Goal: Task Accomplishment & Management: Use online tool/utility

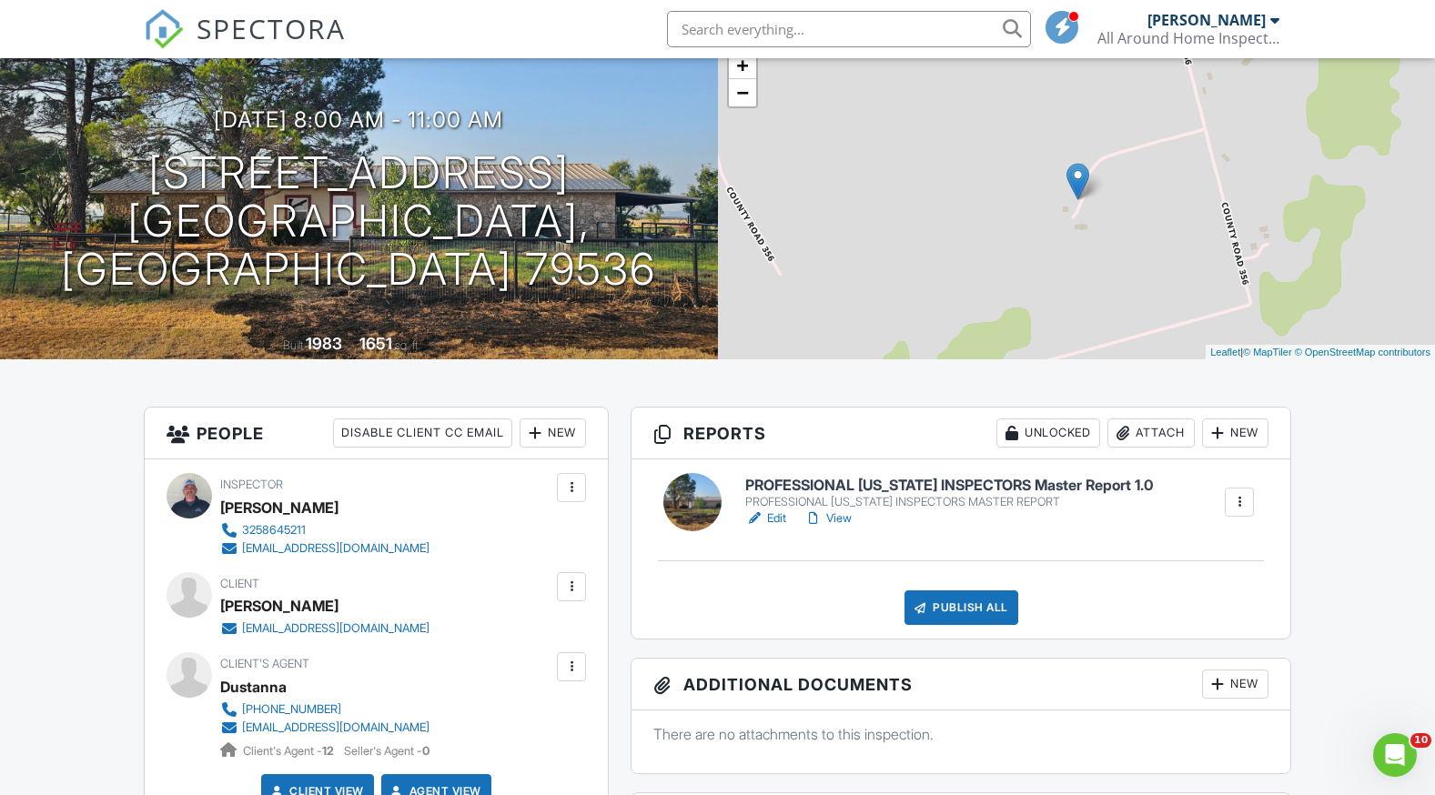
scroll to position [273, 0]
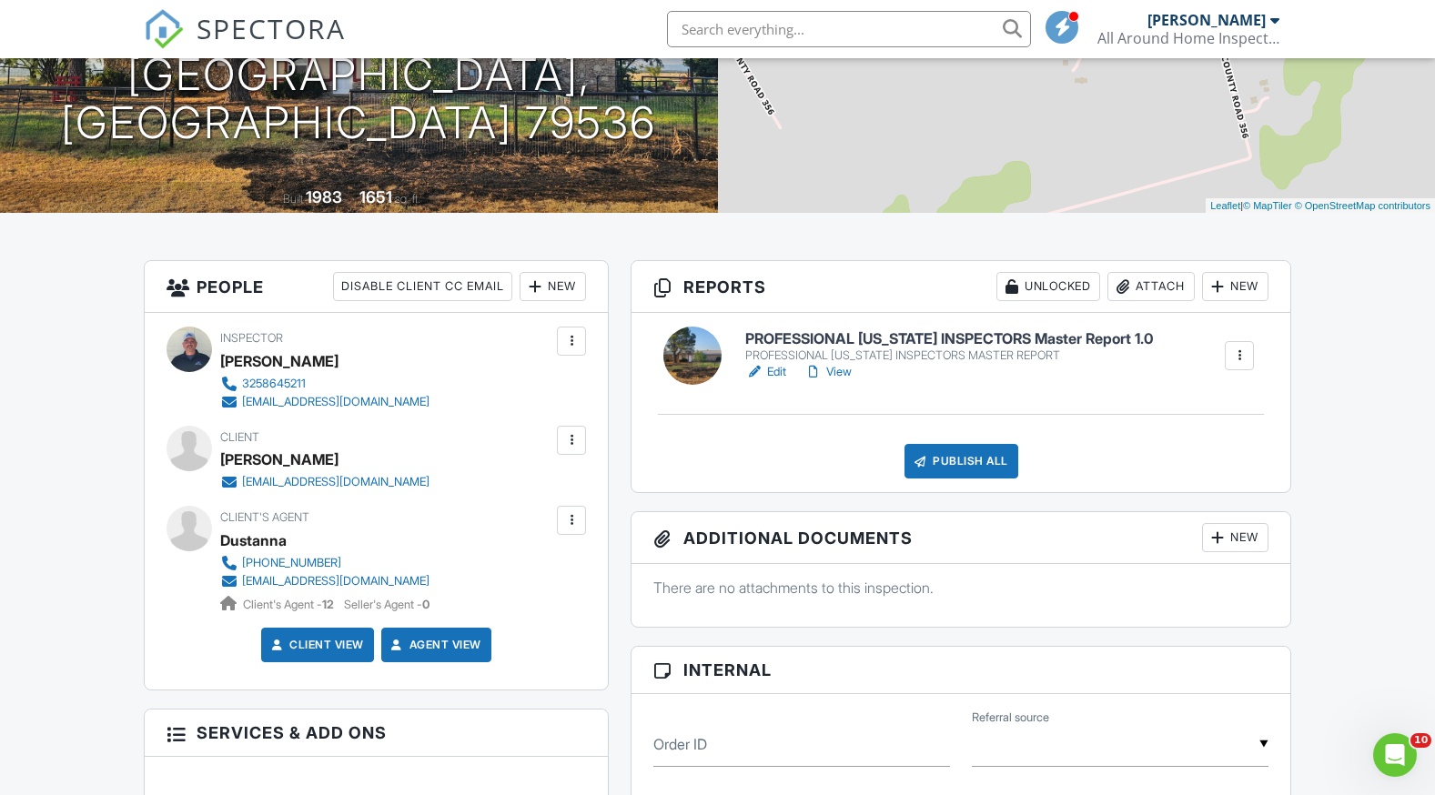
click at [841, 374] on link "View" at bounding box center [828, 372] width 47 height 18
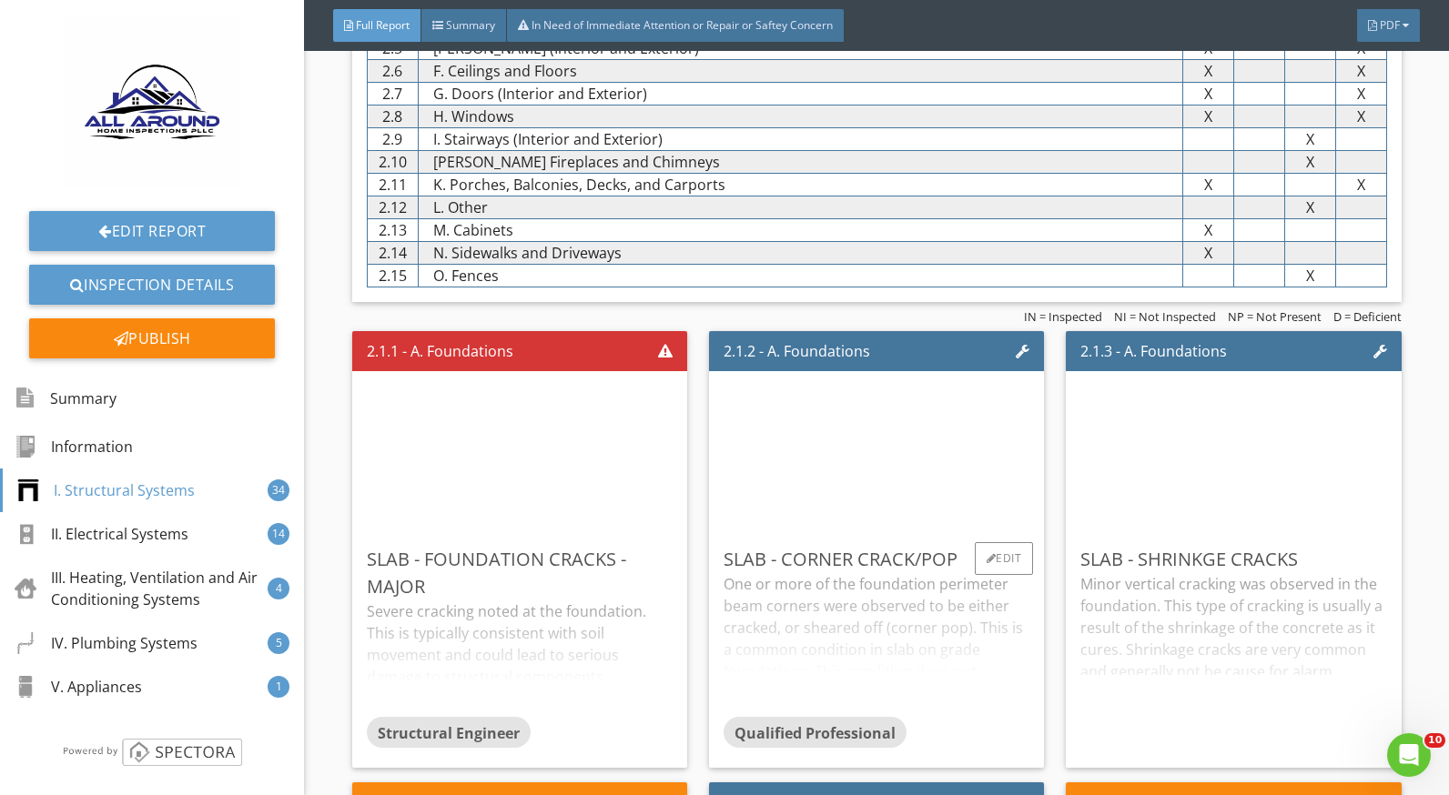
scroll to position [1456, 0]
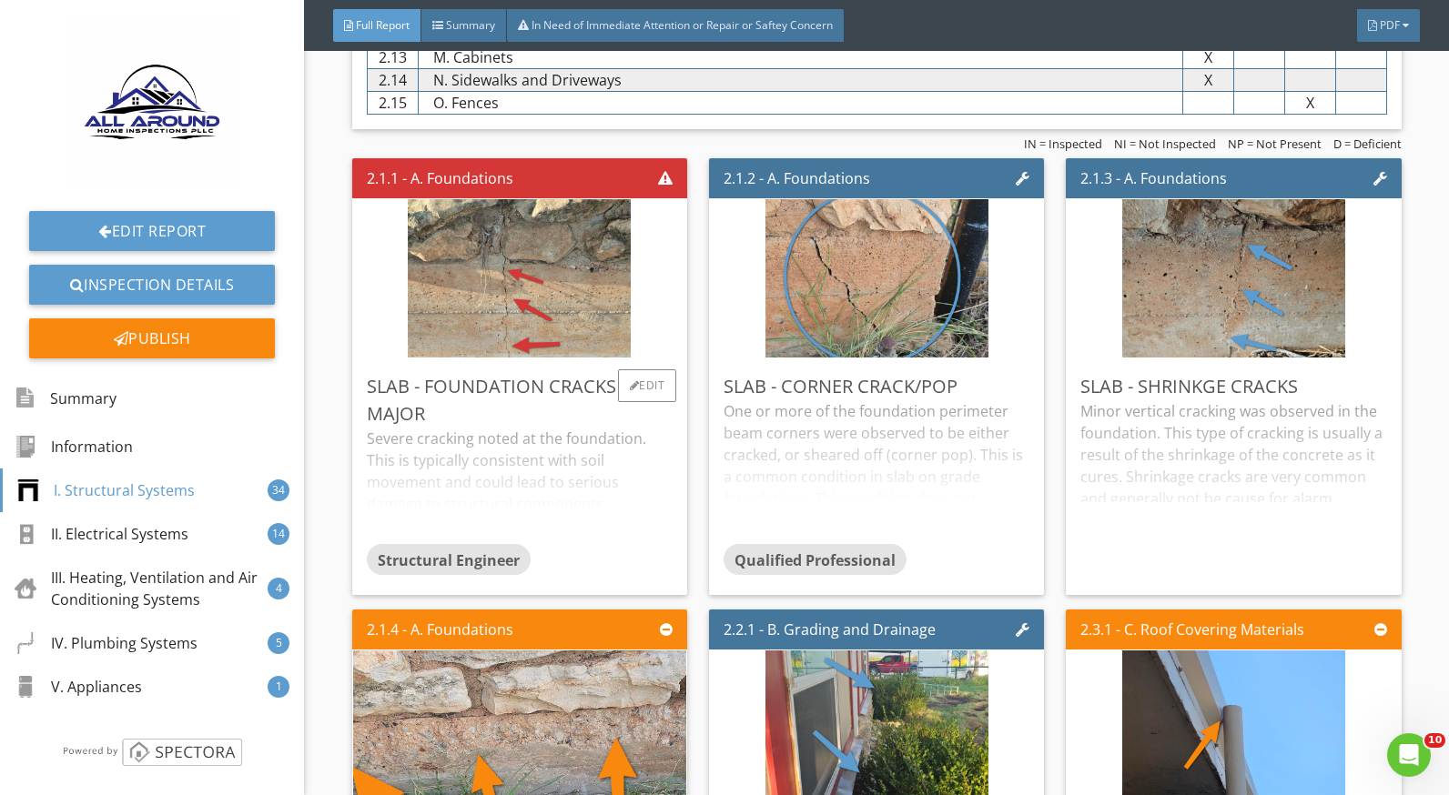
drag, startPoint x: 596, startPoint y: 465, endPoint x: 857, endPoint y: 481, distance: 261.7
click at [599, 464] on div "Severe cracking noted at the foundation. This is typically consistent with soil…" at bounding box center [520, 486] width 306 height 116
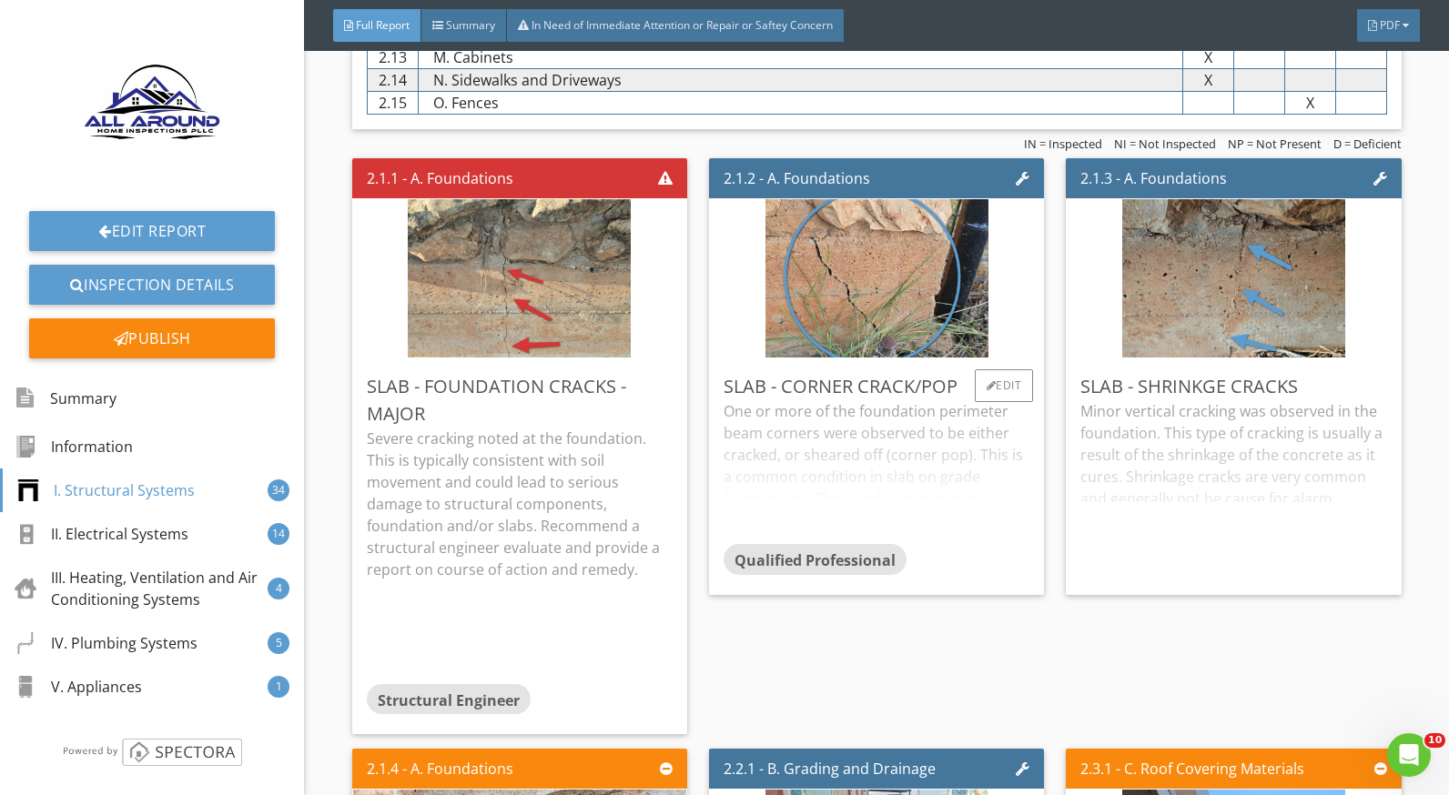
click at [873, 462] on div "One or more of the foundation perimeter beam corners were observed to be either…" at bounding box center [877, 472] width 306 height 144
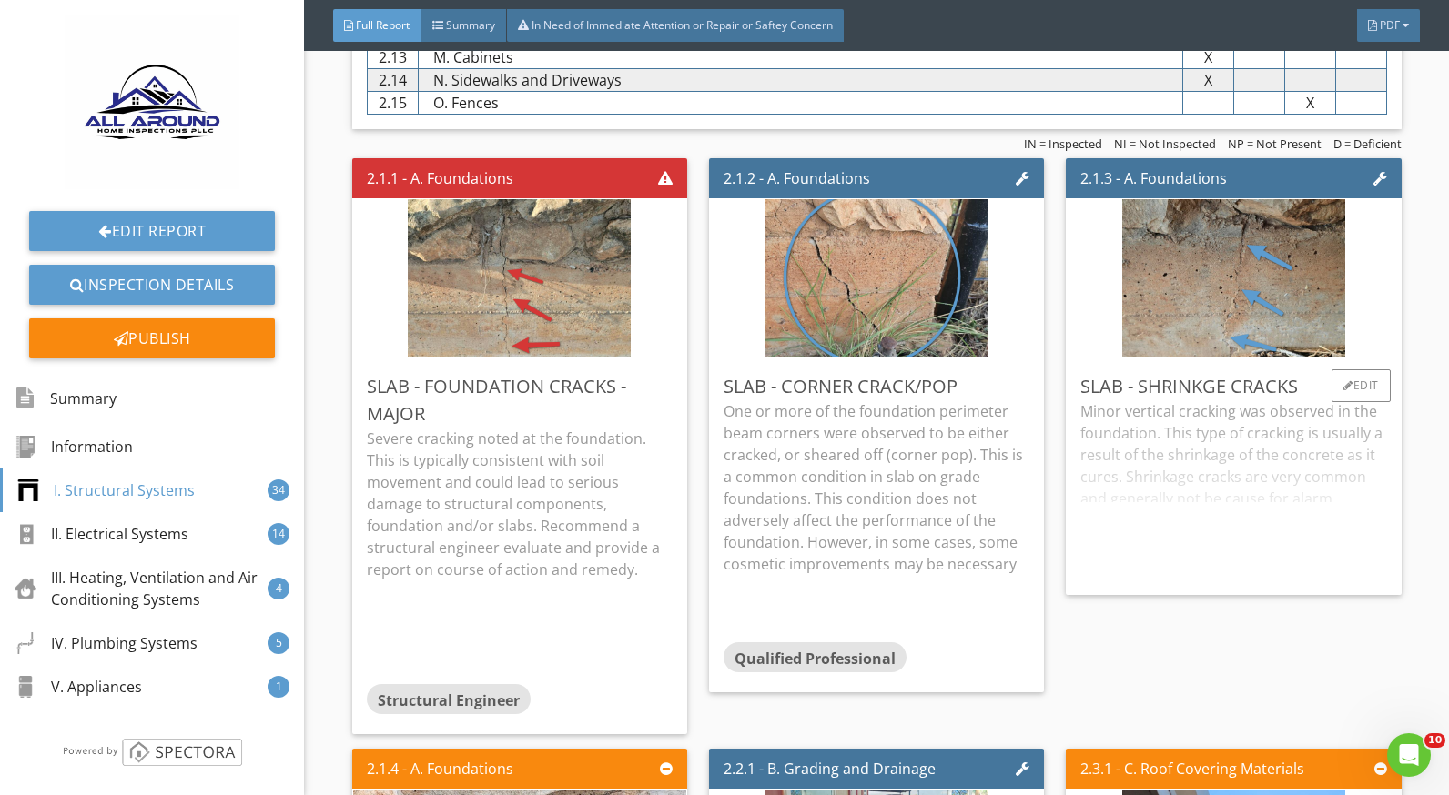
drag, startPoint x: 1194, startPoint y: 467, endPoint x: 1058, endPoint y: 580, distance: 177.1
click at [1194, 466] on div "Minor vertical cracking was observed in the foundation. This type of cracking i…" at bounding box center [1233, 490] width 306 height 180
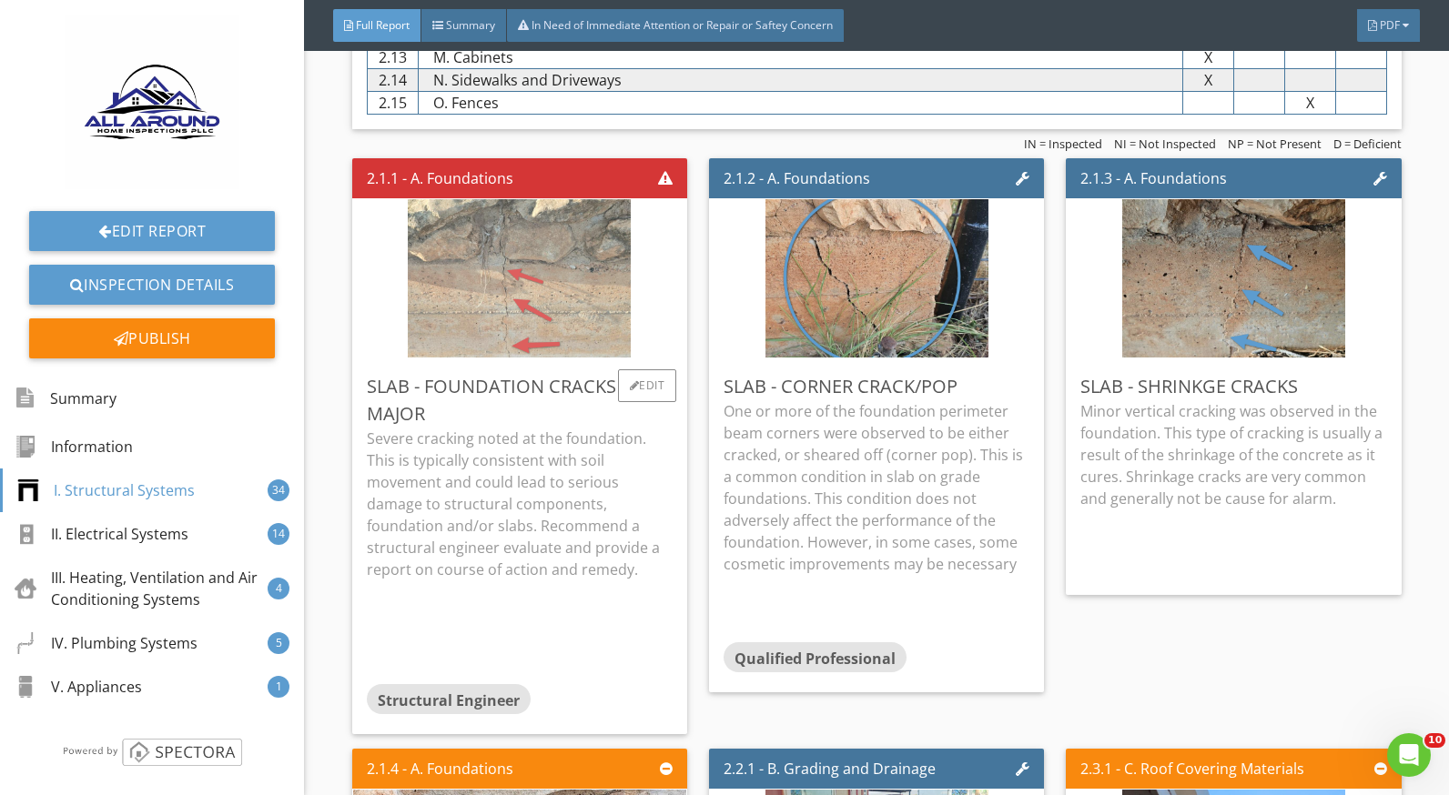
click at [488, 289] on img at bounding box center [519, 279] width 223 height 396
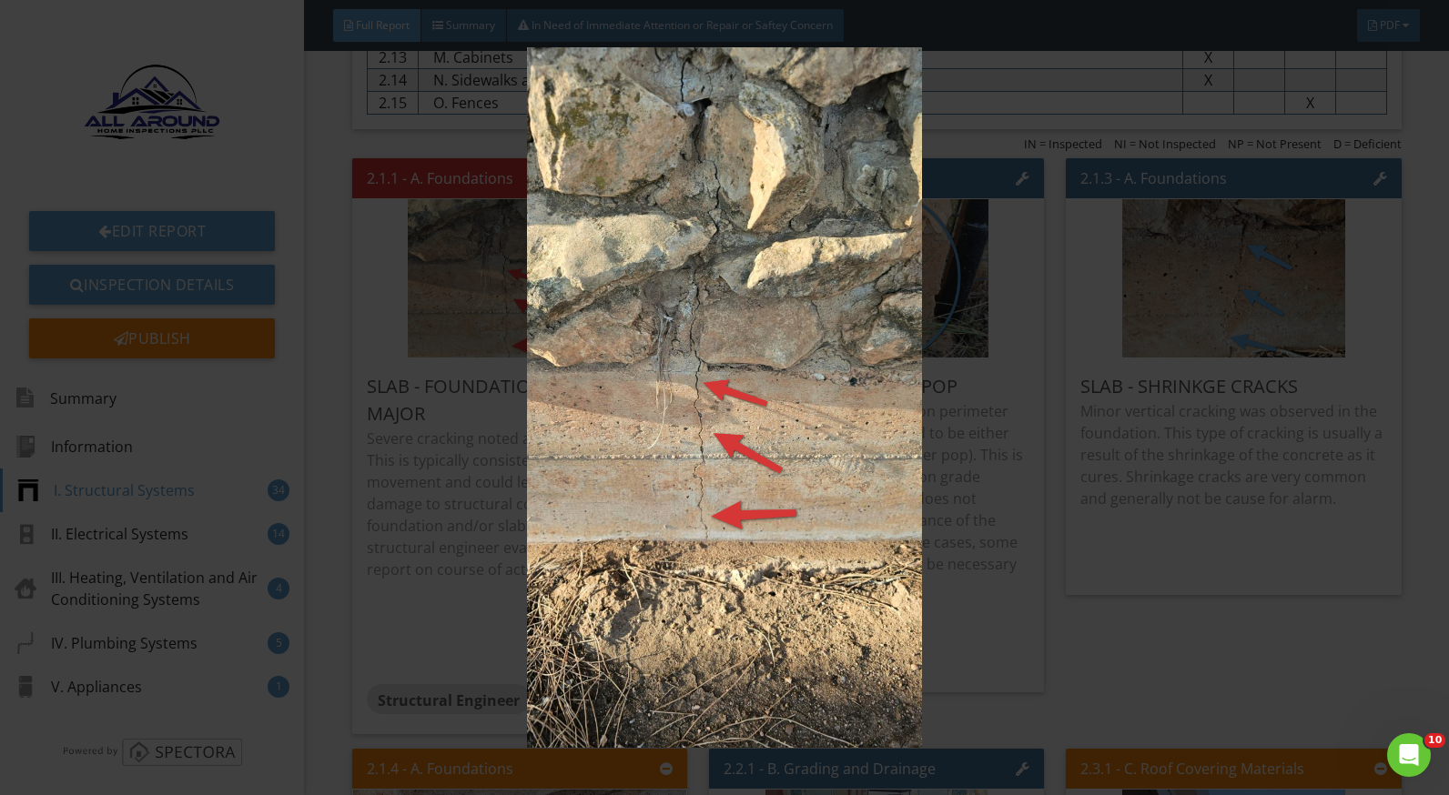
drag, startPoint x: 968, startPoint y: 437, endPoint x: 925, endPoint y: 480, distance: 61.1
click at [968, 437] on img at bounding box center [724, 397] width 1321 height 701
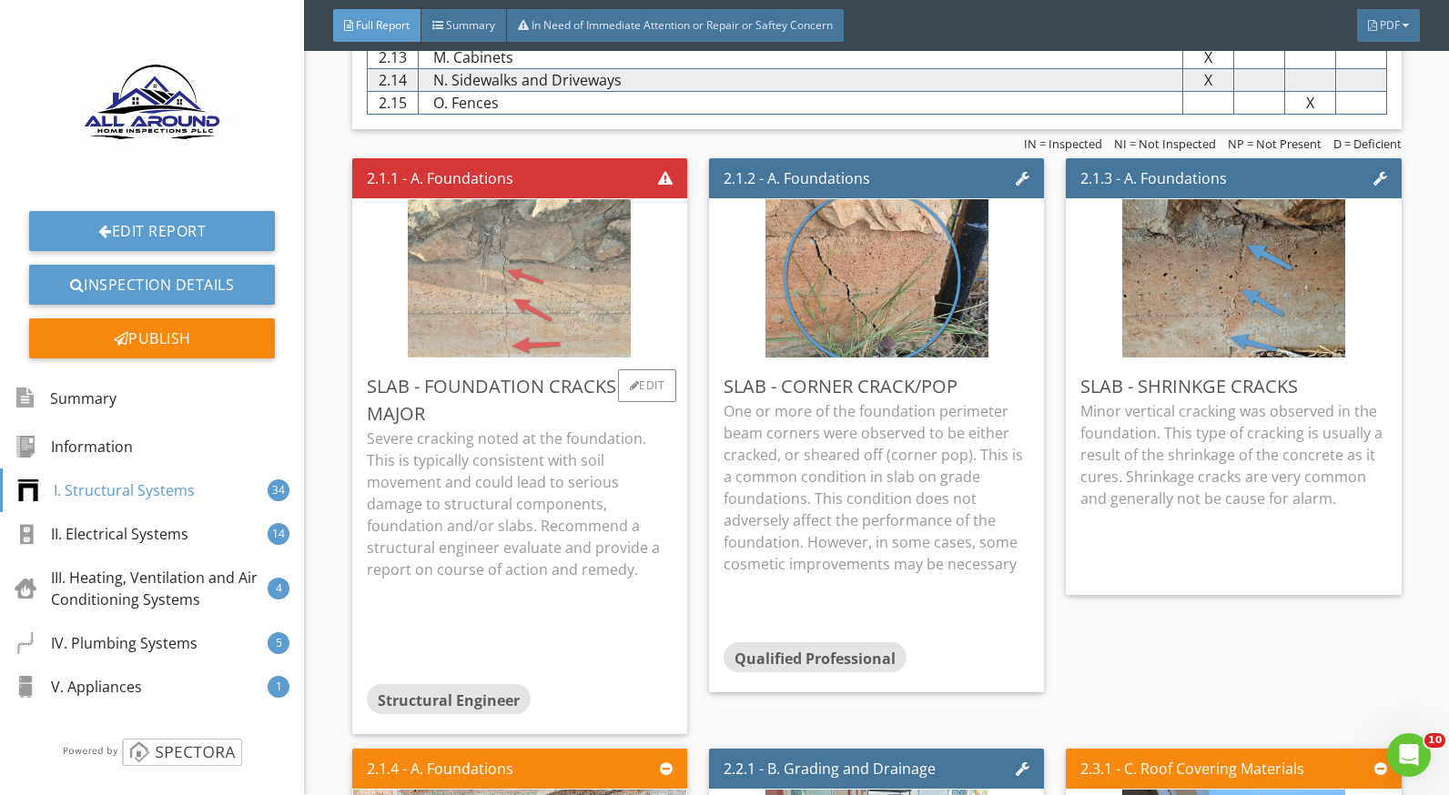
click at [585, 298] on img at bounding box center [519, 279] width 223 height 396
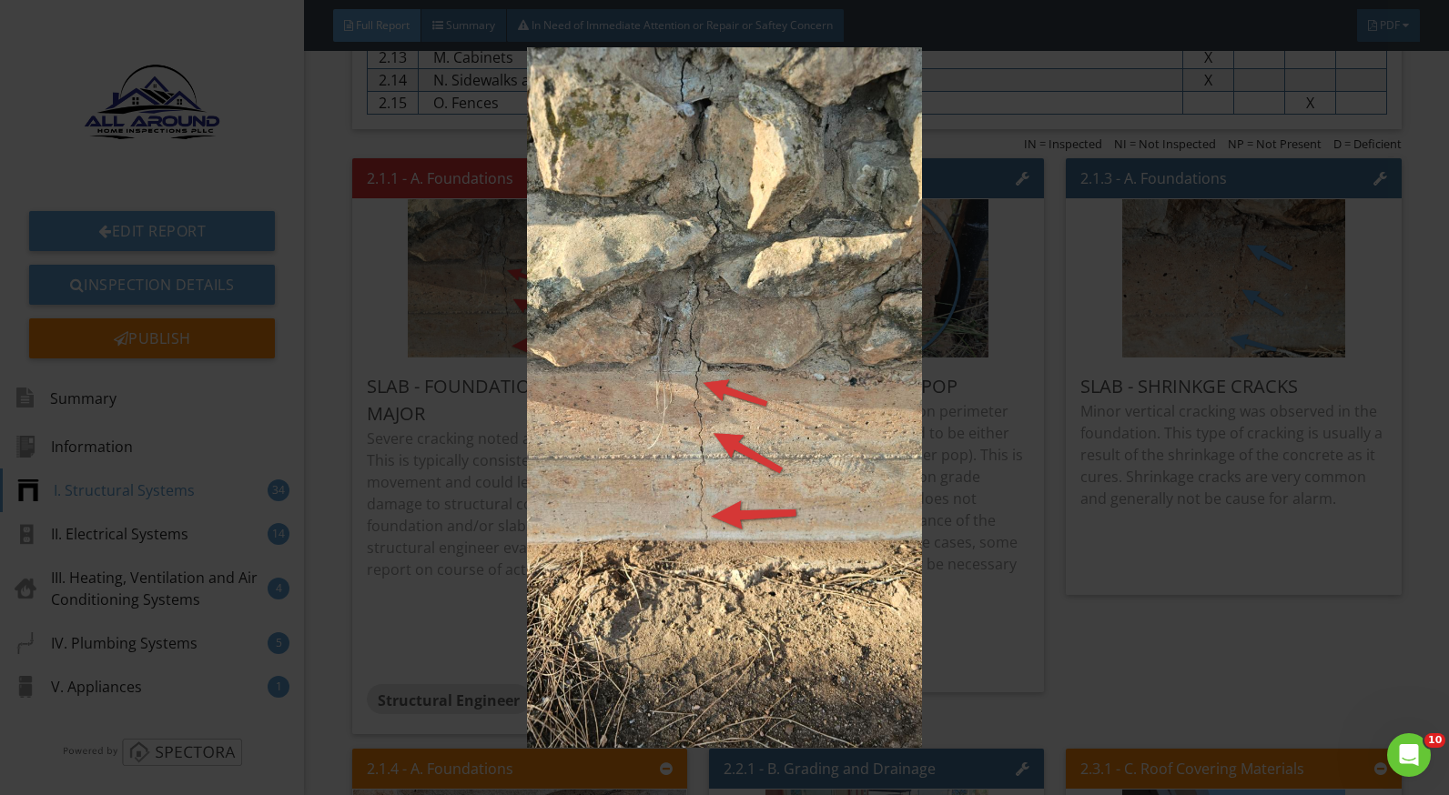
click at [969, 442] on img at bounding box center [724, 397] width 1321 height 701
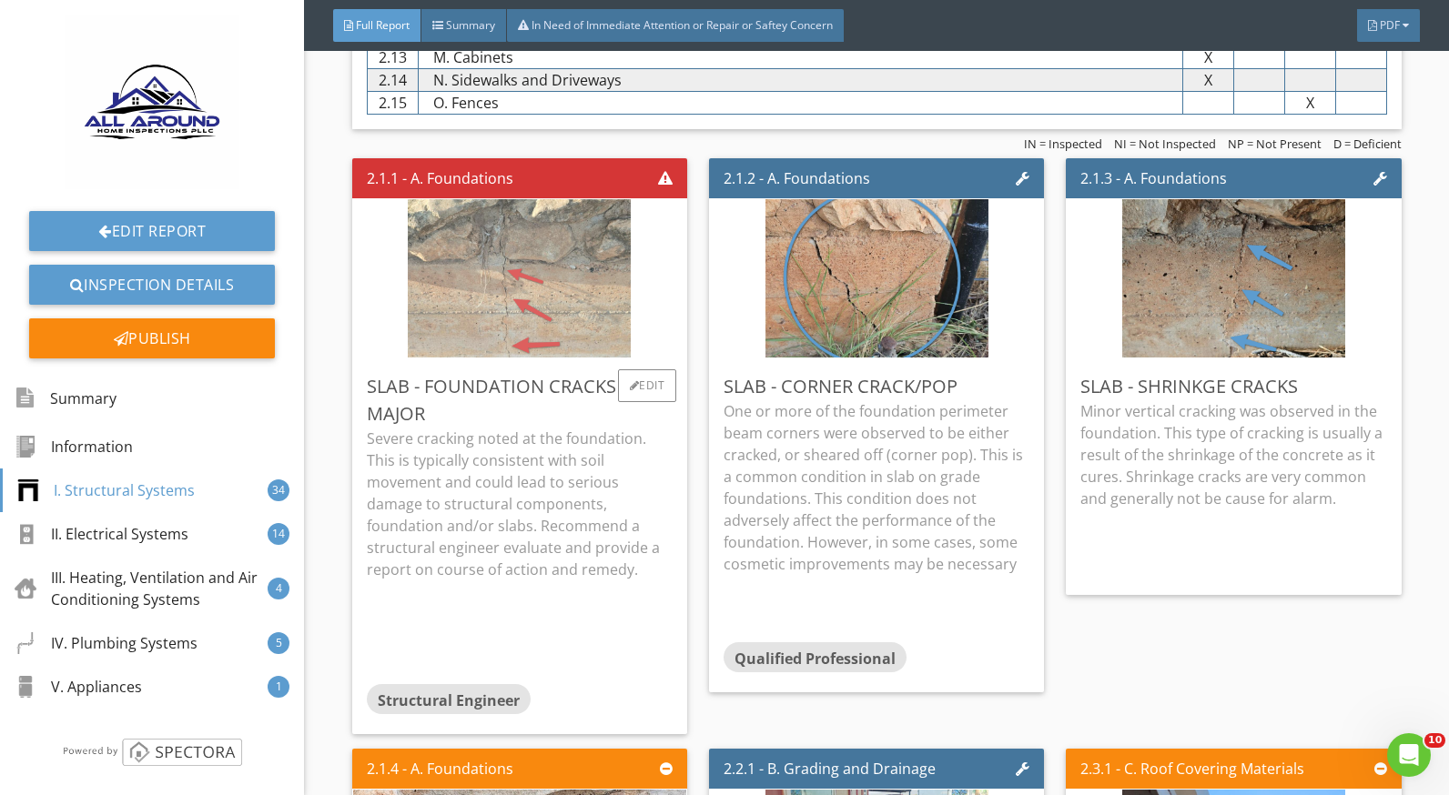
click at [552, 332] on img at bounding box center [519, 279] width 223 height 396
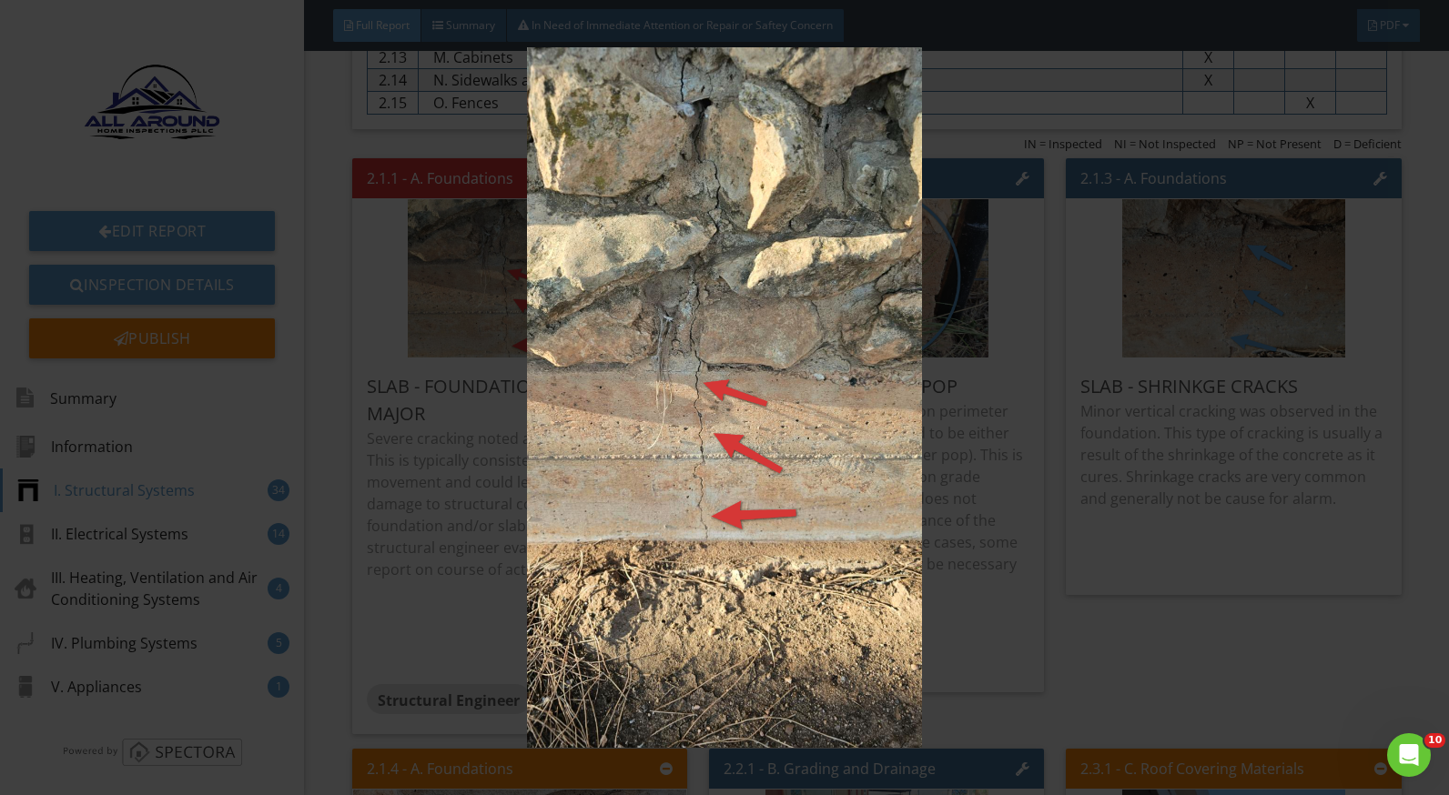
click at [1167, 432] on img at bounding box center [724, 397] width 1321 height 701
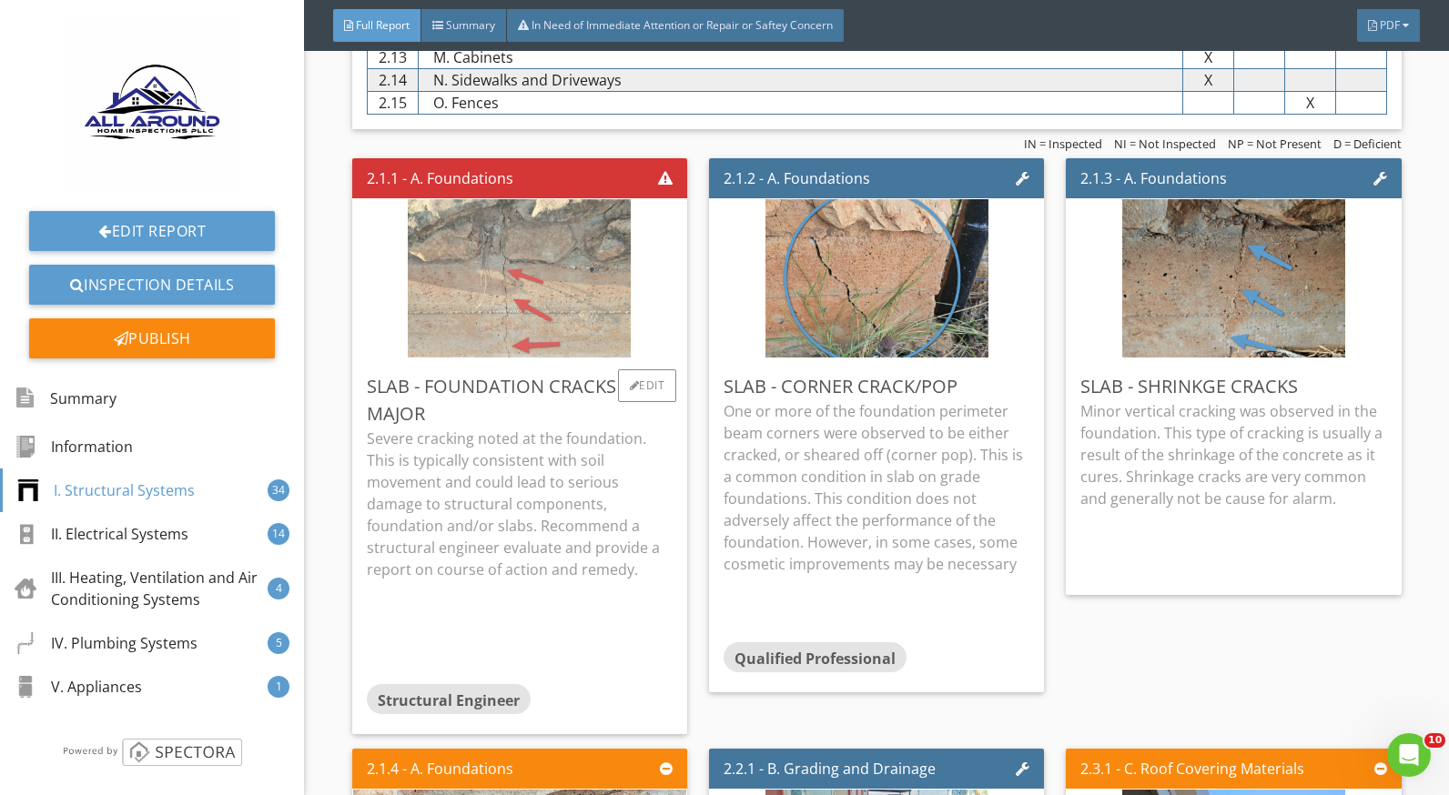
click at [524, 295] on img at bounding box center [519, 279] width 223 height 396
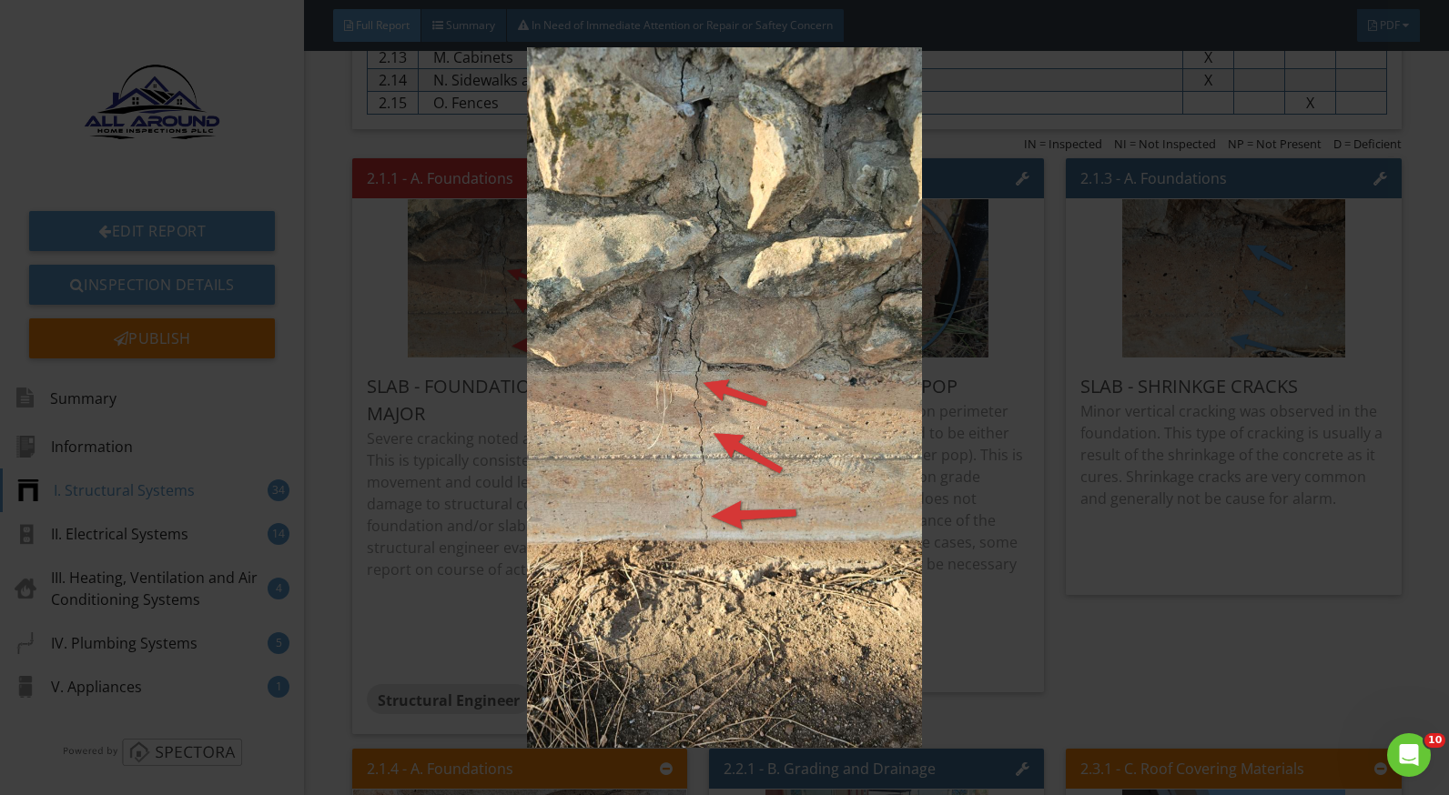
click at [979, 509] on img at bounding box center [724, 397] width 1321 height 701
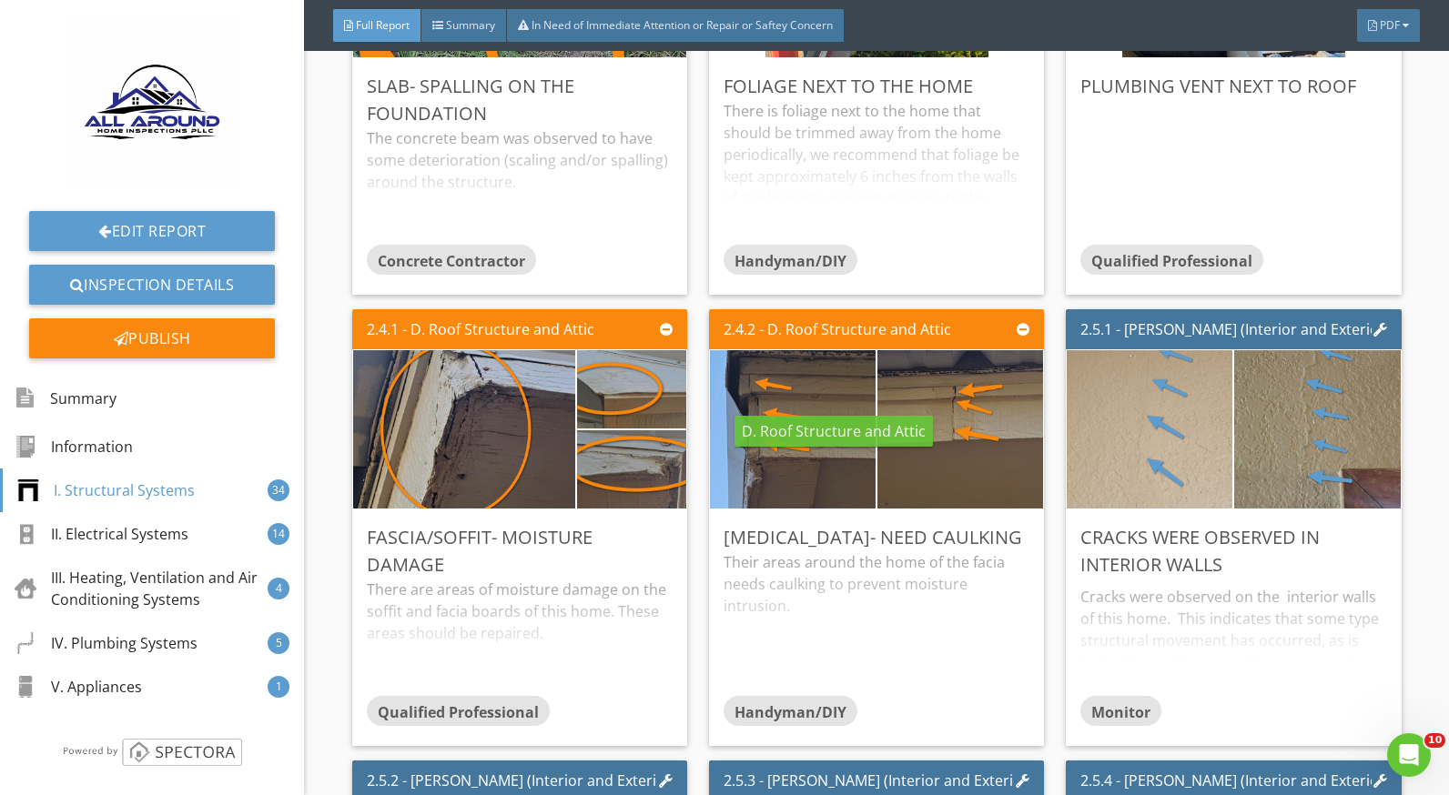
scroll to position [2457, 0]
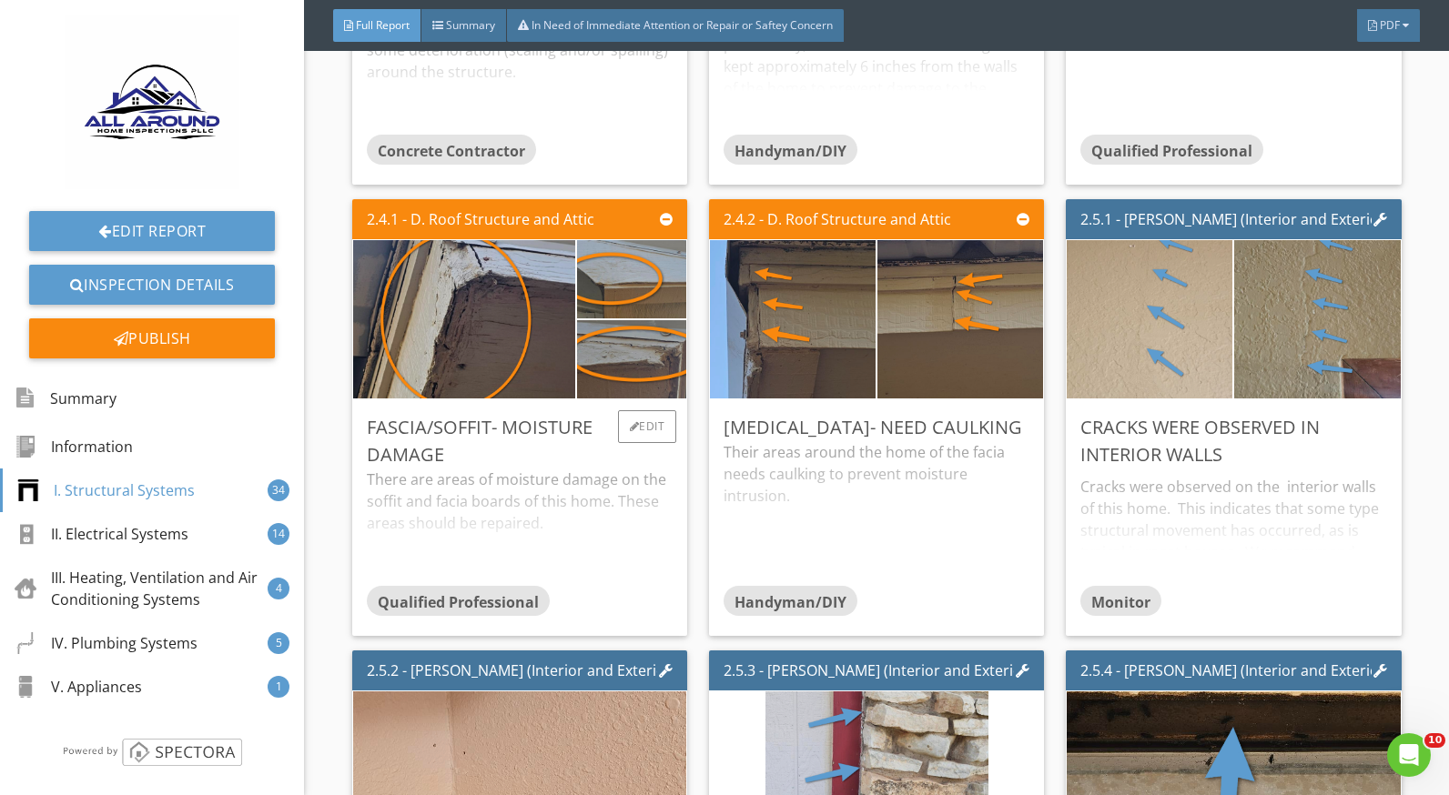
click at [596, 507] on div "There are areas of moisture damage on the soffit and facia boards of this home.…" at bounding box center [520, 527] width 306 height 116
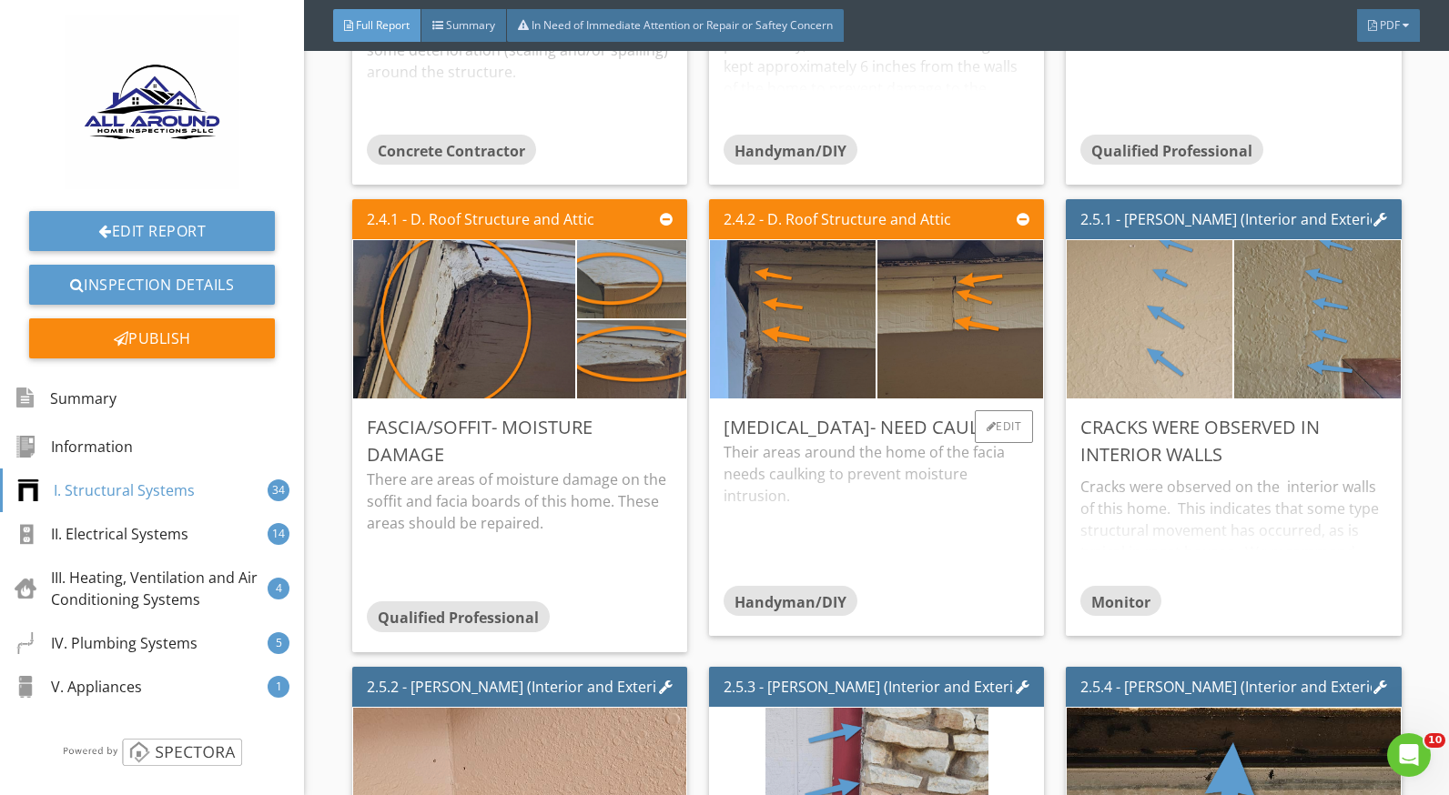
click at [1009, 508] on div "Their areas around the home of the facia needs caulking to prevent moisture int…" at bounding box center [877, 513] width 306 height 144
click at [1103, 510] on div "Cracks were observed on the interior walls of this home. This indicates that so…" at bounding box center [1233, 527] width 306 height 116
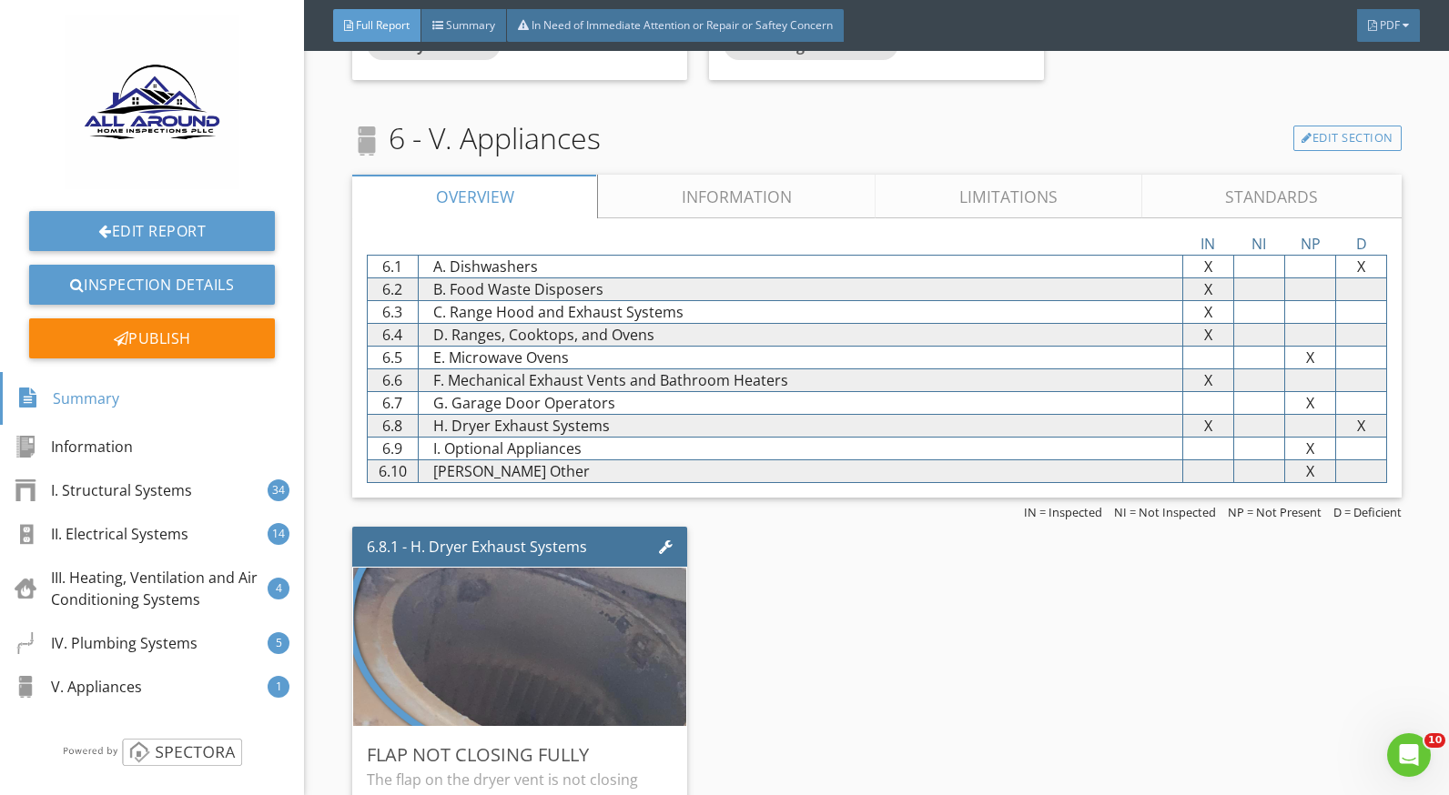
scroll to position [12342, 0]
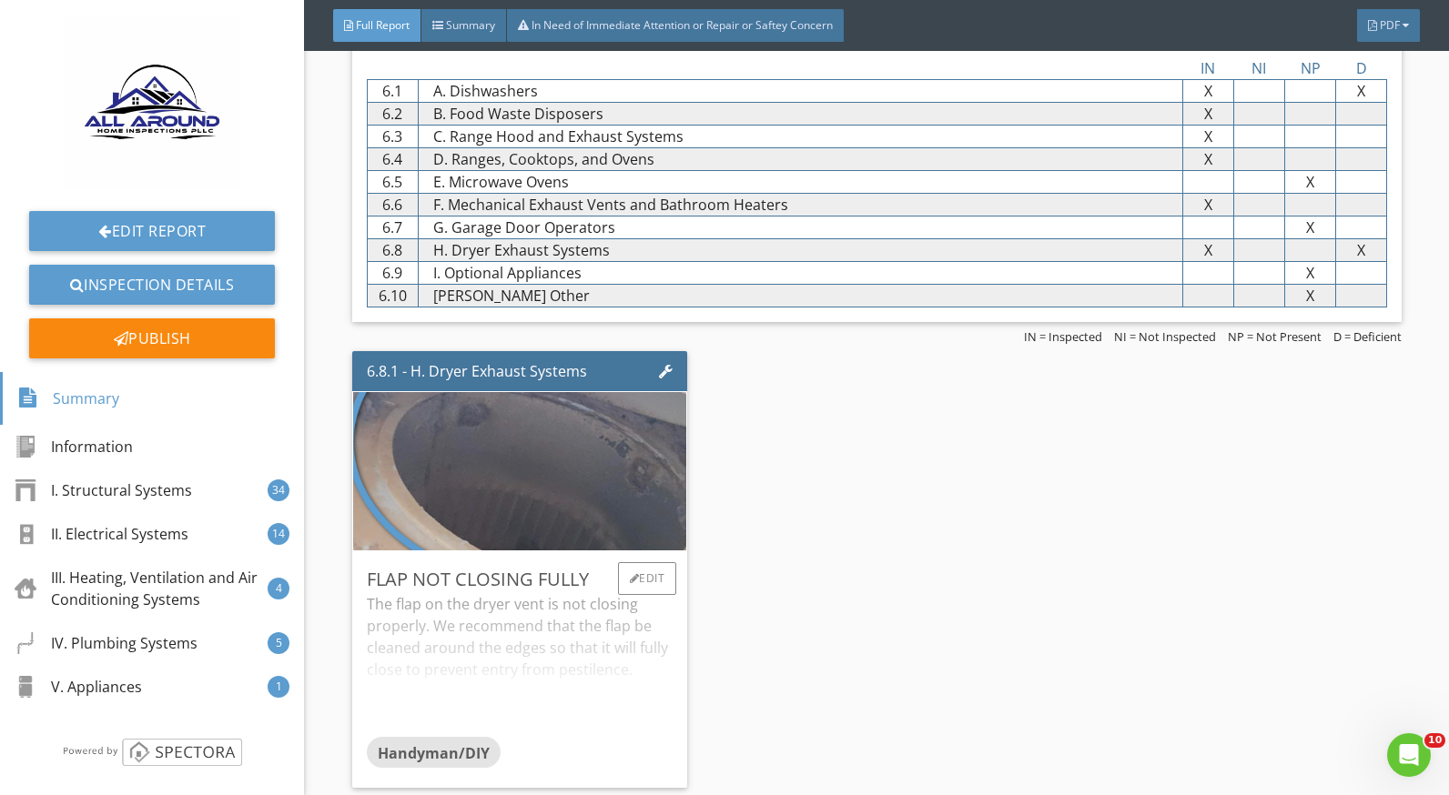
click at [549, 598] on div "The flap on the dryer vent is not closing properly. We recommend that the flap …" at bounding box center [520, 665] width 306 height 144
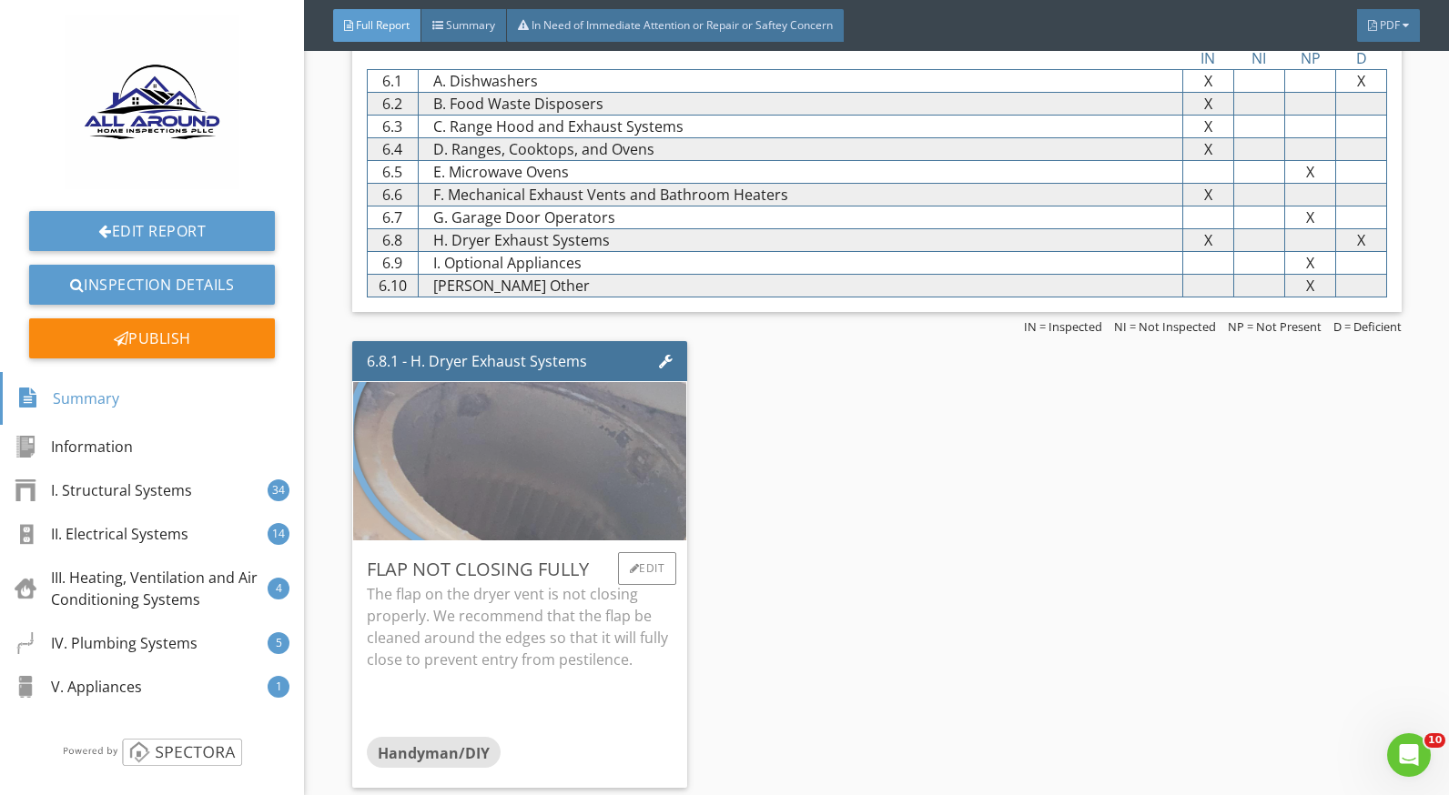
click at [549, 454] on img at bounding box center [520, 461] width 528 height 396
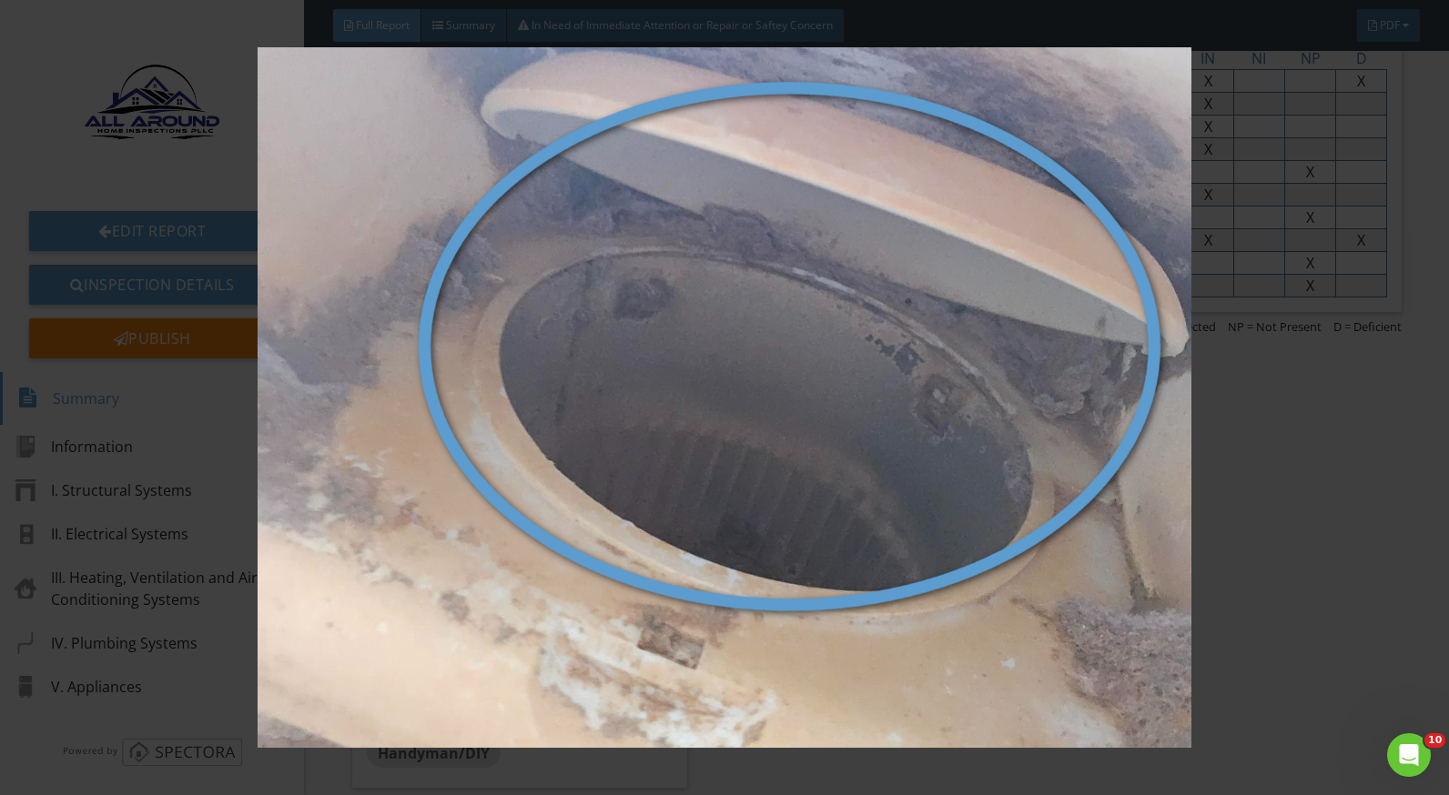
click at [1336, 579] on img at bounding box center [724, 397] width 1321 height 701
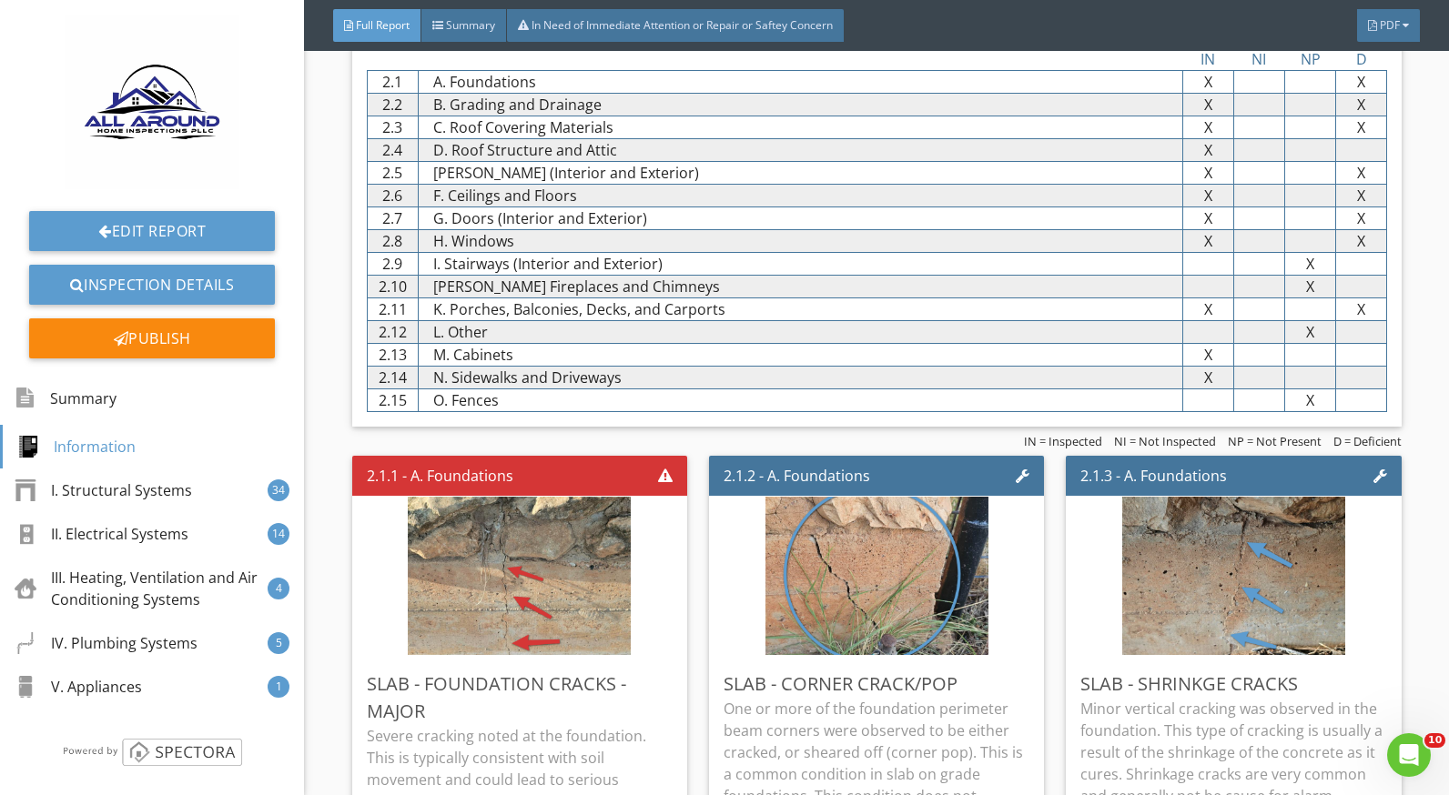
scroll to position [704, 0]
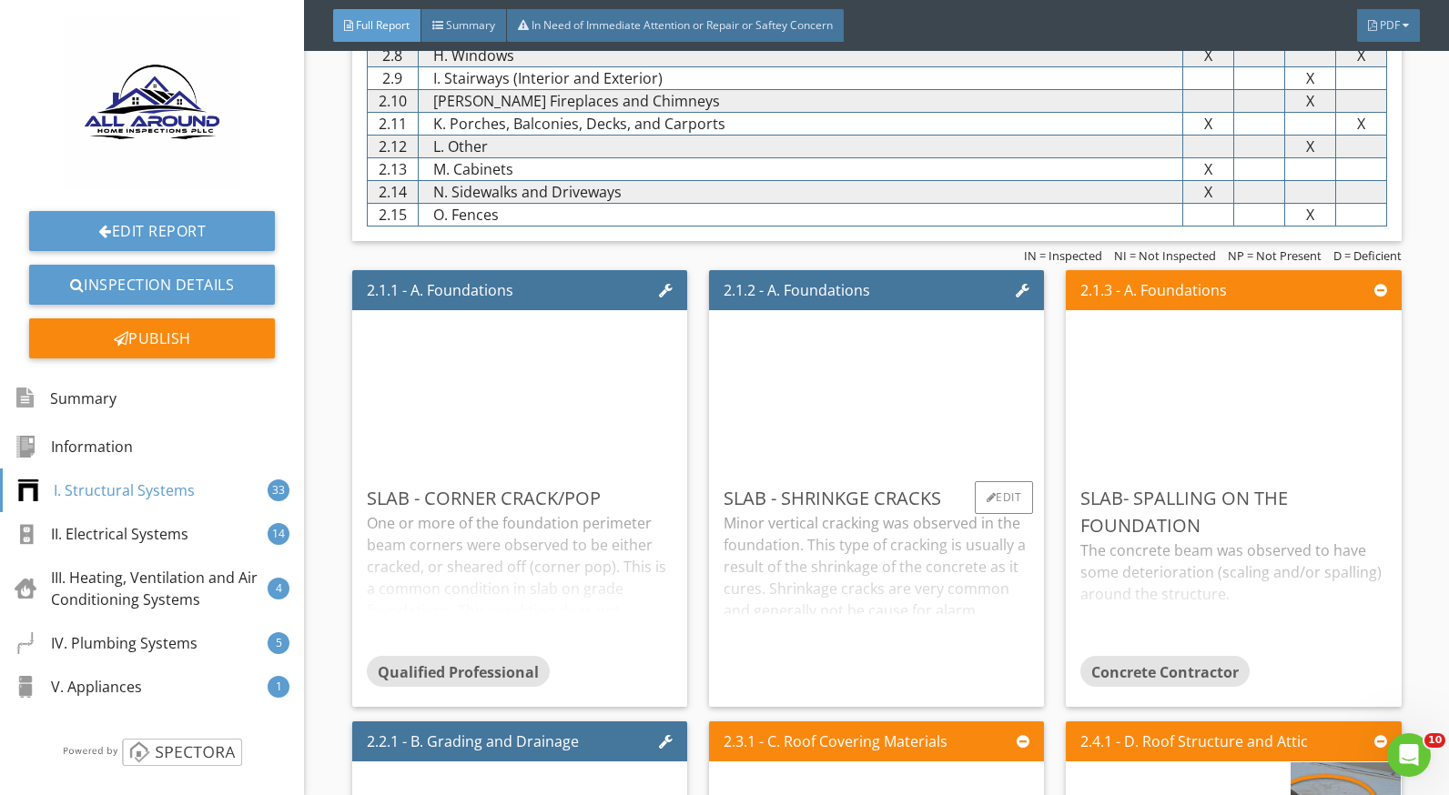
scroll to position [1456, 0]
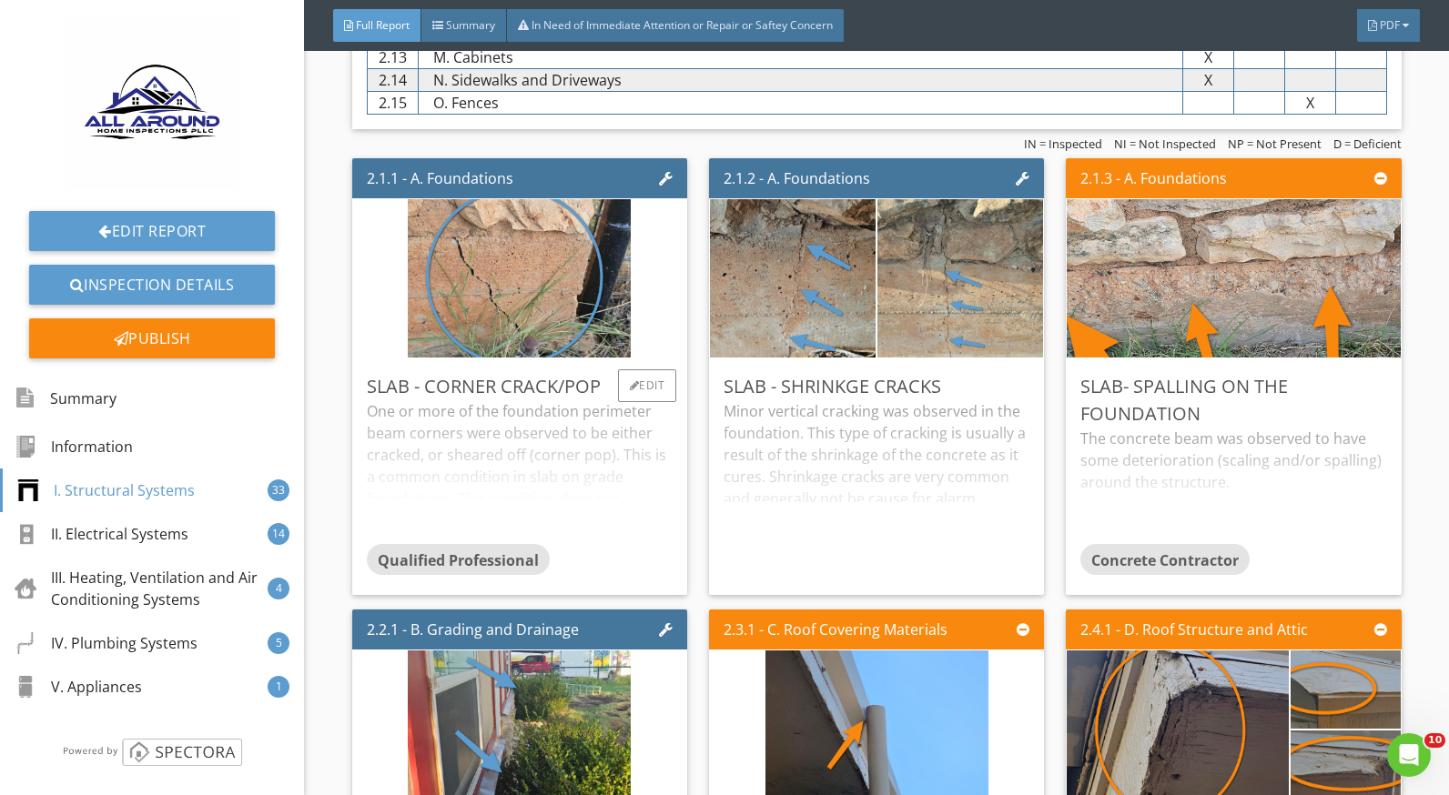
click at [602, 430] on div "One or more of the foundation perimeter beam corners were observed to be either…" at bounding box center [520, 472] width 306 height 144
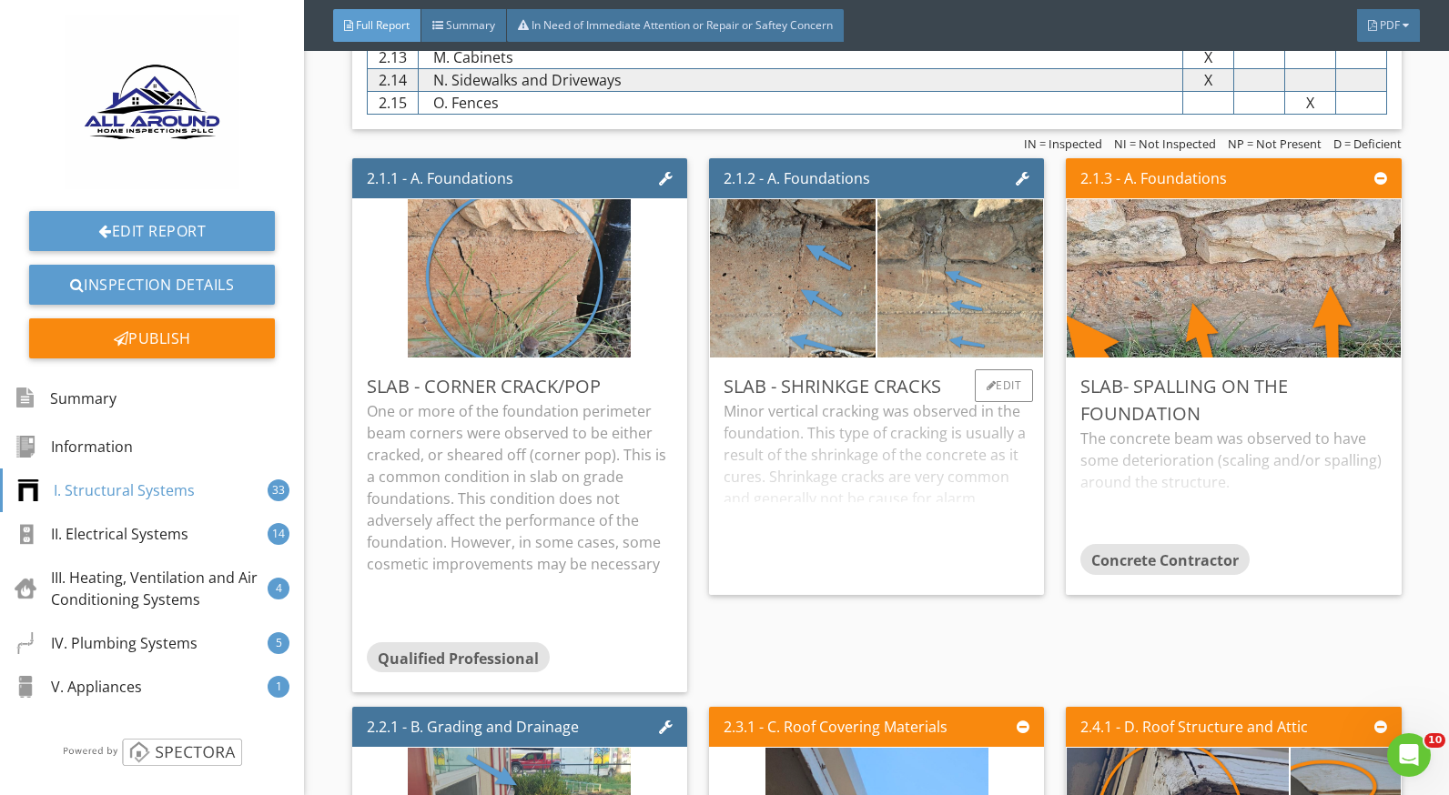
click at [793, 444] on div "Minor vertical cracking was observed in the foundation. This type of cracking i…" at bounding box center [877, 490] width 306 height 180
drag, startPoint x: 1136, startPoint y: 440, endPoint x: 949, endPoint y: 443, distance: 186.6
click at [1136, 440] on div "The concrete beam was observed to have some deterioration (scaling and/or spall…" at bounding box center [1233, 486] width 306 height 116
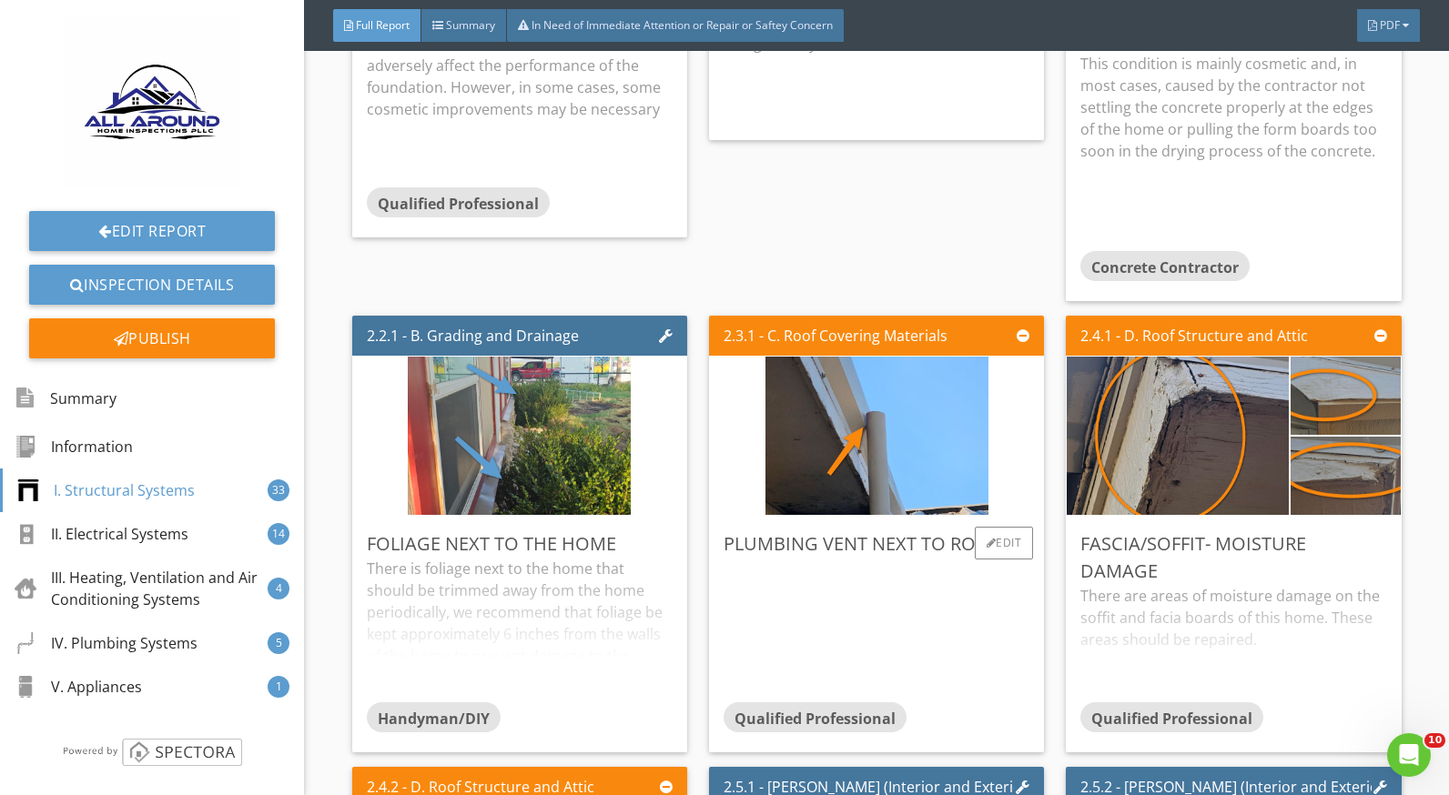
scroll to position [2093, 0]
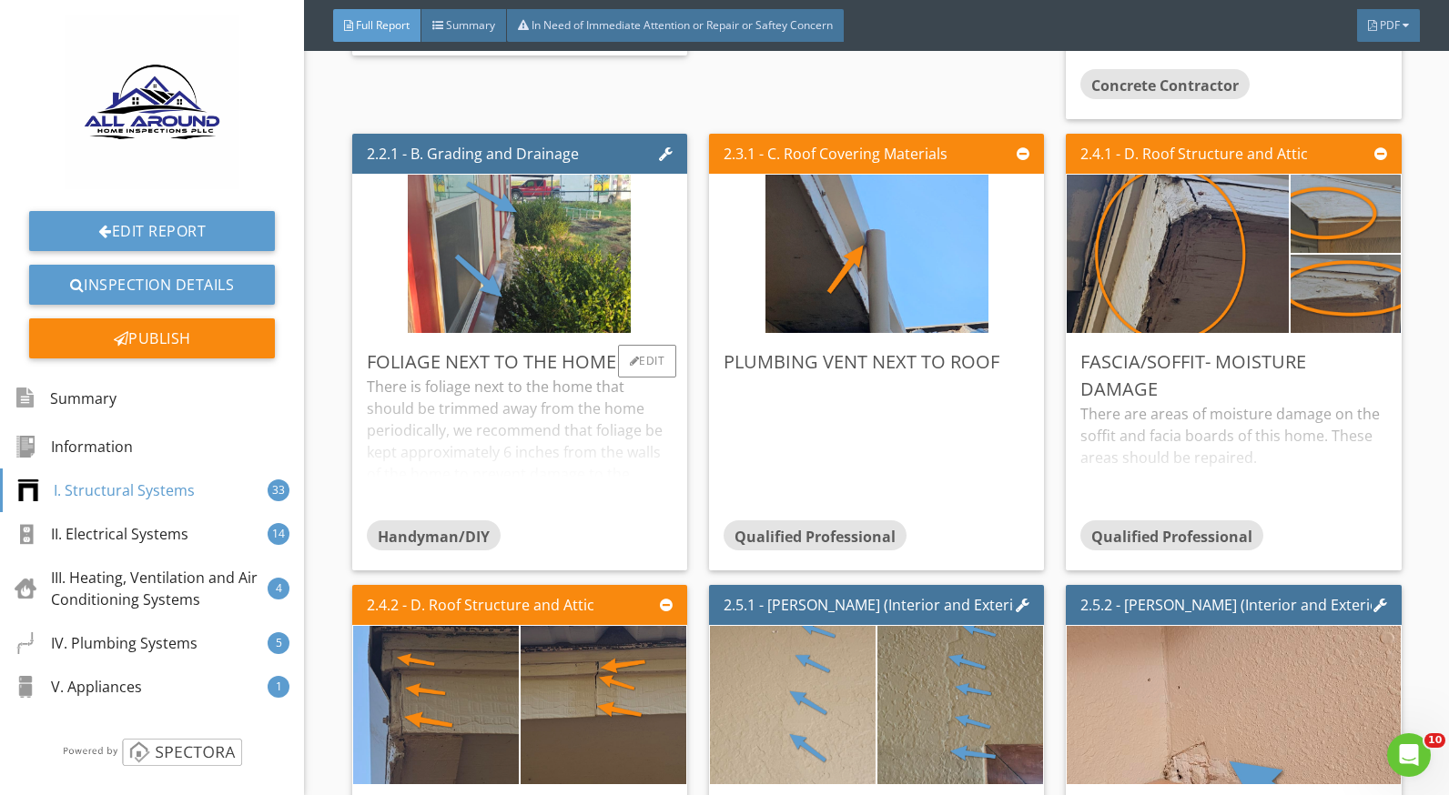
click at [562, 443] on div "There is foliage next to the home that should be trimmed away from the home per…" at bounding box center [520, 448] width 306 height 144
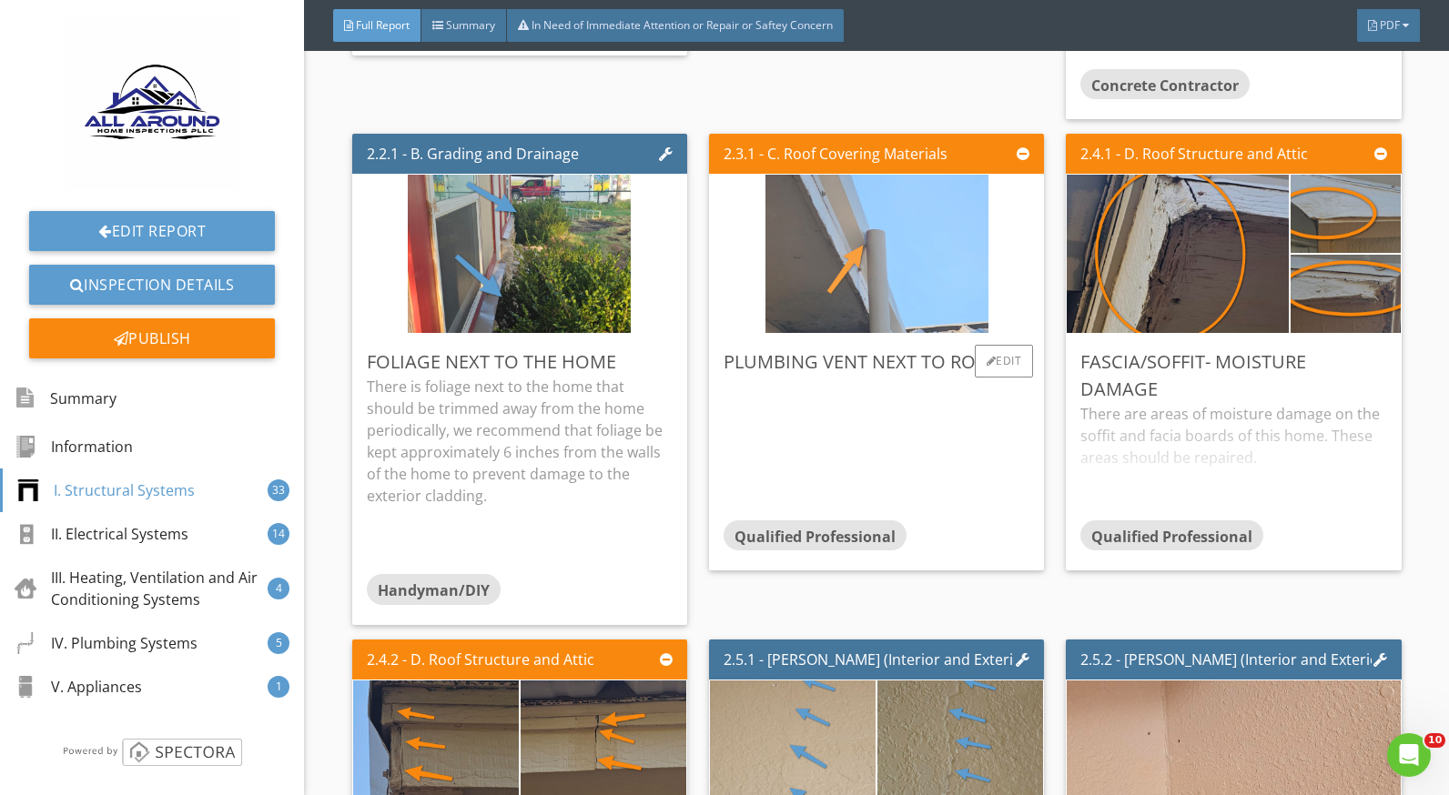
click at [887, 290] on img at bounding box center [876, 254] width 223 height 396
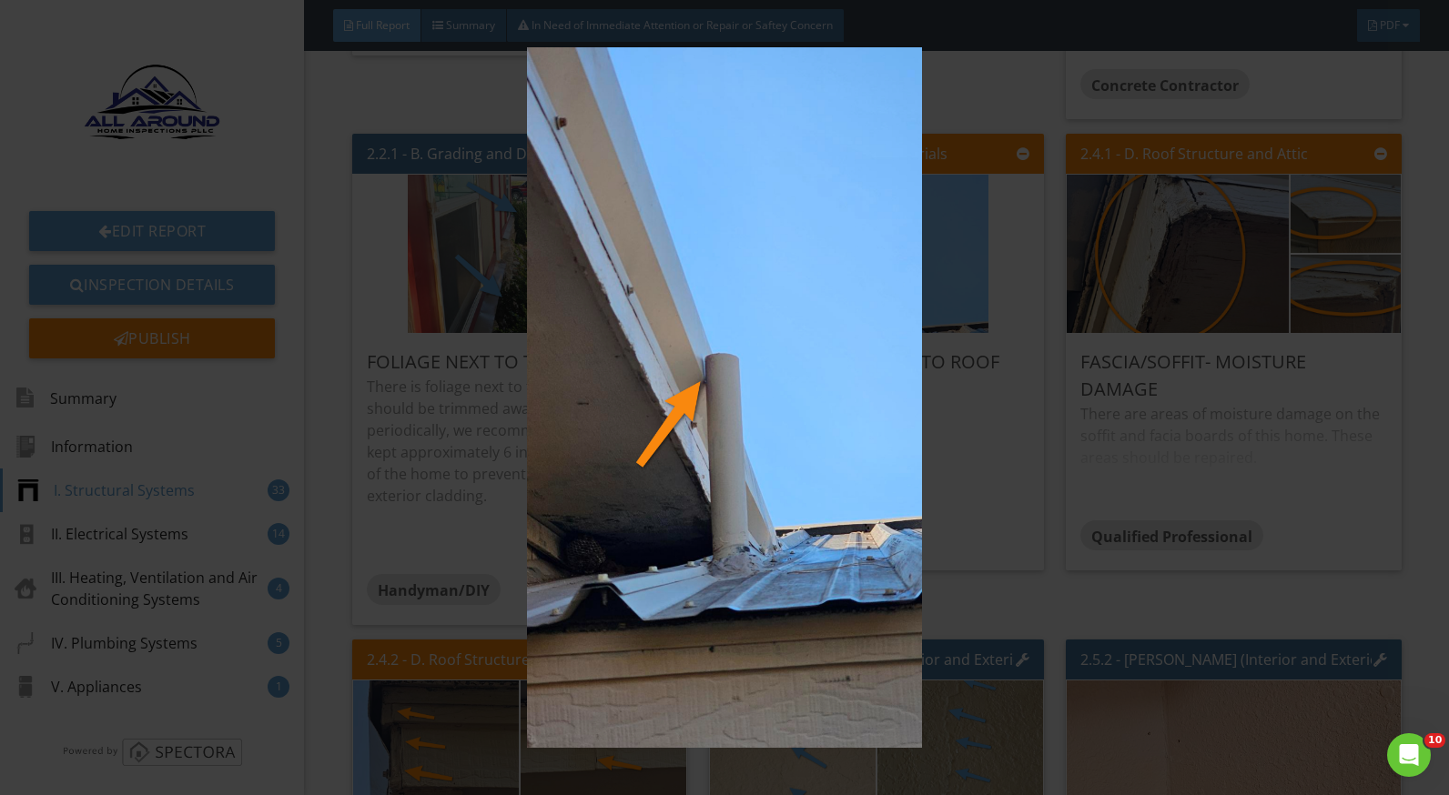
click at [979, 483] on img at bounding box center [724, 397] width 1321 height 701
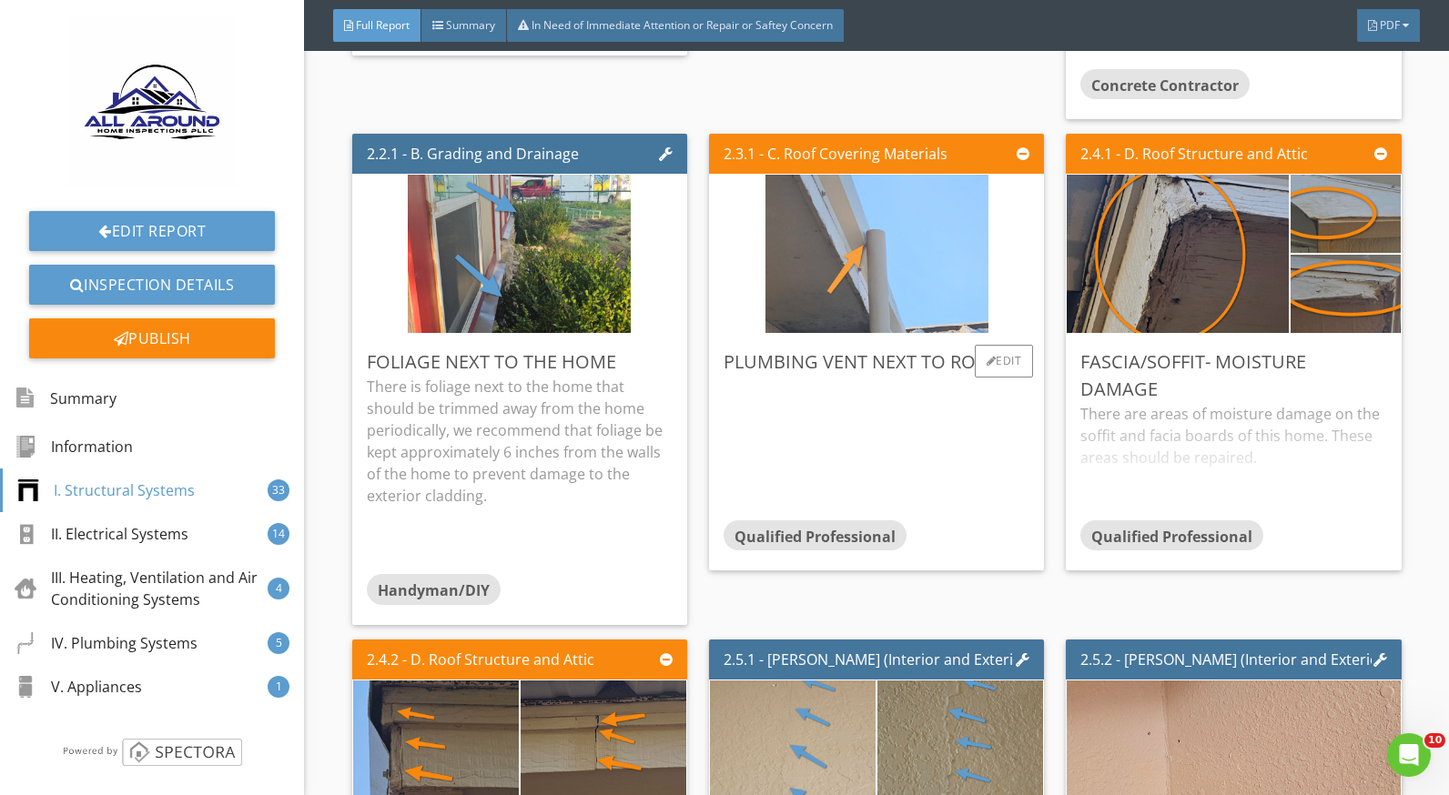
click at [835, 254] on img at bounding box center [876, 254] width 223 height 396
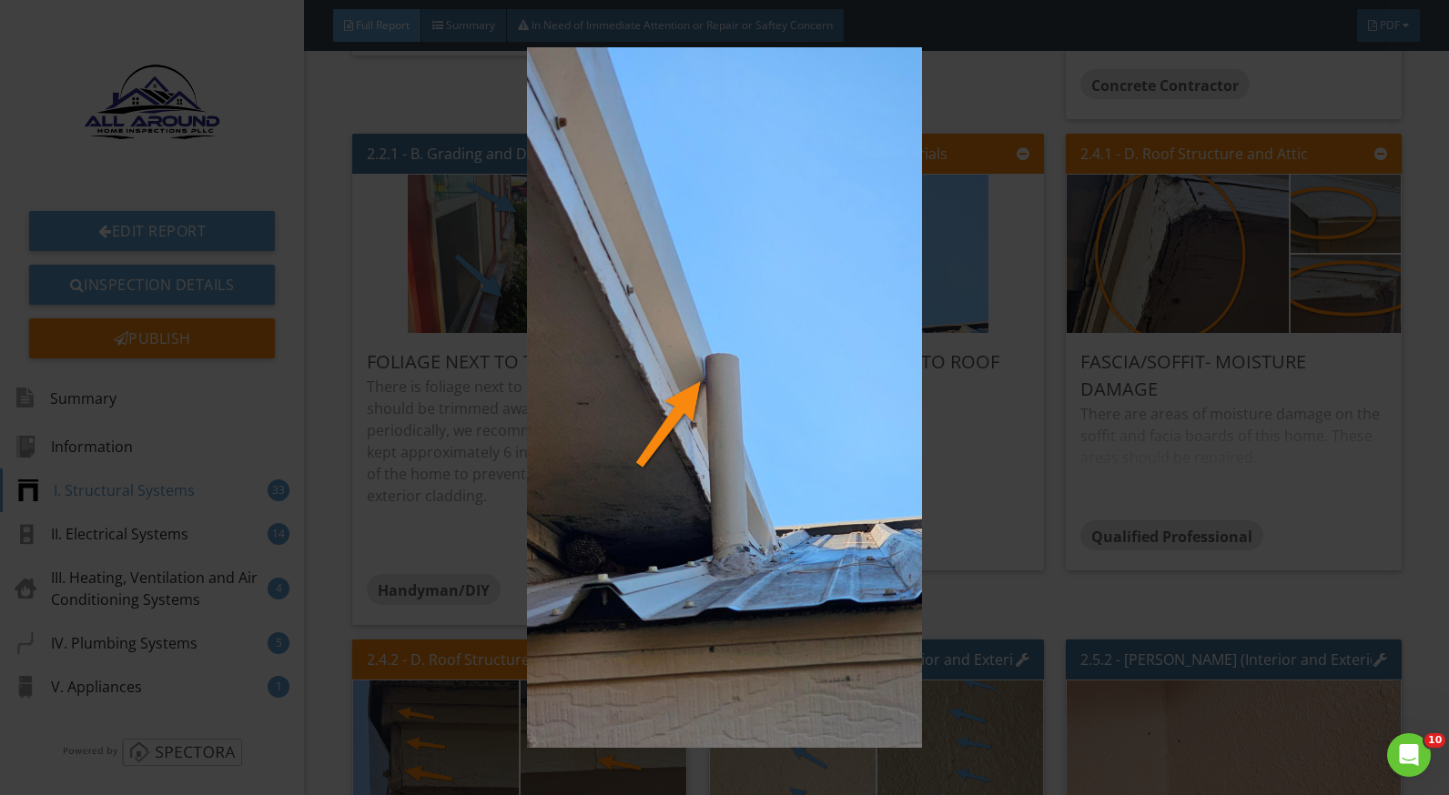
click at [940, 456] on img at bounding box center [724, 397] width 1321 height 701
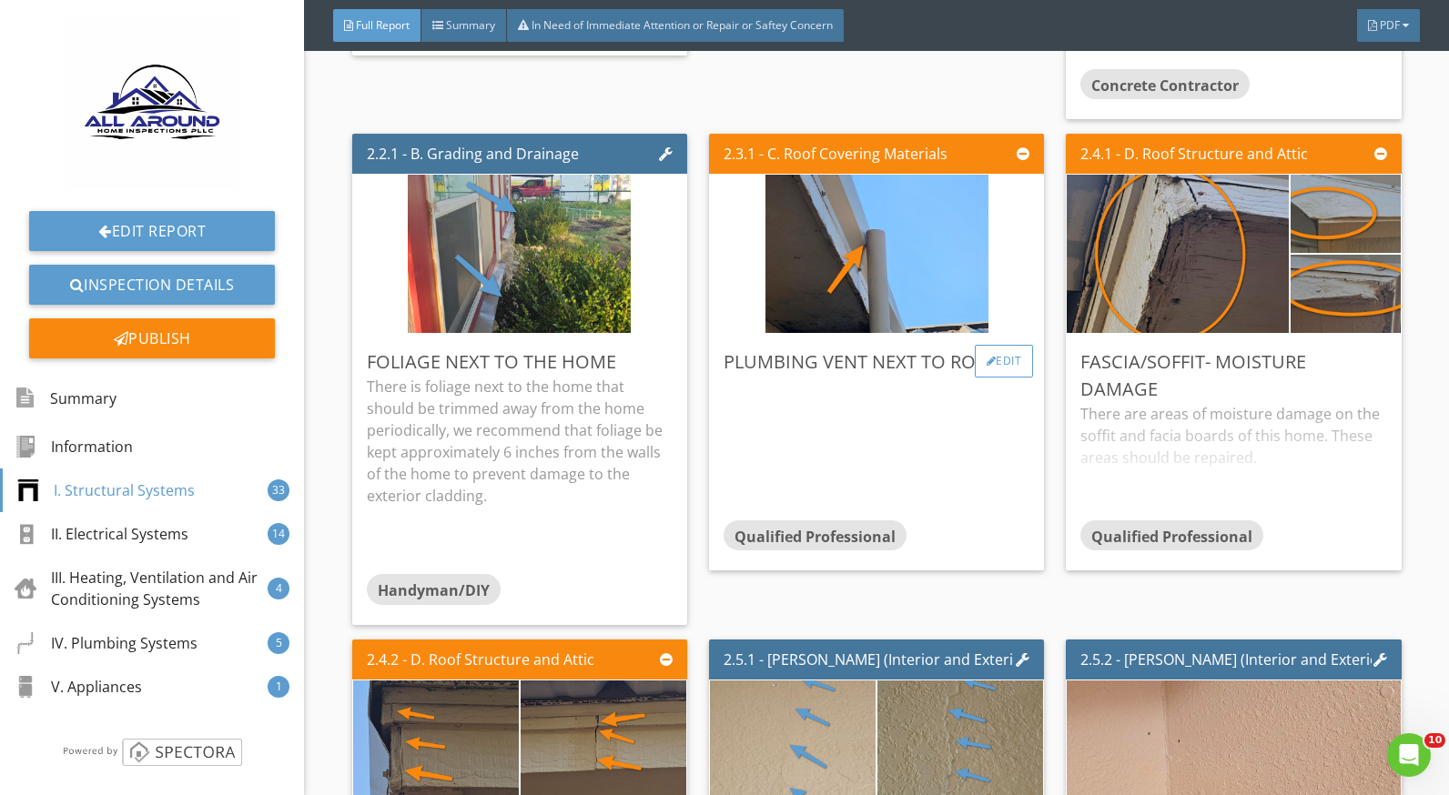
click at [989, 363] on div "Edit" at bounding box center [1004, 361] width 59 height 33
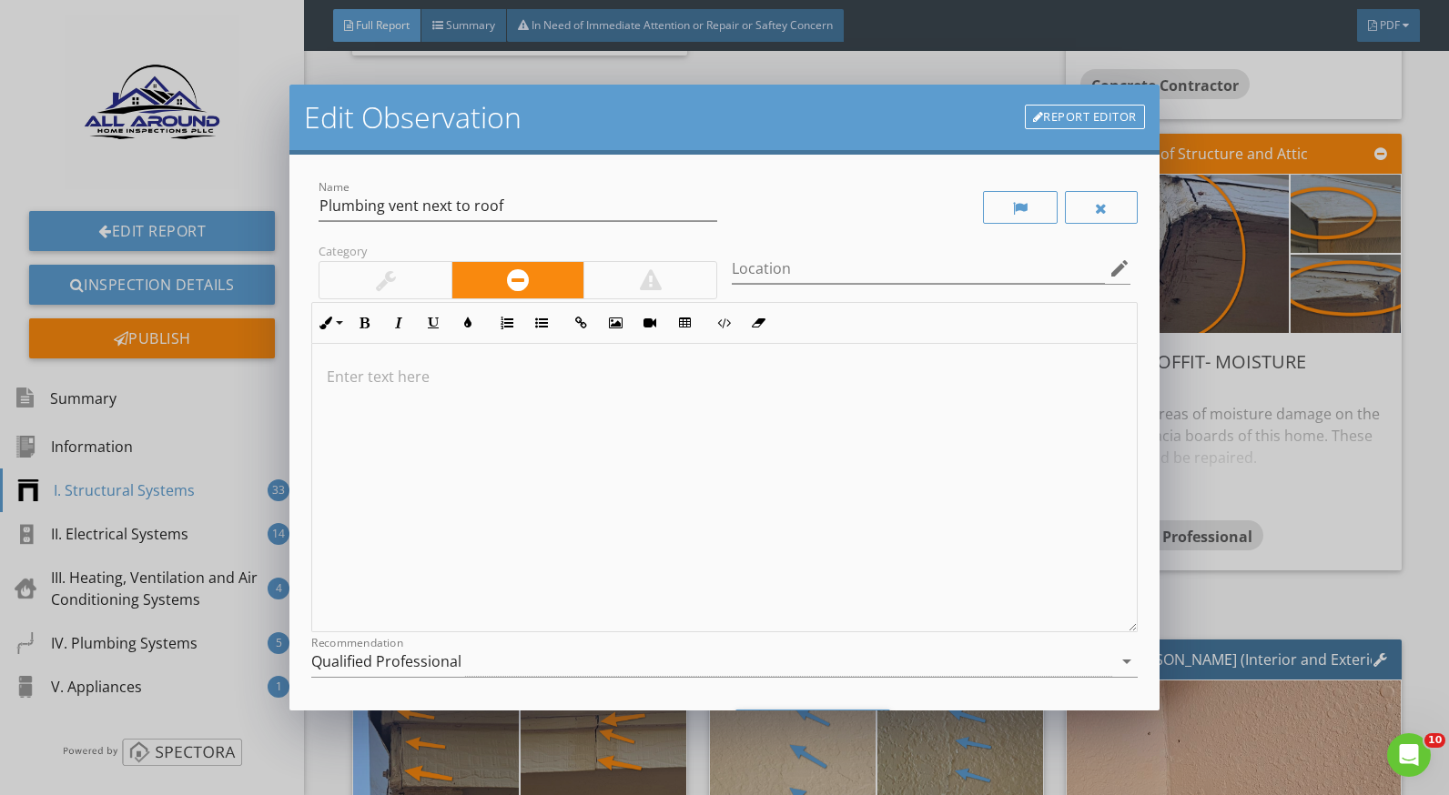
click at [1241, 393] on div "Edit Observation Report Editor Name Plumbing vent next to roof Category Locatio…" at bounding box center [724, 397] width 1449 height 795
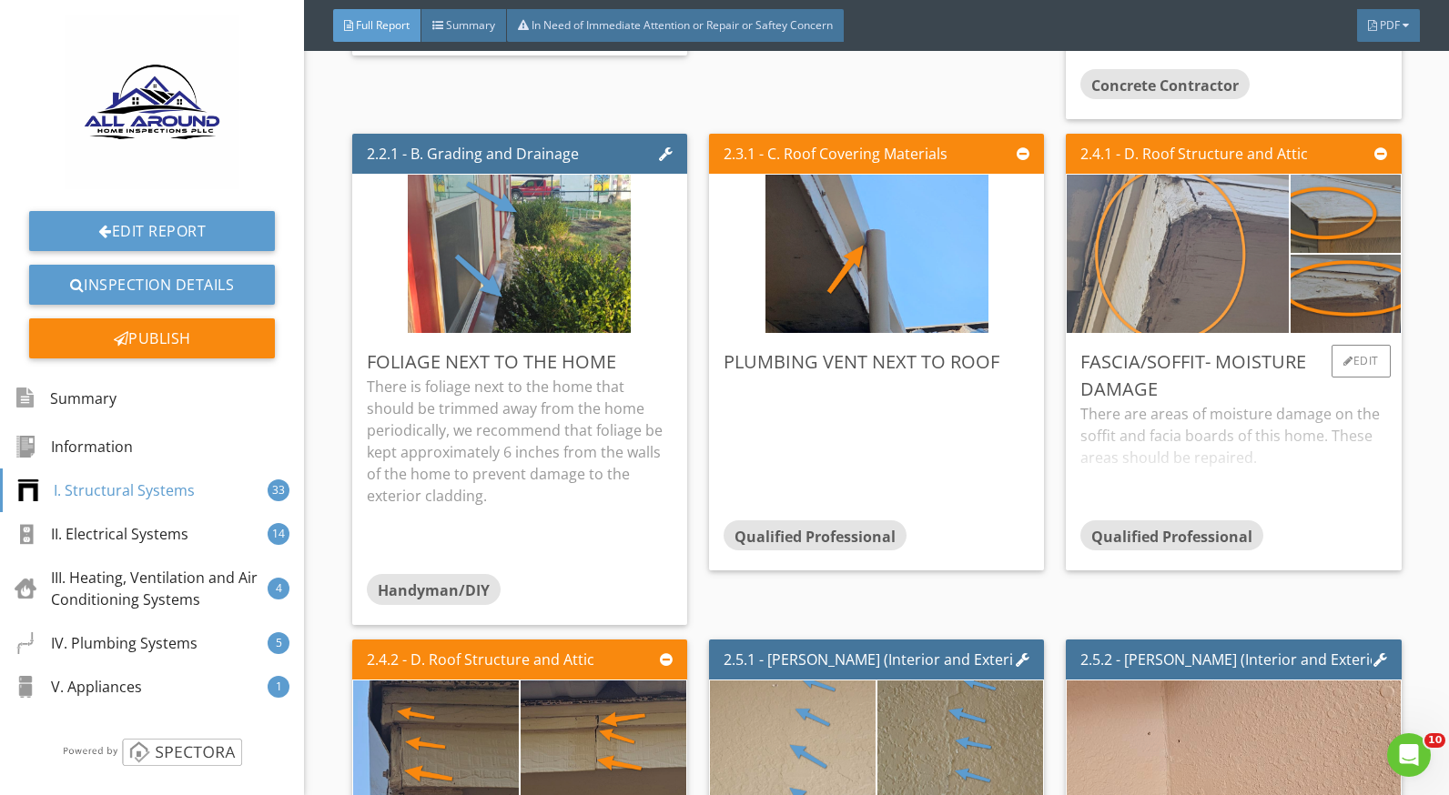
click at [1220, 279] on img at bounding box center [1178, 254] width 223 height 396
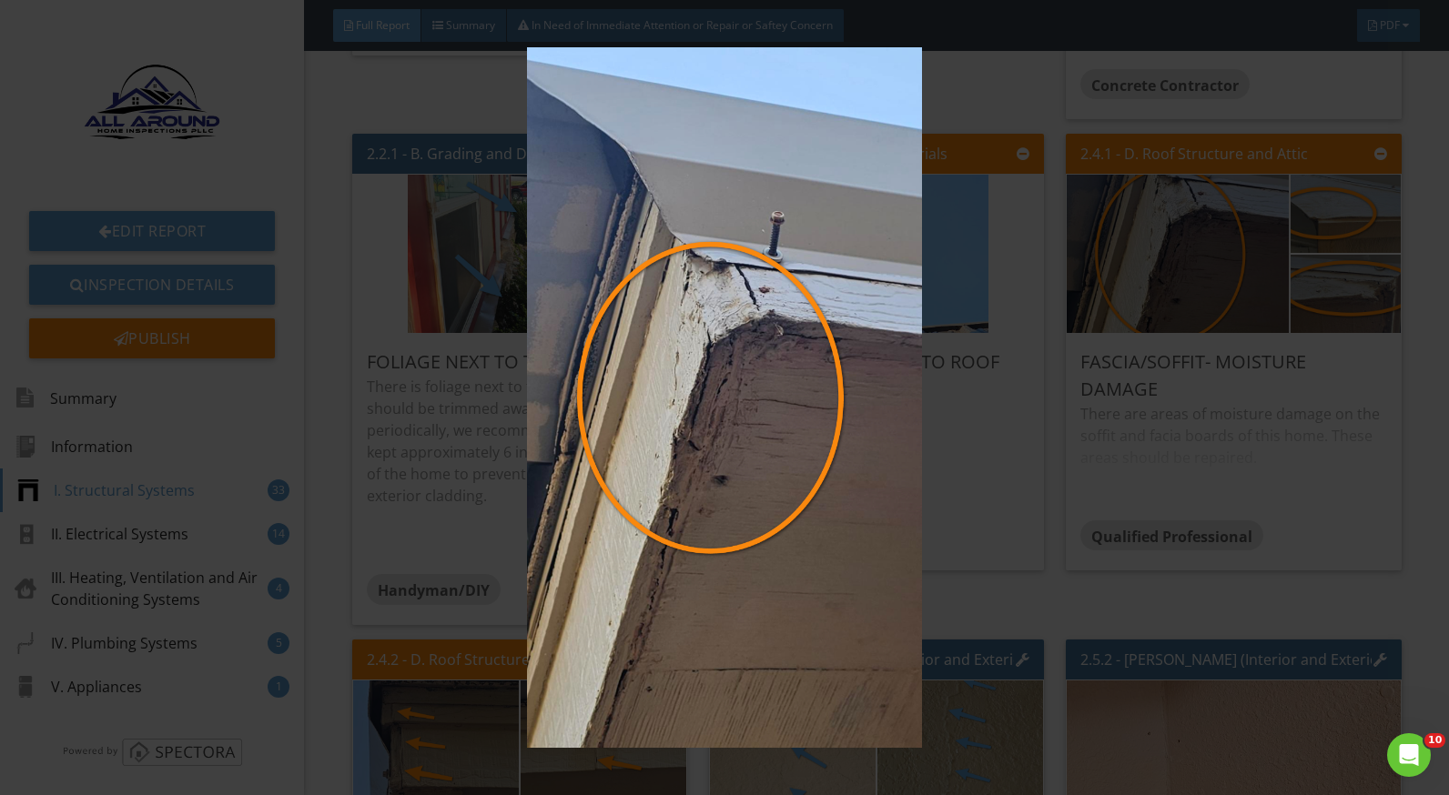
click at [1314, 207] on img at bounding box center [724, 397] width 1321 height 701
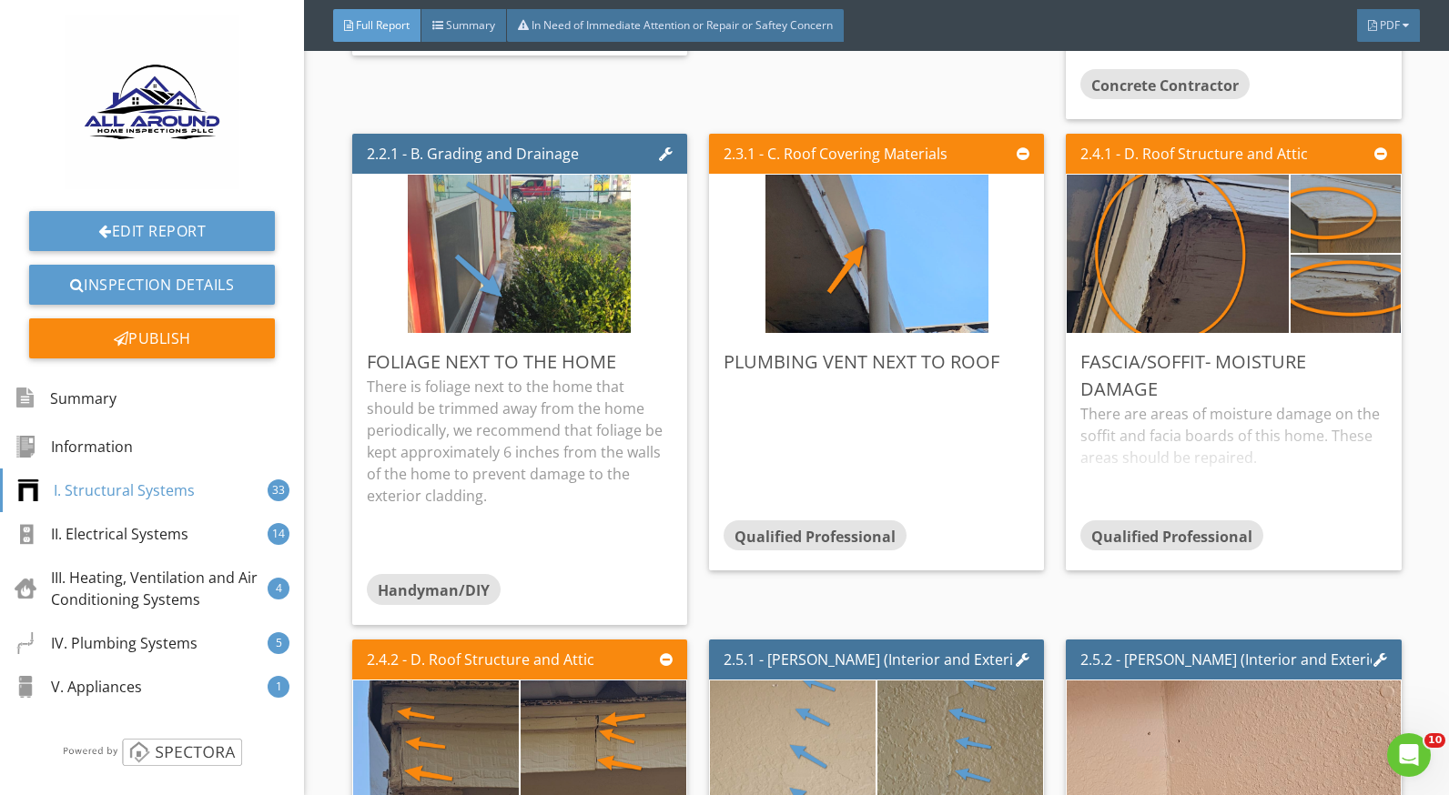
click at [1314, 207] on img at bounding box center [1345, 214] width 273 height 154
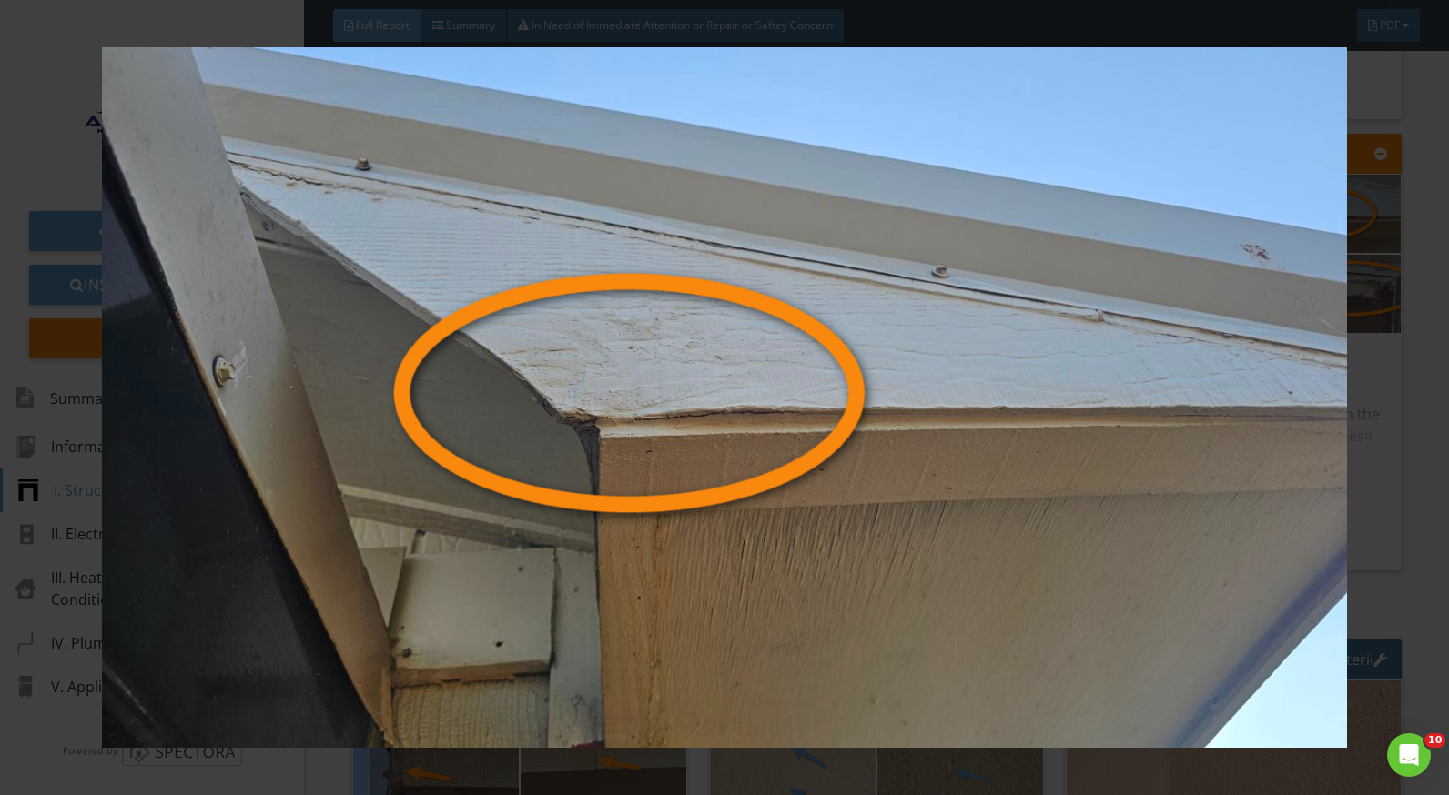
click at [1362, 275] on img at bounding box center [724, 397] width 1321 height 701
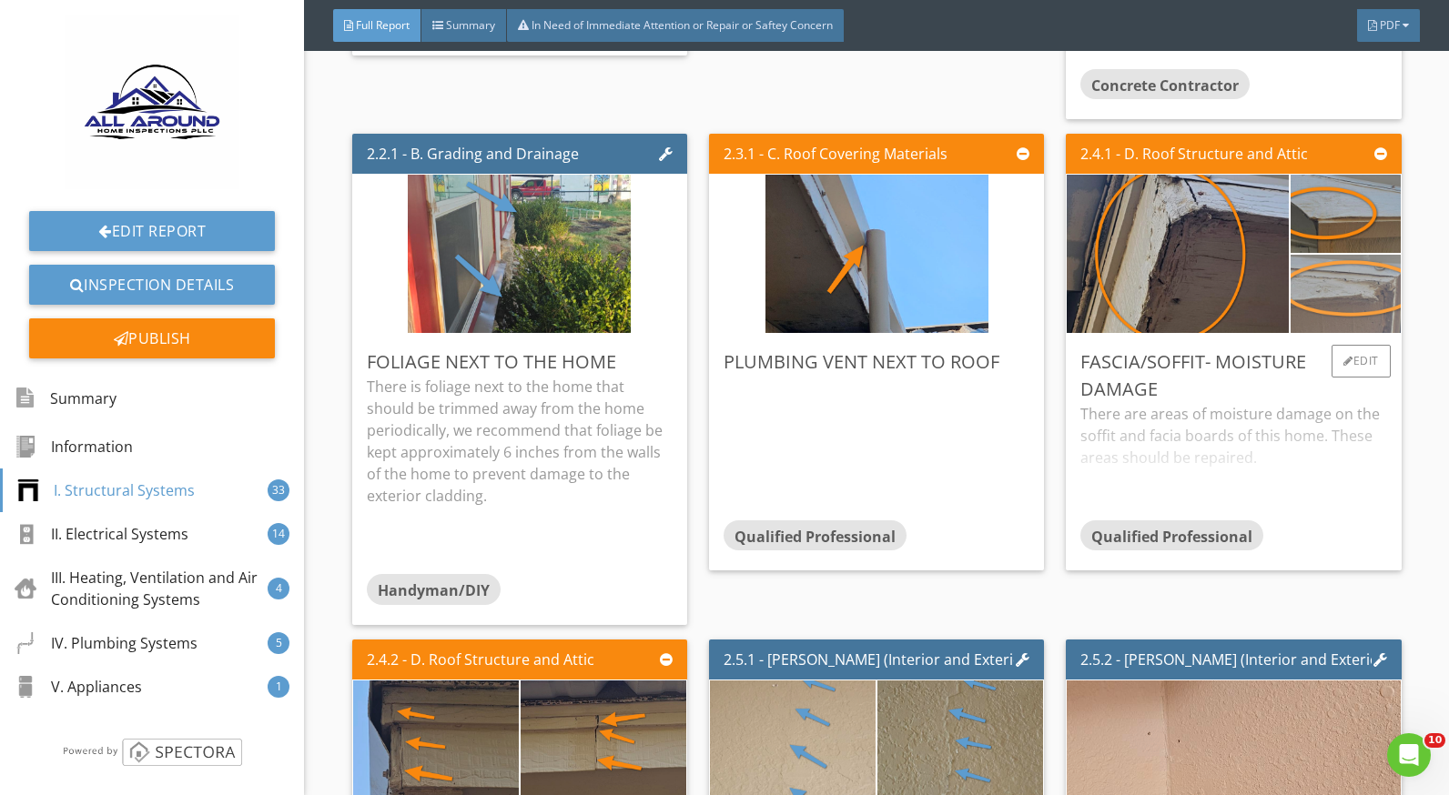
click at [1345, 279] on img at bounding box center [1345, 295] width 273 height 154
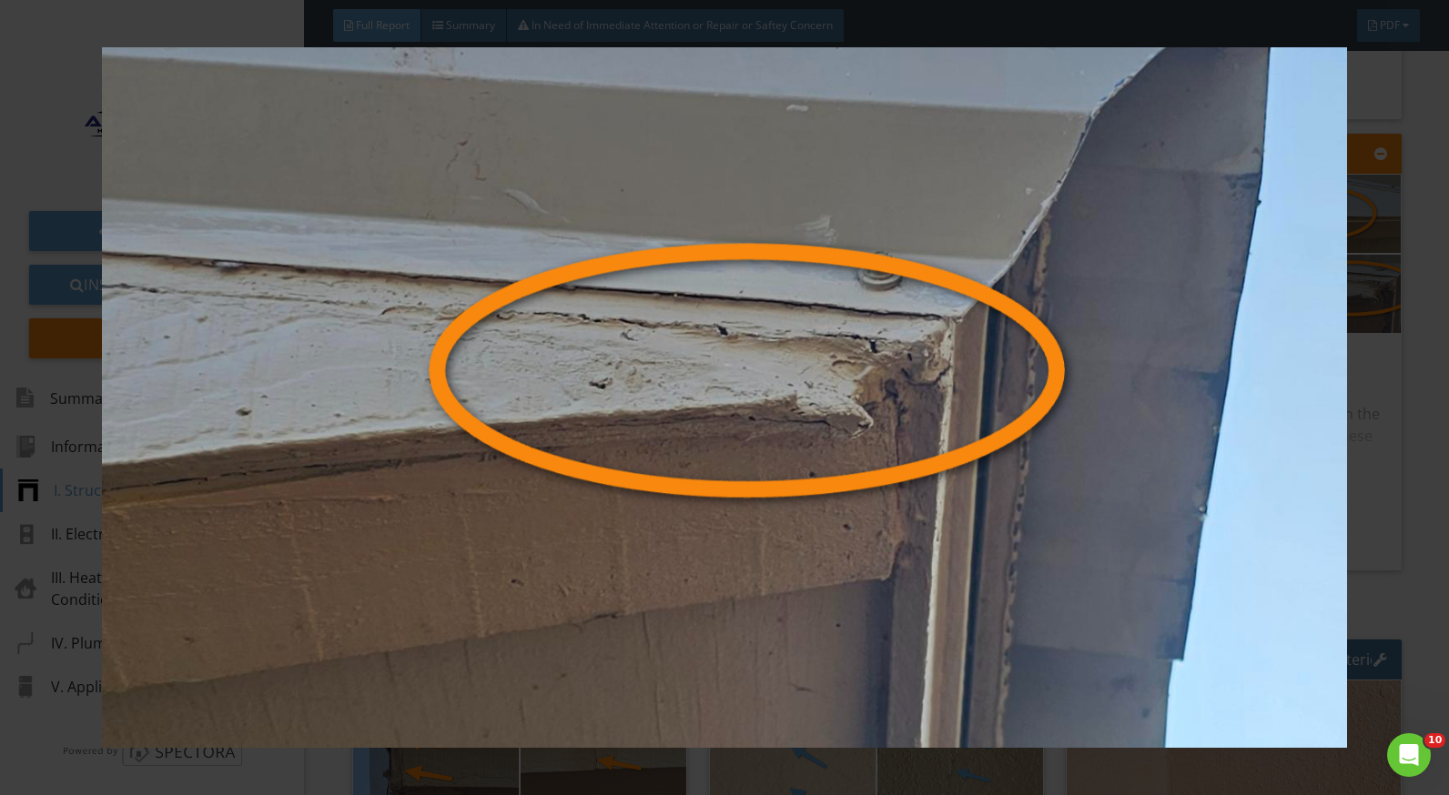
click at [1318, 404] on img at bounding box center [724, 397] width 1321 height 701
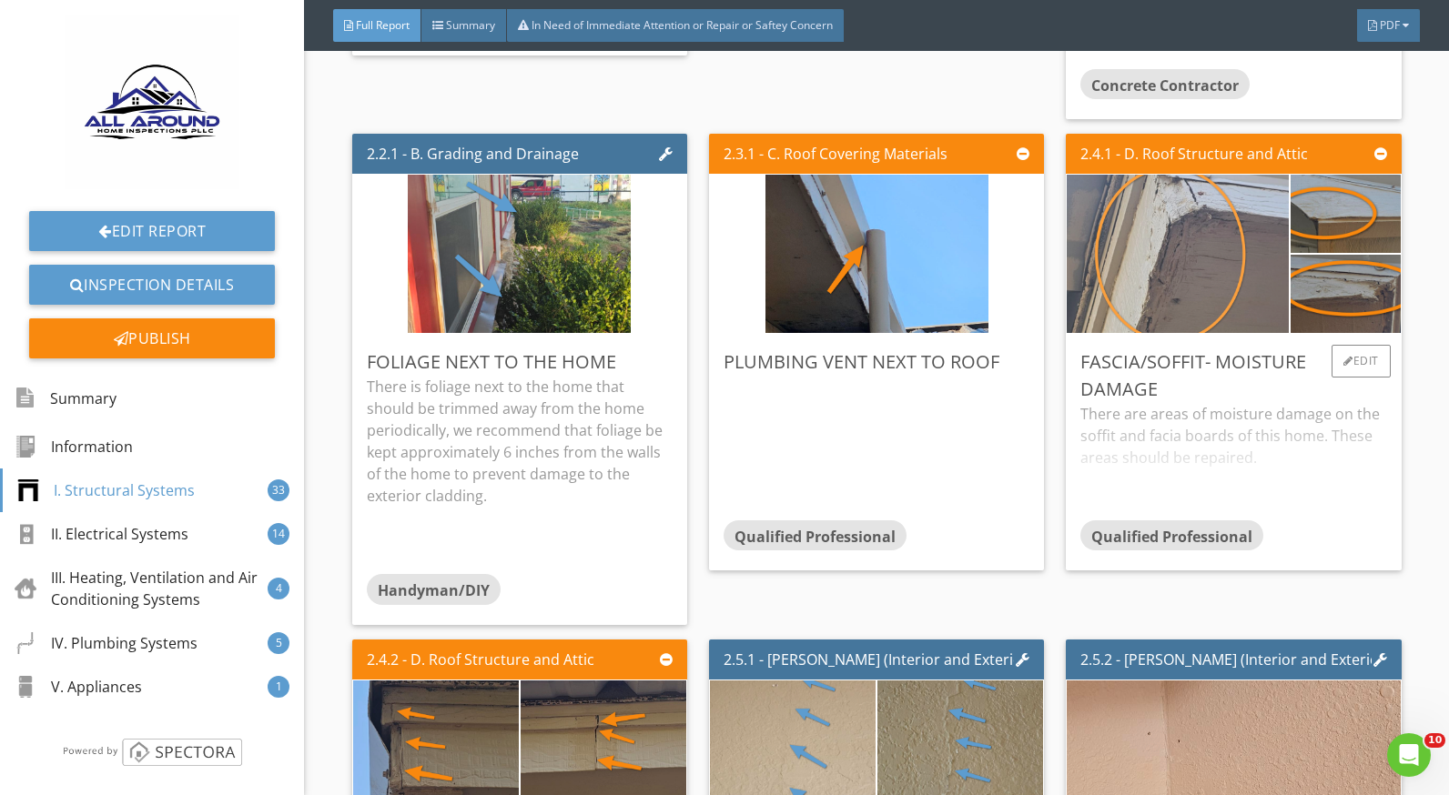
click at [1240, 282] on img at bounding box center [1178, 254] width 223 height 396
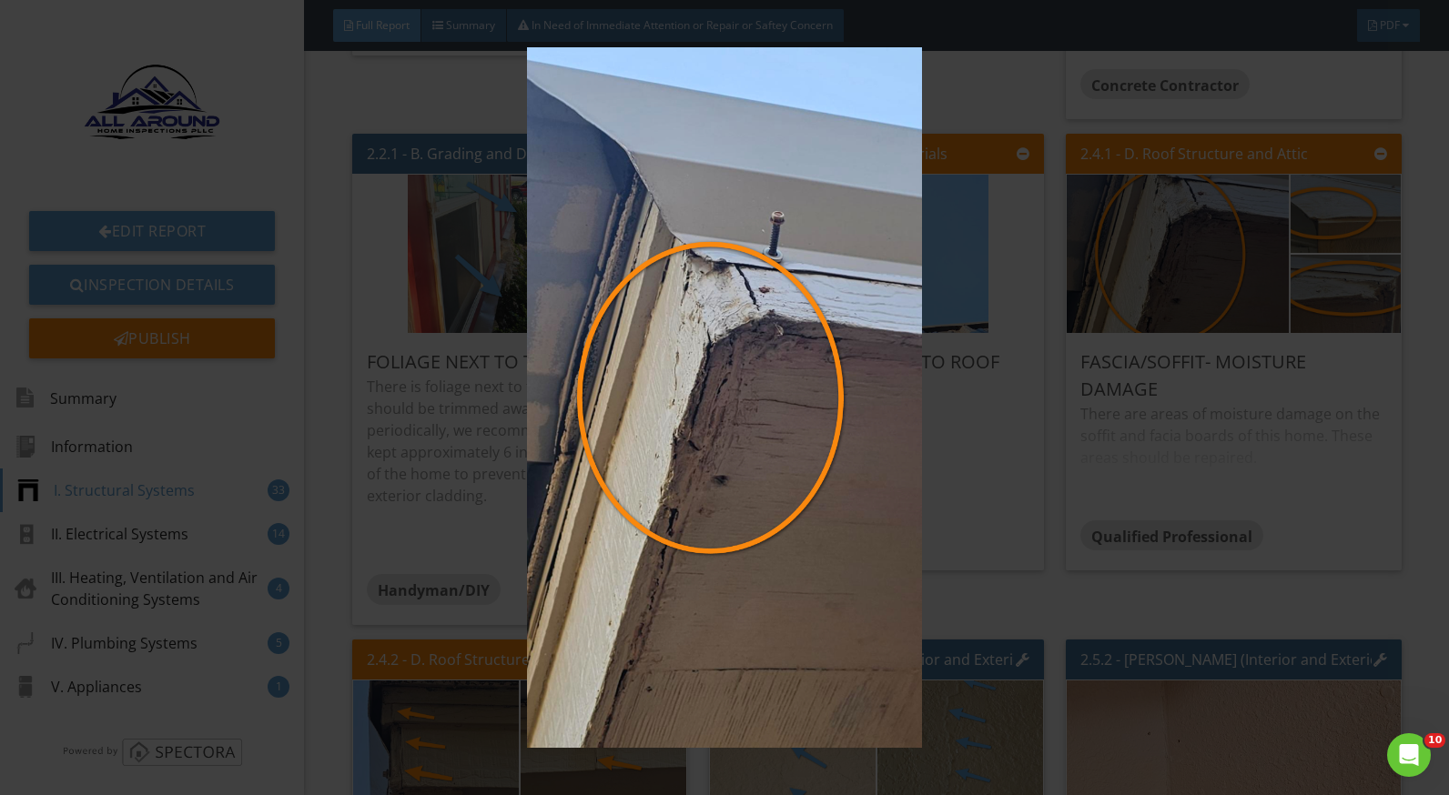
click at [1115, 418] on img at bounding box center [724, 397] width 1321 height 701
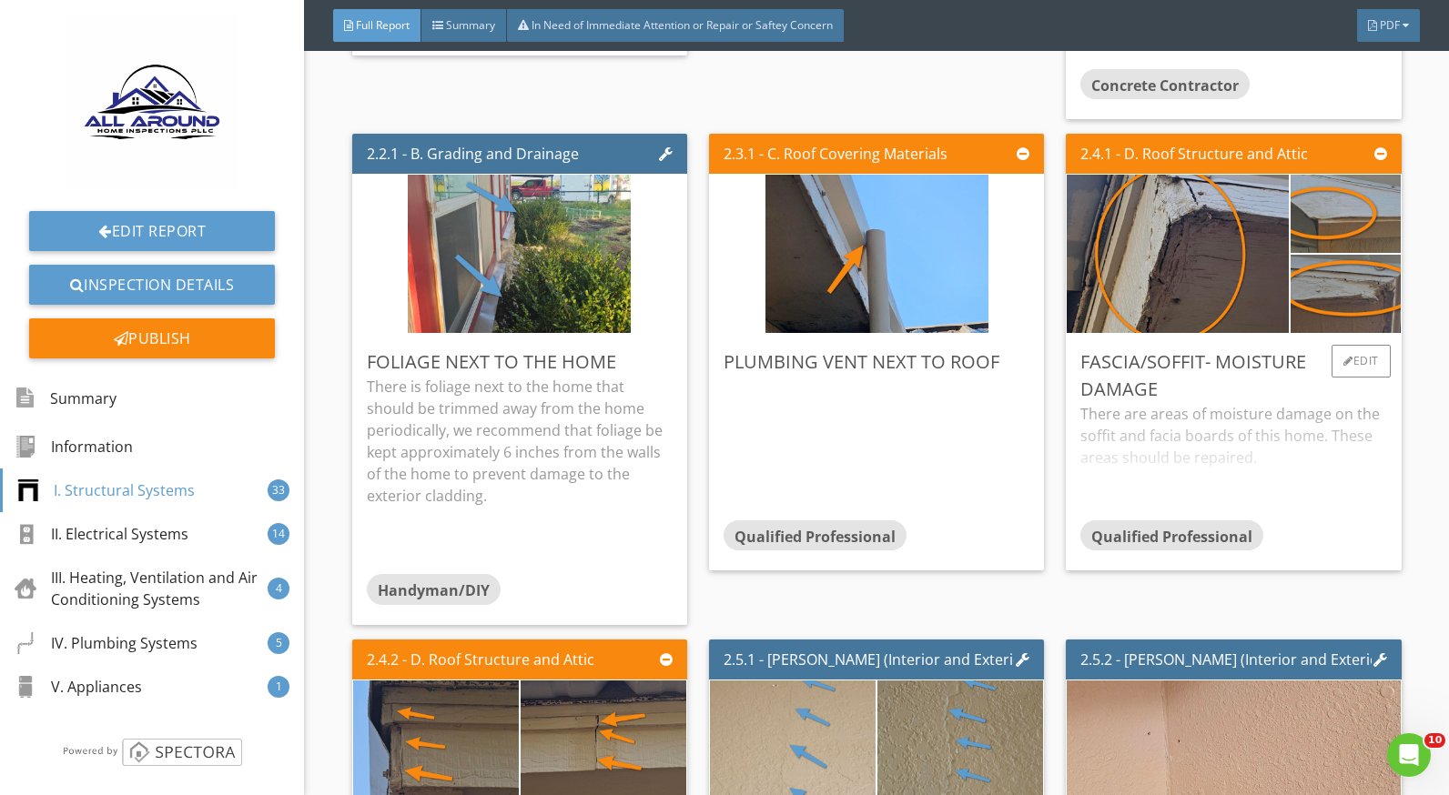
click at [1148, 444] on div "There are areas of moisture damage on the soffit and facia boards of this home.…" at bounding box center [1233, 461] width 306 height 116
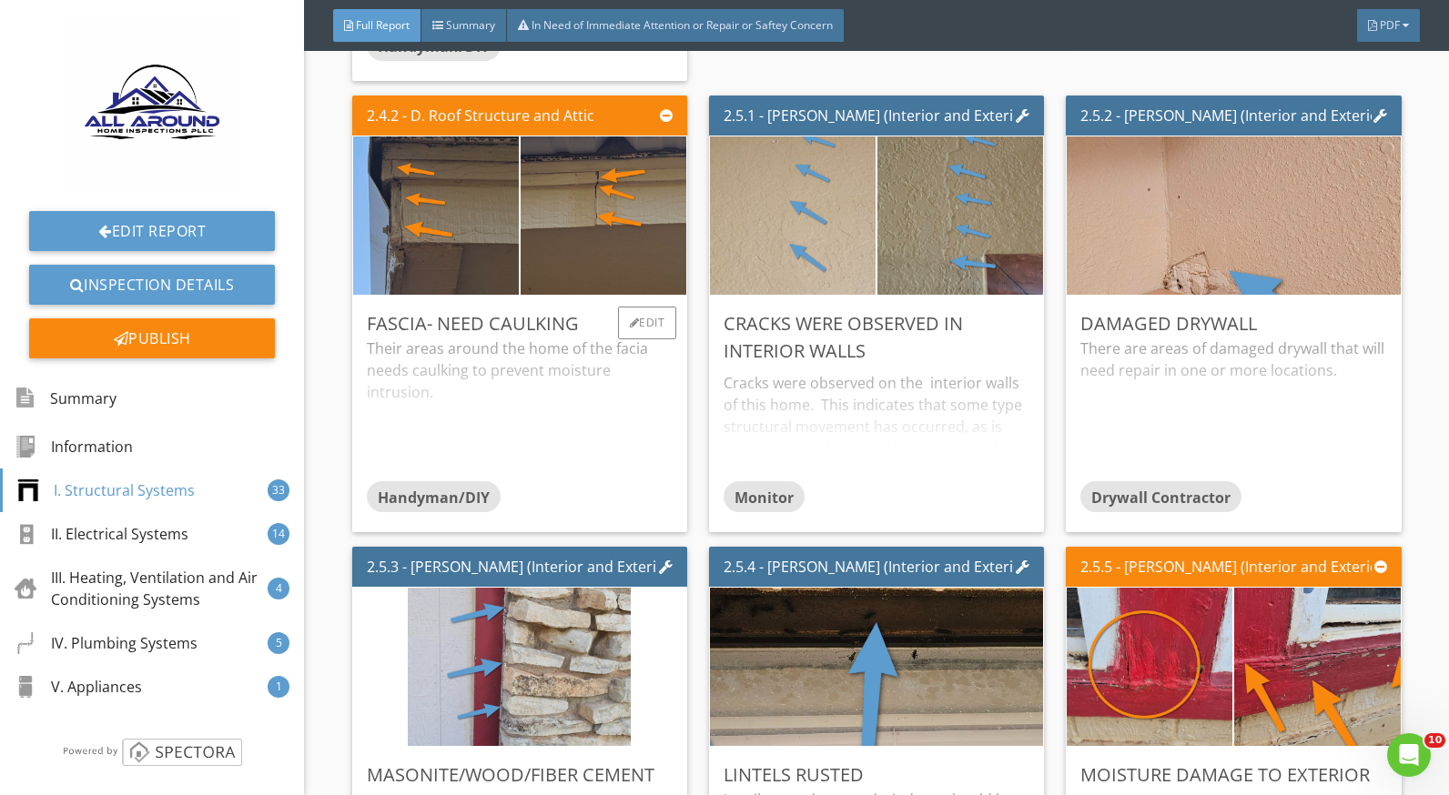
scroll to position [2639, 0]
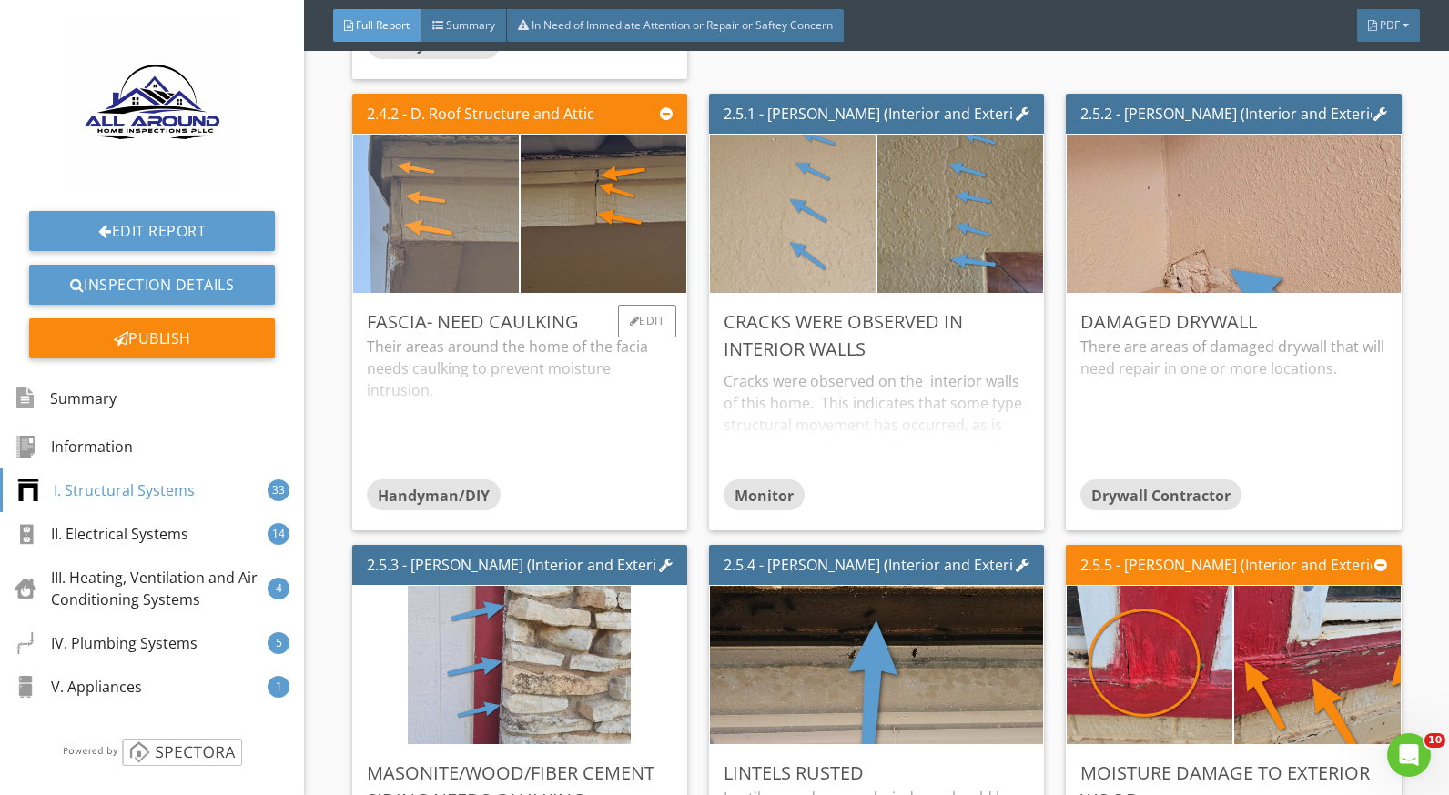
click at [440, 265] on img at bounding box center [435, 213] width 223 height 396
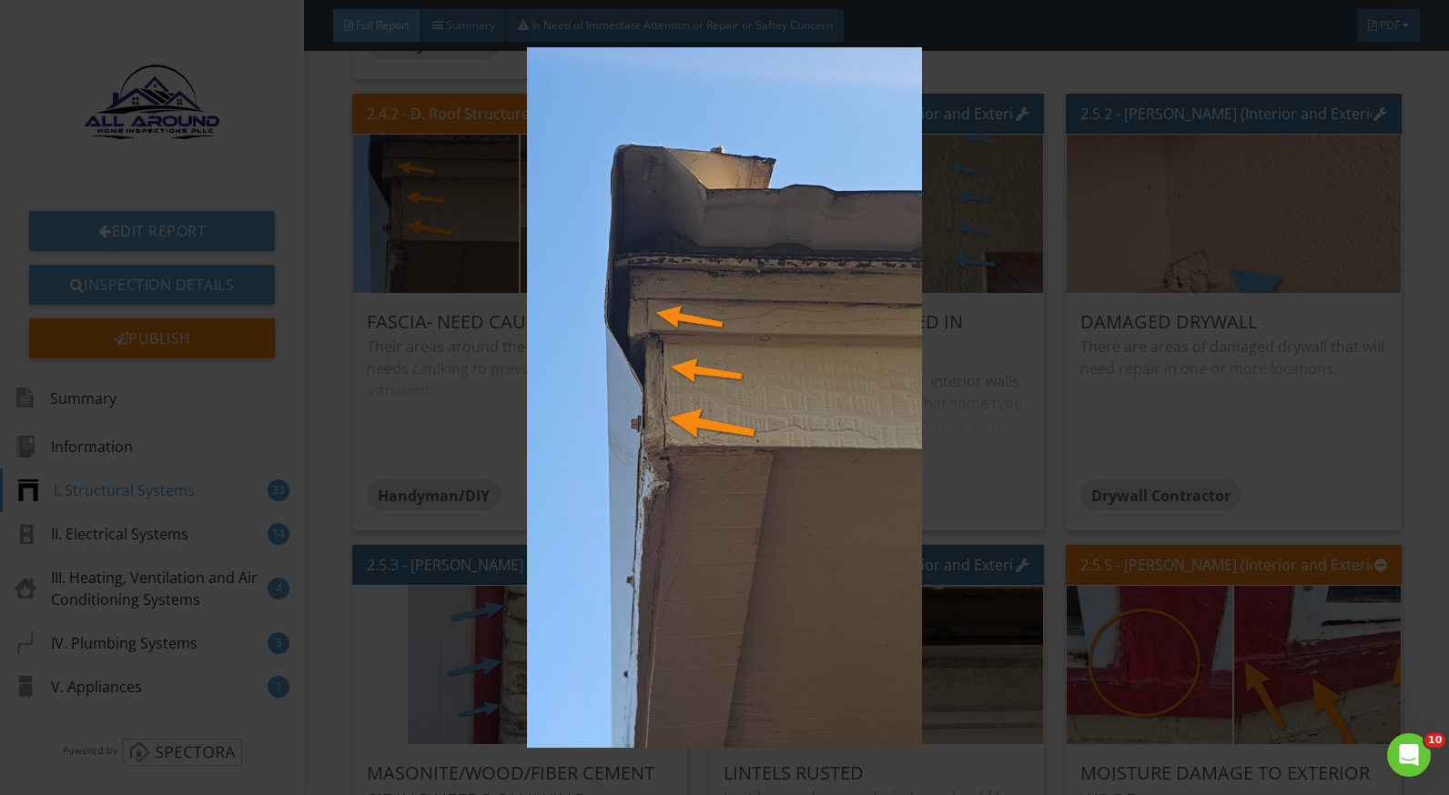
click at [950, 428] on img at bounding box center [724, 397] width 1321 height 701
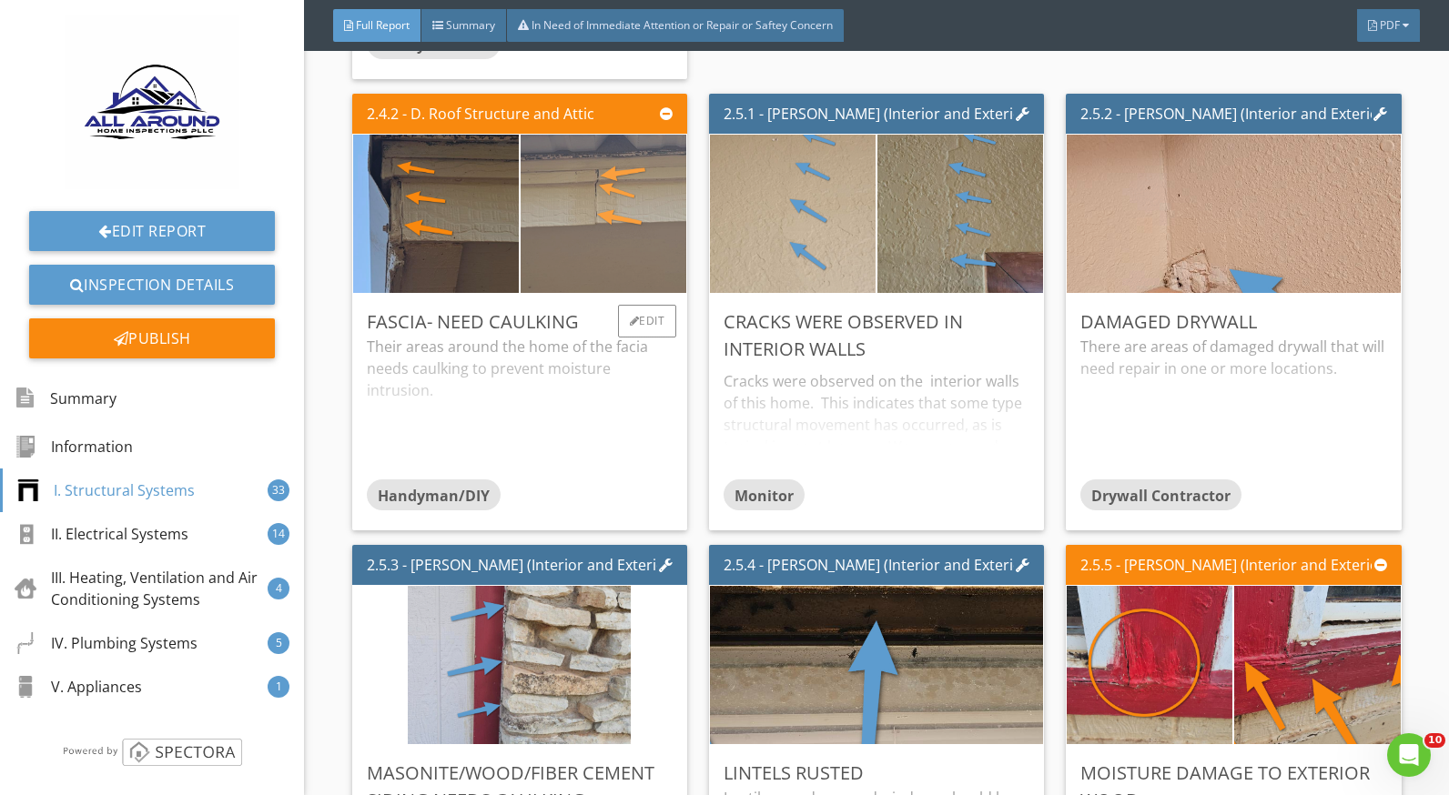
click at [612, 220] on img at bounding box center [603, 213] width 223 height 396
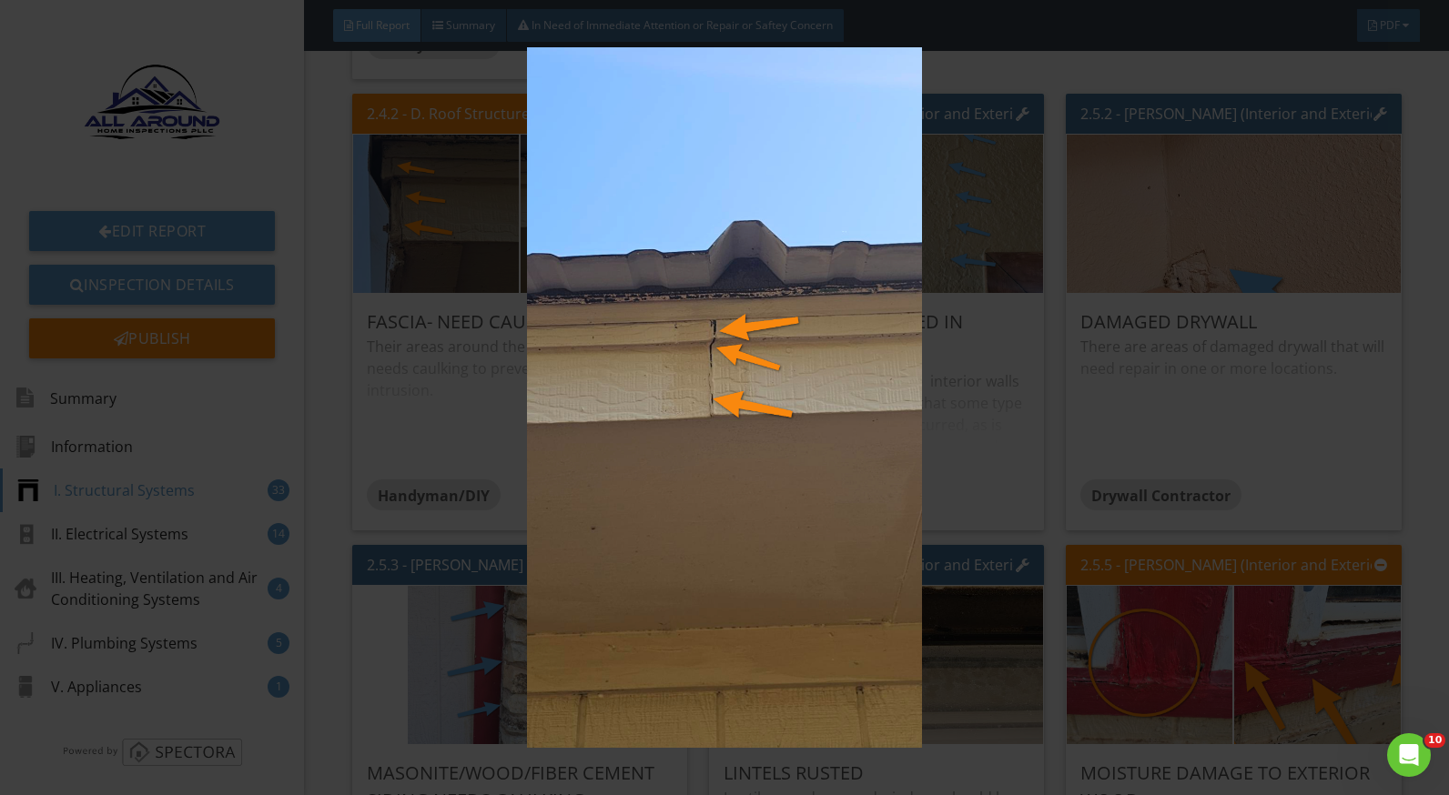
click at [1019, 403] on img at bounding box center [724, 397] width 1321 height 701
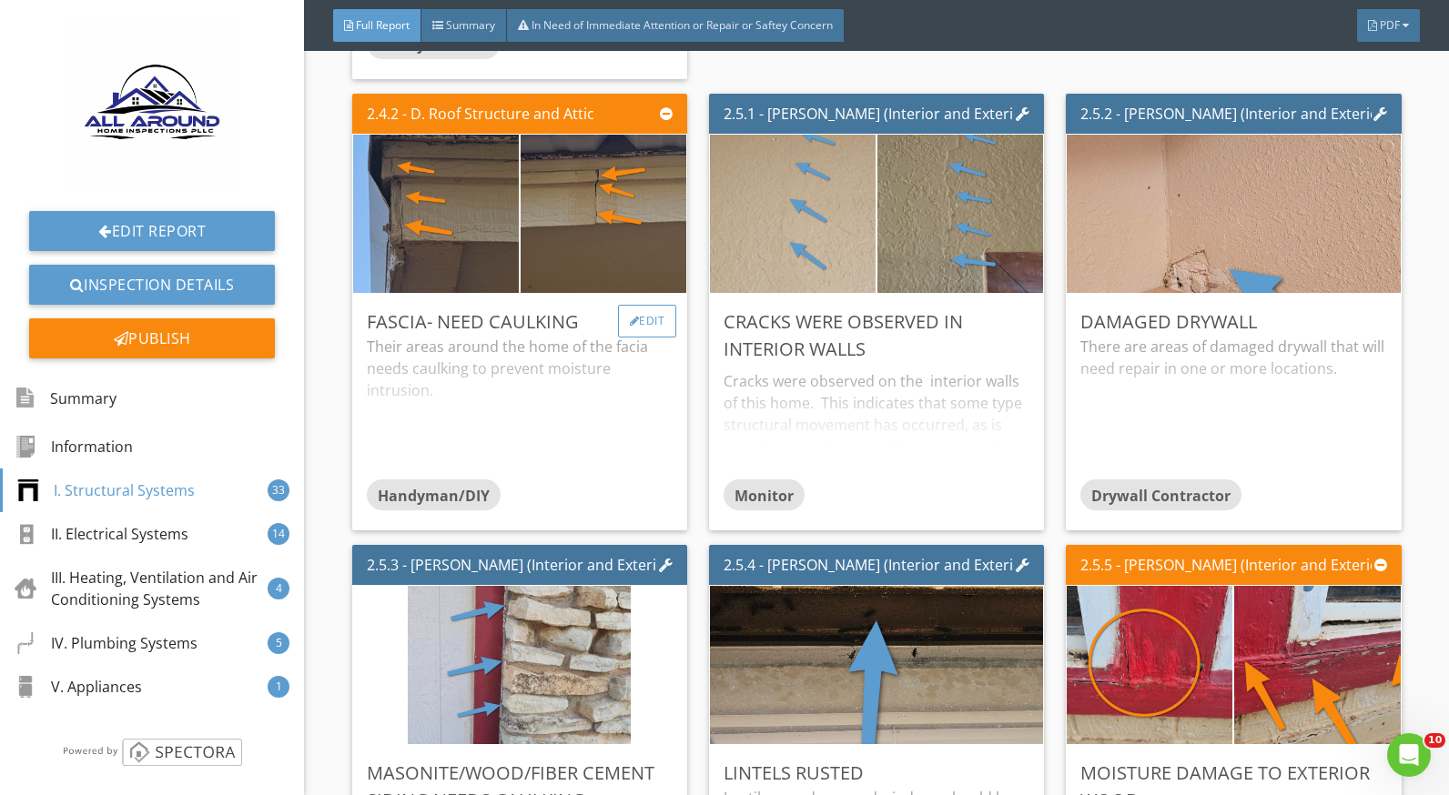
click at [640, 315] on div "Edit" at bounding box center [647, 321] width 59 height 33
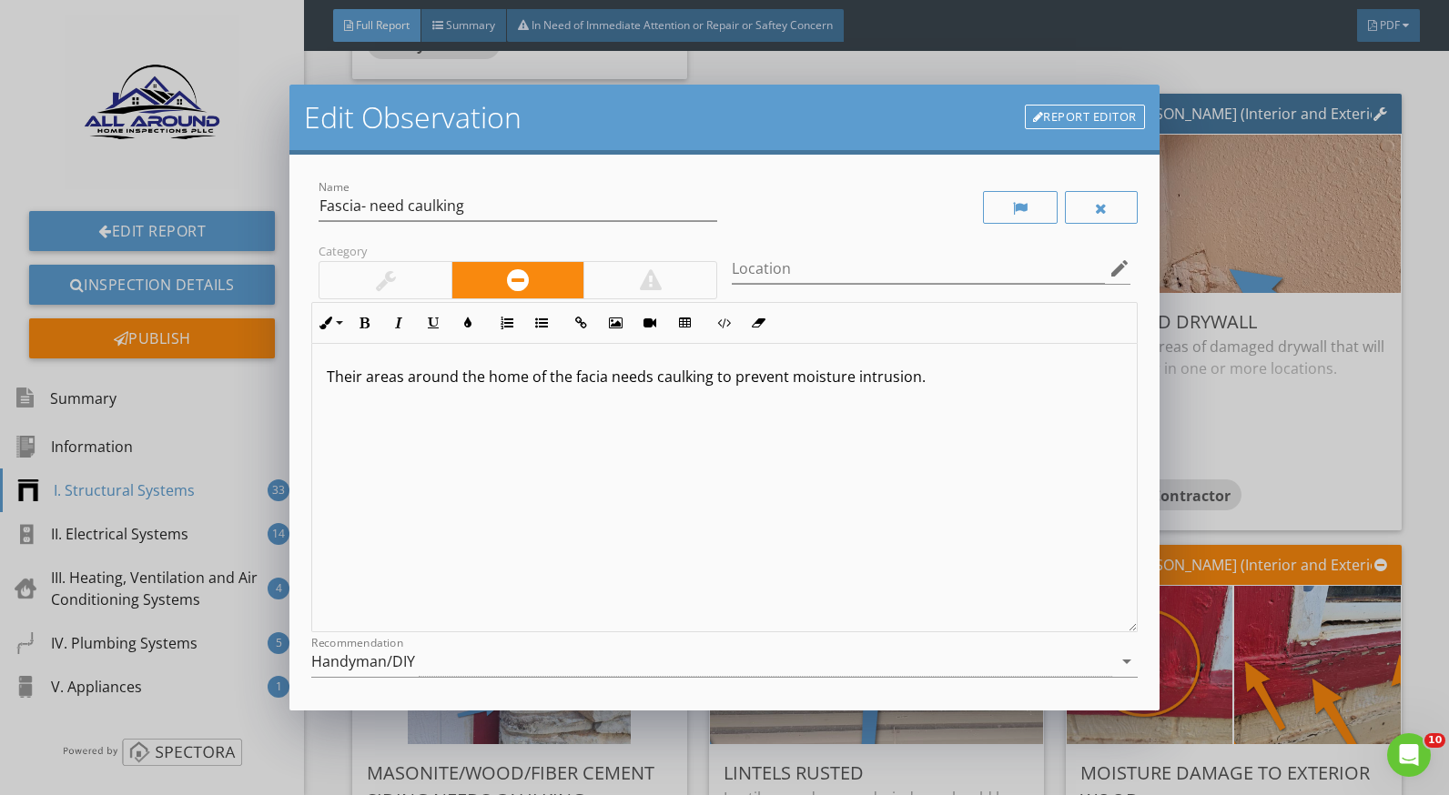
click at [368, 377] on p "Their areas around the home of the facia needs caulking to prevent moisture int…" at bounding box center [724, 377] width 795 height 22
drag, startPoint x: 602, startPoint y: 380, endPoint x: 564, endPoint y: 380, distance: 38.2
click at [564, 380] on p "There are areas around the home of the facia needs caulking to prevent moisture…" at bounding box center [724, 377] width 795 height 22
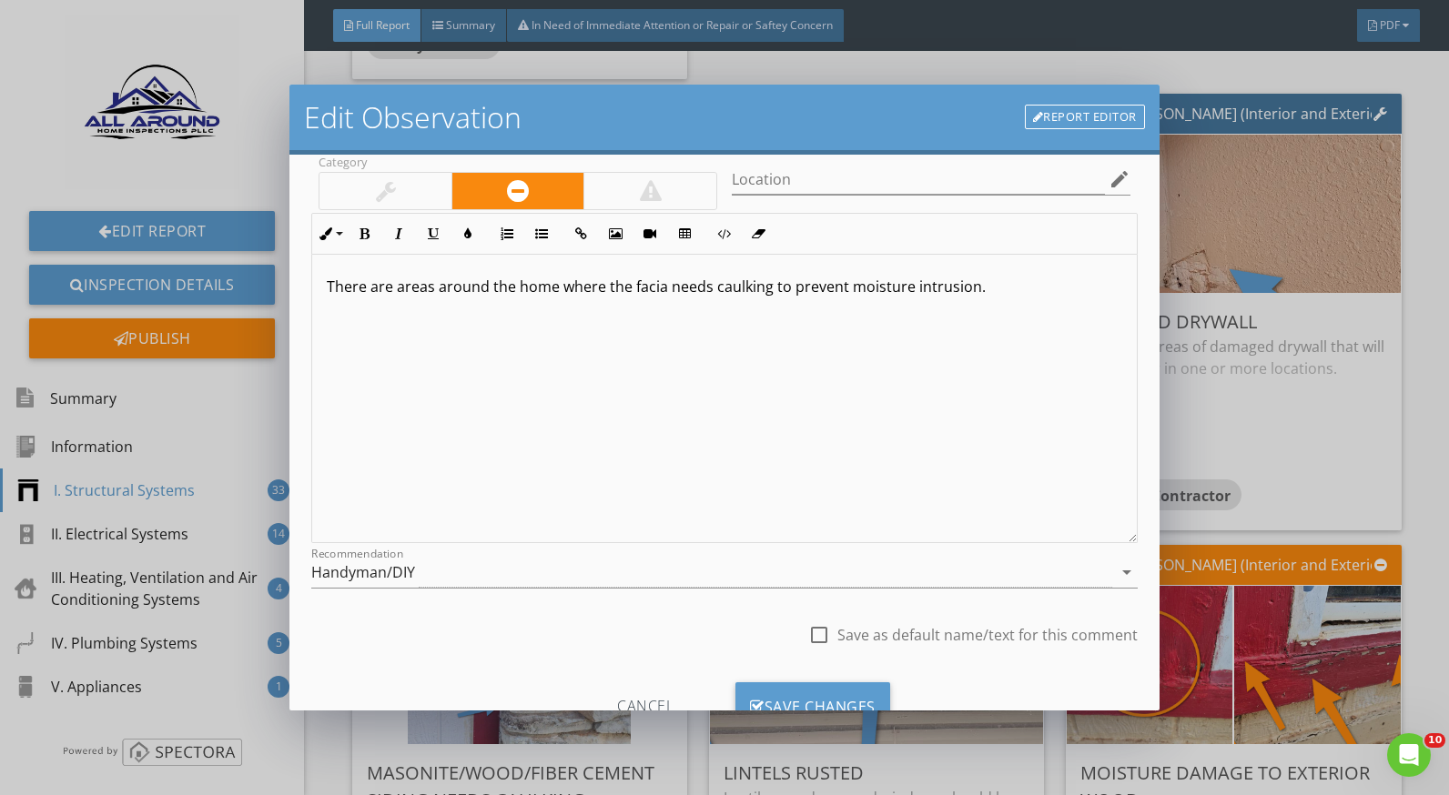
scroll to position [159, 0]
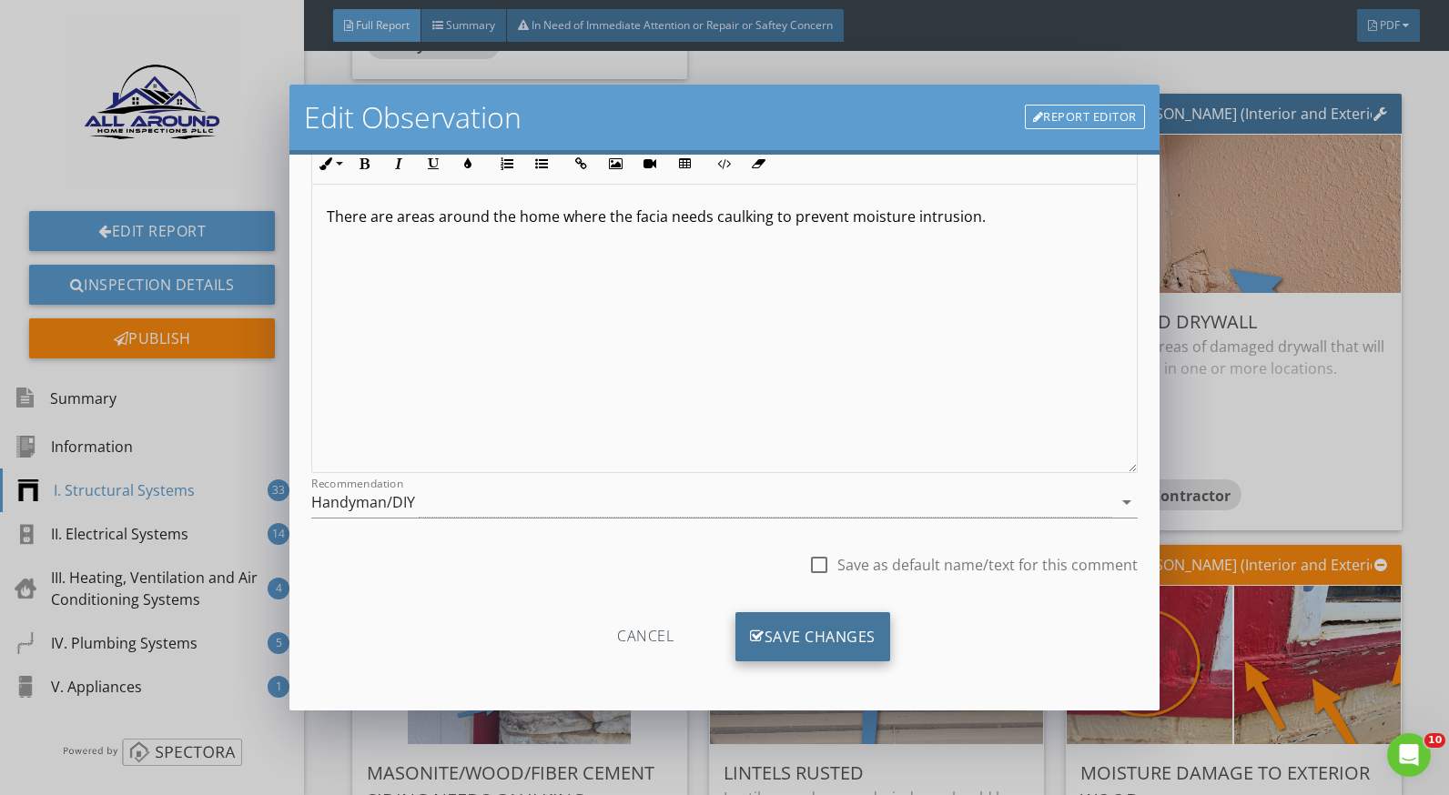
click at [816, 623] on div "Save Changes" at bounding box center [812, 637] width 155 height 49
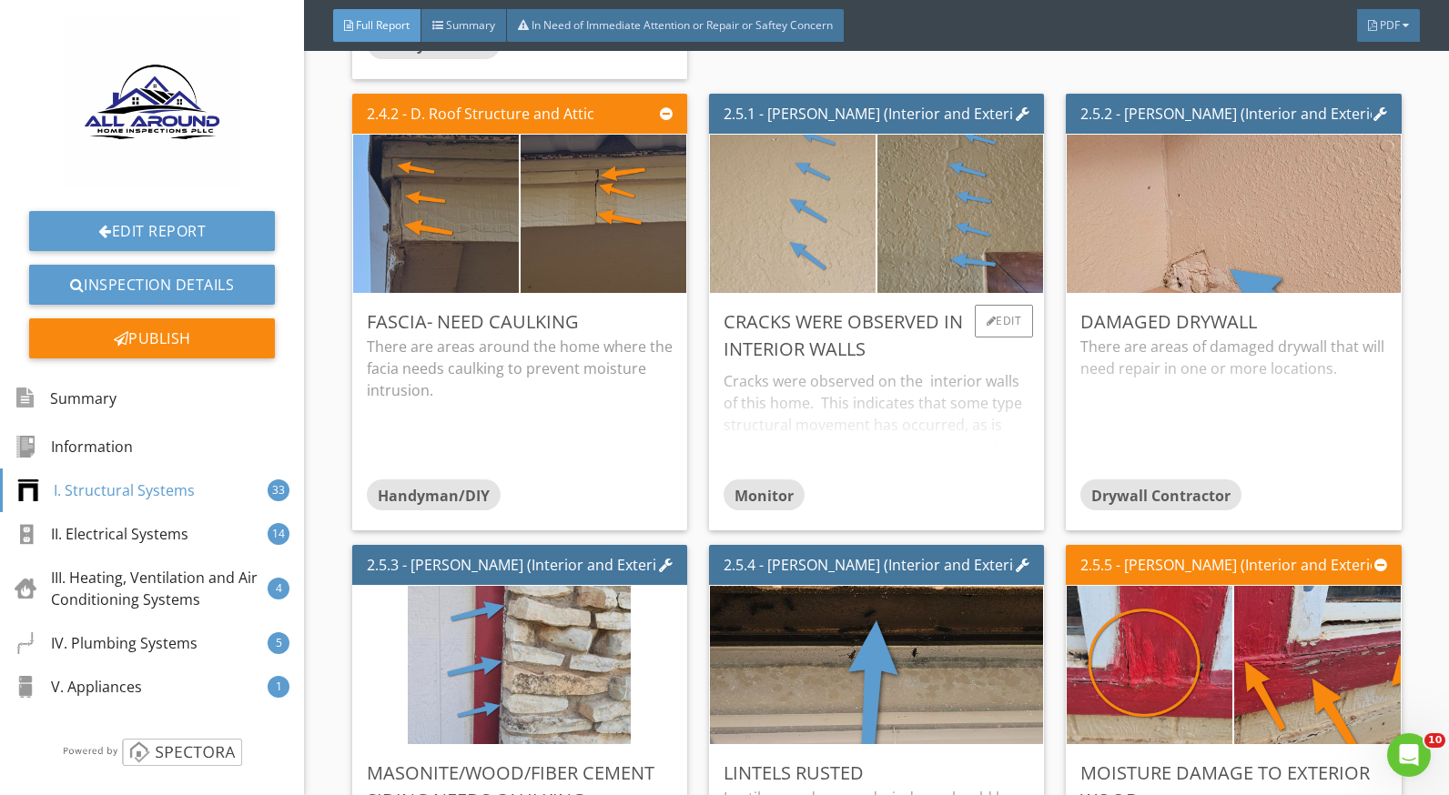
click at [830, 382] on div "Cracks were observed on the interior walls of this home. This indicates that so…" at bounding box center [877, 421] width 306 height 116
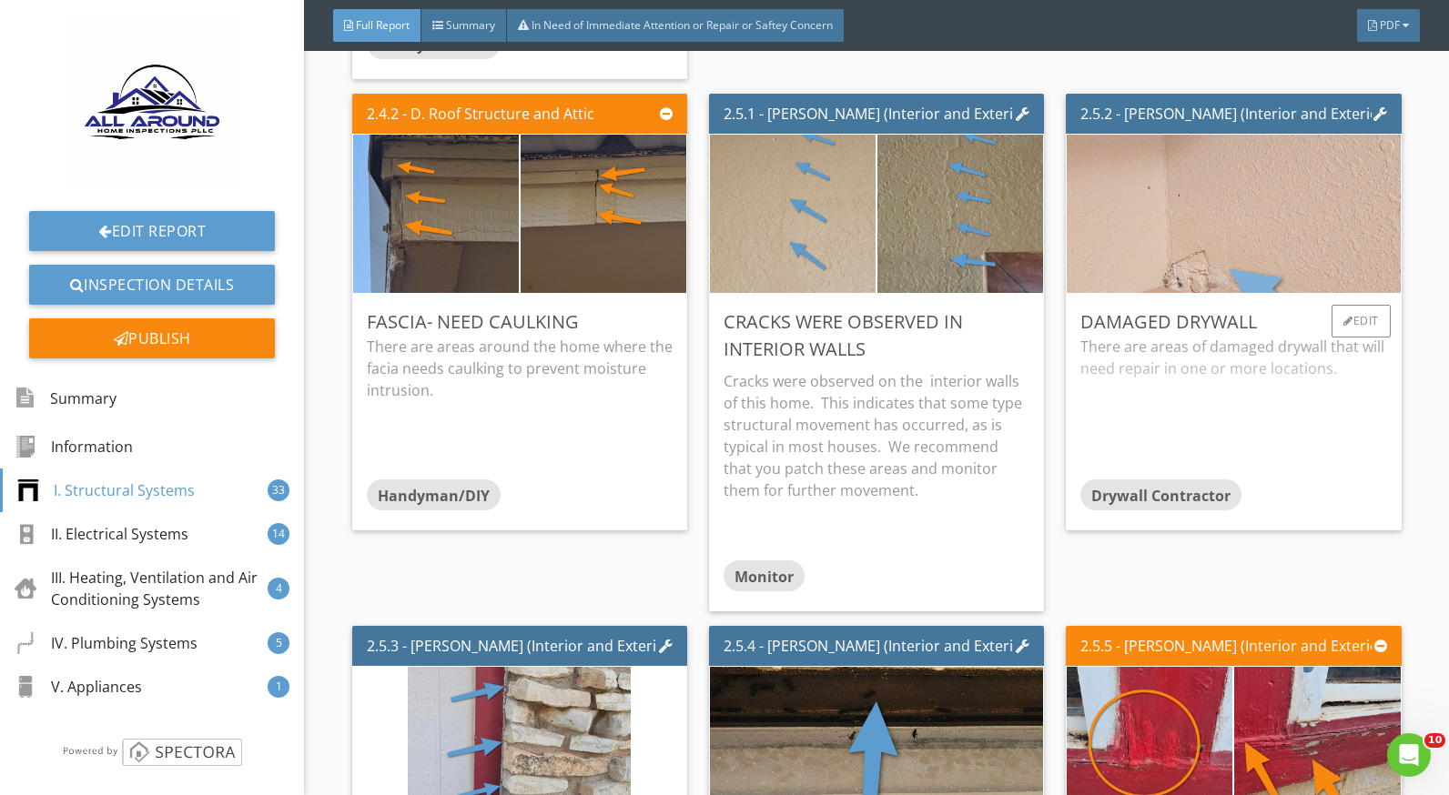
click at [1136, 218] on img at bounding box center [1234, 213] width 704 height 396
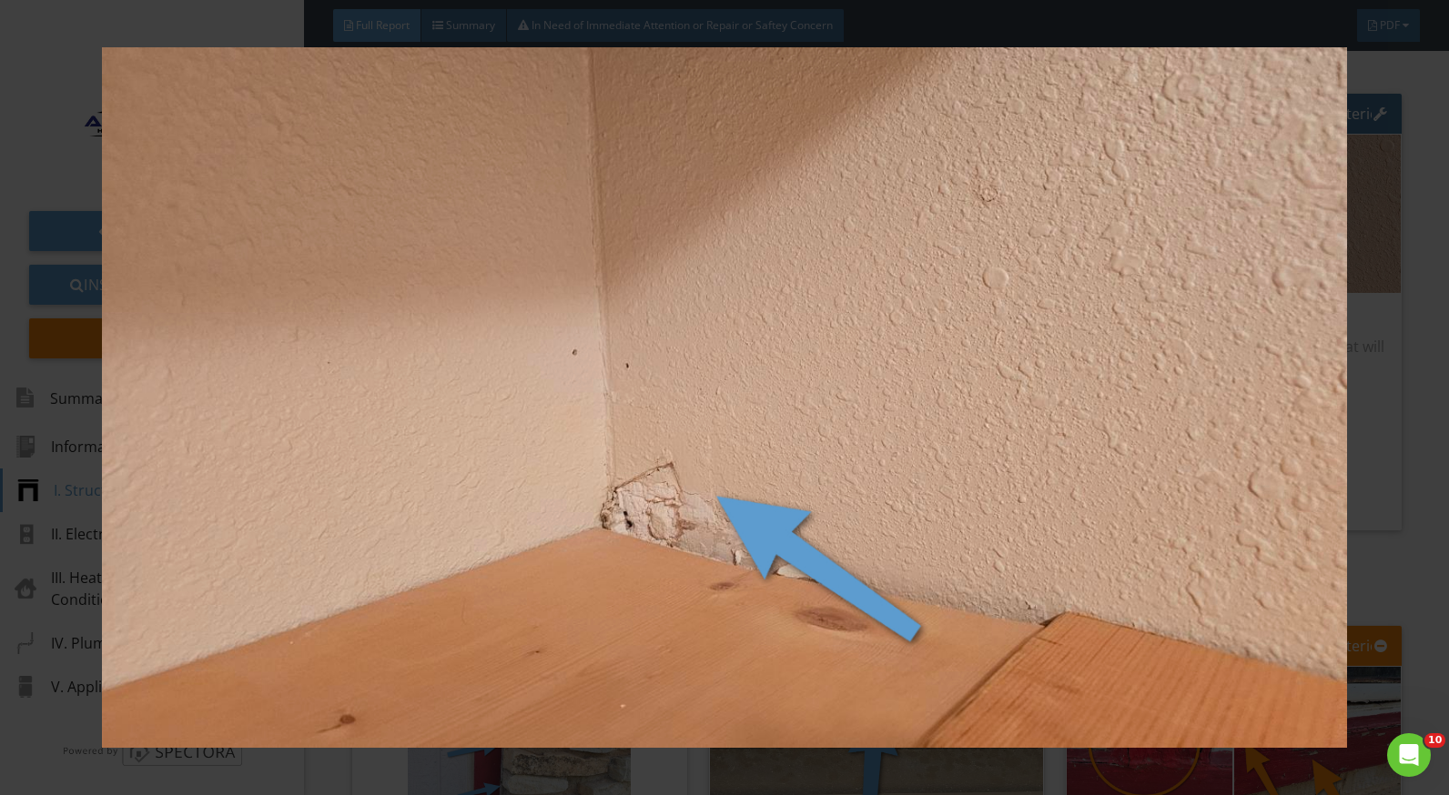
click at [1379, 411] on img at bounding box center [724, 397] width 1321 height 701
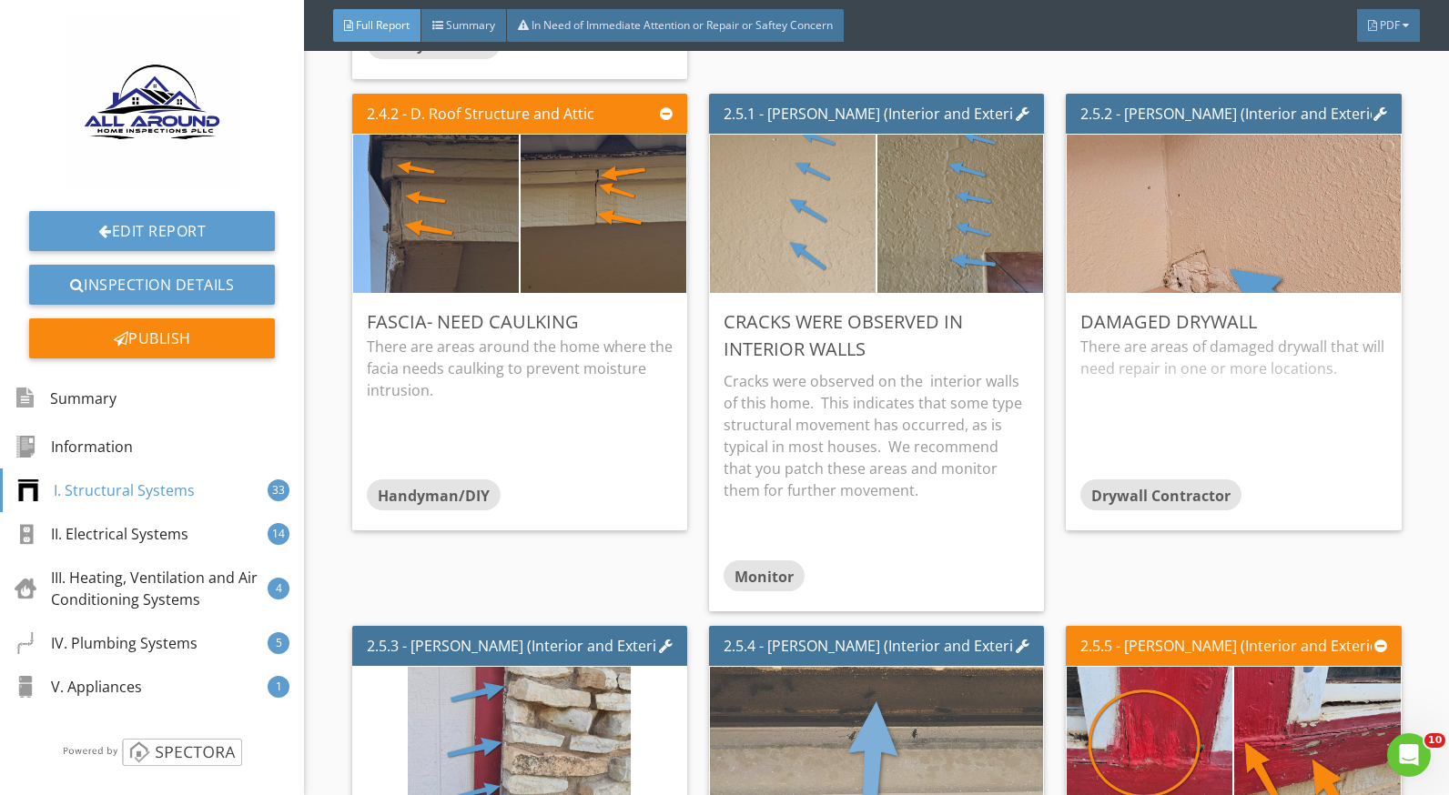
scroll to position [2912, 0]
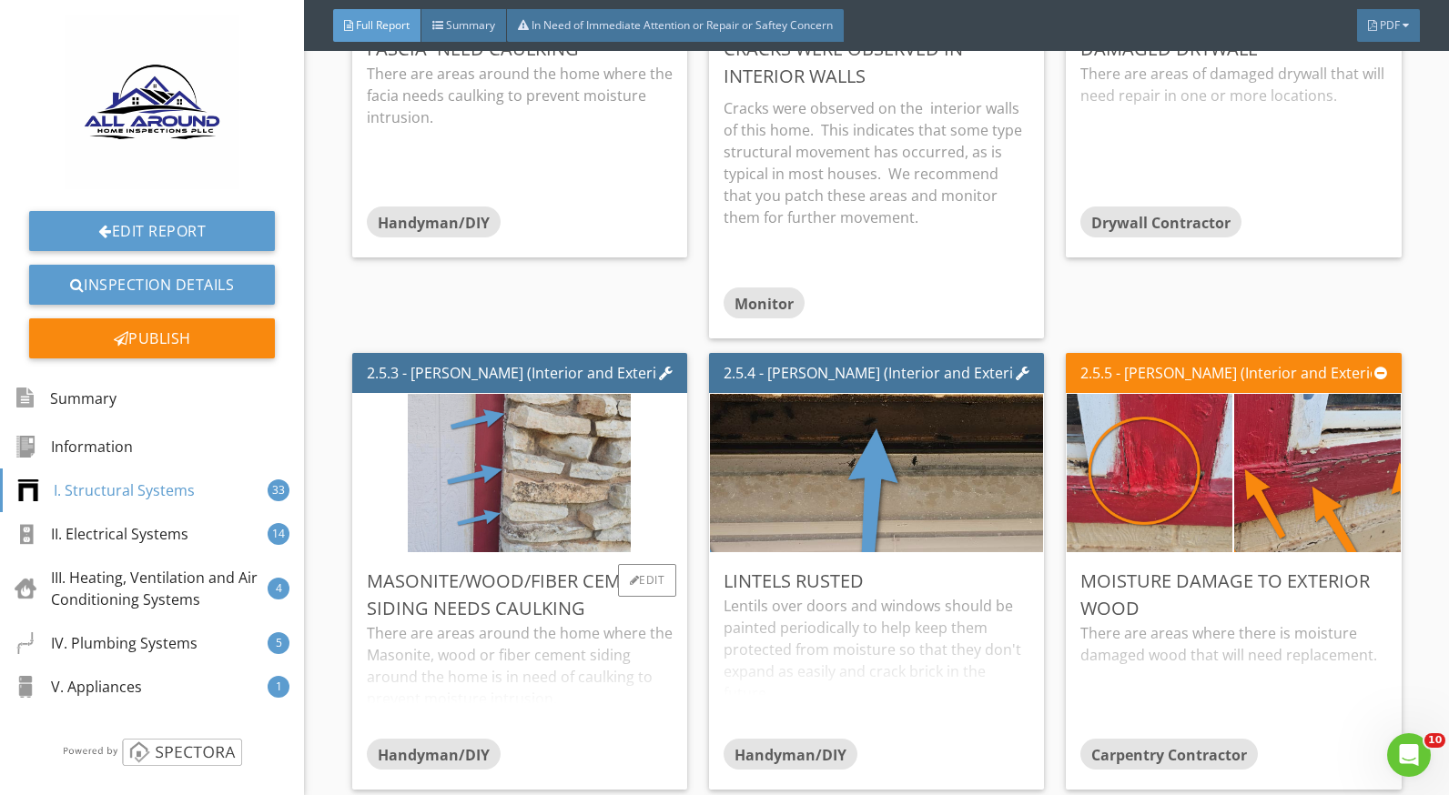
click at [495, 662] on div "There are areas around the home where the Masonite, wood or fiber cement siding…" at bounding box center [520, 681] width 306 height 116
click at [915, 623] on div "Lentils over doors and windows should be painted periodically to help keep them…" at bounding box center [877, 667] width 306 height 144
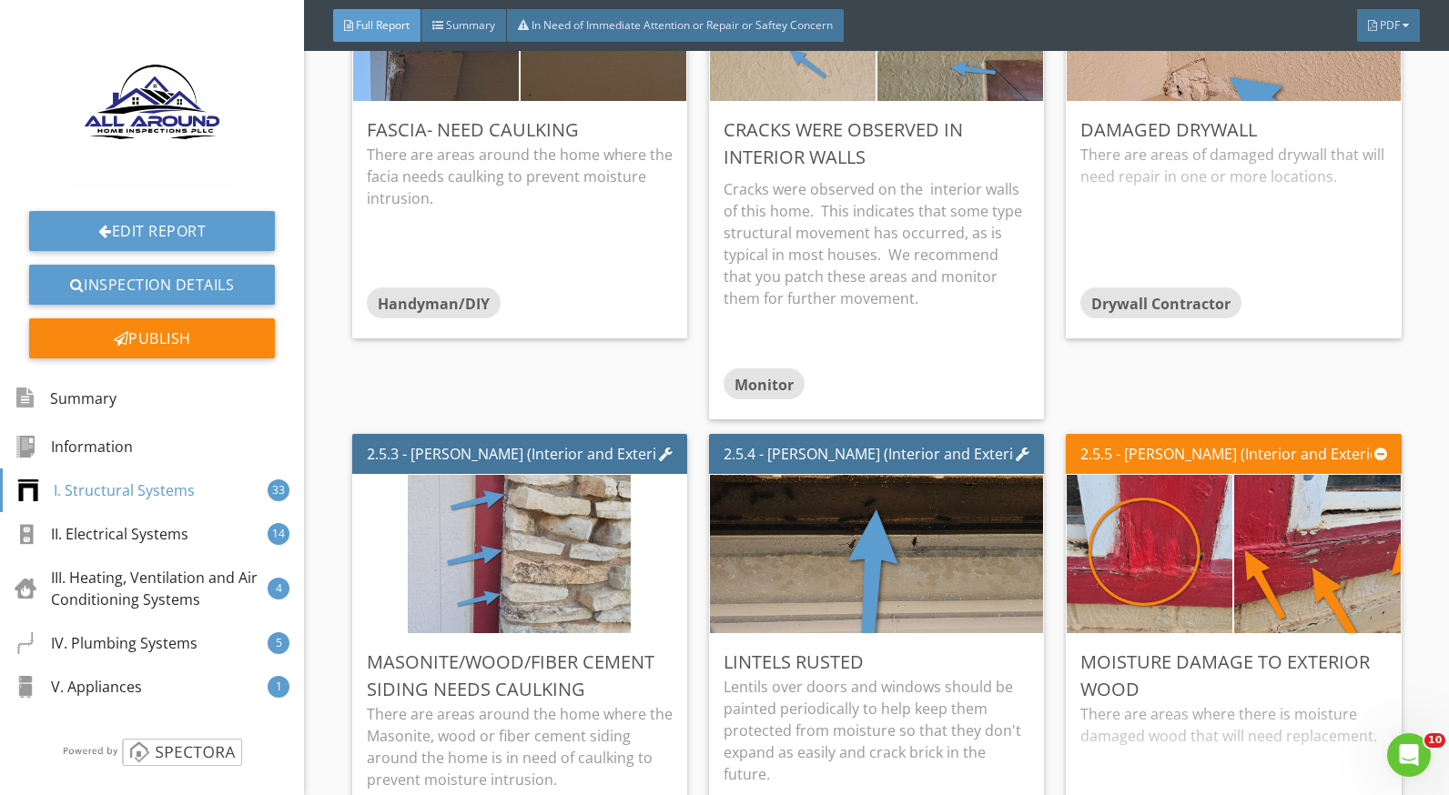
scroll to position [2730, 0]
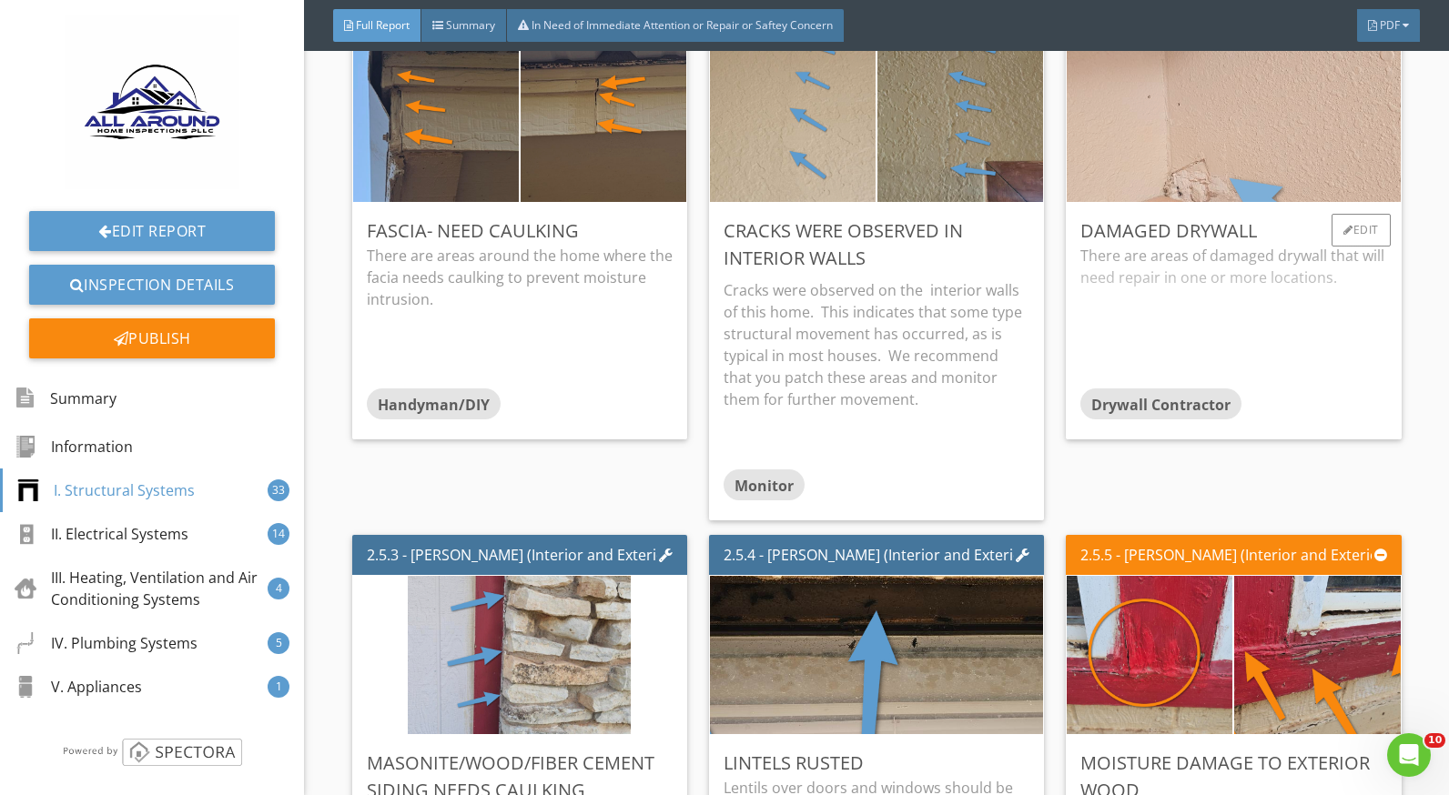
click at [1210, 118] on img at bounding box center [1234, 122] width 704 height 396
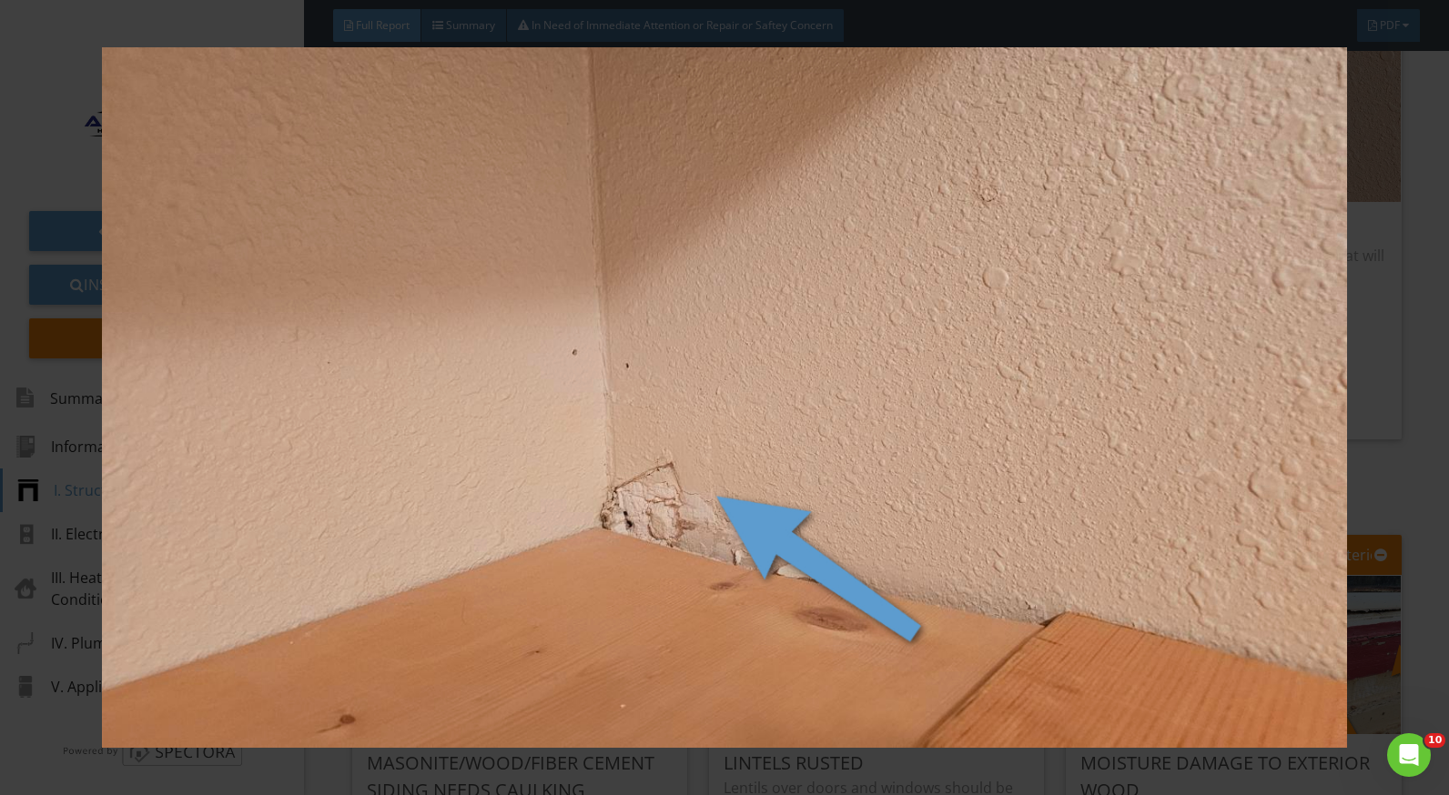
click at [1392, 356] on div at bounding box center [724, 397] width 1449 height 795
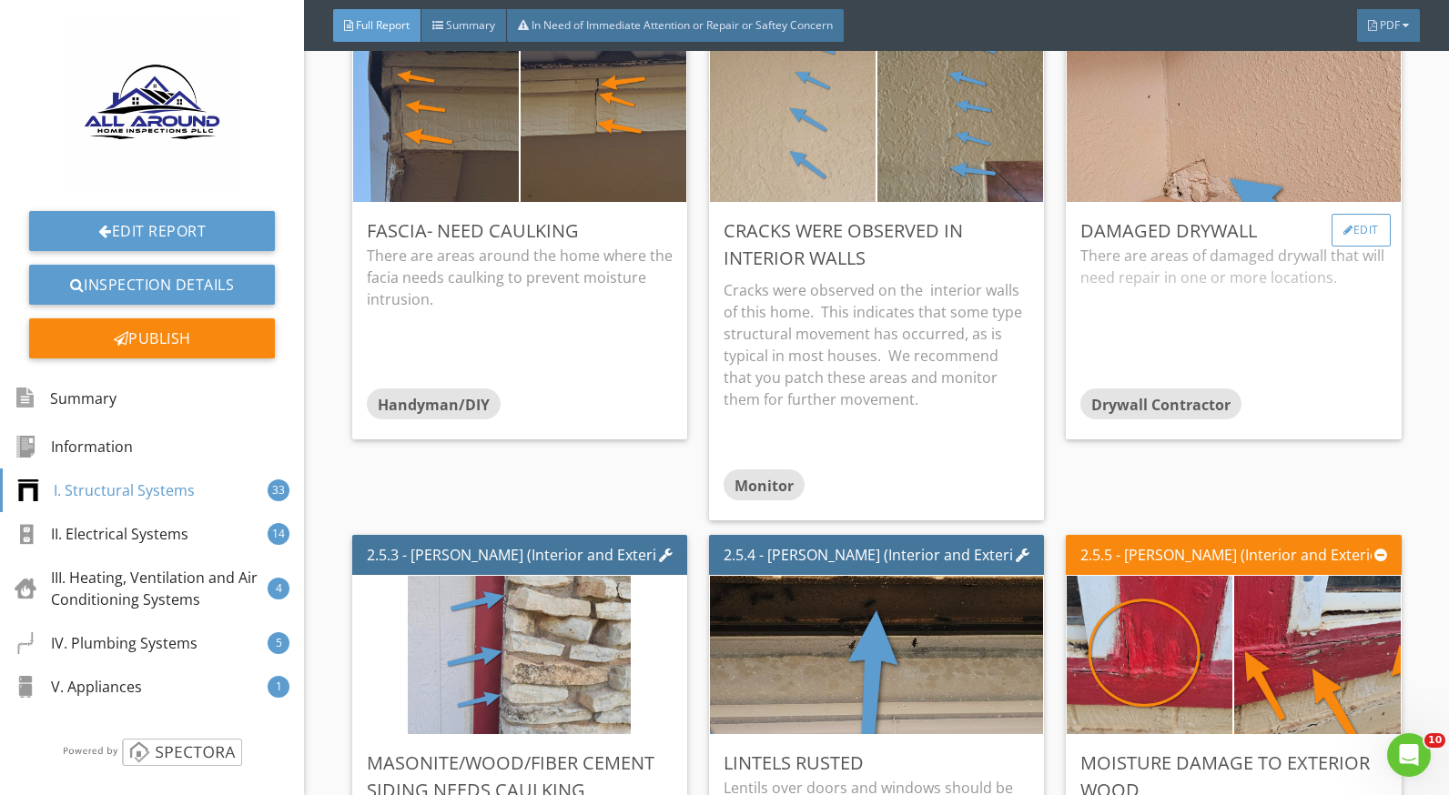
click at [1340, 228] on div "Edit" at bounding box center [1360, 230] width 59 height 33
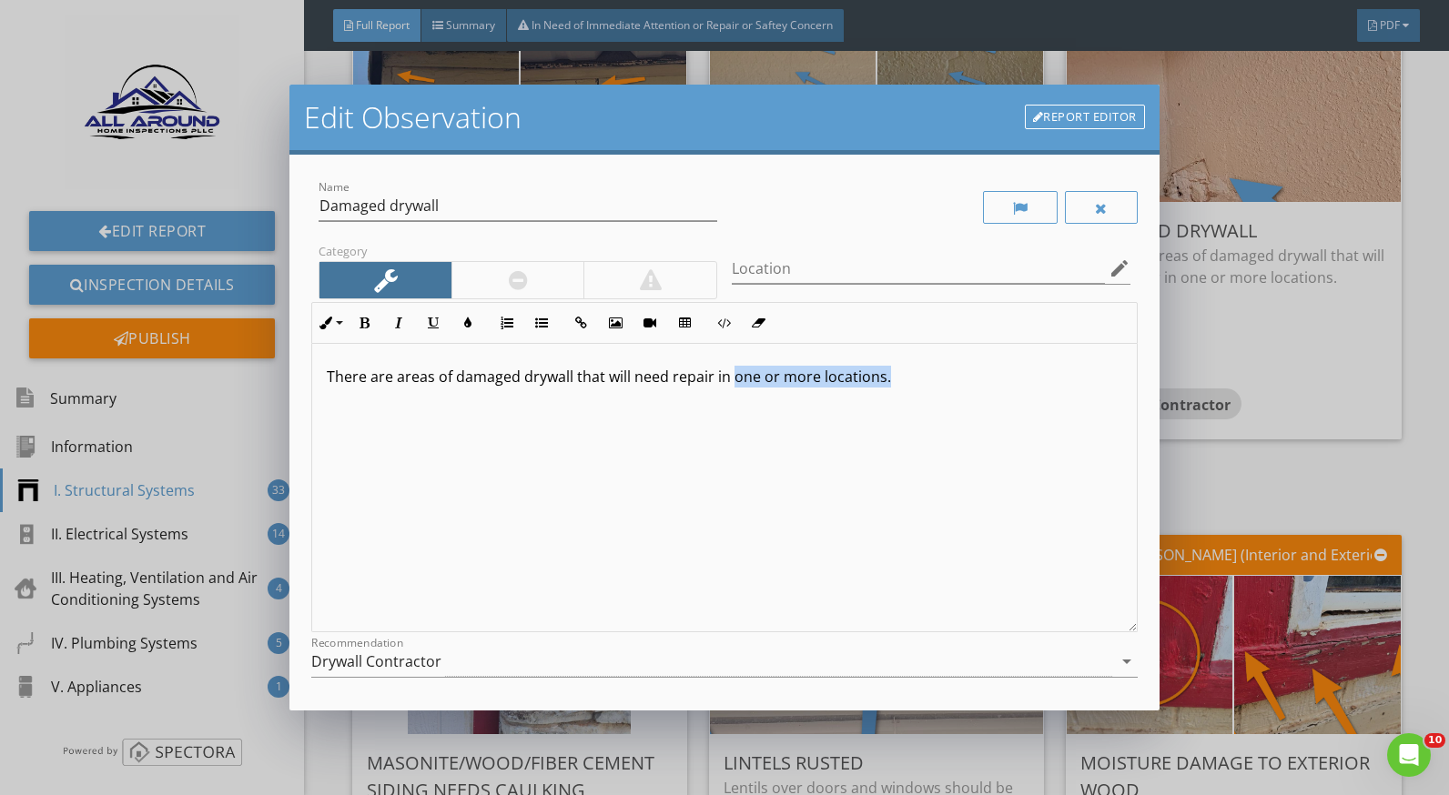
drag, startPoint x: 885, startPoint y: 375, endPoint x: 730, endPoint y: 392, distance: 155.7
click at [730, 392] on div "There are areas of damaged drywall that will need repair in one or more locatio…" at bounding box center [724, 488] width 824 height 289
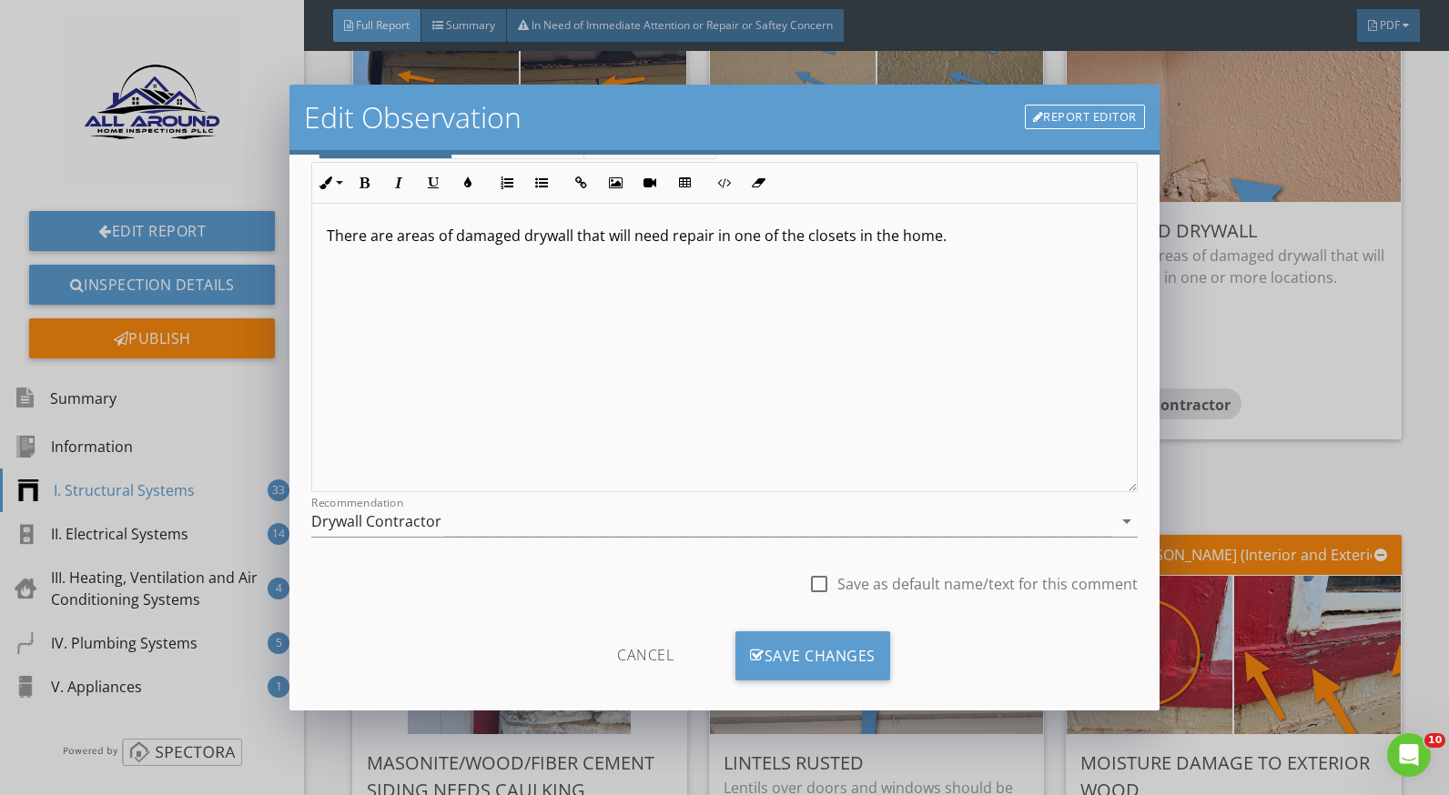
scroll to position [159, 0]
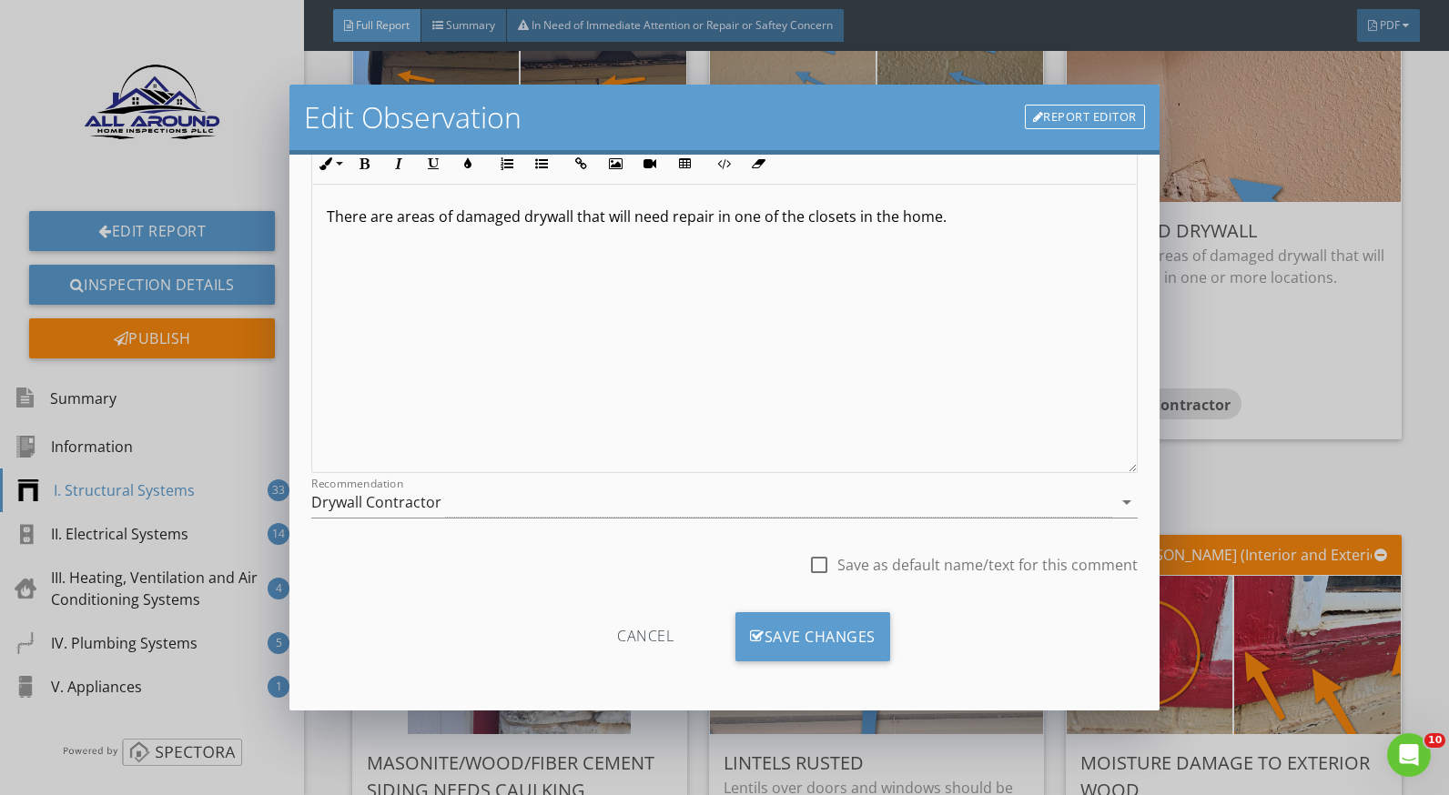
click at [871, 625] on div "Save Changes" at bounding box center [812, 637] width 155 height 49
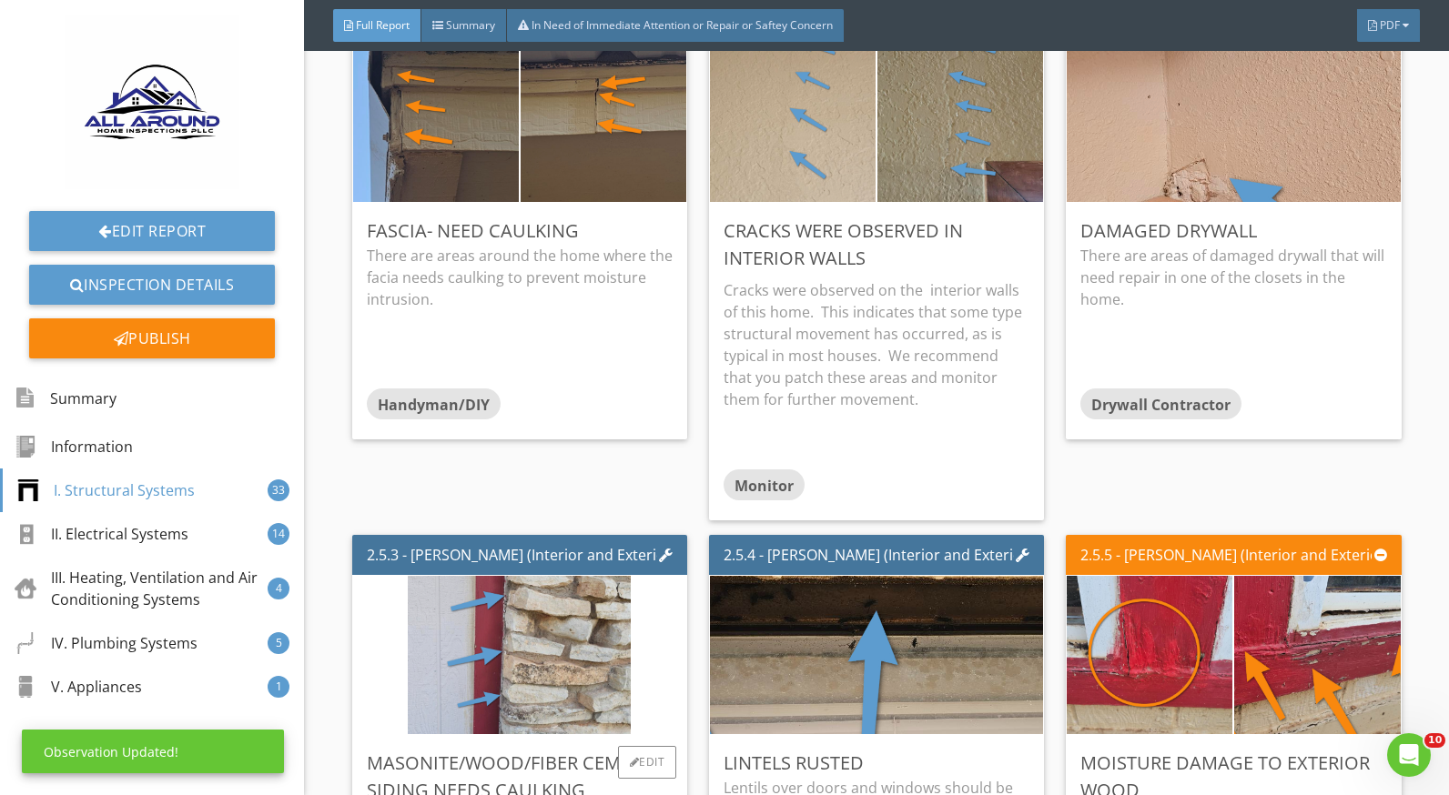
scroll to position [3094, 0]
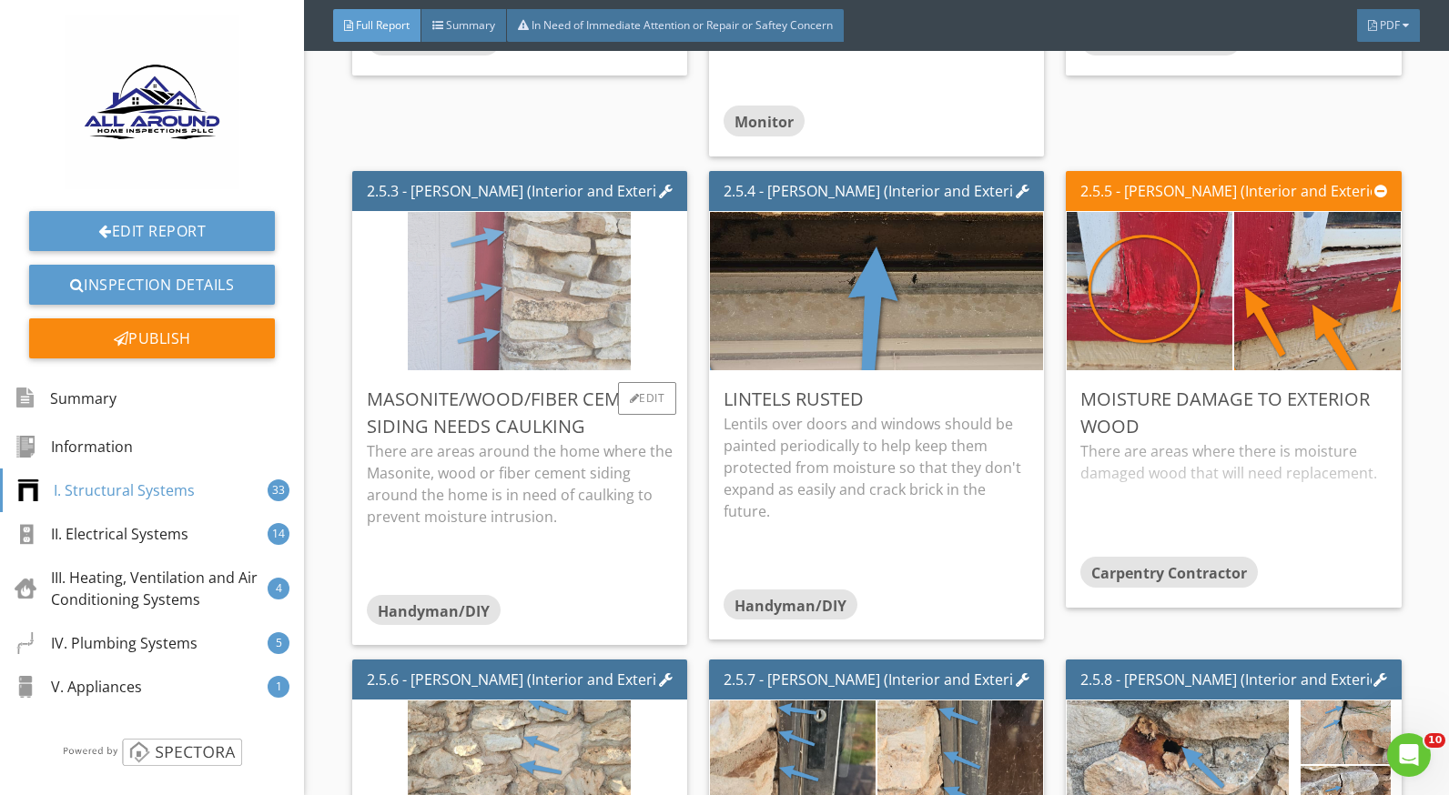
click at [487, 293] on img at bounding box center [519, 291] width 223 height 396
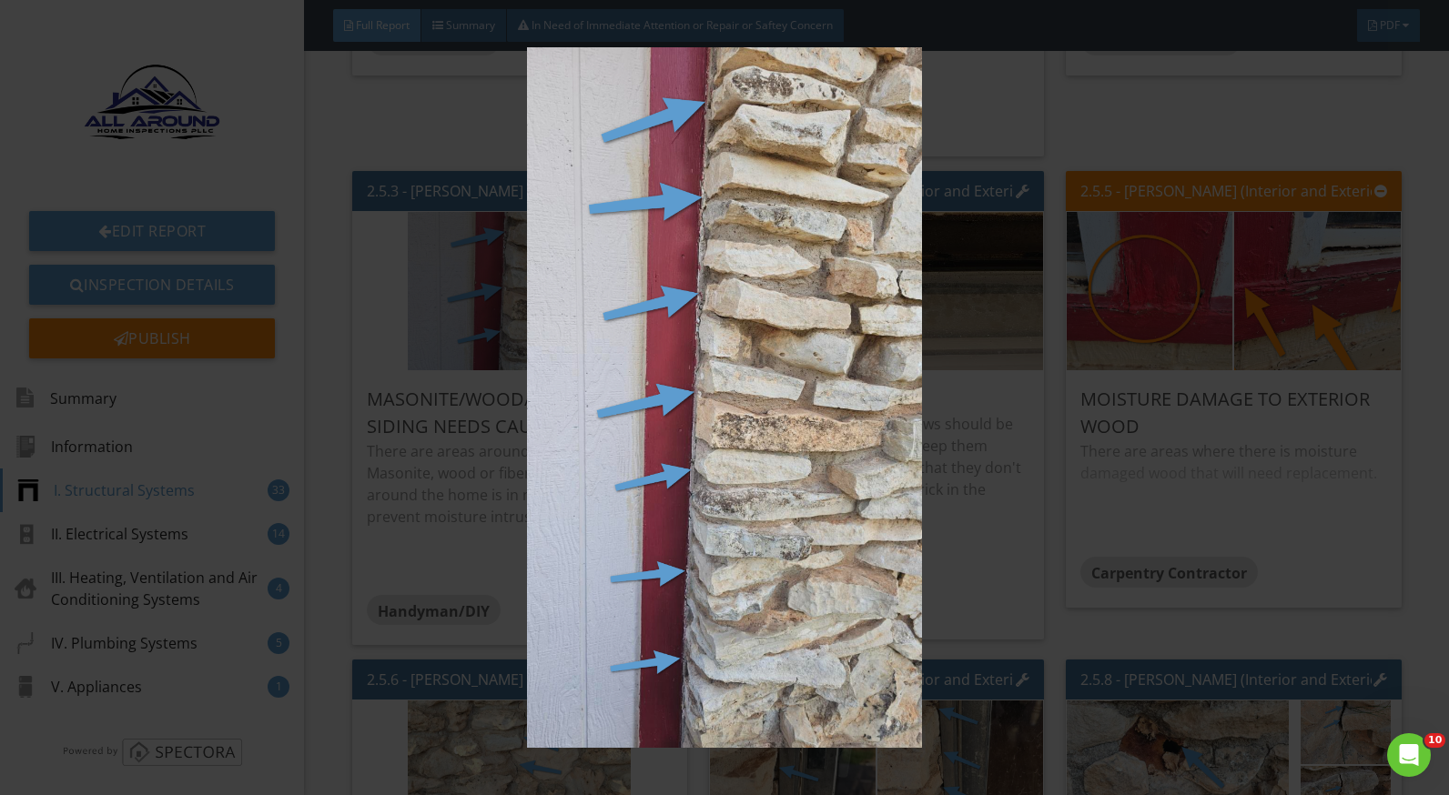
click at [968, 468] on img at bounding box center [724, 397] width 1321 height 701
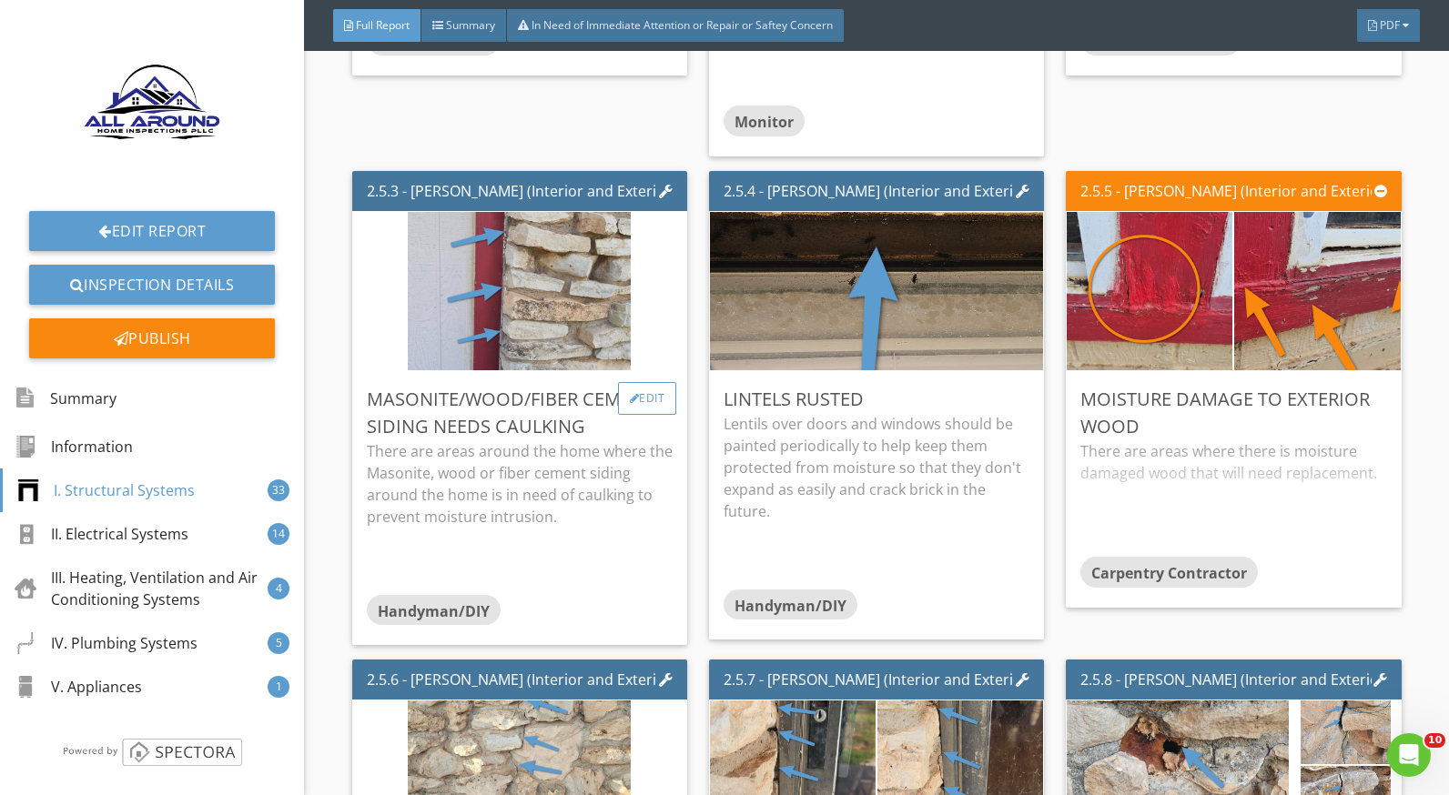
click at [643, 398] on div "Edit" at bounding box center [647, 398] width 59 height 33
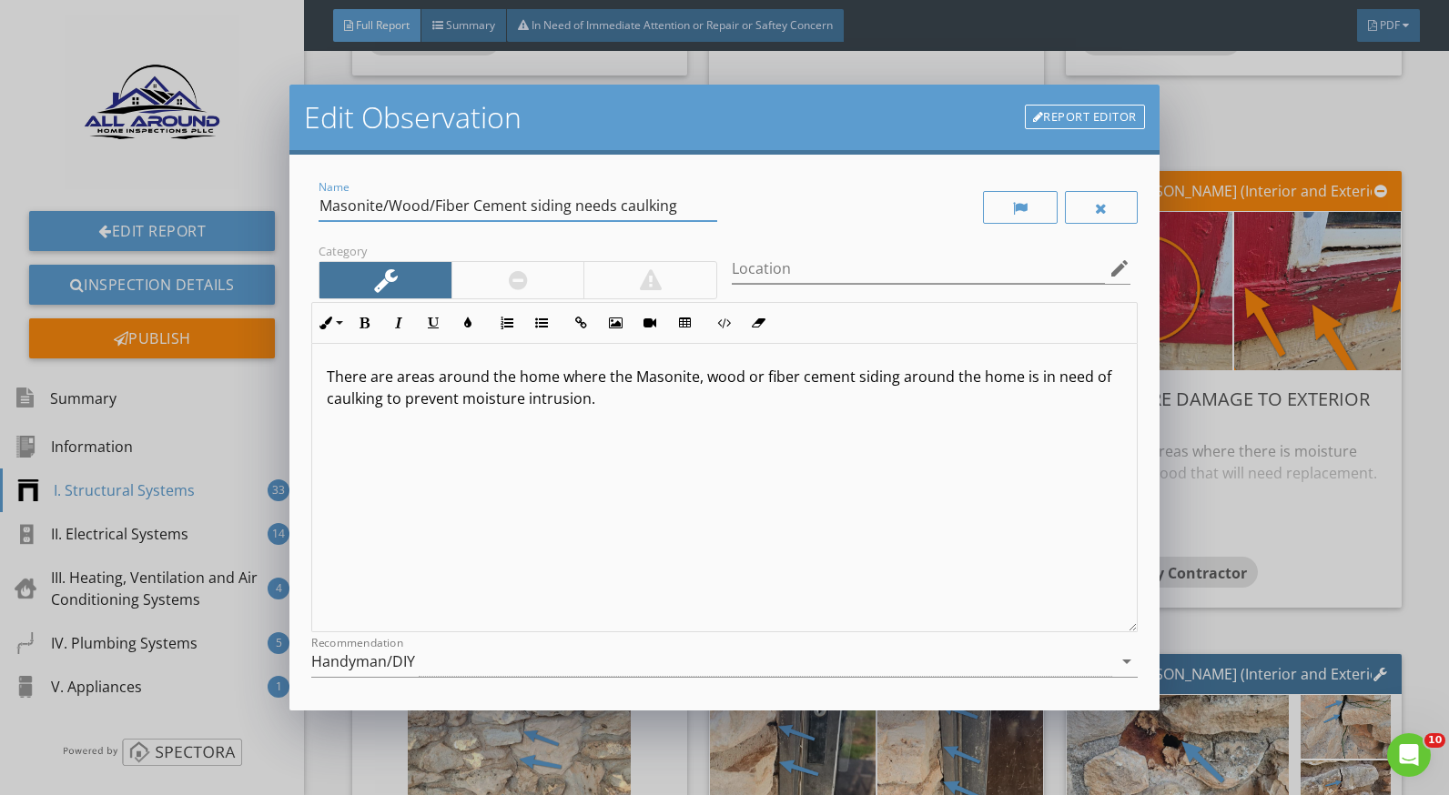
drag, startPoint x: 526, startPoint y: 205, endPoint x: 326, endPoint y: 199, distance: 200.3
click at [326, 199] on input "Masonite/Wood/Fiber Cement siding needs caulking" at bounding box center [518, 206] width 399 height 30
type input "Trim/rock siding needs caulking"
drag, startPoint x: 634, startPoint y: 377, endPoint x: 889, endPoint y: 377, distance: 254.8
click at [889, 377] on p "There are areas around the home where the Masonite, wood or fiber cement siding…" at bounding box center [724, 388] width 795 height 44
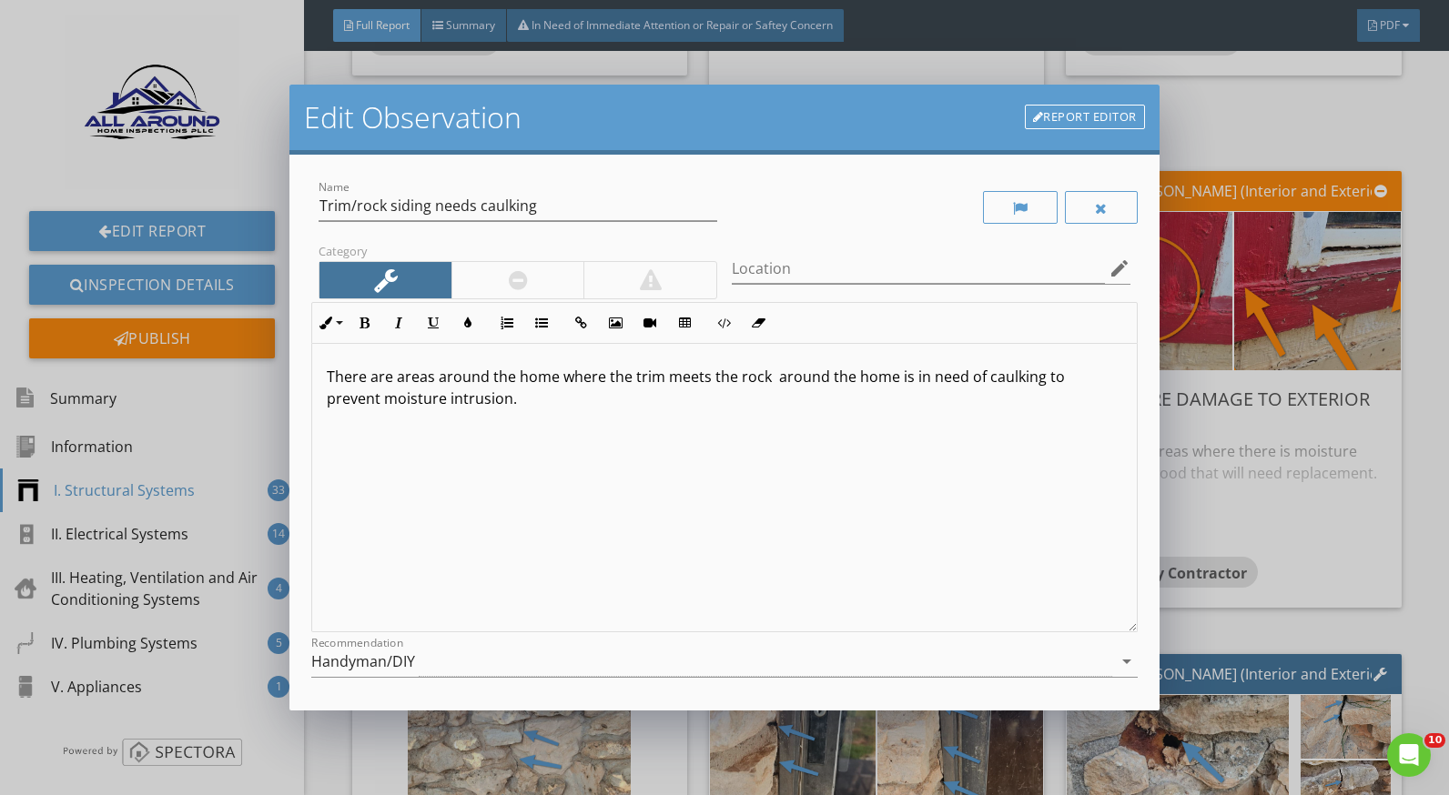
click at [892, 380] on p "There are areas around the home where the trim meets the rock around the home i…" at bounding box center [724, 388] width 795 height 44
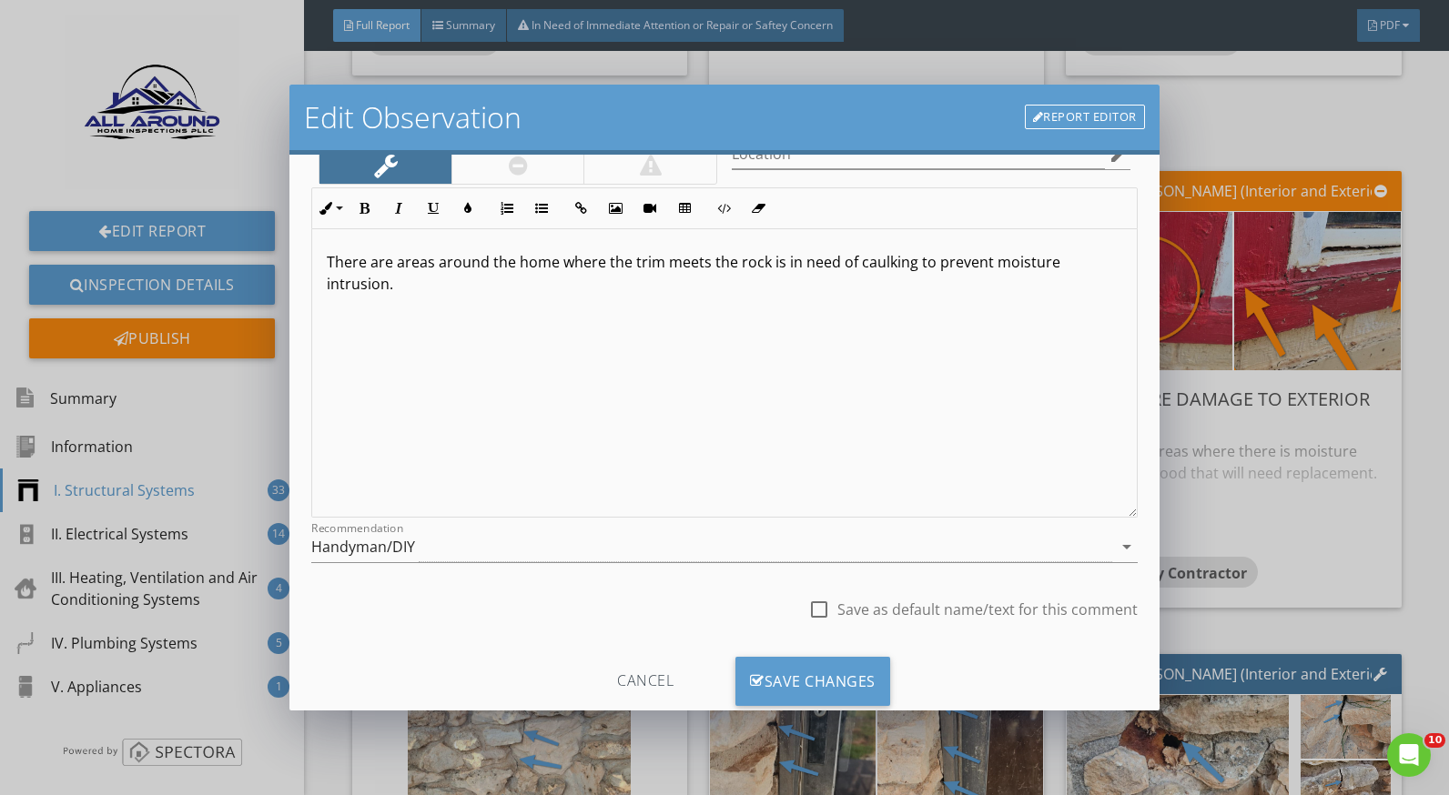
scroll to position [159, 0]
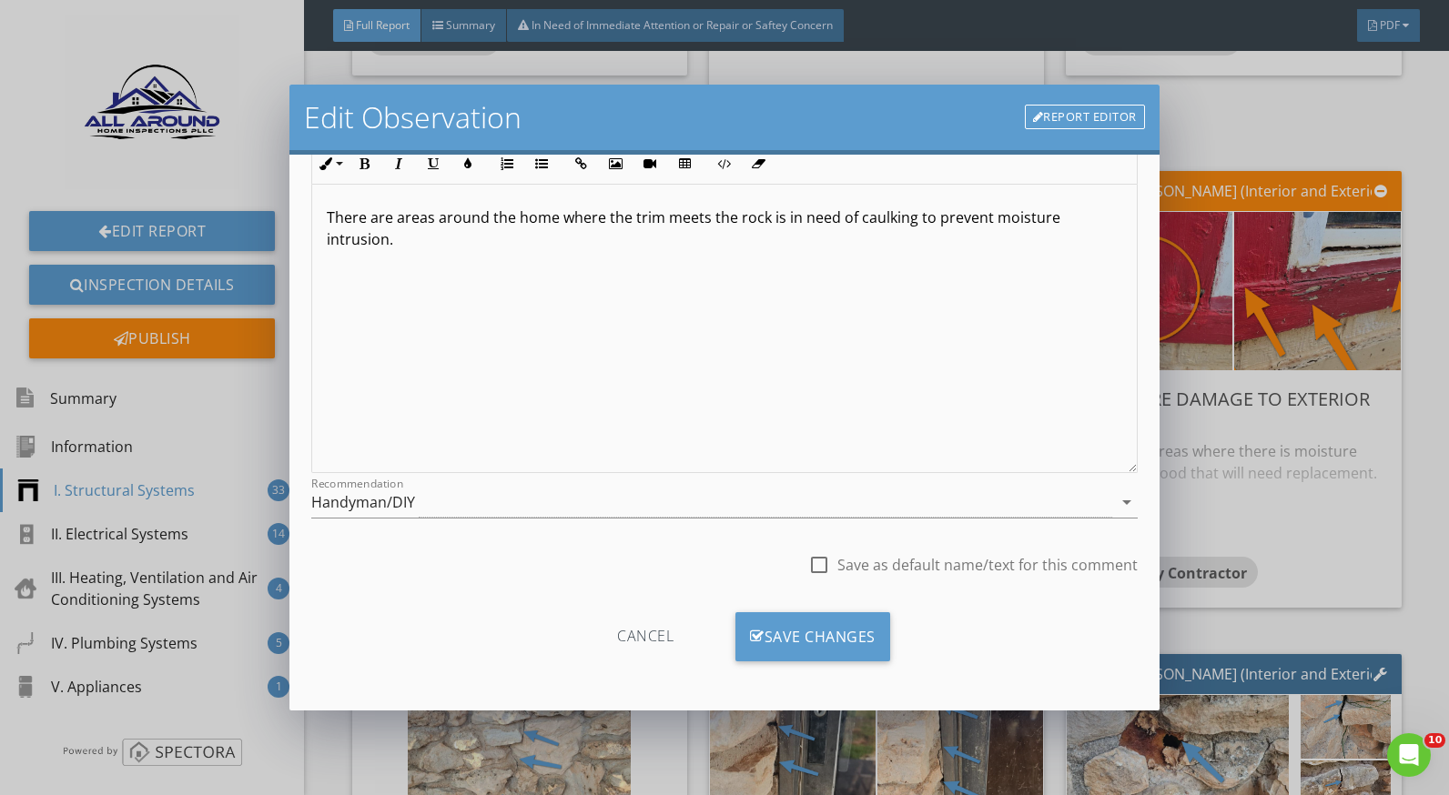
click at [888, 609] on div "Cancel Save Changes" at bounding box center [723, 644] width 825 height 92
drag, startPoint x: 854, startPoint y: 629, endPoint x: 1031, endPoint y: 627, distance: 177.5
click at [856, 629] on div "Save Changes" at bounding box center [812, 637] width 155 height 49
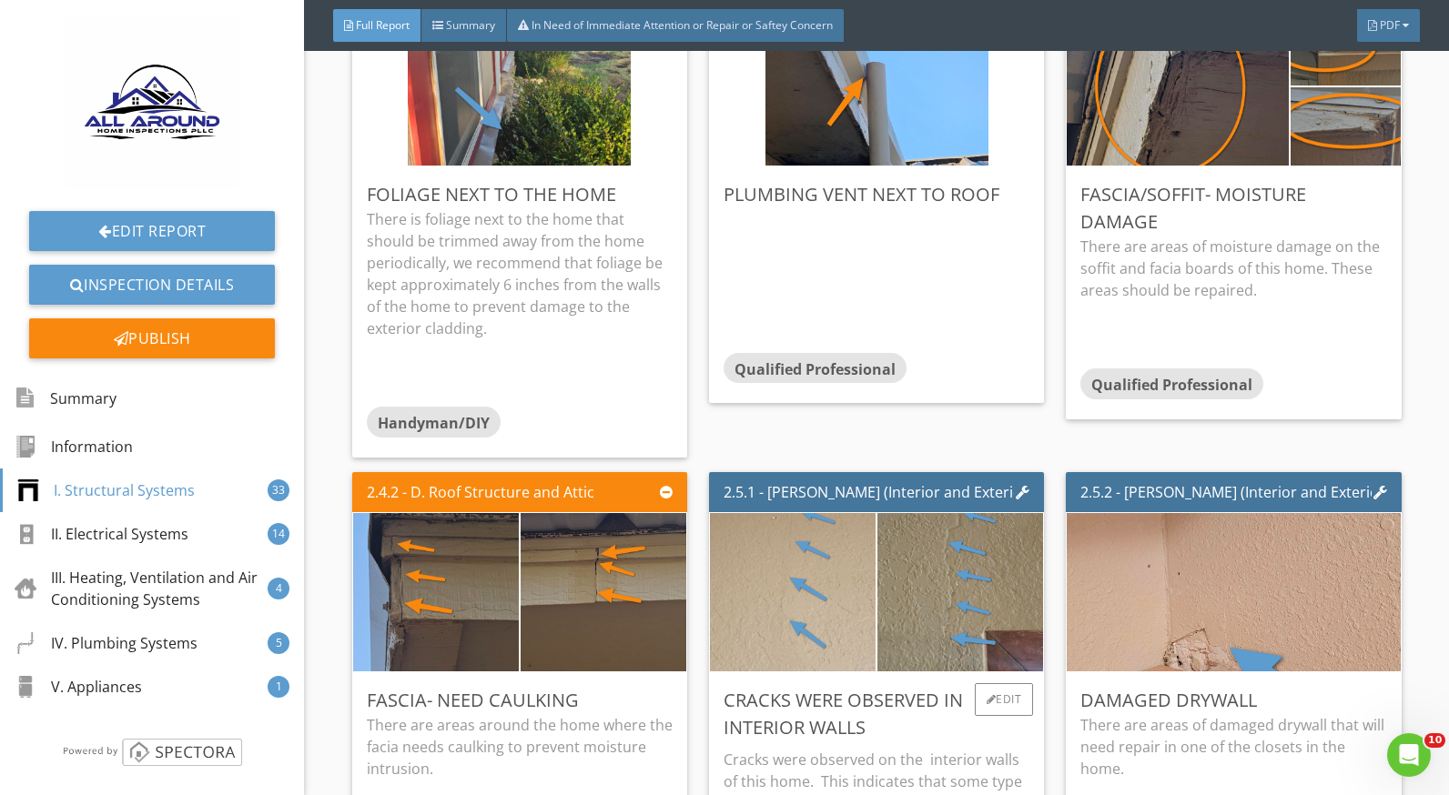
scroll to position [2093, 0]
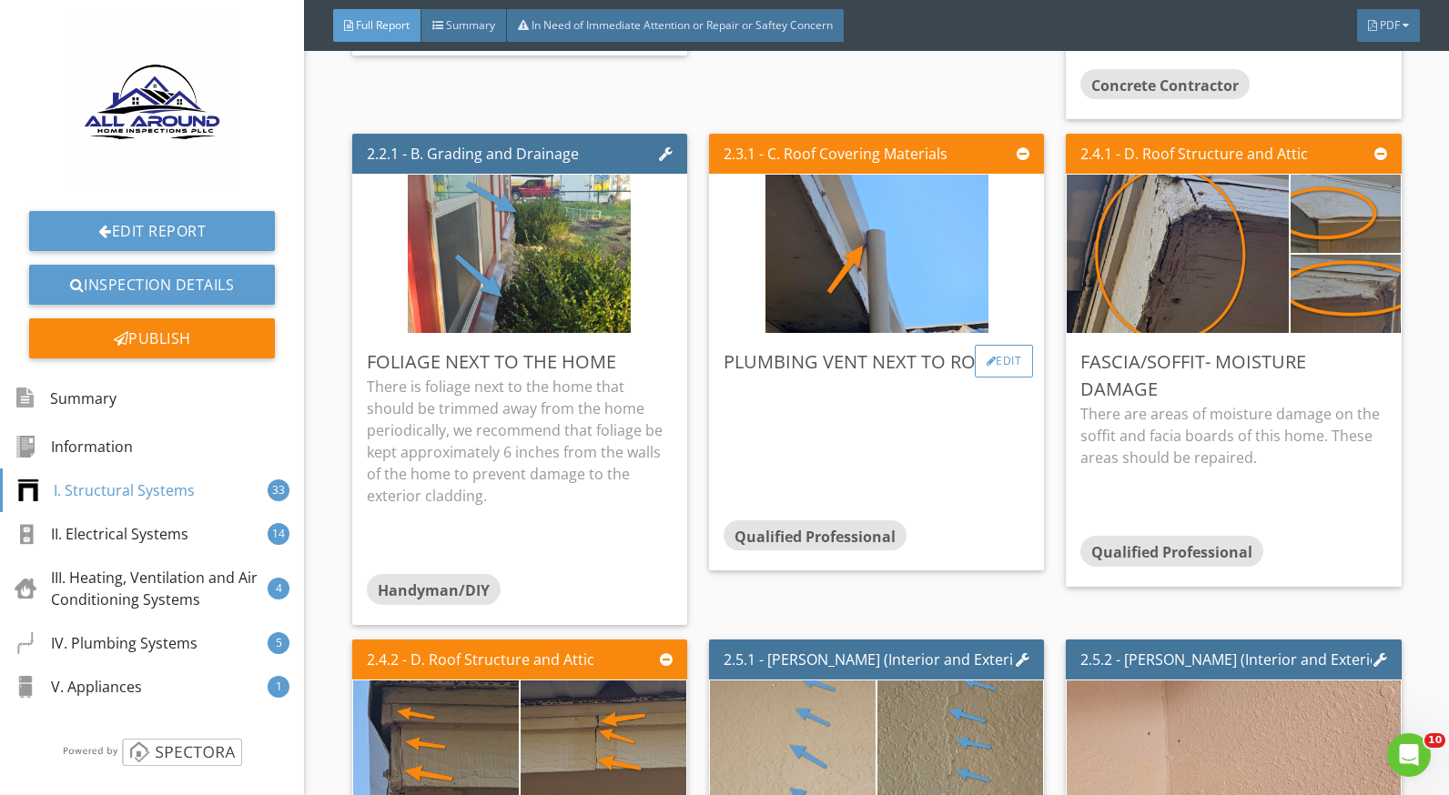
click at [985, 364] on div "Edit" at bounding box center [1004, 361] width 59 height 33
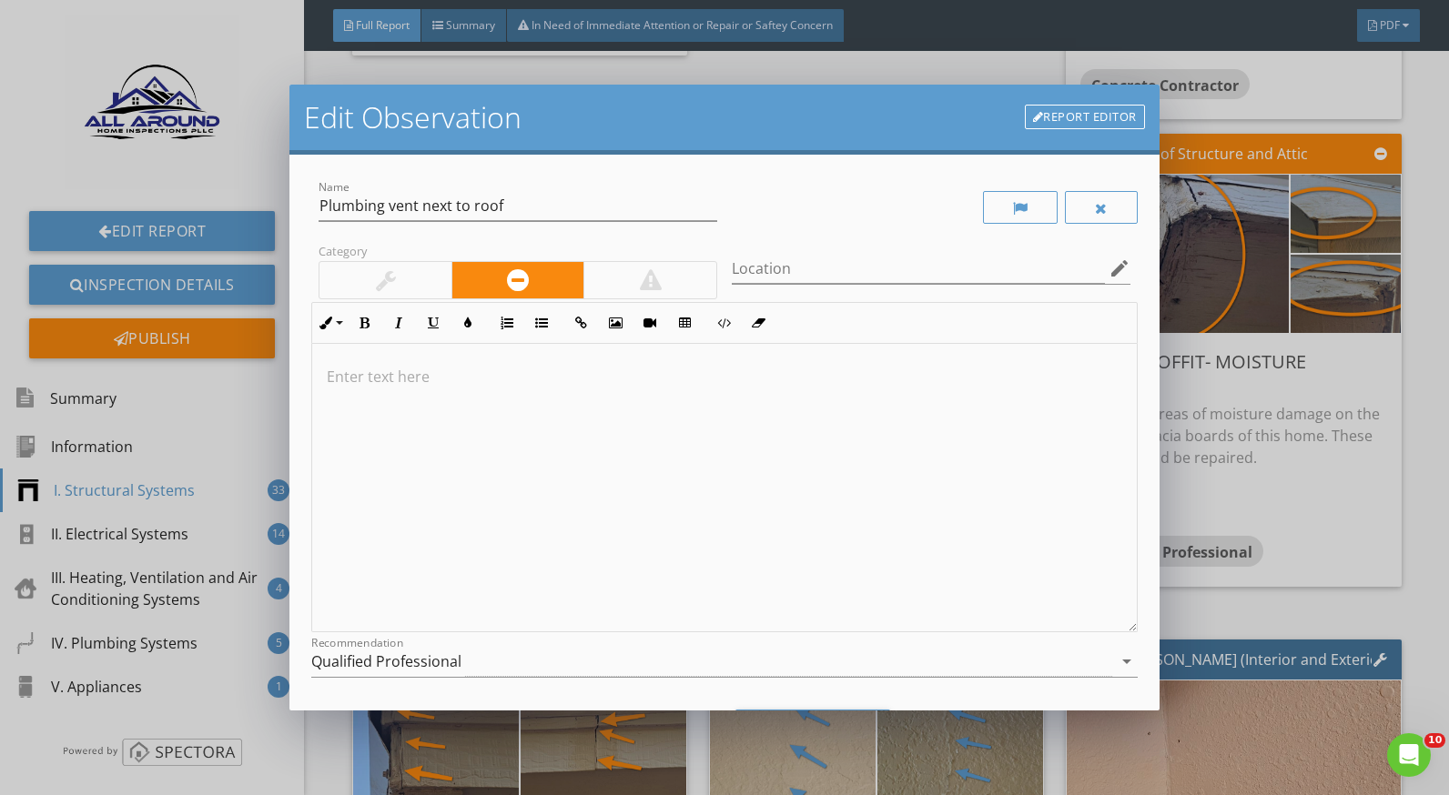
click at [585, 366] on p at bounding box center [724, 377] width 795 height 22
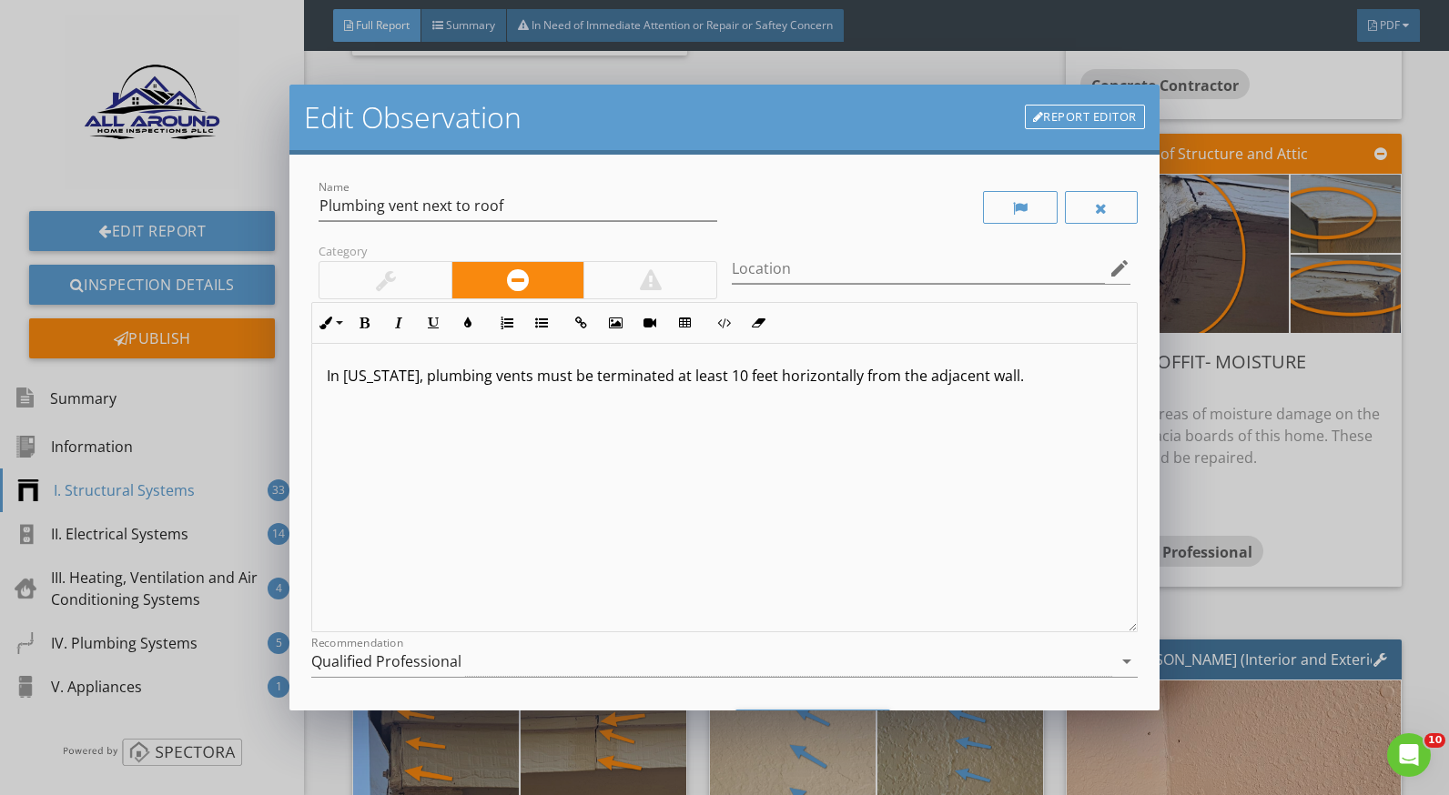
scroll to position [97, 0]
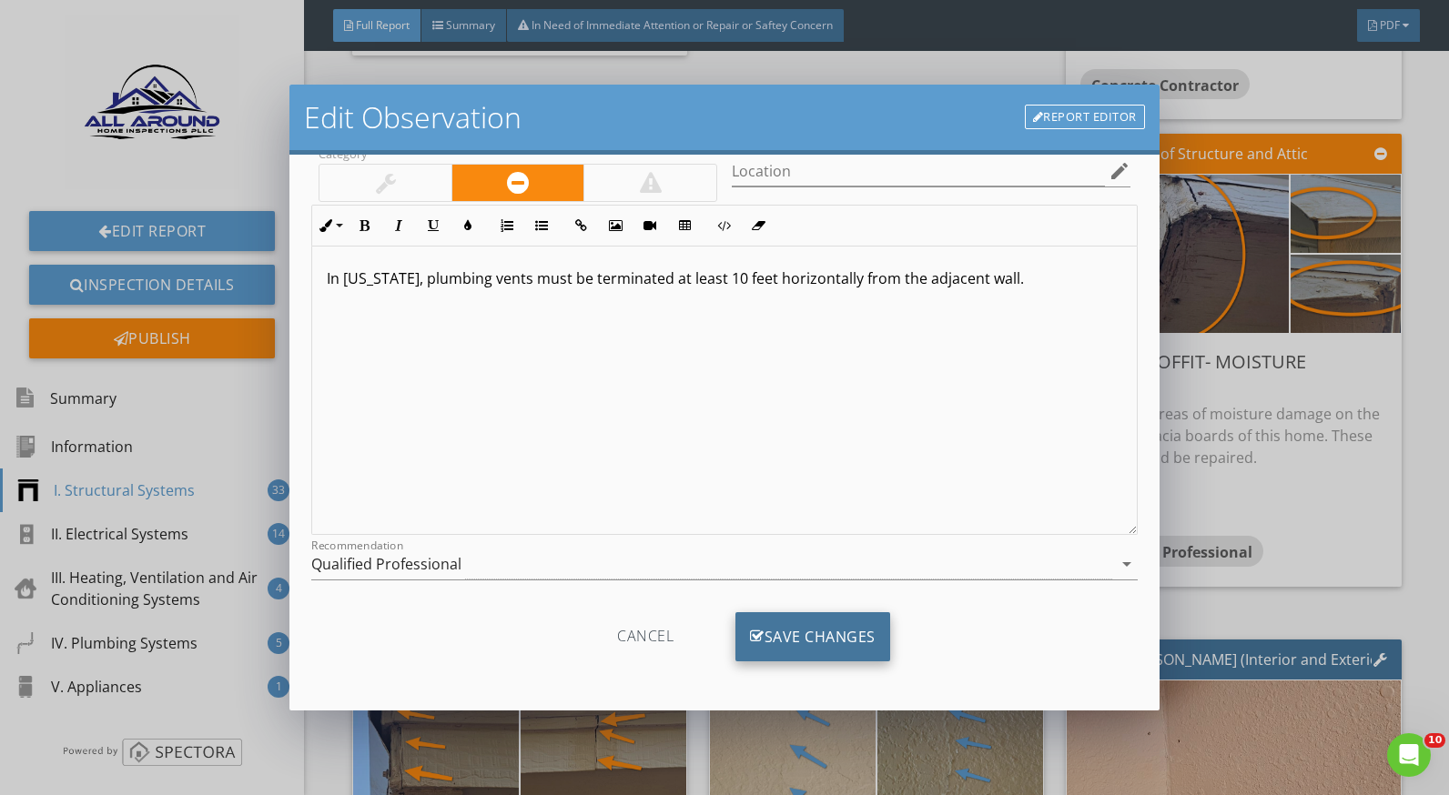
click at [818, 633] on div "Save Changes" at bounding box center [812, 637] width 155 height 49
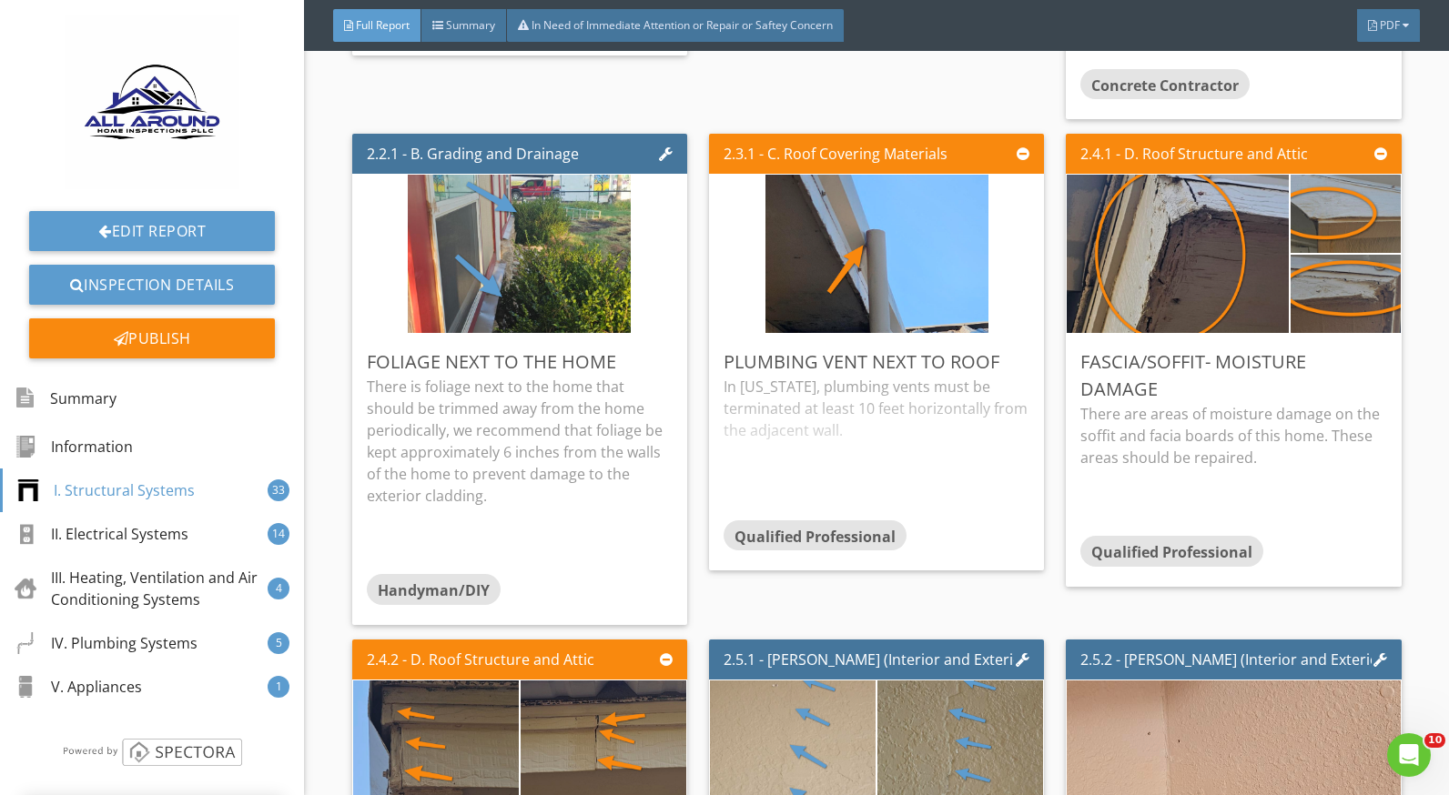
scroll to position [0, 0]
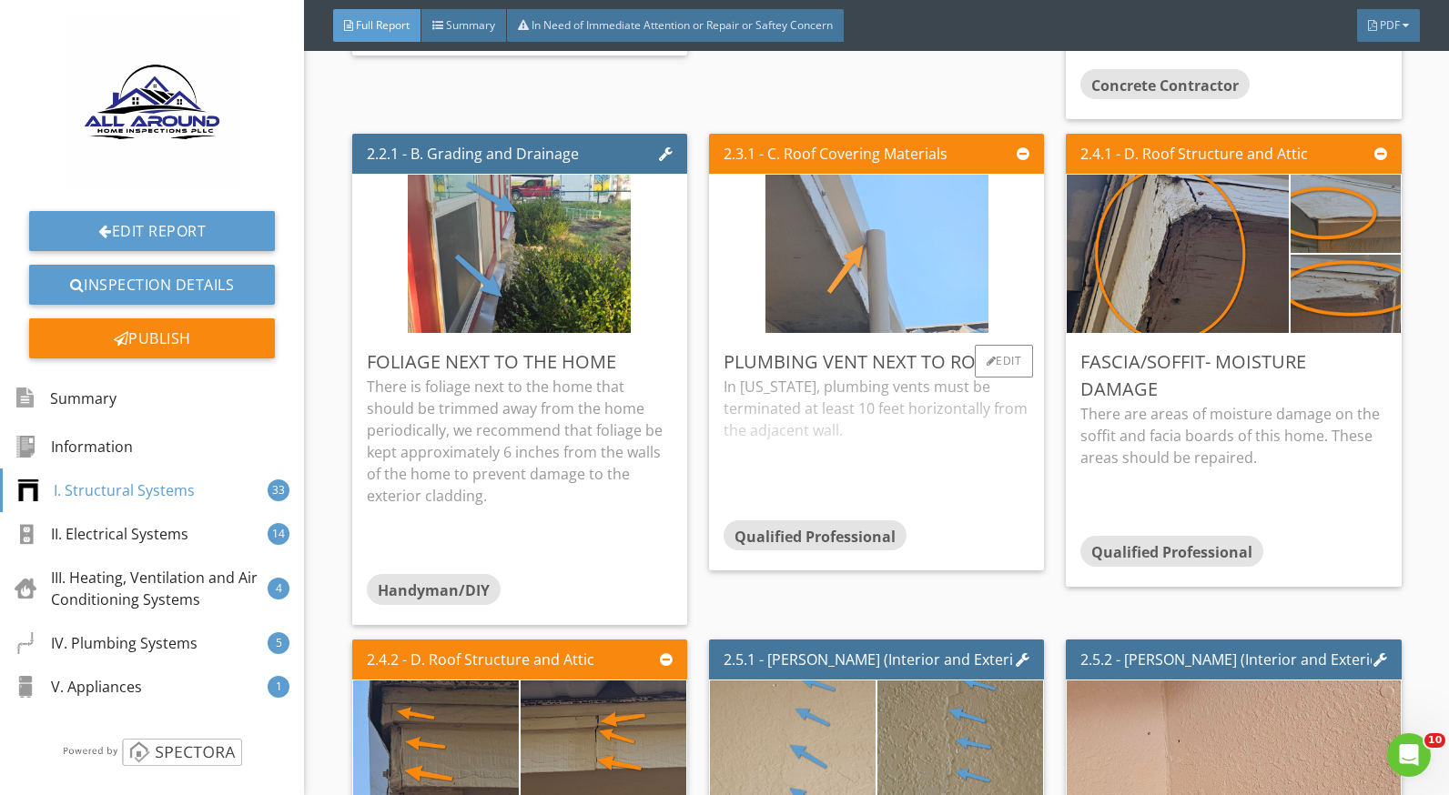
click at [867, 236] on img at bounding box center [876, 254] width 223 height 396
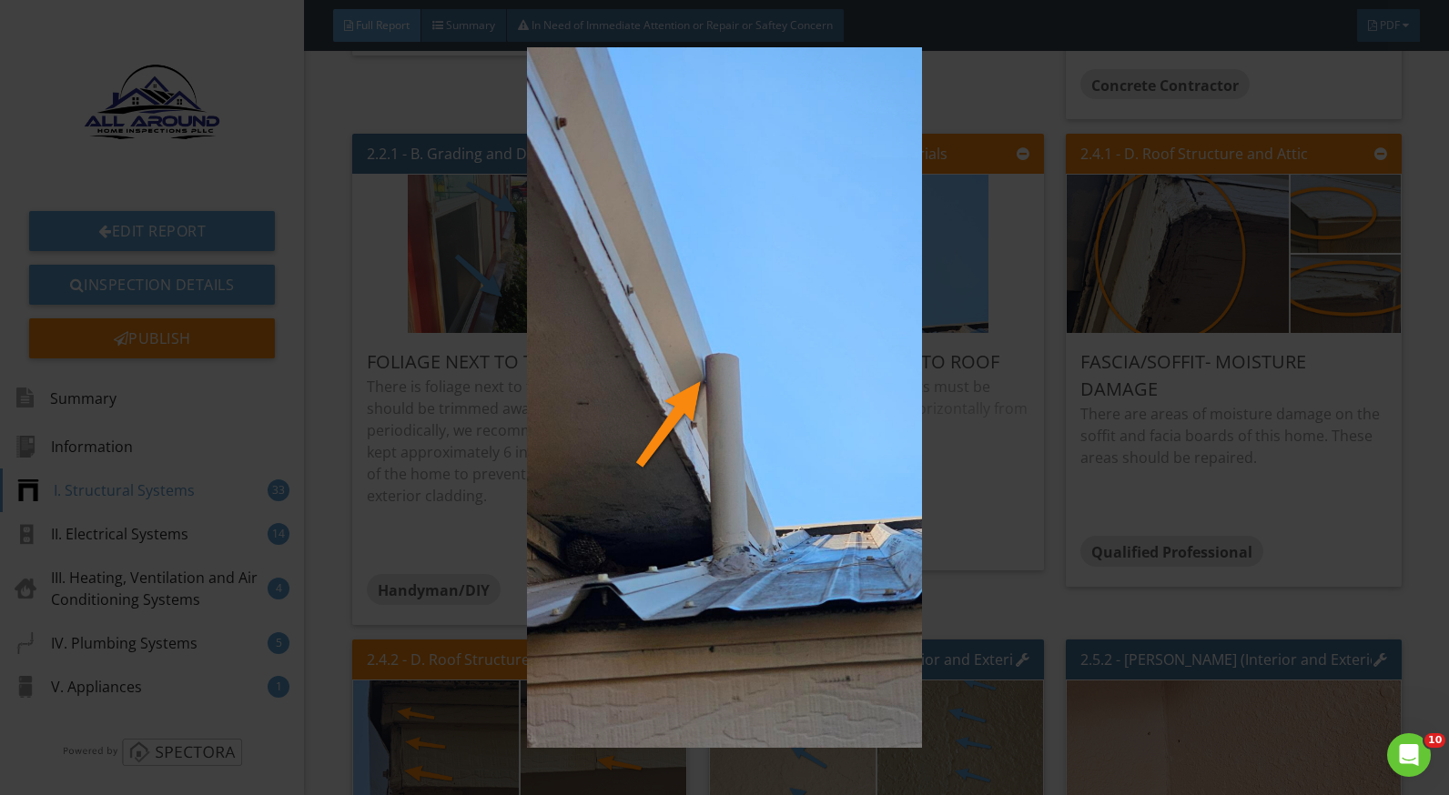
click at [939, 404] on img at bounding box center [724, 397] width 1321 height 701
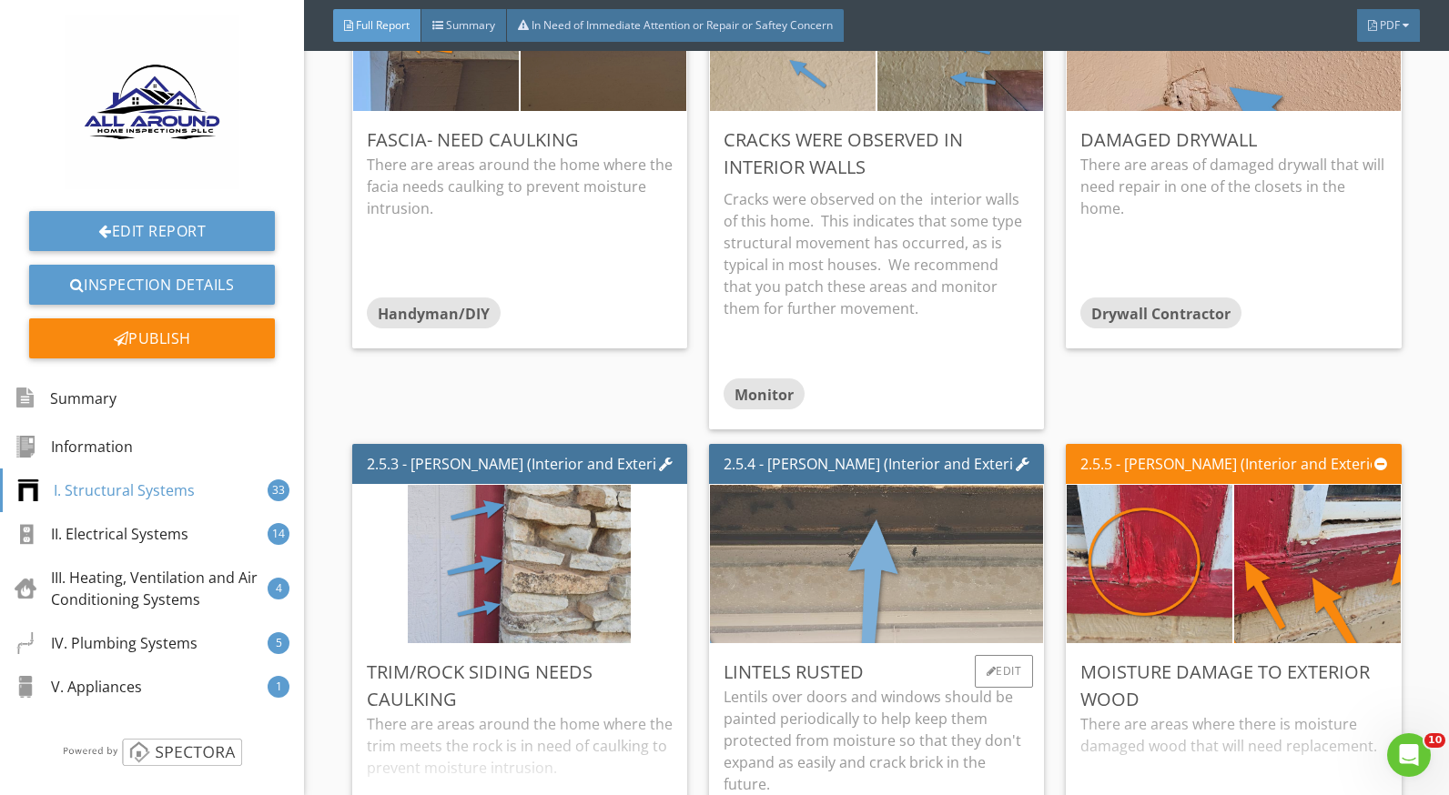
scroll to position [3185, 0]
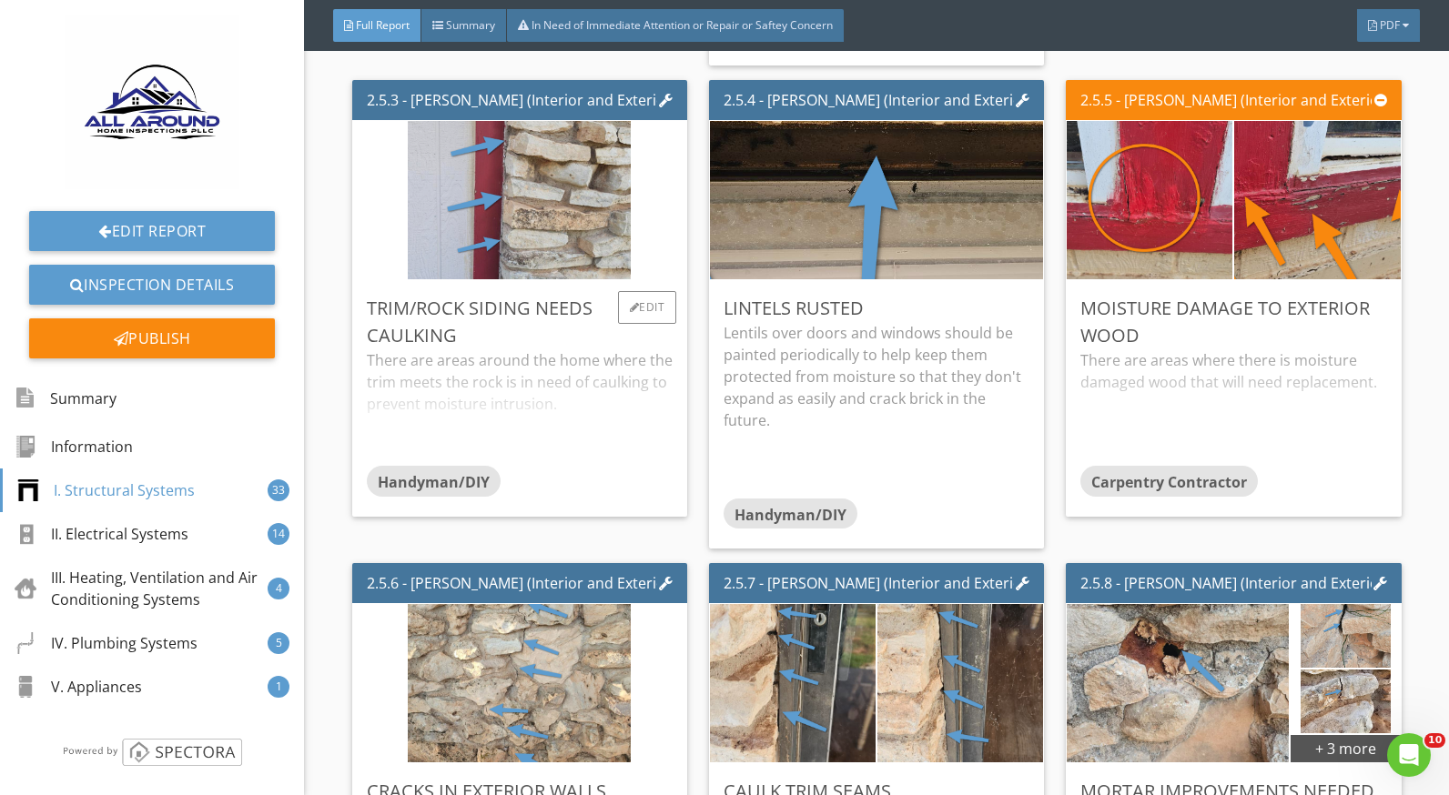
click at [414, 369] on div "There are areas around the home where the trim meets the rock is in need of cau…" at bounding box center [520, 407] width 306 height 116
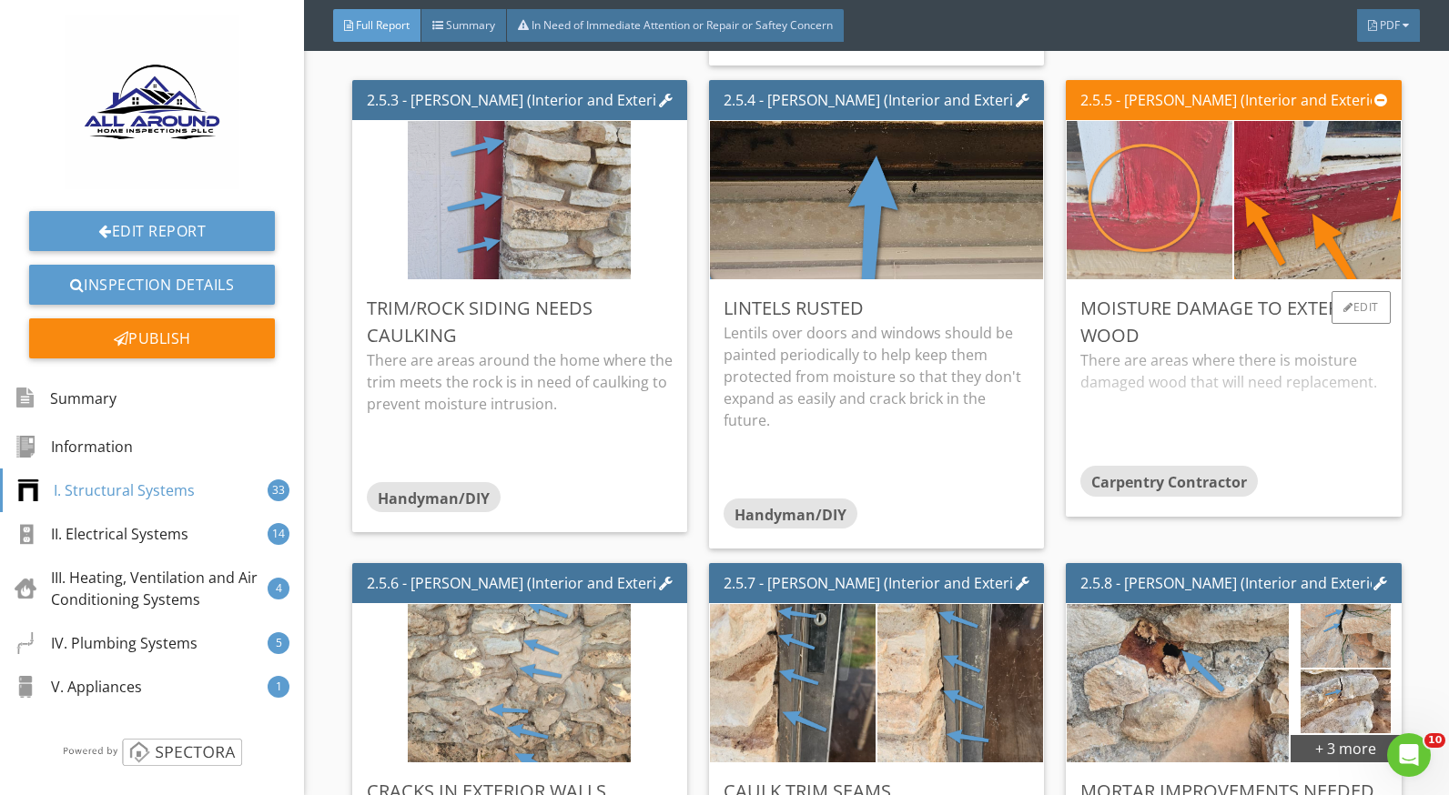
click at [1162, 249] on img at bounding box center [1149, 200] width 223 height 396
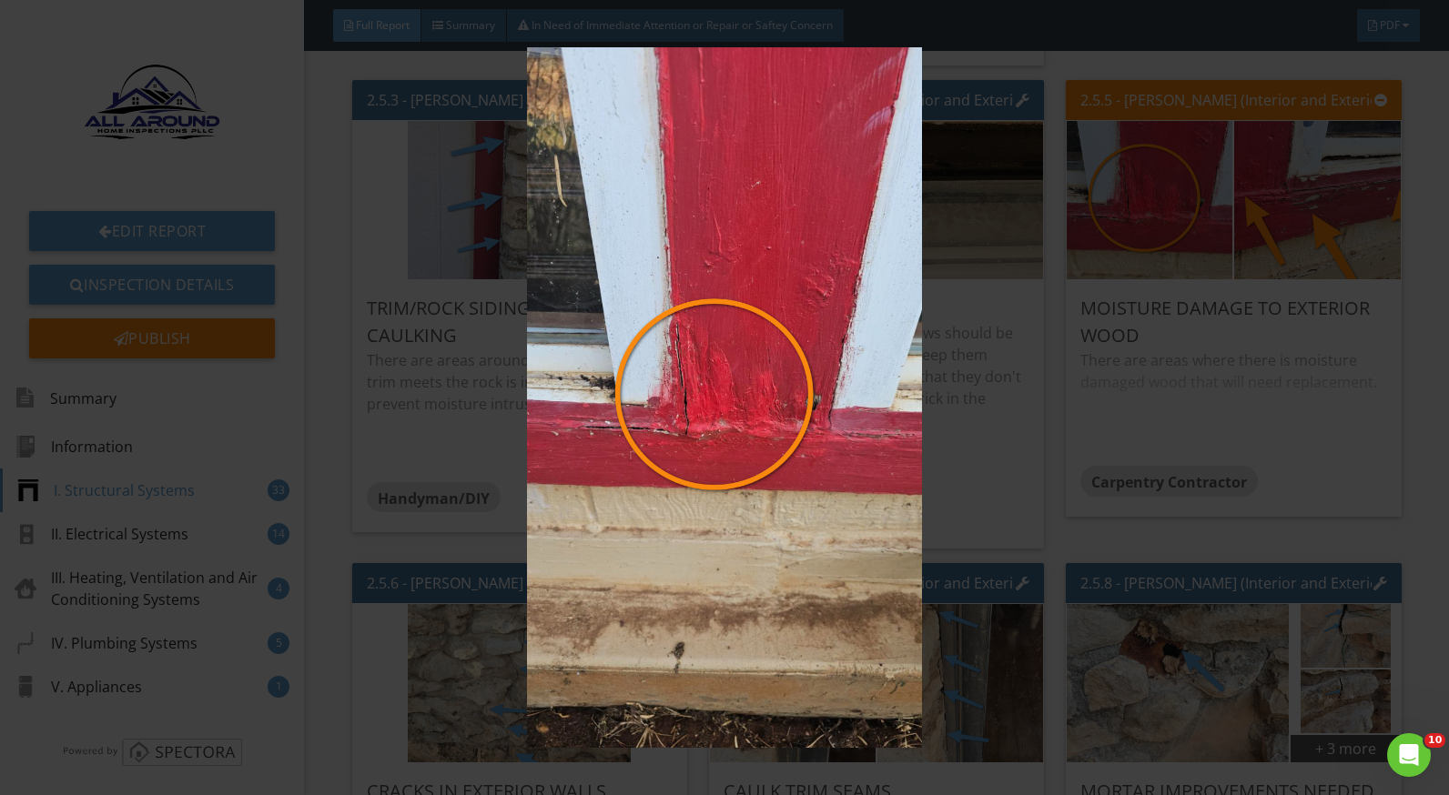
click at [1226, 386] on img at bounding box center [724, 397] width 1321 height 701
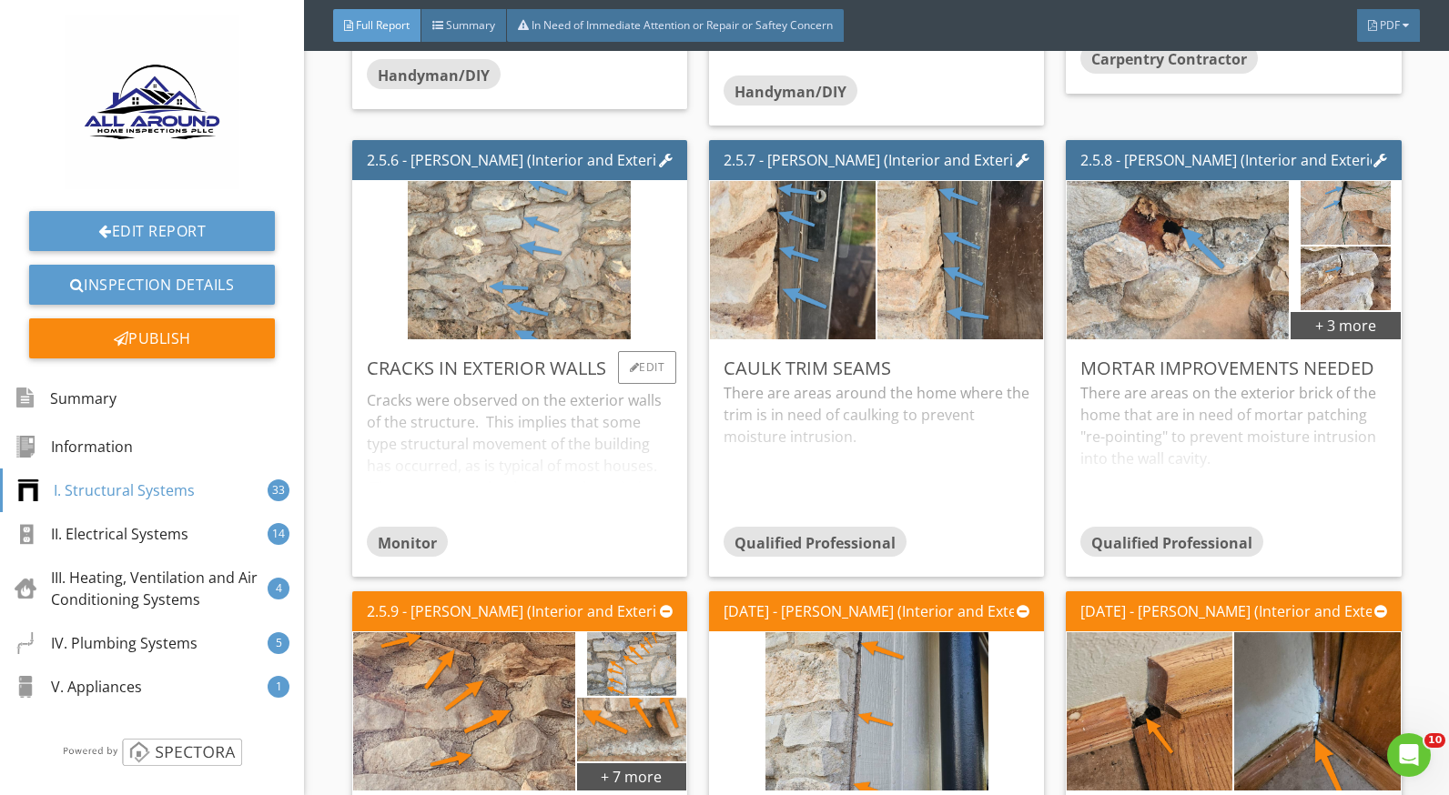
scroll to position [3731, 0]
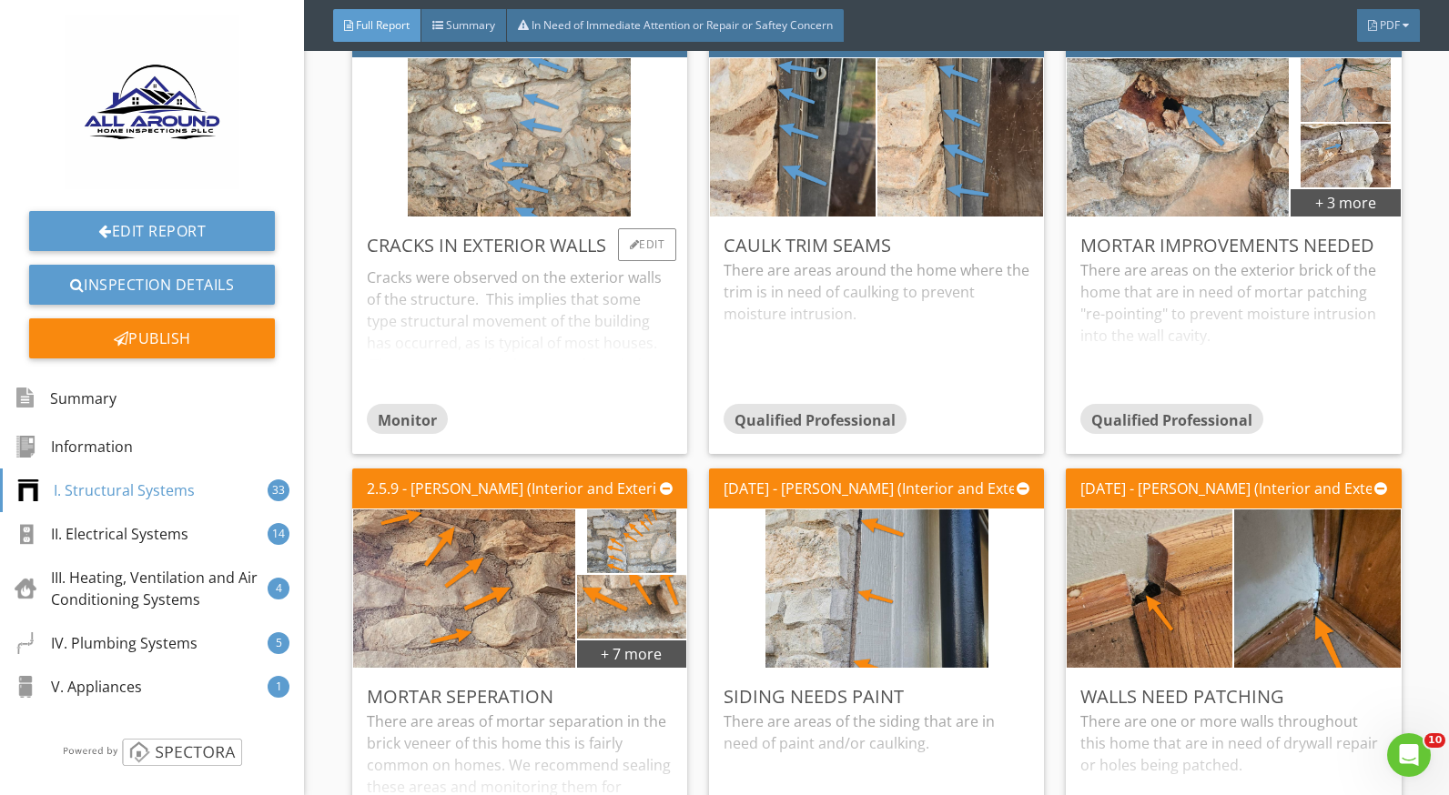
click at [575, 307] on div "Cracks were observed on the exterior walls of the structure. This implies that …" at bounding box center [520, 331] width 306 height 144
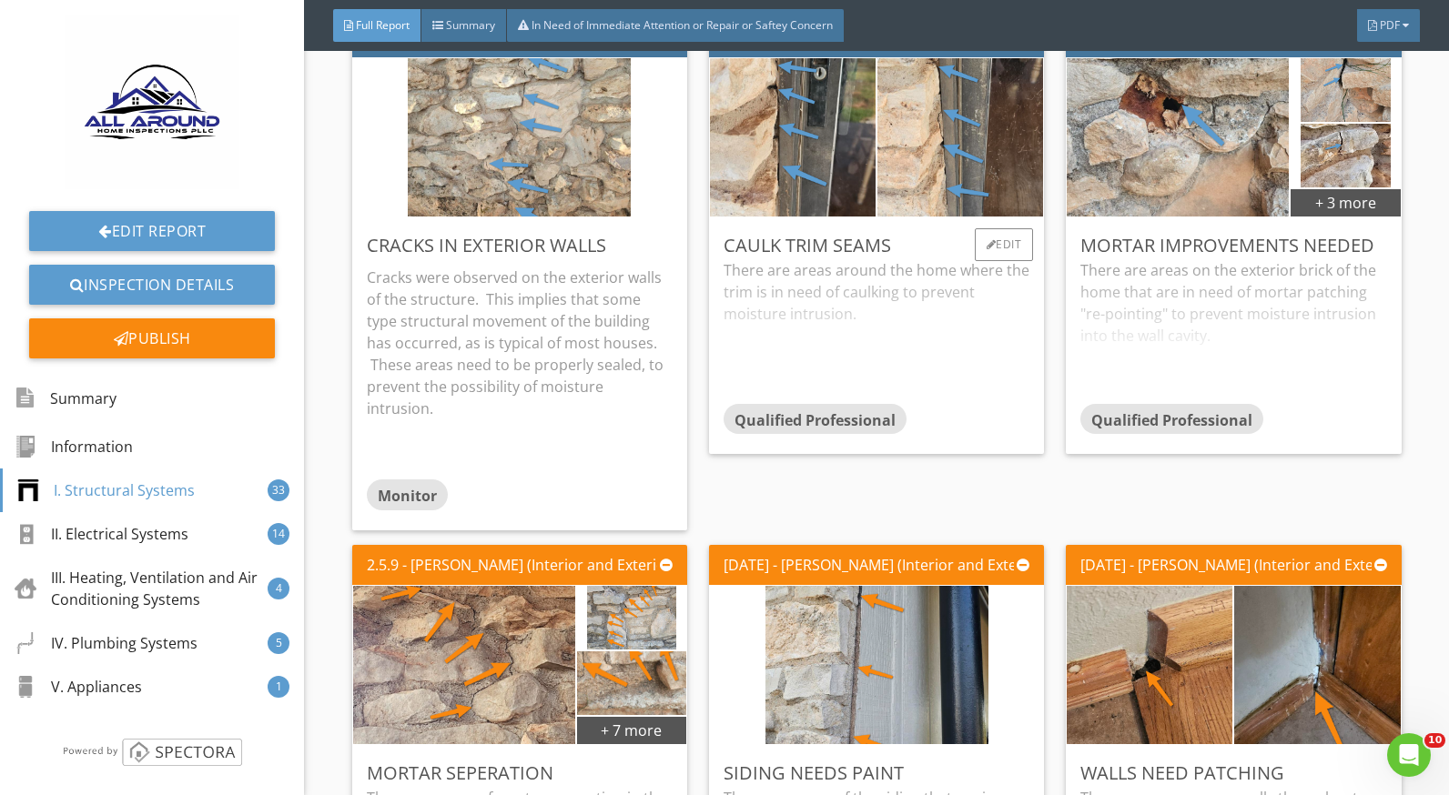
click at [760, 314] on div "There are areas around the home where the trim is in need of caulking to preven…" at bounding box center [877, 331] width 306 height 144
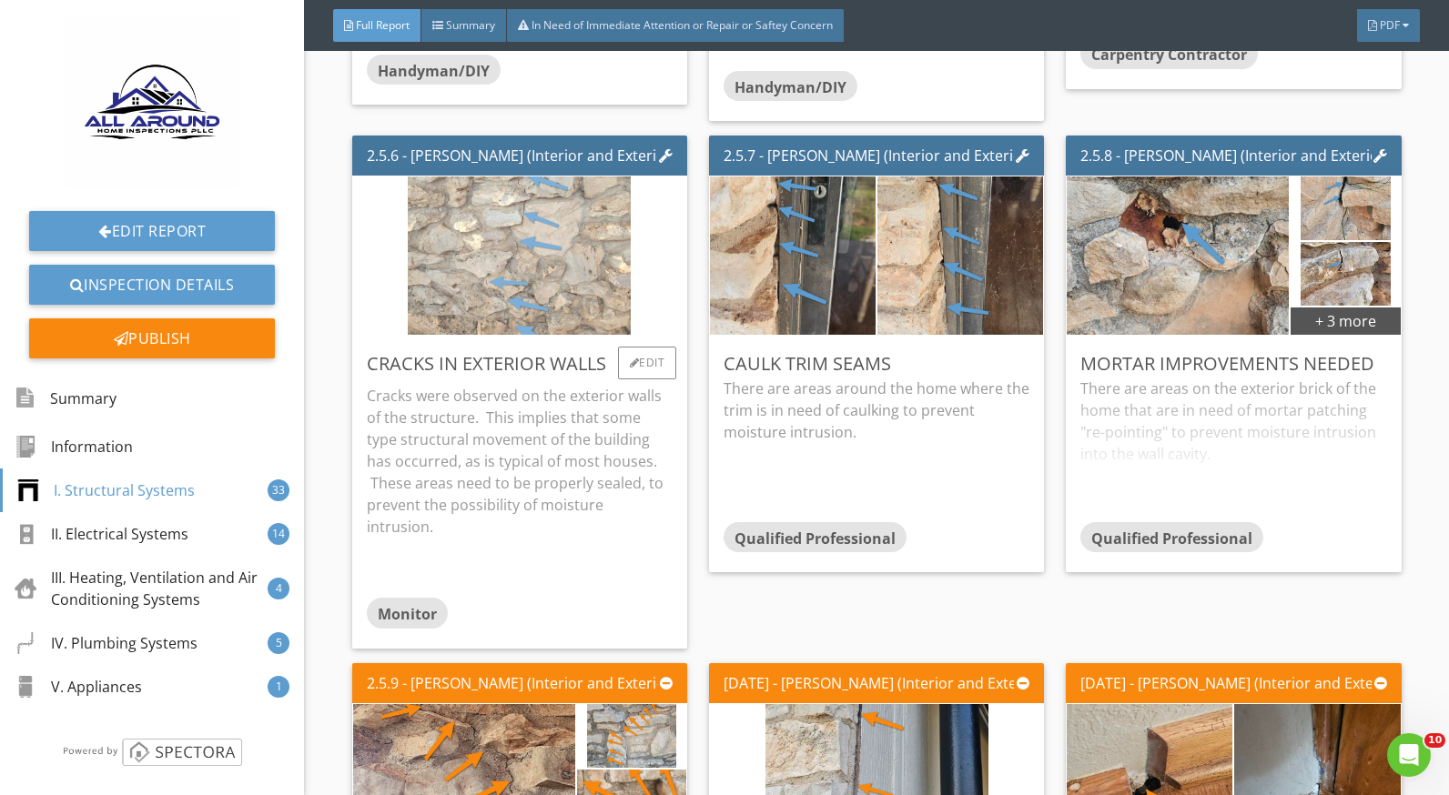
scroll to position [3549, 0]
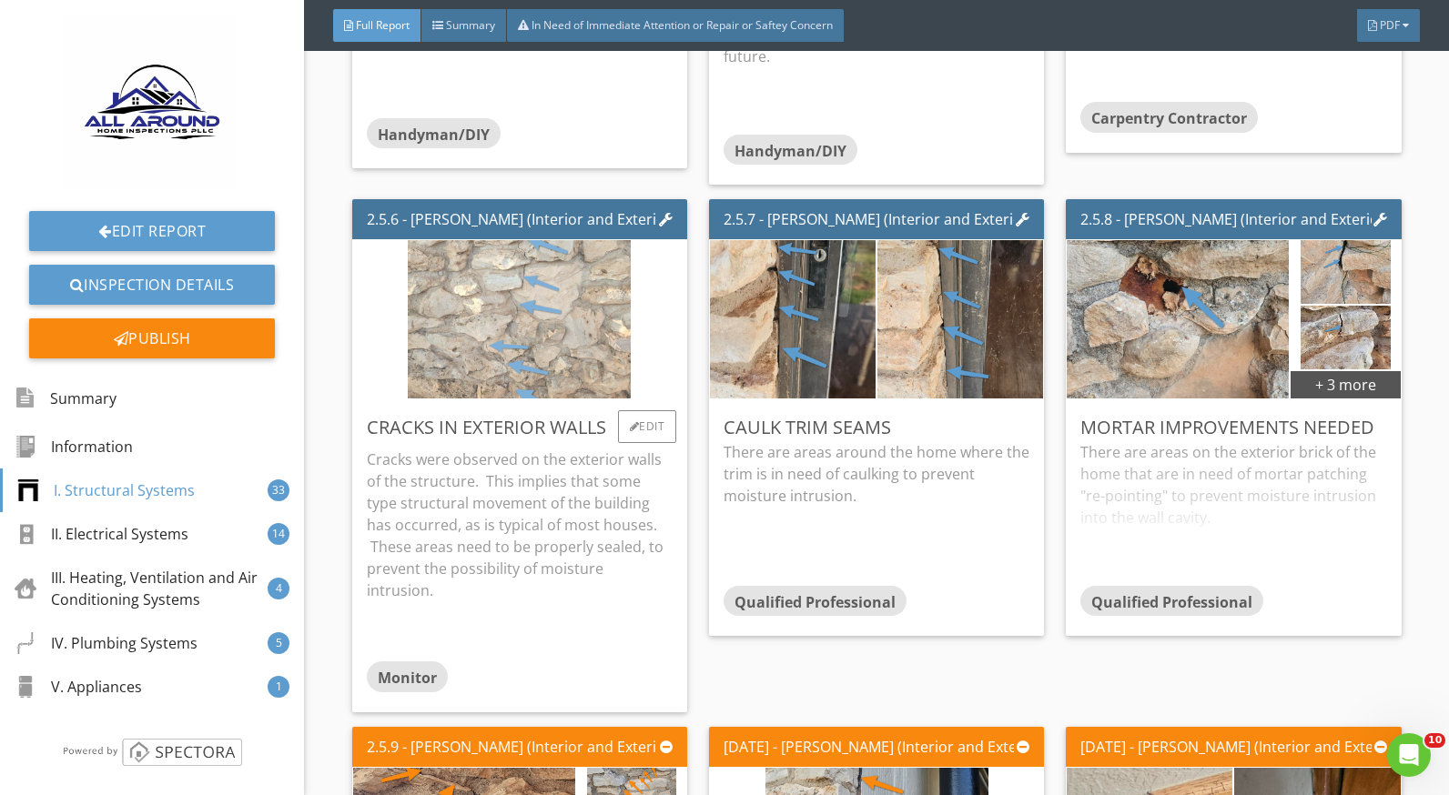
click at [542, 354] on img at bounding box center [519, 320] width 223 height 396
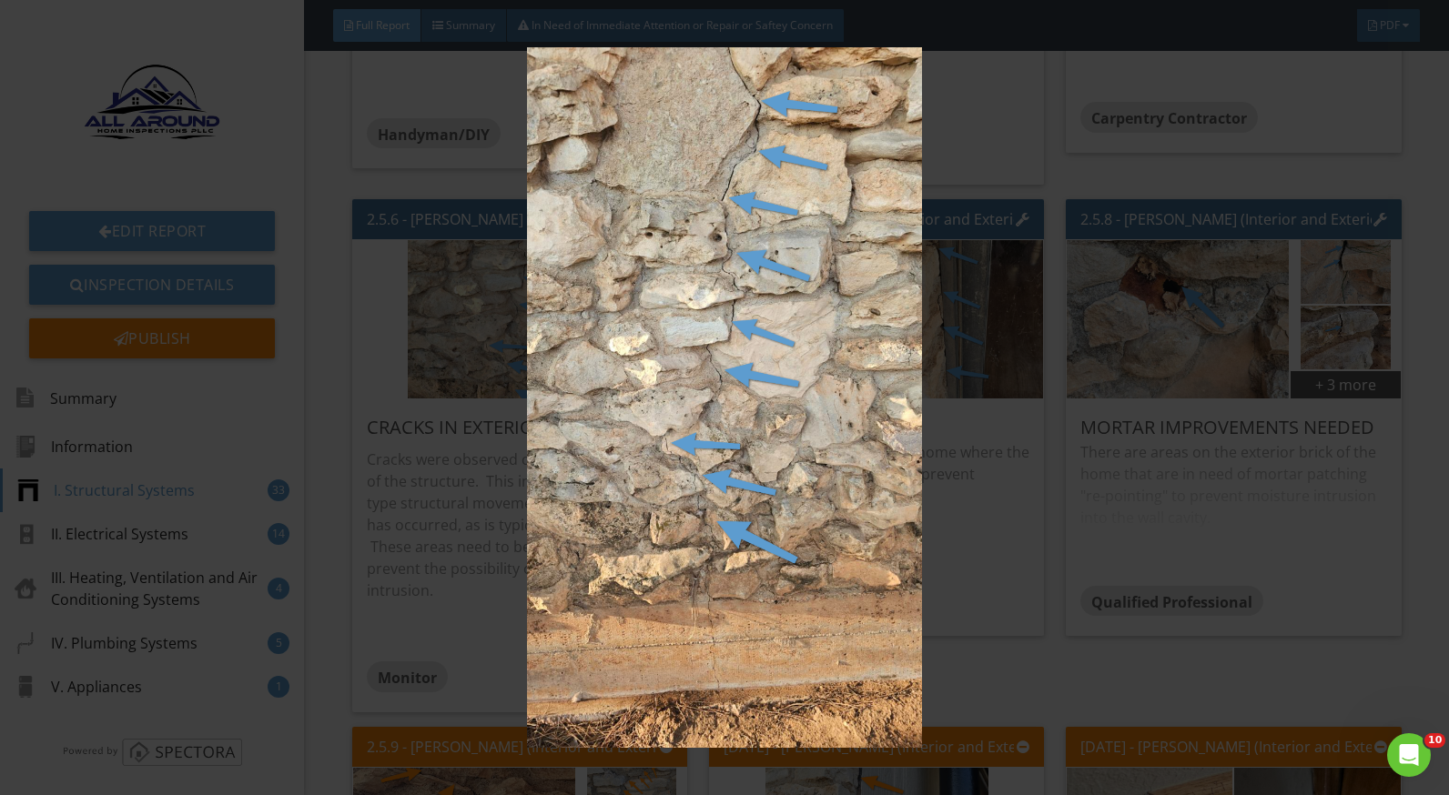
click at [1016, 536] on img at bounding box center [724, 397] width 1321 height 701
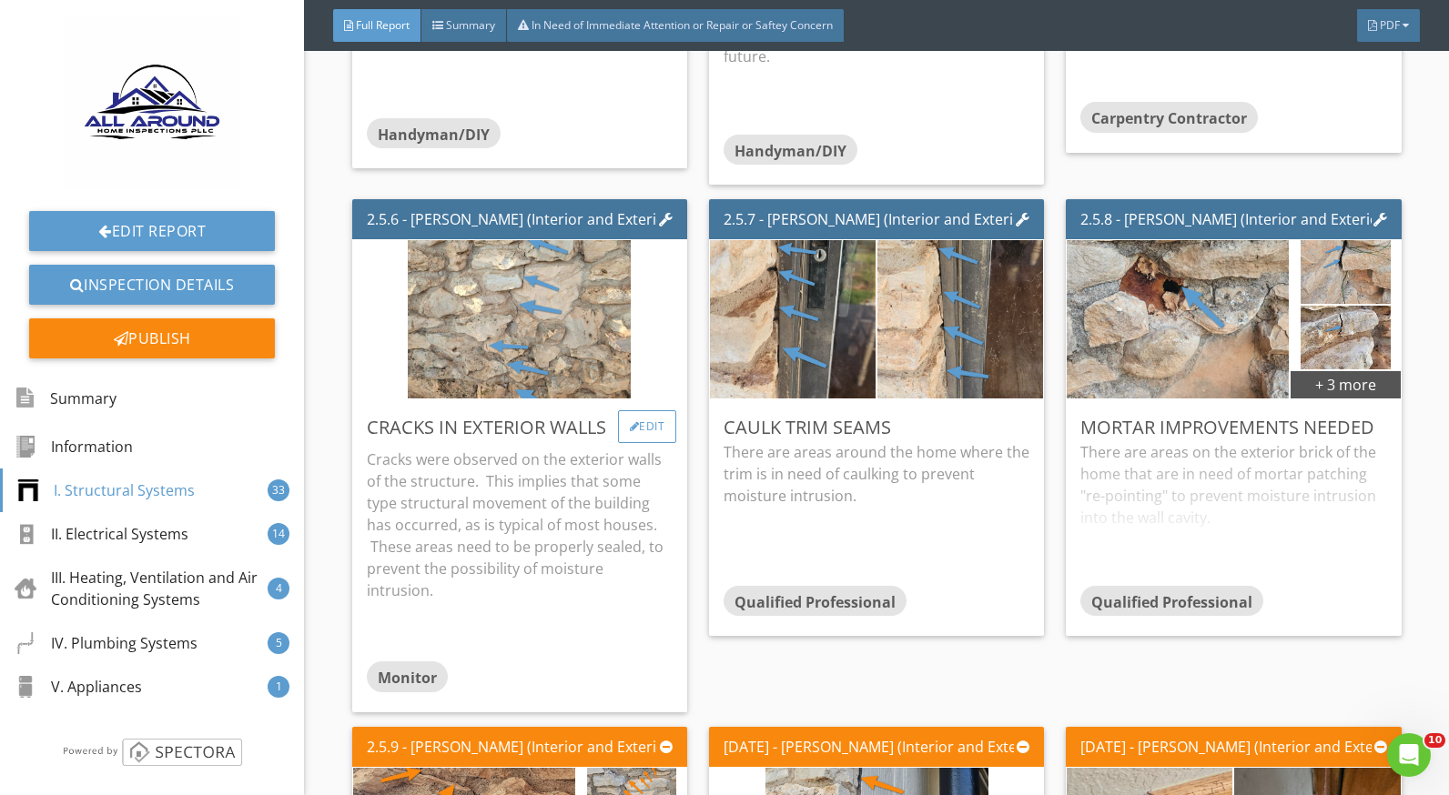
click at [636, 430] on div "Edit" at bounding box center [647, 426] width 59 height 33
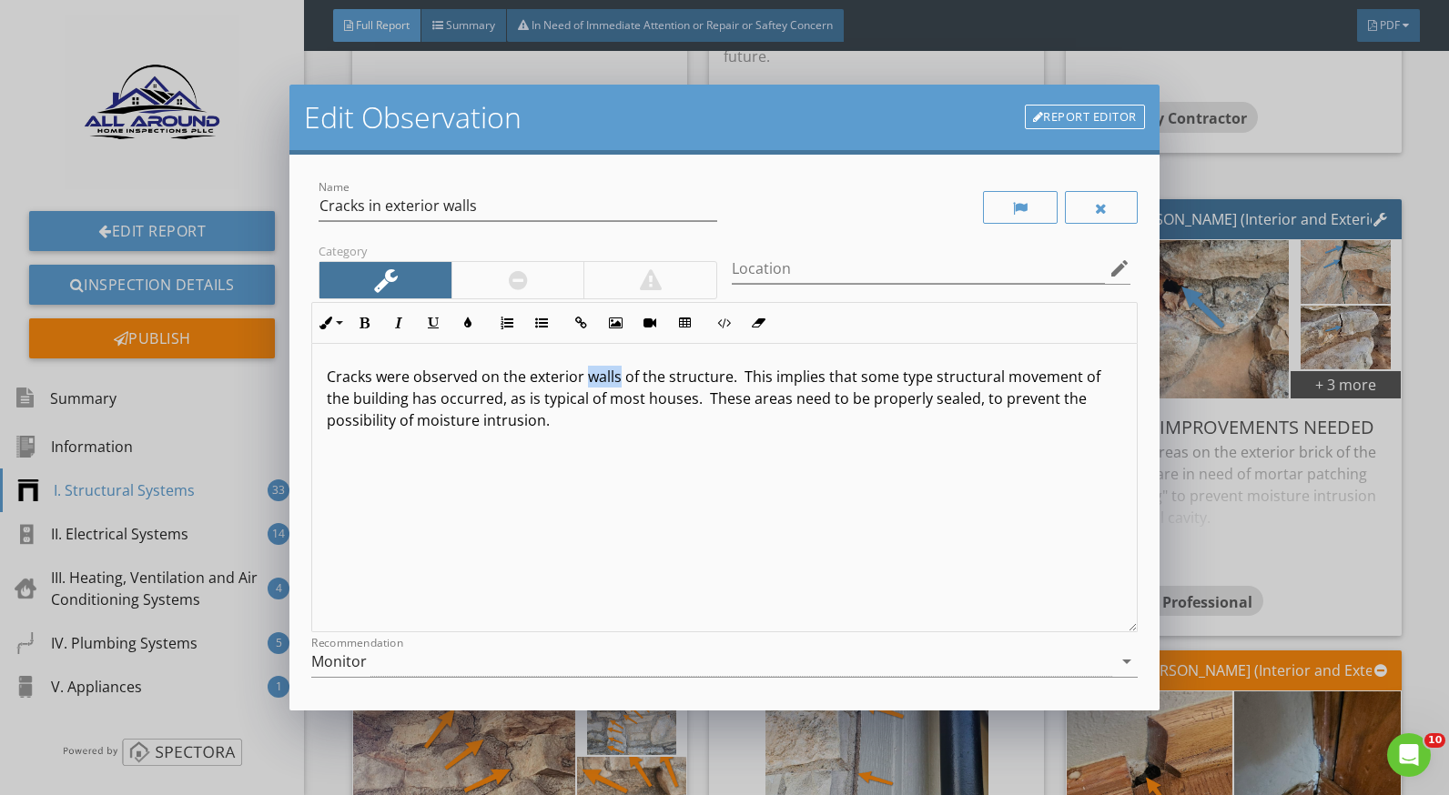
drag, startPoint x: 619, startPoint y: 380, endPoint x: 590, endPoint y: 386, distance: 29.8
click at [590, 386] on p "Cracks were observed on the exterior walls of the structure. This implies that …" at bounding box center [724, 399] width 795 height 66
drag, startPoint x: 501, startPoint y: 404, endPoint x: 452, endPoint y: 404, distance: 49.1
click at [451, 404] on p "Cracks were observed on the exterior rock wall of the structure. This implies t…" at bounding box center [724, 399] width 795 height 66
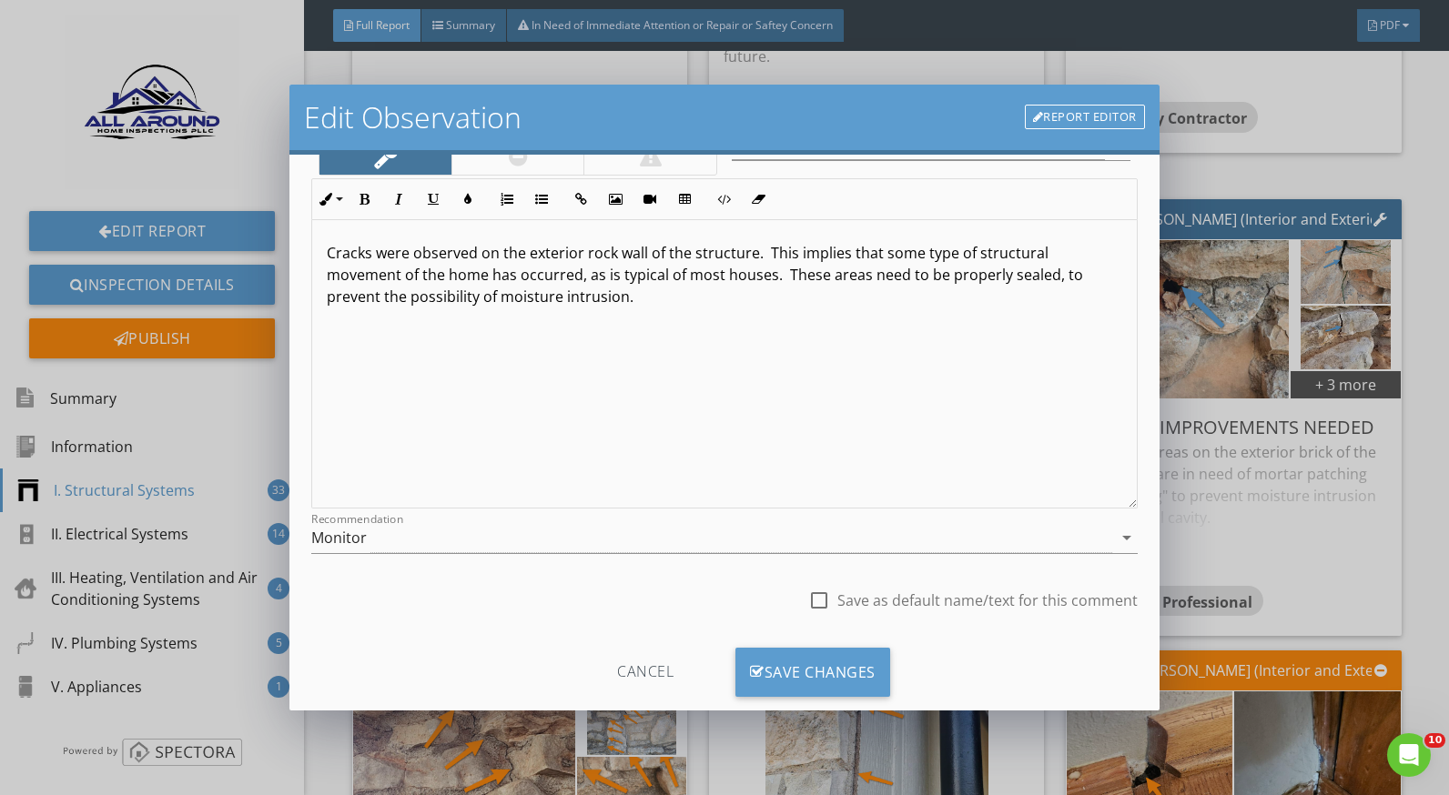
scroll to position [159, 0]
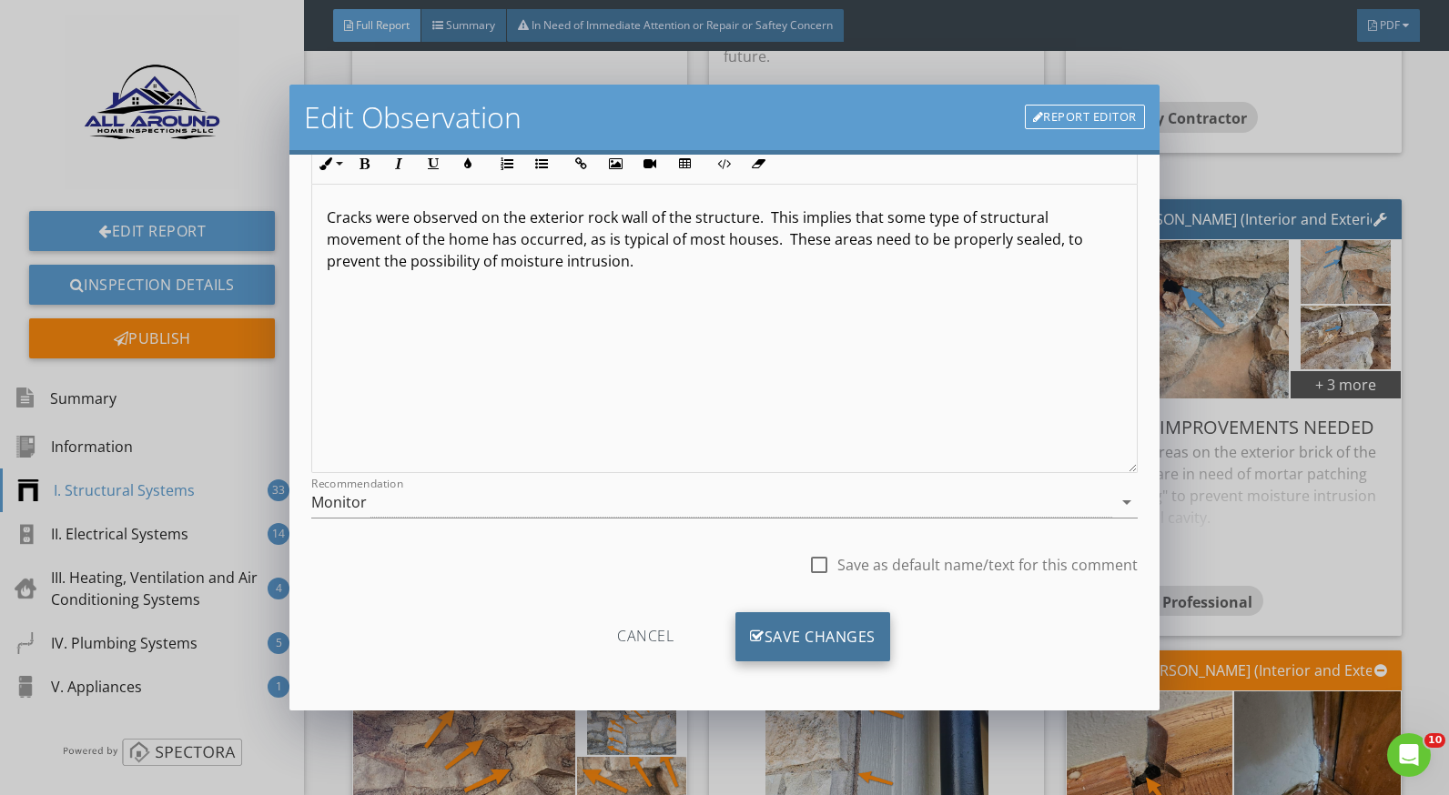
click at [839, 630] on div "Save Changes" at bounding box center [812, 637] width 155 height 49
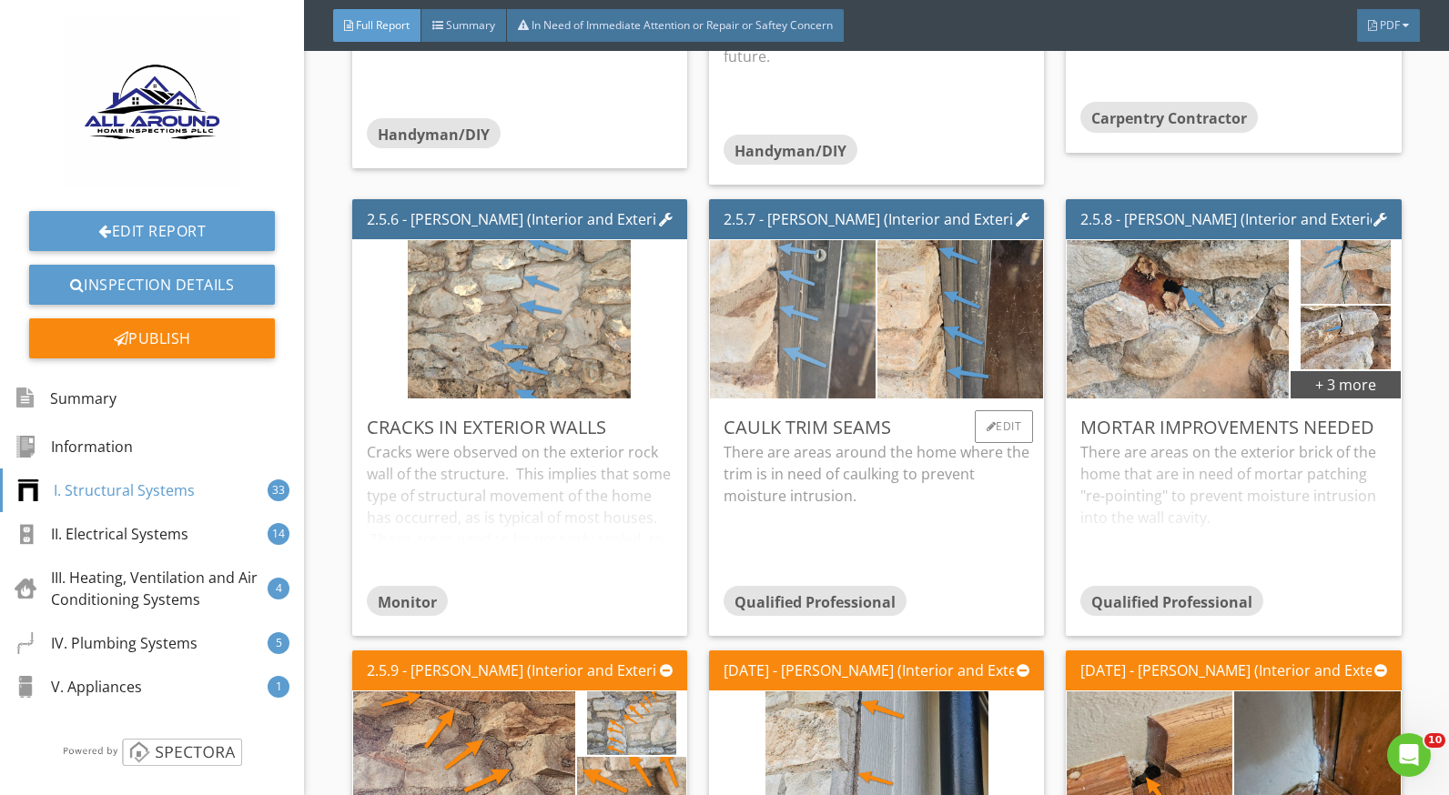
click at [818, 338] on img at bounding box center [793, 320] width 223 height 396
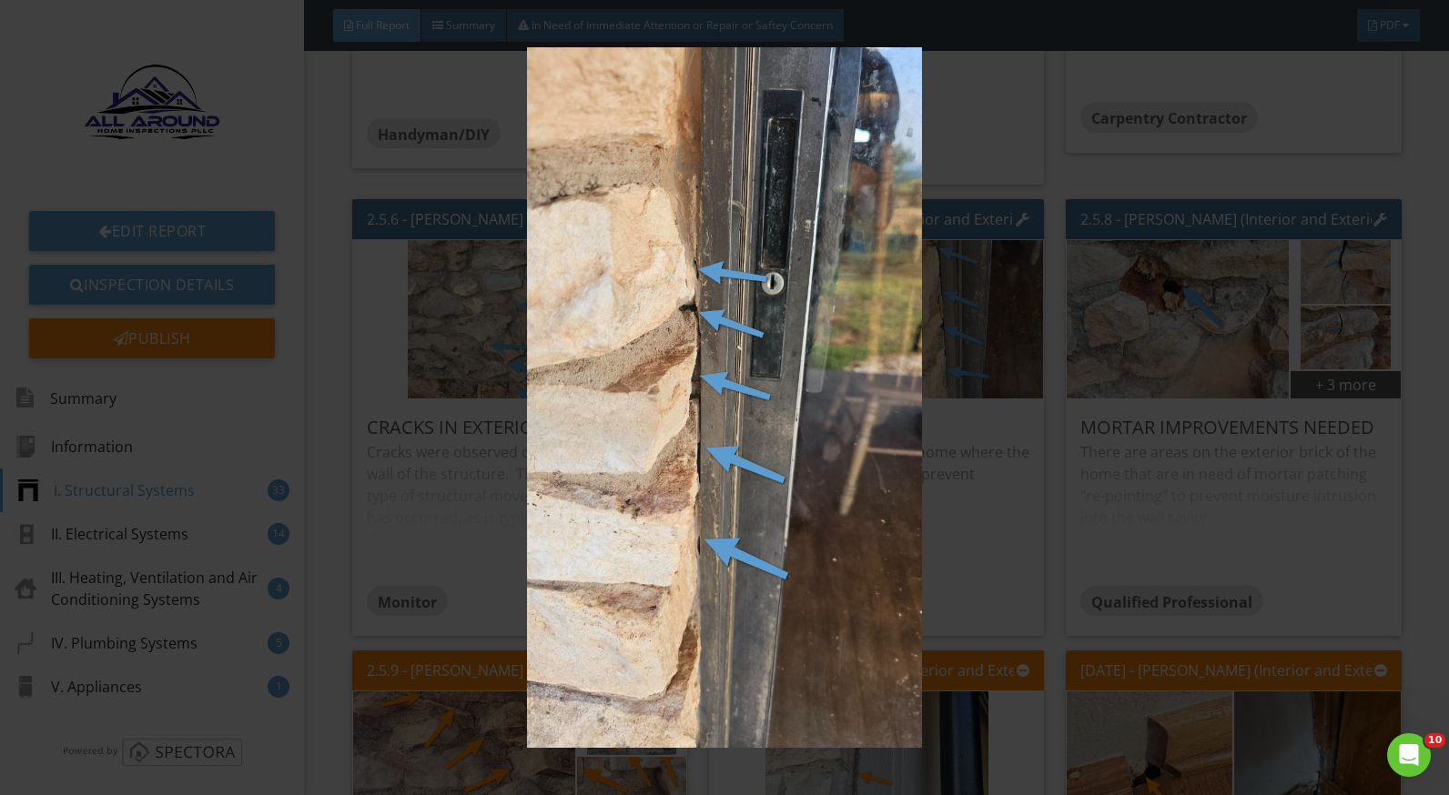
click at [993, 464] on img at bounding box center [724, 397] width 1321 height 701
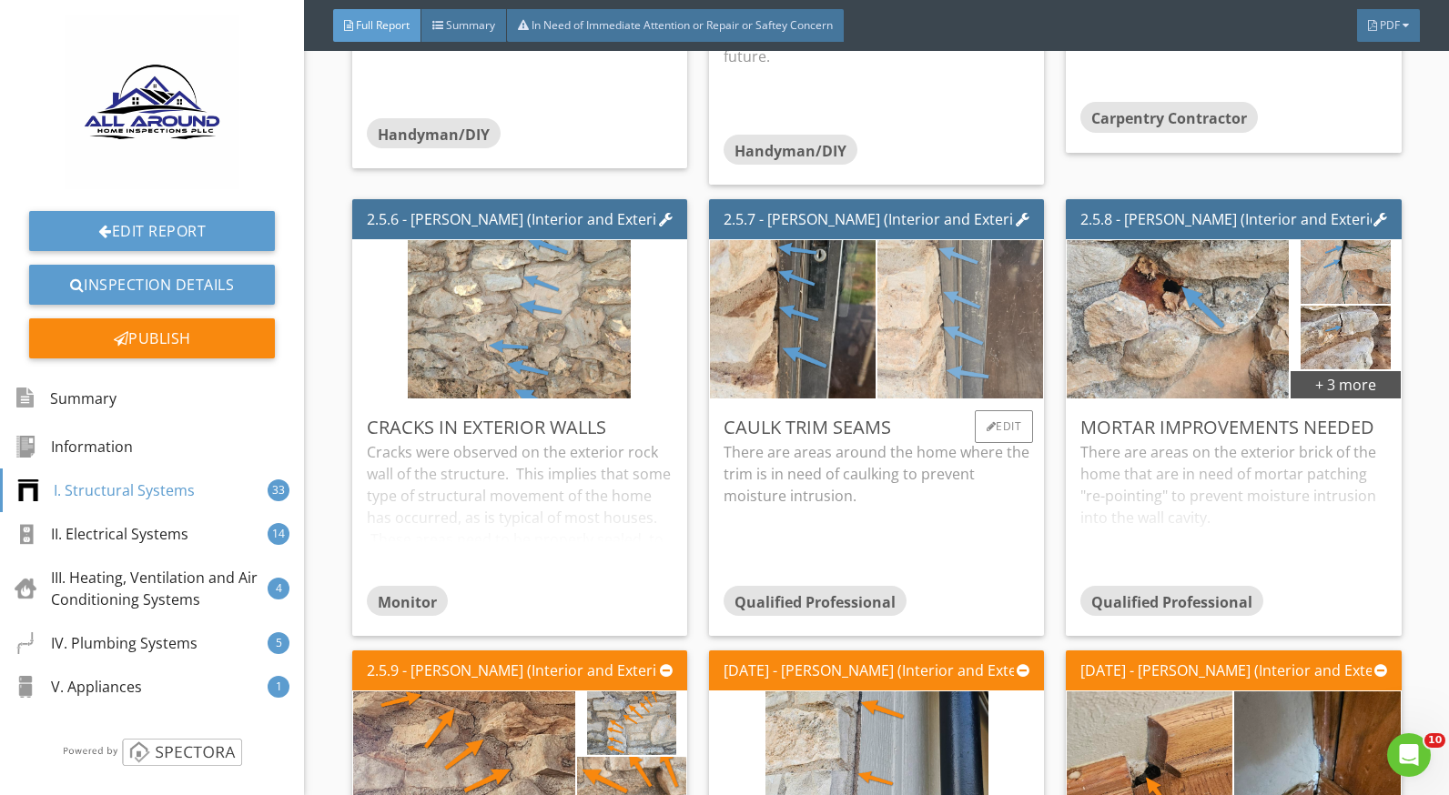
click at [906, 339] on img at bounding box center [960, 320] width 223 height 396
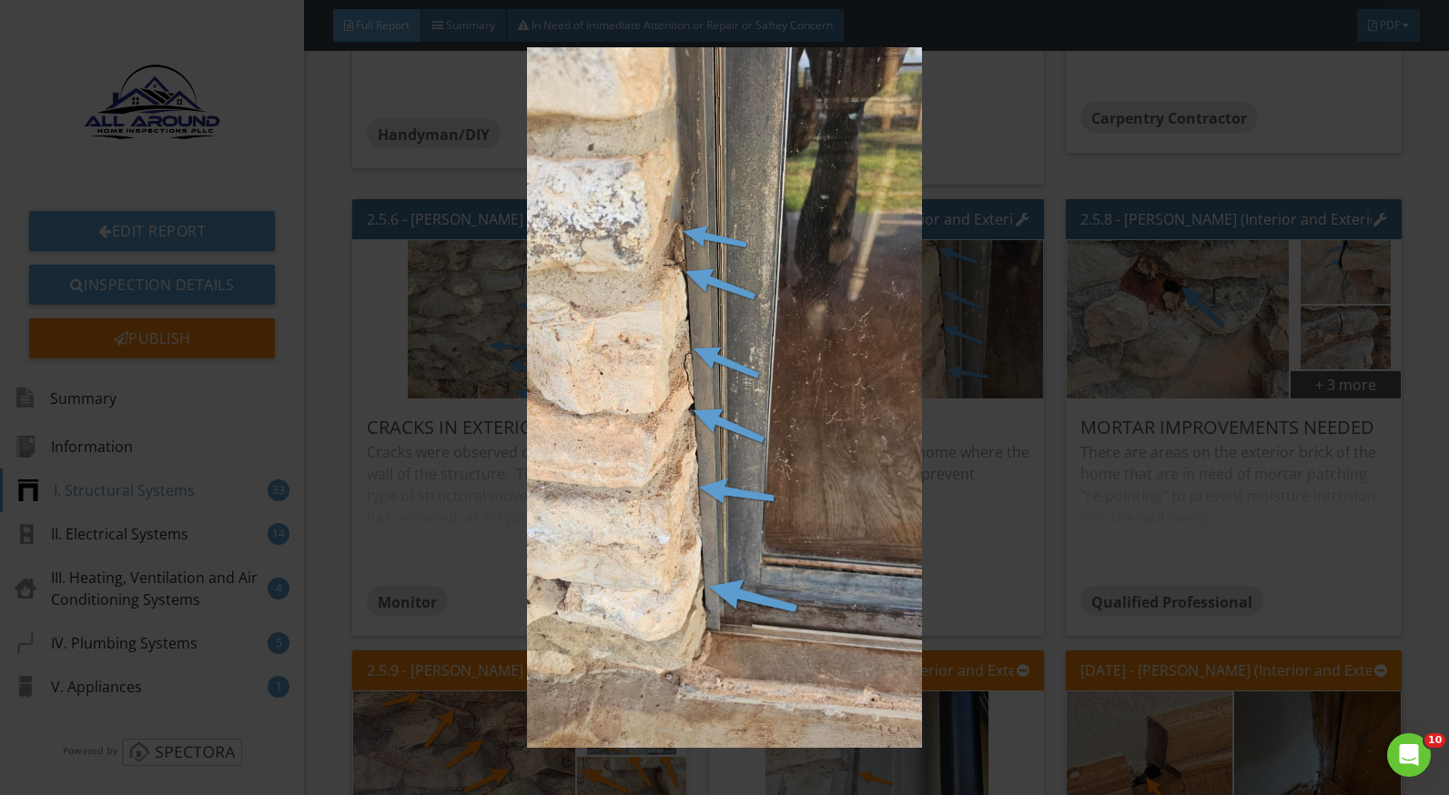
click at [974, 518] on img at bounding box center [724, 397] width 1321 height 701
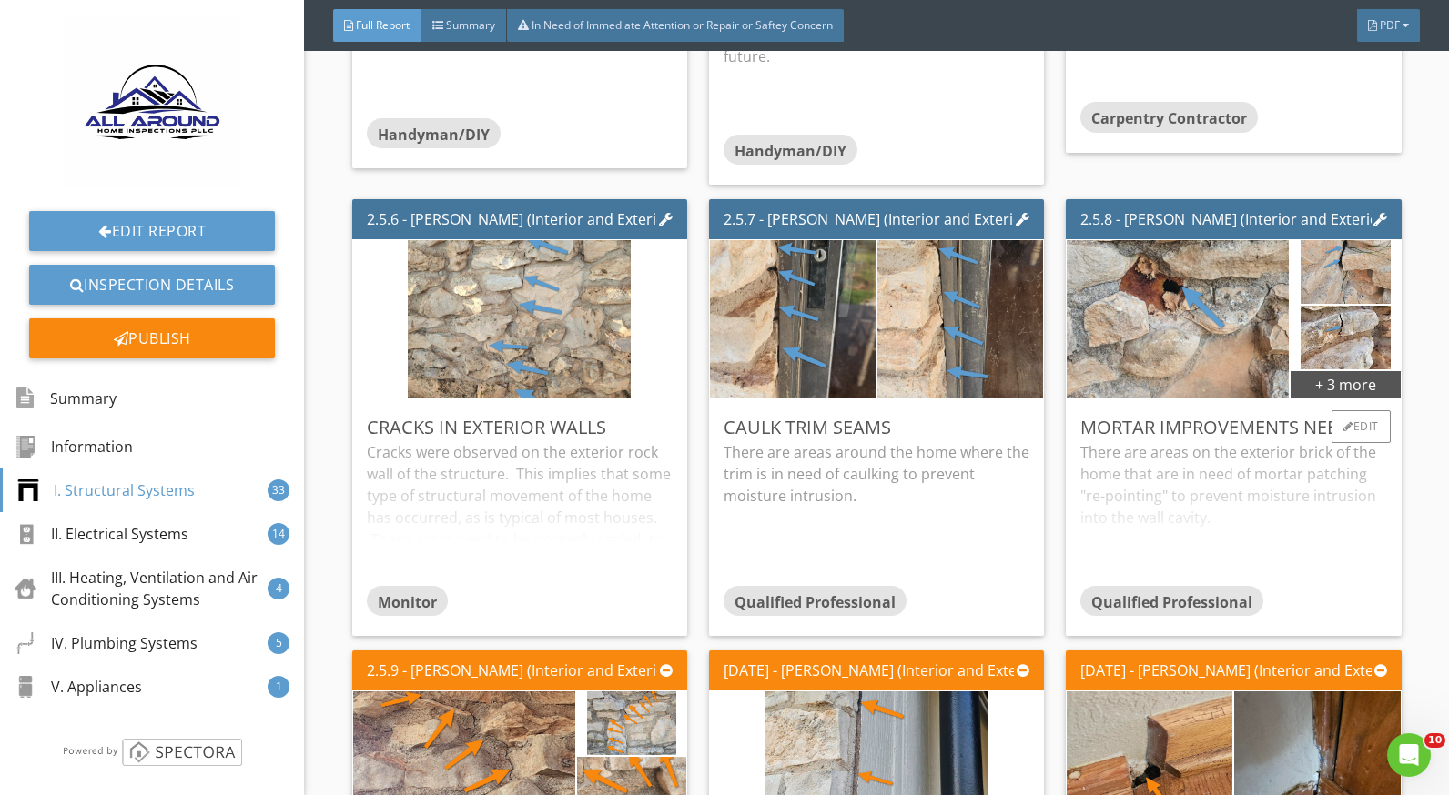
click at [1169, 483] on div "There are areas on the exterior brick of the home that are in need of mortar pa…" at bounding box center [1233, 513] width 306 height 144
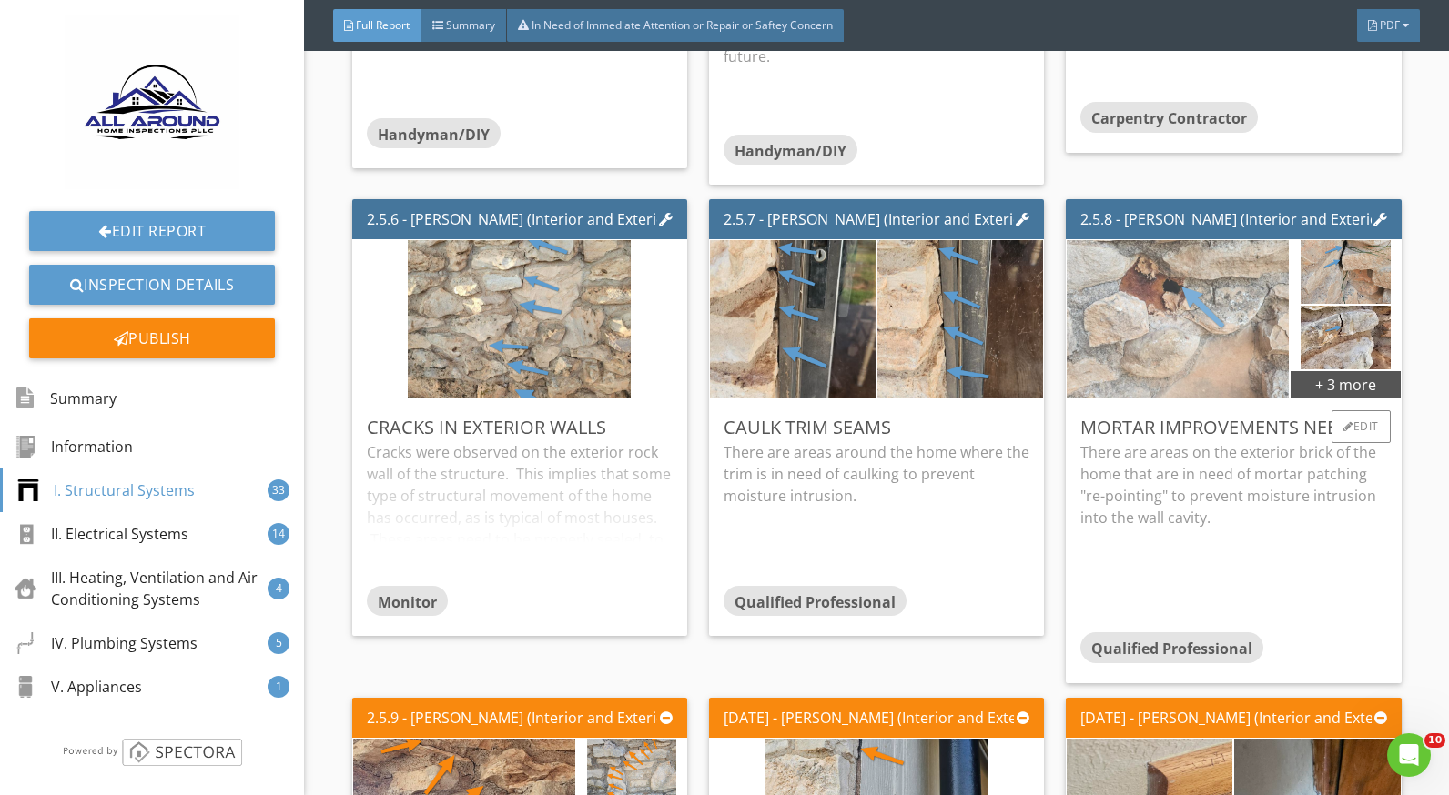
click at [1183, 334] on img at bounding box center [1178, 320] width 223 height 396
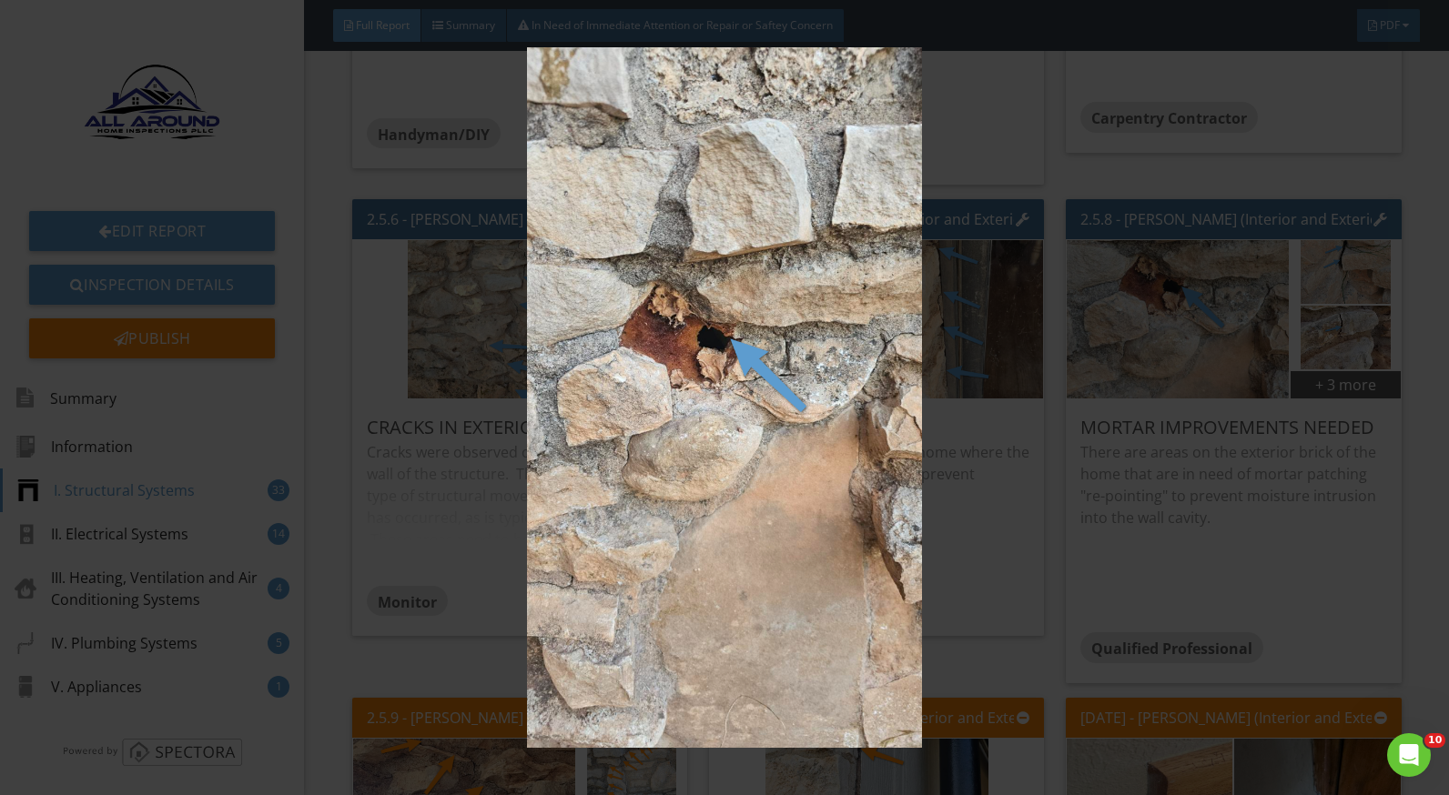
click at [1250, 465] on img at bounding box center [724, 397] width 1321 height 701
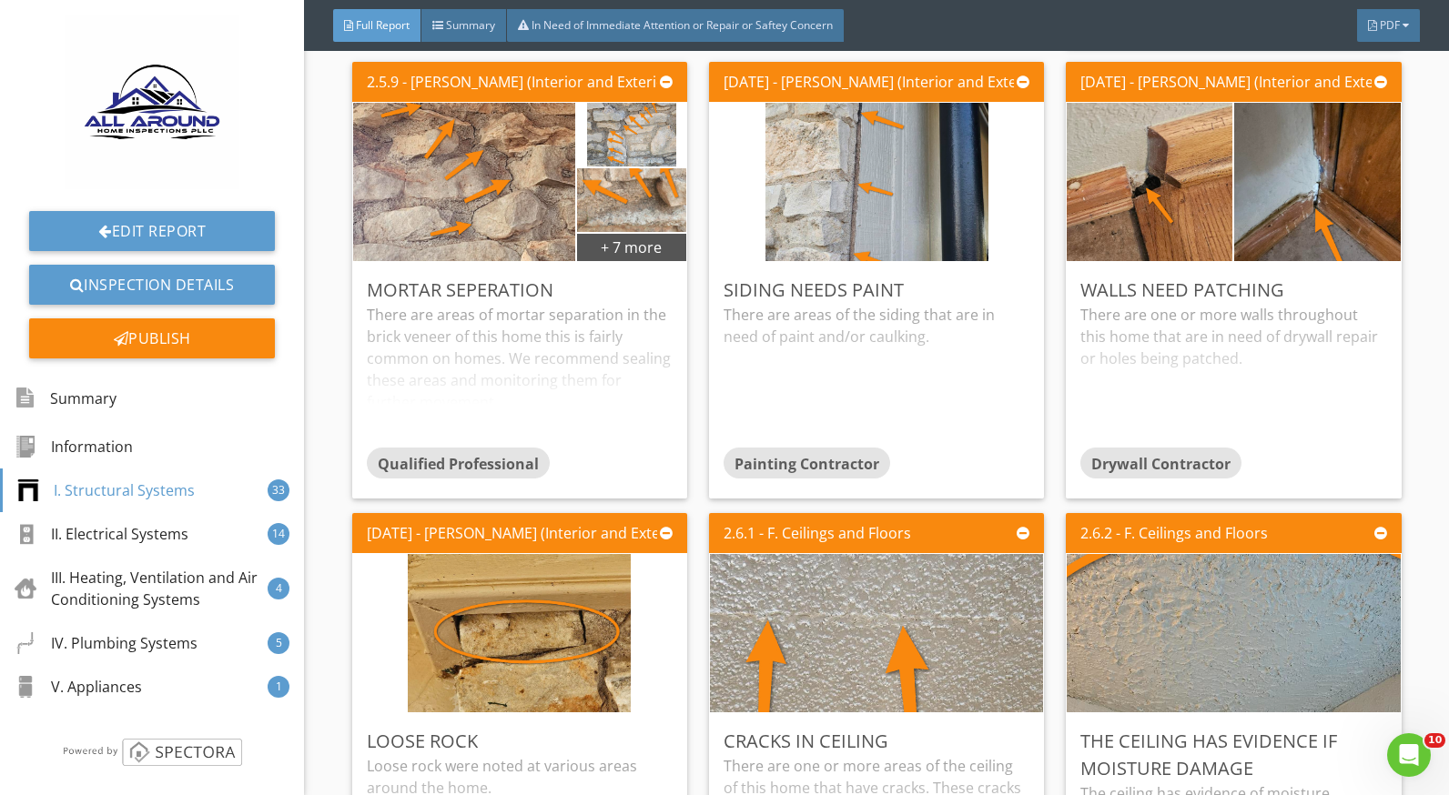
scroll to position [4187, 0]
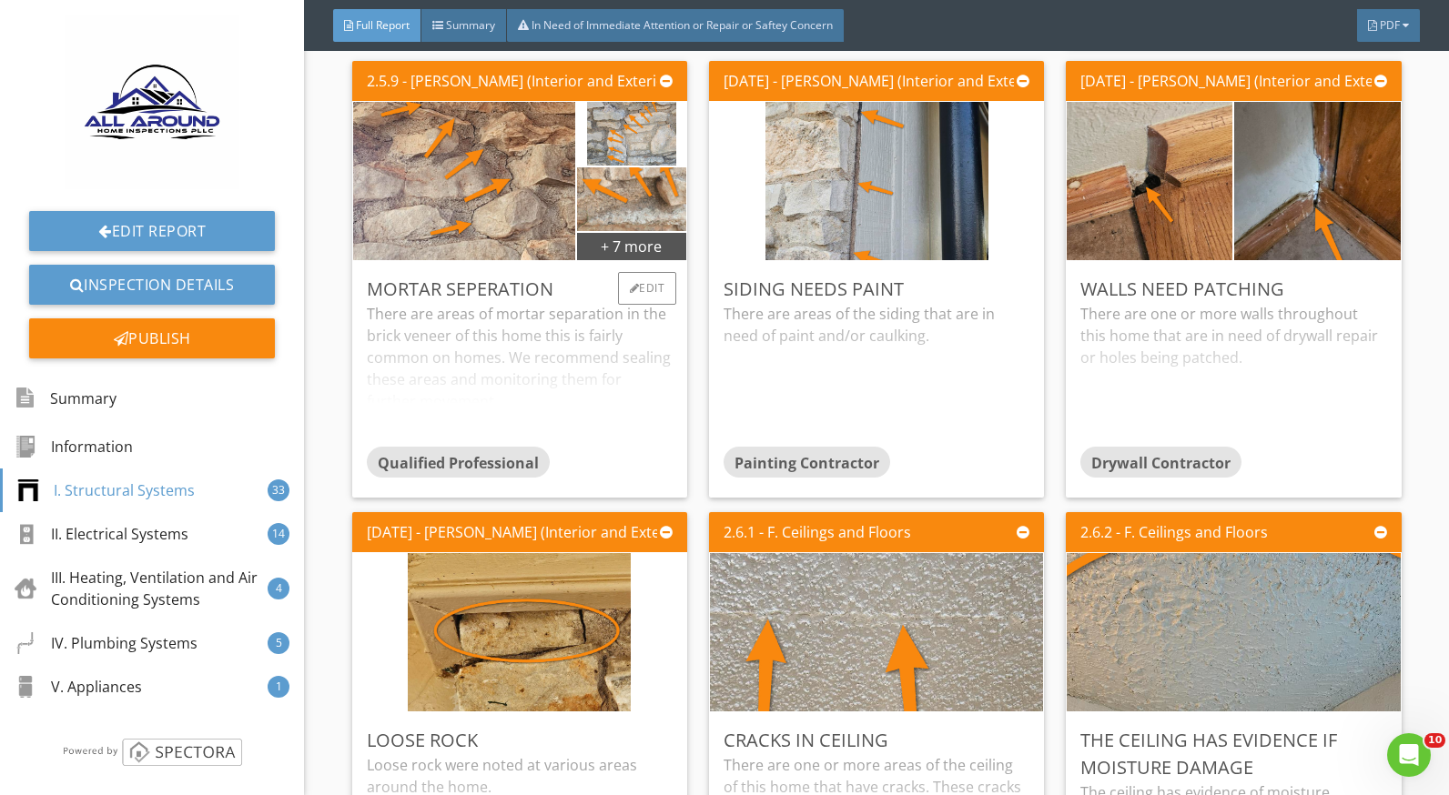
click at [506, 362] on div "There are areas of mortar separation in the brick veneer of this home this is f…" at bounding box center [520, 375] width 306 height 144
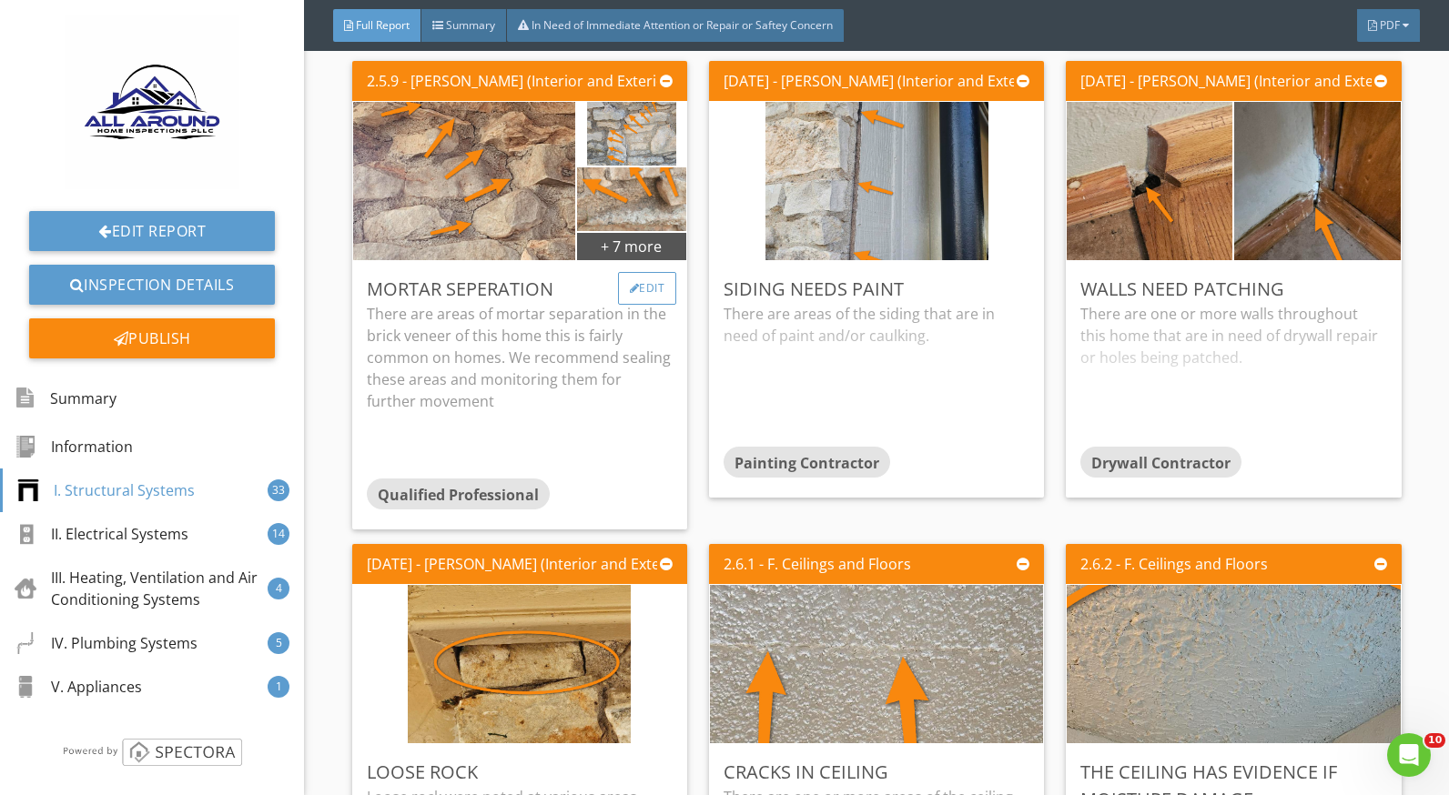
click at [653, 282] on div "Edit" at bounding box center [647, 288] width 59 height 33
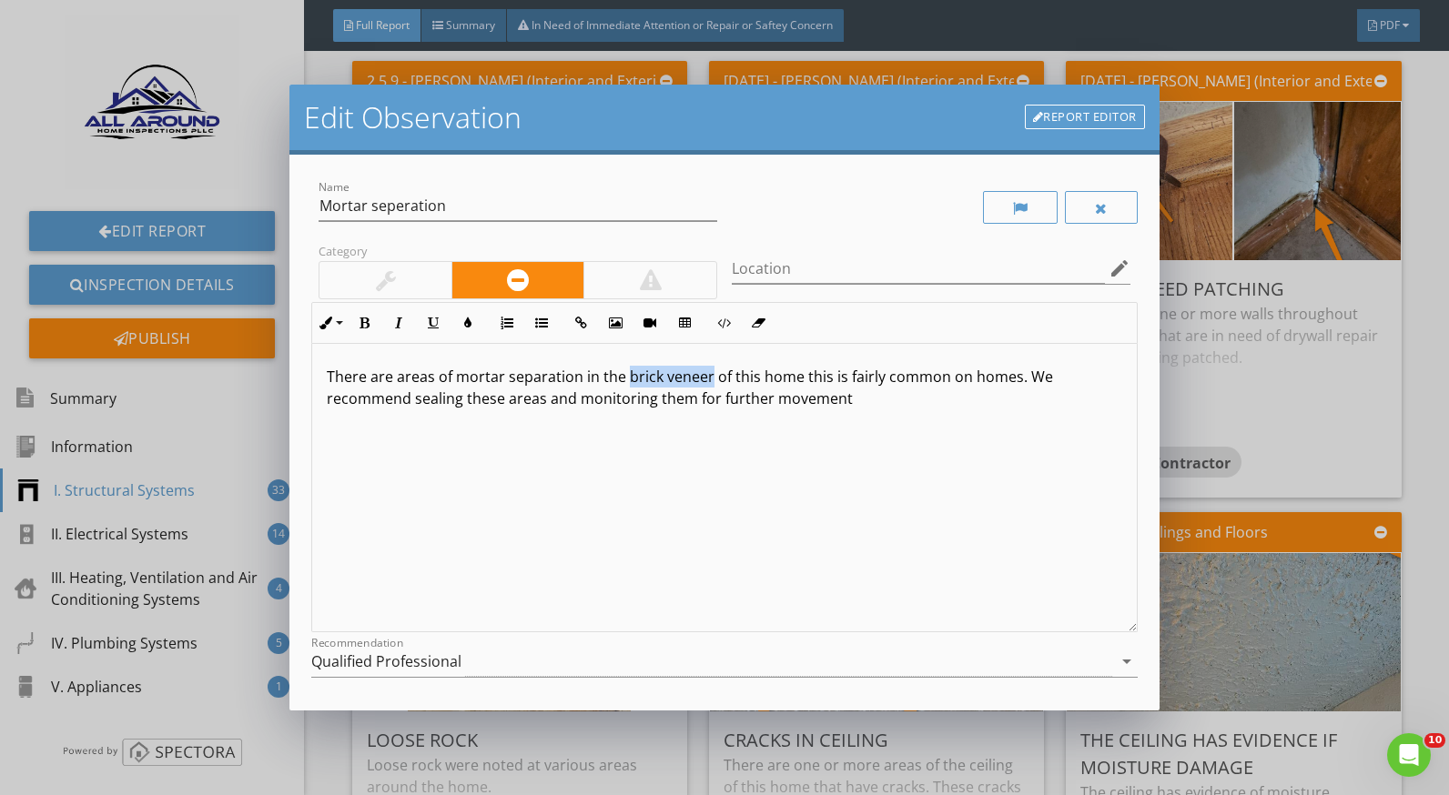
drag, startPoint x: 700, startPoint y: 376, endPoint x: 625, endPoint y: 376, distance: 74.6
click at [625, 376] on p "There are areas of mortar separation in the brick veneer of this home this is f…" at bounding box center [724, 388] width 795 height 44
drag, startPoint x: 1016, startPoint y: 378, endPoint x: 799, endPoint y: 382, distance: 216.7
click at [799, 382] on p "There are areas of mortar separation in the exterior rock of this home this is …" at bounding box center [724, 388] width 795 height 44
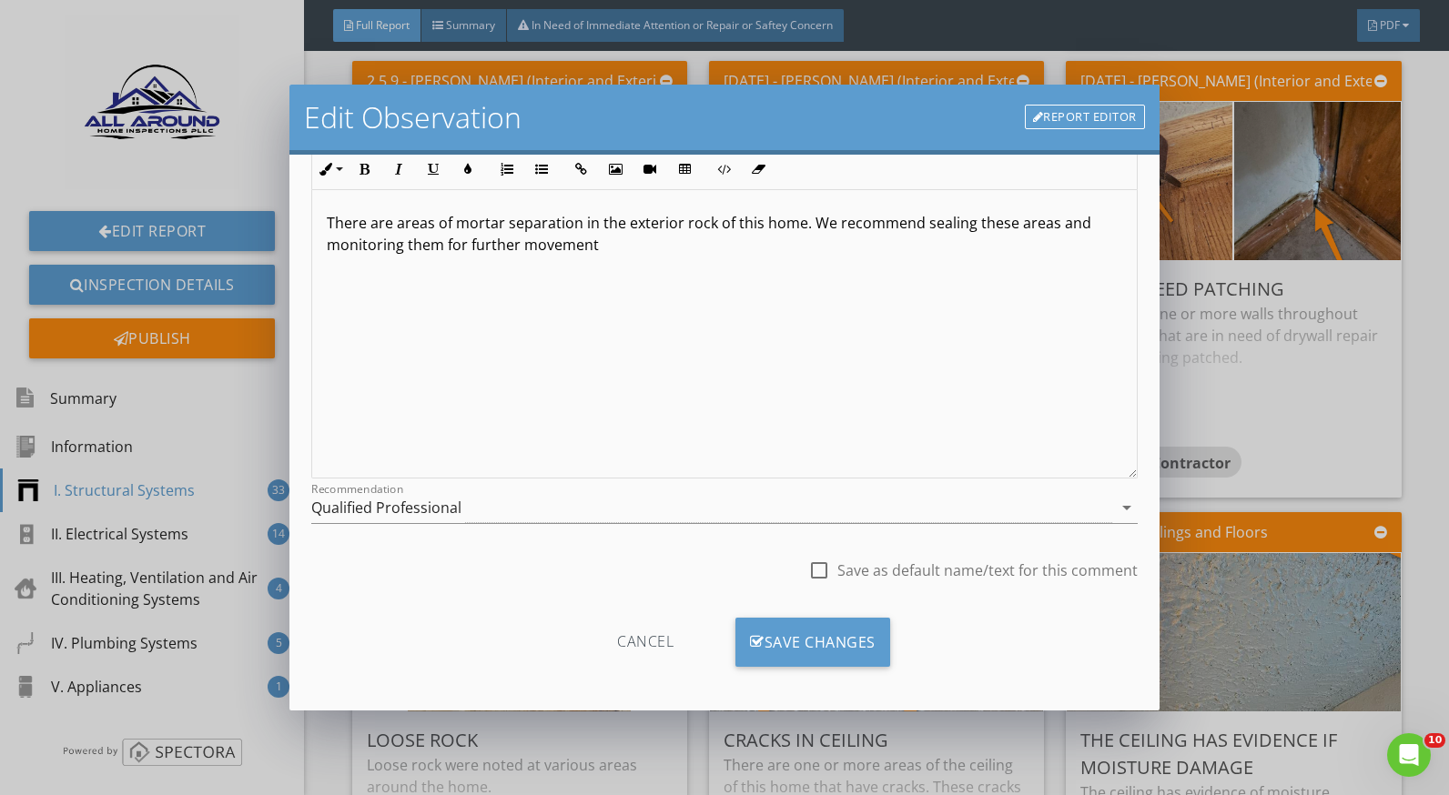
scroll to position [159, 0]
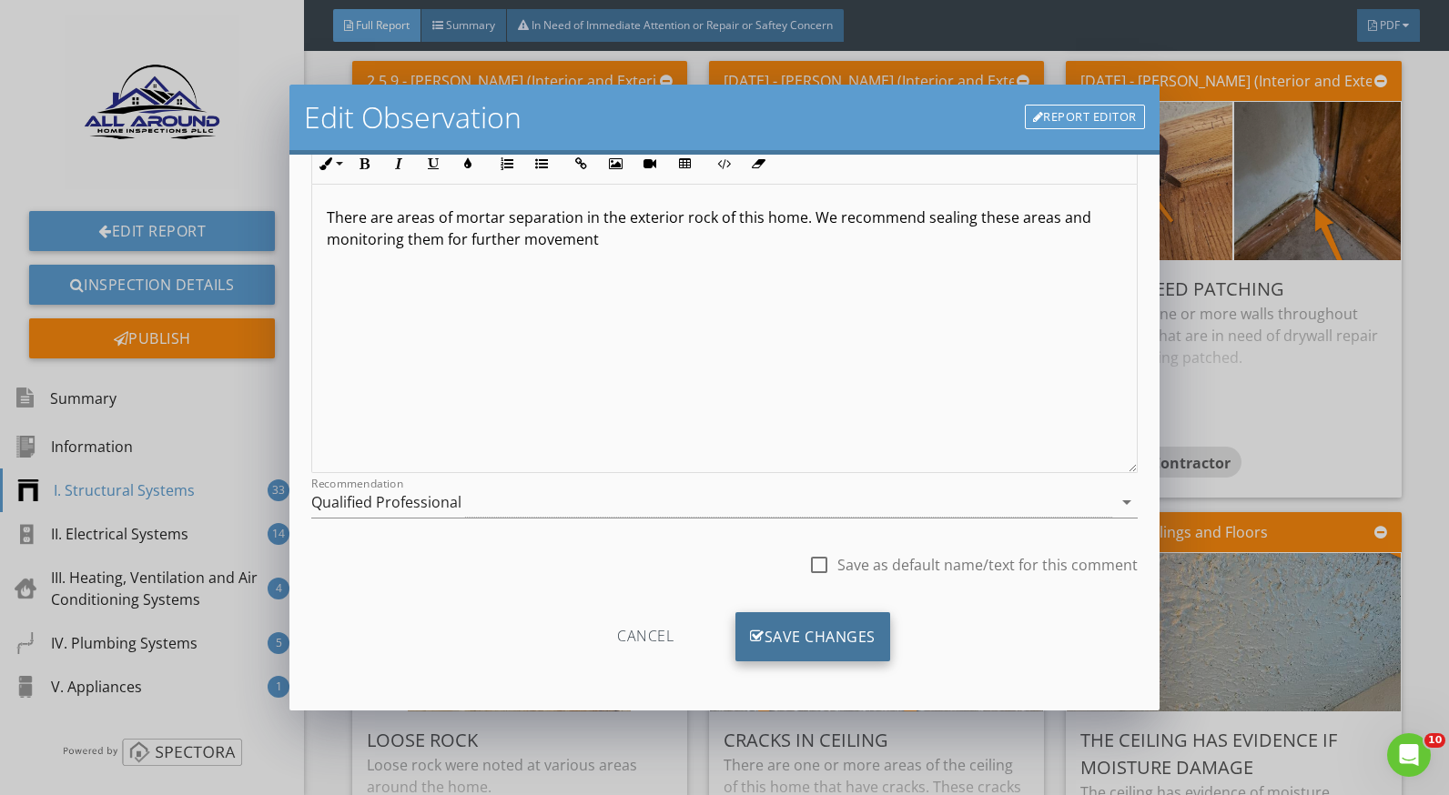
click at [783, 614] on div "Save Changes" at bounding box center [812, 637] width 155 height 49
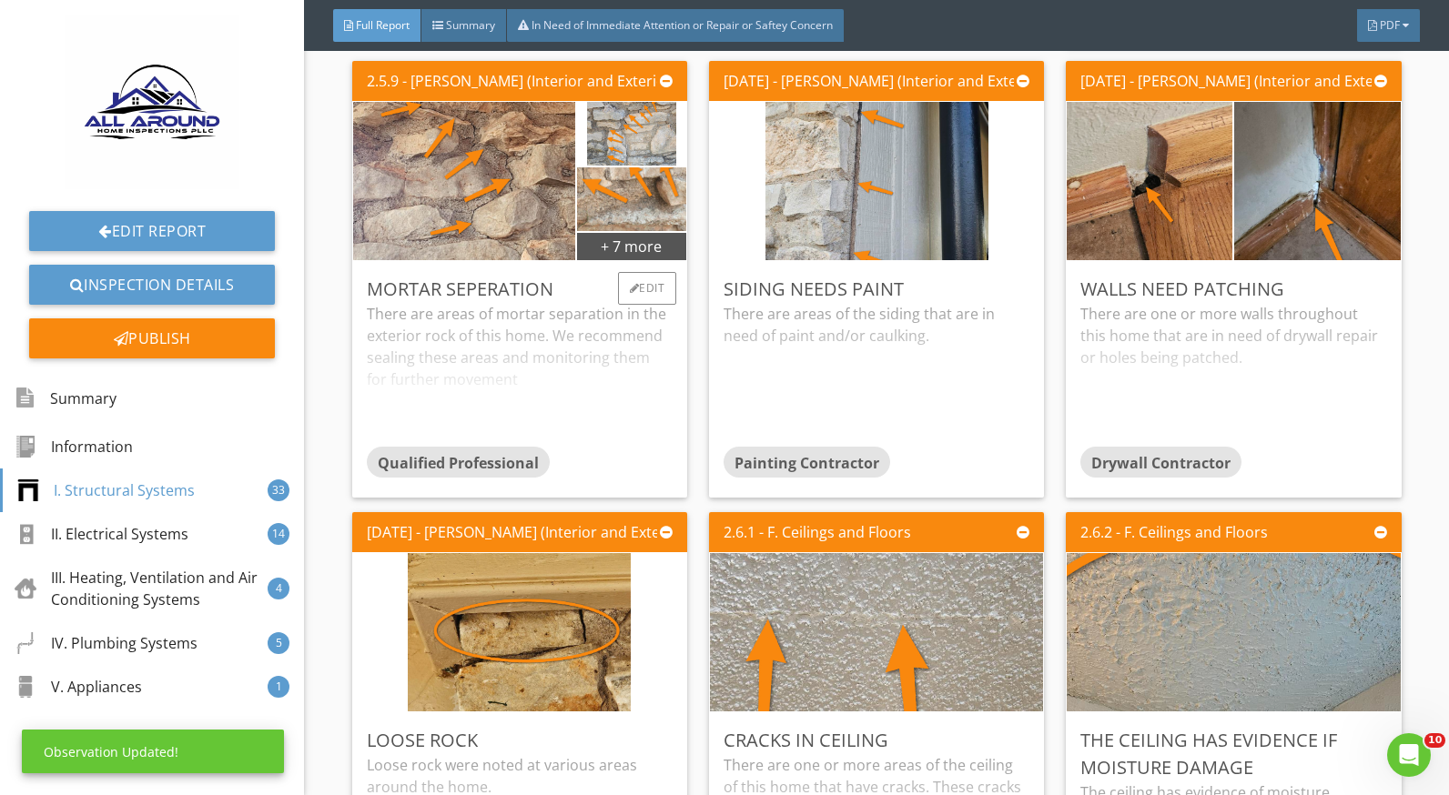
click at [548, 288] on div "Mortar seperation" at bounding box center [520, 289] width 306 height 27
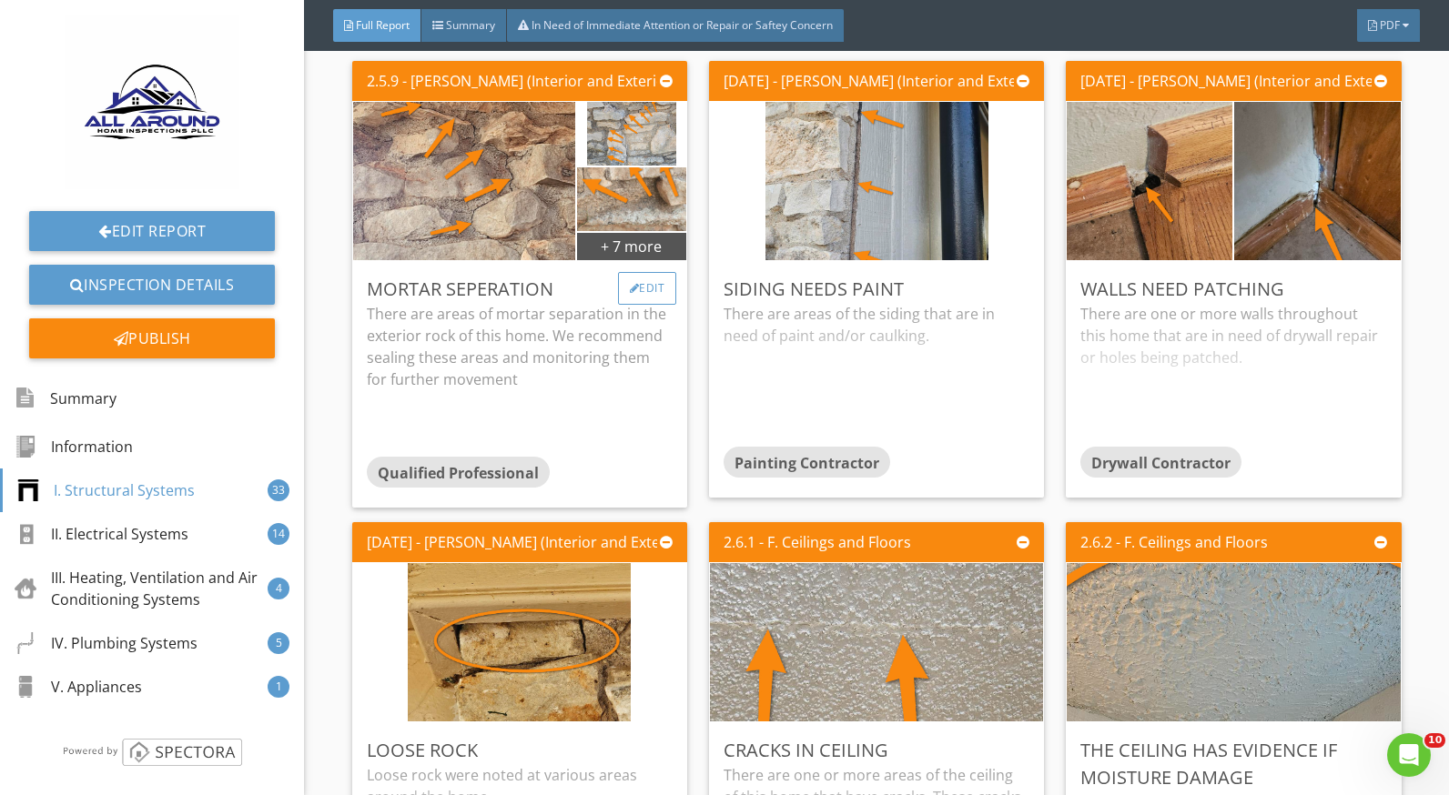
click at [633, 281] on div "Edit" at bounding box center [647, 288] width 59 height 33
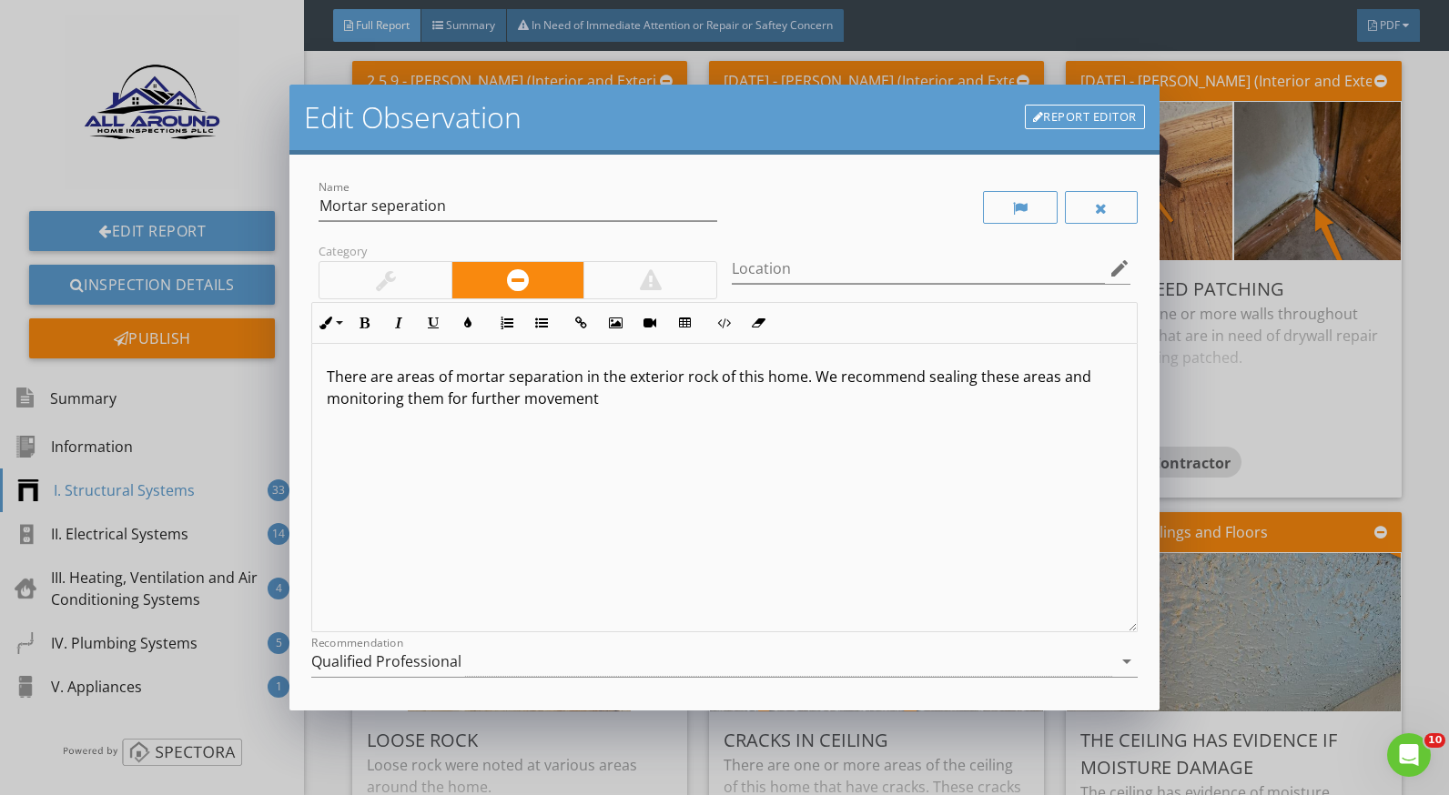
click at [709, 380] on p "There are areas of mortar separation in the exterior rock of this home. We reco…" at bounding box center [724, 388] width 795 height 44
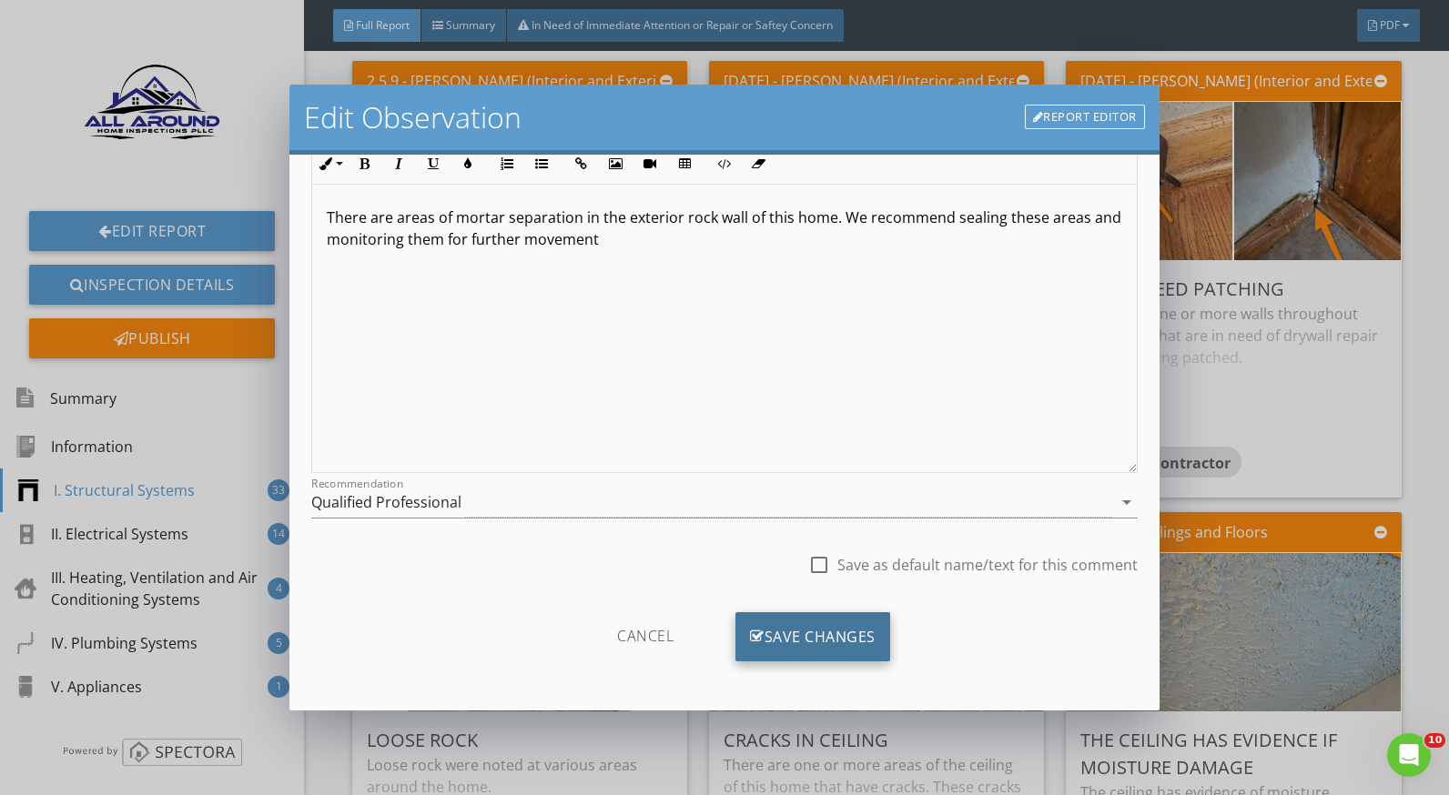
click at [861, 630] on div "Save Changes" at bounding box center [812, 637] width 155 height 49
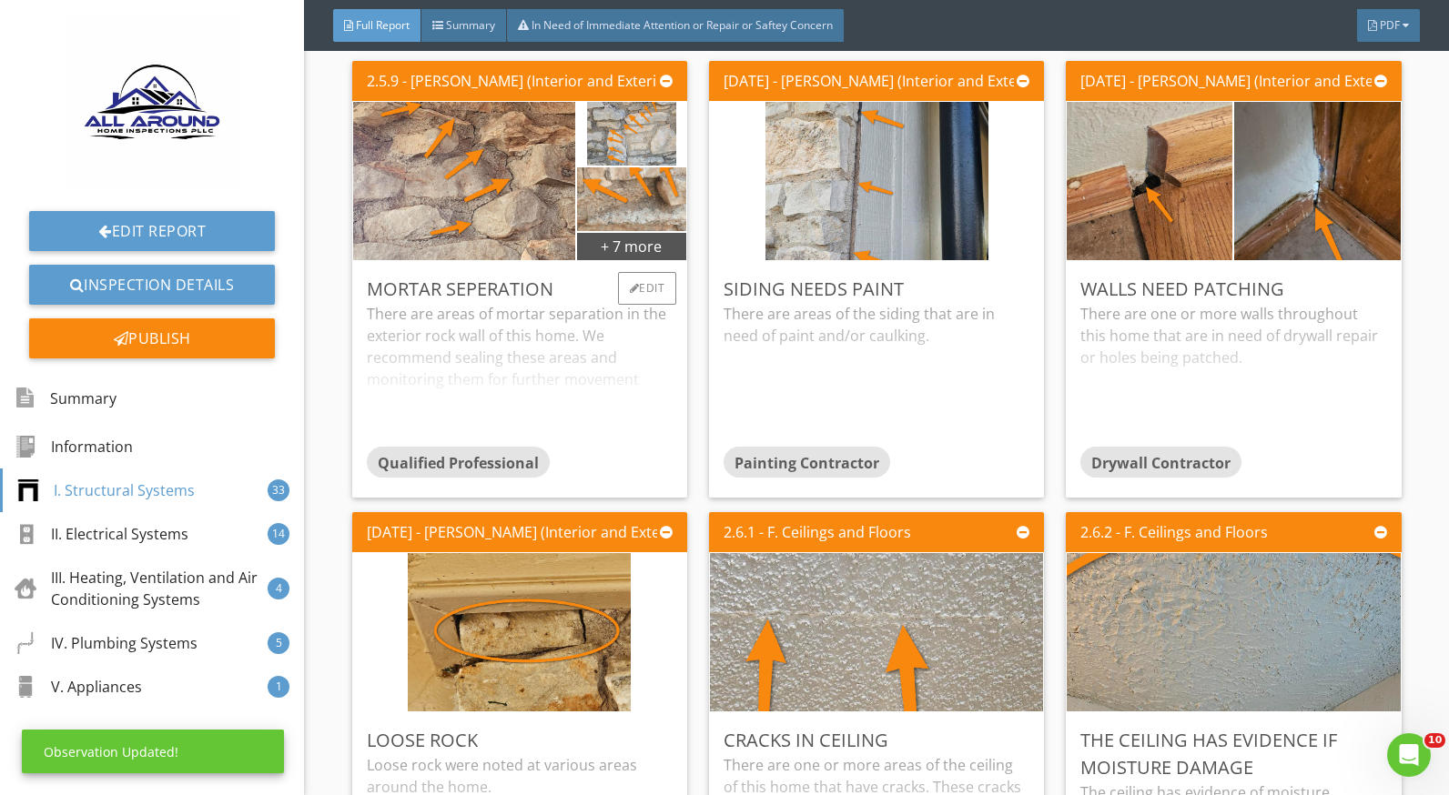
click at [491, 341] on div "There are areas of mortar separation in the exterior rock wall of this home. We…" at bounding box center [520, 375] width 306 height 144
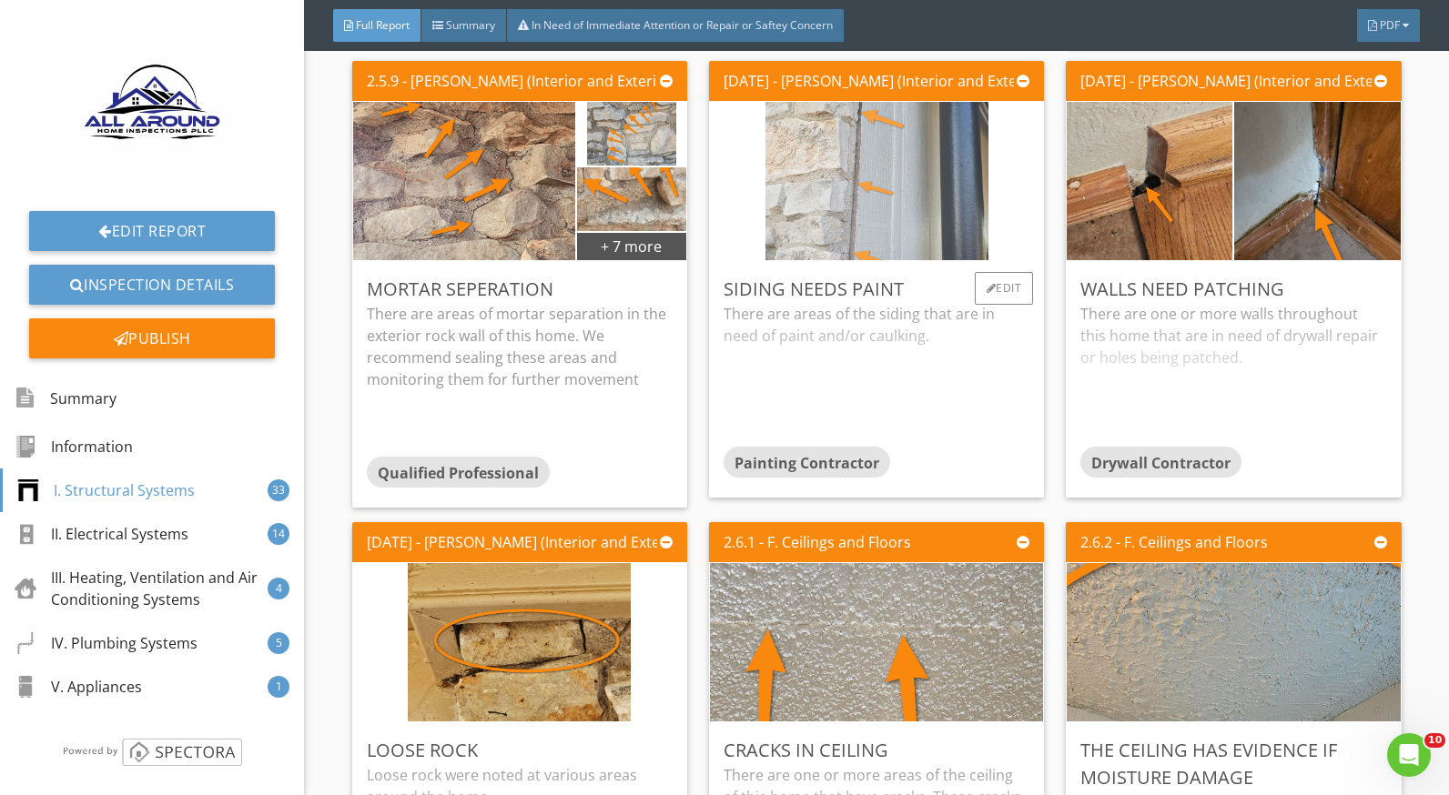
click at [854, 219] on img at bounding box center [876, 181] width 223 height 396
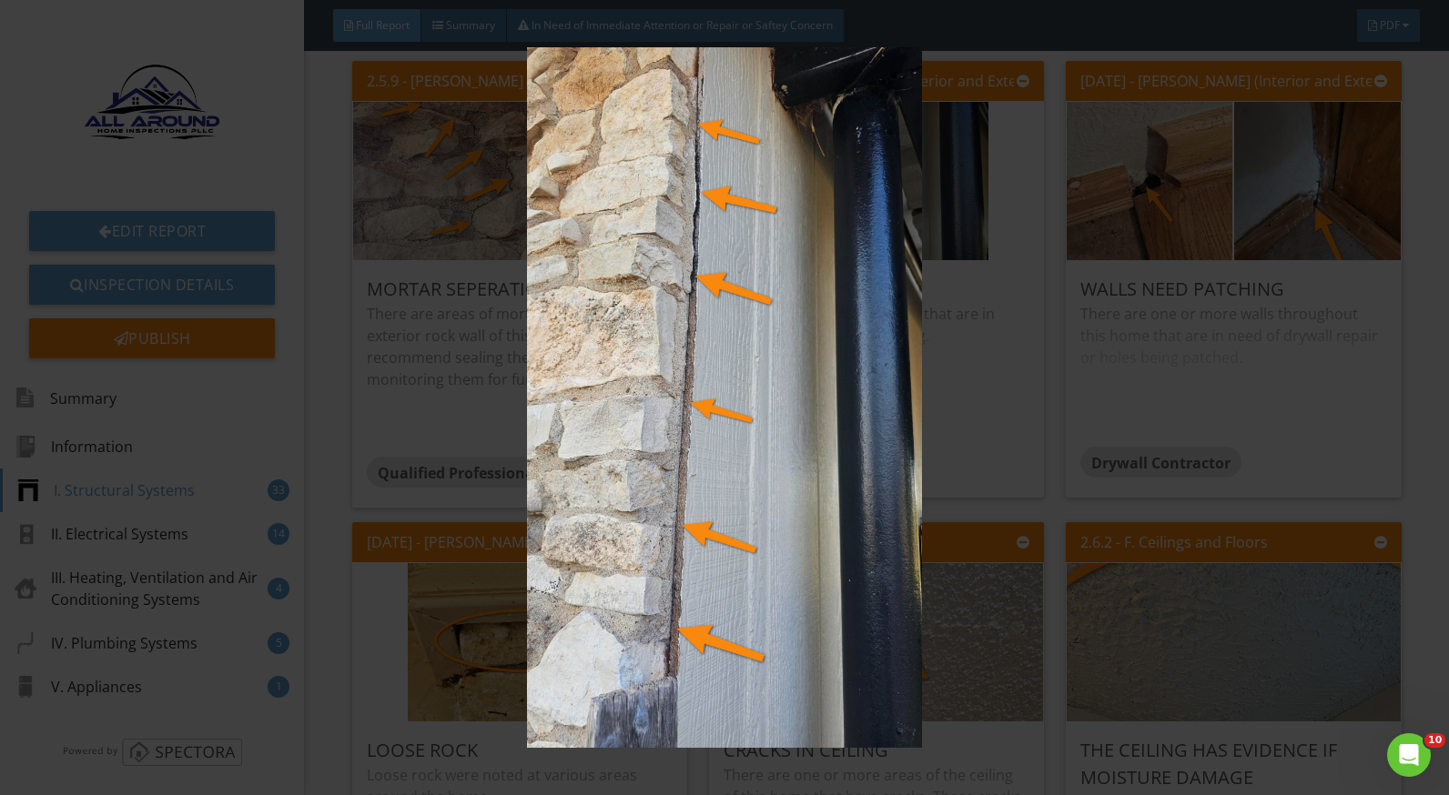
click at [953, 423] on img at bounding box center [724, 397] width 1321 height 701
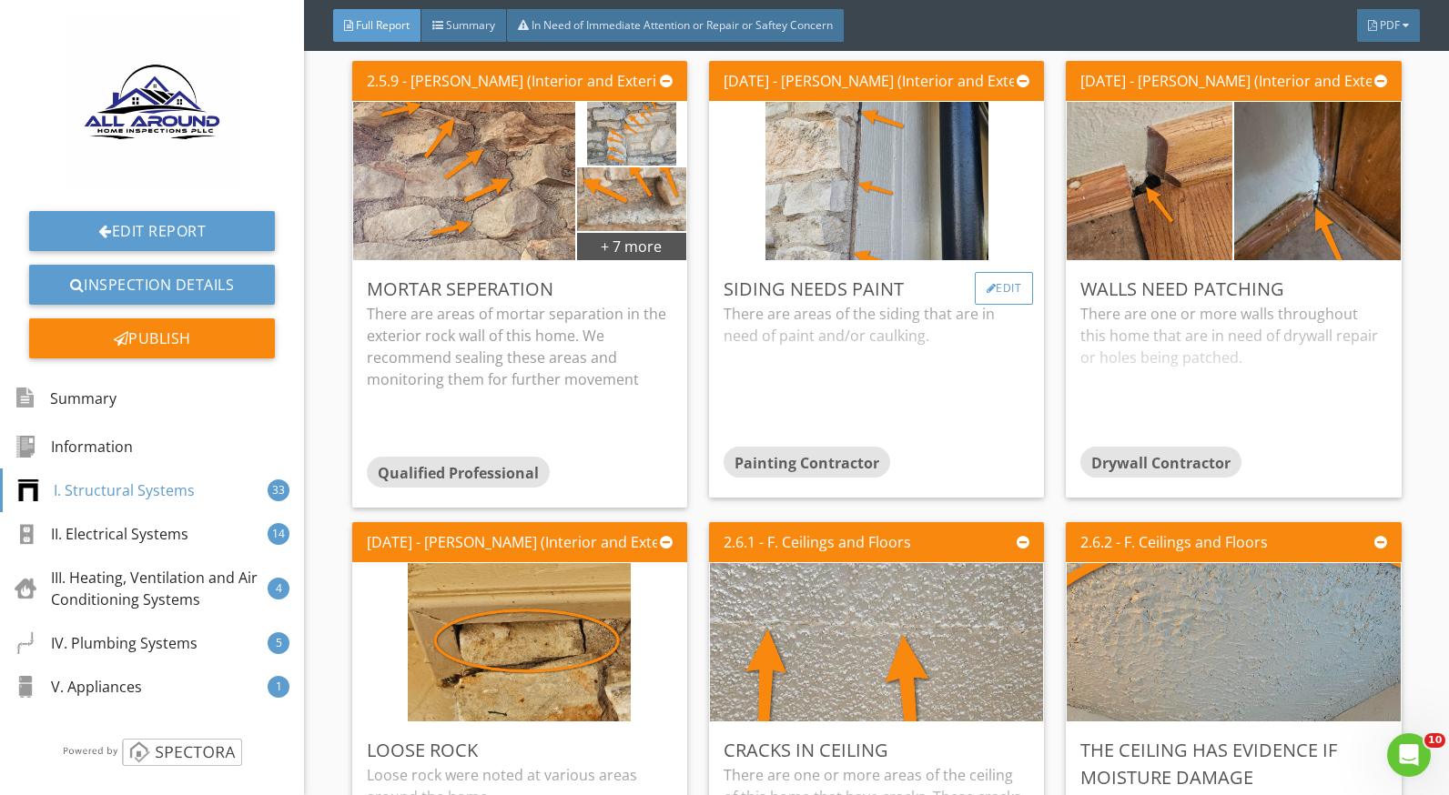
click at [987, 283] on div at bounding box center [992, 288] width 10 height 11
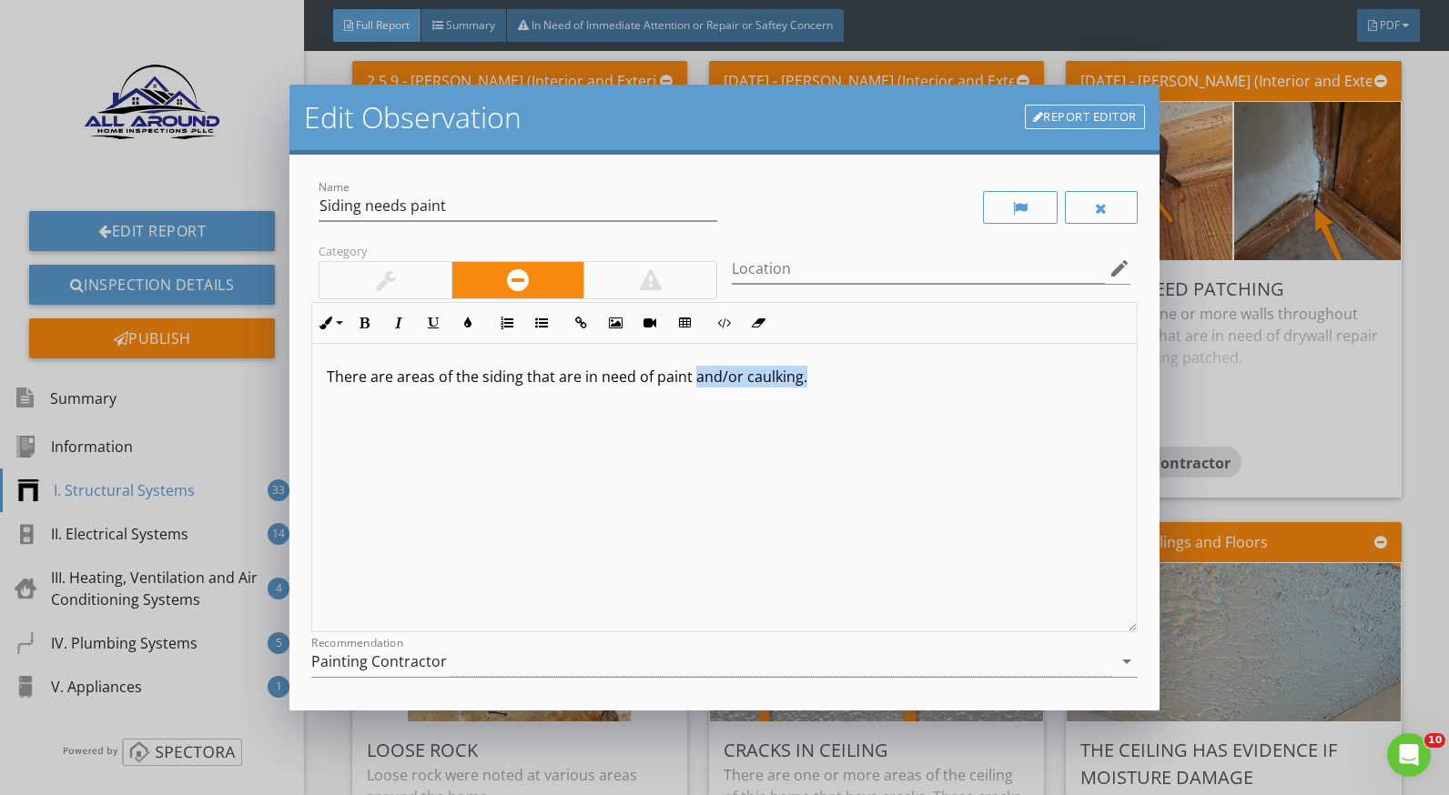
drag, startPoint x: 800, startPoint y: 377, endPoint x: 694, endPoint y: 377, distance: 105.6
click at [694, 377] on p "There are areas of the siding that are in need of paint and/or caulking." at bounding box center [724, 377] width 795 height 22
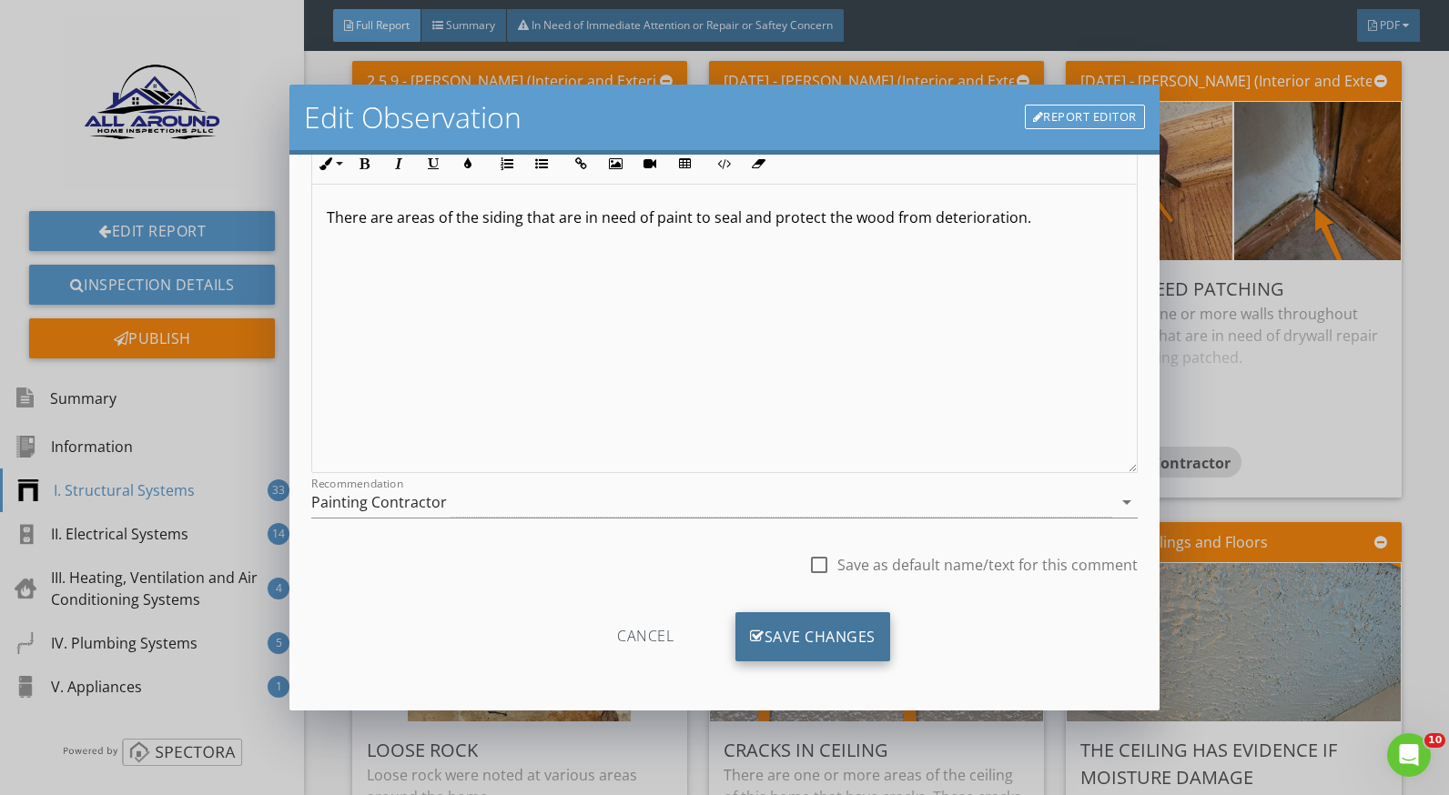
click at [851, 629] on div "Save Changes" at bounding box center [812, 637] width 155 height 49
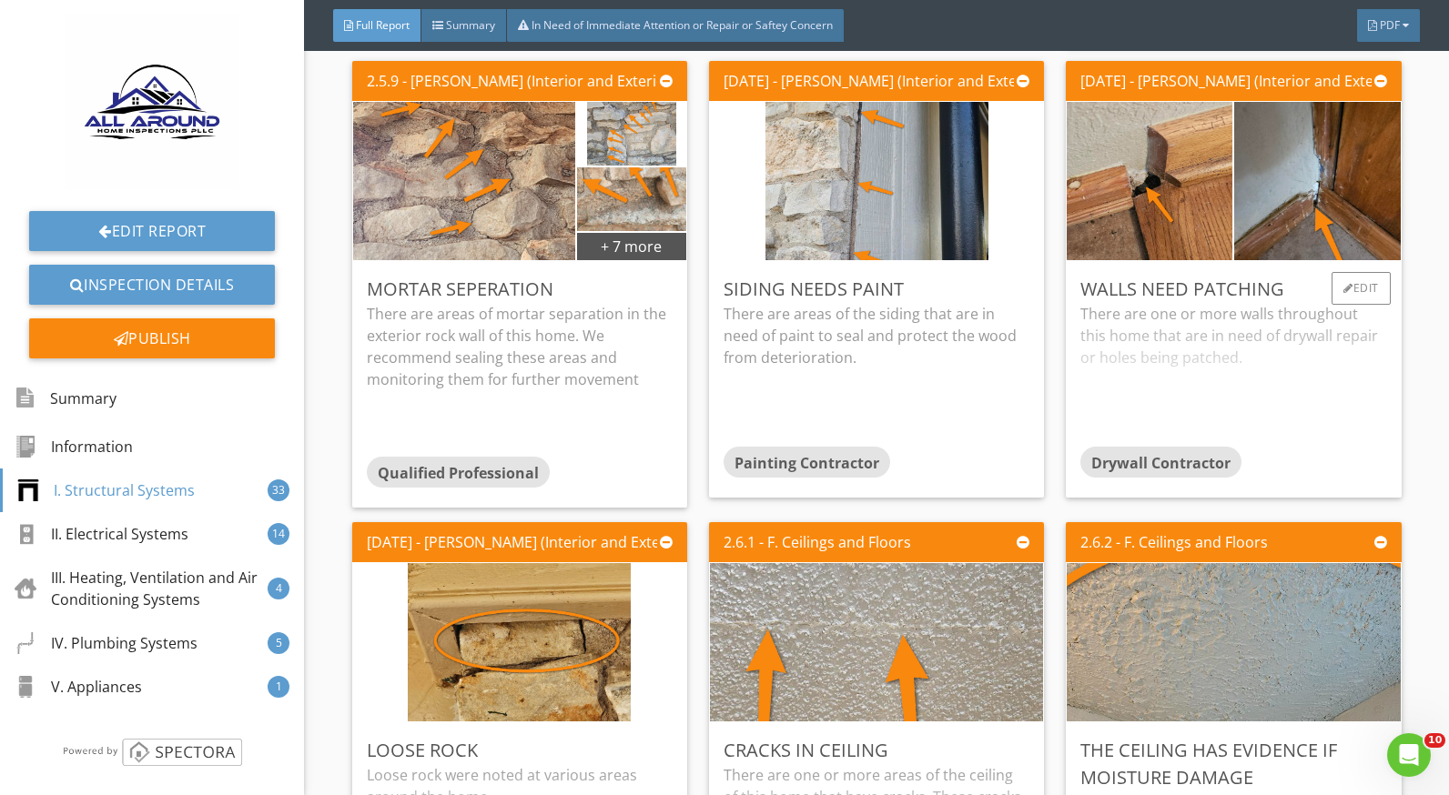
click at [1169, 314] on div "There are one or more walls throughout this home that are in need of drywall re…" at bounding box center [1233, 375] width 306 height 144
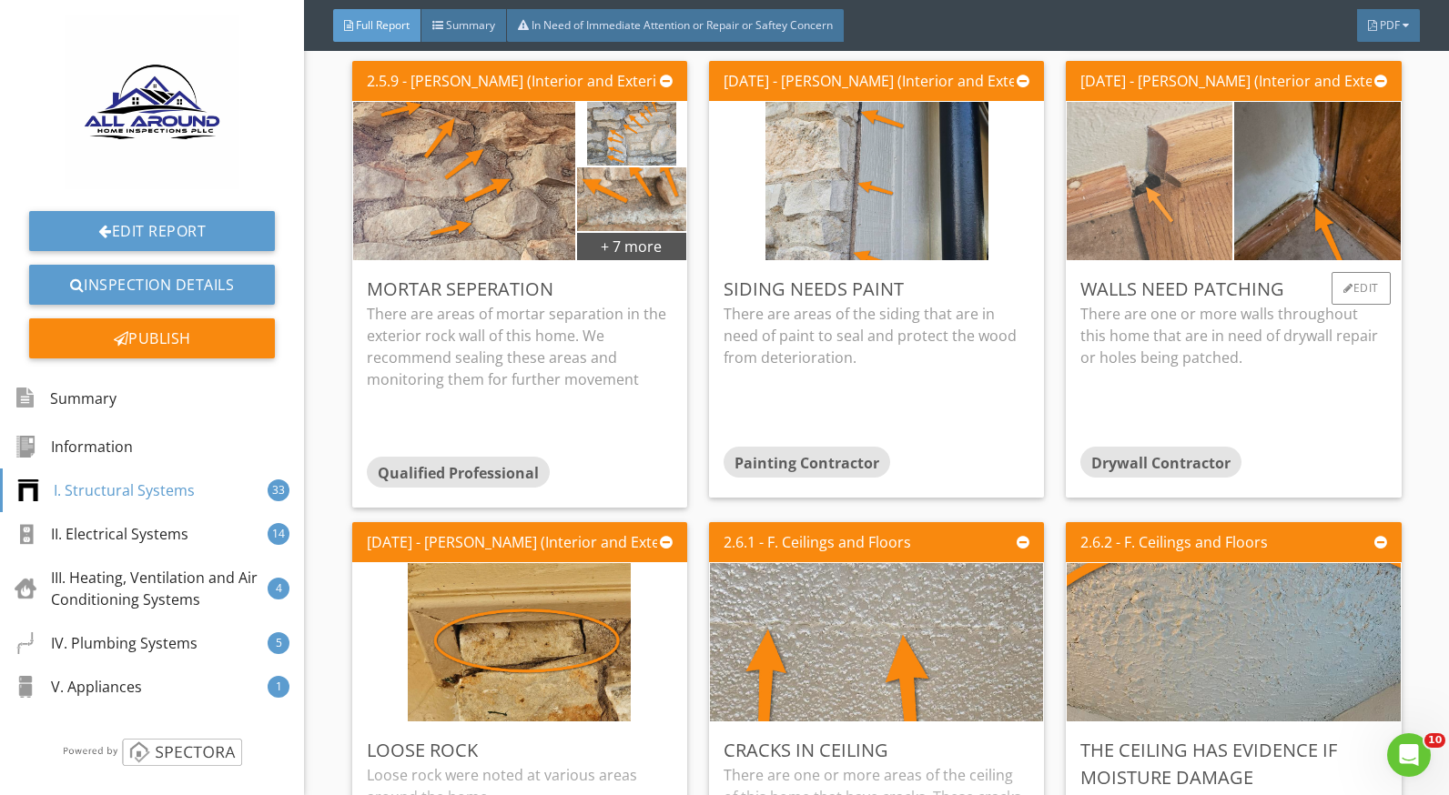
click at [1152, 195] on img at bounding box center [1149, 181] width 223 height 396
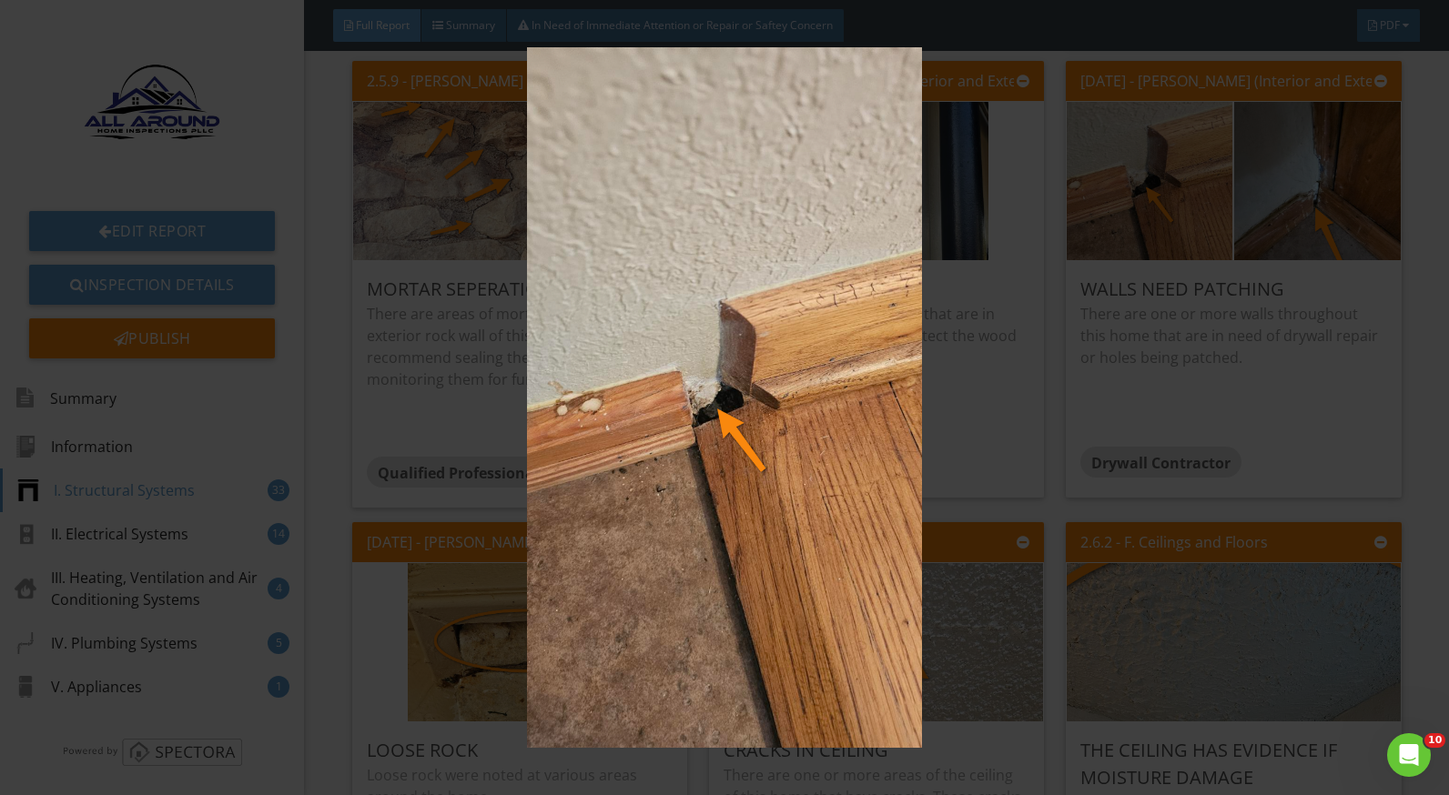
click at [1078, 371] on img at bounding box center [724, 397] width 1321 height 701
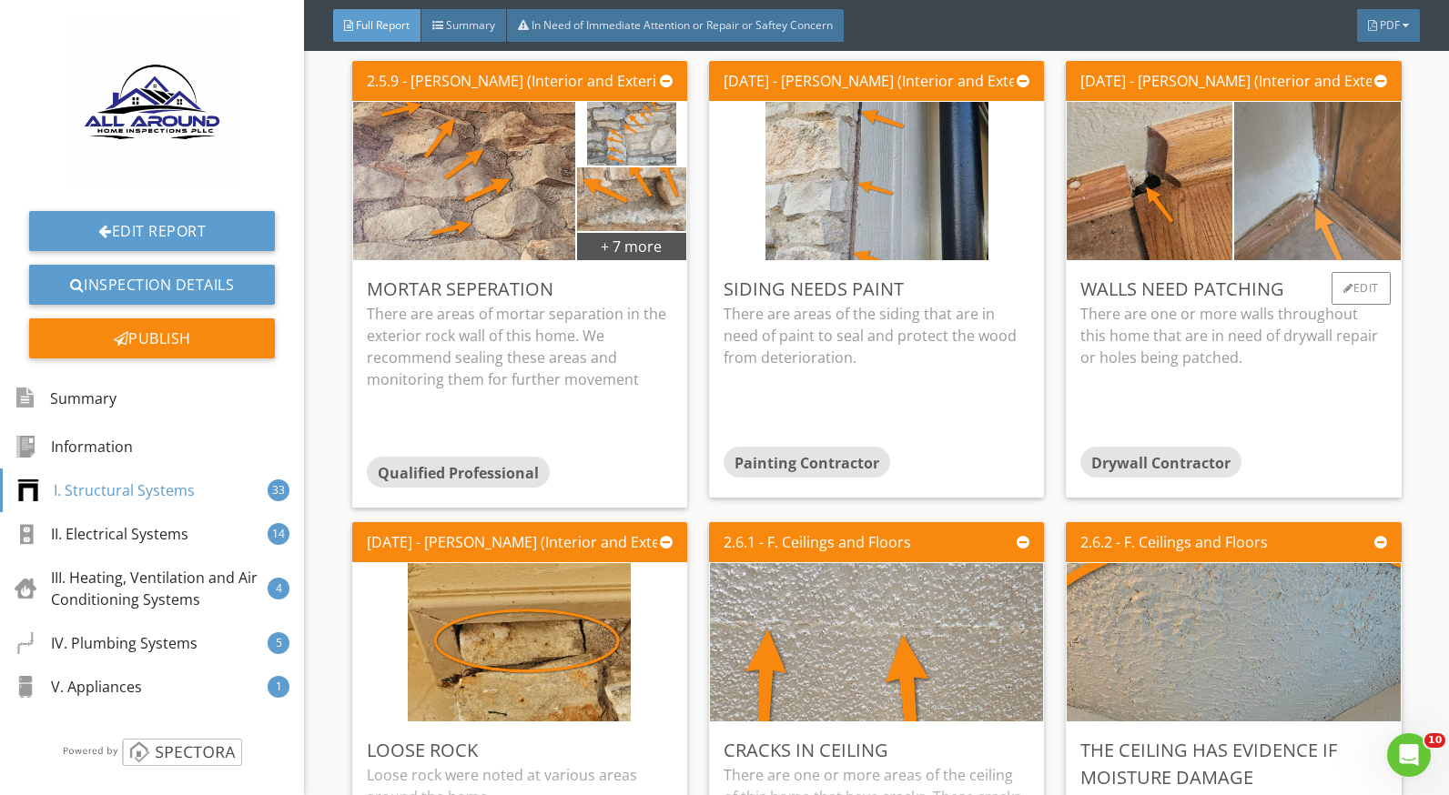
click at [1280, 220] on img at bounding box center [1317, 181] width 223 height 396
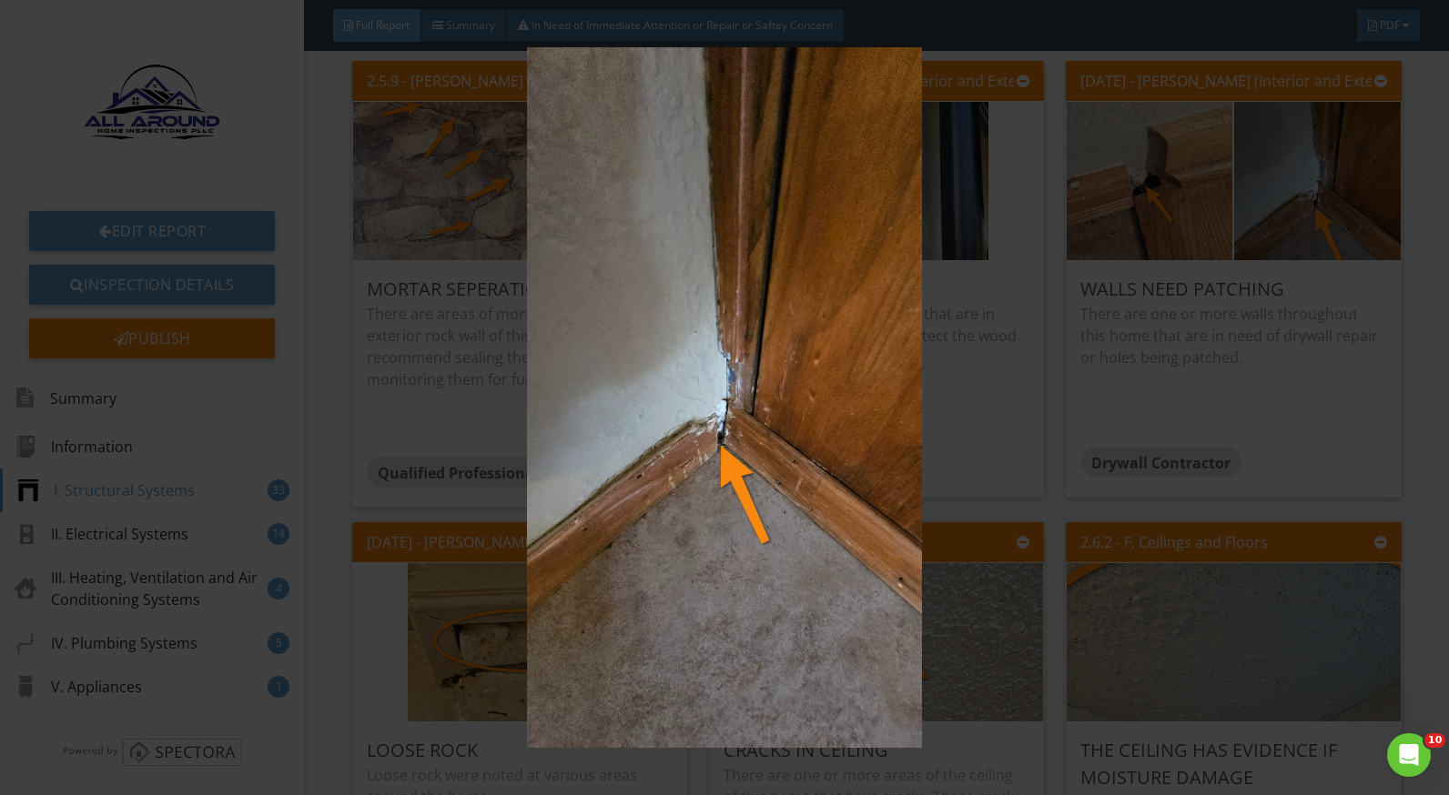
click at [1298, 395] on img at bounding box center [724, 397] width 1321 height 701
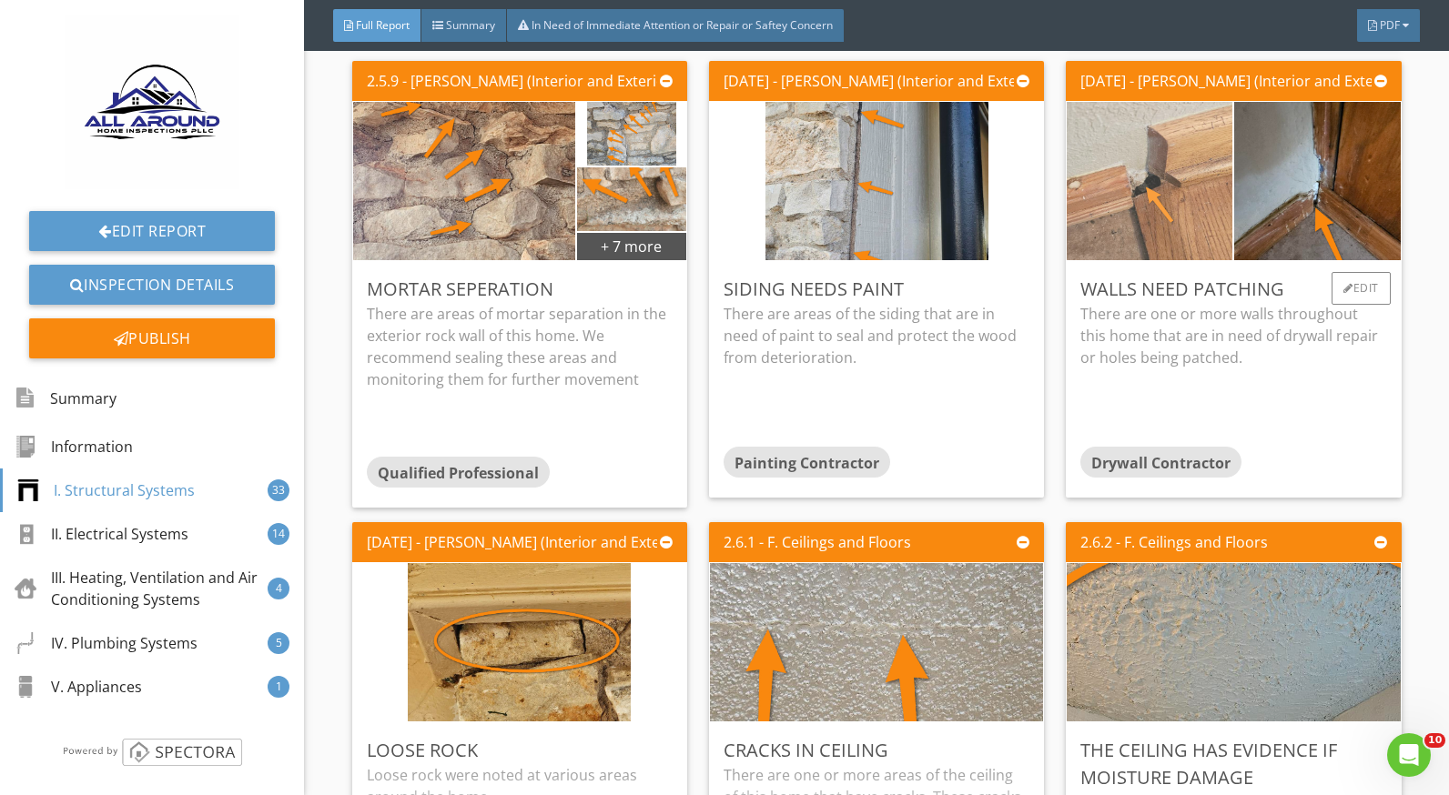
click at [1160, 172] on img at bounding box center [1149, 181] width 223 height 396
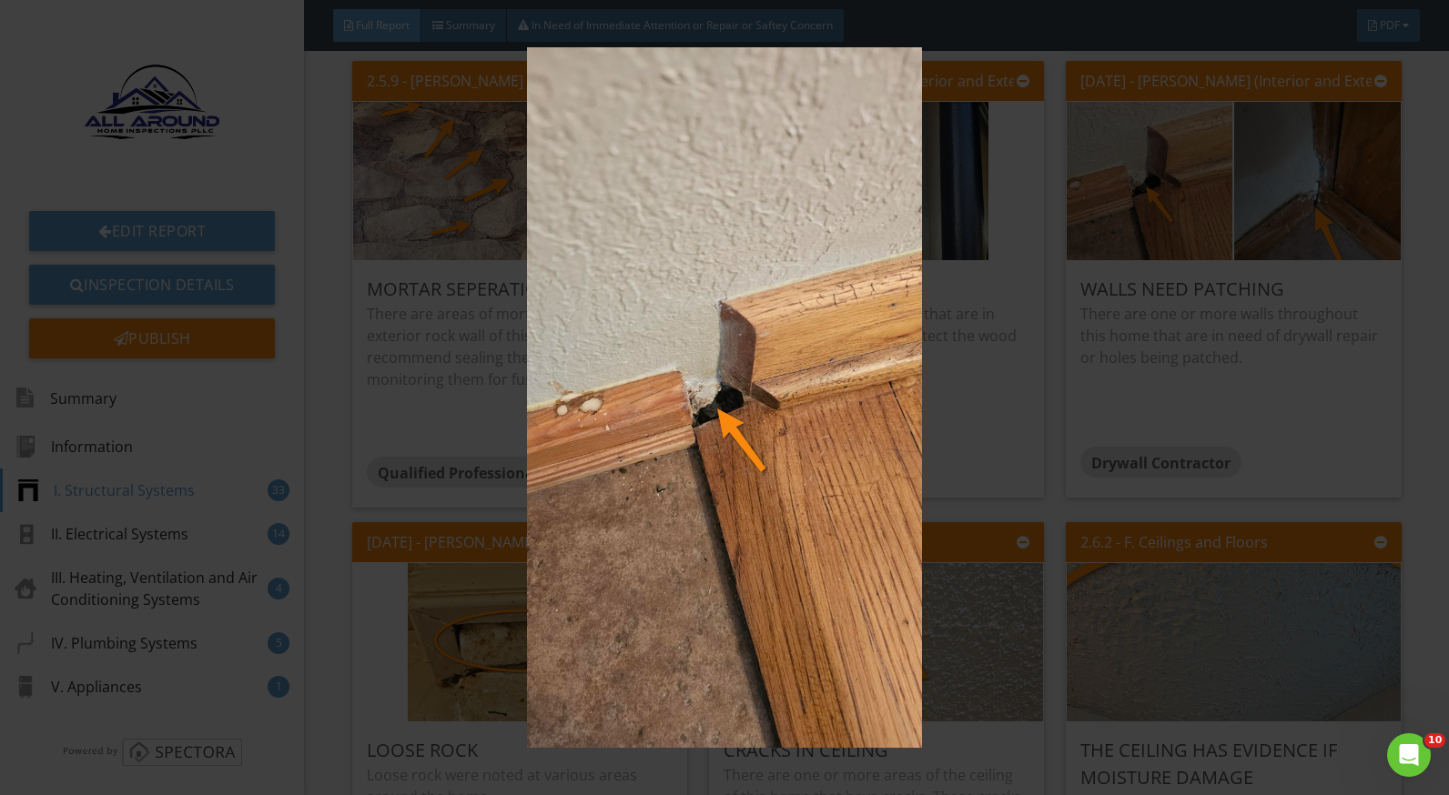
click at [1149, 207] on img at bounding box center [724, 397] width 1321 height 701
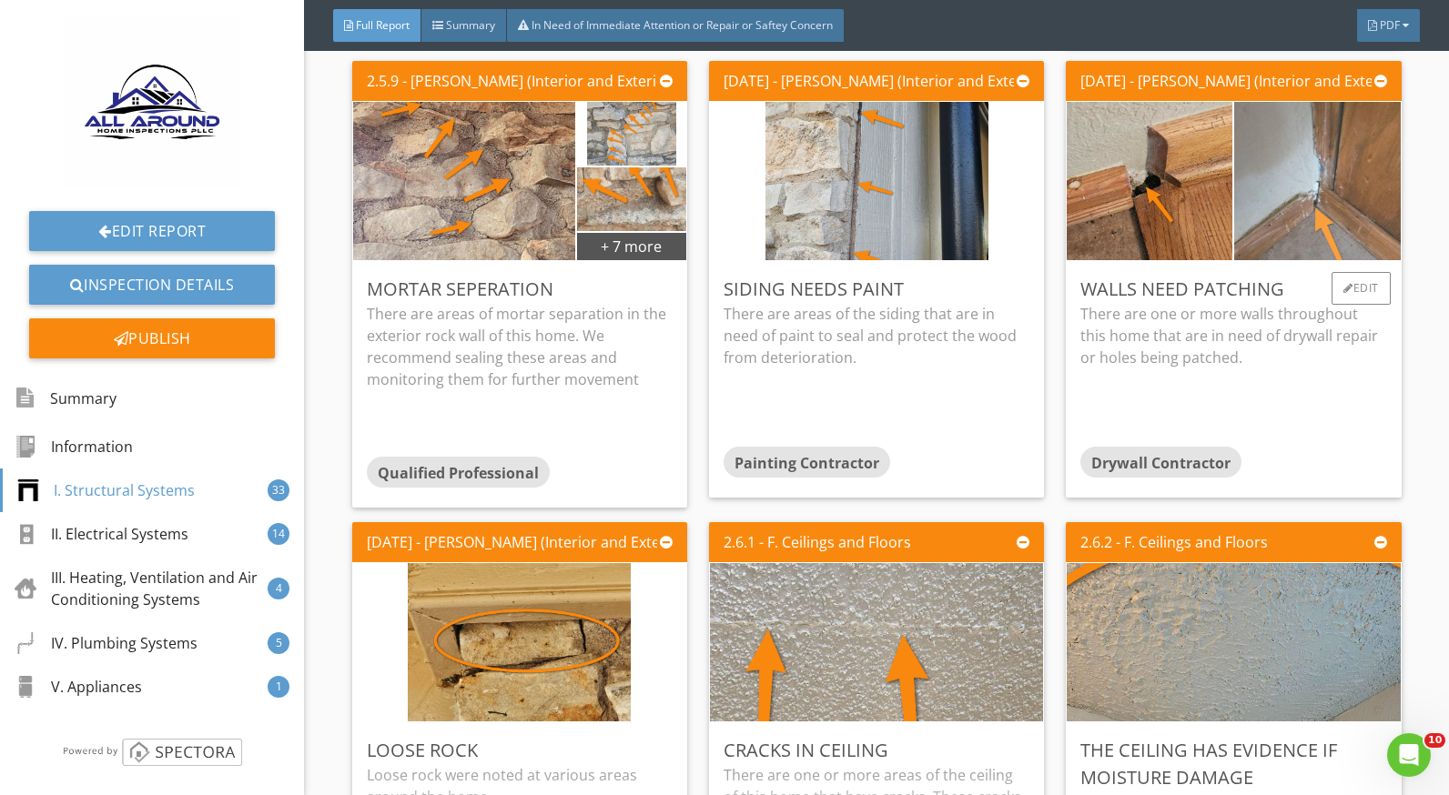
click at [1243, 217] on img at bounding box center [1317, 181] width 223 height 396
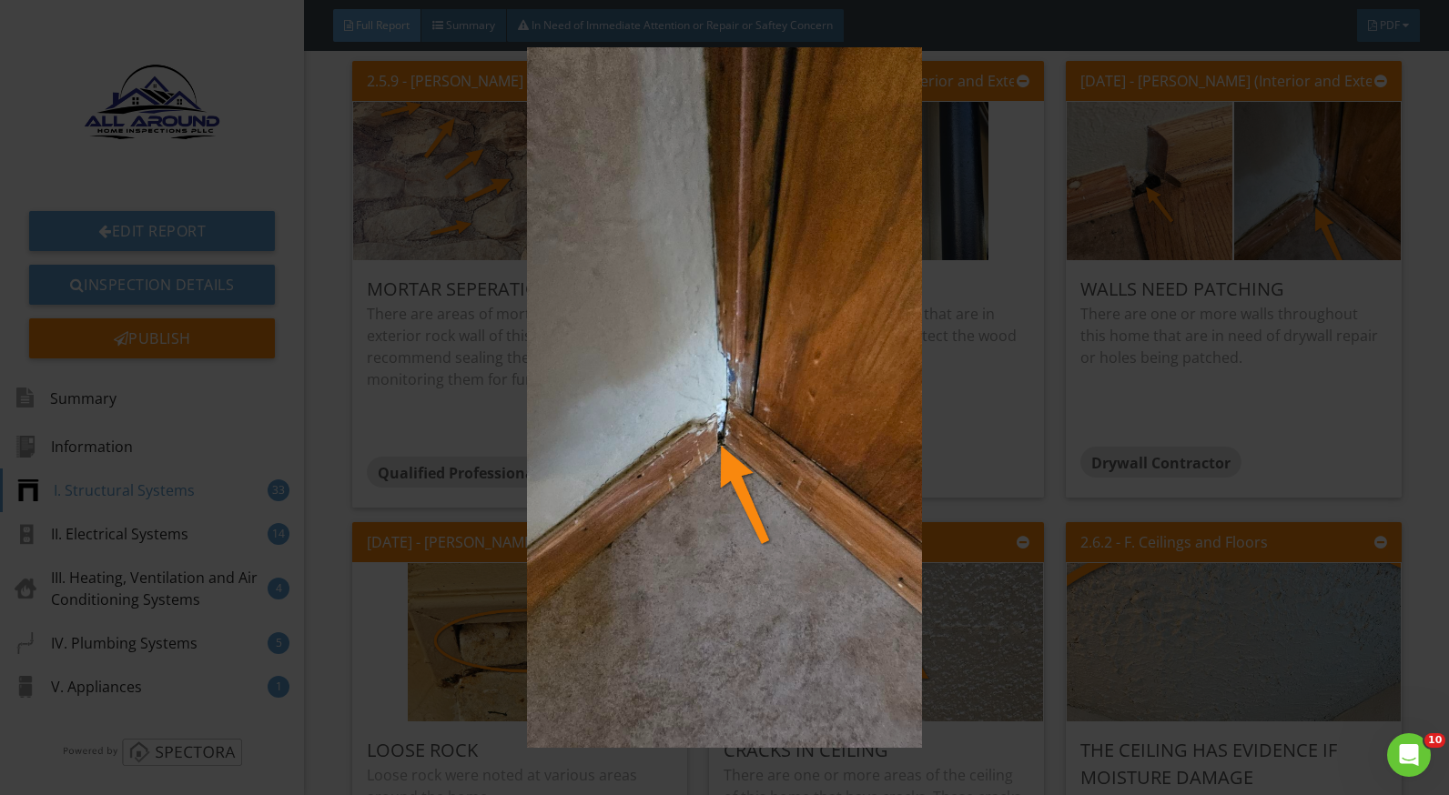
click at [1164, 377] on img at bounding box center [724, 397] width 1321 height 701
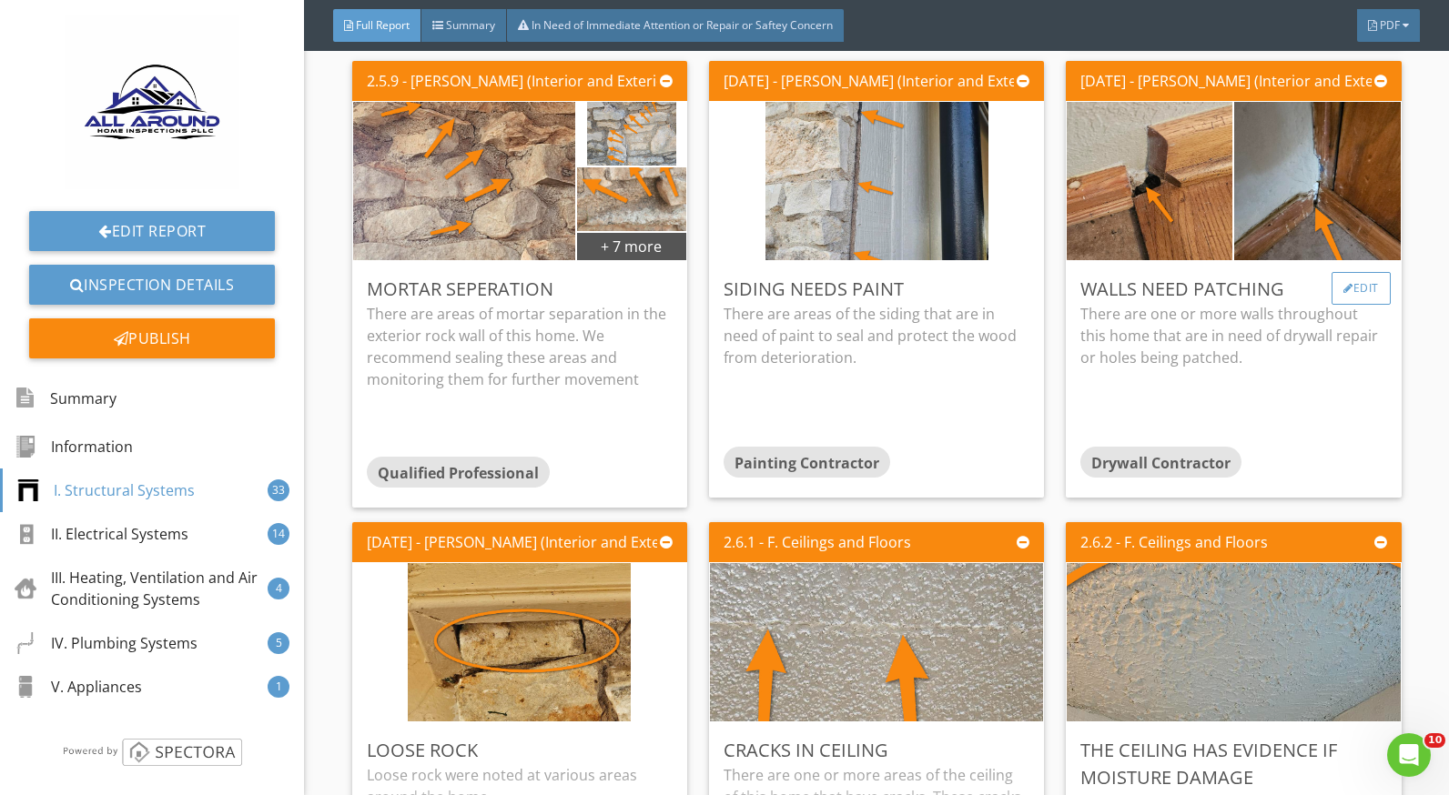
click at [1349, 291] on div "Edit" at bounding box center [1360, 288] width 59 height 33
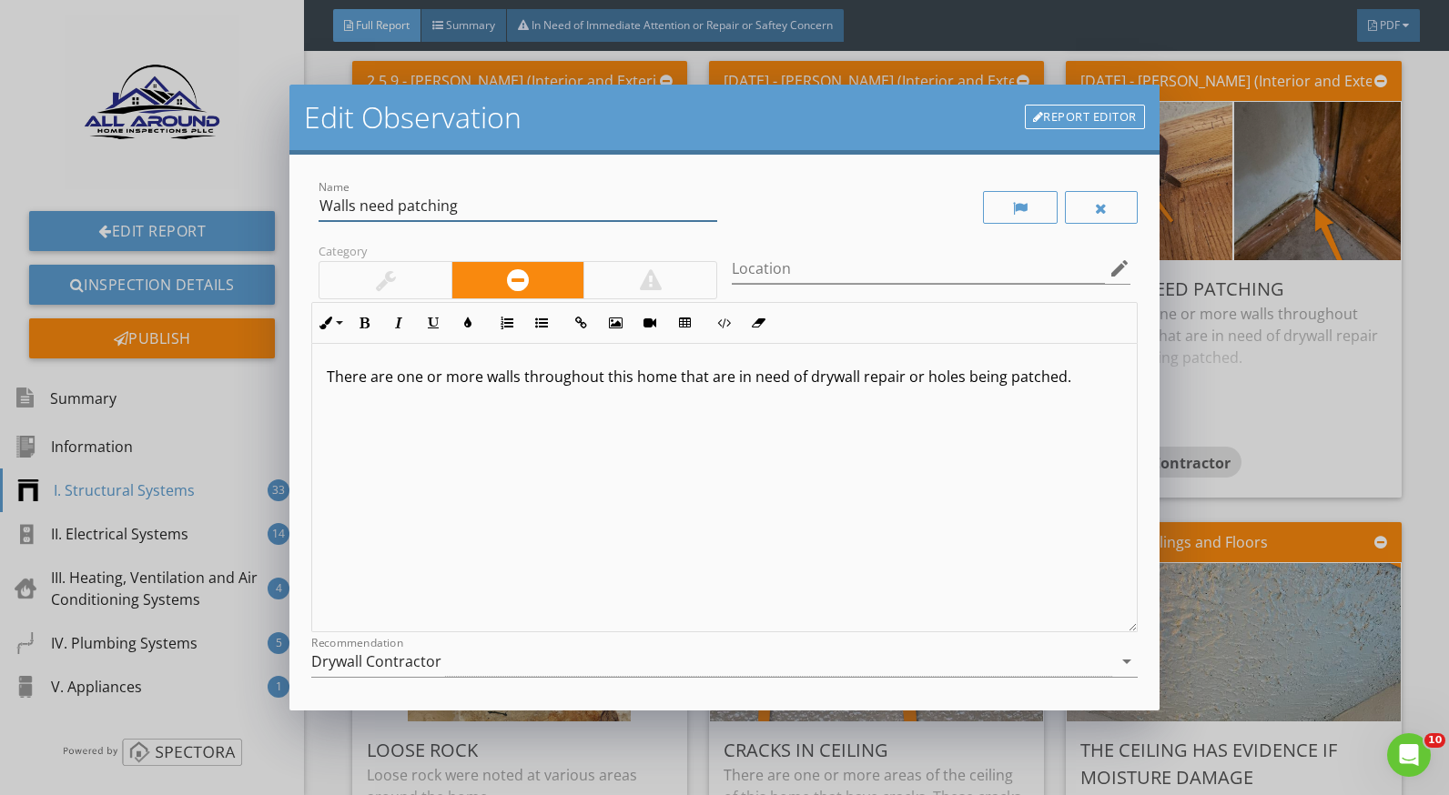
click at [360, 204] on input "Walls need patching" at bounding box center [518, 206] width 399 height 30
click at [420, 210] on input "Wall trim need patching" at bounding box center [518, 206] width 399 height 30
click at [420, 209] on input "Wall trim need patching" at bounding box center [518, 206] width 399 height 30
drag, startPoint x: 481, startPoint y: 210, endPoint x: 423, endPoint y: 210, distance: 58.2
click at [423, 210] on input "Wall trim need patching" at bounding box center [518, 206] width 399 height 30
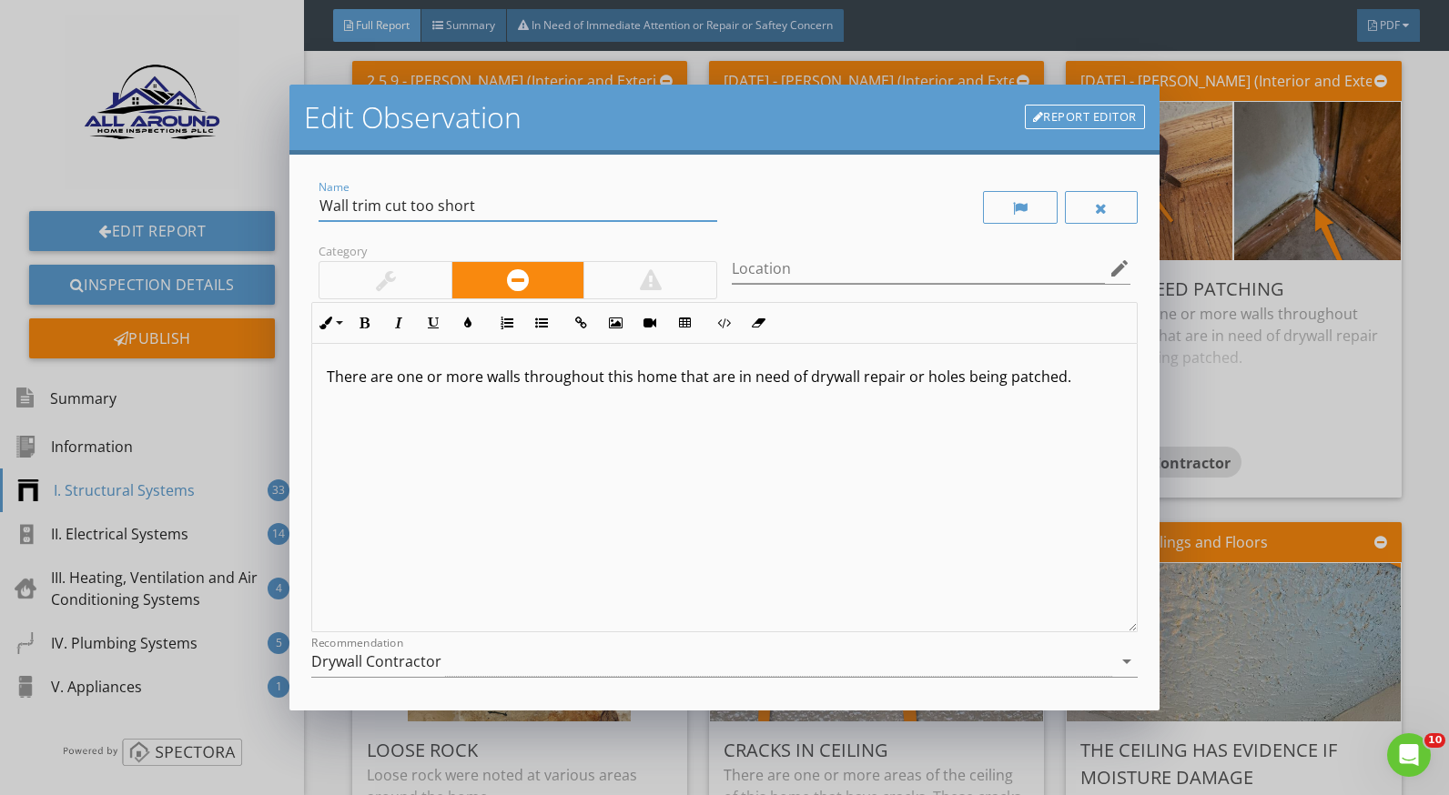
type input "Wall trim cut too short"
click at [518, 379] on p "There are one or more walls throughout this home that are in need of drywall re…" at bounding box center [724, 377] width 795 height 22
drag, startPoint x: 727, startPoint y: 375, endPoint x: 656, endPoint y: 374, distance: 71.0
click at [656, 374] on p "There are one or more areas where the trim in throughout this home that are in …" at bounding box center [724, 388] width 795 height 44
drag, startPoint x: 773, startPoint y: 373, endPoint x: 747, endPoint y: 377, distance: 25.7
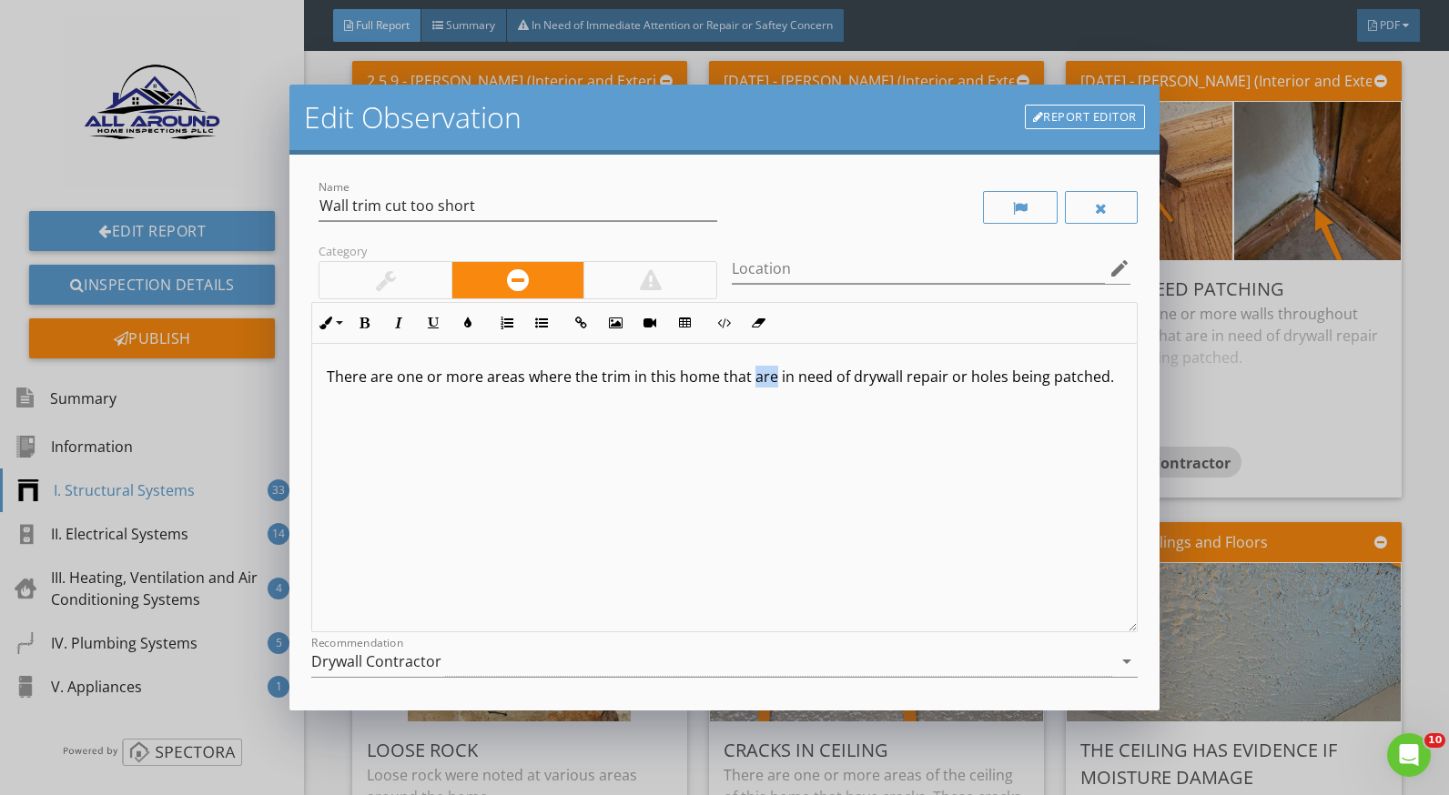
click at [747, 377] on p "There are one or more areas where the trim in this home that are in need of dry…" at bounding box center [724, 377] width 795 height 22
drag, startPoint x: 720, startPoint y: 377, endPoint x: 785, endPoint y: 405, distance: 71.3
click at [785, 388] on p "There are one or more areas where the trim in this home that are in need of dry…" at bounding box center [724, 377] width 795 height 22
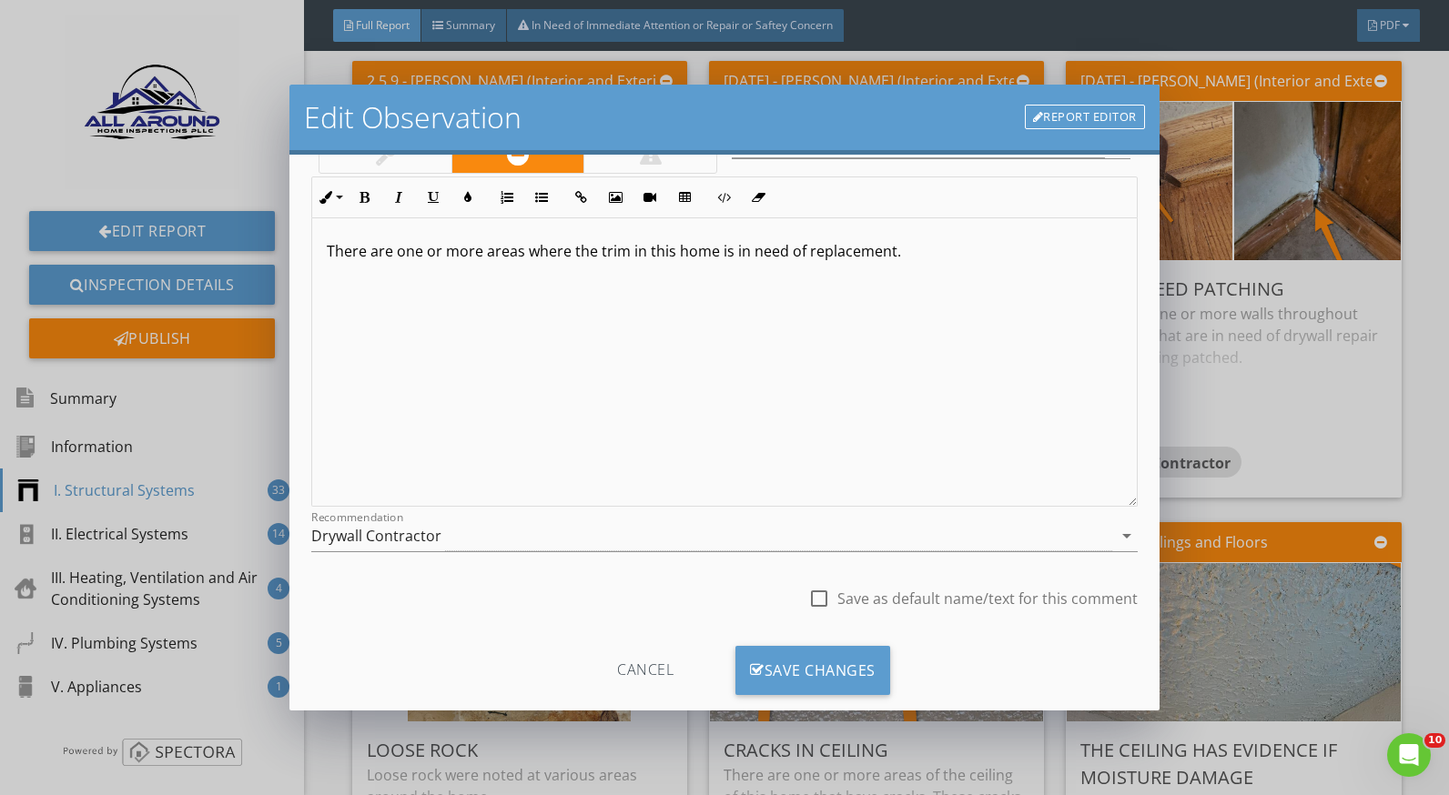
scroll to position [159, 0]
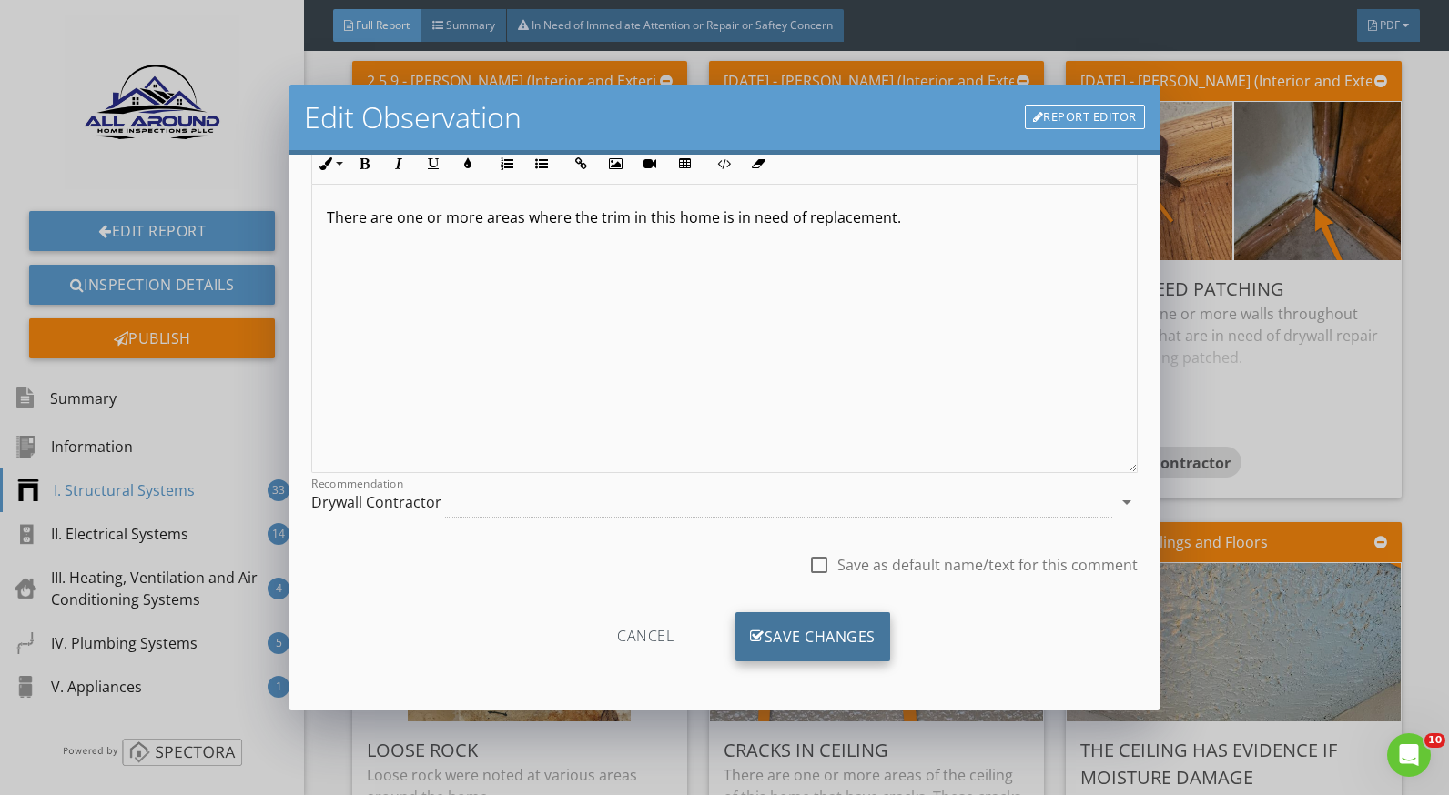
click at [861, 623] on div "Save Changes" at bounding box center [812, 637] width 155 height 49
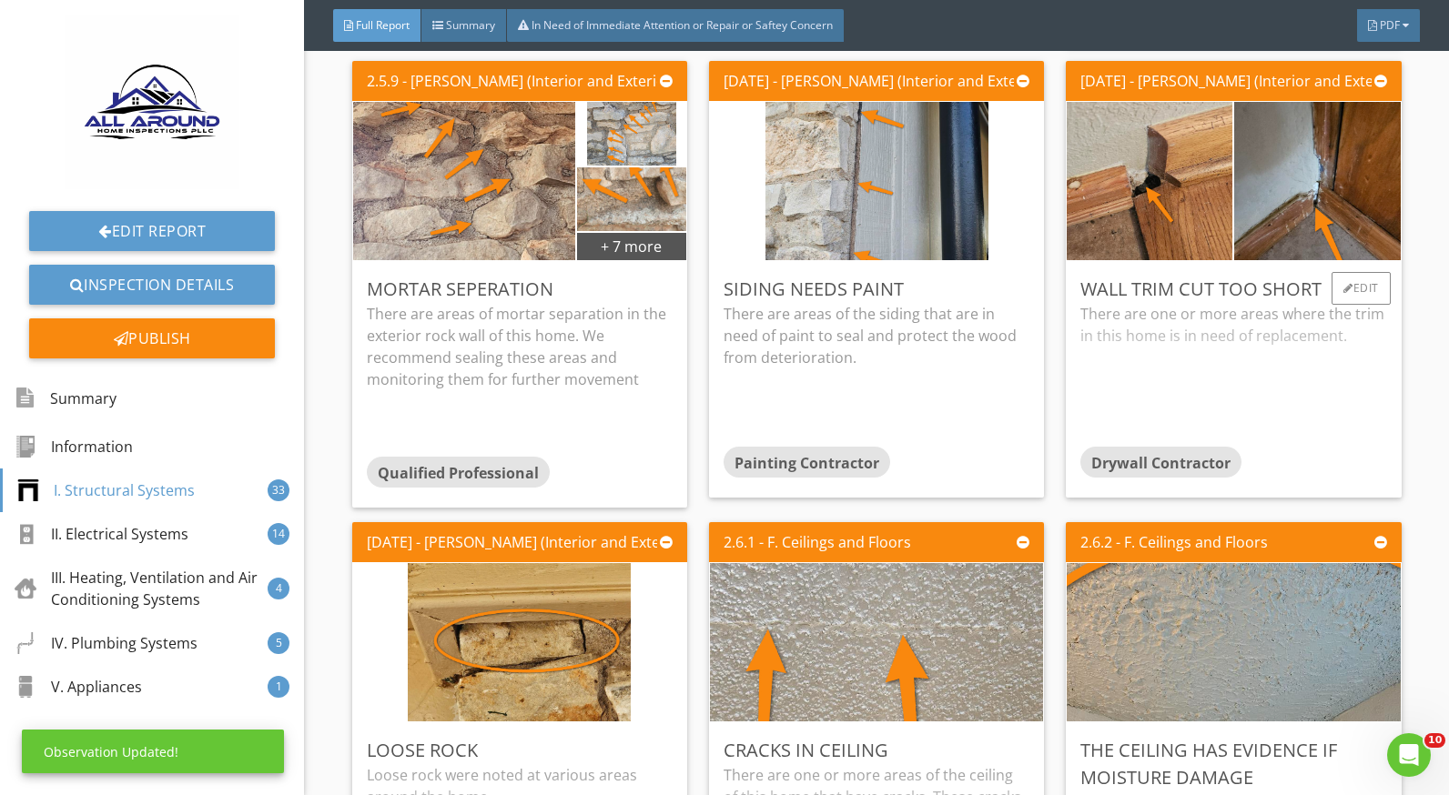
scroll to position [0, 0]
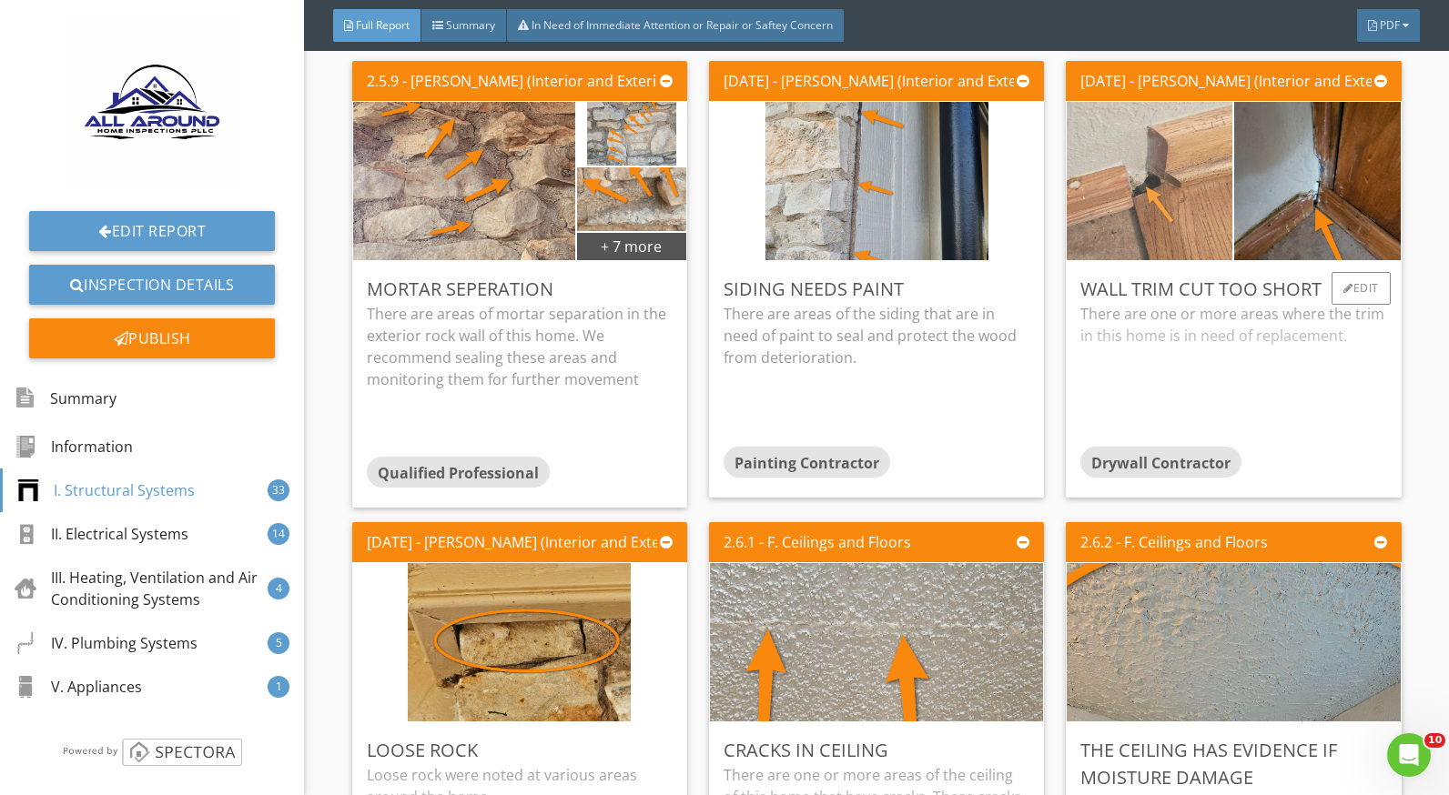
click at [1165, 245] on img at bounding box center [1149, 181] width 223 height 396
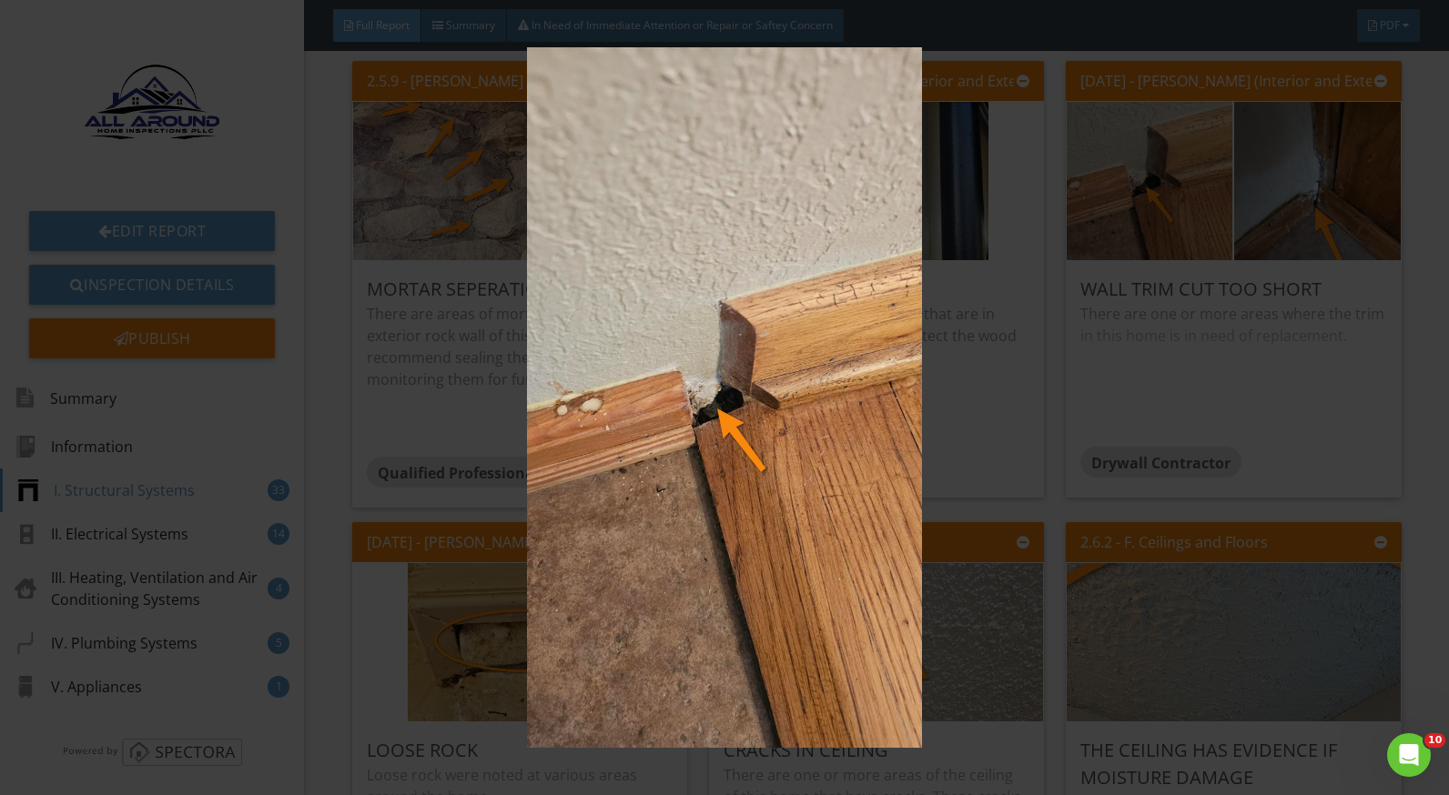
click at [1331, 283] on img at bounding box center [724, 397] width 1321 height 701
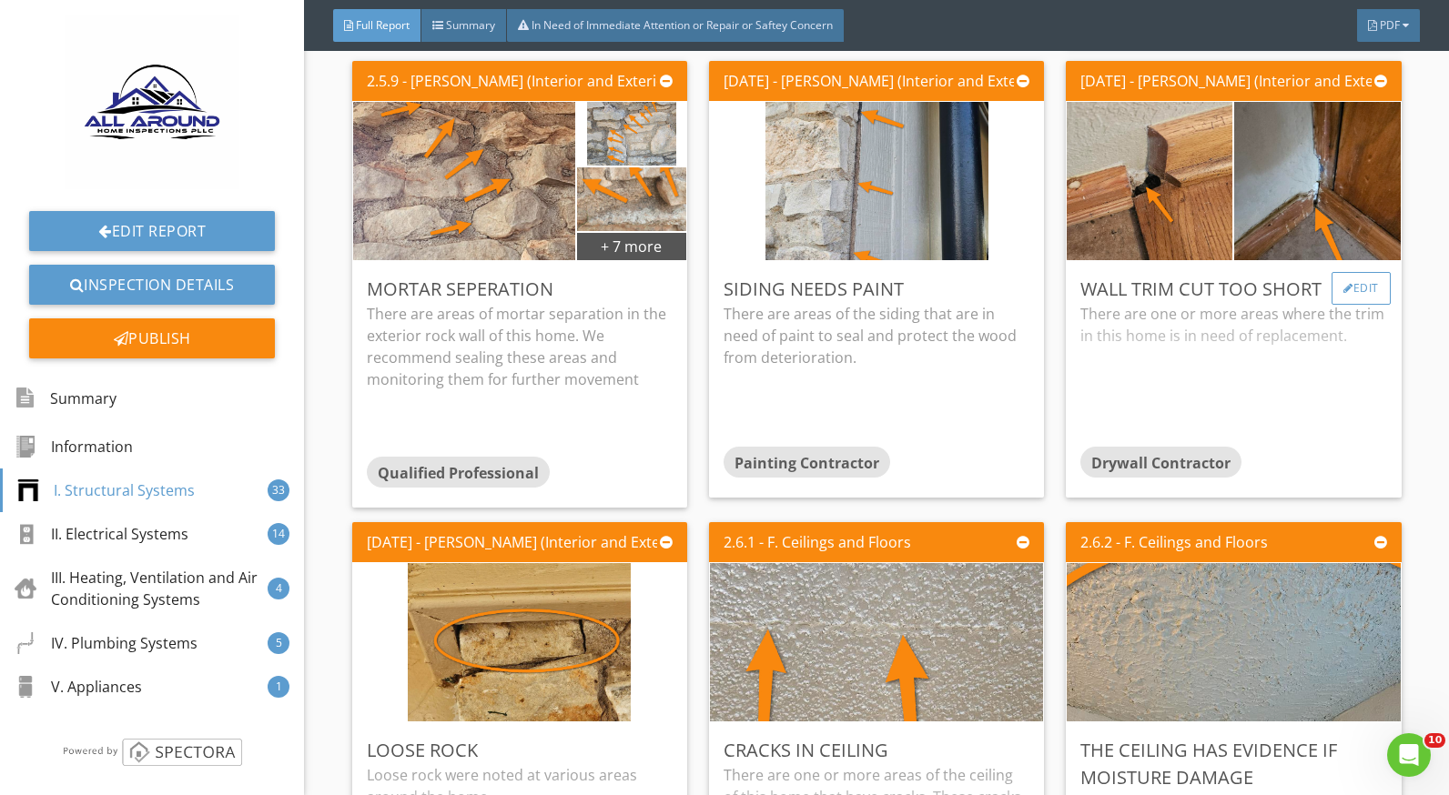
click at [1332, 295] on div "Edit" at bounding box center [1360, 288] width 59 height 33
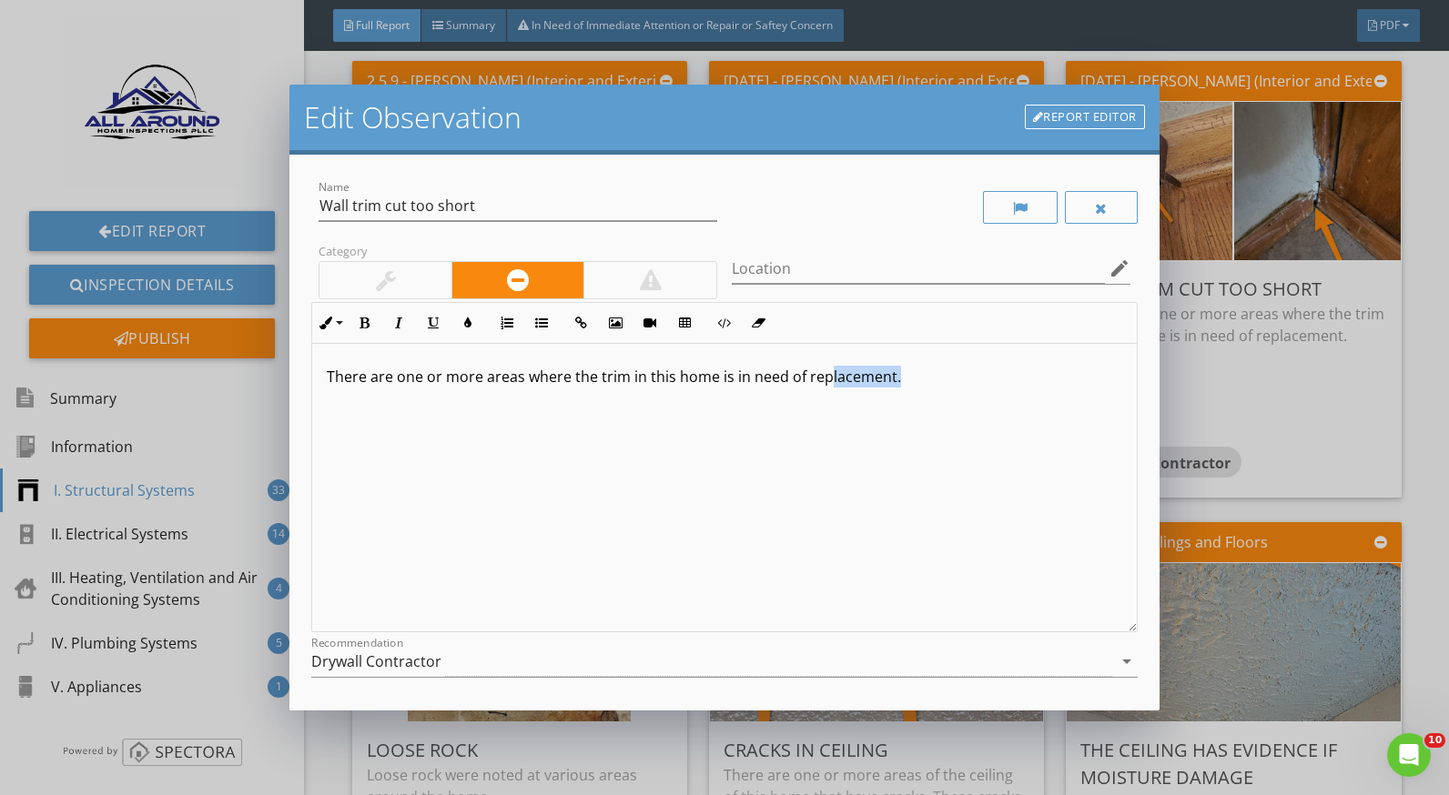
drag, startPoint x: 893, startPoint y: 380, endPoint x: 827, endPoint y: 386, distance: 65.8
click at [827, 386] on p "There are one or more areas where the trim in this home is in need of replaceme…" at bounding box center [724, 377] width 795 height 22
click at [730, 376] on p "There are one or more areas where the trim in this home is in need of repair." at bounding box center [724, 377] width 795 height 22
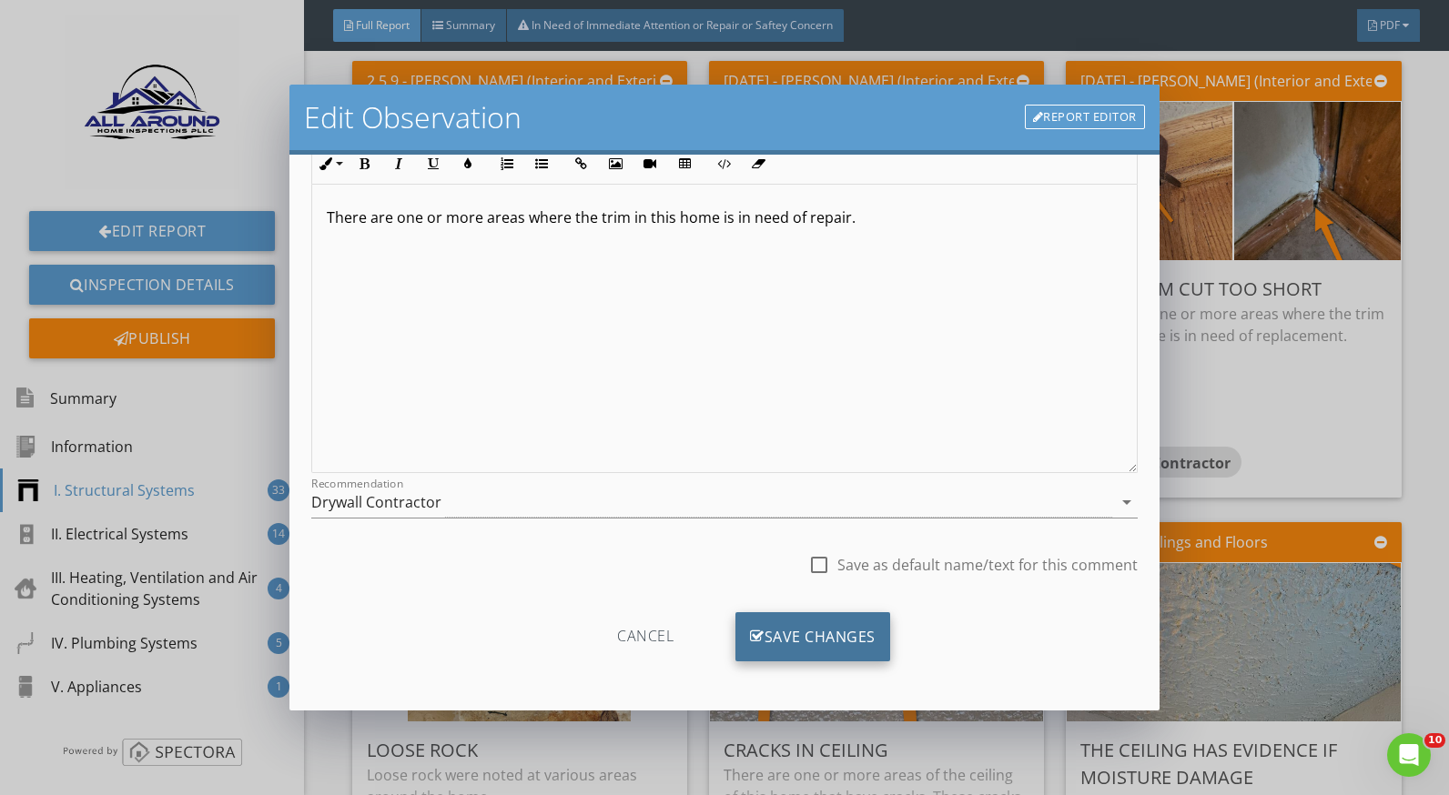
click at [869, 631] on div "Save Changes" at bounding box center [812, 637] width 155 height 49
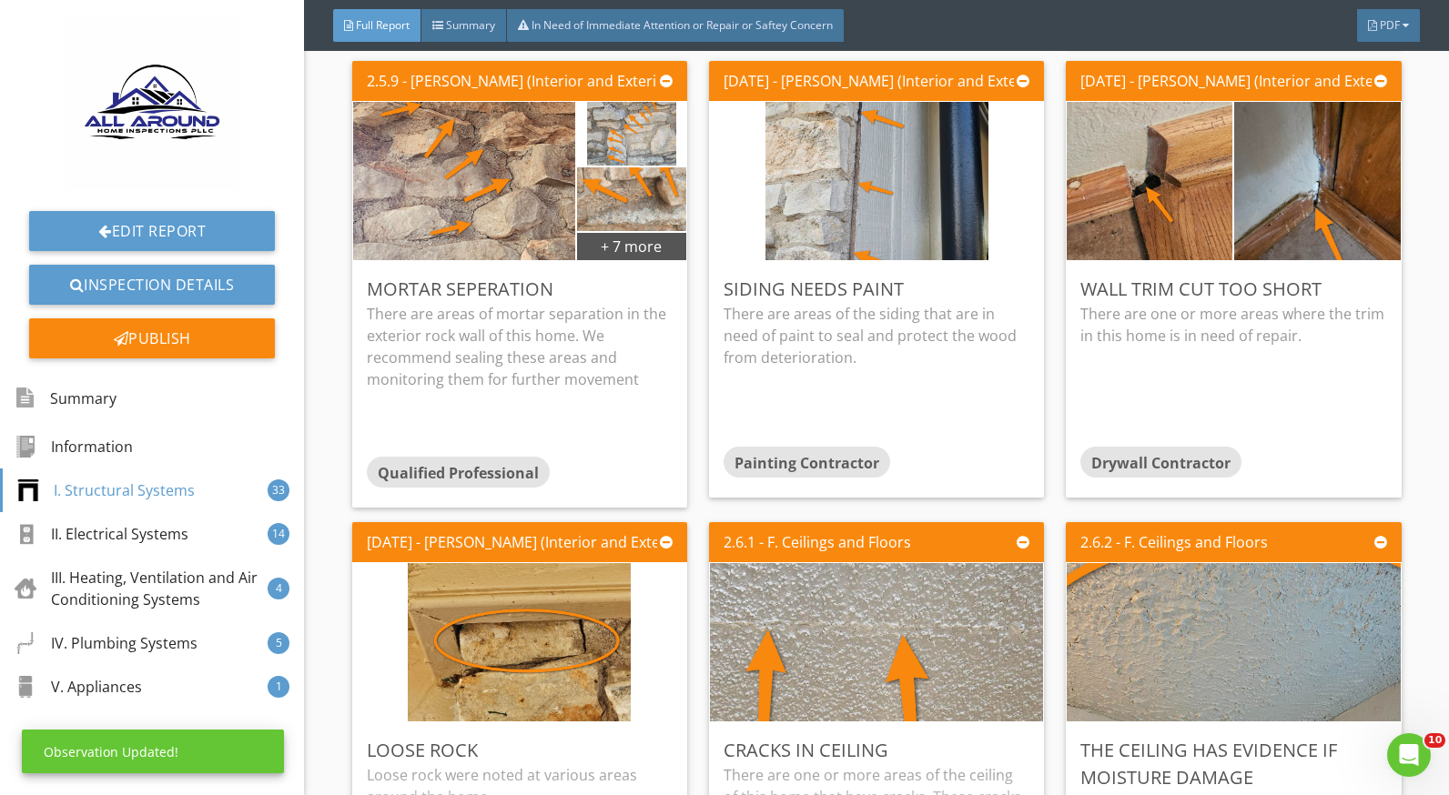
scroll to position [0, 0]
click at [1169, 340] on p "There are one or more areas where the trim in this home is in need of repair." at bounding box center [1233, 325] width 306 height 44
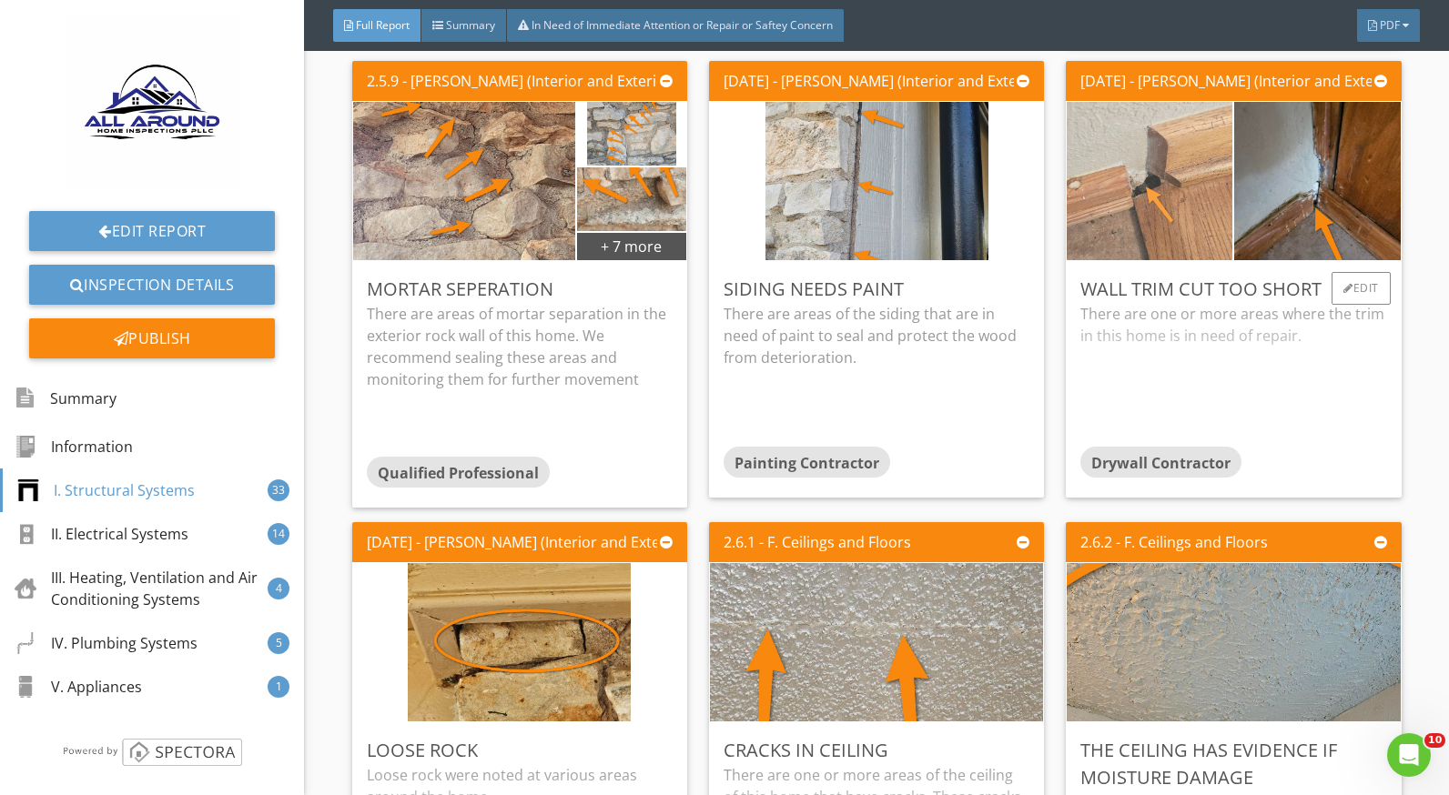
click at [1169, 225] on img at bounding box center [1149, 181] width 223 height 396
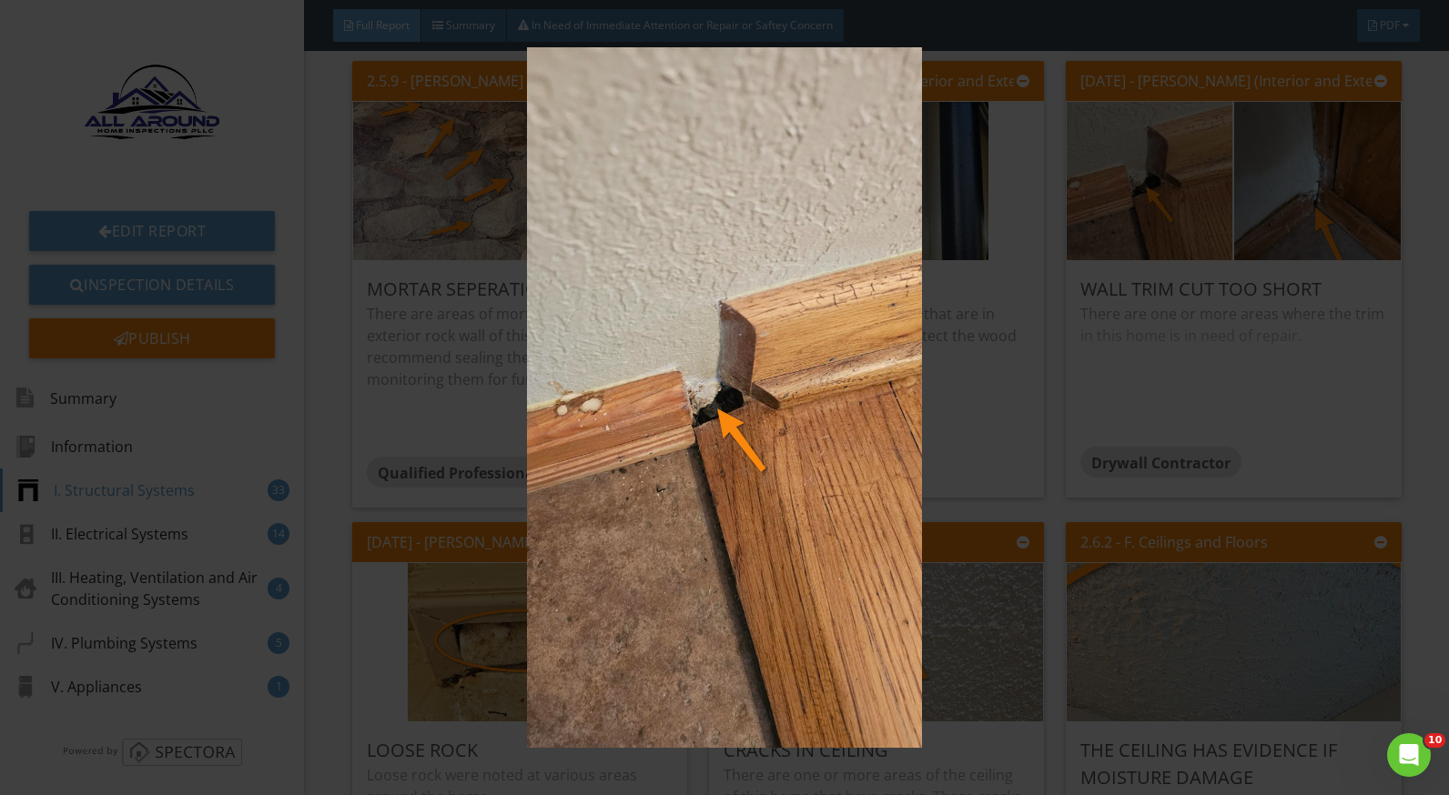
click at [1262, 219] on img at bounding box center [724, 397] width 1321 height 701
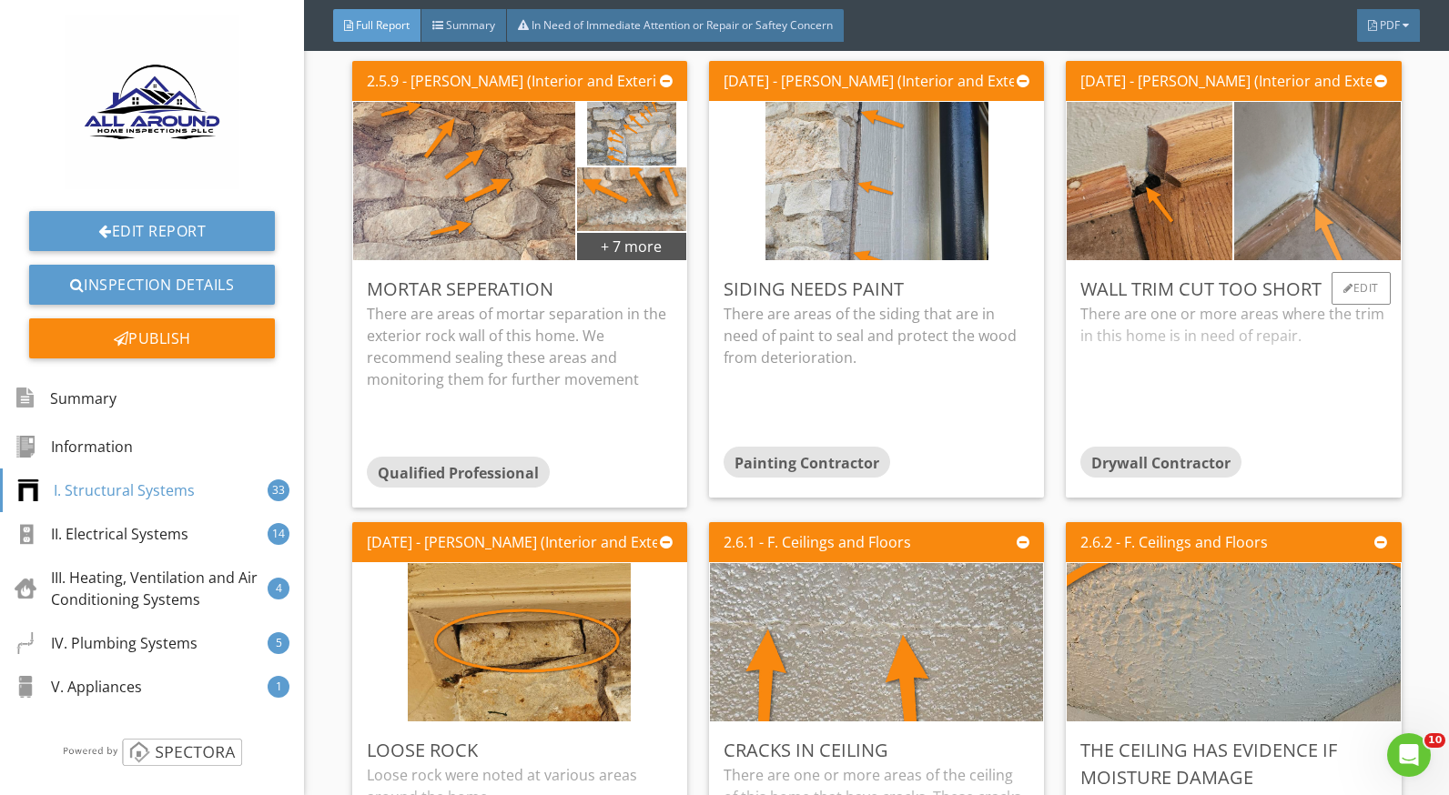
click at [1270, 237] on img at bounding box center [1317, 181] width 223 height 396
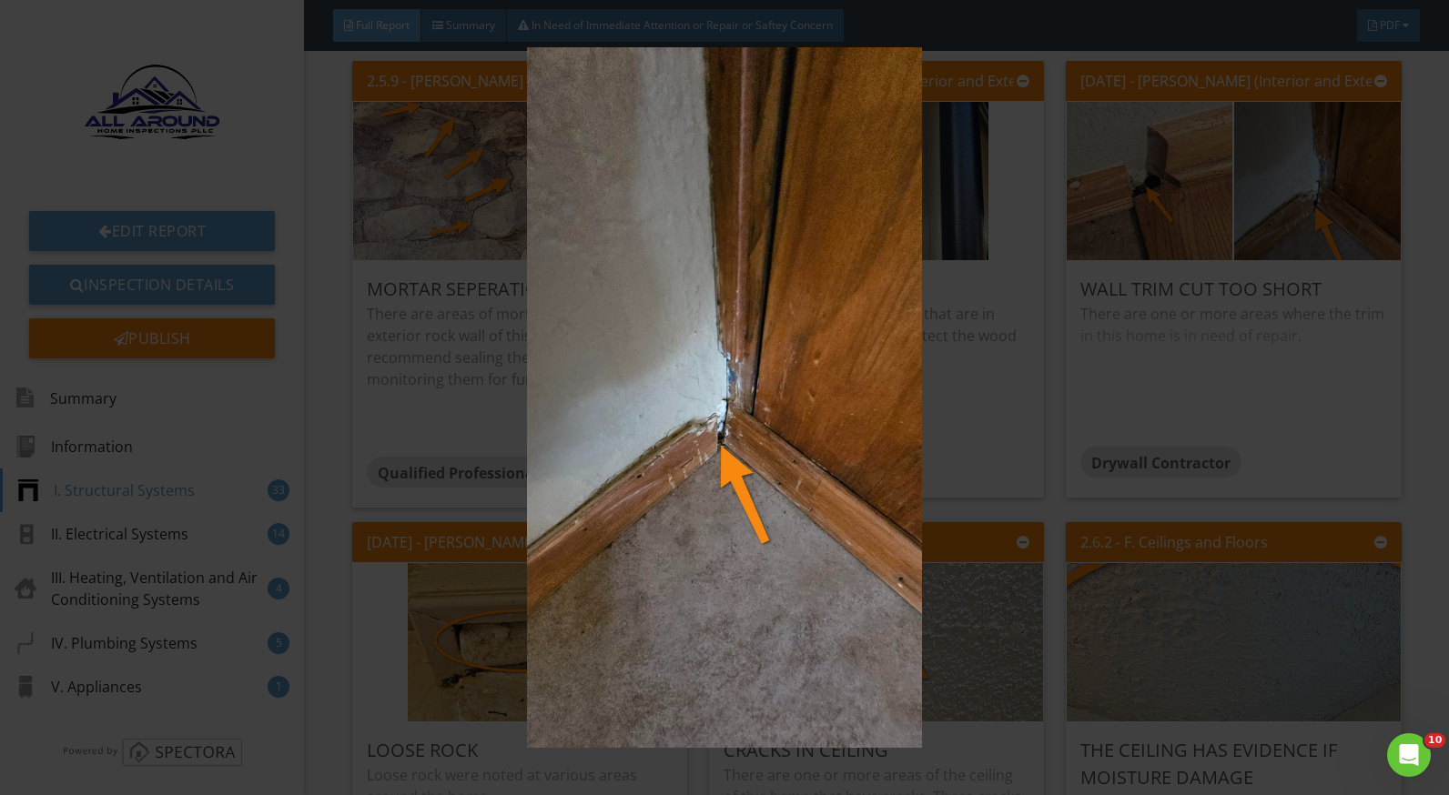
click at [1153, 371] on img at bounding box center [724, 397] width 1321 height 701
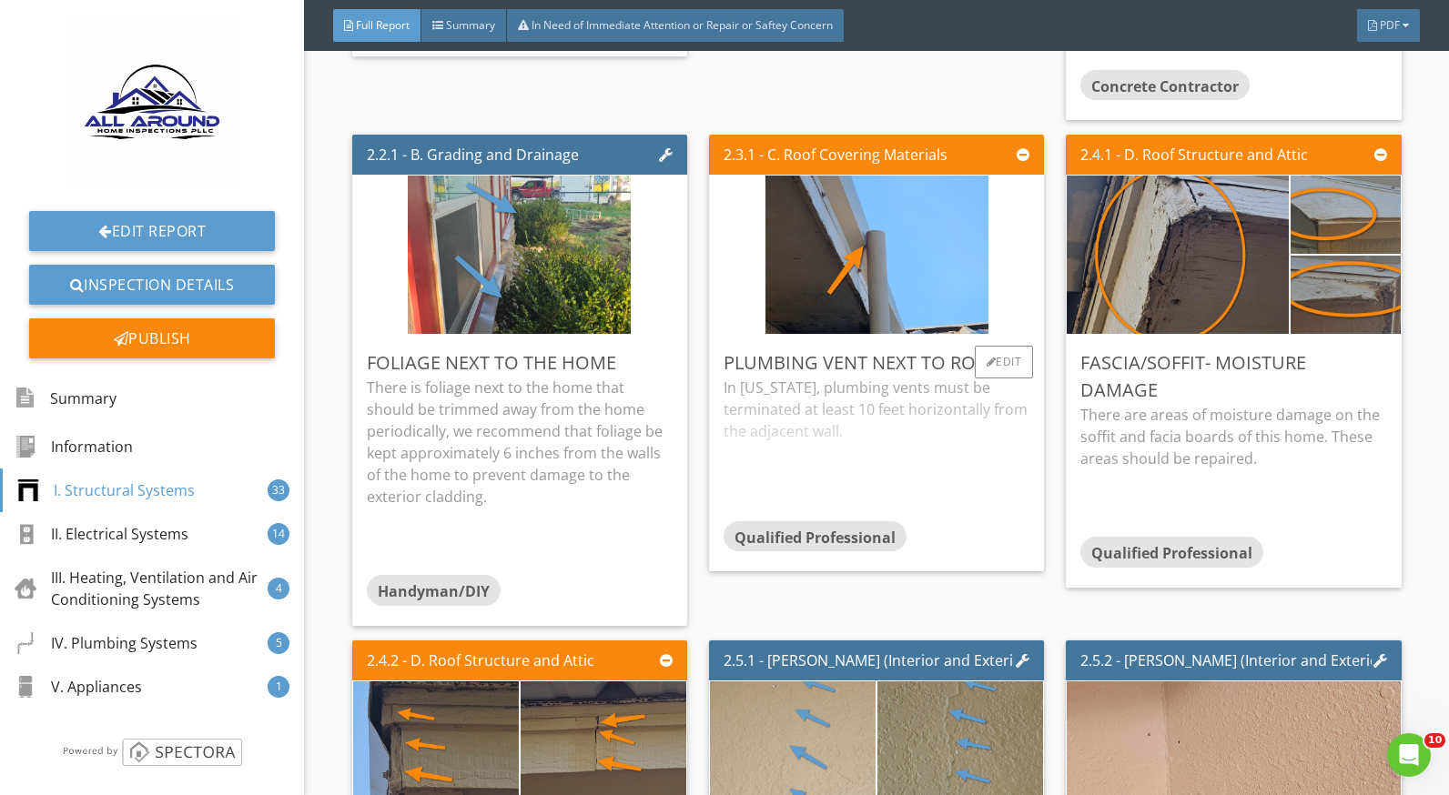
scroll to position [2093, 0]
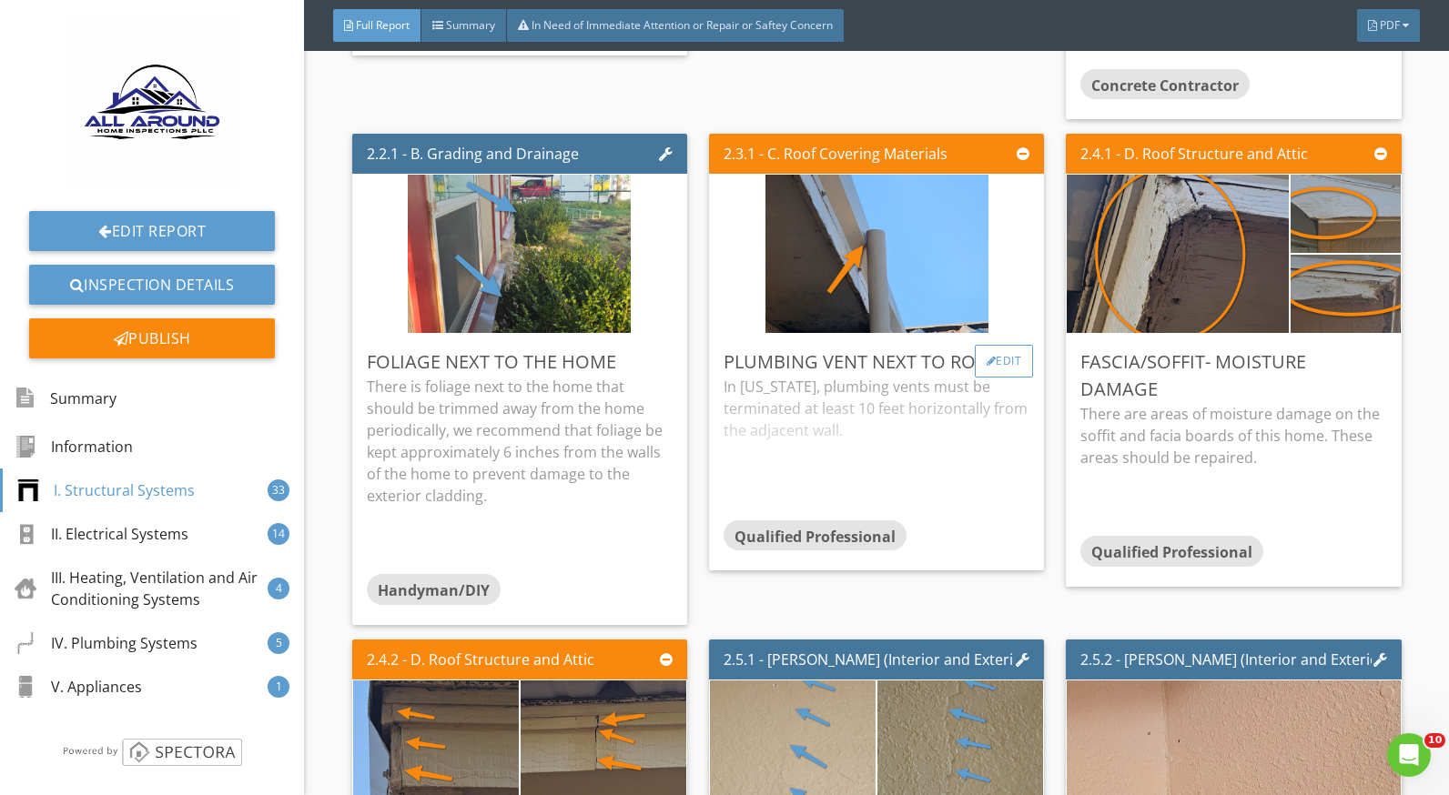
click at [1001, 368] on div "Edit" at bounding box center [1004, 361] width 59 height 33
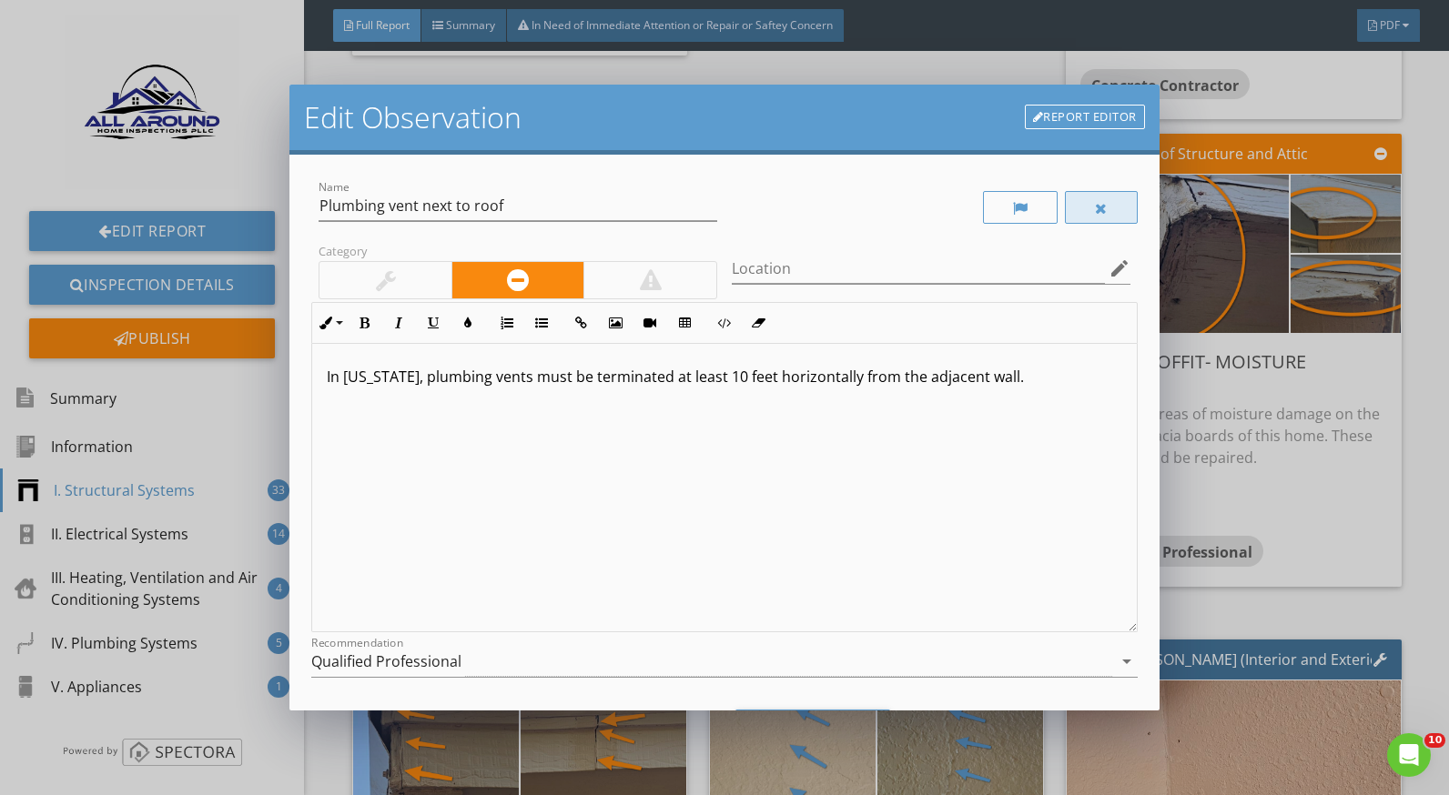
click at [1070, 214] on div at bounding box center [1101, 207] width 73 height 33
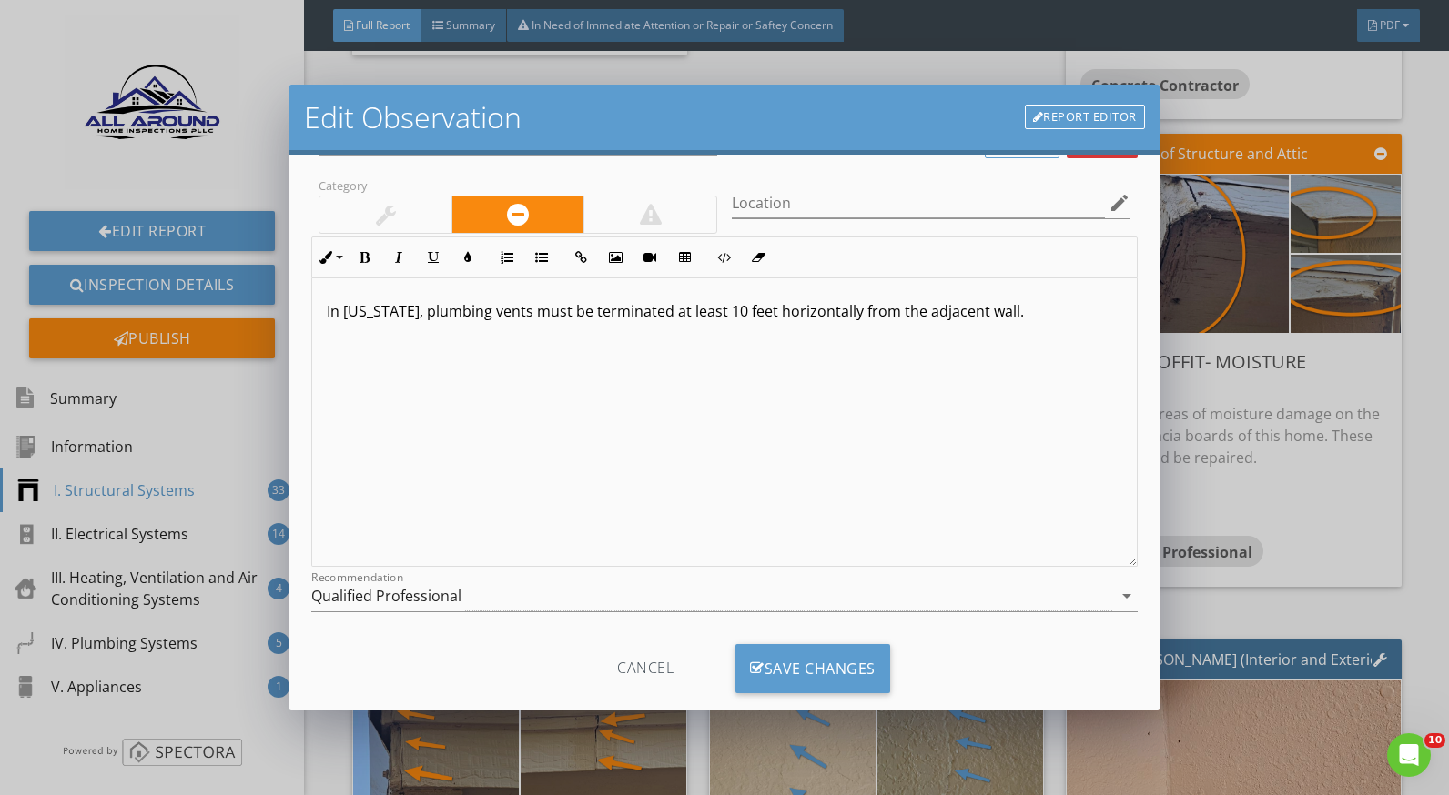
scroll to position [97, 0]
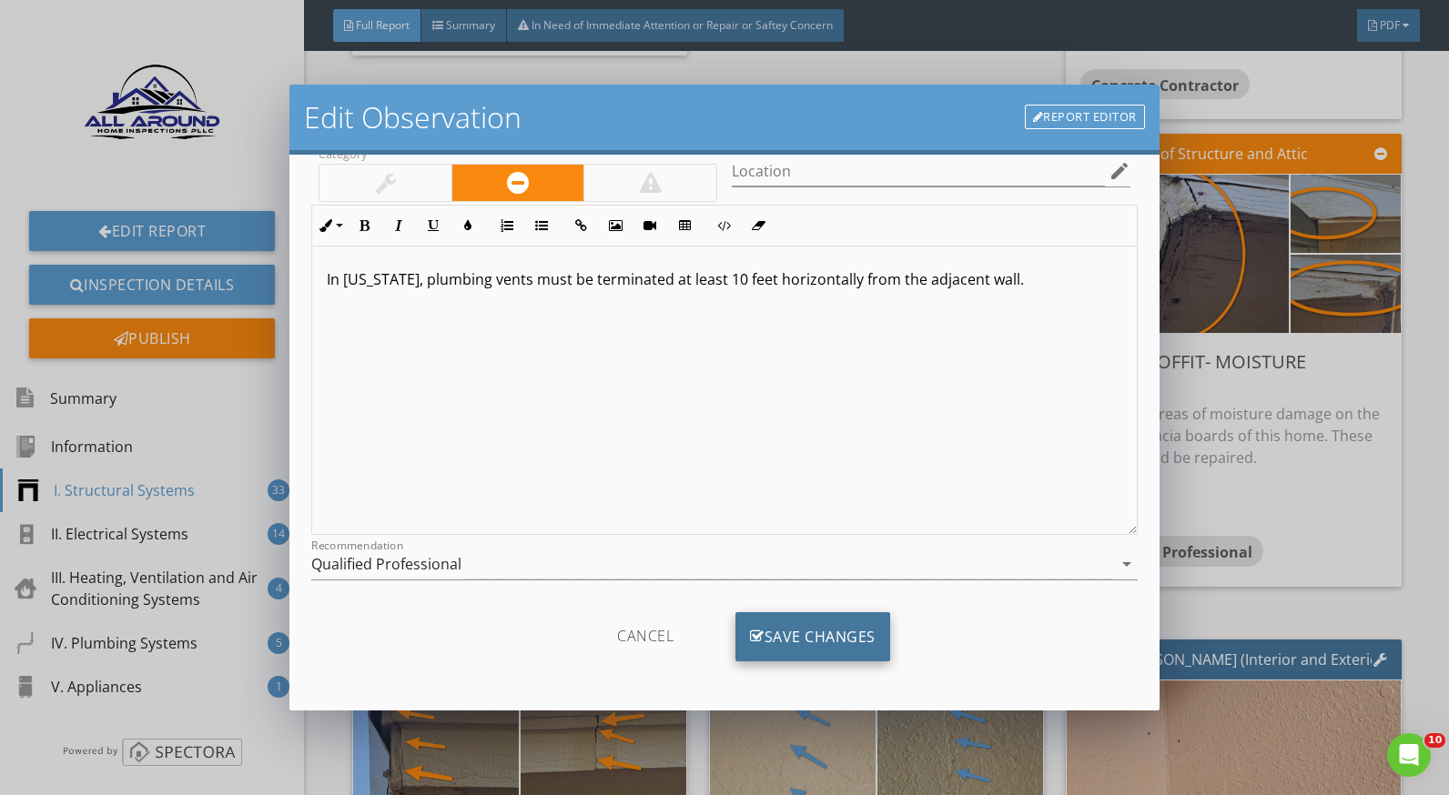
click at [854, 632] on div "Save Changes" at bounding box center [812, 637] width 155 height 49
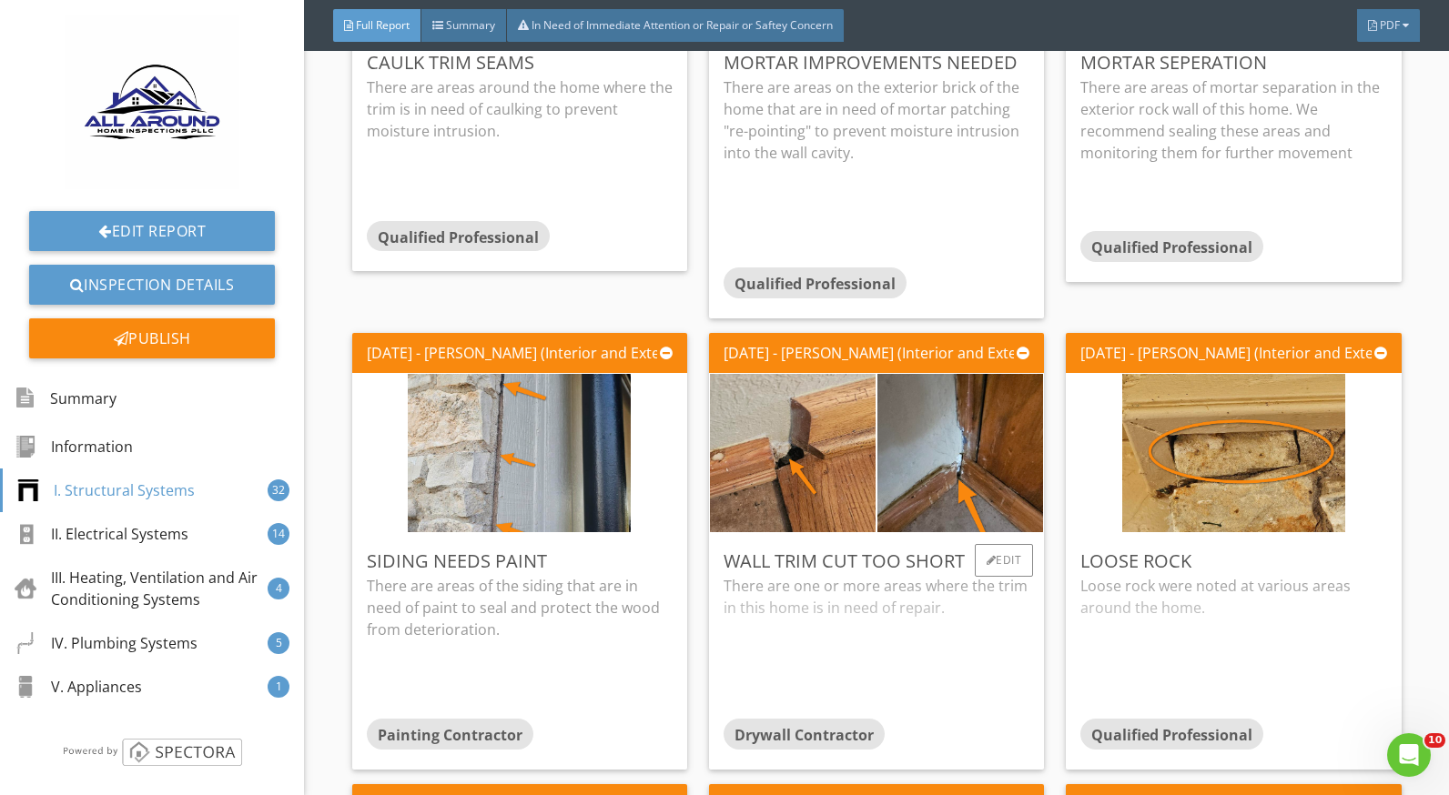
scroll to position [4096, 0]
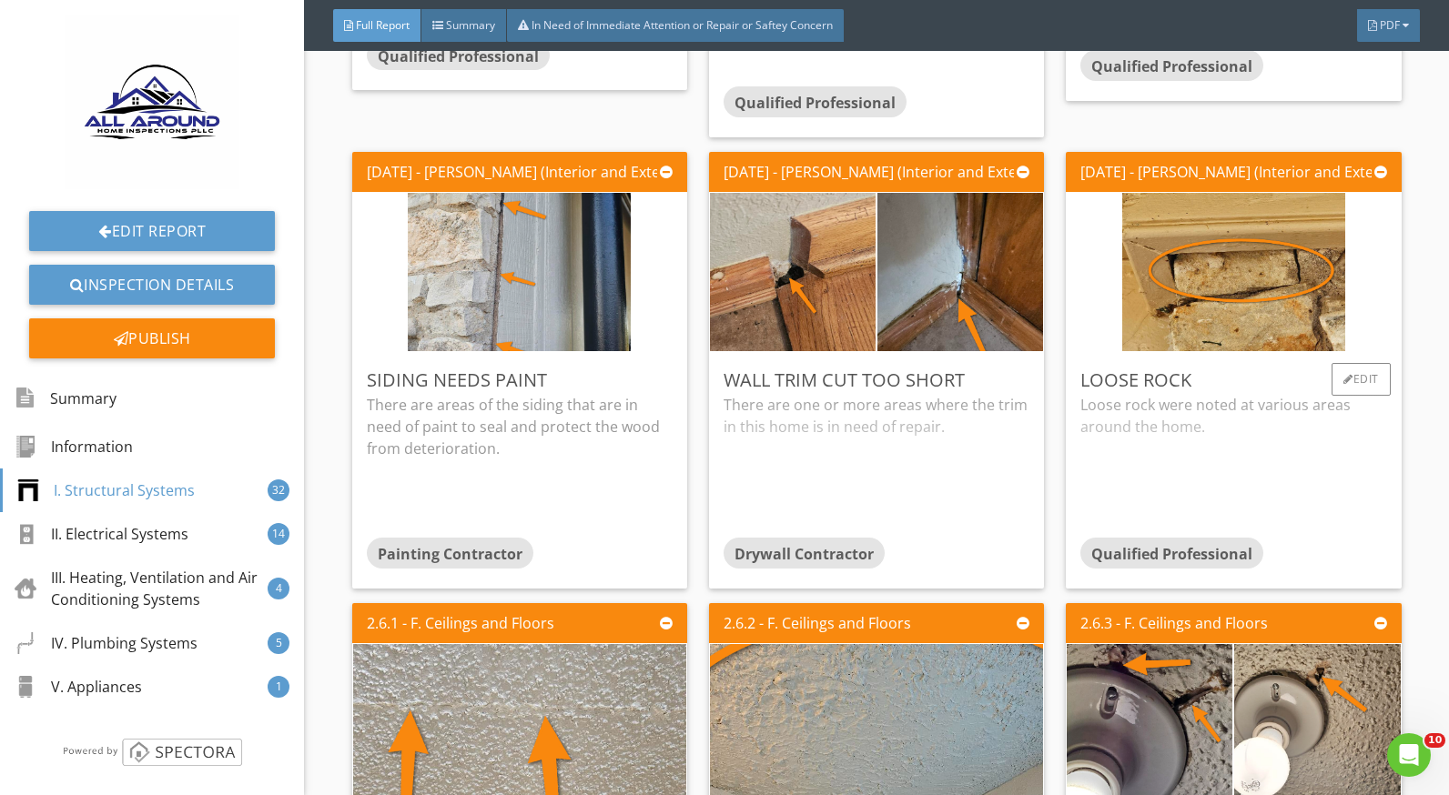
click at [1215, 406] on div "Loose rock were noted at various areas around the home." at bounding box center [1233, 466] width 306 height 144
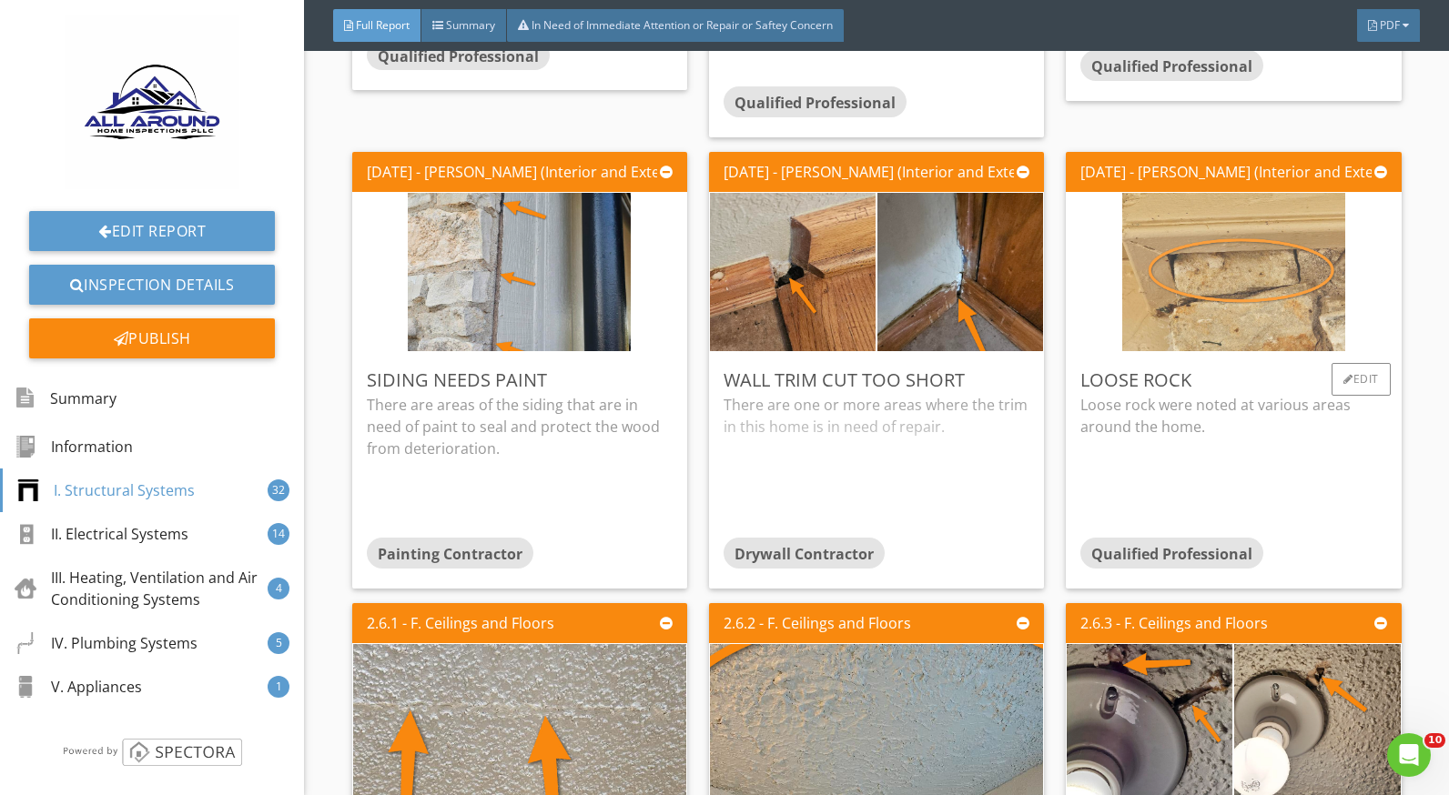
click at [1209, 322] on img at bounding box center [1233, 272] width 223 height 396
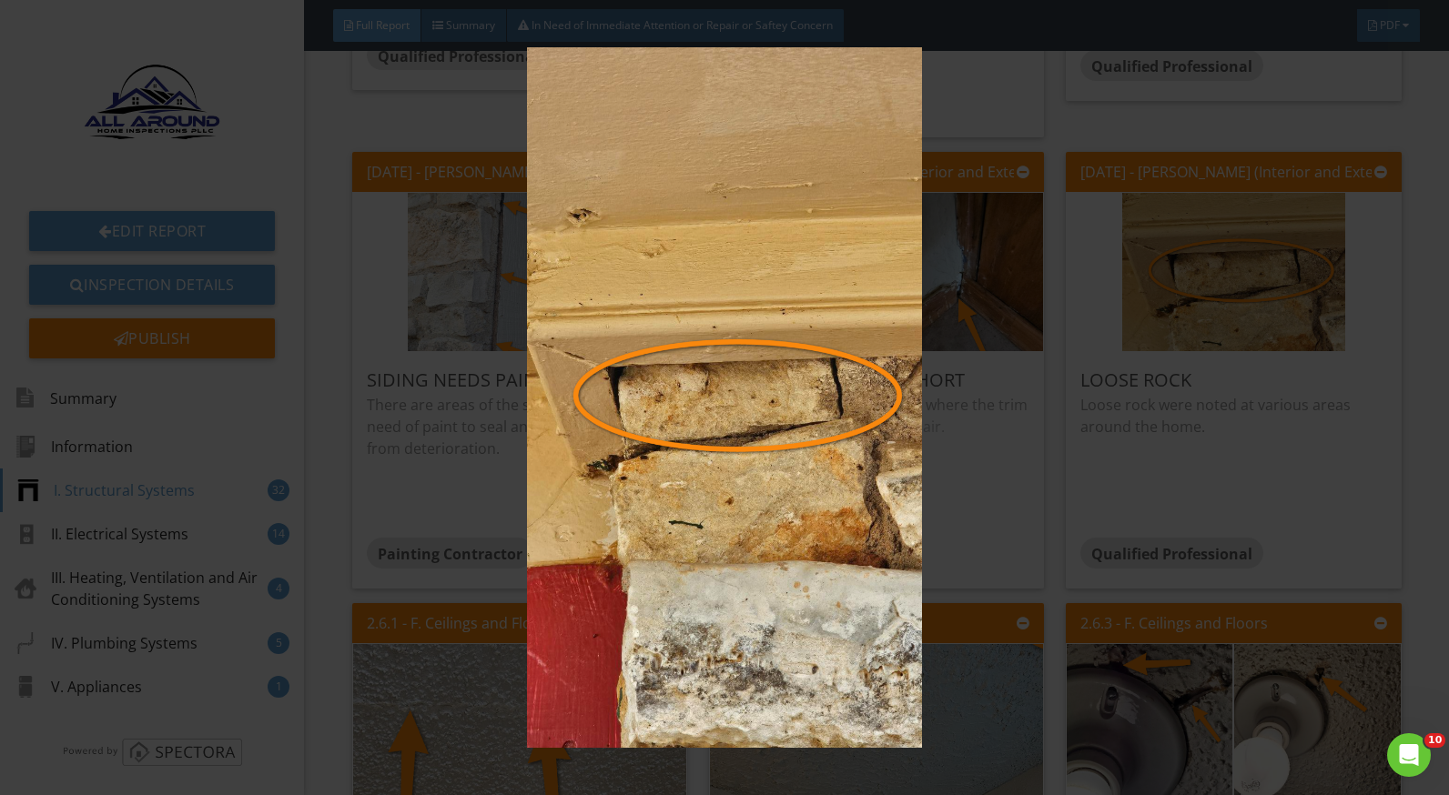
click at [1245, 423] on img at bounding box center [724, 397] width 1321 height 701
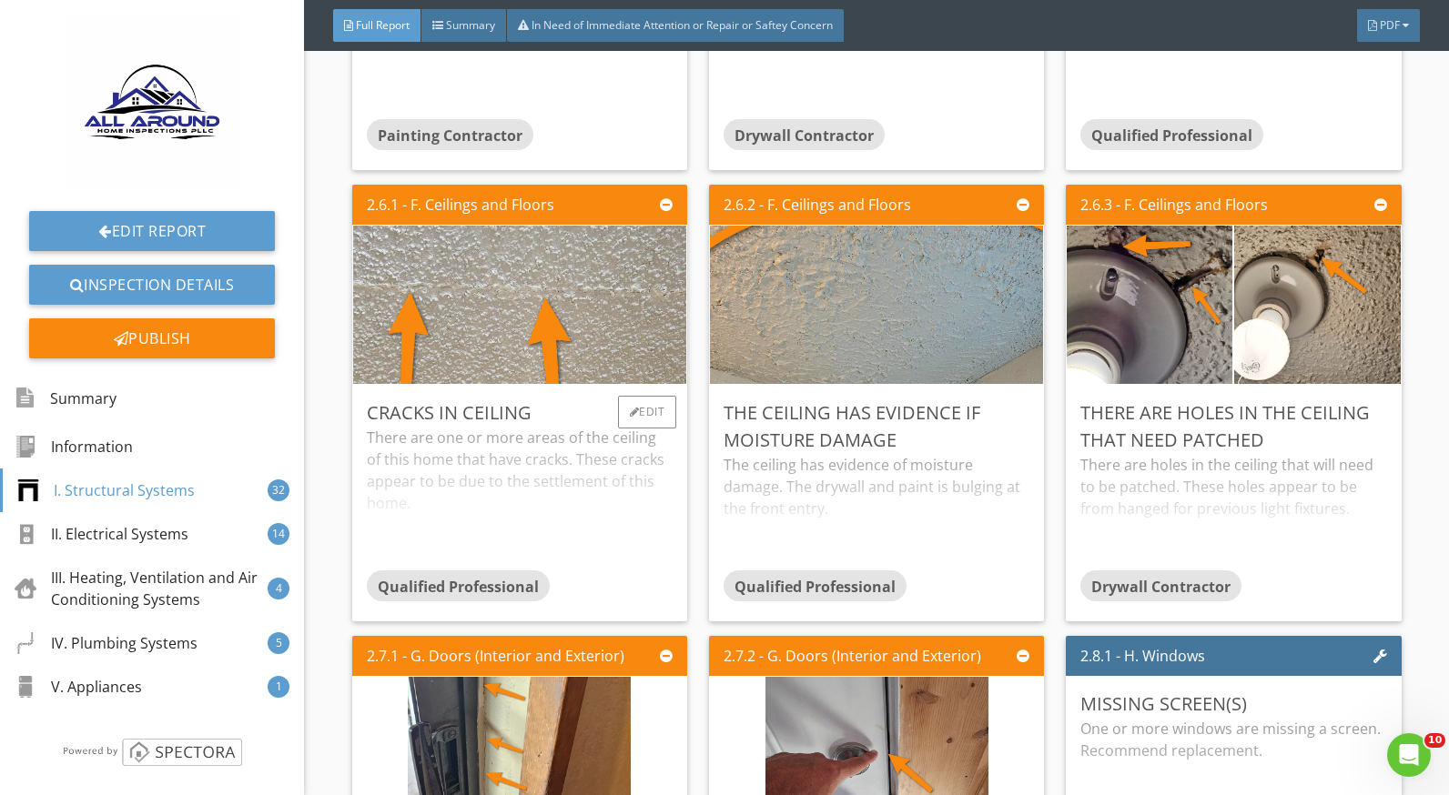
scroll to position [4551, 0]
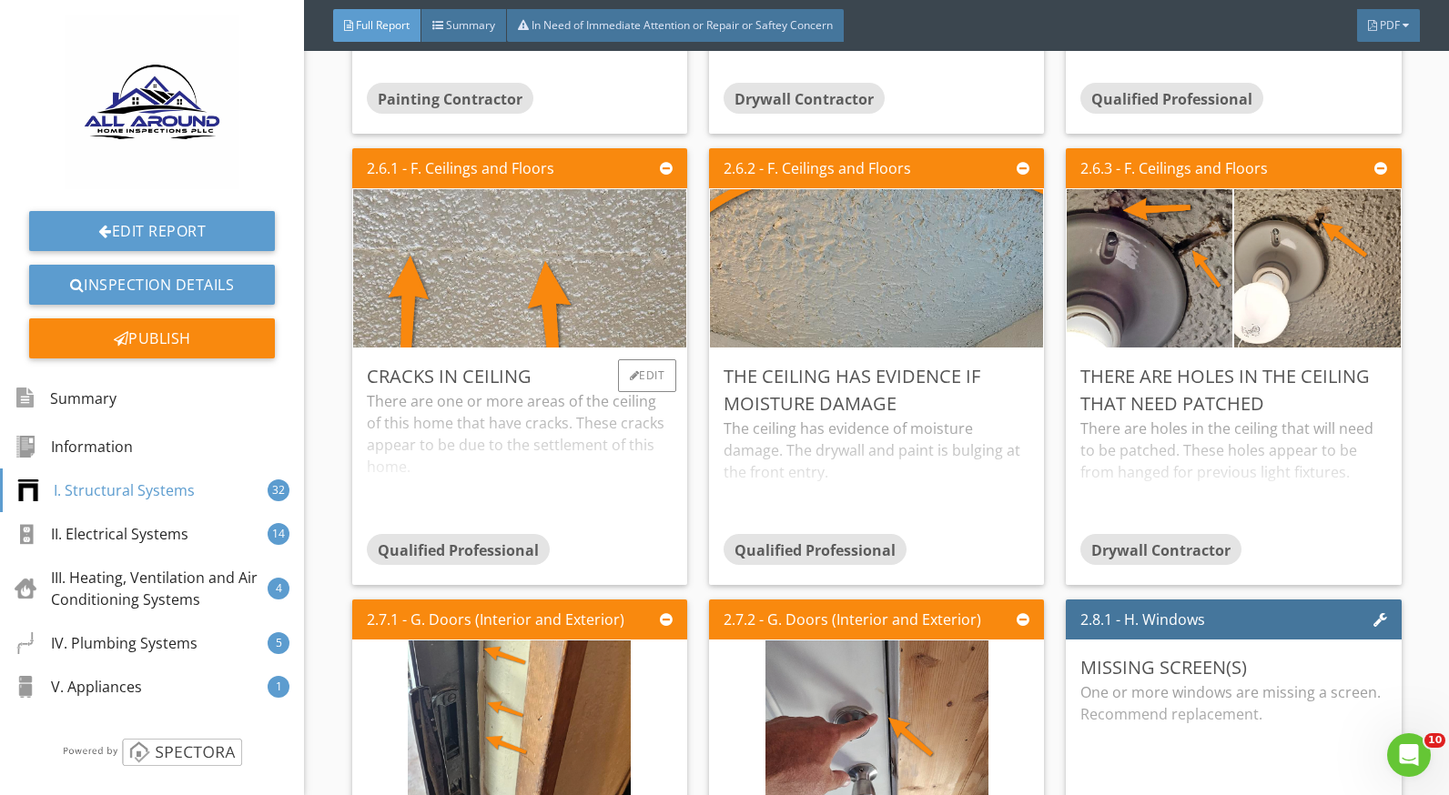
click at [506, 431] on div "There are one or more areas of the ceiling of this home that have cracks. These…" at bounding box center [520, 462] width 306 height 144
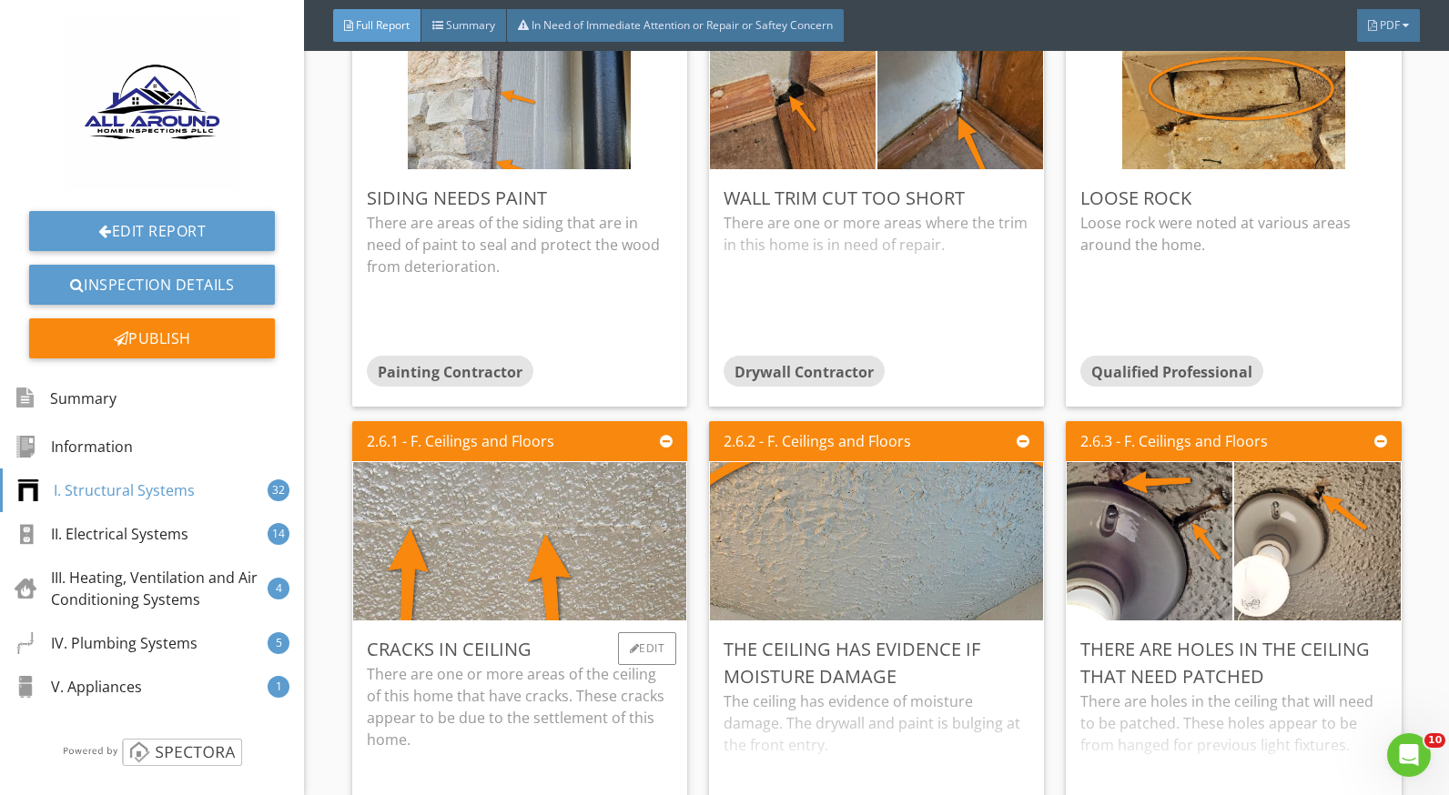
scroll to position [4460, 0]
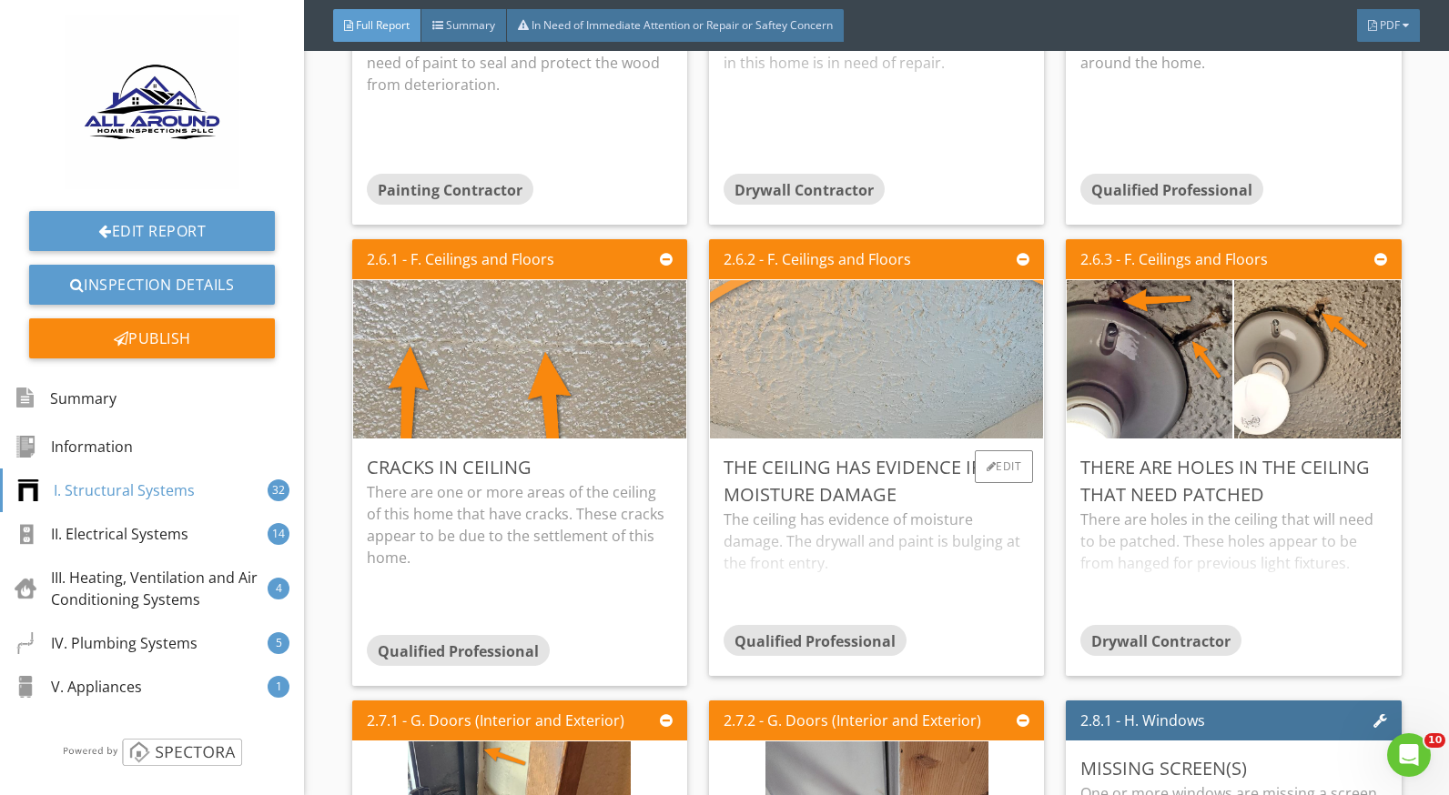
click at [841, 373] on img at bounding box center [876, 359] width 703 height 396
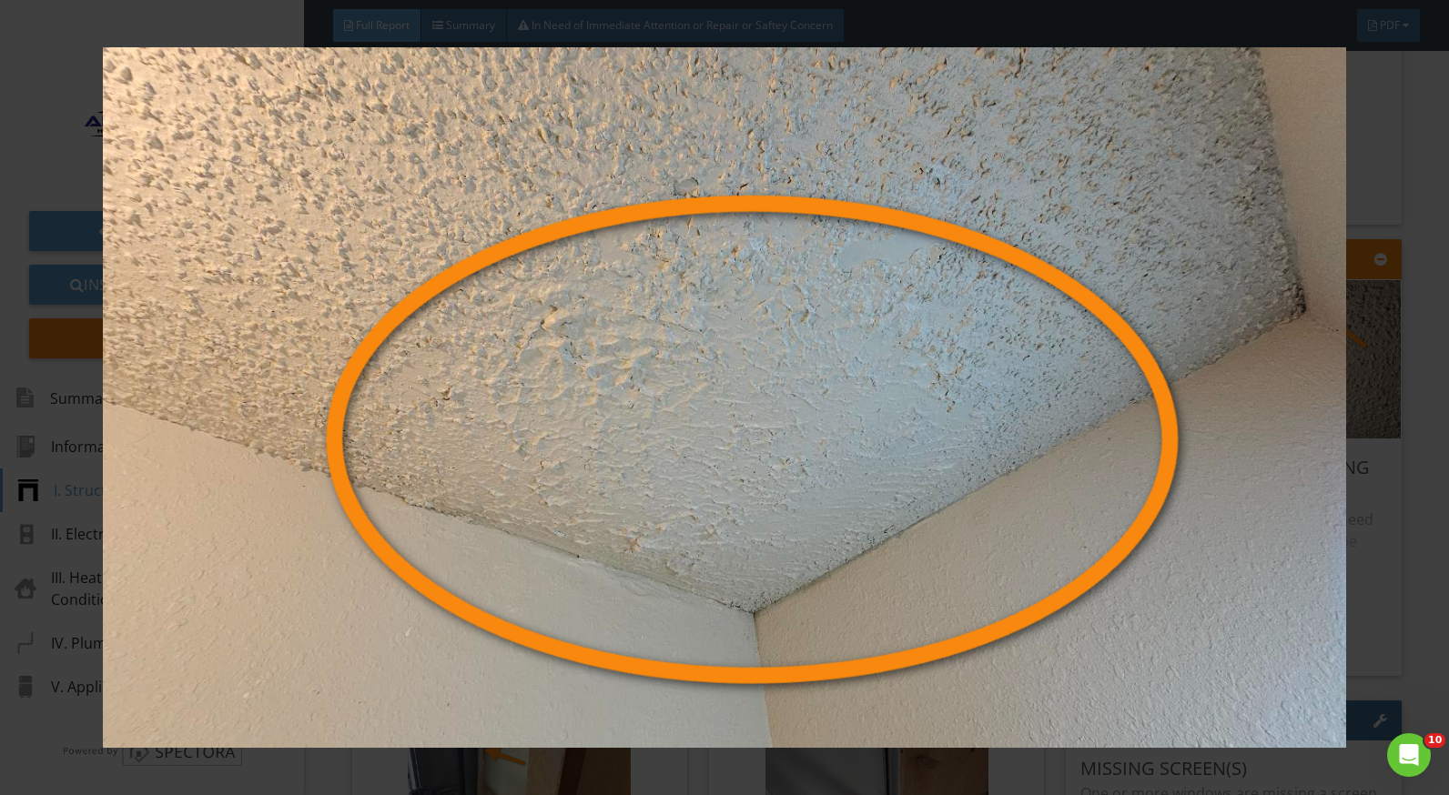
click at [1387, 491] on div at bounding box center [724, 397] width 1449 height 795
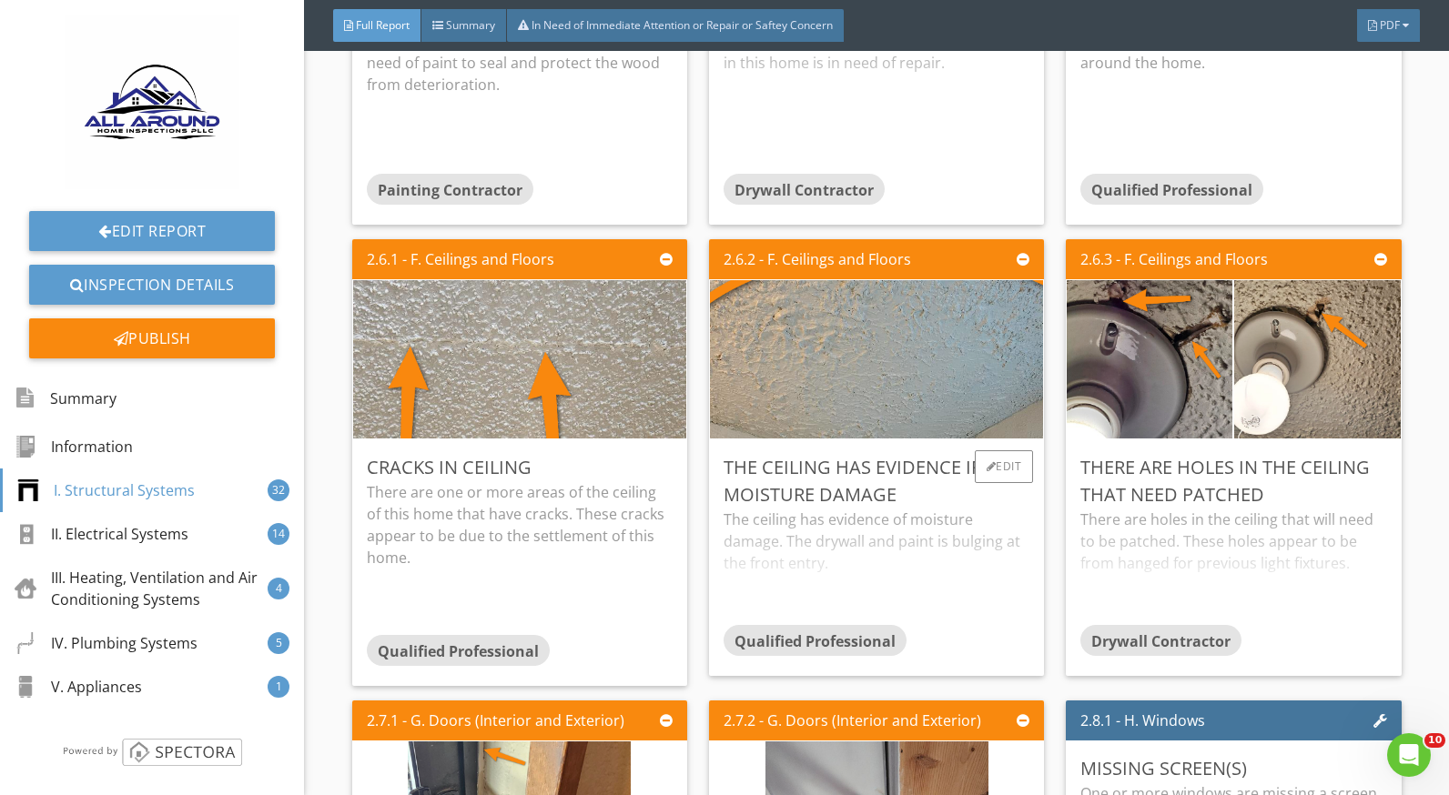
click at [789, 538] on div "The ceiling has evidence of moisture damage. The drywall and paint is bulging a…" at bounding box center [877, 567] width 306 height 116
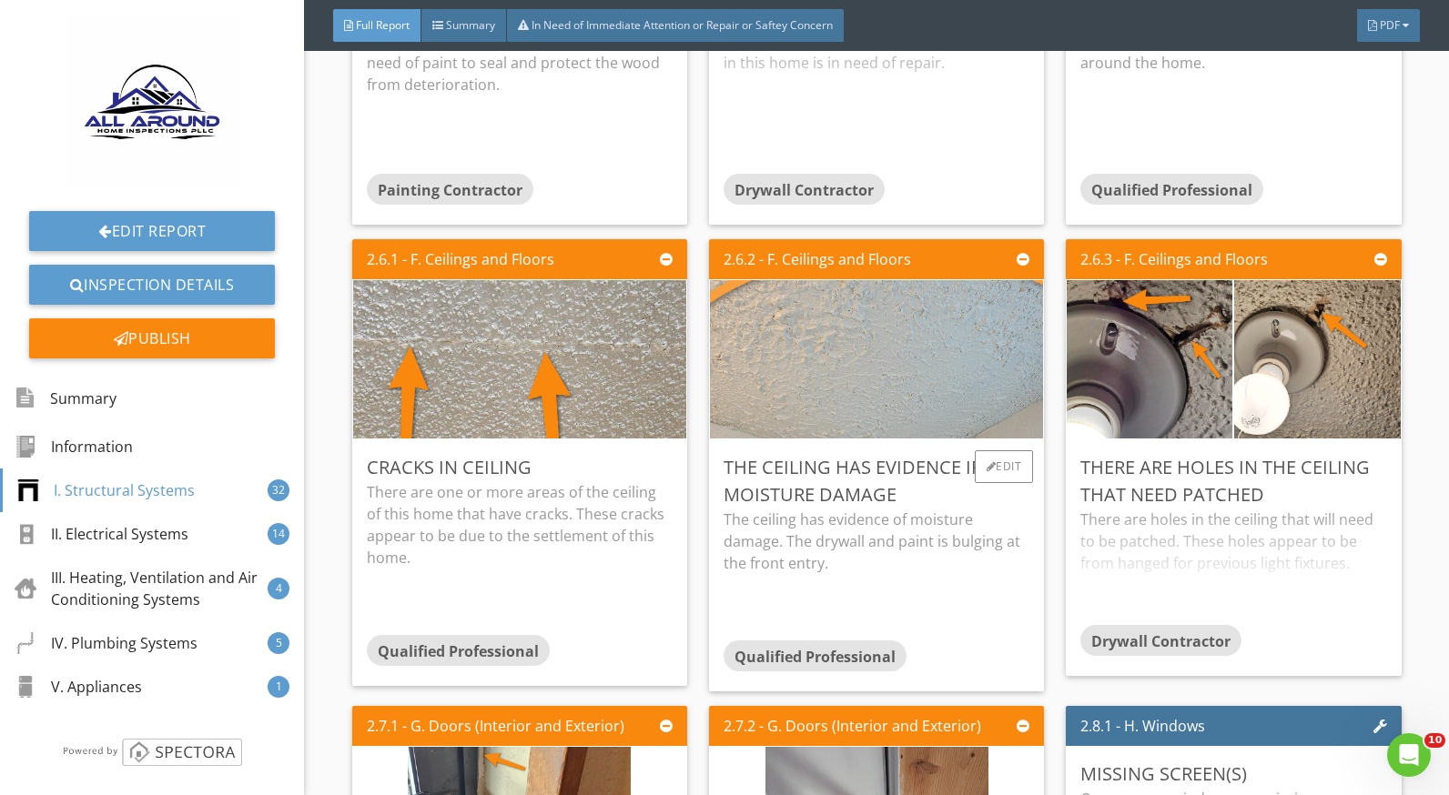
click at [914, 370] on img at bounding box center [876, 359] width 703 height 396
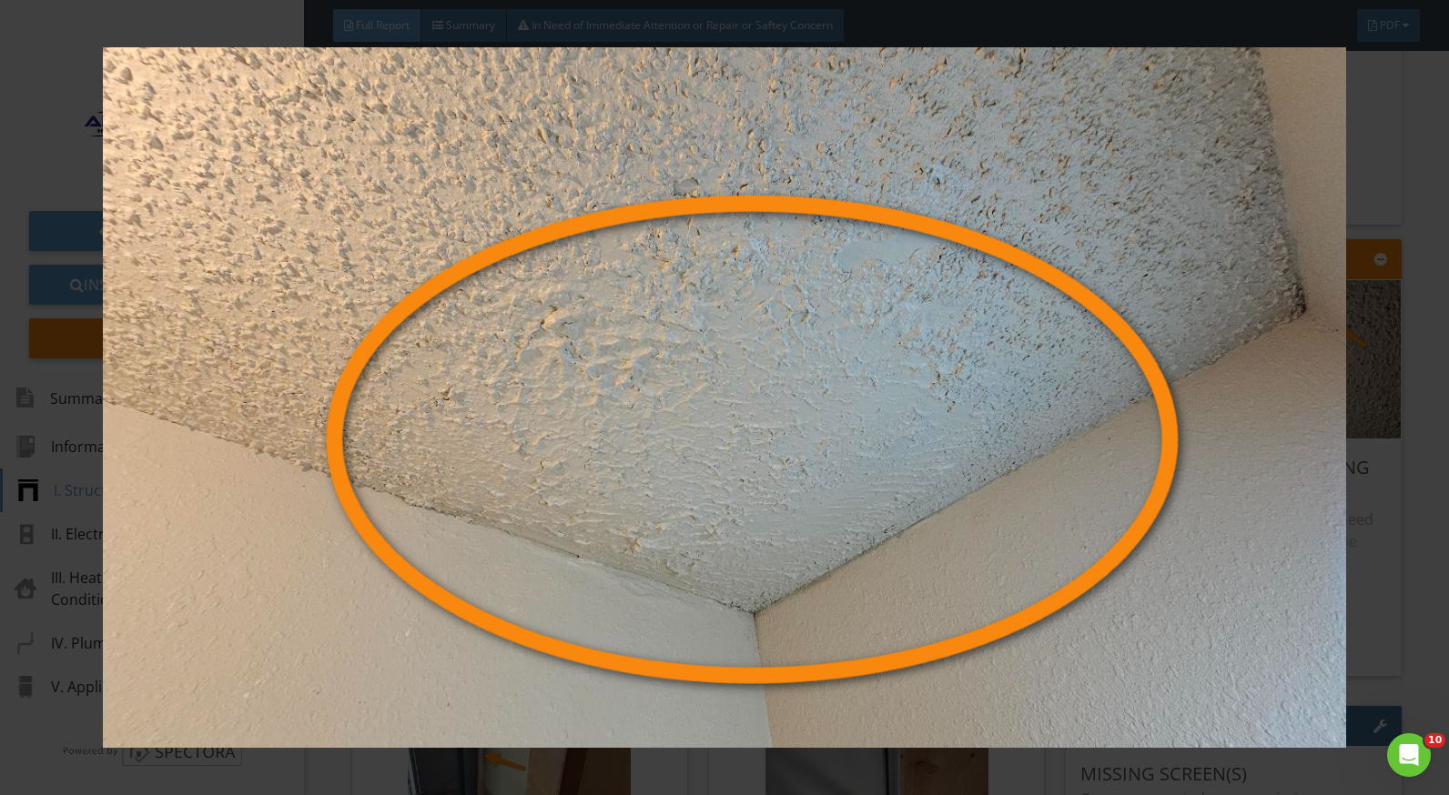
click at [1262, 555] on img at bounding box center [724, 397] width 1321 height 701
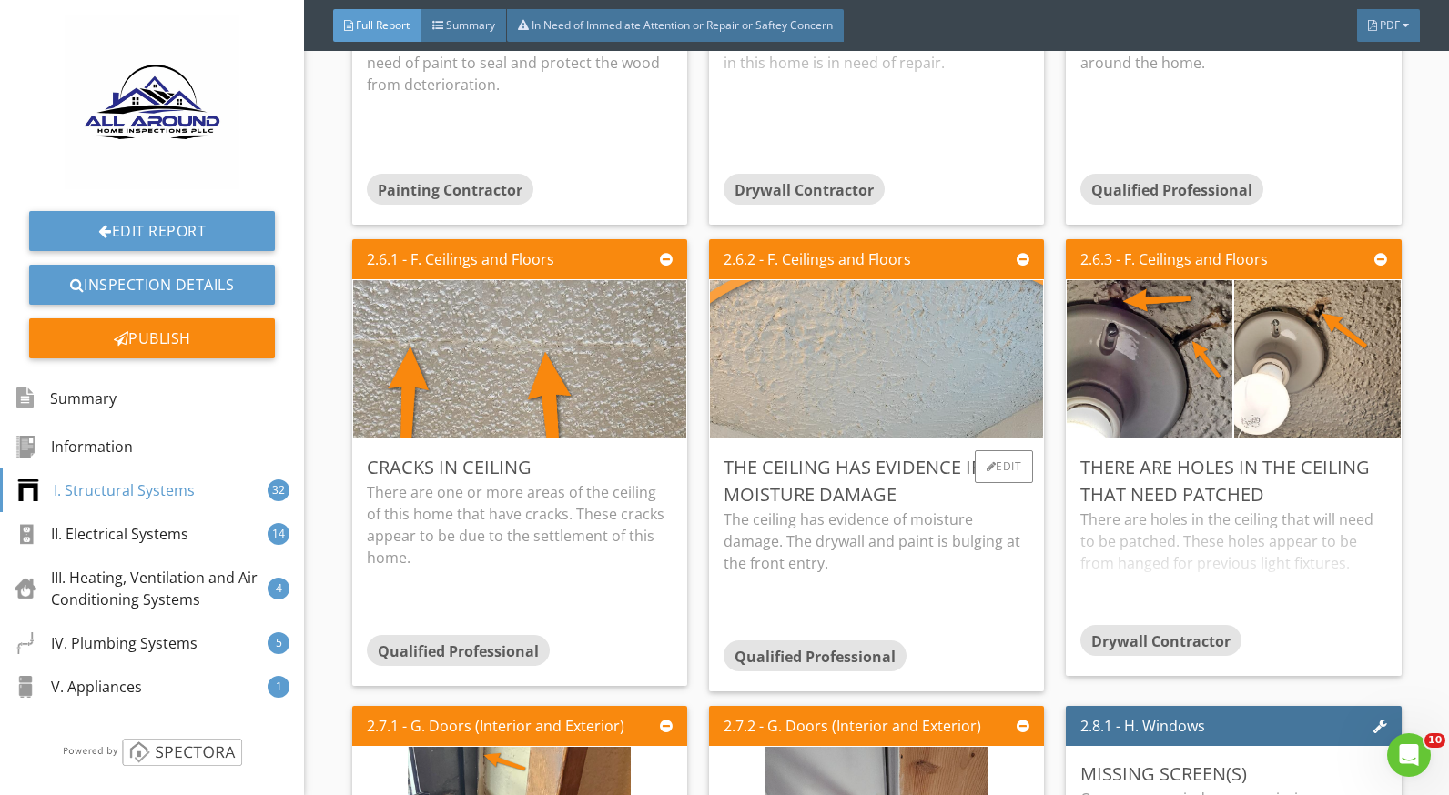
click at [850, 308] on img at bounding box center [876, 359] width 703 height 396
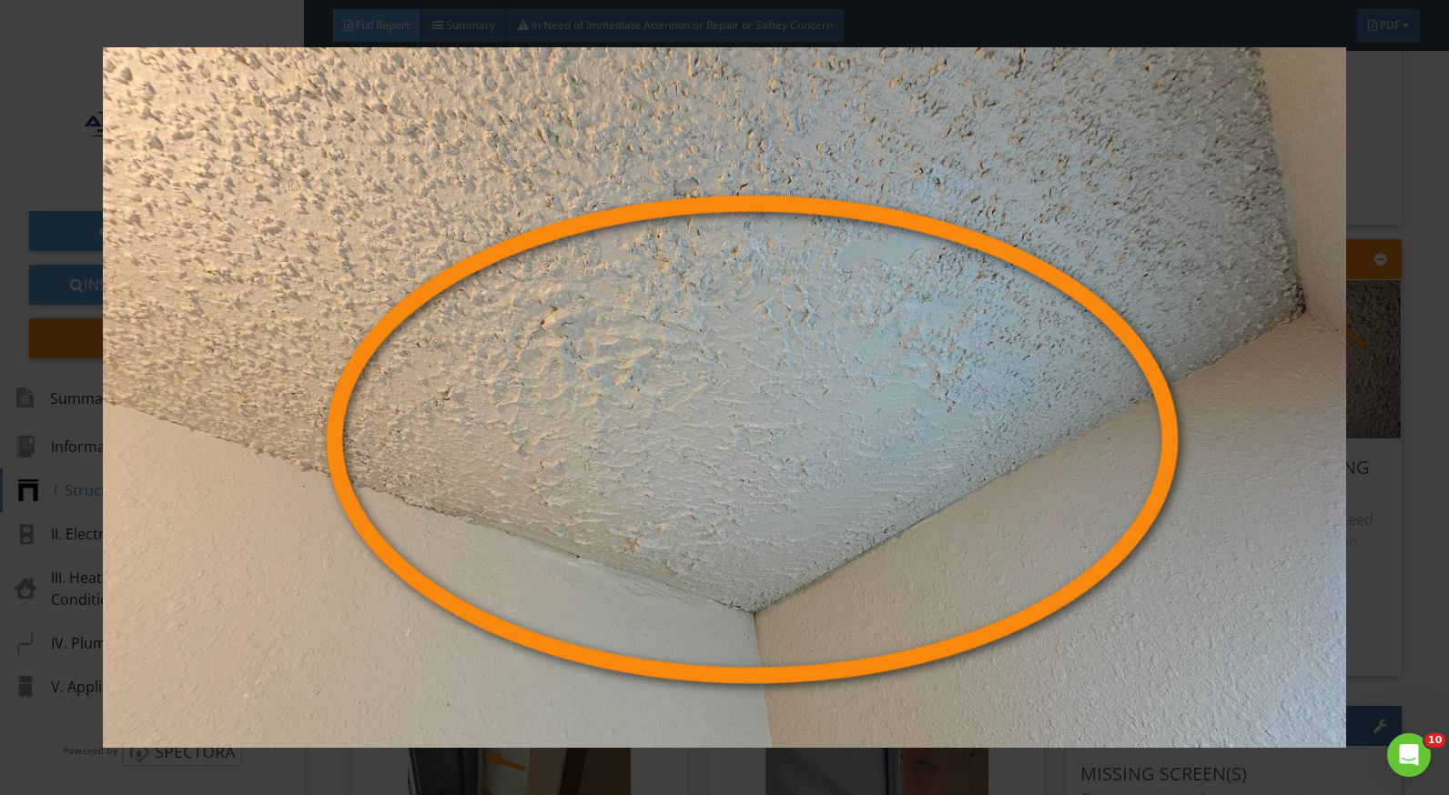
click at [1400, 531] on div at bounding box center [724, 397] width 1449 height 795
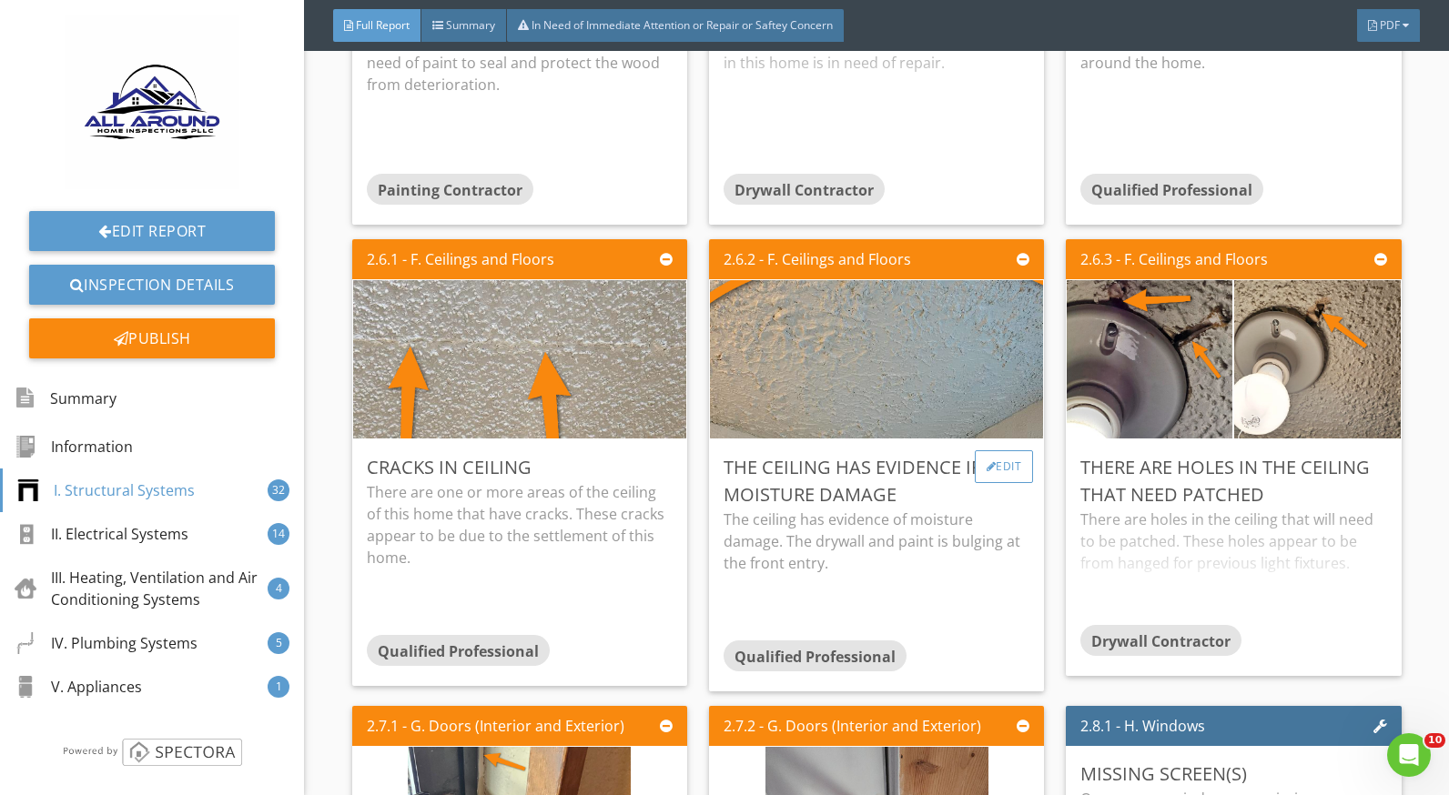
click at [993, 462] on div "Edit" at bounding box center [1004, 467] width 59 height 33
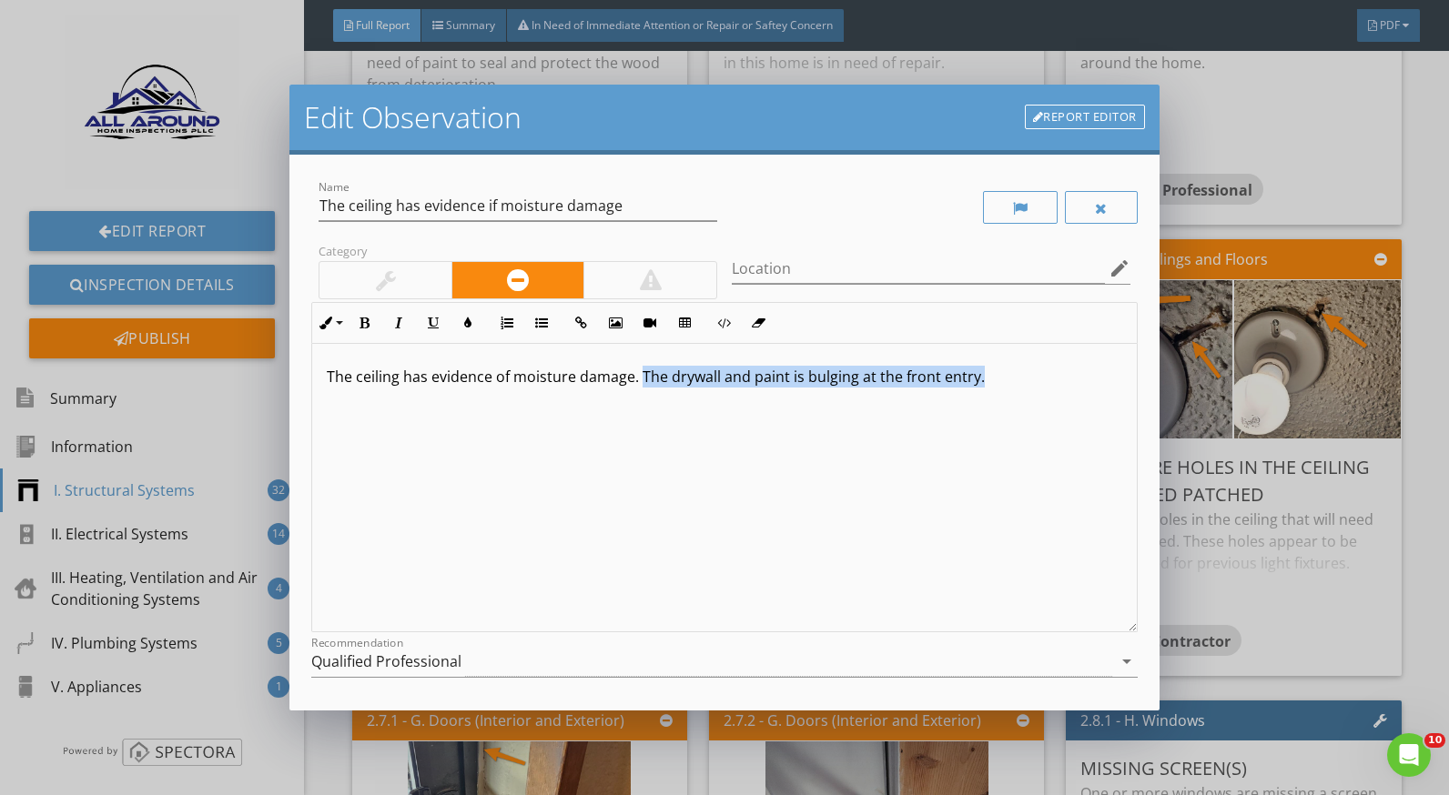
drag, startPoint x: 982, startPoint y: 380, endPoint x: 642, endPoint y: 380, distance: 340.4
click at [642, 380] on p "The ceiling has evidence of moisture damage. The drywall and paint is bulging a…" at bounding box center [724, 377] width 795 height 22
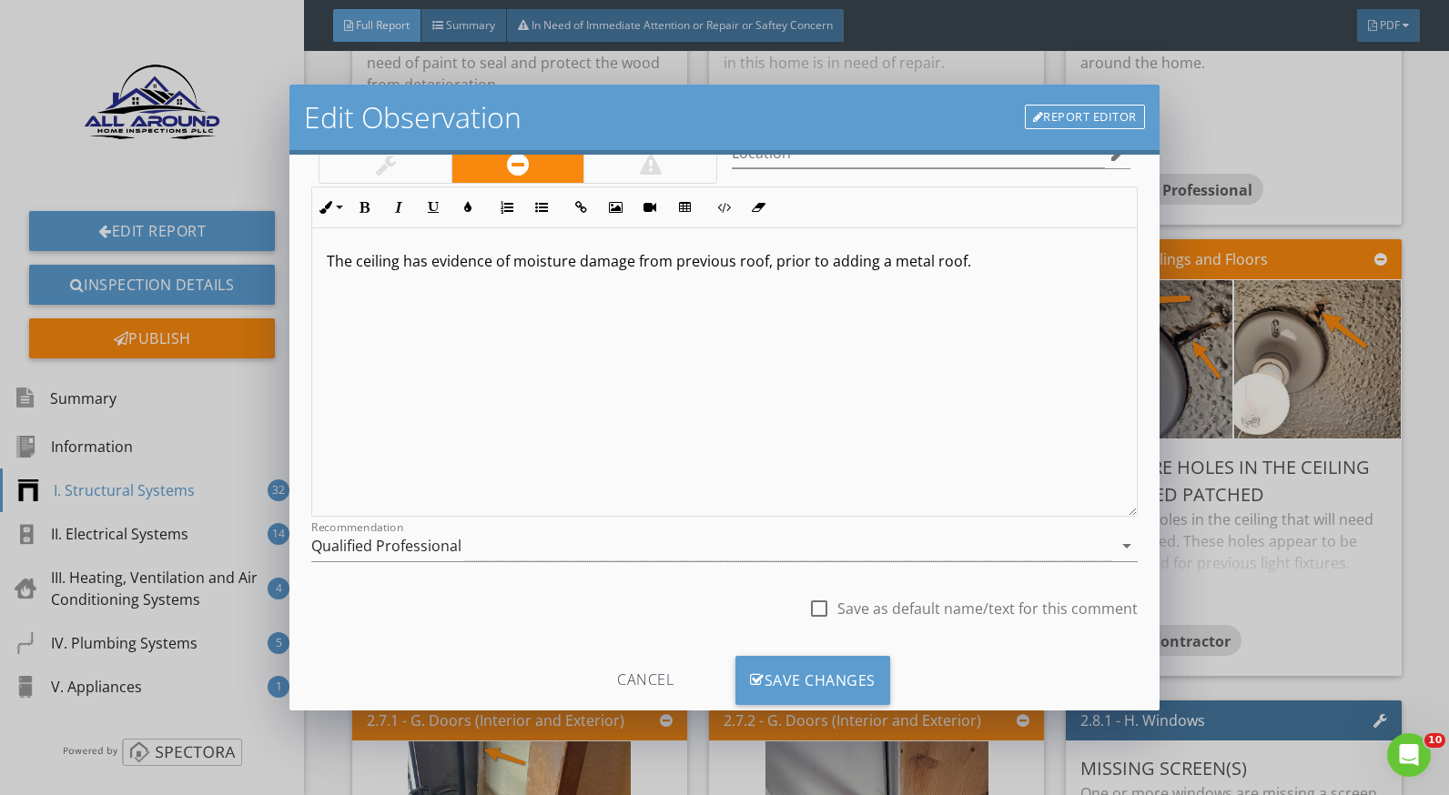
scroll to position [159, 0]
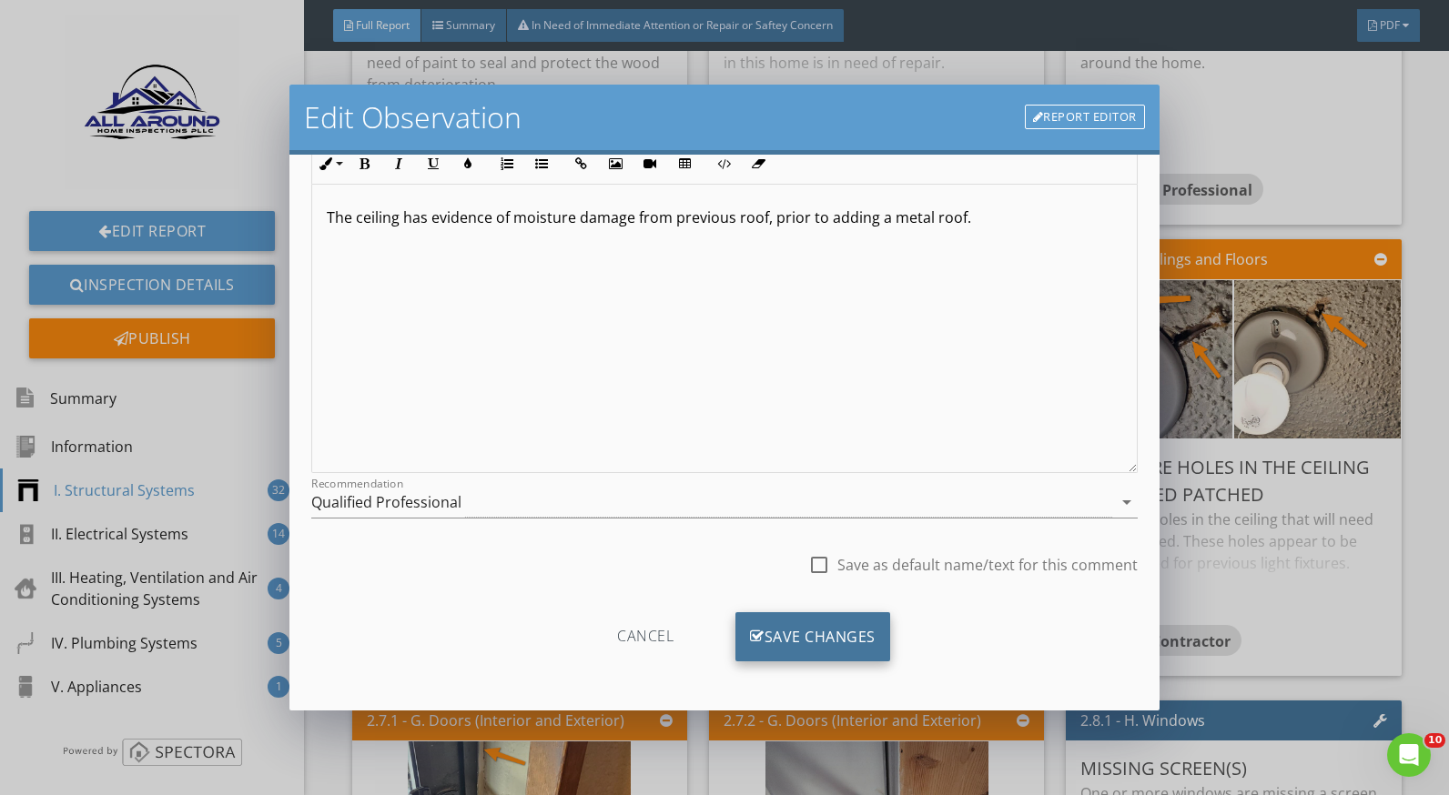
click at [854, 636] on div "Save Changes" at bounding box center [812, 637] width 155 height 49
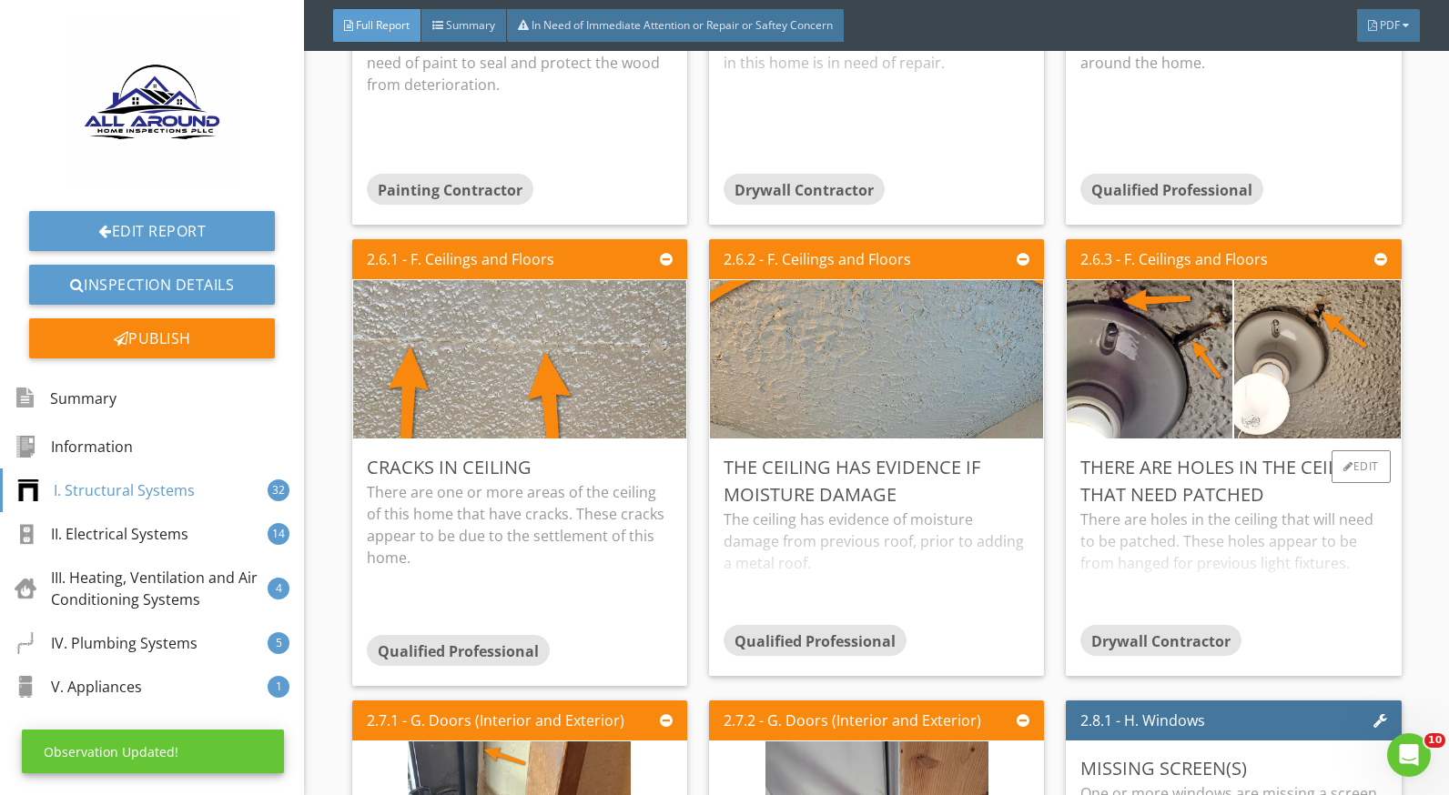
scroll to position [0, 0]
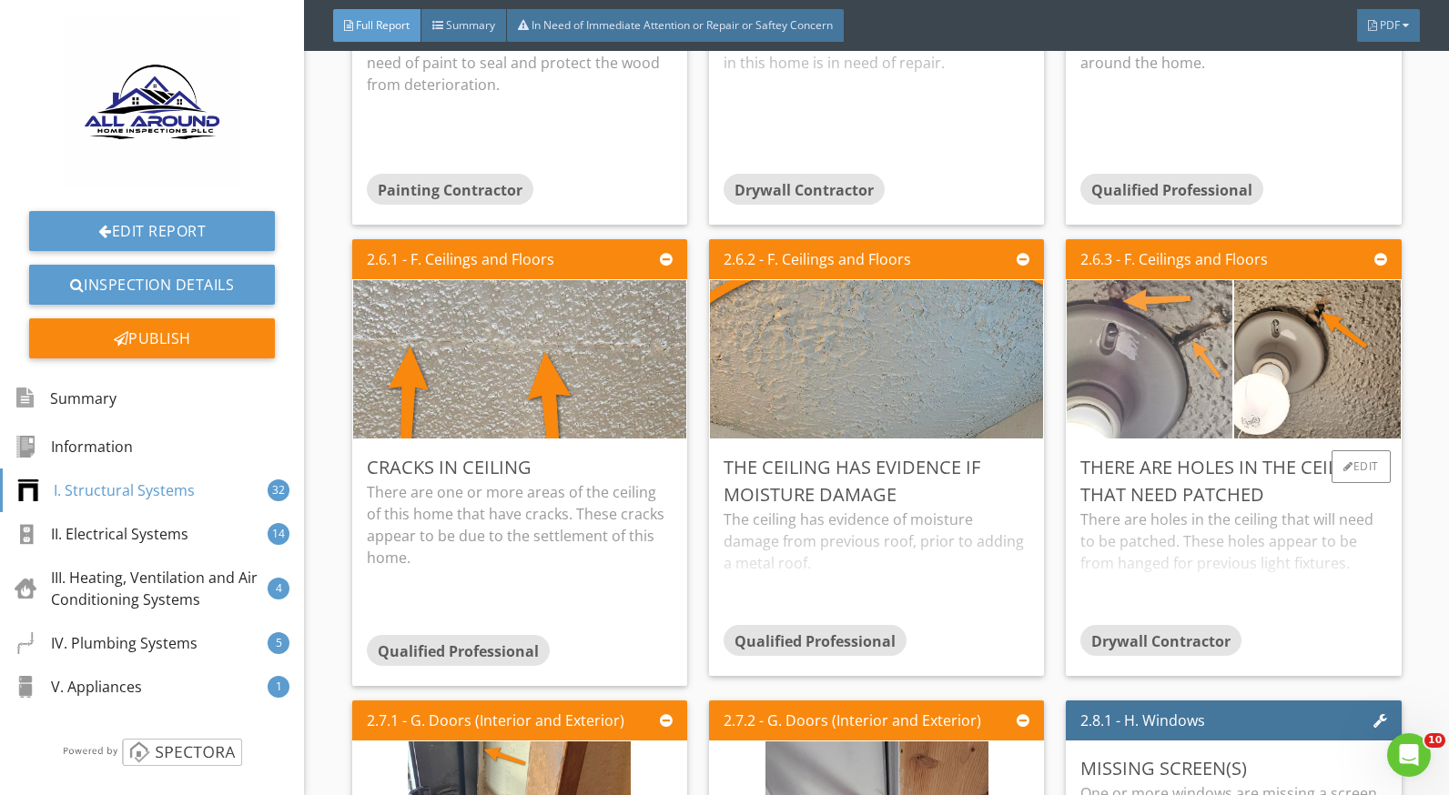
click at [1178, 365] on img at bounding box center [1149, 359] width 223 height 396
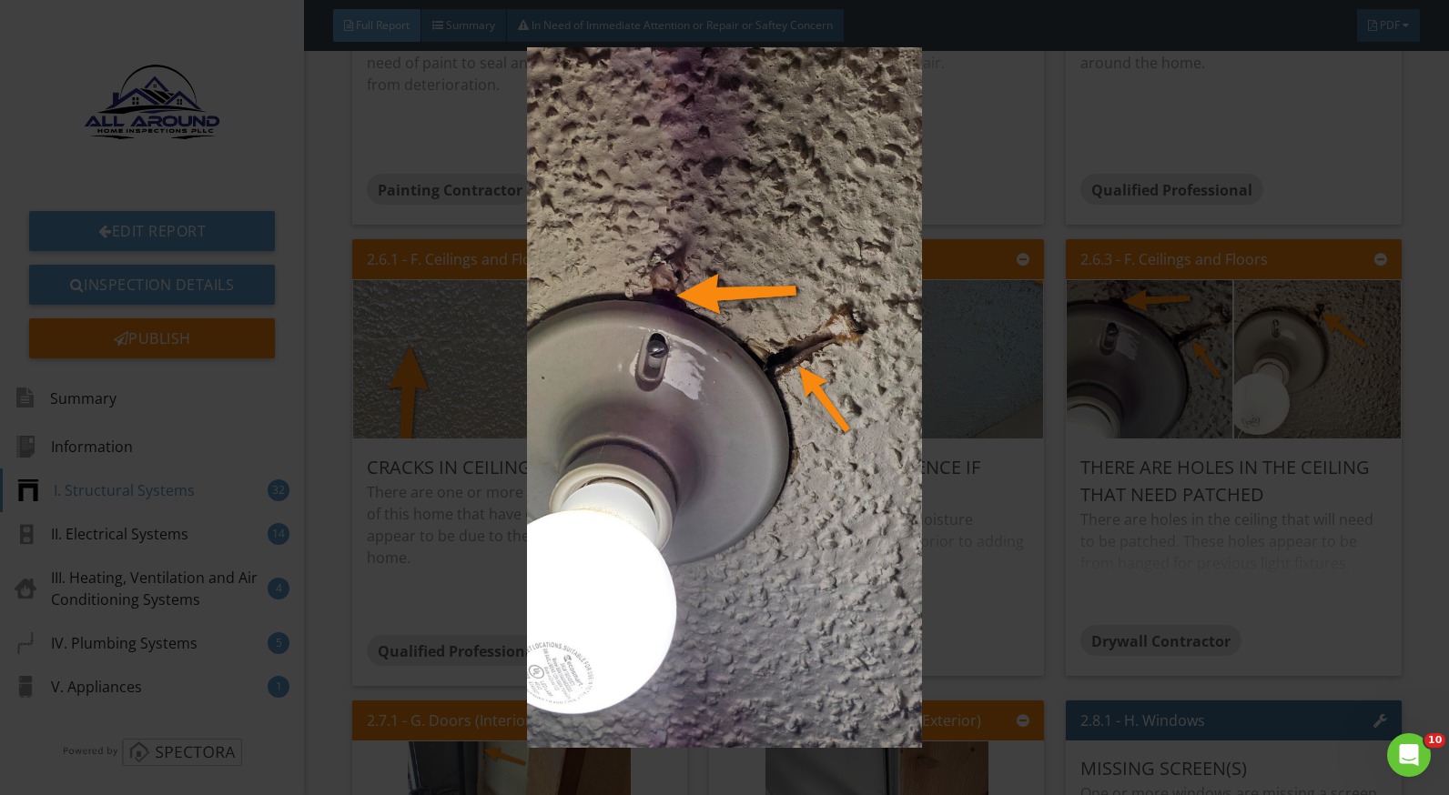
click at [1234, 514] on img at bounding box center [724, 397] width 1321 height 701
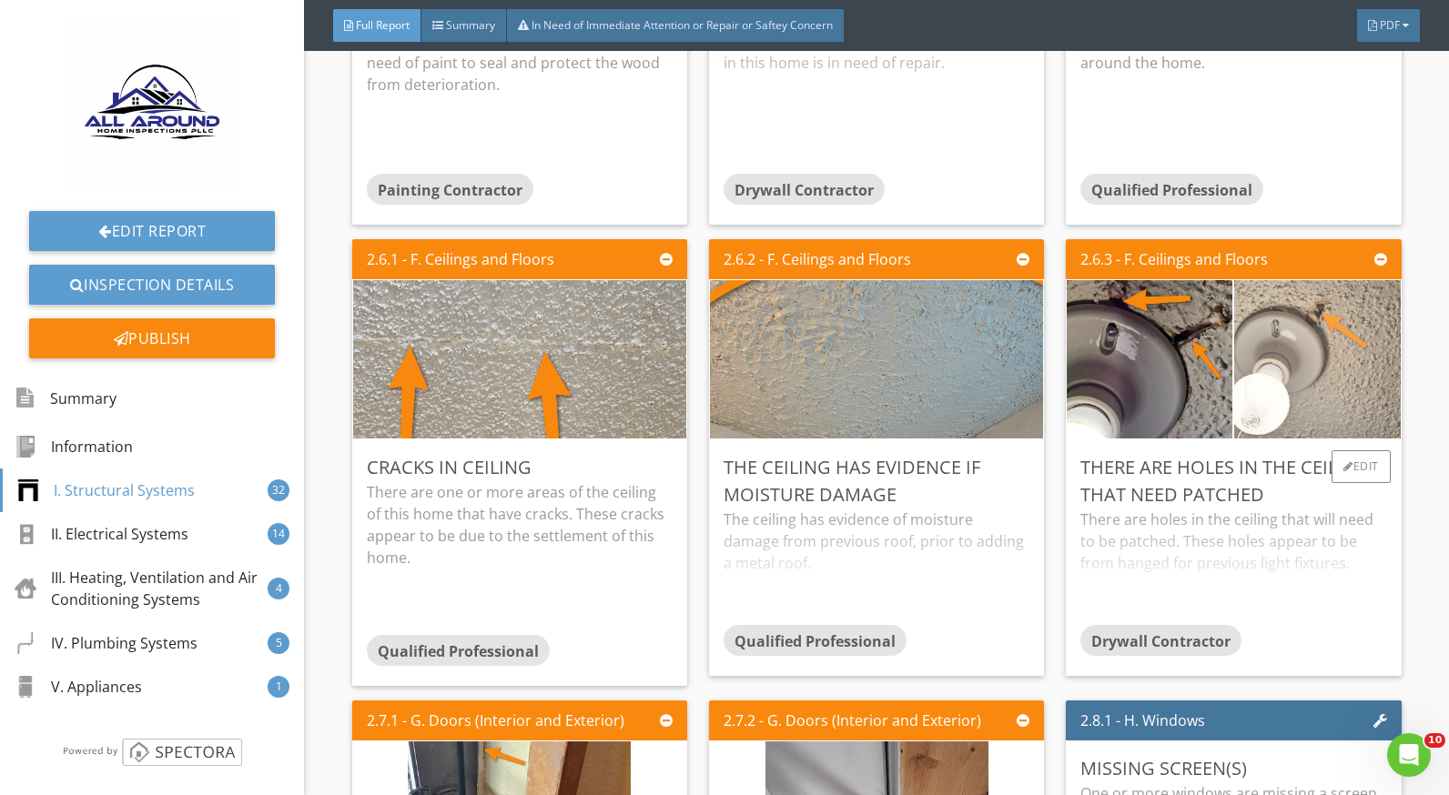
click at [1283, 375] on img at bounding box center [1317, 359] width 223 height 396
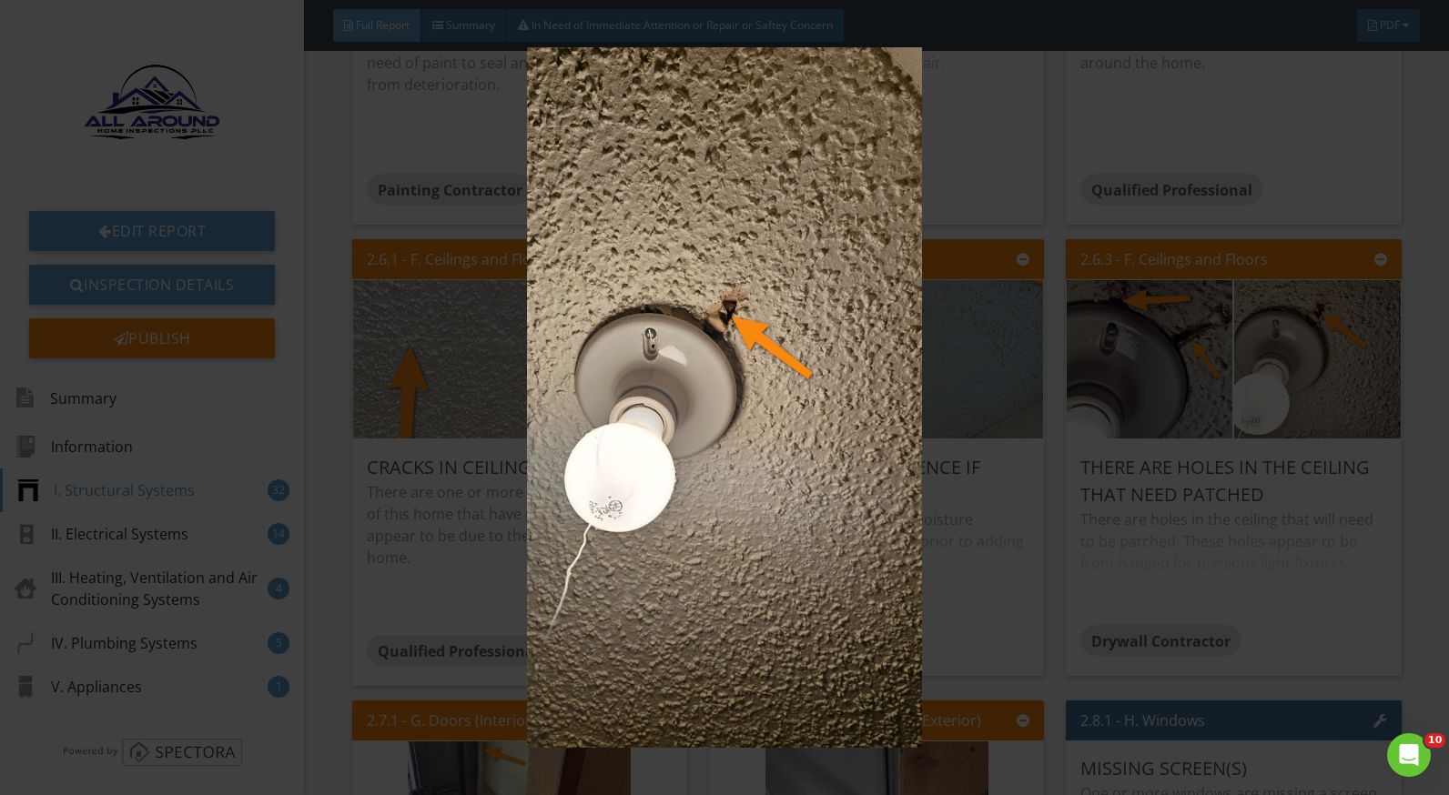
click at [1341, 573] on img at bounding box center [724, 397] width 1321 height 701
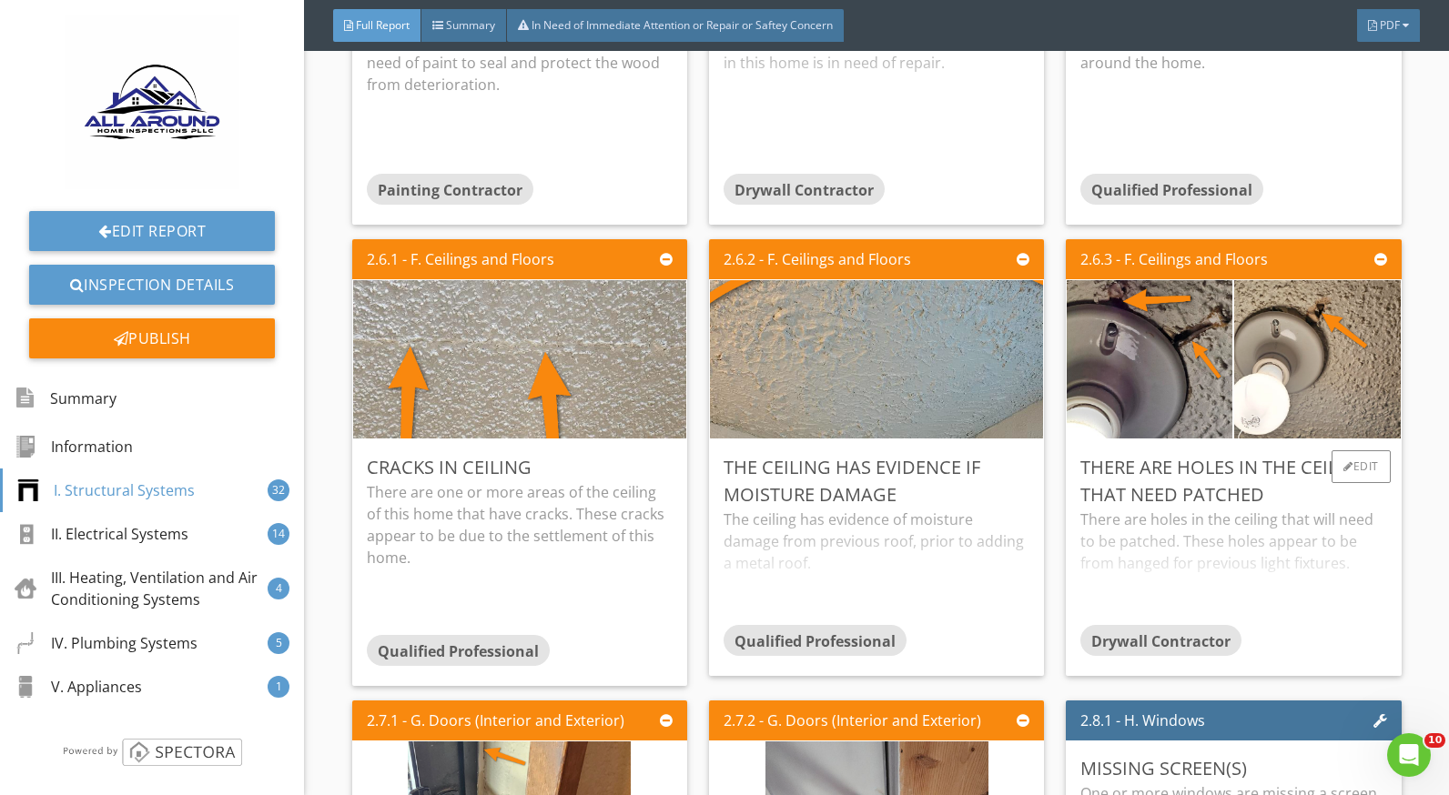
click at [1244, 551] on div "There are holes in the ceiling that will need to be patched. These holes appear…" at bounding box center [1233, 567] width 306 height 116
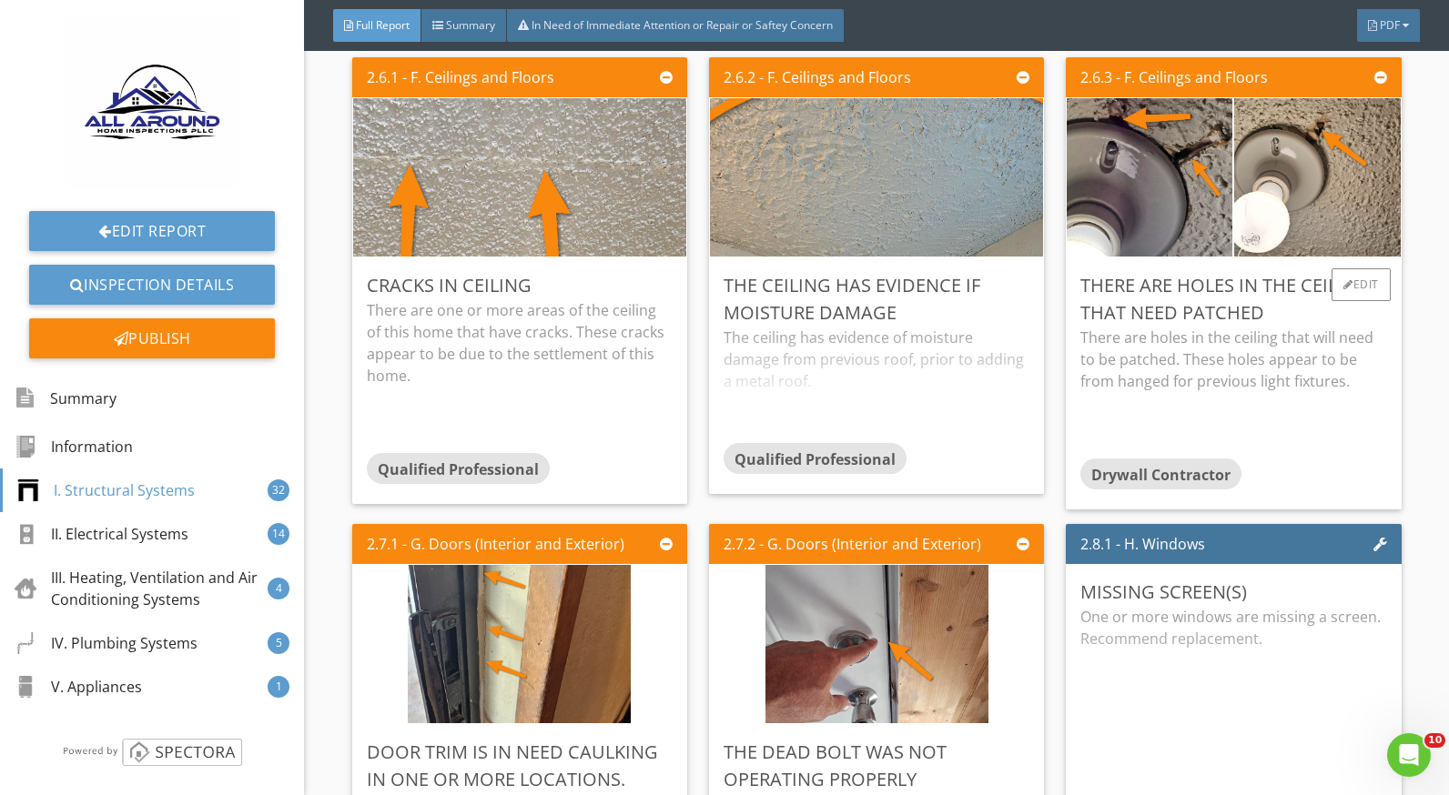
scroll to position [5006, 0]
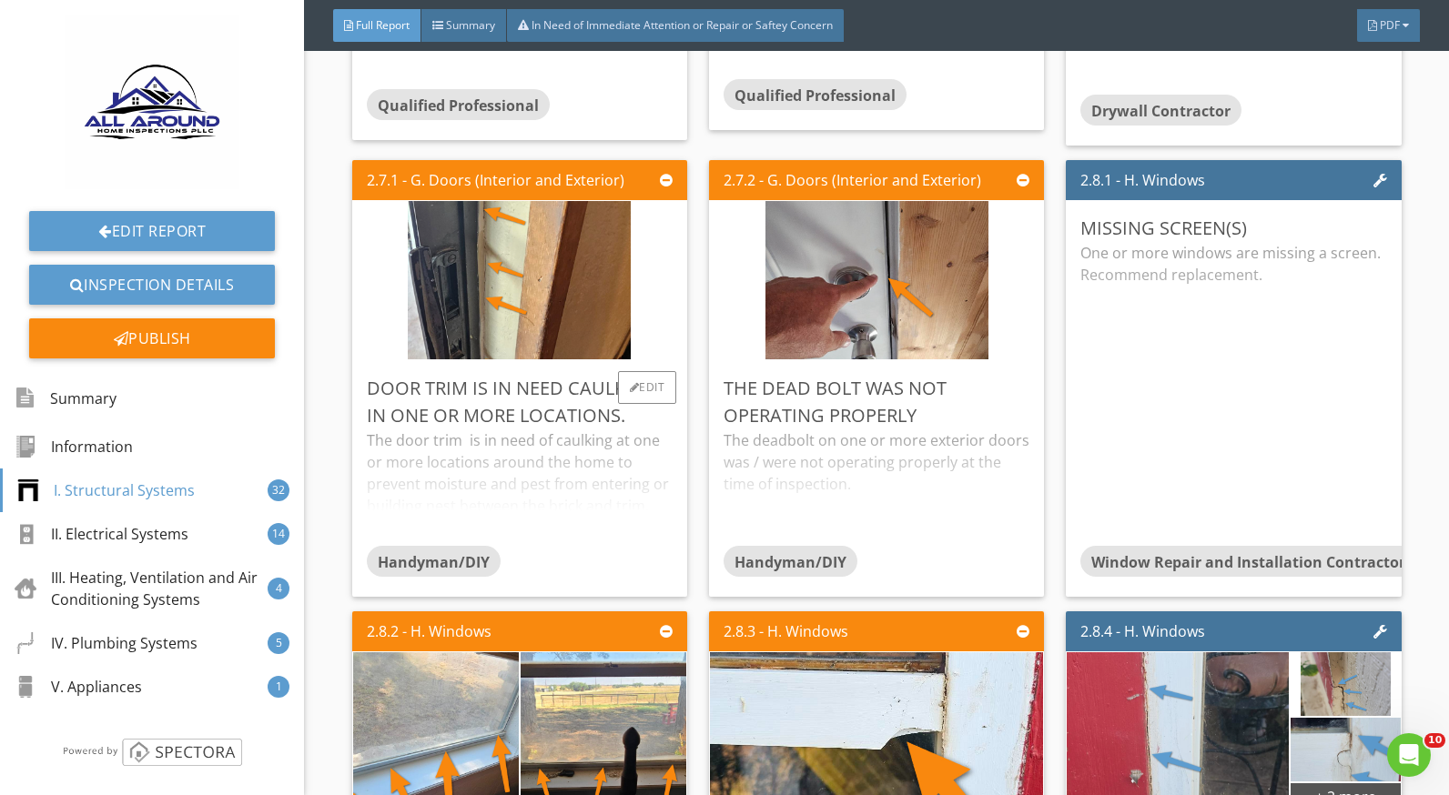
click at [545, 473] on div "The door trim is in need of caulking at one or more locations around the home t…" at bounding box center [520, 488] width 306 height 116
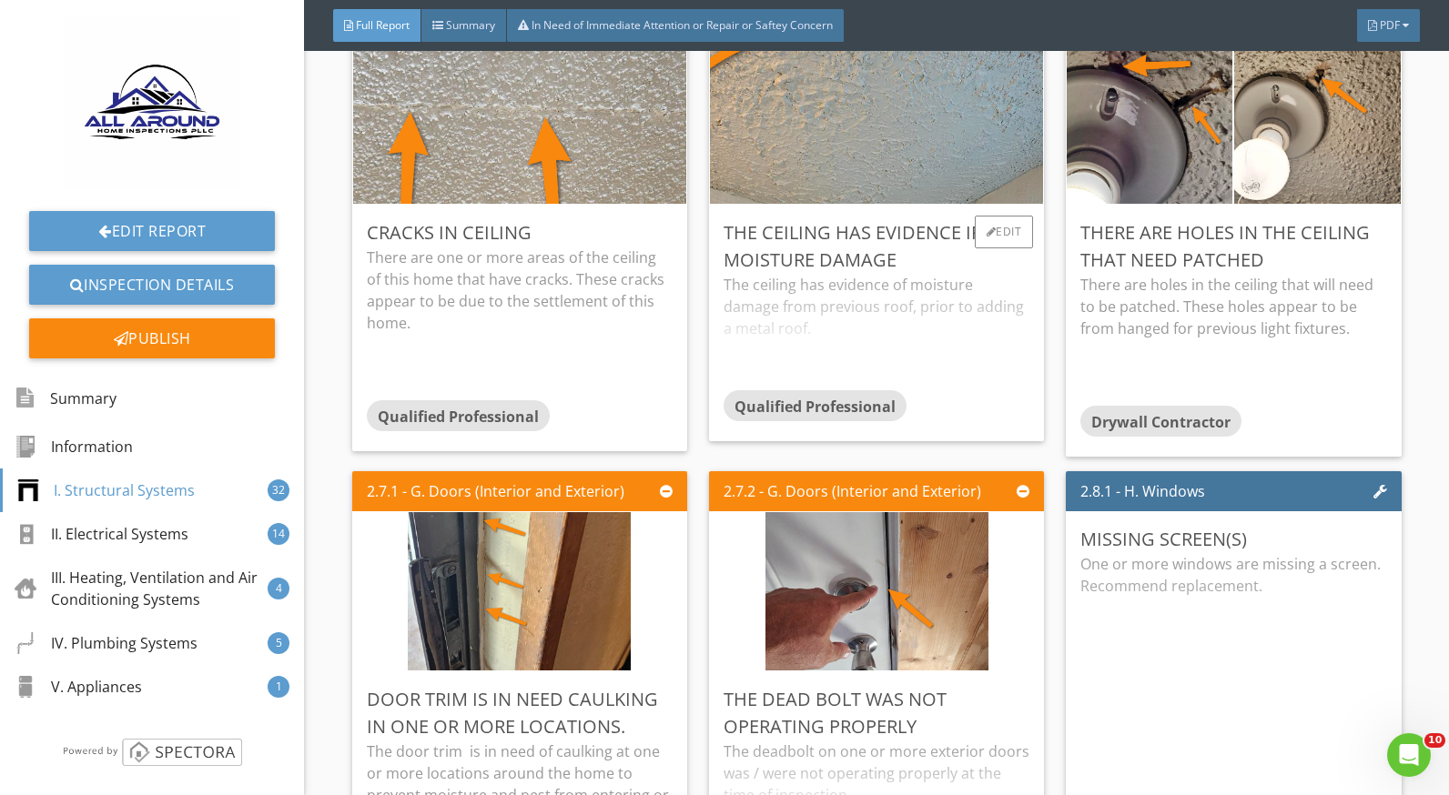
scroll to position [4551, 0]
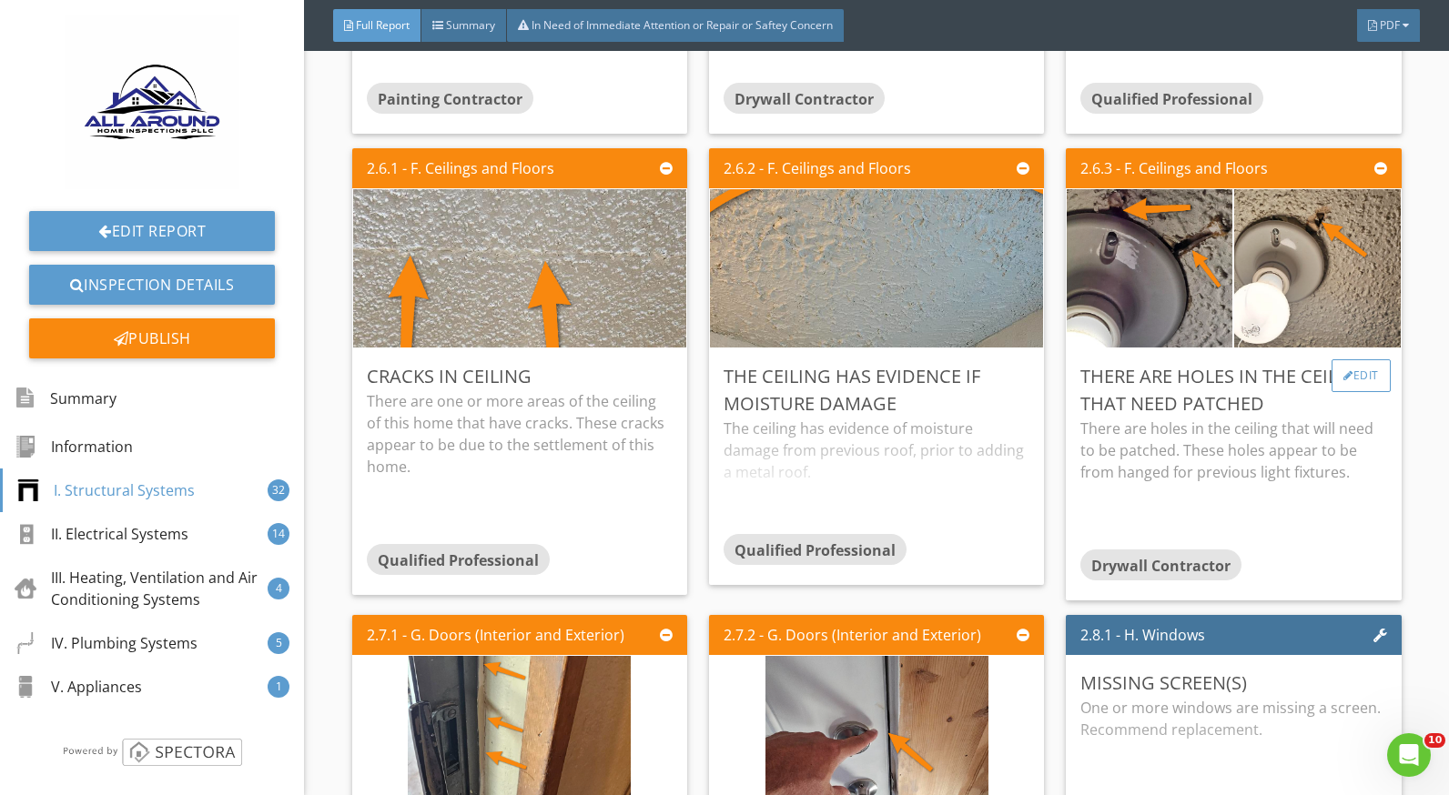
click at [1343, 373] on div at bounding box center [1348, 375] width 10 height 11
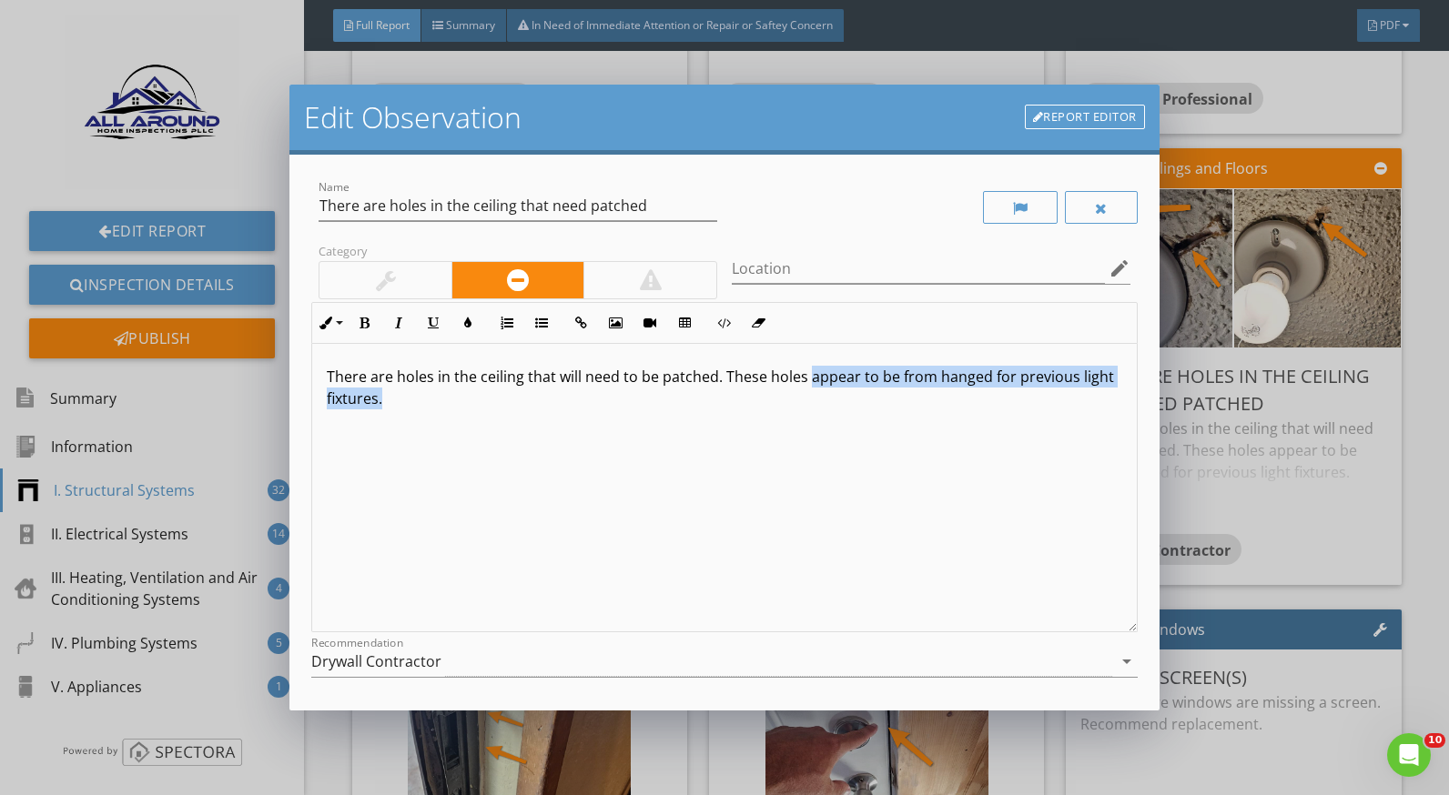
drag, startPoint x: 526, startPoint y: 412, endPoint x: 810, endPoint y: 375, distance: 286.4
click at [810, 375] on div "There are holes in the ceiling that will need to be patched. These holes appear…" at bounding box center [724, 488] width 824 height 289
click at [521, 383] on p "There are holes in the ceiling that will need to be patched." at bounding box center [724, 377] width 795 height 22
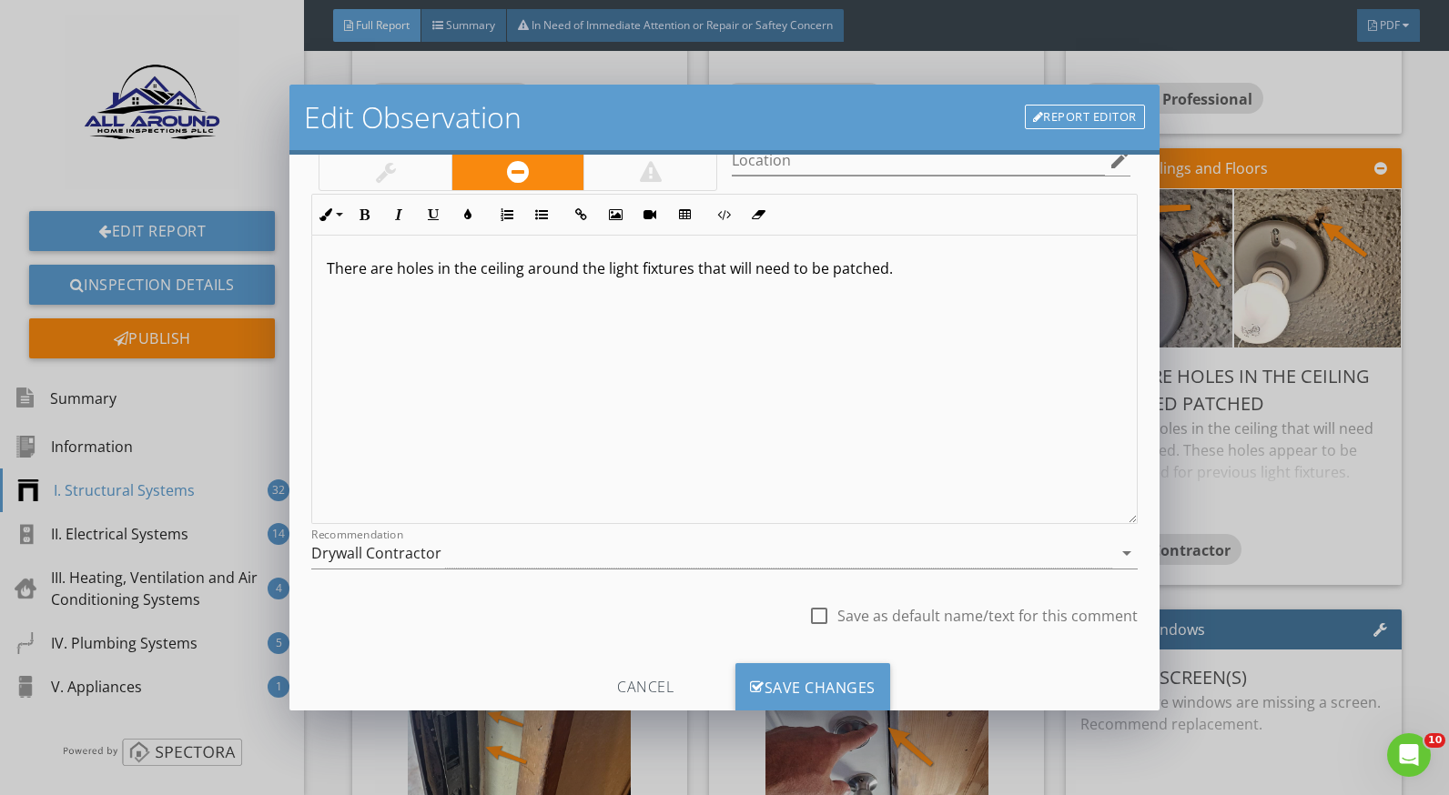
scroll to position [159, 0]
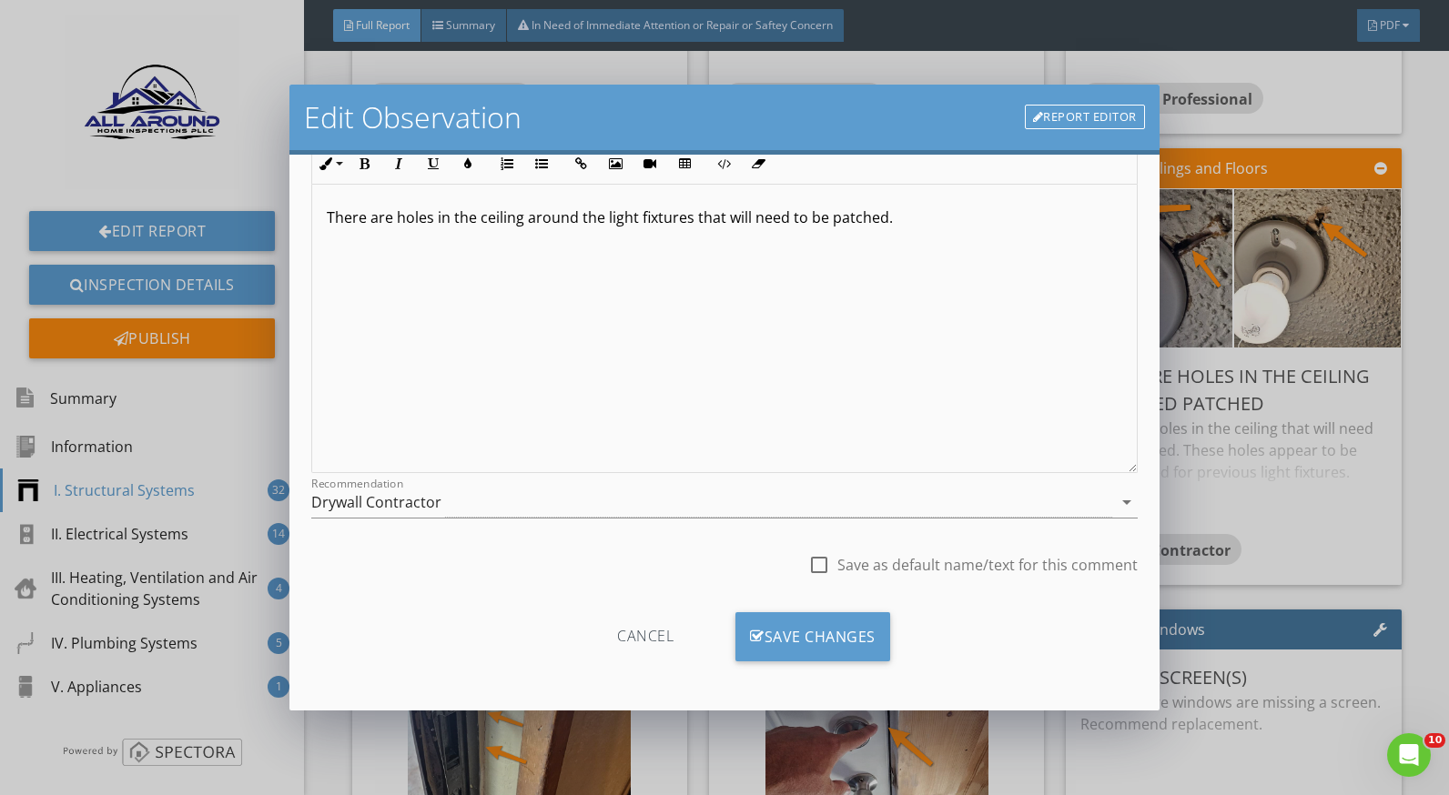
drag, startPoint x: 854, startPoint y: 640, endPoint x: 987, endPoint y: 628, distance: 134.3
click at [854, 640] on div "Save Changes" at bounding box center [812, 637] width 155 height 49
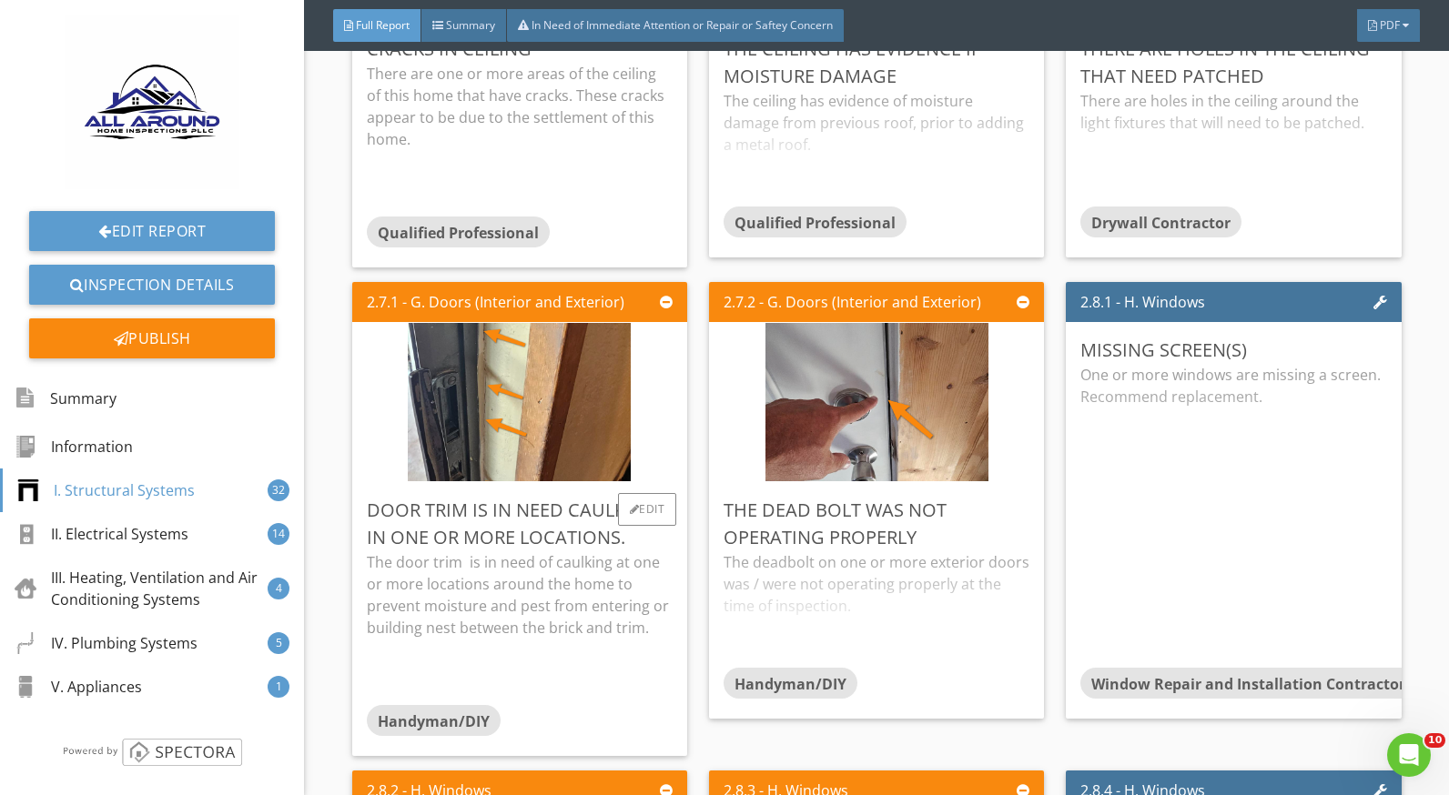
scroll to position [5006, 0]
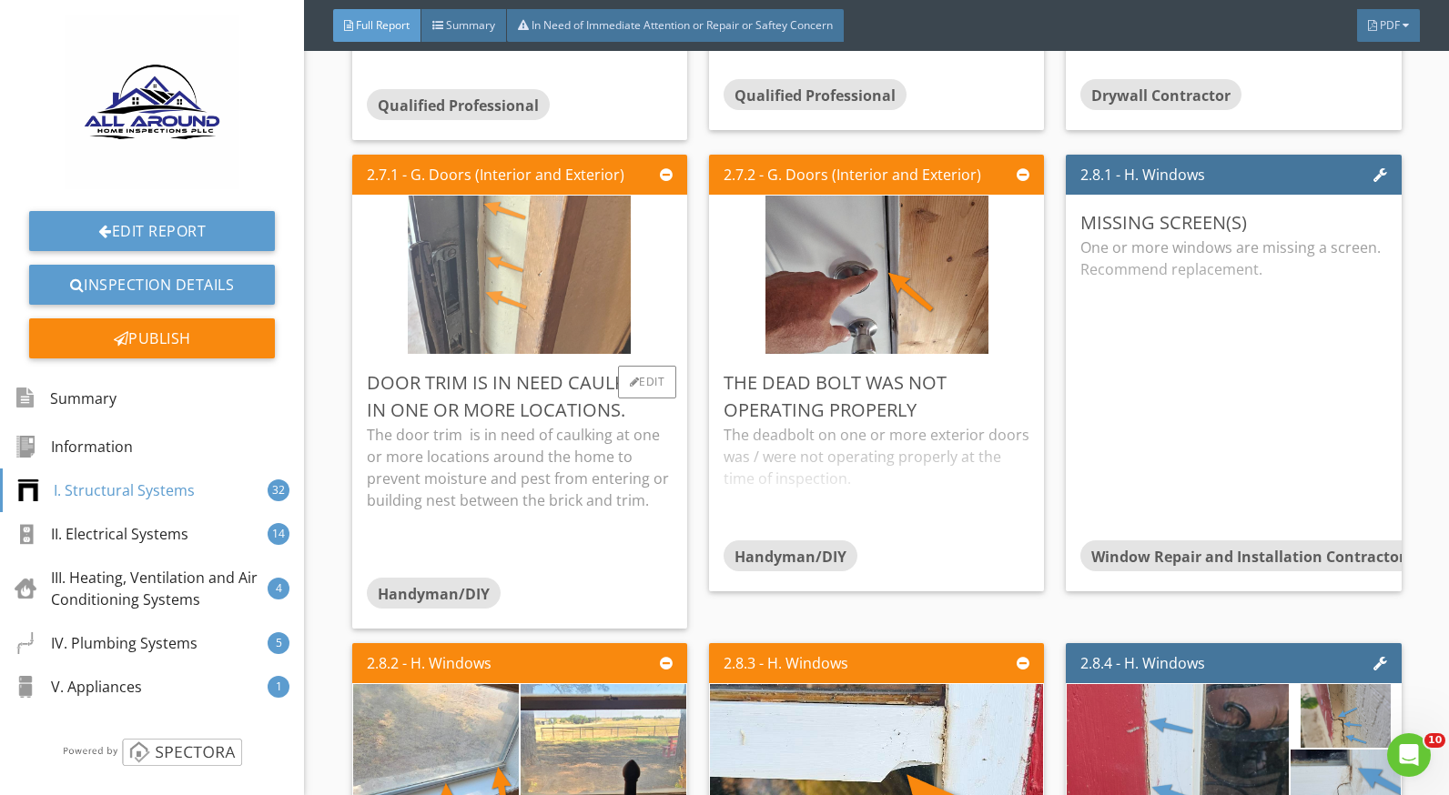
click at [463, 295] on img at bounding box center [519, 274] width 223 height 396
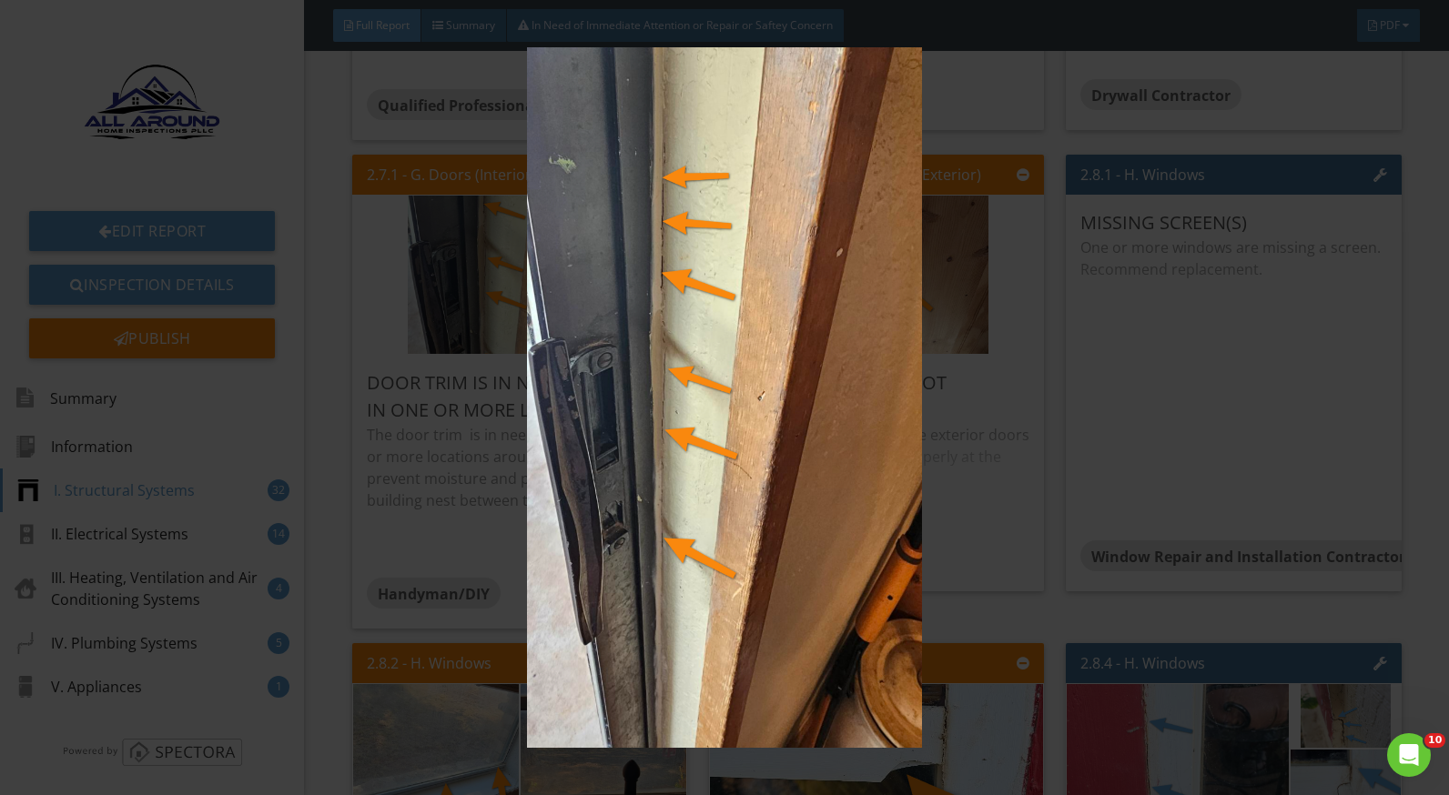
click at [978, 470] on img at bounding box center [724, 397] width 1321 height 701
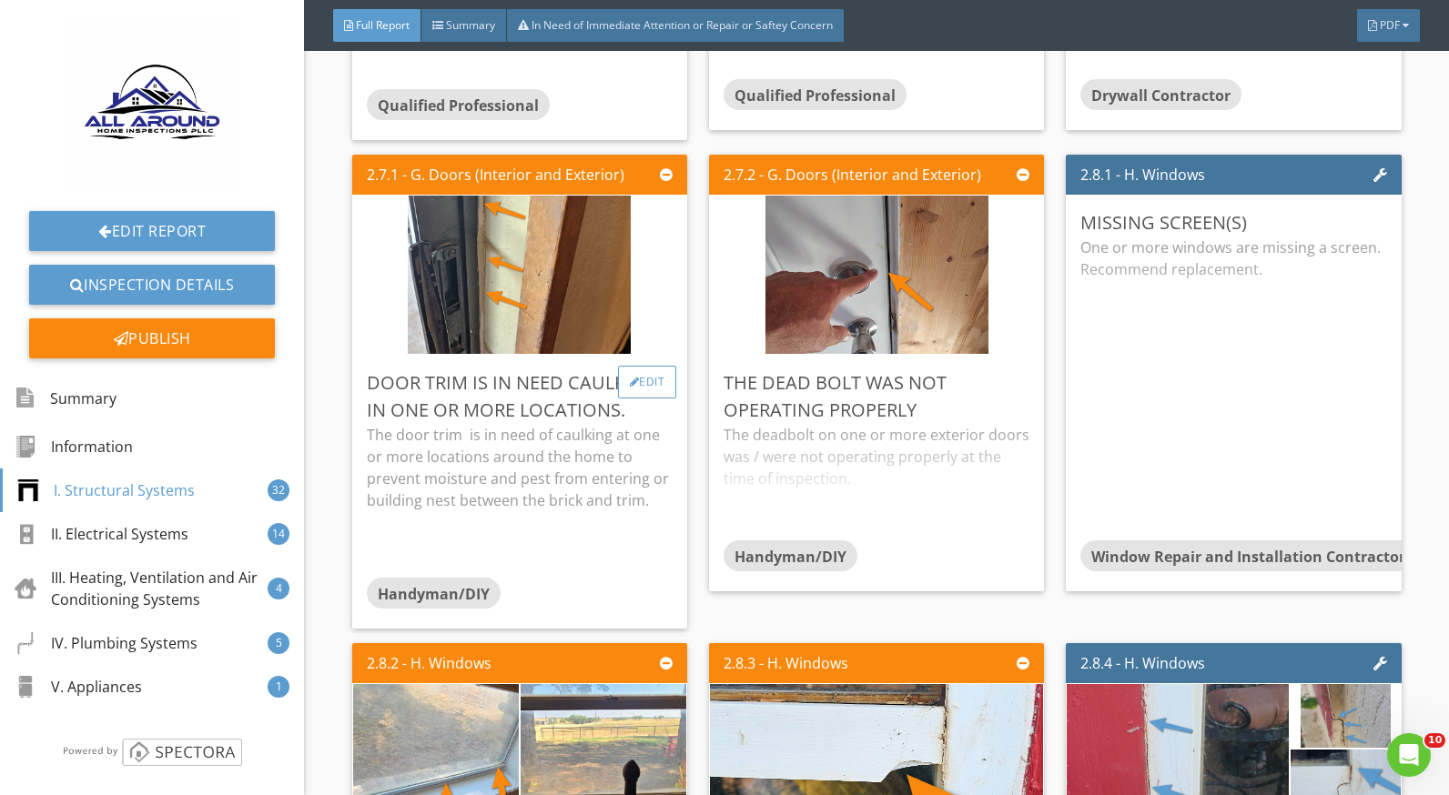
click at [641, 385] on div "Edit" at bounding box center [647, 382] width 59 height 33
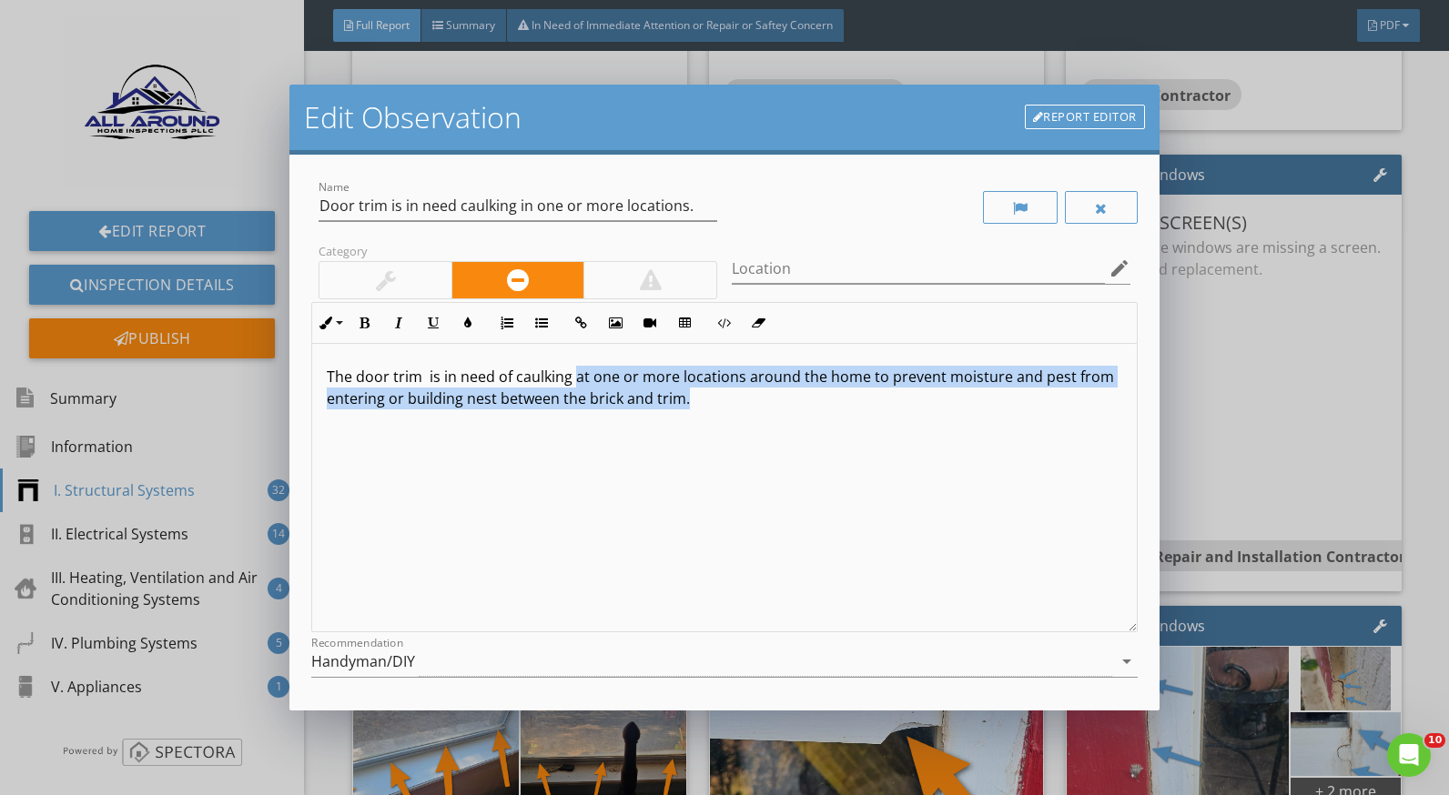
drag, startPoint x: 575, startPoint y: 376, endPoint x: 739, endPoint y: 409, distance: 167.1
click at [730, 408] on p "The door trim is in need of caulking at one or more locations around the home t…" at bounding box center [724, 388] width 795 height 44
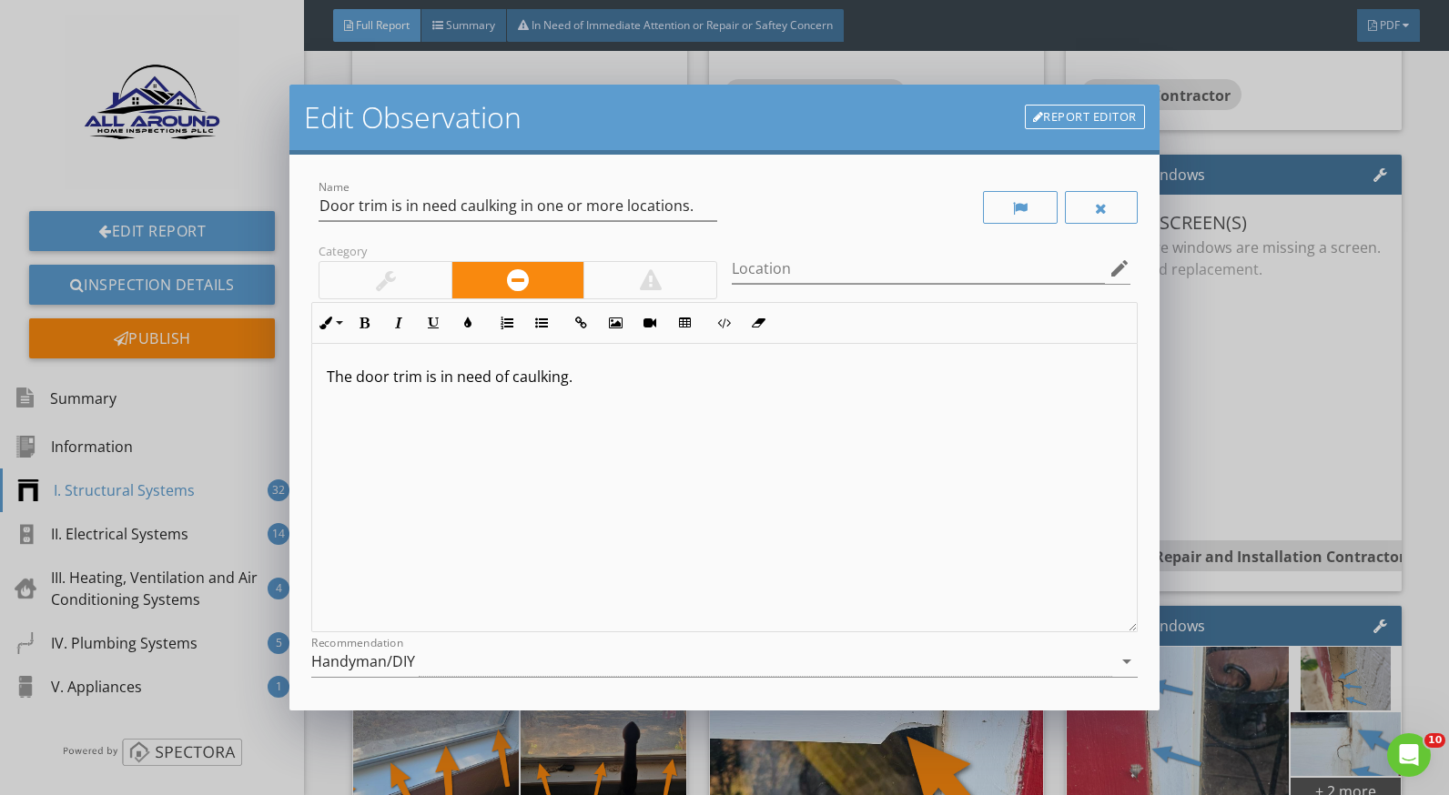
click at [562, 375] on p "The door trim is in need of caulking." at bounding box center [724, 377] width 795 height 22
click at [565, 375] on p "The door trim is in need of caulking." at bounding box center [724, 377] width 795 height 22
click at [570, 378] on p "The door trim is in need of caulking to provide a finished look." at bounding box center [724, 377] width 795 height 22
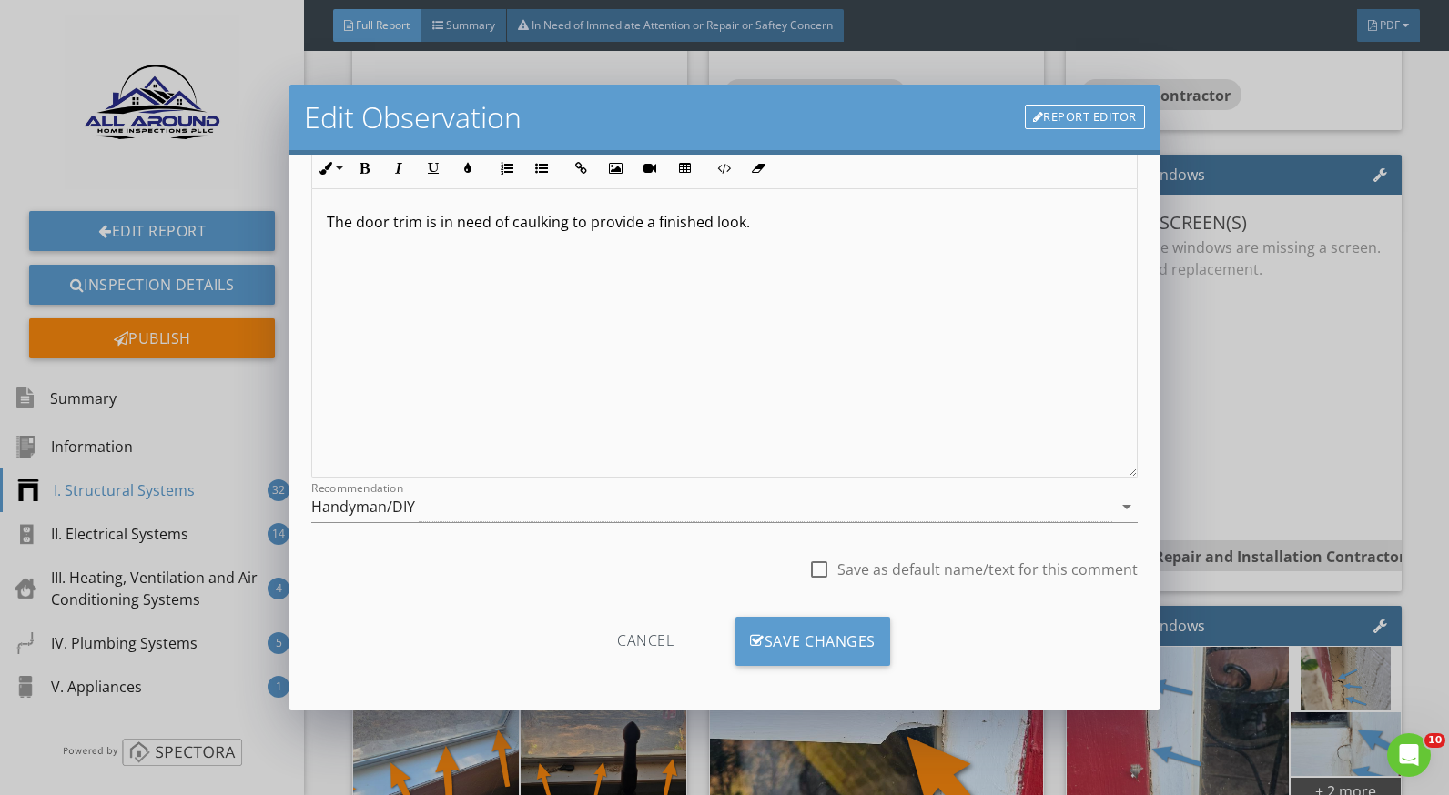
scroll to position [159, 0]
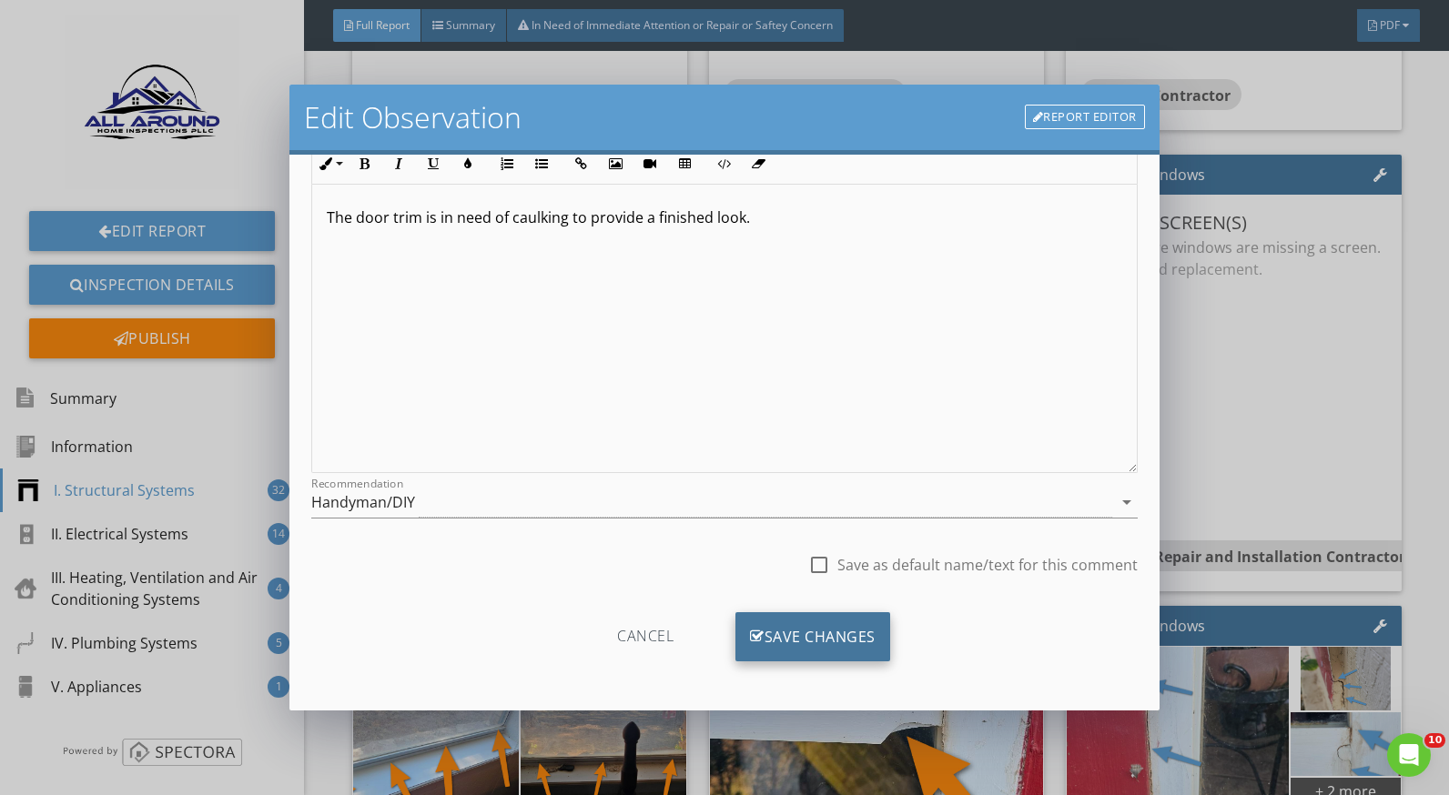
click at [832, 623] on div "Save Changes" at bounding box center [812, 637] width 155 height 49
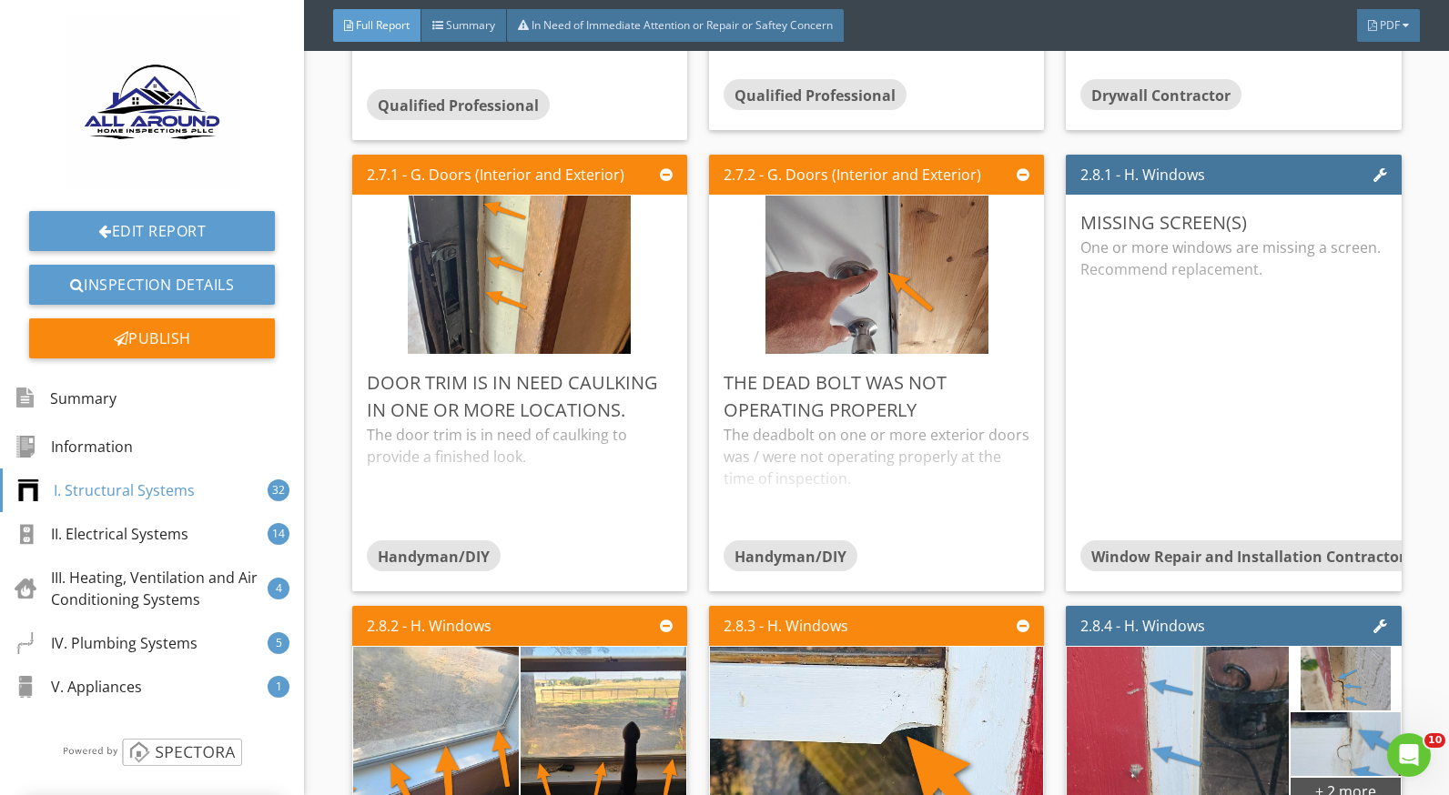
scroll to position [0, 0]
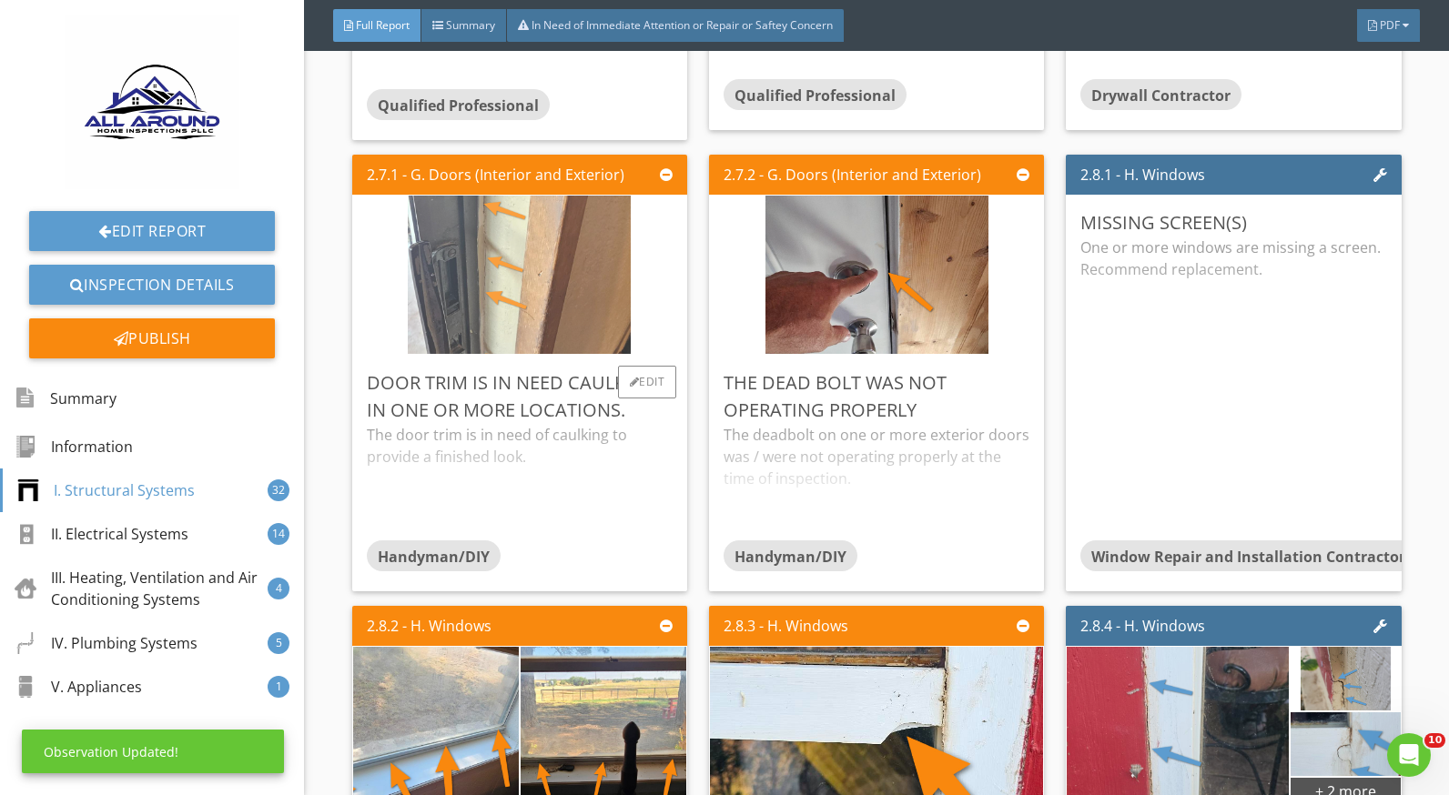
click at [474, 290] on img at bounding box center [519, 274] width 223 height 396
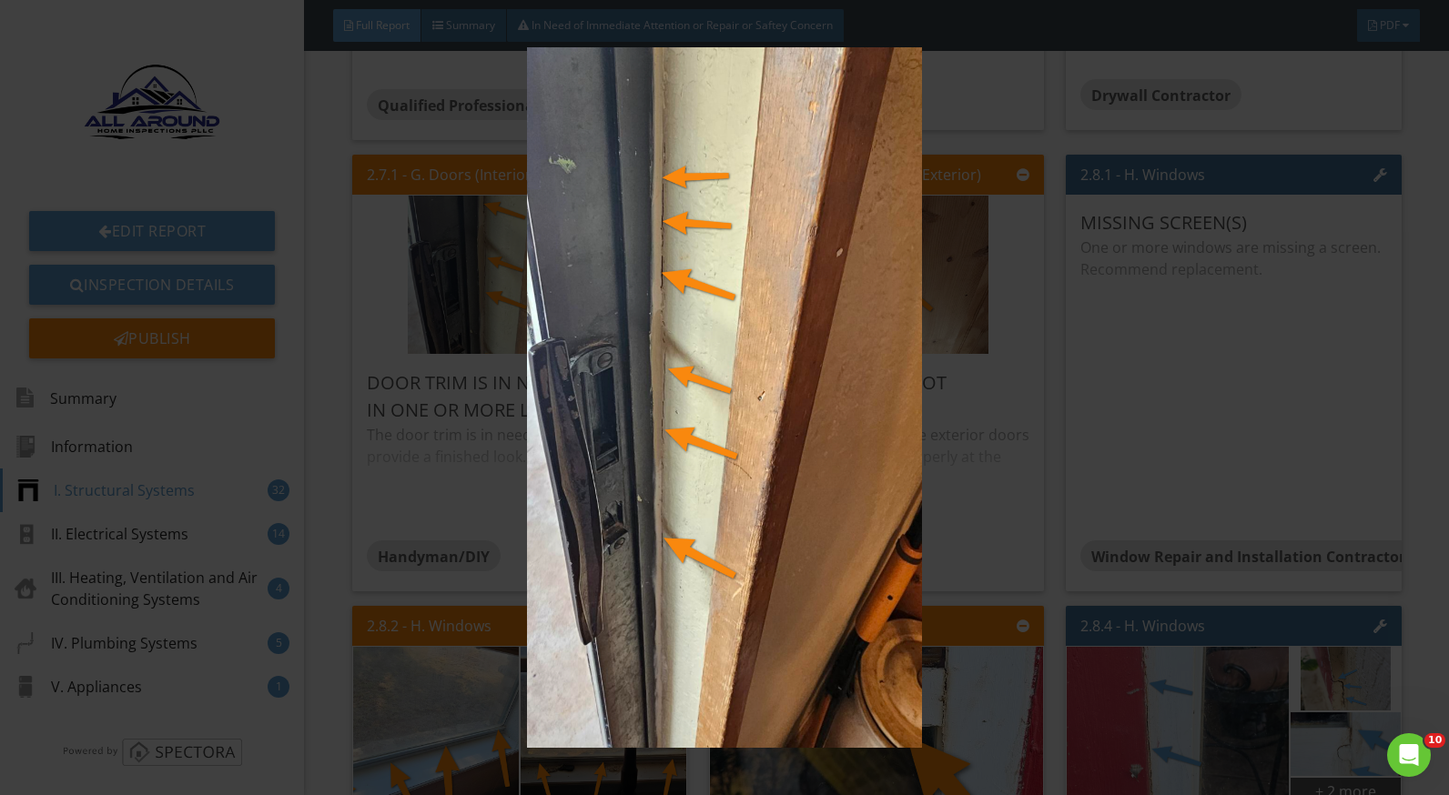
click at [964, 412] on img at bounding box center [724, 397] width 1321 height 701
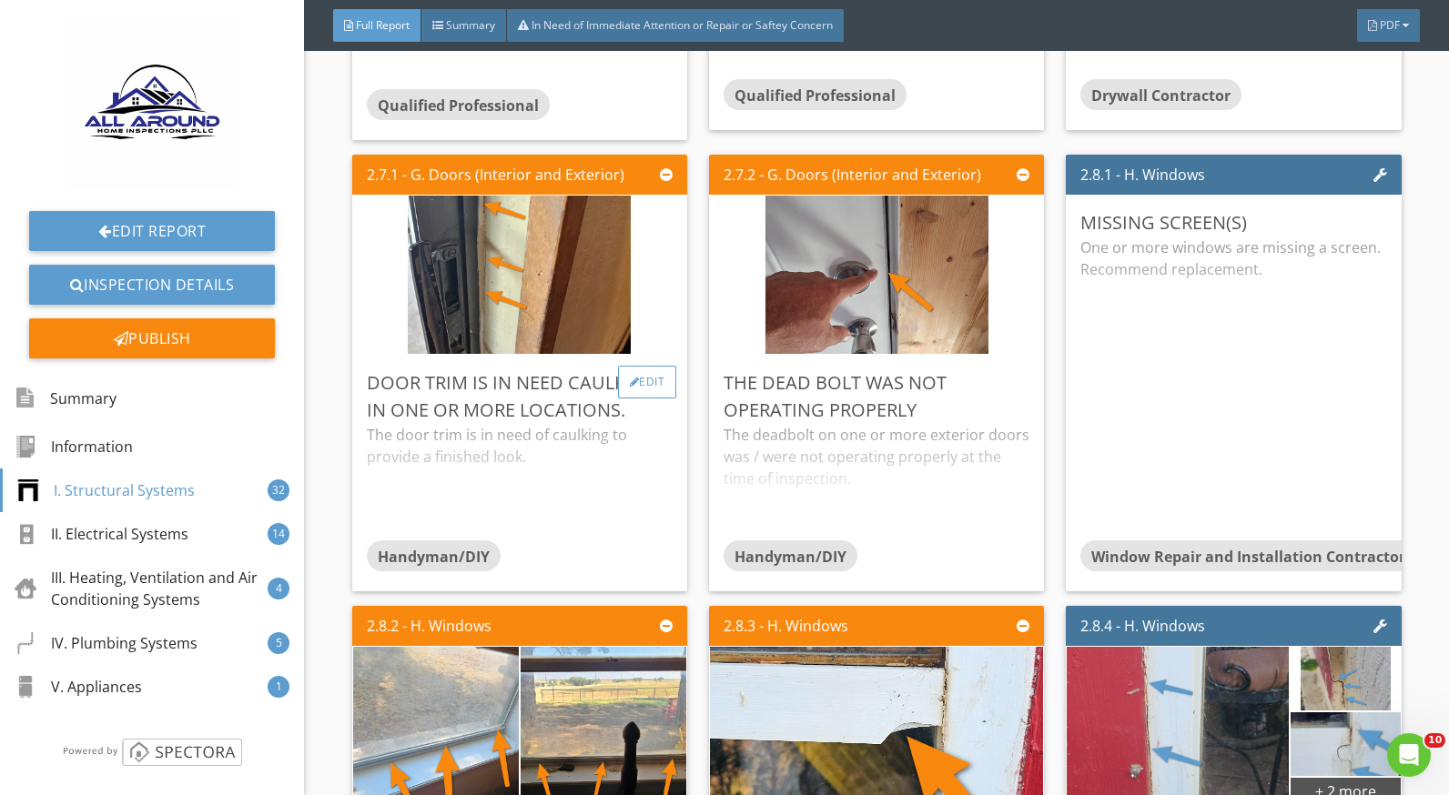
click at [652, 380] on div "Edit" at bounding box center [647, 382] width 59 height 33
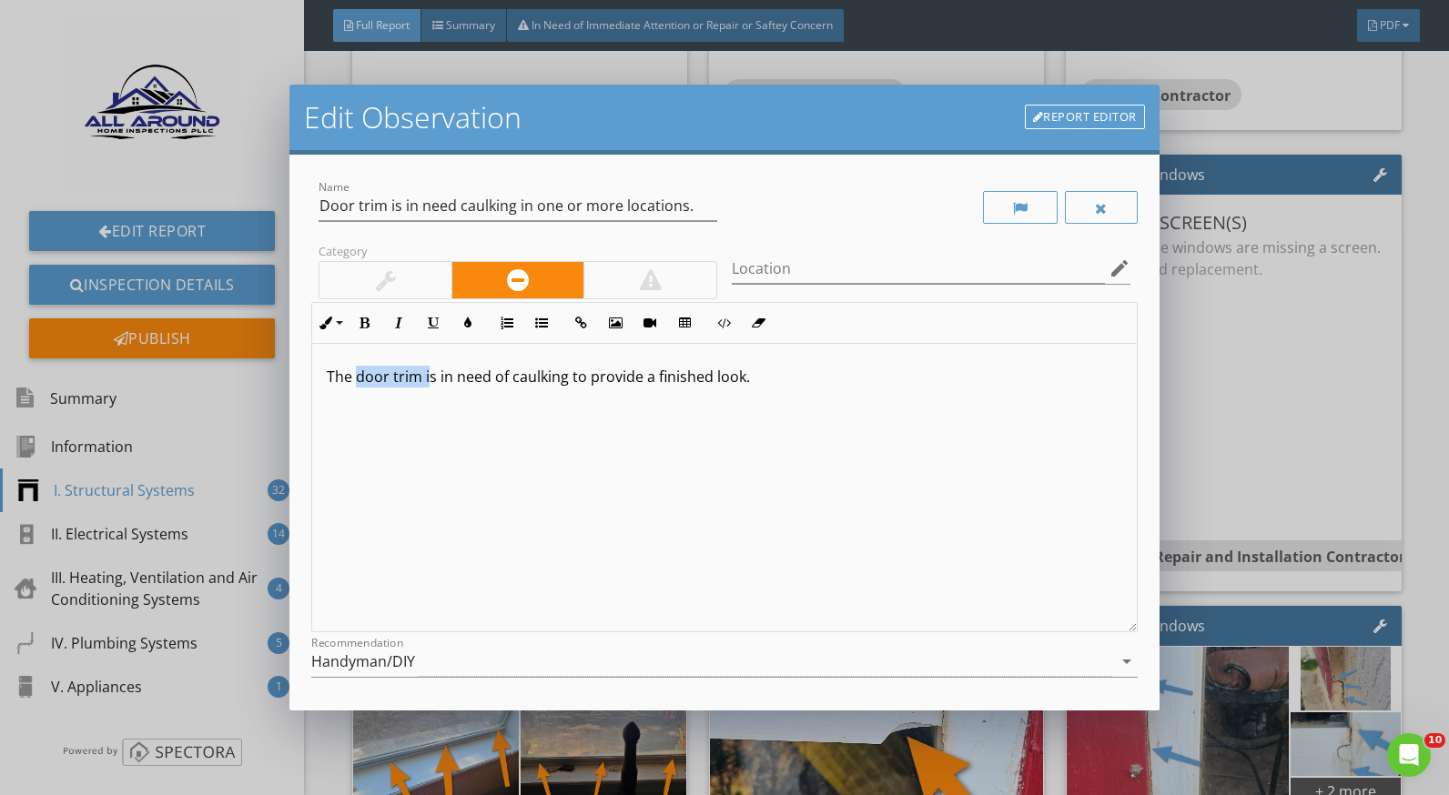
drag, startPoint x: 355, startPoint y: 377, endPoint x: 429, endPoint y: 378, distance: 73.7
click at [429, 378] on p "The door trim is in need of caulking to provide a finished look." at bounding box center [724, 377] width 795 height 22
click at [432, 377] on p "There are areas in need of caulking to provide a finished look." at bounding box center [724, 377] width 795 height 22
drag, startPoint x: 687, startPoint y: 207, endPoint x: 298, endPoint y: 215, distance: 389.6
click at [304, 206] on div "Name Door trim is in need caulking in one or more locations. Category Location …" at bounding box center [723, 433] width 869 height 557
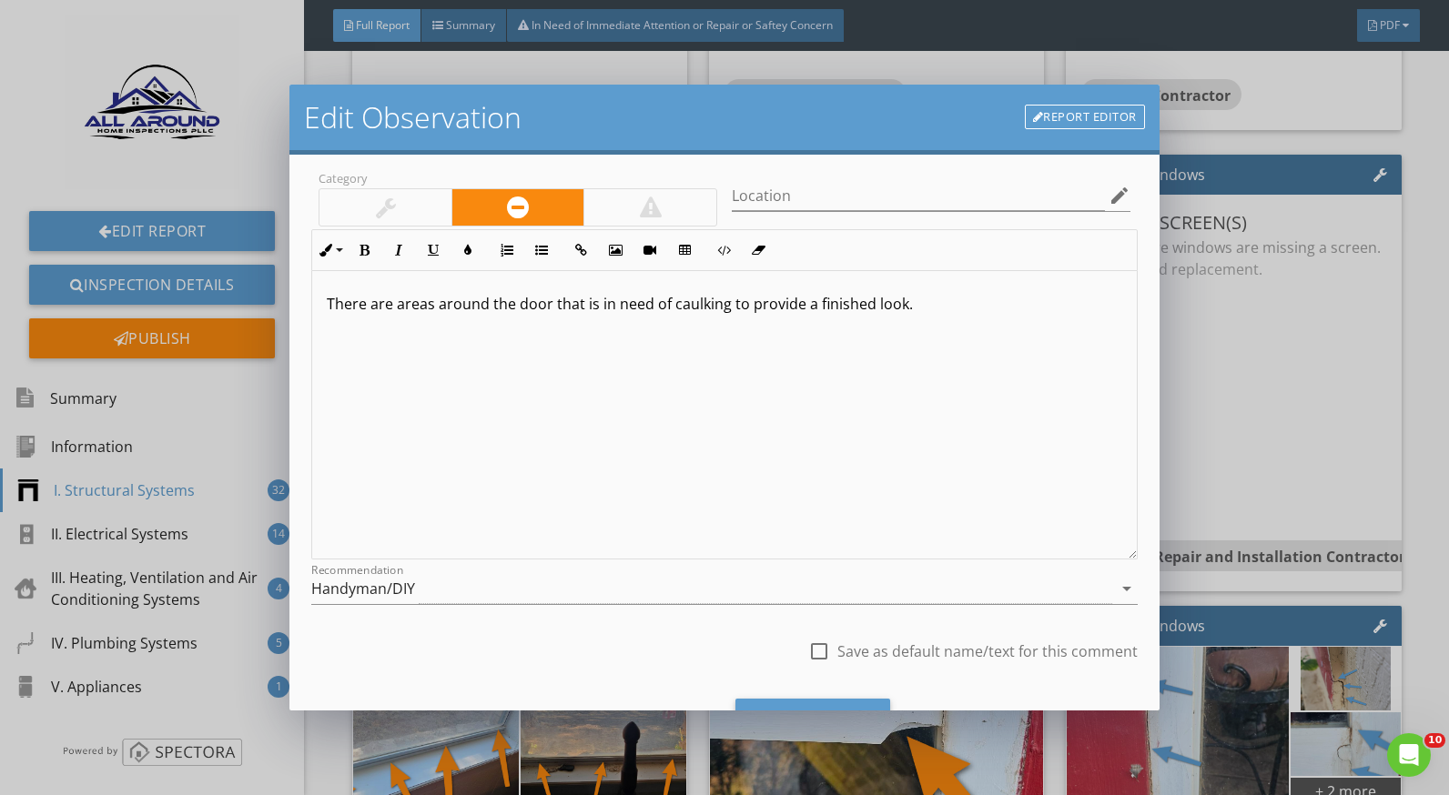
scroll to position [159, 0]
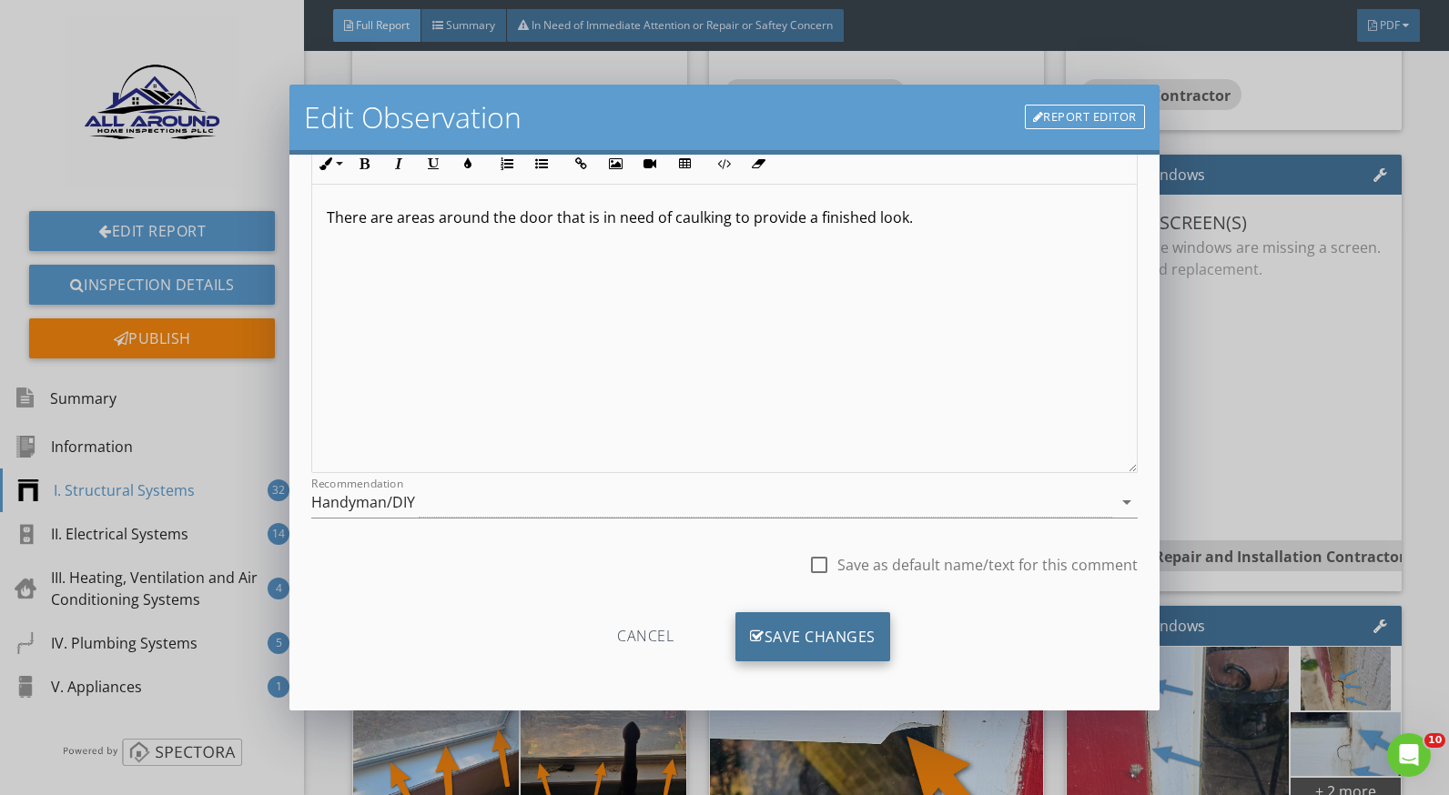
type input "Caulking around door"
click at [819, 640] on div "Save Changes" at bounding box center [812, 637] width 155 height 49
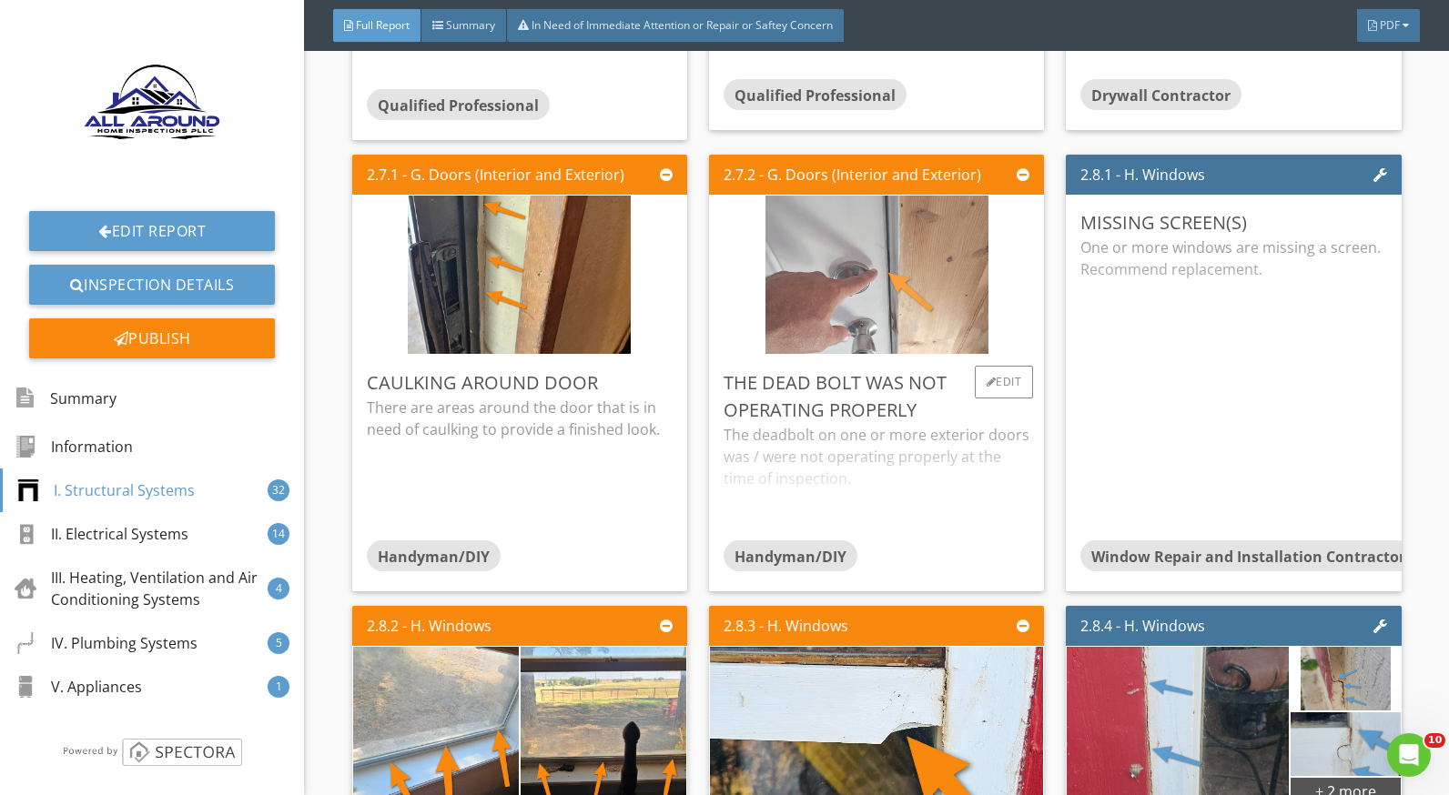
click at [791, 276] on img at bounding box center [876, 274] width 223 height 396
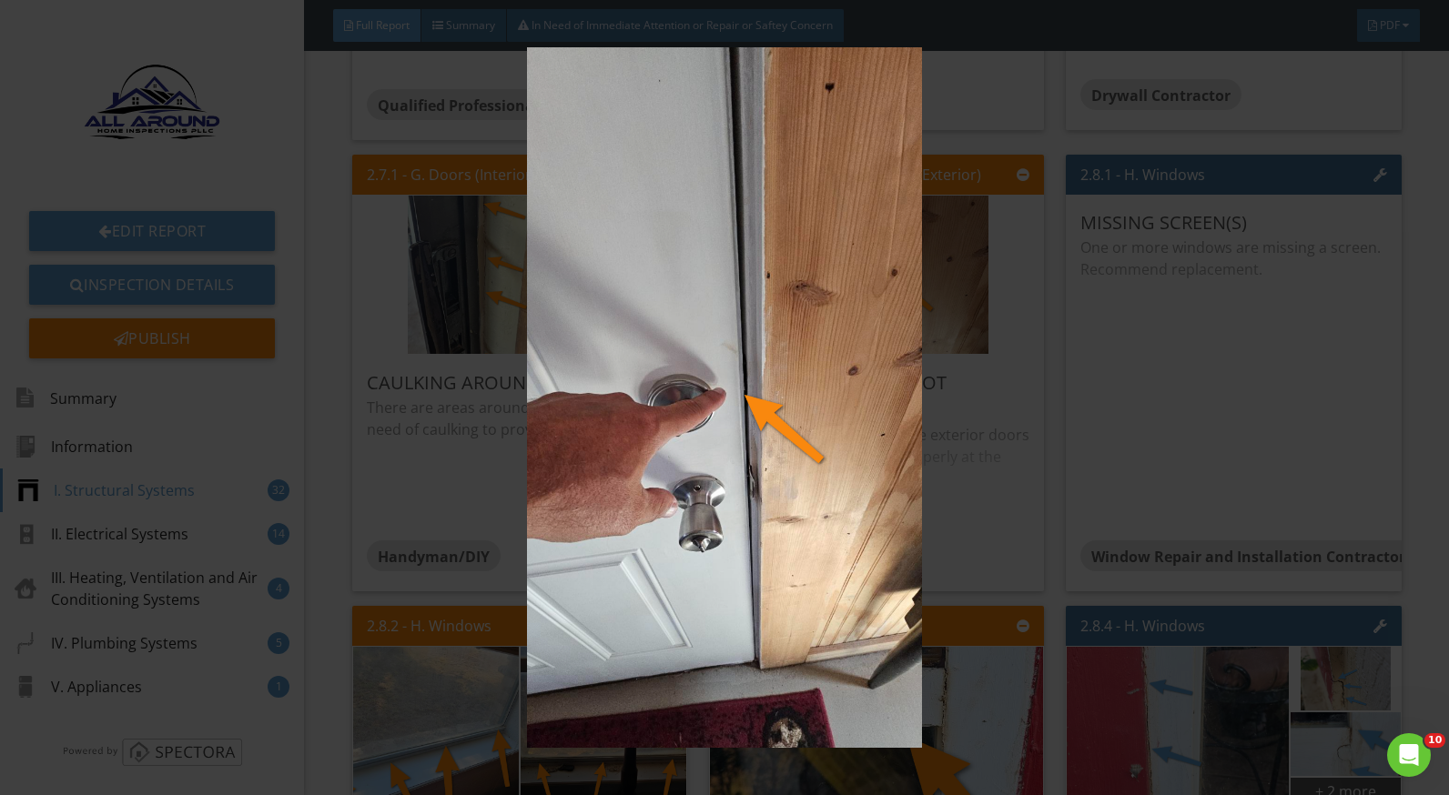
click at [984, 490] on img at bounding box center [724, 397] width 1321 height 701
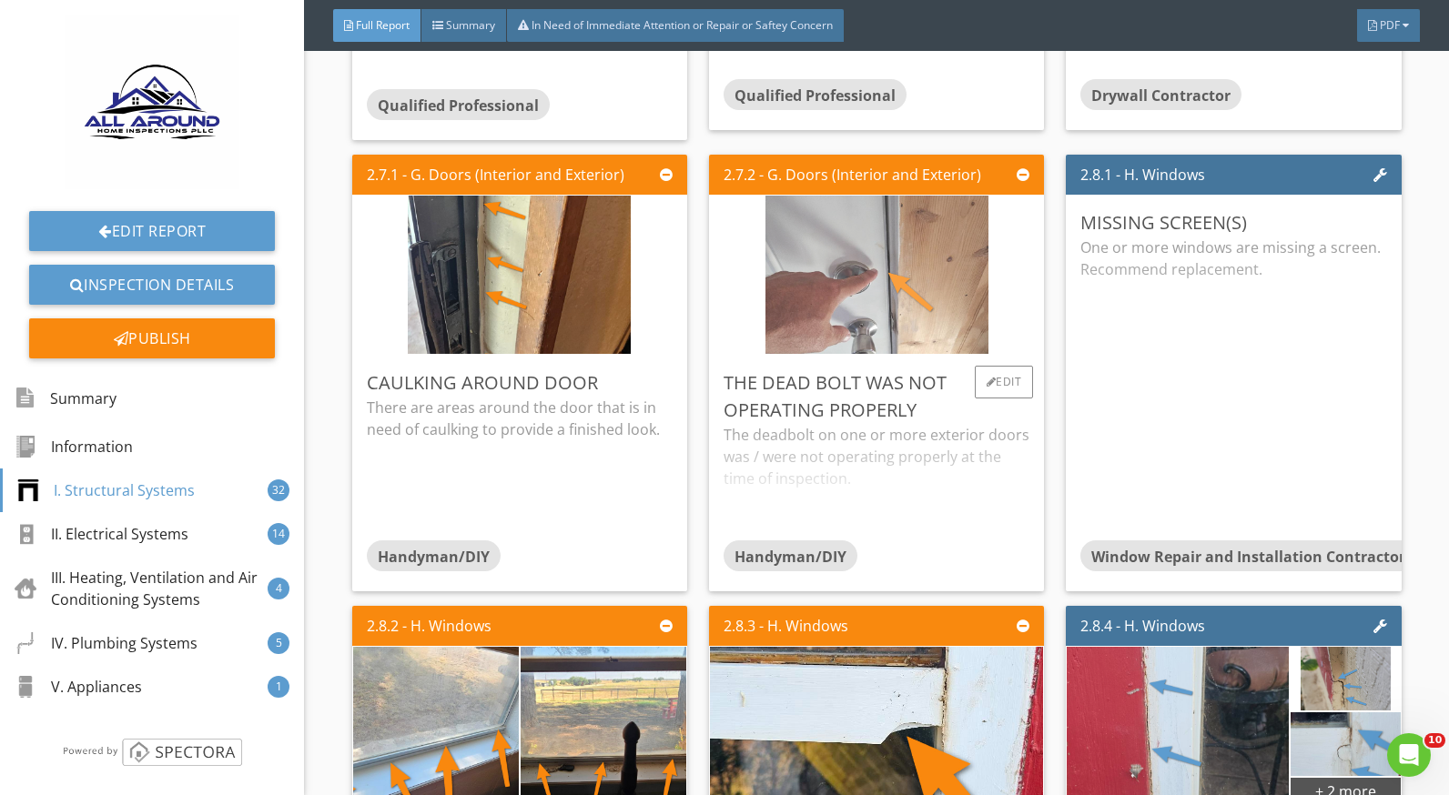
click at [906, 303] on img at bounding box center [876, 274] width 223 height 396
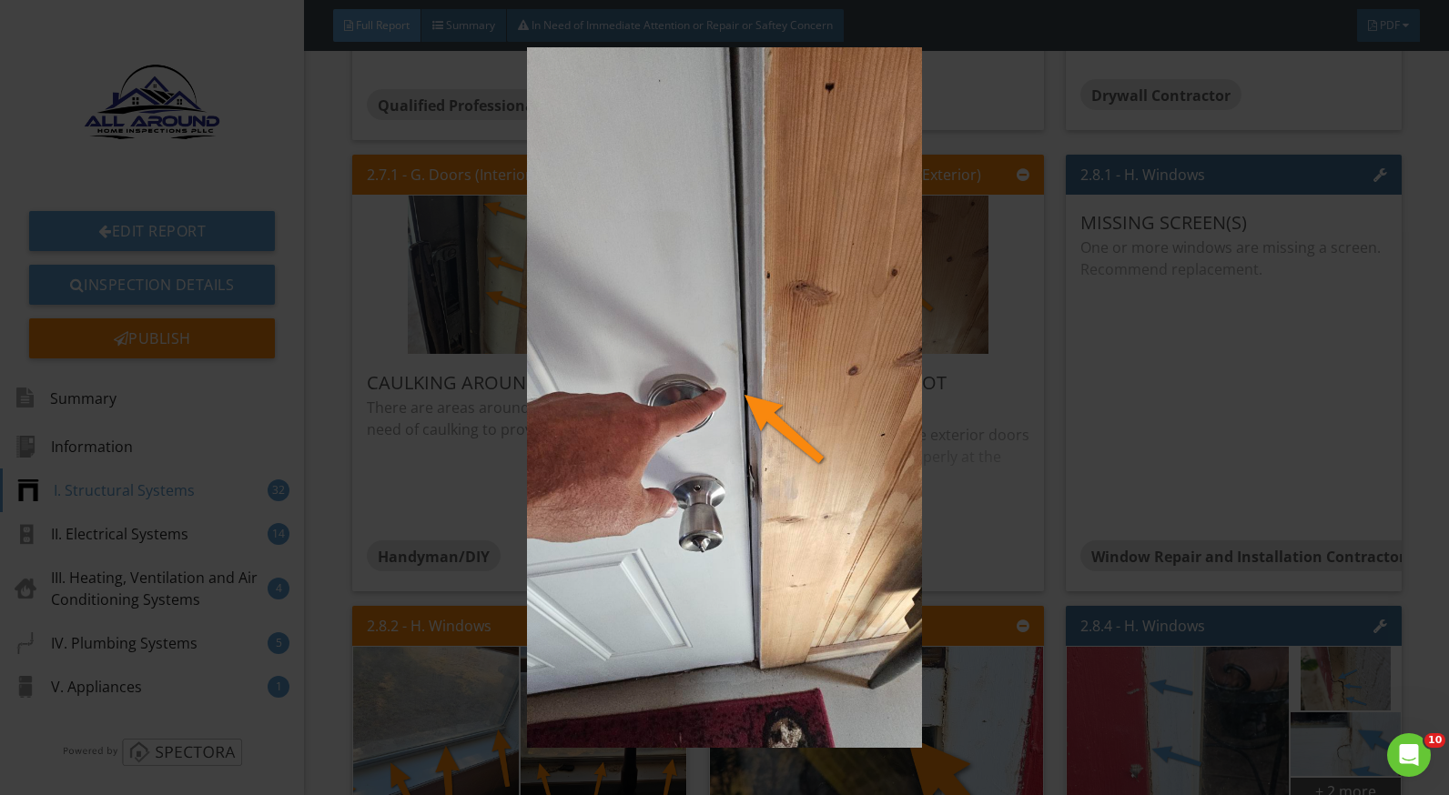
click at [976, 419] on img at bounding box center [724, 397] width 1321 height 701
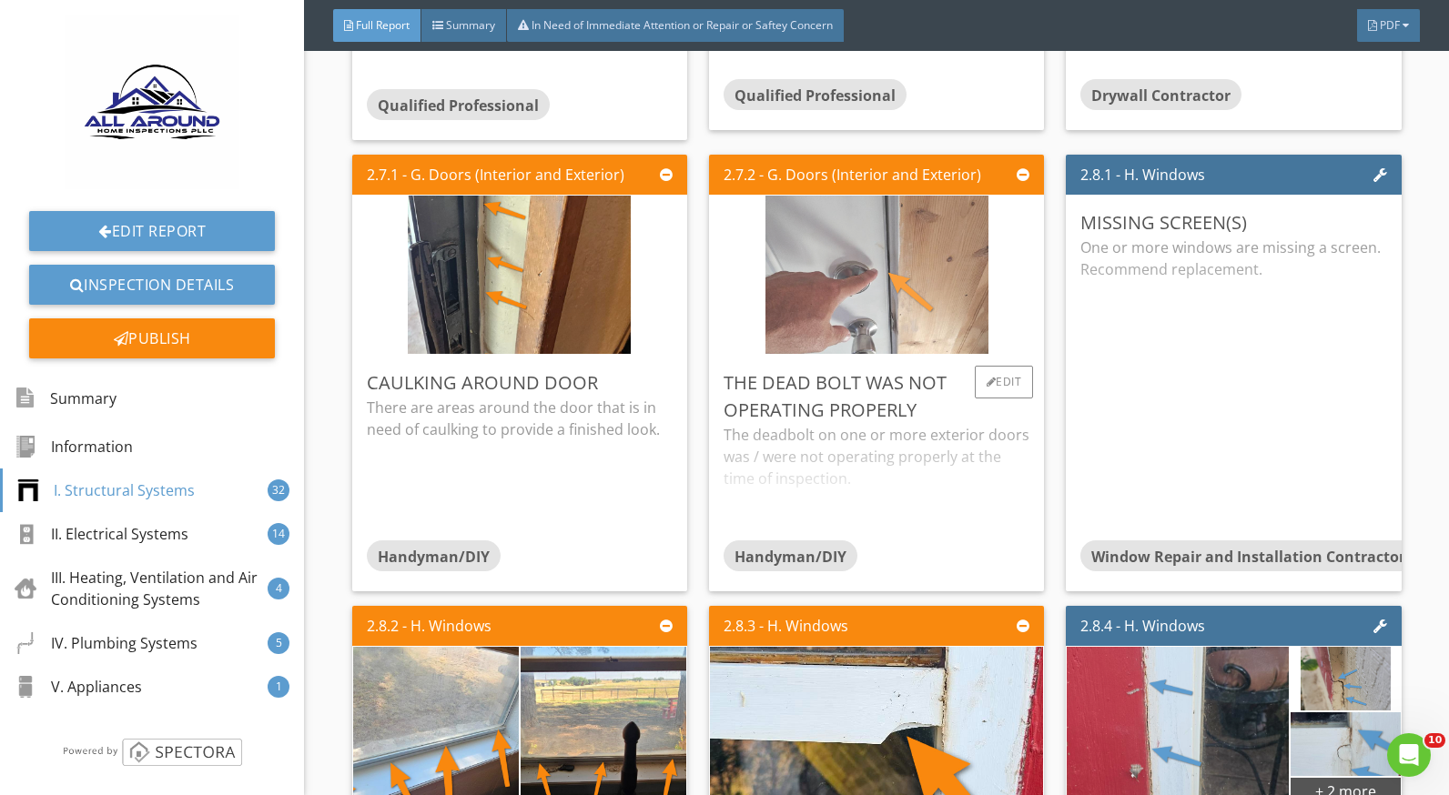
click at [906, 308] on img at bounding box center [876, 274] width 223 height 396
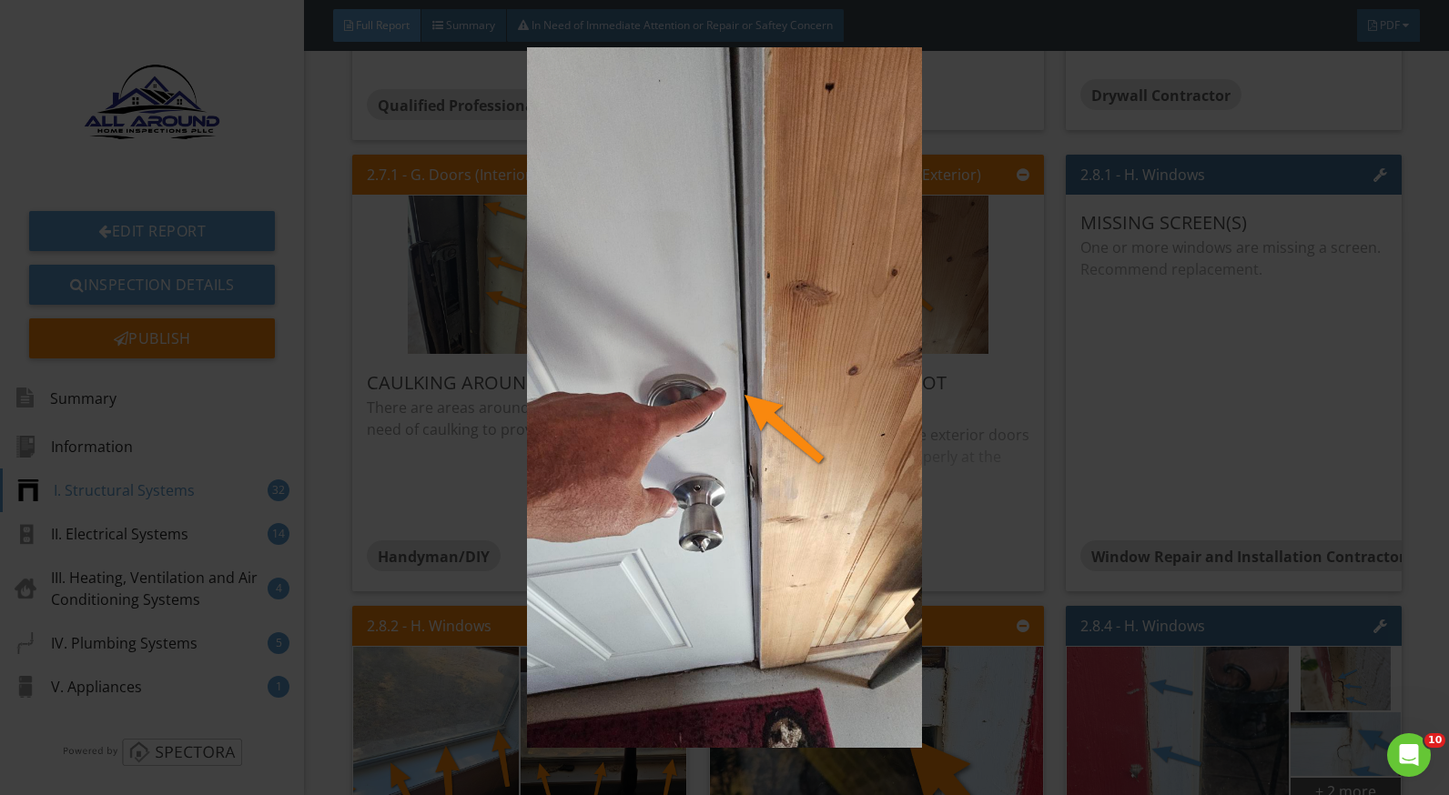
click at [939, 399] on img at bounding box center [724, 397] width 1321 height 701
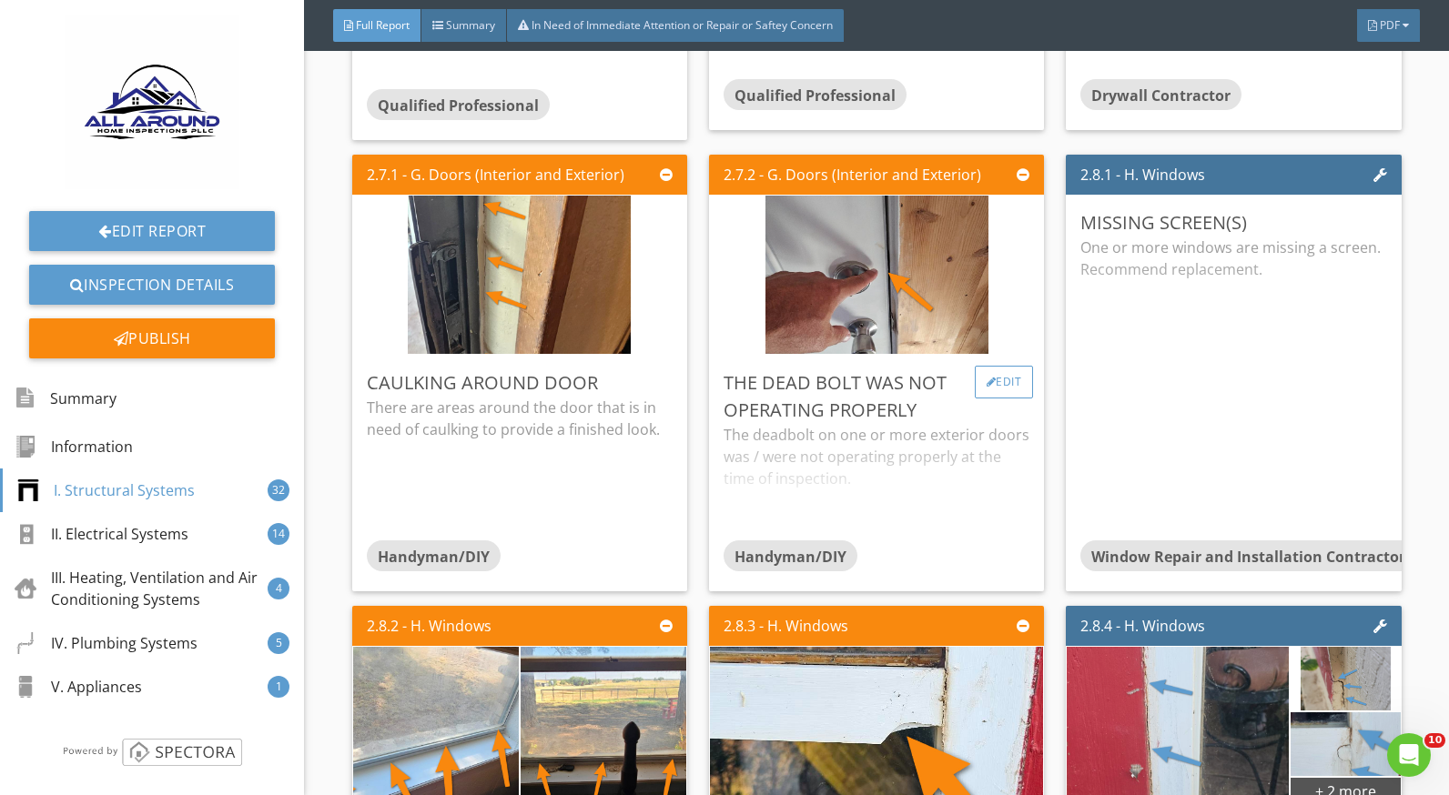
click at [987, 380] on div at bounding box center [992, 382] width 10 height 11
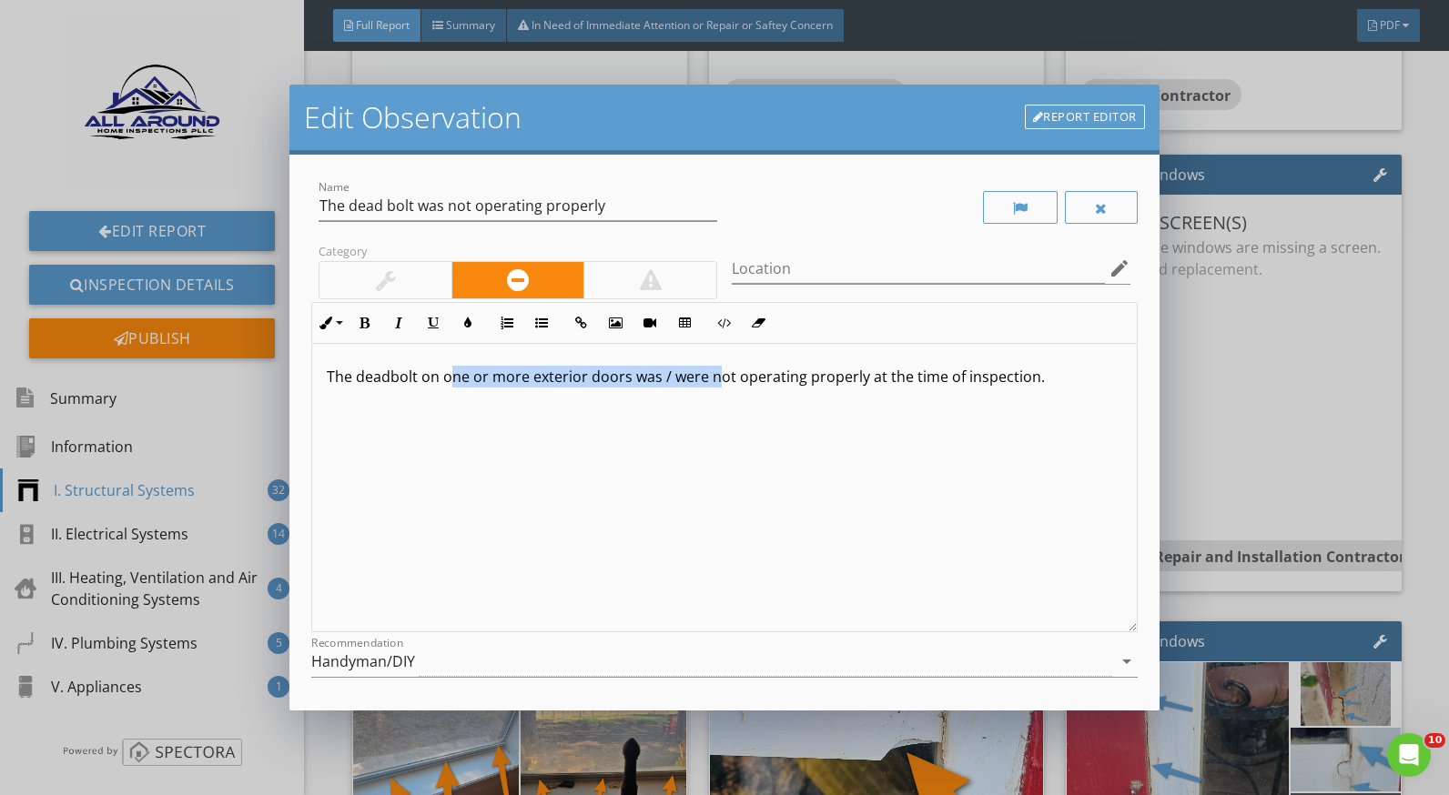
drag, startPoint x: 710, startPoint y: 379, endPoint x: 449, endPoint y: 379, distance: 261.2
click at [449, 379] on p "The deadbolt on one or more exterior doors was / were not operating properly at…" at bounding box center [724, 377] width 795 height 22
click at [975, 377] on p "The deadbolt on the enclosed patio door was not operating properly at the time …" at bounding box center [724, 377] width 795 height 22
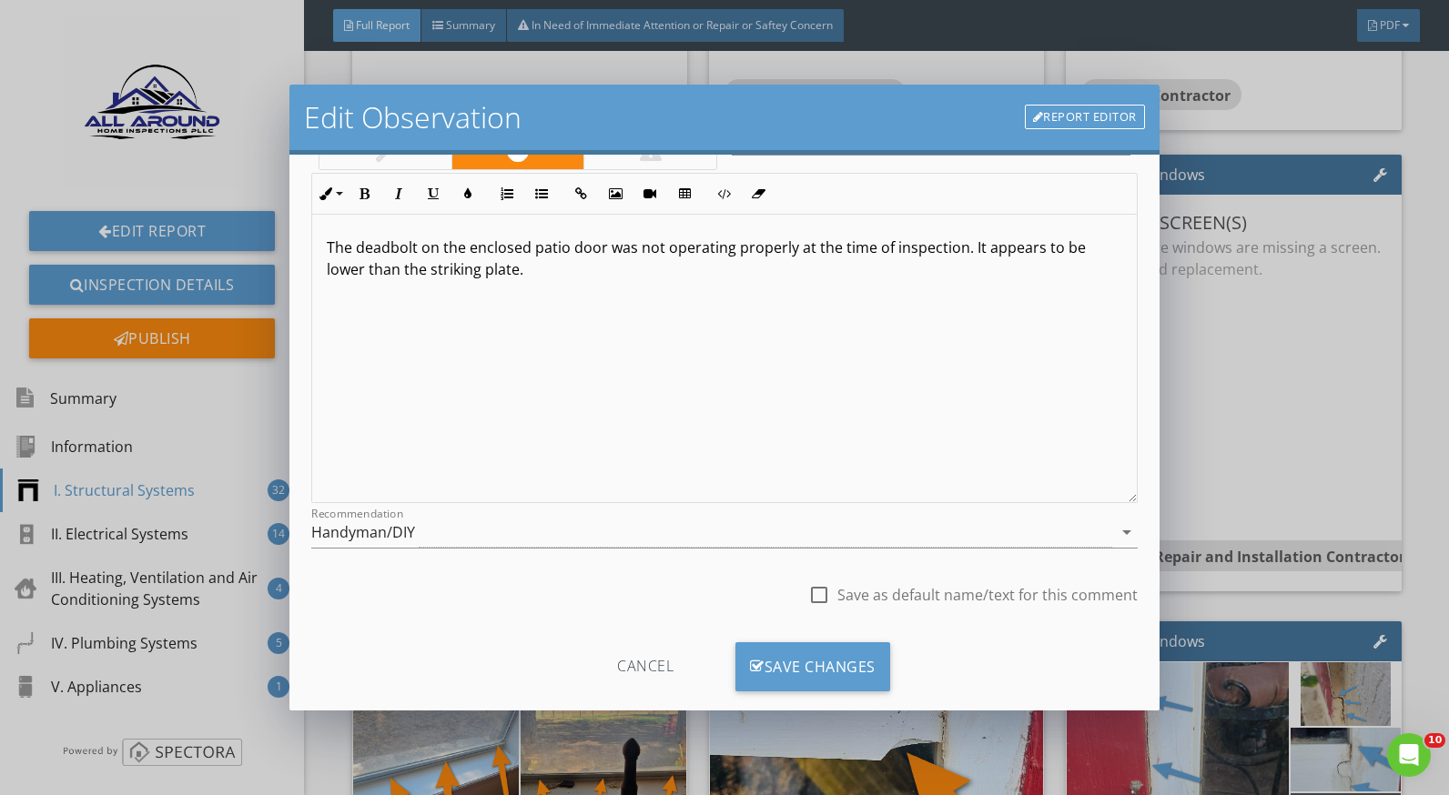
scroll to position [159, 0]
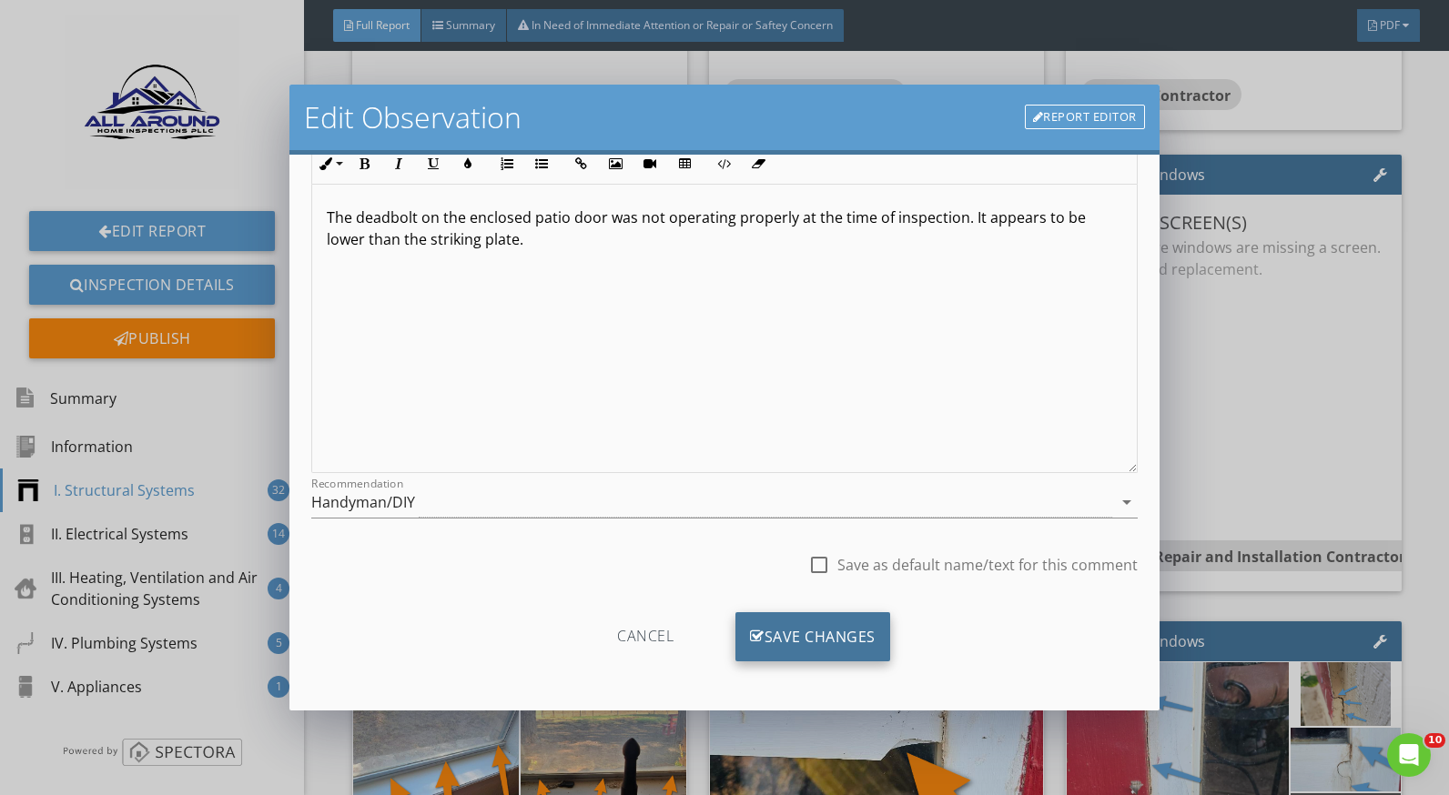
click at [828, 635] on div "Save Changes" at bounding box center [812, 637] width 155 height 49
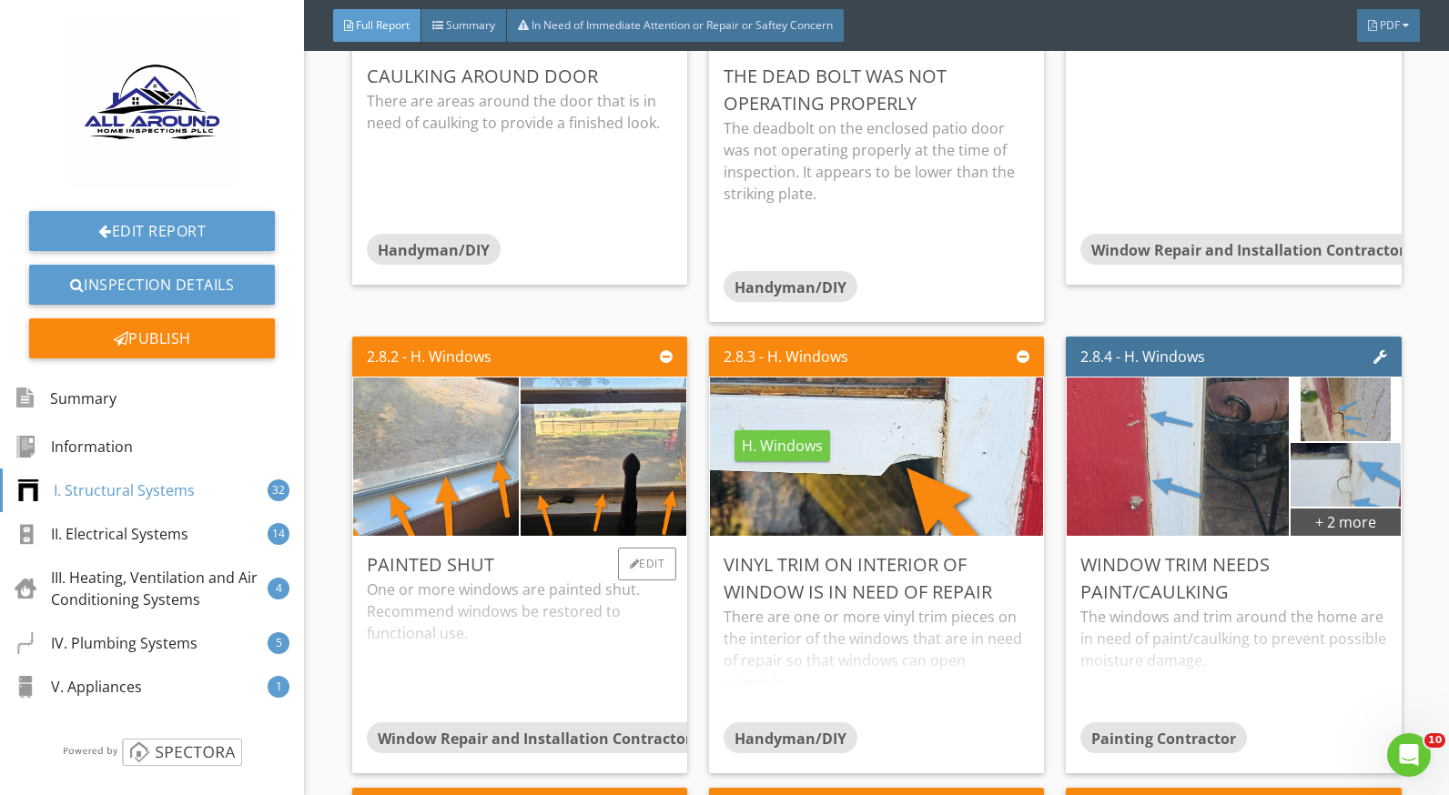
scroll to position [5461, 0]
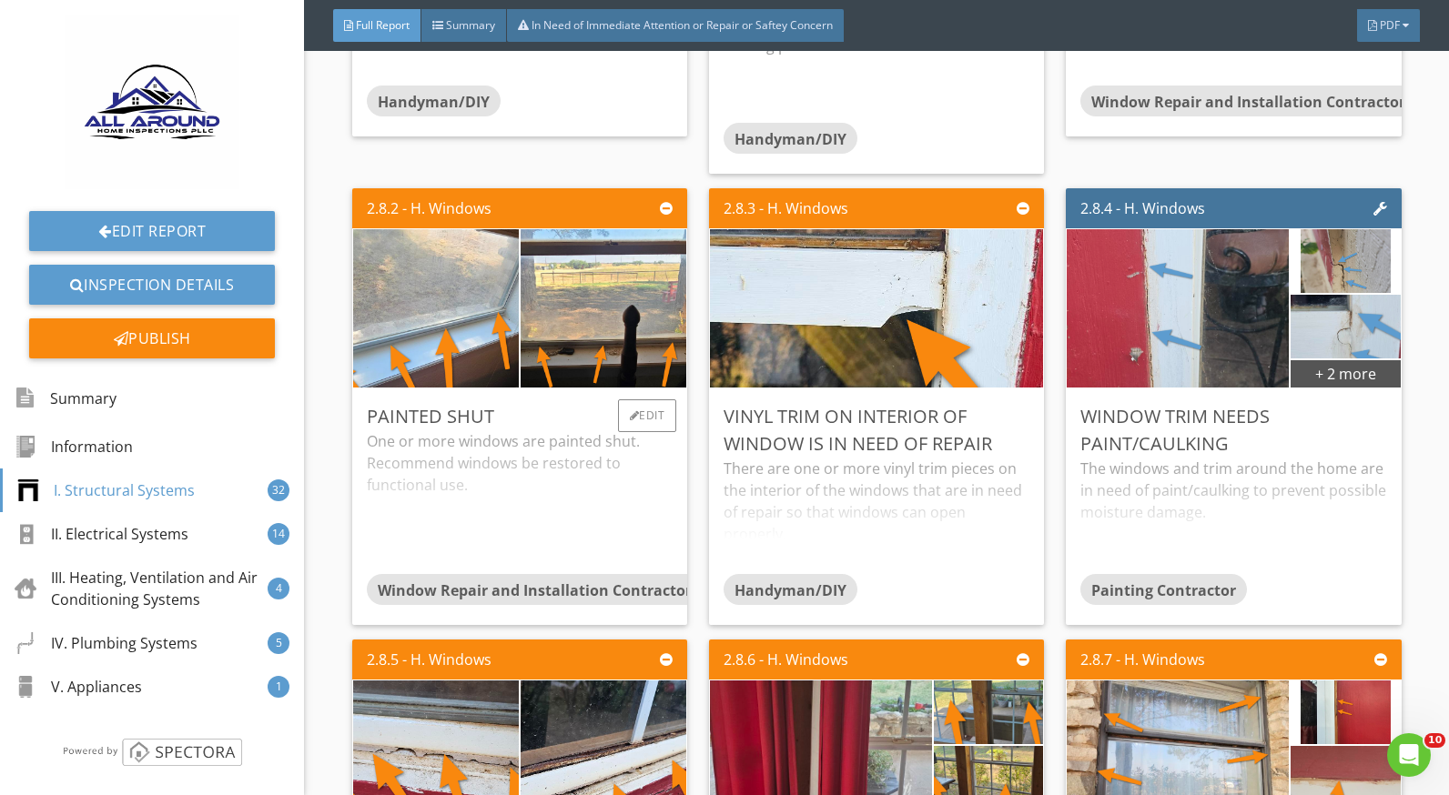
click at [449, 445] on div "One or more windows are painted shut. Recommend windows be restored to function…" at bounding box center [520, 502] width 306 height 144
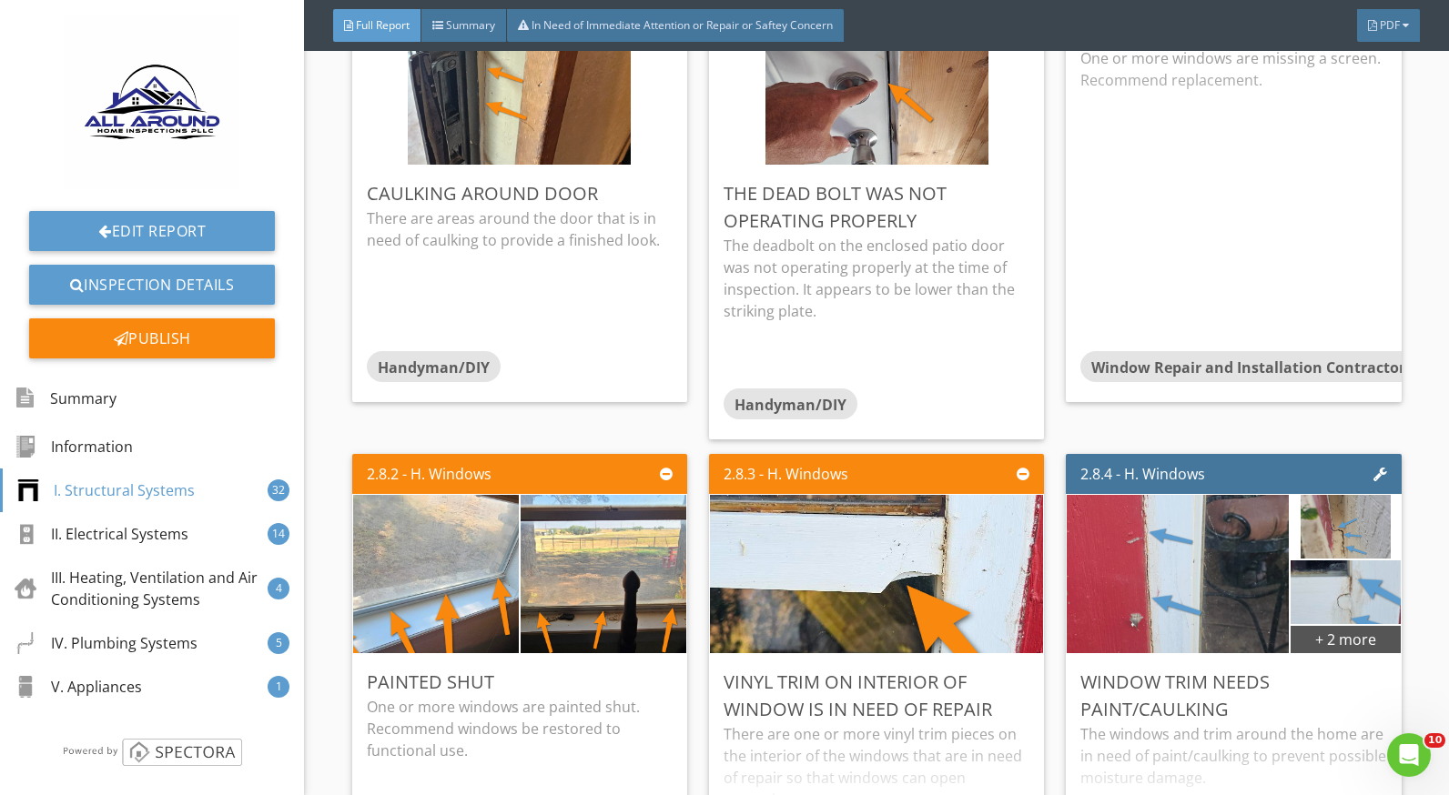
scroll to position [5370, 0]
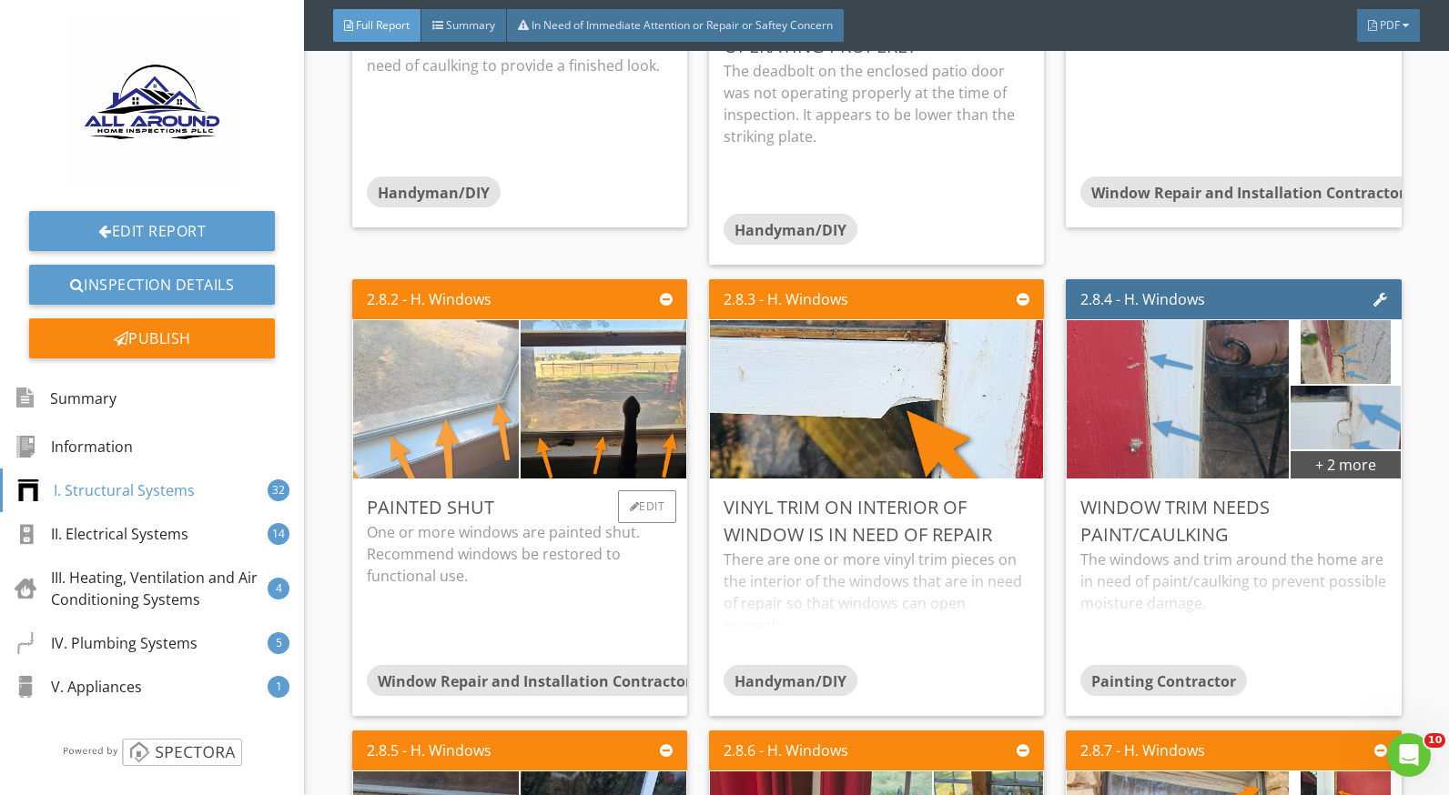
click at [463, 437] on img at bounding box center [435, 399] width 414 height 233
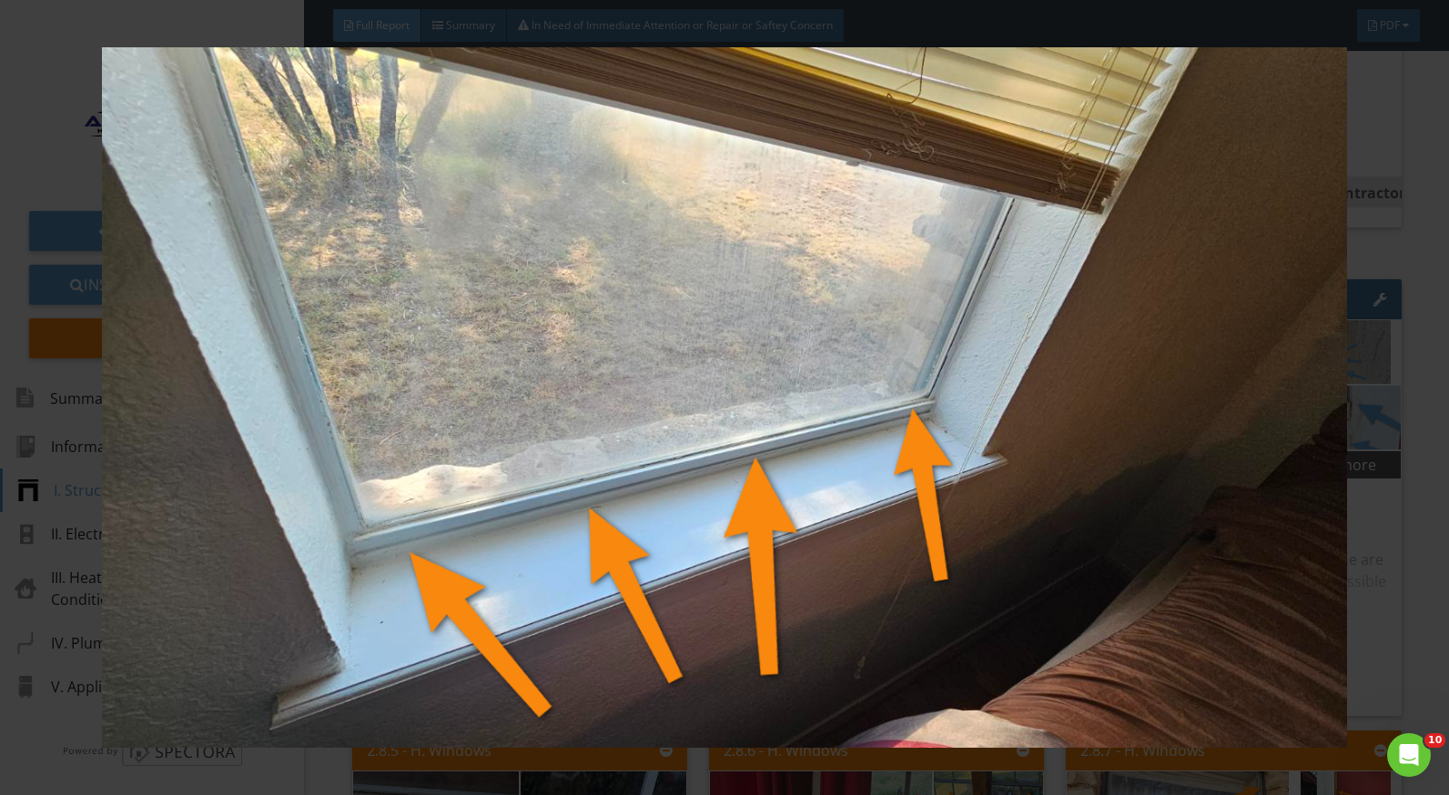
drag, startPoint x: 1379, startPoint y: 473, endPoint x: 1343, endPoint y: 477, distance: 35.7
click at [1379, 474] on img at bounding box center [724, 397] width 1321 height 701
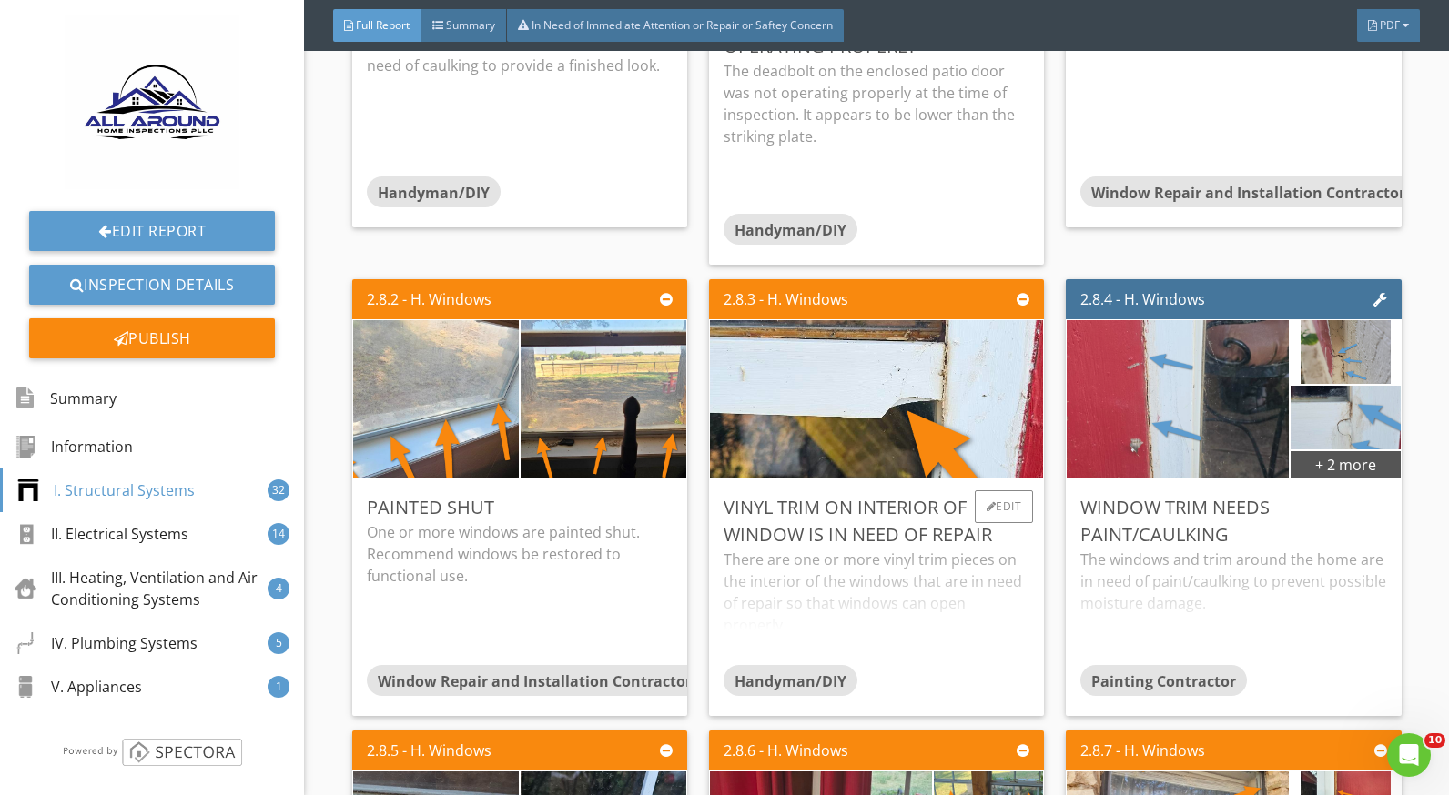
click at [821, 572] on div "There are one or more vinyl trim pieces on the interior of the windows that are…" at bounding box center [877, 607] width 306 height 116
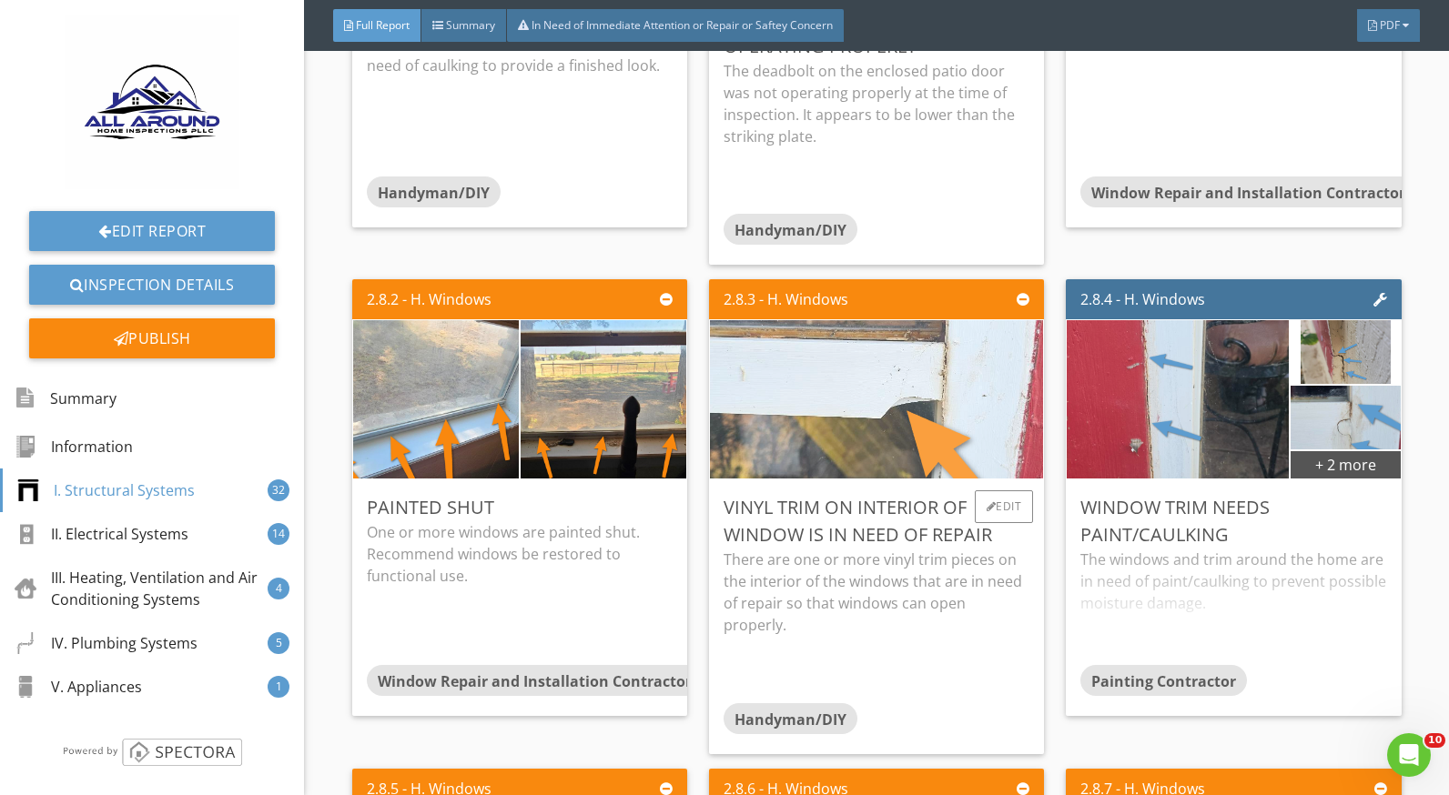
click at [853, 420] on img at bounding box center [876, 400] width 703 height 396
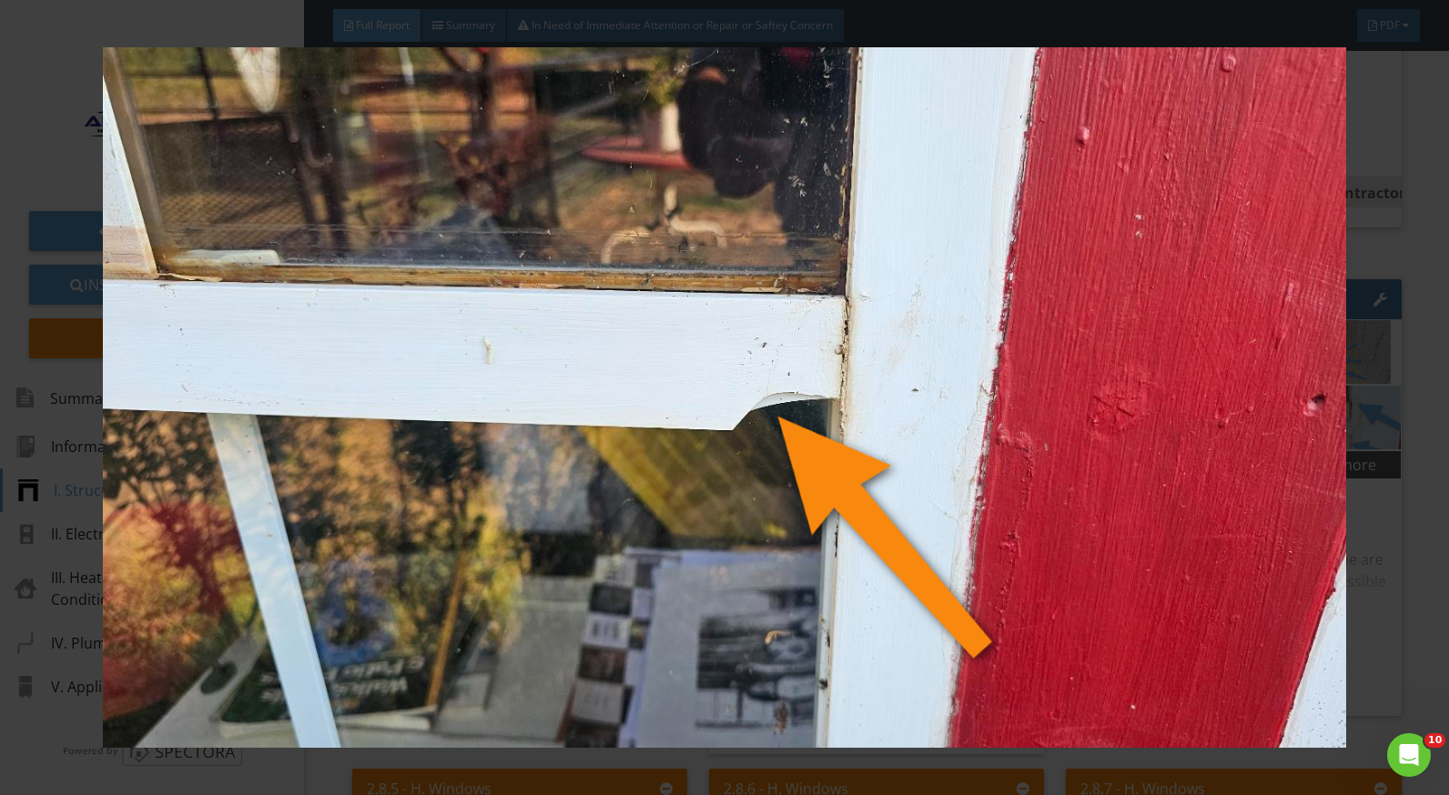
click at [1407, 560] on div at bounding box center [724, 397] width 1449 height 795
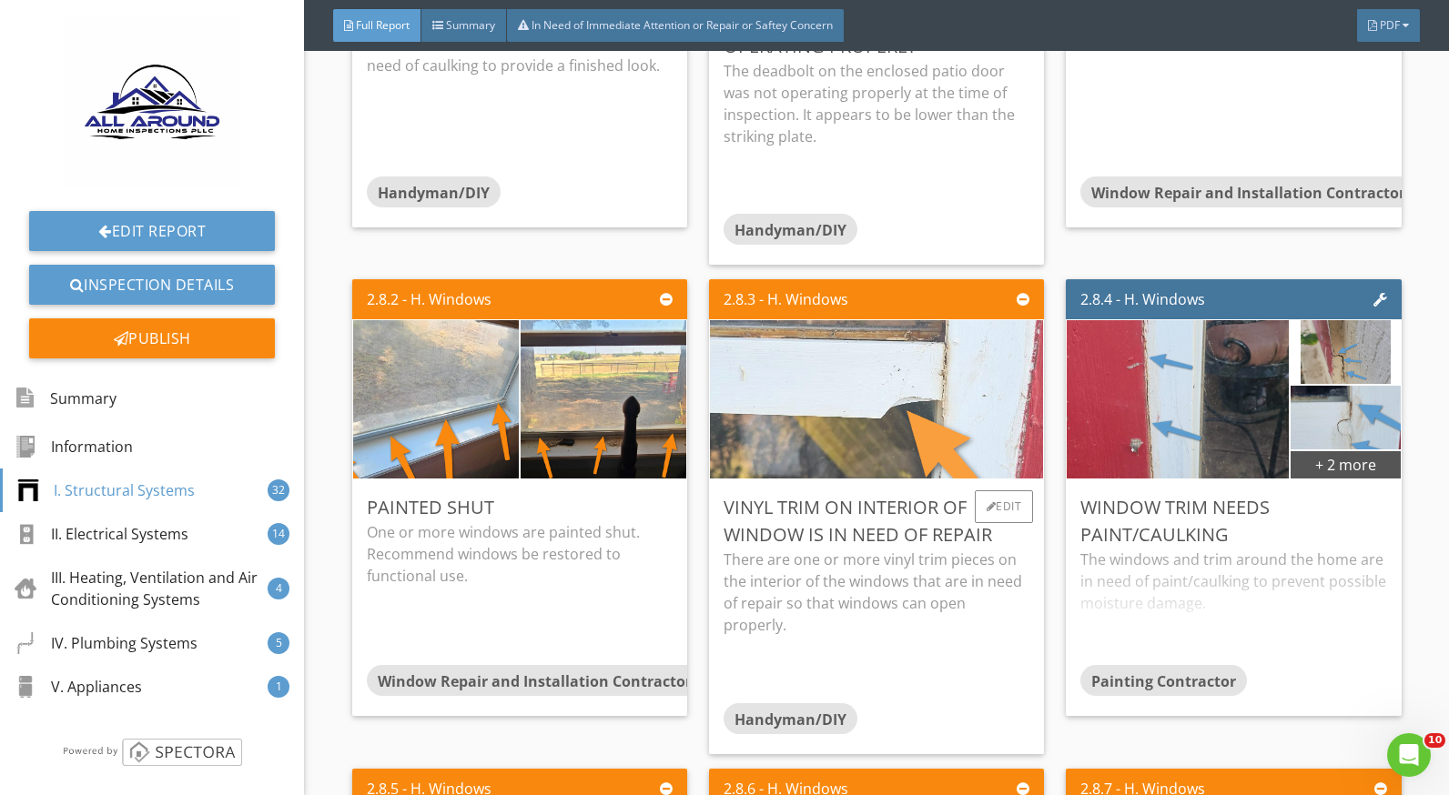
click at [806, 416] on img at bounding box center [876, 400] width 703 height 396
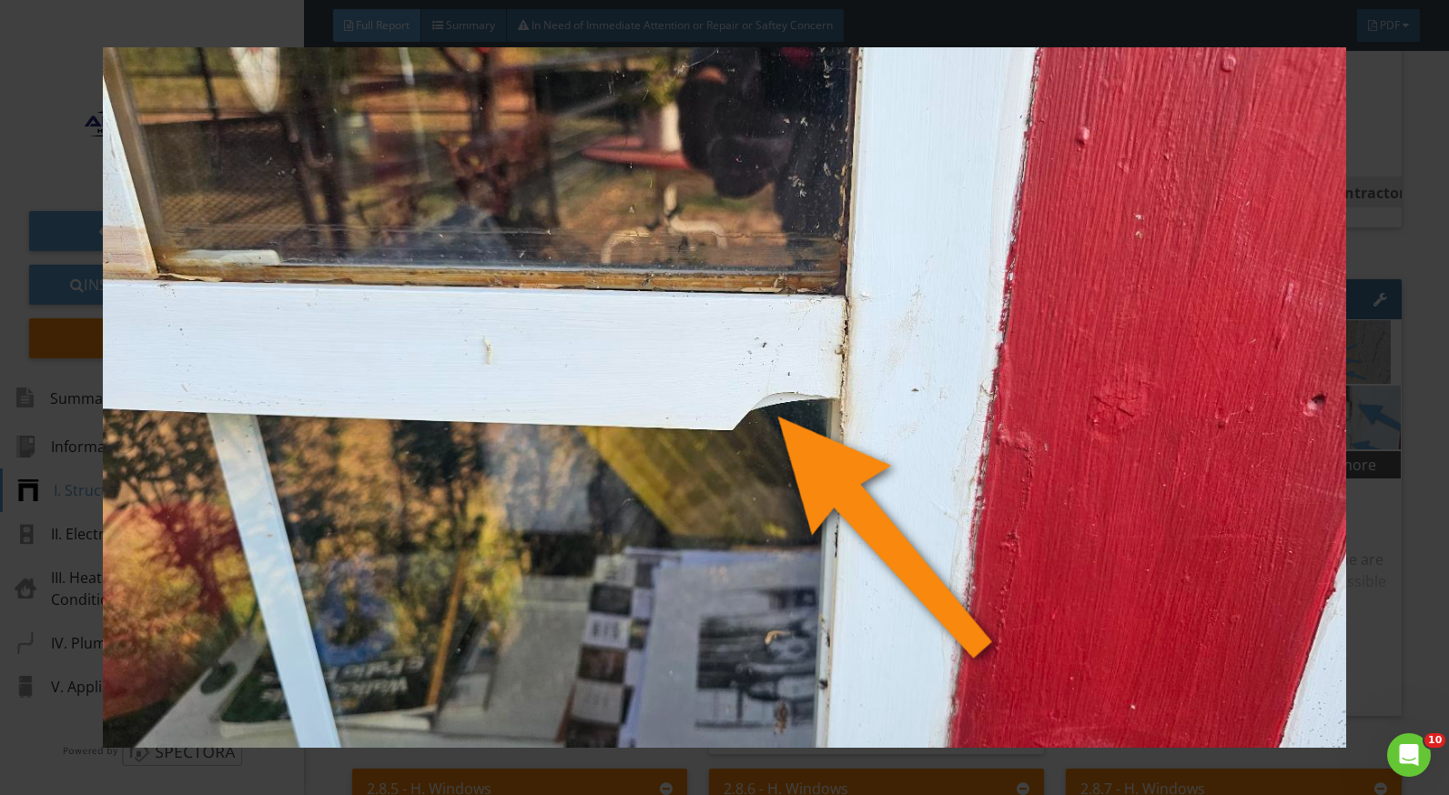
click at [1398, 560] on div at bounding box center [724, 397] width 1449 height 795
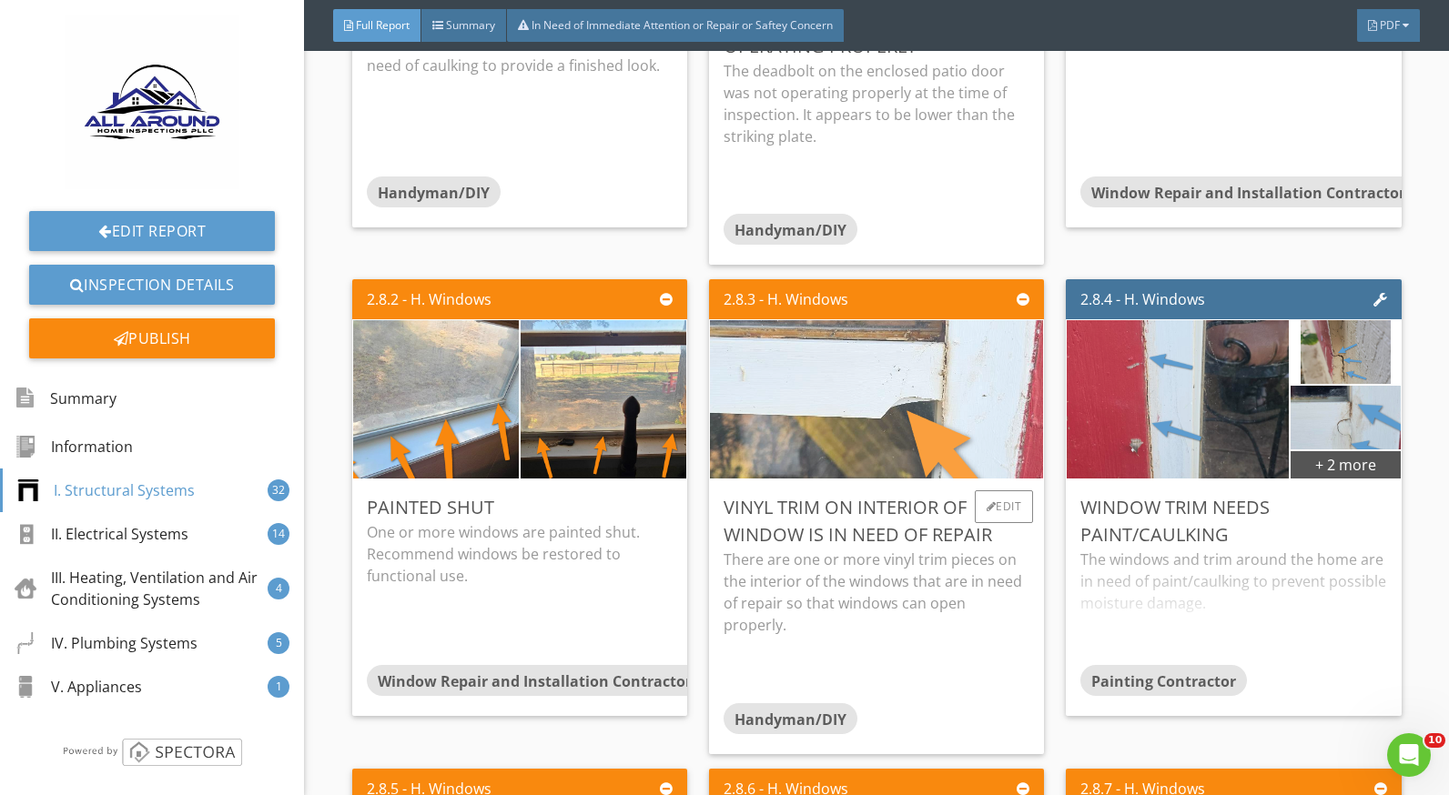
click at [877, 440] on img at bounding box center [876, 400] width 703 height 396
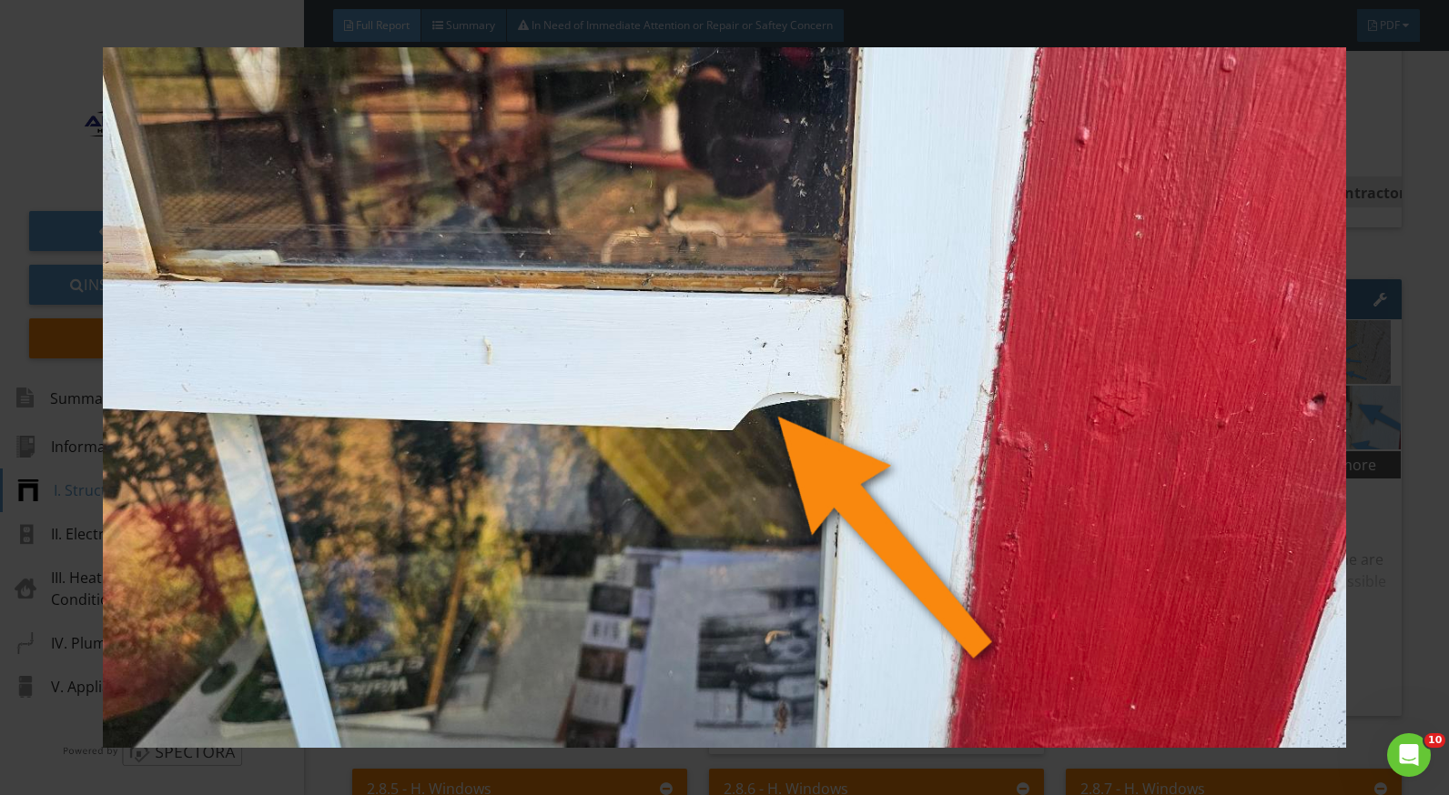
click at [1402, 528] on div at bounding box center [724, 397] width 1449 height 795
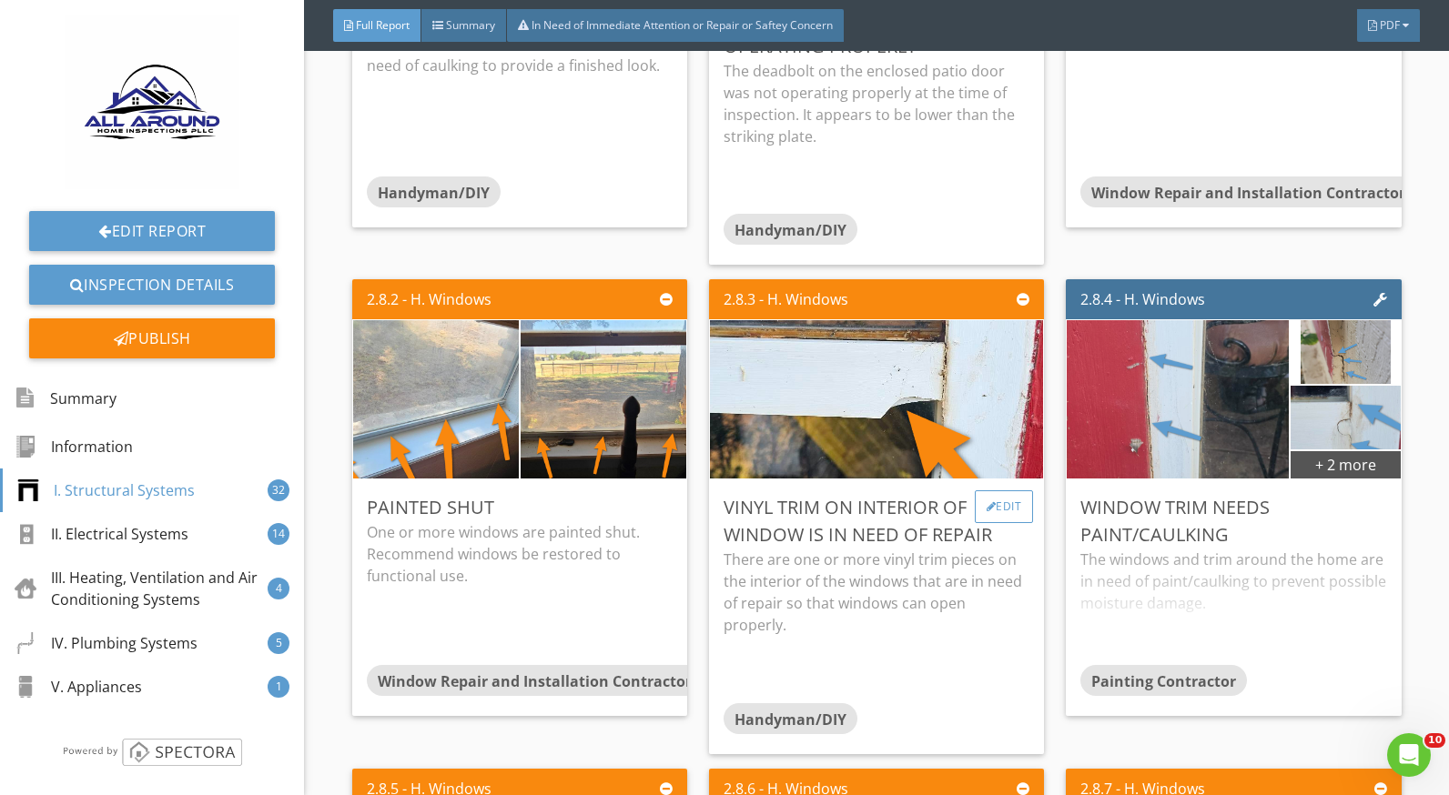
click at [997, 507] on div "Edit" at bounding box center [1004, 507] width 59 height 33
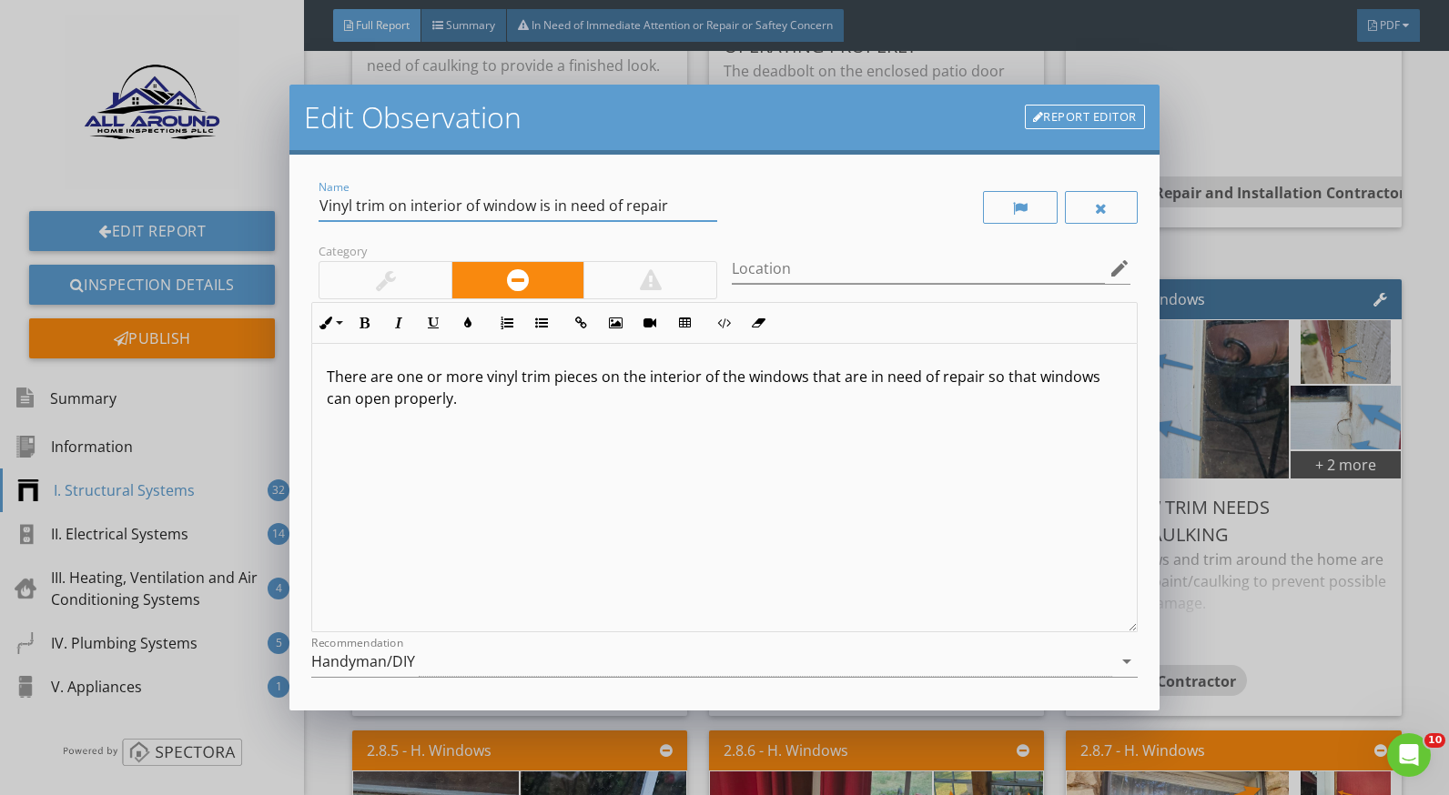
click at [420, 203] on input "Vinyl trim on interior of window is in need of repair" at bounding box center [518, 206] width 399 height 30
drag, startPoint x: 352, startPoint y: 202, endPoint x: 295, endPoint y: 201, distance: 57.3
click at [296, 202] on div "Name Vinyl trim on exterior of window is in need of repair Category Location ed…" at bounding box center [723, 433] width 869 height 557
click at [292, 197] on div "Name Vinyl trim on exterior of window is in need of repair Category Location ed…" at bounding box center [723, 433] width 869 height 557
click at [354, 197] on input "Vinyl trim on exterior of window is in need of repair" at bounding box center [518, 206] width 399 height 30
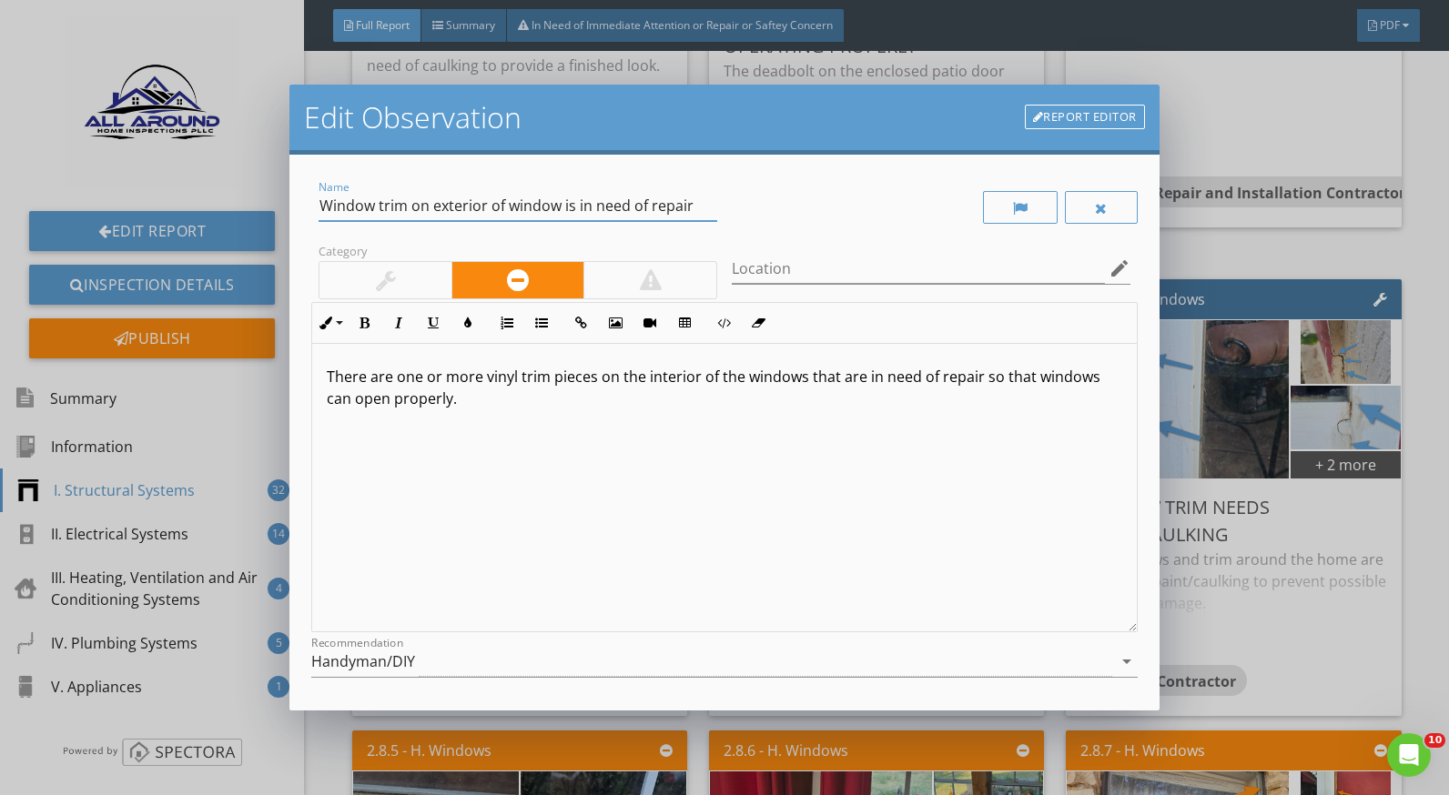
drag, startPoint x: 694, startPoint y: 203, endPoint x: 557, endPoint y: 221, distance: 138.6
click at [415, 199] on input "Window trim on exterior of window is in need of repair" at bounding box center [518, 206] width 399 height 30
type input "Window trim is in need of repair"
drag, startPoint x: 806, startPoint y: 377, endPoint x: 589, endPoint y: 377, distance: 217.5
click at [589, 377] on p "There are one or more vinyl trim pieces on the interior of the windows that are…" at bounding box center [724, 388] width 795 height 44
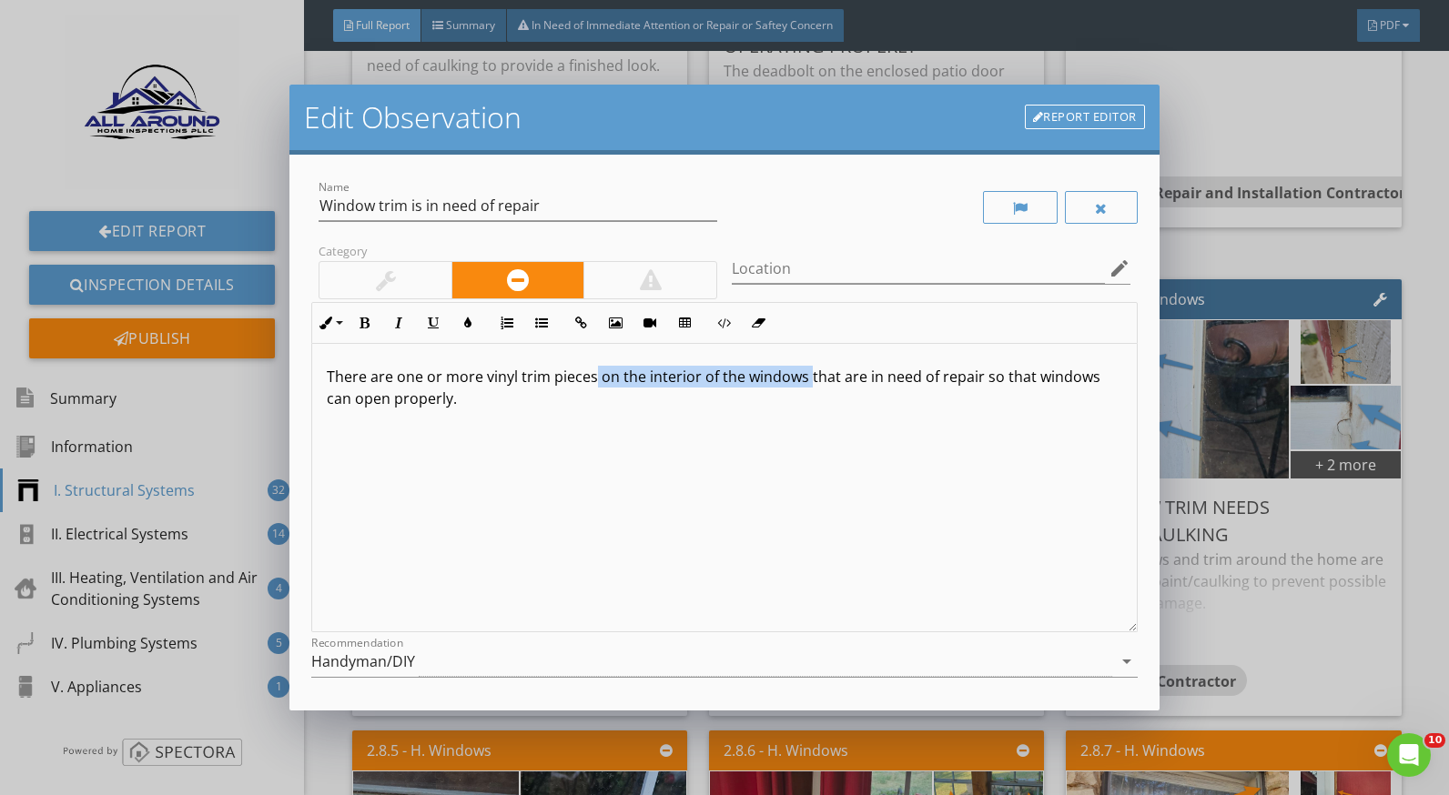
drag, startPoint x: 462, startPoint y: 402, endPoint x: 323, endPoint y: 380, distance: 140.9
click at [323, 380] on div "There are one or more vinyl trim pieces on the interior of the windows that are…" at bounding box center [724, 488] width 824 height 289
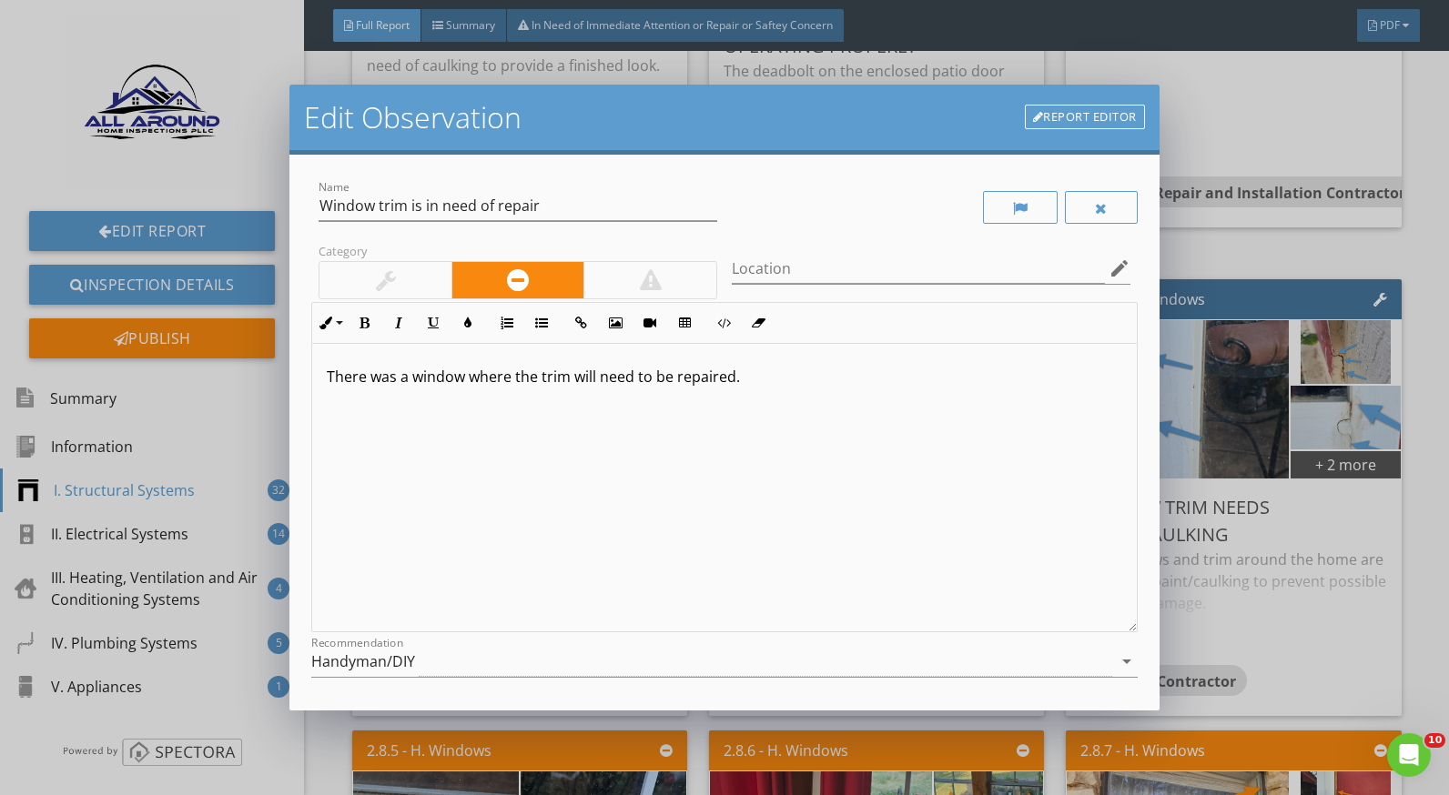
scroll to position [159, 0]
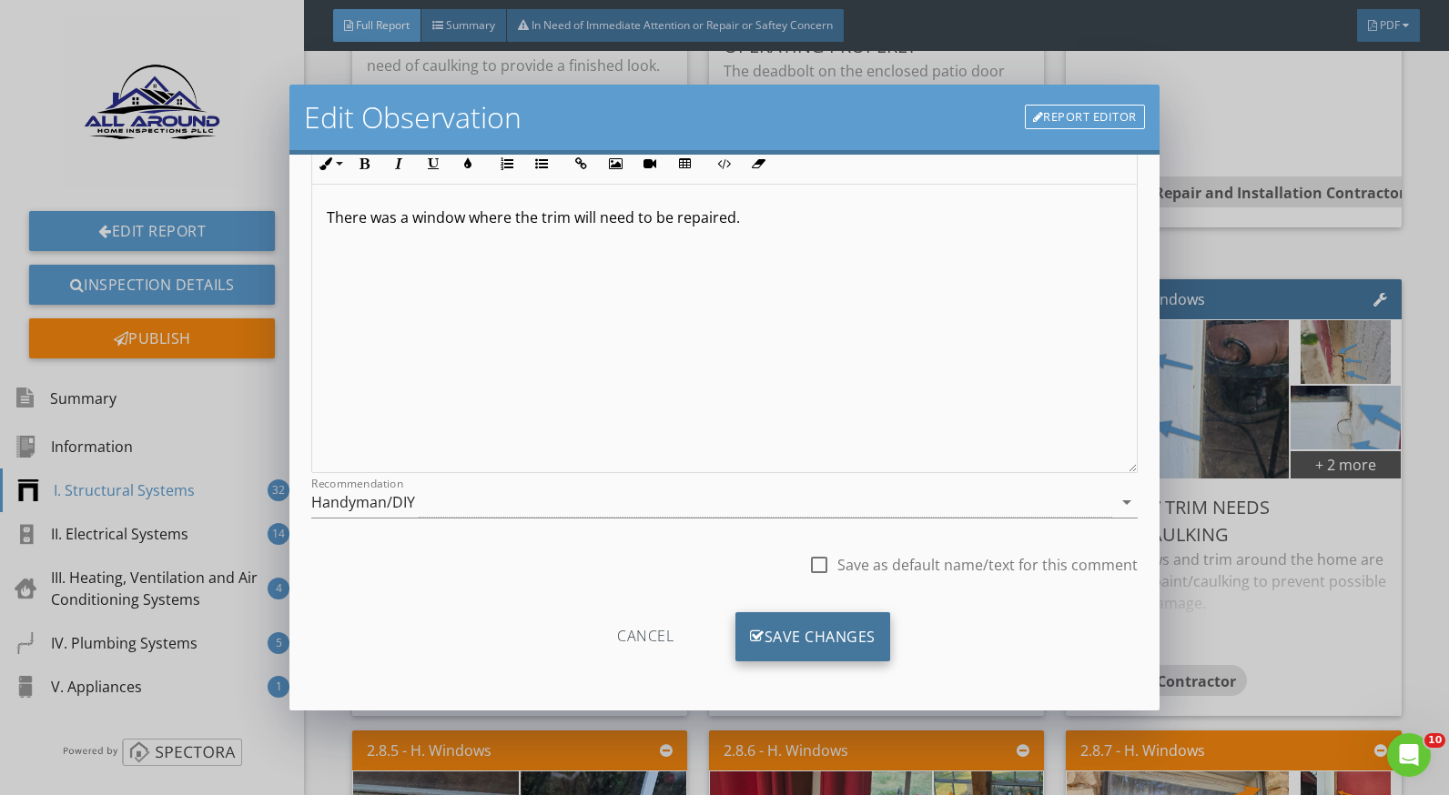
drag, startPoint x: 804, startPoint y: 643, endPoint x: 814, endPoint y: 638, distance: 11.4
click at [805, 643] on div "Save Changes" at bounding box center [812, 637] width 155 height 49
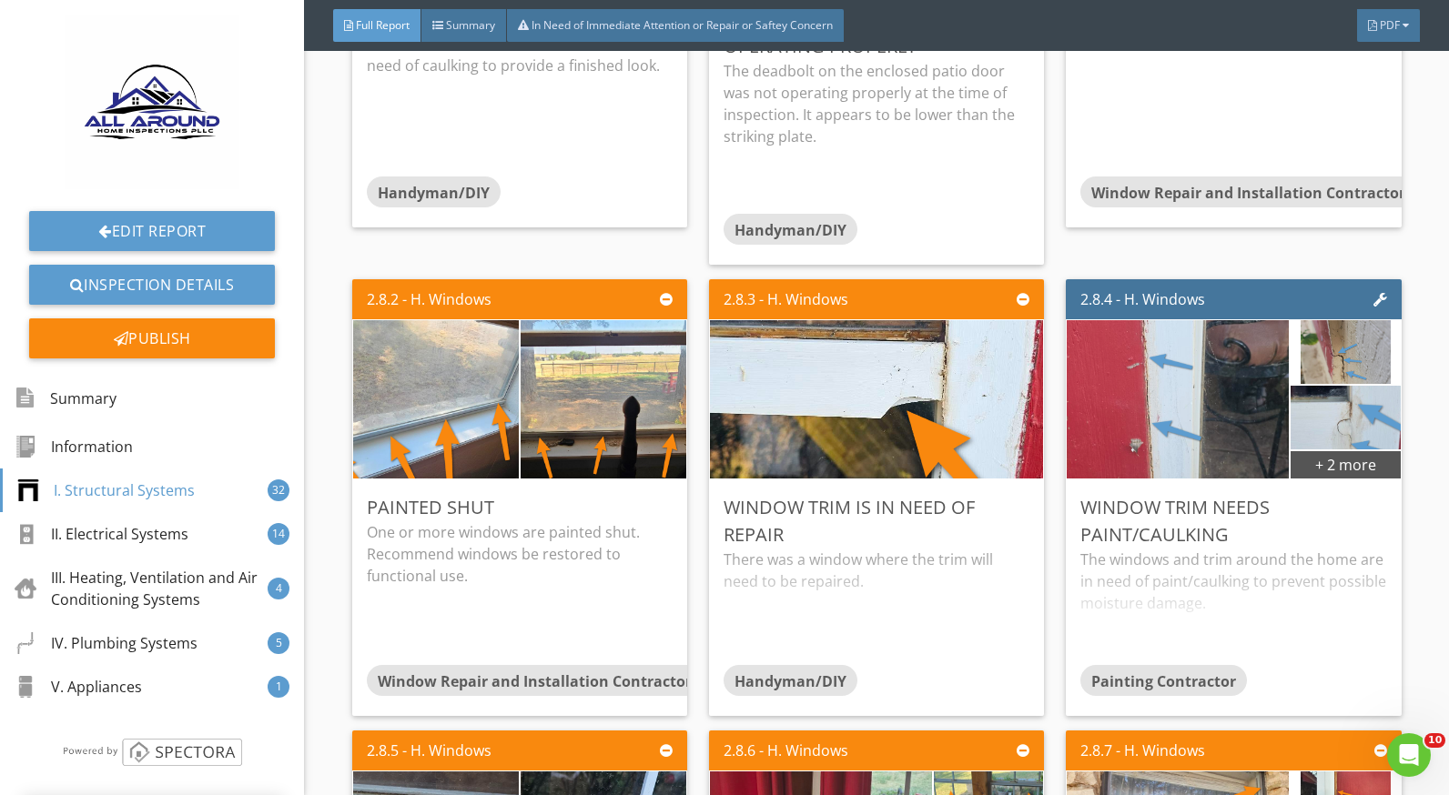
scroll to position [0, 0]
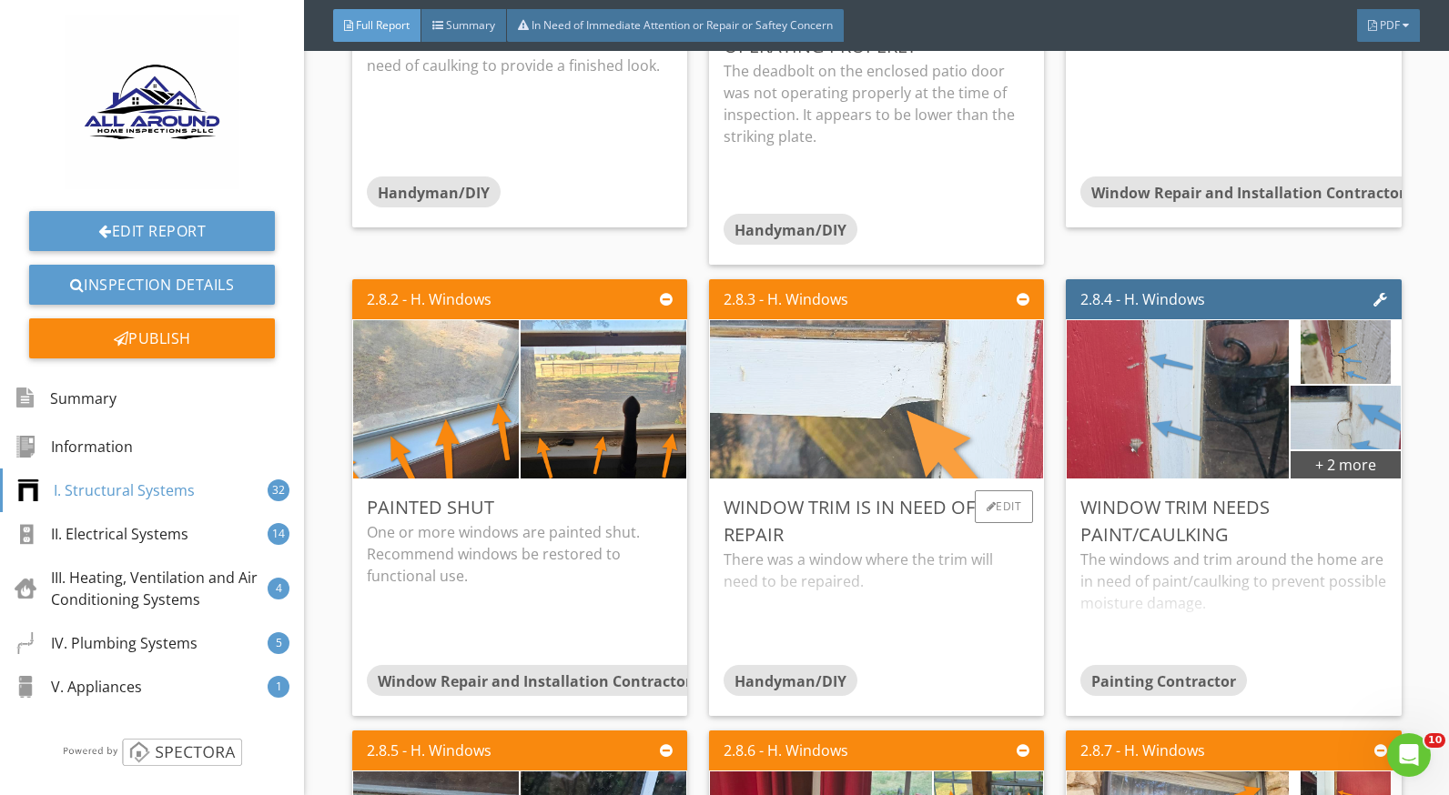
click at [807, 427] on img at bounding box center [876, 400] width 703 height 396
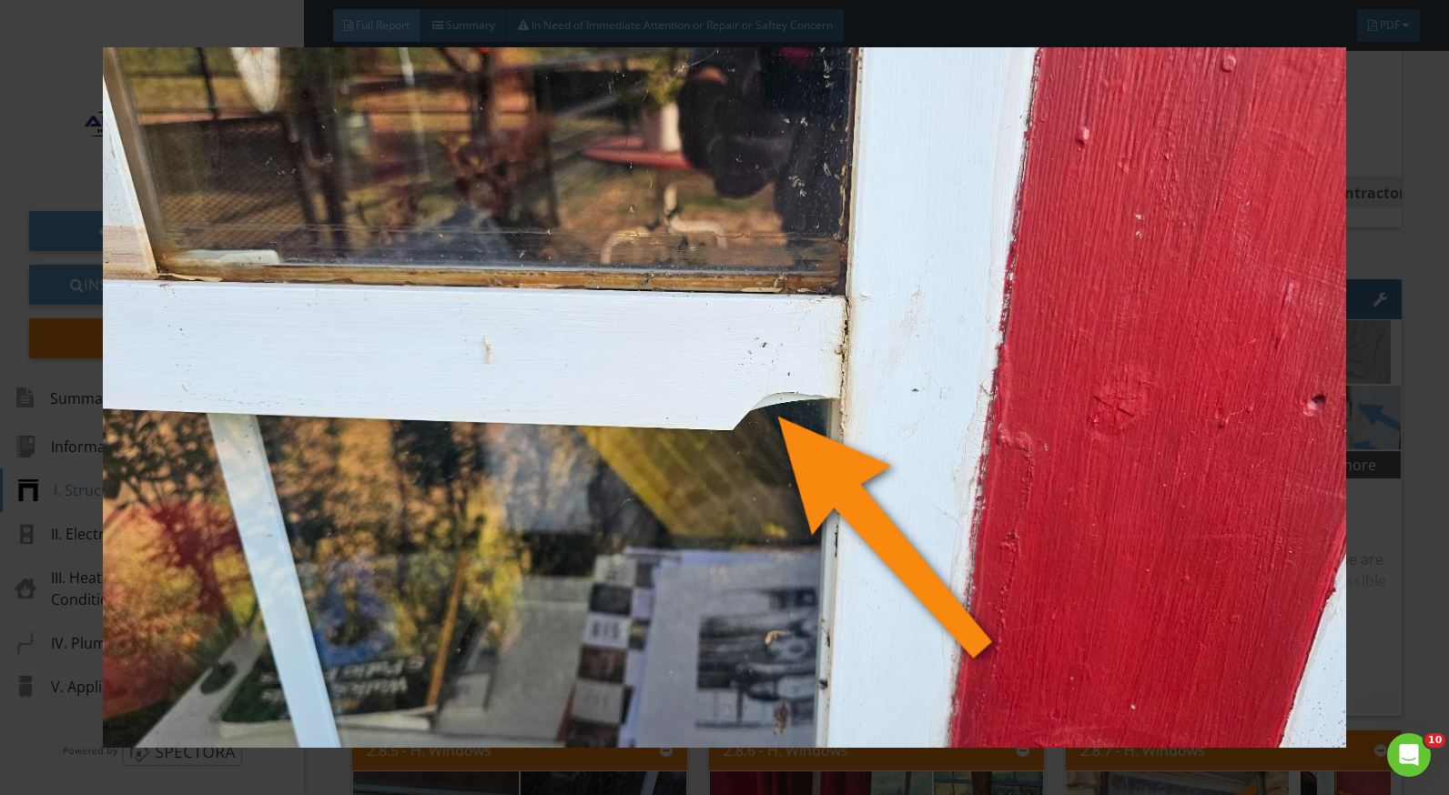
click at [1379, 556] on img at bounding box center [724, 397] width 1321 height 701
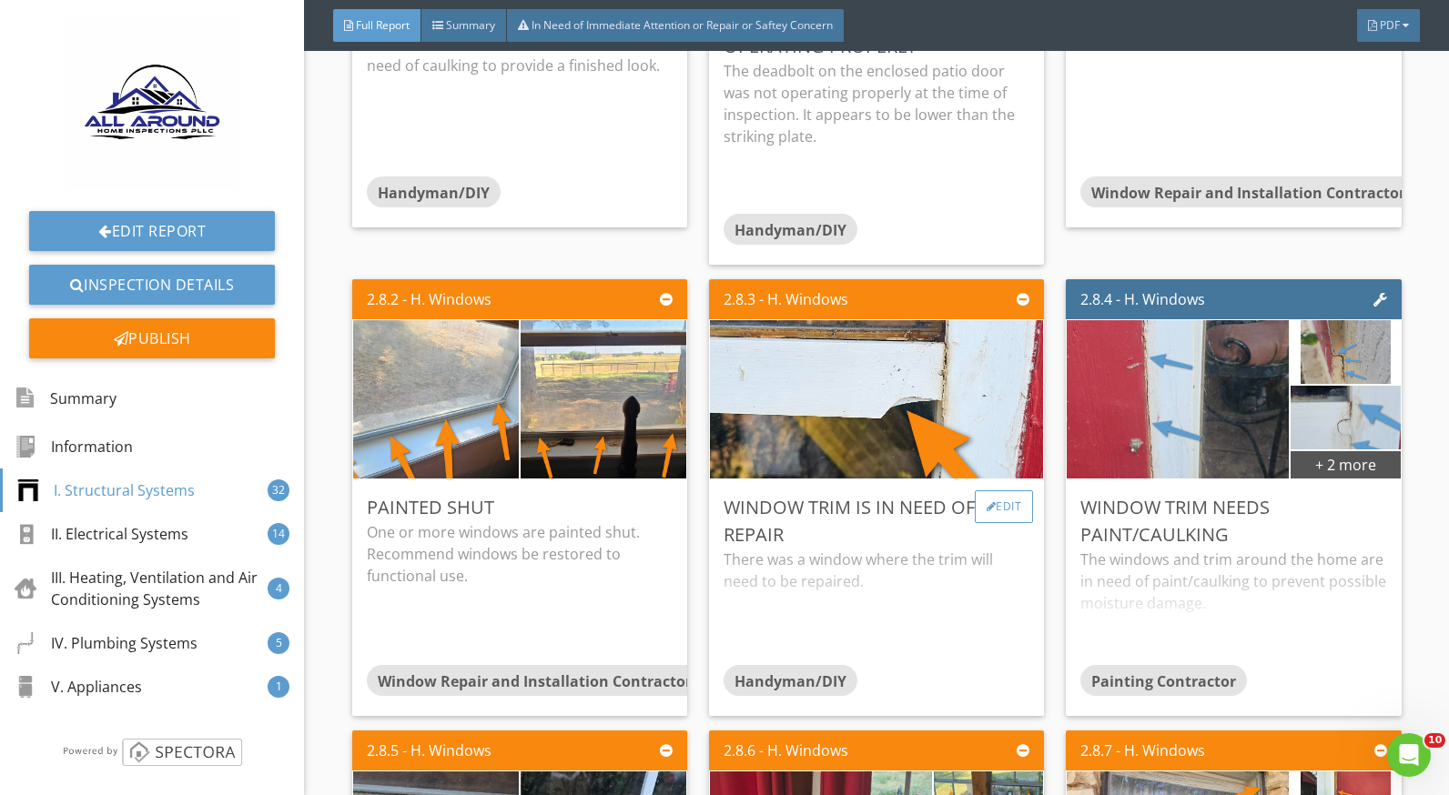
click at [987, 503] on div at bounding box center [992, 506] width 10 height 11
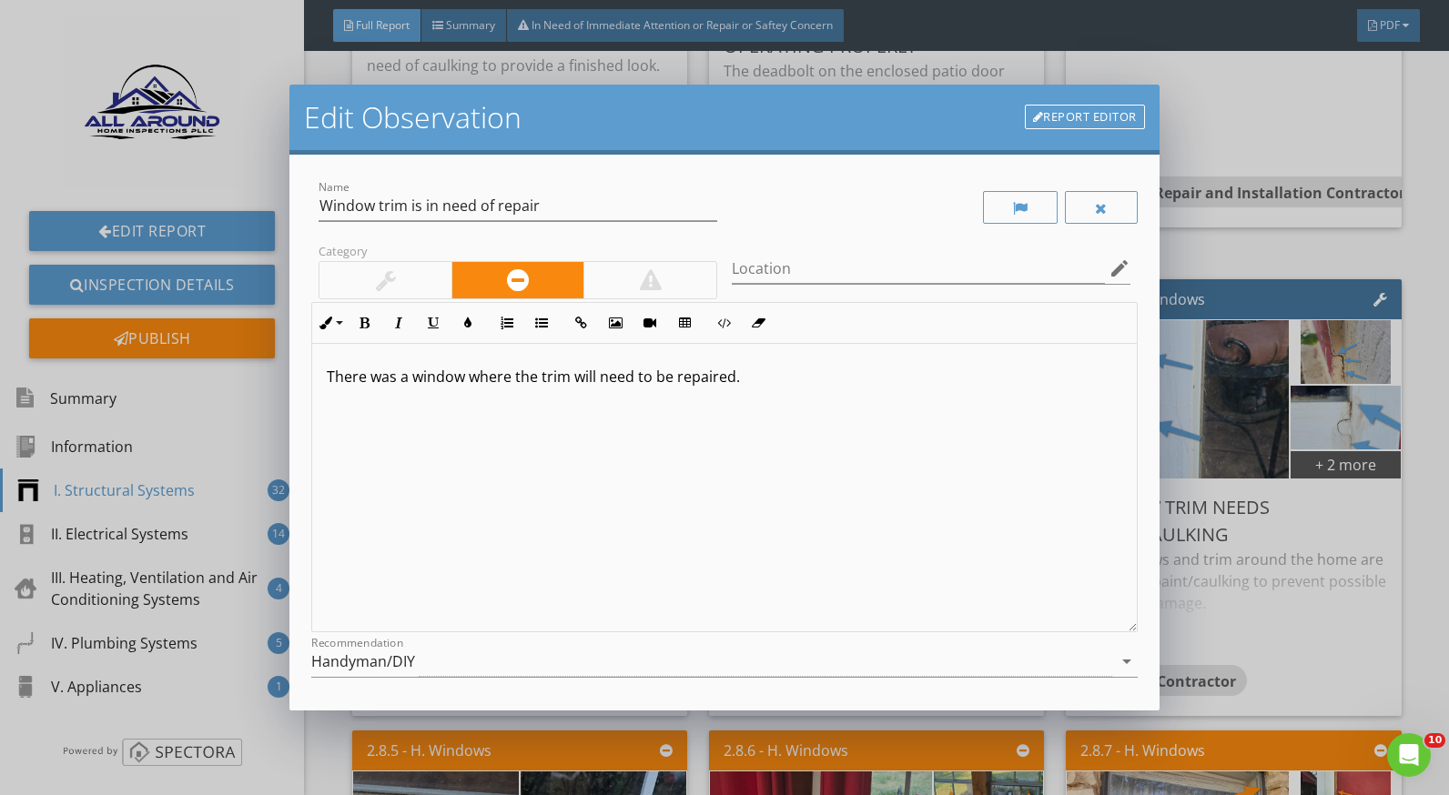
drag, startPoint x: 749, startPoint y: 376, endPoint x: 467, endPoint y: 380, distance: 282.2
click at [467, 380] on p "There was a window where the trim will need to be repaired." at bounding box center [724, 377] width 795 height 22
click at [1137, 617] on div "Name Window trim is in need of repair Category Location edit Inline Style XLarg…" at bounding box center [723, 433] width 869 height 557
click at [1223, 561] on div "Edit Observation Report Editor Name Window trim is in need of repair Category L…" at bounding box center [724, 397] width 1449 height 795
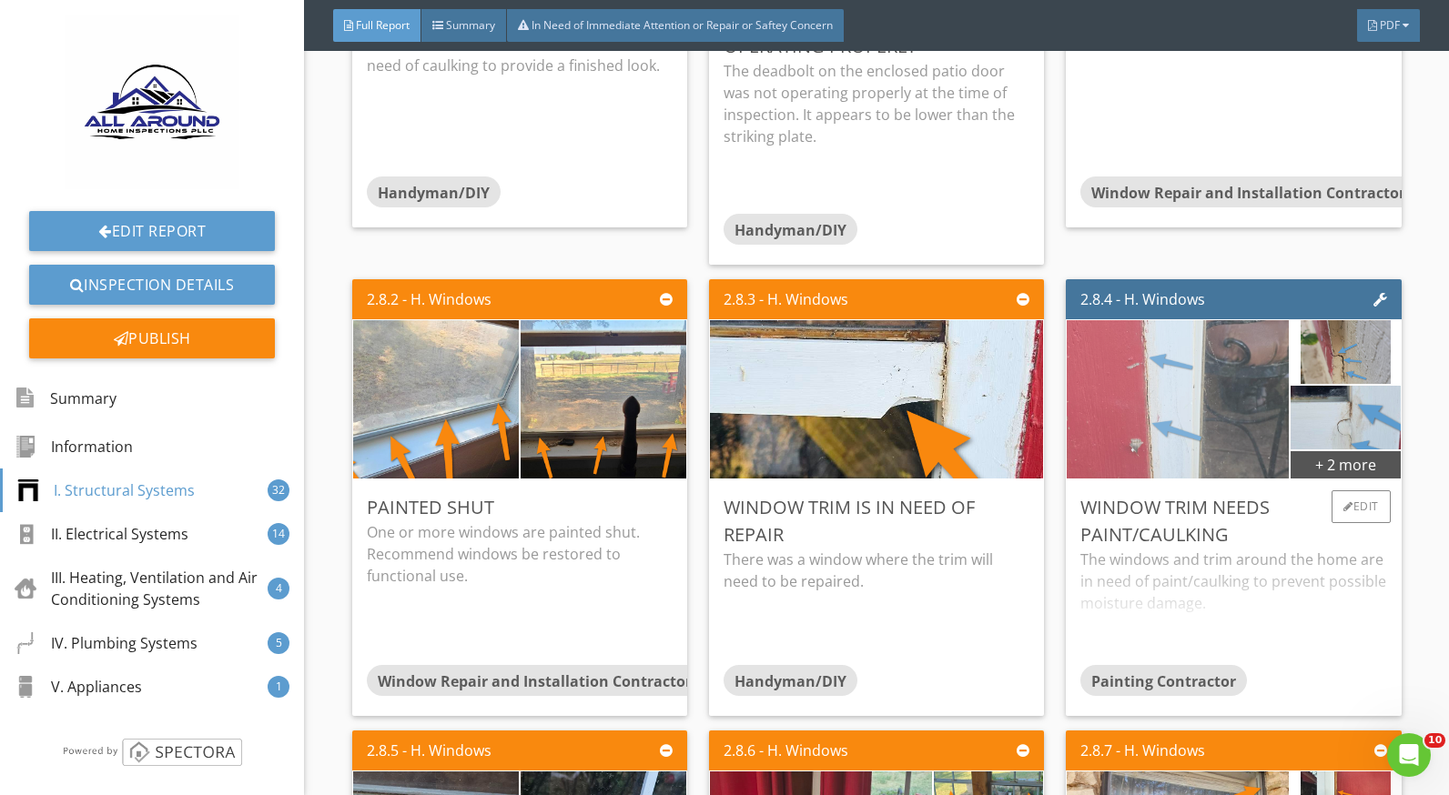
click at [1120, 400] on img at bounding box center [1178, 400] width 223 height 396
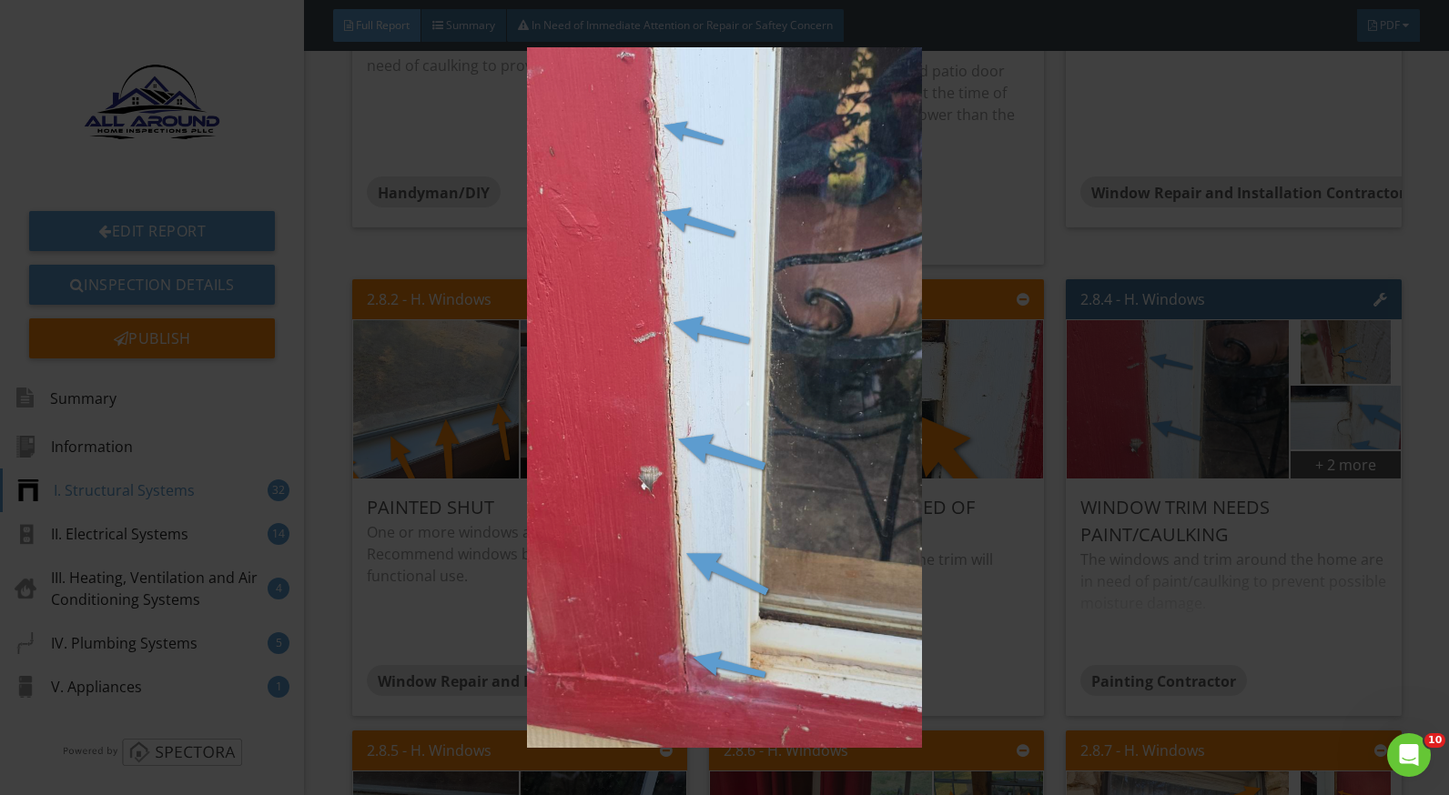
click at [1255, 443] on img at bounding box center [724, 397] width 1321 height 701
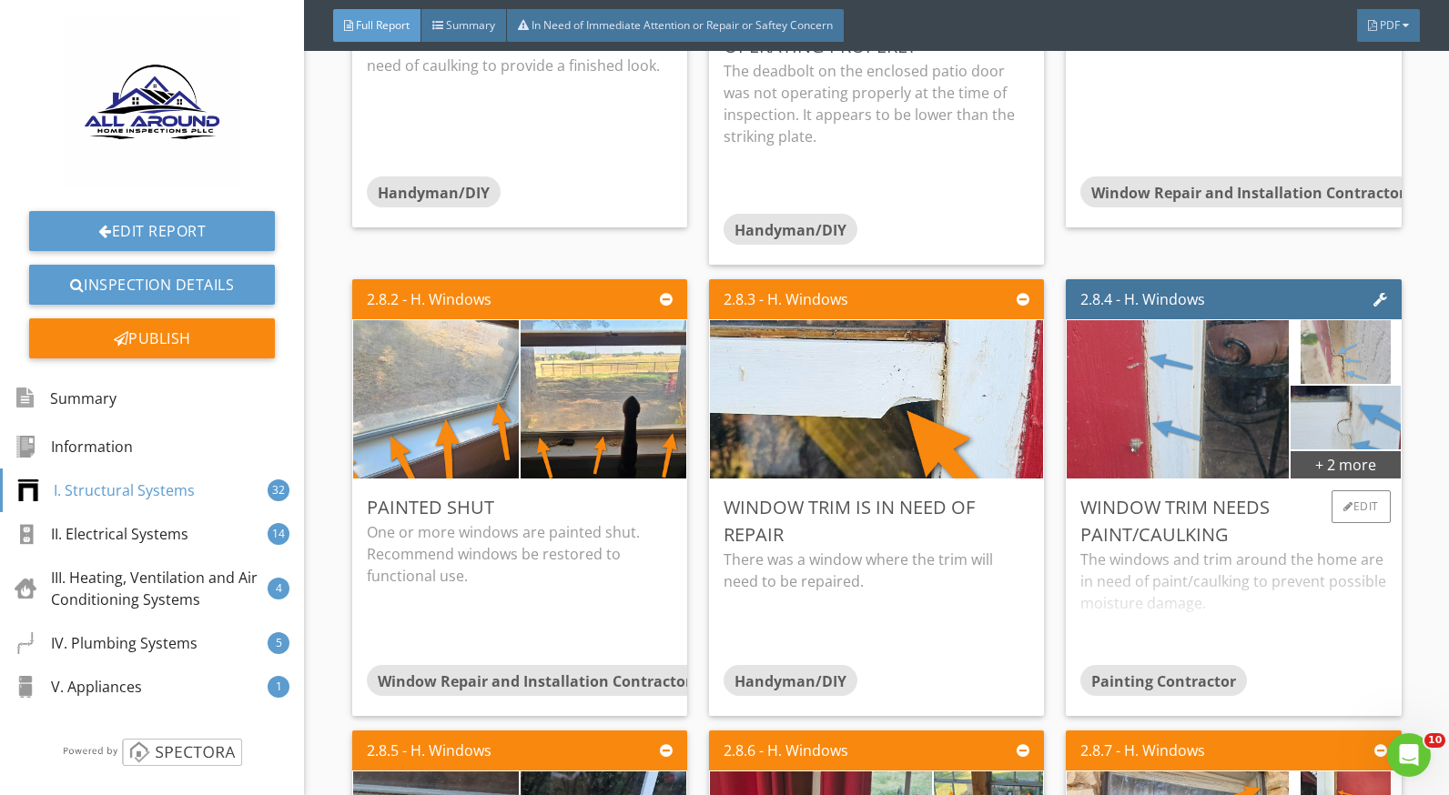
click at [1301, 350] on img at bounding box center [1345, 352] width 89 height 159
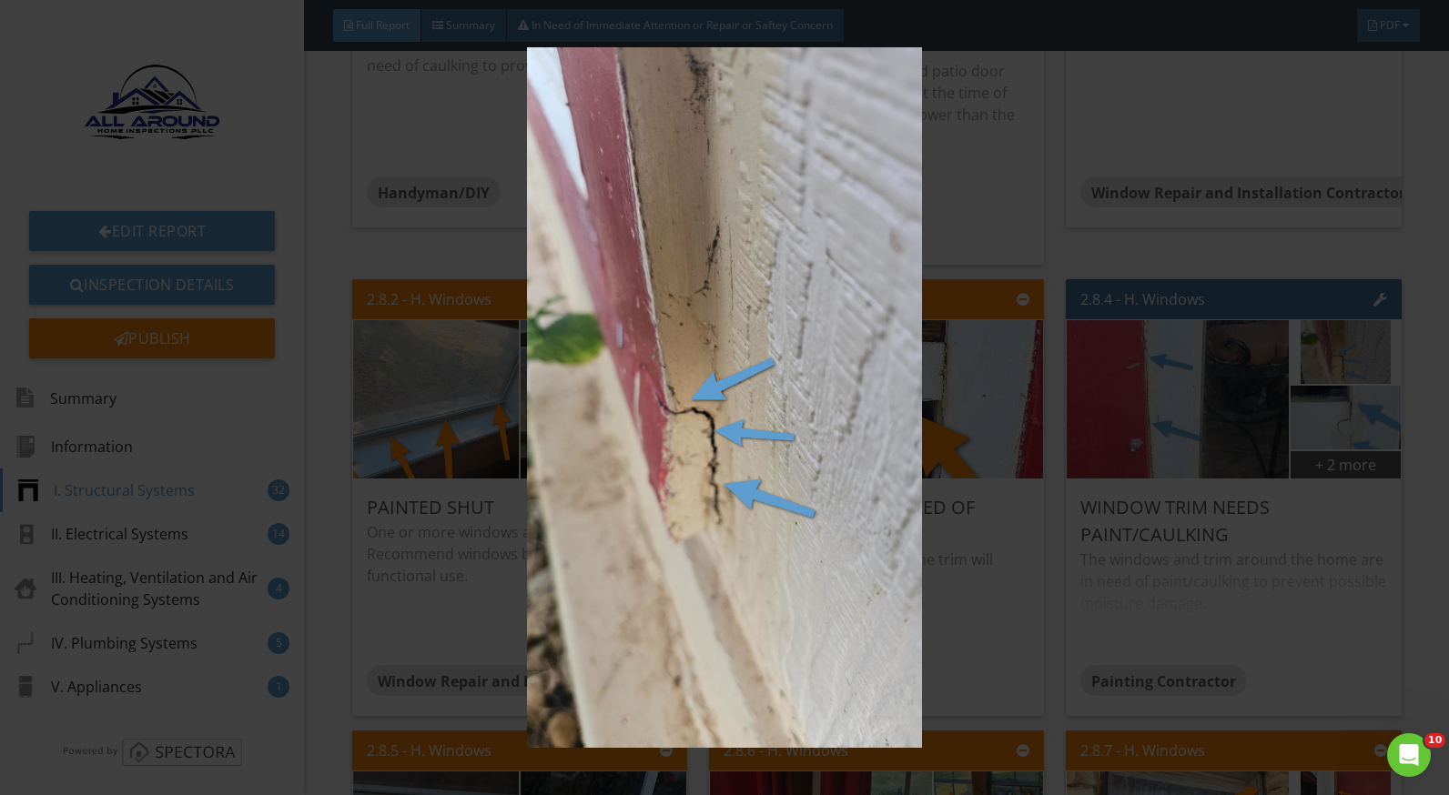
click at [1325, 536] on img at bounding box center [724, 397] width 1321 height 701
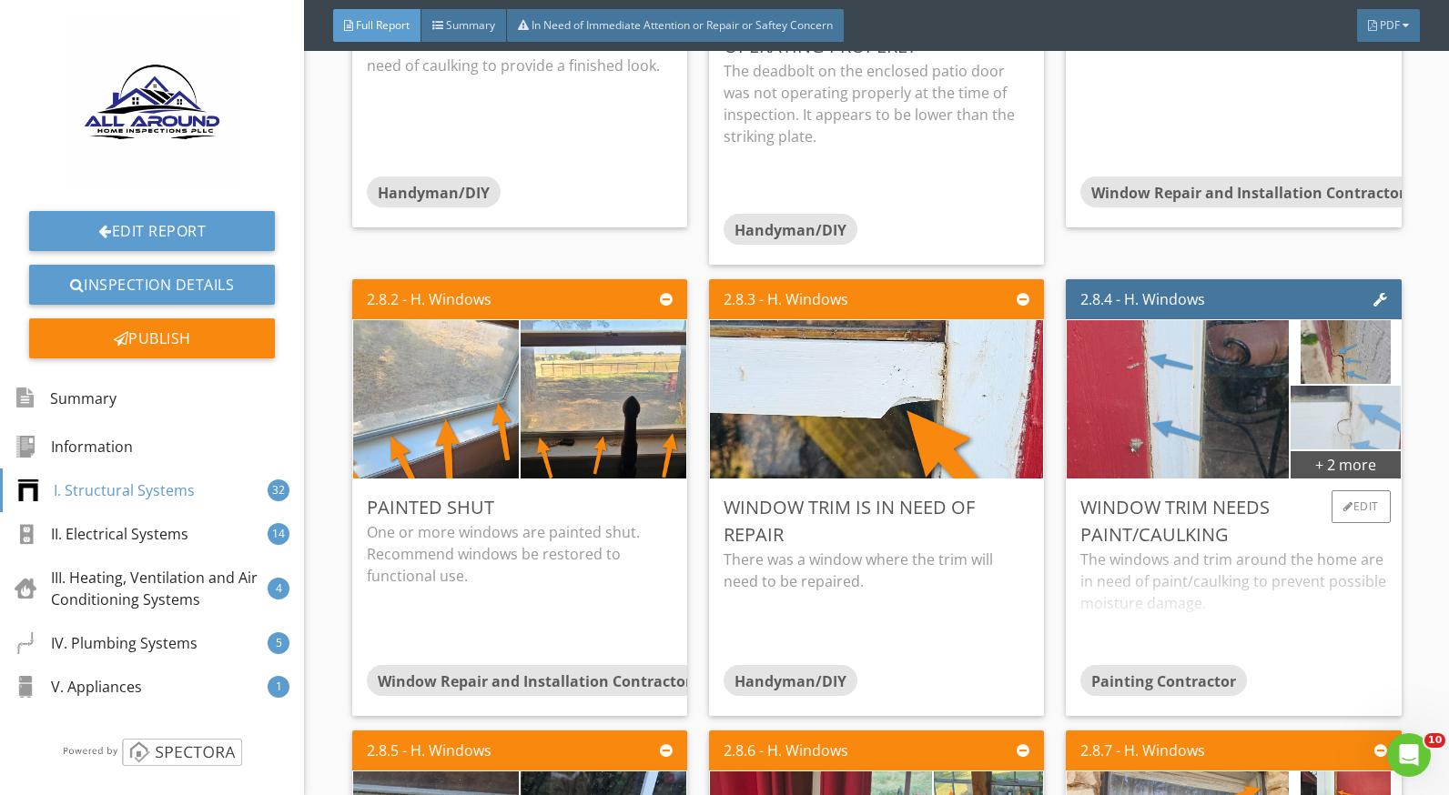
click at [1340, 411] on img at bounding box center [1345, 418] width 273 height 154
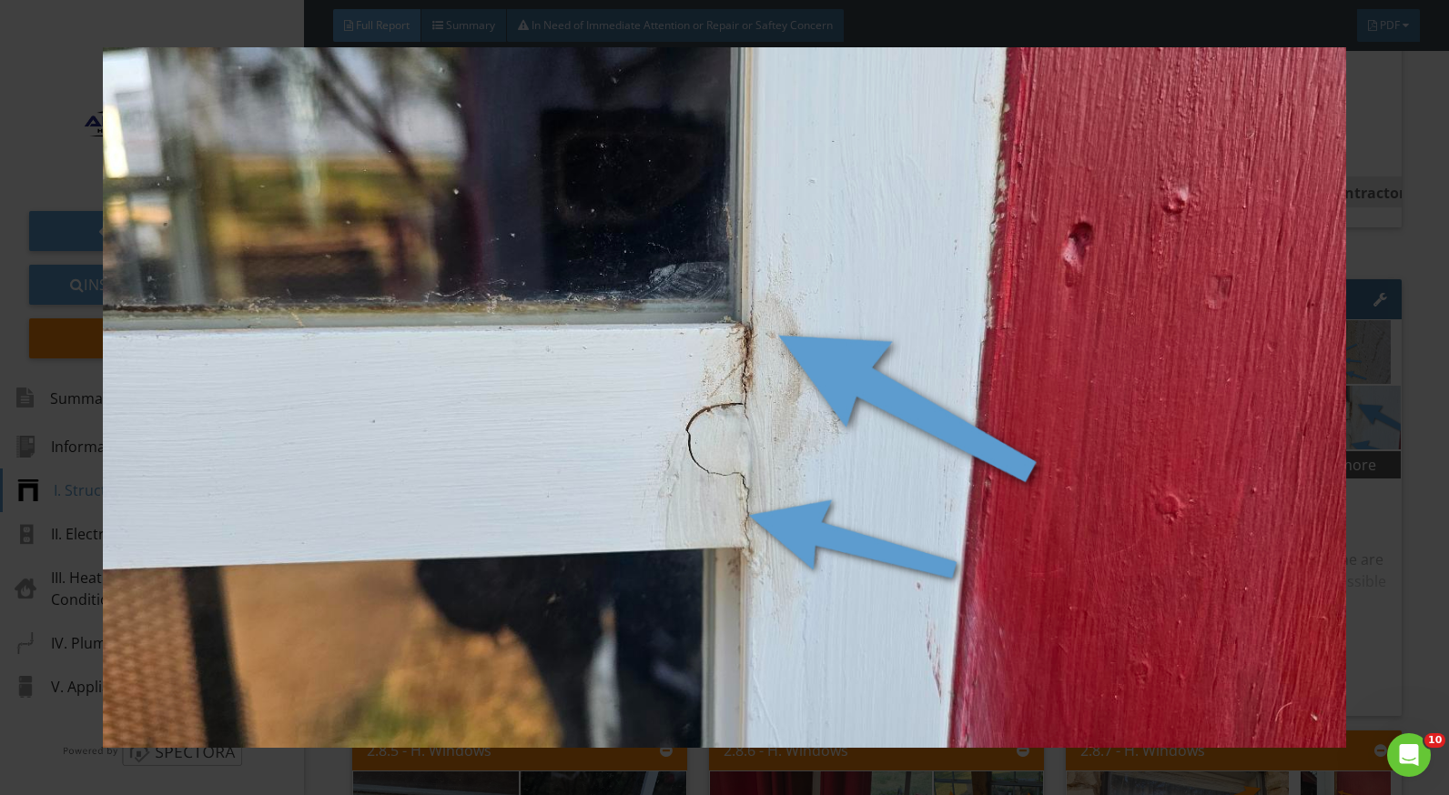
click at [1320, 571] on img at bounding box center [724, 397] width 1321 height 701
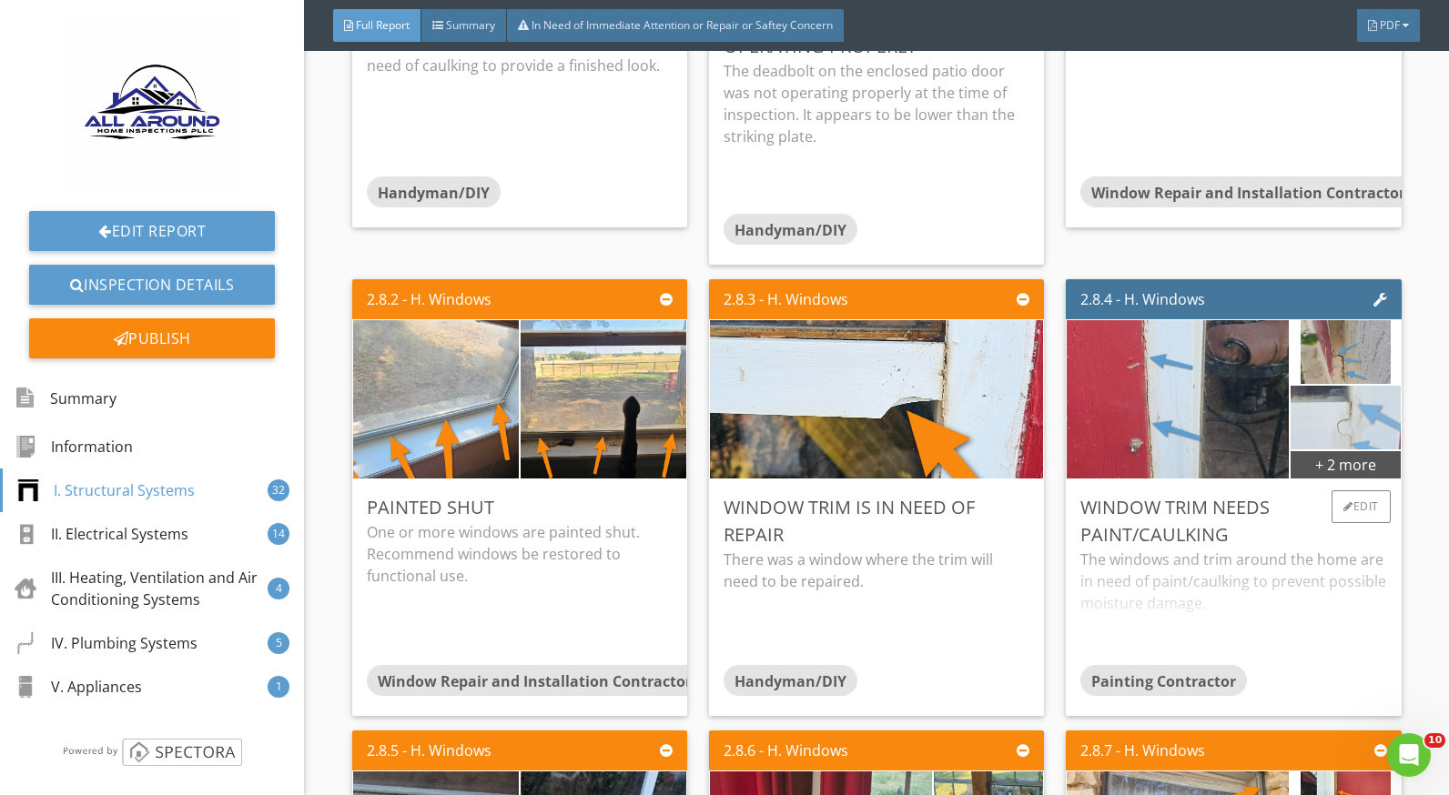
click at [1320, 425] on img at bounding box center [1345, 418] width 273 height 154
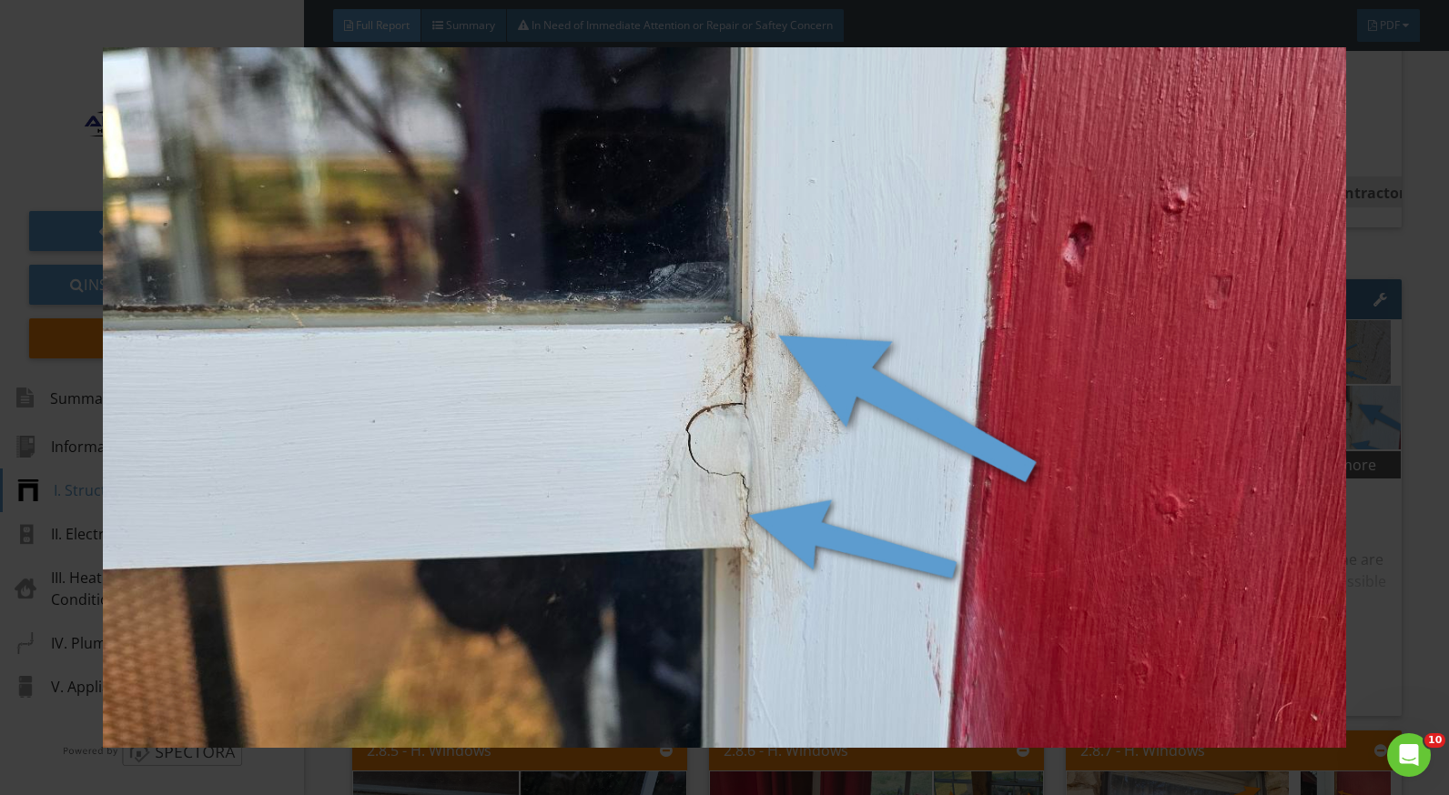
click at [1363, 512] on img at bounding box center [724, 397] width 1321 height 701
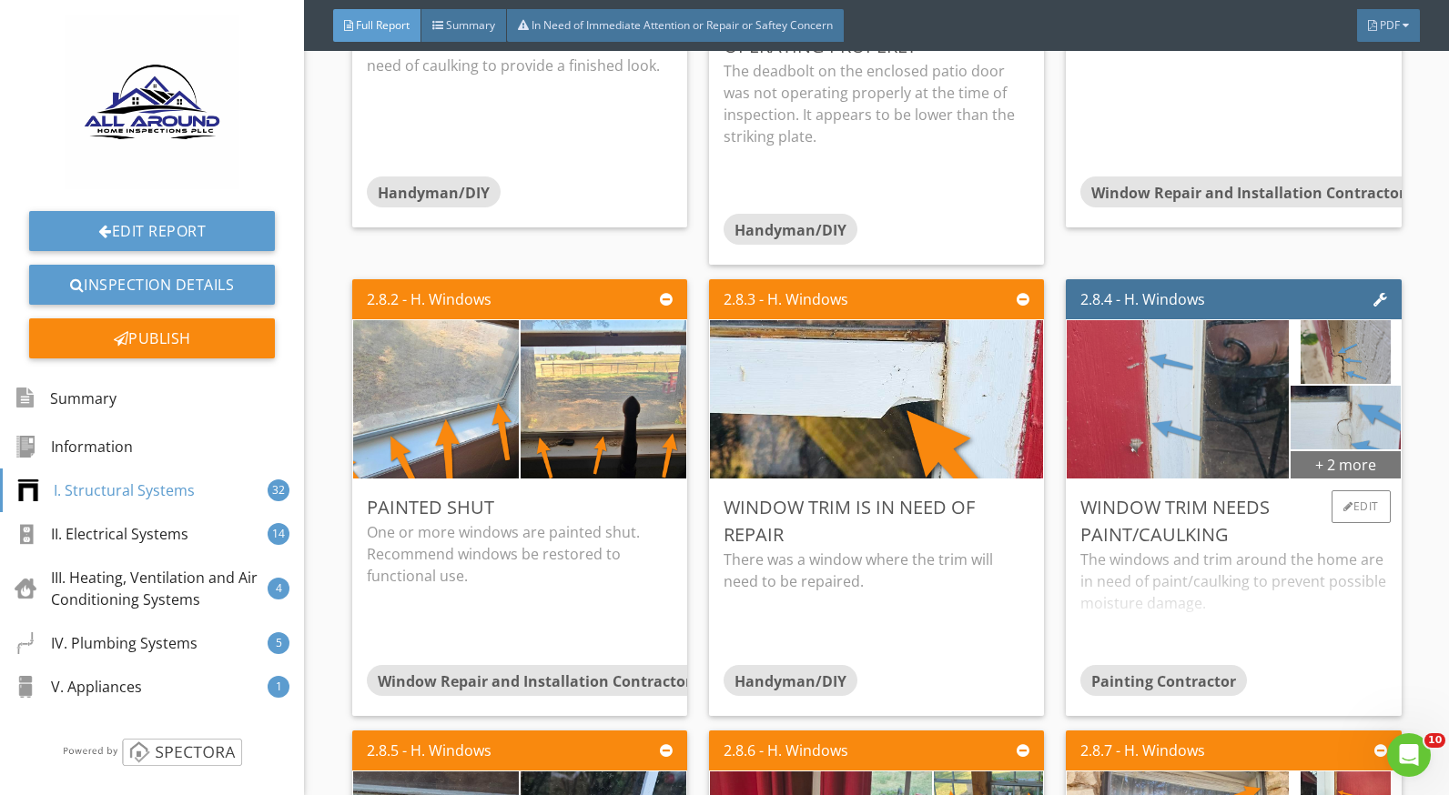
click at [1341, 471] on div "+ 2 more" at bounding box center [1345, 464] width 109 height 29
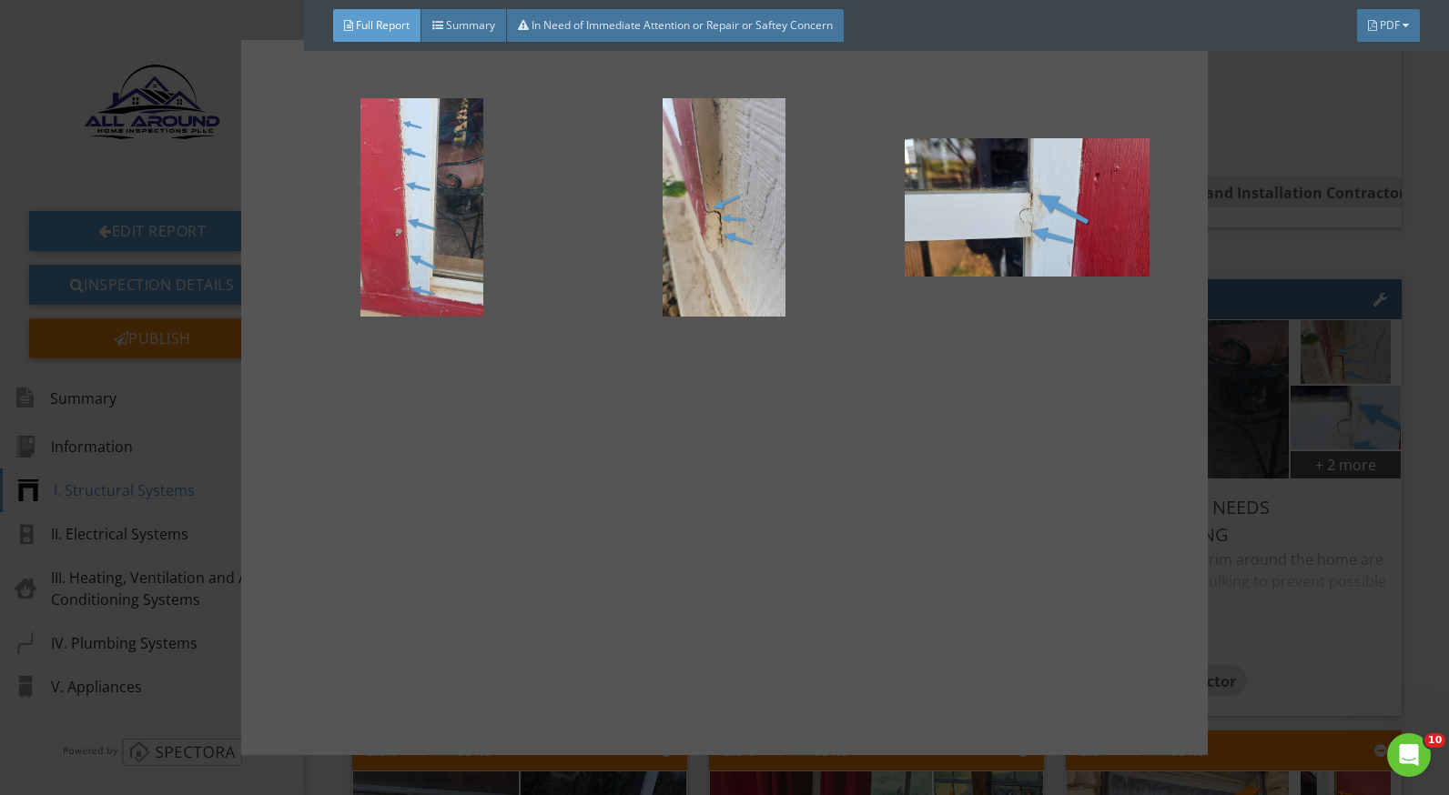
click at [775, 508] on div at bounding box center [724, 520] width 244 height 218
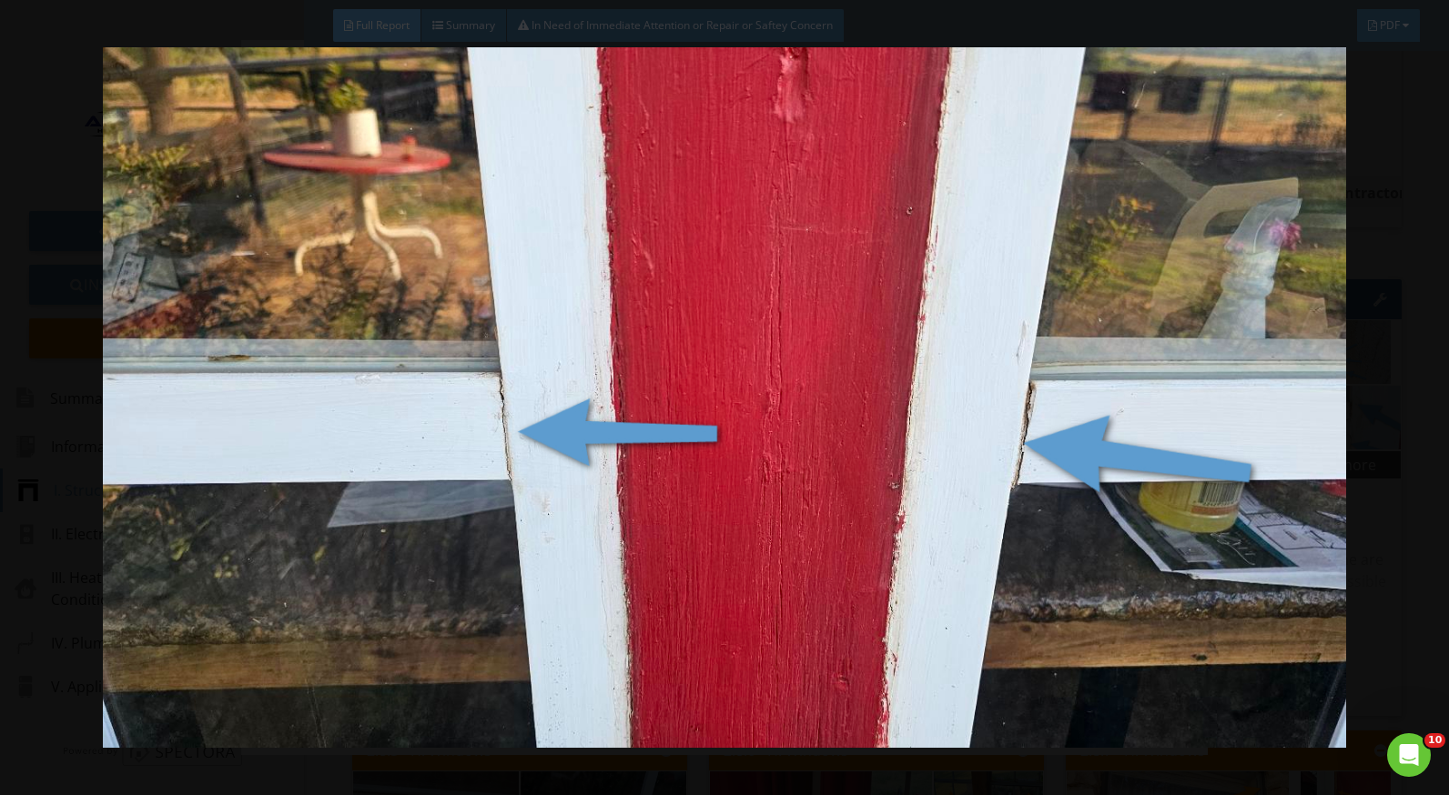
click at [1439, 537] on div at bounding box center [724, 397] width 1449 height 795
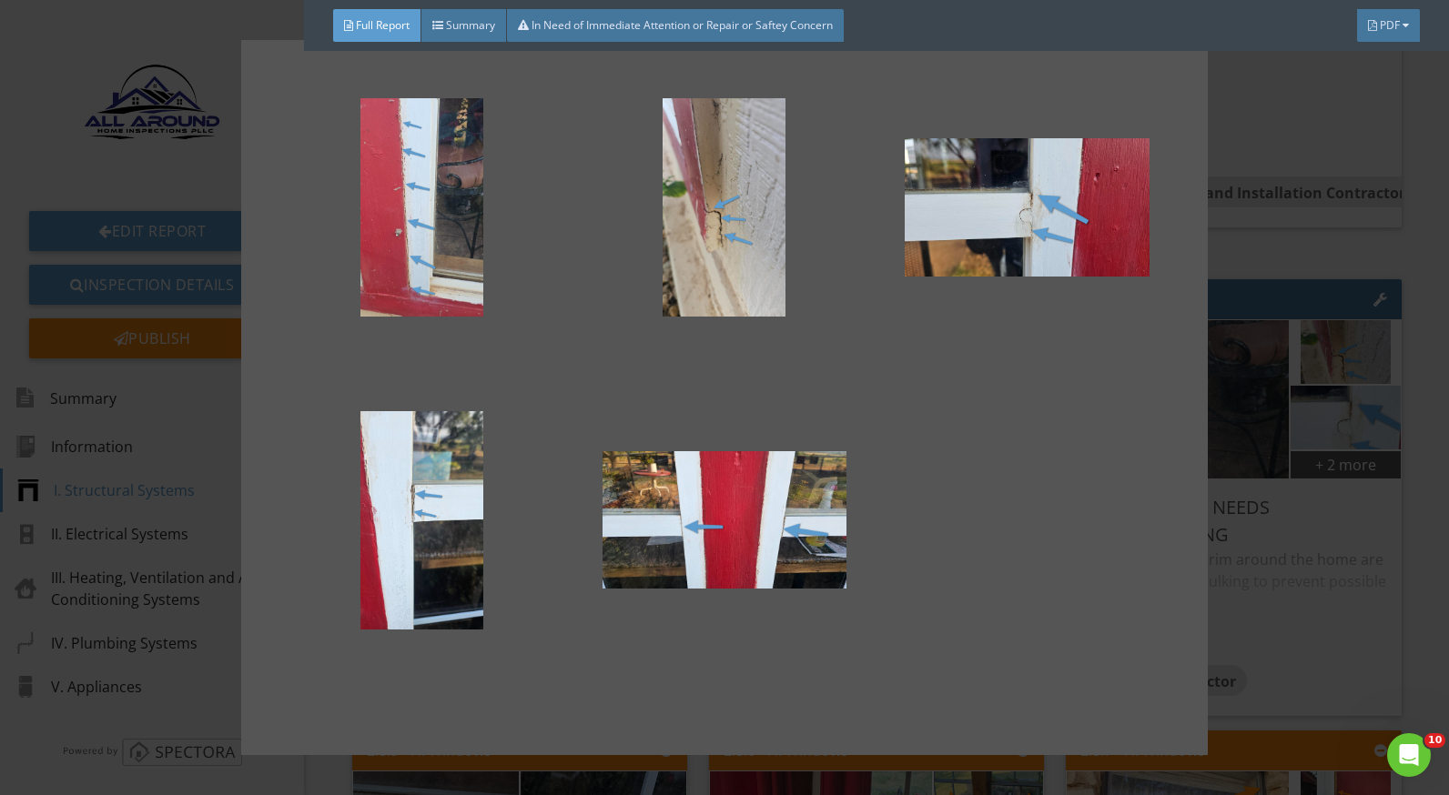
click at [1278, 499] on div at bounding box center [724, 397] width 1449 height 795
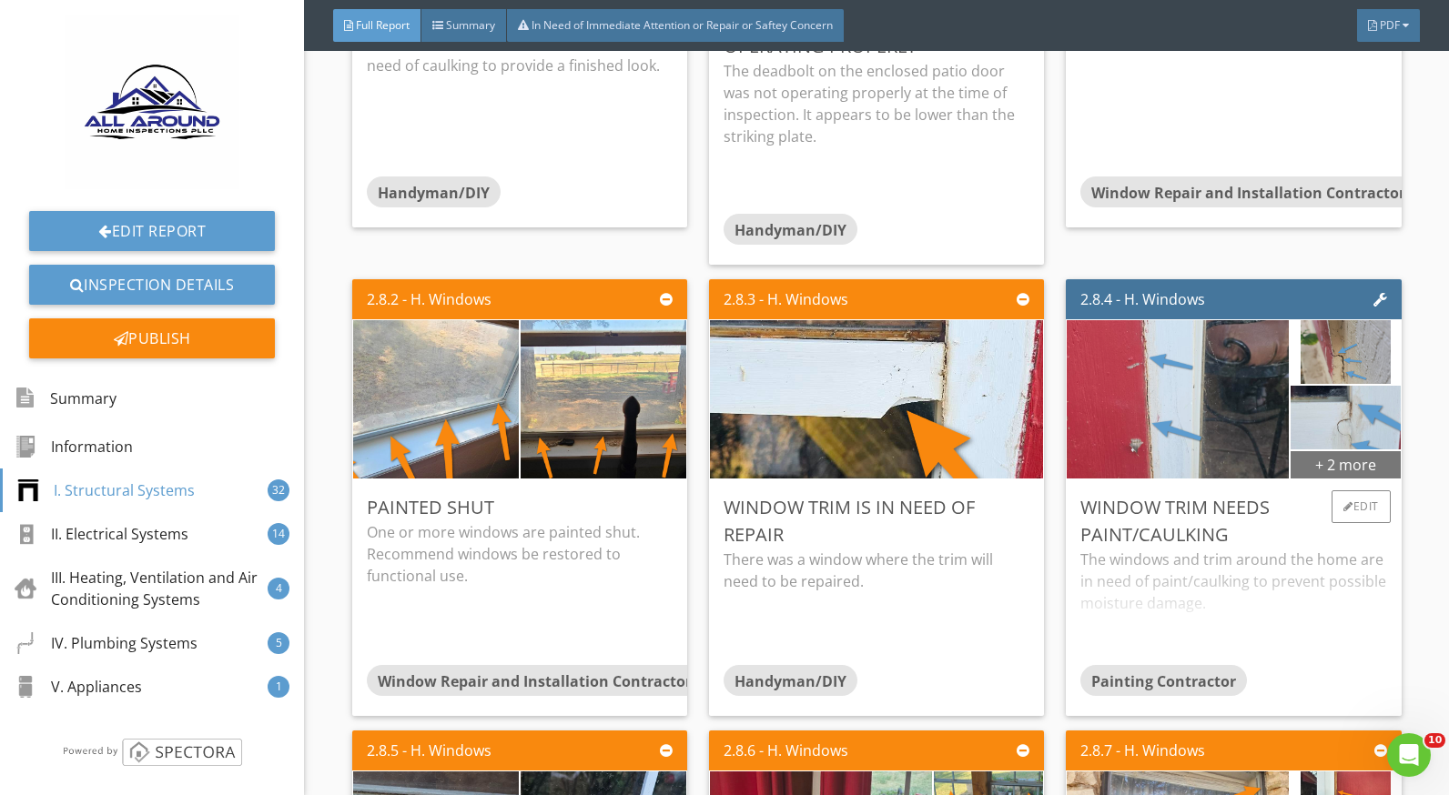
click at [1296, 470] on div "+ 2 more" at bounding box center [1345, 464] width 109 height 29
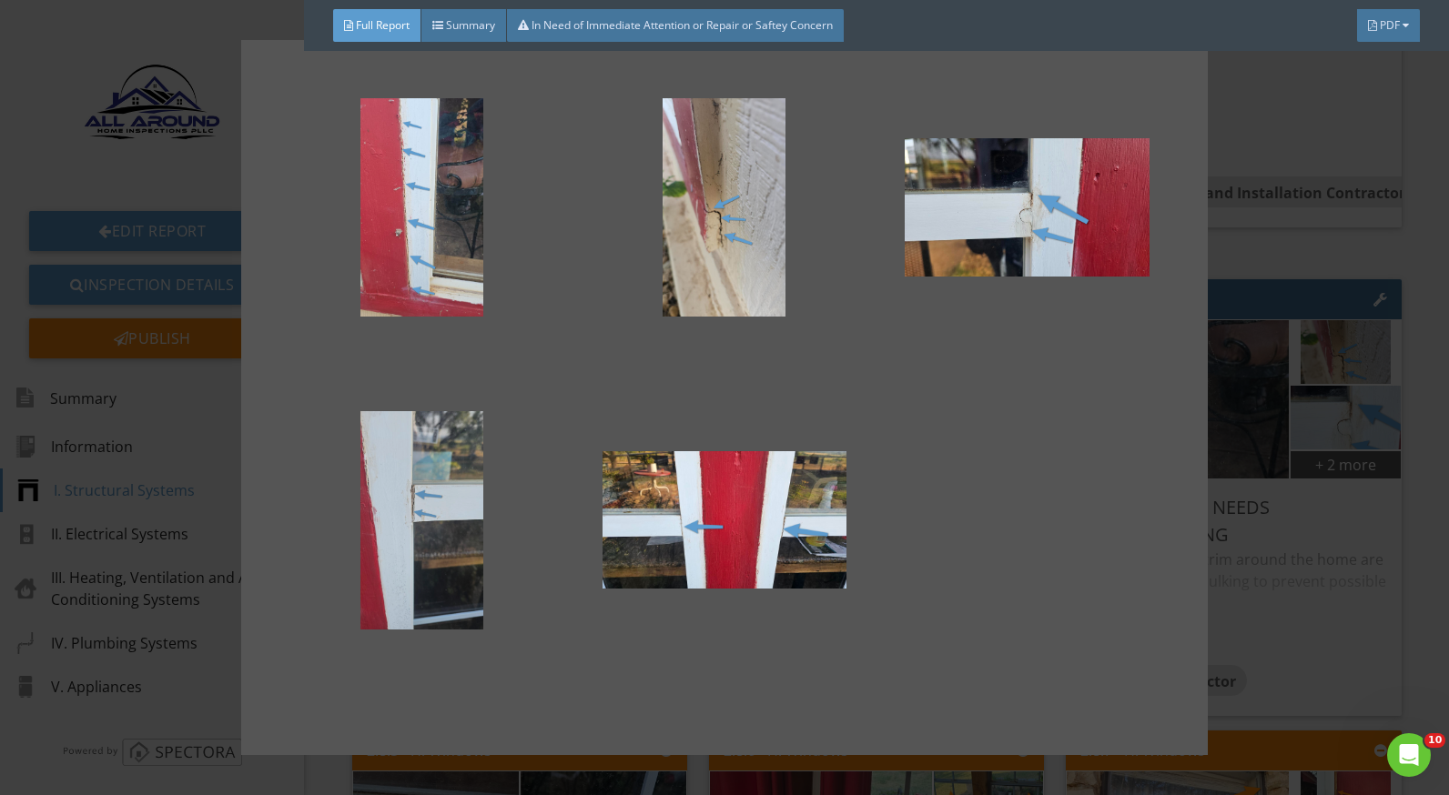
click at [456, 524] on div at bounding box center [421, 520] width 244 height 218
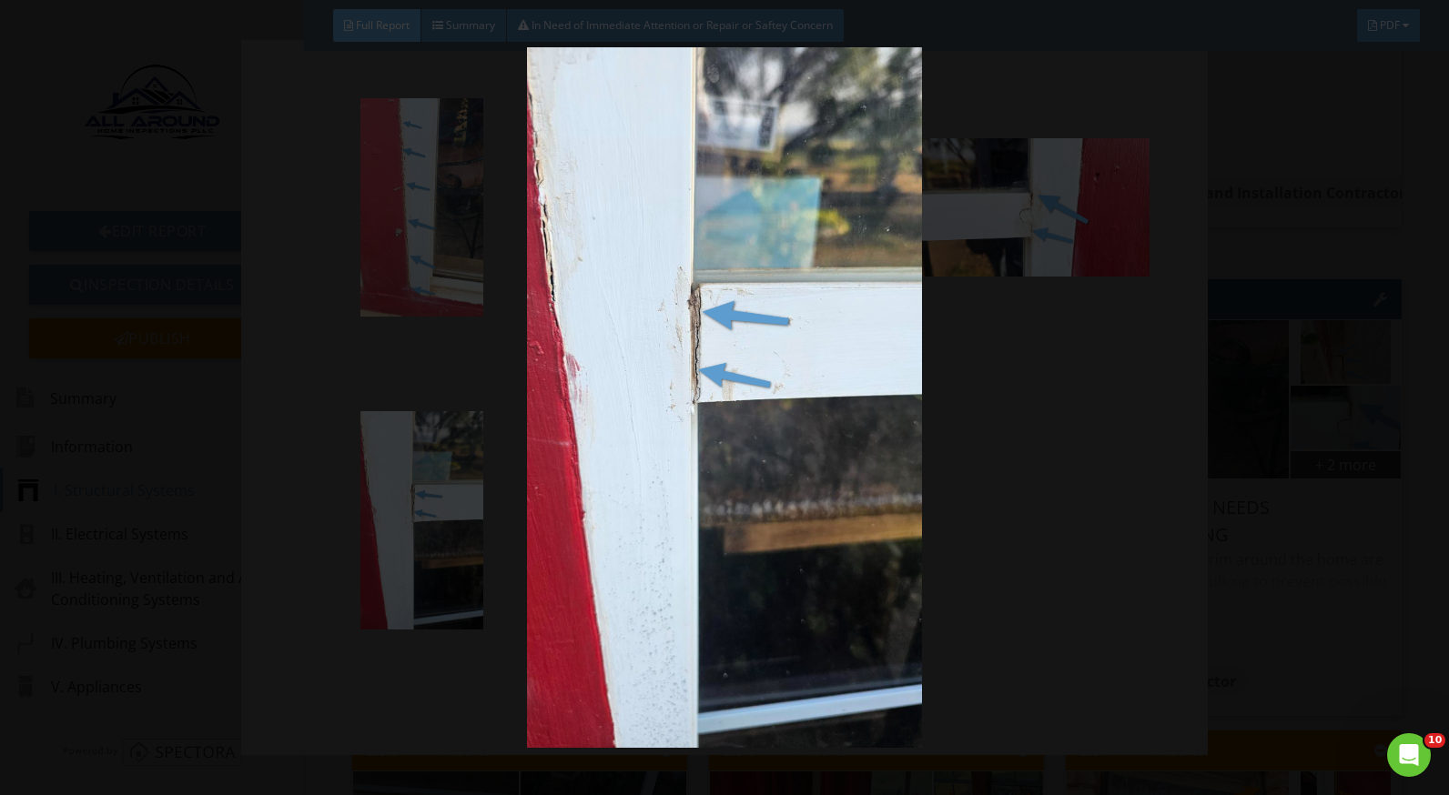
click at [1380, 532] on img at bounding box center [724, 397] width 1321 height 701
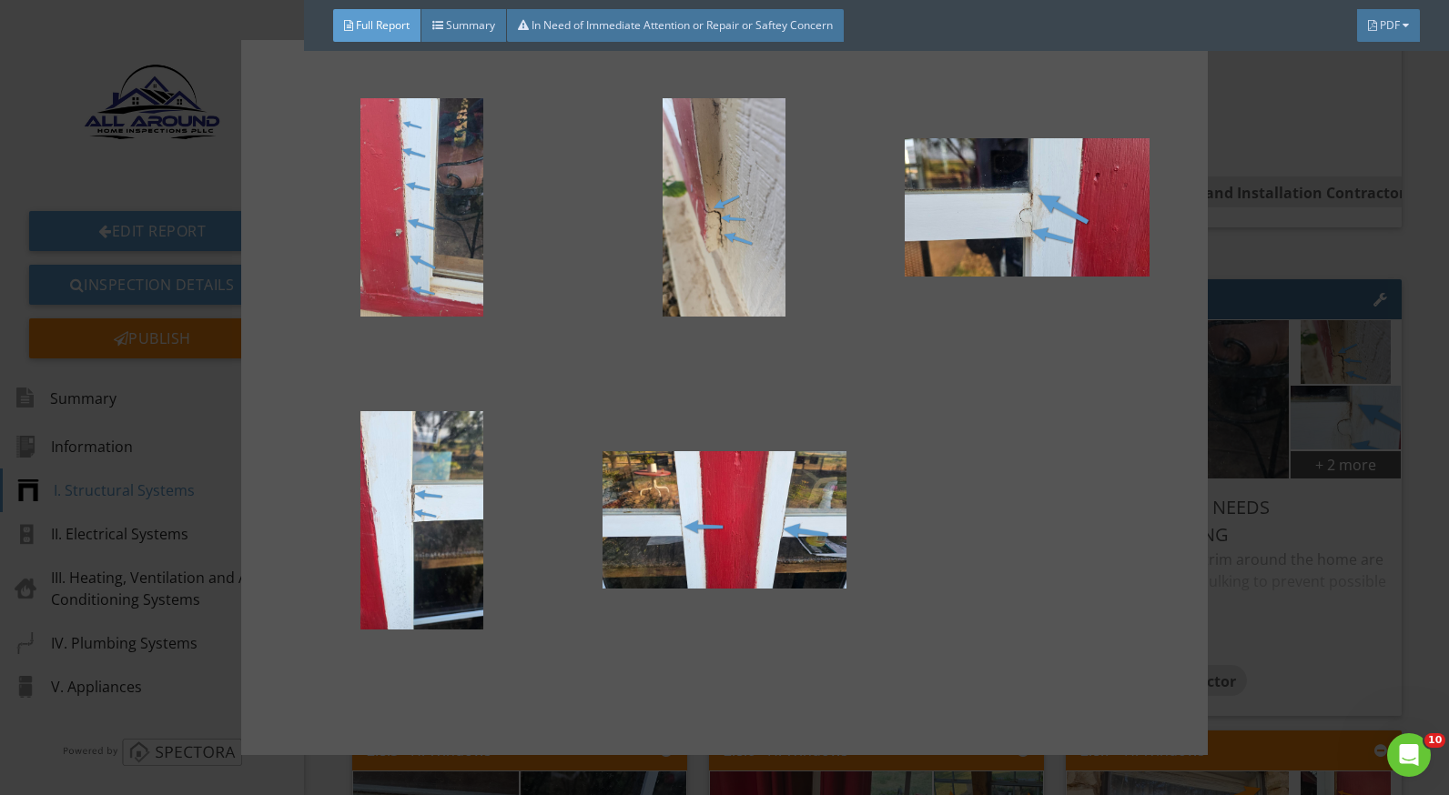
click at [1322, 487] on div at bounding box center [724, 397] width 1449 height 795
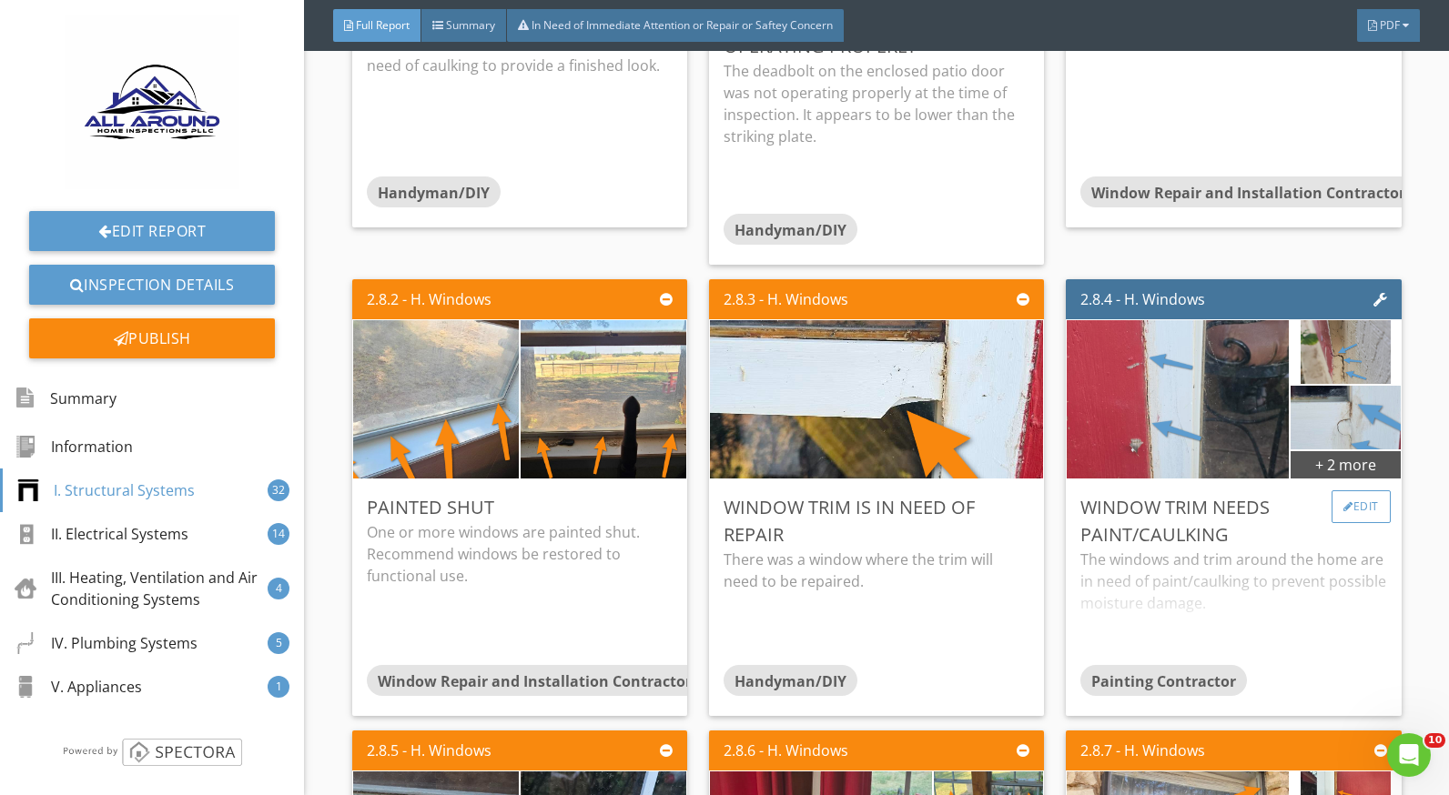
click at [1345, 506] on div "Edit" at bounding box center [1360, 507] width 59 height 33
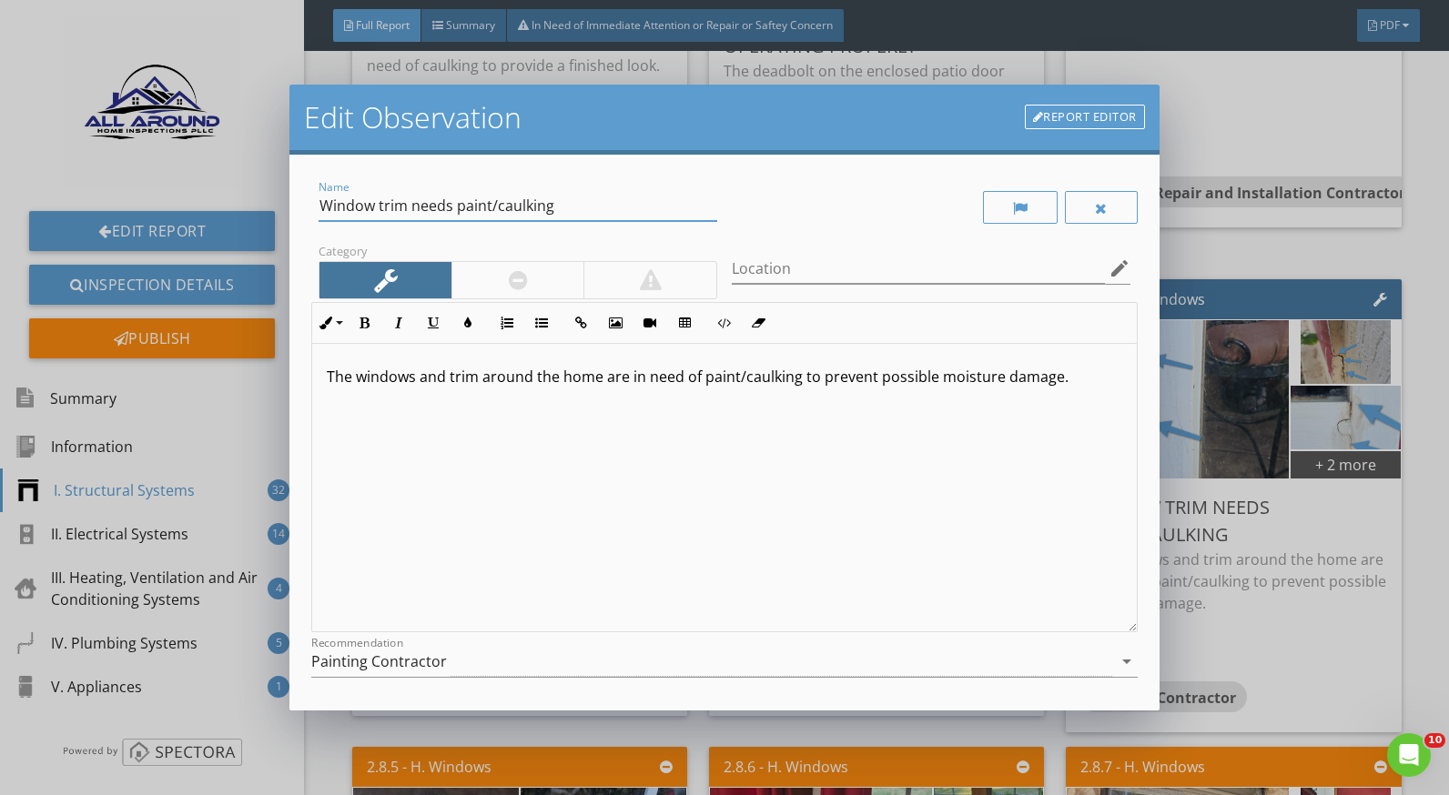
drag, startPoint x: 555, startPoint y: 203, endPoint x: 462, endPoint y: 207, distance: 92.9
click at [461, 207] on input "Window trim needs paint/caulking" at bounding box center [518, 206] width 399 height 30
click at [614, 209] on input "Window trim needs paint/caulking" at bounding box center [518, 206] width 399 height 30
drag, startPoint x: 492, startPoint y: 201, endPoint x: 461, endPoint y: 205, distance: 32.1
click at [461, 205] on input "Window trim needs paint/caulking" at bounding box center [518, 206] width 399 height 30
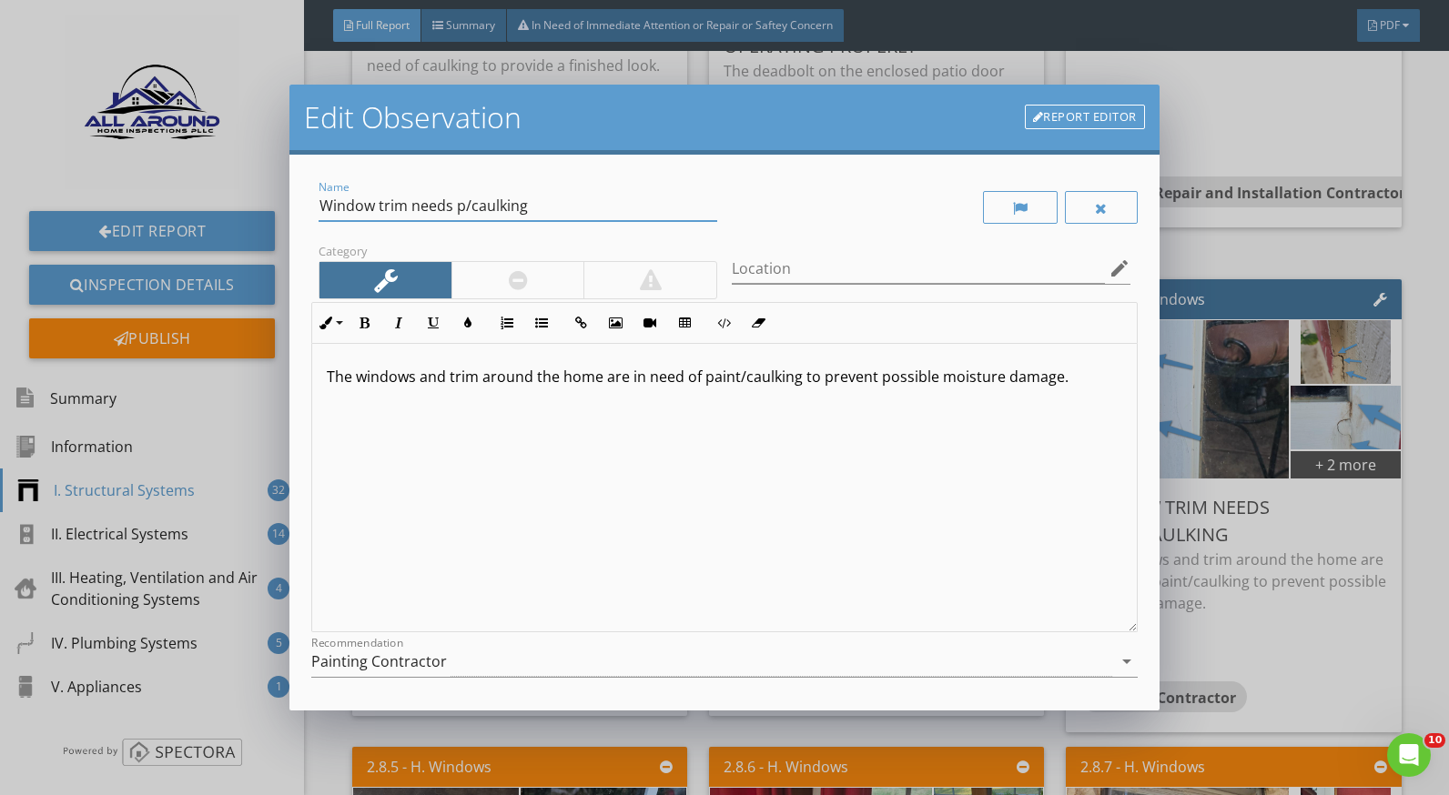
click at [469, 203] on input "Window trim needs p/caulking" at bounding box center [518, 206] width 399 height 30
type input "Window trim needs caulking"
drag, startPoint x: 1058, startPoint y: 377, endPoint x: 821, endPoint y: 383, distance: 236.7
click at [819, 380] on p "The windows and trim around the home are in need of paint/caulking to prevent p…" at bounding box center [724, 377] width 795 height 22
click at [816, 416] on div "The windows and trim around the home are in need of paint/caulking to prevent p…" at bounding box center [724, 488] width 824 height 289
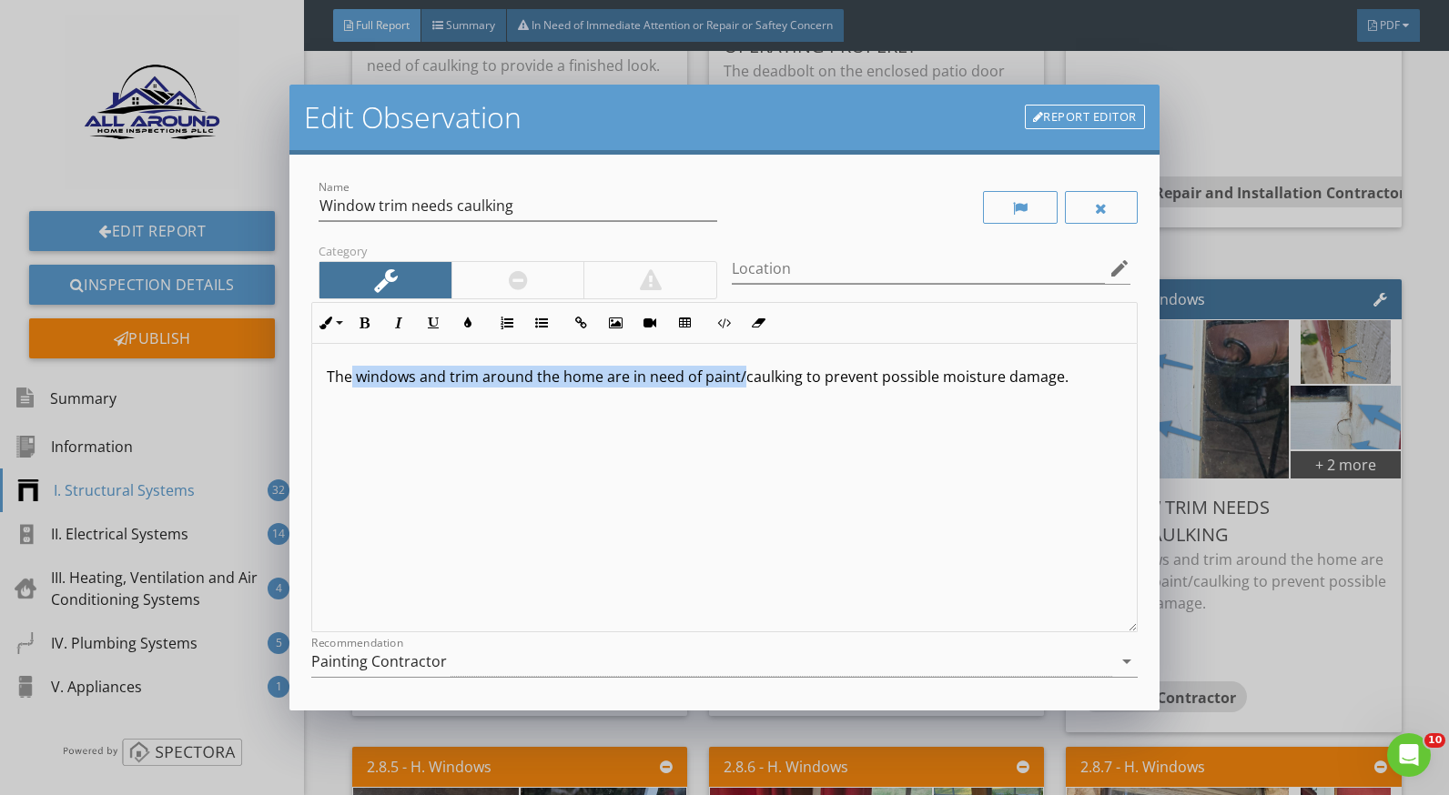
drag, startPoint x: 744, startPoint y: 373, endPoint x: 350, endPoint y: 386, distance: 394.3
click at [350, 386] on p "The windows and trim around the home are in need of paint/caulking to prevent p…" at bounding box center [724, 377] width 795 height 22
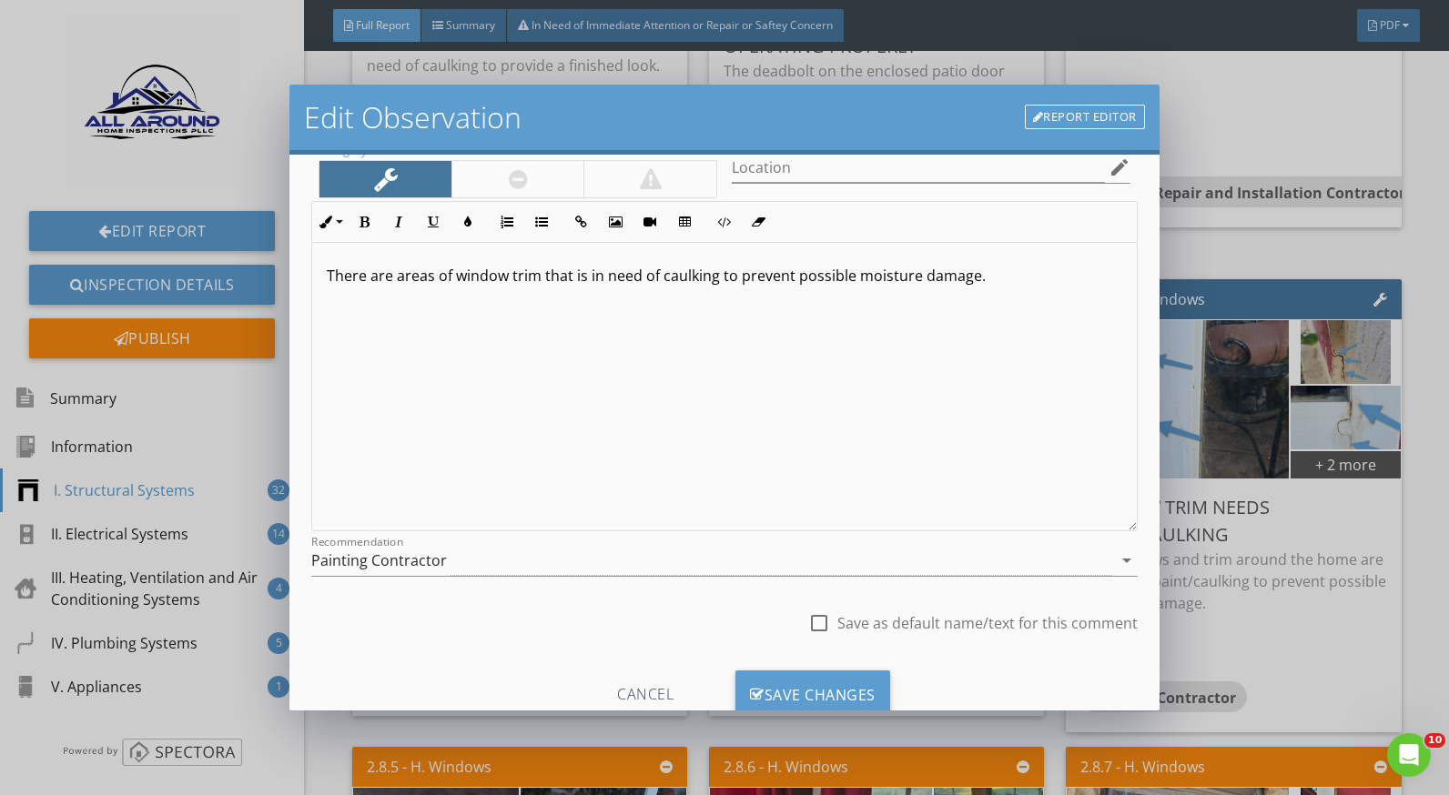
scroll to position [159, 0]
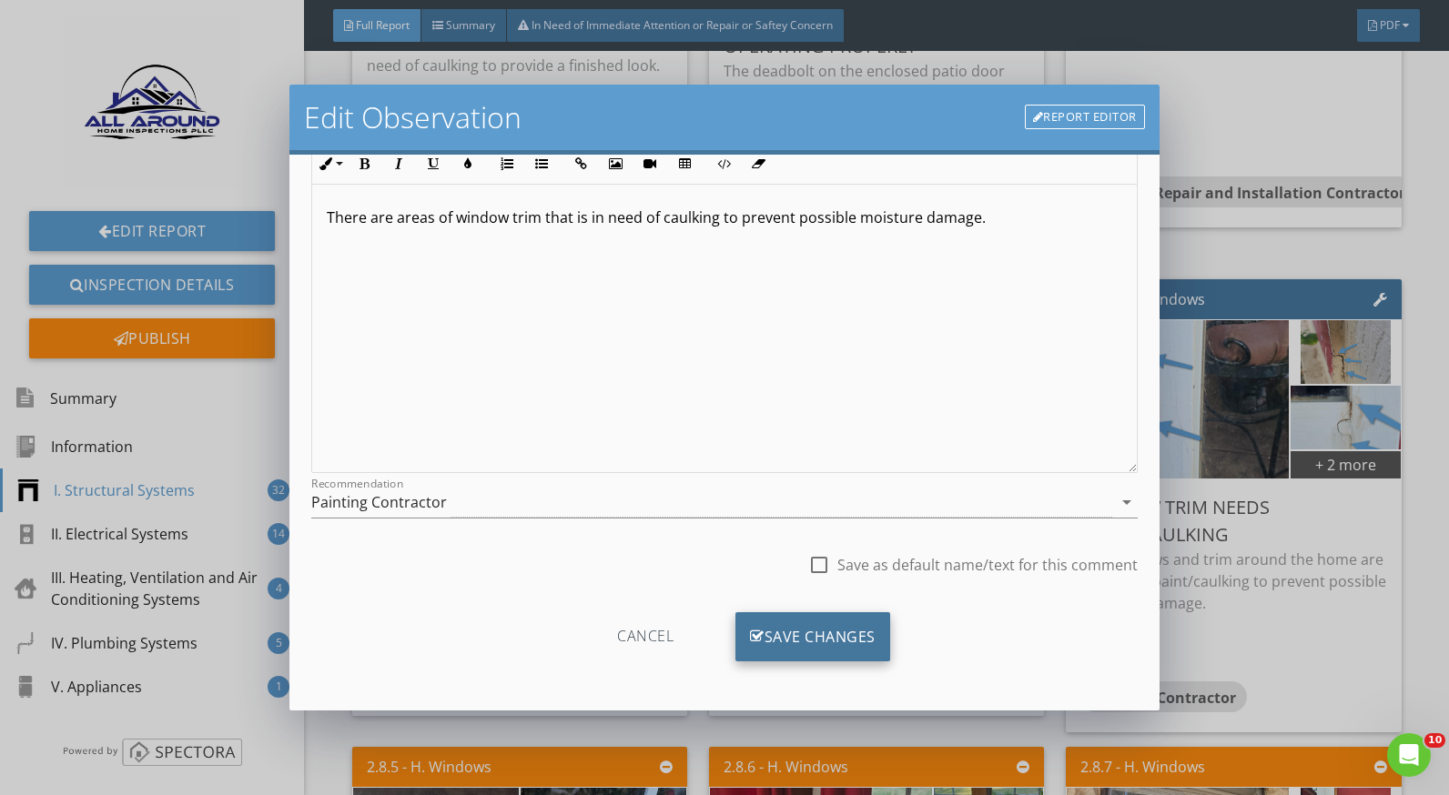
click at [867, 640] on div "Save Changes" at bounding box center [812, 637] width 155 height 49
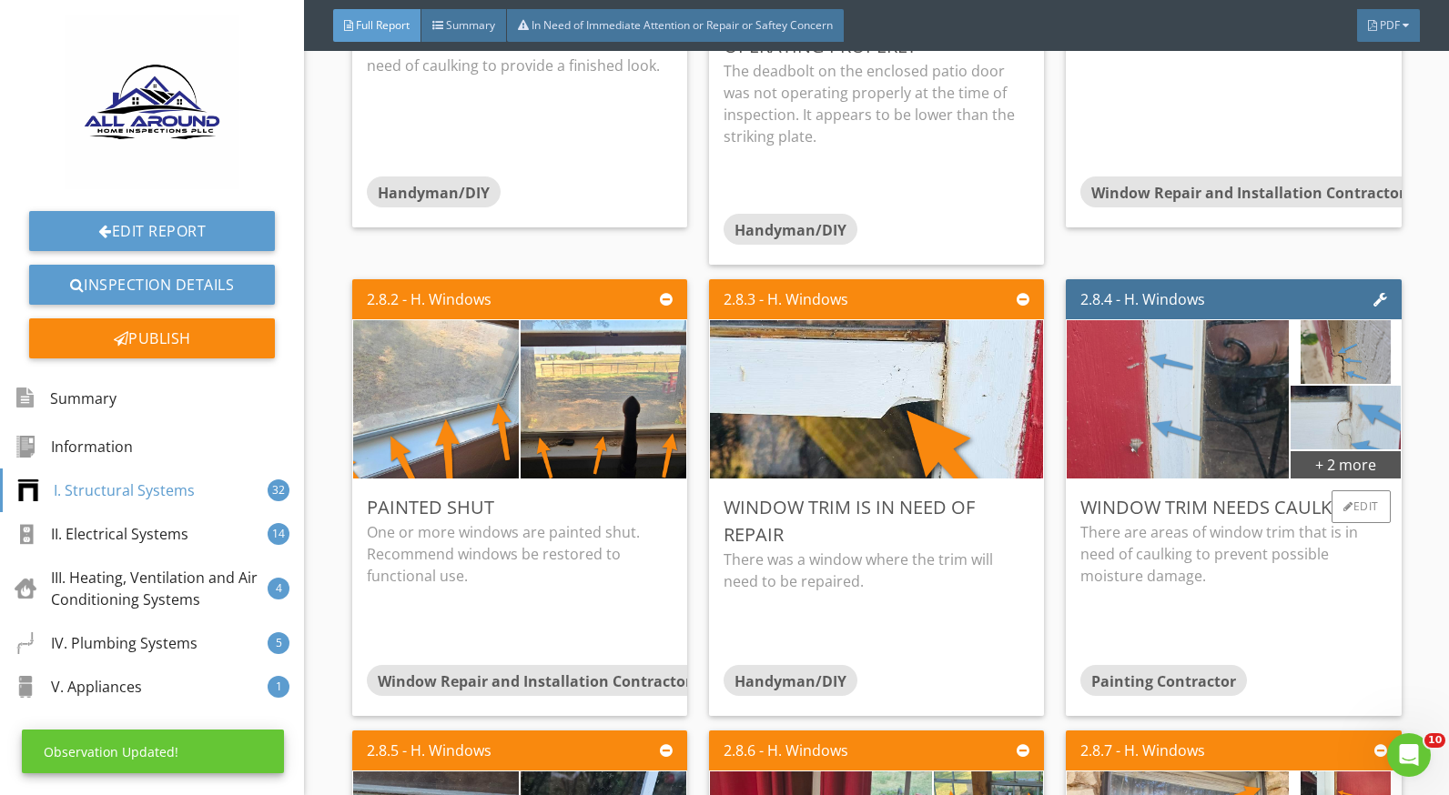
scroll to position [0, 0]
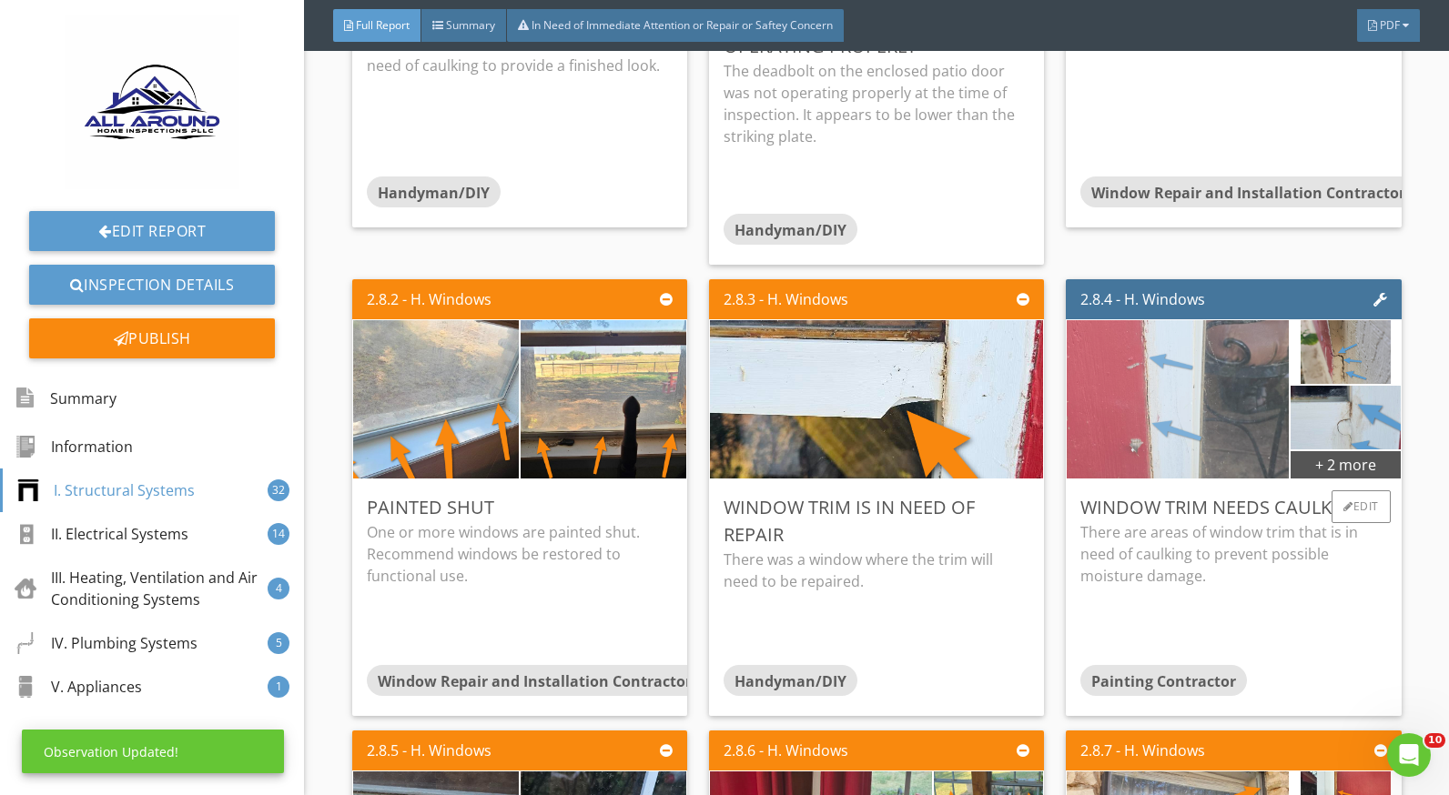
click at [1174, 434] on img at bounding box center [1178, 400] width 223 height 396
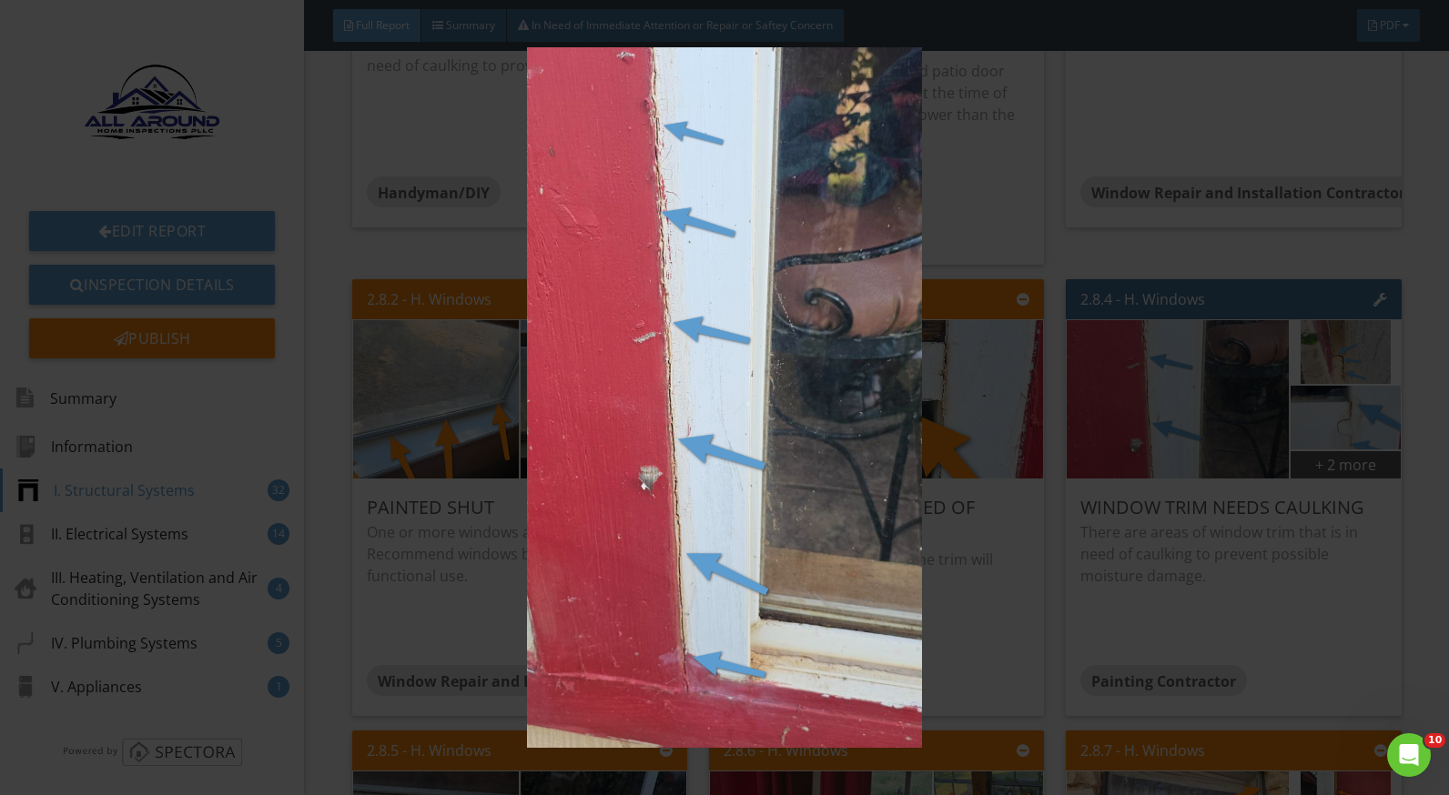
click at [1233, 556] on img at bounding box center [724, 397] width 1321 height 701
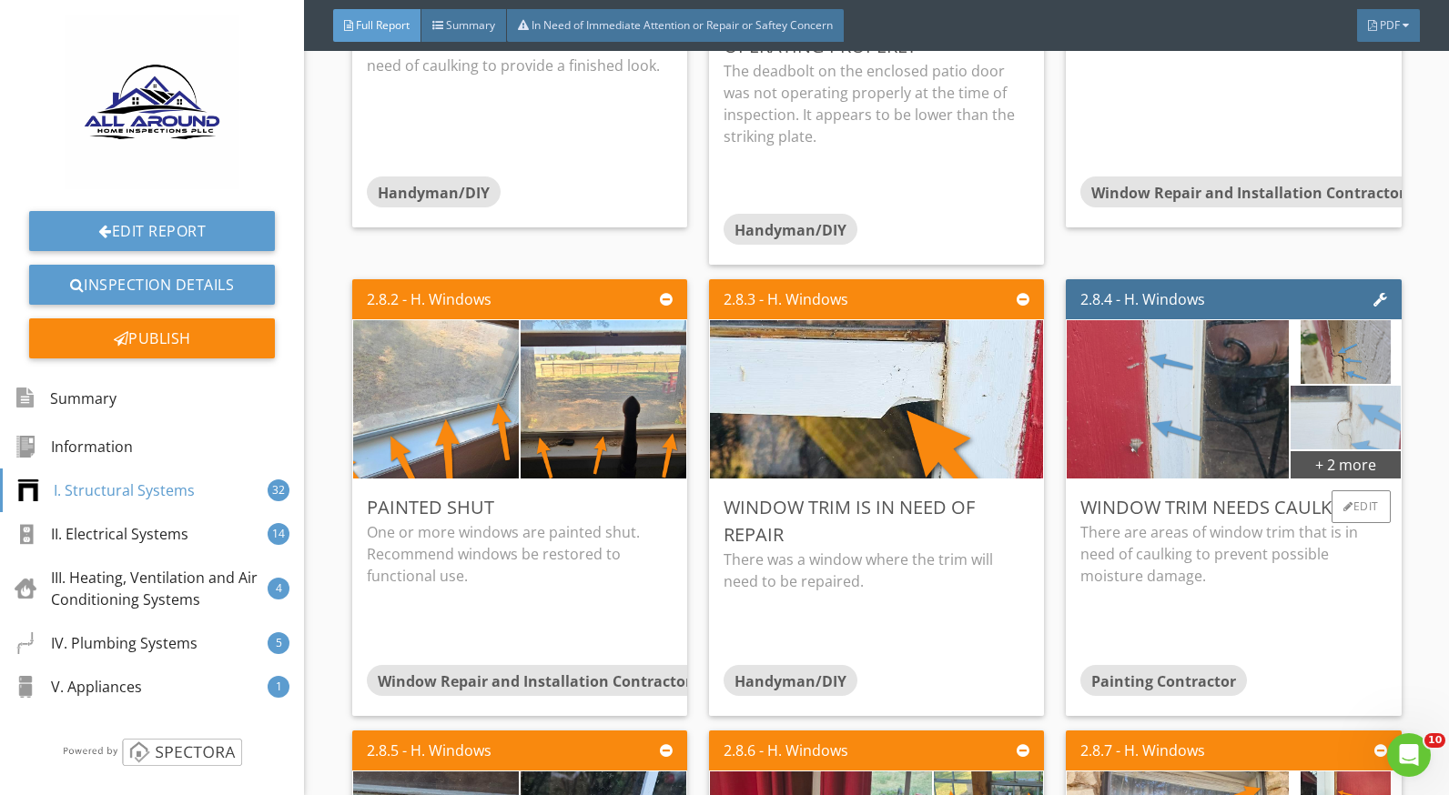
click at [1305, 429] on img at bounding box center [1345, 418] width 273 height 154
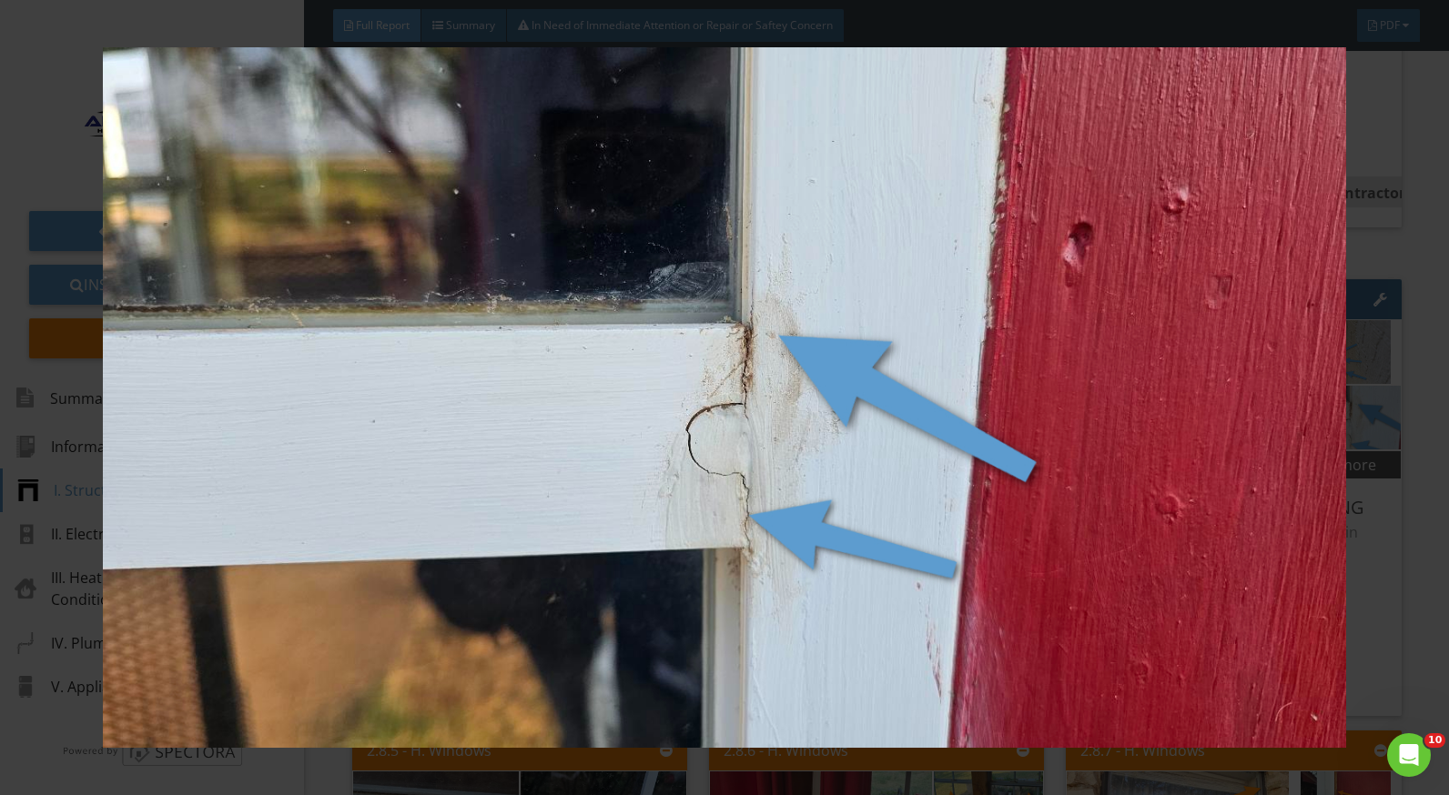
click at [1394, 579] on div at bounding box center [724, 397] width 1449 height 795
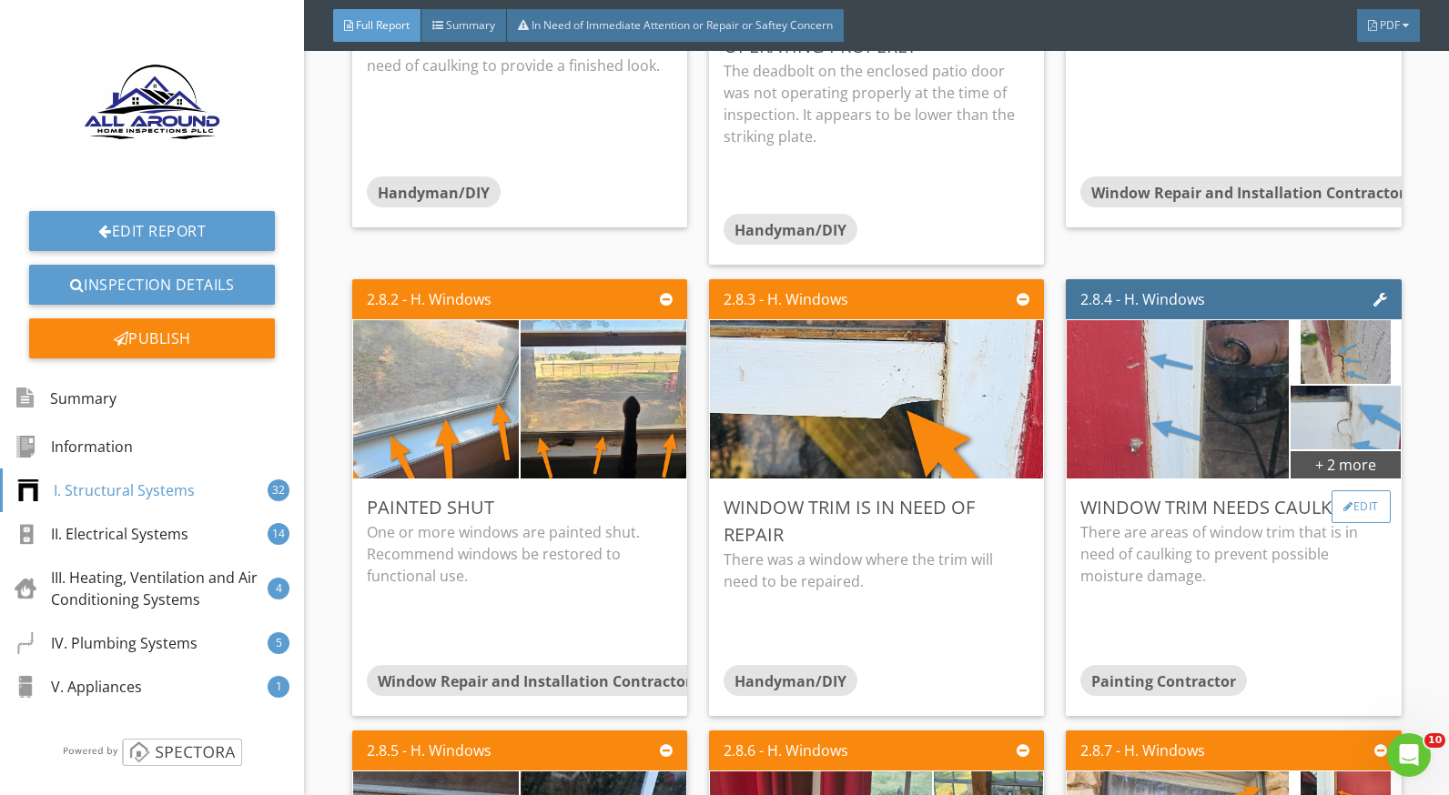
click at [1347, 504] on div "Edit" at bounding box center [1360, 507] width 59 height 33
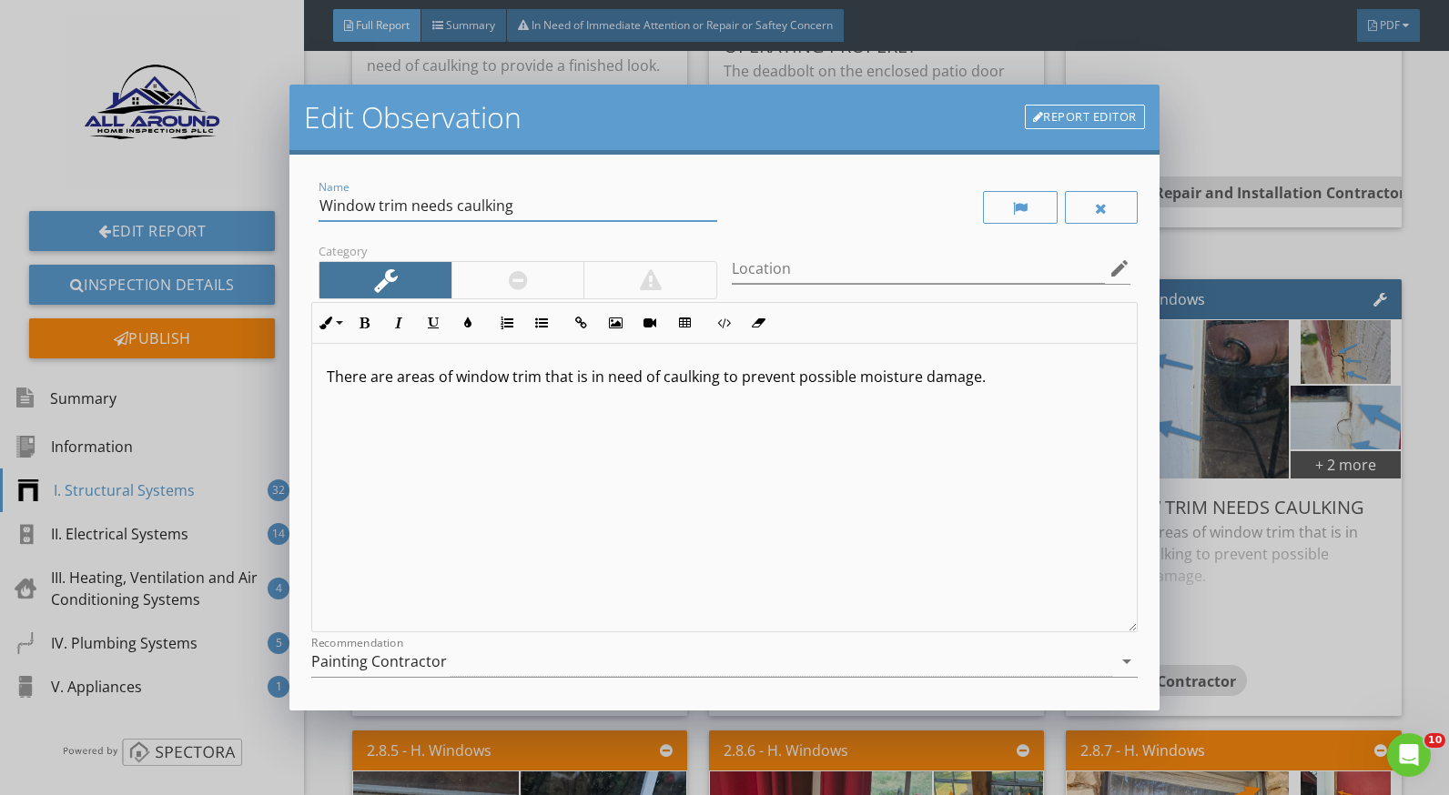
drag, startPoint x: 407, startPoint y: 206, endPoint x: 324, endPoint y: 201, distance: 82.9
click at [324, 201] on input "Window trim needs caulking" at bounding box center [518, 206] width 399 height 30
click at [481, 399] on div "There are areas of window trim that is in need of caulking to prevent possible …" at bounding box center [724, 488] width 824 height 289
drag, startPoint x: 451, startPoint y: 376, endPoint x: 440, endPoint y: 379, distance: 11.3
click at [440, 379] on p "There are areas of window trim that is in need of caulking to prevent possible …" at bounding box center [724, 377] width 795 height 22
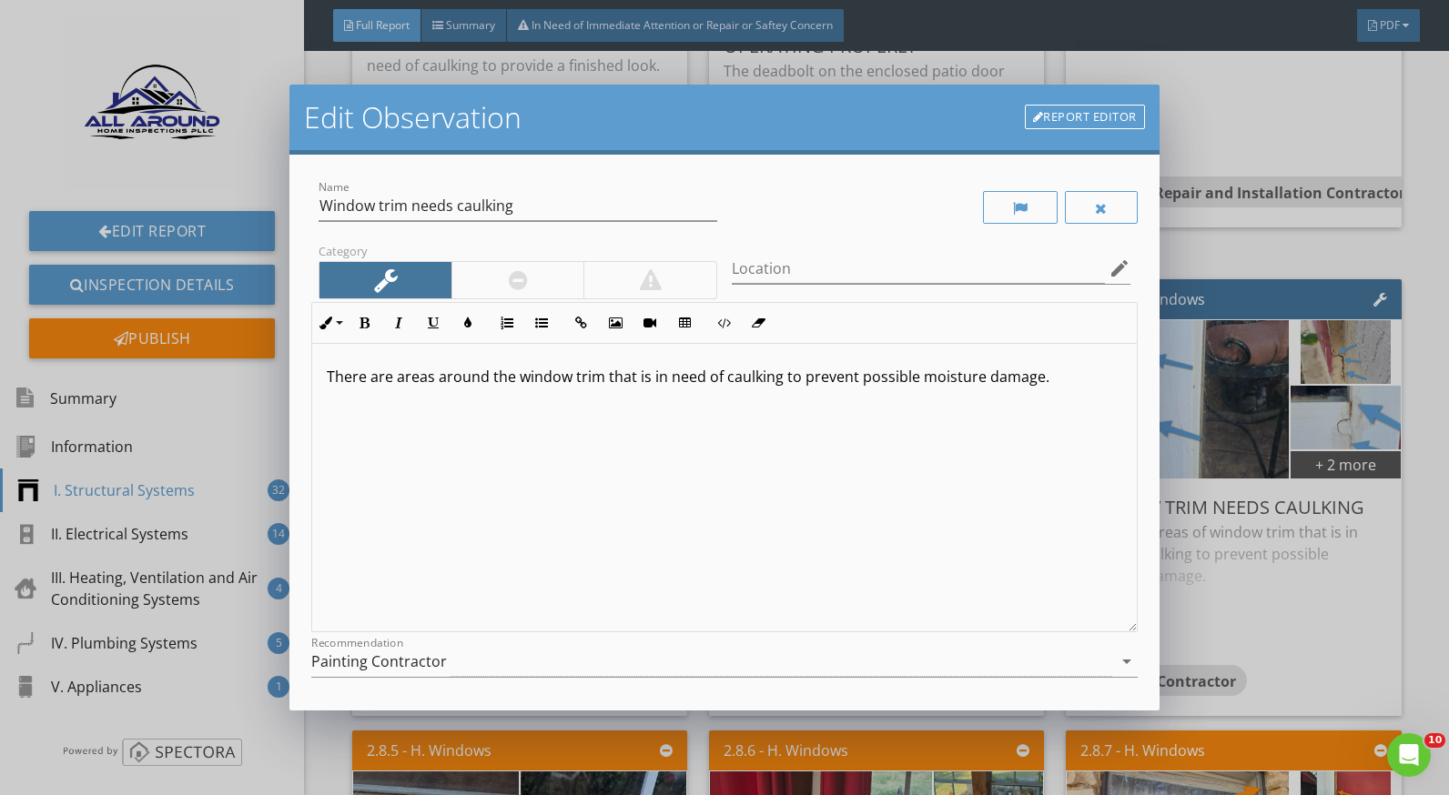
click at [1036, 379] on p "There are areas around the window trim that is in need of caulking to prevent p…" at bounding box center [724, 377] width 795 height 22
click at [483, 408] on p "There are areas around the window trim that is in need of caulking to prevent p…" at bounding box center [724, 388] width 795 height 44
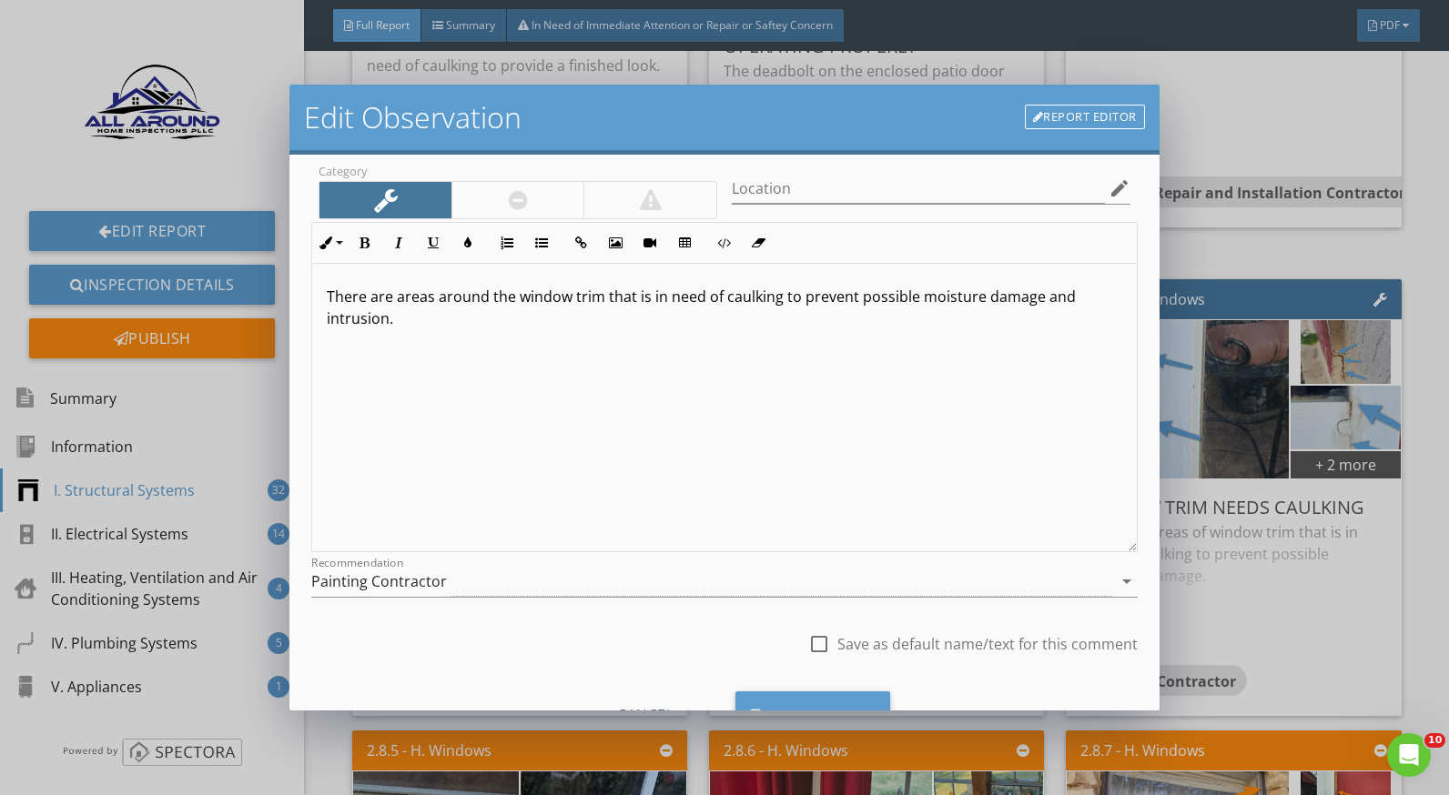
scroll to position [159, 0]
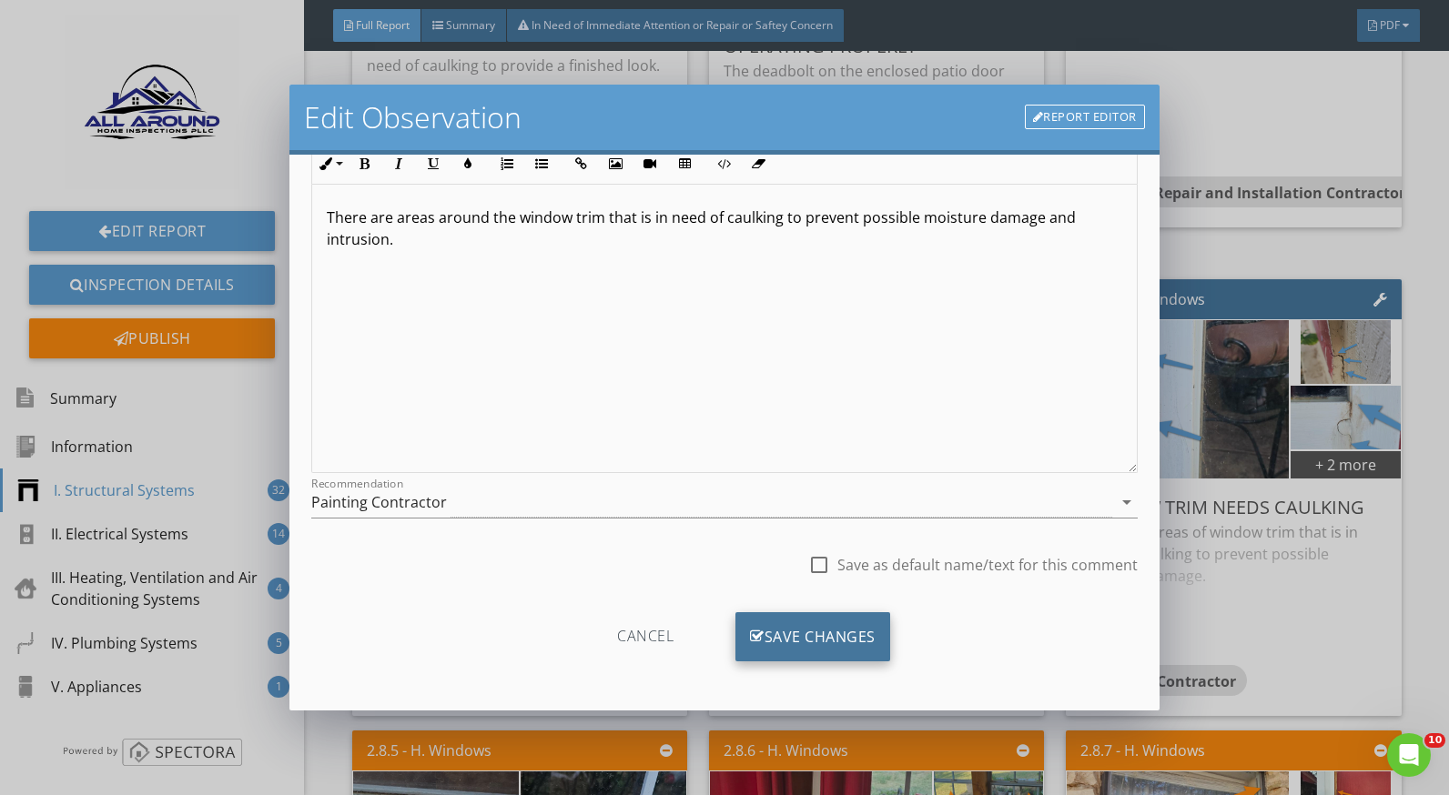
click at [831, 635] on div "Save Changes" at bounding box center [812, 637] width 155 height 49
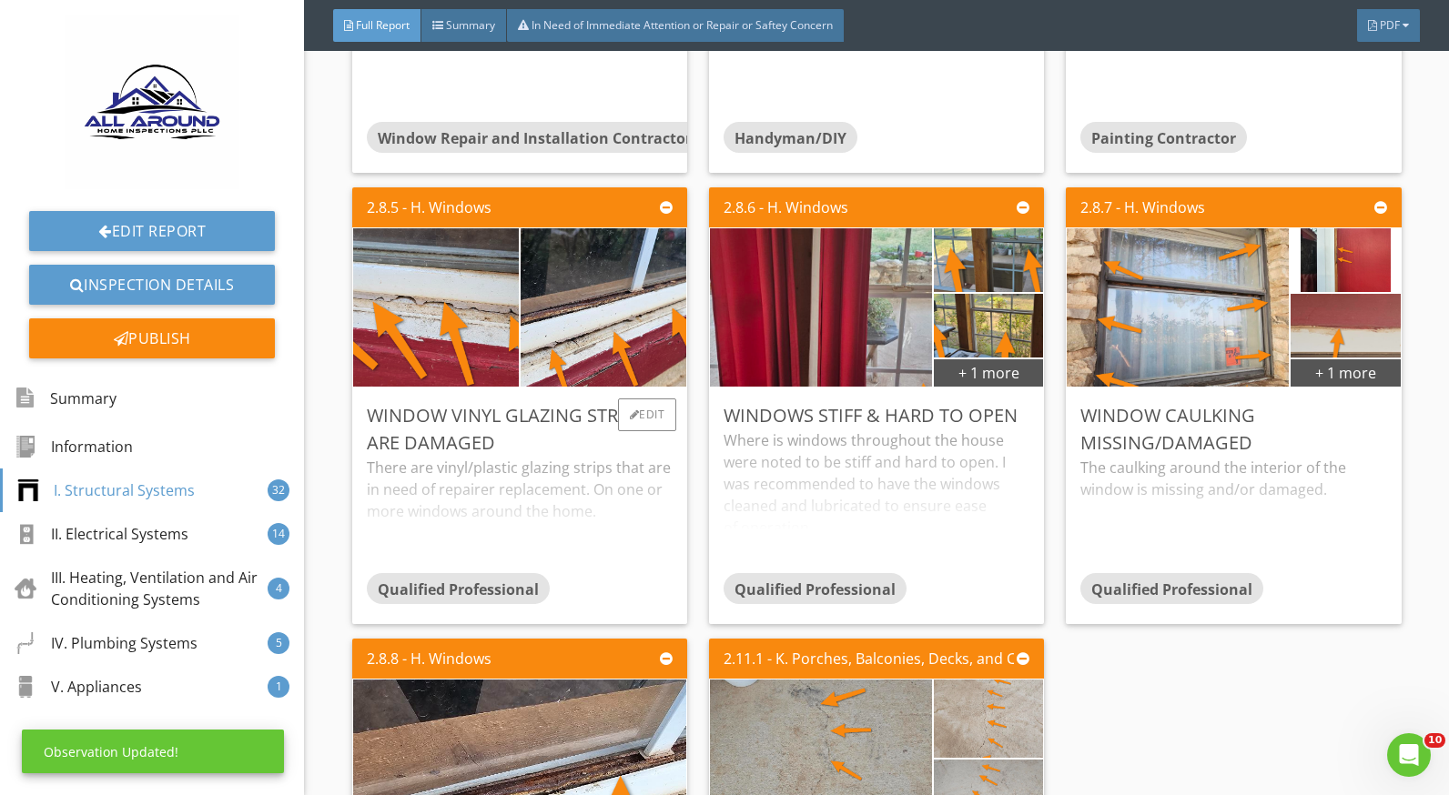
scroll to position [5916, 0]
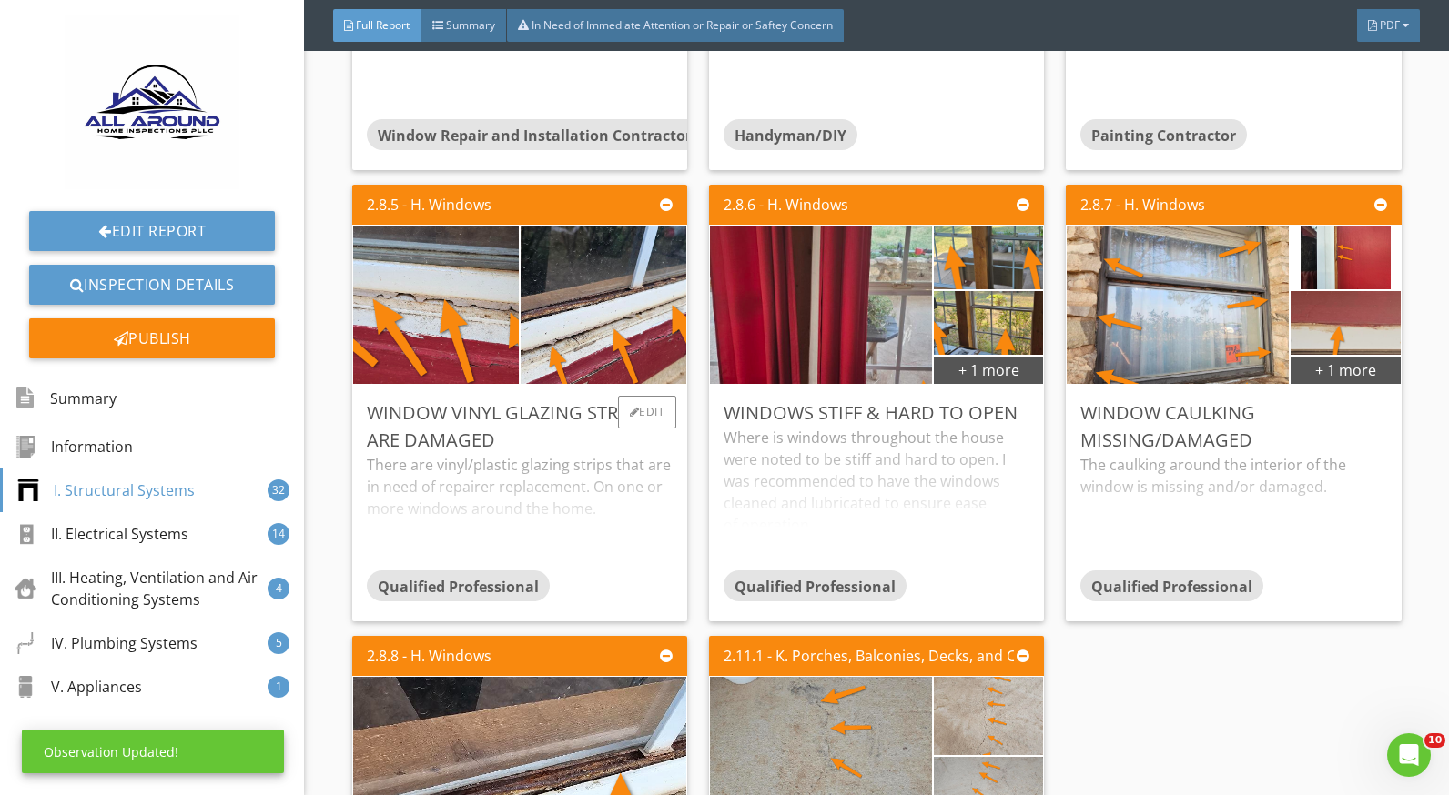
click at [517, 469] on div "There are vinyl/plastic glazing strips that are in need of repairer replacement…" at bounding box center [520, 512] width 306 height 116
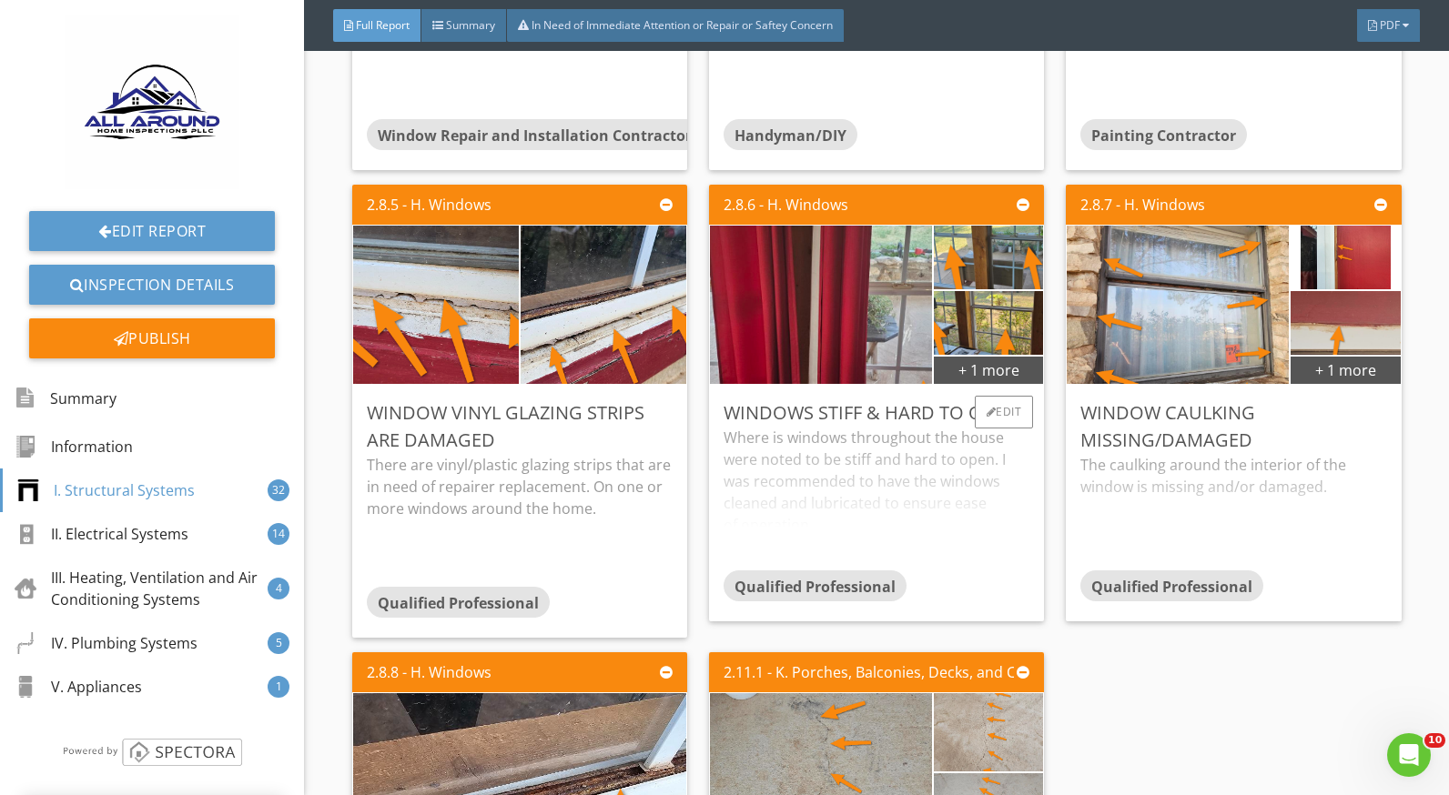
click at [834, 471] on div "Where is windows throughout the house were noted to be stiff and hard to open. …" at bounding box center [877, 499] width 306 height 144
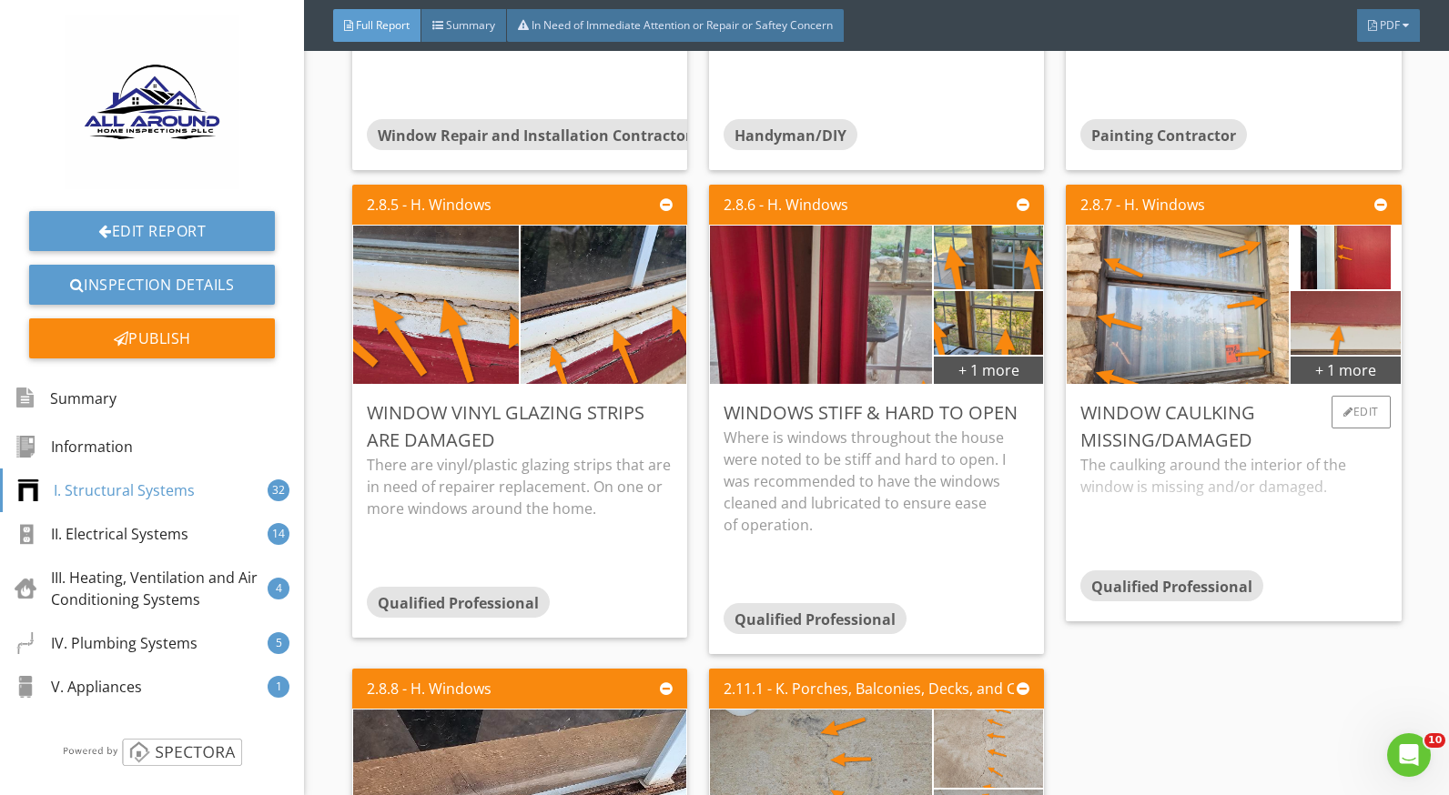
click at [1237, 477] on div "The caulking around the interior of the window is missing and/or damaged." at bounding box center [1233, 512] width 306 height 116
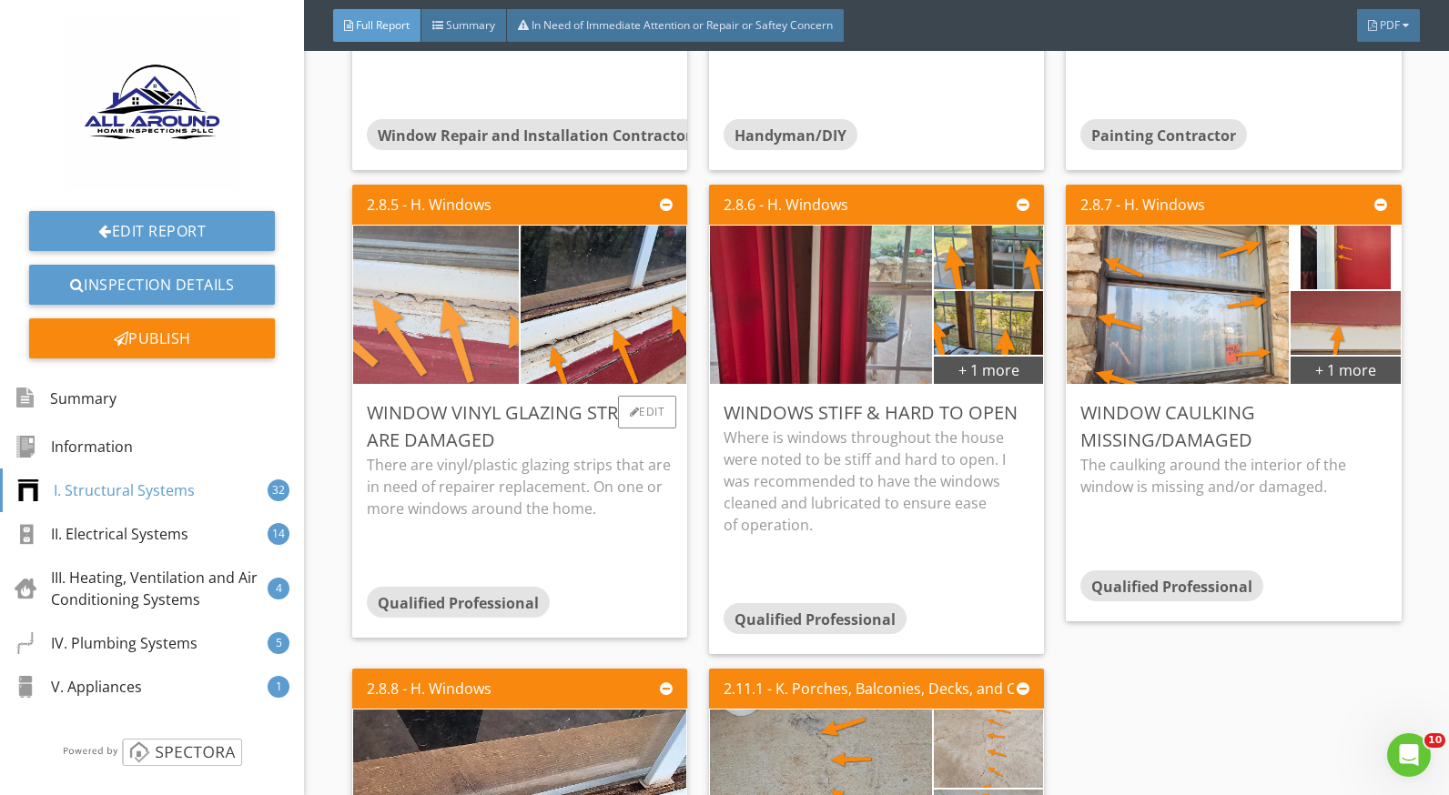
click at [448, 342] on img at bounding box center [435, 305] width 414 height 234
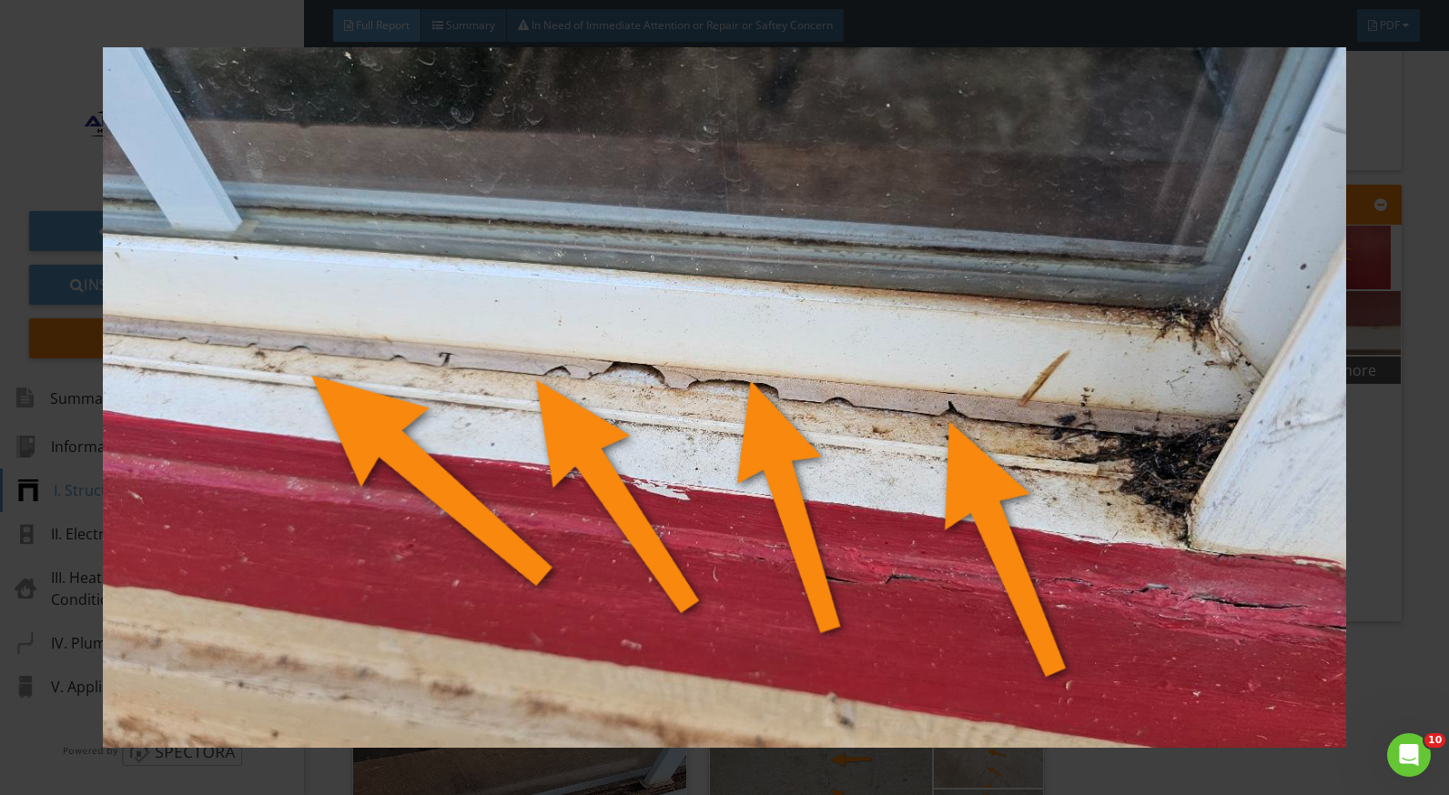
click at [1394, 468] on div at bounding box center [724, 397] width 1449 height 795
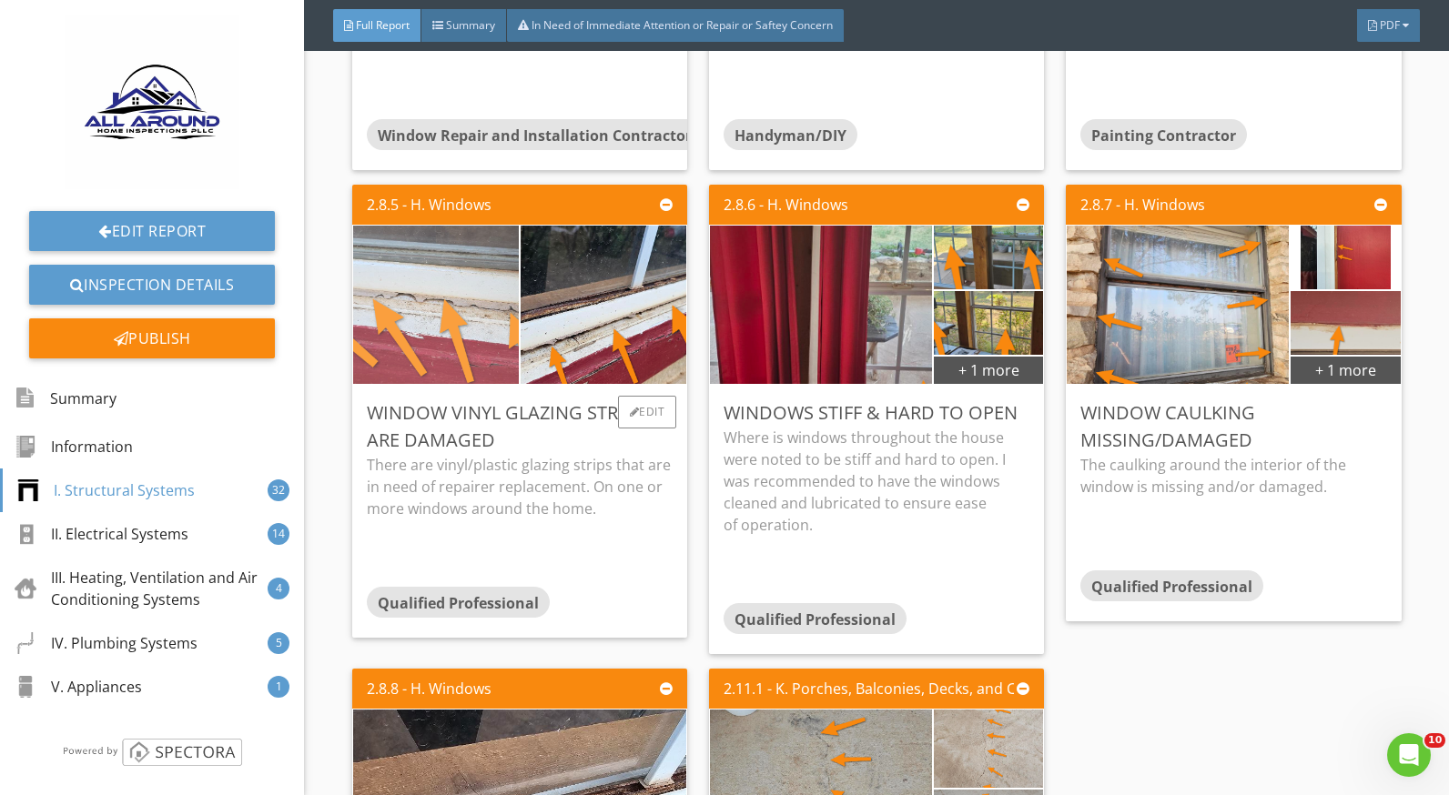
click at [409, 357] on img at bounding box center [435, 305] width 414 height 234
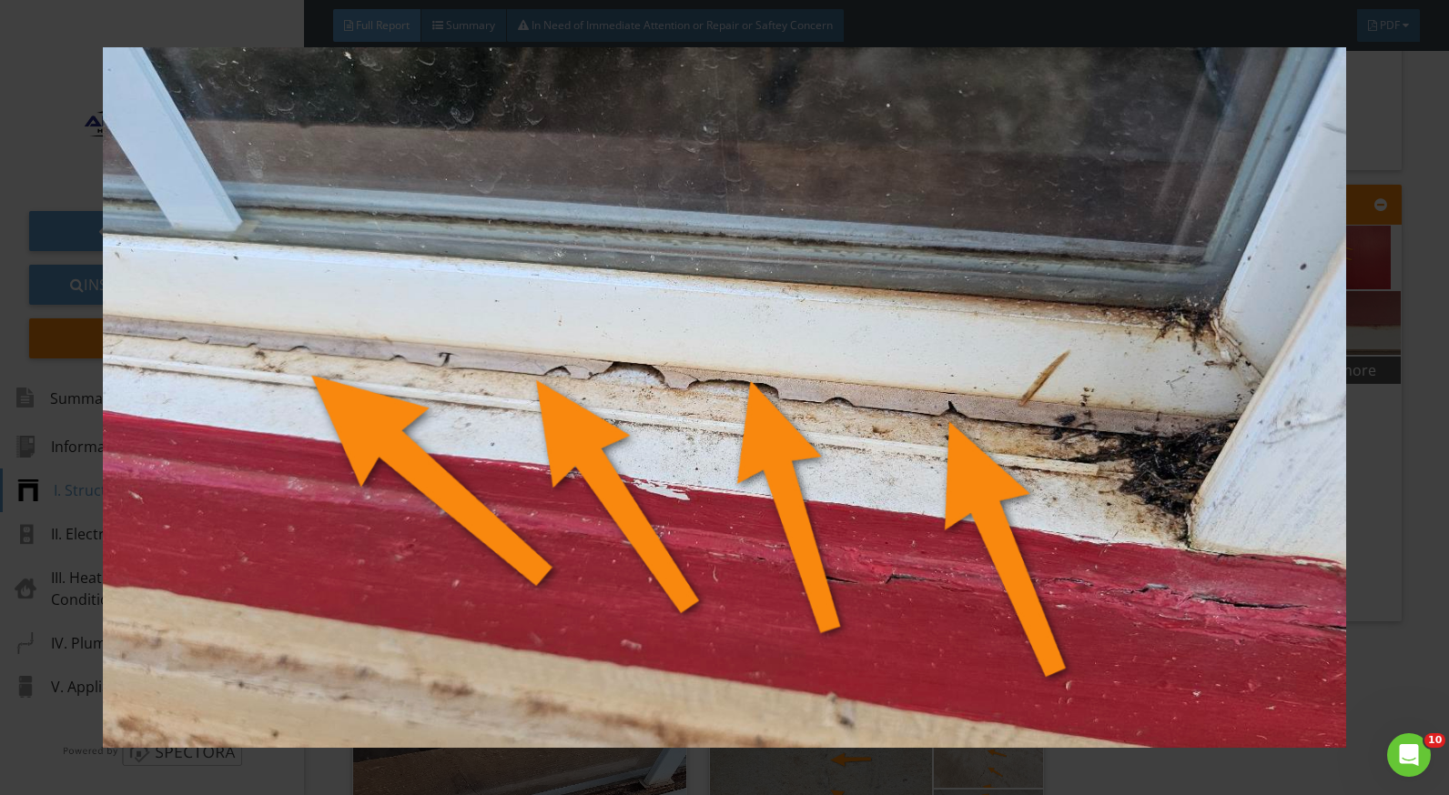
click at [1376, 477] on img at bounding box center [724, 397] width 1321 height 701
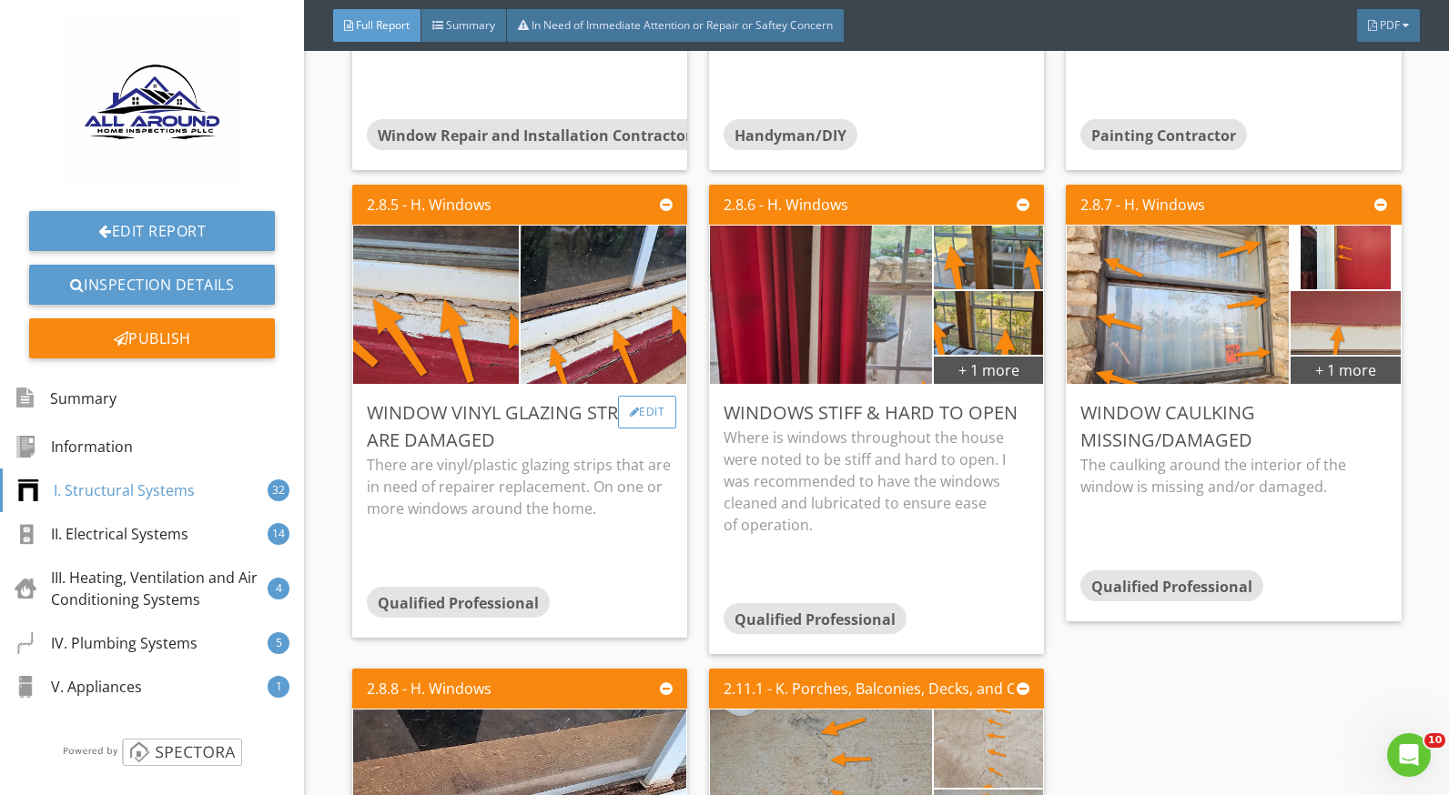
click at [635, 409] on div "Edit" at bounding box center [647, 412] width 59 height 33
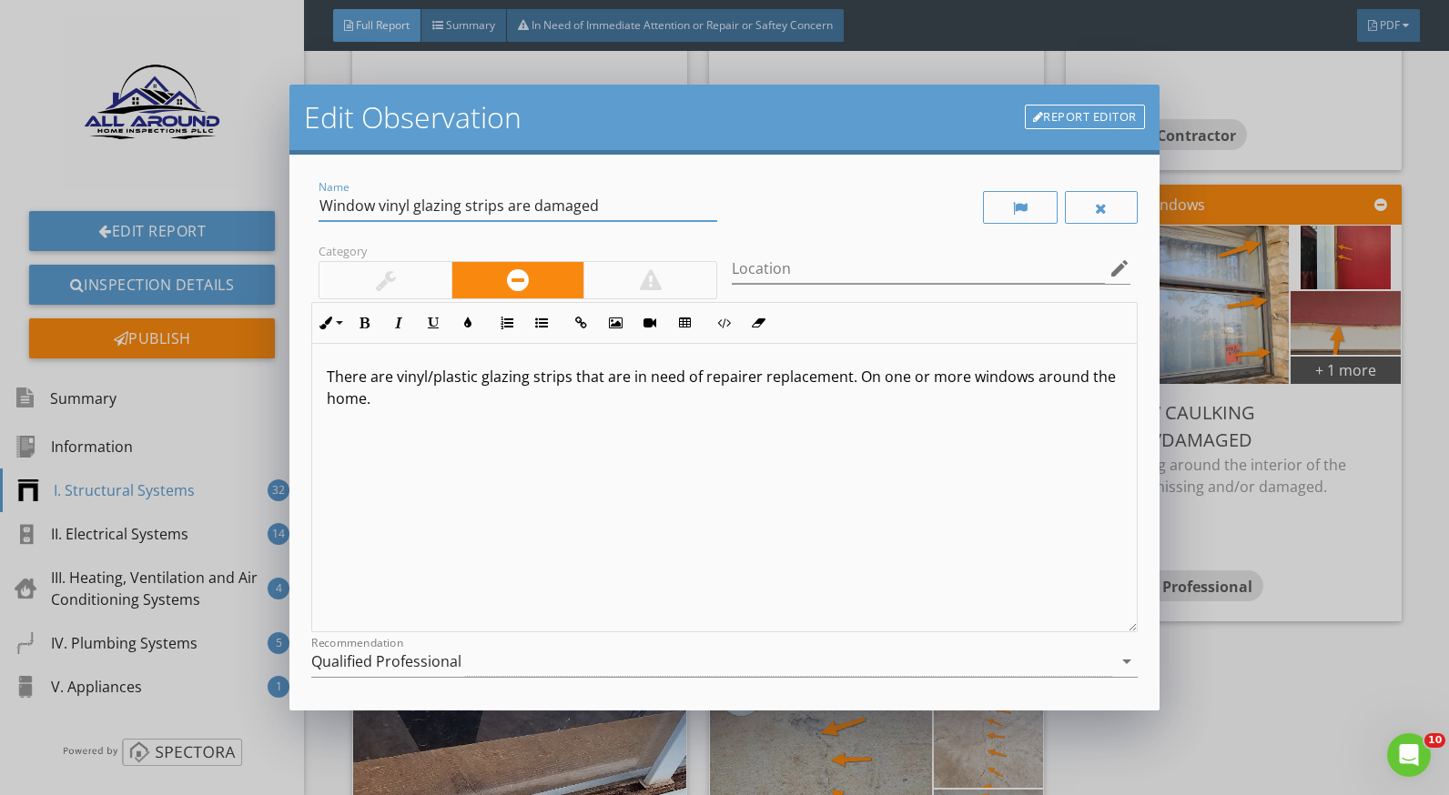
drag, startPoint x: 411, startPoint y: 201, endPoint x: 377, endPoint y: 207, distance: 35.0
click at [377, 207] on input "Window vinyl glazing strips are damaged" at bounding box center [518, 206] width 399 height 30
type input "Window glazing strips are damaged"
drag, startPoint x: 478, startPoint y: 377, endPoint x: 398, endPoint y: 376, distance: 80.1
click at [398, 376] on p "There are vinyl/plastic glazing strips that are in need of repairer replacement…" at bounding box center [724, 388] width 795 height 44
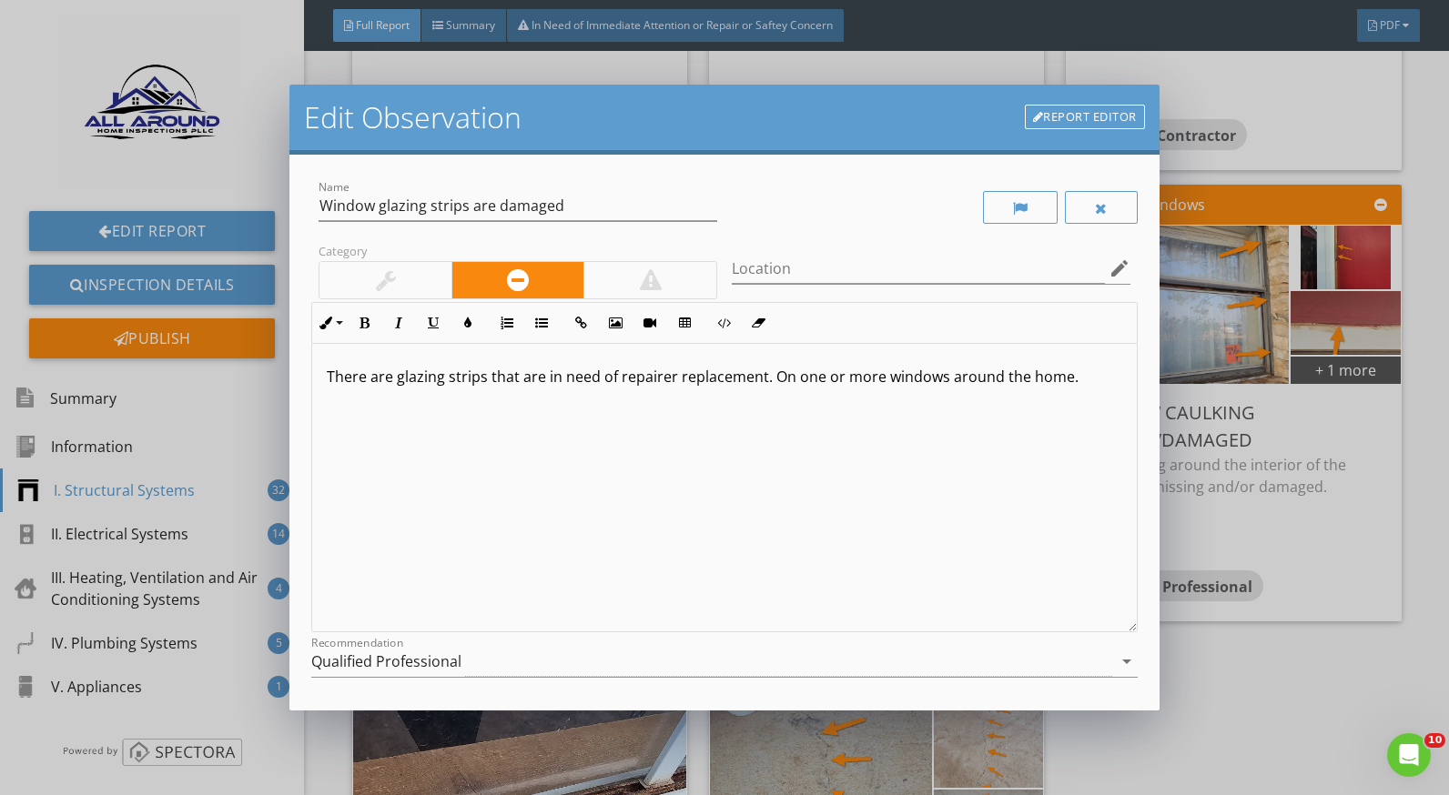
click at [671, 379] on p "There are glazing strips that are in need of repairer replacement. On one or mo…" at bounding box center [724, 377] width 795 height 22
drag, startPoint x: 1073, startPoint y: 376, endPoint x: 777, endPoint y: 377, distance: 295.8
click at [777, 377] on p "There are glazing strips that are in need of repair or replacement. On one or m…" at bounding box center [724, 377] width 795 height 22
click at [485, 378] on p "There are glazing strips that are in need of repair or replacement." at bounding box center [724, 377] width 795 height 22
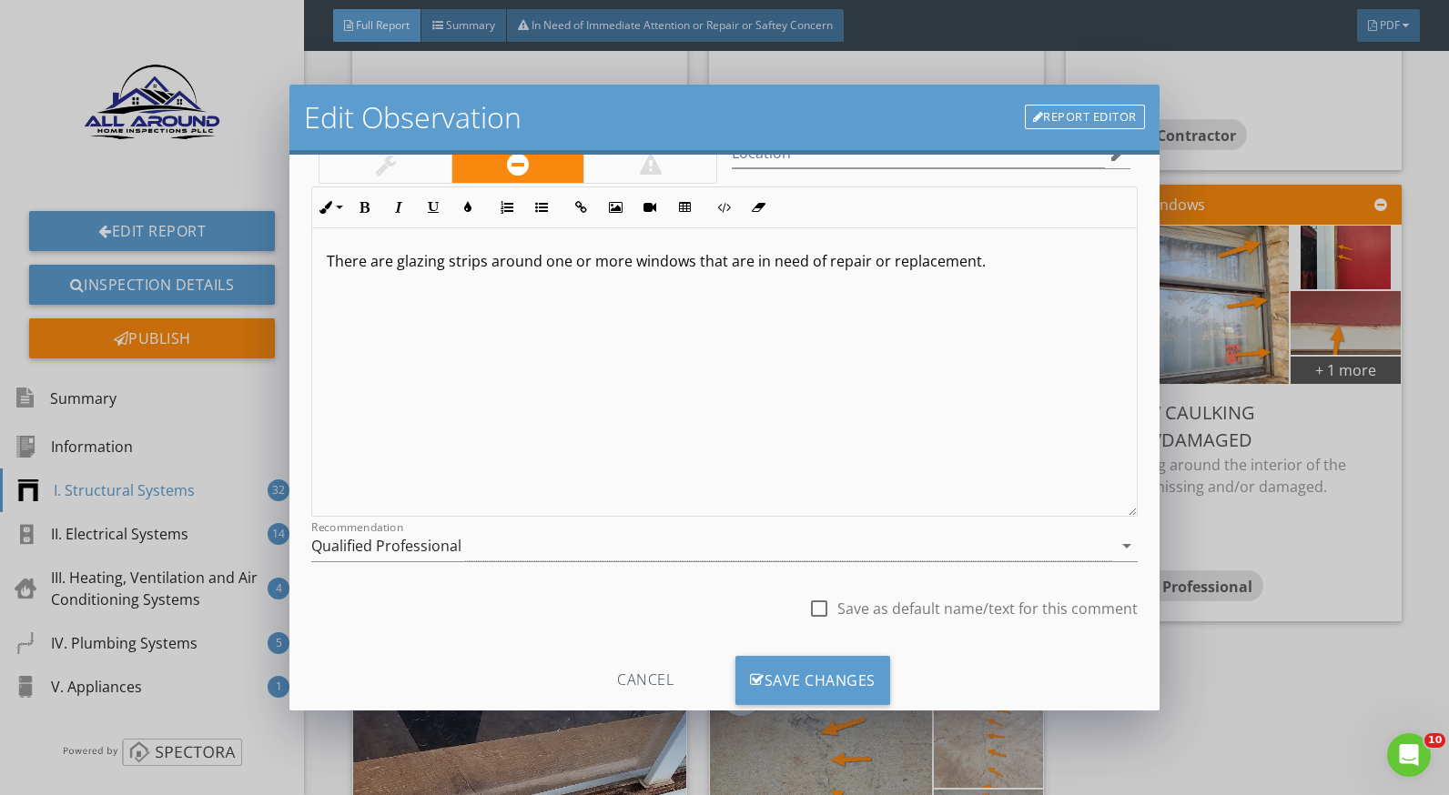
scroll to position [159, 0]
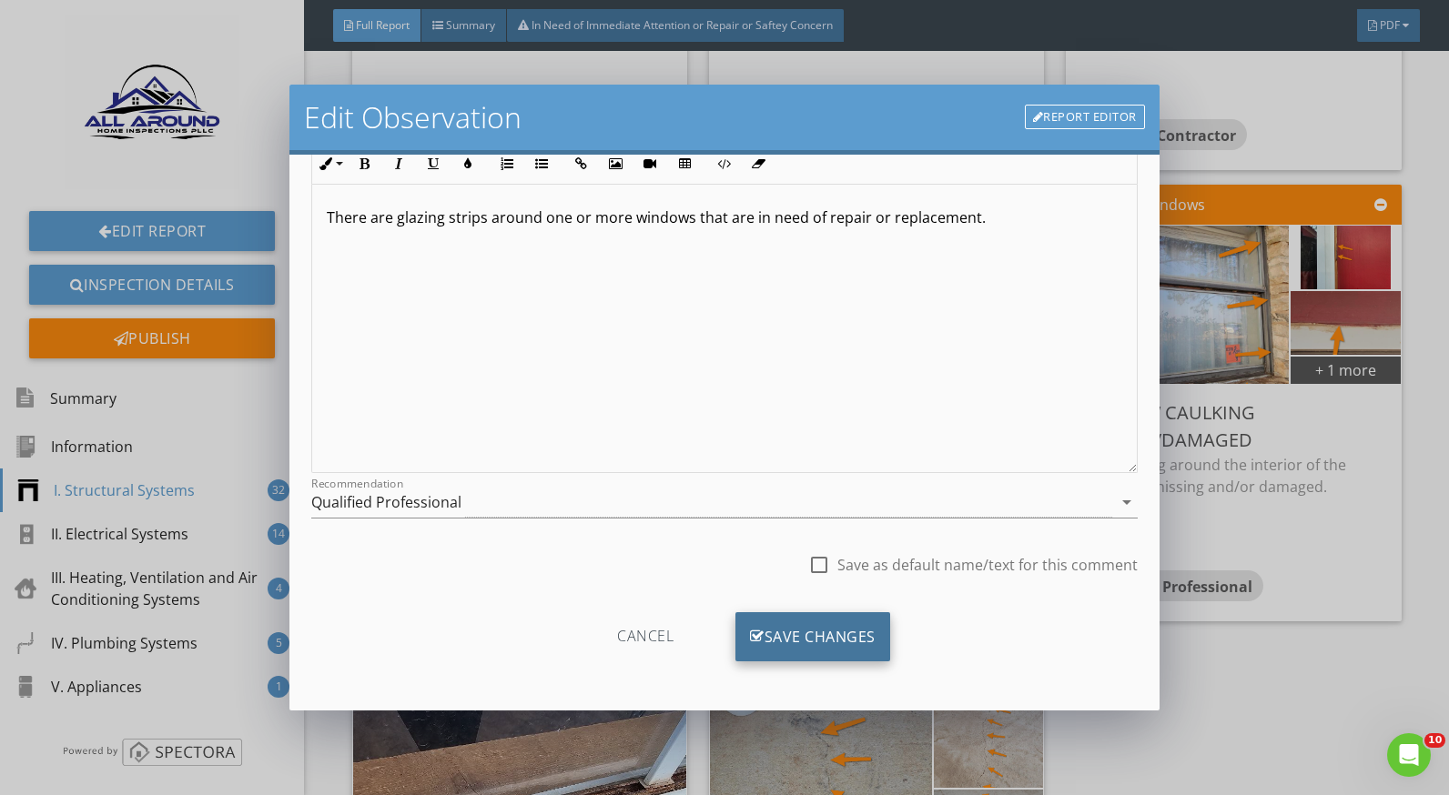
click at [836, 644] on div "Save Changes" at bounding box center [812, 637] width 155 height 49
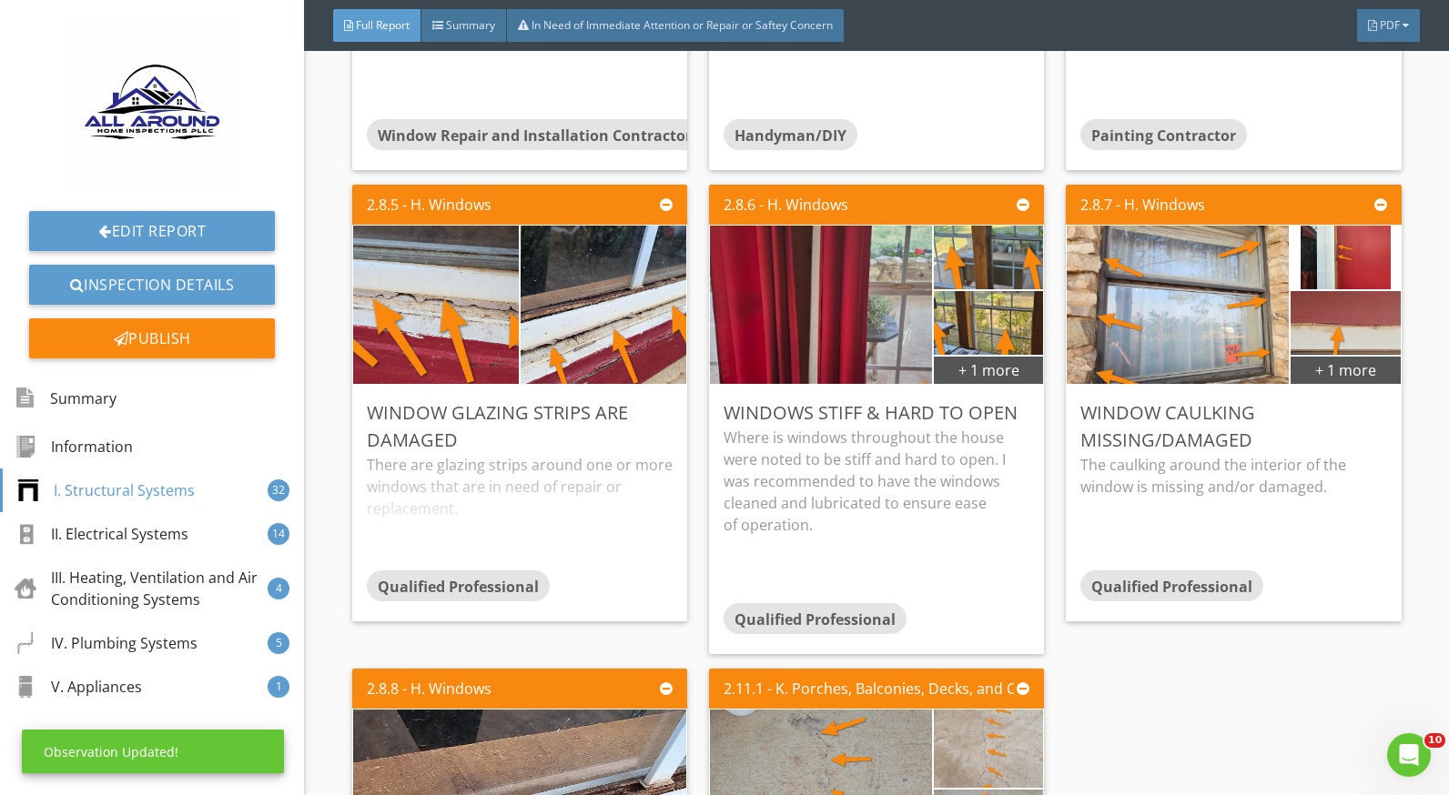
scroll to position [0, 0]
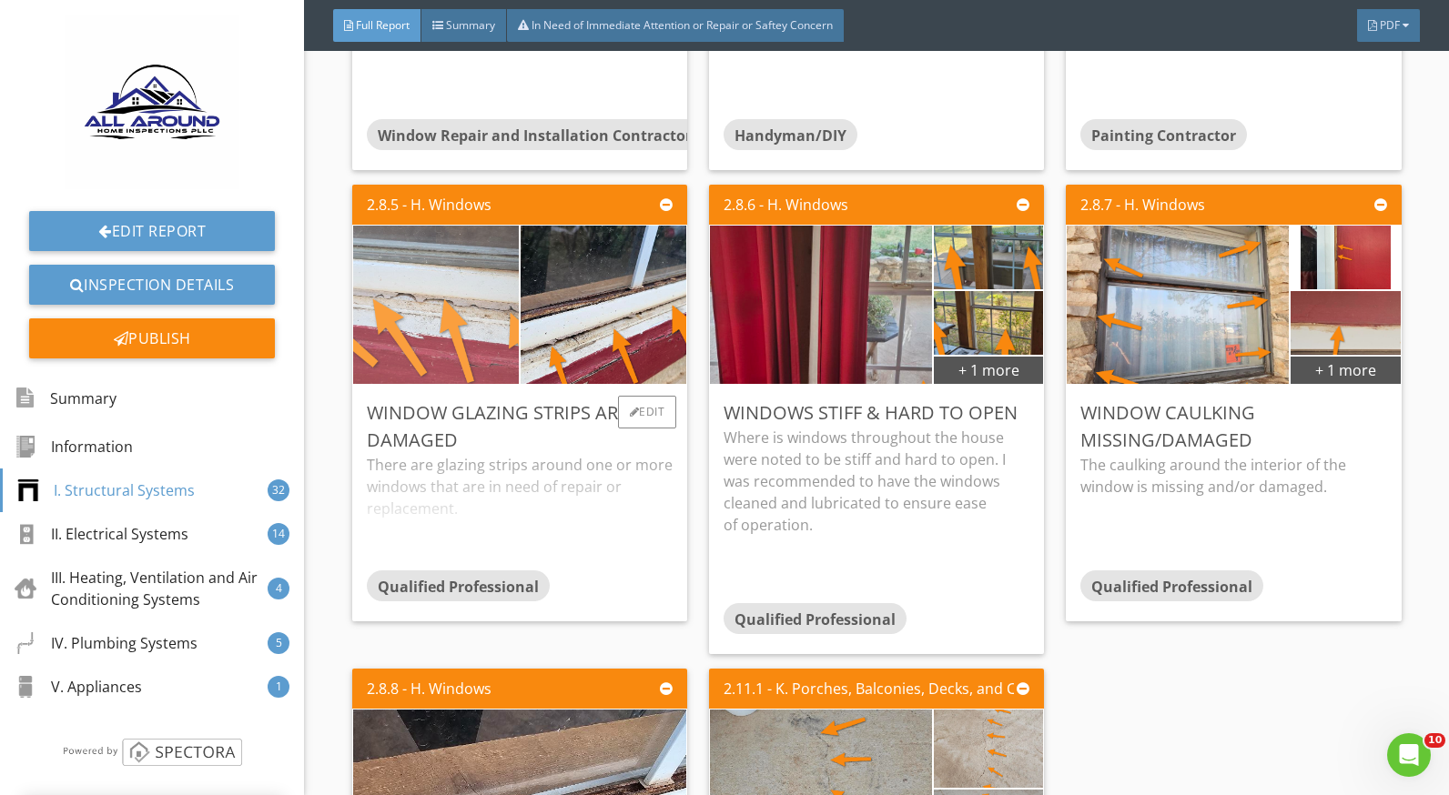
click at [451, 327] on img at bounding box center [435, 305] width 414 height 234
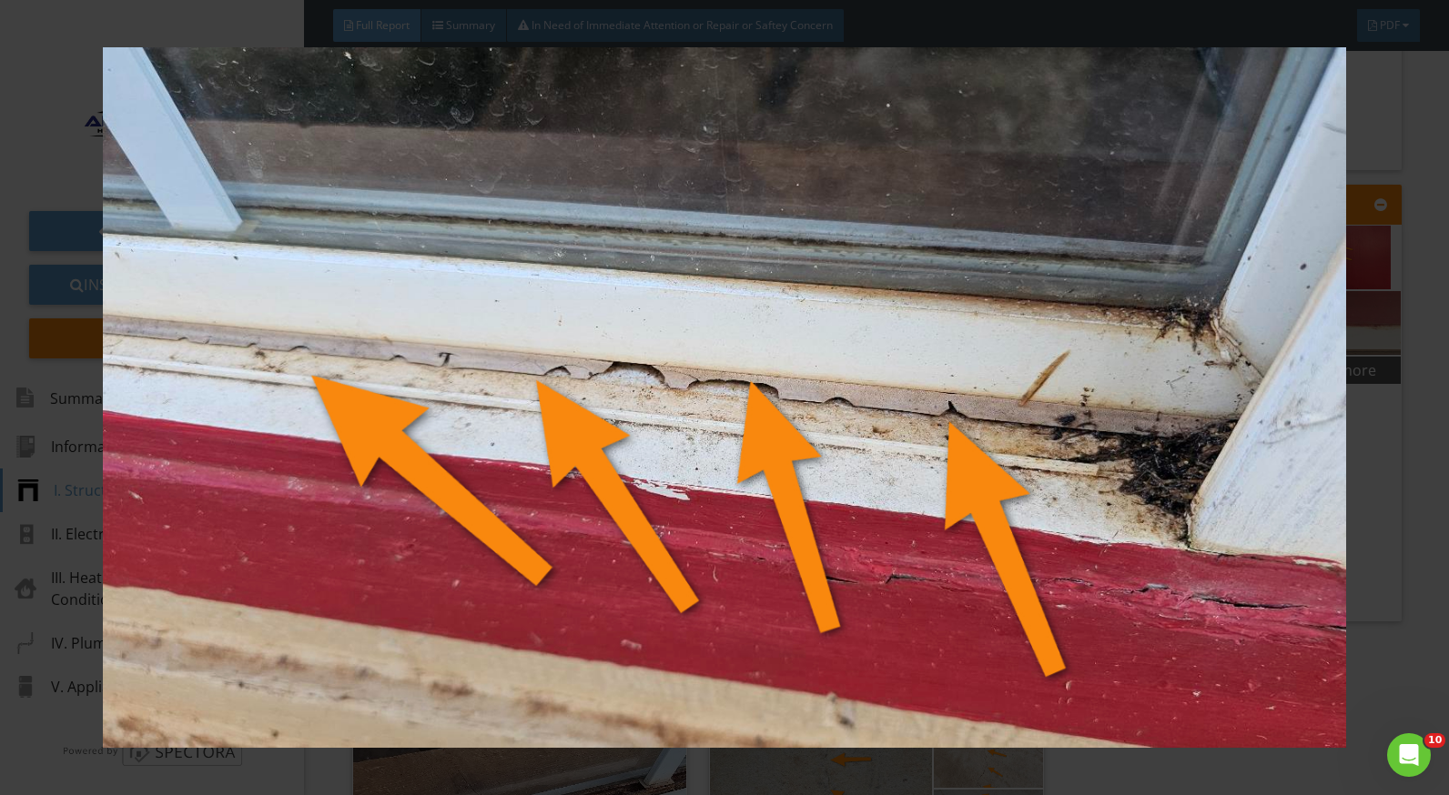
click at [1409, 524] on div at bounding box center [724, 397] width 1449 height 795
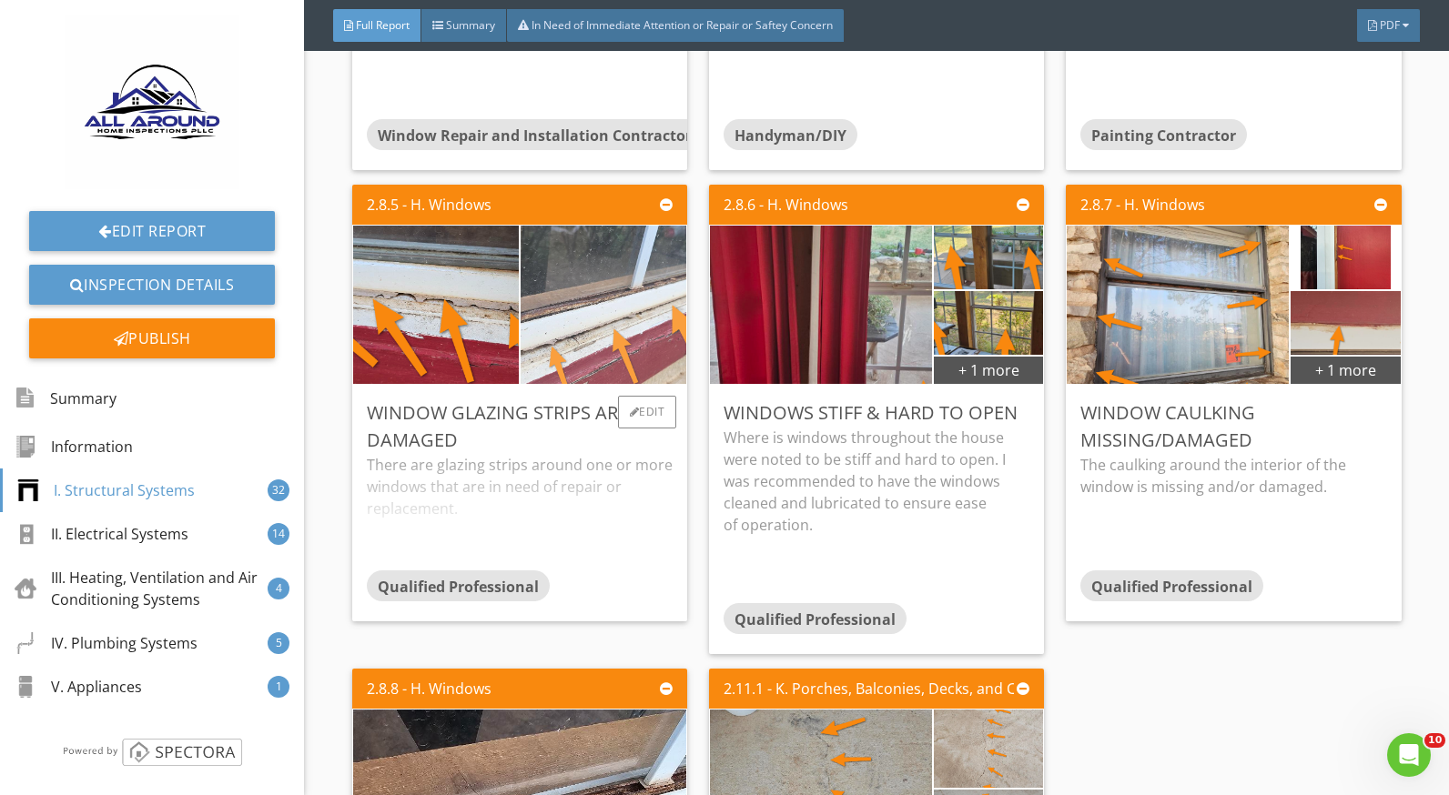
click at [576, 315] on img at bounding box center [603, 305] width 414 height 234
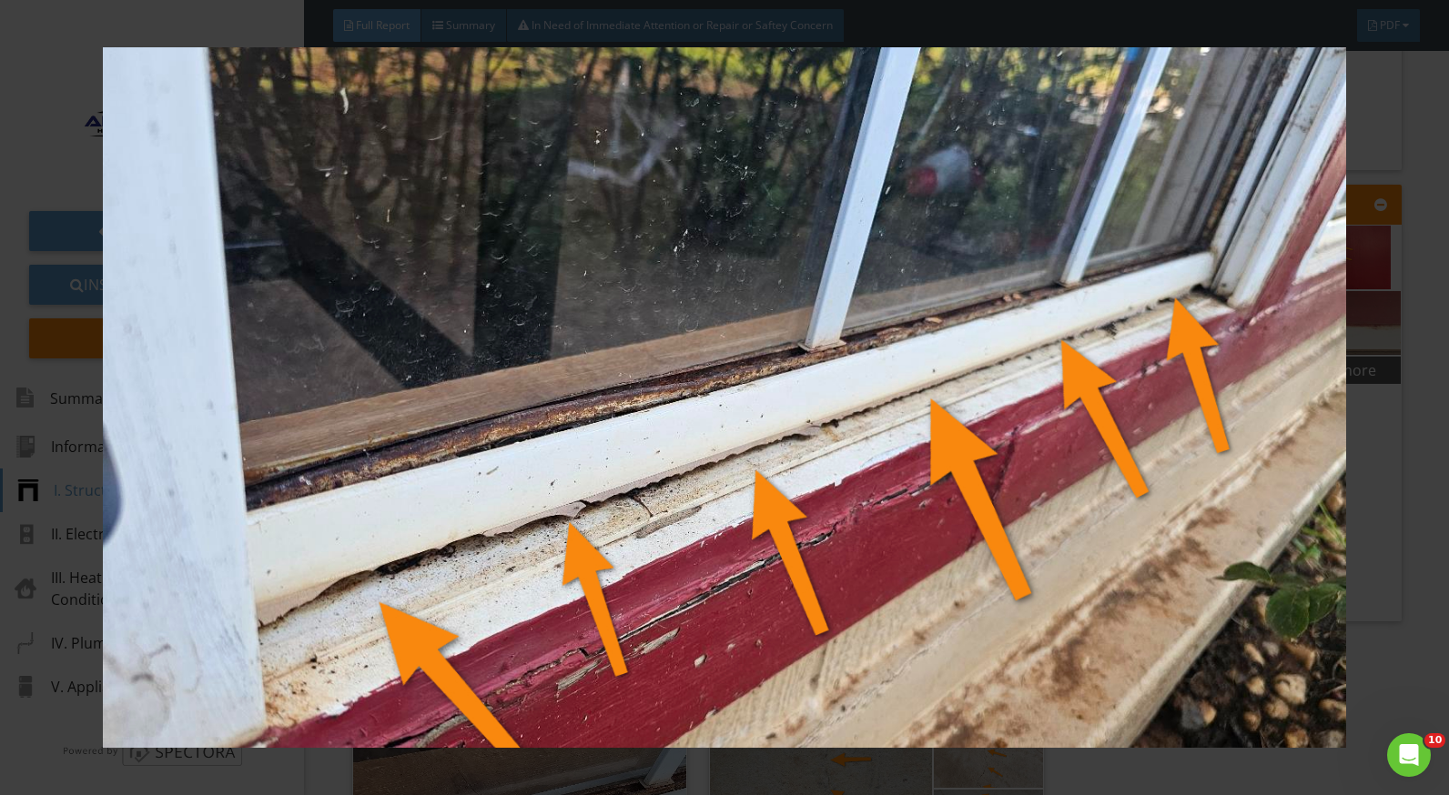
click at [1393, 567] on div at bounding box center [724, 397] width 1449 height 795
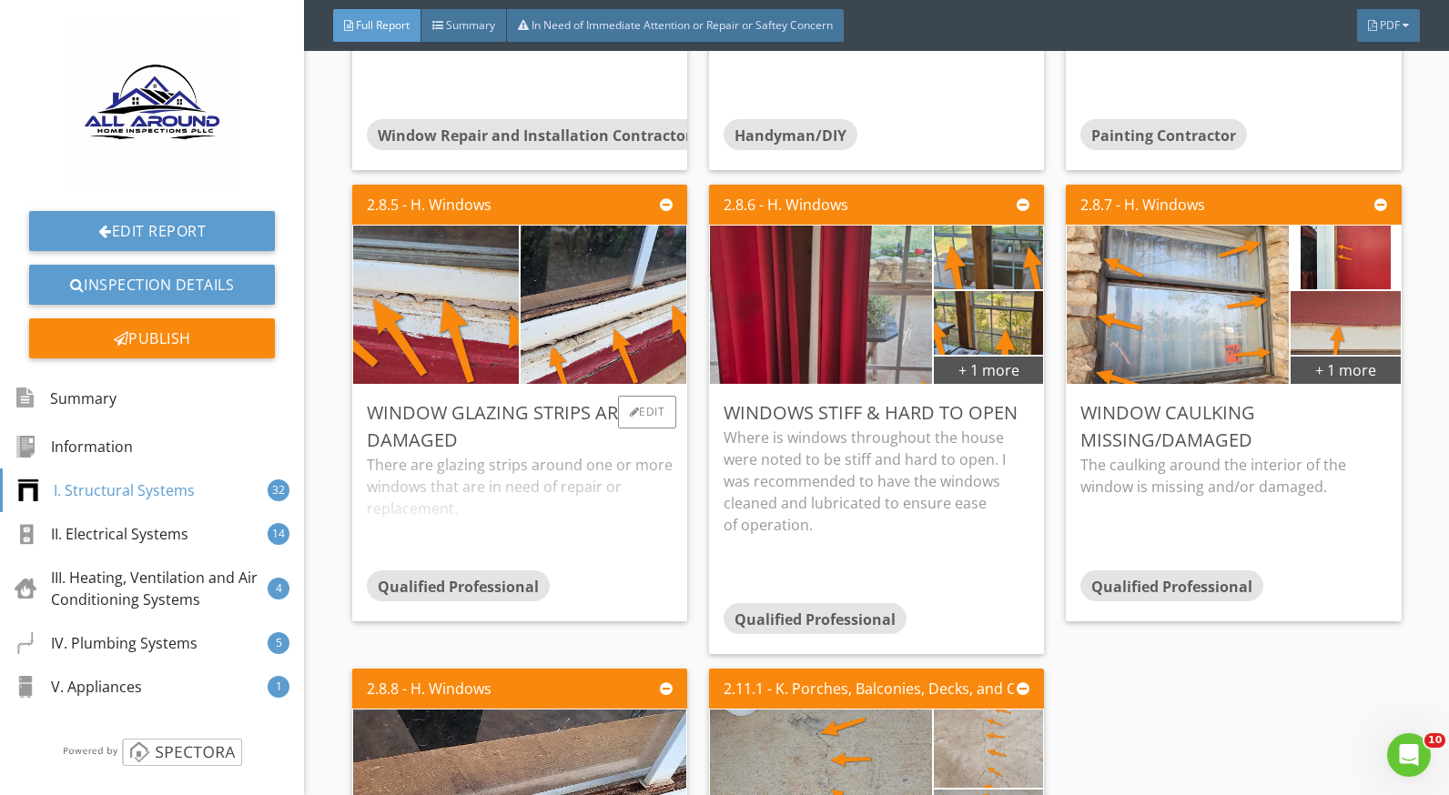
click at [481, 488] on div "There are glazing strips around one or more windows that are in need of repair …" at bounding box center [520, 512] width 306 height 116
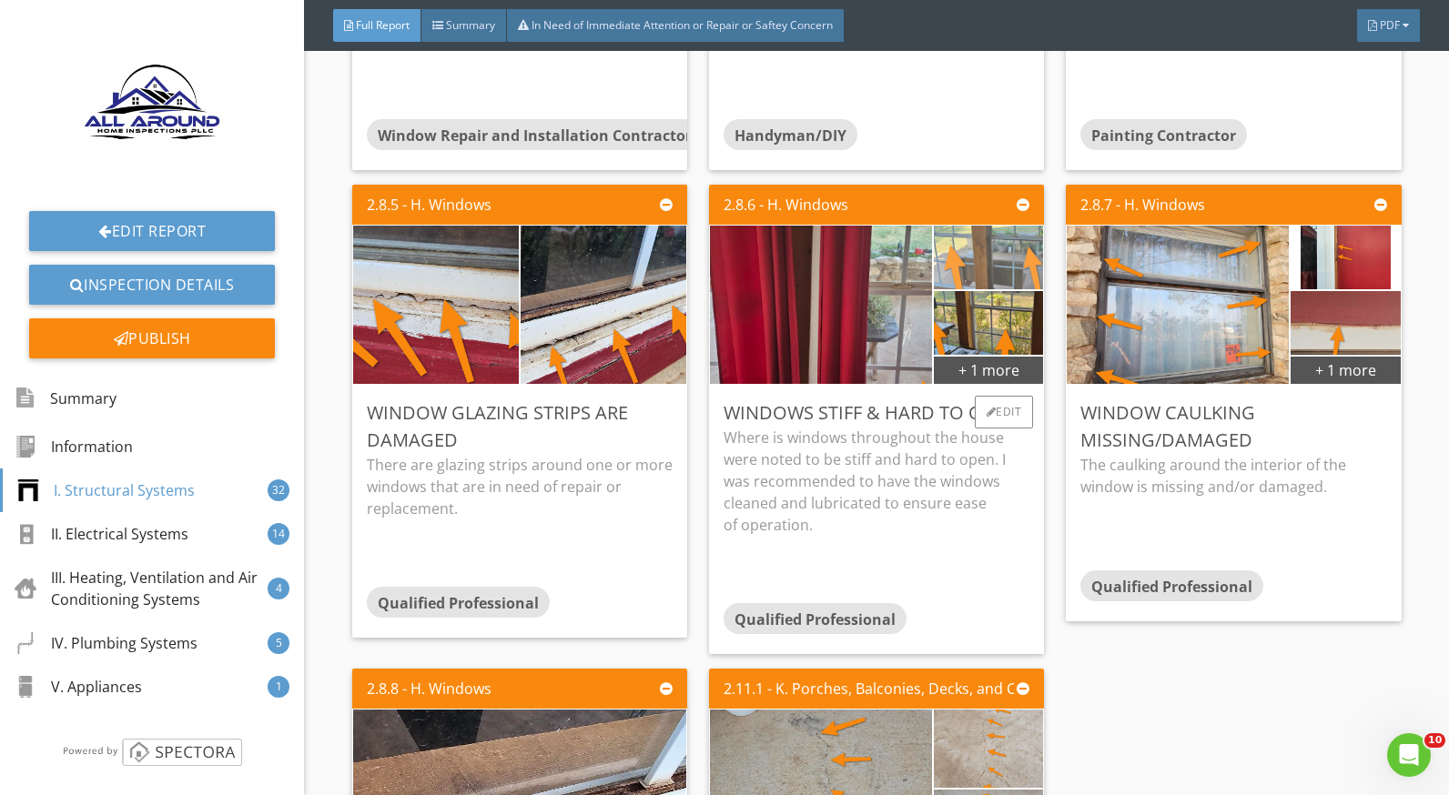
click at [965, 263] on img at bounding box center [988, 258] width 273 height 154
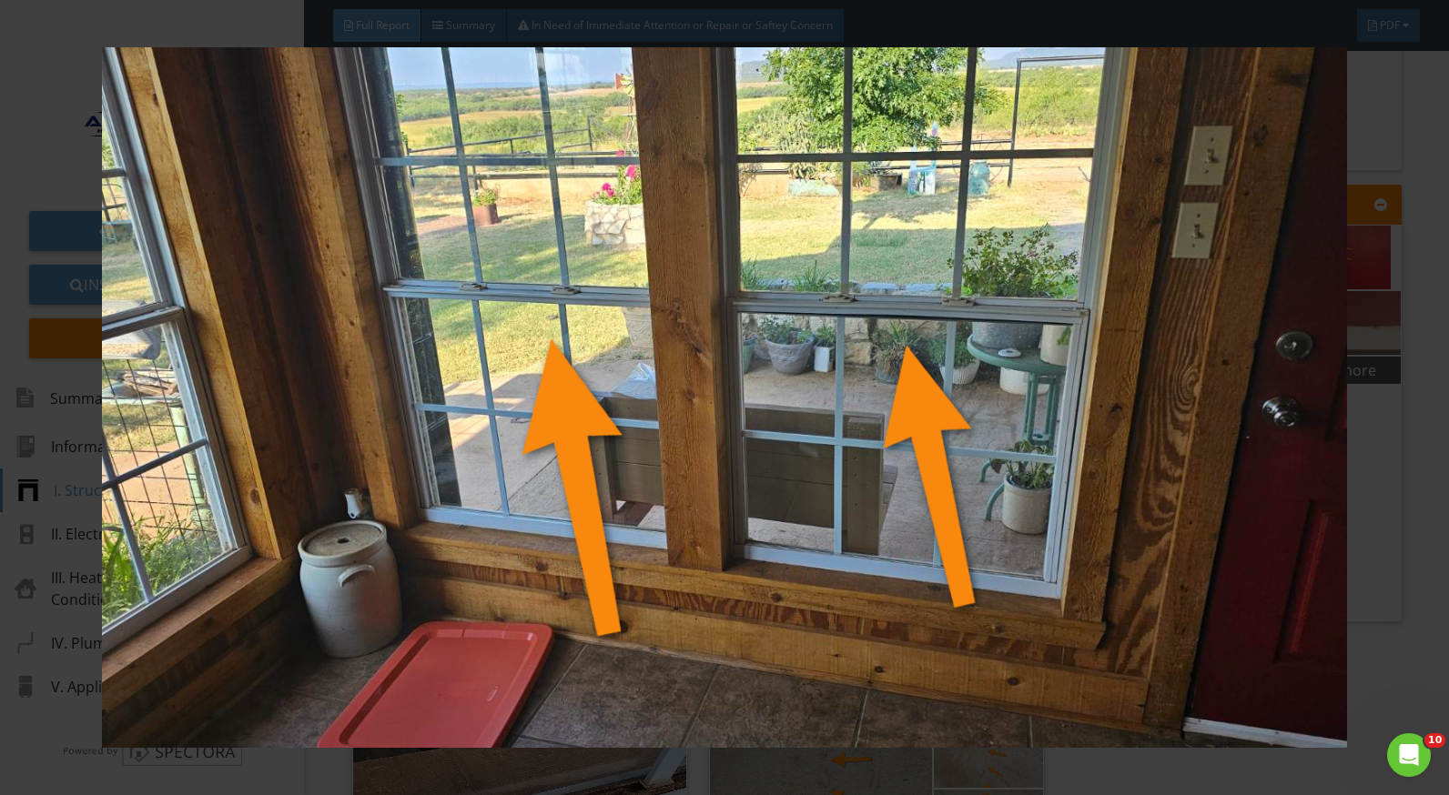
click at [1387, 465] on div at bounding box center [724, 397] width 1449 height 795
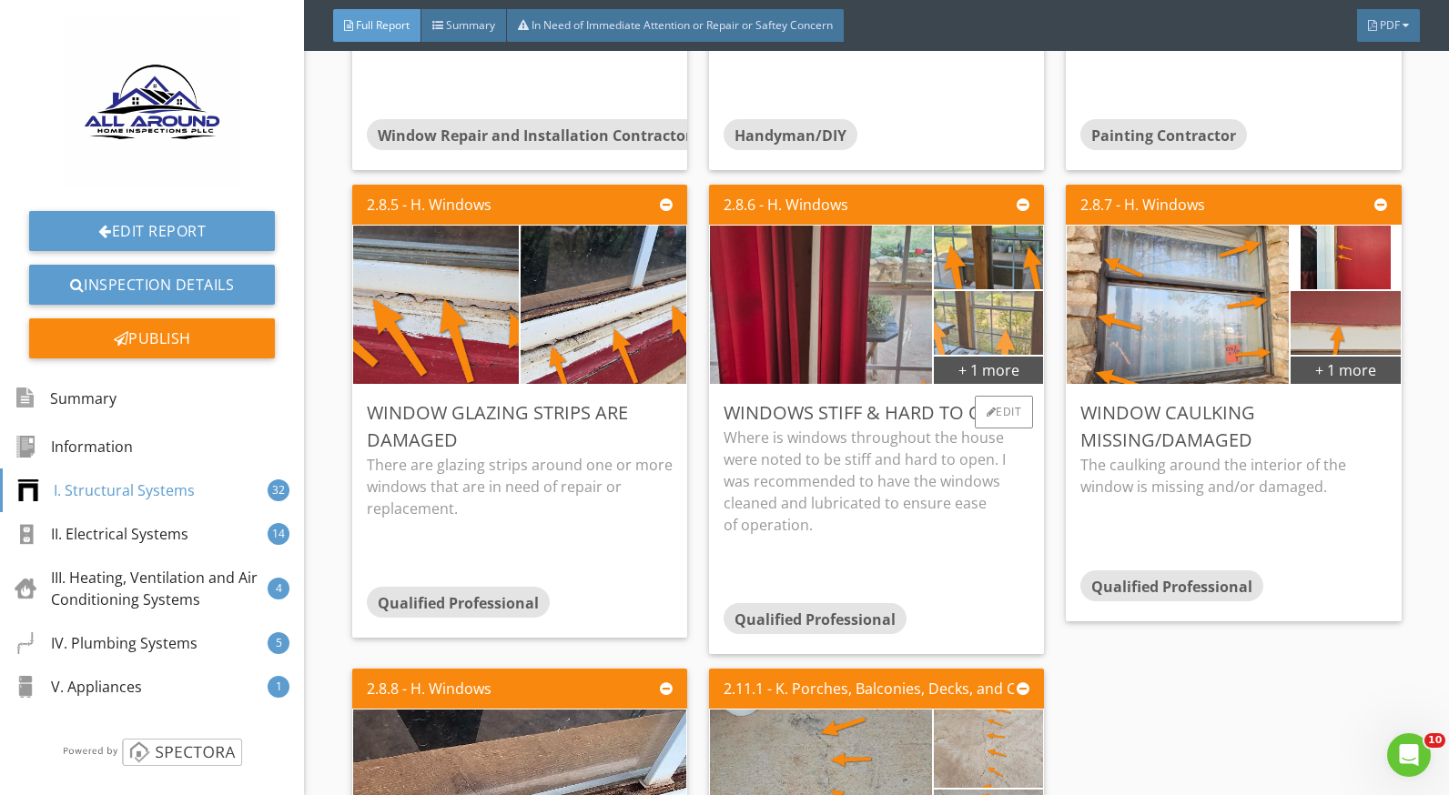
click at [963, 310] on img at bounding box center [988, 324] width 273 height 154
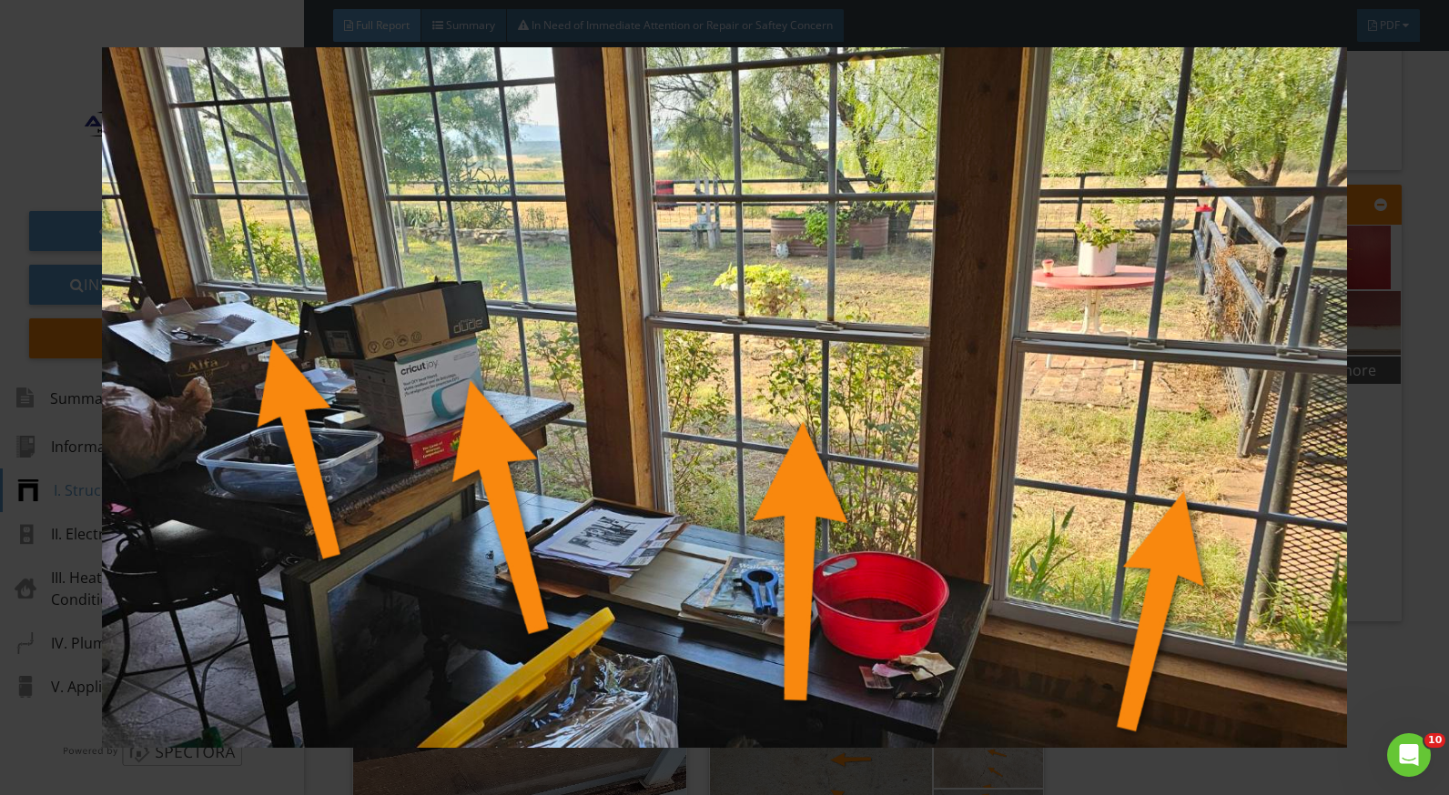
click at [1412, 516] on div at bounding box center [724, 397] width 1449 height 795
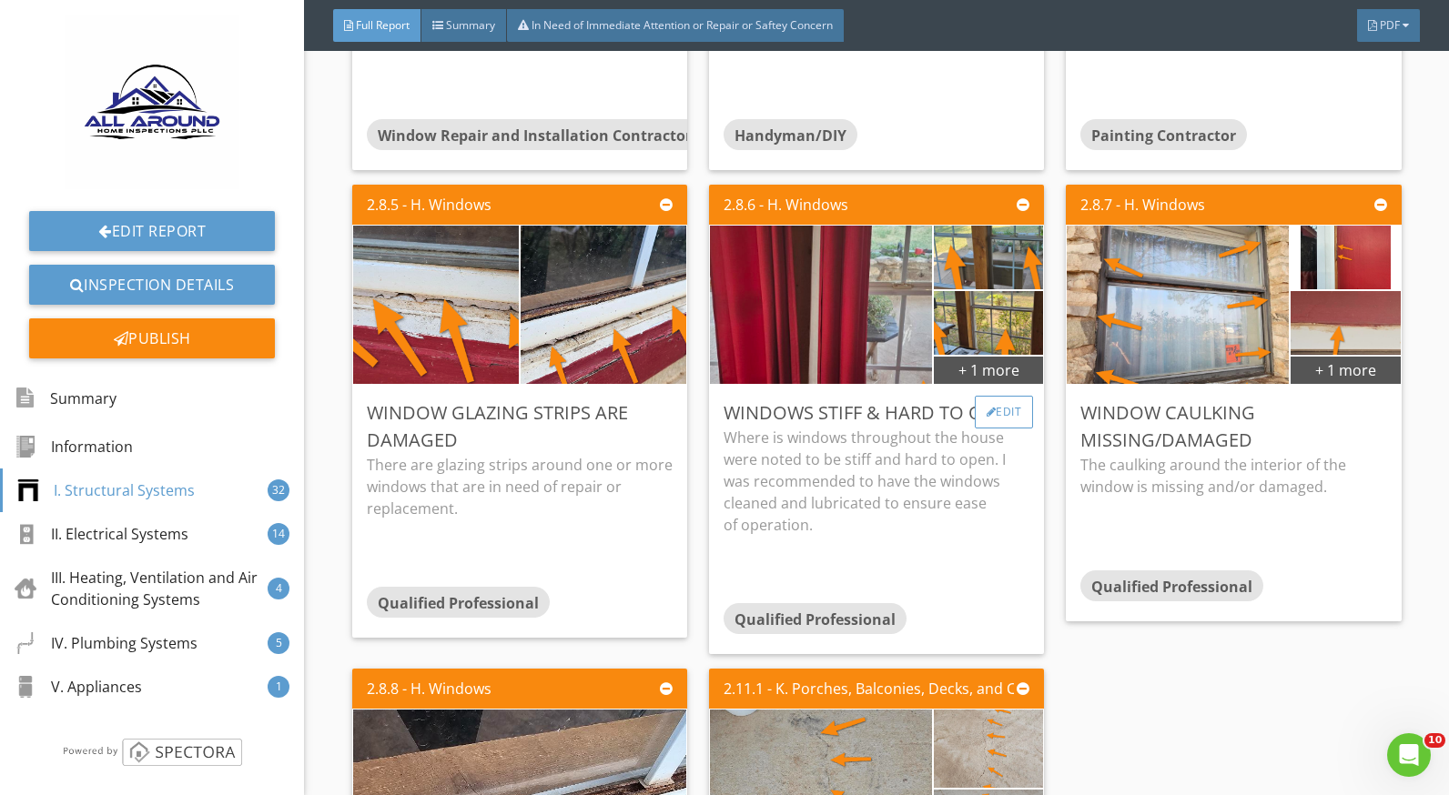
click at [987, 409] on div "Edit" at bounding box center [1004, 412] width 59 height 33
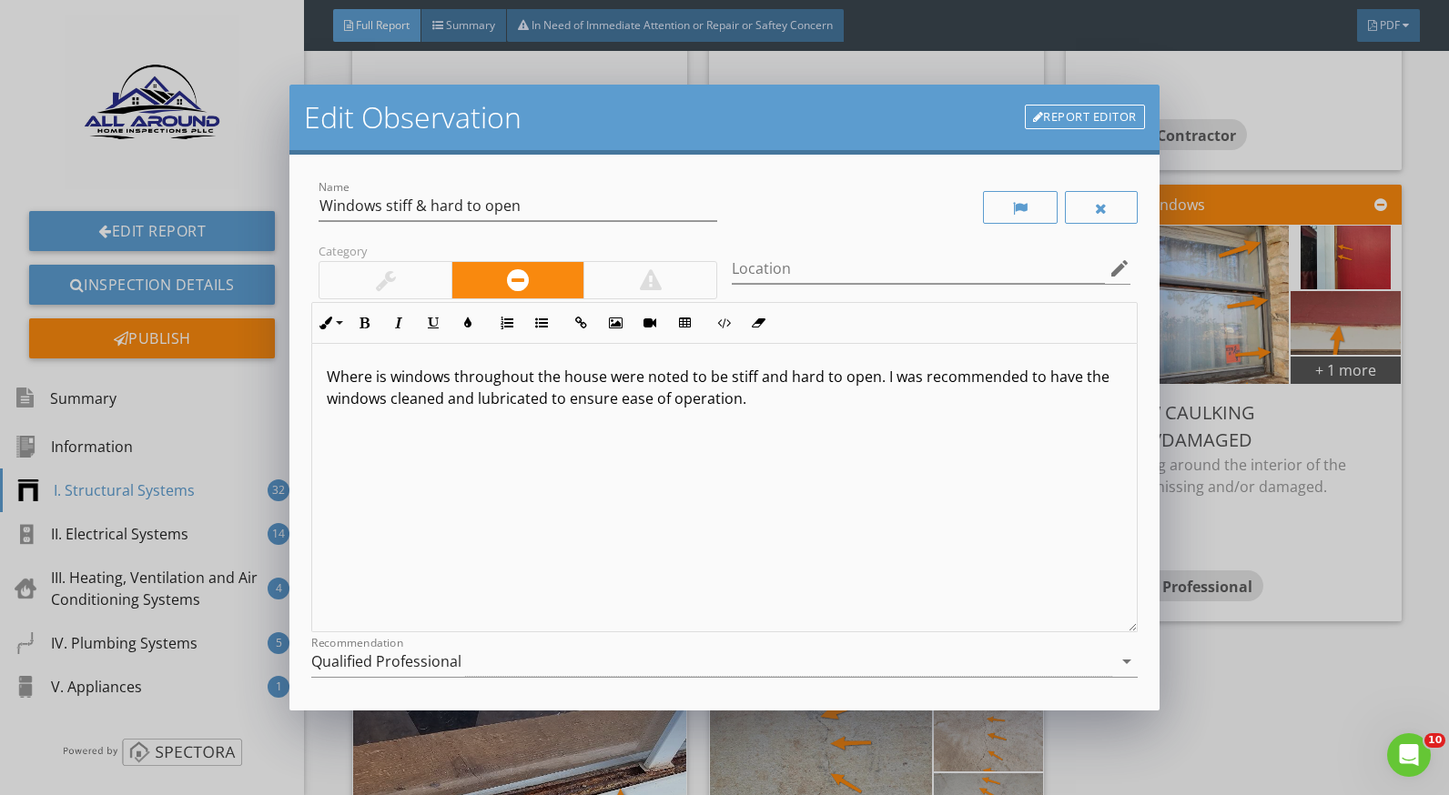
click at [339, 372] on p "Where is windows throughout the house were noted to be stiff and hard to open. …" at bounding box center [724, 388] width 795 height 44
click at [599, 371] on p "There is windows throughout the house were noted to be stiff and hard to open. …" at bounding box center [724, 388] width 795 height 44
drag, startPoint x: 944, startPoint y: 378, endPoint x: 905, endPoint y: 380, distance: 39.2
click at [905, 380] on p "There is windows throughout the house that were noted to be stiff and hard to o…" at bounding box center [724, 388] width 795 height 44
drag, startPoint x: 1088, startPoint y: 380, endPoint x: 1015, endPoint y: 380, distance: 73.7
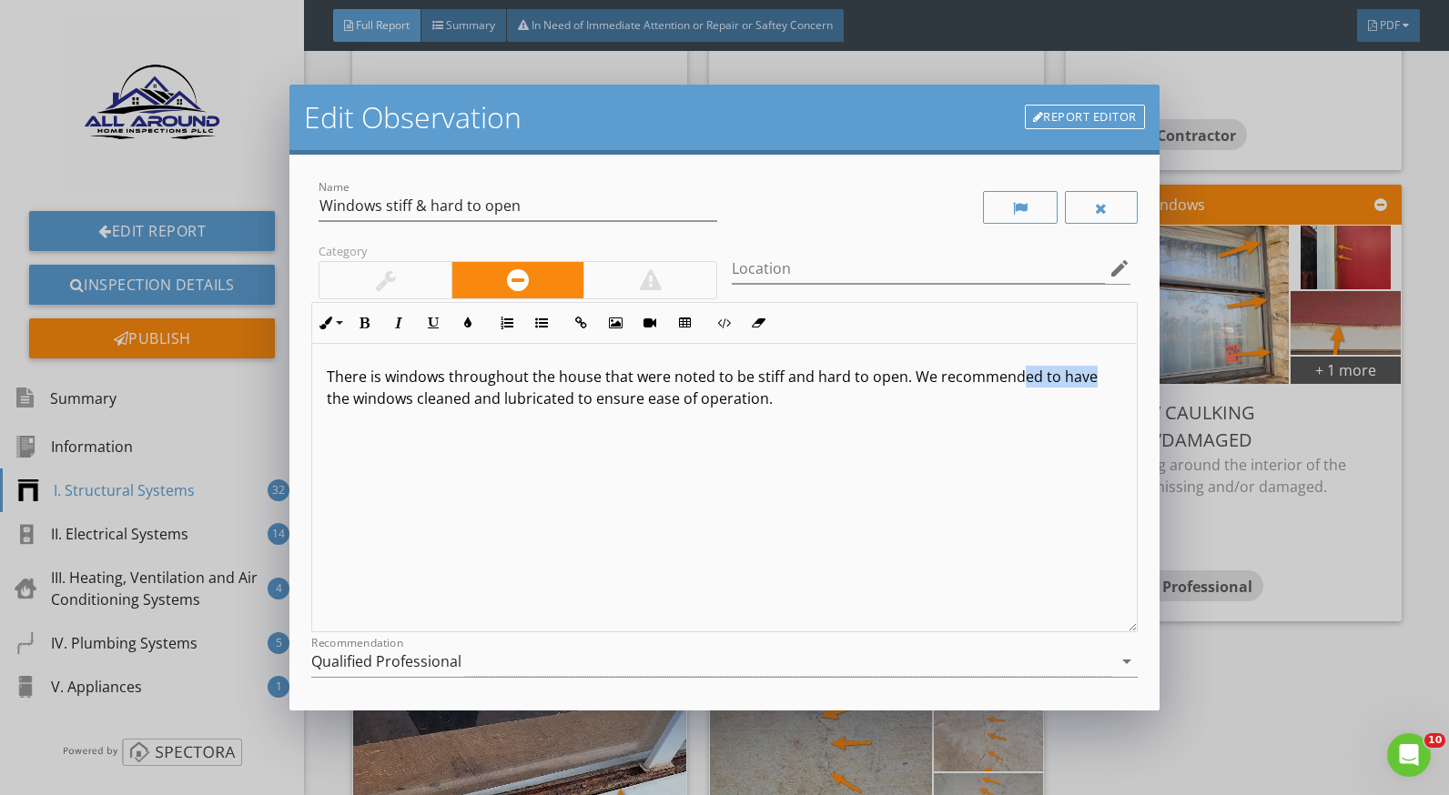
click at [1015, 380] on p "There is windows throughout the house that were noted to be stiff and hard to o…" at bounding box center [724, 388] width 795 height 44
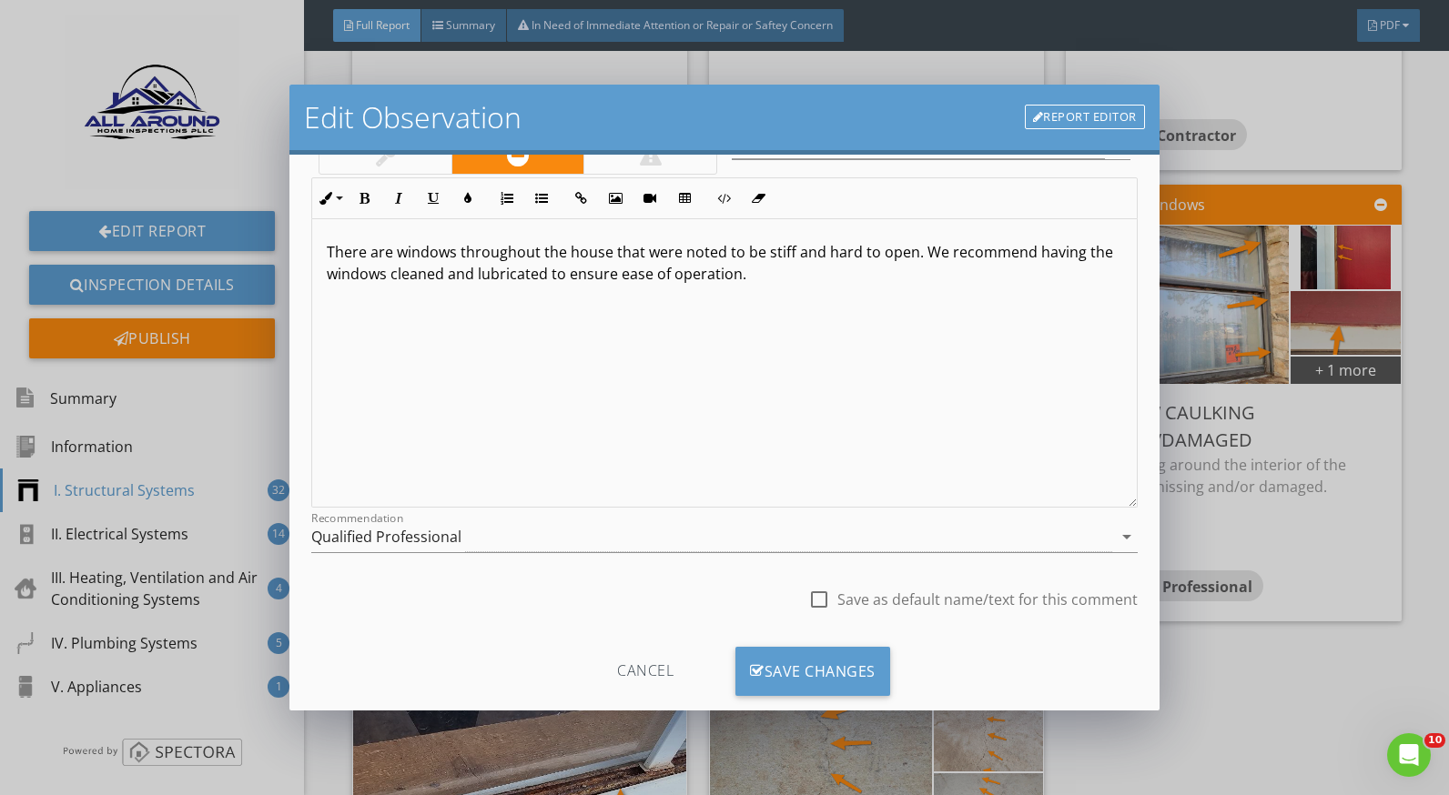
scroll to position [159, 0]
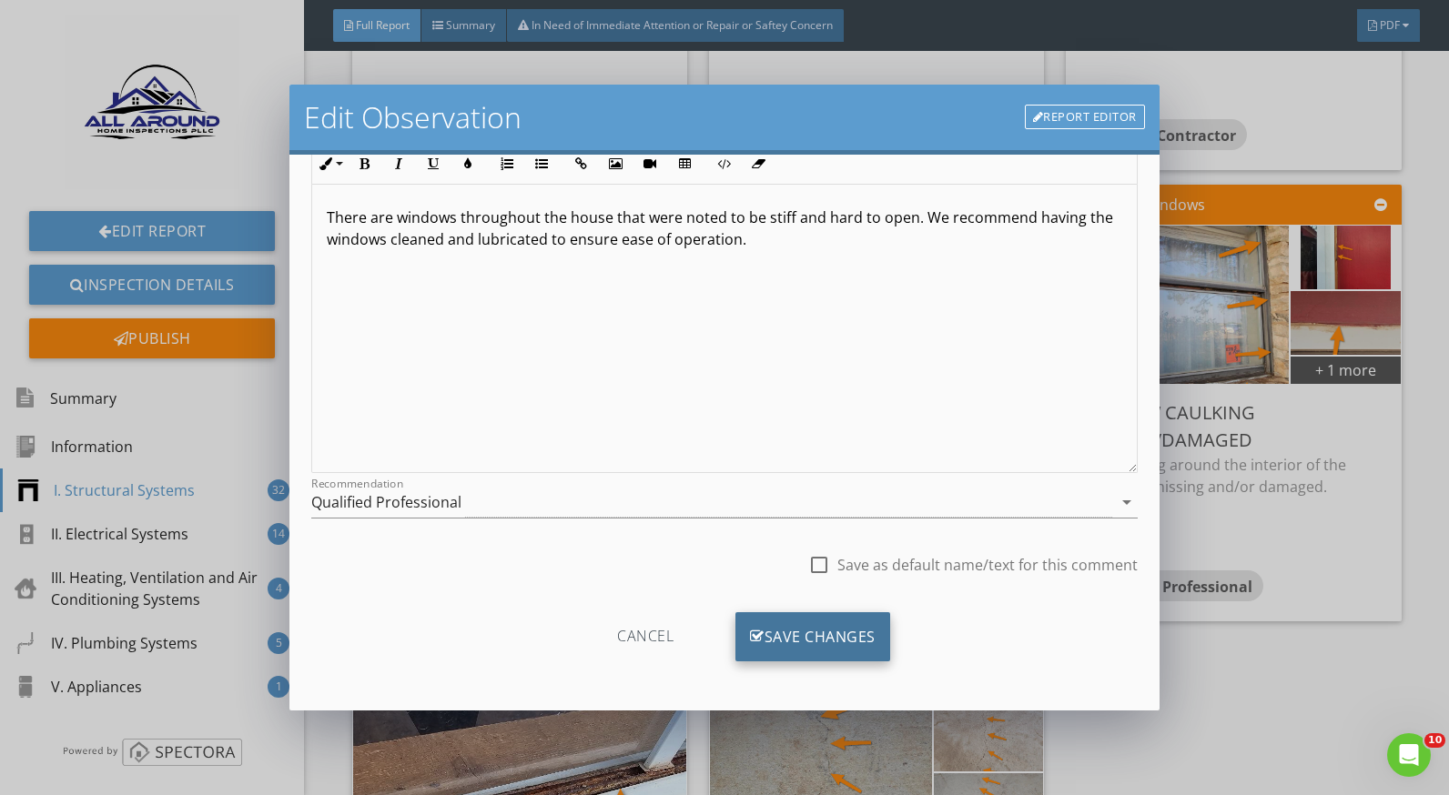
click at [857, 633] on div "Save Changes" at bounding box center [812, 637] width 155 height 49
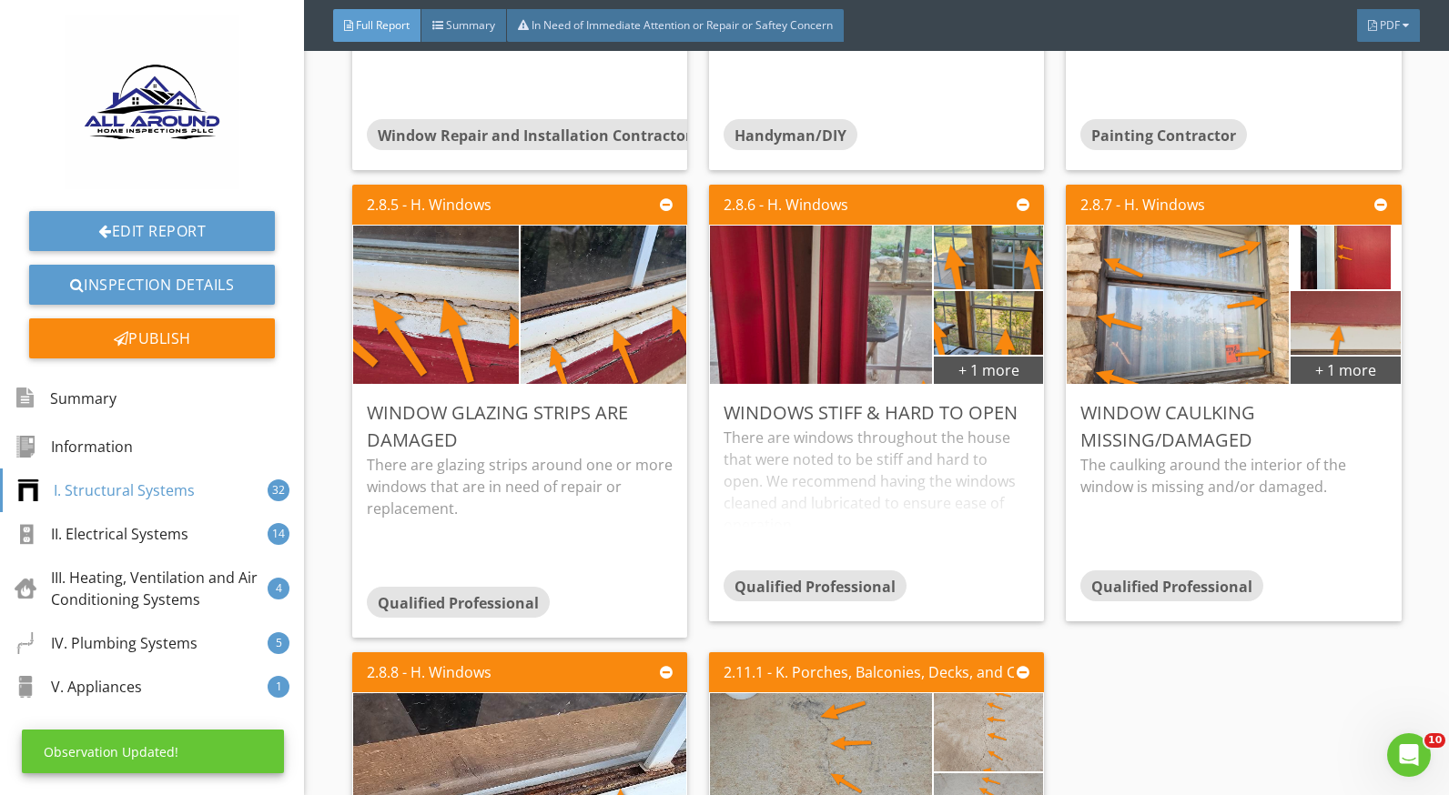
scroll to position [0, 0]
click at [849, 509] on div "There are windows throughout the house that were noted to be stiff and hard to …" at bounding box center [877, 499] width 306 height 144
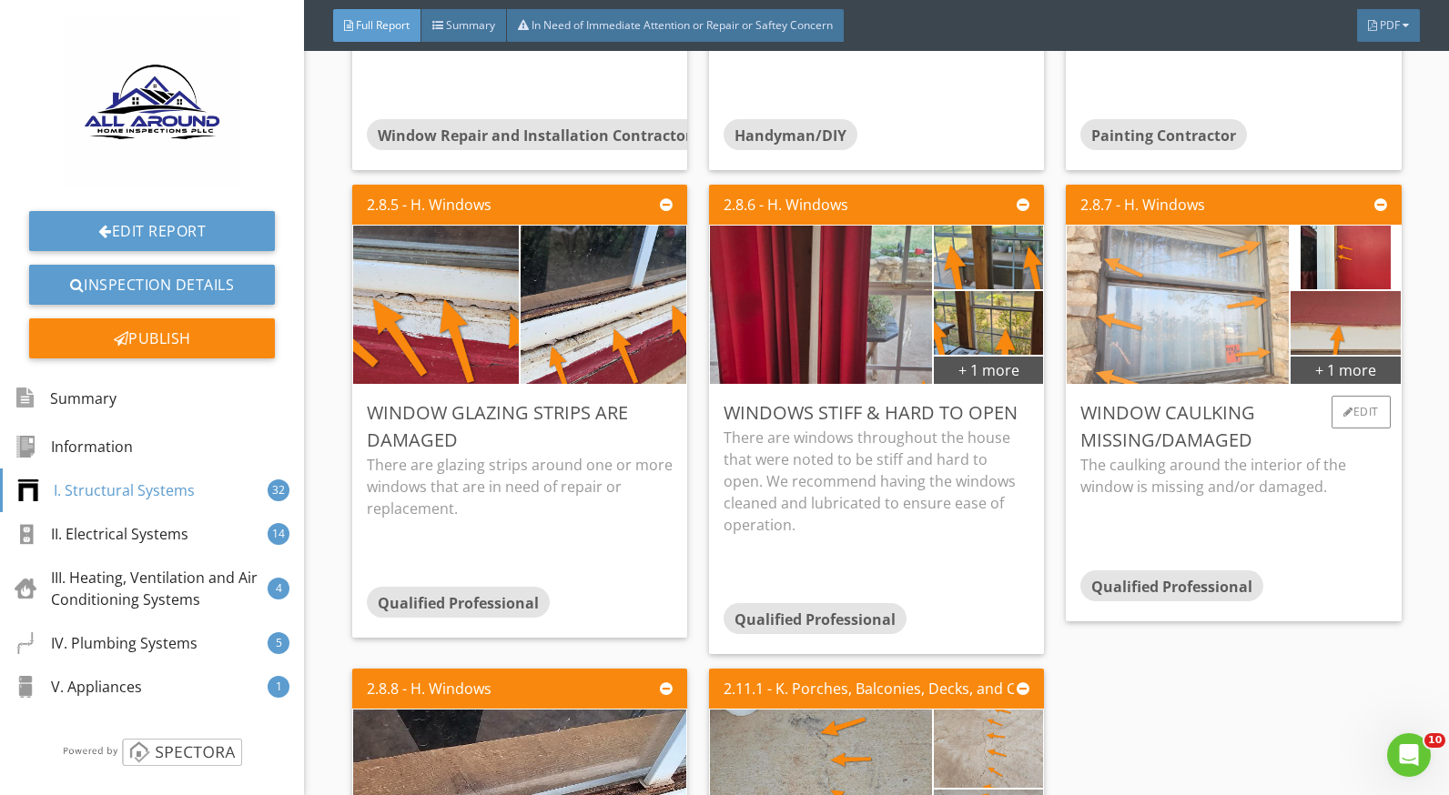
click at [1173, 343] on img at bounding box center [1178, 305] width 223 height 396
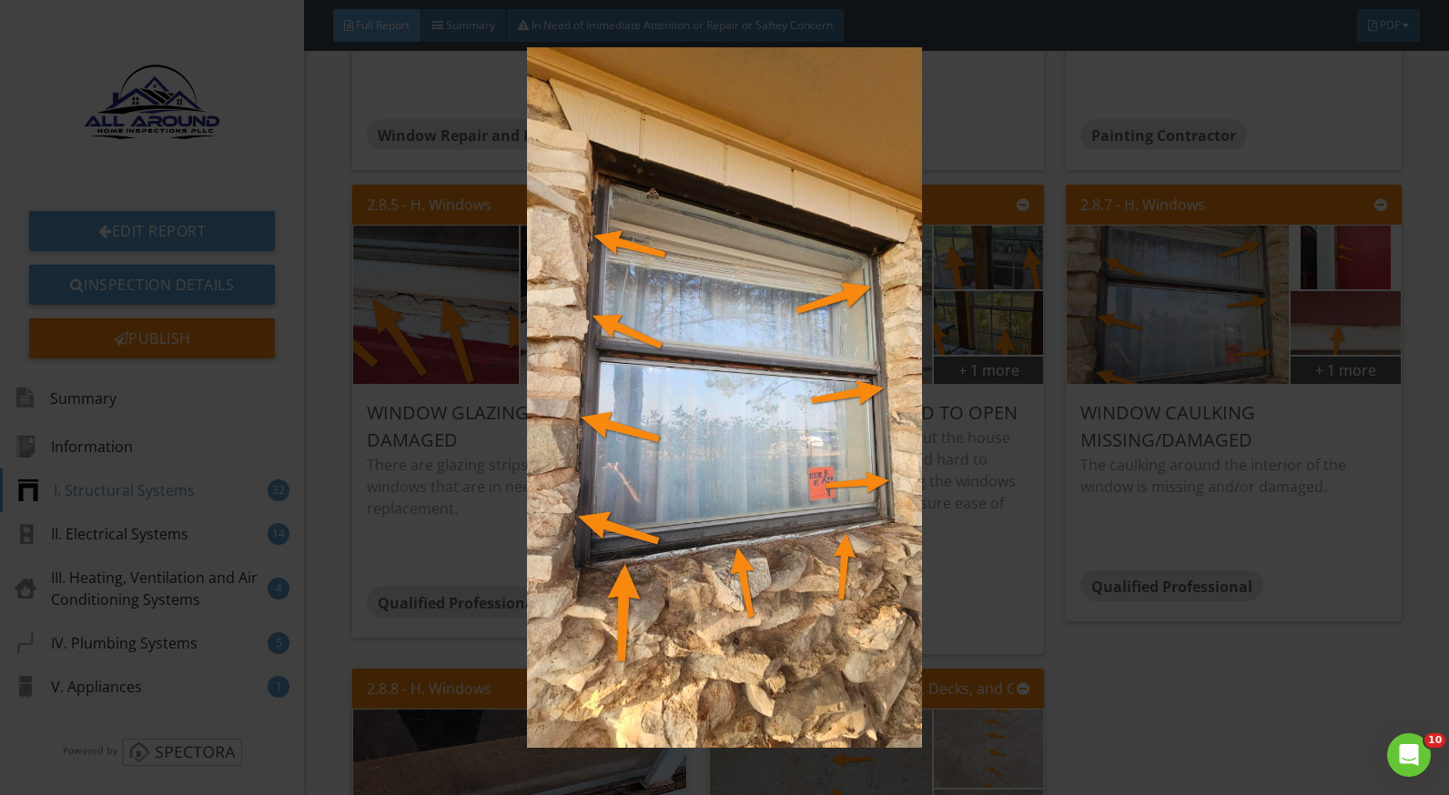
drag, startPoint x: 1258, startPoint y: 476, endPoint x: 1270, endPoint y: 478, distance: 12.0
click at [1259, 476] on img at bounding box center [724, 397] width 1321 height 701
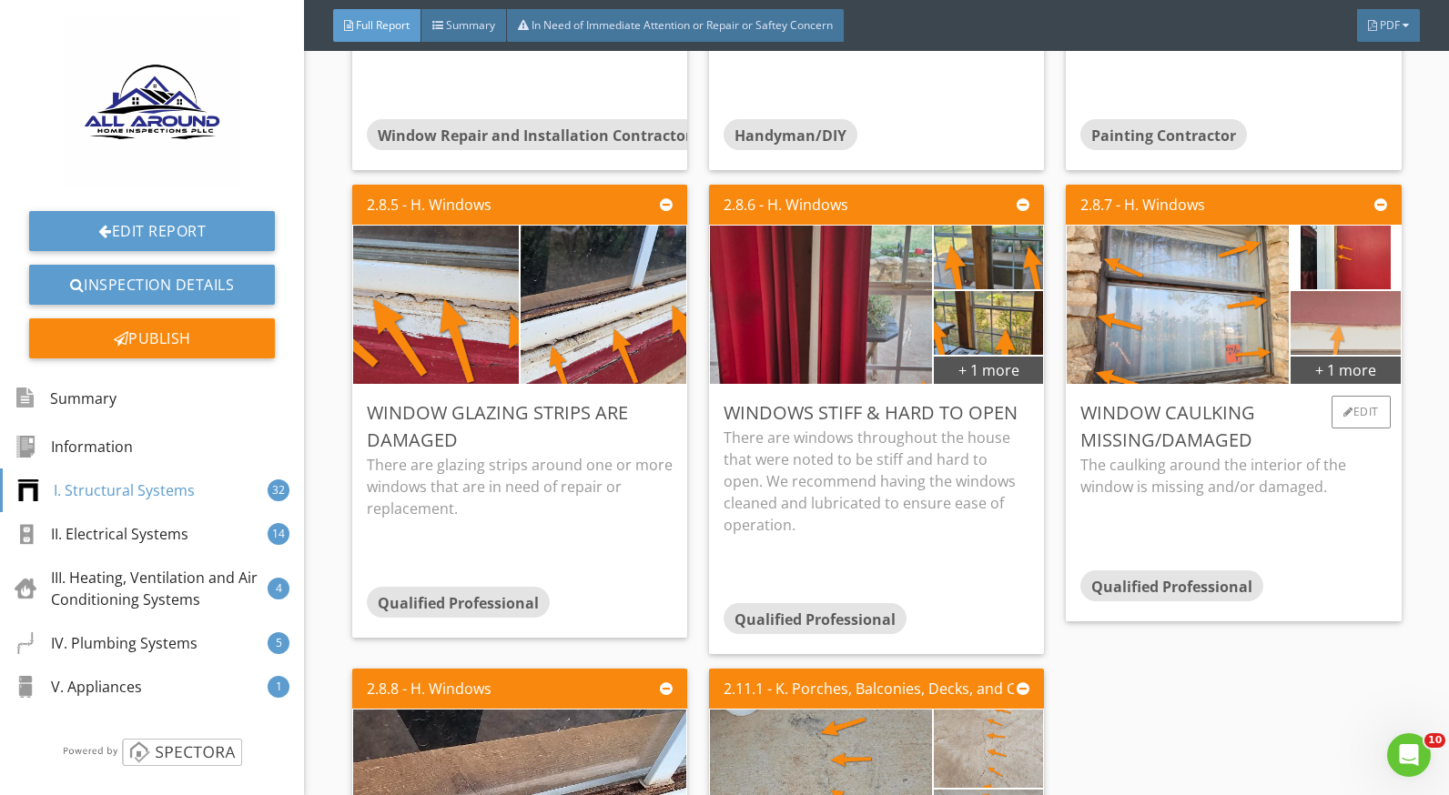
click at [1311, 342] on img at bounding box center [1345, 324] width 273 height 154
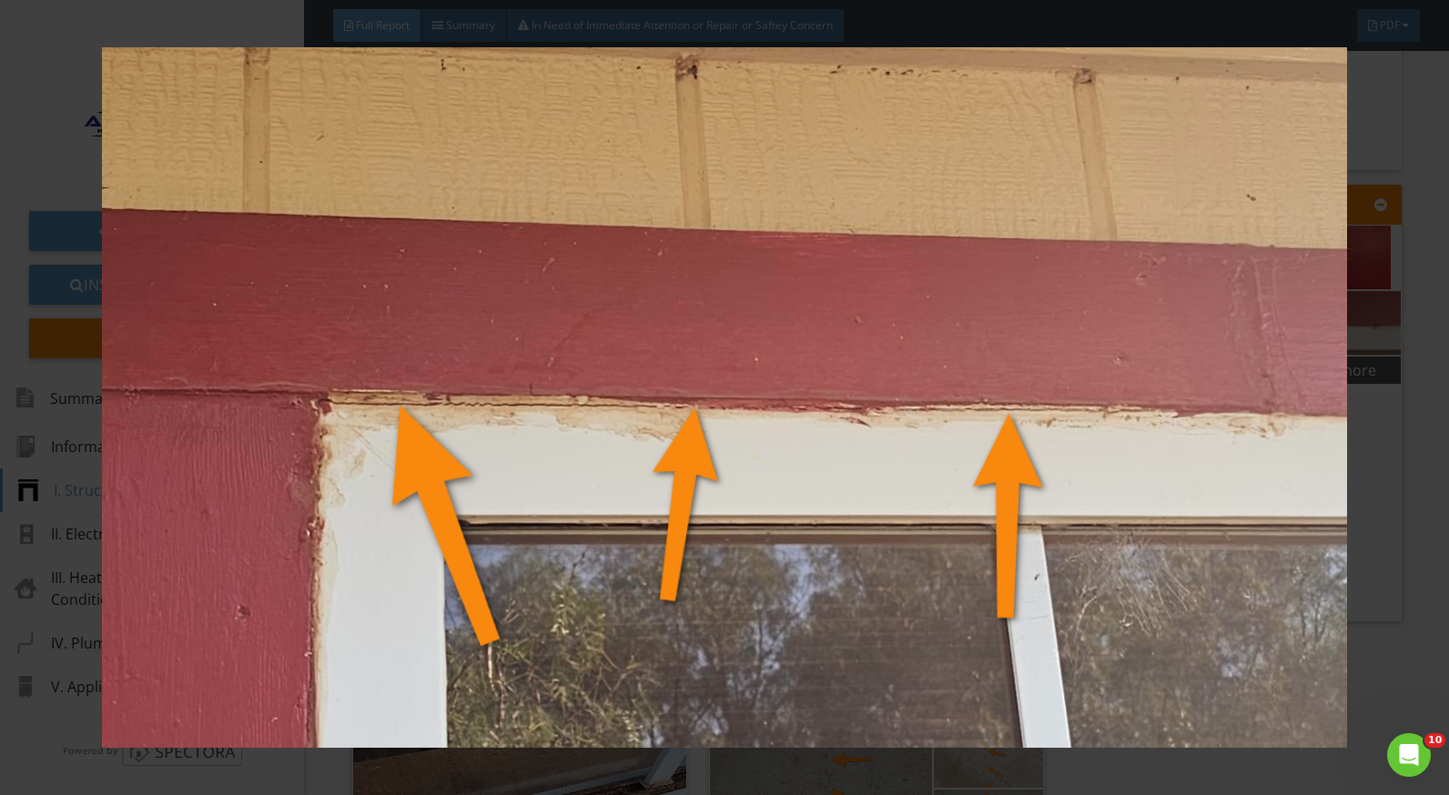
click at [1342, 539] on img at bounding box center [724, 397] width 1321 height 701
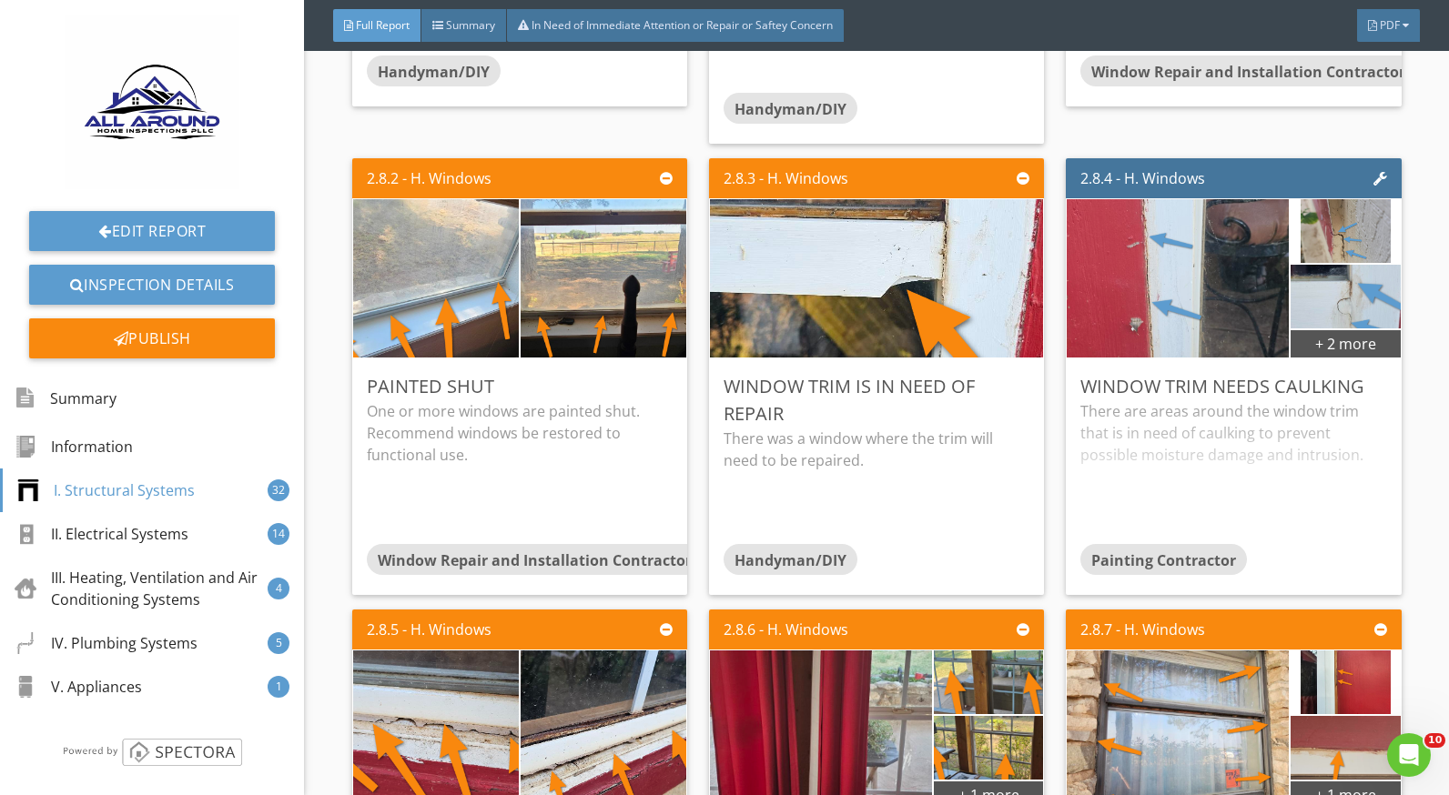
scroll to position [5279, 0]
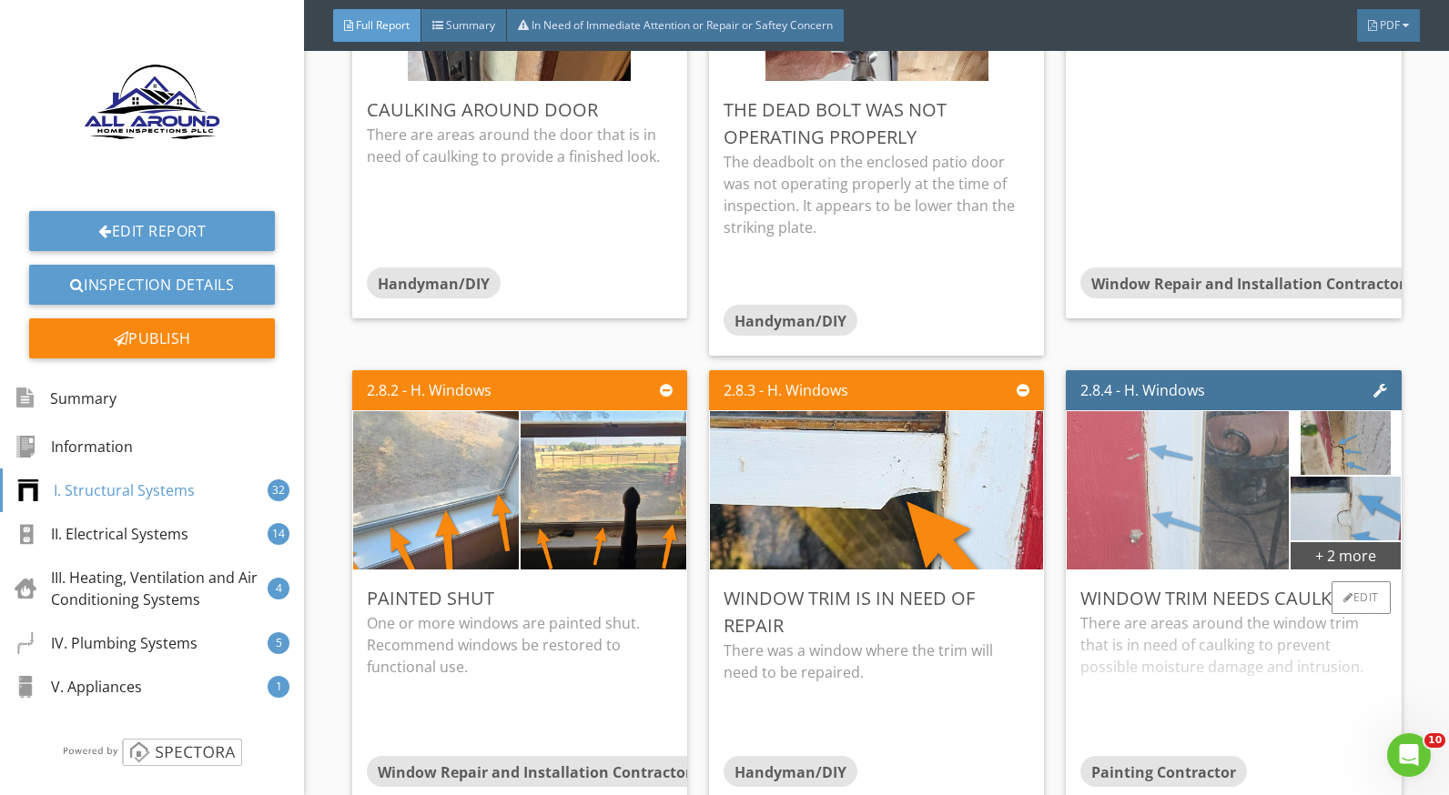
click at [1210, 519] on img at bounding box center [1178, 491] width 223 height 396
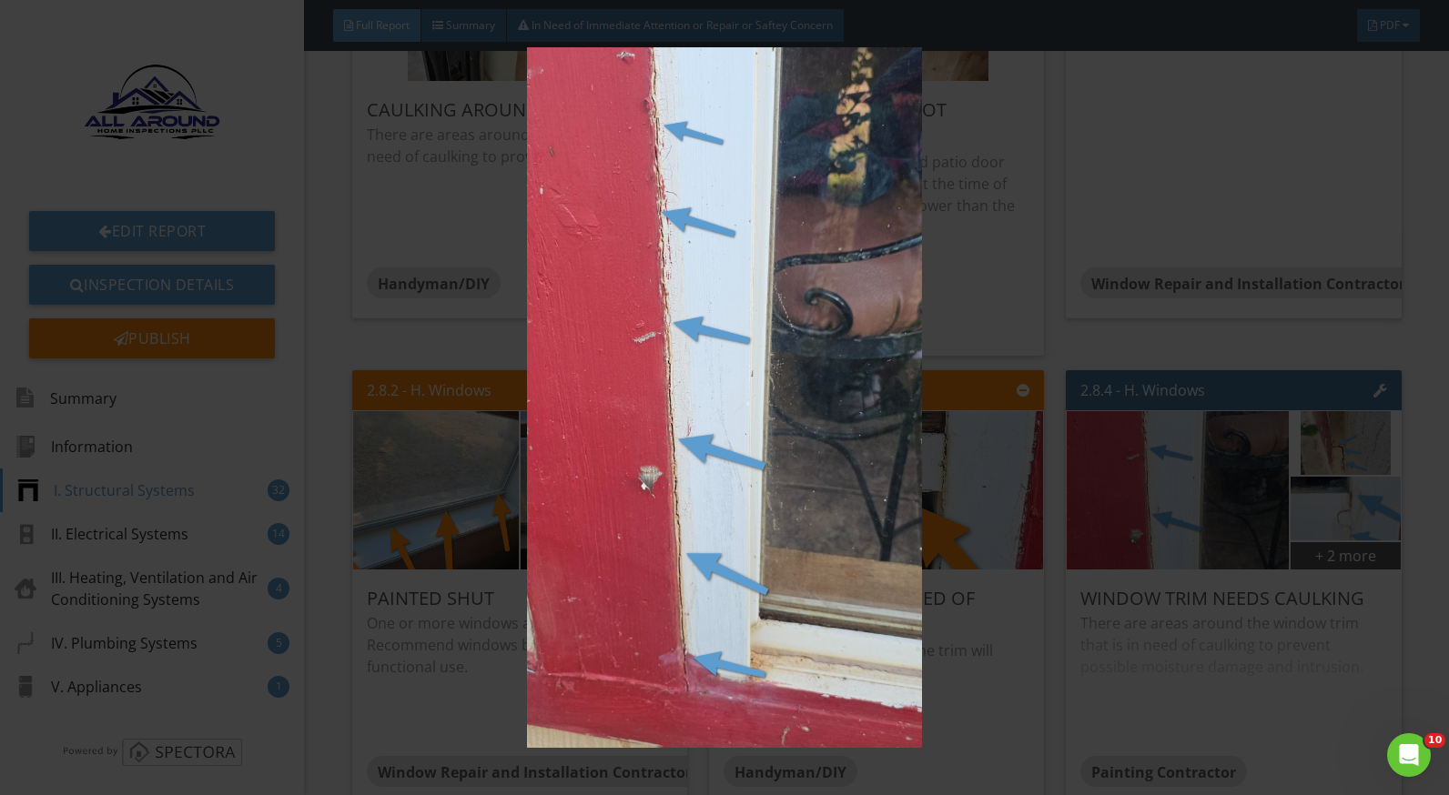
click at [1413, 588] on div at bounding box center [724, 397] width 1449 height 795
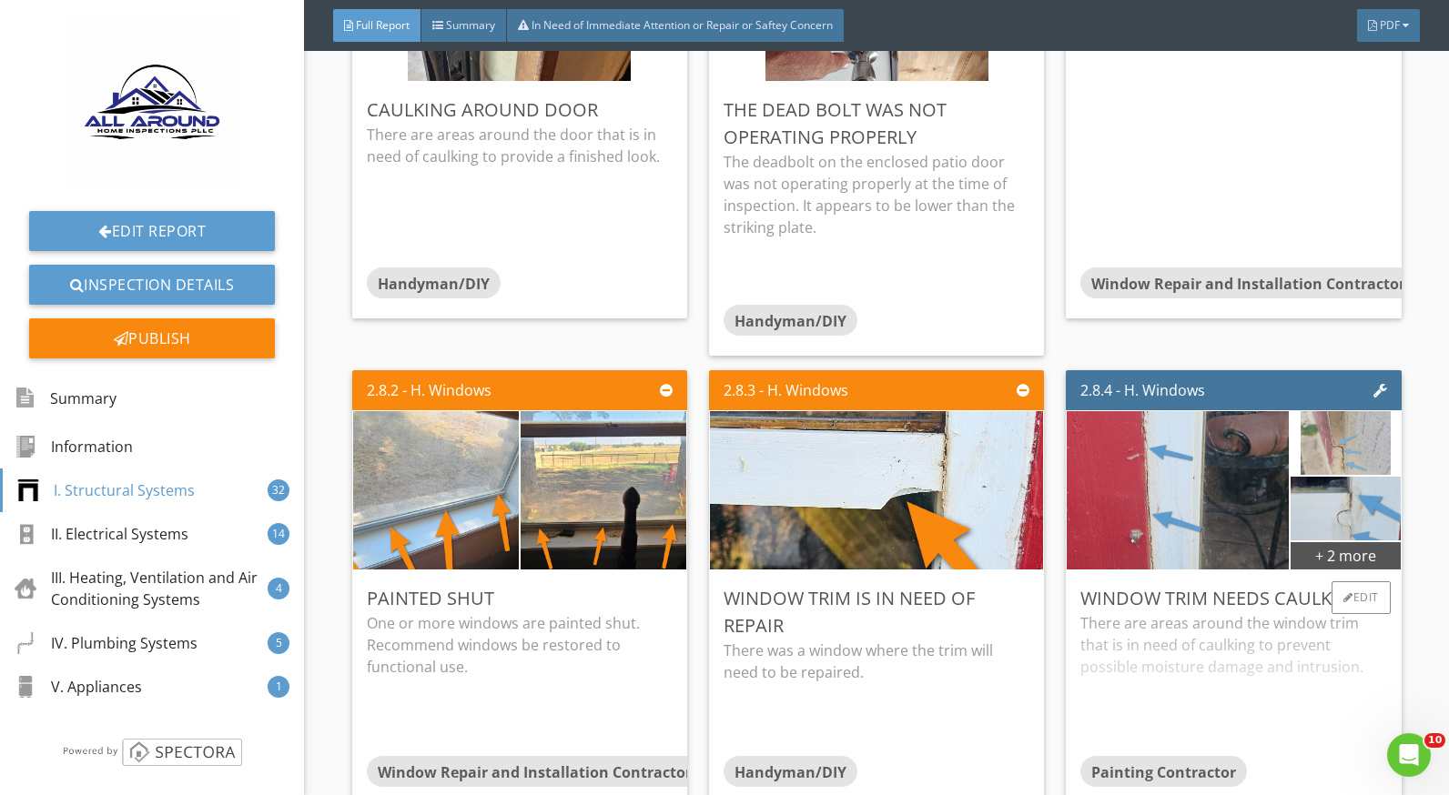
click at [1319, 445] on img at bounding box center [1345, 443] width 89 height 159
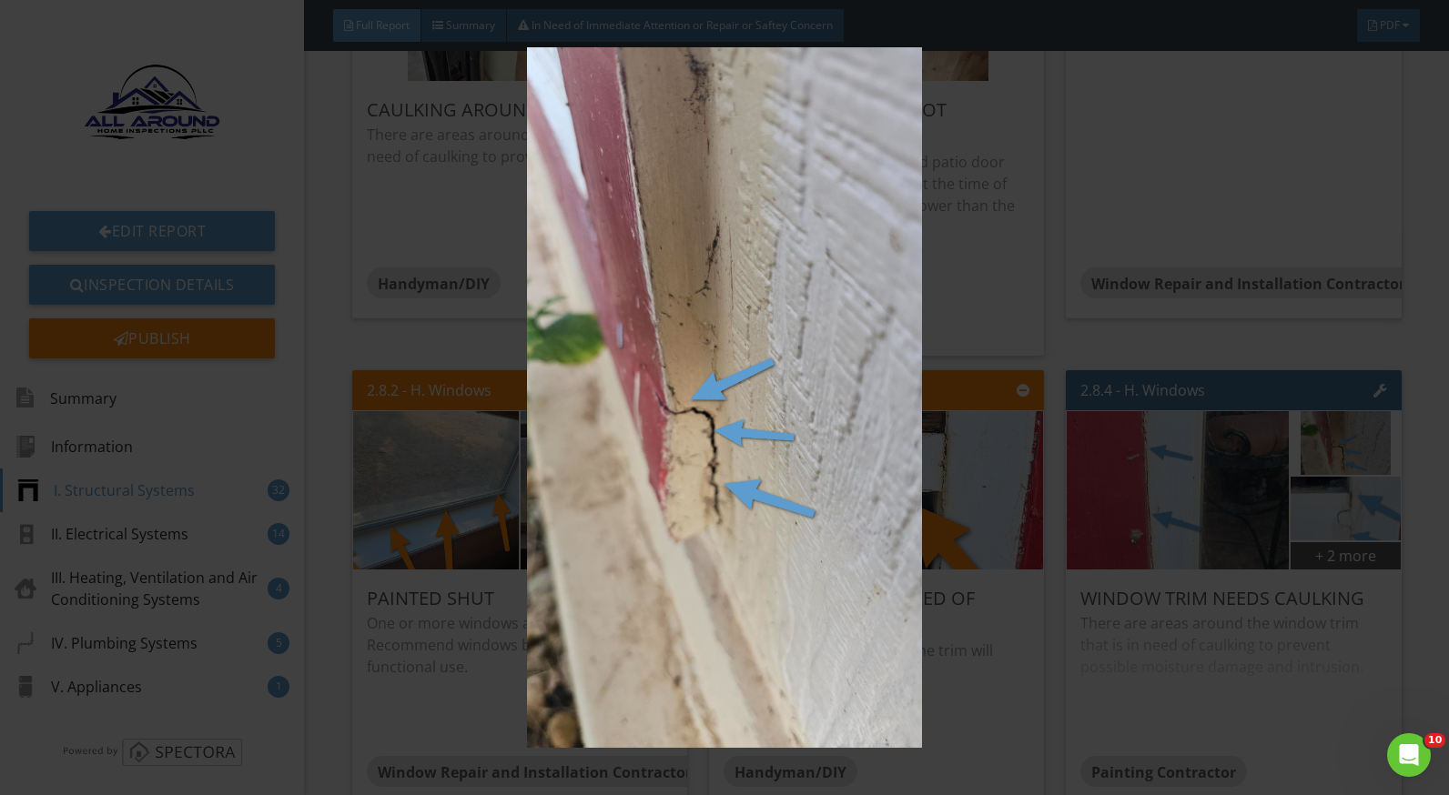
click at [1438, 574] on div at bounding box center [724, 397] width 1449 height 795
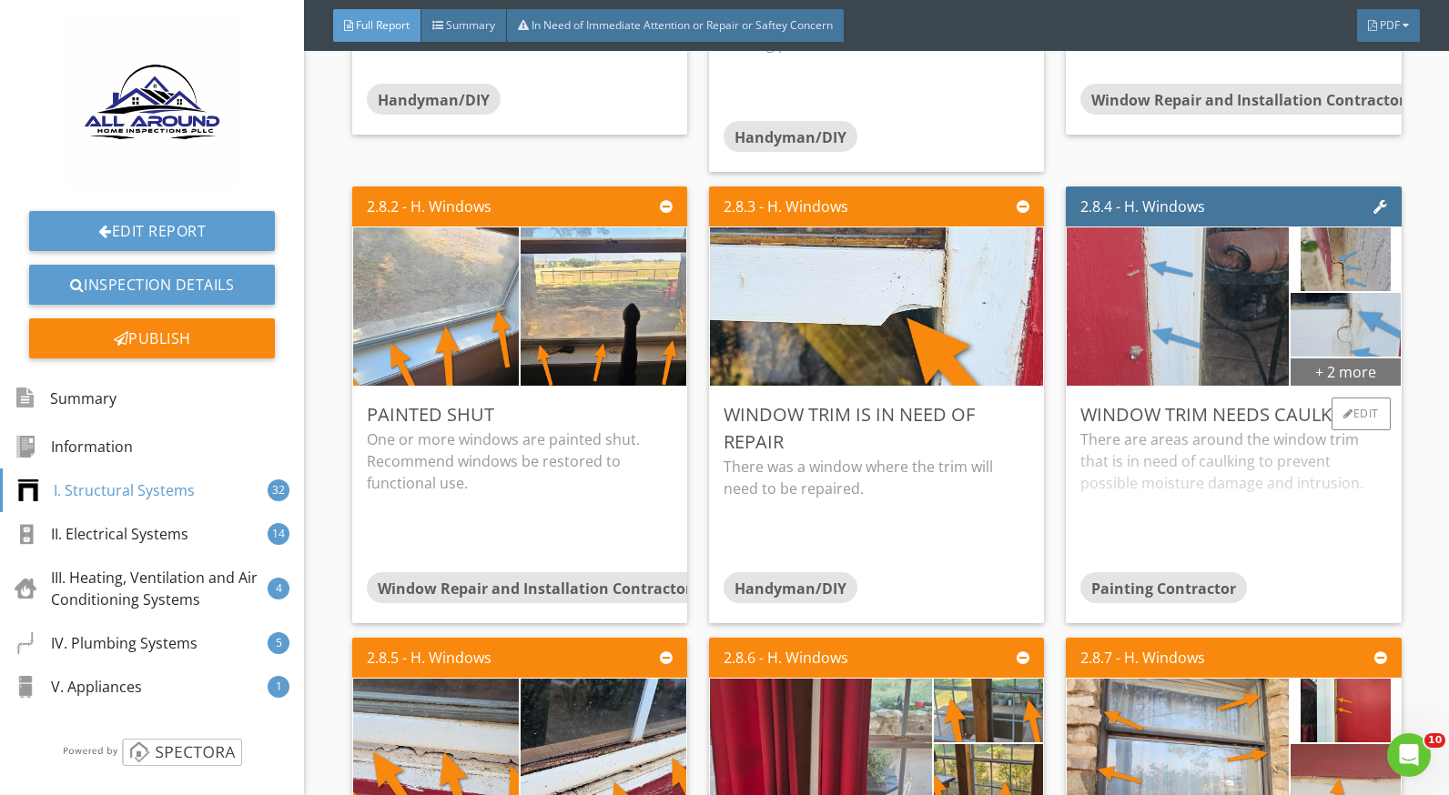
scroll to position [5552, 0]
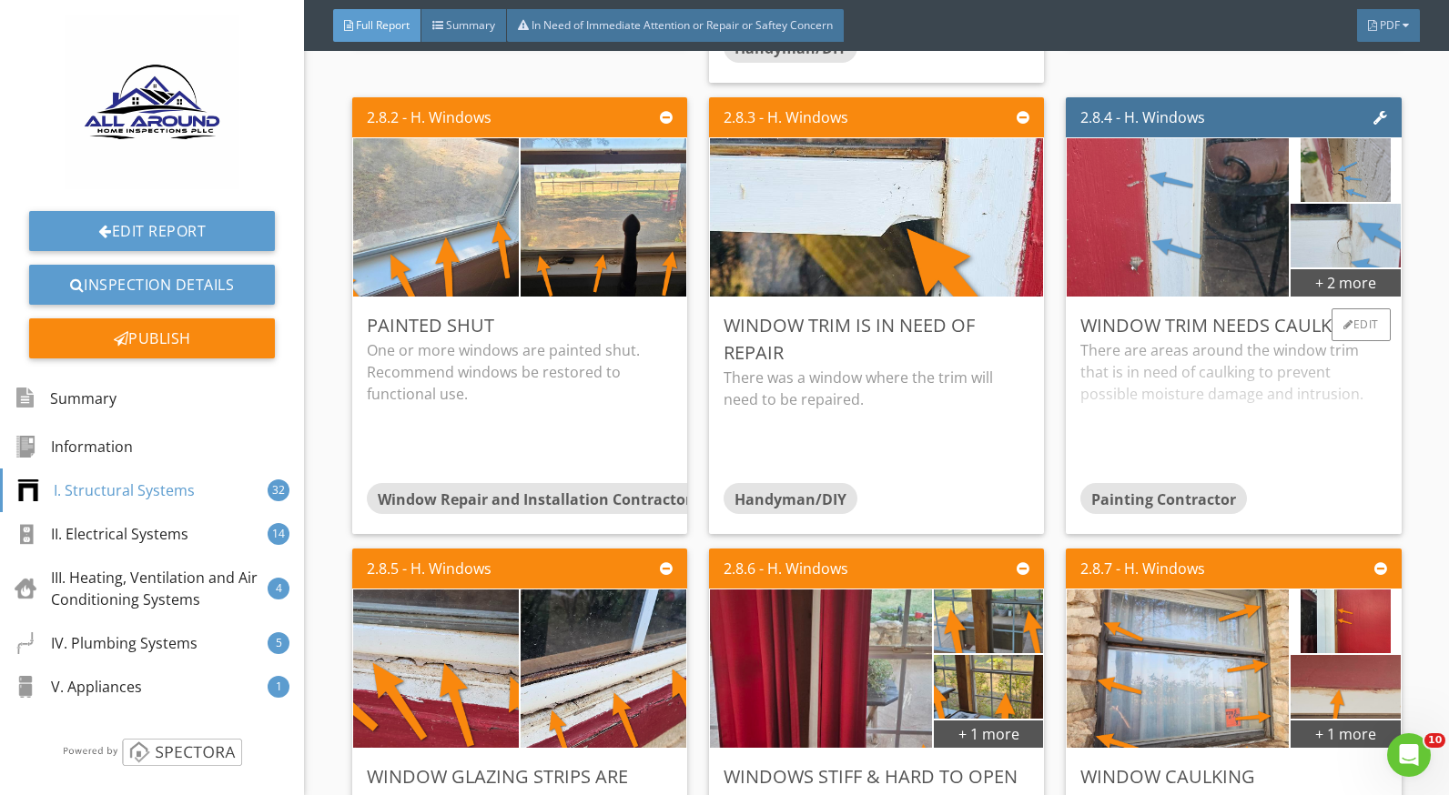
click at [1207, 399] on div "There are areas around the window trim that is in need of caulking to prevent p…" at bounding box center [1233, 411] width 306 height 144
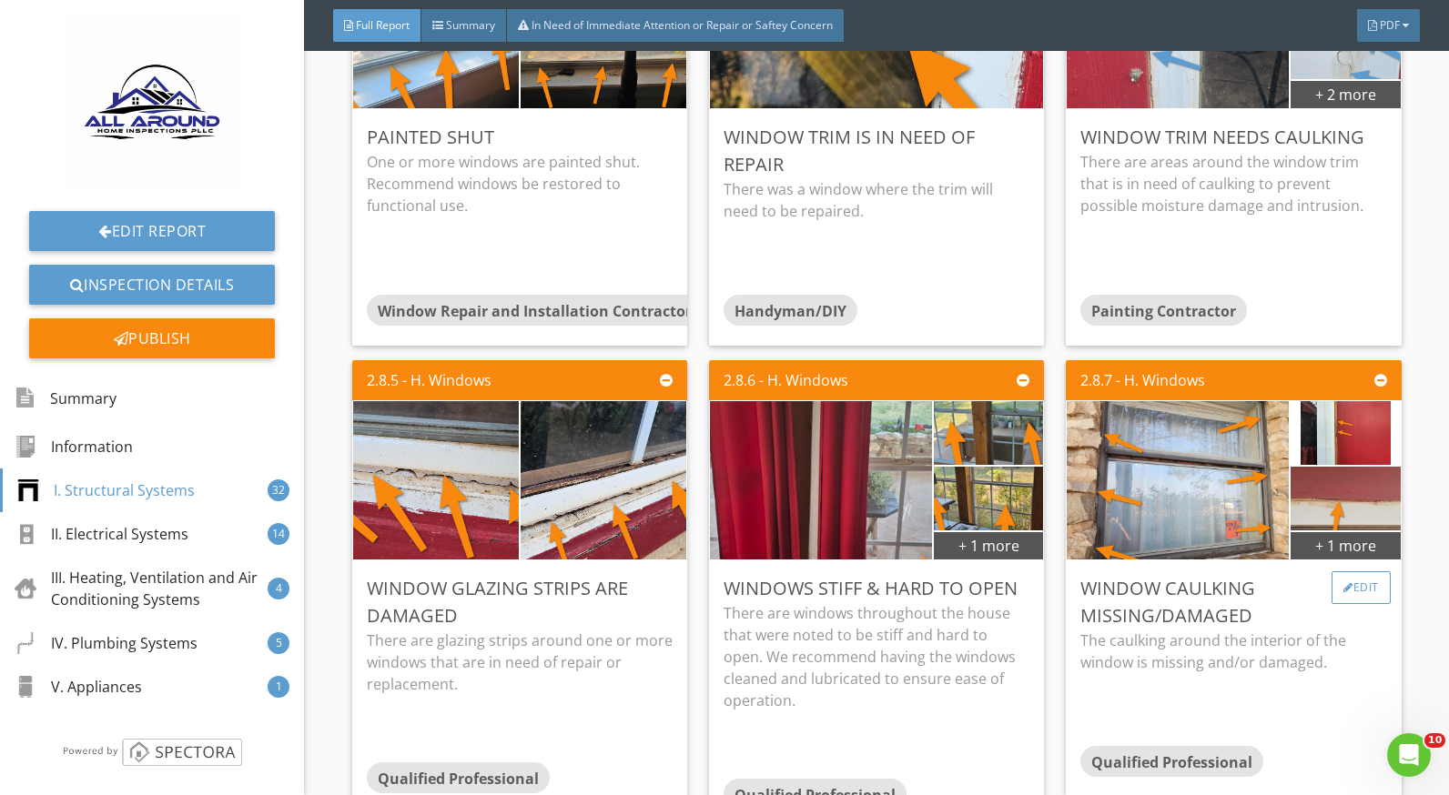
scroll to position [5825, 0]
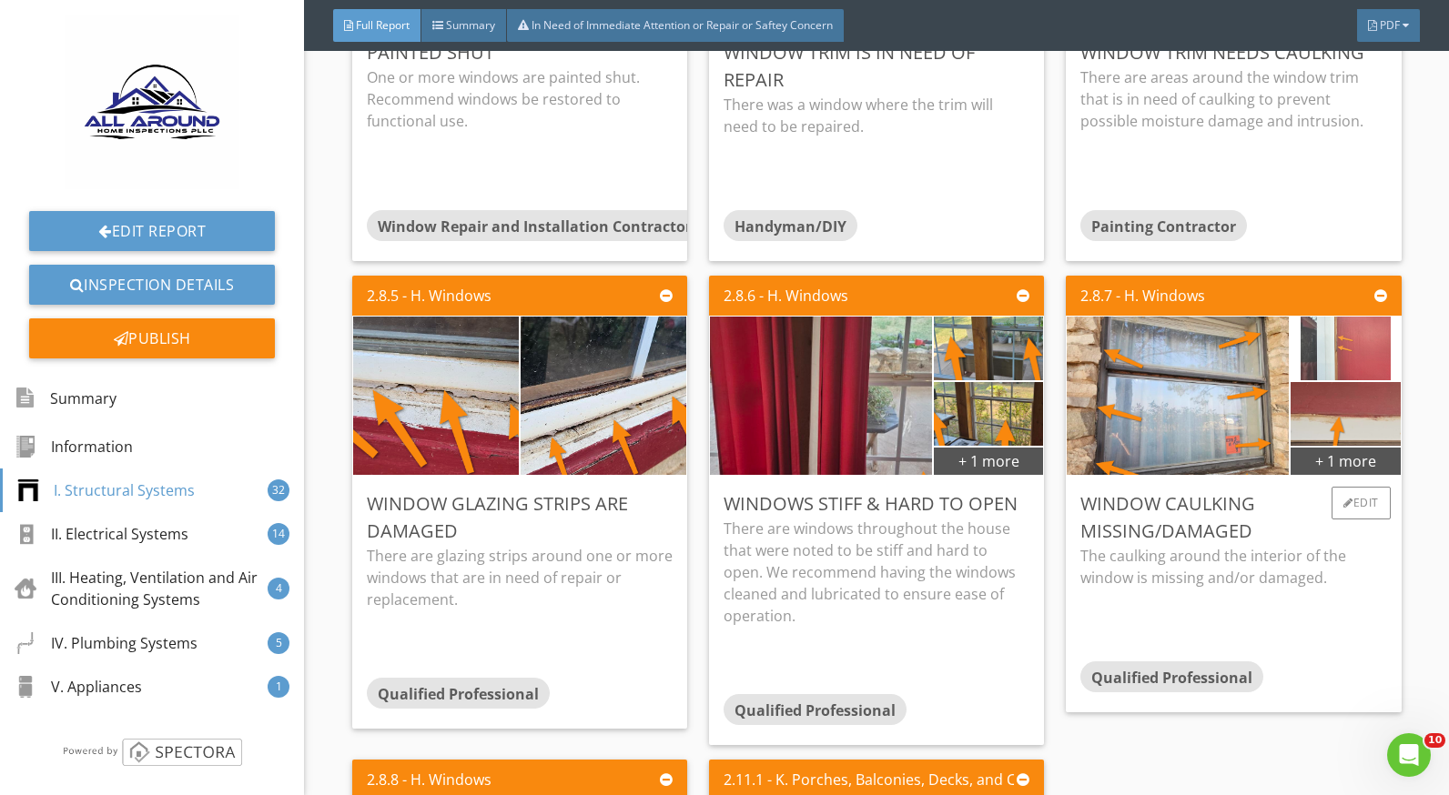
click at [1333, 359] on img at bounding box center [1345, 348] width 89 height 159
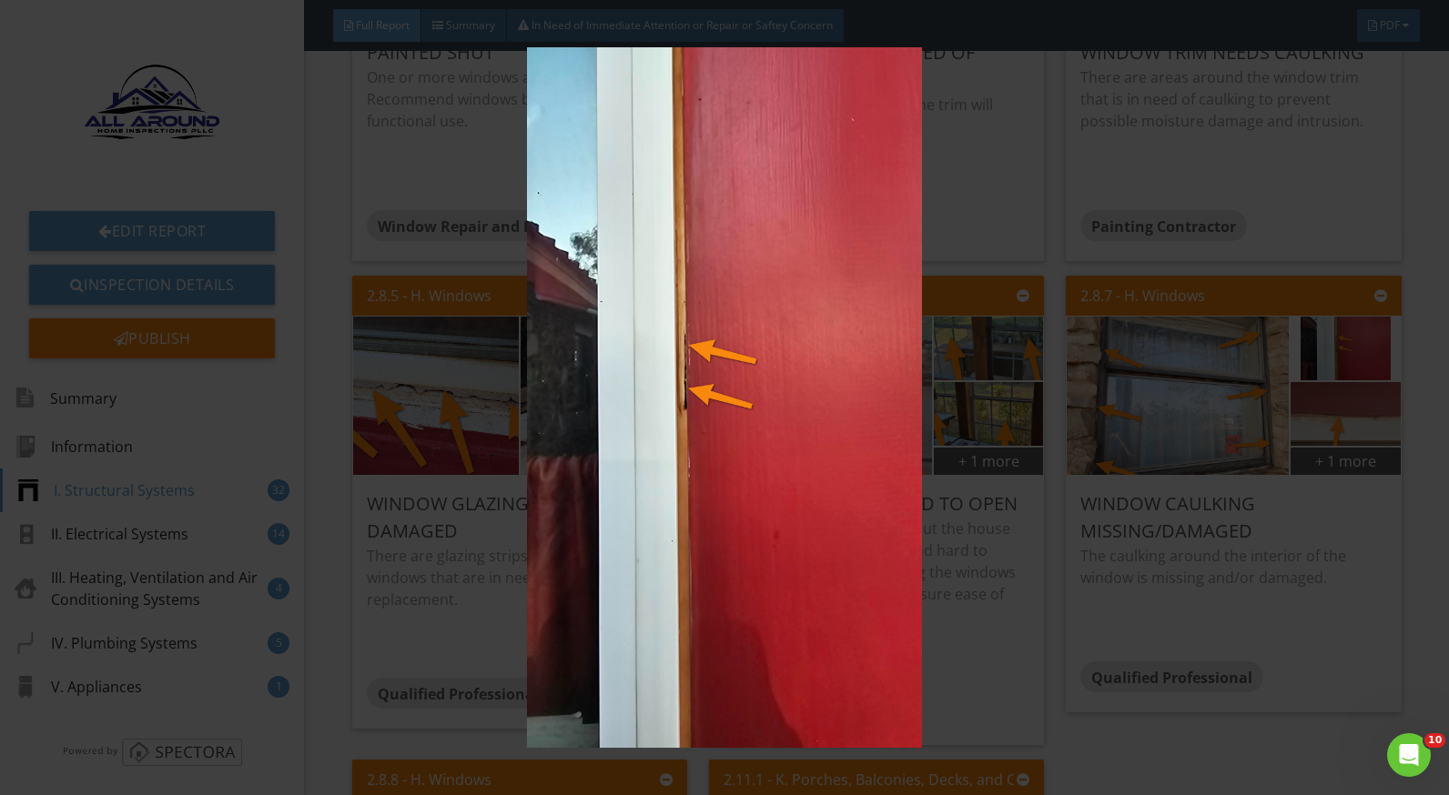
click at [1444, 457] on div at bounding box center [724, 397] width 1449 height 795
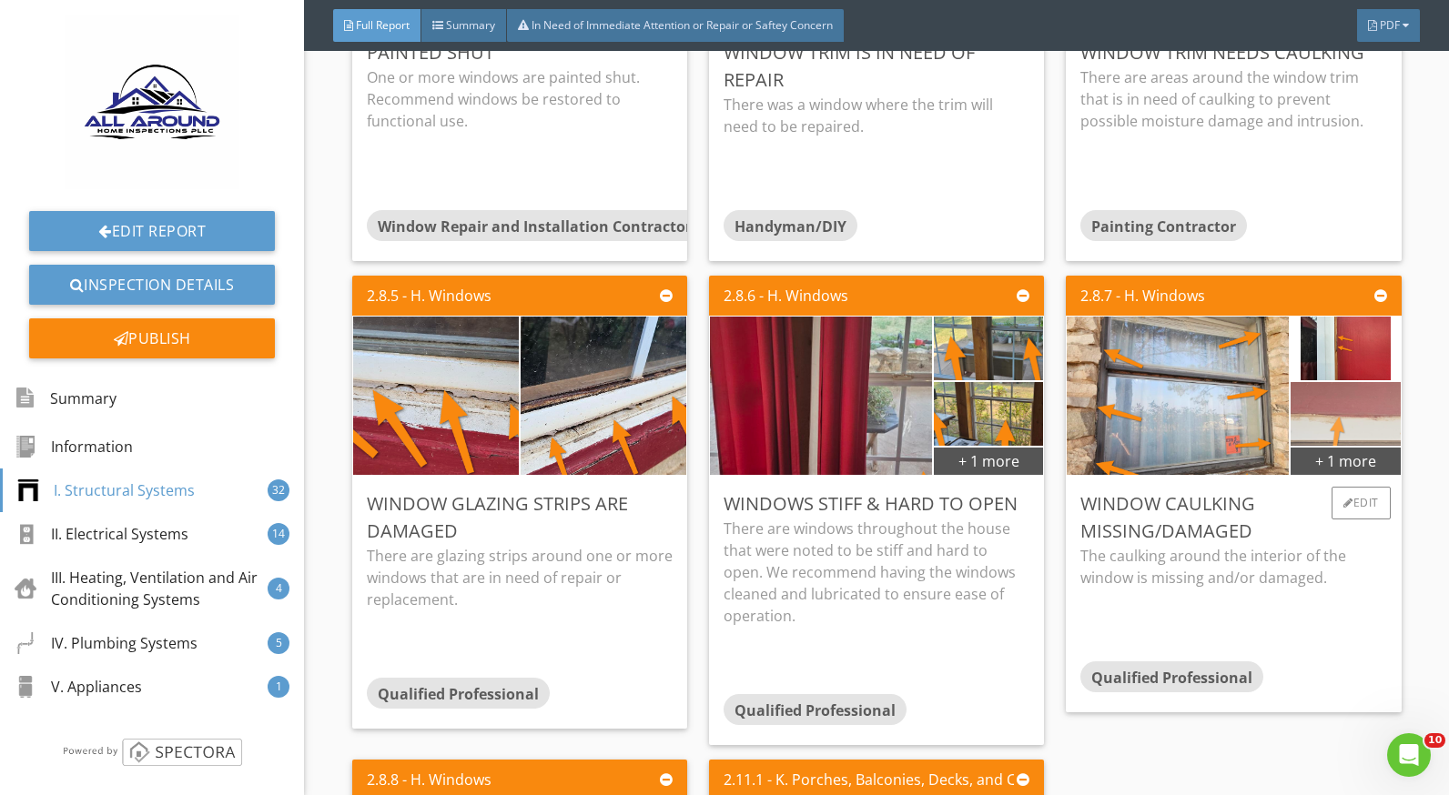
click at [1342, 425] on img at bounding box center [1345, 415] width 273 height 154
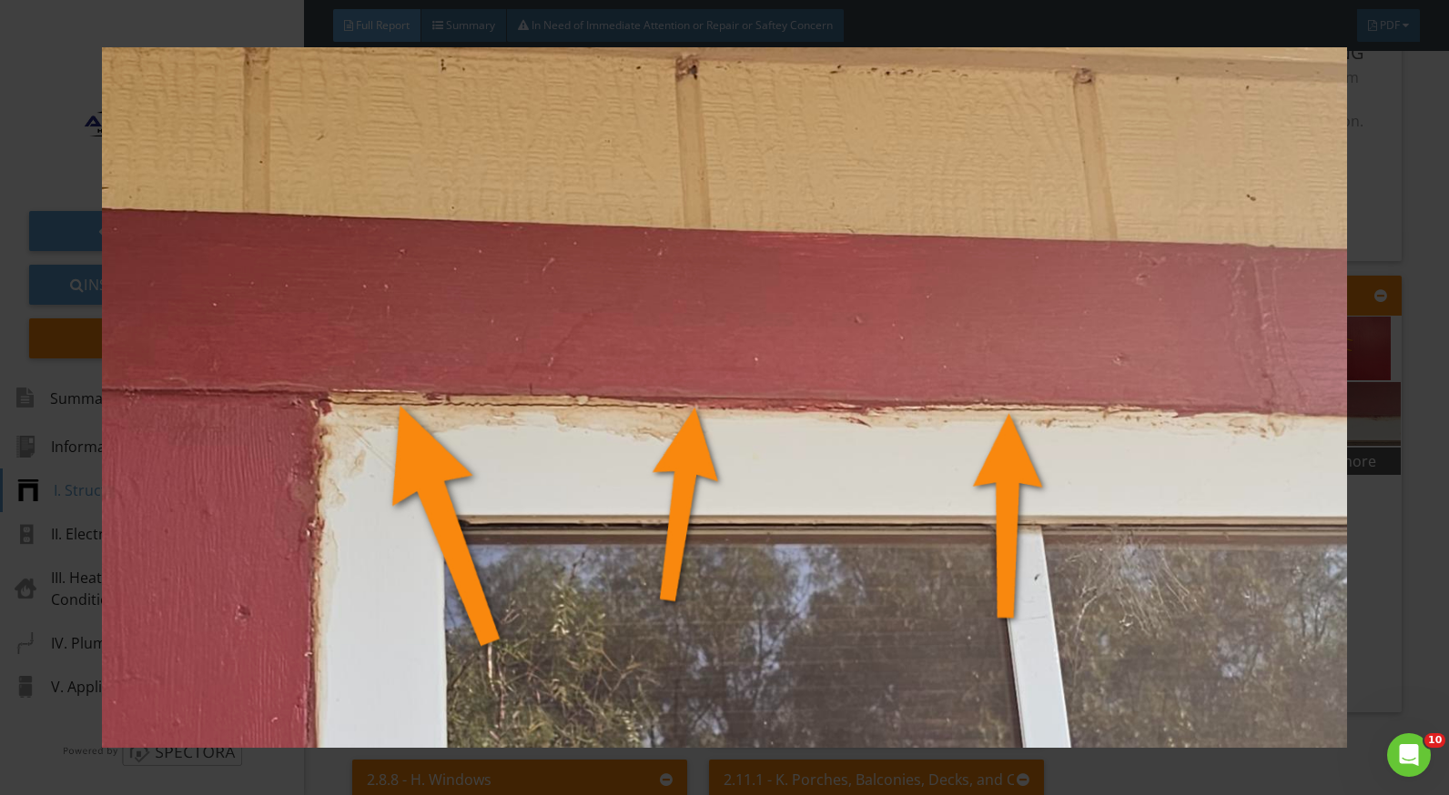
click at [1423, 500] on div at bounding box center [724, 397] width 1449 height 795
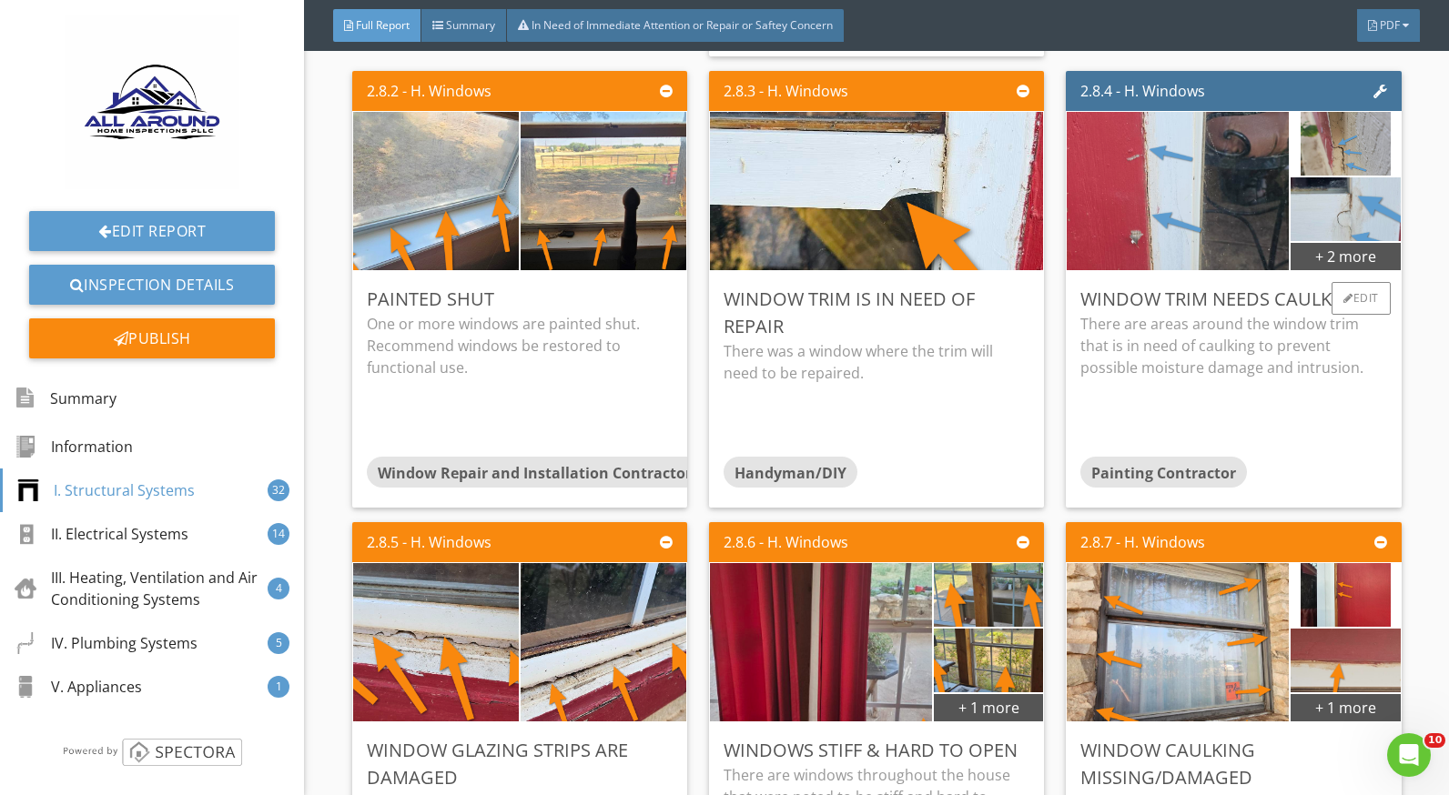
scroll to position [5461, 0]
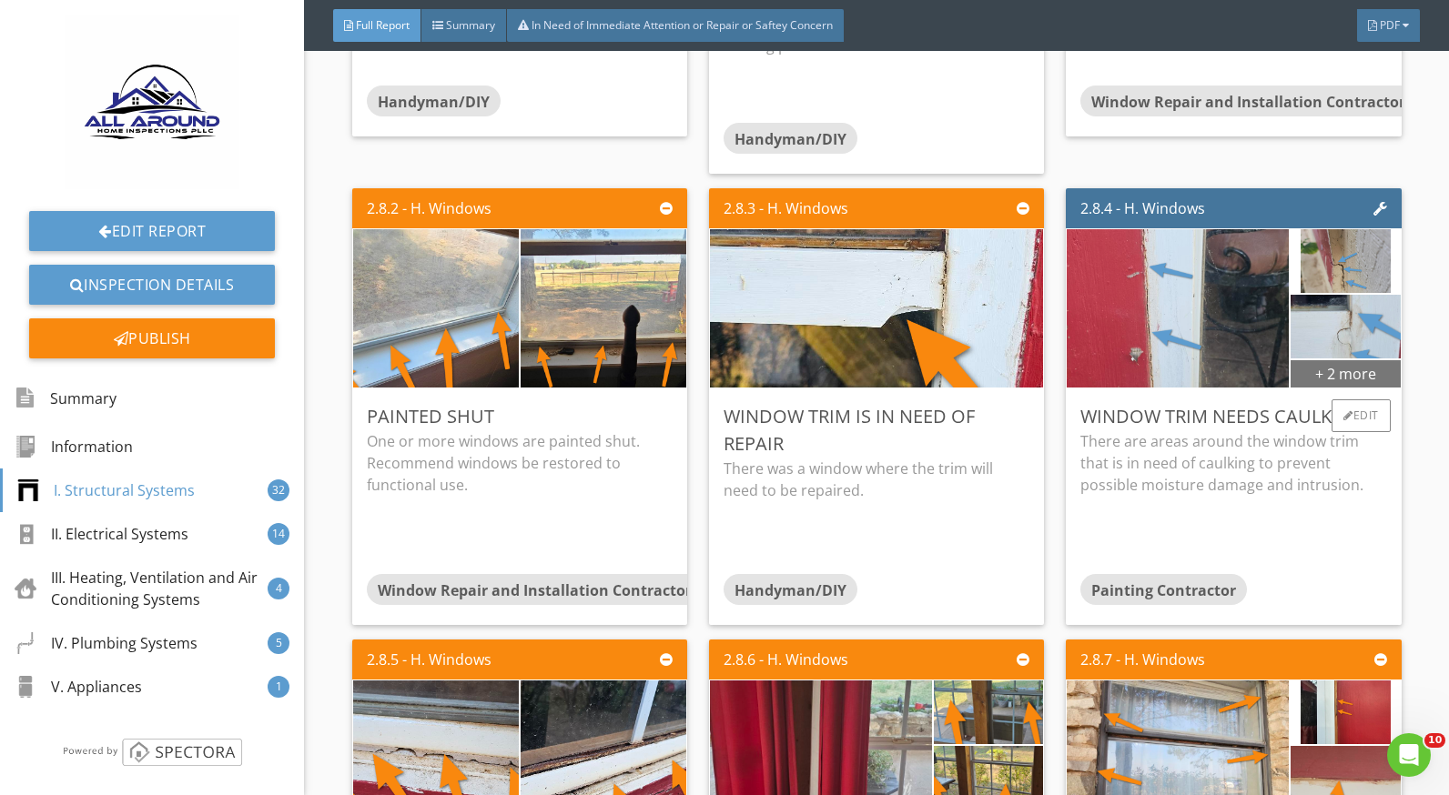
click at [1353, 370] on div "+ 2 more" at bounding box center [1345, 373] width 109 height 29
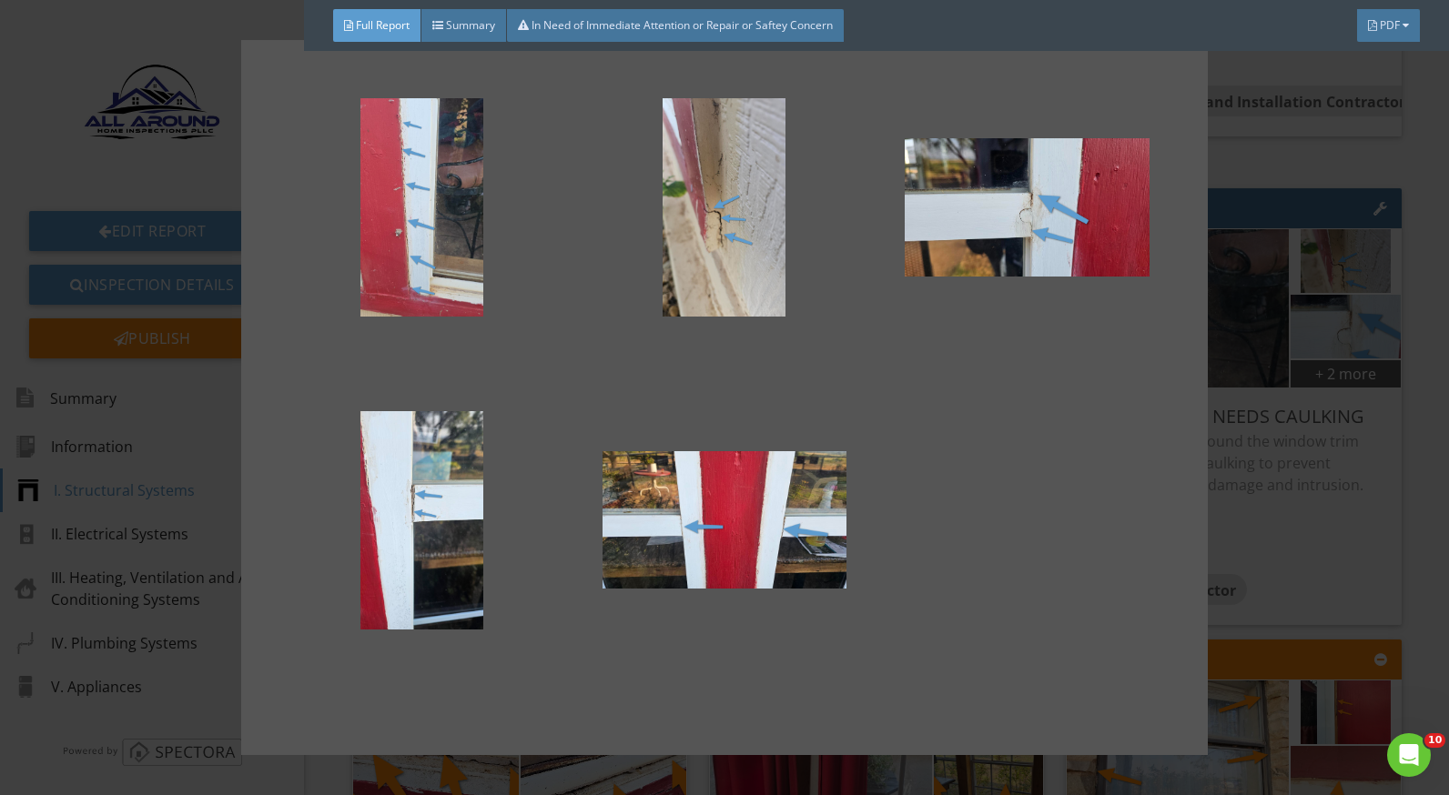
click at [1281, 496] on div at bounding box center [724, 397] width 1449 height 795
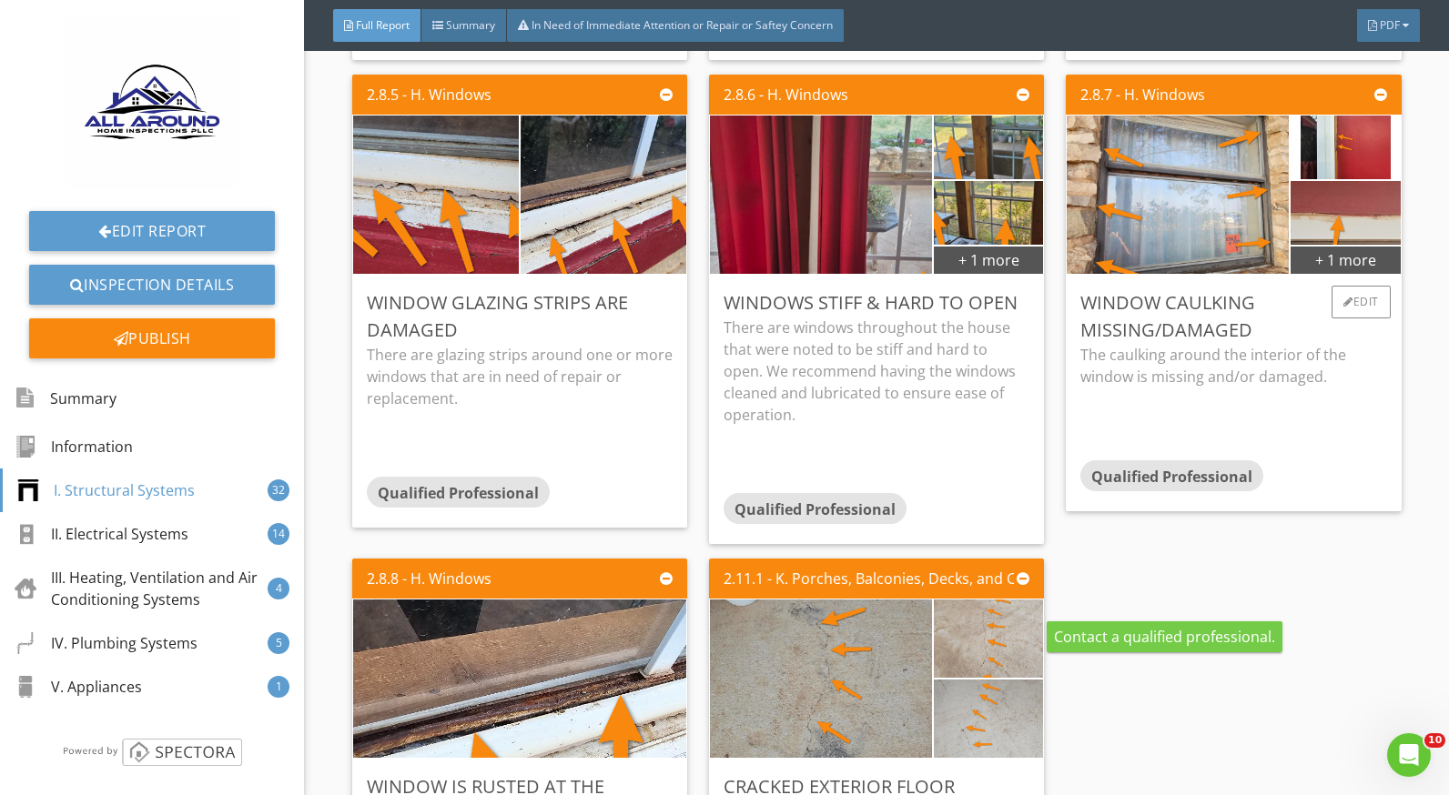
scroll to position [6189, 0]
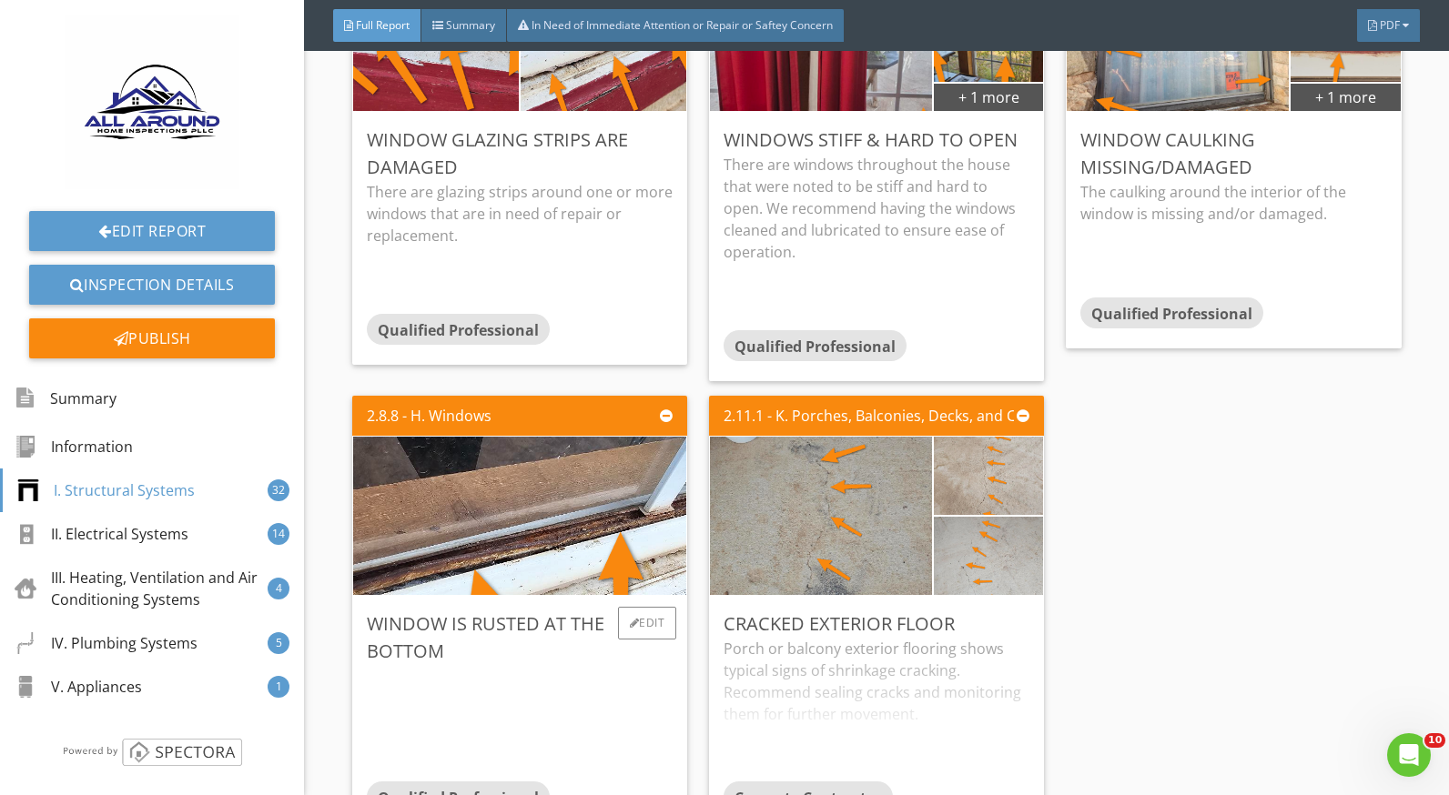
click at [543, 654] on div "Window is rusted at the bottom" at bounding box center [520, 638] width 306 height 55
click at [764, 654] on div "Porch or balcony exterior flooring shows typical signs of shrinkage cracking. R…" at bounding box center [877, 710] width 306 height 144
click at [975, 624] on div "Edit" at bounding box center [1004, 623] width 59 height 33
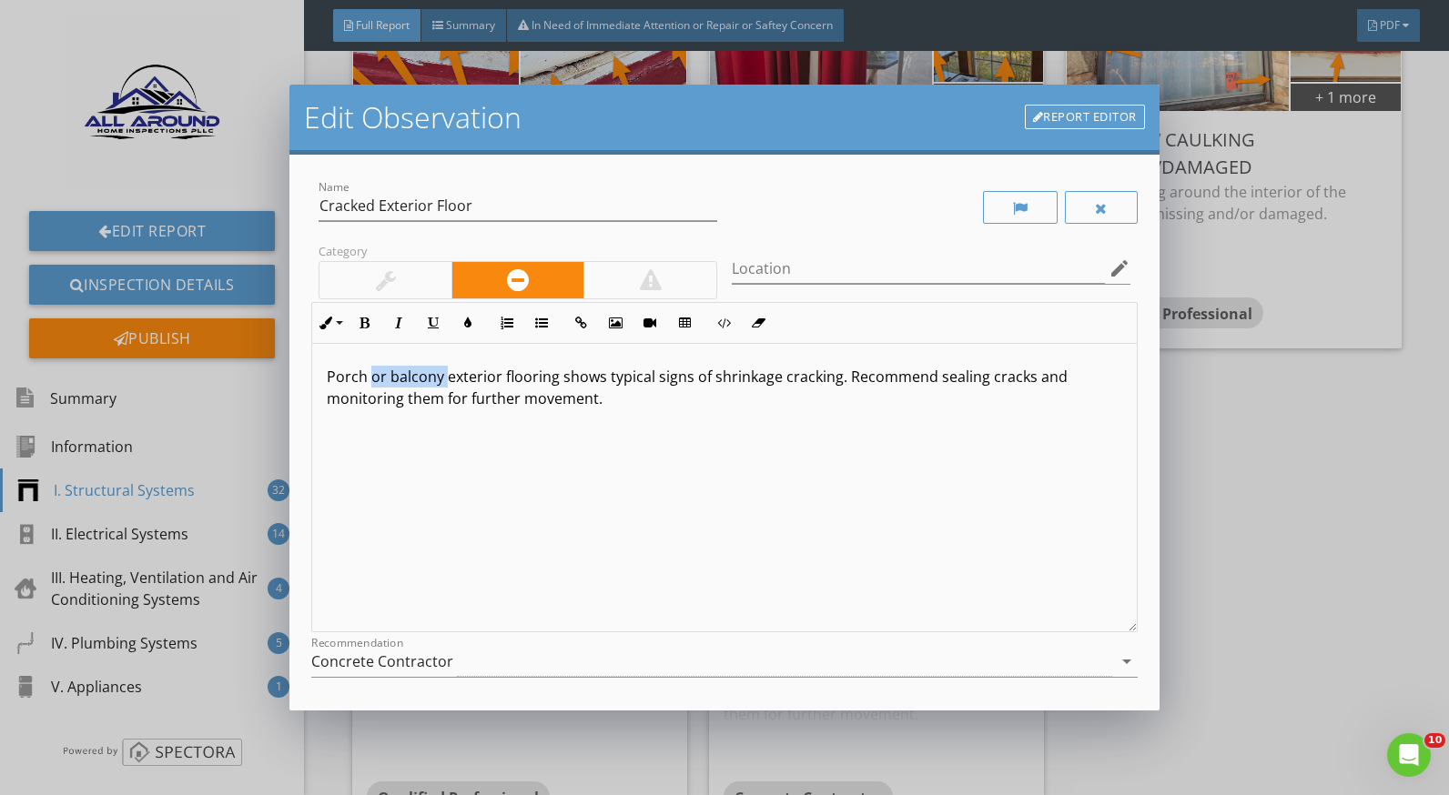
drag, startPoint x: 443, startPoint y: 379, endPoint x: 373, endPoint y: 380, distance: 70.1
click at [373, 380] on p "Porch or balcony exterior flooring shows typical signs of shrinkage cracking. R…" at bounding box center [724, 388] width 795 height 44
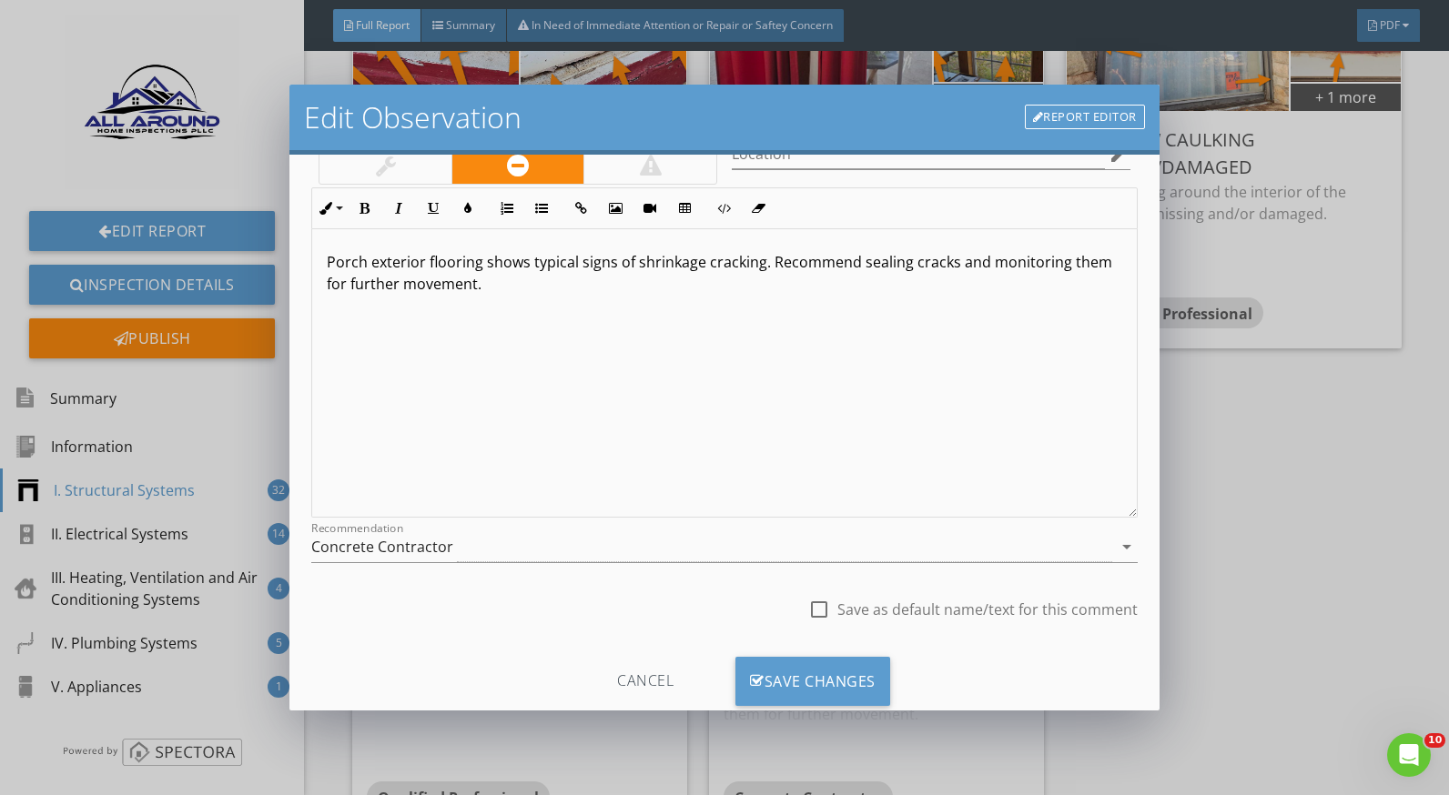
scroll to position [159, 0]
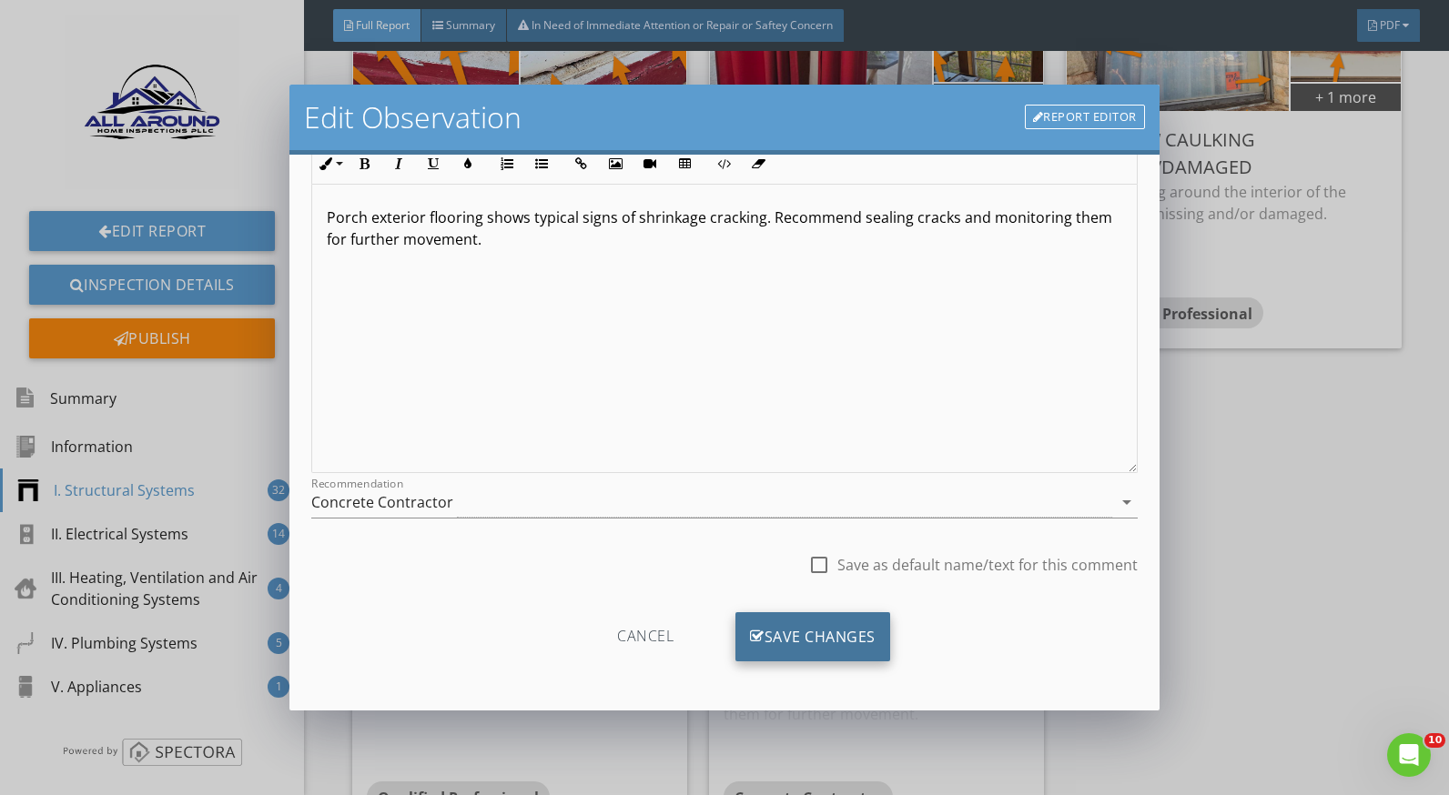
click at [835, 618] on div "Save Changes" at bounding box center [812, 637] width 155 height 49
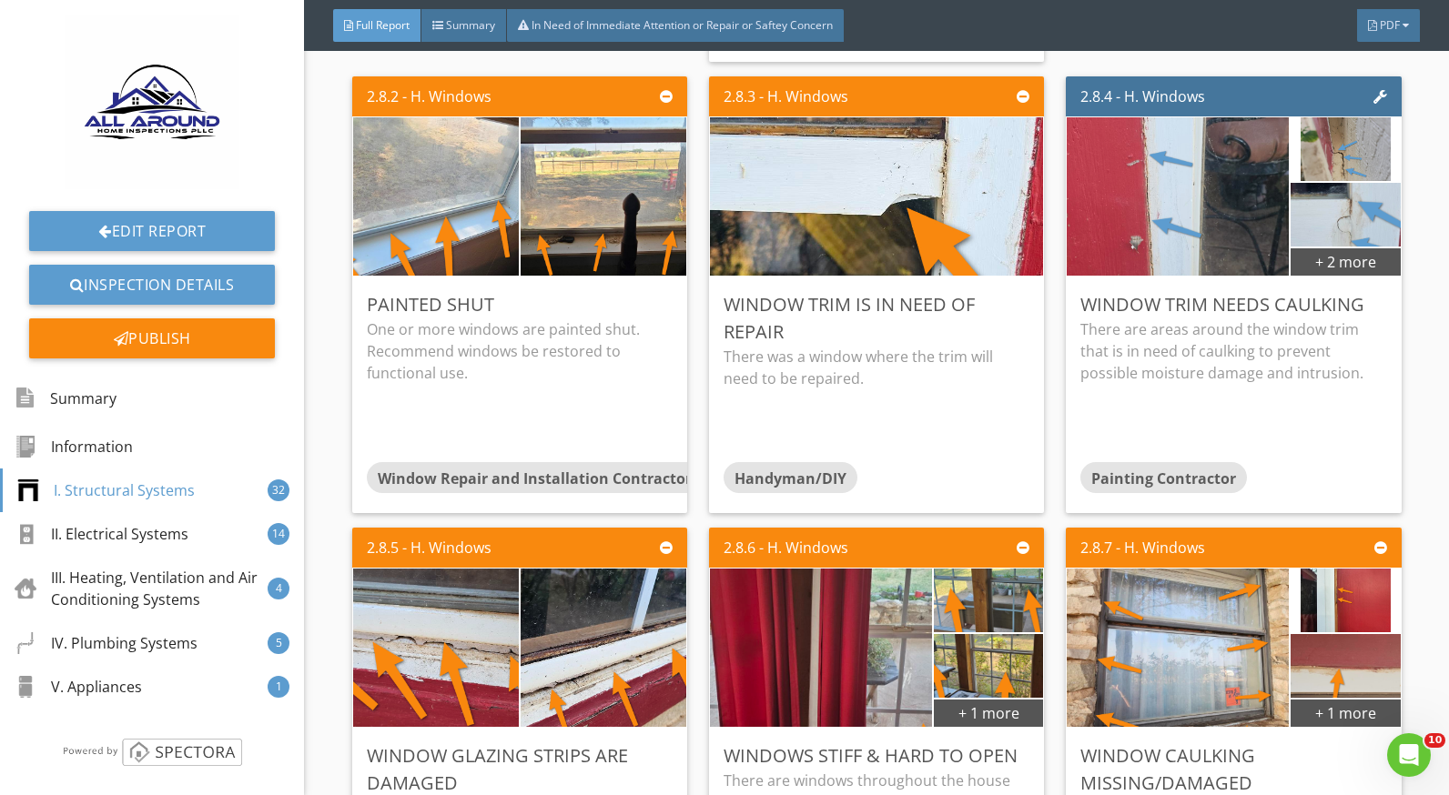
scroll to position [5552, 0]
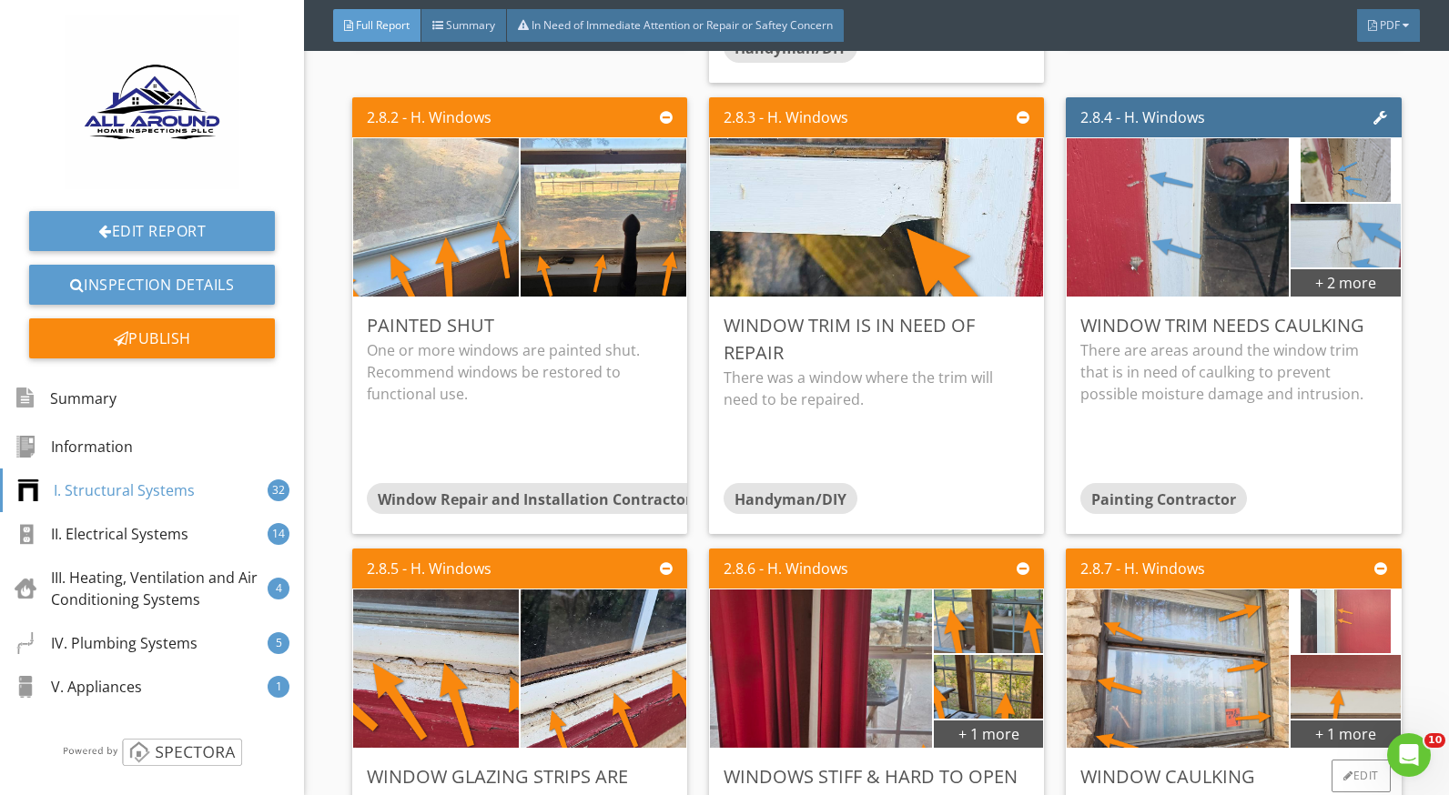
click at [1321, 614] on img at bounding box center [1345, 621] width 89 height 159
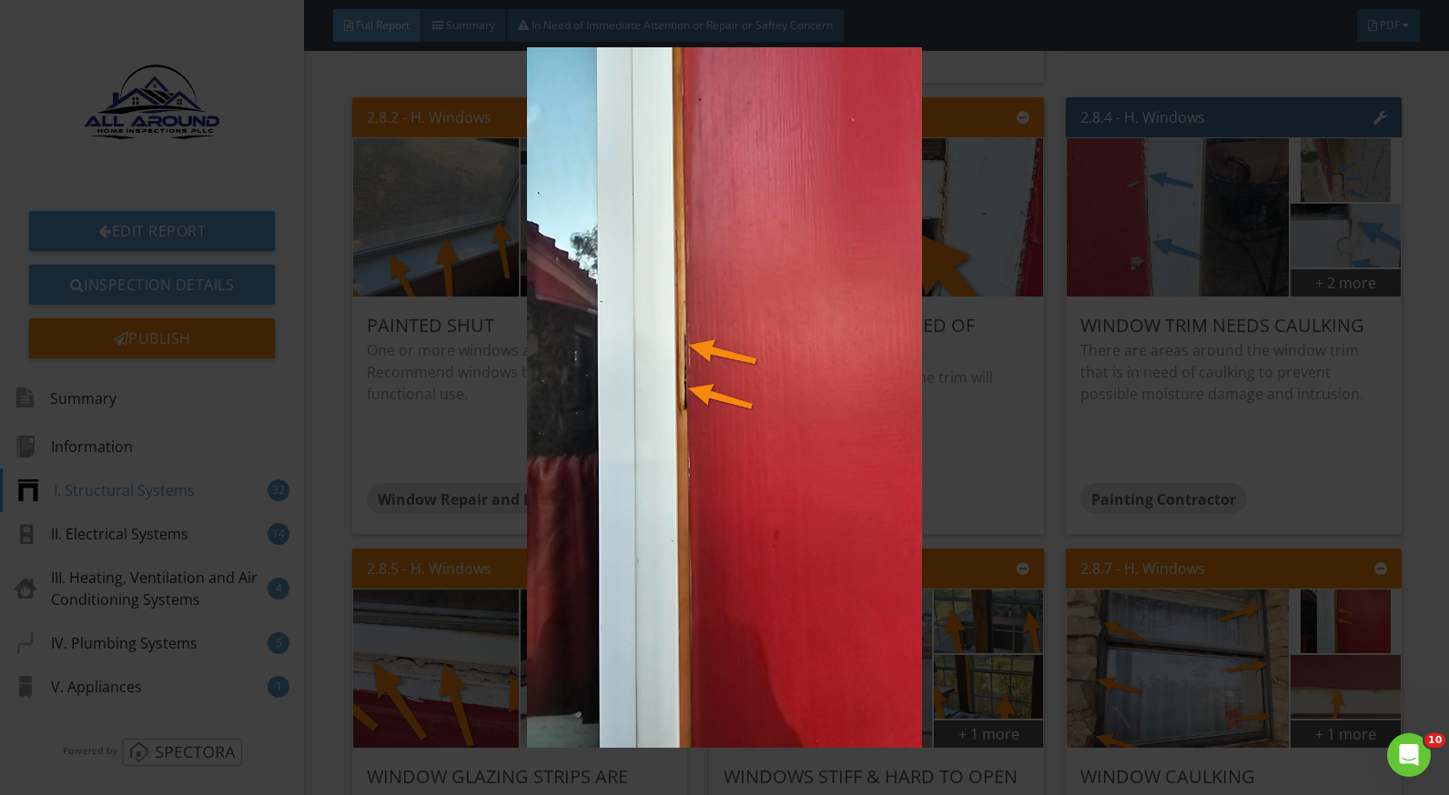
click at [1258, 678] on img at bounding box center [724, 397] width 1321 height 701
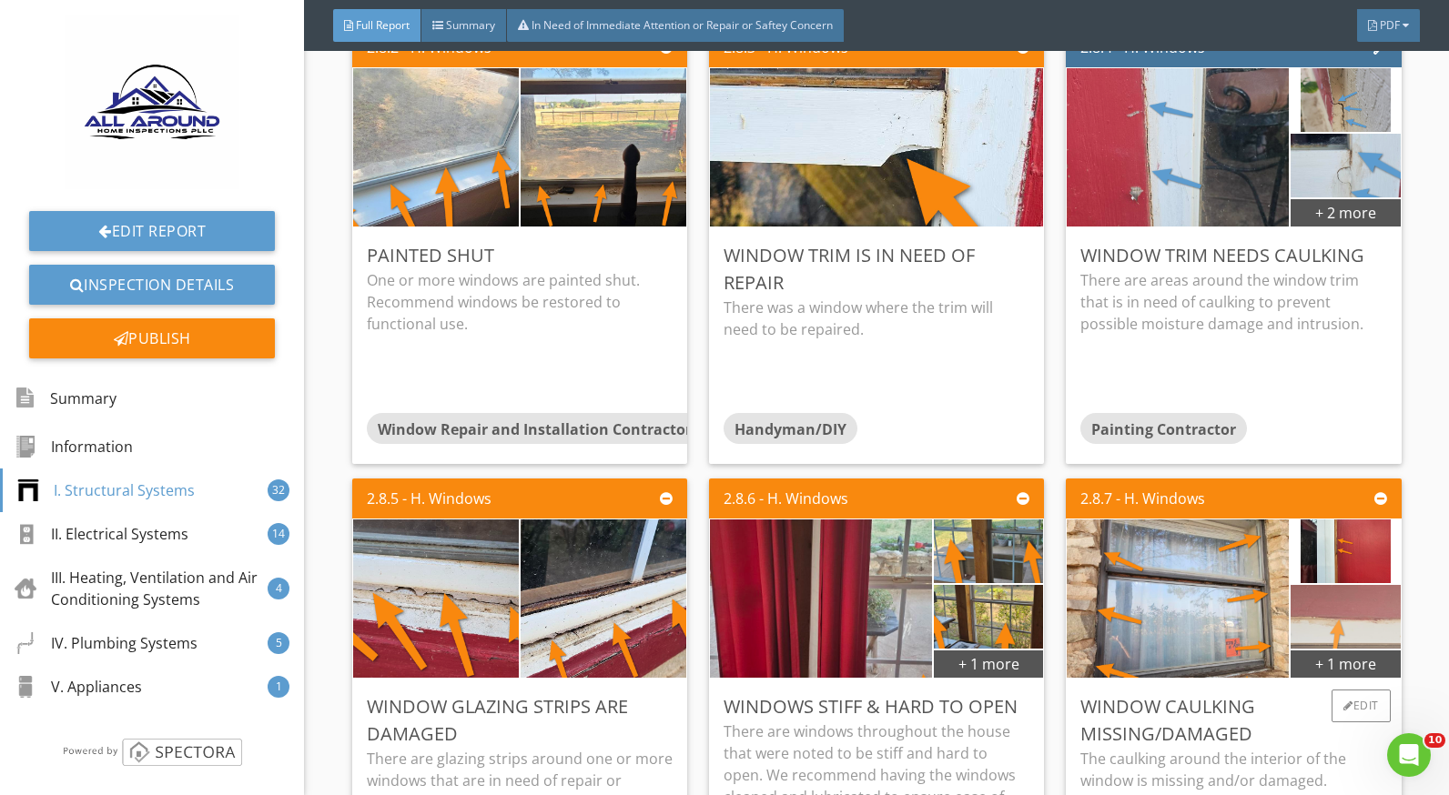
scroll to position [5643, 0]
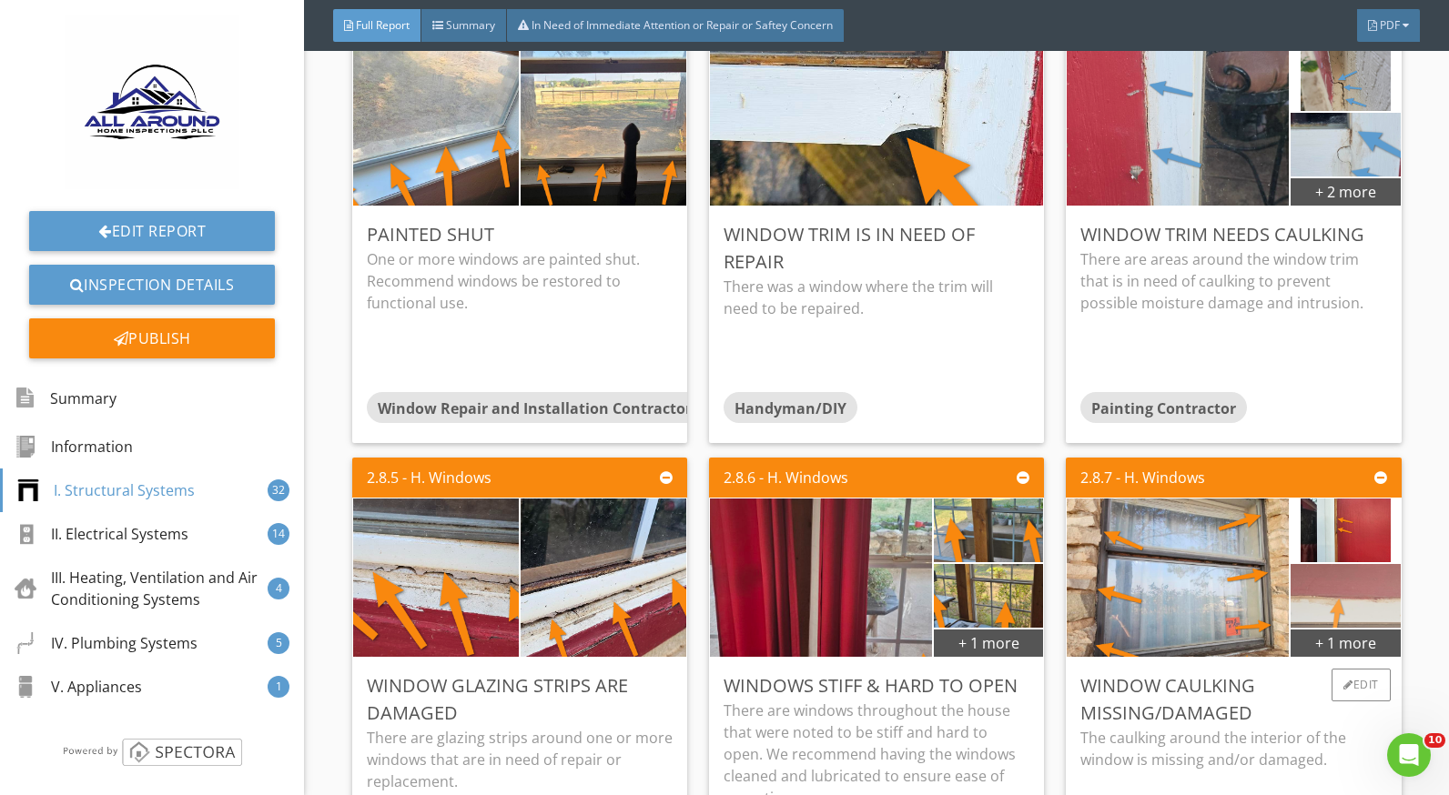
click at [1301, 587] on img at bounding box center [1345, 597] width 273 height 154
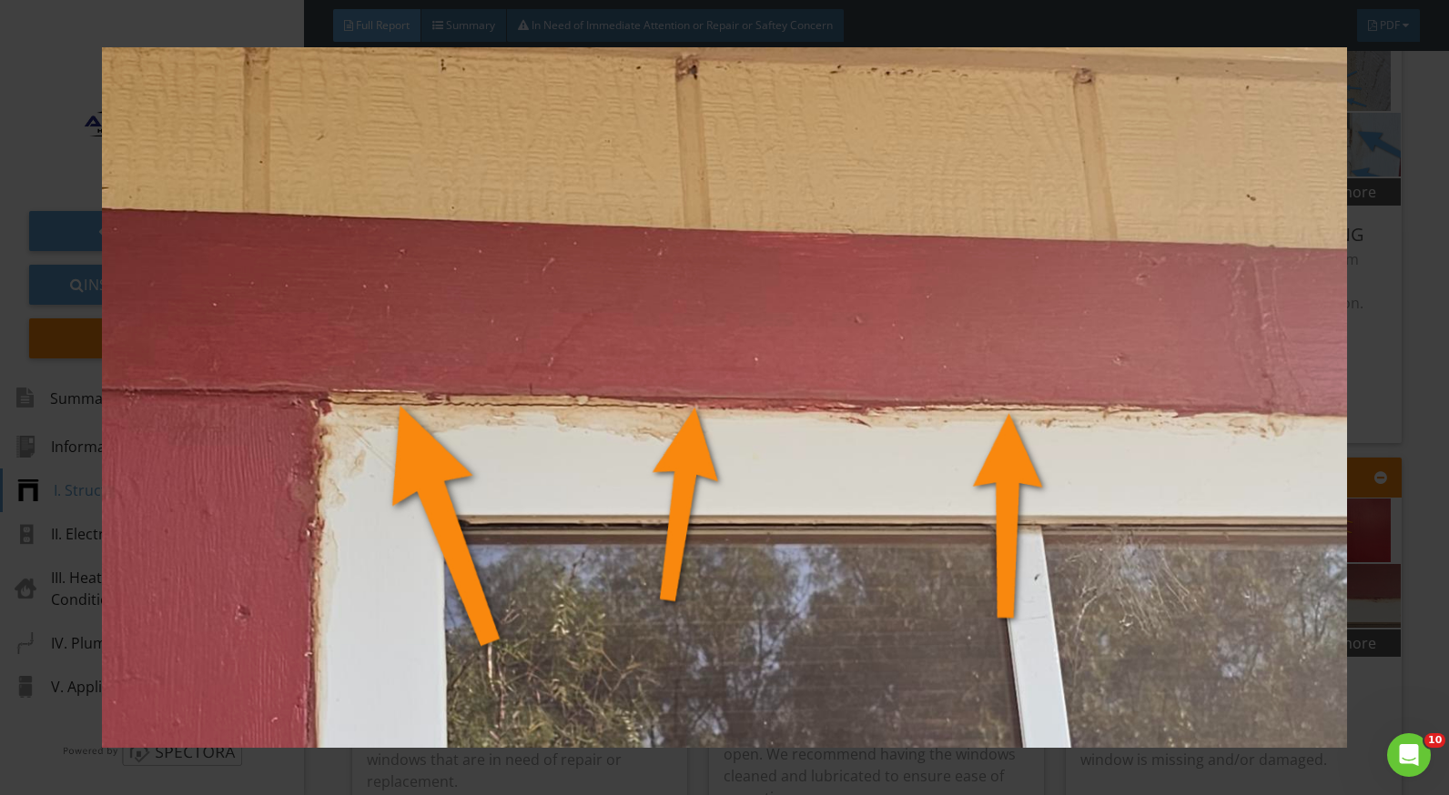
click at [1422, 607] on div at bounding box center [724, 397] width 1449 height 795
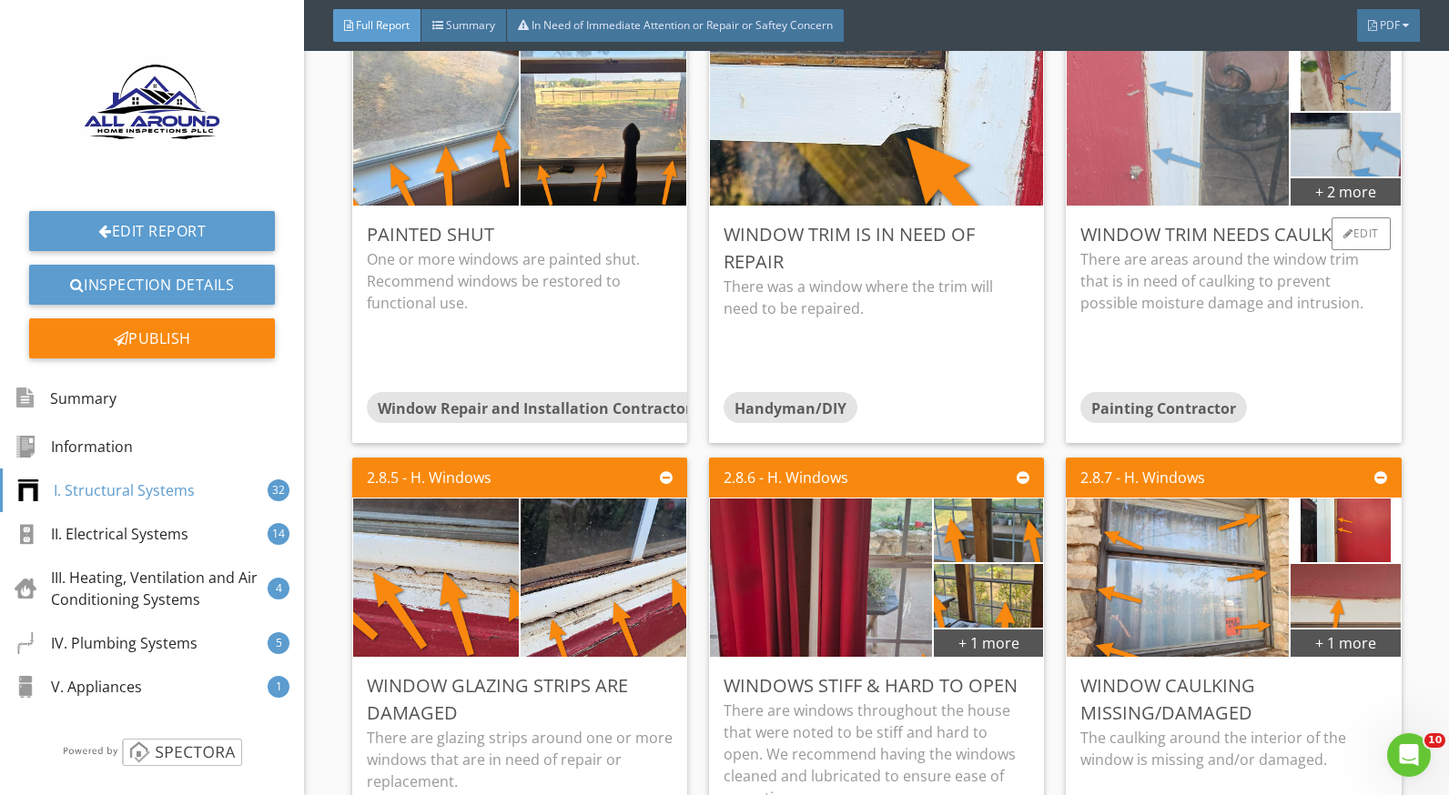
click at [1159, 182] on img at bounding box center [1178, 127] width 223 height 396
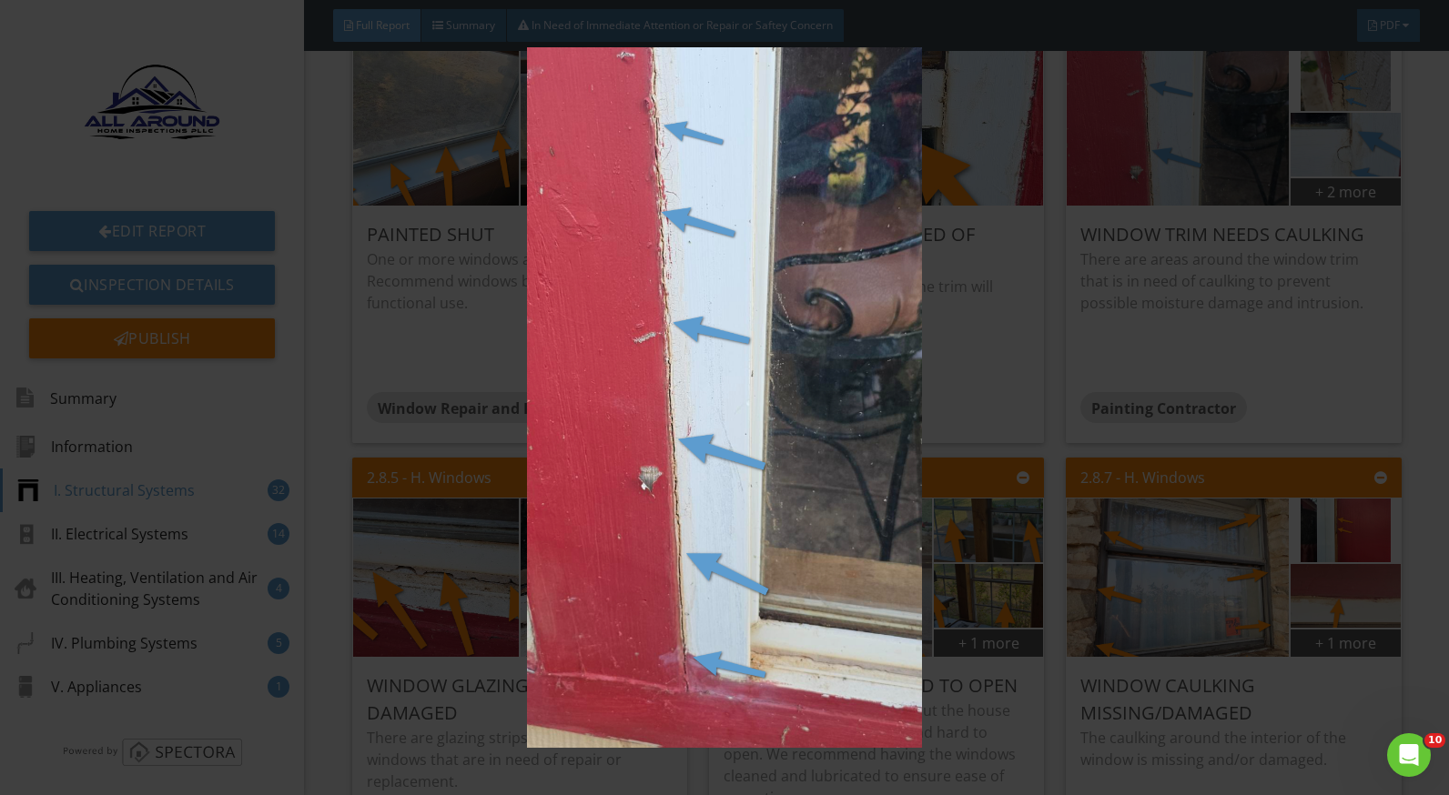
click at [1231, 305] on img at bounding box center [724, 397] width 1321 height 701
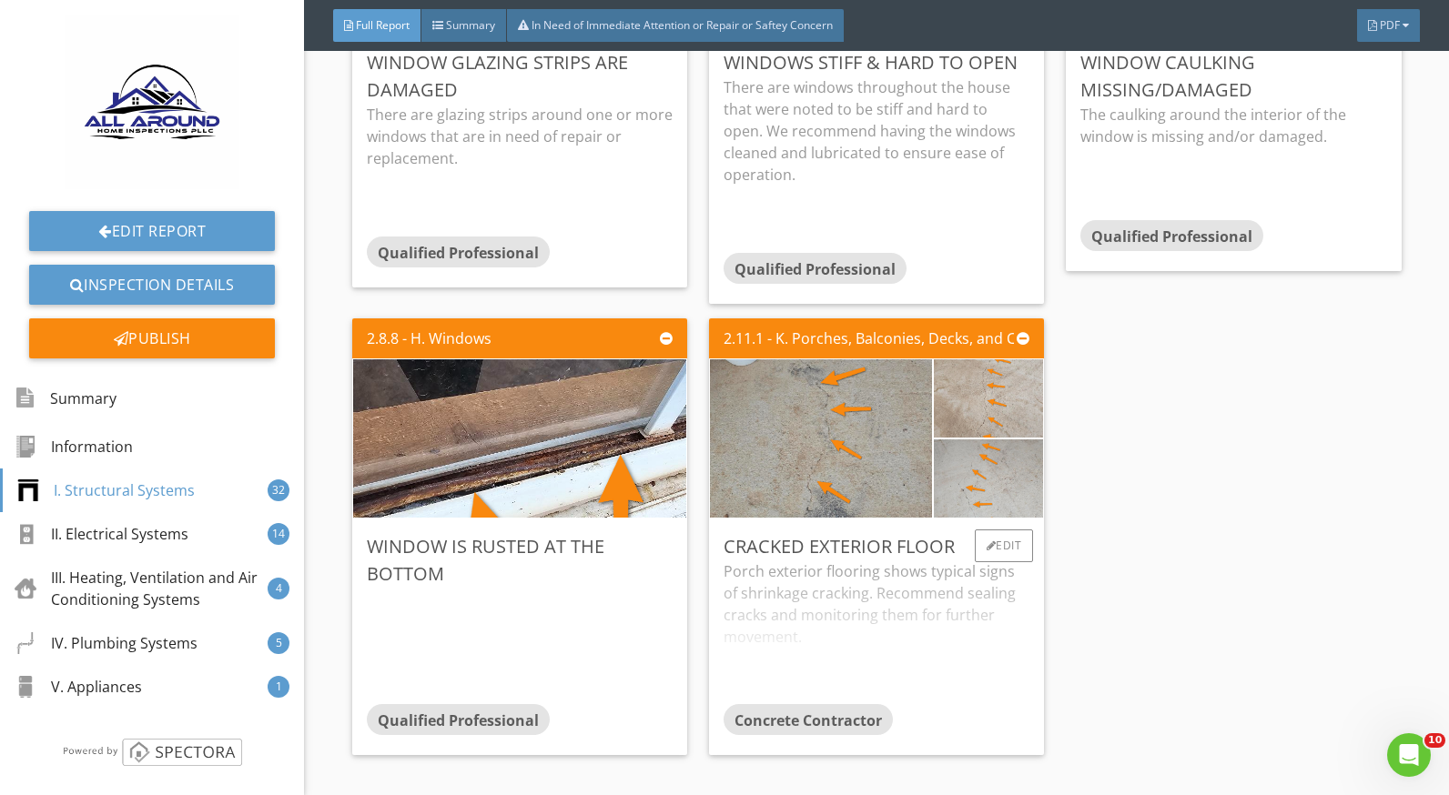
scroll to position [6280, 0]
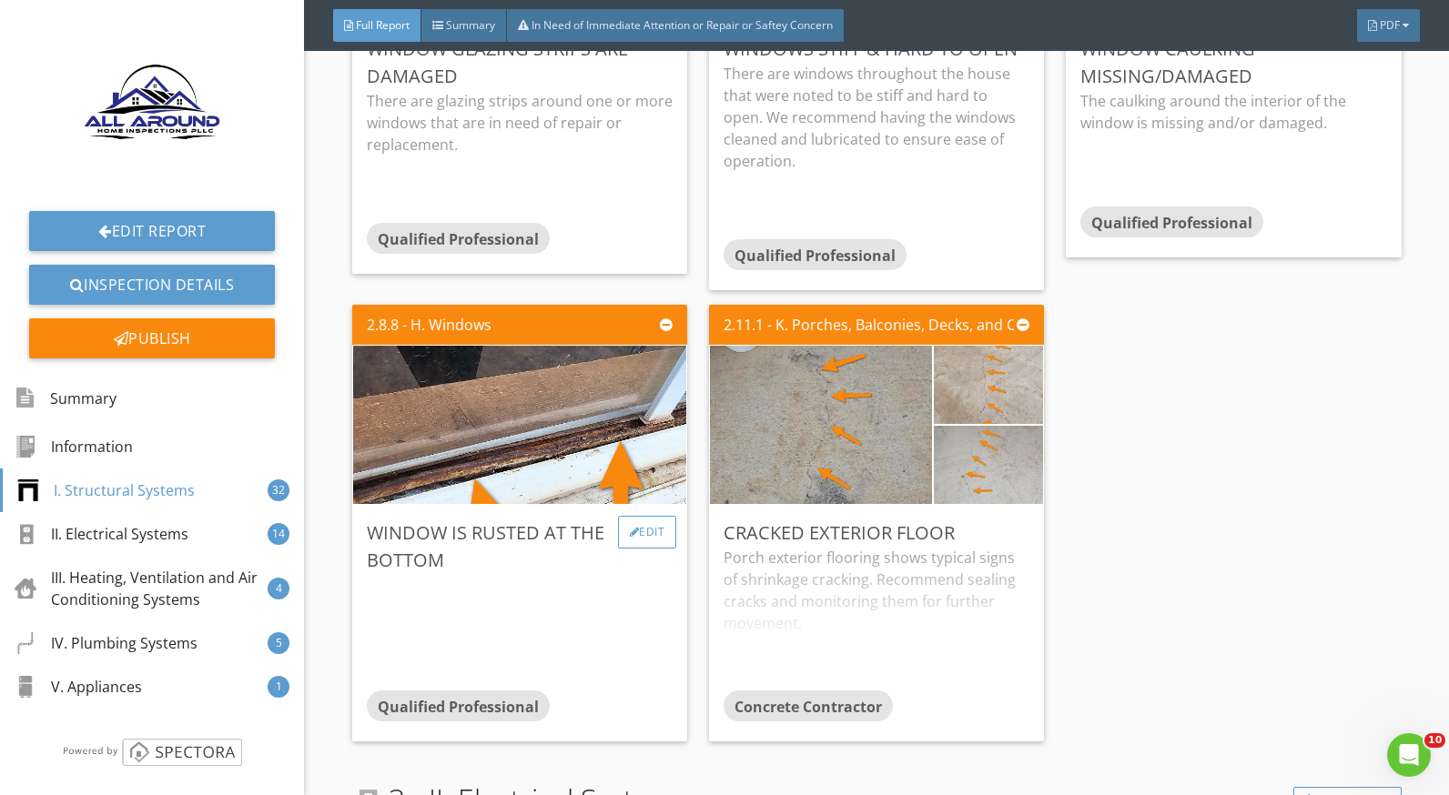
click at [633, 537] on div "Edit" at bounding box center [647, 532] width 59 height 33
click at [1278, 495] on div at bounding box center [724, 397] width 1449 height 795
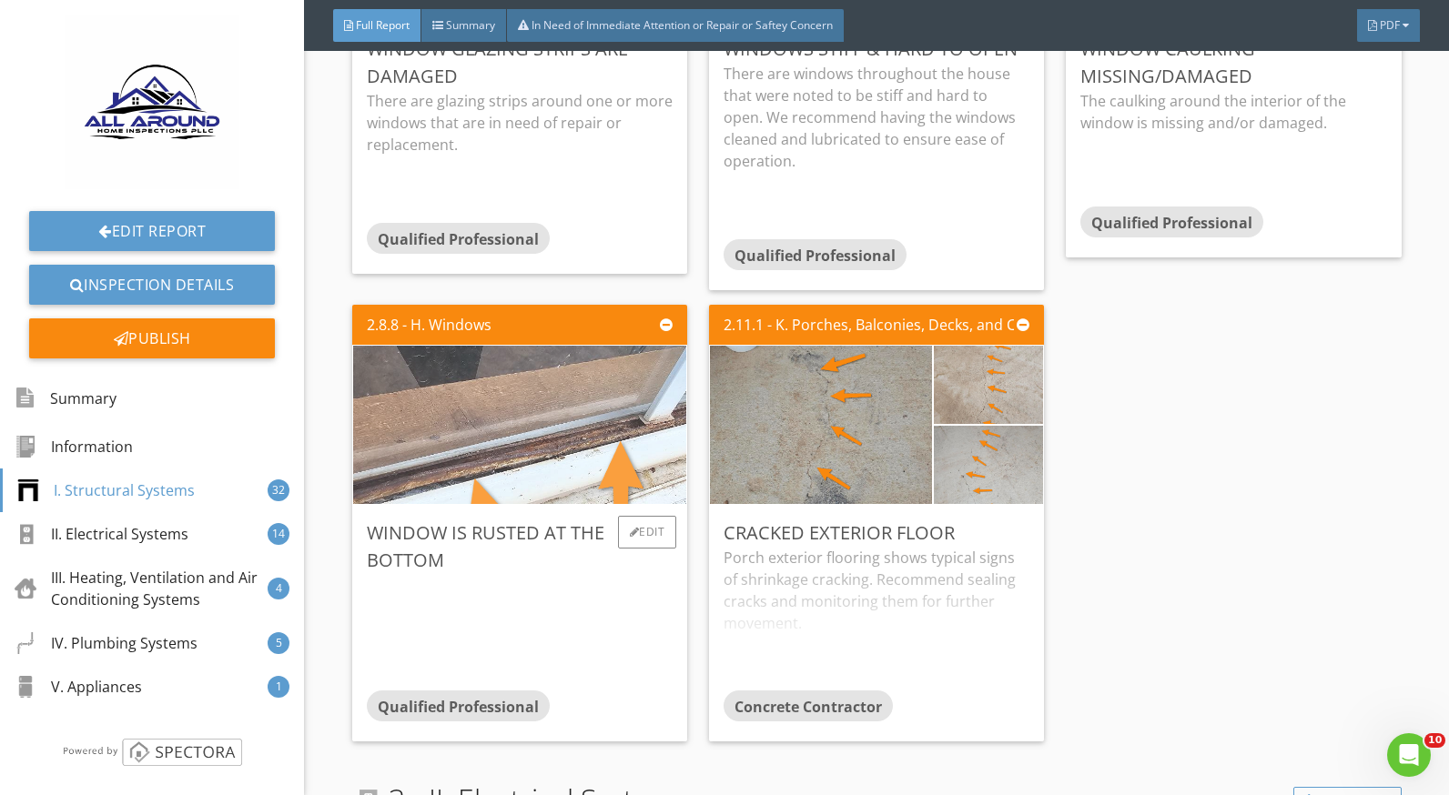
click at [586, 388] on img at bounding box center [519, 425] width 703 height 396
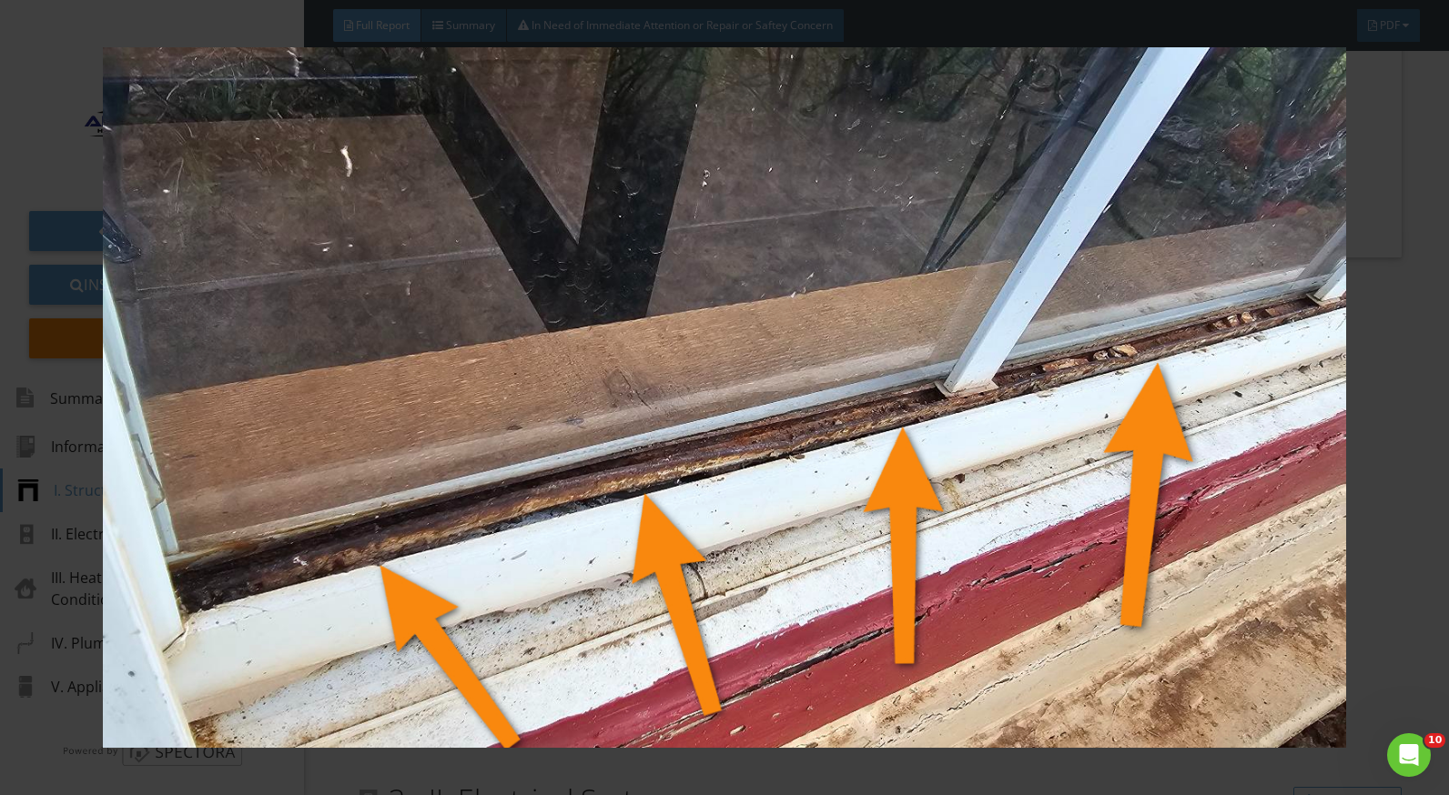
click at [1410, 627] on div at bounding box center [724, 397] width 1449 height 795
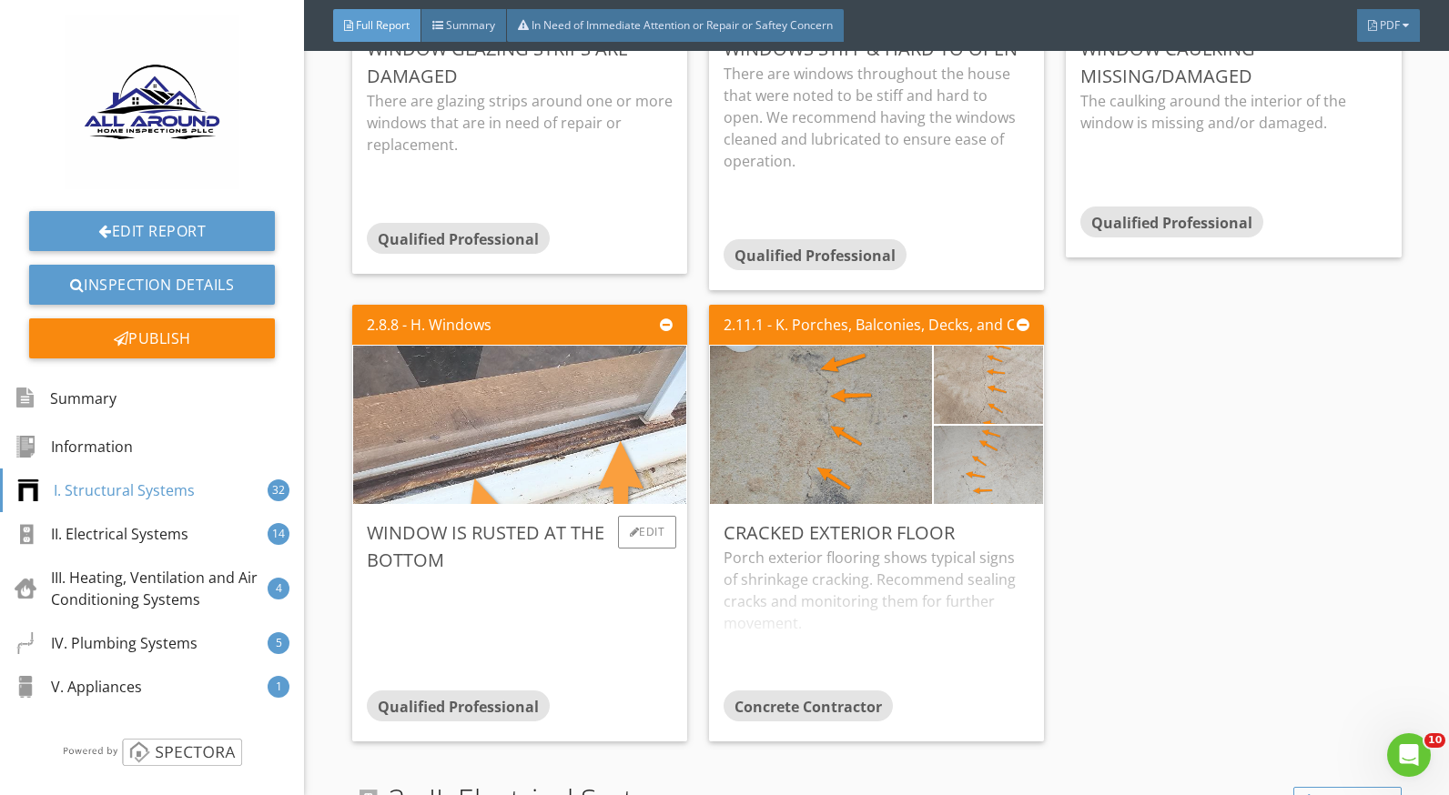
click at [521, 448] on img at bounding box center [519, 425] width 703 height 396
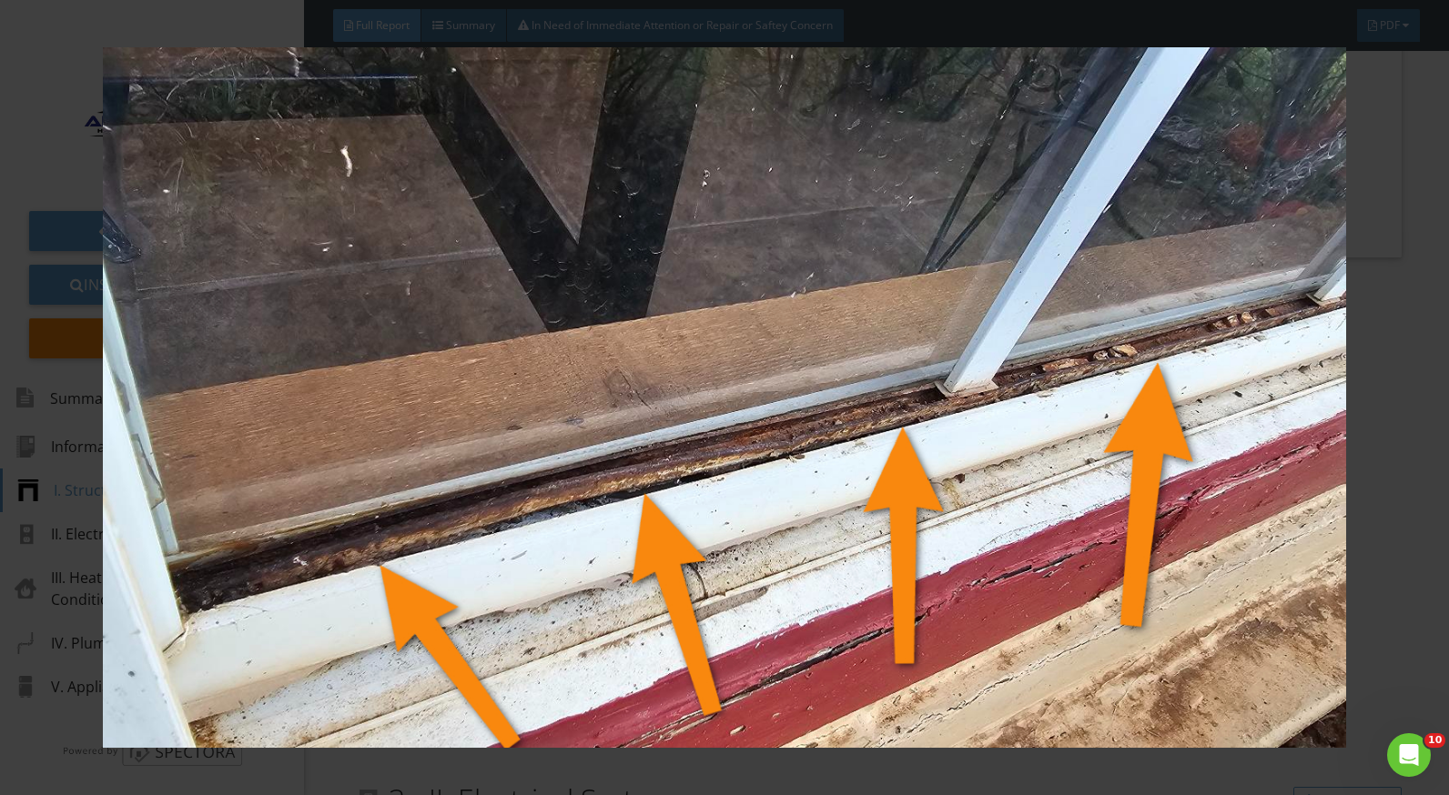
click at [1393, 521] on div at bounding box center [724, 397] width 1449 height 795
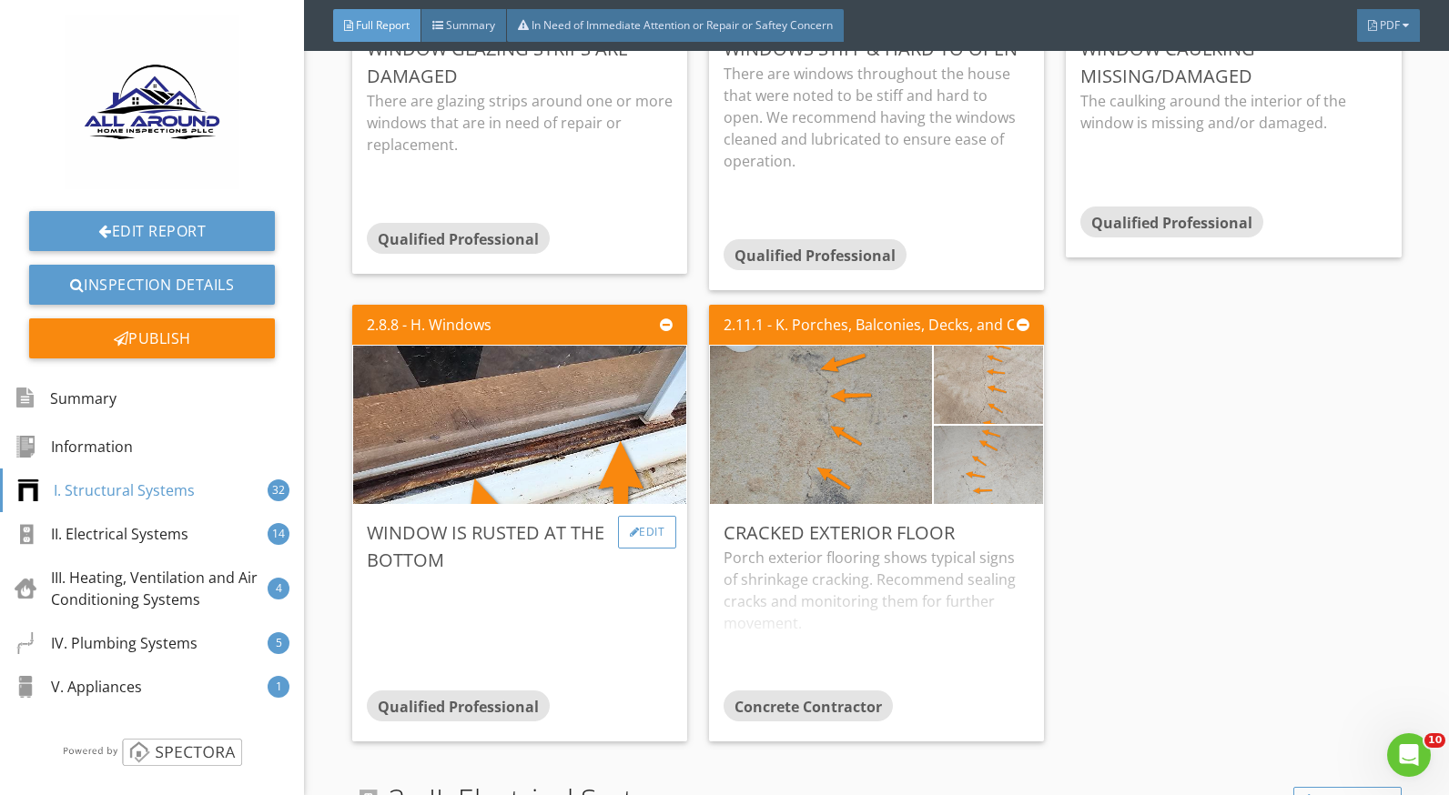
click at [630, 533] on div at bounding box center [635, 532] width 10 height 11
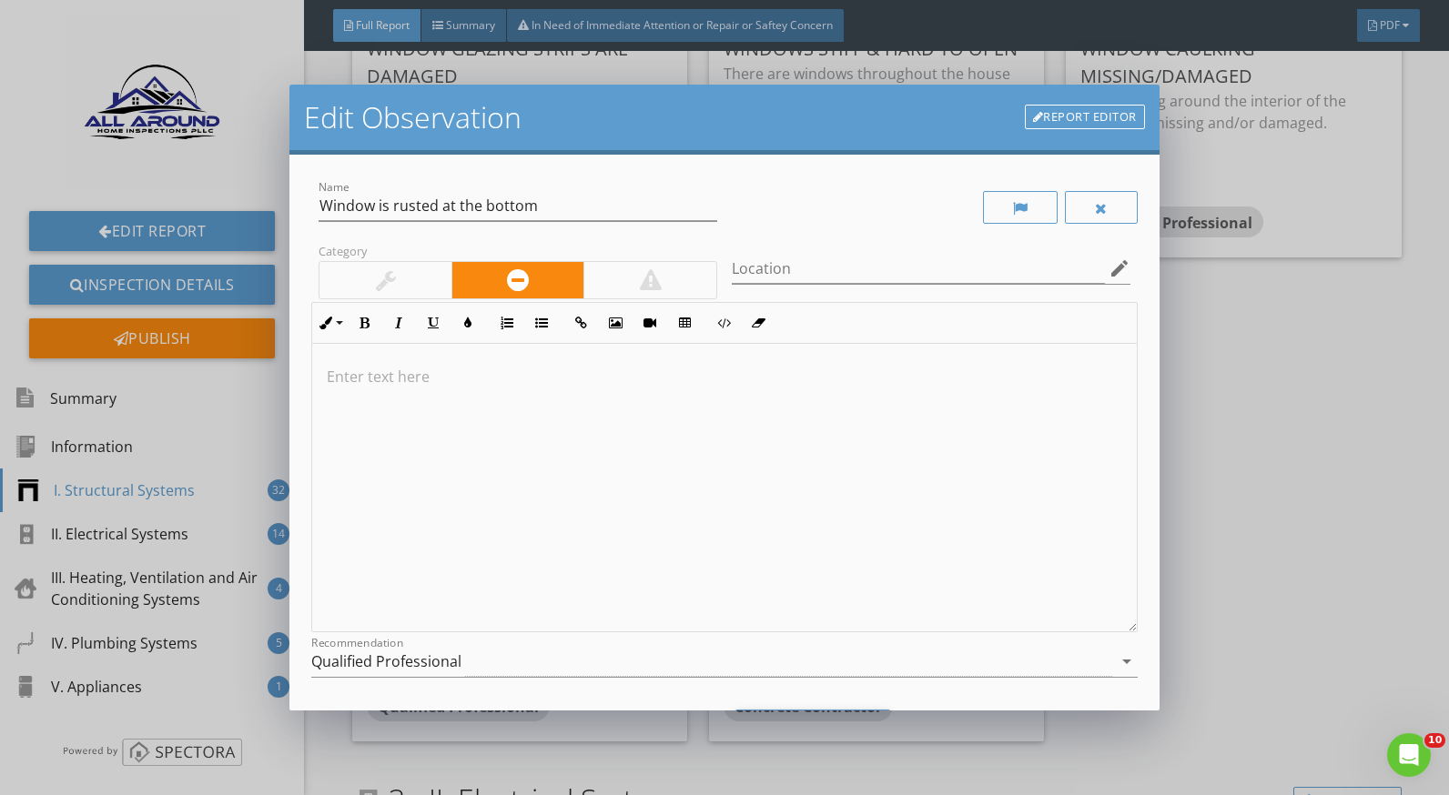
click at [454, 382] on p at bounding box center [724, 377] width 795 height 22
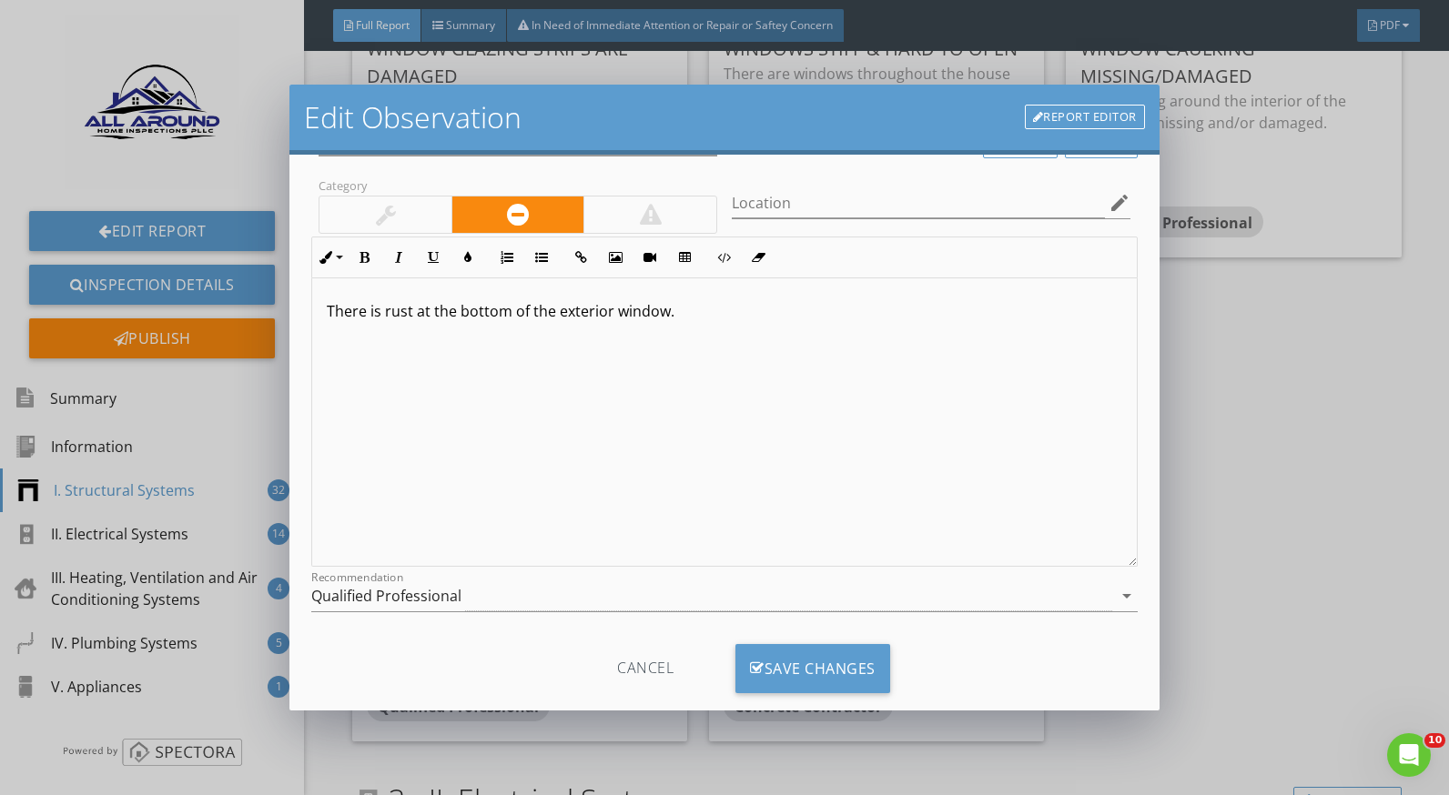
scroll to position [97, 0]
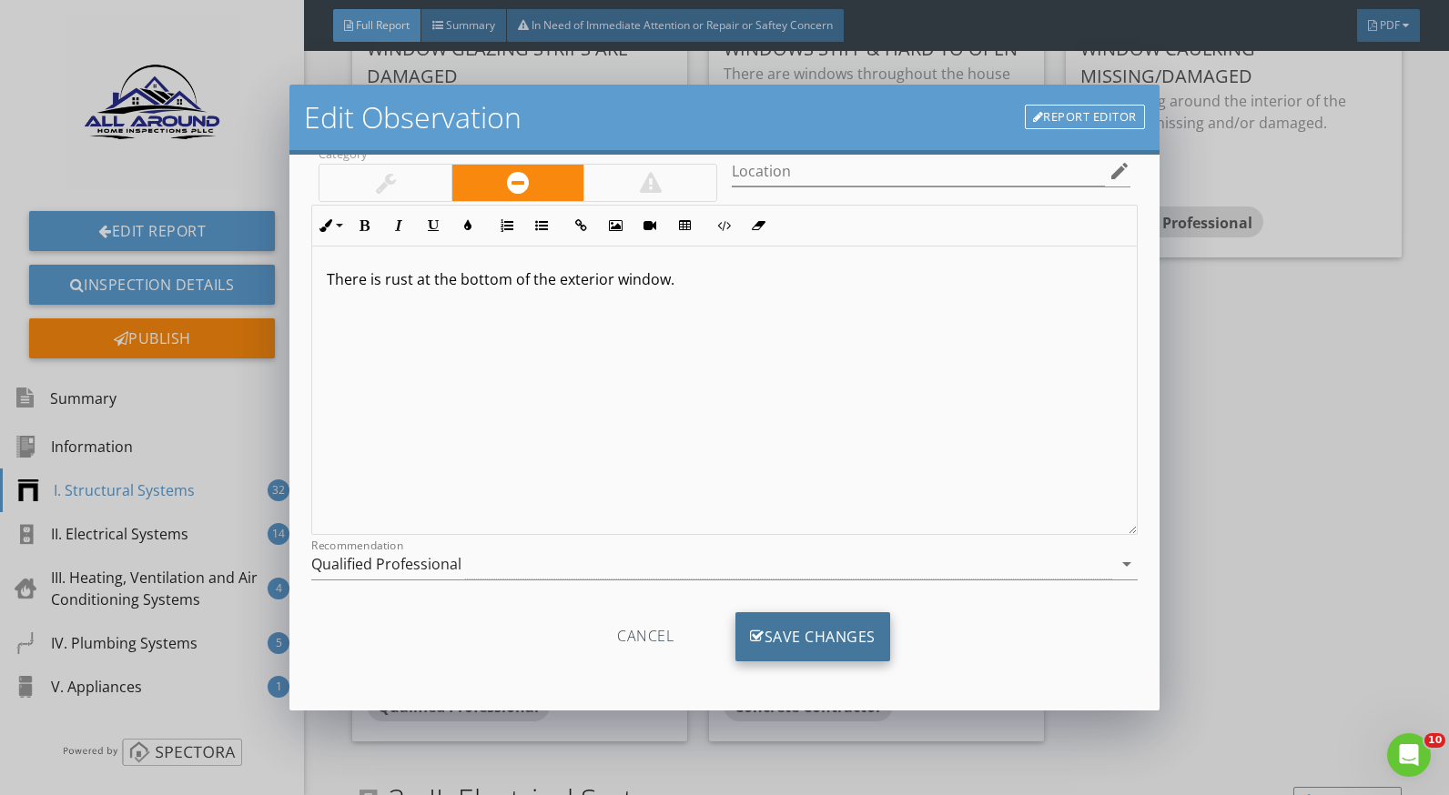
click at [865, 634] on div "Save Changes" at bounding box center [812, 637] width 155 height 49
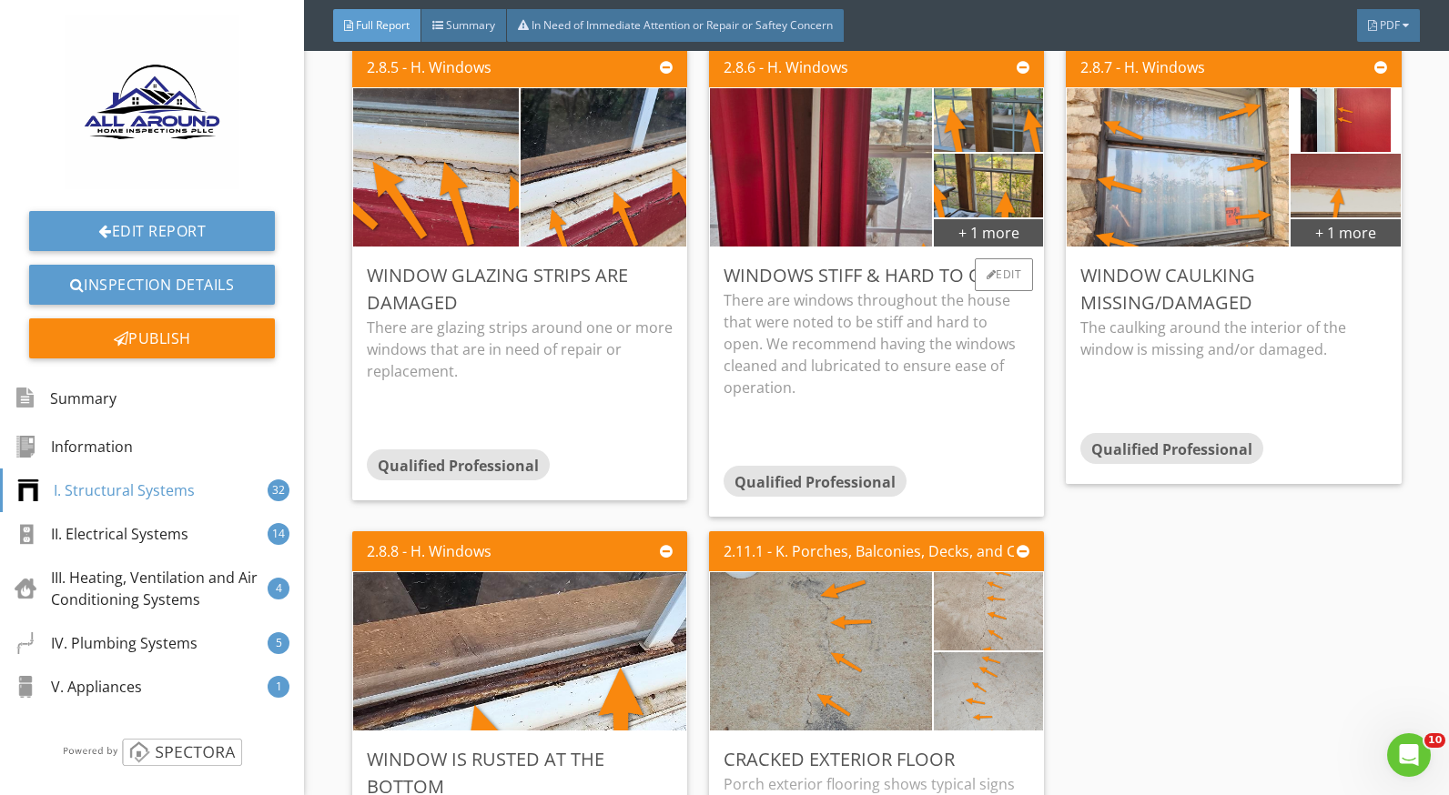
scroll to position [6189, 0]
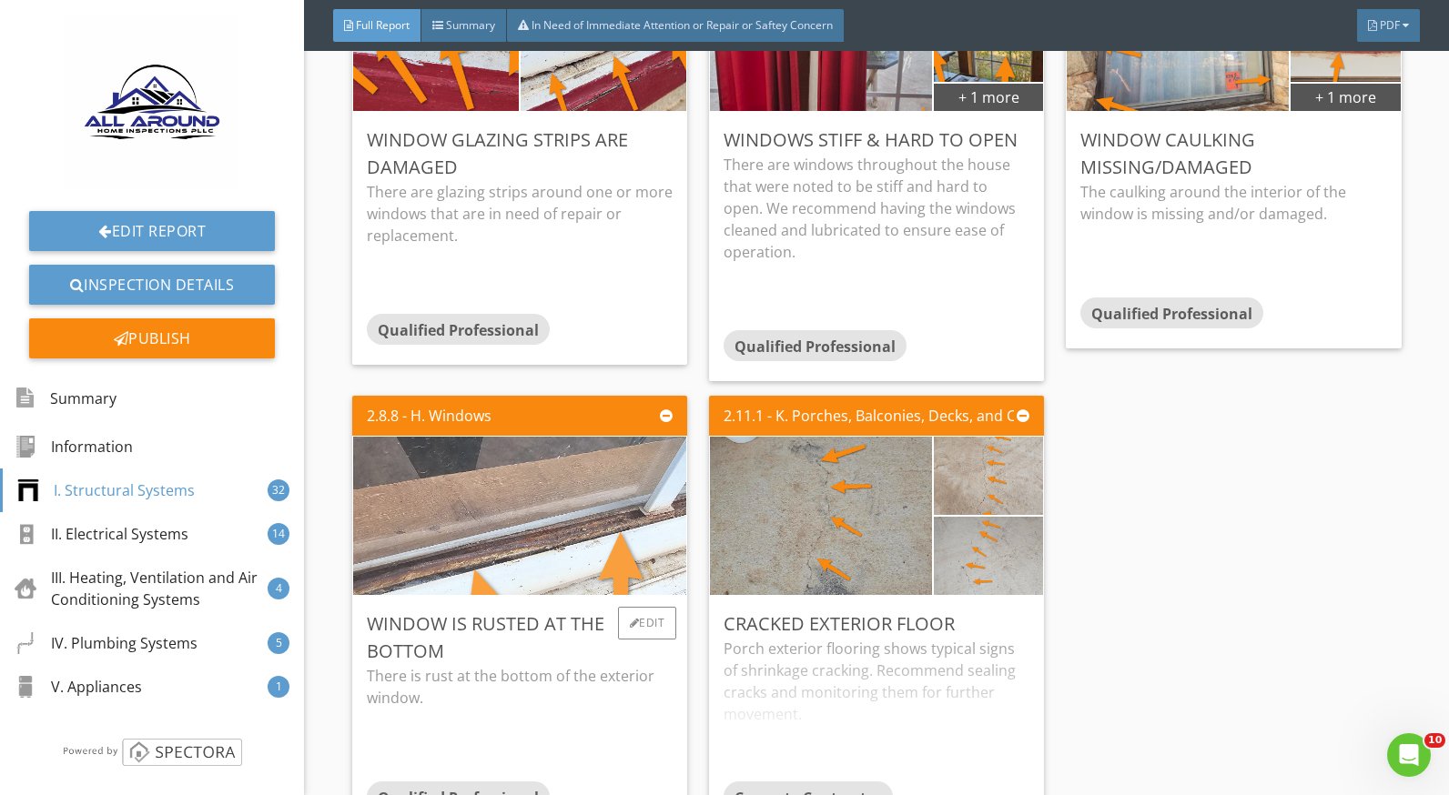
click at [548, 532] on img at bounding box center [519, 516] width 703 height 396
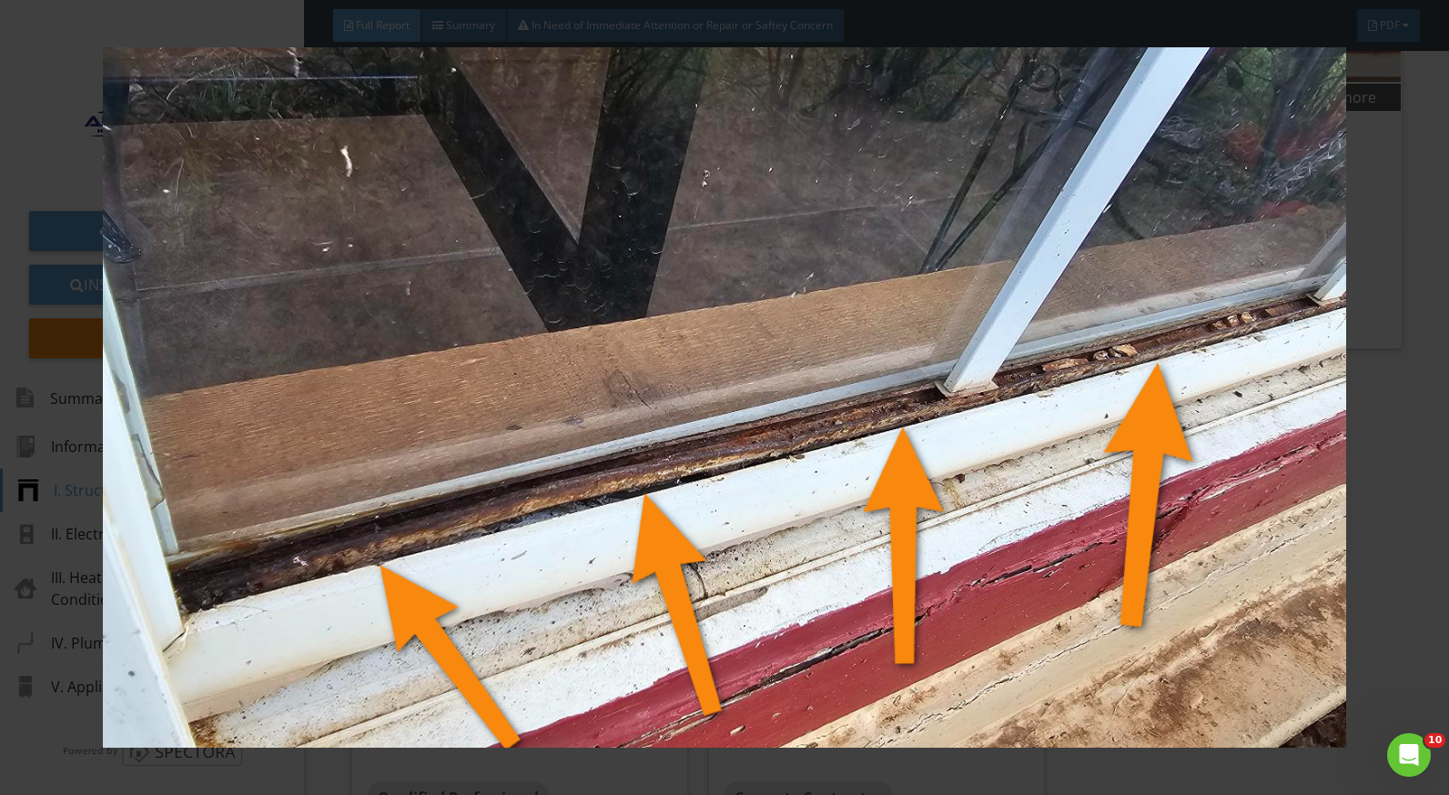
click at [1389, 557] on div at bounding box center [724, 397] width 1449 height 795
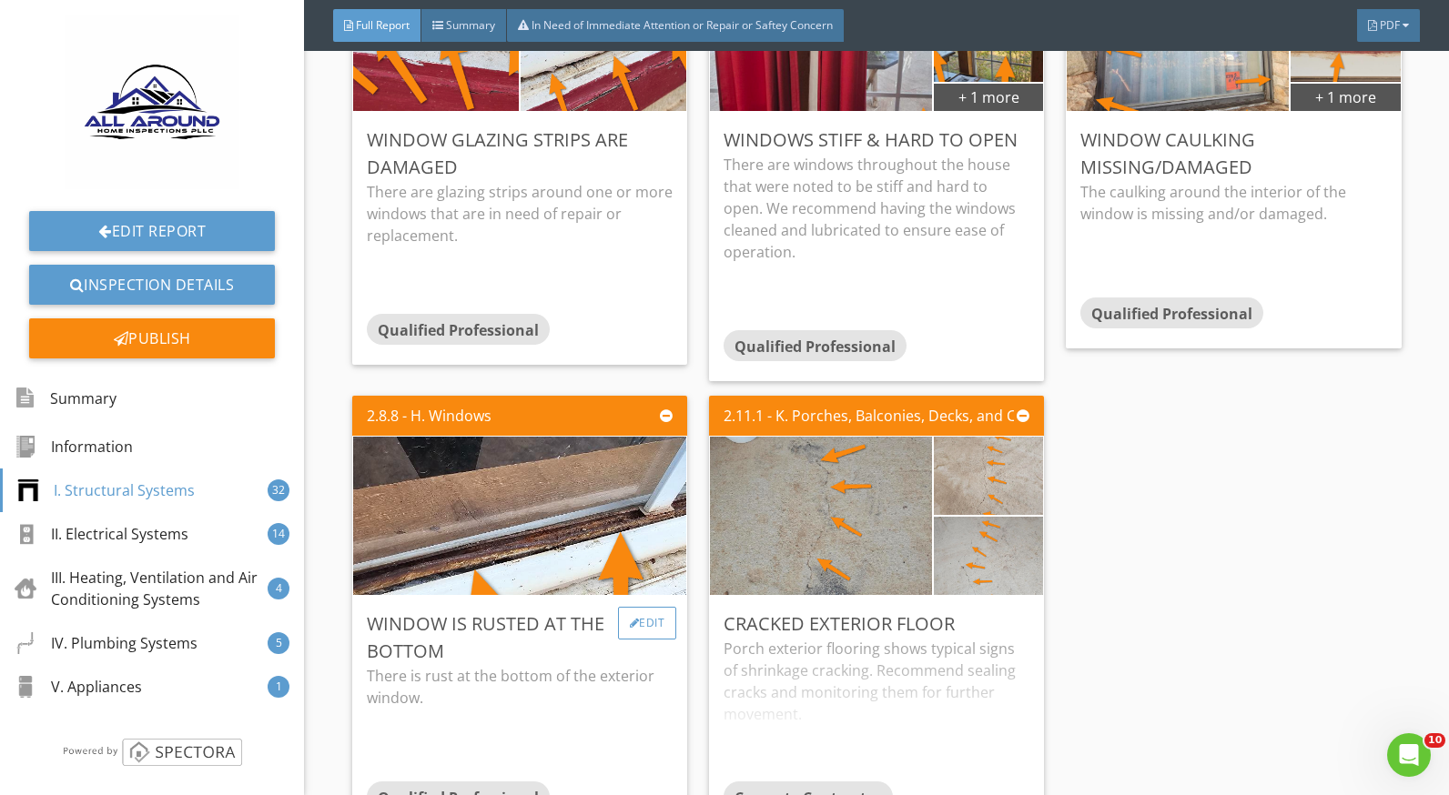
click at [631, 623] on div at bounding box center [635, 623] width 10 height 11
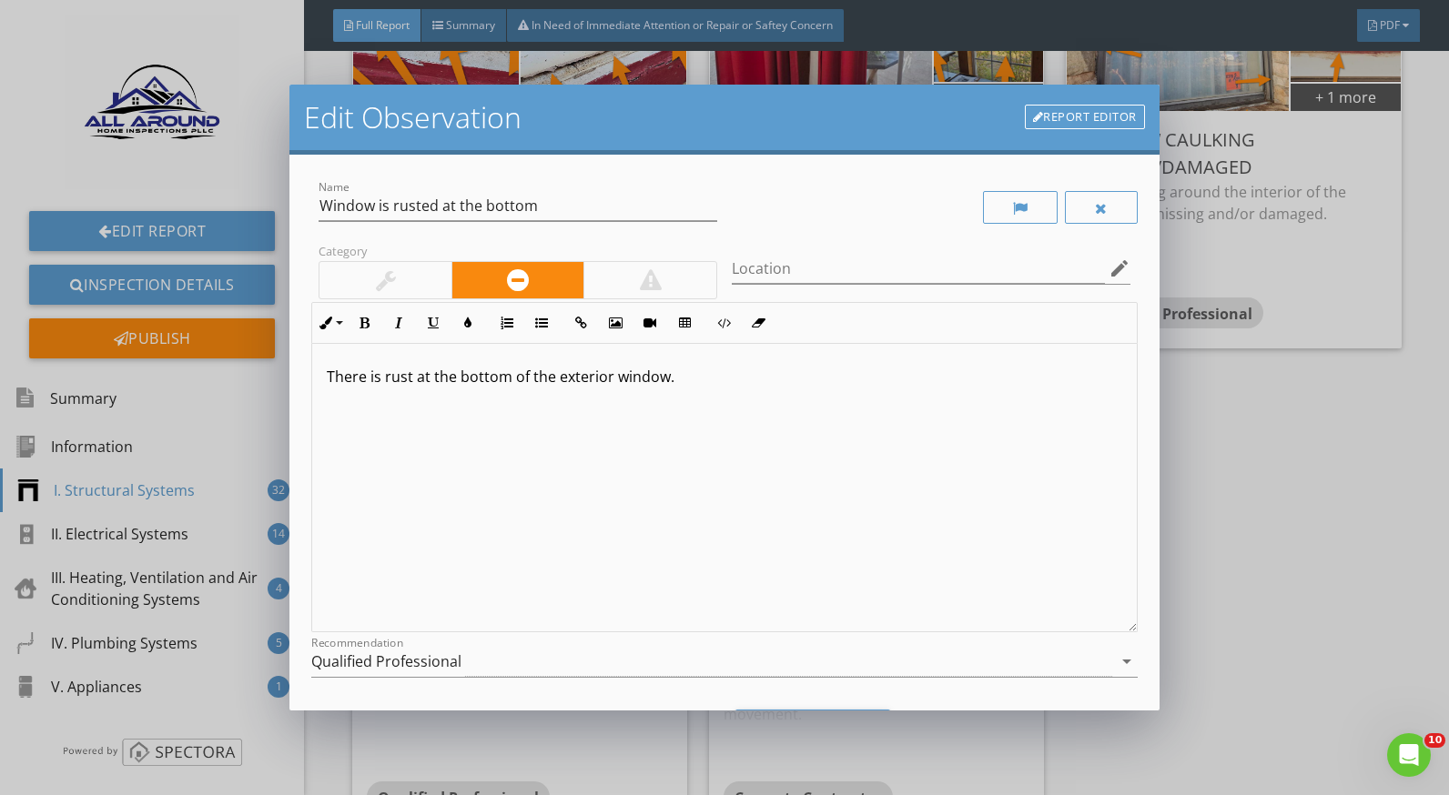
click at [558, 380] on p "There is rust at the bottom of the exterior window." at bounding box center [724, 377] width 795 height 22
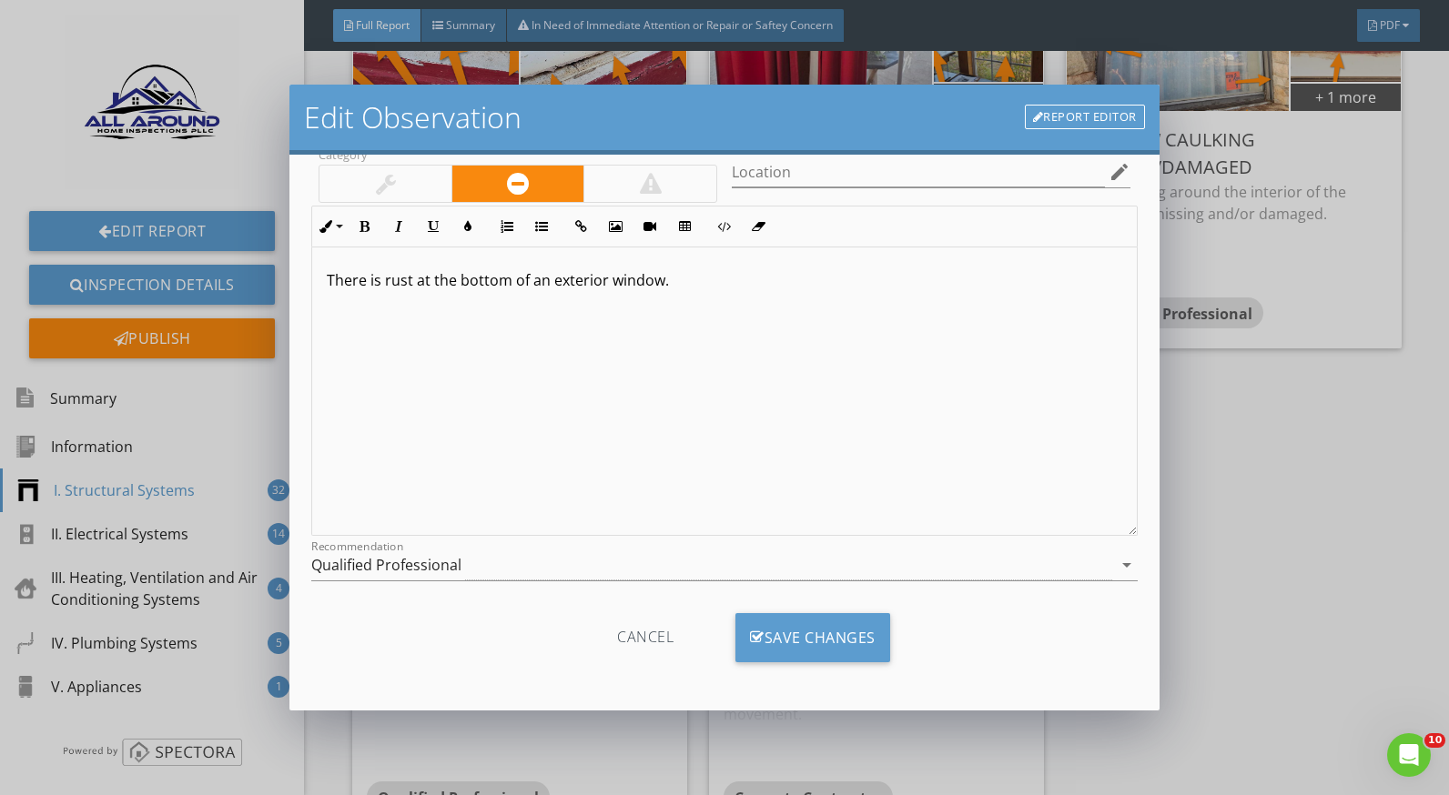
scroll to position [97, 0]
click at [859, 624] on div "Save Changes" at bounding box center [812, 637] width 155 height 49
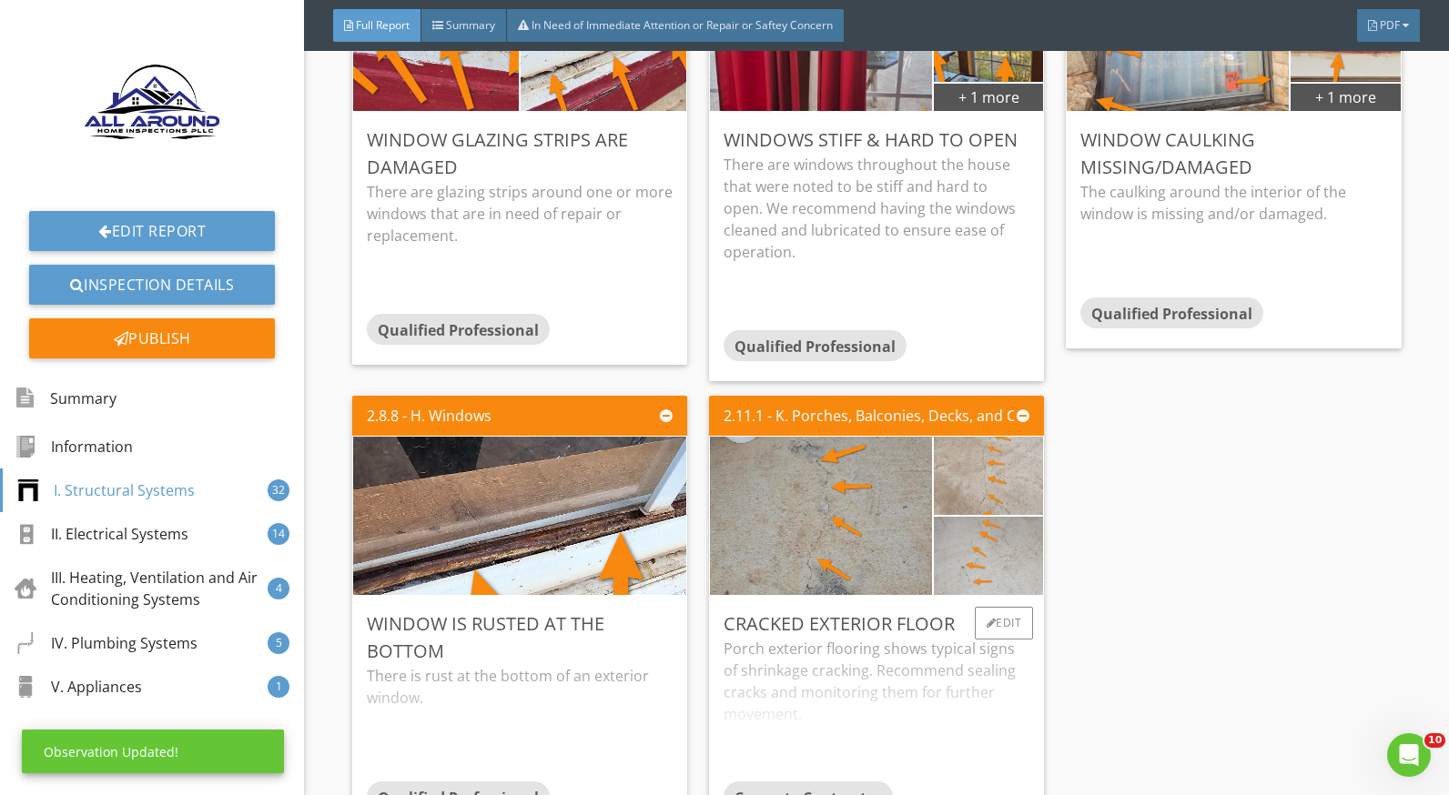
scroll to position [6371, 0]
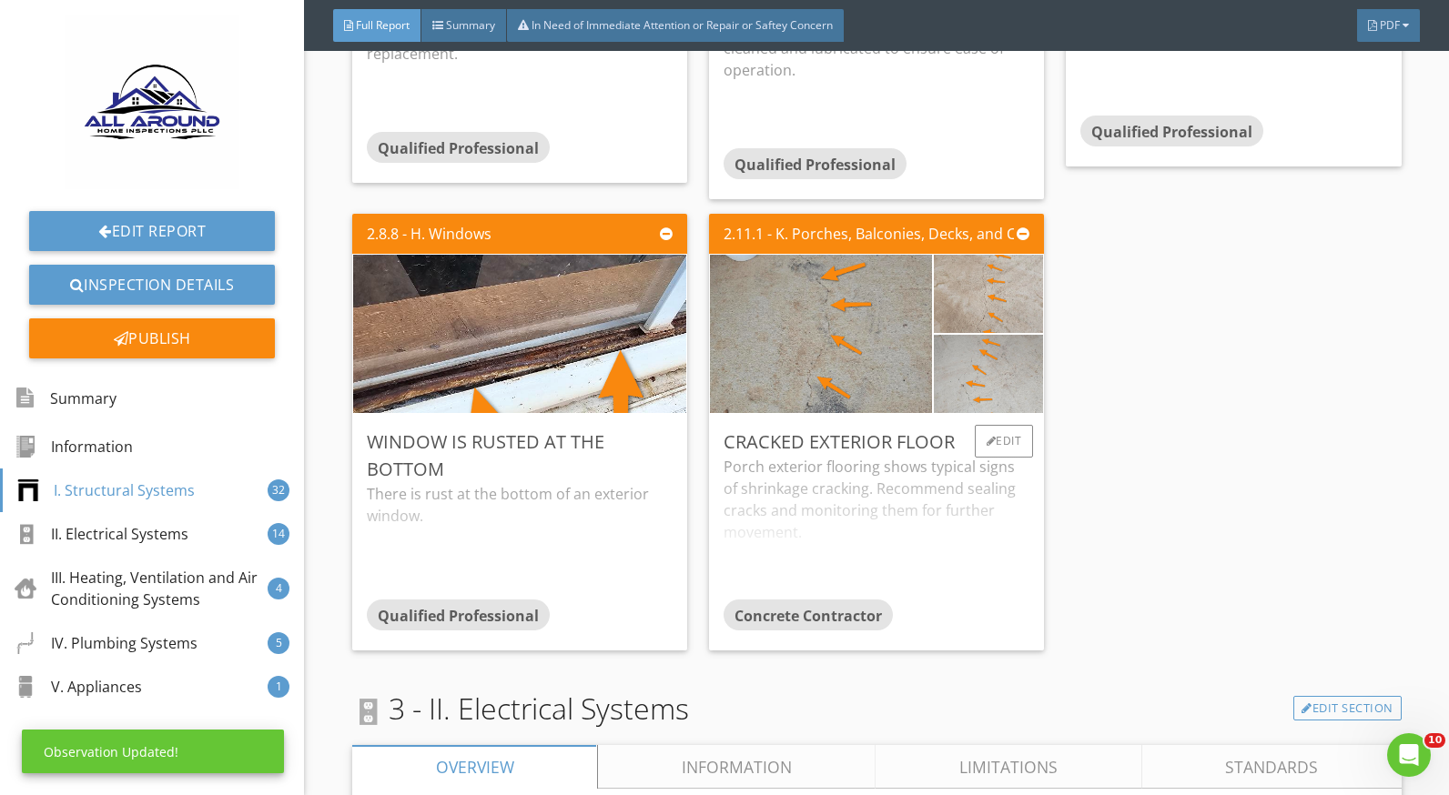
click at [776, 474] on div "Porch exterior flooring shows typical signs of shrinkage cracking. Recommend se…" at bounding box center [877, 528] width 306 height 144
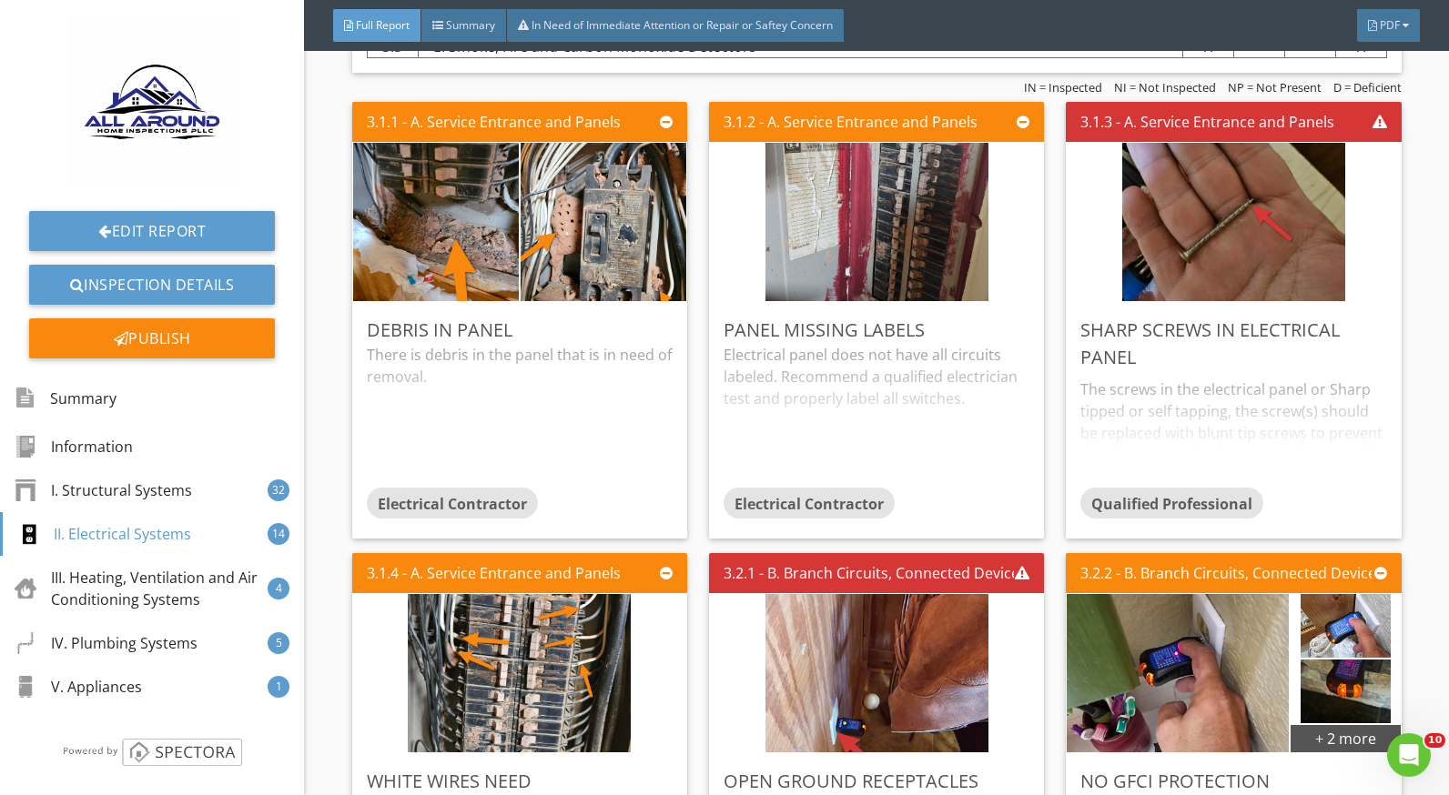
scroll to position [7099, 0]
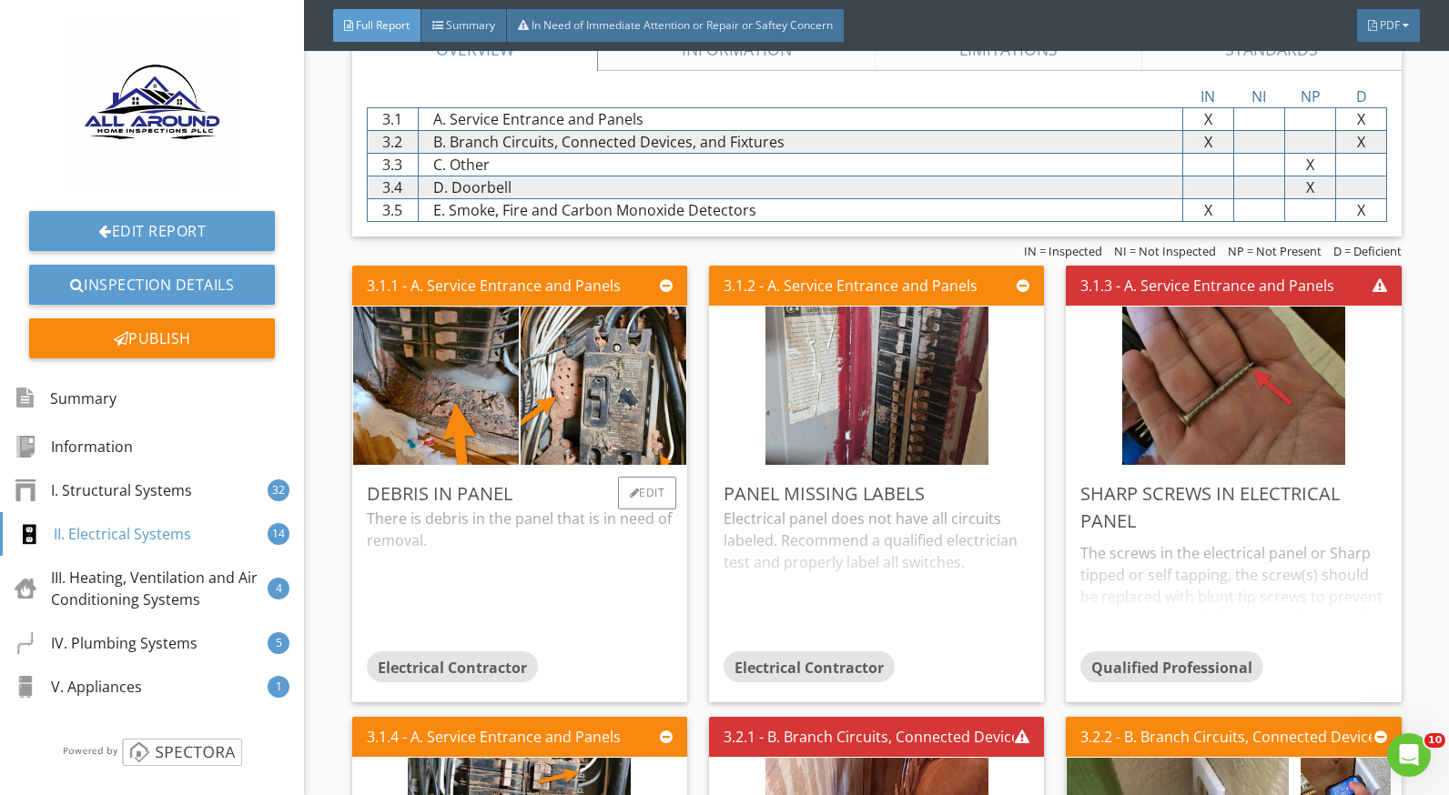
click at [472, 532] on div "There is debris in the panel that is in need of removal." at bounding box center [520, 580] width 306 height 144
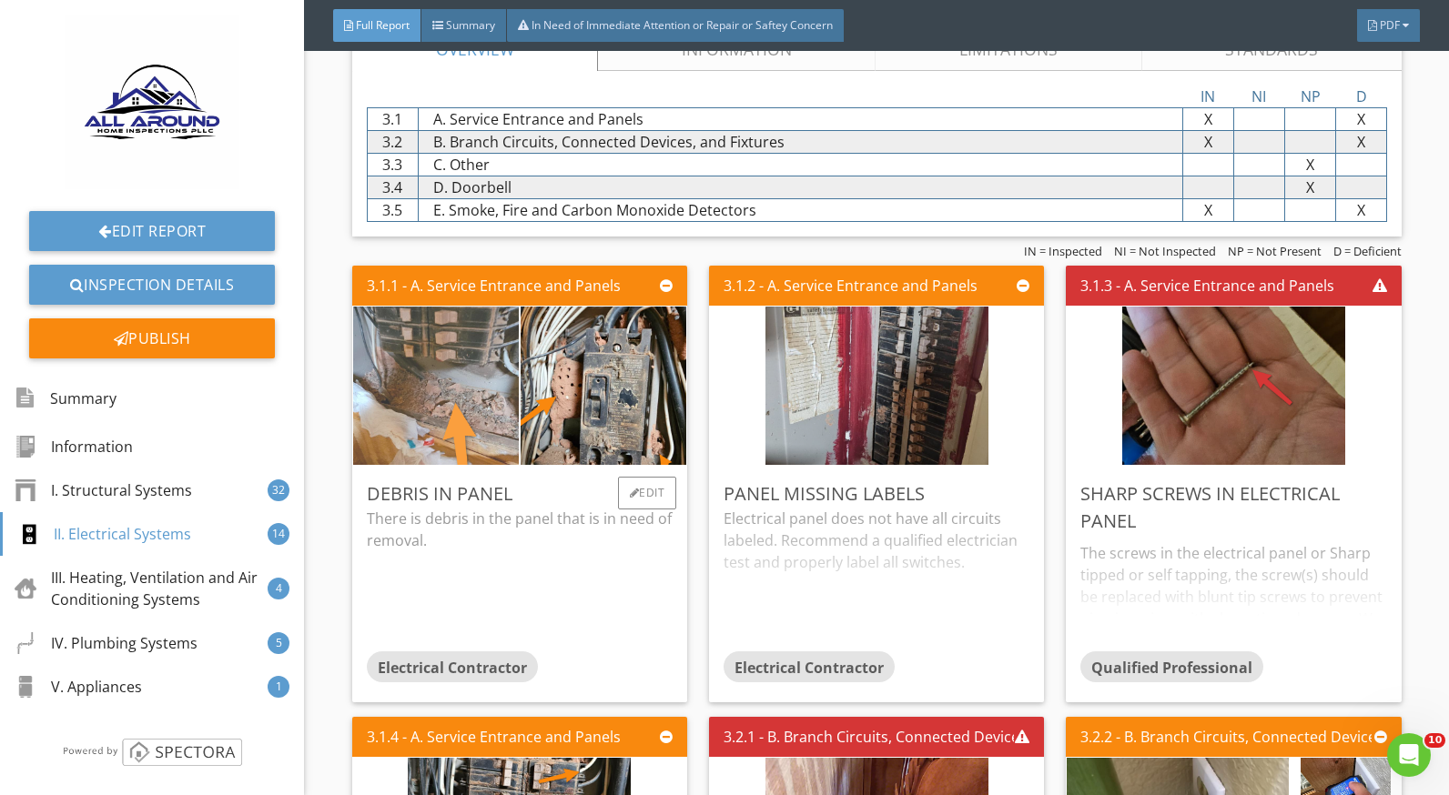
click at [457, 425] on img at bounding box center [435, 385] width 223 height 396
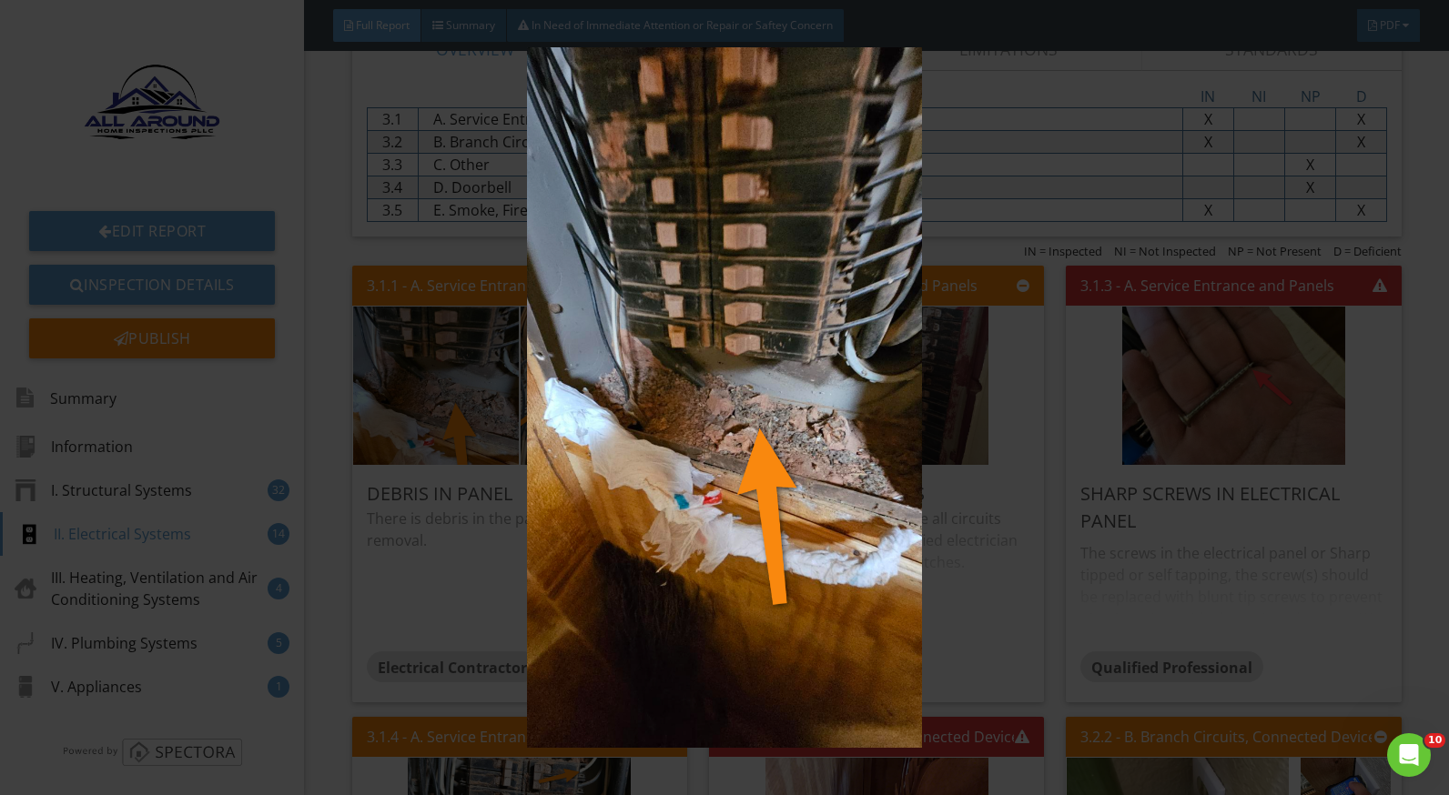
click at [1007, 554] on img at bounding box center [724, 397] width 1321 height 701
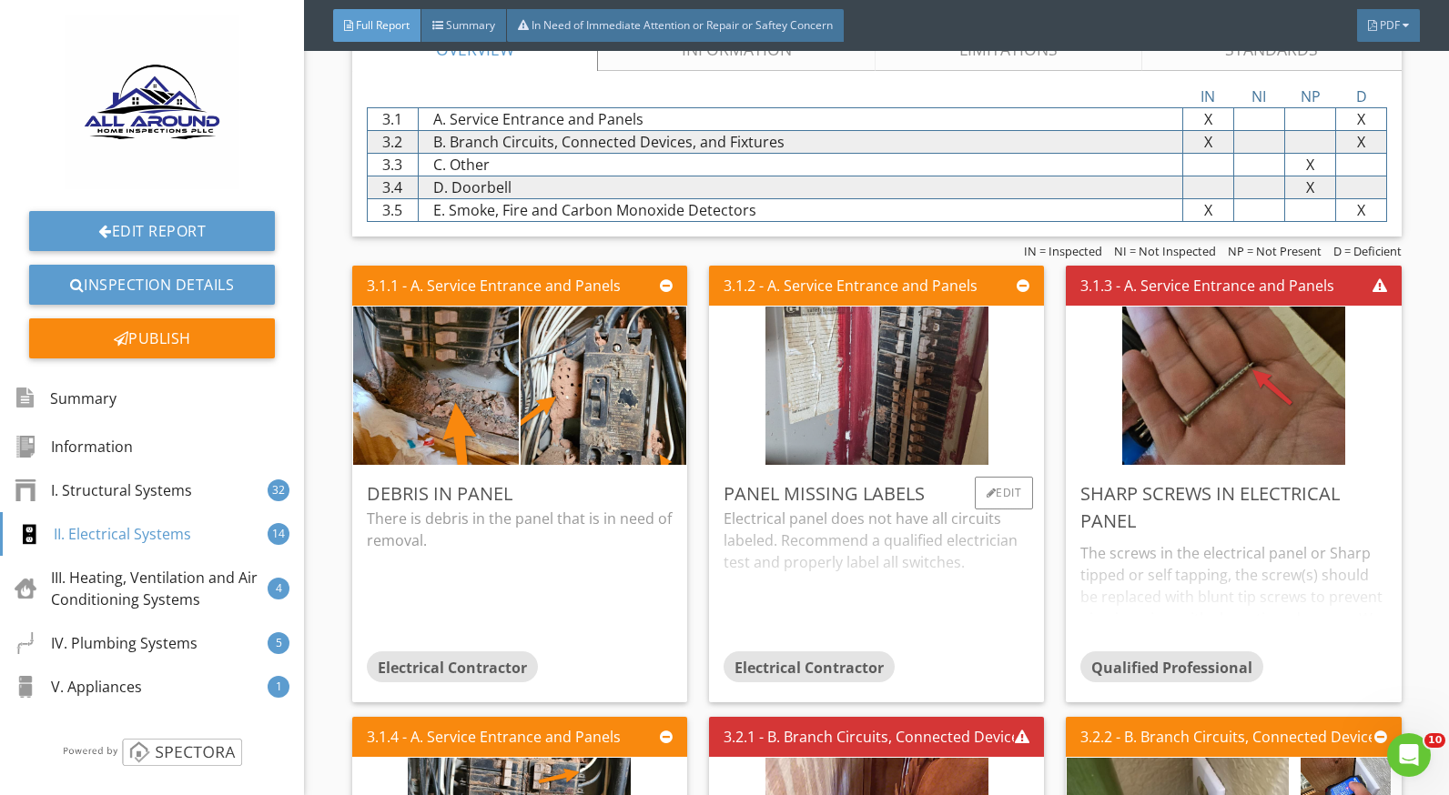
click at [815, 508] on div "Electrical panel does not have all circuits labeled. Recommend a qualified elec…" at bounding box center [877, 580] width 306 height 144
click at [1144, 552] on div "The screws in the electrical panel or Sharp tipped or self tapping, the screw(s…" at bounding box center [1233, 593] width 306 height 116
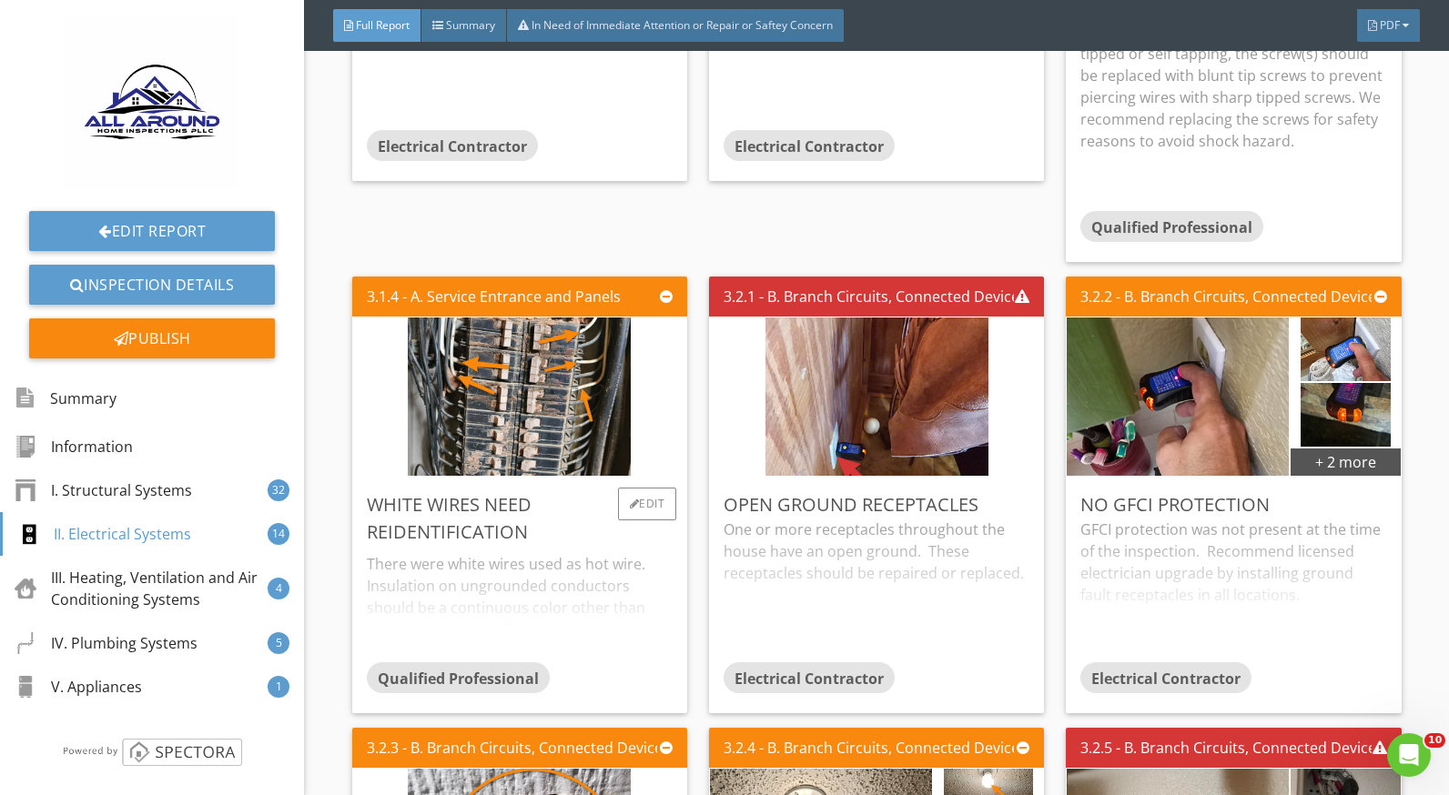
scroll to position [7736, 0]
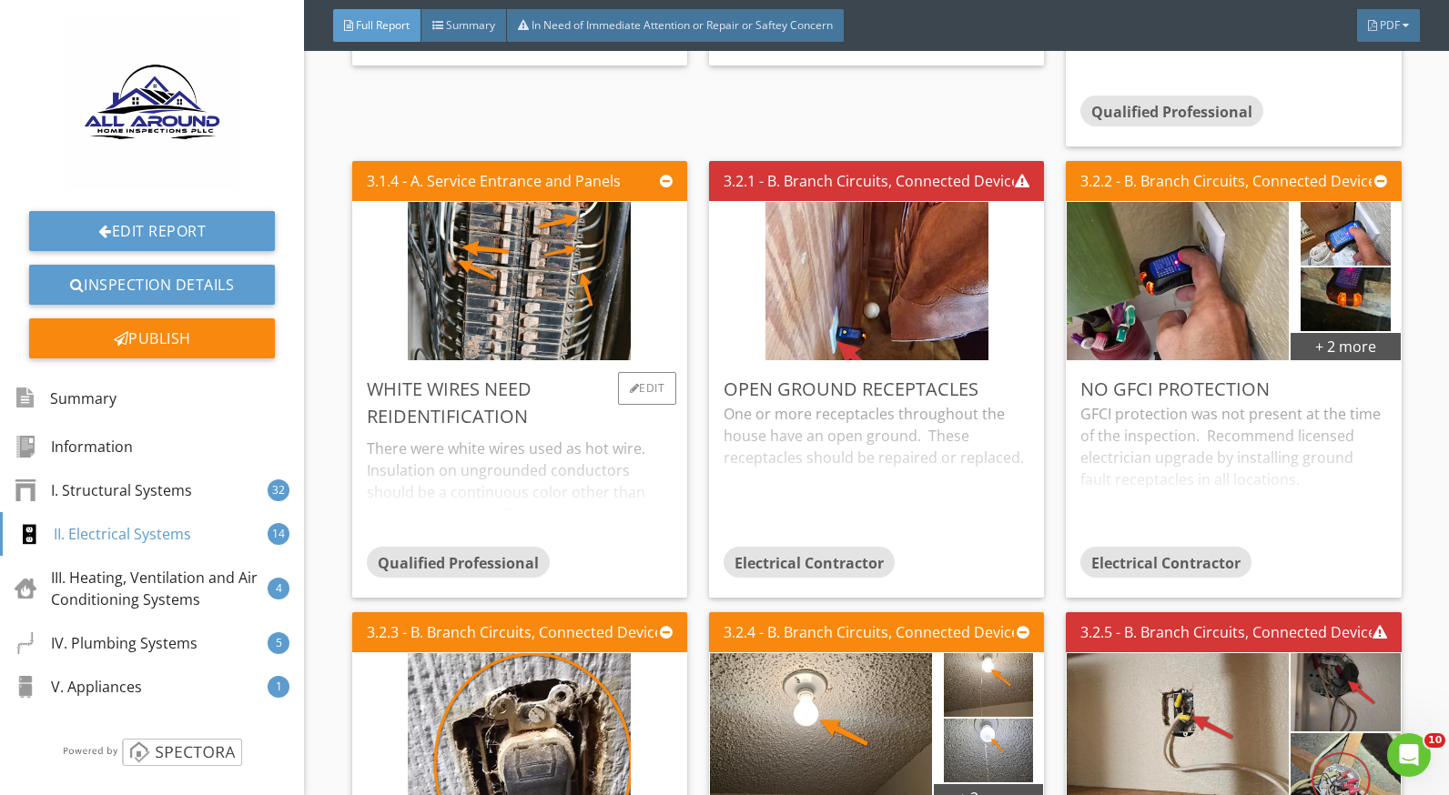
click at [516, 486] on div "There were white wires used as hot wire. Insulation on ungrounded conductors sh…" at bounding box center [520, 488] width 306 height 116
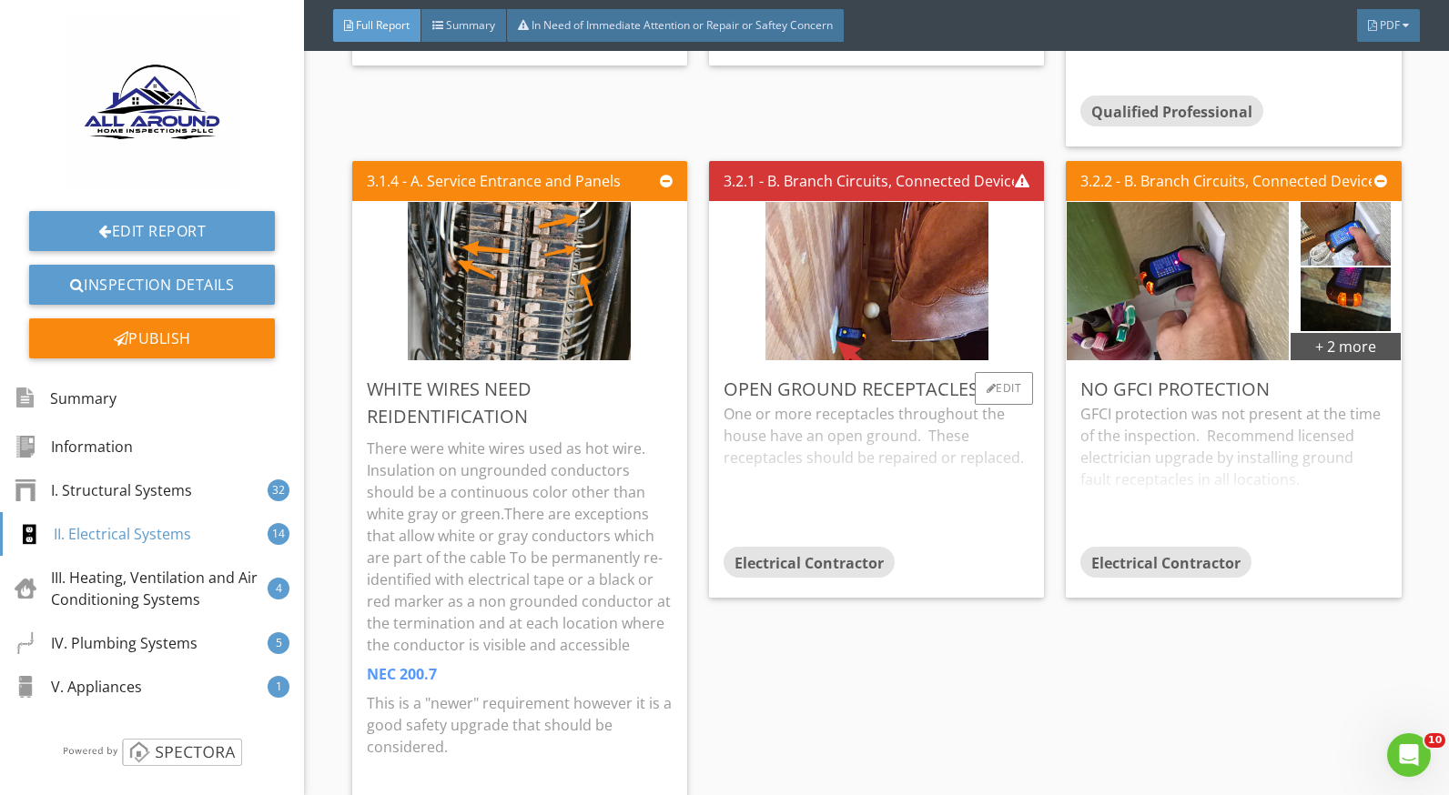
click at [785, 427] on div "One or more receptacles throughout the house have an open ground. These recepta…" at bounding box center [877, 475] width 306 height 144
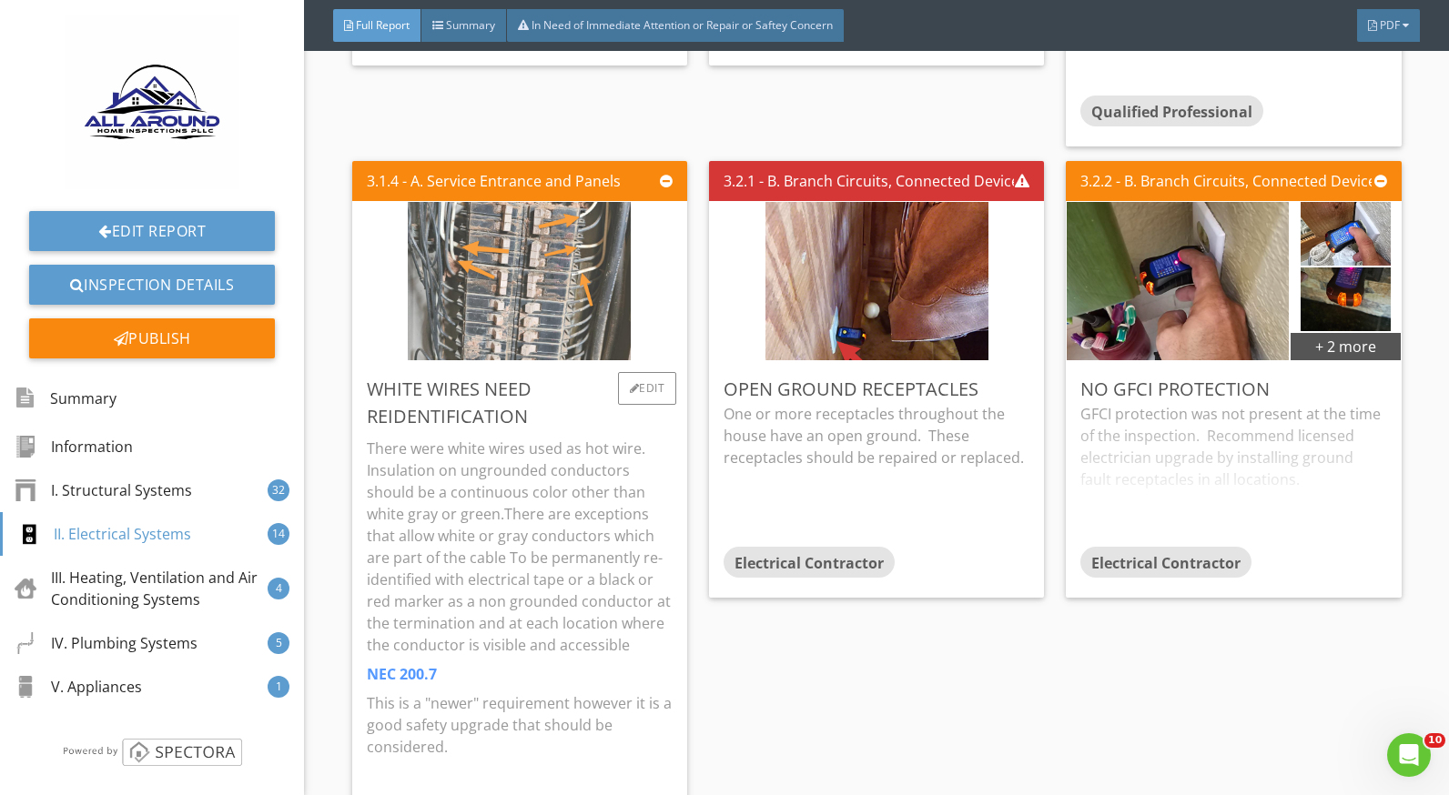
click at [498, 276] on img at bounding box center [519, 282] width 223 height 396
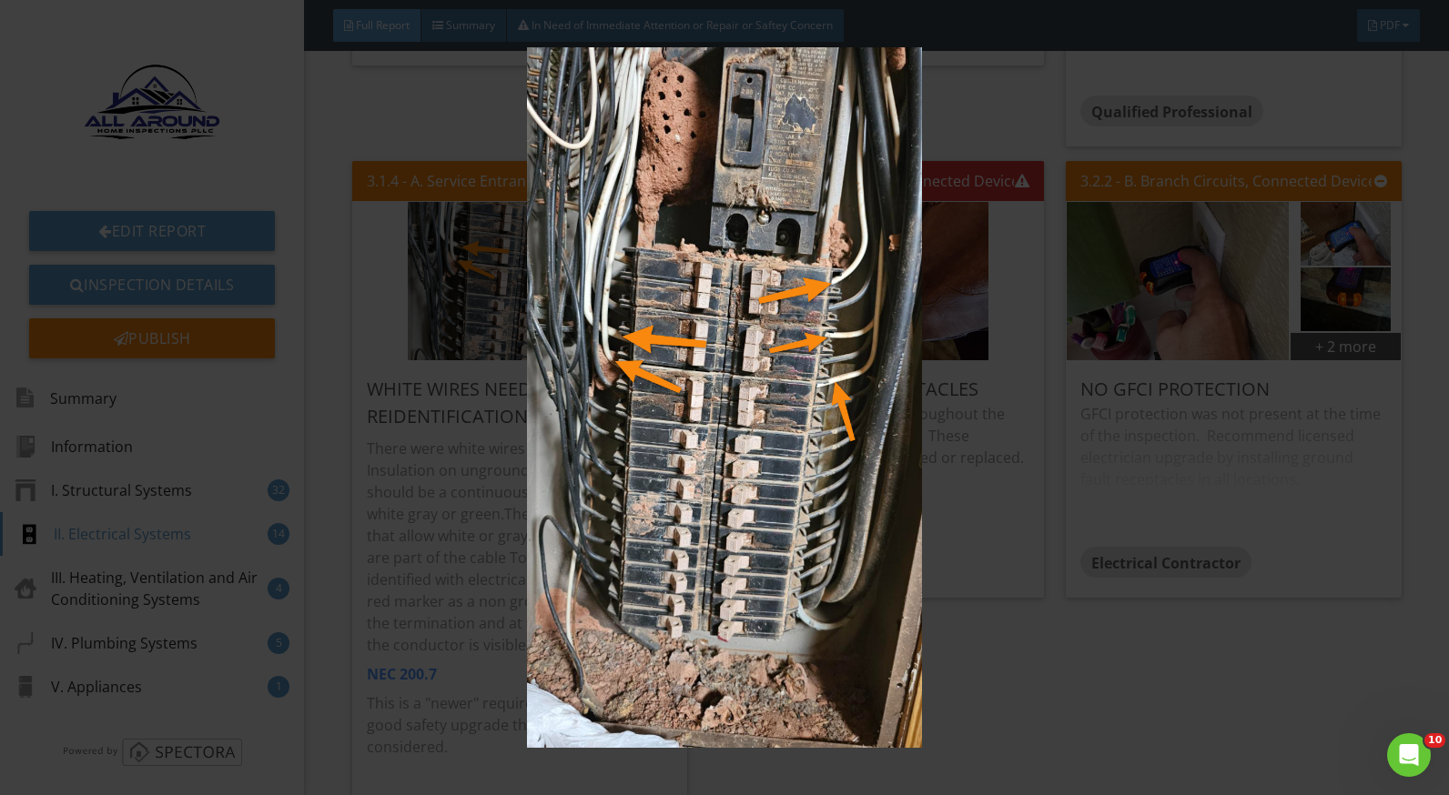
click at [1114, 638] on img at bounding box center [724, 397] width 1321 height 701
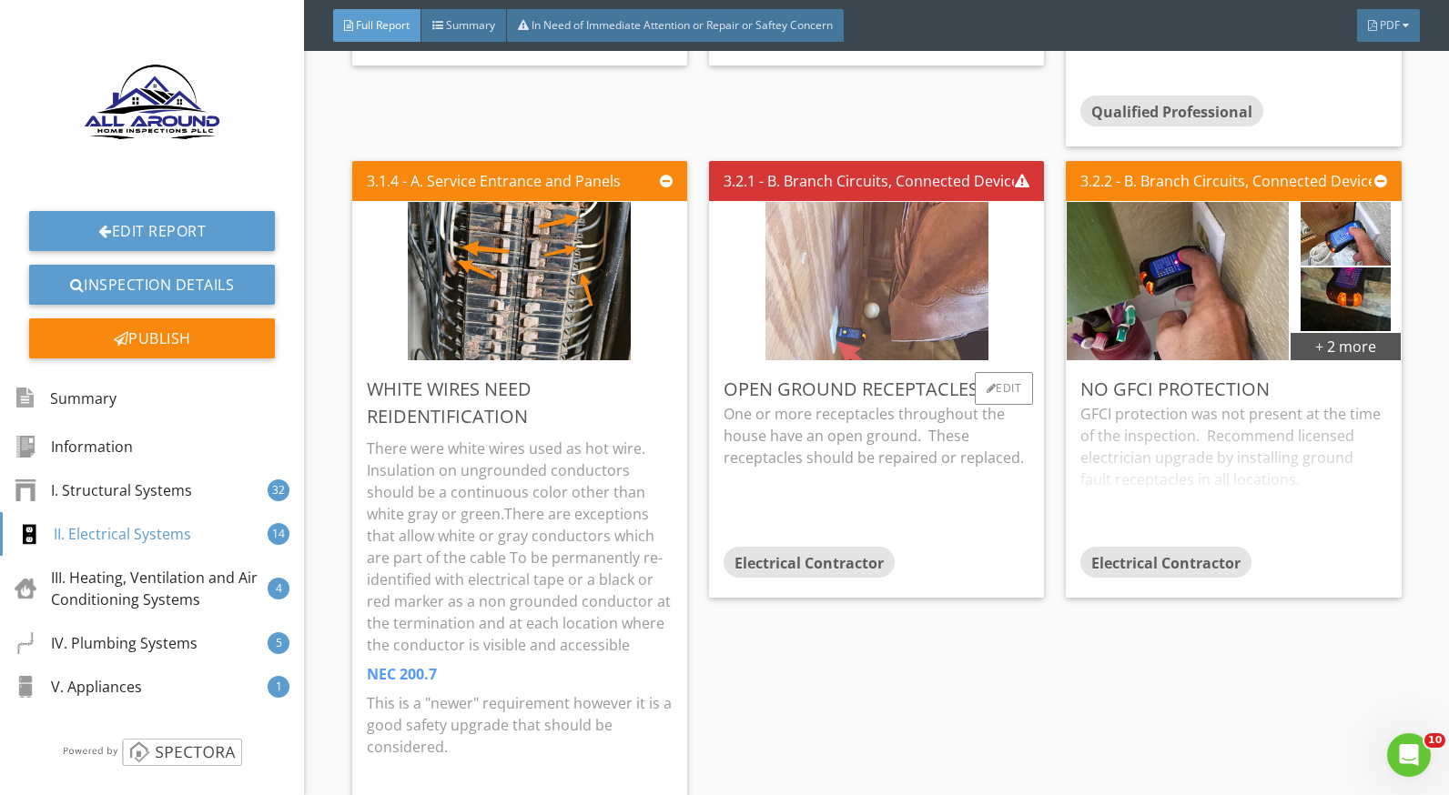
click at [895, 319] on img at bounding box center [876, 282] width 223 height 396
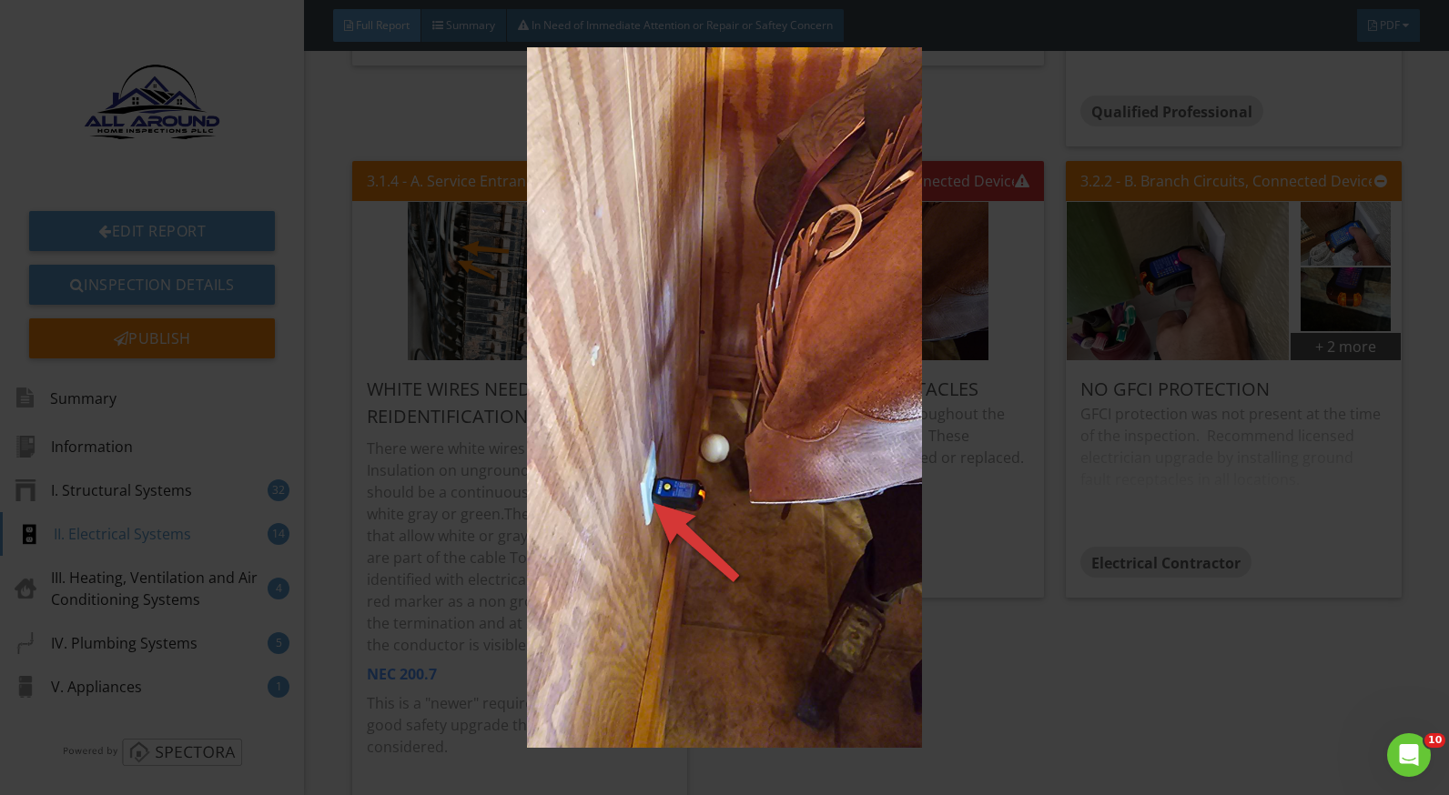
click at [1032, 622] on img at bounding box center [724, 397] width 1321 height 701
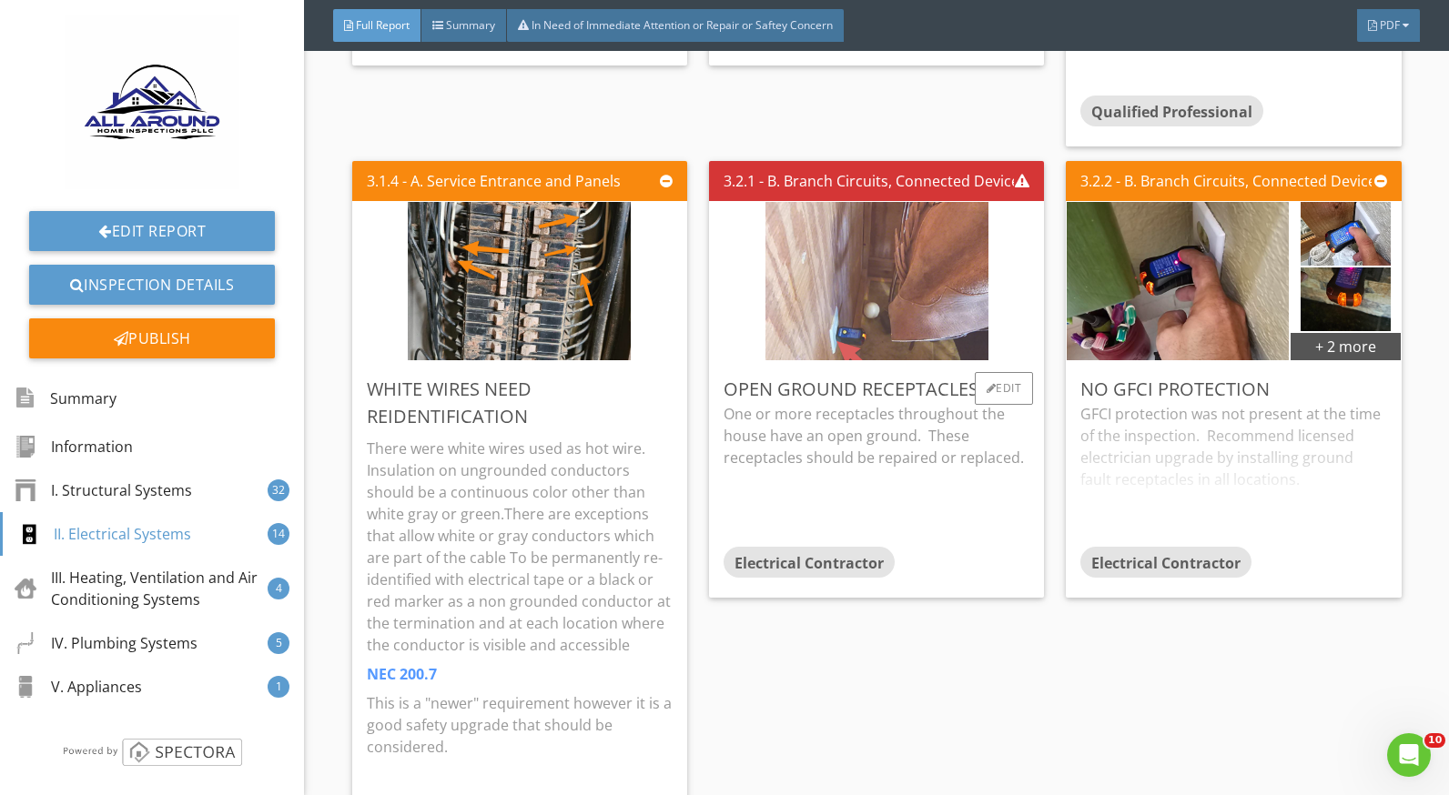
click at [890, 298] on img at bounding box center [876, 282] width 223 height 396
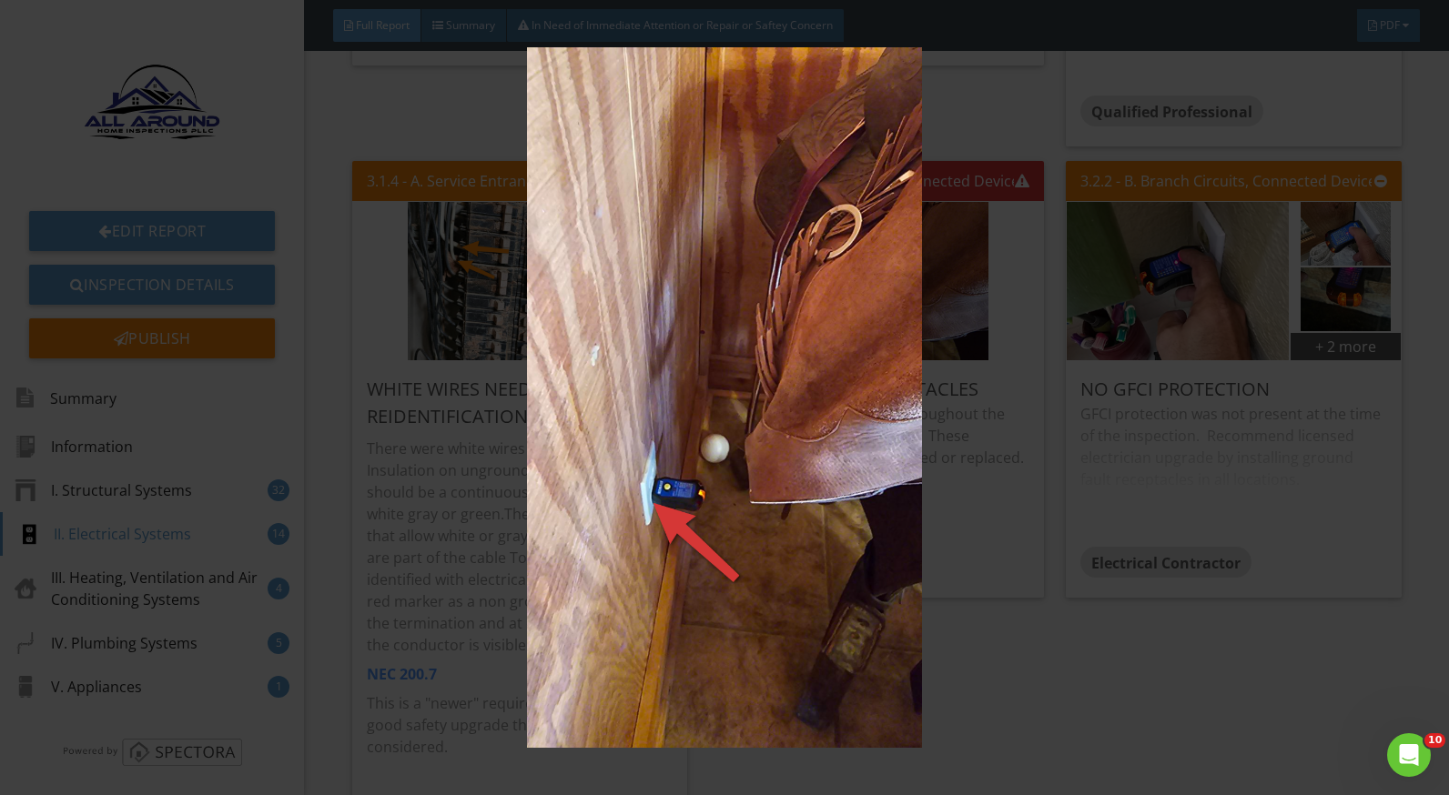
click at [1106, 713] on img at bounding box center [724, 397] width 1321 height 701
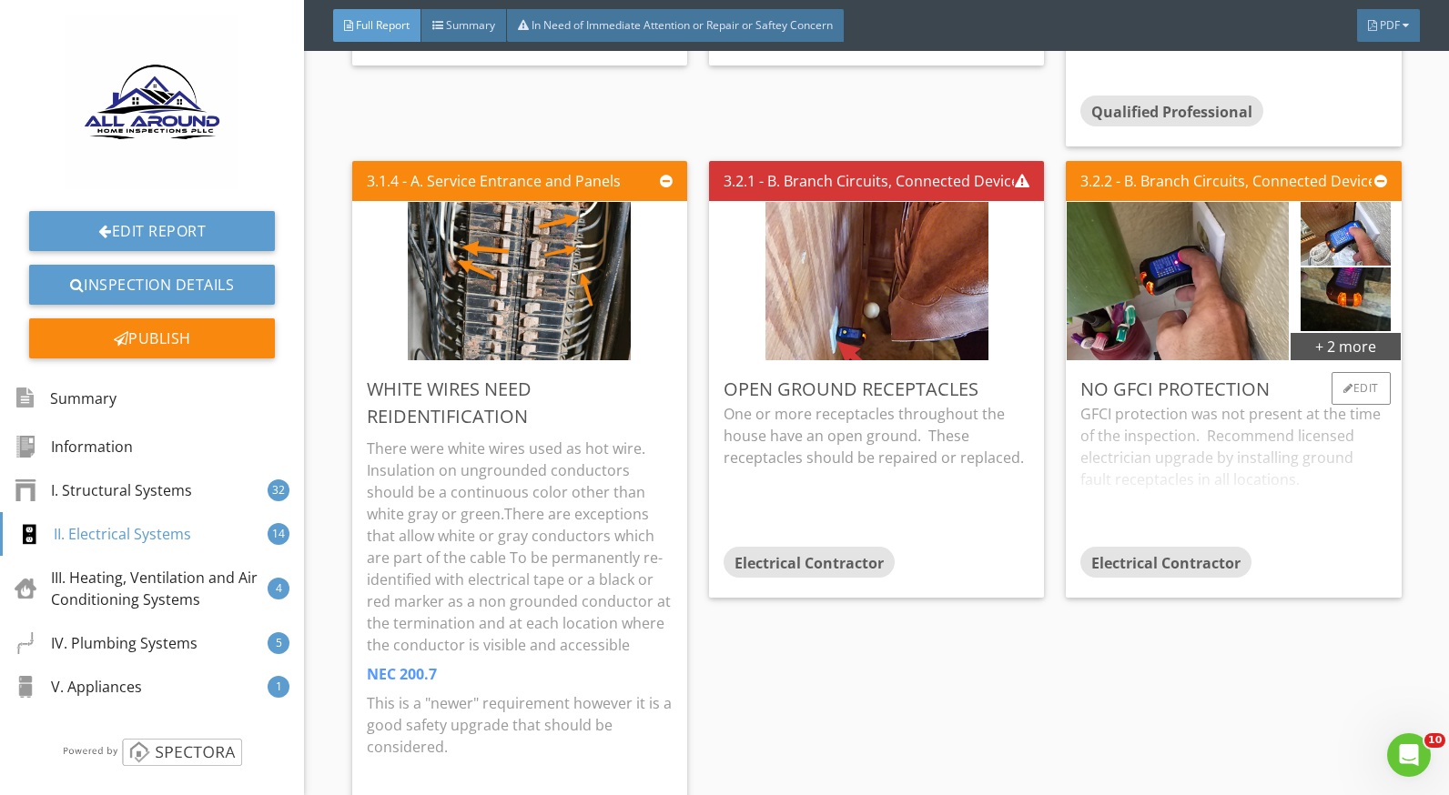
click at [1160, 416] on div "GFCI protection was not present at the time of the inspection. Recommend licens…" at bounding box center [1233, 475] width 306 height 144
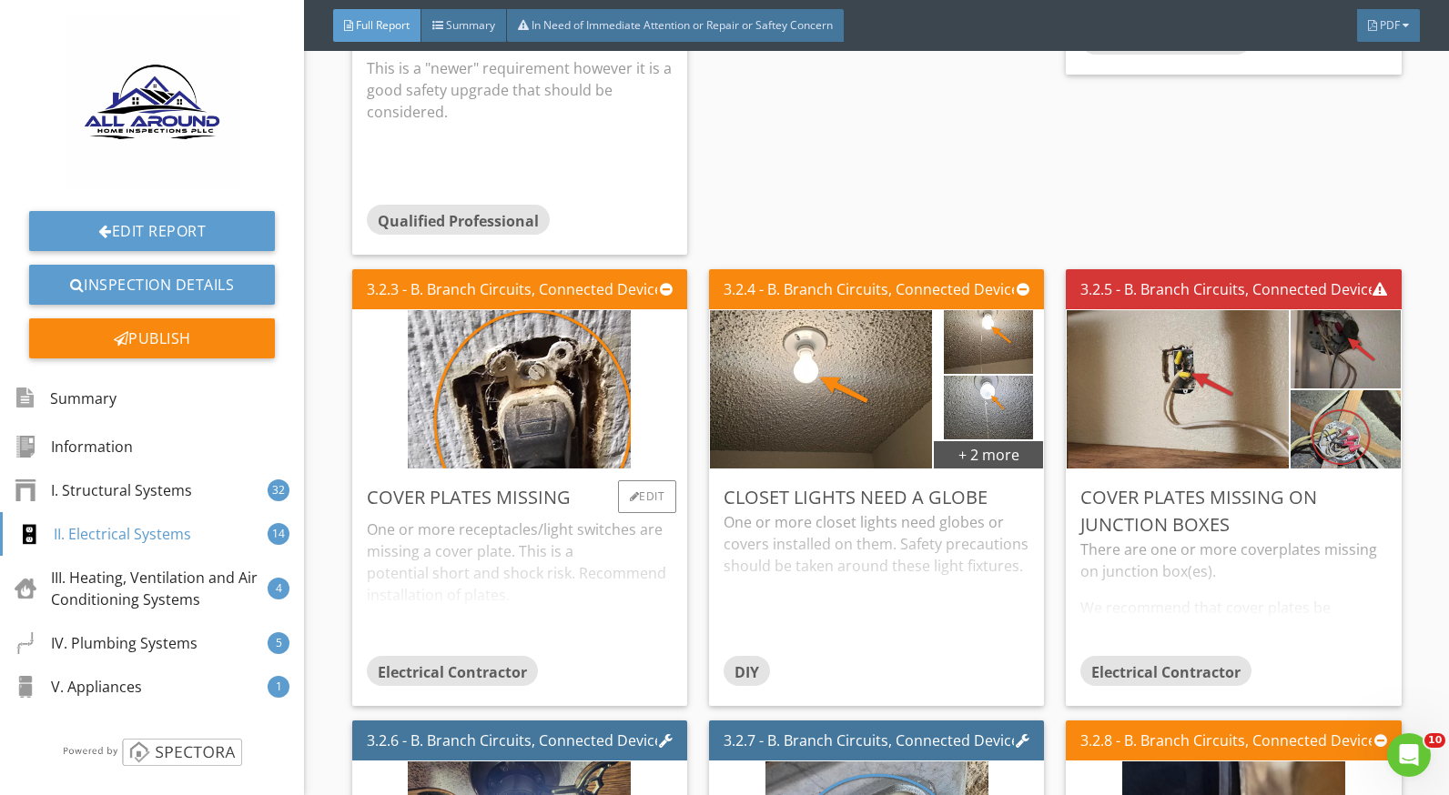
scroll to position [8373, 0]
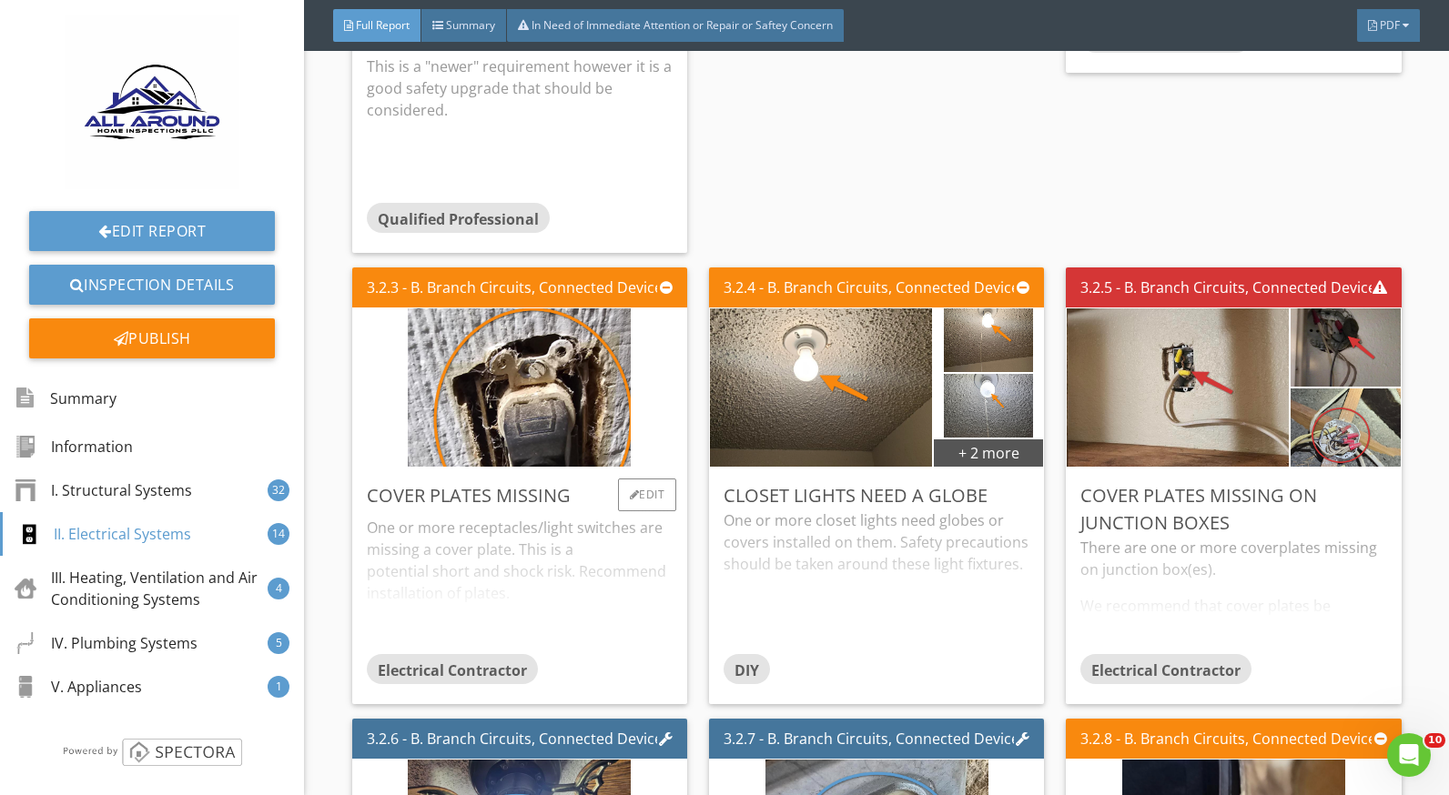
click at [564, 552] on div "One or more receptacles/light switches are missing a cover plate. This is a pot…" at bounding box center [520, 582] width 306 height 144
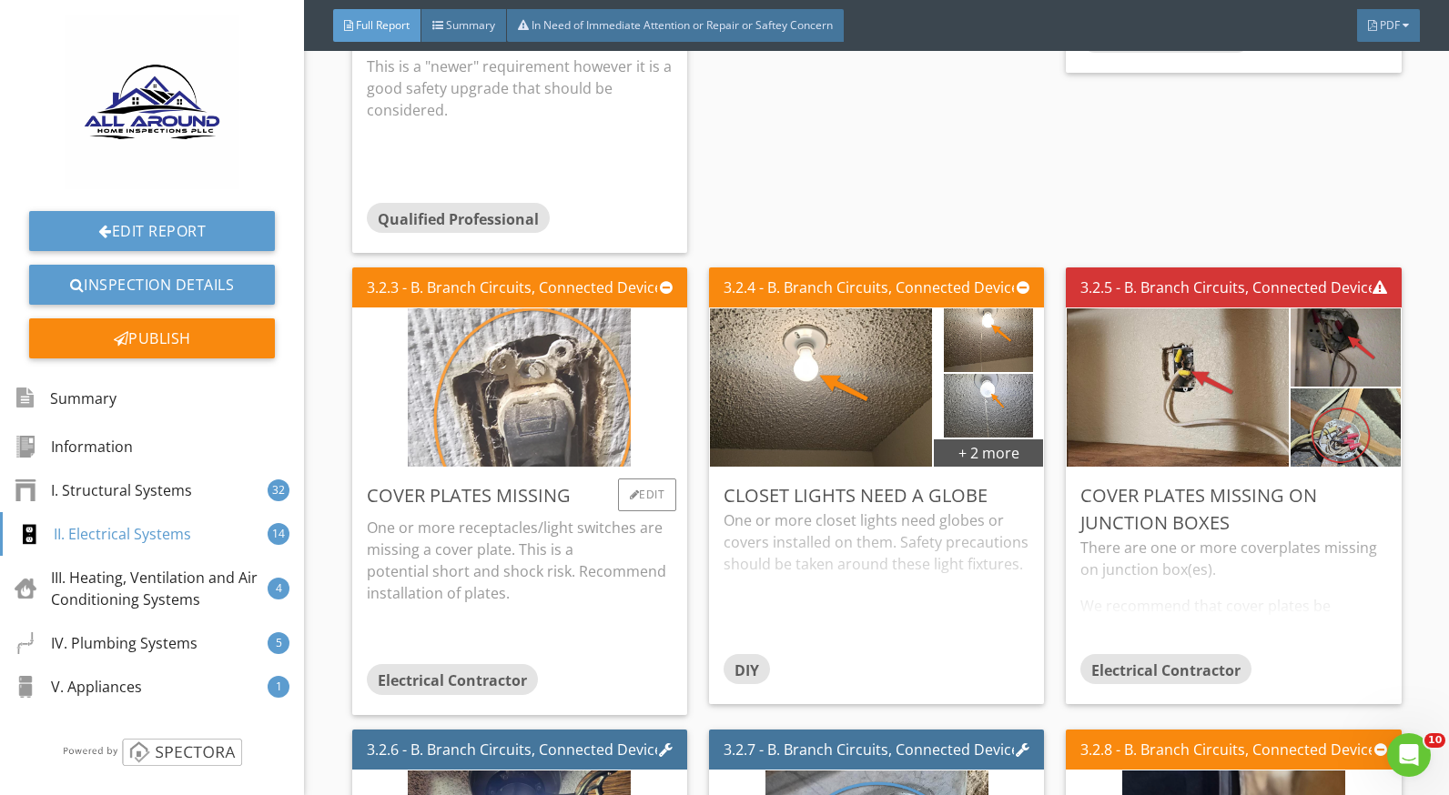
click at [542, 400] on img at bounding box center [519, 388] width 223 height 396
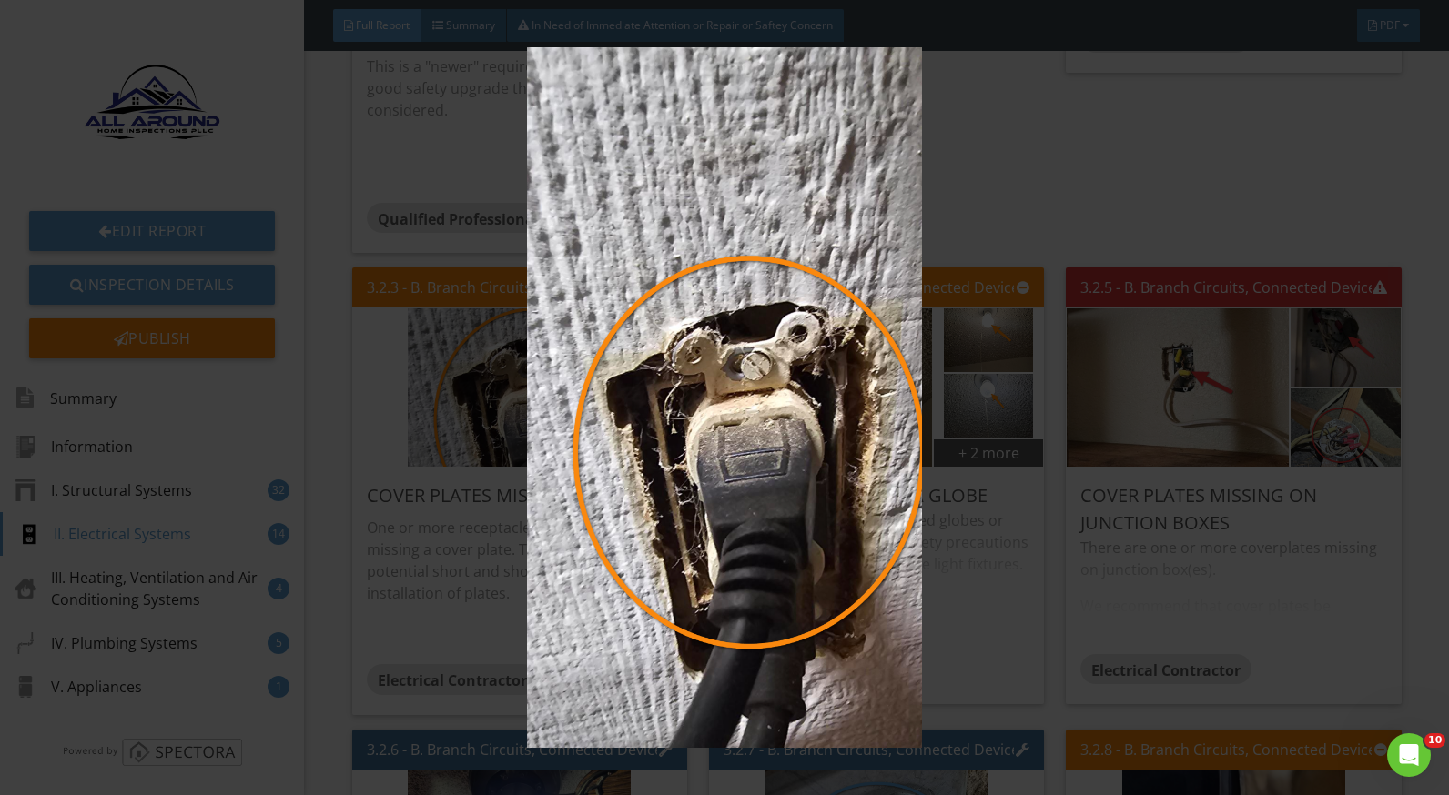
click at [1001, 579] on img at bounding box center [724, 397] width 1321 height 701
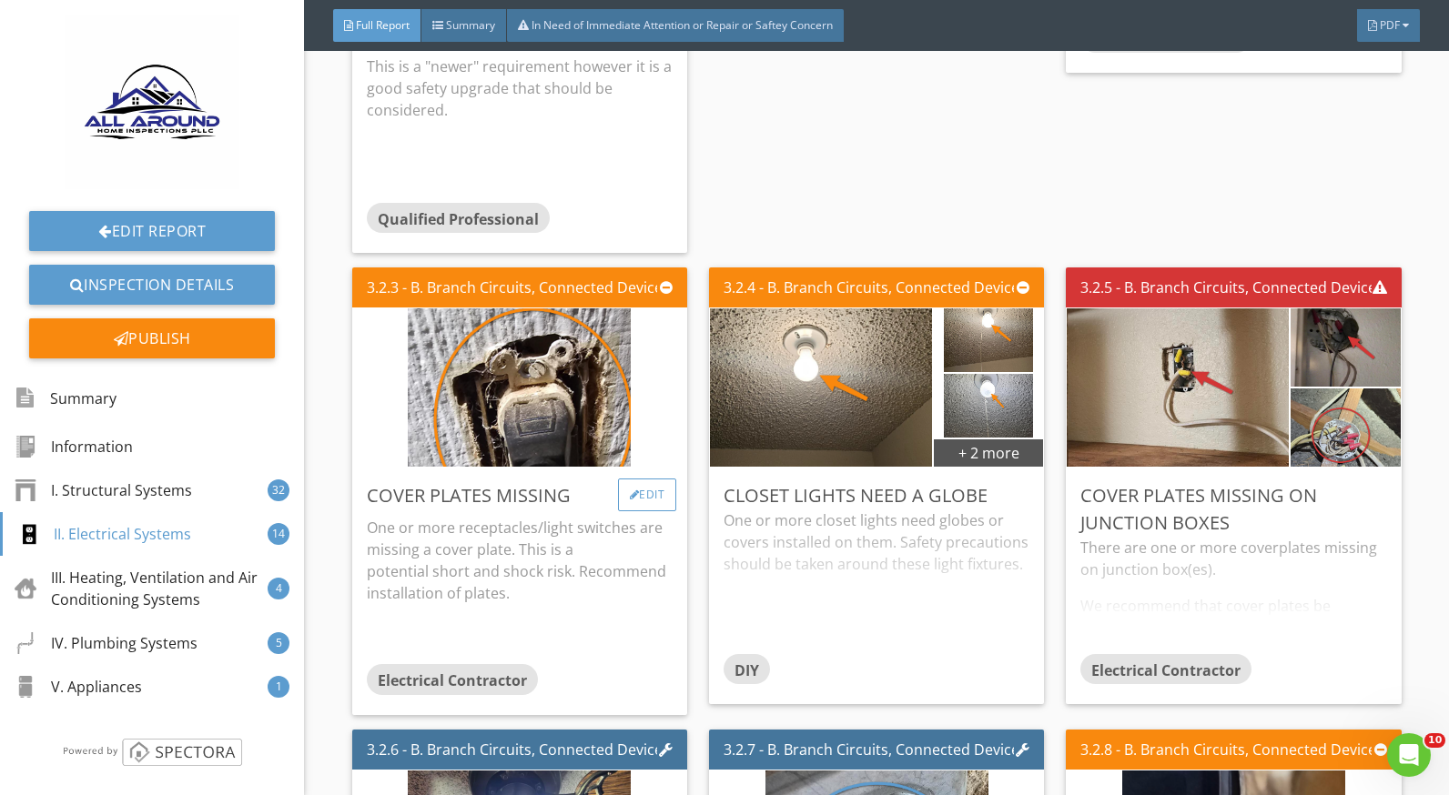
click at [644, 494] on div "Edit" at bounding box center [647, 495] width 59 height 33
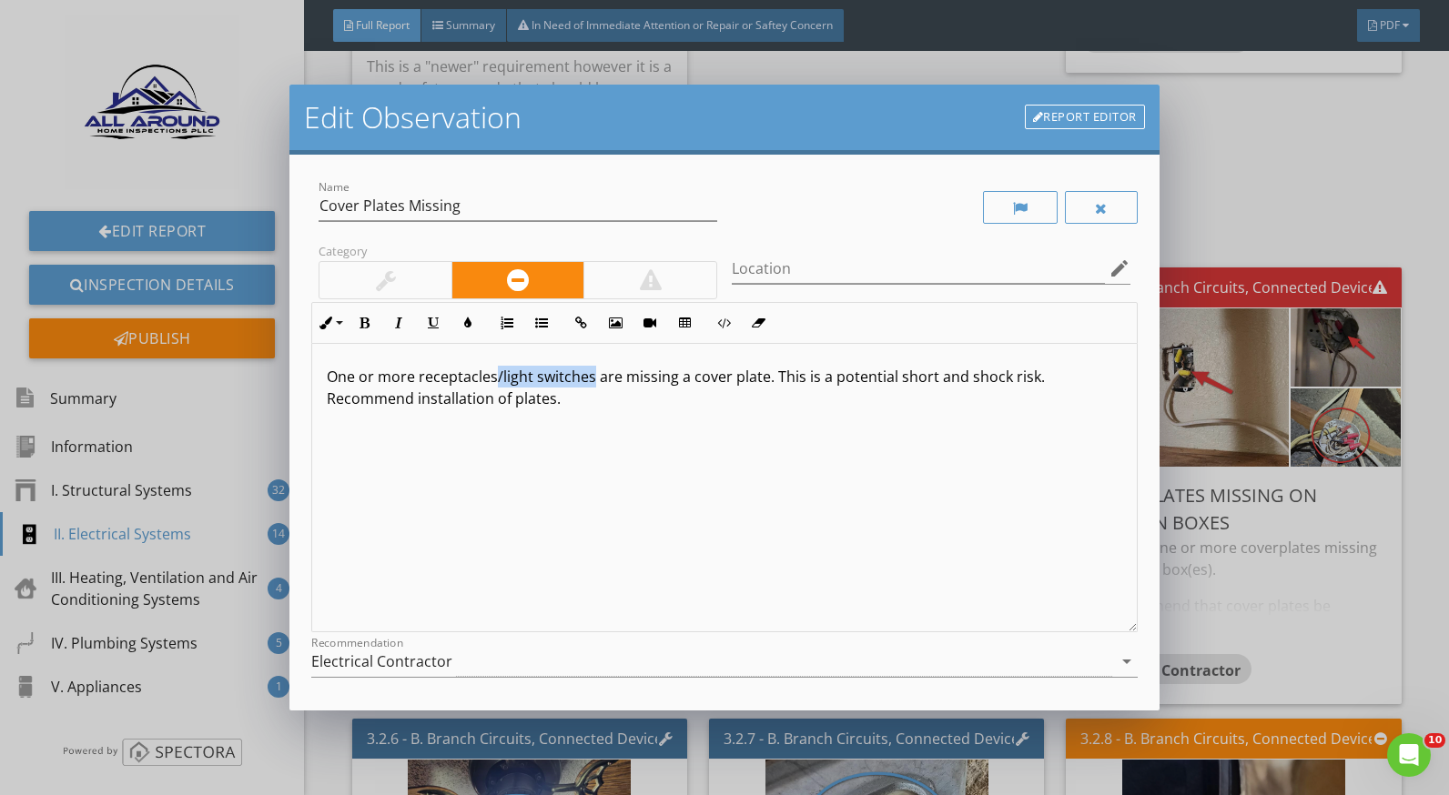
drag, startPoint x: 592, startPoint y: 378, endPoint x: 495, endPoint y: 380, distance: 97.4
click at [495, 380] on span "One or more receptacles/light switches are missing a cover plate. This is a pot…" at bounding box center [686, 388] width 718 height 42
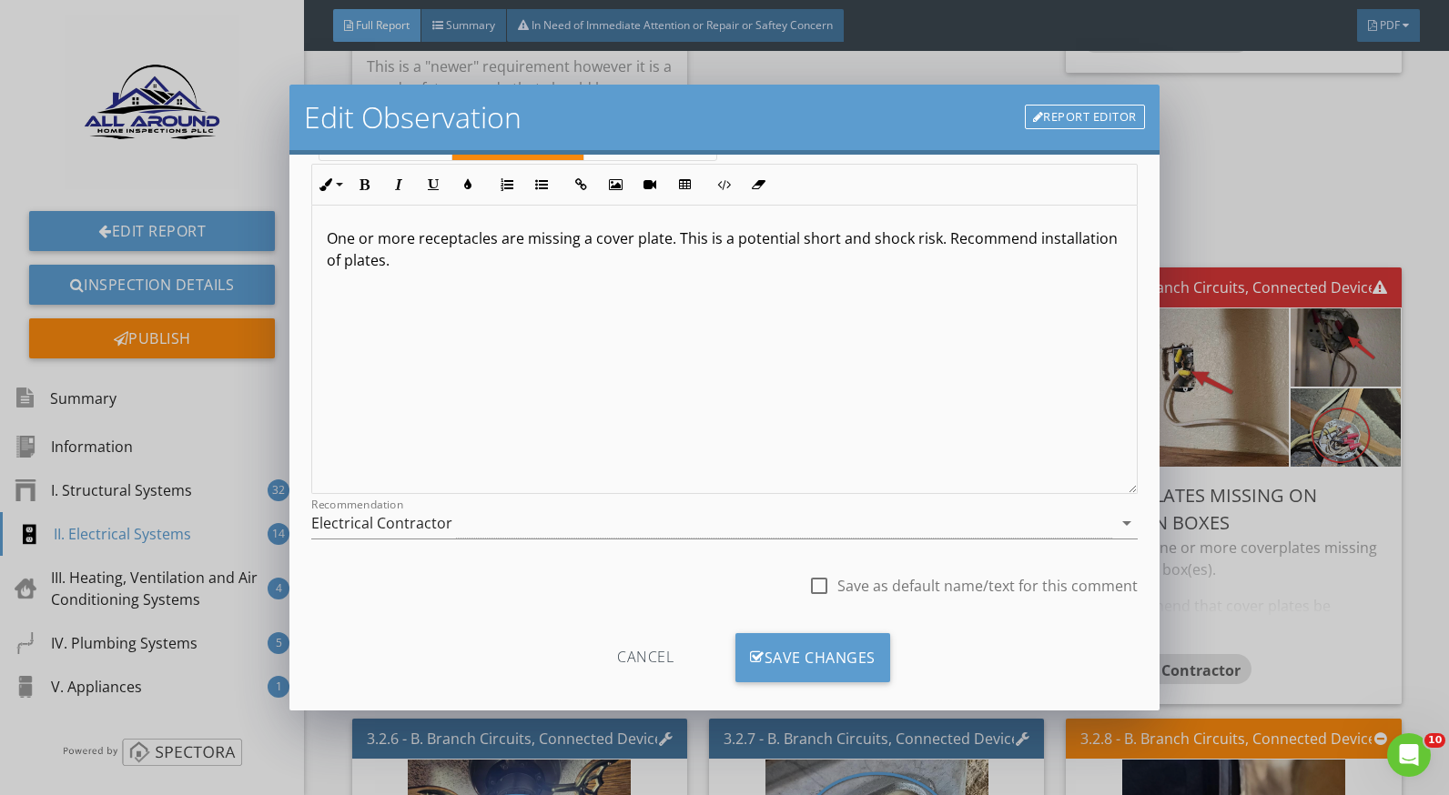
scroll to position [159, 0]
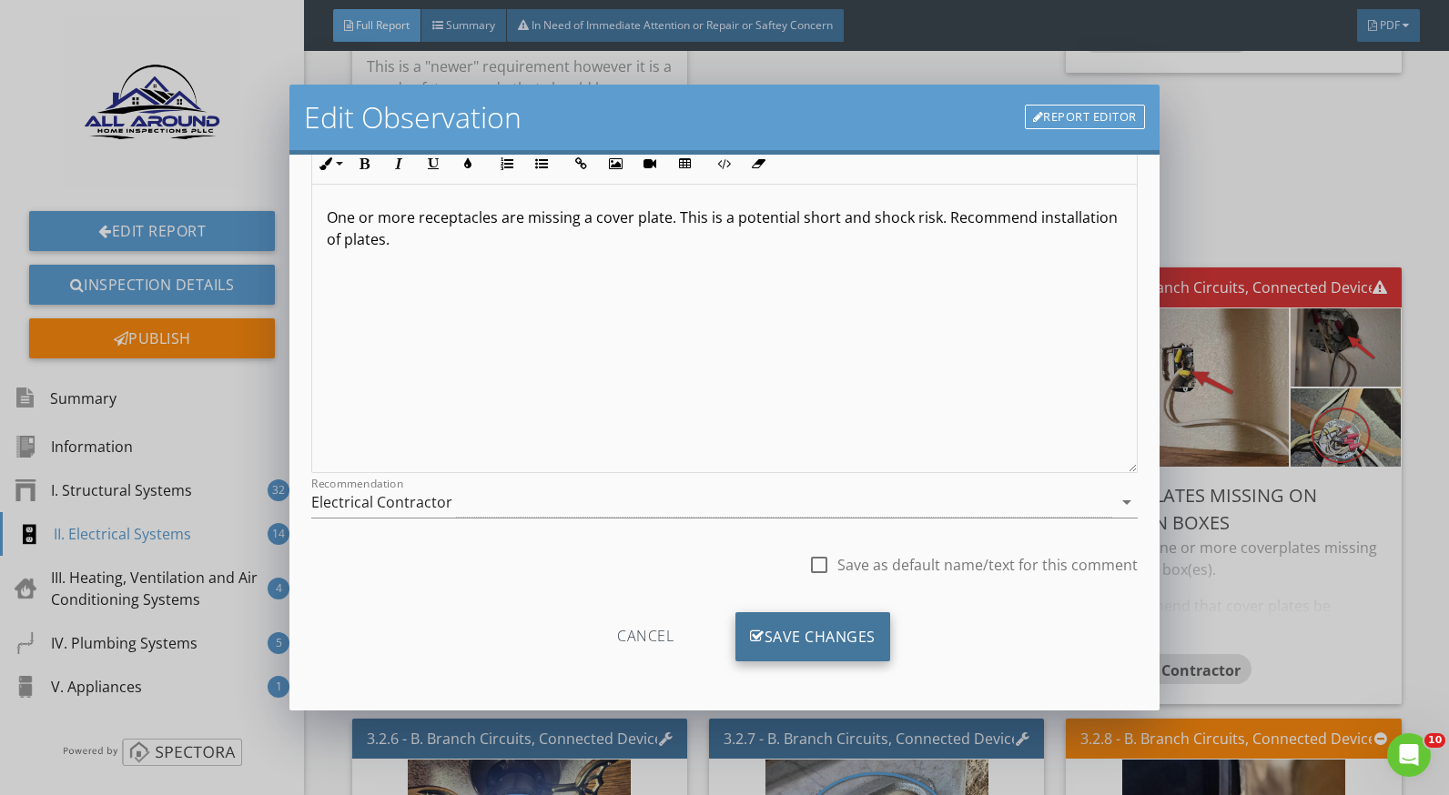
click at [857, 636] on div "Save Changes" at bounding box center [812, 637] width 155 height 49
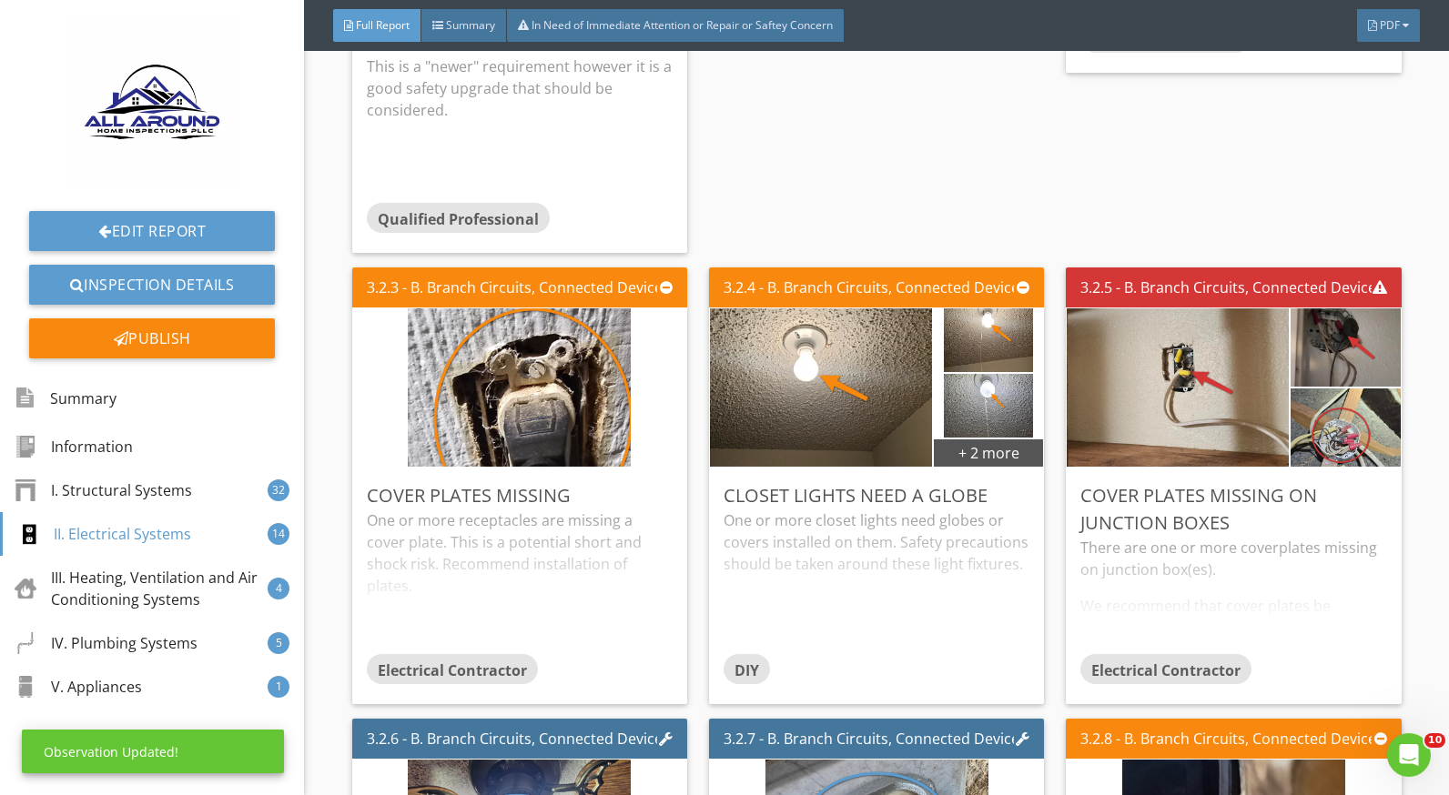
scroll to position [0, 0]
click at [883, 531] on div "One or more closet lights need globes or covers installed on them. Safety preca…" at bounding box center [877, 582] width 306 height 144
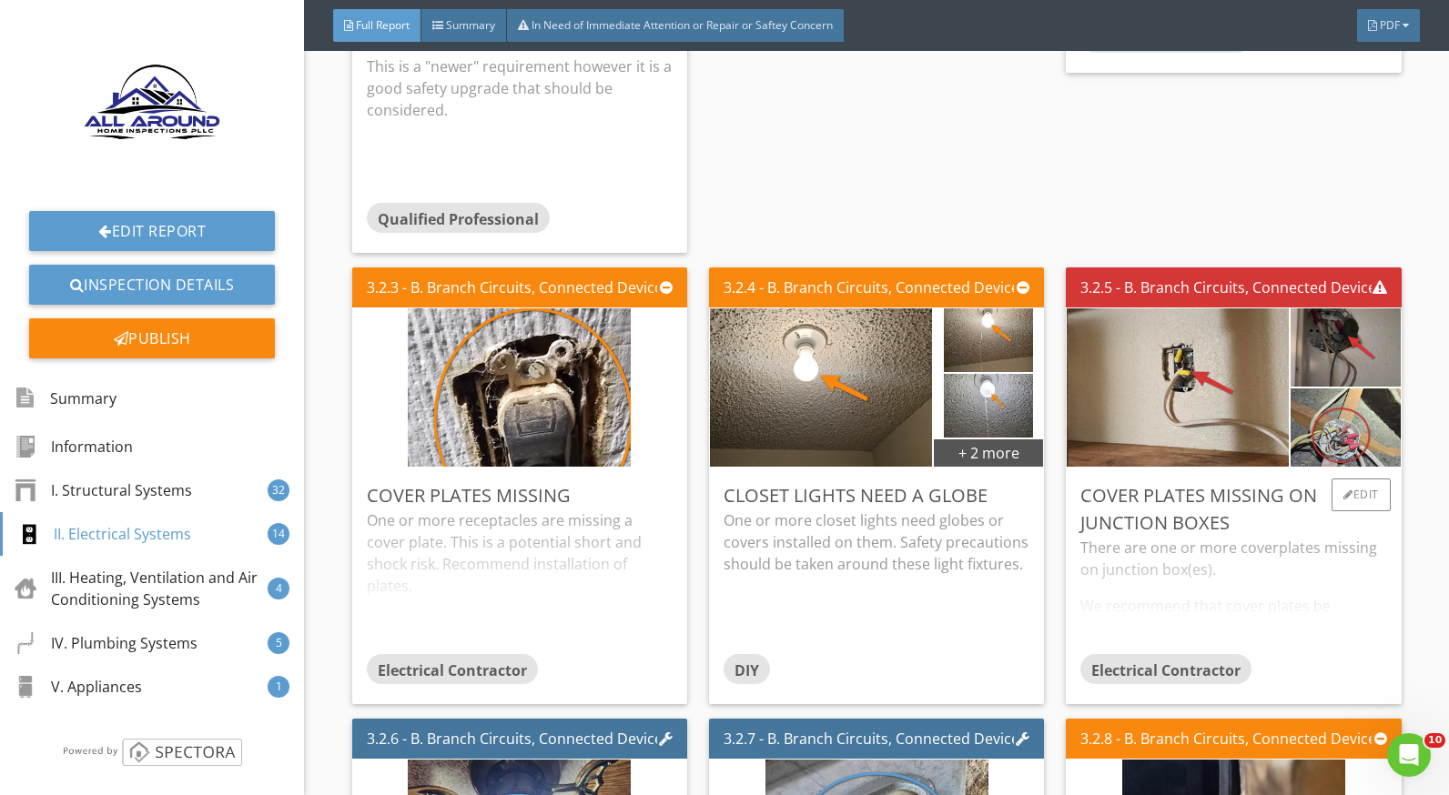
click at [1232, 542] on div "There are one or more coverplates missing on junction box(es). We recommend tha…" at bounding box center [1233, 595] width 306 height 116
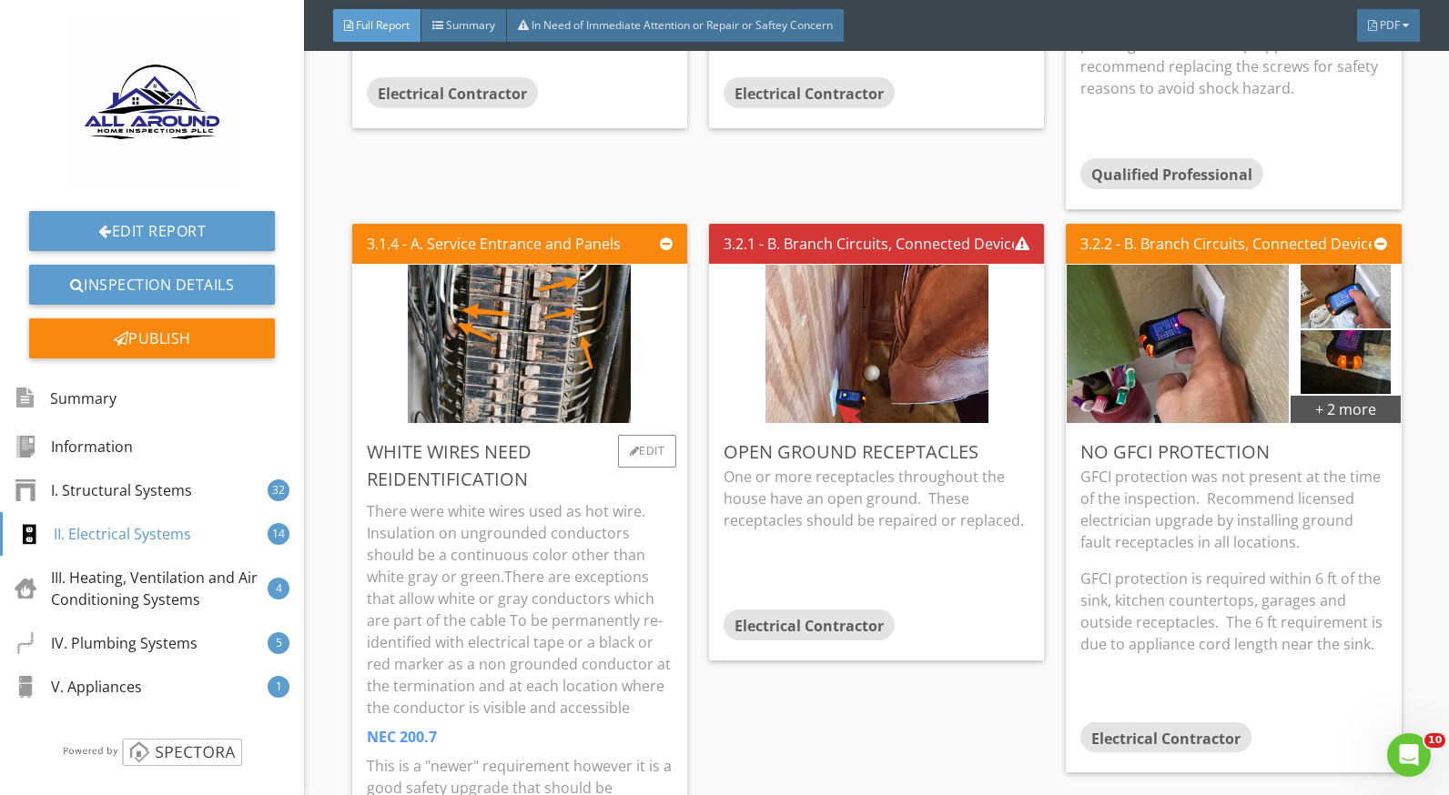
scroll to position [7554, 0]
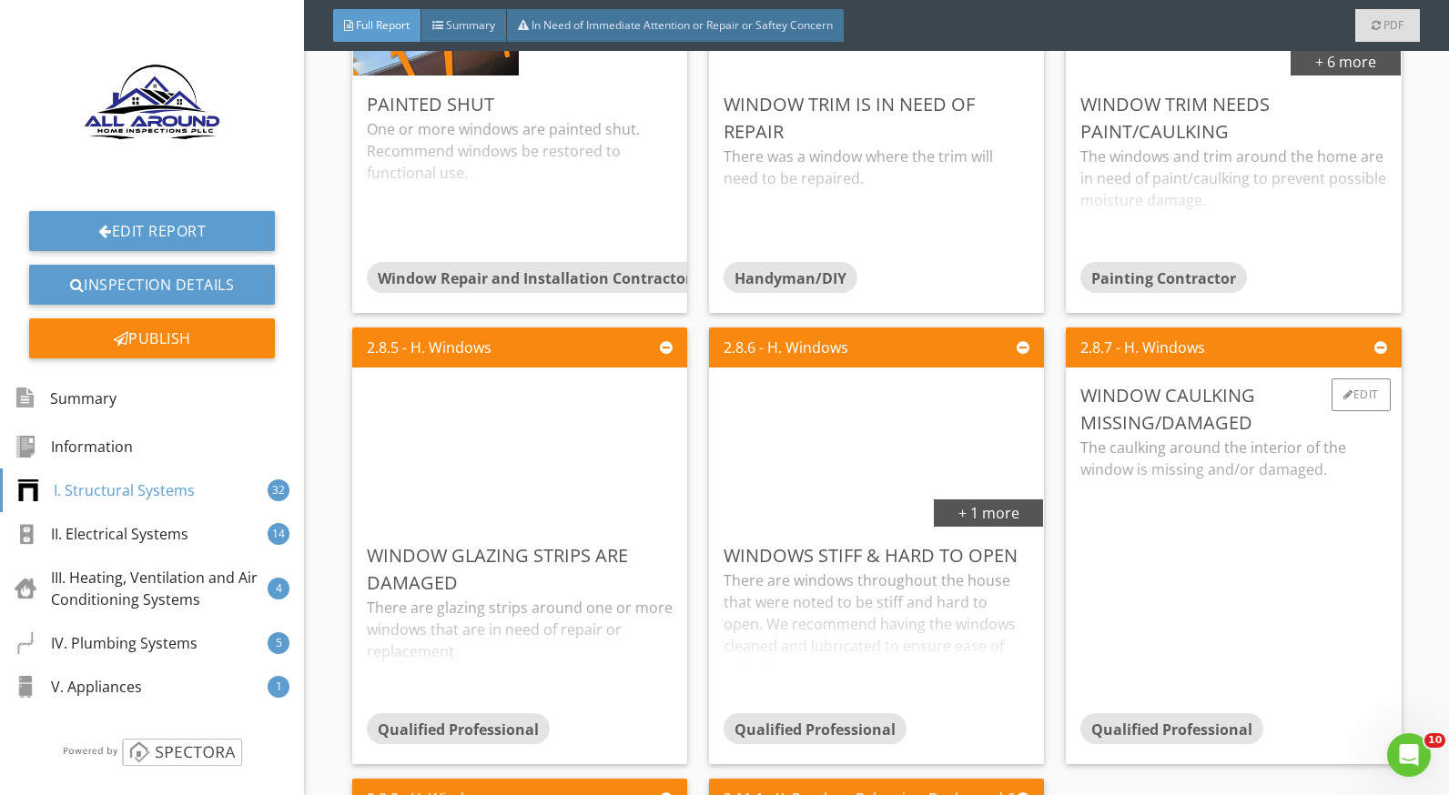
scroll to position [5370, 0]
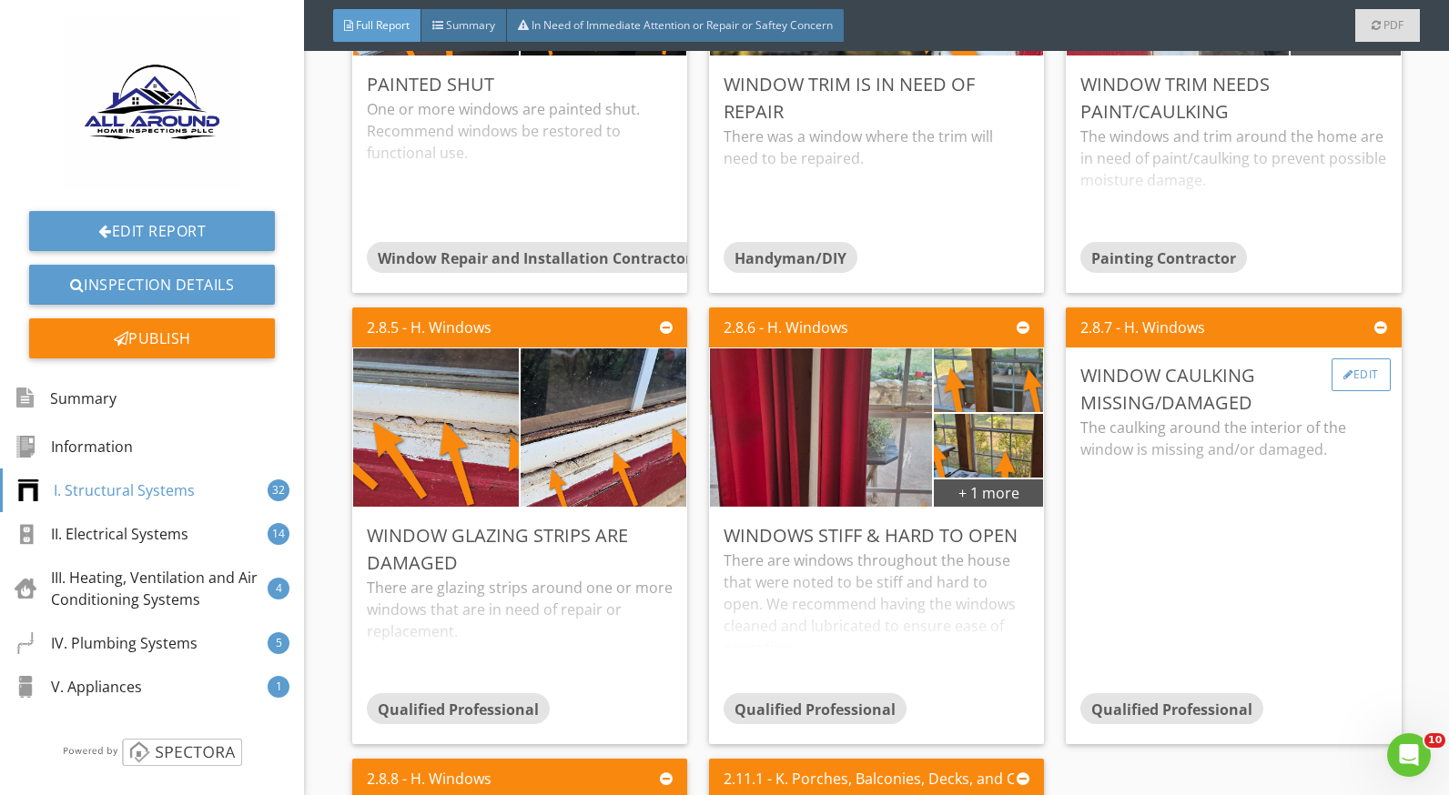
click at [1339, 374] on div "Edit" at bounding box center [1360, 375] width 59 height 33
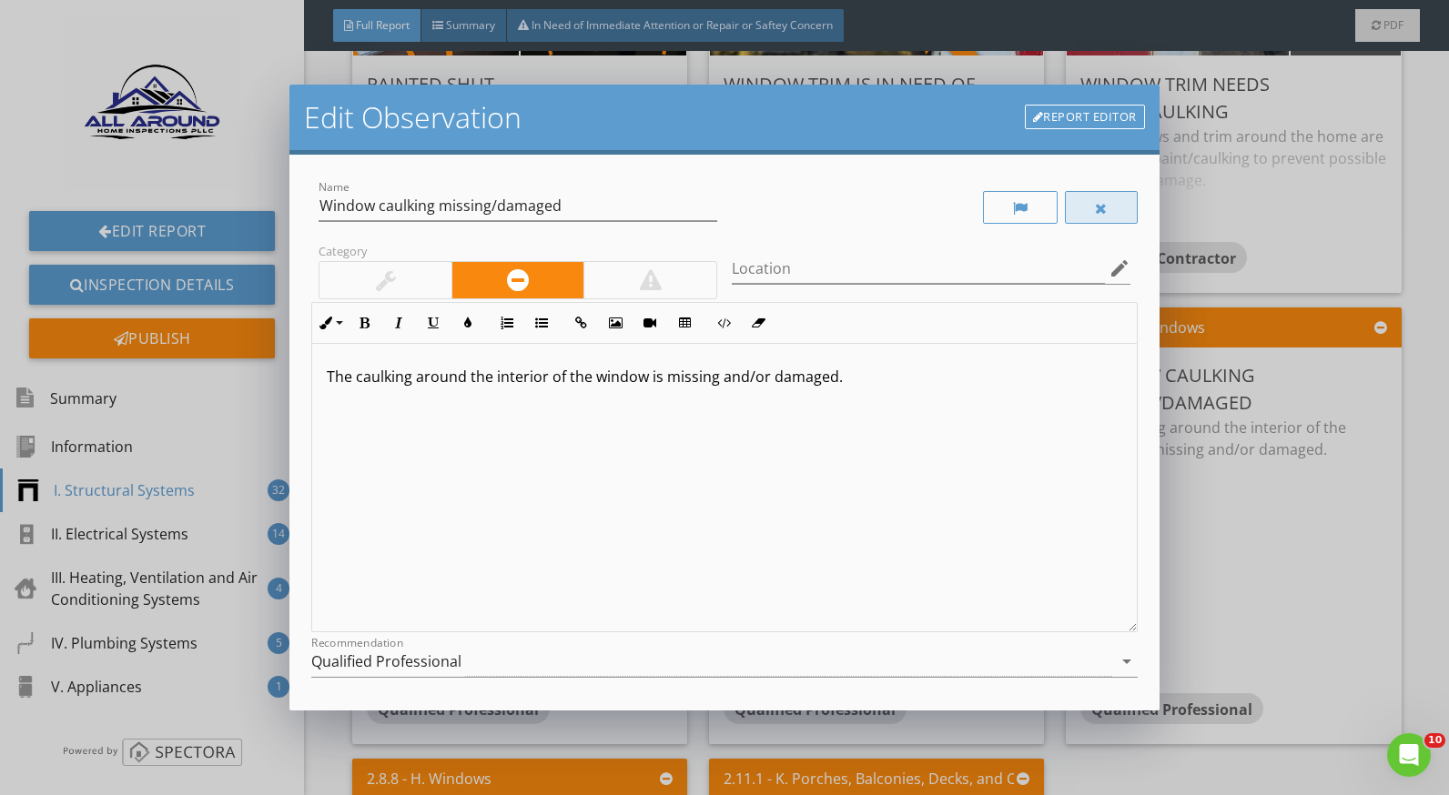
click at [1072, 210] on div at bounding box center [1101, 207] width 73 height 33
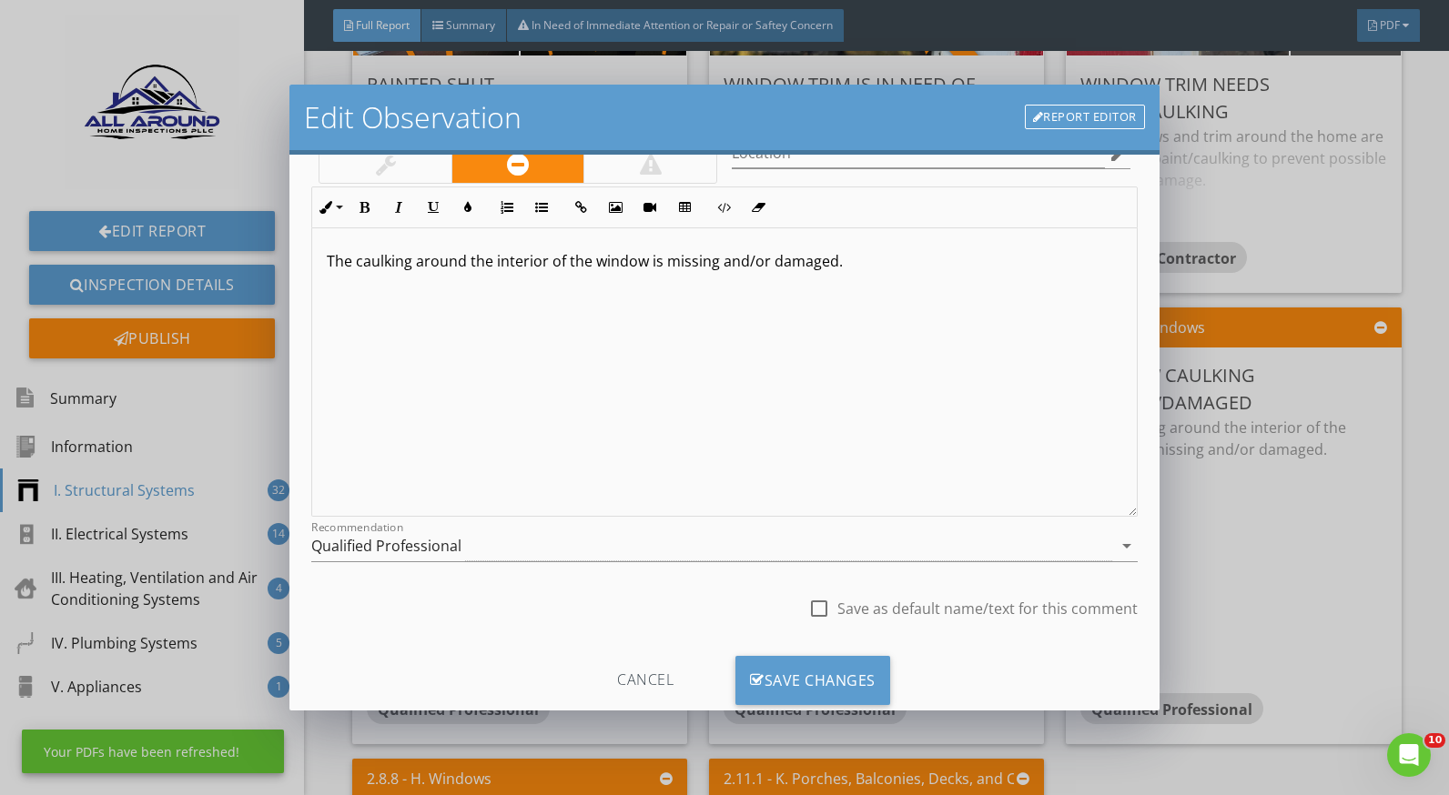
scroll to position [159, 0]
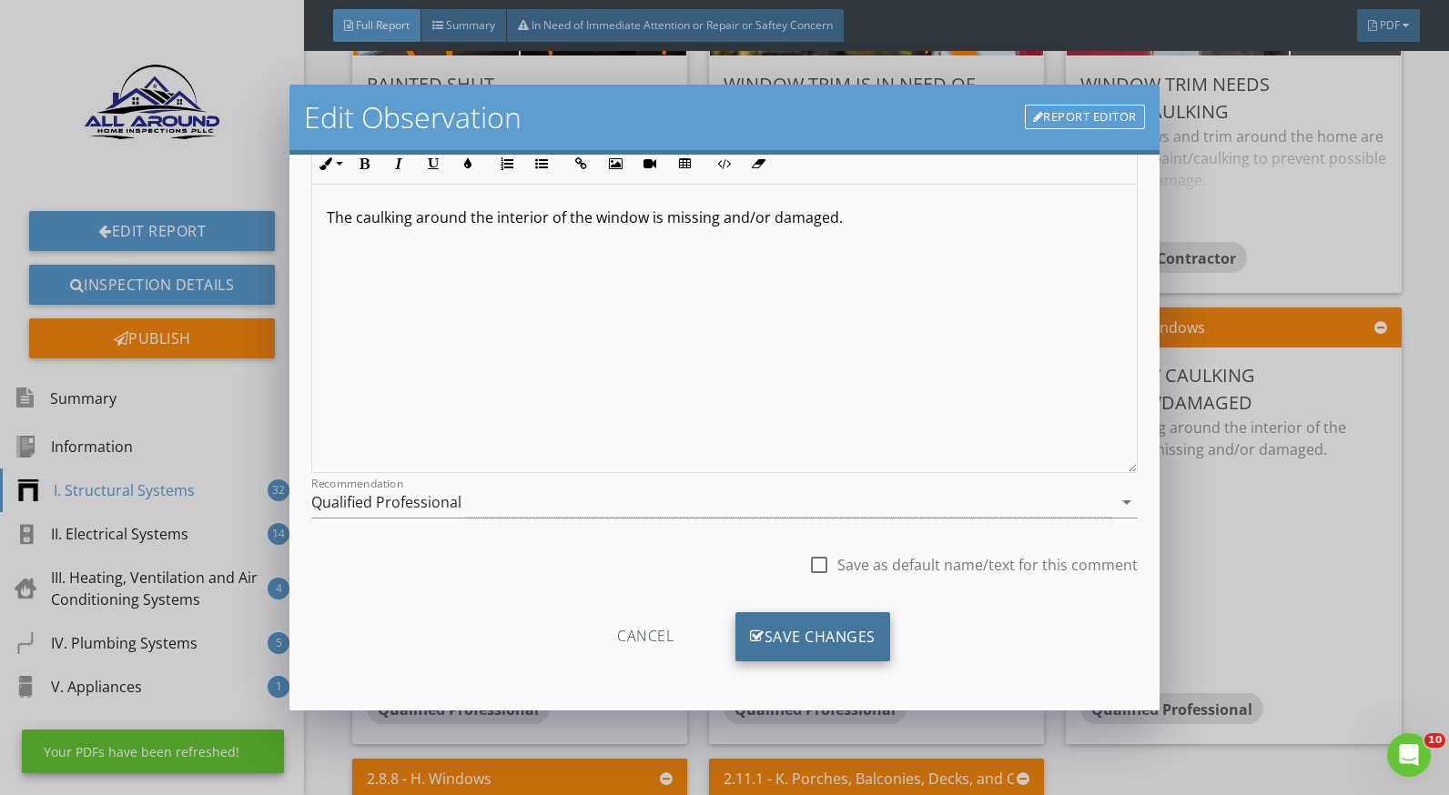
click at [850, 619] on div "Save Changes" at bounding box center [812, 637] width 155 height 49
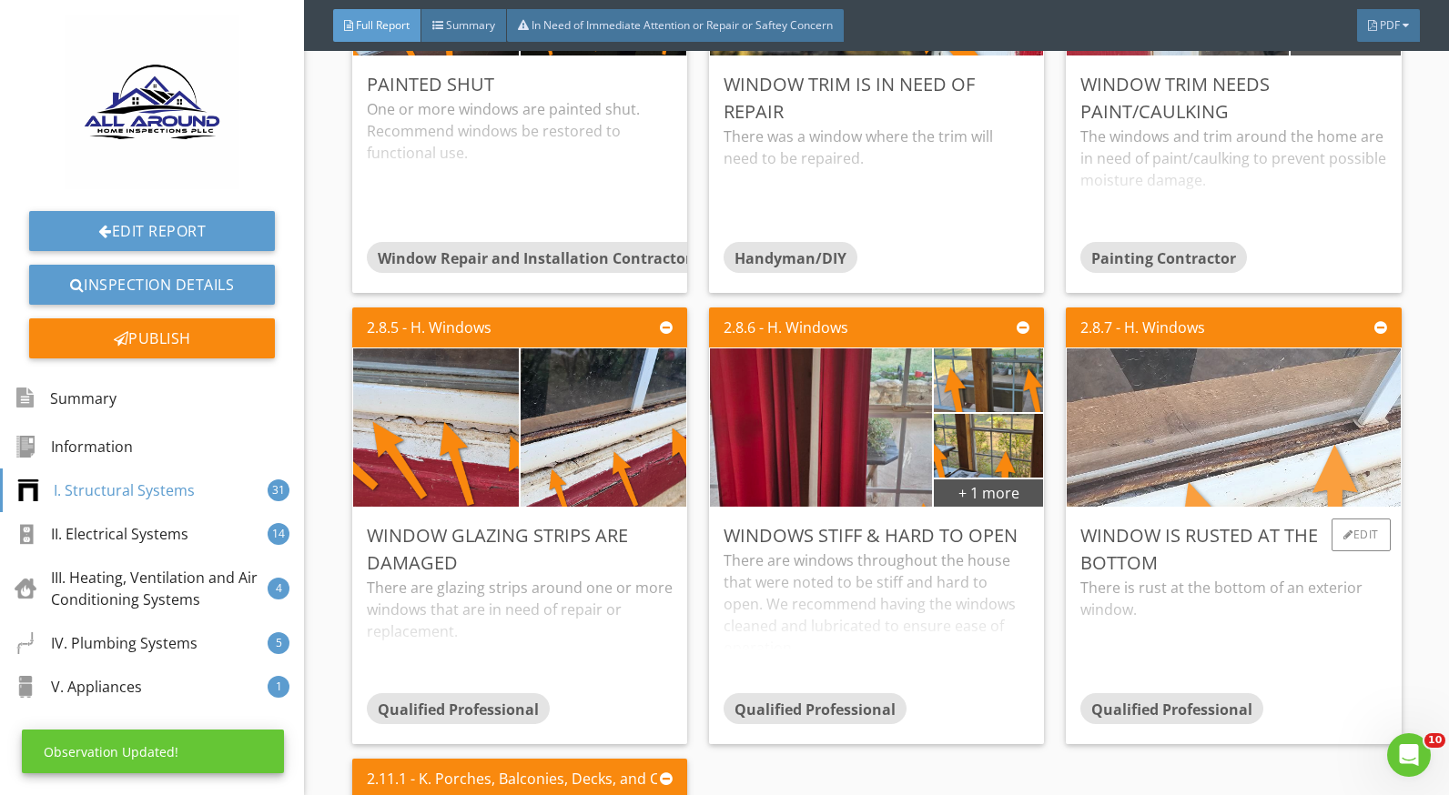
scroll to position [5097, 0]
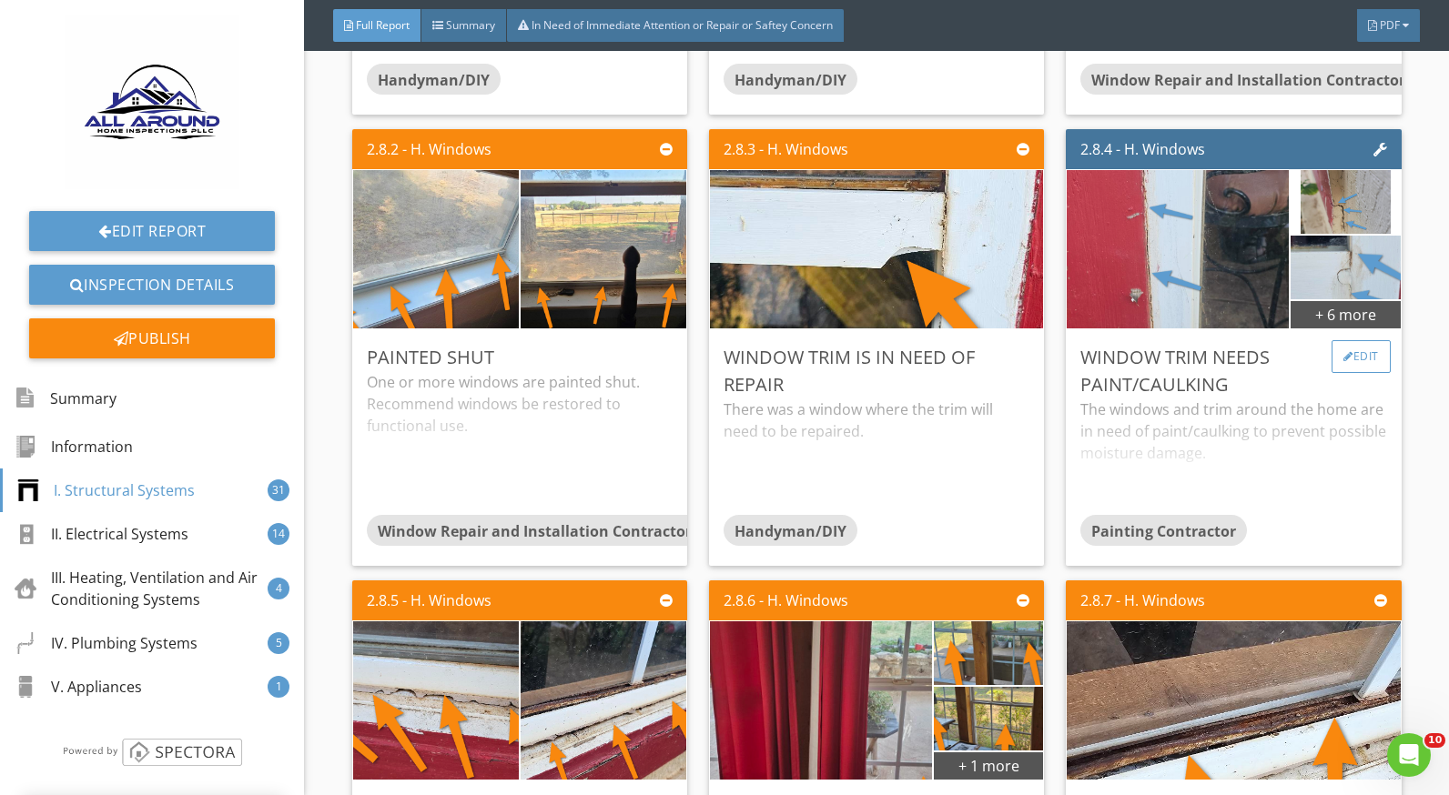
click at [1343, 352] on div at bounding box center [1348, 356] width 10 height 11
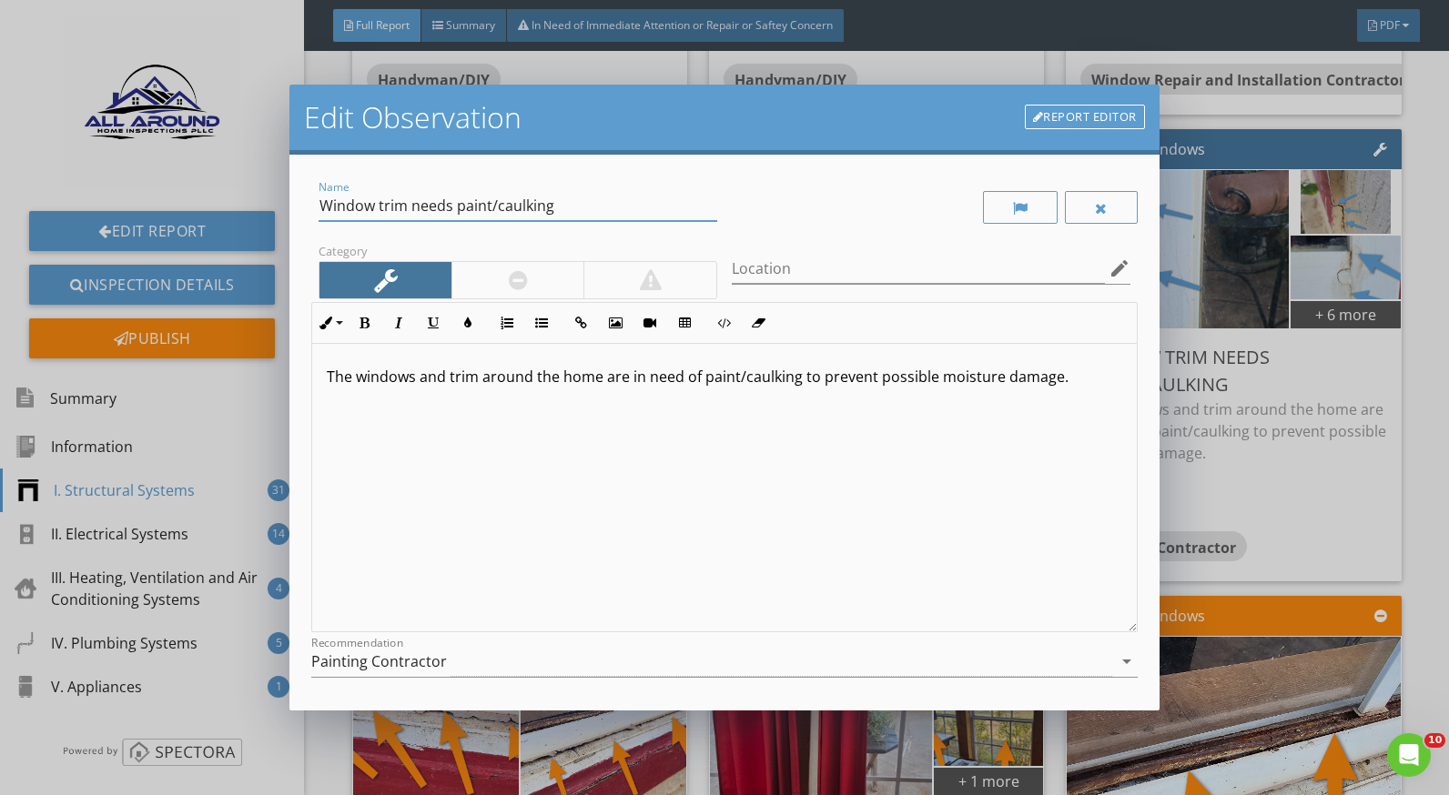
click at [377, 206] on input "Window trim needs paint/caulking" at bounding box center [518, 206] width 399 height 30
drag, startPoint x: 580, startPoint y: 205, endPoint x: 542, endPoint y: 208, distance: 37.5
click at [542, 208] on input "Window and window trim needs paint/caulking" at bounding box center [518, 206] width 399 height 30
type input "Window and window trim needs caulking"
drag, startPoint x: 742, startPoint y: 378, endPoint x: 700, endPoint y: 379, distance: 41.9
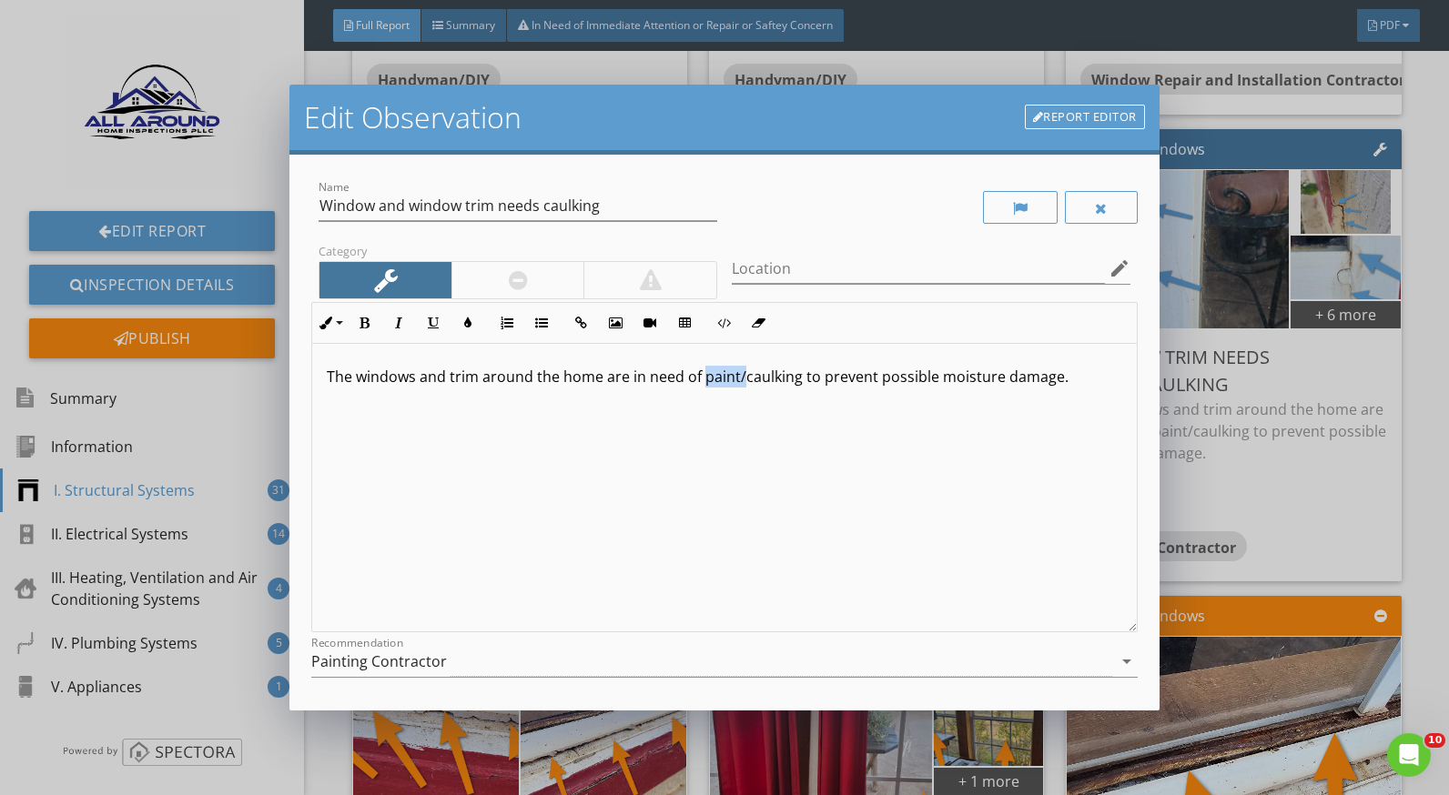
click at [700, 379] on p "The windows and trim around the home are in need of paint/caulking to prevent p…" at bounding box center [724, 377] width 795 height 22
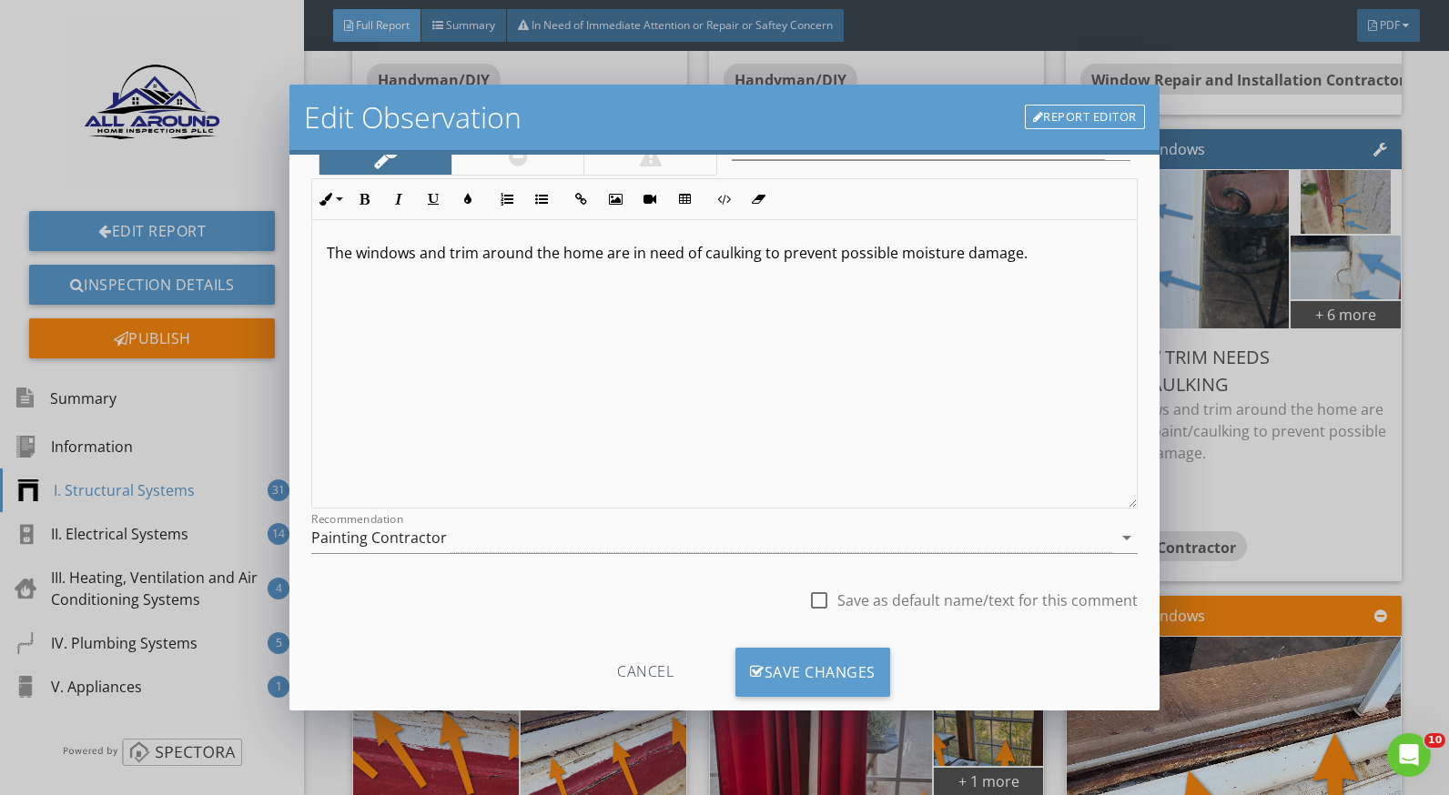
scroll to position [159, 0]
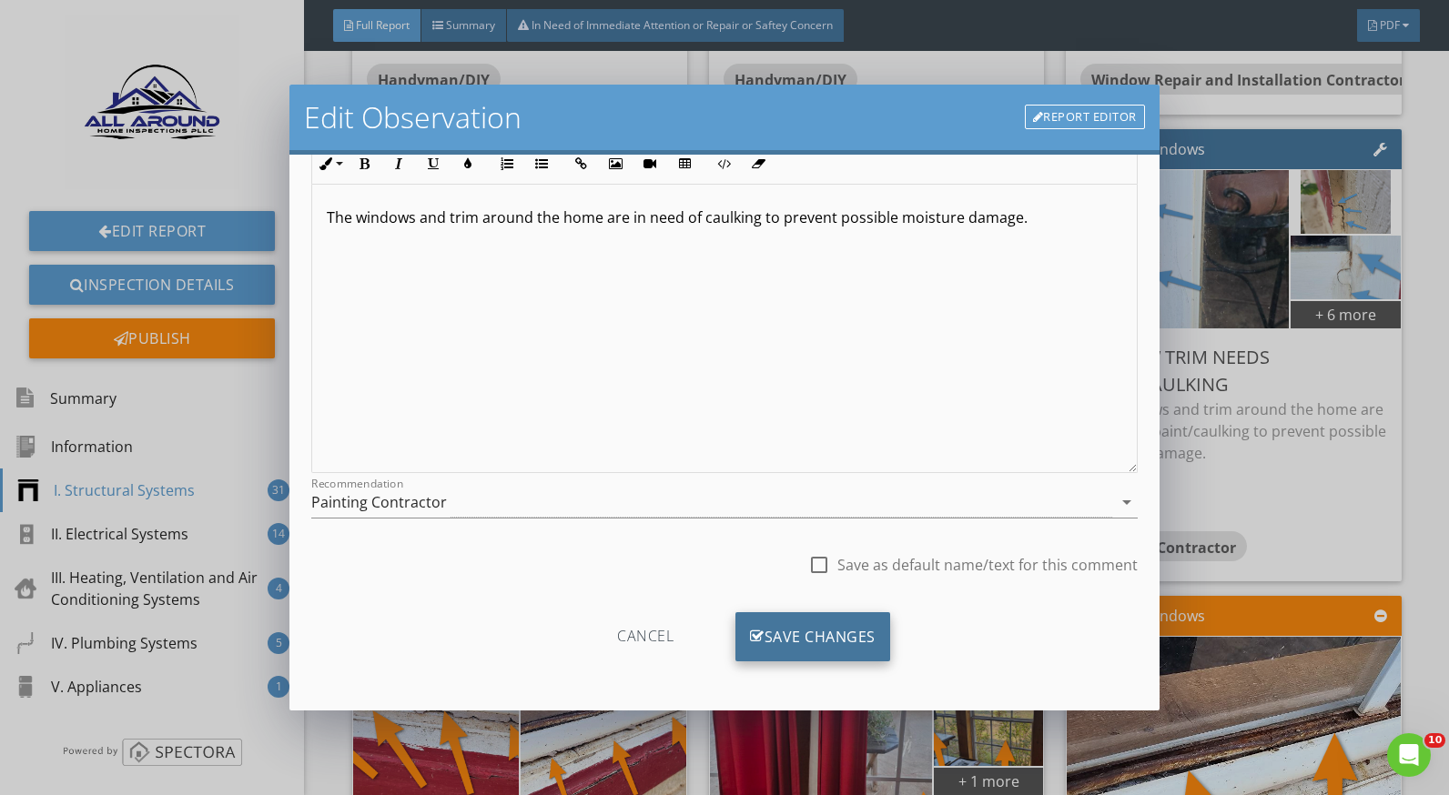
click at [829, 630] on div "Save Changes" at bounding box center [812, 637] width 155 height 49
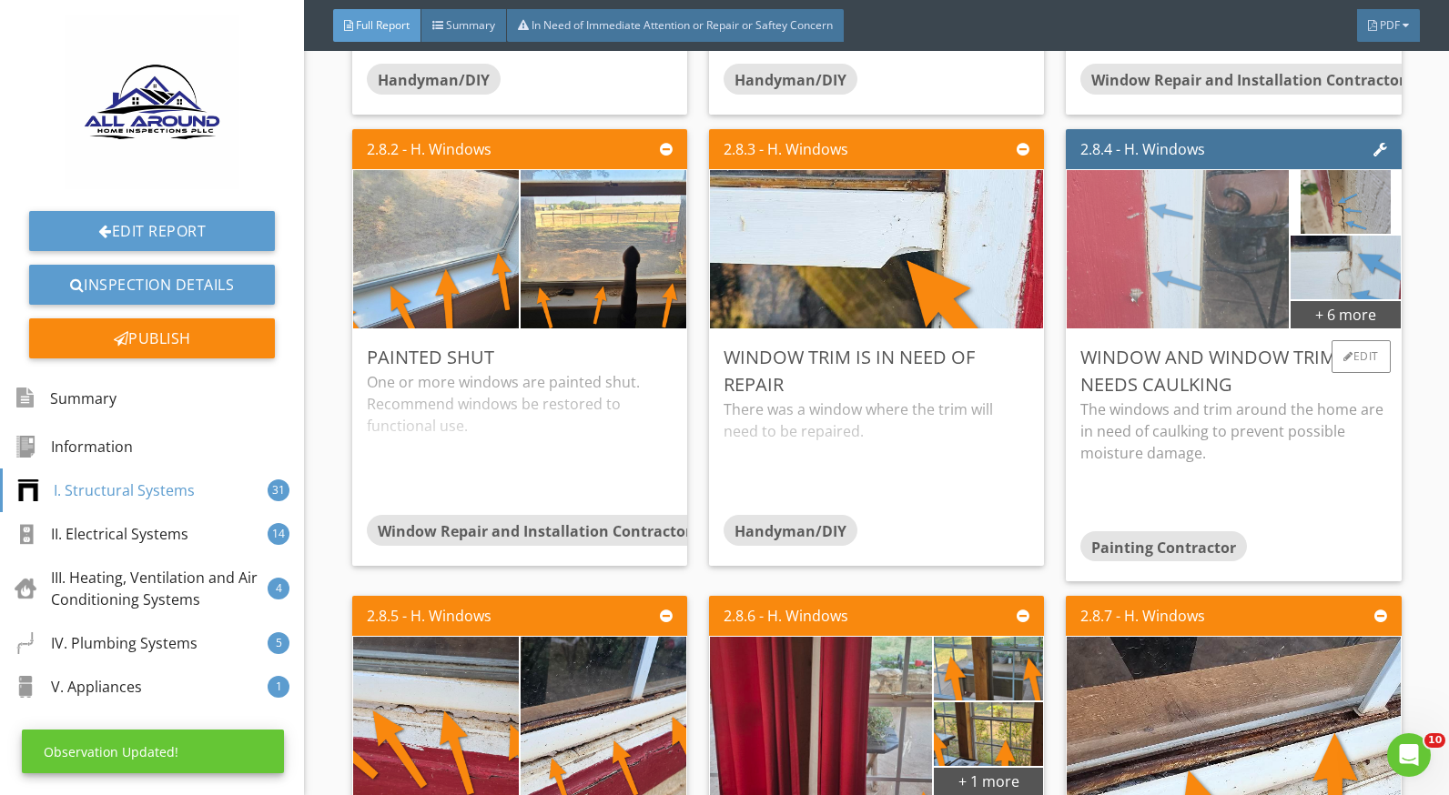
click at [1227, 296] on img at bounding box center [1178, 250] width 223 height 396
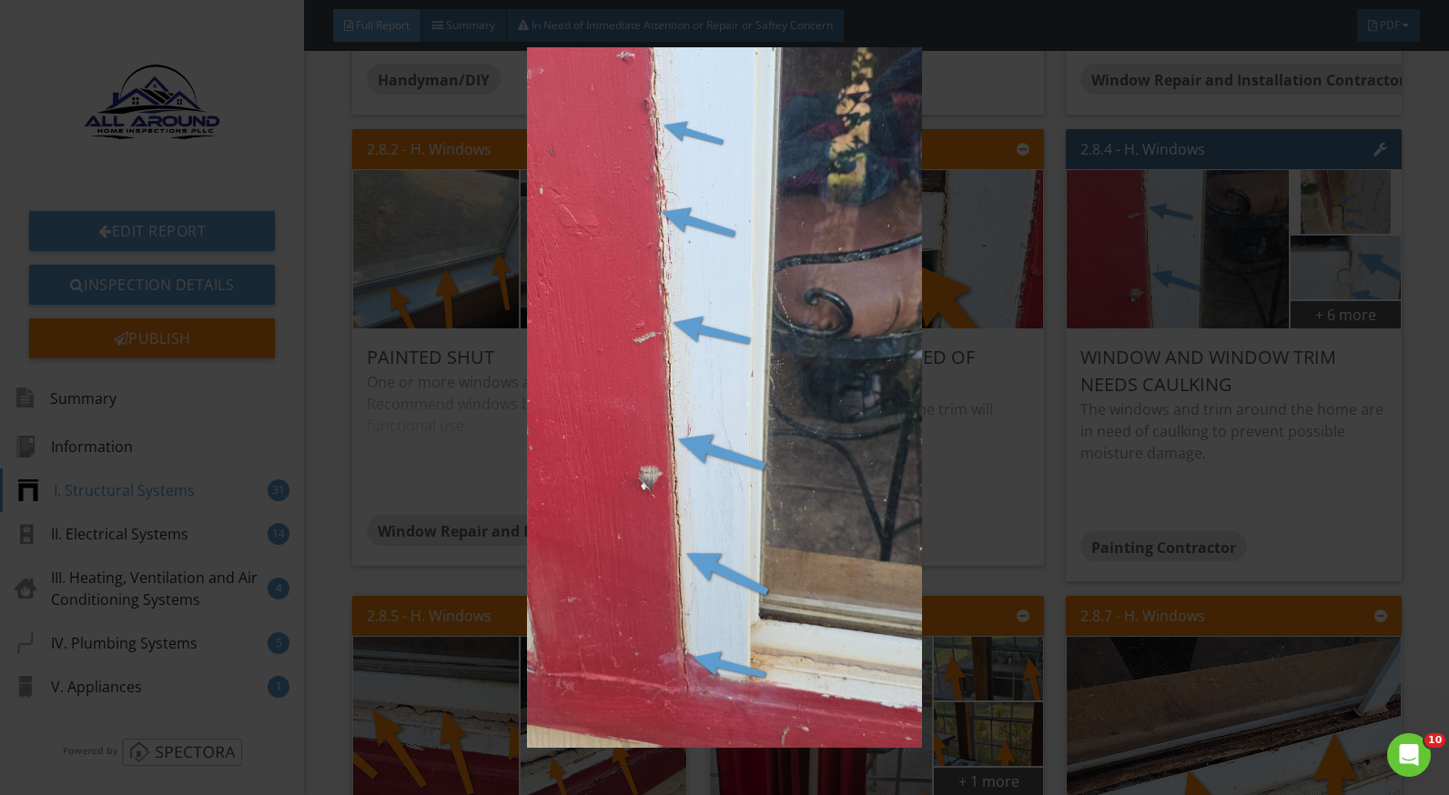
click at [1316, 487] on img at bounding box center [724, 397] width 1321 height 701
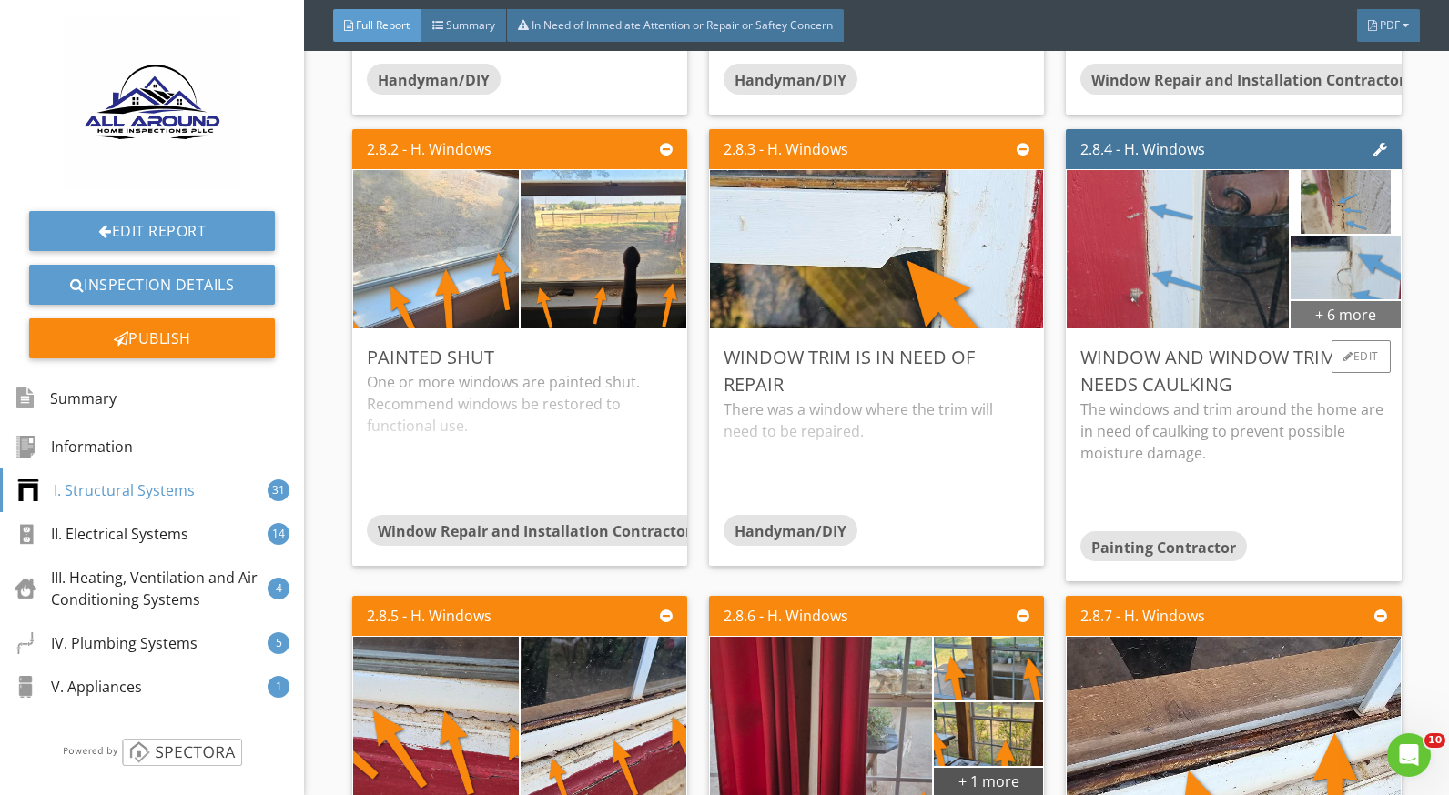
click at [1296, 317] on div "+ 6 more" at bounding box center [1345, 313] width 109 height 29
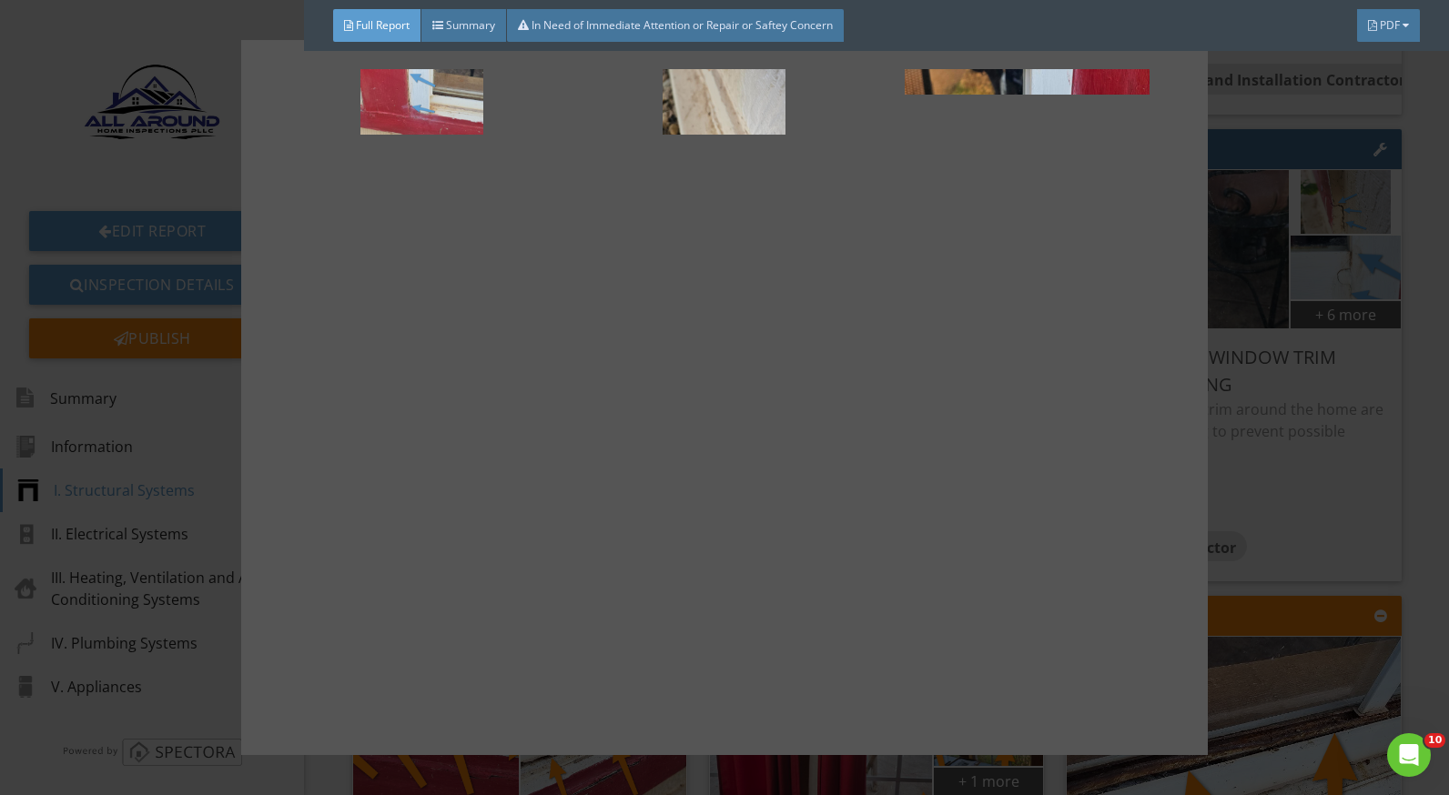
scroll to position [281, 0]
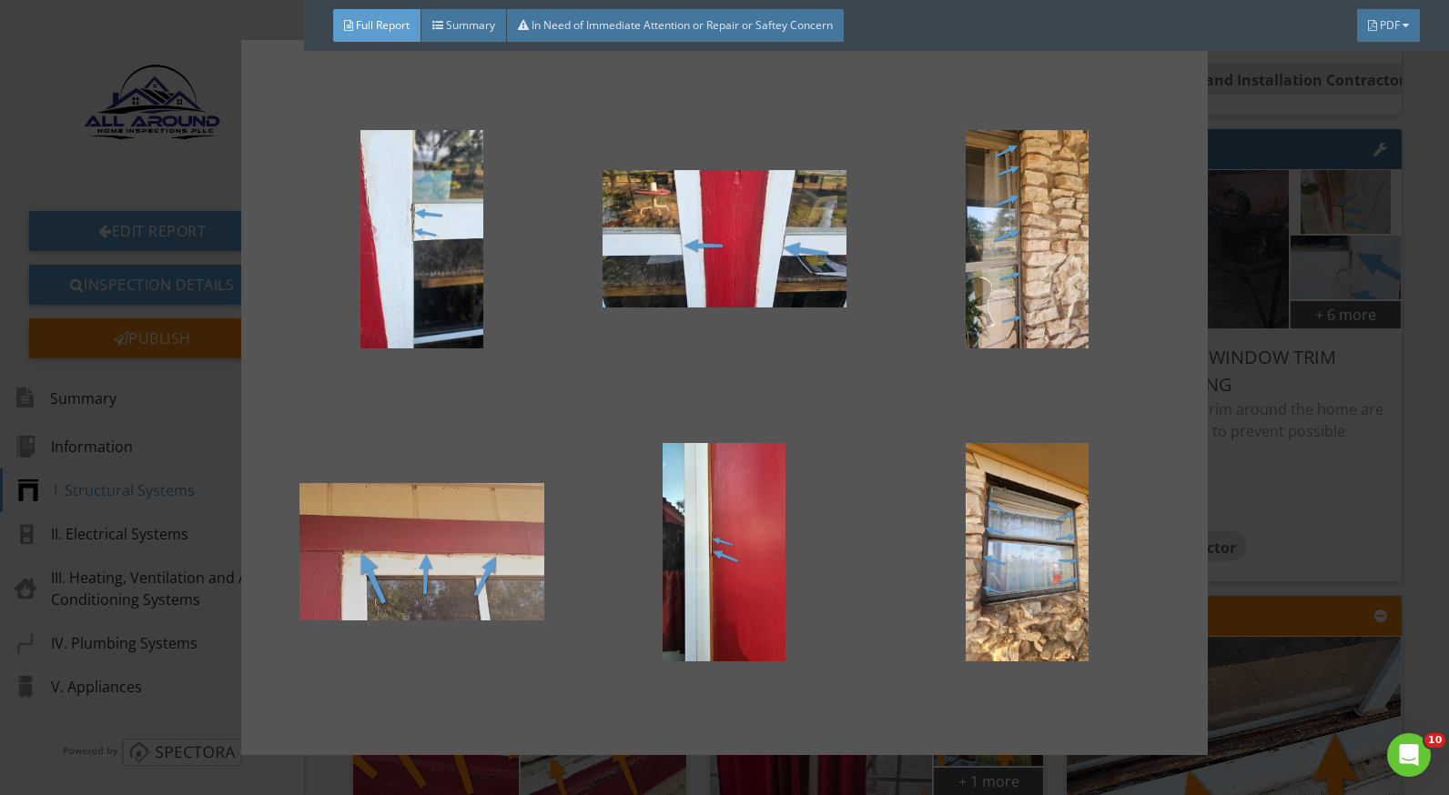
click at [1303, 500] on div at bounding box center [724, 397] width 1449 height 795
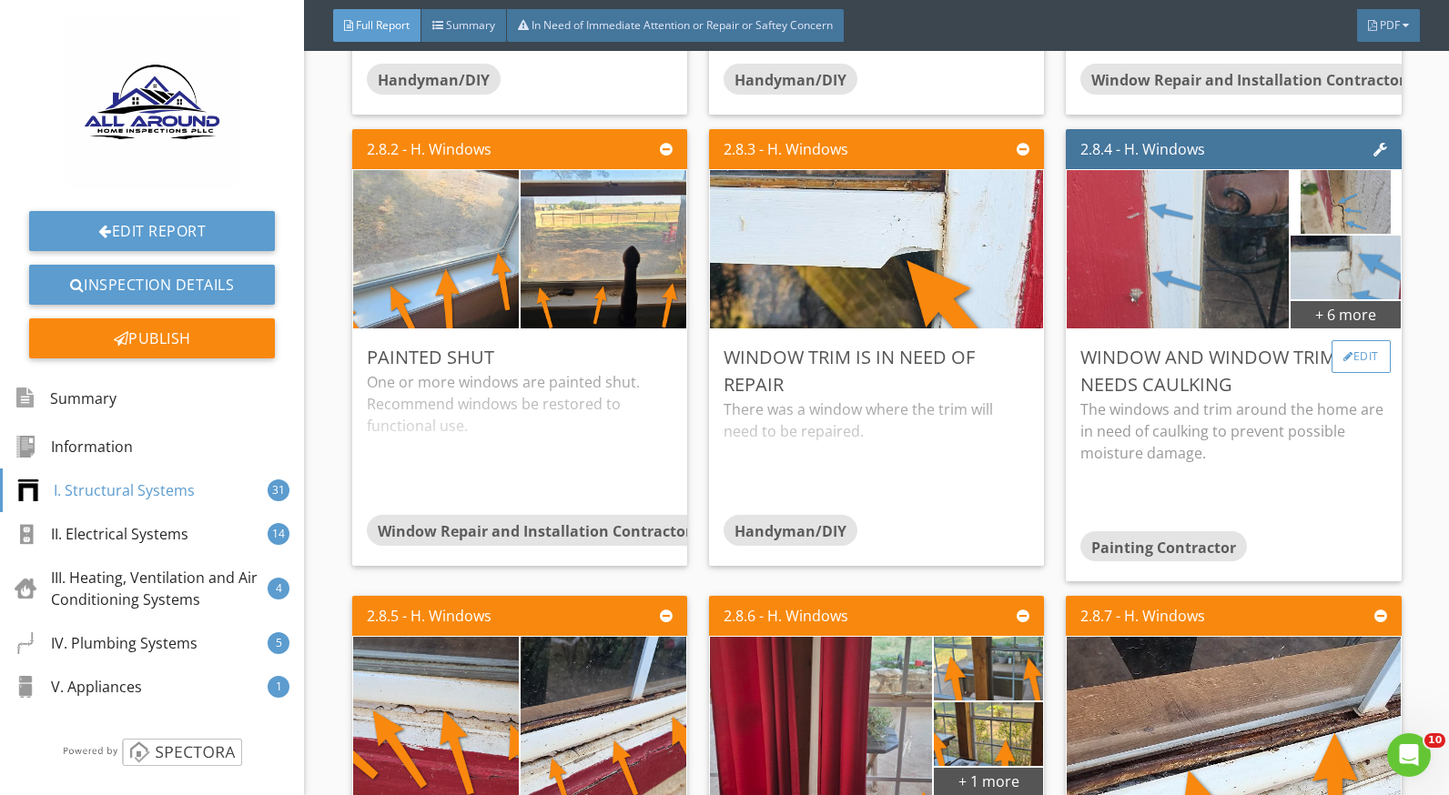
click at [1331, 358] on div "Edit" at bounding box center [1360, 356] width 59 height 33
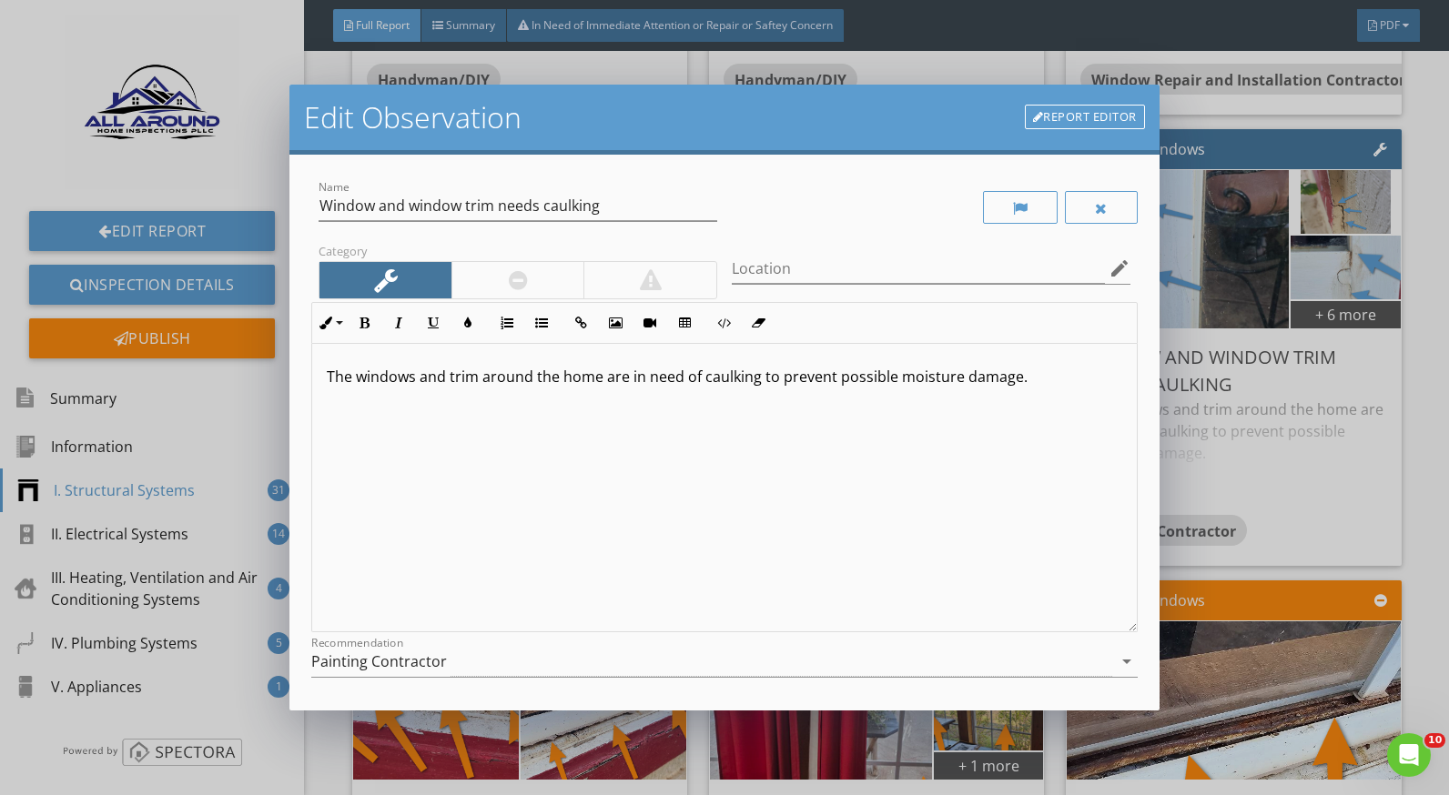
click at [355, 373] on p "The windows and trim around the home are in need of caulking to prevent possibl…" at bounding box center [724, 377] width 795 height 22
click at [501, 375] on p "There were windows and trim around the home are in need of caulking to prevent …" at bounding box center [724, 377] width 795 height 22
drag, startPoint x: 681, startPoint y: 380, endPoint x: 350, endPoint y: 380, distance: 330.4
click at [350, 380] on p "Thetrim around the home are in need of caulking to prevent possible moisture da…" at bounding box center [724, 377] width 795 height 22
click at [529, 379] on p "There were areas around the windows and the windows trim that need caulking to …" at bounding box center [724, 388] width 795 height 44
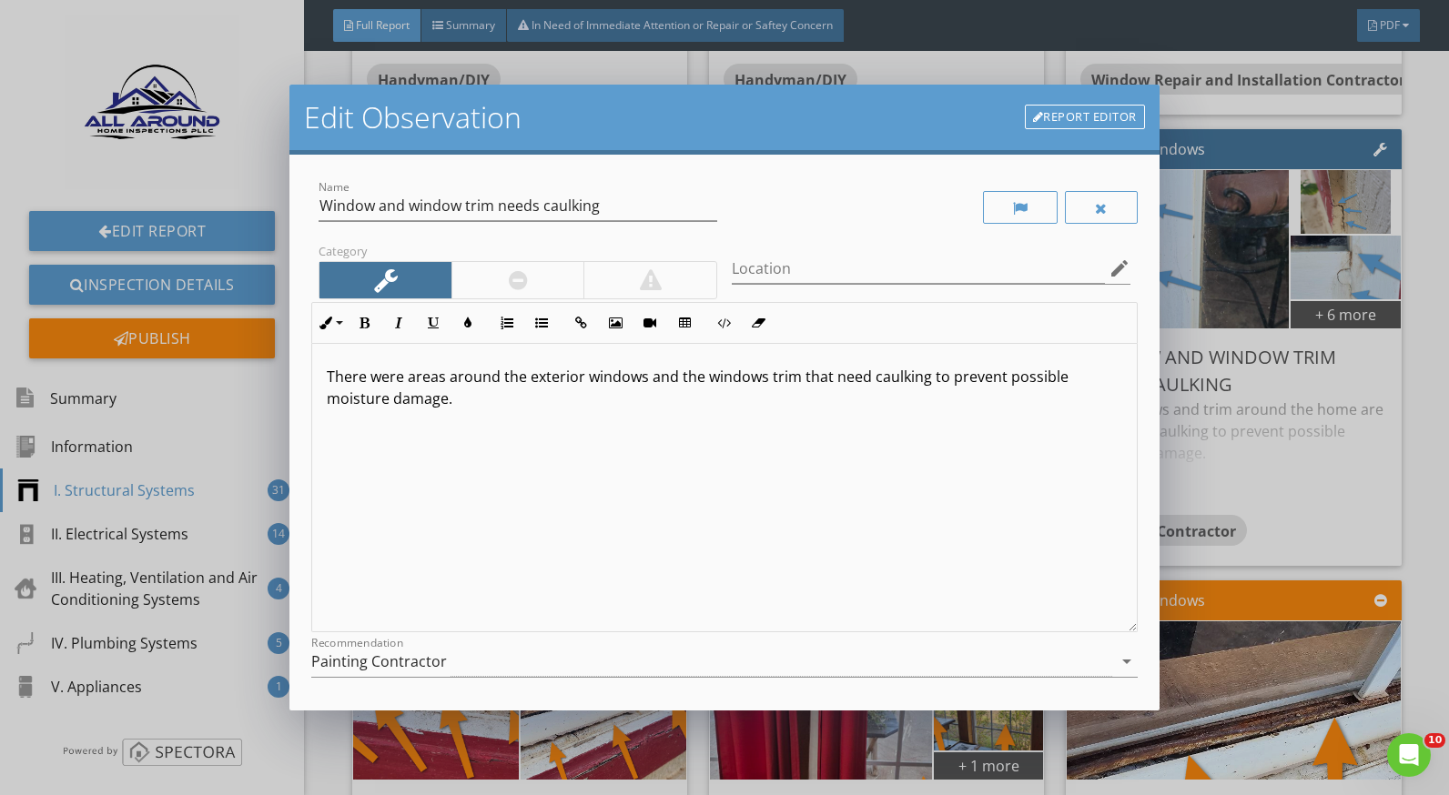
click at [760, 379] on p "There were areas around the exterior windows and the windows trim that need cau…" at bounding box center [724, 388] width 795 height 44
click at [702, 376] on p "There were areas around the exterior windows and the windows trim that need cau…" at bounding box center [724, 388] width 795 height 44
drag, startPoint x: 766, startPoint y: 379, endPoint x: 682, endPoint y: 383, distance: 84.8
click at [682, 383] on p "There were areas around the exterior windows and the windows trim that need cau…" at bounding box center [724, 388] width 795 height 44
click at [832, 381] on p "There were areas around the exterior windows and the windows trim that need cau…" at bounding box center [724, 388] width 795 height 44
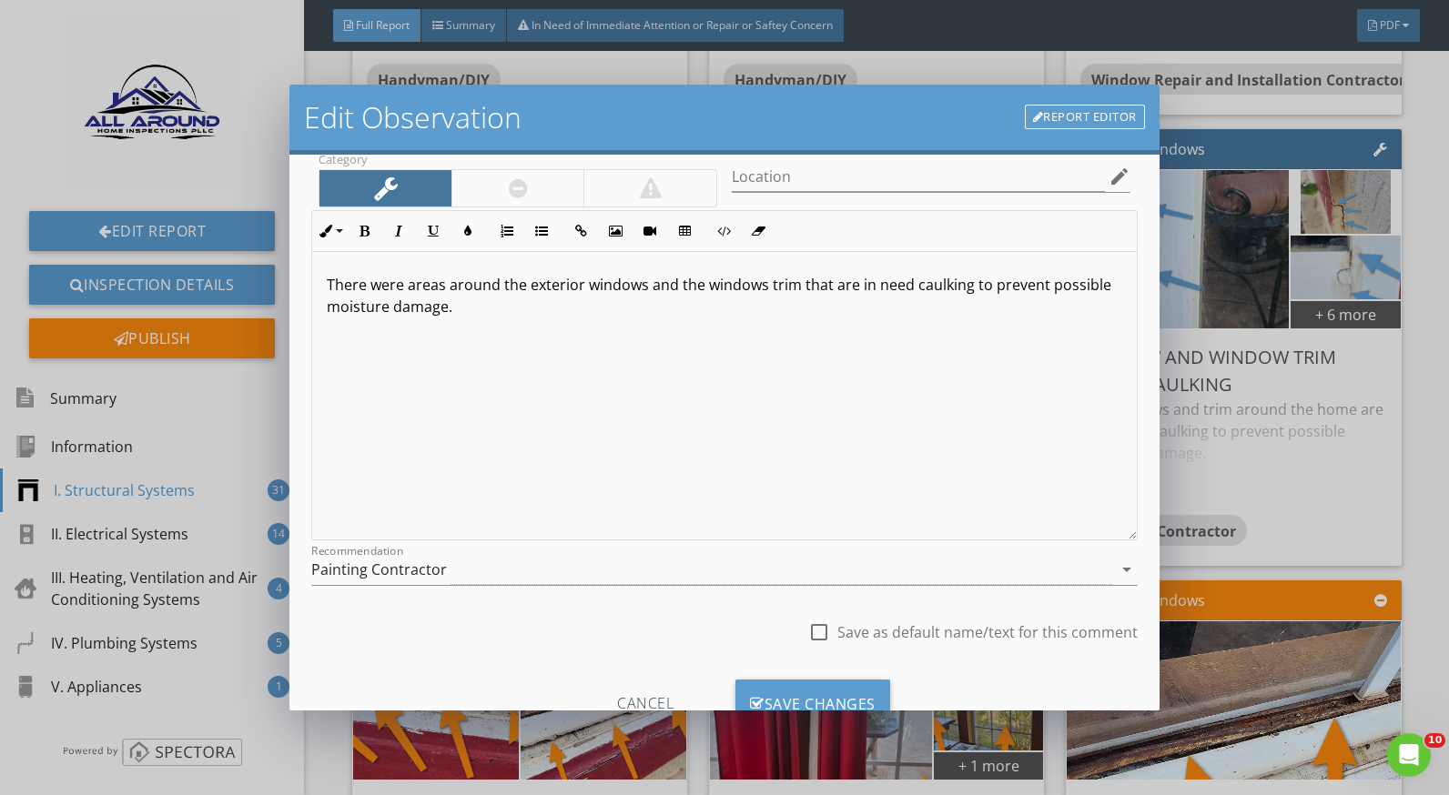
scroll to position [159, 0]
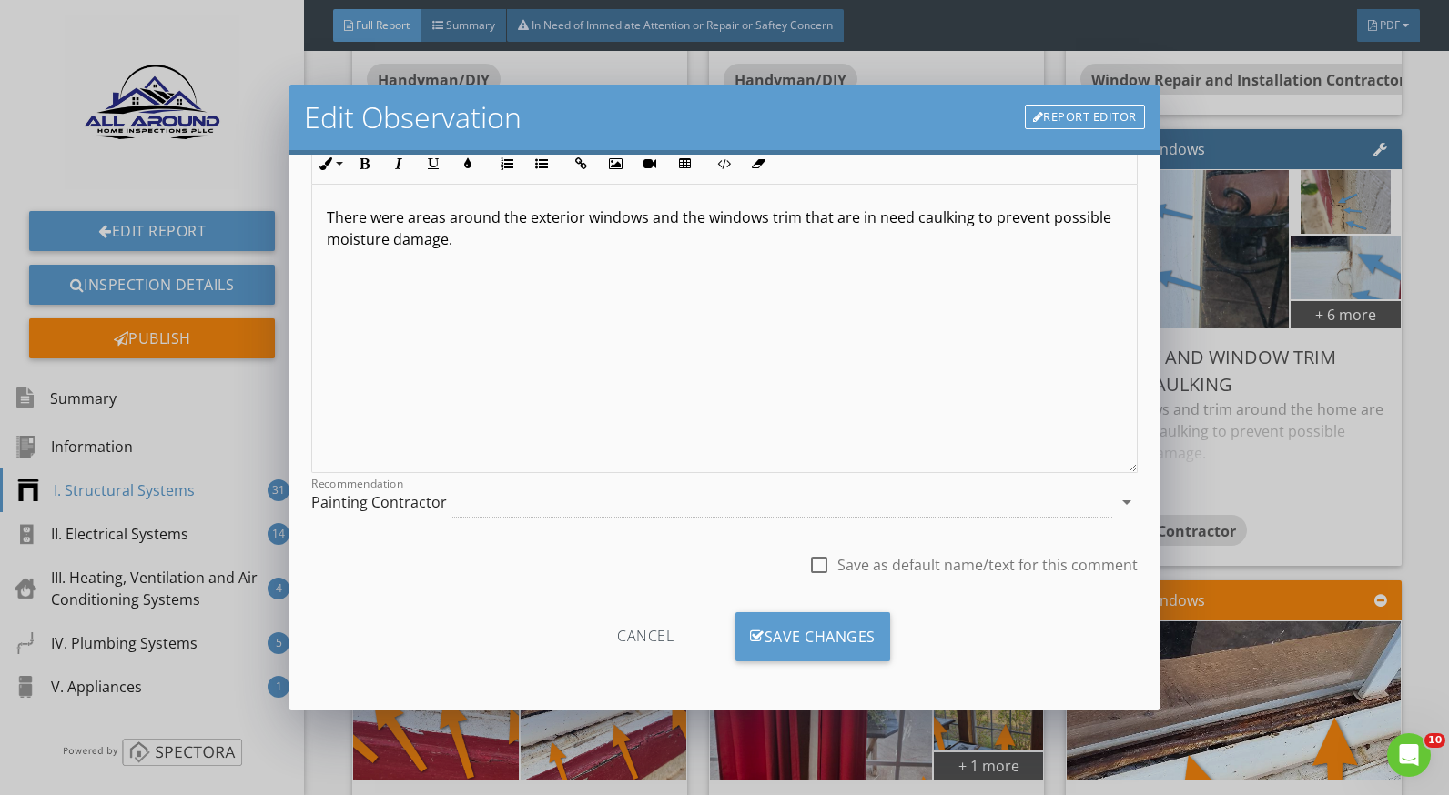
drag, startPoint x: 856, startPoint y: 620, endPoint x: 951, endPoint y: 618, distance: 94.7
click at [856, 620] on div "Save Changes" at bounding box center [812, 637] width 155 height 49
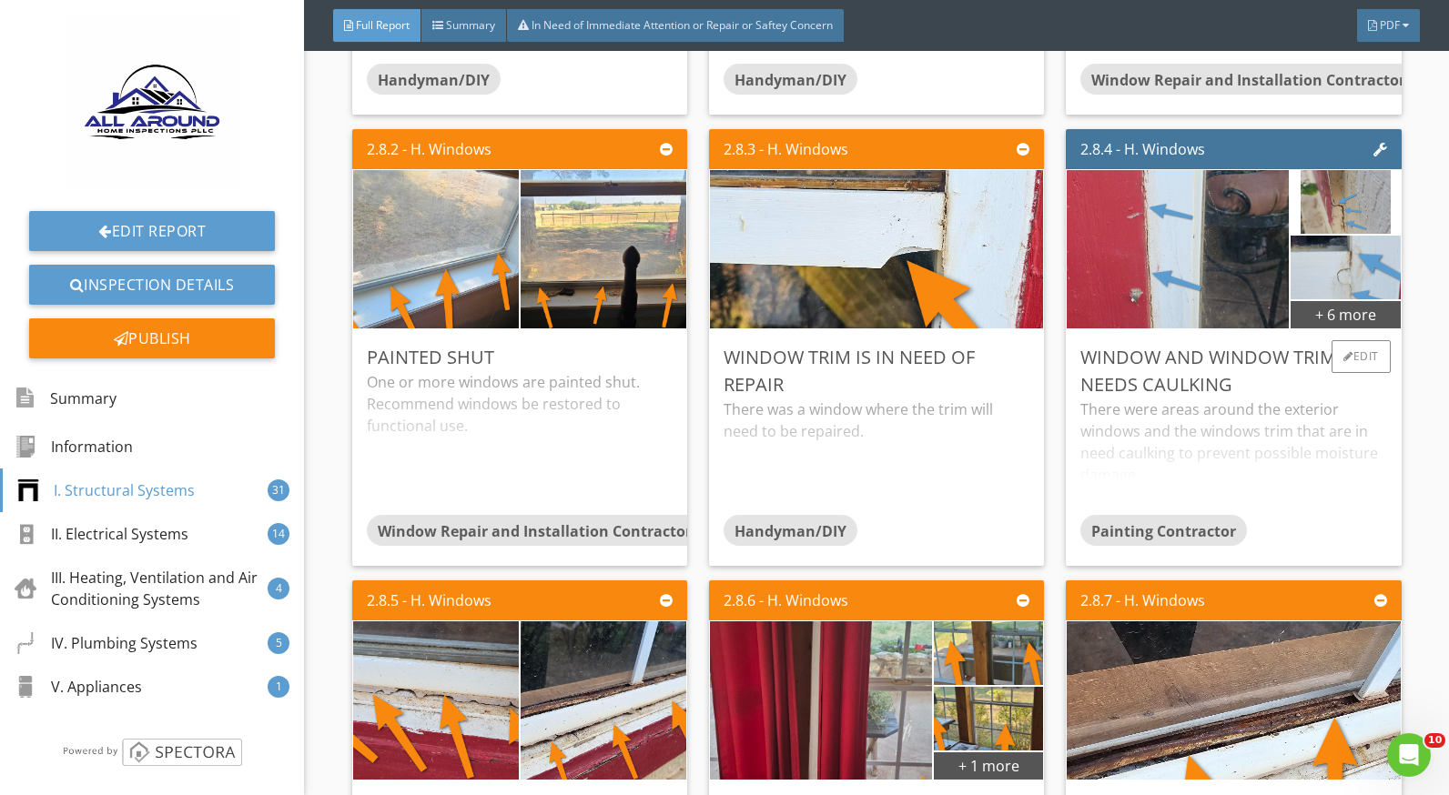
click at [1222, 408] on div "There were areas around the exterior windows and the windows trim that are in n…" at bounding box center [1233, 457] width 306 height 116
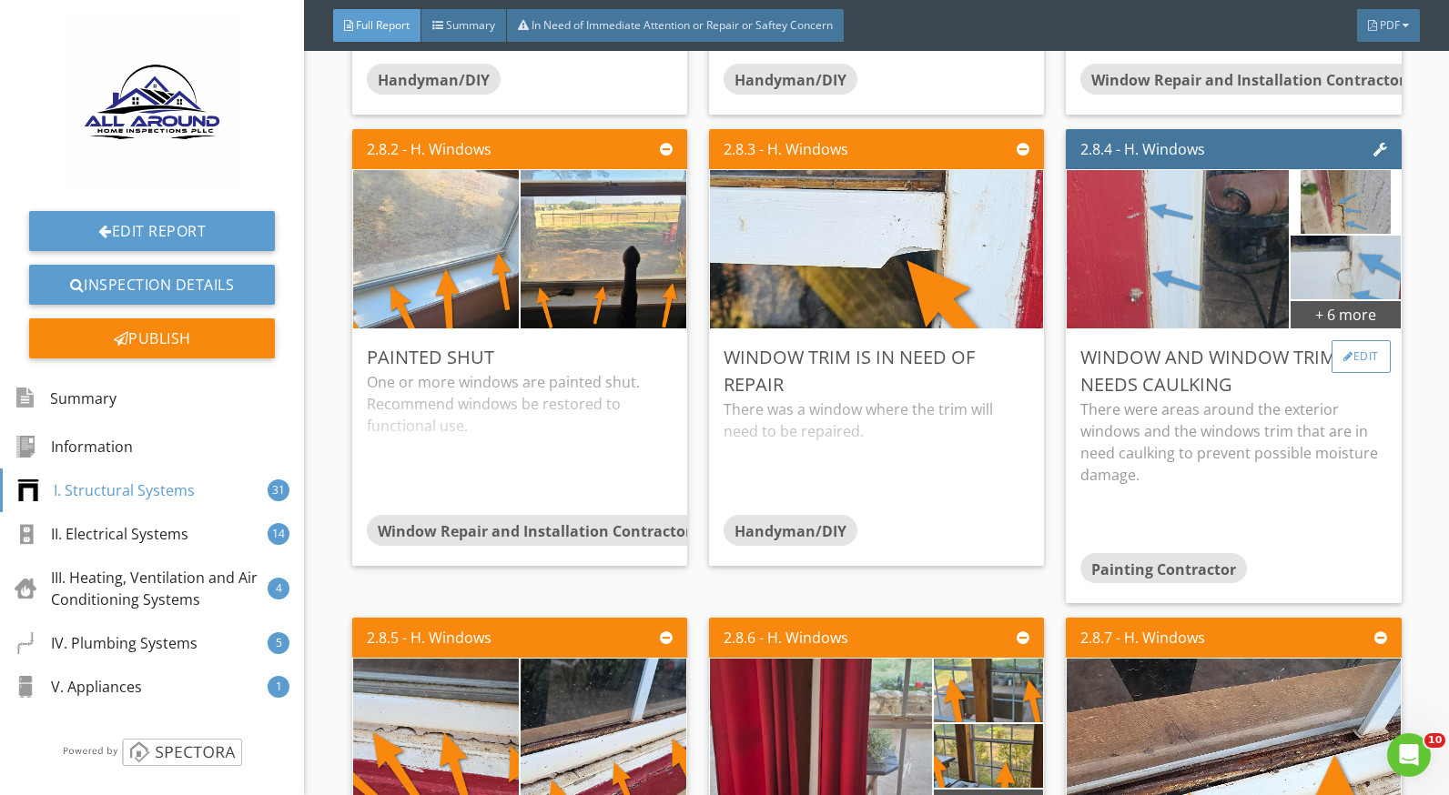
click at [1351, 354] on div "Edit" at bounding box center [1360, 356] width 59 height 33
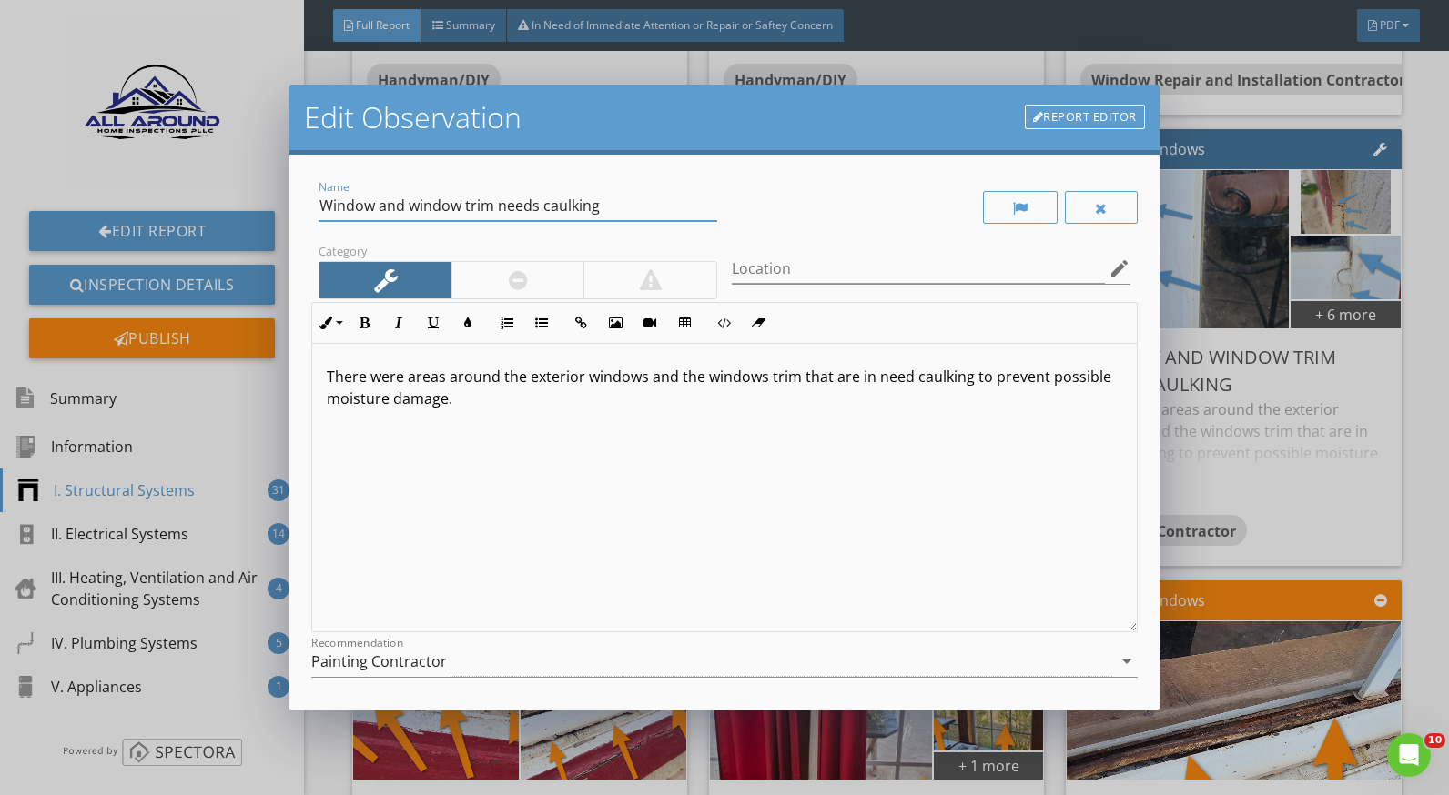
click at [492, 205] on input "Window and window trim needs caulking" at bounding box center [518, 206] width 399 height 30
click at [536, 212] on input "Window and window trim needs caulking" at bounding box center [518, 206] width 399 height 30
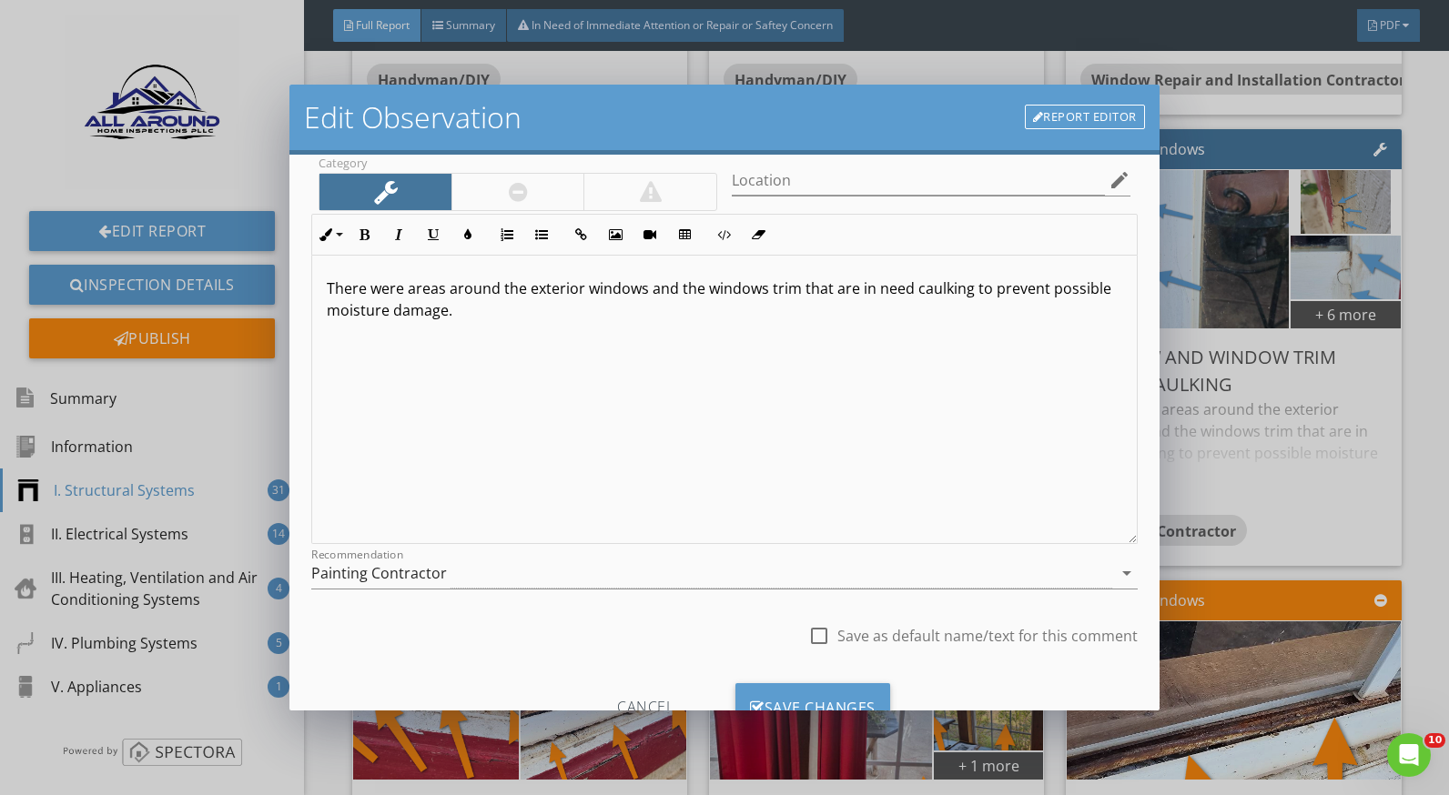
scroll to position [159, 0]
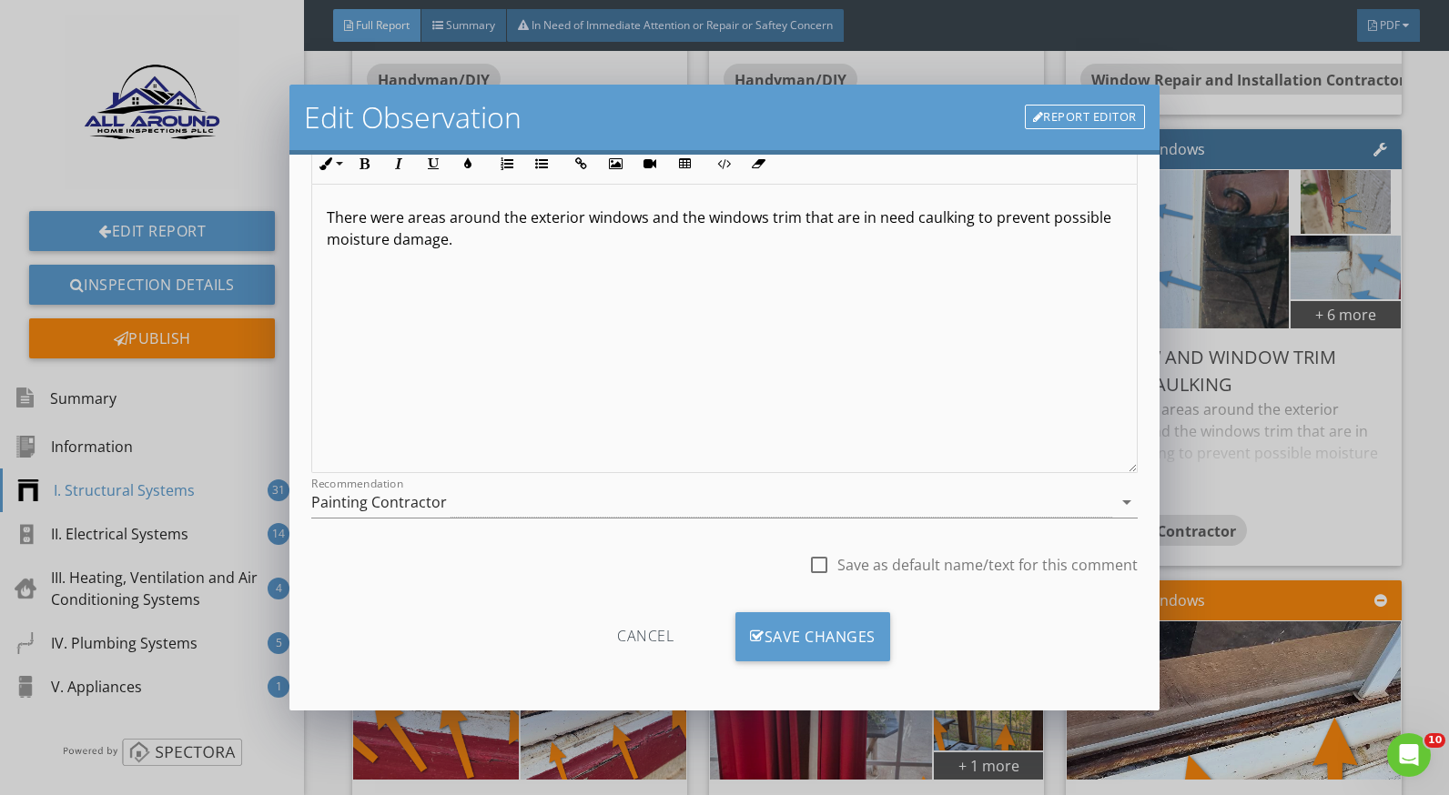
type input "Window and window trim need caulking"
click at [508, 234] on p "There were areas around the exterior windows and the windows trim that are in n…" at bounding box center [724, 229] width 795 height 44
click at [809, 650] on div "Save Changes" at bounding box center [812, 637] width 155 height 49
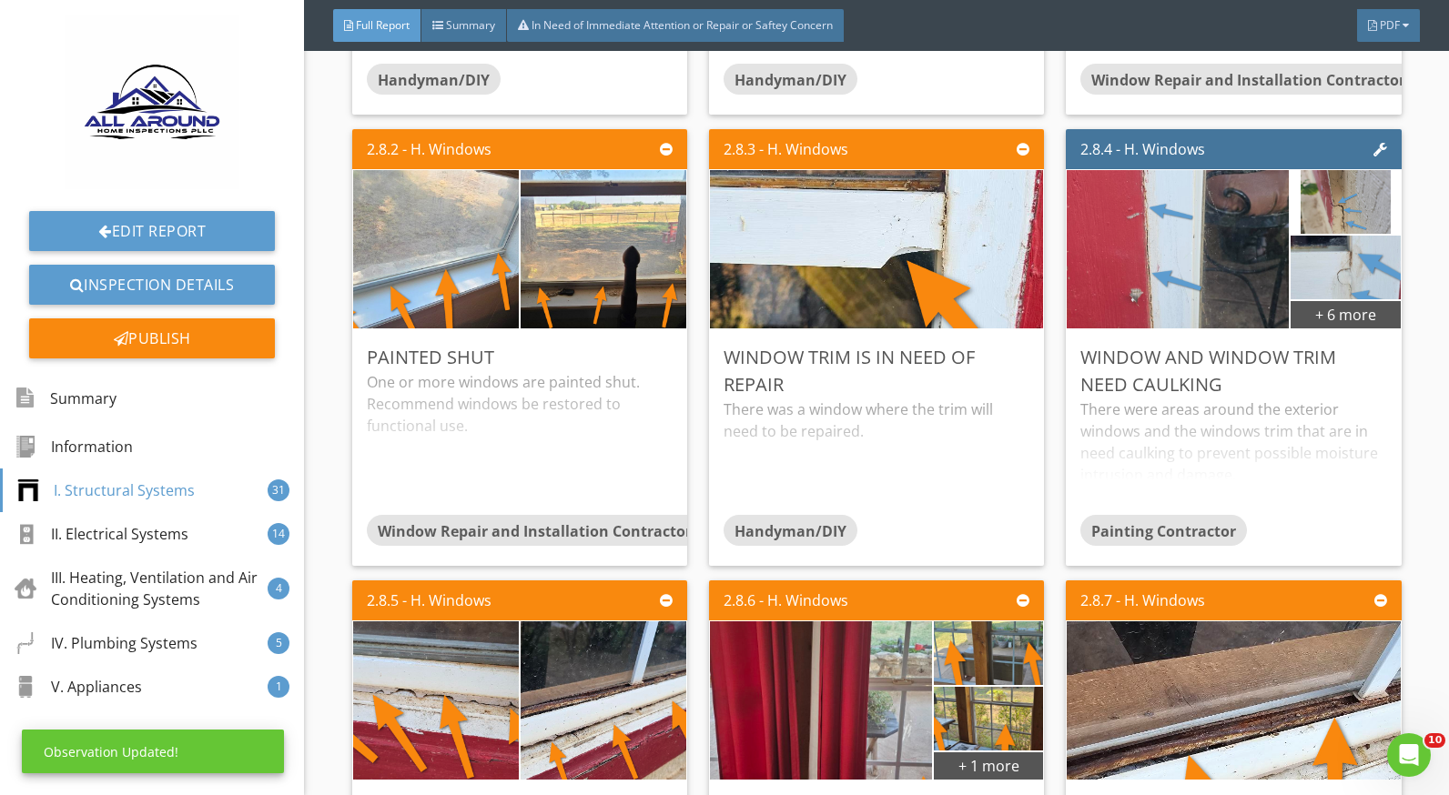
scroll to position [0, 0]
click at [1178, 437] on div "There were areas around the exterior windows and the windows trim that are in n…" at bounding box center [1233, 457] width 306 height 116
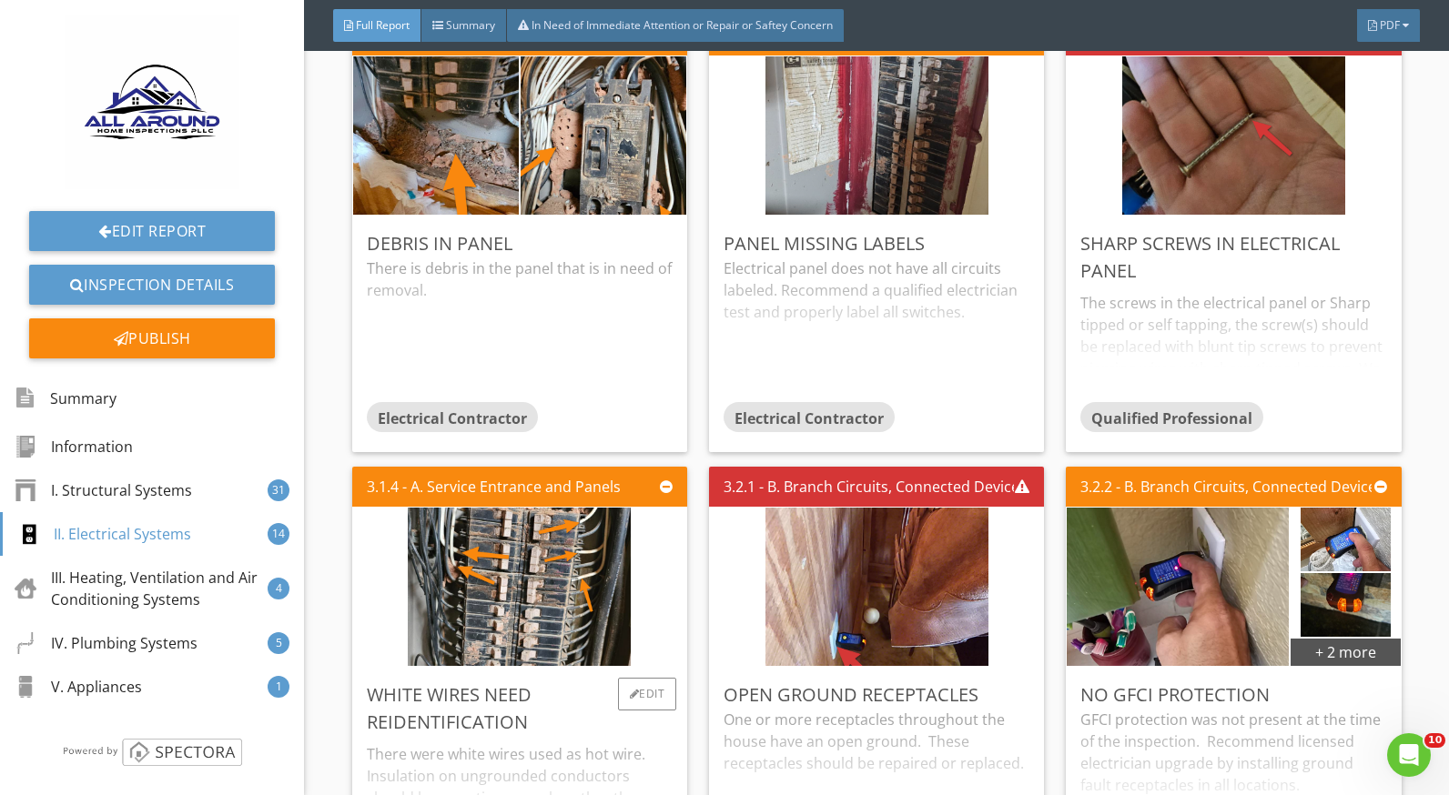
scroll to position [7008, 0]
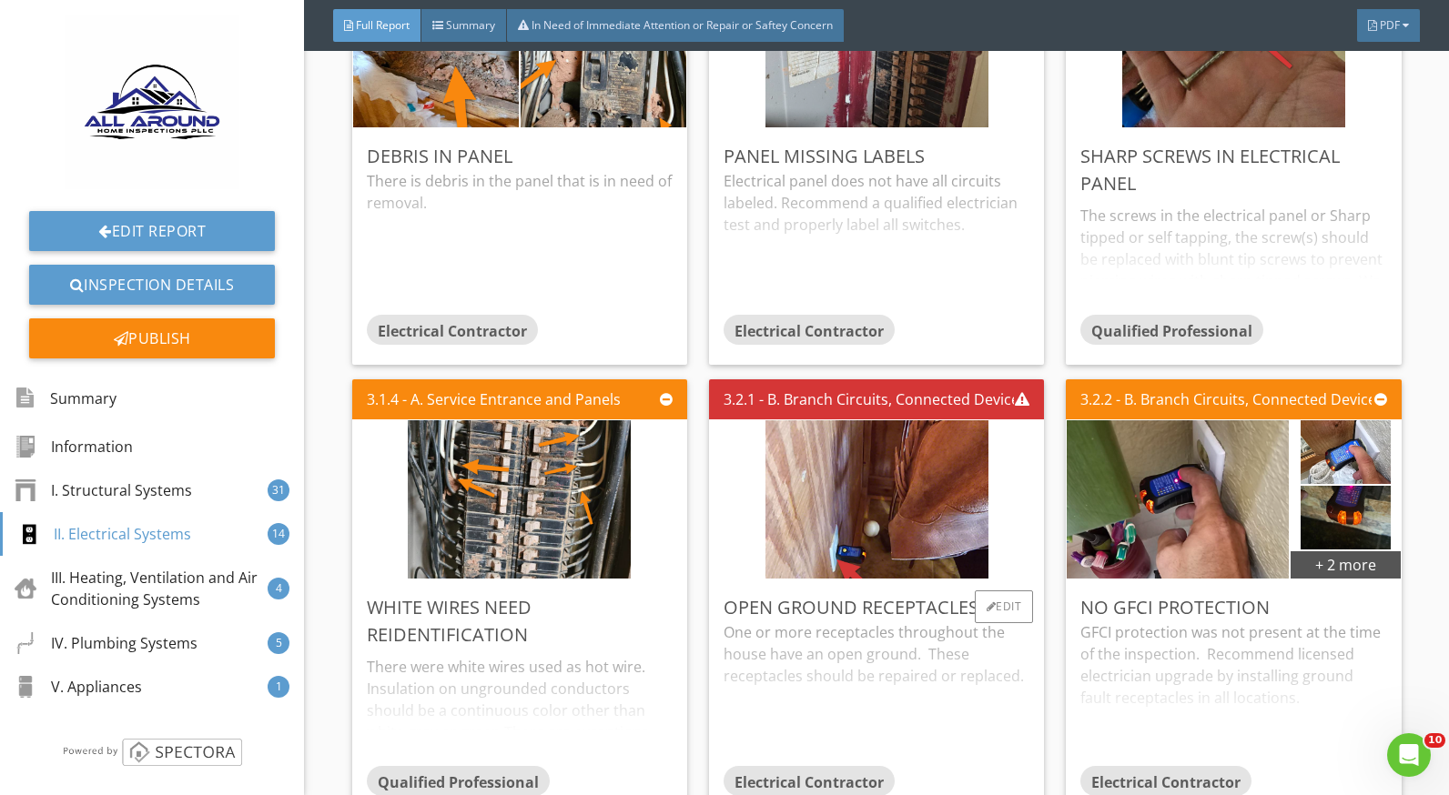
click at [853, 642] on div "One or more receptacles throughout the house have an open ground. These recepta…" at bounding box center [877, 694] width 306 height 144
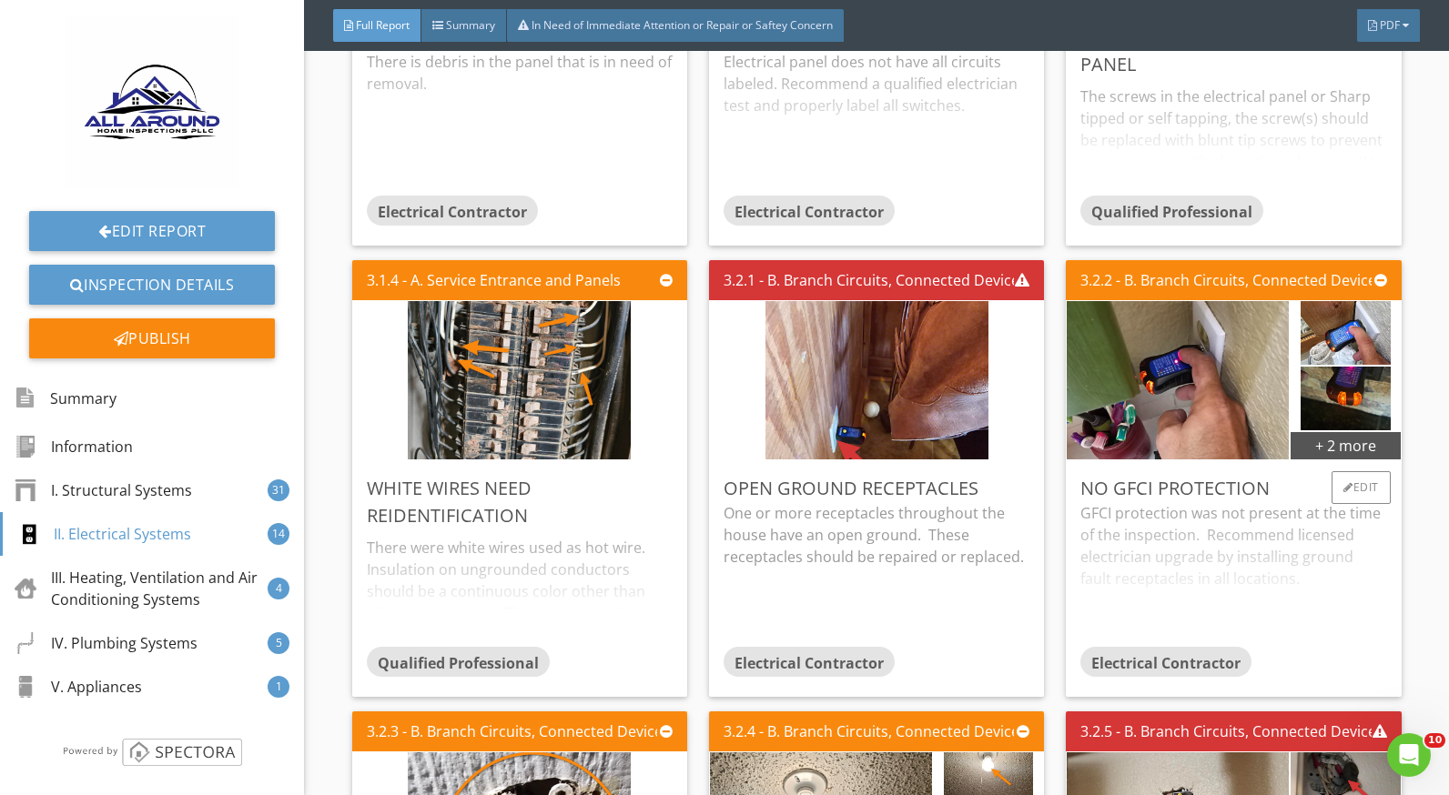
scroll to position [7190, 0]
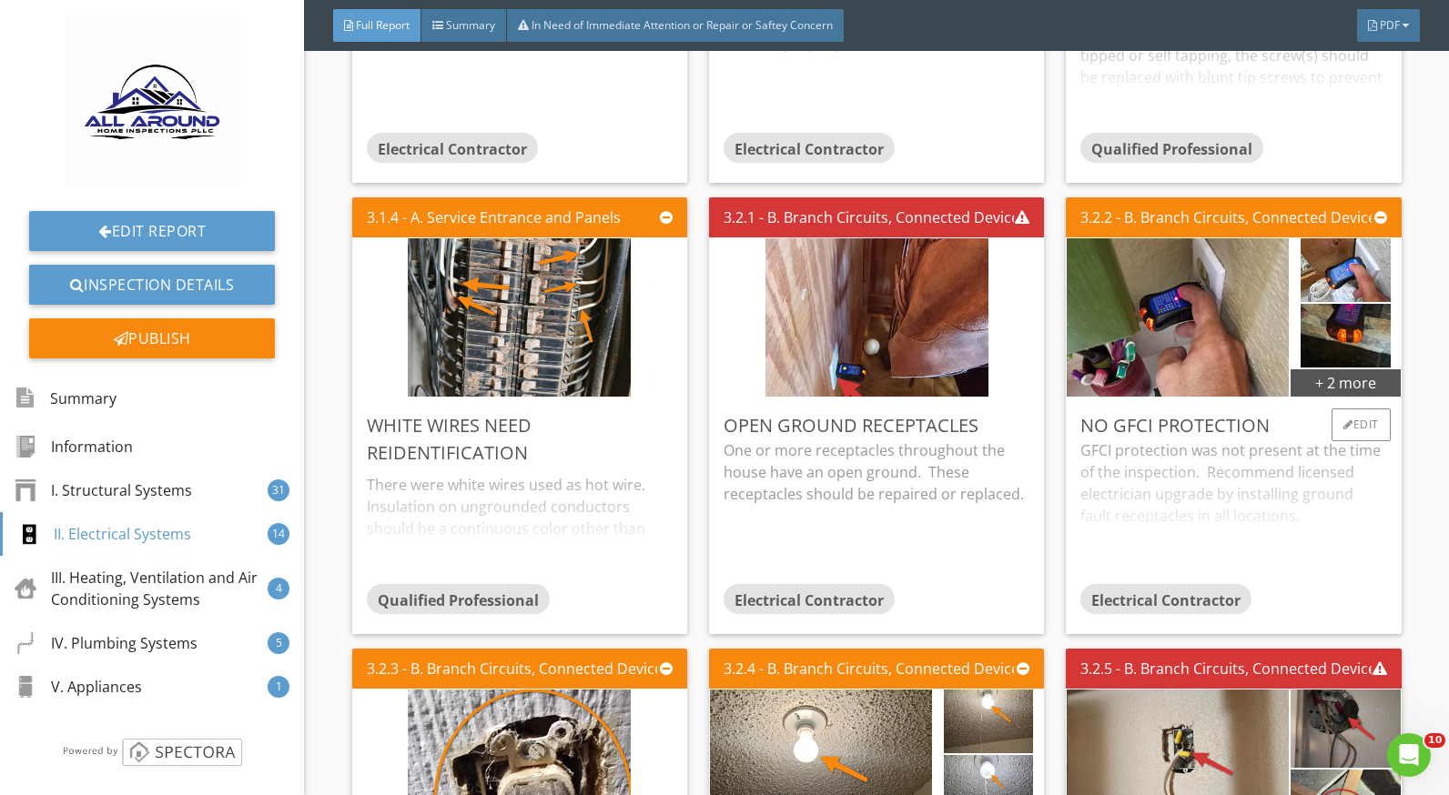
click at [1130, 466] on div "GFCI protection was not present at the time of the inspection. Recommend licens…" at bounding box center [1233, 512] width 306 height 144
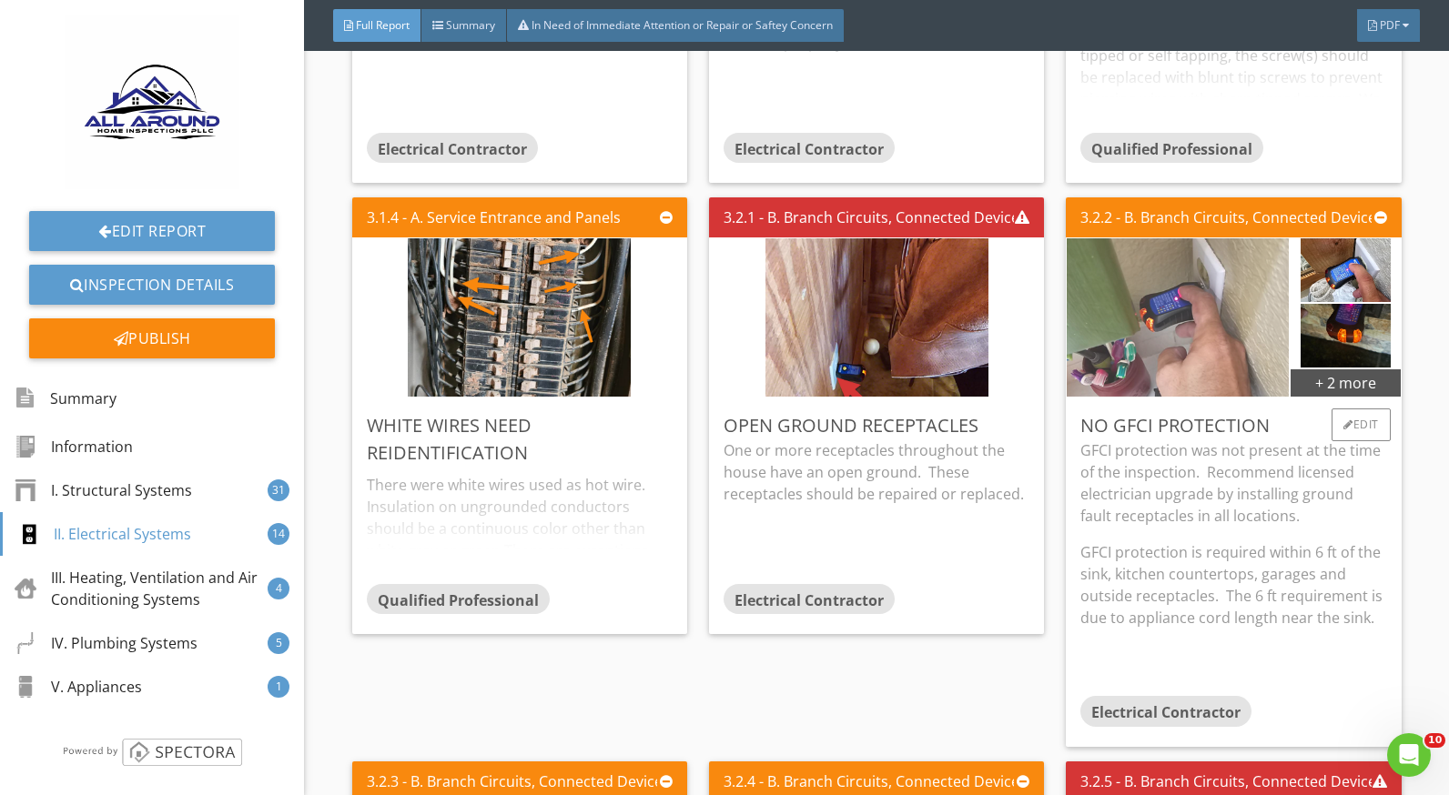
click at [1166, 312] on img at bounding box center [1178, 318] width 223 height 396
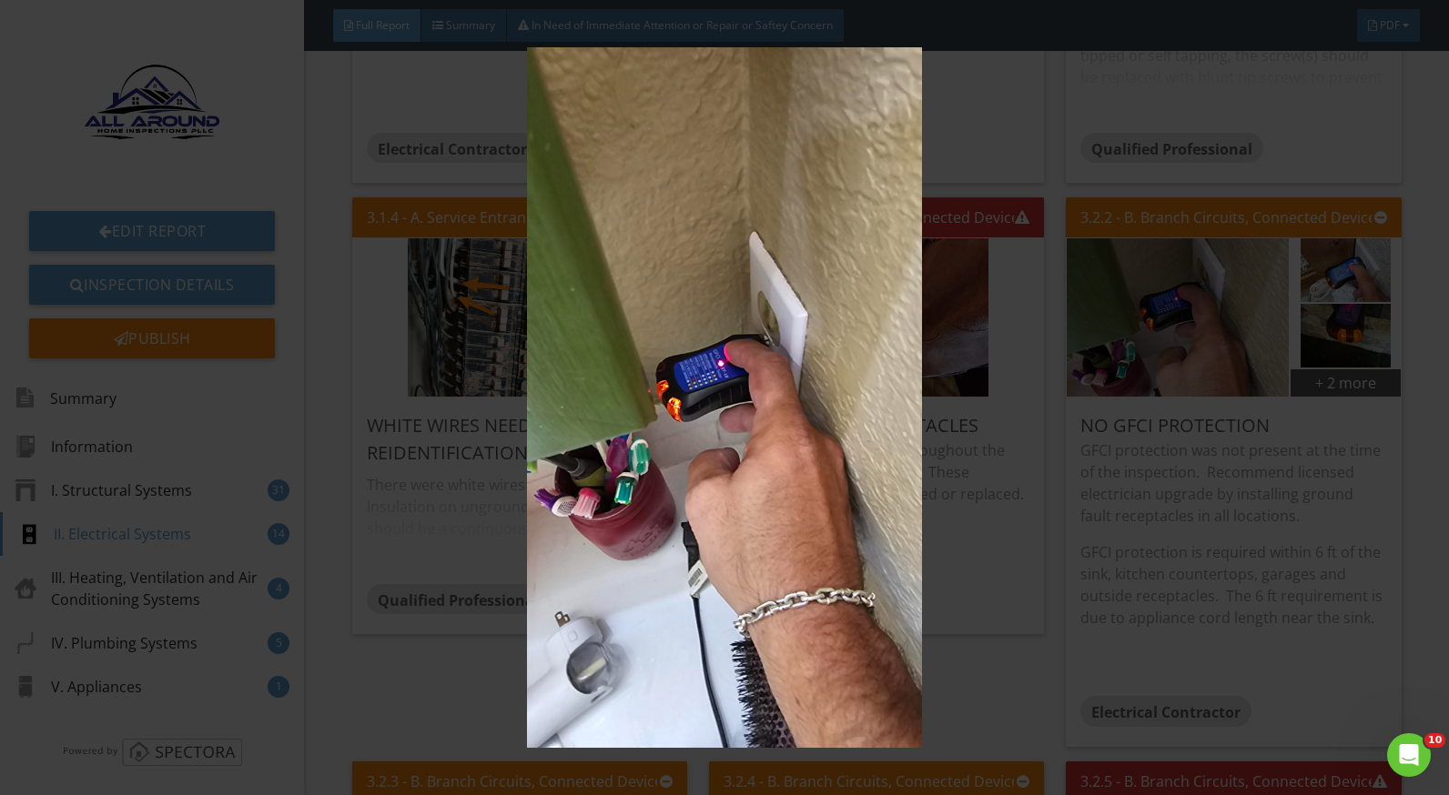
click at [1139, 511] on img at bounding box center [724, 397] width 1321 height 701
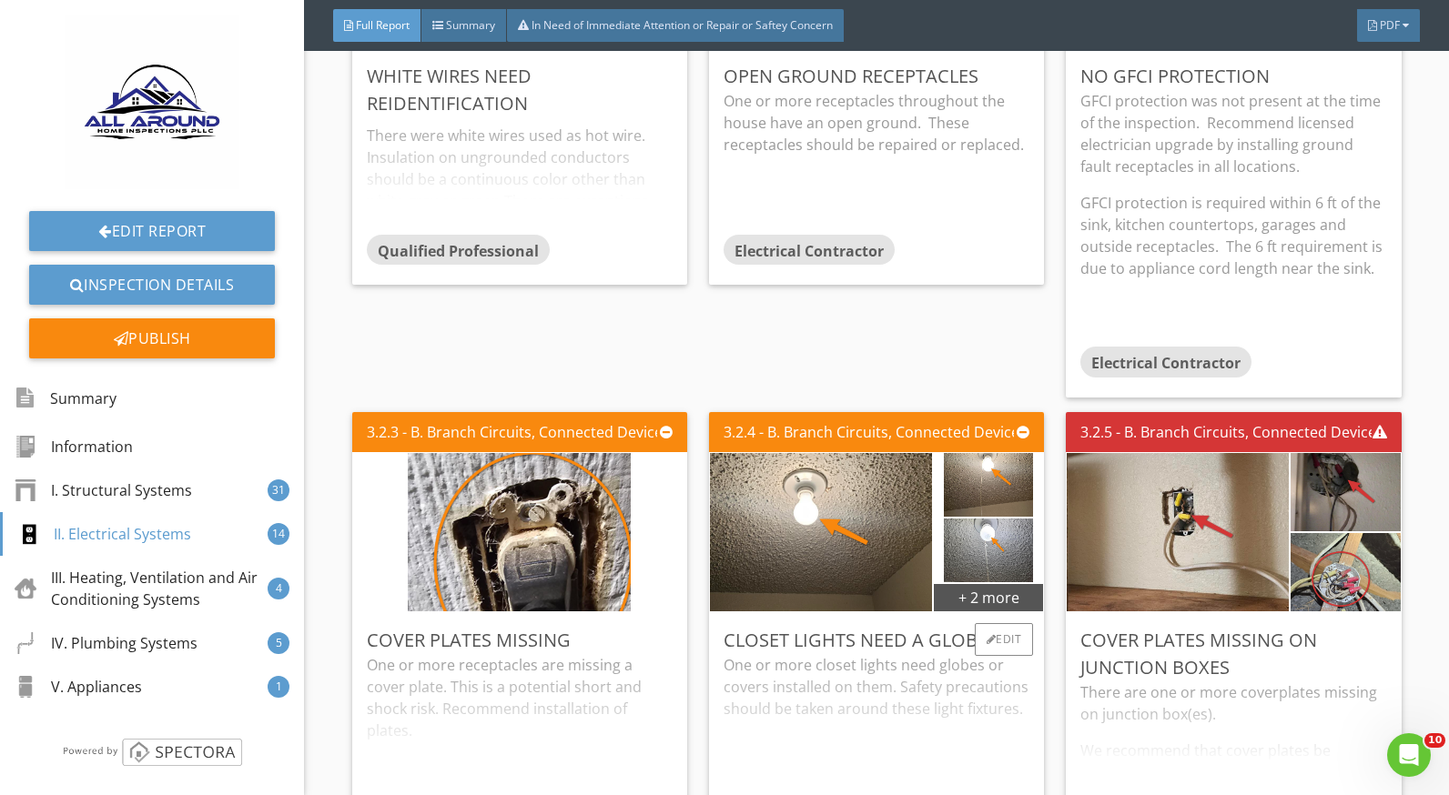
scroll to position [7736, 0]
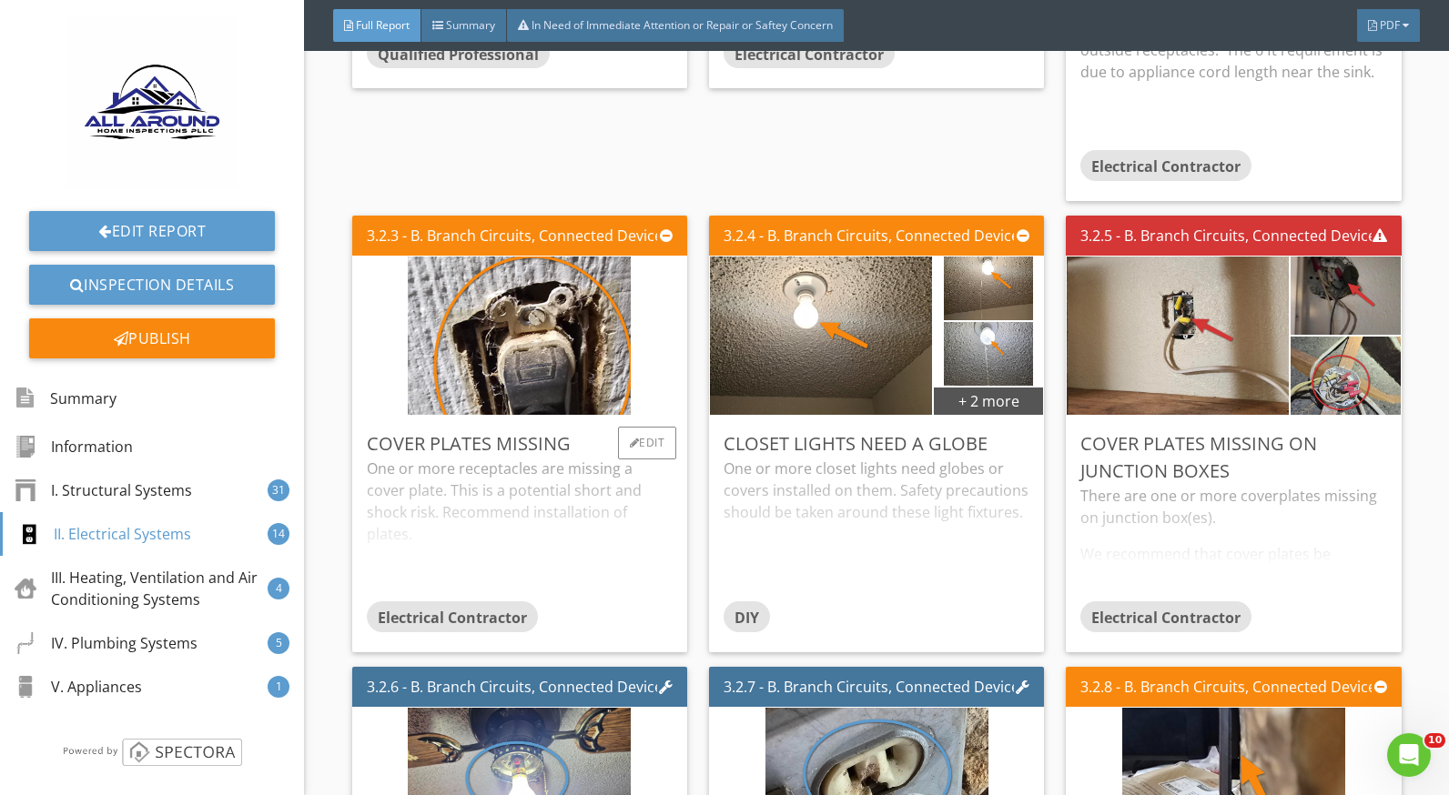
click at [424, 478] on div "One or more receptacles are missing a cover plate. This is a potential short an…" at bounding box center [520, 530] width 306 height 144
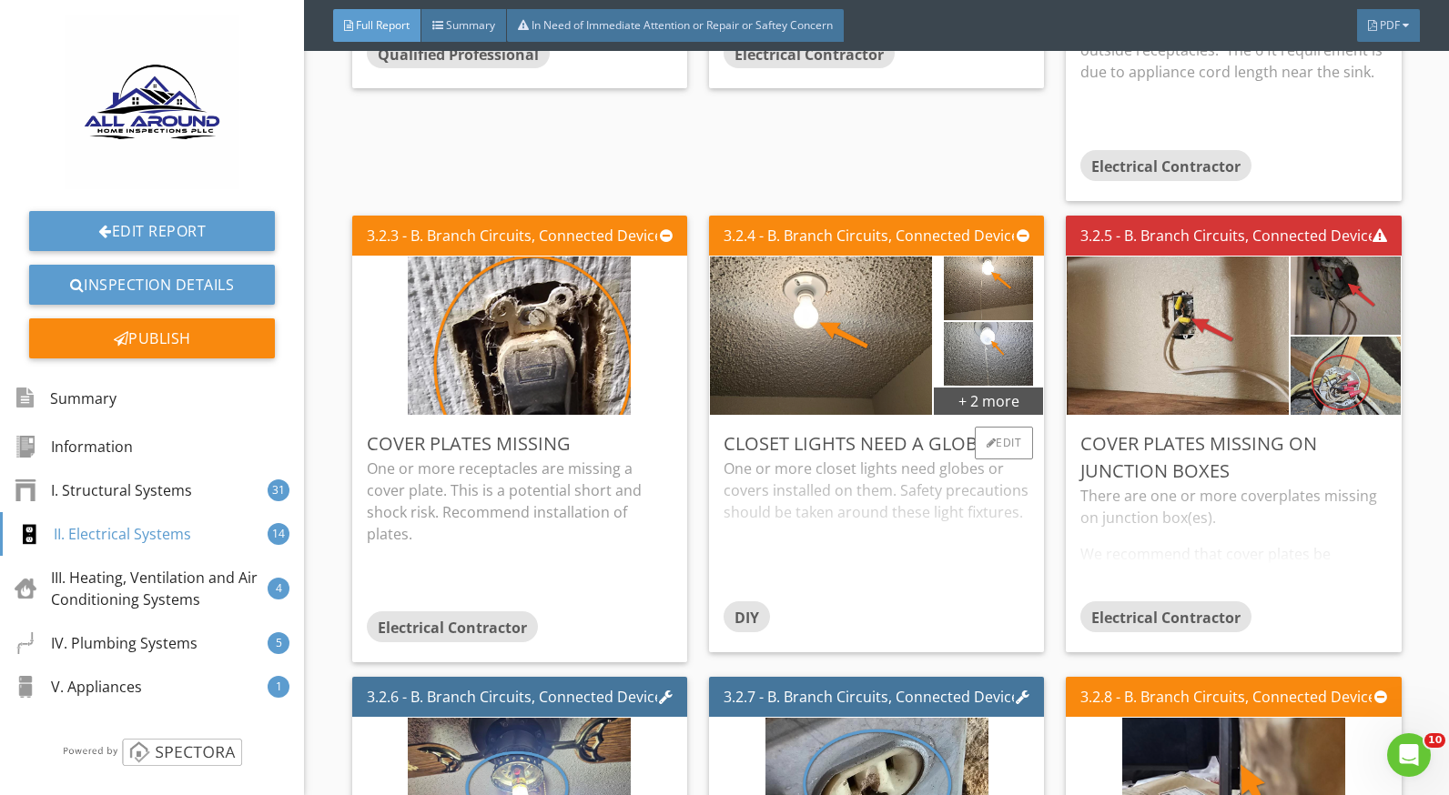
click at [850, 503] on div "One or more closet lights need globes or covers installed on them. Safety preca…" at bounding box center [877, 530] width 306 height 144
drag, startPoint x: 1123, startPoint y: 500, endPoint x: 1149, endPoint y: 506, distance: 27.2
click at [1122, 500] on div "There are one or more coverplates missing on junction box(es). We recommend tha…" at bounding box center [1233, 543] width 306 height 116
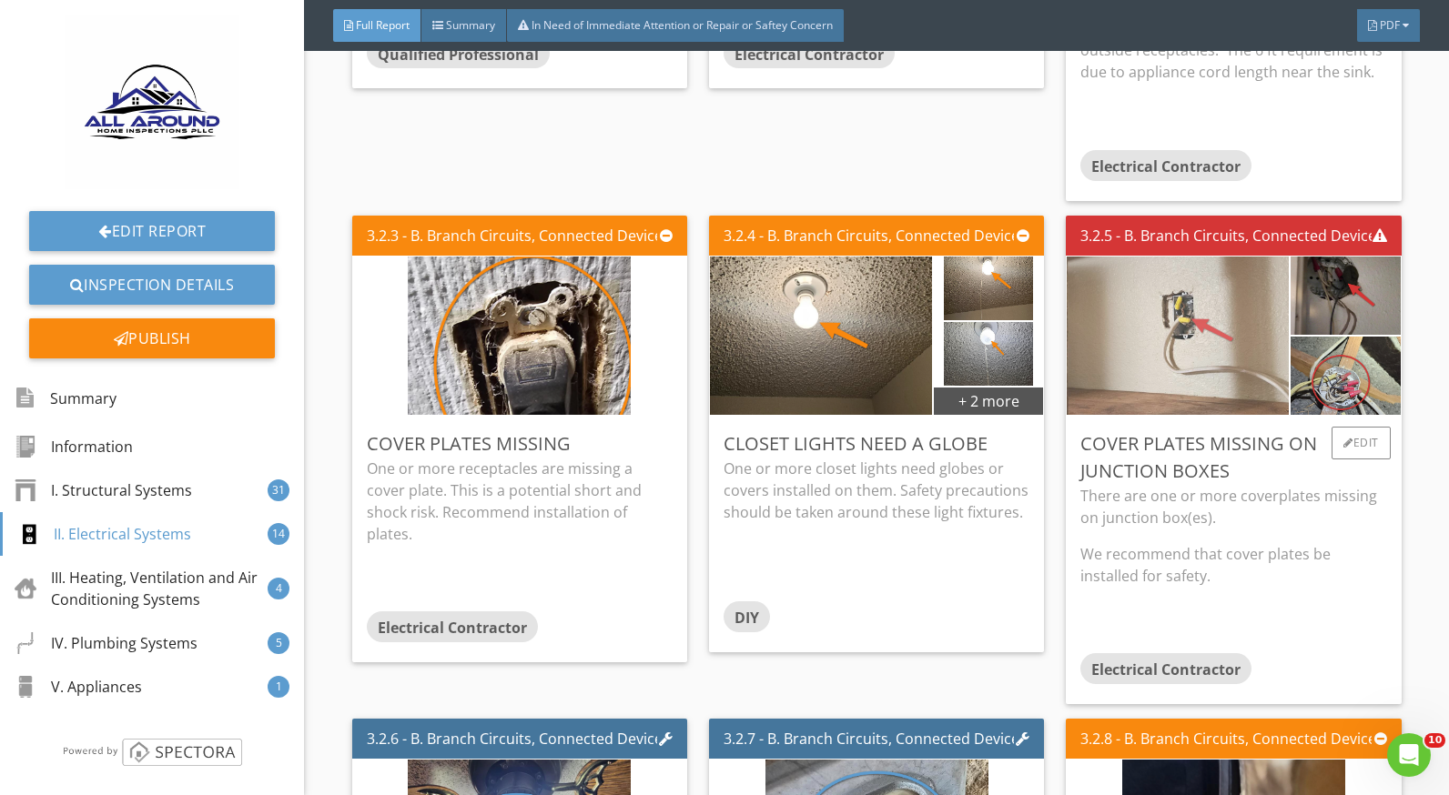
click at [1181, 321] on img at bounding box center [1178, 335] width 223 height 396
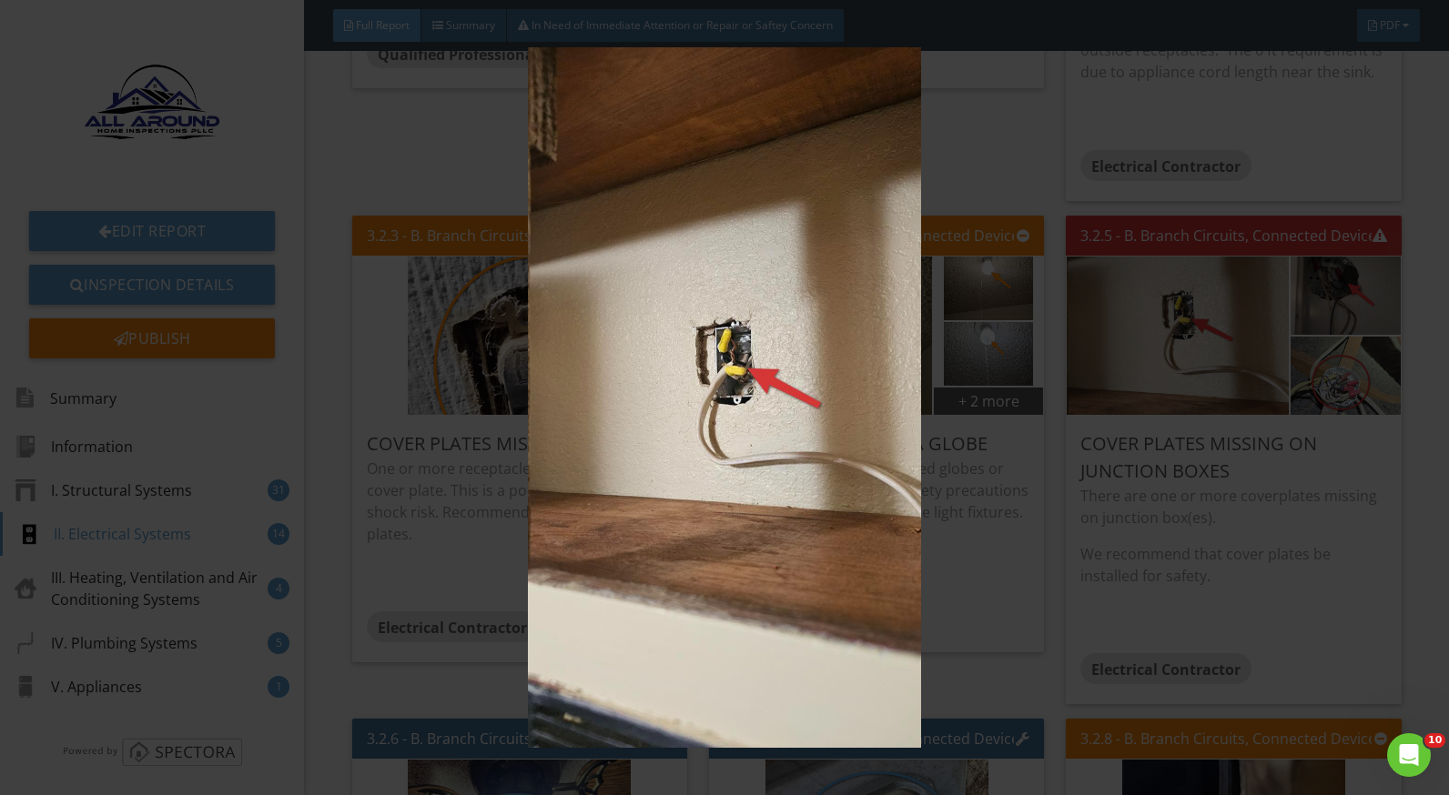
click at [1290, 379] on img at bounding box center [724, 397] width 1321 height 701
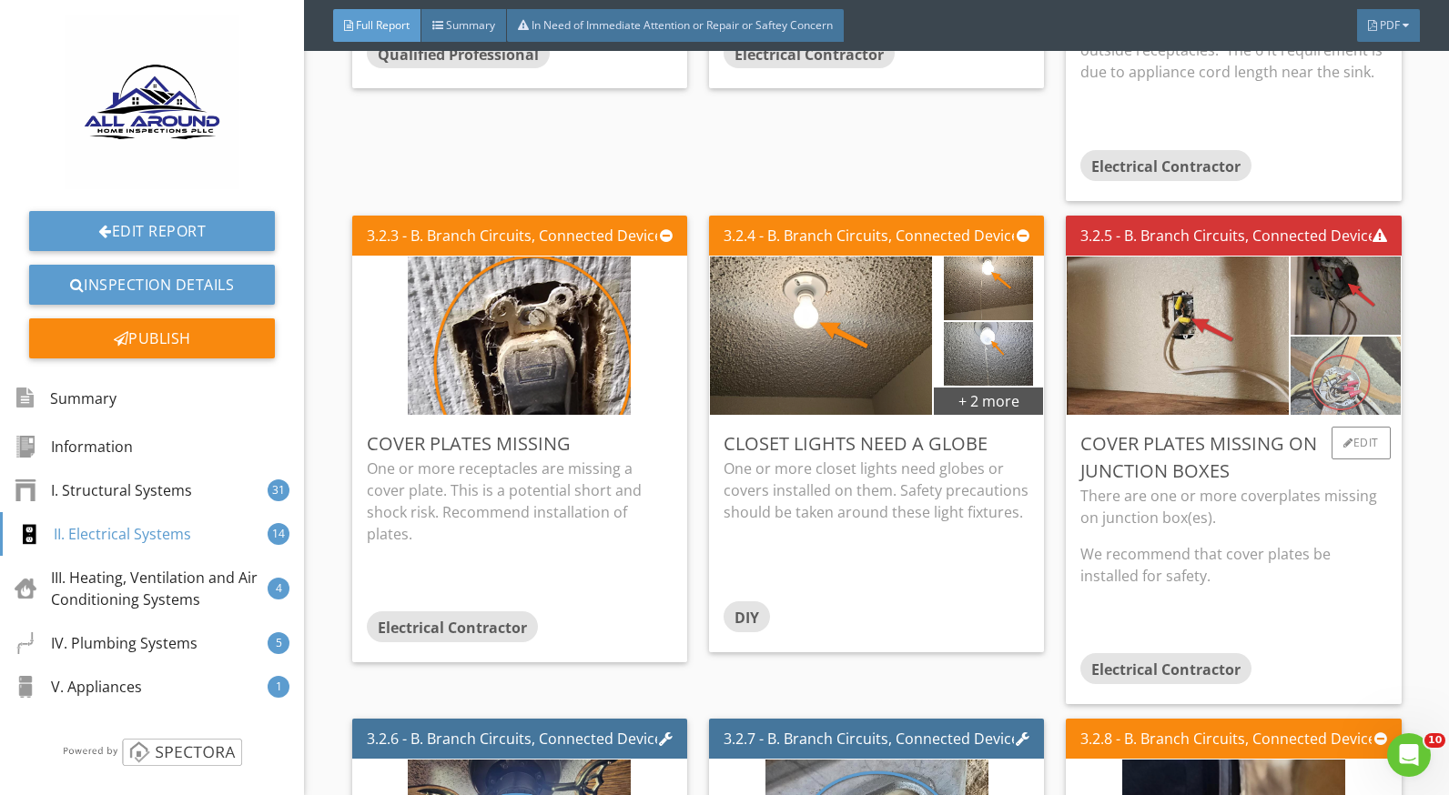
click at [1291, 379] on img at bounding box center [1346, 376] width 110 height 196
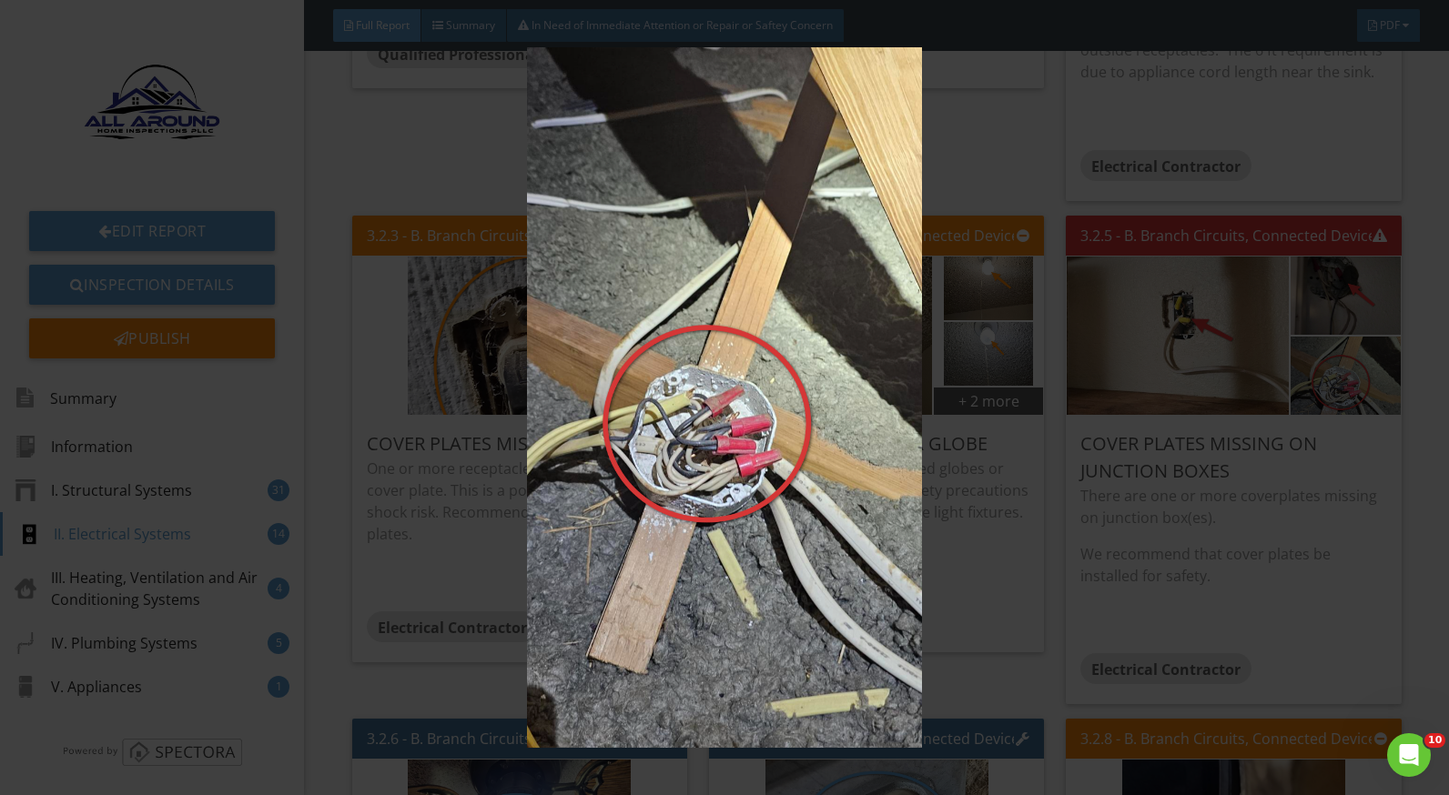
click at [1205, 511] on img at bounding box center [724, 397] width 1321 height 701
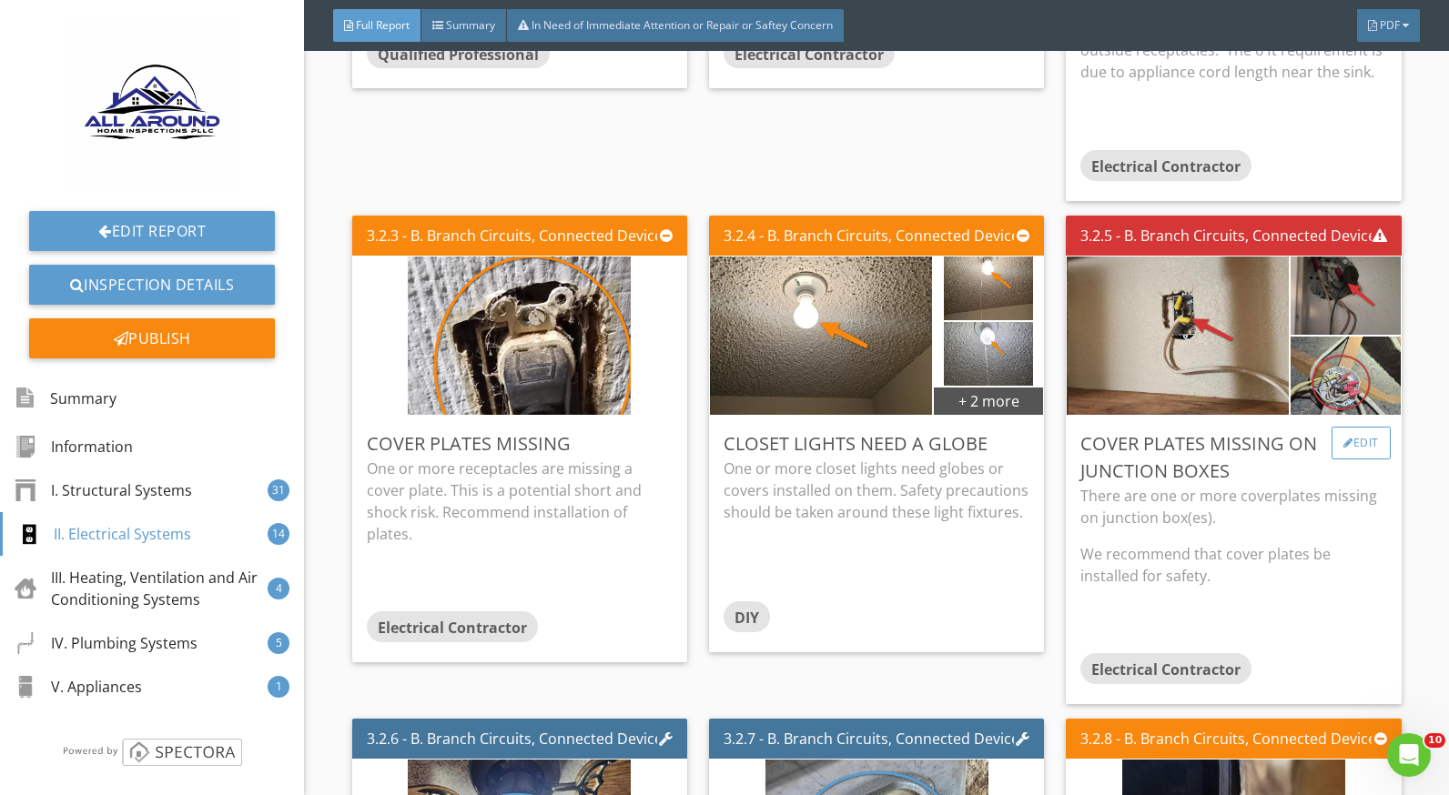
click at [1343, 439] on div at bounding box center [1348, 443] width 10 height 11
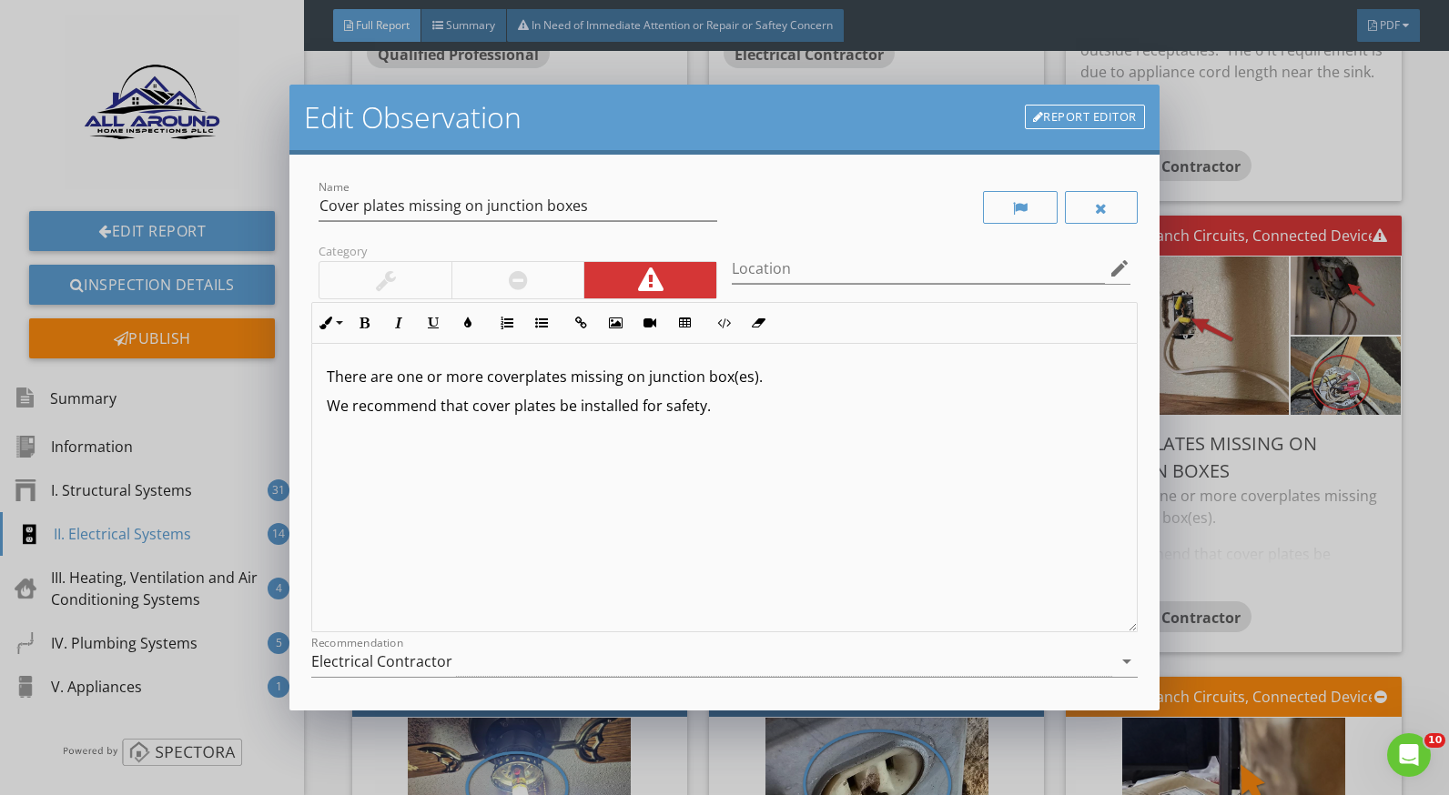
click at [704, 406] on p "We recommend that cover plates be installed for safety." at bounding box center [724, 406] width 795 height 22
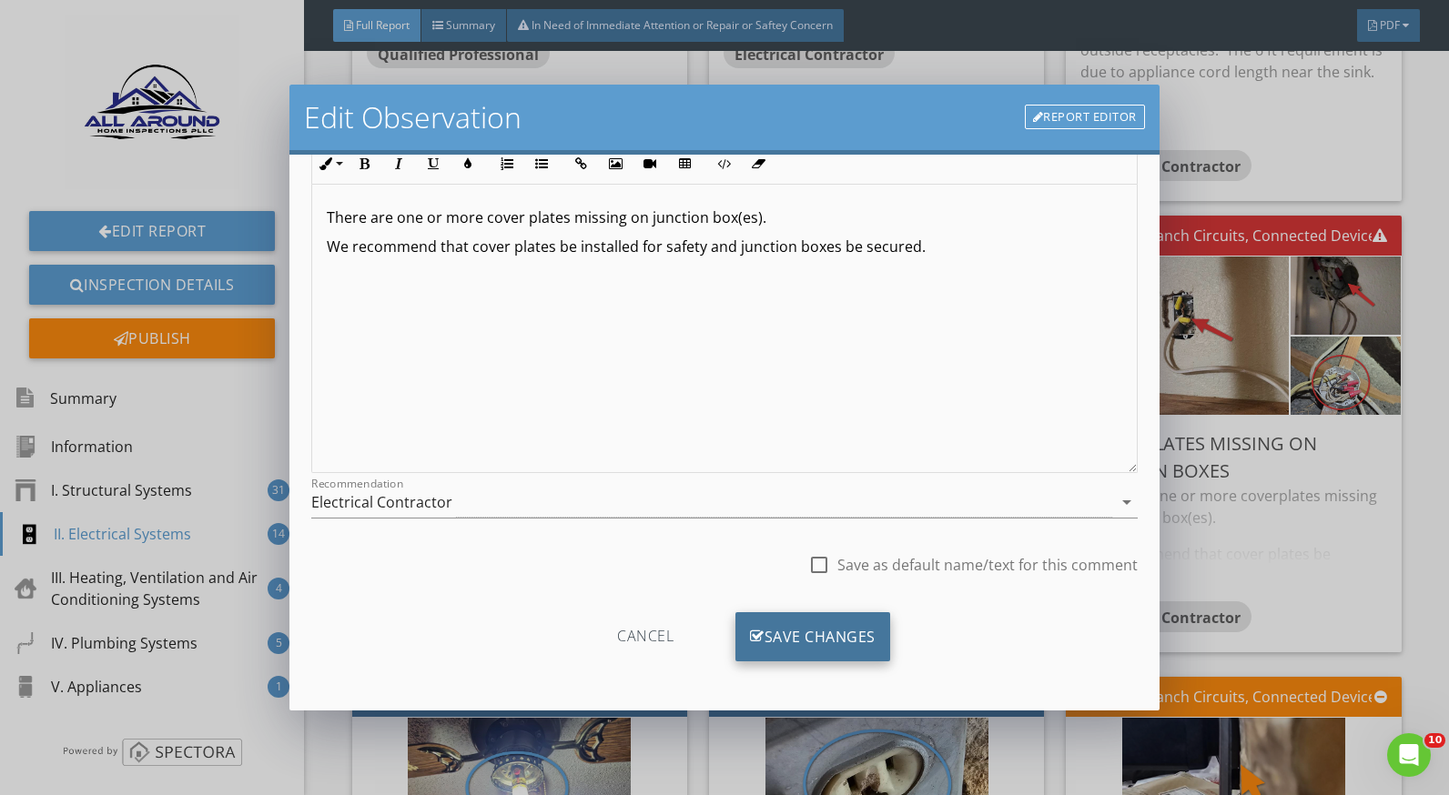
click at [758, 619] on div "Save Changes" at bounding box center [812, 637] width 155 height 49
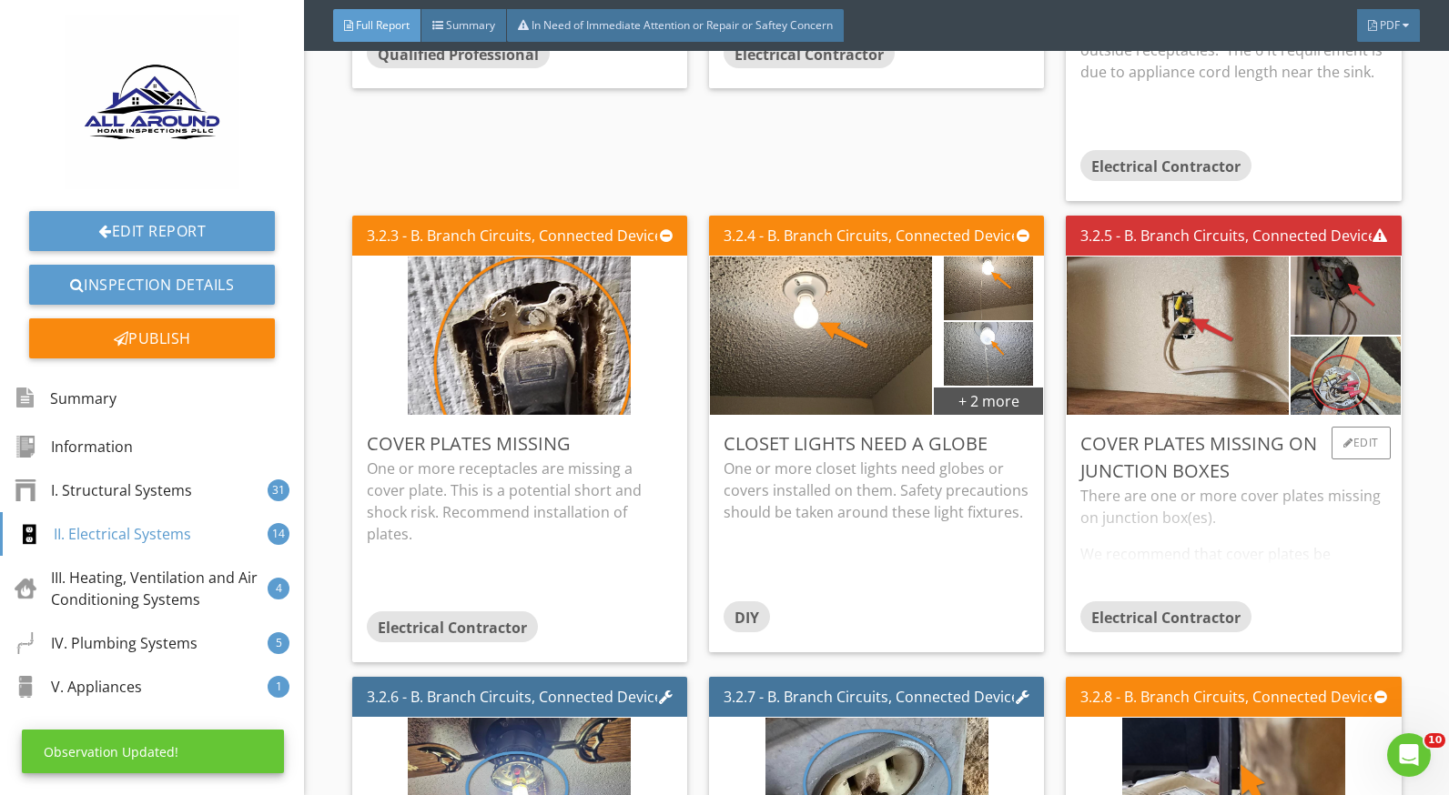
click at [1167, 527] on div "There are one or more cover plates missing on junction box(es). We recommend th…" at bounding box center [1233, 543] width 306 height 116
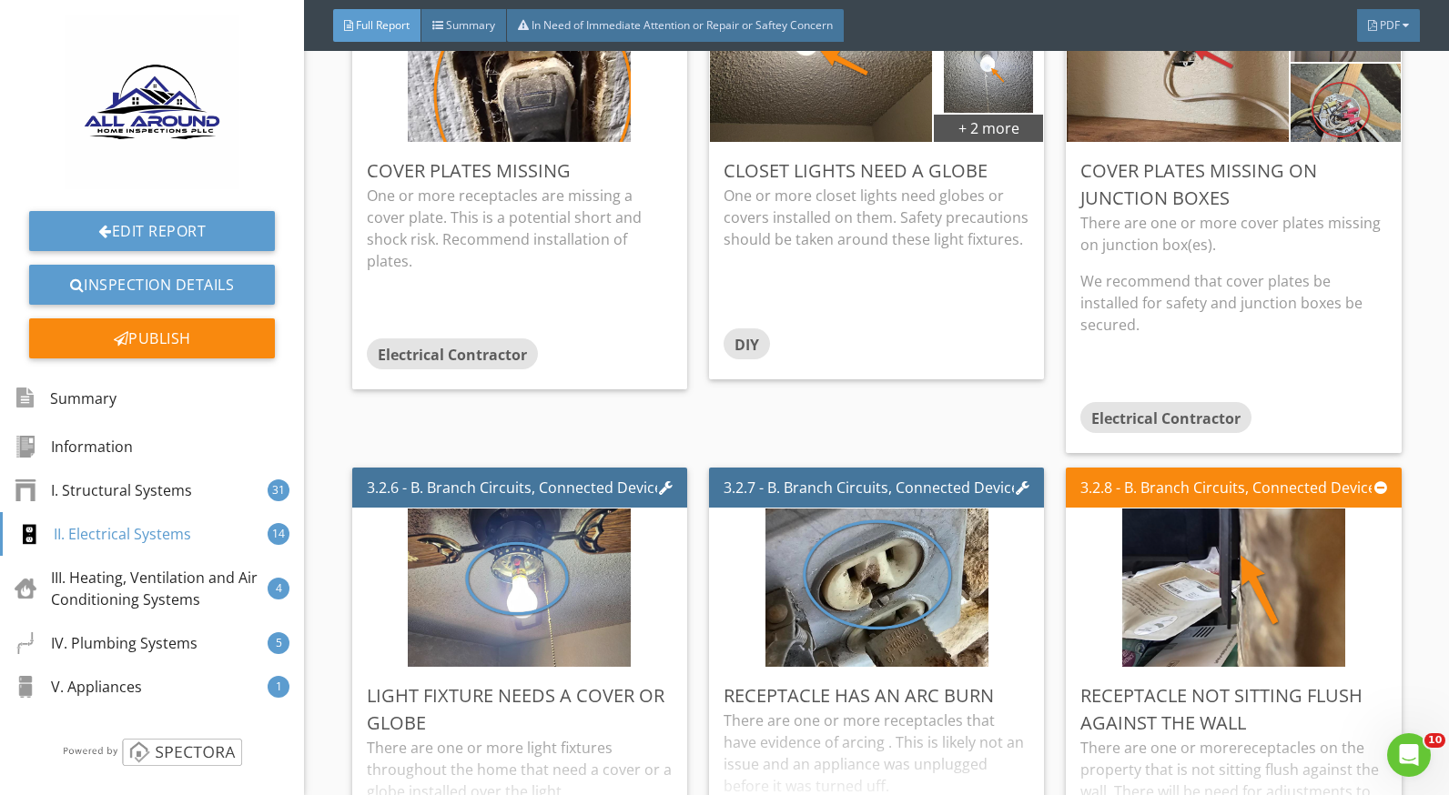
scroll to position [8373, 0]
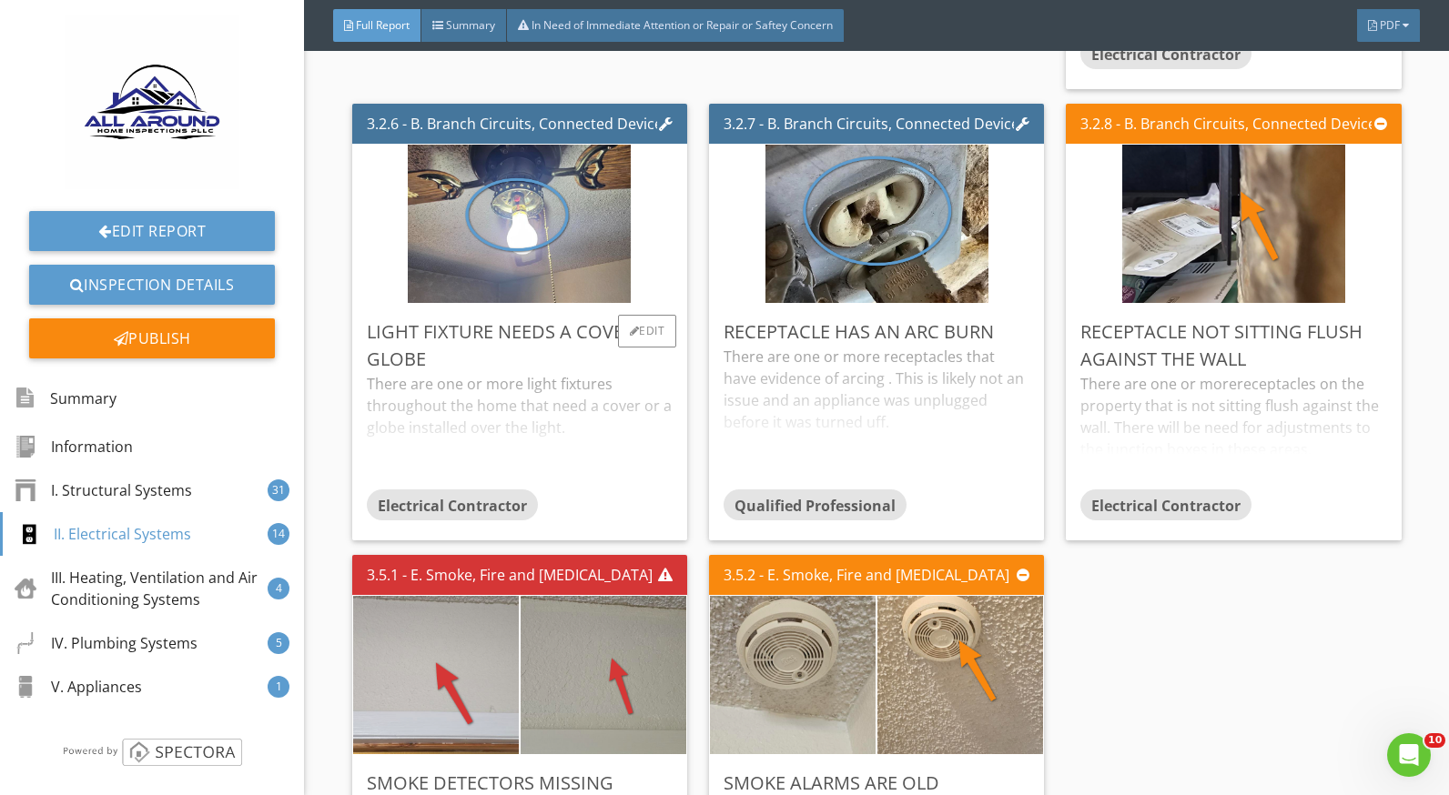
click at [464, 390] on div "There are one or more light fixtures throughout the home that need a cover or a…" at bounding box center [520, 431] width 306 height 116
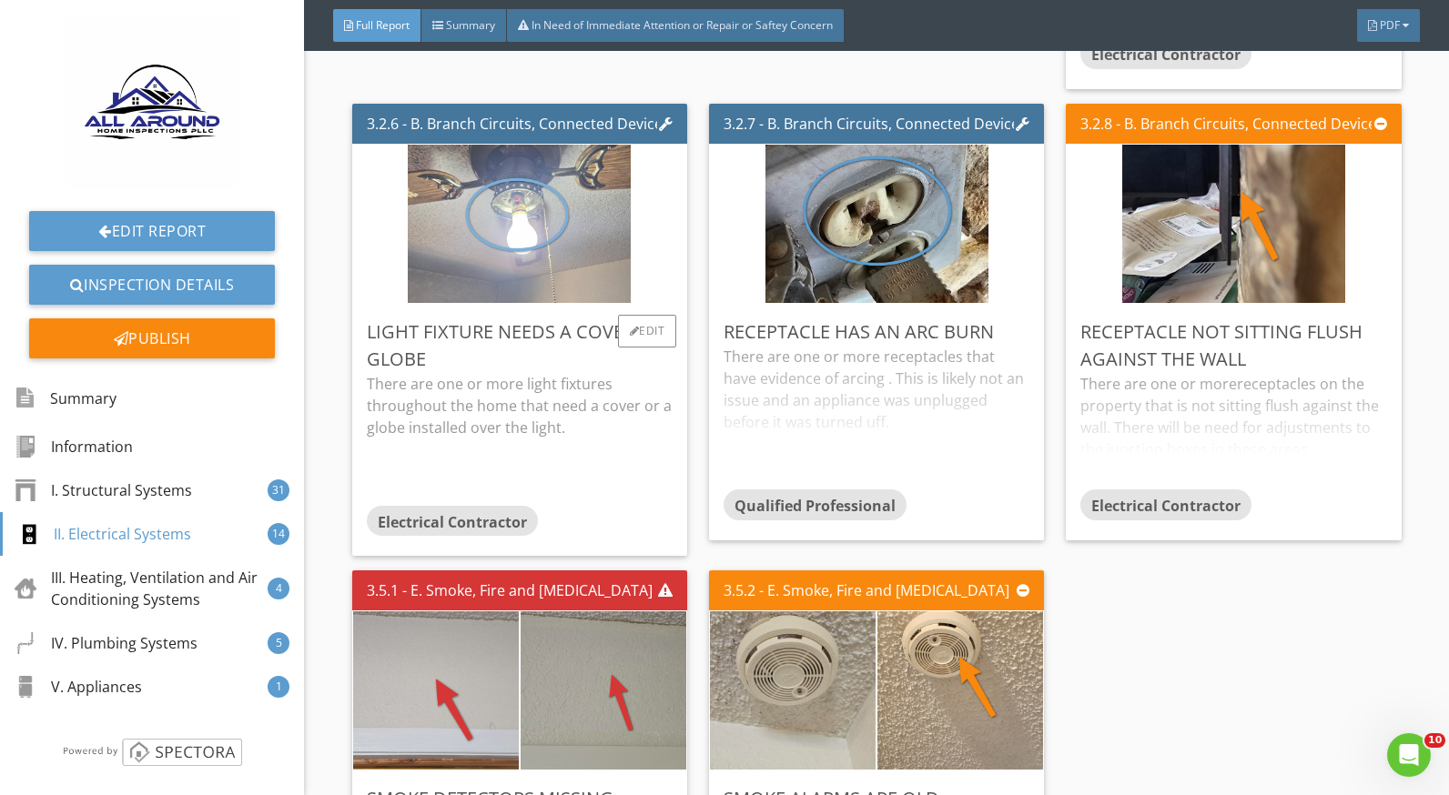
click at [524, 260] on img at bounding box center [519, 223] width 223 height 396
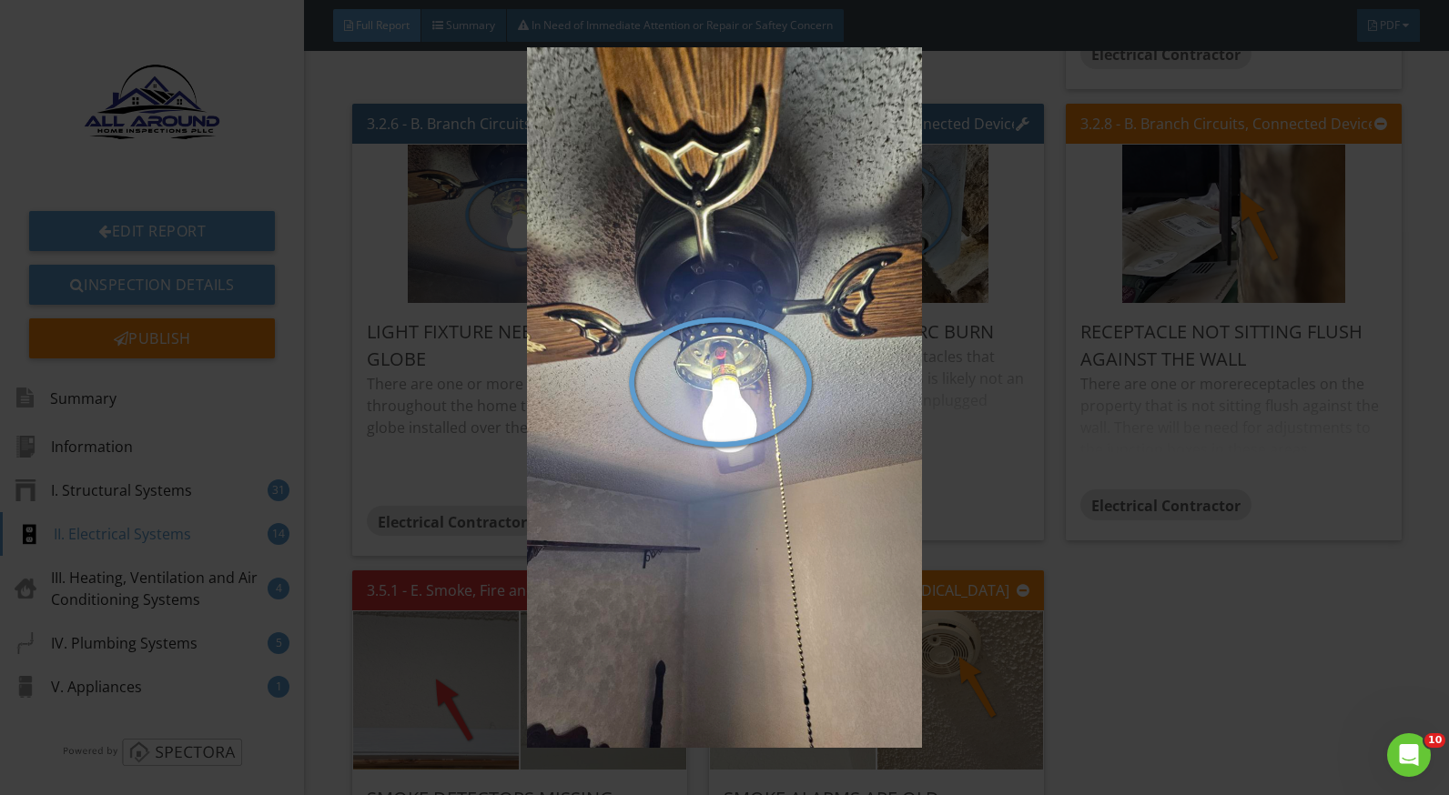
click at [1127, 659] on img at bounding box center [724, 397] width 1321 height 701
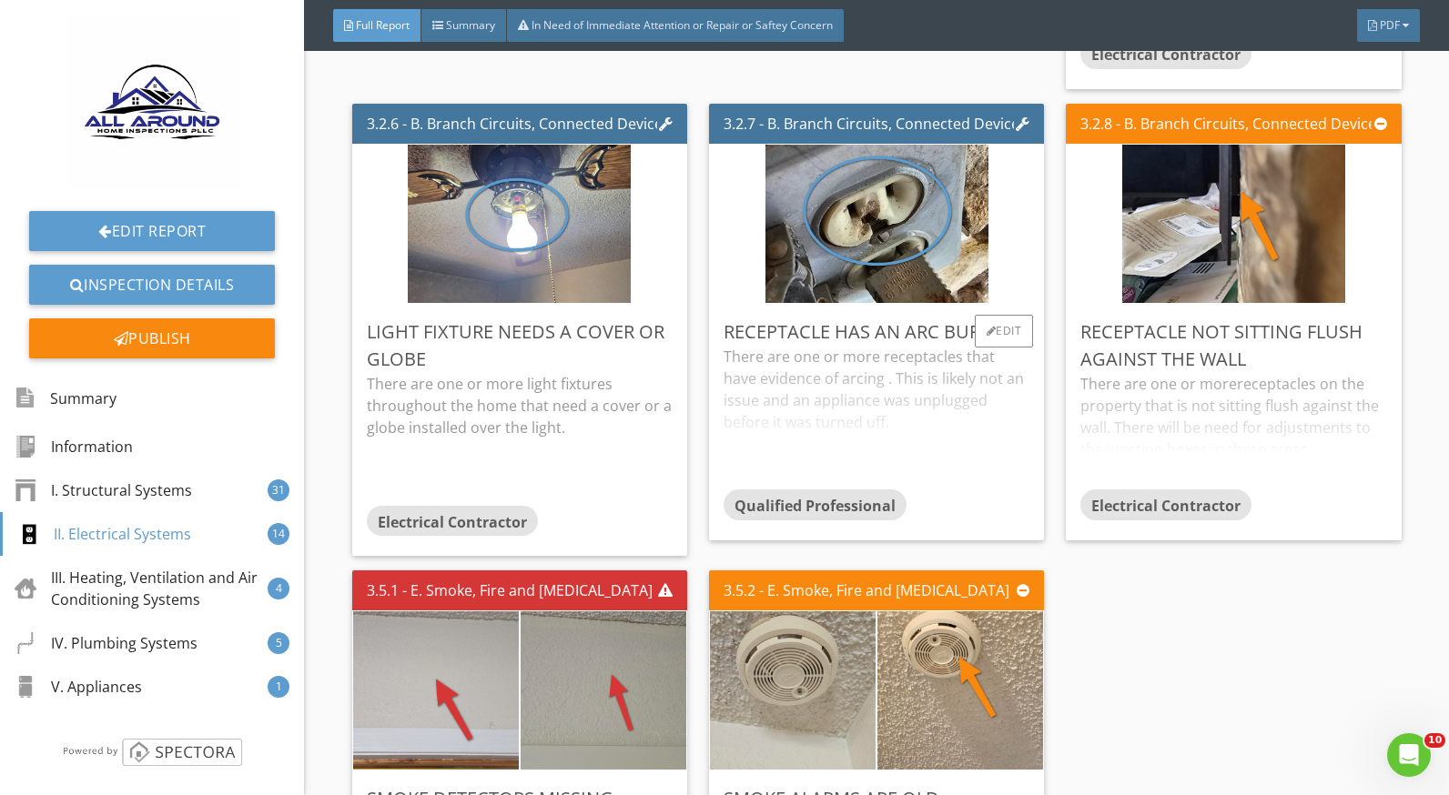
click at [777, 340] on div "Receptacle has an arc burn" at bounding box center [877, 332] width 306 height 27
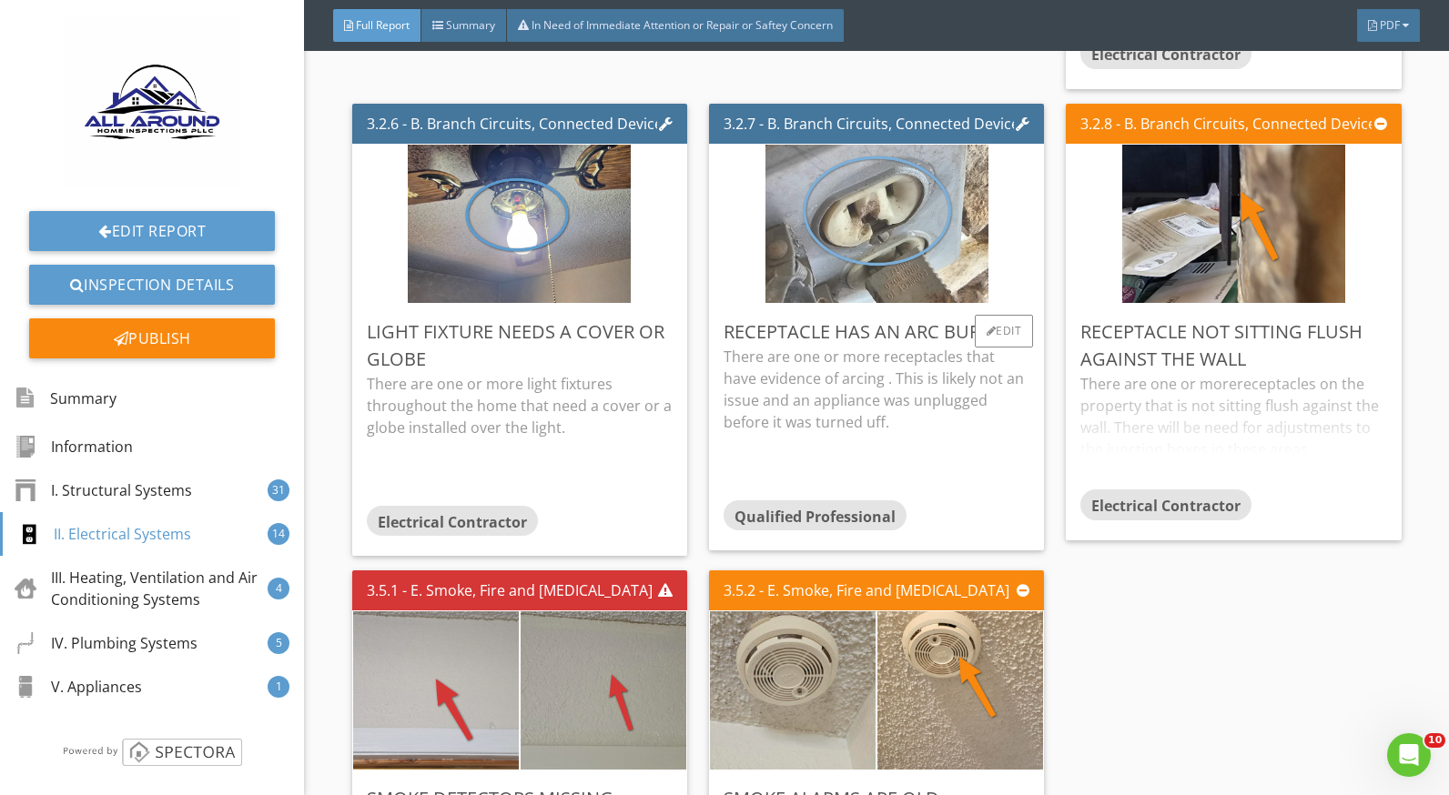
click at [889, 239] on img at bounding box center [876, 223] width 223 height 396
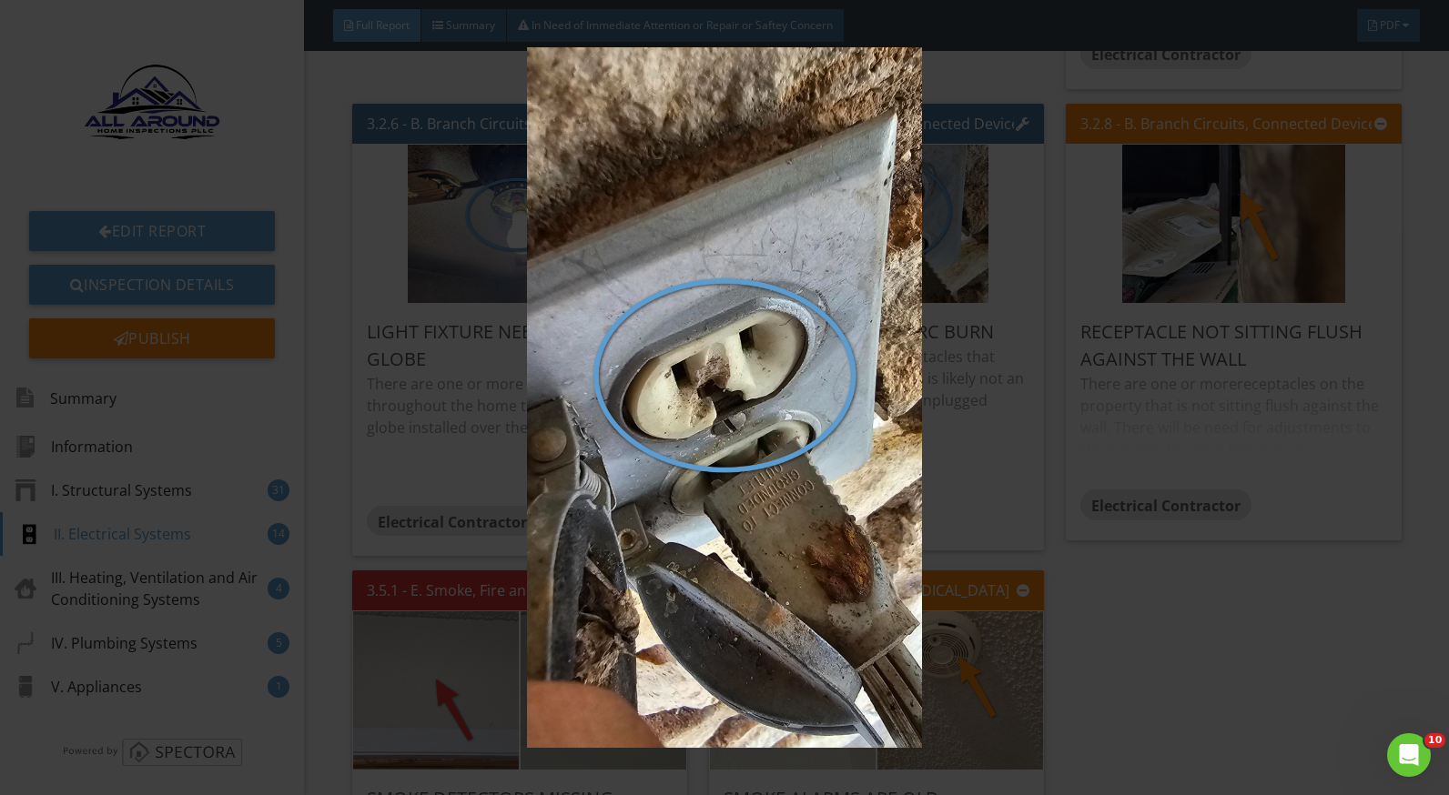
click at [957, 413] on img at bounding box center [724, 397] width 1321 height 701
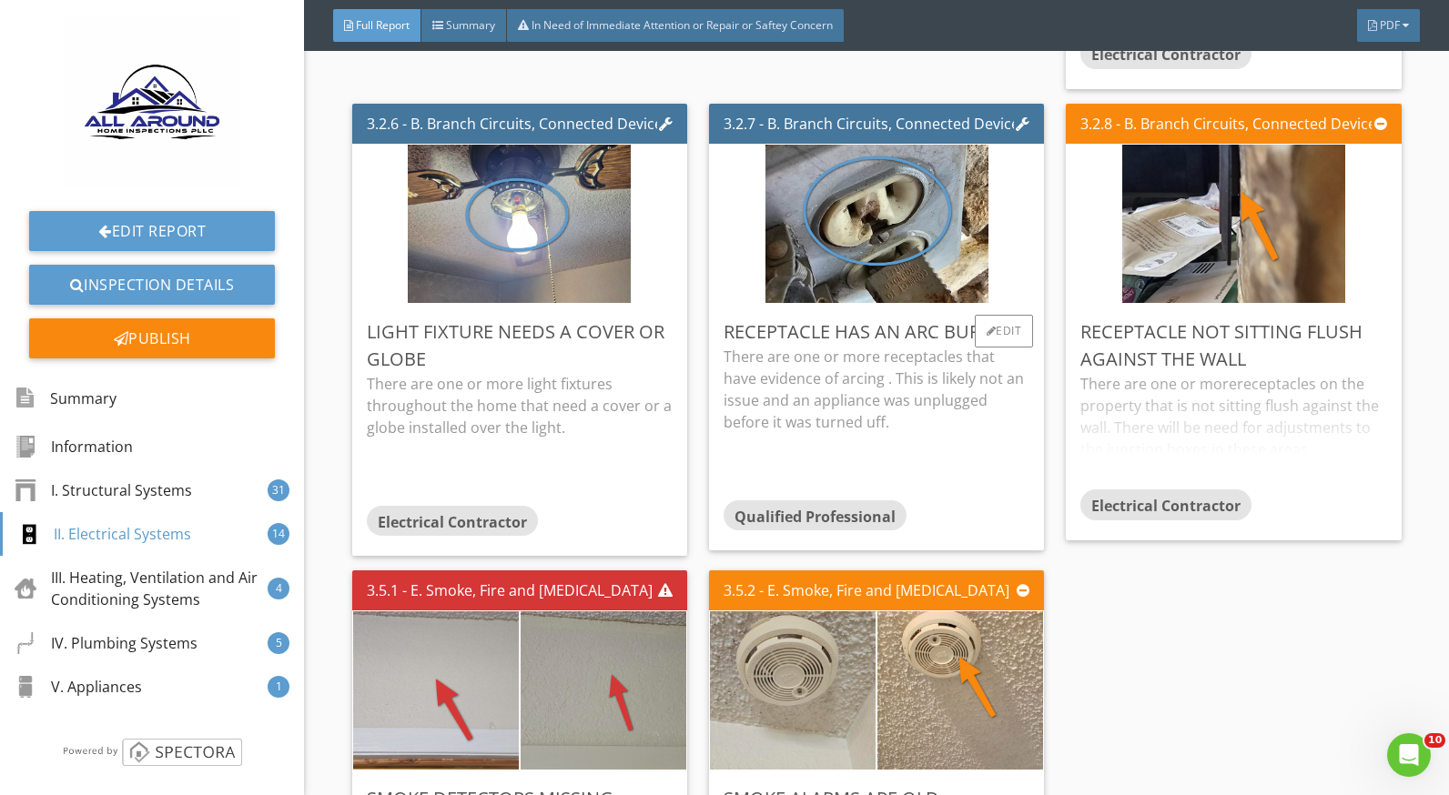
click at [957, 356] on p "There are one or more receptacles that have evidence of arcing . This is likely…" at bounding box center [877, 389] width 306 height 87
click at [987, 326] on div at bounding box center [992, 331] width 10 height 11
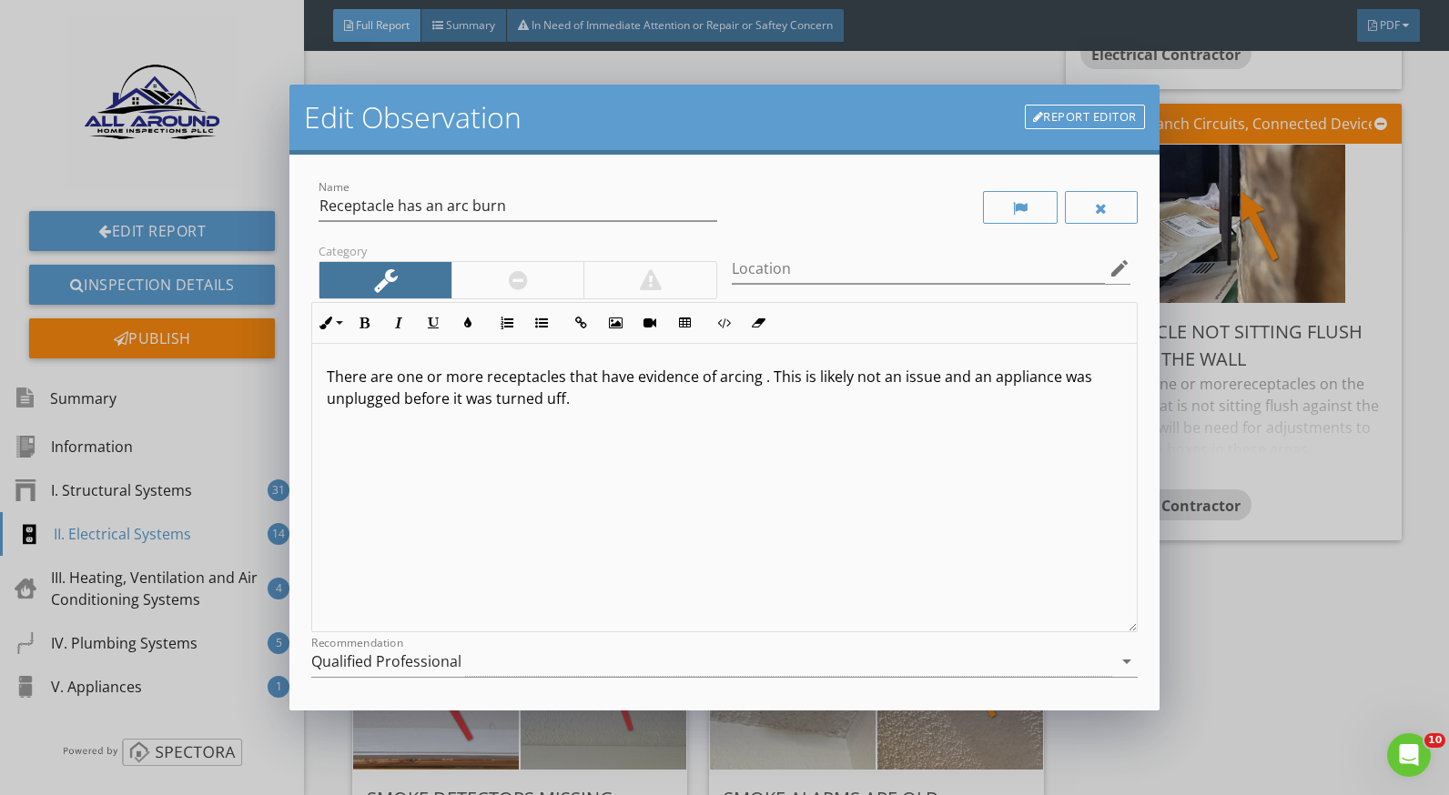
click at [1228, 422] on div "Edit Observation Report Editor Name Receptacle has an arc burn Category Locatio…" at bounding box center [724, 397] width 1449 height 795
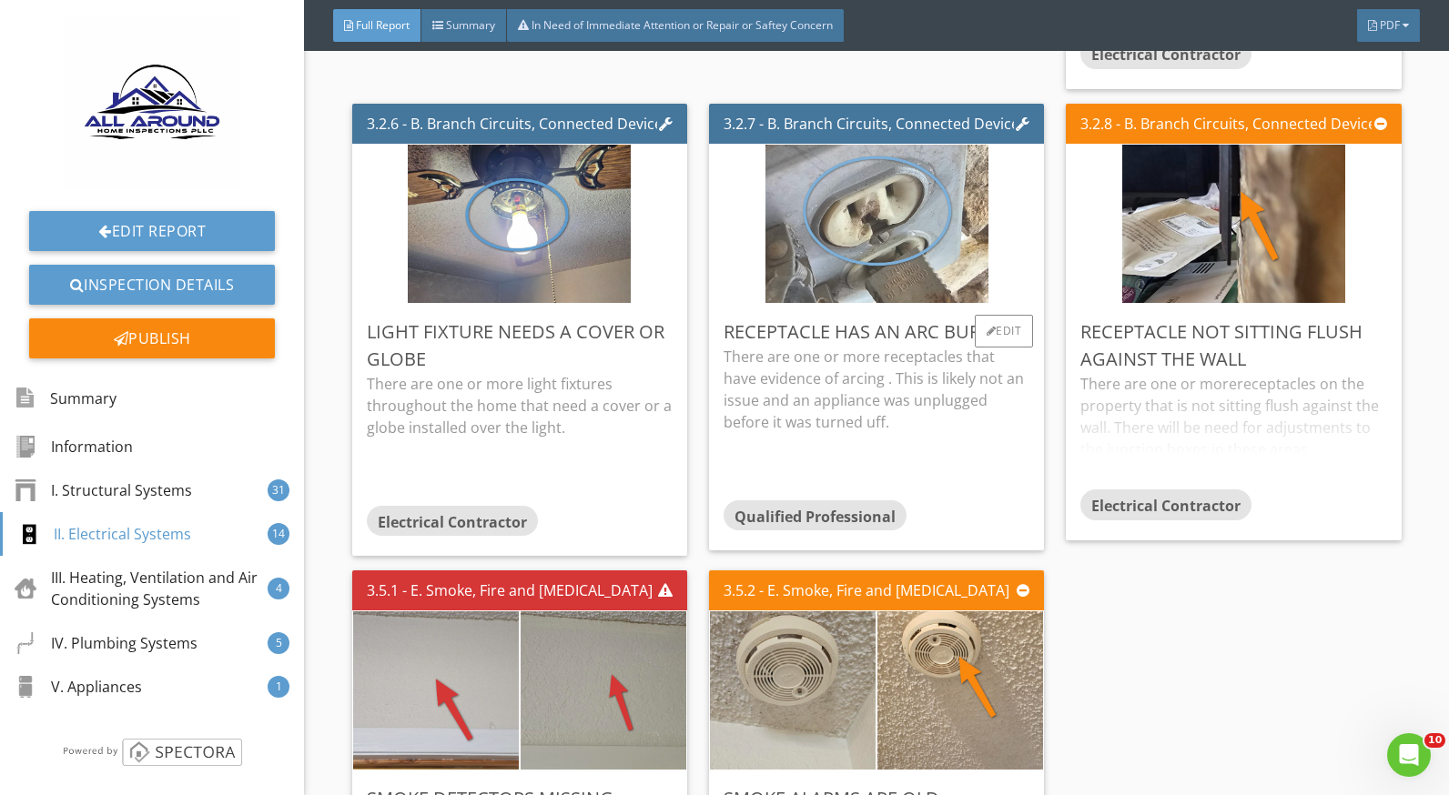
click at [804, 235] on img at bounding box center [876, 223] width 223 height 396
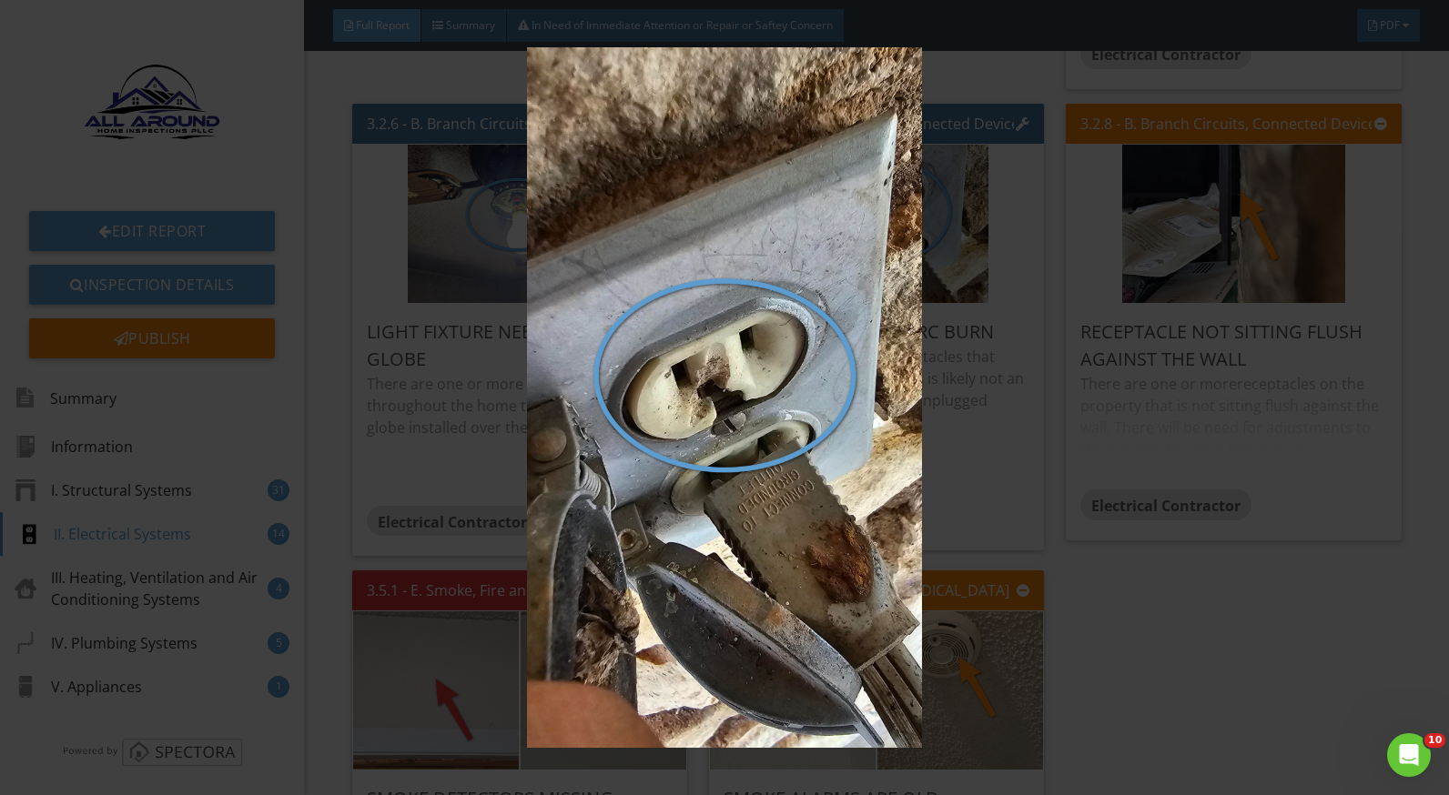
drag, startPoint x: 972, startPoint y: 472, endPoint x: 975, endPoint y: 482, distance: 10.4
click at [972, 473] on img at bounding box center [724, 397] width 1321 height 701
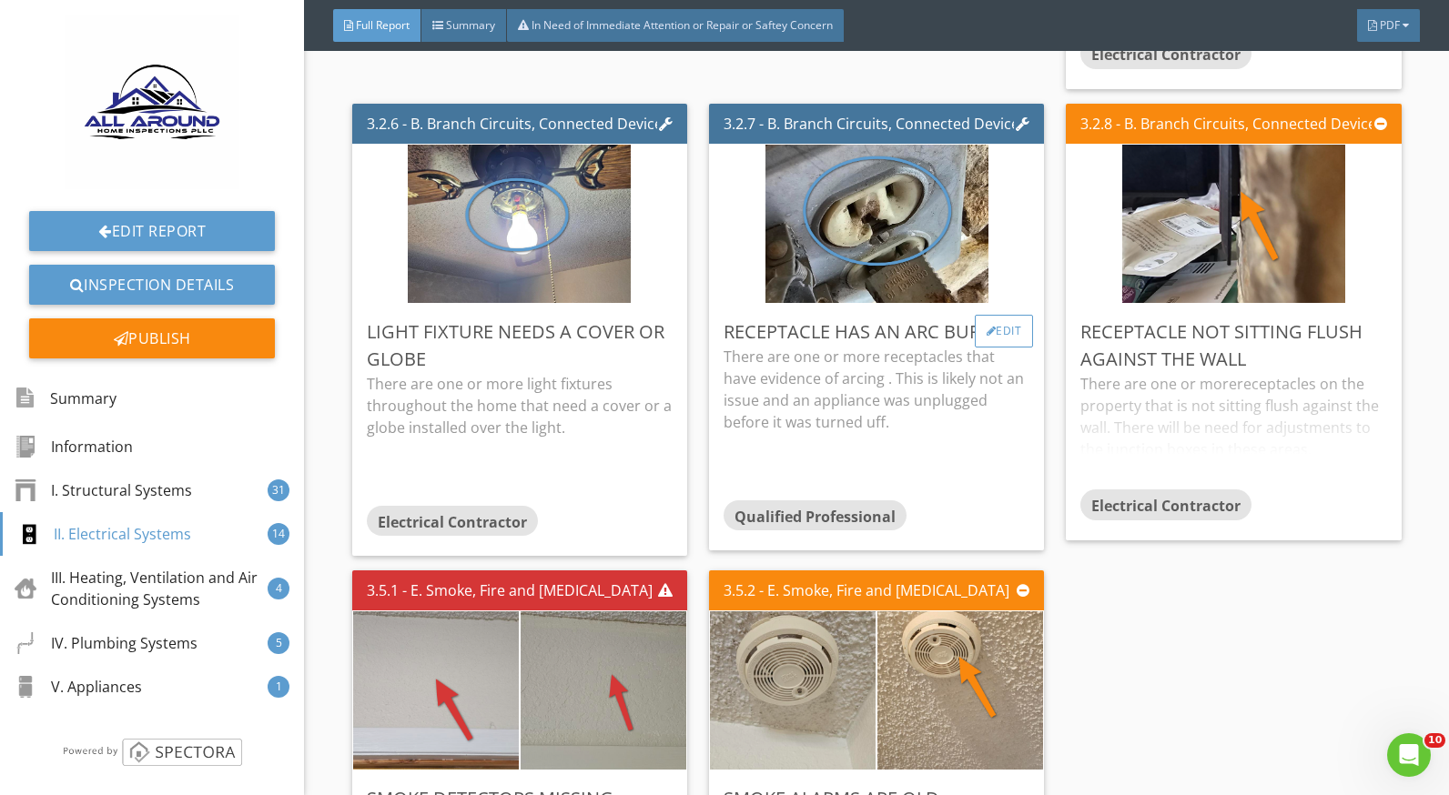
click at [981, 339] on div "Edit" at bounding box center [1004, 331] width 59 height 33
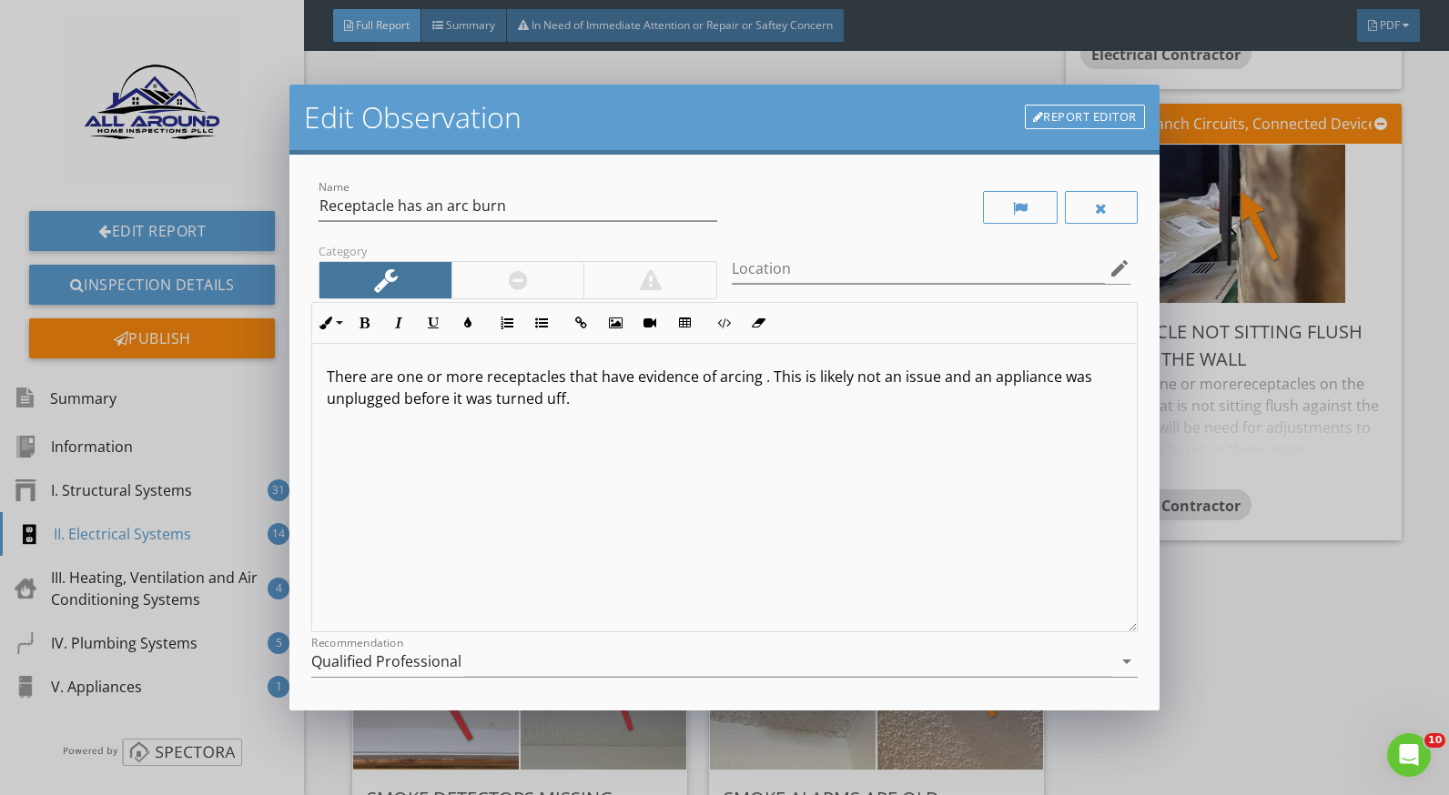
click at [562, 375] on p "There are one or more receptacles that have evidence of arcing . This is likely…" at bounding box center [724, 388] width 795 height 44
drag, startPoint x: 481, startPoint y: 375, endPoint x: 374, endPoint y: 374, distance: 106.5
click at [374, 374] on p "There are one or more receptacle that have evidence of arcing . This is likely …" at bounding box center [724, 388] width 795 height 44
click at [542, 384] on p "There was a receptacle that have evidence of arcing . This is likely not an iss…" at bounding box center [724, 388] width 795 height 44
click at [552, 381] on p "There was a receptacle that have evidence of arcing . This is likely not an iss…" at bounding box center [724, 388] width 795 height 44
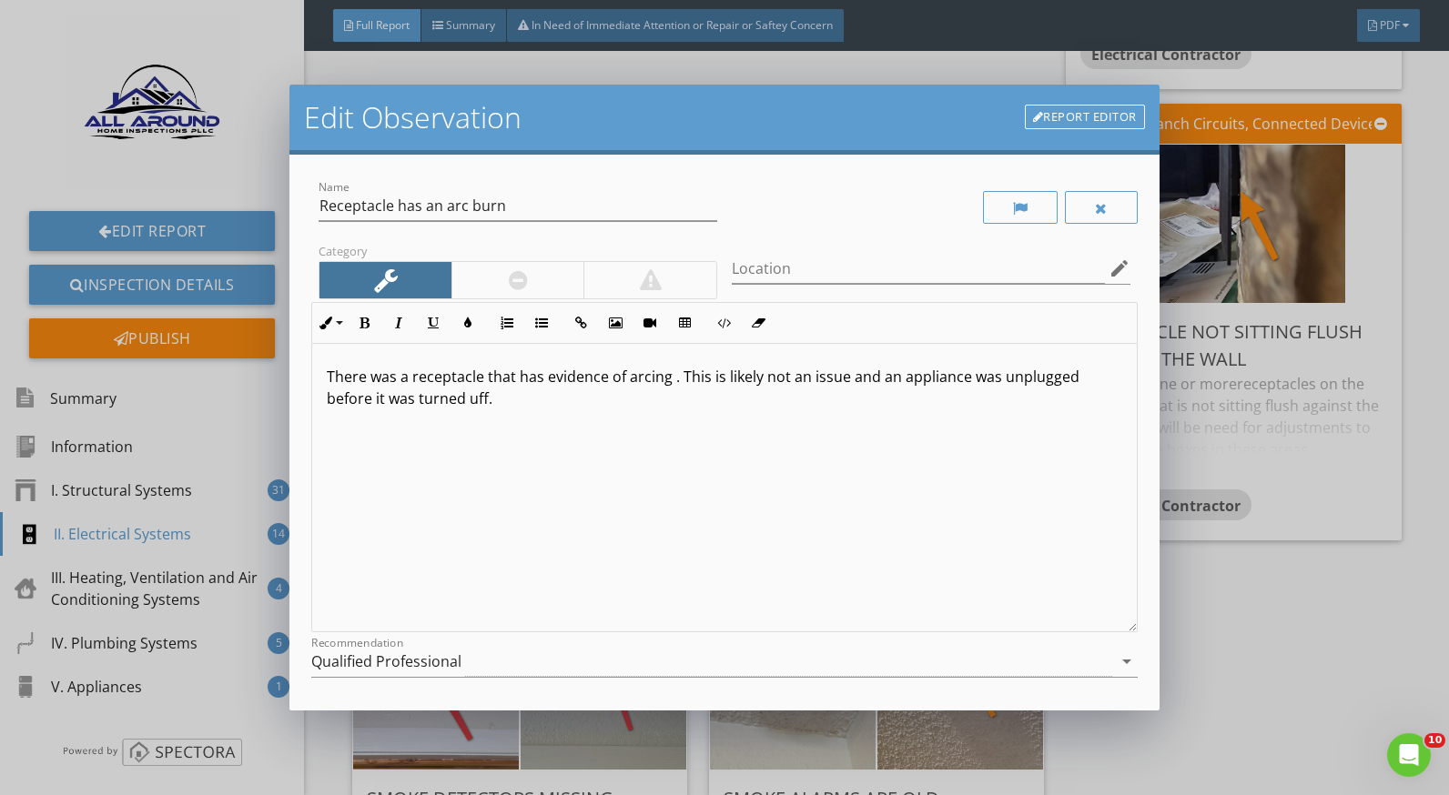
drag, startPoint x: 633, startPoint y: 395, endPoint x: 666, endPoint y: 381, distance: 35.5
click at [634, 395] on p "There was a receptacle that has evidence of arcing . This is likely not an issu…" at bounding box center [724, 388] width 795 height 44
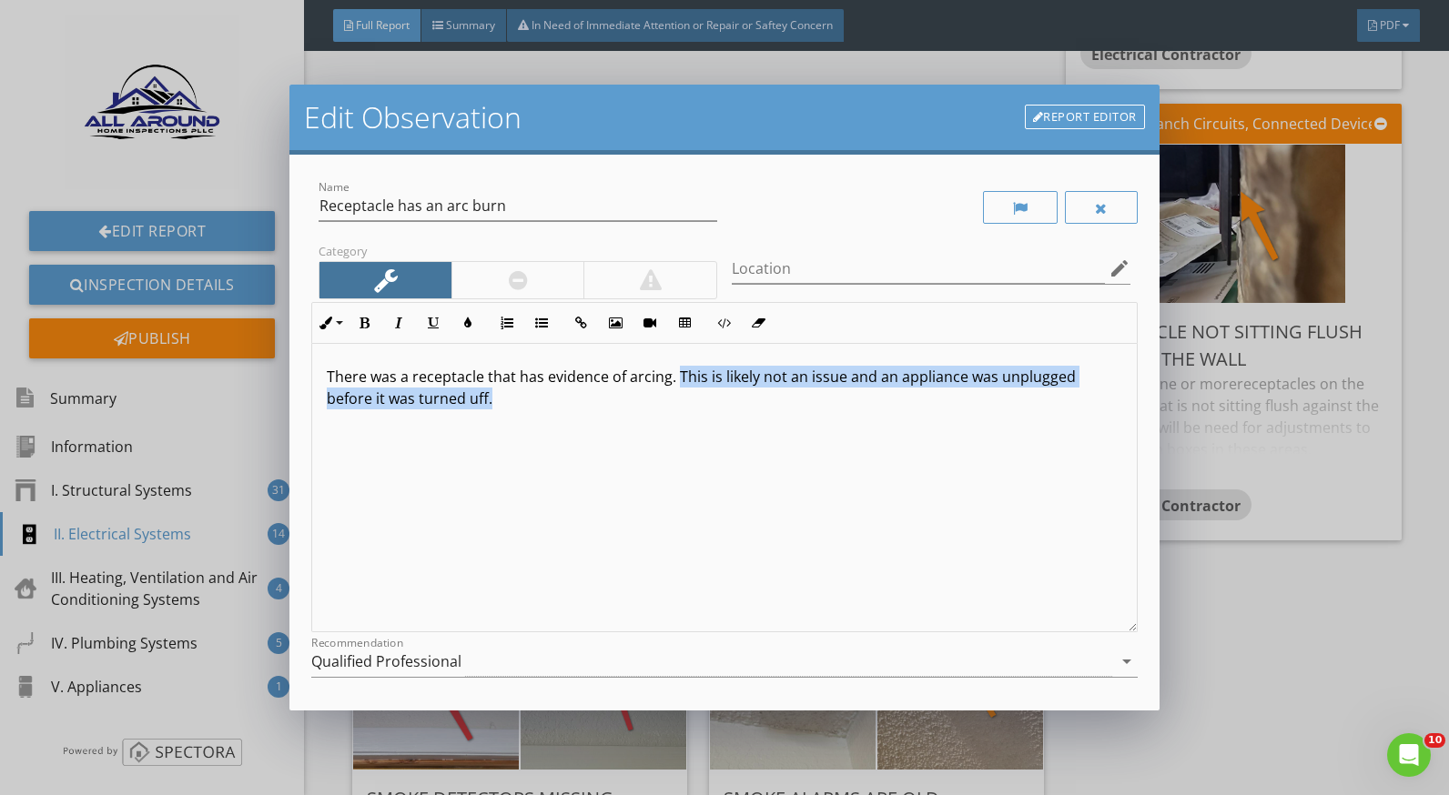
drag, startPoint x: 497, startPoint y: 407, endPoint x: 677, endPoint y: 377, distance: 182.7
click at [677, 377] on p "There was a receptacle that has evidence of arcing. This is likely not an issue…" at bounding box center [724, 388] width 795 height 44
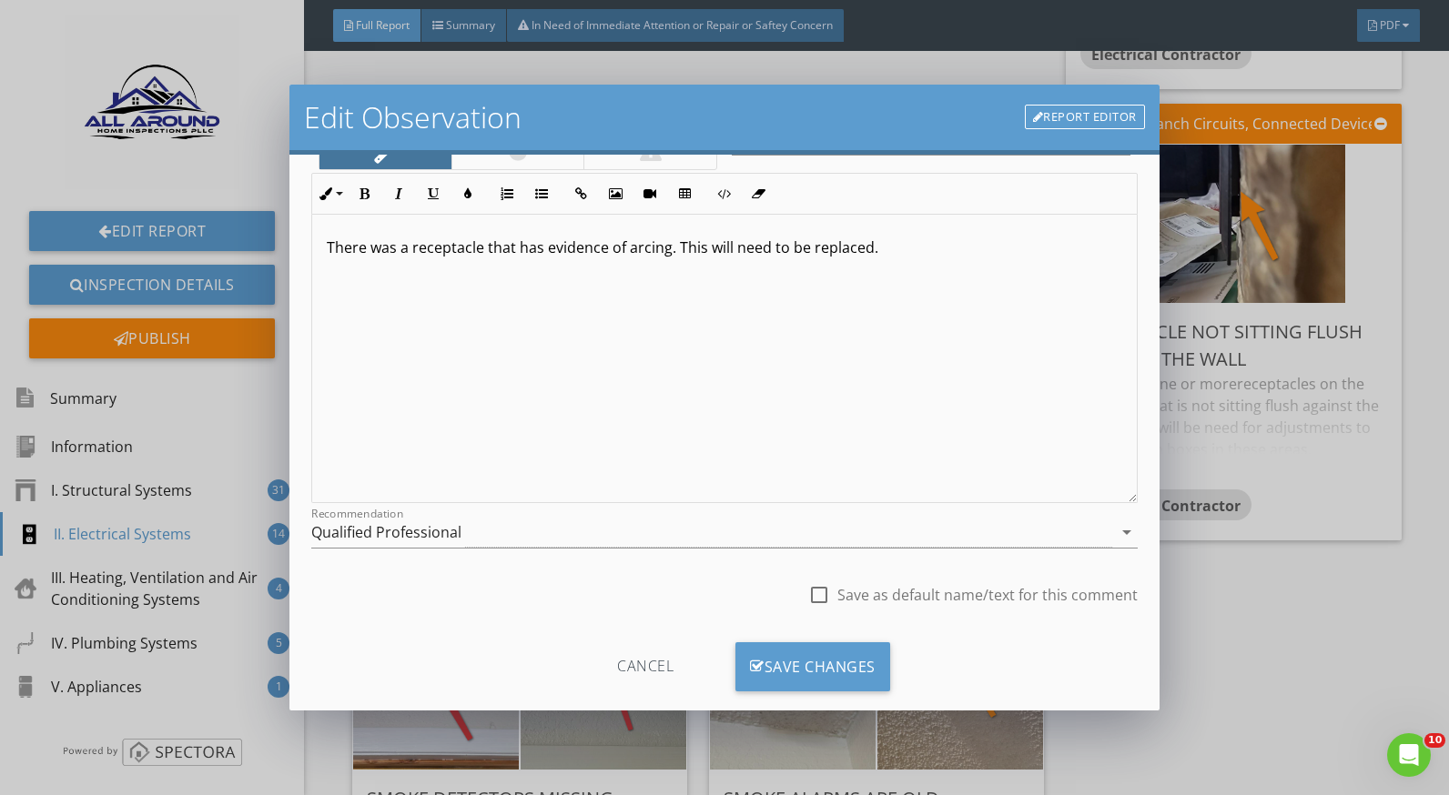
scroll to position [159, 0]
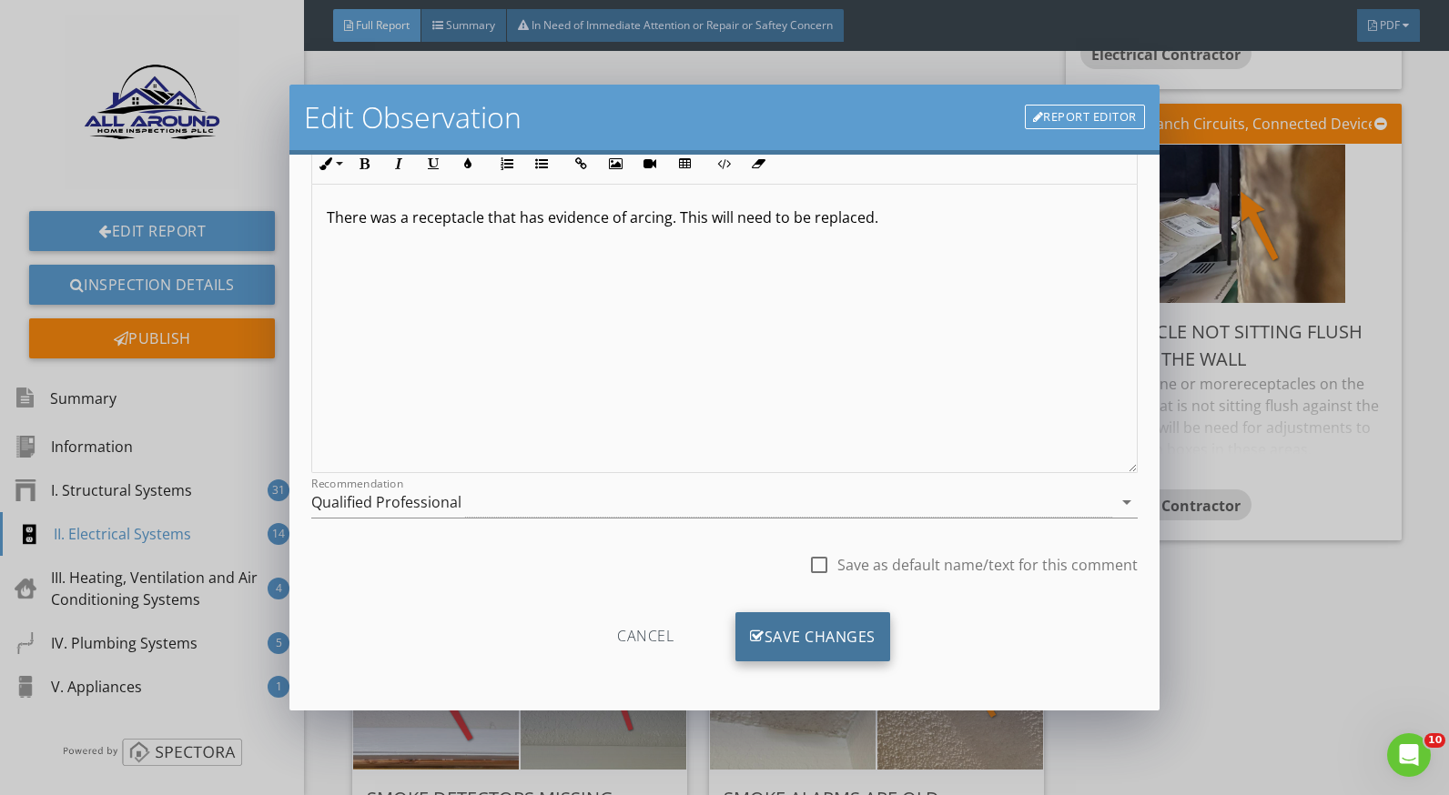
click at [858, 635] on div "Save Changes" at bounding box center [812, 637] width 155 height 49
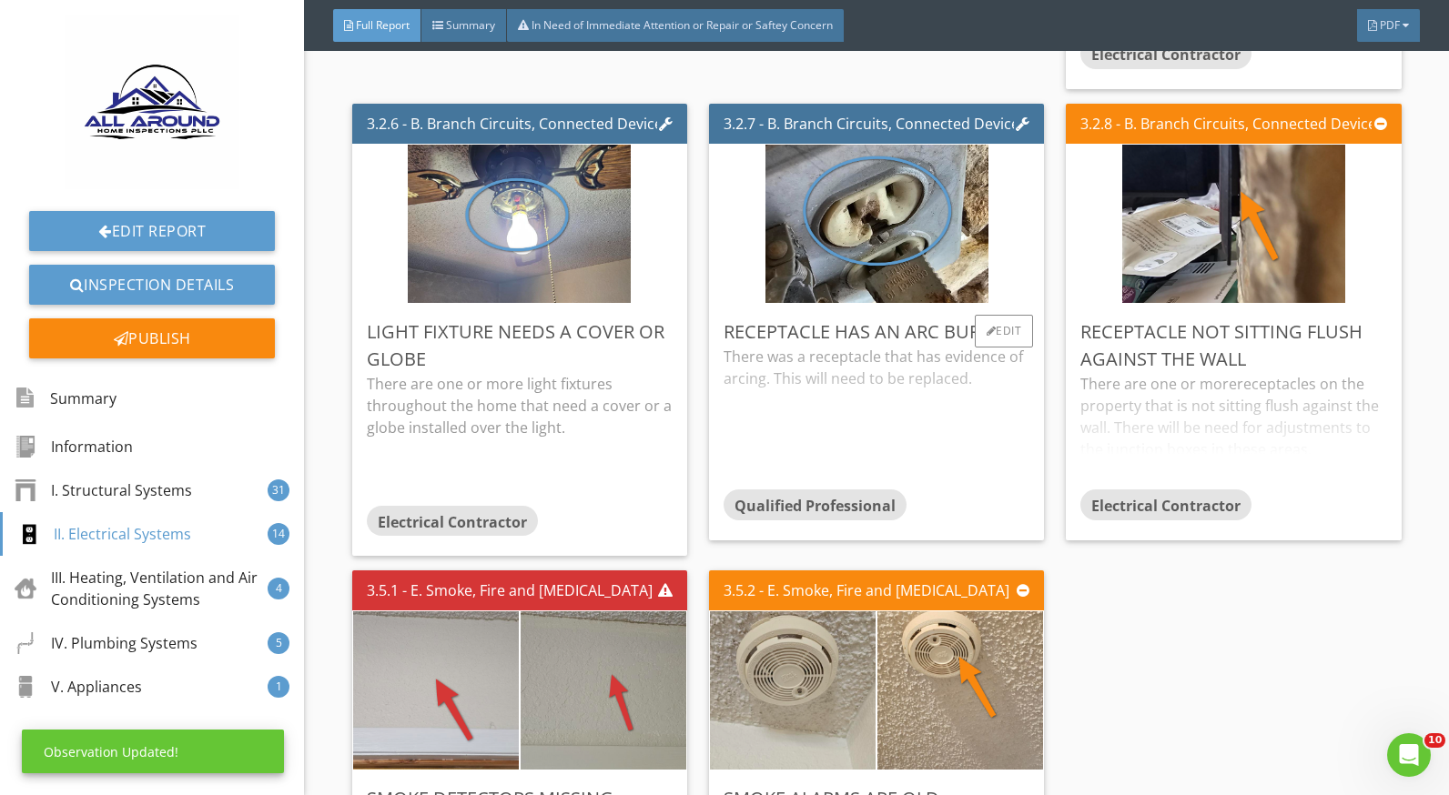
scroll to position [0, 0]
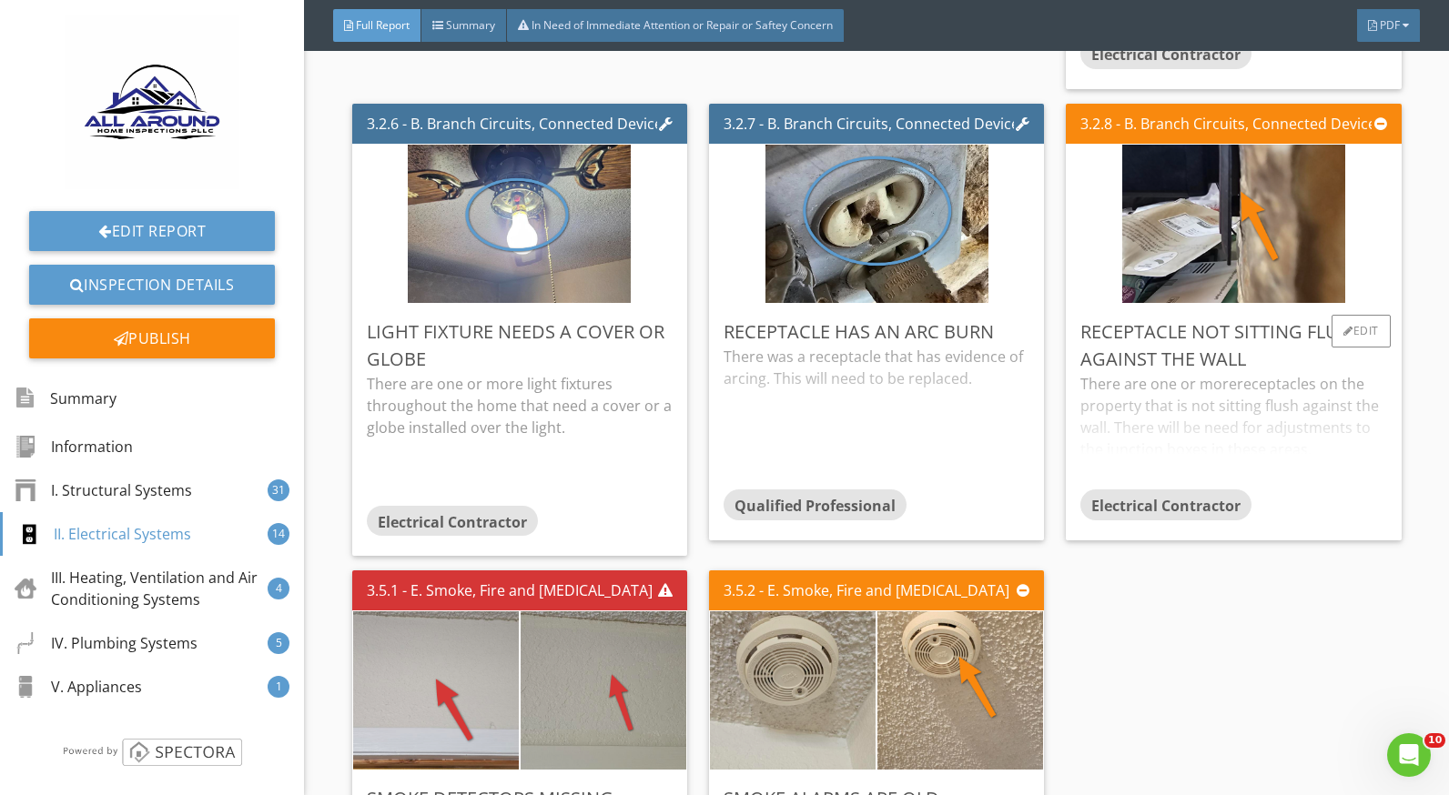
click at [1143, 396] on div "There are one or more receptacles on the property that is not sitting flush aga…" at bounding box center [1233, 431] width 306 height 116
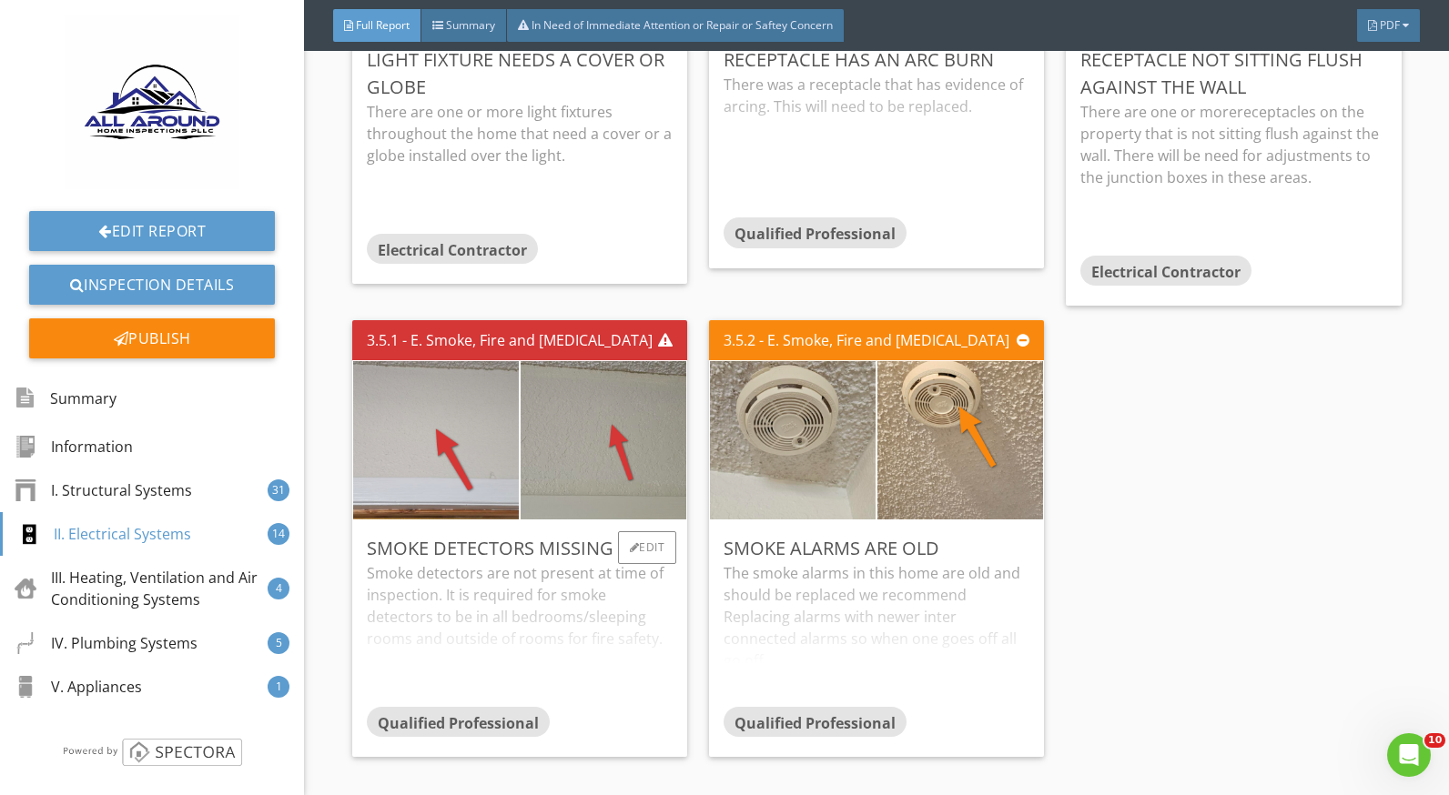
scroll to position [8646, 0]
click at [476, 539] on div "Smoke Detectors Missing" at bounding box center [520, 547] width 306 height 27
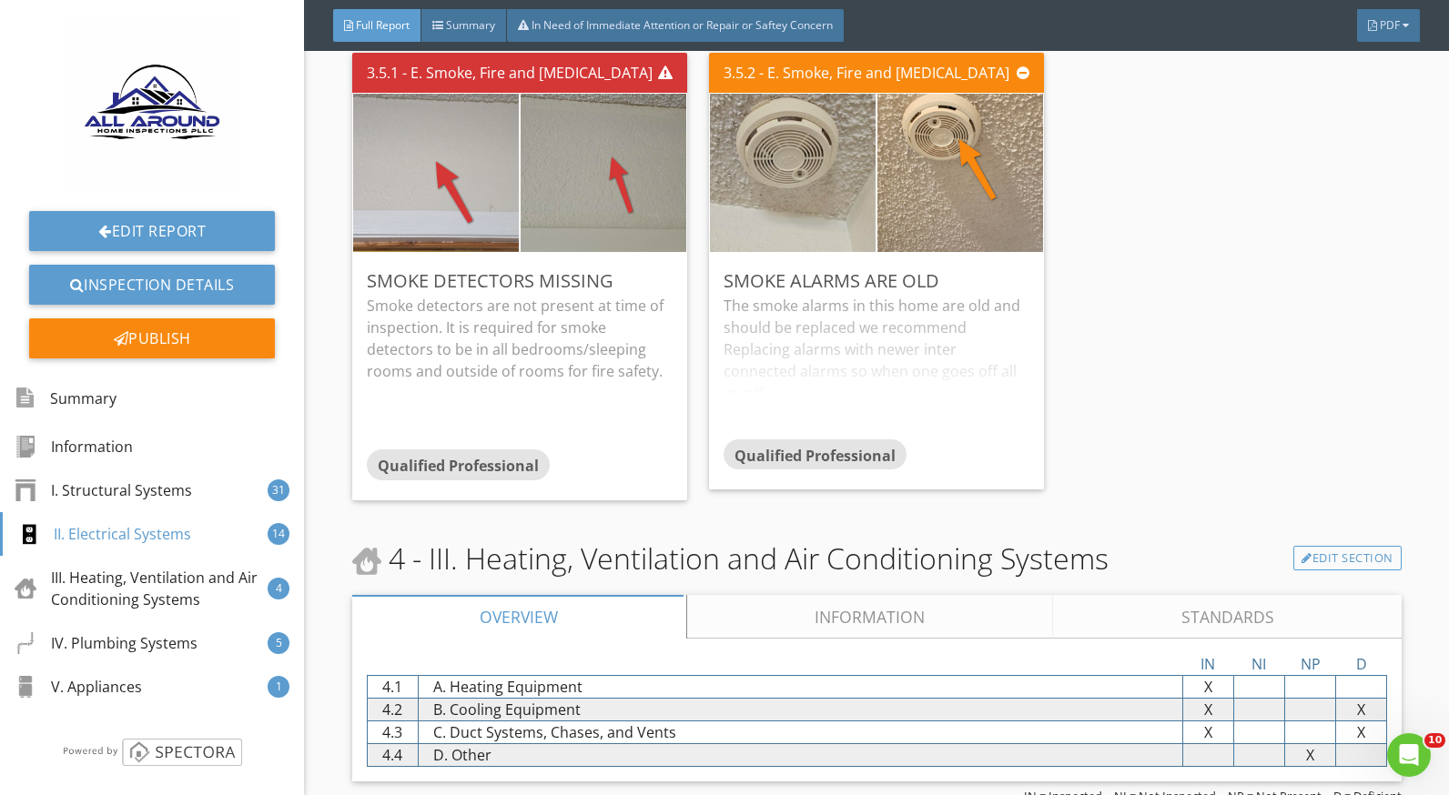
scroll to position [8919, 0]
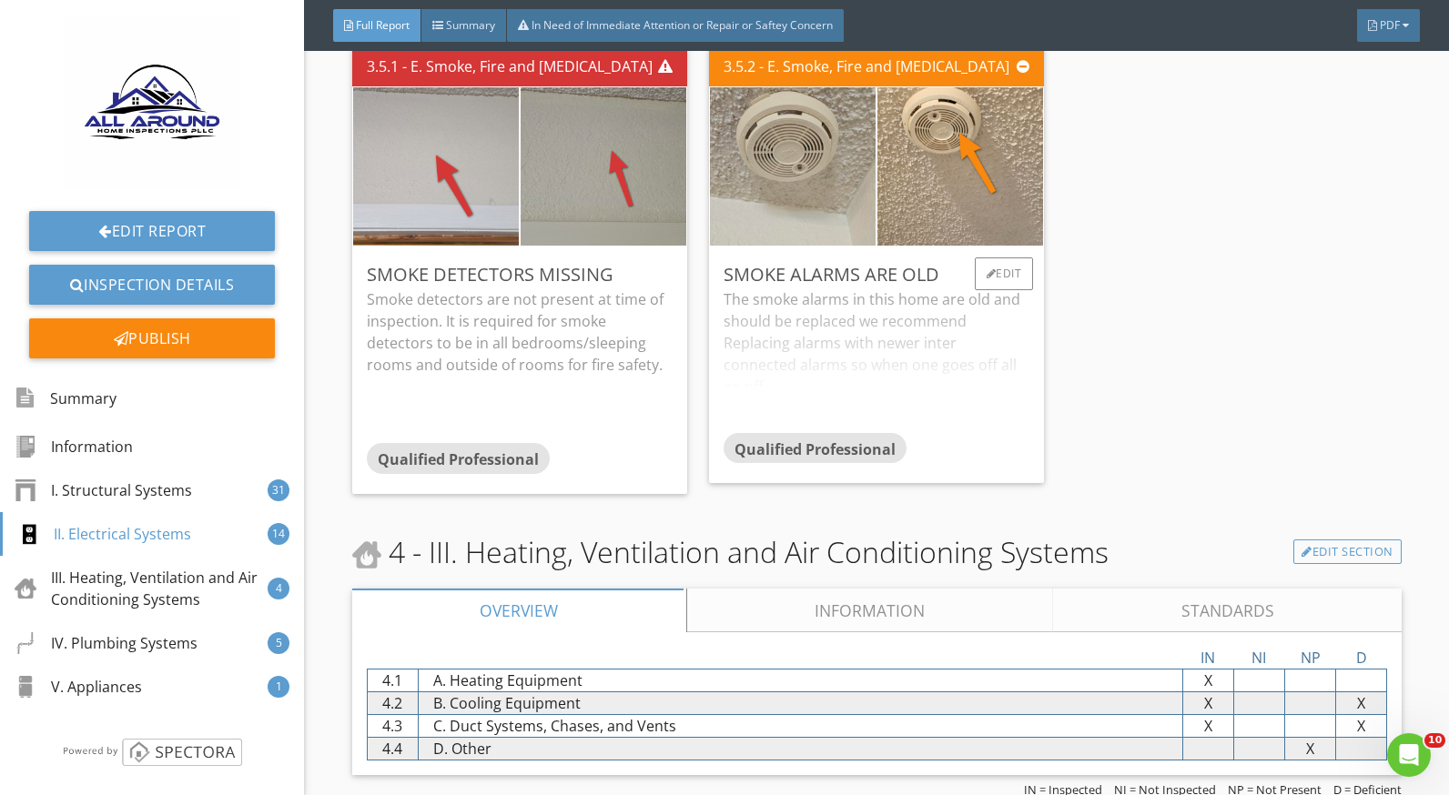
click at [789, 329] on div "The smoke alarms in this home are old and should be replaced we recommend Repla…" at bounding box center [877, 361] width 306 height 144
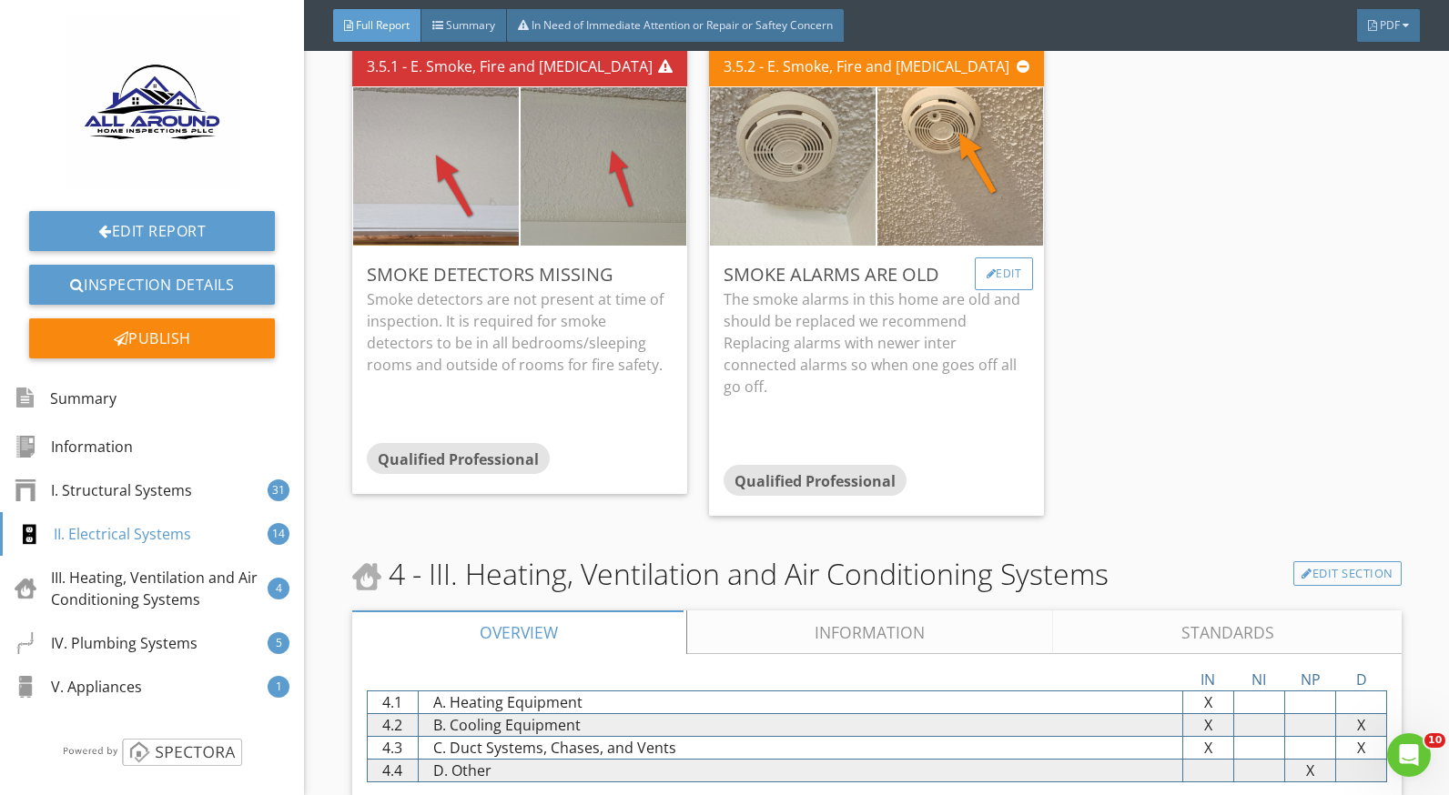
click at [1003, 274] on div "Edit" at bounding box center [1004, 274] width 59 height 33
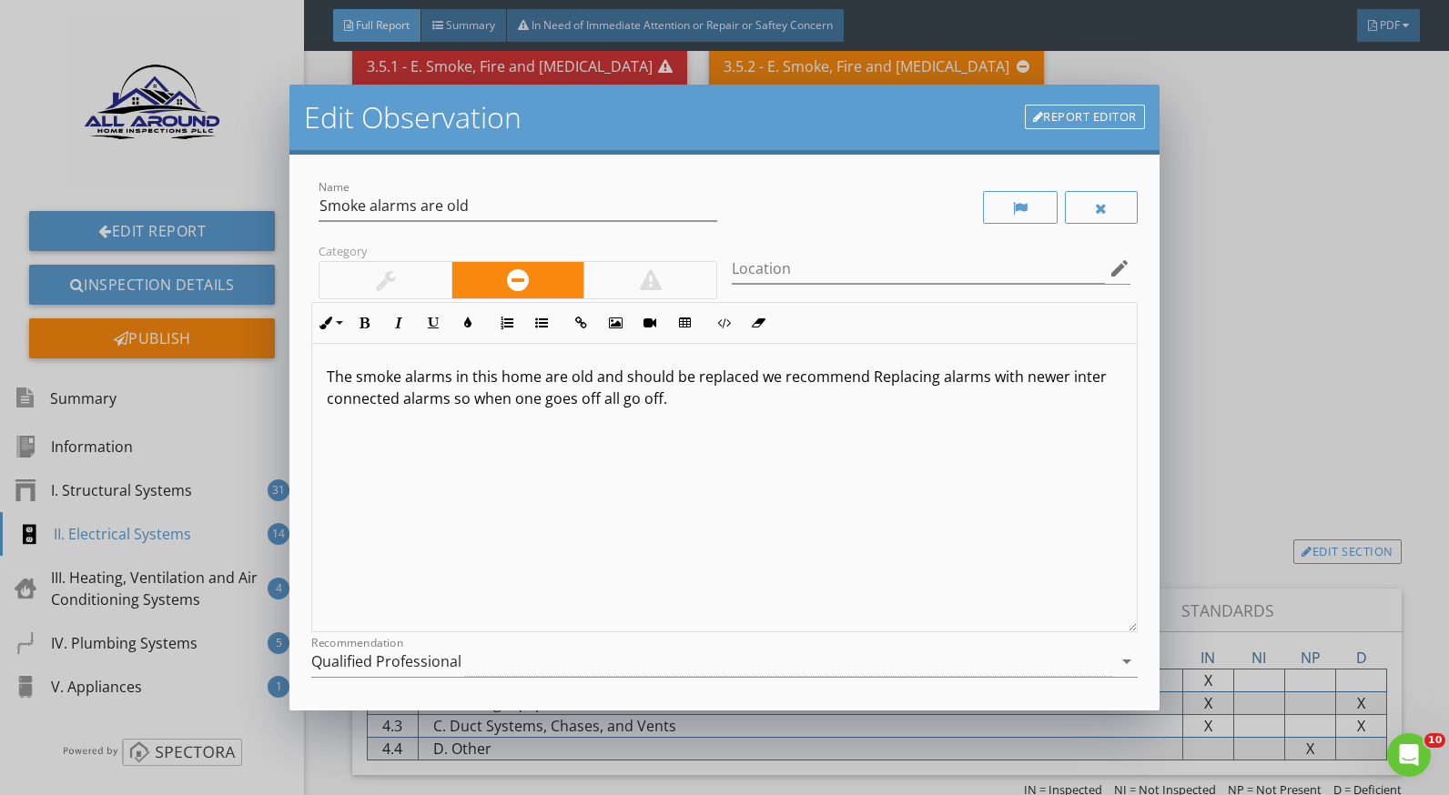
click at [1225, 395] on div "Edit Observation Report Editor Name Smoke alarms are old Category Location edit…" at bounding box center [724, 397] width 1449 height 795
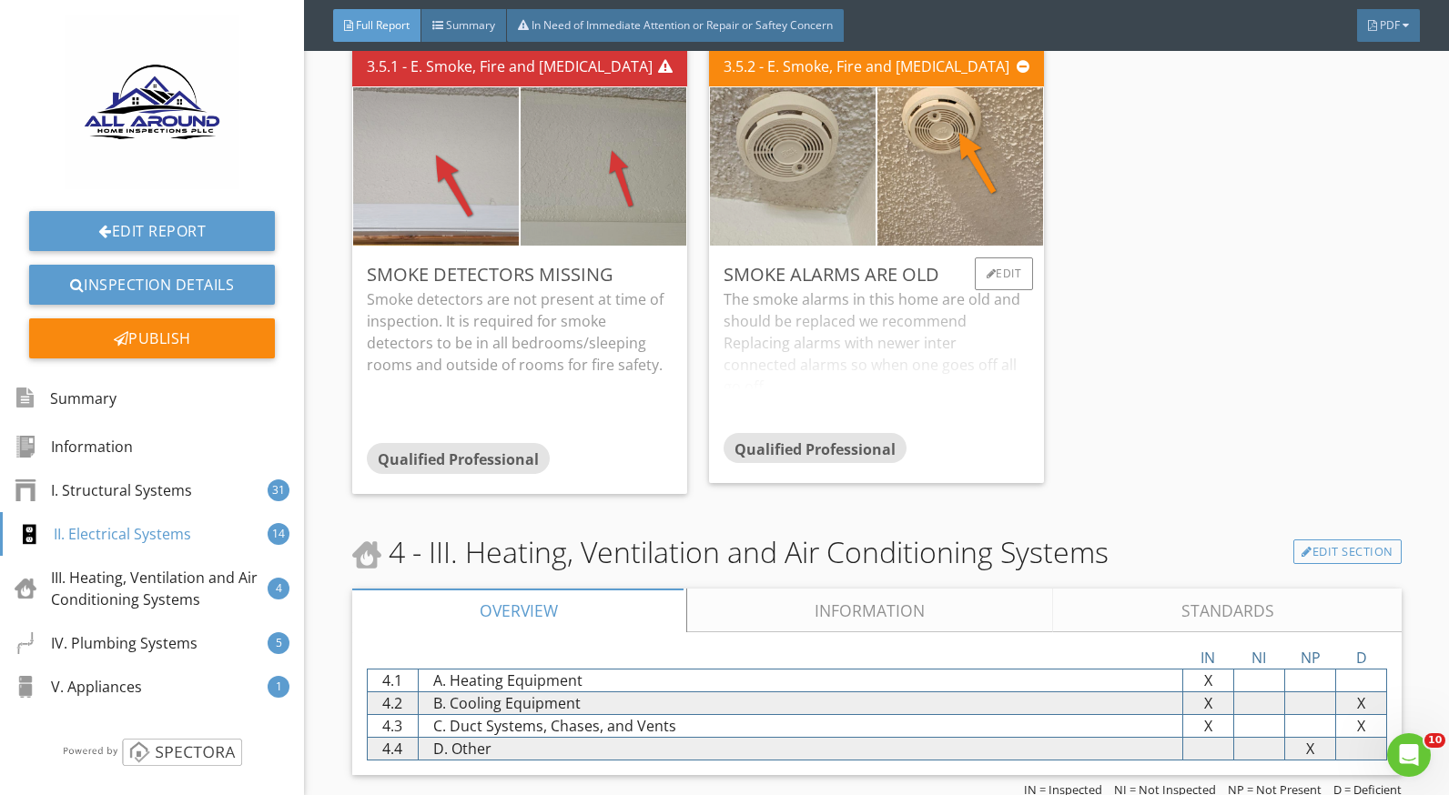
click at [858, 302] on div "The smoke alarms in this home are old and should be replaced we recommend Repla…" at bounding box center [877, 361] width 306 height 144
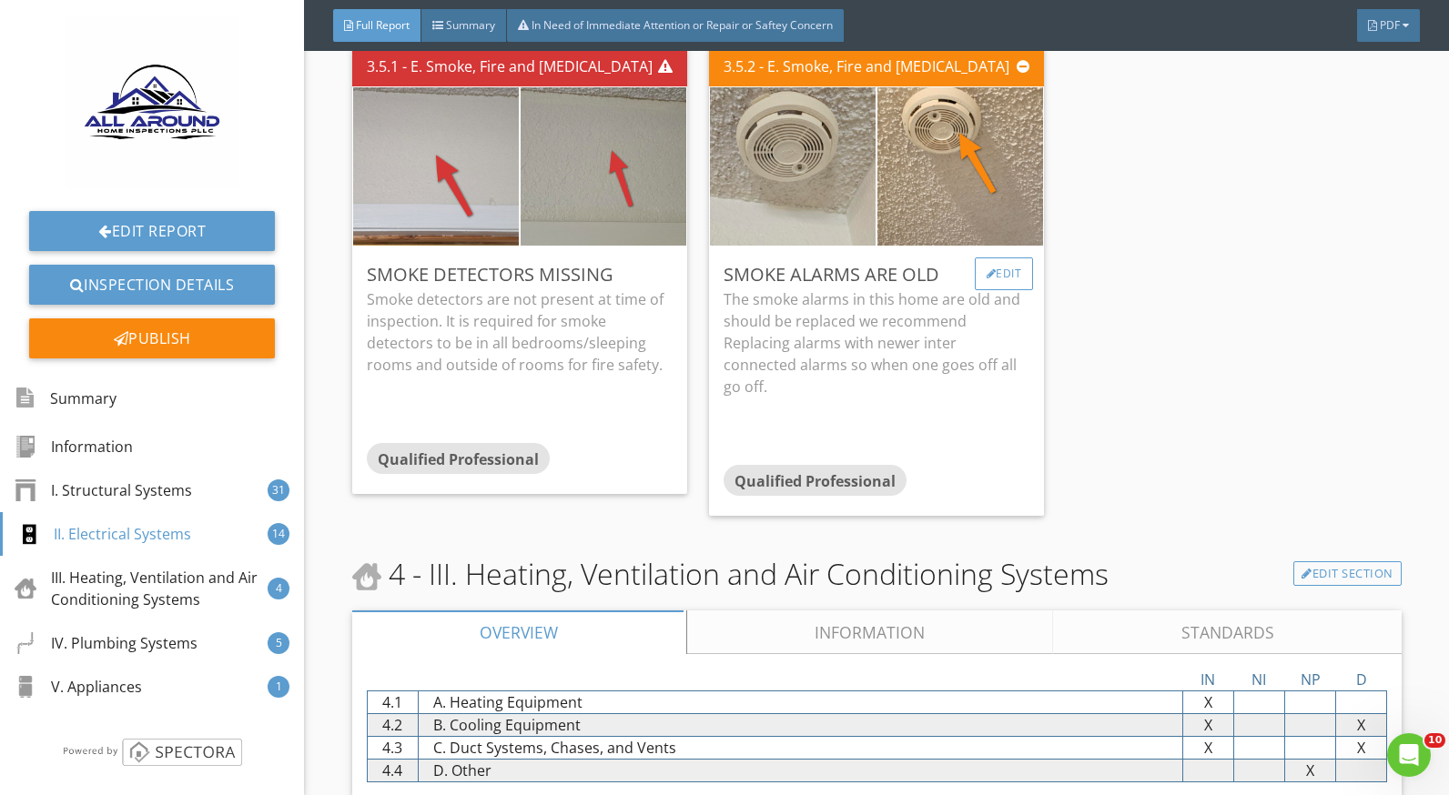
click at [975, 268] on div "Edit" at bounding box center [1004, 274] width 59 height 33
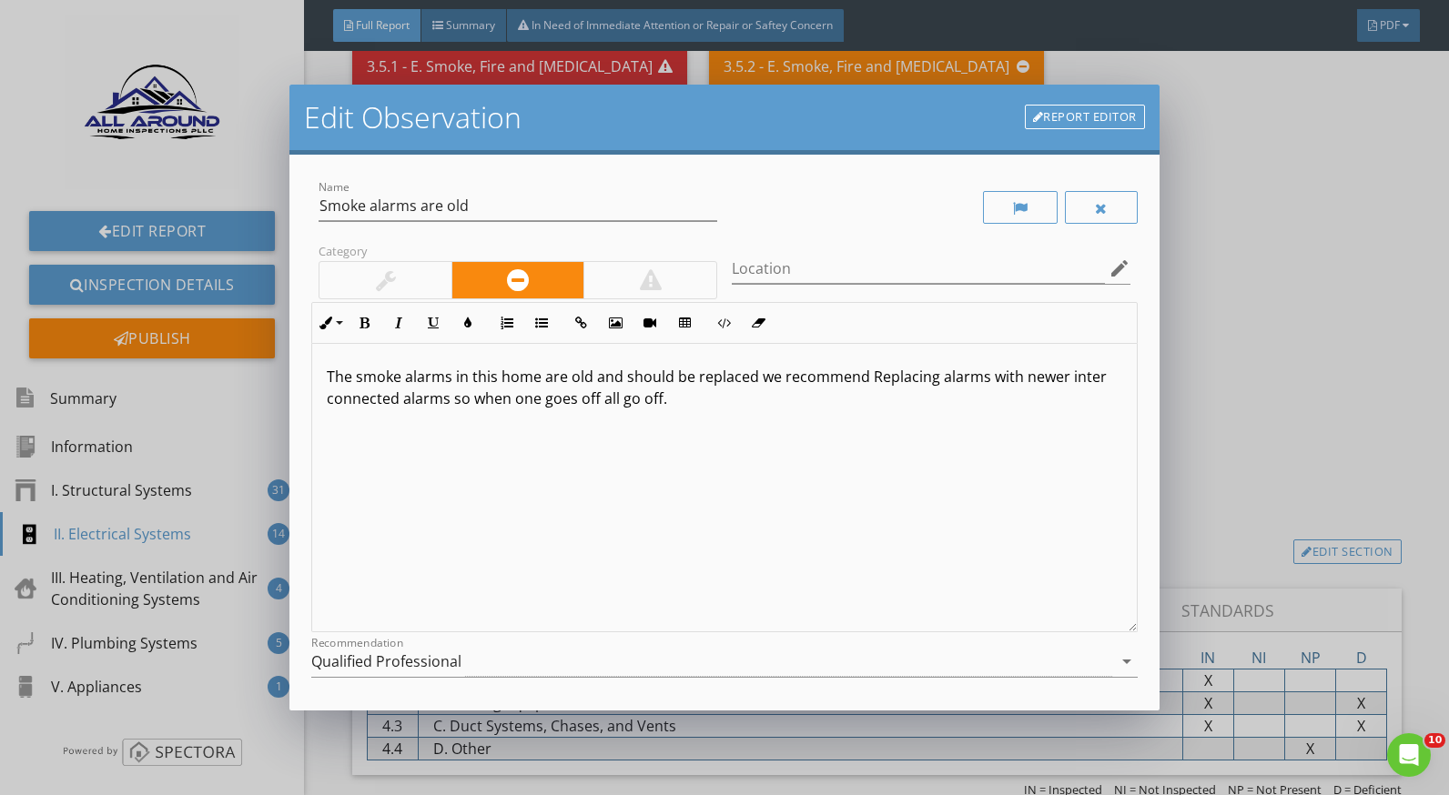
click at [329, 377] on p "The smoke alarms in this home are old and should be replaced we recommend Repla…" at bounding box center [724, 388] width 795 height 44
click at [749, 380] on p "The smoke alarms in this home are old and should be replaced we recommend Repla…" at bounding box center [724, 388] width 795 height 44
click at [778, 374] on p "The smoke alarms in this home are old and should be replaced. we recommend Repl…" at bounding box center [724, 388] width 795 height 44
click at [769, 378] on p "The smoke alarms in this home are old and should be replaced. we recommend Repl…" at bounding box center [724, 388] width 795 height 44
click at [619, 375] on p "The smoke alarms in this home are old and should be replaced. We recommend Repl…" at bounding box center [724, 388] width 795 height 44
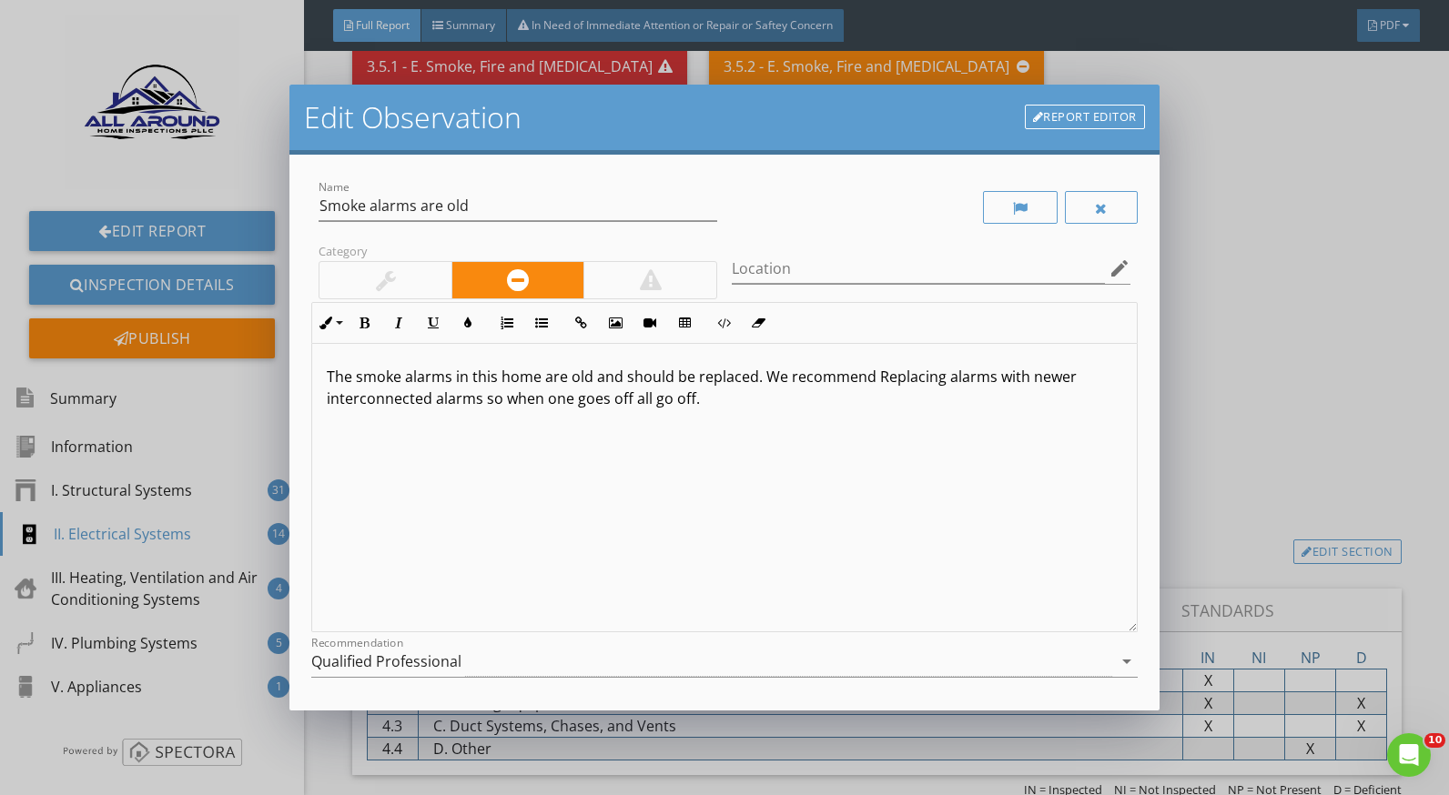
scroll to position [159, 0]
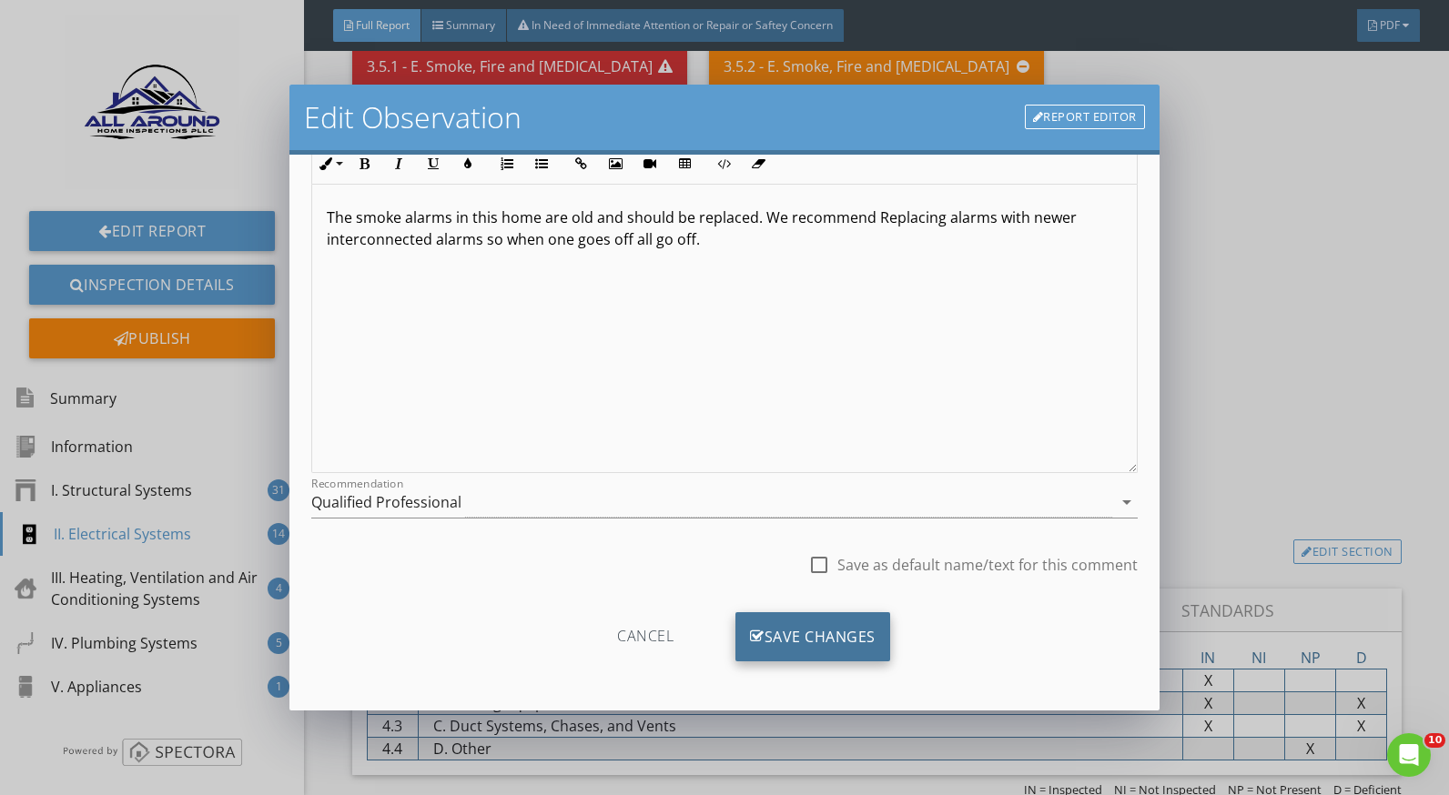
click at [844, 623] on div "Save Changes" at bounding box center [812, 637] width 155 height 49
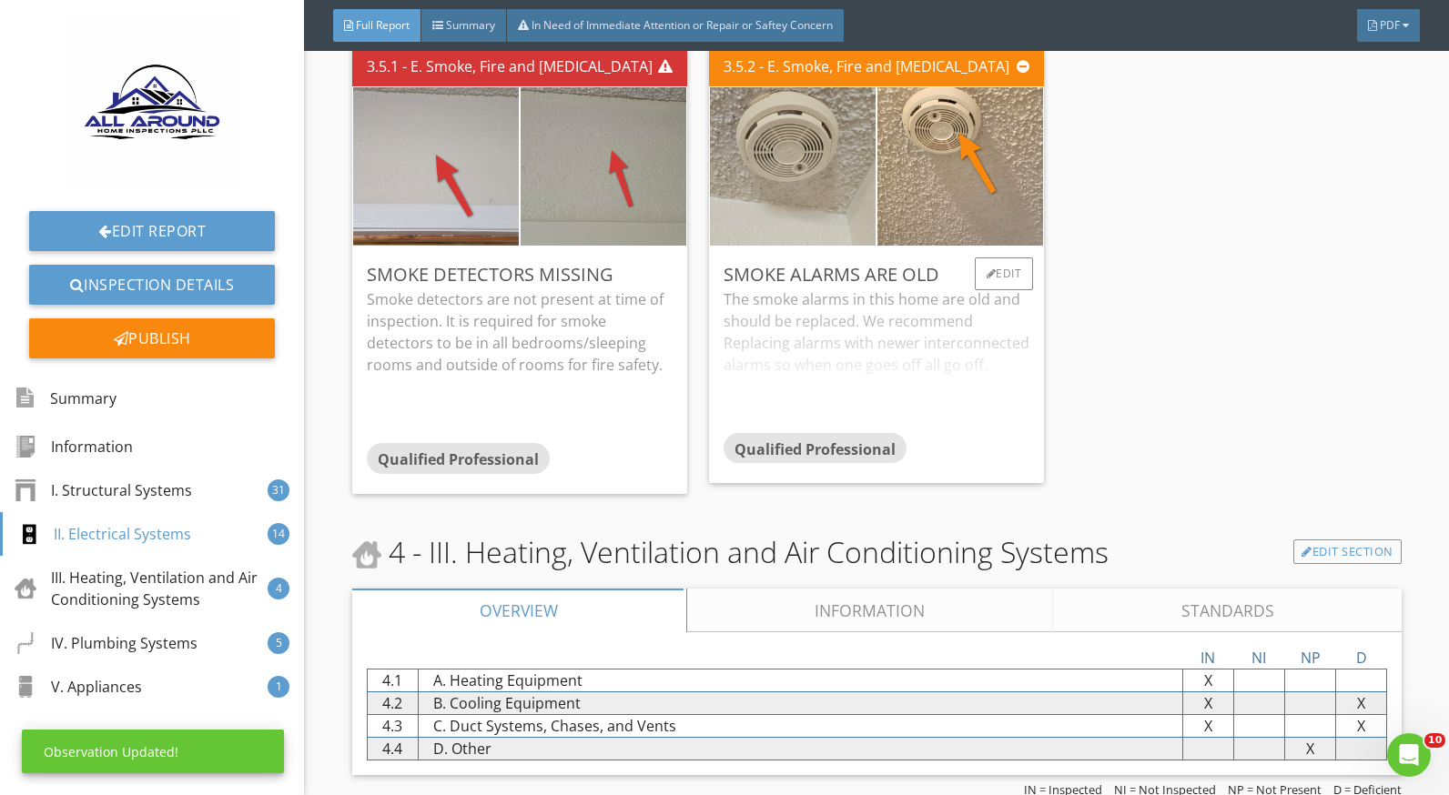
scroll to position [0, 0]
click at [956, 339] on div "The smoke alarms in this home are old and should be replaced. We recommend Repl…" at bounding box center [877, 361] width 306 height 144
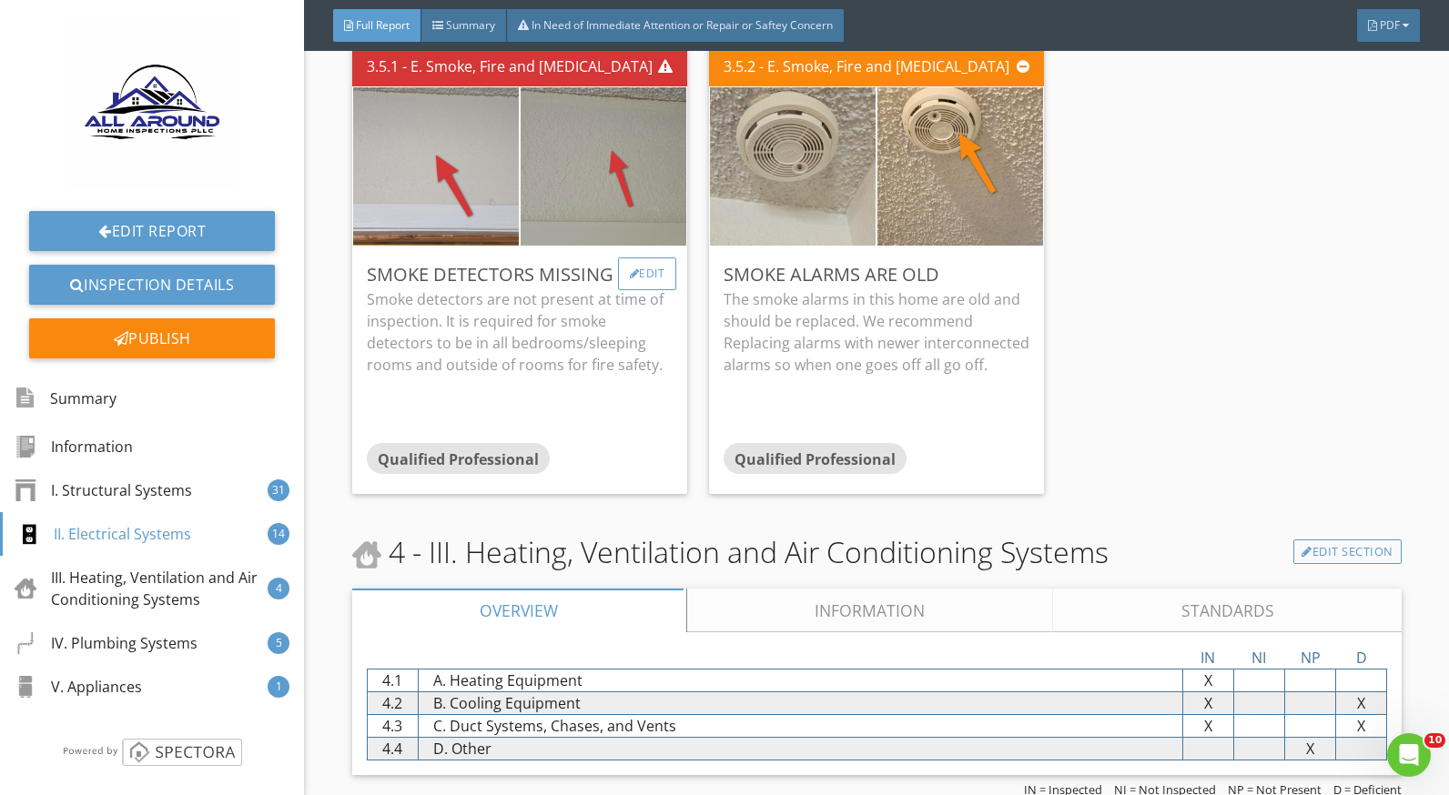
click at [641, 272] on div "Edit" at bounding box center [647, 274] width 59 height 33
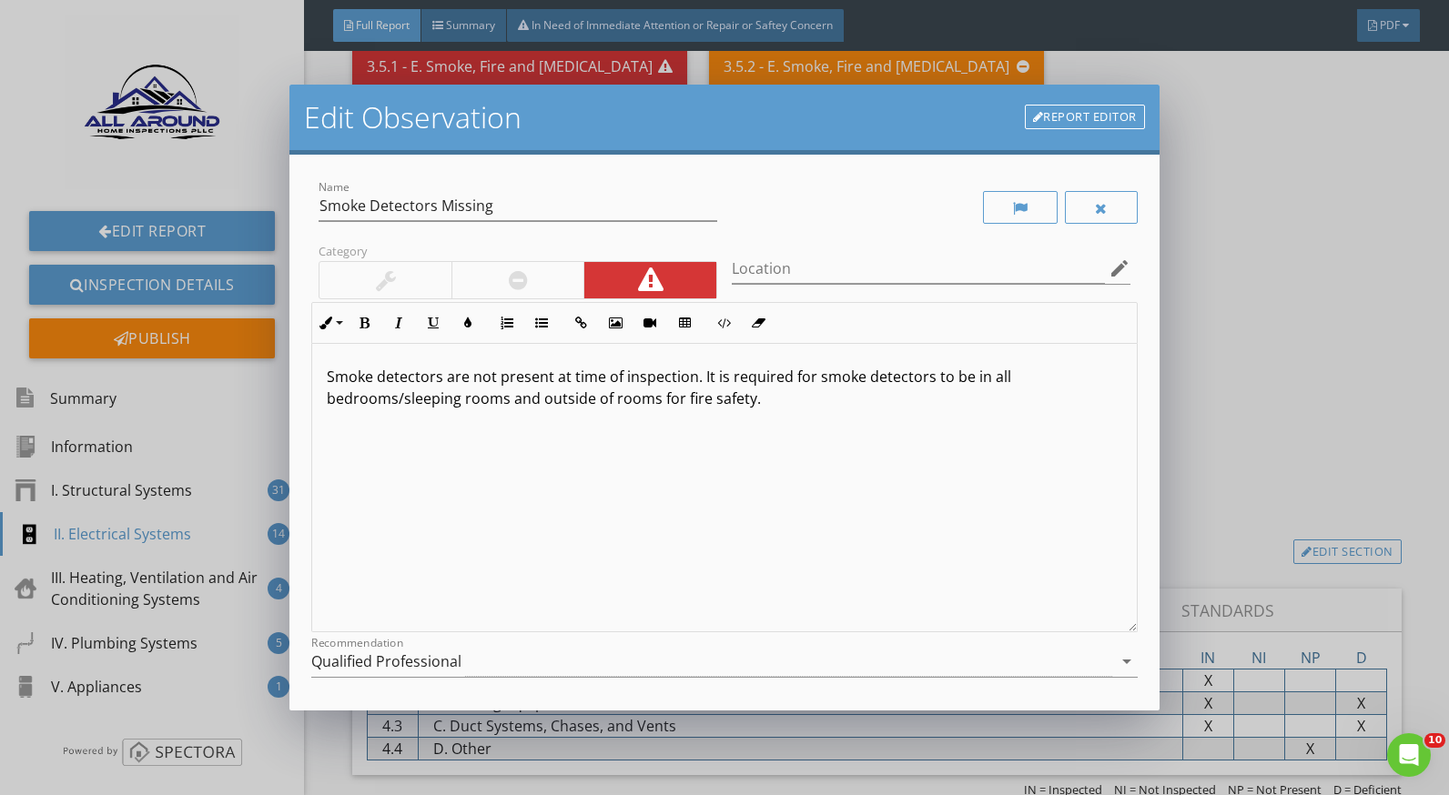
click at [694, 380] on p "Smoke detectors are not present at time of inspection. It is required for smoke…" at bounding box center [724, 388] width 795 height 44
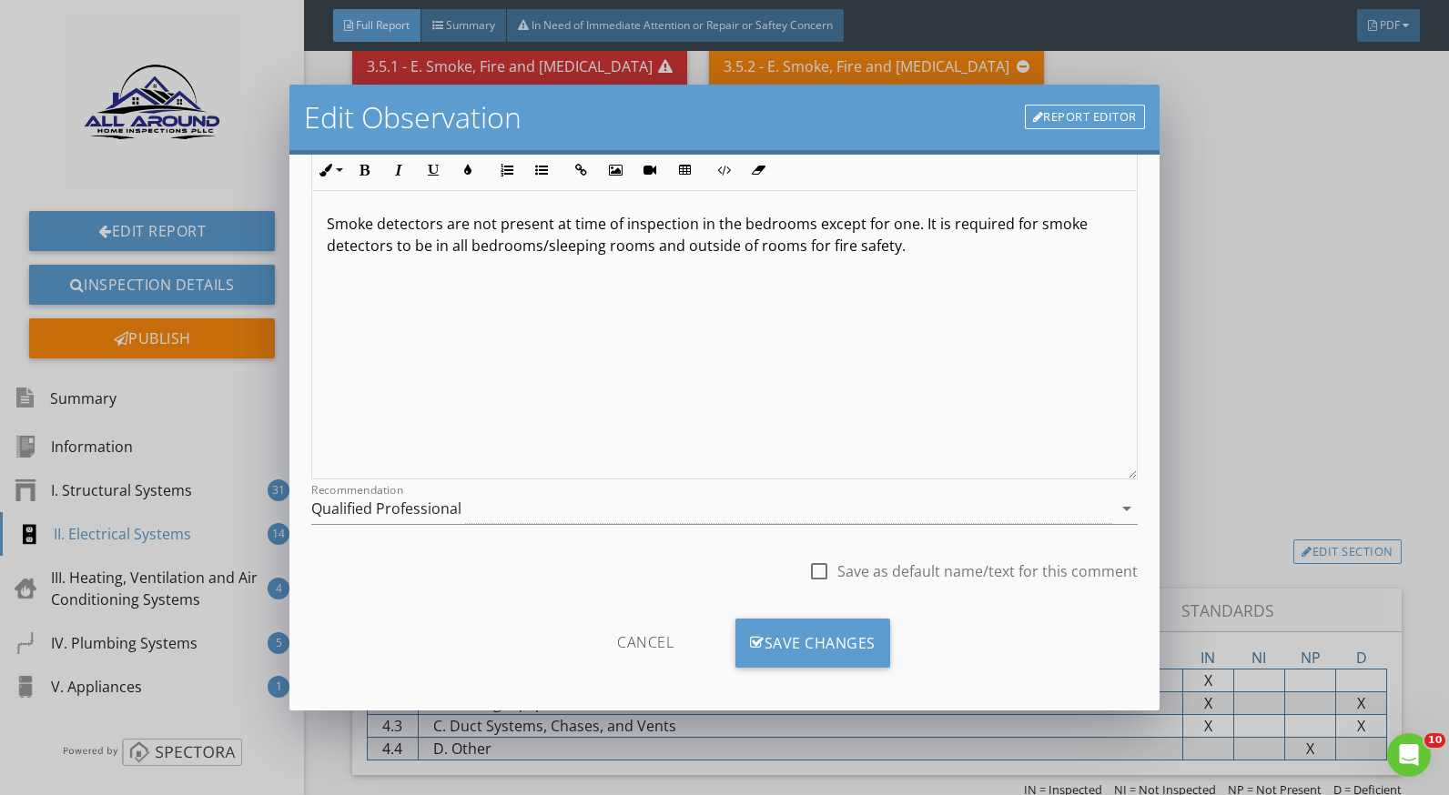
scroll to position [159, 0]
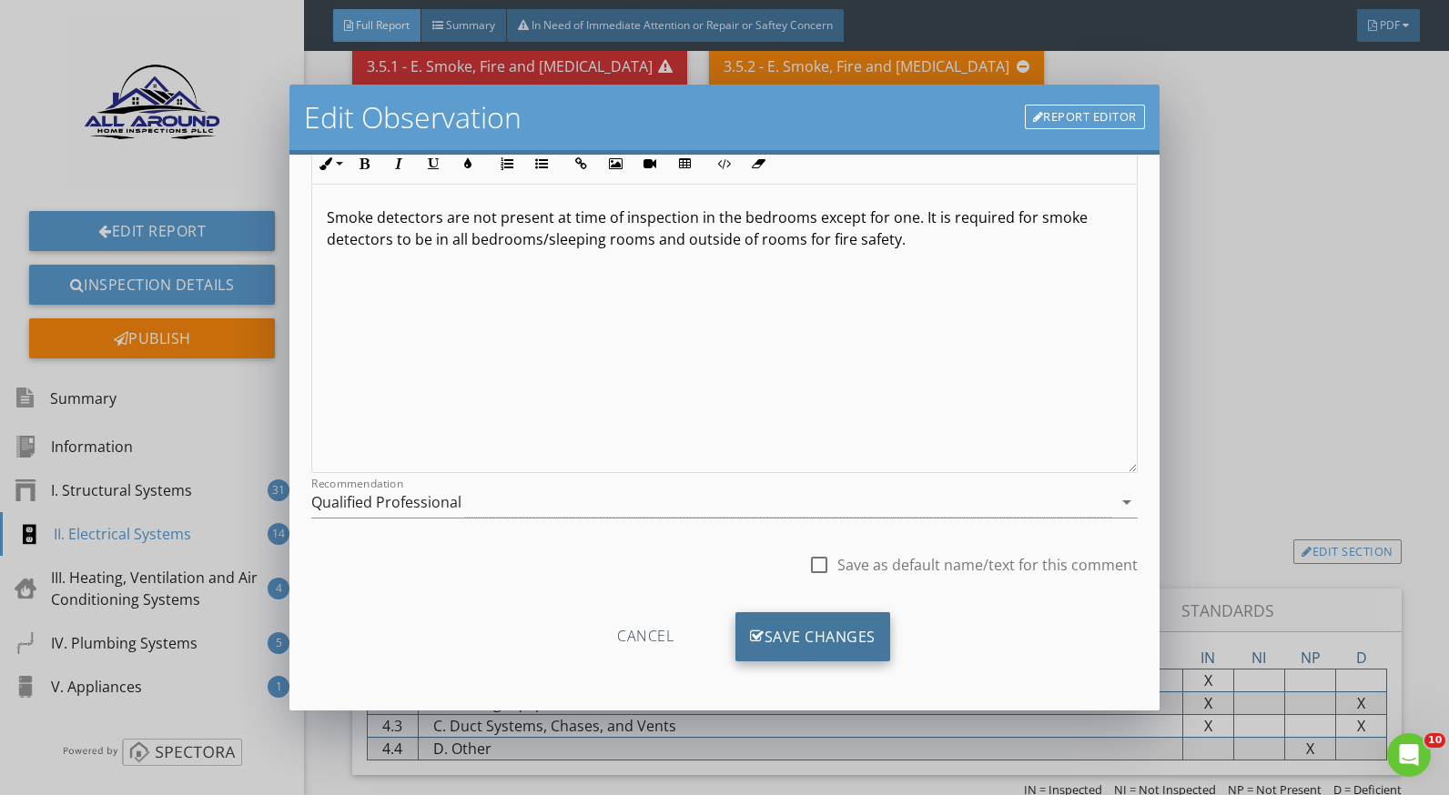
click at [846, 624] on div "Save Changes" at bounding box center [812, 637] width 155 height 49
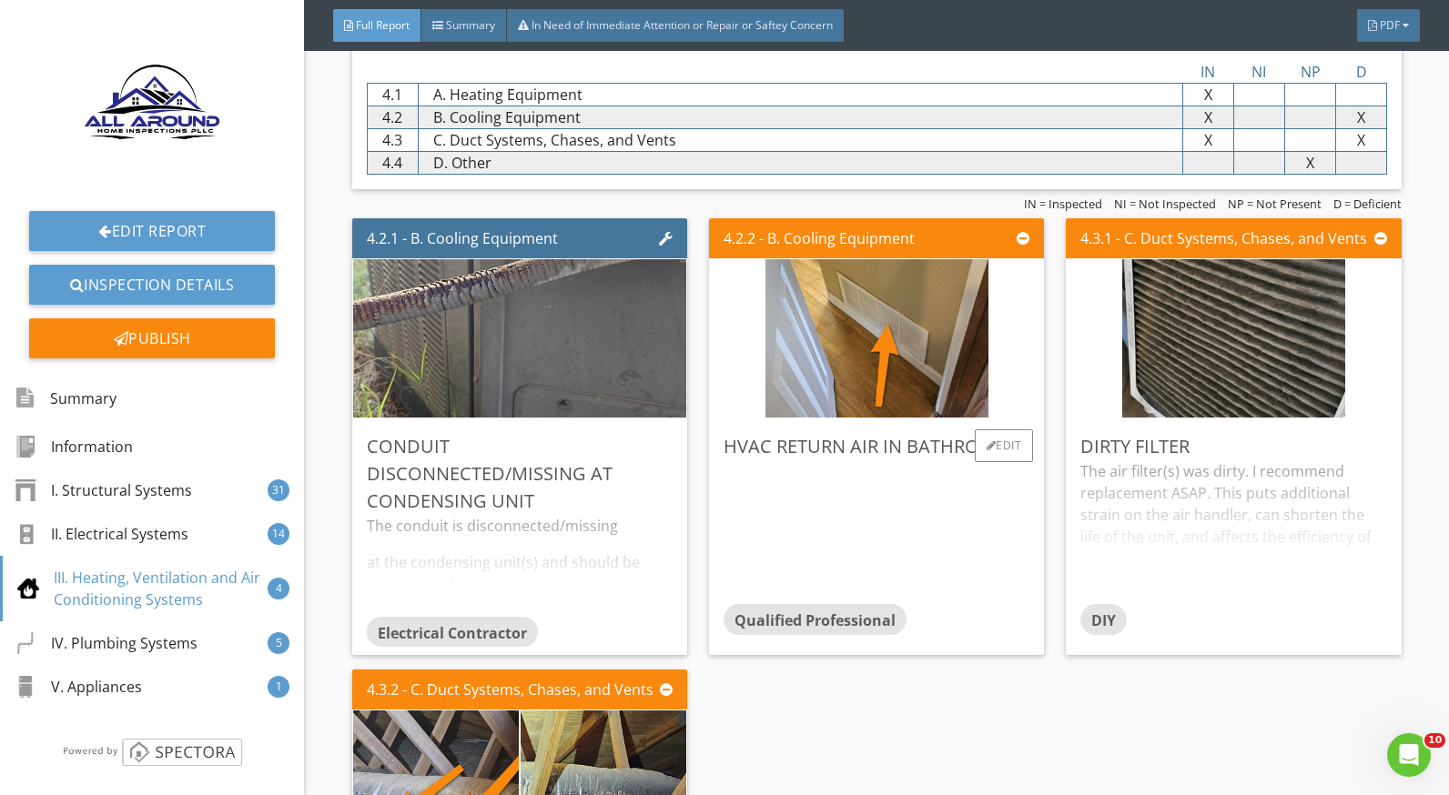
scroll to position [9647, 0]
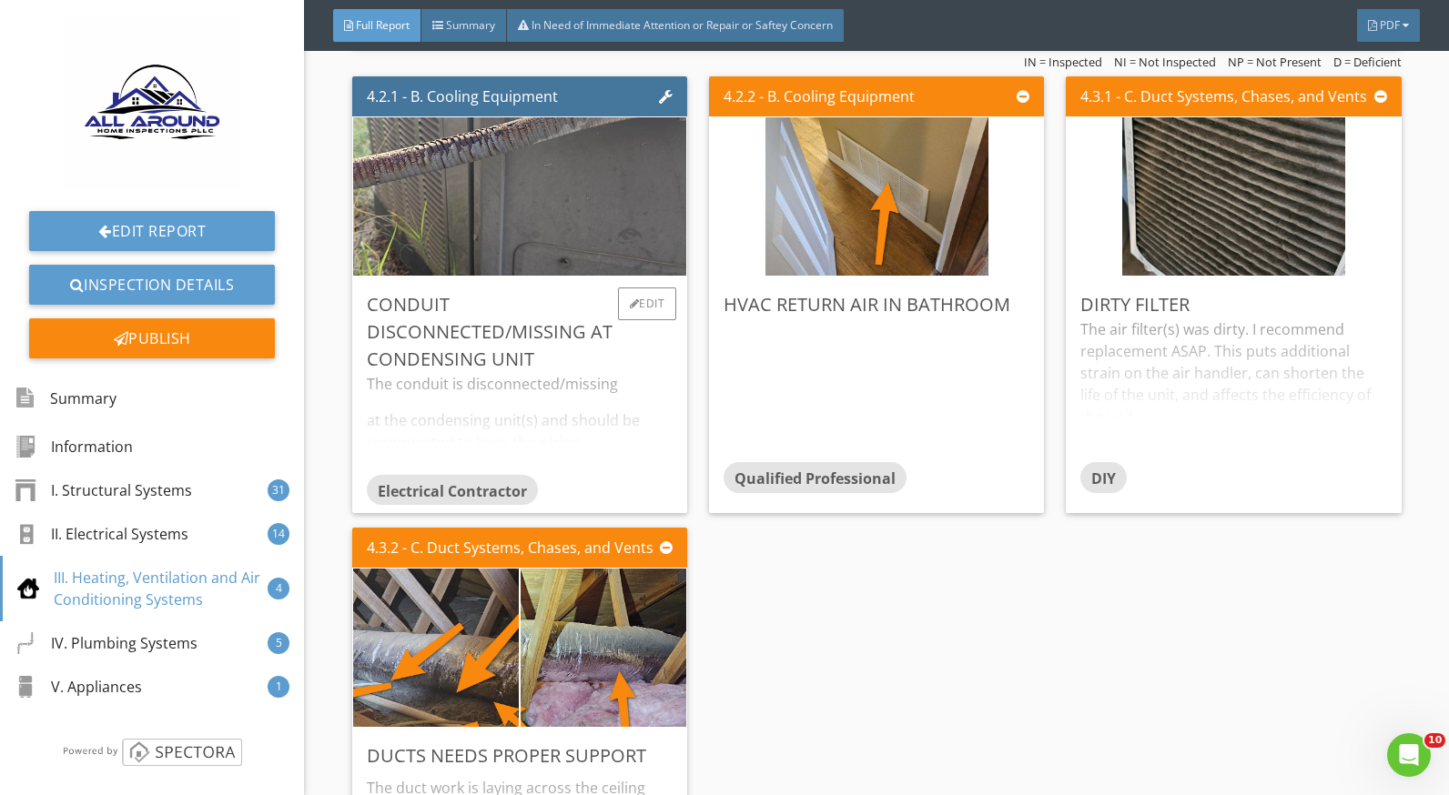
click at [610, 385] on div "The conduit is disconnected/missing at the condensing unit(s) and should be rec…" at bounding box center [520, 424] width 306 height 102
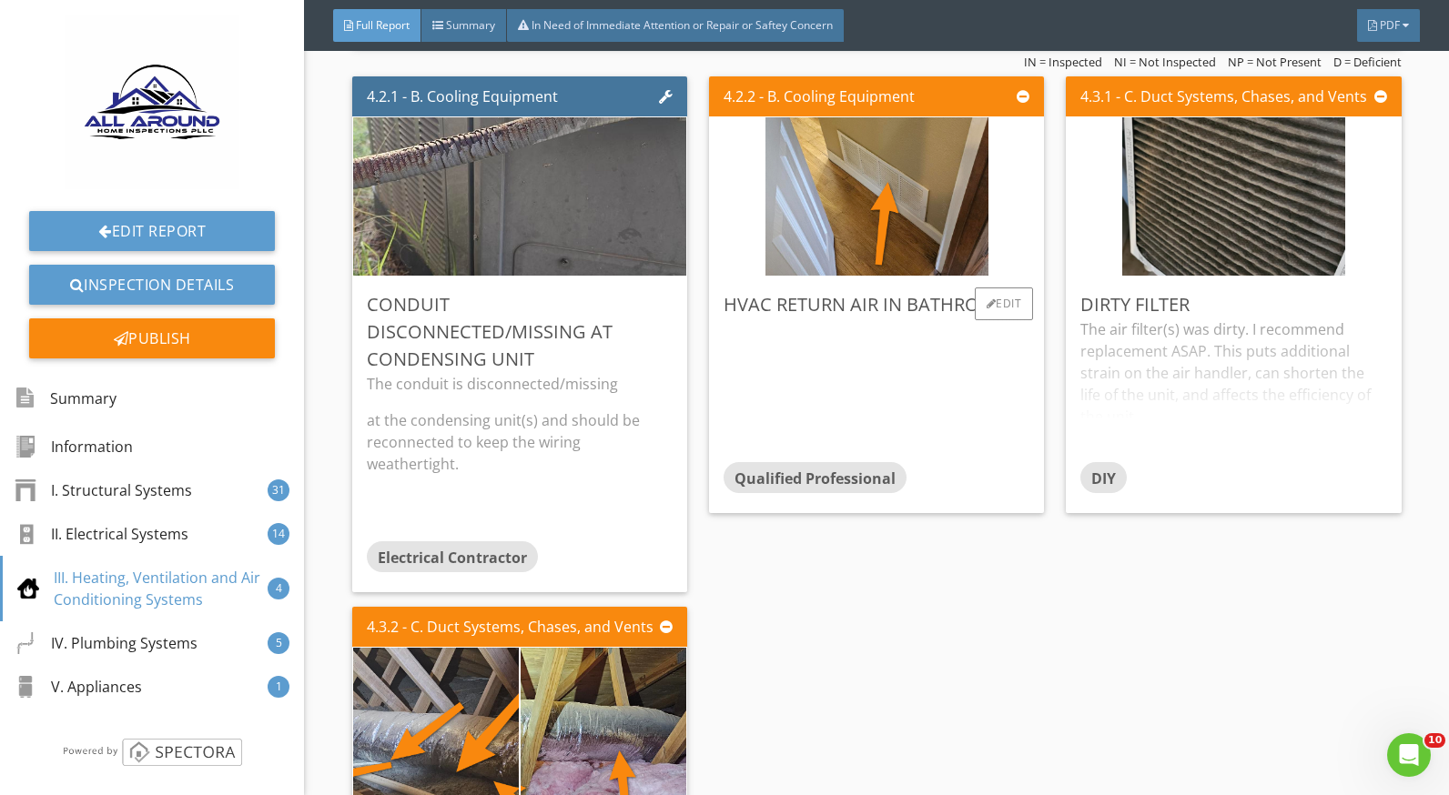
click at [855, 353] on div at bounding box center [877, 391] width 306 height 144
click at [1181, 353] on div "The air filter(s) was dirty. I recommend replacement ASAP. This puts additional…" at bounding box center [1233, 391] width 306 height 144
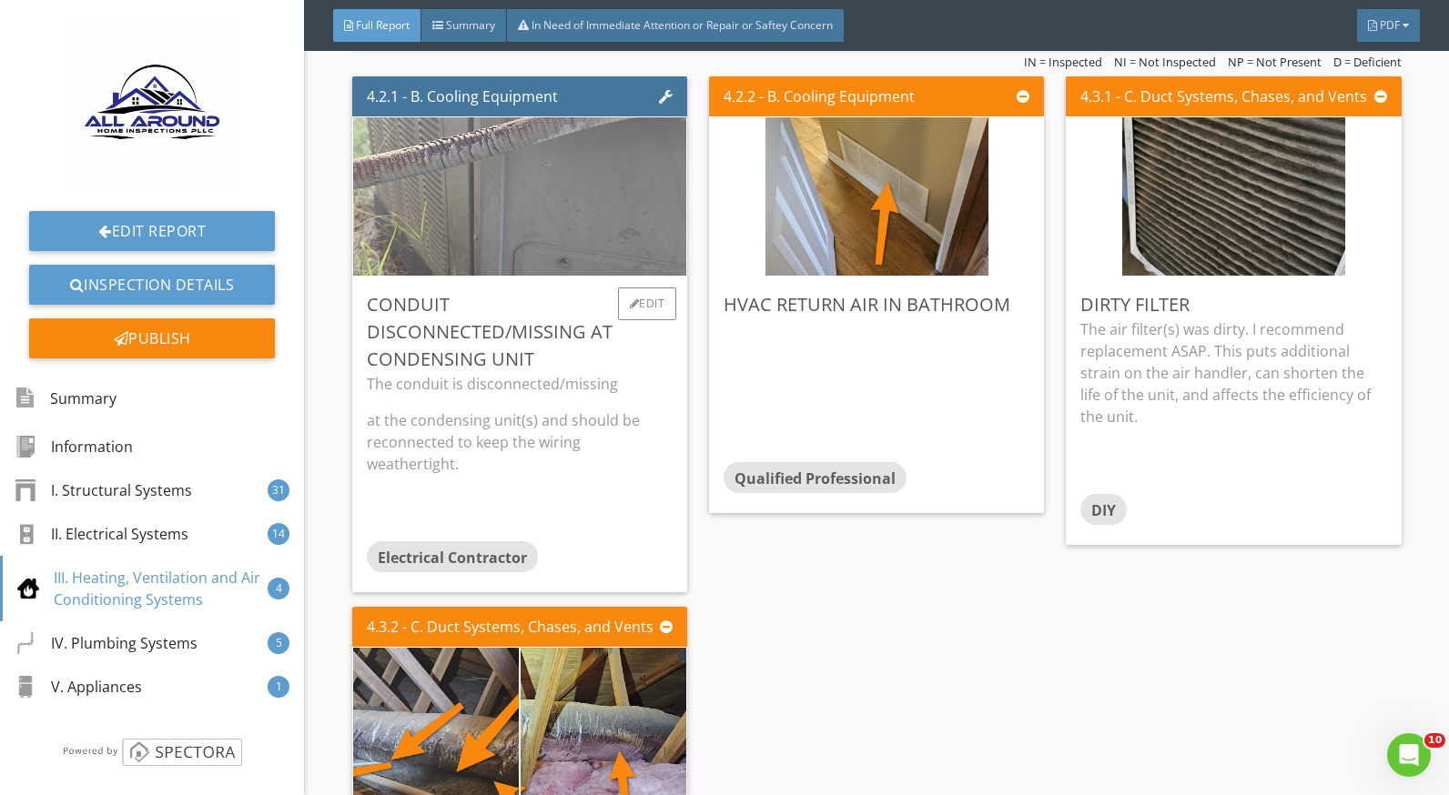
click at [438, 201] on img at bounding box center [519, 196] width 704 height 396
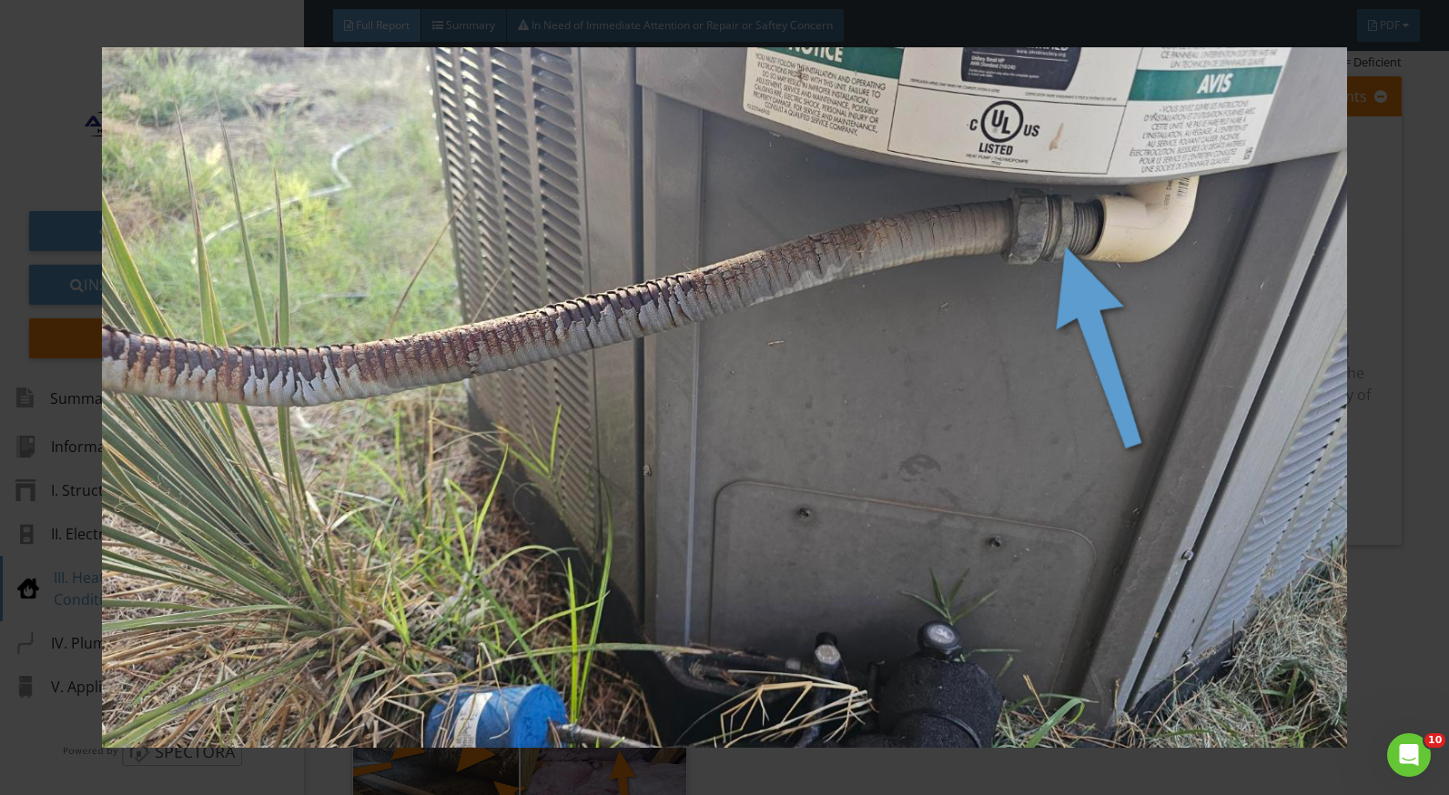
click at [1385, 390] on div at bounding box center [724, 397] width 1449 height 795
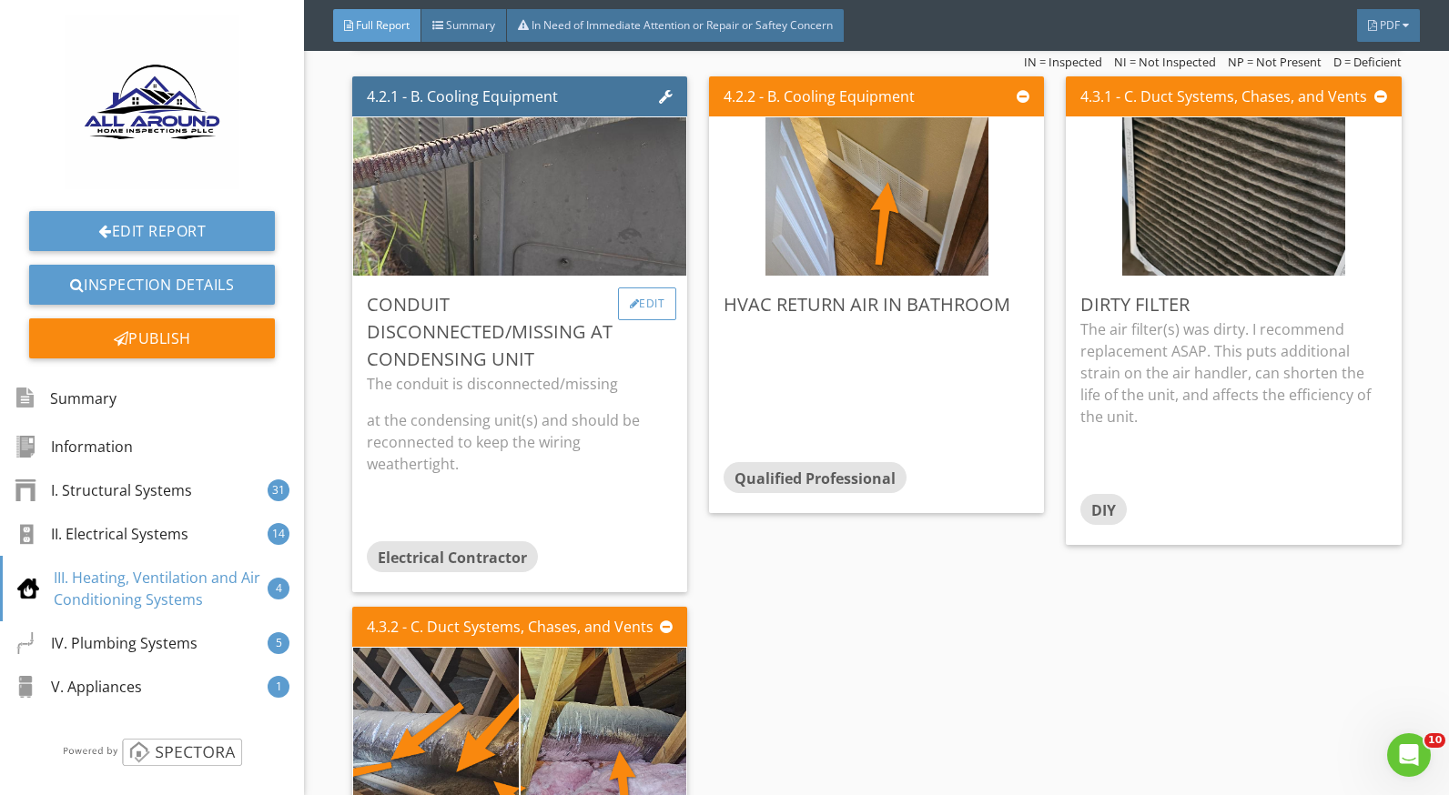
click at [629, 296] on div "Edit" at bounding box center [647, 304] width 59 height 33
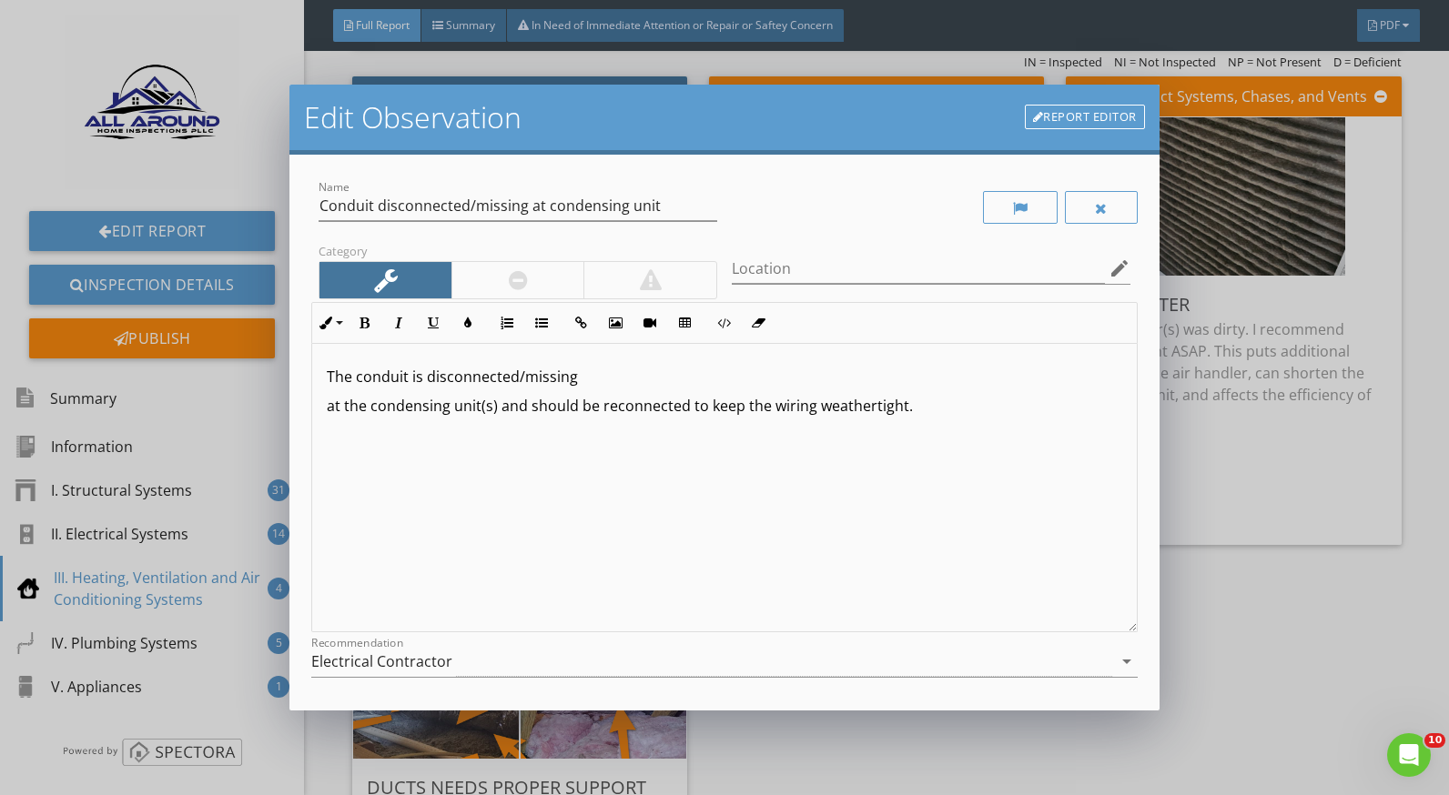
drag, startPoint x: 582, startPoint y: 376, endPoint x: 517, endPoint y: 377, distance: 64.6
click at [517, 377] on p "The conduit is disconnected/missing" at bounding box center [724, 377] width 795 height 22
drag, startPoint x: 522, startPoint y: 210, endPoint x: 469, endPoint y: 210, distance: 53.7
click at [469, 210] on input "Conduit disconnected/missing at condensing unit" at bounding box center [518, 206] width 399 height 30
type input "Conduit disconnected at condensing unit"
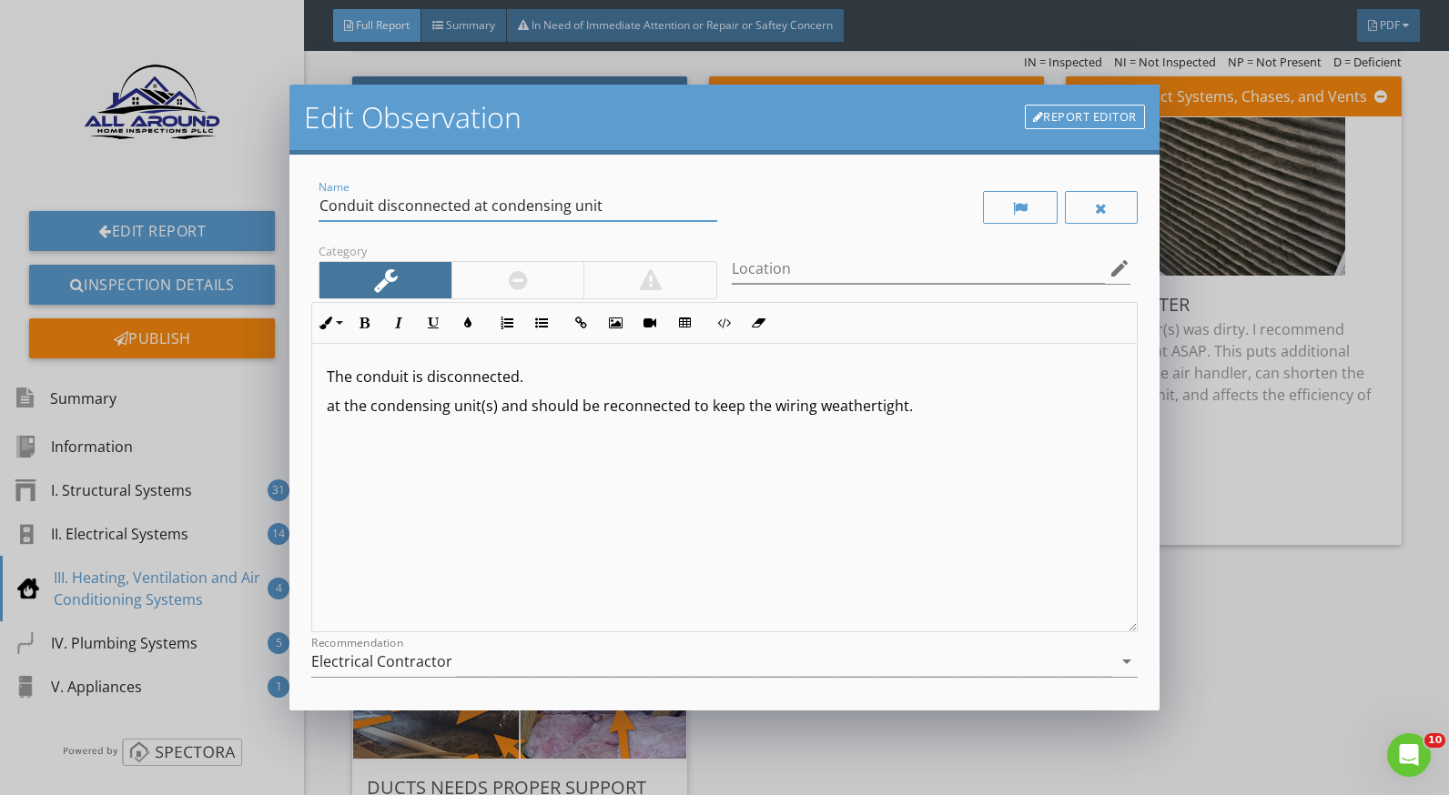
click at [330, 406] on p "at the condensing unit(s) and should be reconnected to keep the wiring weathert…" at bounding box center [724, 406] width 795 height 22
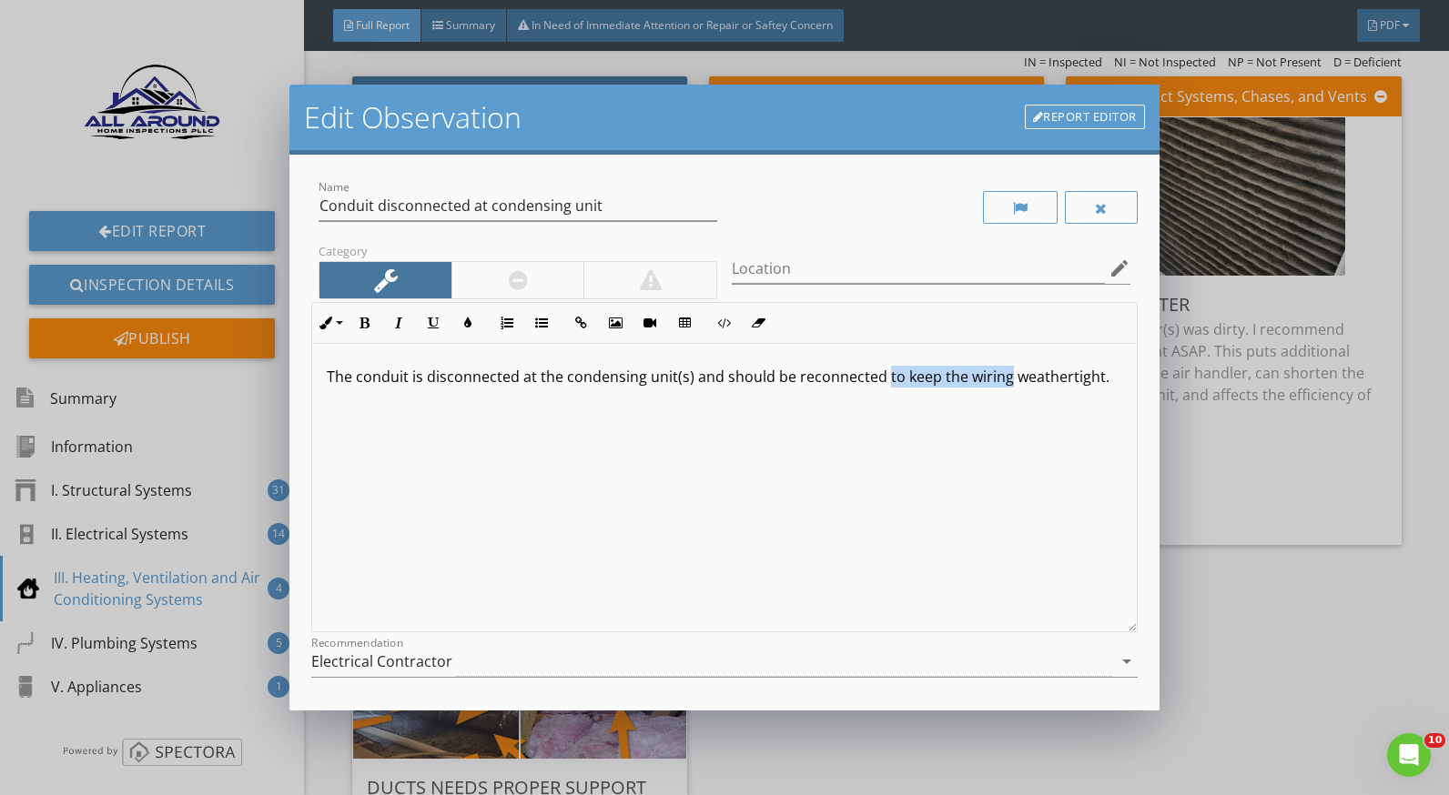
drag, startPoint x: 880, startPoint y: 377, endPoint x: 1009, endPoint y: 379, distance: 129.2
click at [1009, 379] on p "The conduit is disconnected at the condensing unit(s) and should be reconnected…" at bounding box center [724, 377] width 795 height 22
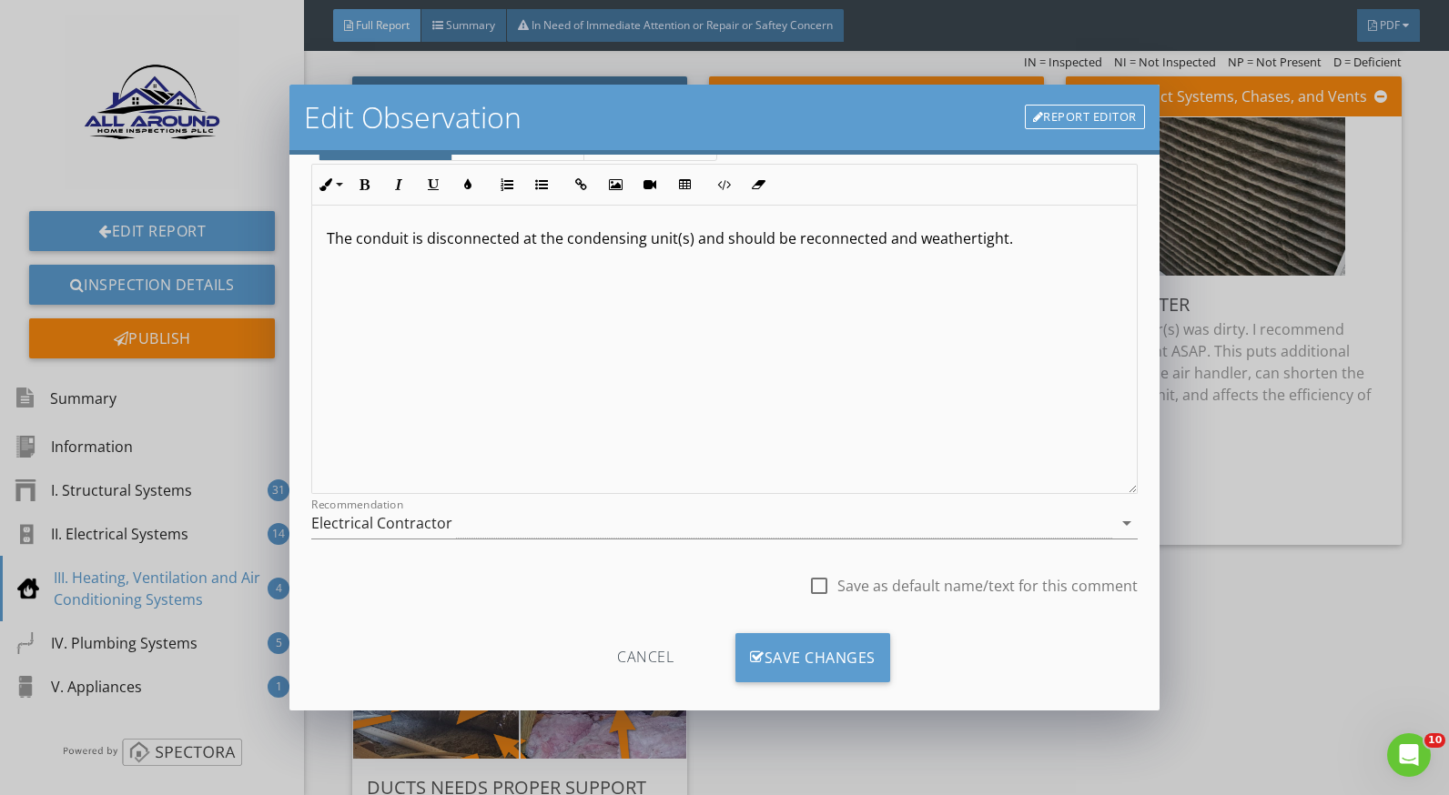
scroll to position [159, 0]
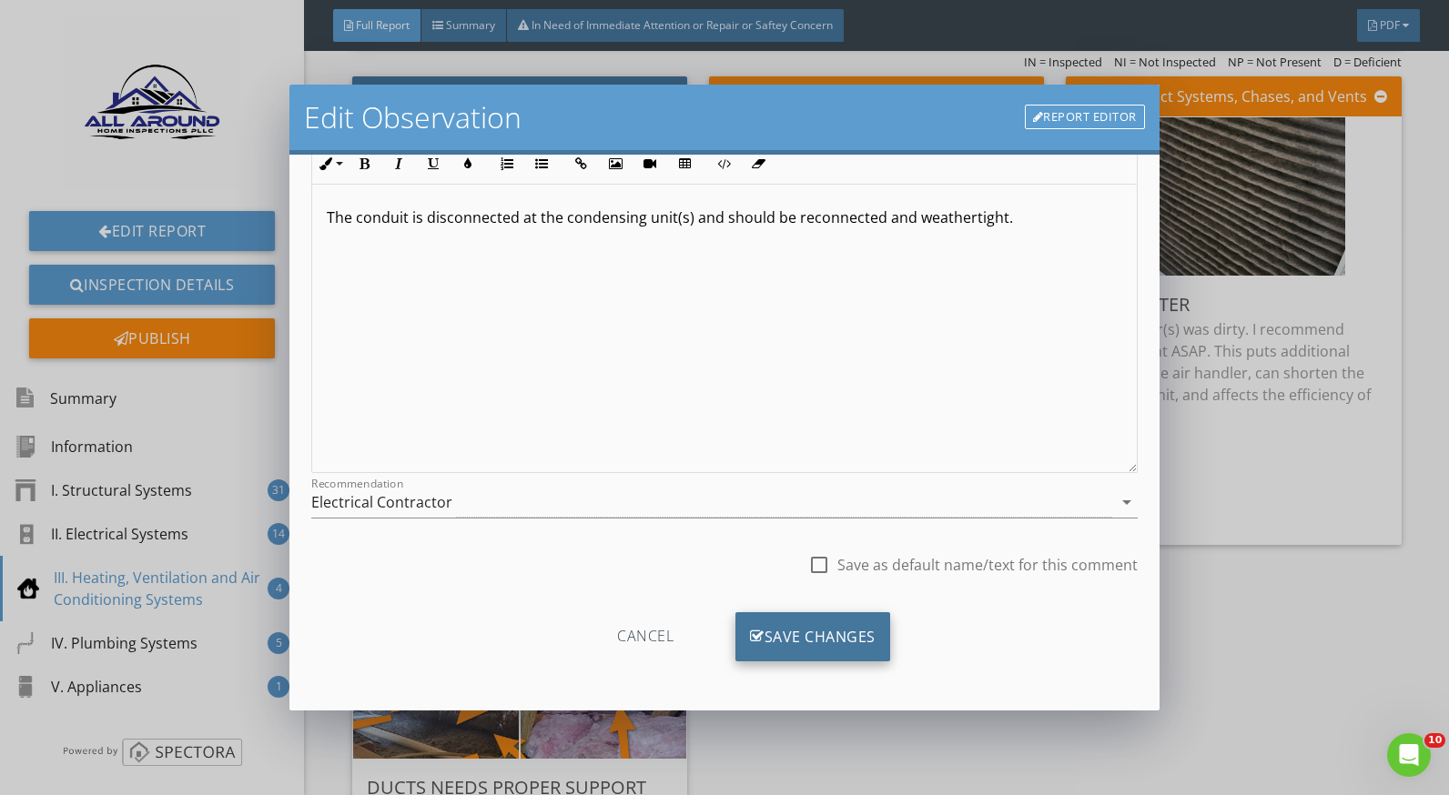
drag, startPoint x: 886, startPoint y: 639, endPoint x: 838, endPoint y: 636, distance: 47.4
click at [885, 639] on div "Cancel Save Changes" at bounding box center [723, 644] width 825 height 63
click at [838, 636] on div "Save Changes" at bounding box center [812, 637] width 155 height 49
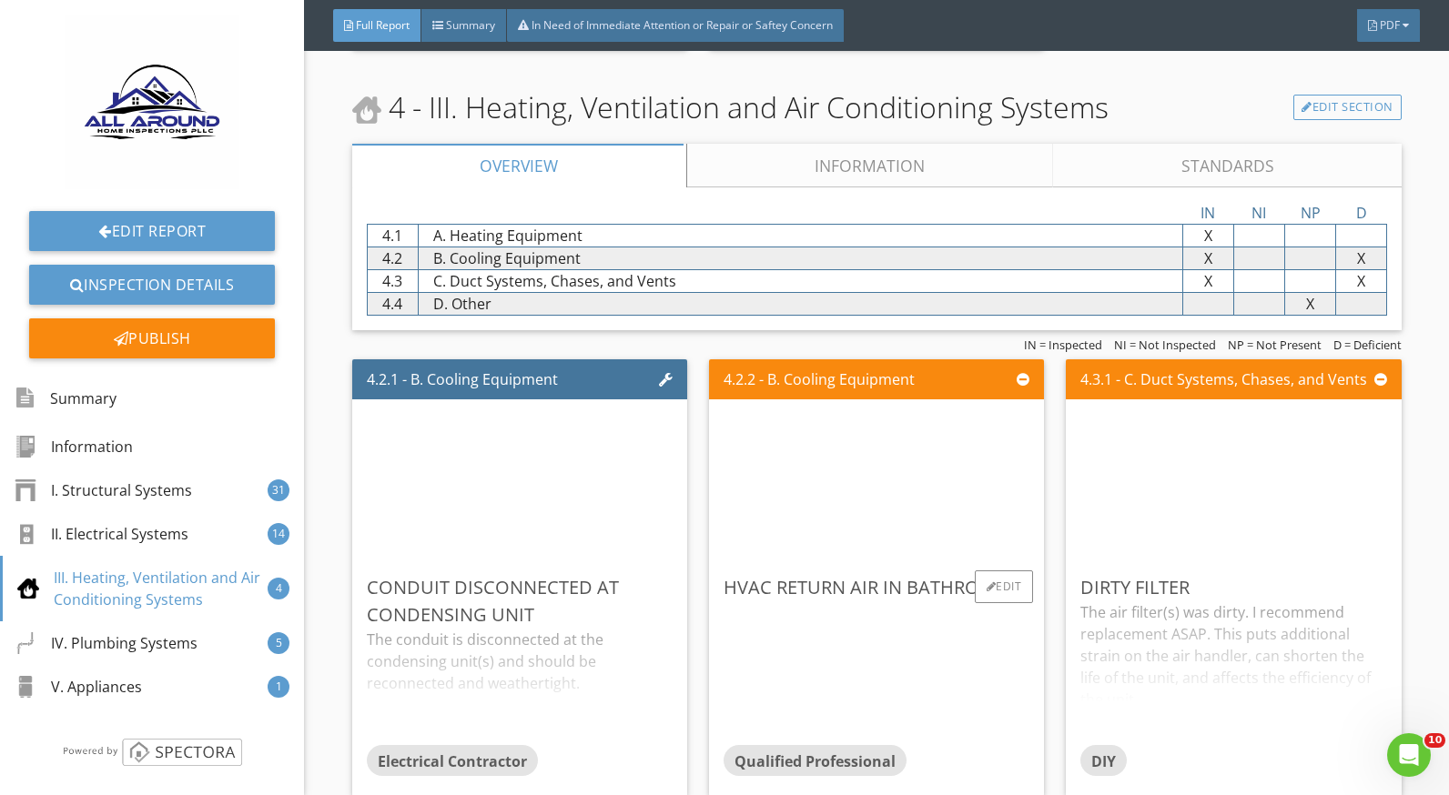
scroll to position [9192, 0]
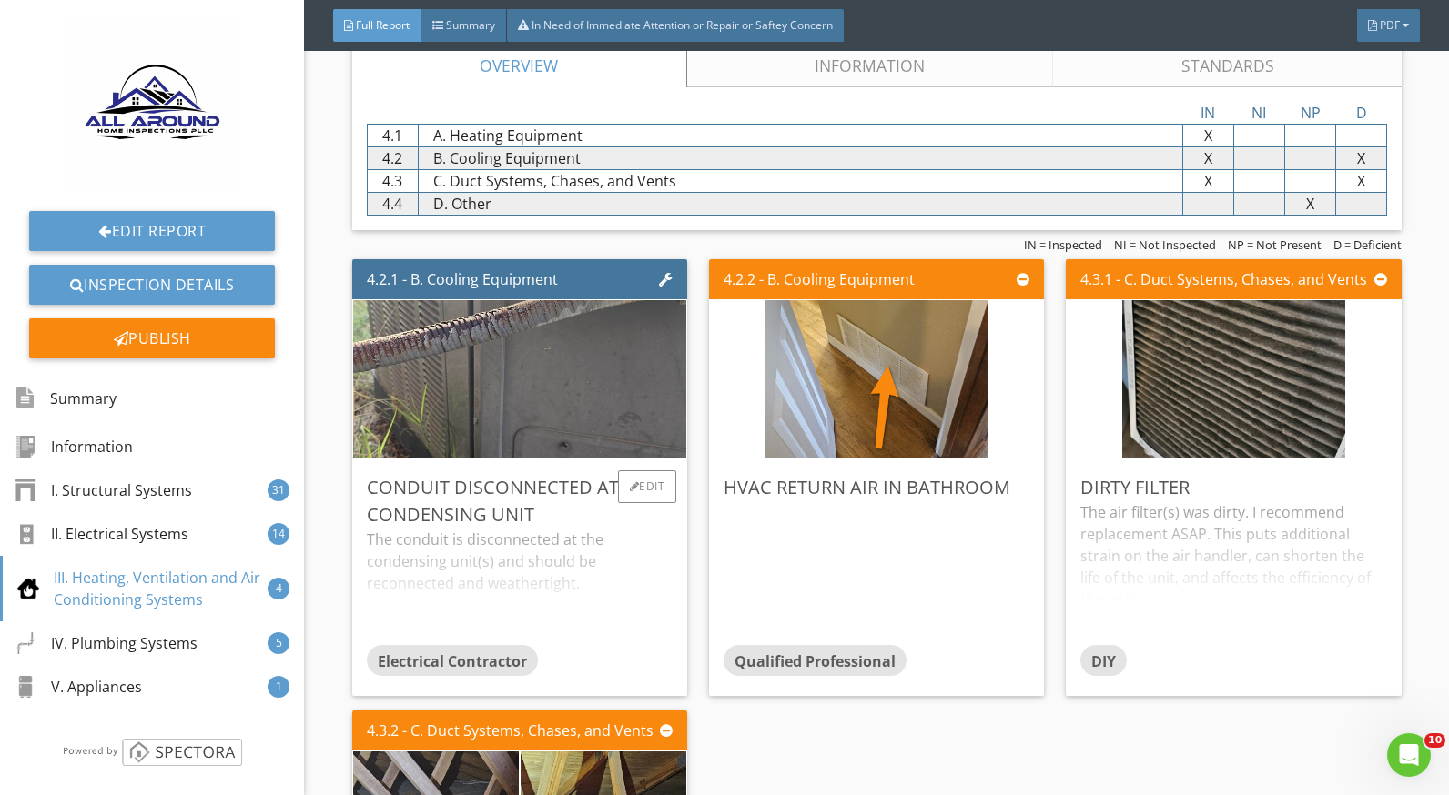
click at [524, 571] on div "The conduit is disconnected at the condensing unit(s) and should be reconnected…" at bounding box center [520, 587] width 306 height 116
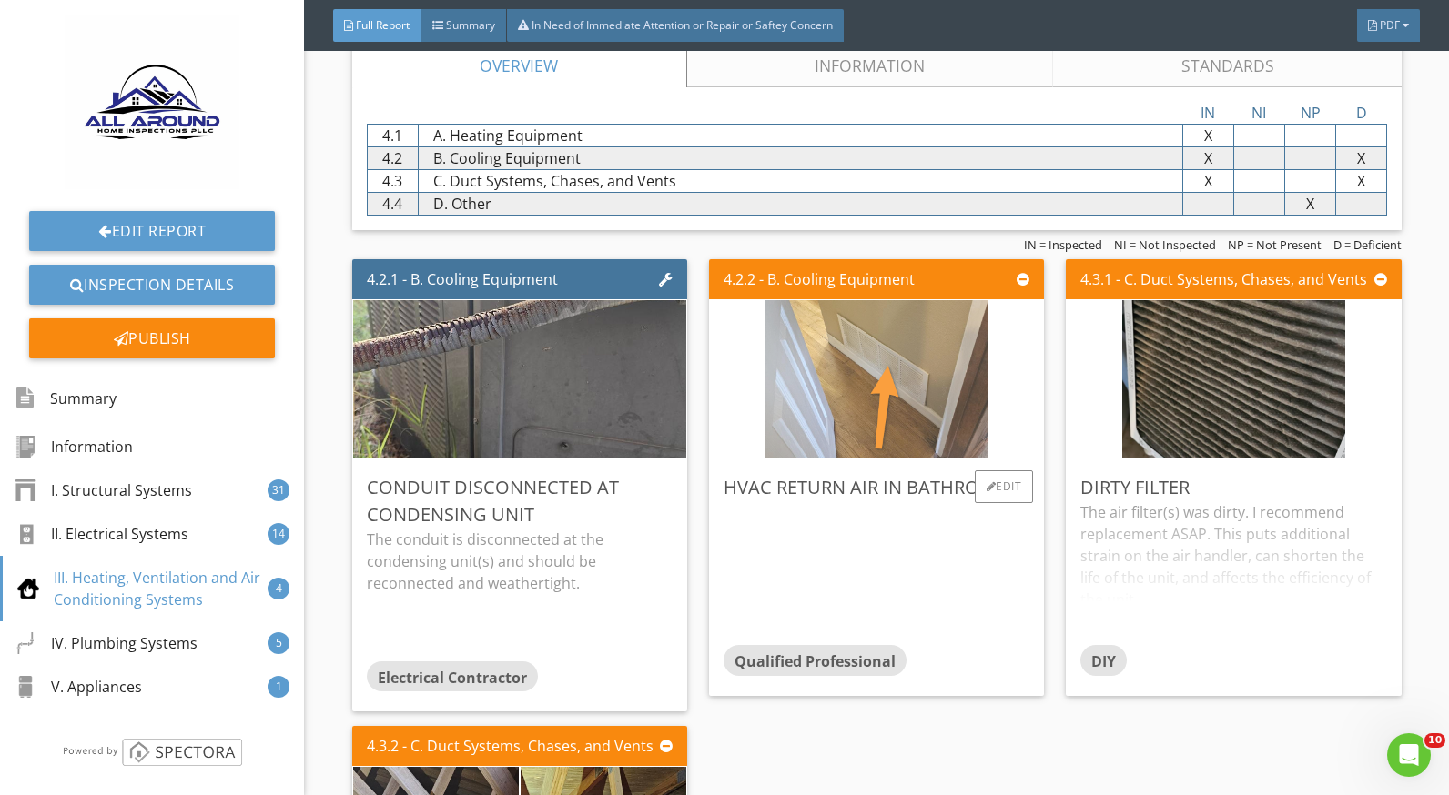
click at [911, 430] on img at bounding box center [876, 380] width 223 height 396
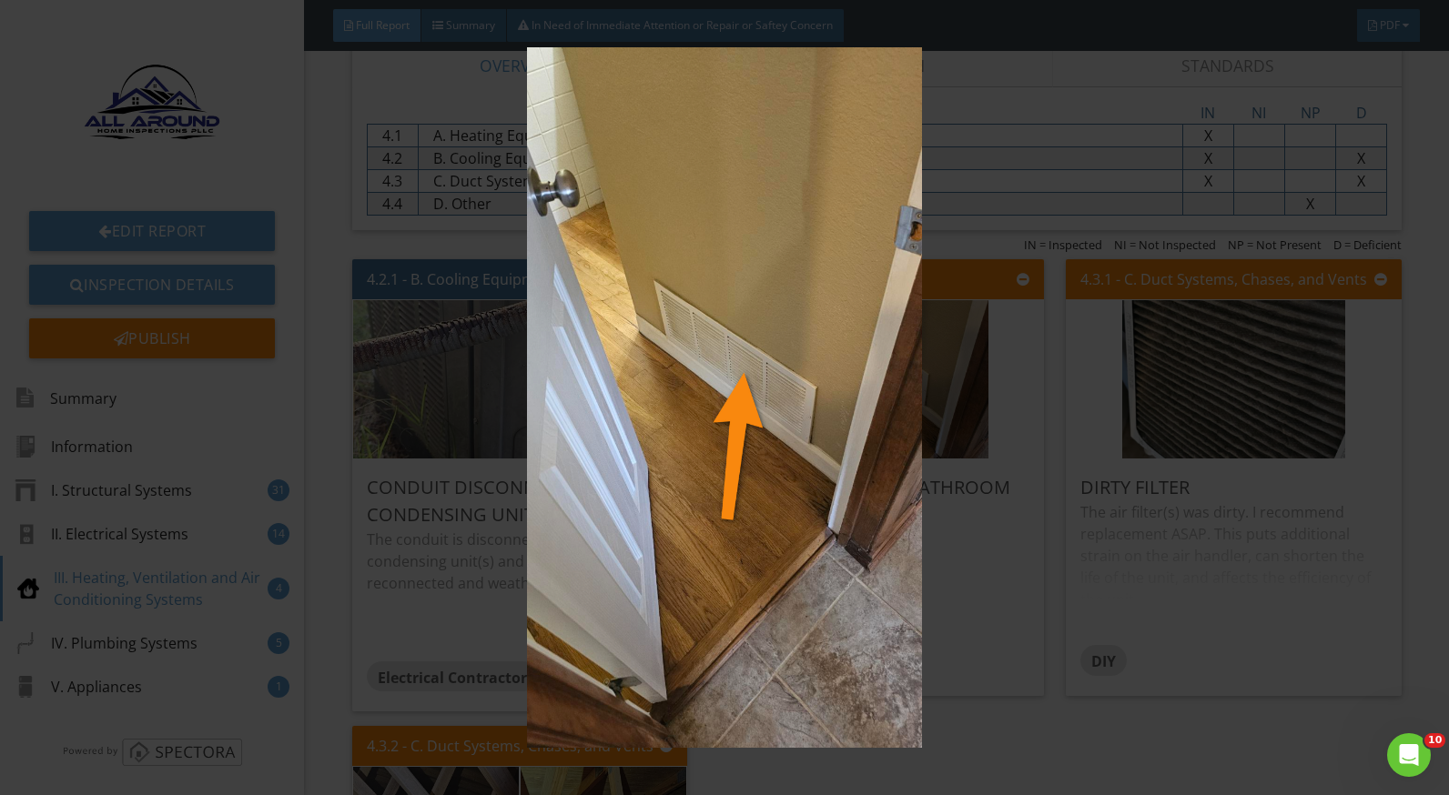
click at [960, 549] on img at bounding box center [724, 397] width 1321 height 701
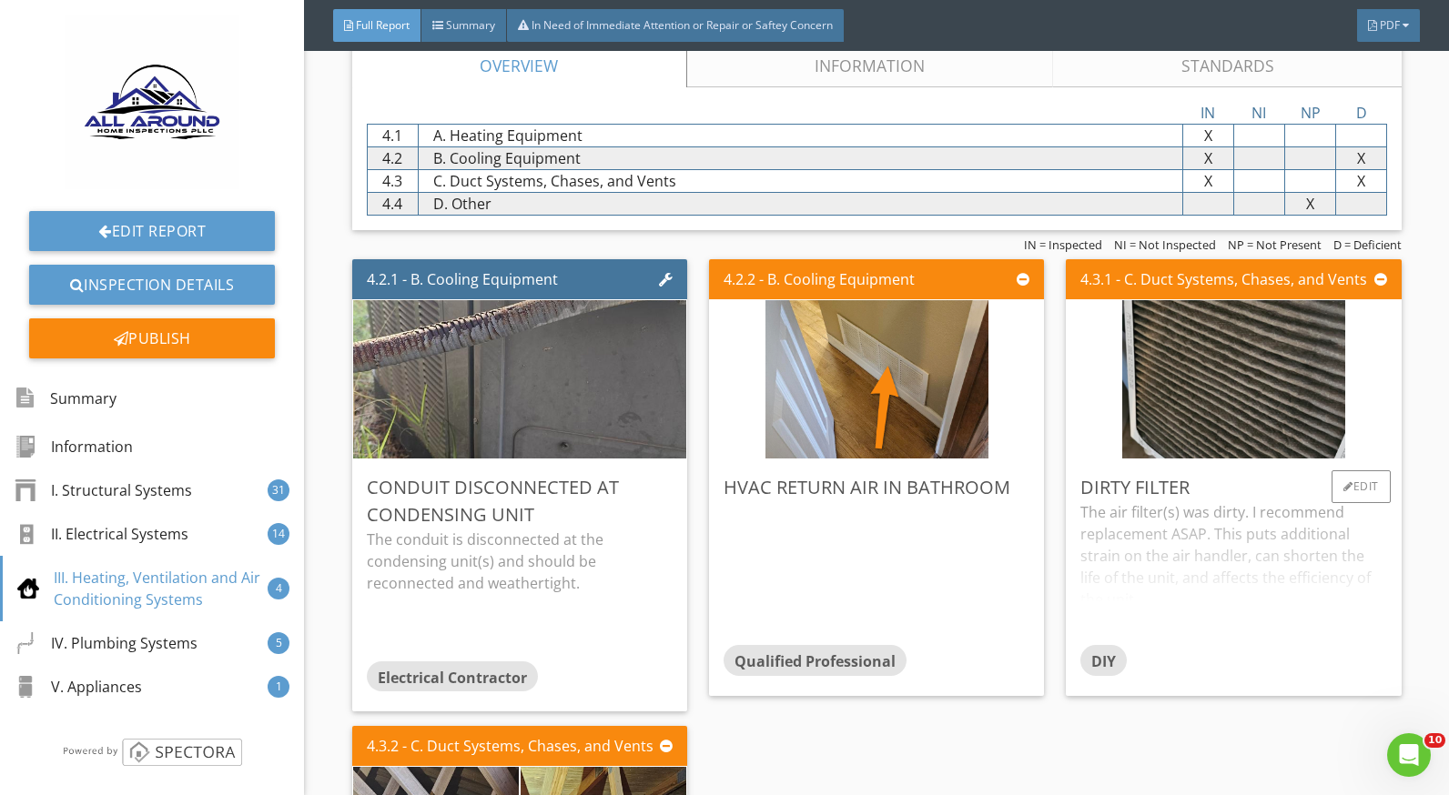
click at [1296, 500] on div "DIRTY FILTER" at bounding box center [1233, 487] width 306 height 27
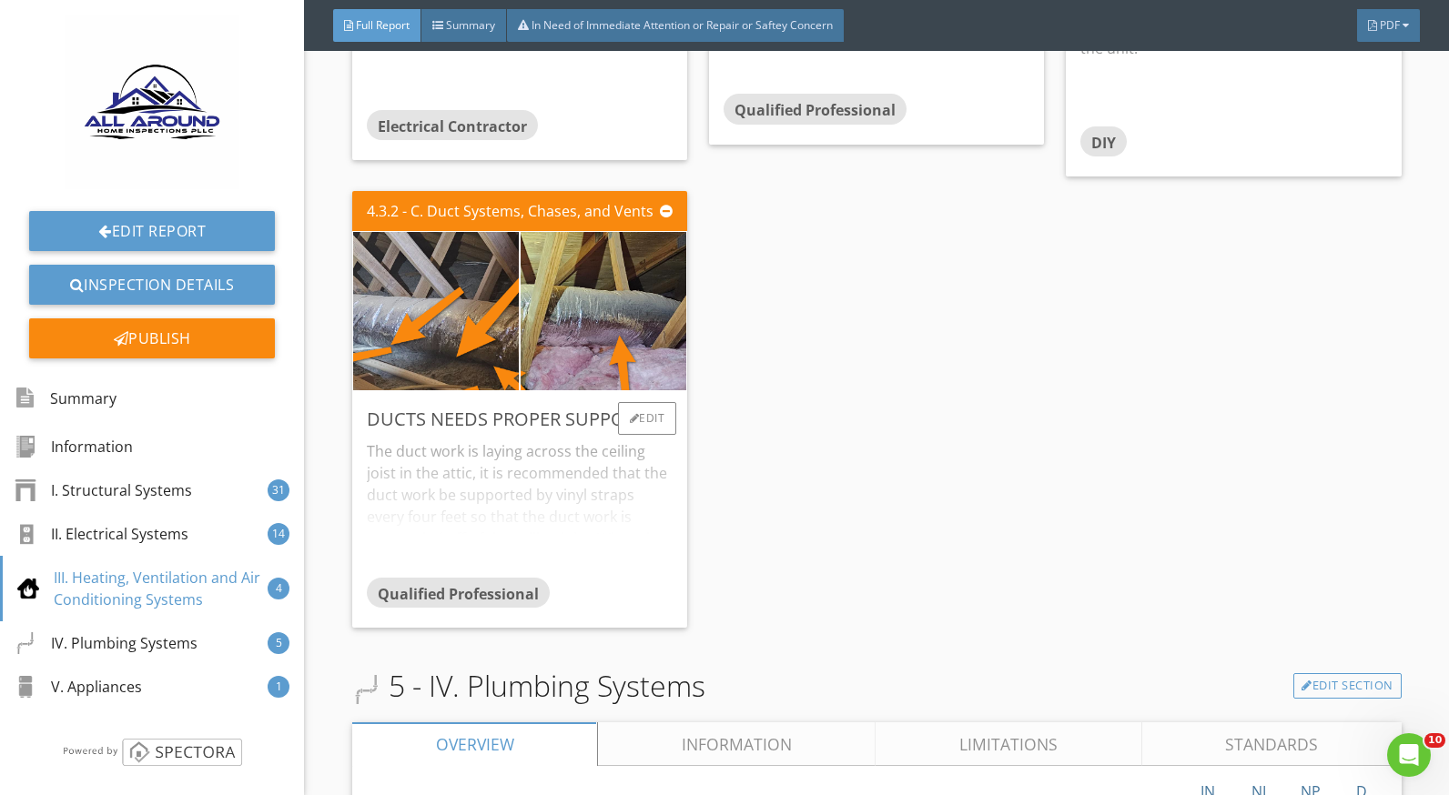
scroll to position [9738, 0]
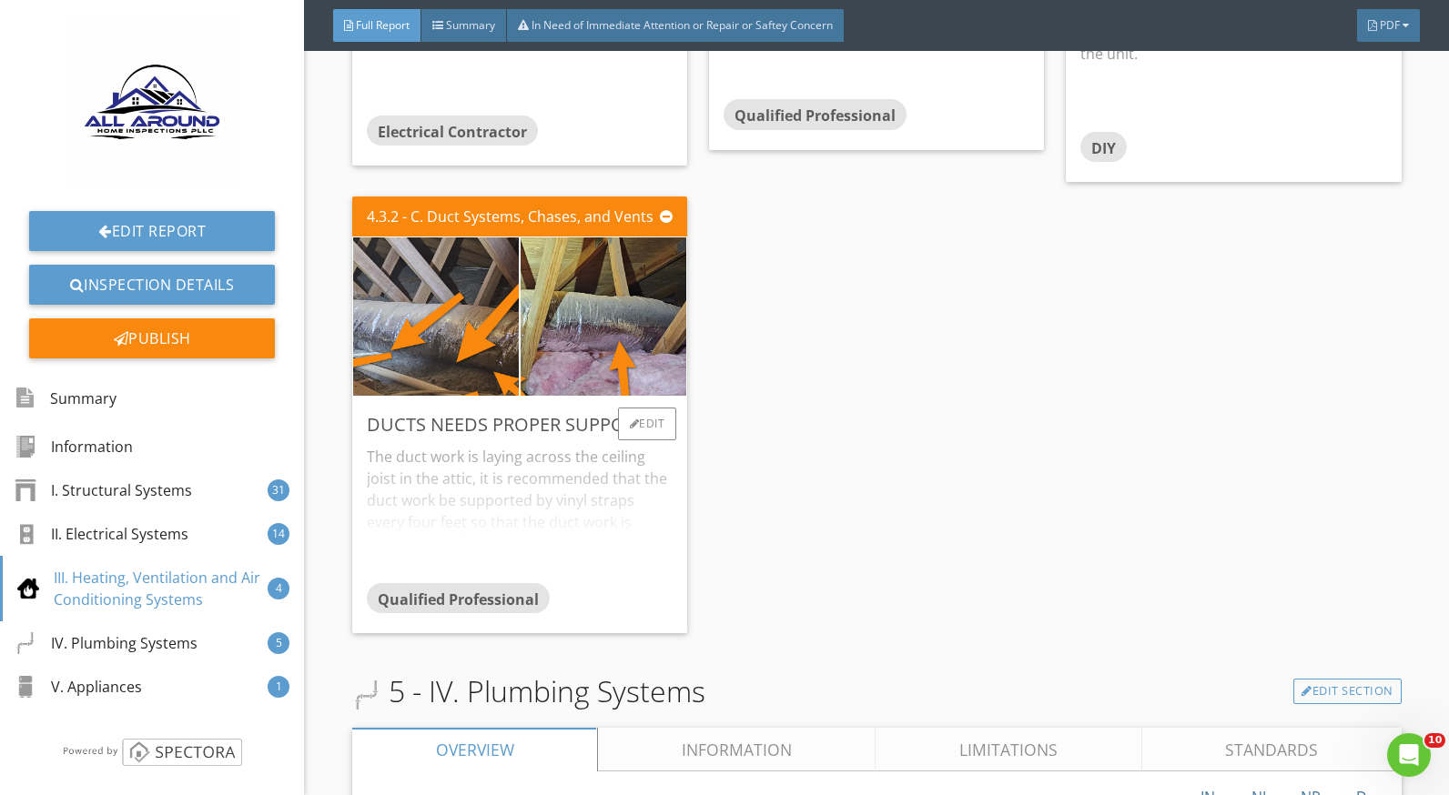
click at [543, 493] on div "The duct work is laying across the ceiling joist in the attic, it is recommende…" at bounding box center [520, 511] width 306 height 144
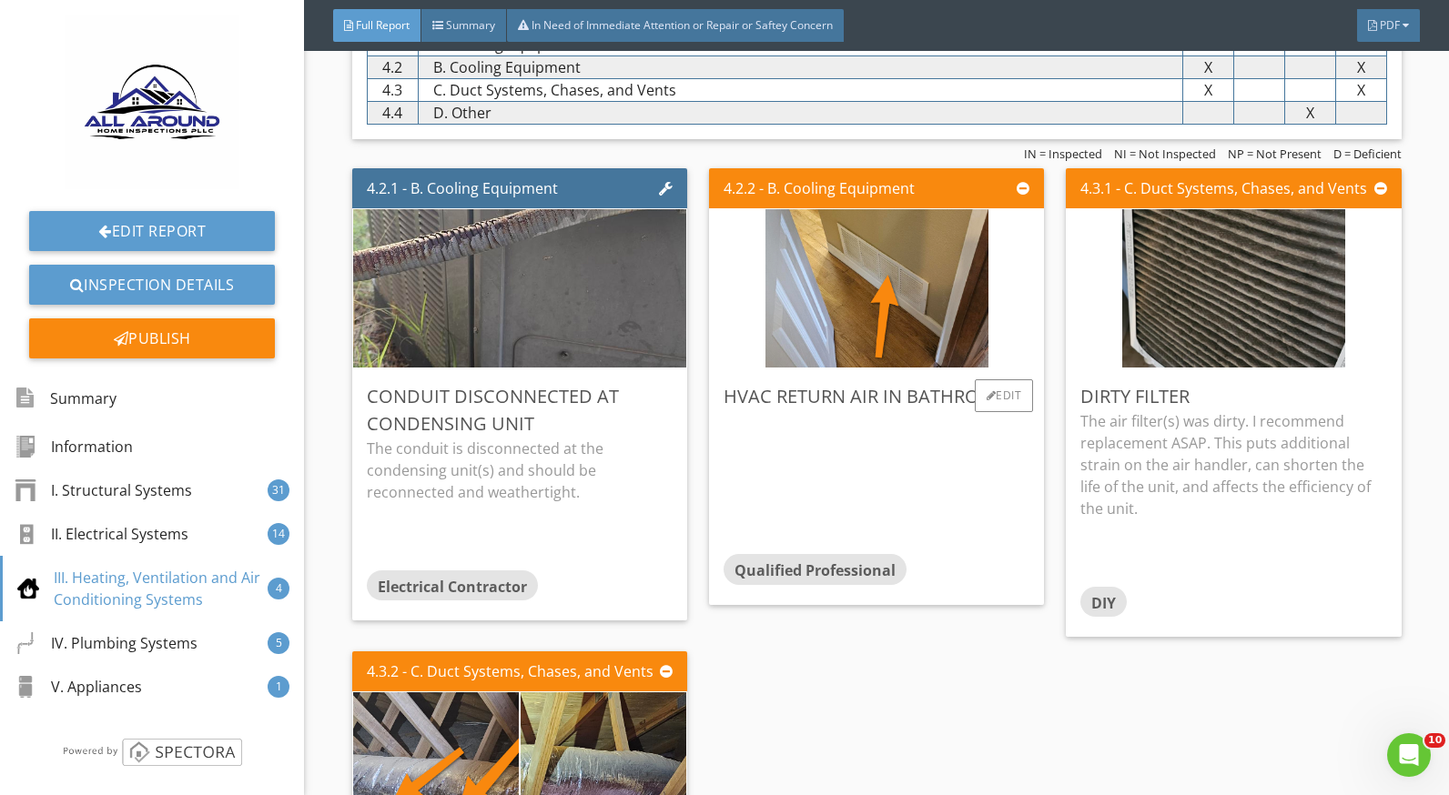
scroll to position [9283, 0]
click at [997, 394] on div "Edit" at bounding box center [1004, 396] width 59 height 33
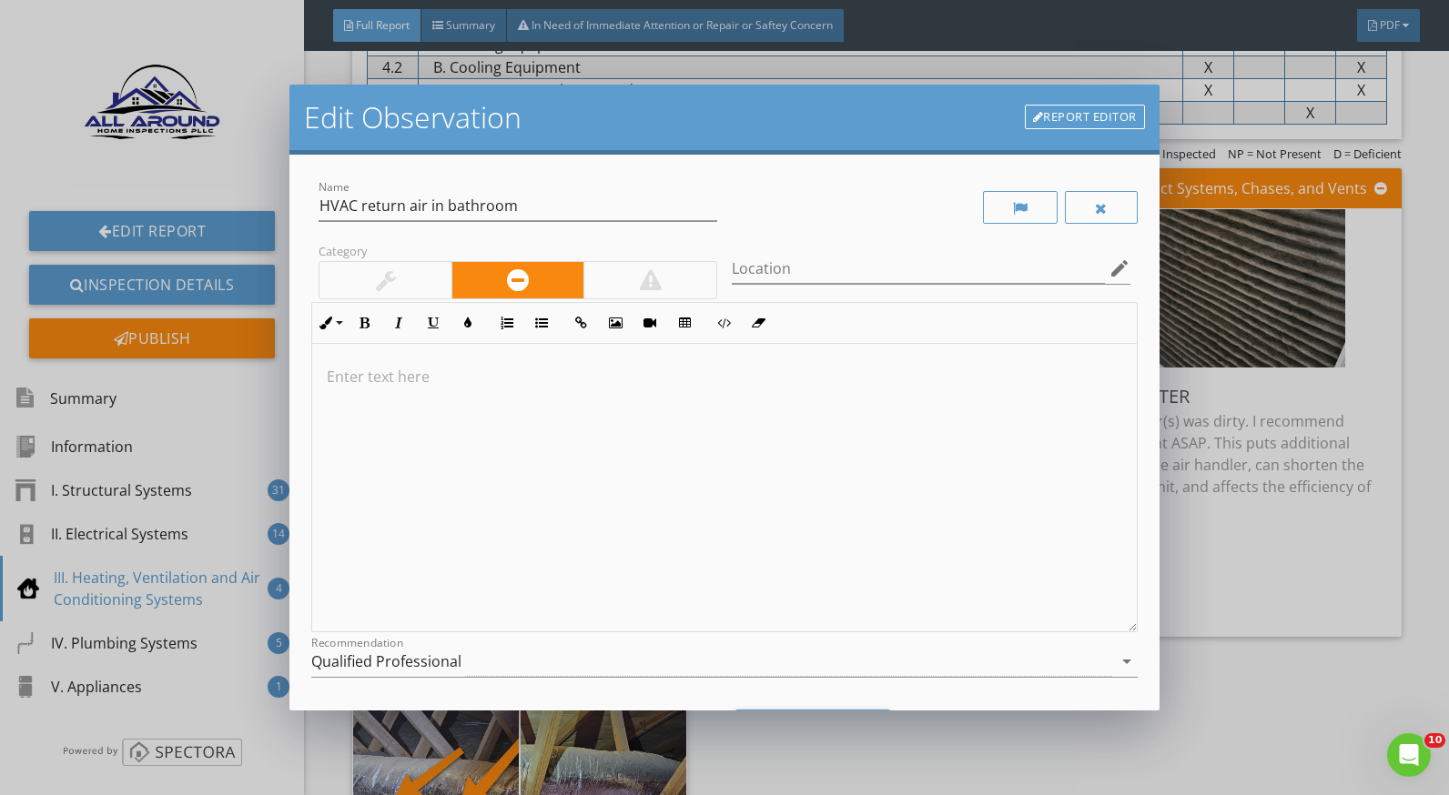
click at [393, 362] on div at bounding box center [724, 488] width 824 height 289
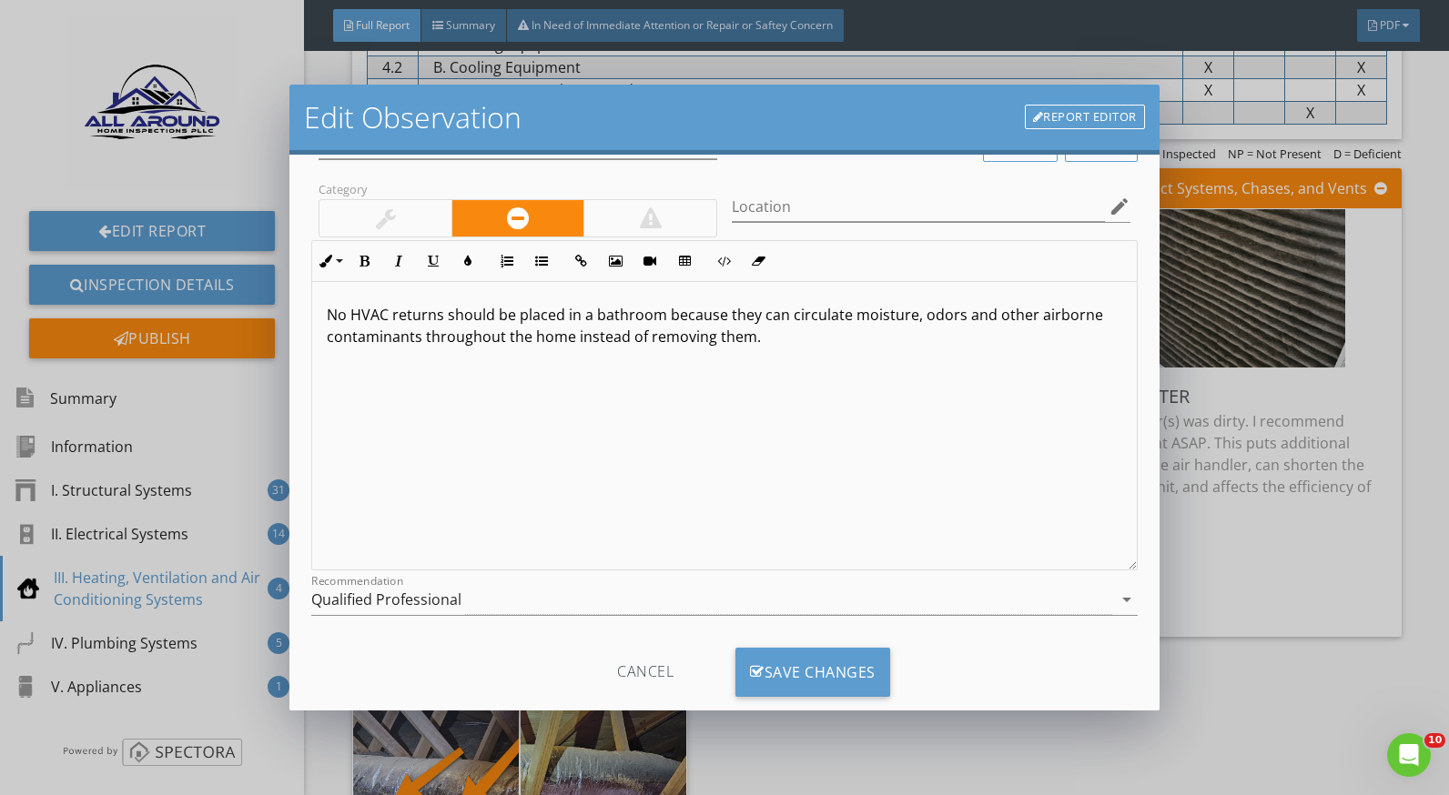
scroll to position [97, 0]
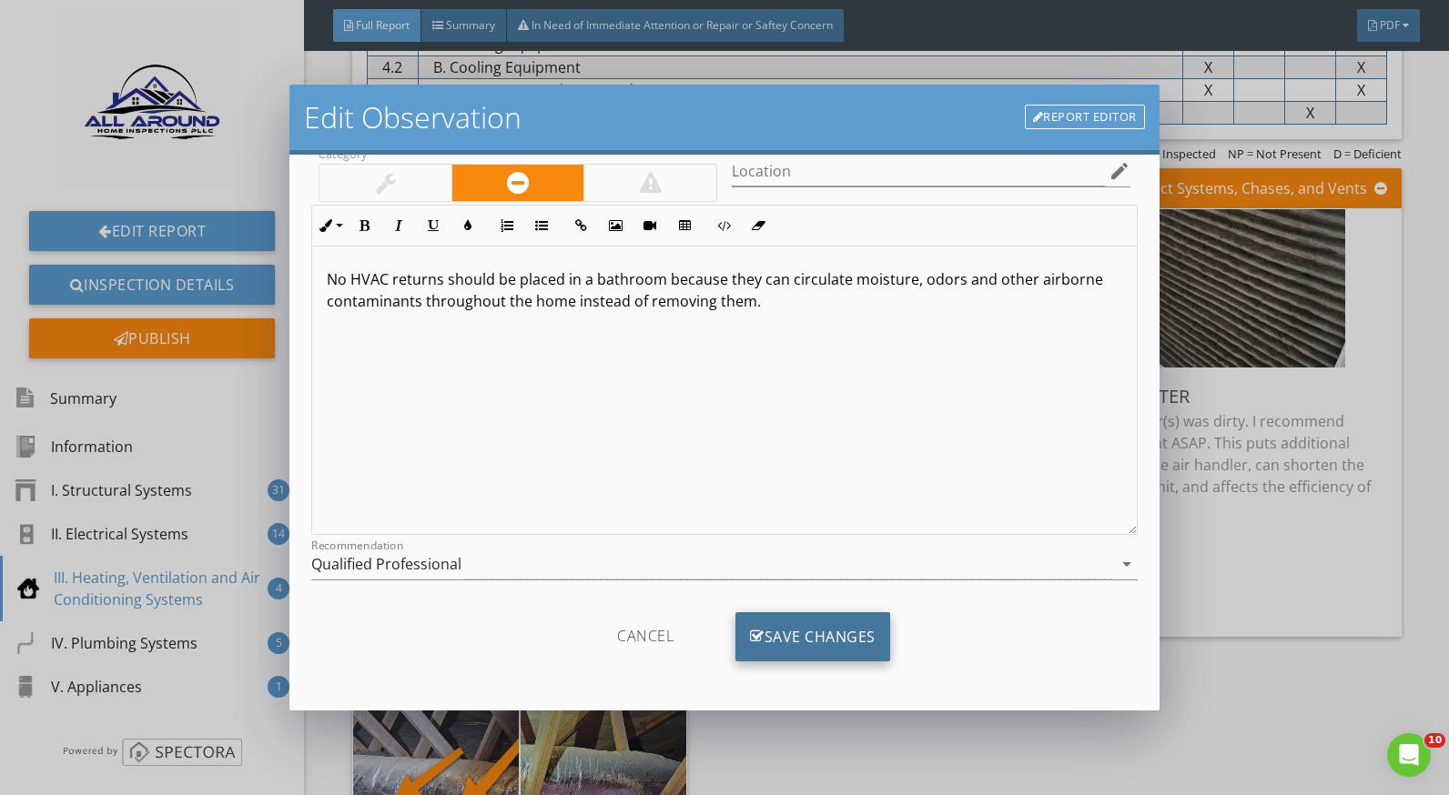
click at [869, 629] on div "Save Changes" at bounding box center [812, 637] width 155 height 49
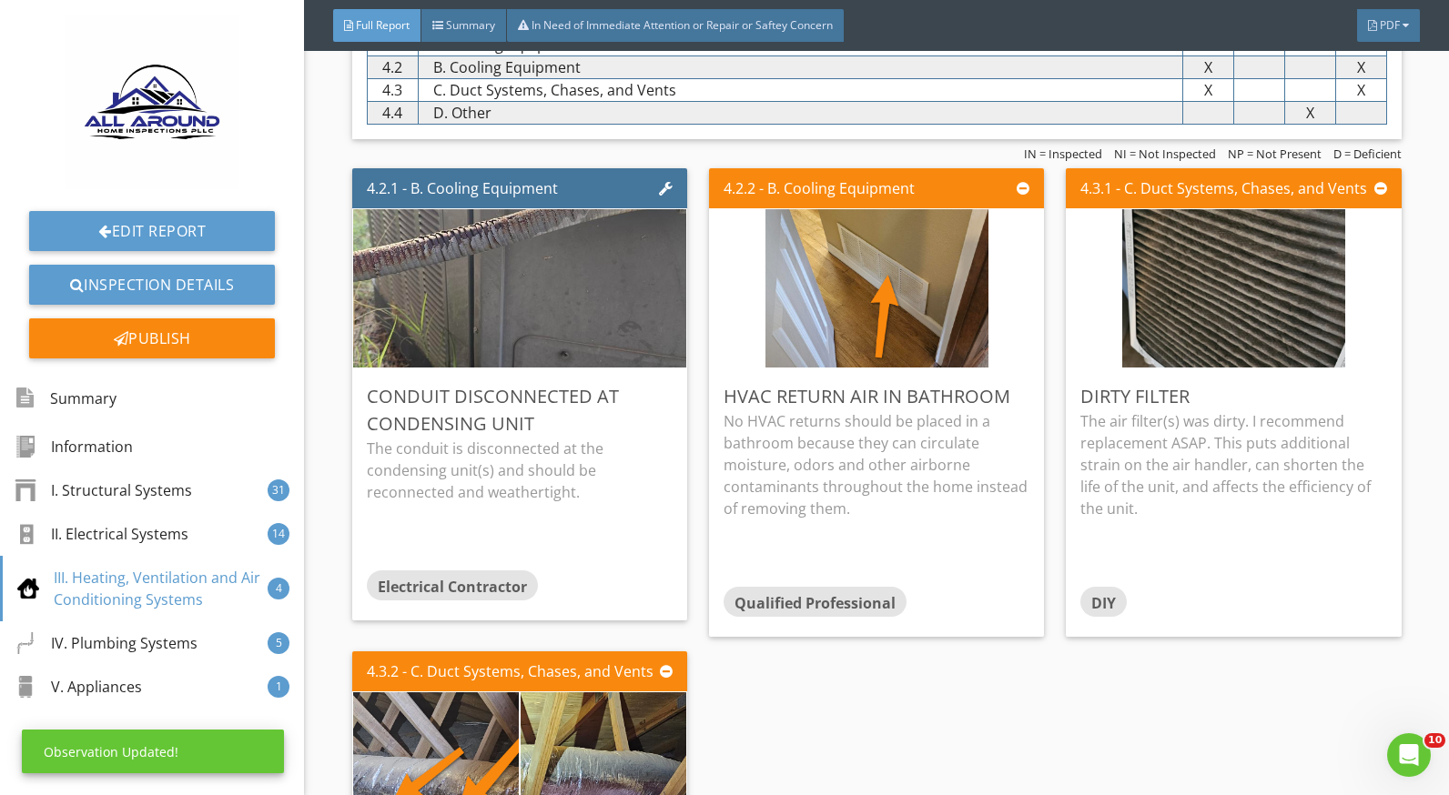
scroll to position [0, 0]
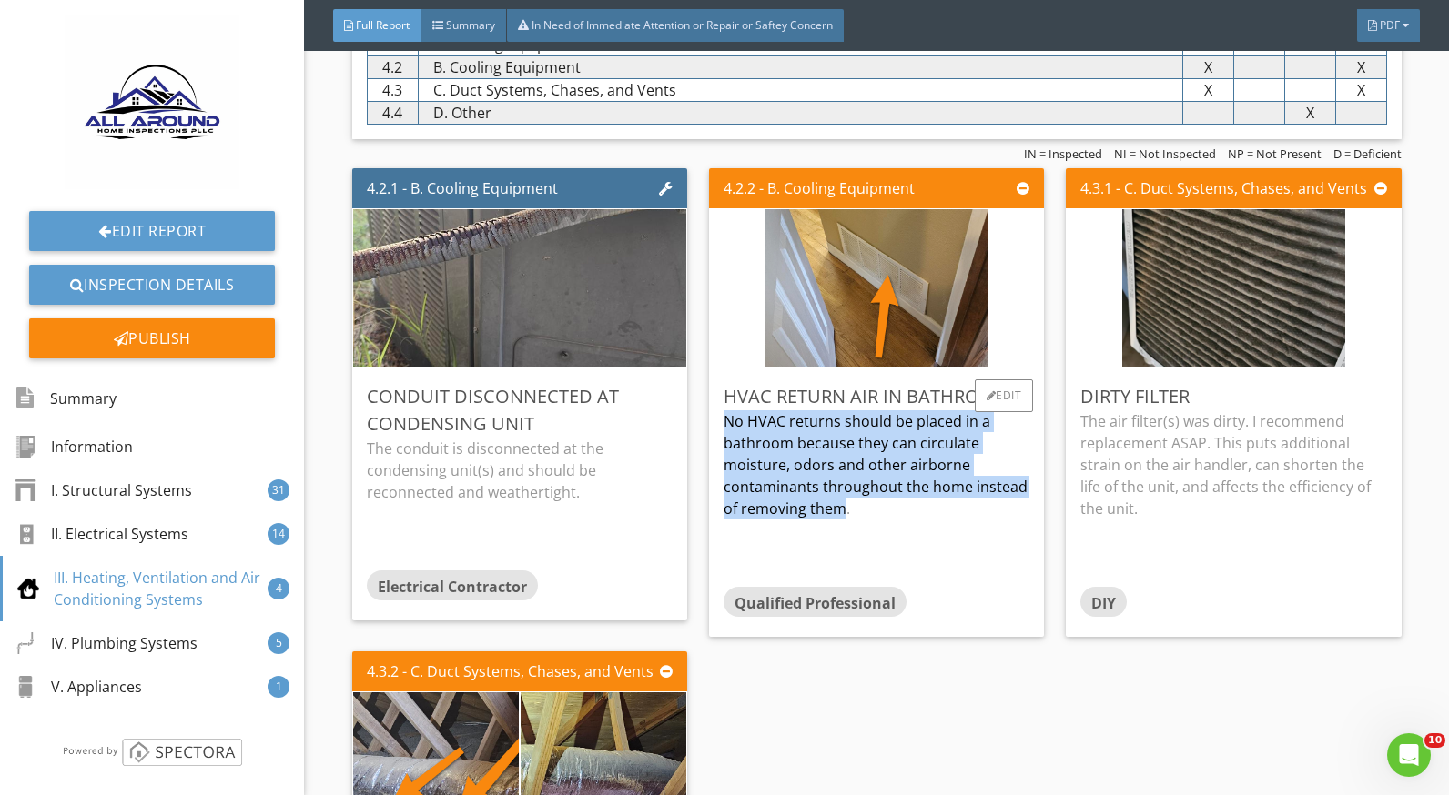
drag, startPoint x: 724, startPoint y: 420, endPoint x: 841, endPoint y: 509, distance: 147.4
click at [841, 509] on p "No HVAC returns should be placed in a bathroom because they can circulate moist…" at bounding box center [877, 464] width 306 height 109
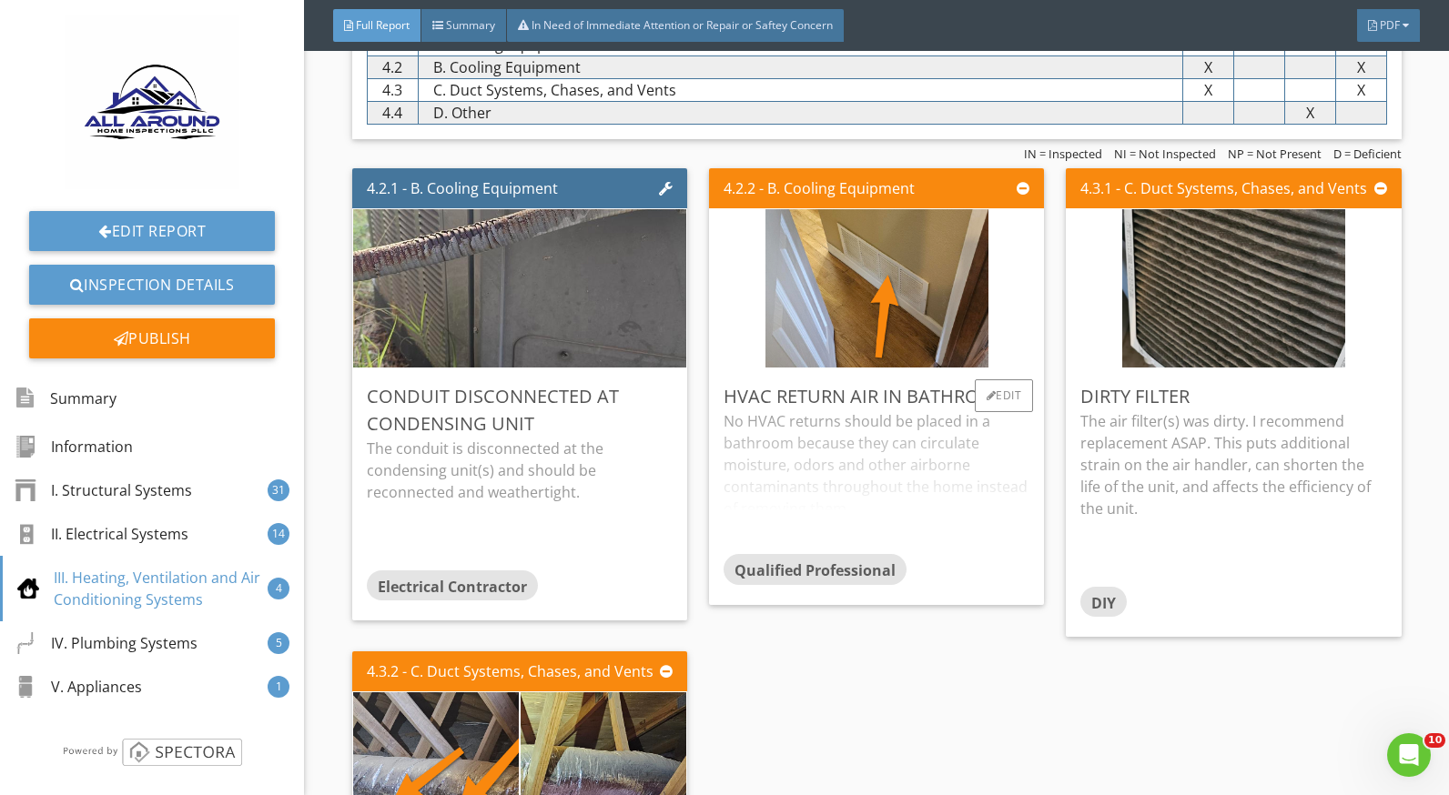
drag, startPoint x: 841, startPoint y: 509, endPoint x: 808, endPoint y: 451, distance: 66.0
drag, startPoint x: 808, startPoint y: 451, endPoint x: 991, endPoint y: 628, distance: 254.2
click at [991, 628] on div "4.2.2 - B. Cooling Equipment HVAC return air in bathroom No HVAC returns should…" at bounding box center [876, 402] width 349 height 483
click at [889, 450] on div "No HVAC returns should be placed in a bathroom because they can circulate moist…" at bounding box center [877, 482] width 306 height 144
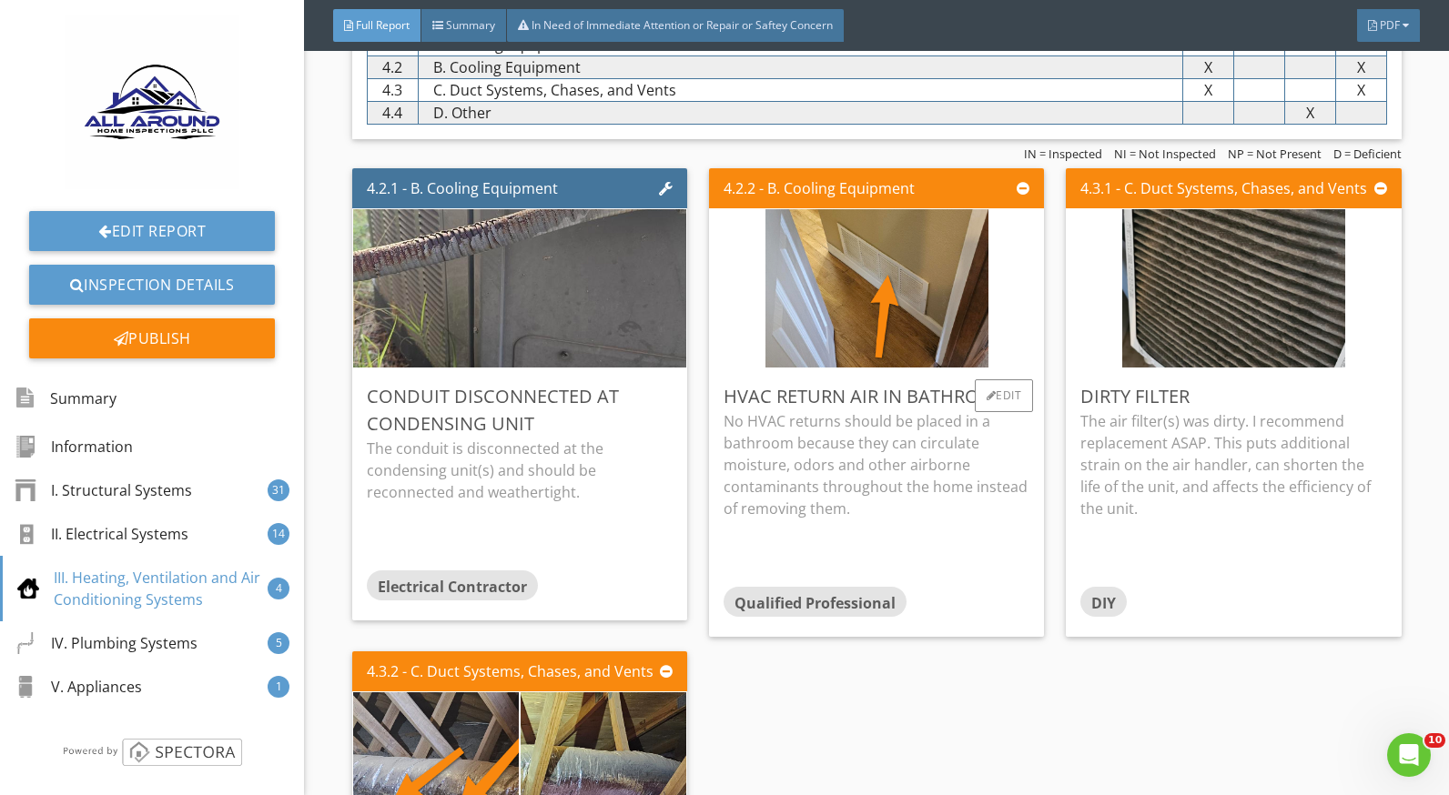
drag, startPoint x: 714, startPoint y: 418, endPoint x: 849, endPoint y: 515, distance: 167.0
click at [849, 515] on div "HVAC return air in bathroom No HVAC returns should be placed in a bathroom beca…" at bounding box center [876, 503] width 335 height 268
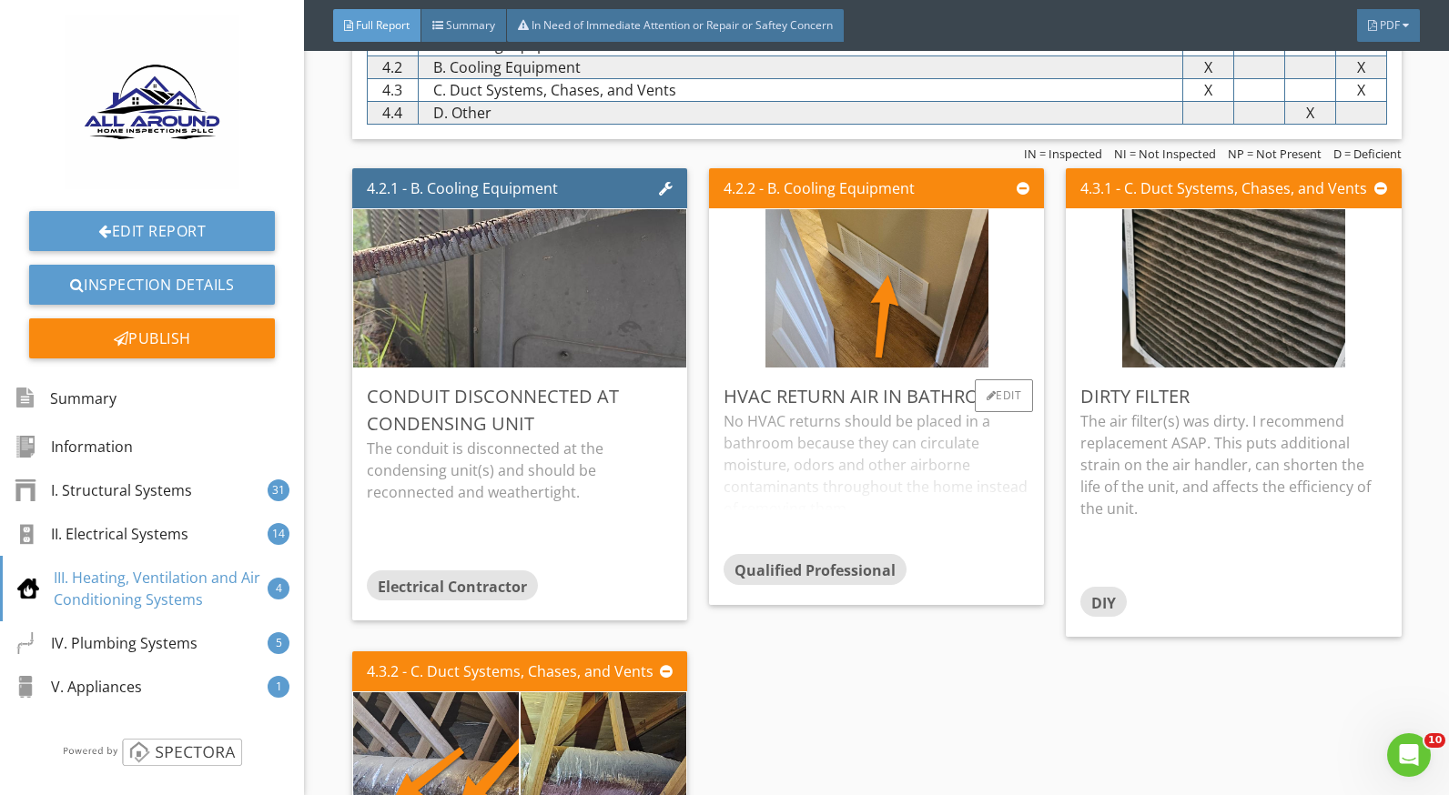
drag, startPoint x: 849, startPoint y: 515, endPoint x: 817, endPoint y: 451, distance: 72.0
copy p "No HVAC returns should be placed in a bathroom because they can circulate moist…"
click at [945, 650] on div "4.2.1 - B. Cooling Equipment Conduit disconnected at condensing unit The condui…" at bounding box center [876, 699] width 1049 height 1077
click at [942, 551] on div "No HVAC returns should be placed in a bathroom because they can circulate moist…" at bounding box center [877, 482] width 306 height 144
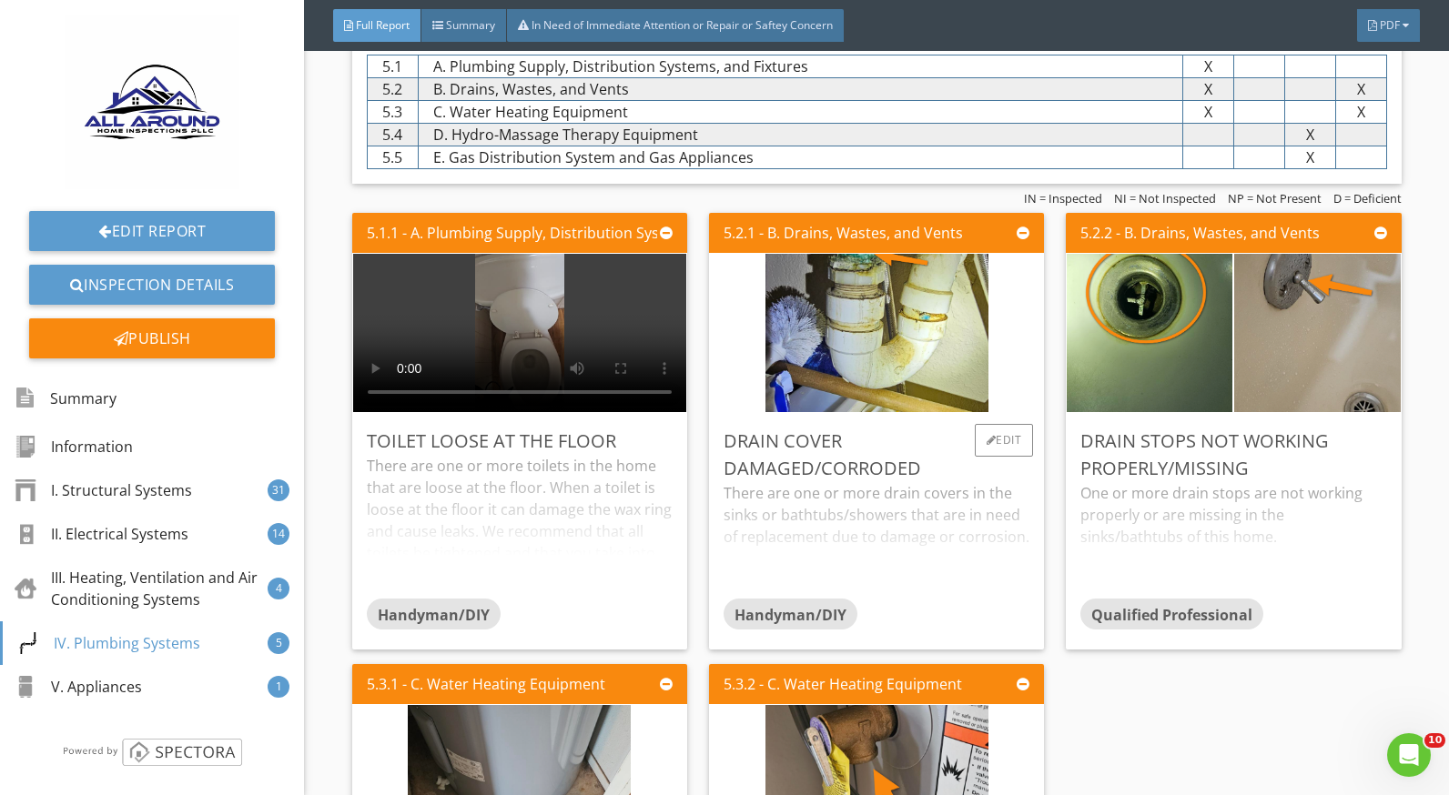
scroll to position [10648, 0]
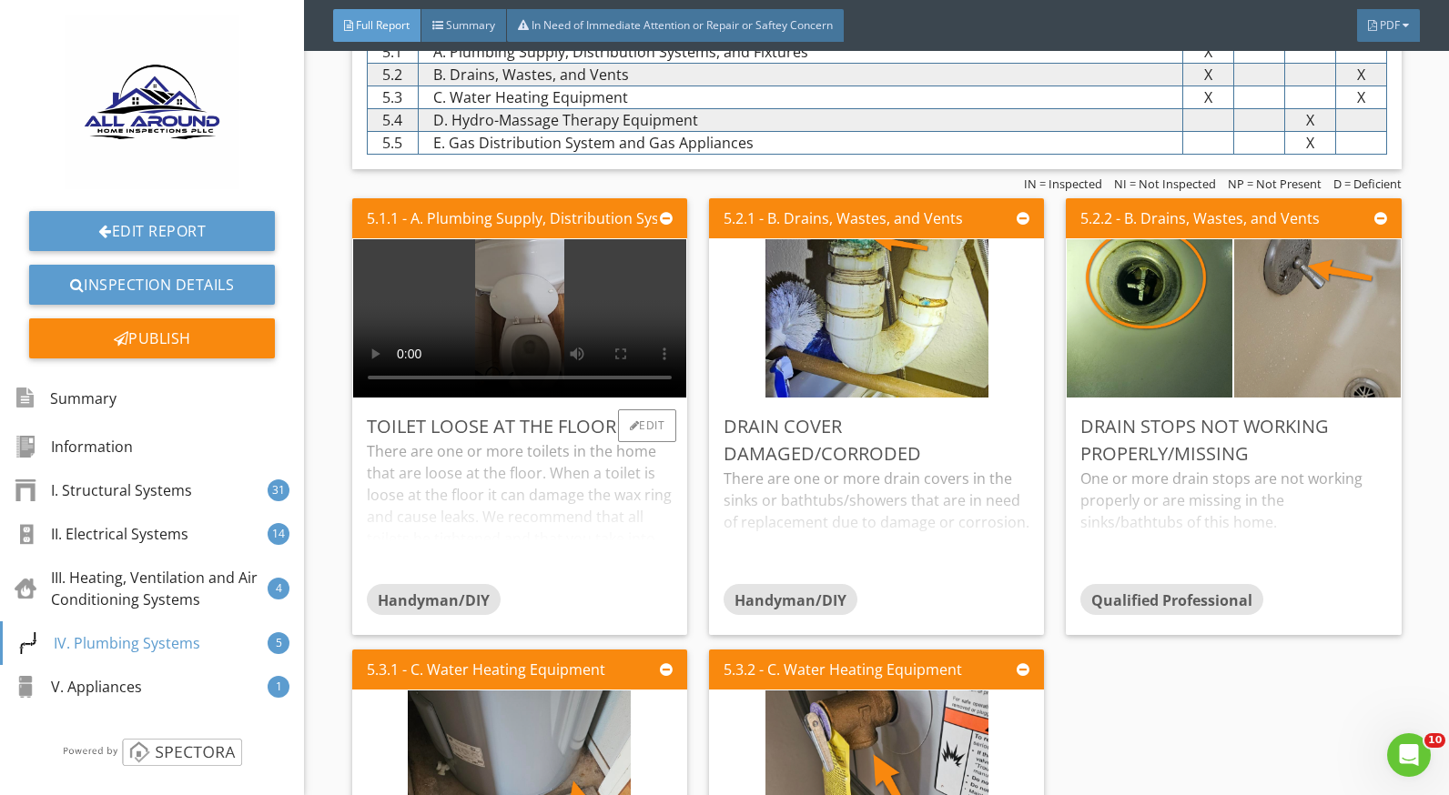
click at [578, 522] on div "There are one or more toilets in the home that are loose at the floor. When a t…" at bounding box center [520, 512] width 306 height 144
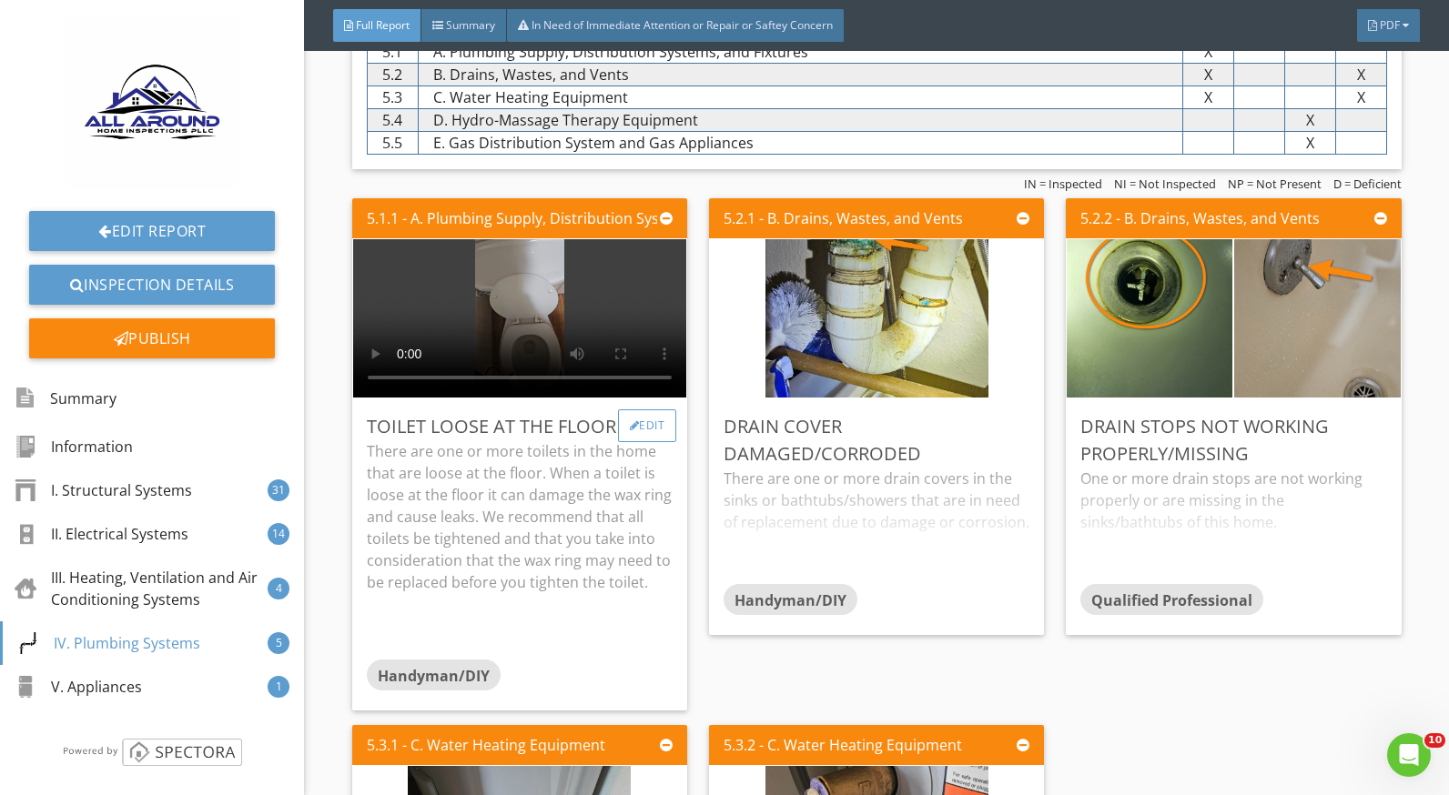
click at [639, 429] on div "Edit" at bounding box center [647, 426] width 59 height 33
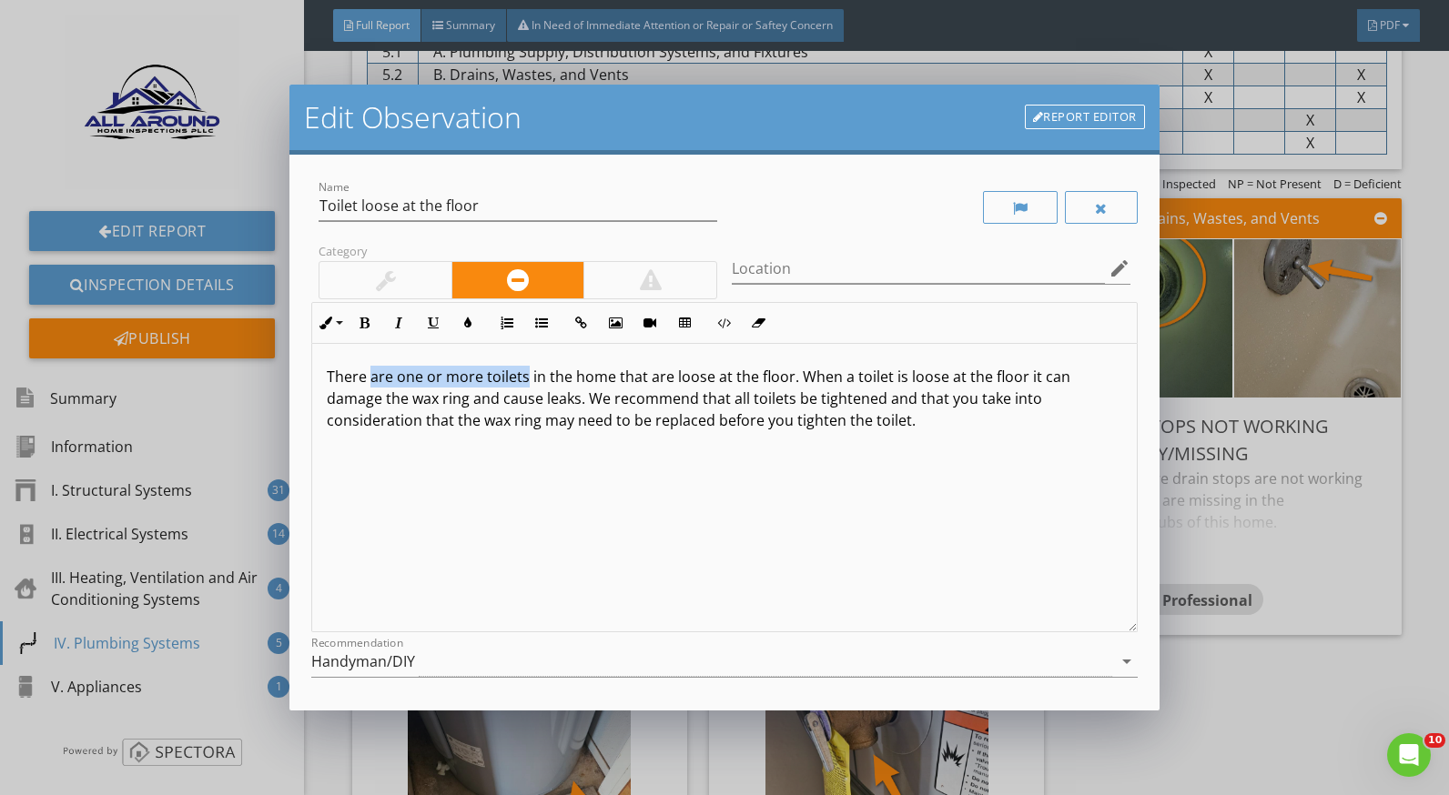
drag, startPoint x: 526, startPoint y: 374, endPoint x: 371, endPoint y: 382, distance: 154.9
click at [371, 382] on p "There are one or more toilets in the home that are loose at the floor. When a t…" at bounding box center [724, 399] width 795 height 66
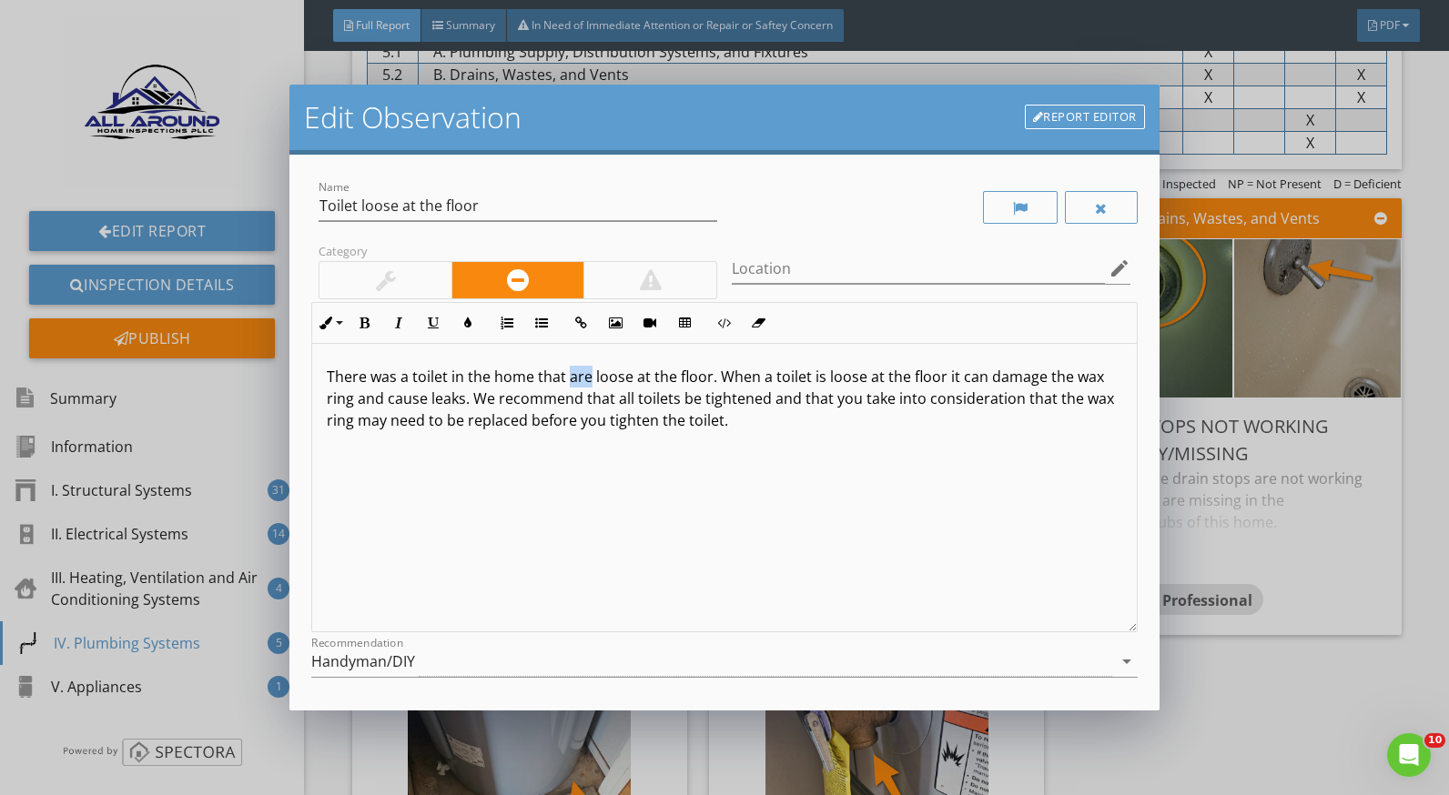
drag, startPoint x: 590, startPoint y: 376, endPoint x: 571, endPoint y: 376, distance: 19.1
click at [571, 376] on p "There was a toilet in the home that are loose at the floor. When a toilet is lo…" at bounding box center [724, 399] width 795 height 66
drag, startPoint x: 707, startPoint y: 401, endPoint x: 647, endPoint y: 401, distance: 60.1
click at [647, 401] on p "There was a toilet in the home that was loose at the floor. When a toilet is lo…" at bounding box center [724, 399] width 795 height 66
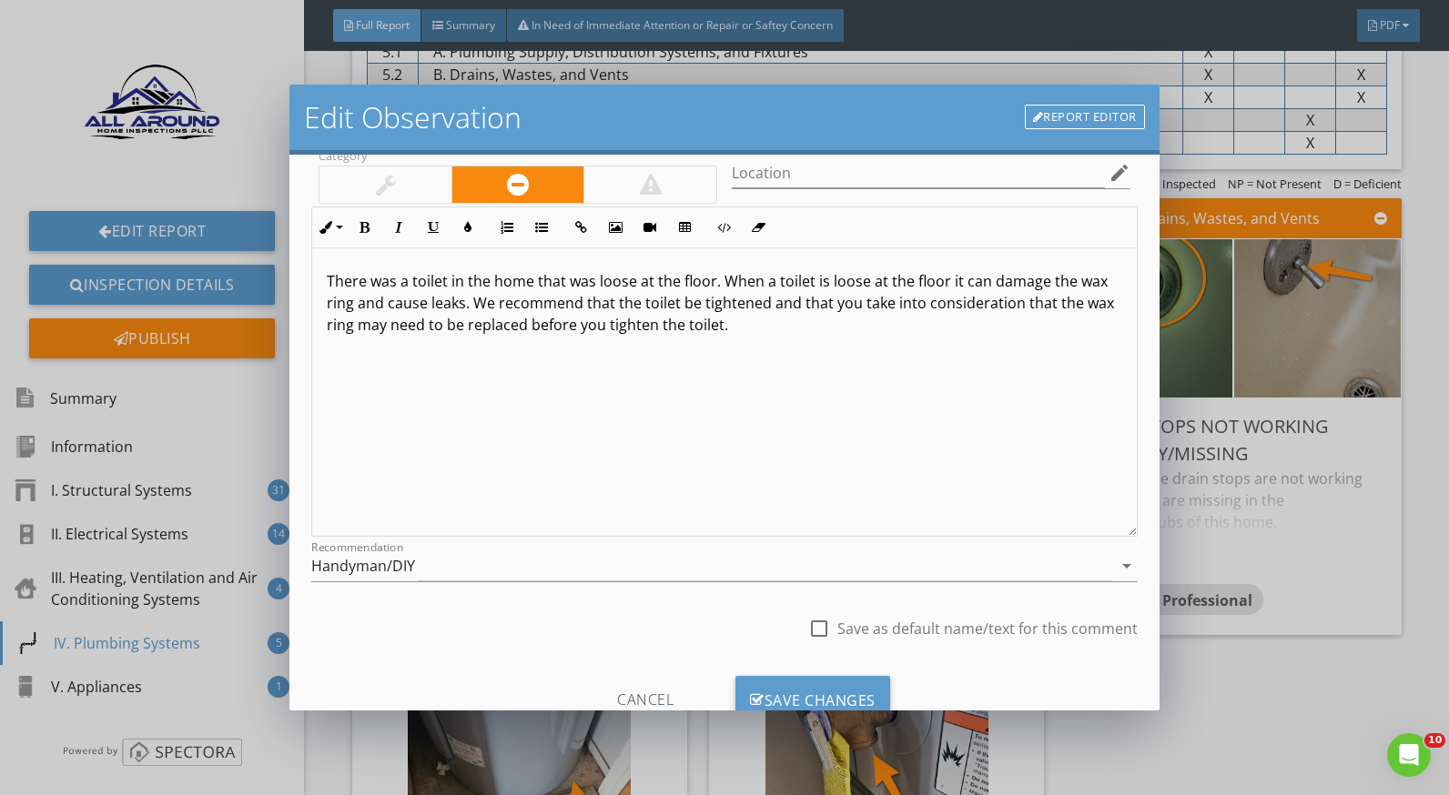
scroll to position [159, 0]
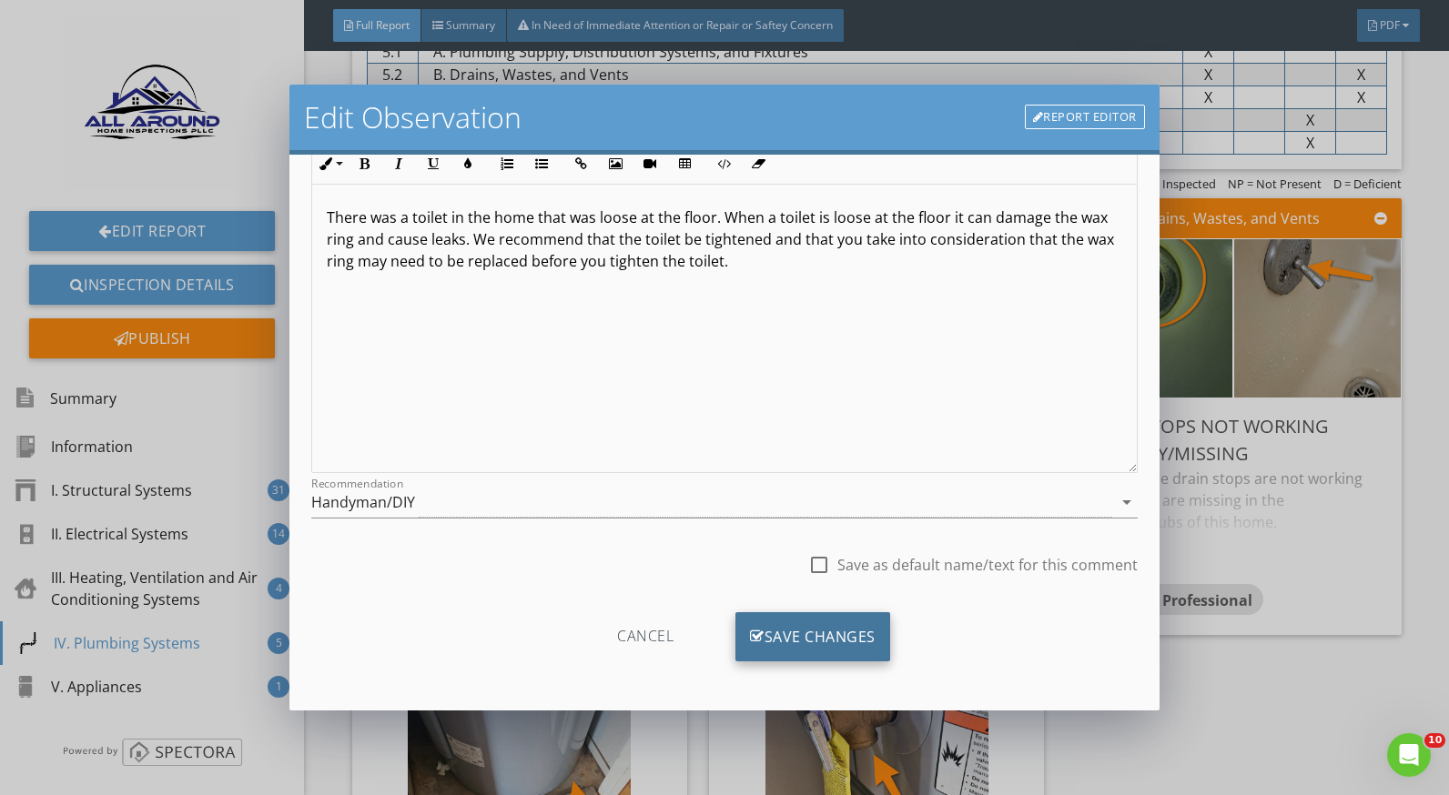
click at [814, 632] on div "Save Changes" at bounding box center [812, 637] width 155 height 49
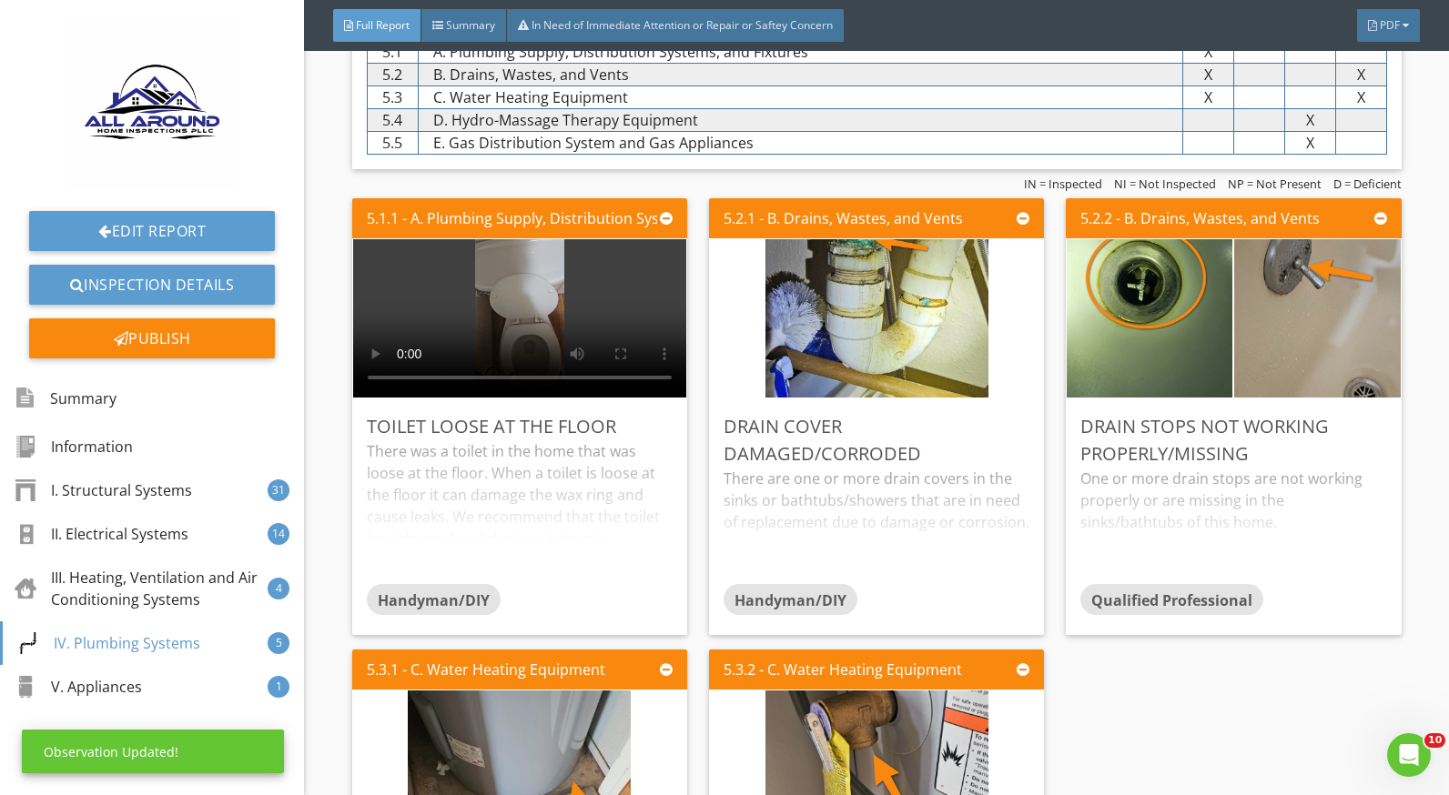
scroll to position [0, 0]
click at [773, 508] on div "There are one or more drain covers in the sinks or bathtubs/showers that are in…" at bounding box center [877, 526] width 306 height 116
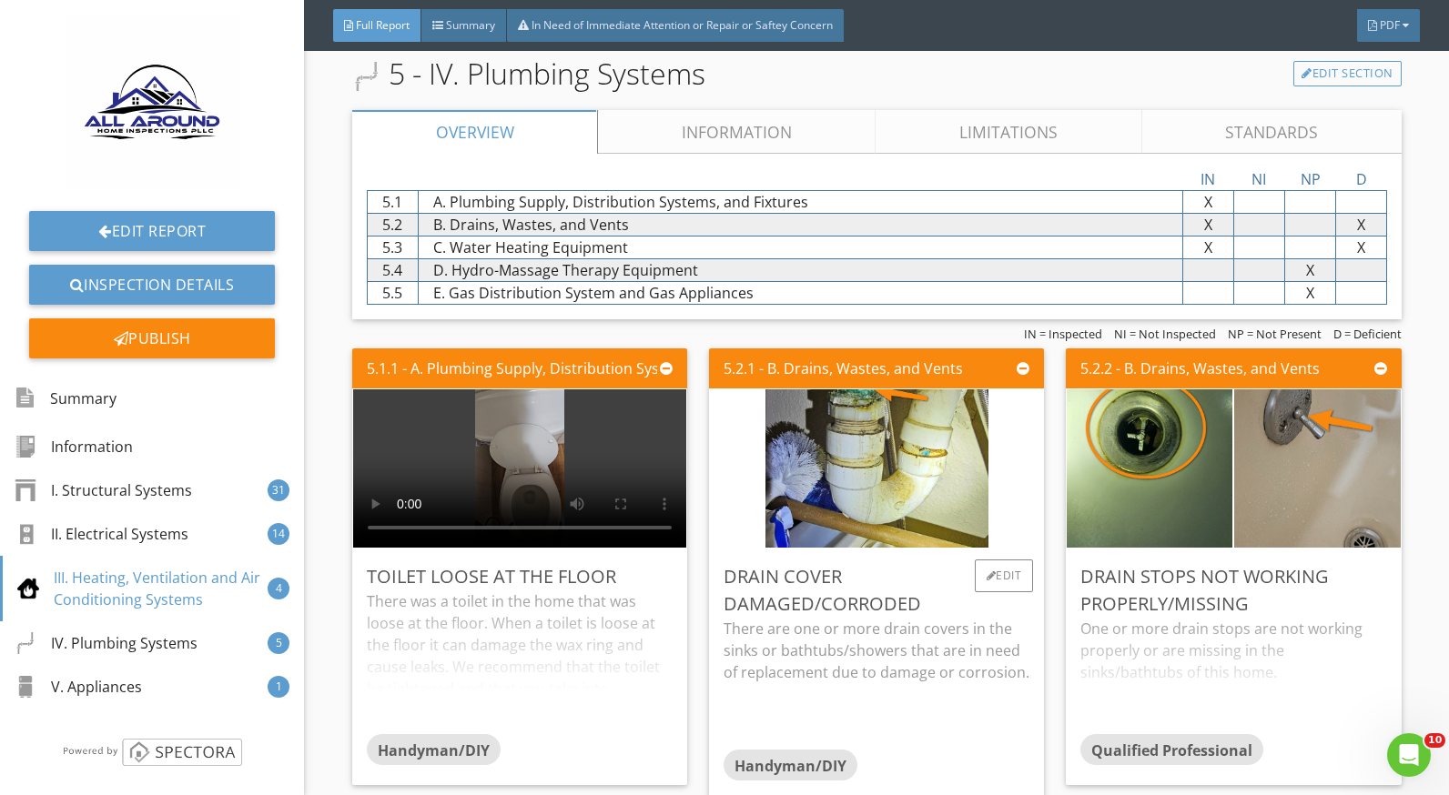
scroll to position [10557, 0]
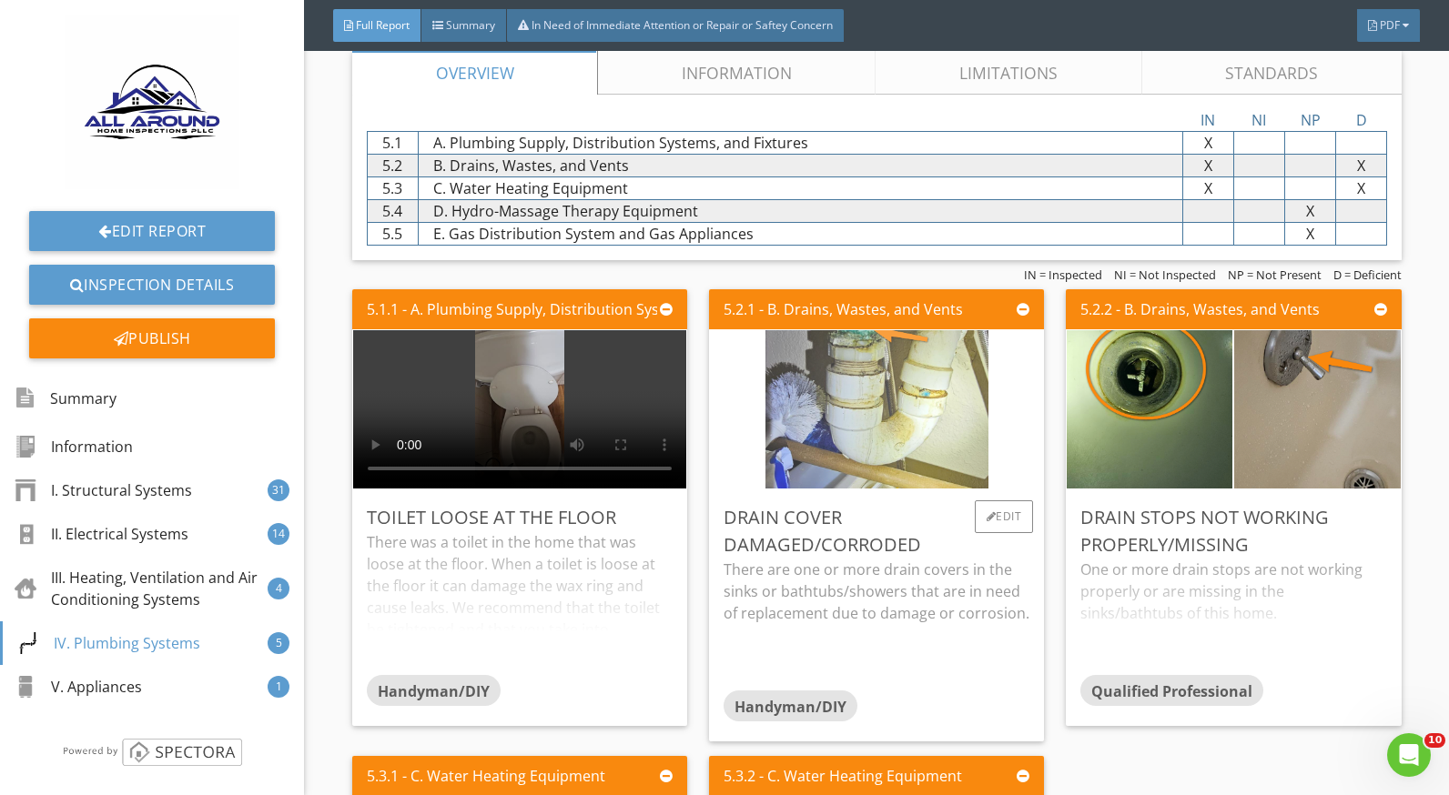
click at [828, 441] on img at bounding box center [876, 409] width 223 height 396
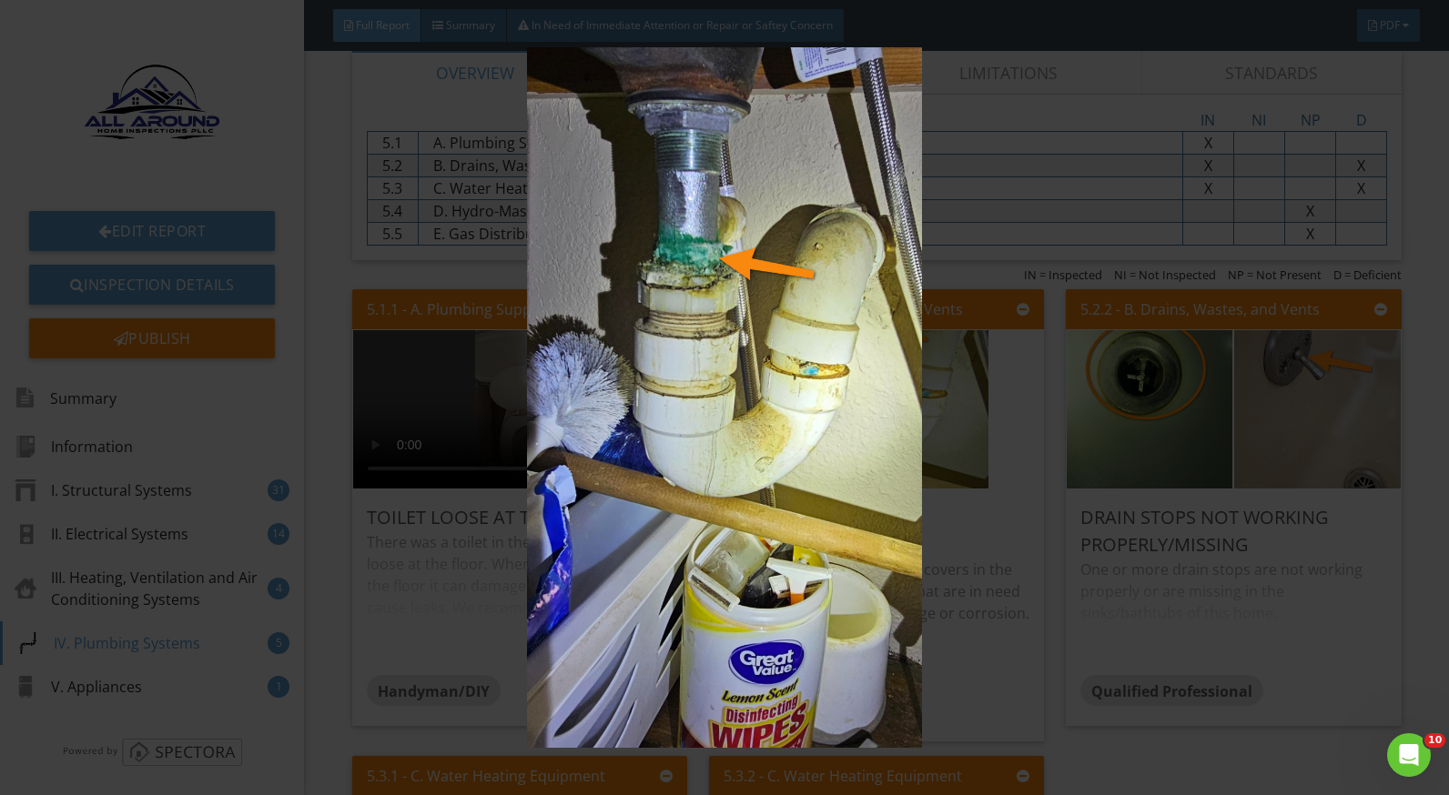
click at [989, 565] on img at bounding box center [724, 397] width 1321 height 701
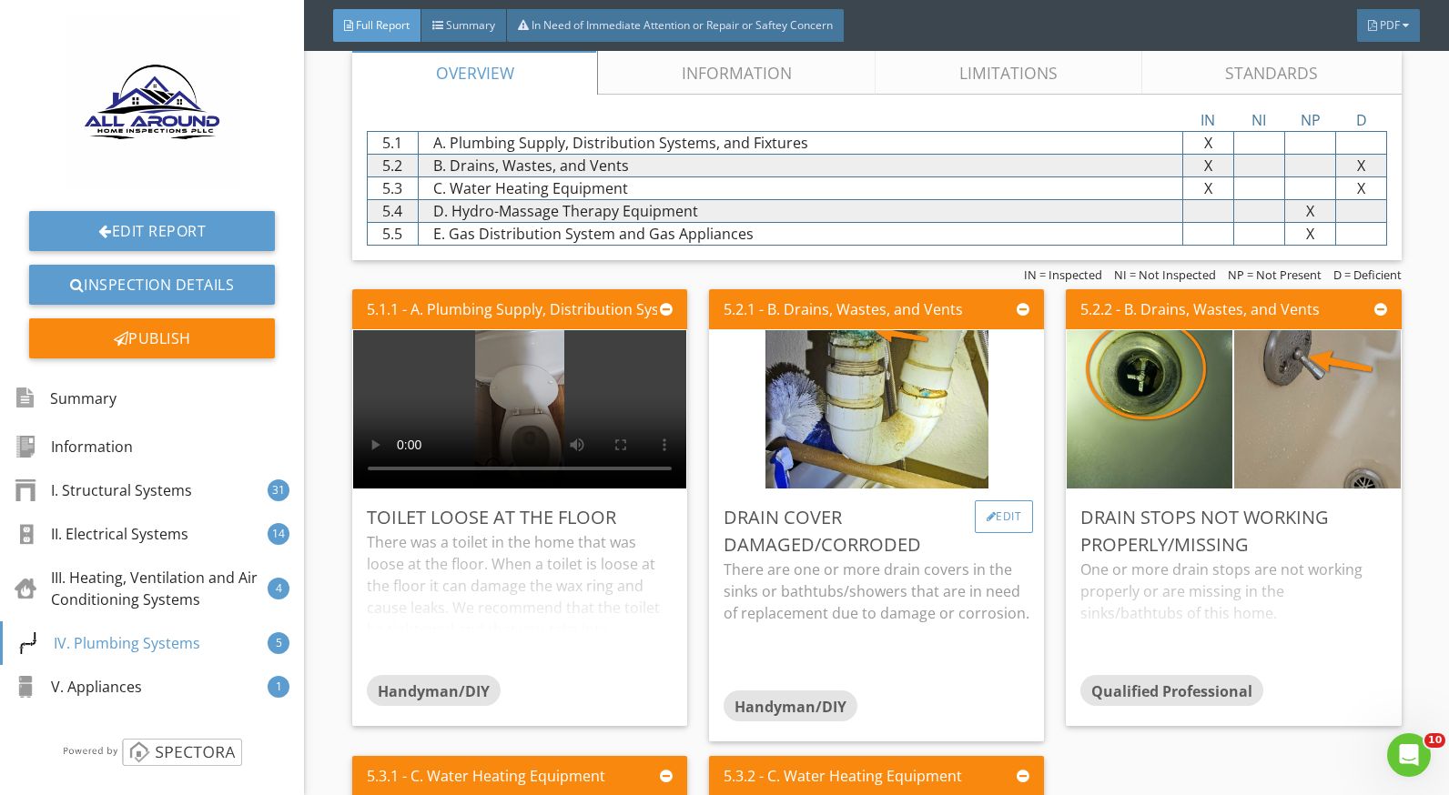
click at [987, 519] on div at bounding box center [992, 516] width 10 height 11
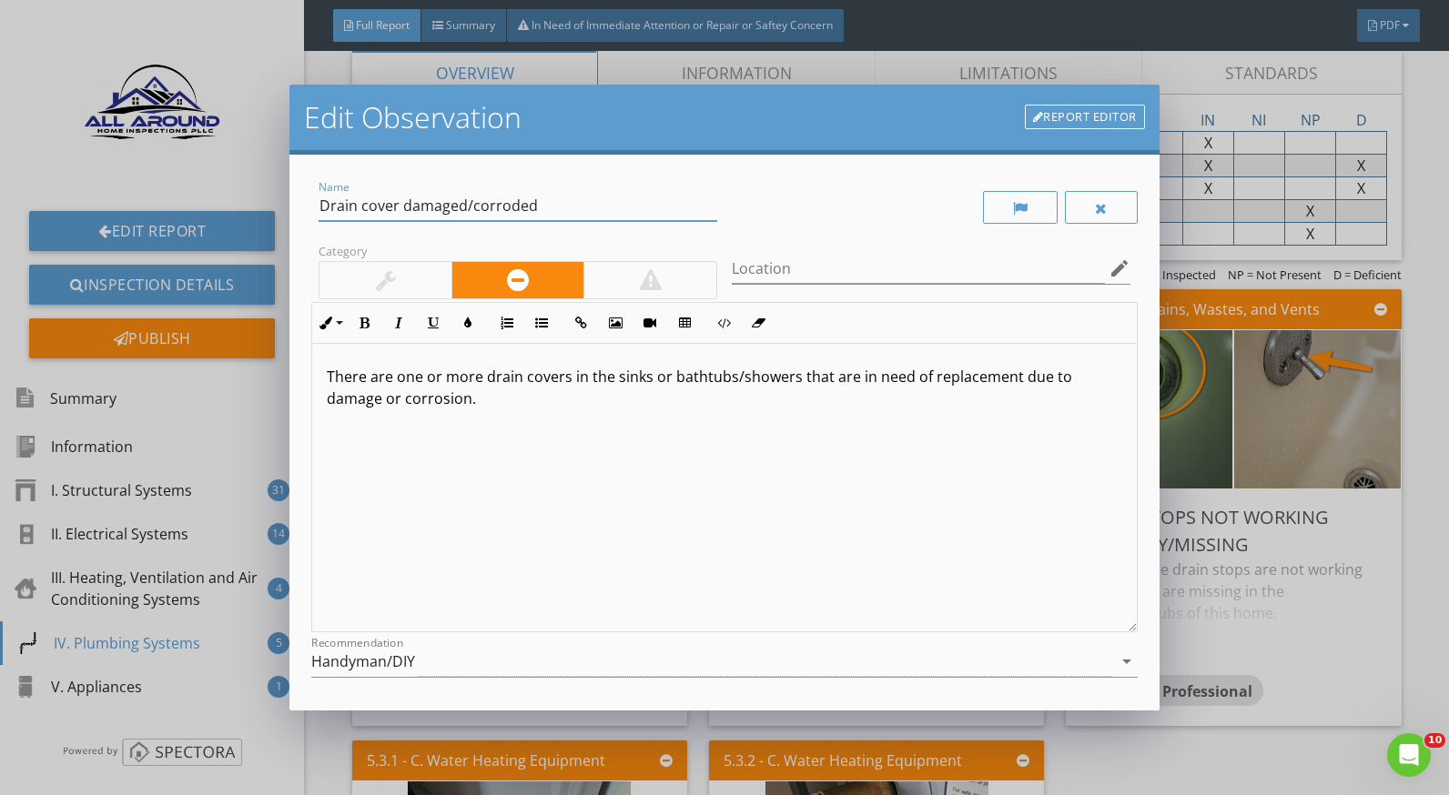
drag, startPoint x: 469, startPoint y: 208, endPoint x: 403, endPoint y: 208, distance: 65.5
click at [403, 208] on input "Drain cover damaged/corroded" at bounding box center [518, 206] width 399 height 30
type input "Drain cover corroded"
drag, startPoint x: 401, startPoint y: 400, endPoint x: 319, endPoint y: 400, distance: 81.9
click at [319, 400] on div "There are one or more drain covers in the sinks or bathtubs/showers that are in…" at bounding box center [724, 488] width 824 height 289
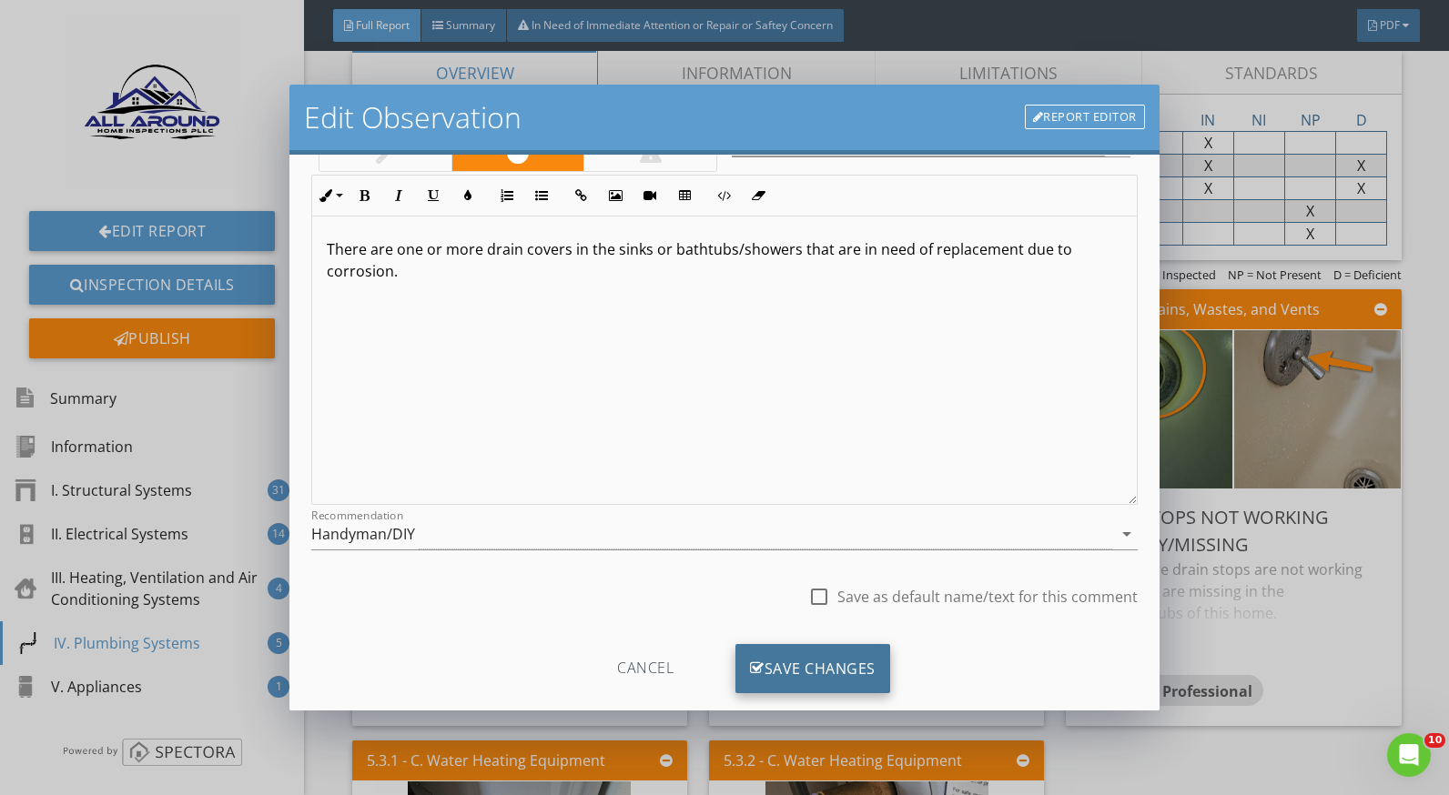
scroll to position [159, 0]
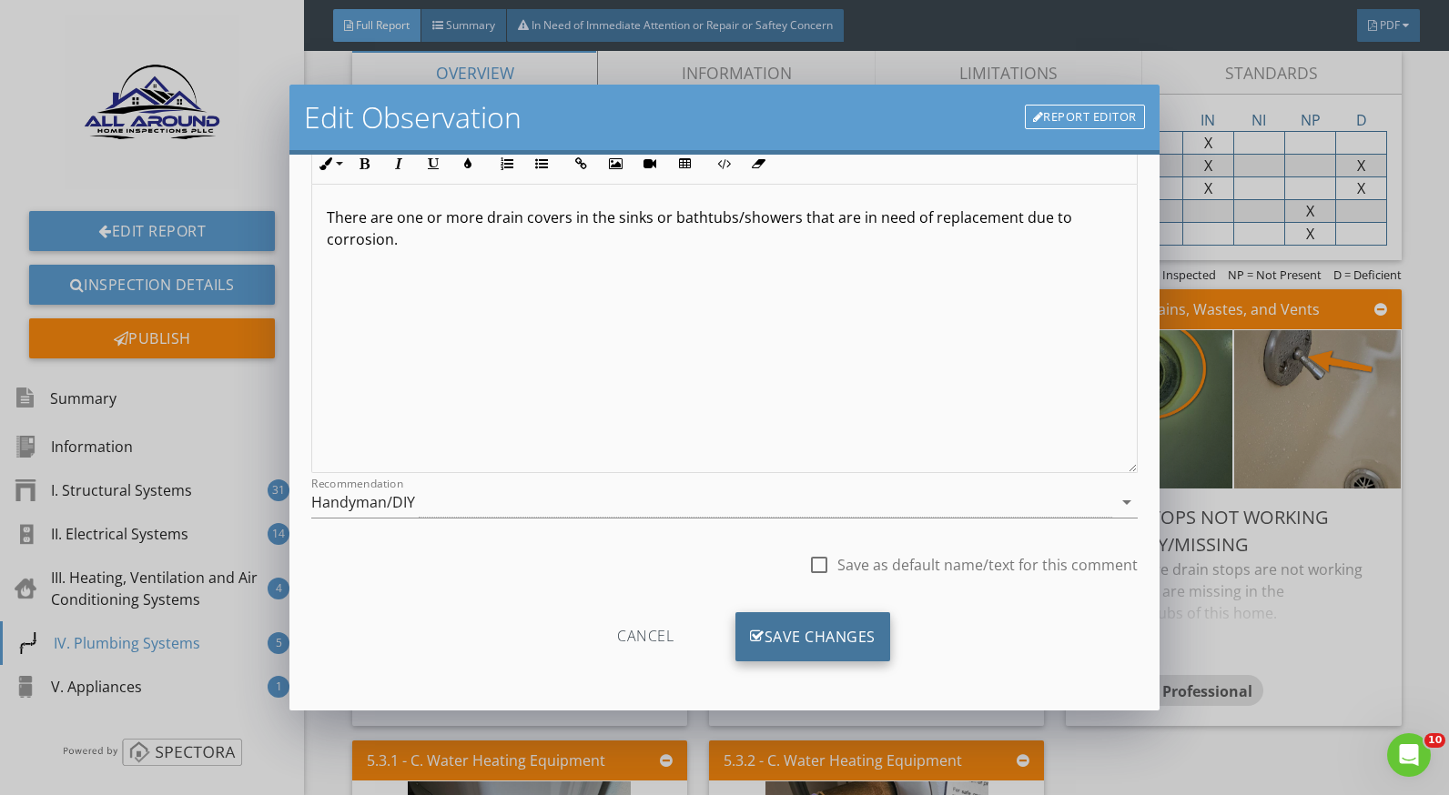
click at [775, 622] on div "Save Changes" at bounding box center [812, 637] width 155 height 49
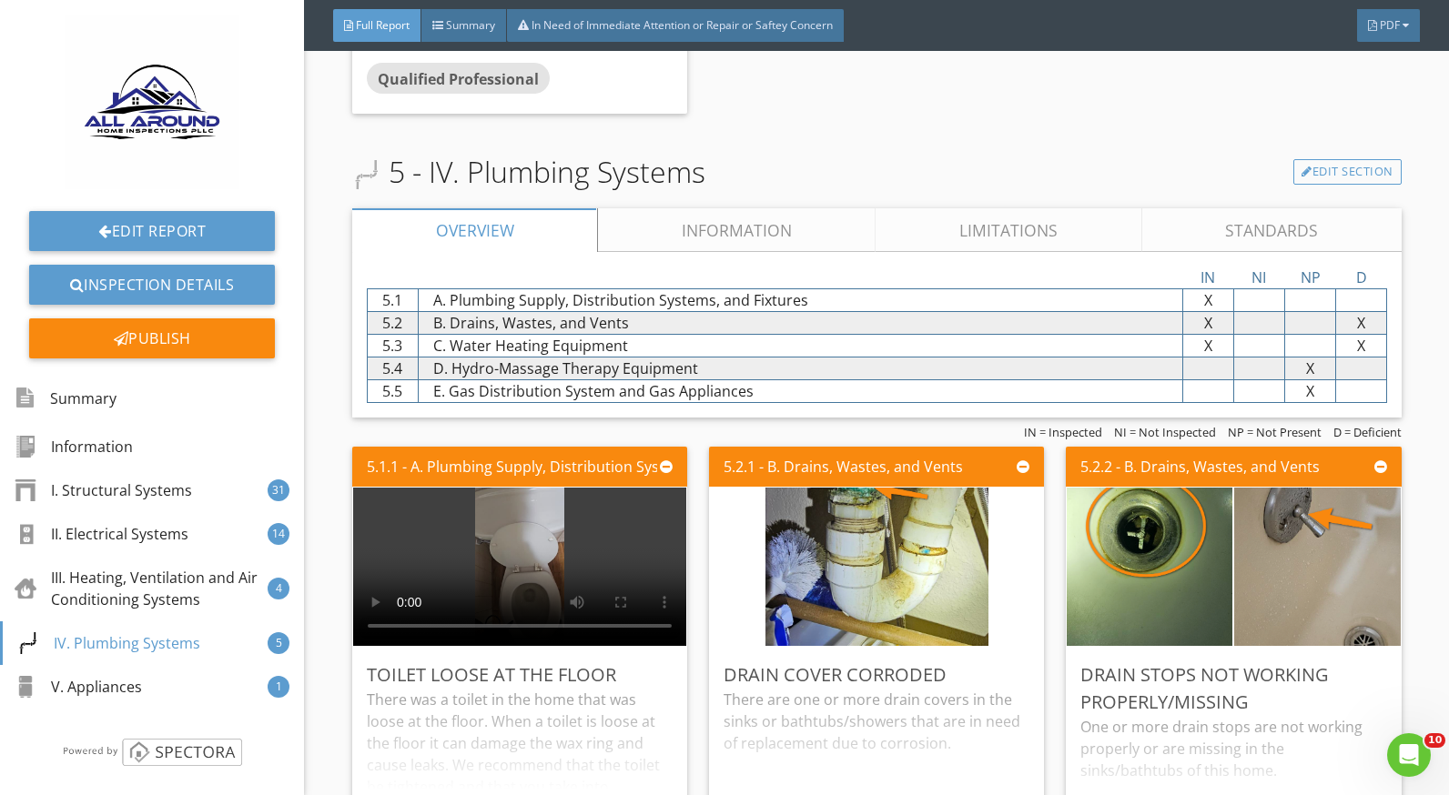
scroll to position [10739, 0]
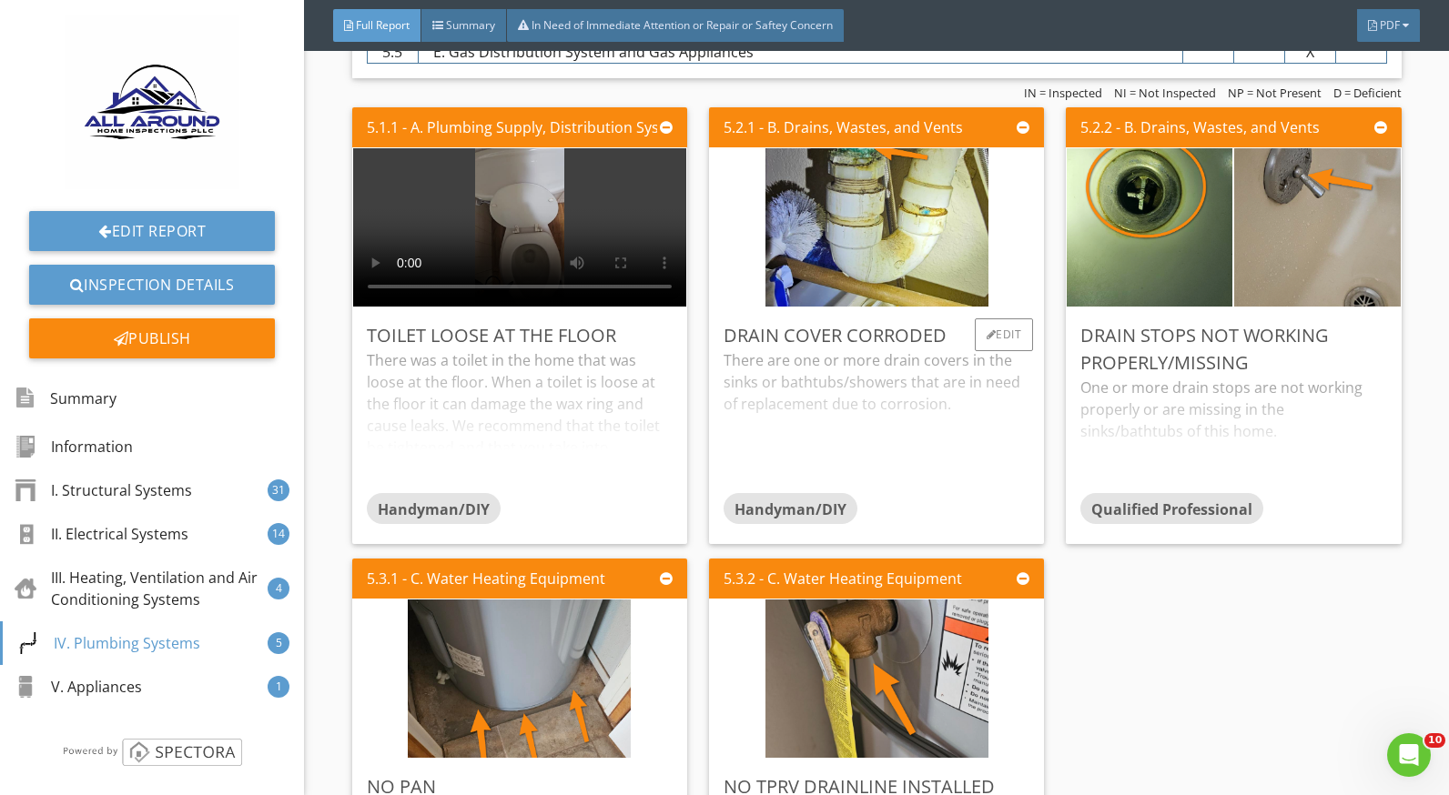
click at [896, 385] on div "There are one or more drain covers in the sinks or bathtubs/showers that are in…" at bounding box center [877, 421] width 306 height 144
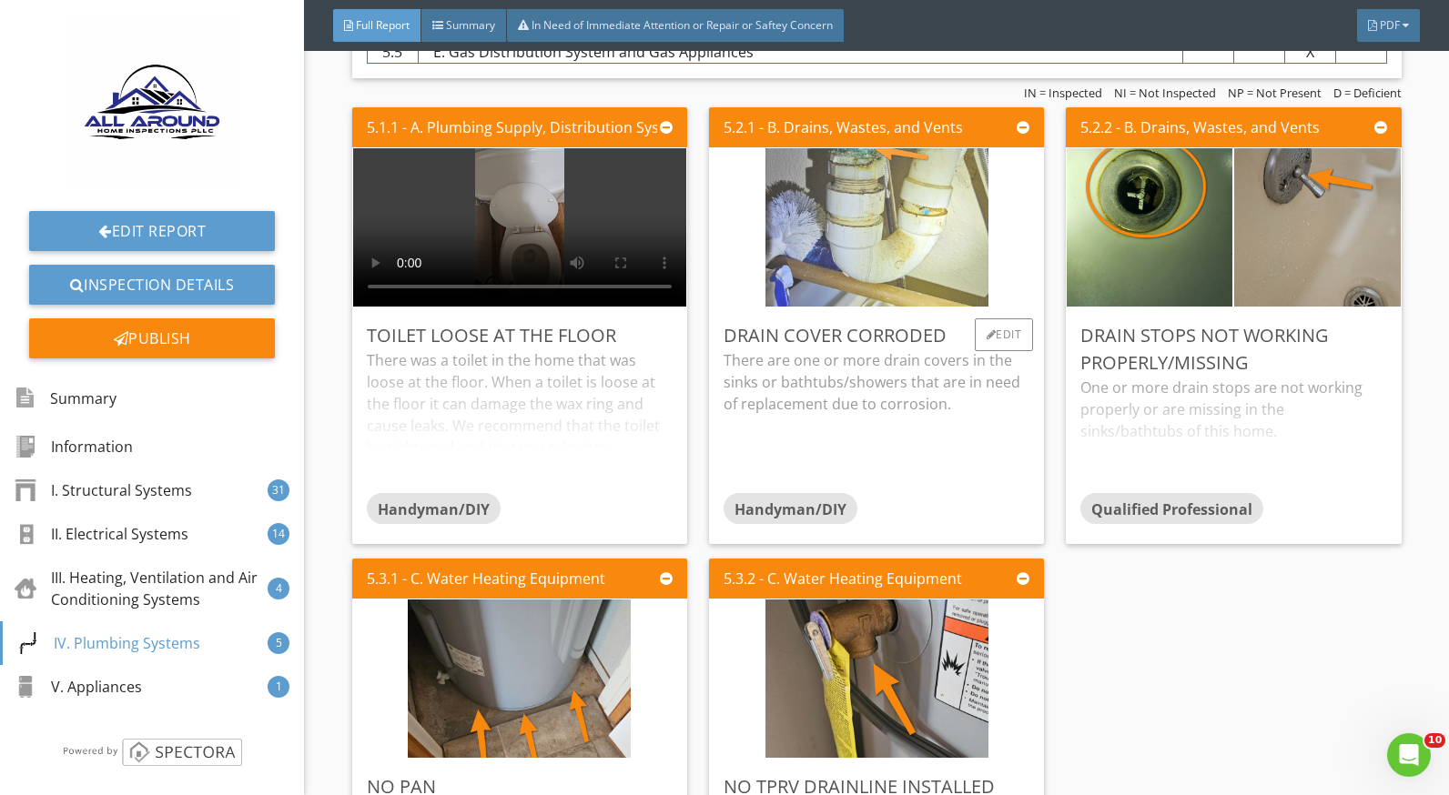
click at [836, 255] on img at bounding box center [876, 227] width 223 height 396
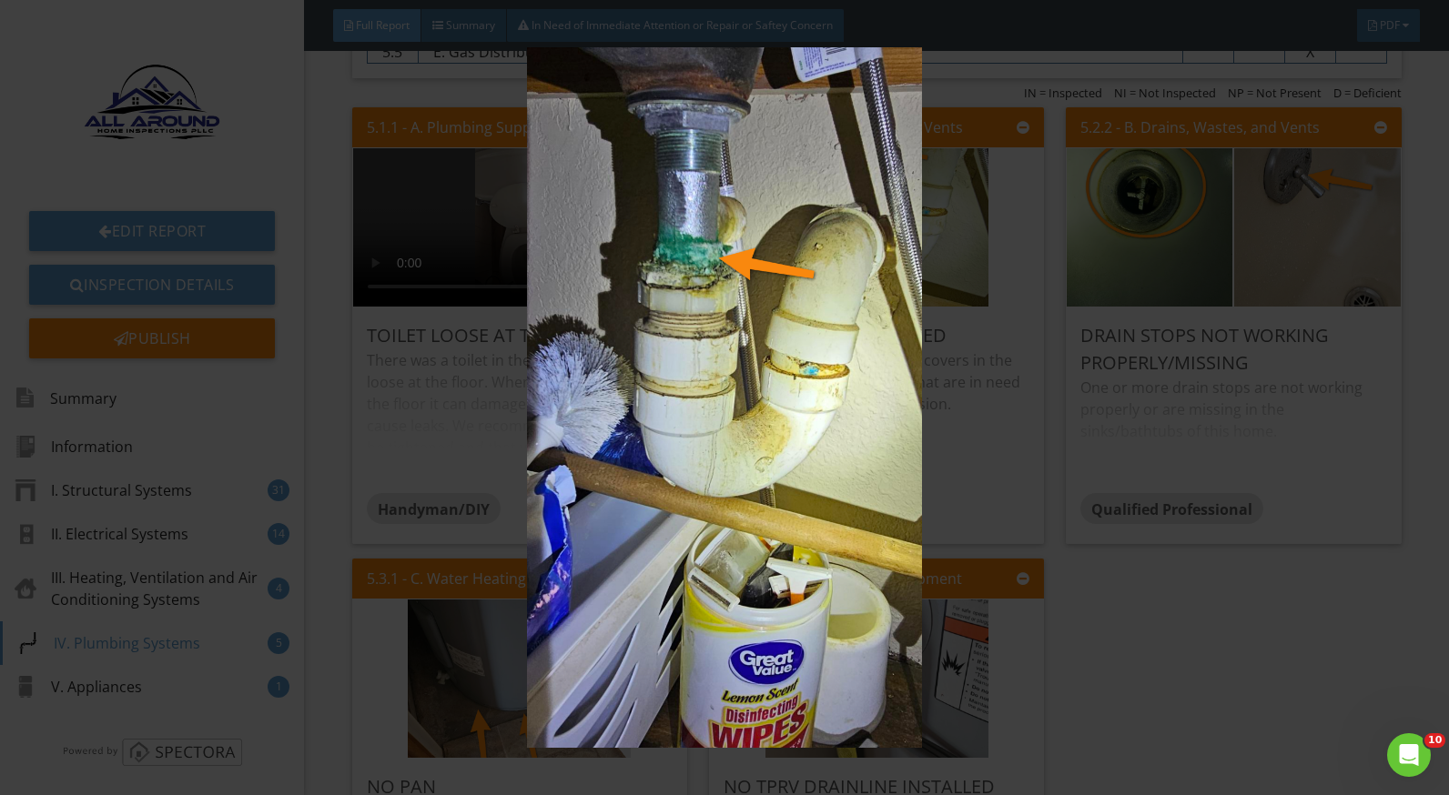
click at [993, 504] on img at bounding box center [724, 397] width 1321 height 701
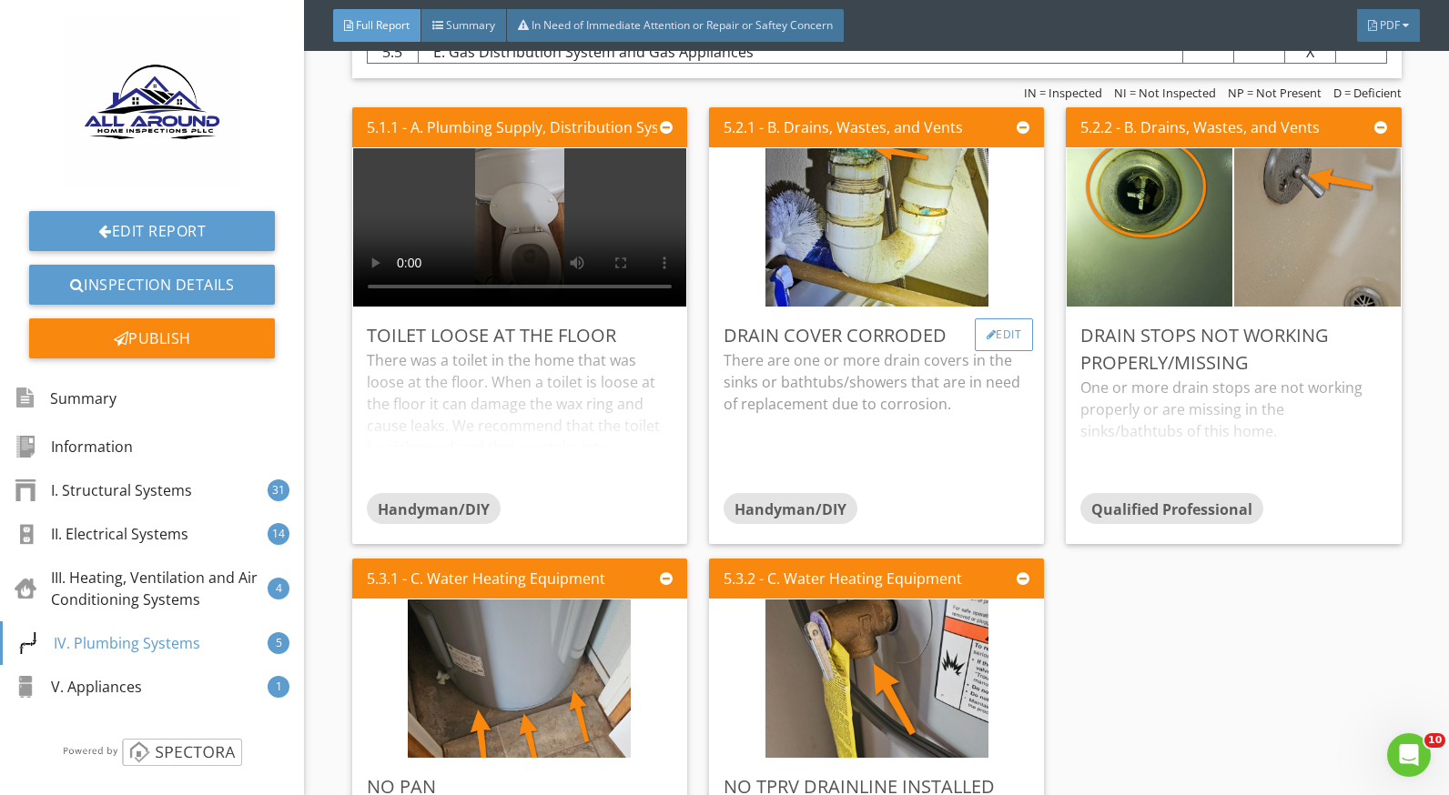
click at [995, 332] on div "Edit" at bounding box center [1004, 335] width 59 height 33
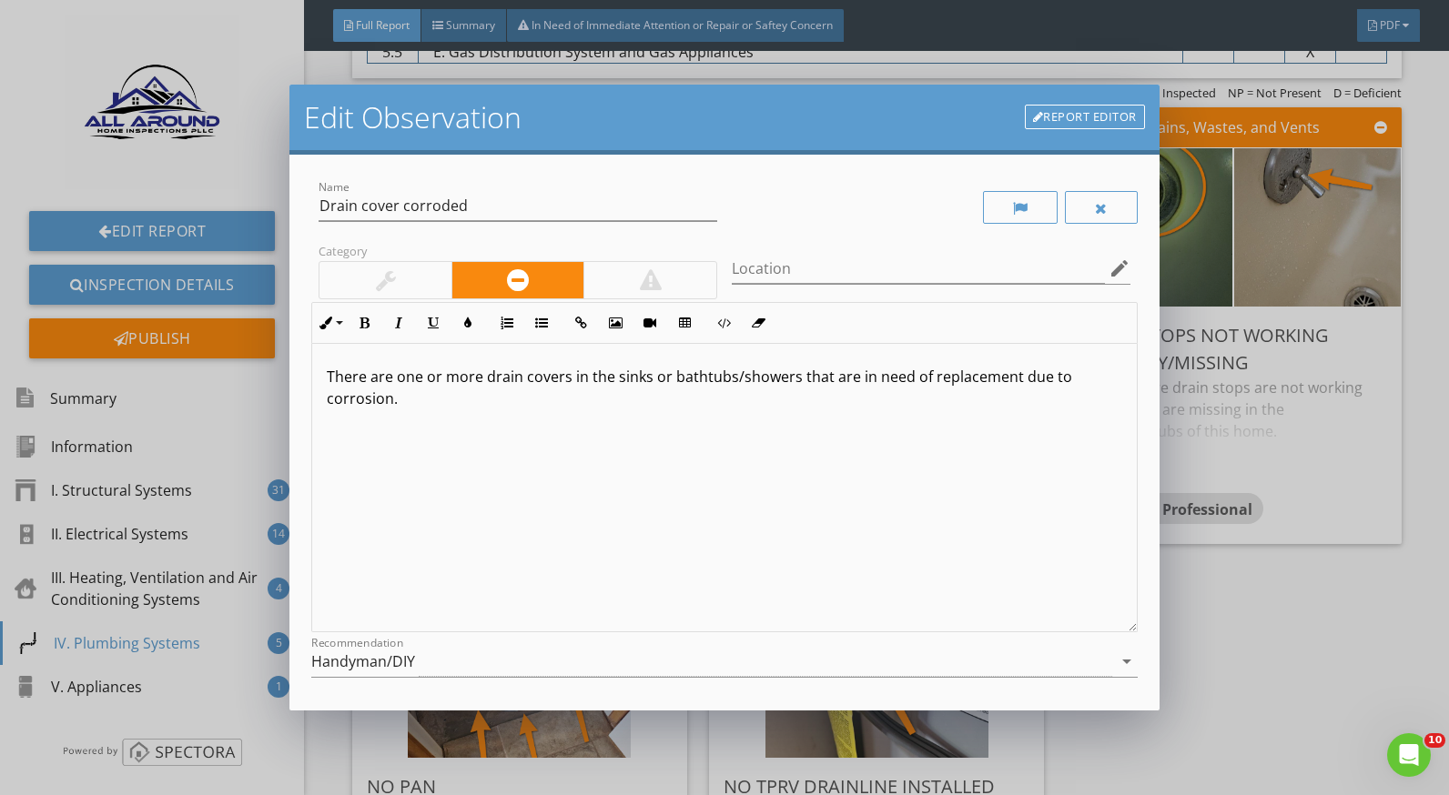
click at [1220, 618] on div "Edit Observation Report Editor Name Drain cover corroded Category Location edit…" at bounding box center [724, 397] width 1449 height 795
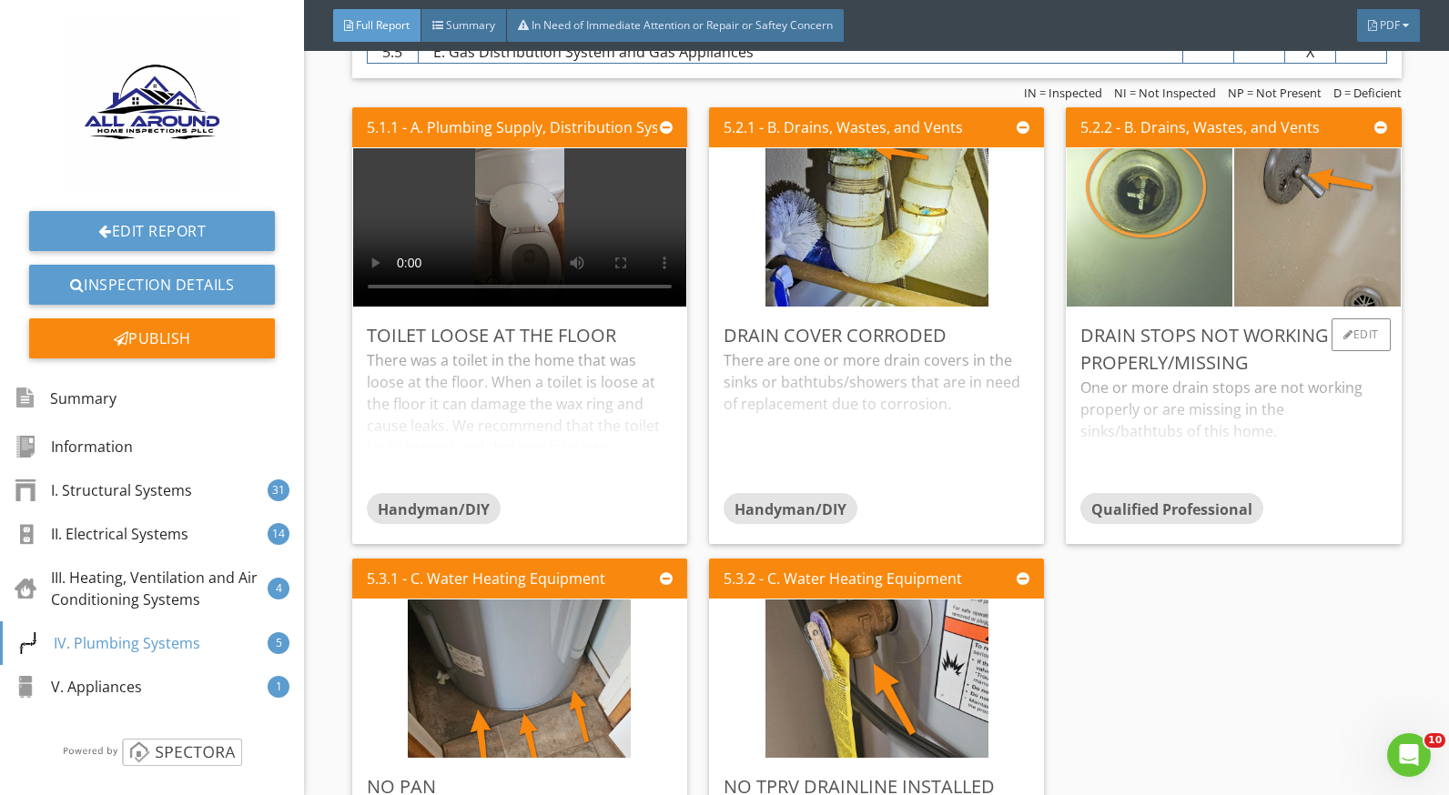
click at [1189, 222] on img at bounding box center [1149, 227] width 223 height 396
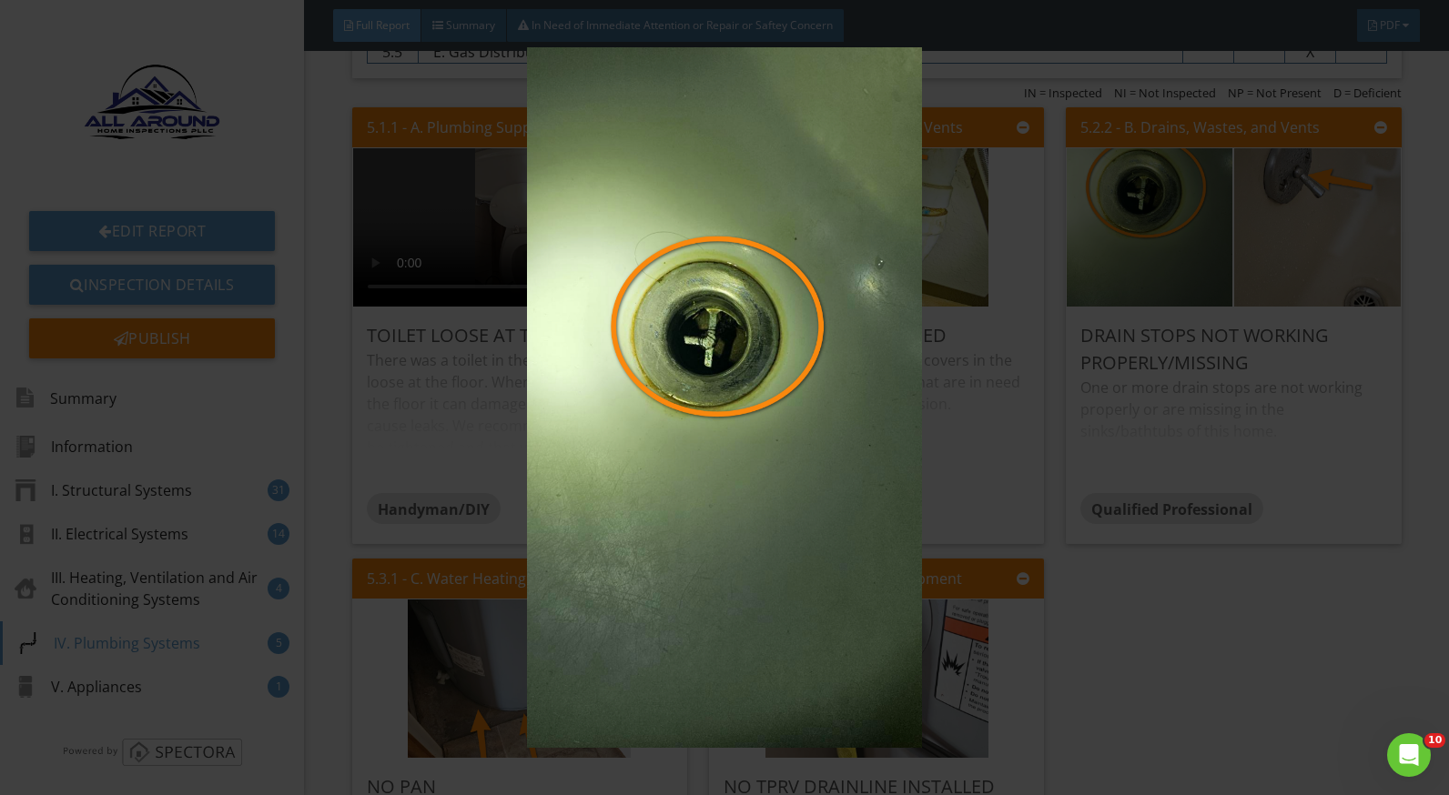
click at [1350, 461] on img at bounding box center [724, 397] width 1321 height 701
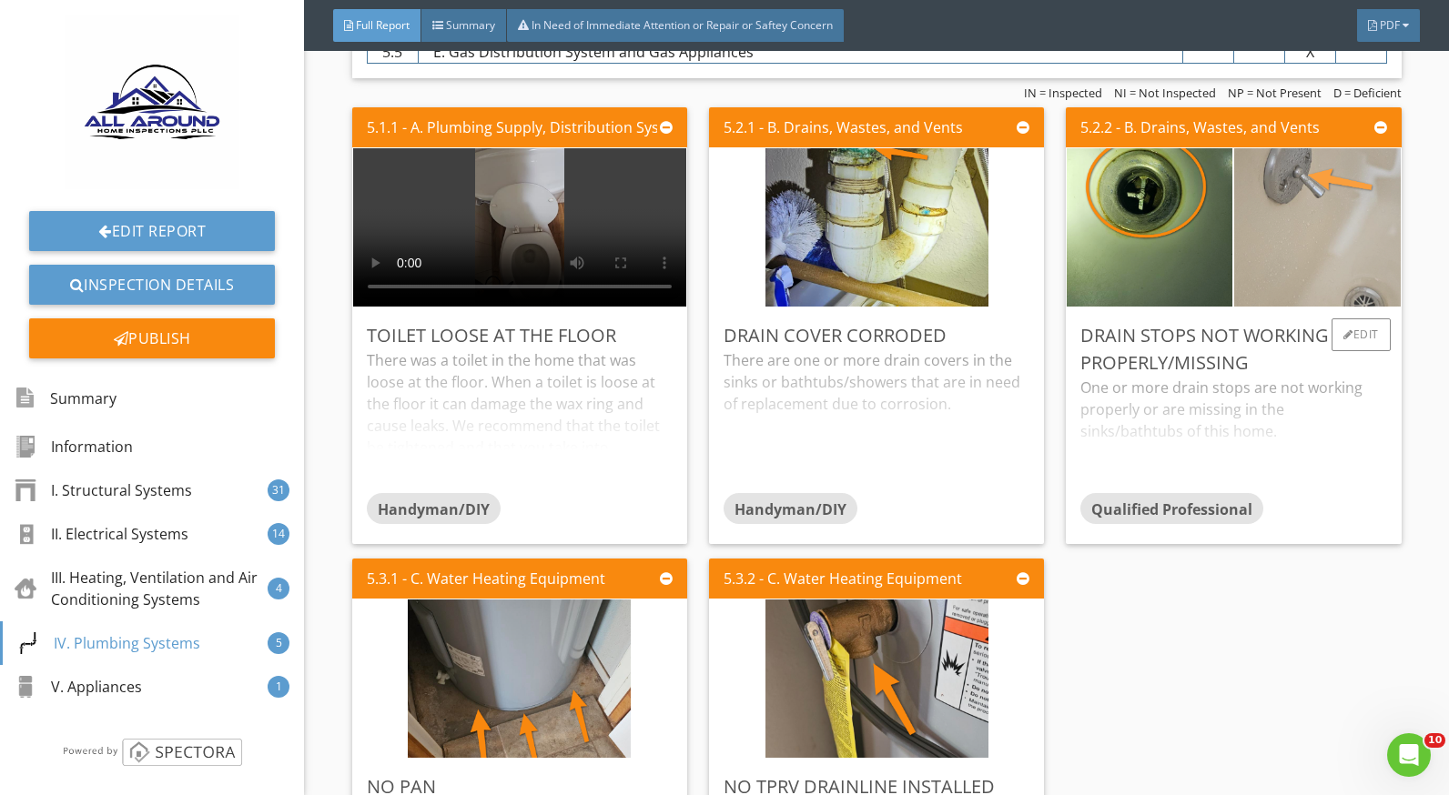
click at [1307, 211] on img at bounding box center [1317, 227] width 223 height 396
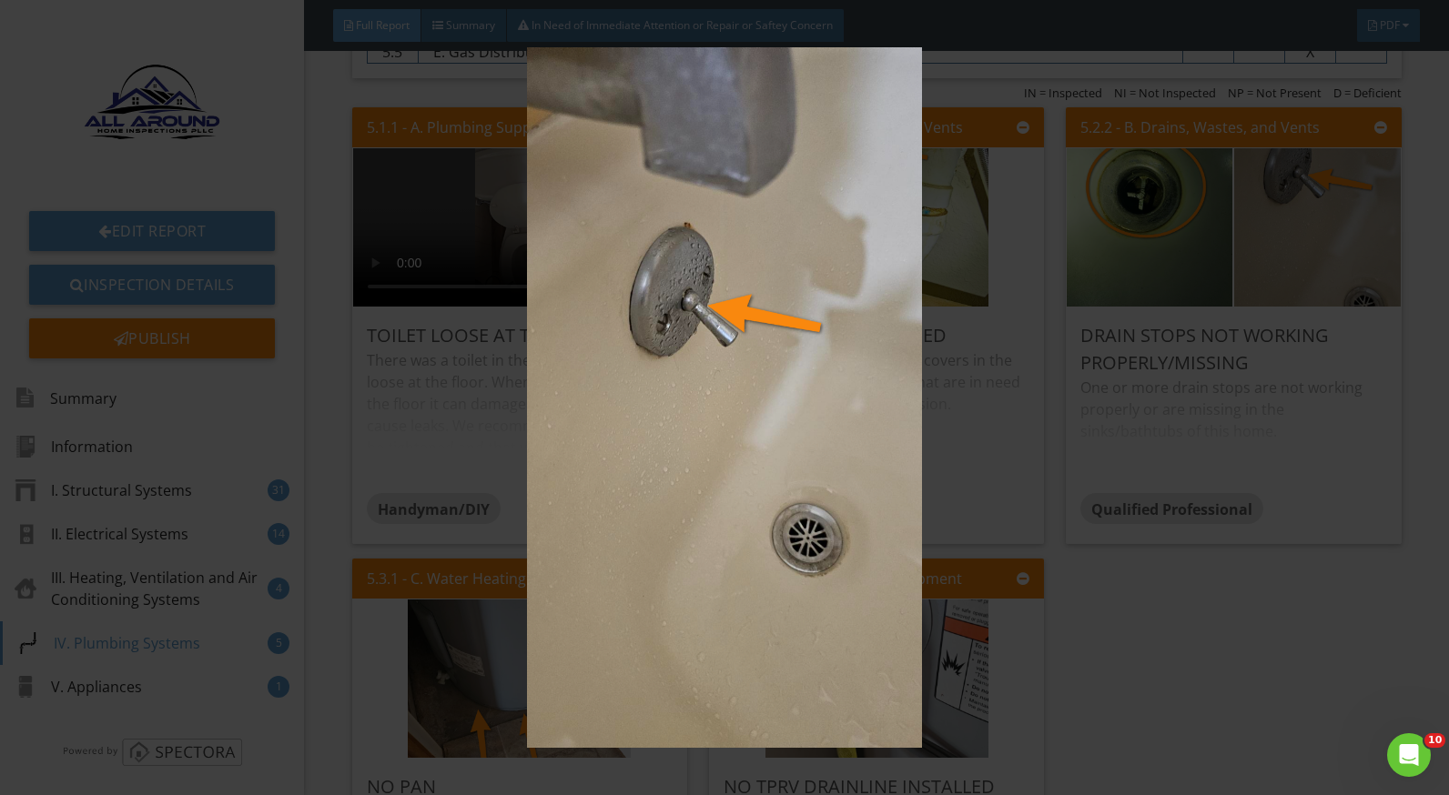
click at [1372, 498] on img at bounding box center [724, 397] width 1321 height 701
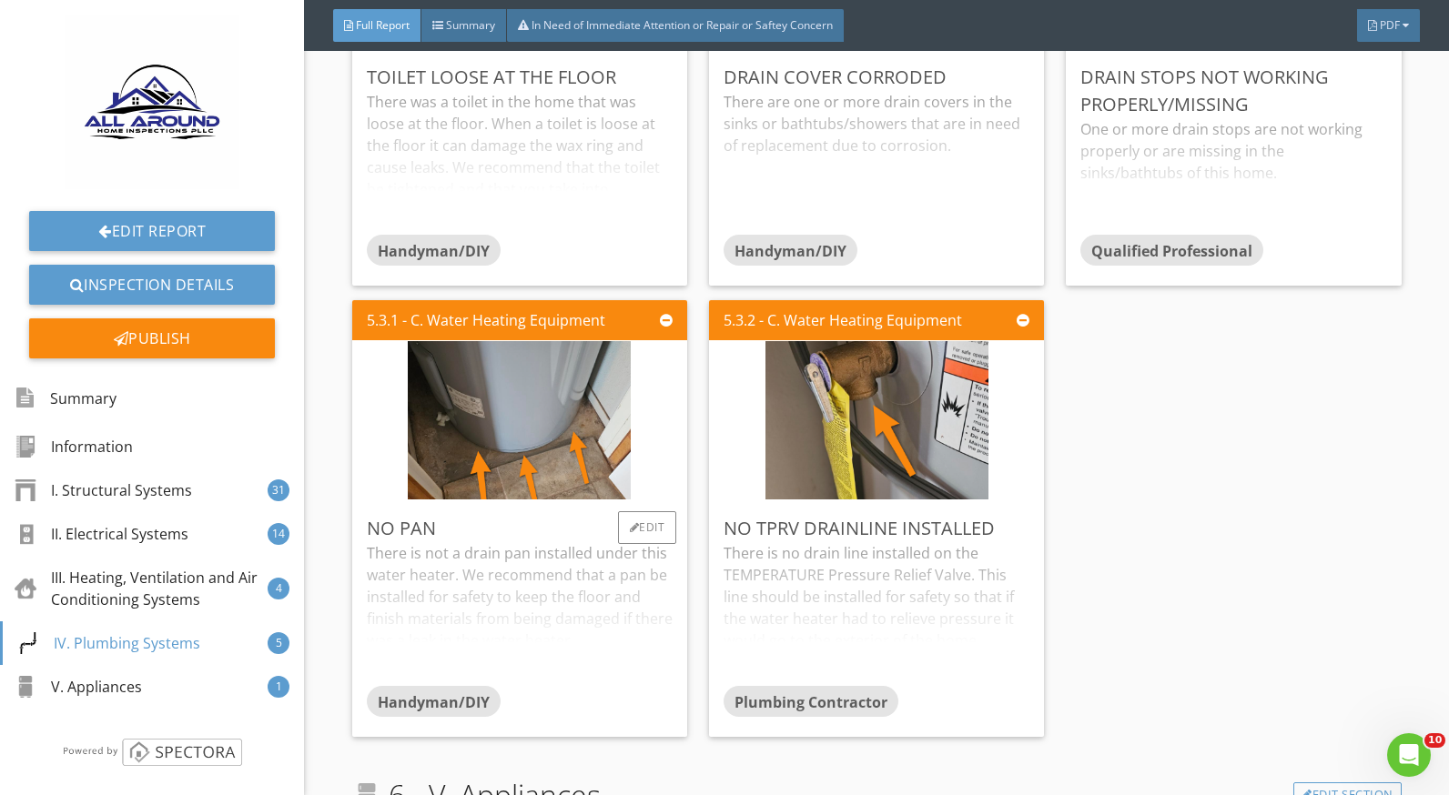
scroll to position [11103, 0]
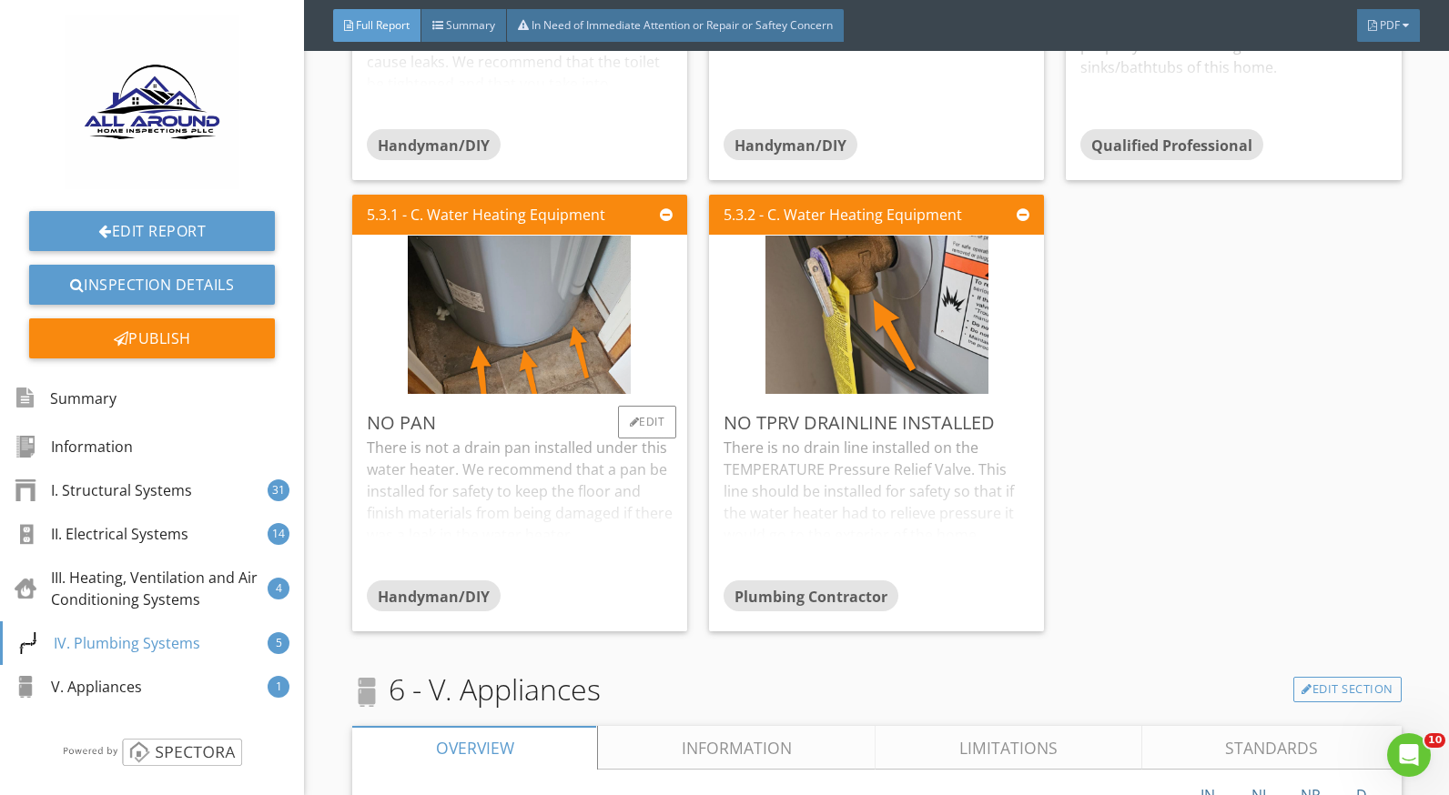
click at [588, 488] on div "There is not a drain pan installed under this water heater. We recommend that a…" at bounding box center [520, 509] width 306 height 144
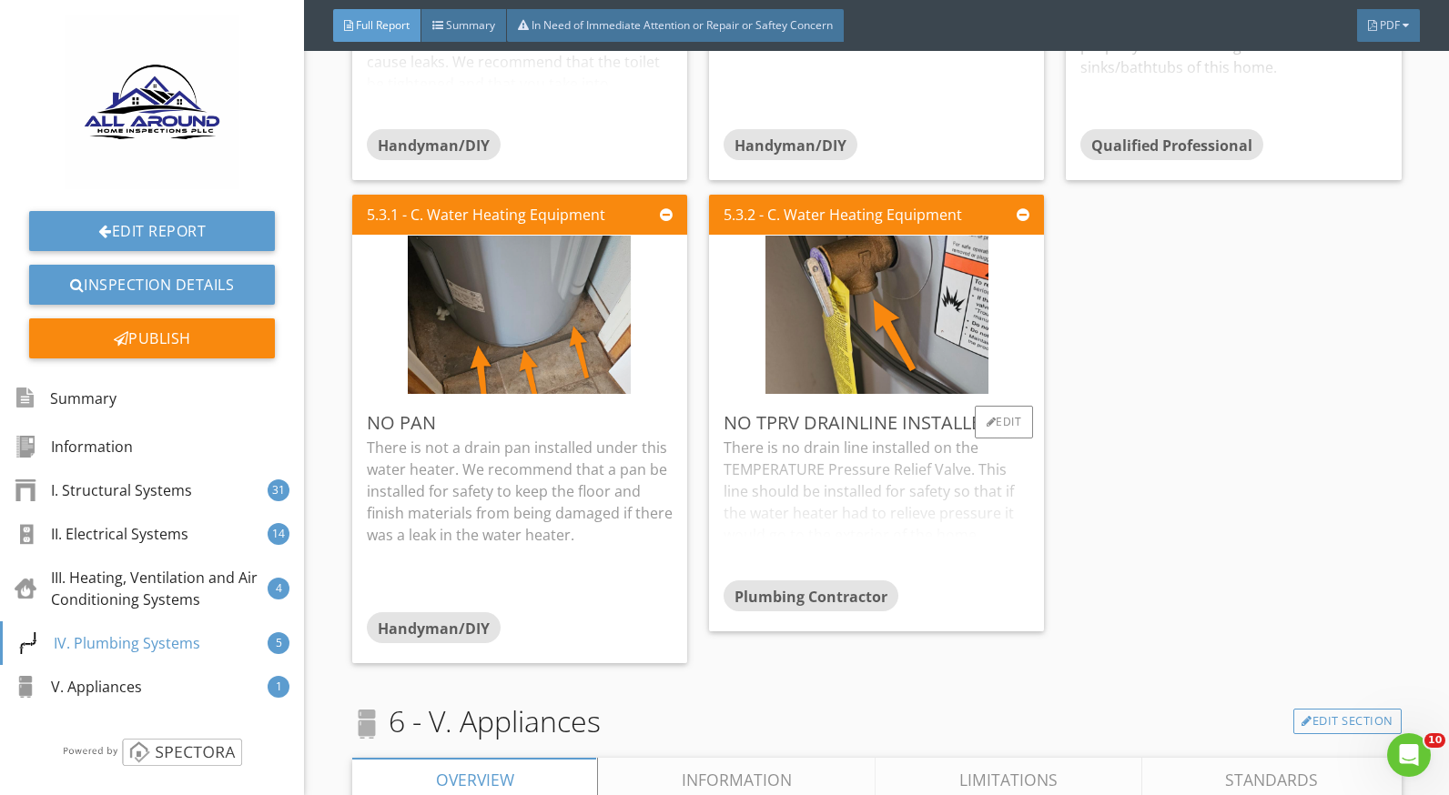
click at [797, 488] on div "There is no drain line installed on the TEMPERATURE Pressure Relief Valve. This…" at bounding box center [877, 509] width 306 height 144
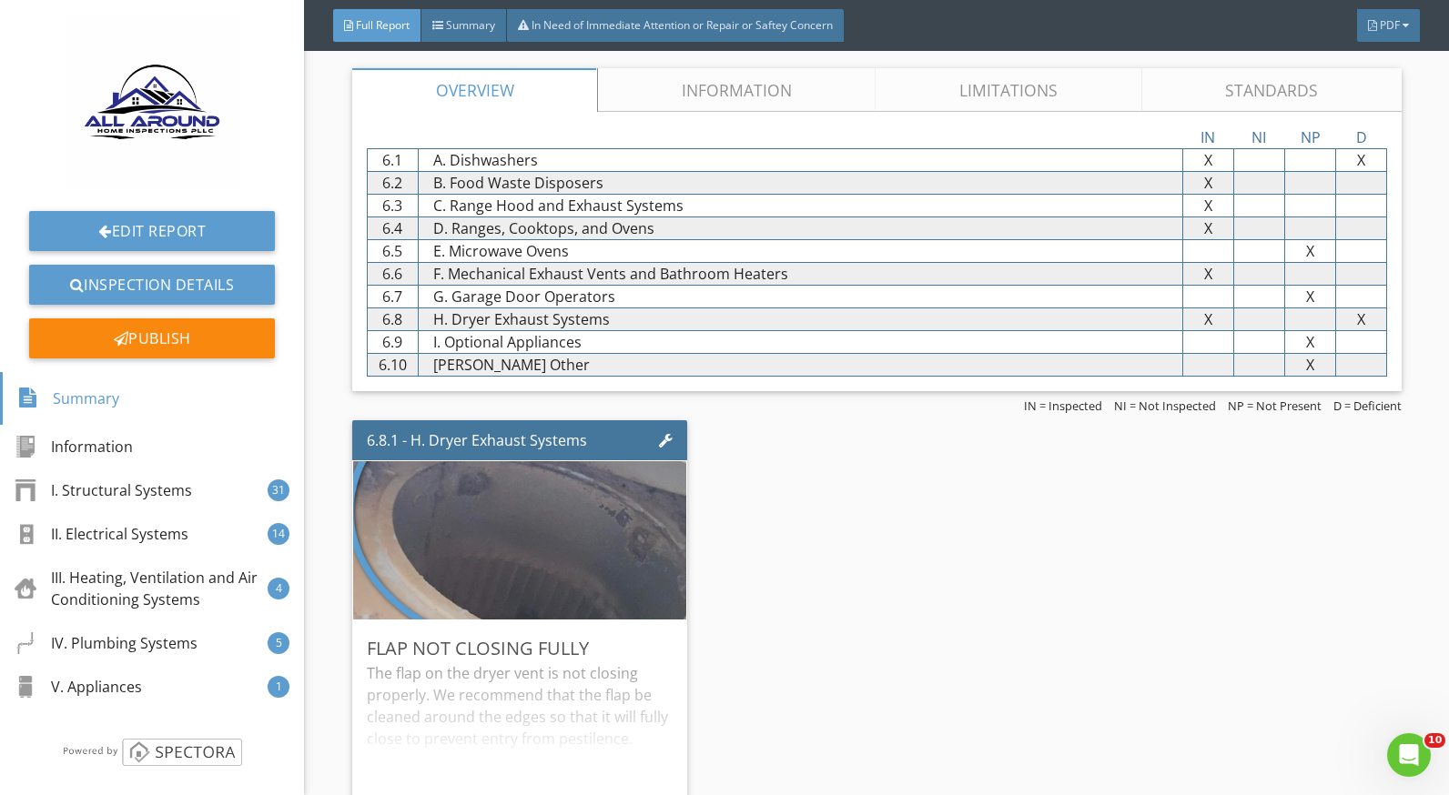
scroll to position [11876, 0]
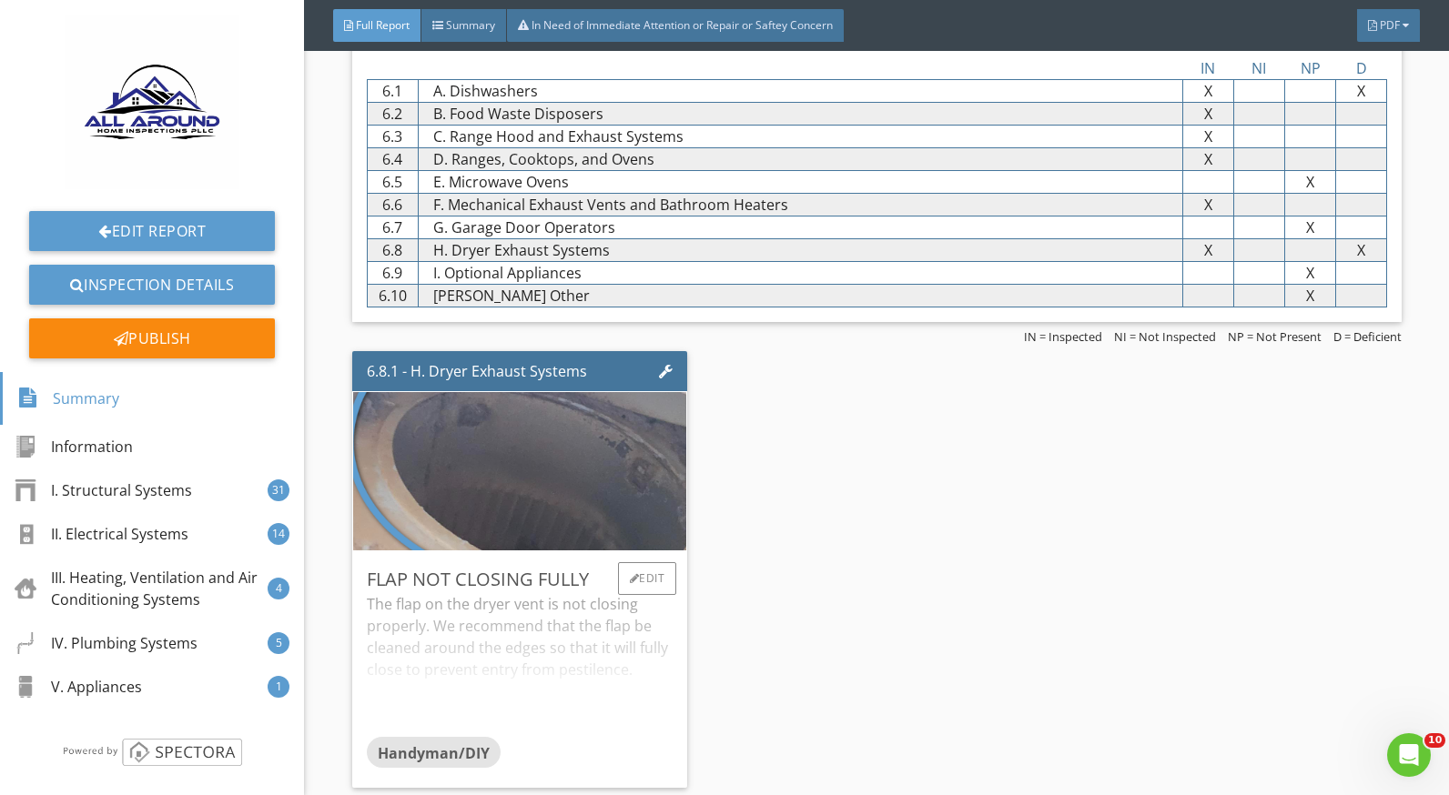
click at [532, 593] on div "The flap on the dryer vent is not closing properly. We recommend that the flap …" at bounding box center [520, 665] width 306 height 144
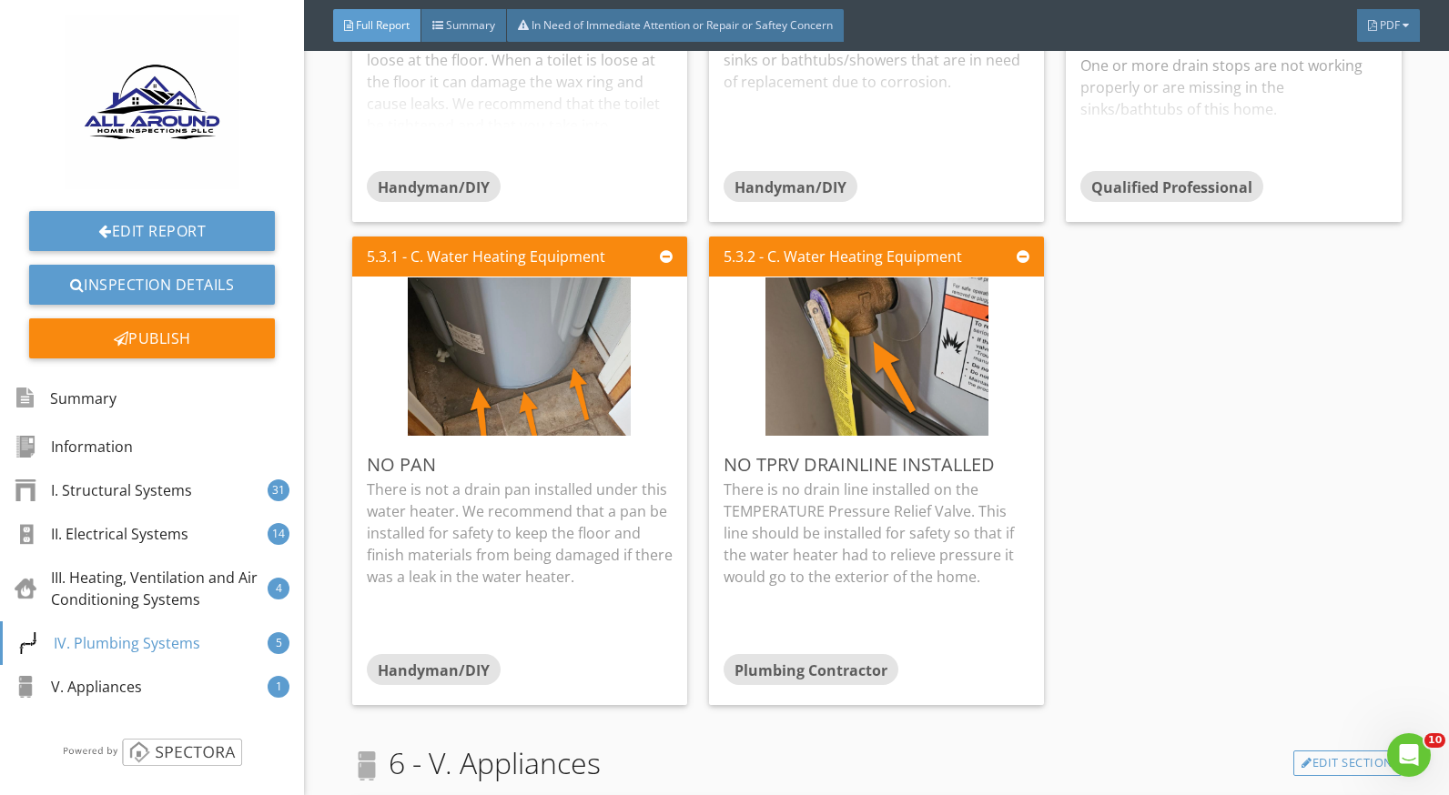
scroll to position [11057, 0]
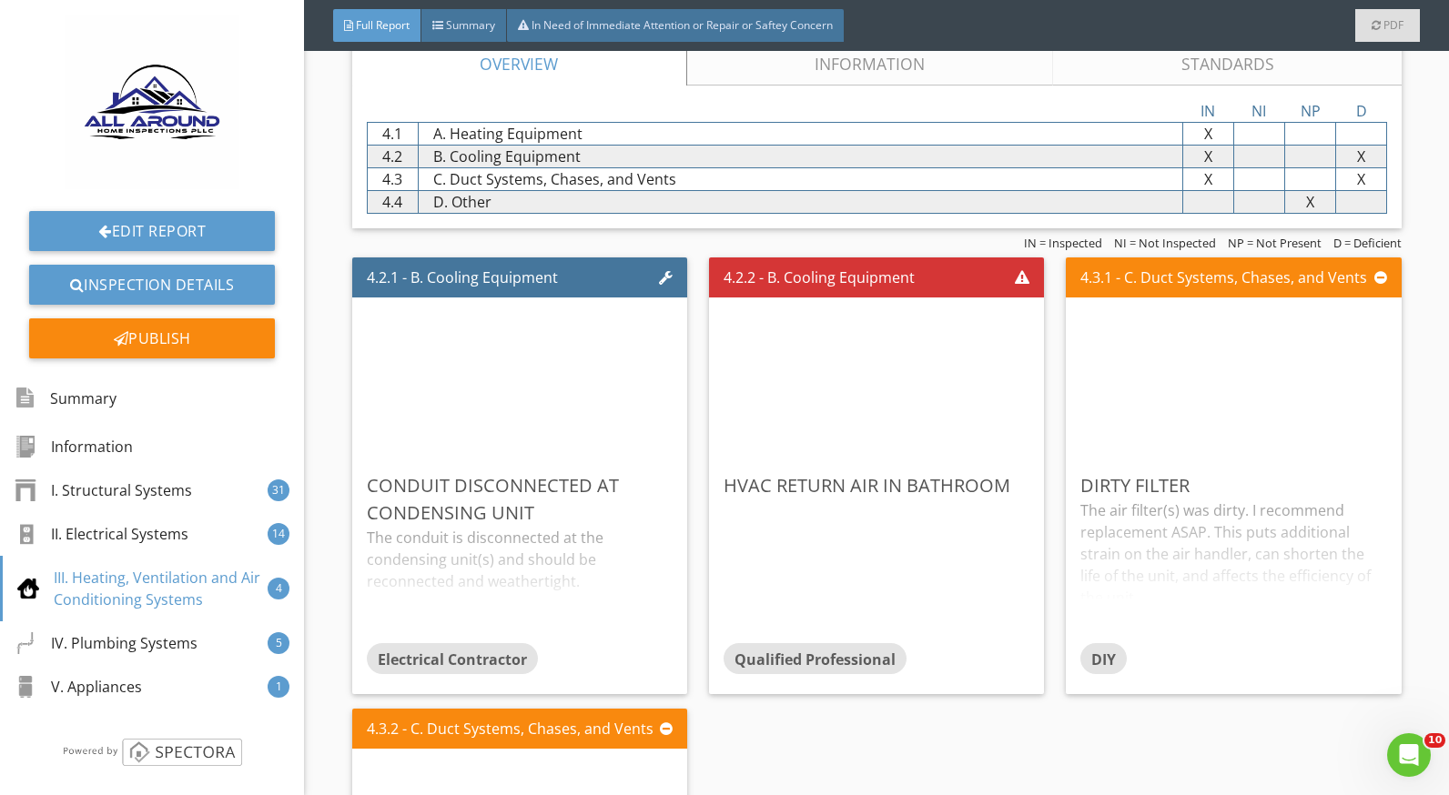
scroll to position [9465, 0]
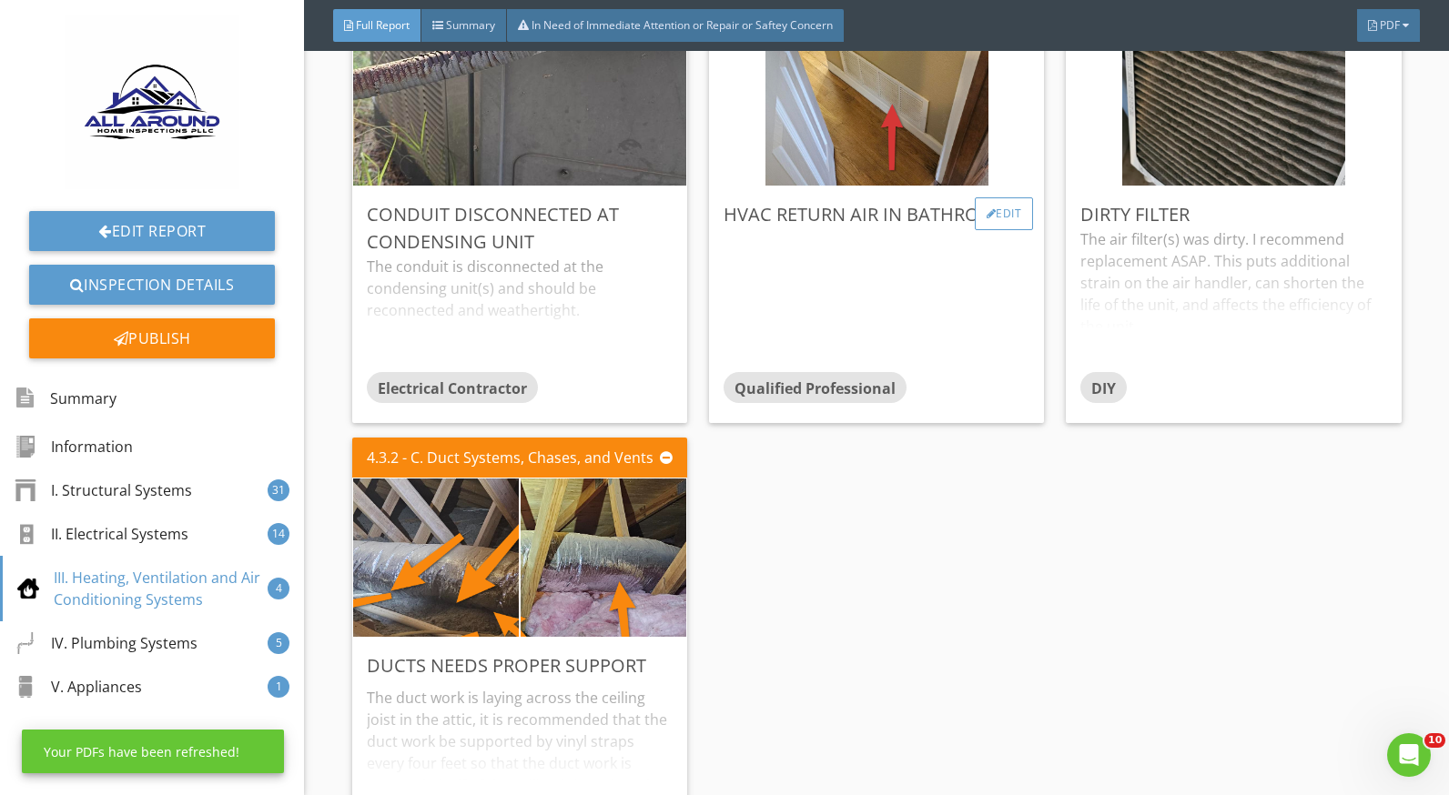
click at [987, 210] on div at bounding box center [992, 213] width 10 height 11
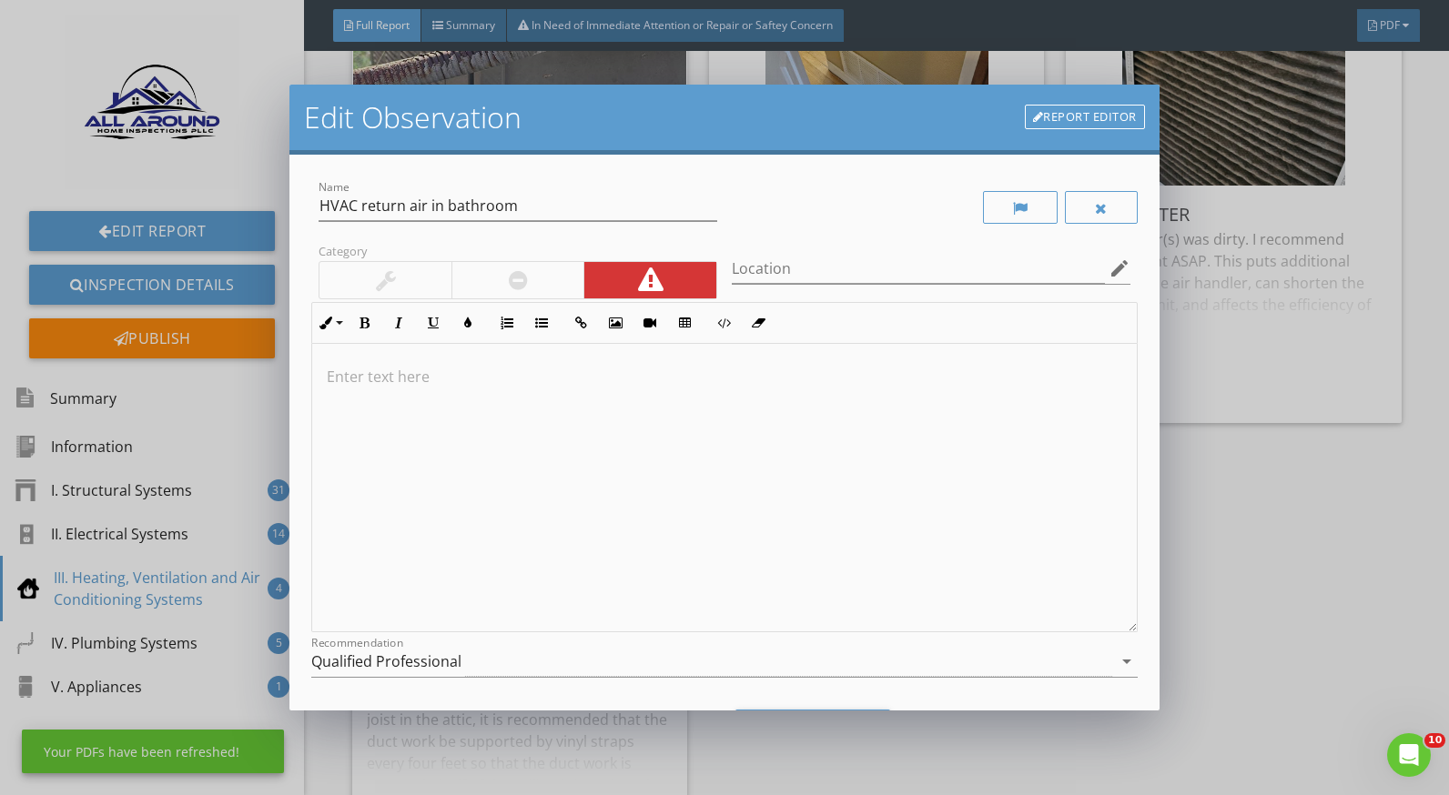
click at [320, 375] on div at bounding box center [724, 488] width 824 height 289
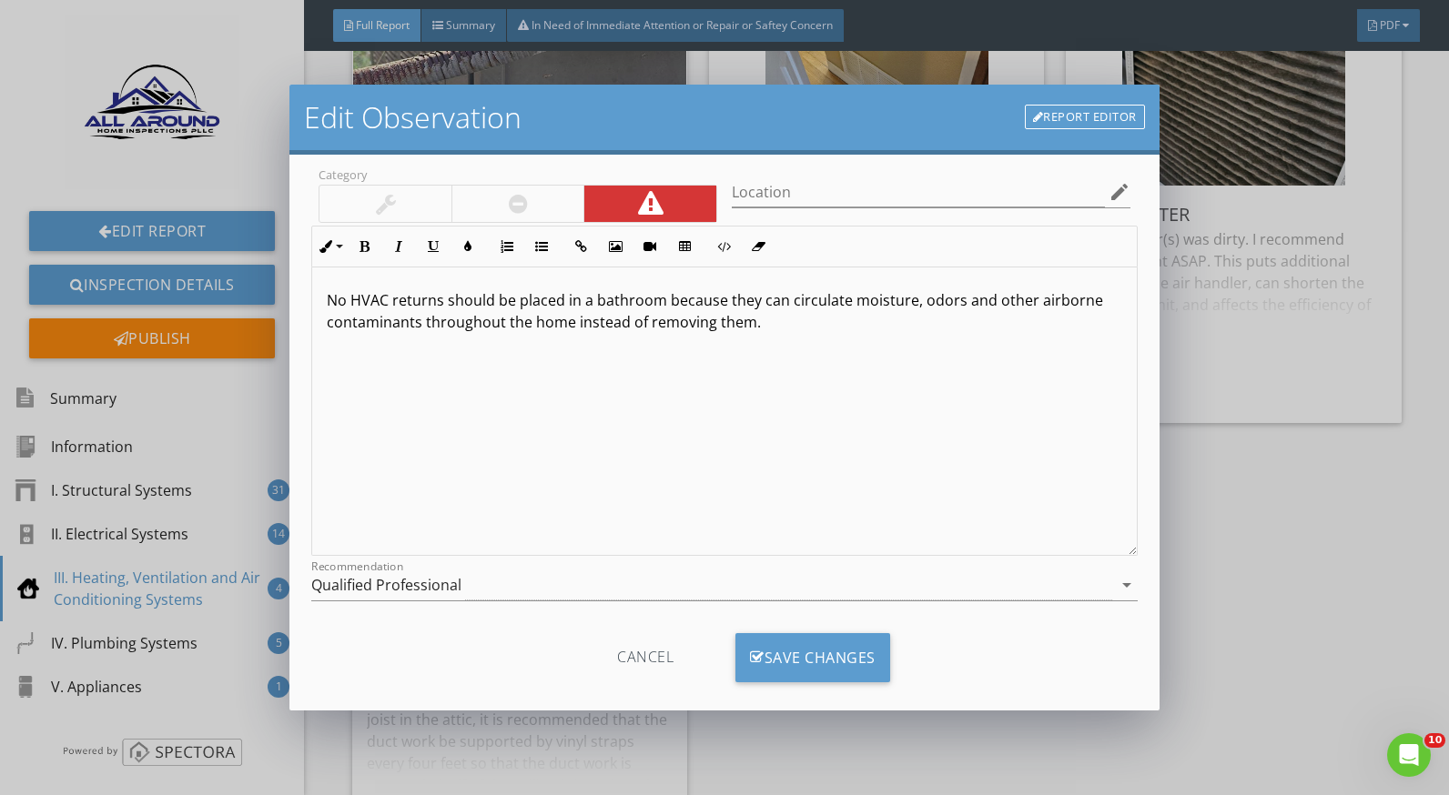
scroll to position [97, 0]
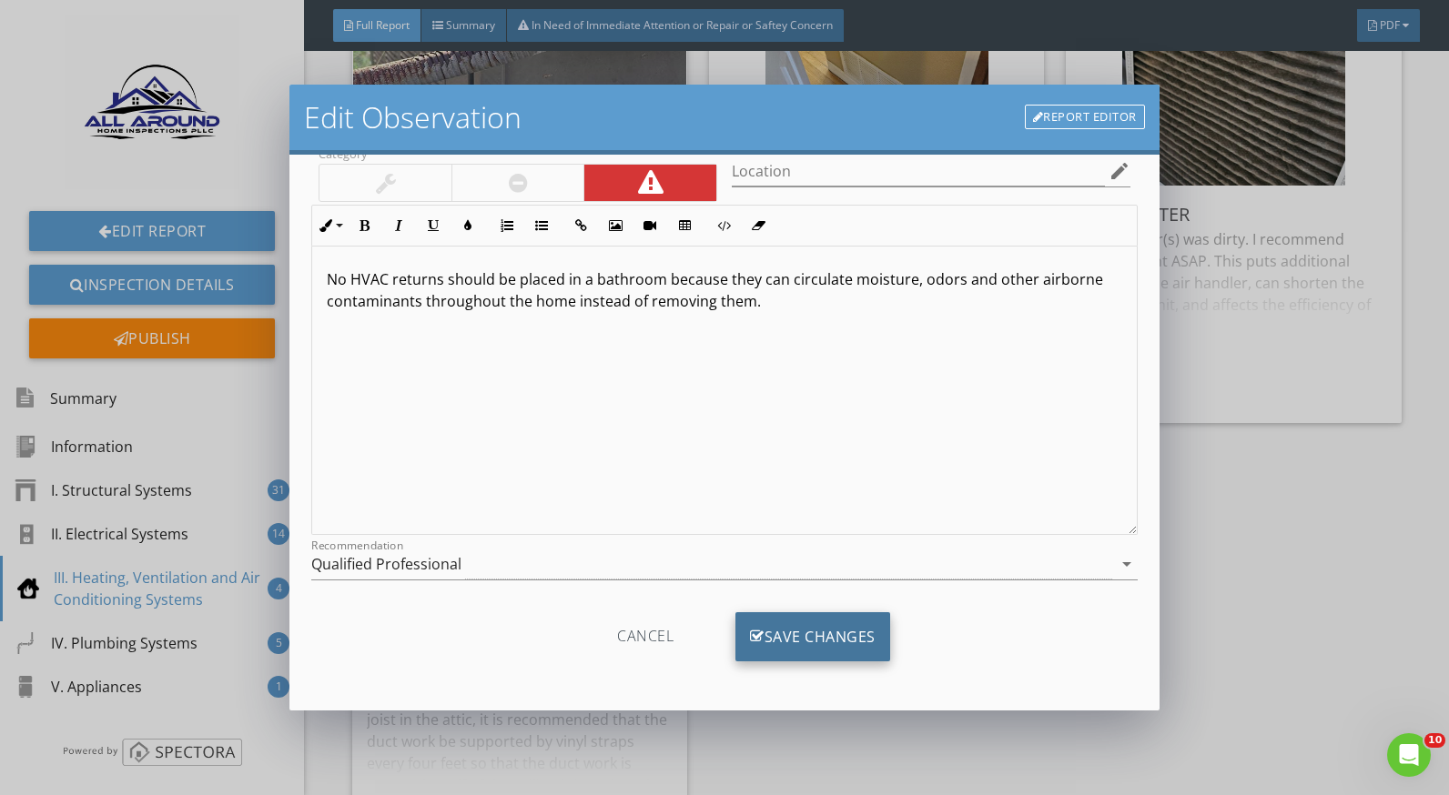
click at [874, 636] on div "Save Changes" at bounding box center [812, 637] width 155 height 49
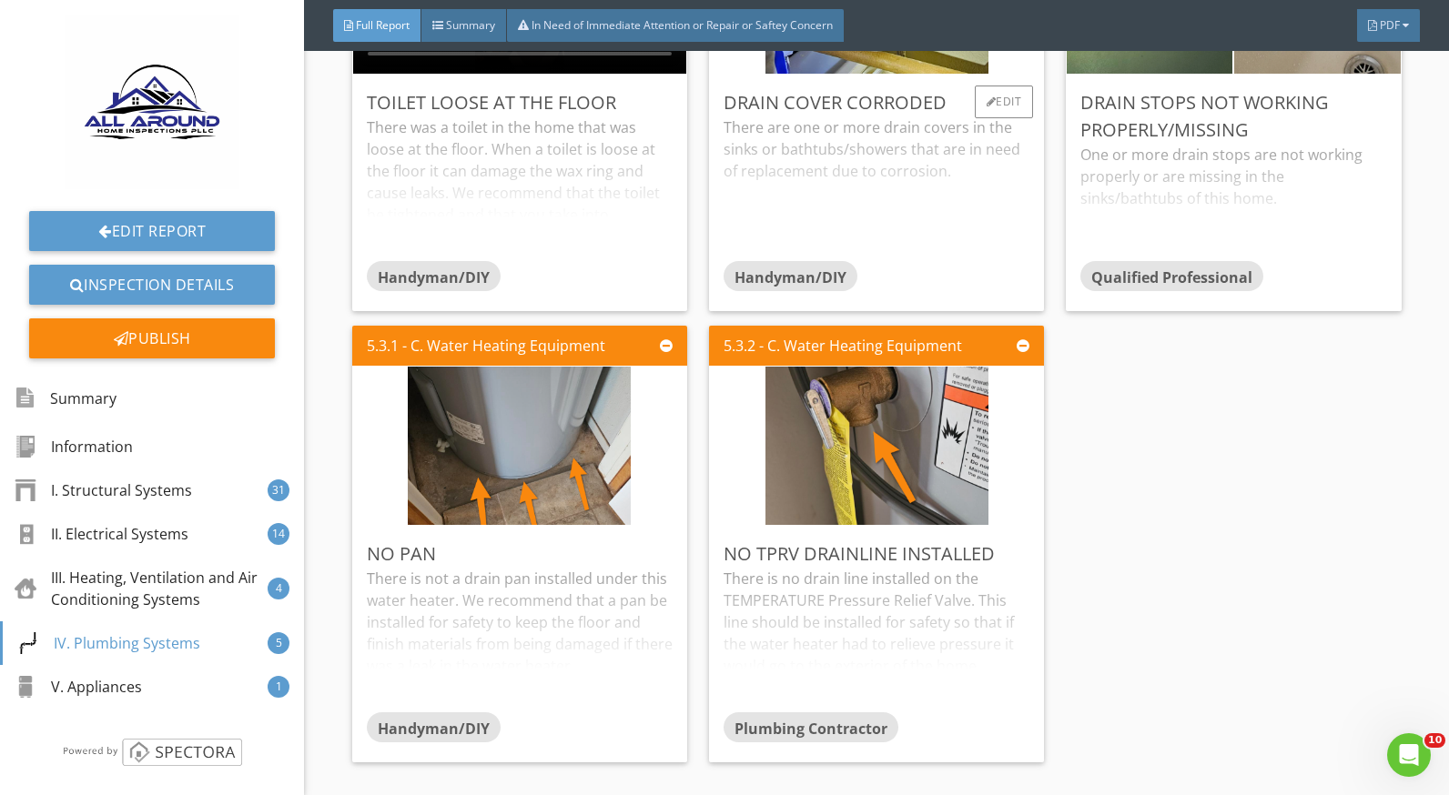
scroll to position [10375, 0]
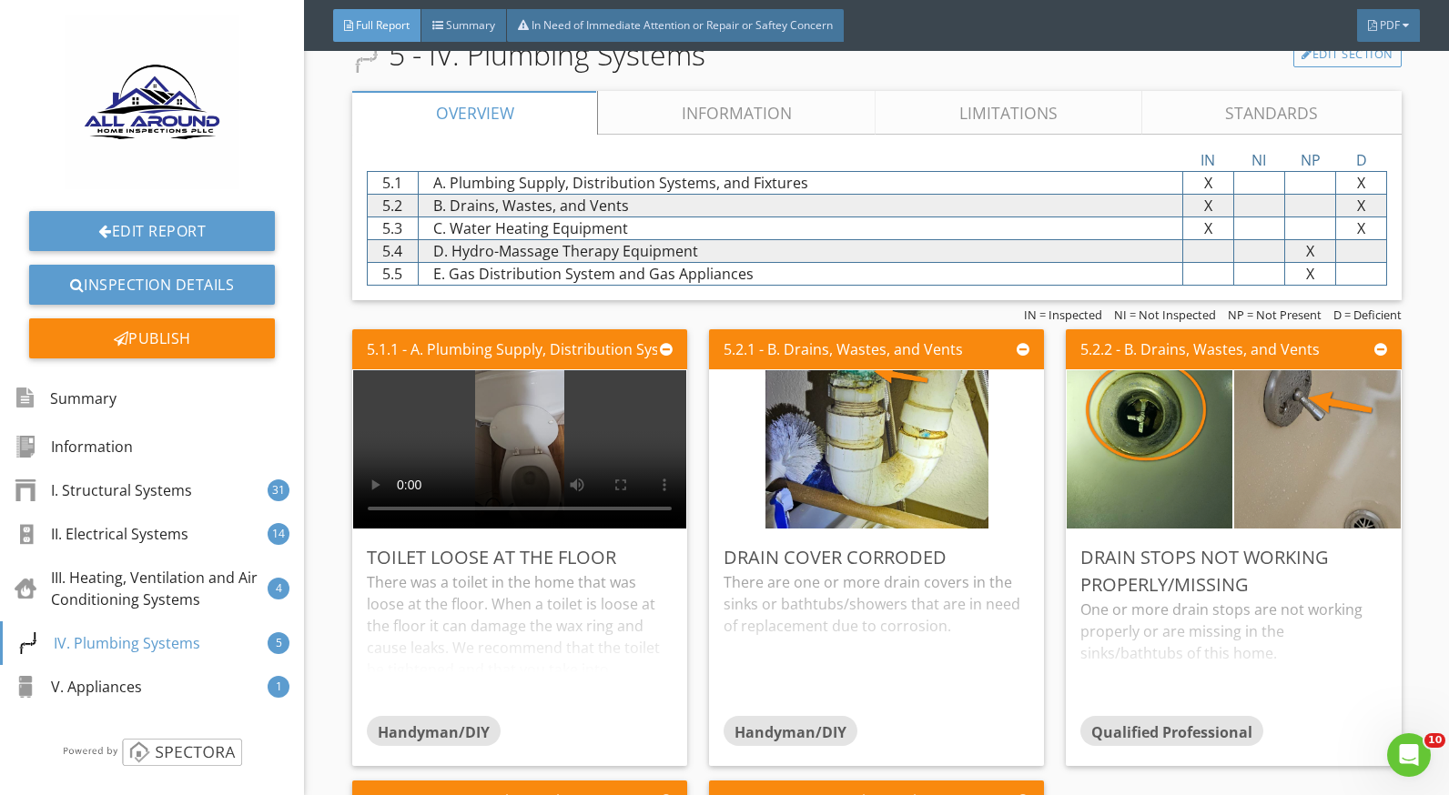
click at [1009, 111] on link "Limitations" at bounding box center [1009, 113] width 266 height 44
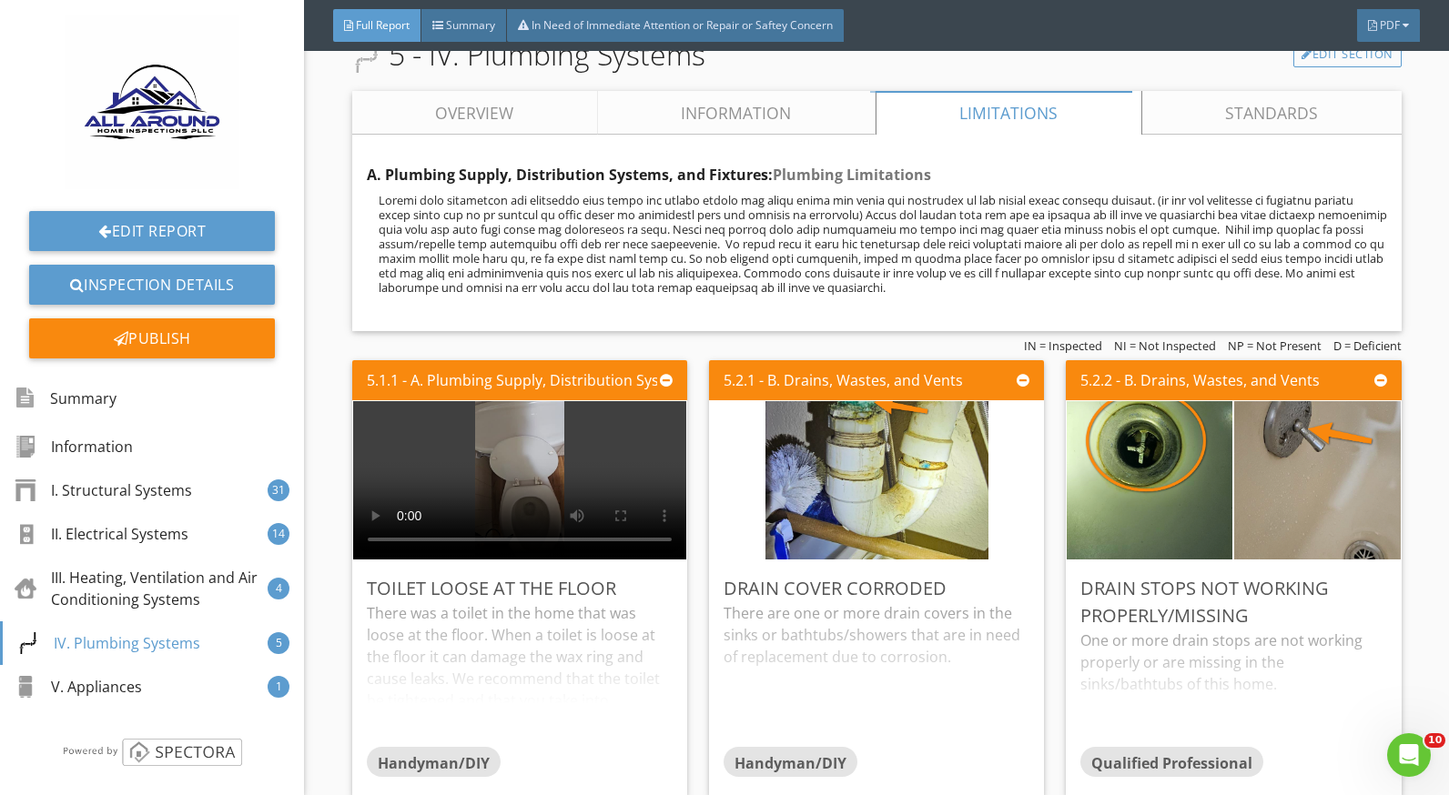
click at [502, 116] on link "Overview" at bounding box center [475, 113] width 246 height 44
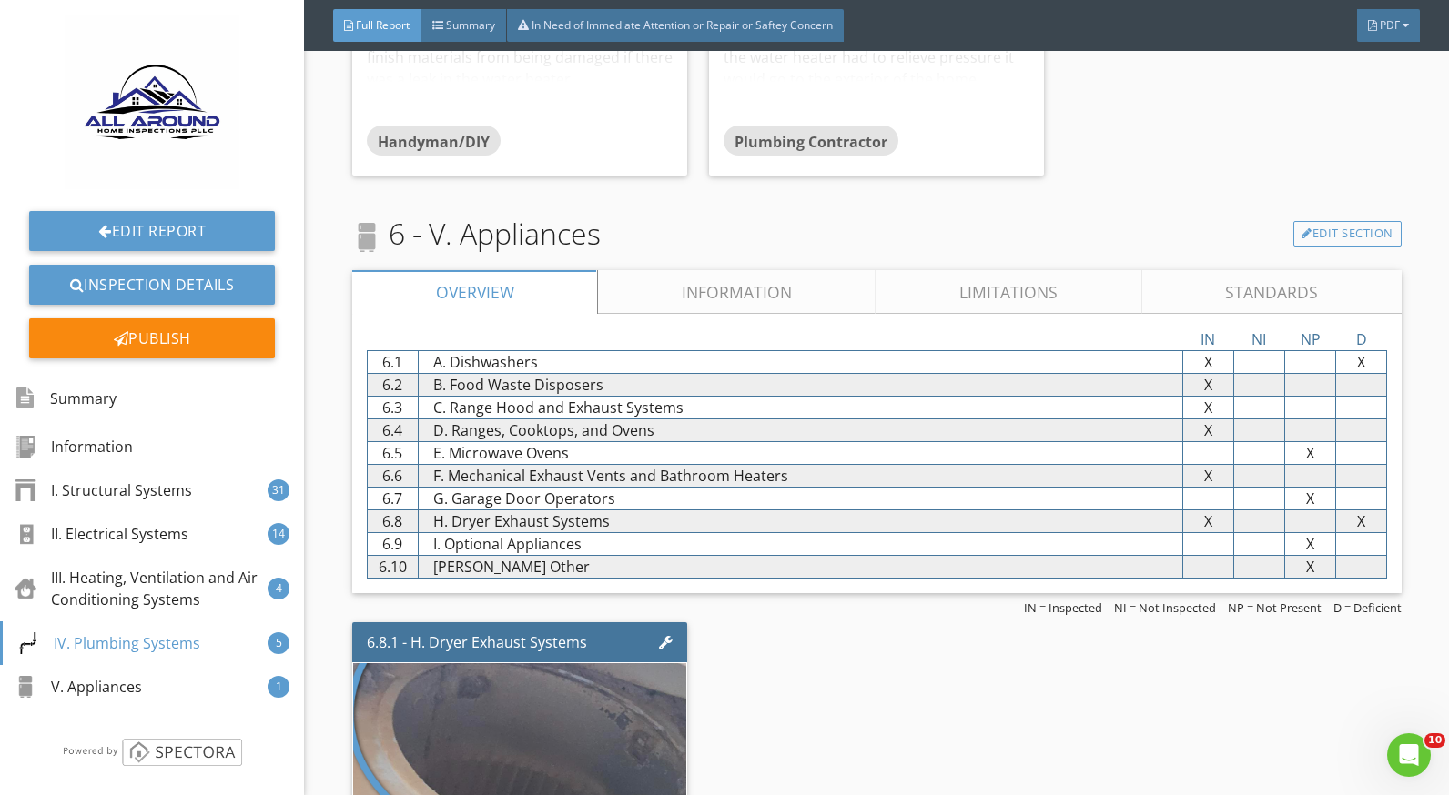
scroll to position [11558, 0]
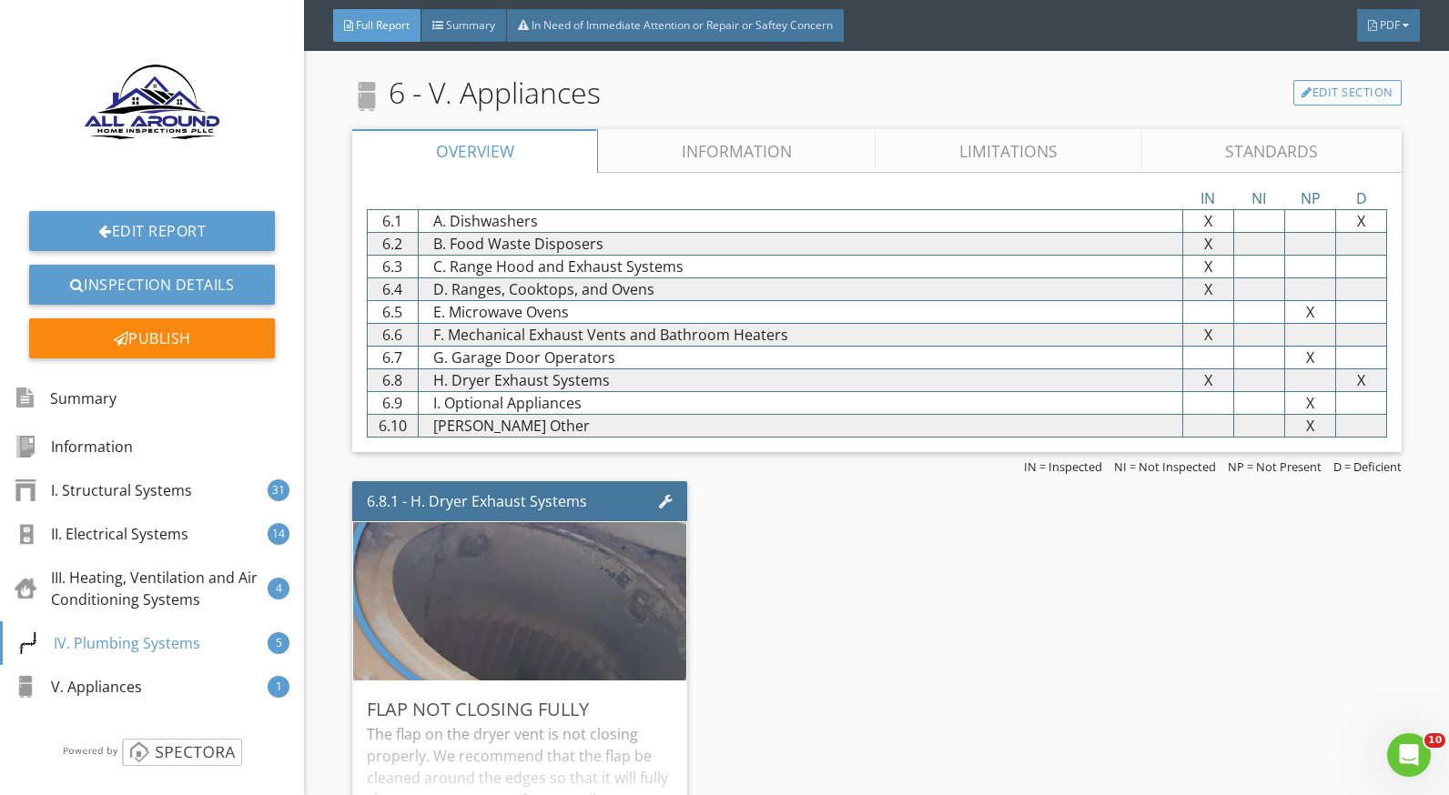
click at [782, 142] on link "Information" at bounding box center [737, 151] width 278 height 44
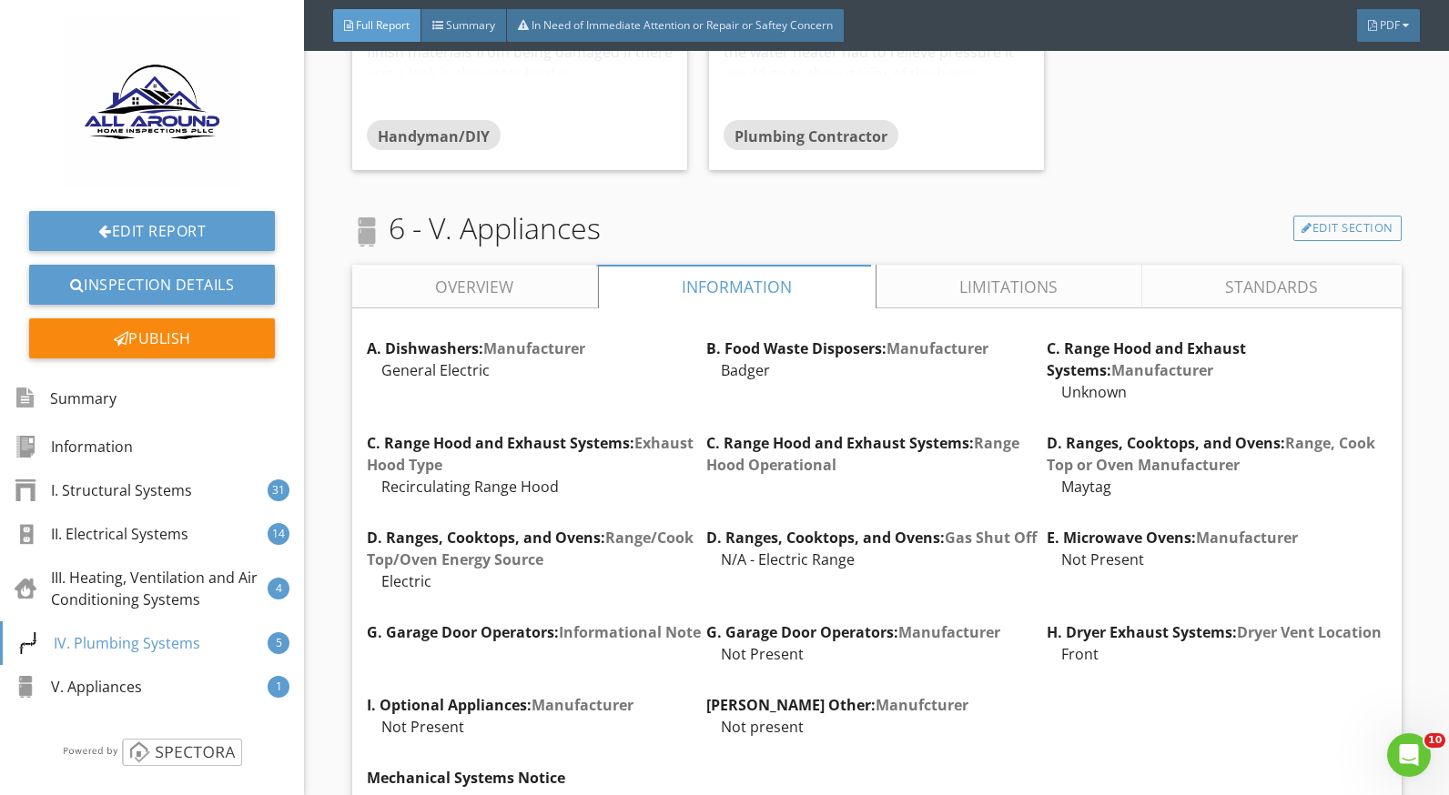
click at [961, 280] on link "Limitations" at bounding box center [1009, 287] width 266 height 44
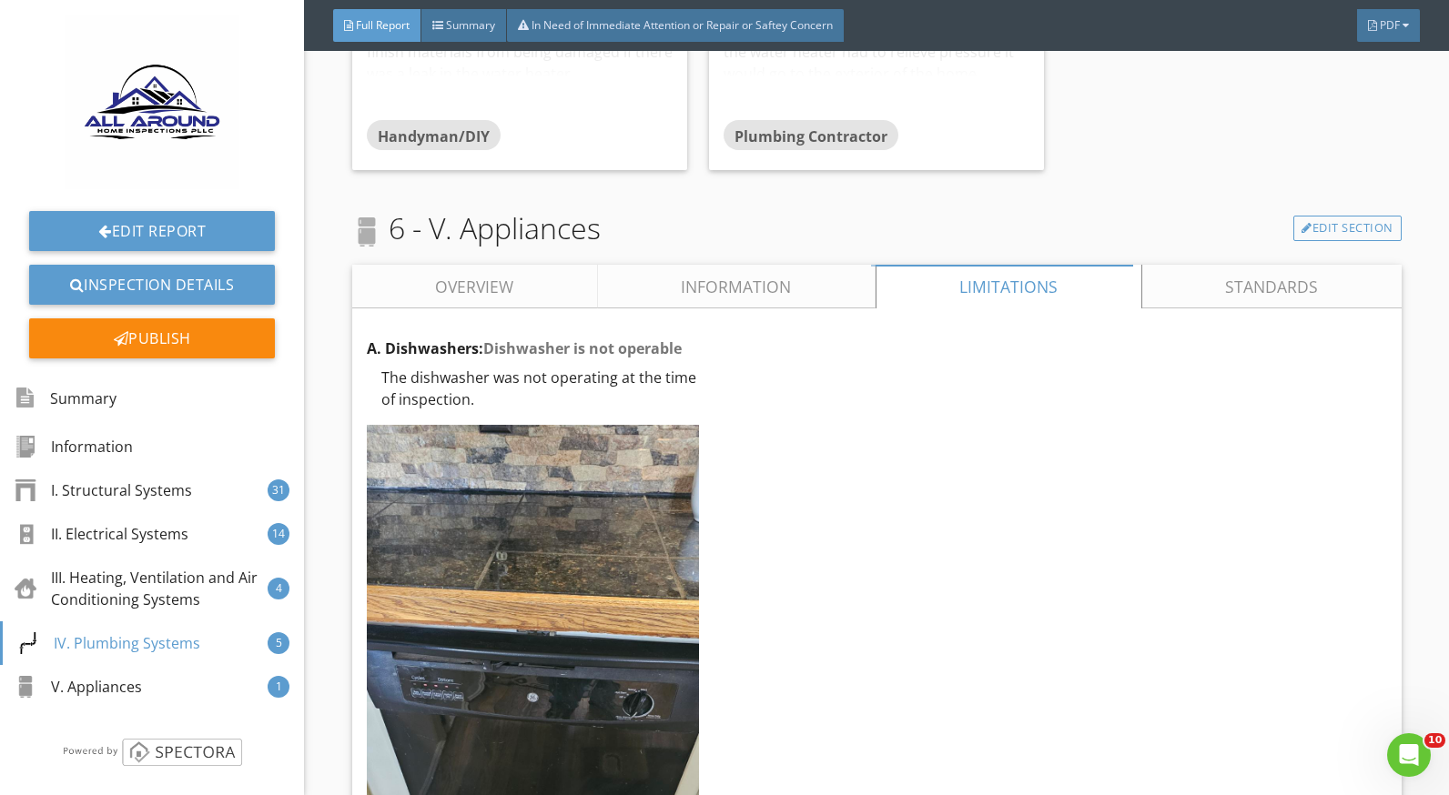
click at [509, 284] on link "Overview" at bounding box center [475, 287] width 246 height 44
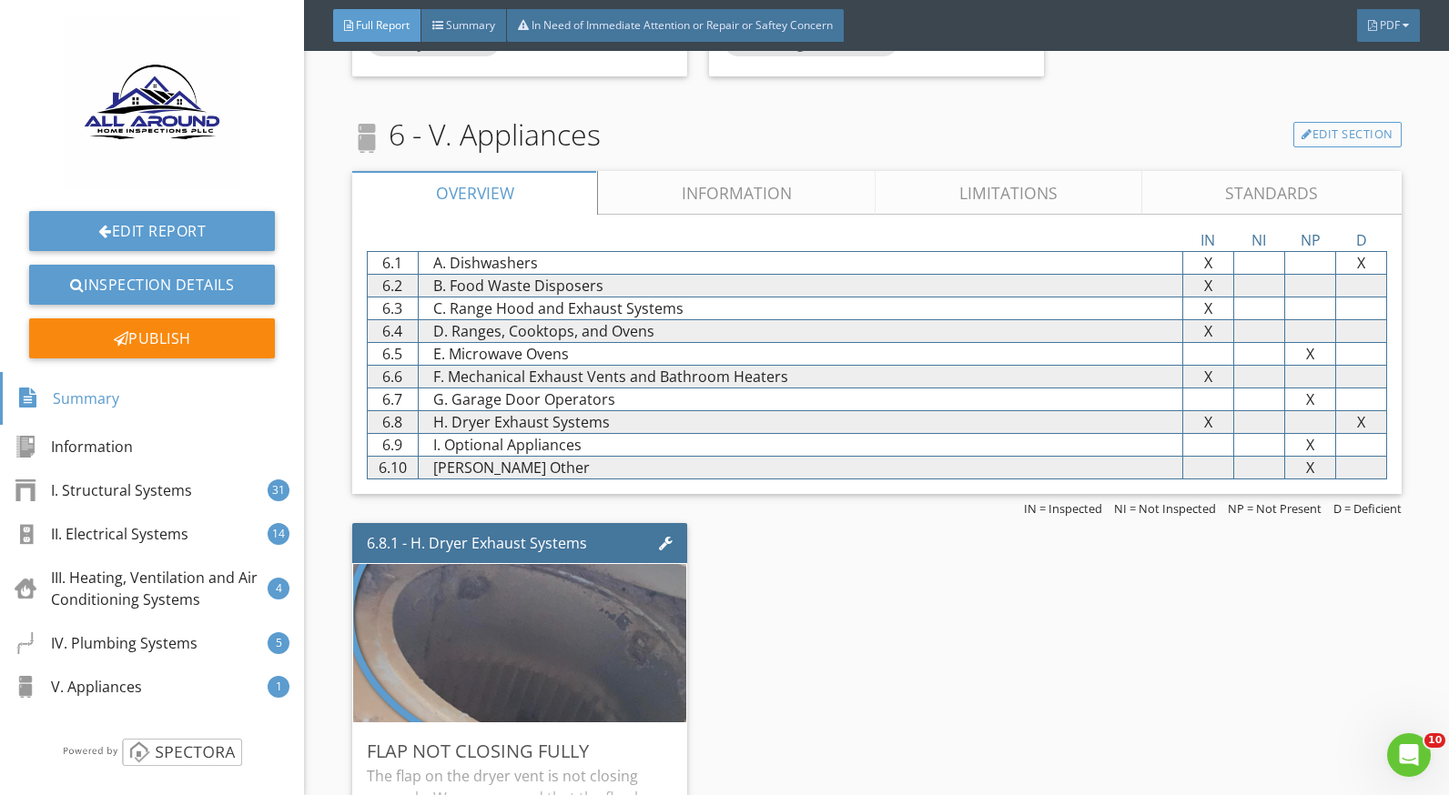
scroll to position [11696, 0]
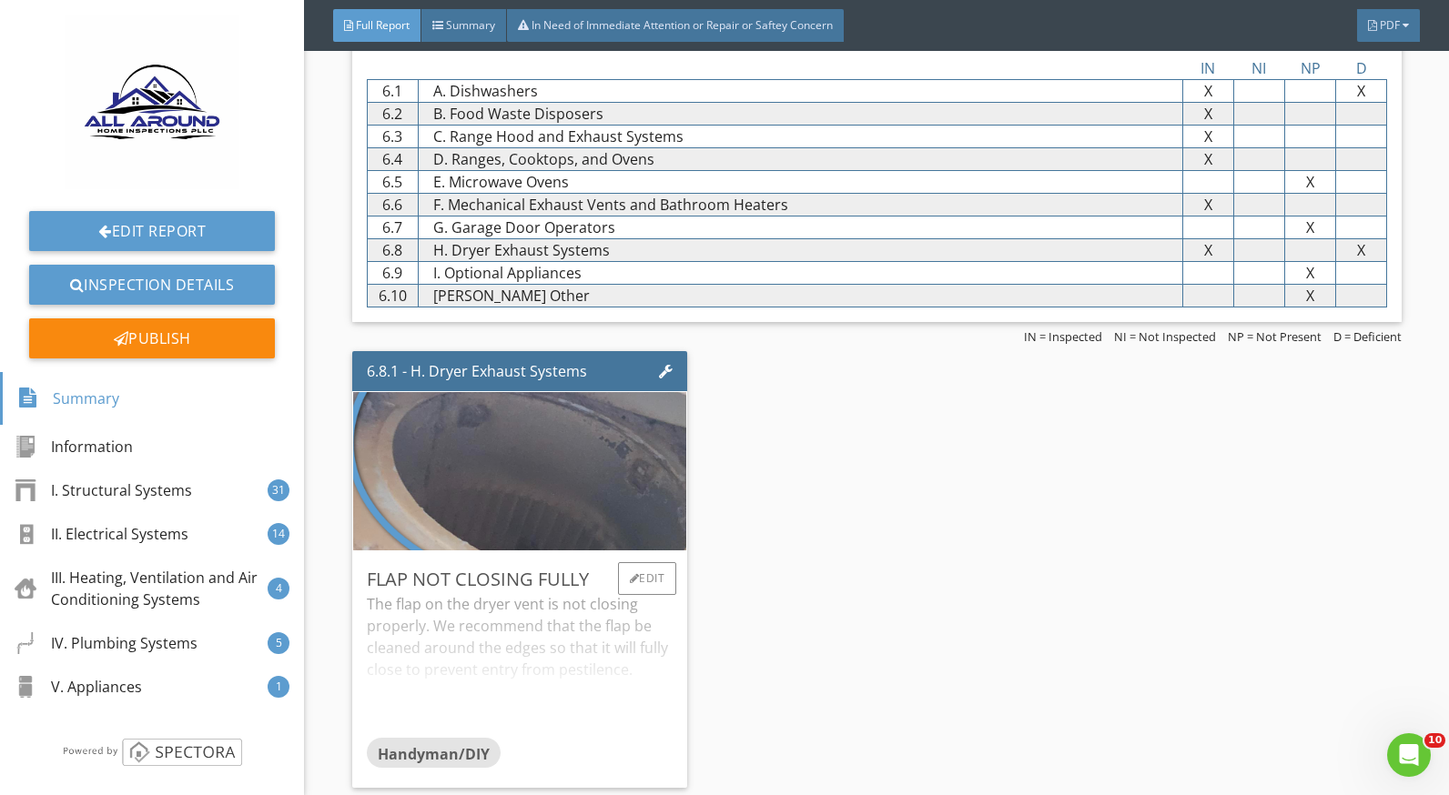
click at [464, 609] on div "The flap on the dryer vent is not closing properly. We recommend that the flap …" at bounding box center [520, 665] width 306 height 144
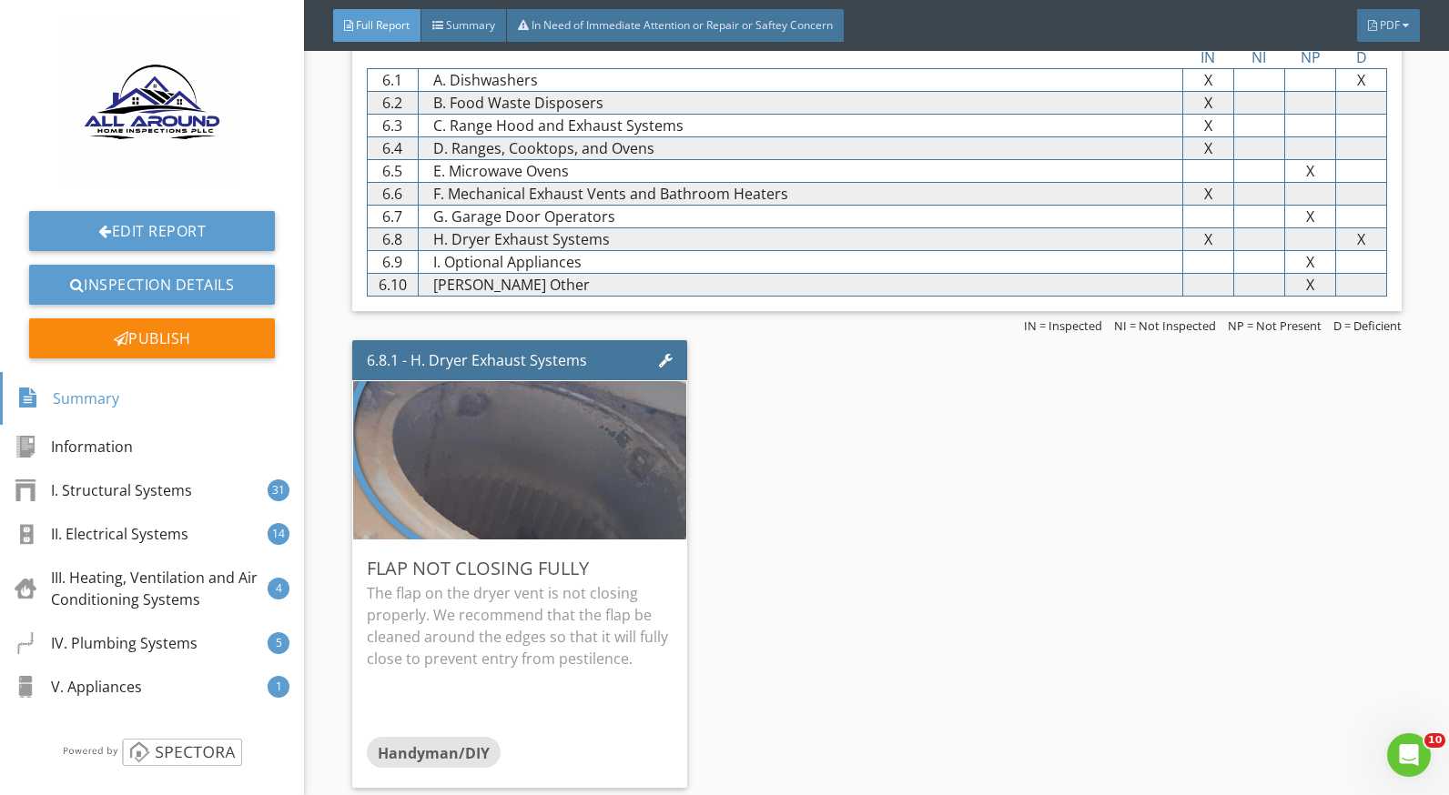
scroll to position [11712, 0]
click at [630, 562] on div at bounding box center [635, 567] width 10 height 11
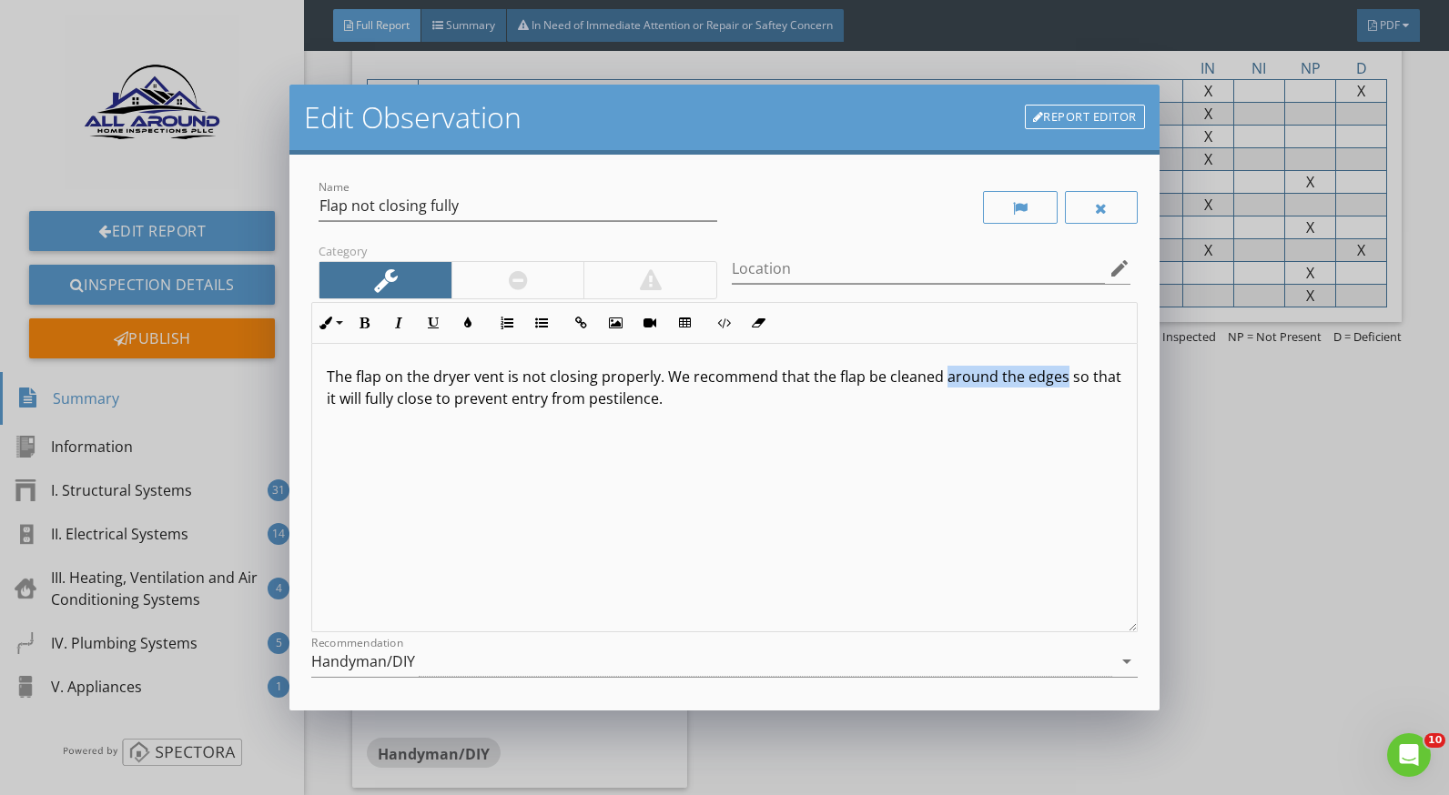
drag, startPoint x: 939, startPoint y: 379, endPoint x: 1059, endPoint y: 379, distance: 120.1
click at [1059, 379] on p "The flap on the dryer vent is not closing properly. We recommend that the flap …" at bounding box center [724, 388] width 795 height 44
click at [1073, 406] on p "The flap on the dryer vent is not closing properly. We recommend that the flap …" at bounding box center [724, 388] width 795 height 44
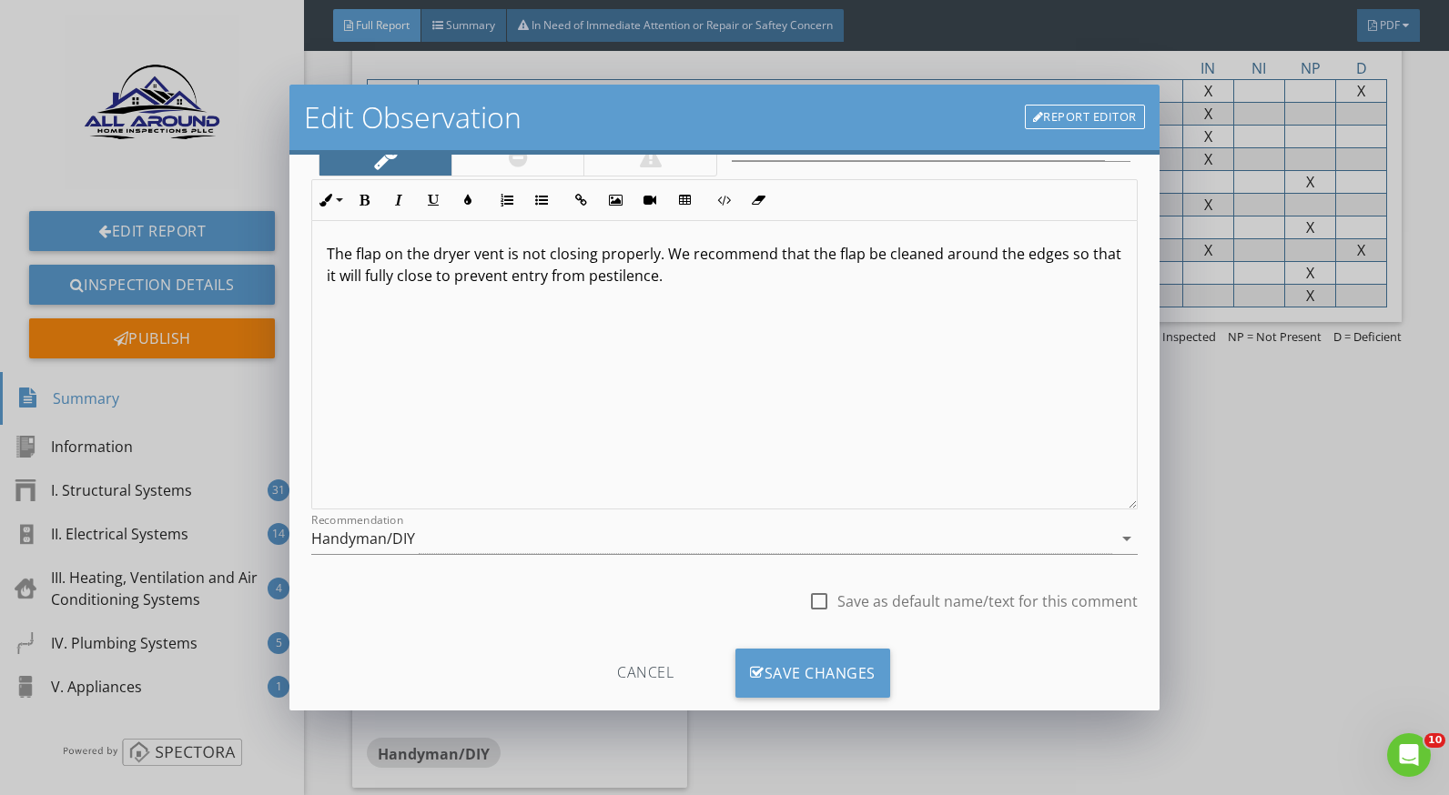
scroll to position [159, 0]
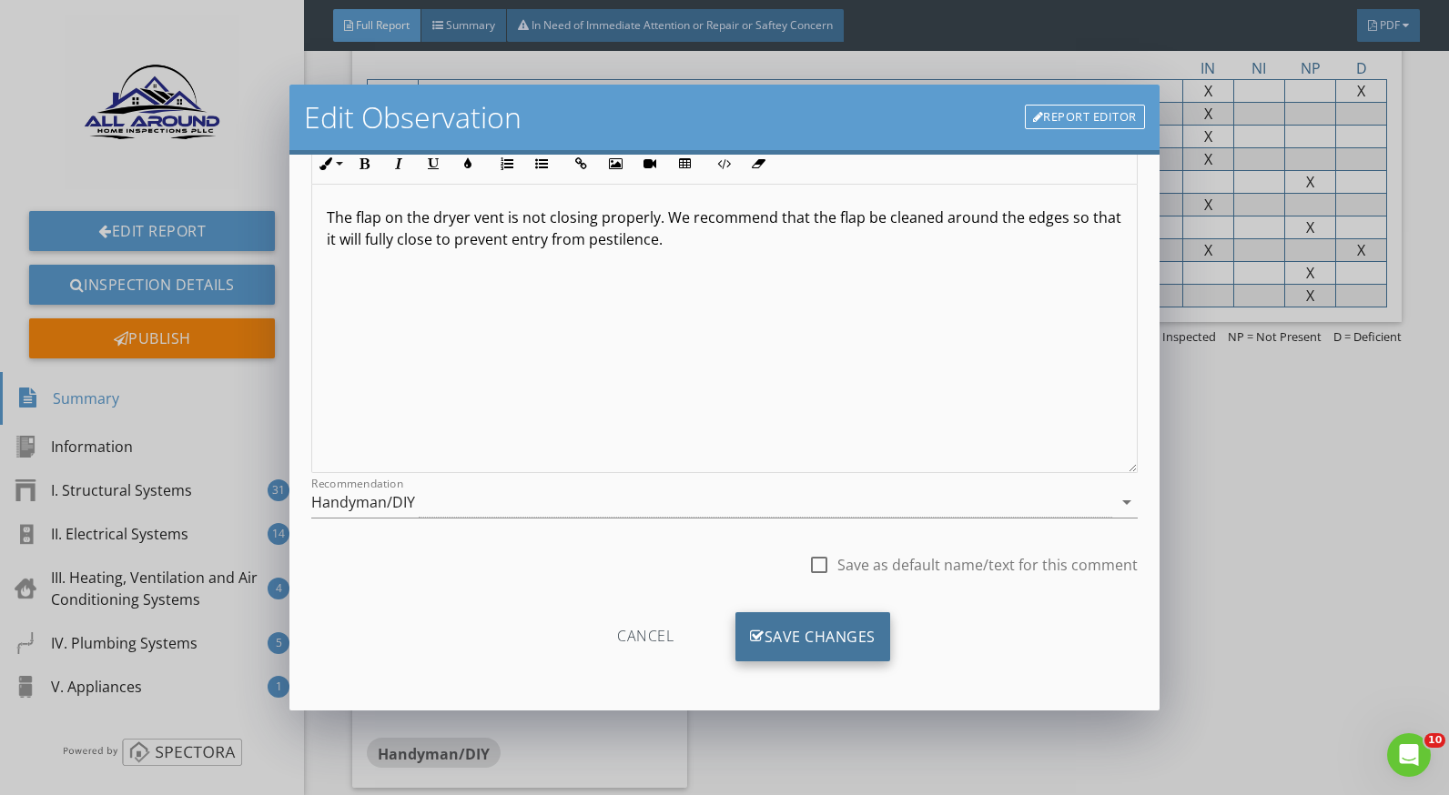
click at [815, 614] on div "Save Changes" at bounding box center [812, 637] width 155 height 49
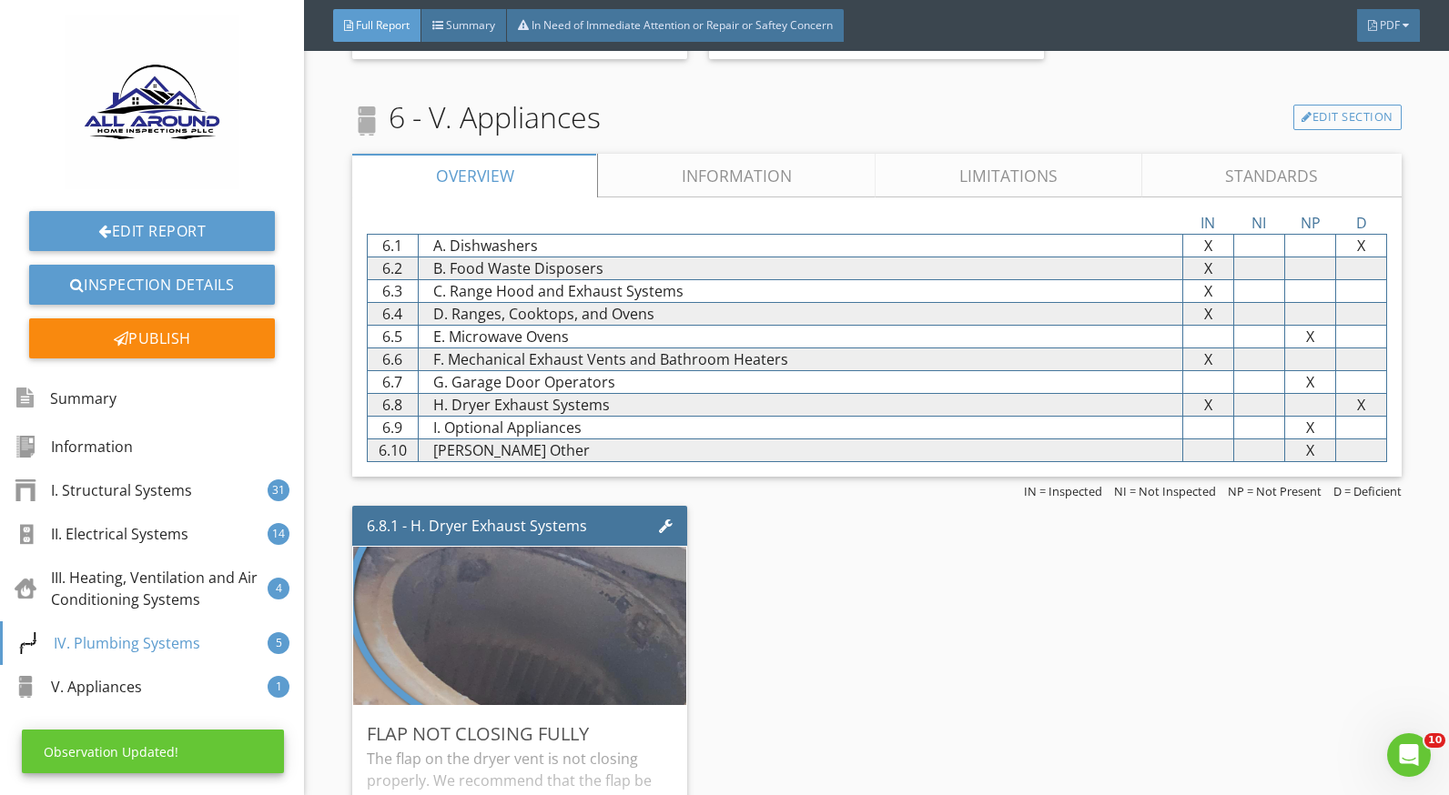
scroll to position [11520, 0]
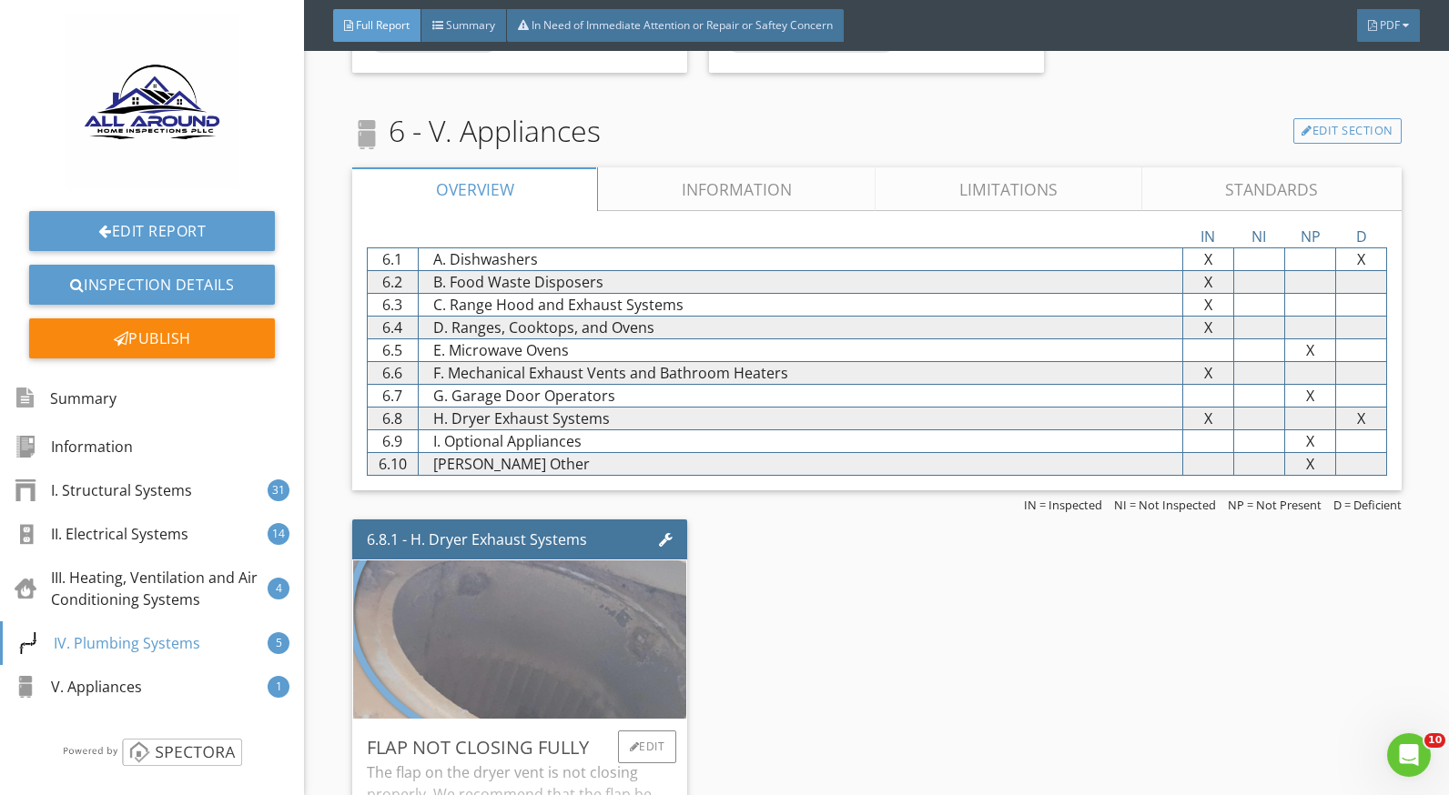
click at [597, 640] on img at bounding box center [520, 640] width 528 height 396
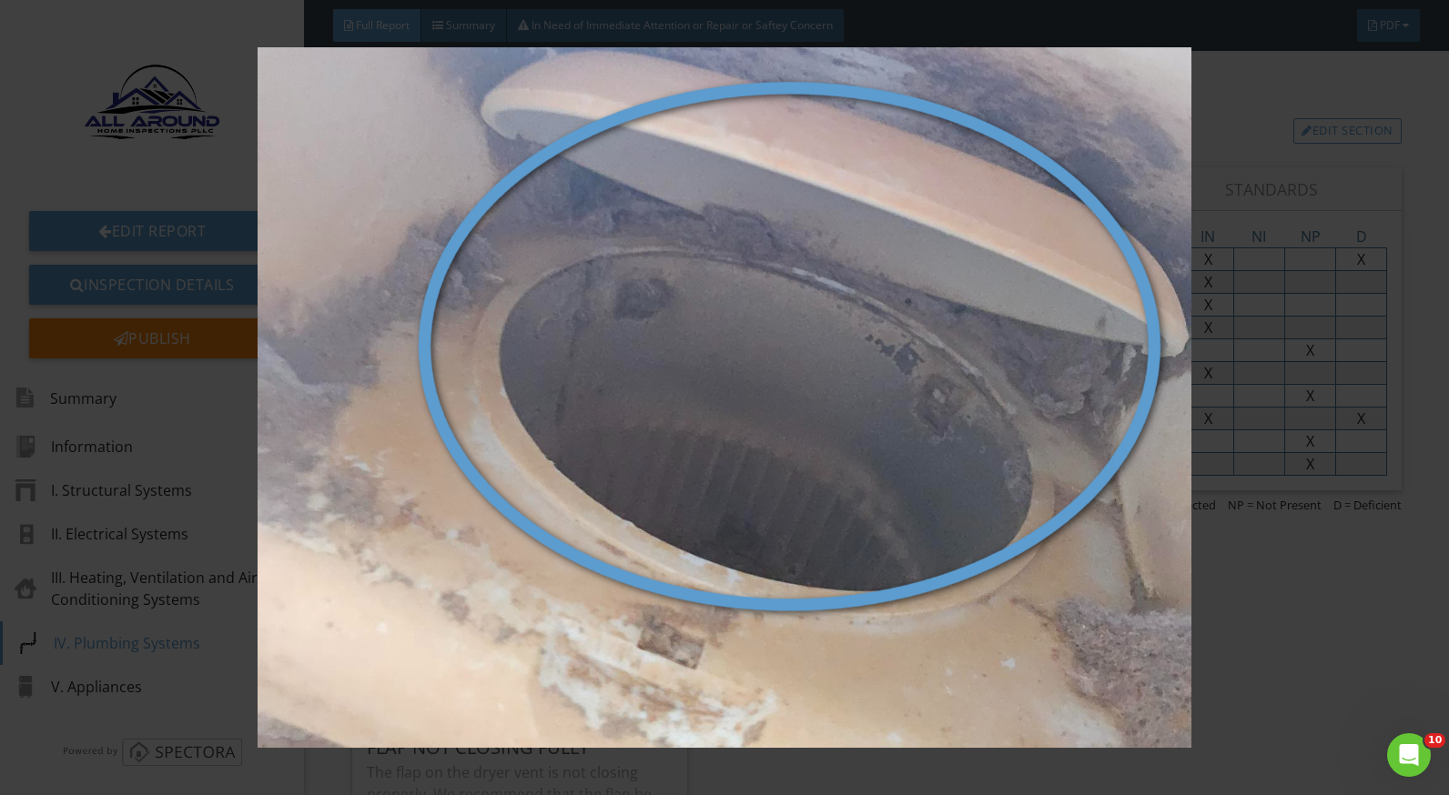
click at [1318, 651] on img at bounding box center [724, 397] width 1321 height 701
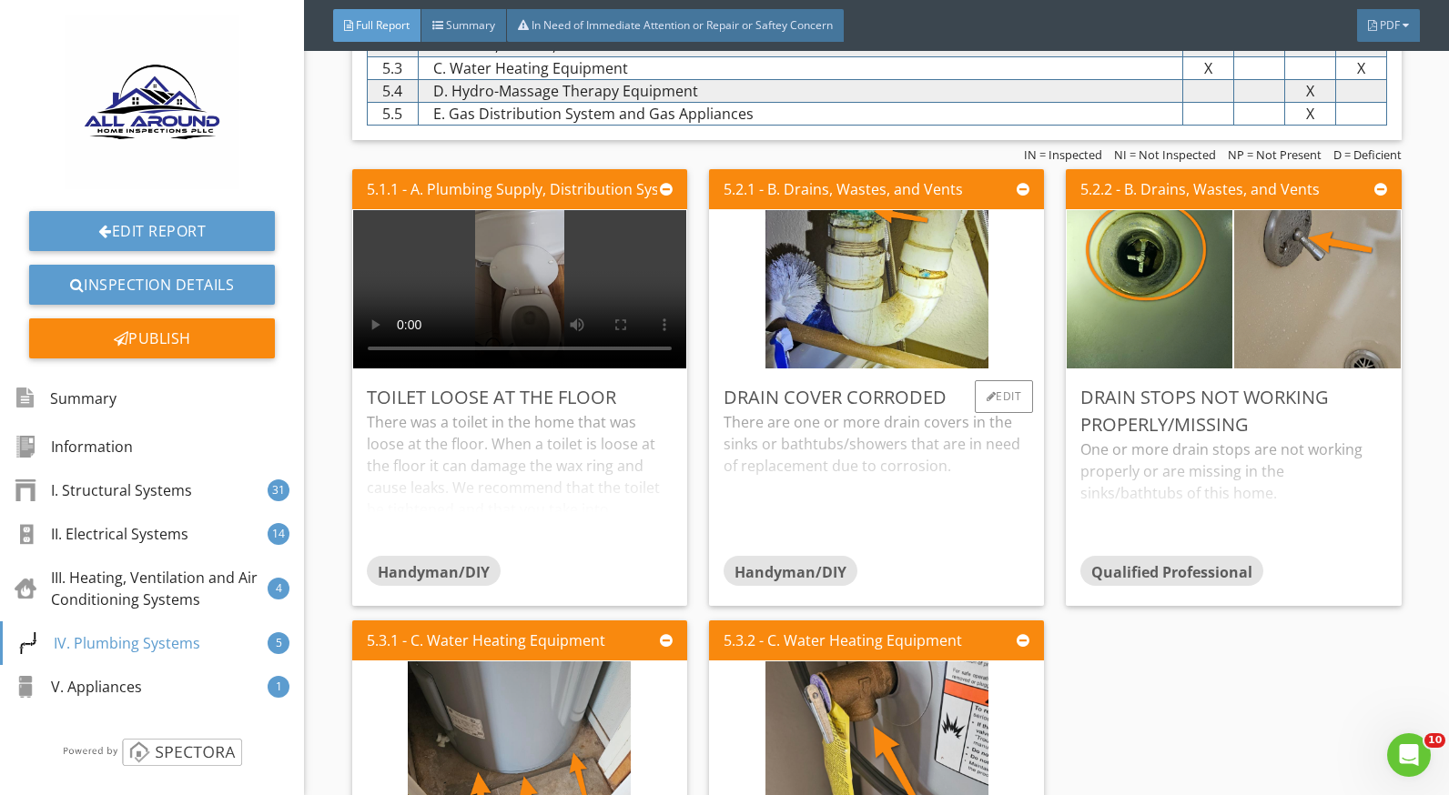
scroll to position [10519, 0]
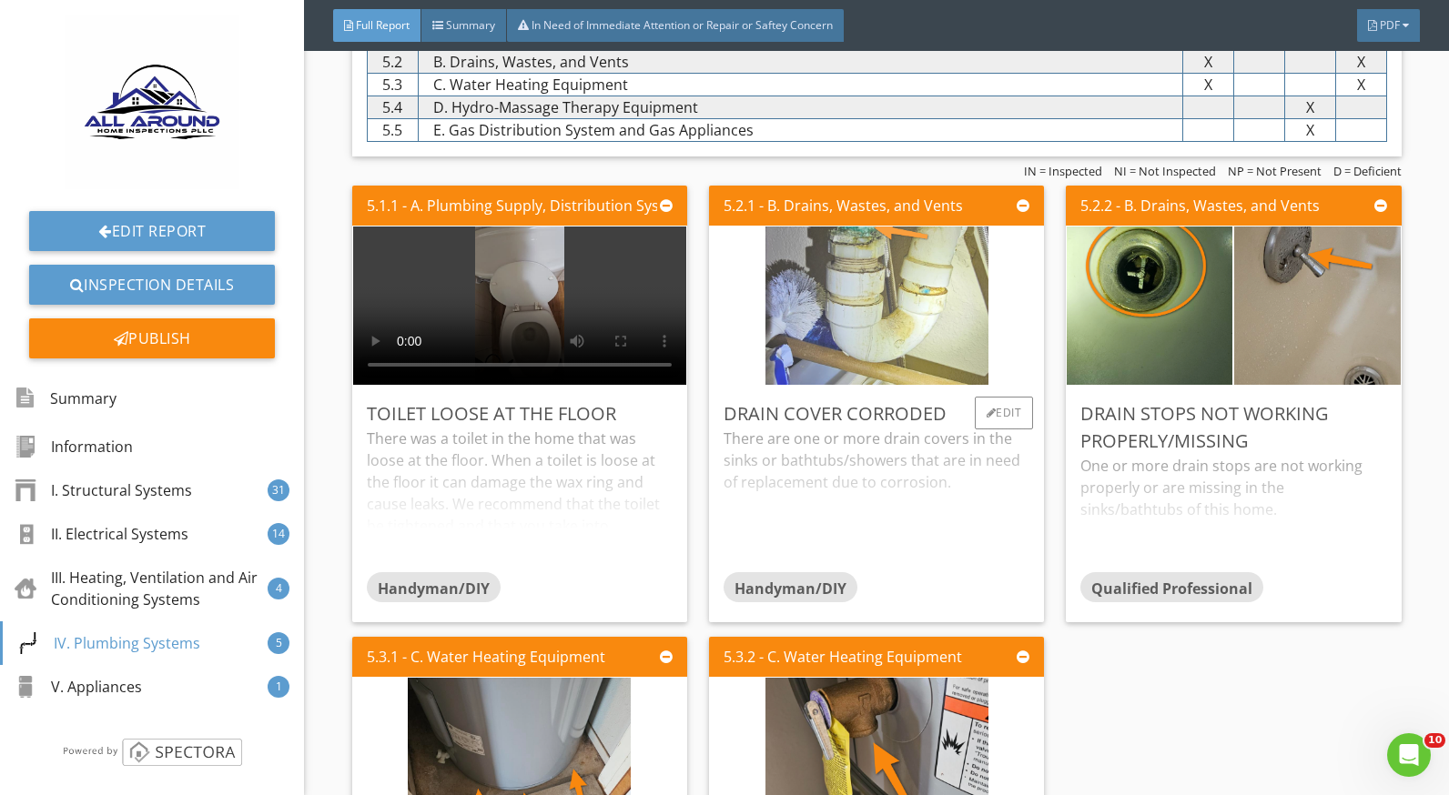
click at [826, 319] on img at bounding box center [876, 306] width 223 height 396
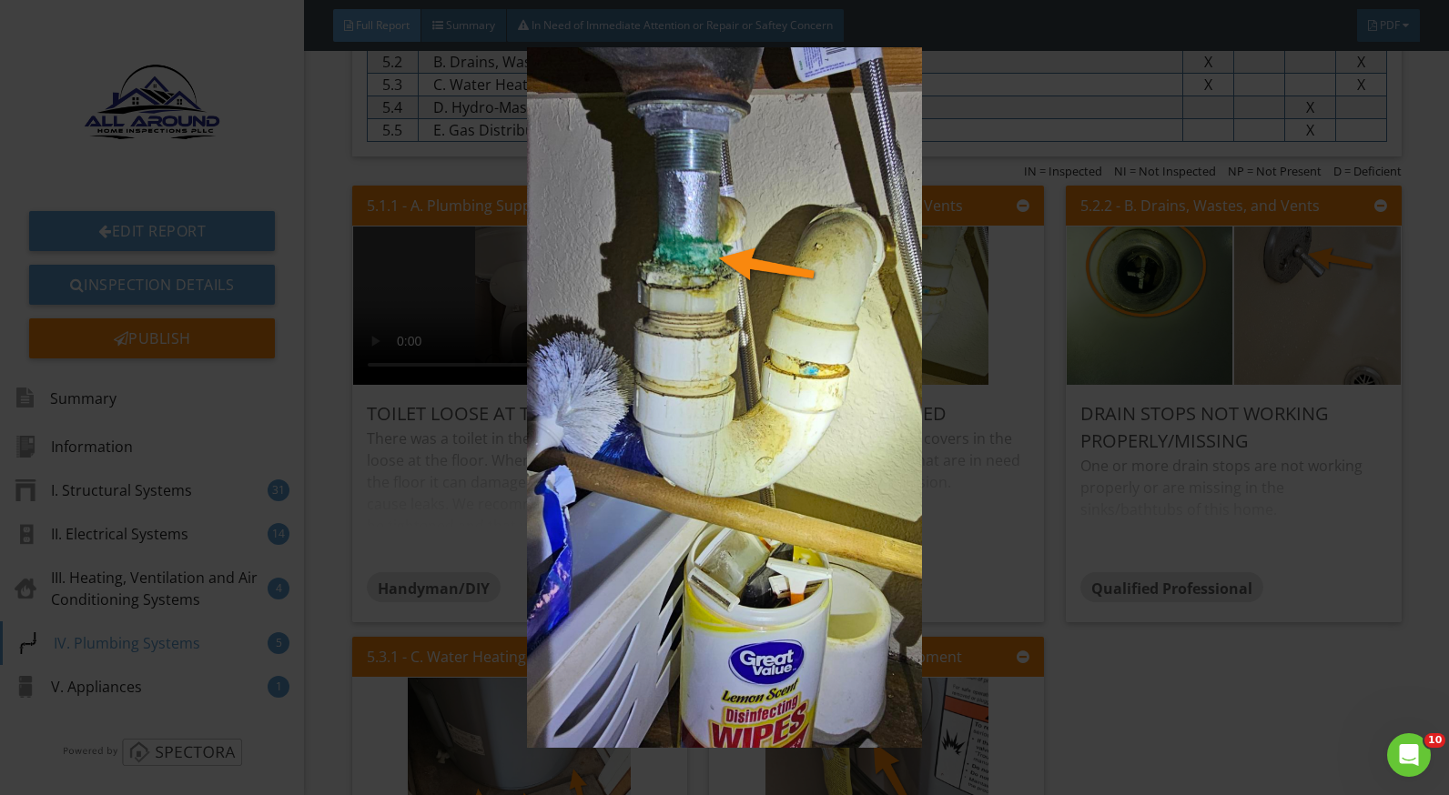
click at [992, 447] on img at bounding box center [724, 397] width 1321 height 701
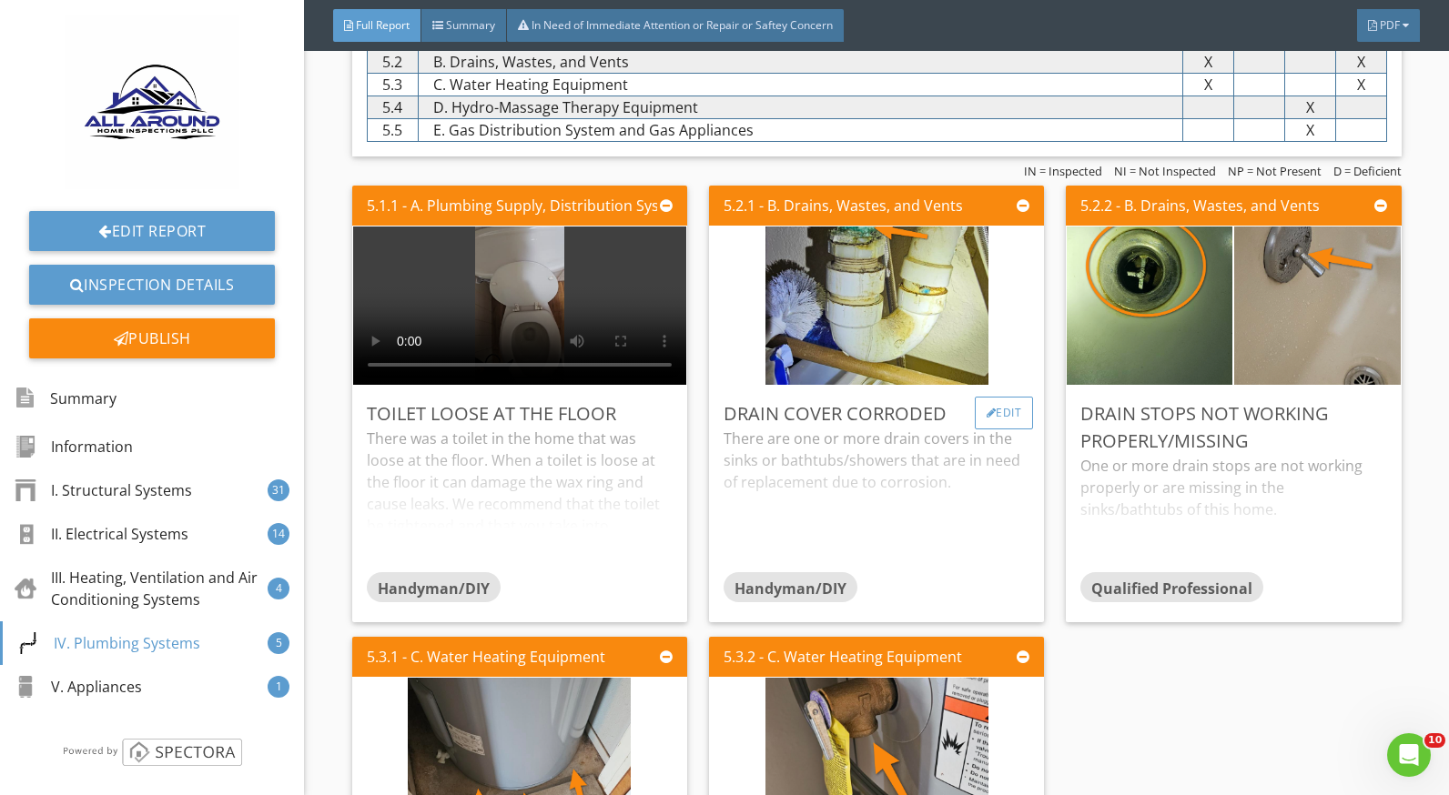
click at [988, 408] on div "Edit" at bounding box center [1004, 413] width 59 height 33
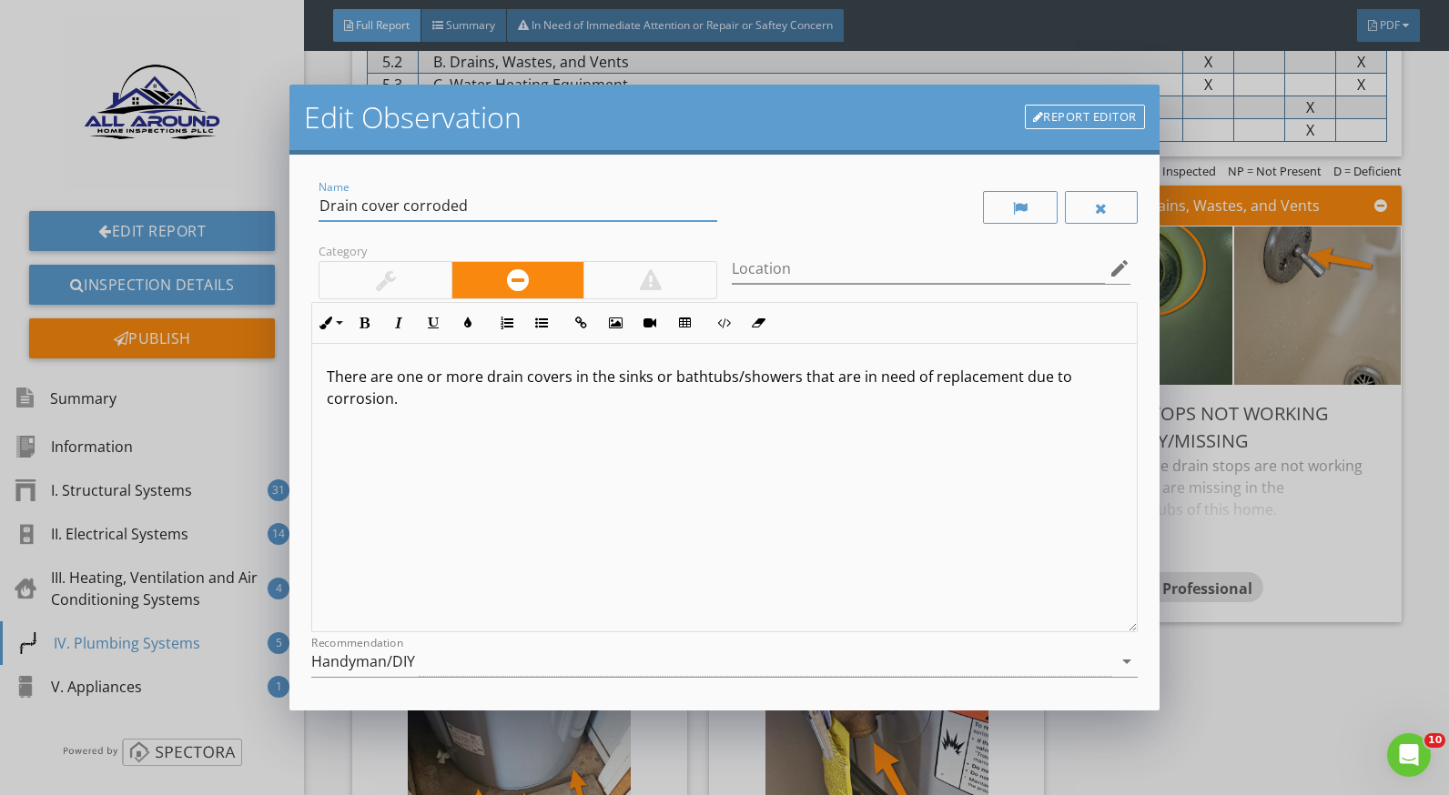
drag, startPoint x: 400, startPoint y: 203, endPoint x: 361, endPoint y: 205, distance: 38.3
click at [361, 205] on input "Drain cover corroded" at bounding box center [518, 206] width 399 height 30
click at [453, 204] on input "Drain corroded" at bounding box center [518, 206] width 399 height 30
type input "Drain corroded at connection"
drag, startPoint x: 793, startPoint y: 375, endPoint x: 371, endPoint y: 375, distance: 421.4
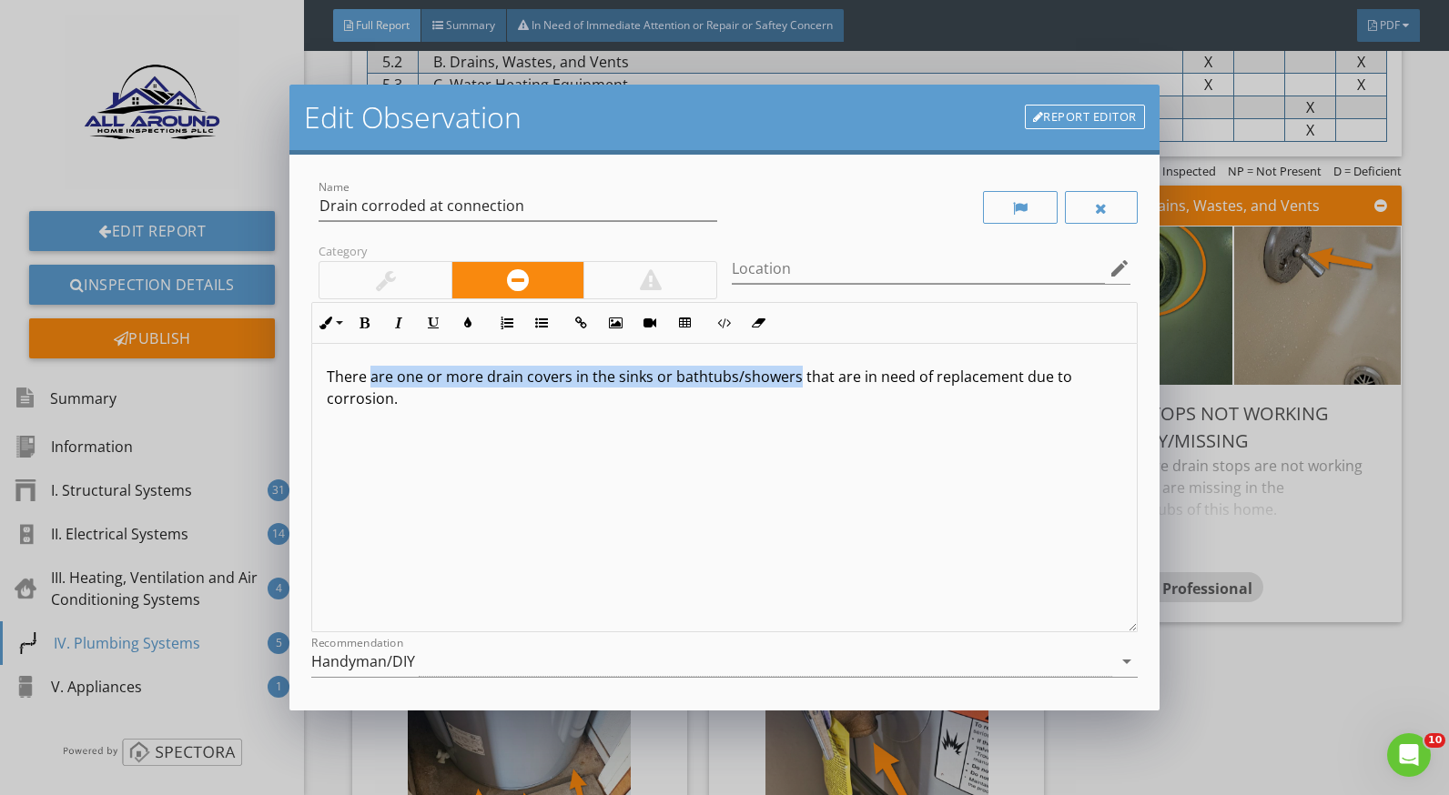
click at [371, 375] on p "There are one or more drain covers in the sinks or bathtubs/showers that are in…" at bounding box center [724, 388] width 795 height 44
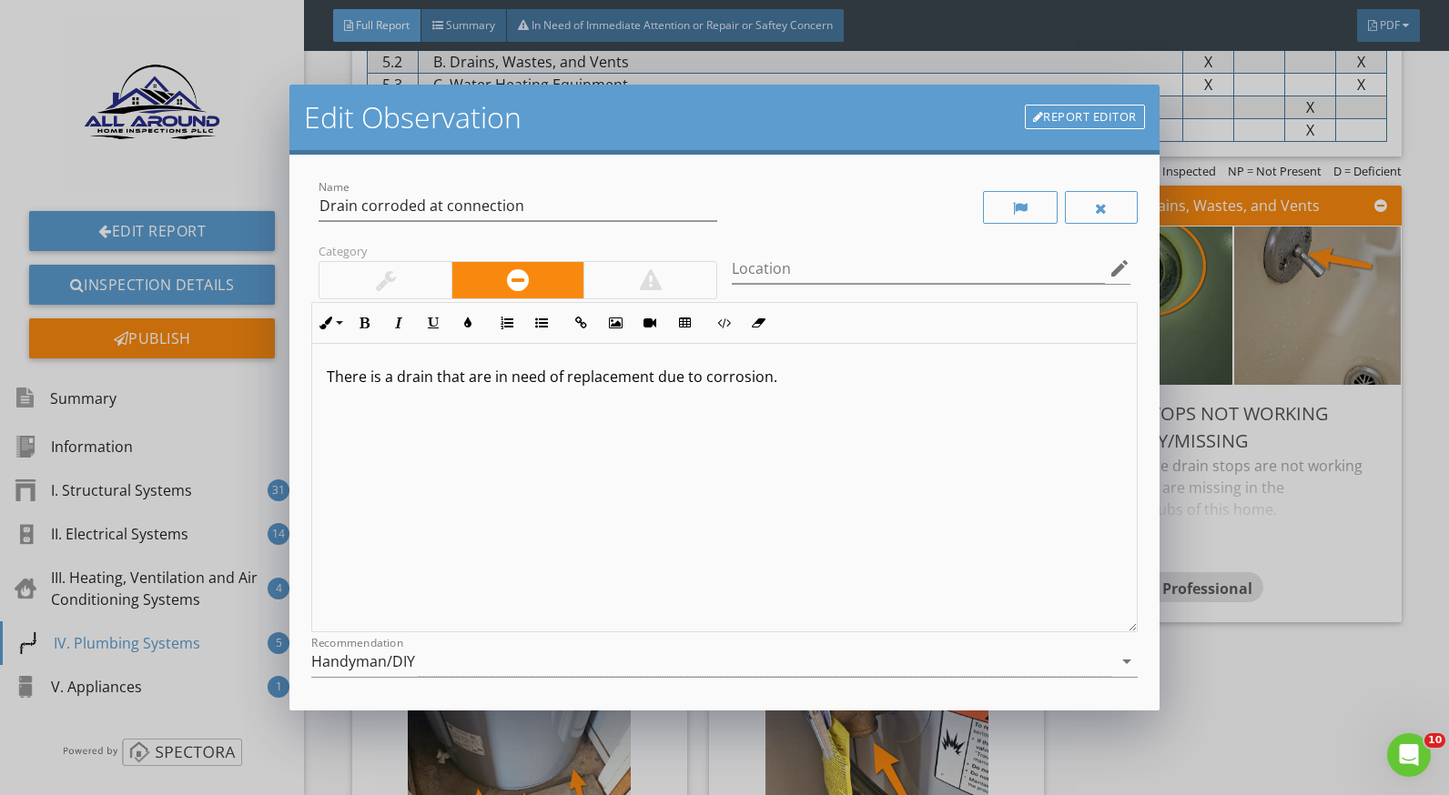
click at [466, 379] on p "There is a drain that are in need of replacement due to corrosion." at bounding box center [724, 377] width 795 height 22
drag, startPoint x: 1070, startPoint y: 374, endPoint x: 766, endPoint y: 385, distance: 304.2
click at [766, 385] on p "There is a drain that is corroded at the connection and will need are in need o…" at bounding box center [724, 377] width 795 height 22
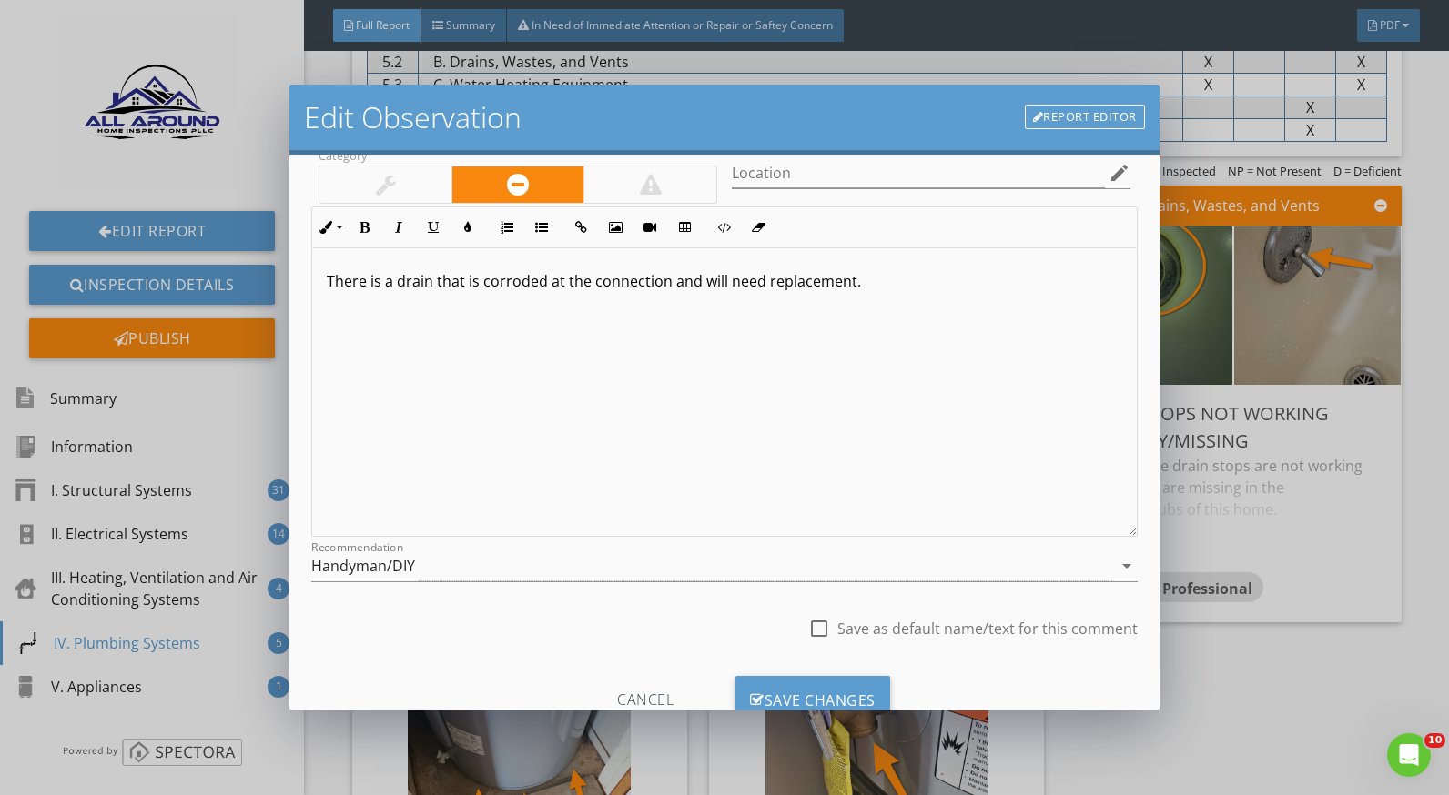
scroll to position [159, 0]
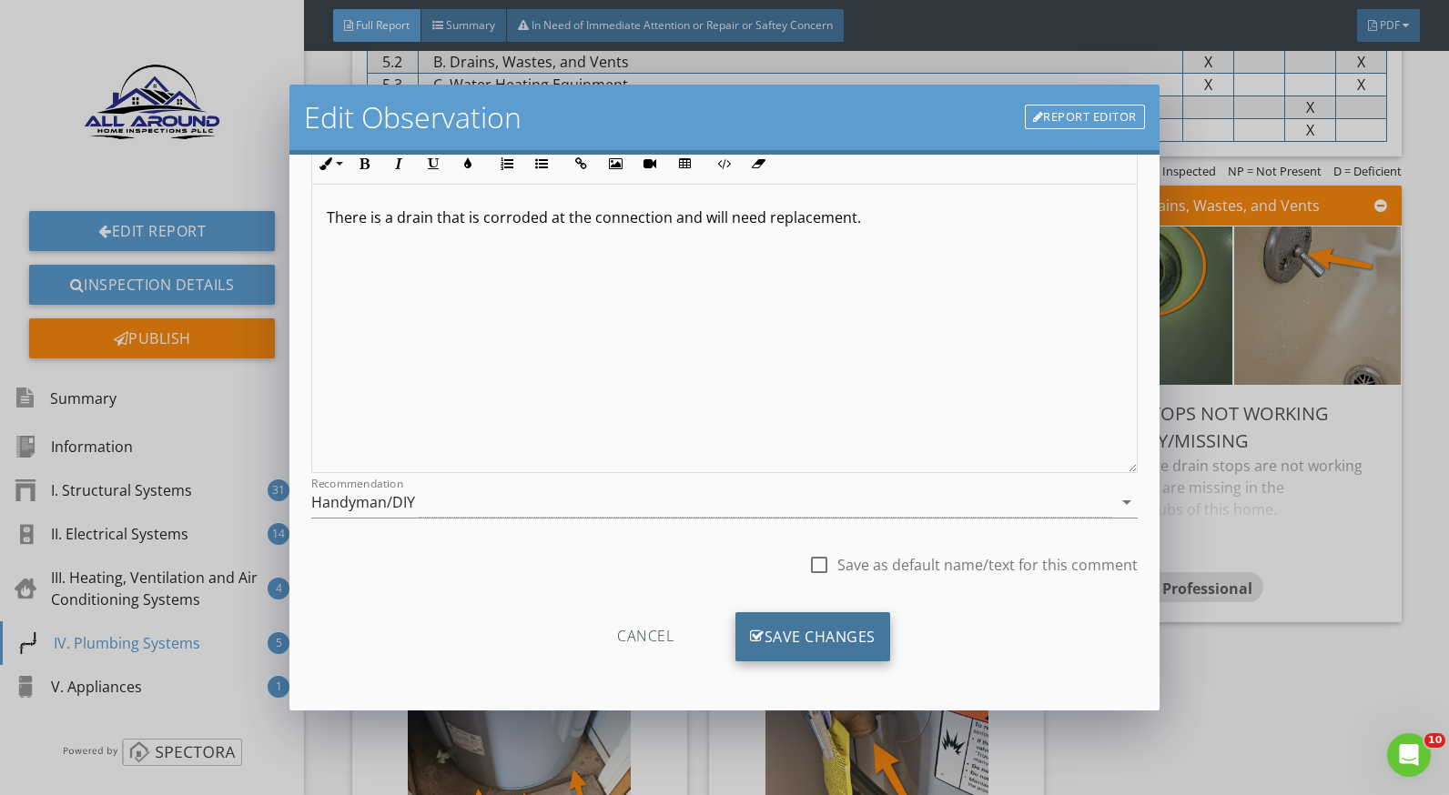
click at [850, 623] on div "Save Changes" at bounding box center [812, 637] width 155 height 49
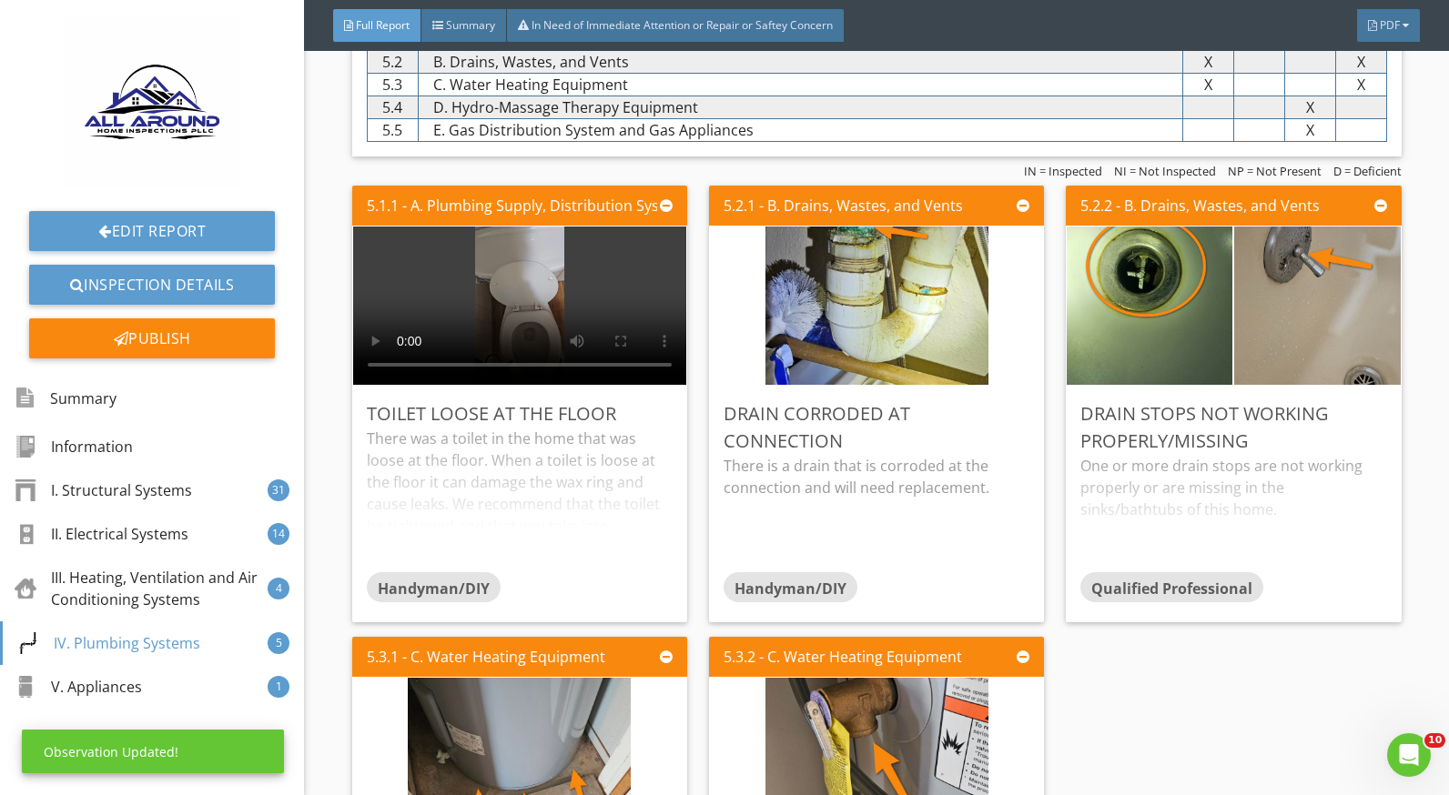
scroll to position [0, 0]
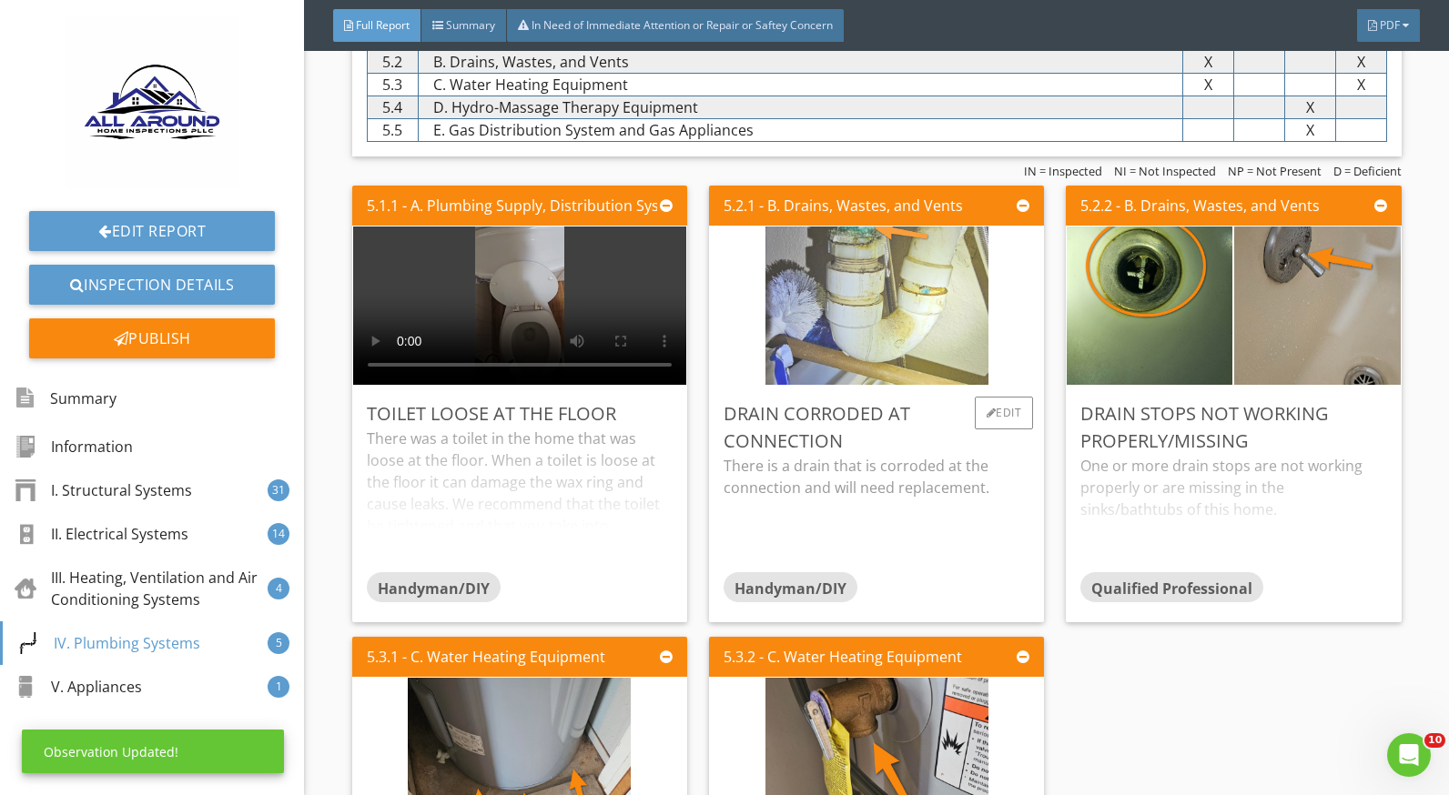
click at [835, 319] on img at bounding box center [876, 306] width 223 height 396
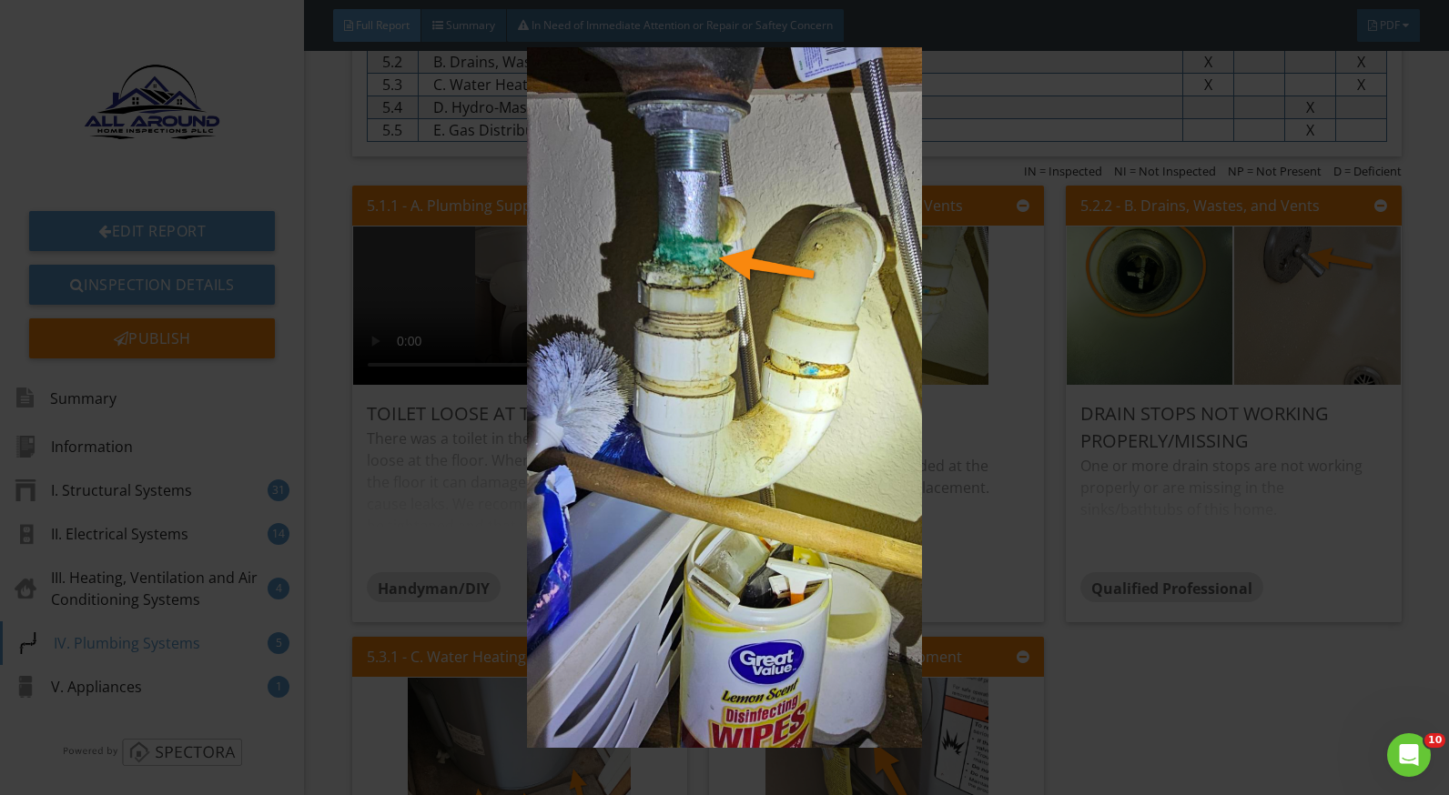
click at [987, 529] on img at bounding box center [724, 397] width 1321 height 701
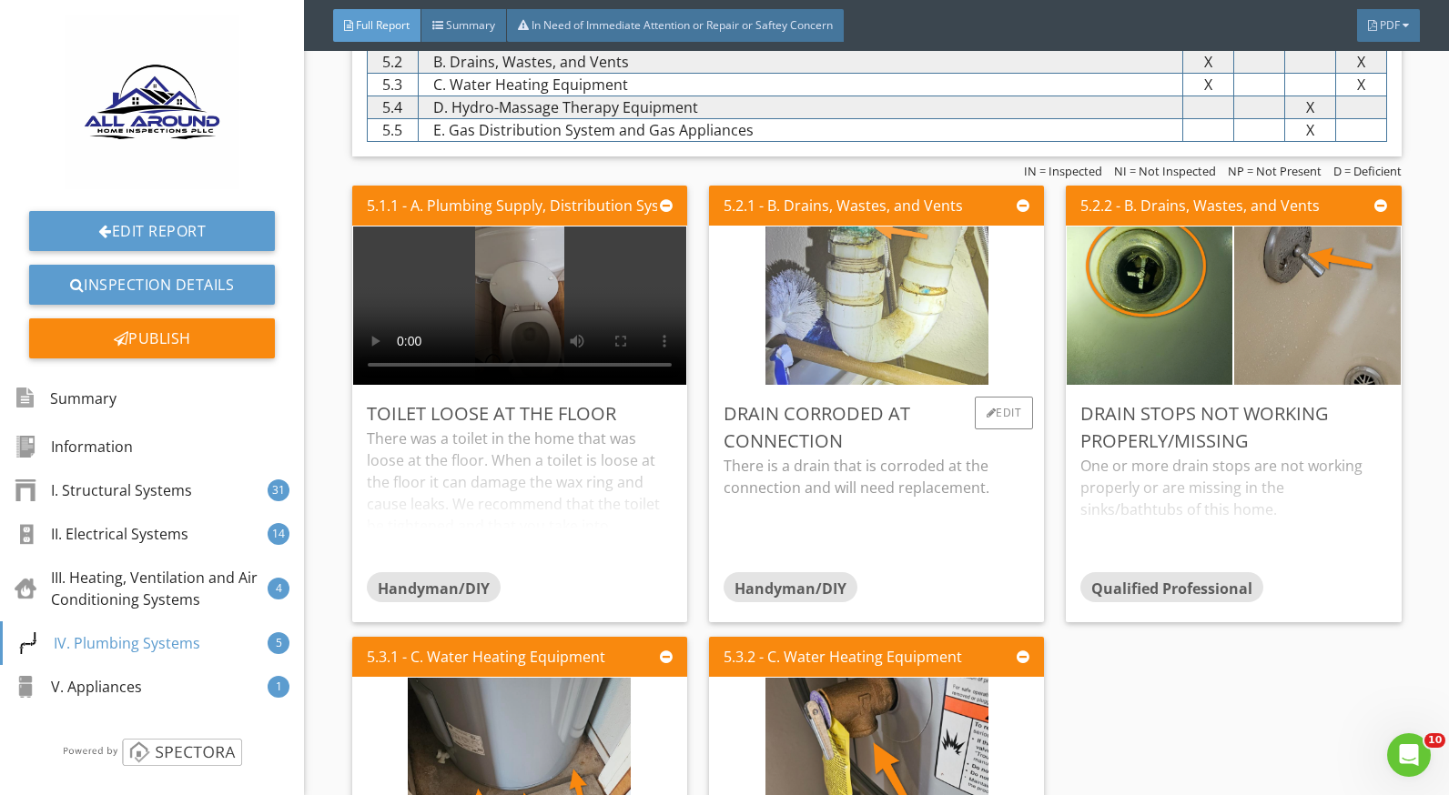
click at [856, 299] on img at bounding box center [876, 306] width 223 height 396
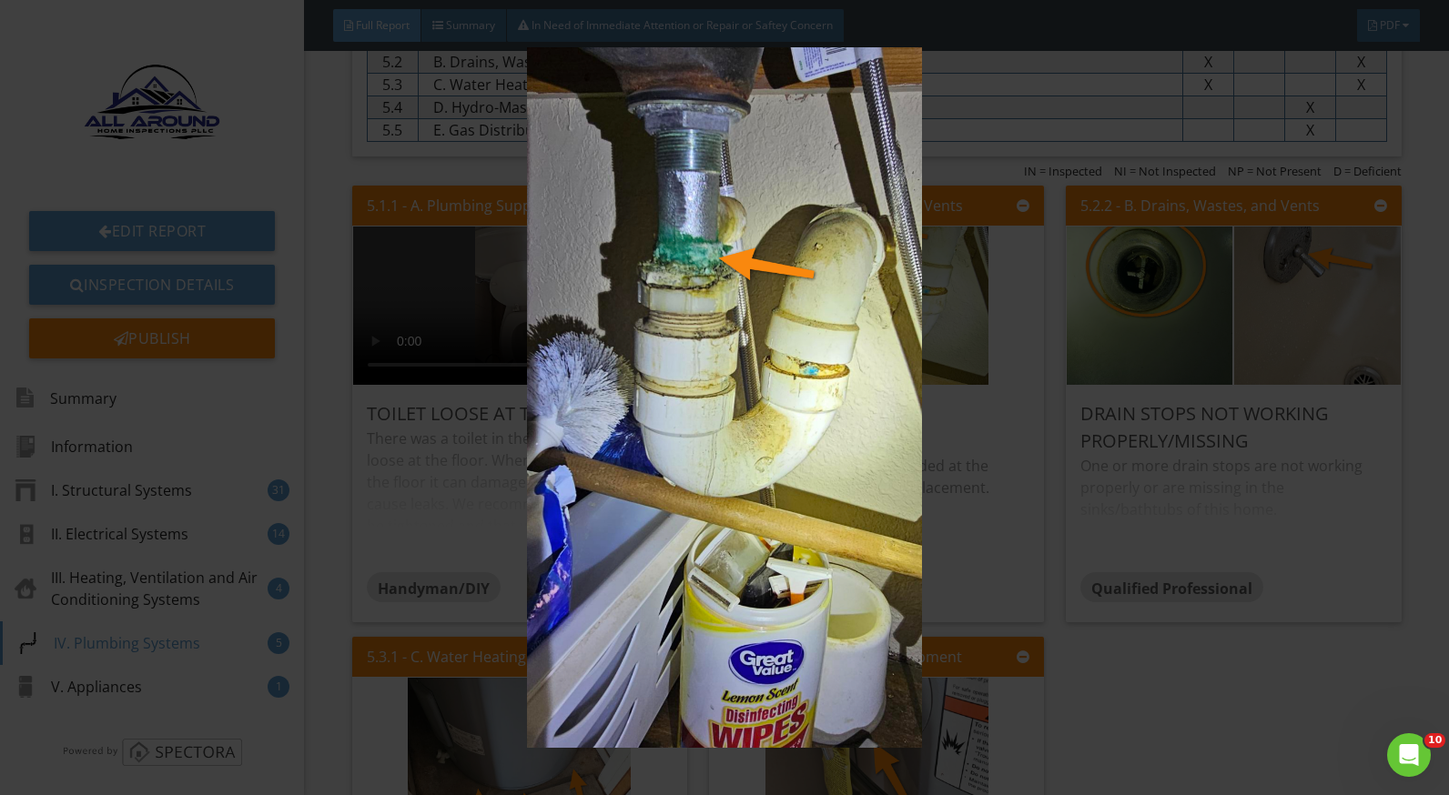
click at [972, 515] on img at bounding box center [724, 397] width 1321 height 701
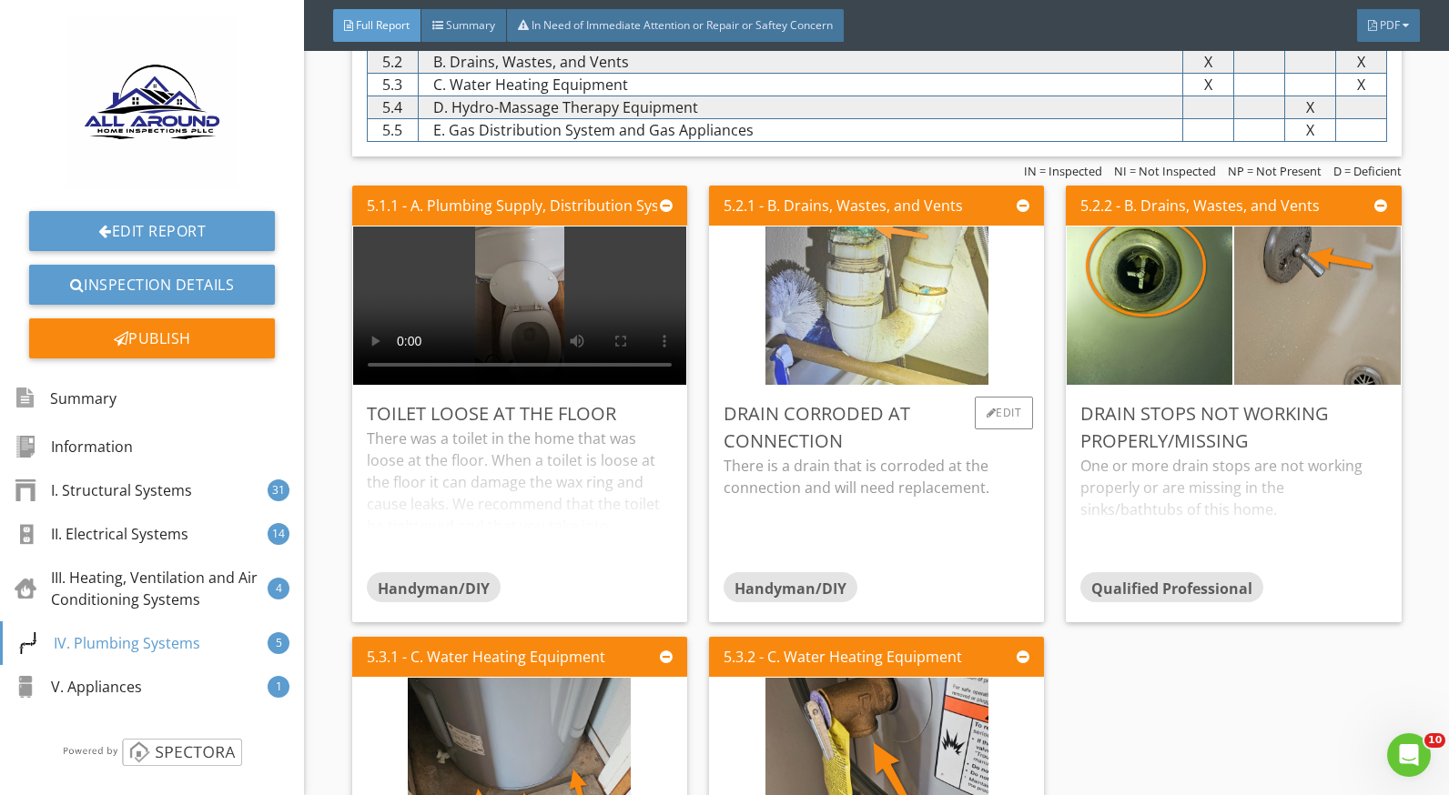
click at [787, 353] on img at bounding box center [876, 306] width 223 height 396
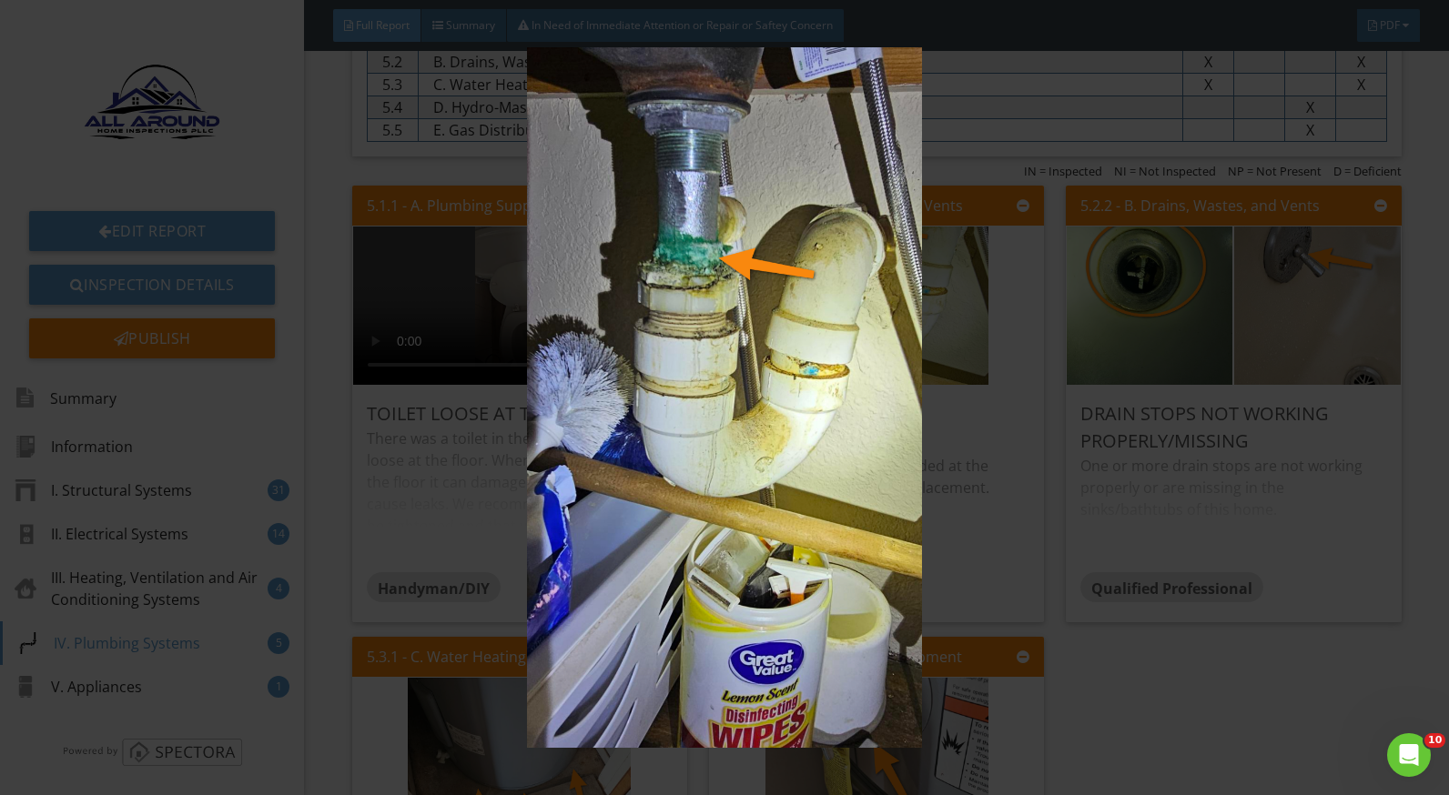
click at [955, 464] on img at bounding box center [724, 397] width 1321 height 701
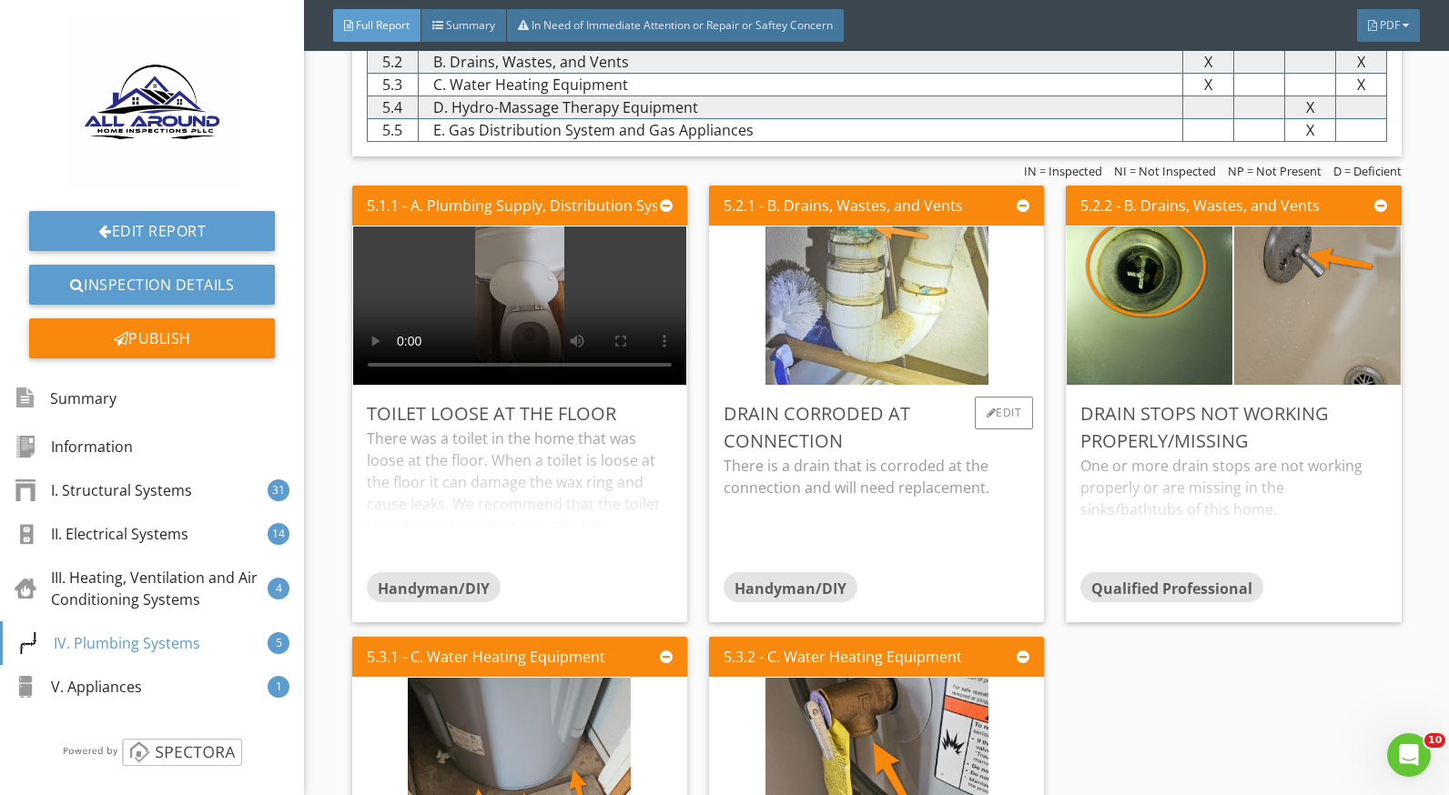
click at [863, 325] on img at bounding box center [876, 306] width 223 height 396
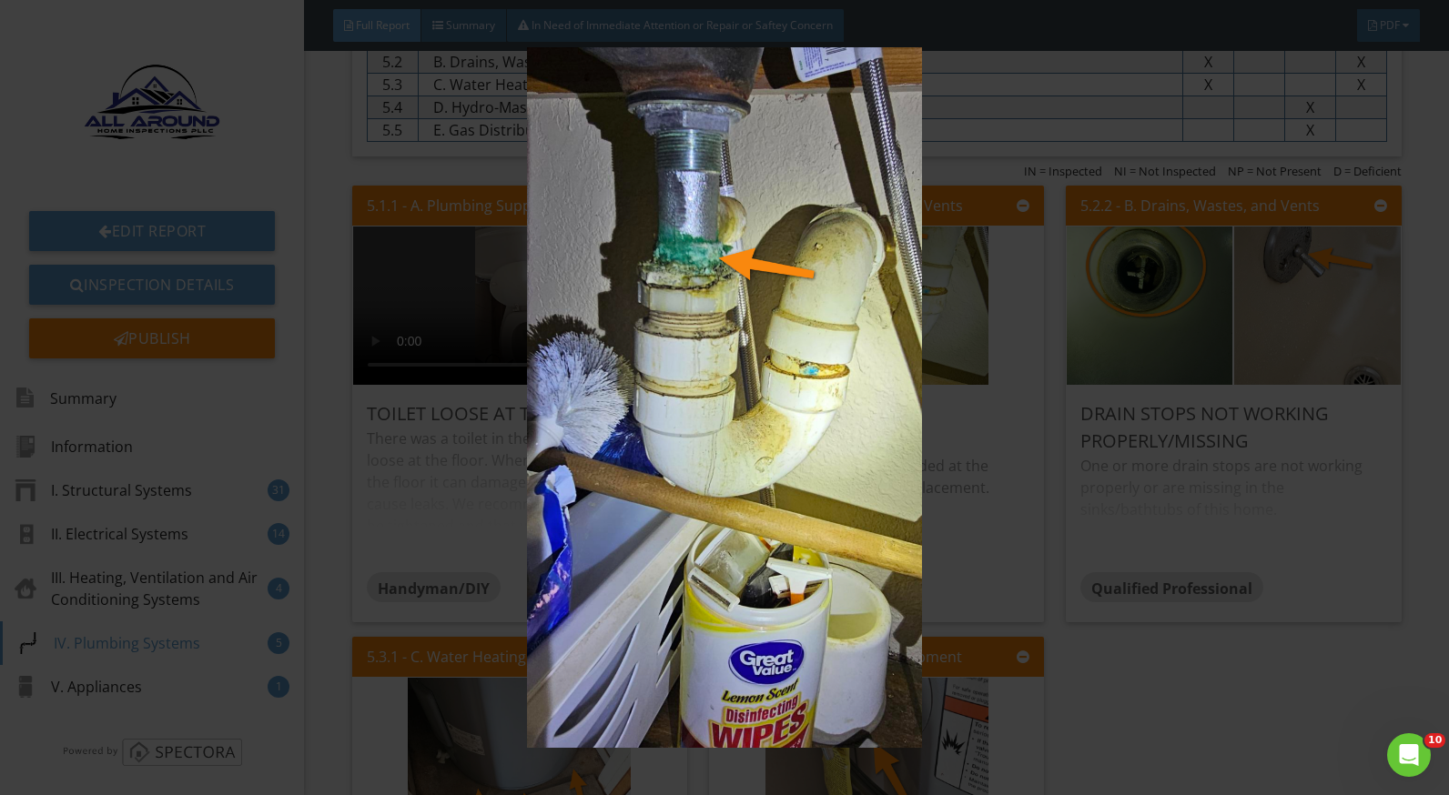
click at [967, 328] on img at bounding box center [724, 397] width 1321 height 701
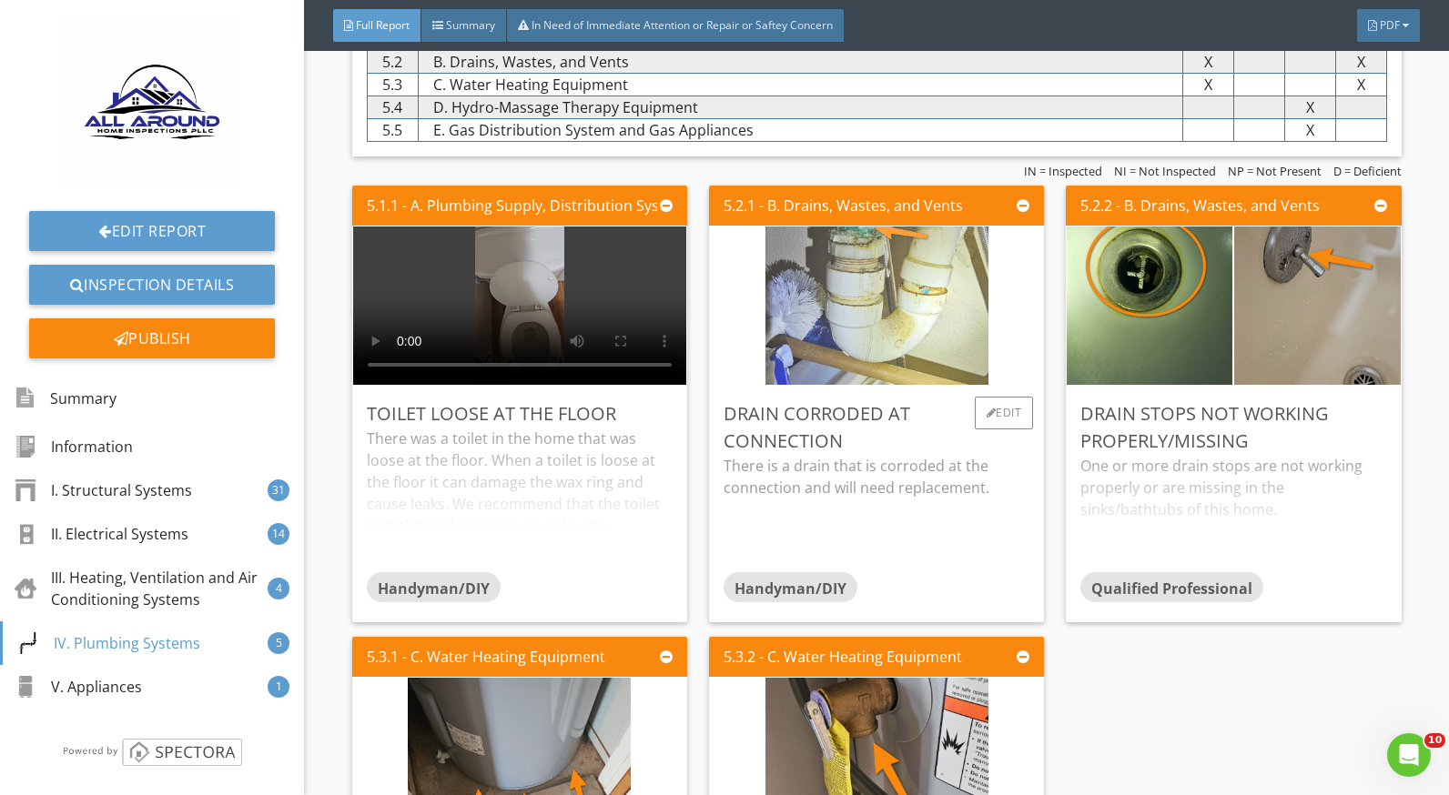
click at [815, 325] on img at bounding box center [876, 306] width 223 height 396
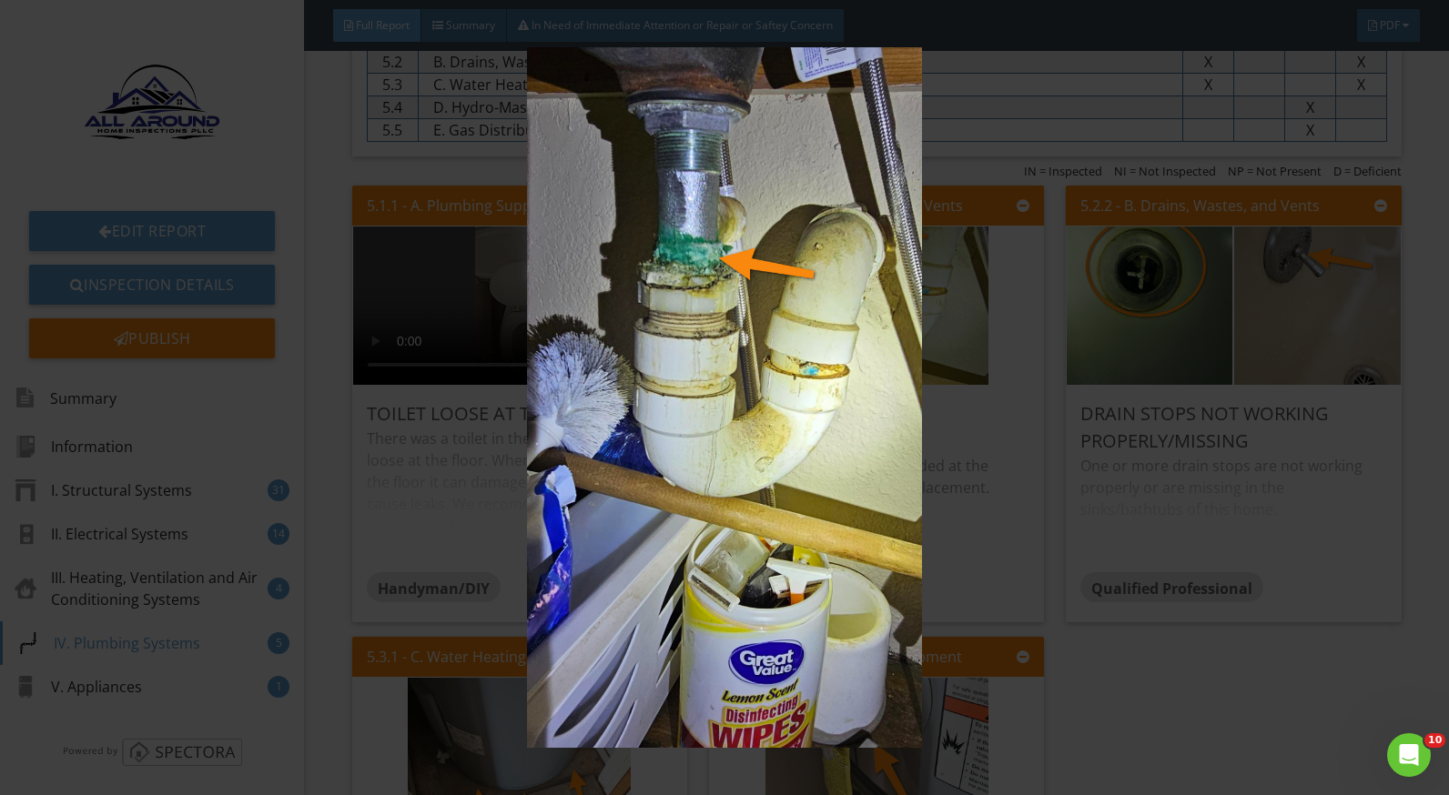
click at [943, 507] on img at bounding box center [724, 397] width 1321 height 701
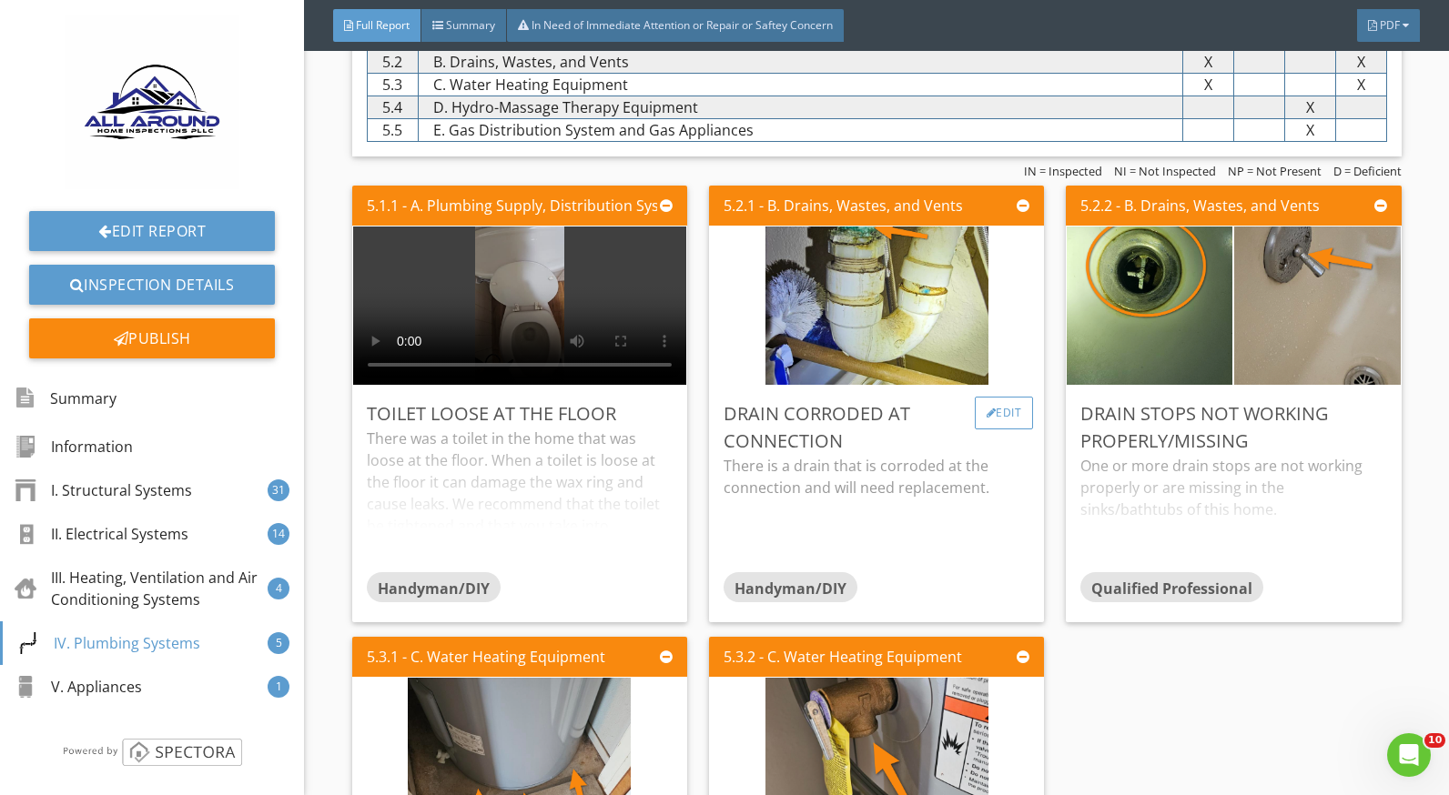
click at [987, 412] on div "Edit" at bounding box center [1004, 413] width 59 height 33
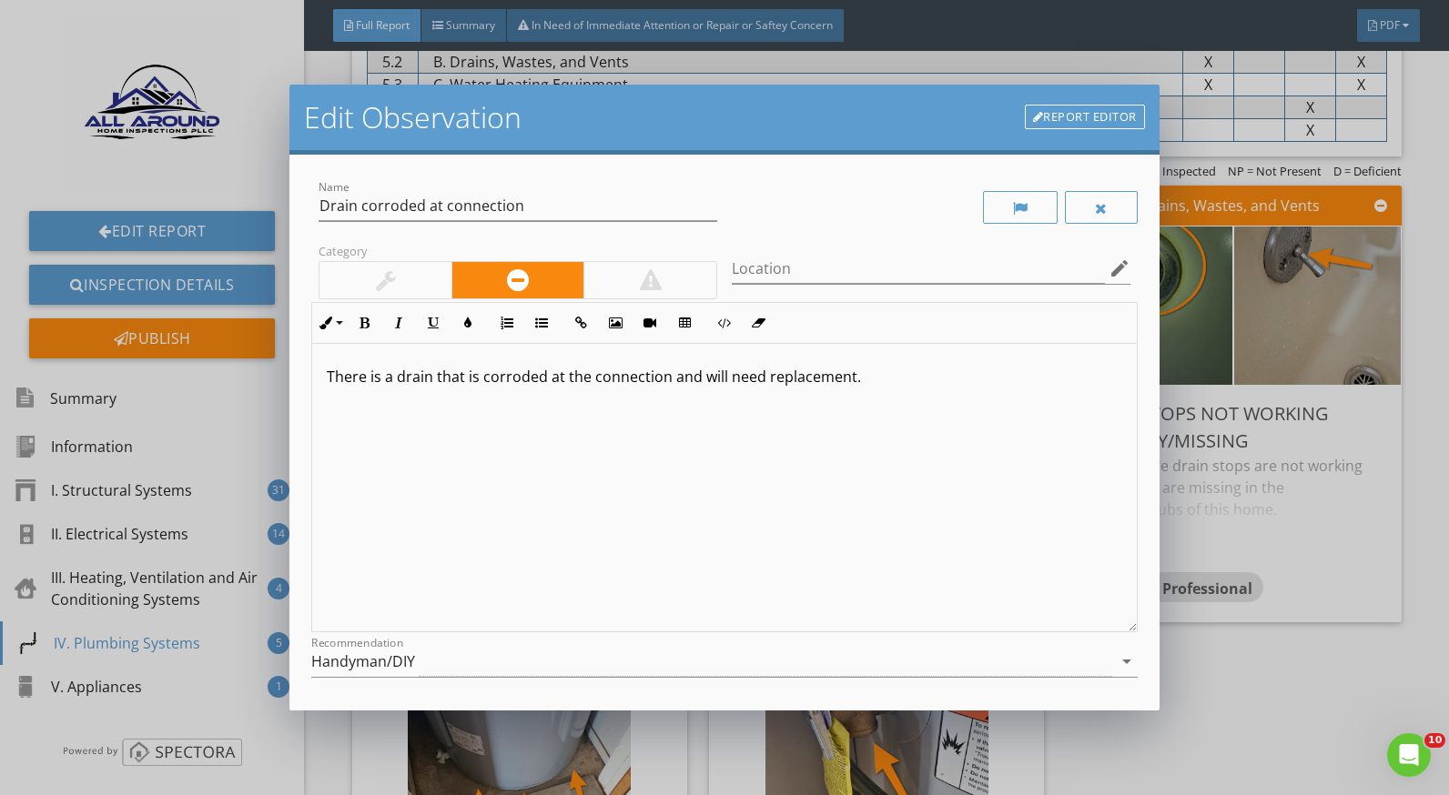
click at [433, 377] on p "There is a drain that is corroded at the connection and will need replacement." at bounding box center [724, 377] width 795 height 22
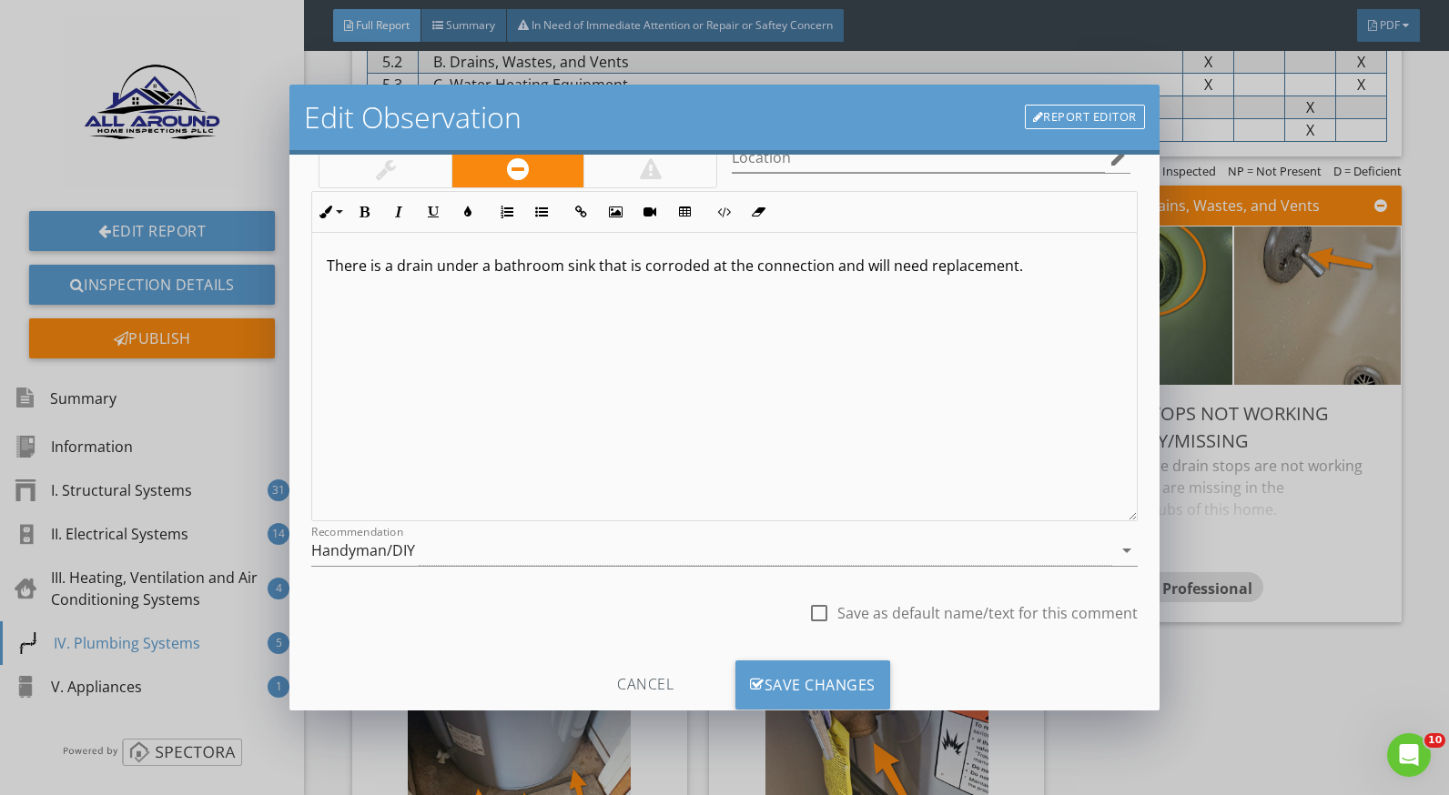
scroll to position [159, 0]
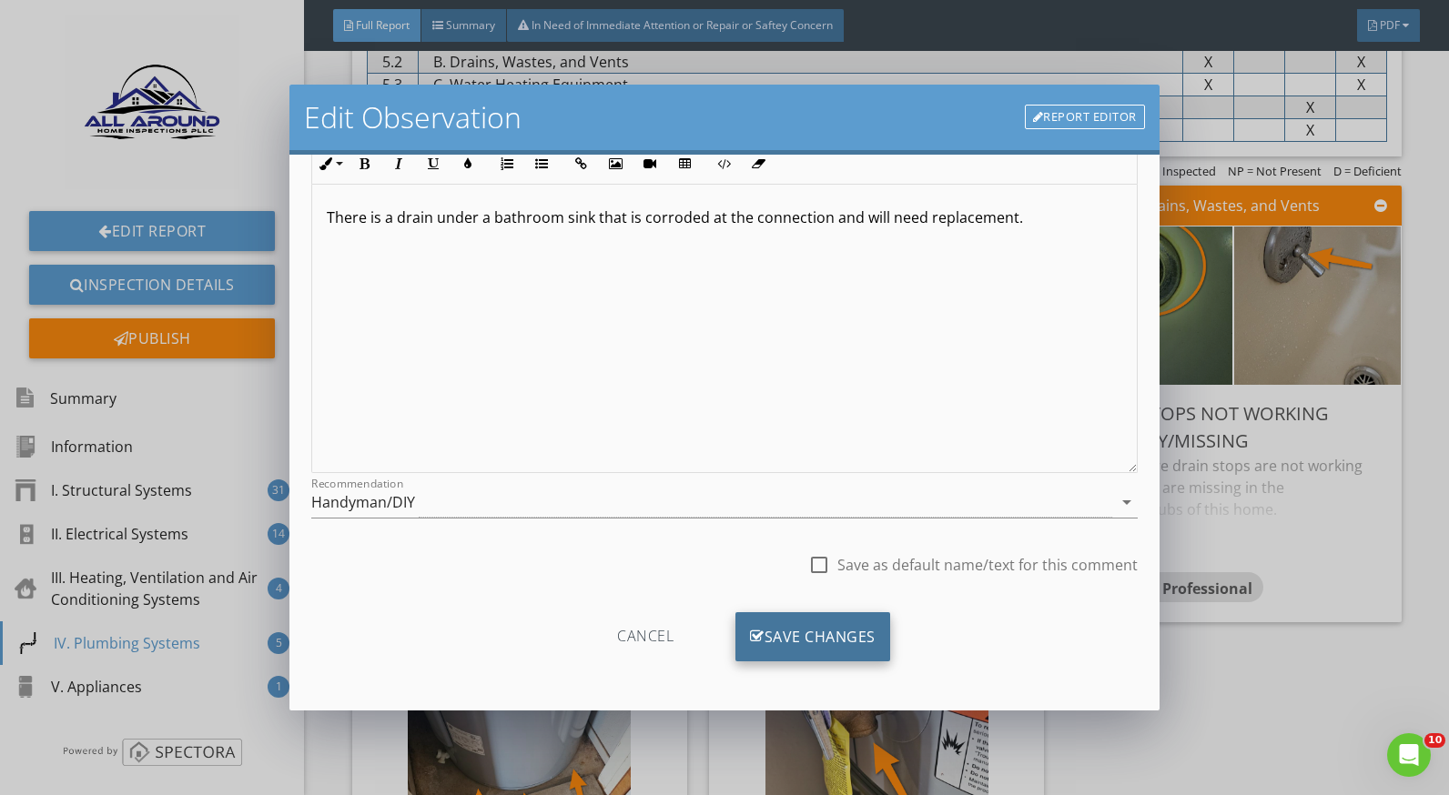
click at [837, 643] on div "Save Changes" at bounding box center [812, 637] width 155 height 49
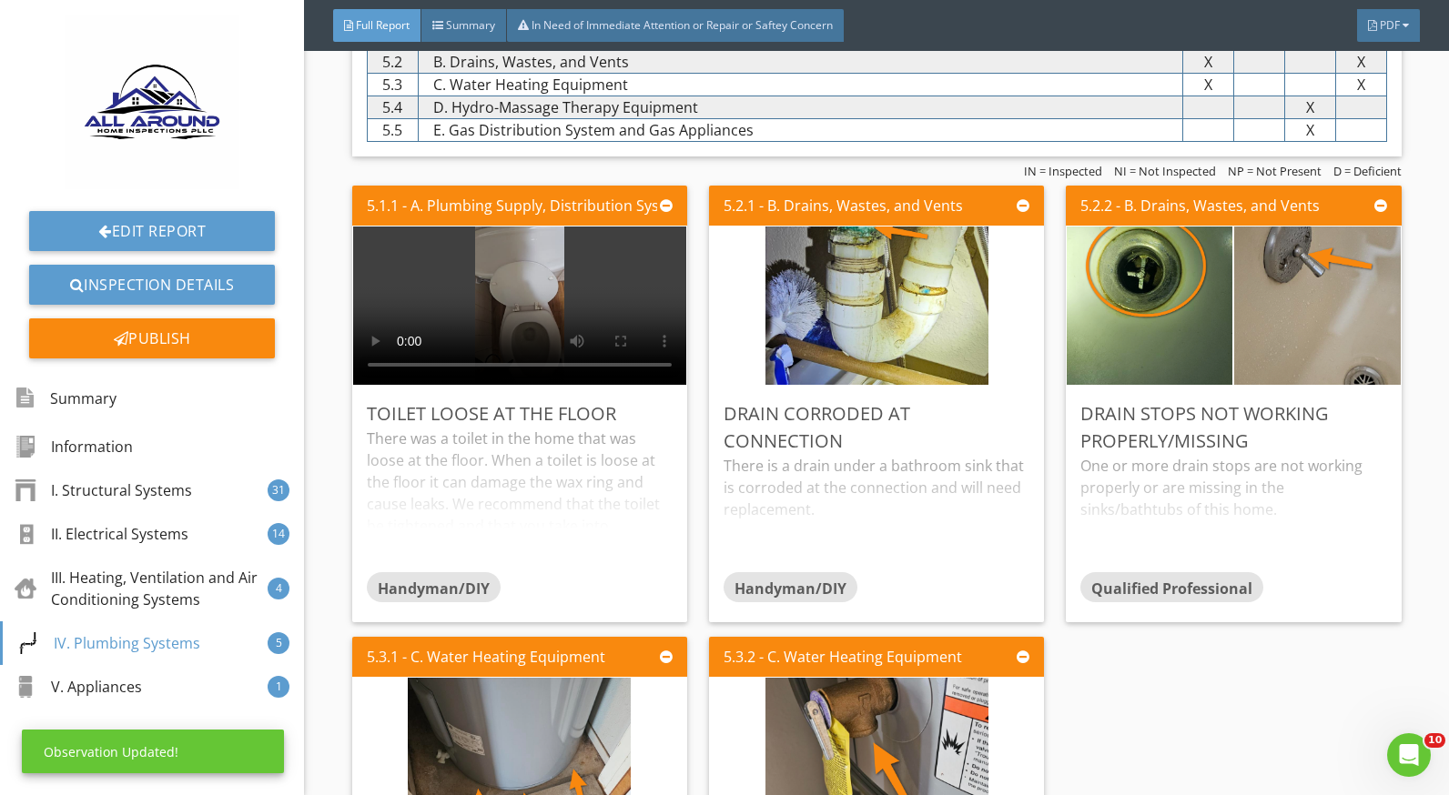
scroll to position [0, 0]
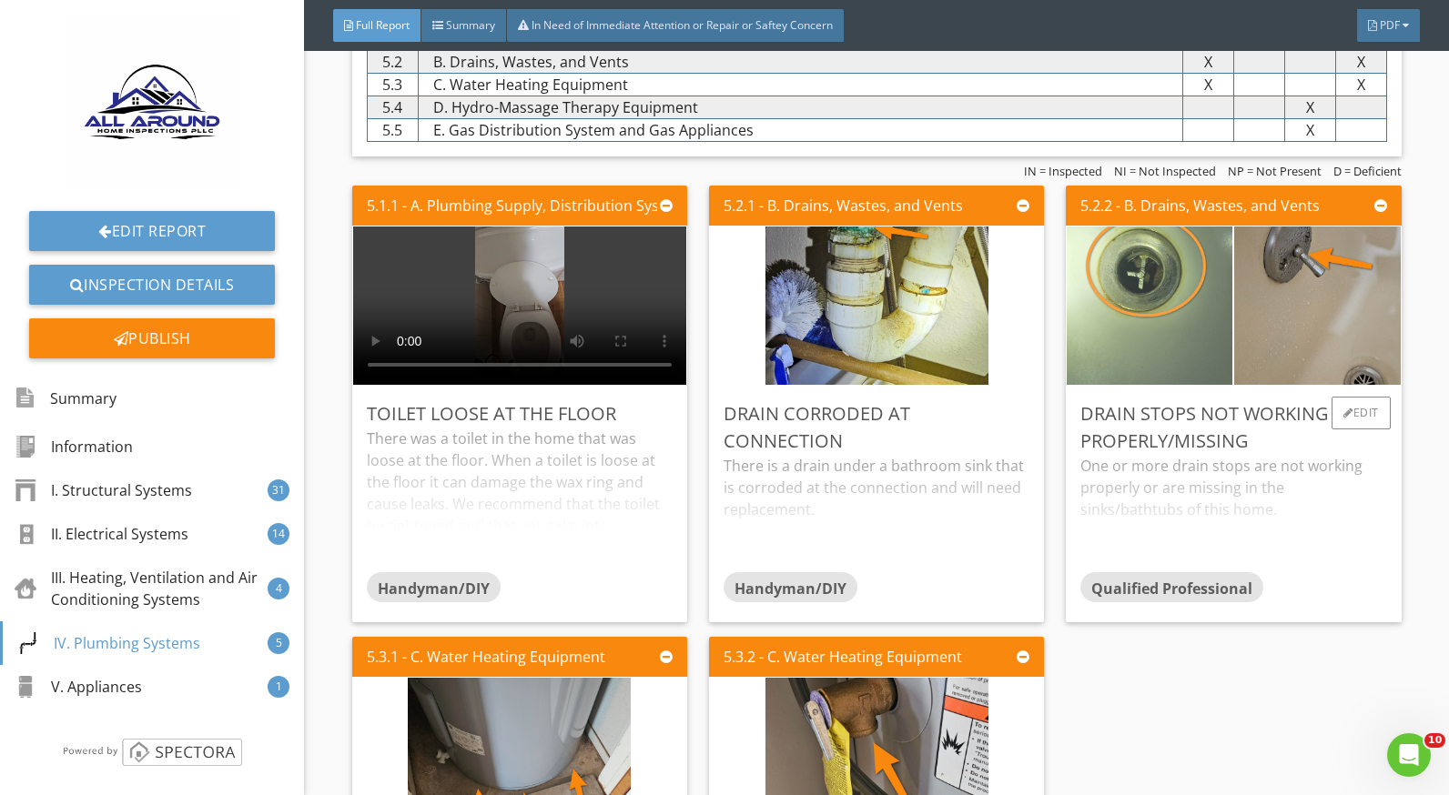
click at [1155, 305] on img at bounding box center [1149, 306] width 223 height 396
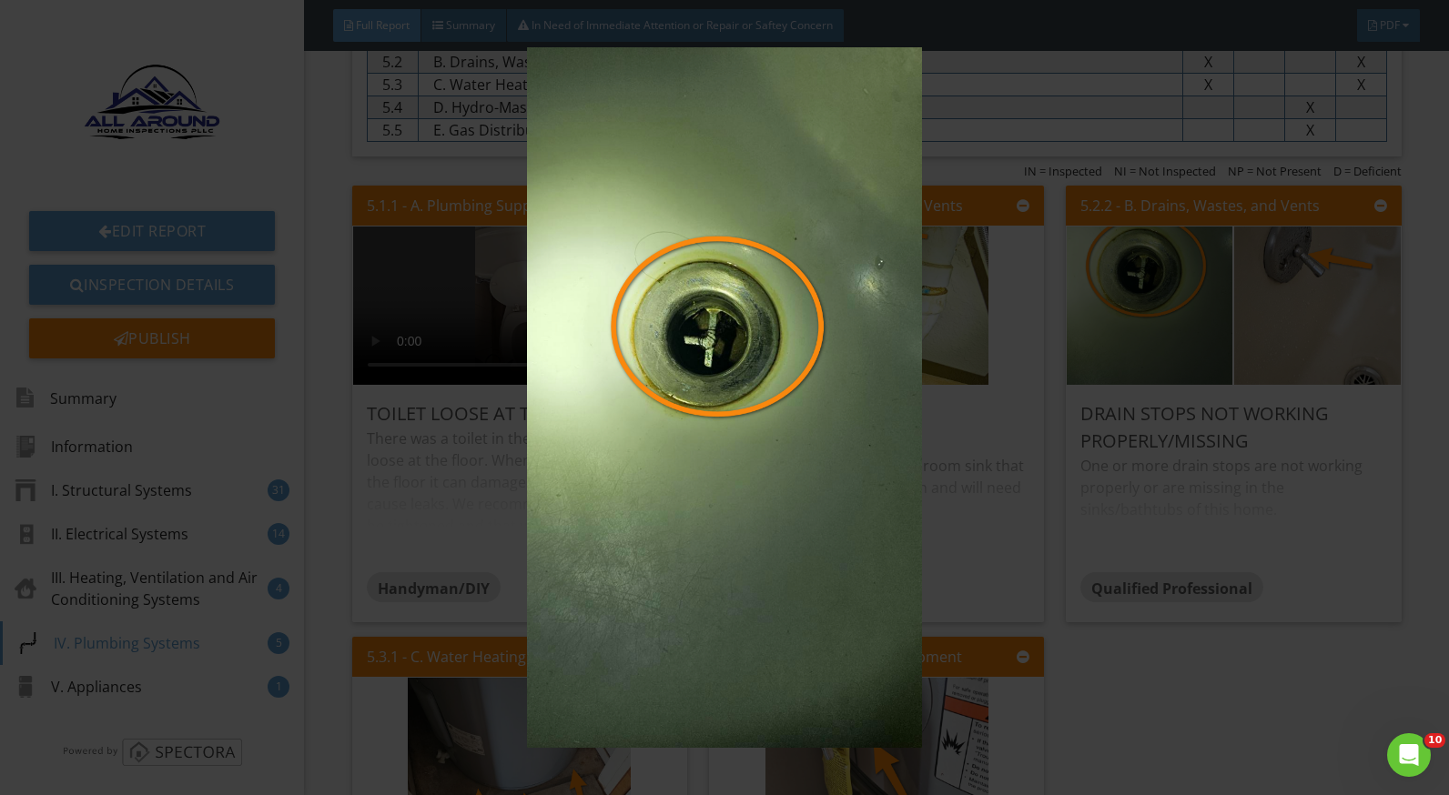
click at [1194, 475] on img at bounding box center [724, 397] width 1321 height 701
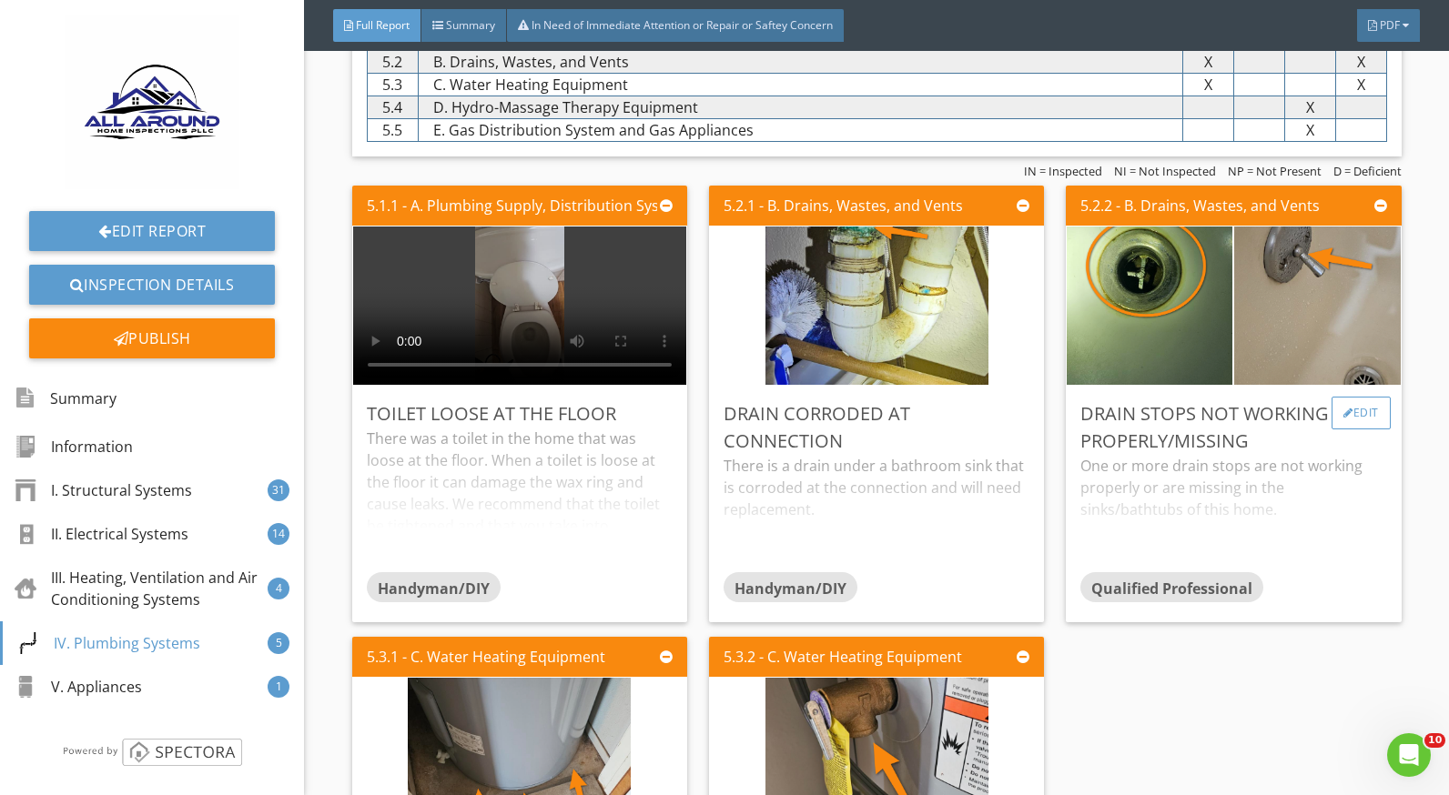
click at [1343, 418] on div at bounding box center [1348, 413] width 10 height 11
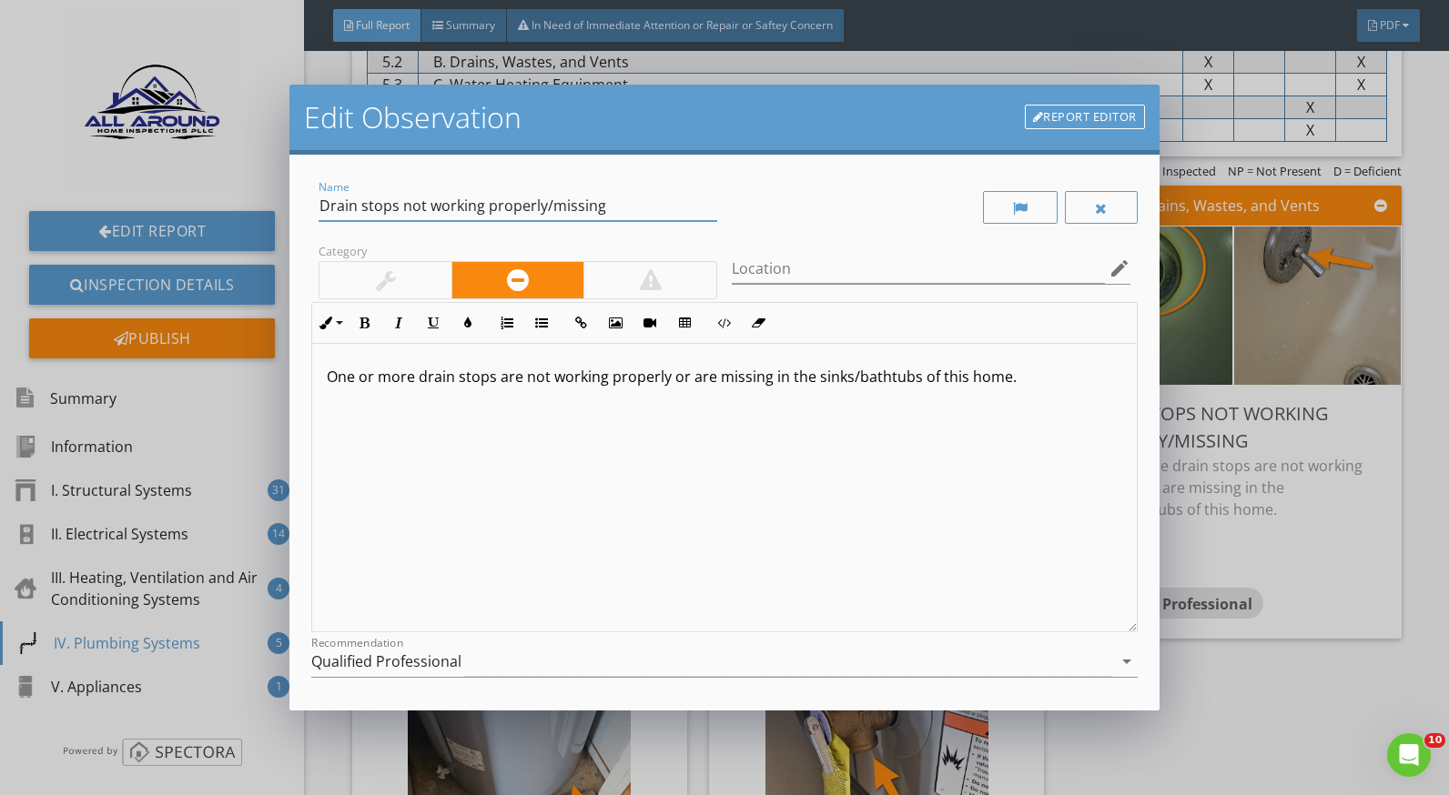
click at [550, 205] on input "Drain stops not working properly/missing" at bounding box center [518, 206] width 399 height 30
click at [668, 204] on input "Drain stops not working properly/missing" at bounding box center [518, 206] width 399 height 30
click at [1281, 450] on div "Edit Observation Report Editor Name Drain stops not working properly/missing Ca…" at bounding box center [724, 397] width 1449 height 795
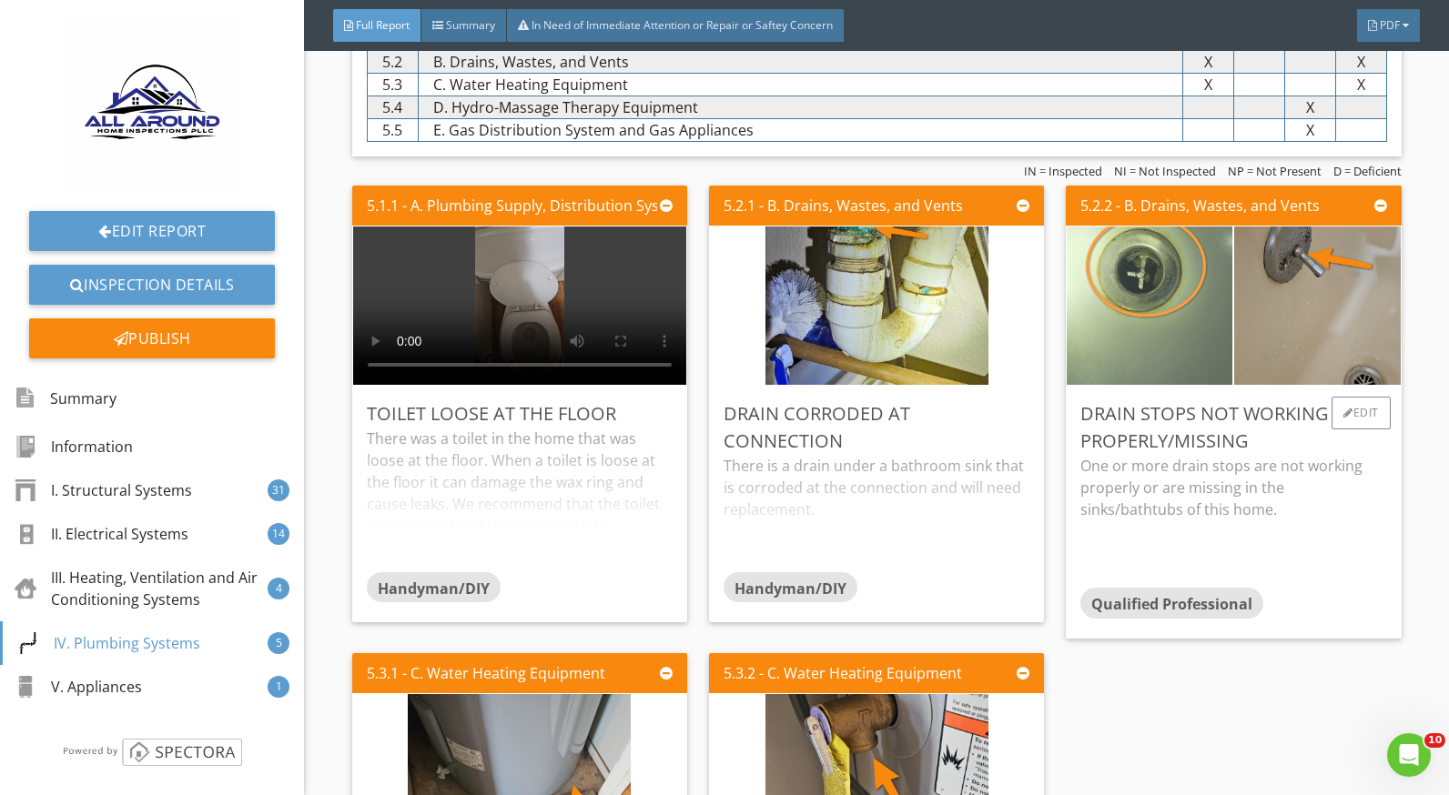
click at [1155, 318] on img at bounding box center [1149, 306] width 223 height 396
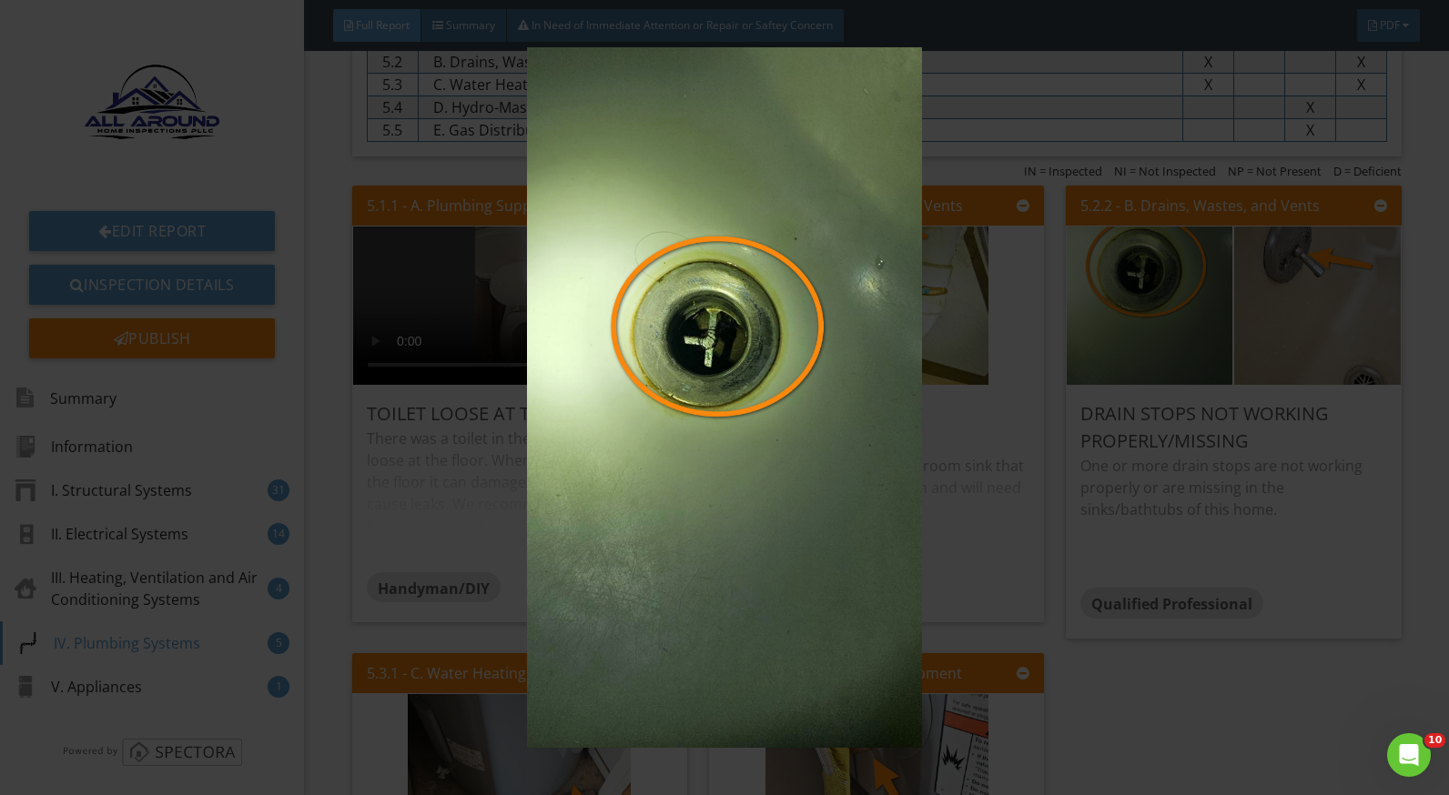
click at [1263, 474] on img at bounding box center [724, 397] width 1321 height 701
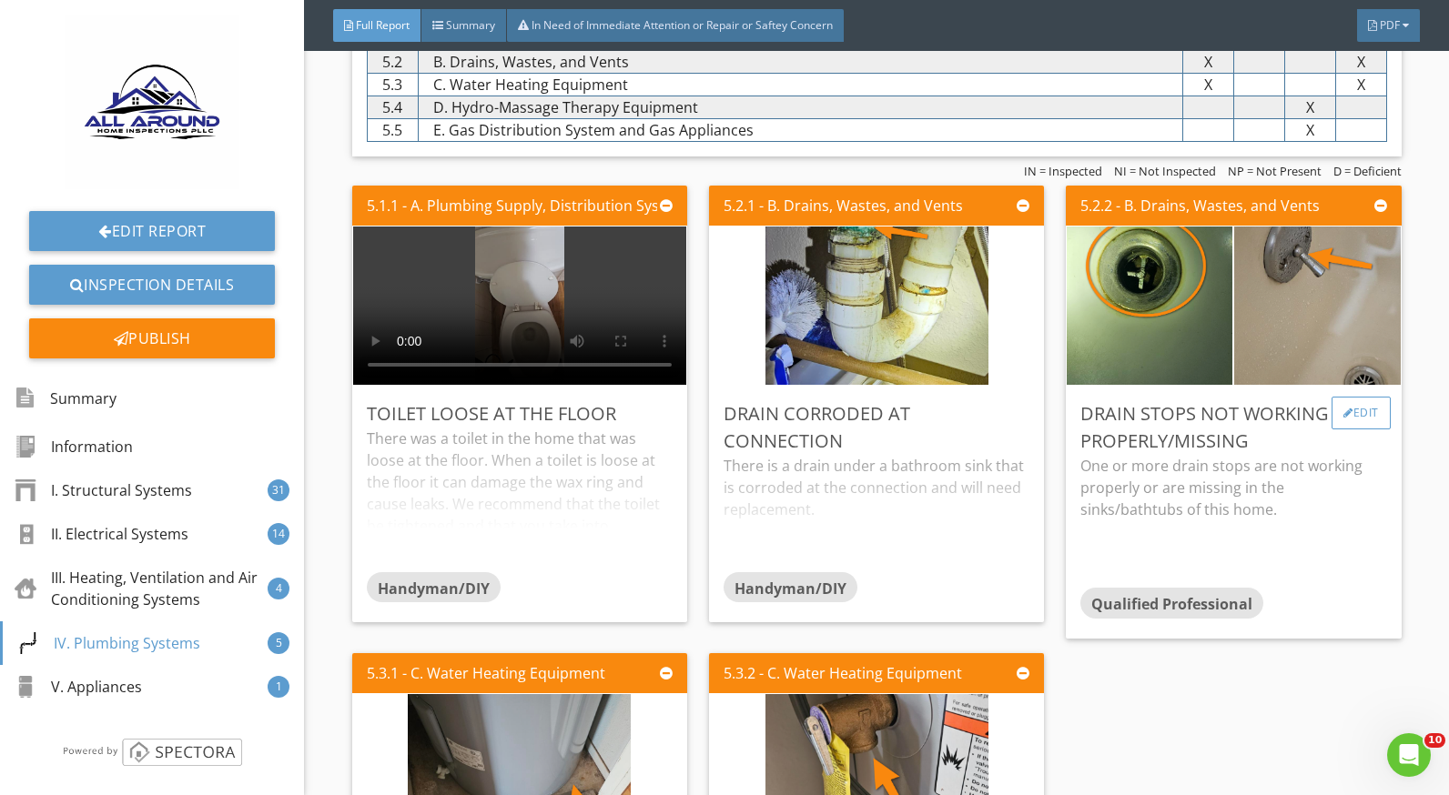
click at [1342, 419] on div "Edit" at bounding box center [1360, 413] width 59 height 33
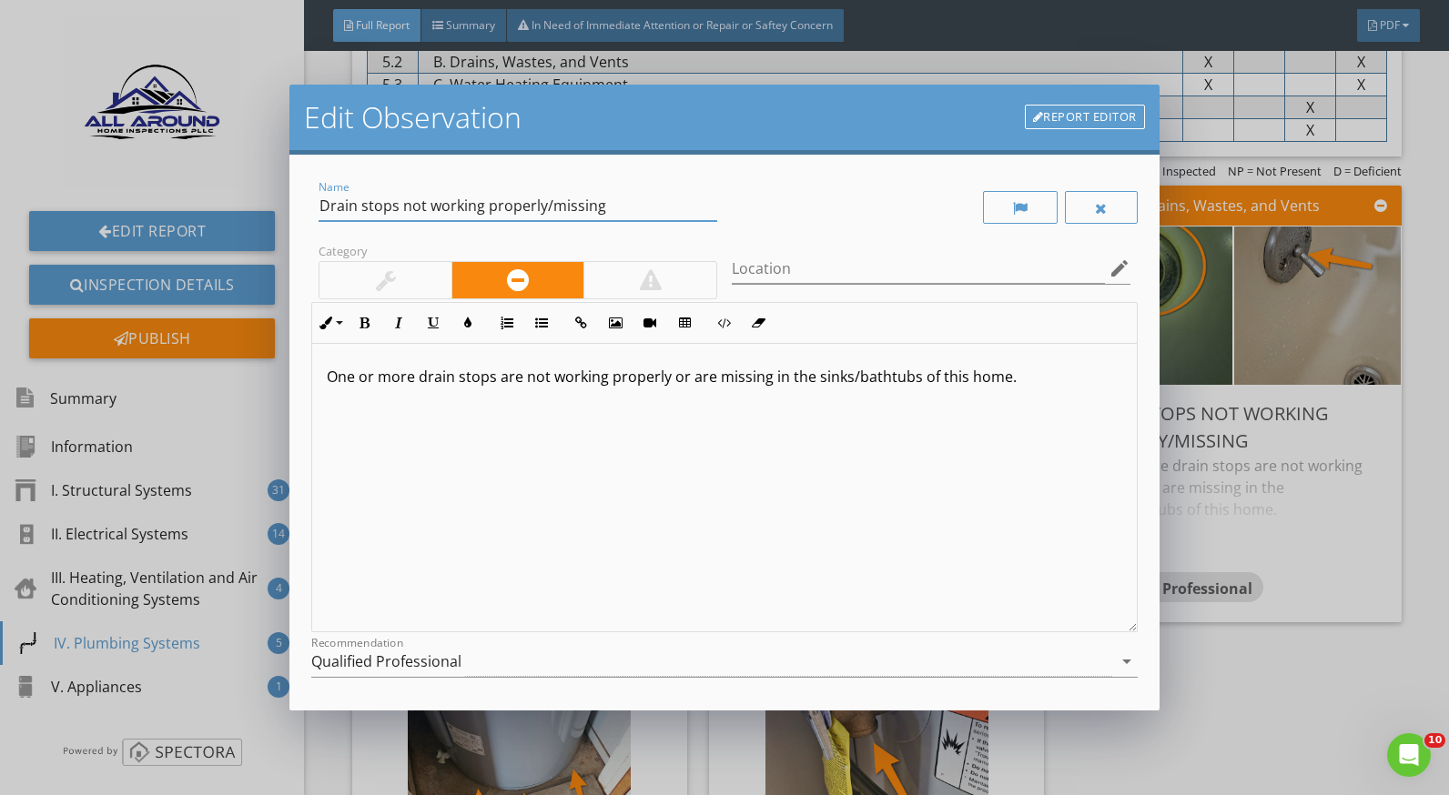
drag, startPoint x: 603, startPoint y: 214, endPoint x: 547, endPoint y: 210, distance: 56.5
click at [547, 210] on input "Drain stops not working properly/missing" at bounding box center [518, 206] width 399 height 30
type input "Drain stops not working properly"
drag, startPoint x: 913, startPoint y: 377, endPoint x: 672, endPoint y: 381, distance: 241.2
click at [672, 381] on p "One or more drain stops are not working properly or are missing in the sinks/ba…" at bounding box center [724, 377] width 795 height 22
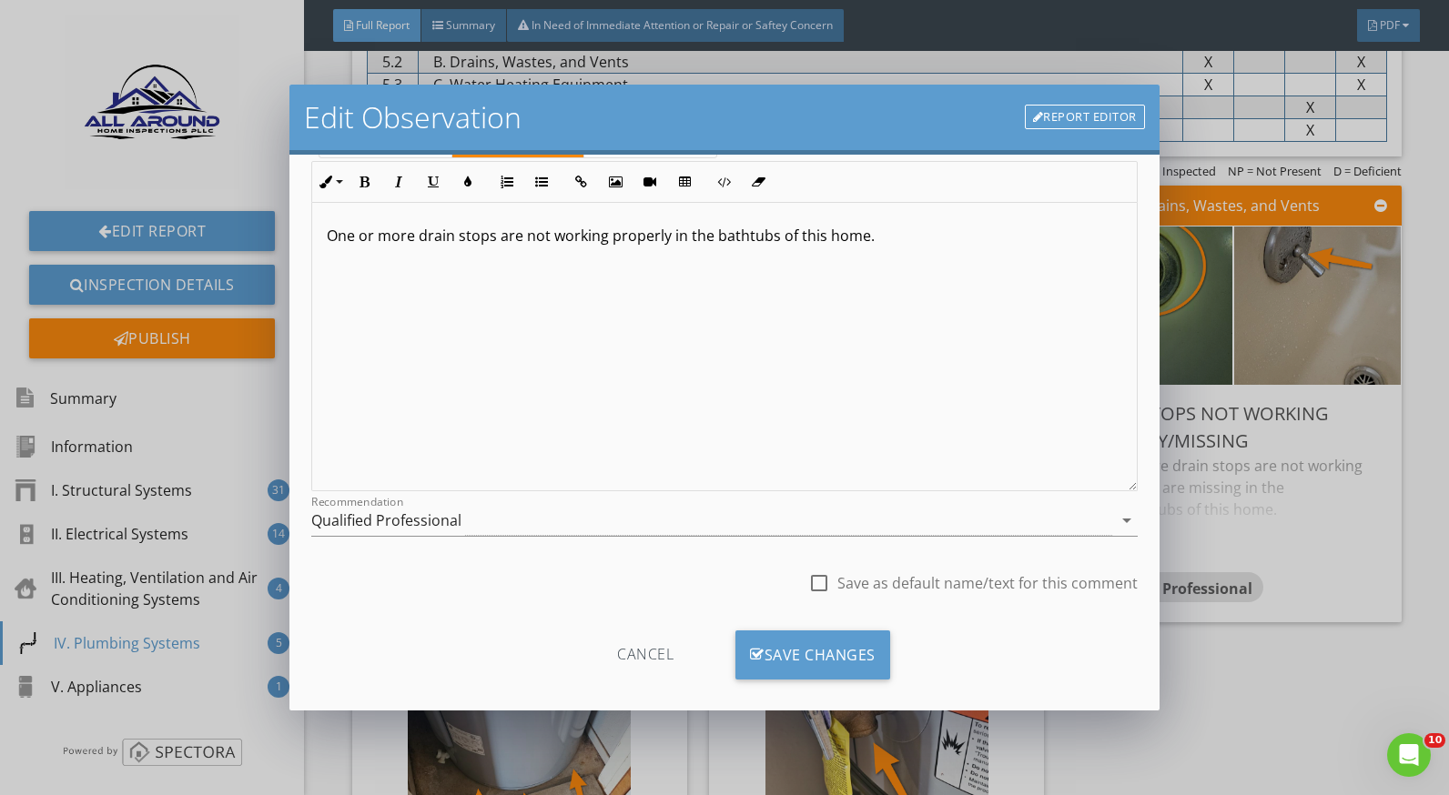
scroll to position [159, 0]
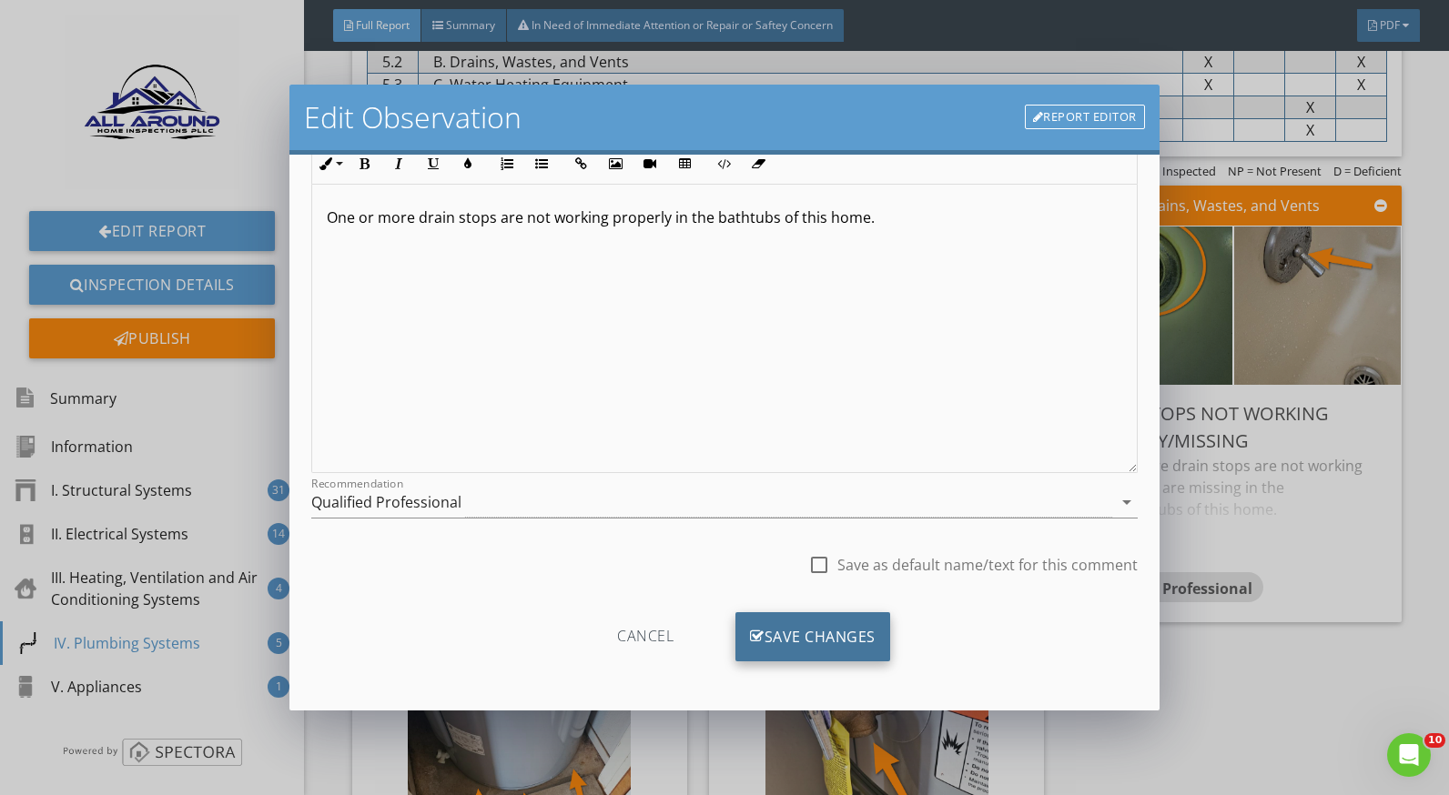
click at [848, 638] on div "Save Changes" at bounding box center [812, 637] width 155 height 49
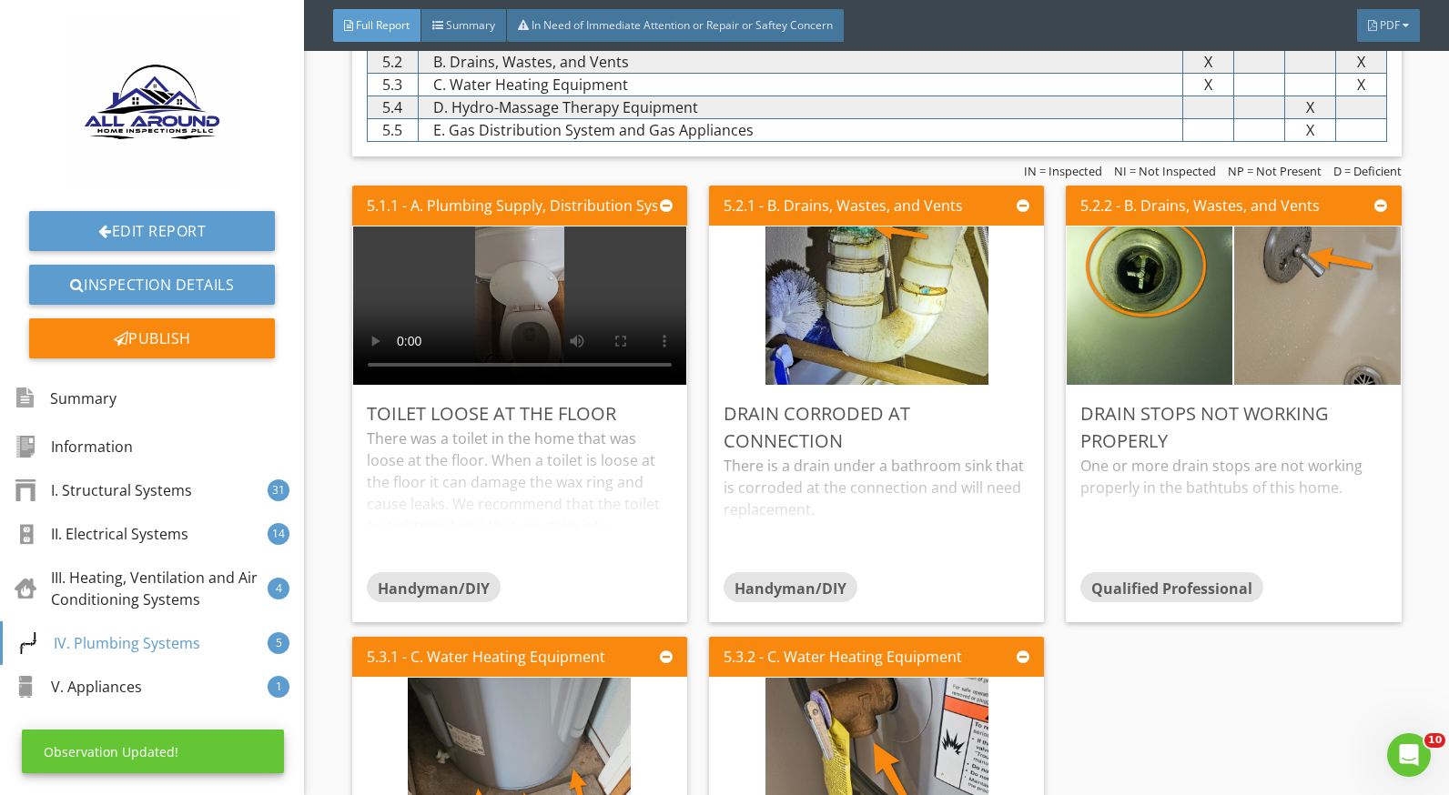
scroll to position [0, 0]
click at [1213, 478] on div "One or more drain stops are not working properly in the bathtubs of this home." at bounding box center [1233, 513] width 306 height 116
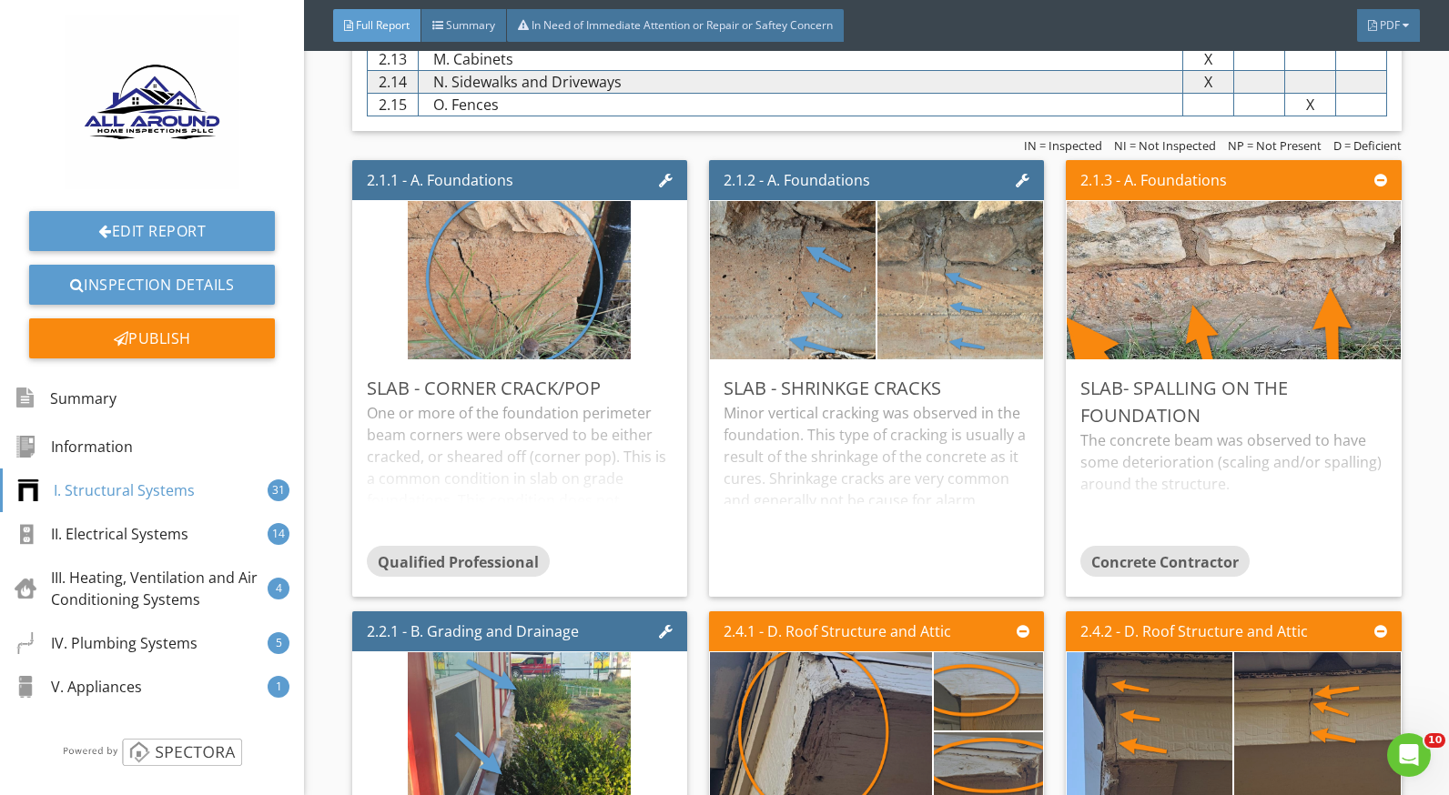
scroll to position [1456, 0]
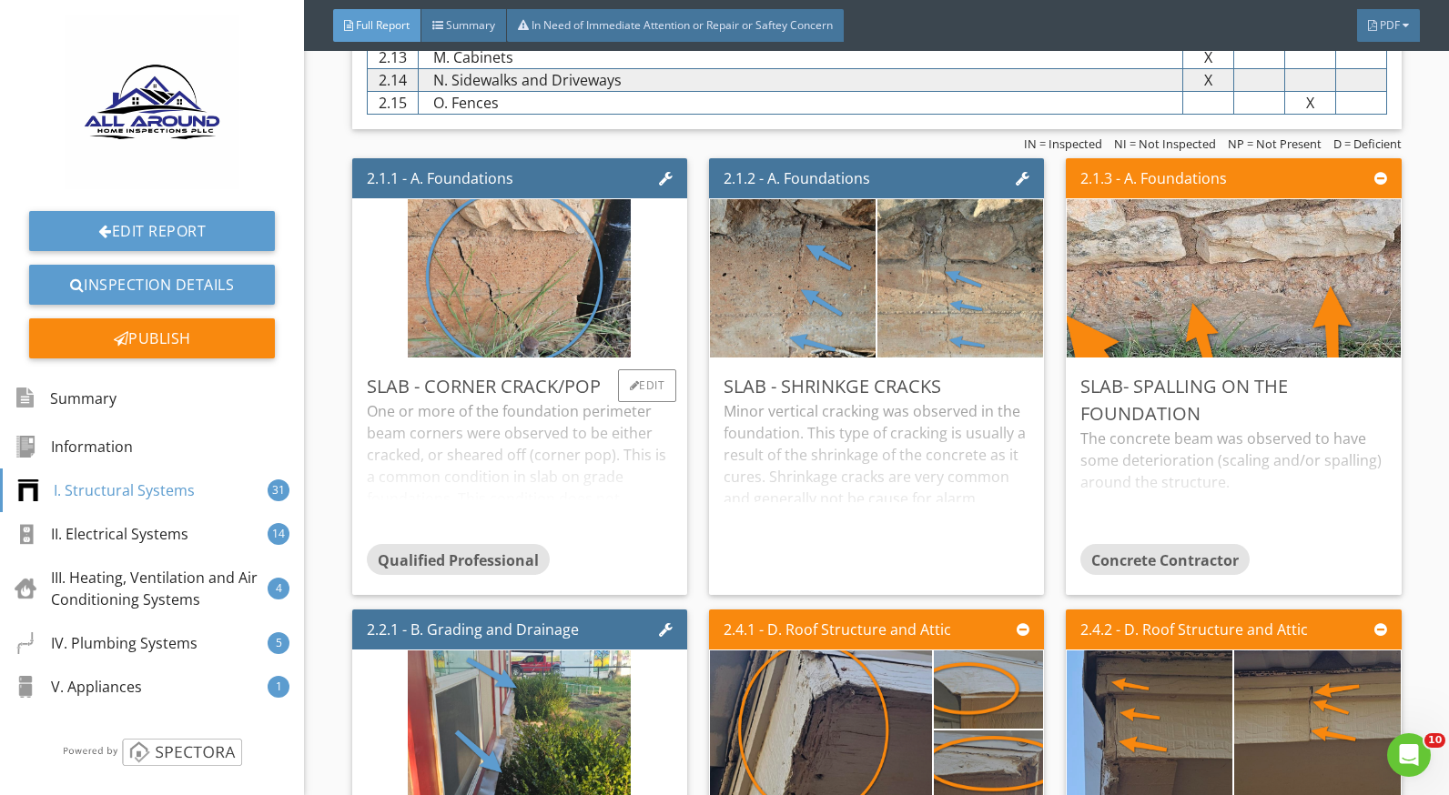
click at [529, 478] on div "One or more of the foundation perimeter beam corners were observed to be either…" at bounding box center [520, 472] width 306 height 144
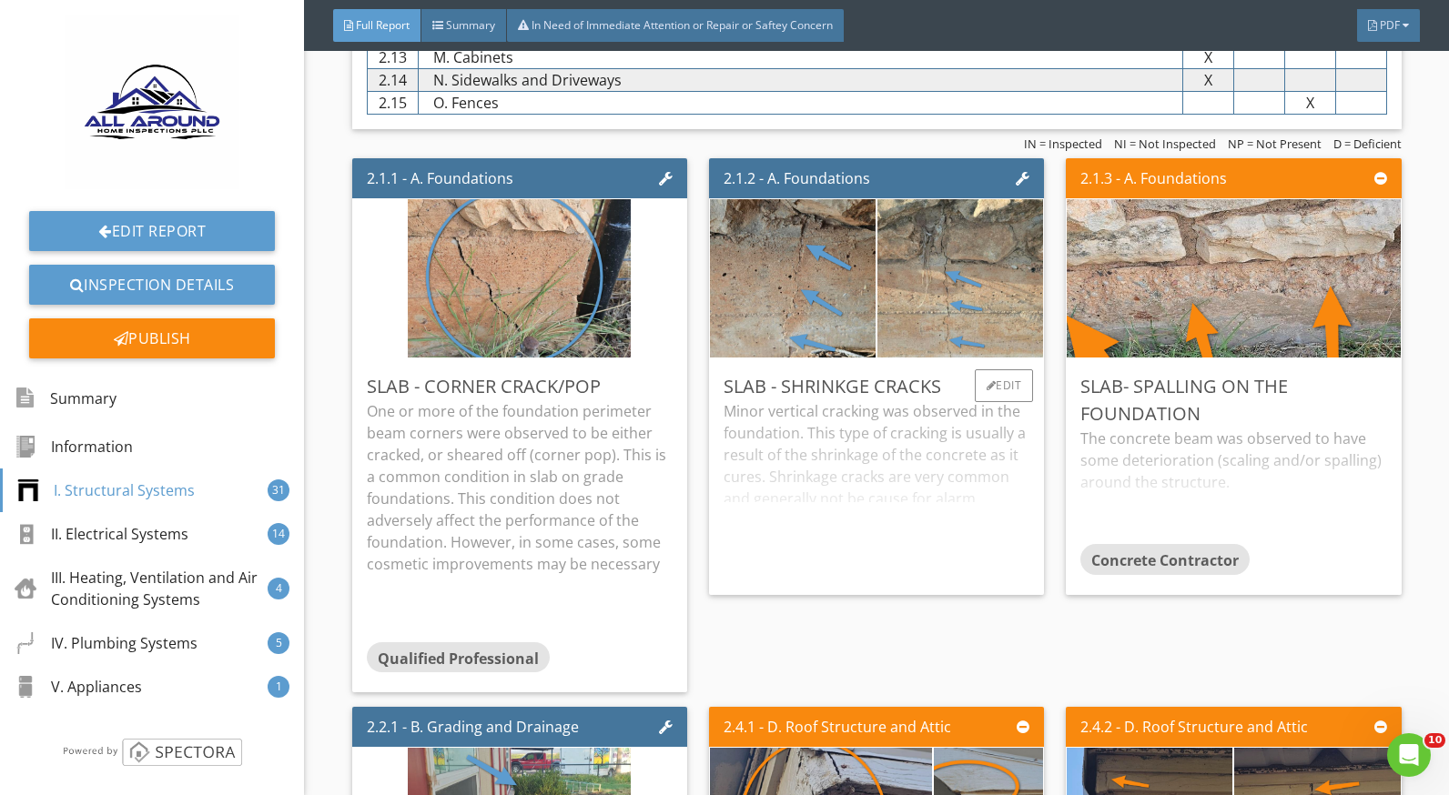
click at [724, 482] on div "Minor vertical cracking was observed in the foundation. This type of cracking i…" at bounding box center [877, 490] width 306 height 180
click at [1157, 466] on div "The concrete beam was observed to have some deterioration (scaling and/or spall…" at bounding box center [1233, 486] width 306 height 116
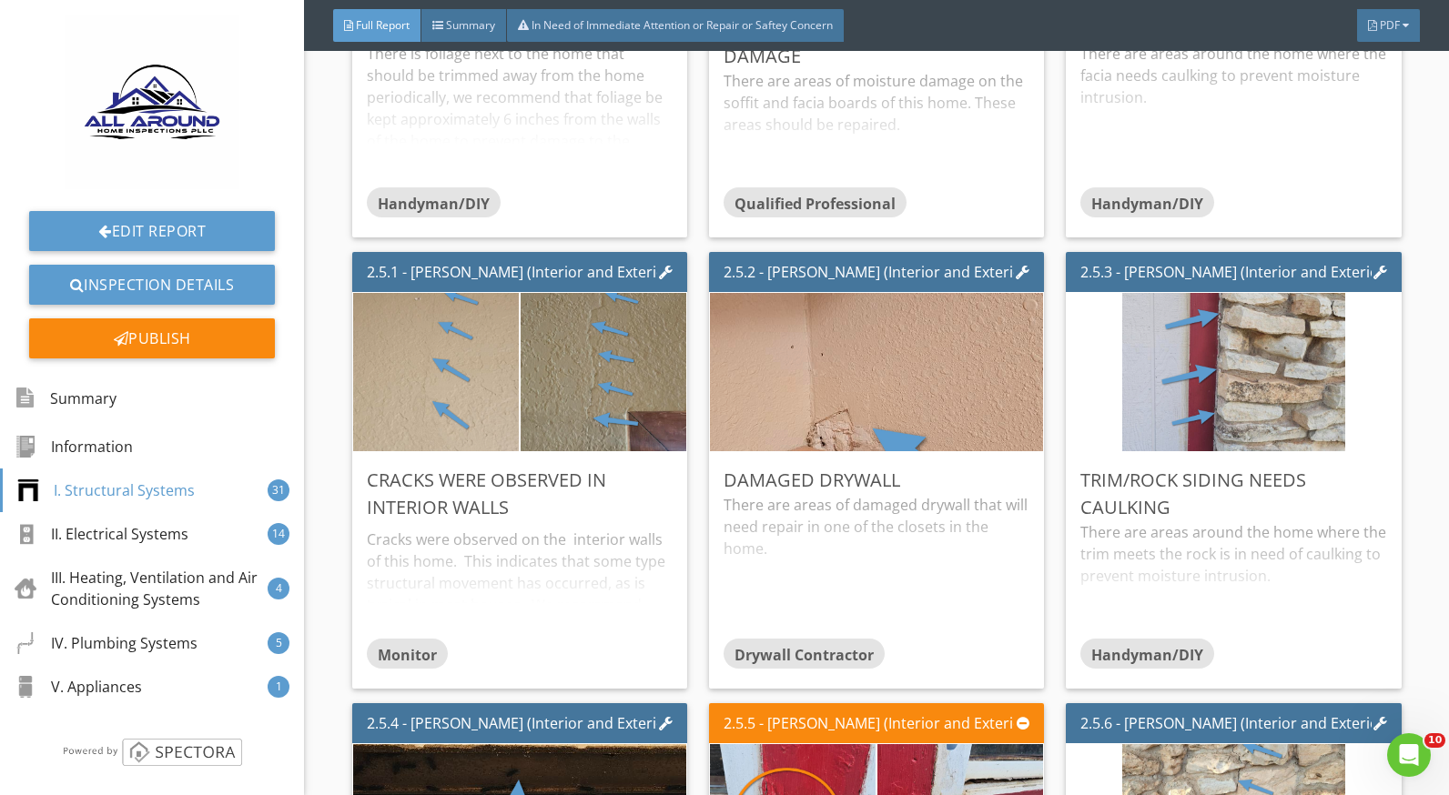
scroll to position [2548, 0]
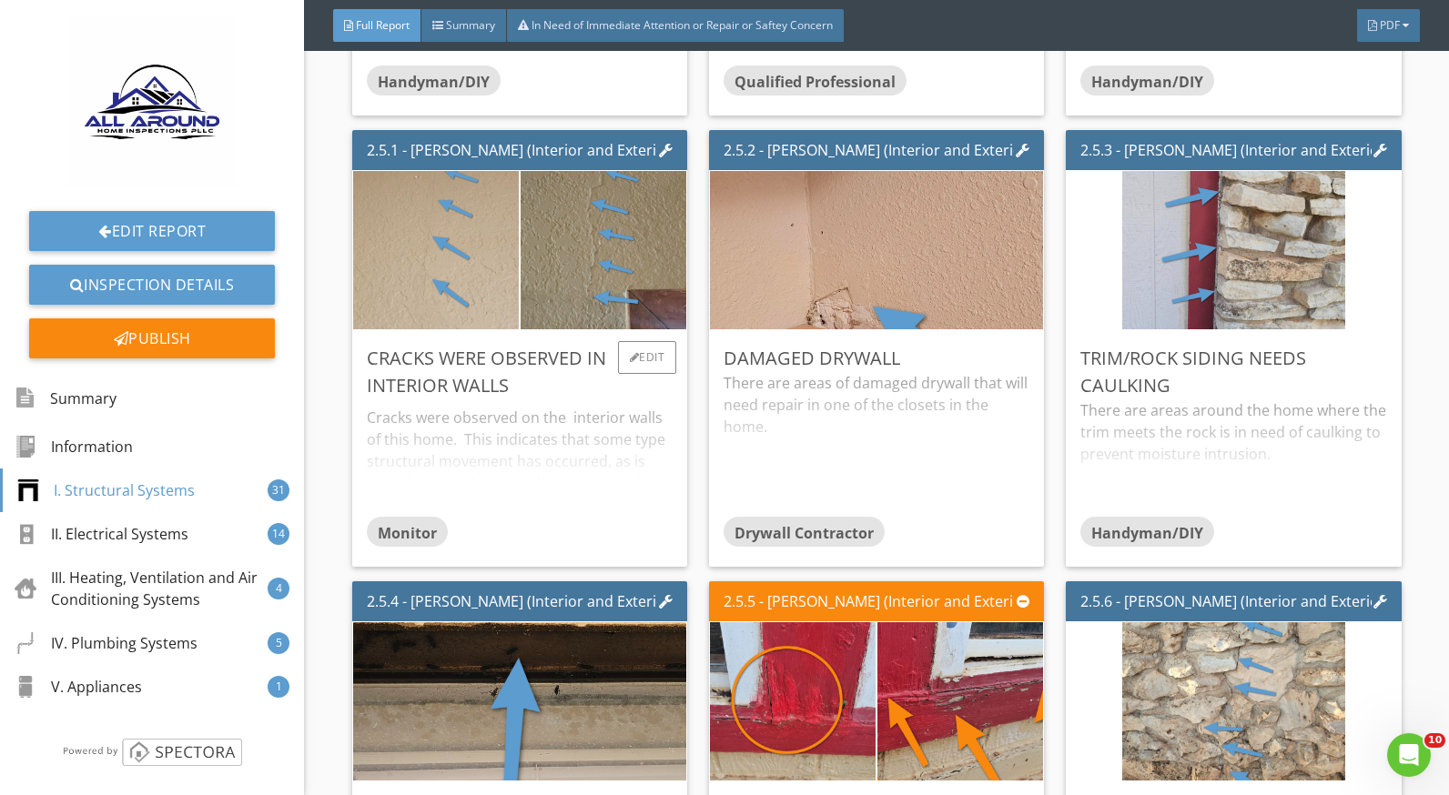
click at [490, 449] on div "Cracks were observed on the interior walls of this home. This indicates that so…" at bounding box center [520, 458] width 306 height 116
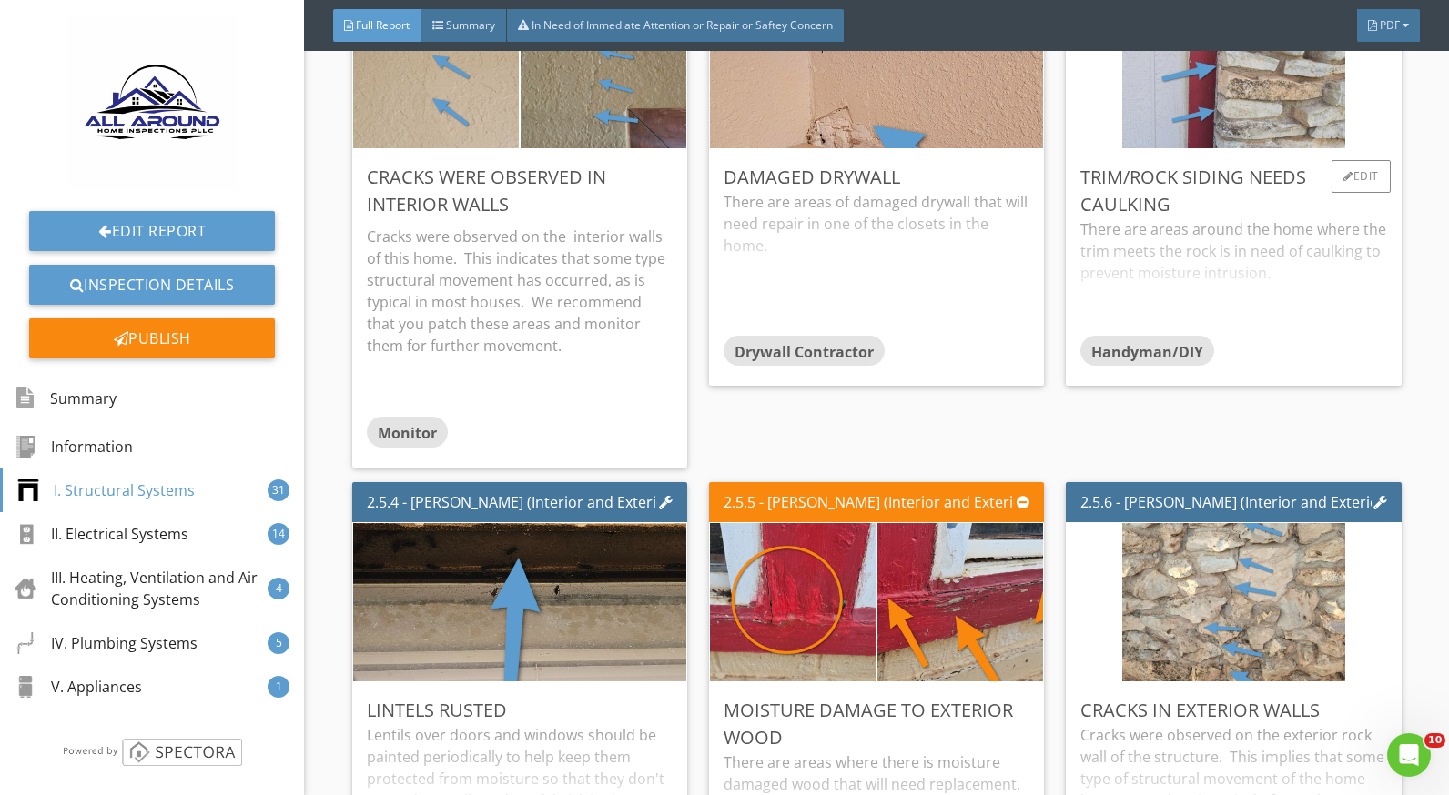
scroll to position [2730, 0]
click at [1206, 252] on div "There are areas around the home where the trim meets the rock is in need of cau…" at bounding box center [1233, 276] width 306 height 116
click at [1341, 171] on div "Edit" at bounding box center [1360, 175] width 59 height 33
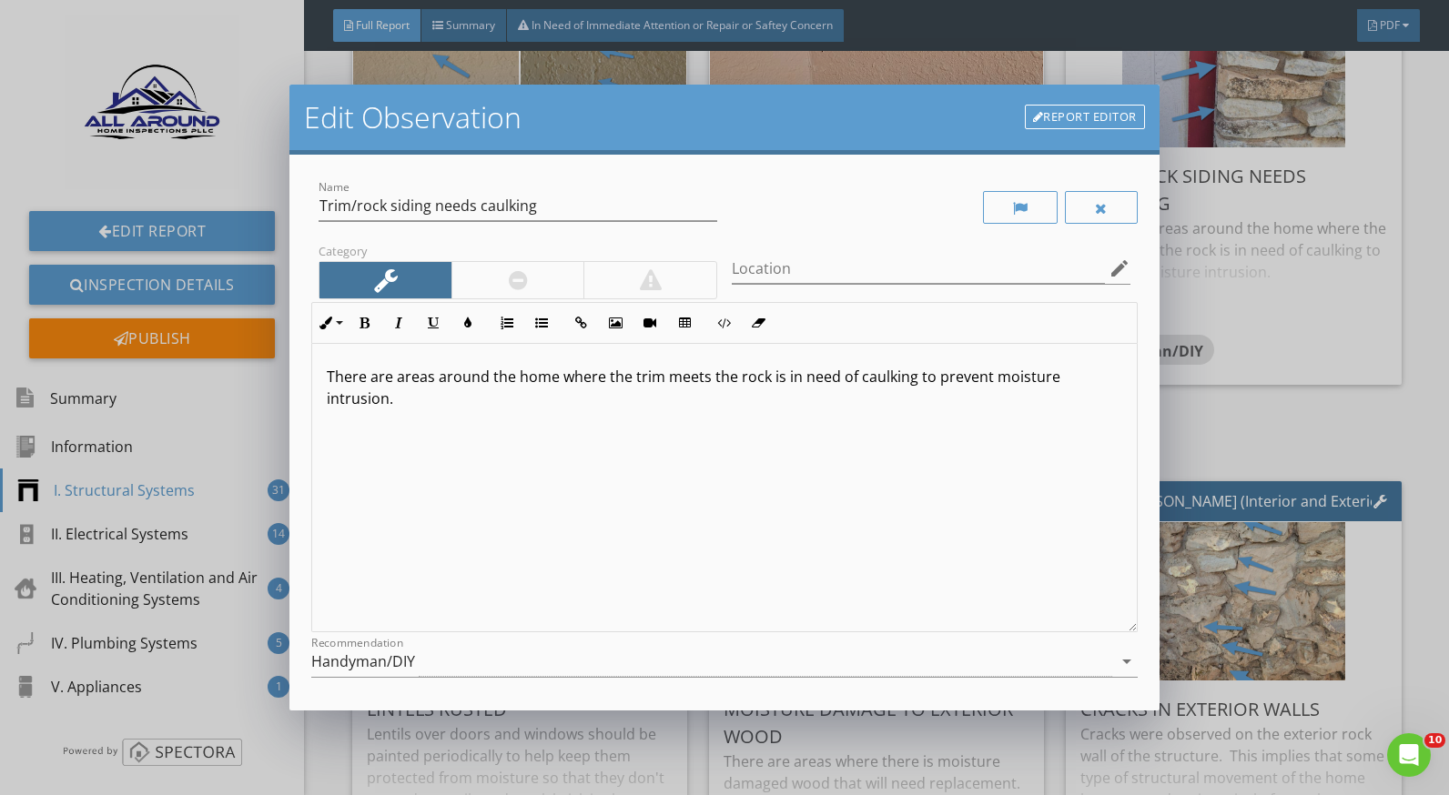
click at [767, 380] on p "There are areas around the home where the trim meets the rock is in need of cau…" at bounding box center [724, 388] width 795 height 44
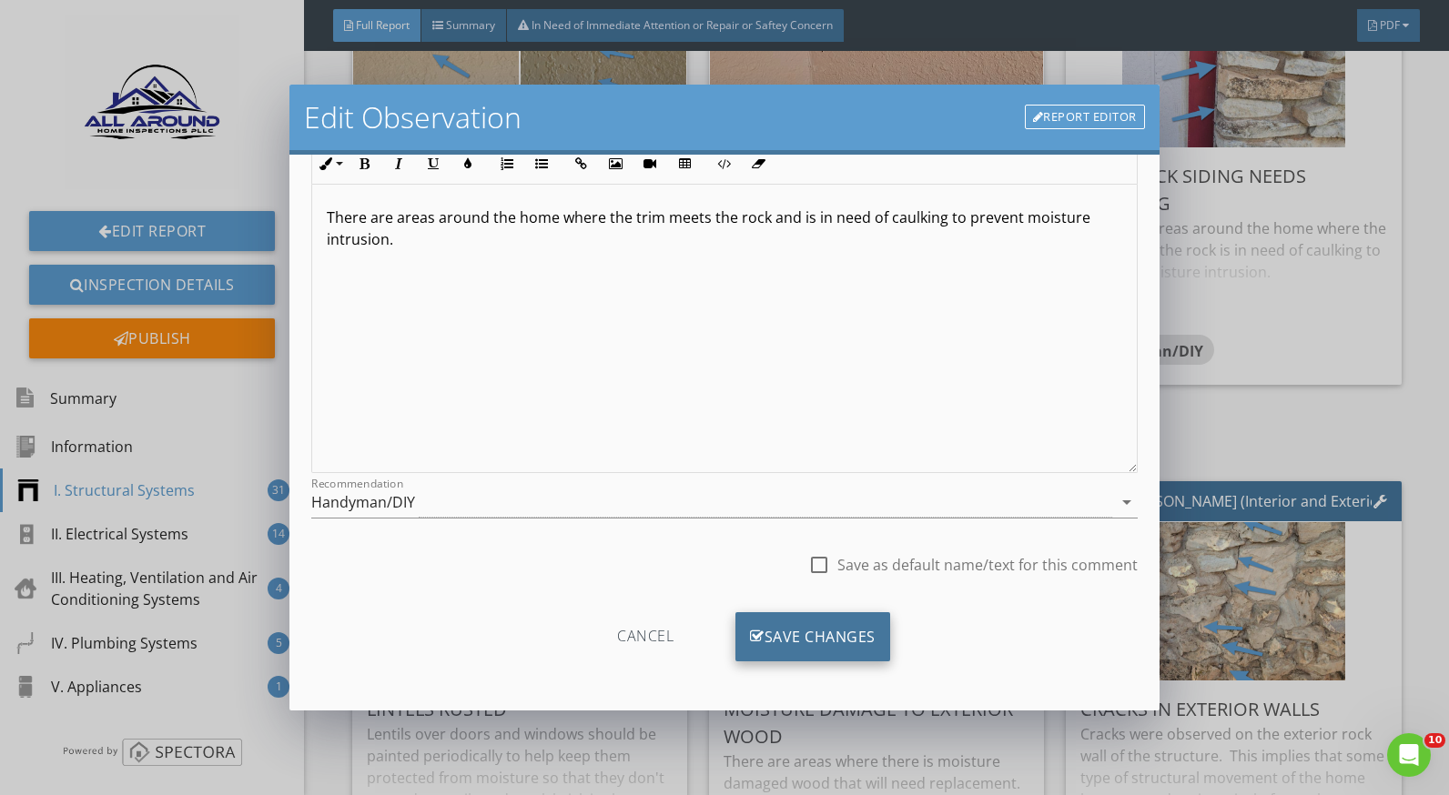
click at [835, 632] on div "Save Changes" at bounding box center [812, 637] width 155 height 49
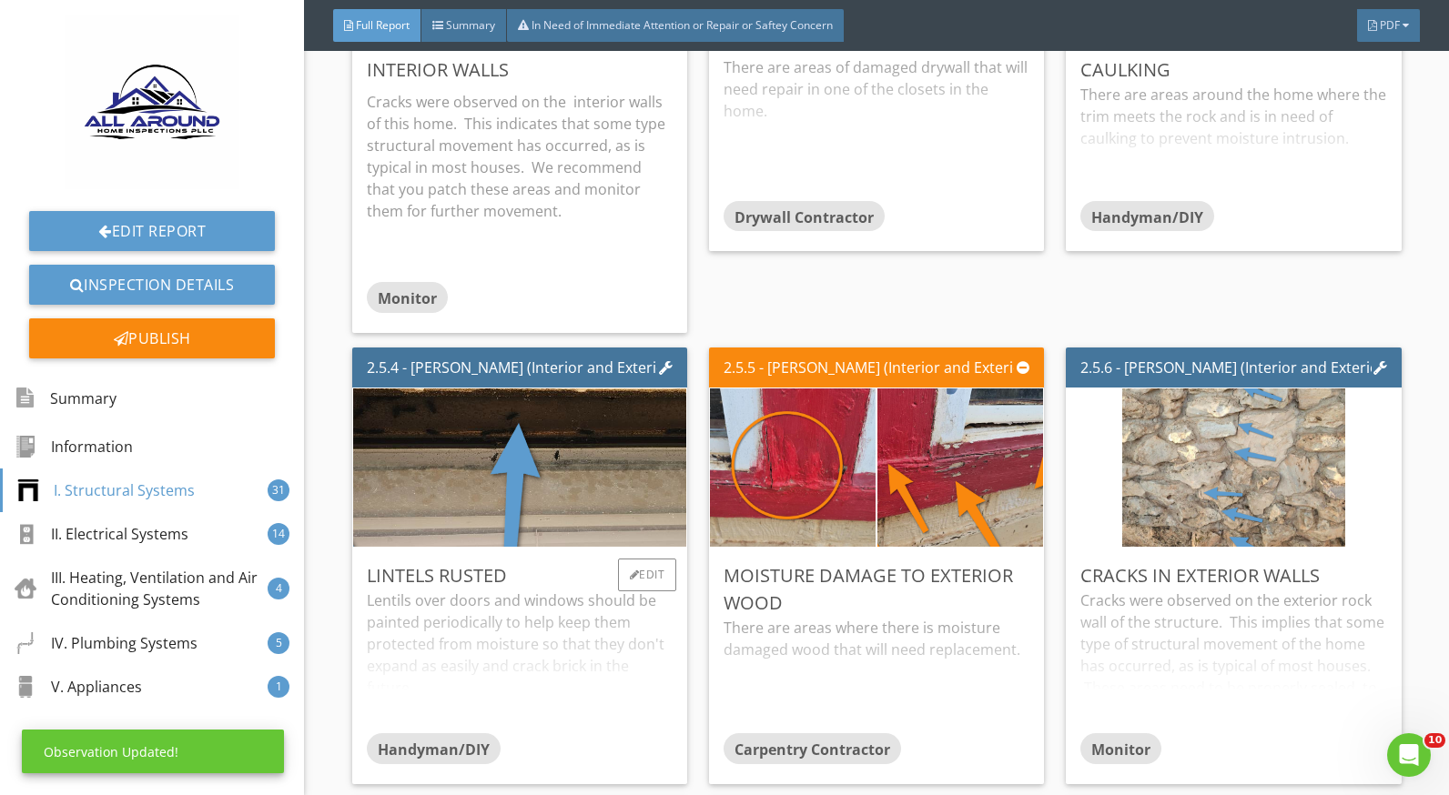
scroll to position [3003, 0]
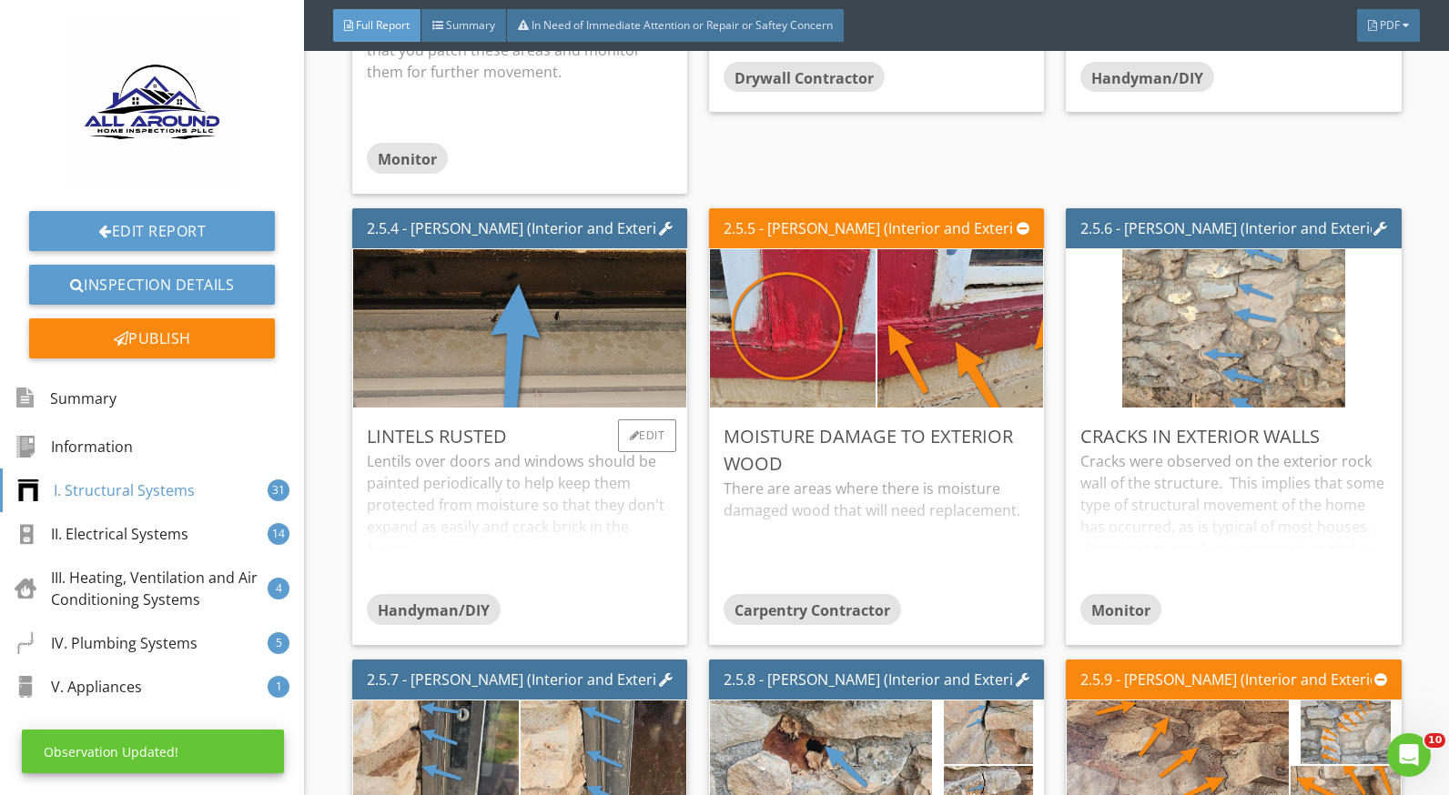
click at [449, 490] on div "Lentils over doors and windows should be painted periodically to help keep them…" at bounding box center [520, 523] width 306 height 144
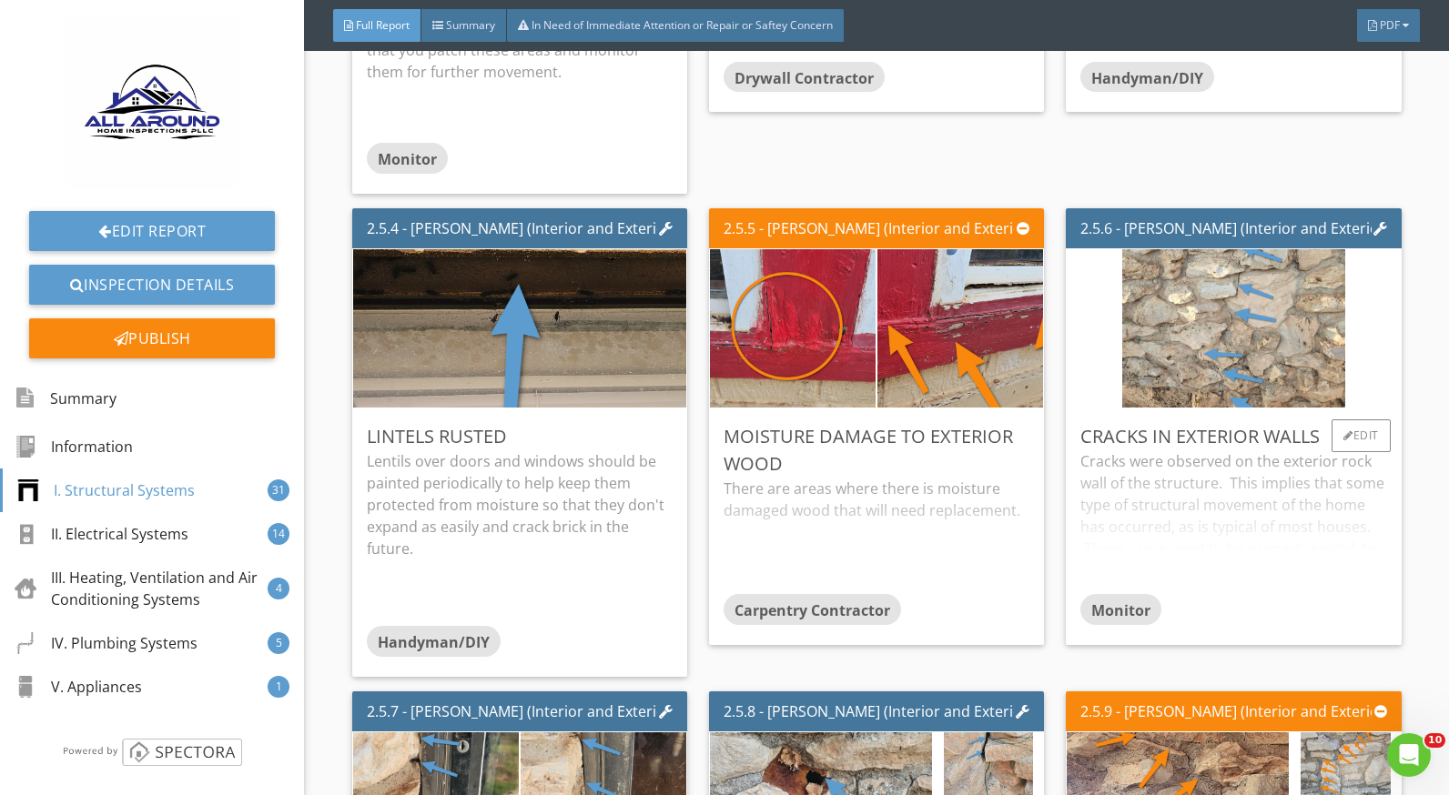
click at [1161, 472] on div "Cracks were observed on the exterior rock wall of the structure. This implies t…" at bounding box center [1233, 523] width 306 height 144
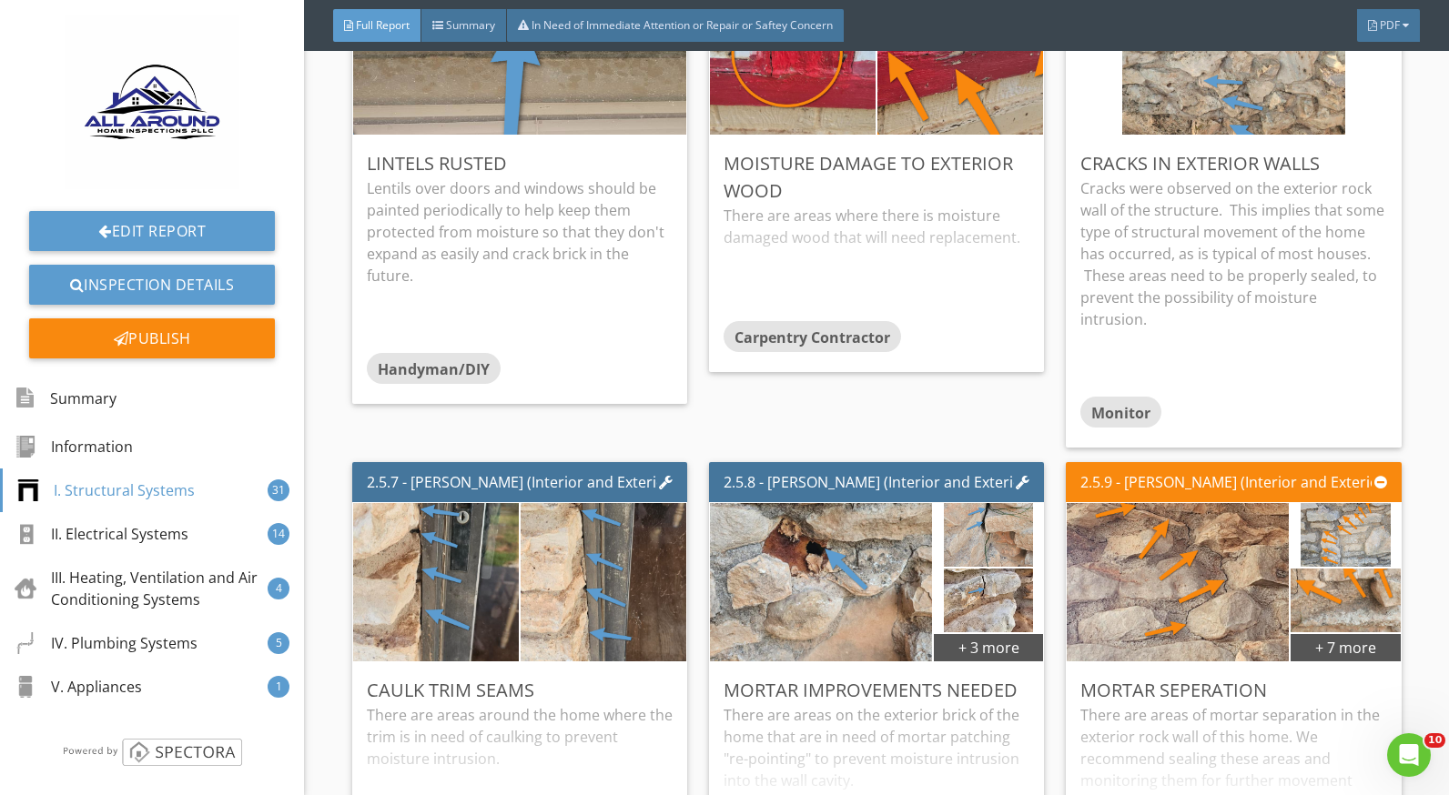
scroll to position [3549, 0]
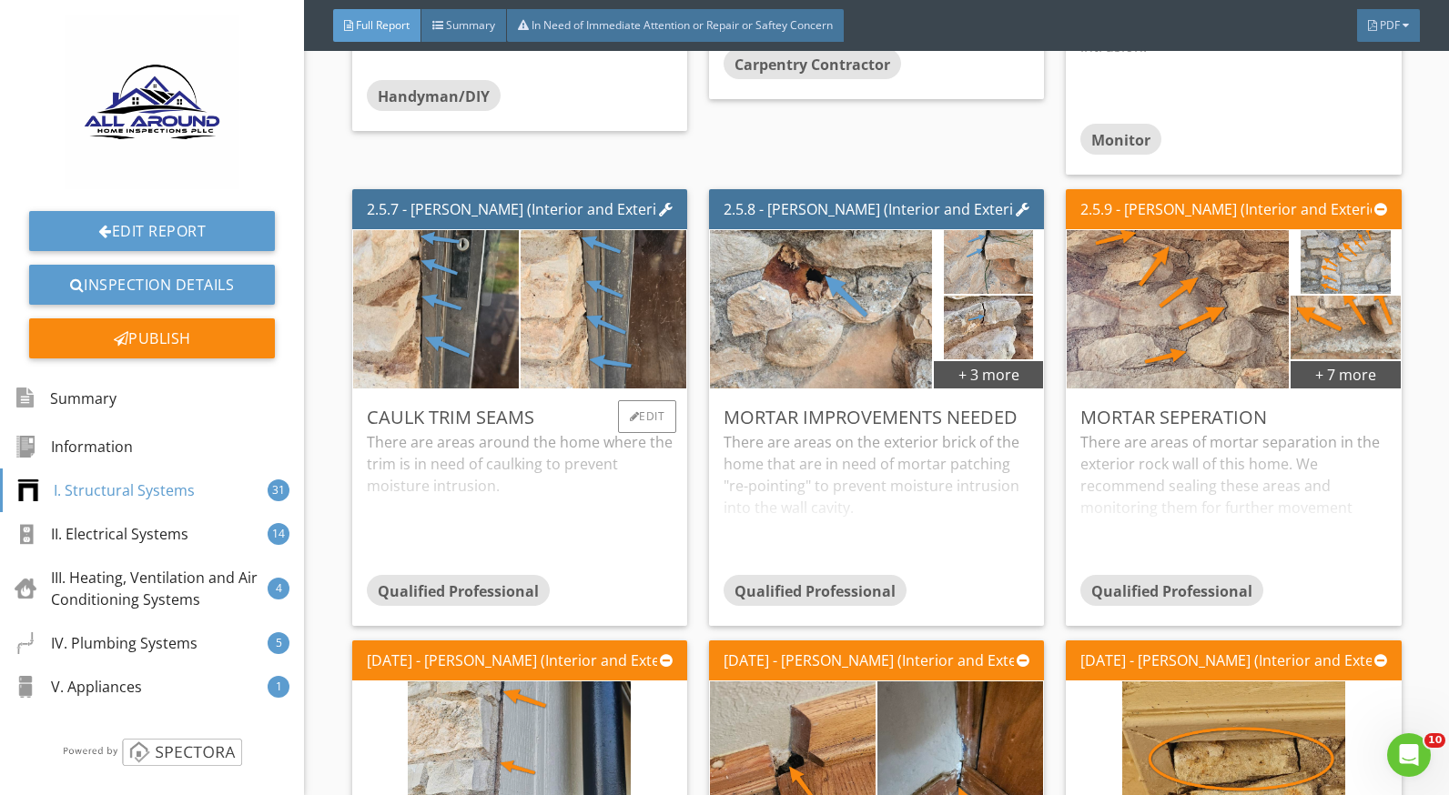
click at [439, 431] on div "There are areas around the home where the trim is in need of caulking to preven…" at bounding box center [520, 503] width 306 height 144
click at [805, 453] on div "There are areas on the exterior brick of the home that are in need of mortar pa…" at bounding box center [877, 503] width 306 height 144
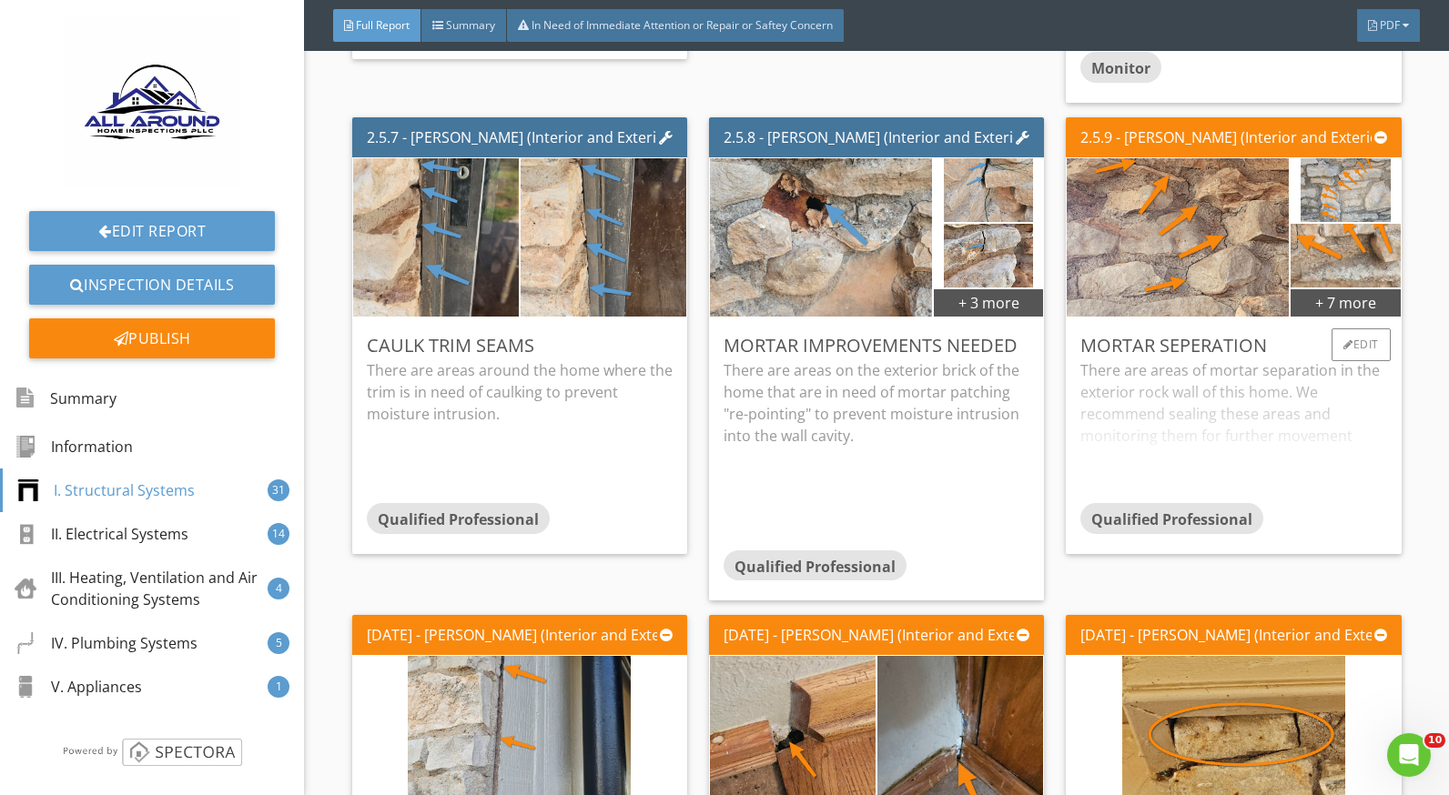
scroll to position [3640, 0]
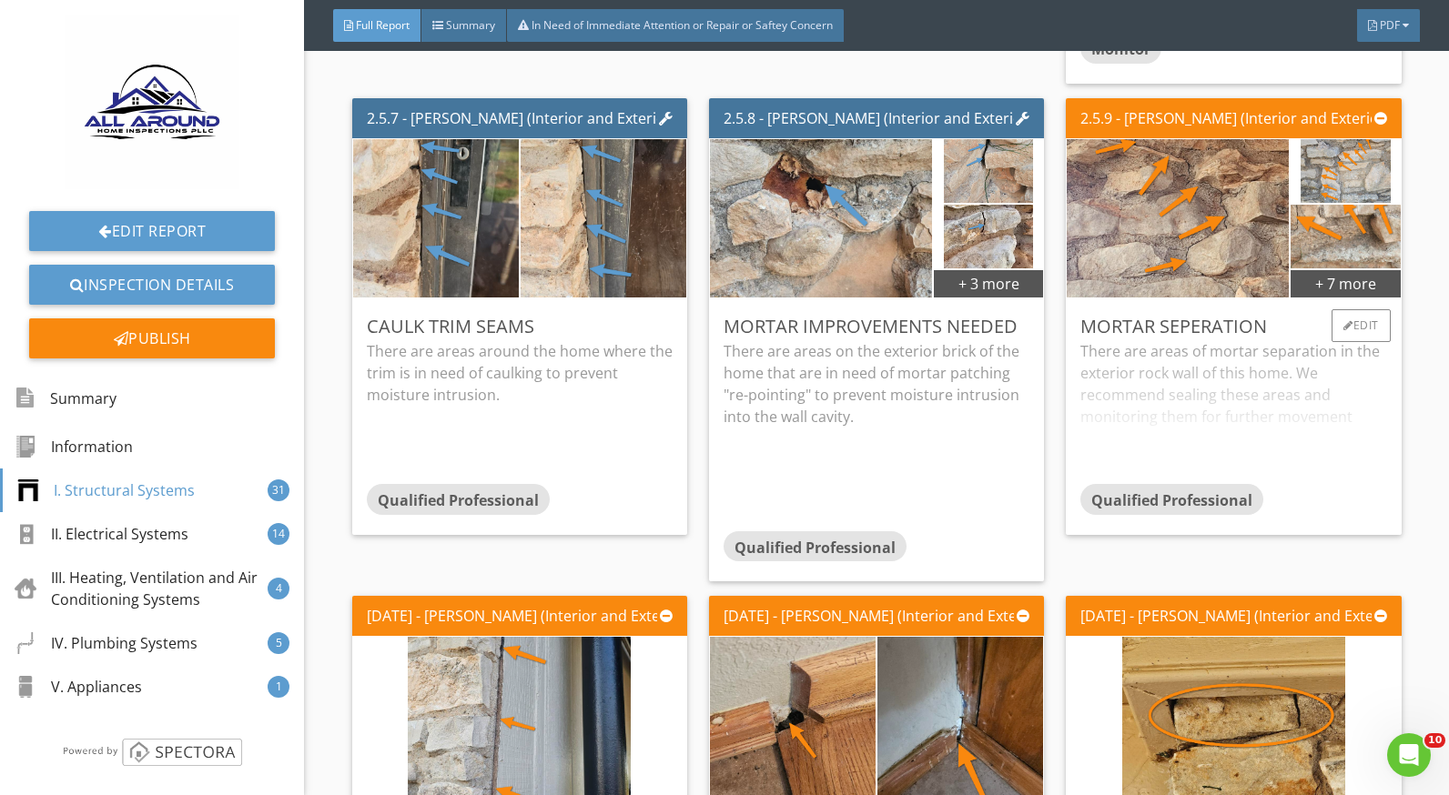
click at [1156, 398] on div "There are areas of mortar separation in the exterior rock wall of this home. We…" at bounding box center [1233, 412] width 306 height 144
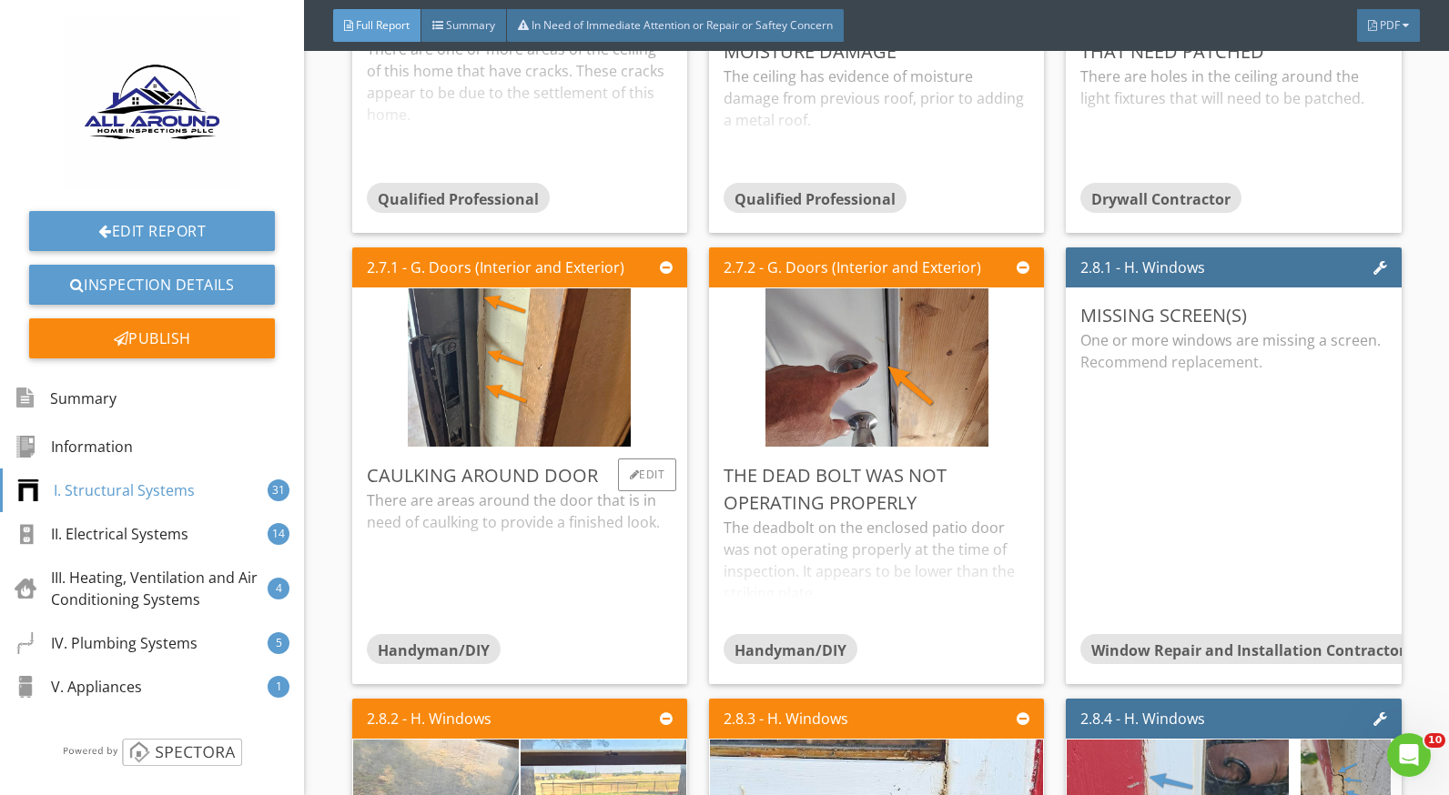
scroll to position [5006, 0]
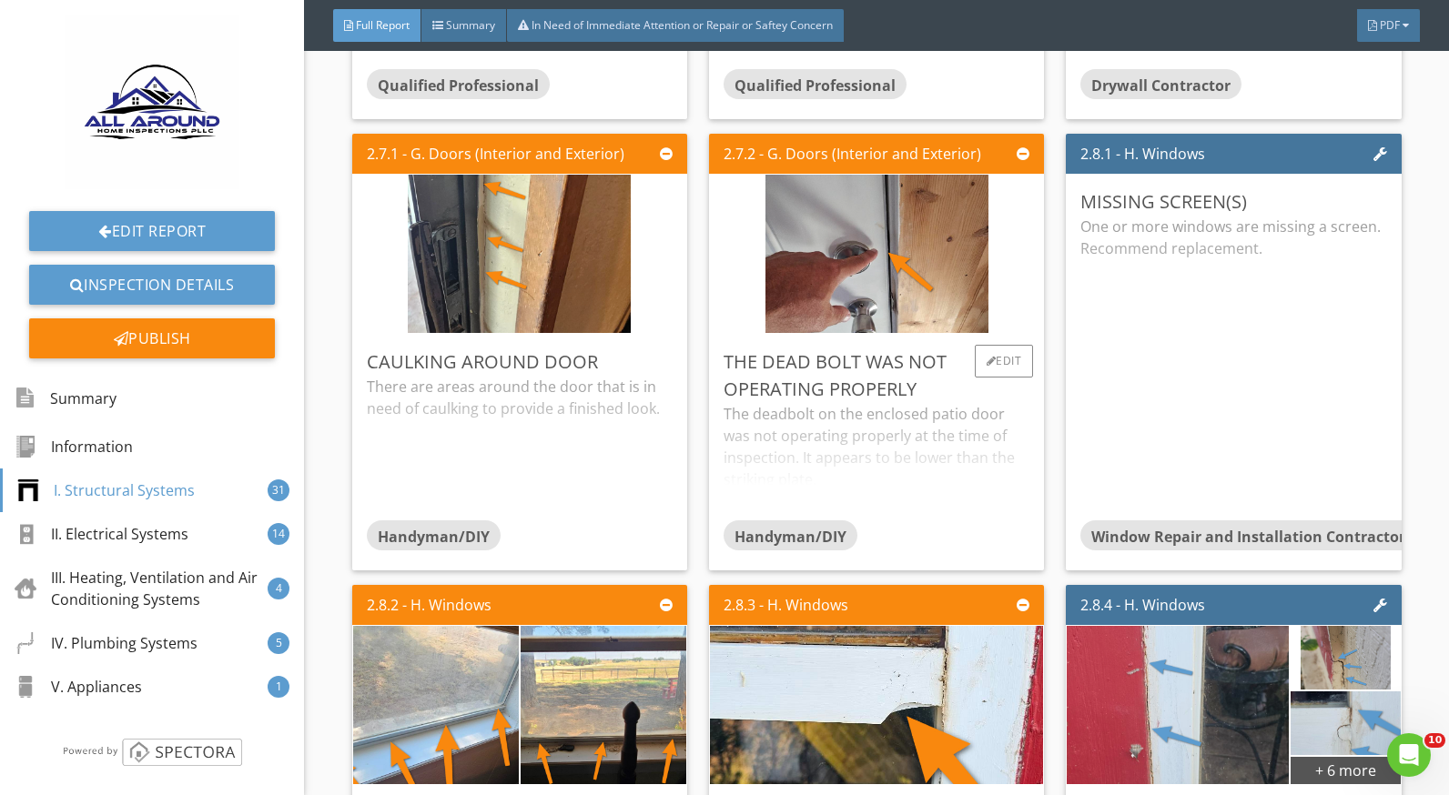
click at [794, 413] on div "The deadbolt on the enclosed patio door was not operating properly at the time …" at bounding box center [877, 461] width 306 height 116
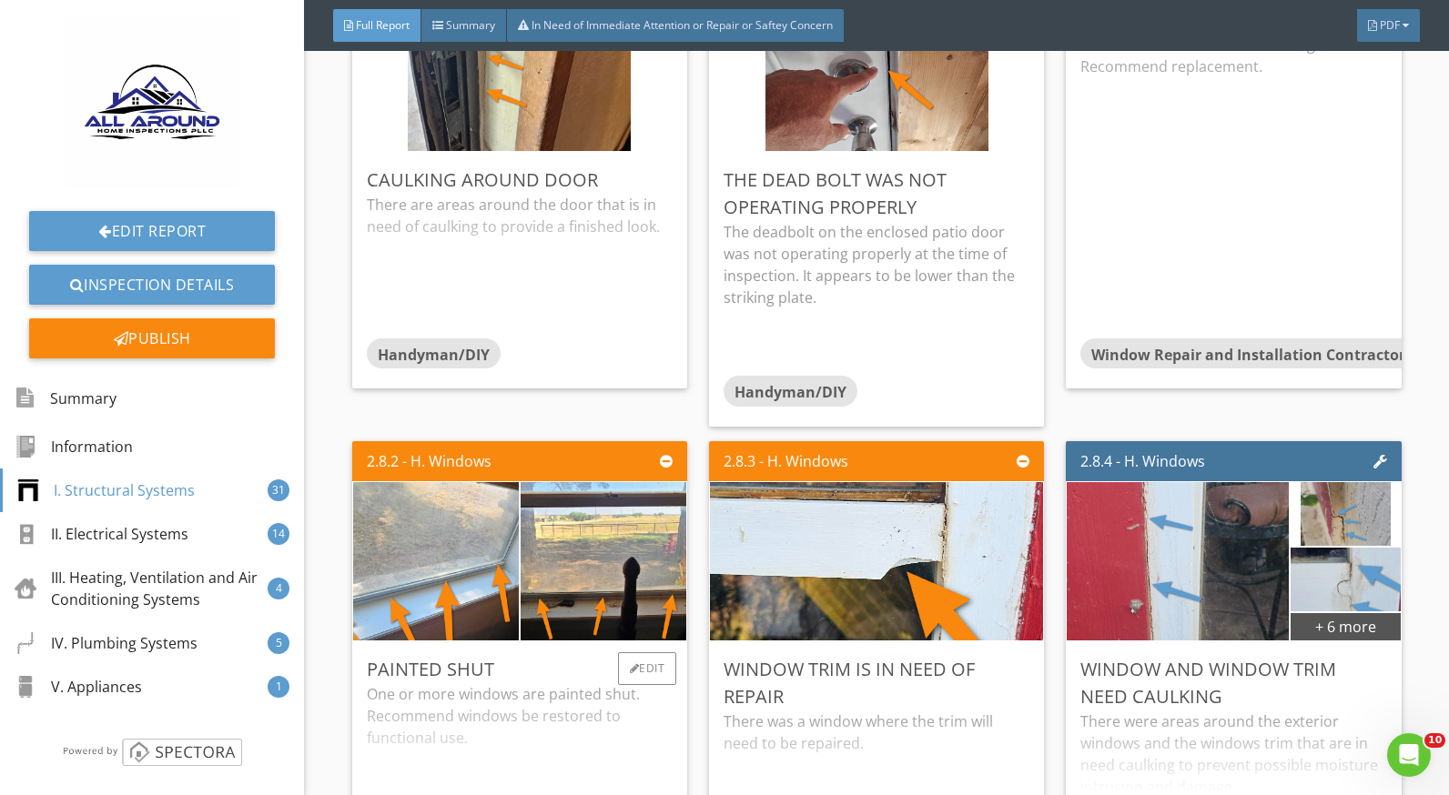
scroll to position [5461, 0]
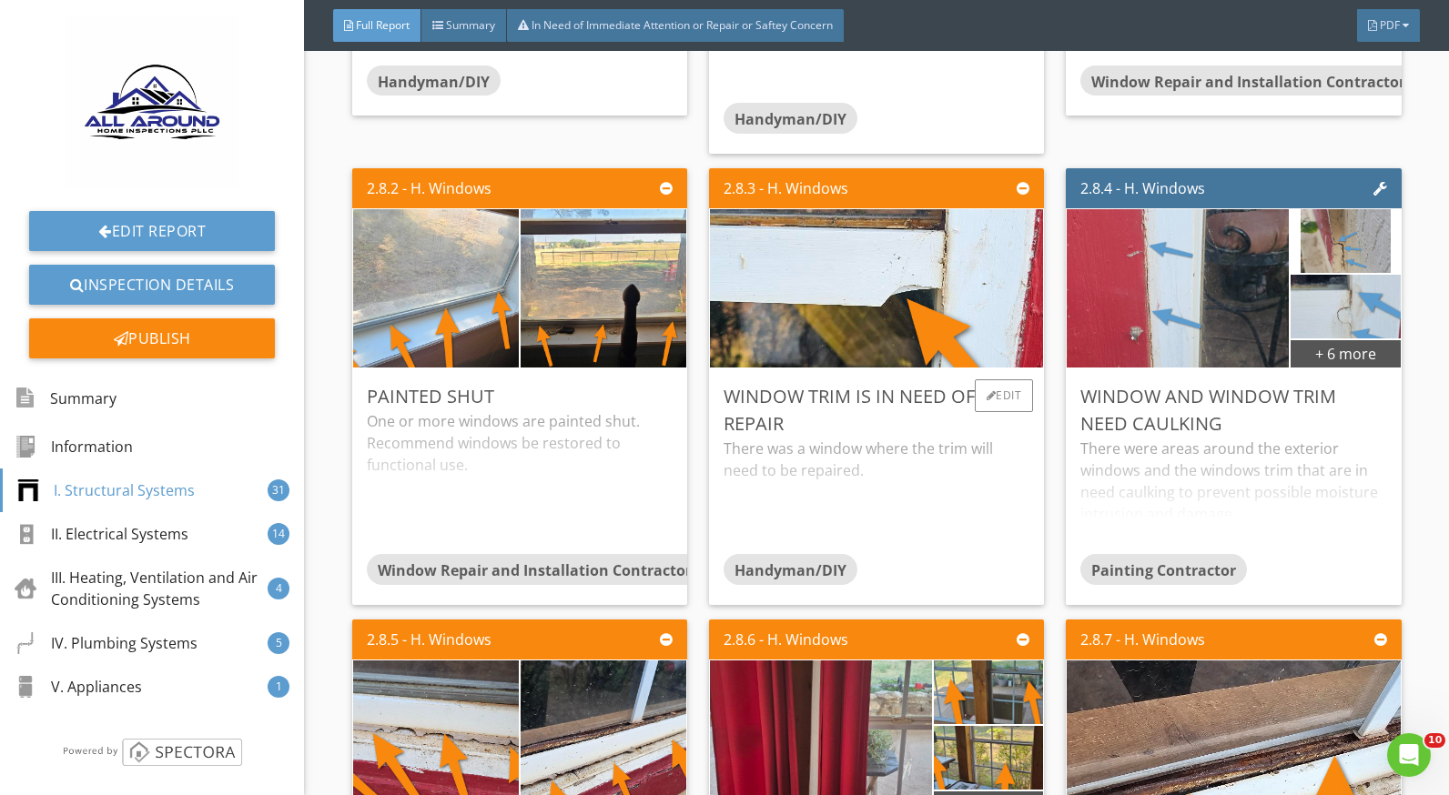
drag, startPoint x: 815, startPoint y: 430, endPoint x: 1032, endPoint y: 440, distance: 217.8
click at [815, 438] on div "There was a window where the trim will need to be repaired." at bounding box center [877, 496] width 306 height 116
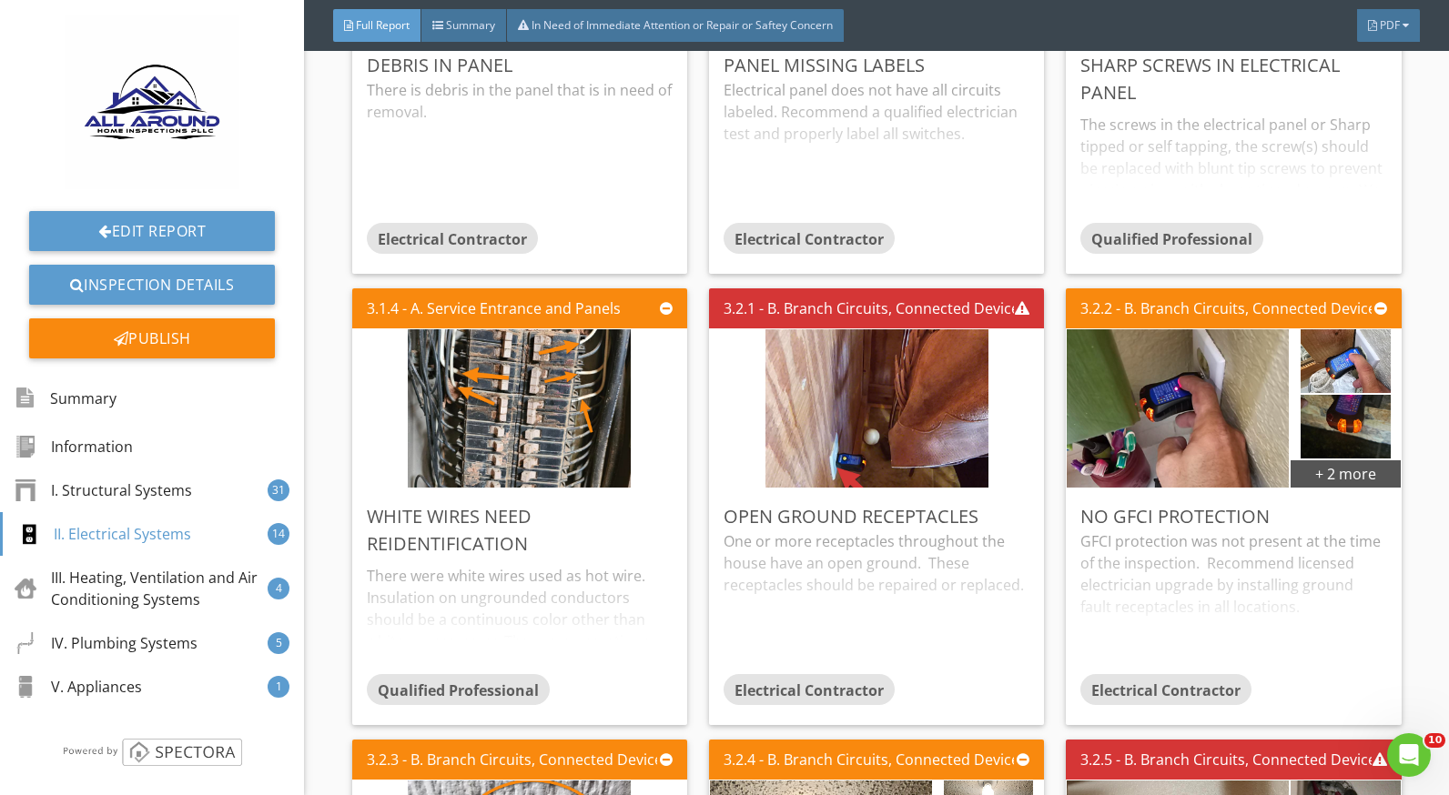
scroll to position [7736, 0]
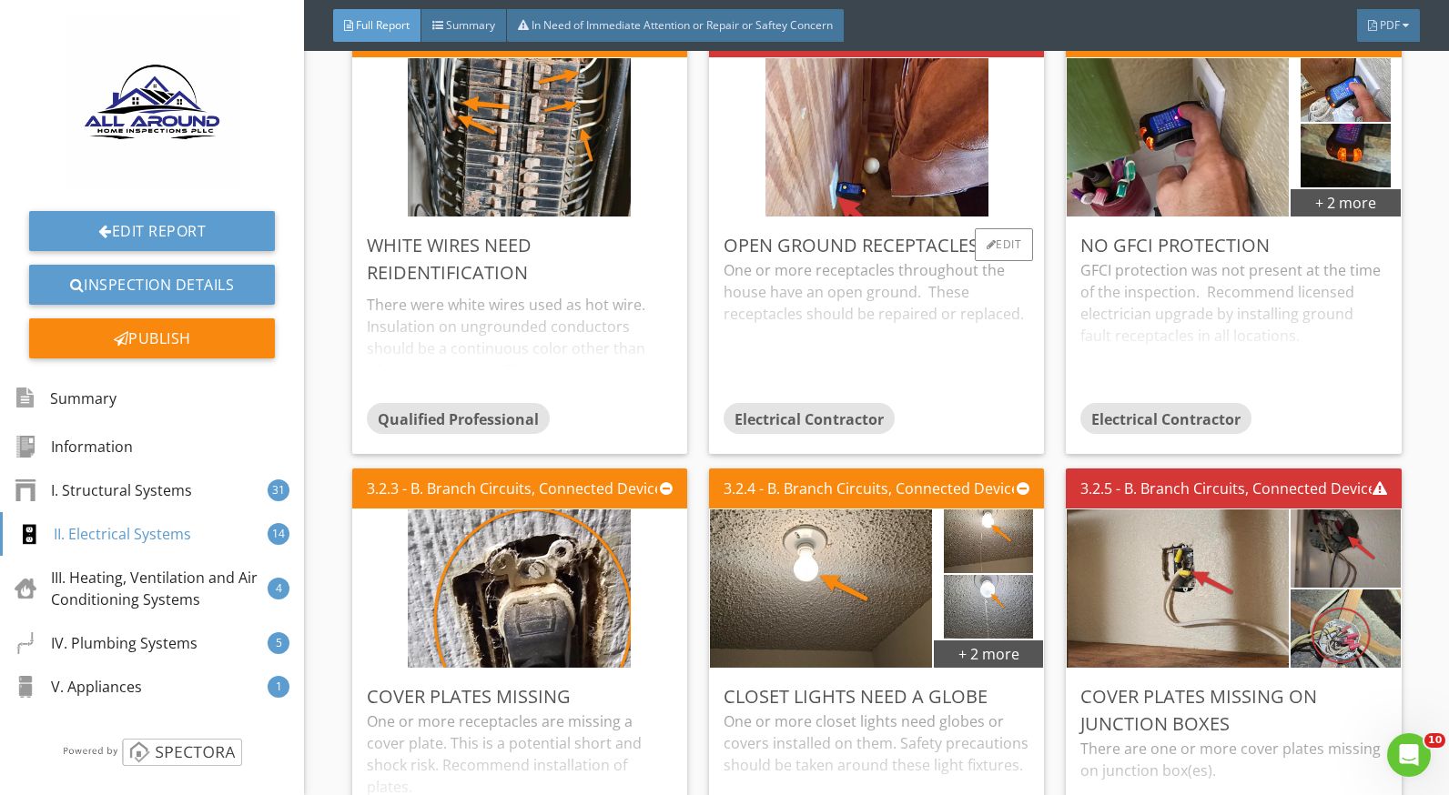
click at [859, 268] on div "One or more receptacles throughout the house have an open ground. These recepta…" at bounding box center [877, 331] width 306 height 144
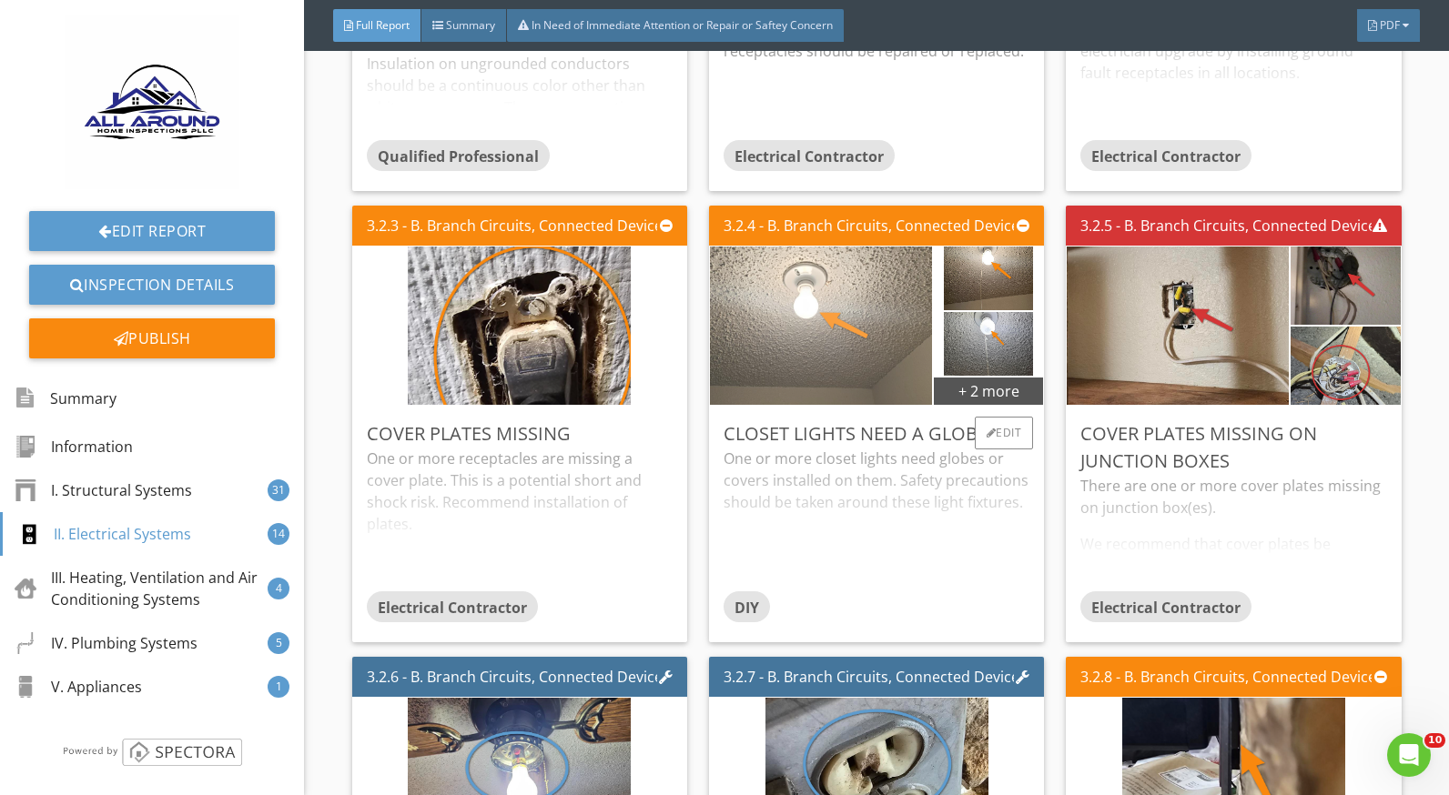
scroll to position [8191, 0]
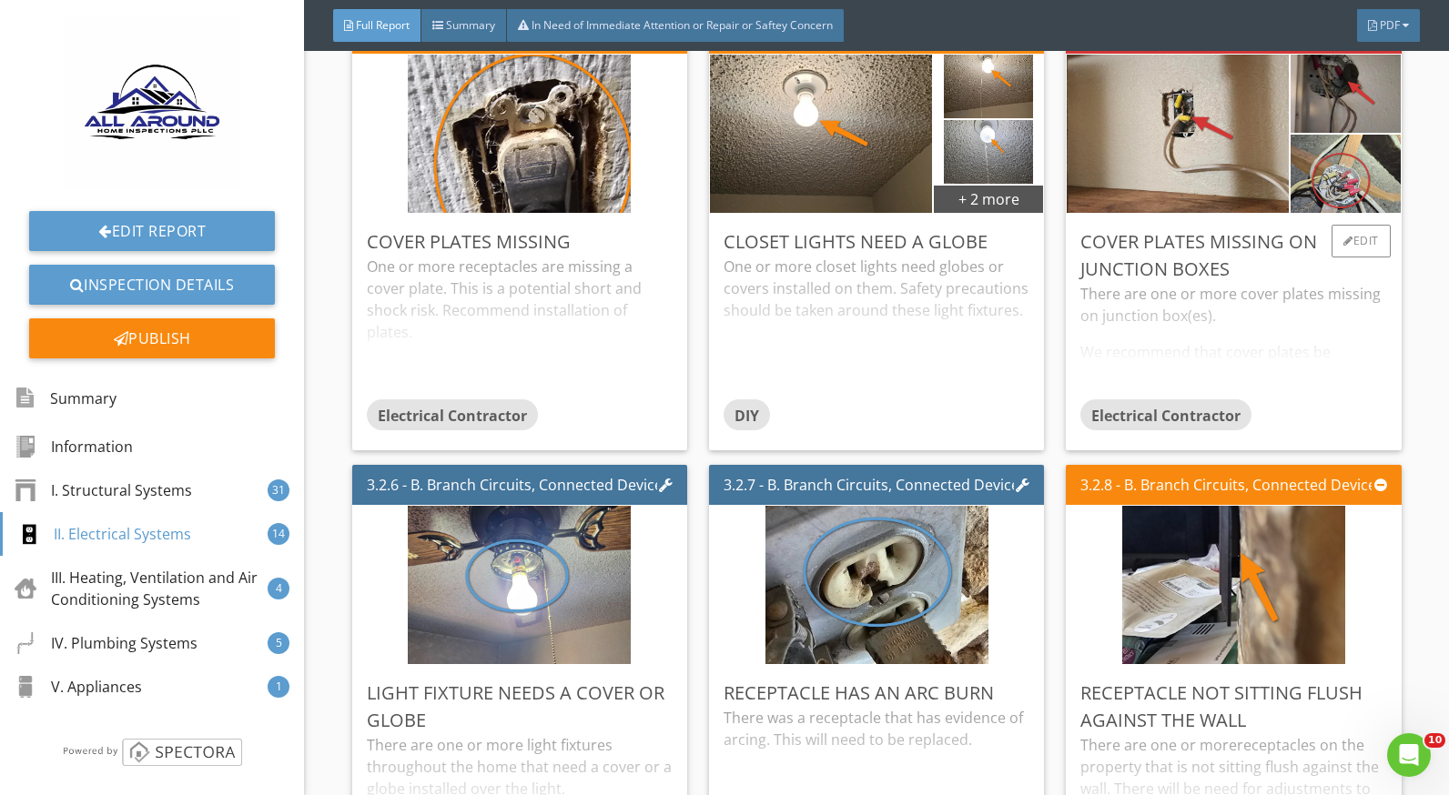
click at [1128, 298] on div "There are one or more cover plates missing on junction box(es). We recommend th…" at bounding box center [1233, 341] width 306 height 116
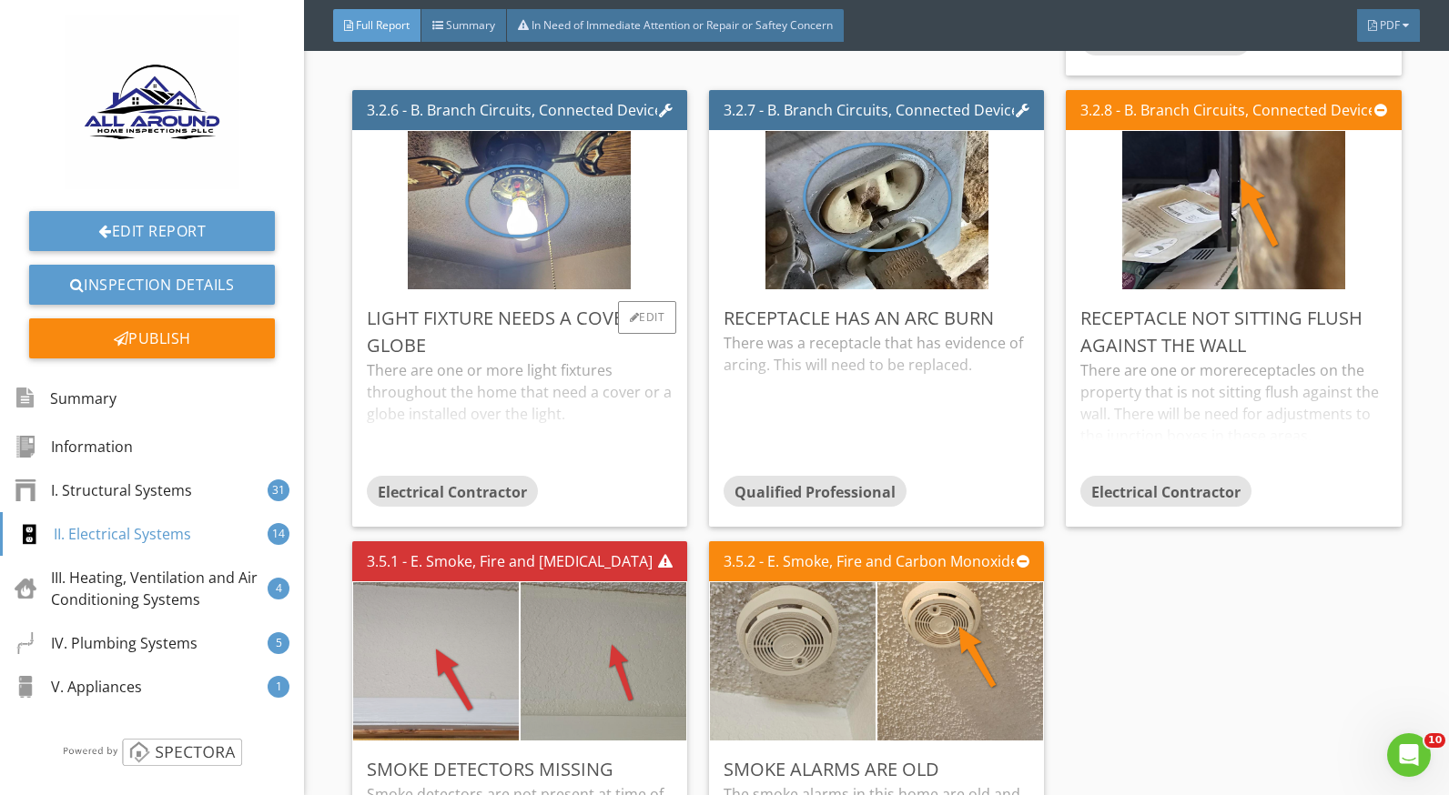
scroll to position [8646, 0]
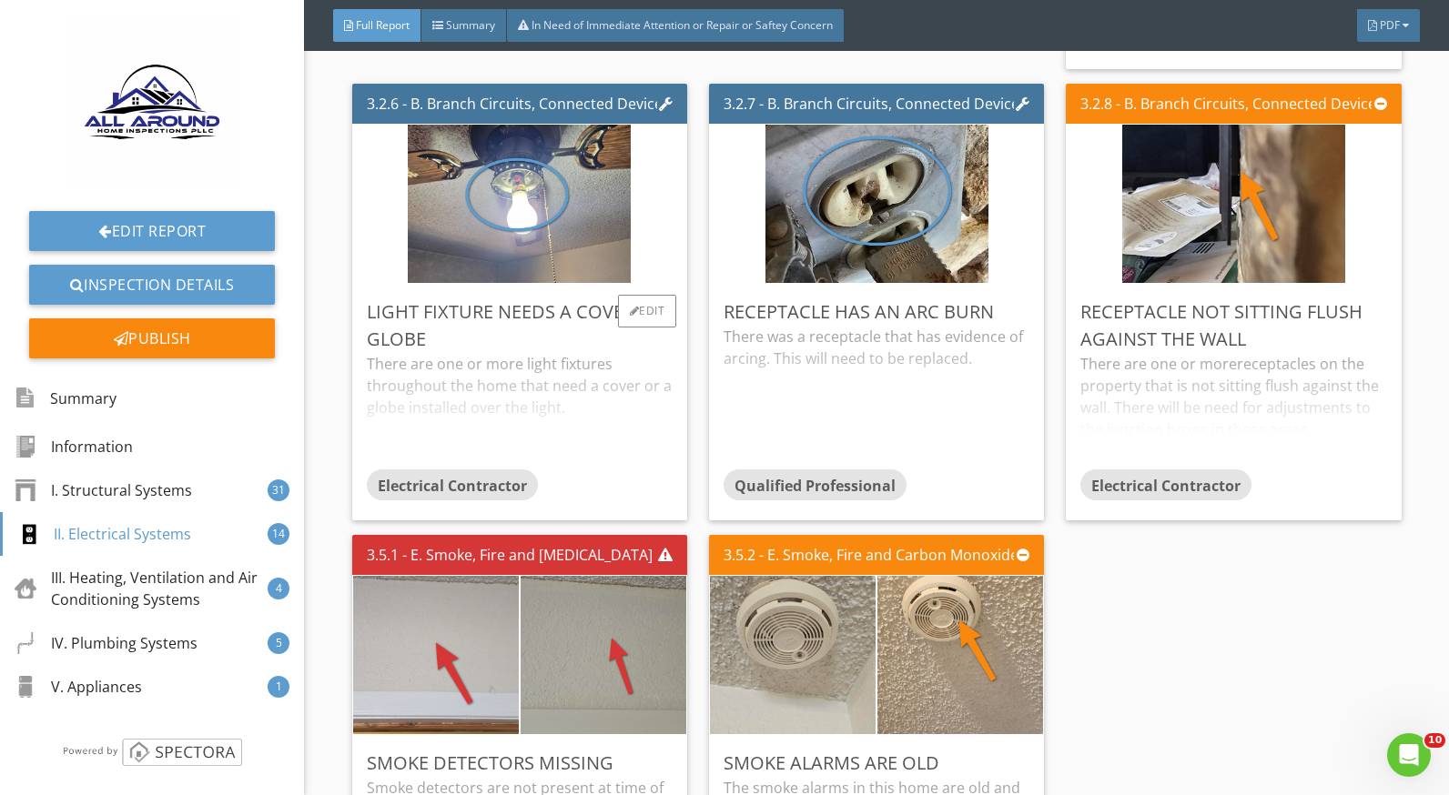
click at [489, 364] on div "There are one or more light fixtures throughout the home that need a cover or a…" at bounding box center [520, 411] width 306 height 116
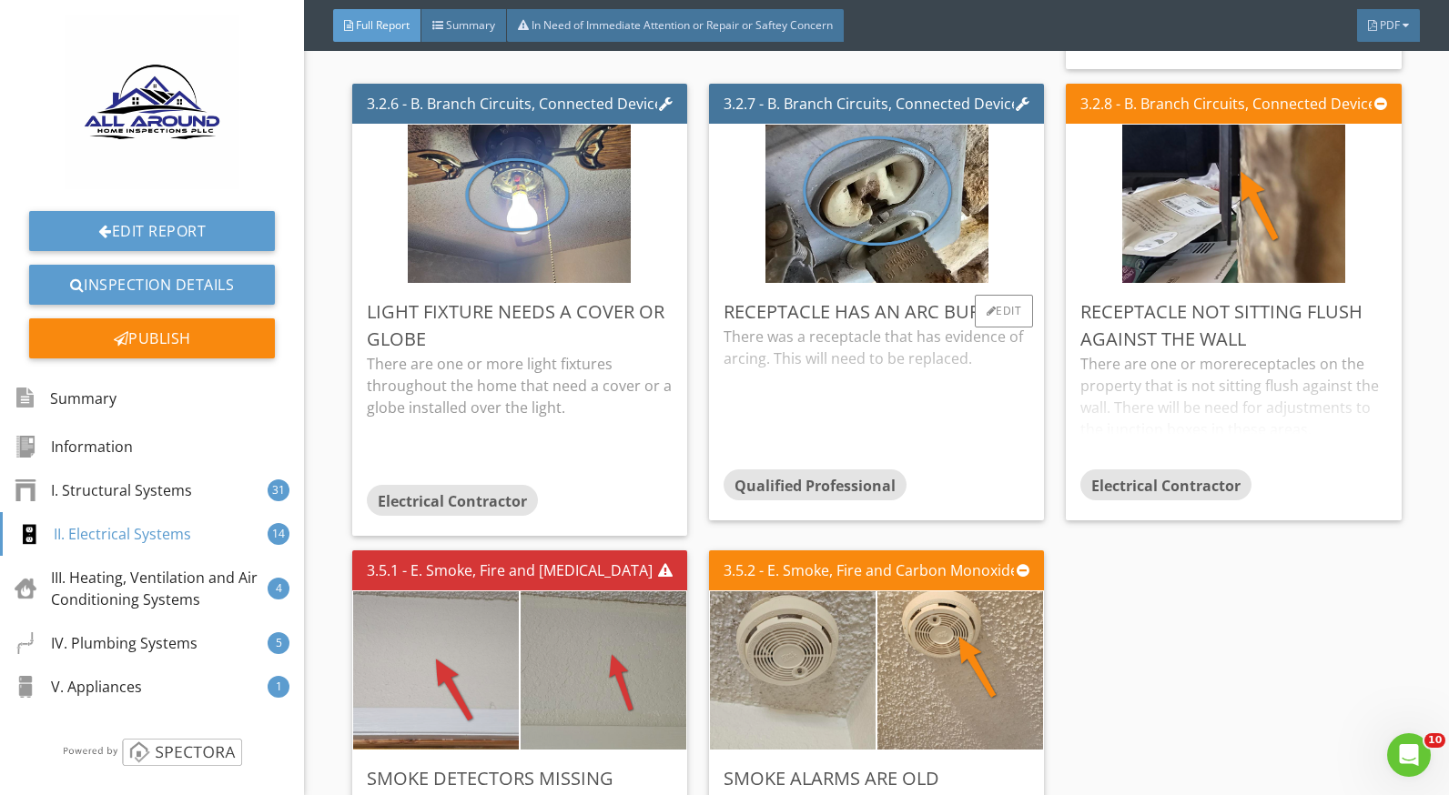
click at [754, 346] on div "There was a receptacle that has evidence of arcing. This will need to be replac…" at bounding box center [877, 398] width 306 height 144
click at [1129, 353] on div "There are one or more receptacles on the property that is not sitting flush aga…" at bounding box center [1233, 411] width 306 height 116
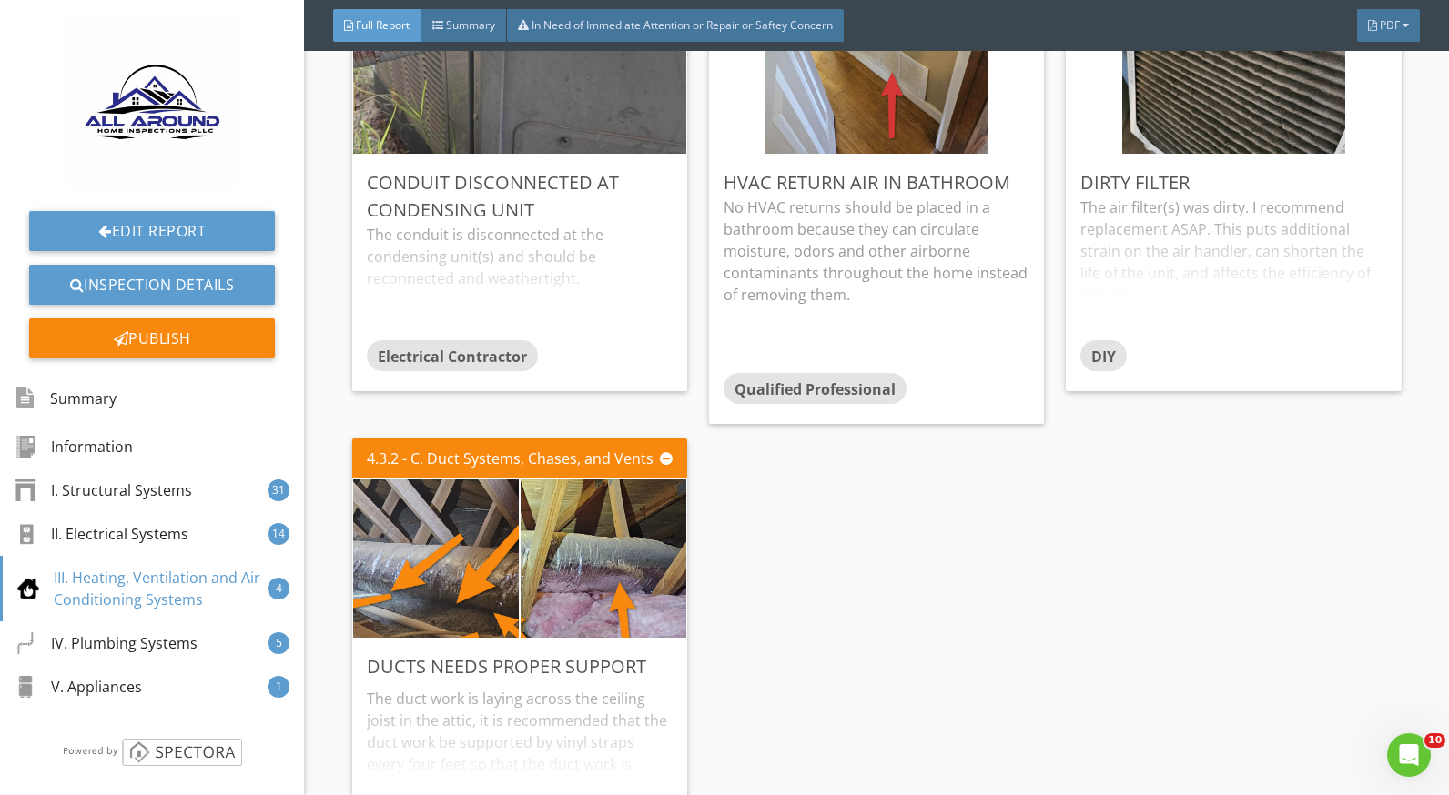
scroll to position [9738, 0]
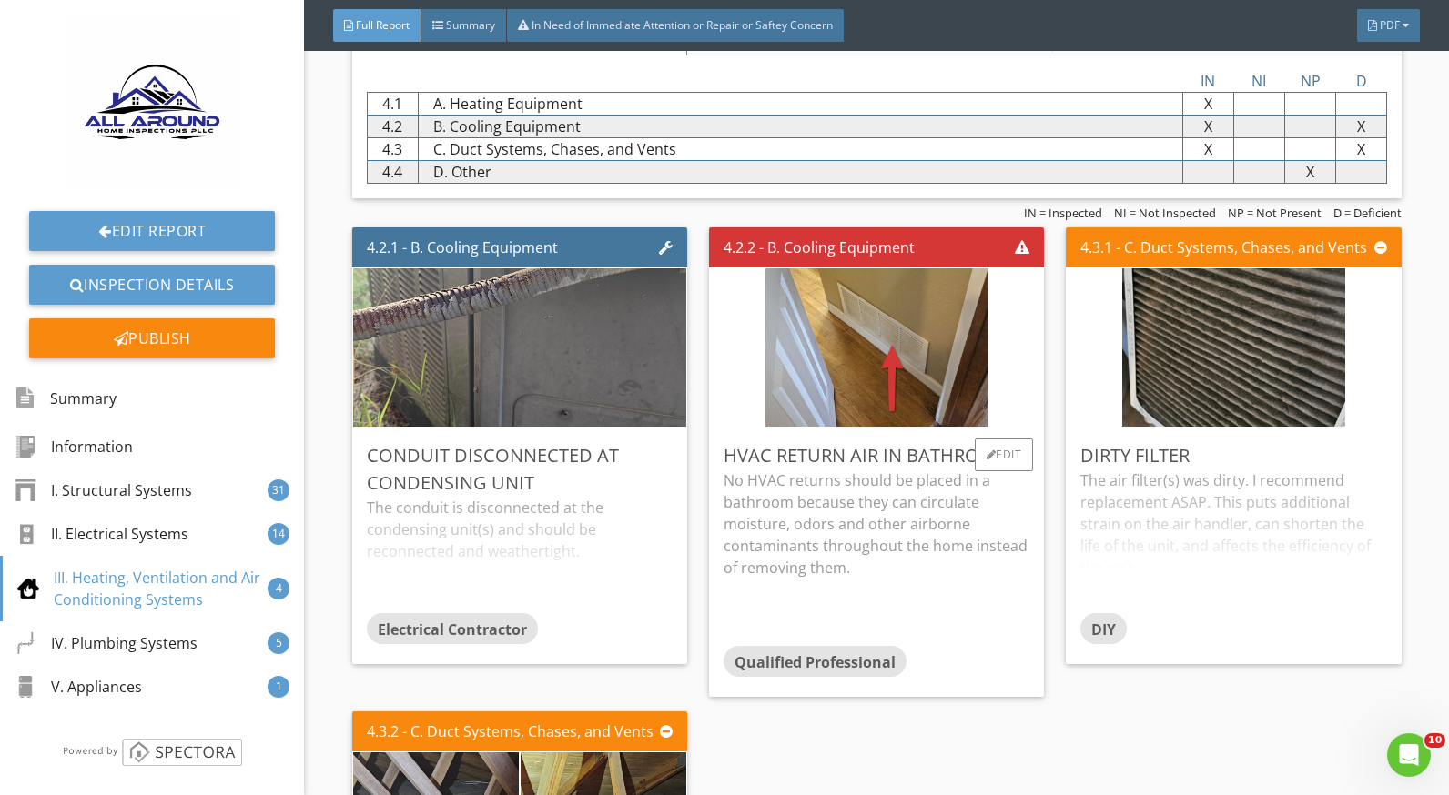
click at [886, 470] on p "No HVAC returns should be placed in a bathroom because they can circulate moist…" at bounding box center [877, 524] width 306 height 109
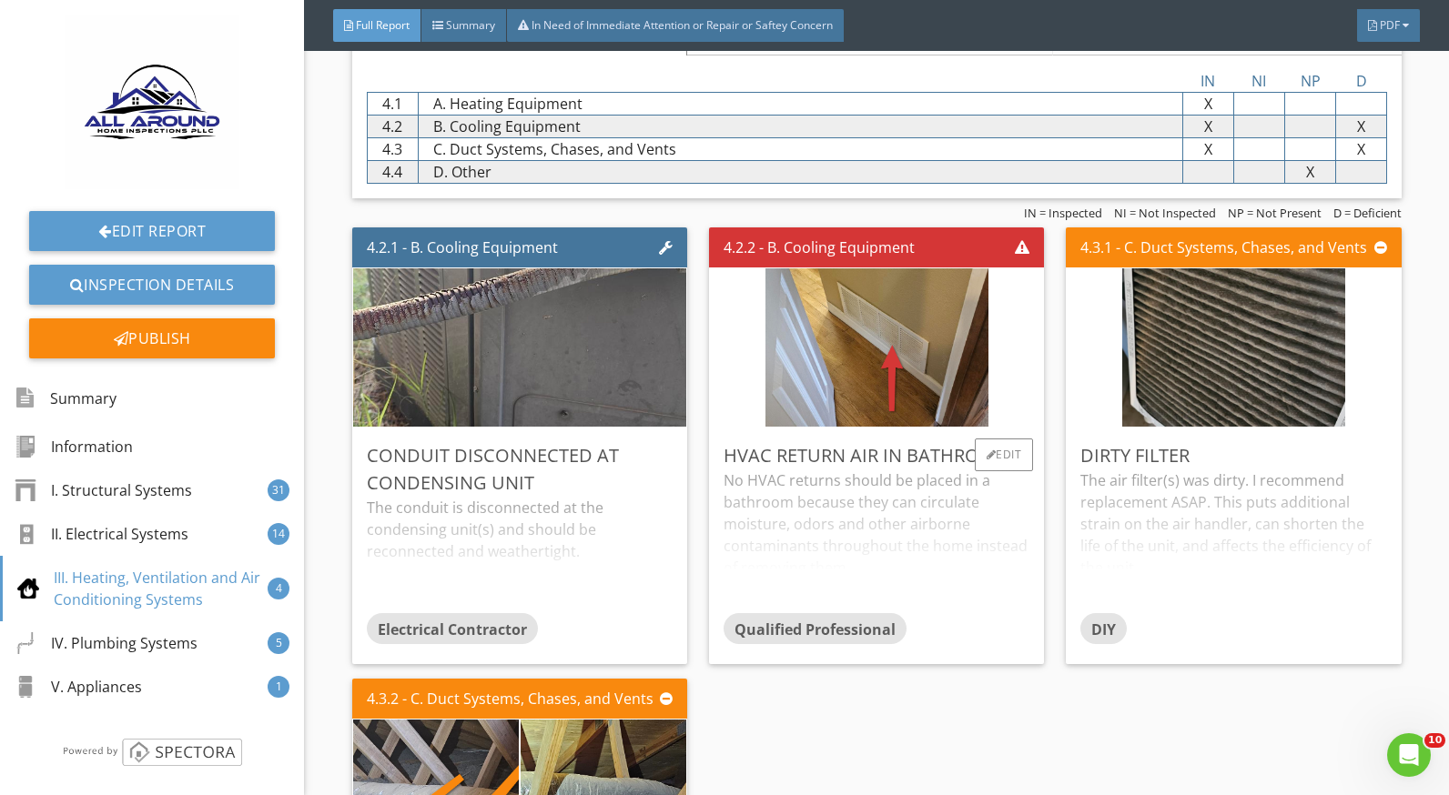
click at [937, 488] on div "No HVAC returns should be placed in a bathroom because they can circulate moist…" at bounding box center [877, 542] width 306 height 144
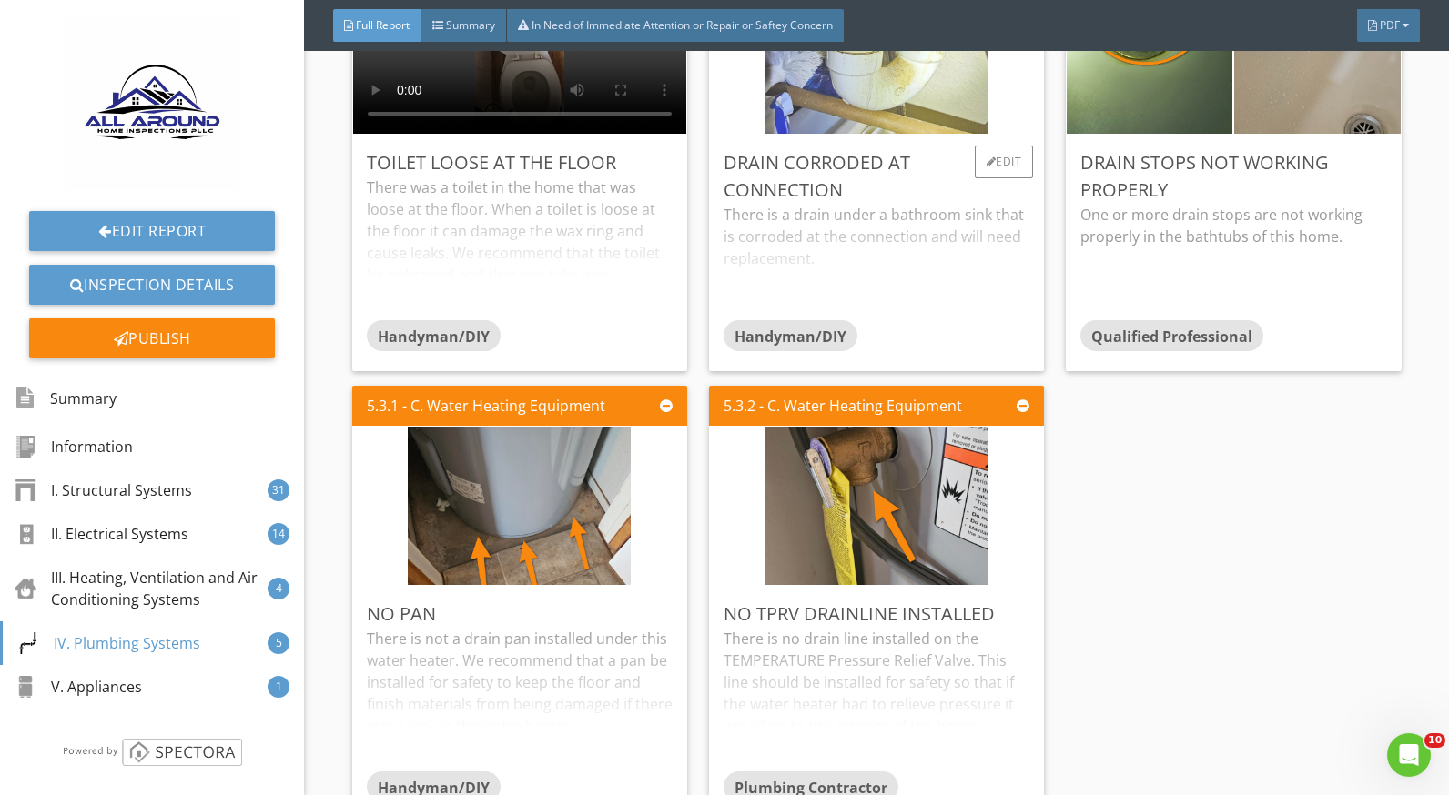
scroll to position [11558, 0]
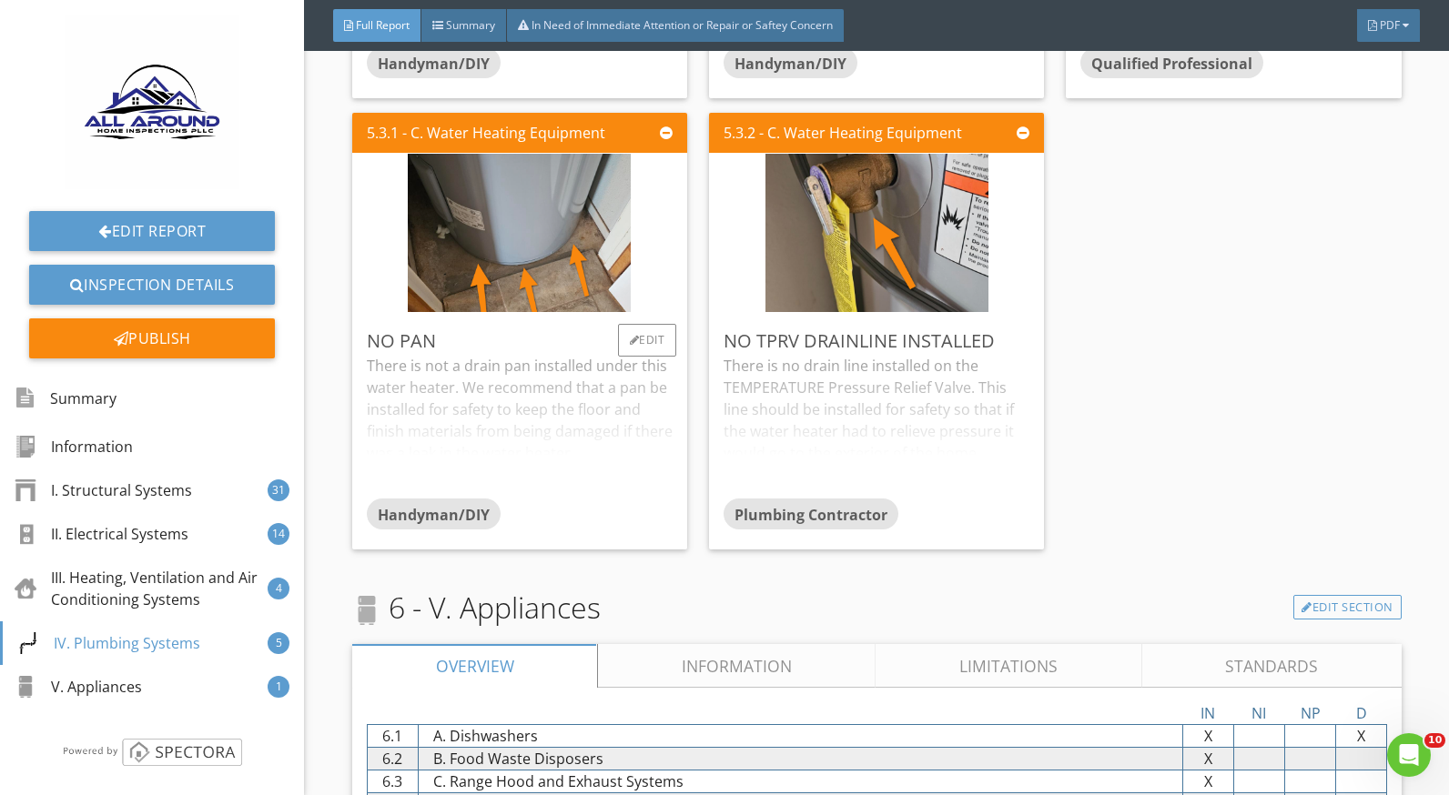
click at [617, 355] on div "There is not a drain pan installed under this water heater. We recommend that a…" at bounding box center [520, 427] width 306 height 144
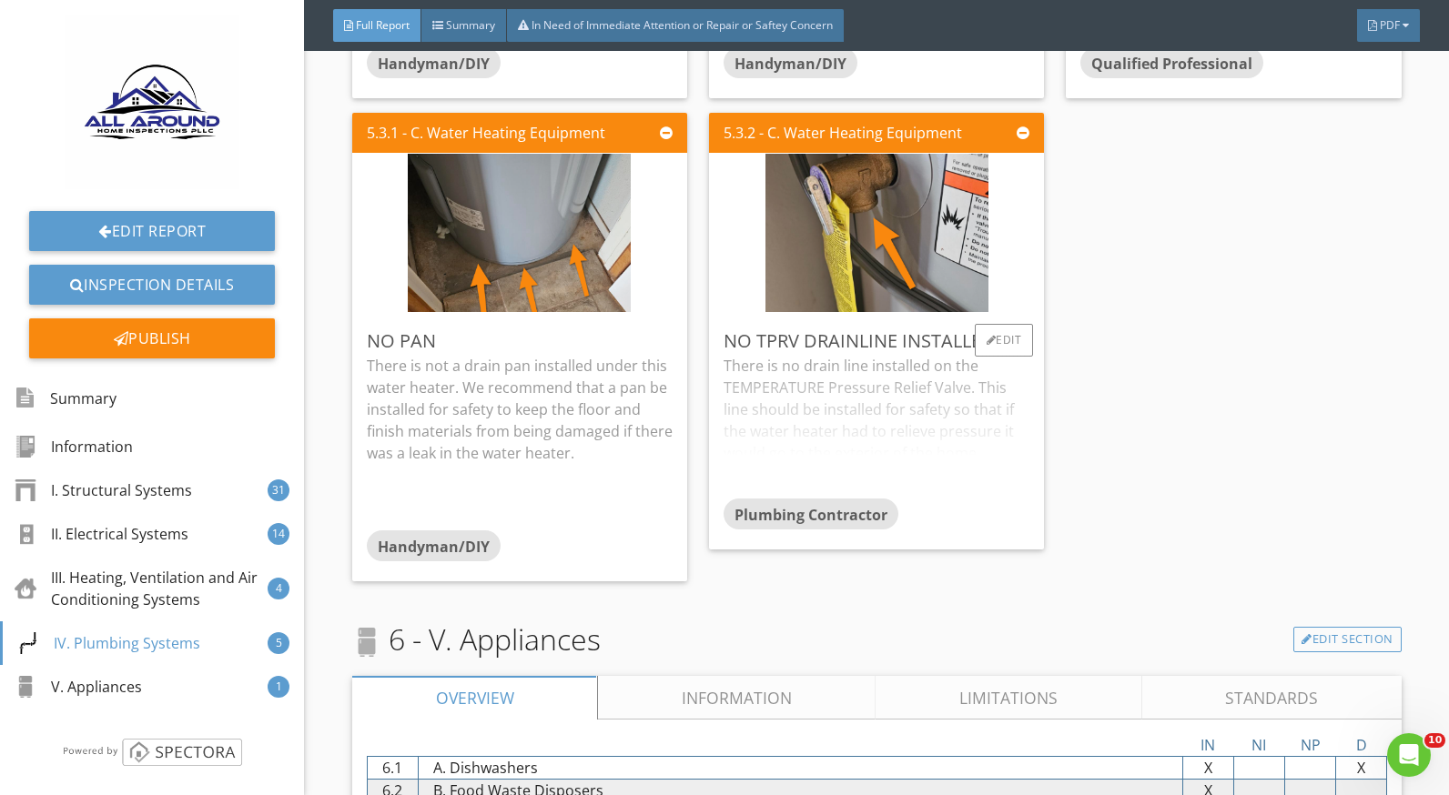
click at [856, 367] on div "There is no drain line installed on the TEMPERATURE Pressure Relief Valve. This…" at bounding box center [877, 427] width 306 height 144
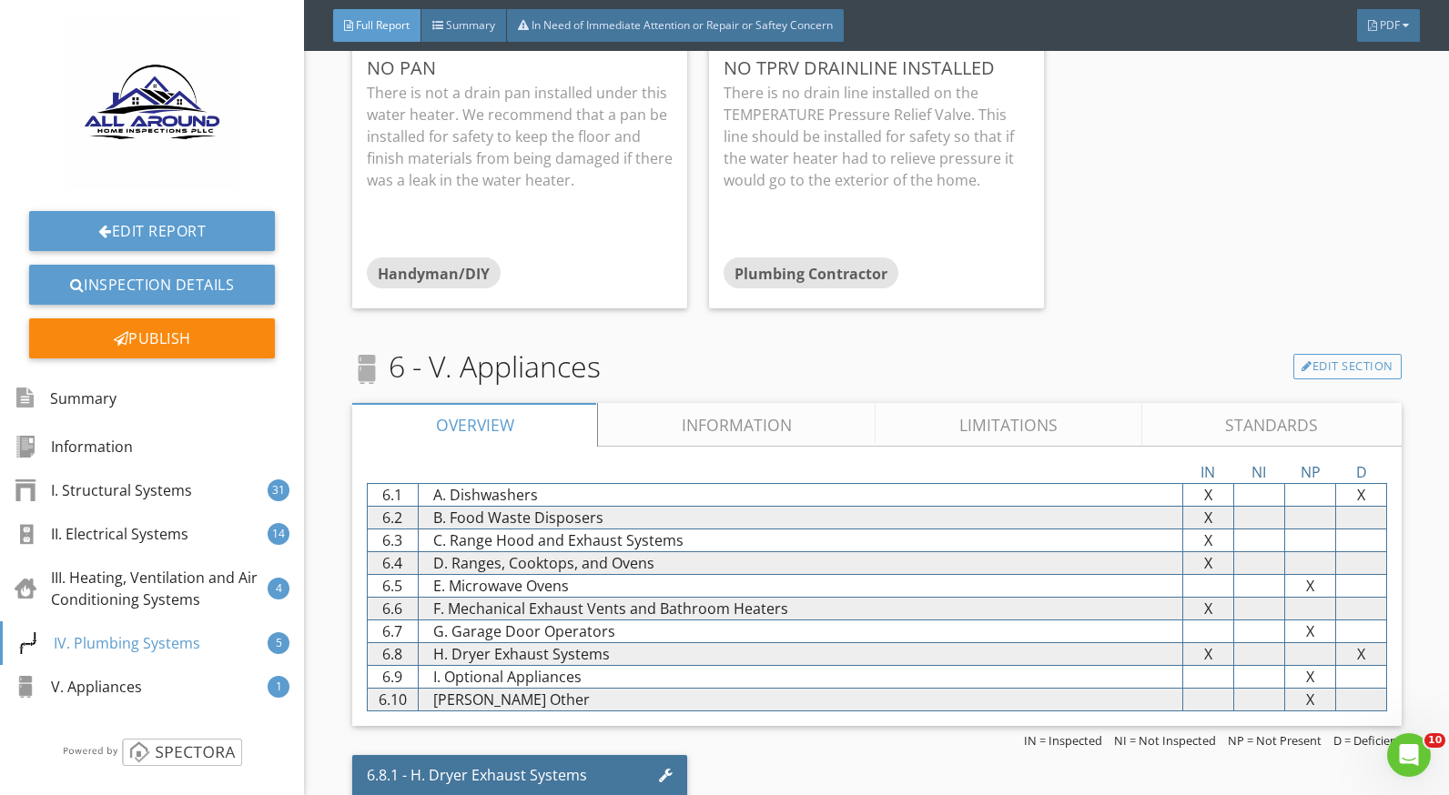
scroll to position [12227, 0]
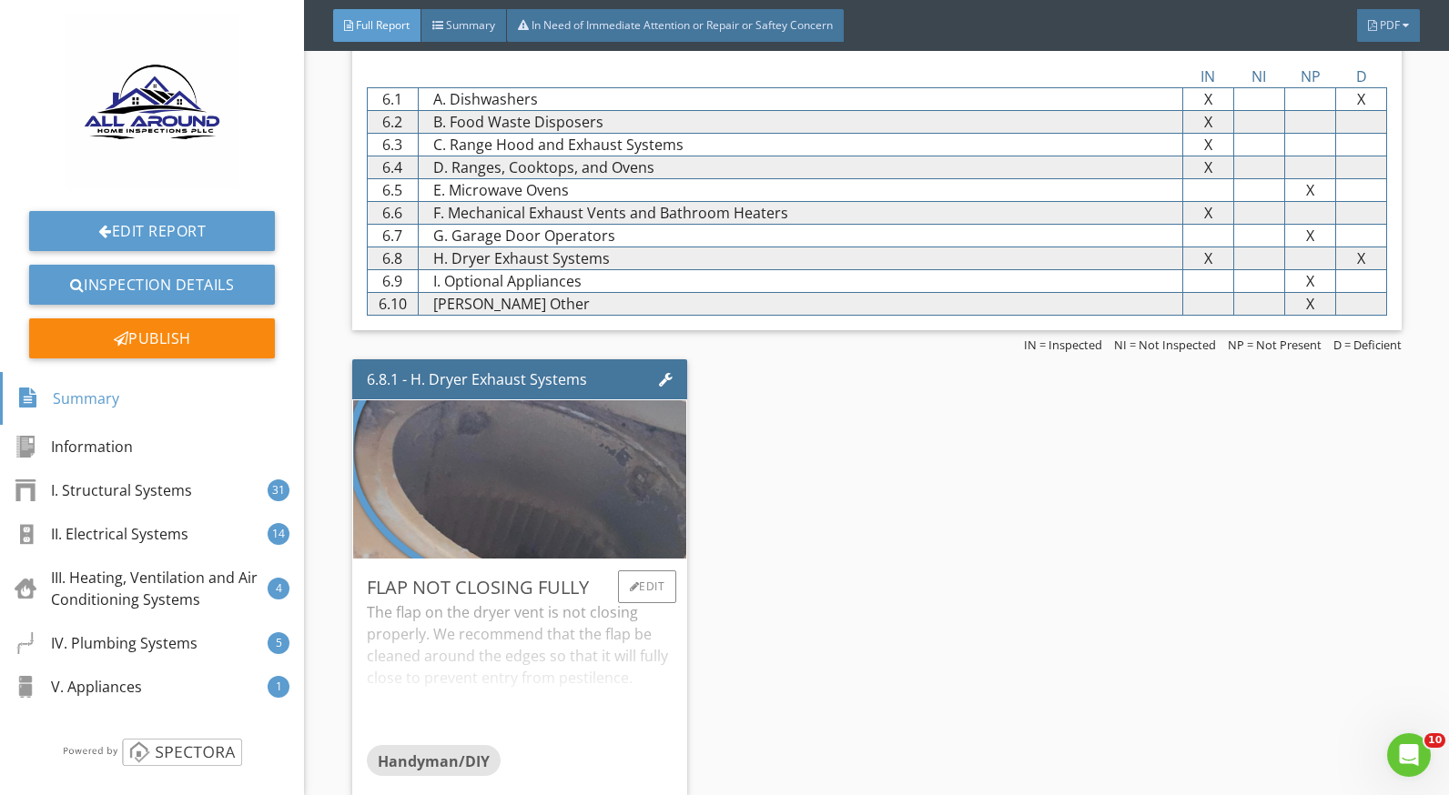
click at [537, 626] on div "The flap on the dryer vent is not closing properly. We recommend that the flap …" at bounding box center [520, 674] width 306 height 144
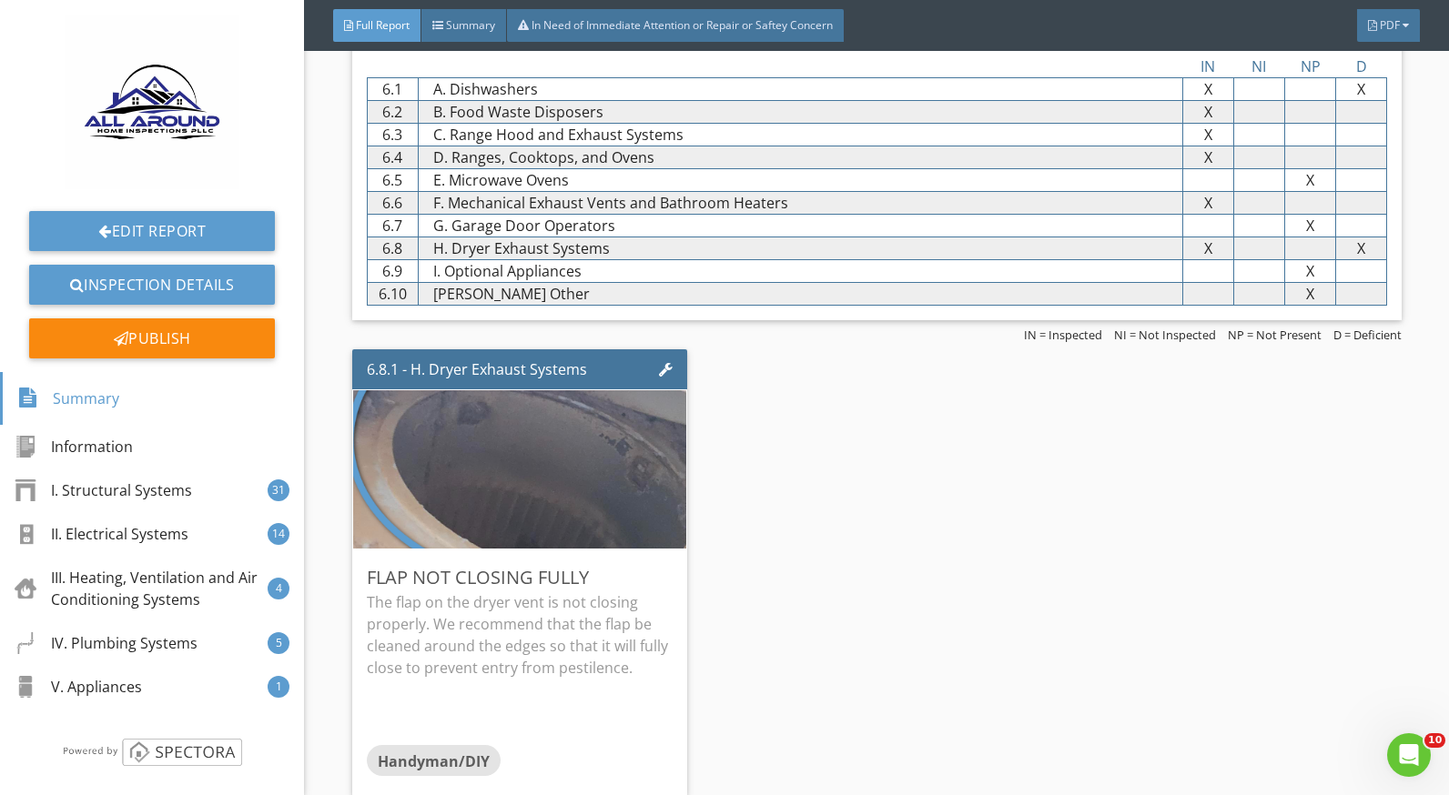
scroll to position [12055, 0]
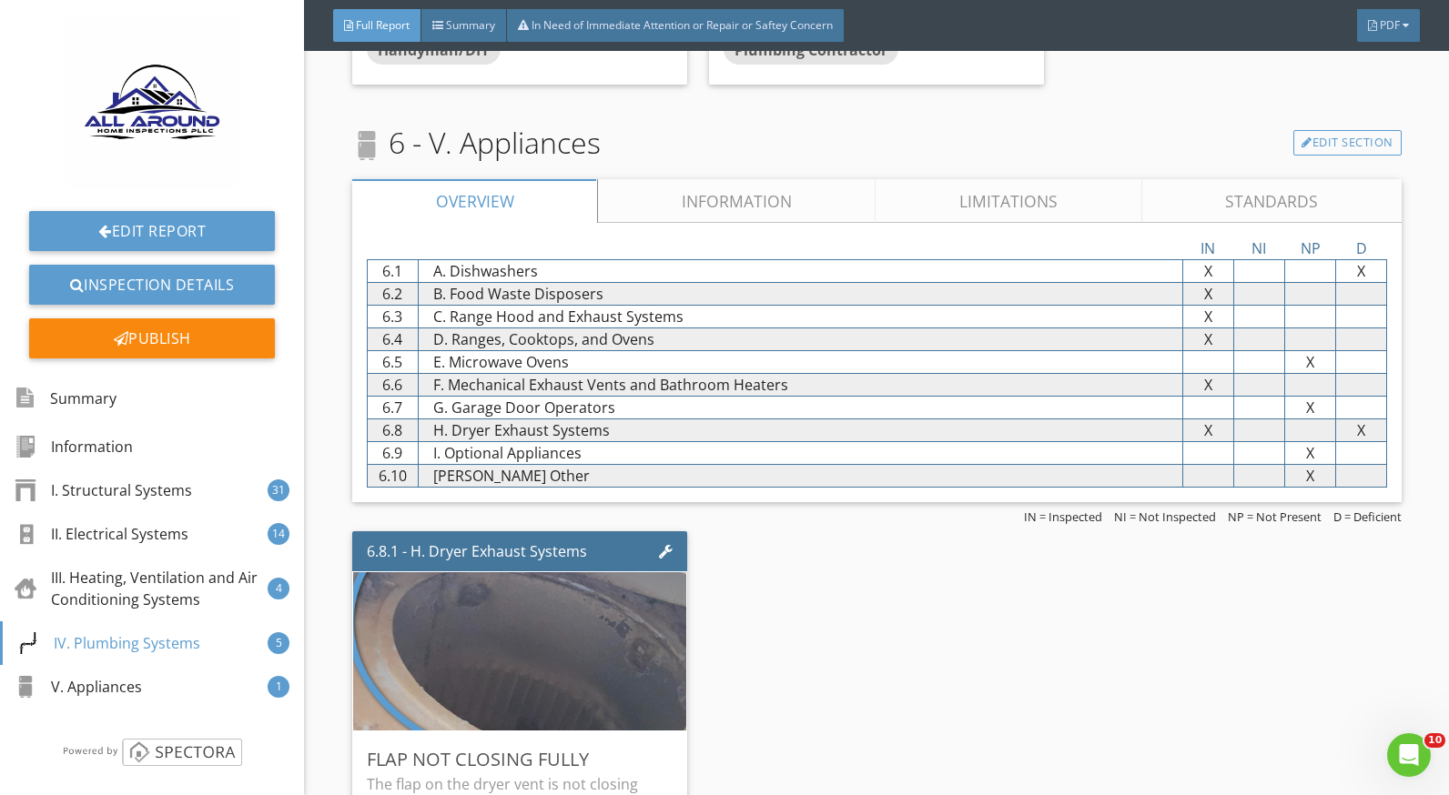
click at [964, 183] on link "Limitations" at bounding box center [1009, 201] width 266 height 44
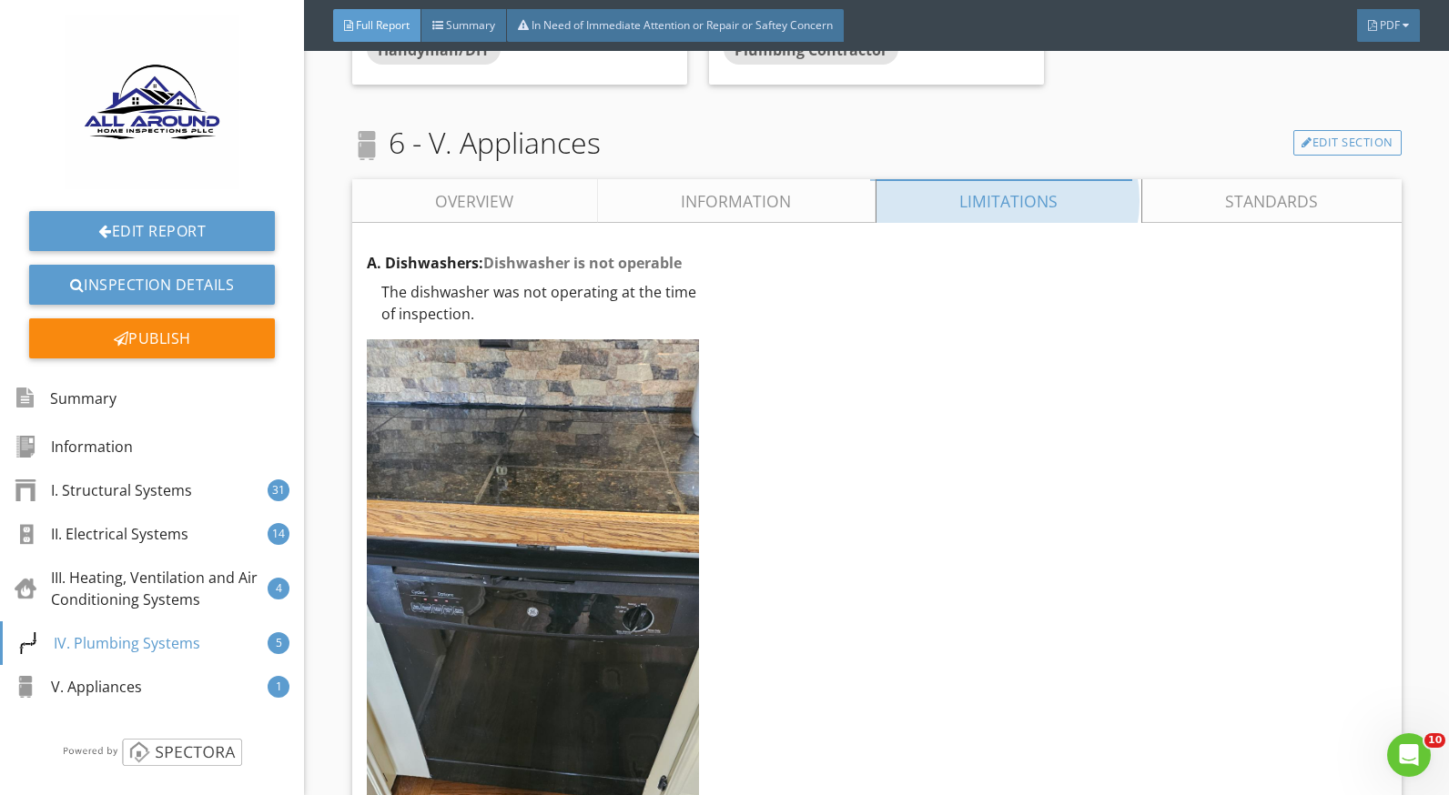
scroll to position [11958, 0]
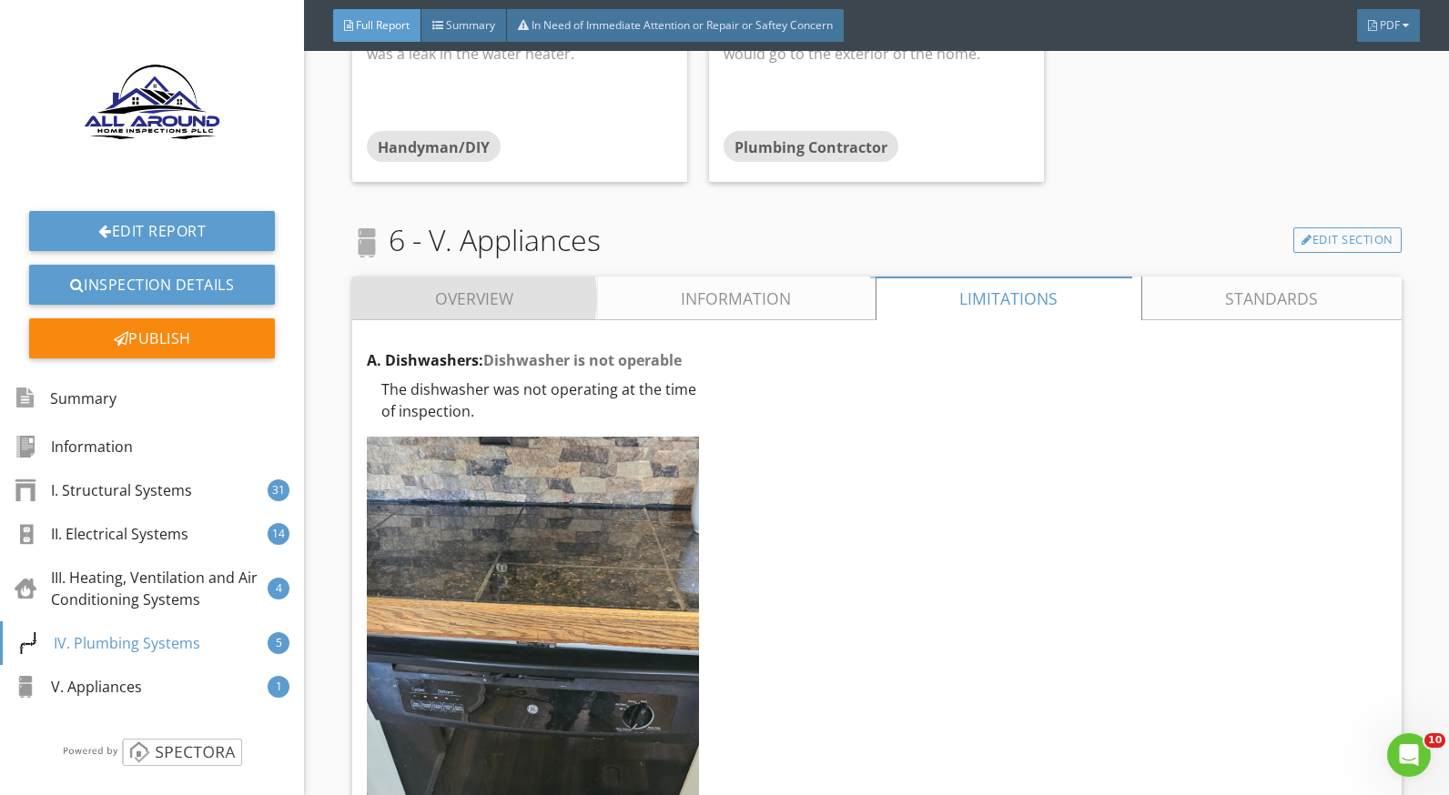
click at [529, 277] on link "Overview" at bounding box center [475, 299] width 246 height 44
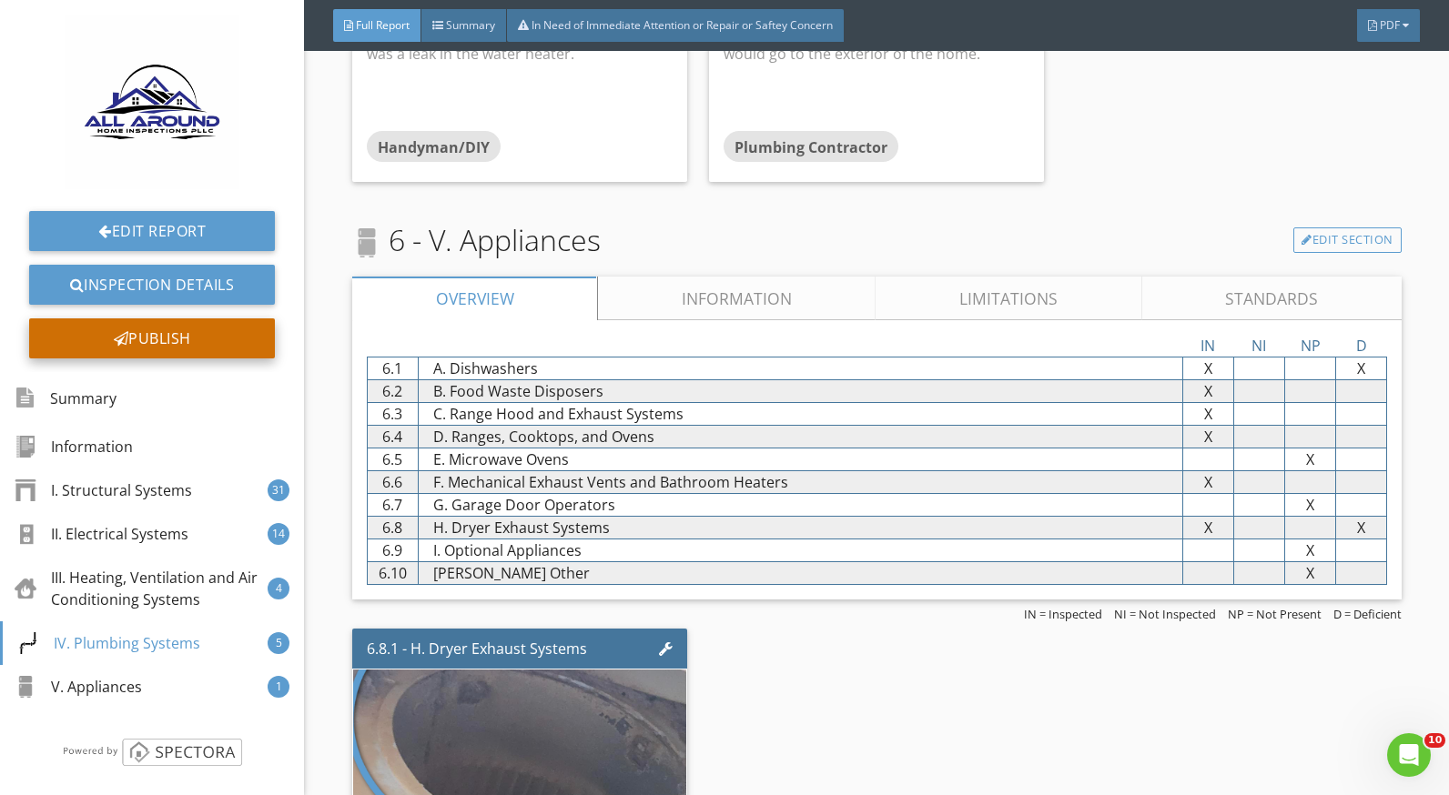
click at [197, 334] on div "Publish" at bounding box center [152, 339] width 246 height 40
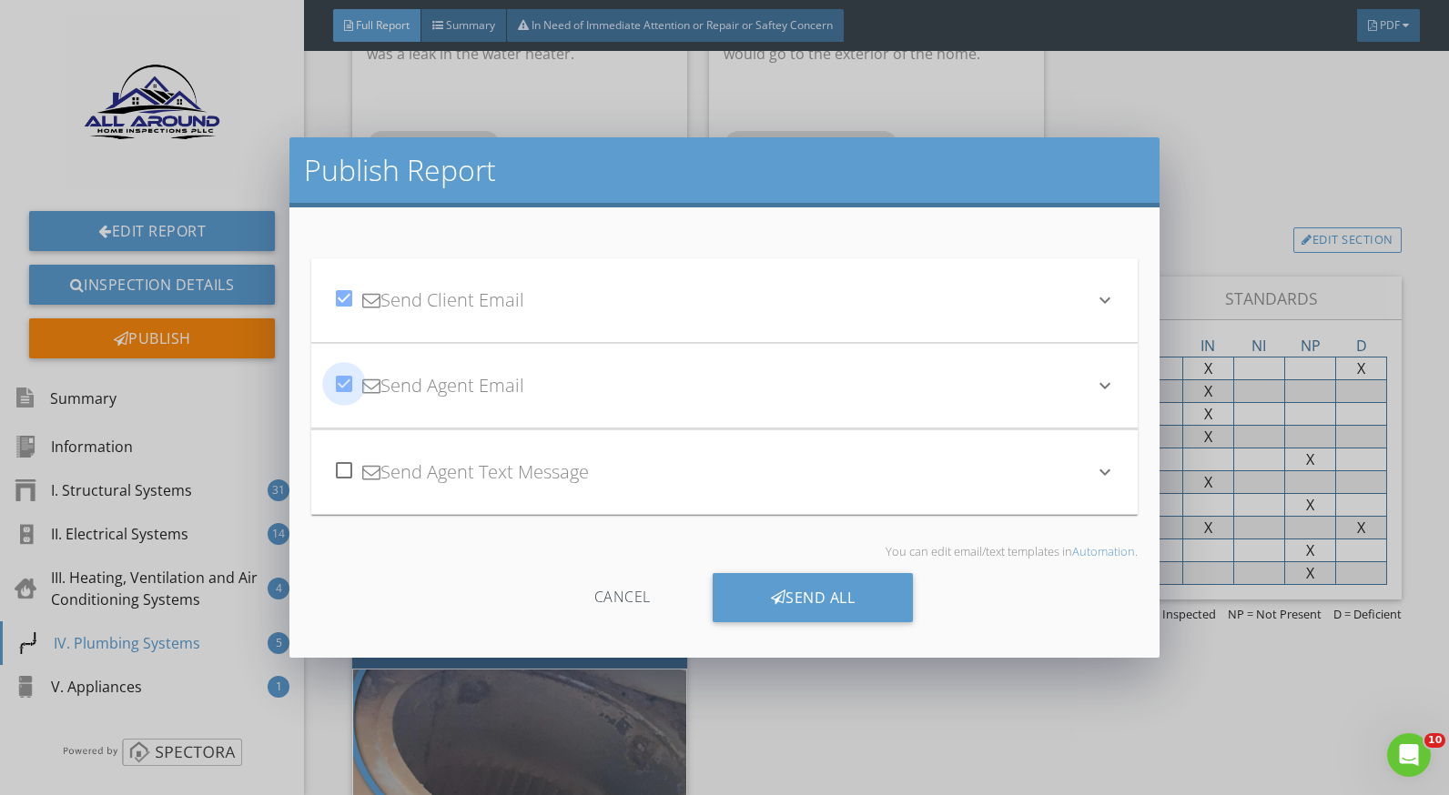
click at [344, 387] on div at bounding box center [344, 384] width 31 height 31
checkbox input "false"
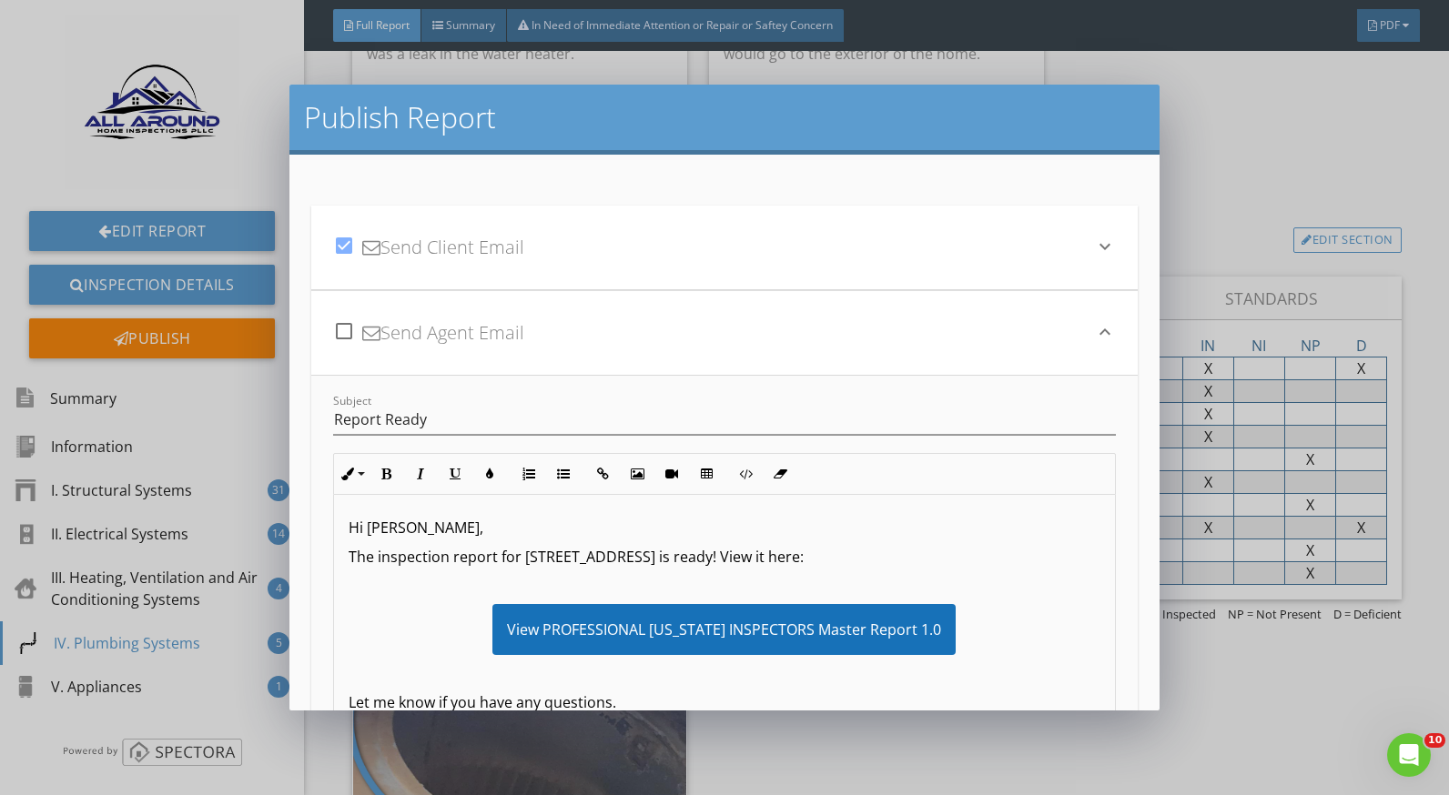
click at [1102, 342] on div "check_box_outline_blank Send Agent Email keyboard_arrow_down" at bounding box center [723, 333] width 825 height 85
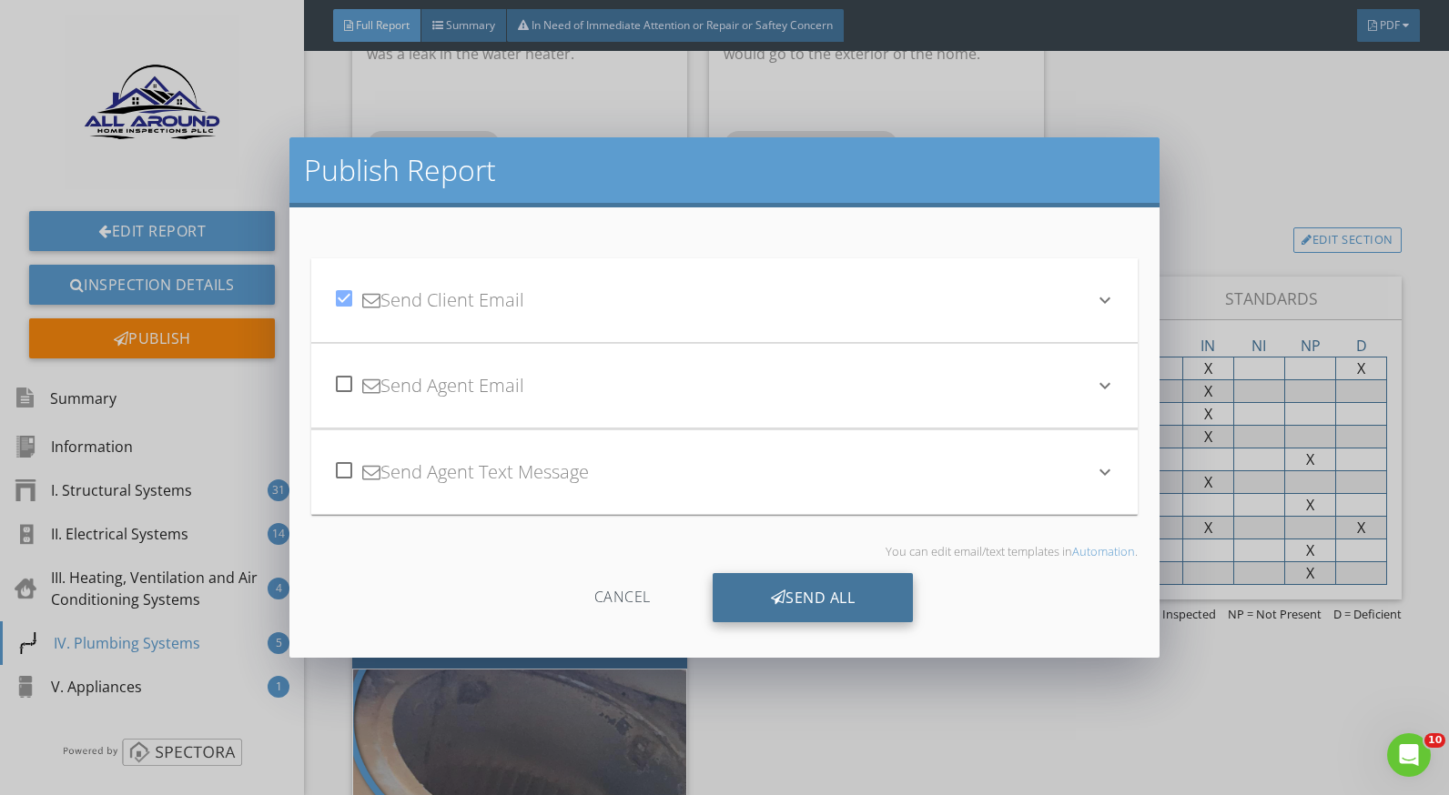
click at [851, 596] on div "Send All" at bounding box center [813, 597] width 201 height 49
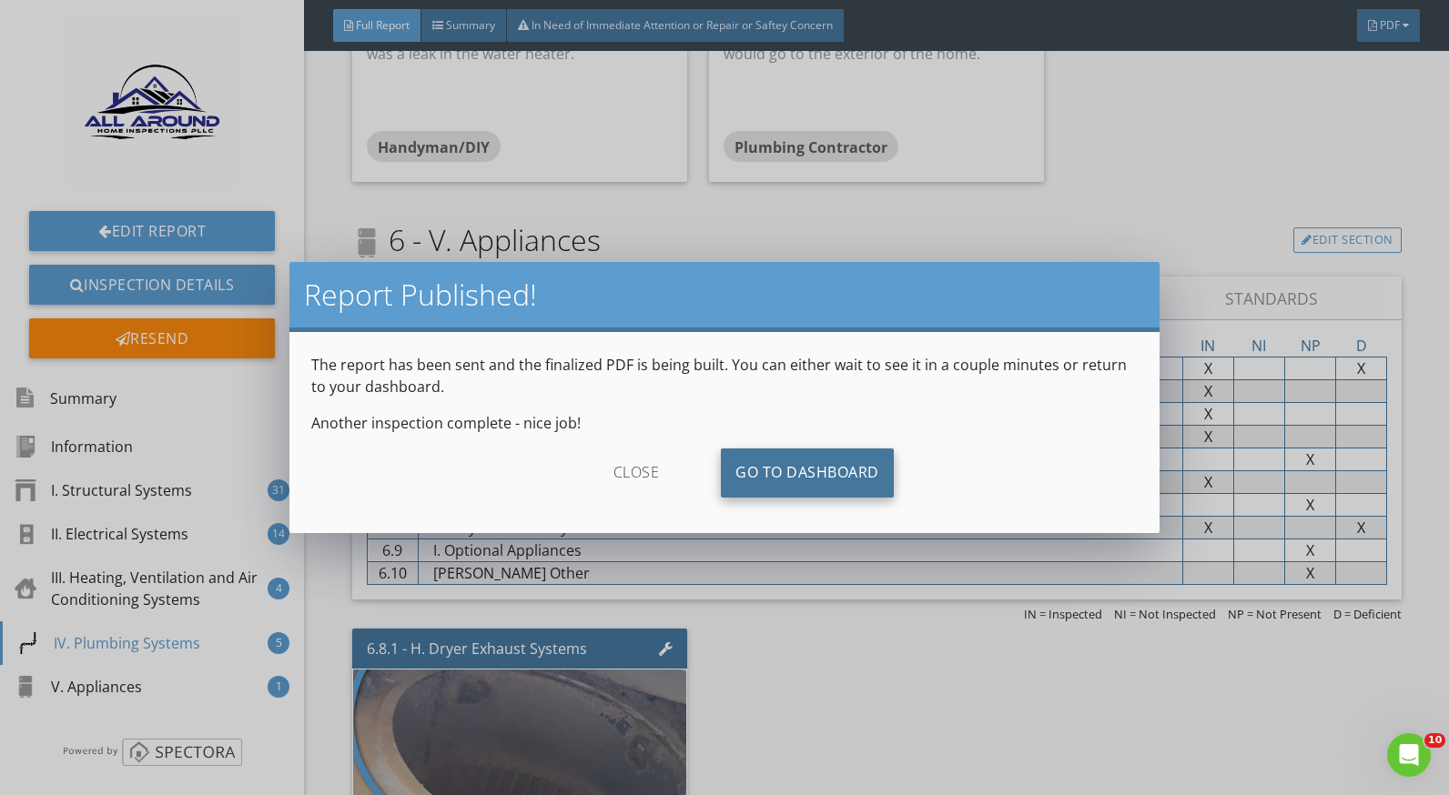
click at [764, 461] on link "Go To Dashboard" at bounding box center [807, 473] width 173 height 49
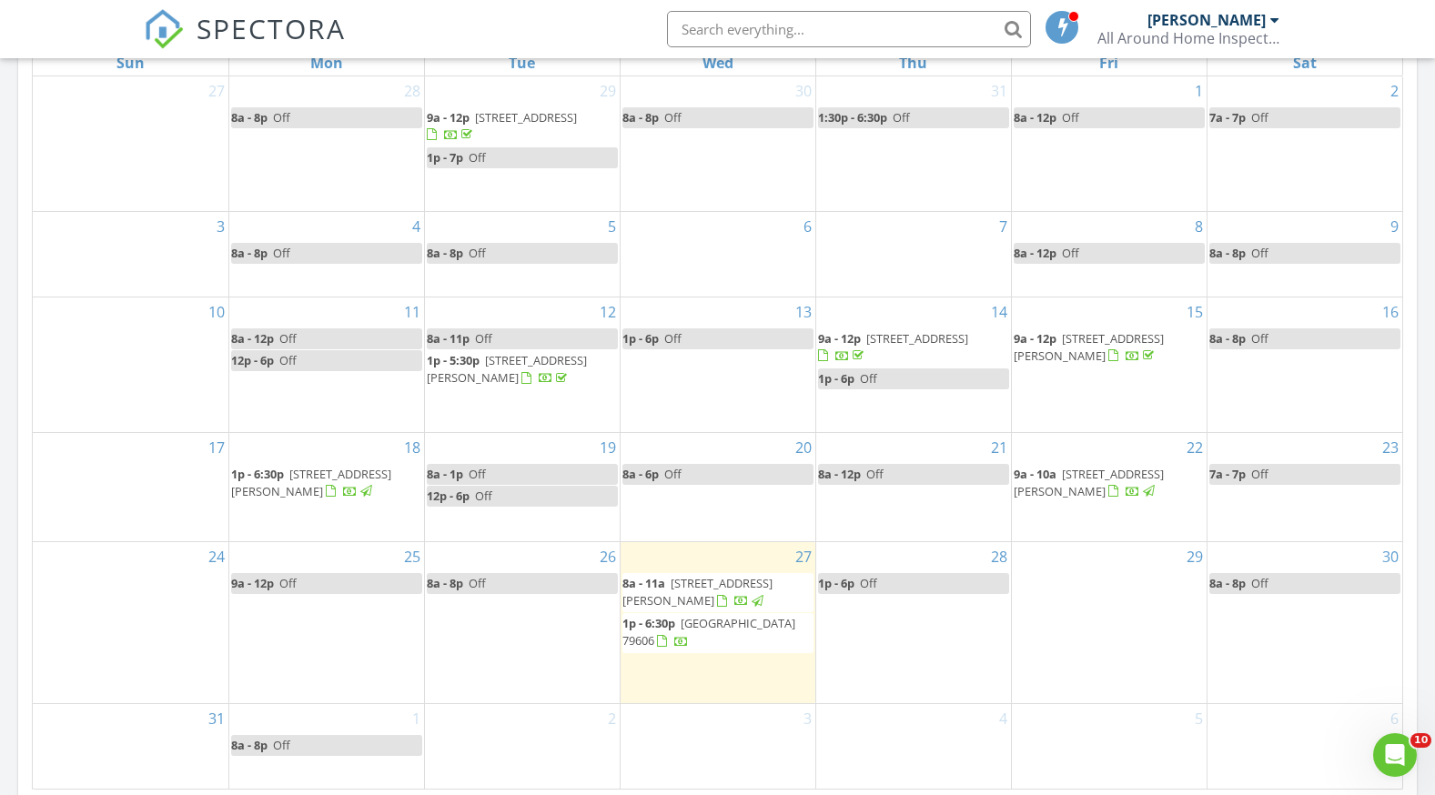
scroll to position [910, 0]
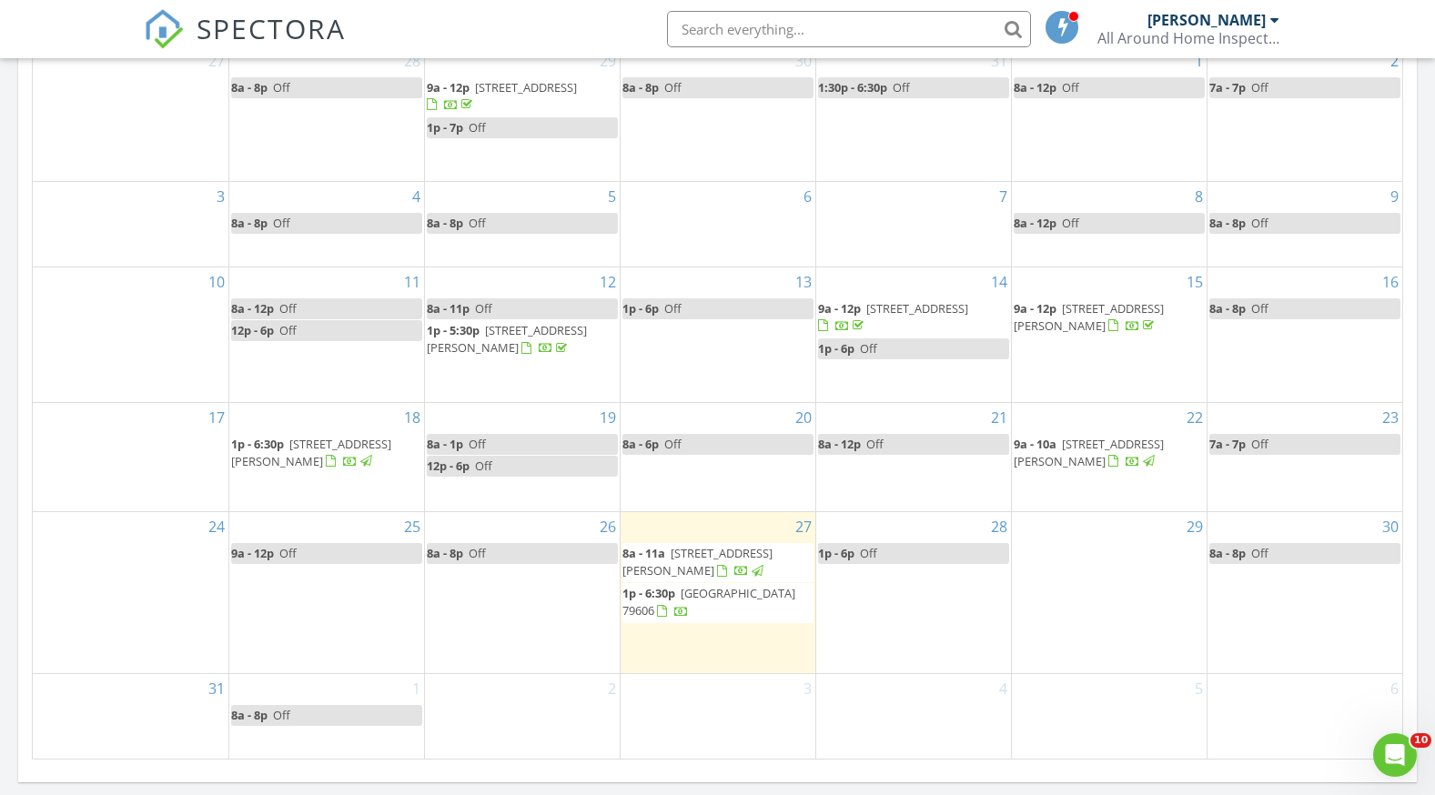
drag, startPoint x: 653, startPoint y: 622, endPoint x: 653, endPoint y: 602, distance: 20.0
click at [653, 602] on span "1p - 6:30p" at bounding box center [649, 593] width 53 height 16
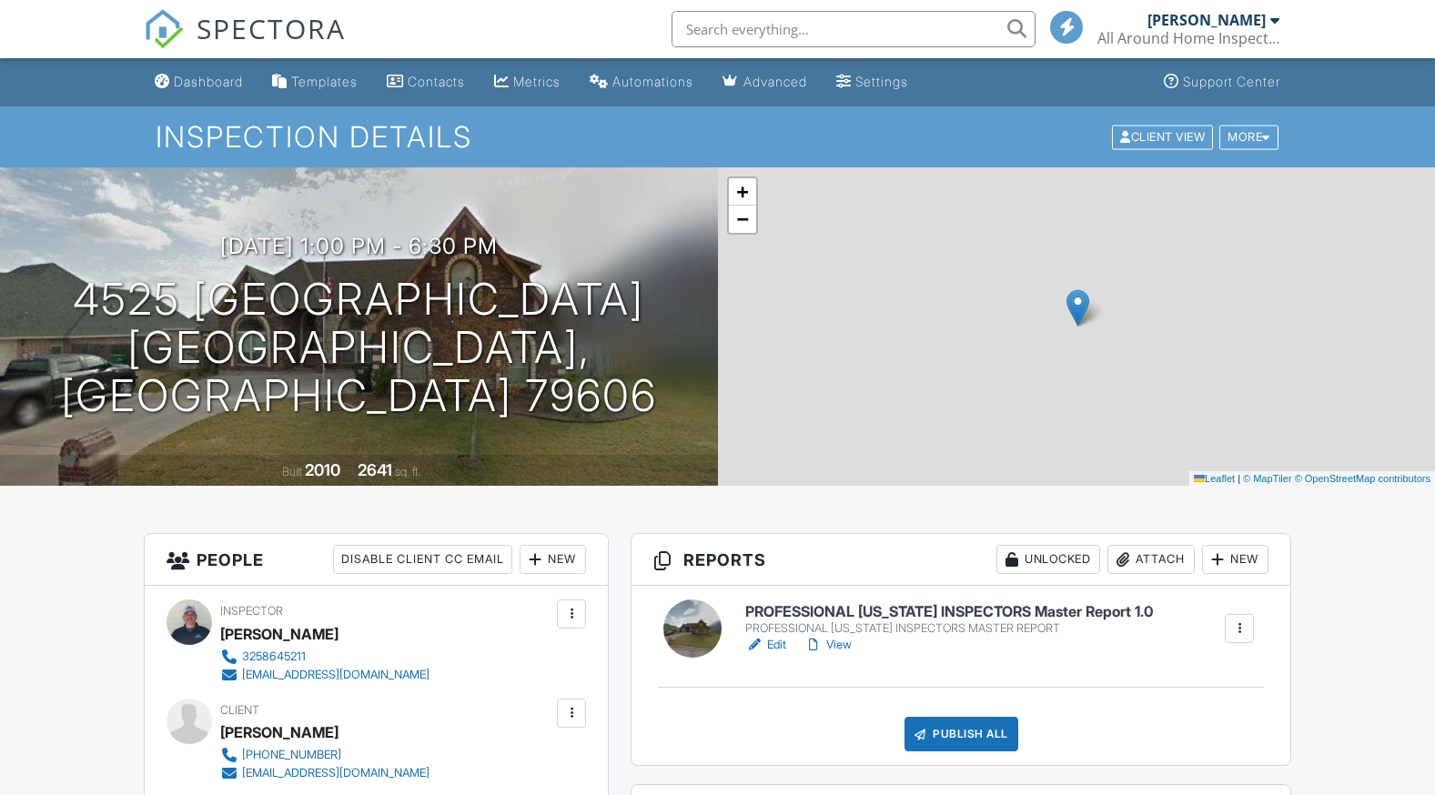
click at [780, 644] on link "Edit" at bounding box center [765, 645] width 41 height 18
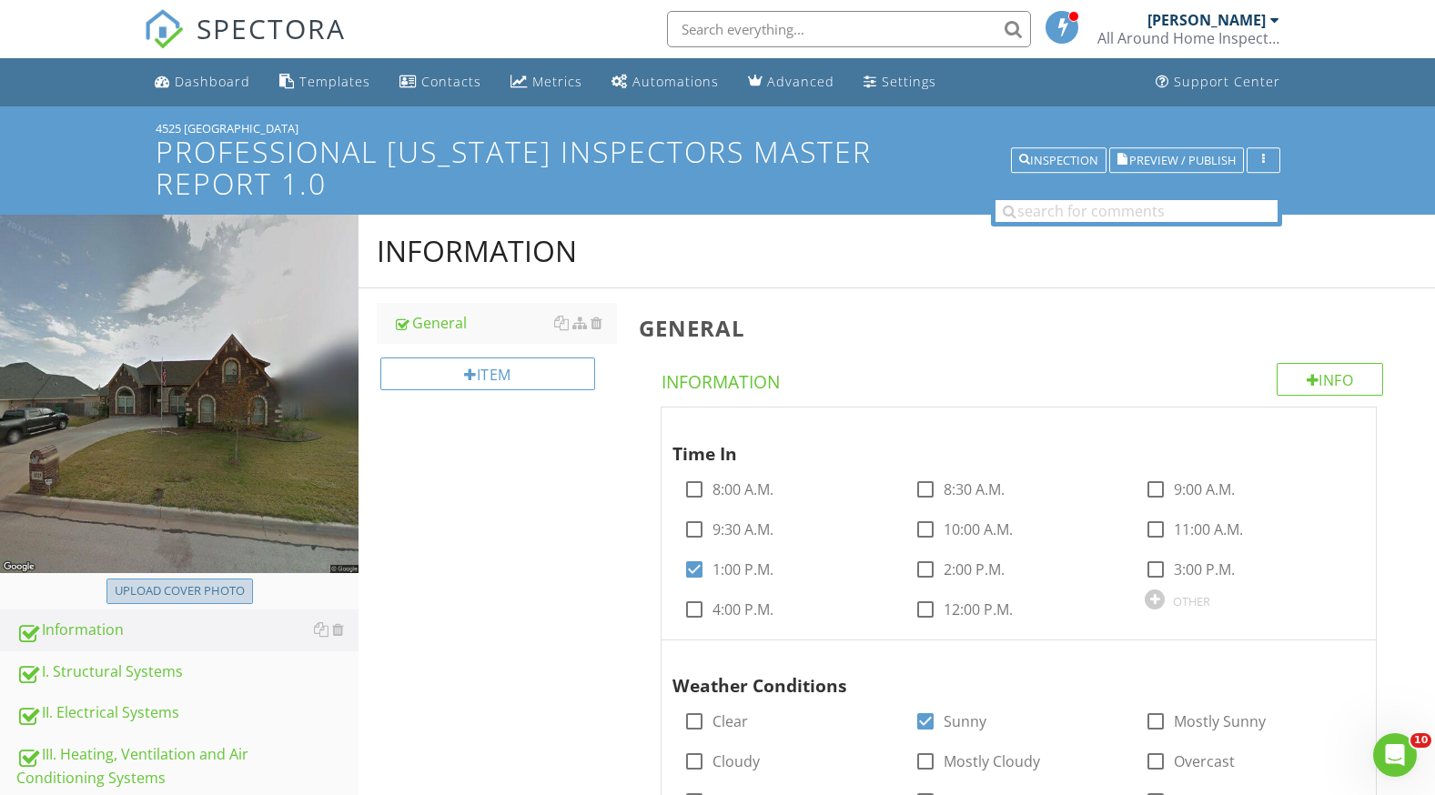
click at [205, 582] on div "Upload cover photo" at bounding box center [180, 591] width 130 height 18
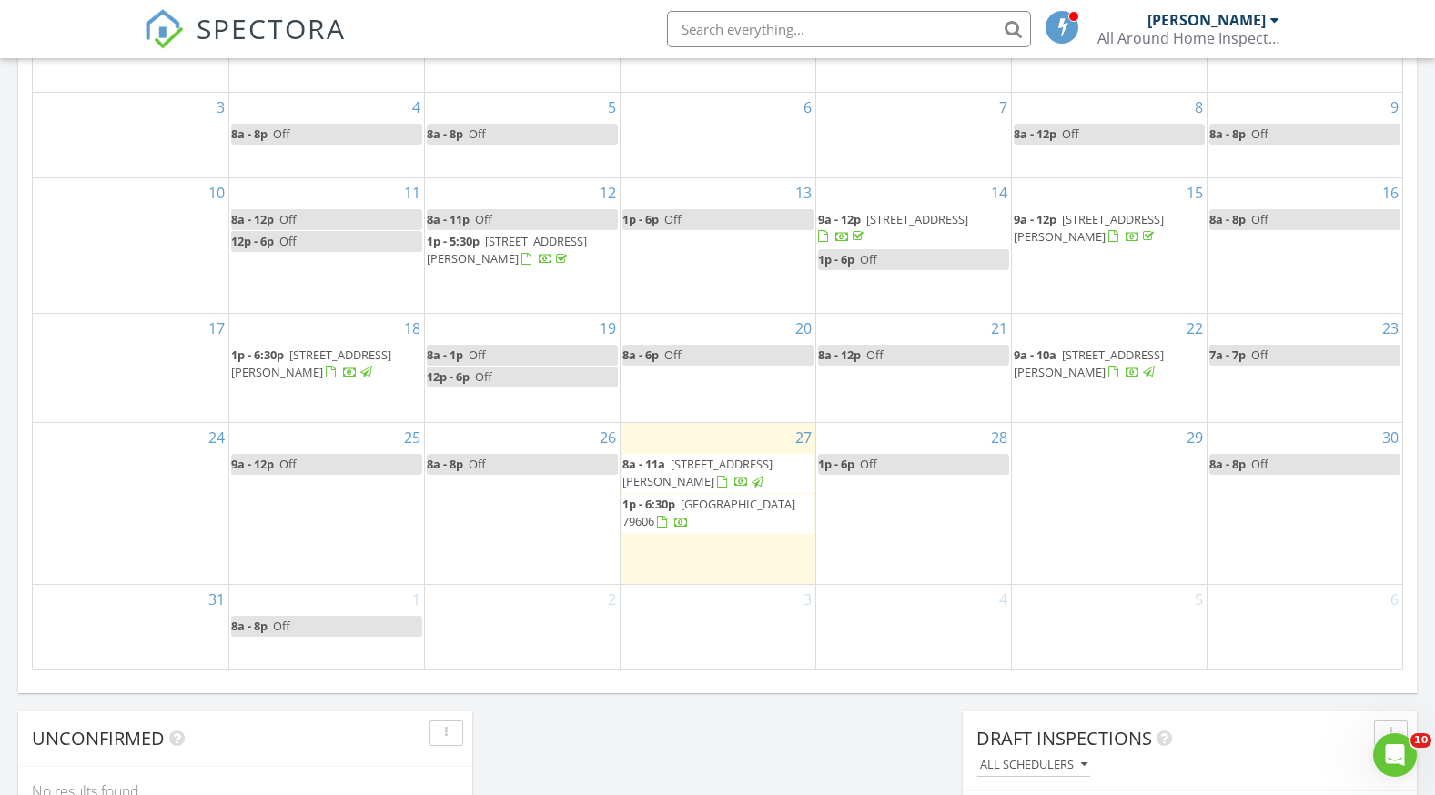
scroll to position [1092, 0]
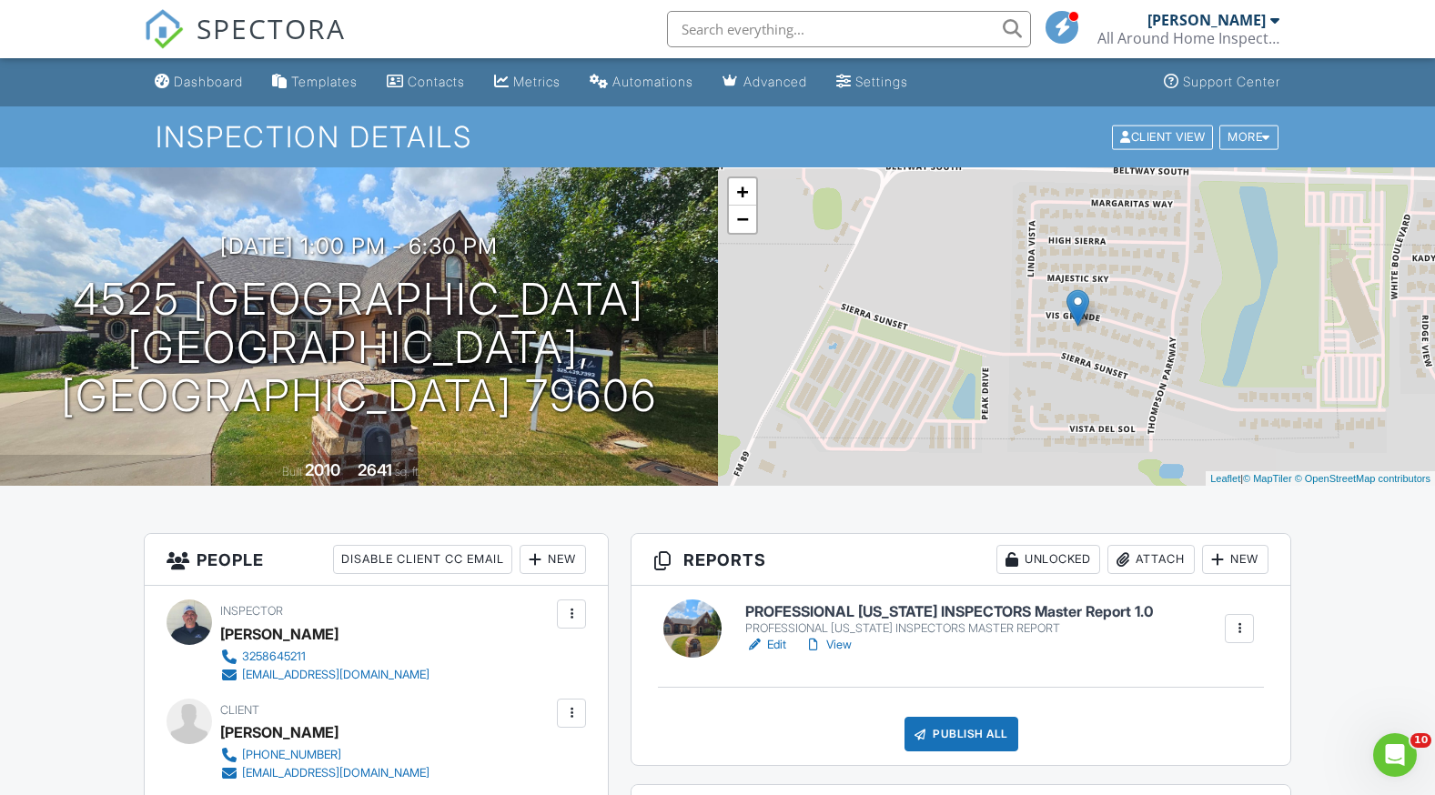
click at [837, 643] on link "View" at bounding box center [828, 645] width 47 height 18
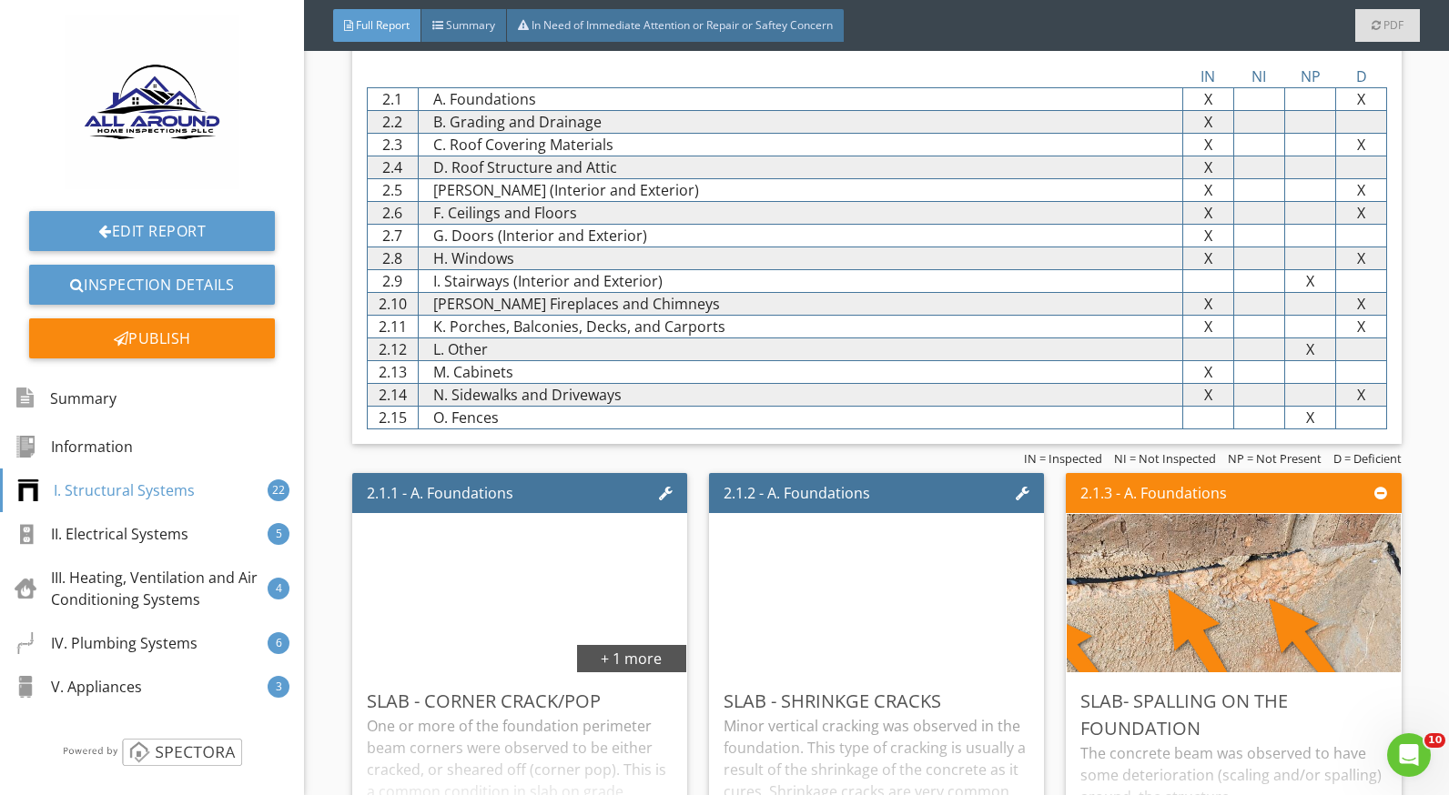
scroll to position [1274, 0]
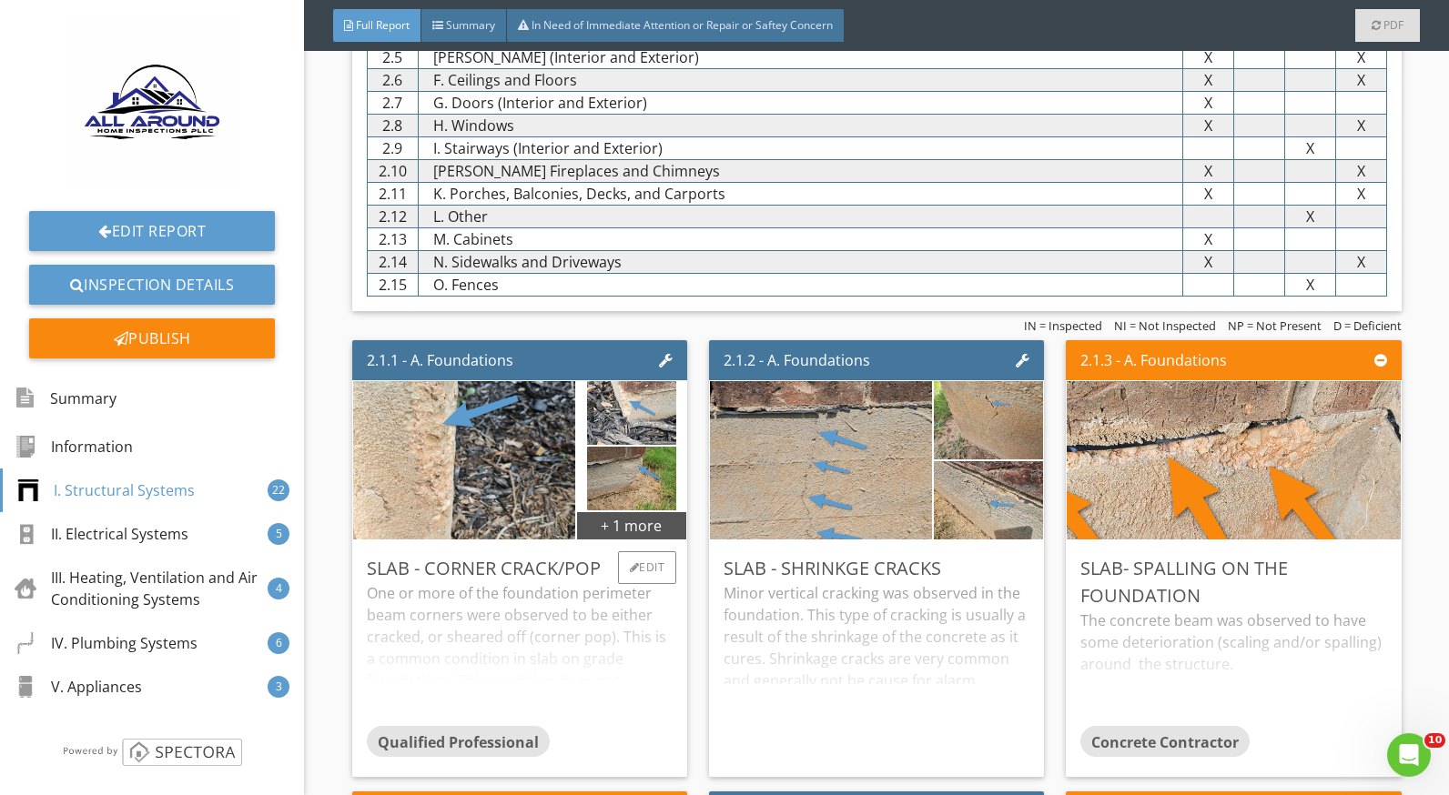
click at [521, 595] on div "One or more of the foundation perimeter beam corners were observed to be either…" at bounding box center [520, 654] width 306 height 144
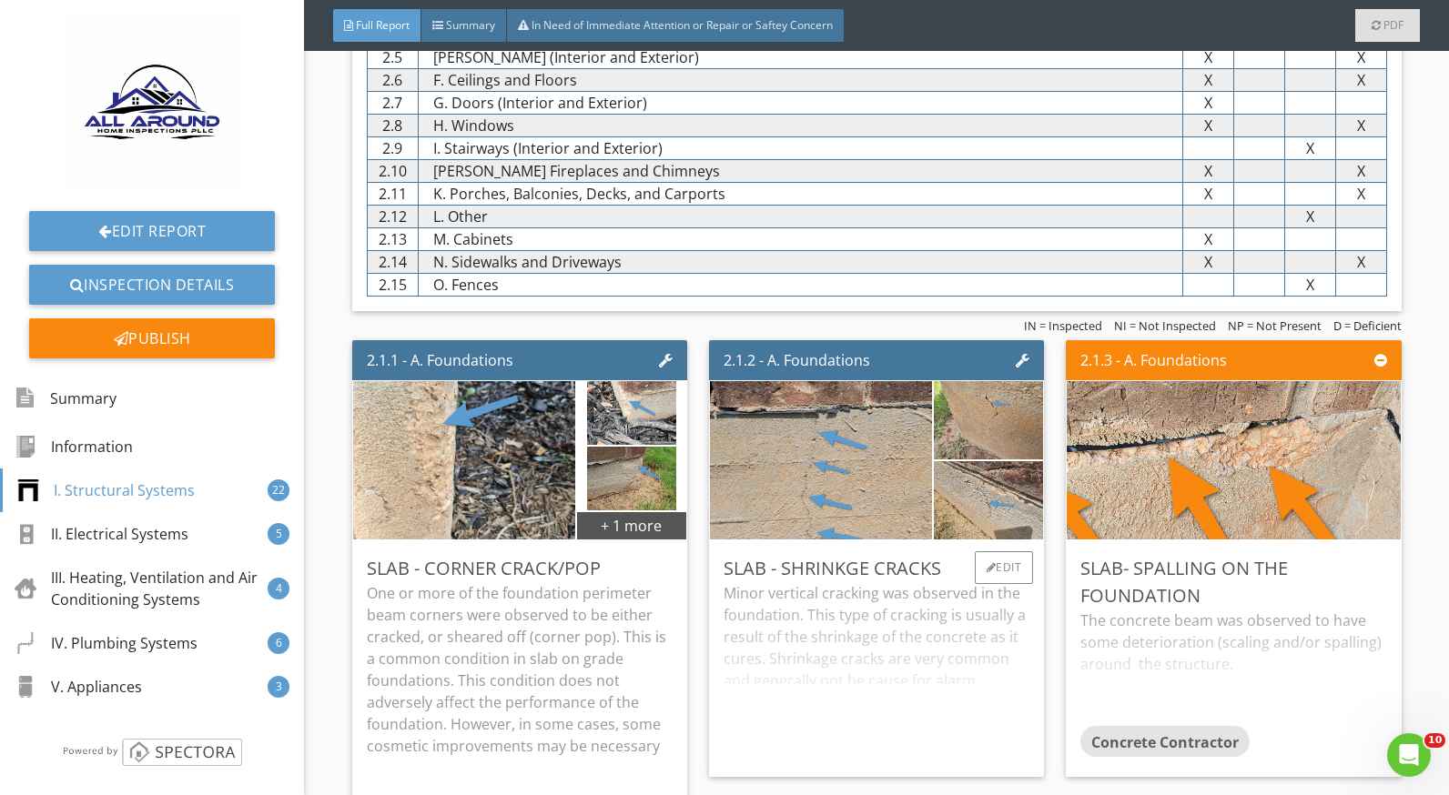
click at [871, 618] on div "Minor vertical cracking was observed in the foundation. This type of cracking i…" at bounding box center [877, 672] width 306 height 180
click at [1123, 603] on div "Slab- Spalling On The Foundation" at bounding box center [1233, 582] width 306 height 55
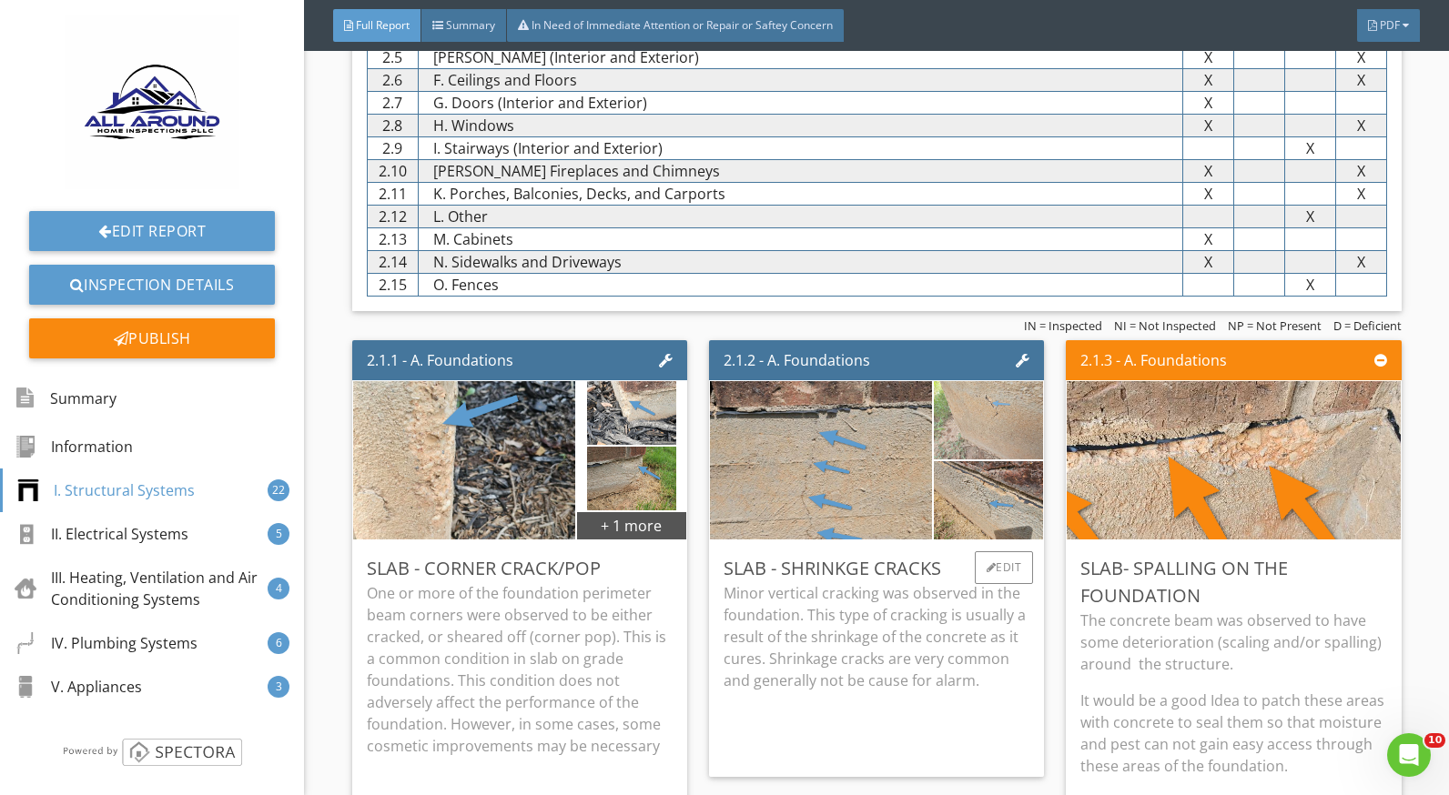
click at [982, 419] on img at bounding box center [989, 421] width 110 height 196
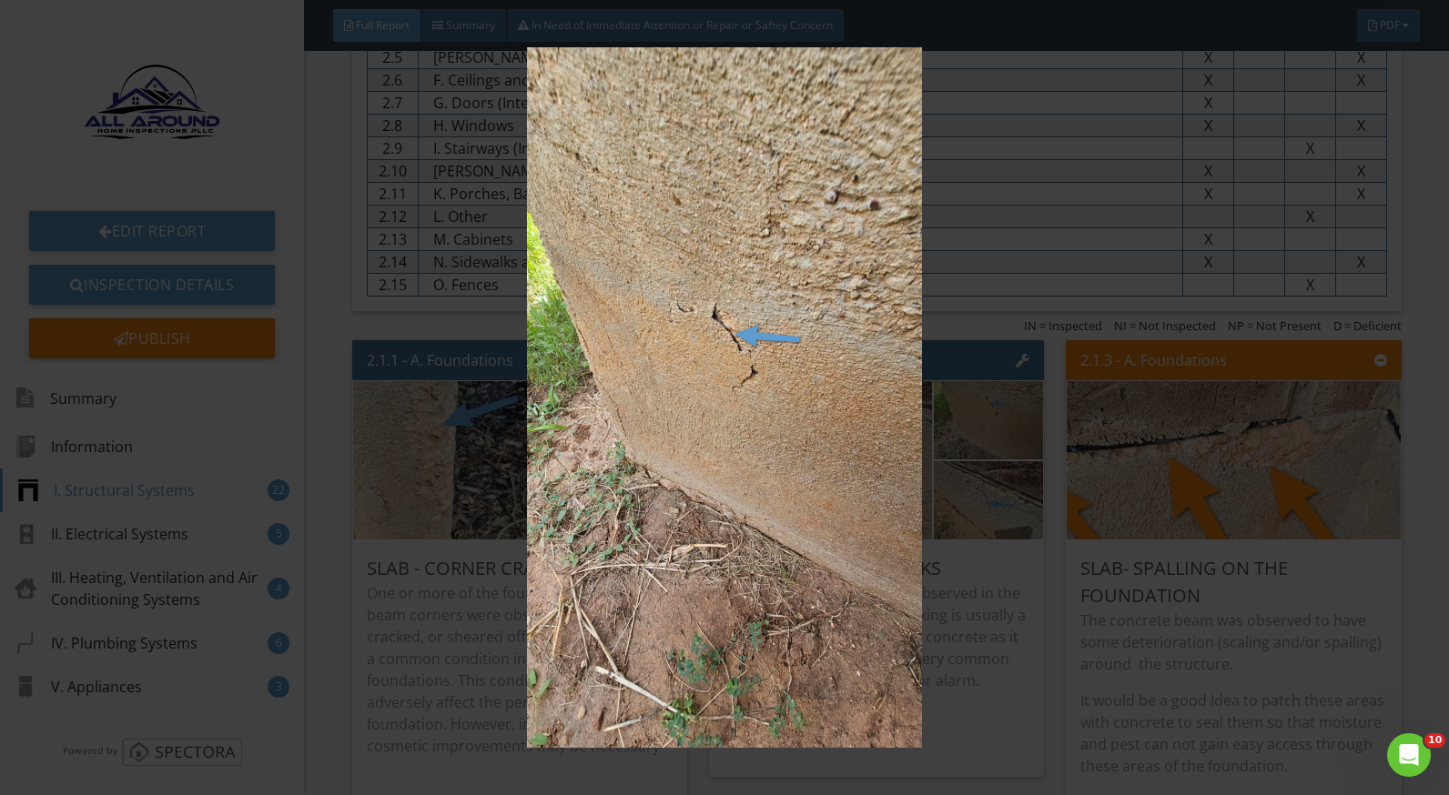
click at [969, 616] on img at bounding box center [724, 397] width 1321 height 701
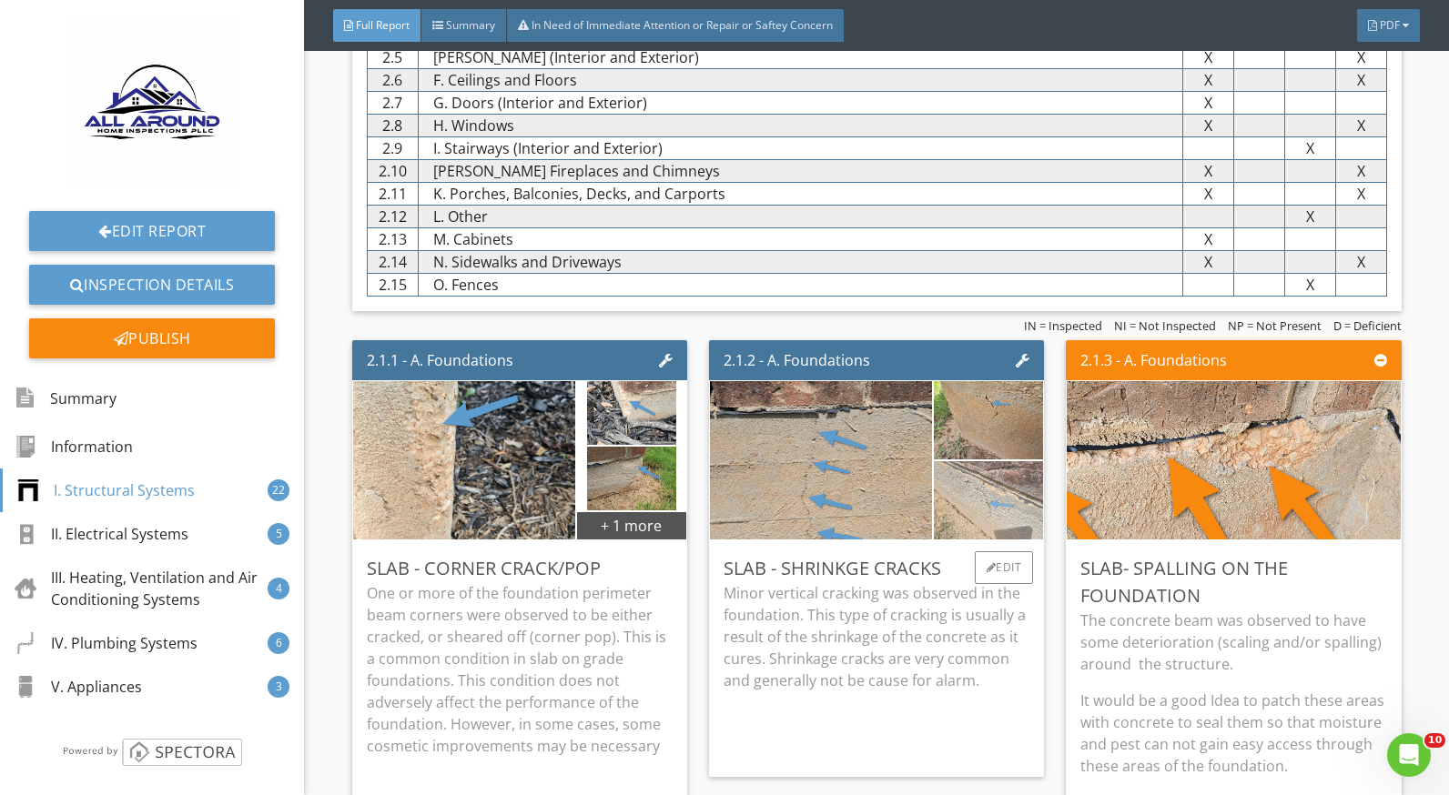
click at [954, 514] on img at bounding box center [989, 501] width 110 height 196
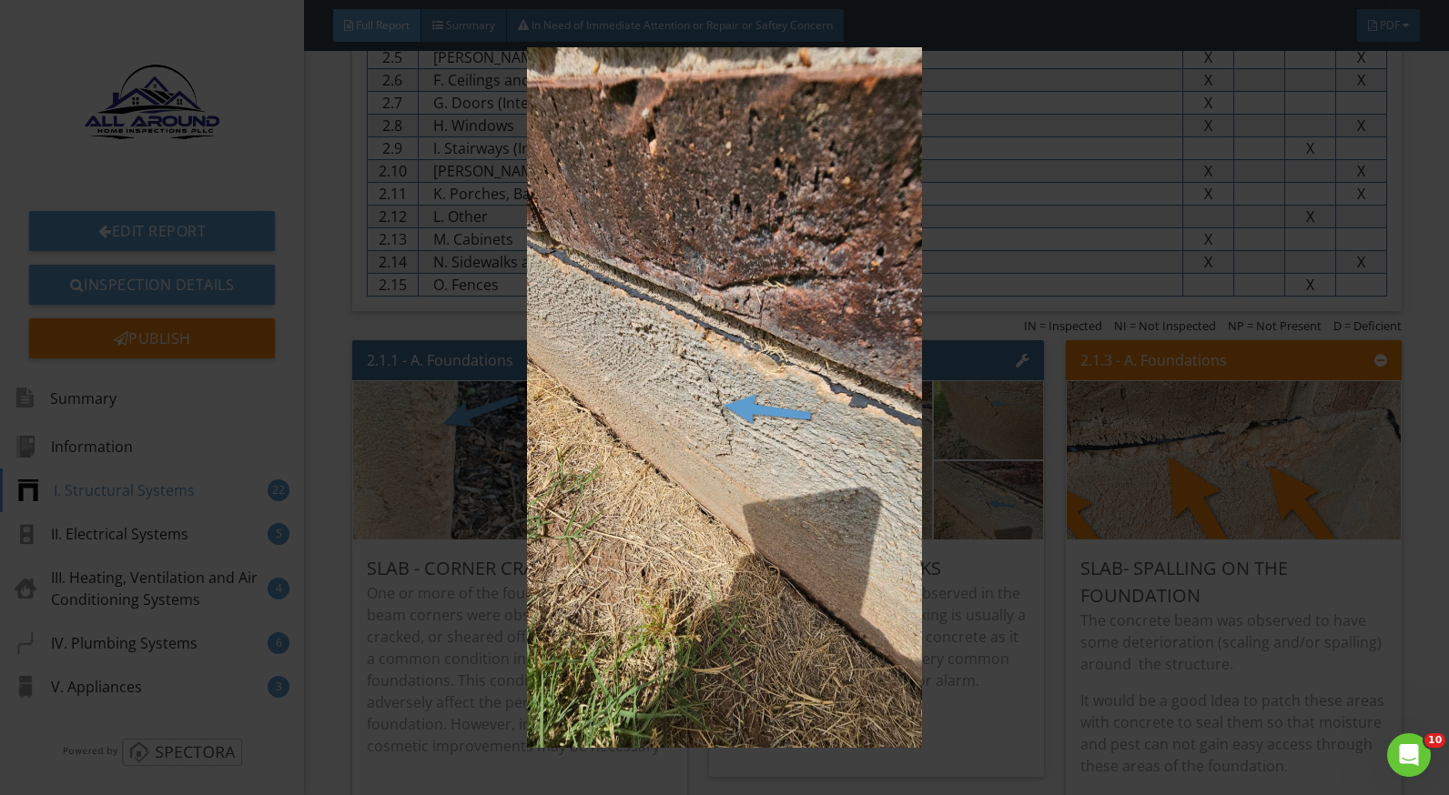
click at [981, 624] on img at bounding box center [724, 397] width 1321 height 701
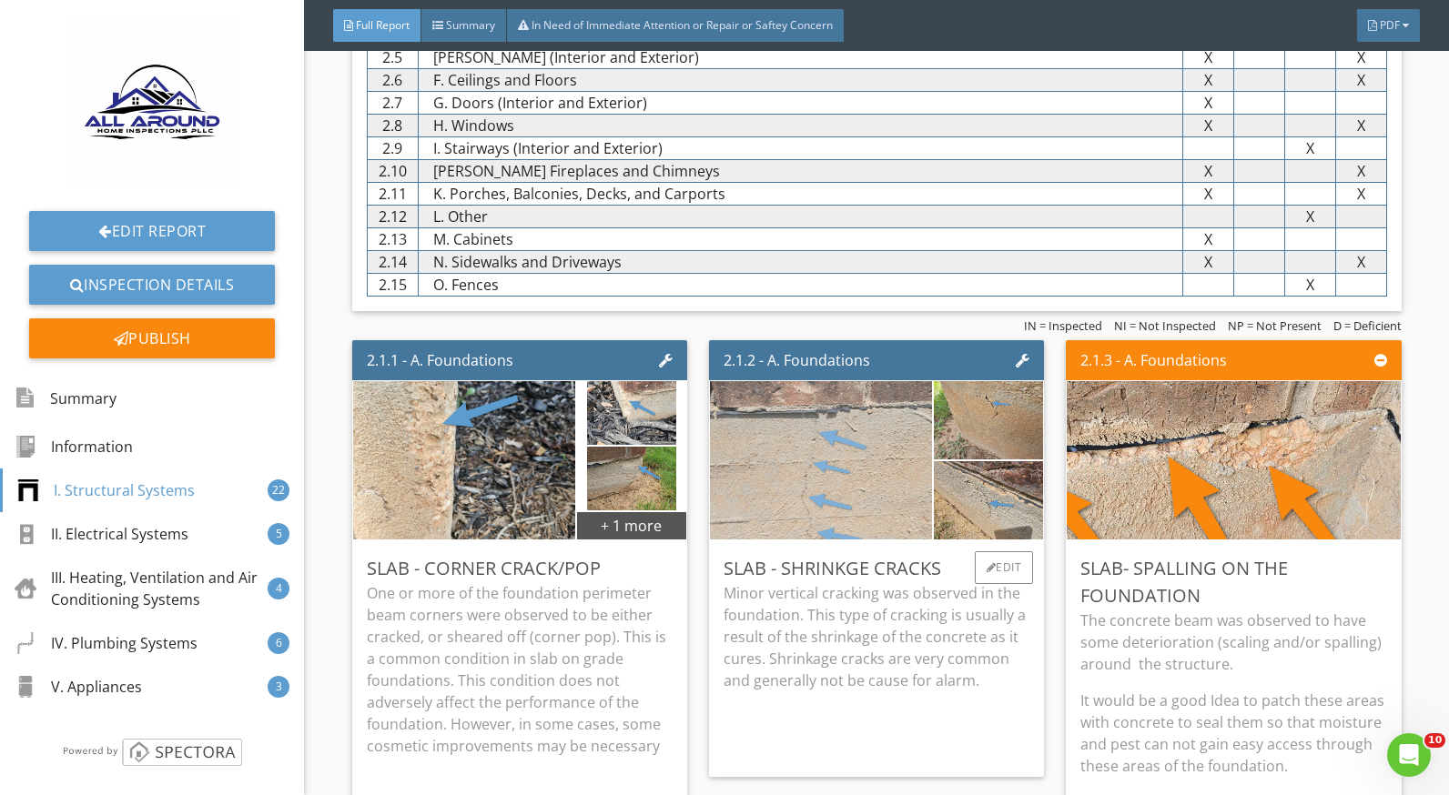
click at [858, 510] on img at bounding box center [821, 461] width 223 height 396
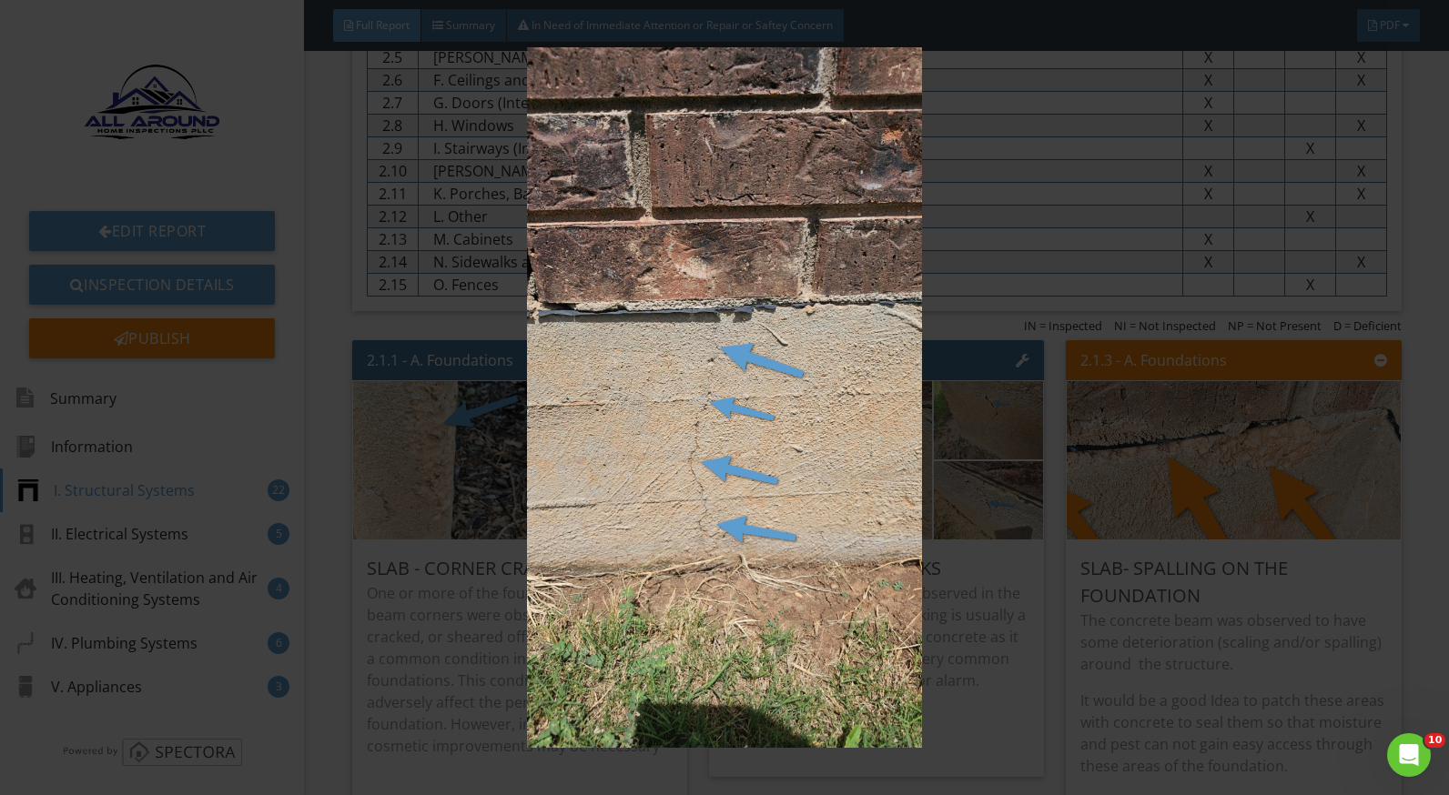
click at [954, 600] on img at bounding box center [724, 397] width 1321 height 701
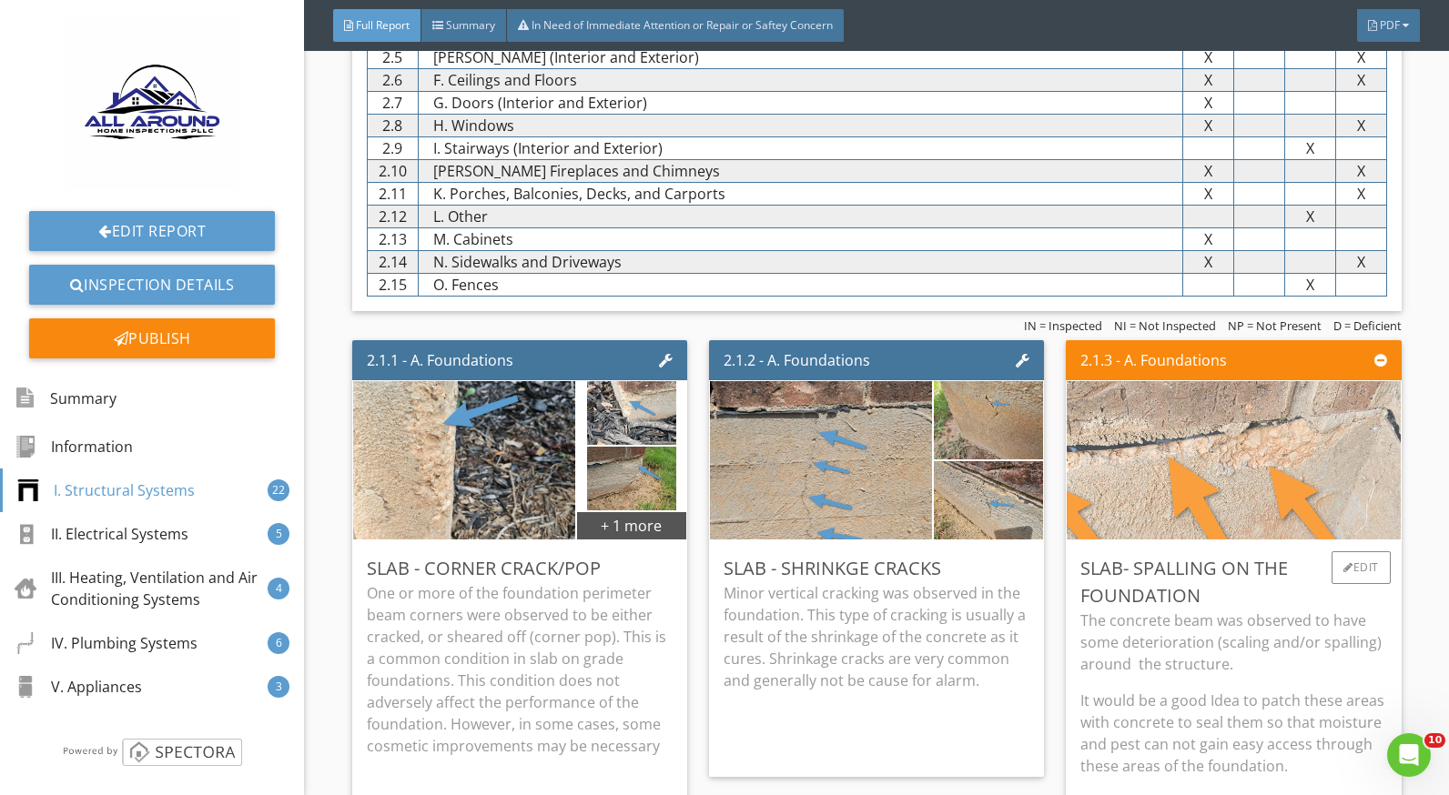
click at [1193, 481] on img at bounding box center [1234, 461] width 704 height 396
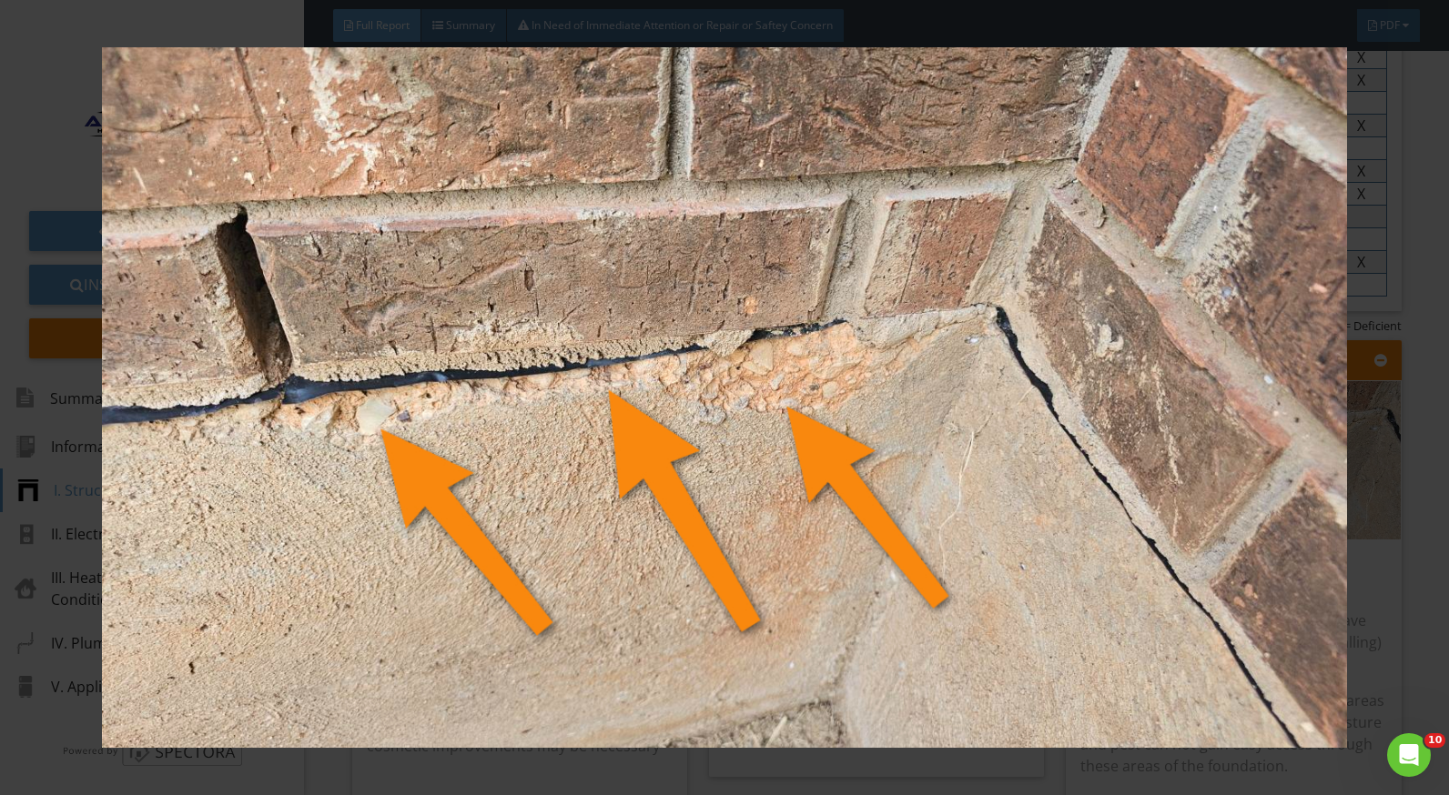
click at [1398, 571] on div at bounding box center [724, 397] width 1449 height 795
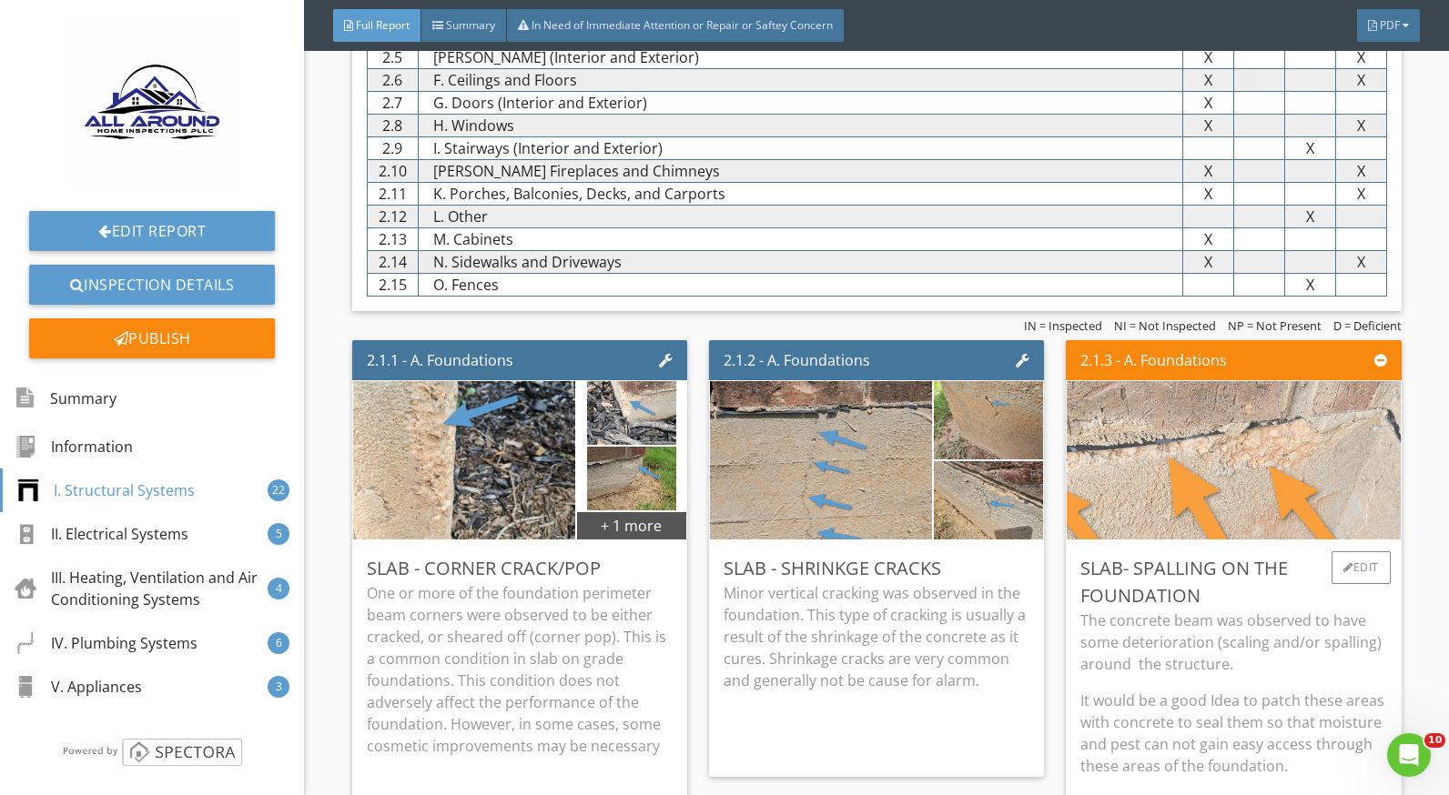
click at [1202, 482] on img at bounding box center [1234, 461] width 704 height 396
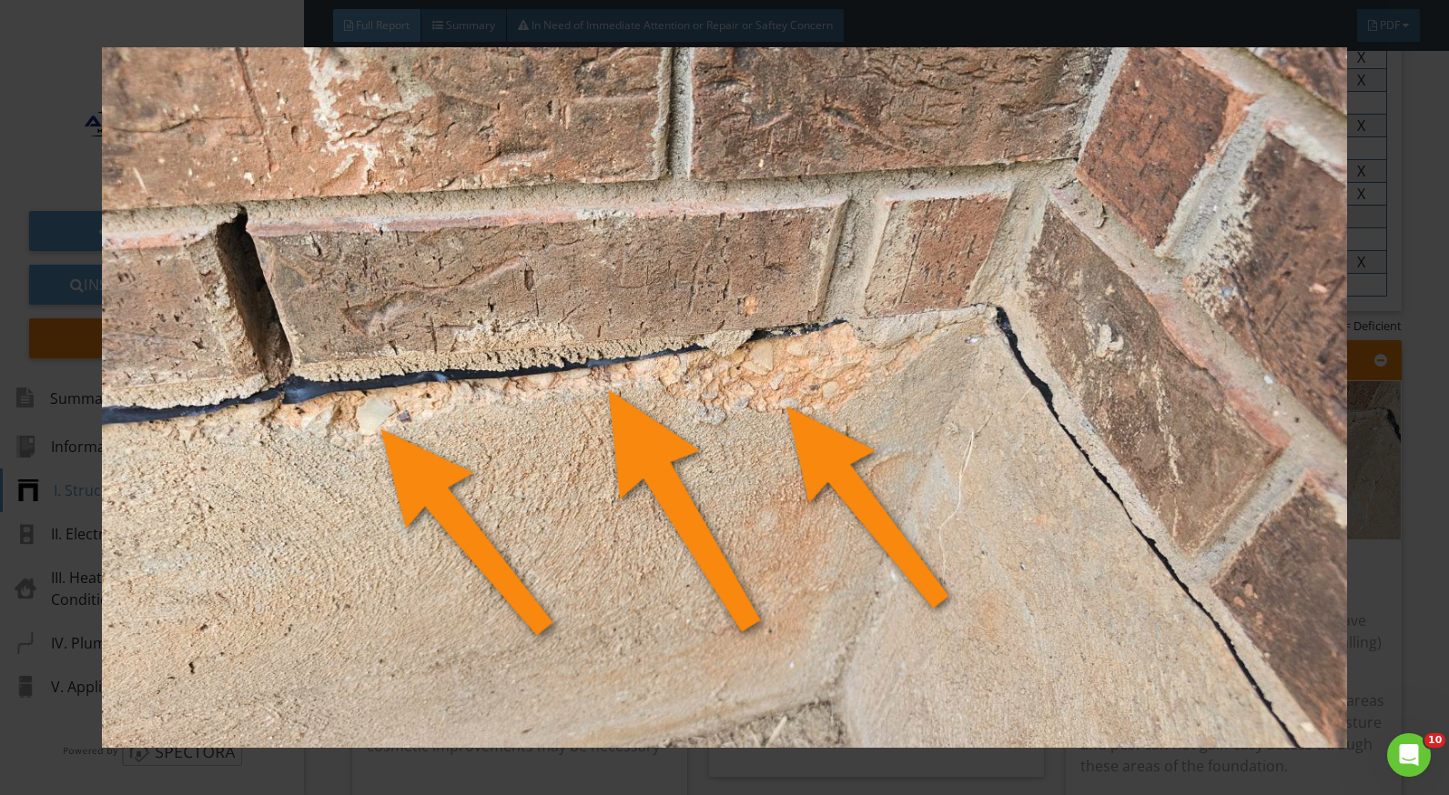
click at [1393, 612] on div at bounding box center [724, 397] width 1449 height 795
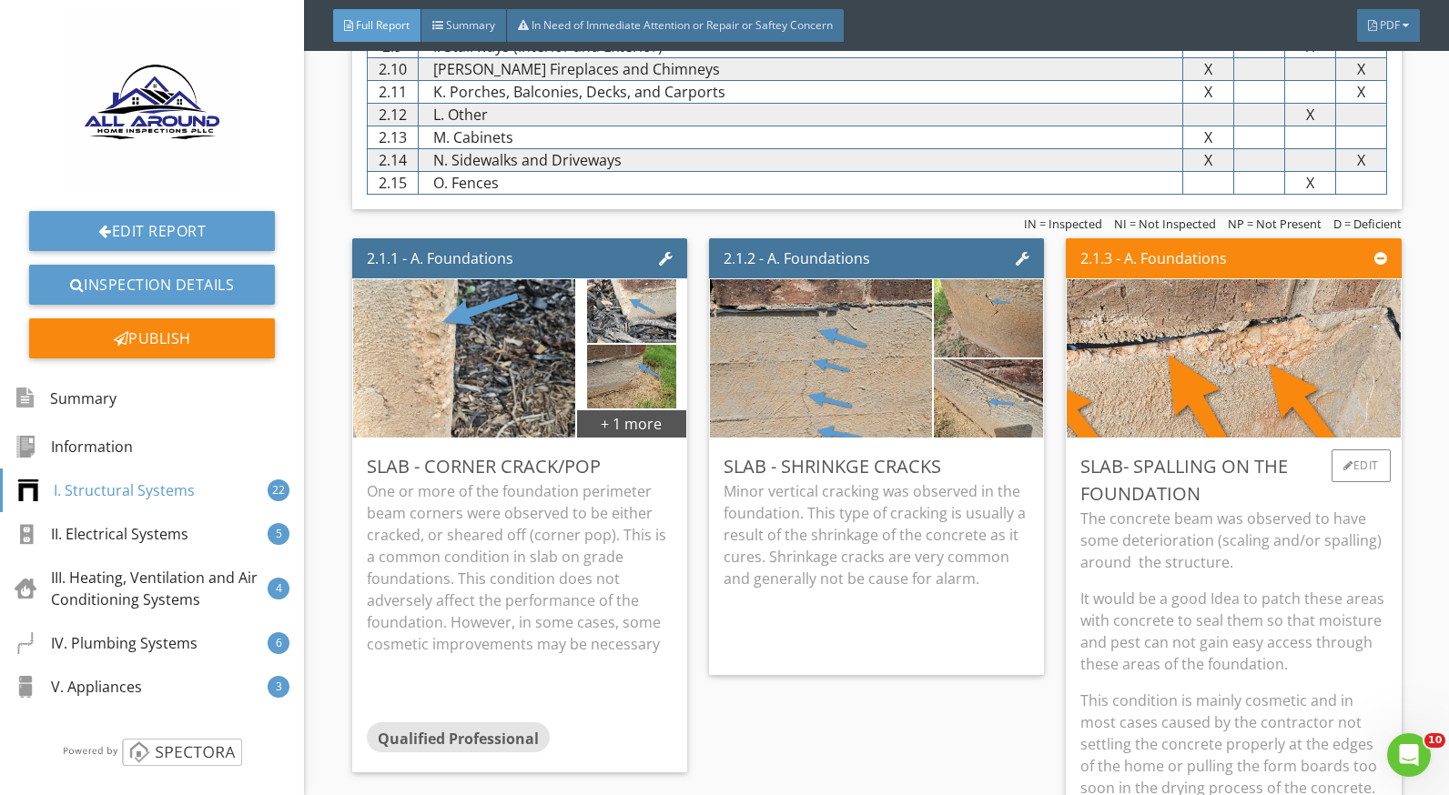
scroll to position [1456, 0]
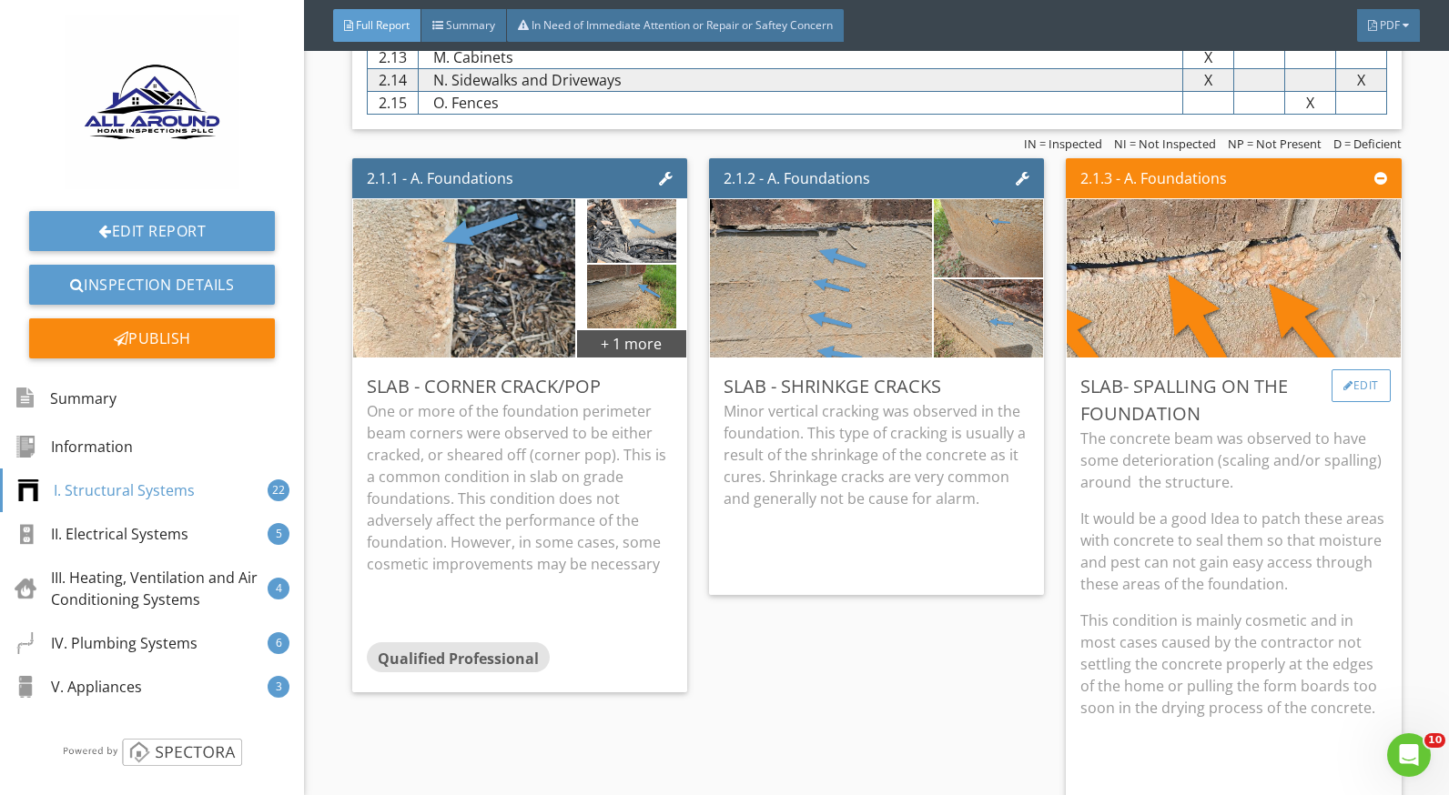
click at [1342, 376] on div "Edit" at bounding box center [1360, 386] width 59 height 33
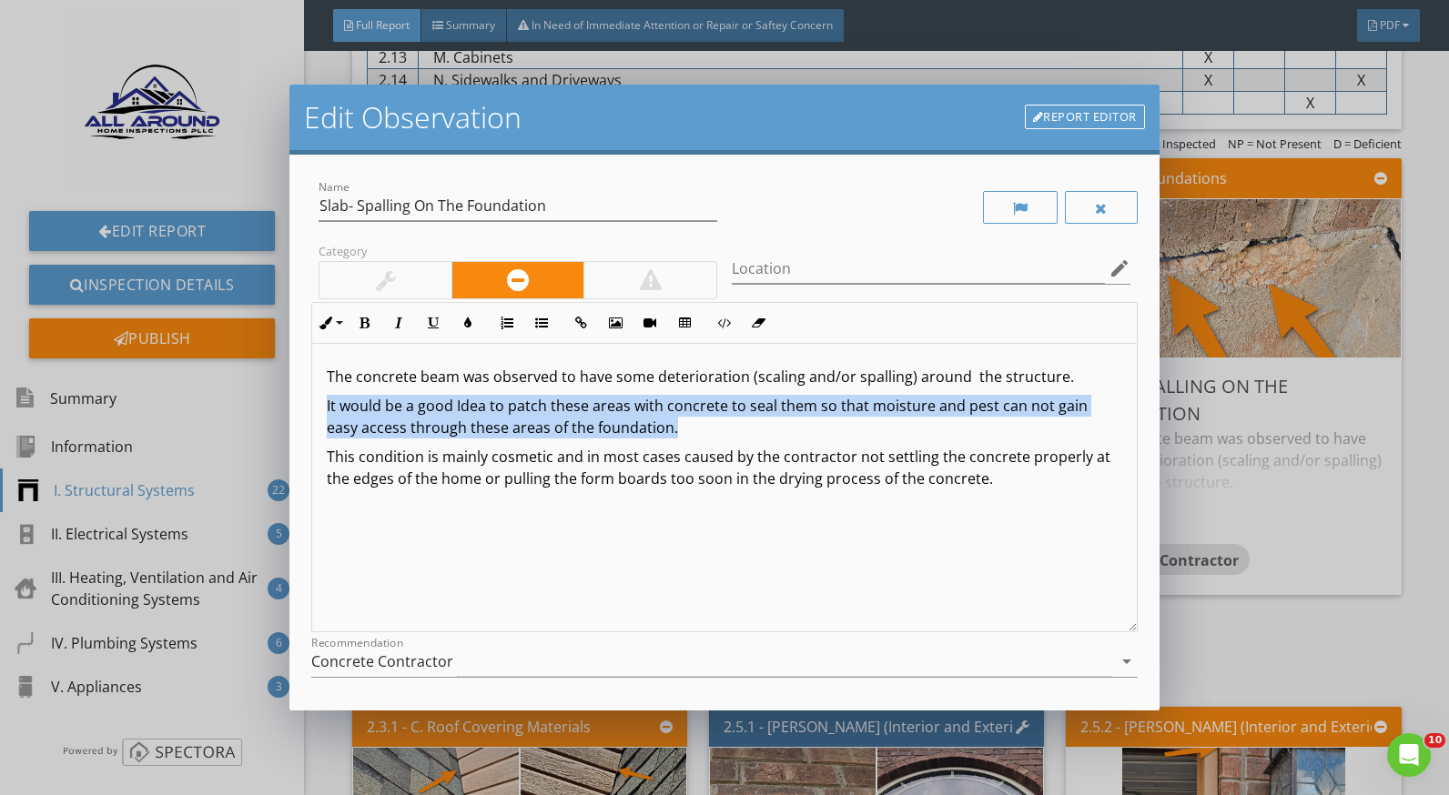
drag, startPoint x: 695, startPoint y: 430, endPoint x: 325, endPoint y: 410, distance: 371.0
click at [325, 410] on div "The concrete beam was observed to have some deterioration (scaling and/or spall…" at bounding box center [724, 488] width 824 height 289
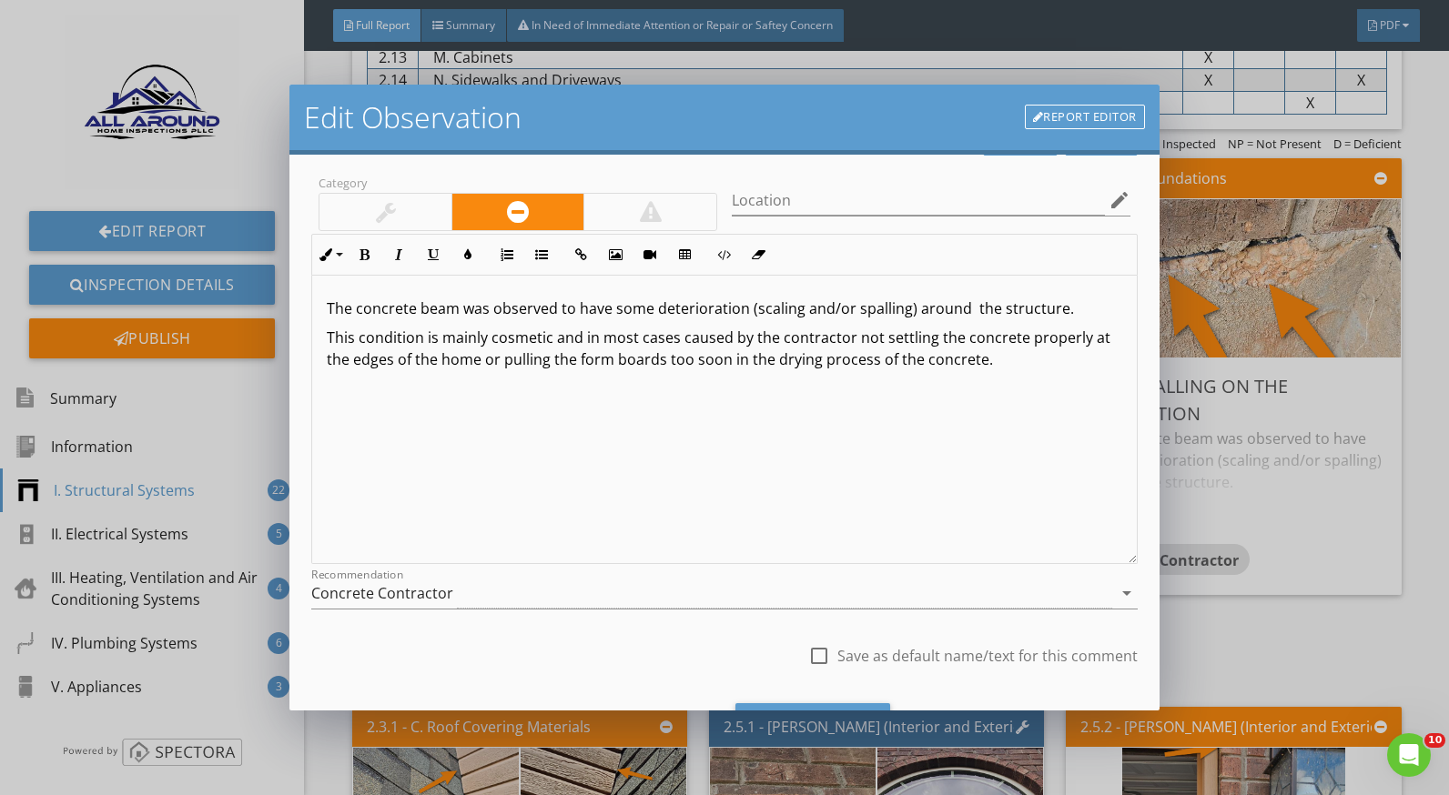
scroll to position [159, 0]
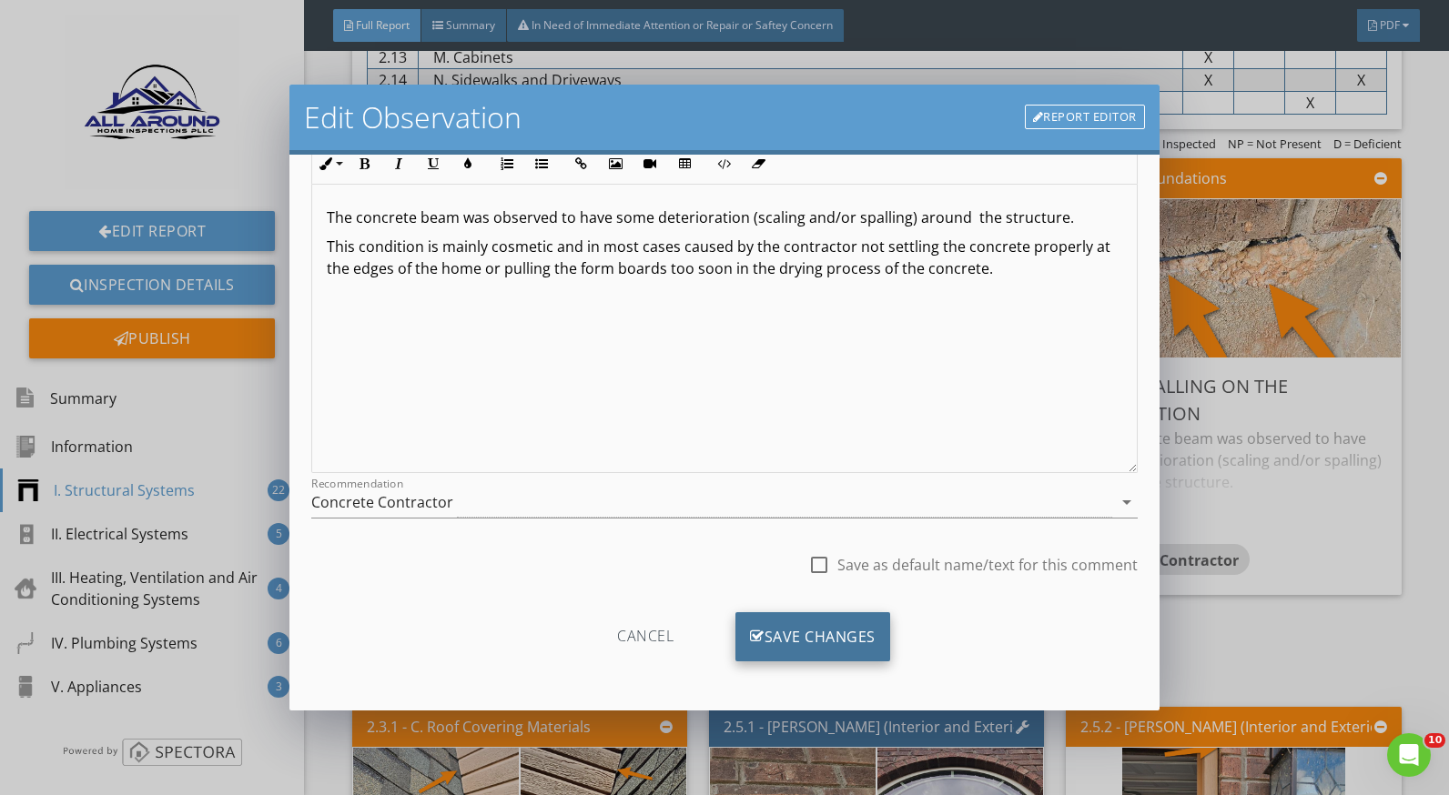
click at [840, 633] on div "Save Changes" at bounding box center [812, 637] width 155 height 49
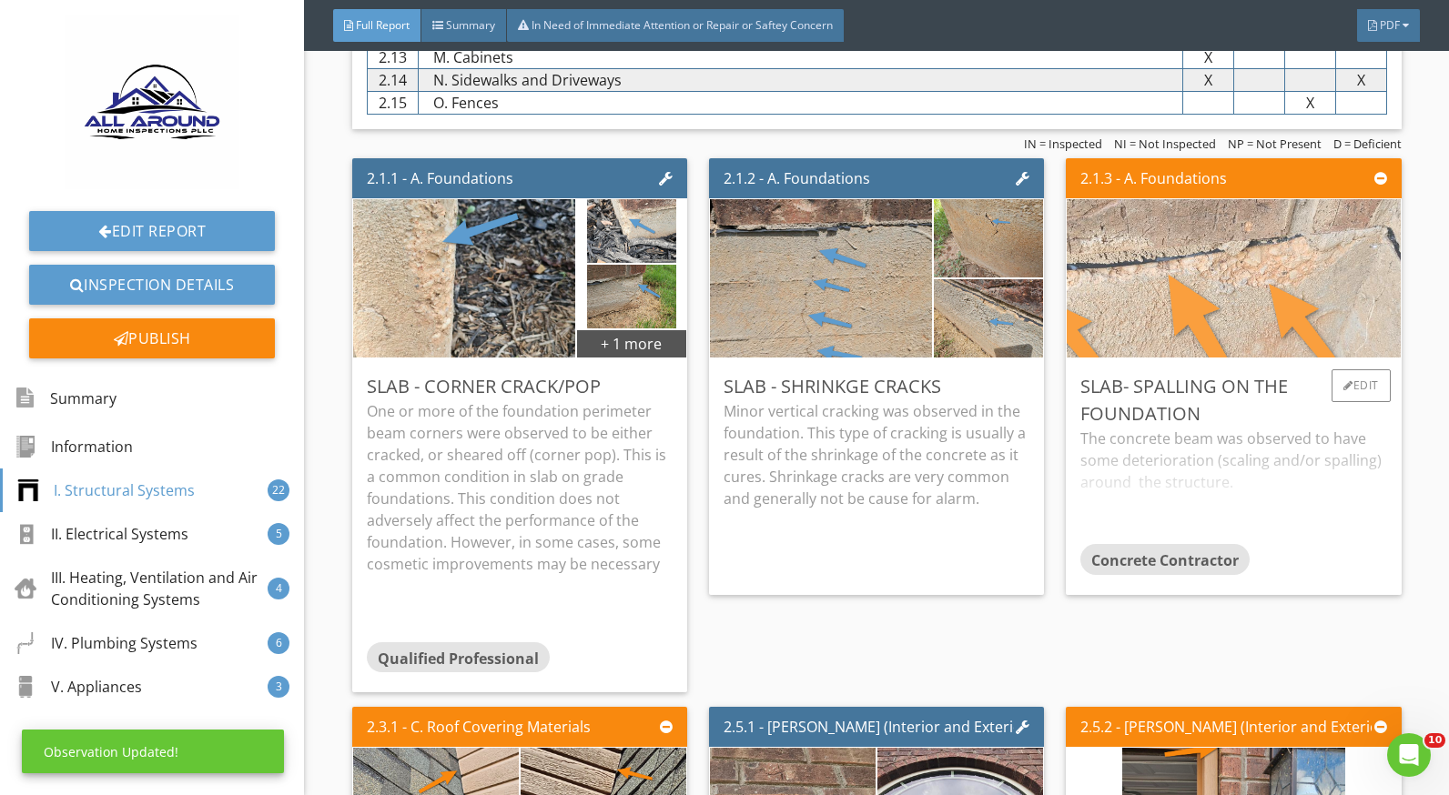
click at [1180, 286] on img at bounding box center [1234, 279] width 704 height 396
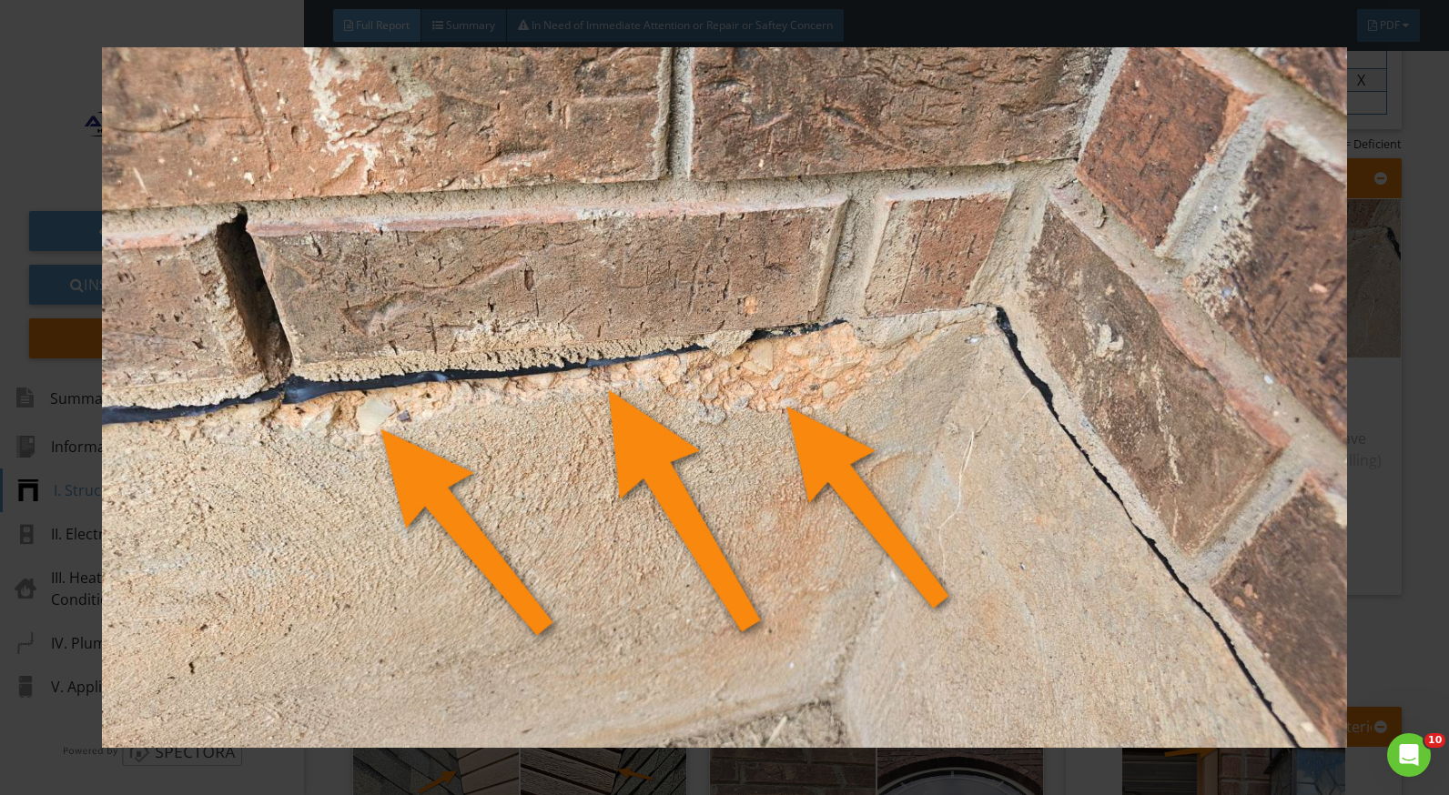
click at [1397, 619] on div at bounding box center [724, 397] width 1449 height 795
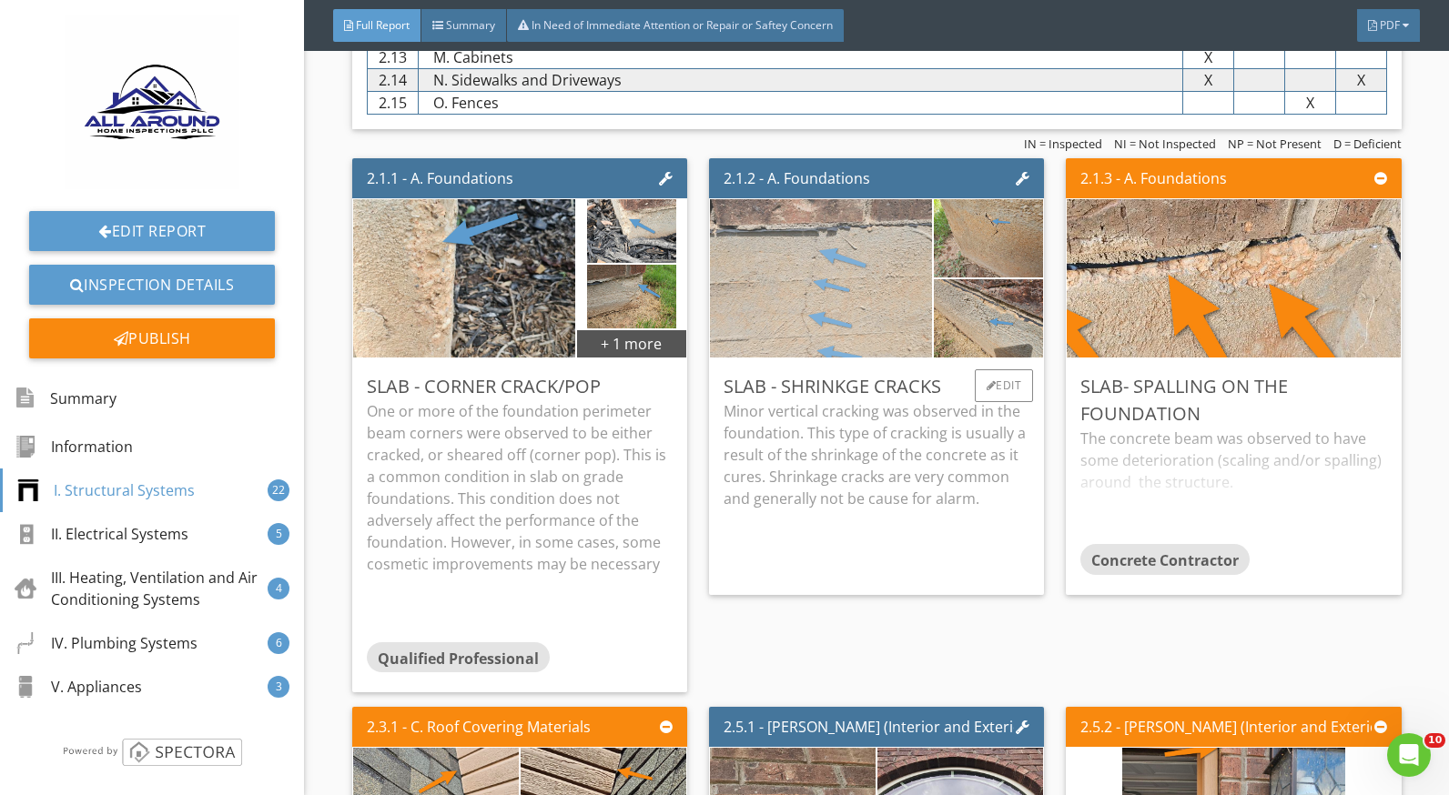
click at [884, 278] on img at bounding box center [821, 279] width 223 height 396
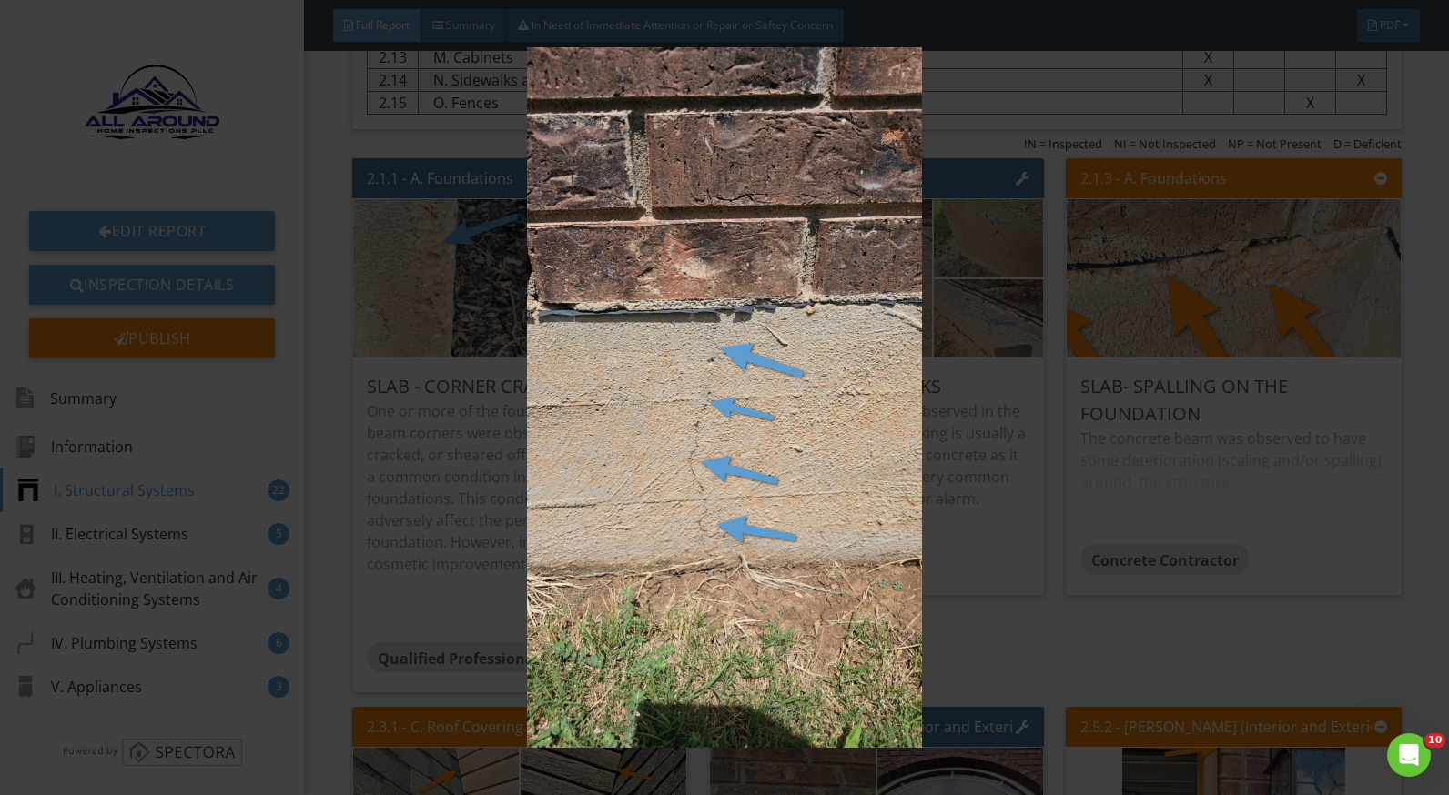
click at [1367, 554] on img at bounding box center [724, 397] width 1321 height 701
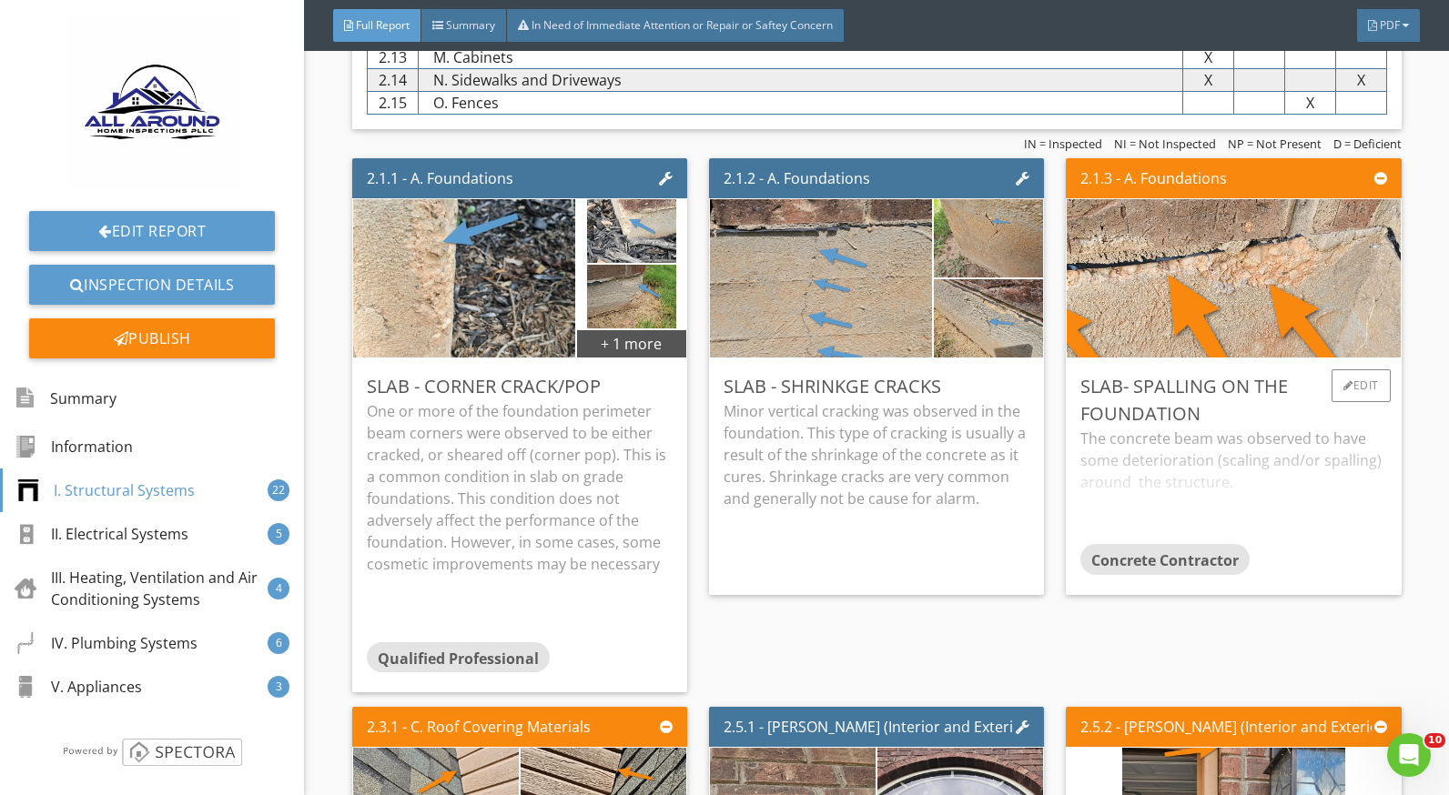
click at [1238, 466] on div "The concrete beam was observed to have some deterioration (scaling and/or spall…" at bounding box center [1233, 486] width 306 height 116
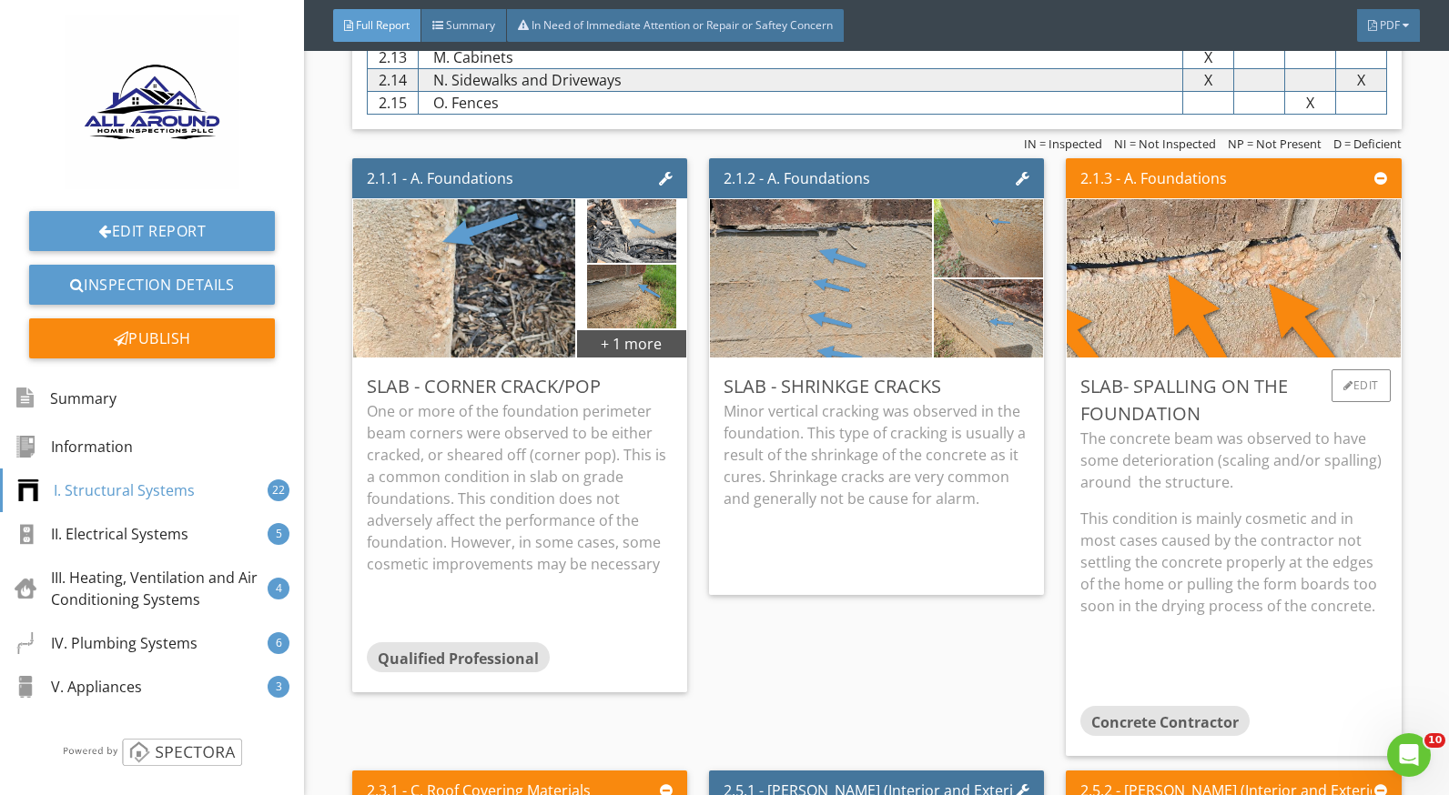
scroll to position [1547, 0]
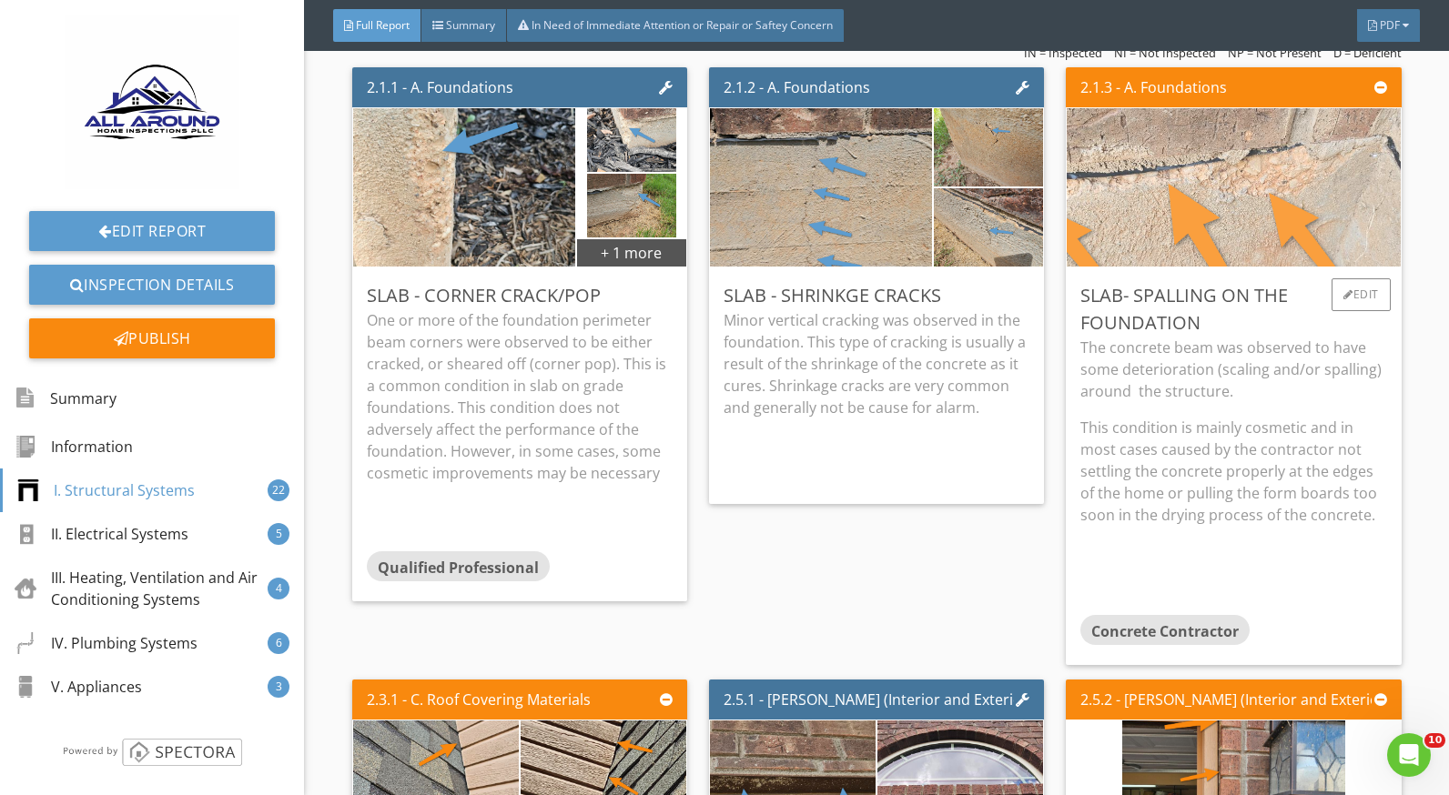
click at [1192, 241] on img at bounding box center [1234, 188] width 704 height 396
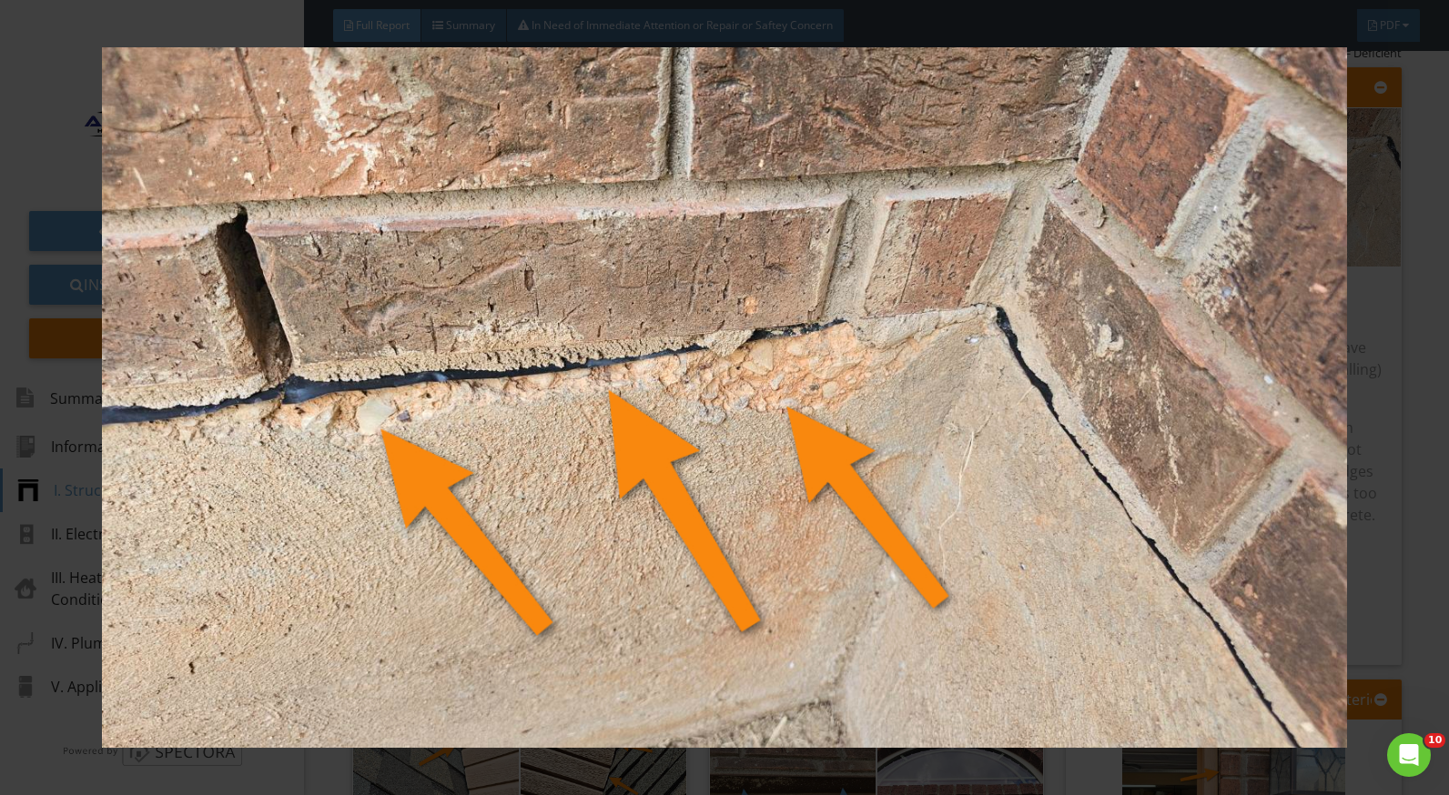
click at [1396, 552] on div at bounding box center [724, 397] width 1449 height 795
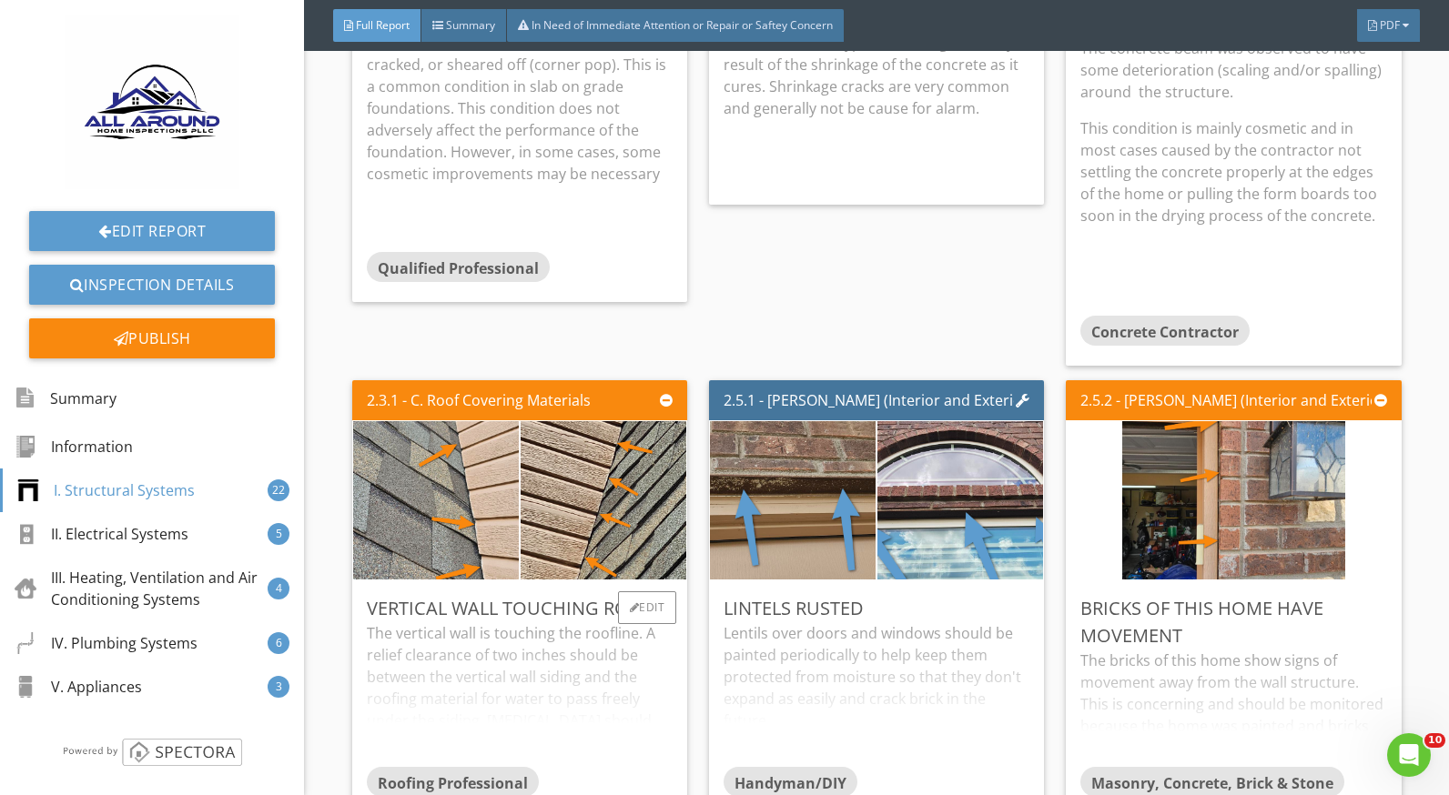
scroll to position [2002, 0]
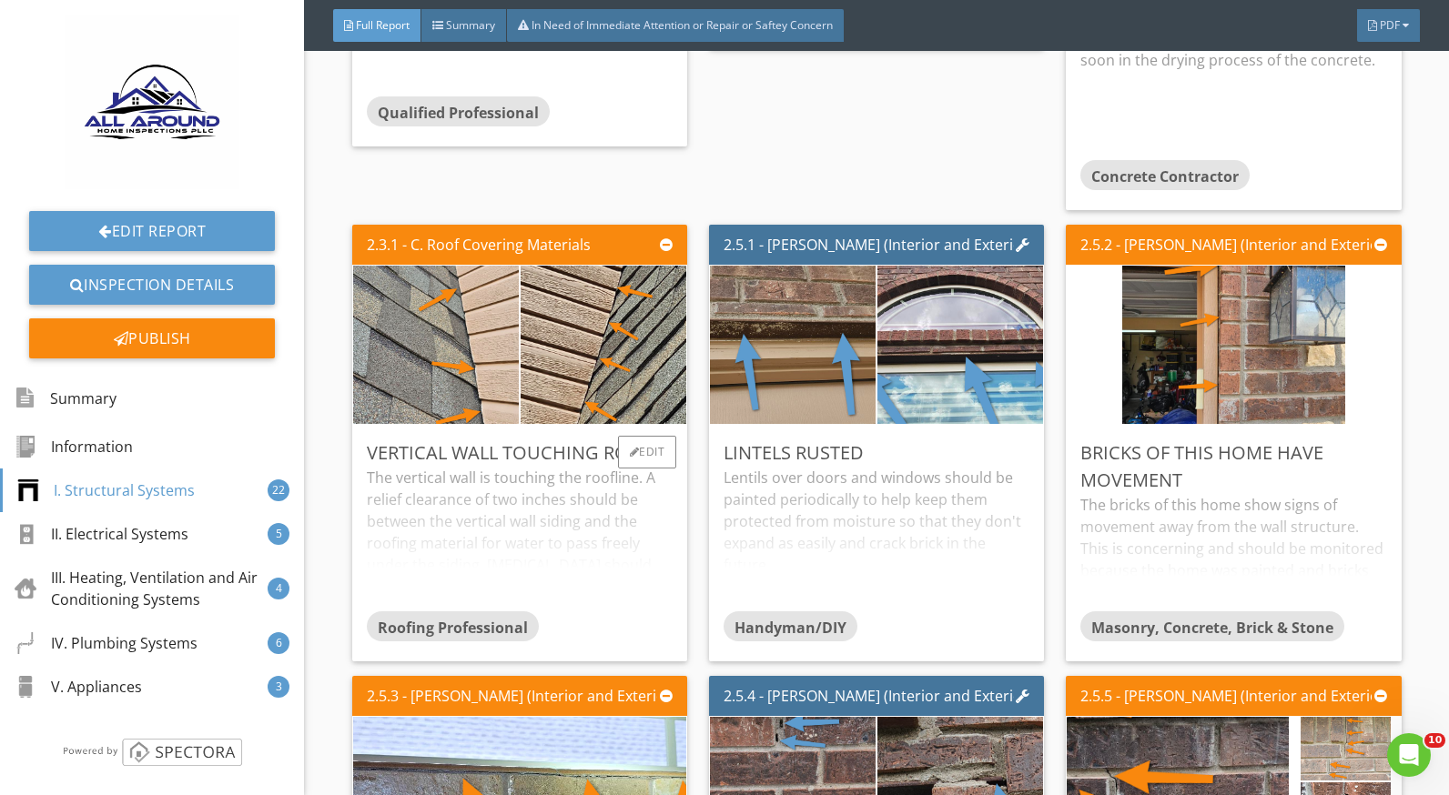
click at [432, 507] on div "The vertical wall is touching the roofline. A relief clearance of two inches sh…" at bounding box center [520, 539] width 306 height 144
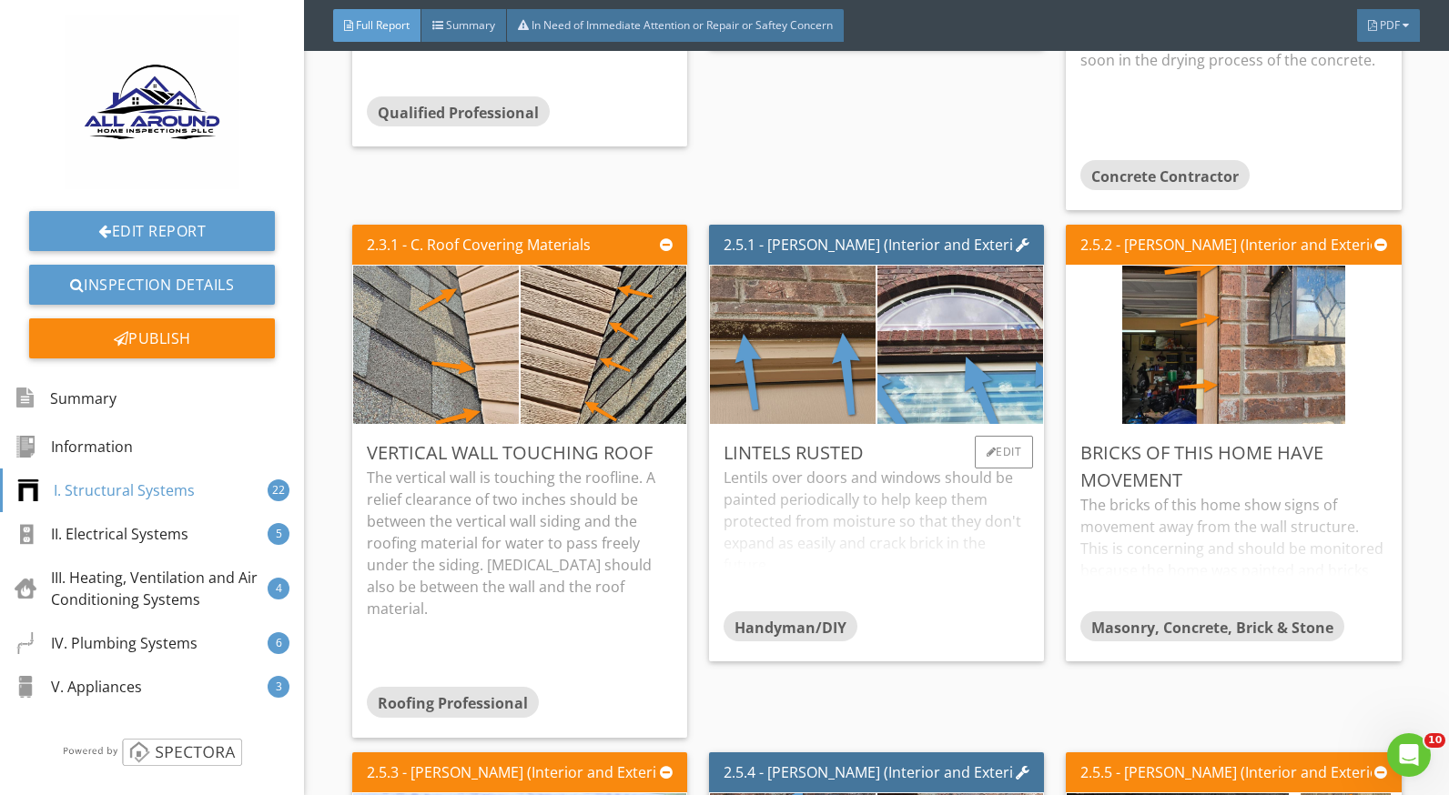
click at [831, 514] on div "Lentils over doors and windows should be painted periodically to help keep them…" at bounding box center [877, 539] width 306 height 144
click at [1087, 513] on div "The bricks of this home show signs of movement away from the wall structure. Th…" at bounding box center [1233, 552] width 306 height 116
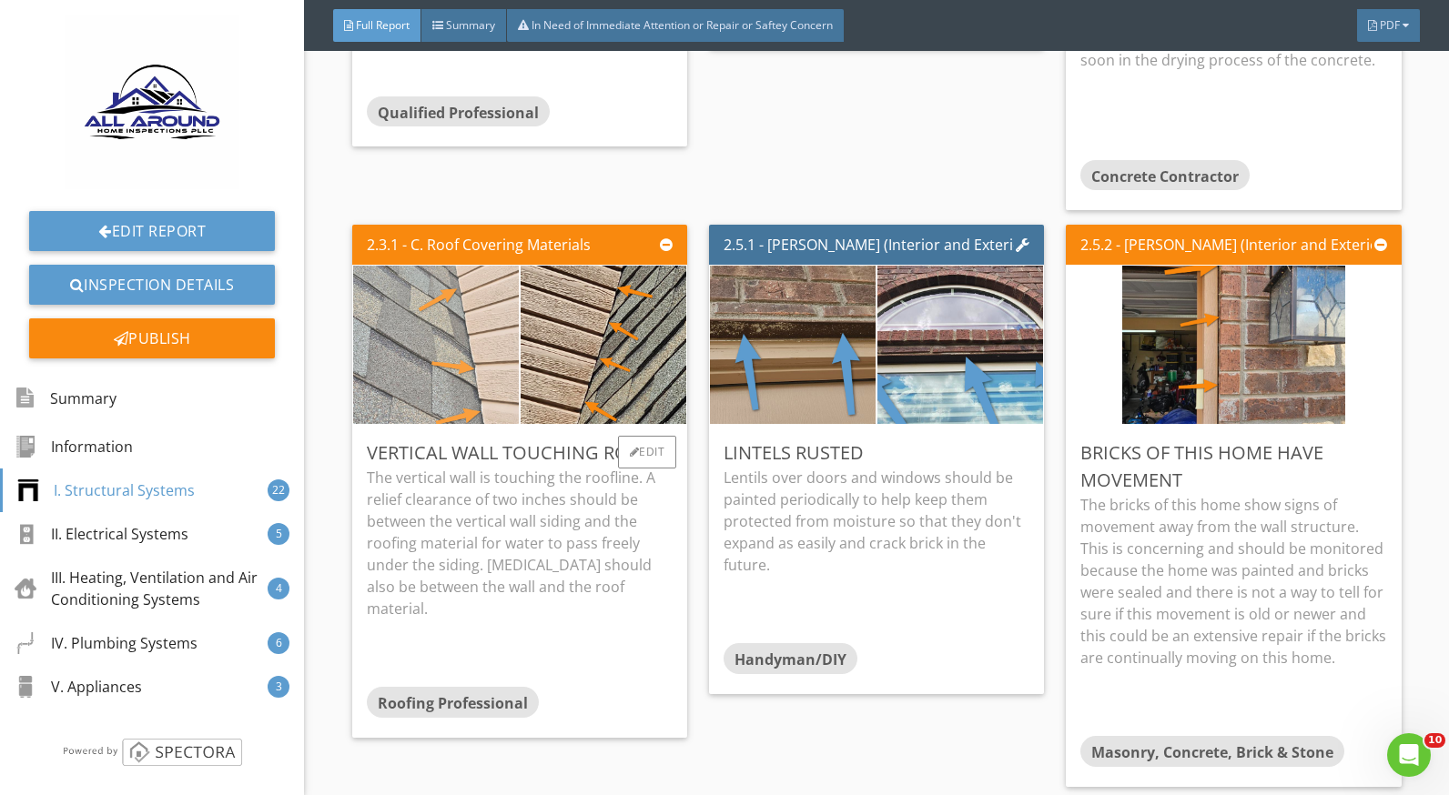
click at [454, 342] on img at bounding box center [435, 345] width 223 height 396
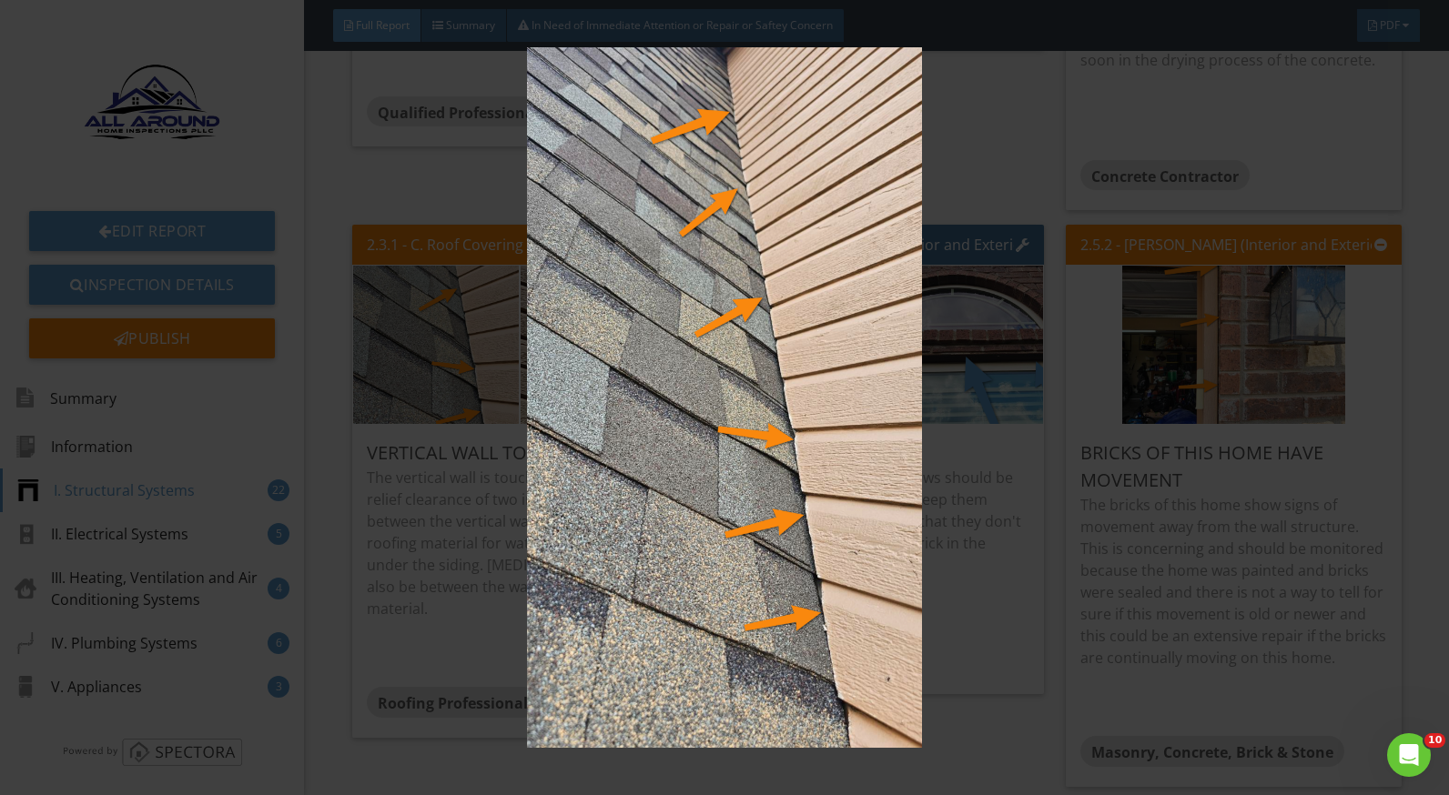
click at [1005, 523] on img at bounding box center [724, 397] width 1321 height 701
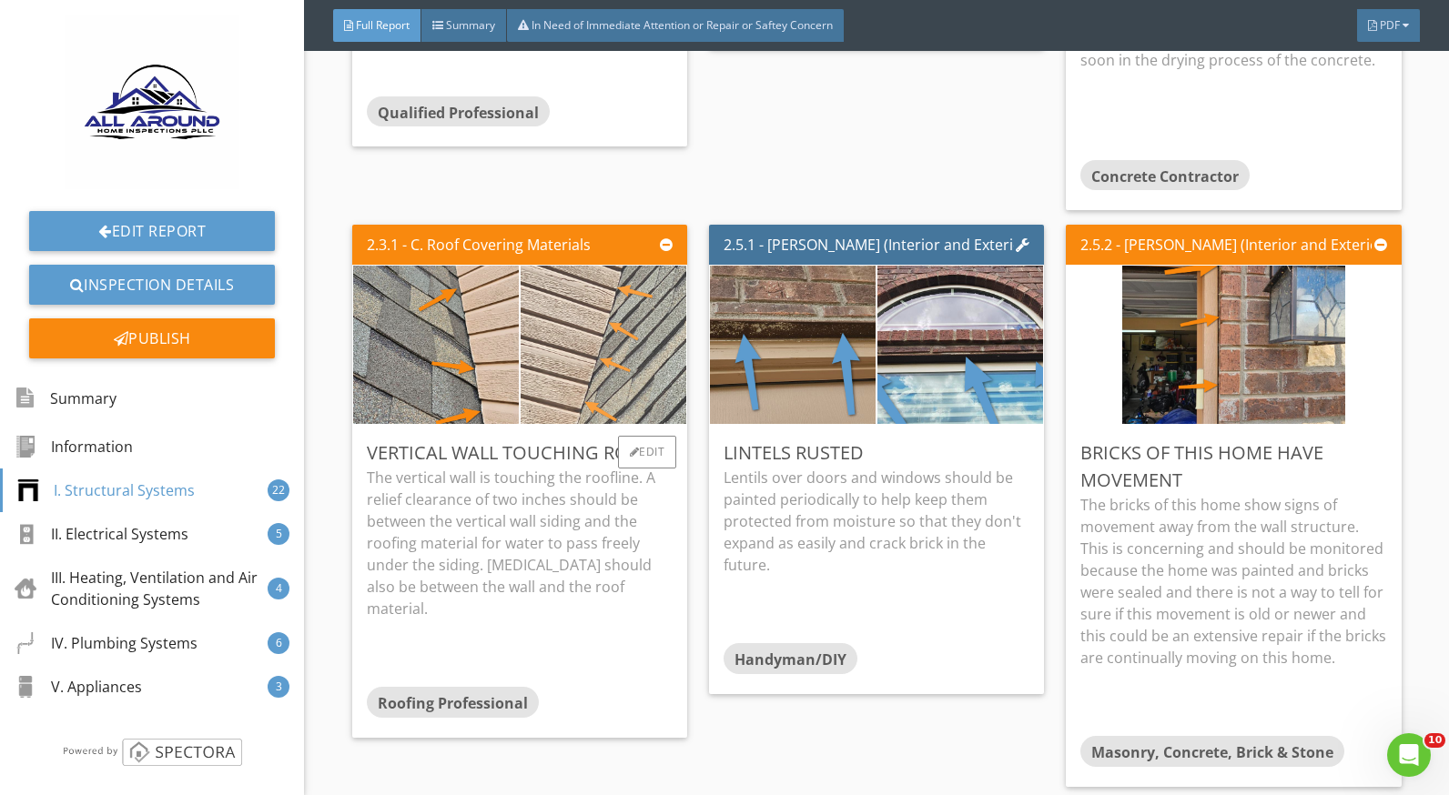
click at [575, 344] on img at bounding box center [602, 345] width 223 height 396
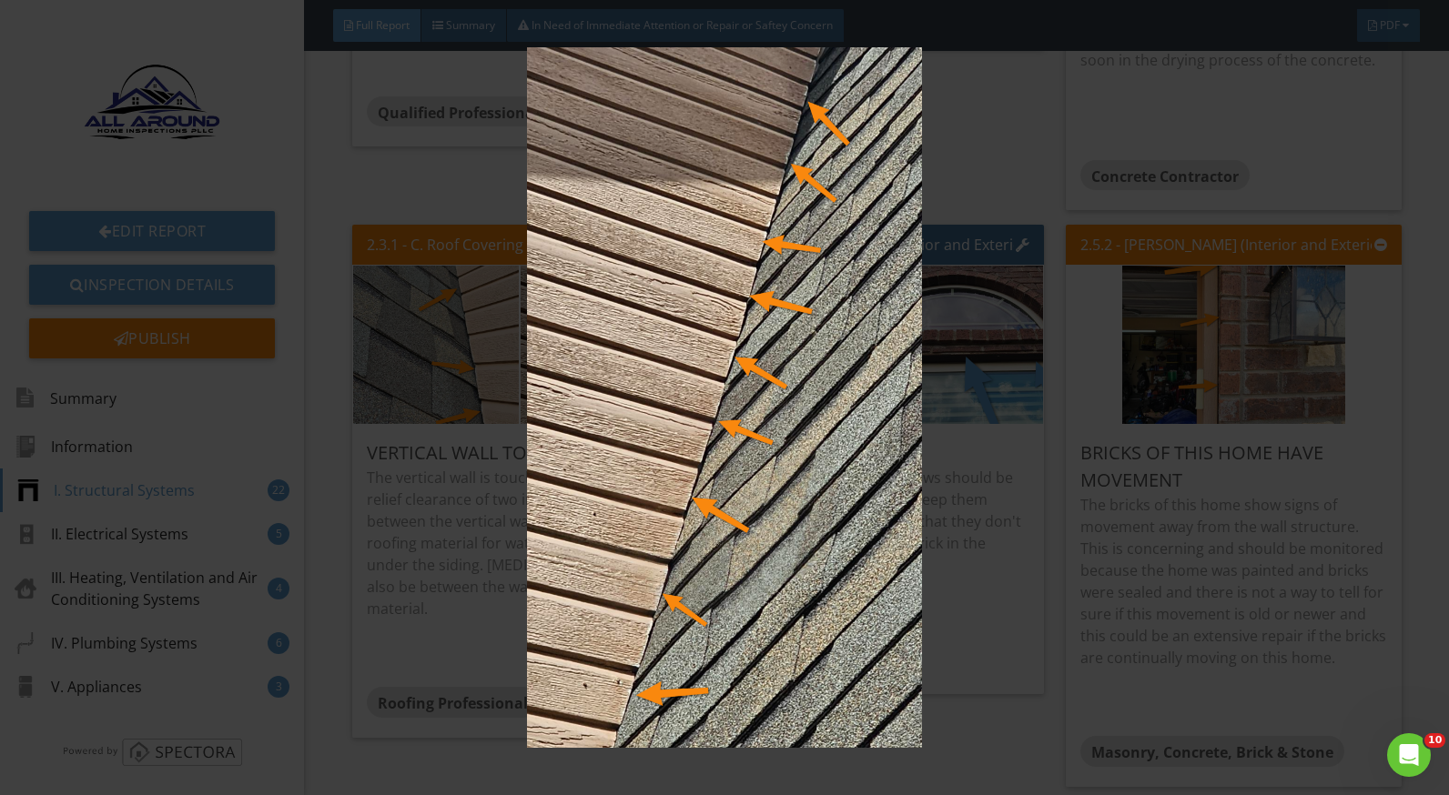
click at [979, 534] on img at bounding box center [724, 397] width 1321 height 701
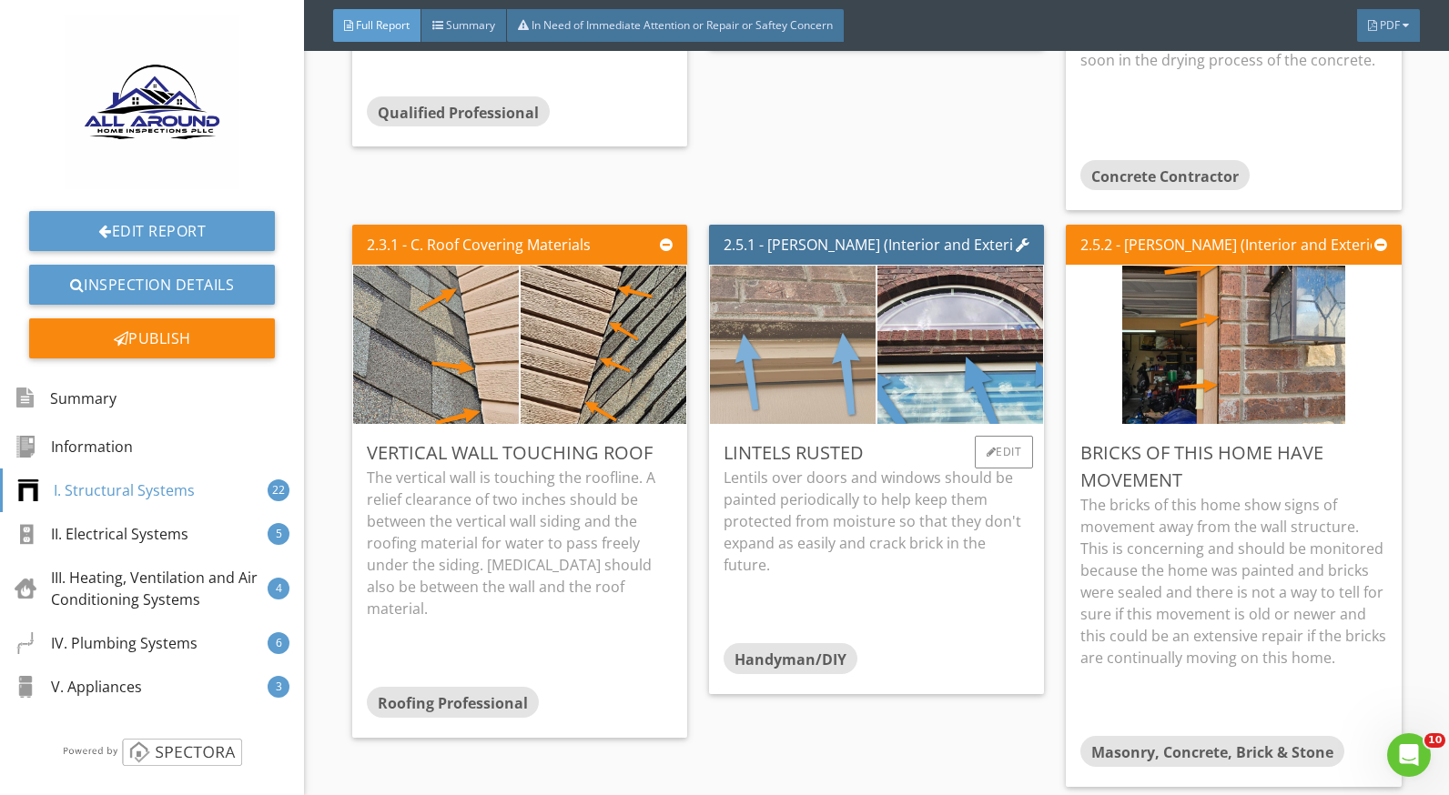
click at [779, 370] on img at bounding box center [792, 344] width 414 height 233
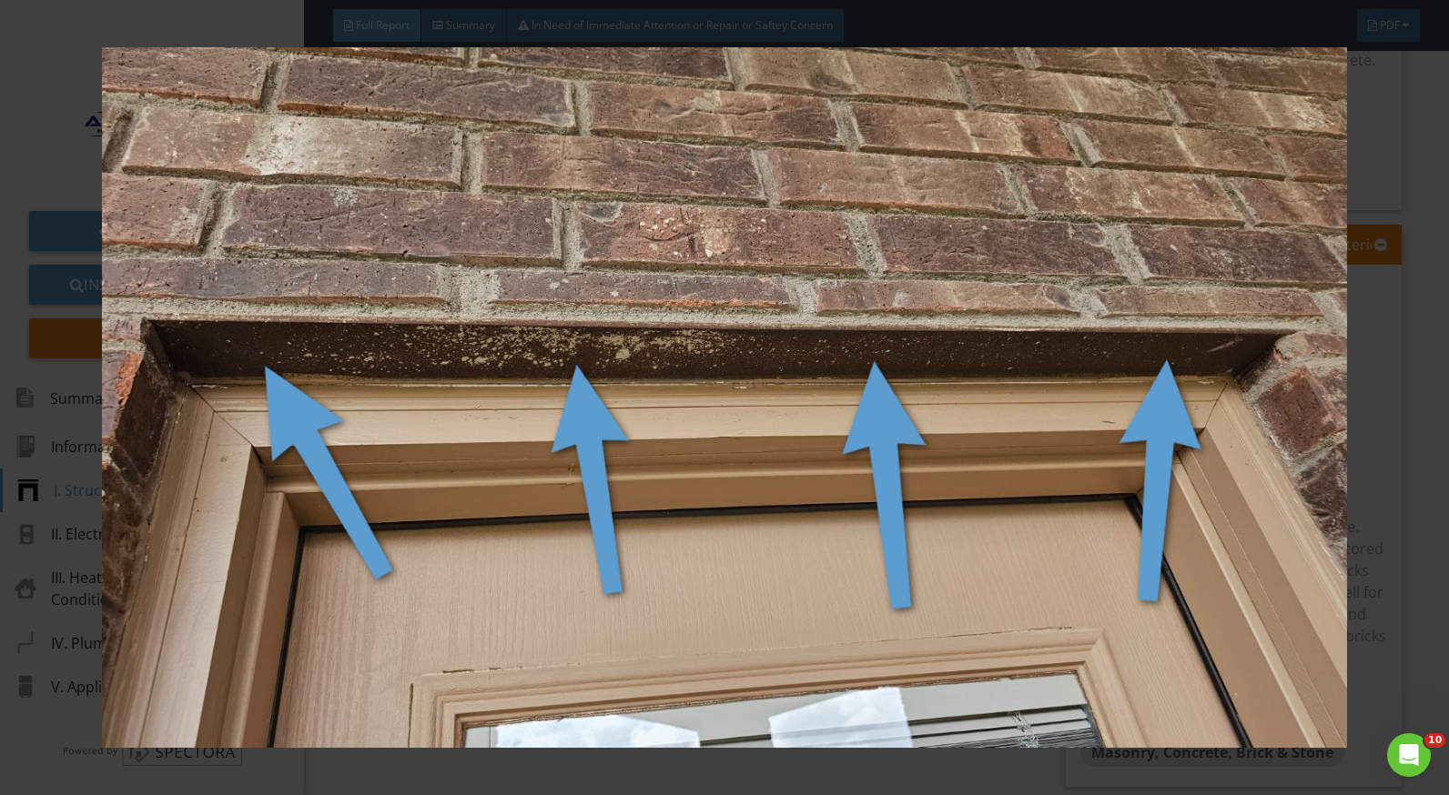
click at [1379, 430] on img at bounding box center [724, 397] width 1321 height 701
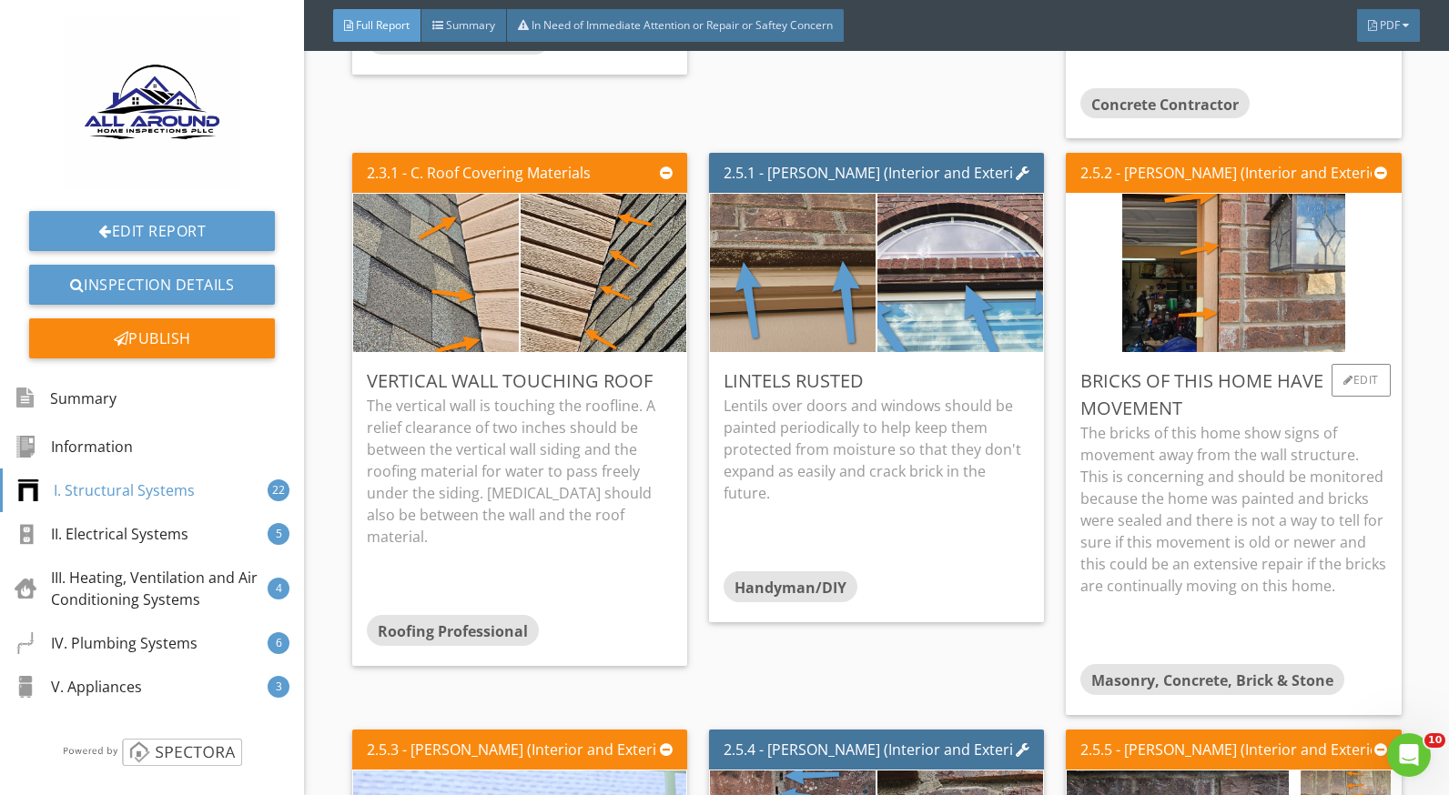
scroll to position [2093, 0]
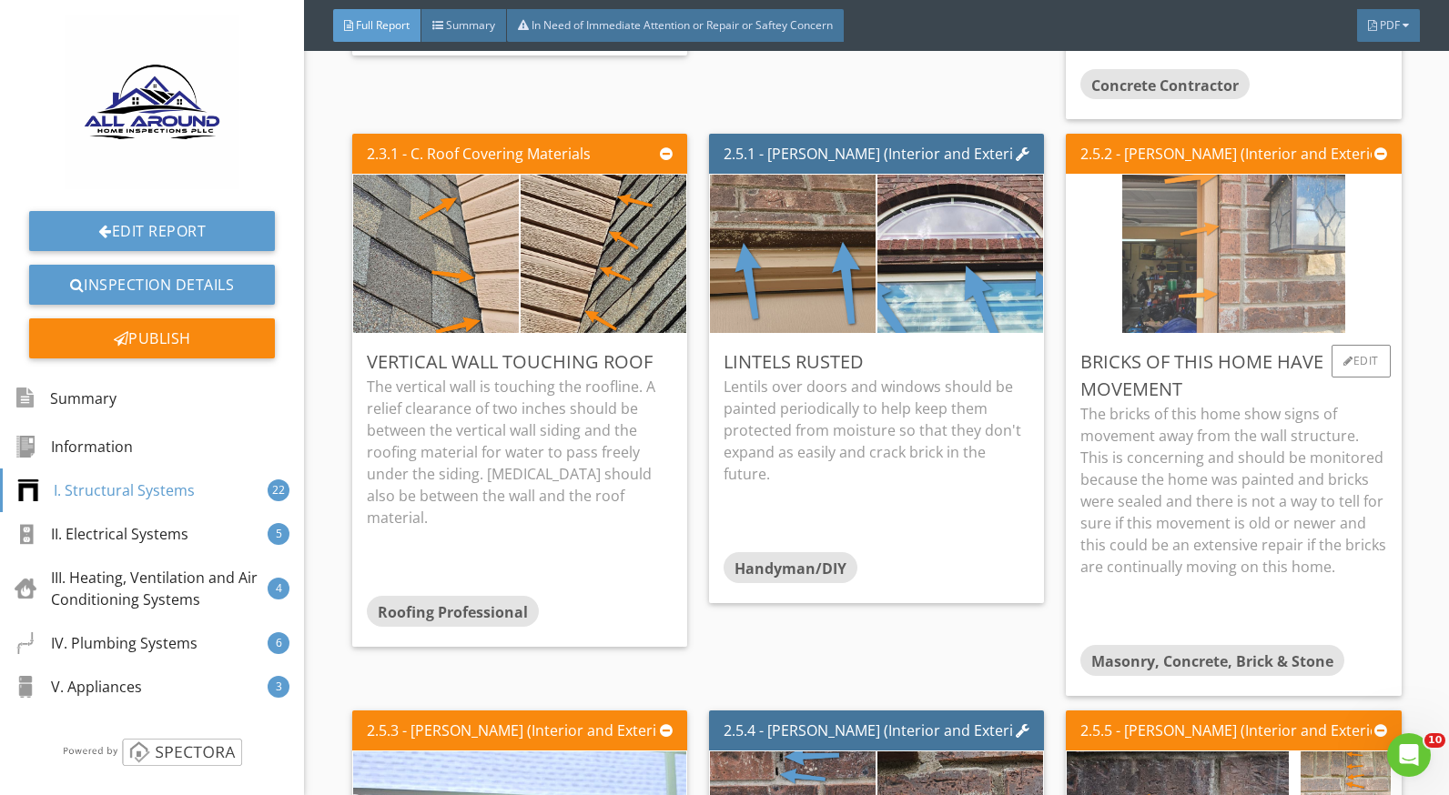
click at [1135, 258] on img at bounding box center [1233, 254] width 223 height 396
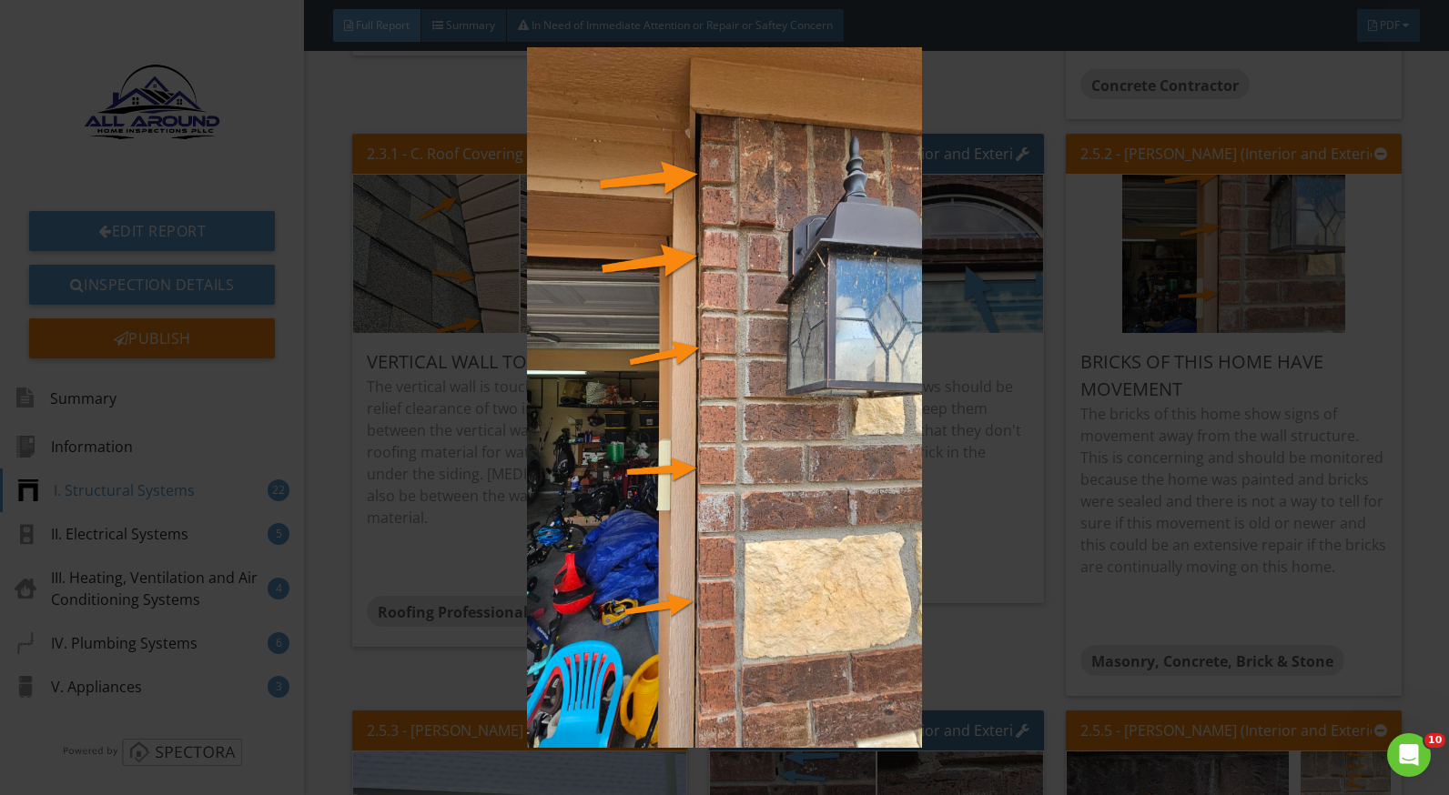
click at [1434, 470] on html "Summary Full Report Refresh PDFs Internachi Certified Home Inspector, Professio…" at bounding box center [724, 397] width 1449 height 795
click at [1230, 457] on img at bounding box center [724, 397] width 1321 height 701
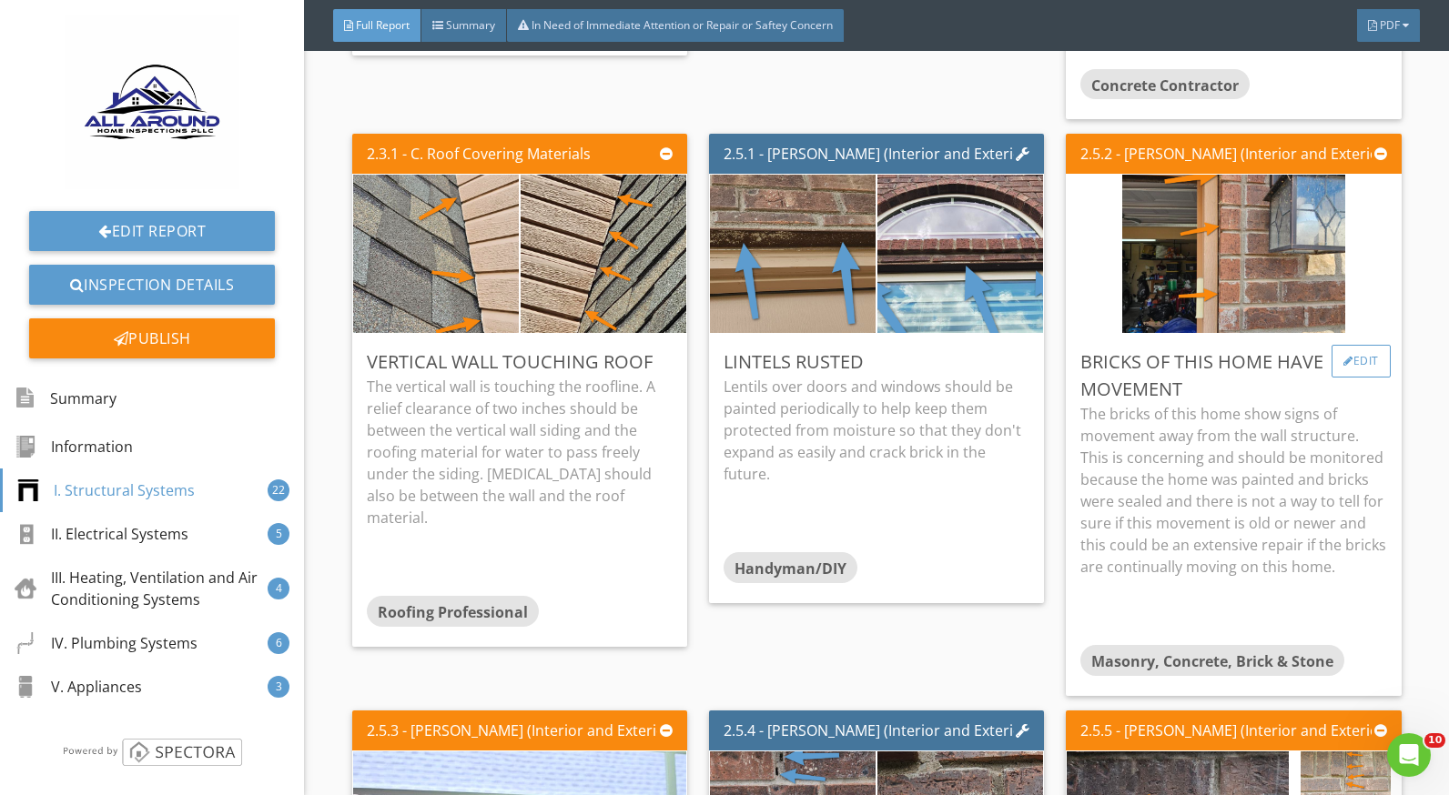
click at [1343, 366] on div at bounding box center [1348, 361] width 10 height 11
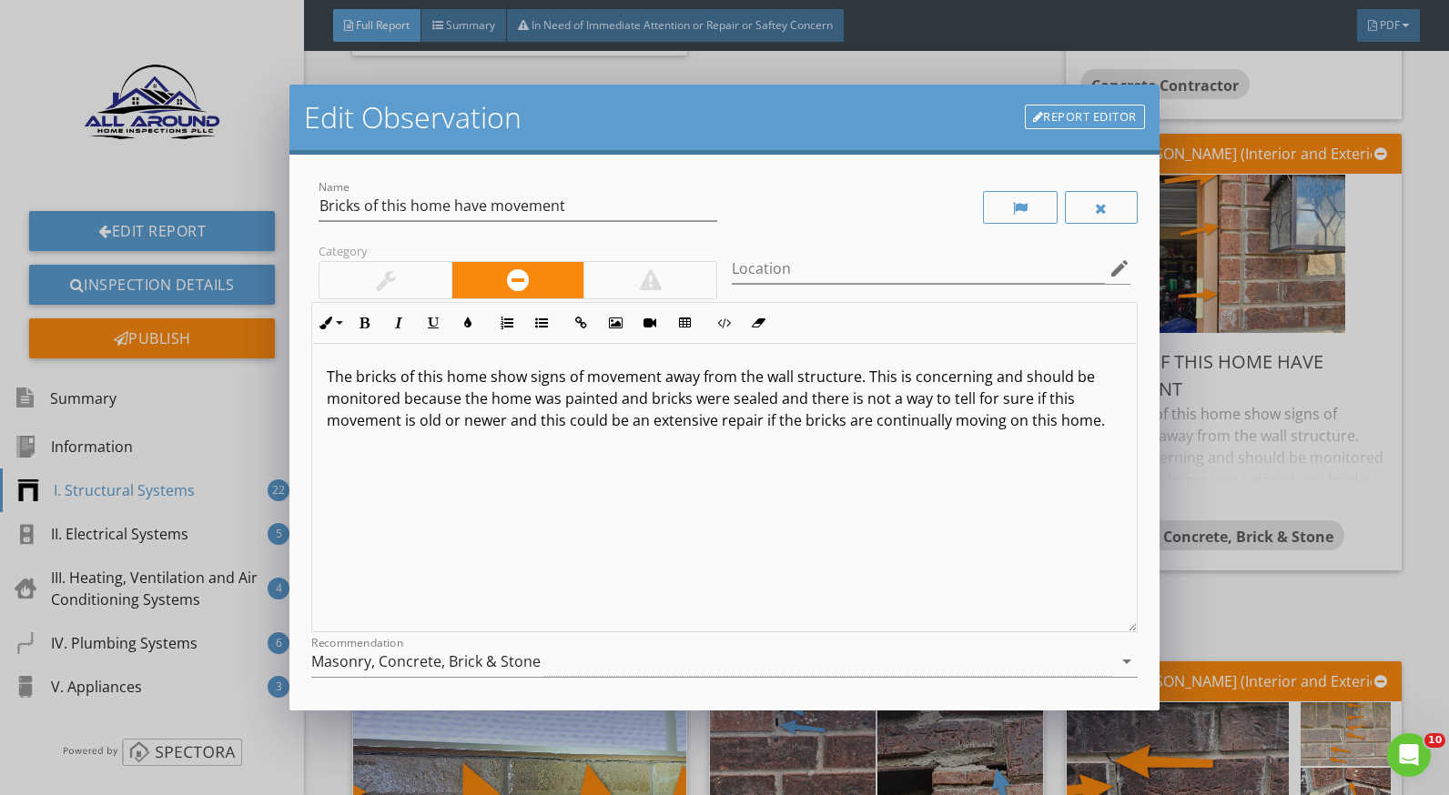
click at [1349, 420] on div "Edit Observation Report Editor Name Bricks of this home have movement Category …" at bounding box center [724, 397] width 1449 height 795
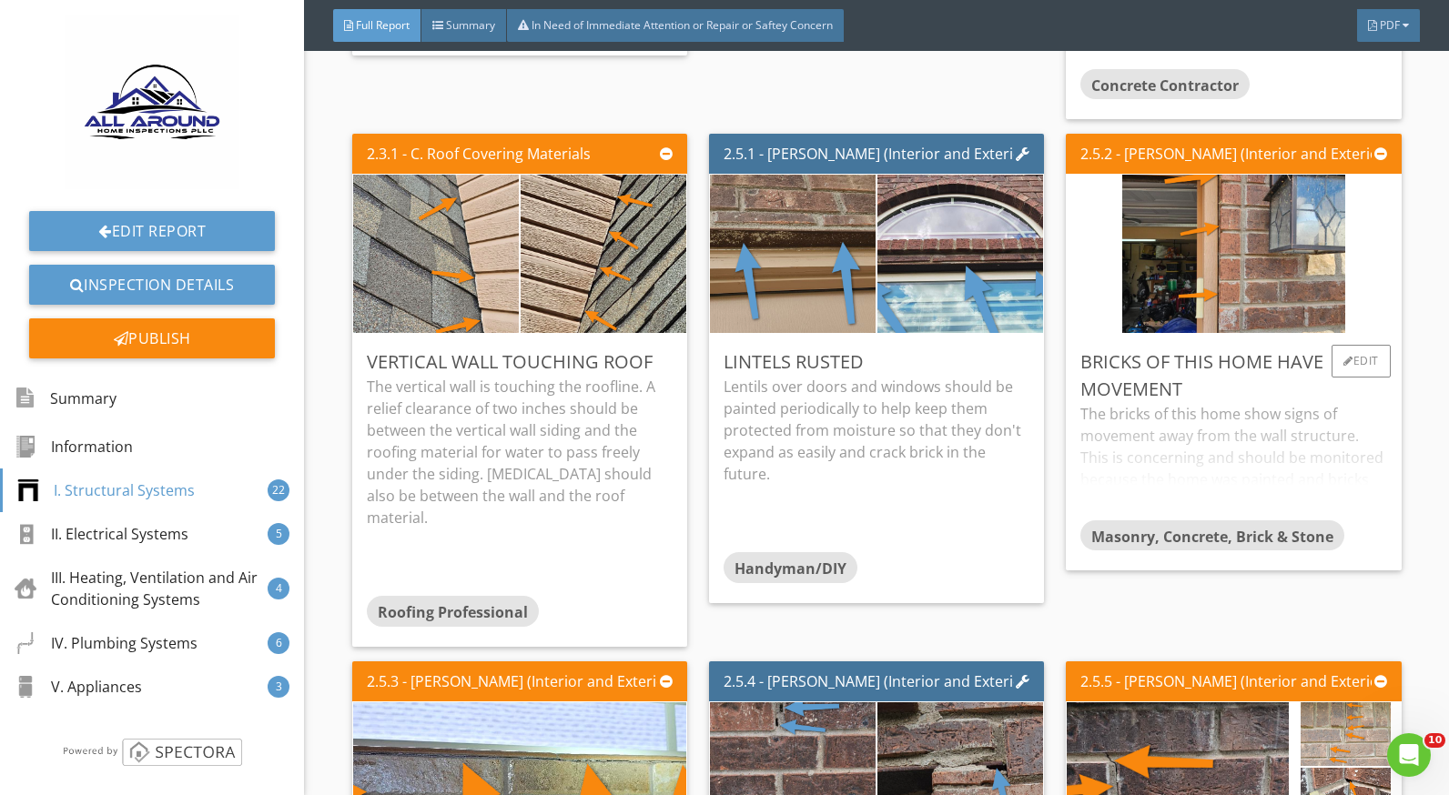
click at [1282, 448] on div "The bricks of this home show signs of movement away from the wall structure. Th…" at bounding box center [1233, 461] width 306 height 116
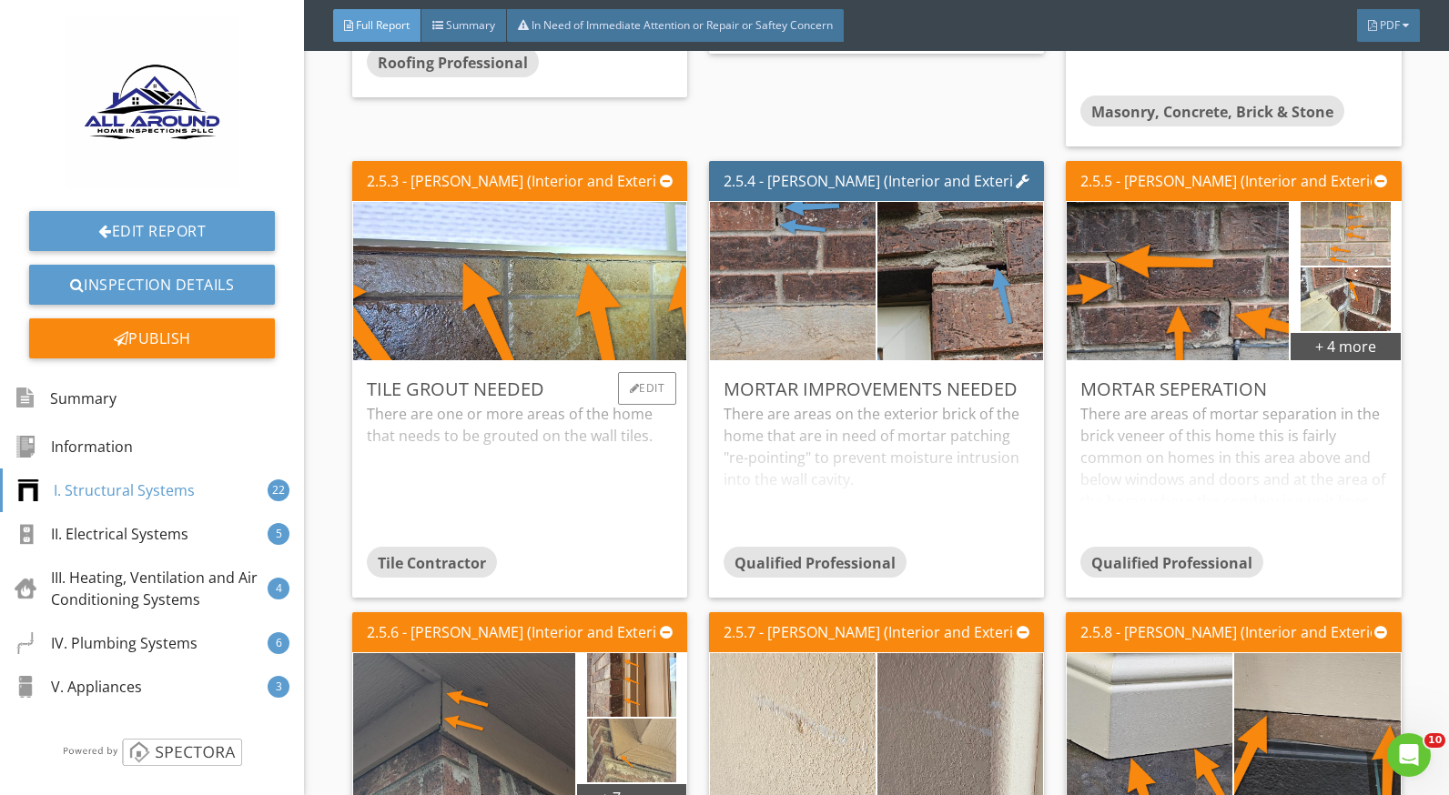
scroll to position [2730, 0]
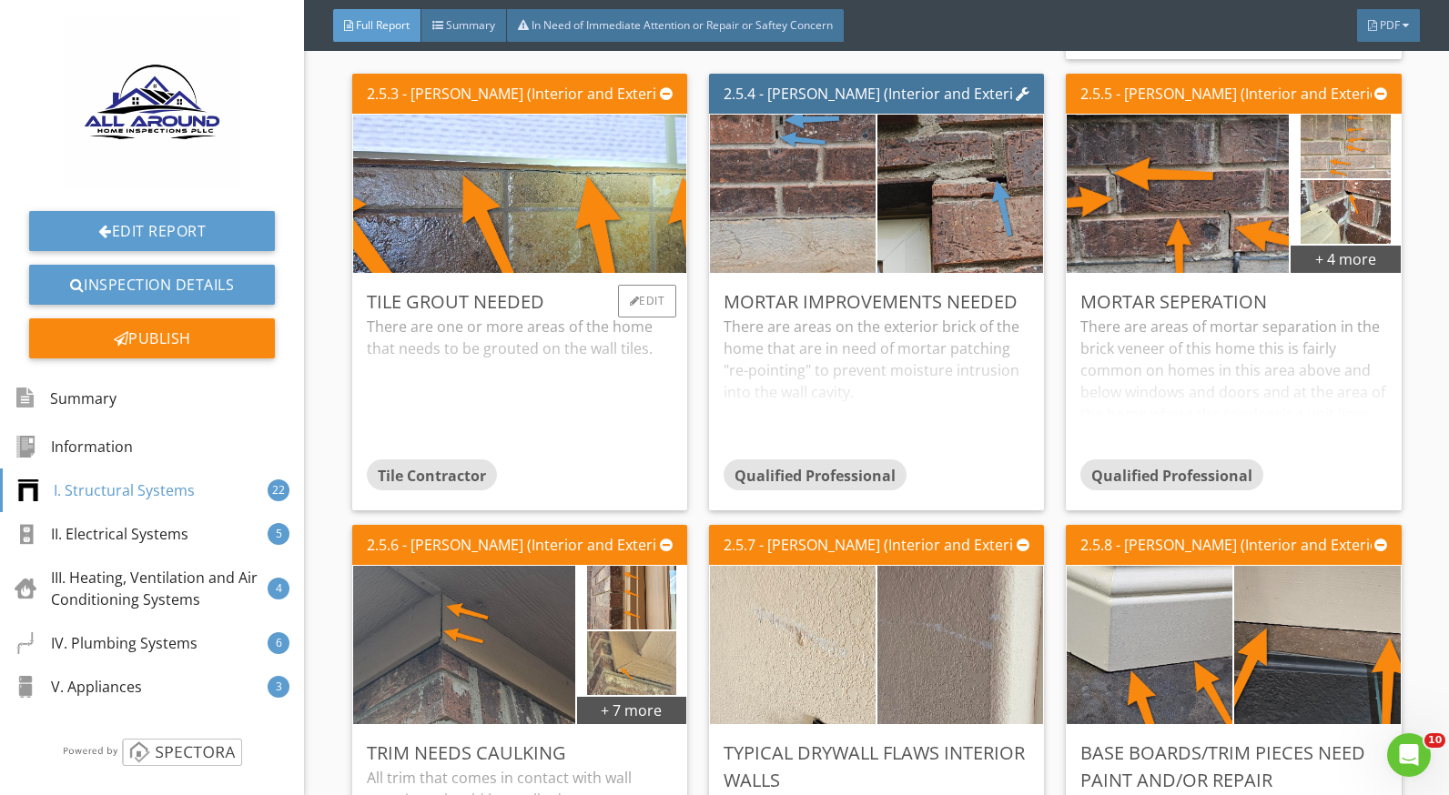
click at [533, 338] on div "There are one or more areas of the home that needs to be grouted on the wall ti…" at bounding box center [520, 388] width 306 height 144
click at [753, 362] on div "There are areas on the exterior brick of the home that are in need of mortar pa…" at bounding box center [877, 388] width 306 height 144
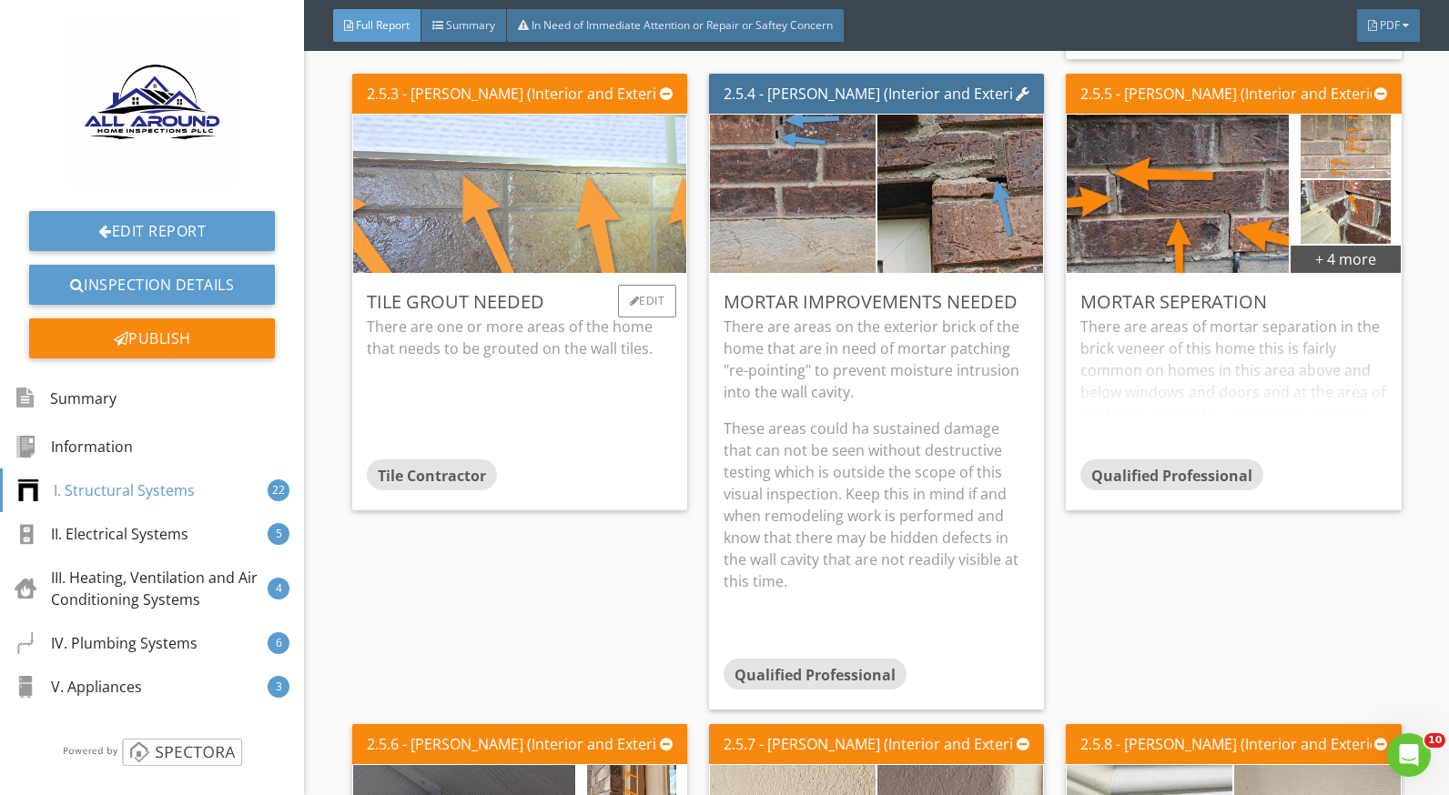
click at [528, 196] on img at bounding box center [519, 193] width 703 height 396
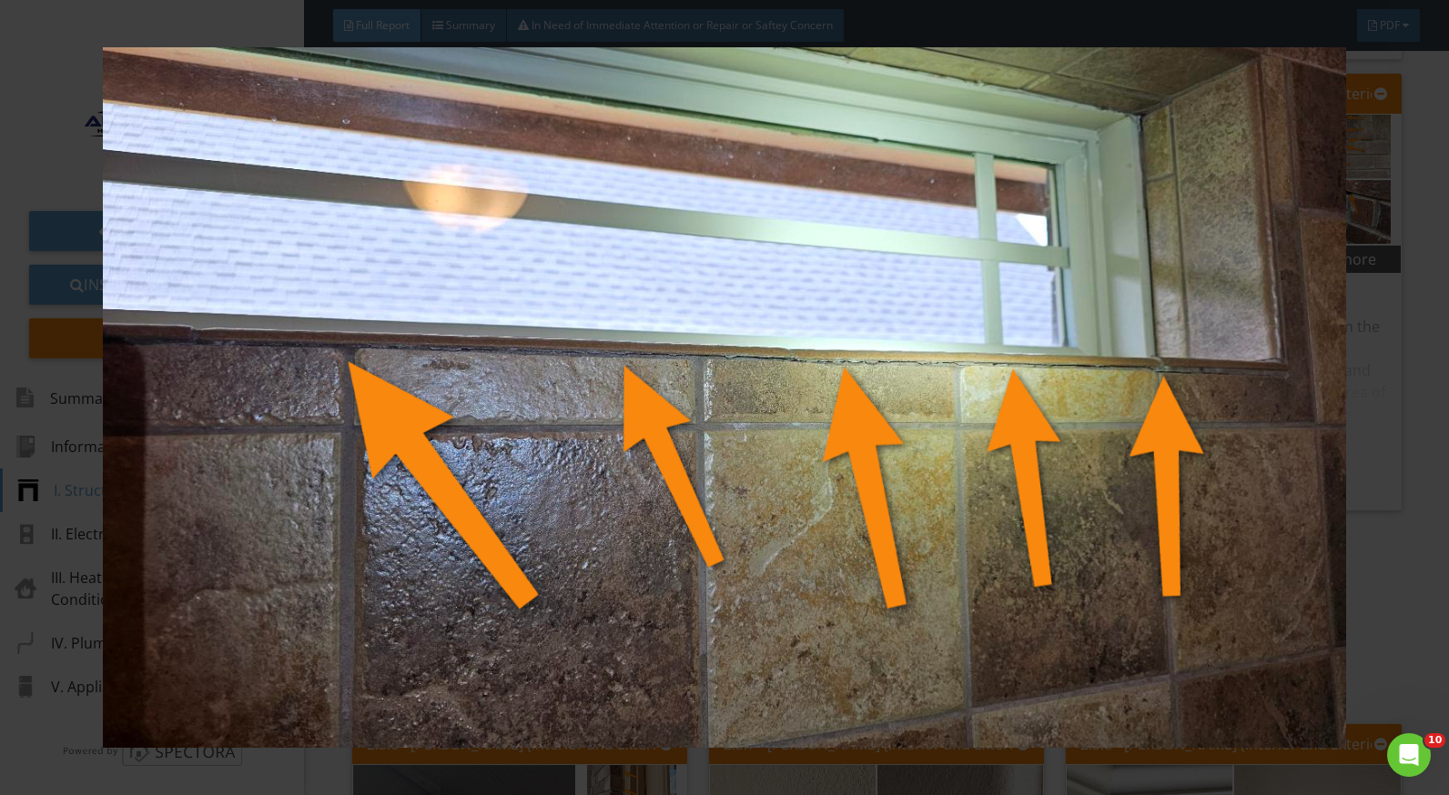
click at [1392, 522] on div at bounding box center [724, 397] width 1449 height 795
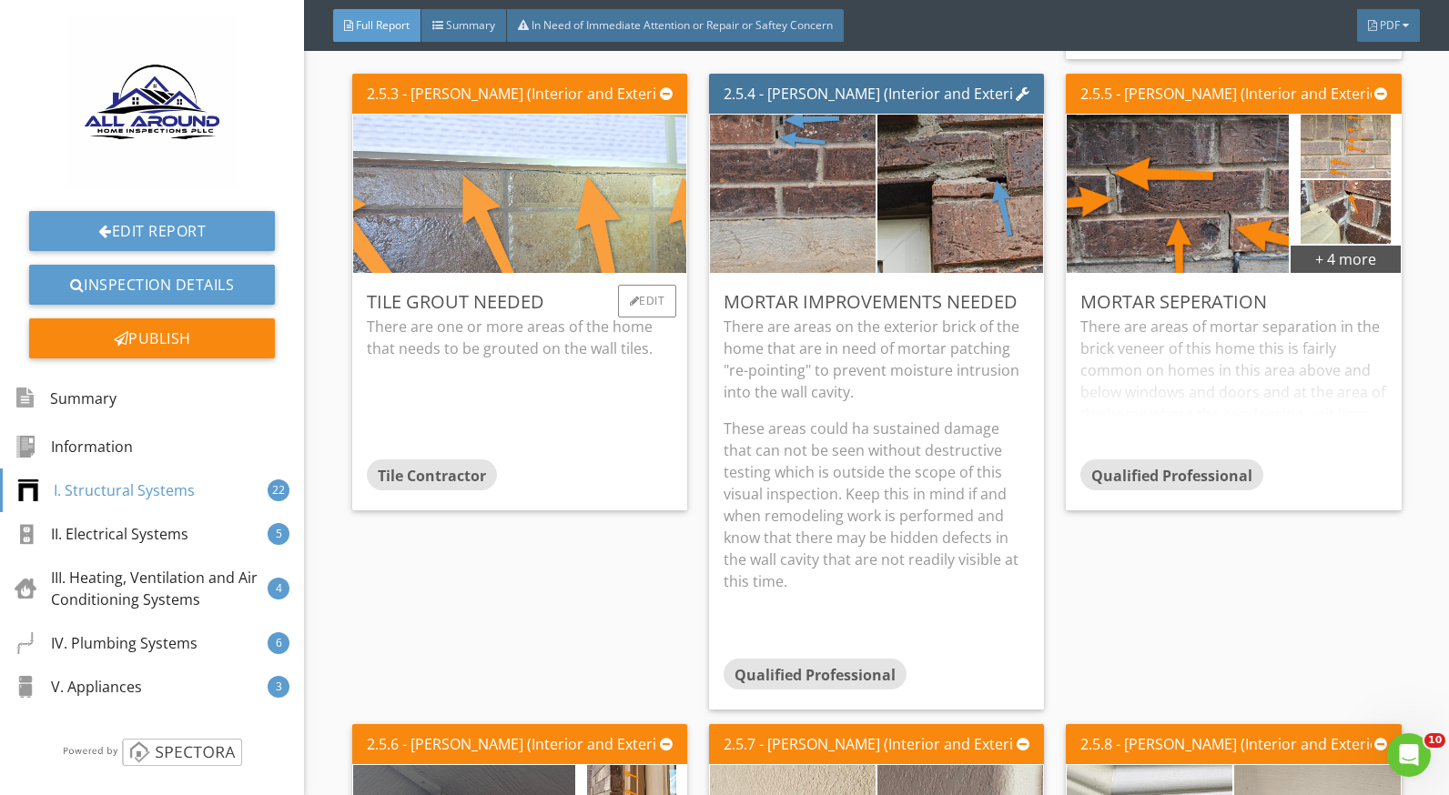
click at [491, 223] on img at bounding box center [519, 193] width 703 height 396
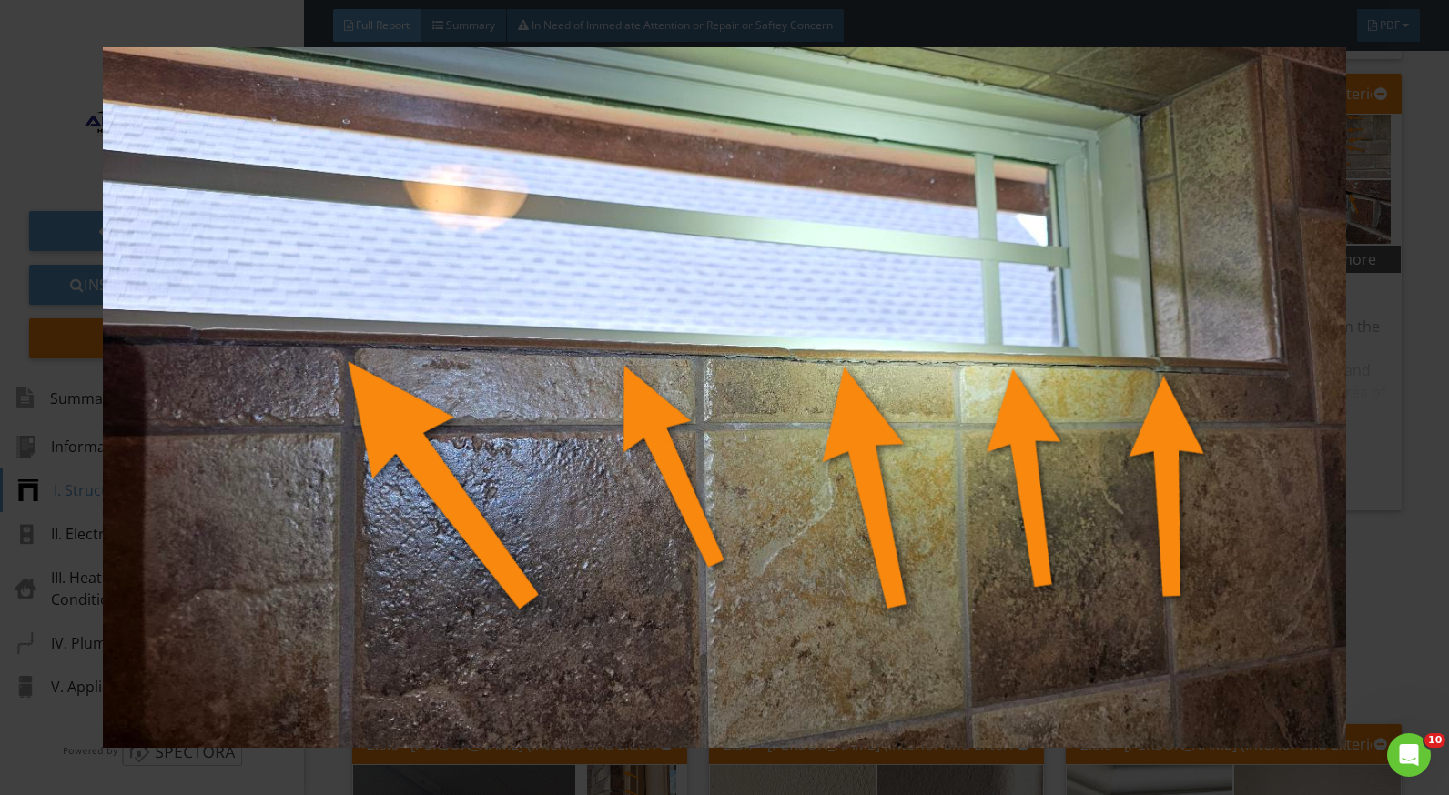
click at [1392, 456] on div at bounding box center [724, 397] width 1449 height 795
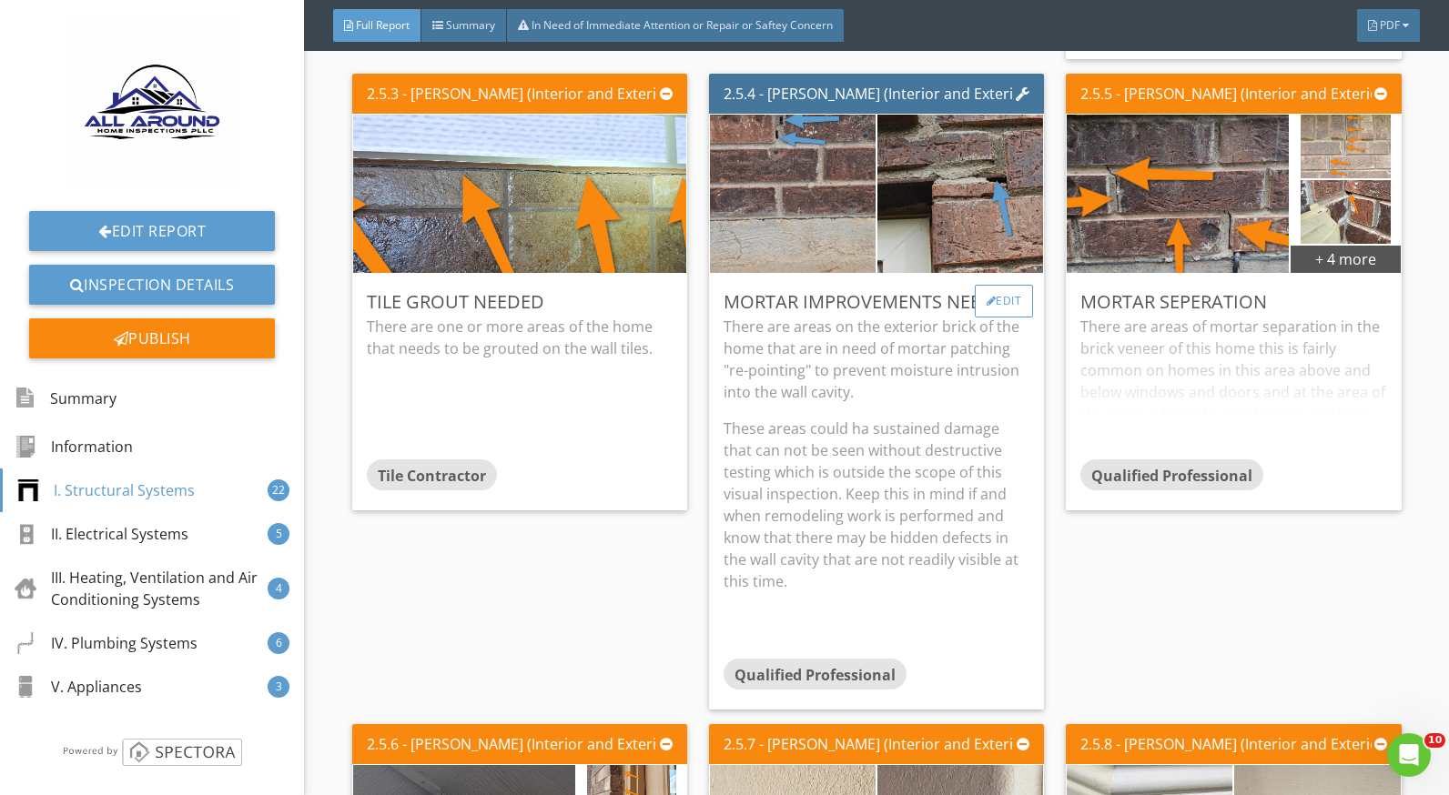
click at [995, 302] on div "Edit" at bounding box center [1004, 301] width 59 height 33
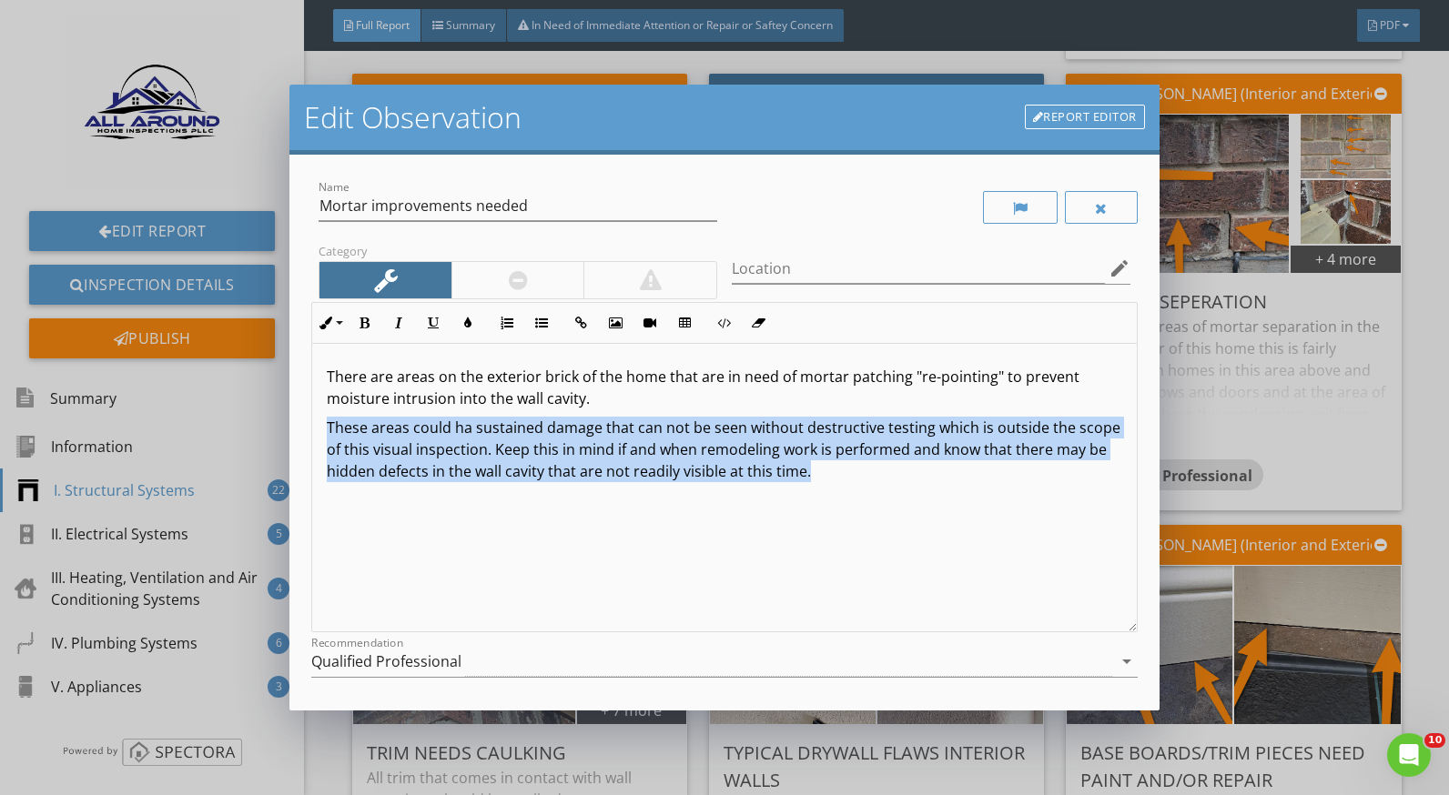
drag, startPoint x: 327, startPoint y: 419, endPoint x: 902, endPoint y: 490, distance: 579.6
click at [902, 490] on div "There are areas on the exterior brick of the home that are in need of mortar pa…" at bounding box center [724, 488] width 824 height 289
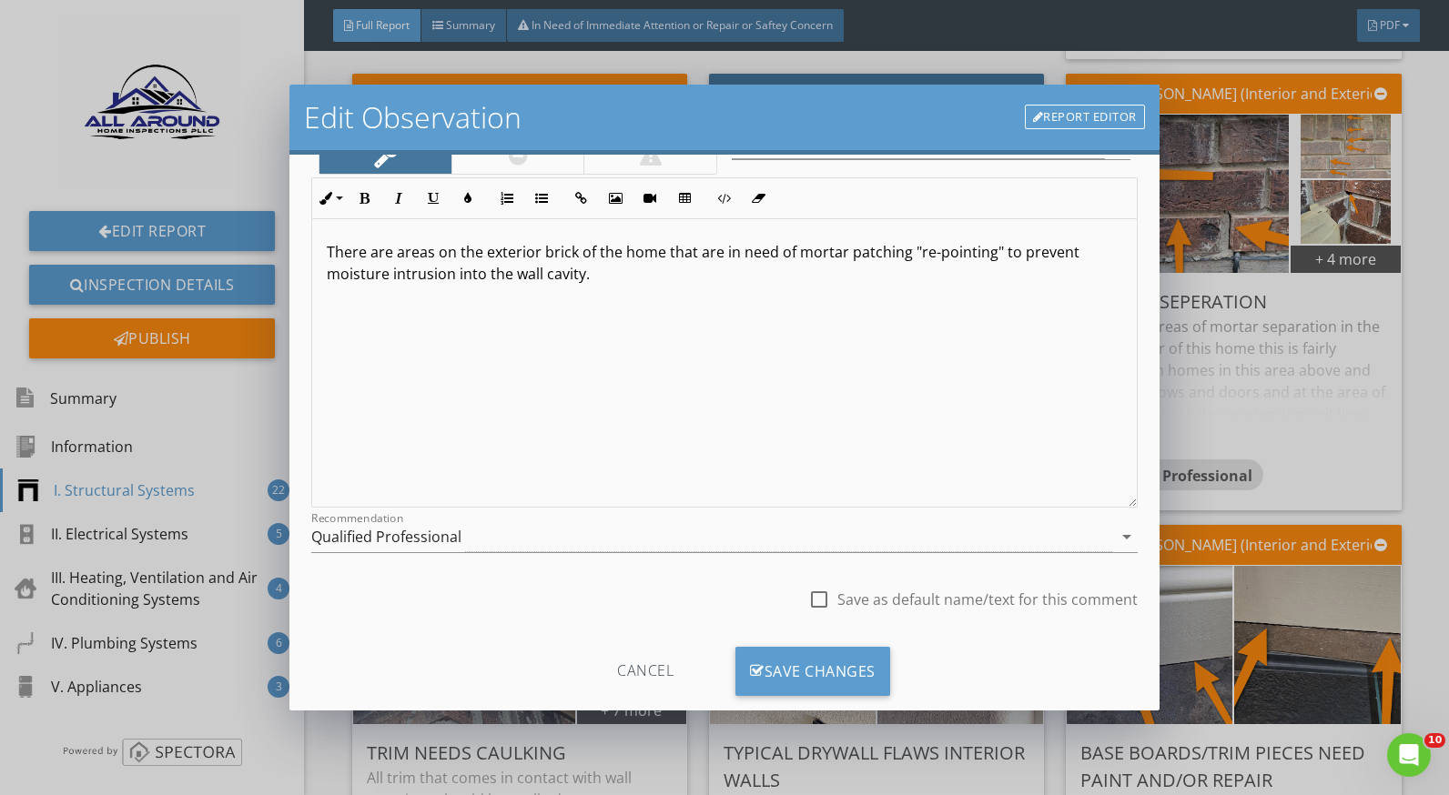
scroll to position [159, 0]
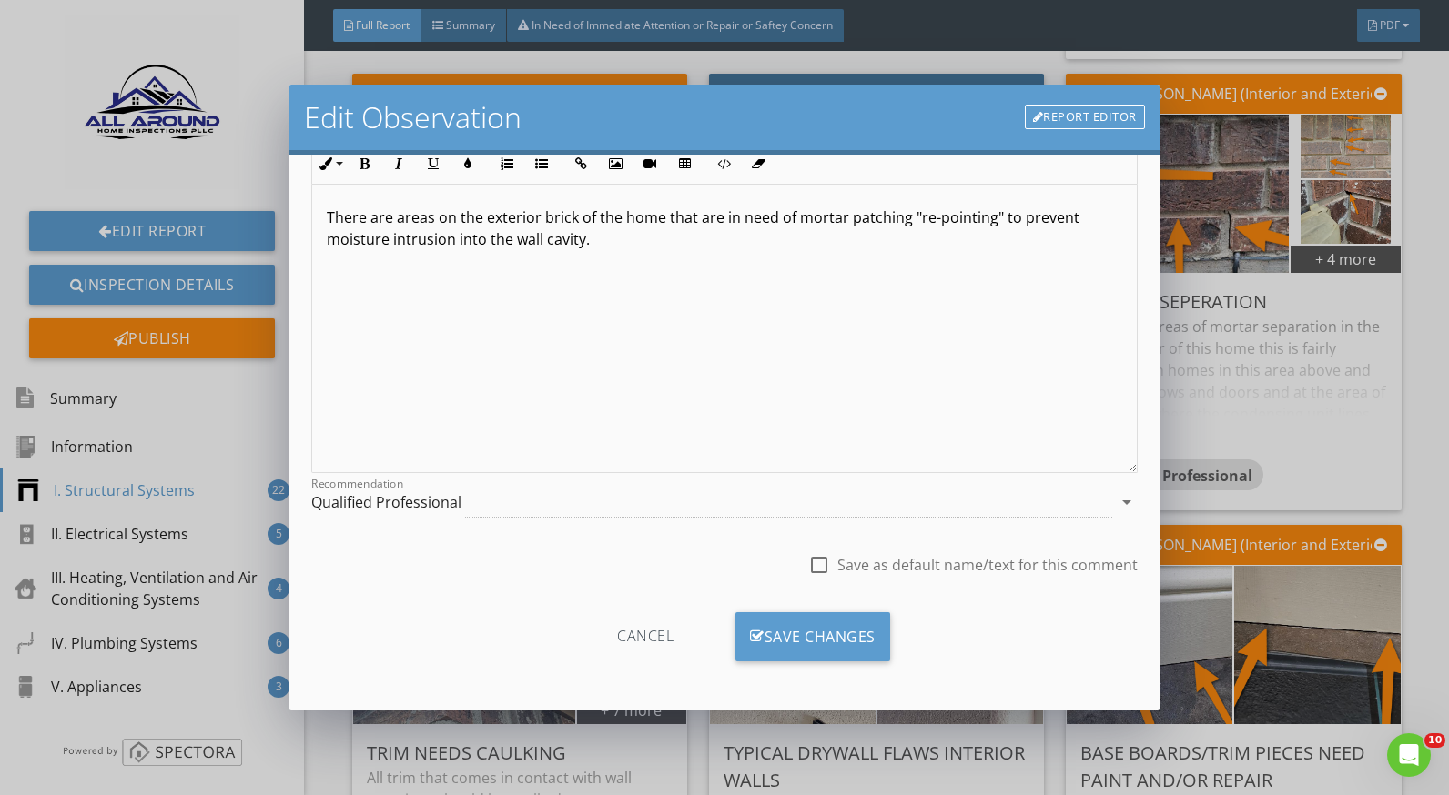
drag, startPoint x: 786, startPoint y: 632, endPoint x: 960, endPoint y: 633, distance: 173.8
click at [786, 632] on div "Save Changes" at bounding box center [812, 637] width 155 height 49
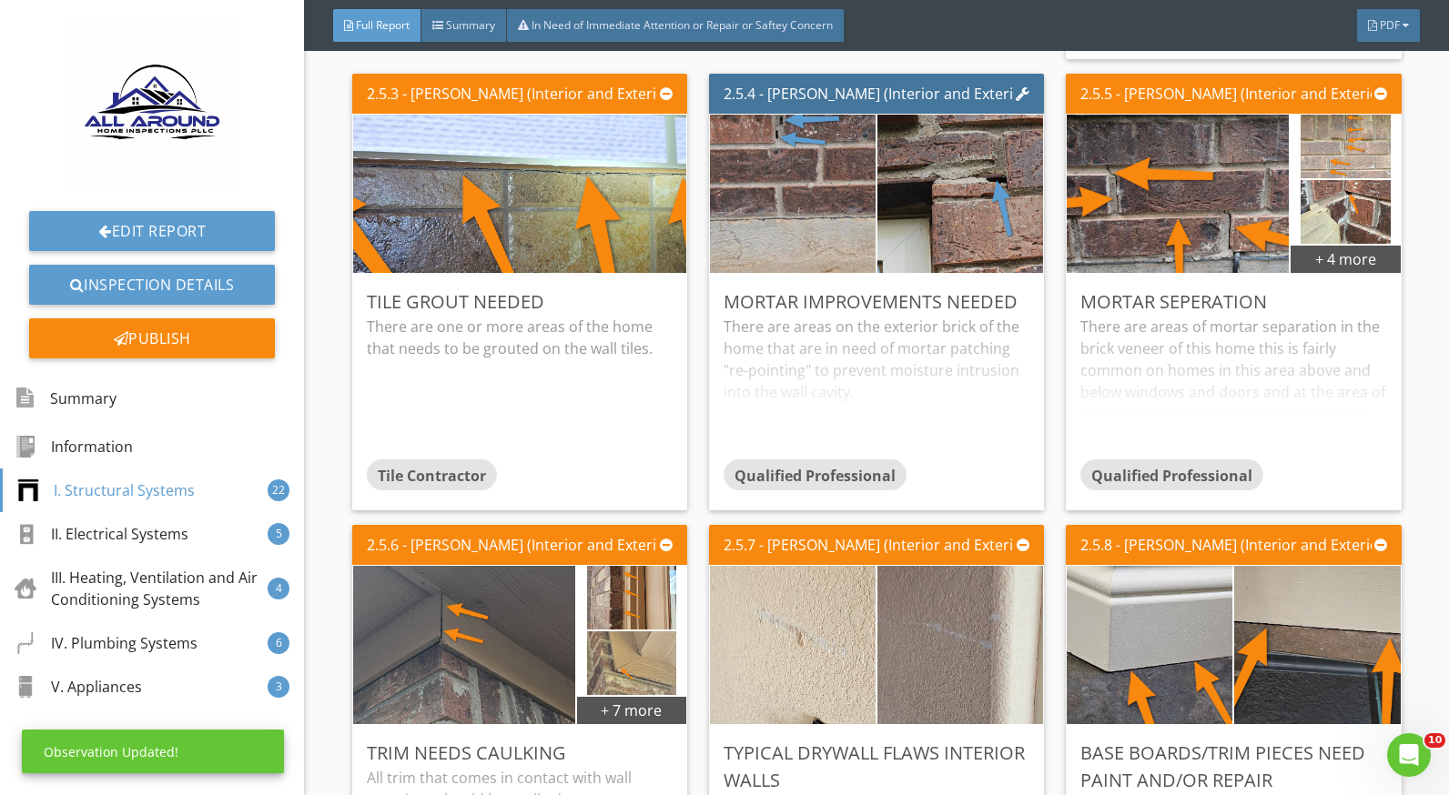
scroll to position [0, 0]
click at [882, 394] on div "There are areas on the exterior brick of the home that are in need of mortar pa…" at bounding box center [877, 388] width 306 height 144
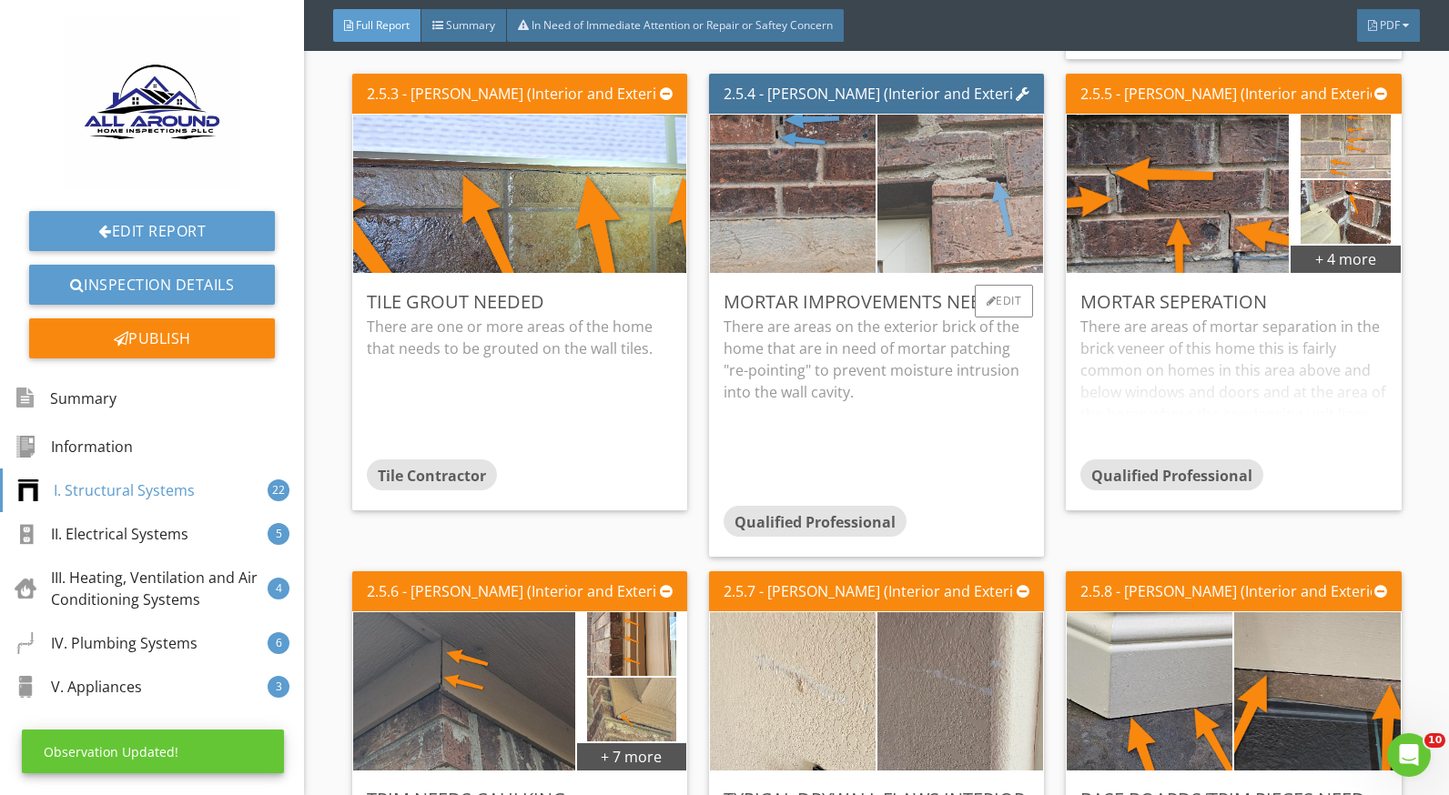
click at [886, 209] on img at bounding box center [960, 193] width 223 height 396
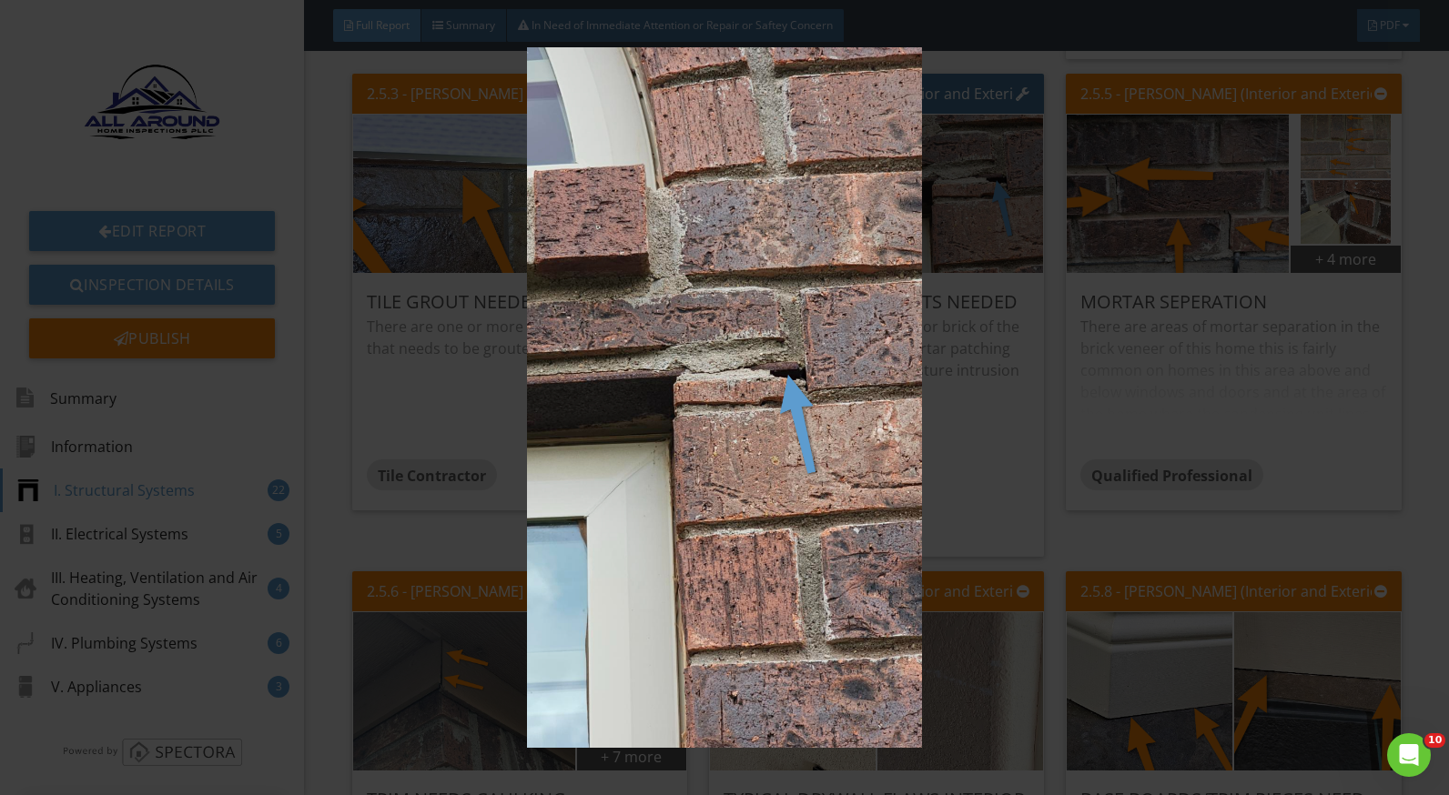
click at [1030, 461] on img at bounding box center [724, 397] width 1321 height 701
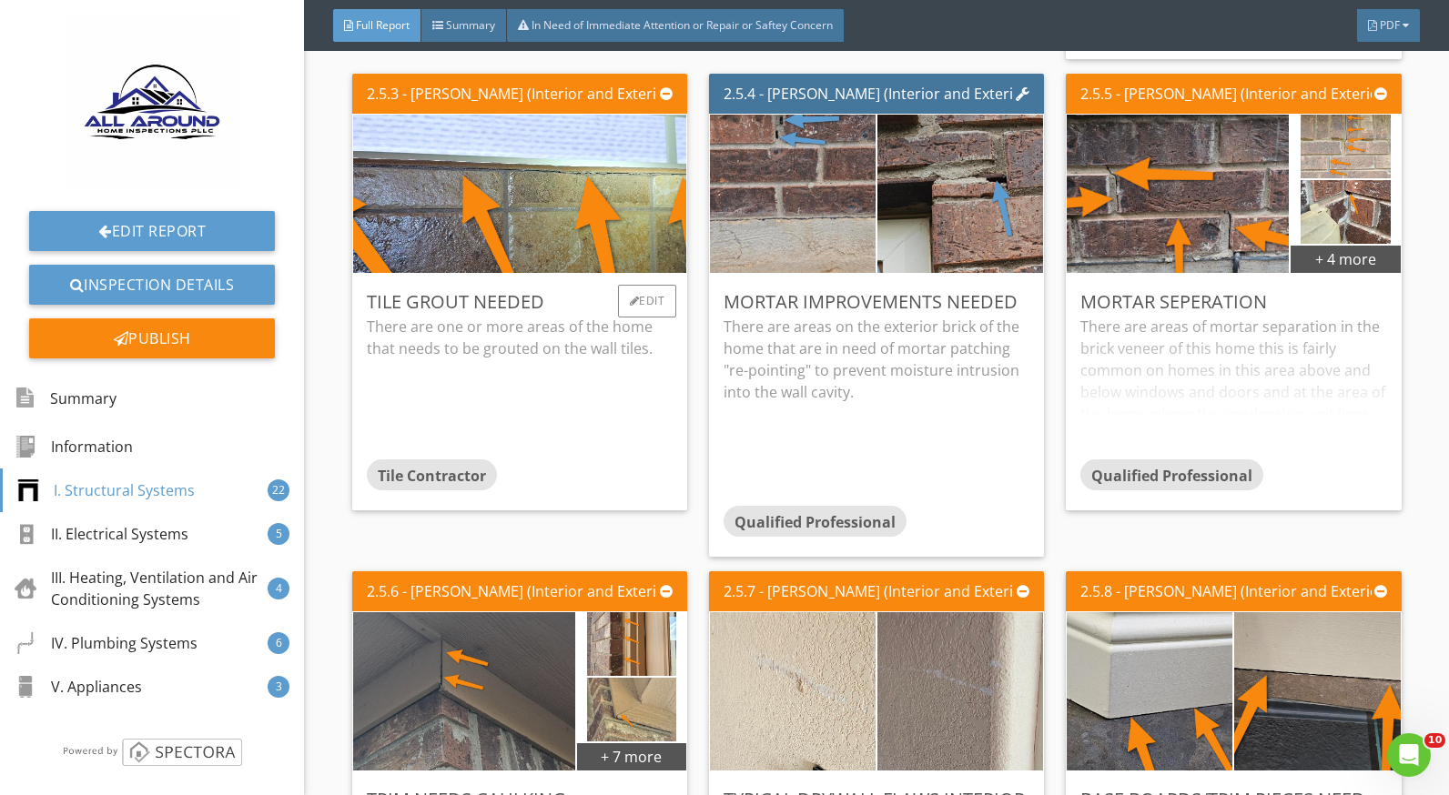
drag, startPoint x: 527, startPoint y: 286, endPoint x: 527, endPoint y: 304, distance: 18.2
click at [527, 287] on div "Tile grout needed There are one or more areas of the home that needs to be grou…" at bounding box center [519, 392] width 335 height 237
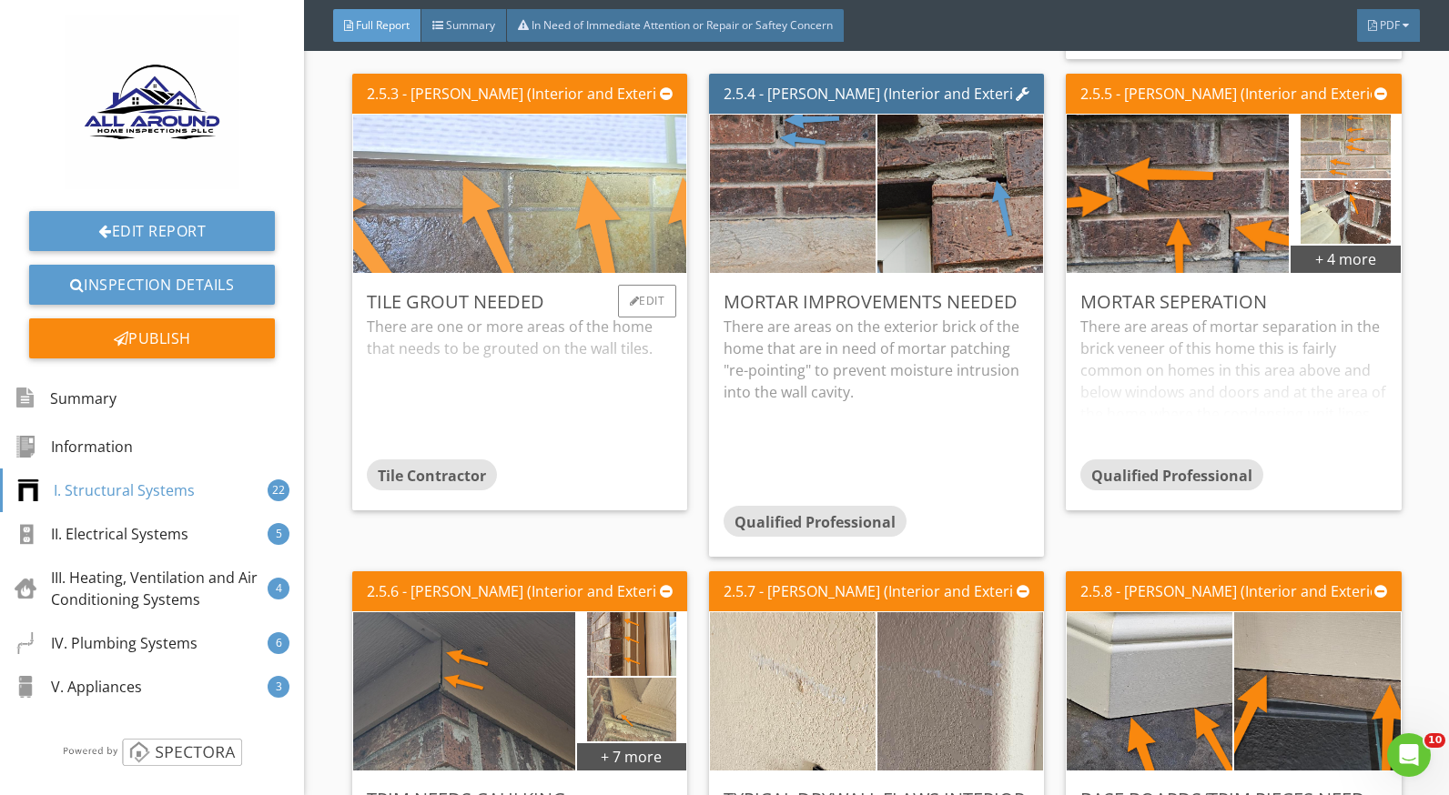
click at [491, 230] on img at bounding box center [519, 193] width 703 height 396
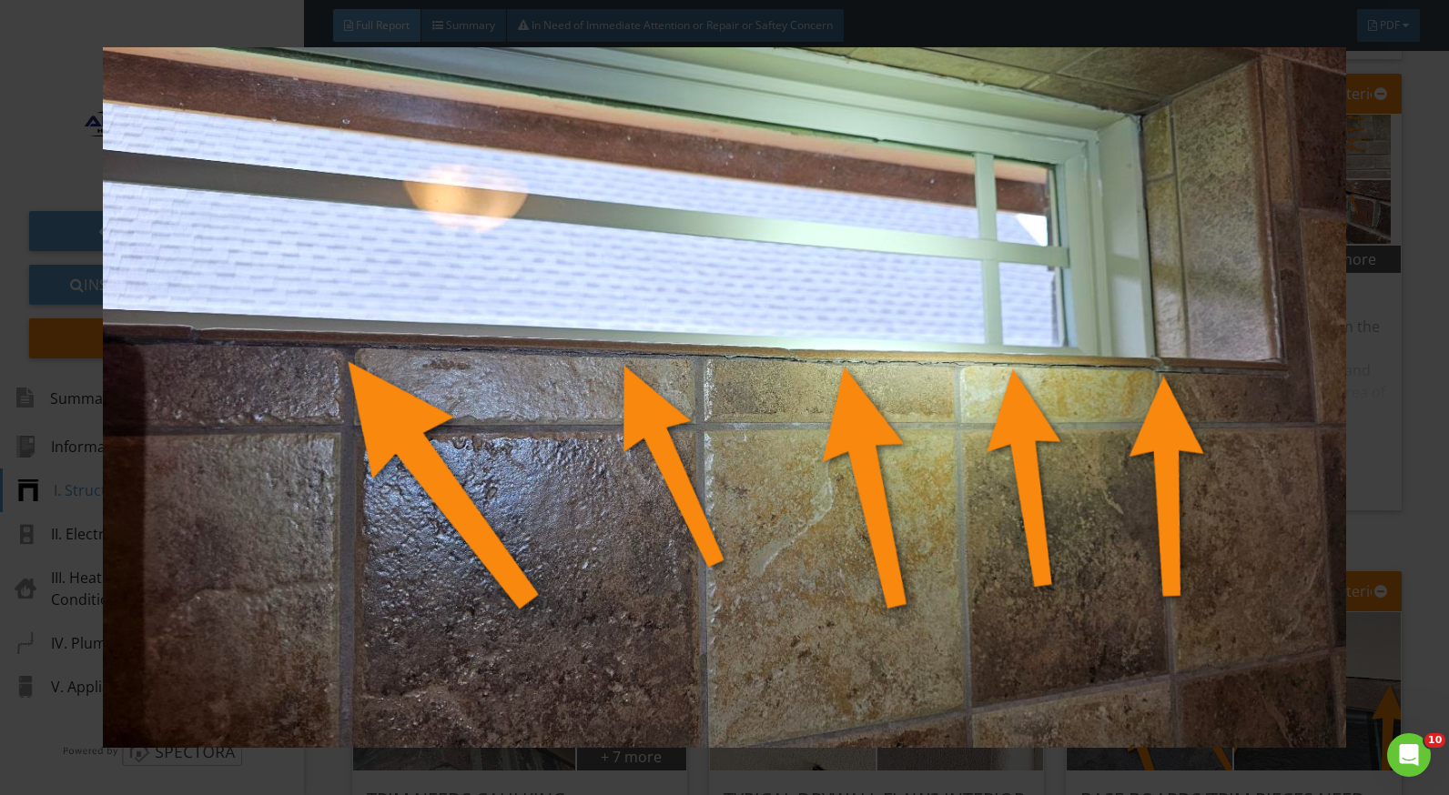
click at [1414, 445] on div at bounding box center [724, 397] width 1449 height 795
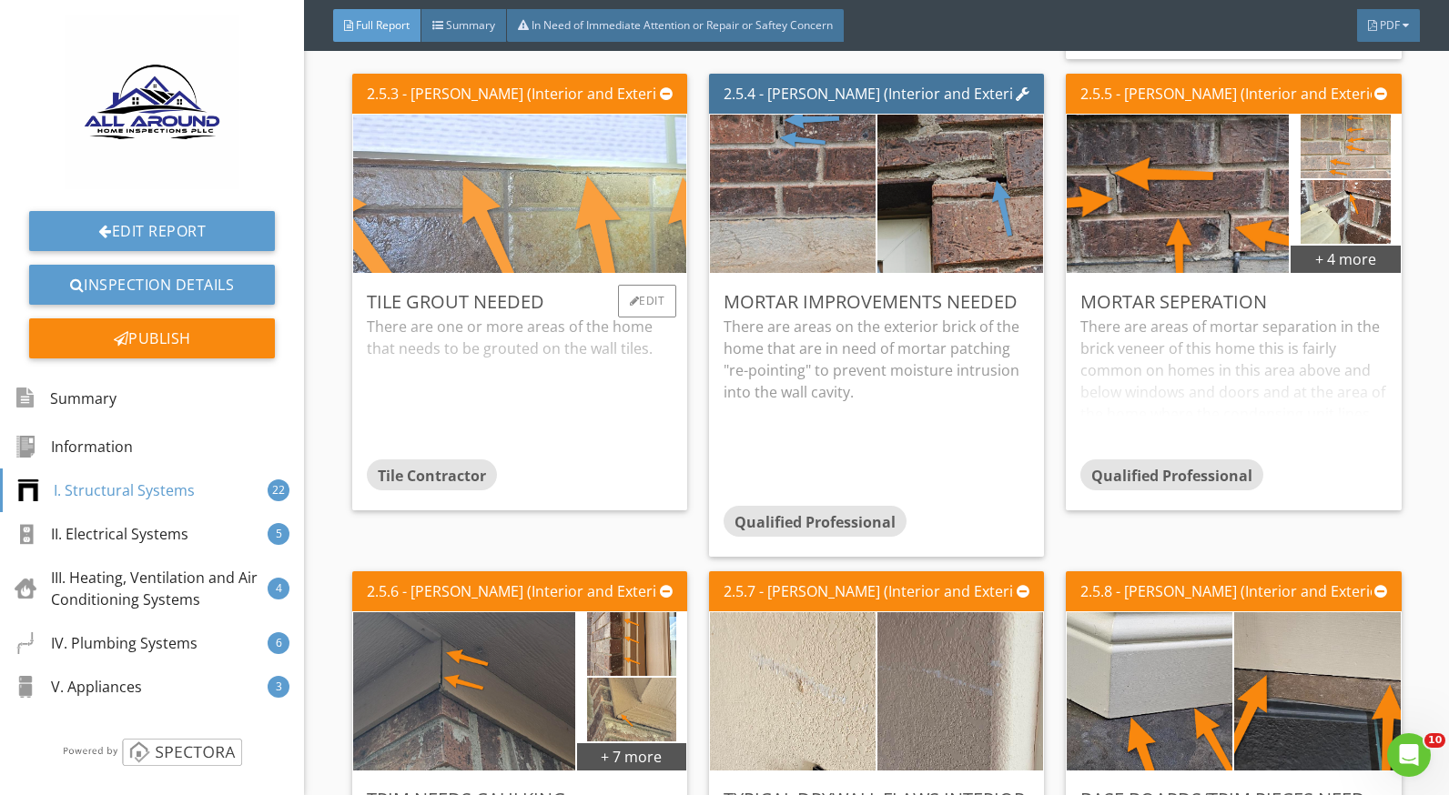
click at [427, 227] on img at bounding box center [519, 193] width 703 height 396
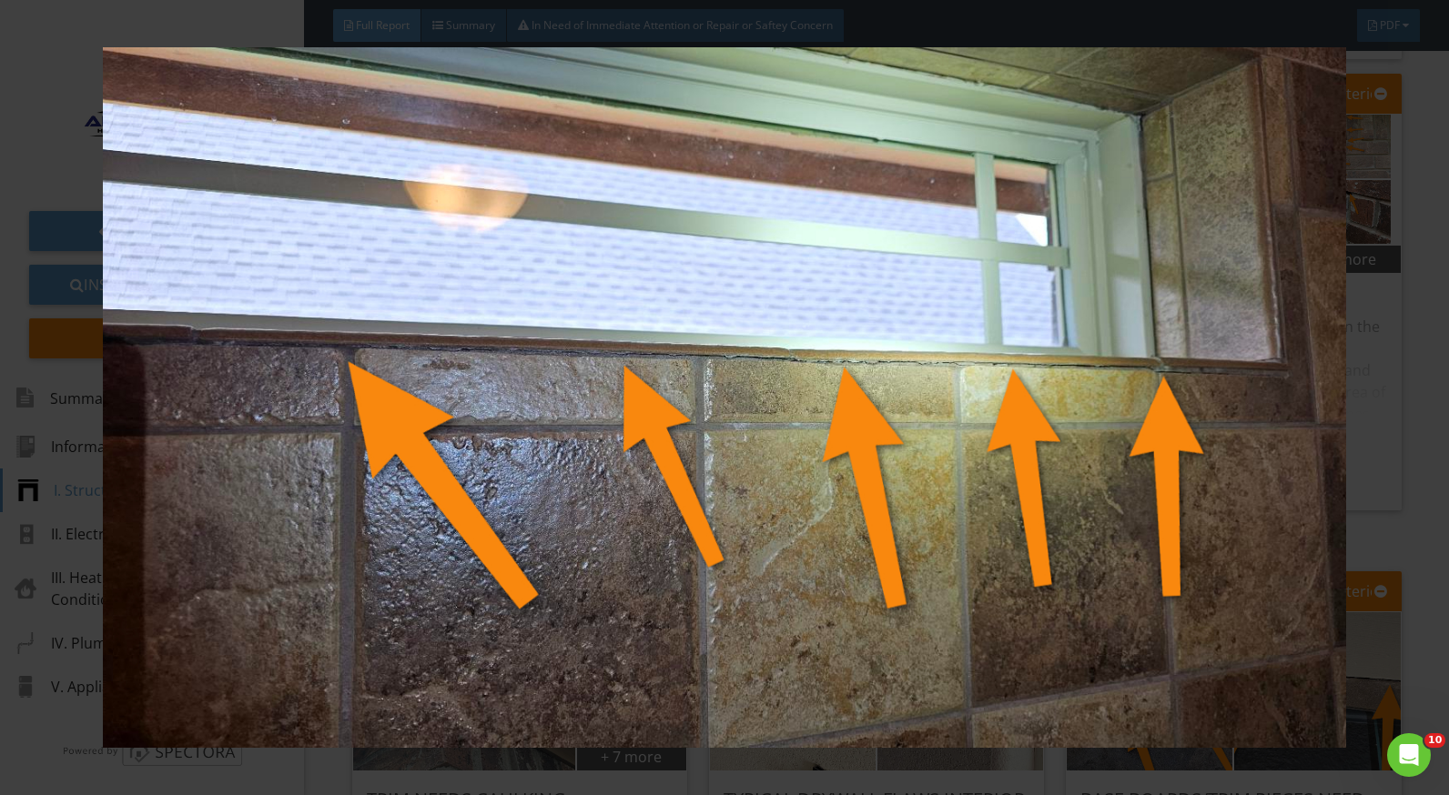
click at [1414, 459] on div at bounding box center [724, 397] width 1449 height 795
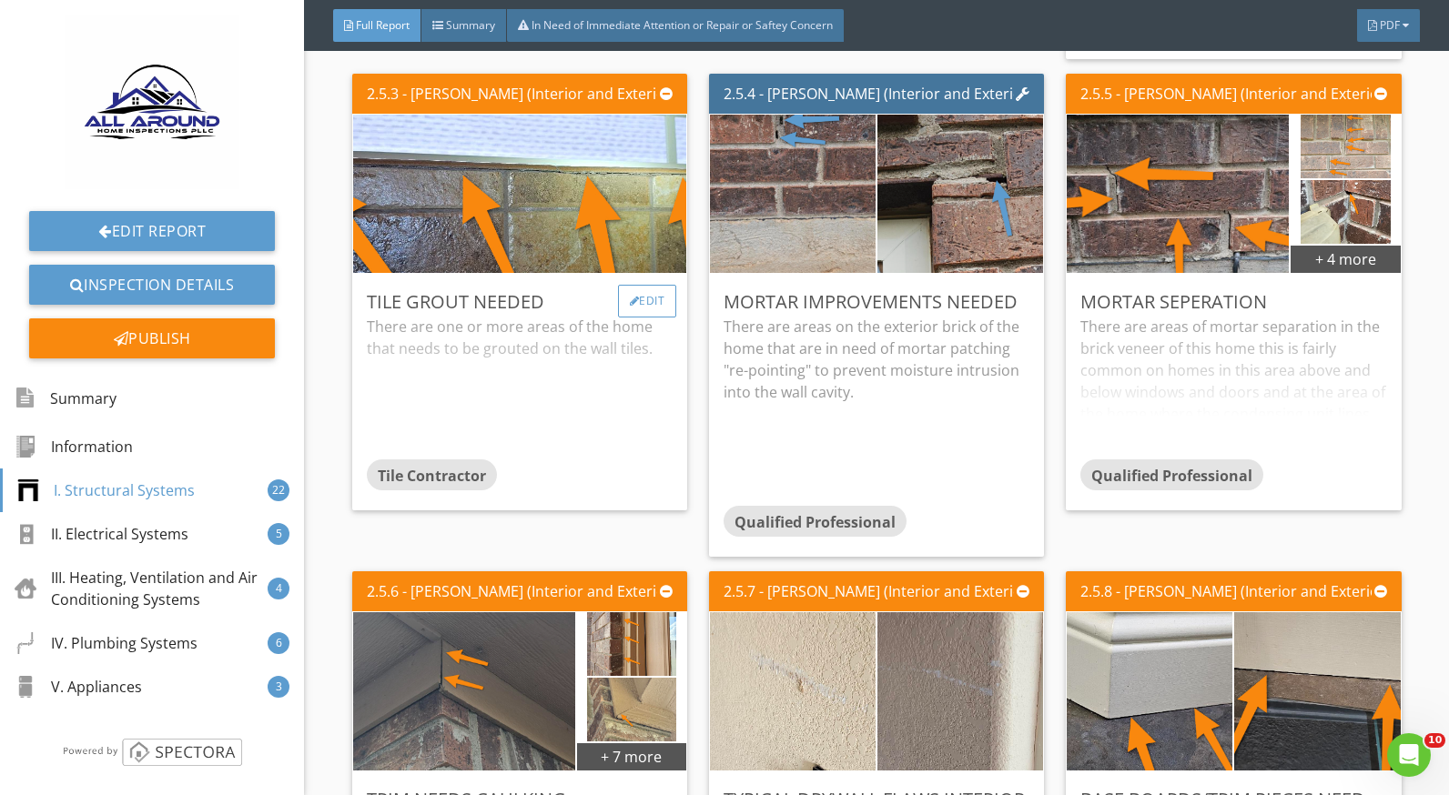
click at [637, 304] on div "Edit" at bounding box center [647, 301] width 59 height 33
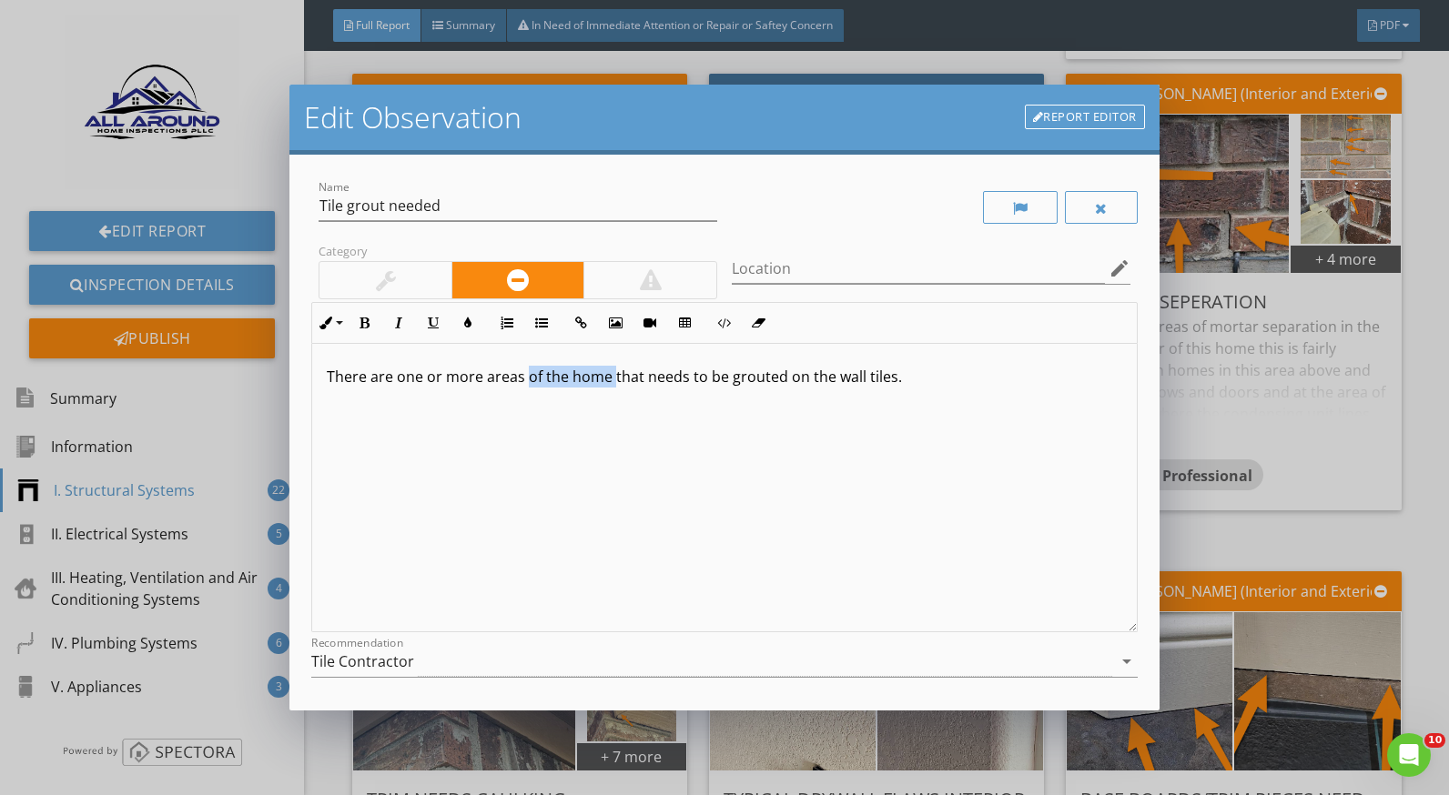
drag, startPoint x: 611, startPoint y: 375, endPoint x: 527, endPoint y: 379, distance: 83.8
click at [527, 379] on p "There are one or more areas of the home that needs to be grouted on the wall ti…" at bounding box center [724, 377] width 795 height 22
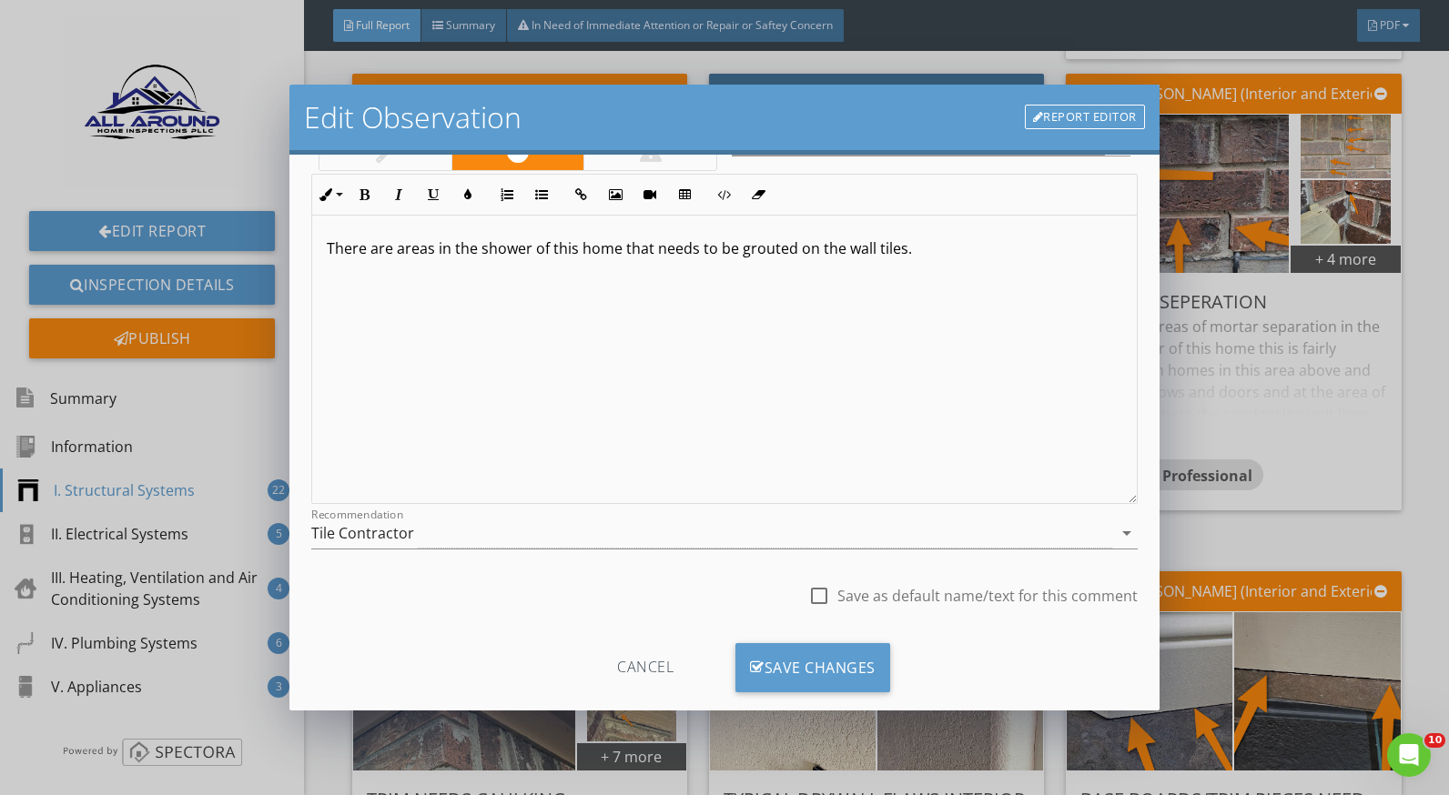
scroll to position [159, 0]
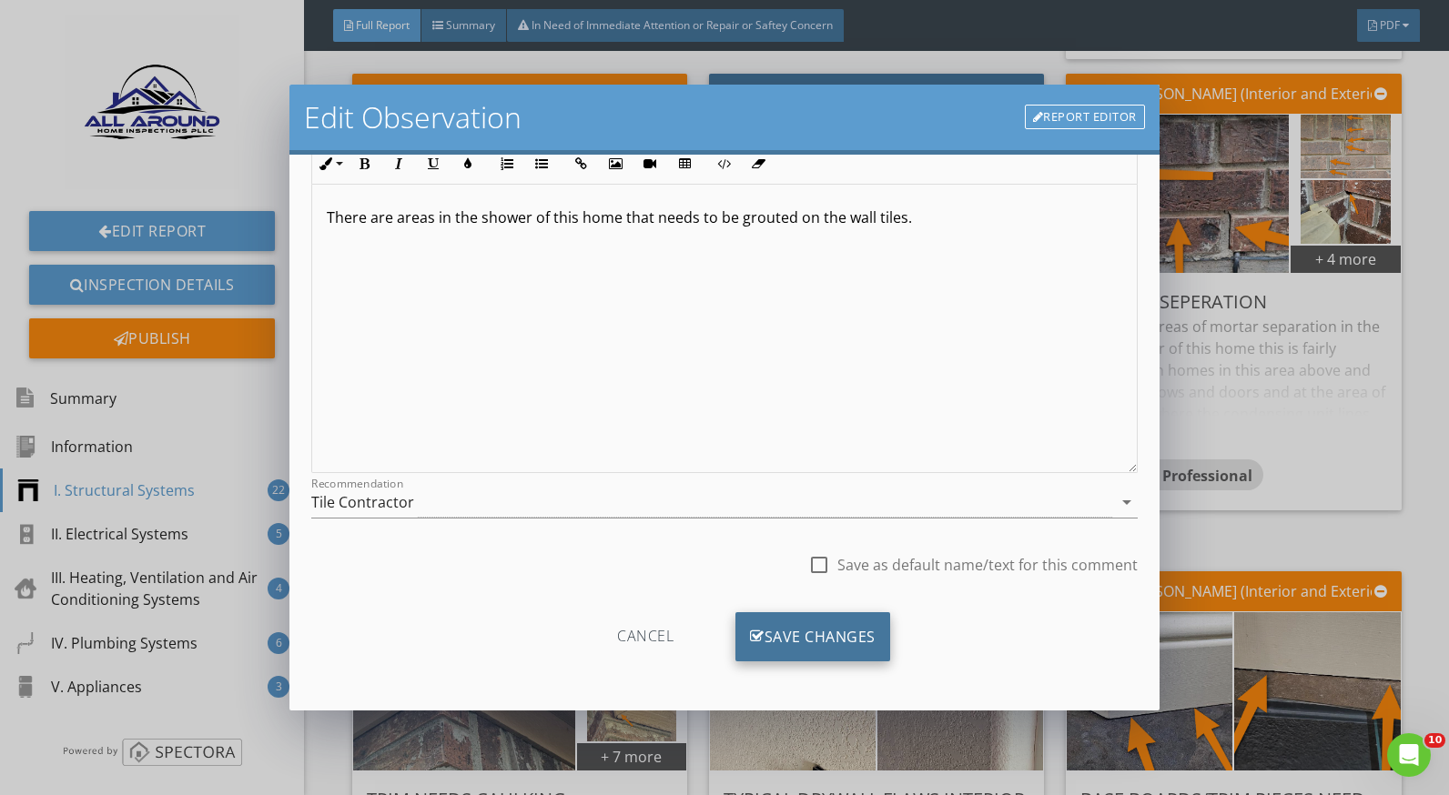
click at [853, 623] on div "Save Changes" at bounding box center [812, 637] width 155 height 49
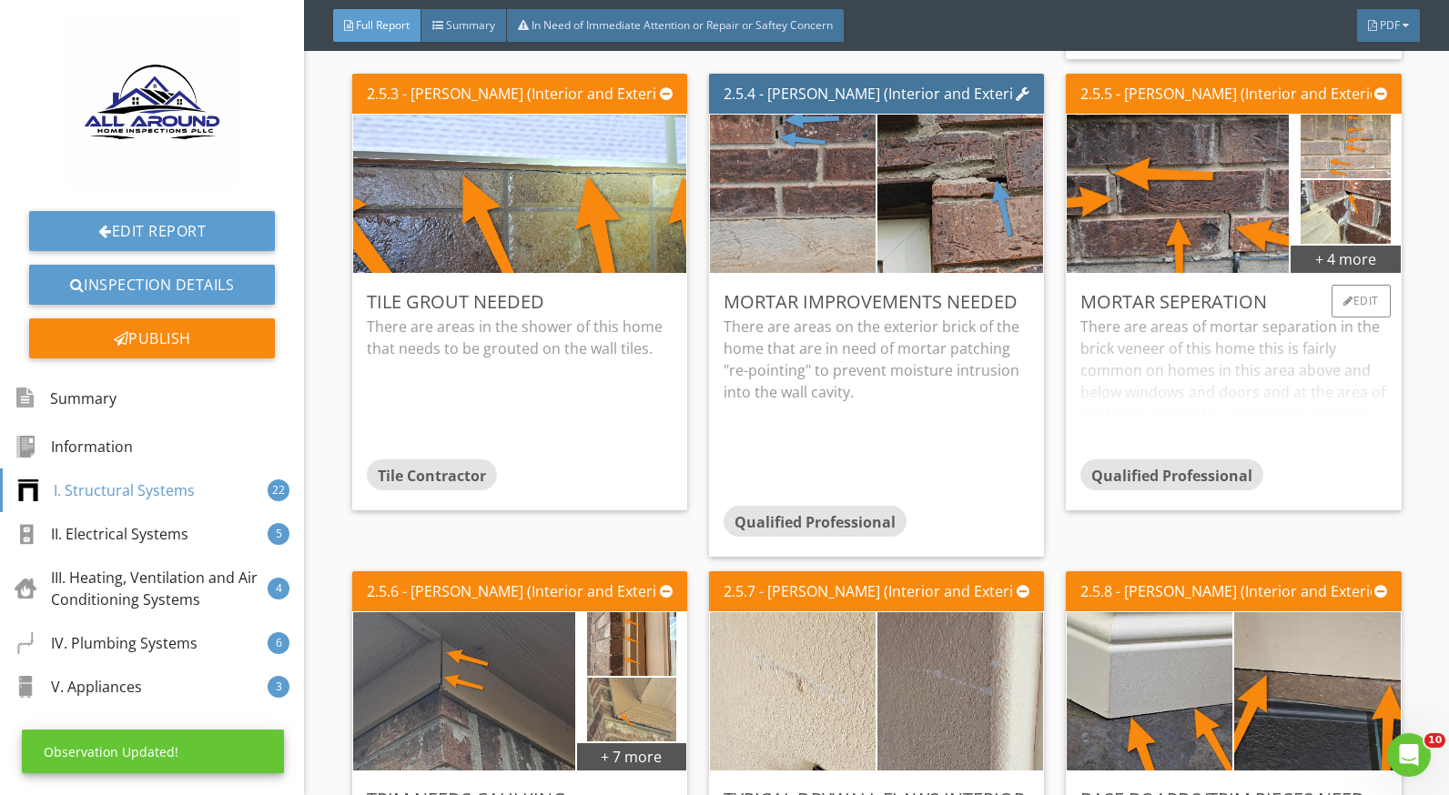
click at [1136, 361] on div "There are areas of mortar separation in the brick veneer of this home this is f…" at bounding box center [1233, 388] width 306 height 144
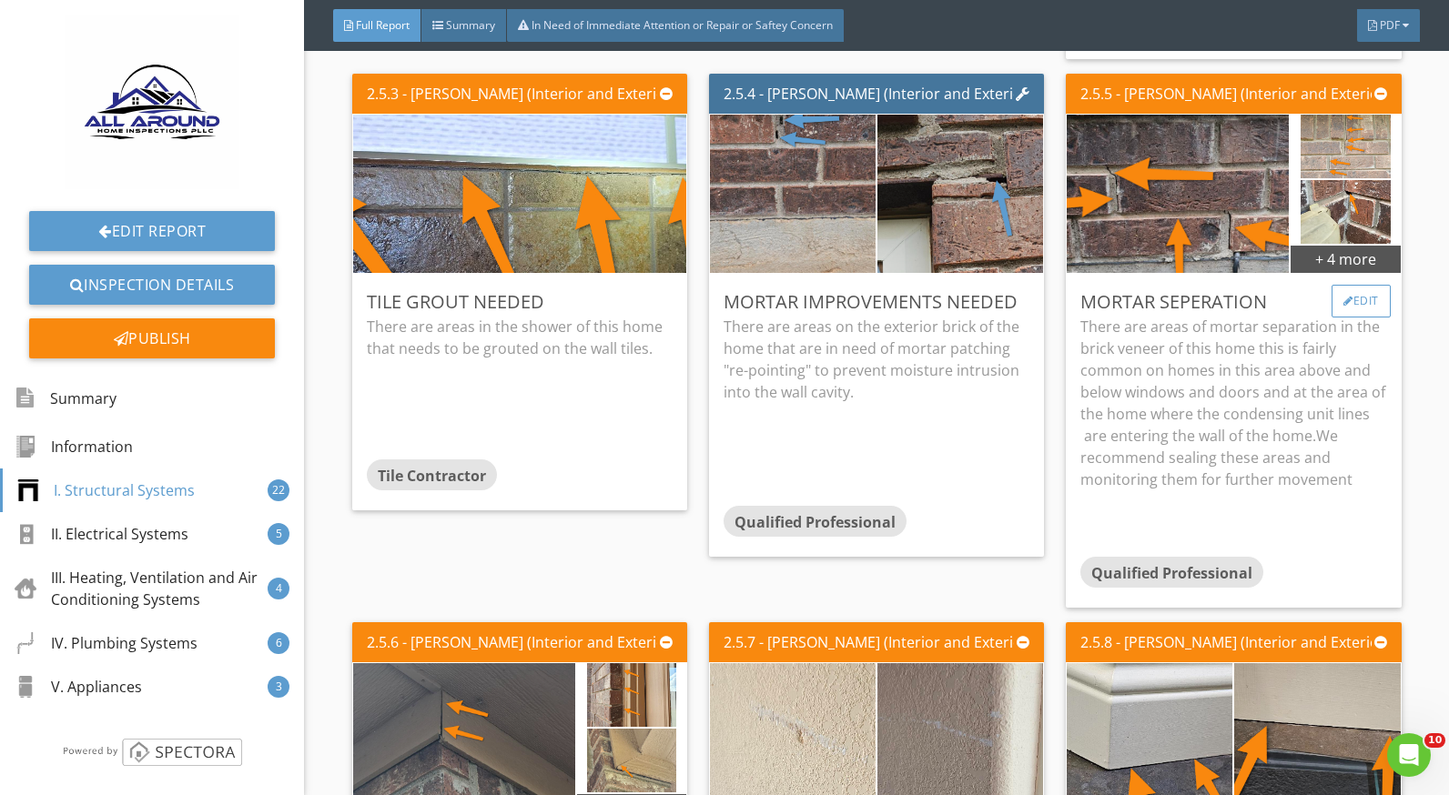
click at [1345, 300] on div "Edit" at bounding box center [1360, 301] width 59 height 33
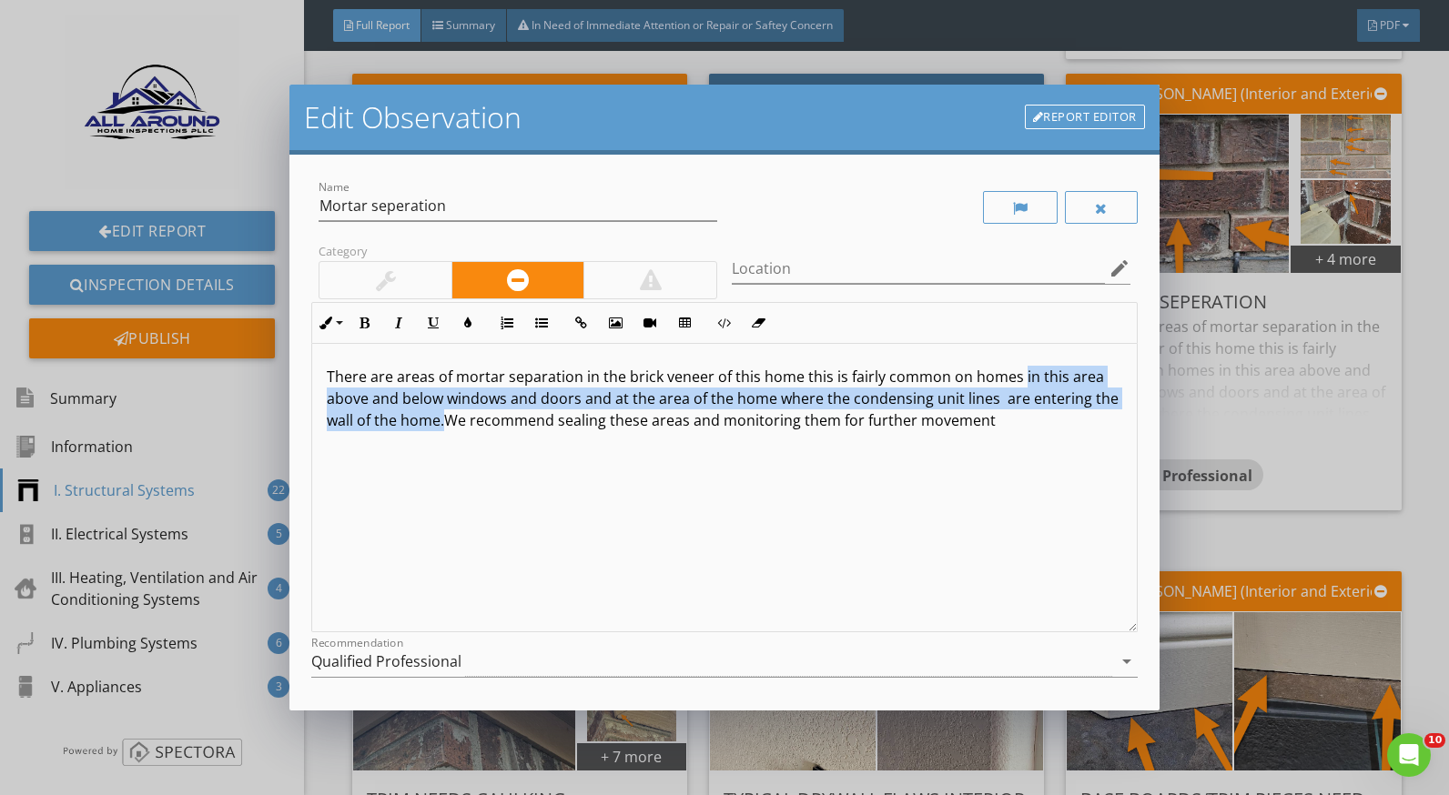
drag, startPoint x: 1018, startPoint y: 372, endPoint x: 472, endPoint y: 430, distance: 549.1
click at [472, 430] on p "There are areas of mortar separation in the brick veneer of this home this is f…" at bounding box center [724, 399] width 795 height 66
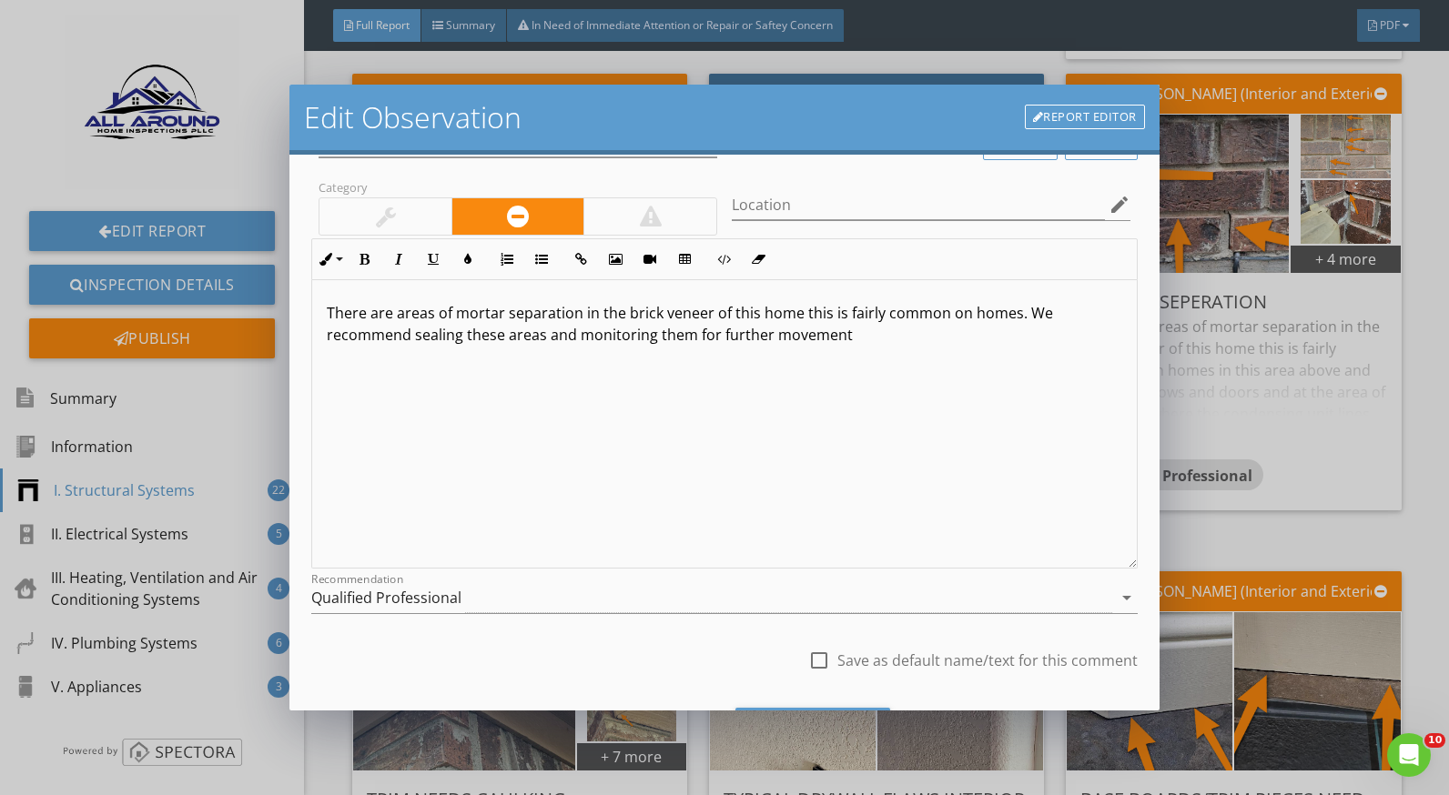
scroll to position [159, 0]
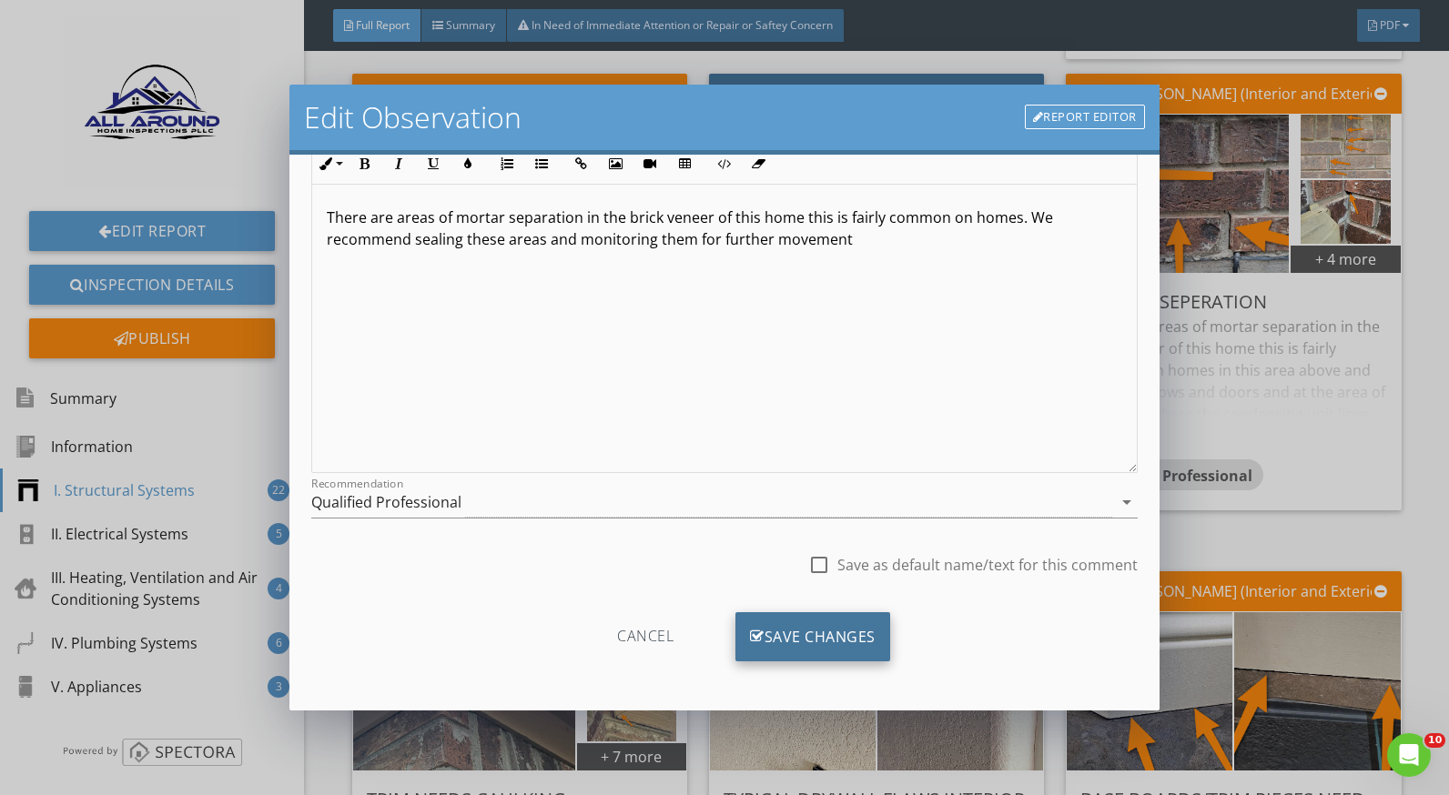
click at [817, 633] on div "Save Changes" at bounding box center [812, 637] width 155 height 49
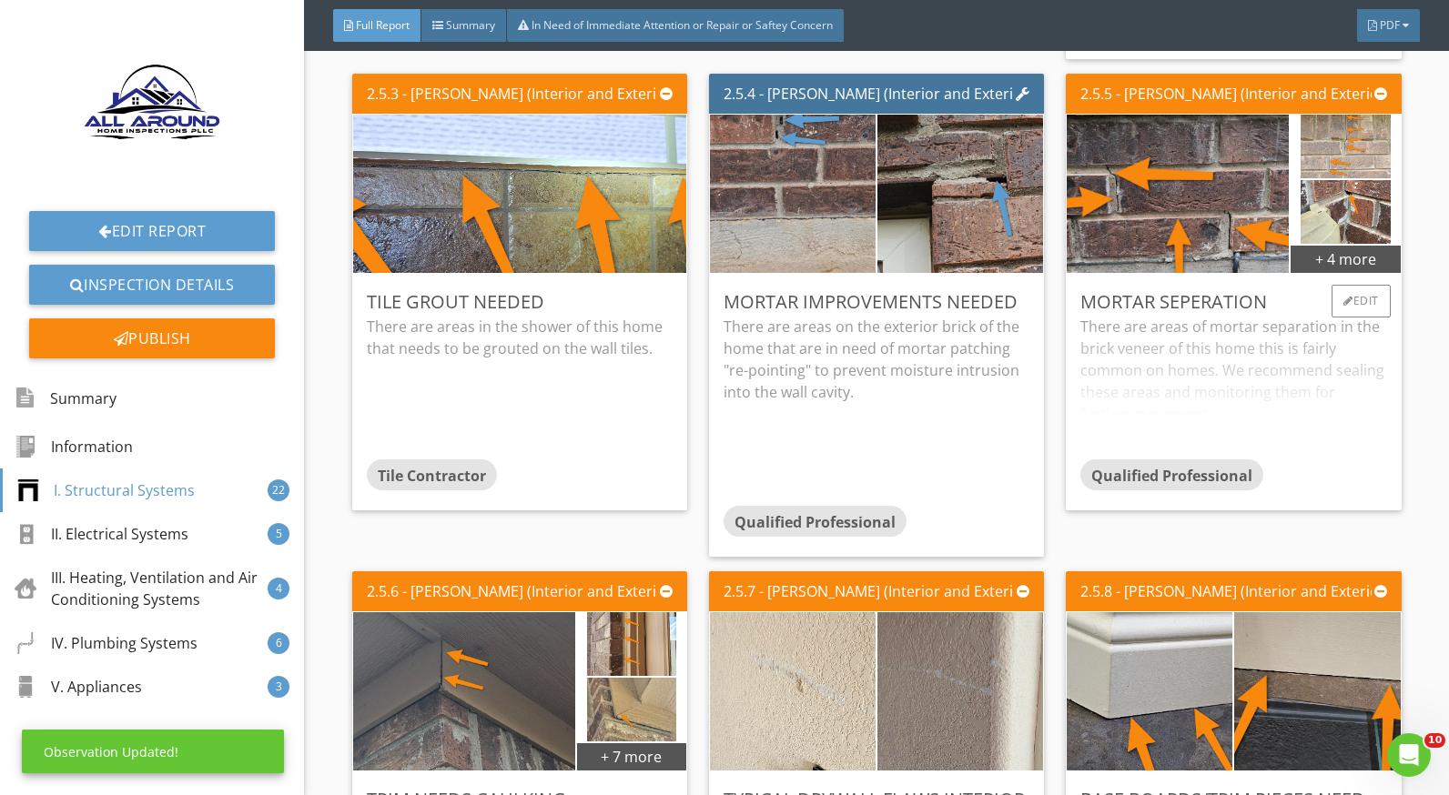
click at [1240, 321] on div "There are areas of mortar separation in the brick veneer of this home this is f…" at bounding box center [1233, 388] width 306 height 144
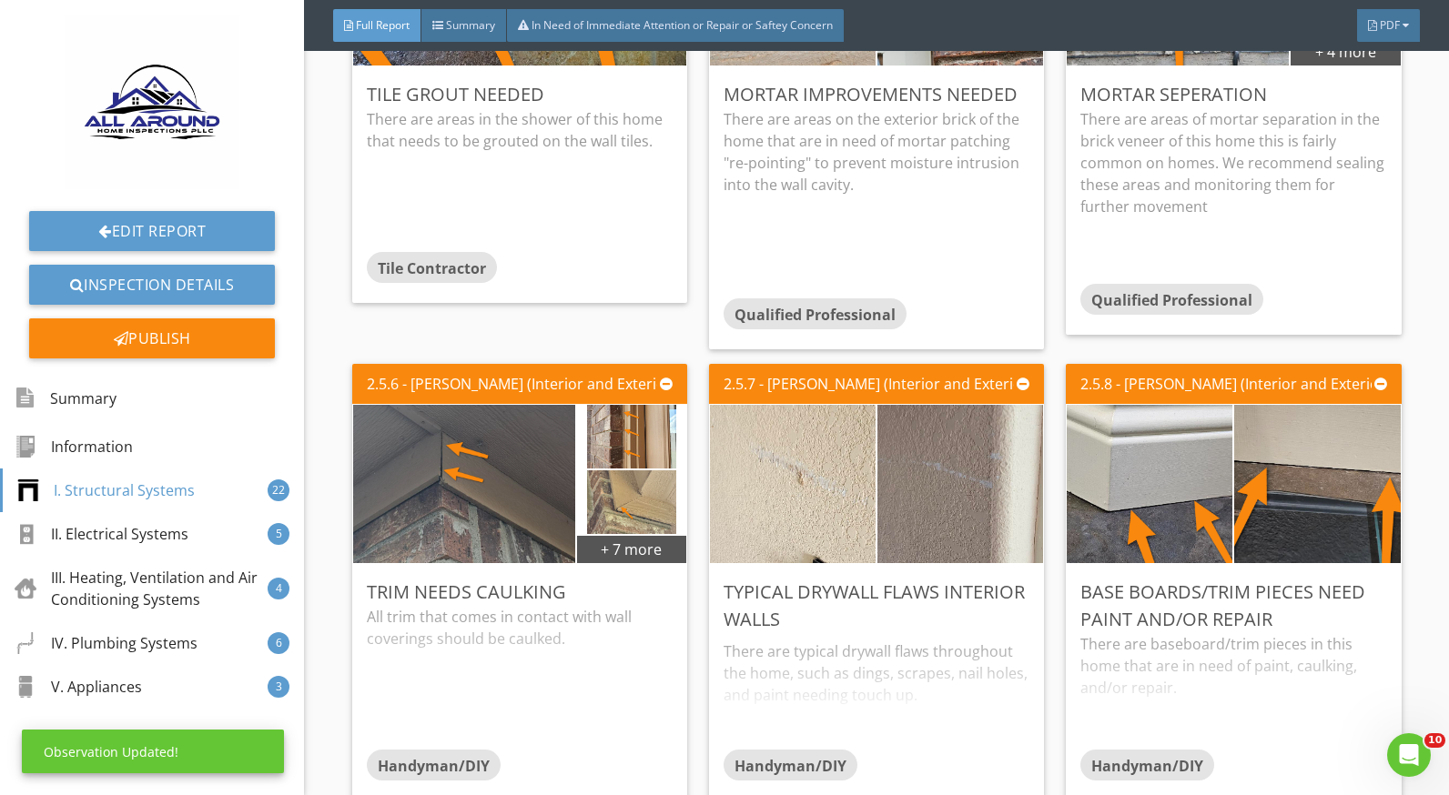
scroll to position [3094, 0]
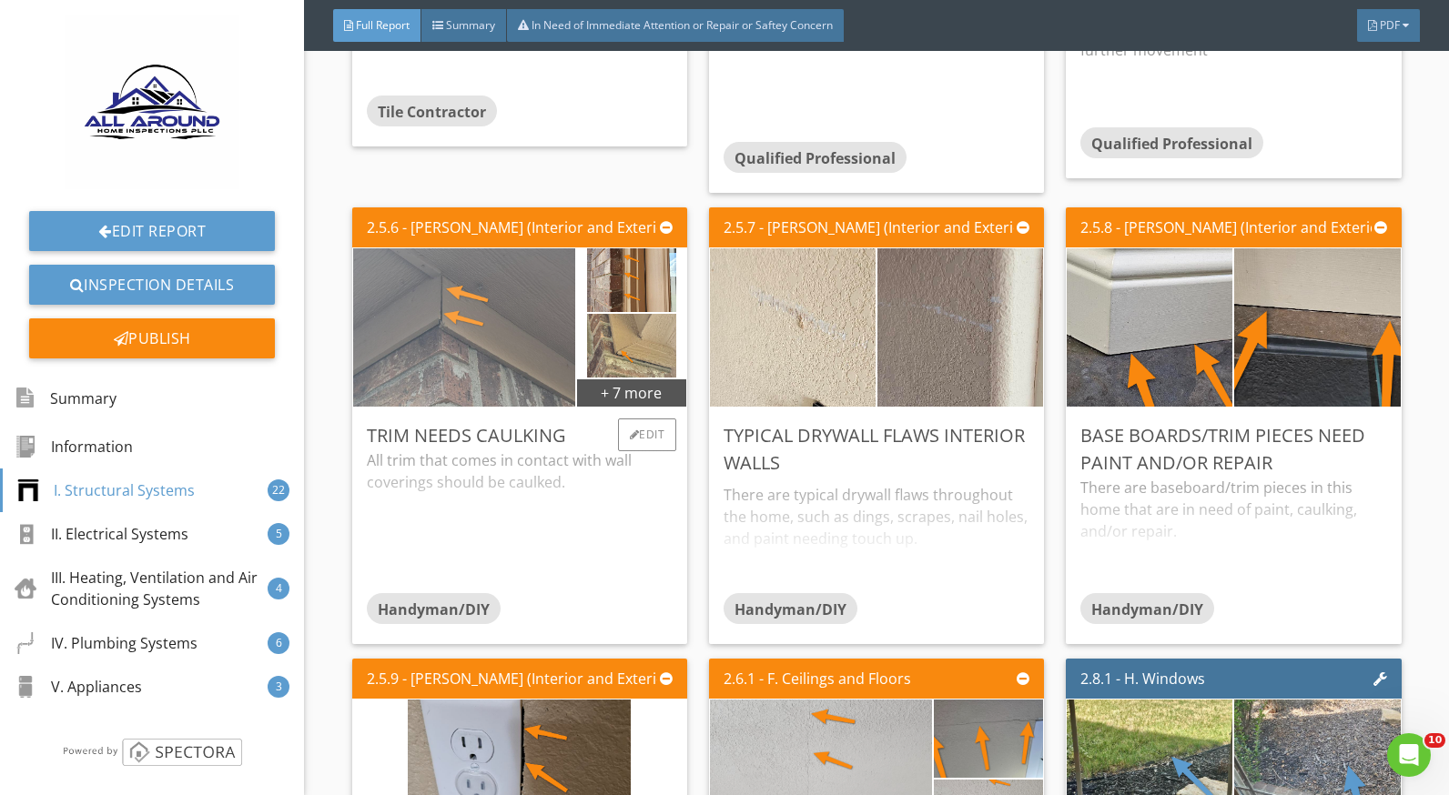
click at [521, 322] on img at bounding box center [463, 327] width 223 height 396
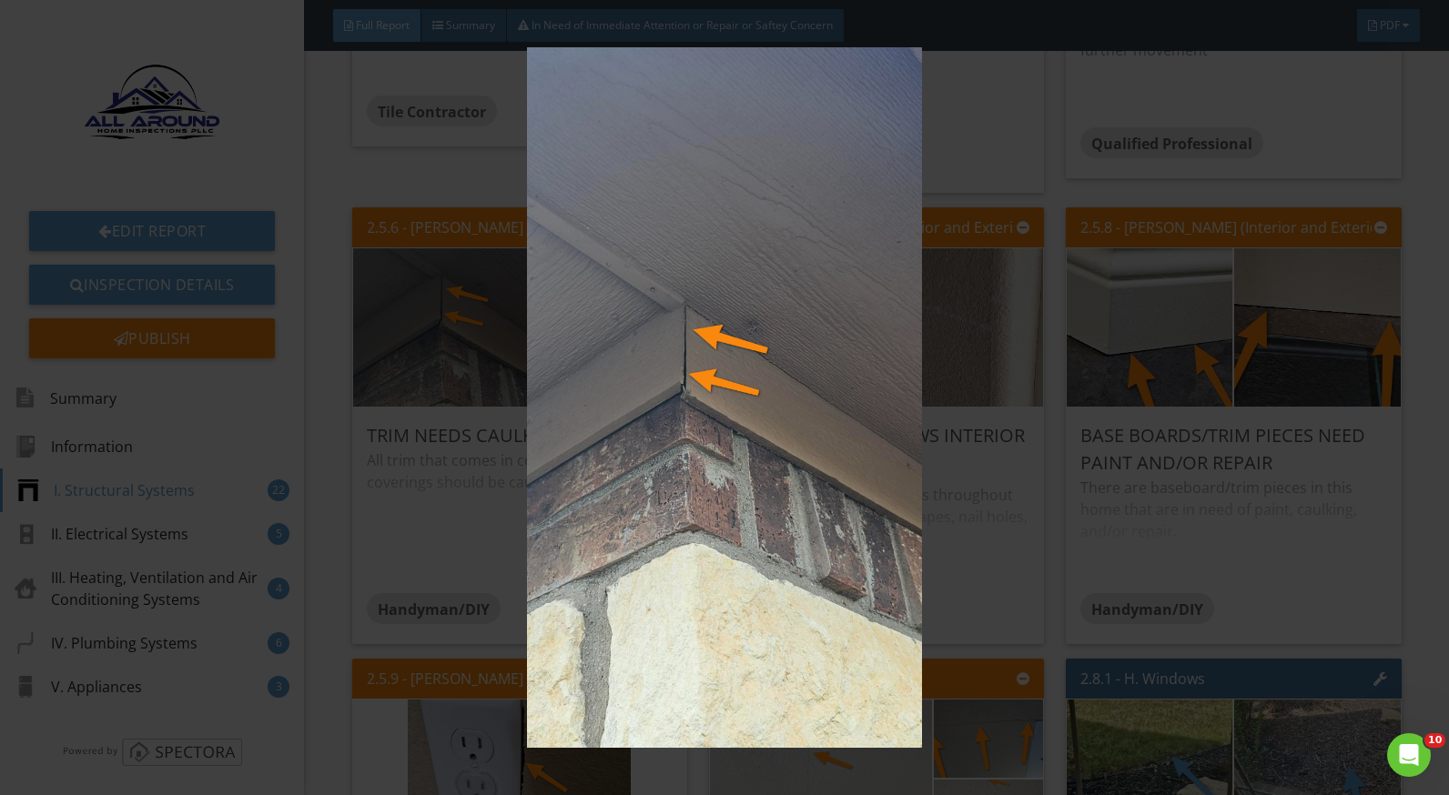
click at [1000, 525] on img at bounding box center [724, 397] width 1321 height 701
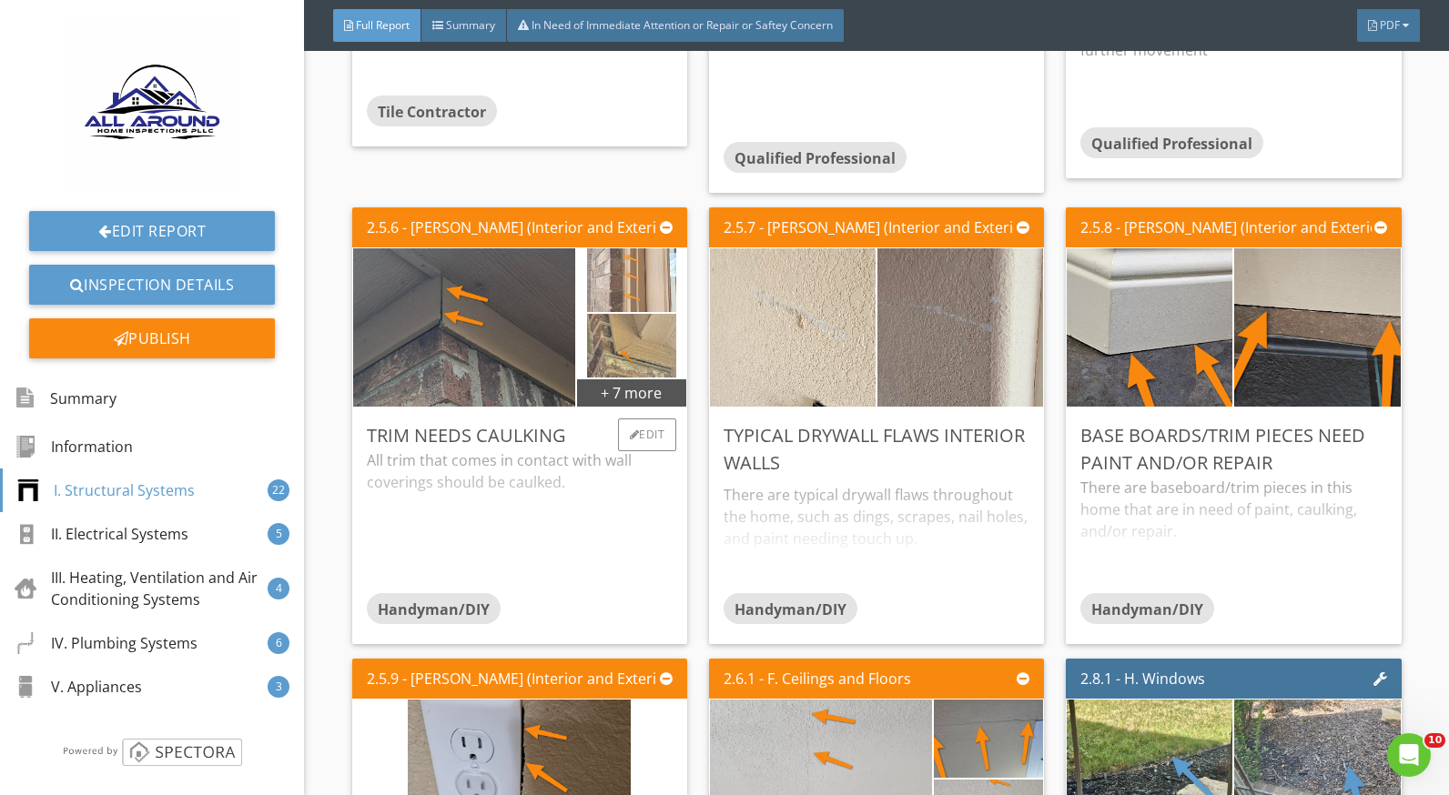
click at [623, 277] on img at bounding box center [631, 279] width 89 height 159
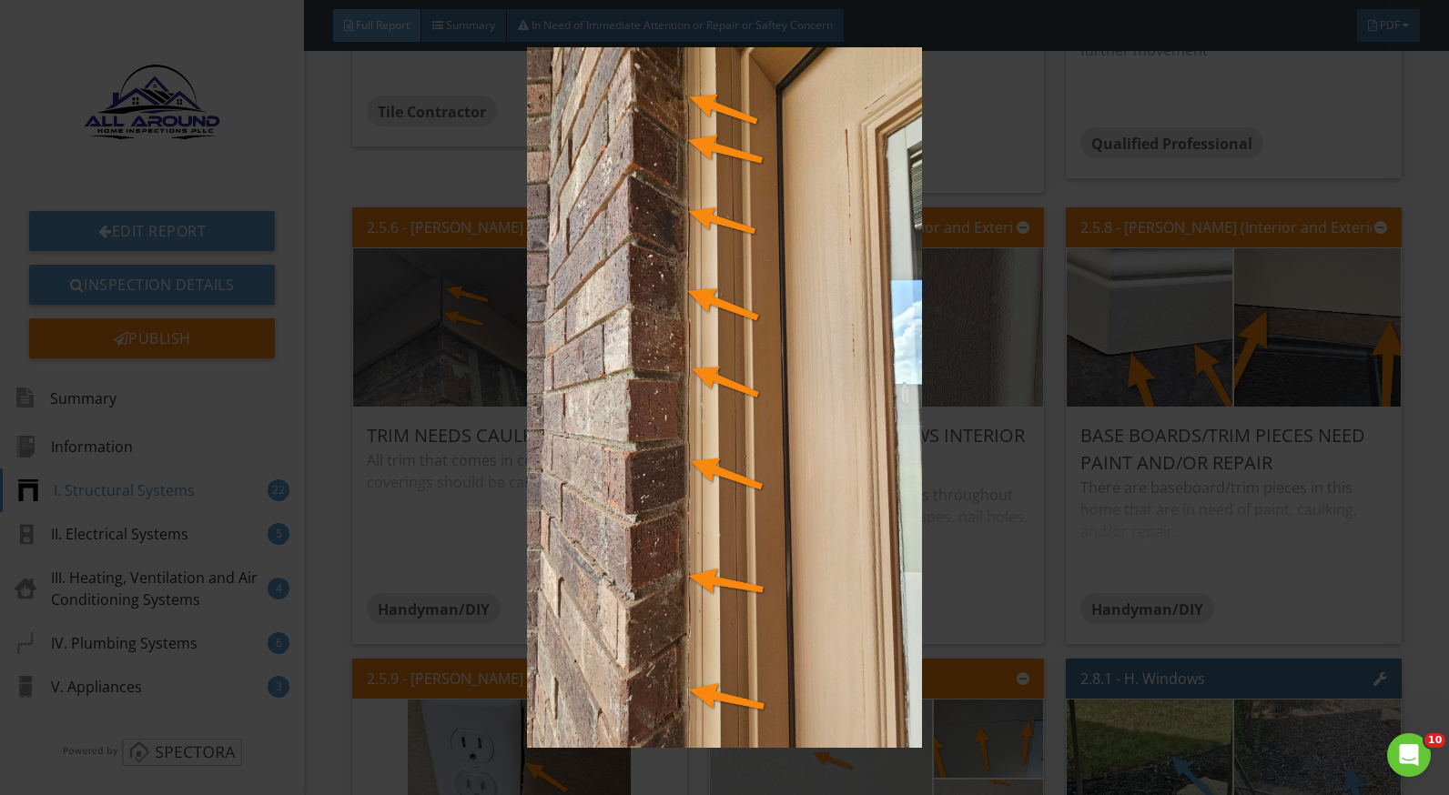
click at [971, 499] on img at bounding box center [724, 397] width 1321 height 701
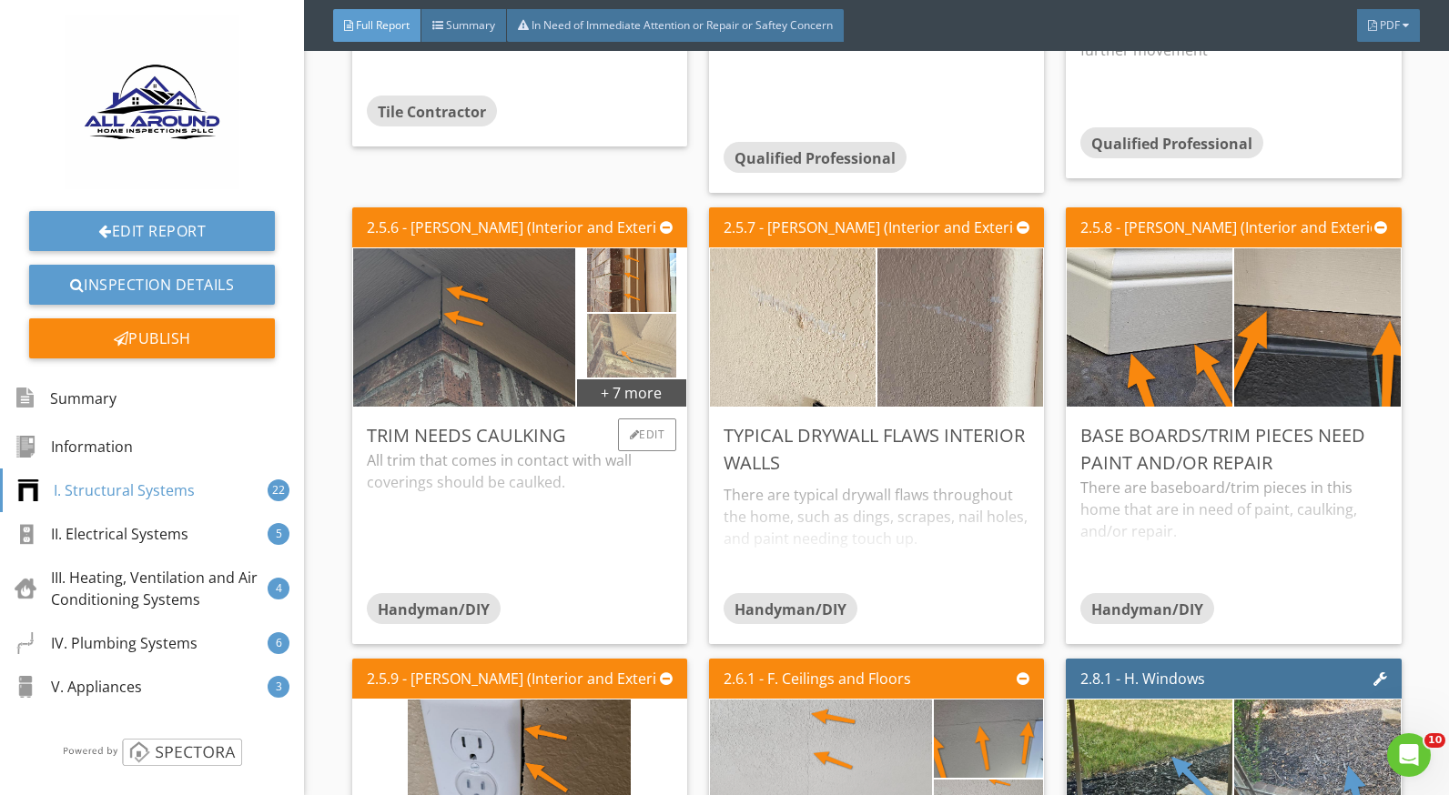
click at [602, 351] on img at bounding box center [632, 345] width 90 height 159
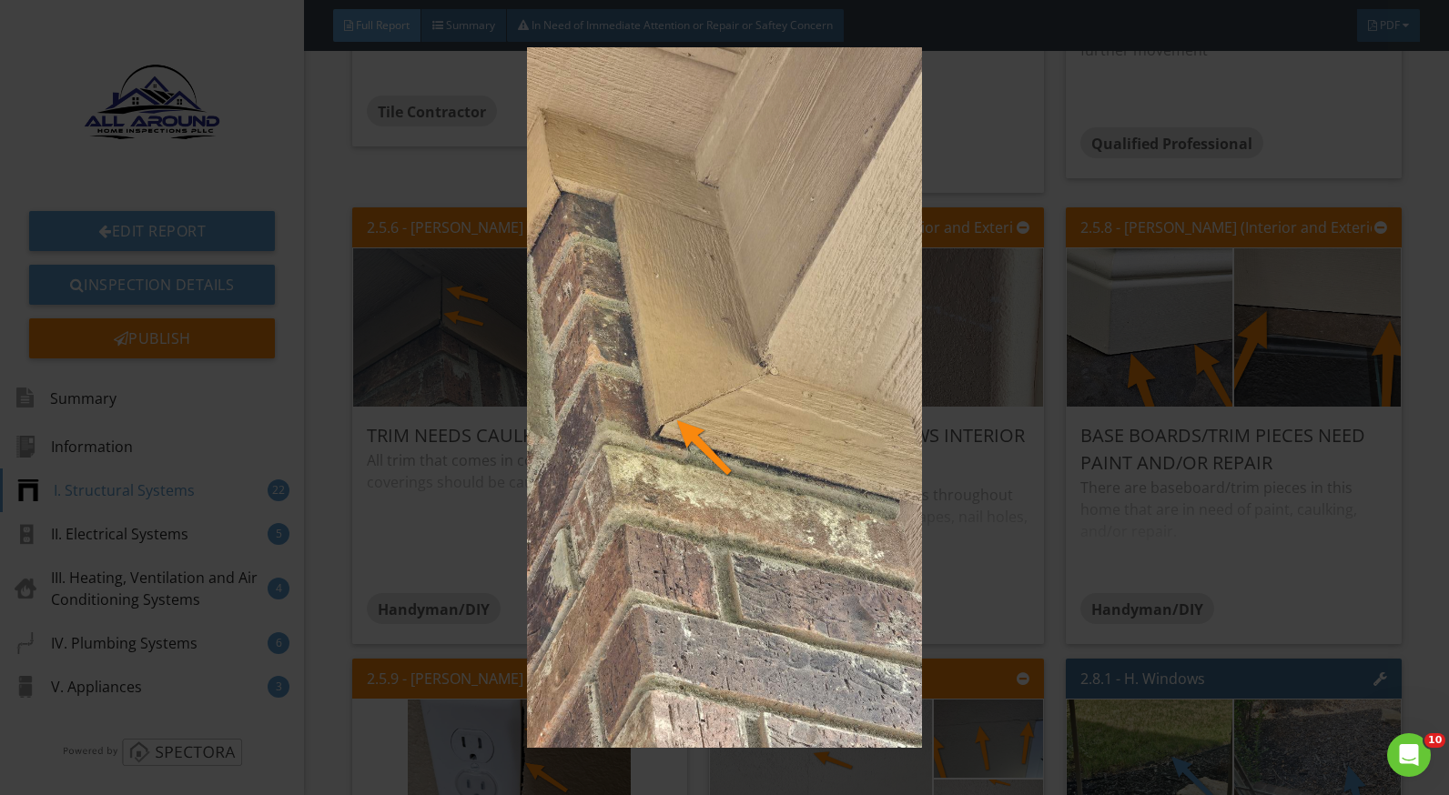
click at [978, 495] on img at bounding box center [724, 397] width 1321 height 701
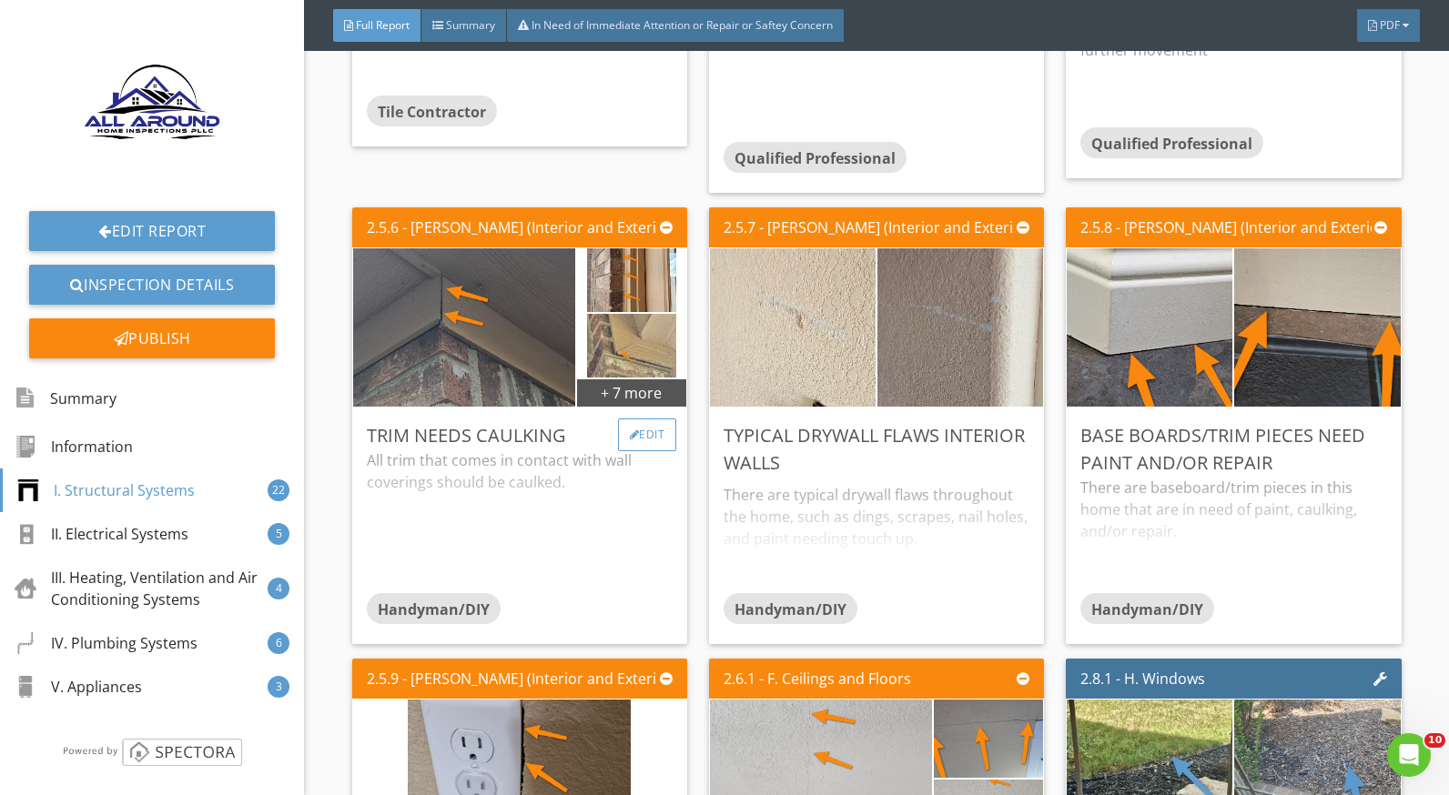
click at [624, 441] on div "Edit" at bounding box center [647, 435] width 59 height 33
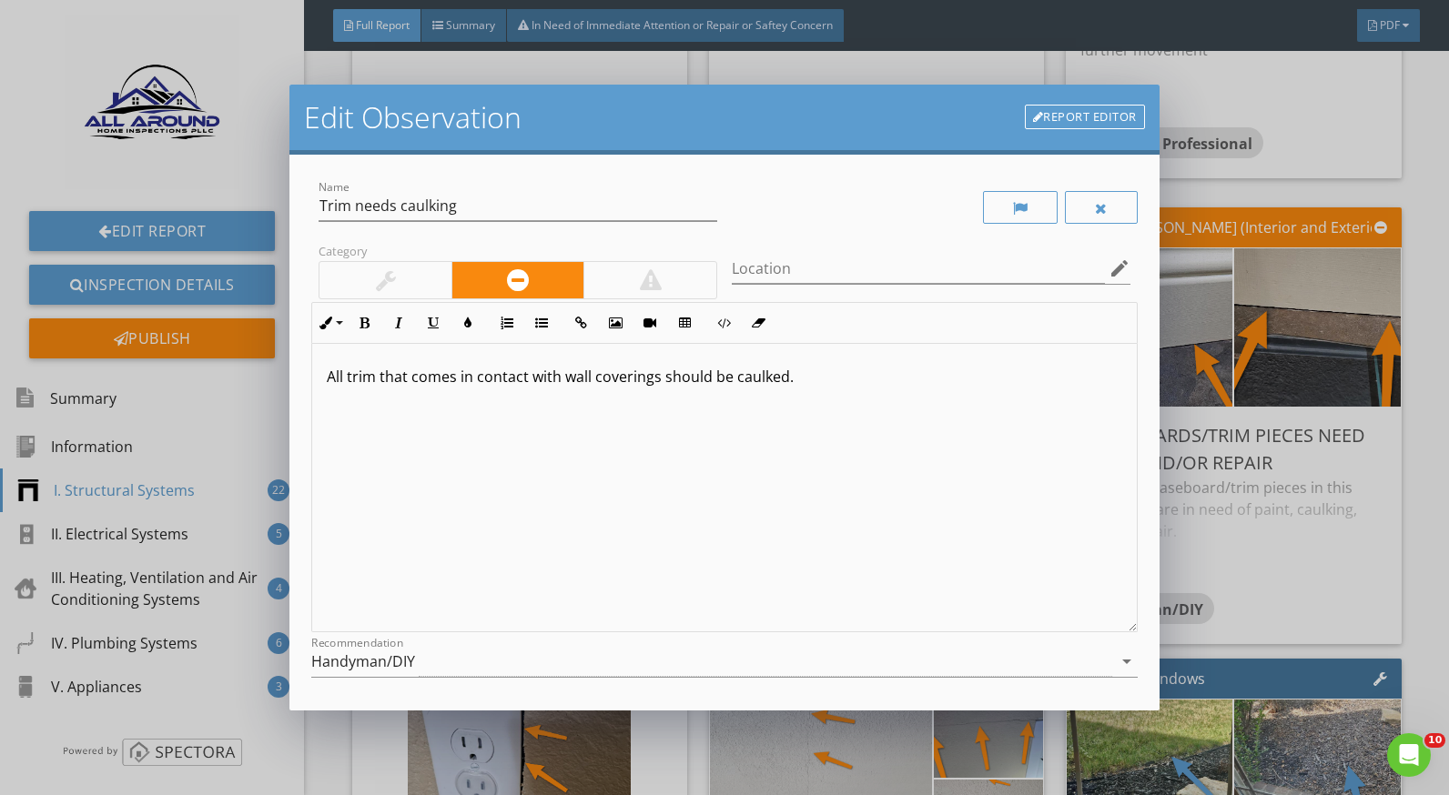
click at [786, 379] on p "All trim that comes in contact with wall coverings should be caulked." at bounding box center [724, 377] width 795 height 22
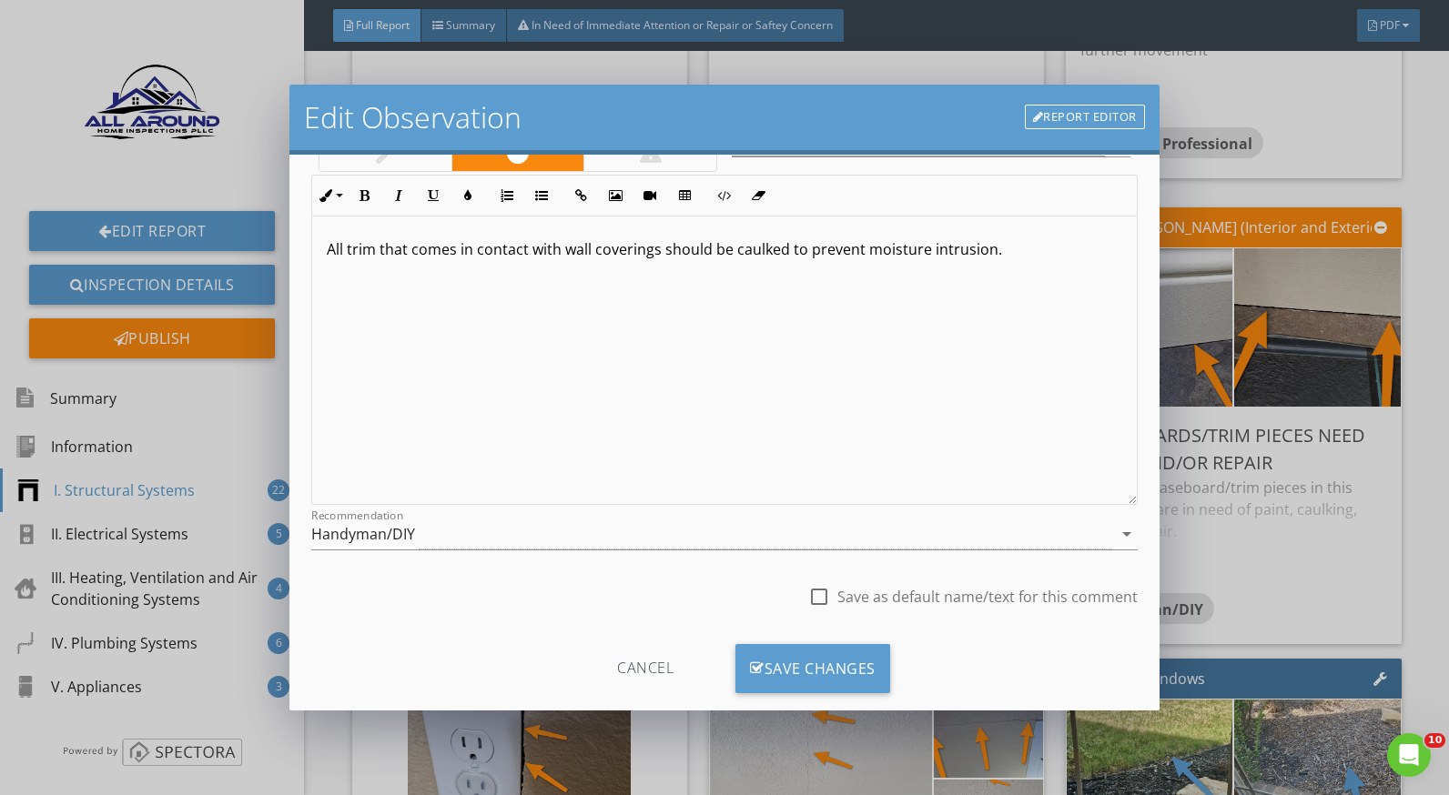
scroll to position [159, 0]
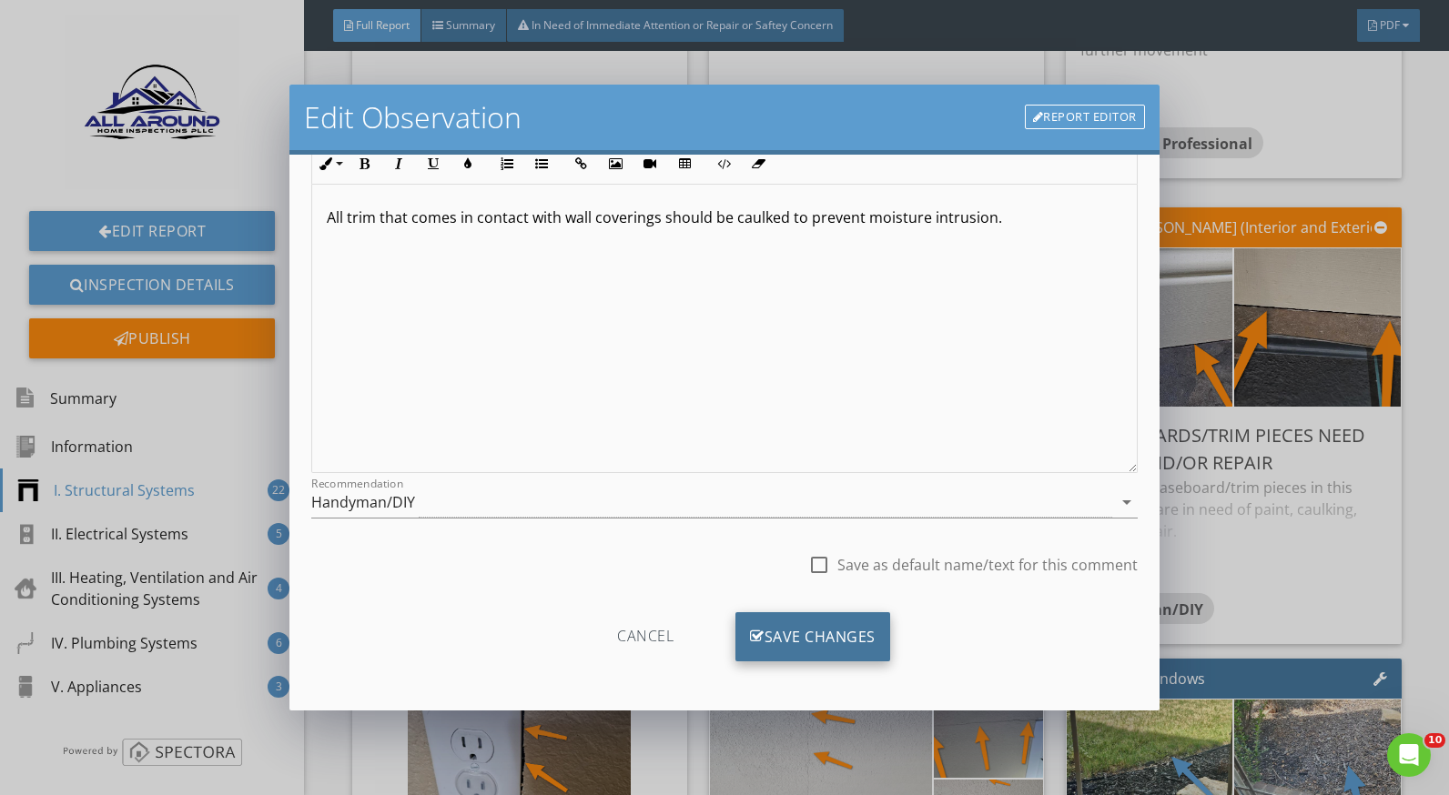
click at [863, 649] on div "Save Changes" at bounding box center [812, 637] width 155 height 49
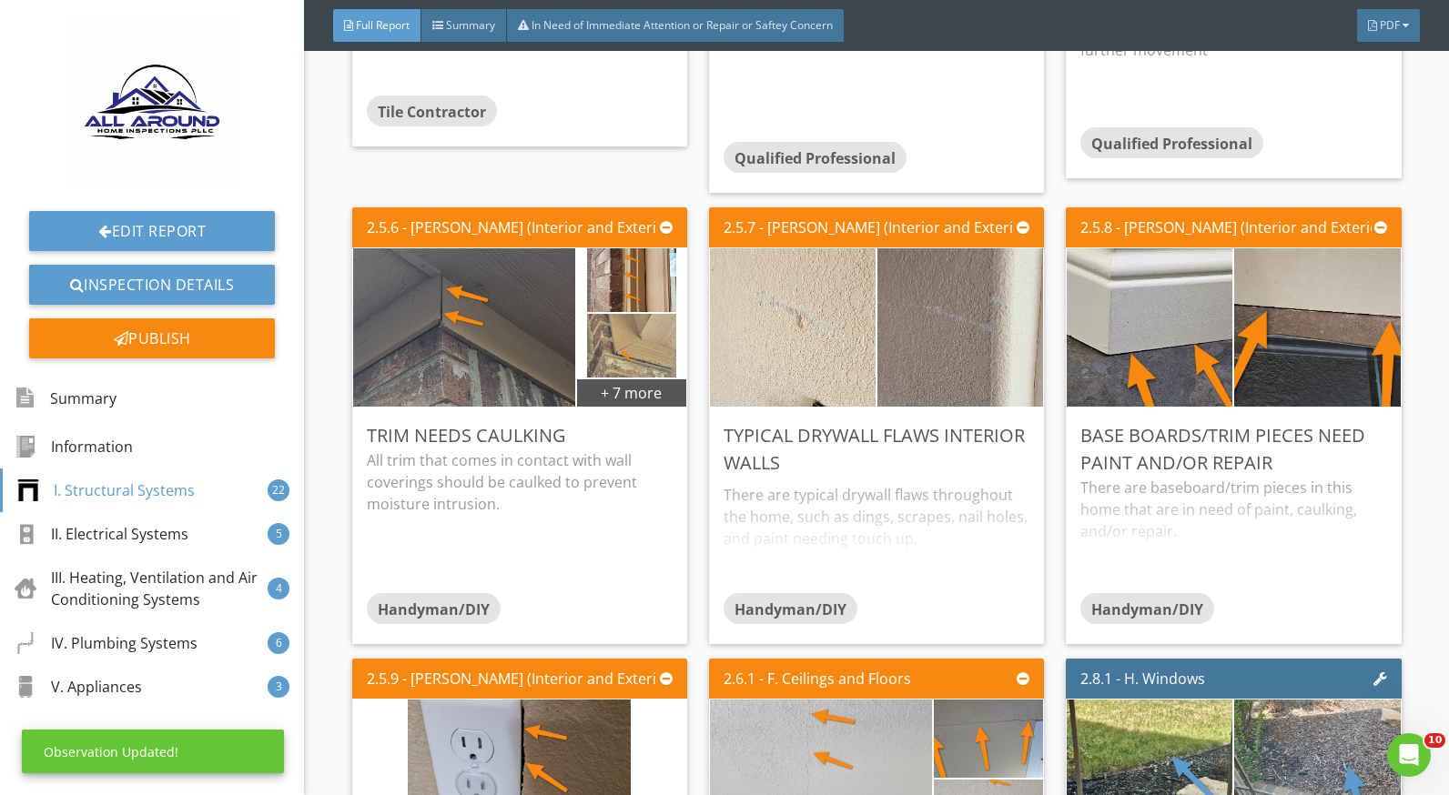
scroll to position [0, 0]
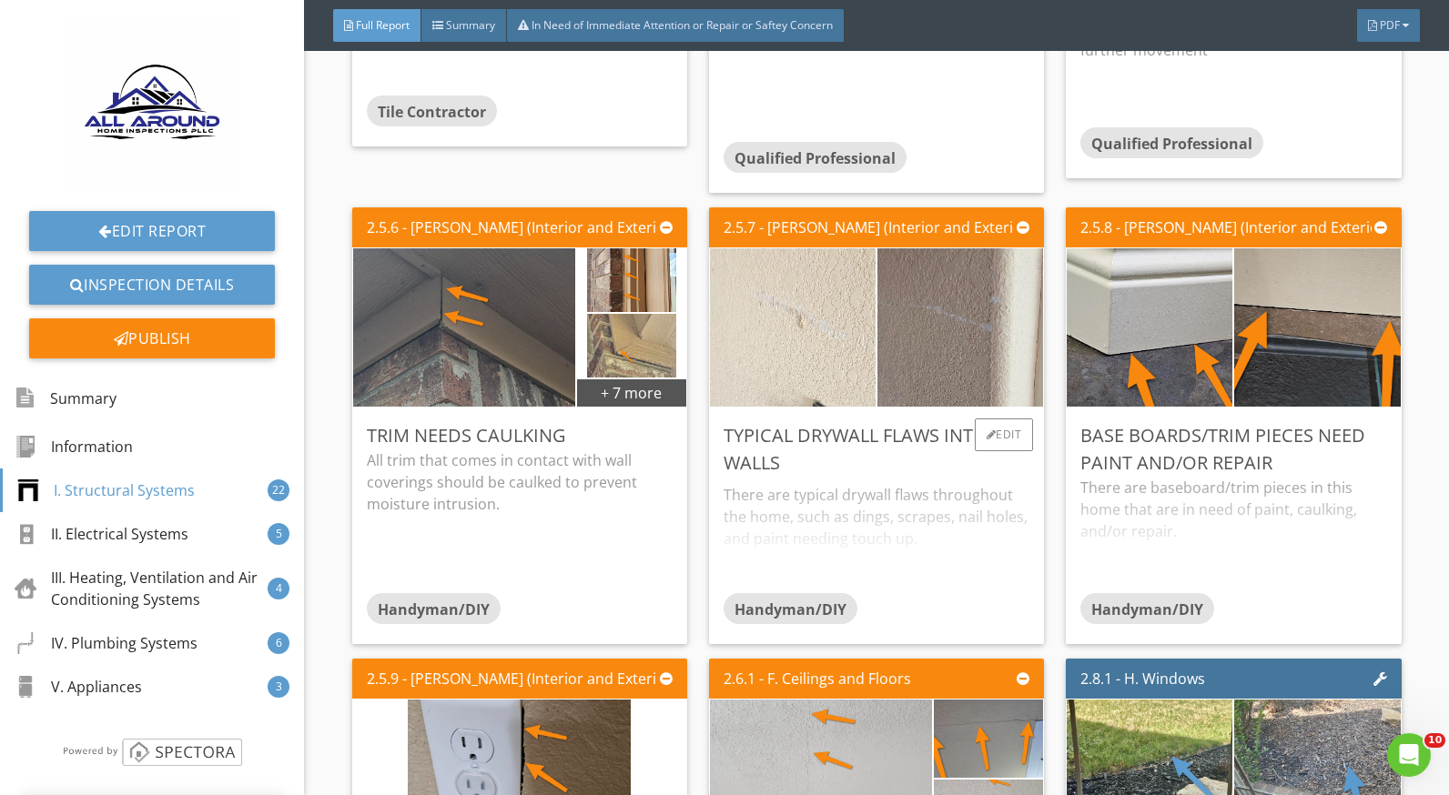
click at [786, 351] on img at bounding box center [793, 327] width 223 height 396
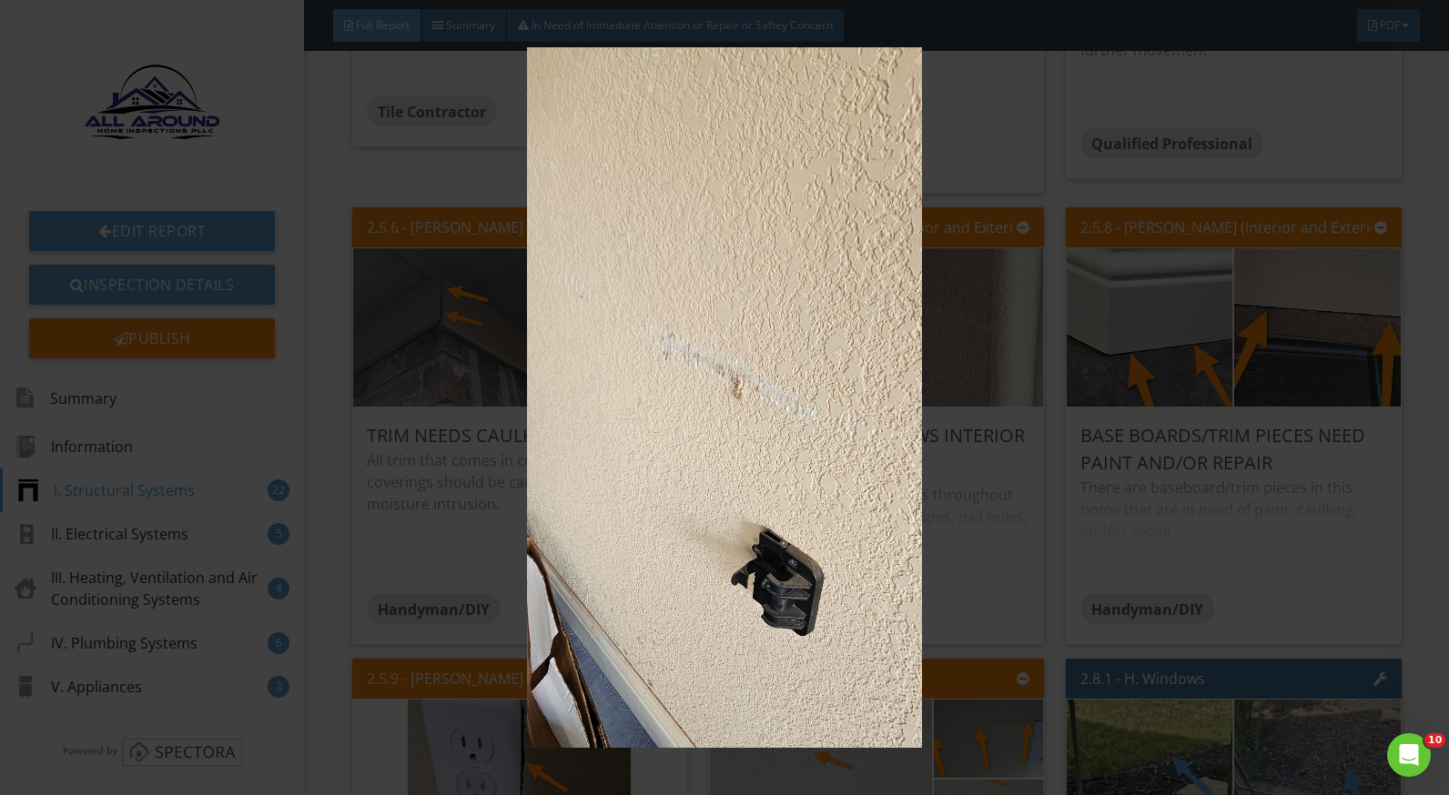
click at [960, 498] on img at bounding box center [724, 397] width 1321 height 701
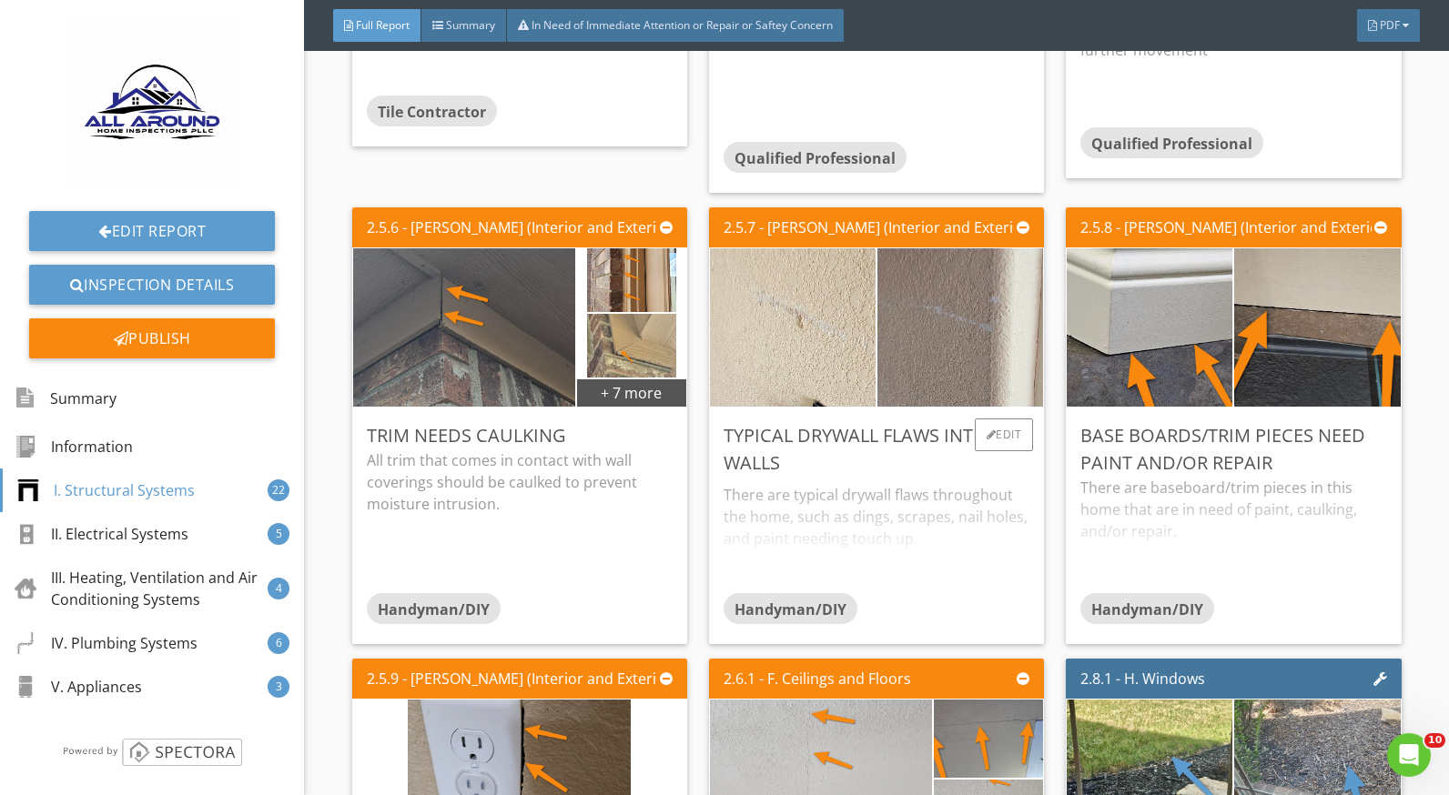
click at [817, 485] on div "There are typical drywall flaws throughout the home, such as dings, scrapes, na…" at bounding box center [877, 535] width 306 height 116
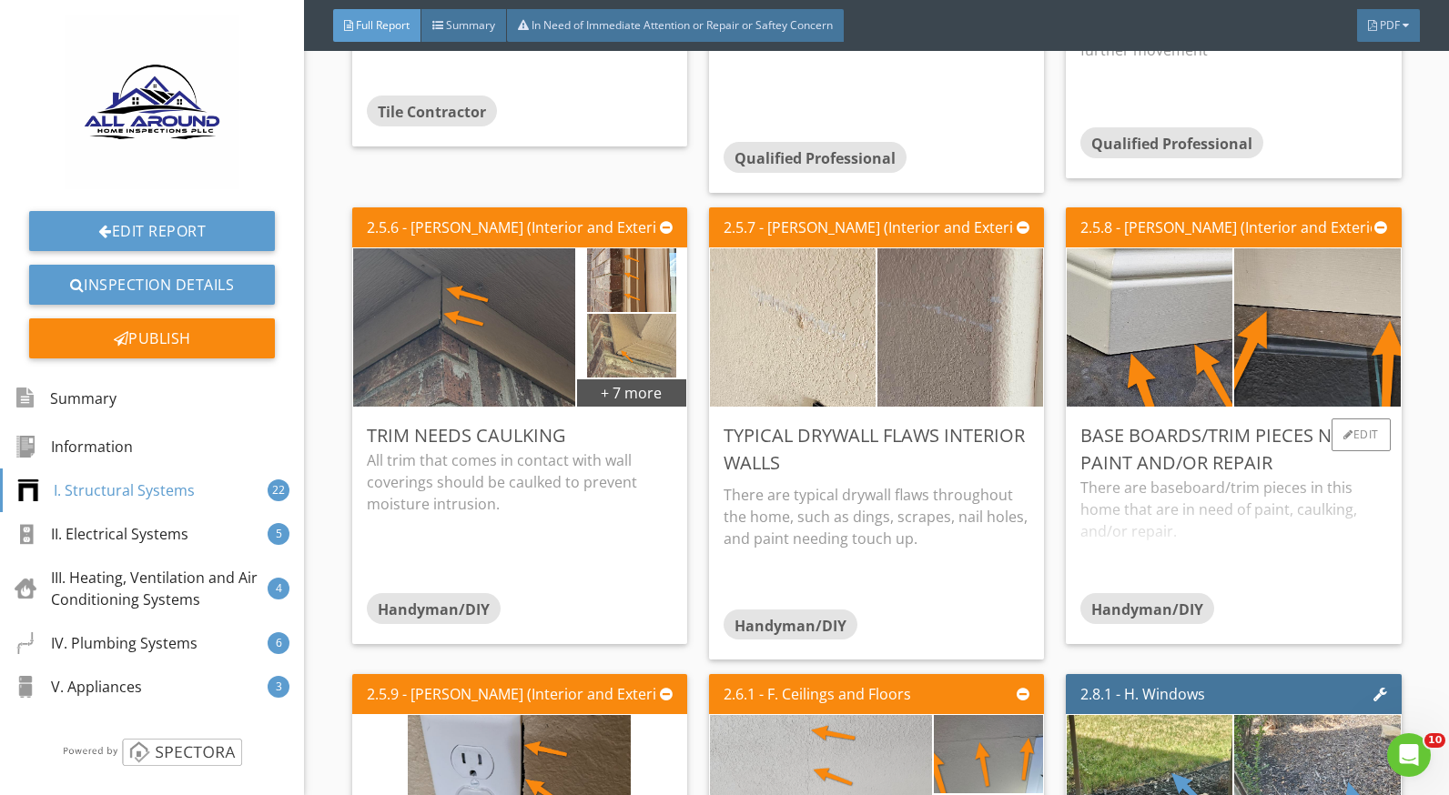
click at [1151, 517] on div "There are baseboard/trim pieces in this home that are in need of paint, caulkin…" at bounding box center [1233, 535] width 306 height 116
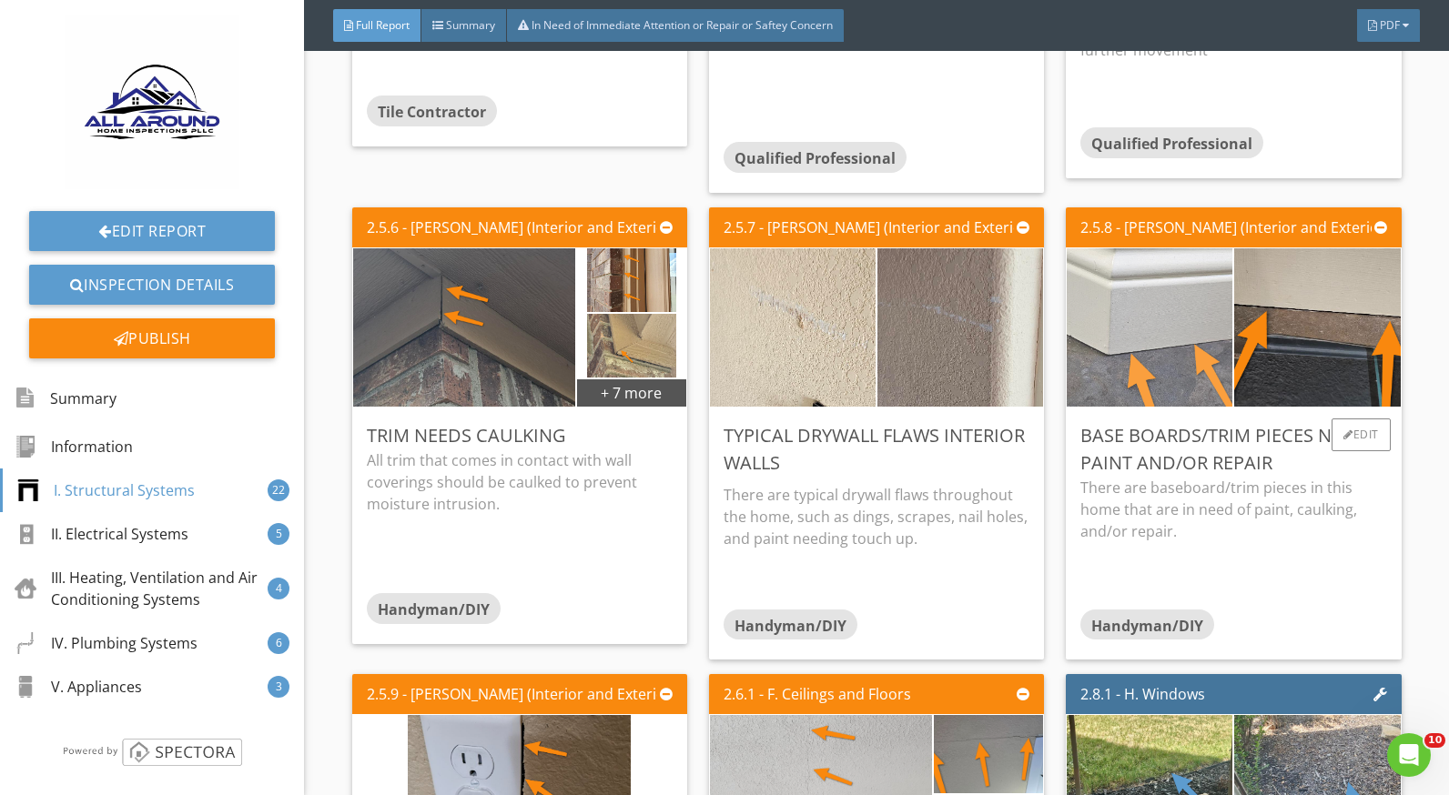
click at [1138, 354] on img at bounding box center [1150, 328] width 414 height 234
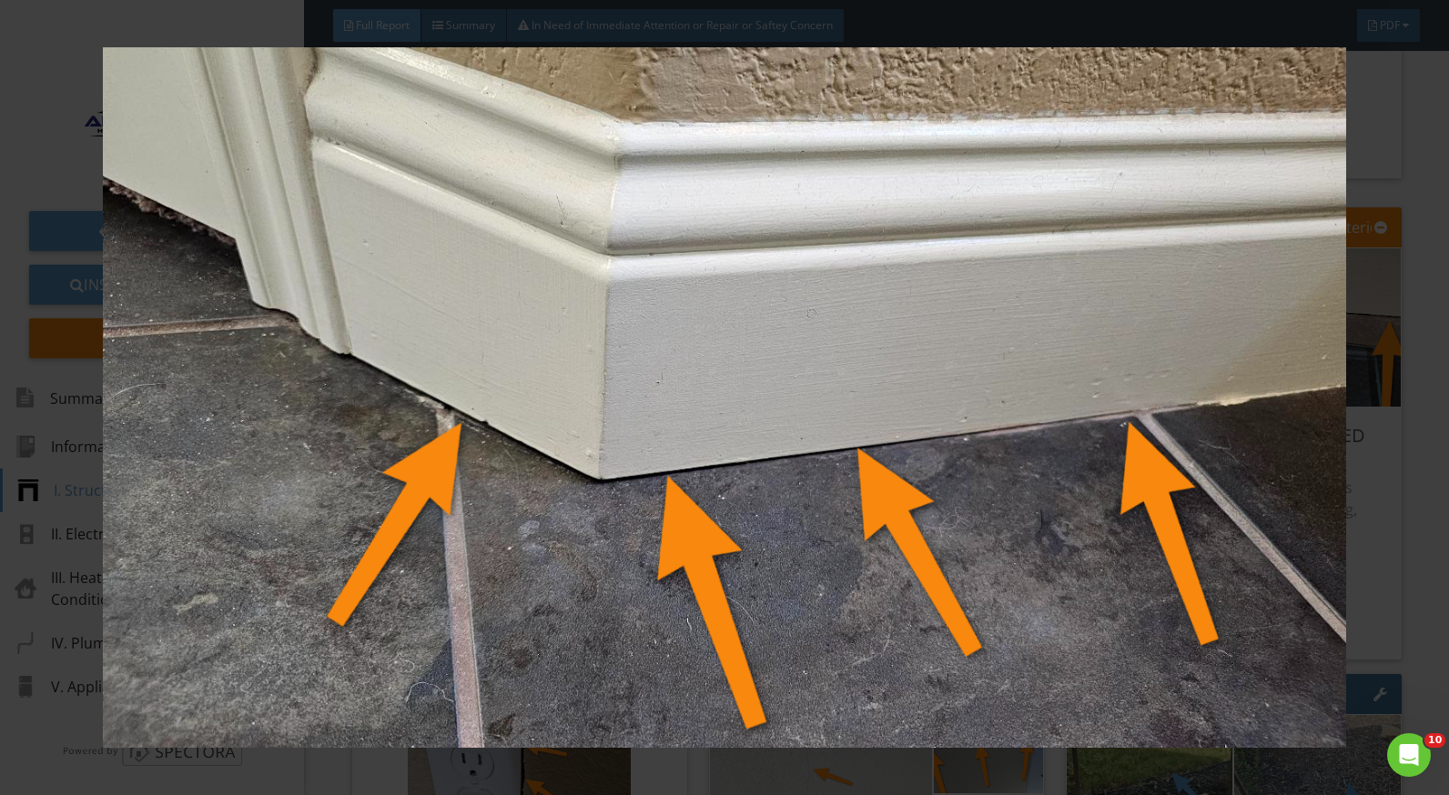
click at [1357, 485] on img at bounding box center [724, 397] width 1321 height 701
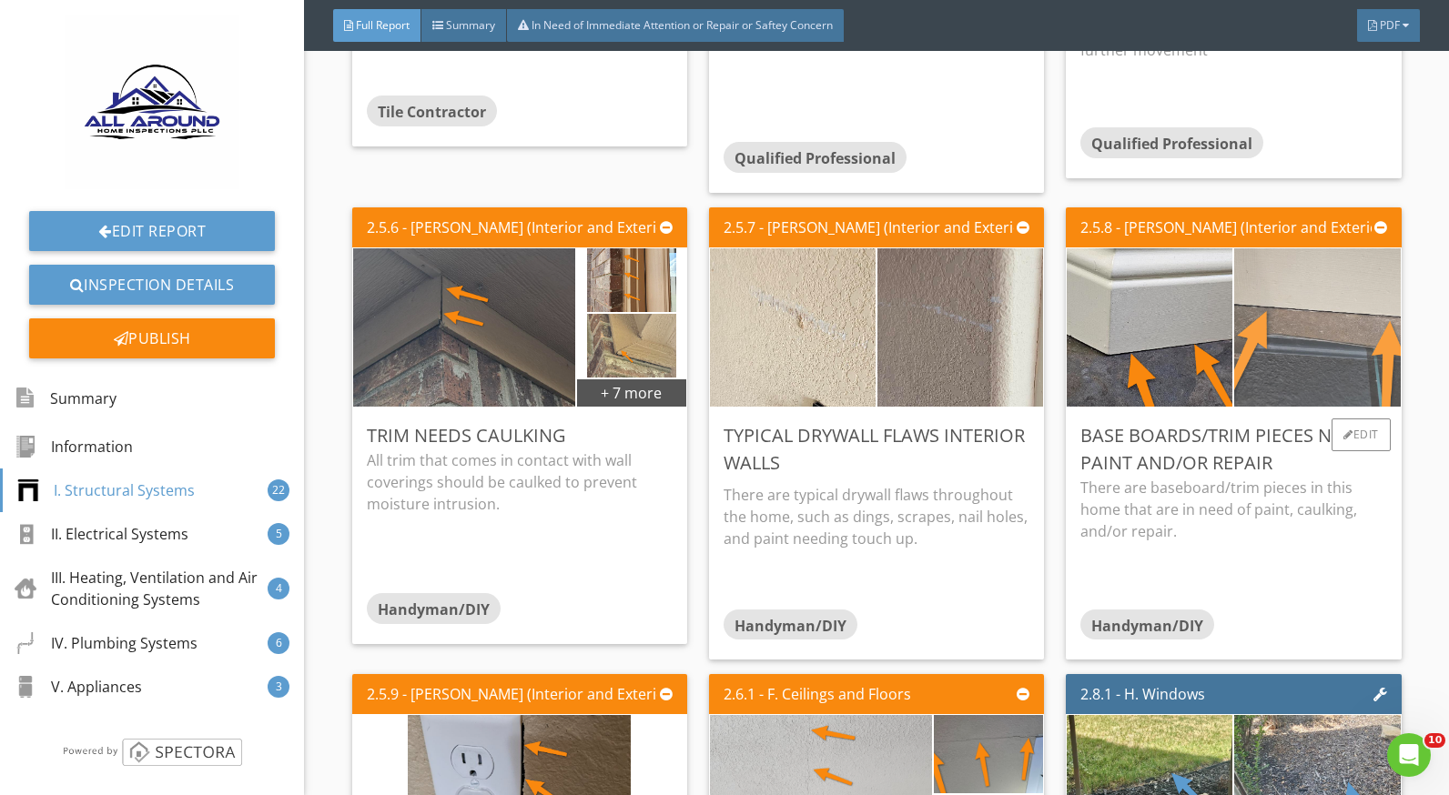
click at [1266, 342] on img at bounding box center [1317, 328] width 414 height 234
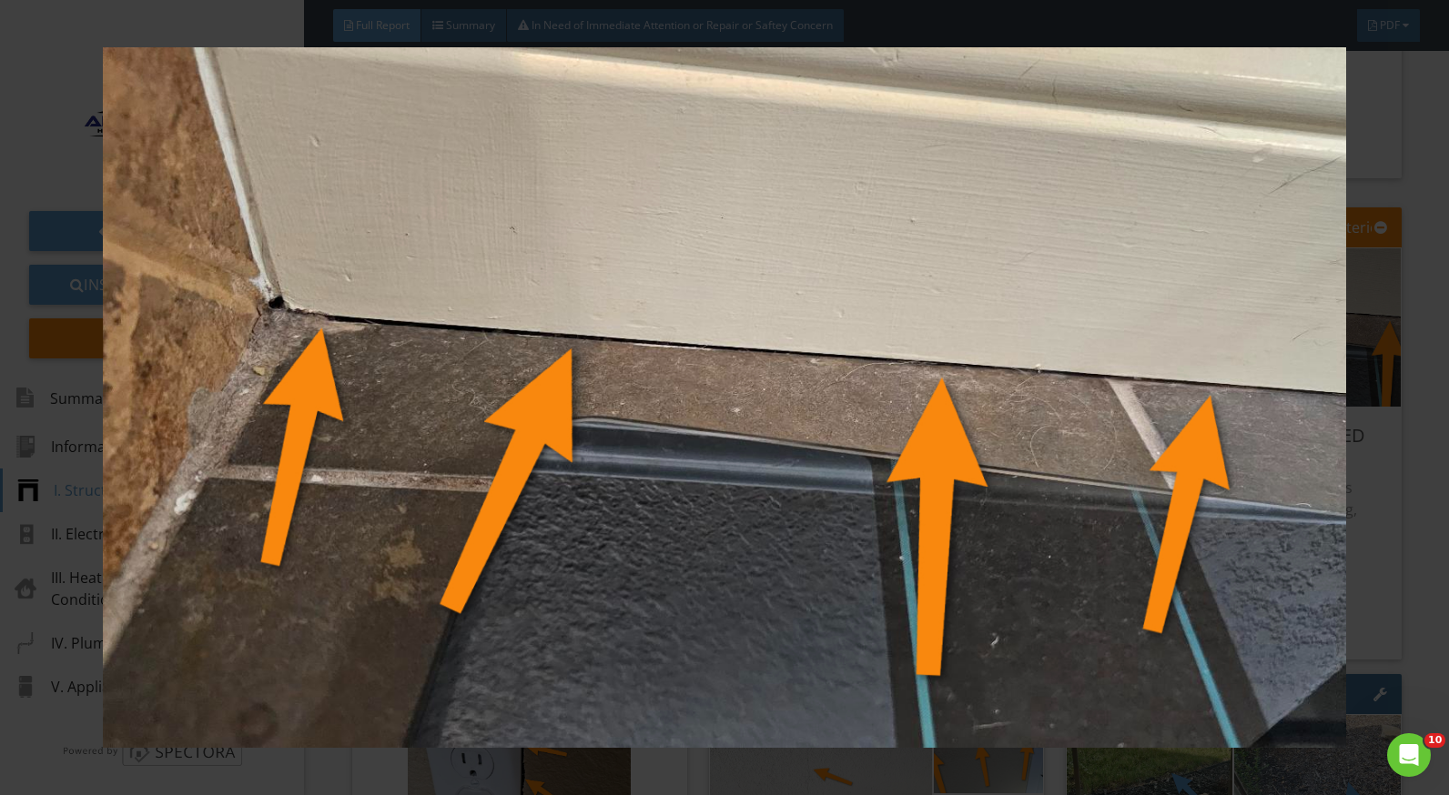
click at [1377, 511] on img at bounding box center [724, 397] width 1321 height 701
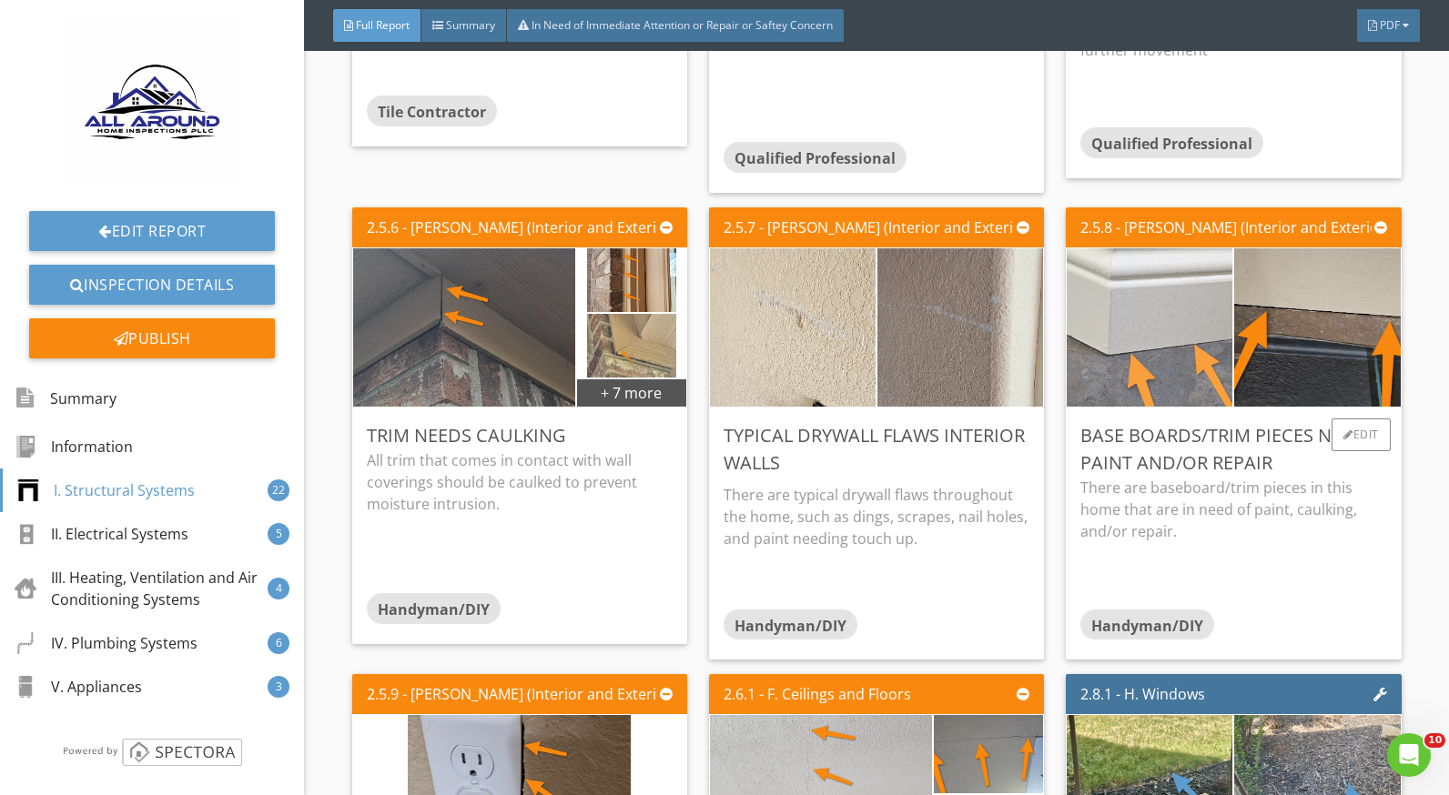
click at [1161, 360] on img at bounding box center [1150, 328] width 414 height 234
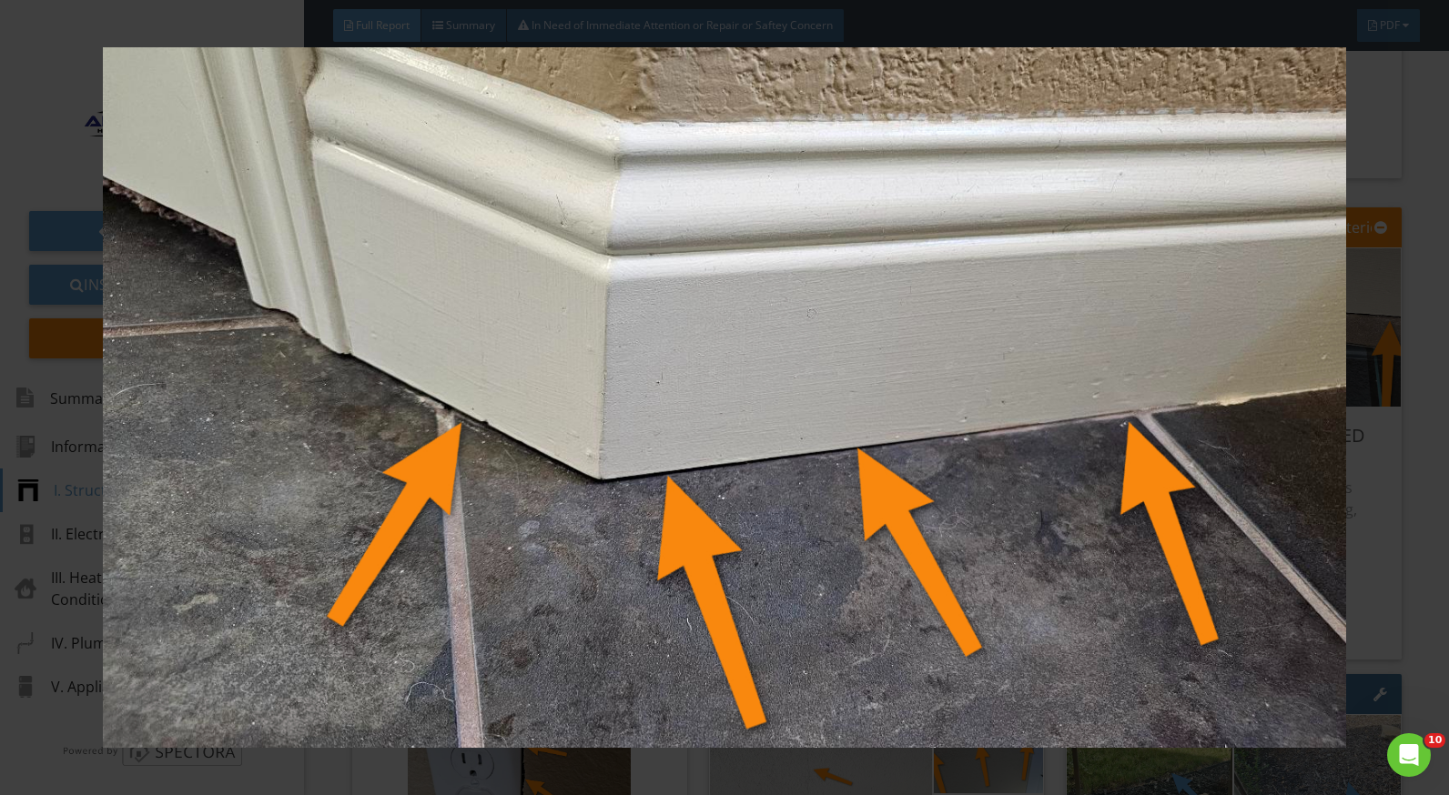
click at [1373, 531] on img at bounding box center [724, 397] width 1321 height 701
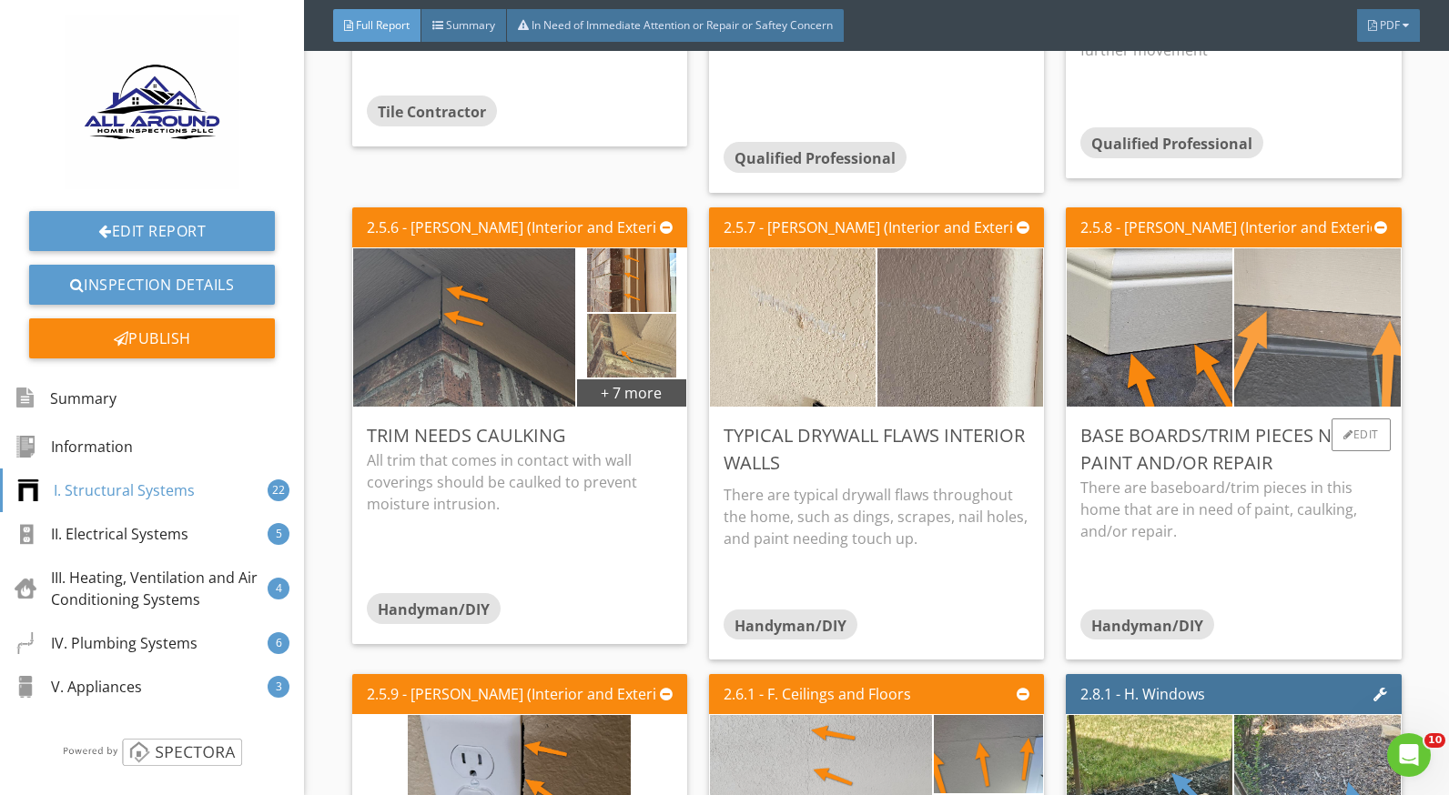
click at [1281, 342] on img at bounding box center [1317, 328] width 414 height 234
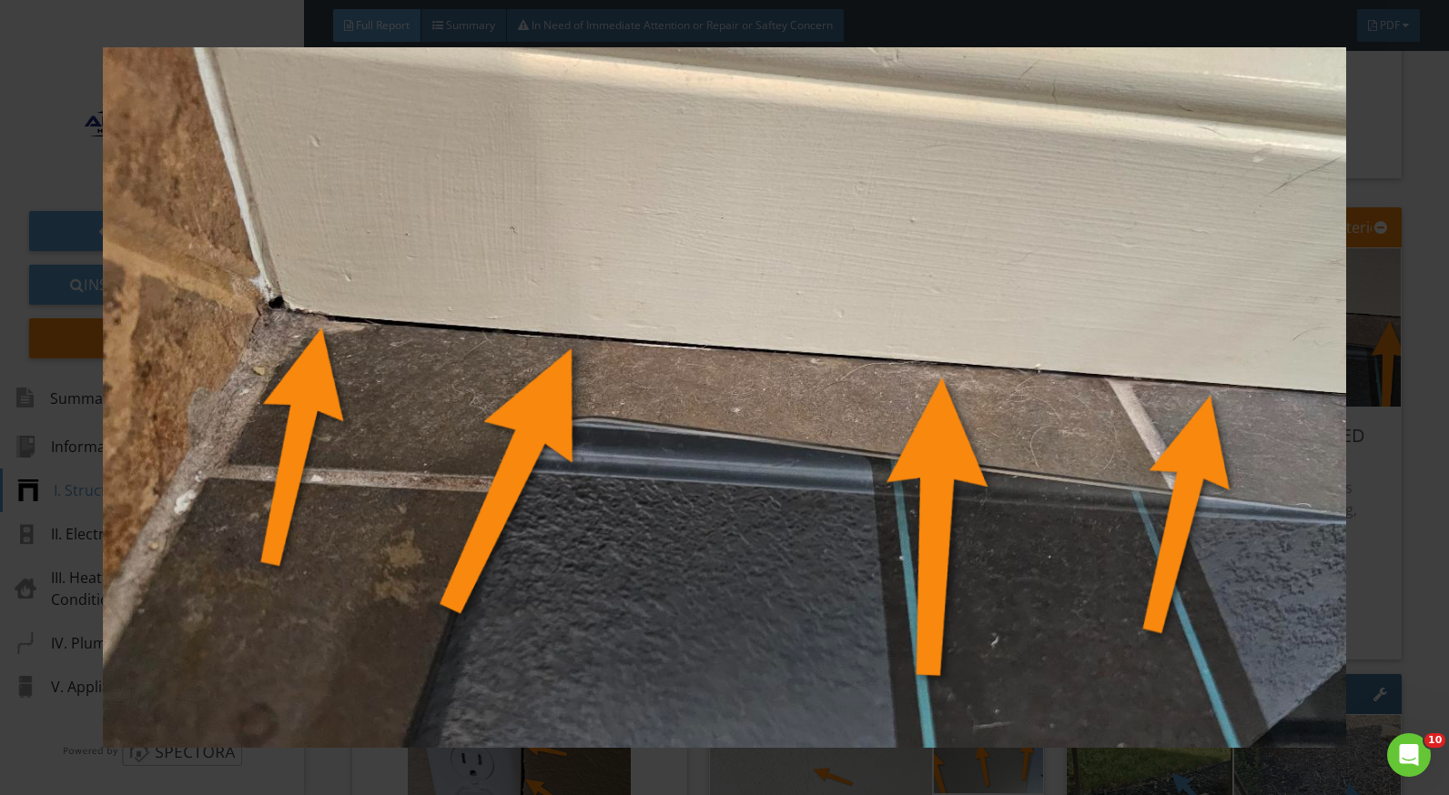
click at [1401, 602] on div at bounding box center [724, 397] width 1449 height 795
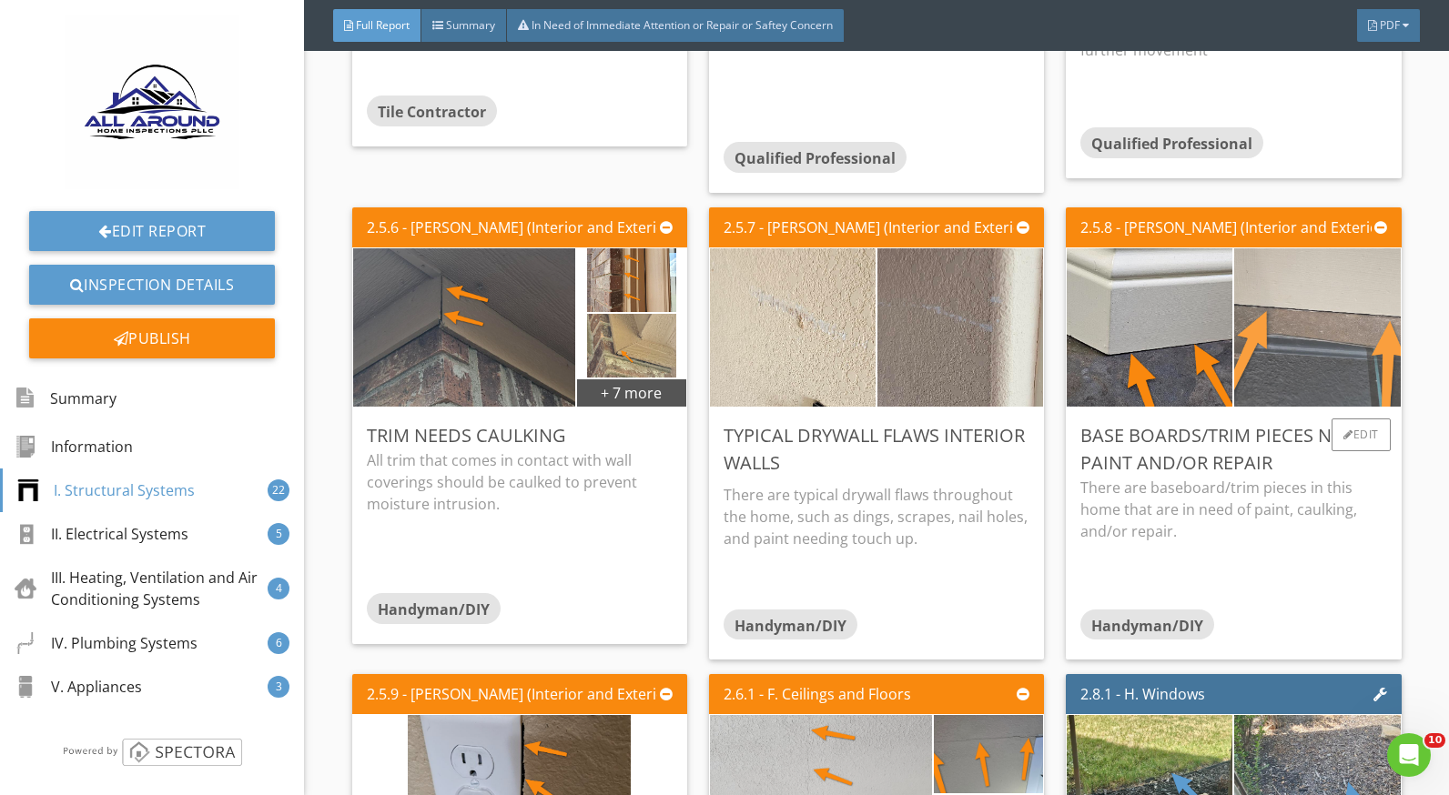
click at [1252, 338] on img at bounding box center [1317, 328] width 414 height 234
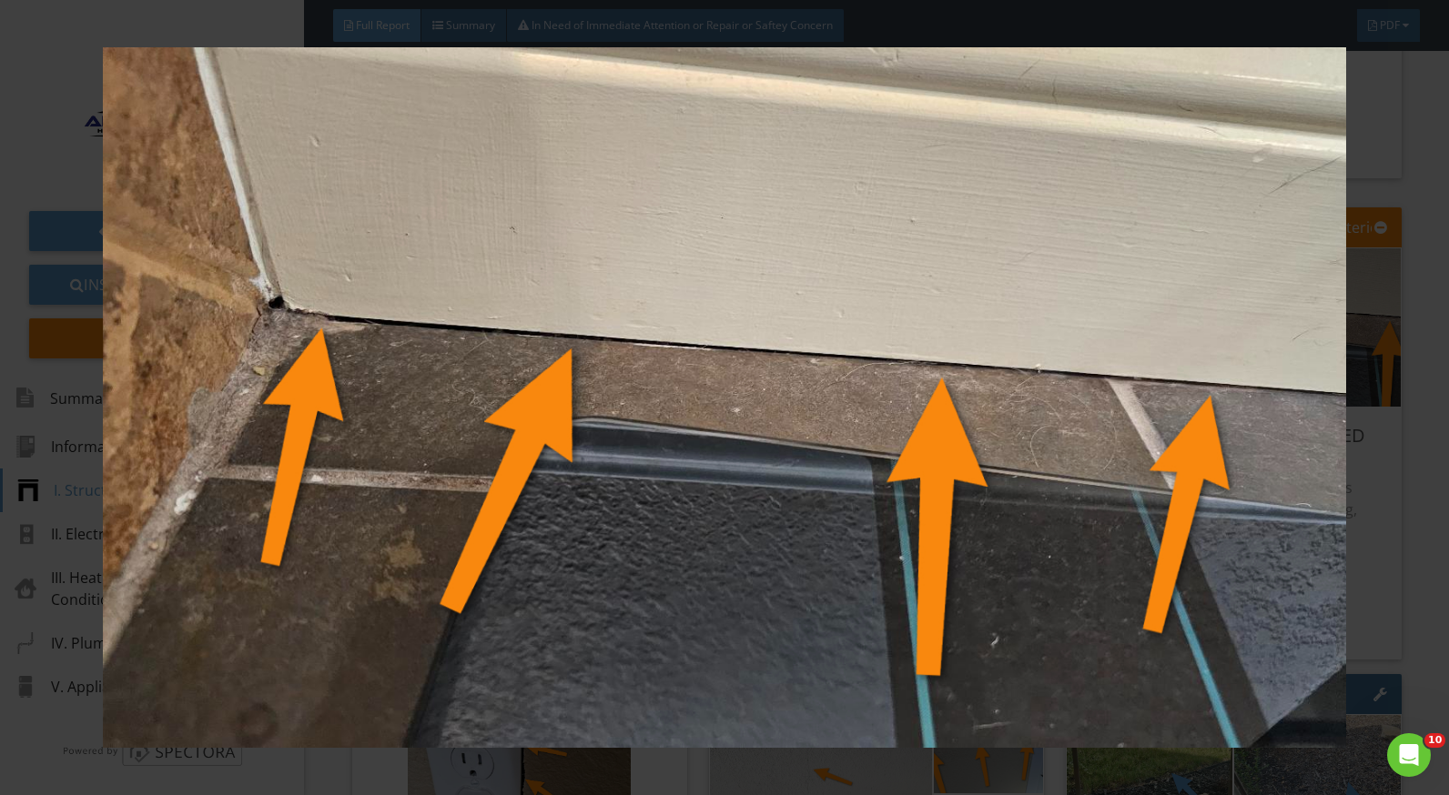
click at [1417, 449] on div at bounding box center [724, 397] width 1449 height 795
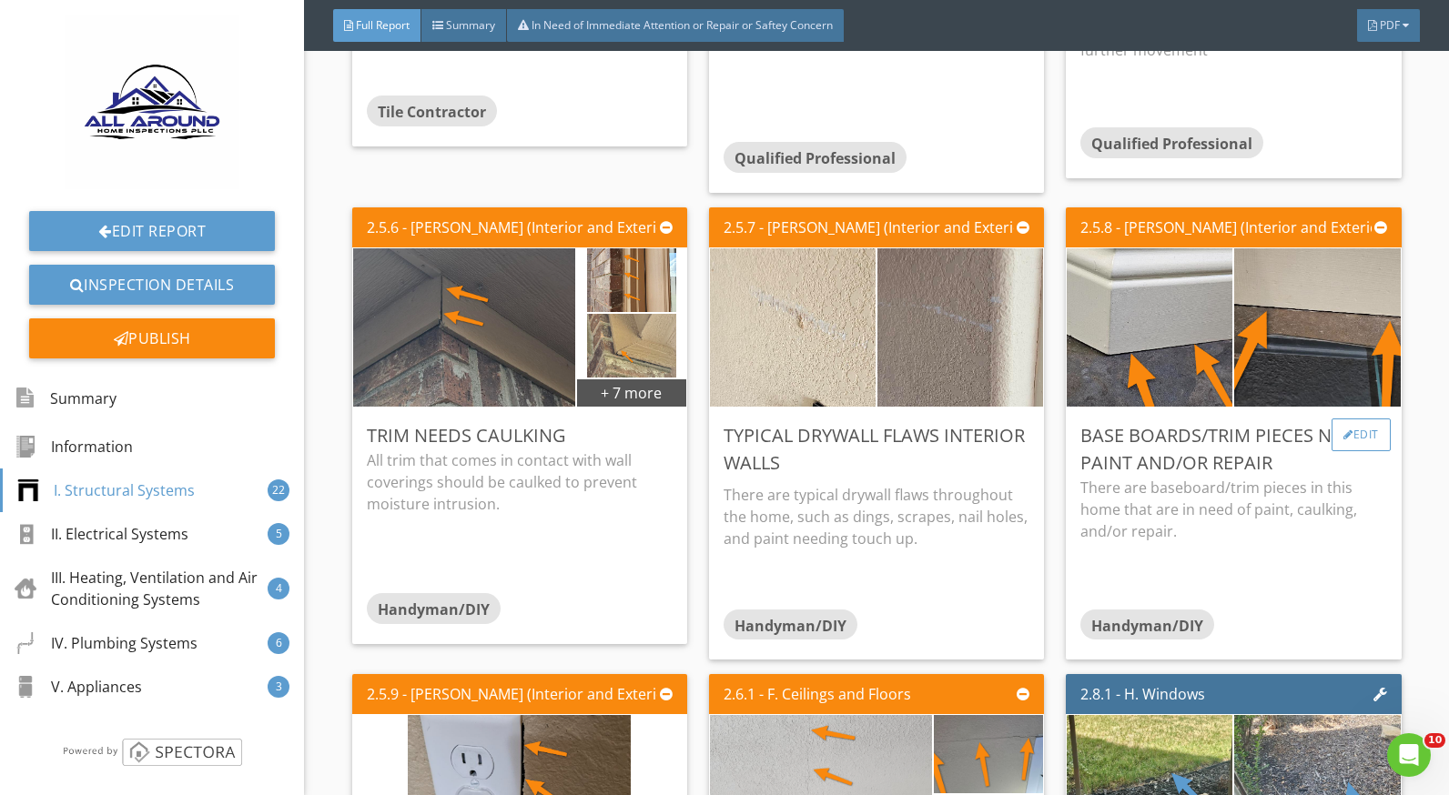
click at [1342, 431] on div "Edit" at bounding box center [1360, 435] width 59 height 33
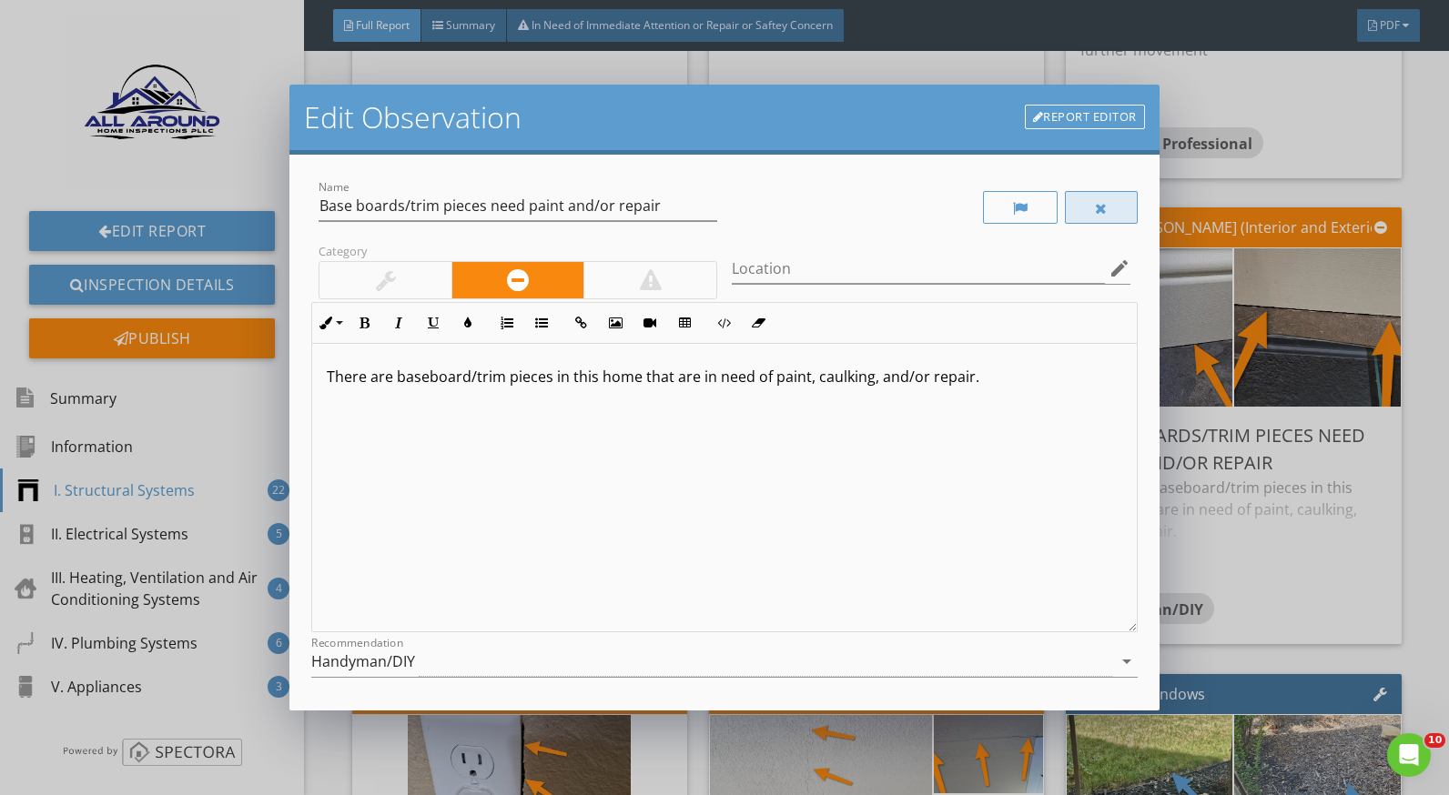
click at [1108, 215] on div at bounding box center [1101, 207] width 73 height 33
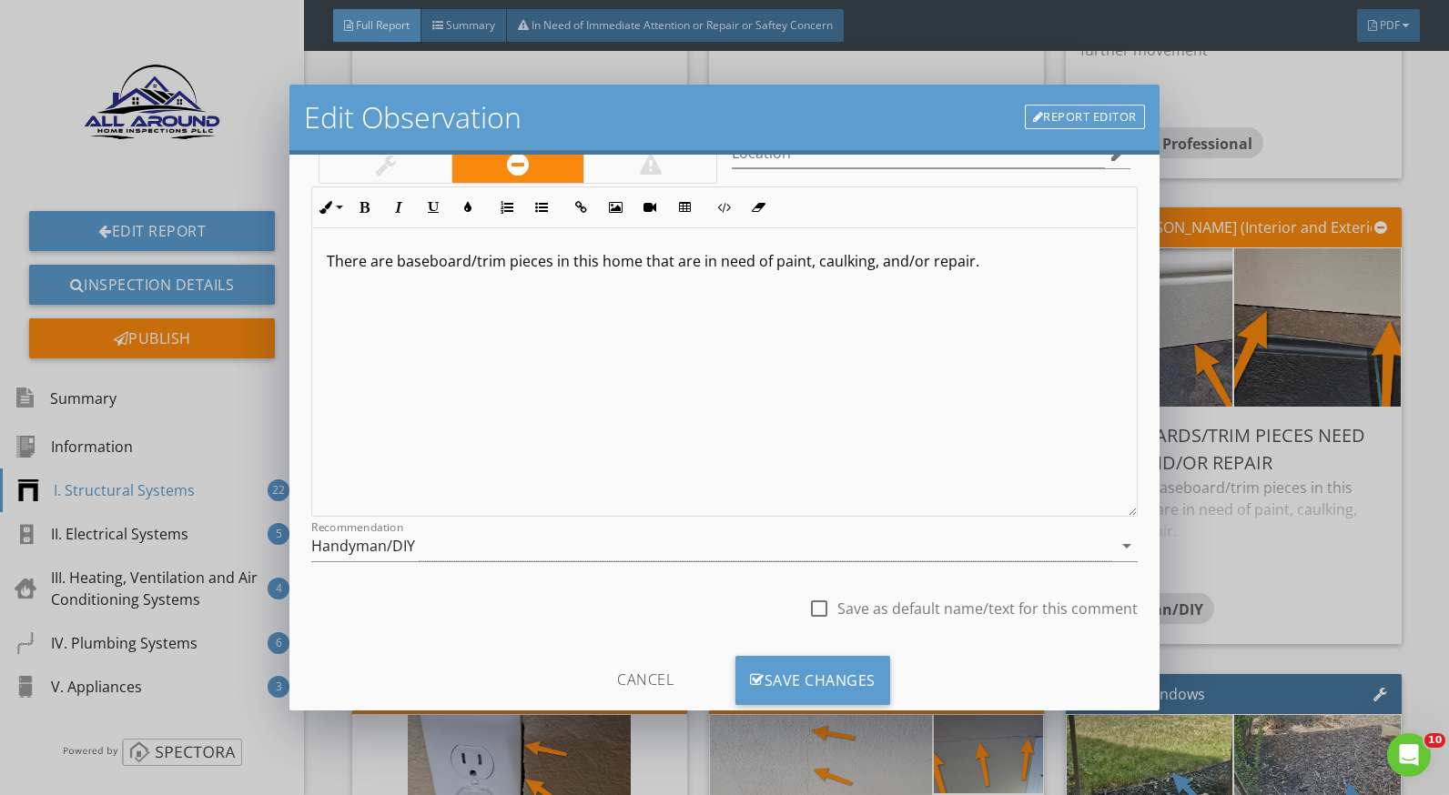
scroll to position [159, 0]
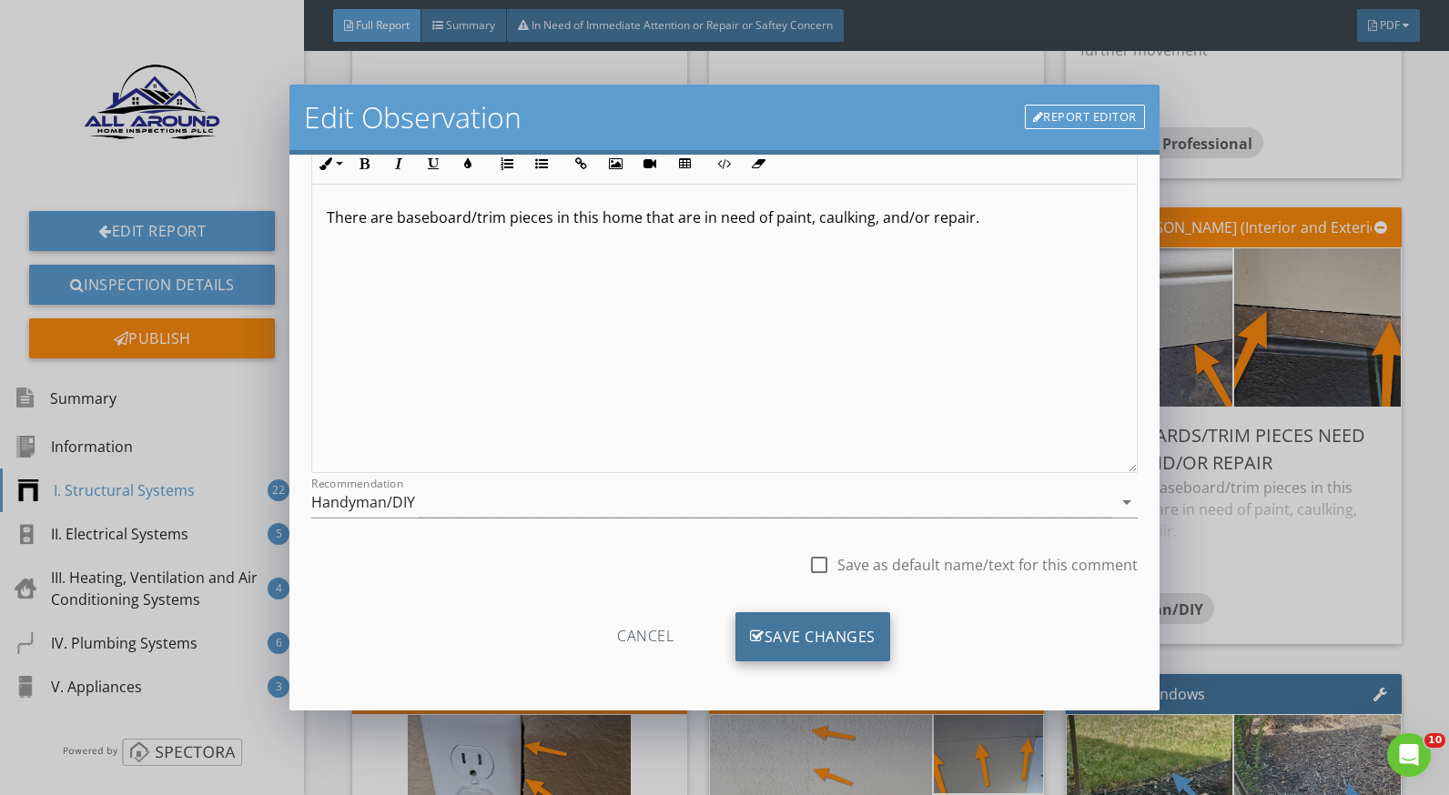
click at [845, 643] on div "Save Changes" at bounding box center [812, 637] width 155 height 49
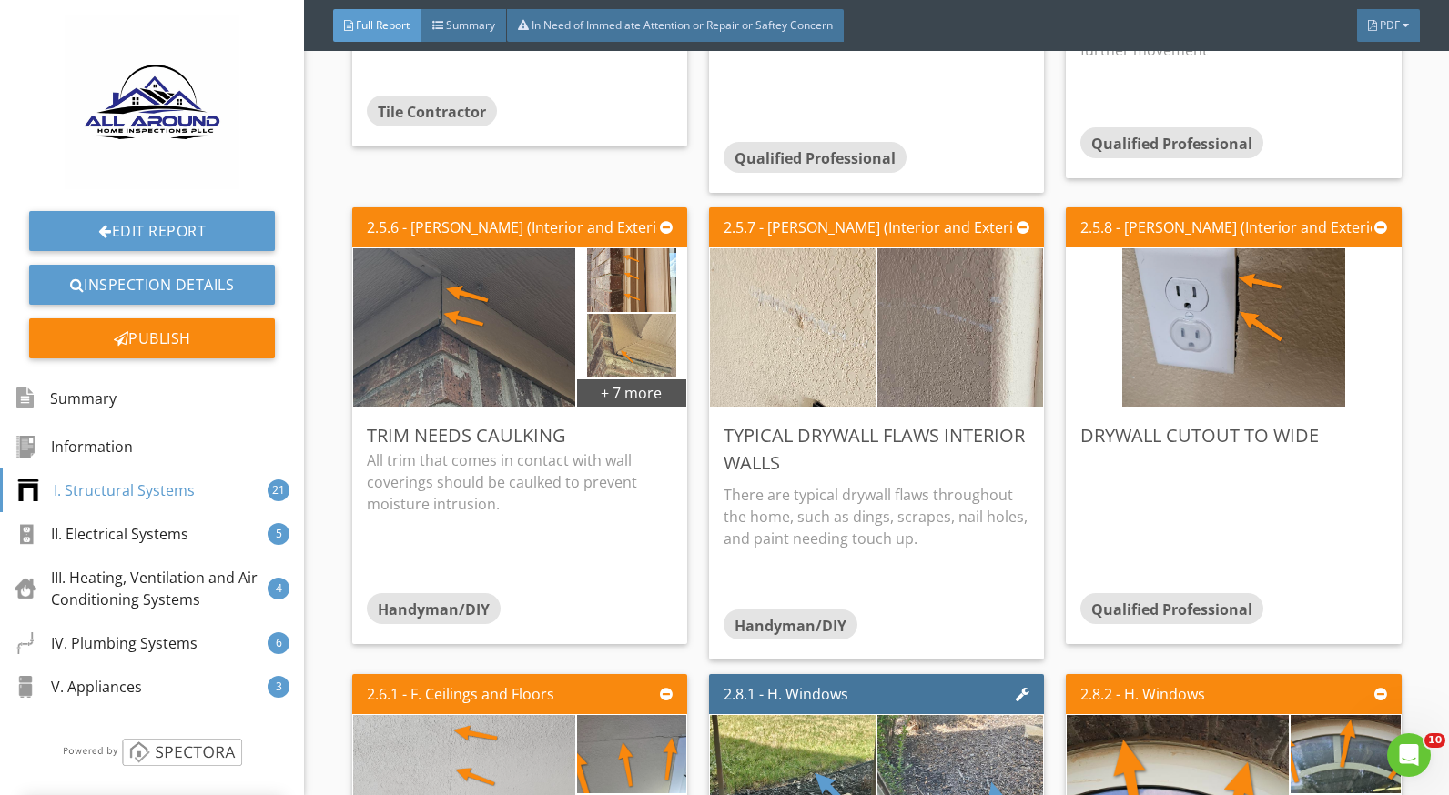
scroll to position [0, 0]
click at [1341, 431] on div "Edit" at bounding box center [1360, 435] width 59 height 33
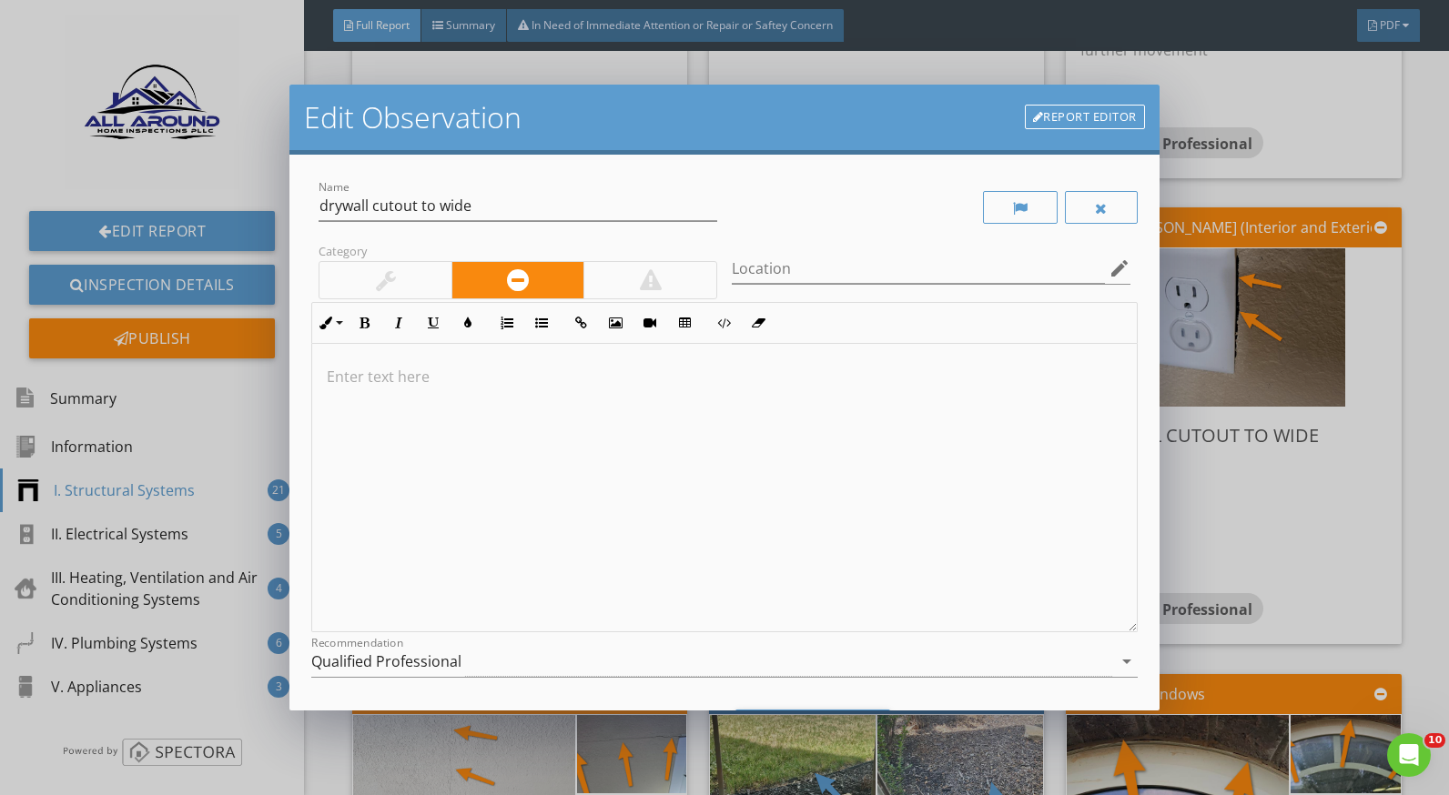
click at [491, 368] on p at bounding box center [724, 377] width 795 height 22
click at [1301, 454] on div "Edit Observation Report Editor Name drywall cutout to wide Category Location ed…" at bounding box center [724, 397] width 1449 height 795
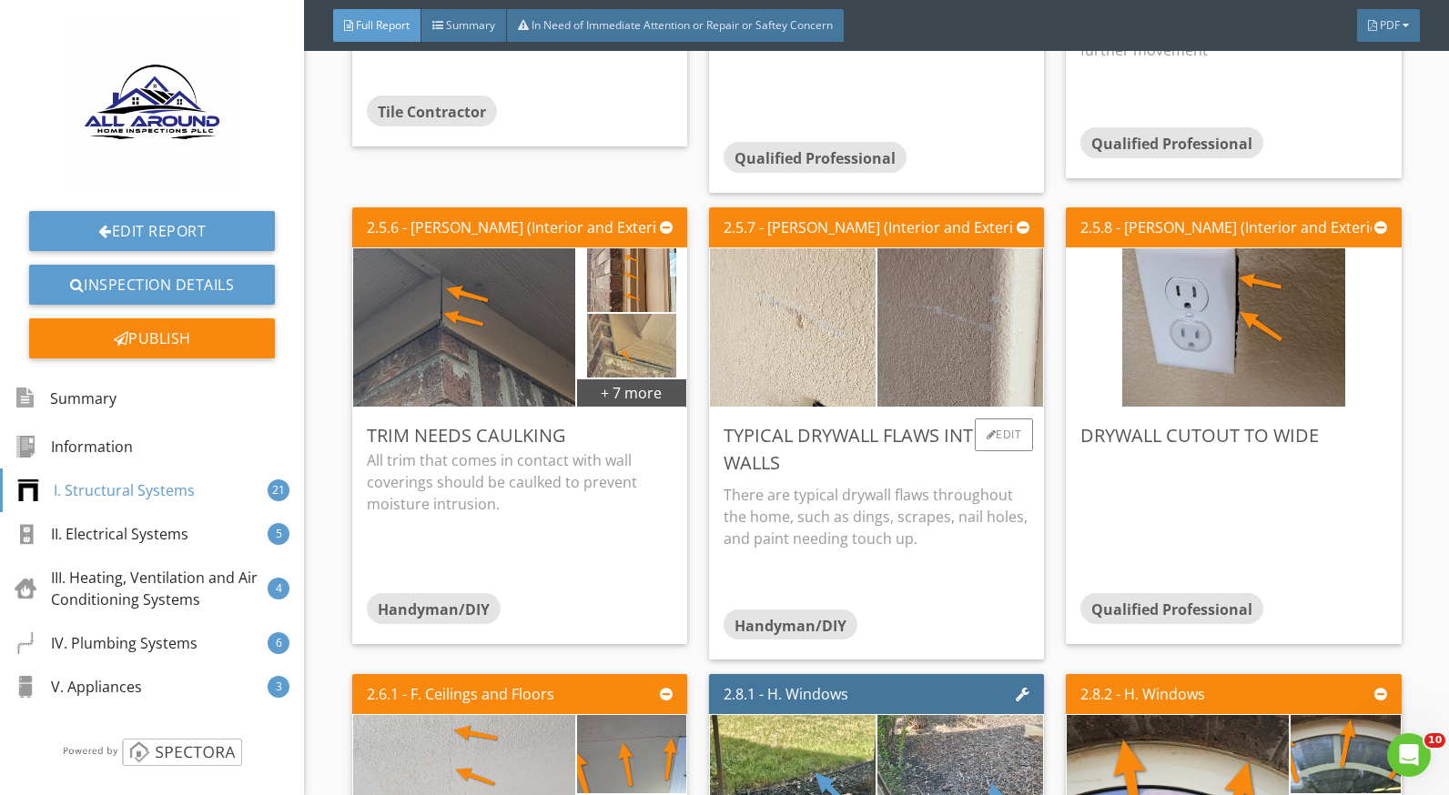
scroll to position [3458, 0]
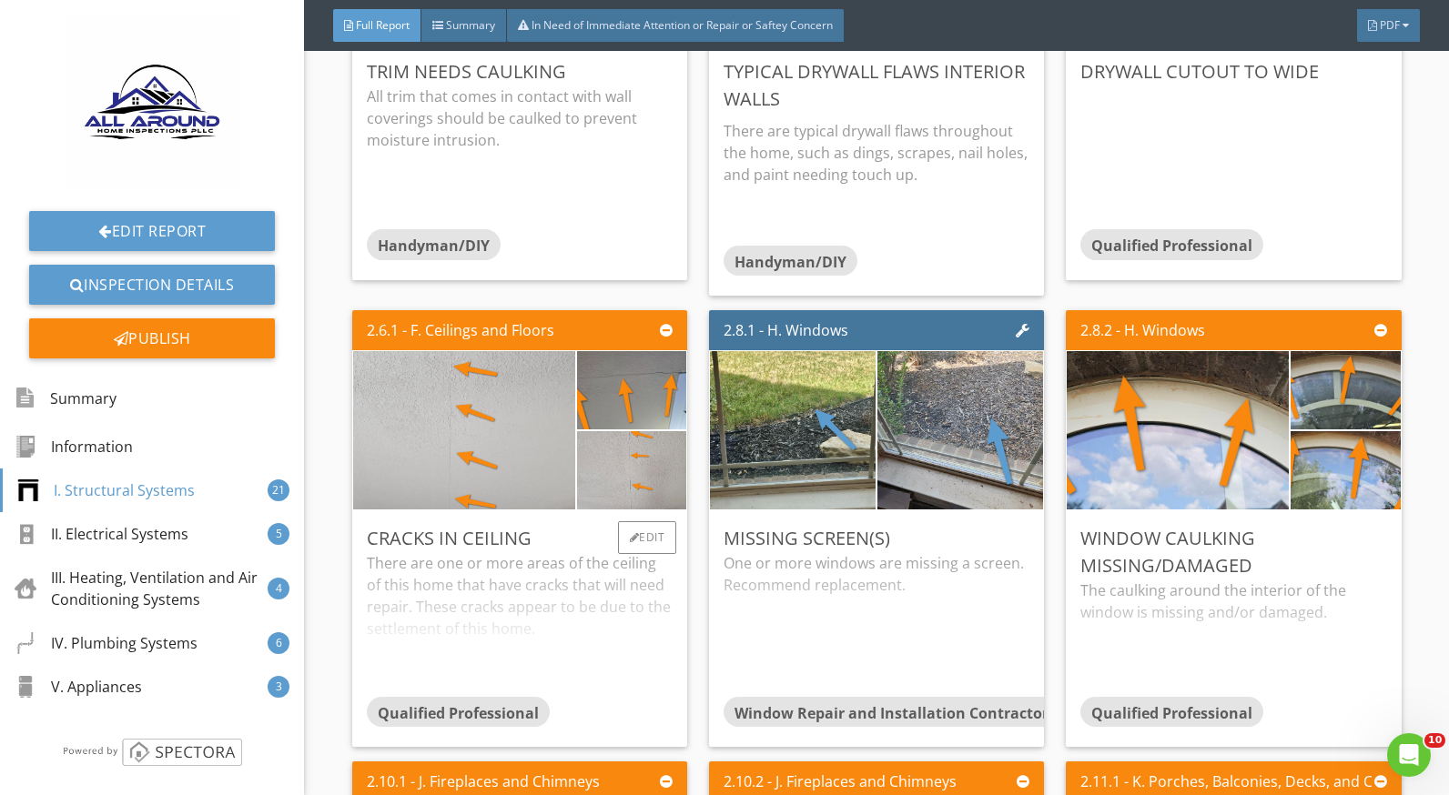
click at [510, 582] on div "There are one or more areas of the ceiling of this home that have cracks that w…" at bounding box center [520, 624] width 306 height 144
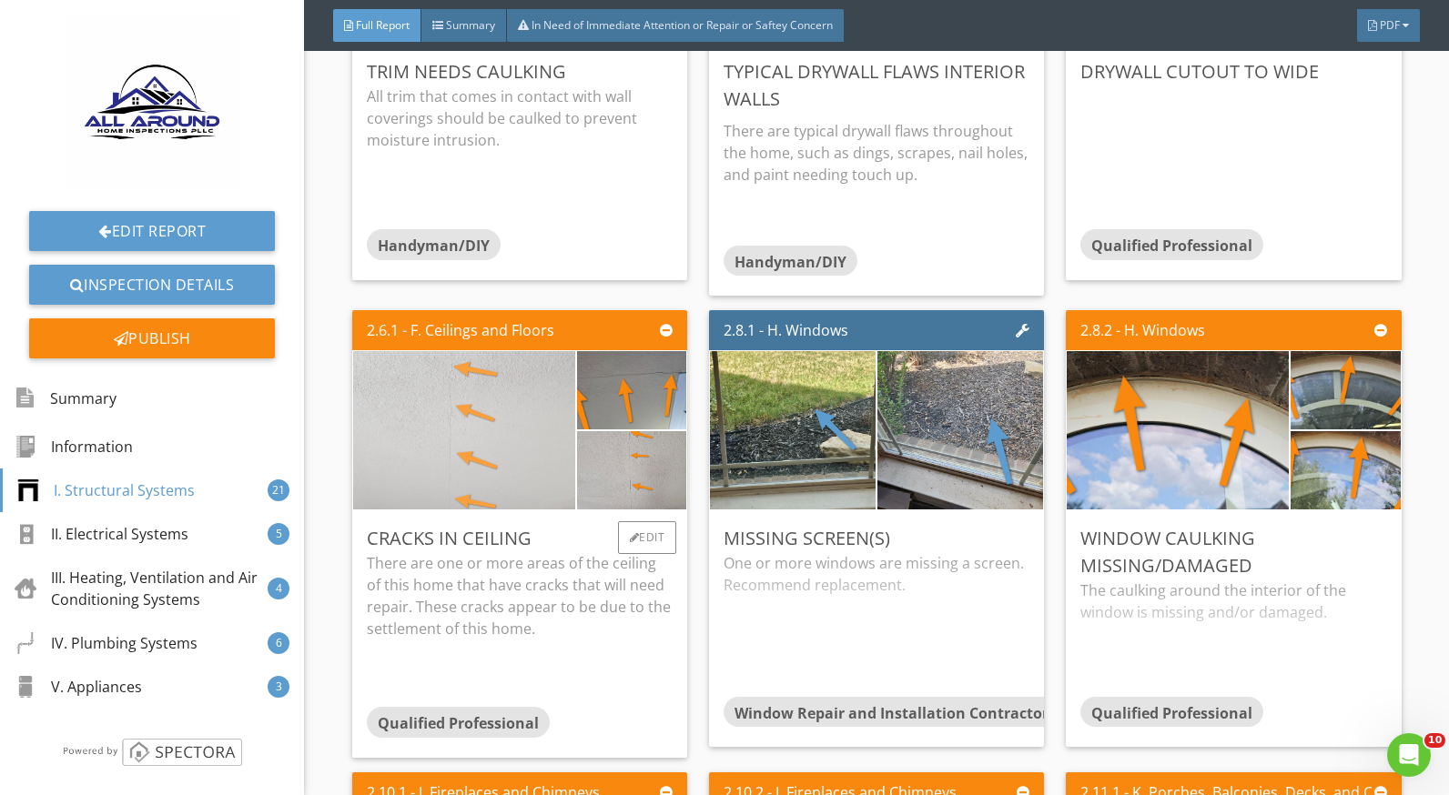
click at [477, 461] on img at bounding box center [463, 431] width 223 height 396
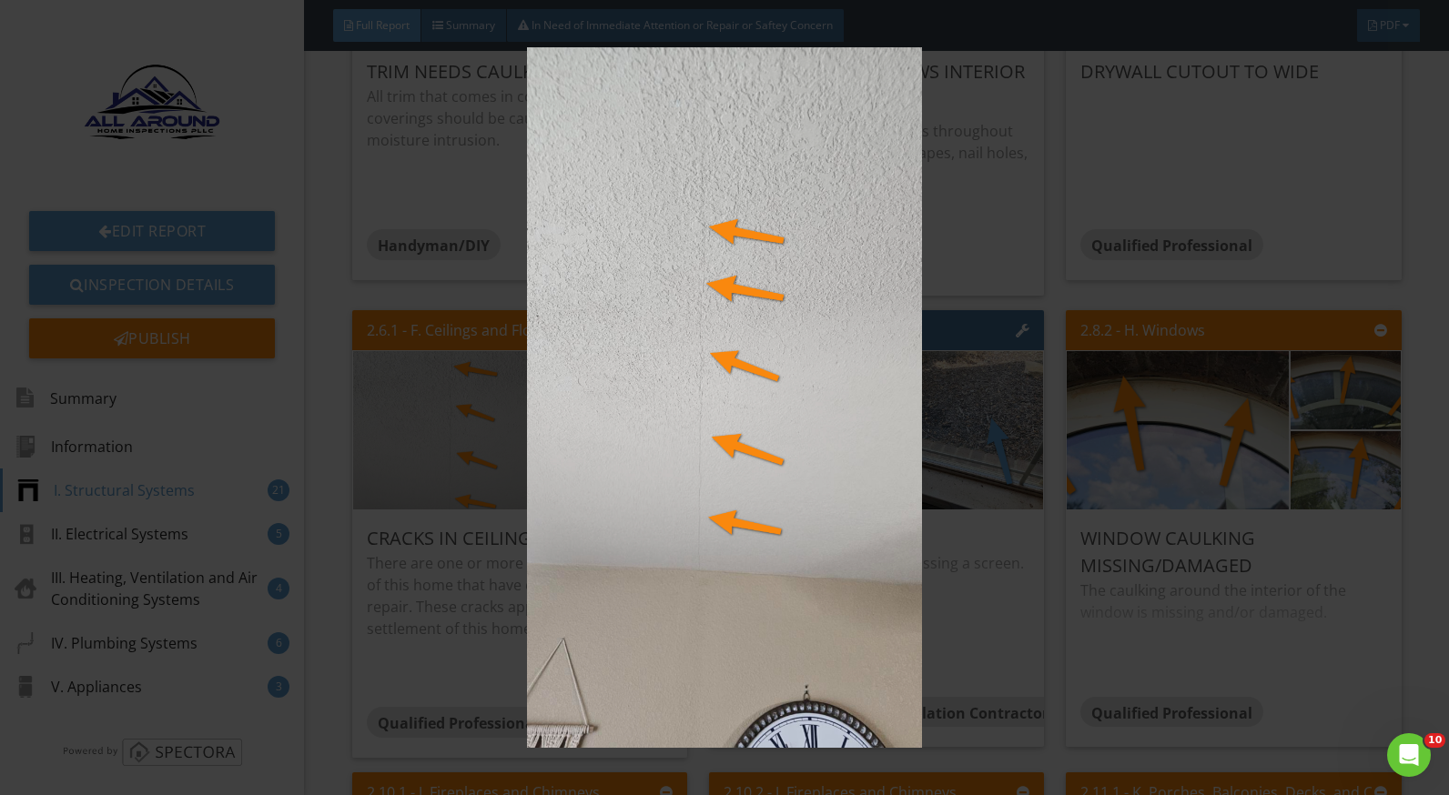
click at [1025, 570] on img at bounding box center [724, 397] width 1321 height 701
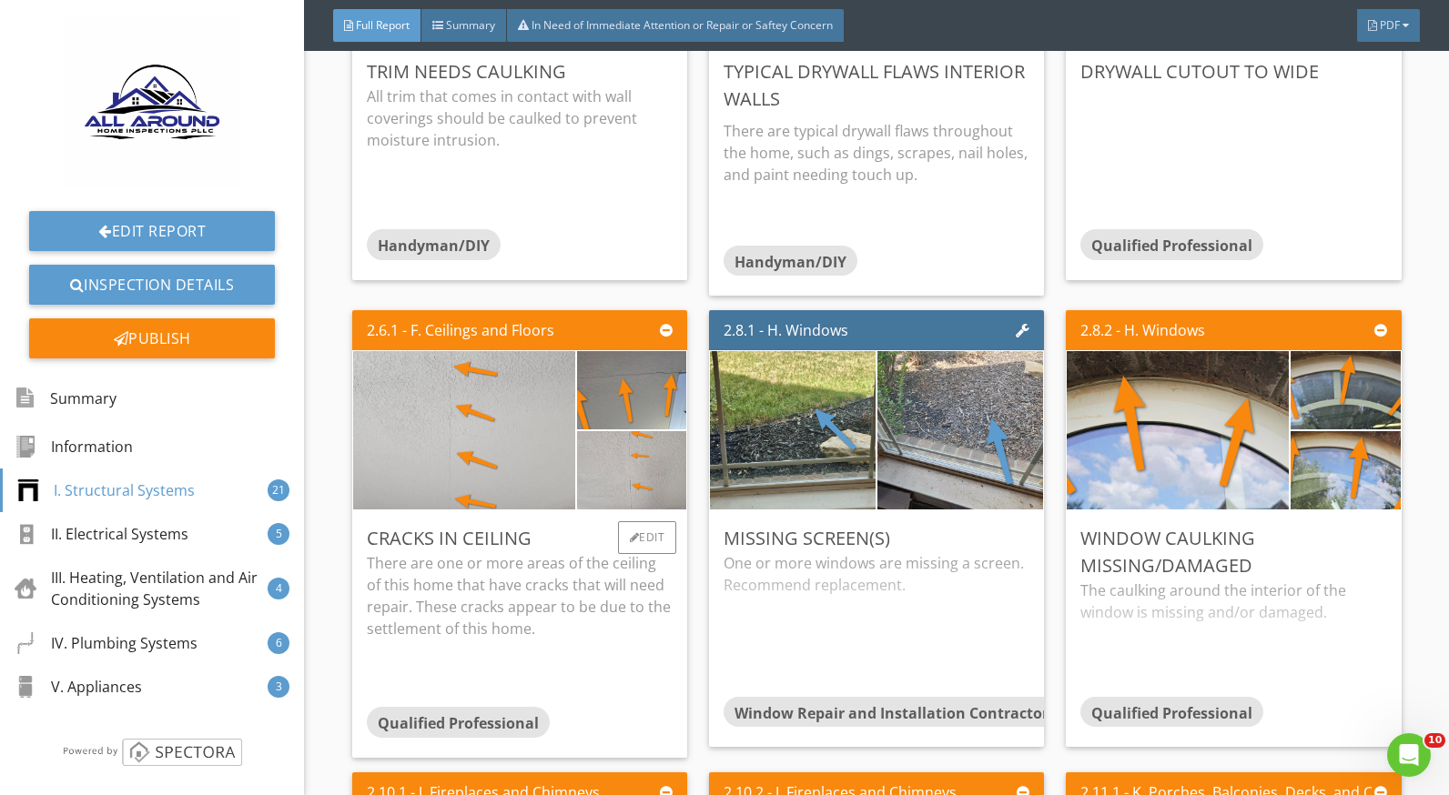
scroll to position [3640, 0]
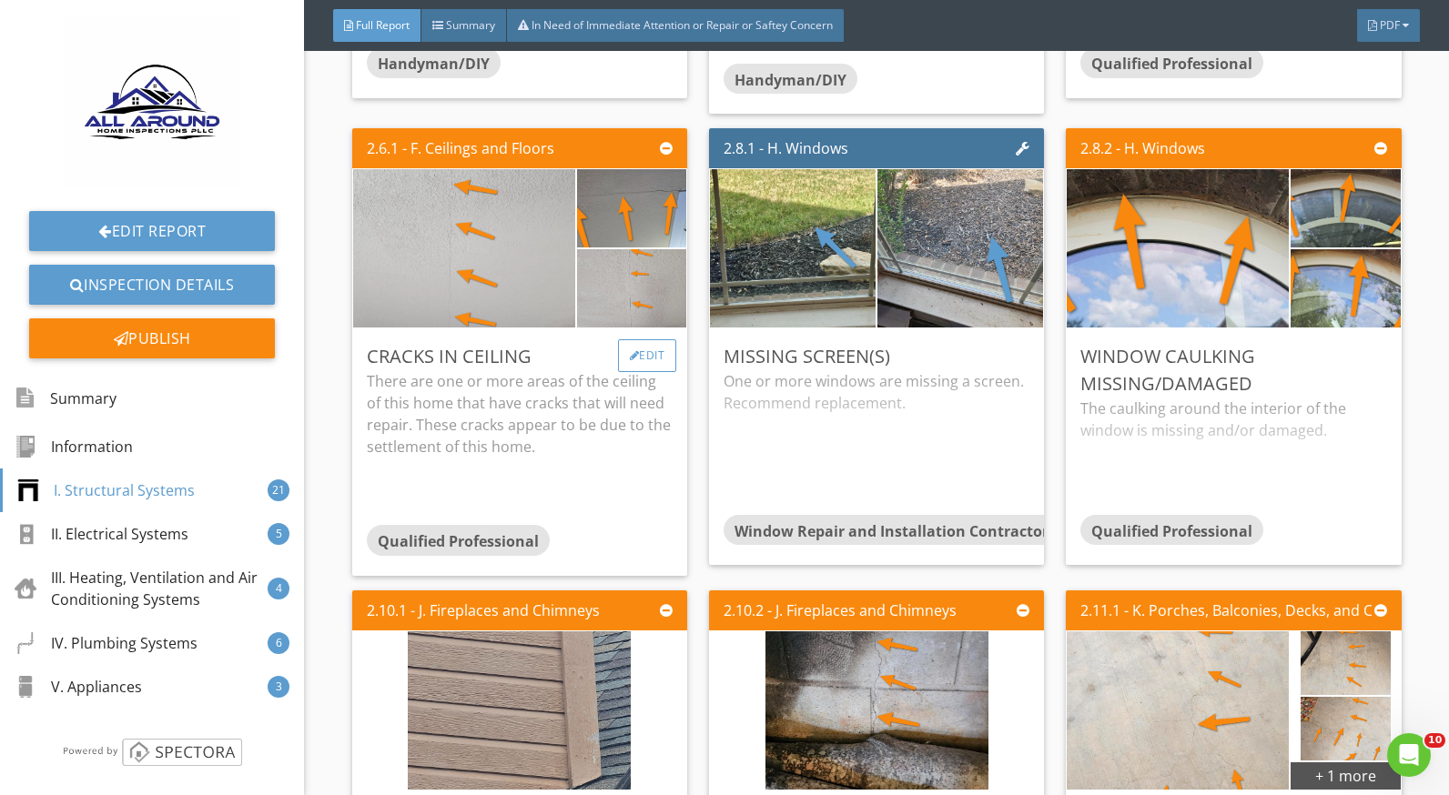
click at [640, 361] on div "Edit" at bounding box center [647, 355] width 59 height 33
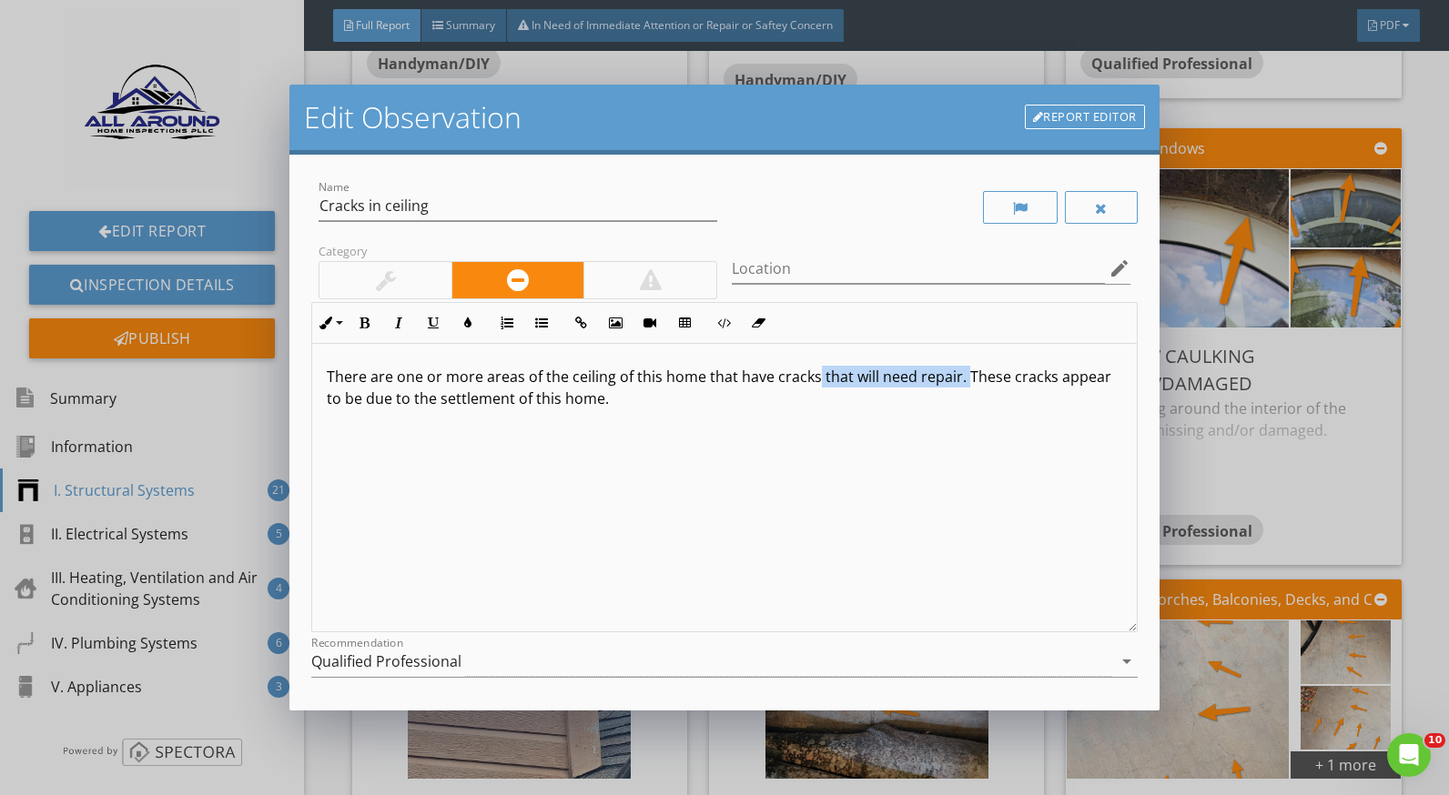
drag, startPoint x: 964, startPoint y: 375, endPoint x: 812, endPoint y: 379, distance: 152.0
click at [812, 379] on p "There are one or more areas of the ceiling of this home that have cracks that w…" at bounding box center [724, 388] width 795 height 44
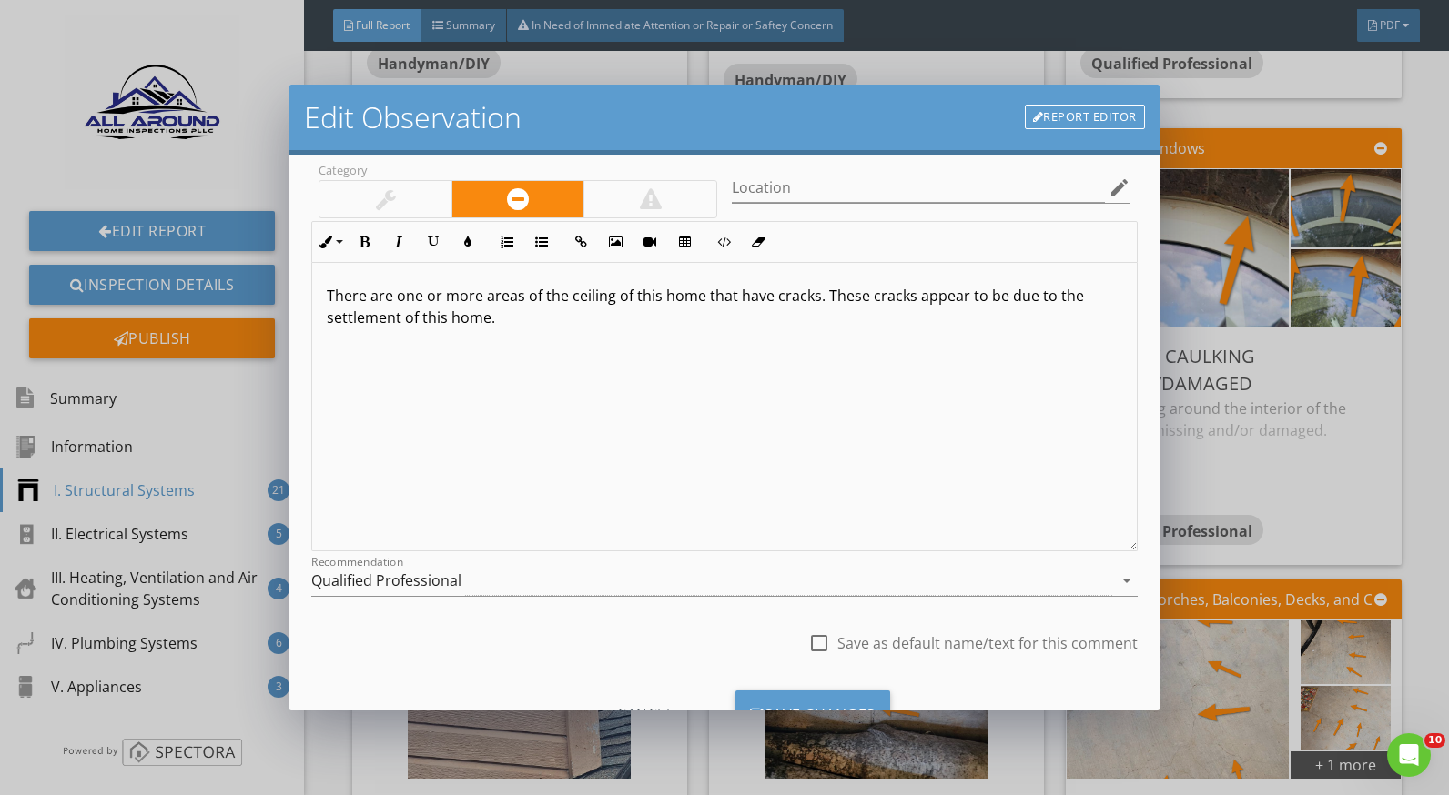
scroll to position [159, 0]
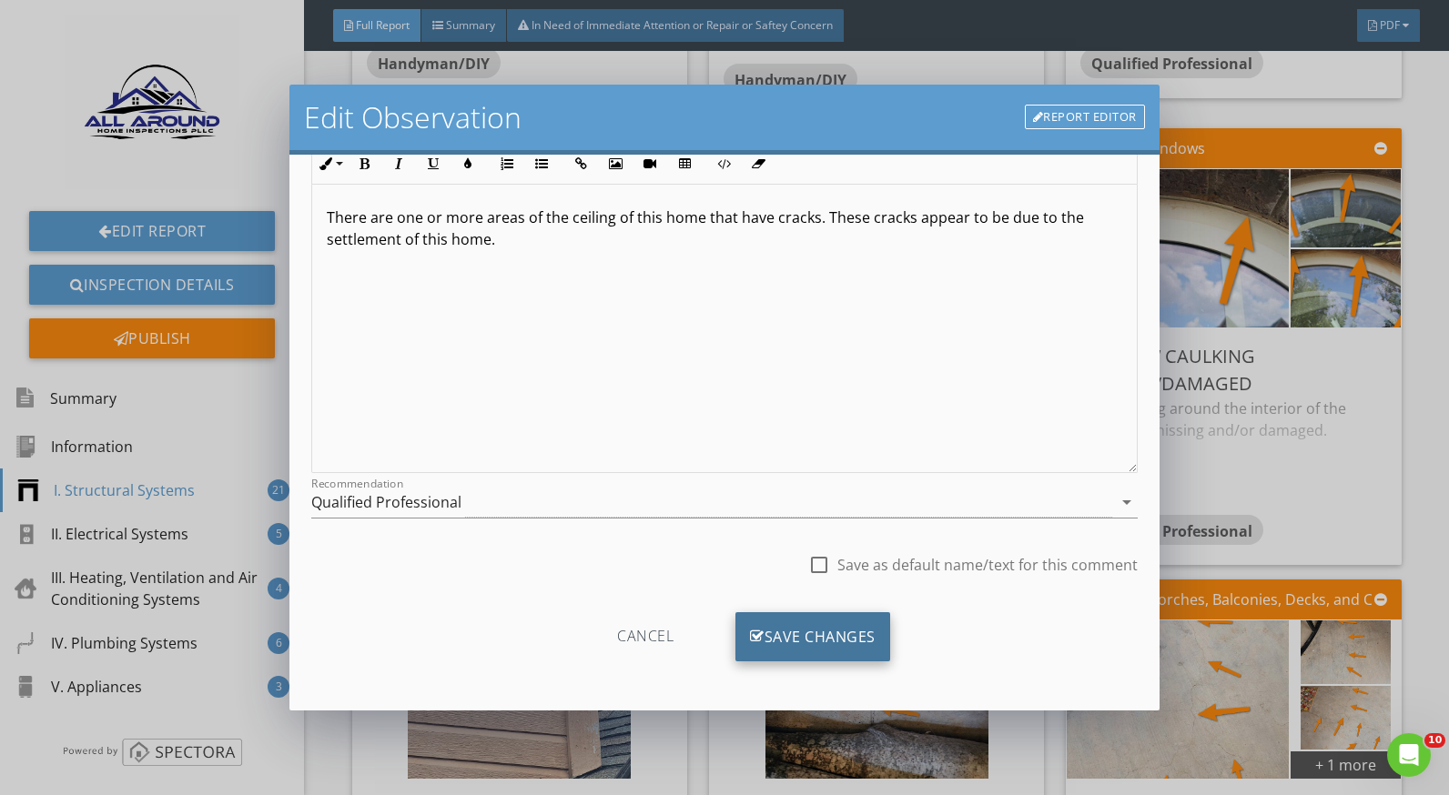
click at [790, 631] on div "Save Changes" at bounding box center [812, 637] width 155 height 49
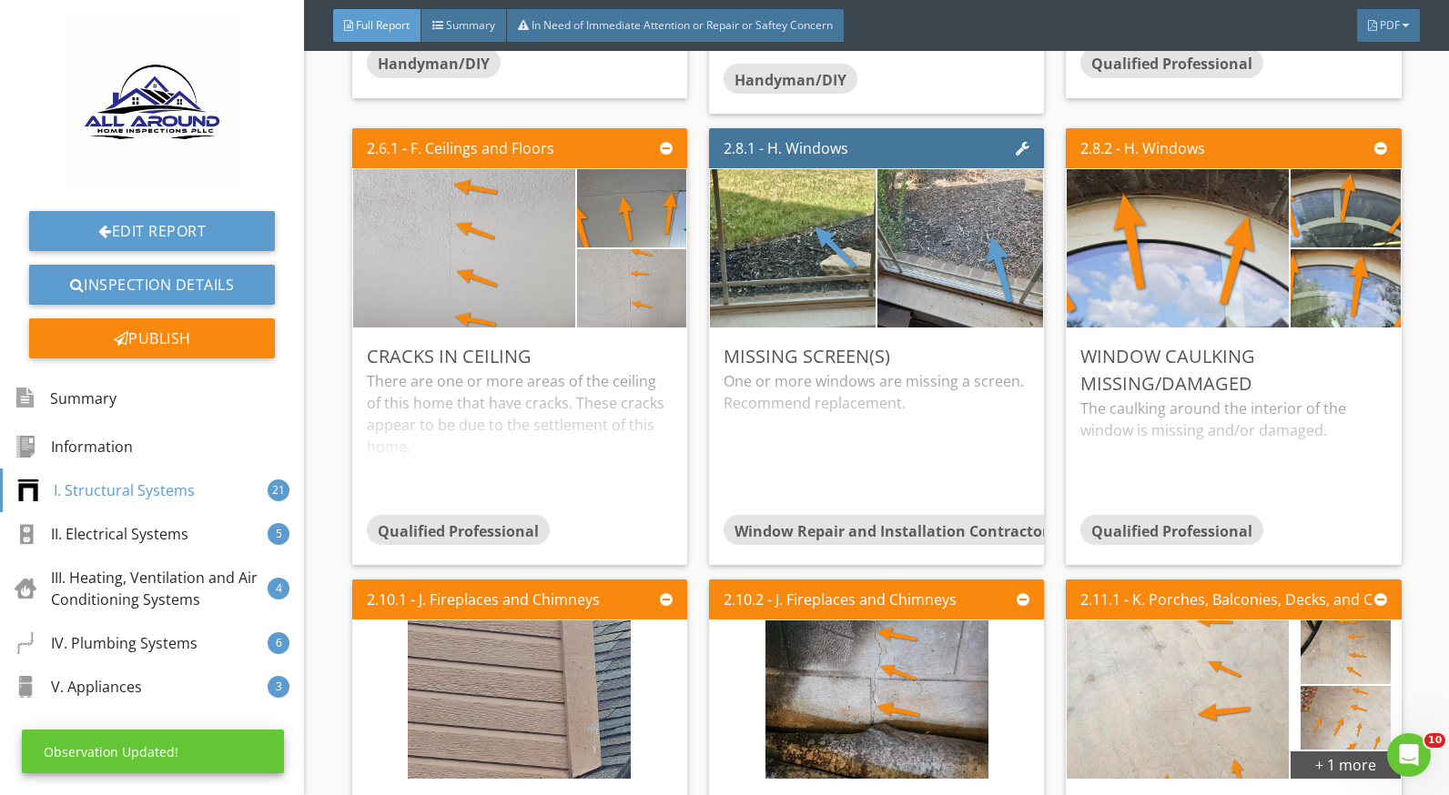
scroll to position [0, 0]
click at [777, 372] on div "One or more windows are missing a screen. Recommend replacement." at bounding box center [877, 442] width 306 height 144
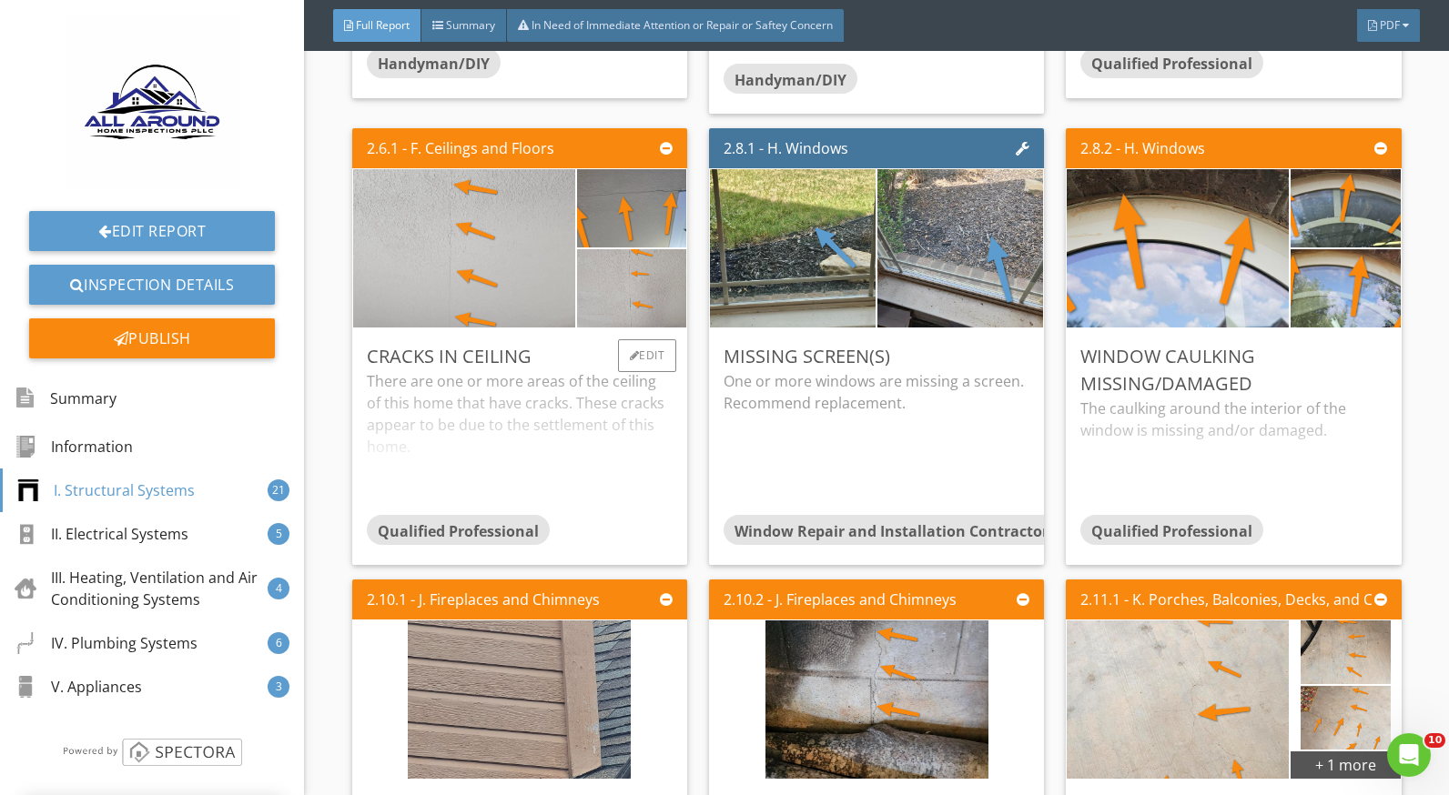
click at [616, 410] on div "There are one or more areas of the ceiling of this home that have cracks. These…" at bounding box center [520, 442] width 306 height 144
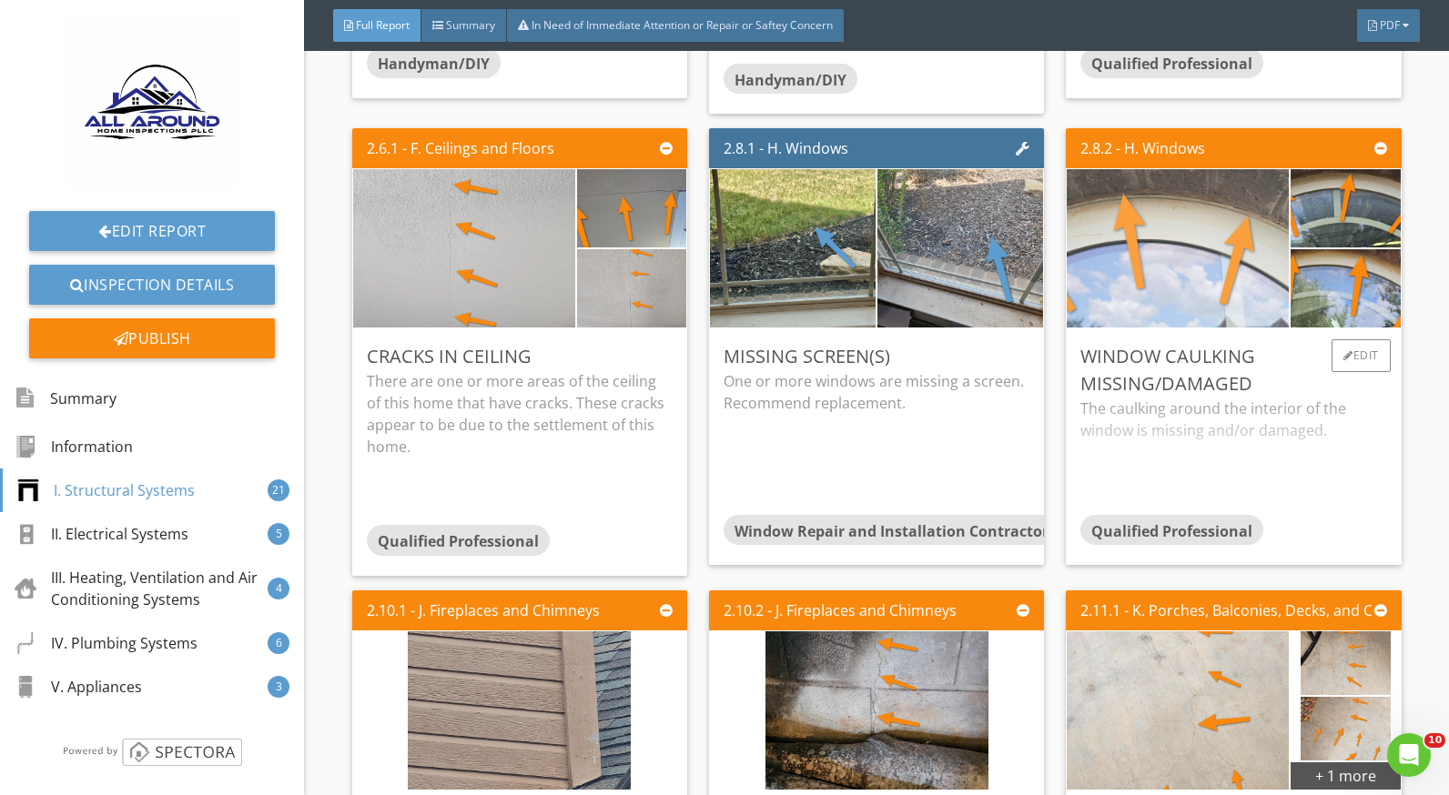
click at [1168, 299] on img at bounding box center [1177, 249] width 555 height 312
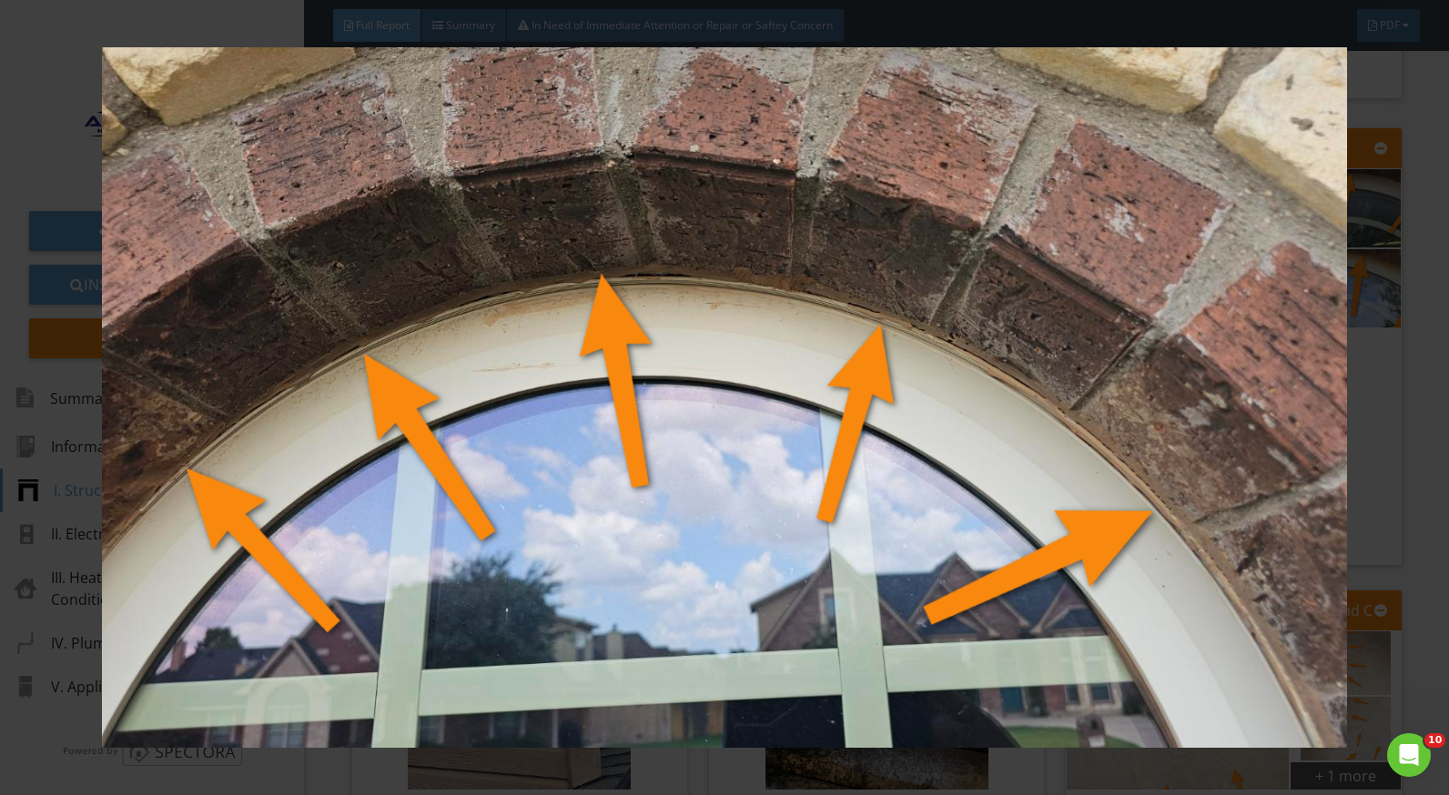
click at [1349, 447] on img at bounding box center [724, 397] width 1321 height 701
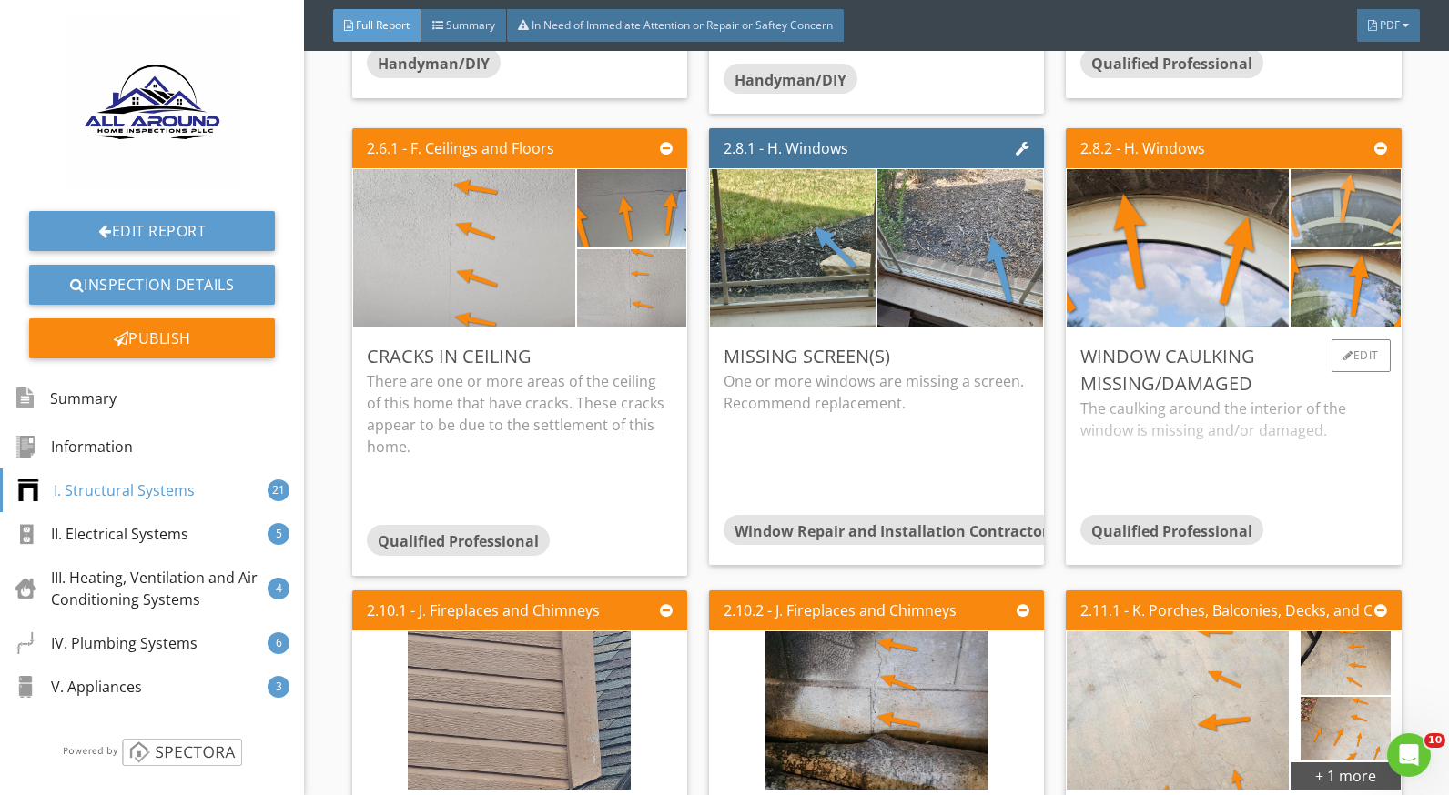
click at [1307, 228] on img at bounding box center [1345, 209] width 273 height 154
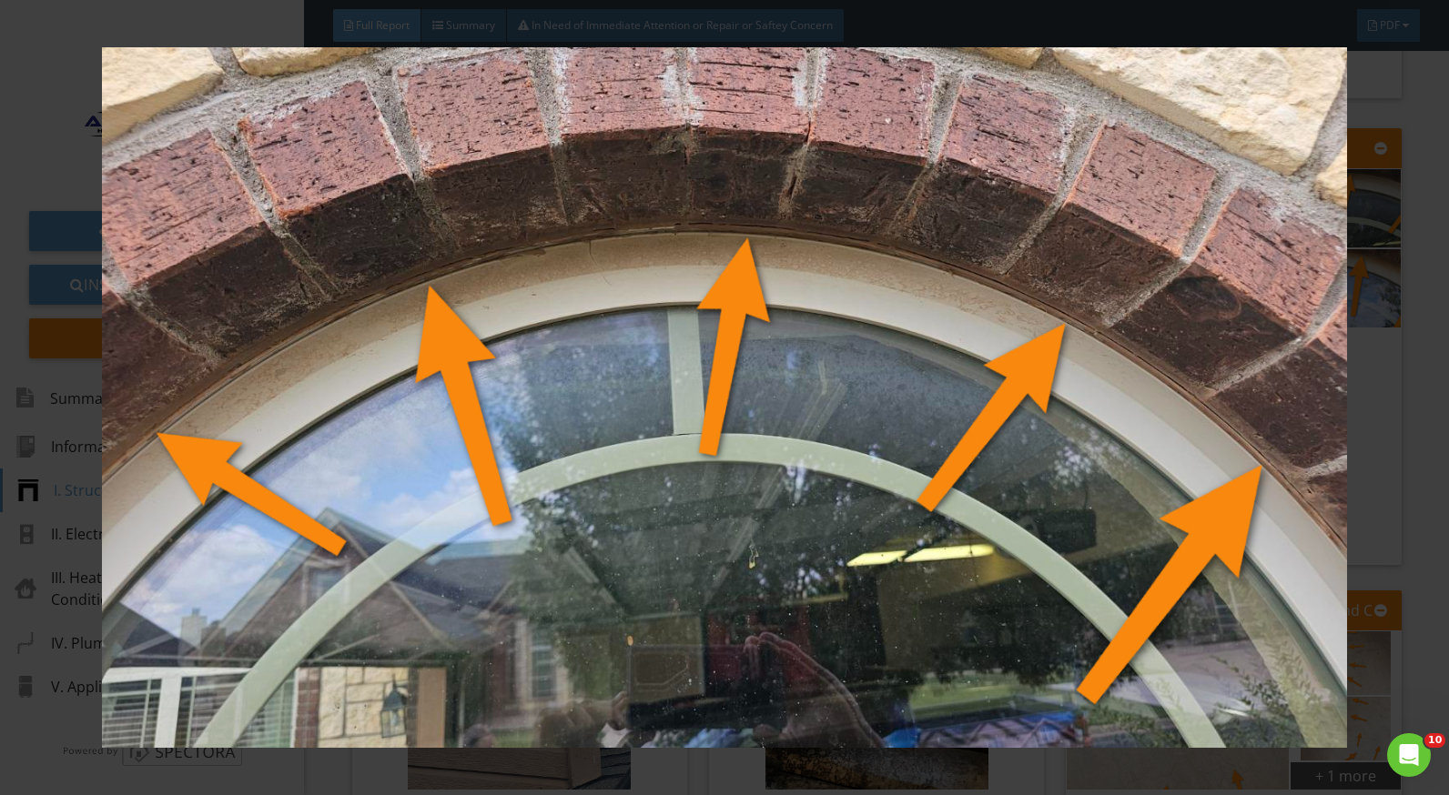
click at [1384, 436] on img at bounding box center [724, 397] width 1321 height 701
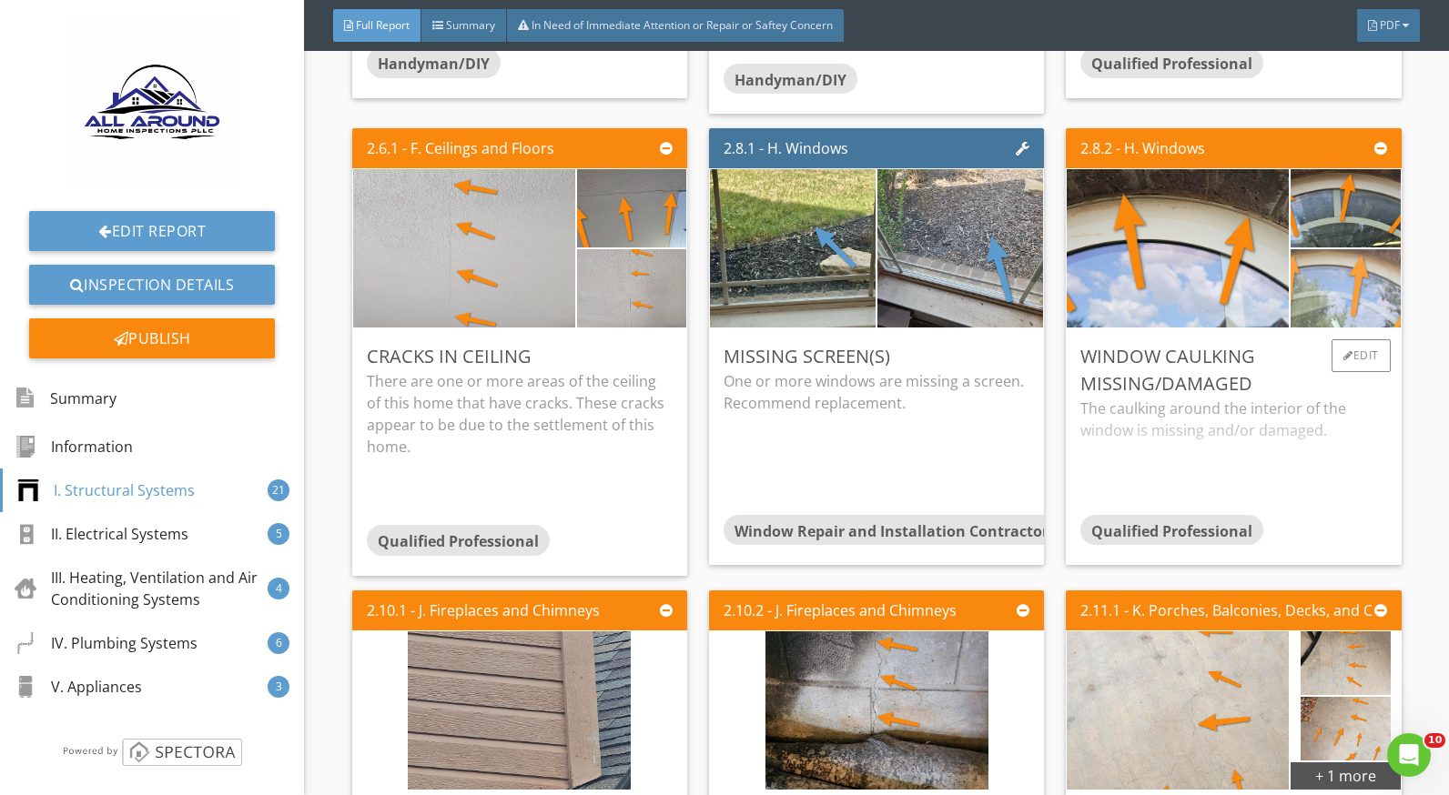
click at [1307, 309] on img at bounding box center [1345, 289] width 273 height 154
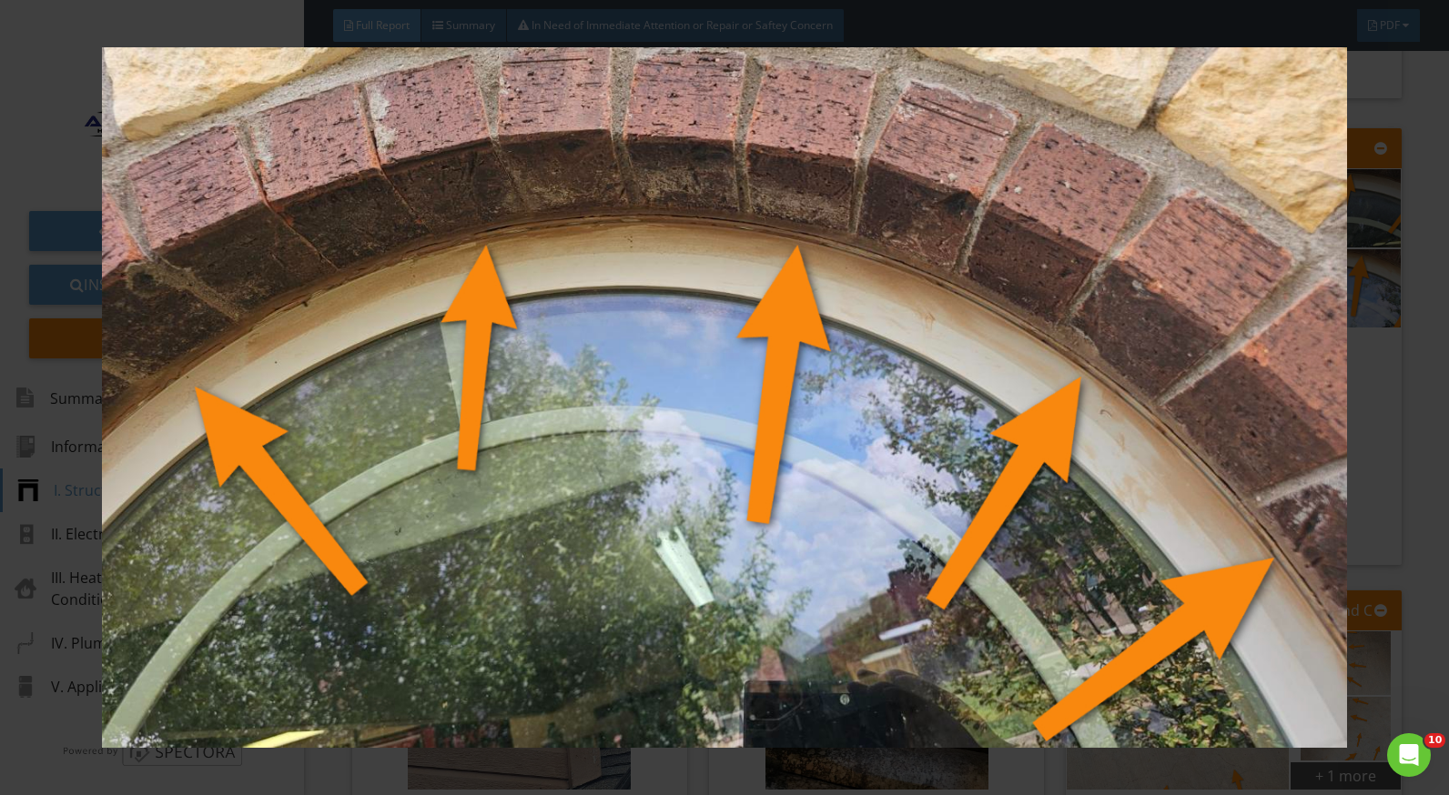
click at [1424, 427] on div at bounding box center [724, 397] width 1449 height 795
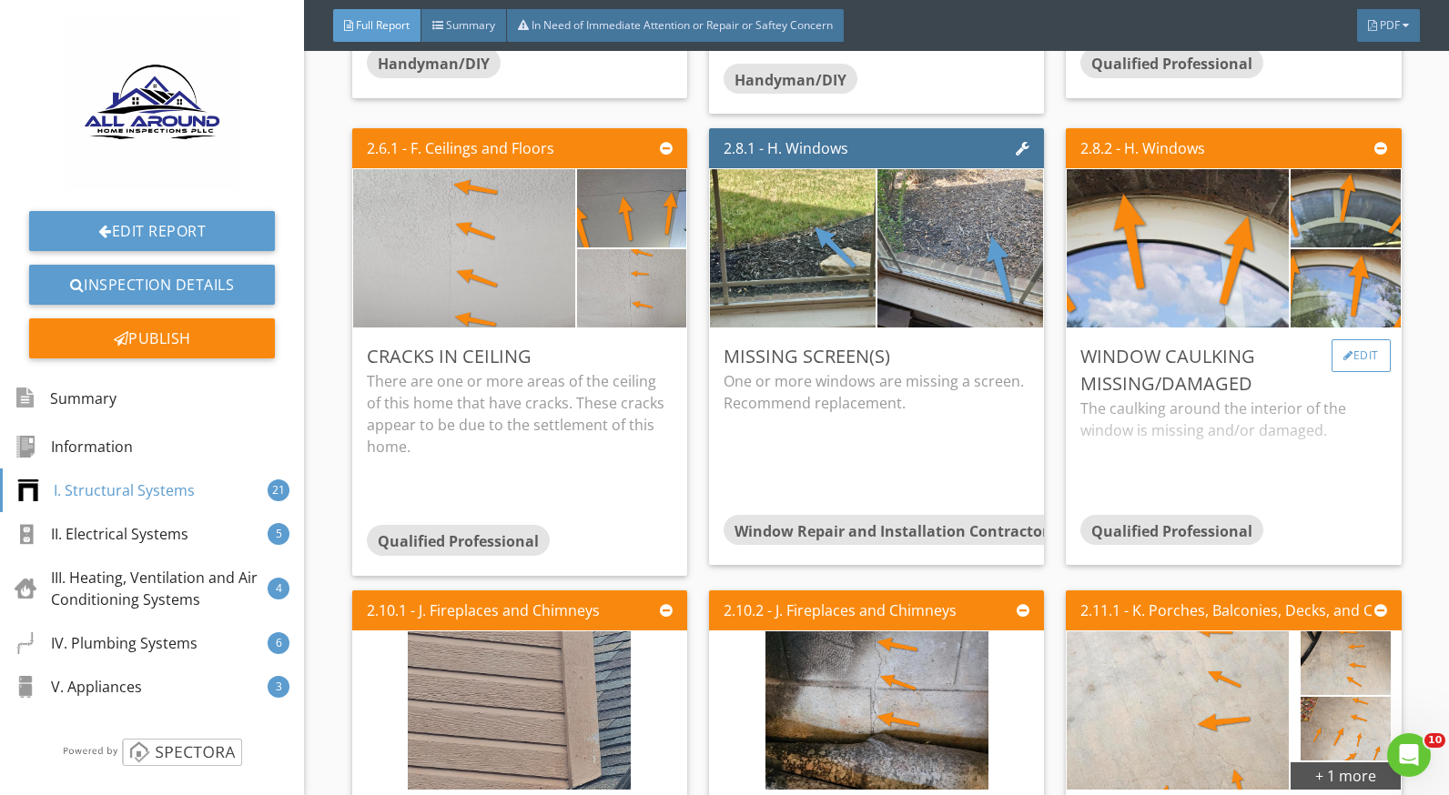
click at [1343, 350] on div at bounding box center [1348, 355] width 10 height 11
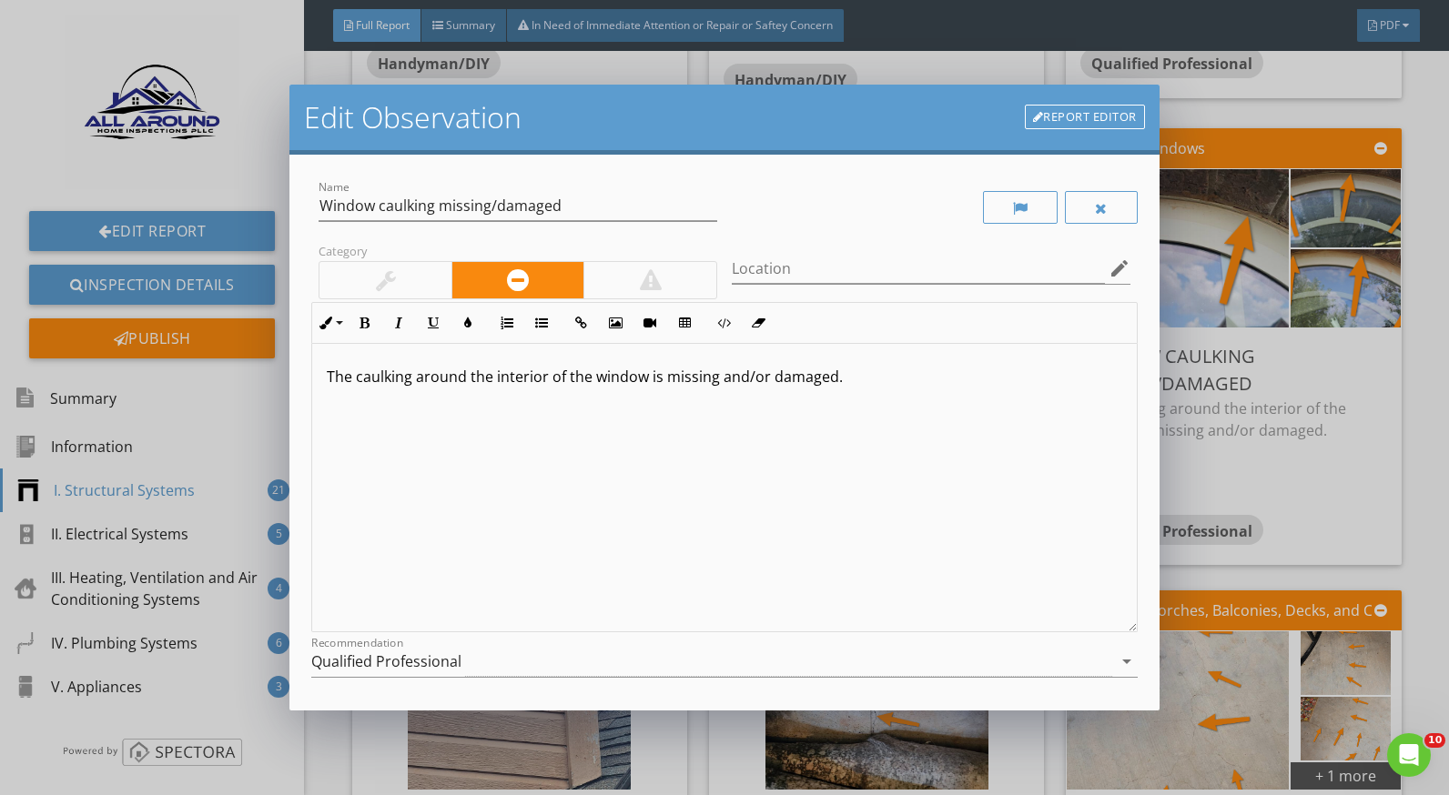
click at [509, 374] on p "The caulking around the interior of the window is missing and/or damaged." at bounding box center [724, 377] width 795 height 22
click at [651, 380] on p "The caulking around the exterior of the window is missing and/or damaged." at bounding box center [724, 377] width 795 height 22
click at [668, 377] on p "The caulking around the exterior of the windows is missing and/or damaged." at bounding box center [724, 377] width 795 height 22
click at [580, 401] on div "The caulking around the exterior of the windows is missing and/or damaged." at bounding box center [724, 488] width 824 height 289
click at [855, 386] on p "The caulking around the exterior of the windows is missing and/or damaged." at bounding box center [724, 377] width 795 height 22
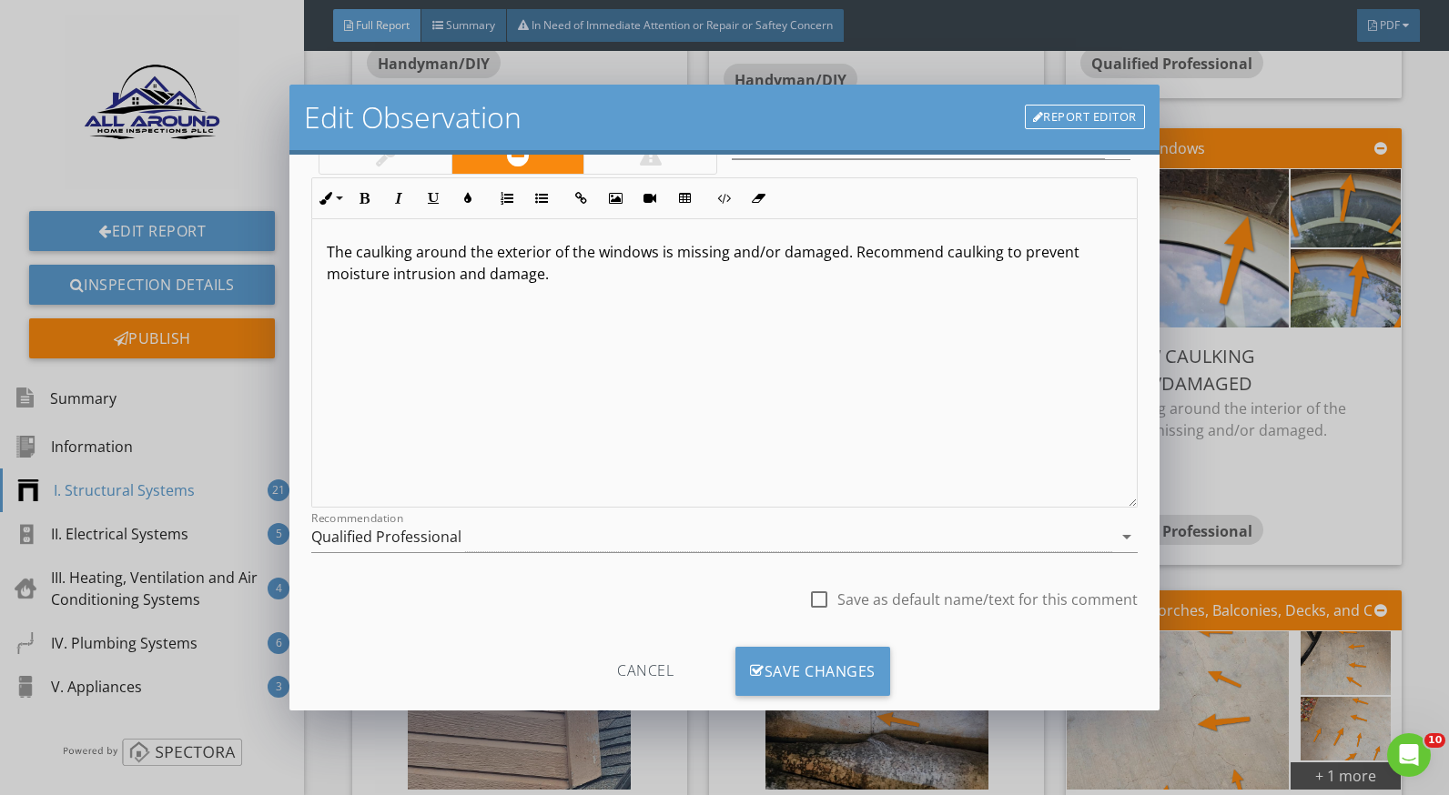
scroll to position [159, 0]
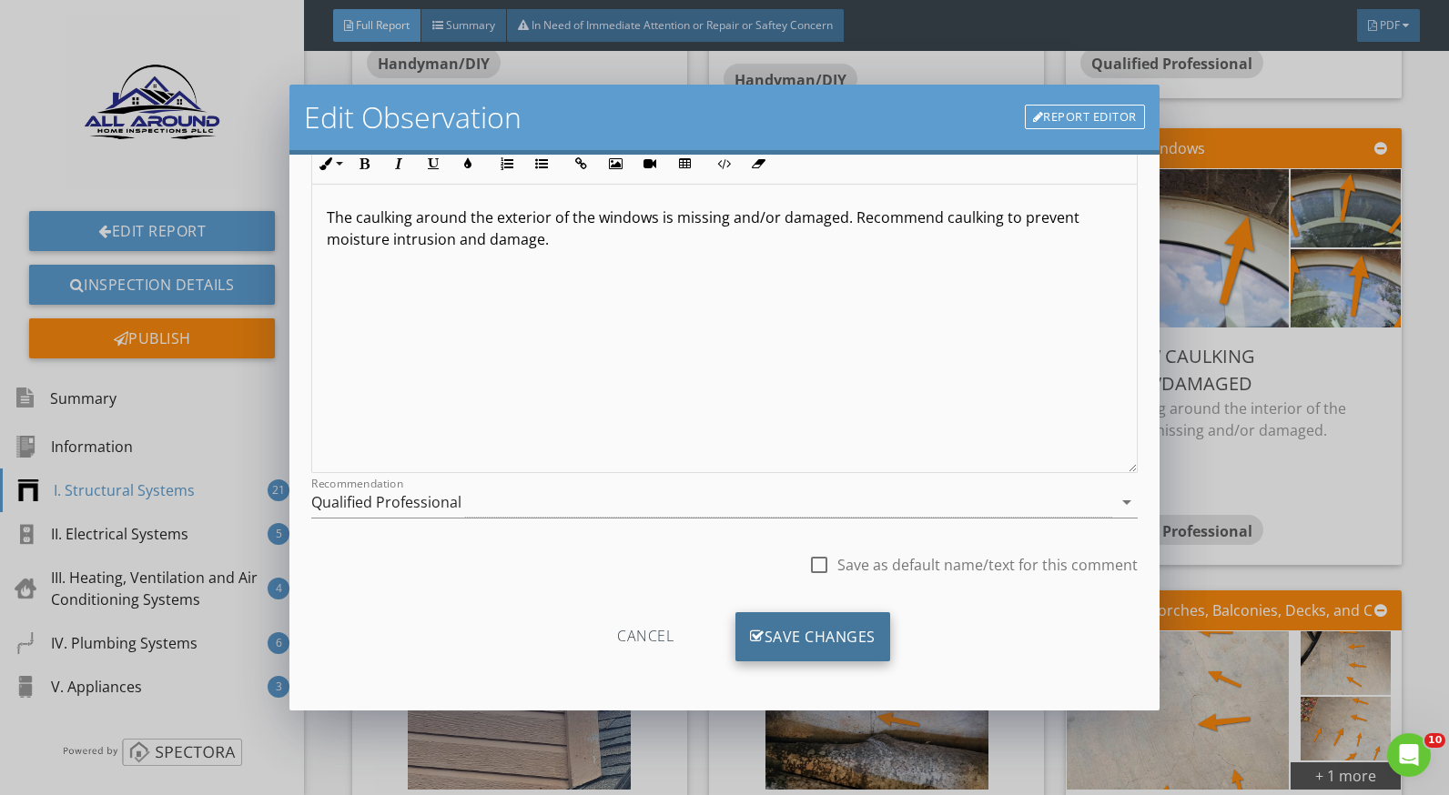
click at [777, 638] on div "Save Changes" at bounding box center [812, 637] width 155 height 49
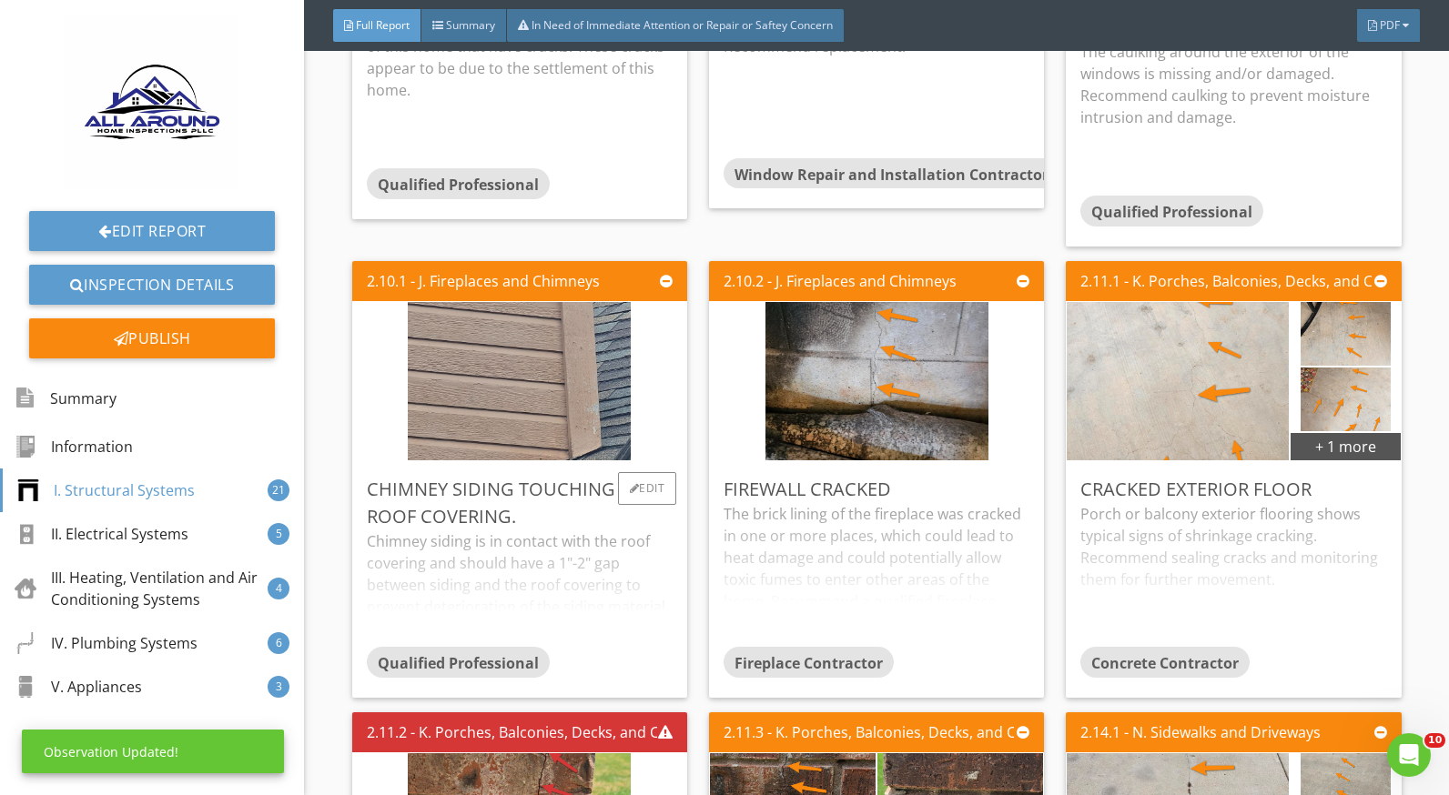
scroll to position [4096, 0]
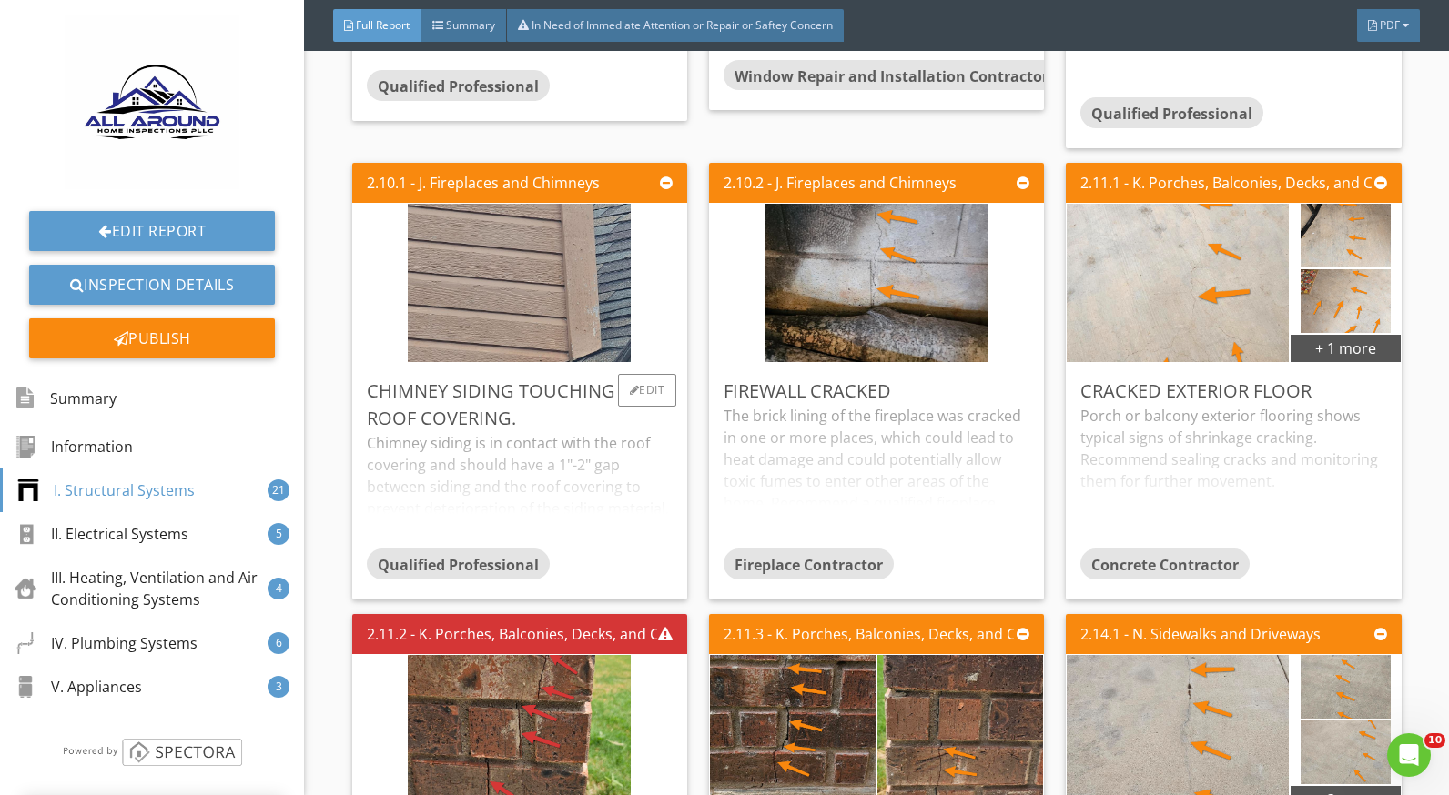
click at [533, 477] on div "Chimney siding is in contact with the roof covering and should have a 1"-2" gap…" at bounding box center [520, 490] width 306 height 116
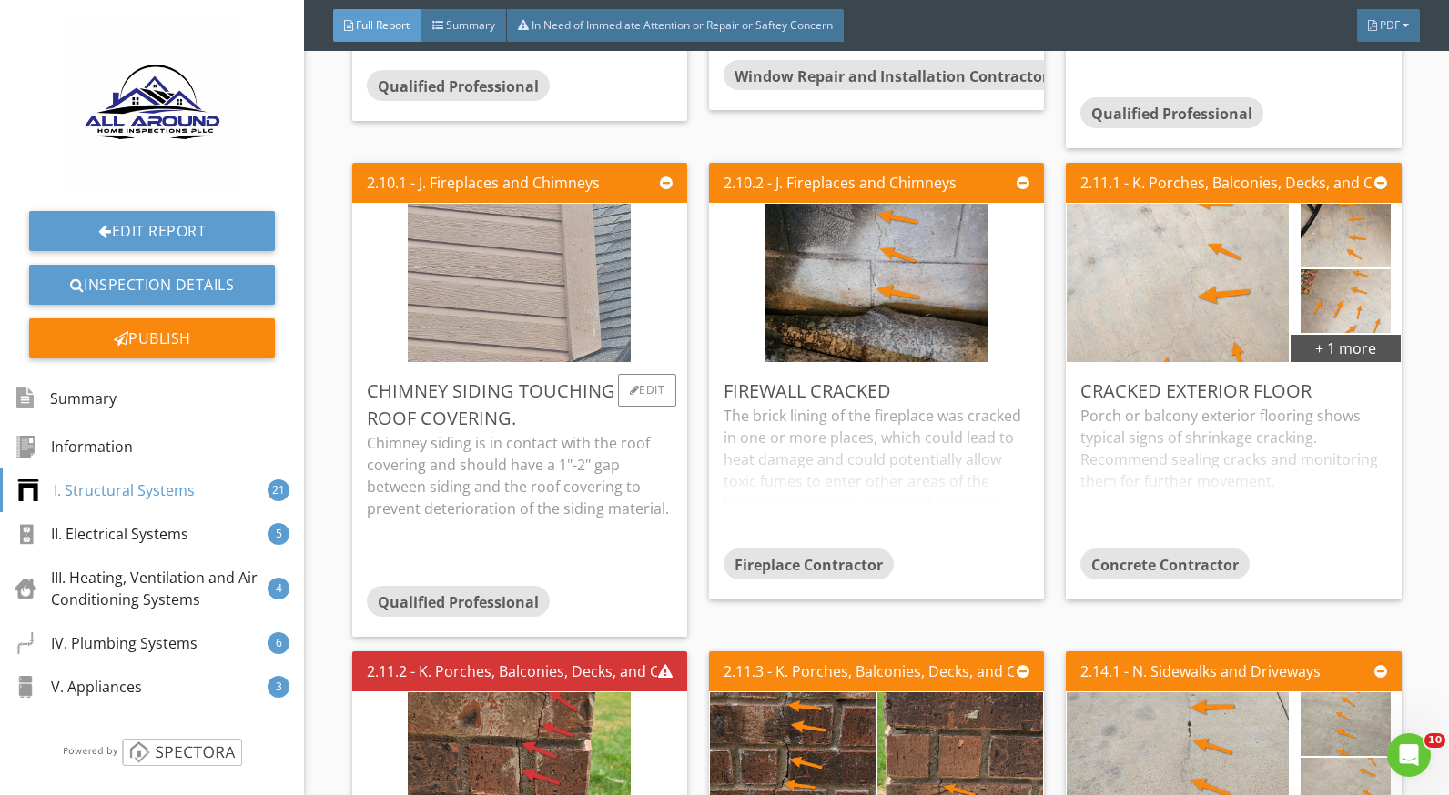
click at [479, 313] on img at bounding box center [519, 283] width 223 height 396
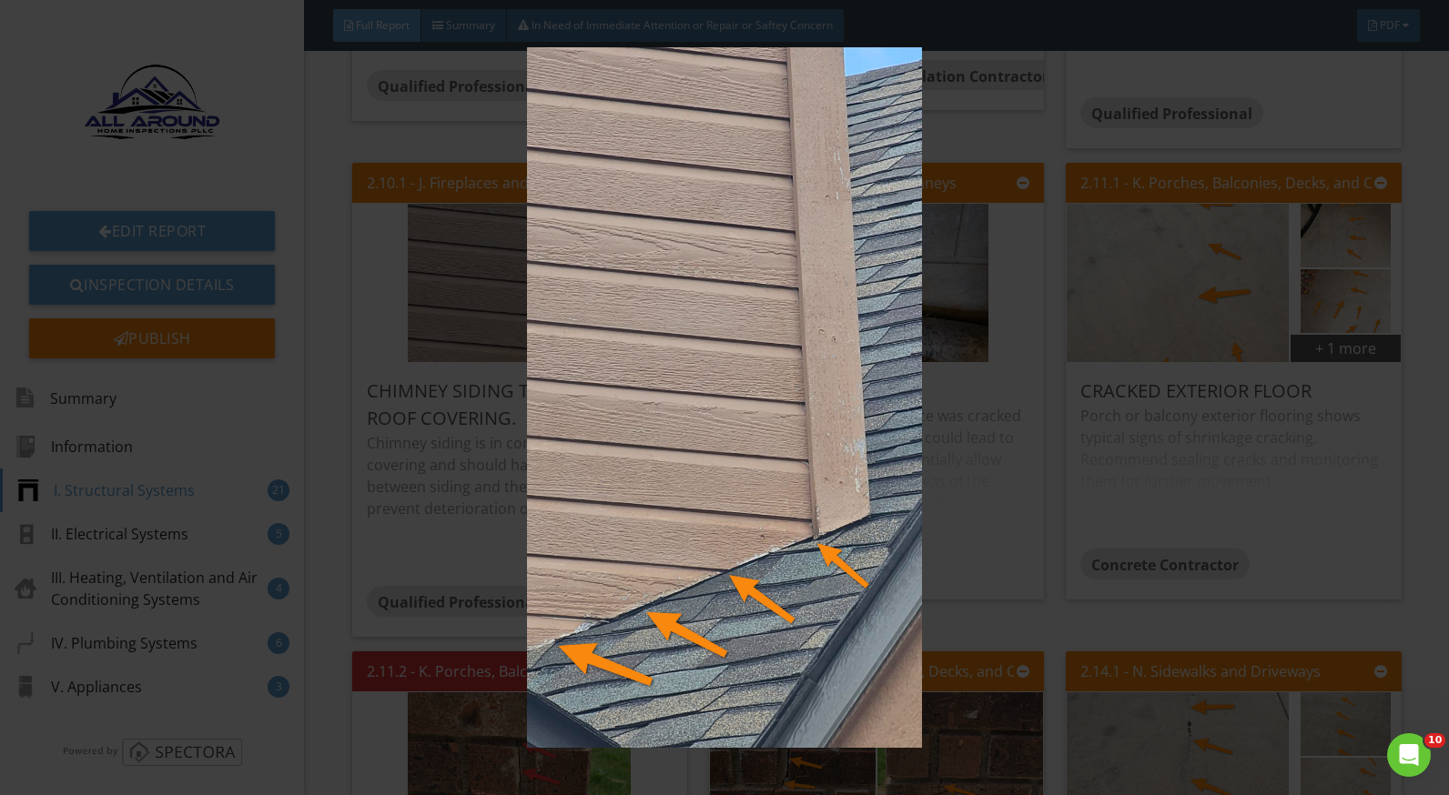
click at [993, 497] on img at bounding box center [724, 397] width 1321 height 701
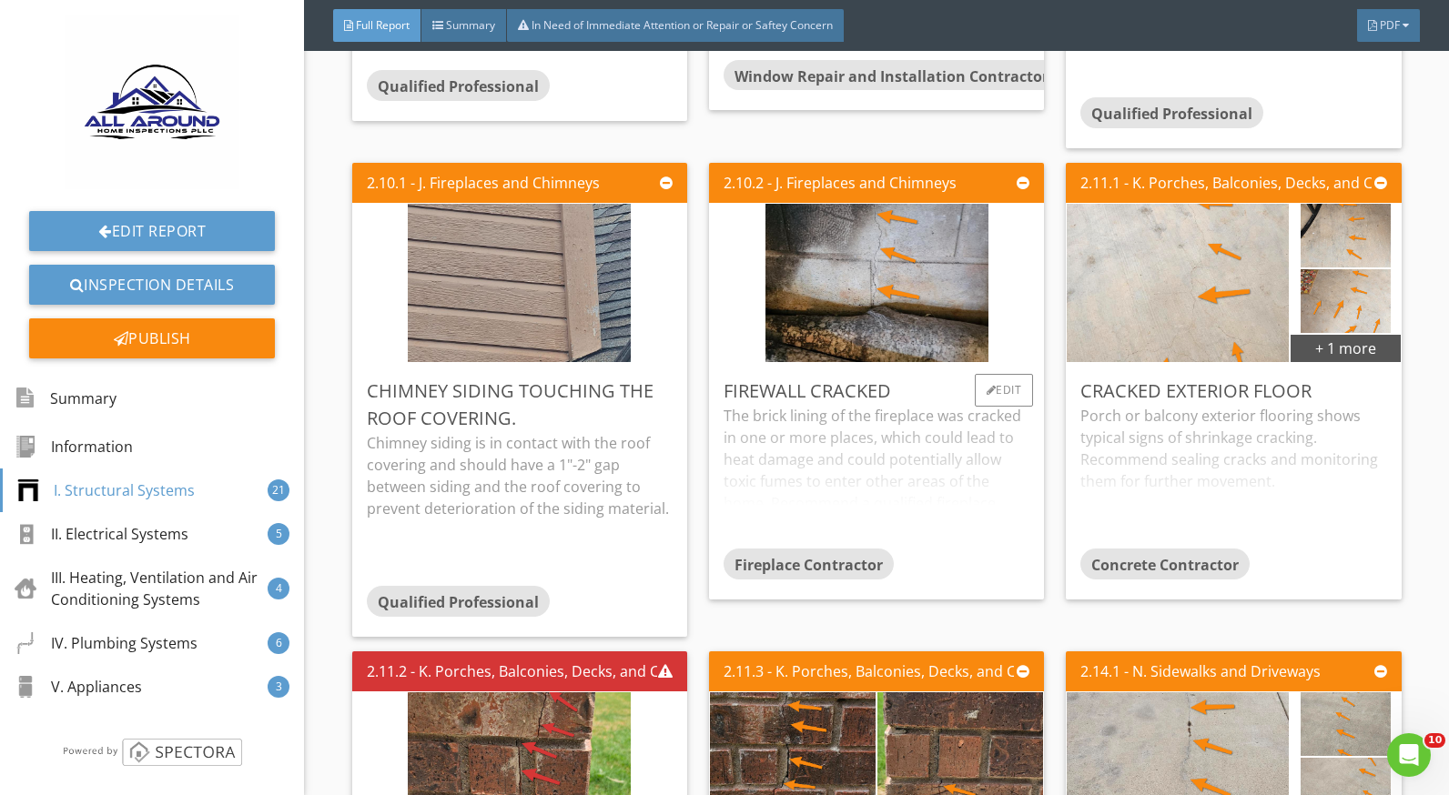
click at [797, 439] on div "The brick lining of the fireplace was cracked in one or more places, which coul…" at bounding box center [877, 477] width 306 height 144
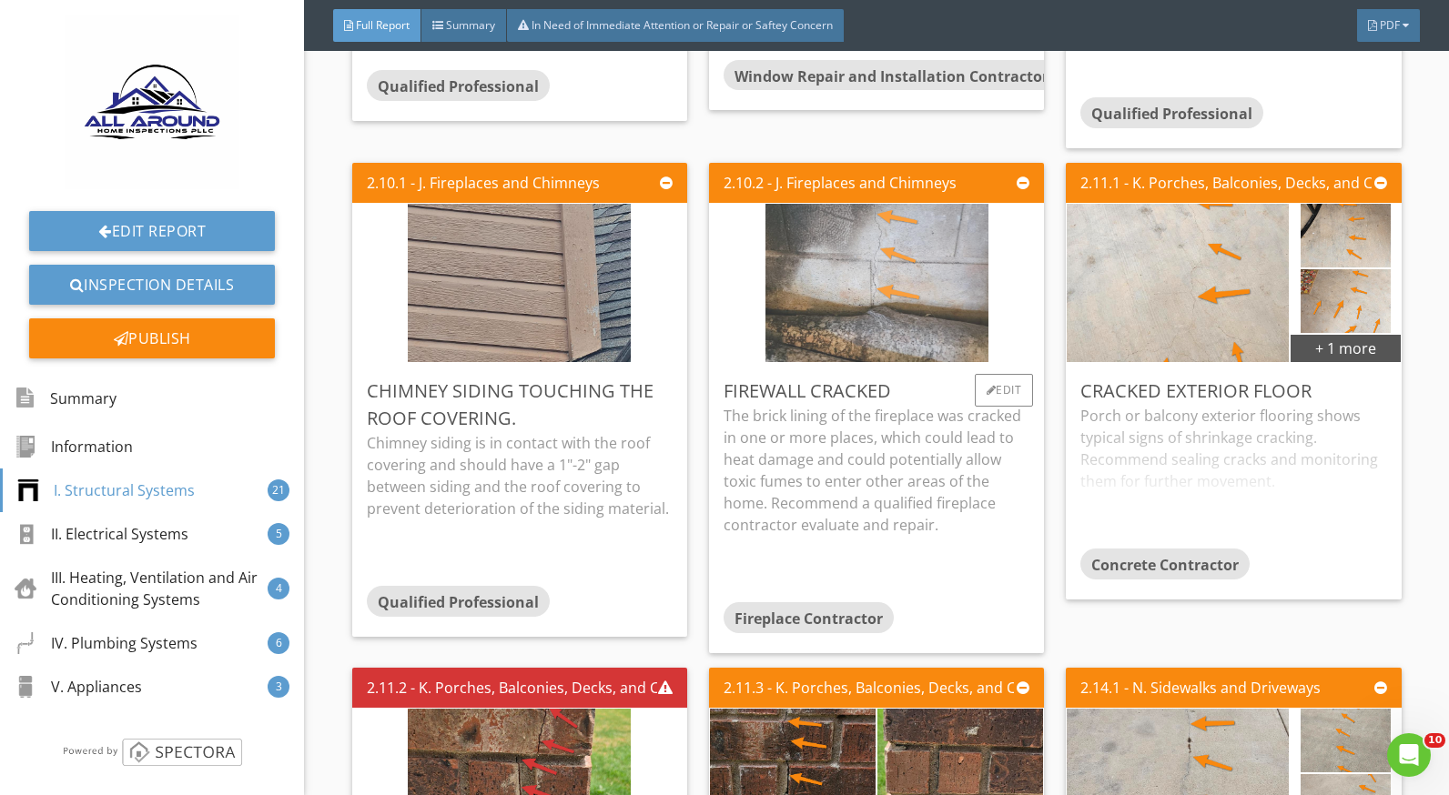
click at [915, 316] on img at bounding box center [876, 283] width 223 height 396
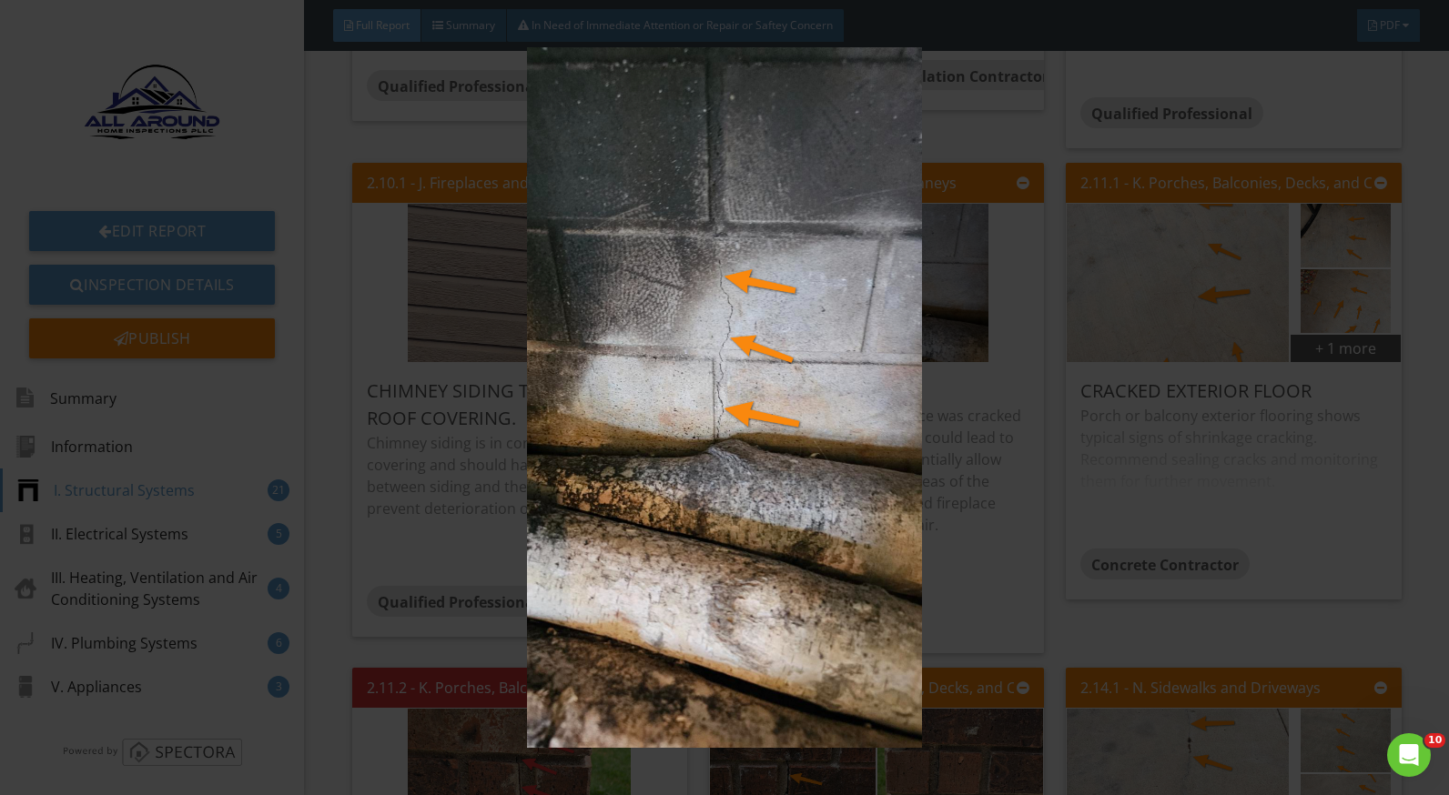
click at [991, 473] on img at bounding box center [724, 397] width 1321 height 701
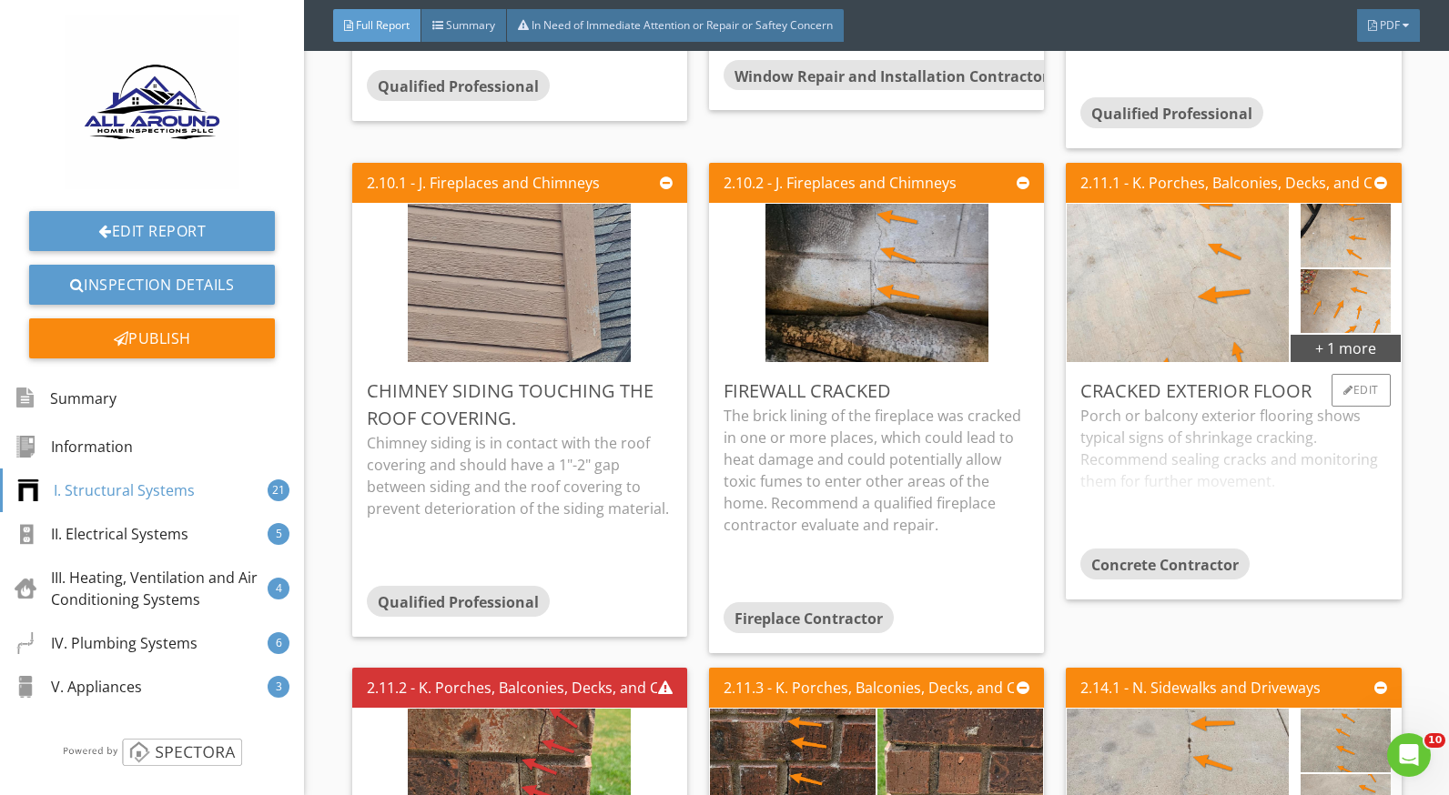
click at [1148, 452] on div "Porch or balcony exterior flooring shows typical signs of shrinkage cracking. R…" at bounding box center [1233, 477] width 306 height 144
click at [1346, 378] on div "Edit" at bounding box center [1360, 390] width 59 height 33
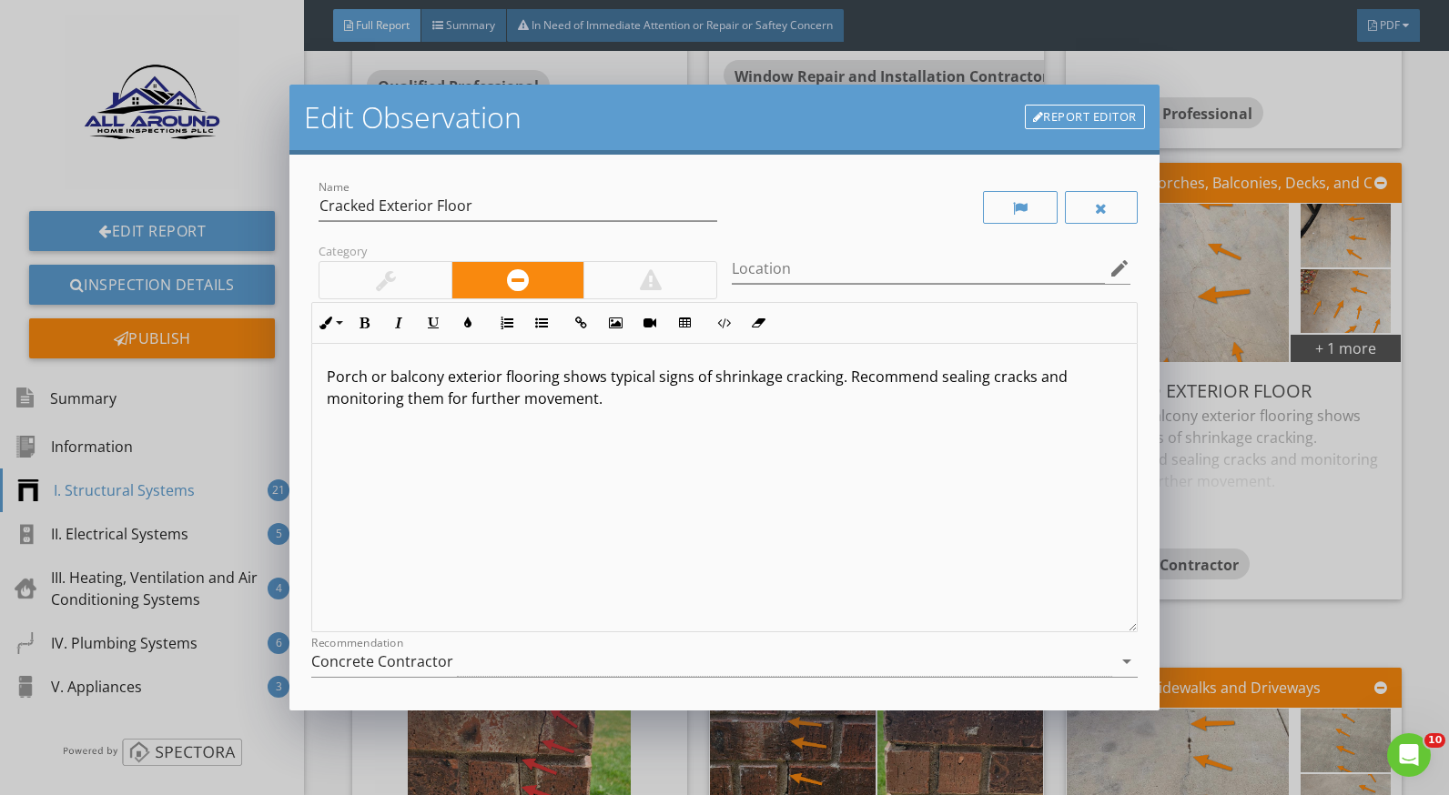
click at [446, 375] on p "Porch or balcony exterior flooring shows typical signs of shrinkage cracking. R…" at bounding box center [724, 388] width 795 height 44
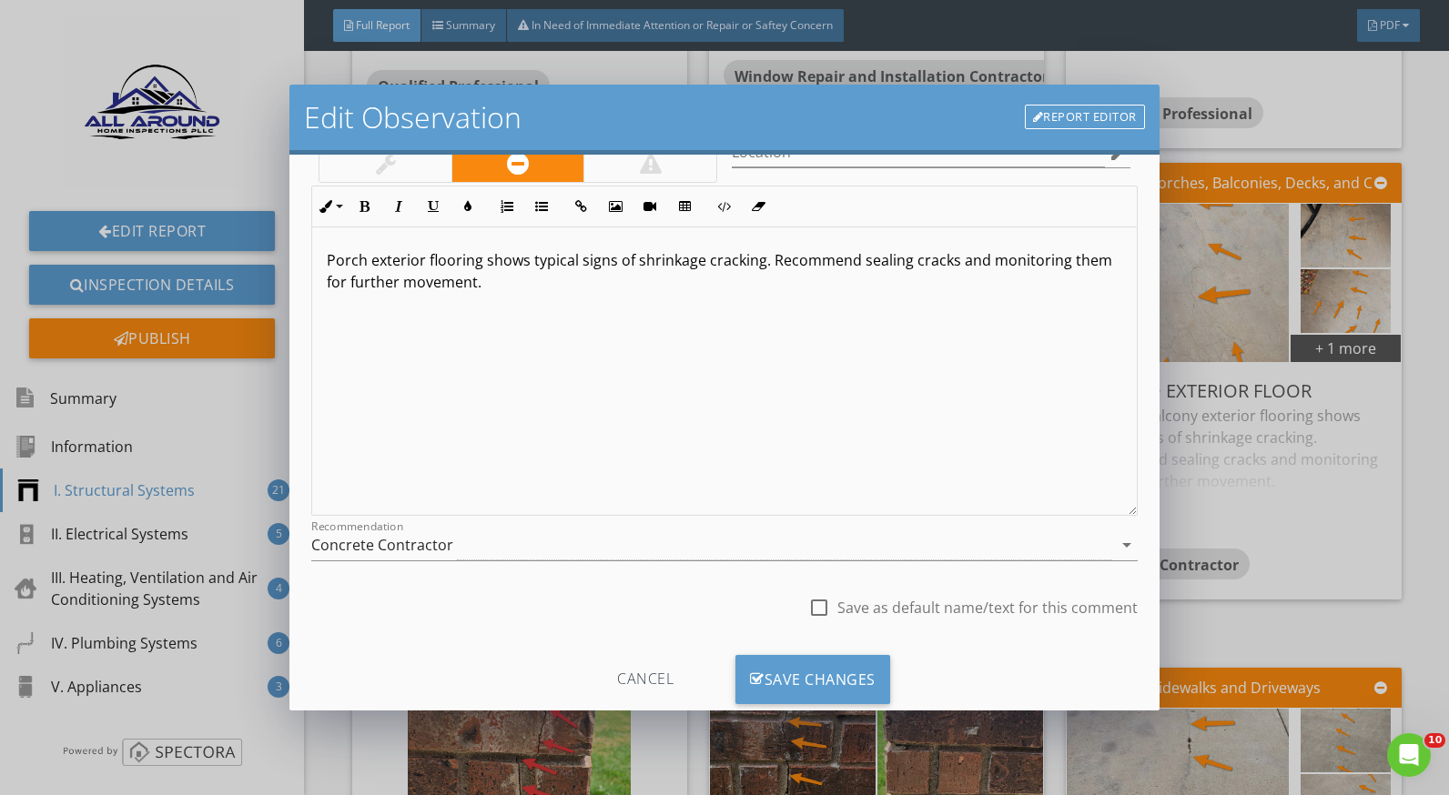
scroll to position [159, 0]
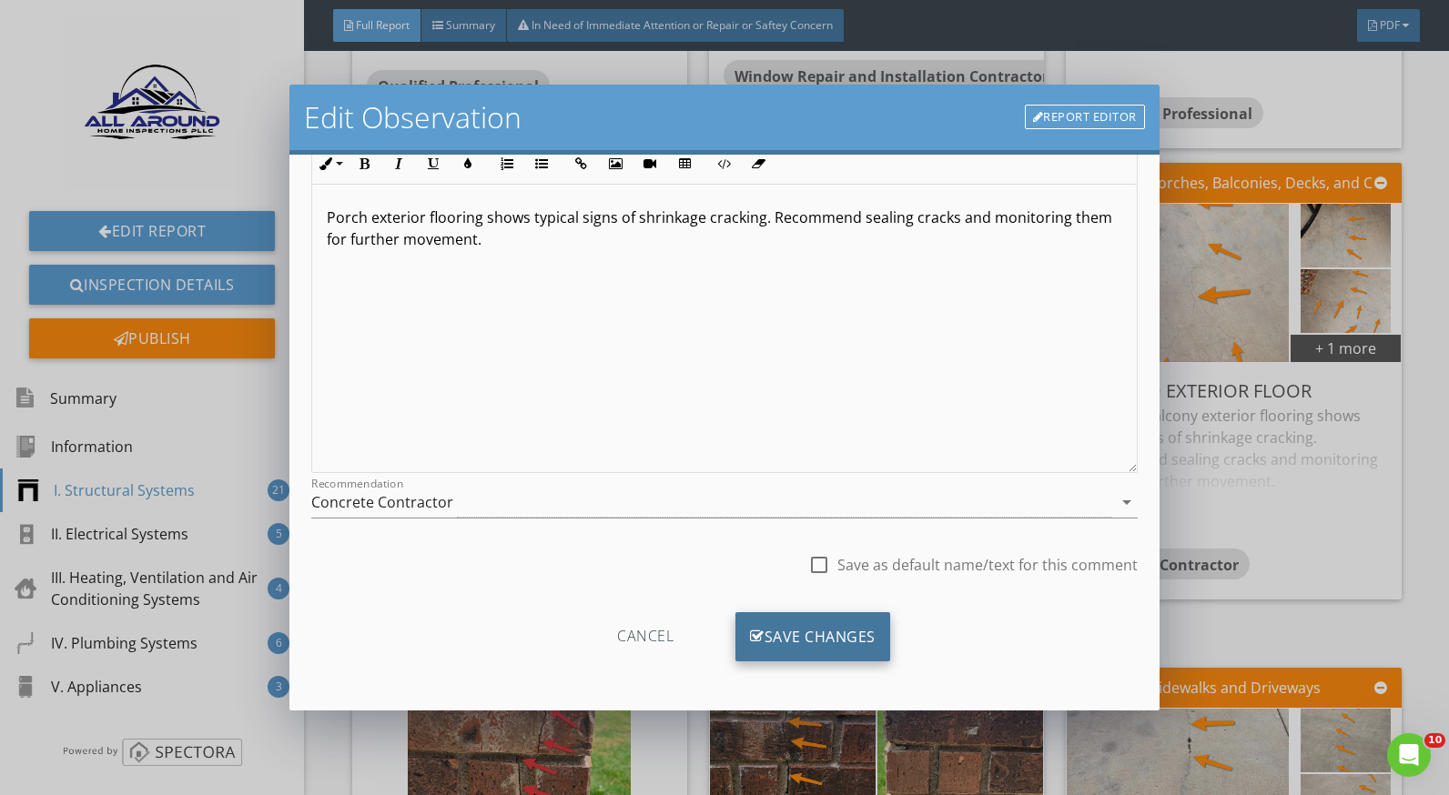
click at [830, 623] on div "Save Changes" at bounding box center [812, 637] width 155 height 49
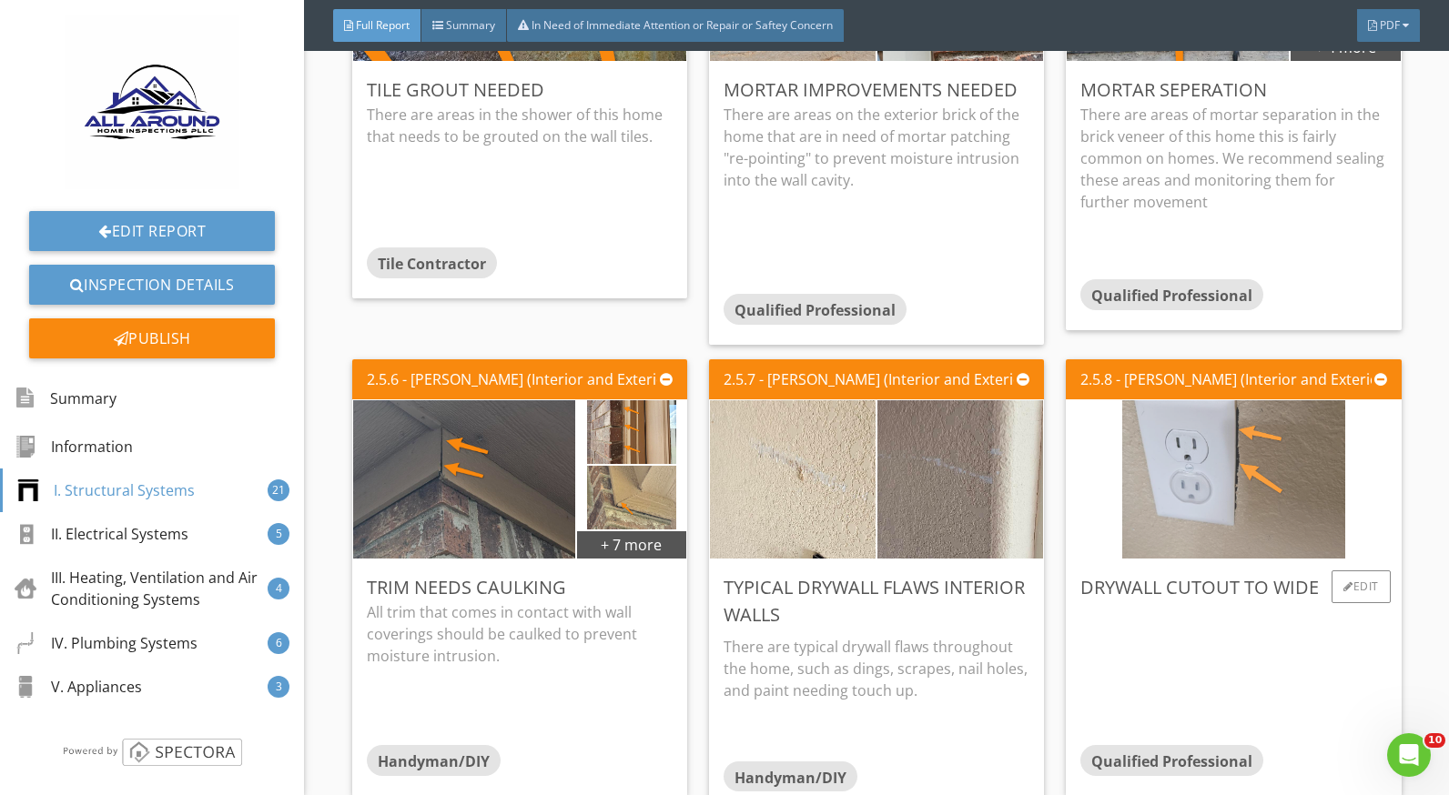
scroll to position [2912, 0]
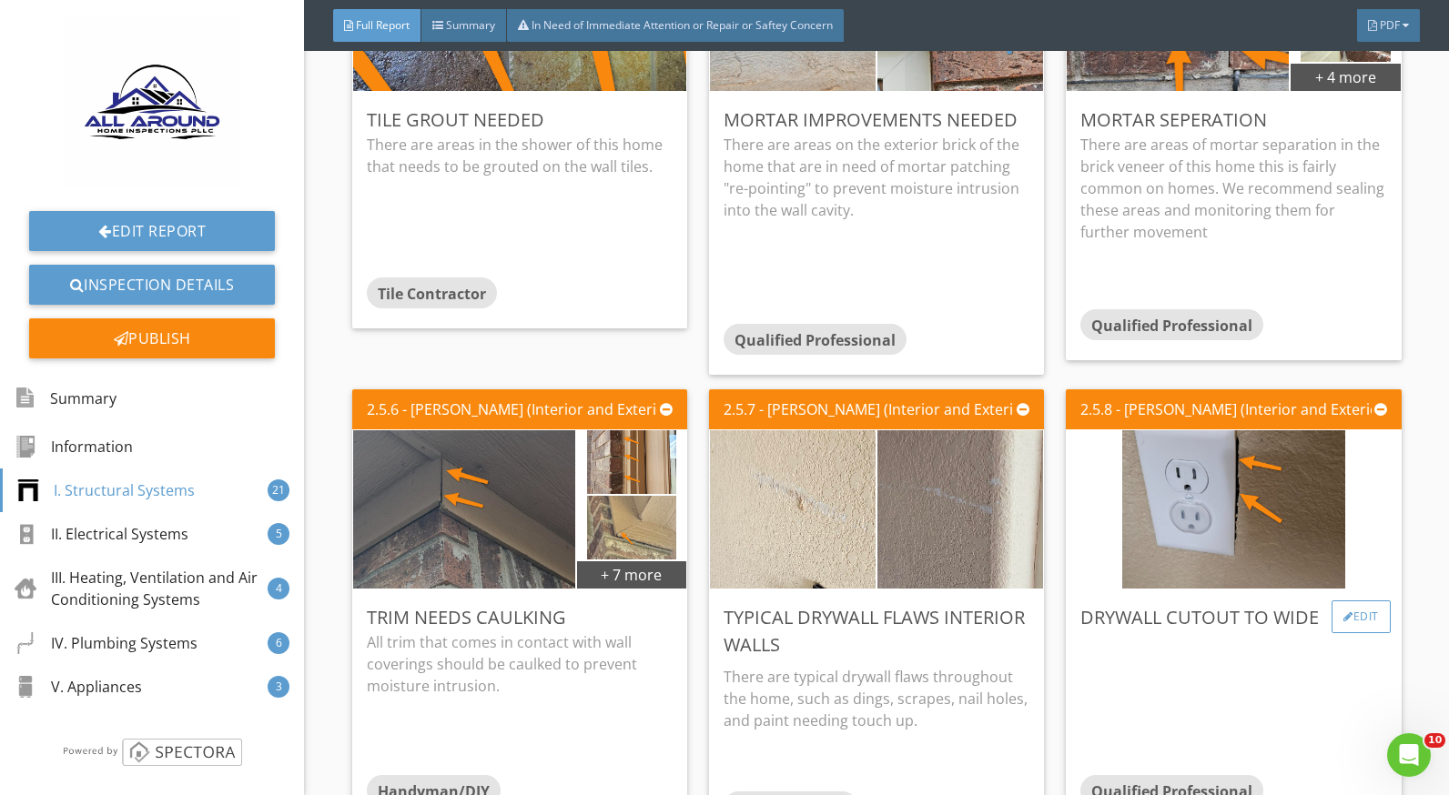
click at [1350, 613] on div "Edit" at bounding box center [1360, 617] width 59 height 33
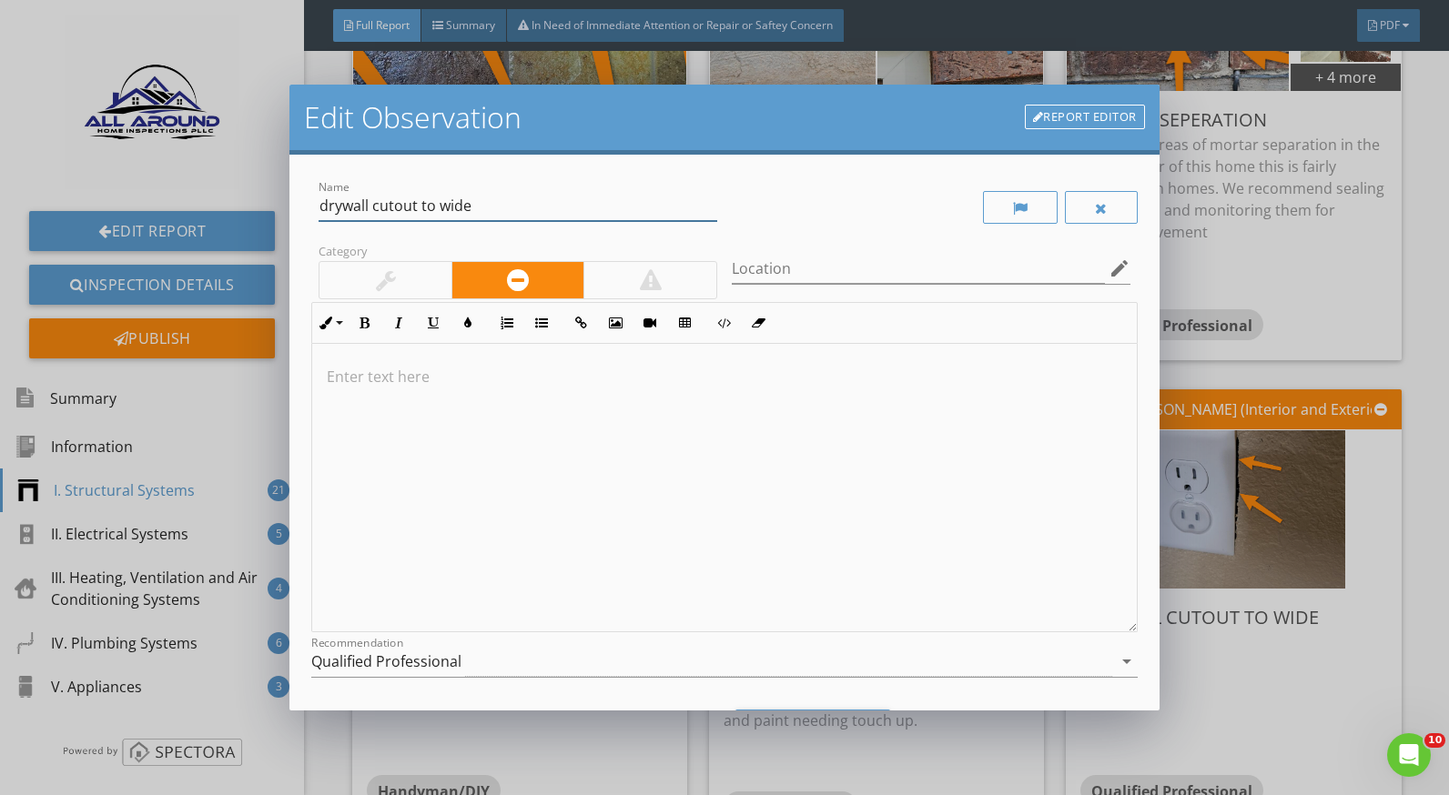
click at [430, 205] on input "drywall cutout to wide" at bounding box center [518, 206] width 399 height 30
type input "drywall cutout too wide"
click at [438, 372] on p at bounding box center [724, 377] width 795 height 22
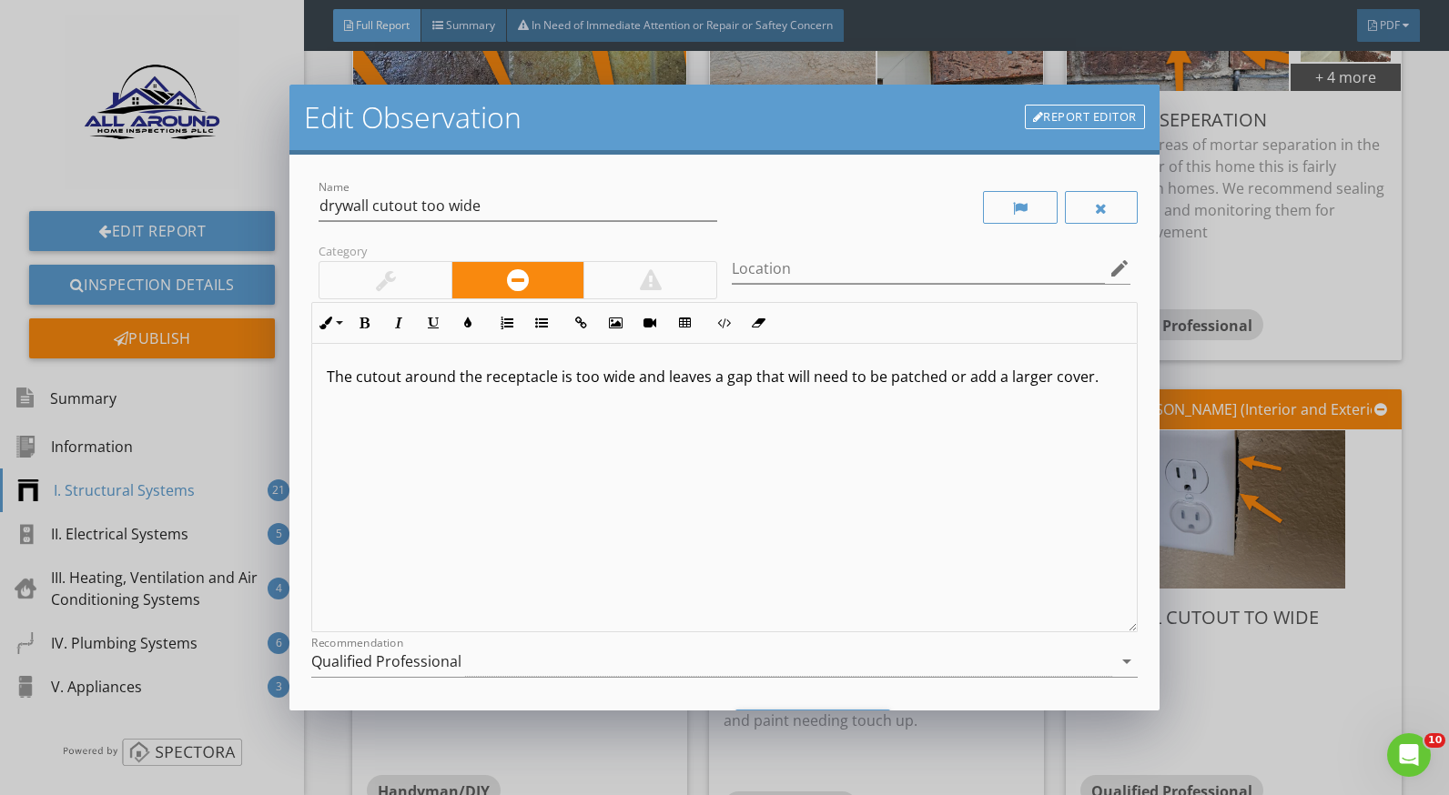
scroll to position [97, 0]
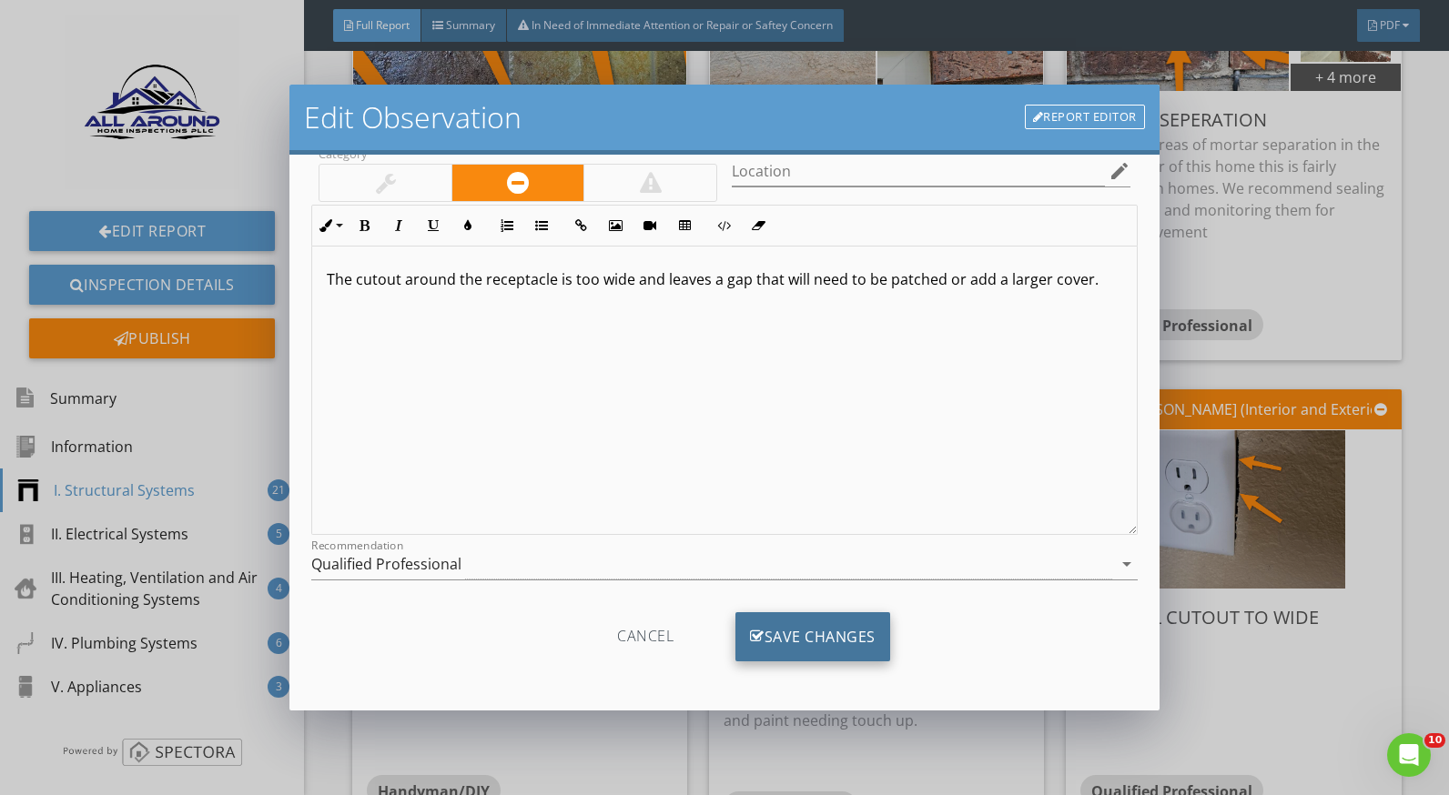
click at [877, 631] on div "Save Changes" at bounding box center [812, 637] width 155 height 49
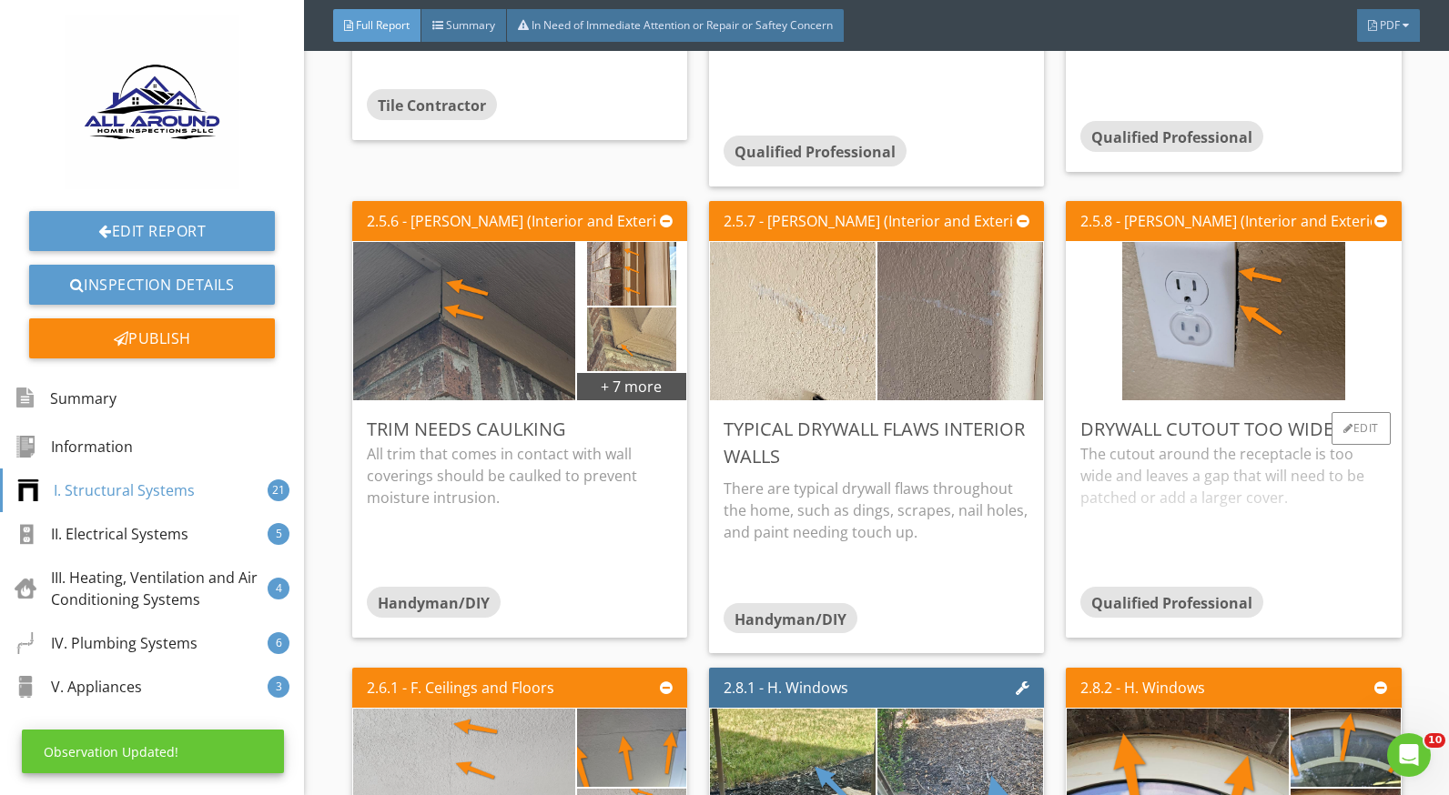
scroll to position [3185, 0]
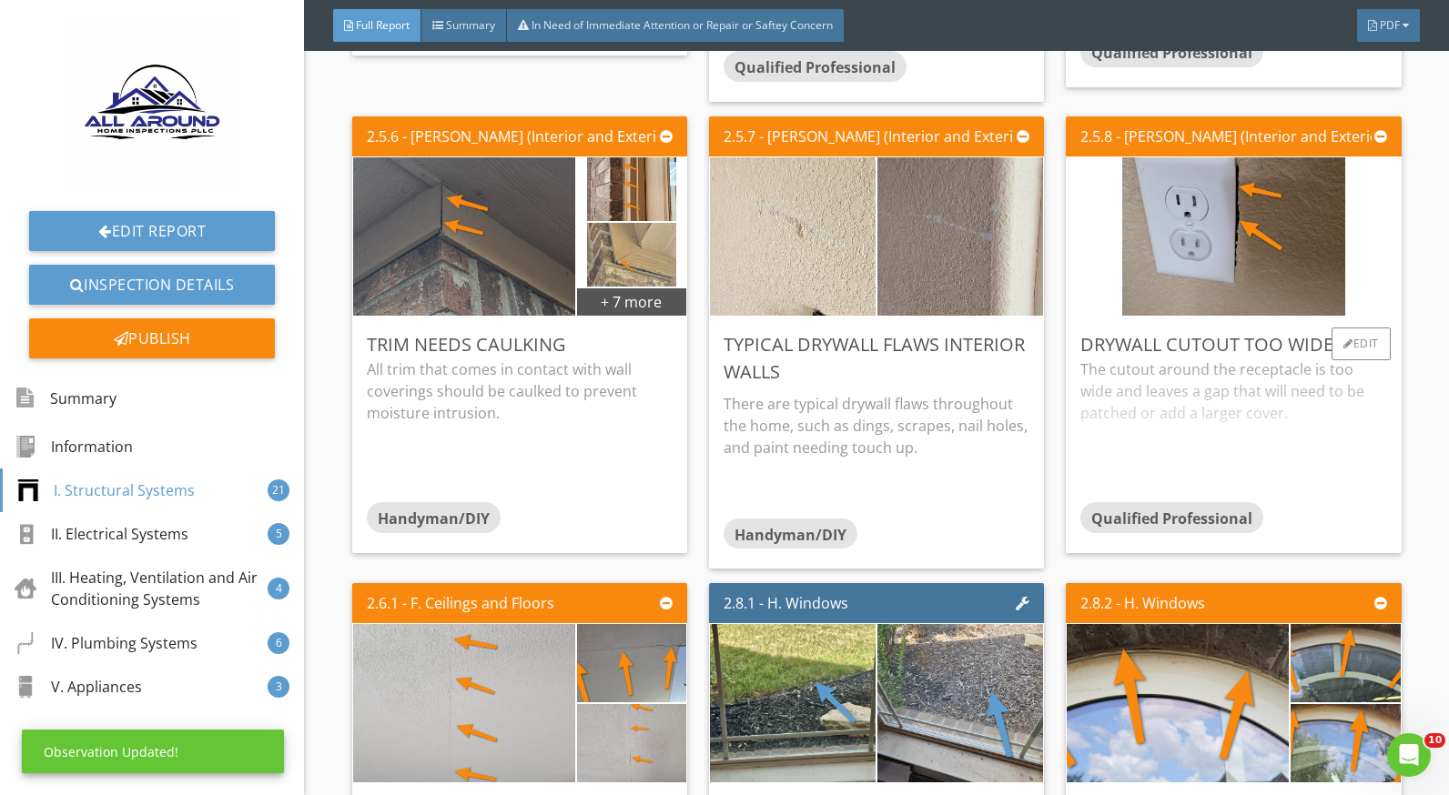
click at [1143, 395] on div "The cutout around the receptacle is too wide and leaves a gap that will need to…" at bounding box center [1233, 431] width 306 height 144
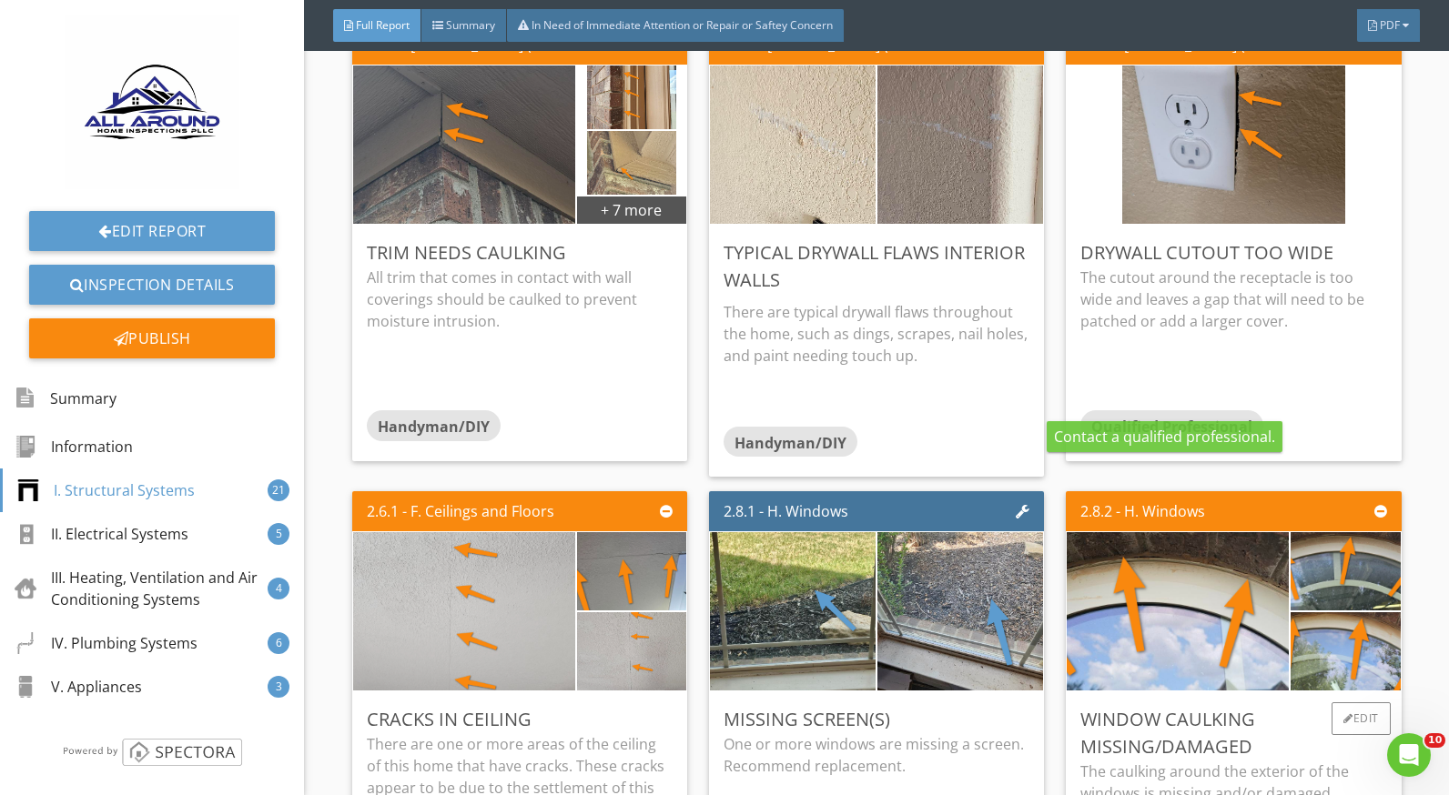
scroll to position [3276, 0]
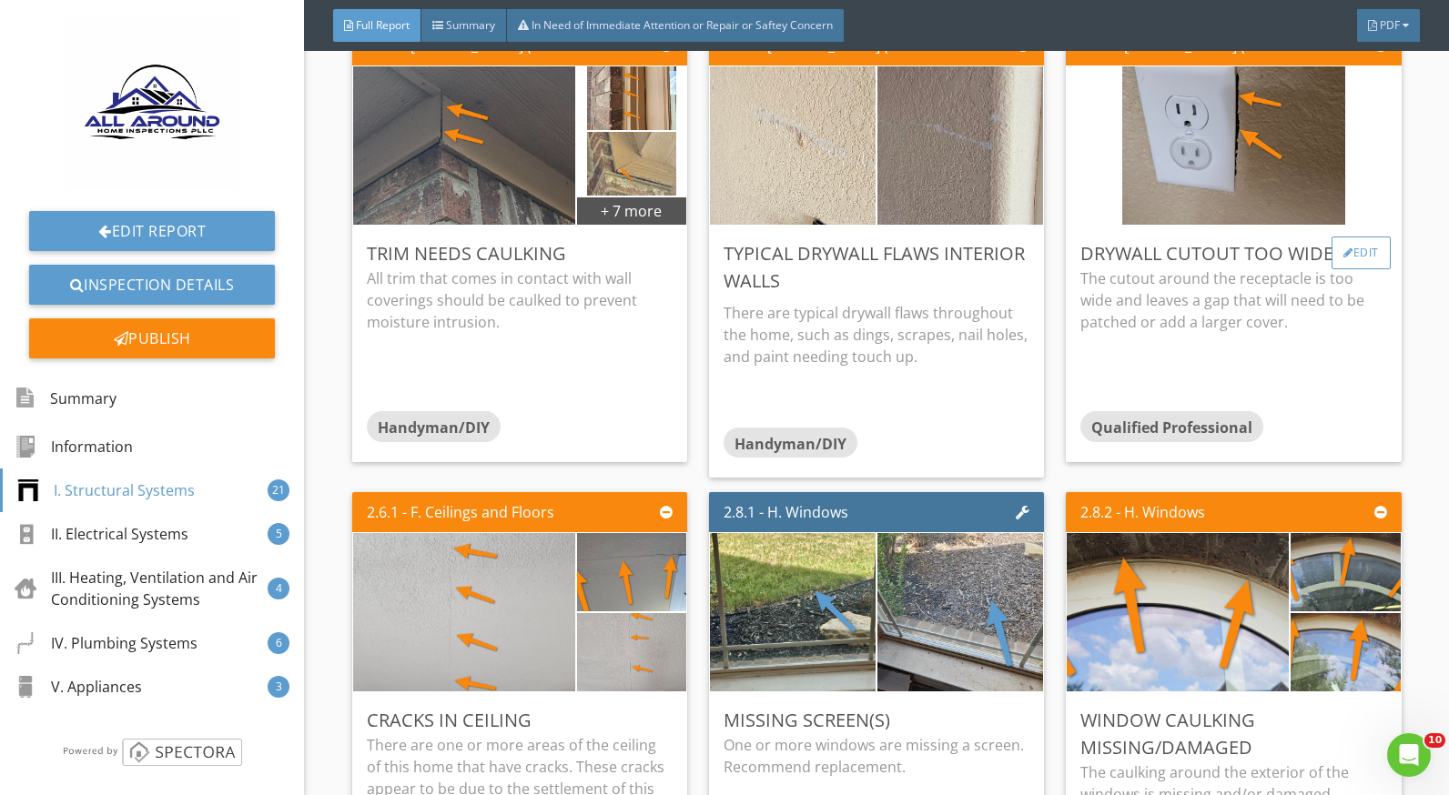
click at [1337, 261] on div "Edit" at bounding box center [1360, 253] width 59 height 33
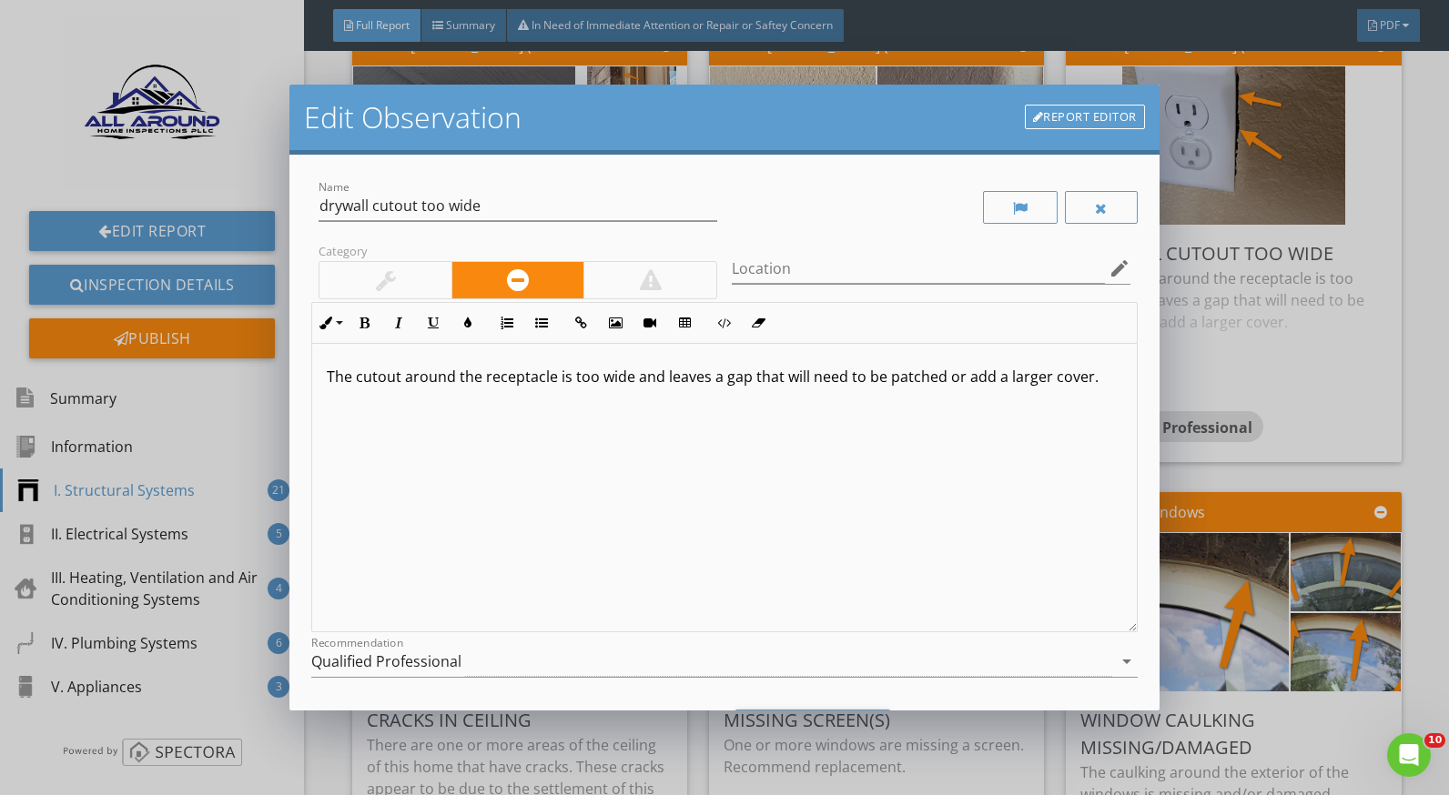
click at [1093, 380] on p "The cutout around the receptacle is too wide and leaves a gap that will need to…" at bounding box center [724, 377] width 795 height 22
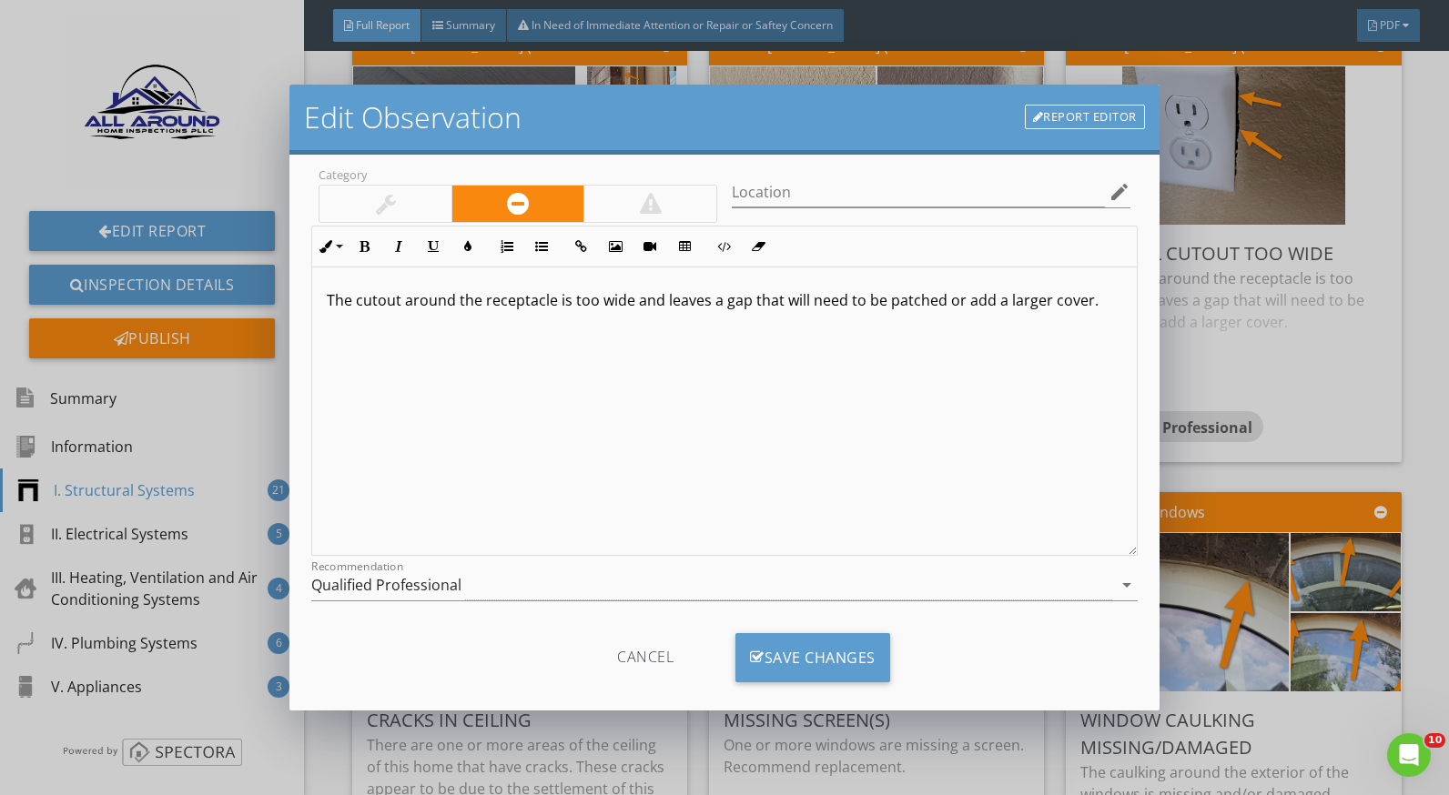
scroll to position [97, 0]
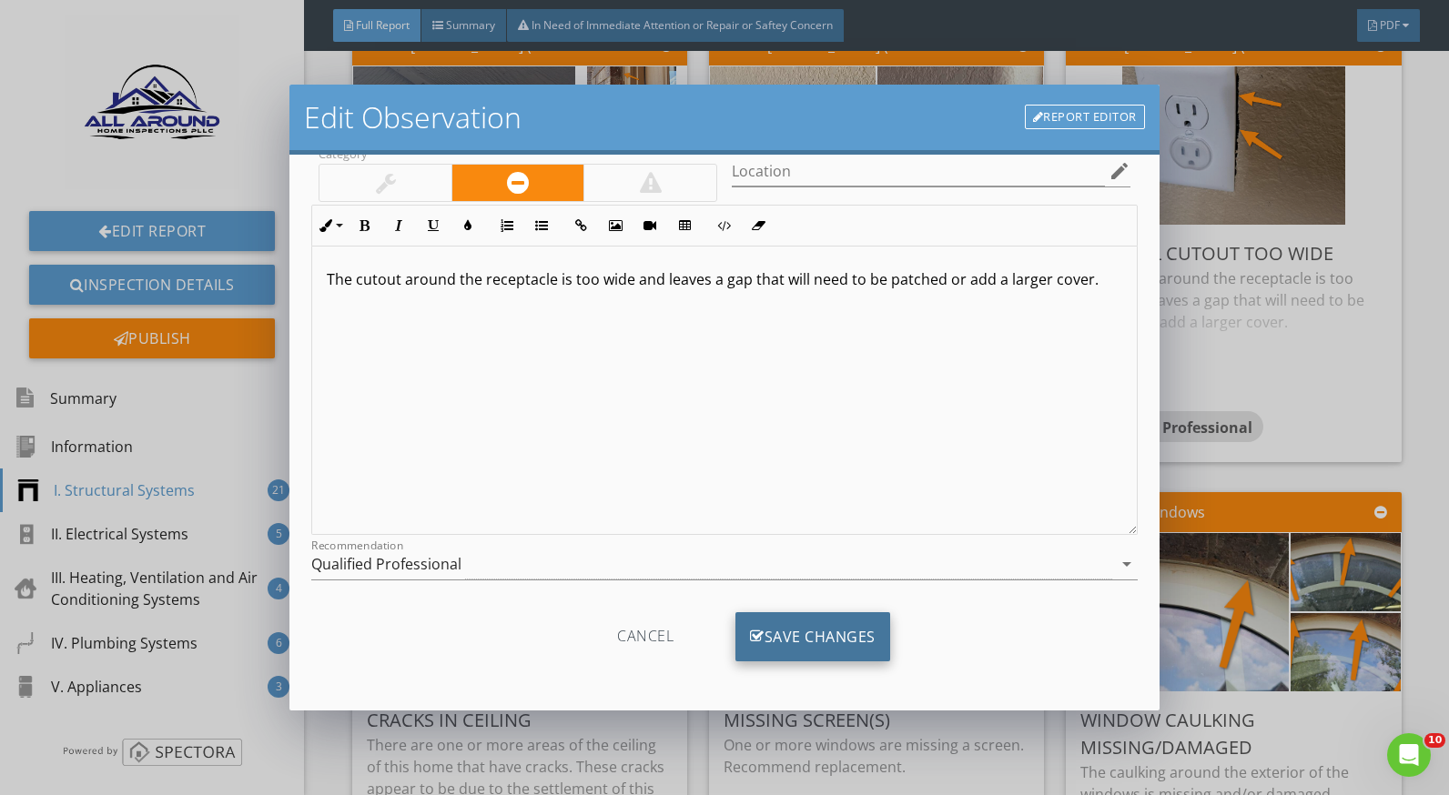
click at [846, 633] on div "Save Changes" at bounding box center [812, 637] width 155 height 49
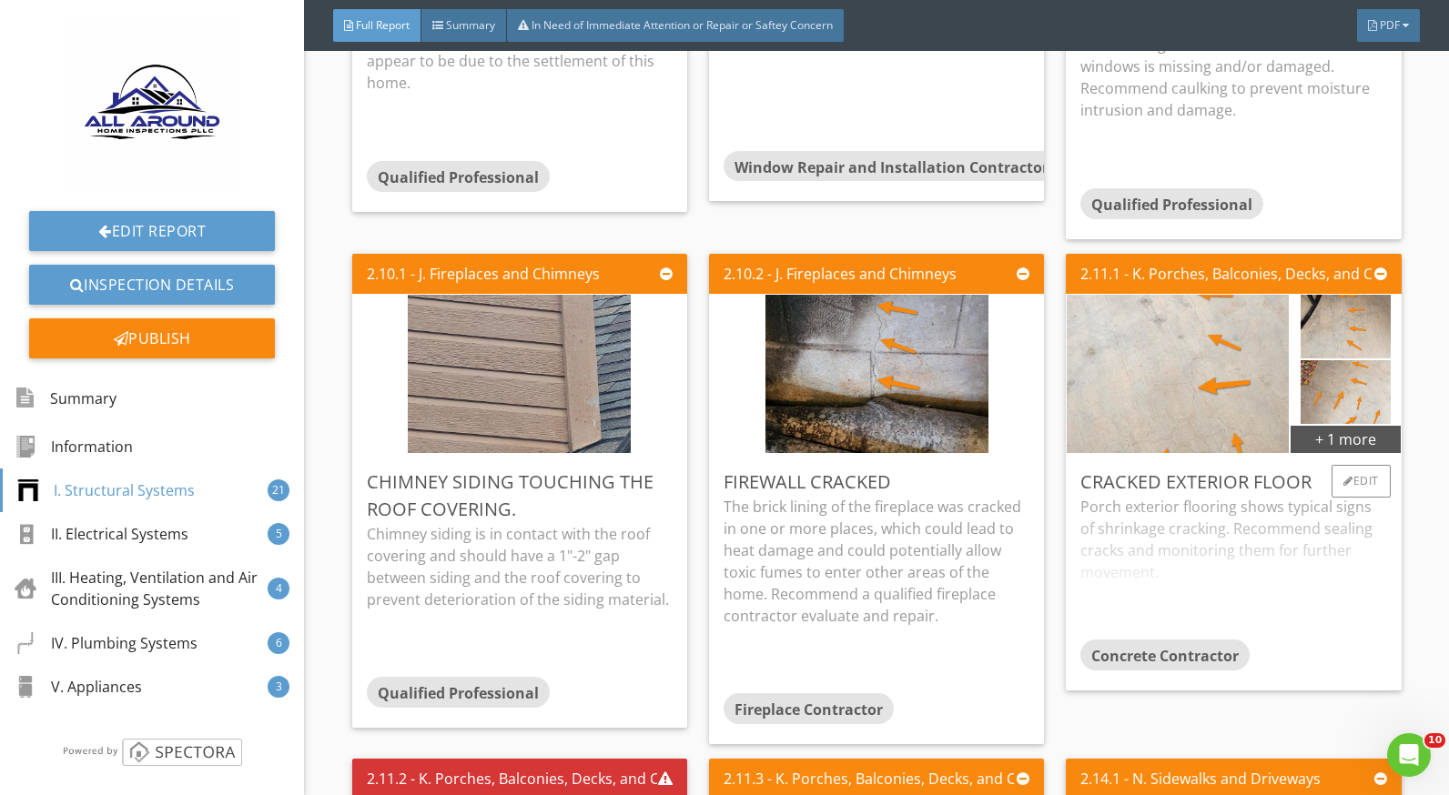
scroll to position [4460, 0]
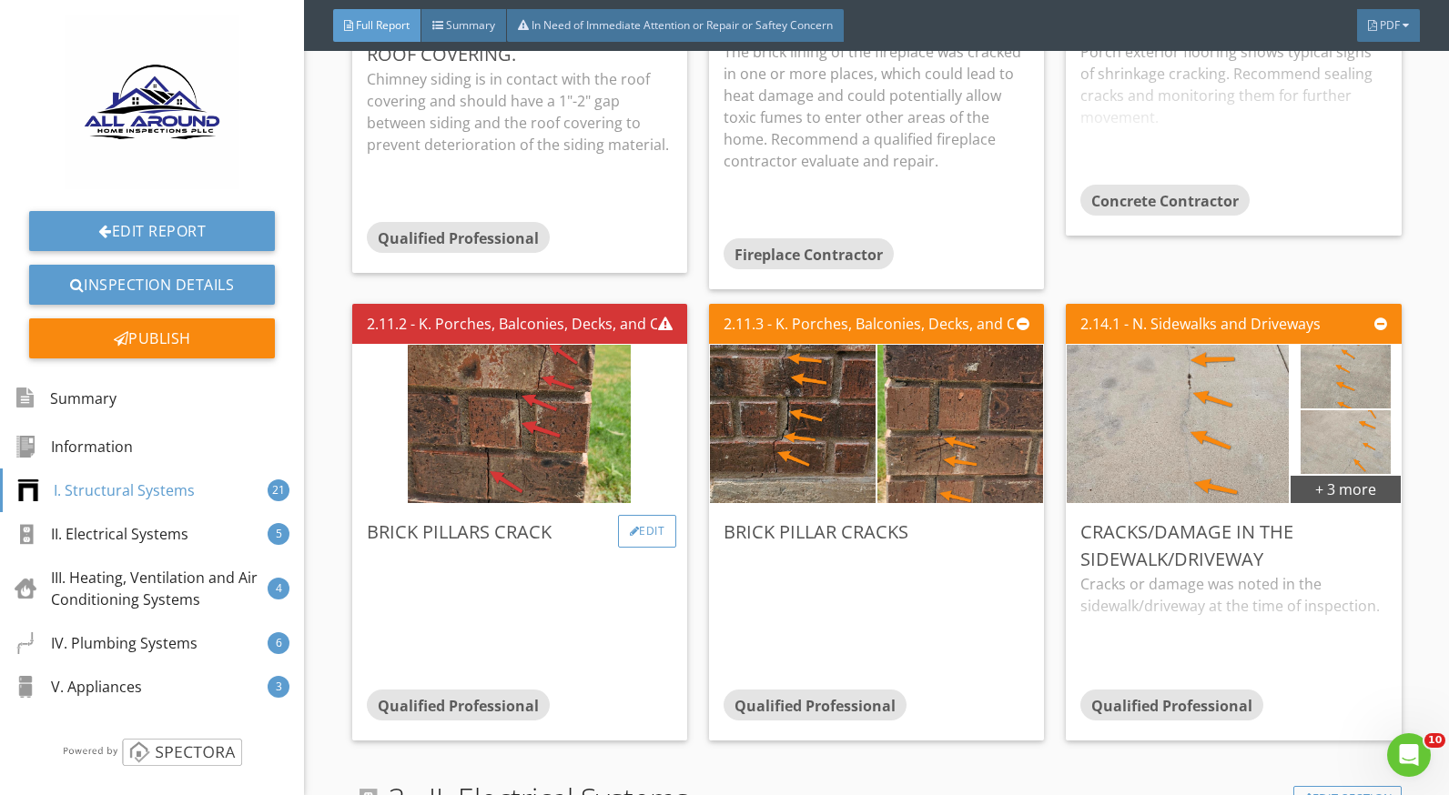
click at [630, 528] on div at bounding box center [635, 531] width 10 height 11
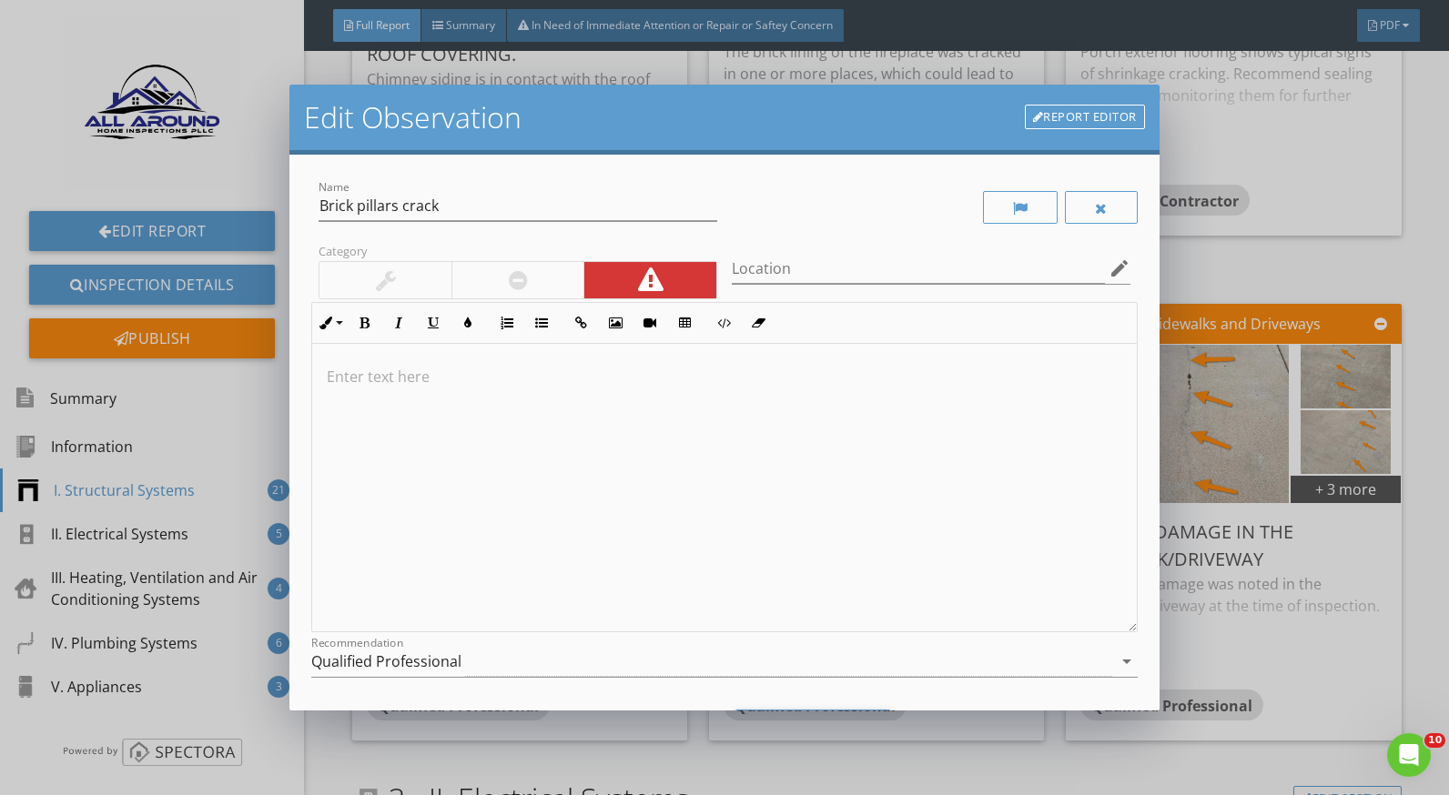
click at [537, 378] on p at bounding box center [724, 377] width 795 height 22
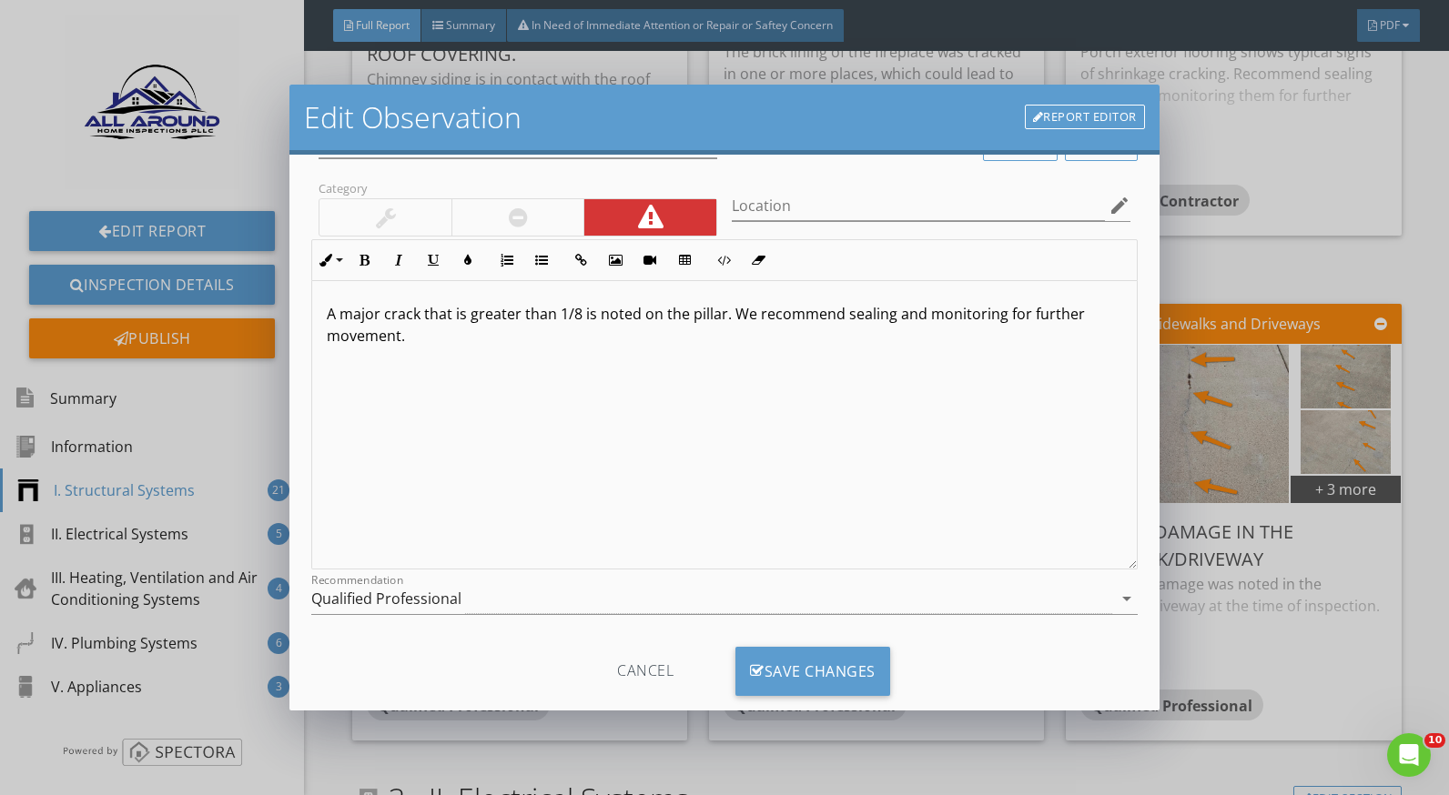
scroll to position [97, 0]
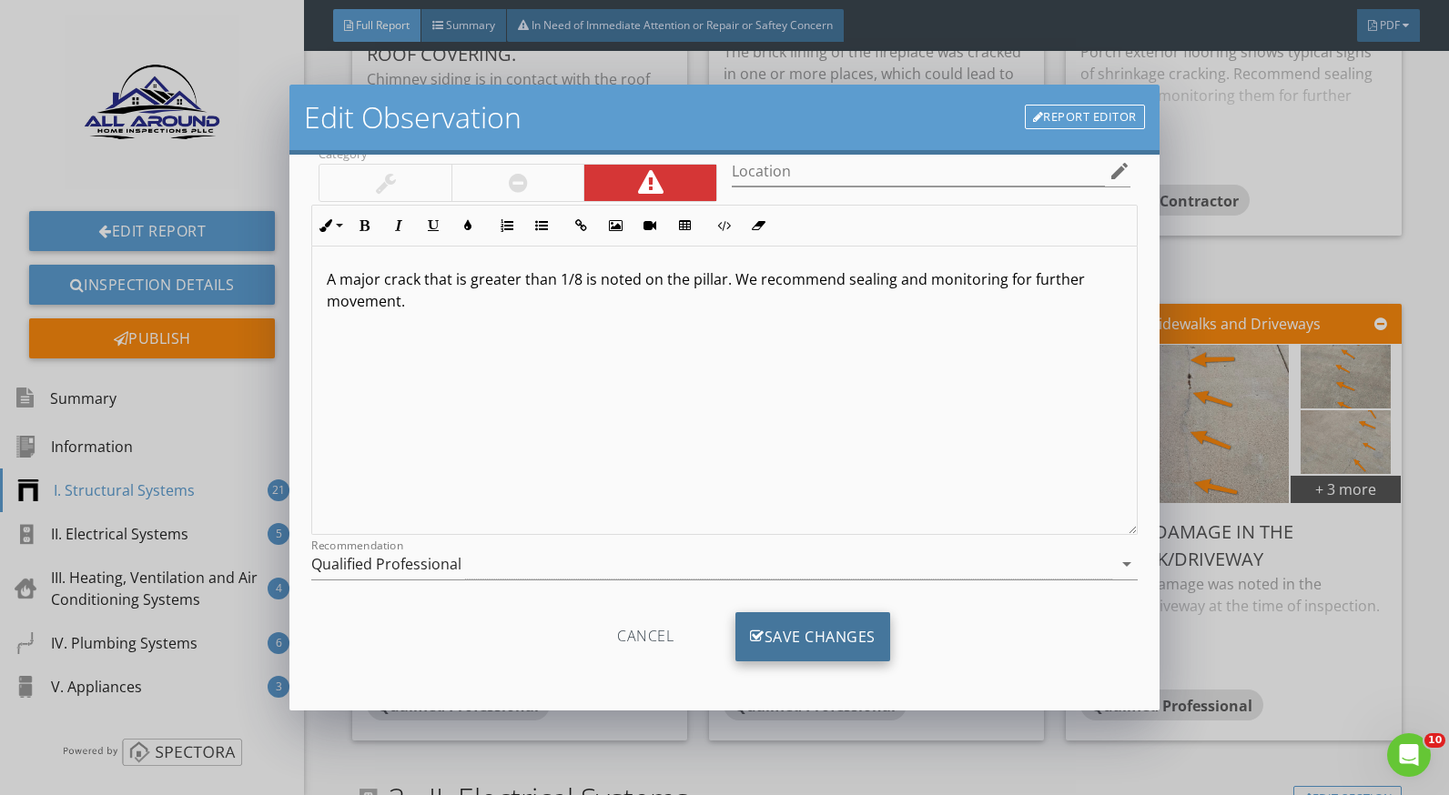
click at [860, 637] on div "Save Changes" at bounding box center [812, 637] width 155 height 49
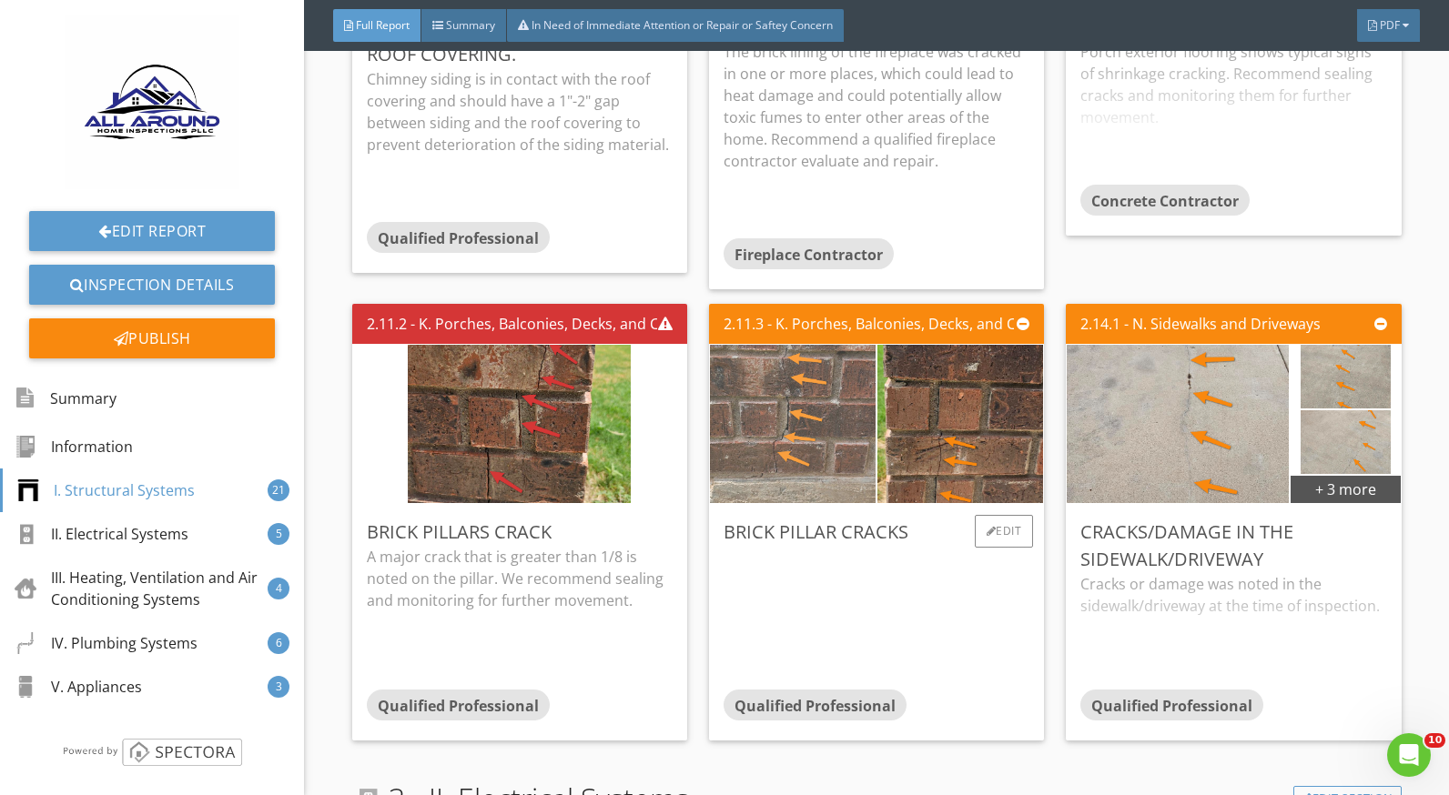
click at [800, 444] on img at bounding box center [793, 424] width 223 height 396
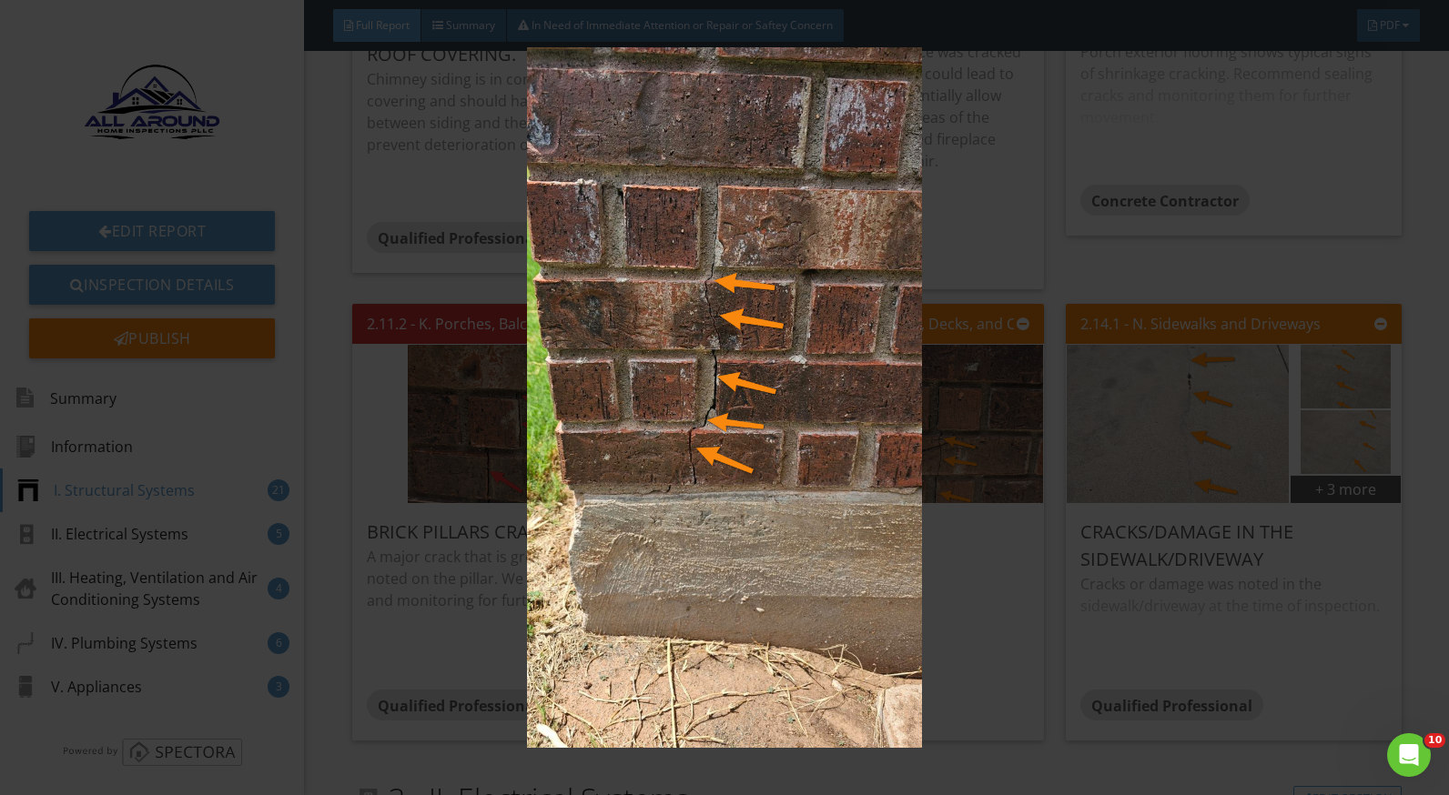
click at [973, 571] on img at bounding box center [724, 397] width 1321 height 701
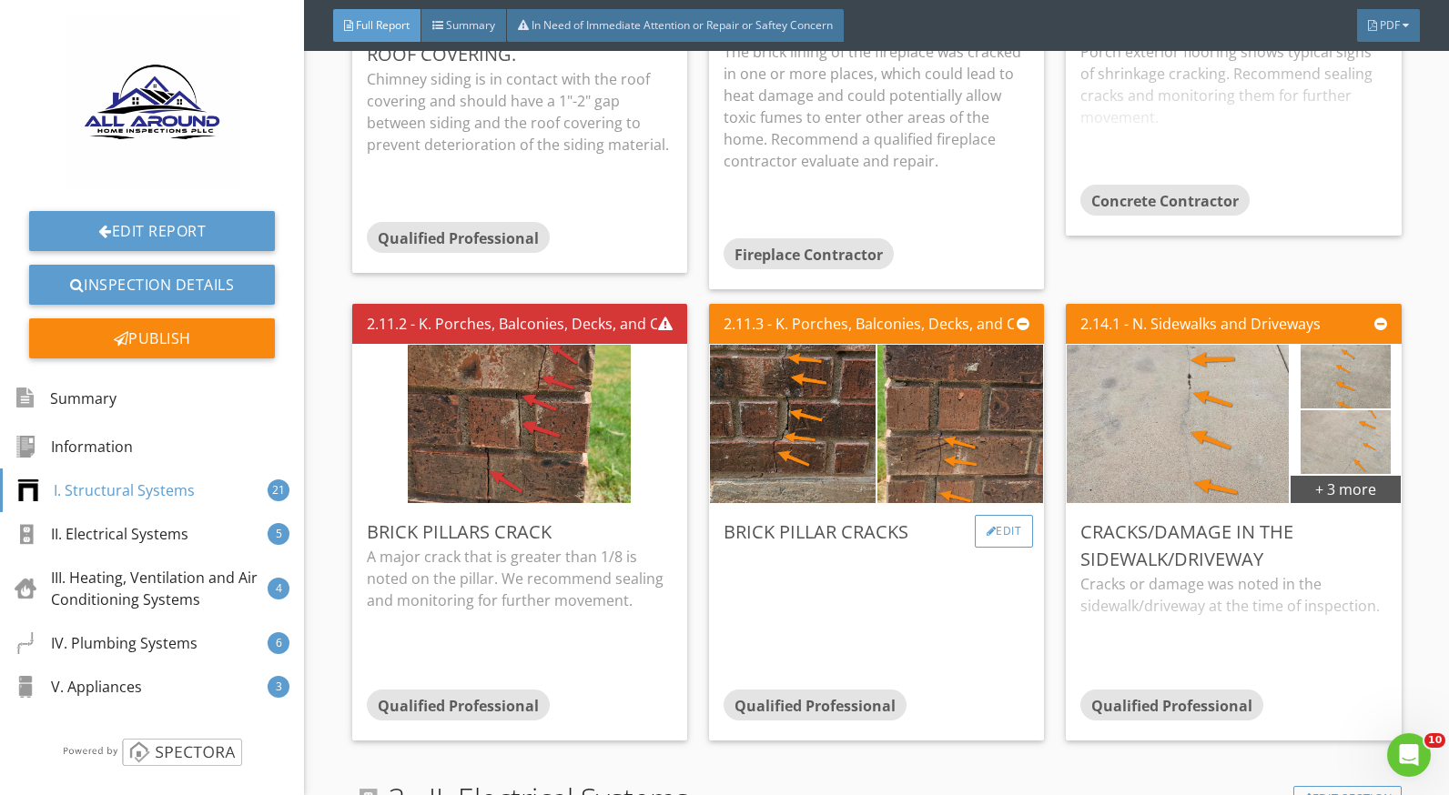
click at [997, 522] on div "Edit" at bounding box center [1004, 531] width 59 height 33
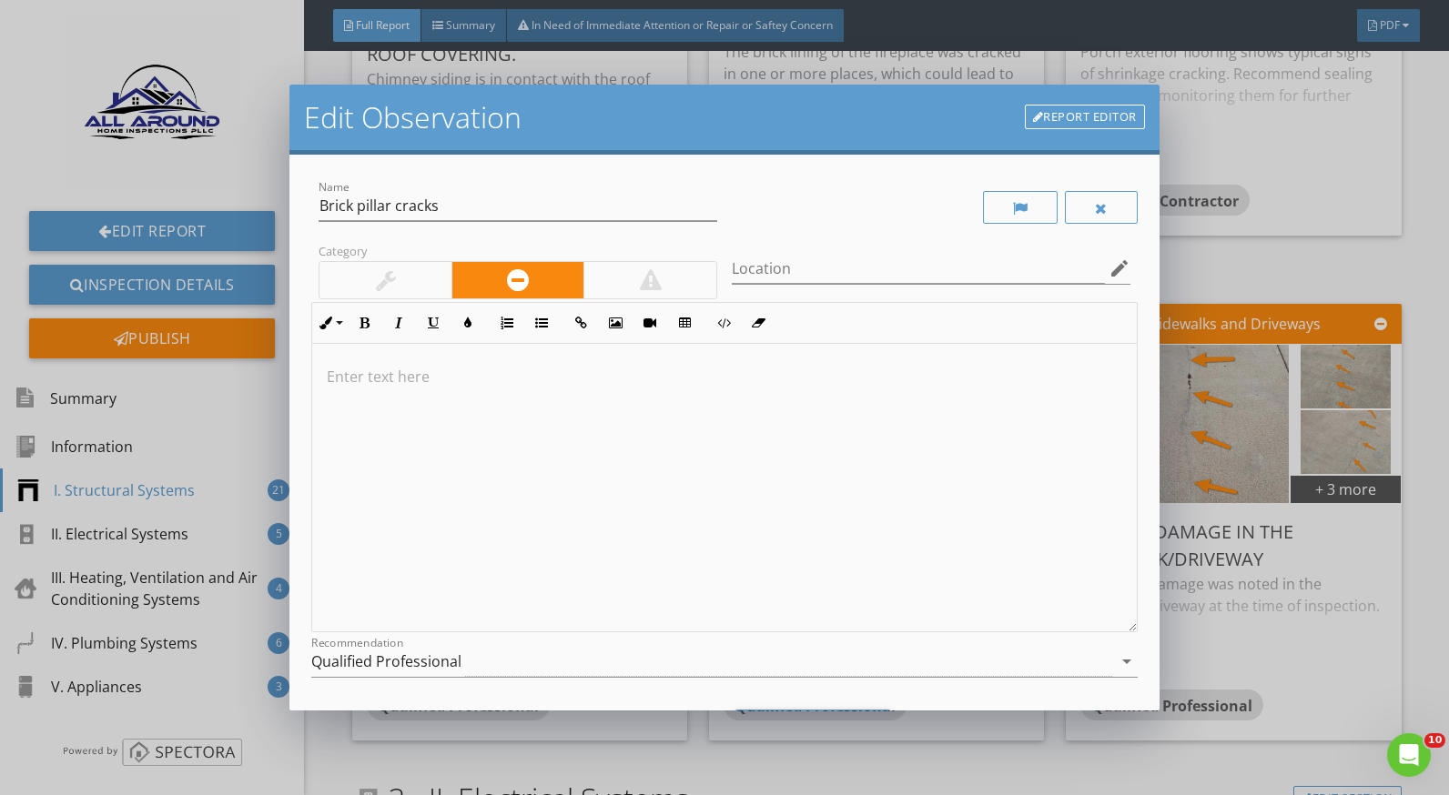
click at [492, 386] on p at bounding box center [724, 377] width 795 height 22
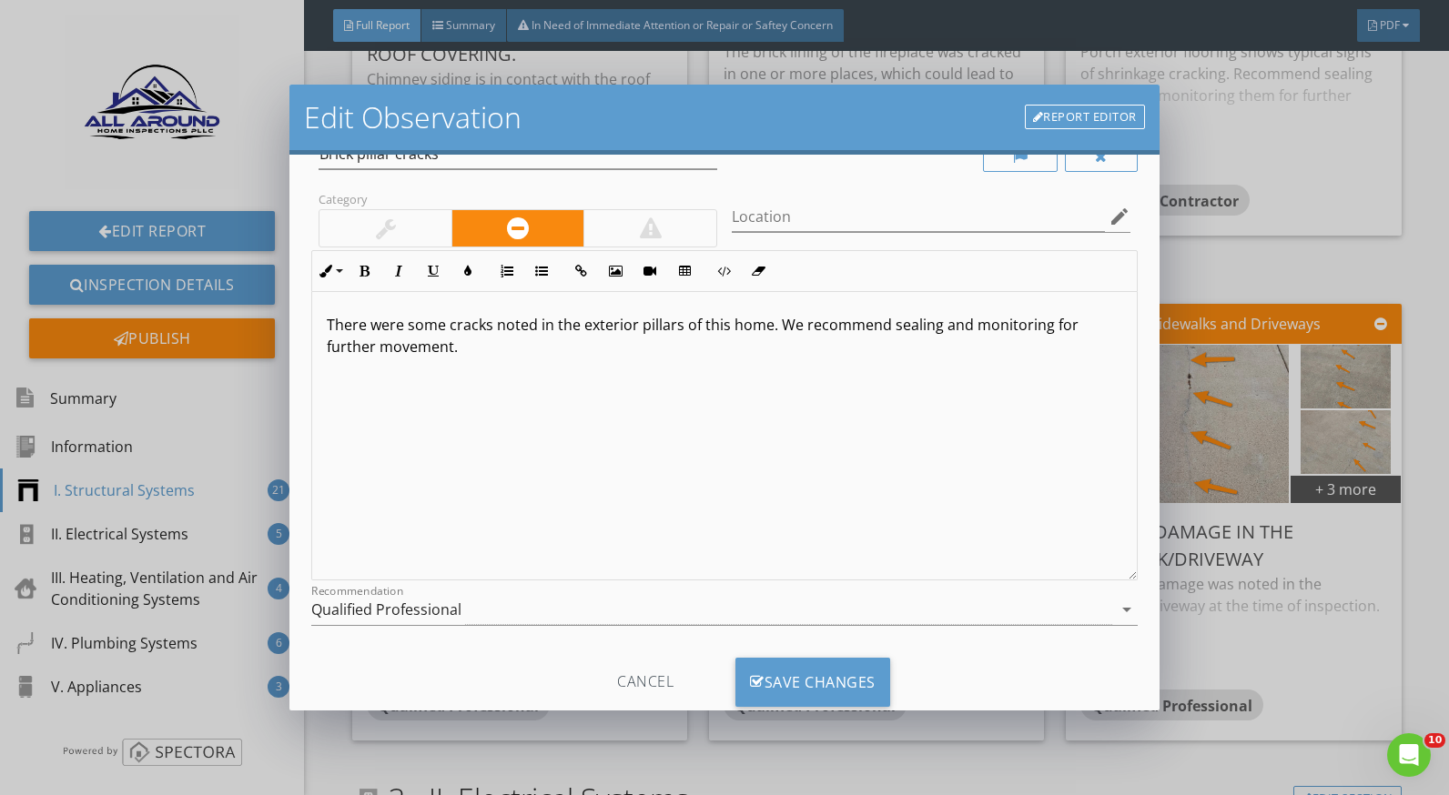
scroll to position [97, 0]
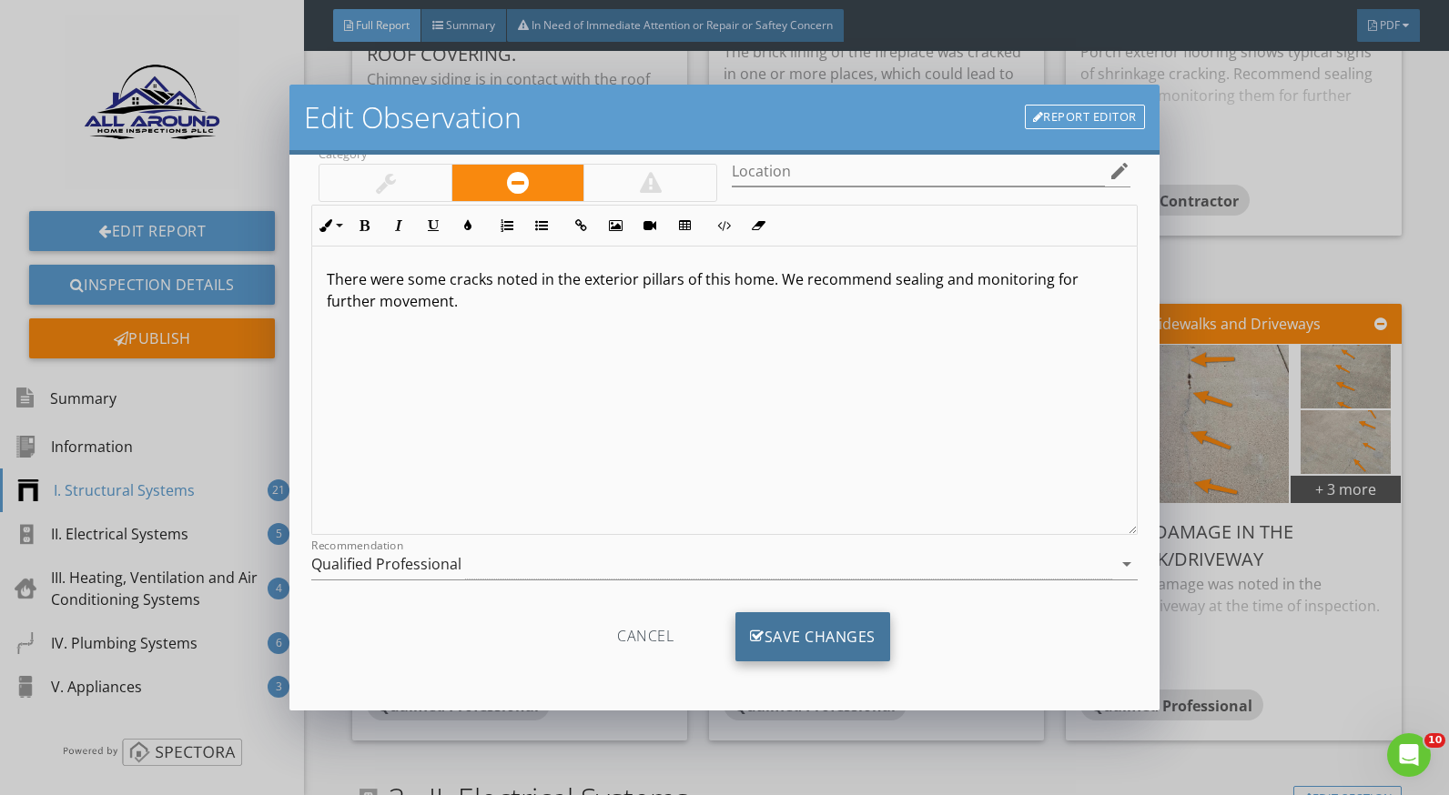
click at [839, 624] on div "Save Changes" at bounding box center [812, 637] width 155 height 49
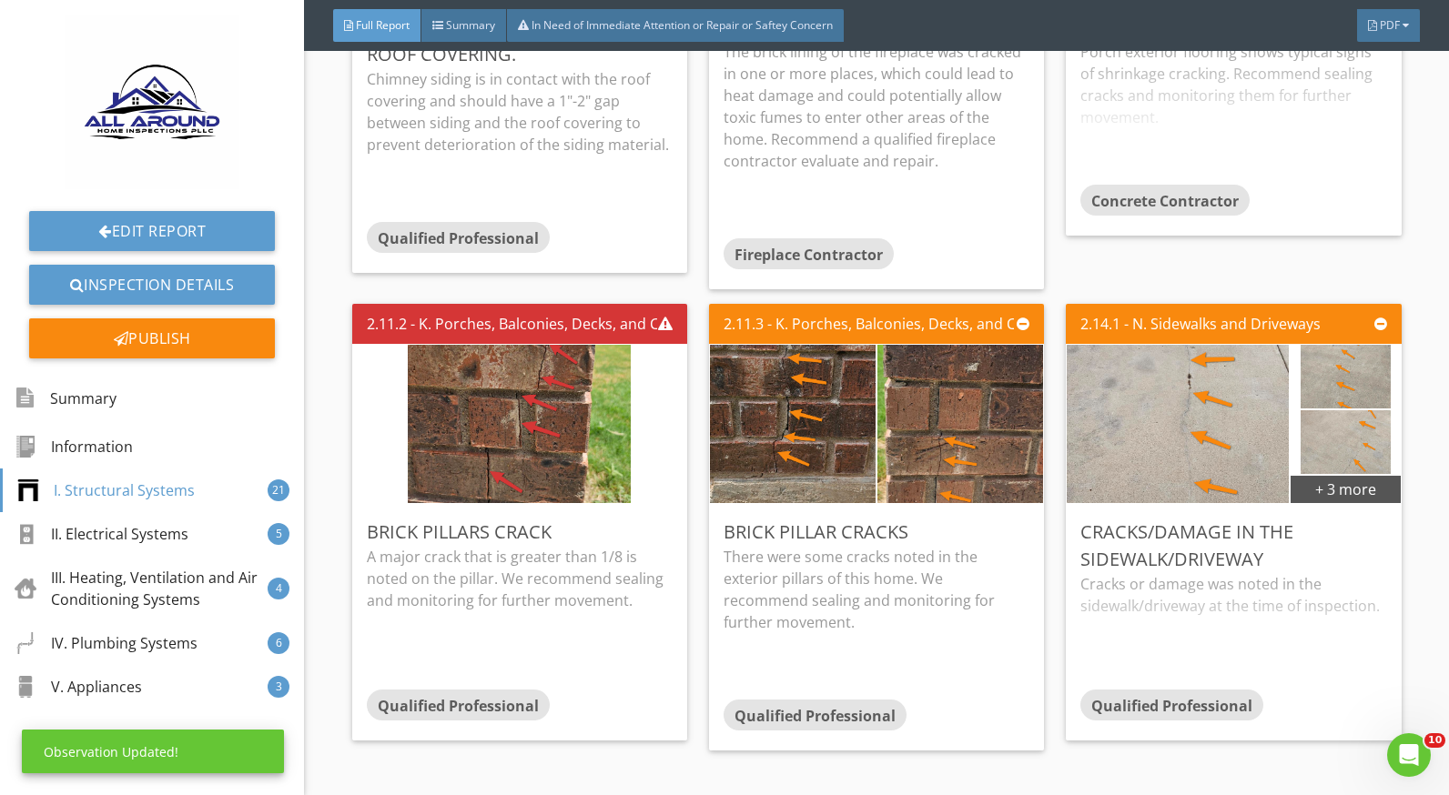
scroll to position [0, 0]
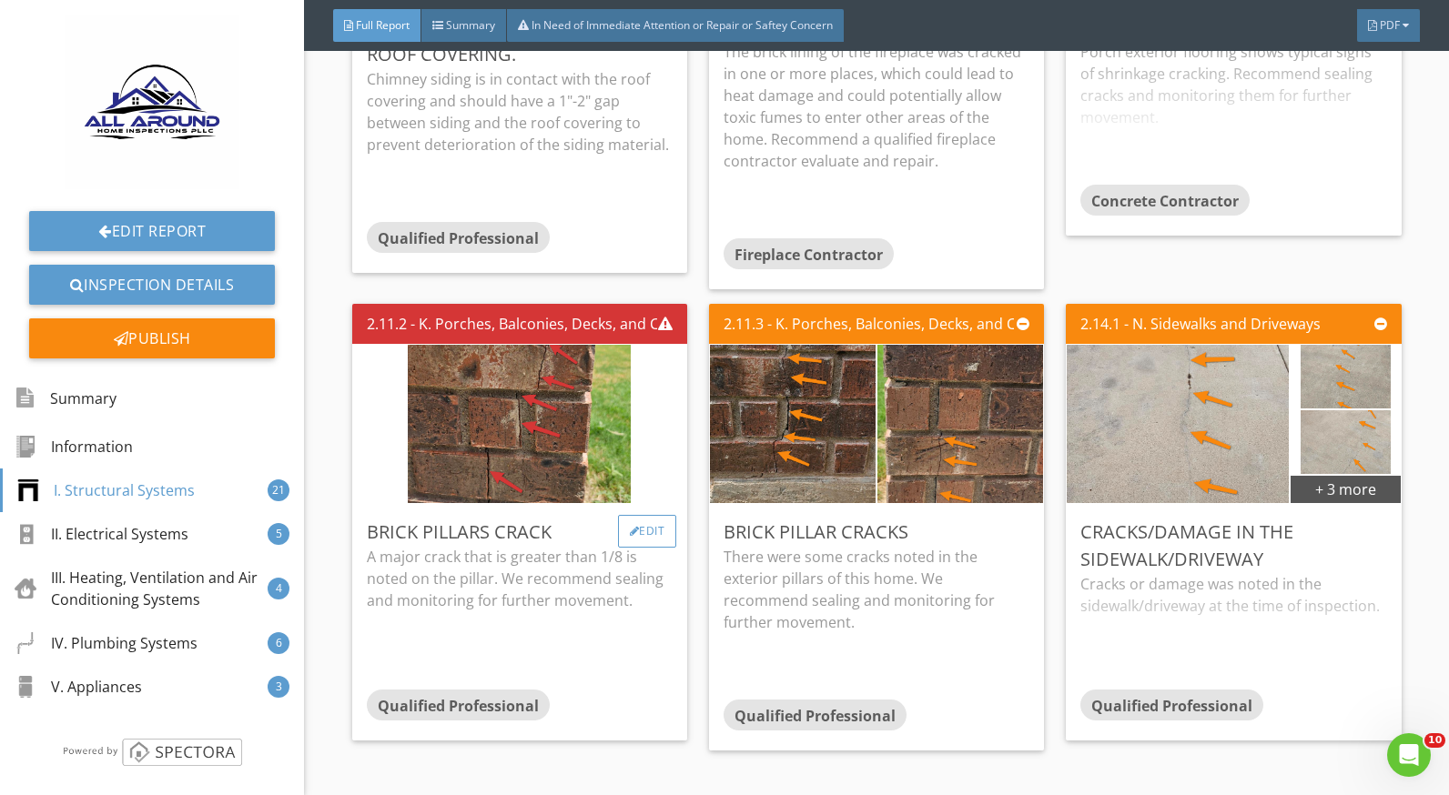
click at [656, 529] on div "Edit" at bounding box center [647, 531] width 59 height 33
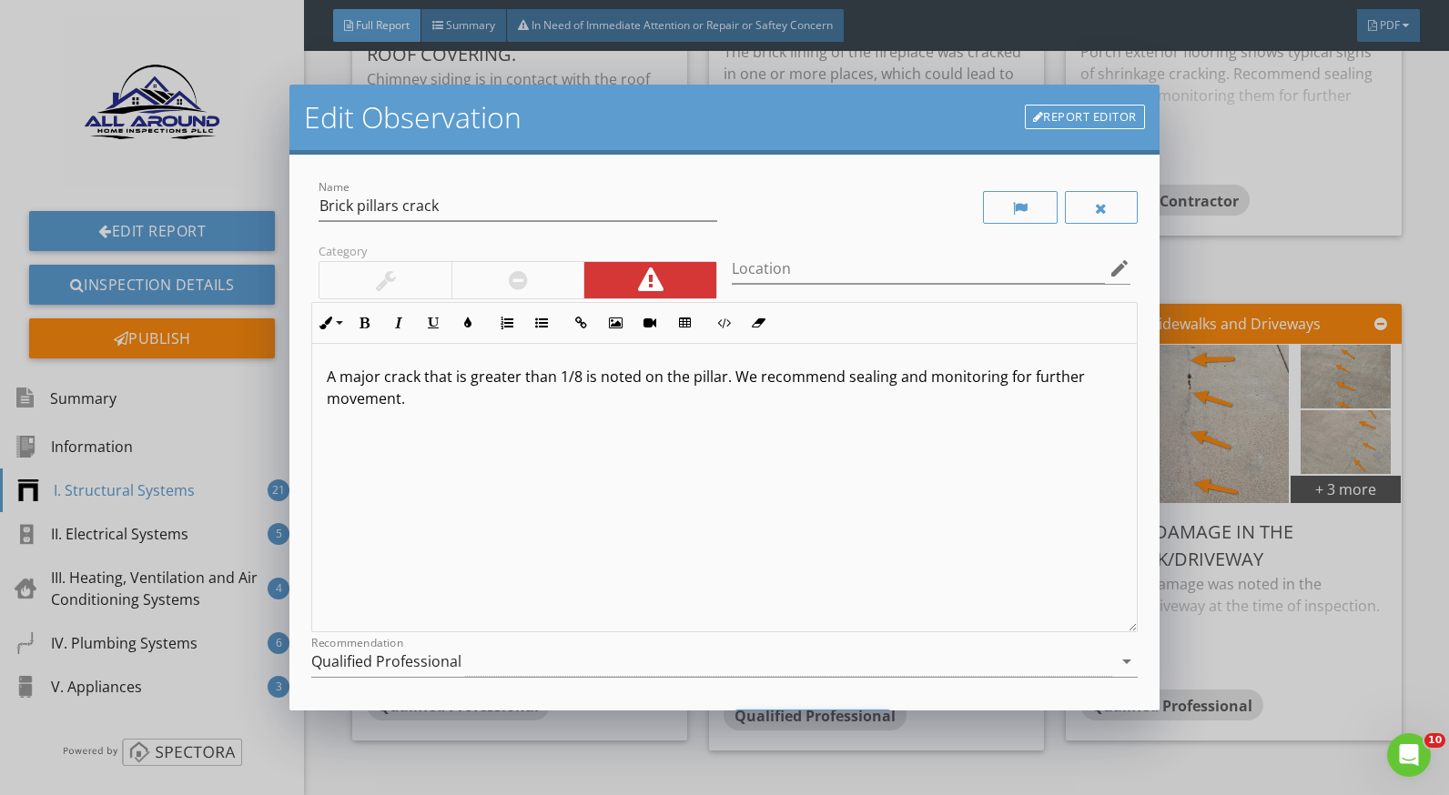
click at [725, 374] on p "A major crack that is greater than 1/8 is noted on the pillar. We recommend sea…" at bounding box center [724, 388] width 795 height 44
click at [730, 382] on p "A major crack that is greater than 1/8 is noted on the pillar. We recommend sea…" at bounding box center [724, 388] width 795 height 44
drag, startPoint x: 522, startPoint y: 398, endPoint x: 839, endPoint y: 401, distance: 316.7
click at [839, 401] on p "A major crack that is greater than 1/8 is noted on the pillar. This can be from…" at bounding box center [724, 388] width 795 height 44
click at [917, 516] on div "A major crack that is greater than 1/8 is noted on the pillar. This can be from…" at bounding box center [724, 488] width 824 height 289
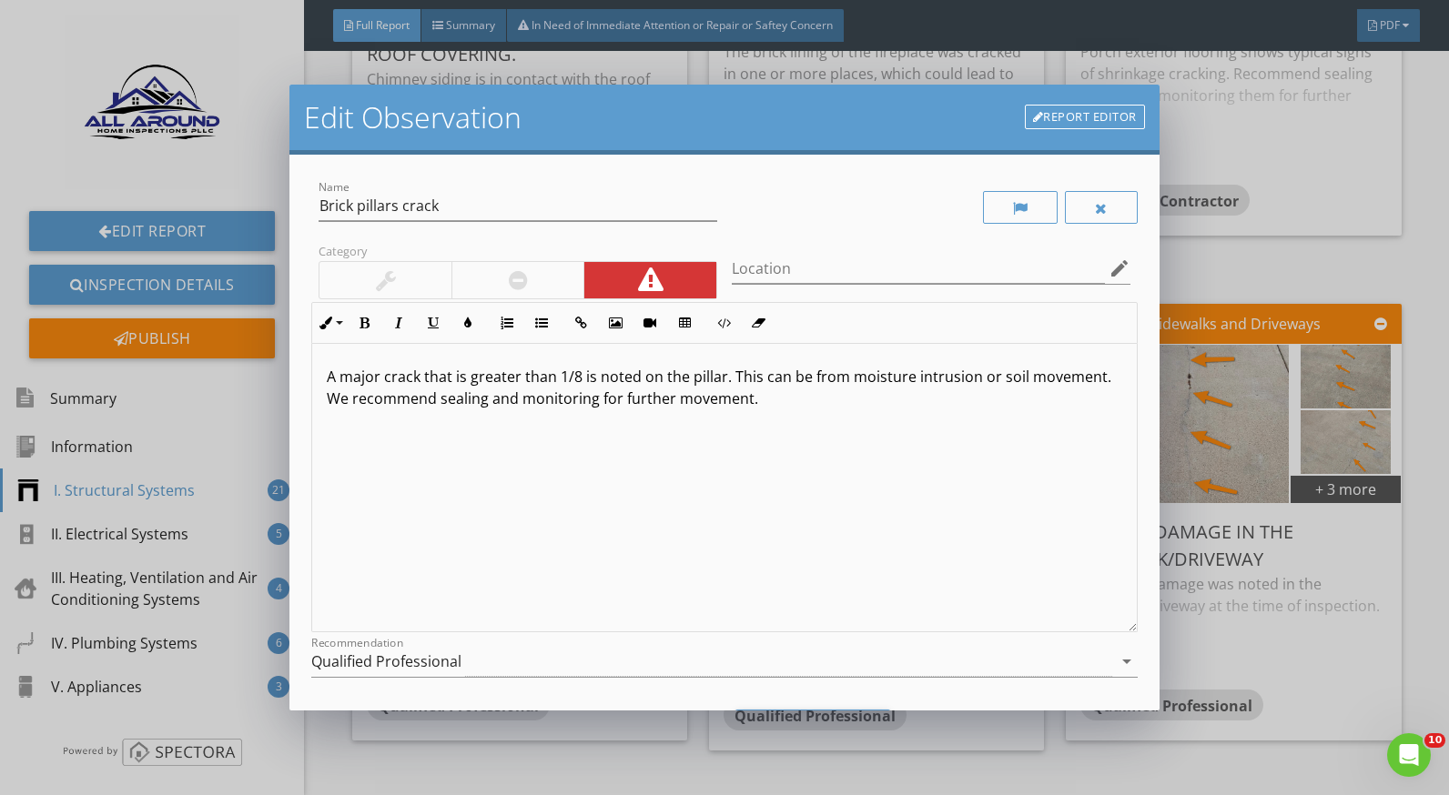
click at [683, 380] on p "A major crack that is greater than 1/8 is noted on the pillar. This can be from…" at bounding box center [724, 388] width 795 height 44
click at [688, 380] on p "A major crack that is greater than 1/8 is noted on the pillar. This can be from…" at bounding box center [724, 388] width 795 height 44
click at [687, 377] on p "A major crack that is greater than 1/8 is noted on the exterior pillar. This ca…" at bounding box center [724, 388] width 795 height 44
drag, startPoint x: 944, startPoint y: 400, endPoint x: 631, endPoint y: 400, distance: 313.1
click at [631, 400] on p "A major crack that is greater than 1/8 is noted on the back patio exterior pill…" at bounding box center [724, 388] width 795 height 44
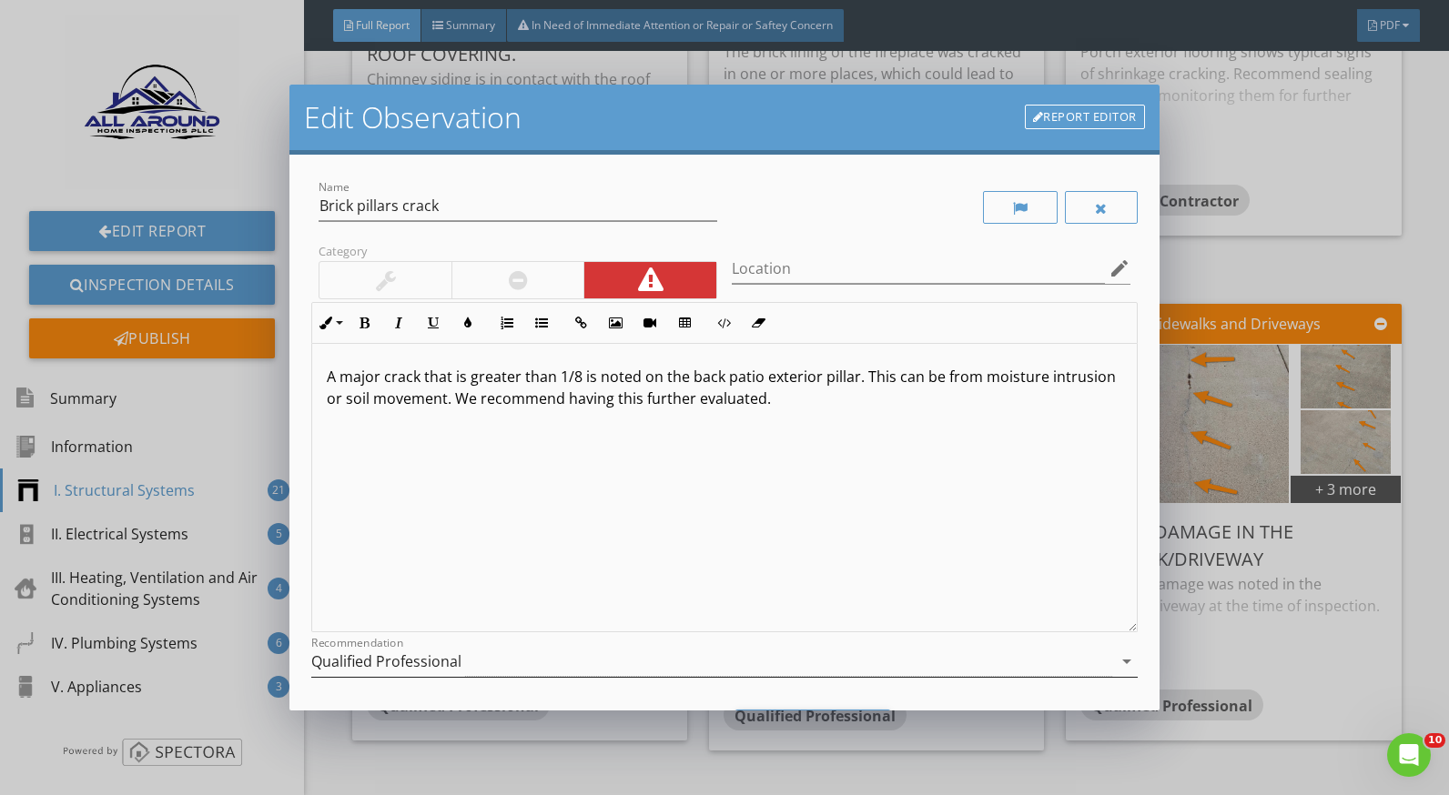
click at [451, 666] on div "Qualified Professional" at bounding box center [386, 661] width 150 height 16
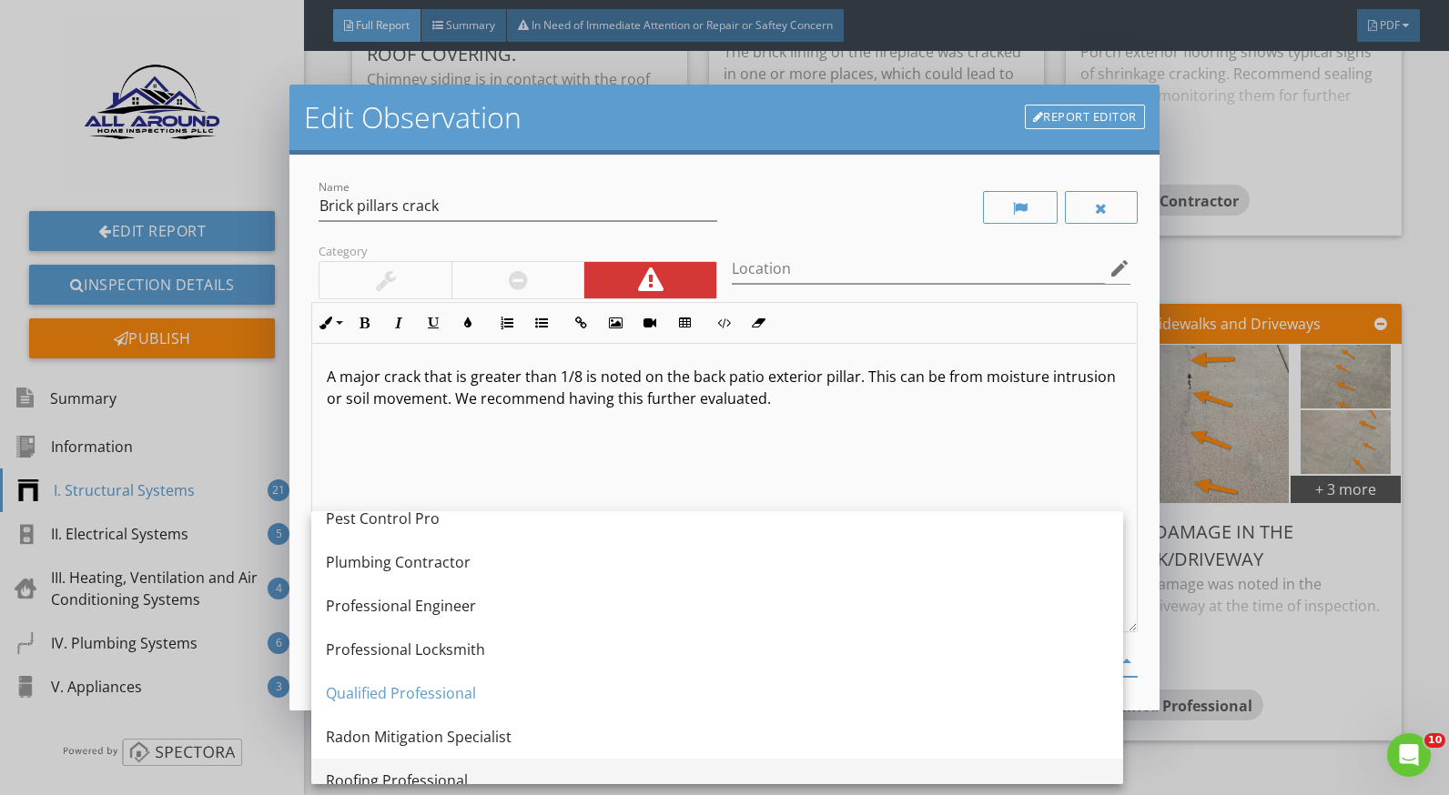
scroll to position [2363, 0]
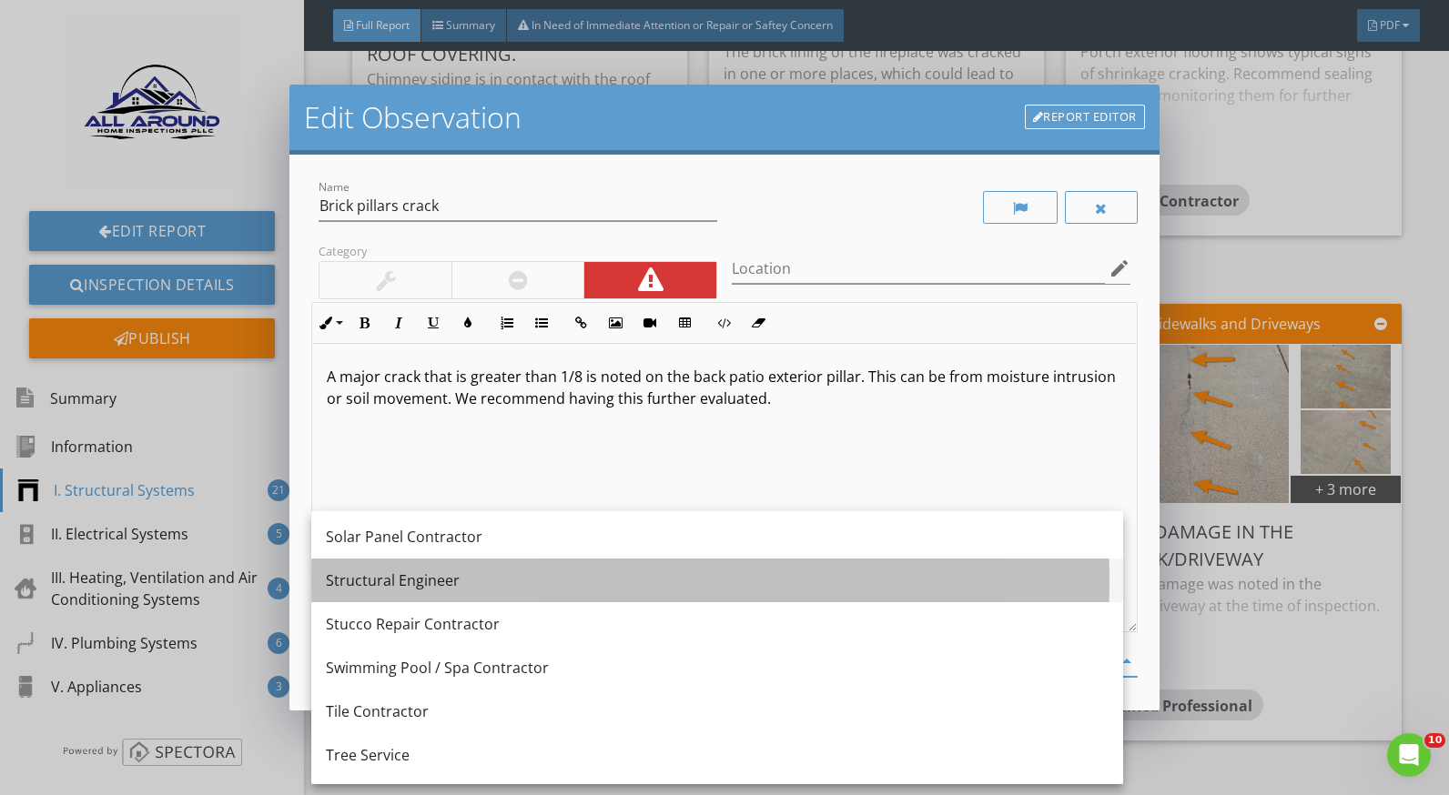
click at [382, 585] on div "Structural Engineer" at bounding box center [717, 581] width 783 height 22
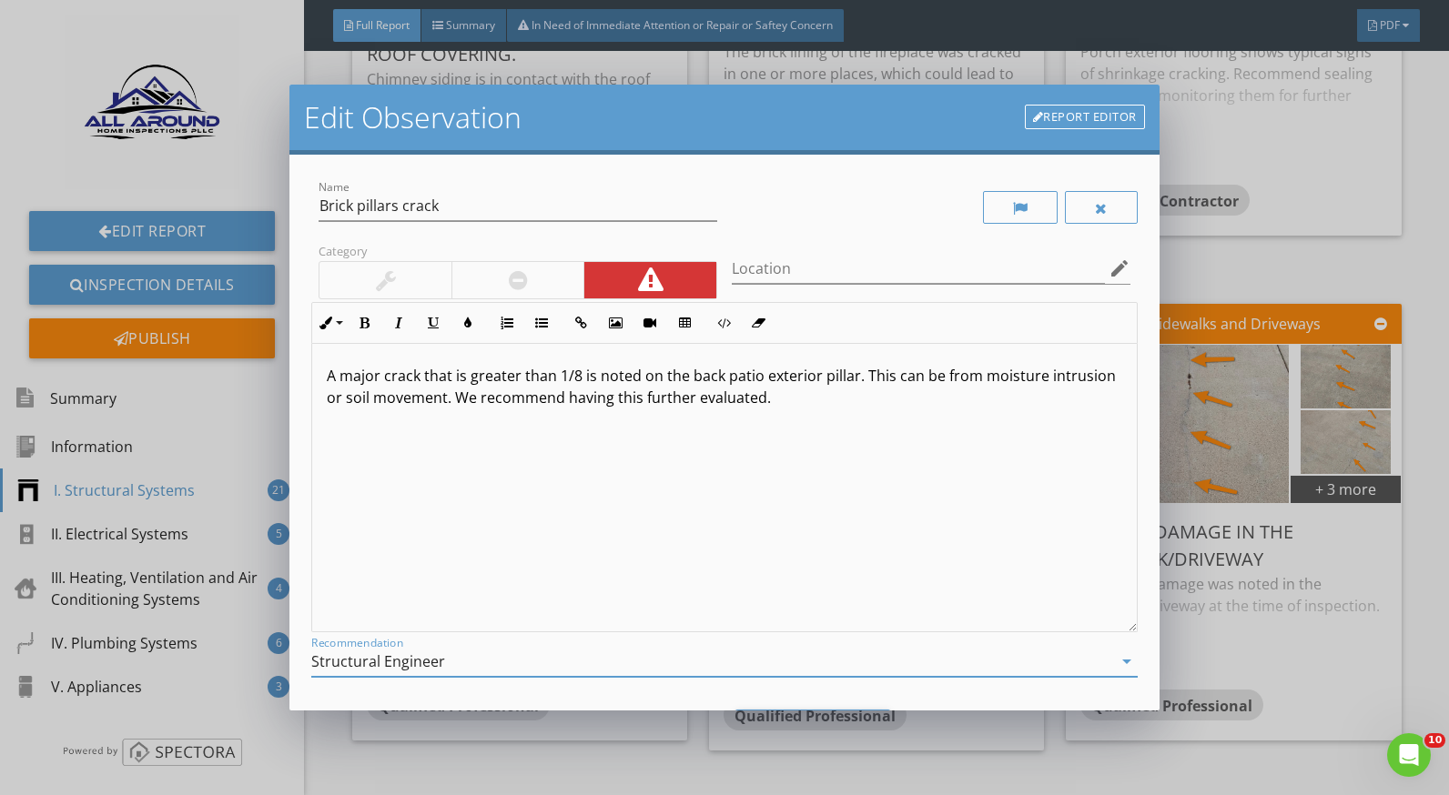
scroll to position [97, 0]
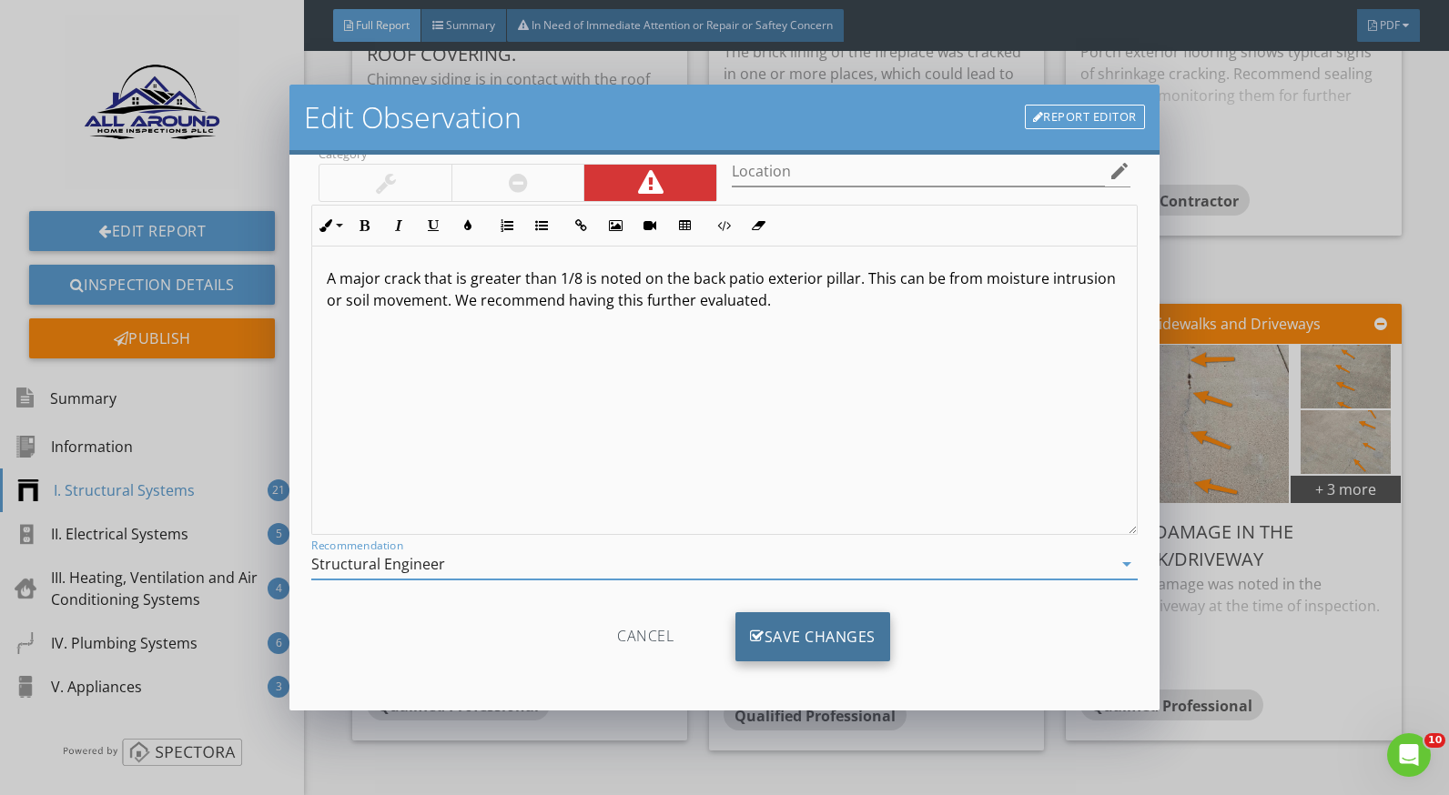
click at [821, 633] on div "Save Changes" at bounding box center [812, 637] width 155 height 49
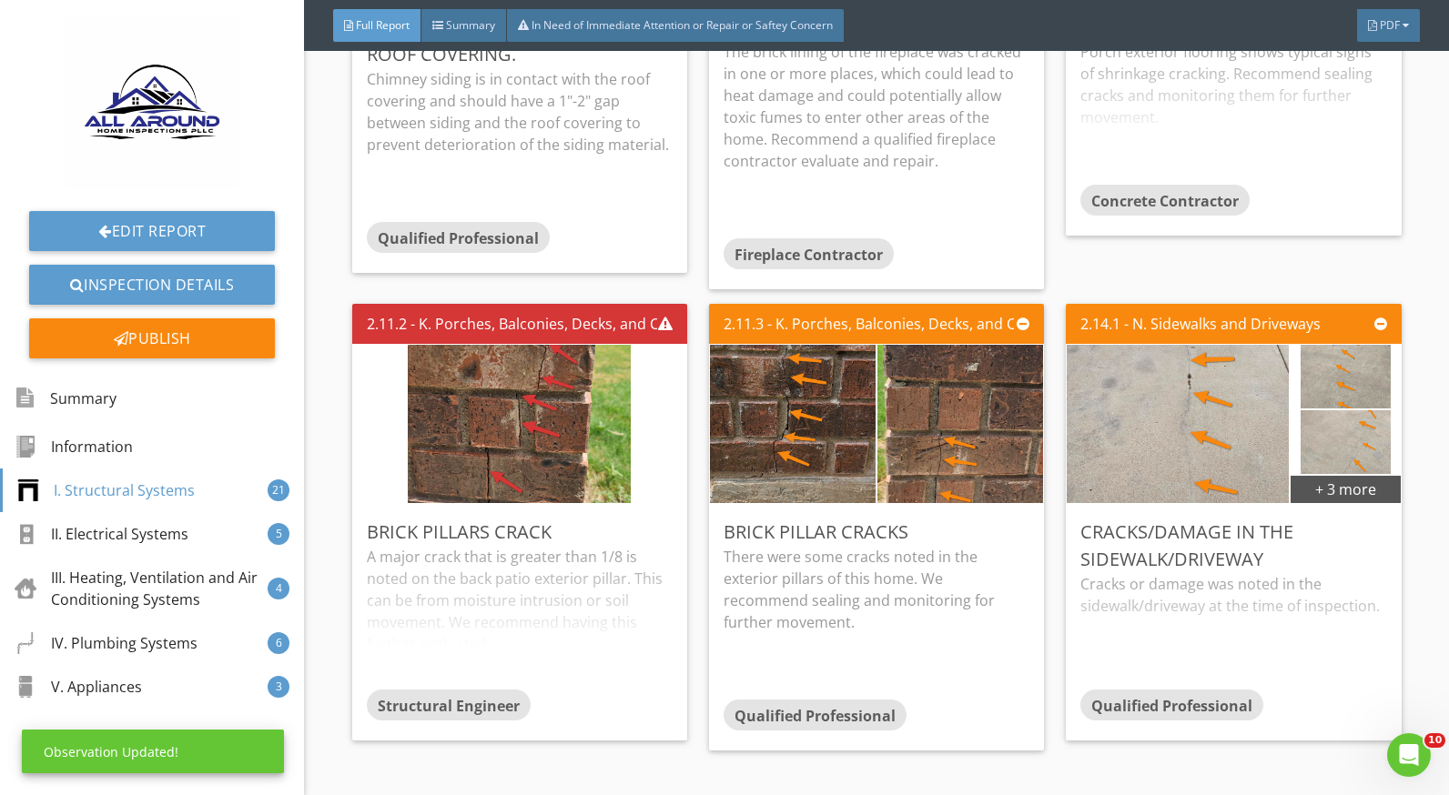
scroll to position [0, 0]
click at [577, 593] on div "A major crack that is greater than 1/8 is noted on the back patio exterior pill…" at bounding box center [520, 618] width 306 height 144
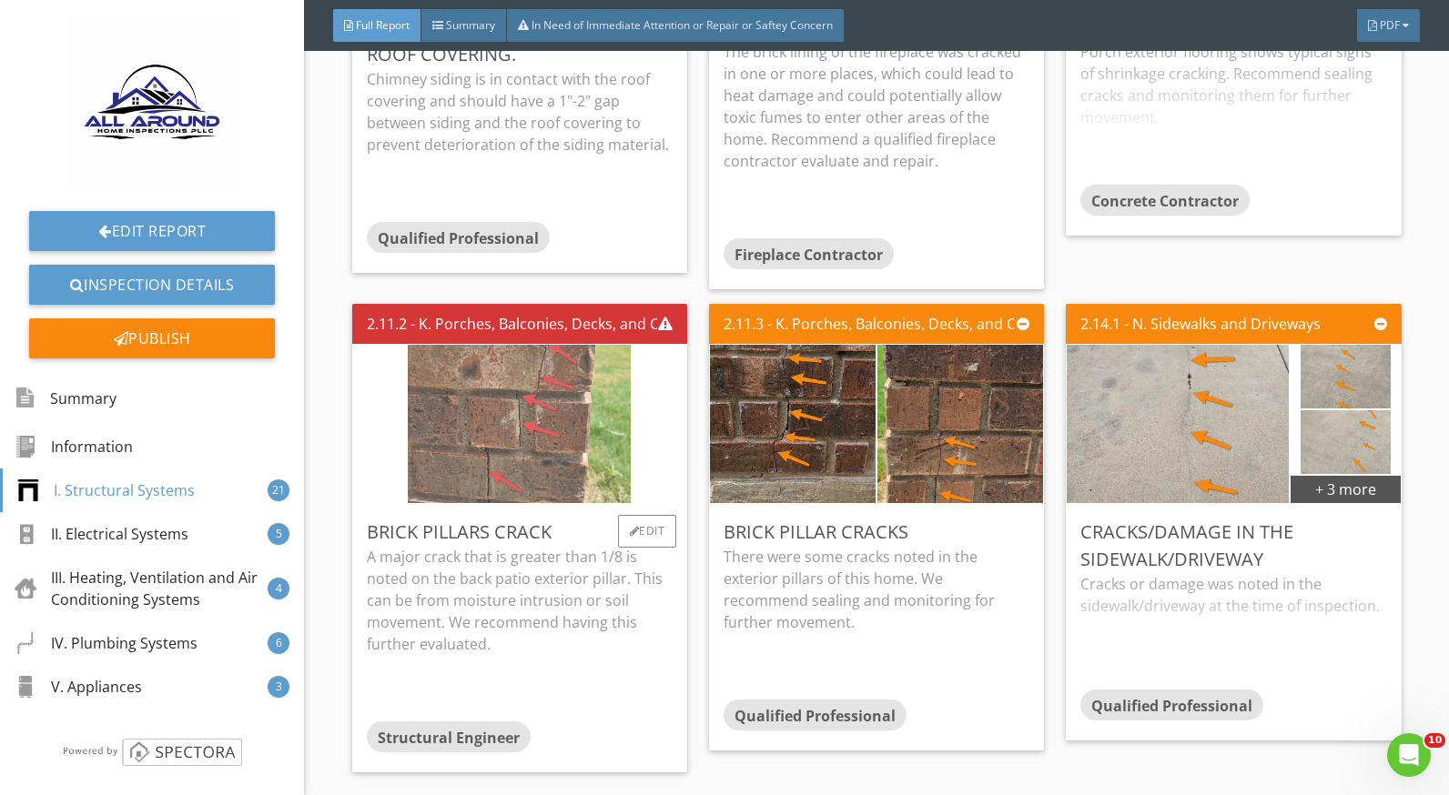
click at [555, 433] on img at bounding box center [519, 424] width 223 height 396
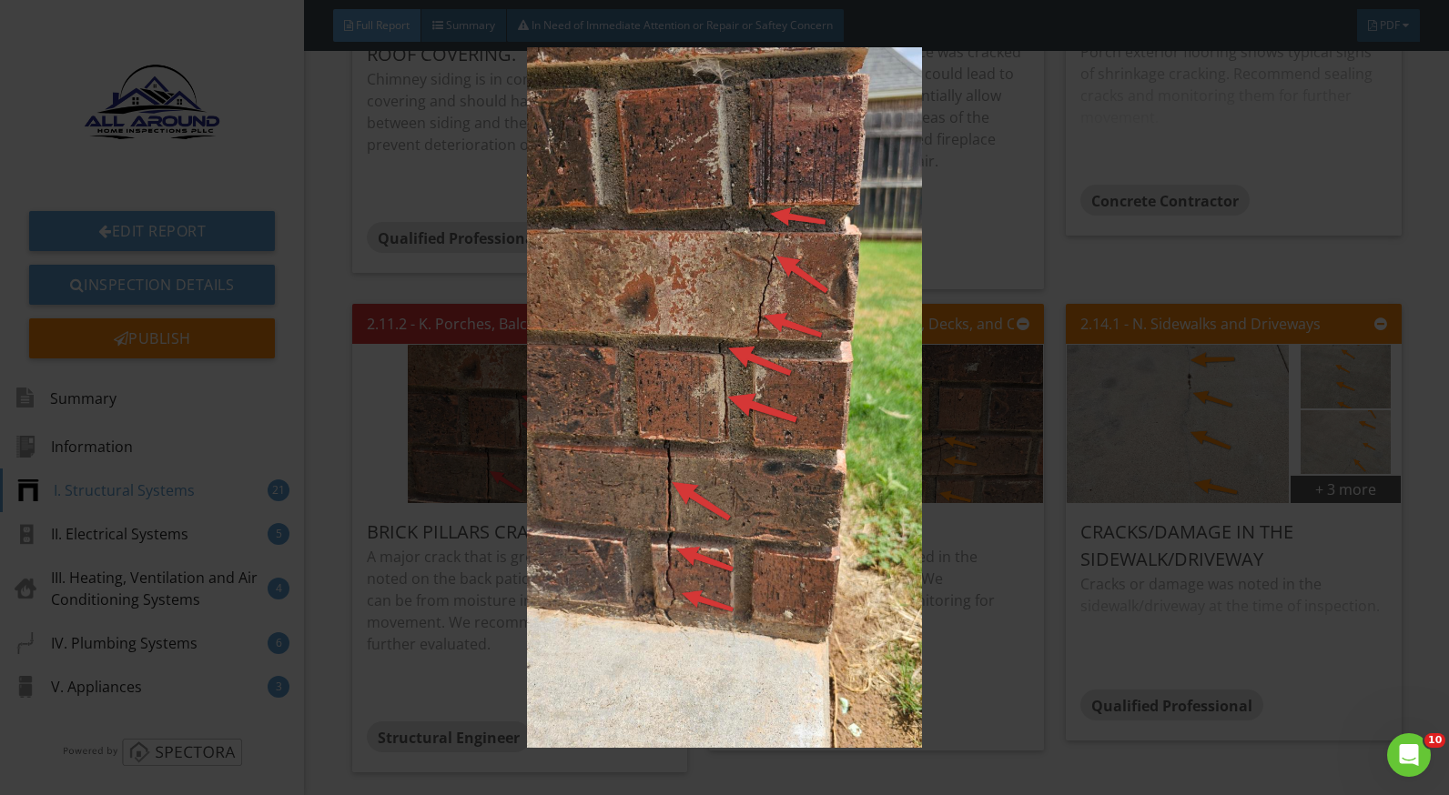
click at [969, 636] on img at bounding box center [724, 397] width 1321 height 701
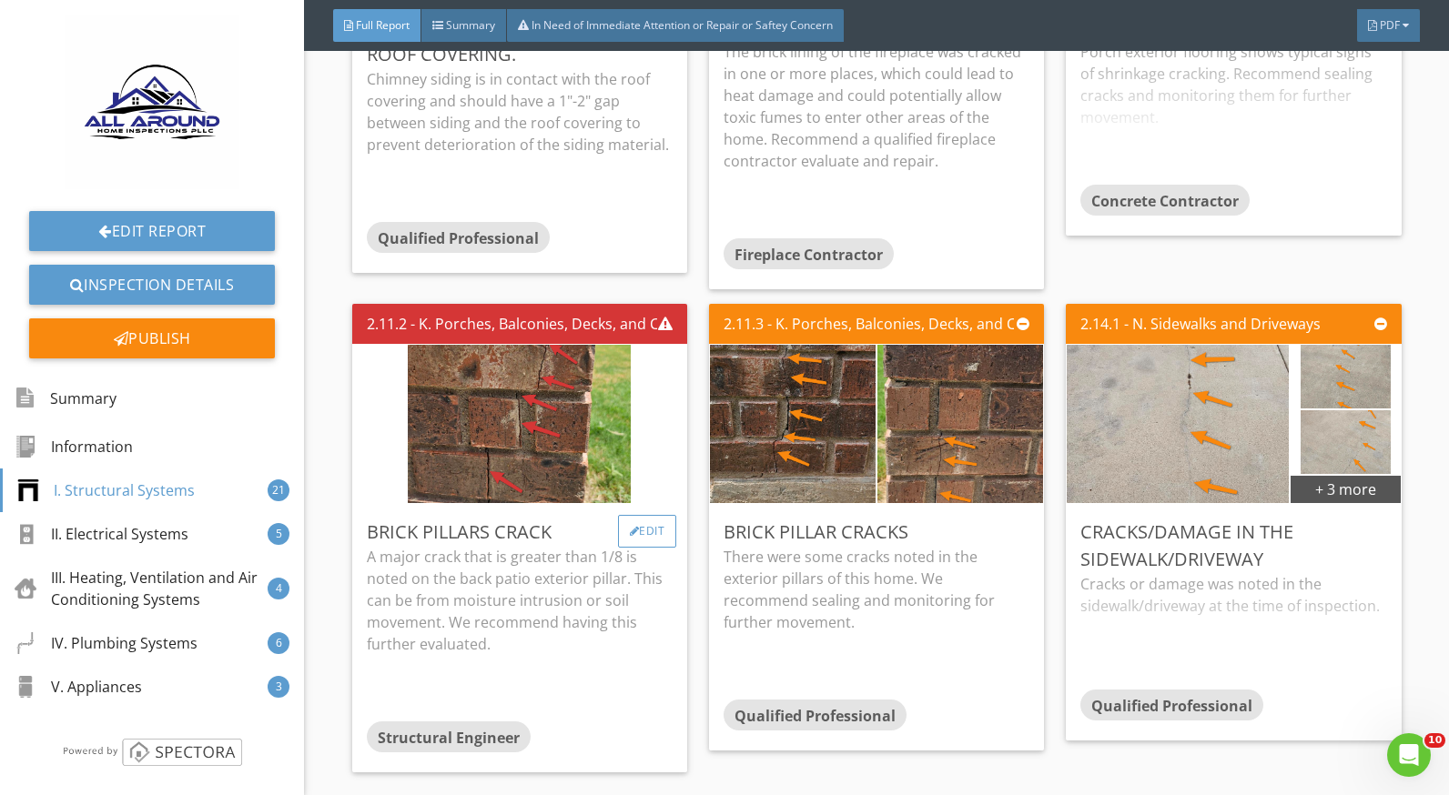
click at [651, 532] on div "Edit" at bounding box center [647, 531] width 59 height 33
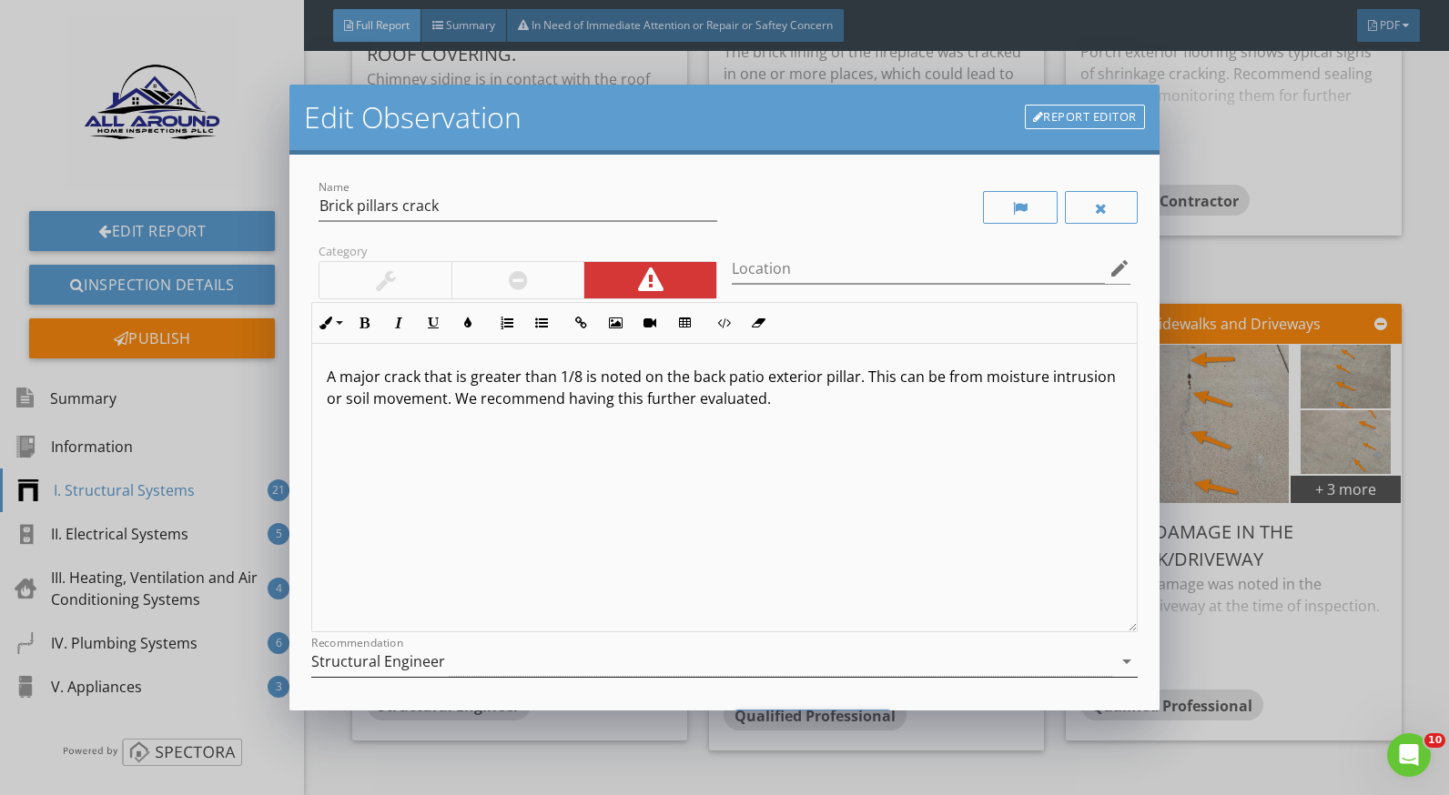
click at [723, 652] on div "Structural Engineer" at bounding box center [711, 662] width 800 height 30
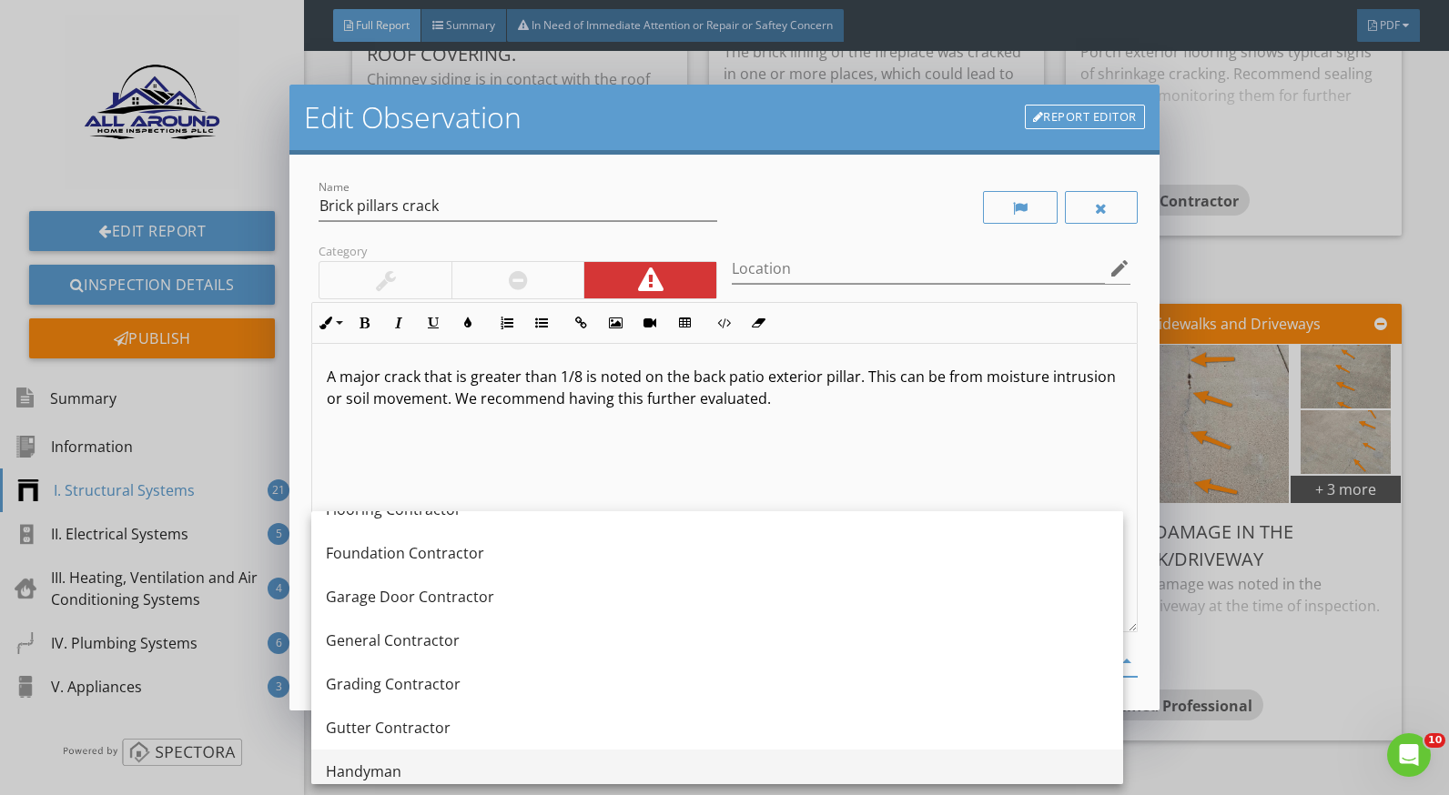
scroll to position [1092, 0]
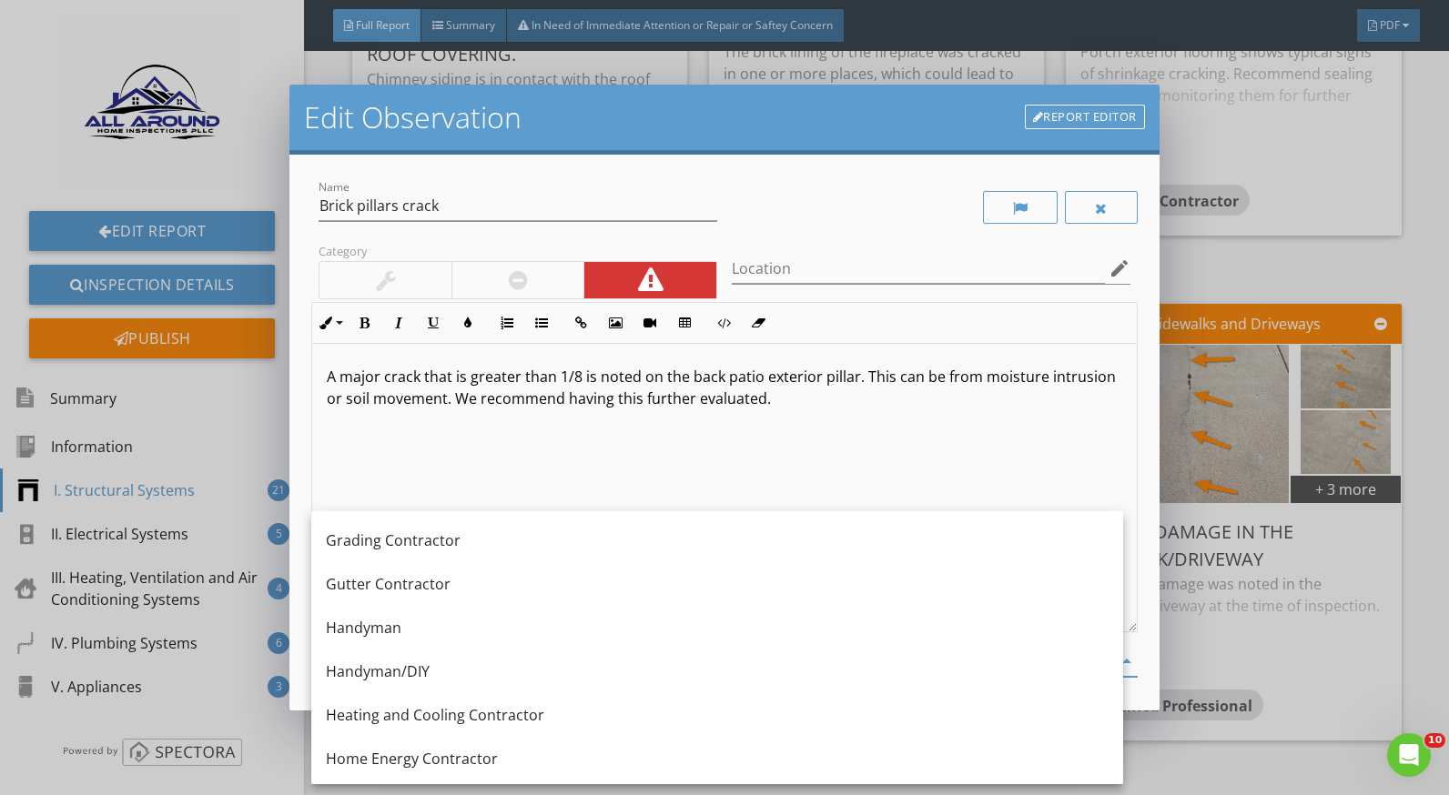
click at [1214, 610] on div "Edit Observation Report Editor Name Brick pillars crack Category Location edit …" at bounding box center [724, 397] width 1449 height 795
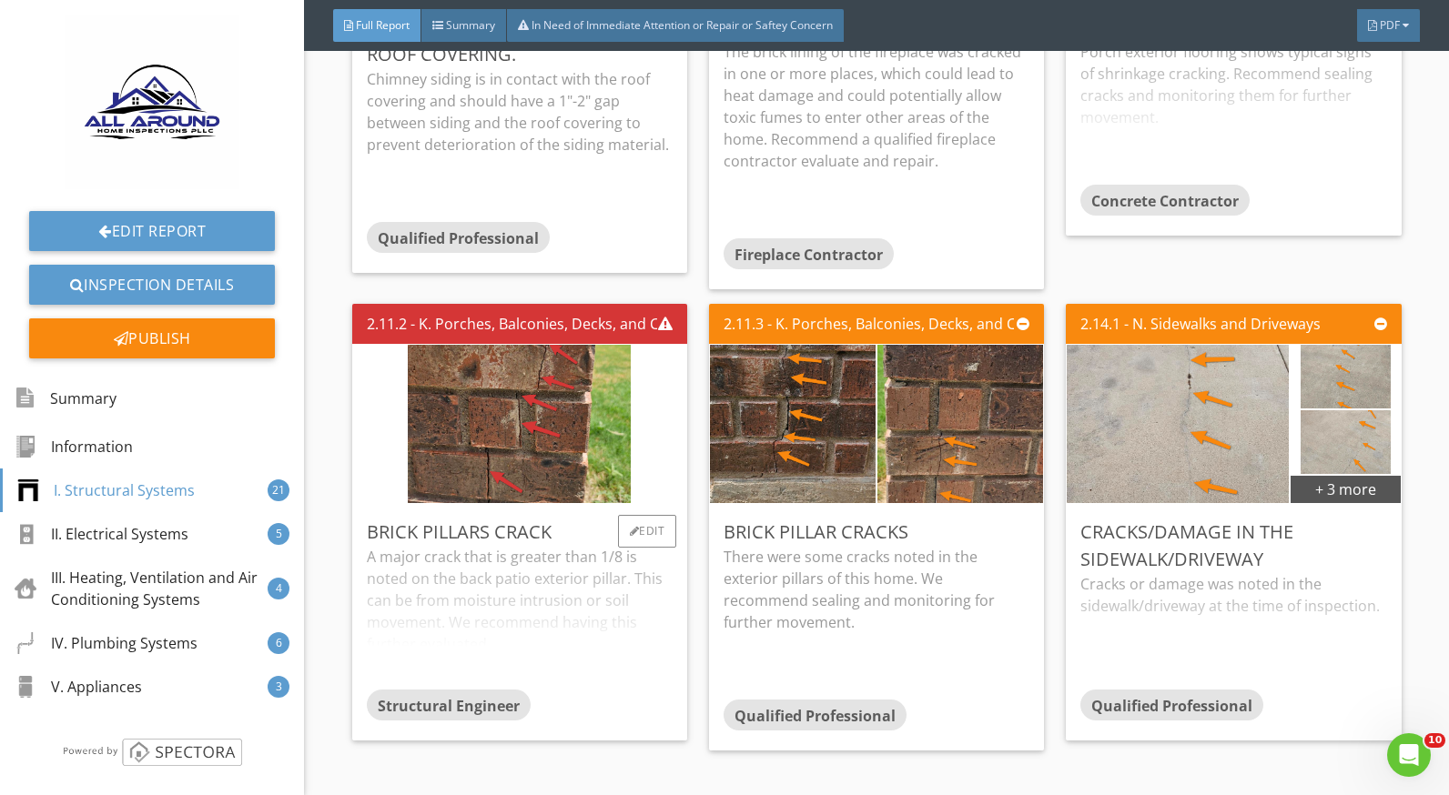
click at [481, 588] on div "A major crack that is greater than 1/8 is noted on the back patio exterior pill…" at bounding box center [520, 618] width 306 height 144
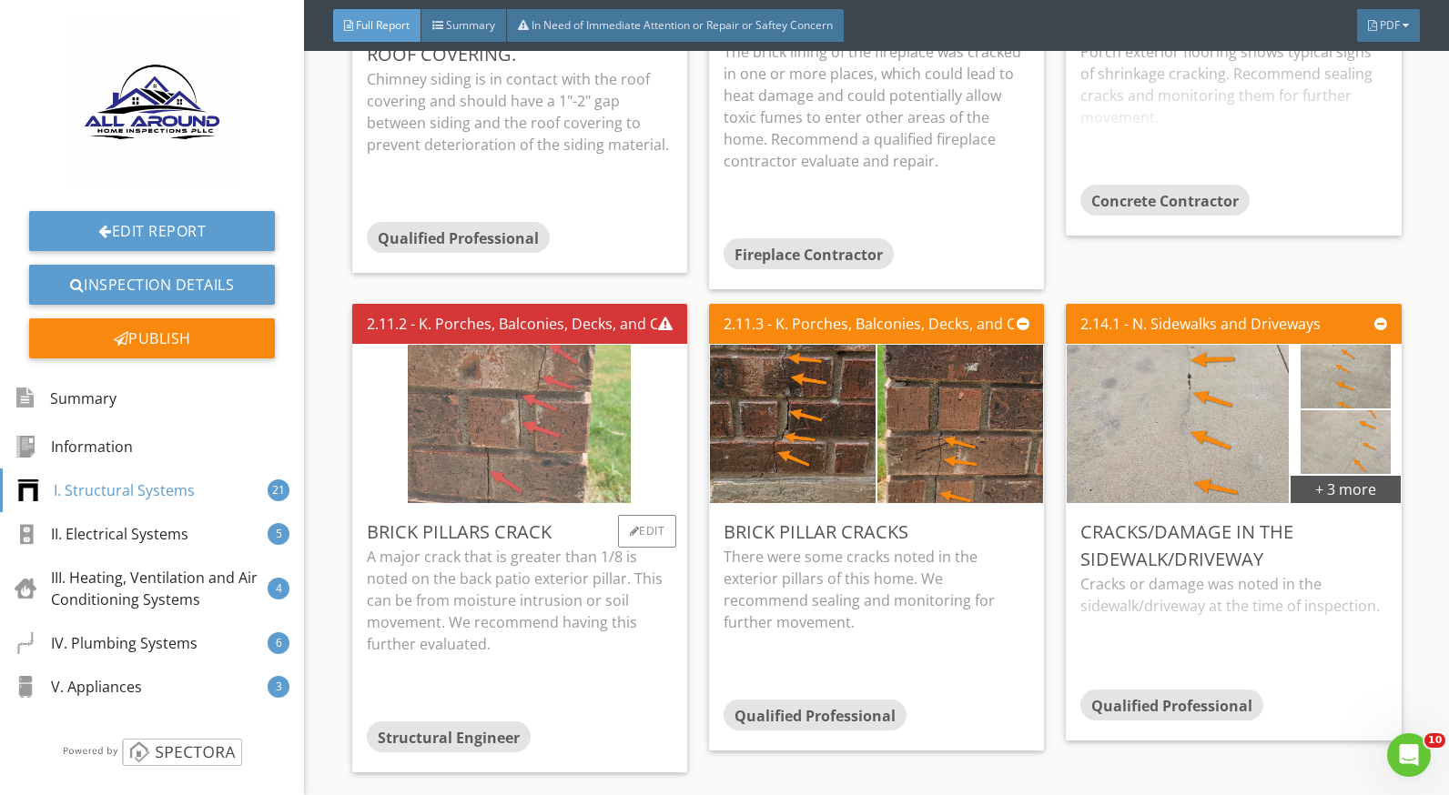
click at [509, 471] on img at bounding box center [519, 424] width 223 height 396
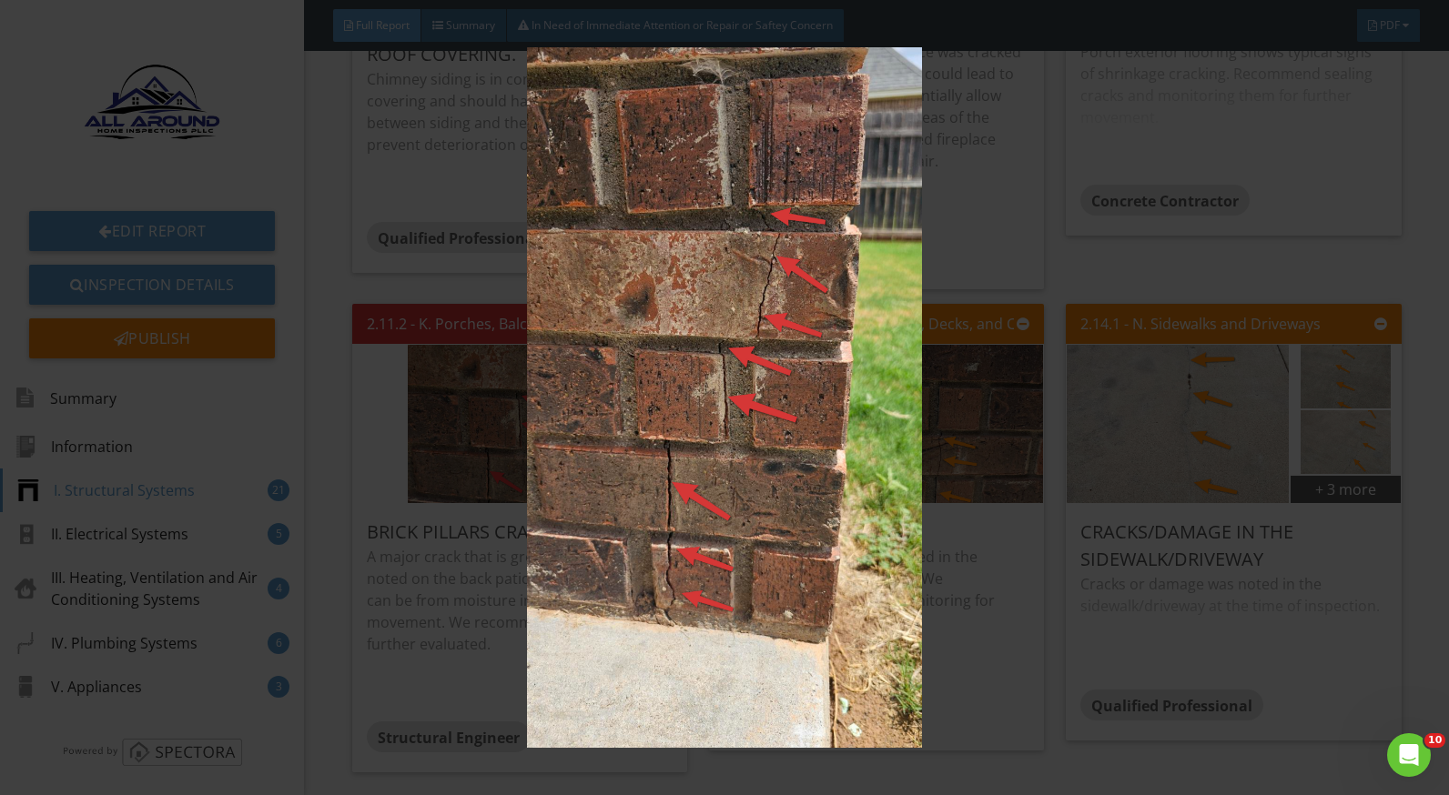
click at [955, 590] on img at bounding box center [724, 397] width 1321 height 701
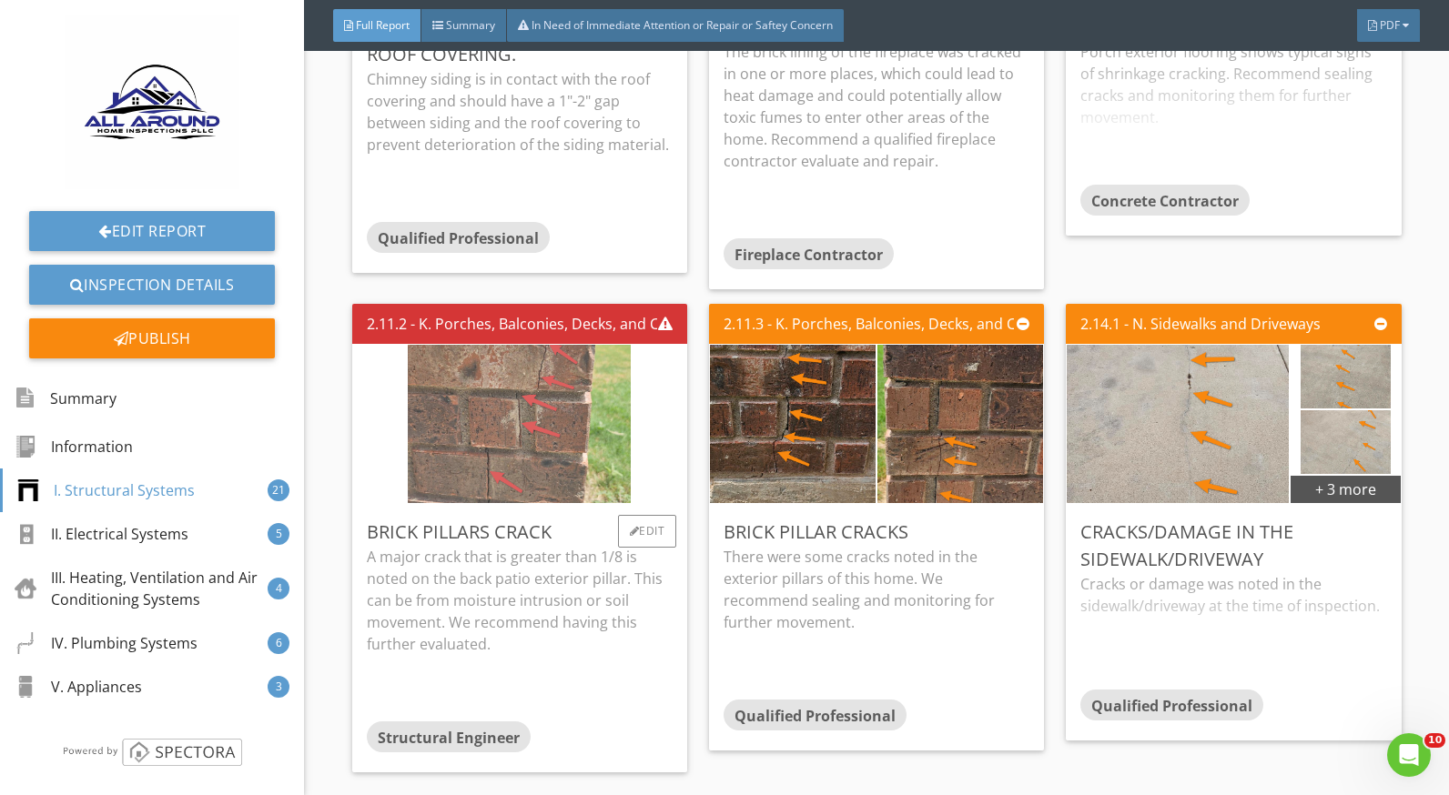
click at [526, 434] on img at bounding box center [519, 424] width 223 height 396
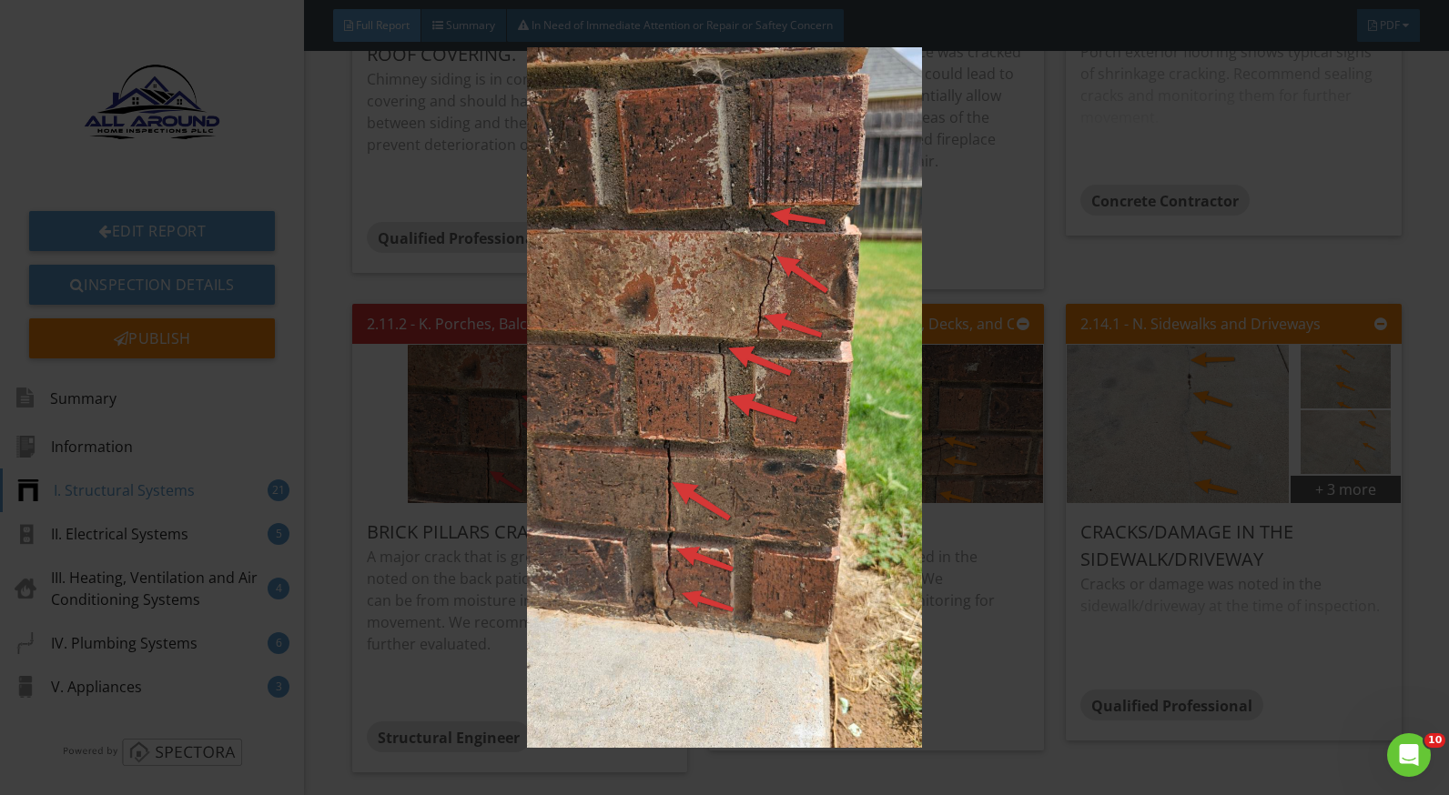
click at [1012, 604] on img at bounding box center [724, 397] width 1321 height 701
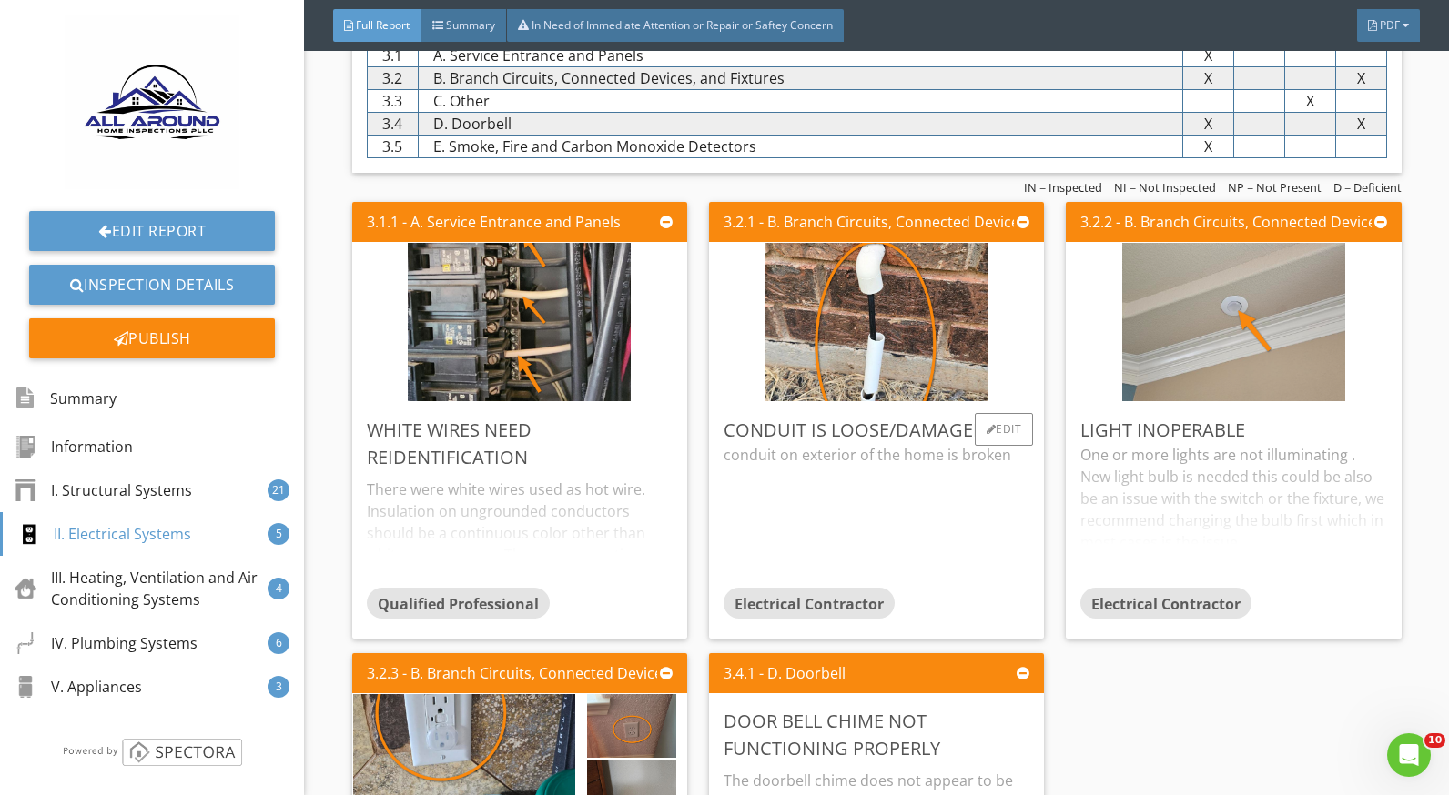
scroll to position [5370, 0]
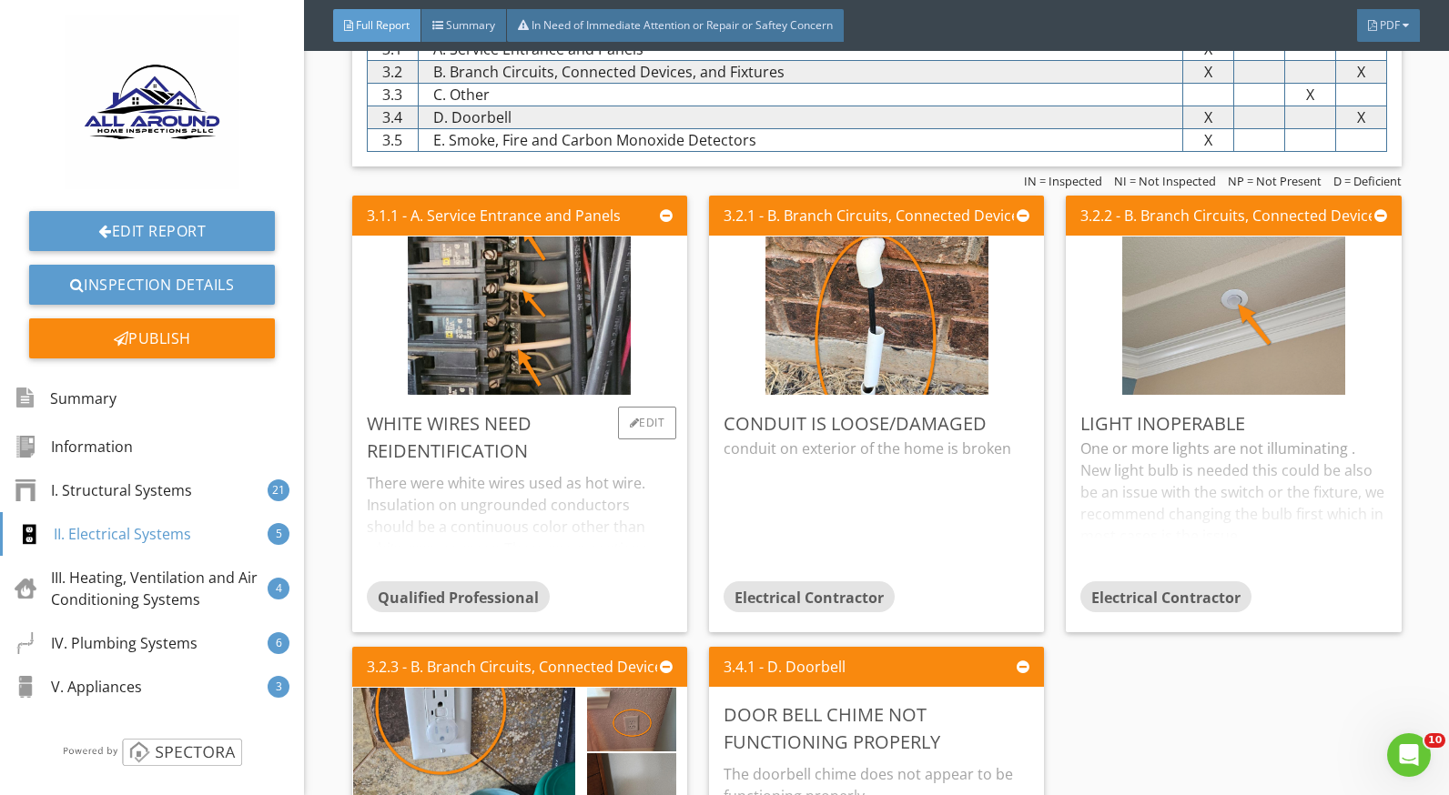
click at [544, 485] on div "There were white wires used as hot wire. Insulation on ungrounded conductors sh…" at bounding box center [520, 523] width 306 height 116
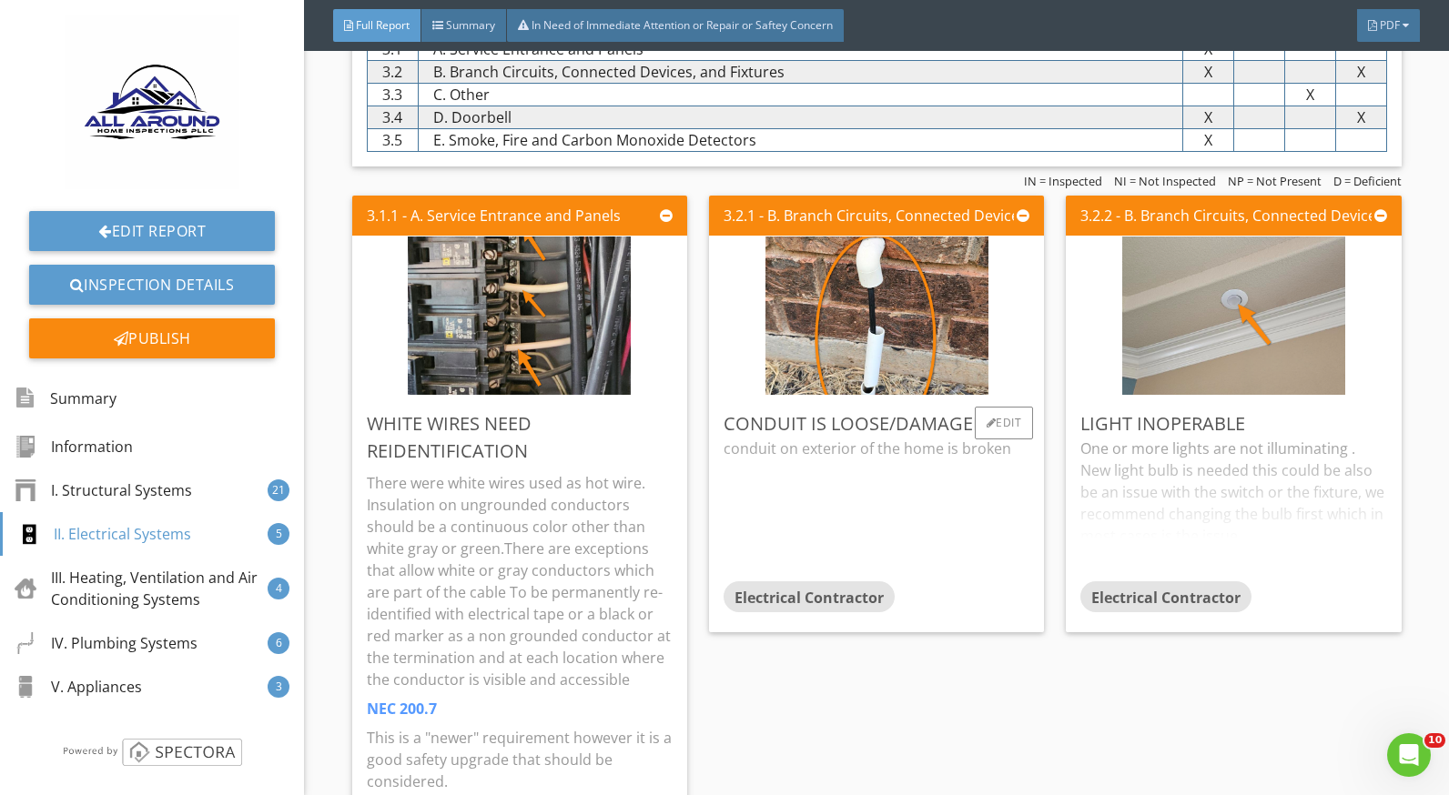
click at [801, 489] on div "conduit on exterior of the home is broken" at bounding box center [877, 510] width 306 height 144
click at [1210, 476] on div "One or more lights are not illuminating . New light bulb is needed this could b…" at bounding box center [1233, 510] width 306 height 144
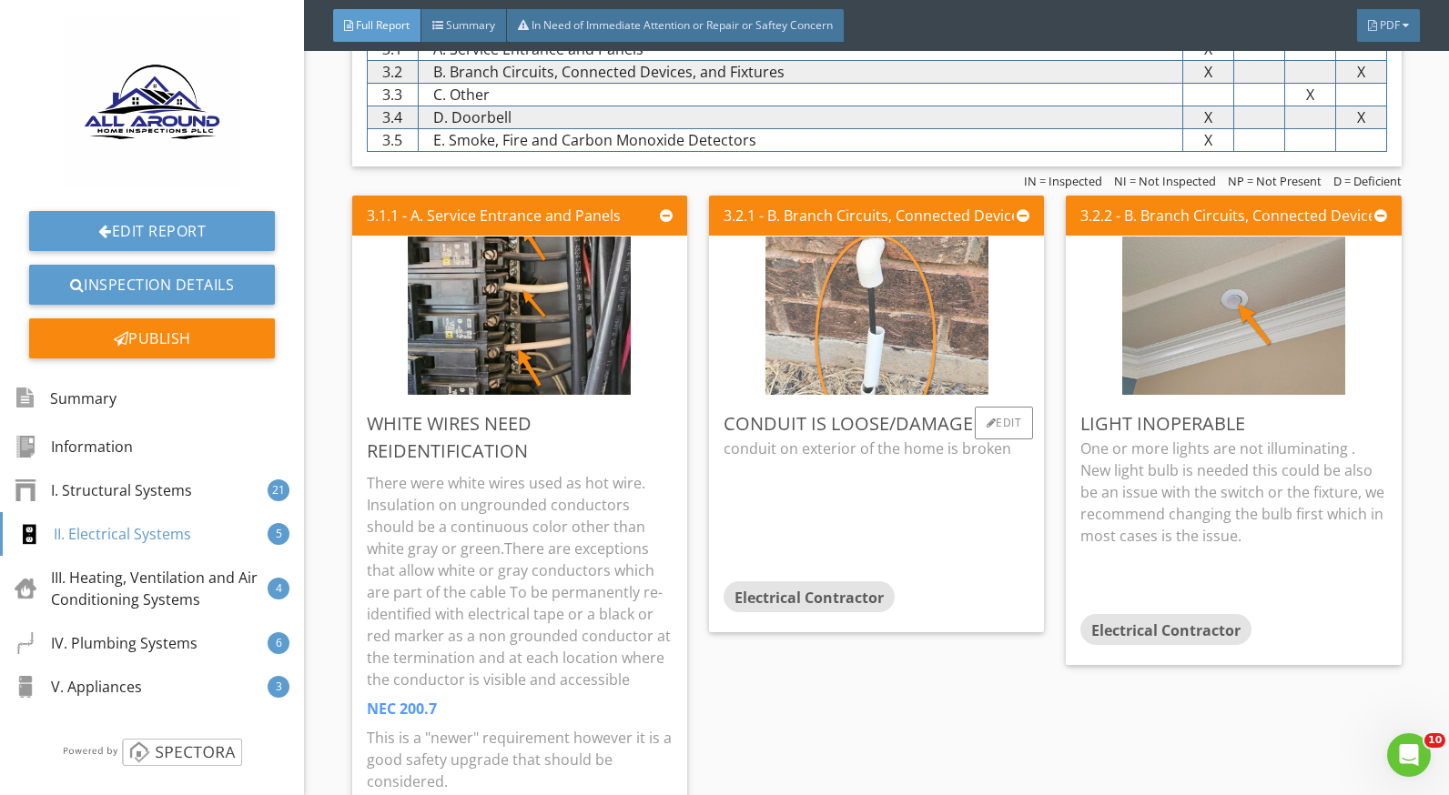
click at [845, 359] on img at bounding box center [876, 316] width 223 height 396
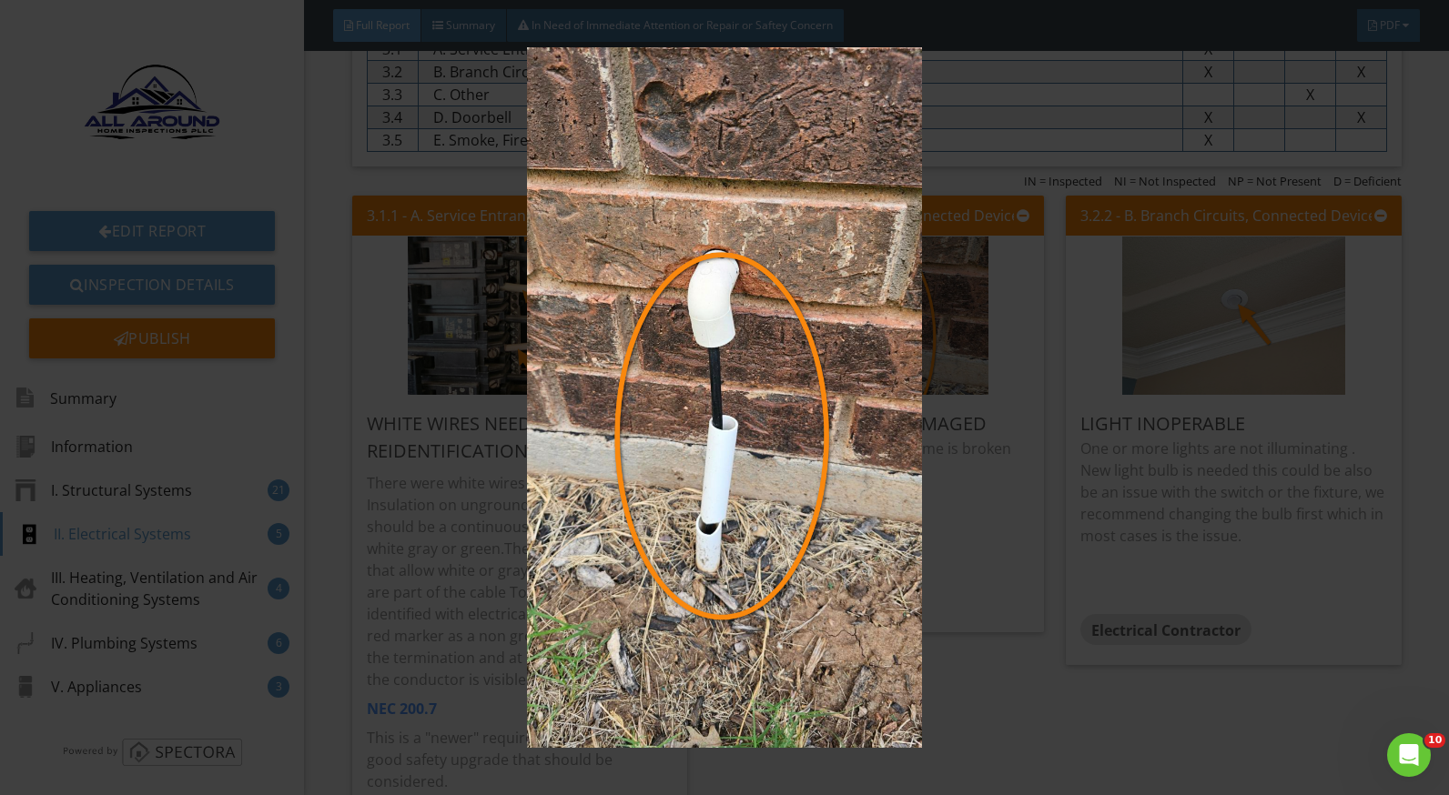
click at [955, 490] on img at bounding box center [724, 397] width 1321 height 701
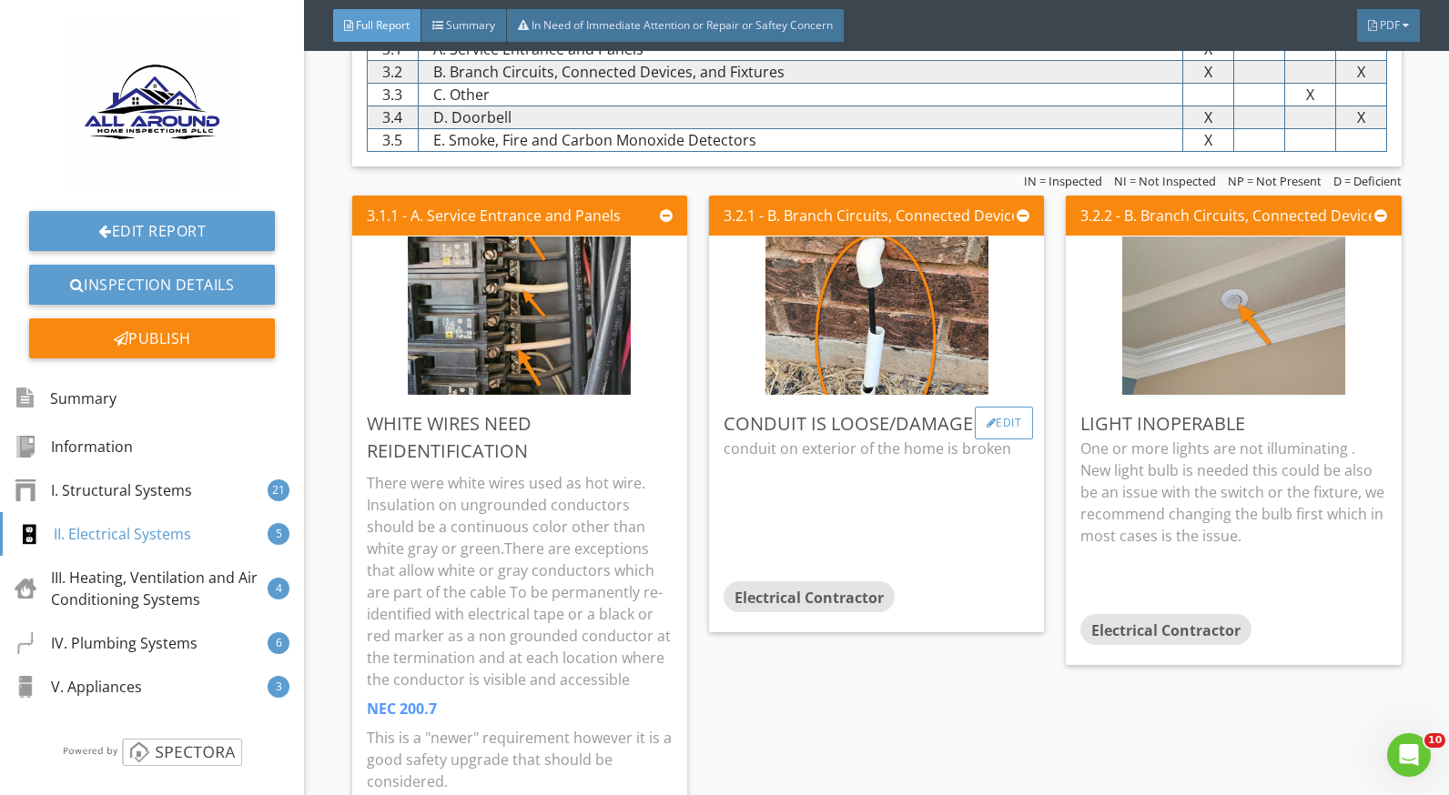
click at [985, 423] on div "Edit" at bounding box center [1004, 423] width 59 height 33
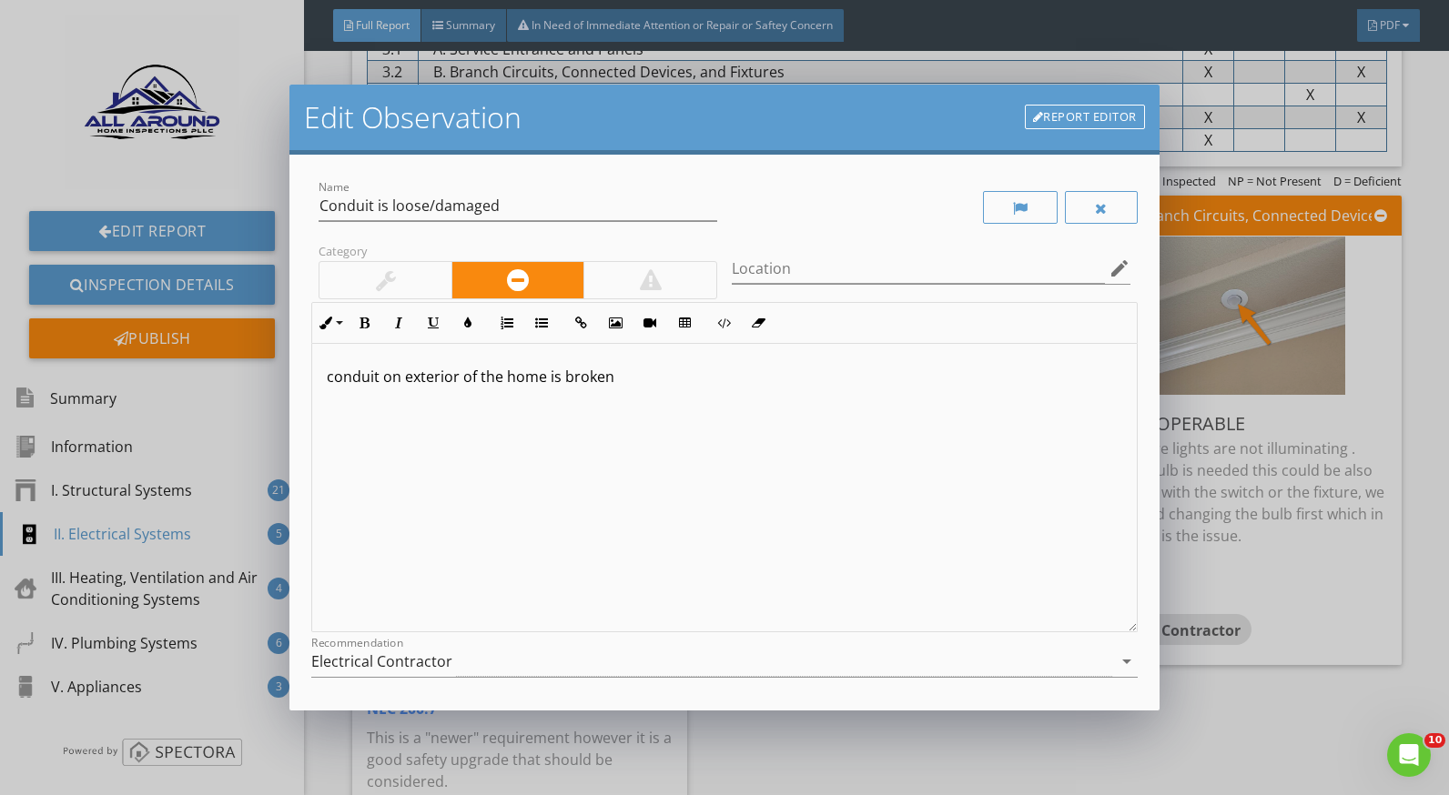
click at [613, 380] on p "conduit on exterior of the home is broken" at bounding box center [724, 377] width 795 height 22
click at [334, 383] on p "conduit on exterior of the home is broken and will need replacement." at bounding box center [724, 377] width 795 height 22
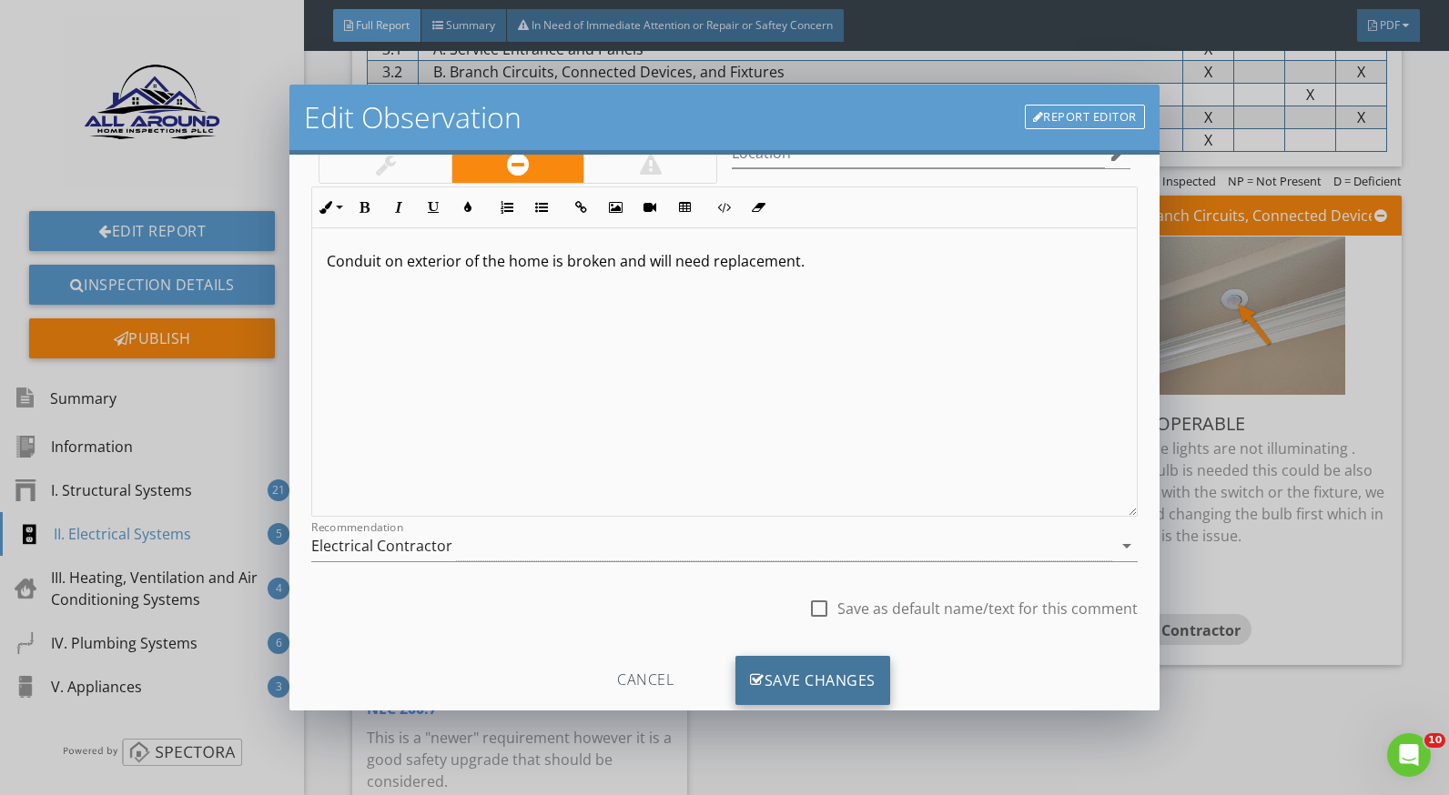
scroll to position [159, 0]
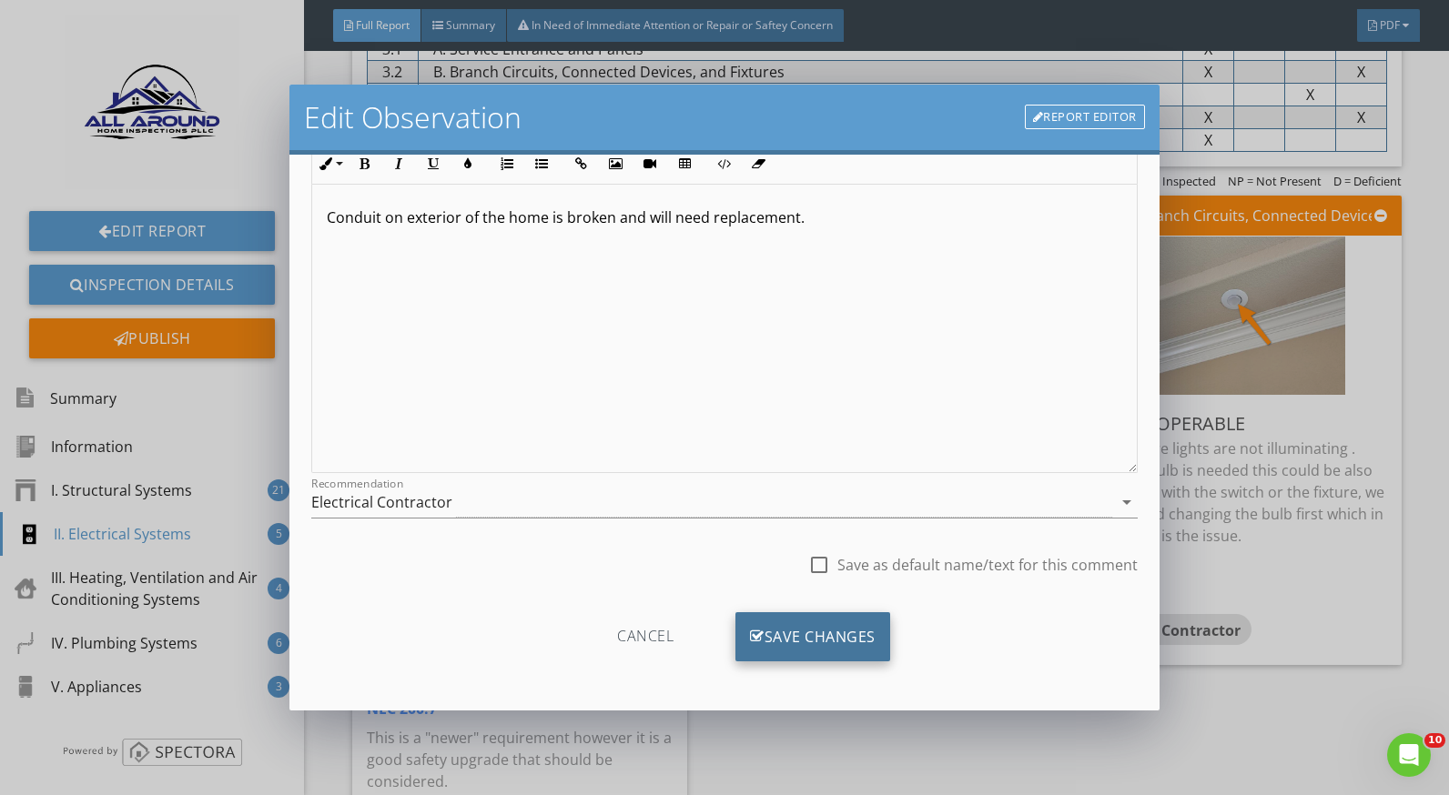
click at [803, 635] on div "Save Changes" at bounding box center [812, 637] width 155 height 49
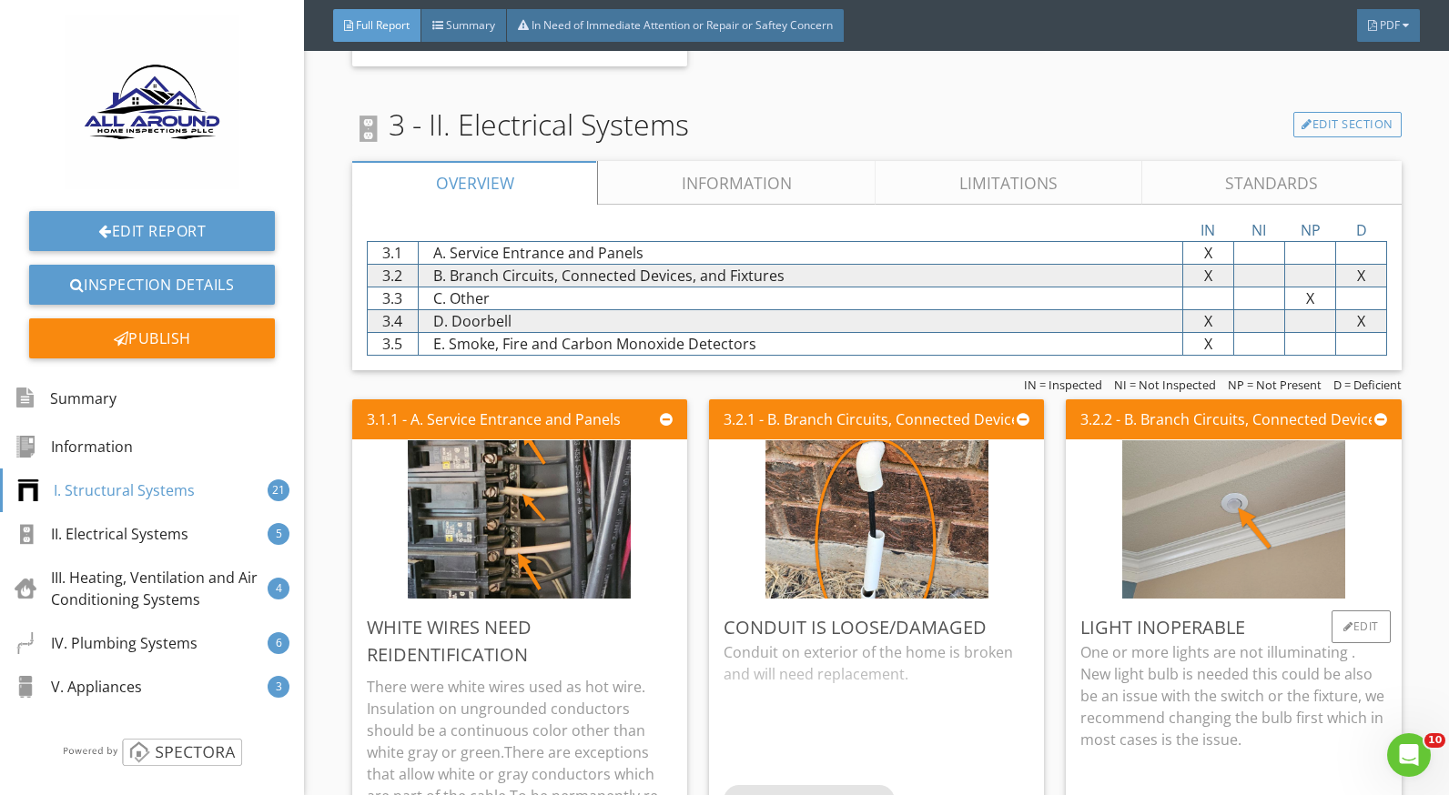
scroll to position [5188, 0]
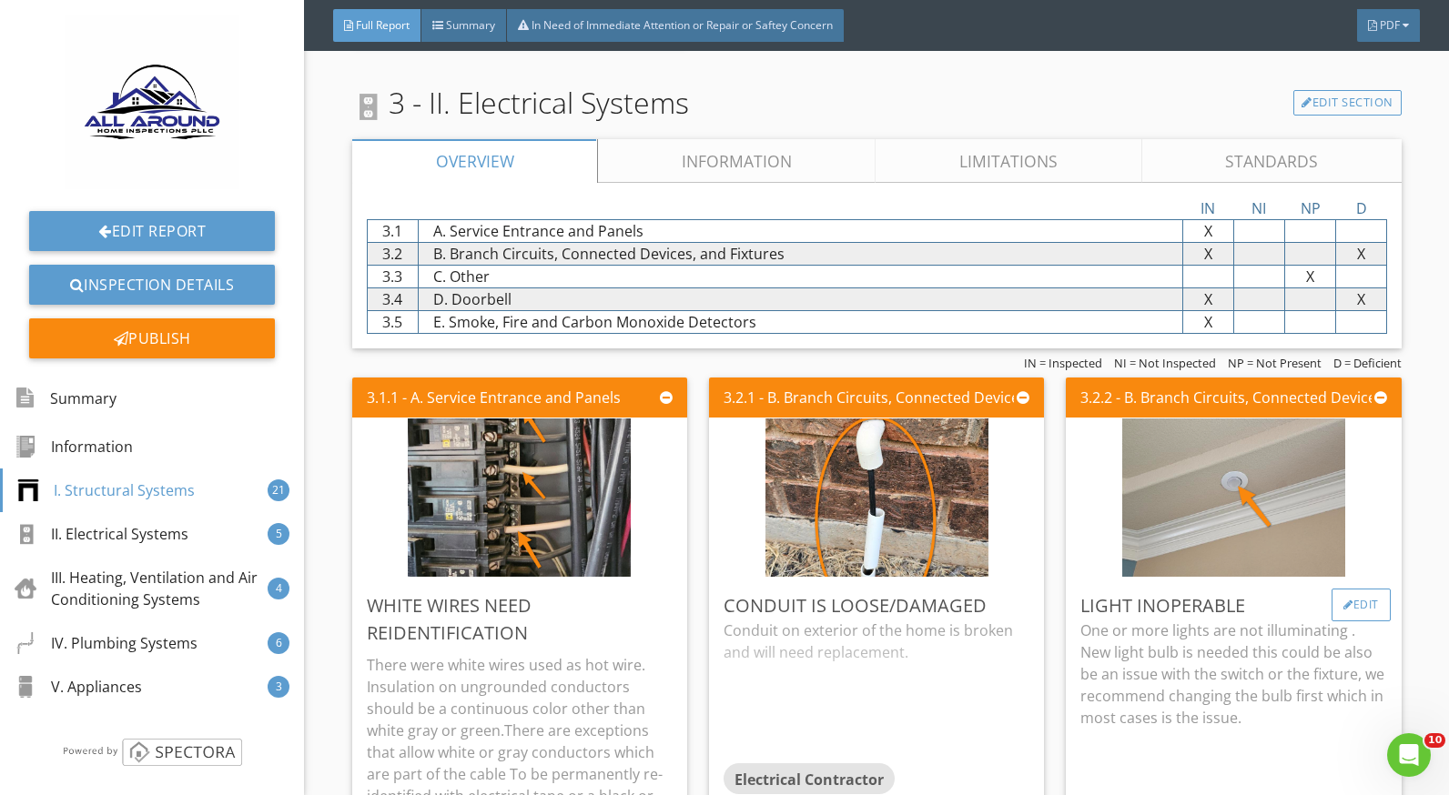
click at [1342, 599] on div "Edit" at bounding box center [1360, 605] width 59 height 33
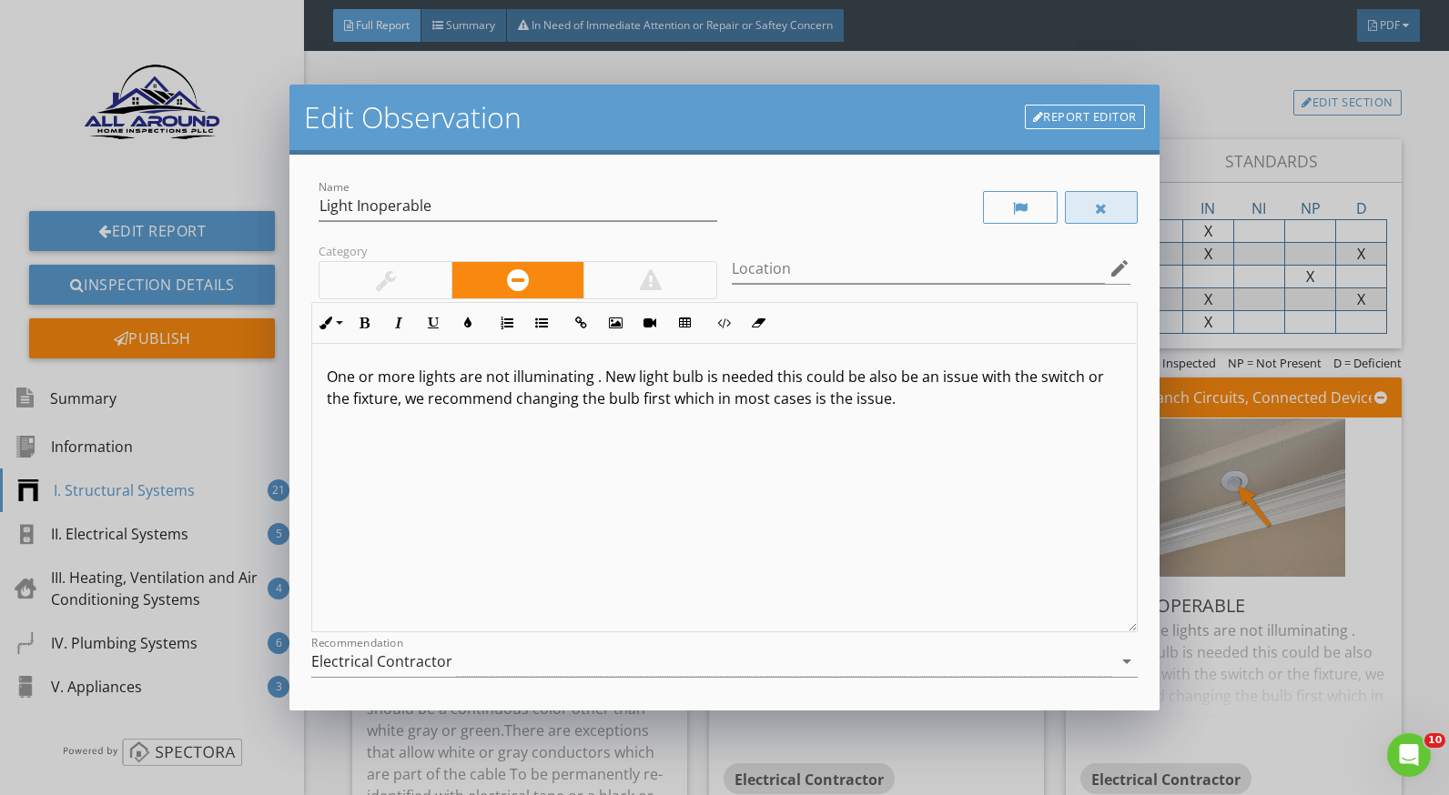
click at [1074, 208] on div at bounding box center [1101, 207] width 73 height 33
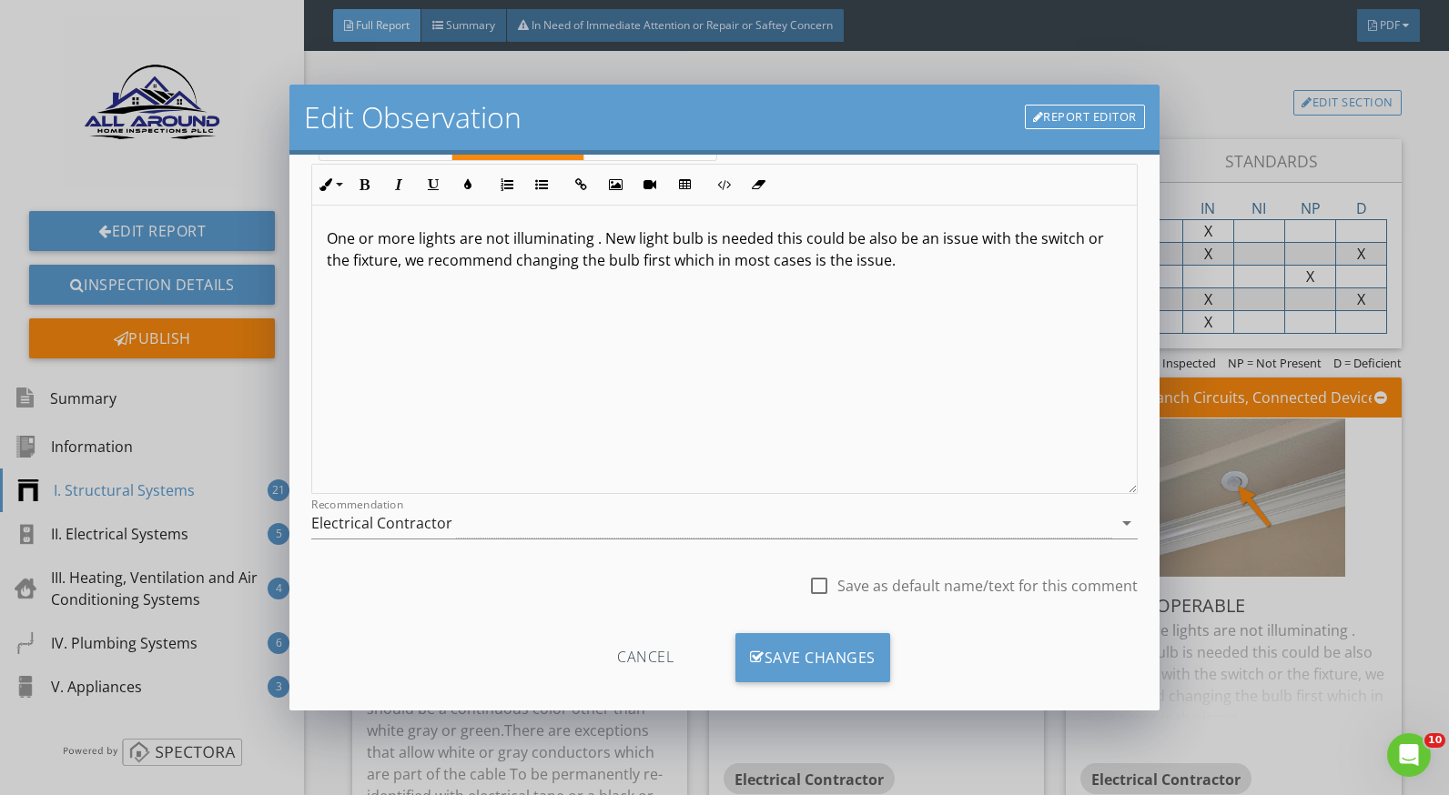
scroll to position [159, 0]
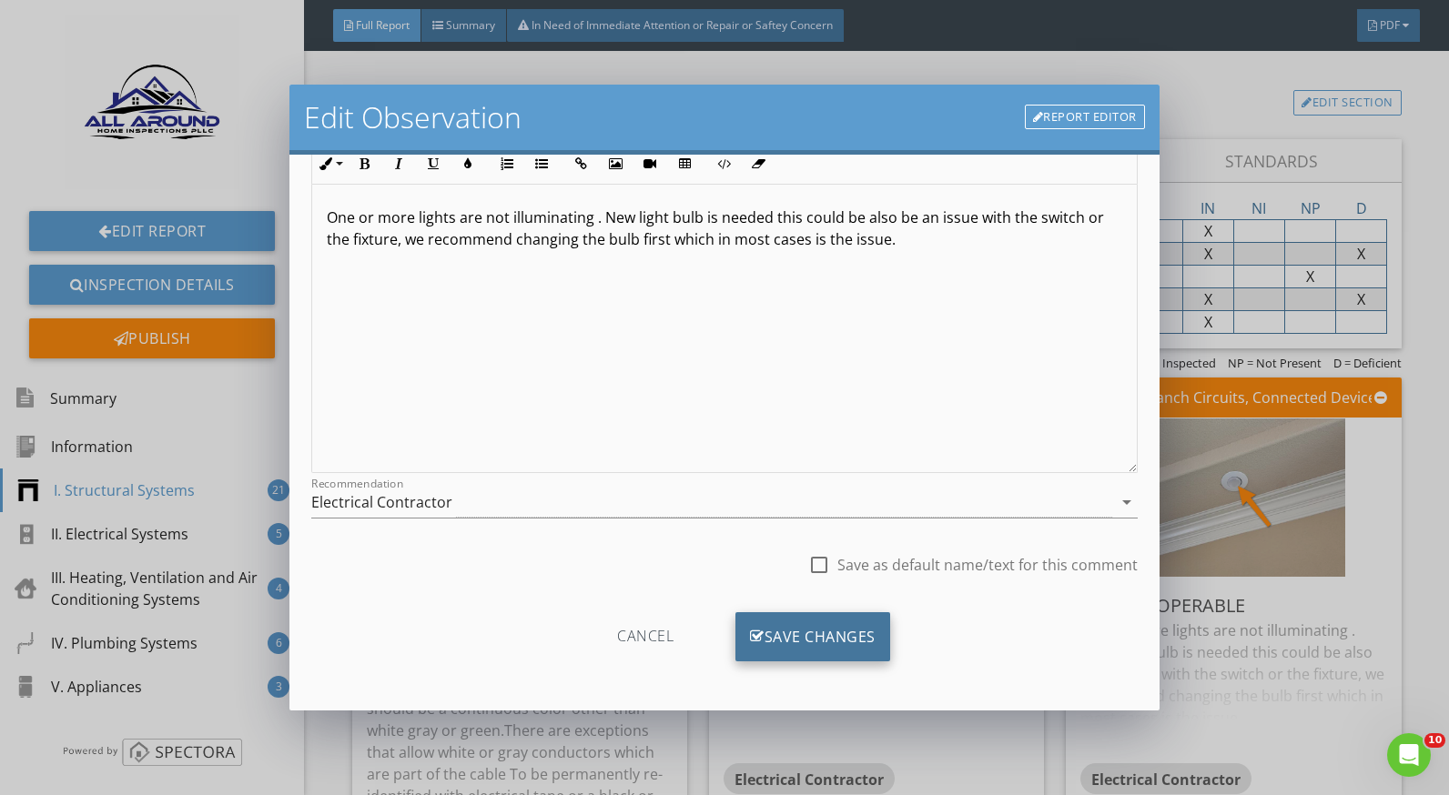
click at [825, 630] on div "Save Changes" at bounding box center [812, 637] width 155 height 49
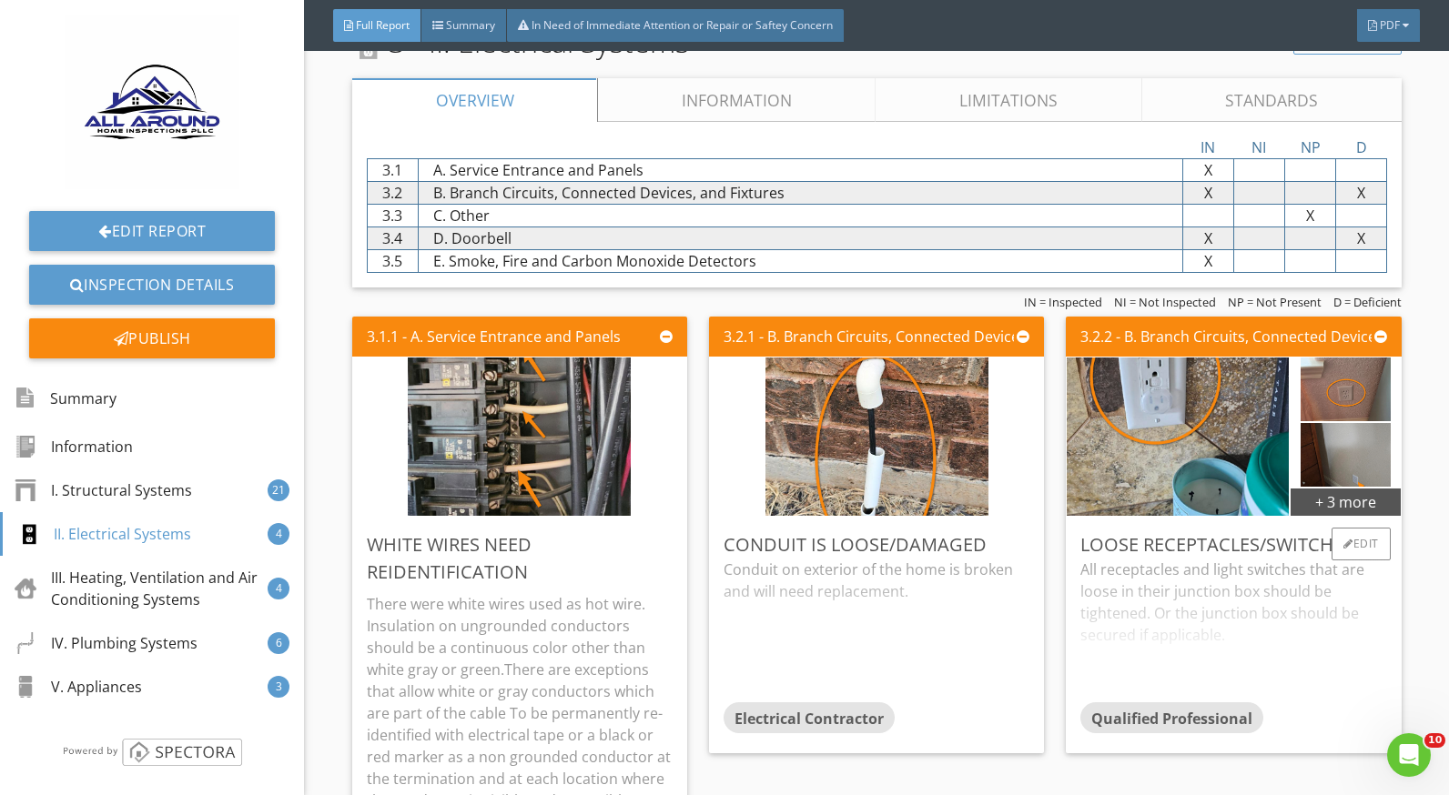
scroll to position [5279, 0]
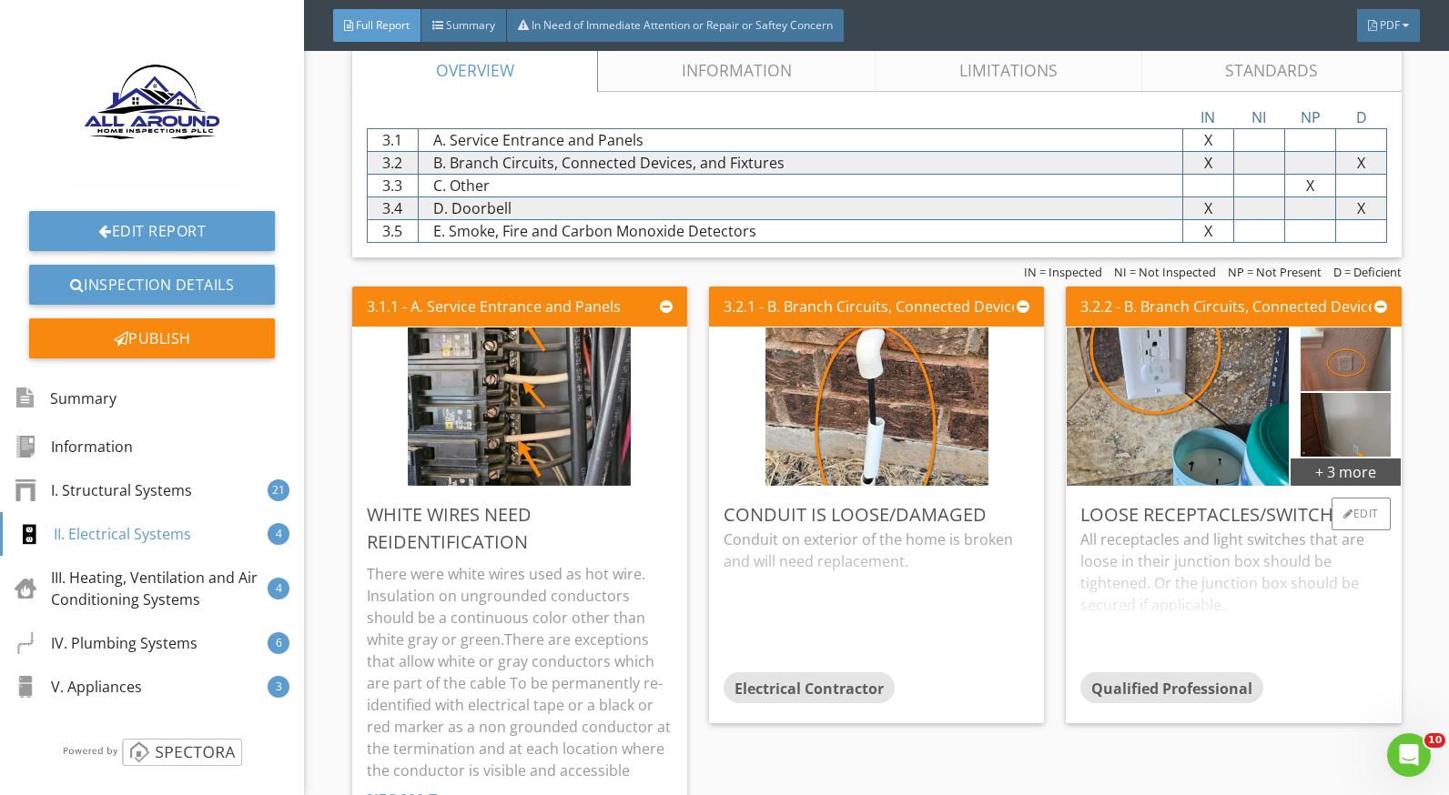
click at [1169, 549] on div "All receptacles and light switches that are loose in their junction box should …" at bounding box center [1233, 601] width 306 height 144
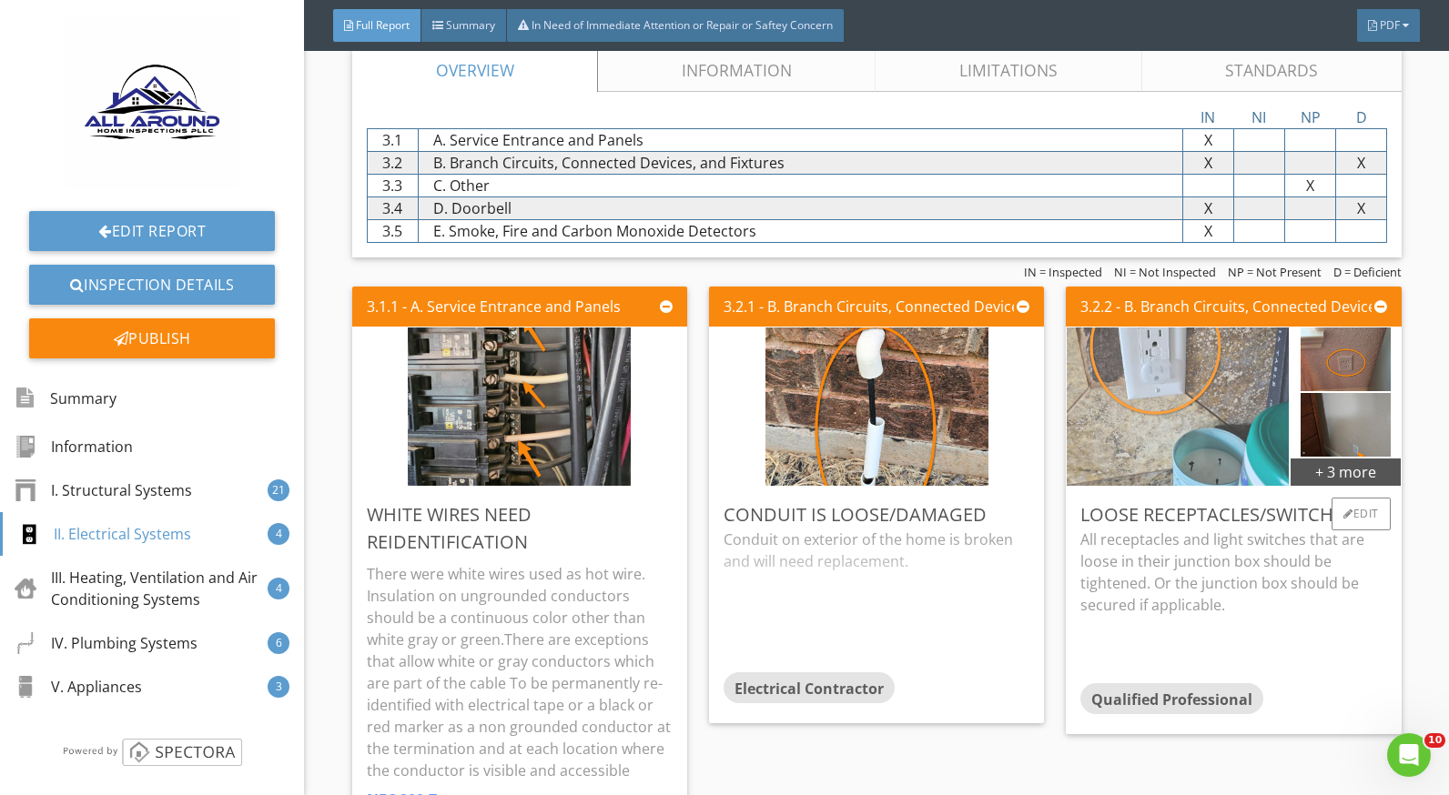
click at [1212, 406] on img at bounding box center [1178, 407] width 223 height 396
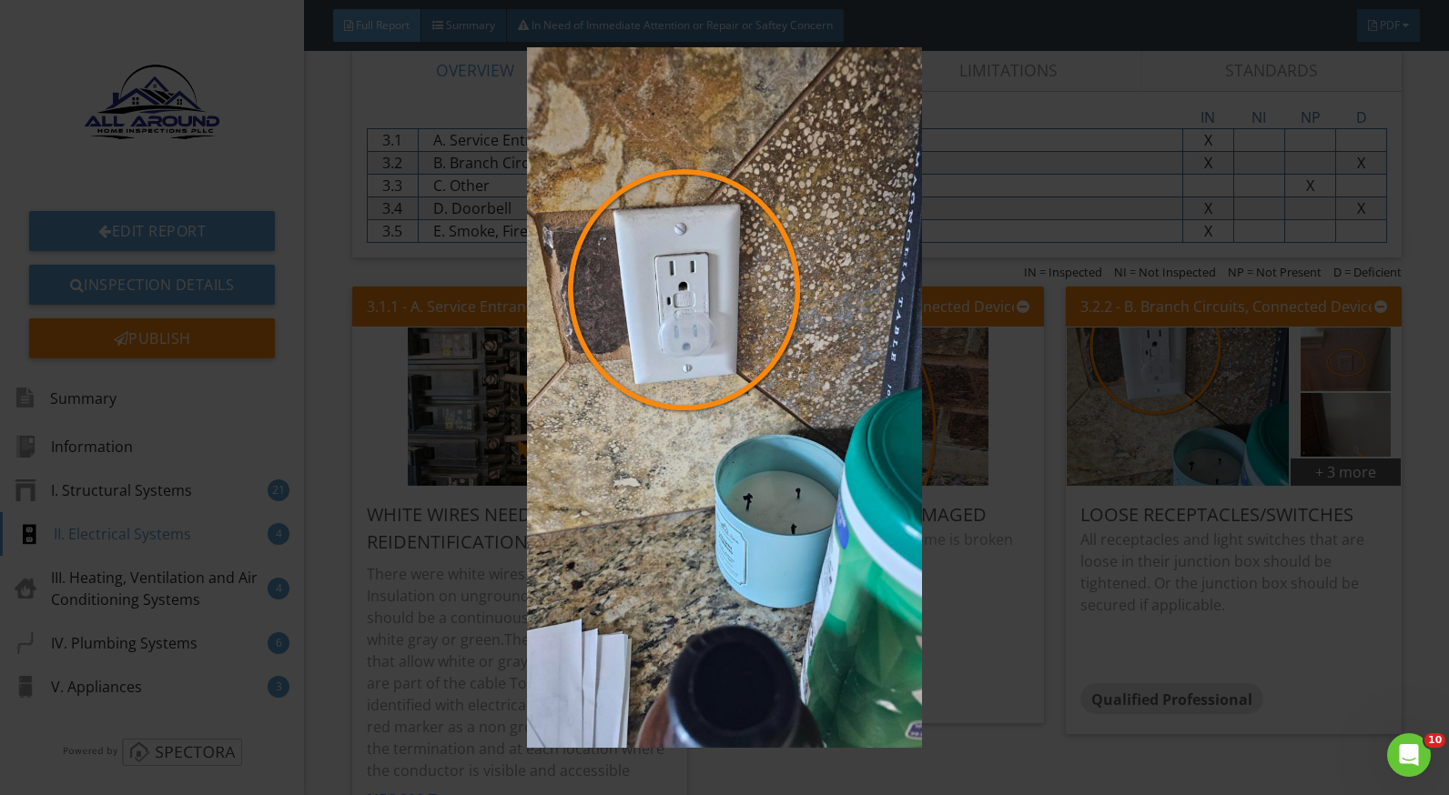
click at [1300, 370] on img at bounding box center [724, 397] width 1321 height 701
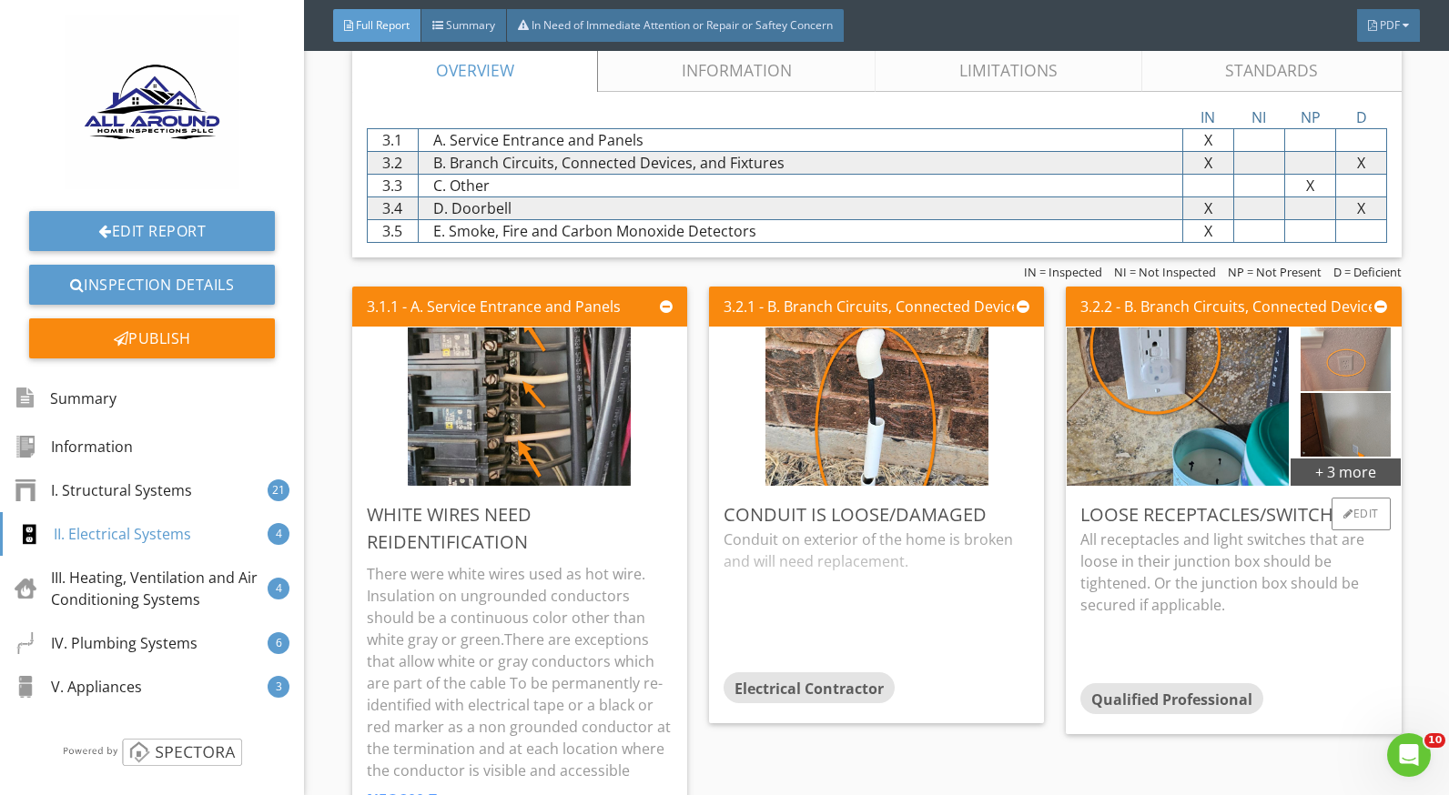
click at [1307, 366] on img at bounding box center [1345, 359] width 89 height 159
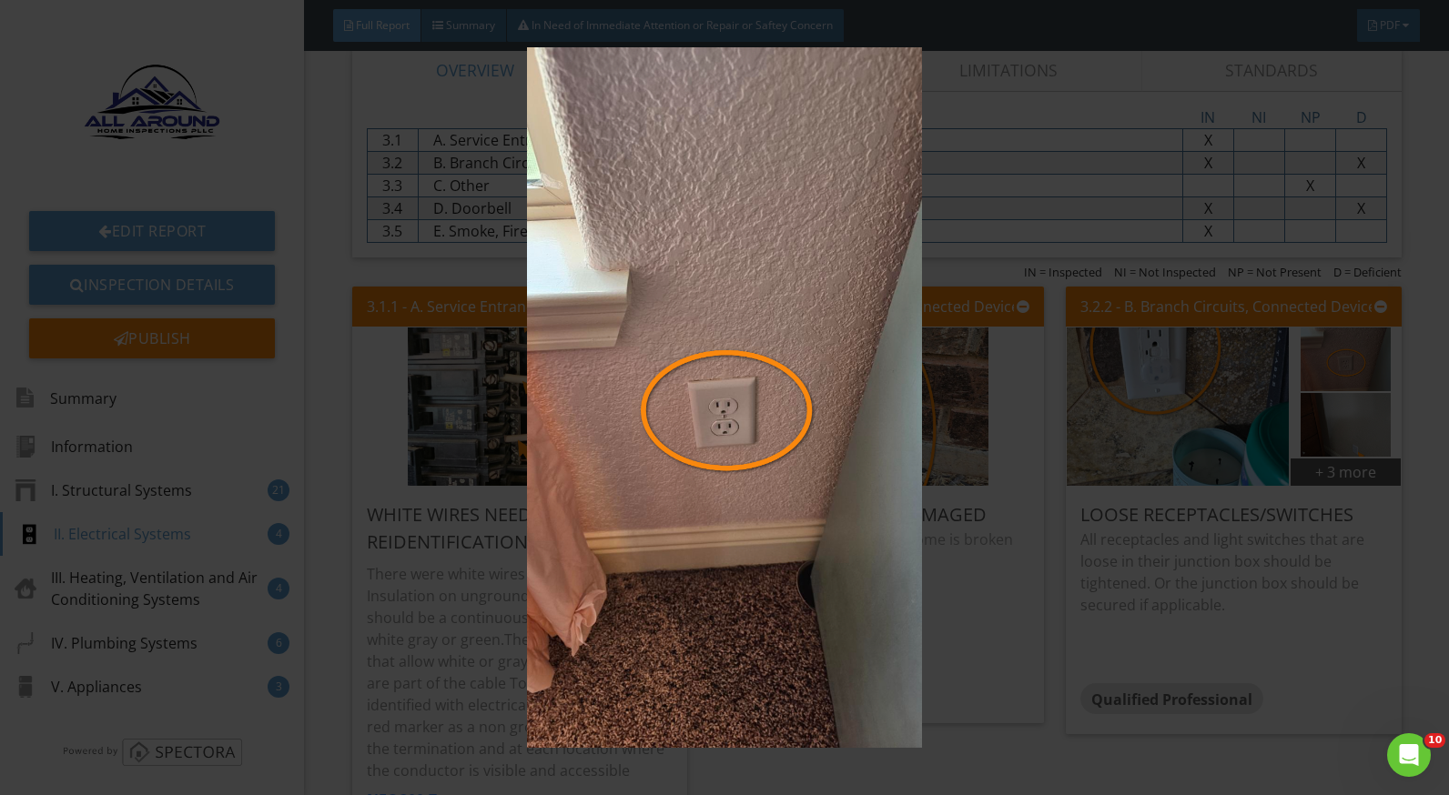
click at [1250, 615] on img at bounding box center [724, 397] width 1321 height 701
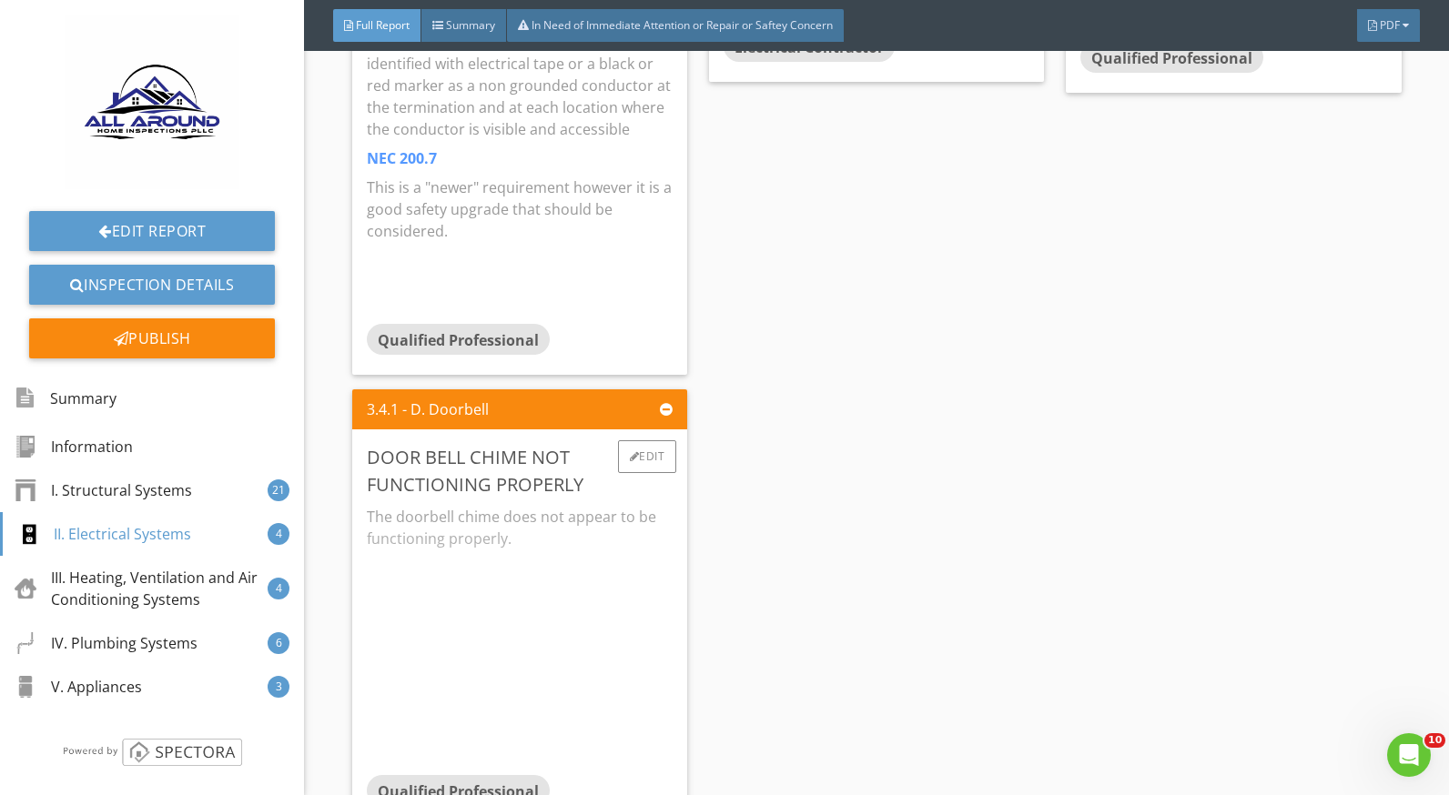
scroll to position [6098, 0]
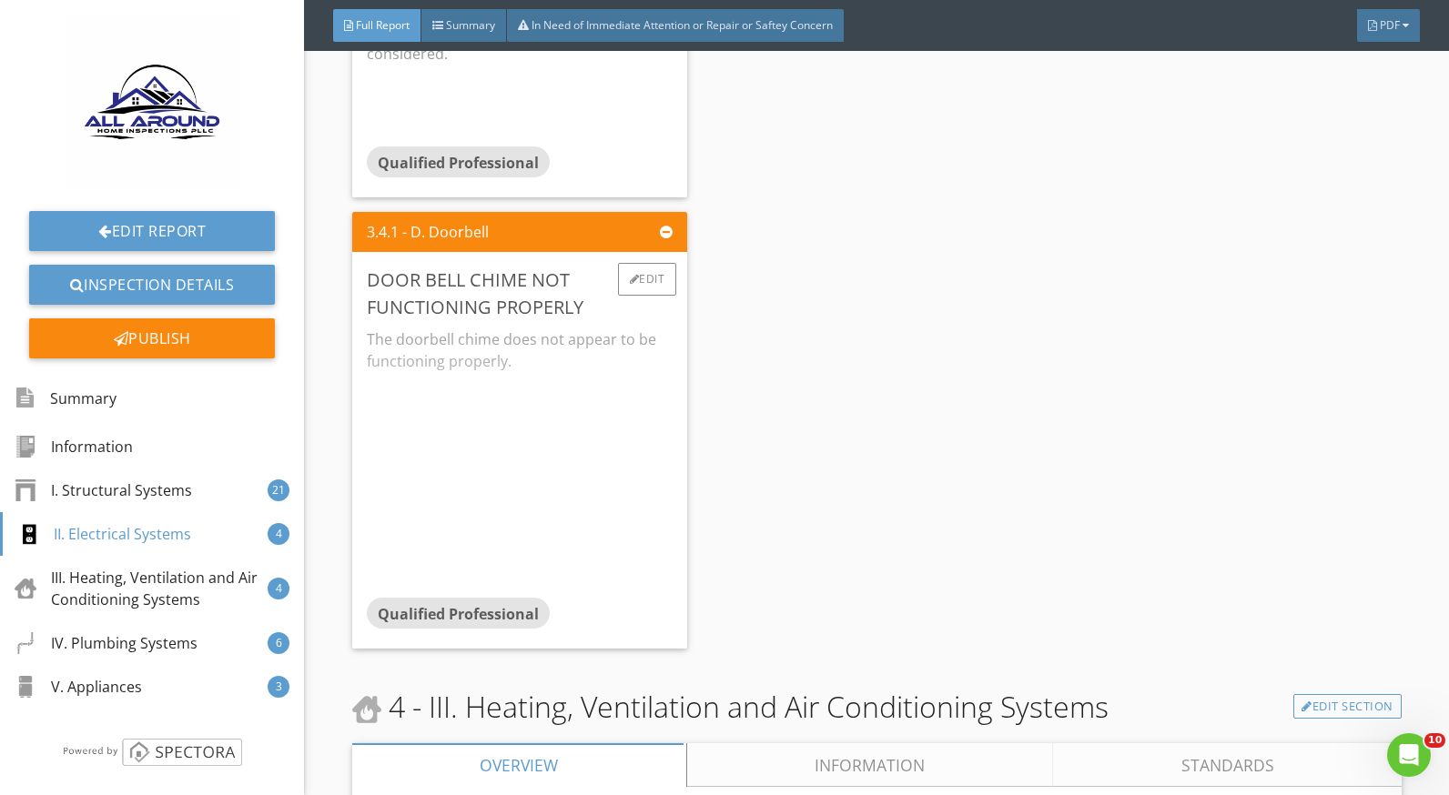
click at [452, 317] on div "Door bell chime not functioning properly" at bounding box center [520, 294] width 306 height 55
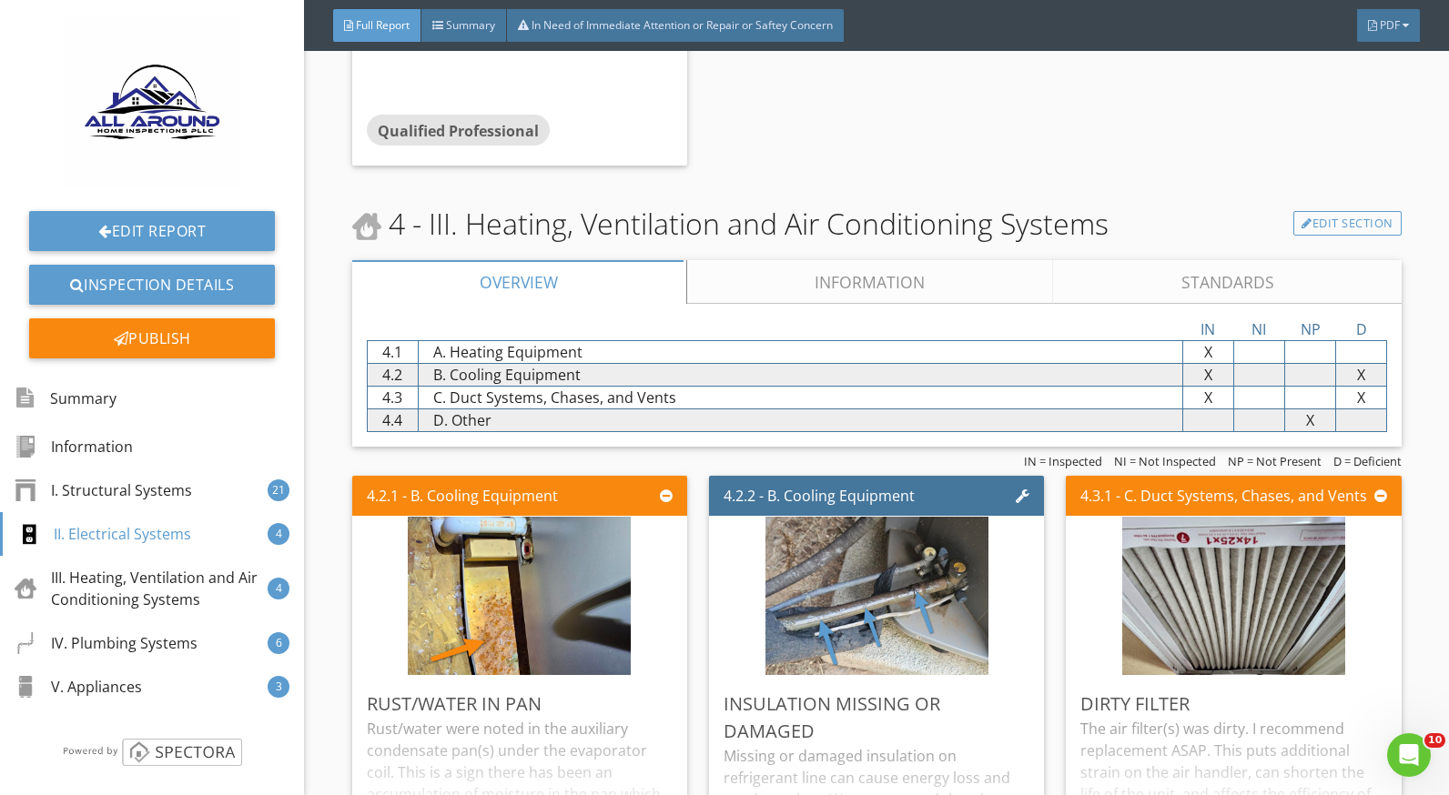
scroll to position [6735, 0]
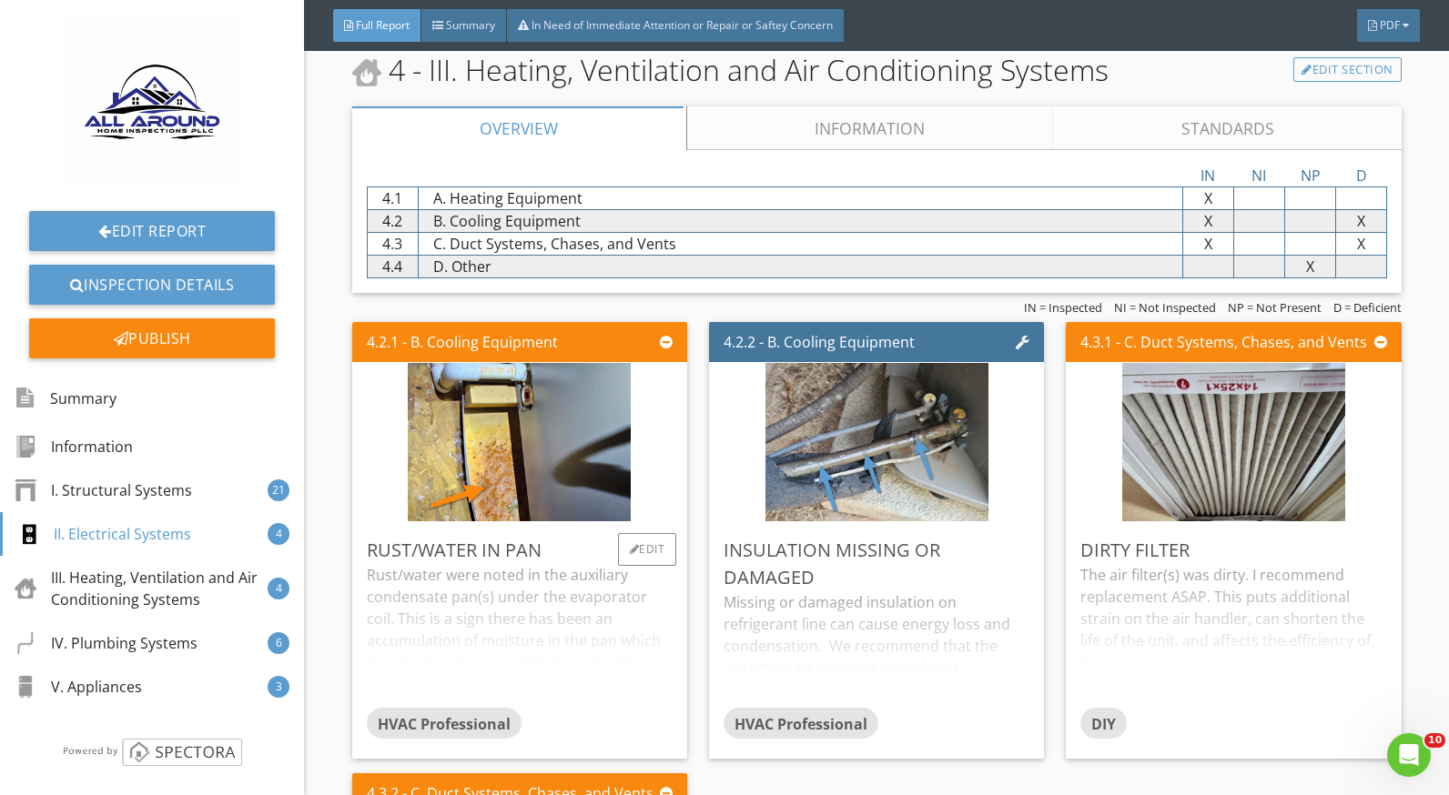
click at [430, 596] on div "Rust/water were noted in the auxiliary condensate pan(s) under the evaporator c…" at bounding box center [520, 636] width 306 height 144
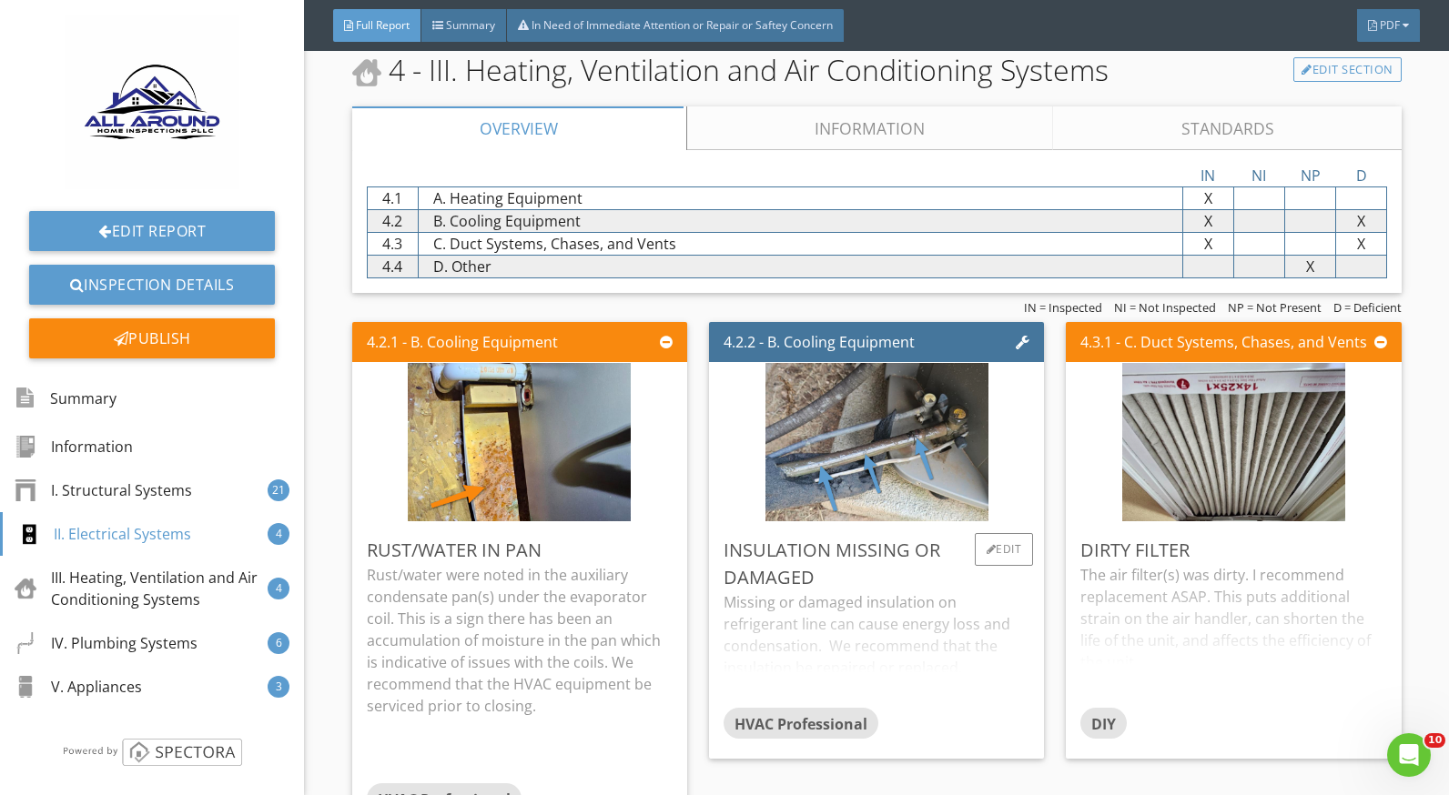
click at [768, 592] on div "Missing or damaged insulation on refrigerant line can cause energy loss and con…" at bounding box center [877, 650] width 306 height 116
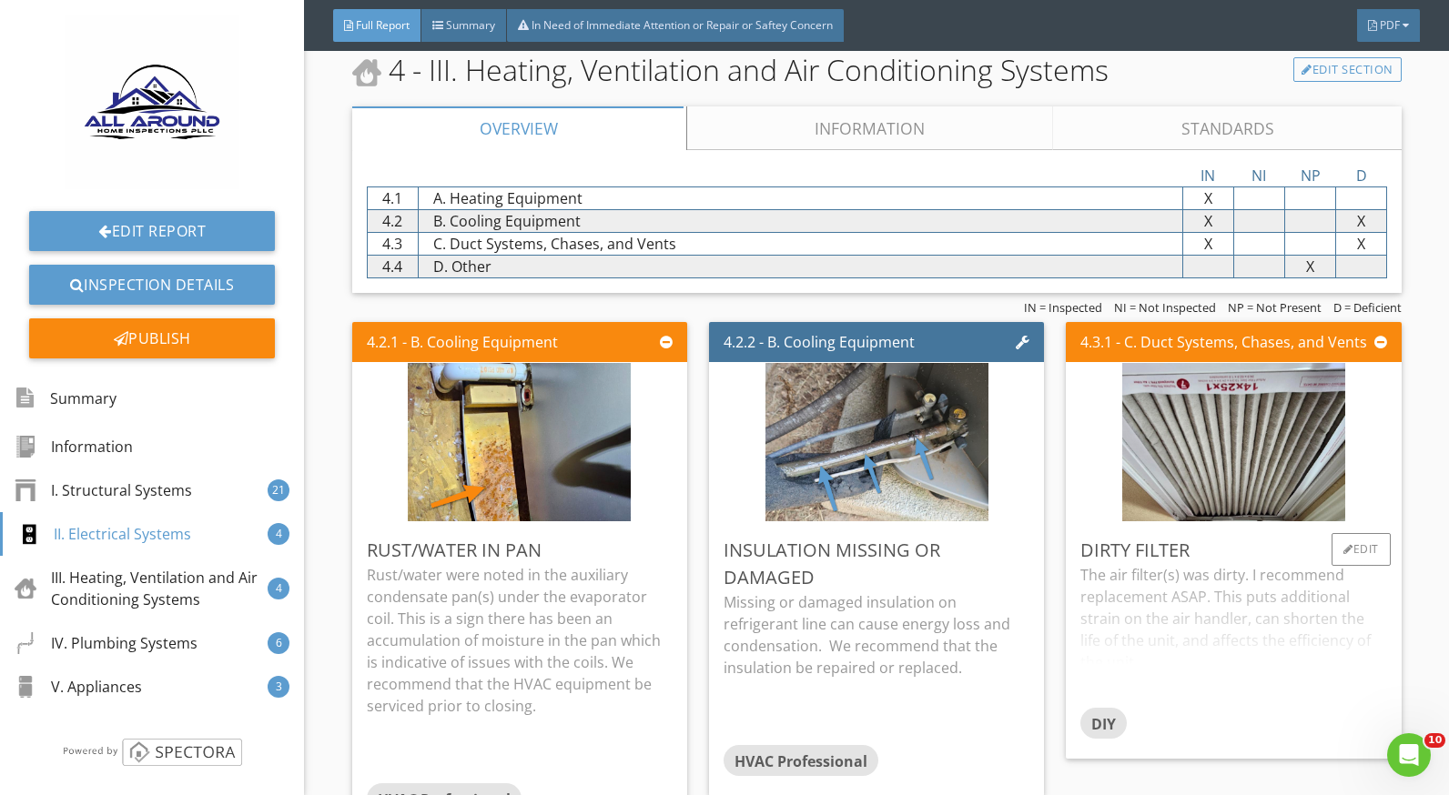
click at [1123, 609] on div "The air filter(s) was dirty. I recommend replacement ASAP. This puts additional…" at bounding box center [1233, 636] width 306 height 144
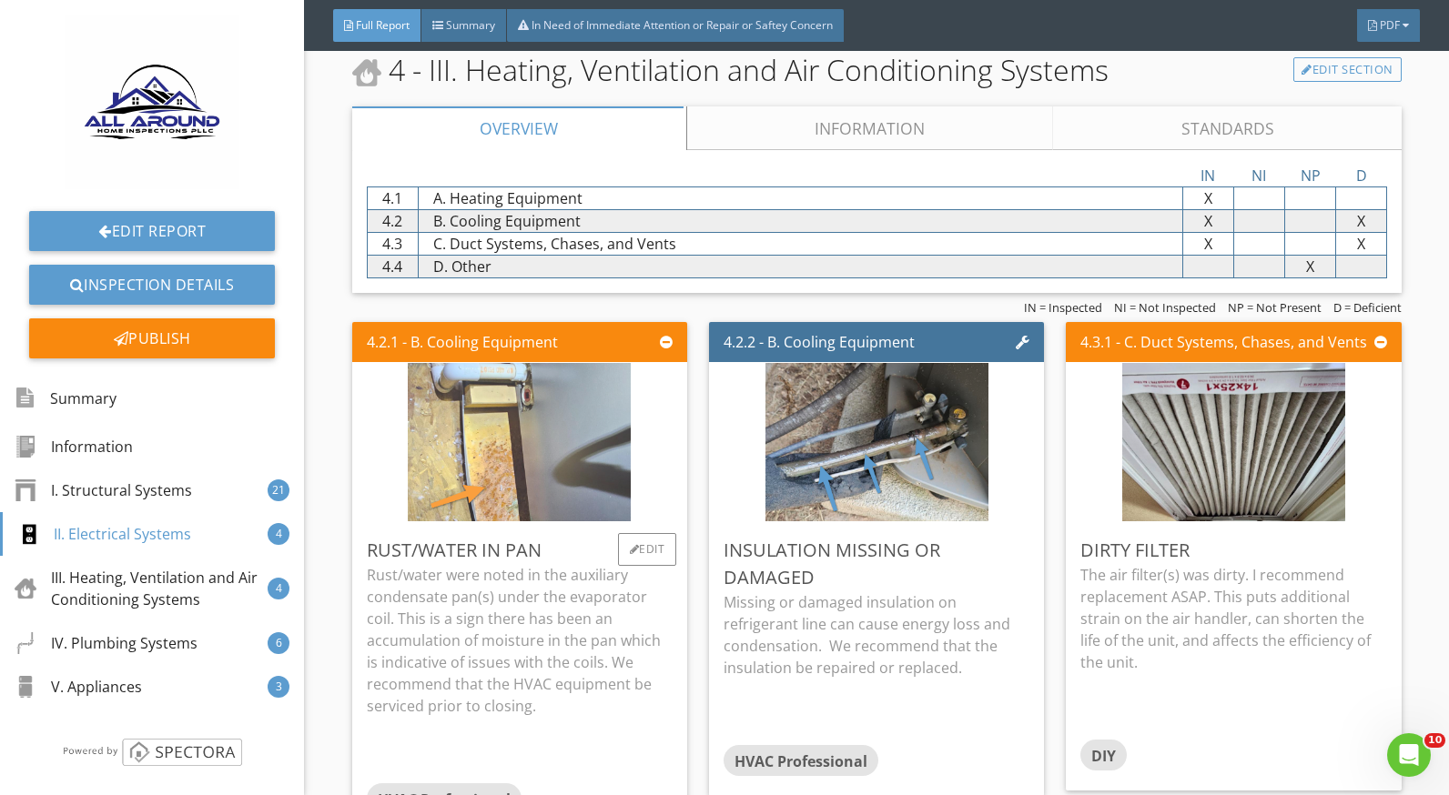
click at [496, 461] on img at bounding box center [519, 442] width 223 height 396
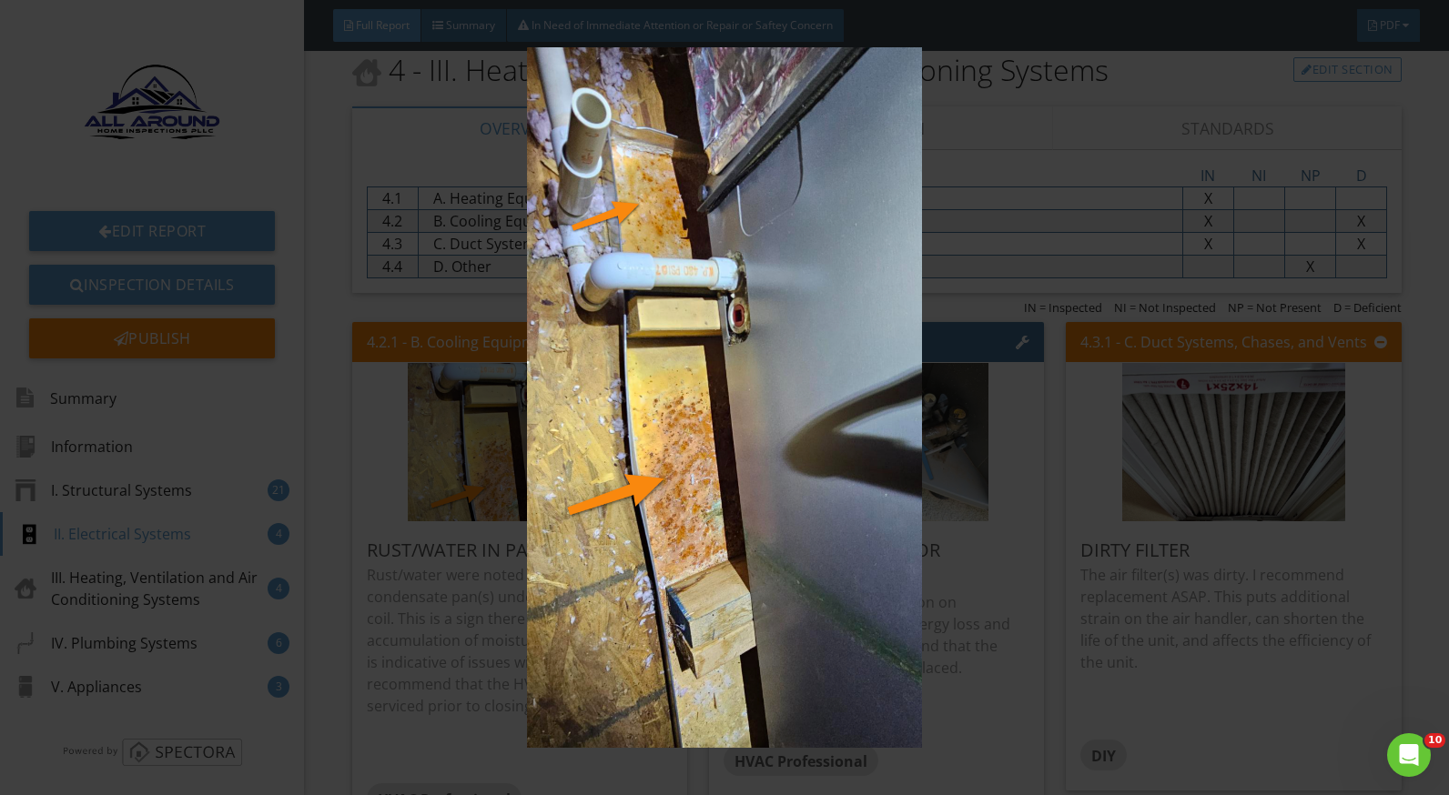
click at [460, 593] on img at bounding box center [724, 397] width 1321 height 701
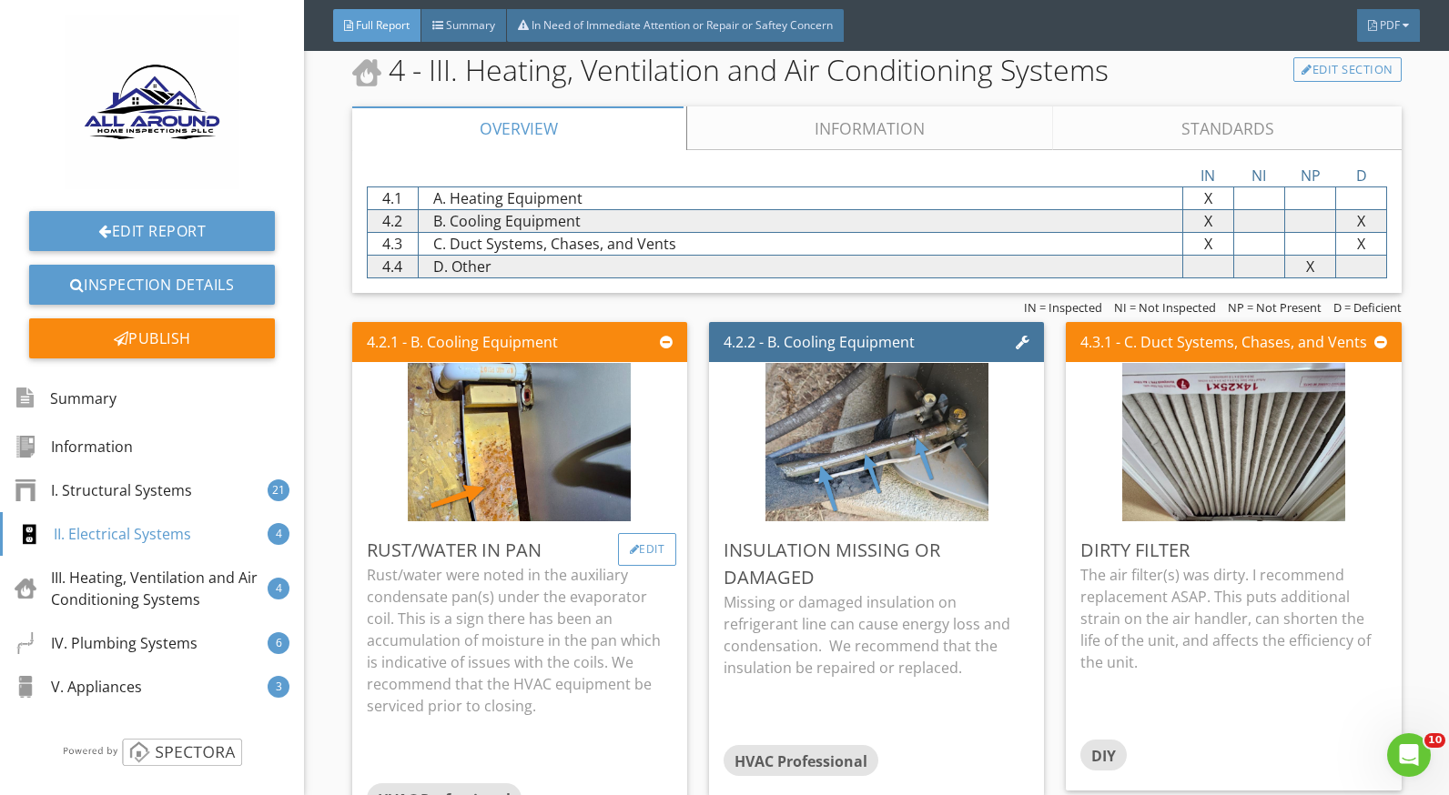
click at [630, 552] on div at bounding box center [635, 549] width 10 height 11
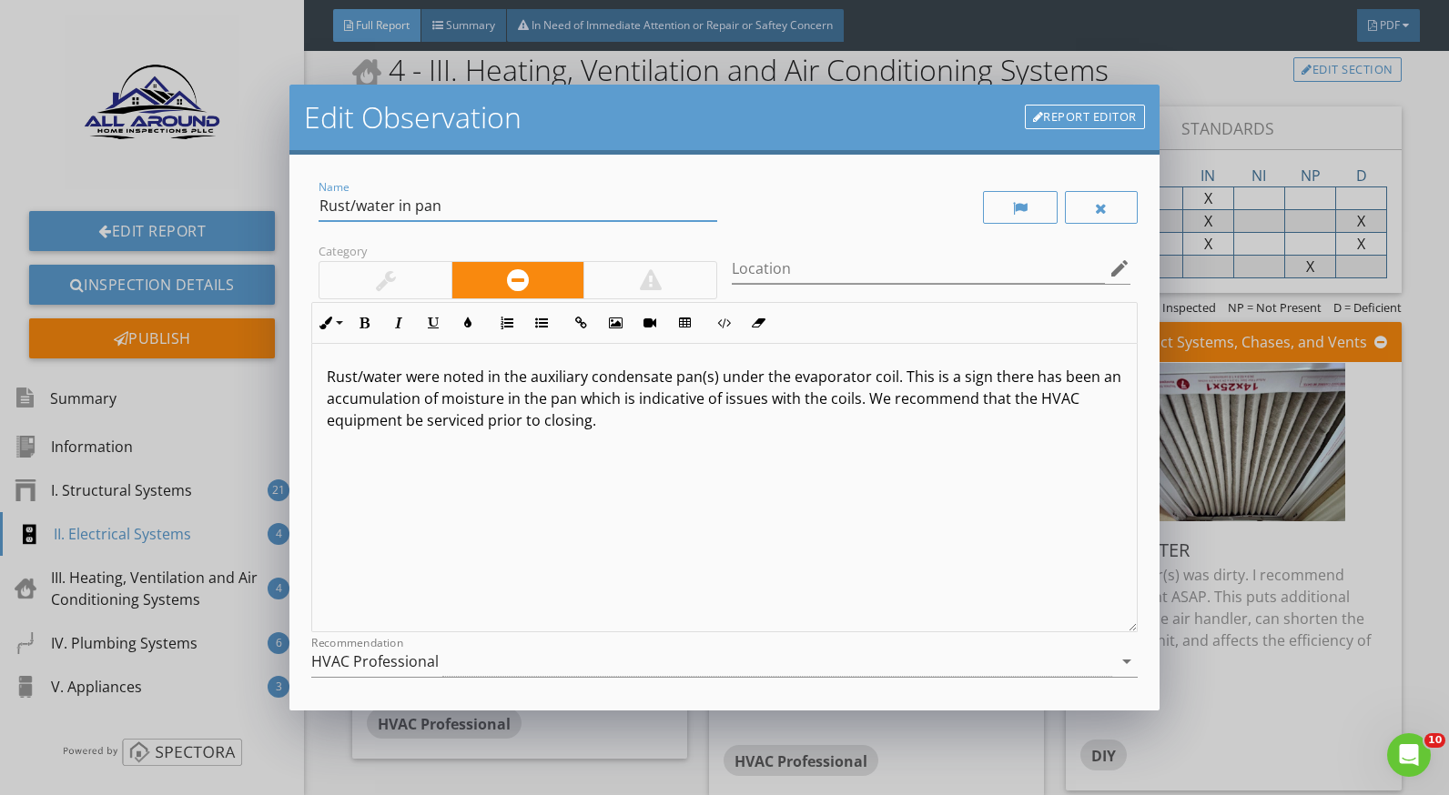
click at [391, 202] on input "Rust/water in pan" at bounding box center [518, 206] width 399 height 30
type input "Rust in pan"
drag, startPoint x: 397, startPoint y: 371, endPoint x: 390, endPoint y: 380, distance: 10.4
click at [385, 380] on p "Rust/water were noted in the auxiliary condensate pan(s) under the evaporator c…" at bounding box center [724, 399] width 795 height 66
drag, startPoint x: 435, startPoint y: 379, endPoint x: 355, endPoint y: 379, distance: 80.1
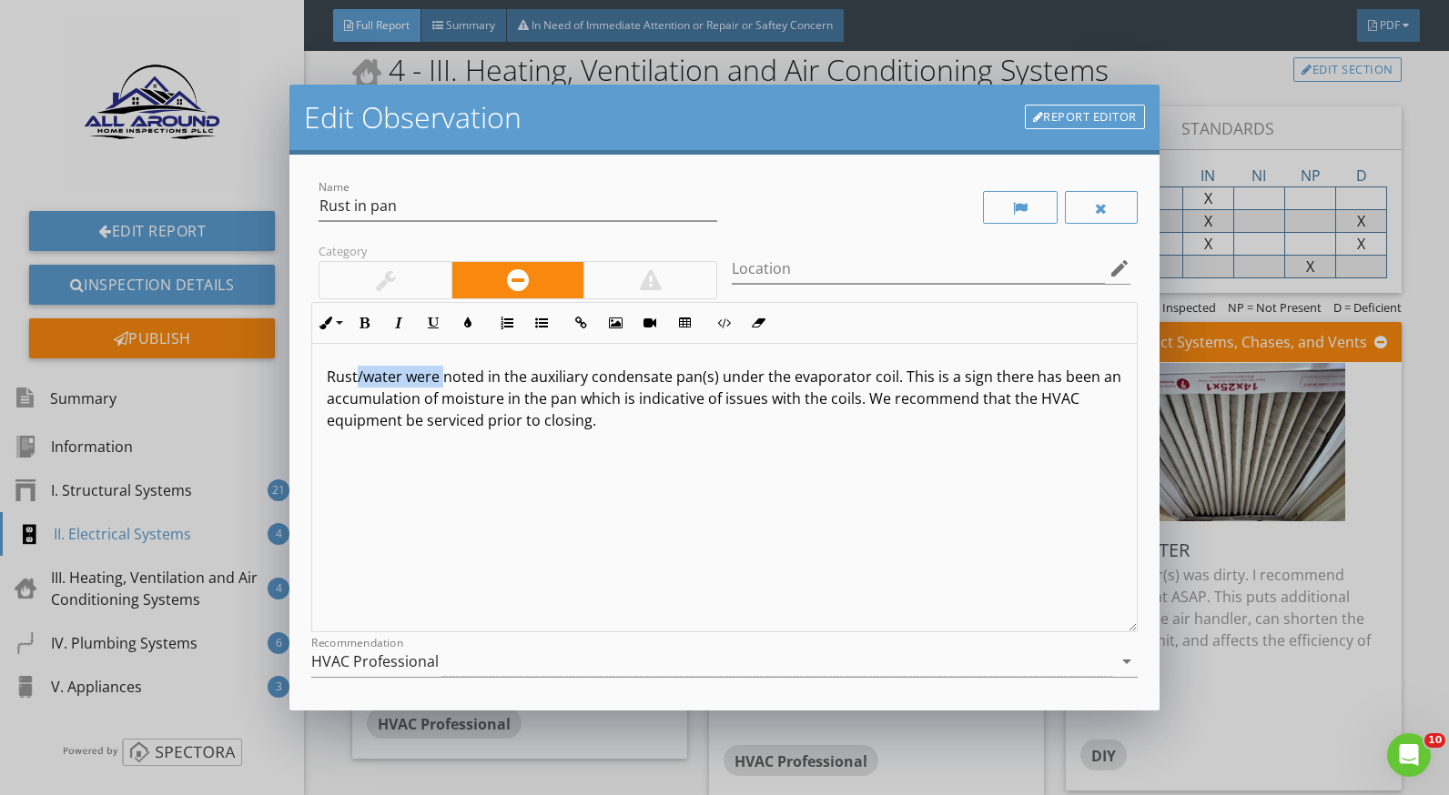
click at [355, 379] on p "Rust/water were noted in the auxiliary condensate pan(s) under the evaporator c…" at bounding box center [724, 399] width 795 height 66
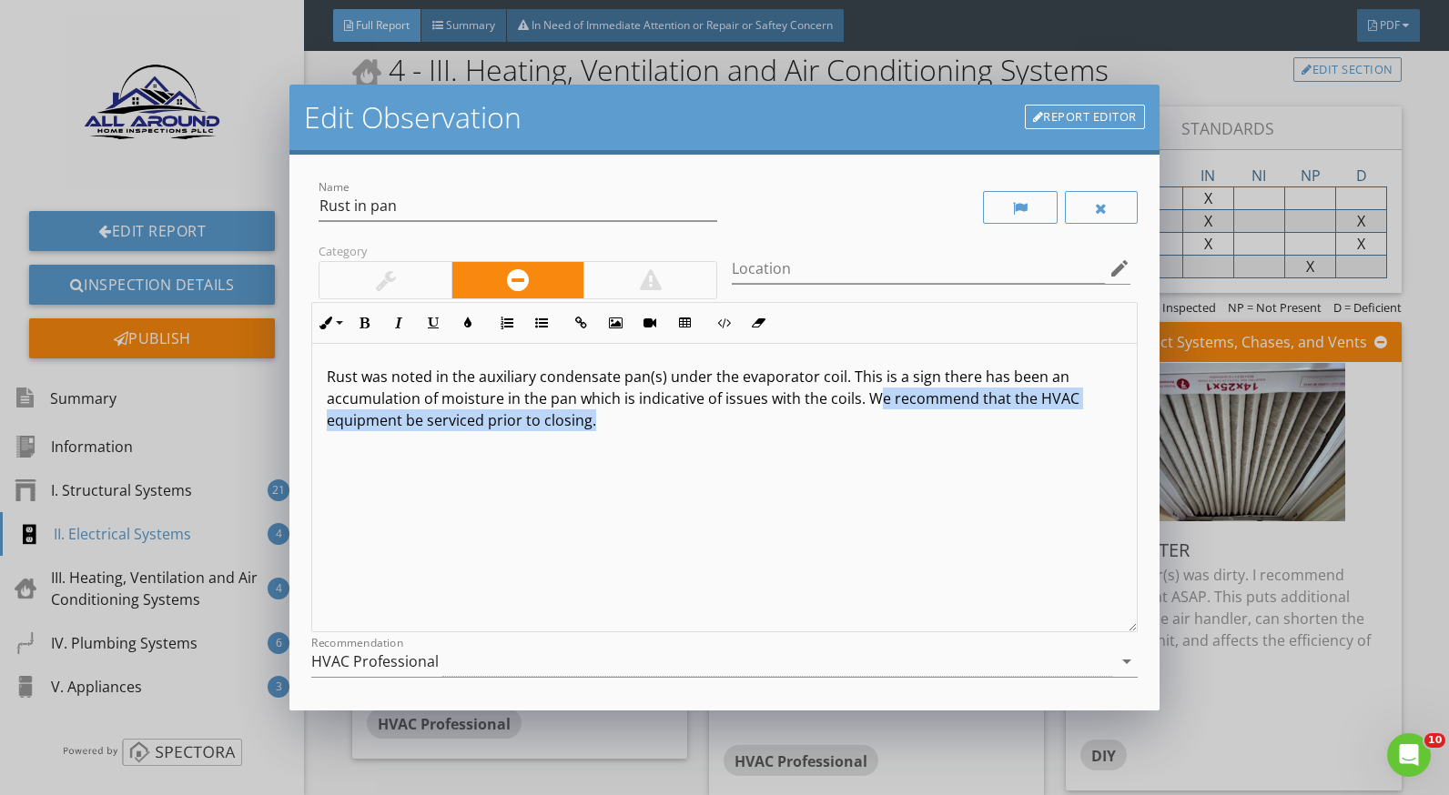
drag, startPoint x: 593, startPoint y: 430, endPoint x: 869, endPoint y: 406, distance: 276.8
click at [869, 406] on p "Rust was noted in the auxiliary condensate pan(s) under the evaporator coil. Th…" at bounding box center [724, 399] width 795 height 66
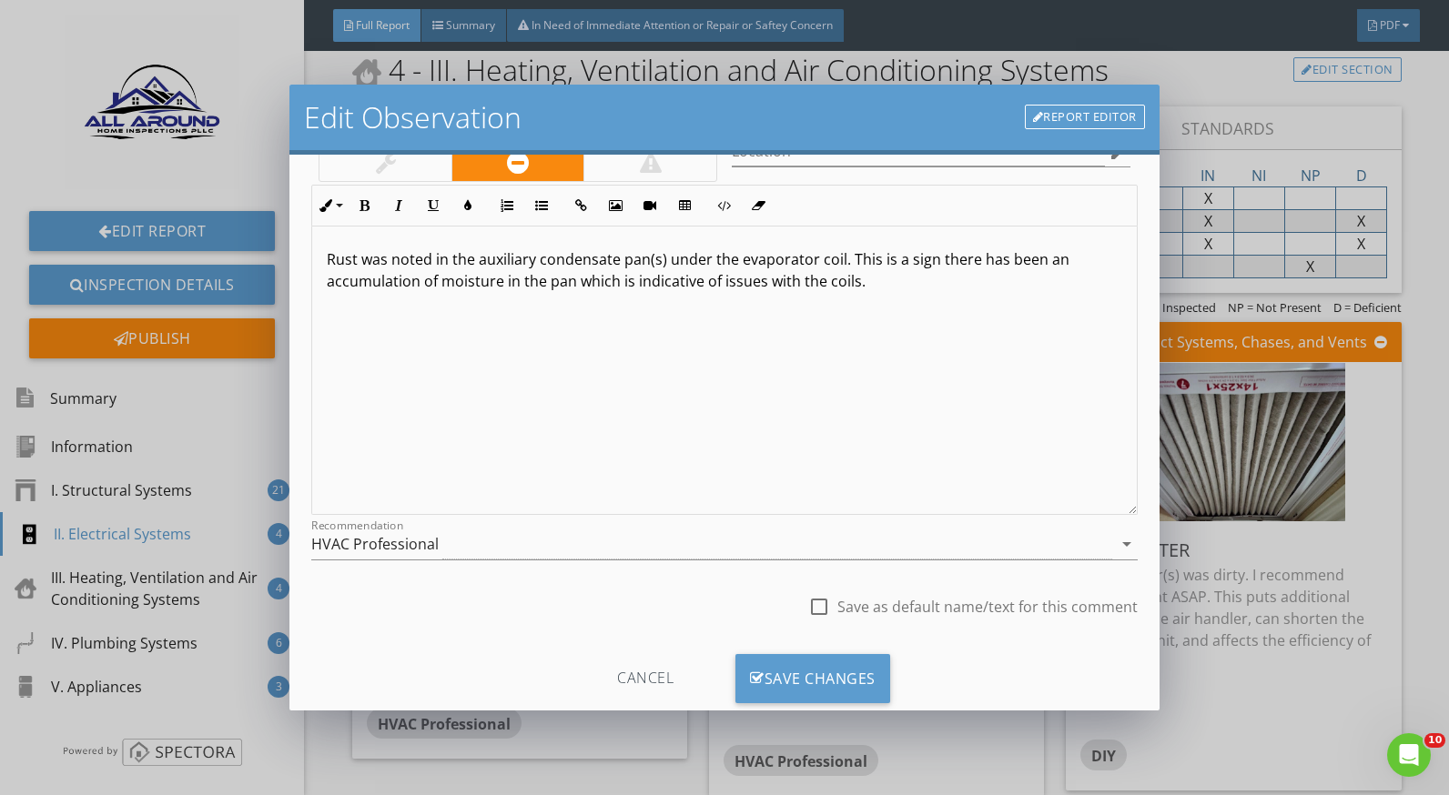
scroll to position [159, 0]
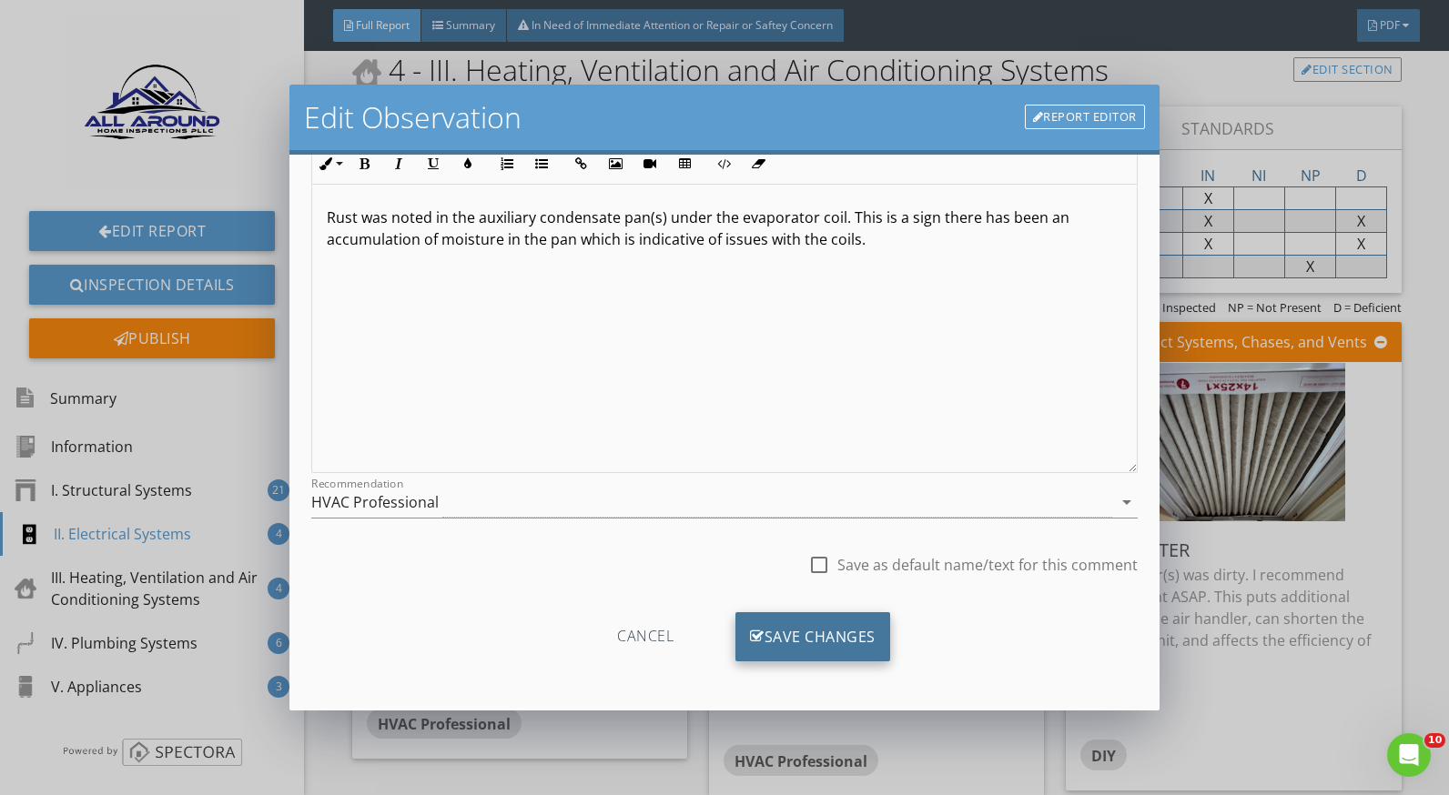
click at [837, 625] on div "Save Changes" at bounding box center [812, 637] width 155 height 49
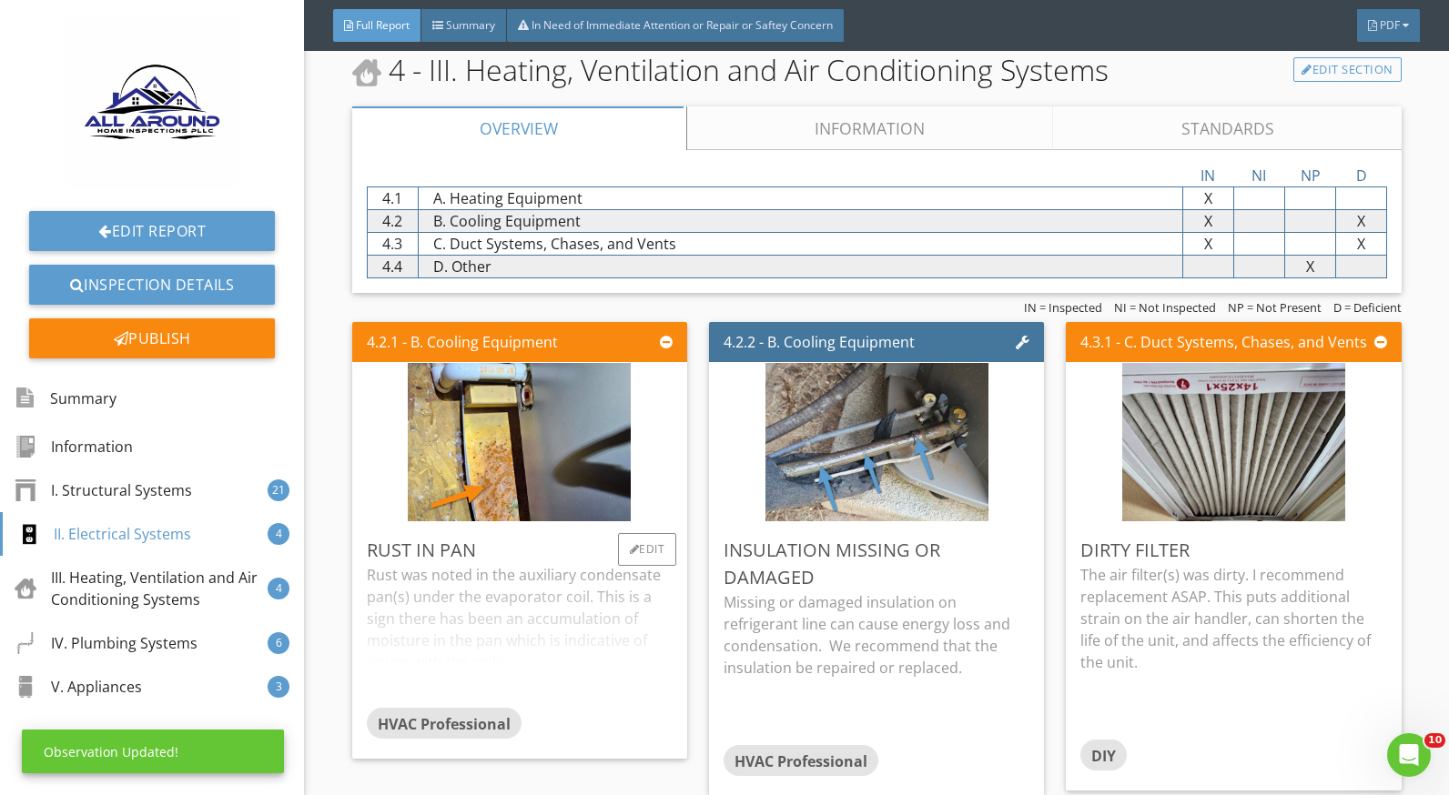
click at [471, 610] on div "Rust was noted in the auxiliary condensate pan(s) under the evaporator coil. Th…" at bounding box center [520, 636] width 306 height 144
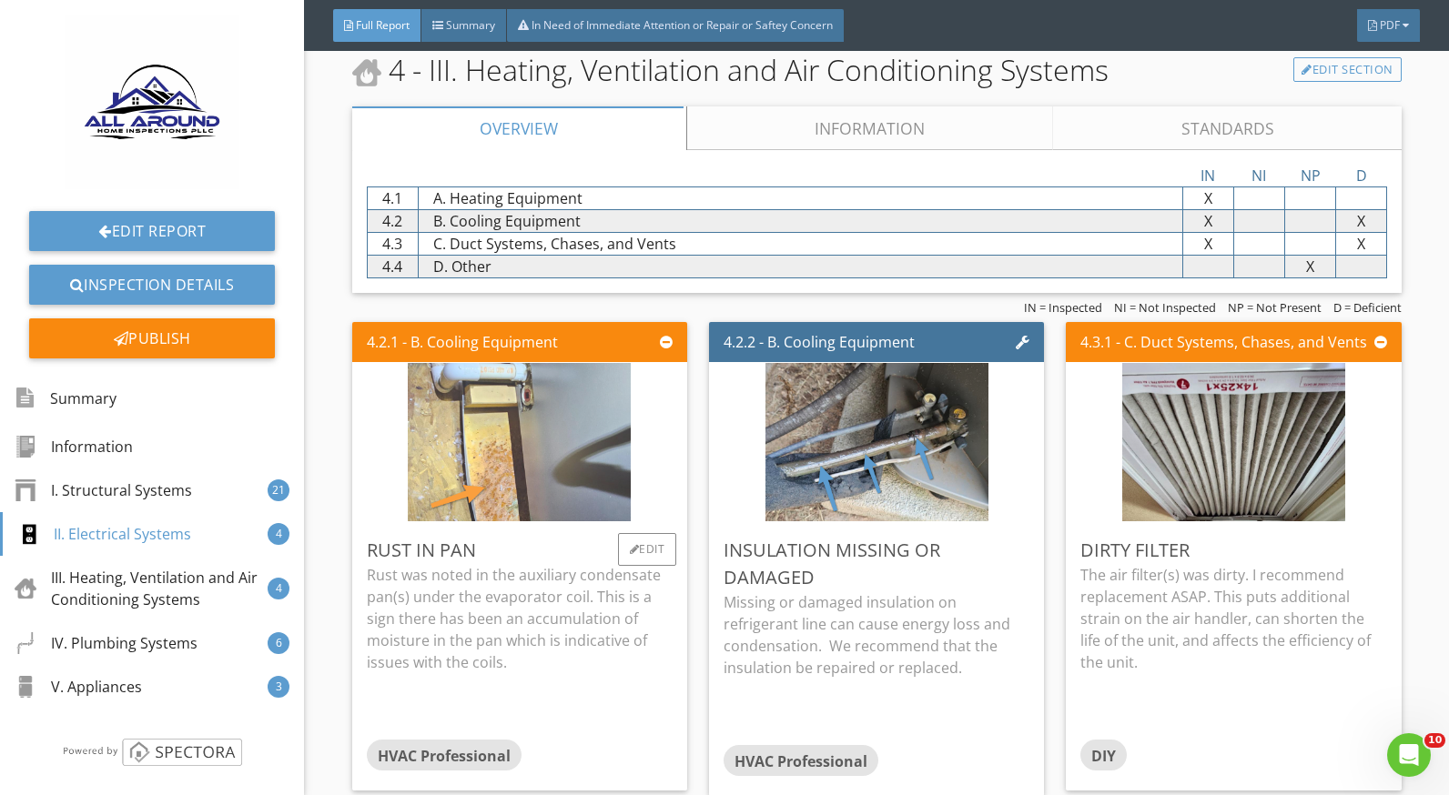
click at [484, 440] on img at bounding box center [519, 442] width 223 height 396
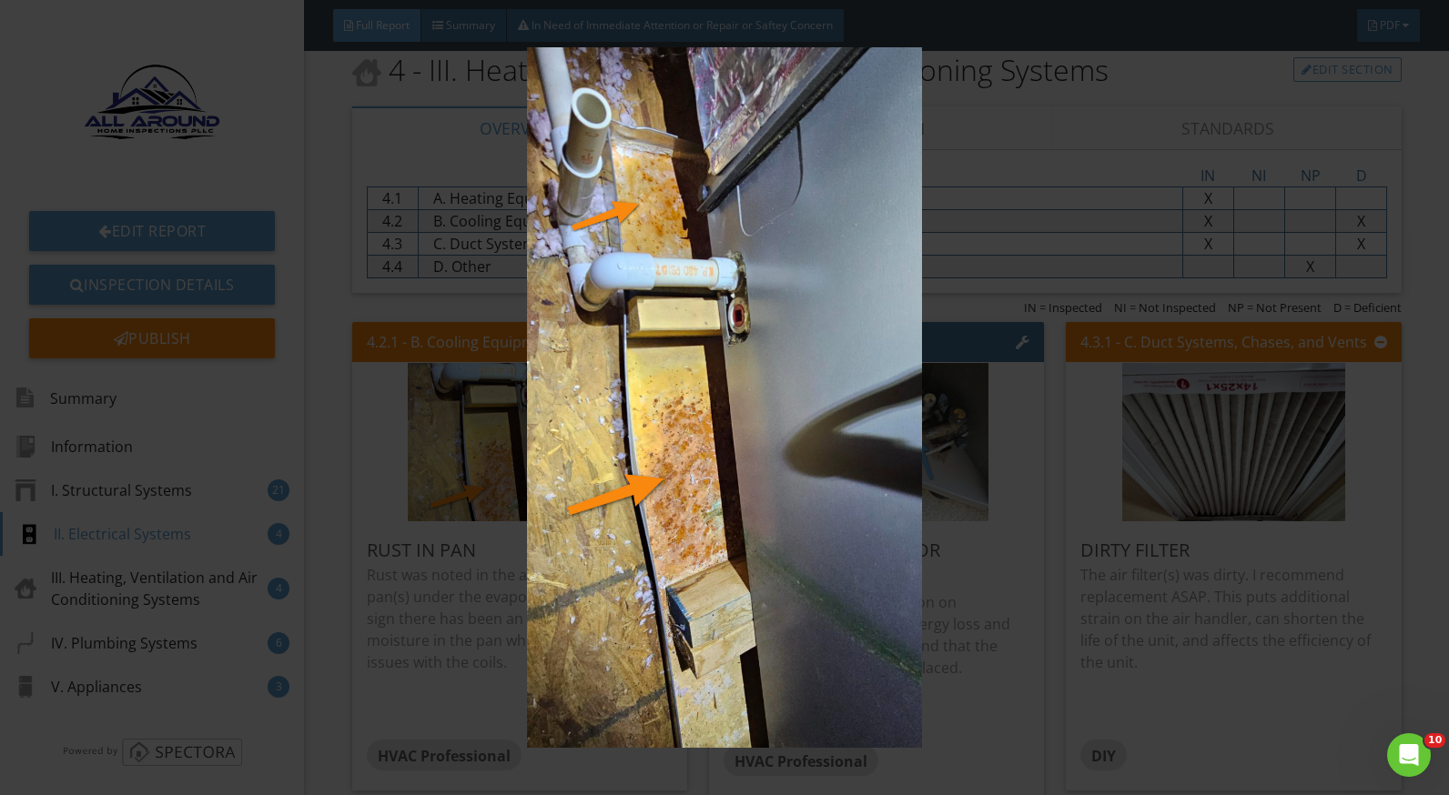
click at [1000, 527] on img at bounding box center [724, 397] width 1321 height 701
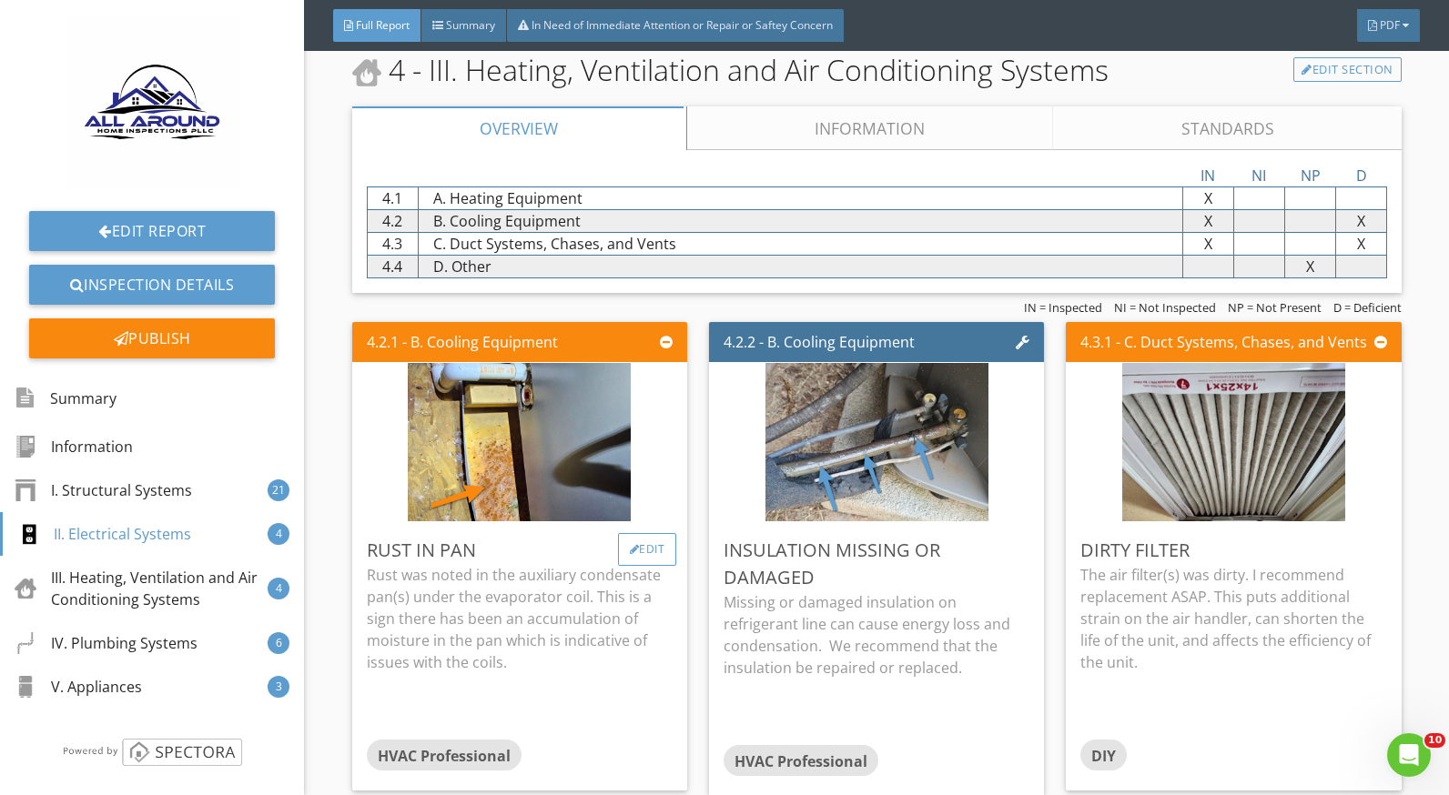
click at [639, 547] on div "Edit" at bounding box center [647, 549] width 59 height 33
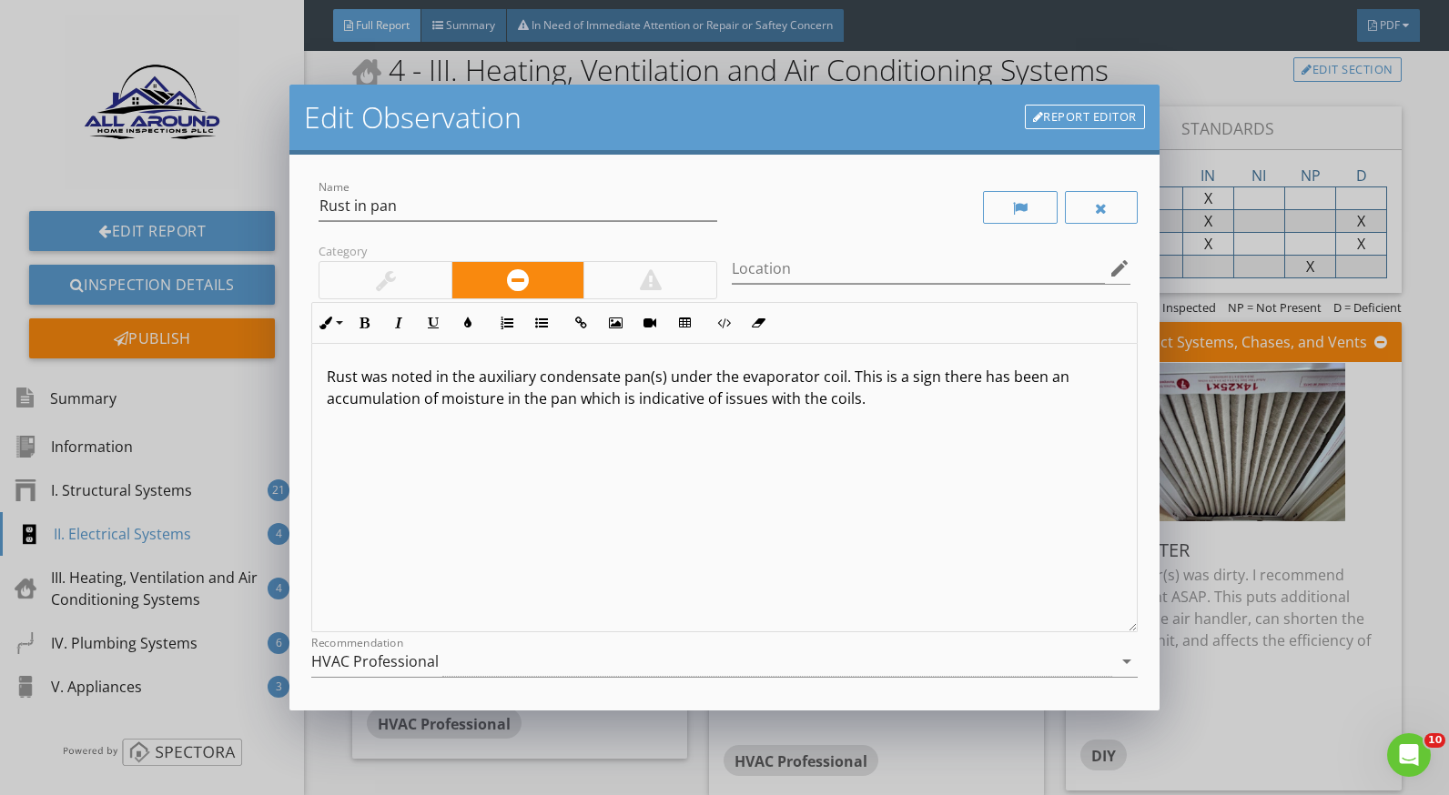
click at [879, 408] on p "Rust was noted in the auxiliary condensate pan(s) under the evaporator coil. Th…" at bounding box center [724, 388] width 795 height 44
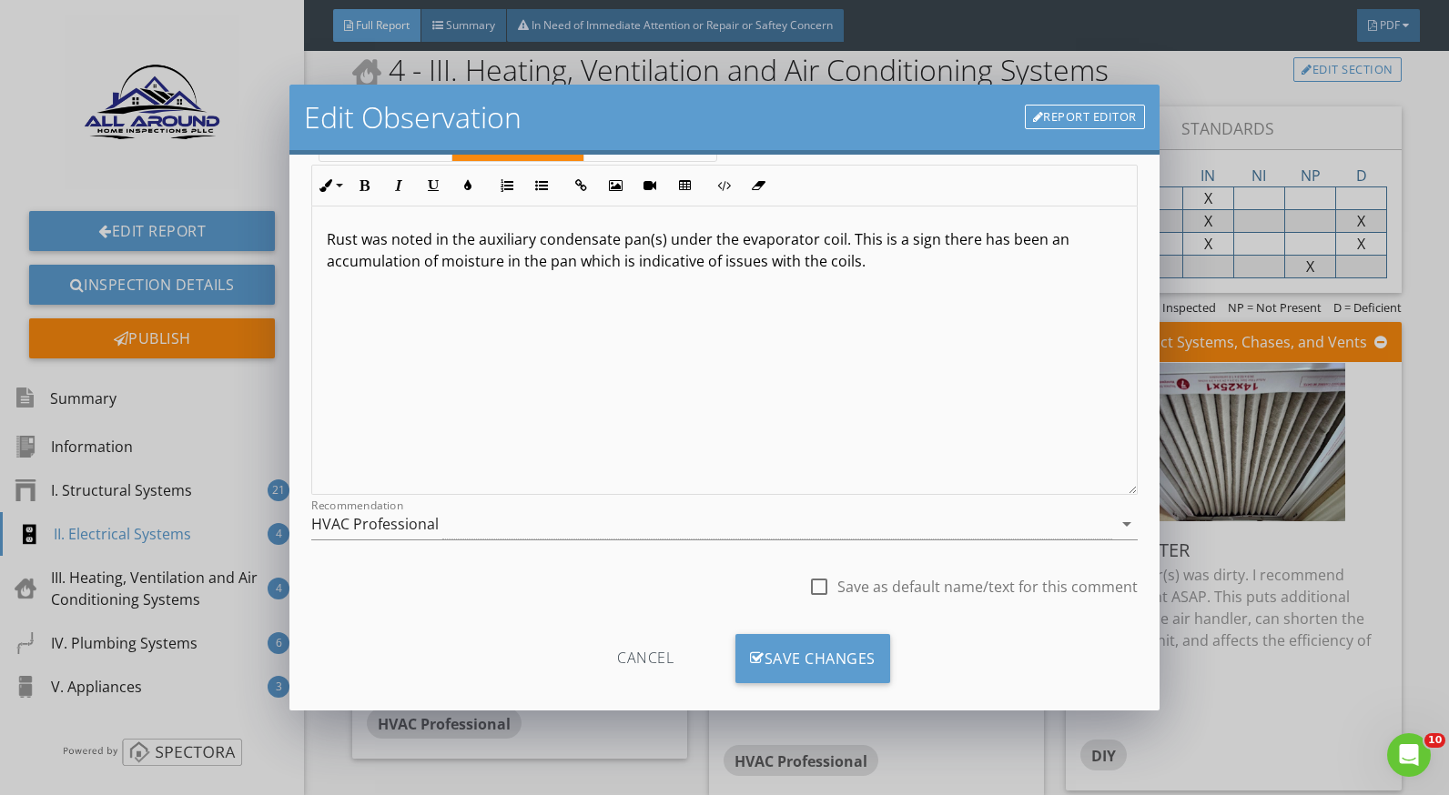
scroll to position [159, 0]
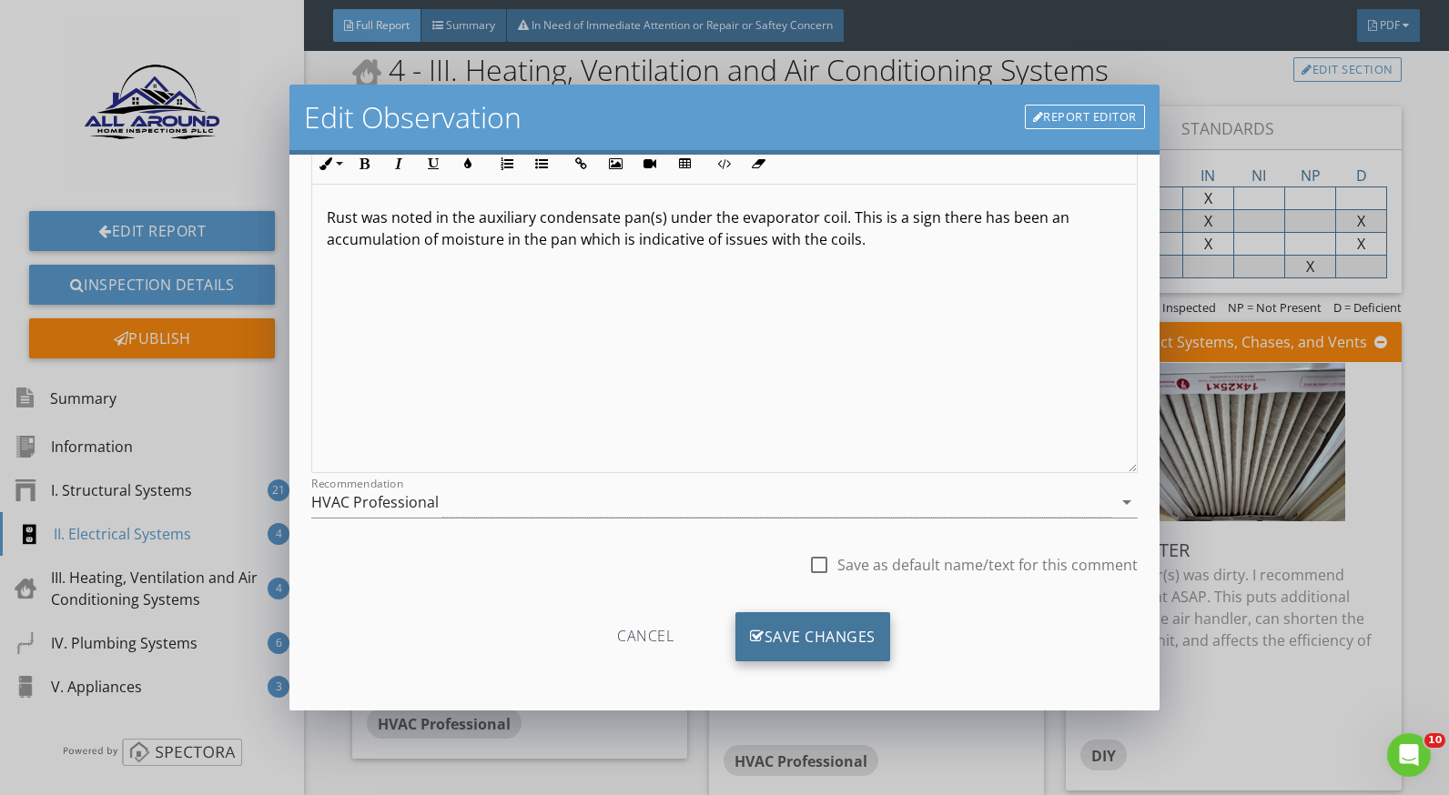
click at [866, 626] on div "Save Changes" at bounding box center [812, 637] width 155 height 49
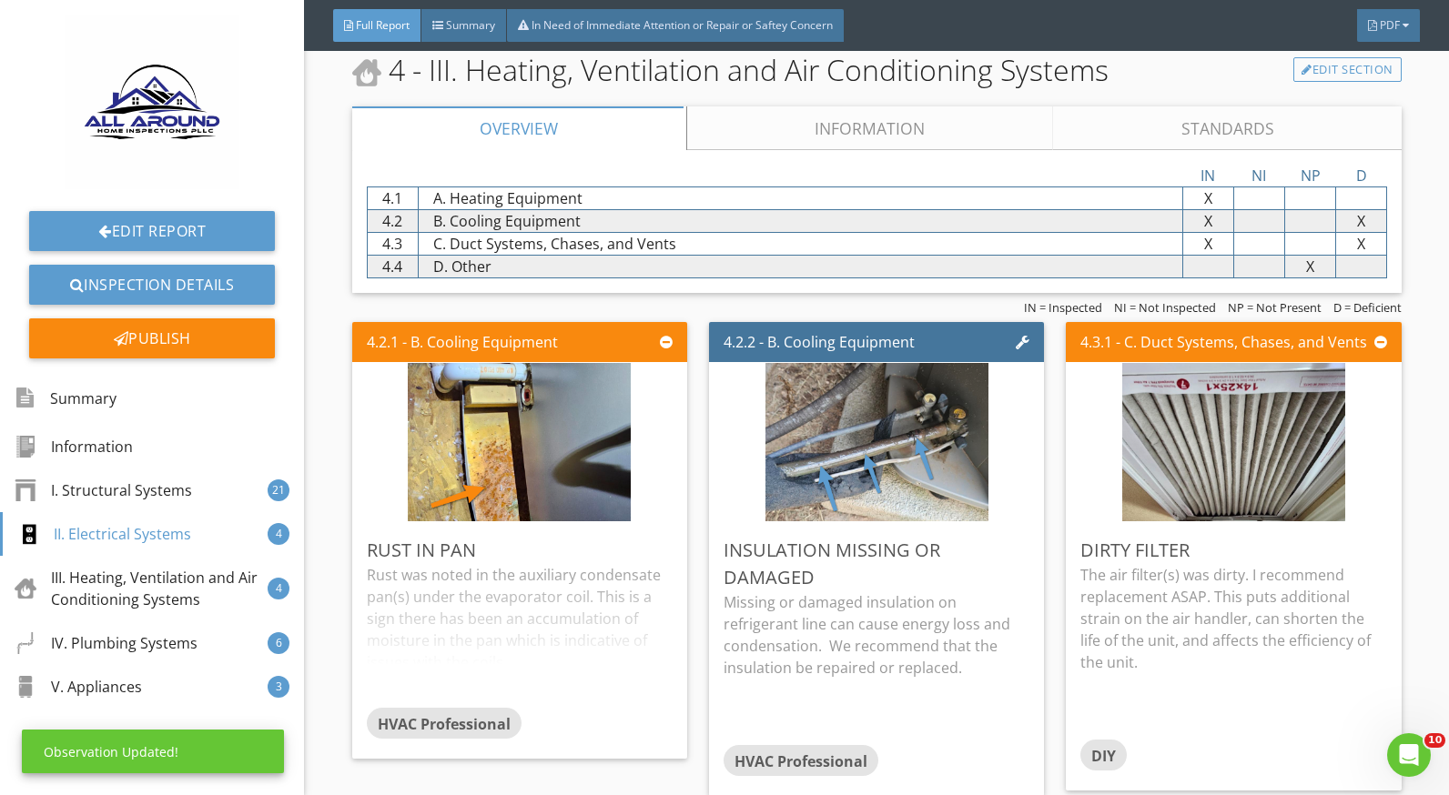
scroll to position [0, 0]
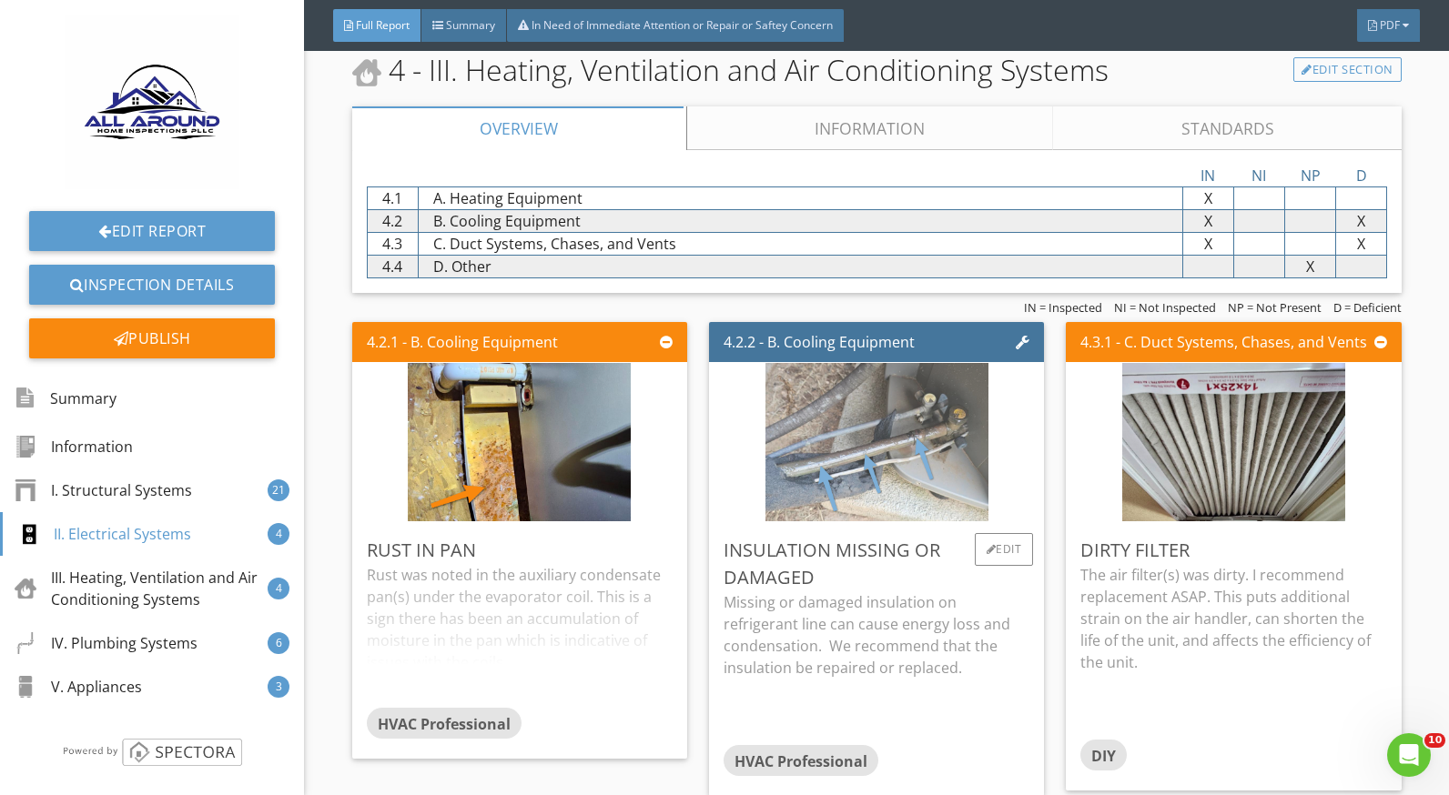
click at [813, 489] on img at bounding box center [876, 442] width 223 height 396
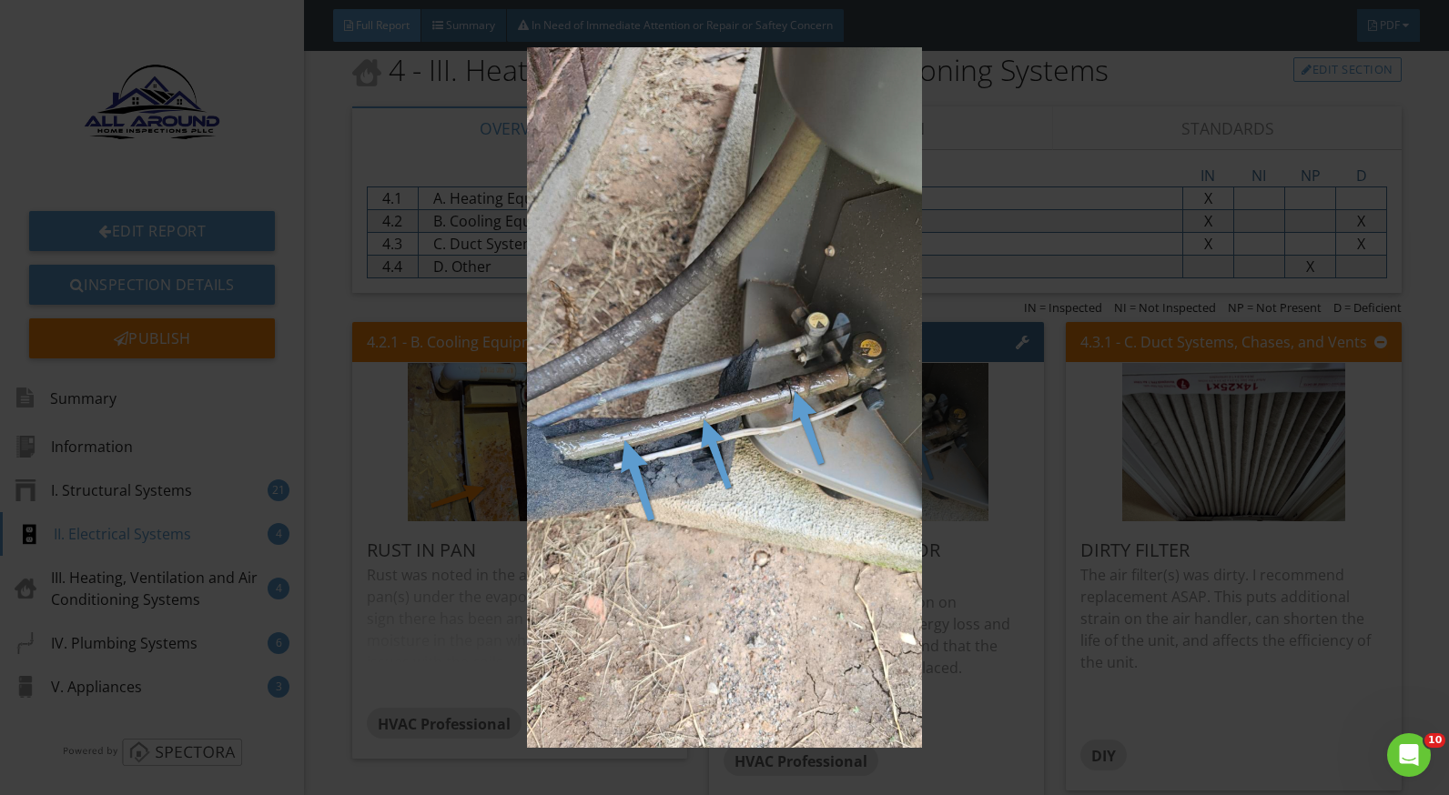
click at [924, 595] on img at bounding box center [724, 397] width 1321 height 701
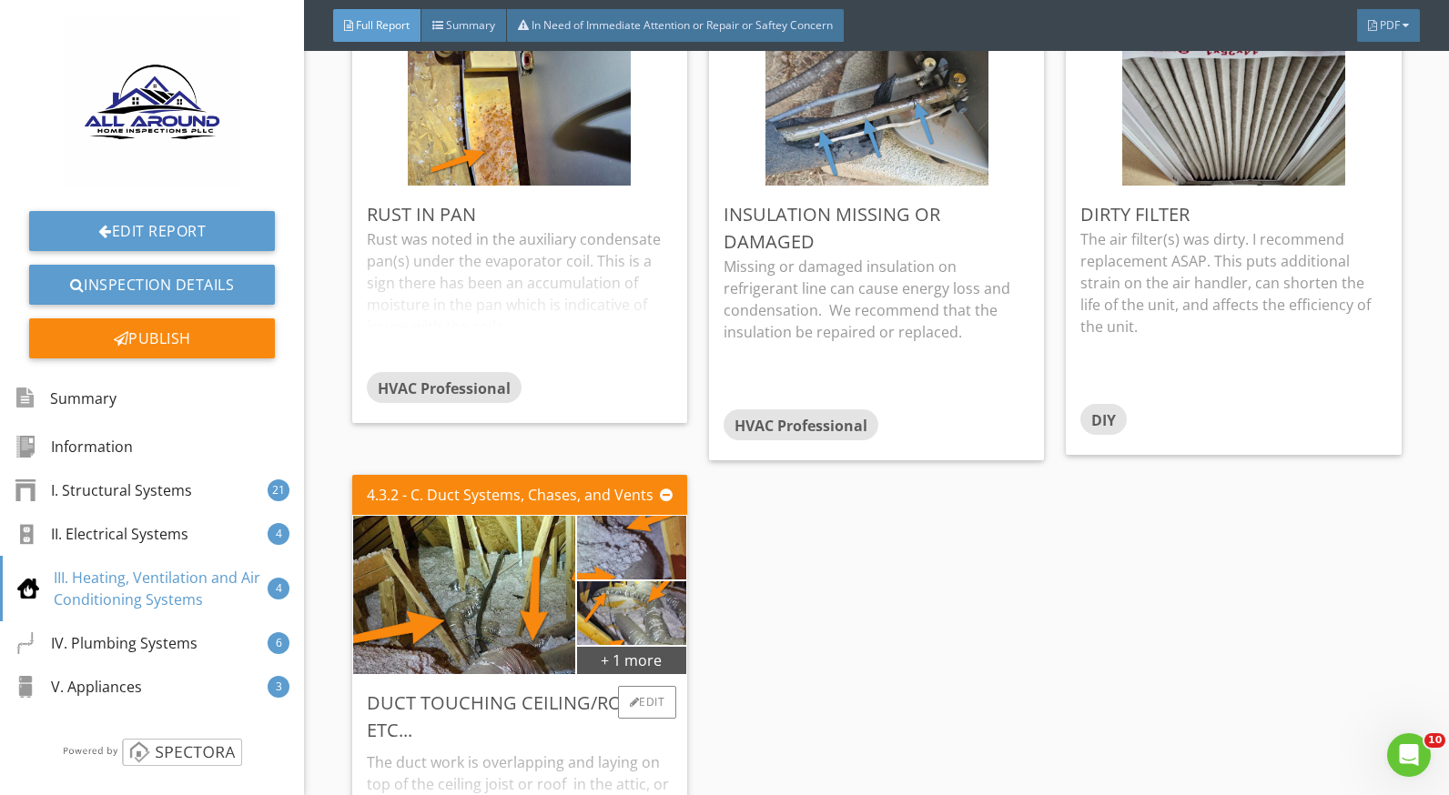
scroll to position [7281, 0]
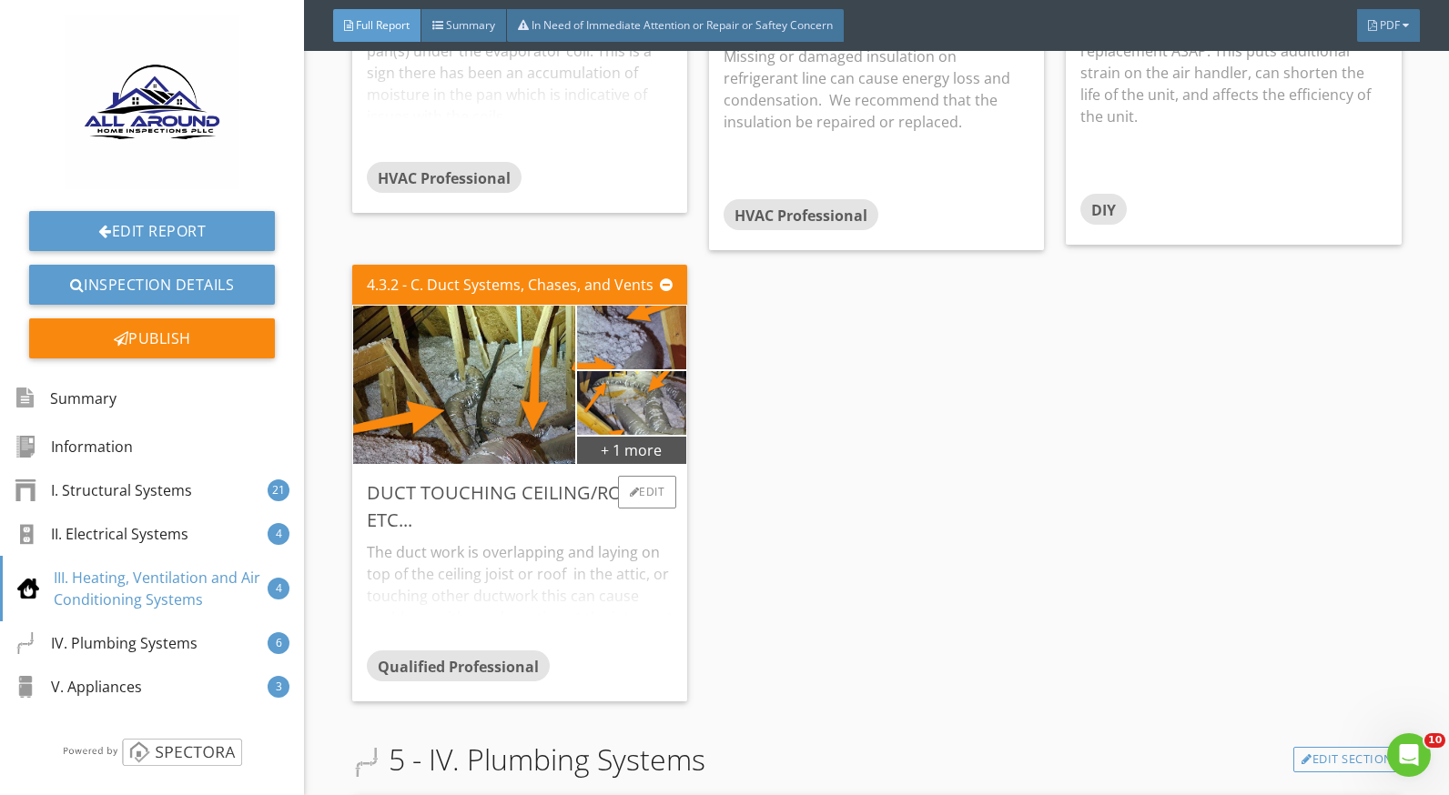
click at [470, 562] on div "The duct work is overlapping and laying on top of the ceiling joist or roof in …" at bounding box center [520, 592] width 306 height 116
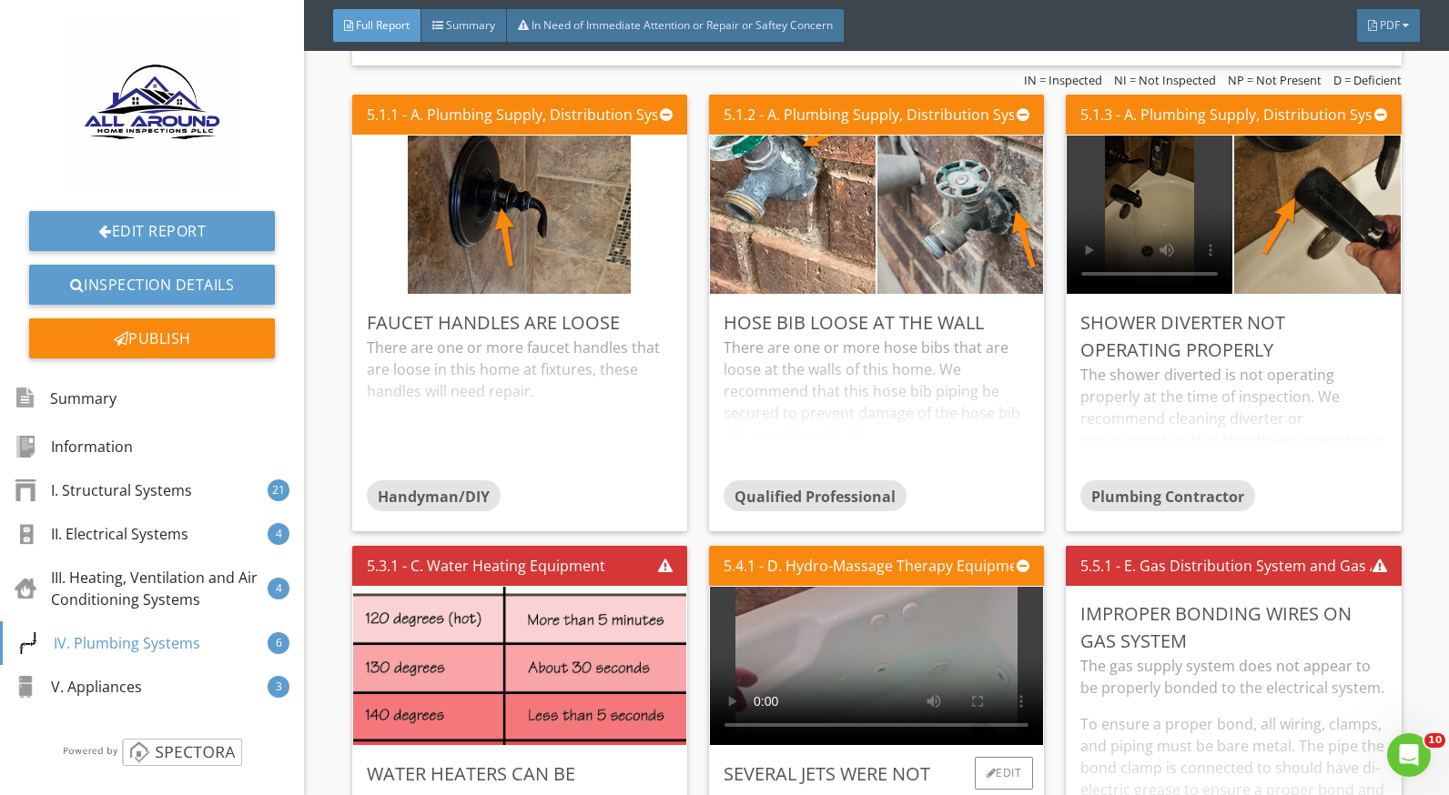
scroll to position [8737, 0]
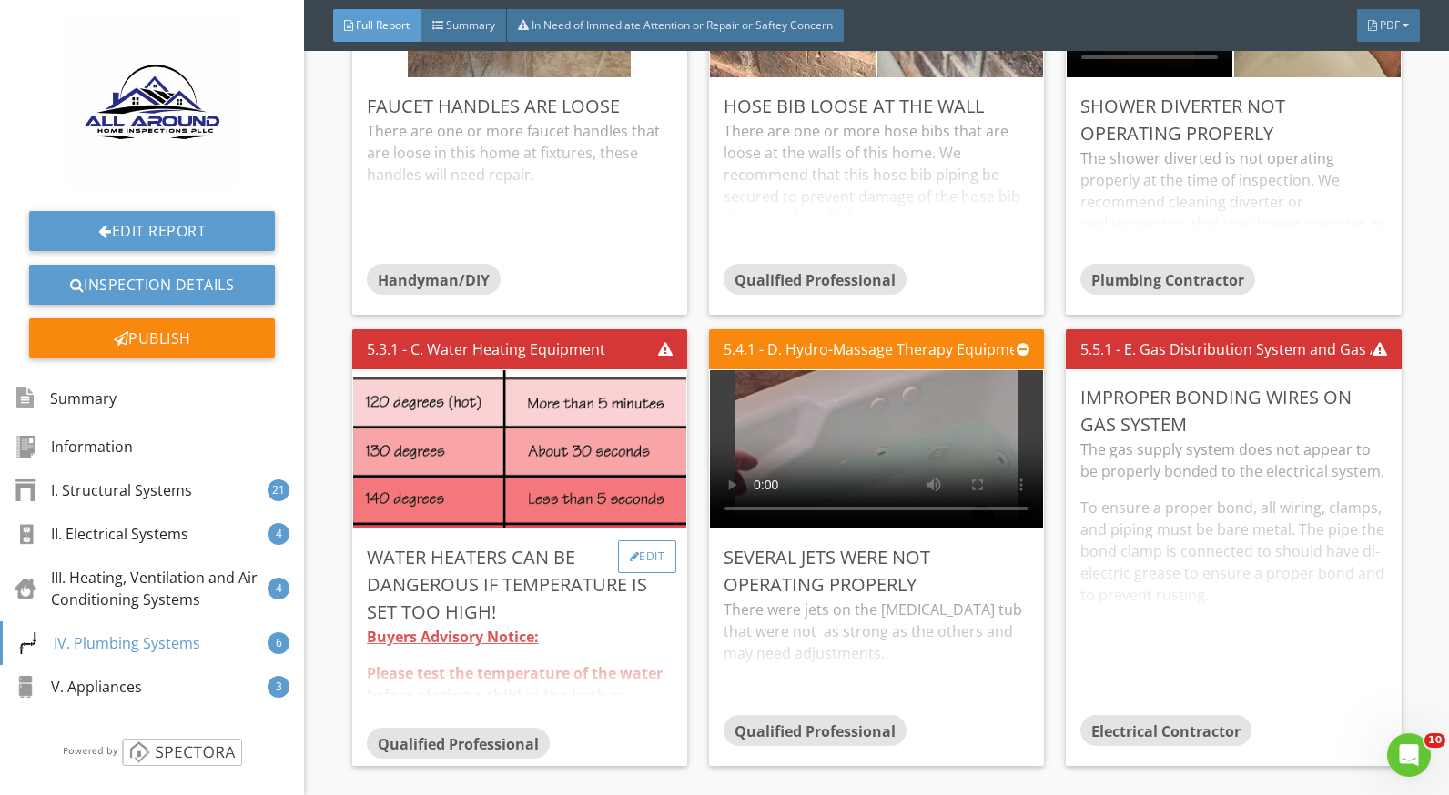
click at [662, 558] on div "Edit" at bounding box center [647, 557] width 59 height 33
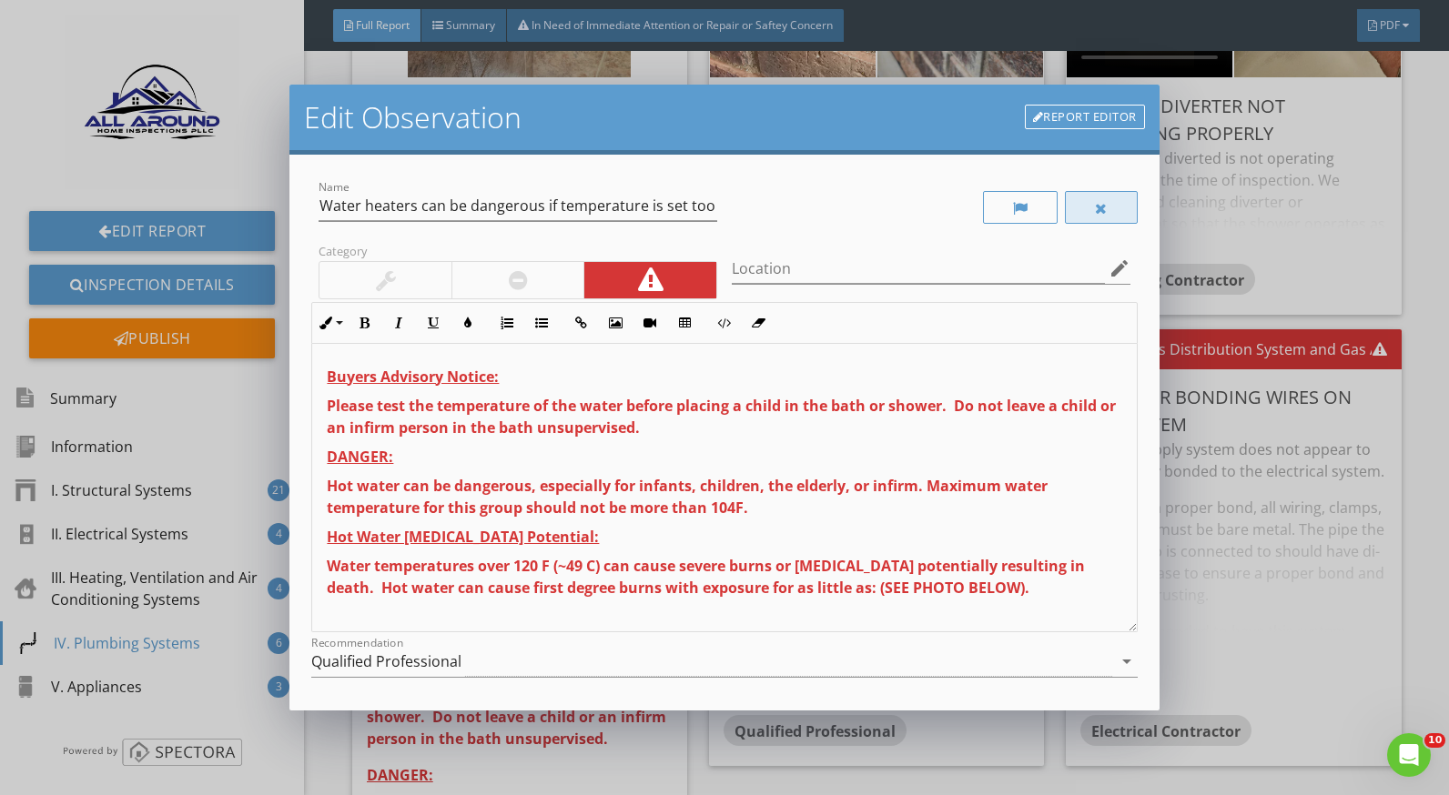
click at [1095, 211] on div at bounding box center [1101, 208] width 13 height 15
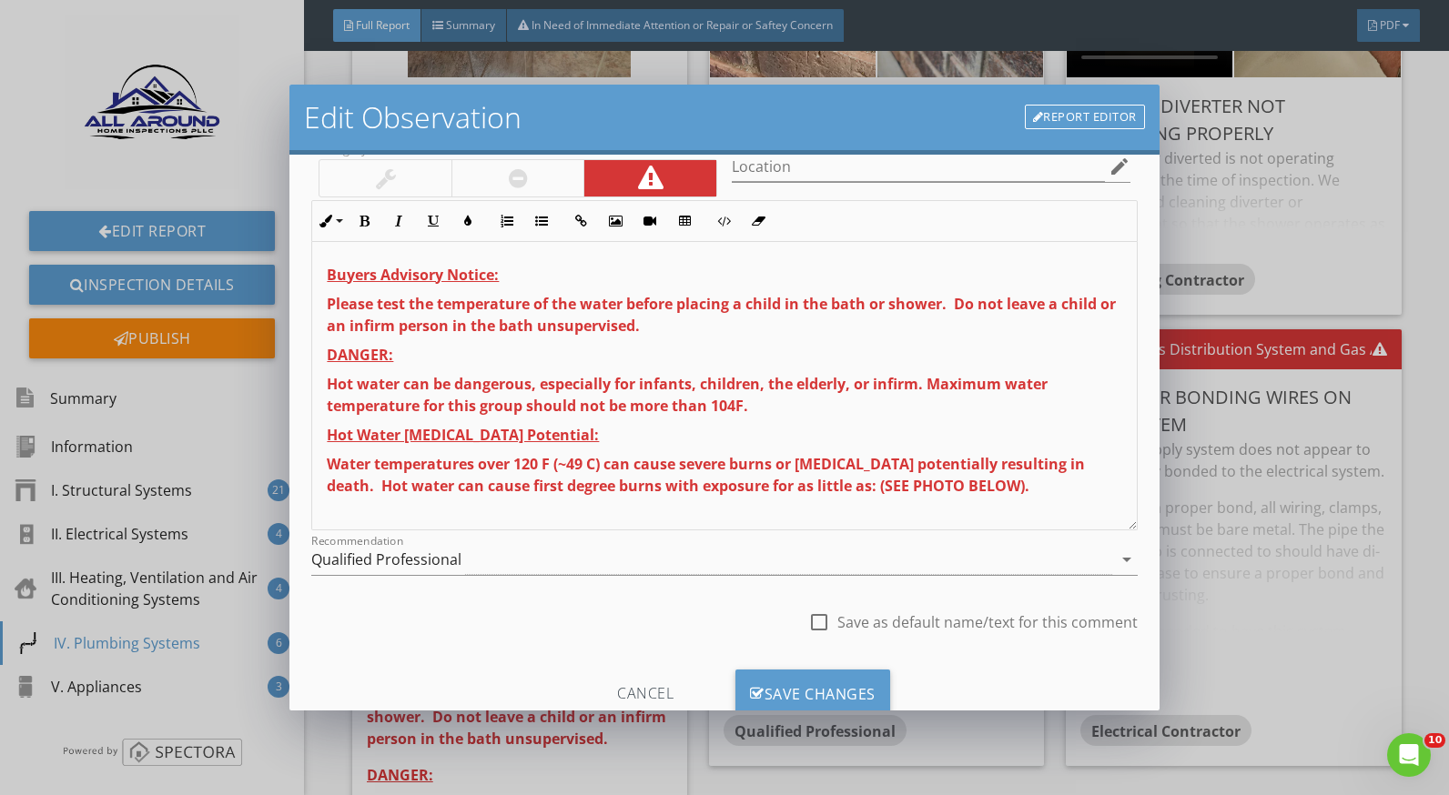
scroll to position [159, 0]
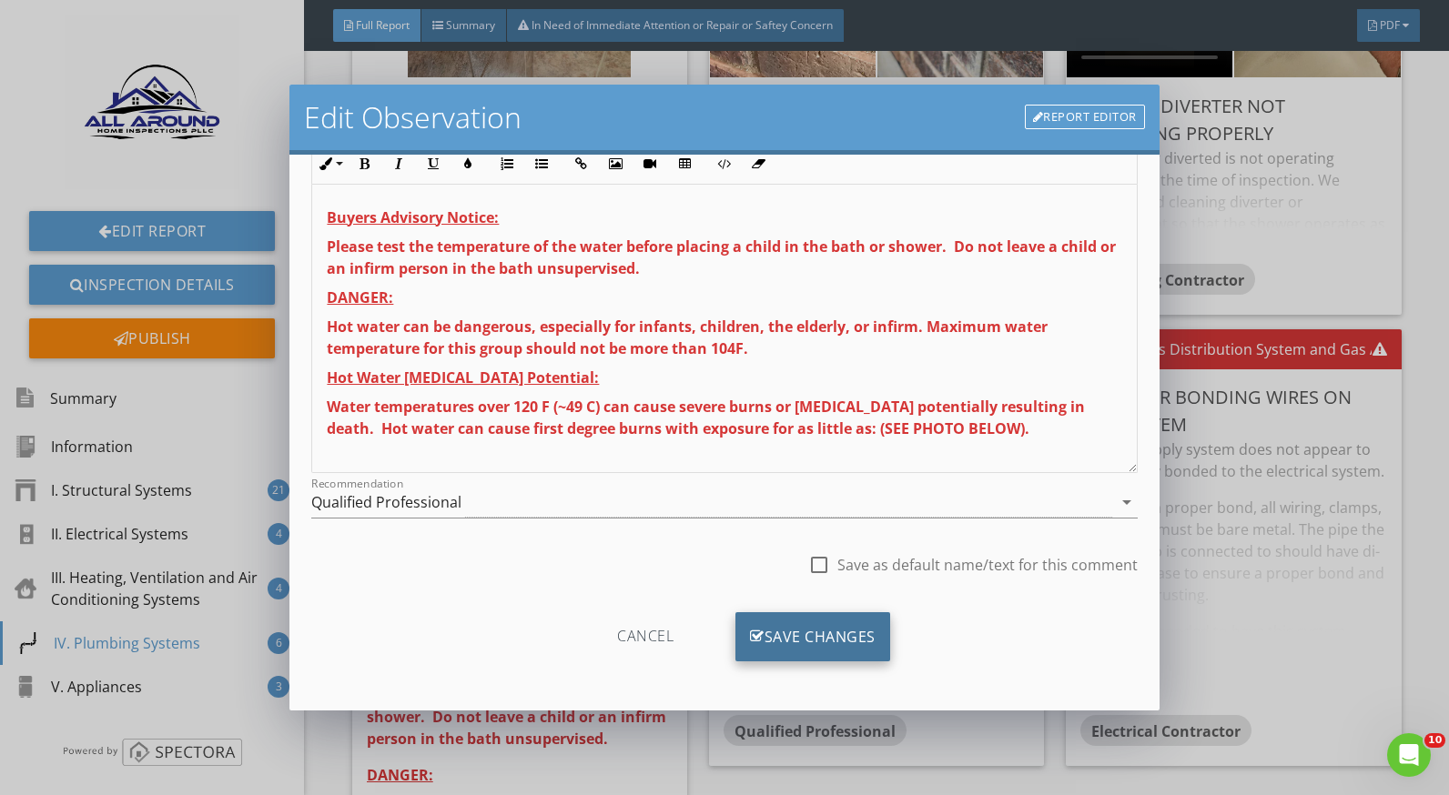
click at [856, 633] on div "Save Changes" at bounding box center [812, 637] width 155 height 49
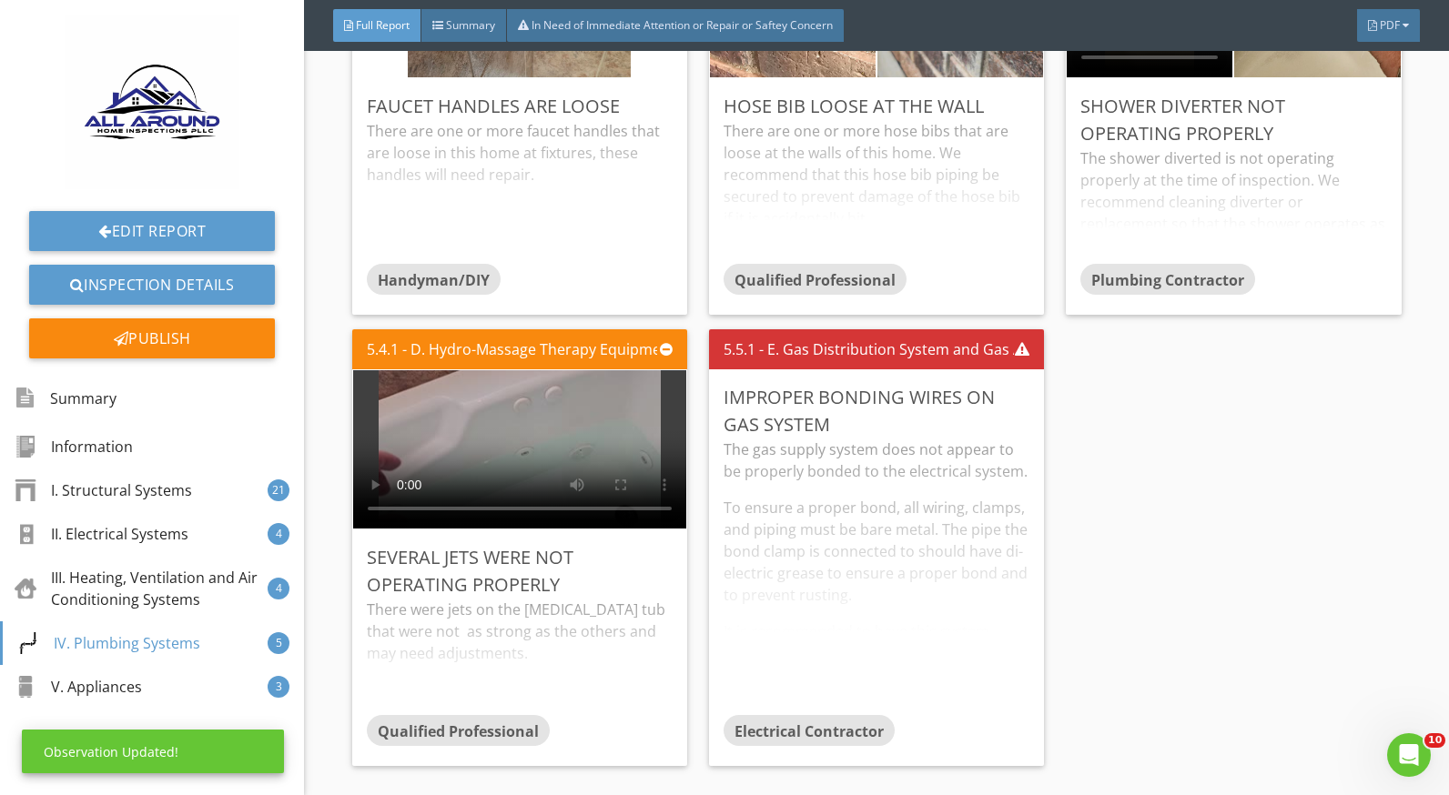
scroll to position [0, 0]
click at [975, 399] on div "Edit" at bounding box center [1004, 396] width 59 height 33
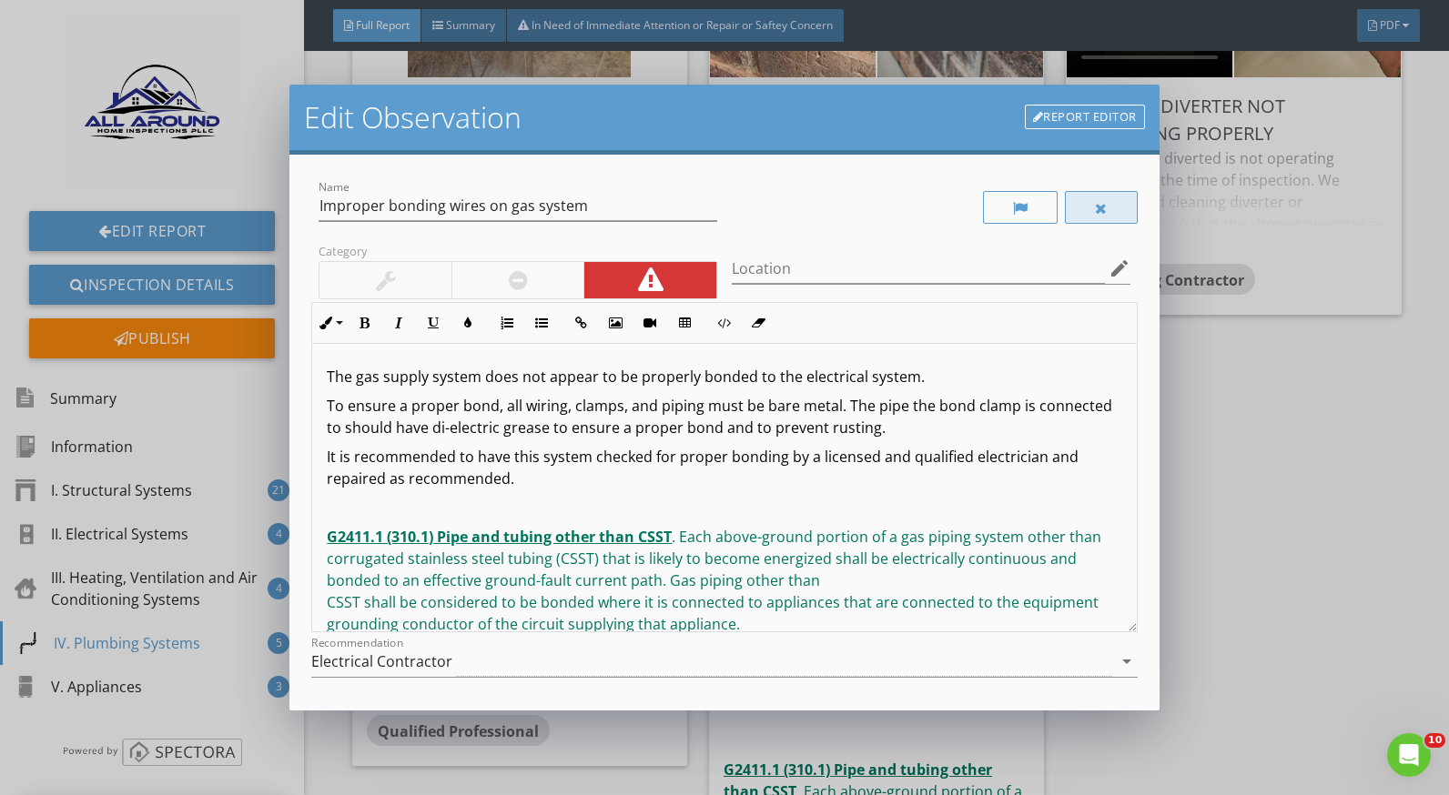
click at [1074, 192] on div at bounding box center [930, 208] width 413 height 63
click at [1096, 202] on div at bounding box center [1101, 207] width 73 height 33
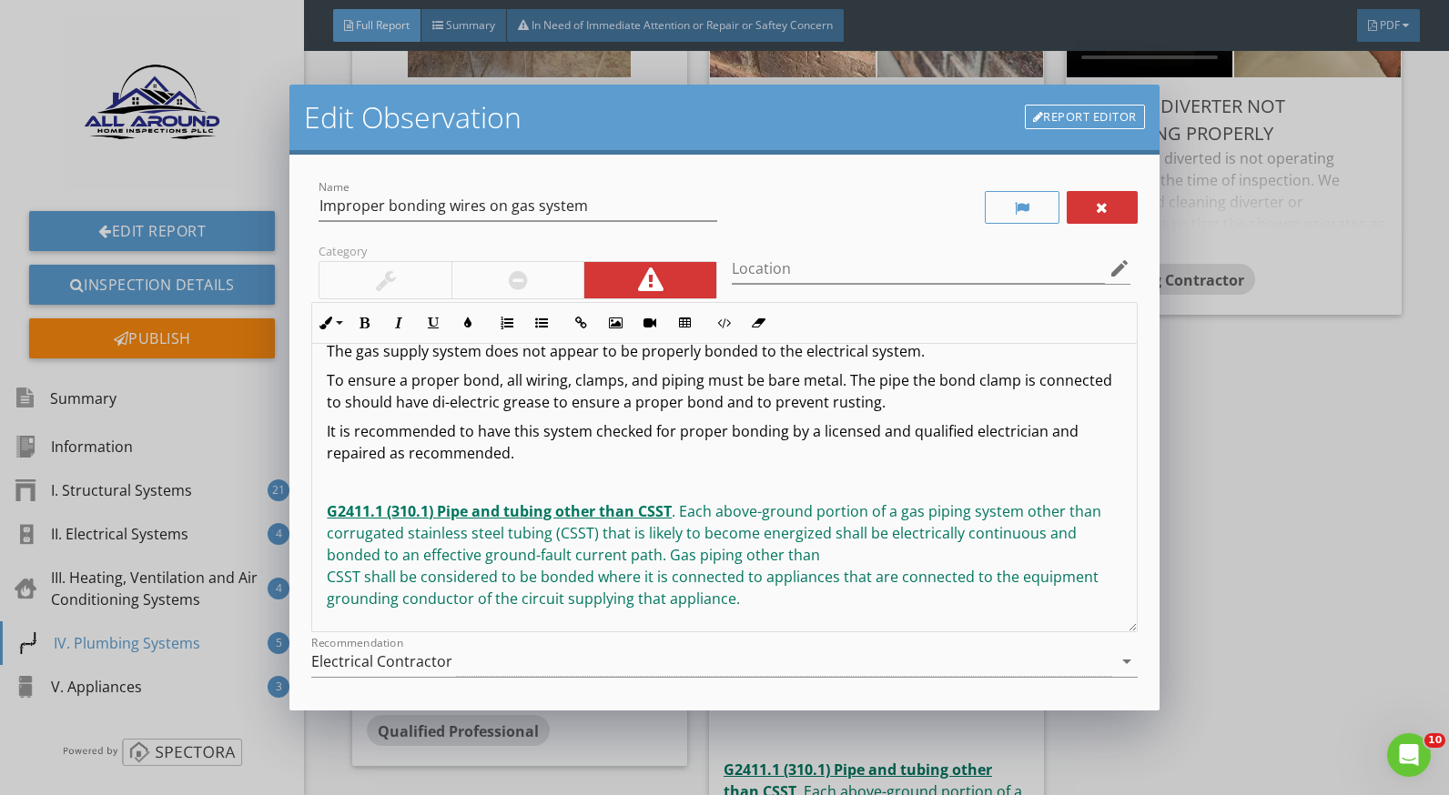
scroll to position [159, 0]
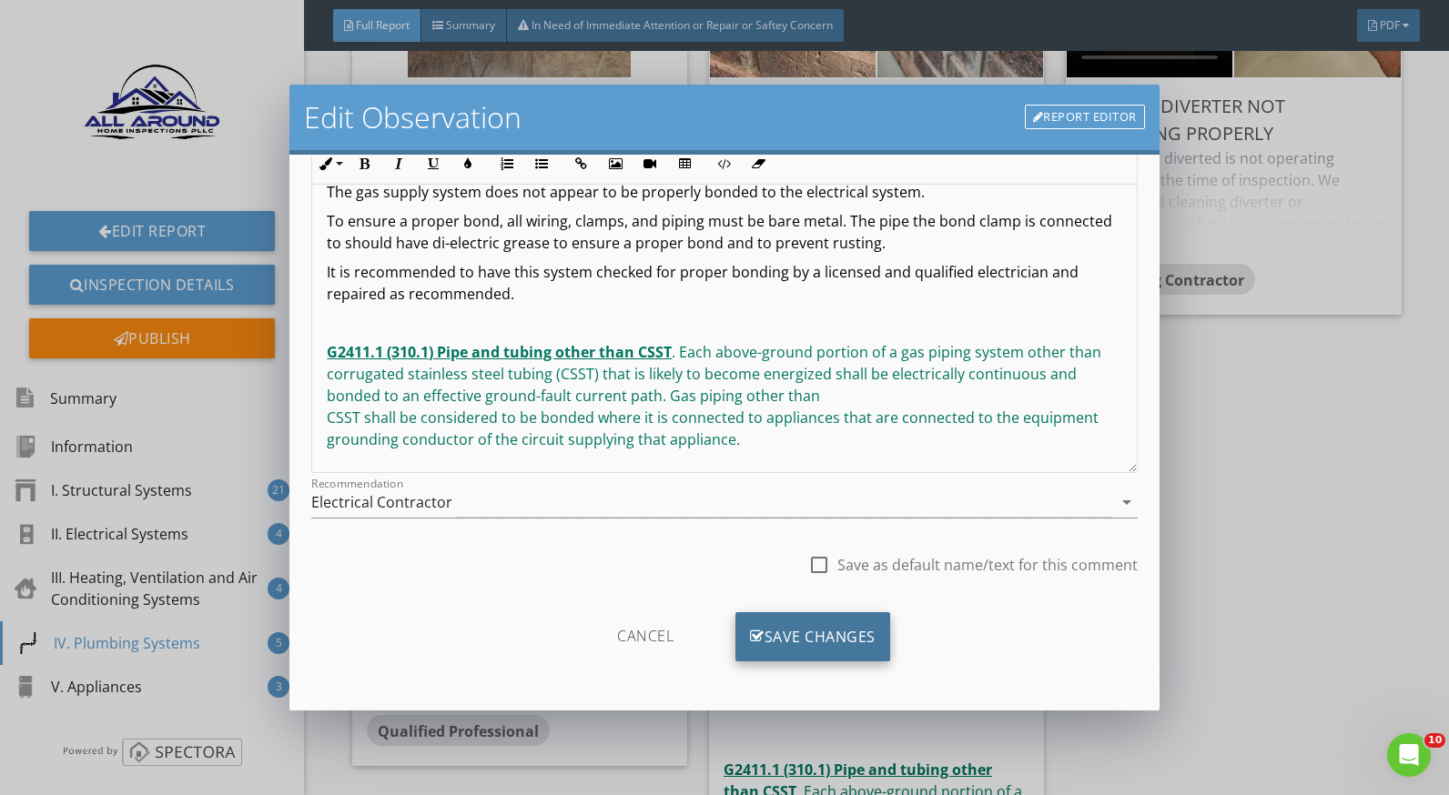
click at [870, 632] on div "Save Changes" at bounding box center [812, 637] width 155 height 49
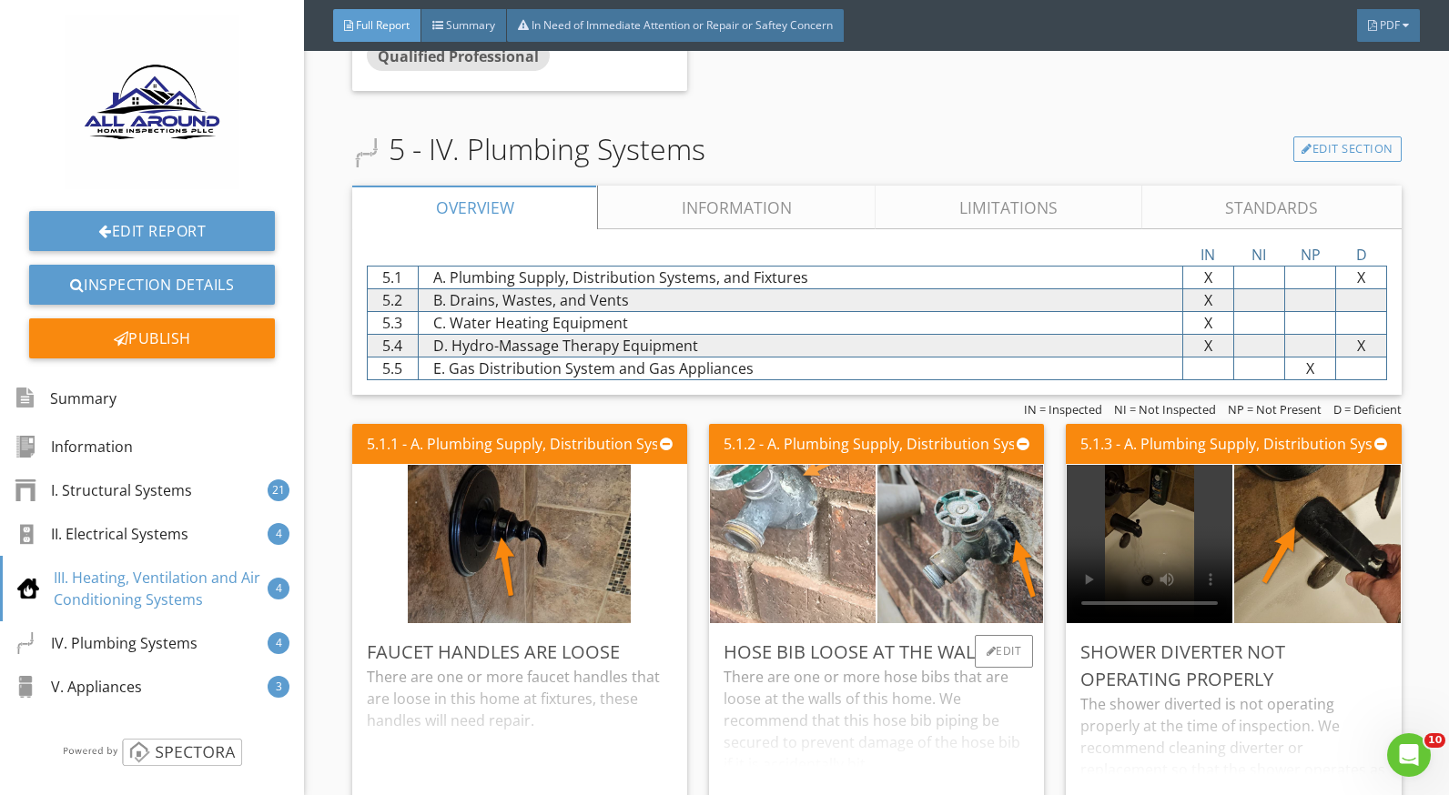
scroll to position [8555, 0]
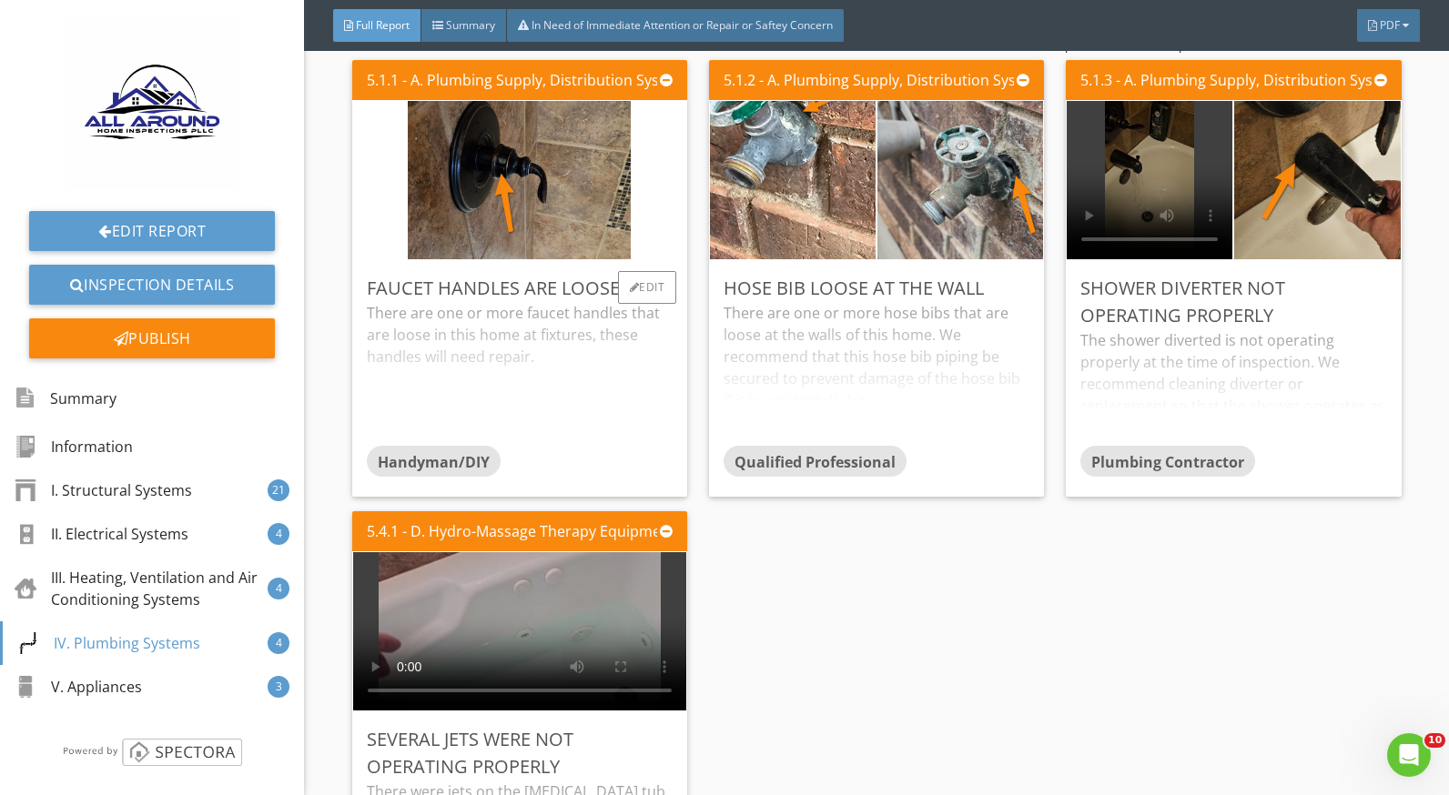
click at [501, 352] on div "There are one or more faucet handles that are loose in this home at fixtures, t…" at bounding box center [520, 374] width 306 height 144
click at [734, 350] on div "There are one or more hose bibs that are loose at the walls of this home. We re…" at bounding box center [877, 374] width 306 height 144
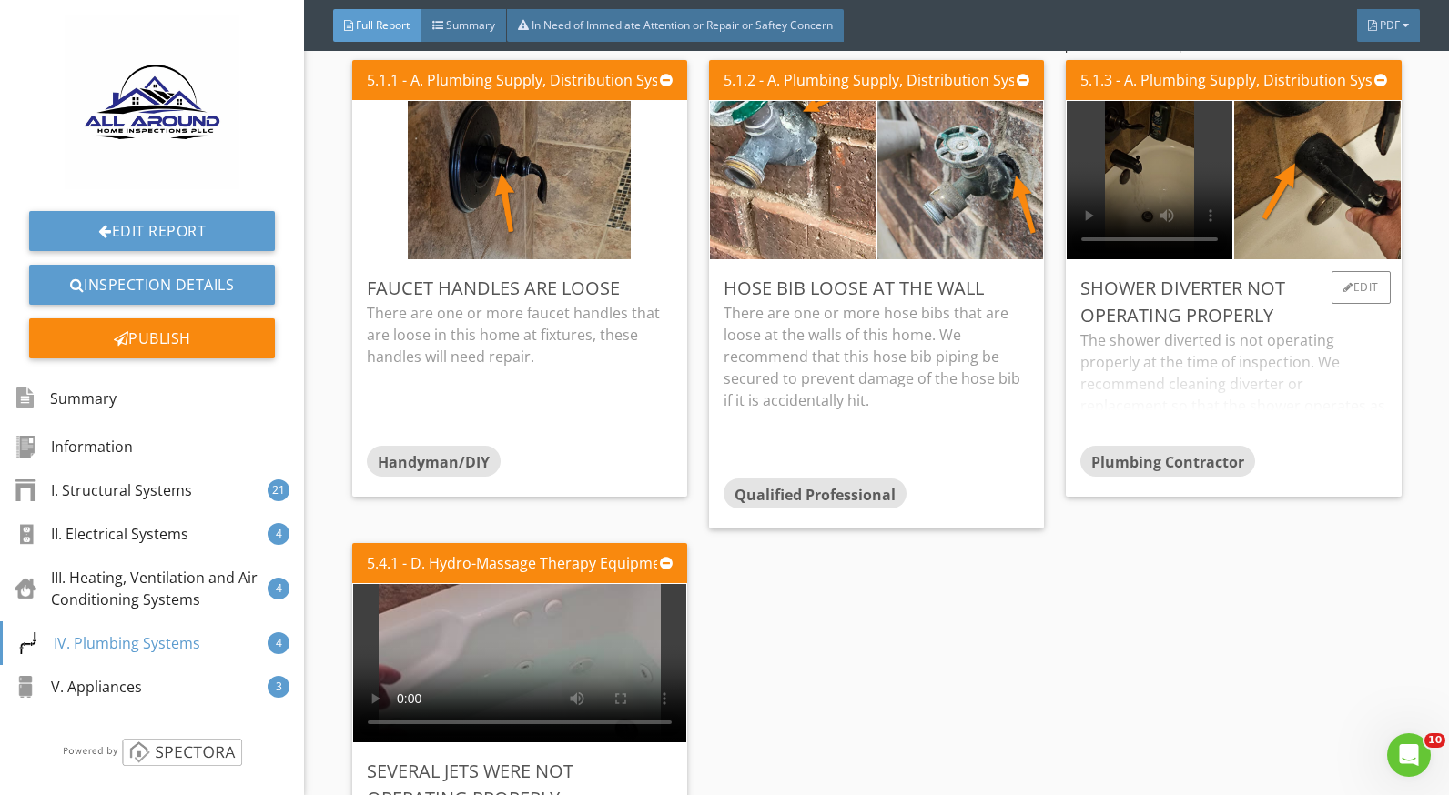
click at [1175, 359] on div "The shower diverted is not operating properly at the time of inspection. We rec…" at bounding box center [1233, 387] width 306 height 116
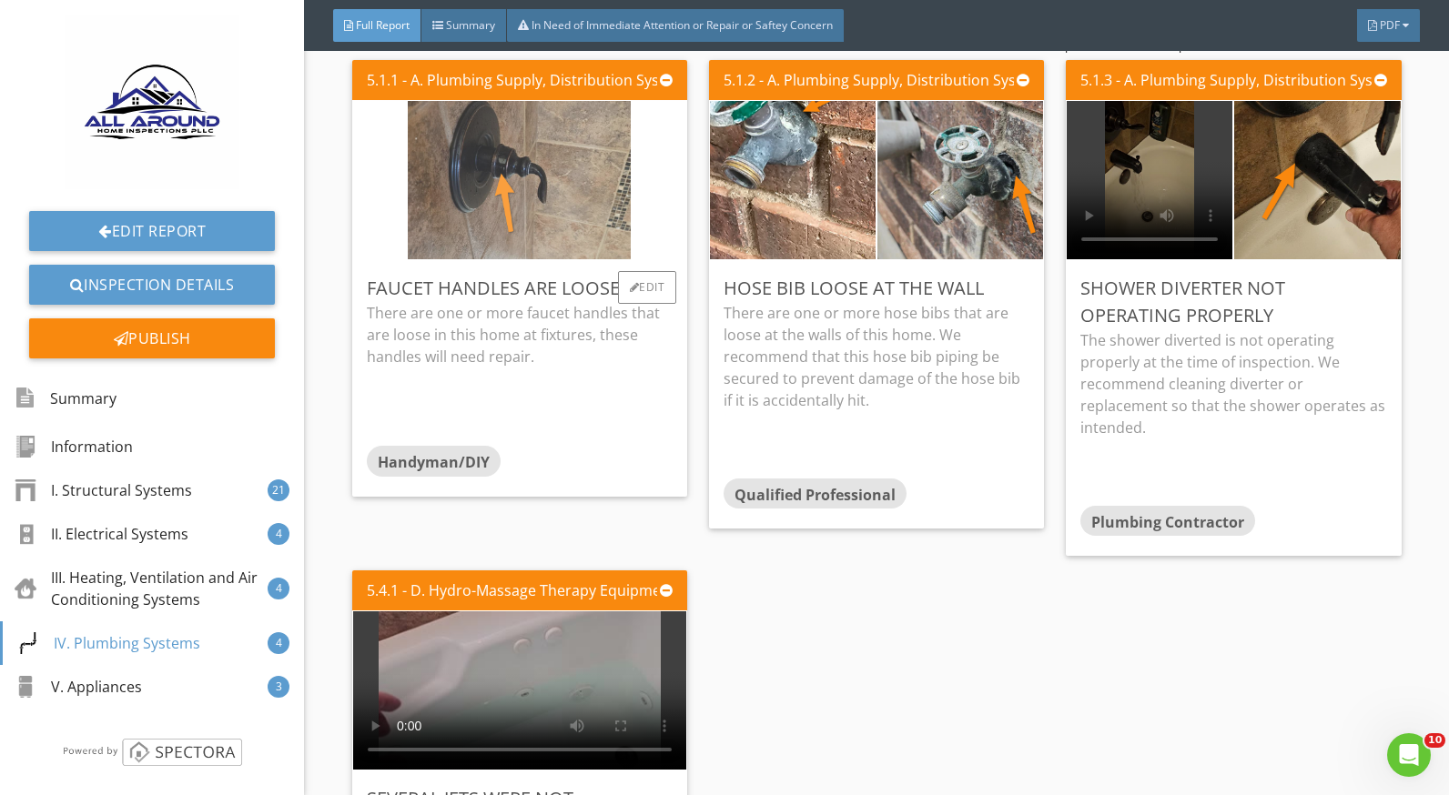
click at [490, 207] on img at bounding box center [519, 181] width 223 height 396
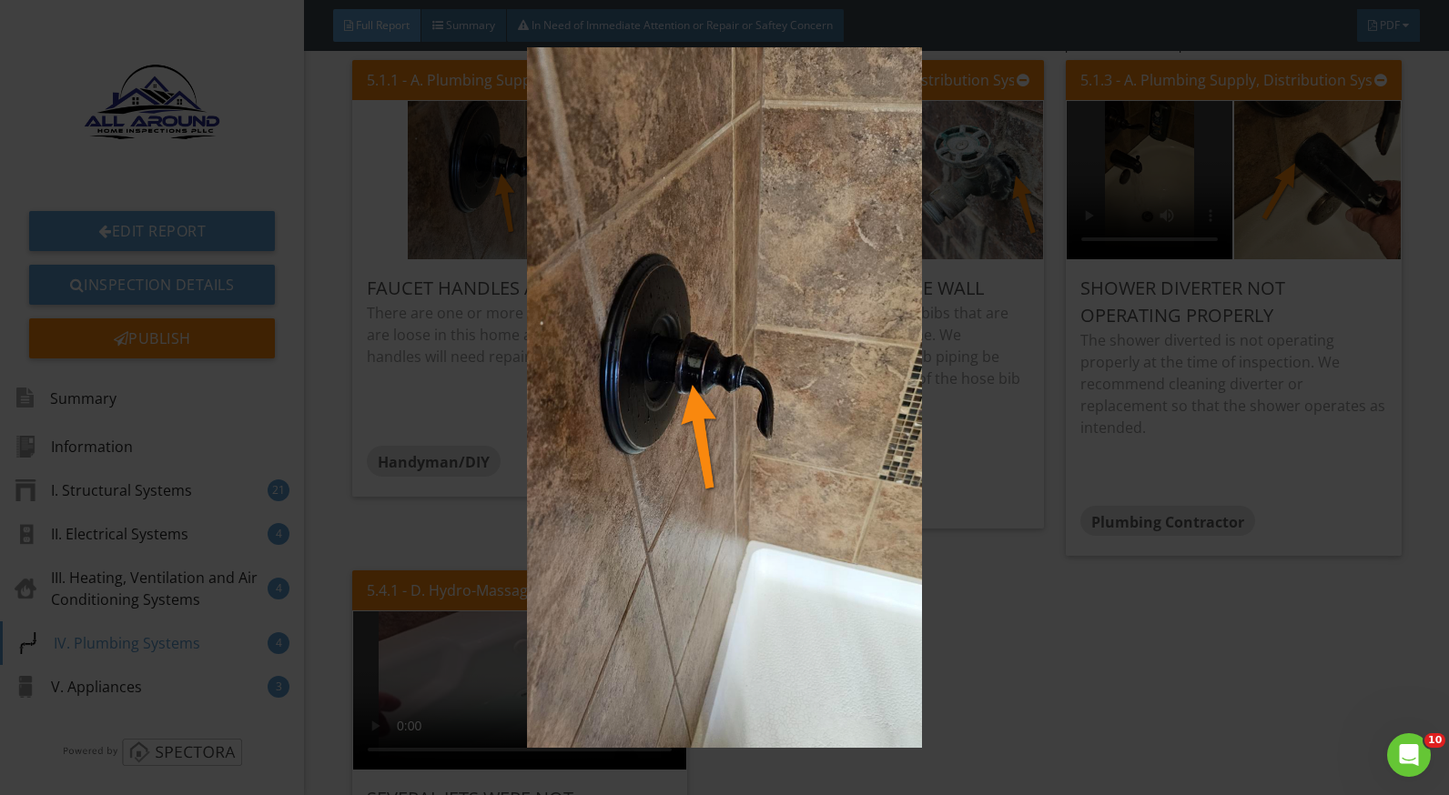
click at [993, 613] on img at bounding box center [724, 397] width 1321 height 701
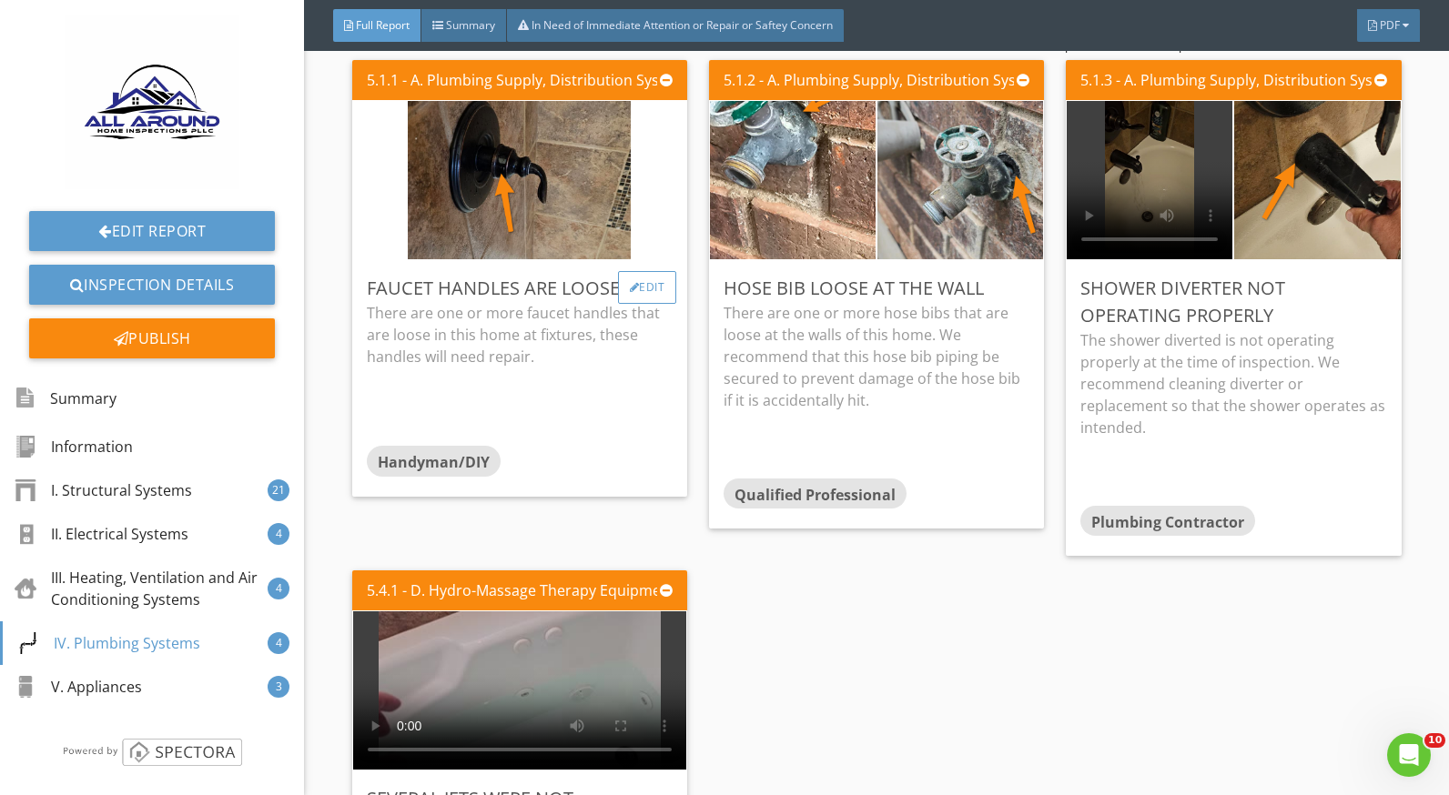
click at [644, 292] on div "Edit" at bounding box center [647, 287] width 59 height 33
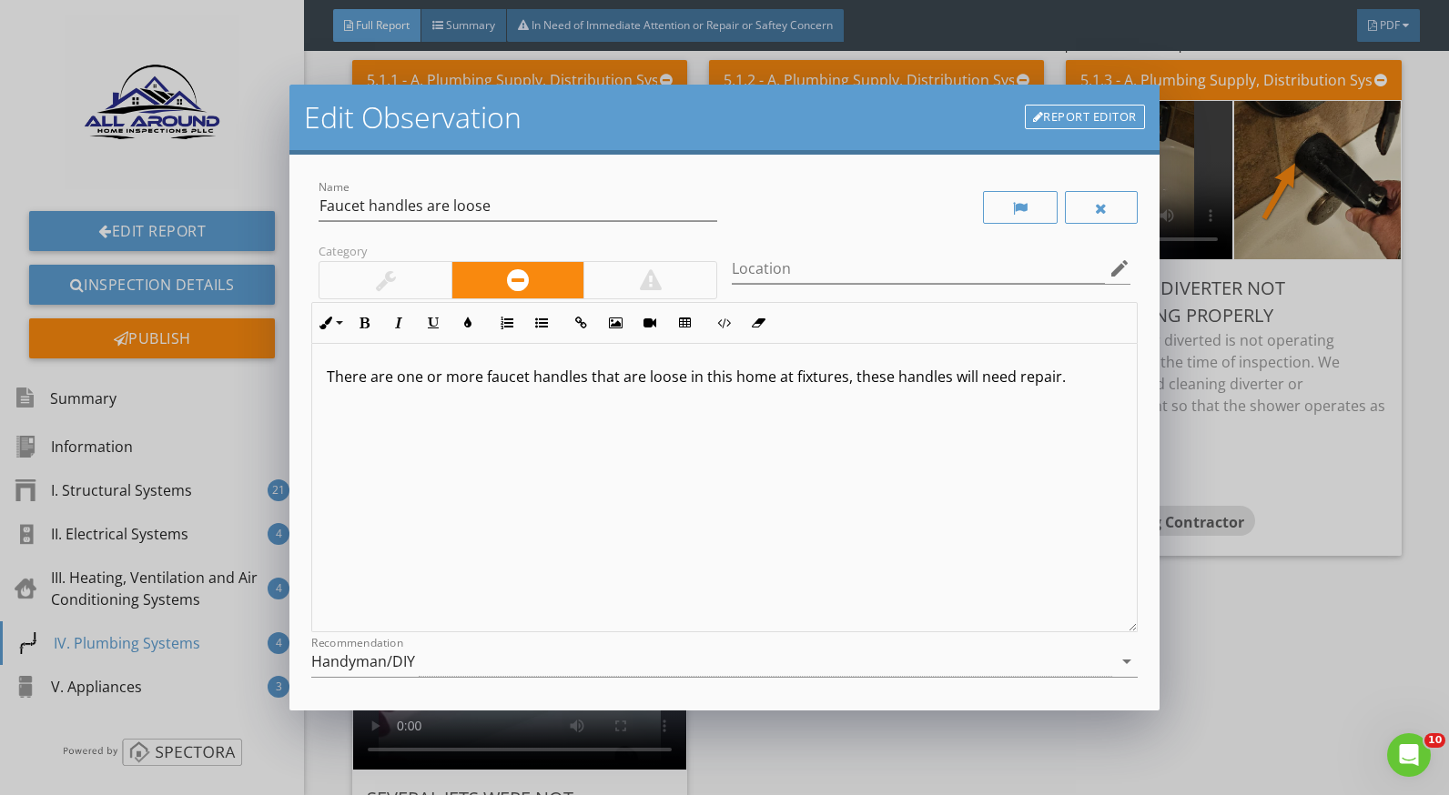
scroll to position [159, 0]
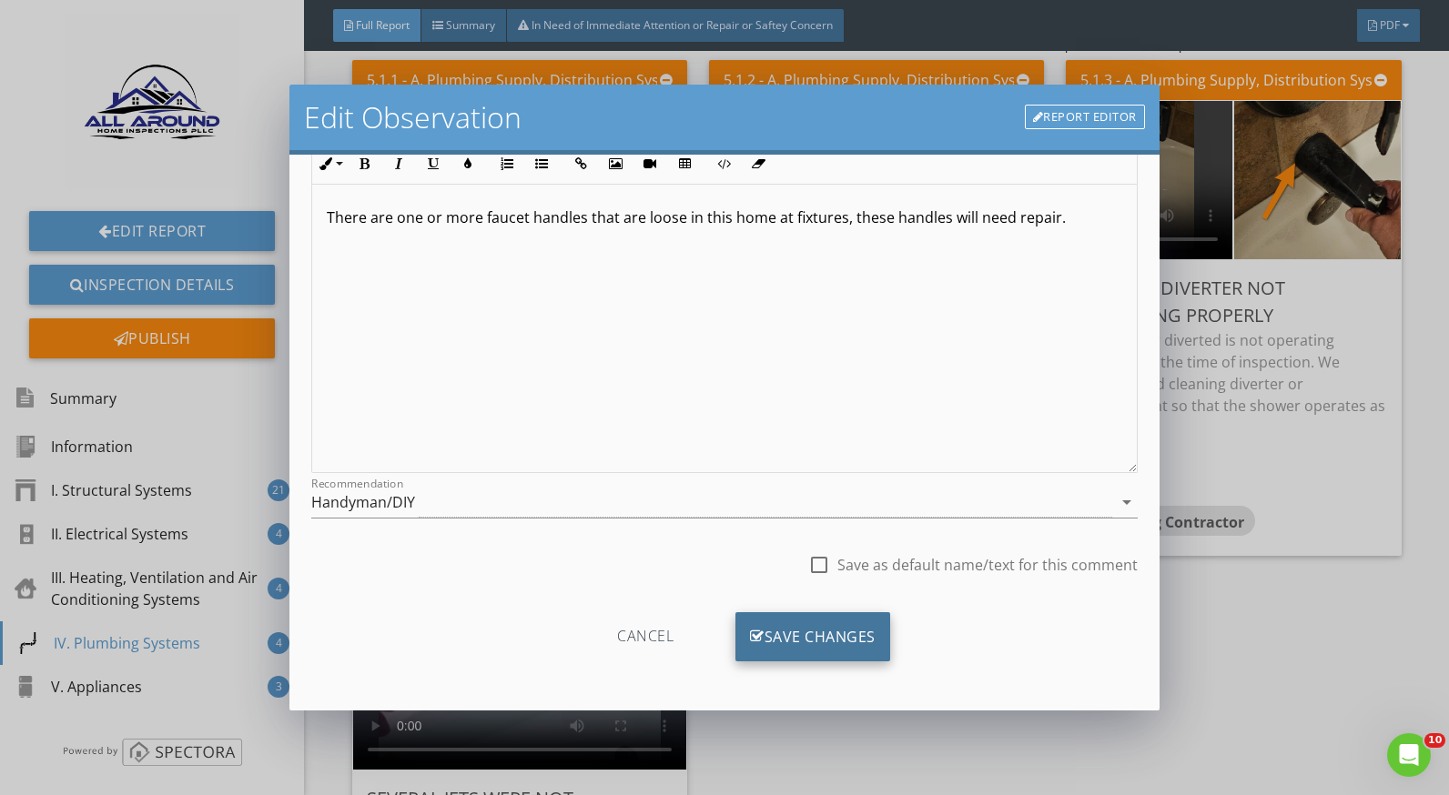
click at [788, 629] on div "Save Changes" at bounding box center [812, 637] width 155 height 49
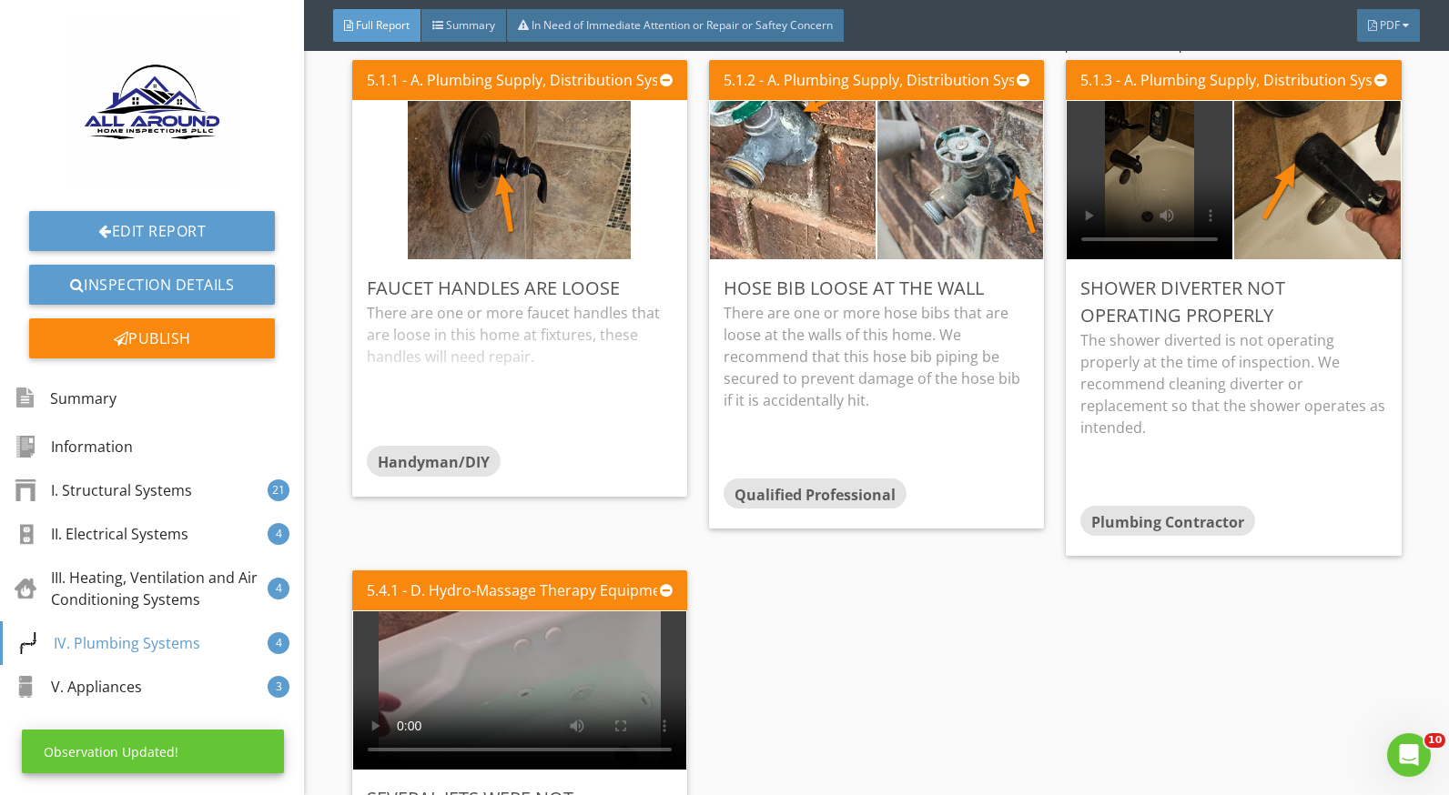
scroll to position [0, 0]
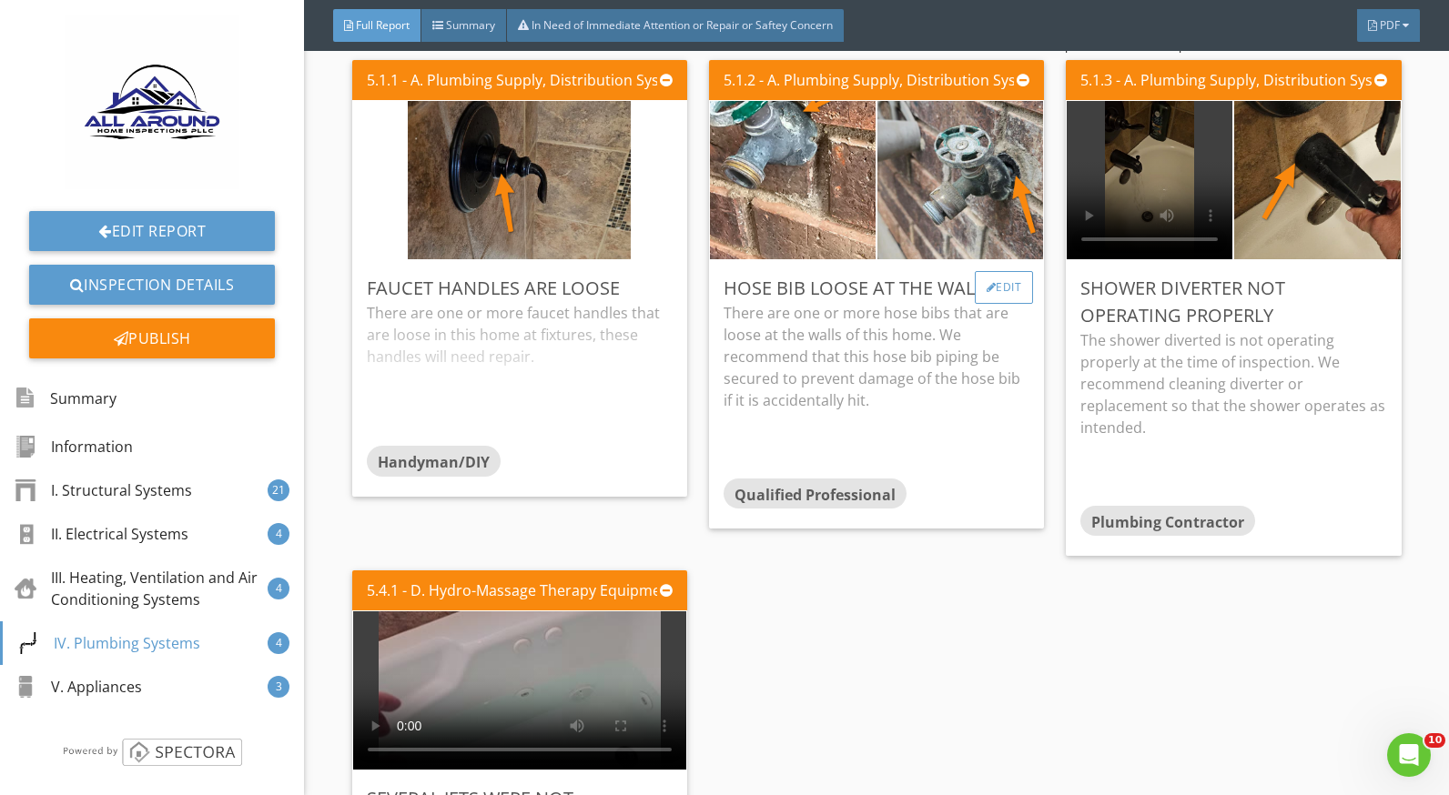
click at [975, 291] on div "Edit" at bounding box center [1004, 287] width 59 height 33
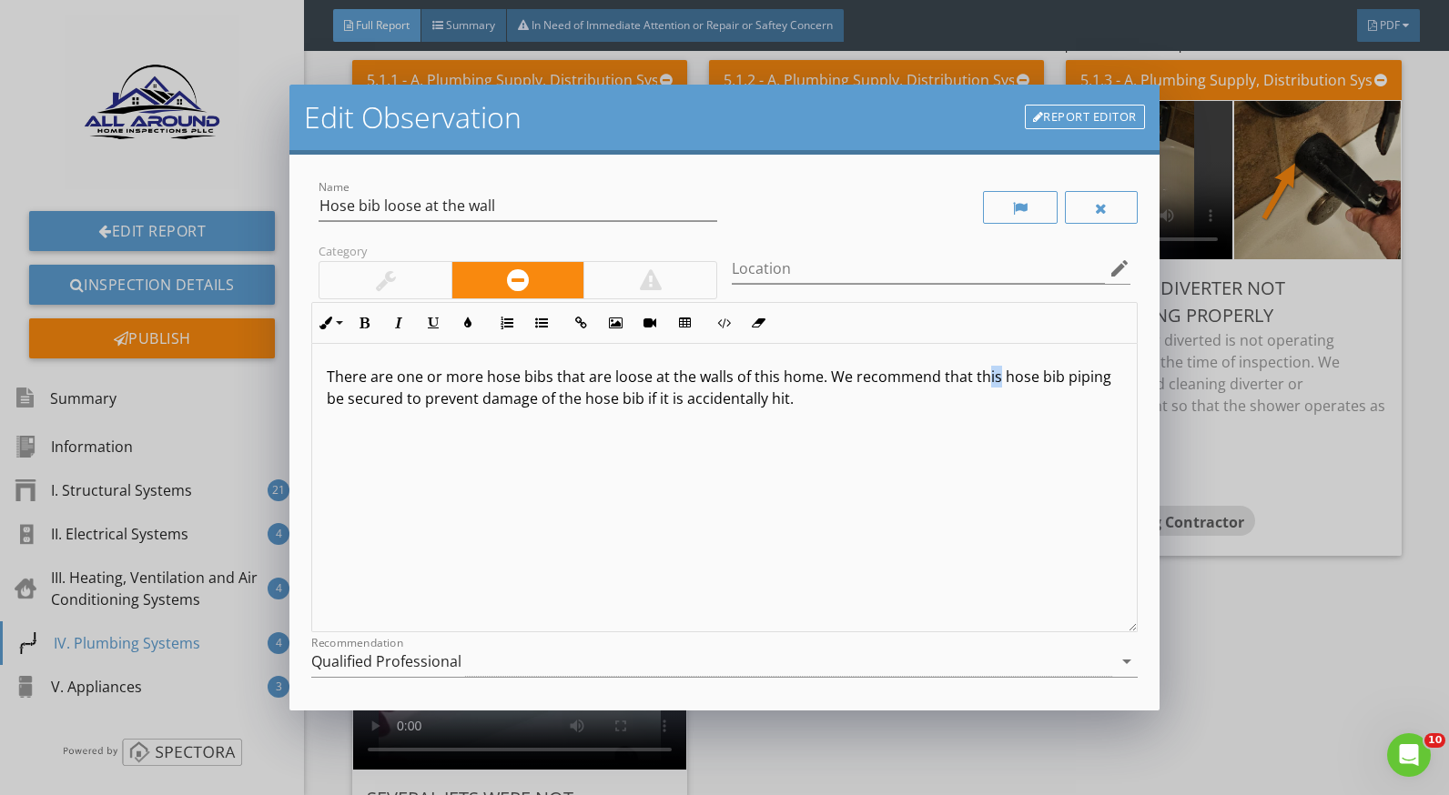
drag, startPoint x: 993, startPoint y: 379, endPoint x: 979, endPoint y: 378, distance: 13.7
click at [979, 378] on p "There are one or more hose bibs that are loose at the walls of this home. We re…" at bounding box center [724, 388] width 795 height 44
click at [1064, 380] on p "There are one or more hose bibs that are loose at the walls of this home. We re…" at bounding box center [724, 388] width 795 height 44
click at [372, 393] on p "There are one or more hose bibs that are loose at the walls of this home. We re…" at bounding box center [724, 388] width 795 height 44
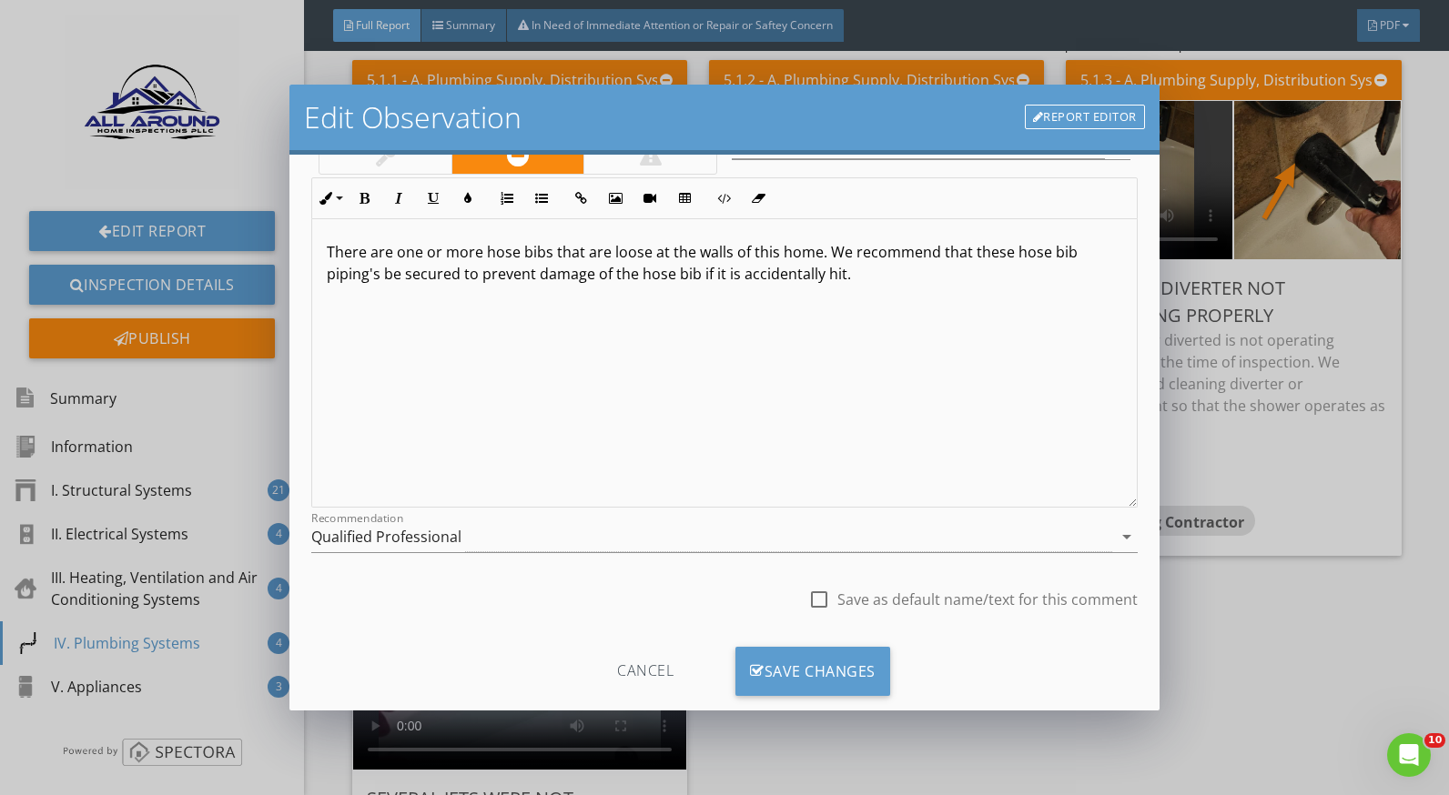
scroll to position [159, 0]
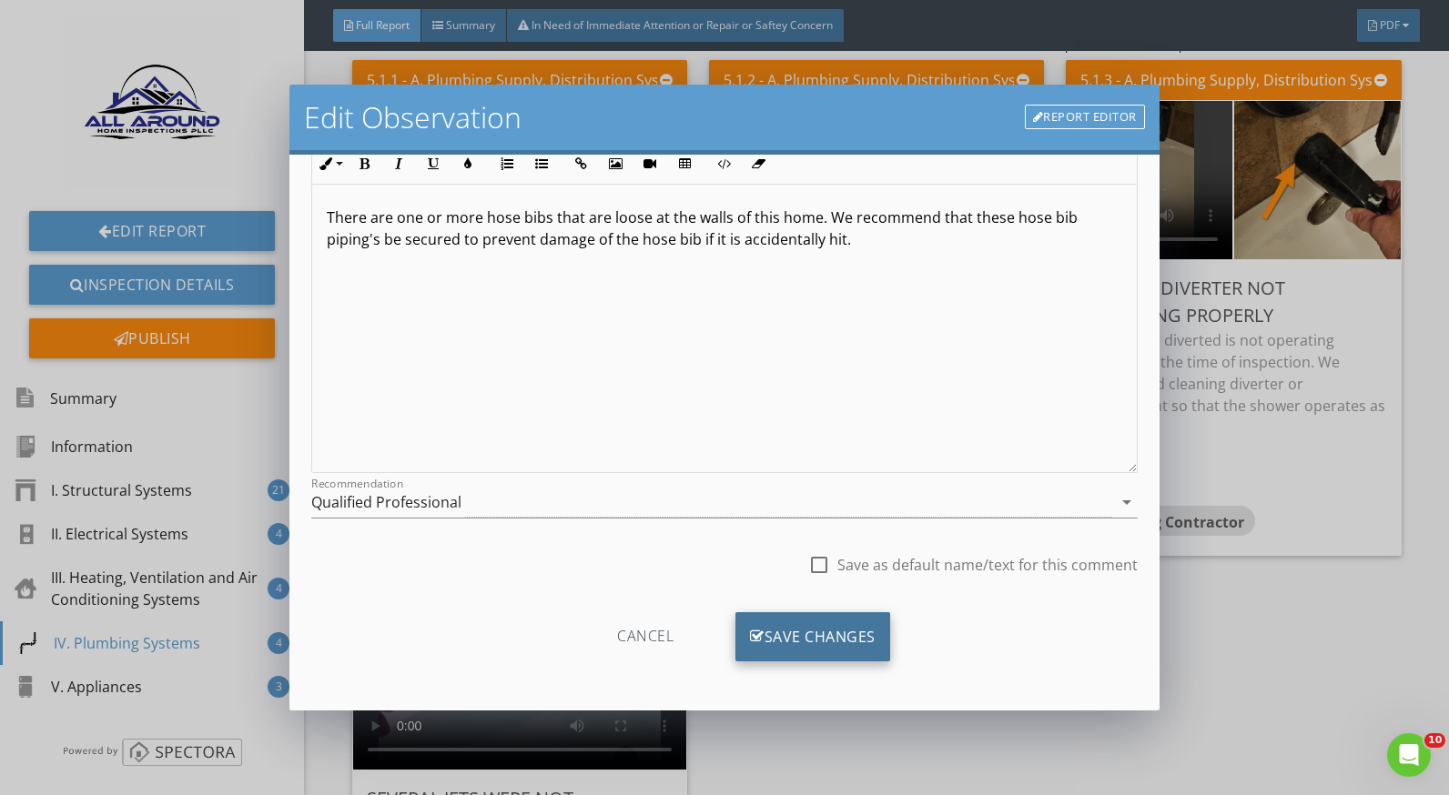
click at [837, 627] on div "Save Changes" at bounding box center [812, 637] width 155 height 49
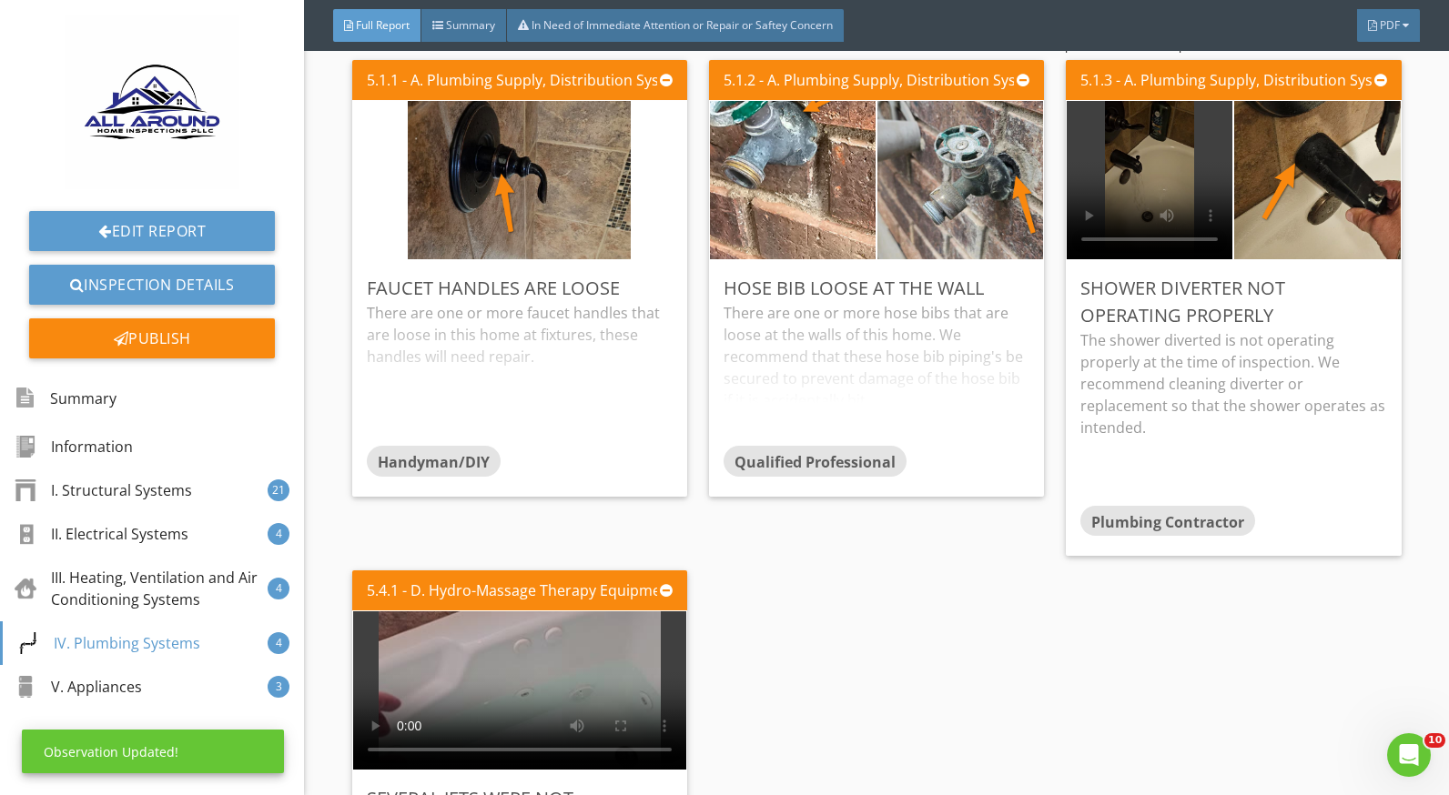
scroll to position [0, 0]
click at [809, 327] on div "There are one or more hose bibs that are loose at the walls of this home. We re…" at bounding box center [877, 374] width 306 height 144
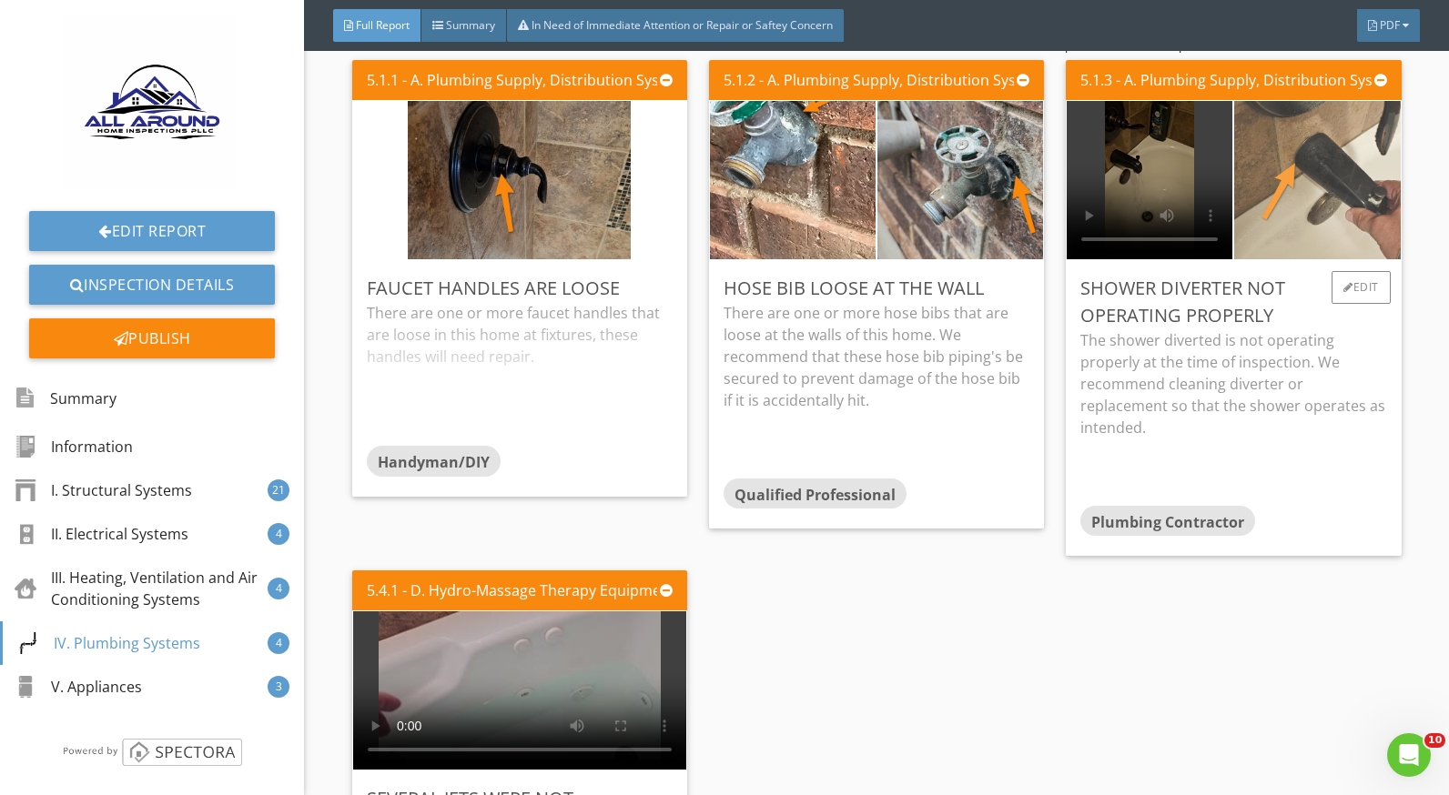
click at [1266, 196] on img at bounding box center [1317, 181] width 223 height 396
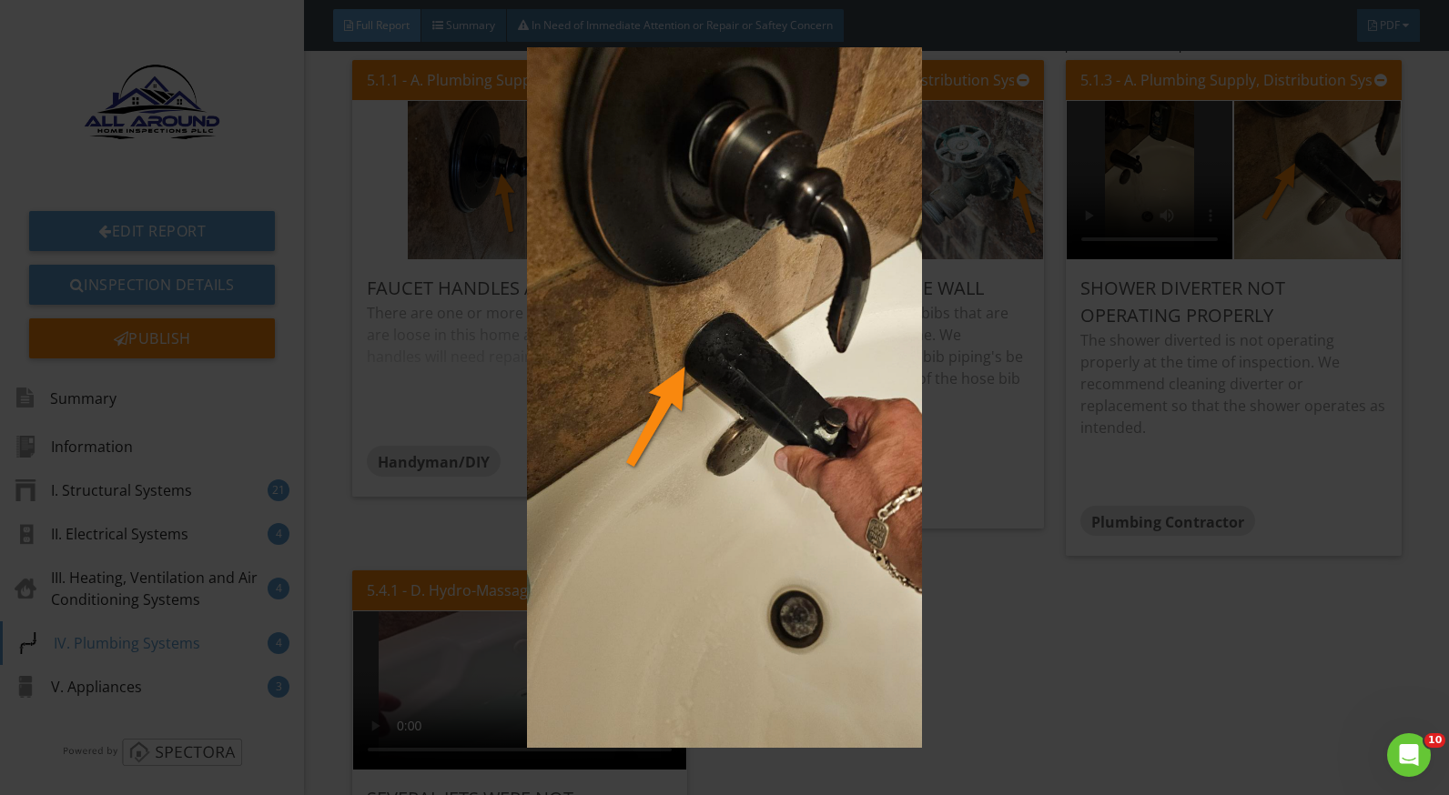
click at [1273, 357] on img at bounding box center [724, 397] width 1321 height 701
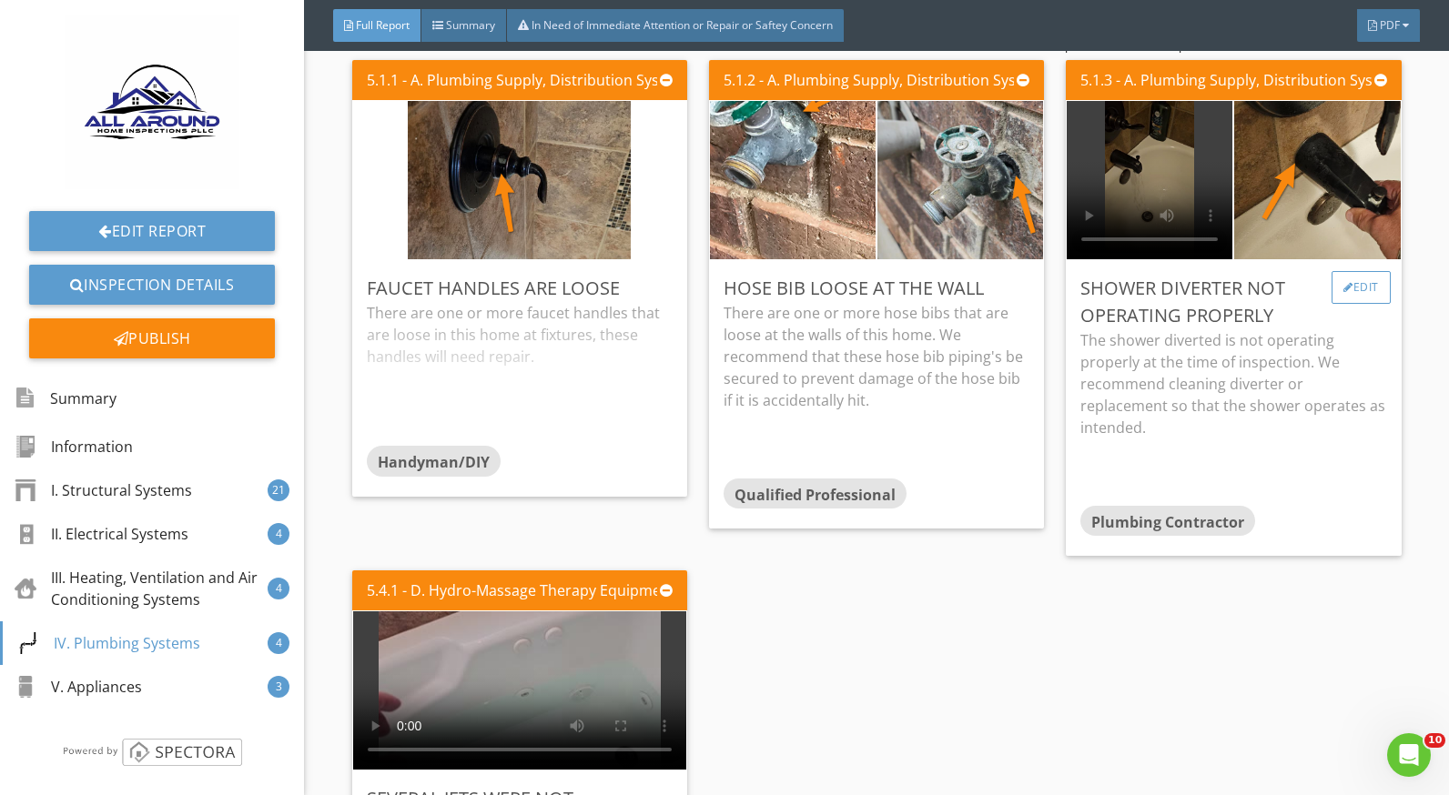
click at [1346, 296] on div "Edit" at bounding box center [1360, 287] width 59 height 33
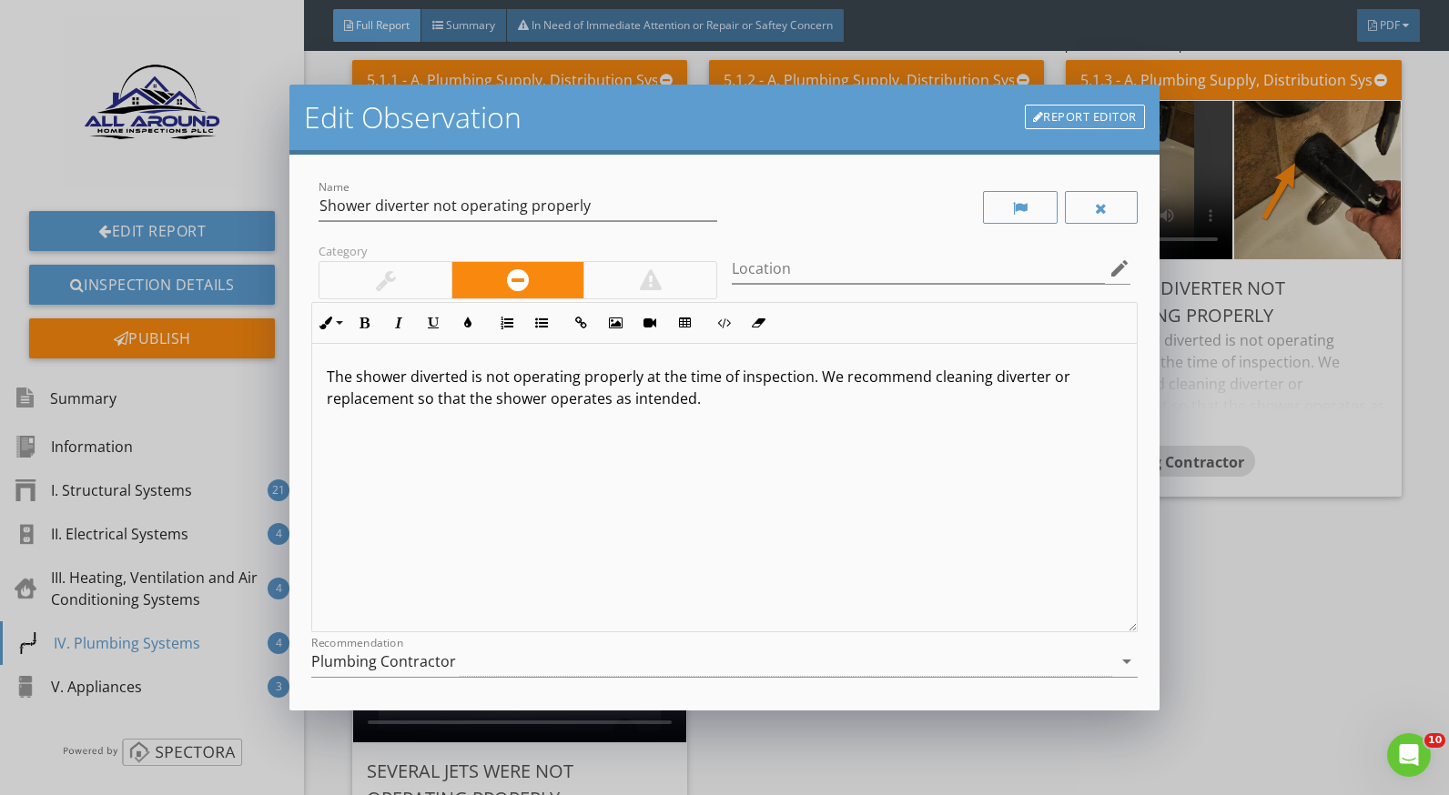
click at [465, 380] on p "The shower diverted is not operating properly at the time of inspection. We rec…" at bounding box center [724, 388] width 795 height 44
click at [614, 383] on p "The shower diverter is not operating properly at the time of inspection. We rec…" at bounding box center [724, 388] width 795 height 44
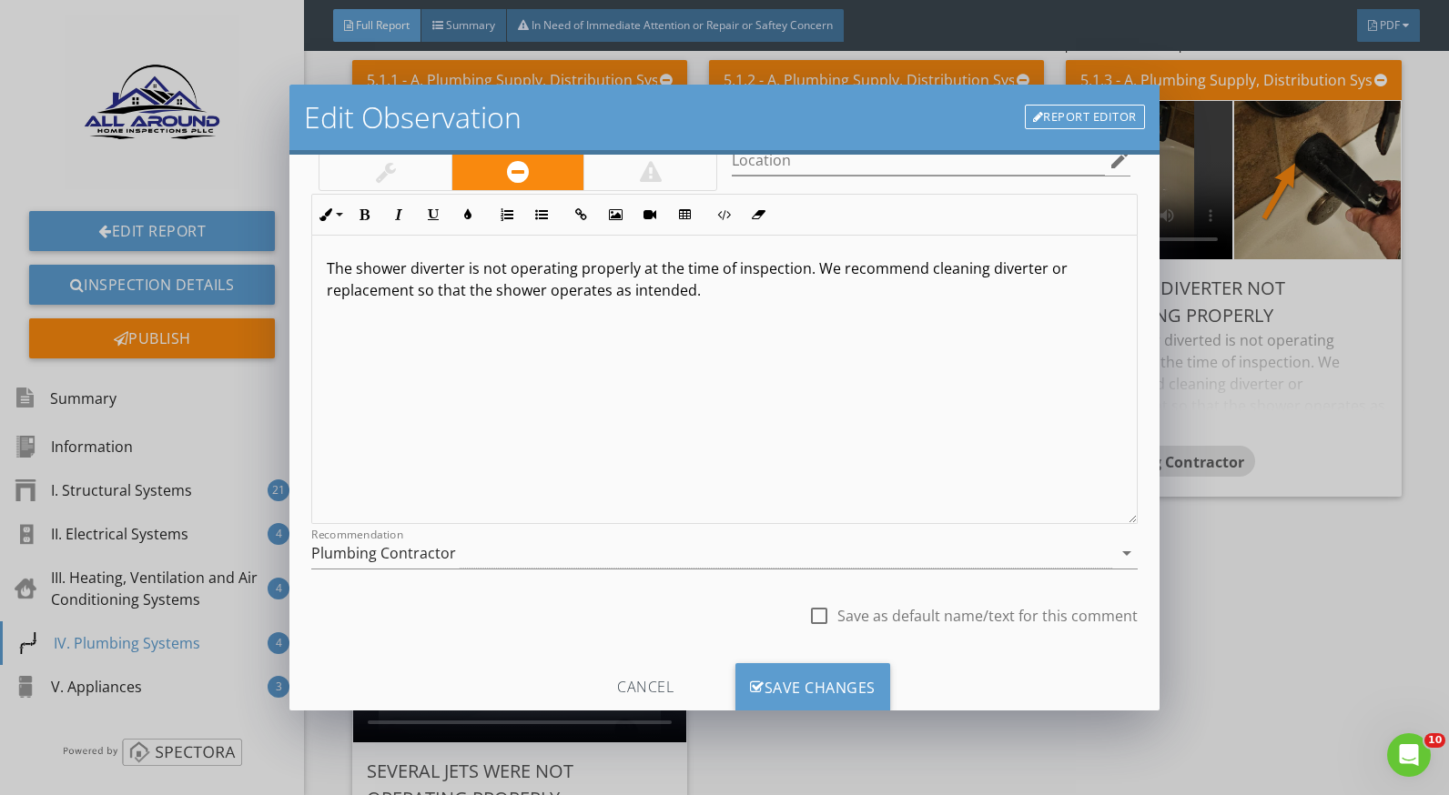
scroll to position [159, 0]
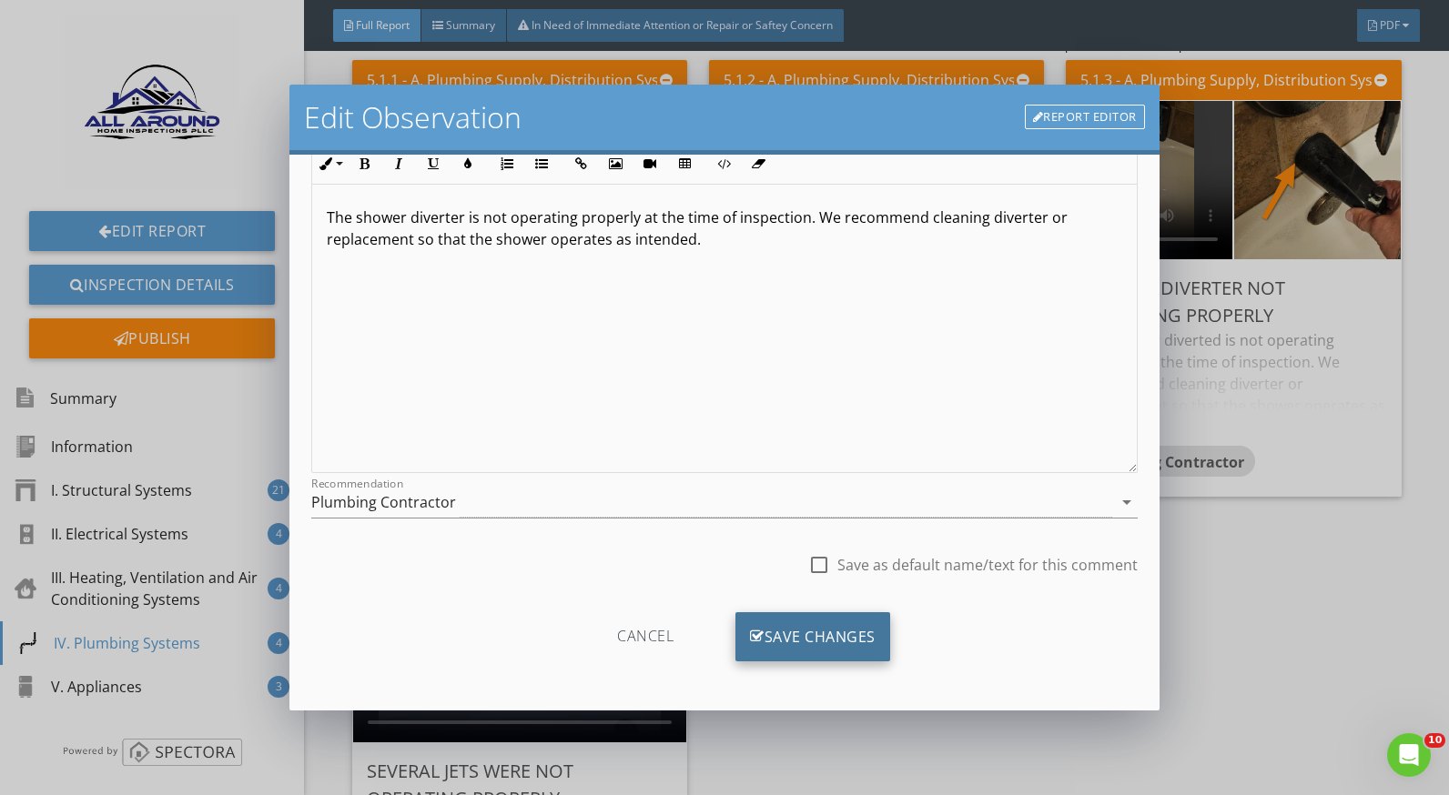
click at [850, 625] on div "Save Changes" at bounding box center [812, 637] width 155 height 49
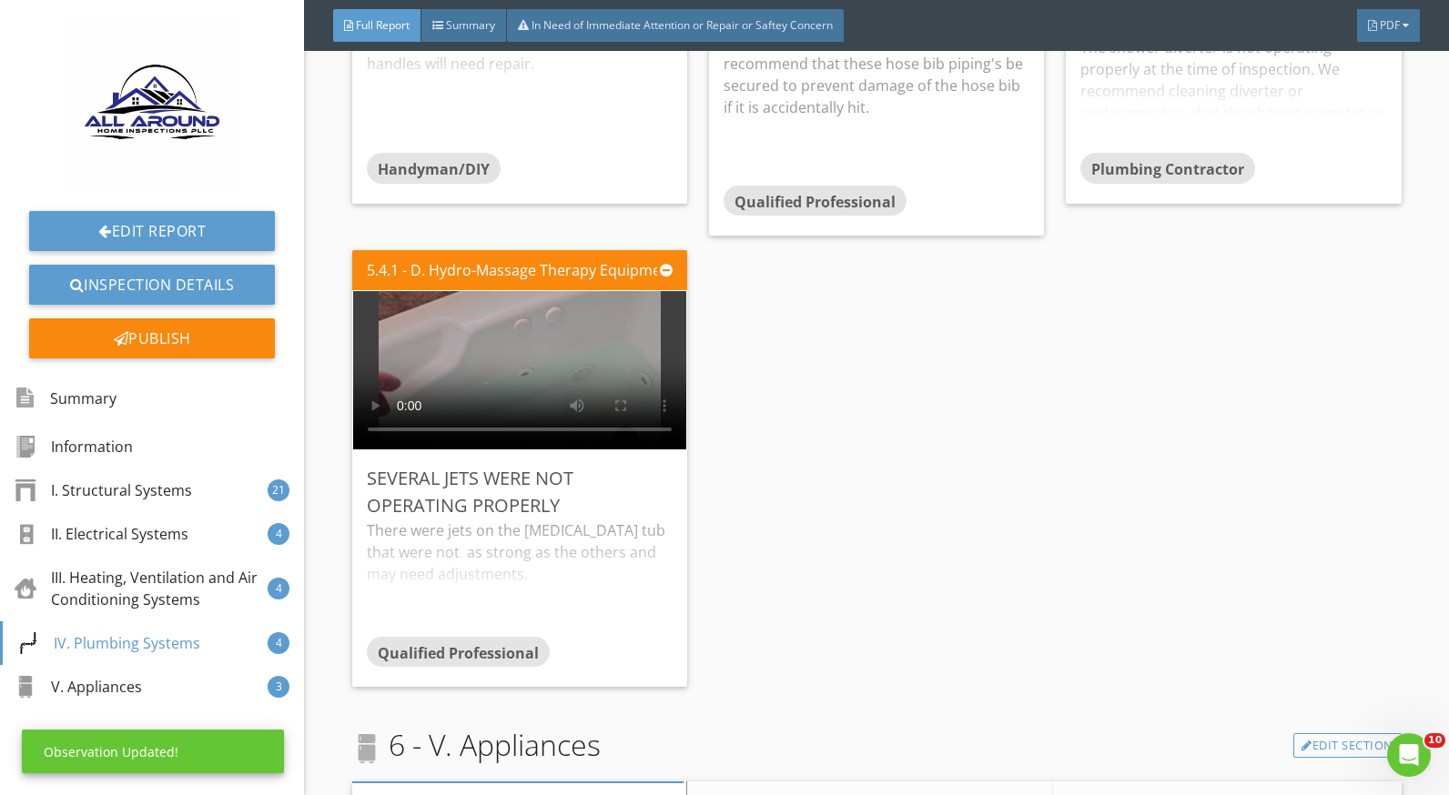
scroll to position [9010, 0]
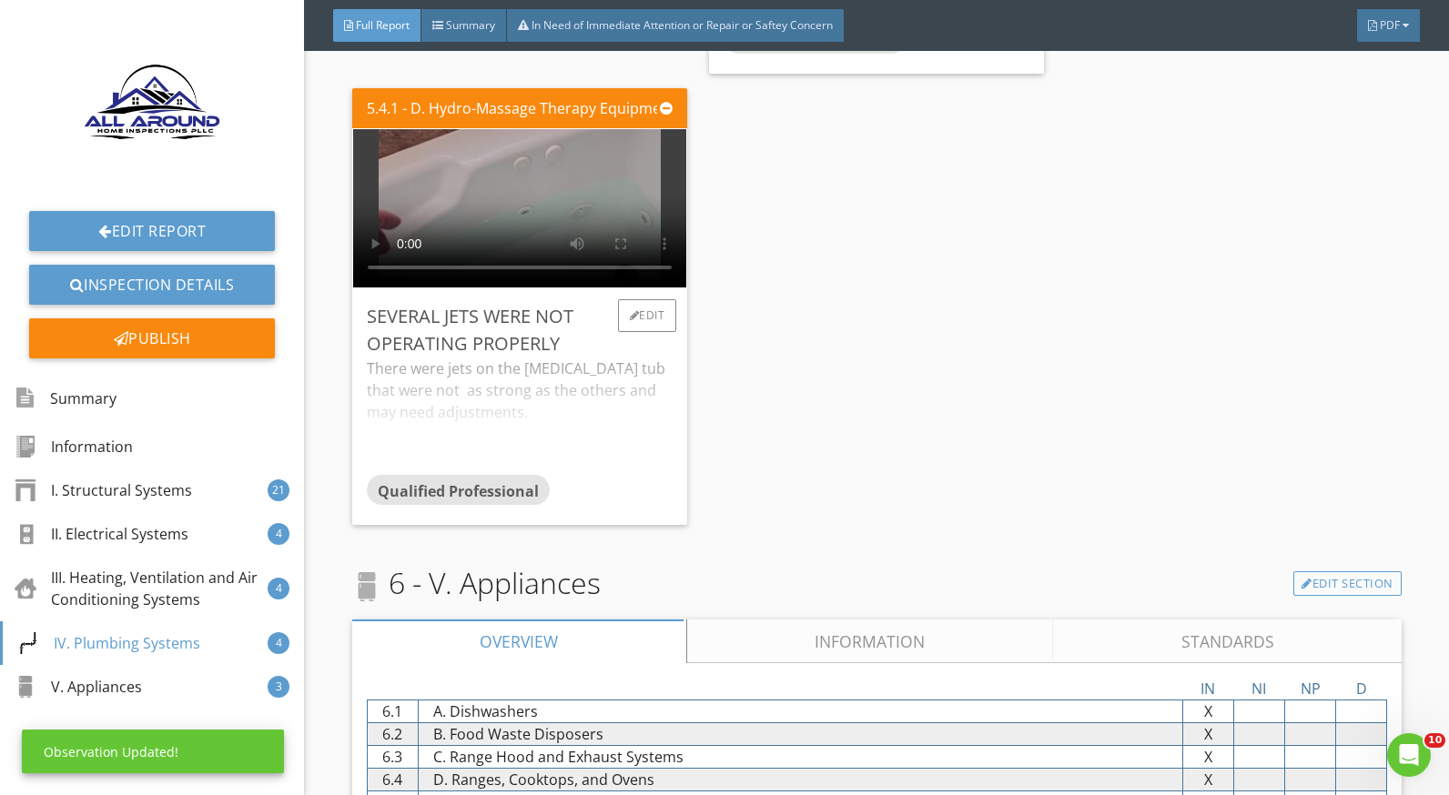
click at [437, 409] on div "There were jets on the hydrotherapy tub that were not as strong as the others a…" at bounding box center [520, 416] width 306 height 116
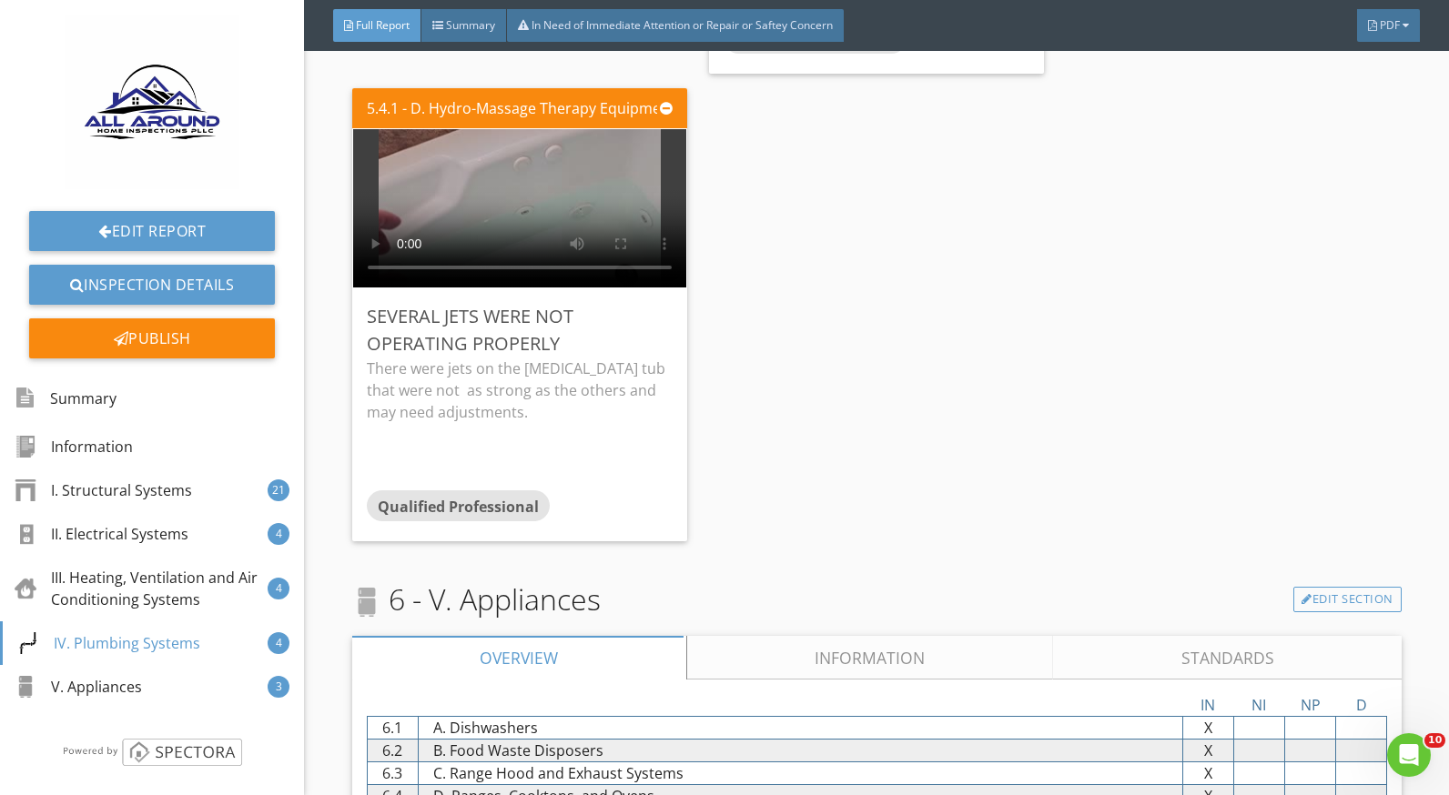
click at [733, 283] on div "5.1.1 - A. Plumbing Supply, Distribution Systems, and Fixtures Faucet handles a…" at bounding box center [876, 73] width 1049 height 951
click at [653, 308] on div "Edit" at bounding box center [647, 315] width 59 height 33
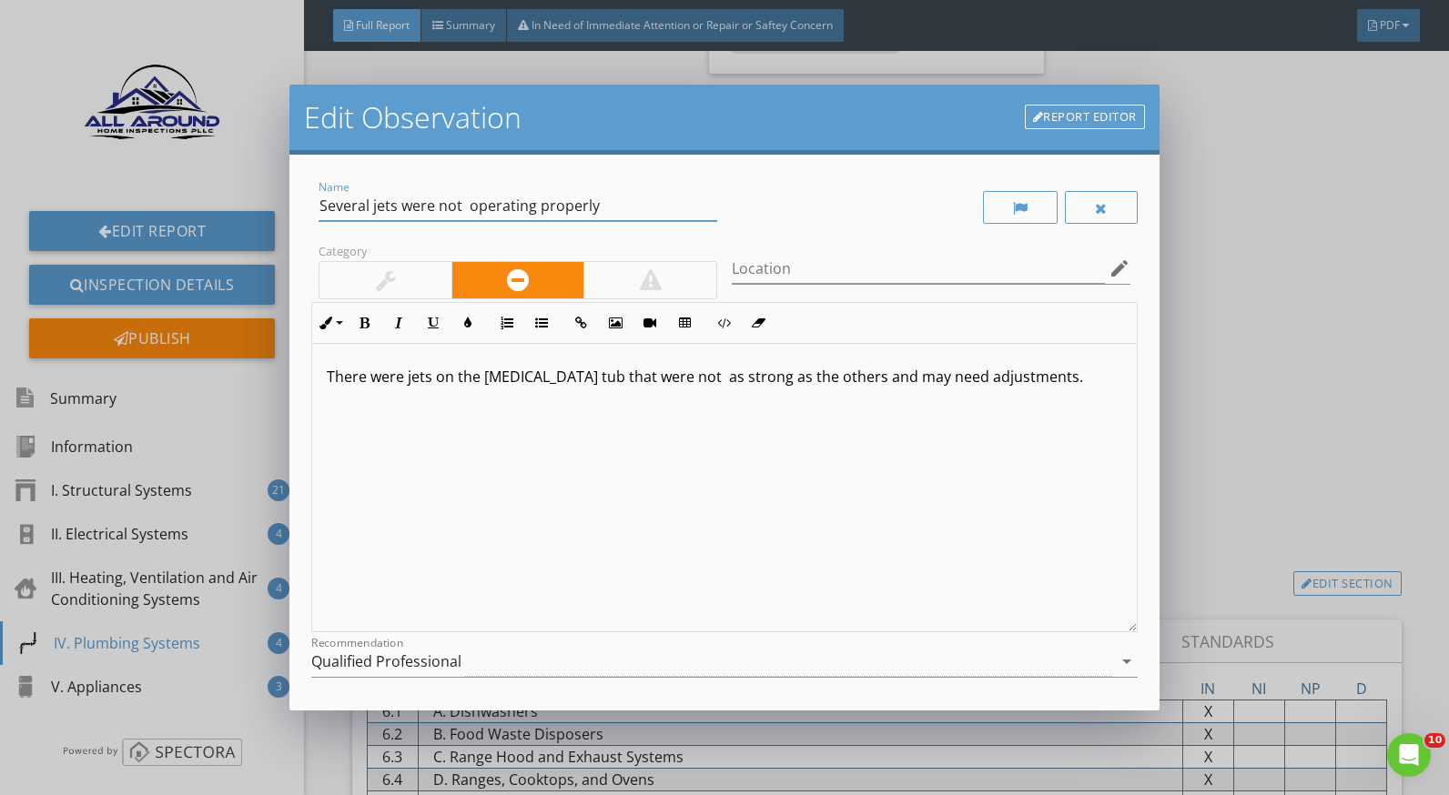
drag, startPoint x: 469, startPoint y: 208, endPoint x: 319, endPoint y: 203, distance: 149.3
click at [319, 203] on input "Several jets were not operating properly" at bounding box center [518, 206] width 399 height 30
type input "The [MEDICAL_DATA] tub jets were not operating properly"
drag, startPoint x: 332, startPoint y: 372, endPoint x: 359, endPoint y: 376, distance: 27.5
click at [359, 376] on p "There were jets on the hydrotherapy tub that were not as strong as the others a…" at bounding box center [724, 377] width 795 height 22
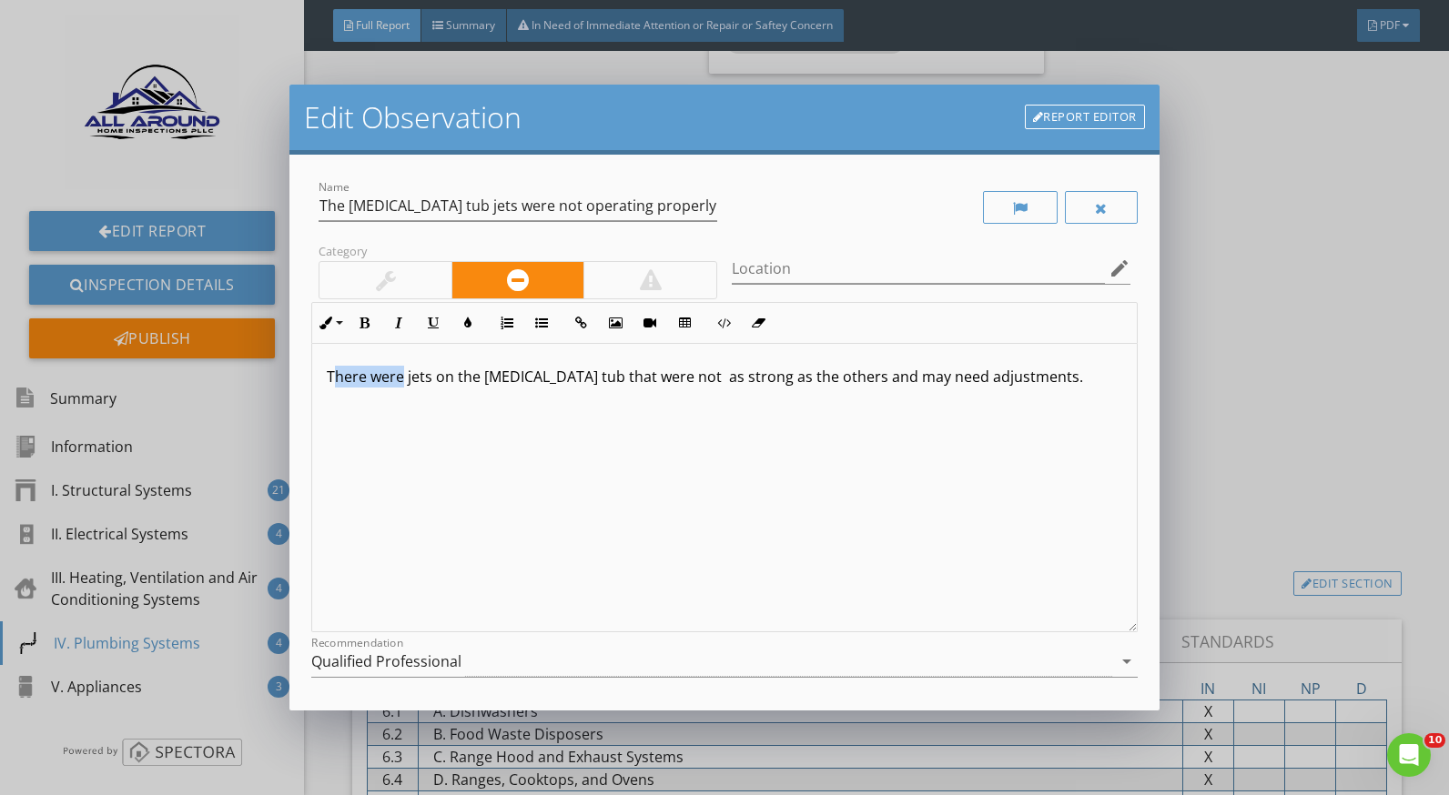
drag, startPoint x: 401, startPoint y: 377, endPoint x: 334, endPoint y: 377, distance: 67.3
click at [334, 377] on p "There were jets on the hydrotherapy tub that were not as strong as the others a…" at bounding box center [724, 377] width 795 height 22
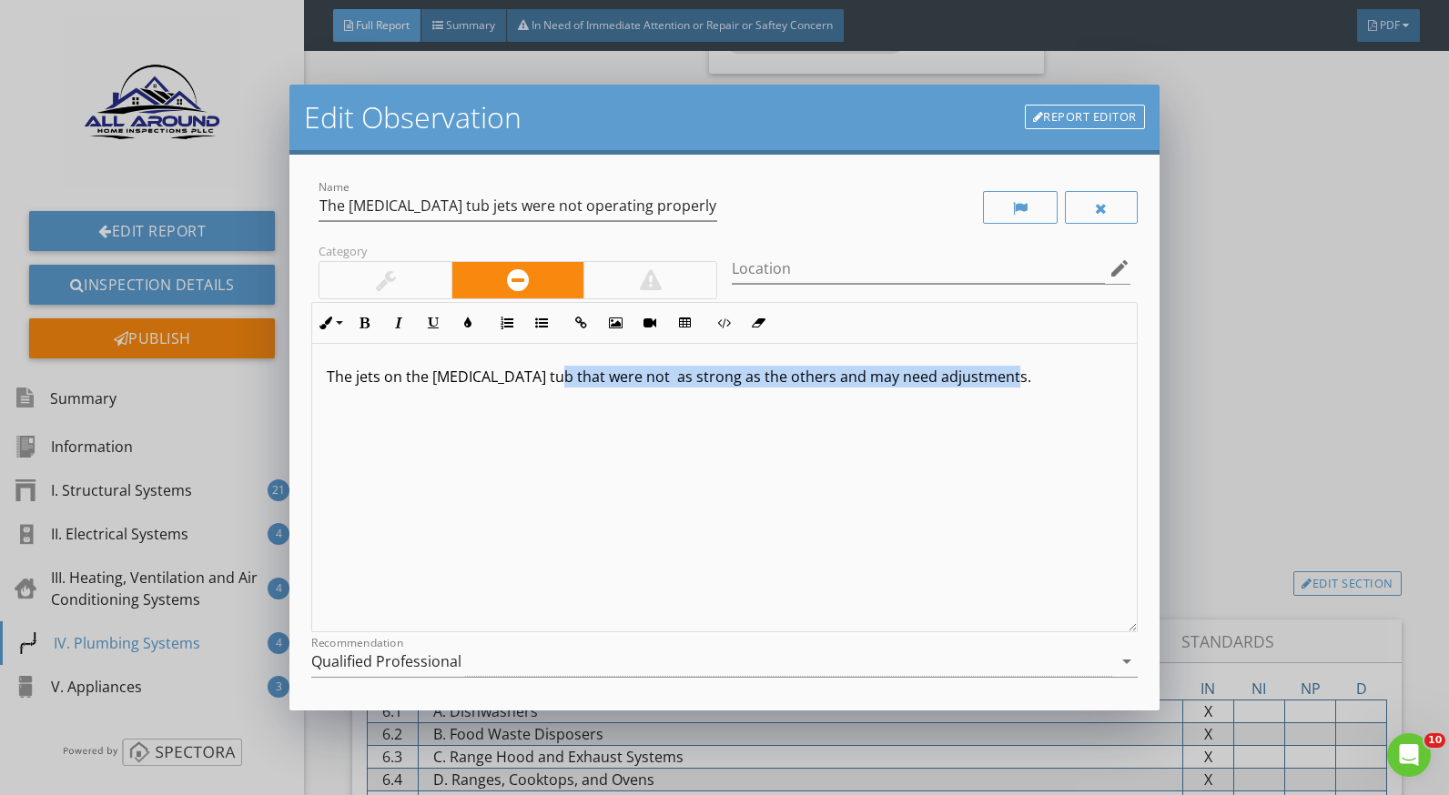
drag, startPoint x: 1017, startPoint y: 381, endPoint x: 552, endPoint y: 382, distance: 464.2
click at [552, 382] on p "The jets on the hydrotherapy tub that were not as strong as the others and may …" at bounding box center [724, 377] width 795 height 22
click at [634, 379] on p "The jets on the [MEDICAL_DATA] tub were not working when turned on and will nee…" at bounding box center [724, 377] width 795 height 22
drag, startPoint x: 737, startPoint y: 380, endPoint x: 877, endPoint y: 381, distance: 140.2
click at [738, 380] on p "The jets on the [MEDICAL_DATA] tub were not working when turned on and will nee…" at bounding box center [724, 377] width 795 height 22
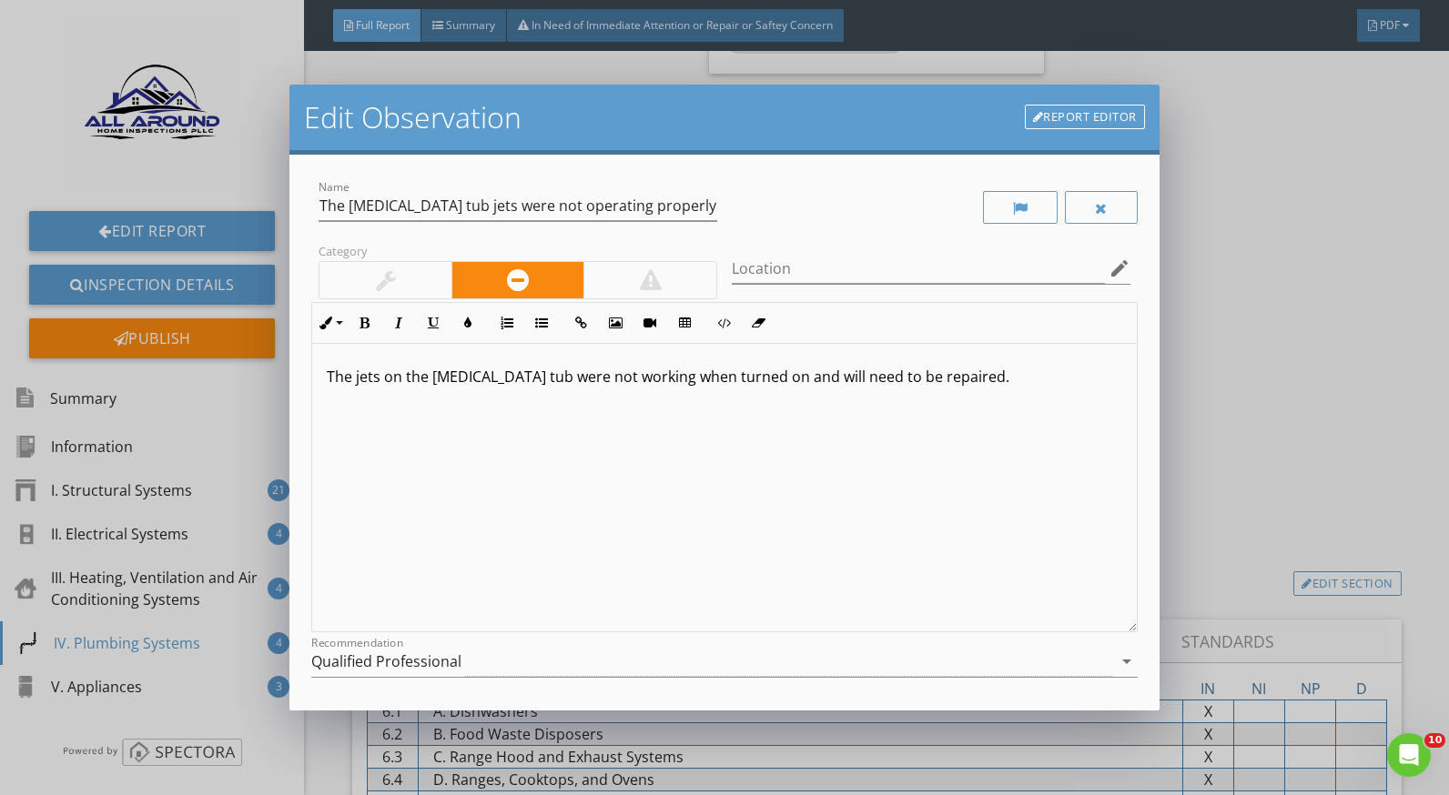
drag, startPoint x: 996, startPoint y: 381, endPoint x: 1076, endPoint y: 447, distance: 103.5
click at [997, 381] on p "The jets on the [MEDICAL_DATA] tub were not working when turned on and will nee…" at bounding box center [724, 377] width 795 height 22
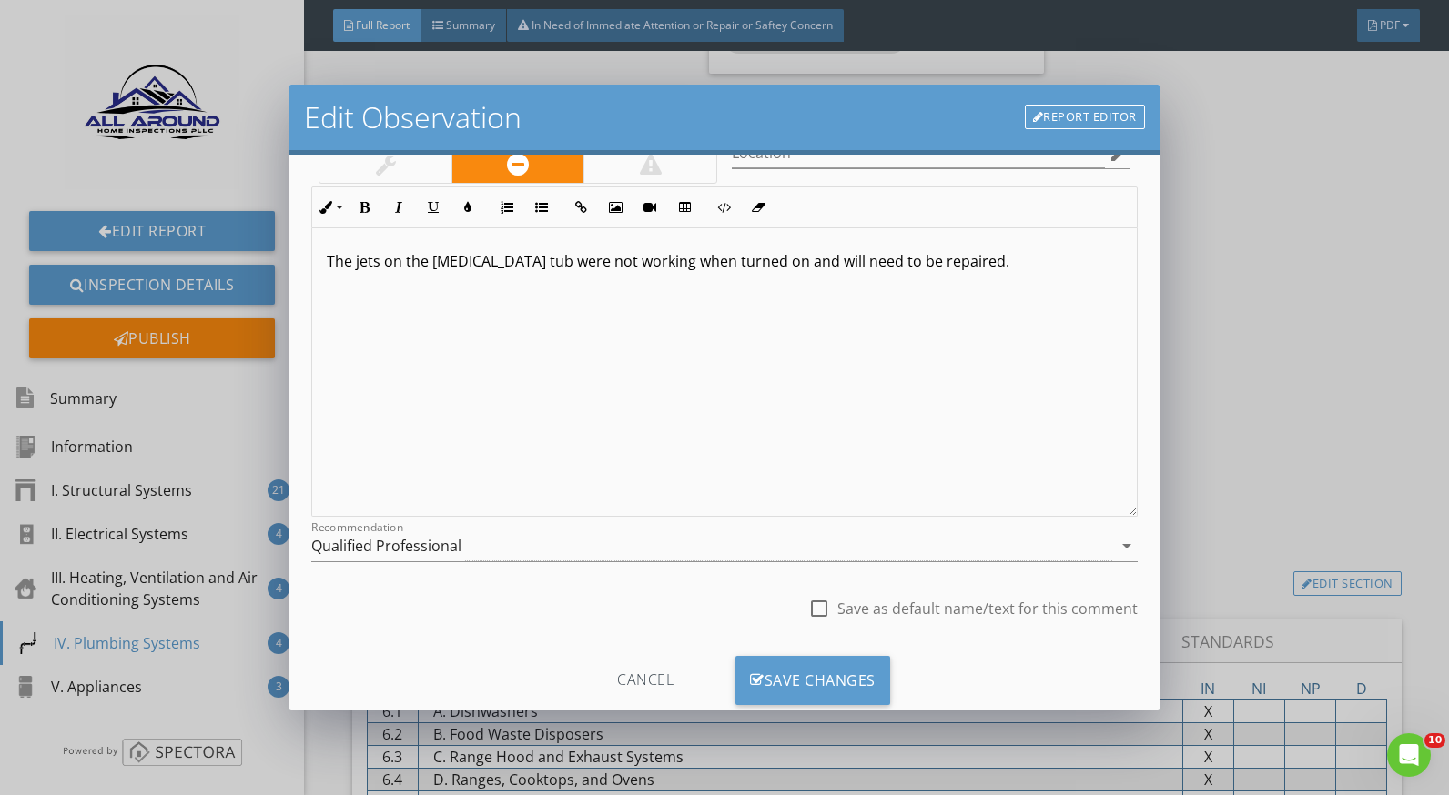
scroll to position [159, 0]
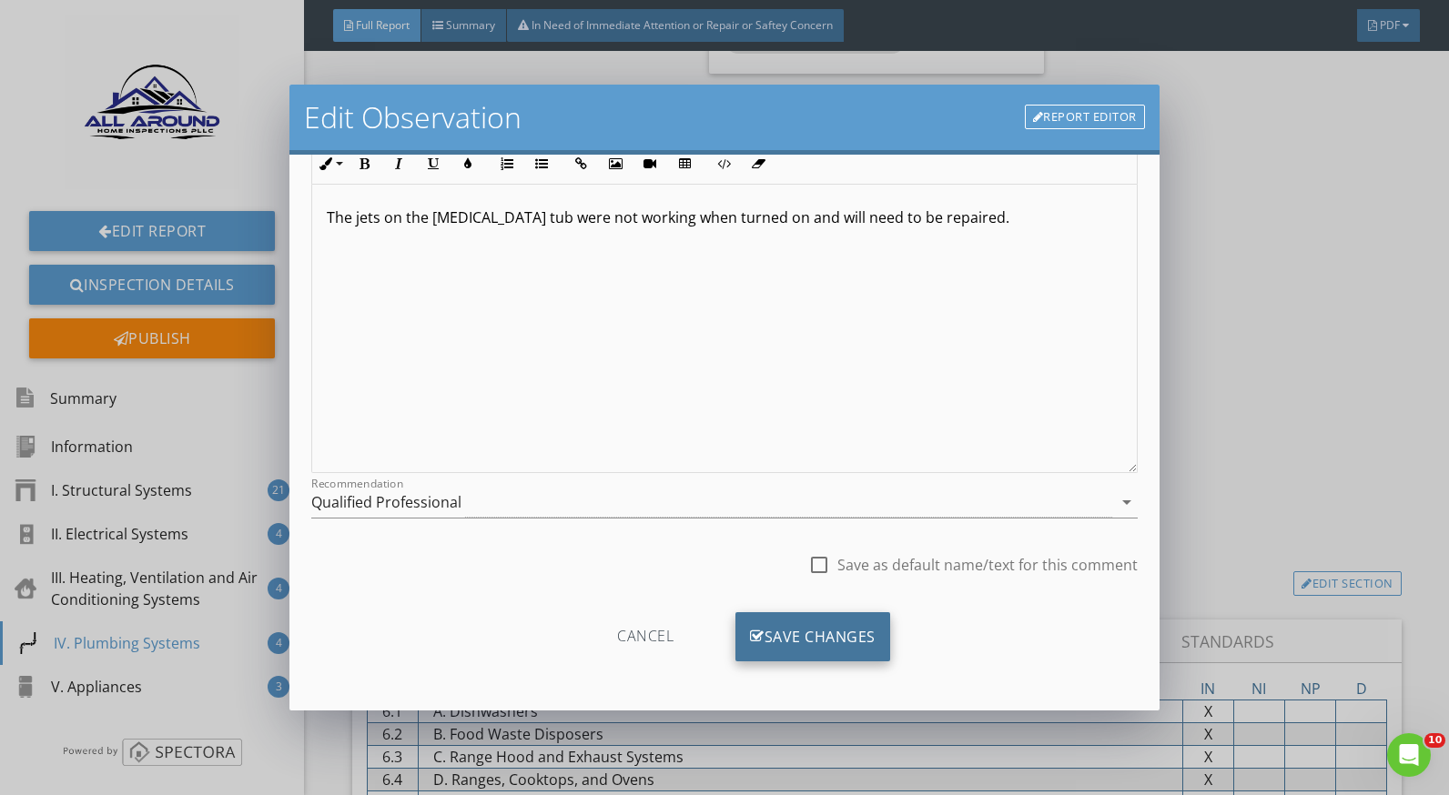
click at [863, 622] on div "Save Changes" at bounding box center [812, 637] width 155 height 49
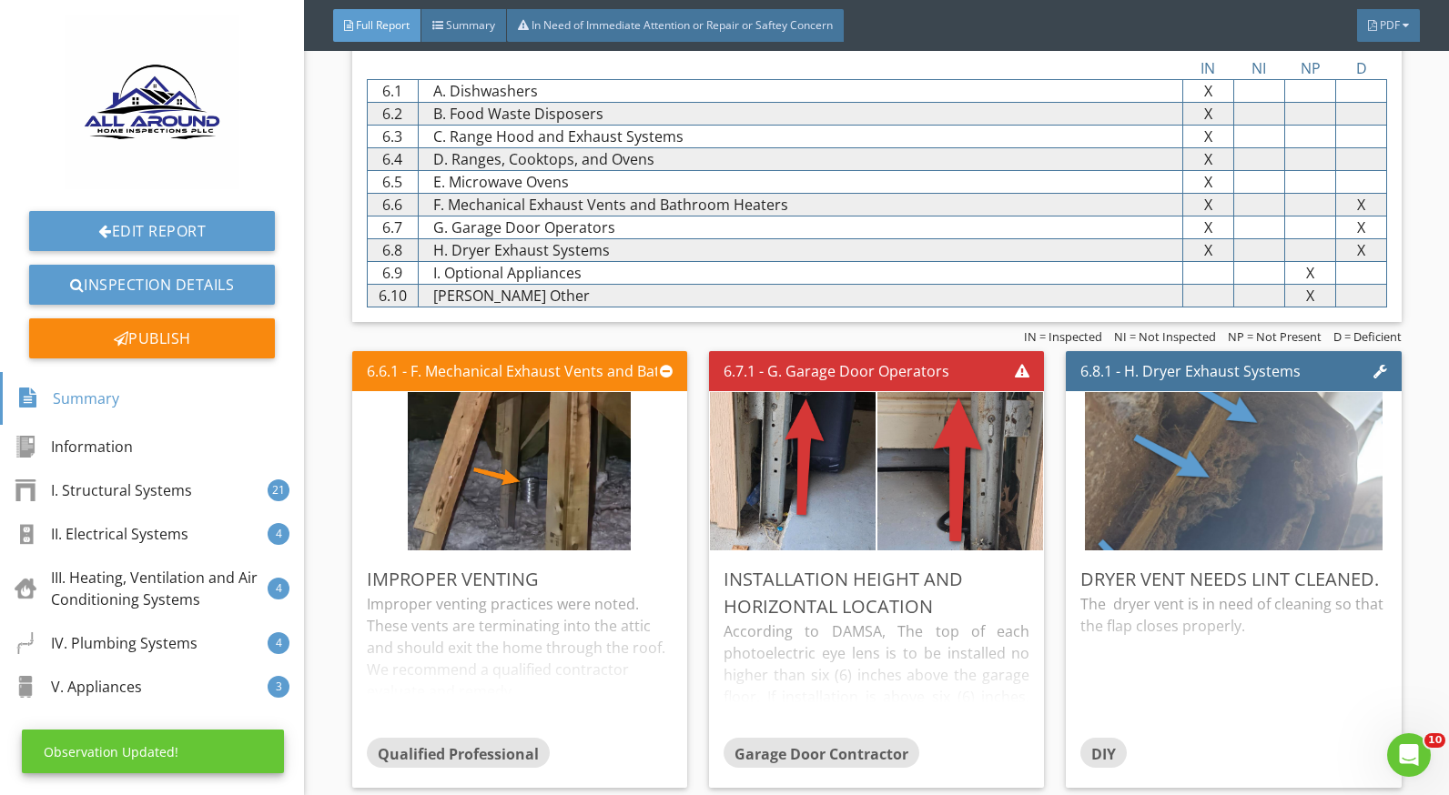
scroll to position [9644, 0]
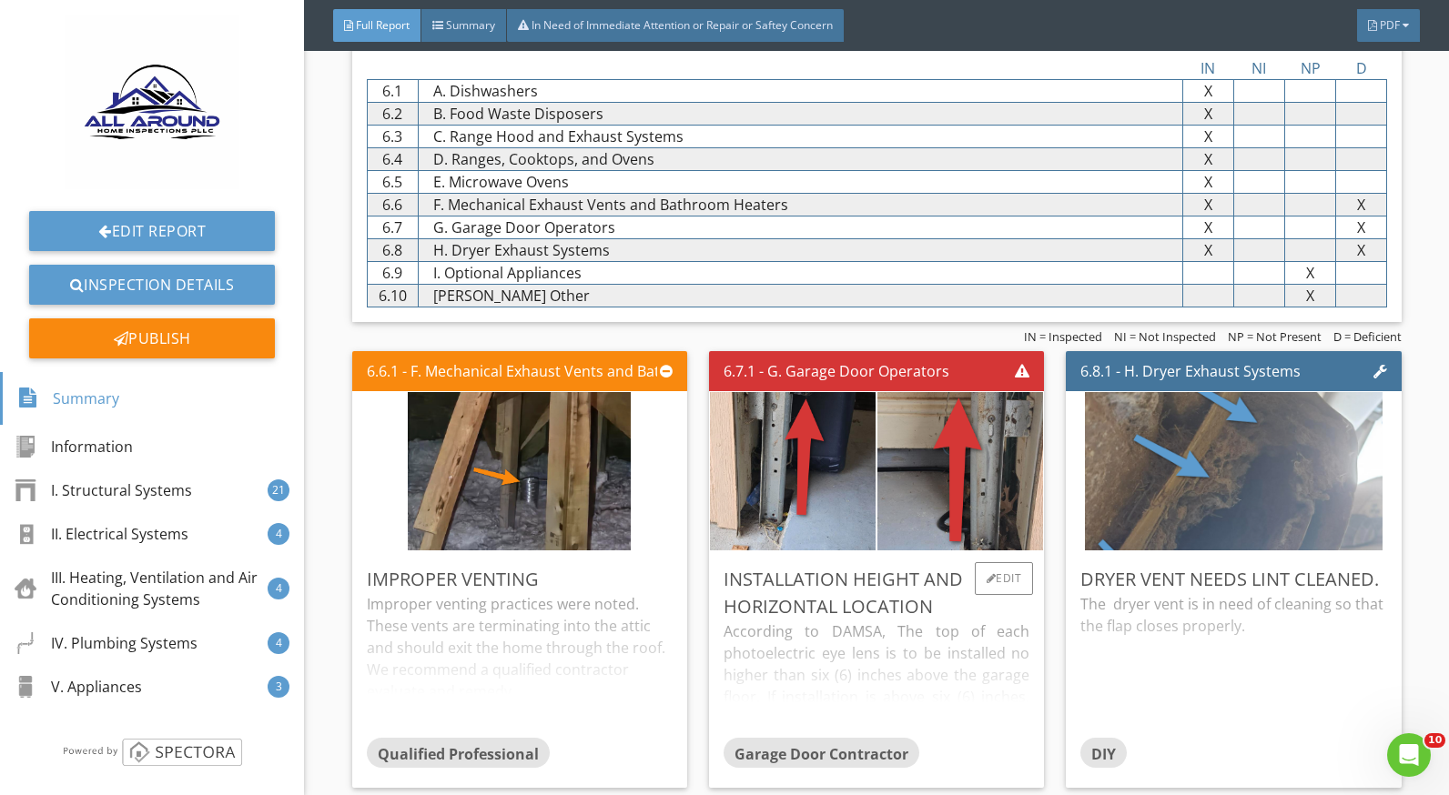
drag, startPoint x: 498, startPoint y: 619, endPoint x: 740, endPoint y: 600, distance: 242.8
click at [500, 619] on div "Improper venting practices were noted. These vents are terminating into the att…" at bounding box center [520, 665] width 306 height 144
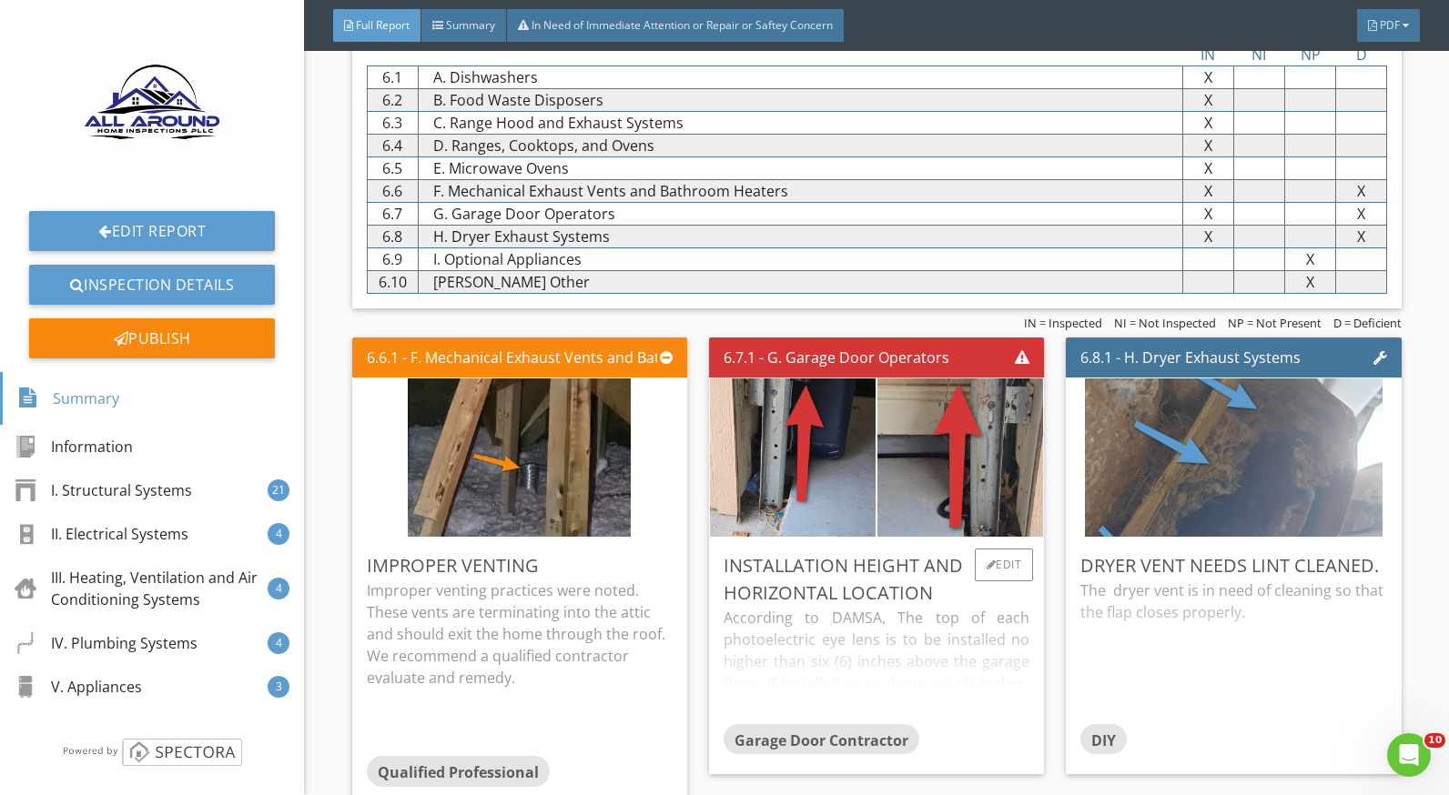
click at [795, 623] on div "According to DAMSA, The top of each photoelectric eye lens is to be installed n…" at bounding box center [877, 665] width 306 height 116
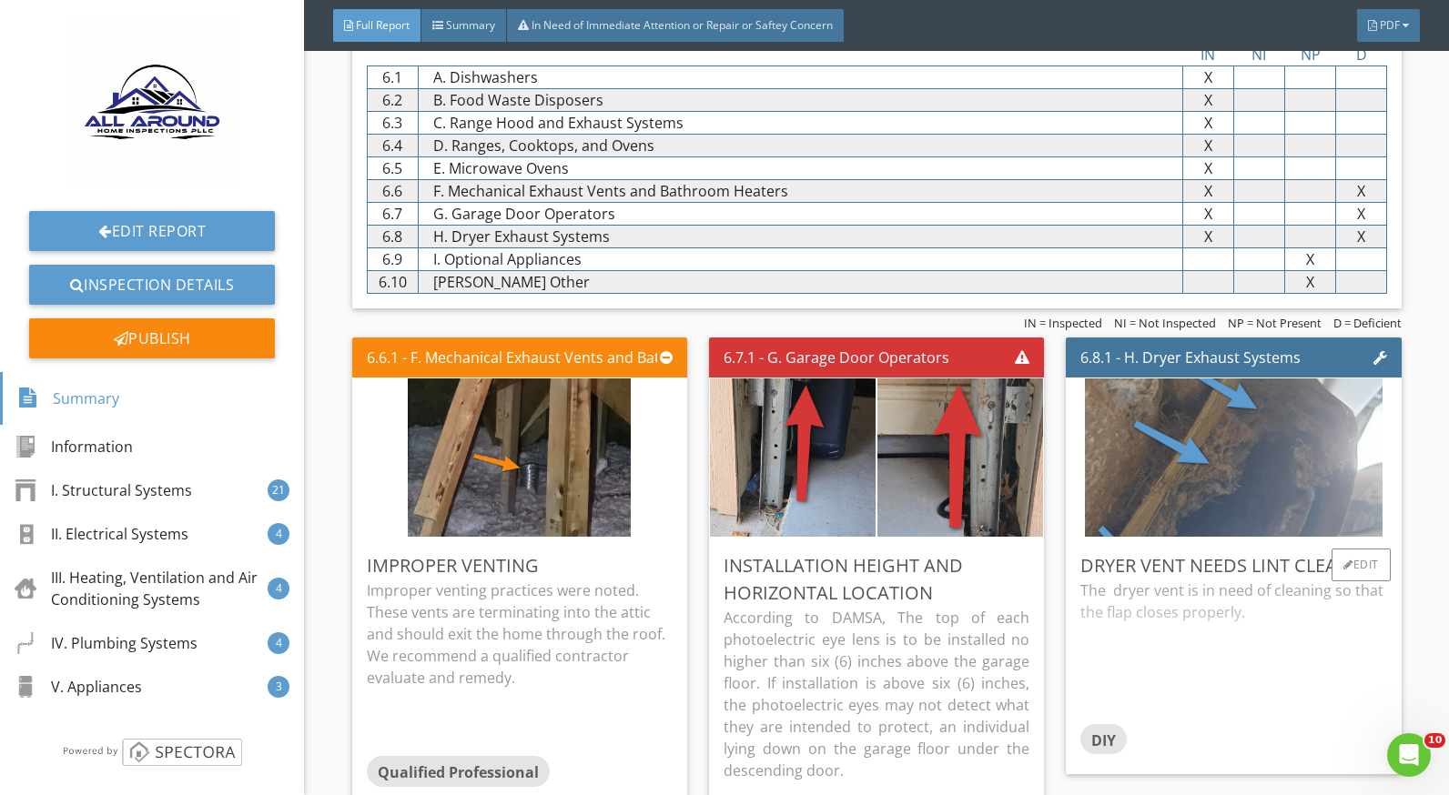
click at [1125, 613] on div "The dryer vent is in need of cleaning so that the flap closes properly." at bounding box center [1233, 652] width 306 height 144
click at [995, 569] on div "Edit" at bounding box center [1004, 565] width 59 height 33
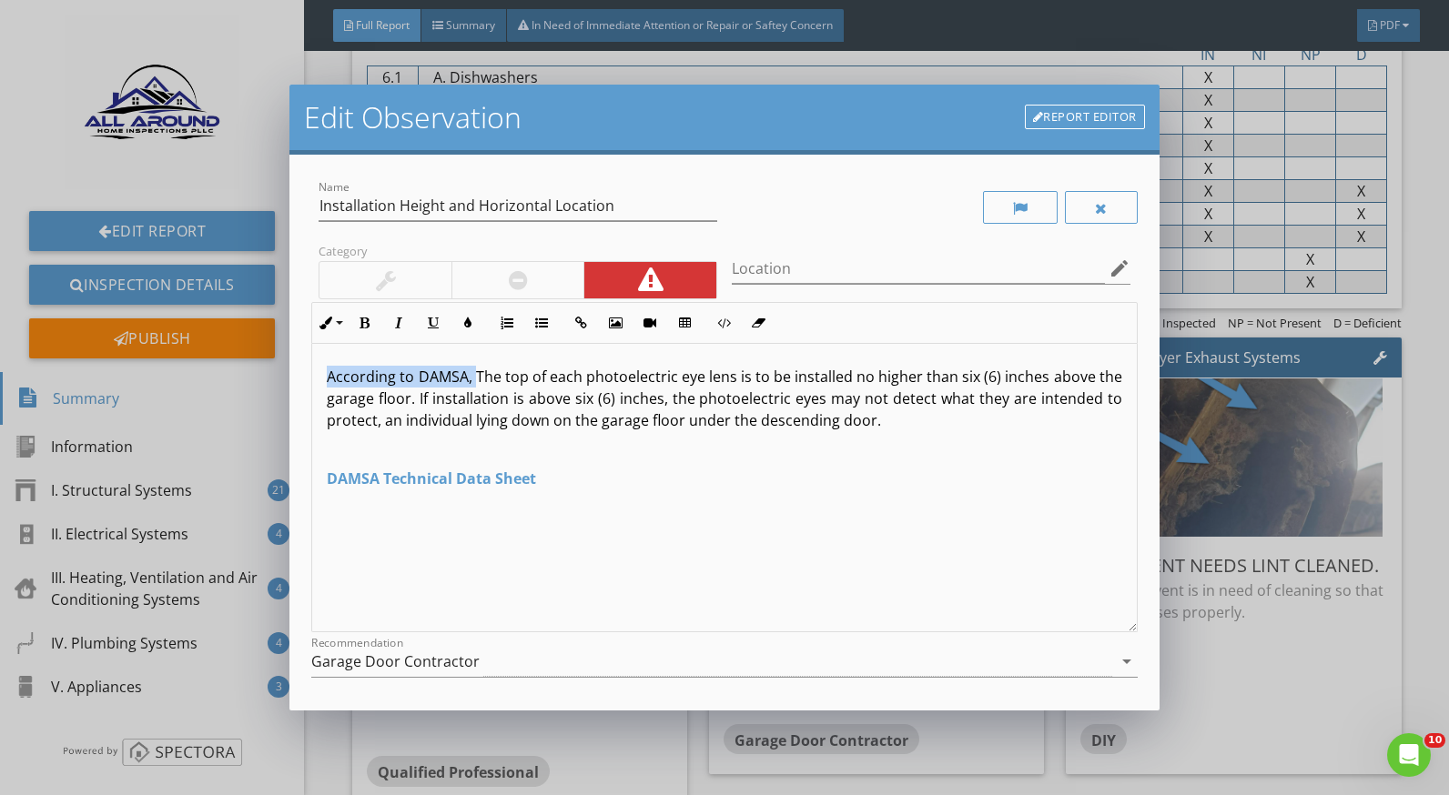
drag, startPoint x: 474, startPoint y: 380, endPoint x: 309, endPoint y: 382, distance: 164.8
click at [309, 380] on div "Name Installation Height and Horizontal Location Category Location edit Inline …" at bounding box center [723, 433] width 869 height 557
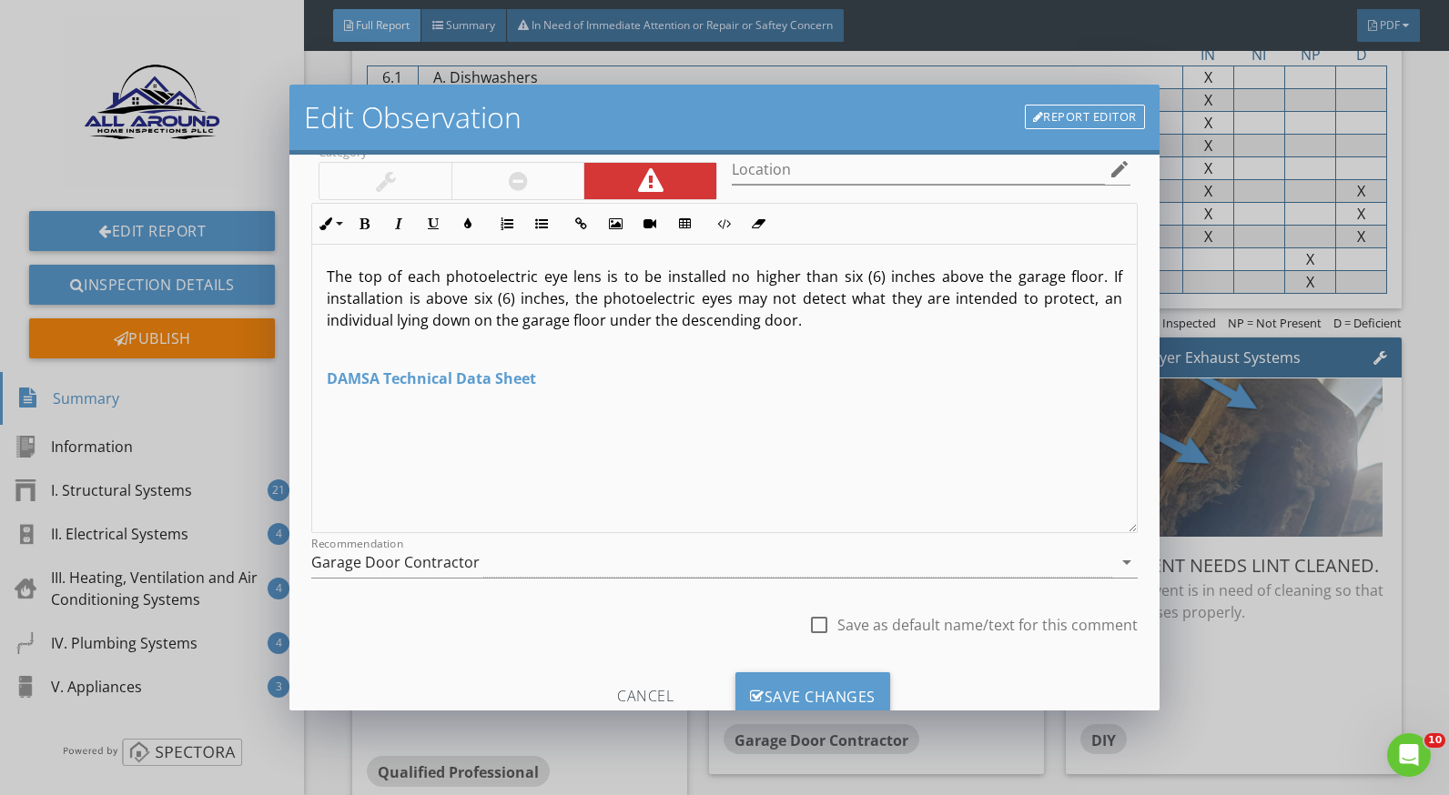
scroll to position [159, 0]
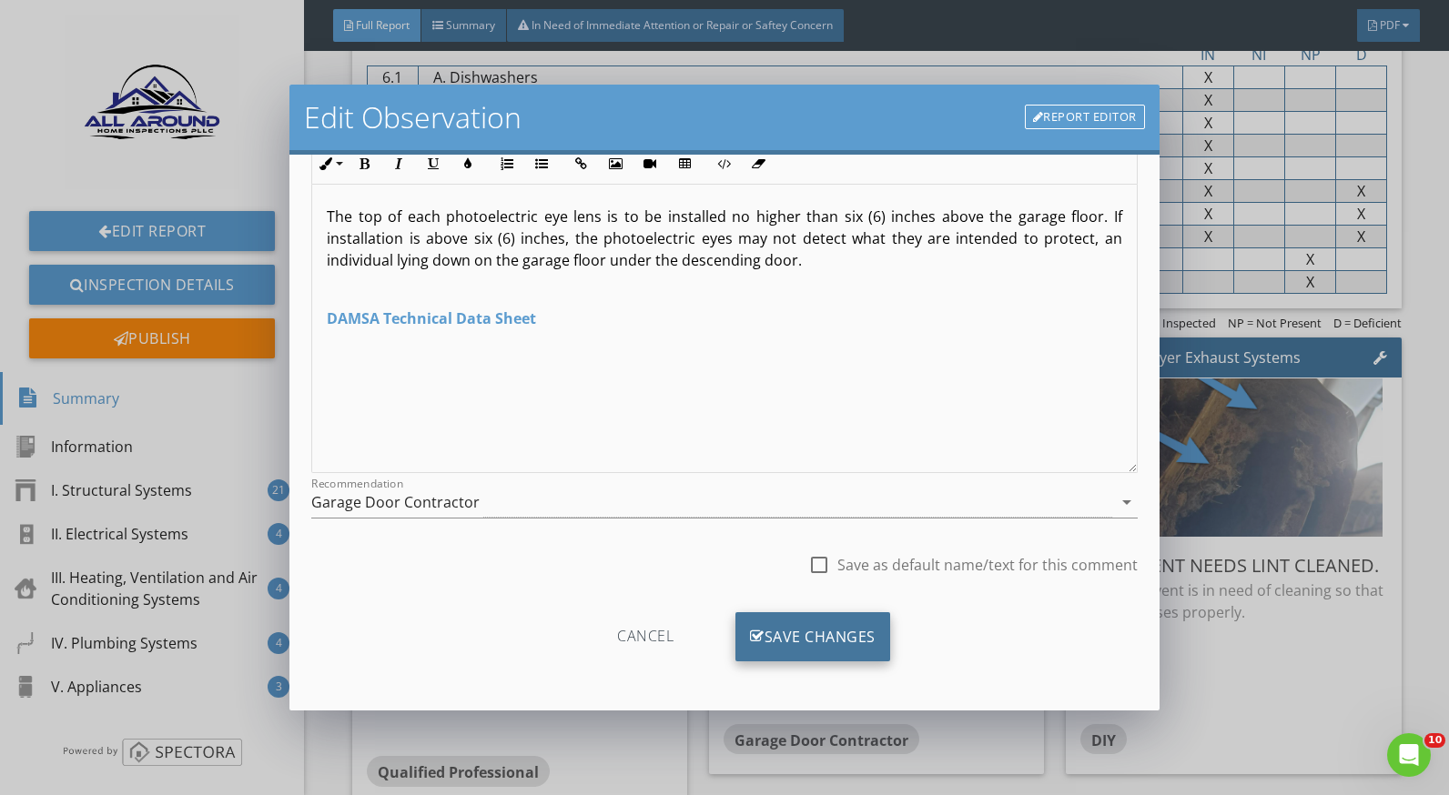
click at [814, 645] on div "Save Changes" at bounding box center [812, 637] width 155 height 49
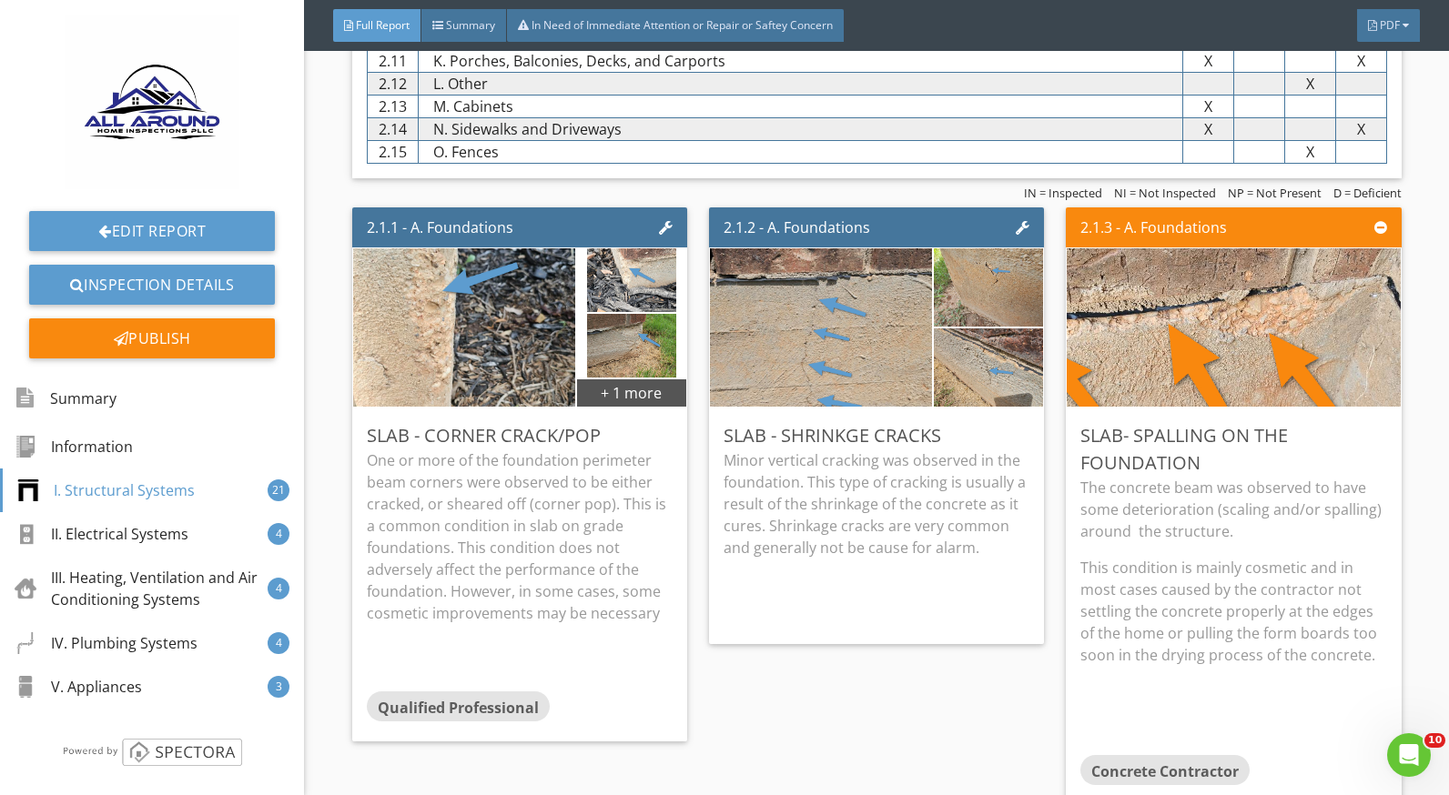
scroll to position [1183, 0]
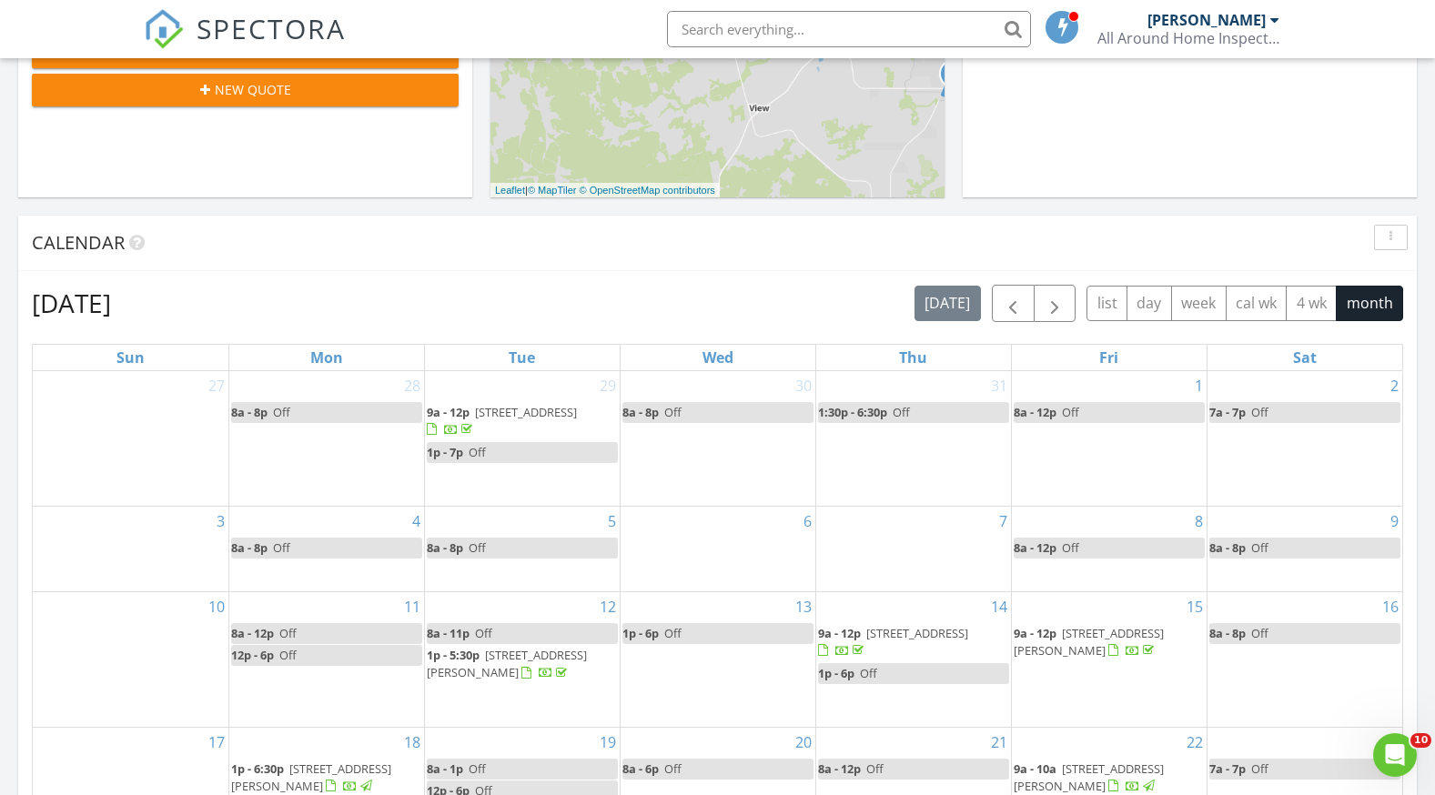
scroll to position [1183, 0]
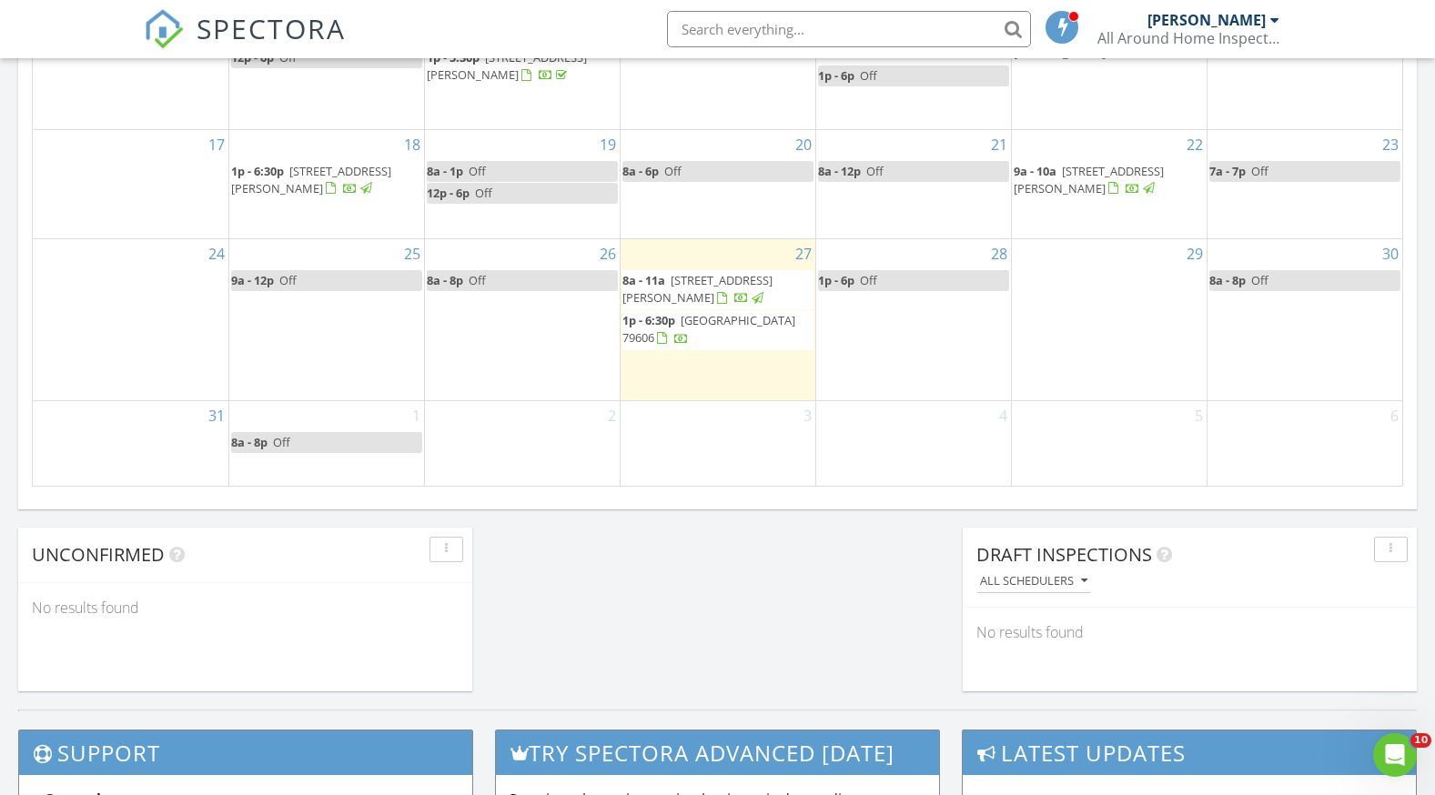
click at [731, 278] on span "[STREET_ADDRESS][PERSON_NAME]" at bounding box center [698, 289] width 150 height 34
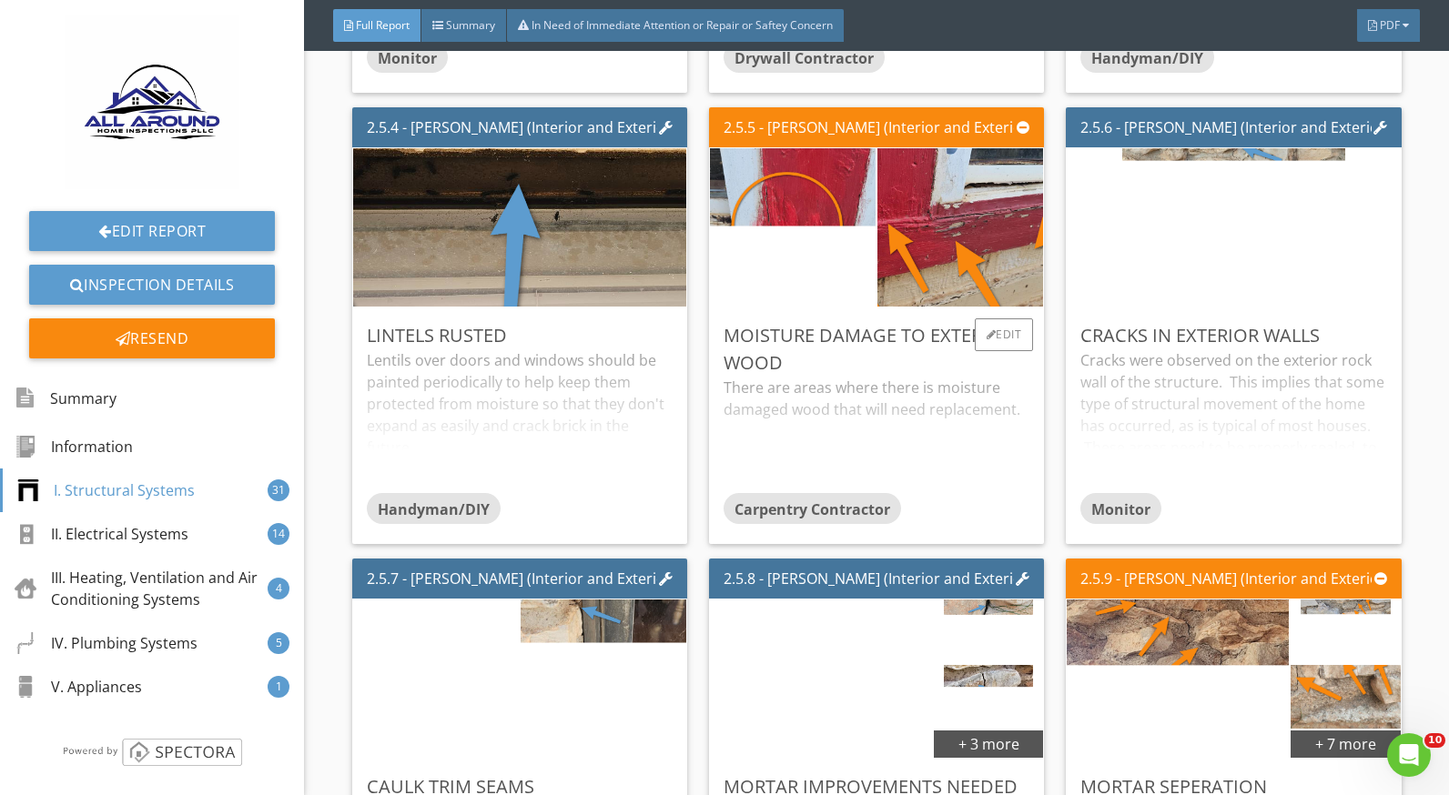
scroll to position [3003, 0]
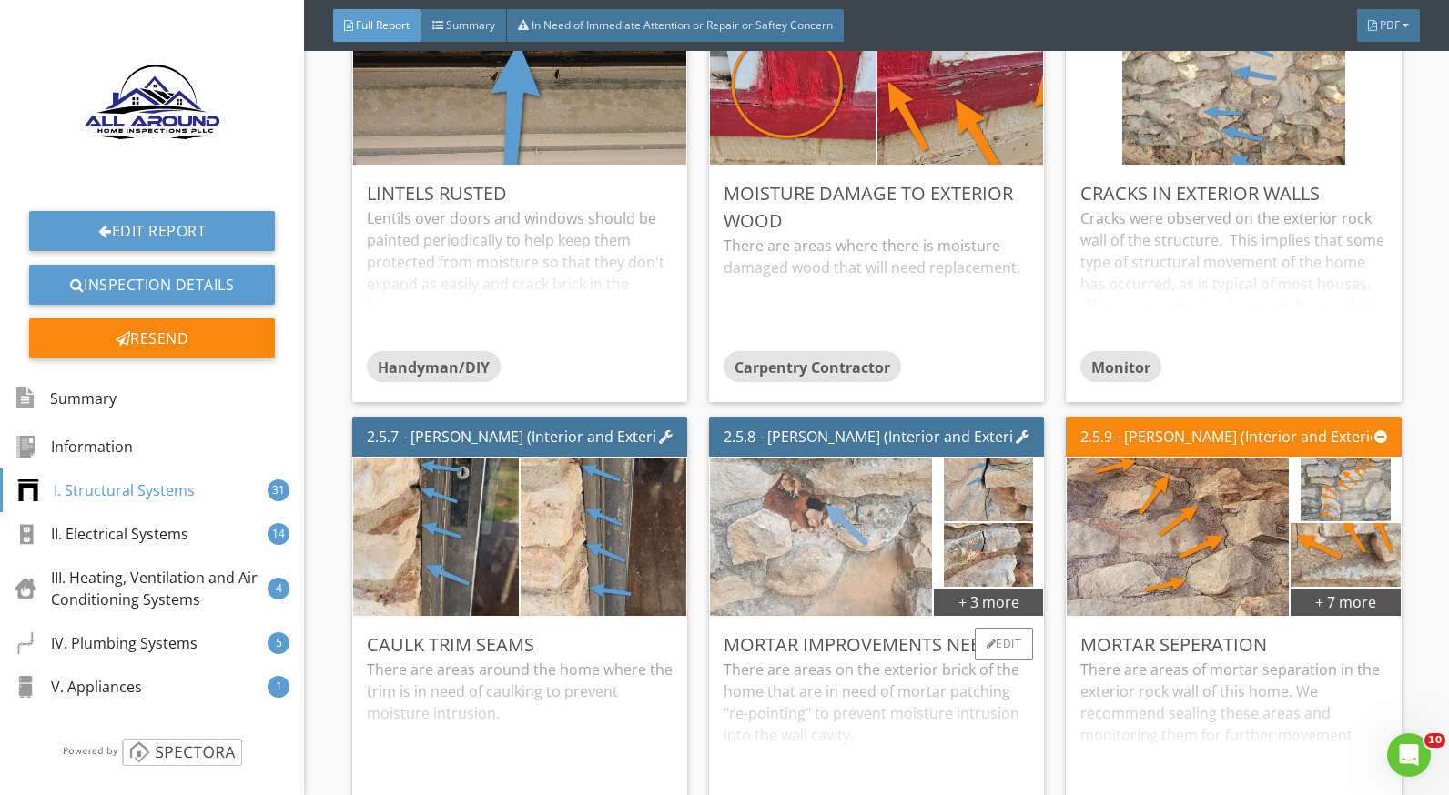
click at [813, 532] on img at bounding box center [821, 537] width 223 height 396
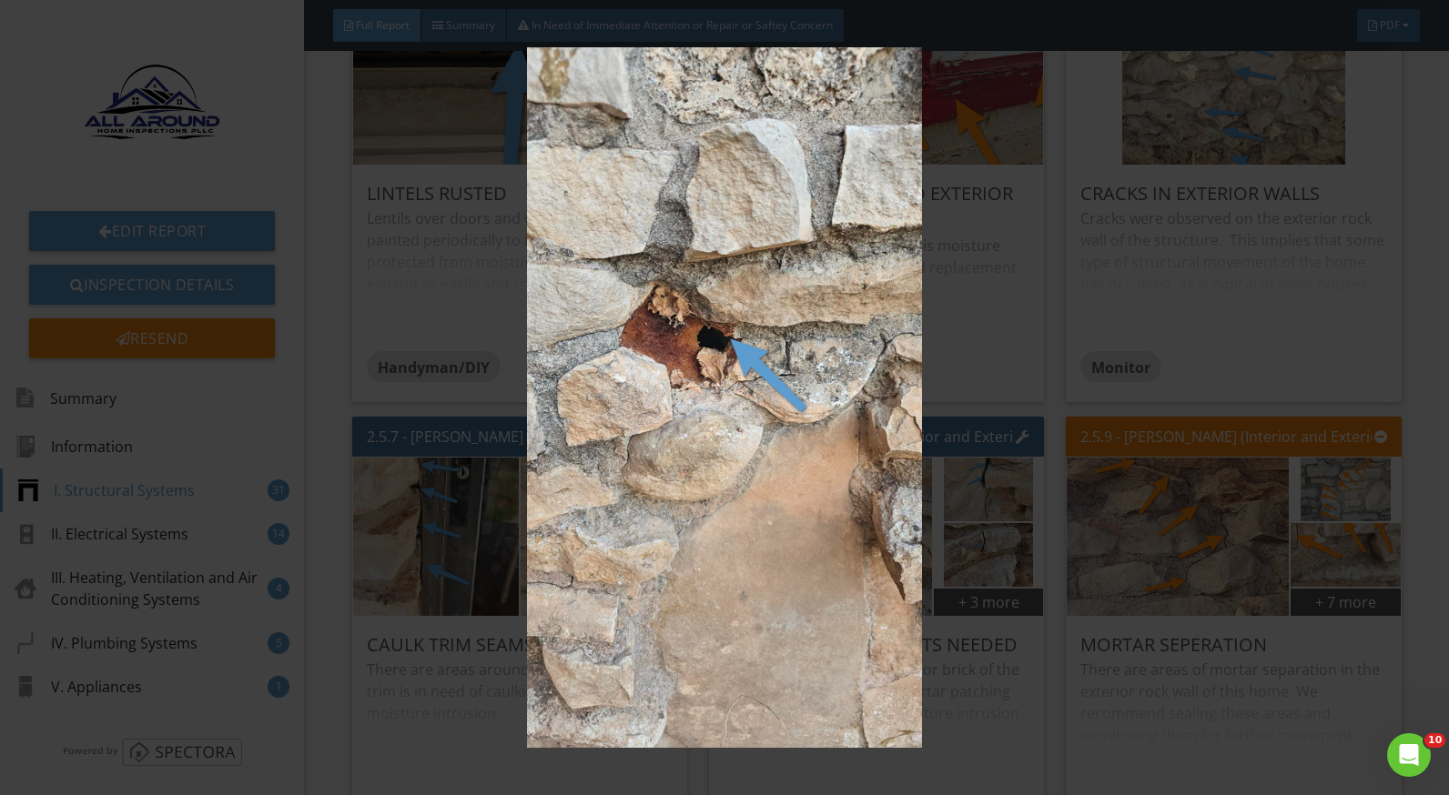
click at [965, 663] on img at bounding box center [724, 397] width 1321 height 701
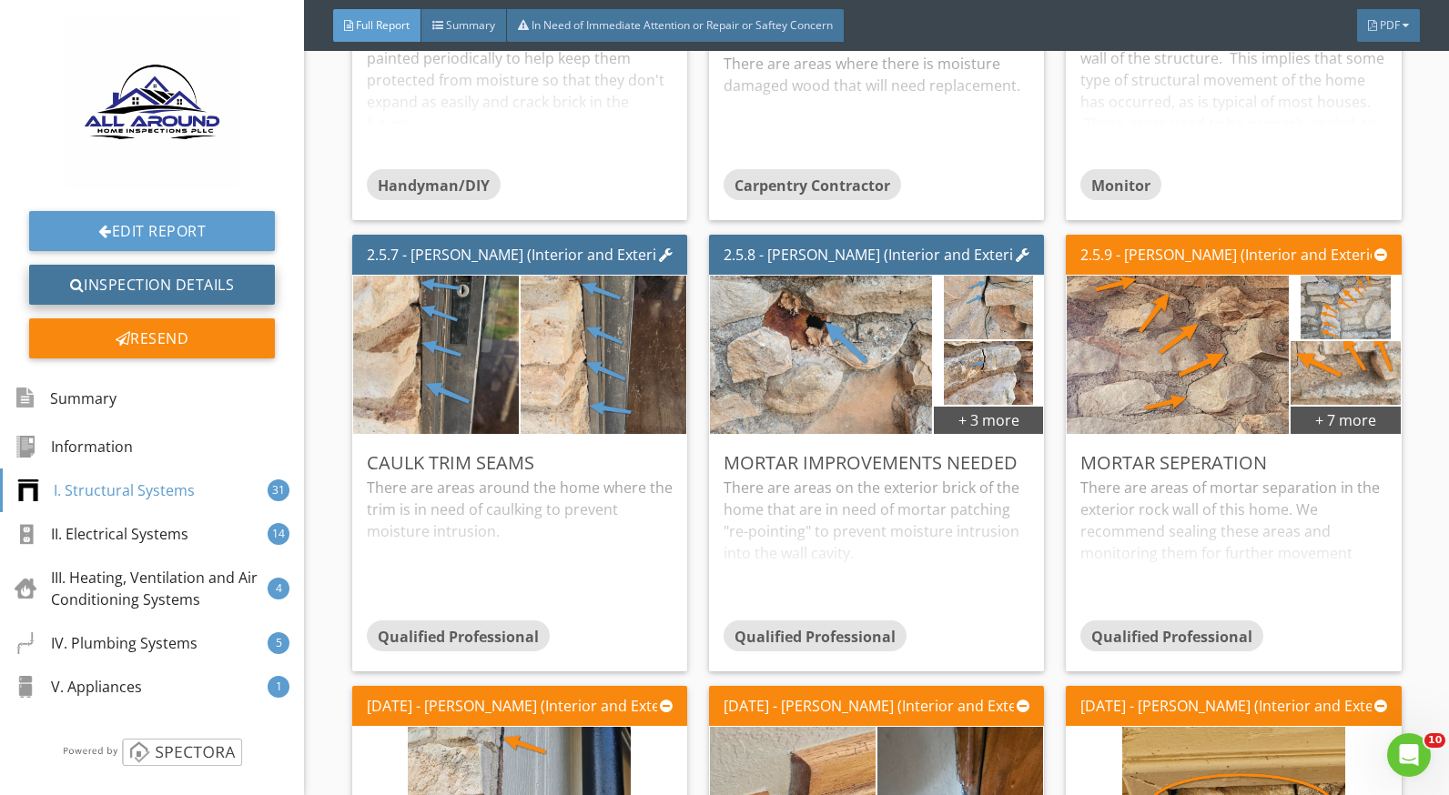
scroll to position [3185, 0]
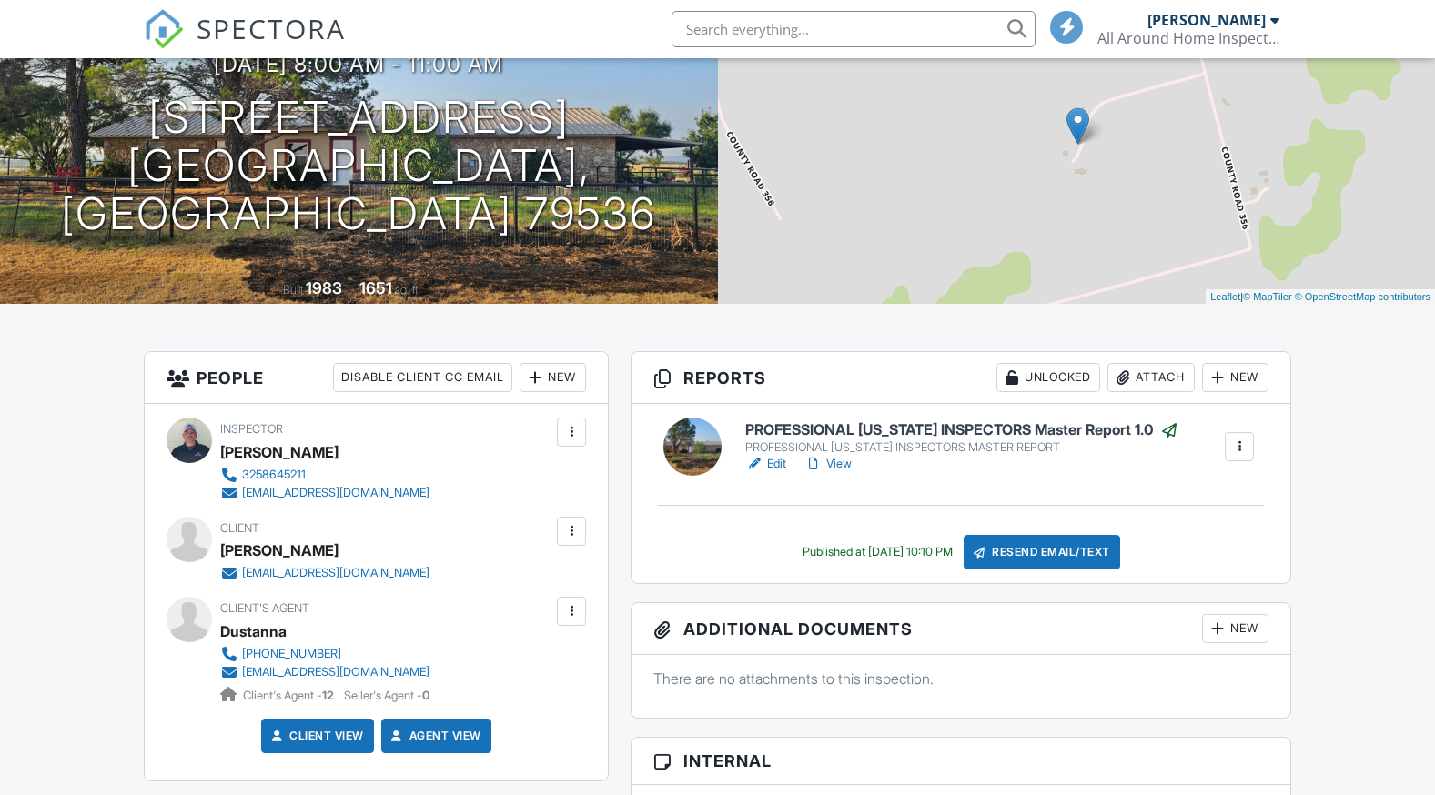
click at [844, 464] on link "View" at bounding box center [828, 464] width 47 height 18
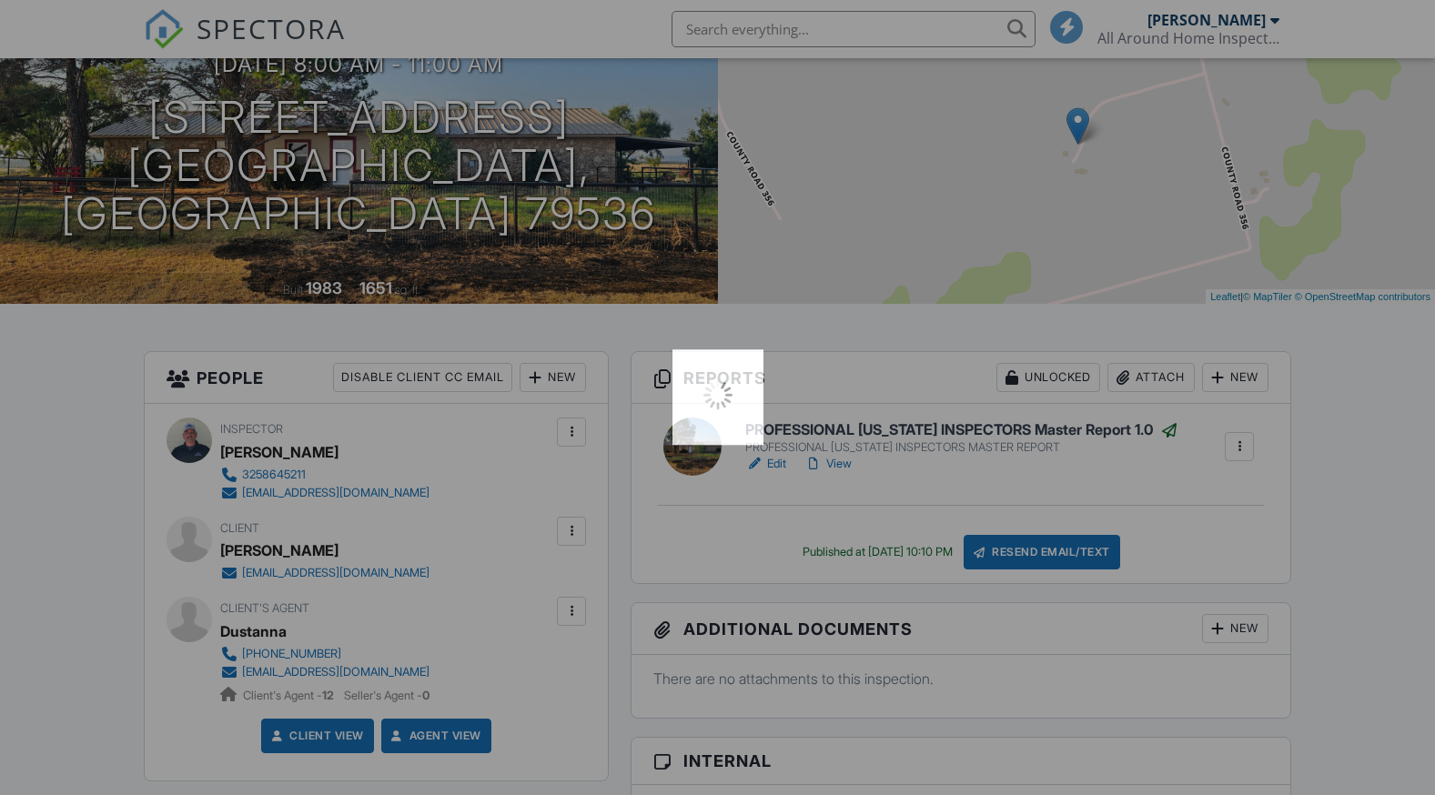
scroll to position [182, 0]
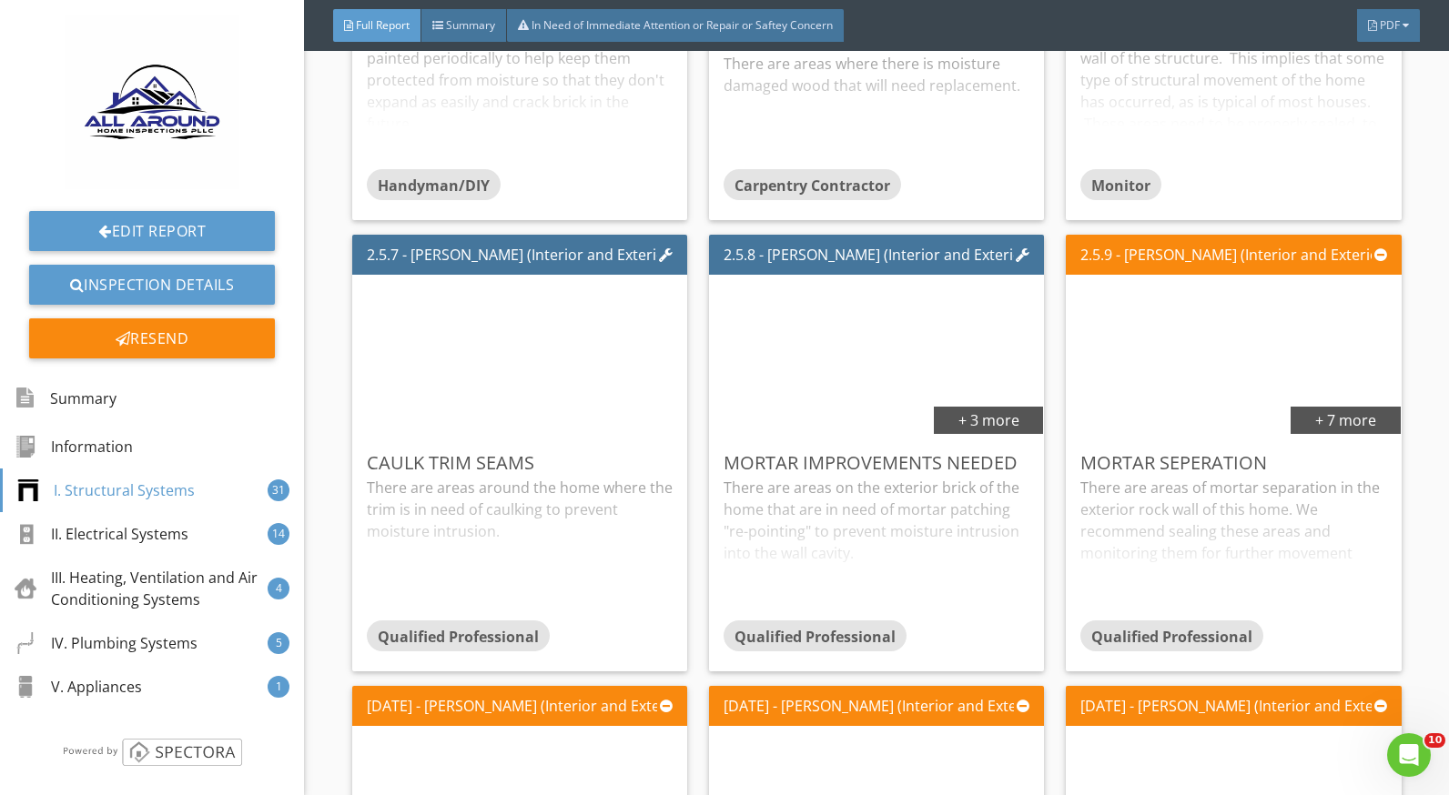
scroll to position [3640, 0]
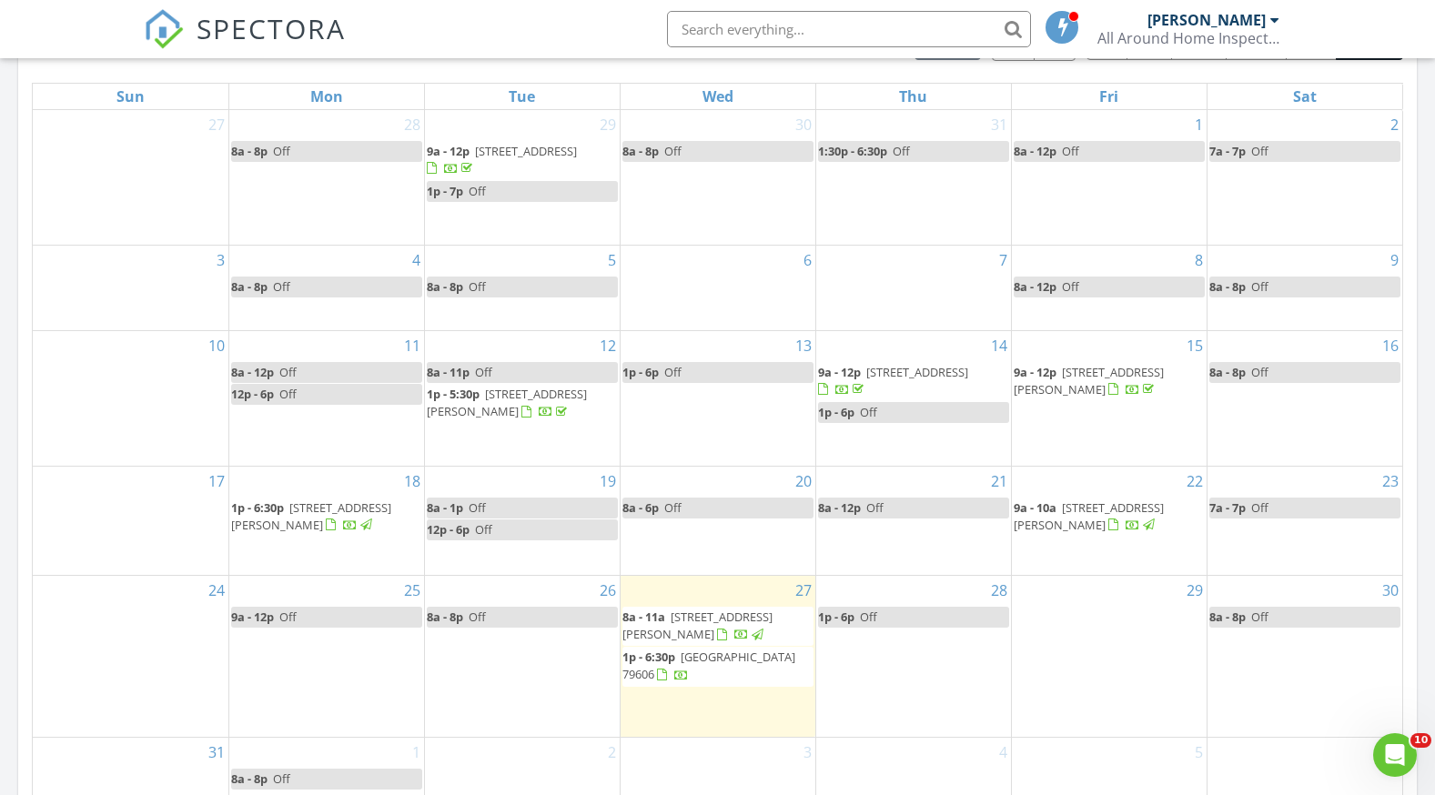
scroll to position [910, 0]
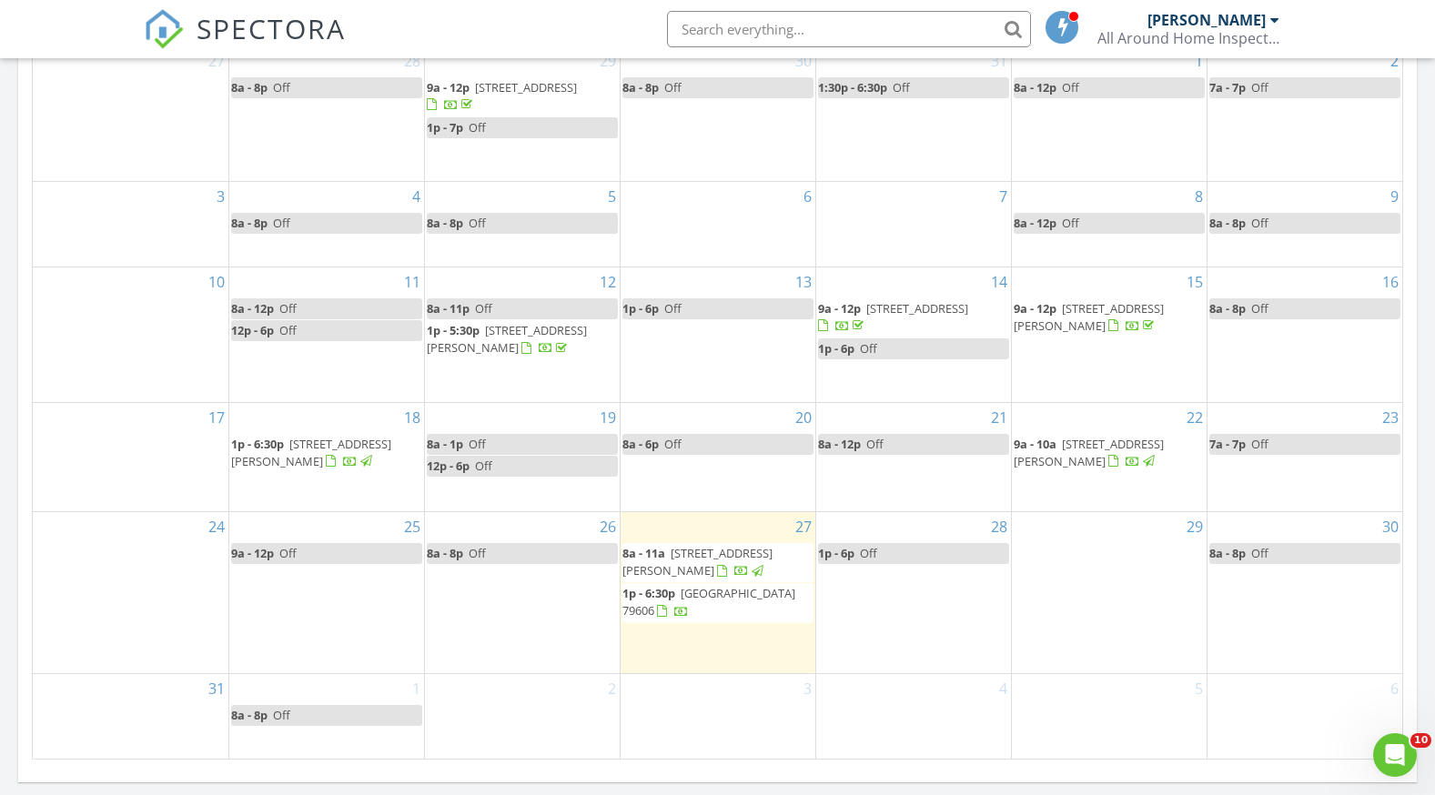
click at [753, 602] on span "[GEOGRAPHIC_DATA] 79606" at bounding box center [709, 602] width 173 height 34
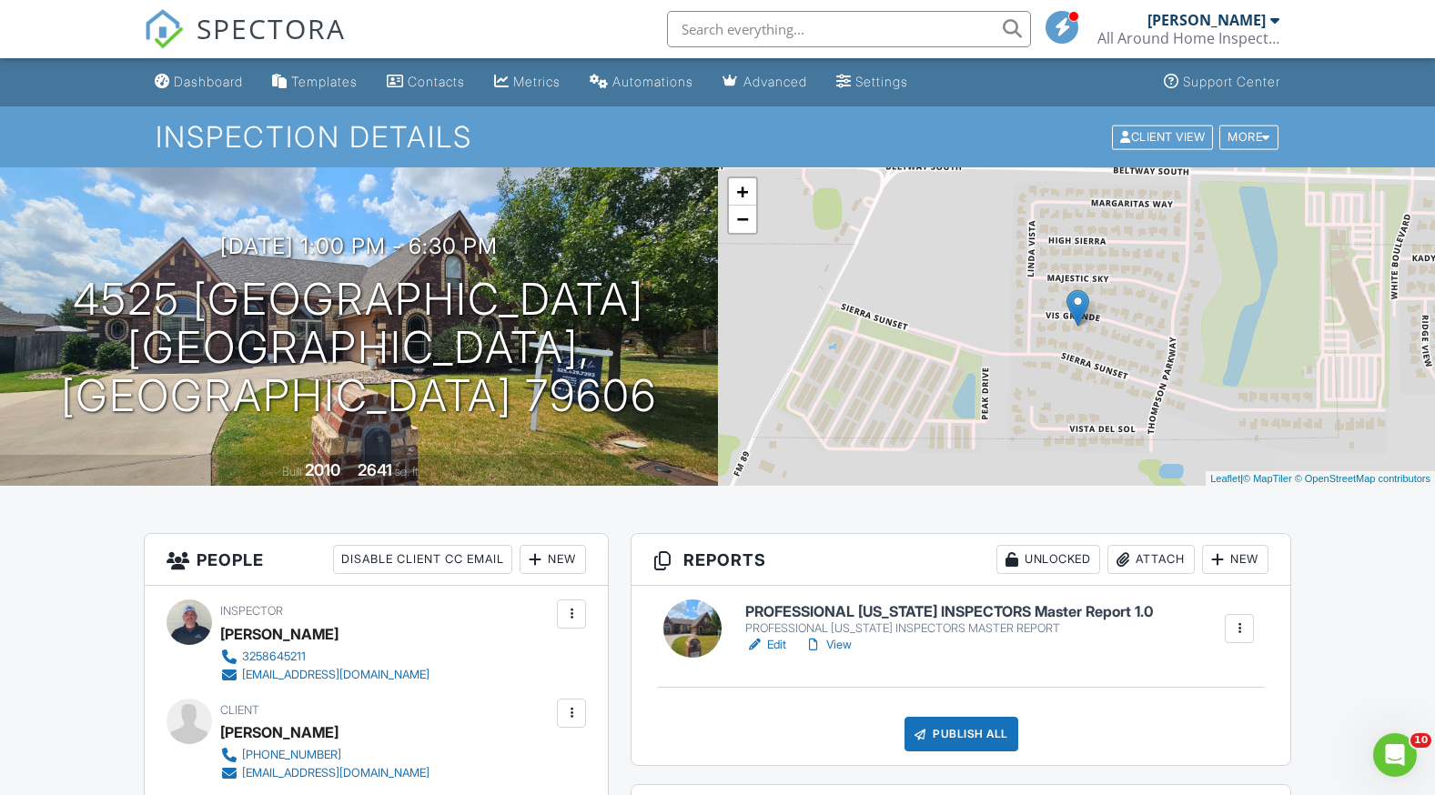
click at [848, 645] on link "View" at bounding box center [828, 645] width 47 height 18
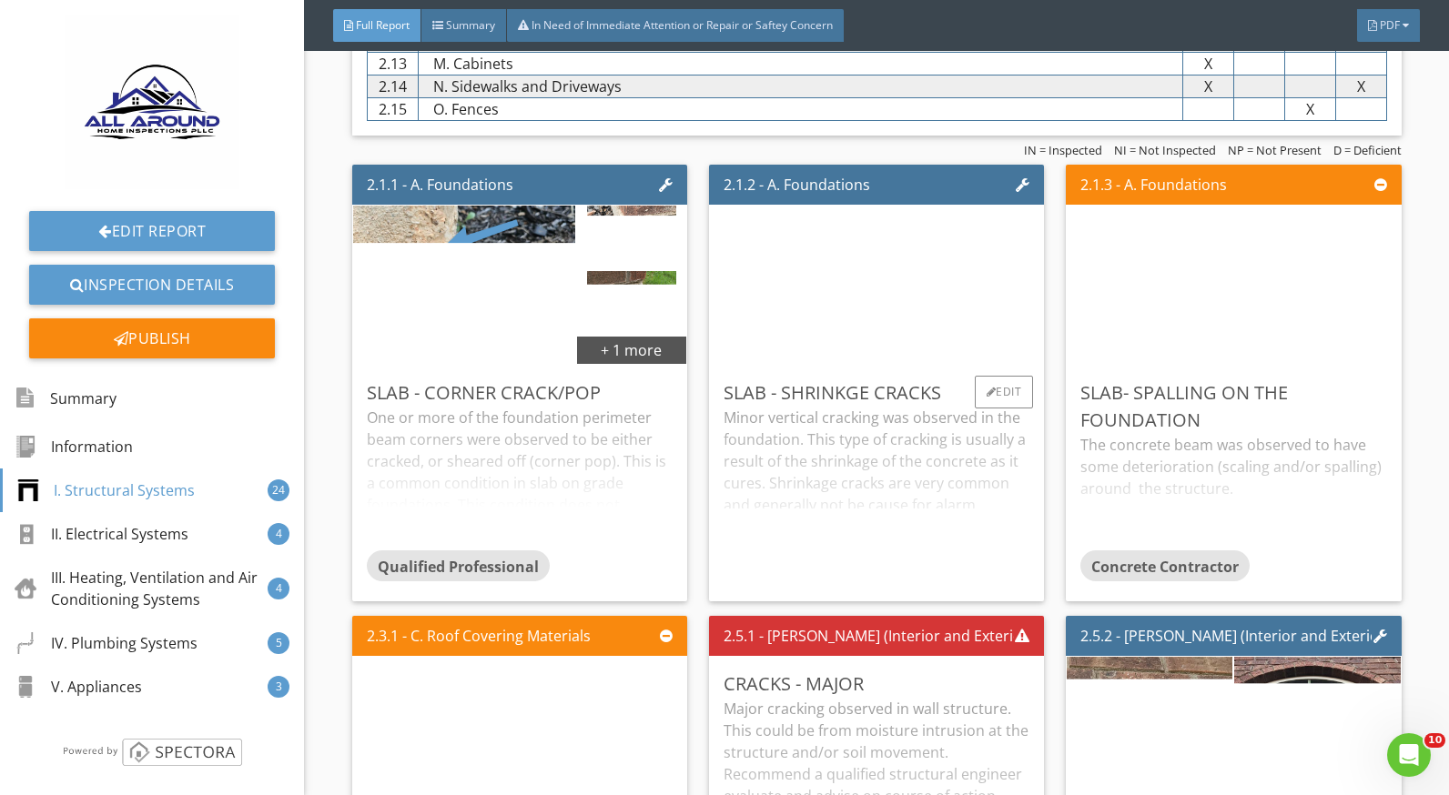
scroll to position [1456, 0]
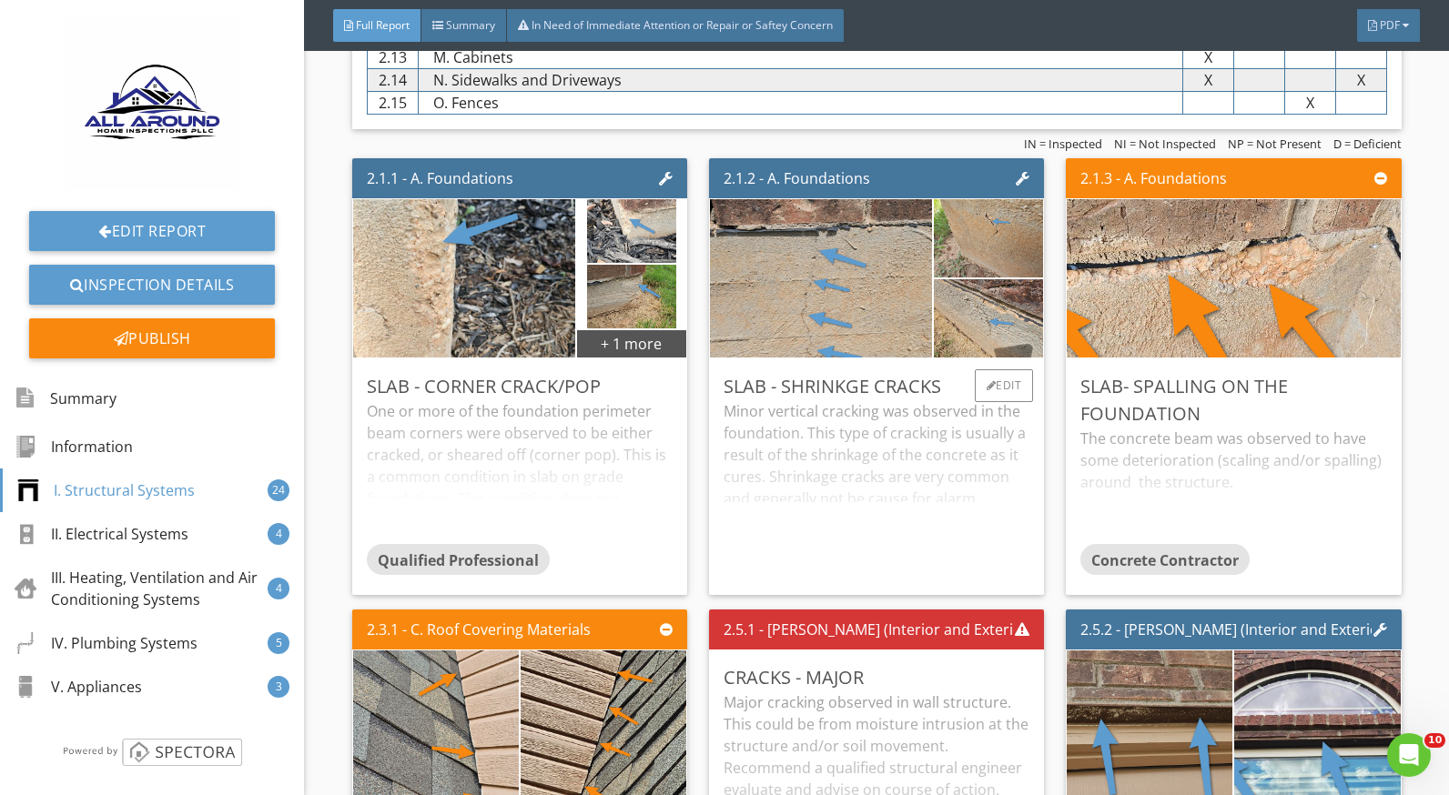
click at [836, 459] on div "Minor vertical cracking was observed in the foundation. This type of cracking i…" at bounding box center [877, 490] width 306 height 180
click at [1094, 450] on div "The concrete beam was observed to have some deterioration (scaling and/or spall…" at bounding box center [1233, 486] width 306 height 116
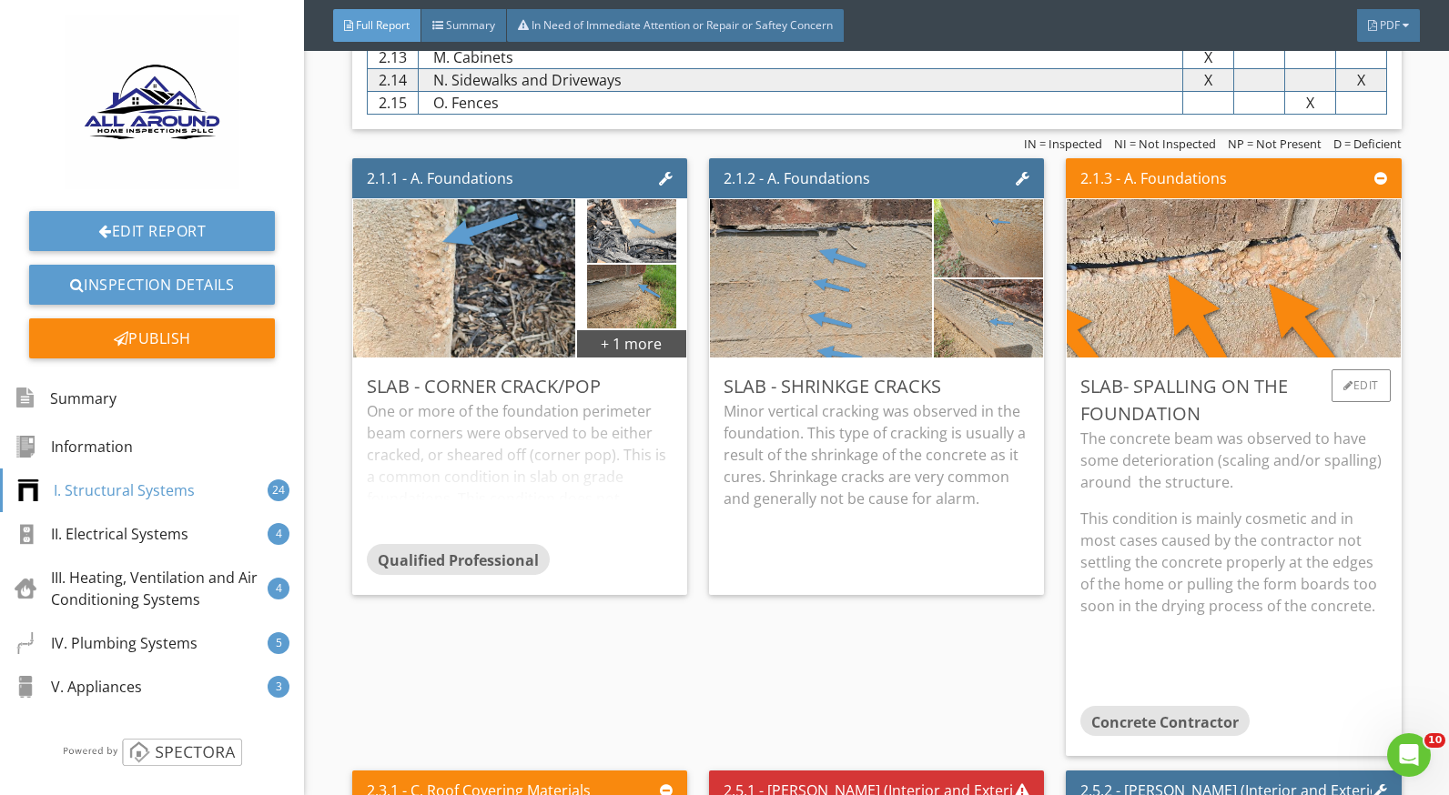
click at [1154, 467] on p "The concrete beam was observed to have some deterioration (scaling and/or spall…" at bounding box center [1233, 461] width 306 height 66
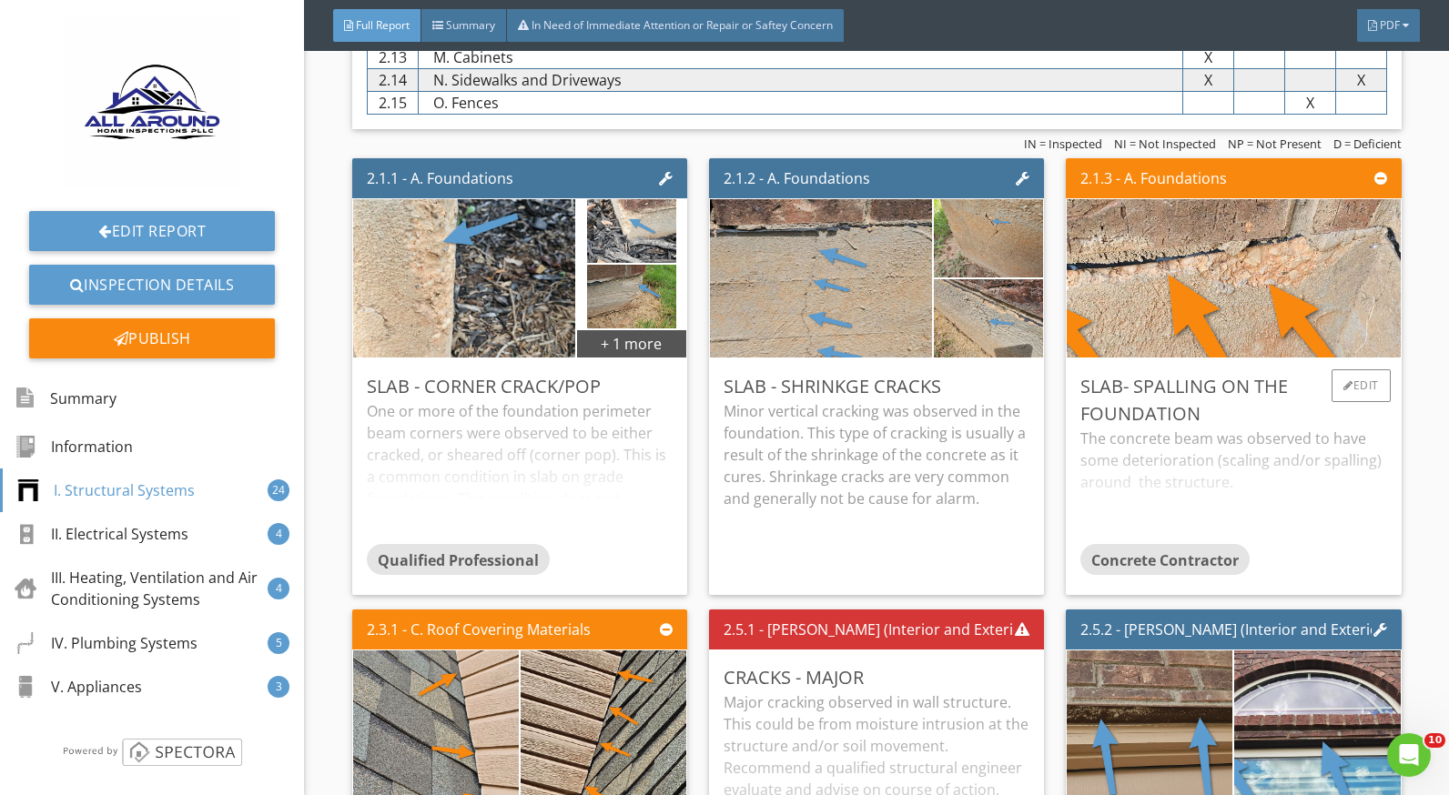
click at [1201, 474] on div "The concrete beam was observed to have some deterioration (scaling and/or spall…" at bounding box center [1233, 486] width 306 height 116
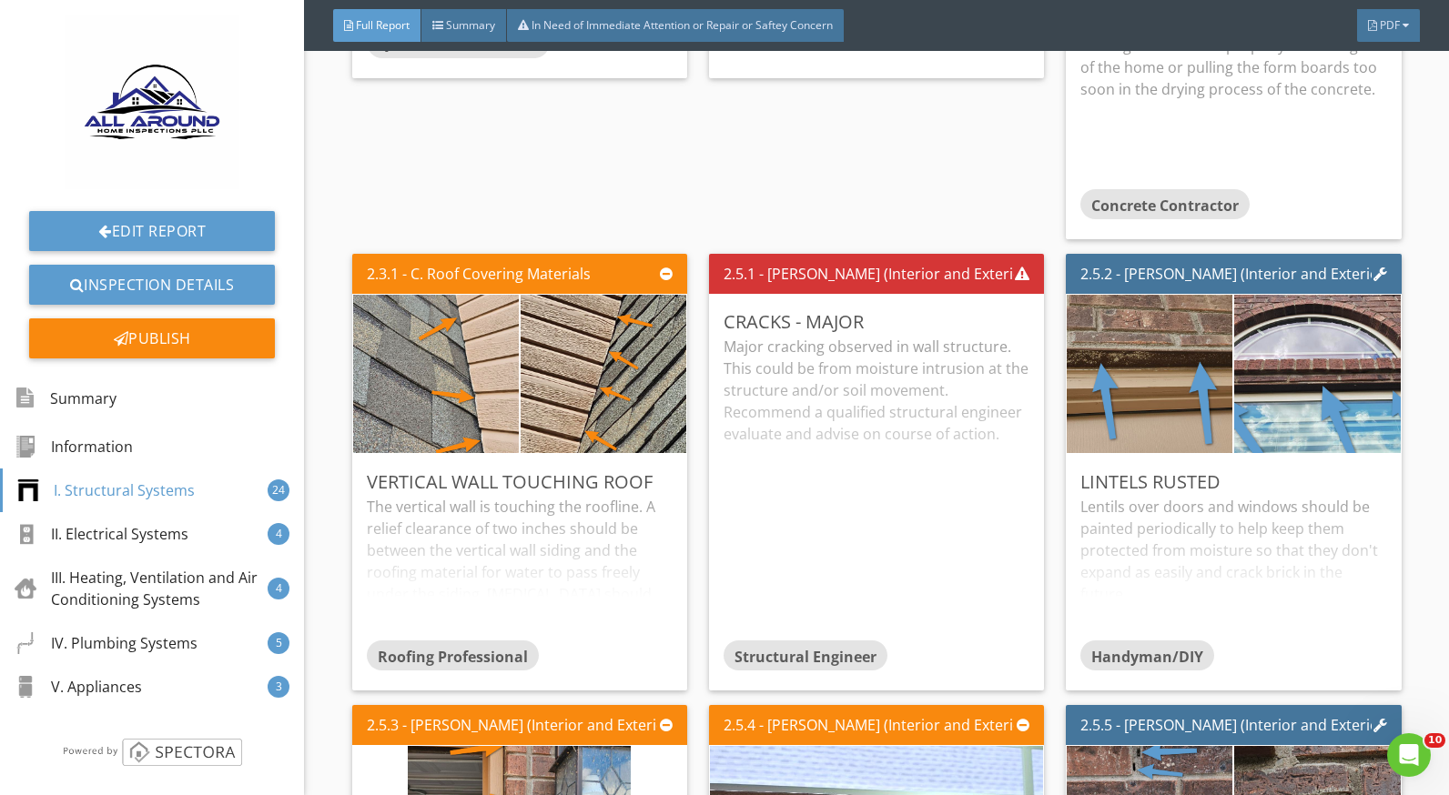
scroll to position [2093, 0]
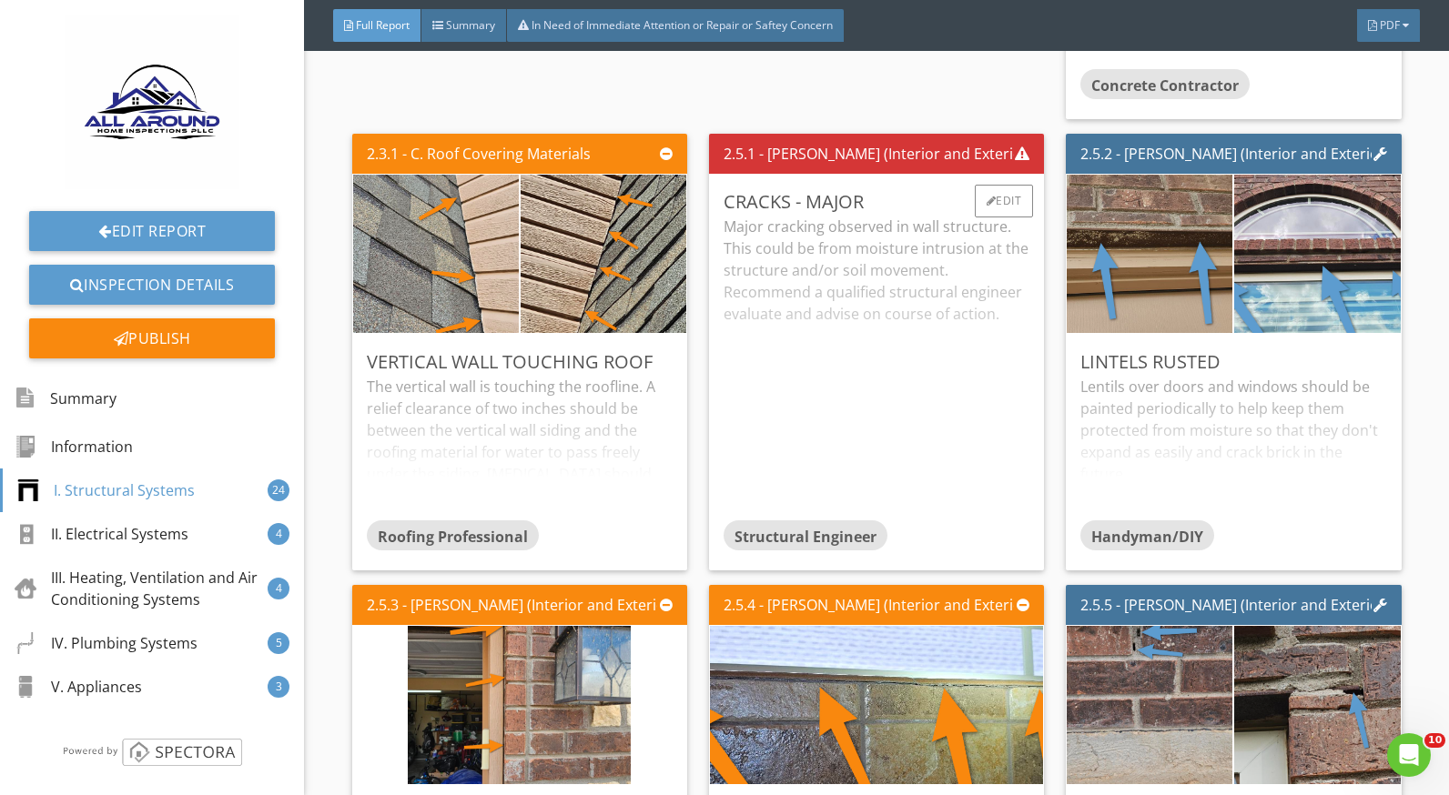
click at [883, 307] on div "Major cracking observed in wall structure. This could be from moisture intrusio…" at bounding box center [877, 368] width 306 height 304
click at [987, 202] on div at bounding box center [992, 201] width 10 height 11
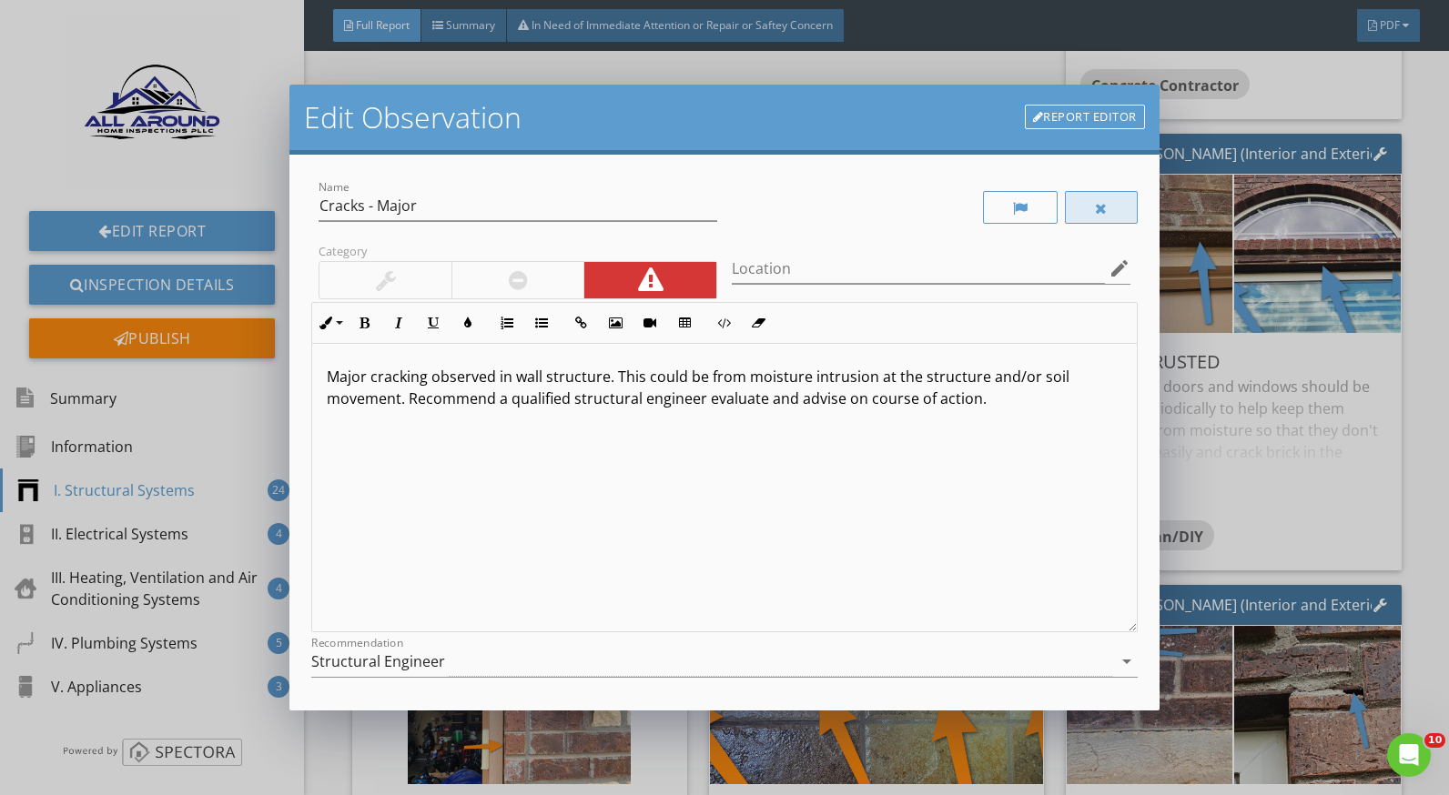
click at [1074, 209] on div at bounding box center [1101, 207] width 73 height 33
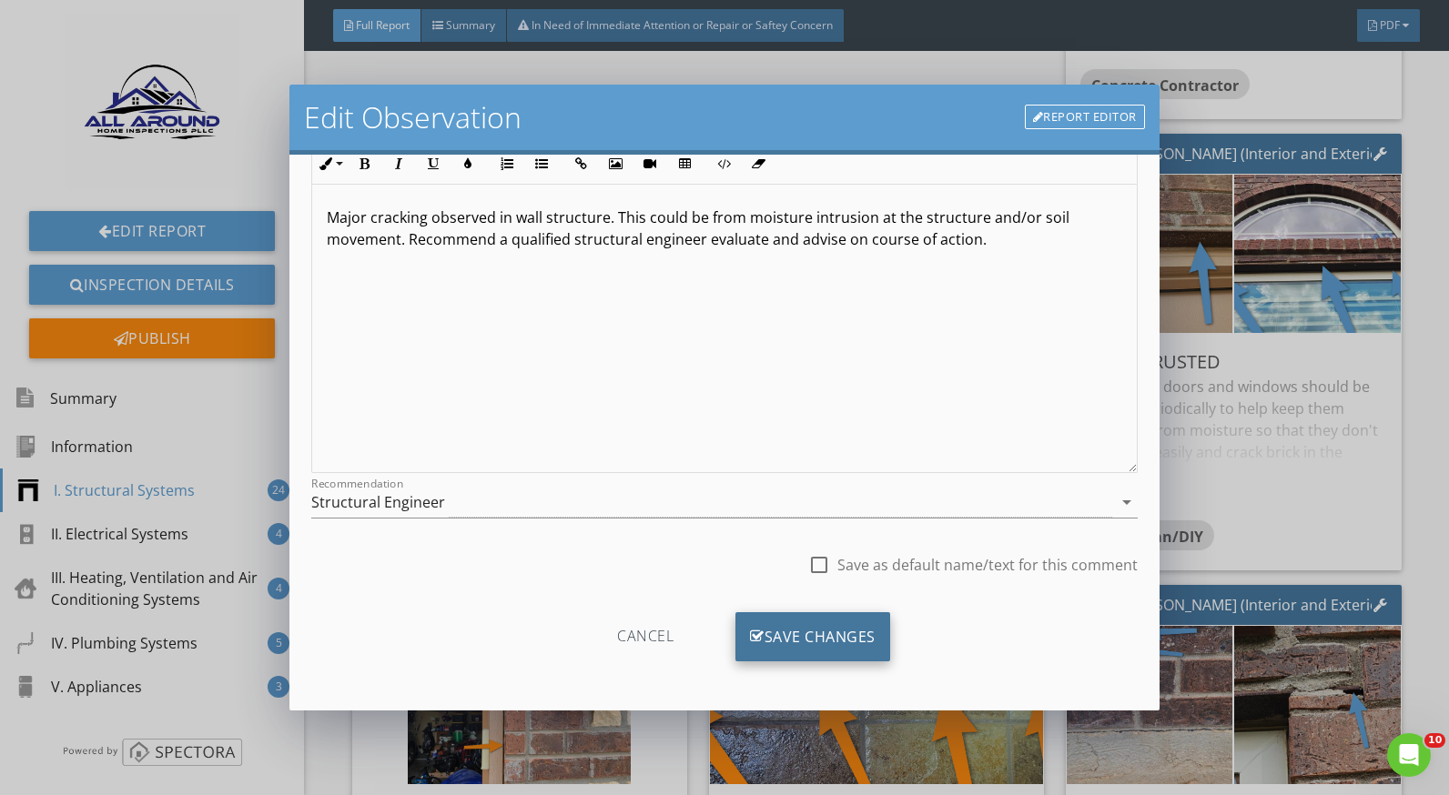
click at [853, 633] on div "Save Changes" at bounding box center [812, 637] width 155 height 49
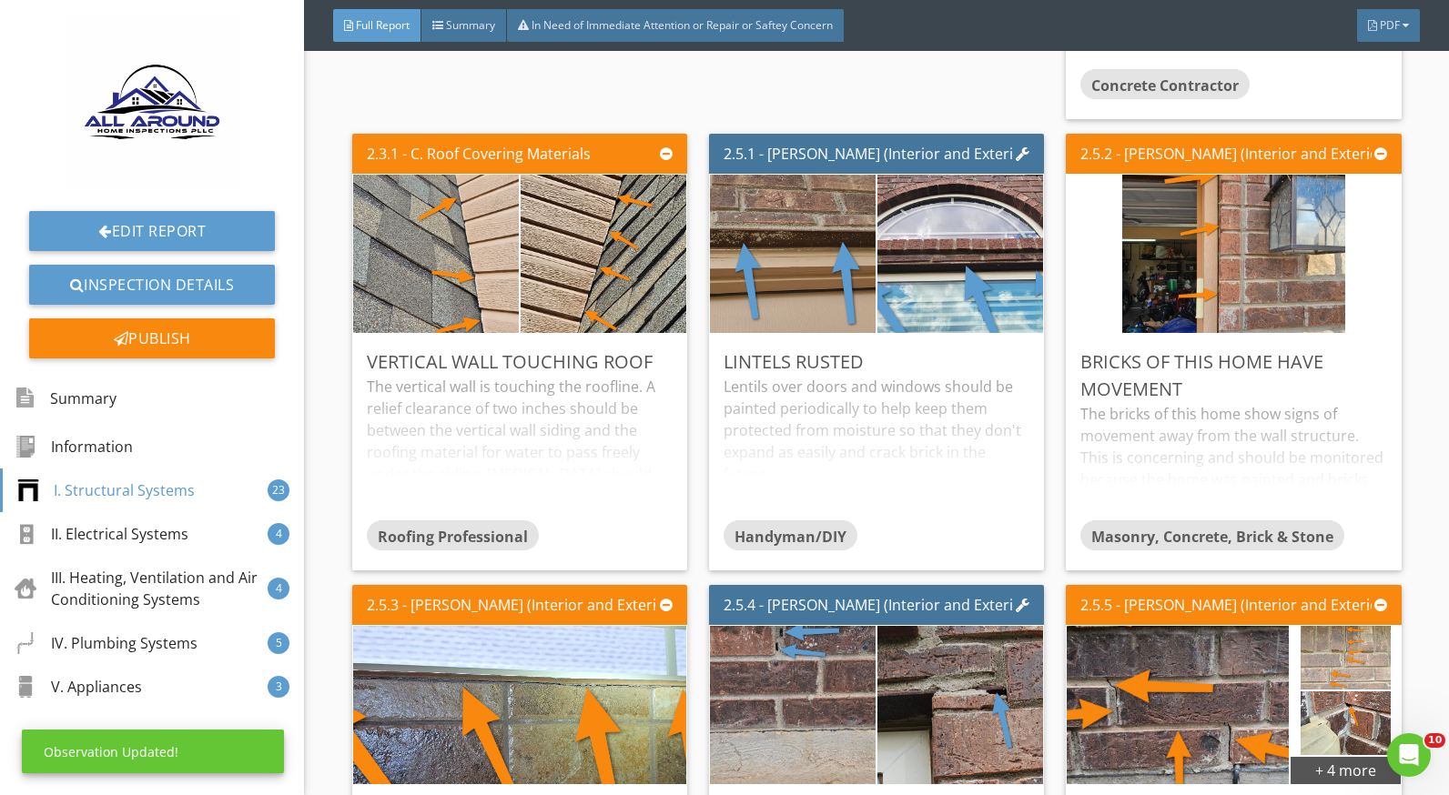
scroll to position [0, 0]
click at [524, 410] on div "The vertical wall is touching the roofline. A relief clearance of two inches sh…" at bounding box center [520, 448] width 306 height 144
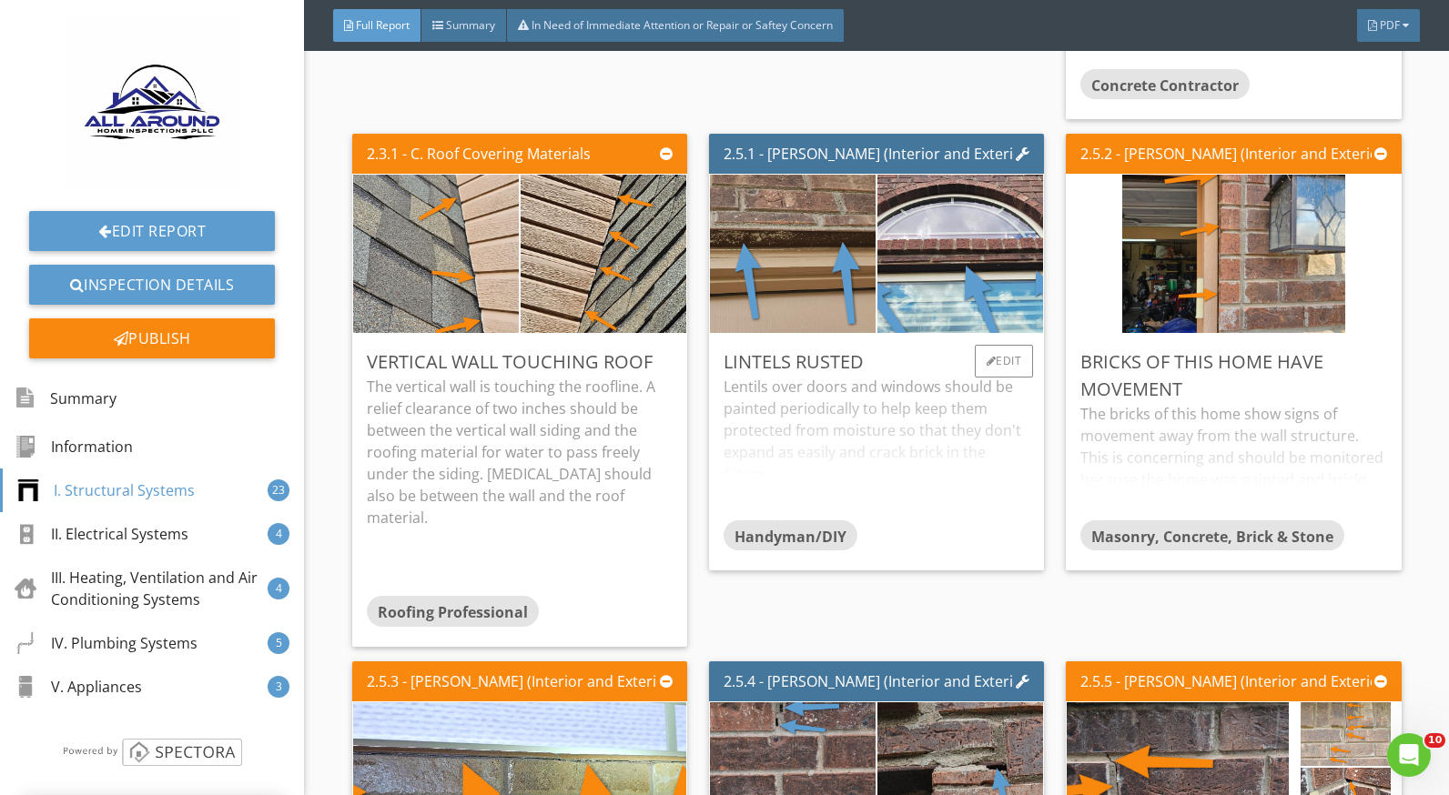
drag, startPoint x: 790, startPoint y: 408, endPoint x: 991, endPoint y: 419, distance: 201.4
click at [791, 408] on div "Lentils over doors and windows should be painted periodically to help keep them…" at bounding box center [877, 448] width 306 height 144
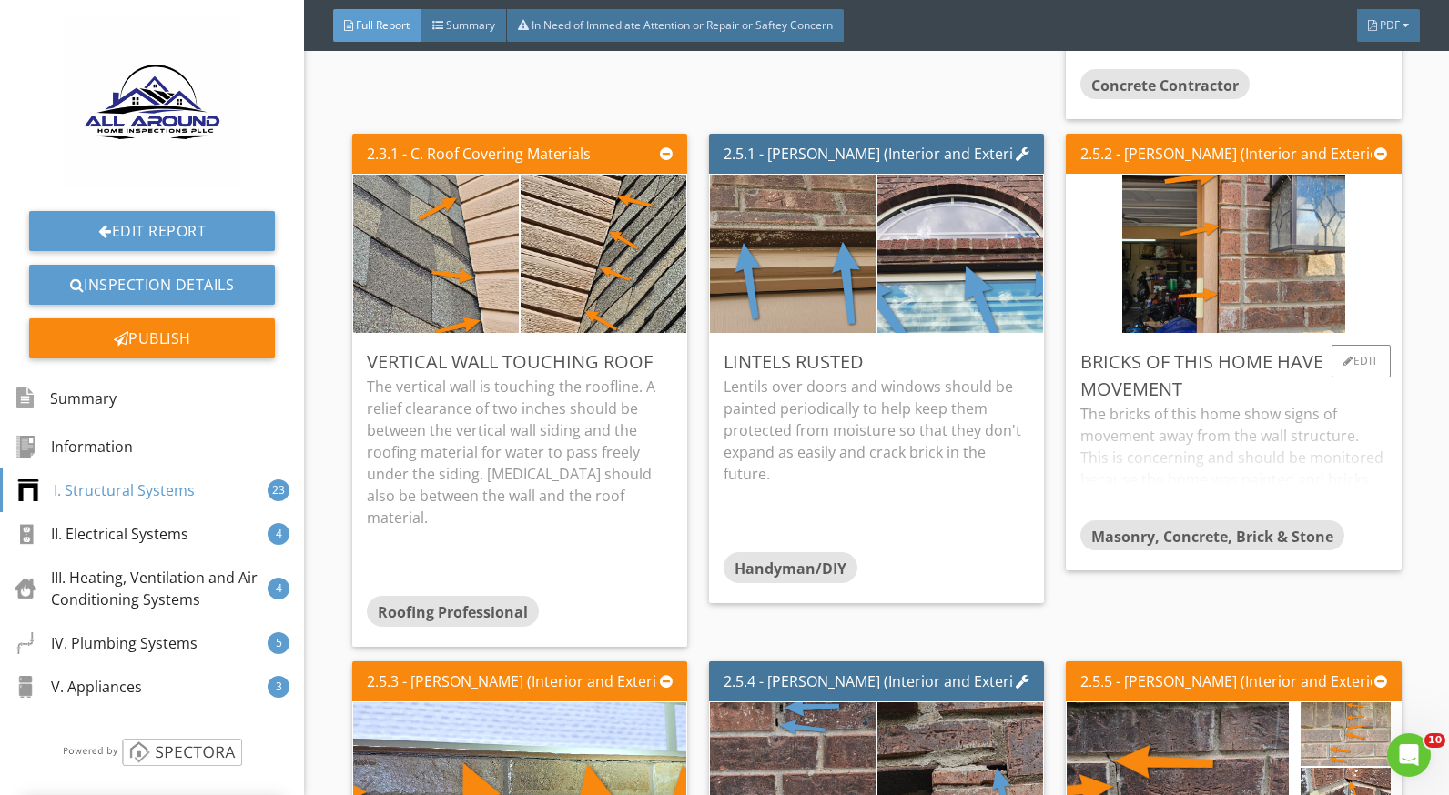
click at [1146, 414] on div "The bricks of this home show signs of movement away from the wall structure. Th…" at bounding box center [1233, 461] width 306 height 116
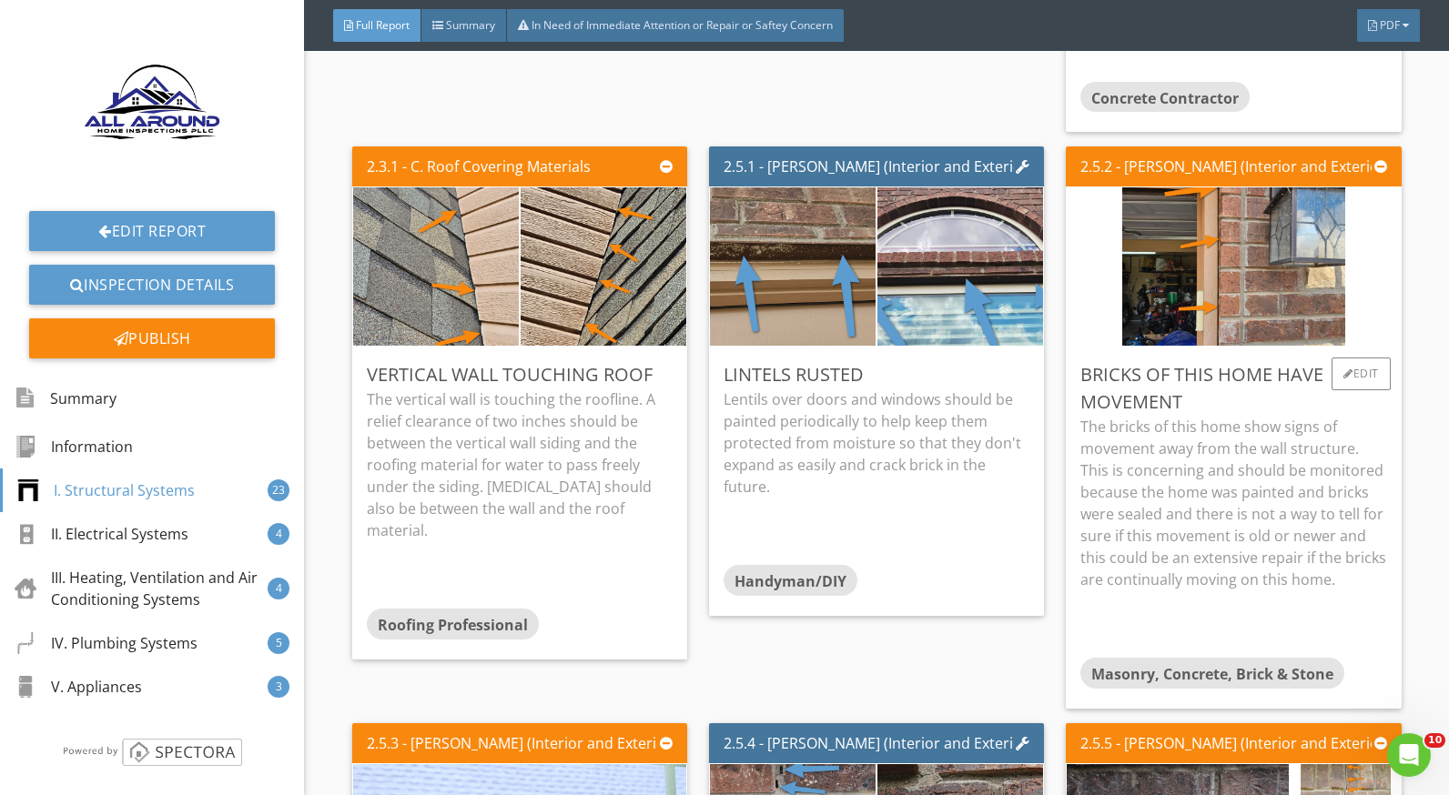
scroll to position [2093, 0]
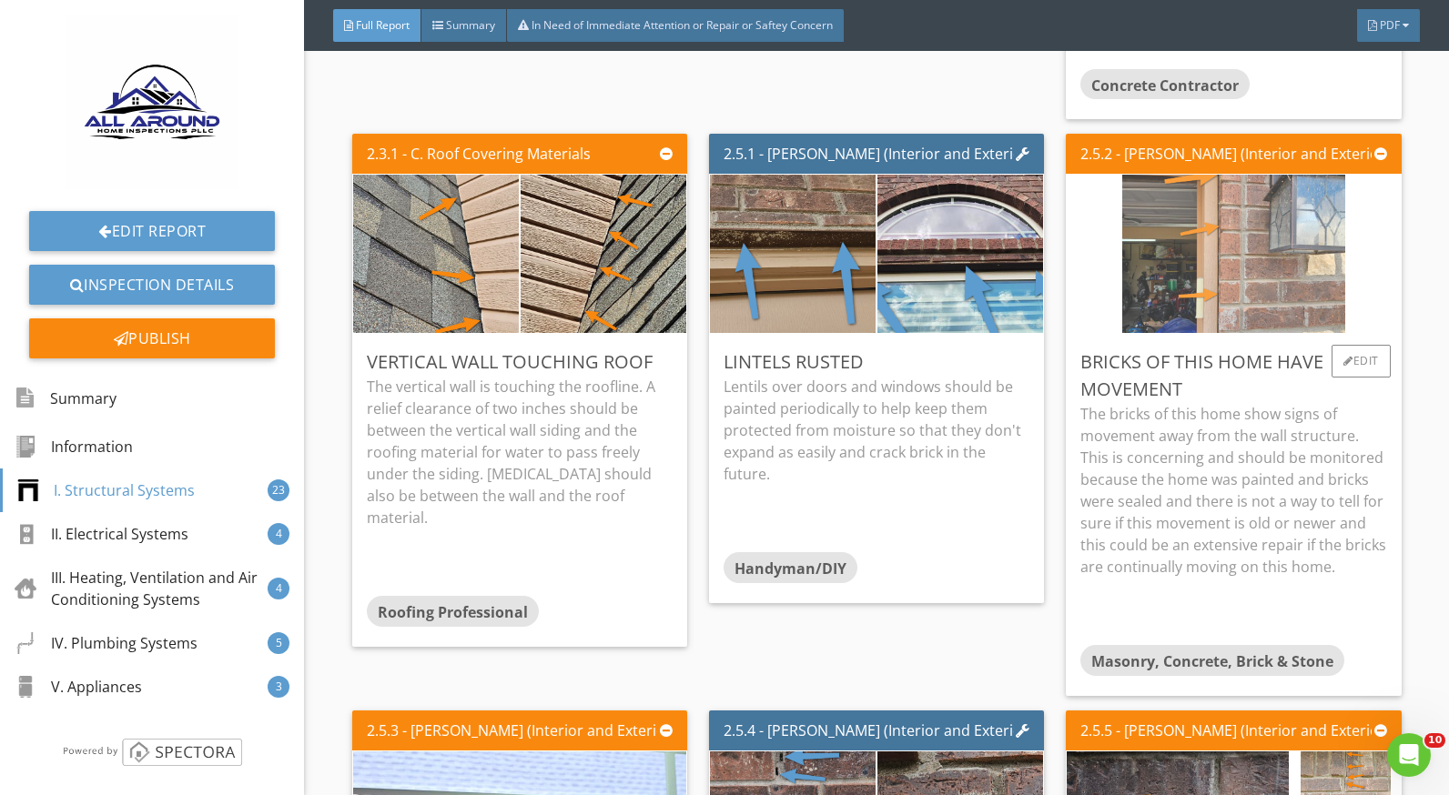
click at [1228, 274] on img at bounding box center [1233, 254] width 223 height 396
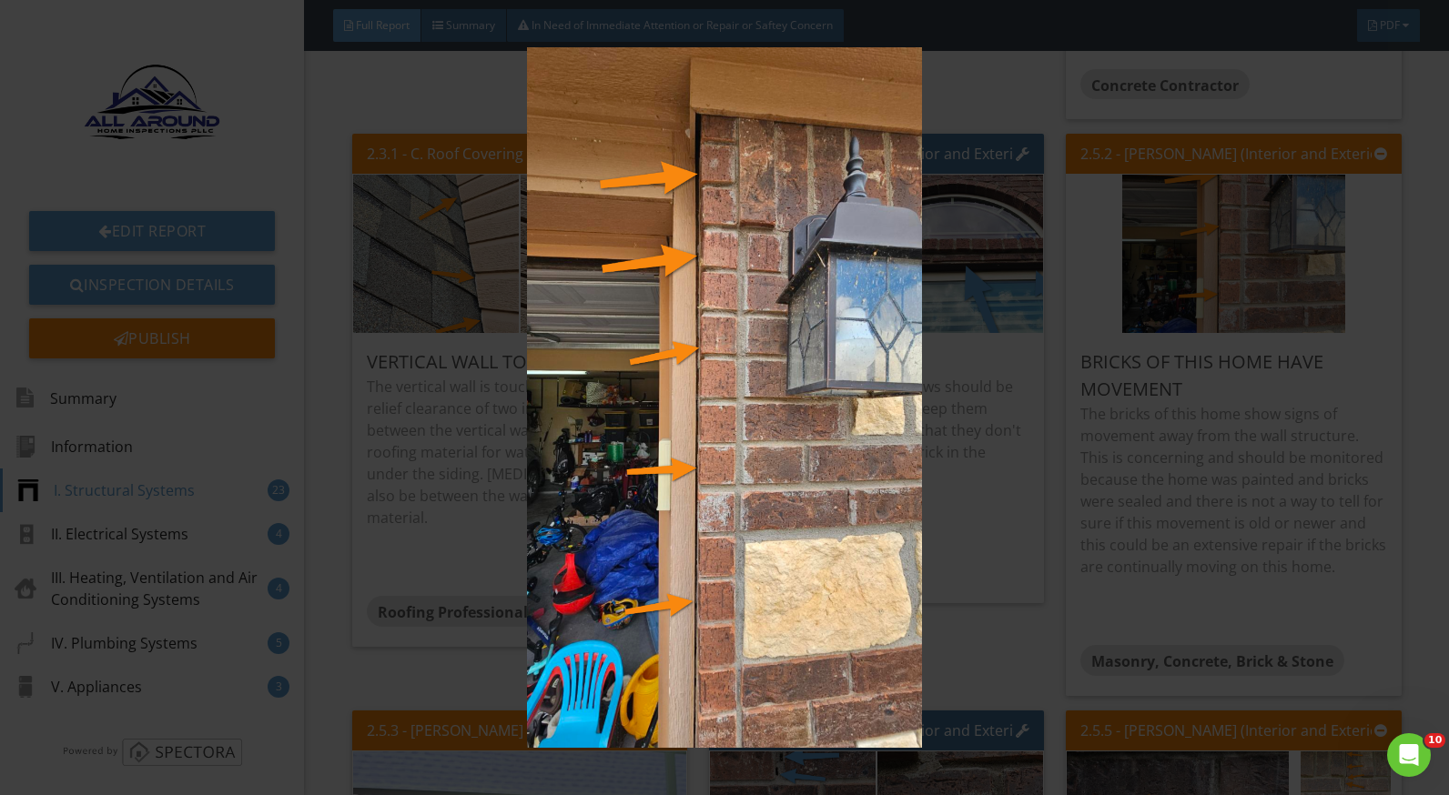
click at [1190, 507] on img at bounding box center [724, 397] width 1321 height 701
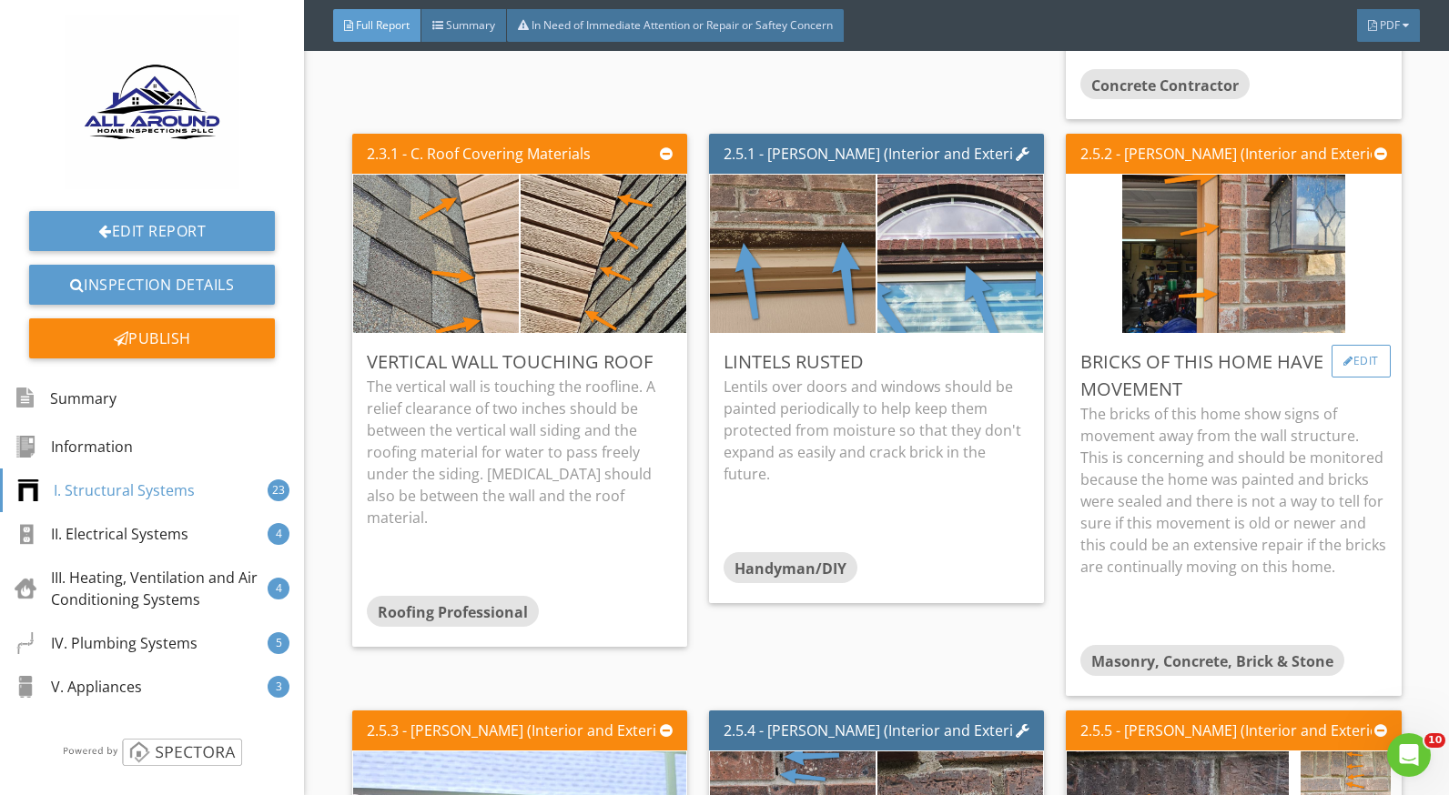
click at [1343, 357] on div at bounding box center [1348, 361] width 10 height 11
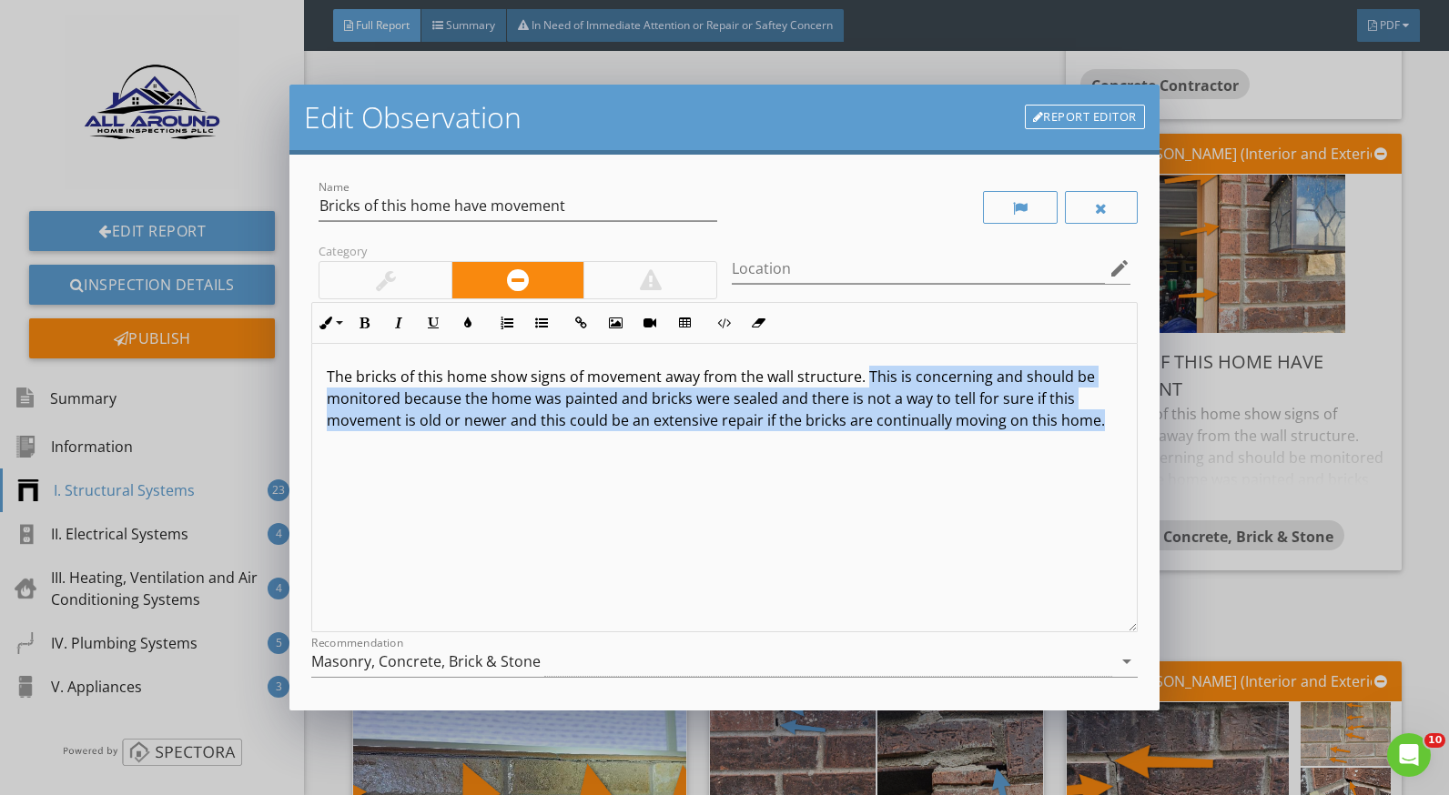
drag, startPoint x: 865, startPoint y: 370, endPoint x: 1090, endPoint y: 454, distance: 241.1
click at [1090, 454] on div "The bricks of this home show signs of movement away from the wall structure. Th…" at bounding box center [724, 488] width 824 height 289
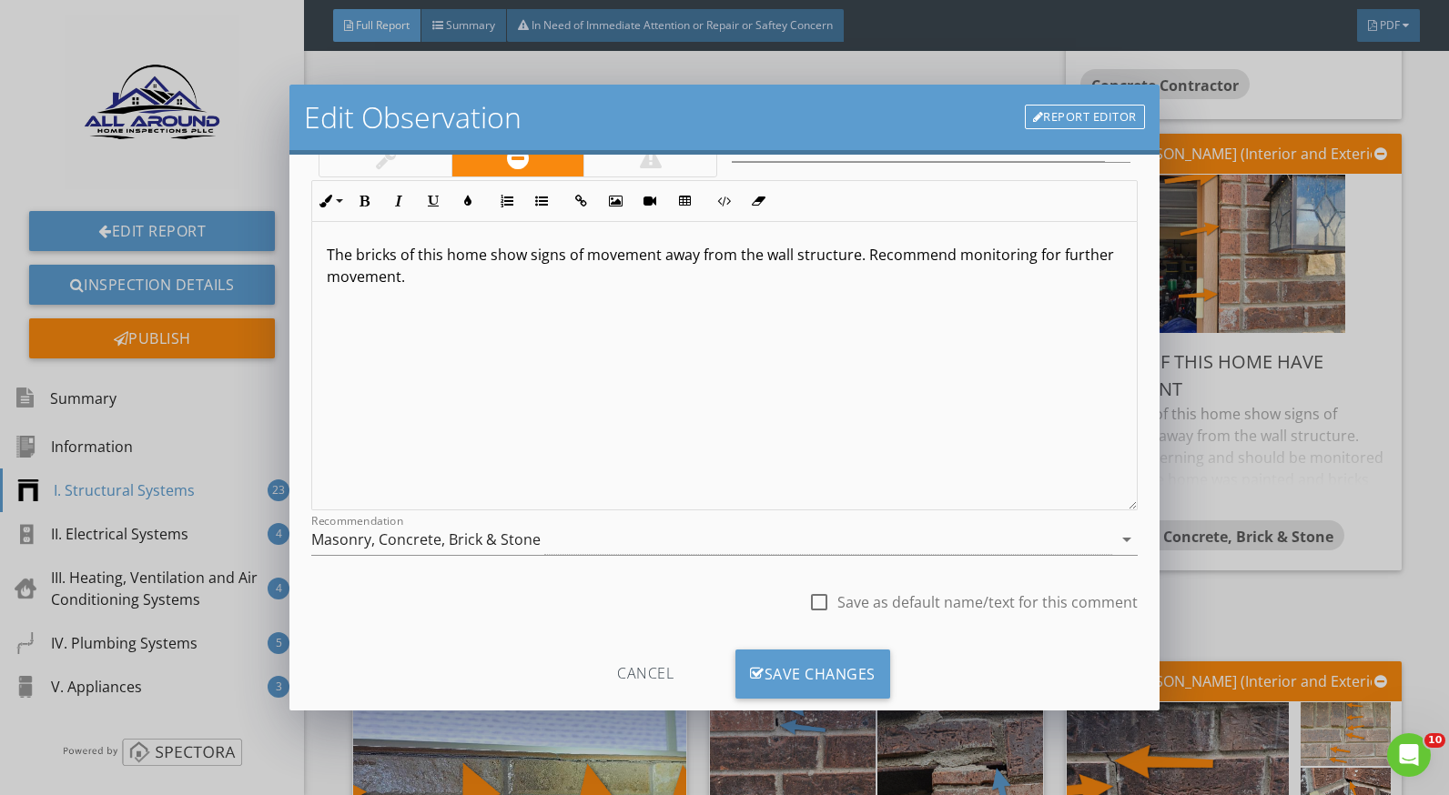
scroll to position [159, 0]
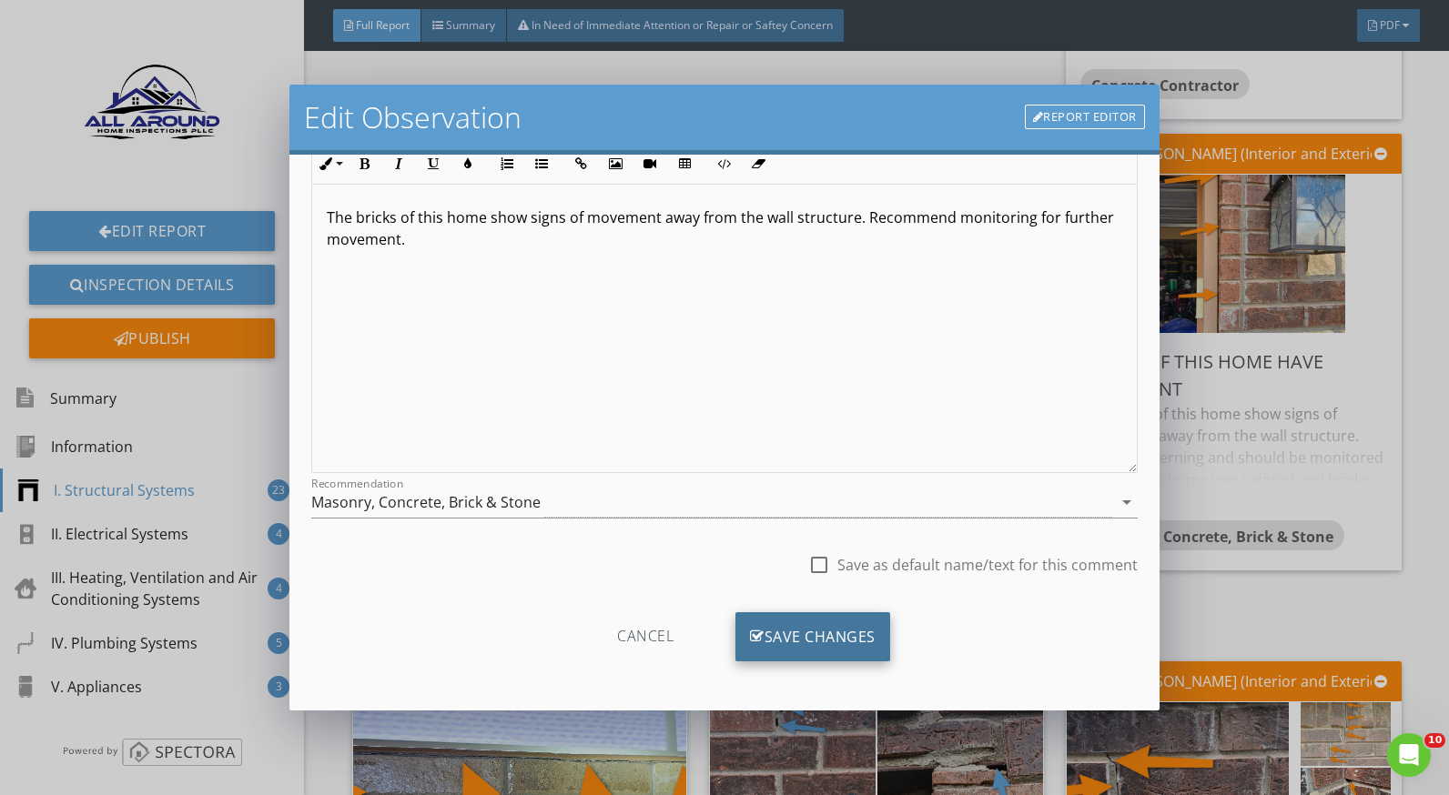
click at [839, 623] on div "Save Changes" at bounding box center [812, 637] width 155 height 49
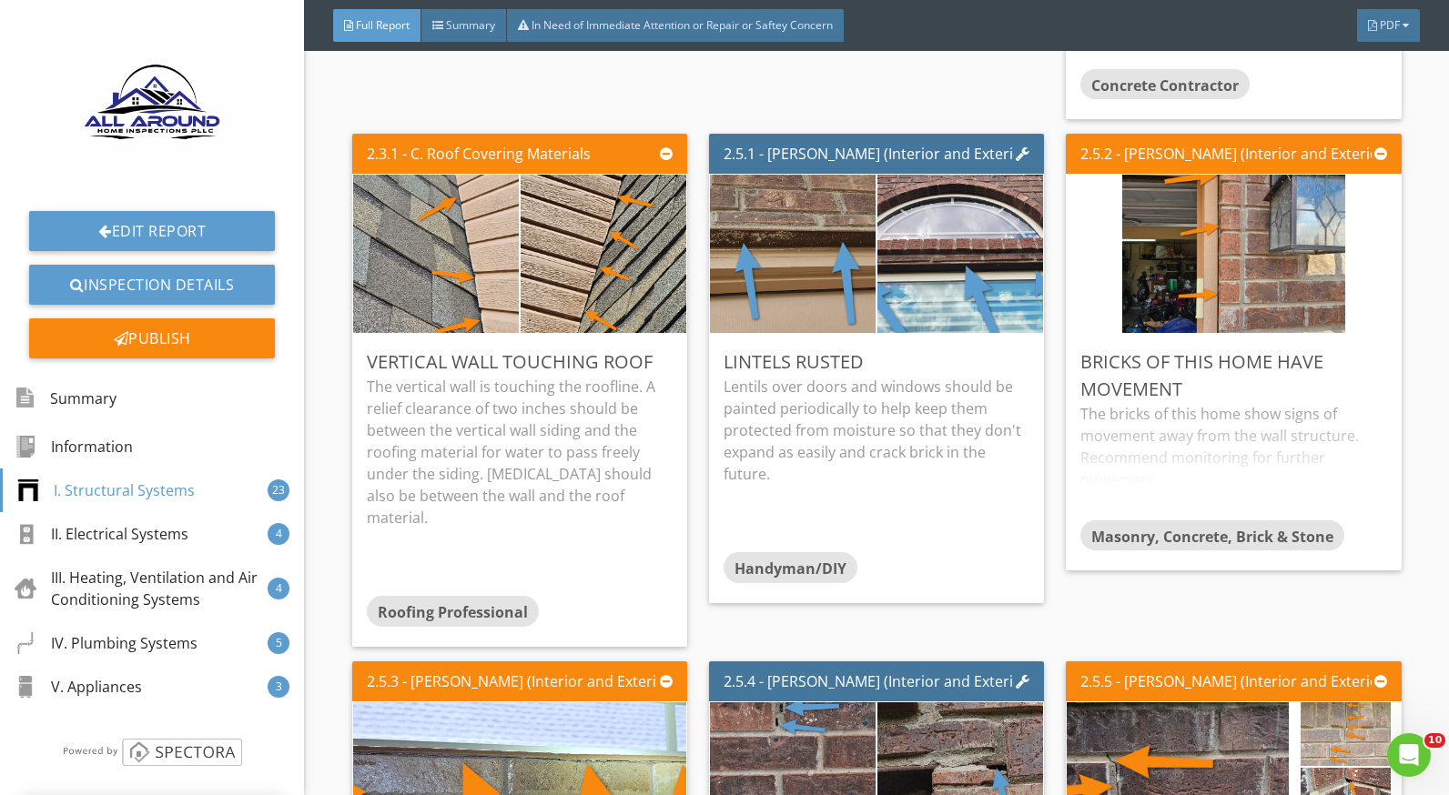
scroll to position [0, 0]
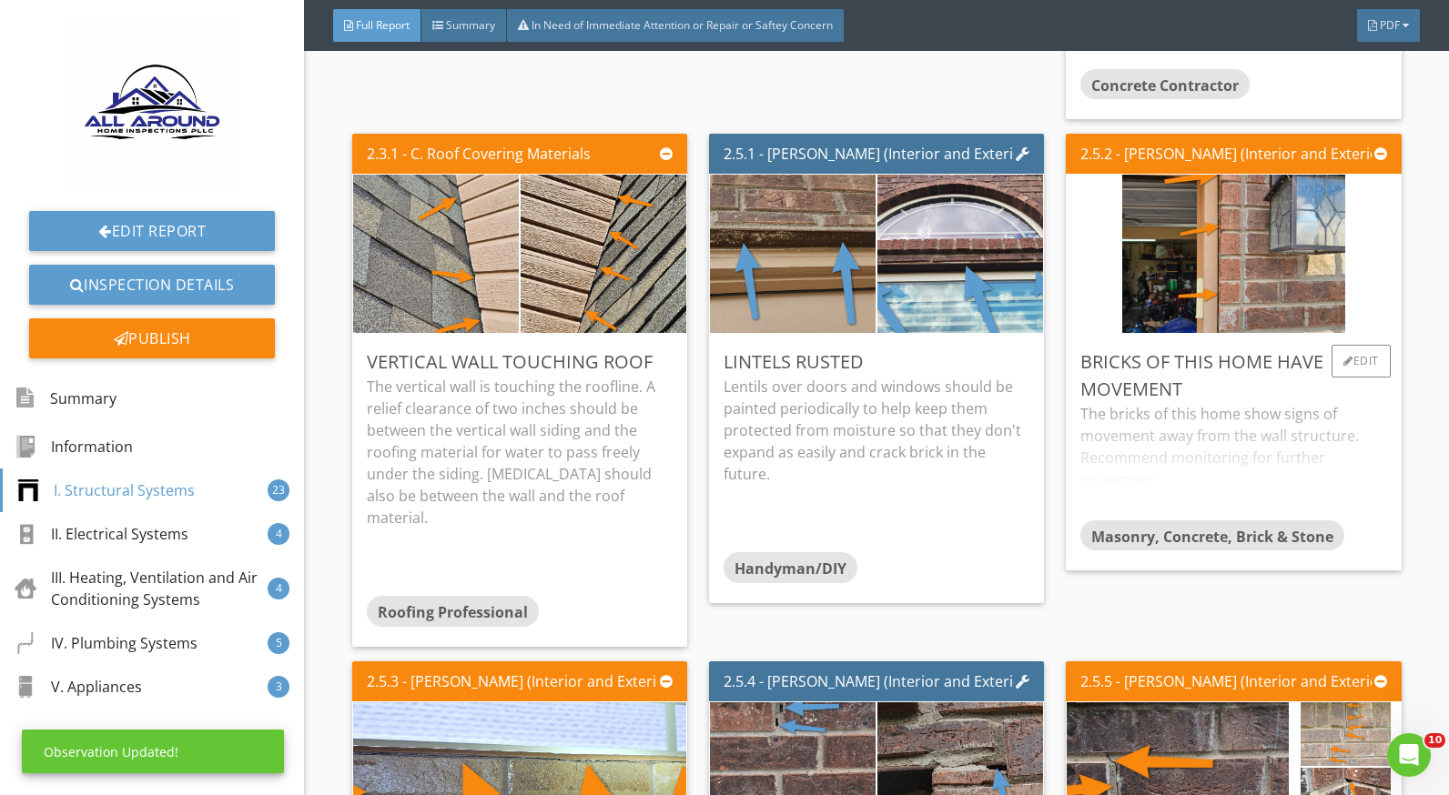
click at [1210, 467] on div "The bricks of this home show signs of movement away from the wall structure. Re…" at bounding box center [1233, 461] width 306 height 116
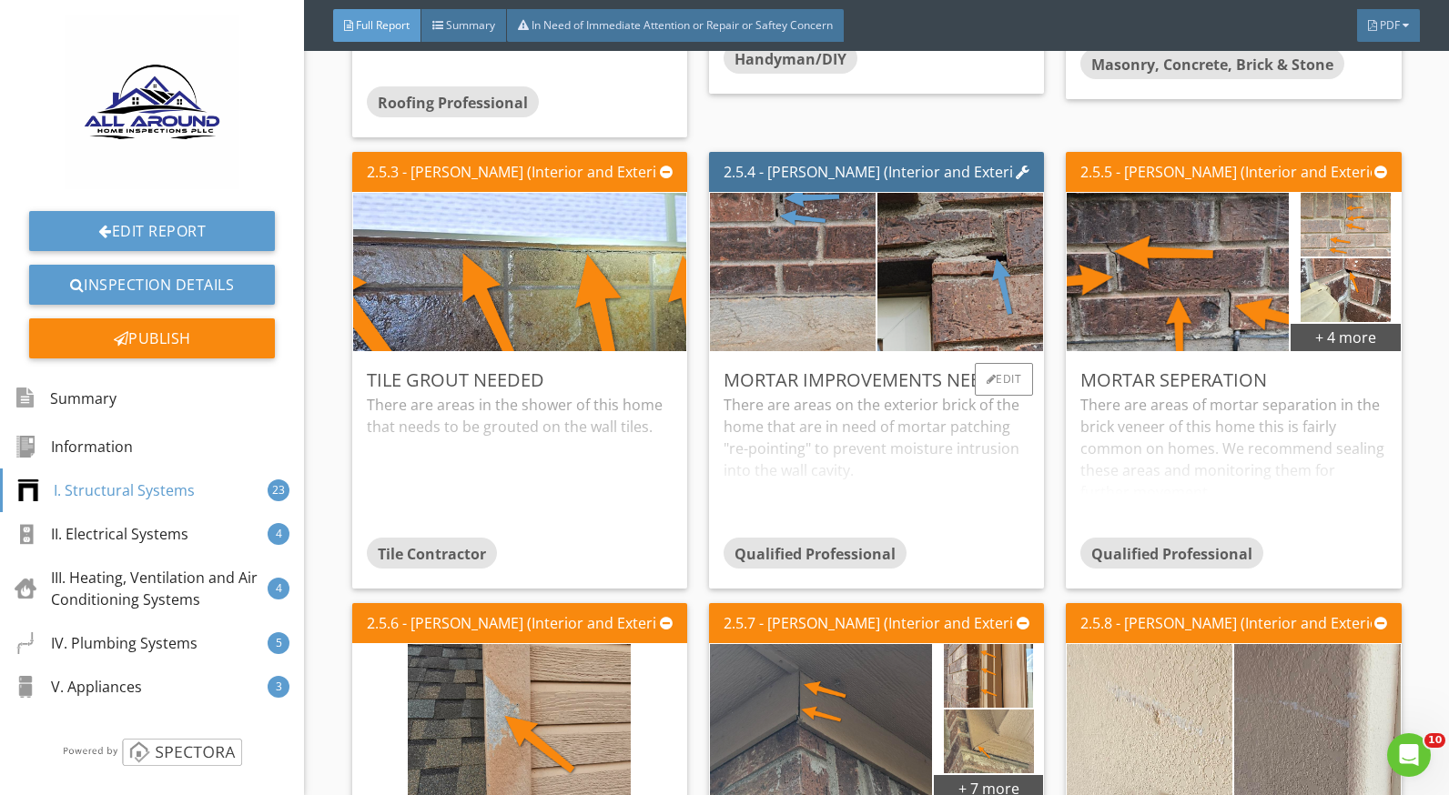
scroll to position [2639, 0]
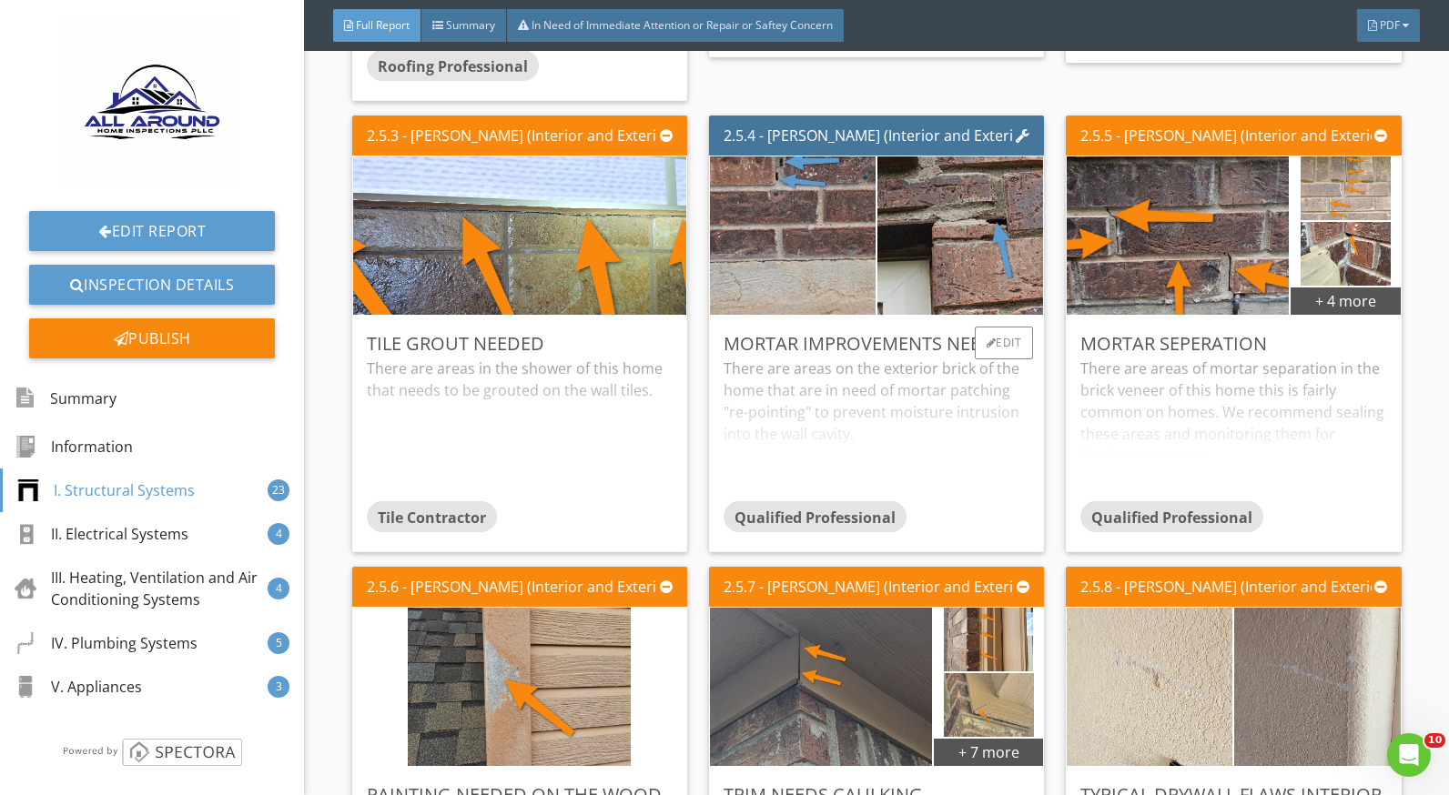
click at [785, 388] on div "There are areas on the exterior brick of the home that are in need of mortar pa…" at bounding box center [877, 430] width 306 height 144
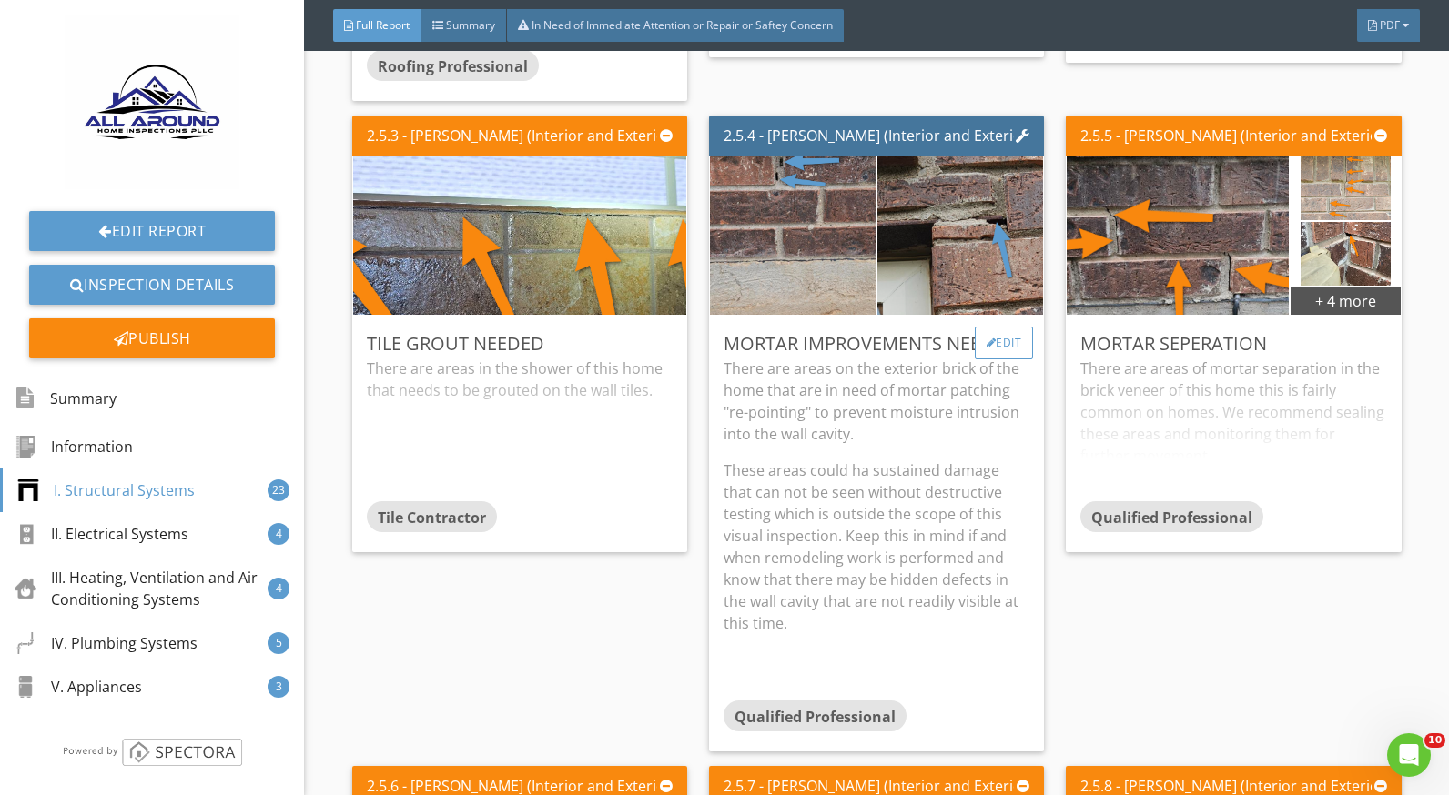
click at [975, 327] on div "Edit" at bounding box center [1004, 343] width 59 height 33
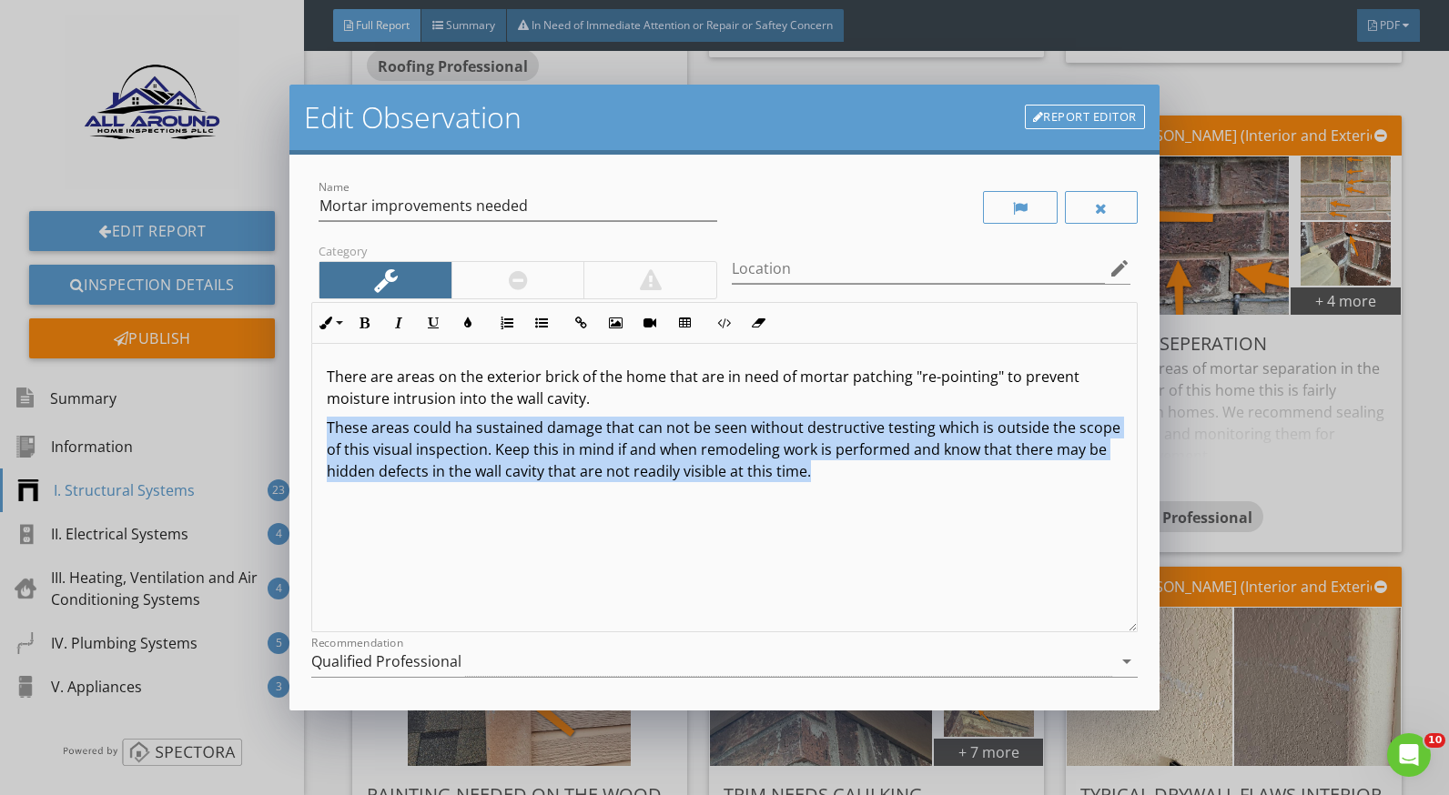
drag, startPoint x: 324, startPoint y: 418, endPoint x: 943, endPoint y: 472, distance: 621.3
click at [943, 472] on div "There are areas on the exterior brick of the home that are in need of mortar pa…" at bounding box center [724, 488] width 824 height 289
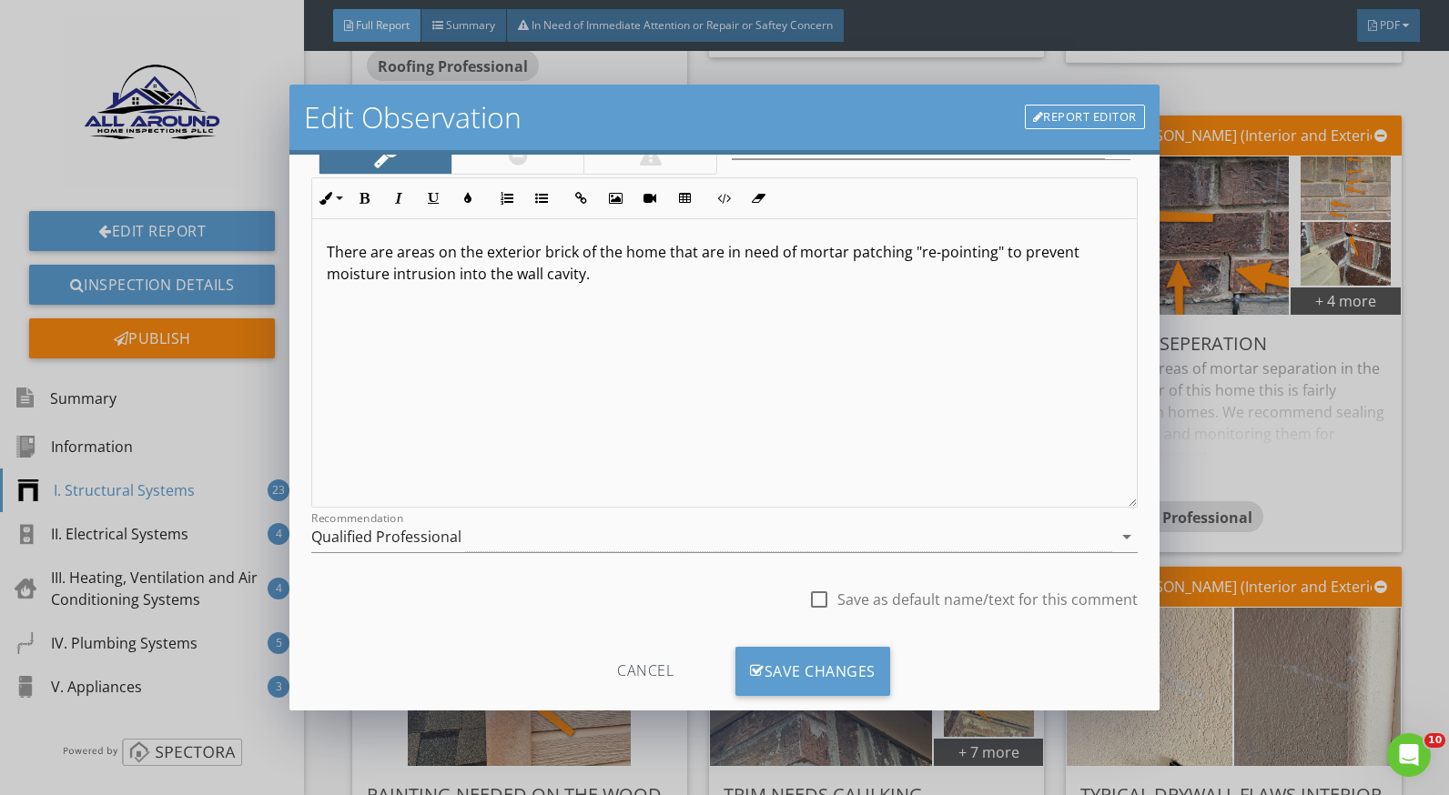
scroll to position [159, 0]
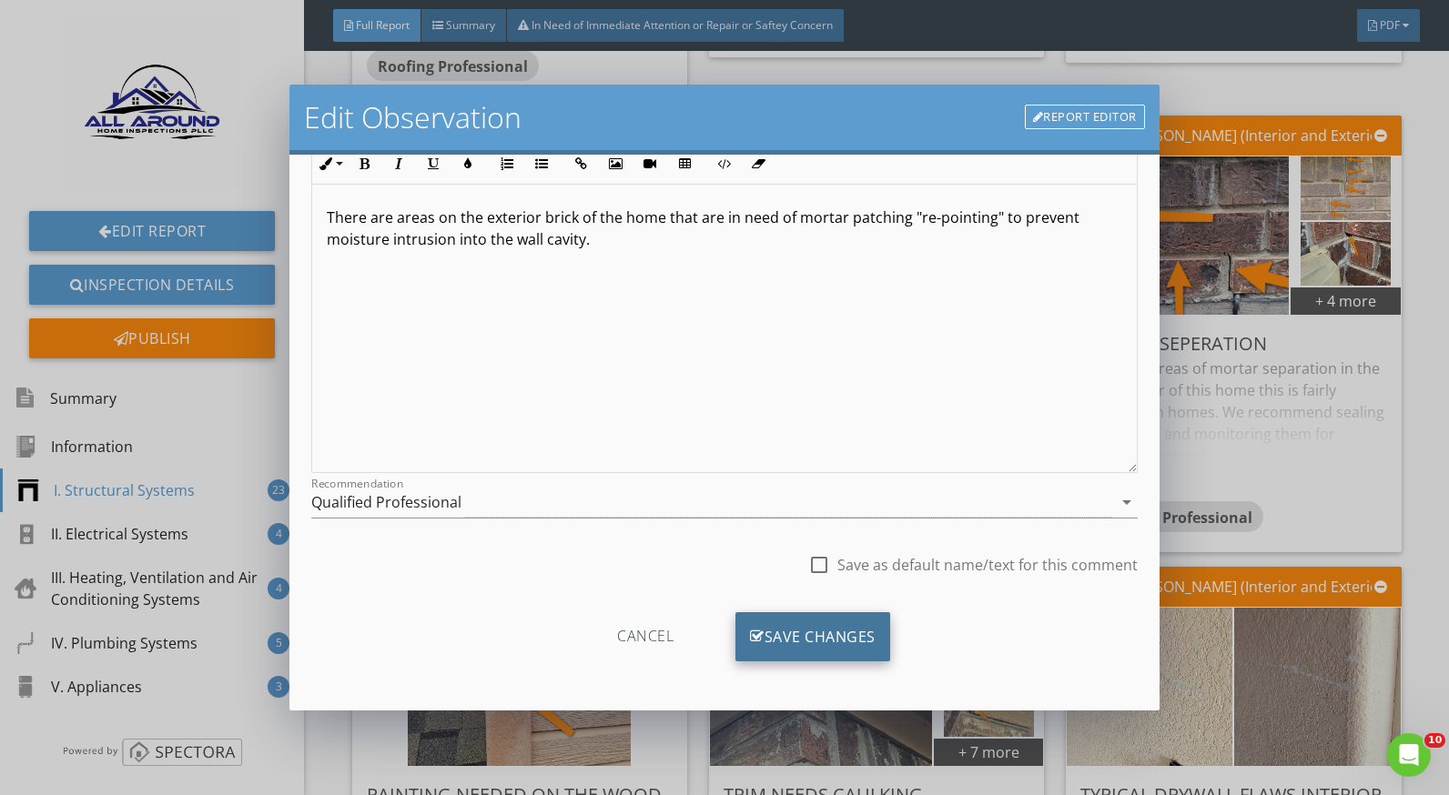
click at [858, 633] on div "Save Changes" at bounding box center [812, 637] width 155 height 49
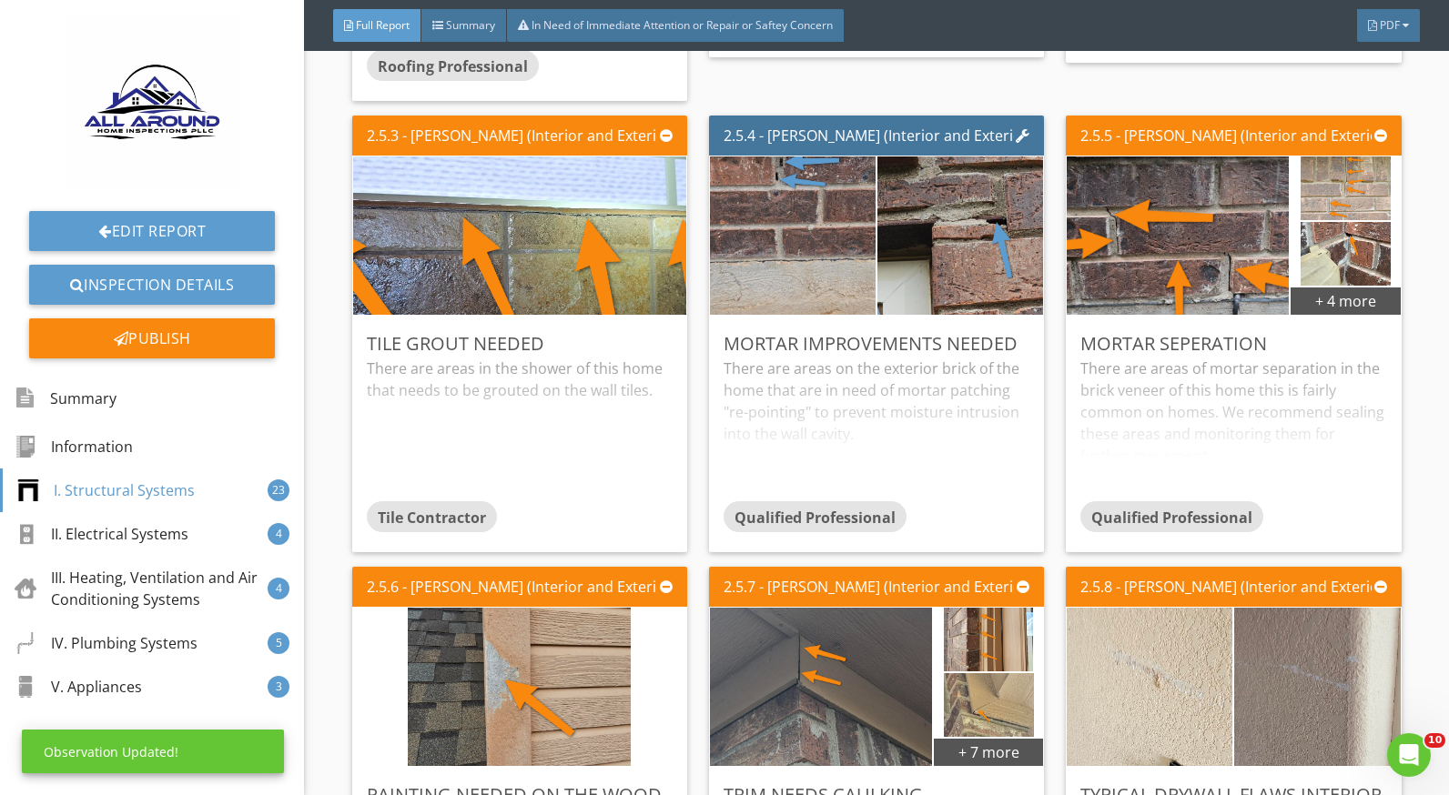
scroll to position [2457, 0]
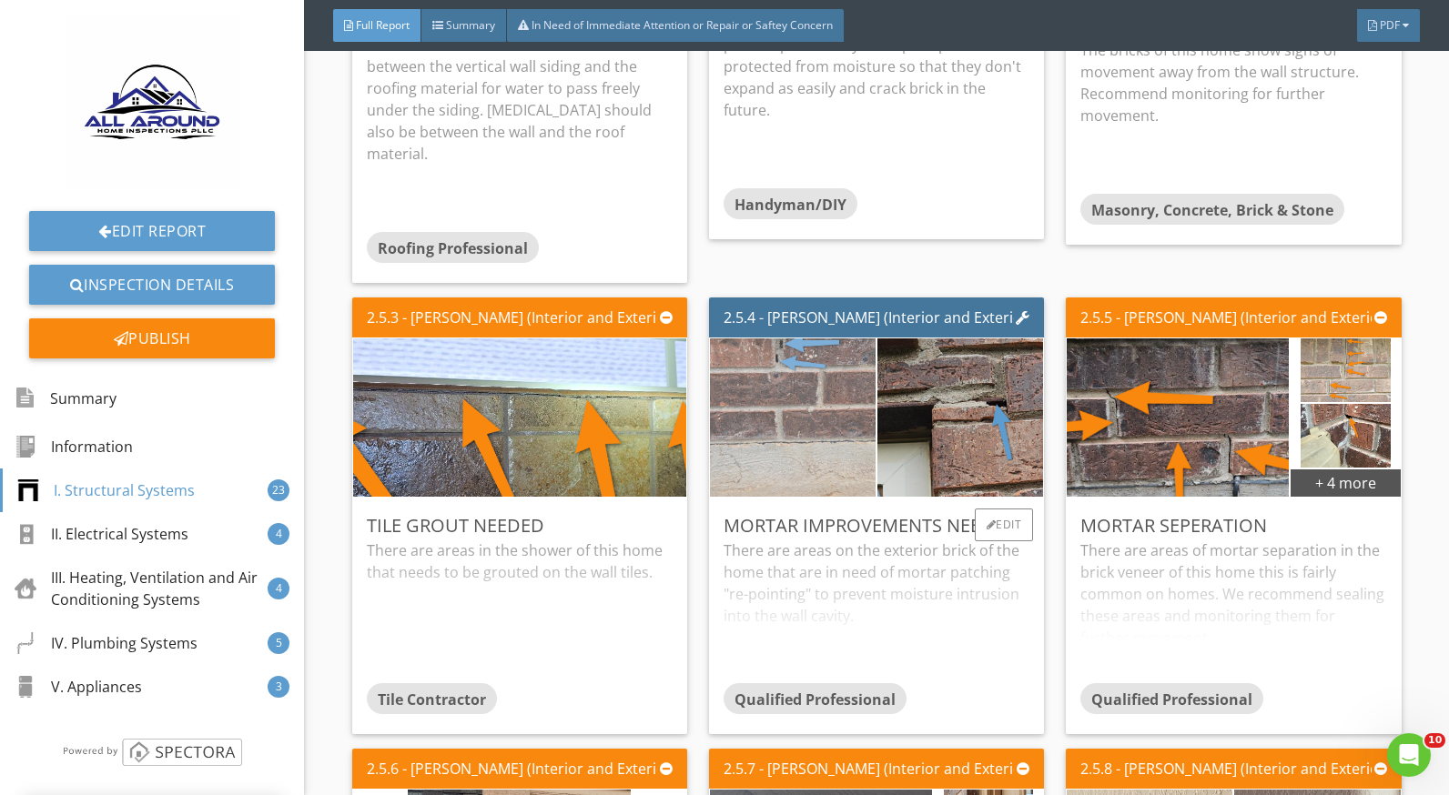
click at [795, 410] on img at bounding box center [793, 417] width 223 height 396
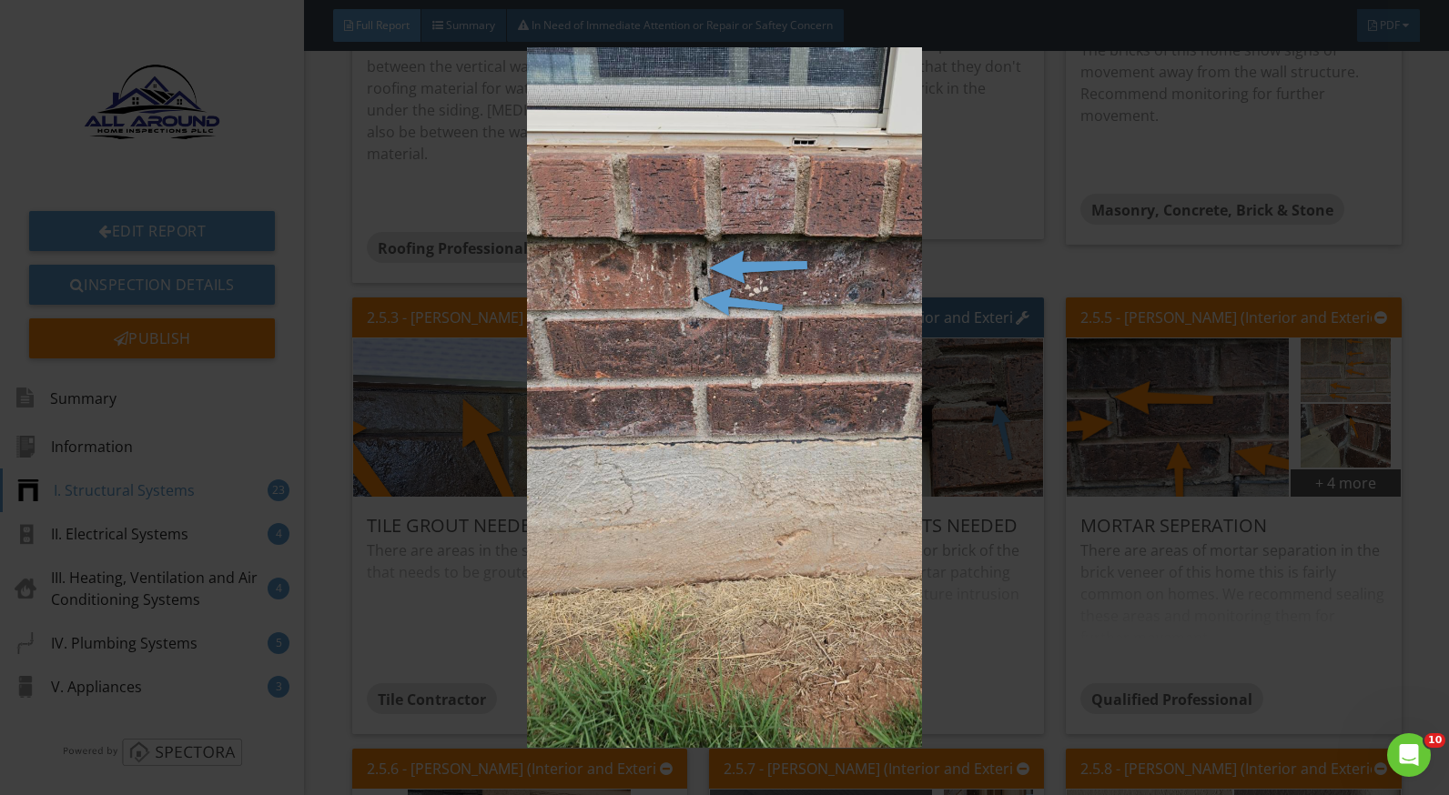
click at [968, 571] on img at bounding box center [724, 397] width 1321 height 701
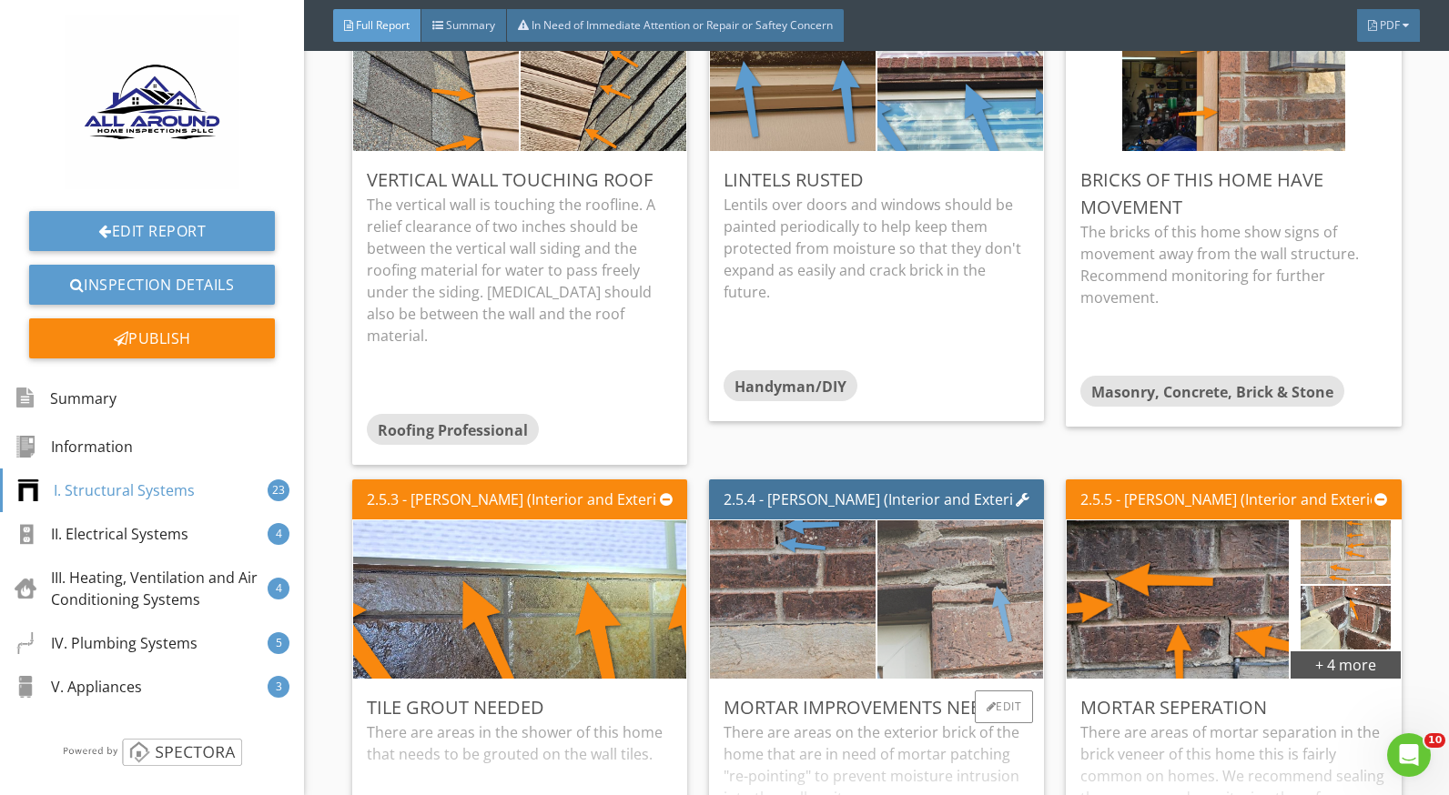
scroll to position [2639, 0]
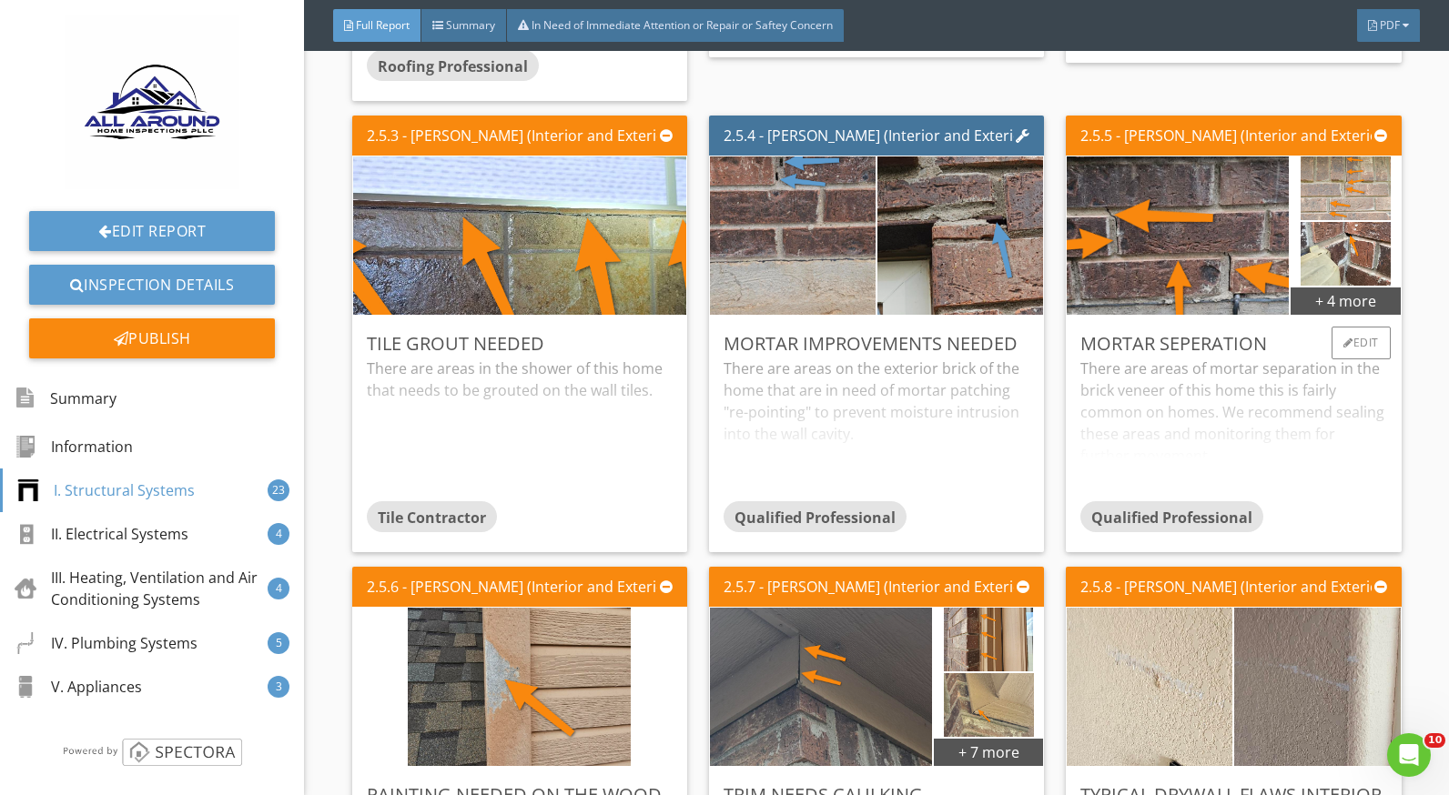
click at [1188, 358] on div "There are areas of mortar separation in the brick veneer of this home this is f…" at bounding box center [1233, 430] width 306 height 144
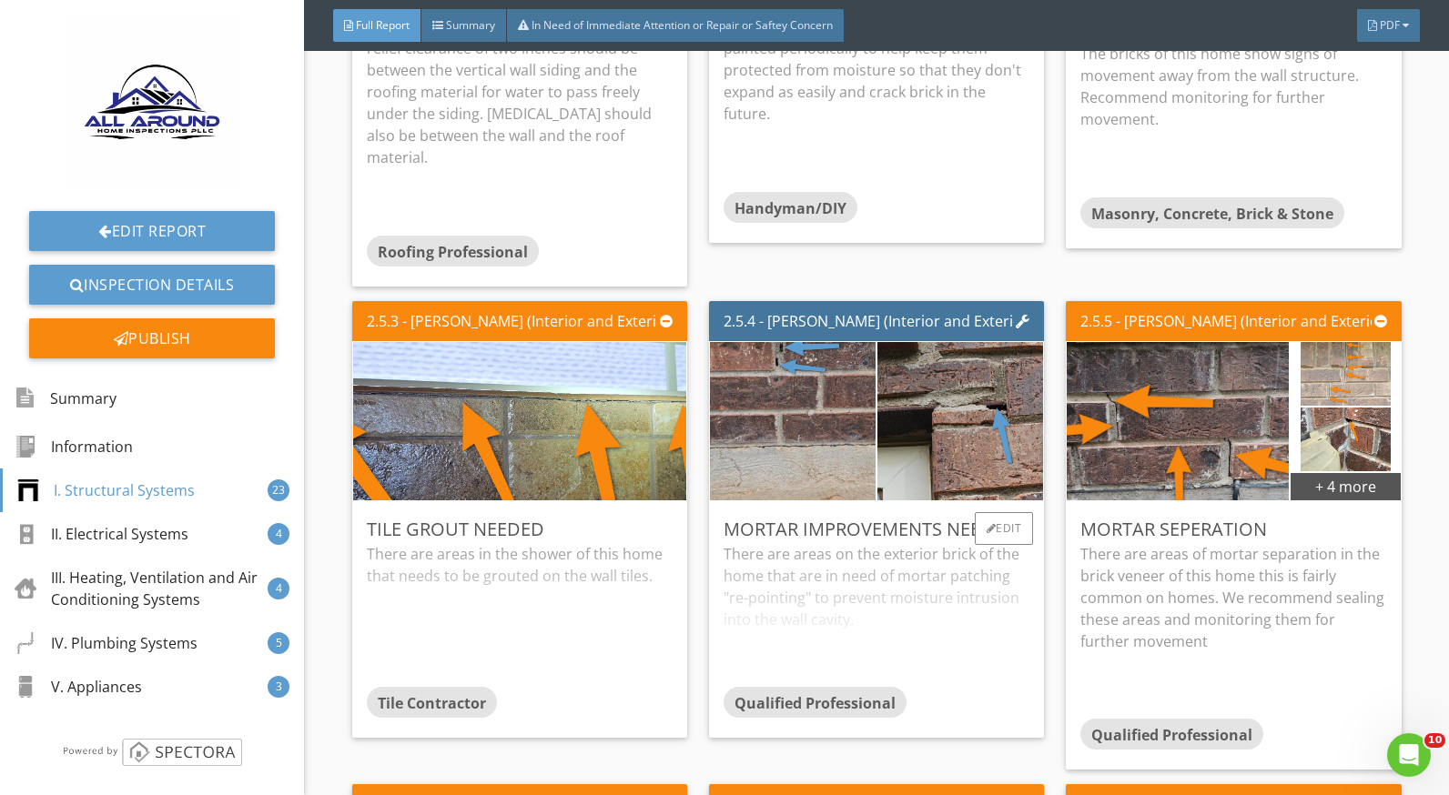
scroll to position [2548, 0]
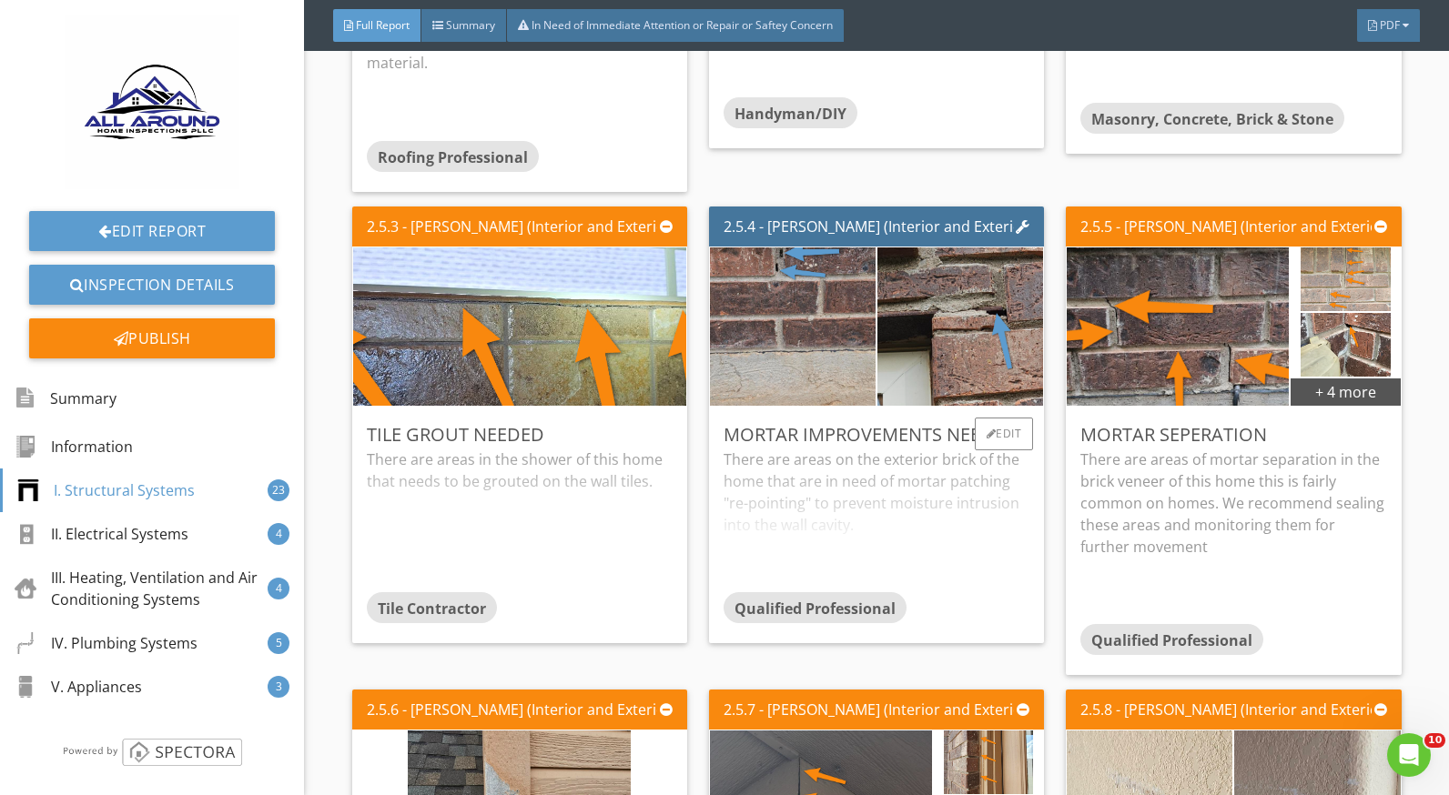
click at [854, 449] on div "There are areas on the exterior brick of the home that are in need of mortar pa…" at bounding box center [877, 521] width 306 height 144
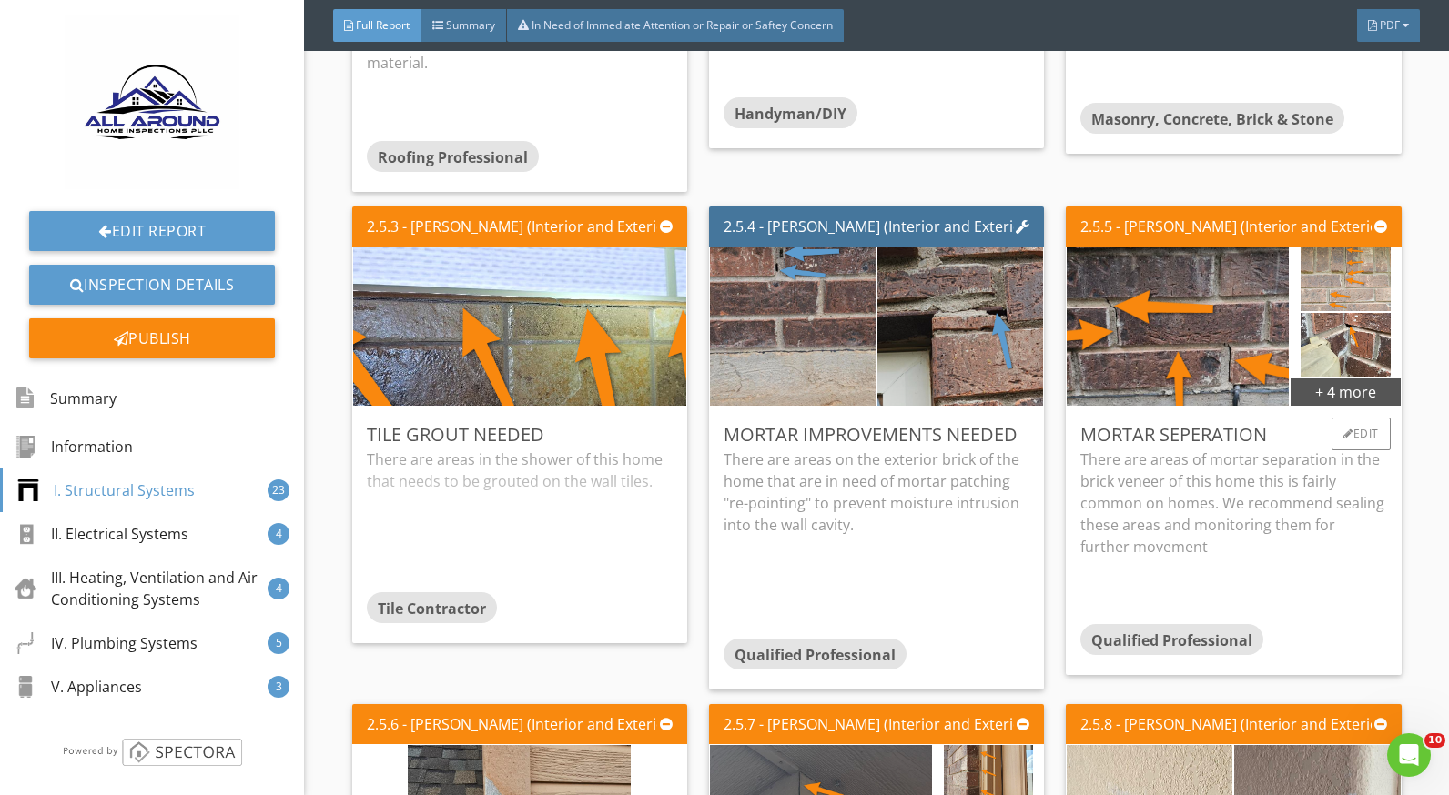
click at [1090, 449] on p "There are areas of mortar separation in the brick veneer of this home this is f…" at bounding box center [1233, 503] width 306 height 109
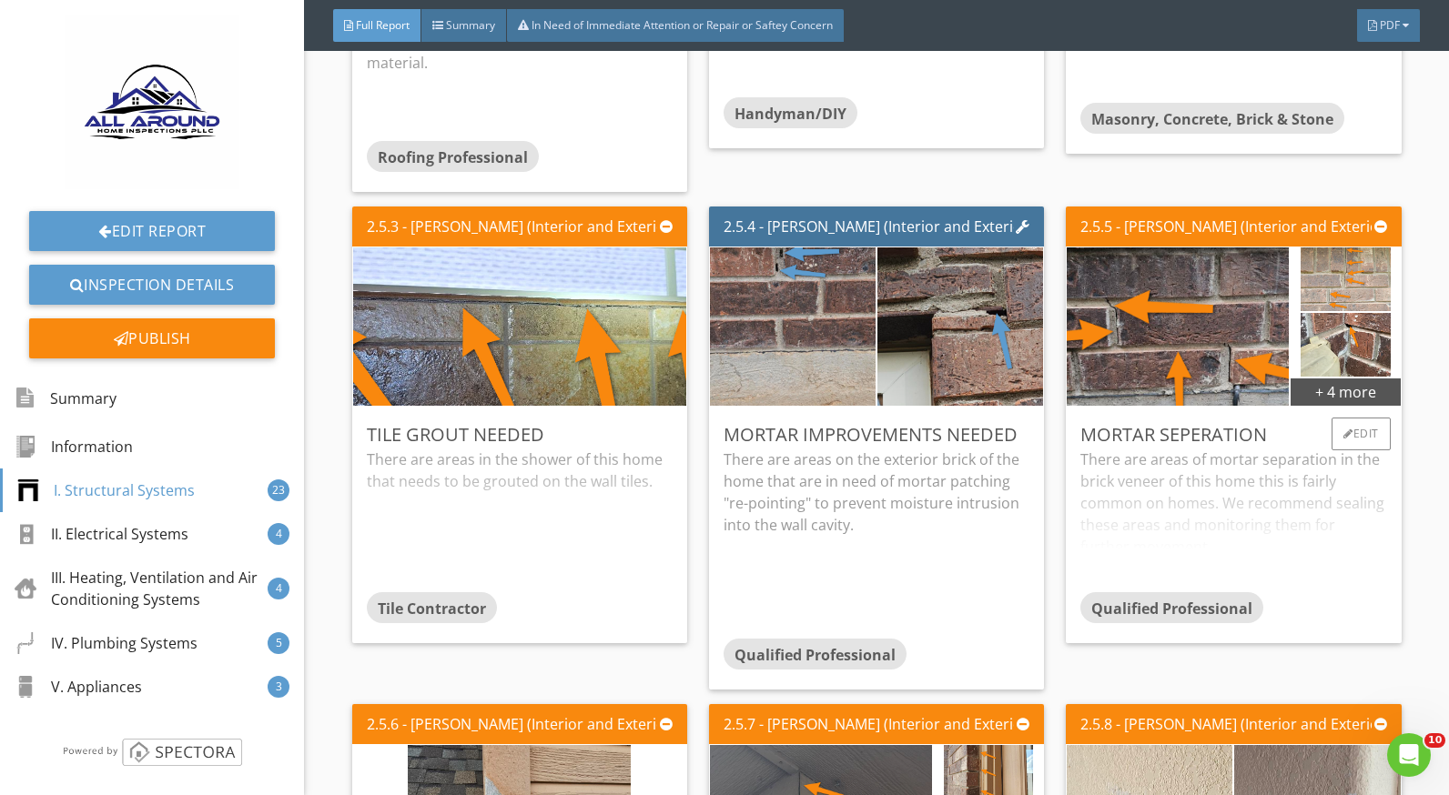
click at [1189, 481] on div "There are areas of mortar separation in the brick veneer of this home this is f…" at bounding box center [1233, 521] width 306 height 144
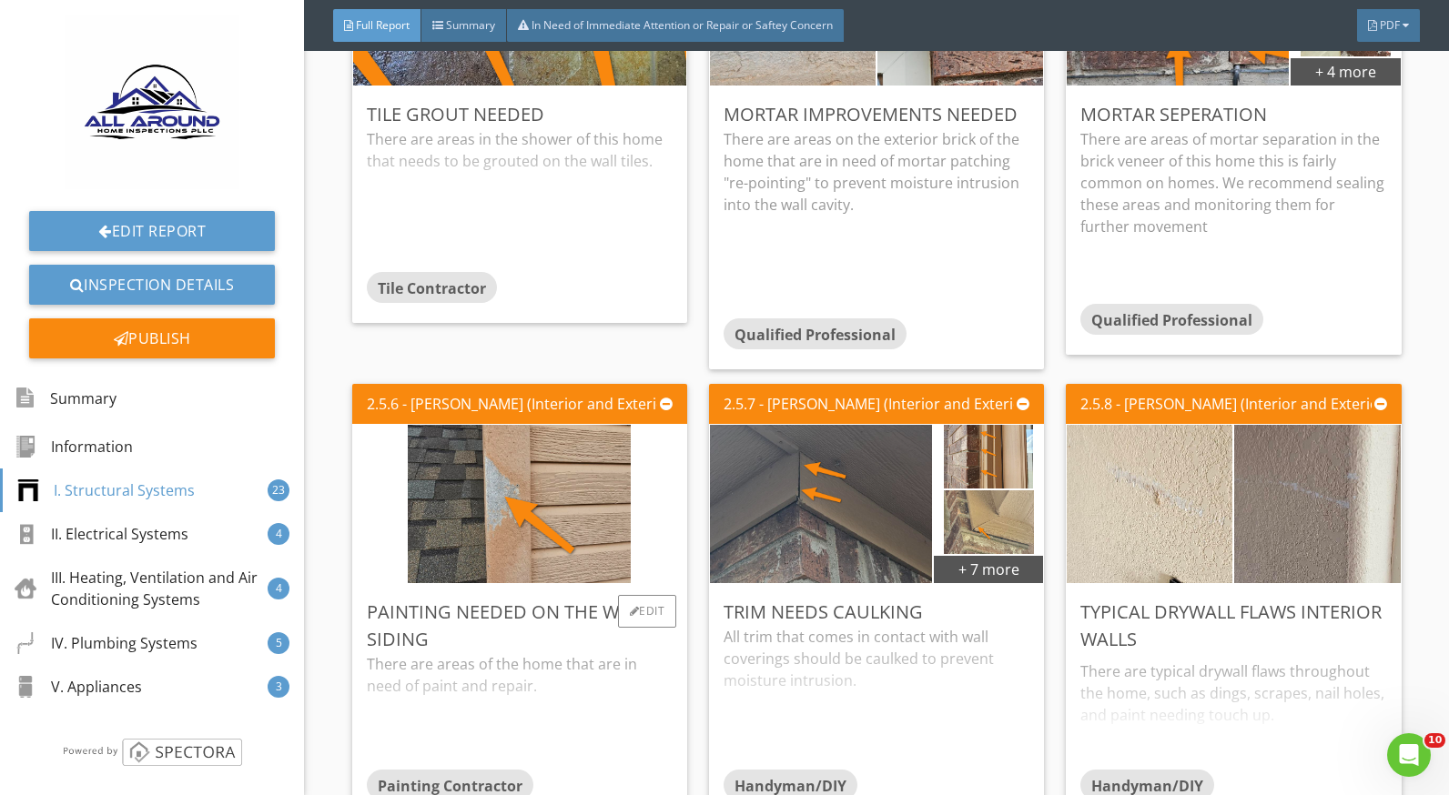
scroll to position [3003, 0]
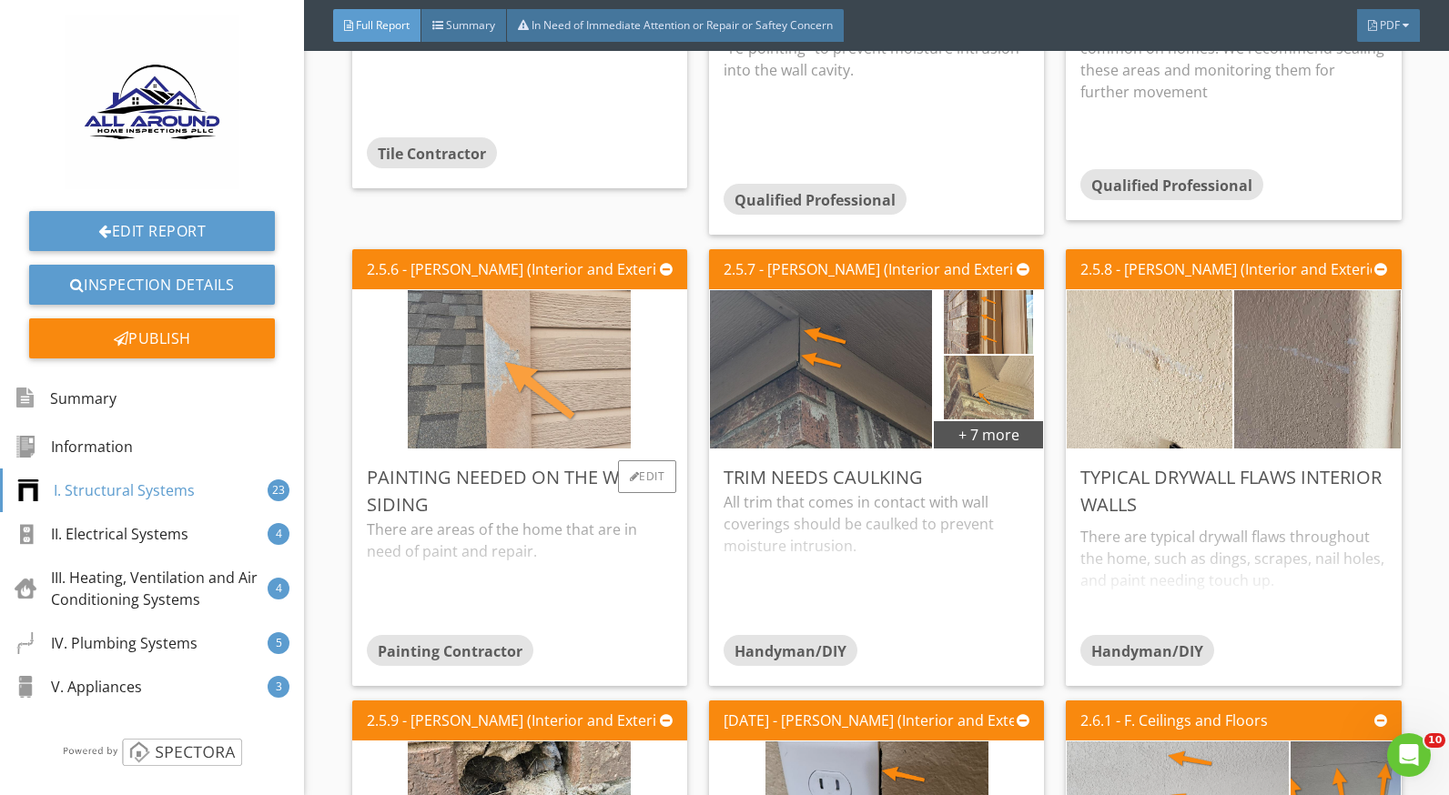
click at [578, 384] on img at bounding box center [519, 369] width 223 height 396
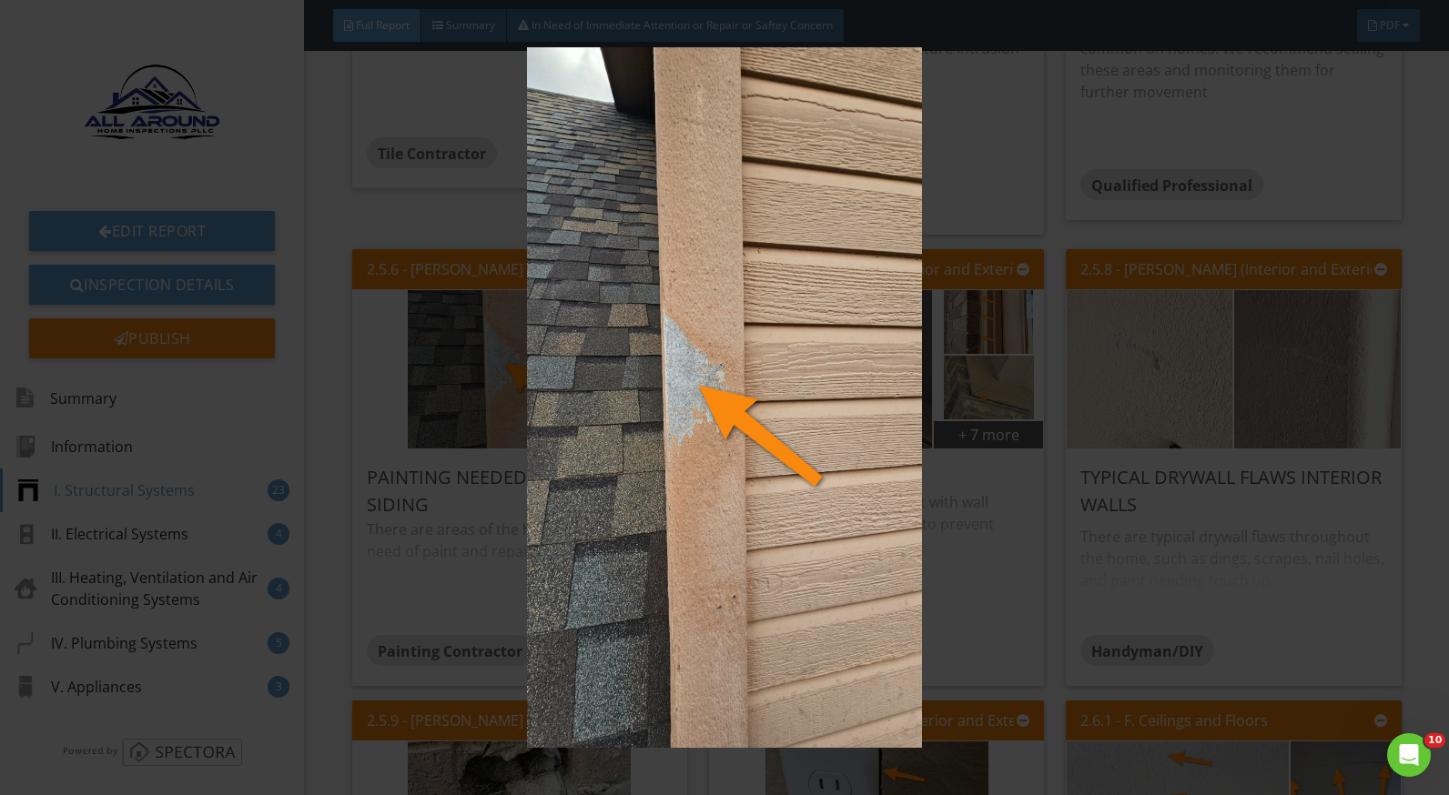
click at [1007, 572] on img at bounding box center [724, 397] width 1321 height 701
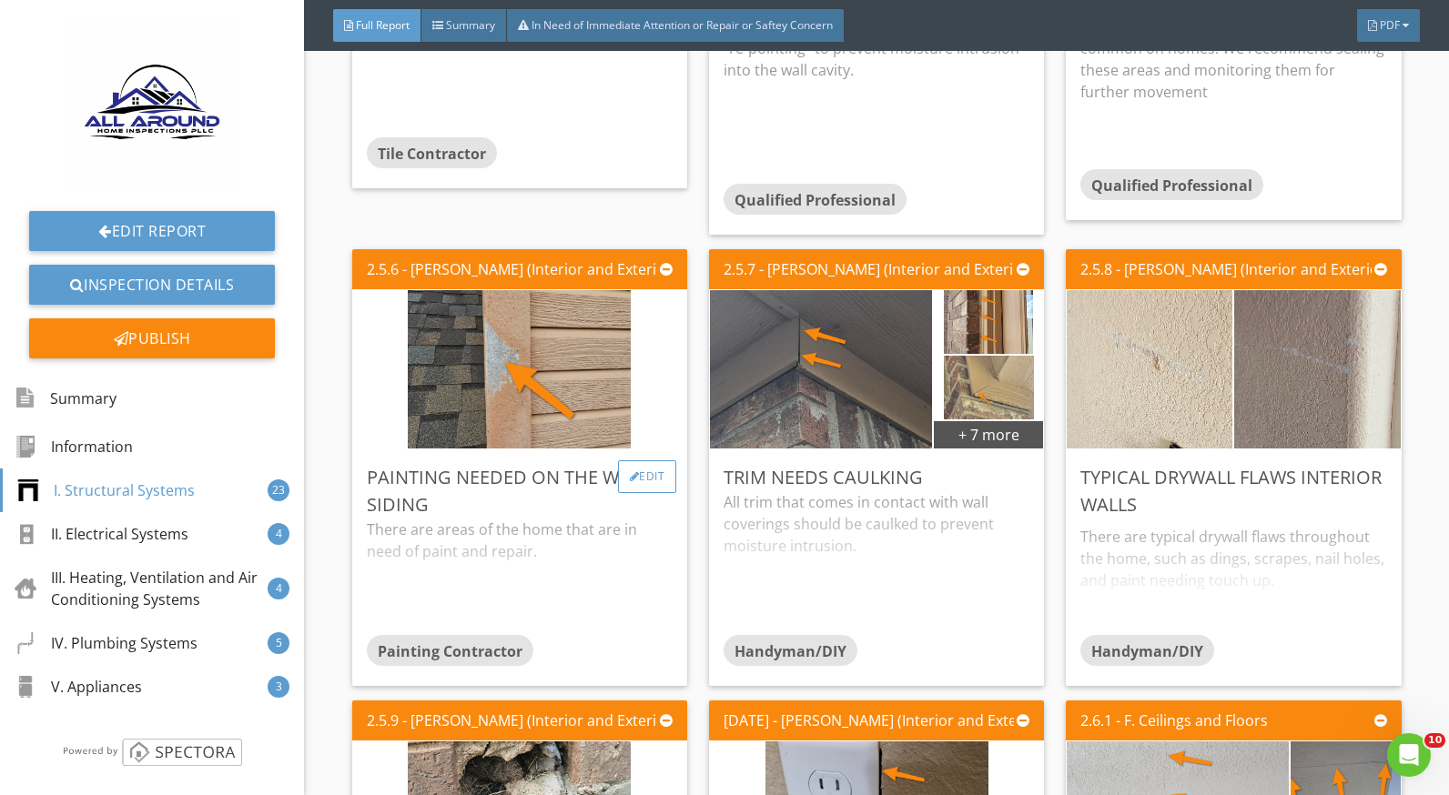
click at [630, 471] on div at bounding box center [635, 476] width 10 height 11
click at [1271, 540] on div at bounding box center [724, 397] width 1449 height 795
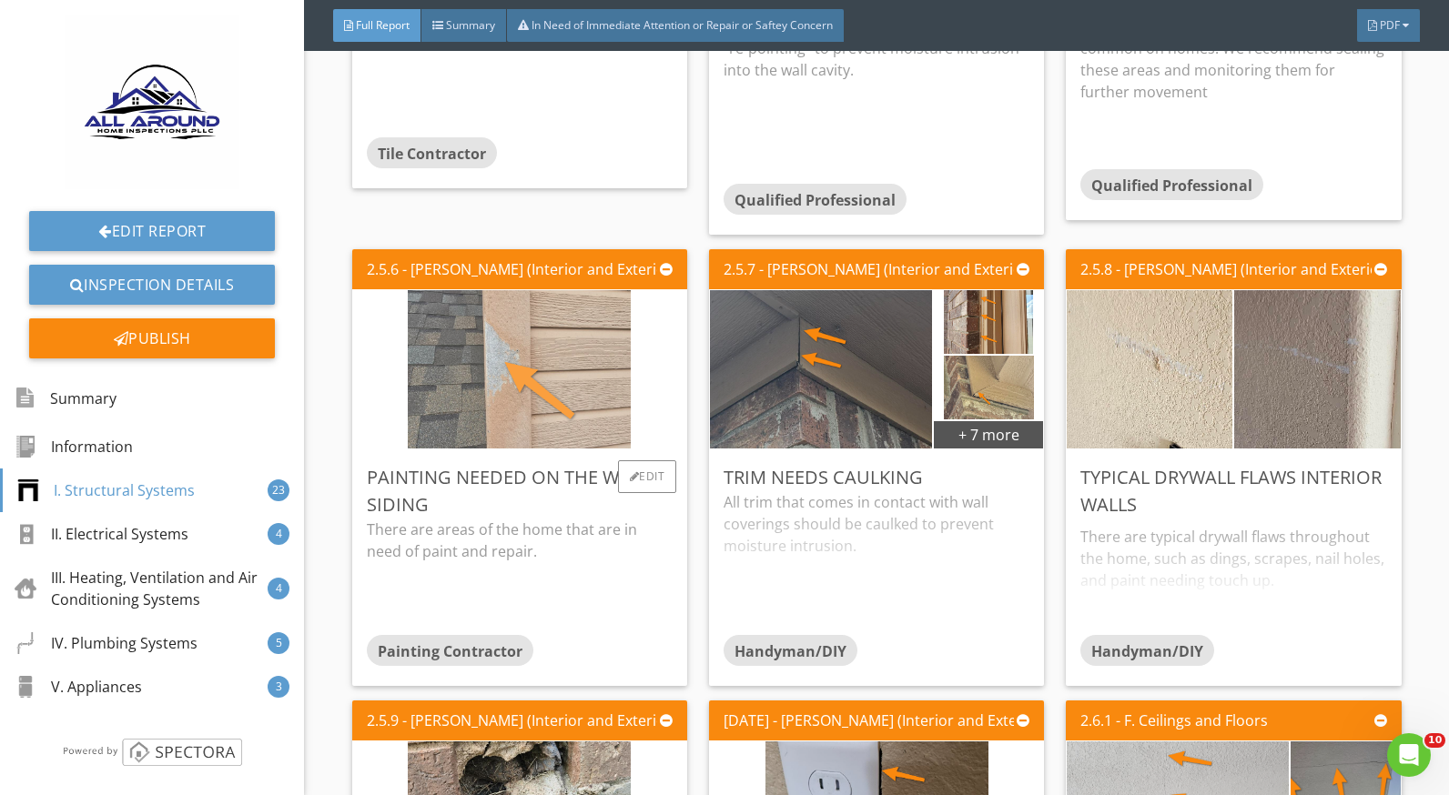
click at [531, 344] on img at bounding box center [519, 369] width 223 height 396
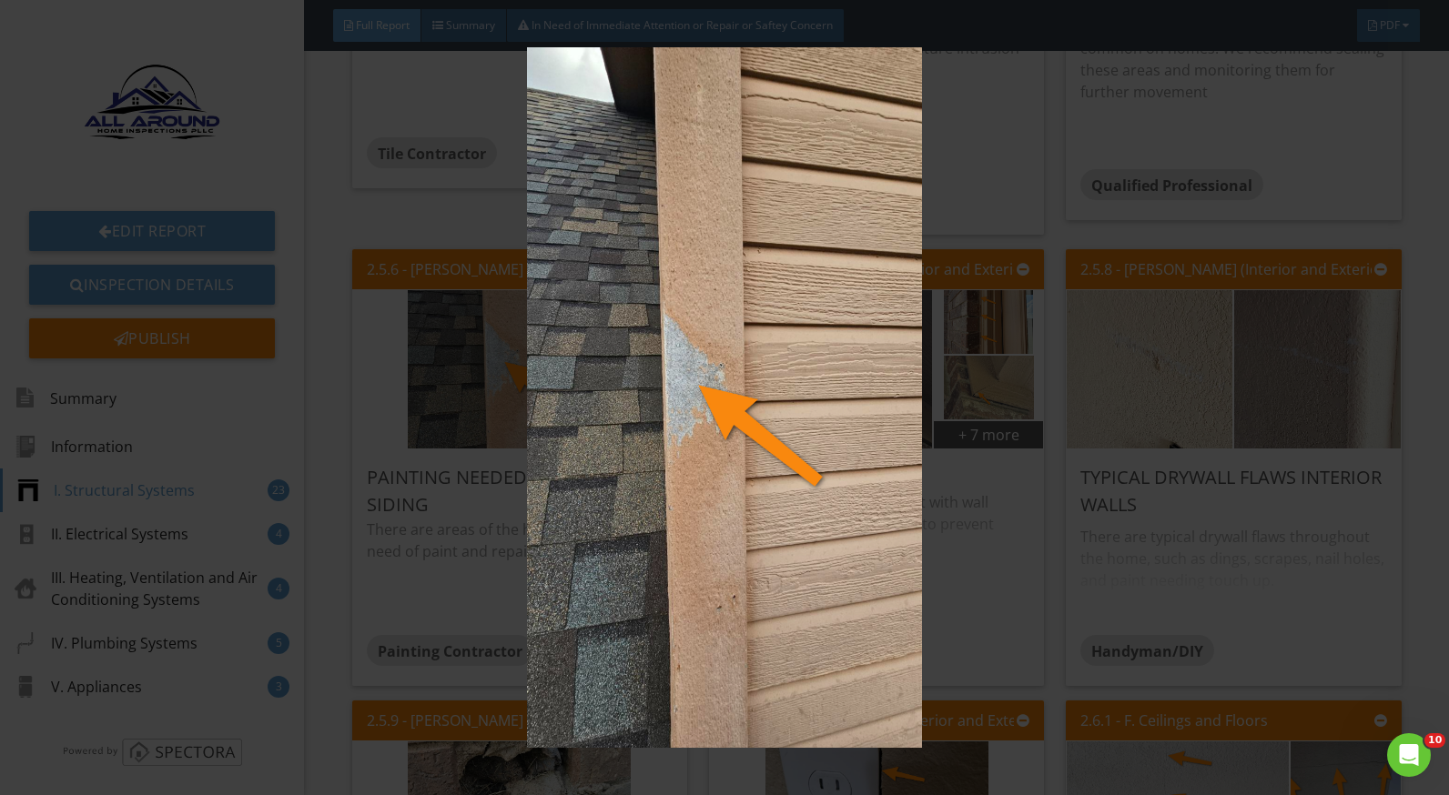
click at [1012, 520] on img at bounding box center [724, 397] width 1321 height 701
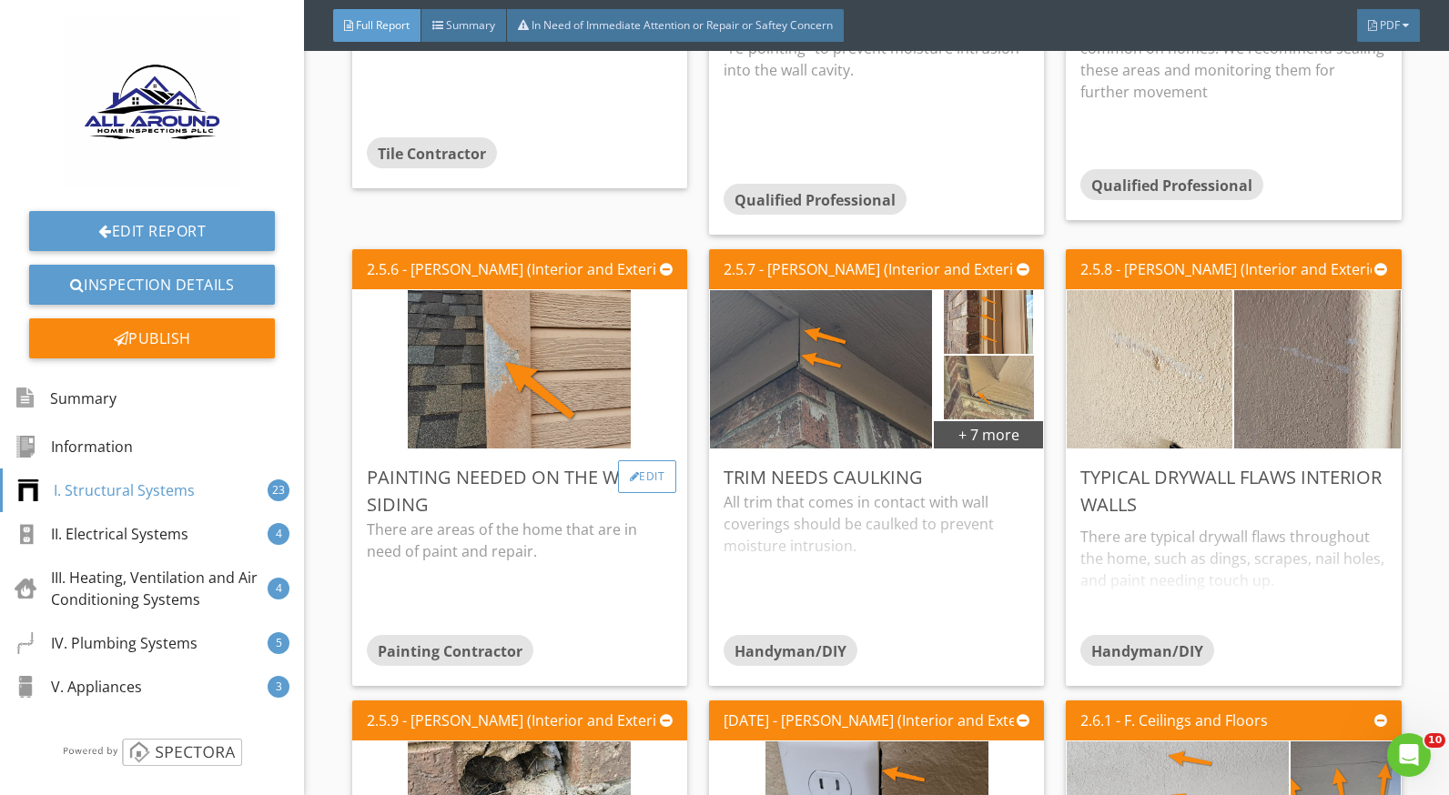
click at [630, 471] on div at bounding box center [635, 476] width 10 height 11
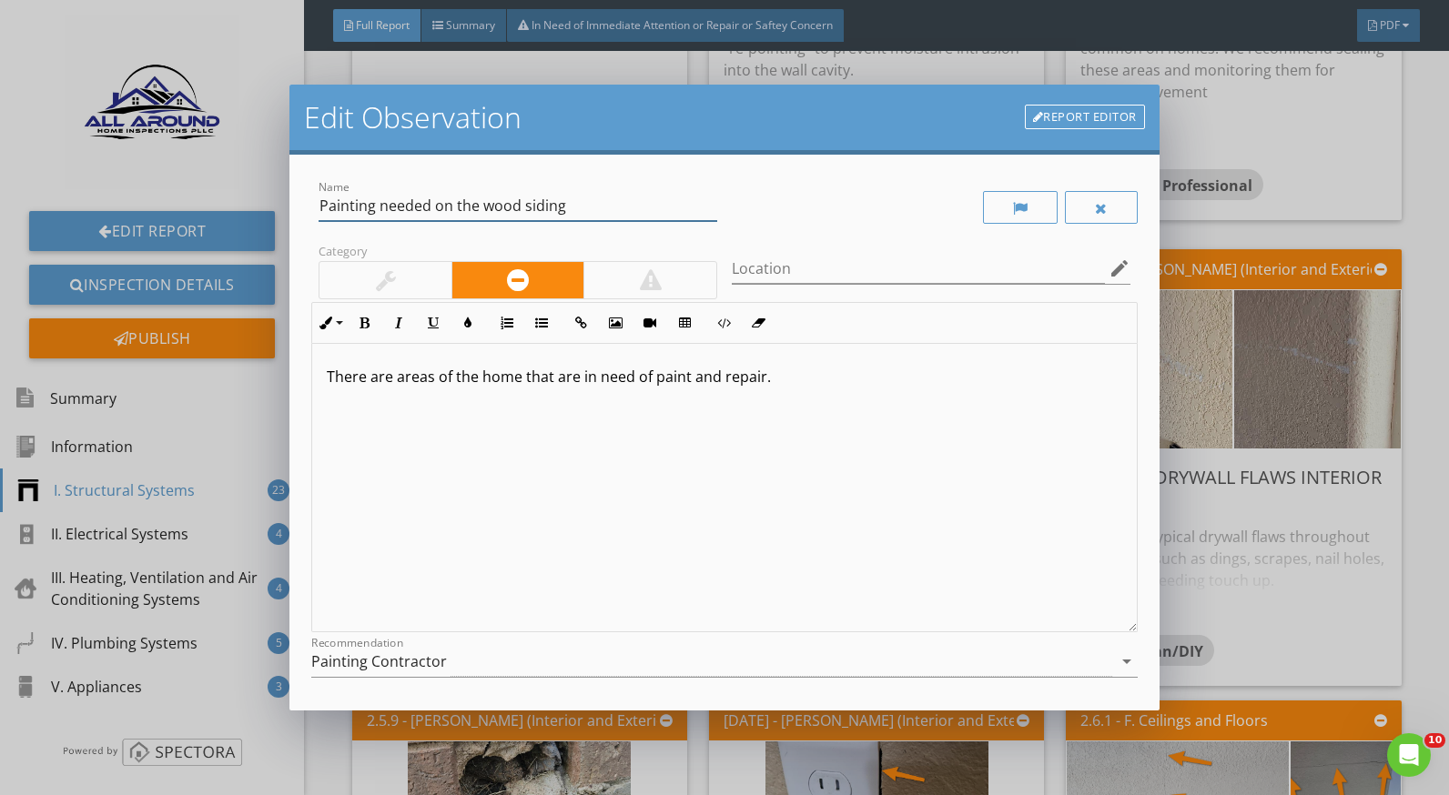
click at [556, 200] on input "Painting needed on the wood siding" at bounding box center [518, 206] width 399 height 30
drag, startPoint x: 563, startPoint y: 203, endPoint x: 522, endPoint y: 209, distance: 41.4
click at [522, 209] on input "Painting needed on the wood siding" at bounding box center [518, 206] width 399 height 30
type input "Painting needed on the wood trim"
drag, startPoint x: 371, startPoint y: 374, endPoint x: 769, endPoint y: 374, distance: 397.7
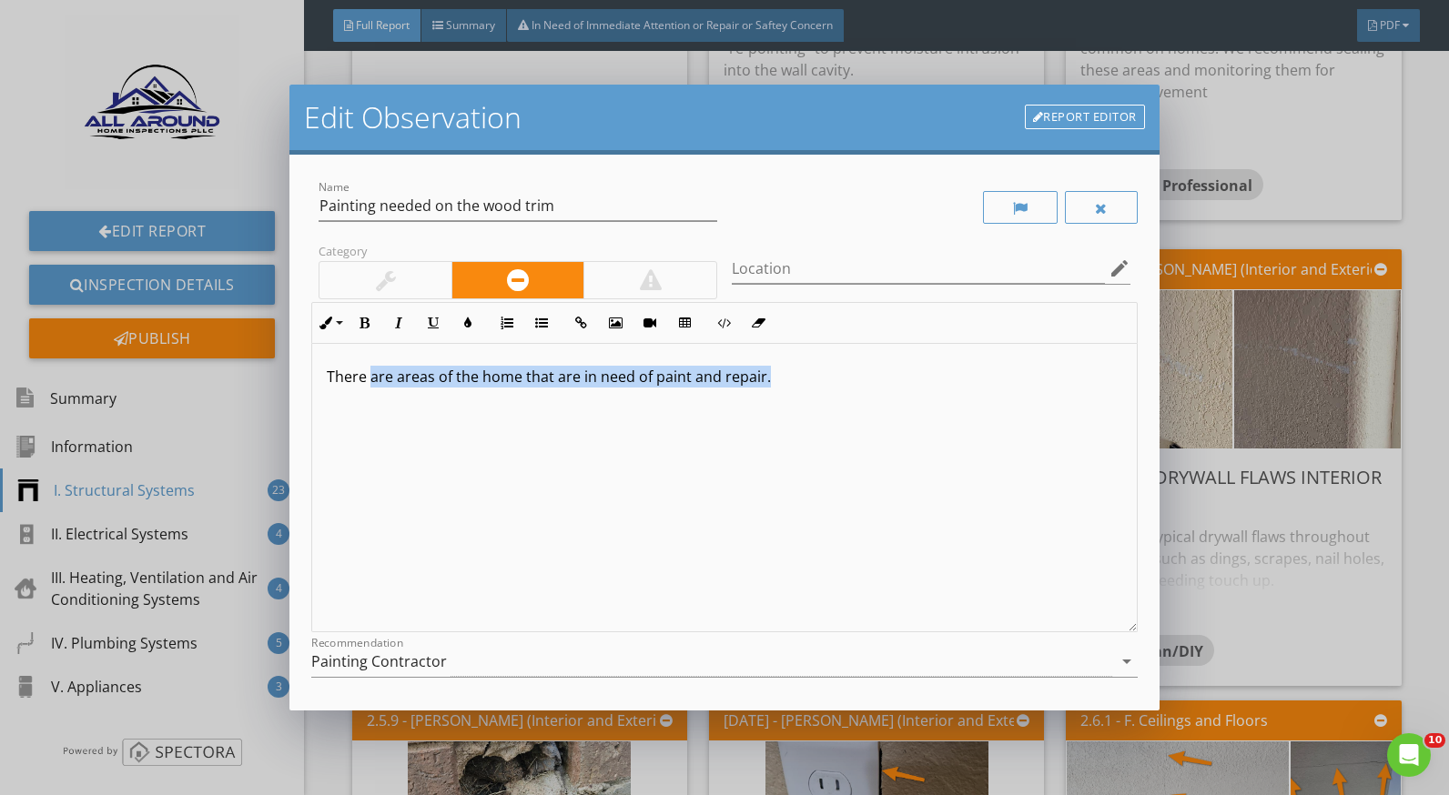
click at [769, 374] on p "There are areas of the home that are in need of paint and repair." at bounding box center [724, 377] width 795 height 22
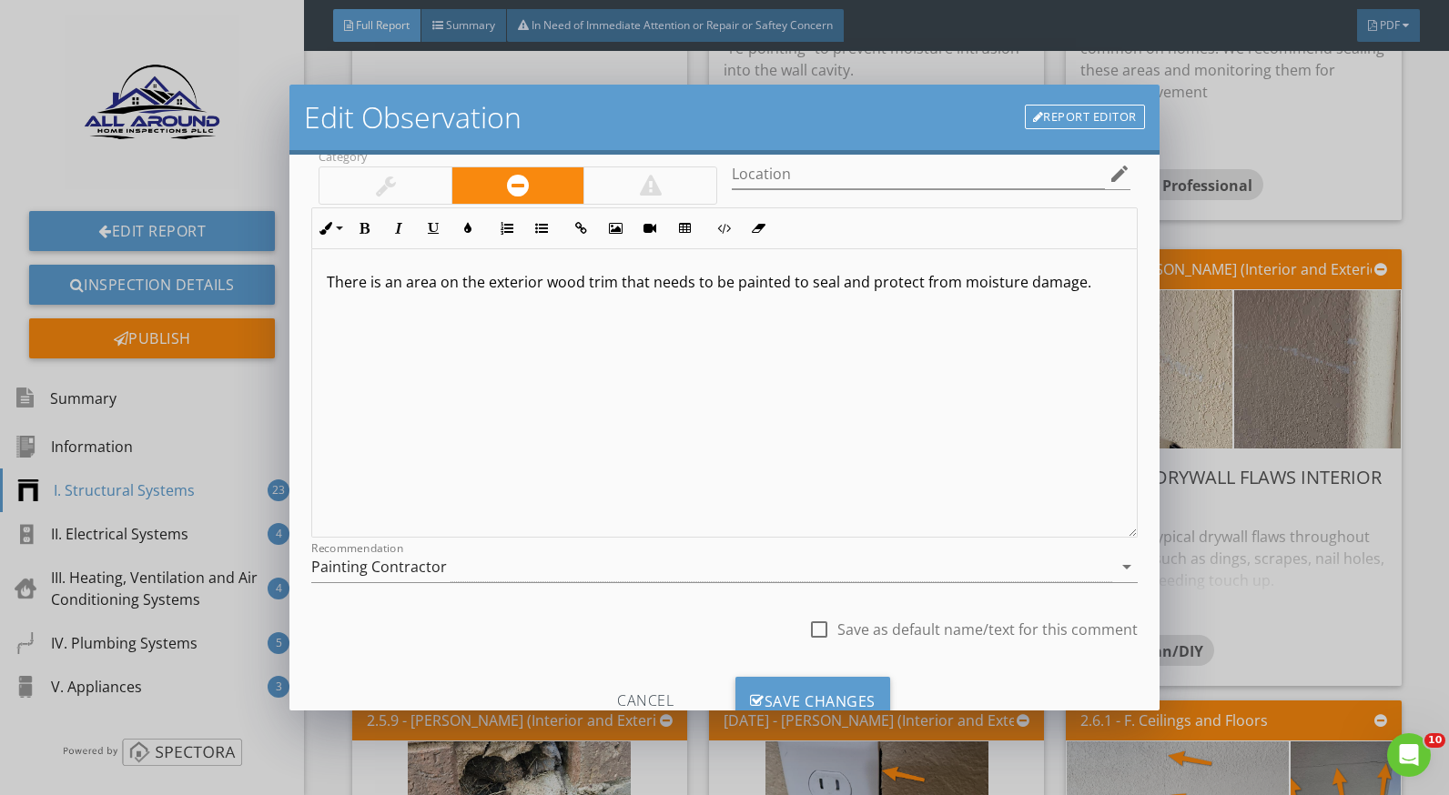
scroll to position [159, 0]
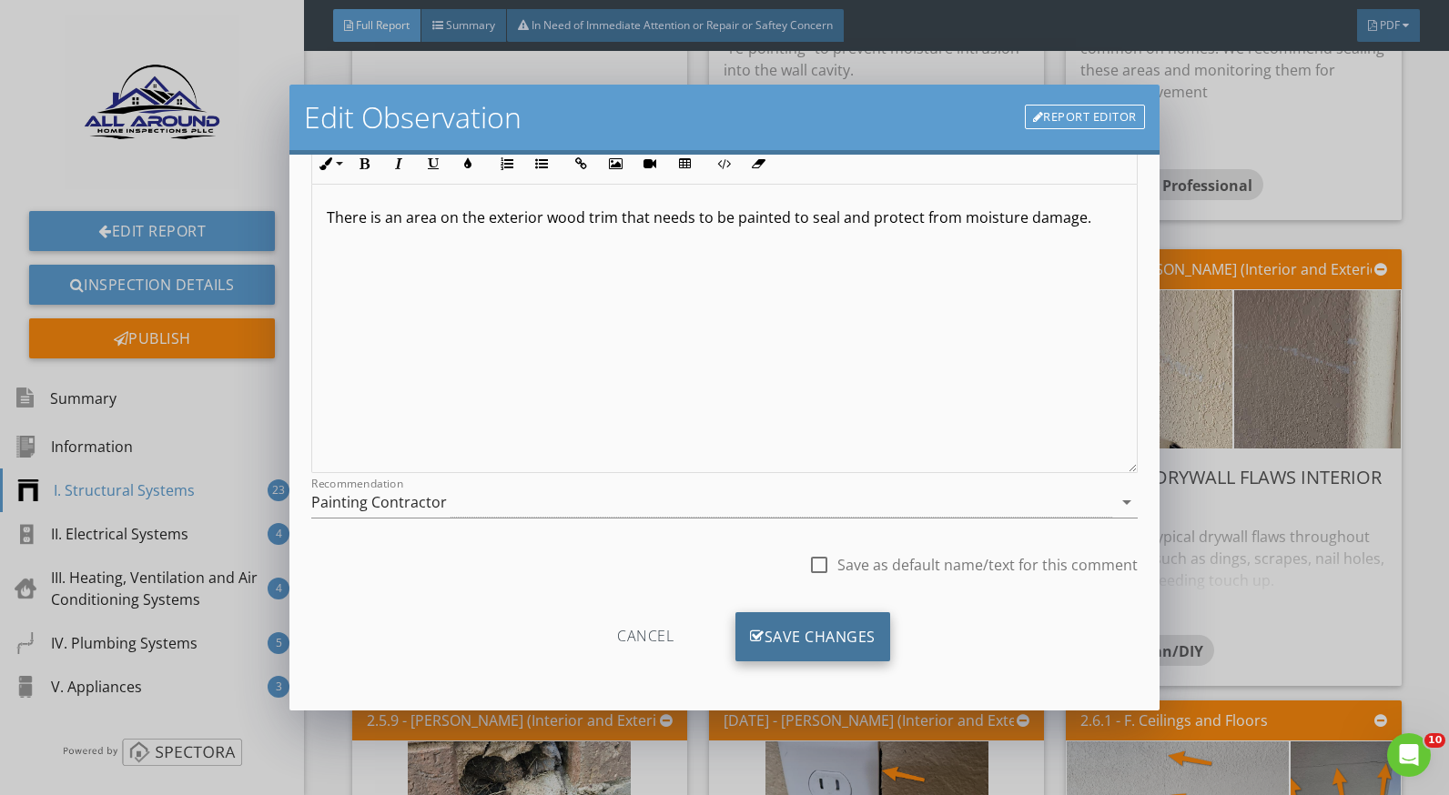
click at [866, 635] on div "Save Changes" at bounding box center [812, 637] width 155 height 49
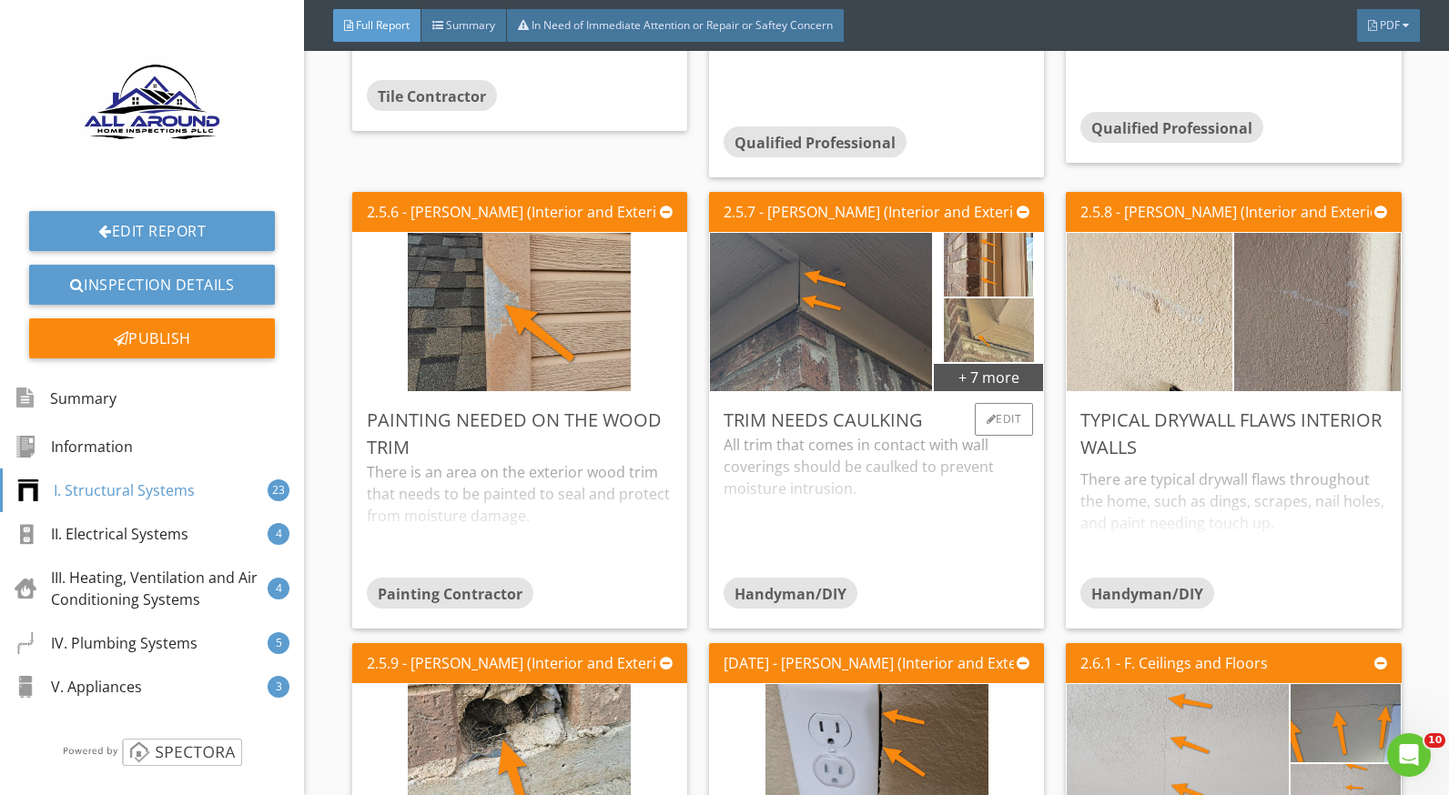
scroll to position [3094, 0]
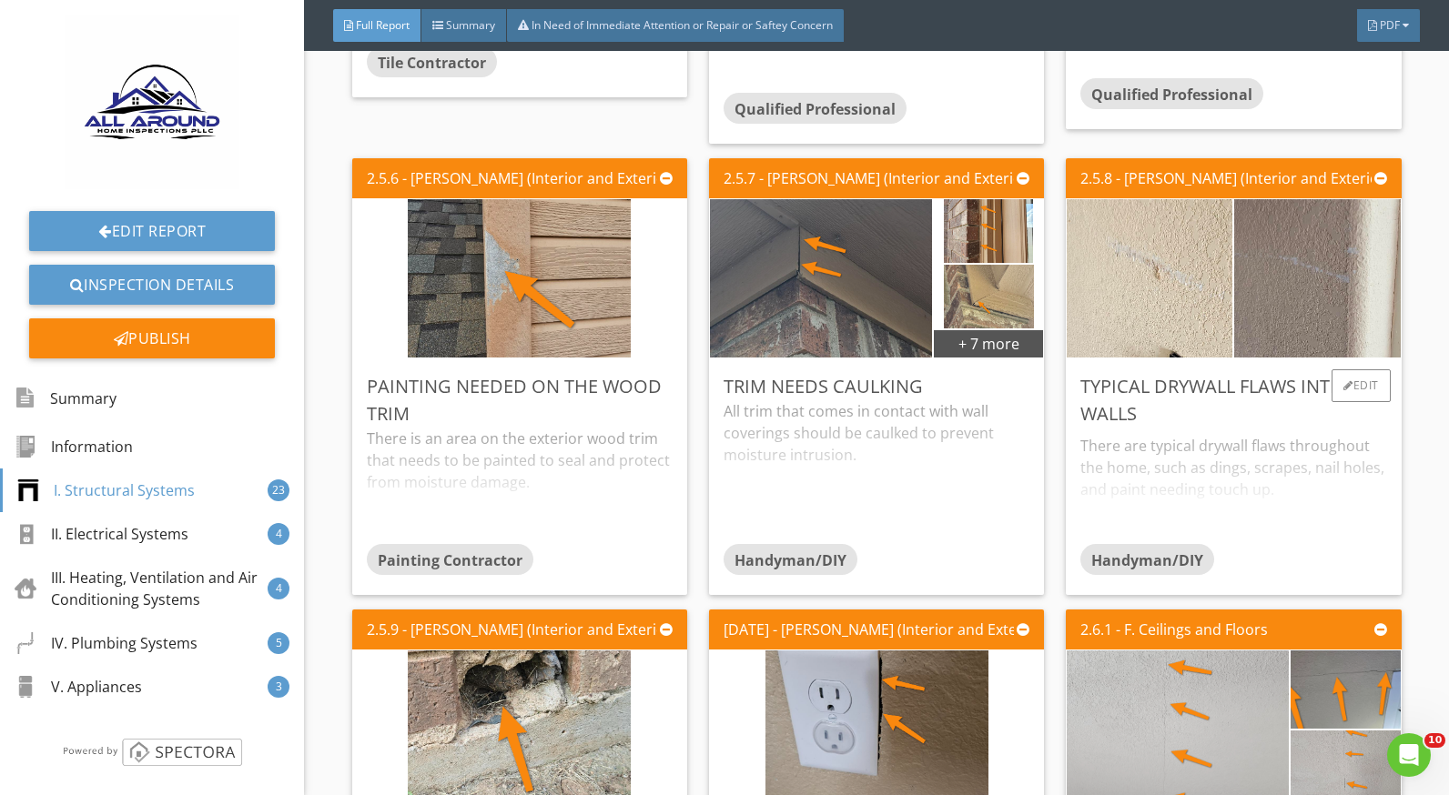
click at [1176, 449] on div "There are typical drywall flaws throughout the home, such as dings, scrapes, na…" at bounding box center [1233, 486] width 306 height 116
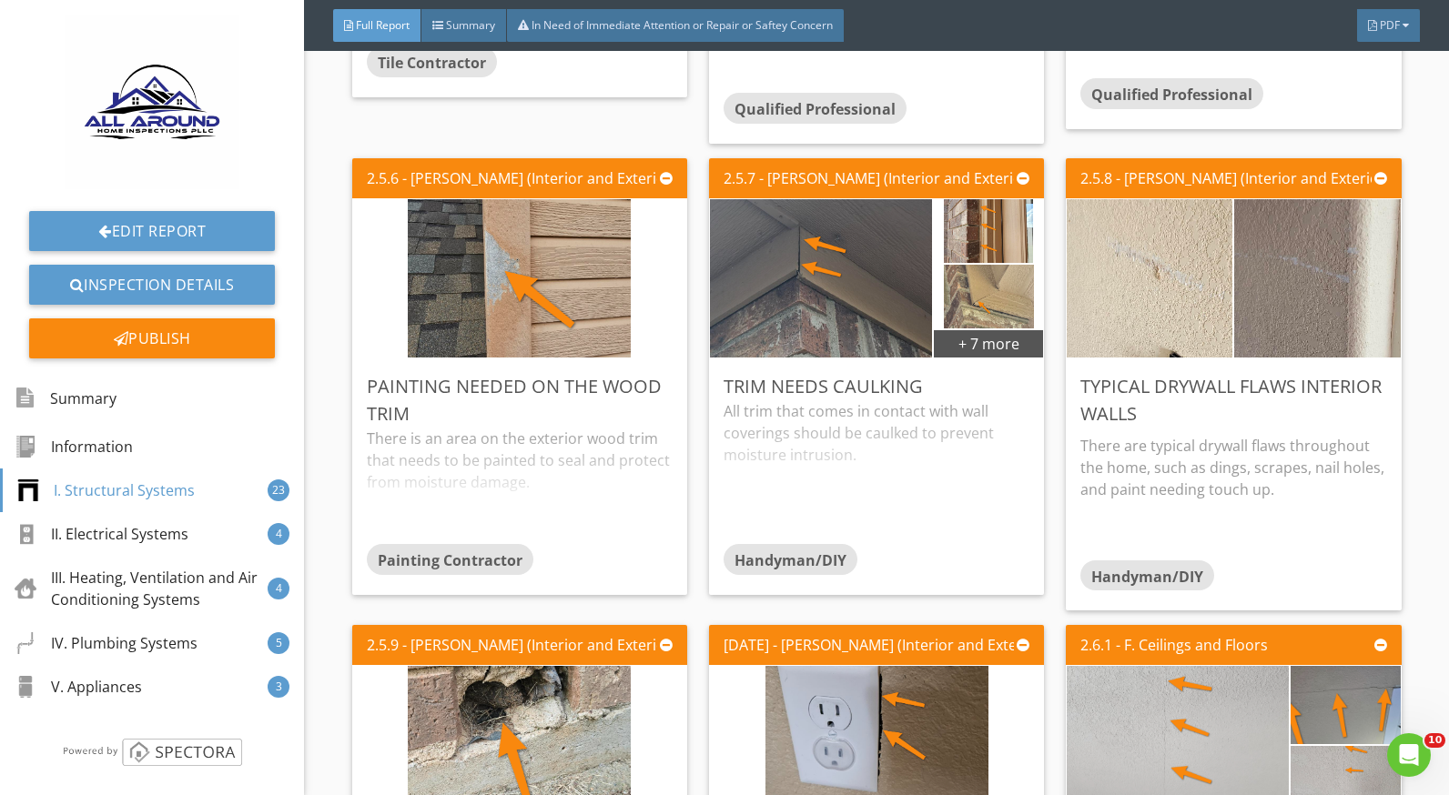
scroll to position [3458, 0]
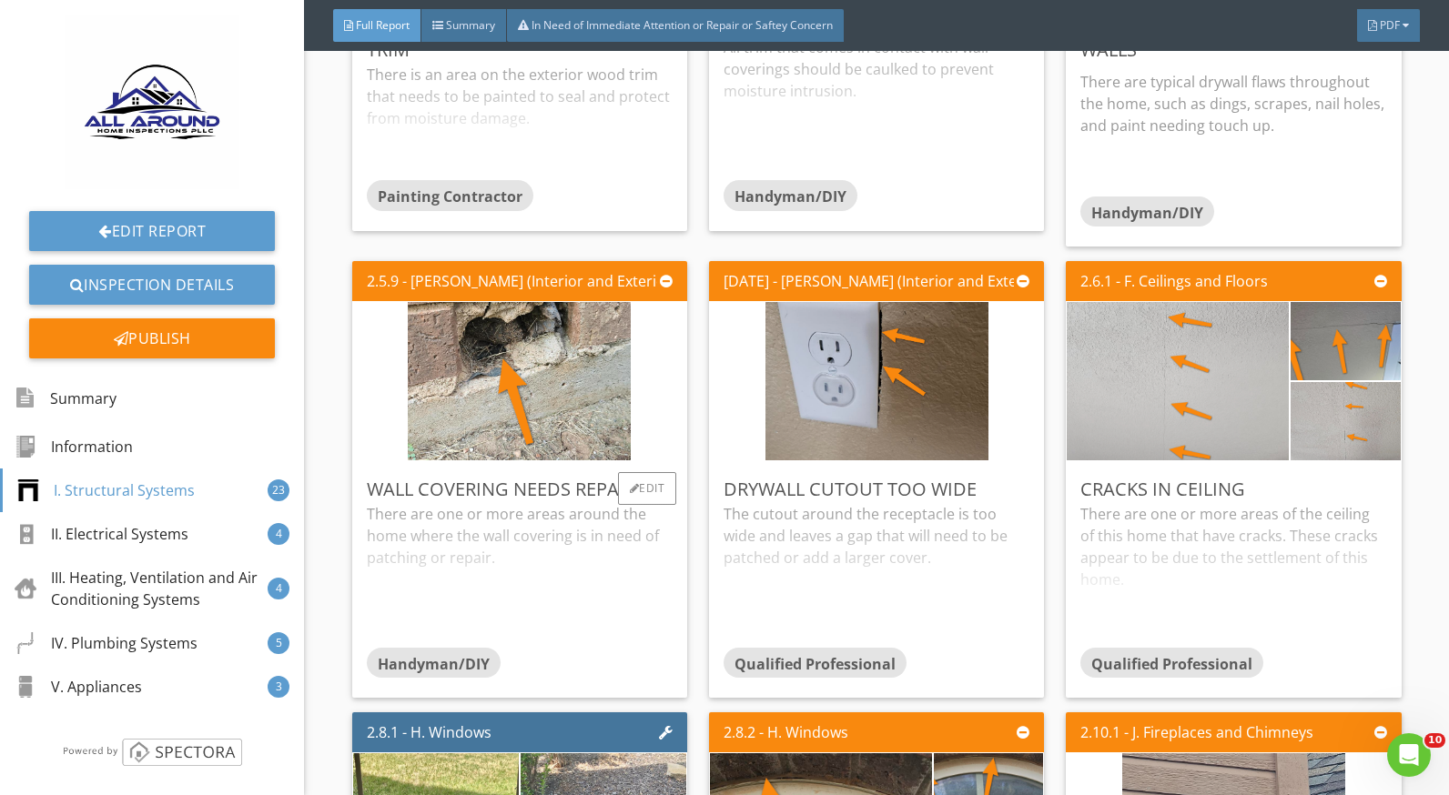
click at [435, 508] on div "There are one or more areas around the home where the wall covering is in need …" at bounding box center [520, 575] width 306 height 144
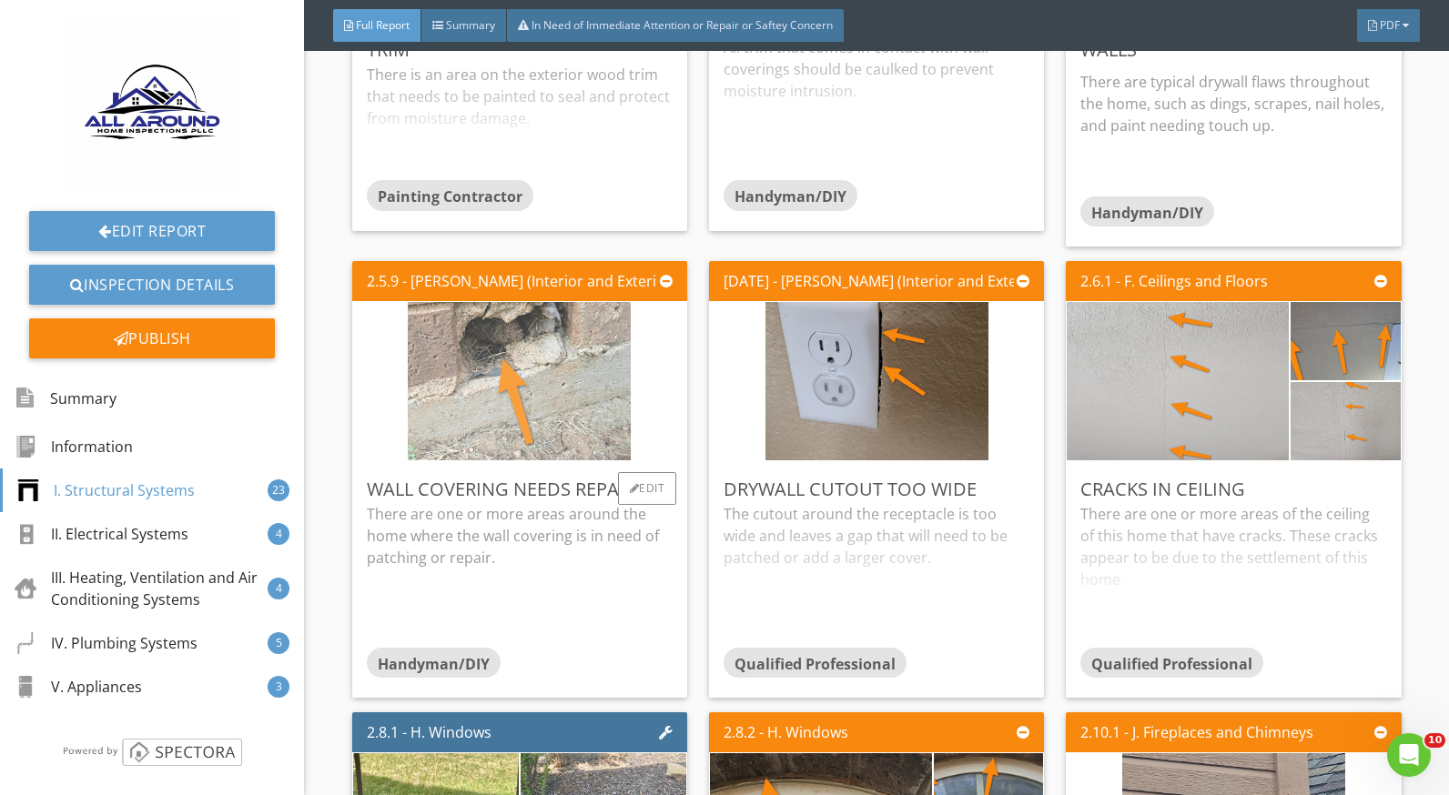
click at [474, 362] on img at bounding box center [519, 382] width 223 height 396
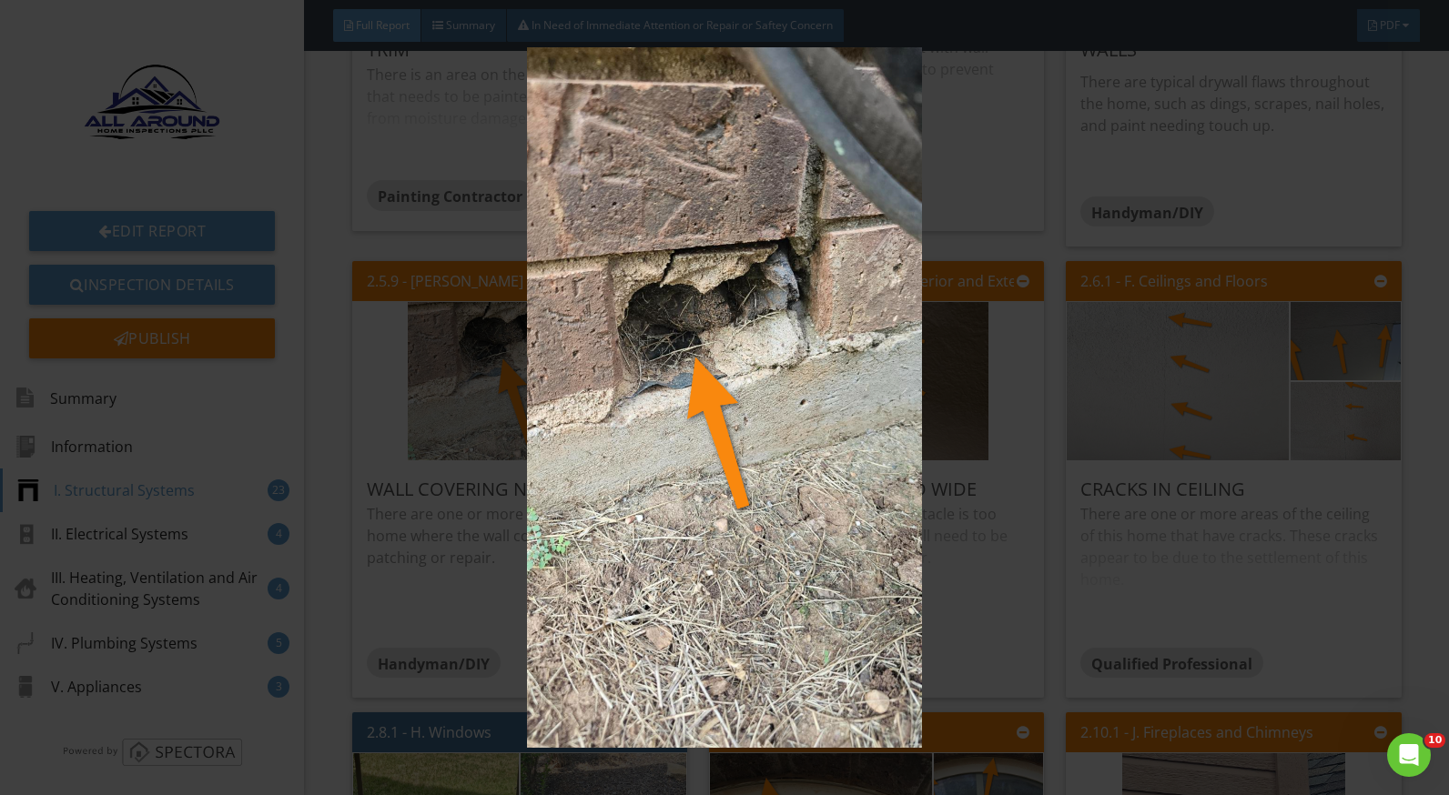
click at [944, 523] on img at bounding box center [724, 397] width 1321 height 701
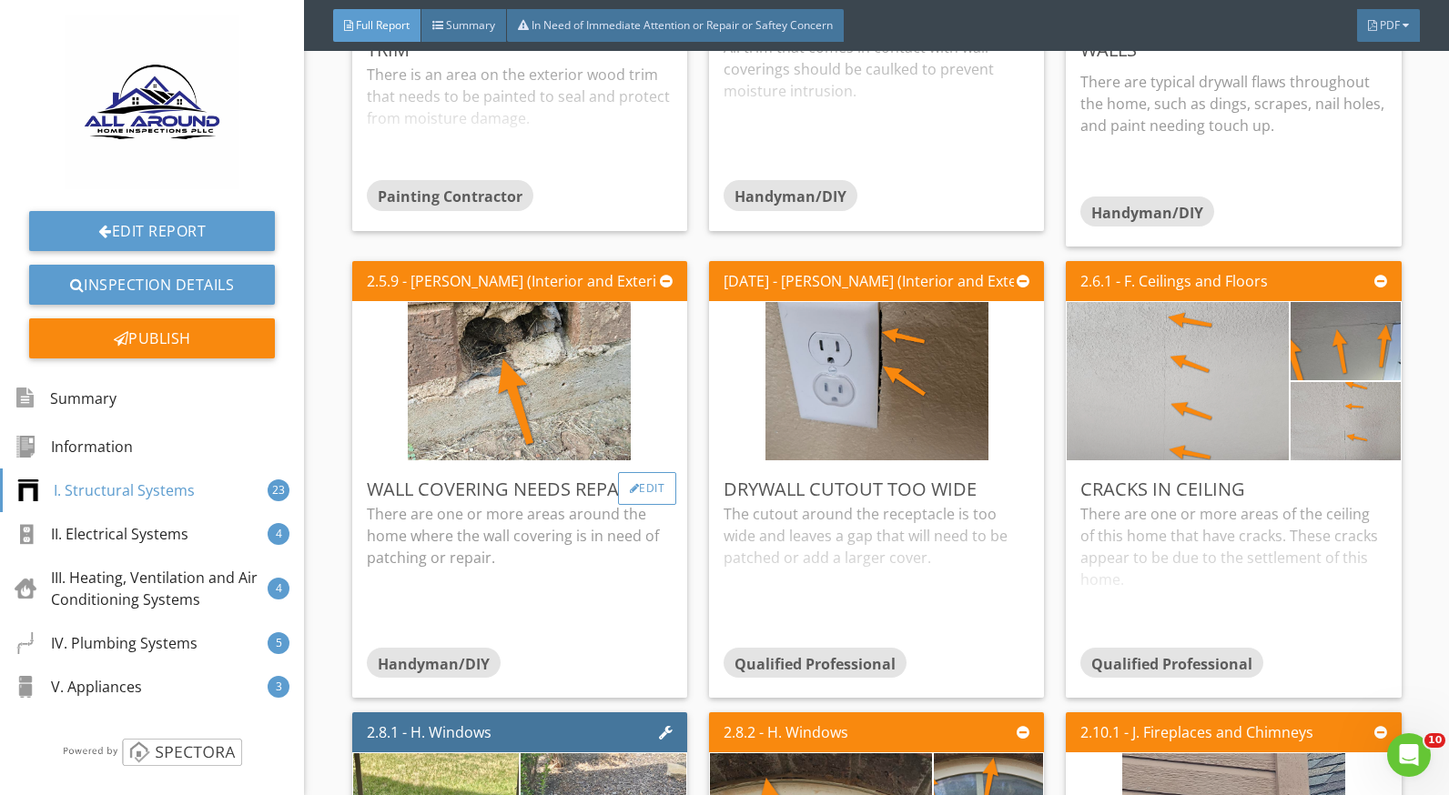
click at [651, 472] on div "Edit" at bounding box center [647, 488] width 59 height 33
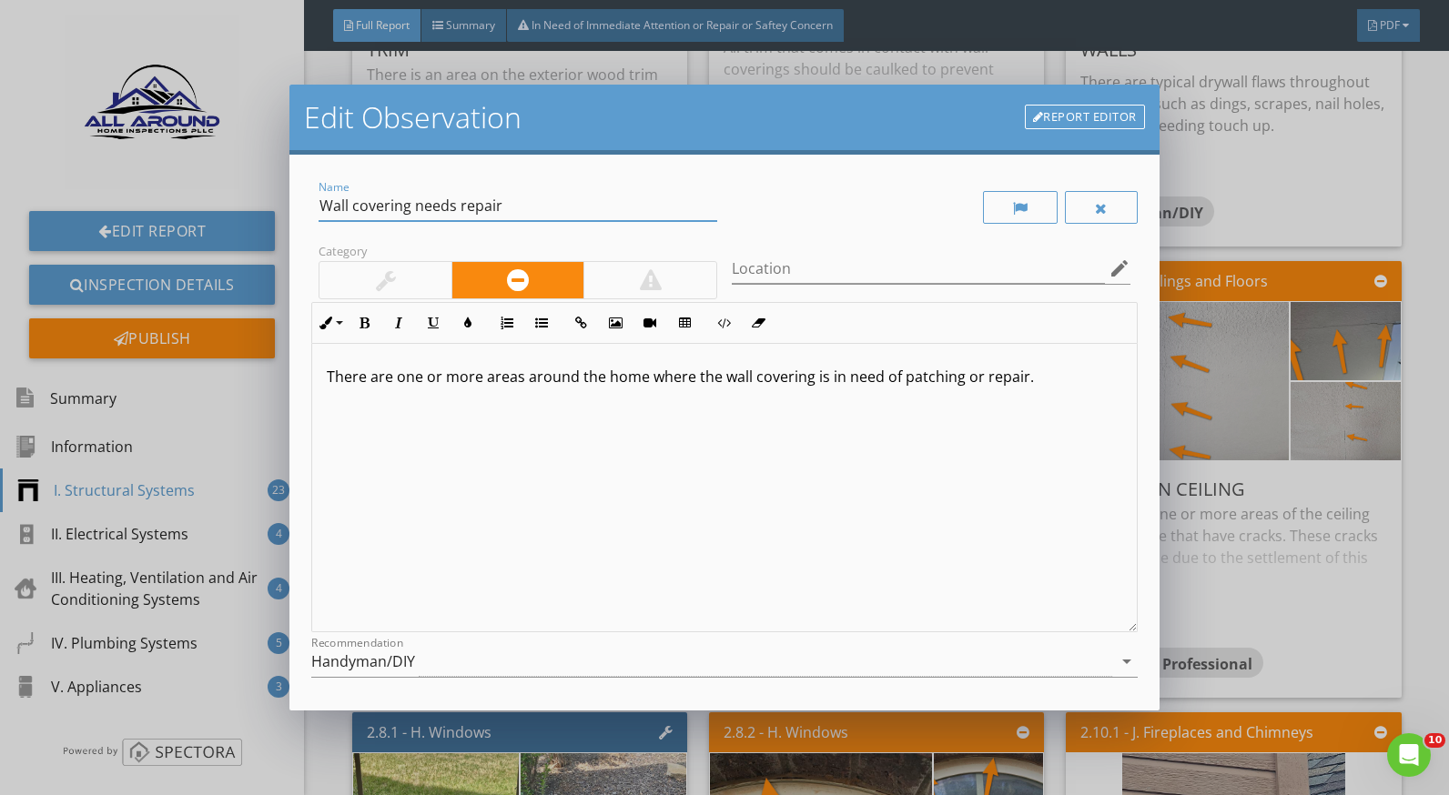
drag, startPoint x: 501, startPoint y: 201, endPoint x: 304, endPoint y: 205, distance: 197.5
click at [304, 205] on div "Name Wall covering needs repair Category Location edit Inline Style XLarge Larg…" at bounding box center [723, 433] width 869 height 557
type input "Exterior brick needs patching"
drag, startPoint x: 574, startPoint y: 377, endPoint x: 375, endPoint y: 380, distance: 199.3
click at [375, 380] on p "There are one or more areas around the home where the wall covering is in need …" at bounding box center [724, 377] width 795 height 22
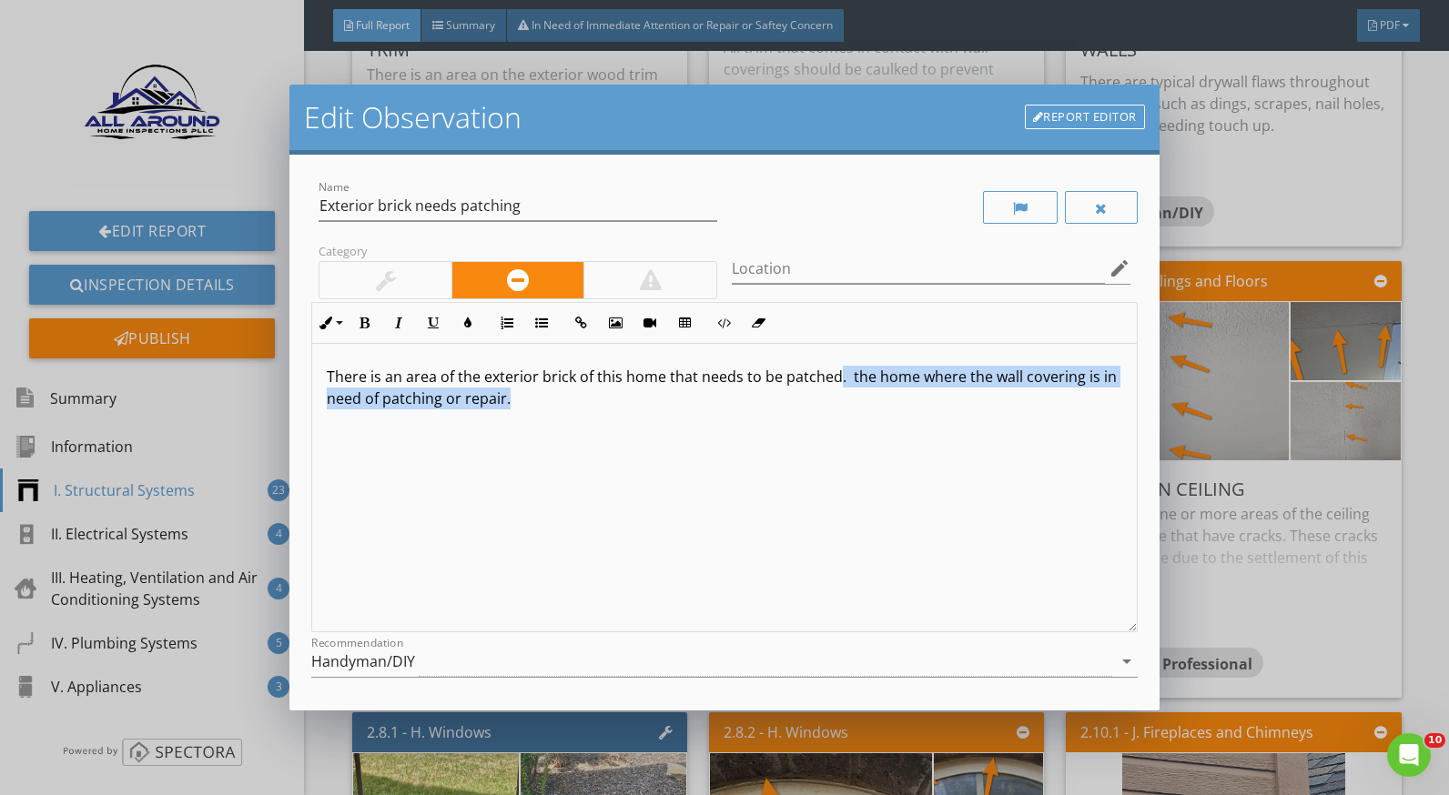
drag, startPoint x: 538, startPoint y: 405, endPoint x: 837, endPoint y: 382, distance: 300.3
click at [837, 382] on p "There is an area of the exterior brick of this home that needs to be patched. t…" at bounding box center [724, 388] width 795 height 44
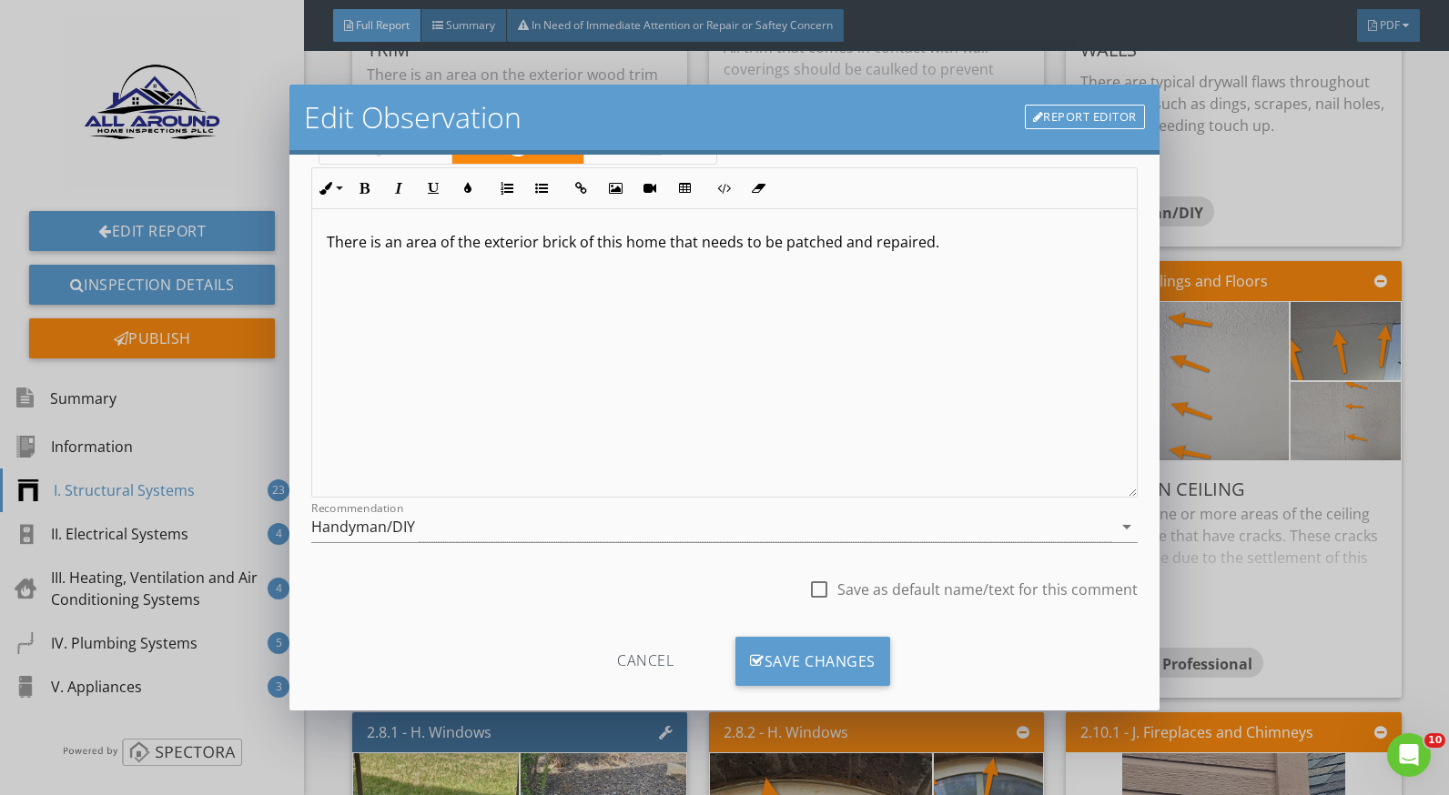
scroll to position [159, 0]
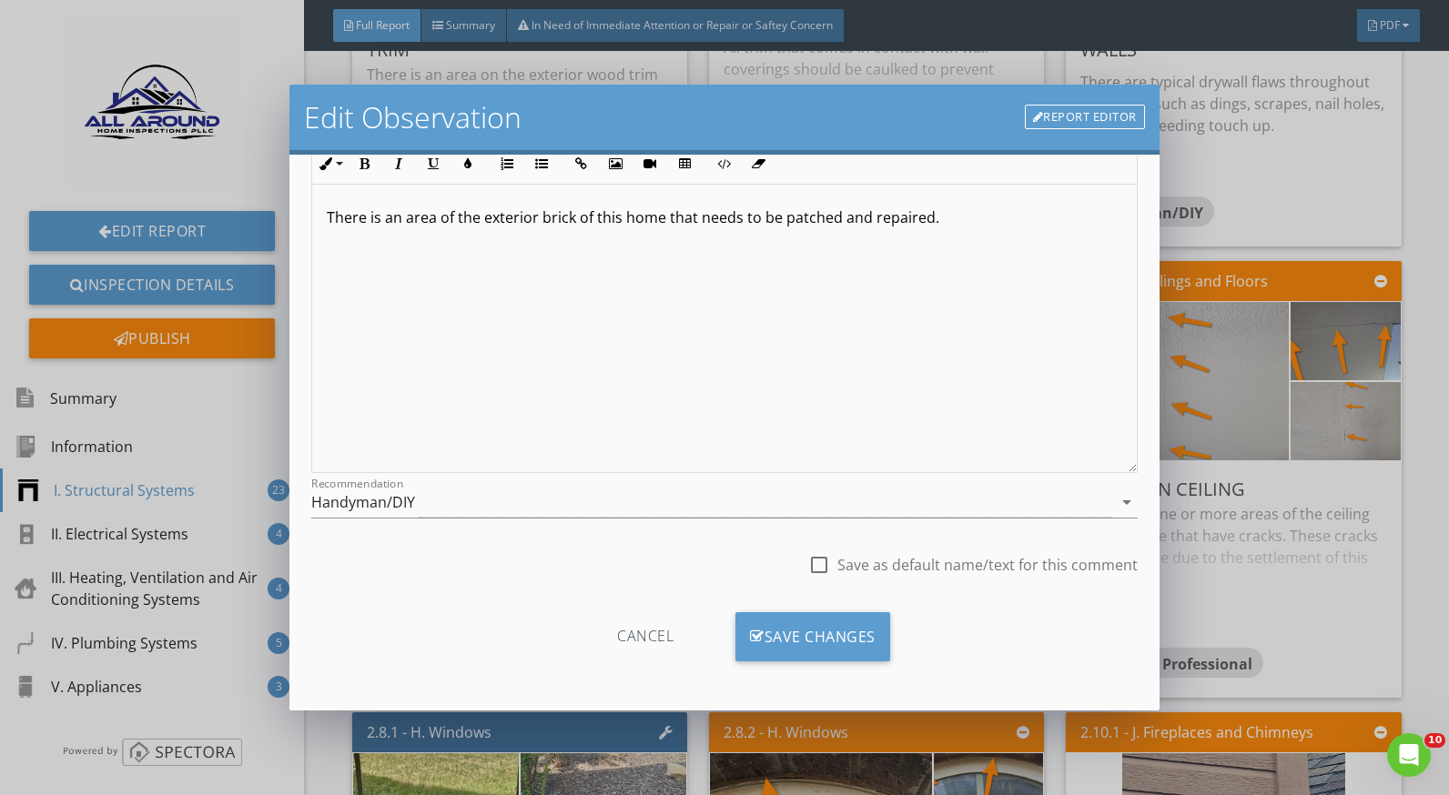
drag, startPoint x: 859, startPoint y: 632, endPoint x: 1127, endPoint y: 630, distance: 267.6
click at [860, 632] on div "Save Changes" at bounding box center [812, 637] width 155 height 49
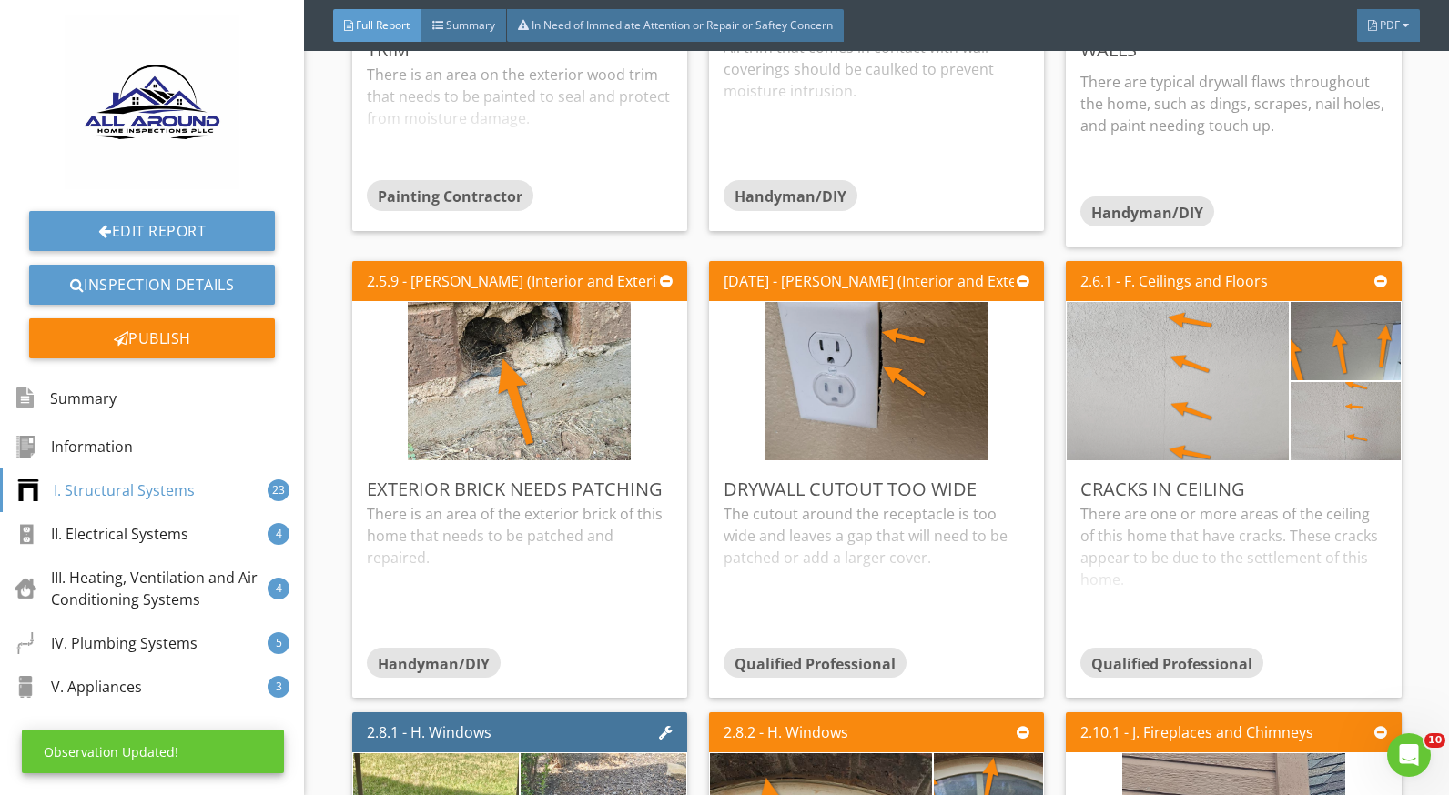
scroll to position [0, 0]
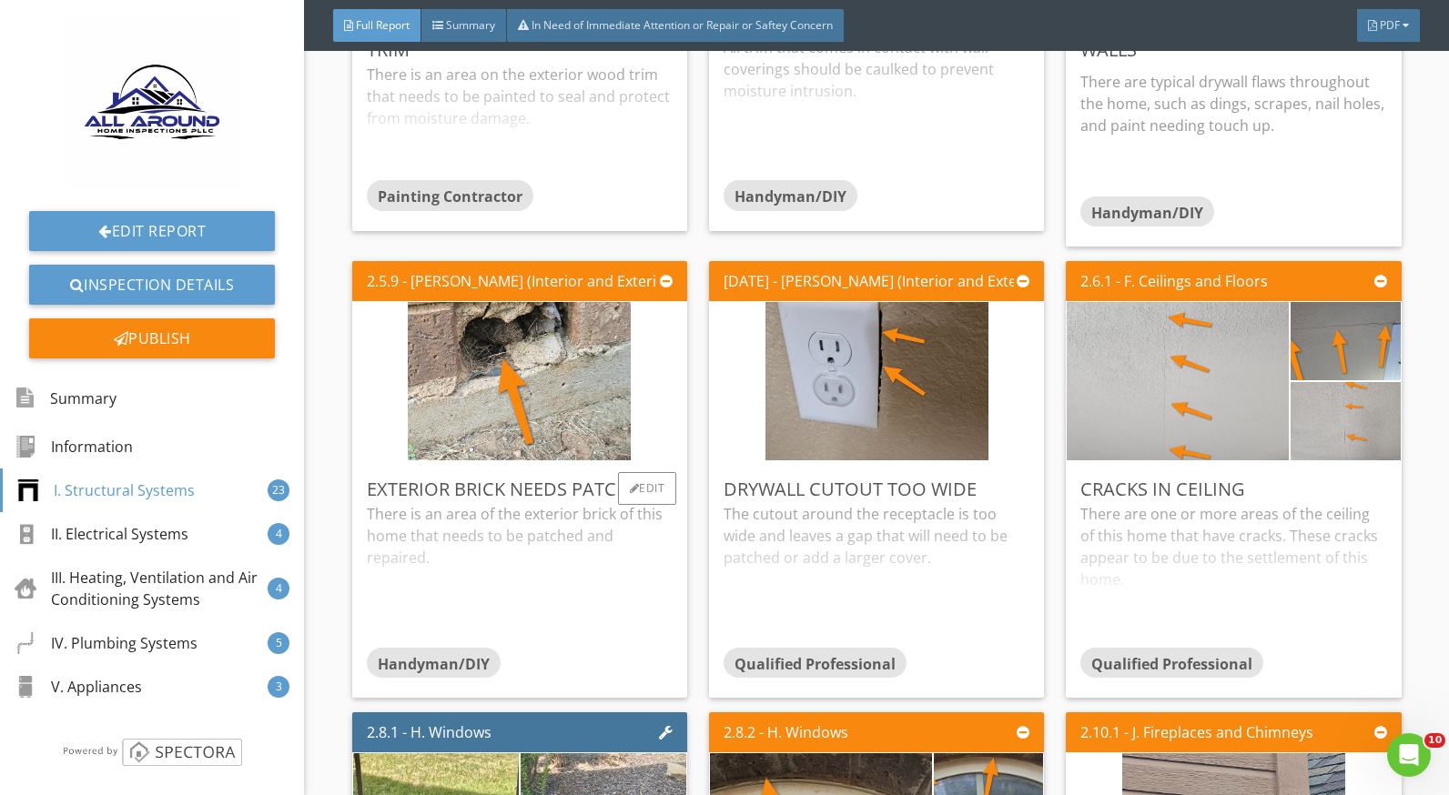
click at [499, 513] on div "There is an area of the exterior brick of this home that needs to be patched an…" at bounding box center [520, 575] width 306 height 144
click at [1158, 516] on div "There are one or more areas of the ceiling of this home that have cracks. These…" at bounding box center [1233, 575] width 306 height 144
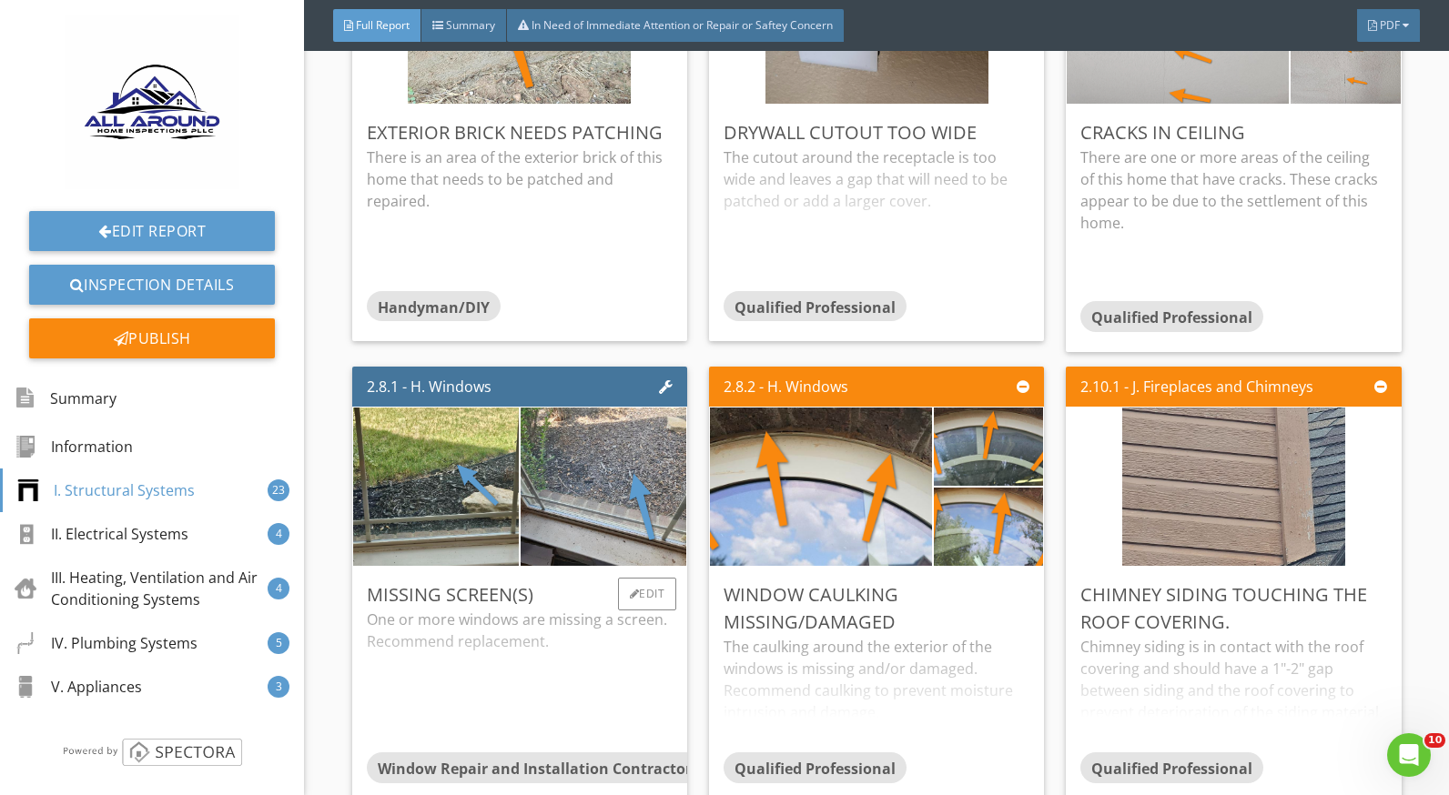
scroll to position [3913, 0]
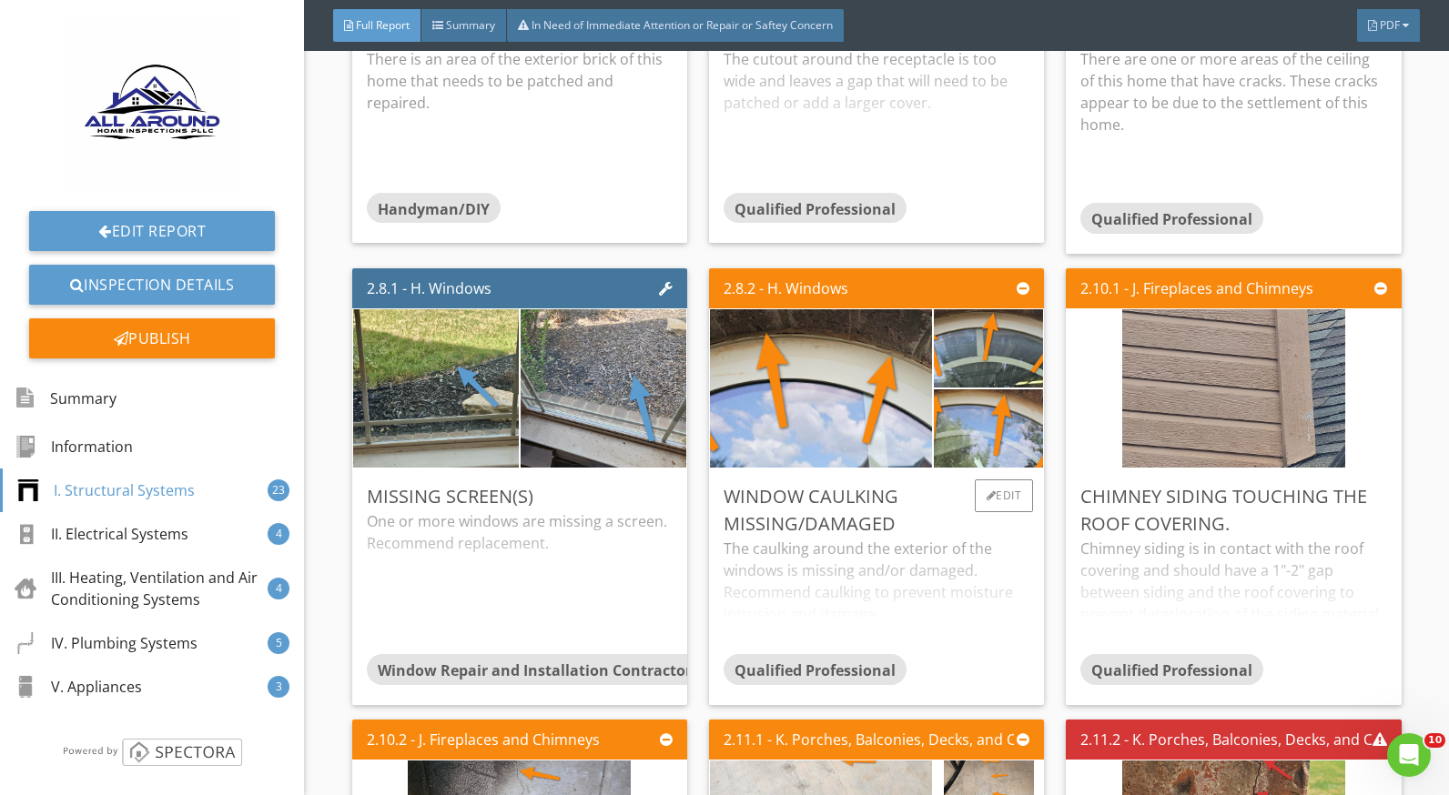
click at [789, 544] on div "The caulking around the exterior of the windows is missing and/or damaged. Reco…" at bounding box center [877, 596] width 306 height 116
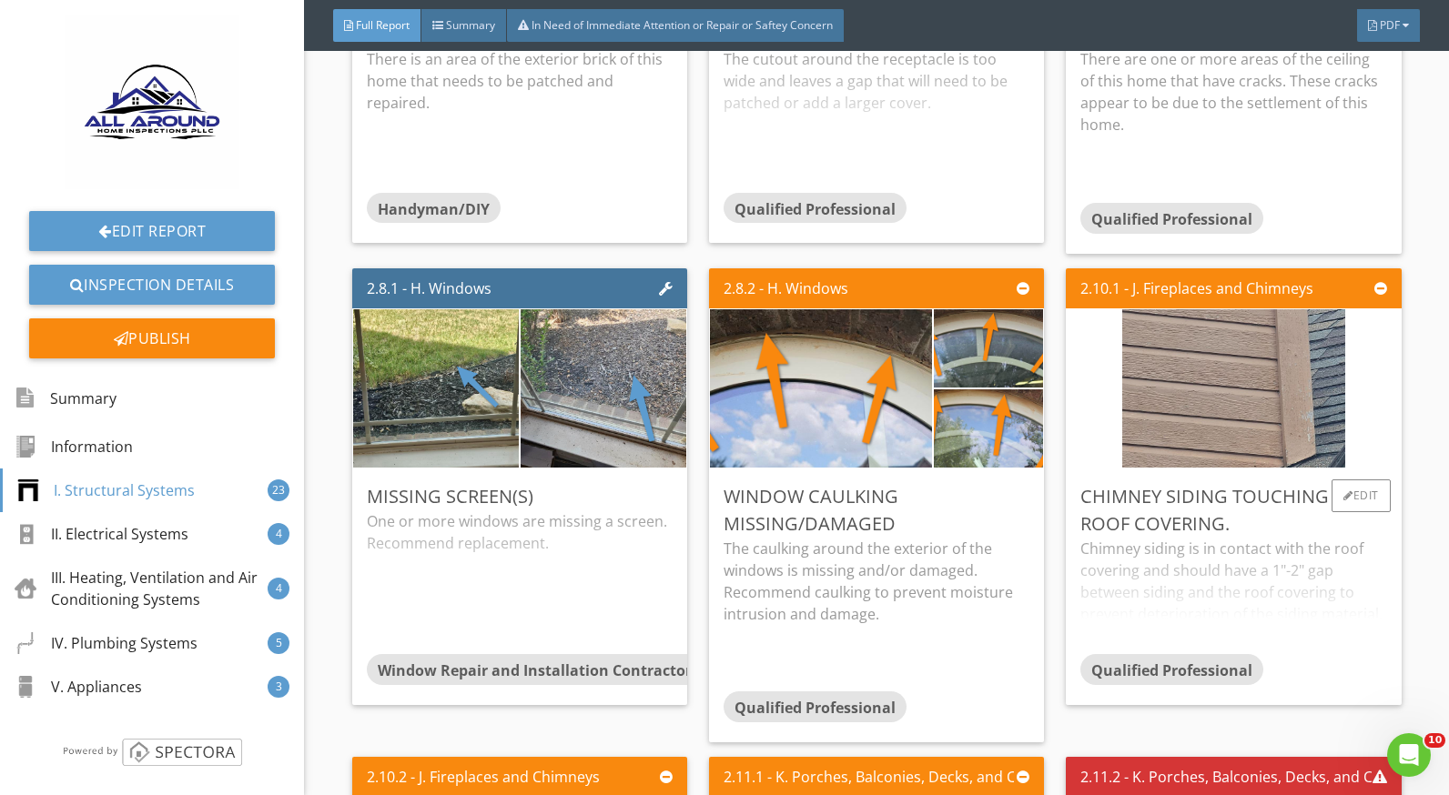
click at [1172, 538] on div "Chimney siding is in contact with the roof covering and should have a 1"-2" gap…" at bounding box center [1233, 596] width 306 height 116
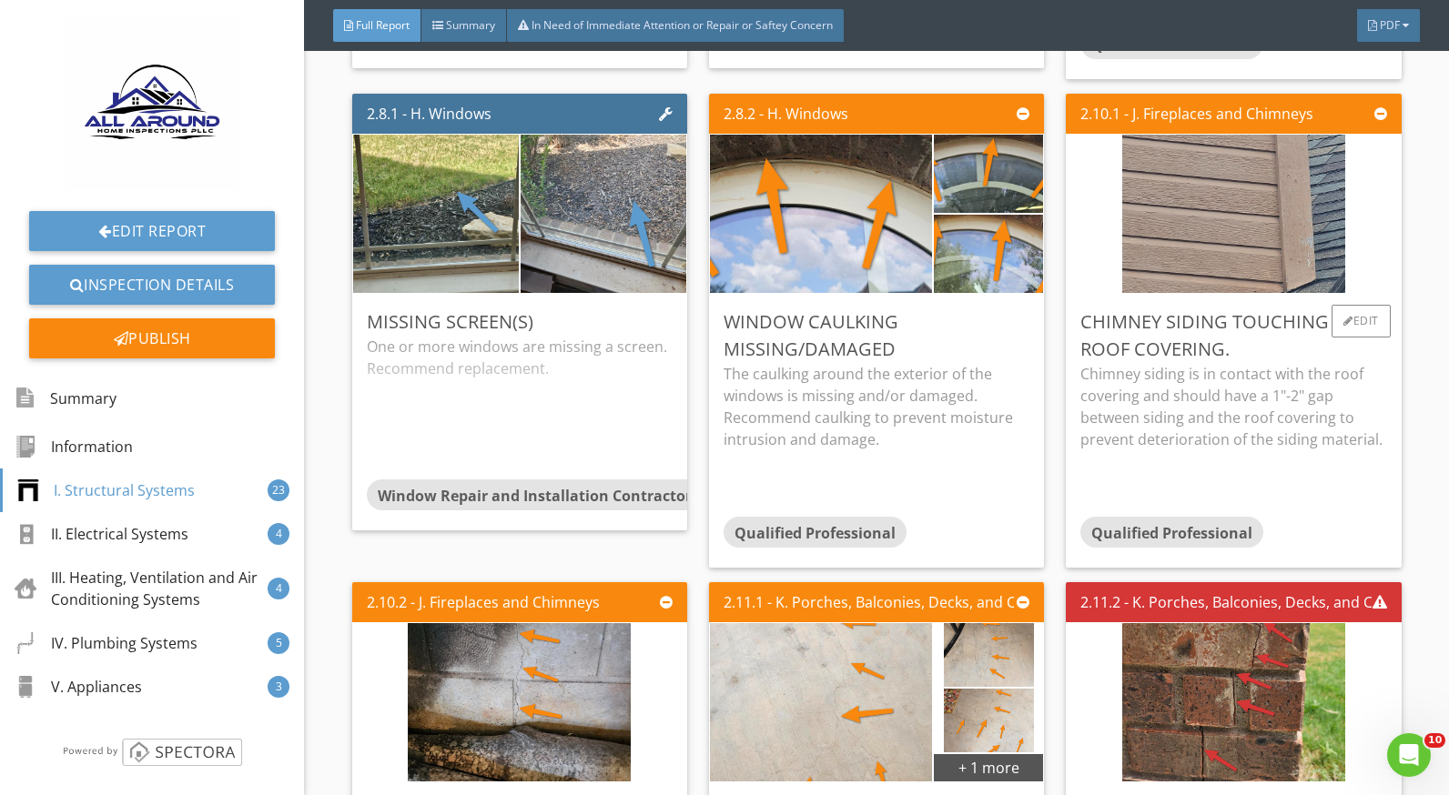
scroll to position [4096, 0]
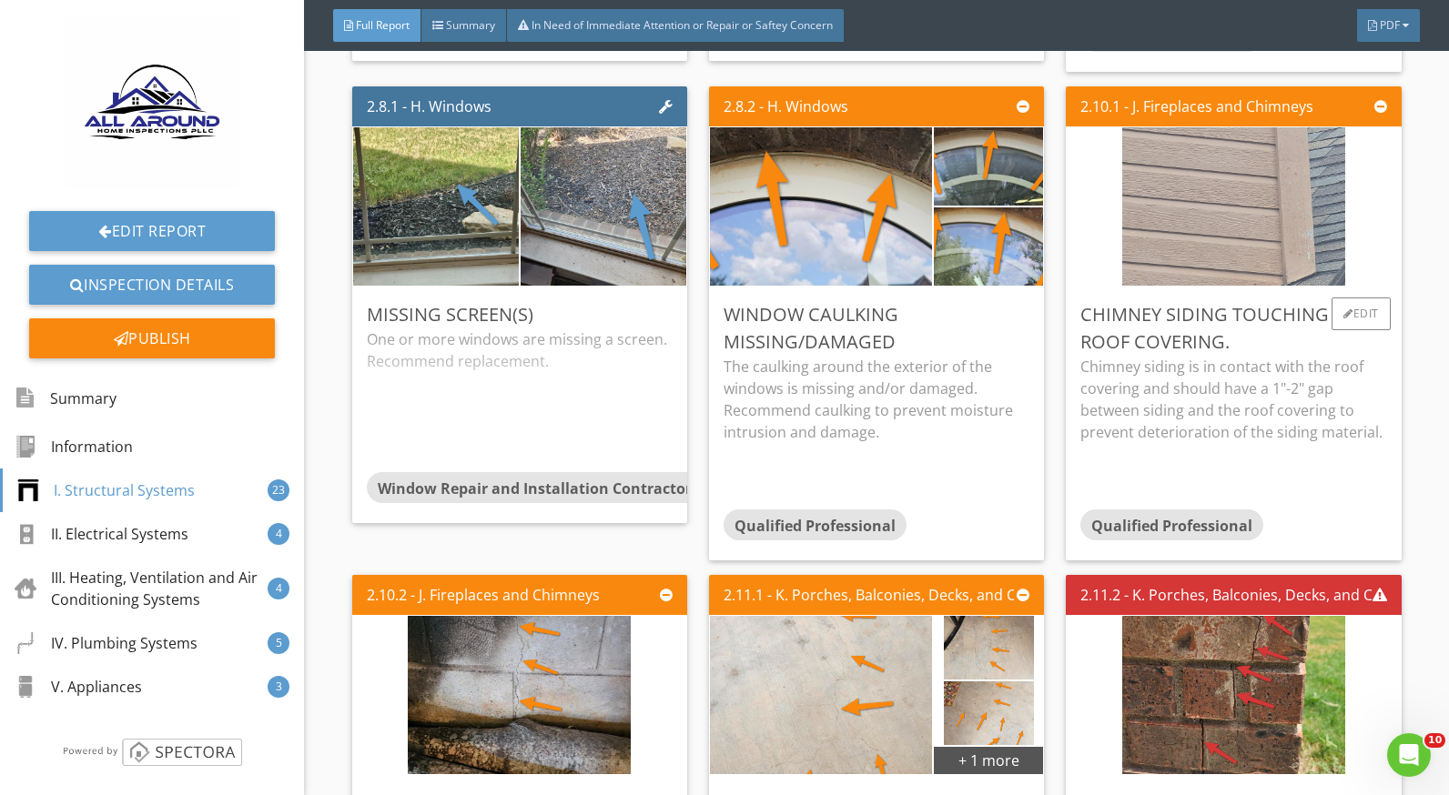
click at [1169, 201] on img at bounding box center [1233, 206] width 223 height 396
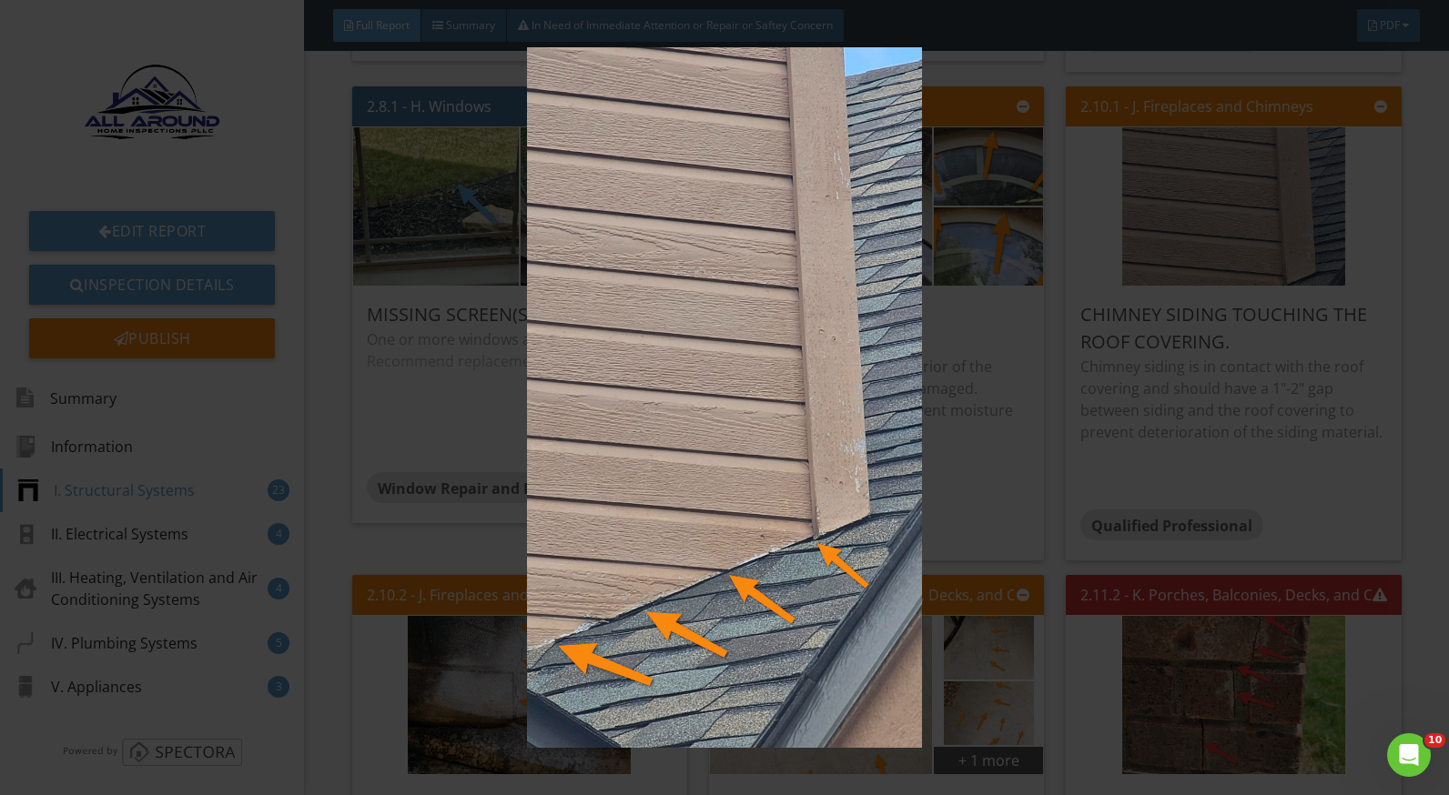
click at [1139, 376] on img at bounding box center [724, 397] width 1321 height 701
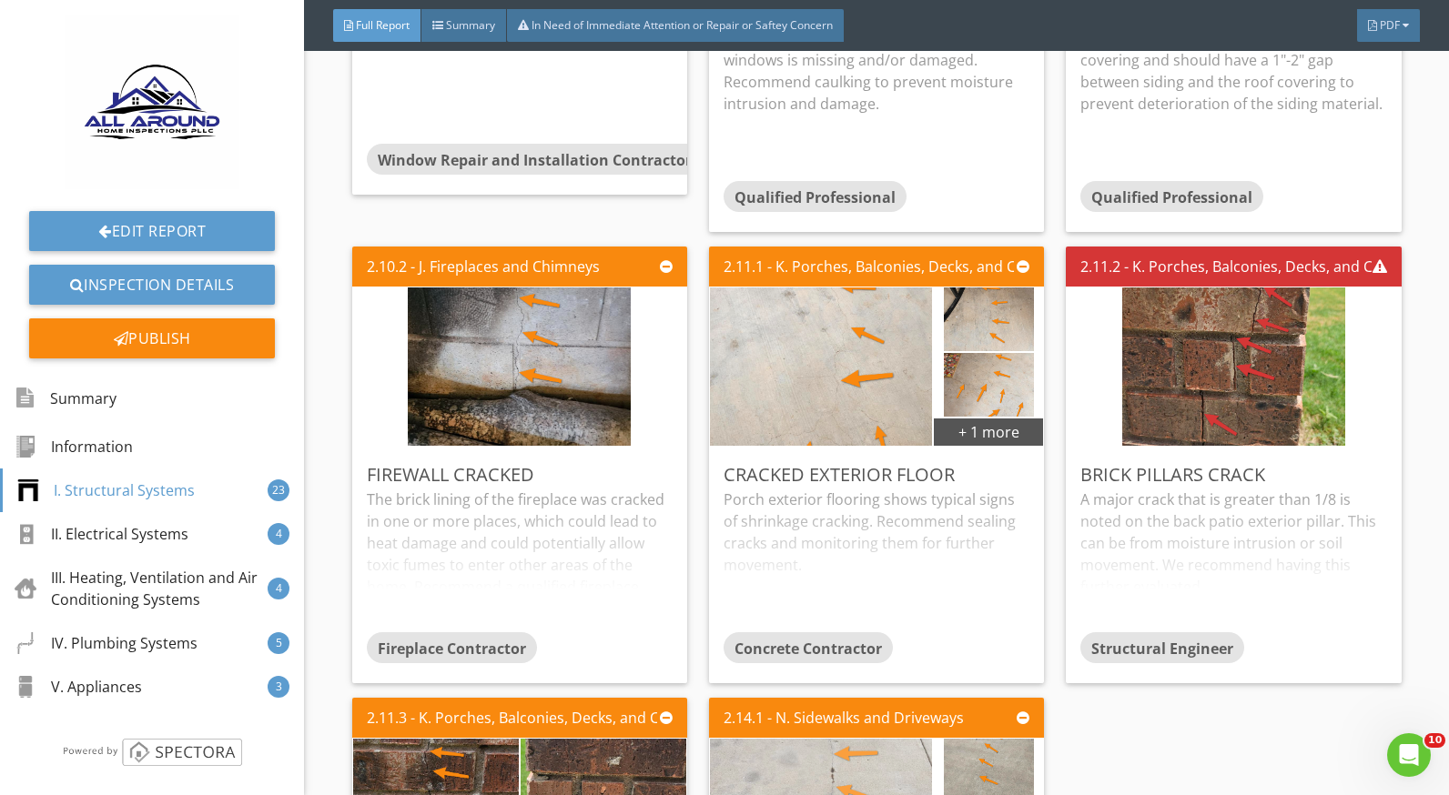
scroll to position [4642, 0]
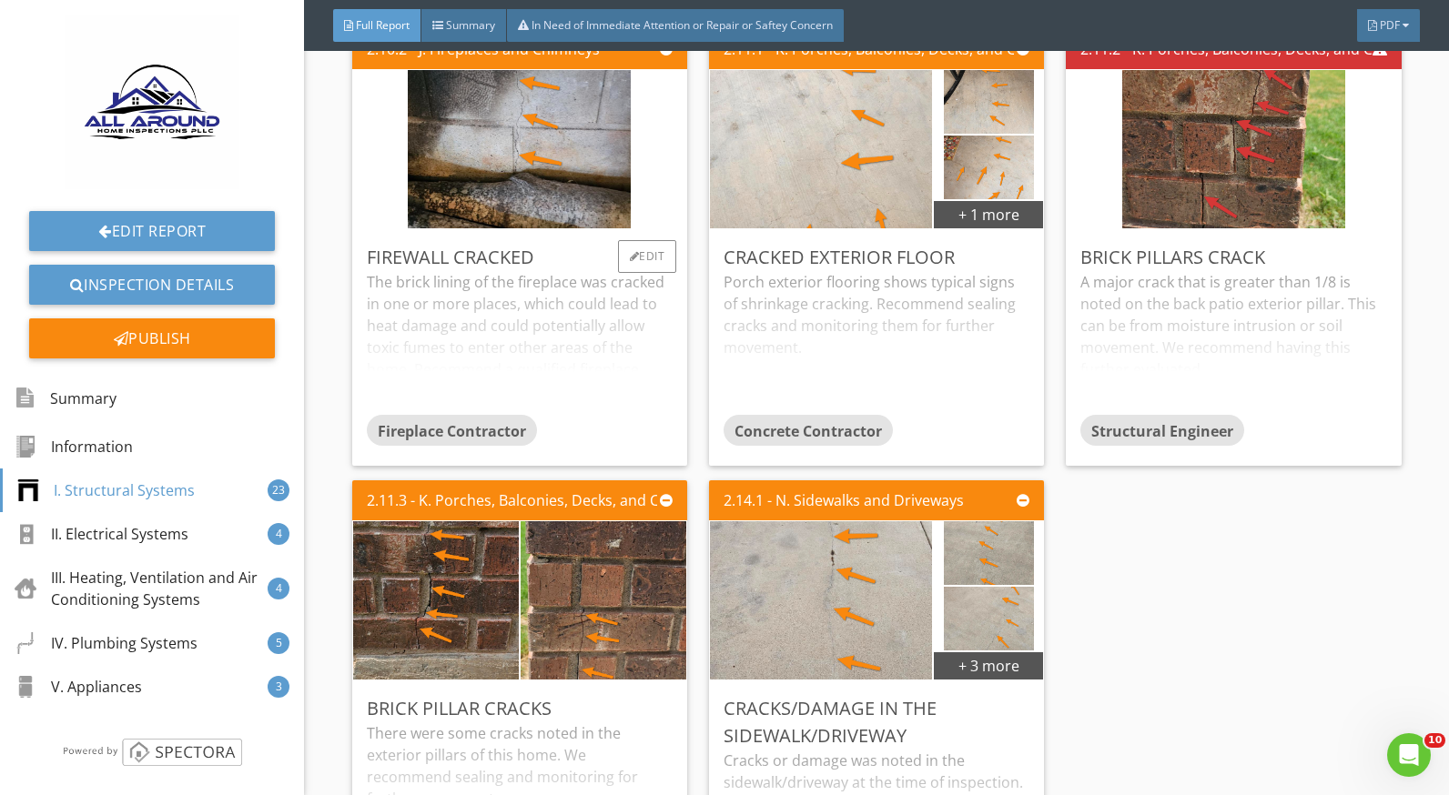
click at [595, 319] on div "The brick lining of the fireplace was cracked in one or more places, which coul…" at bounding box center [520, 343] width 306 height 144
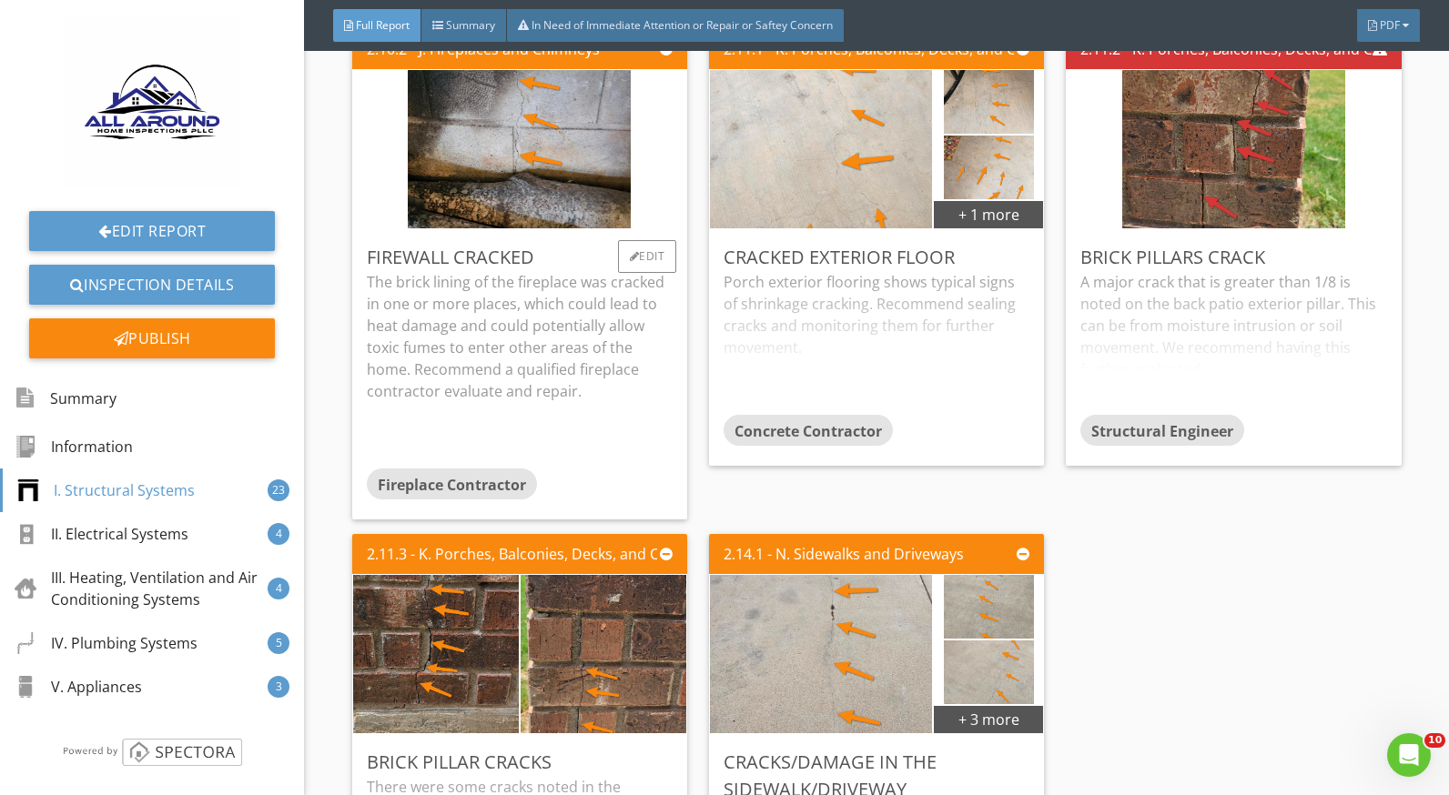
scroll to position [4551, 0]
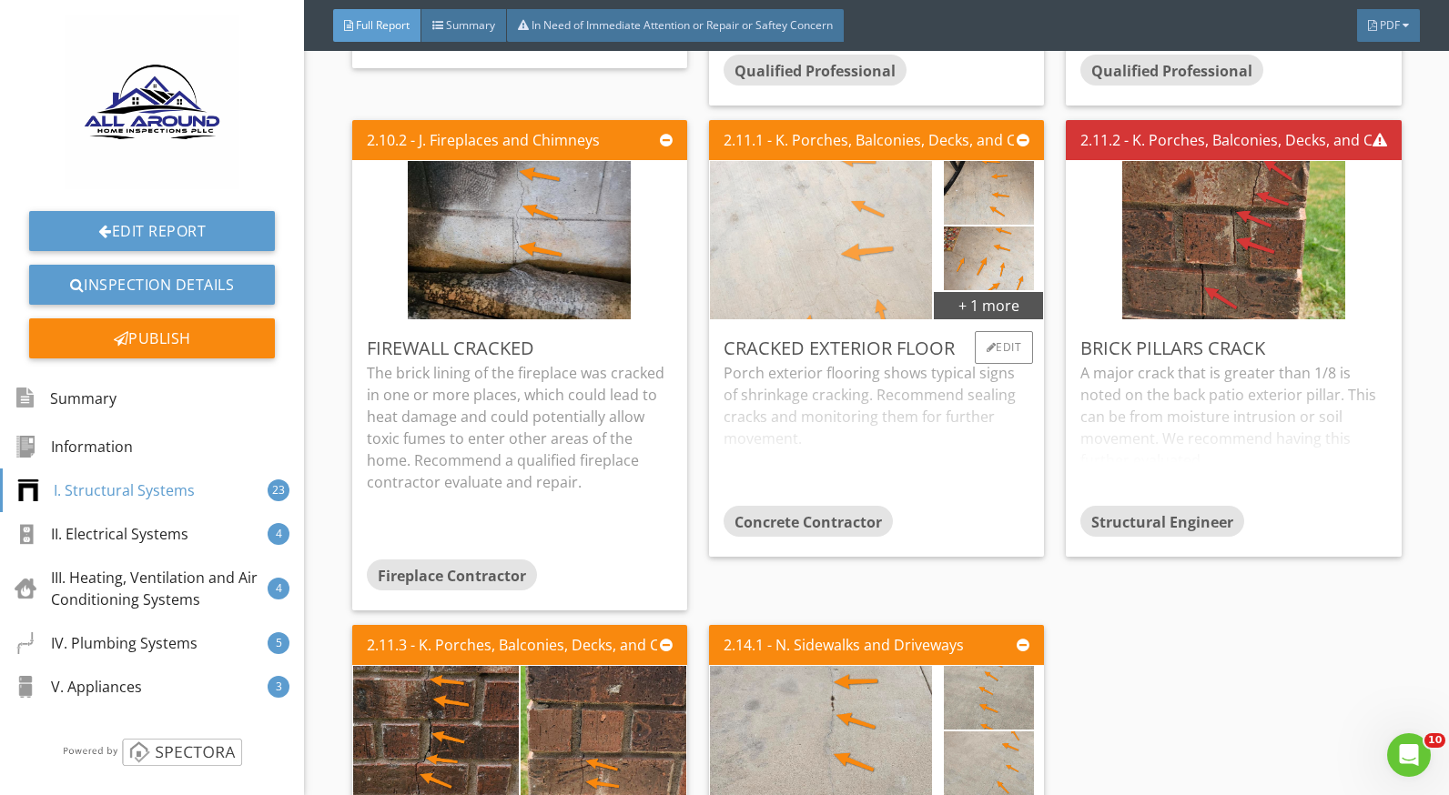
click at [862, 195] on img at bounding box center [821, 240] width 223 height 396
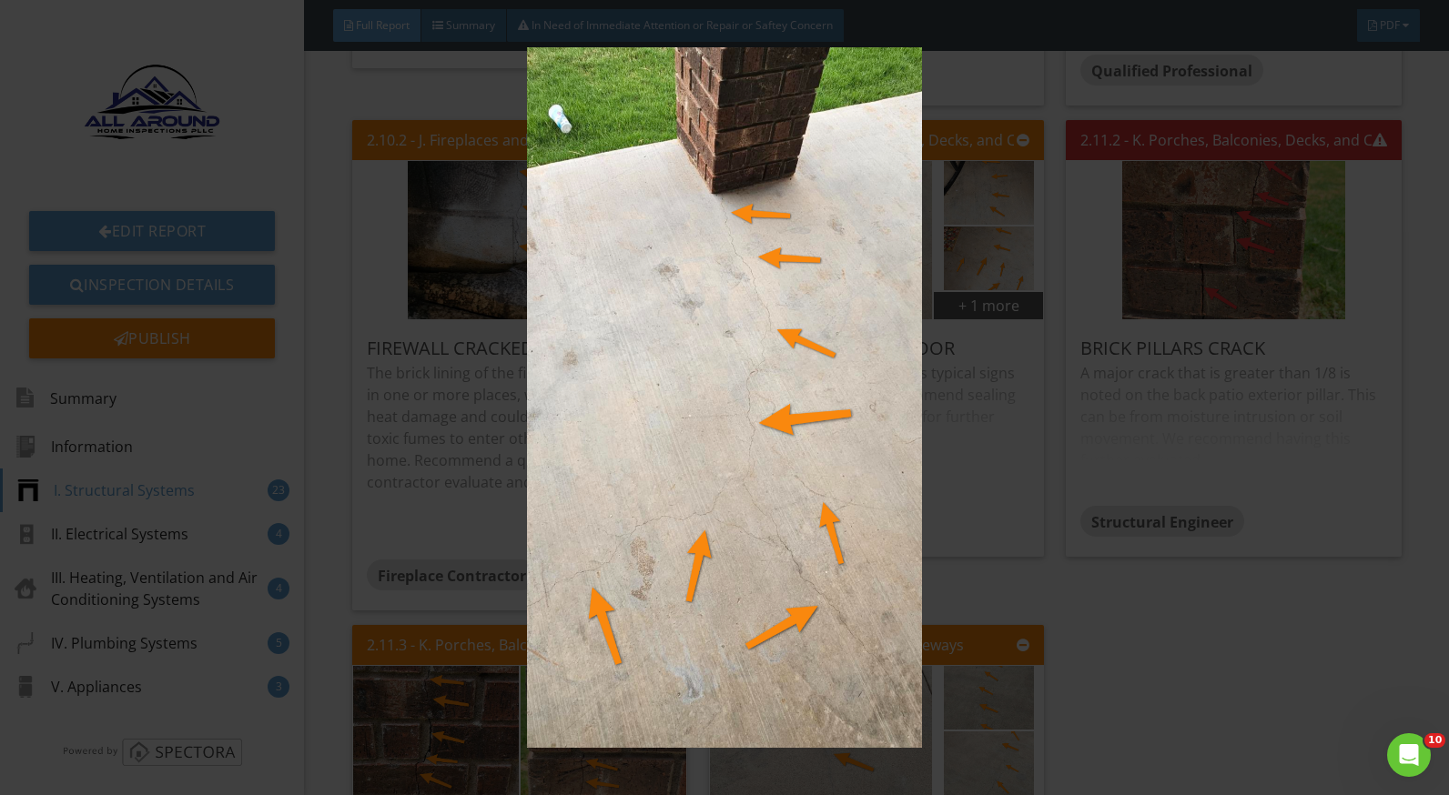
click at [938, 380] on img at bounding box center [724, 397] width 1321 height 701
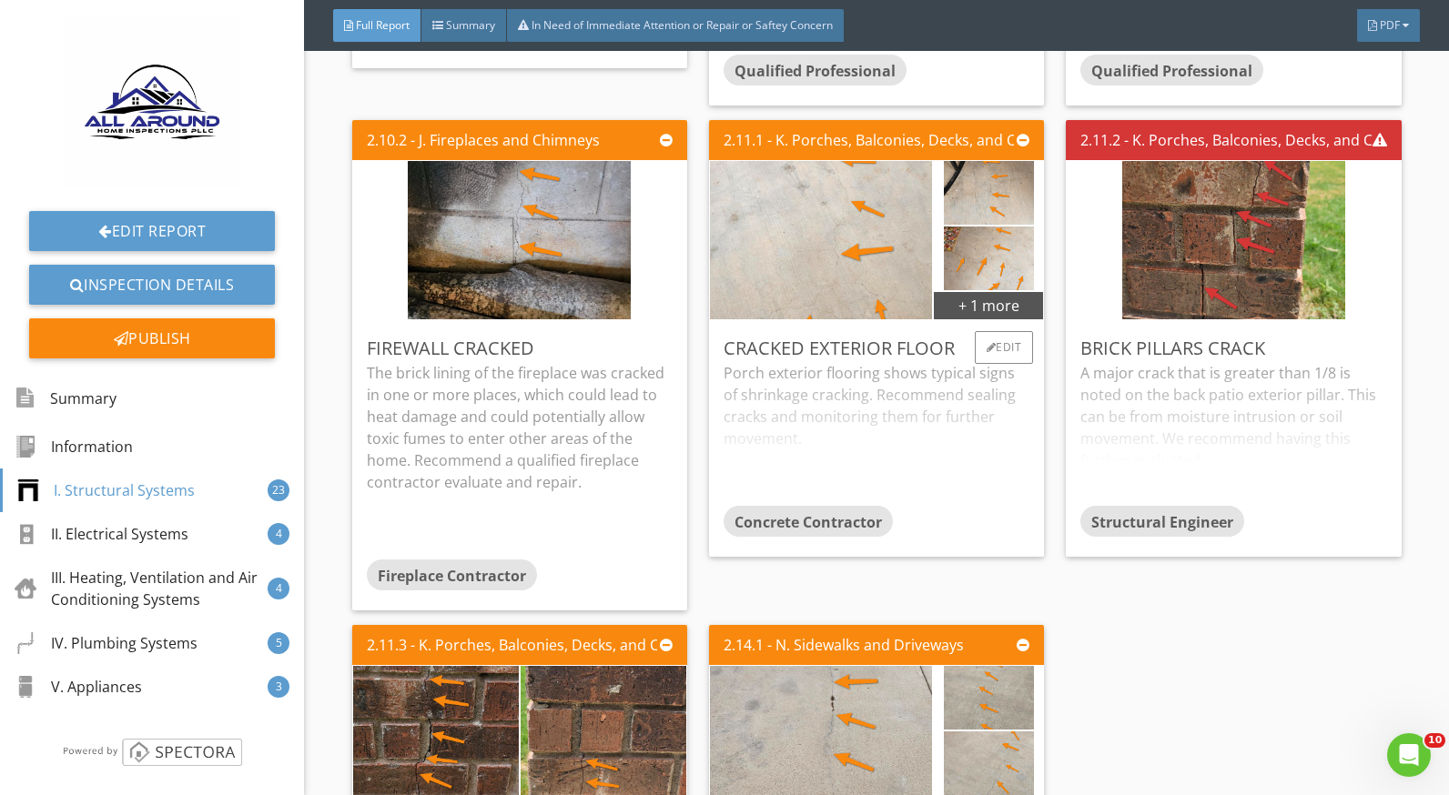
click at [845, 362] on div "Porch exterior flooring shows typical signs of shrinkage cracking. Recommend se…" at bounding box center [877, 434] width 306 height 144
click at [1131, 386] on div "A major crack that is greater than 1/8 is noted on the back patio exterior pill…" at bounding box center [1233, 434] width 306 height 144
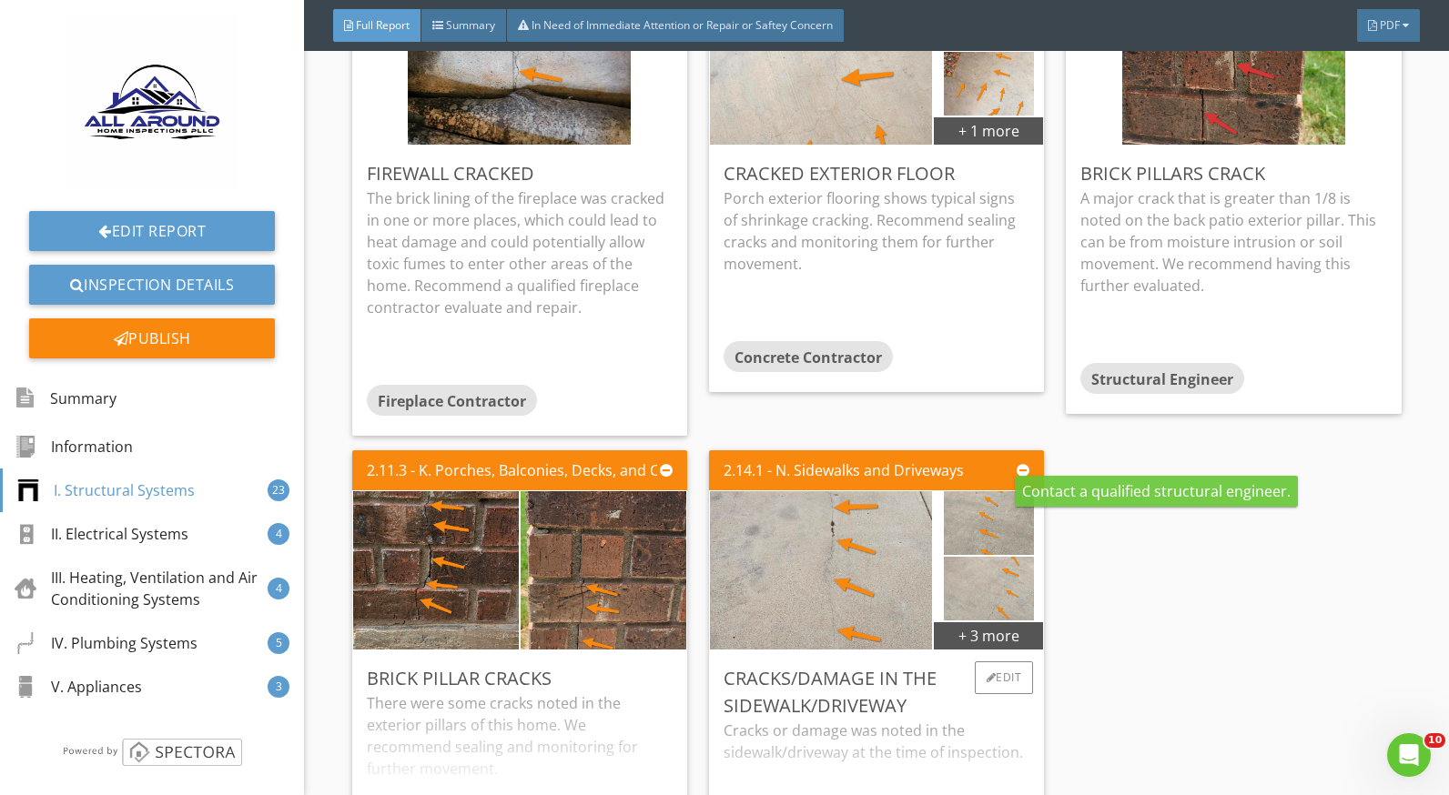
scroll to position [4915, 0]
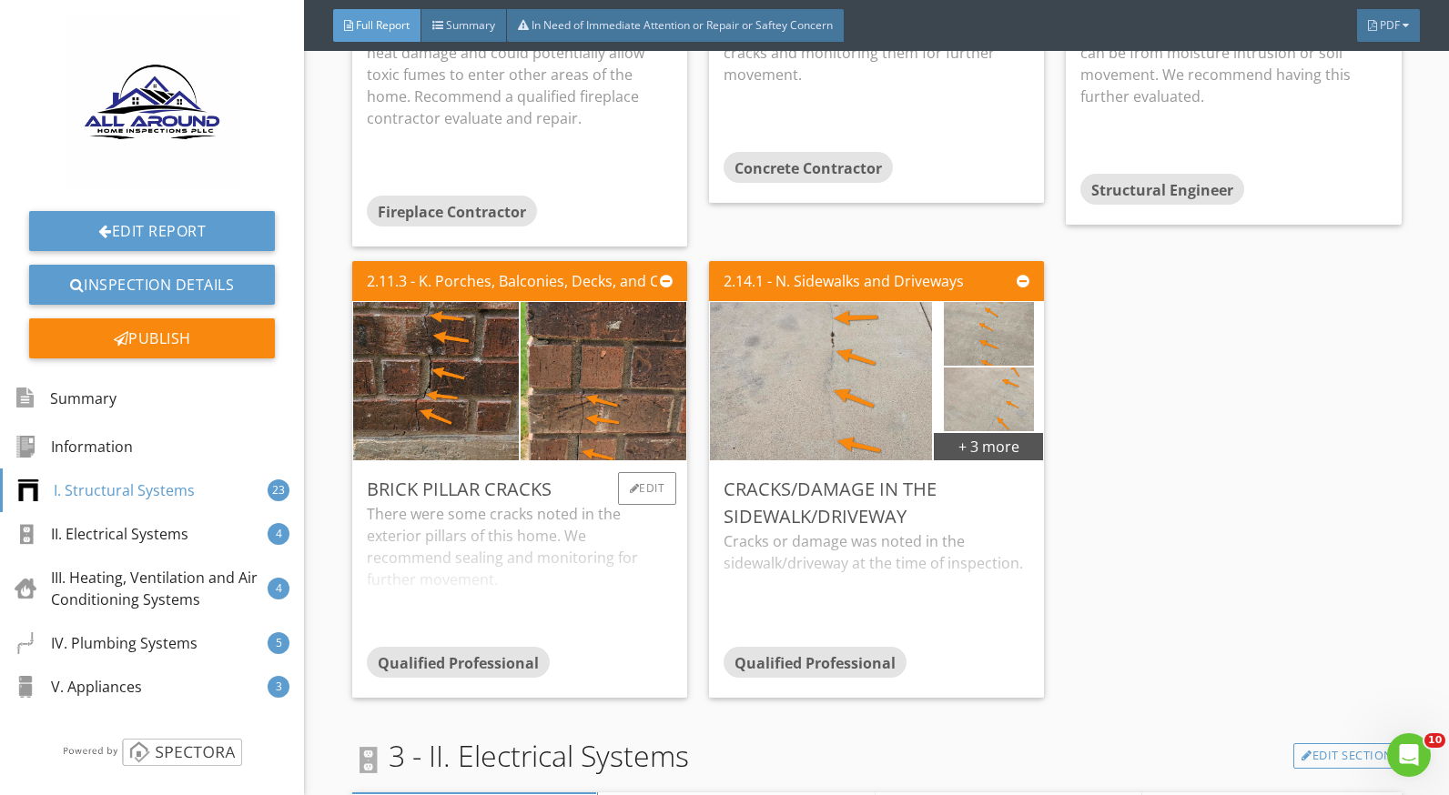
click at [517, 503] on div "There were some cracks noted in the exterior pillars of this home. We recommend…" at bounding box center [520, 575] width 306 height 144
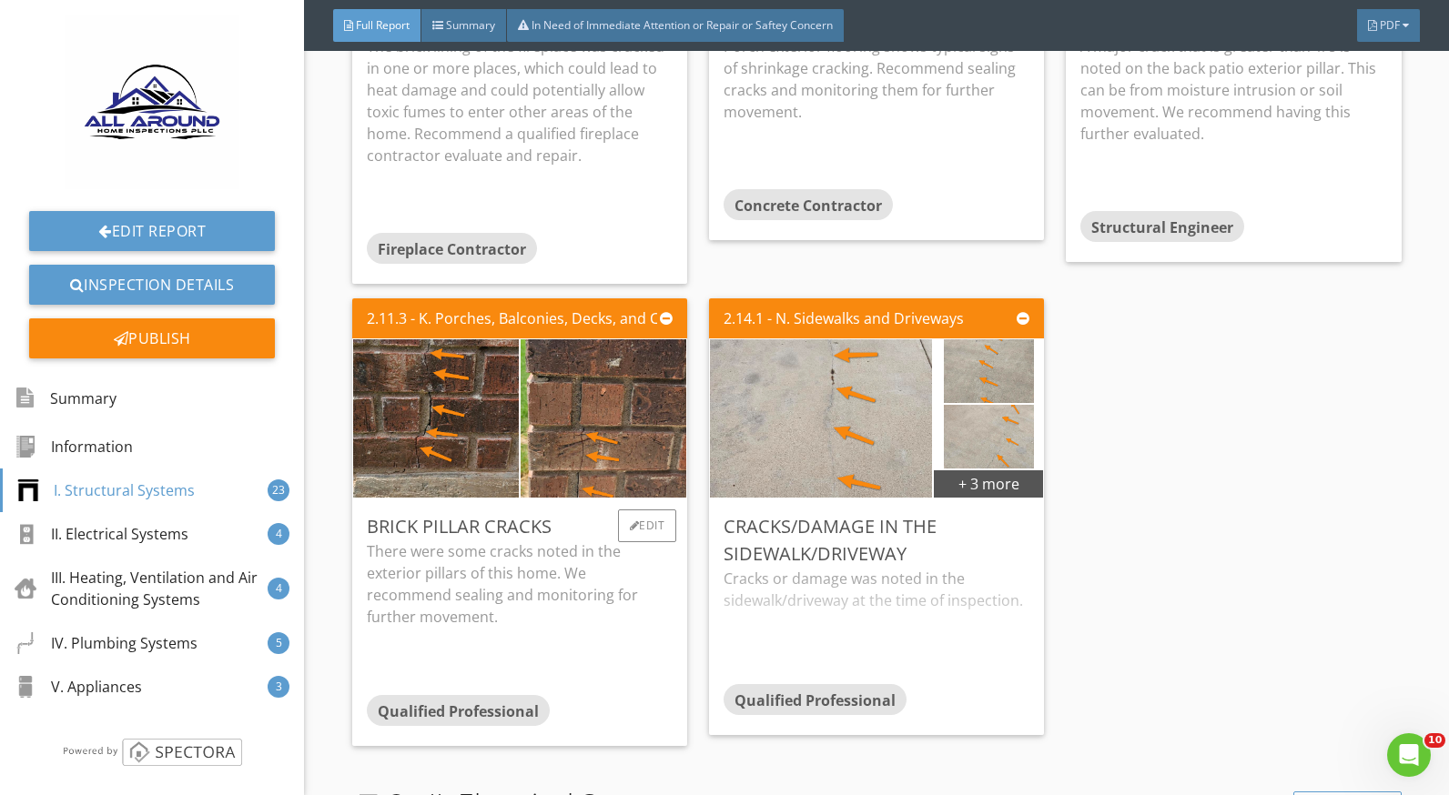
scroll to position [5006, 0]
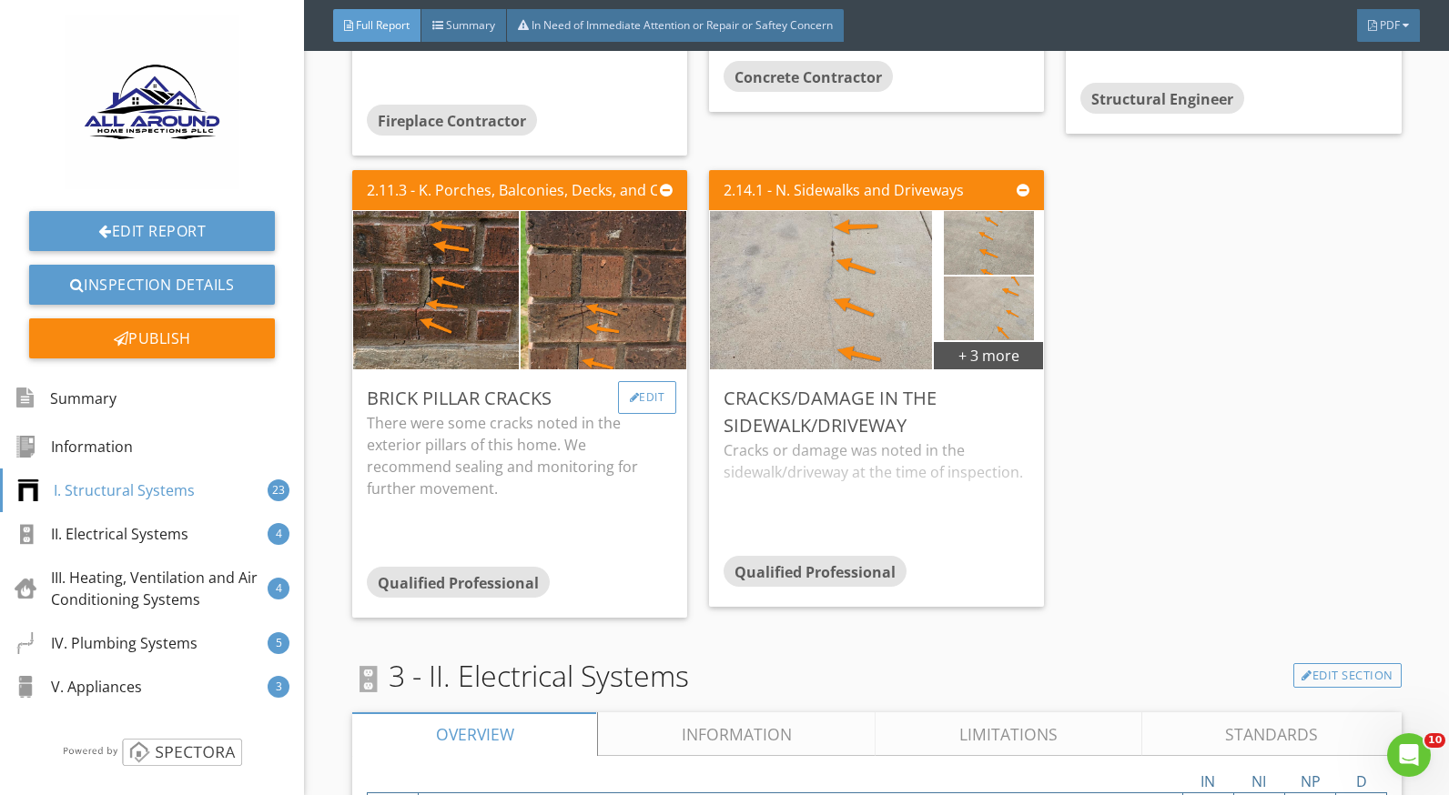
click at [630, 392] on div at bounding box center [635, 397] width 10 height 11
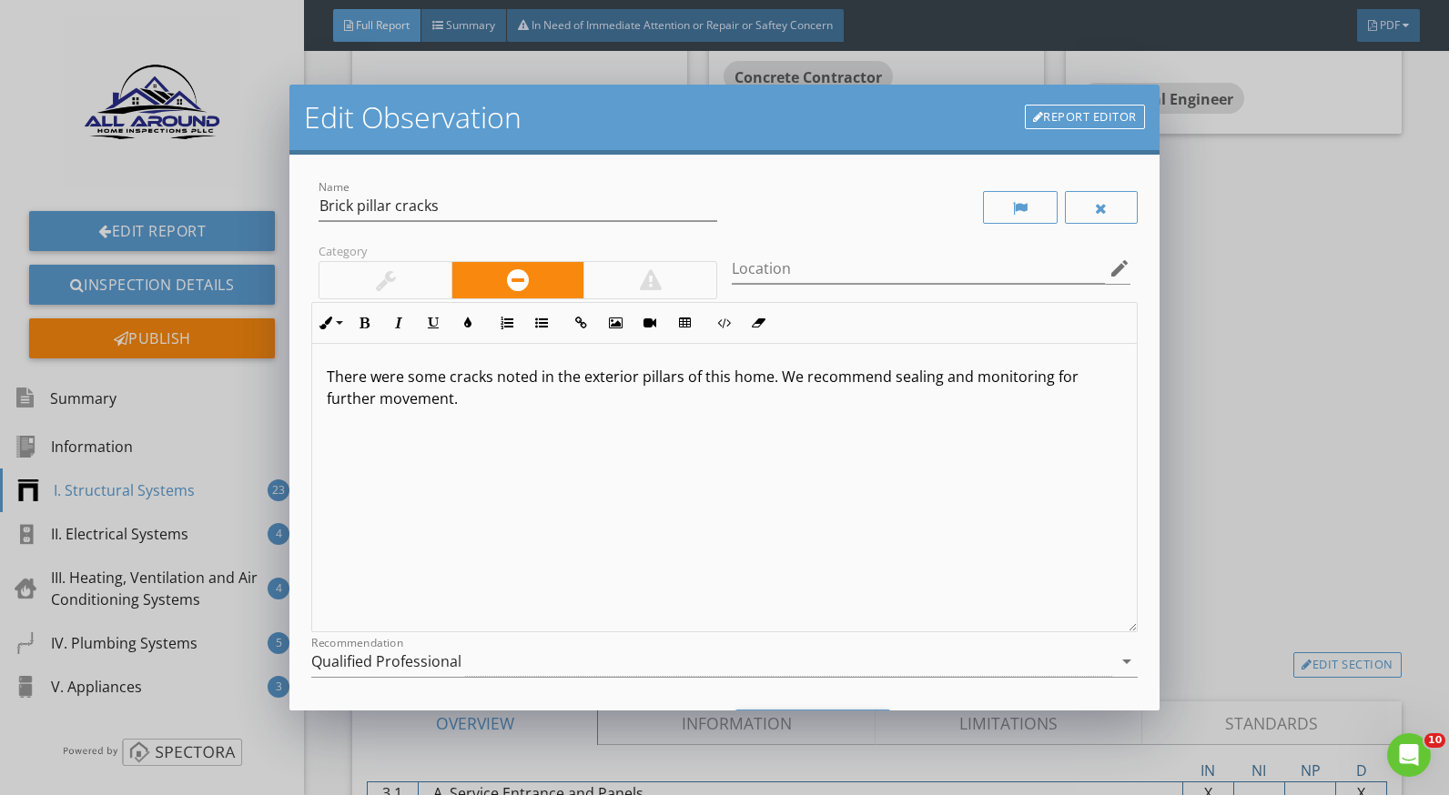
click at [637, 376] on p "There were some cracks noted in the exterior pillars of this home. We recommend…" at bounding box center [724, 388] width 795 height 44
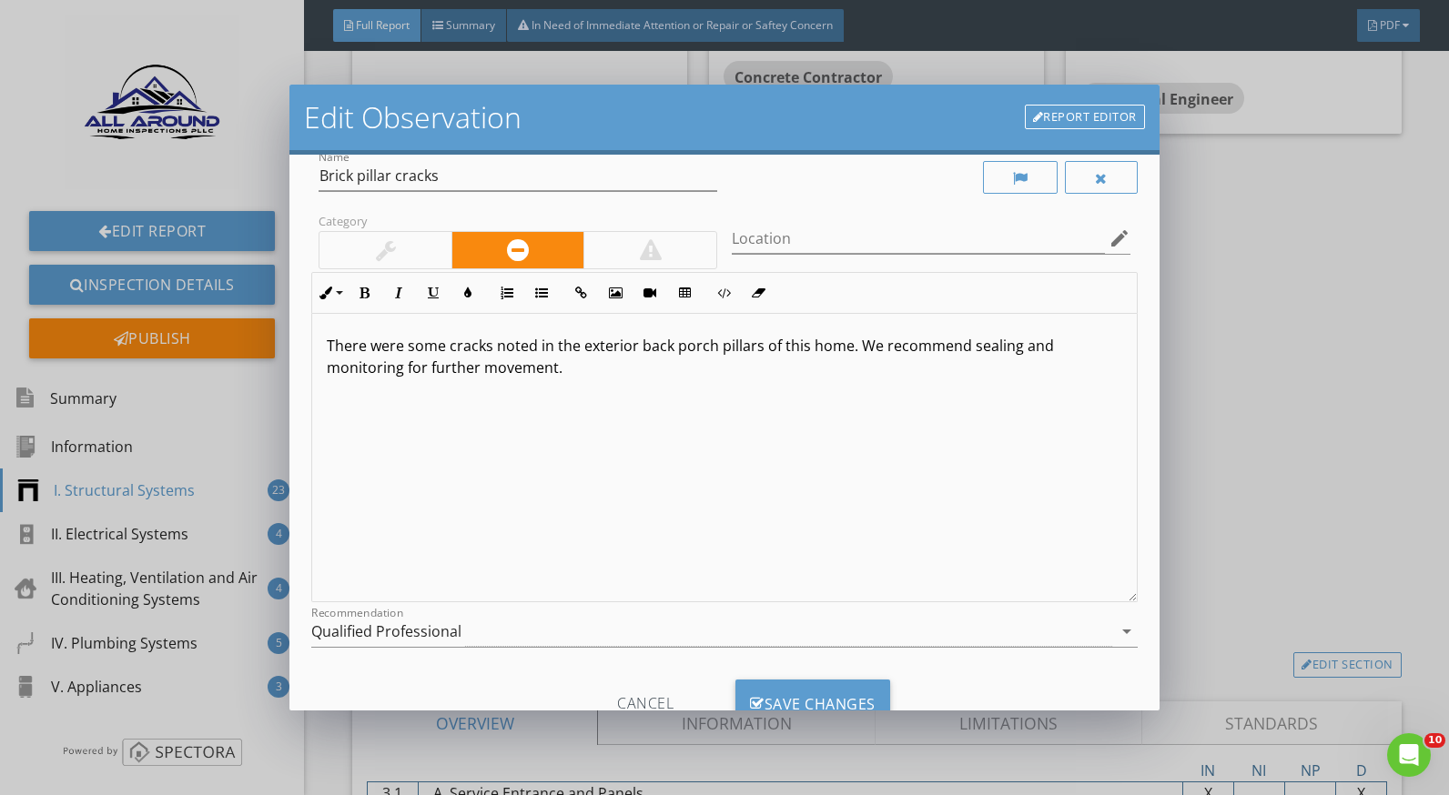
scroll to position [97, 0]
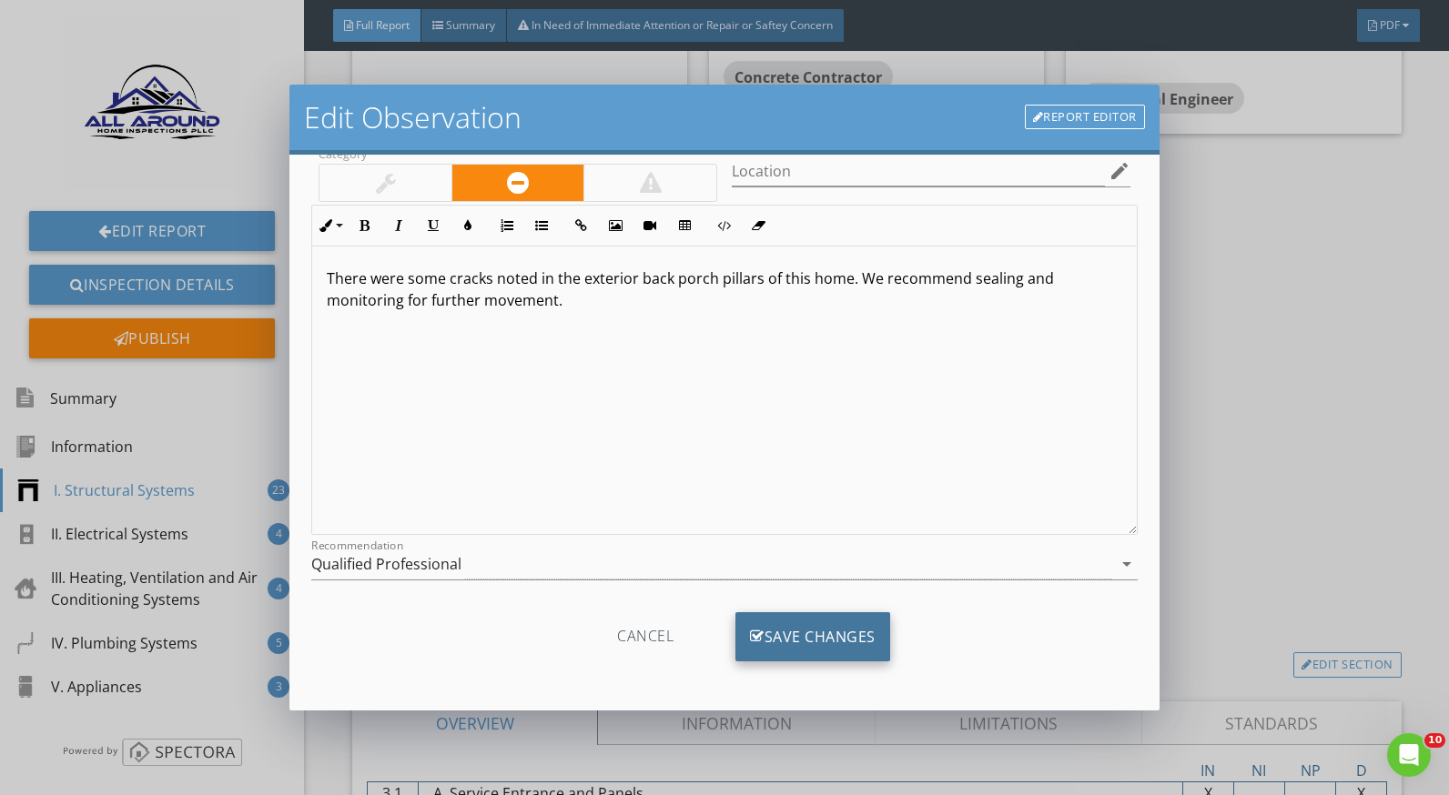
click at [824, 637] on div "Save Changes" at bounding box center [812, 637] width 155 height 49
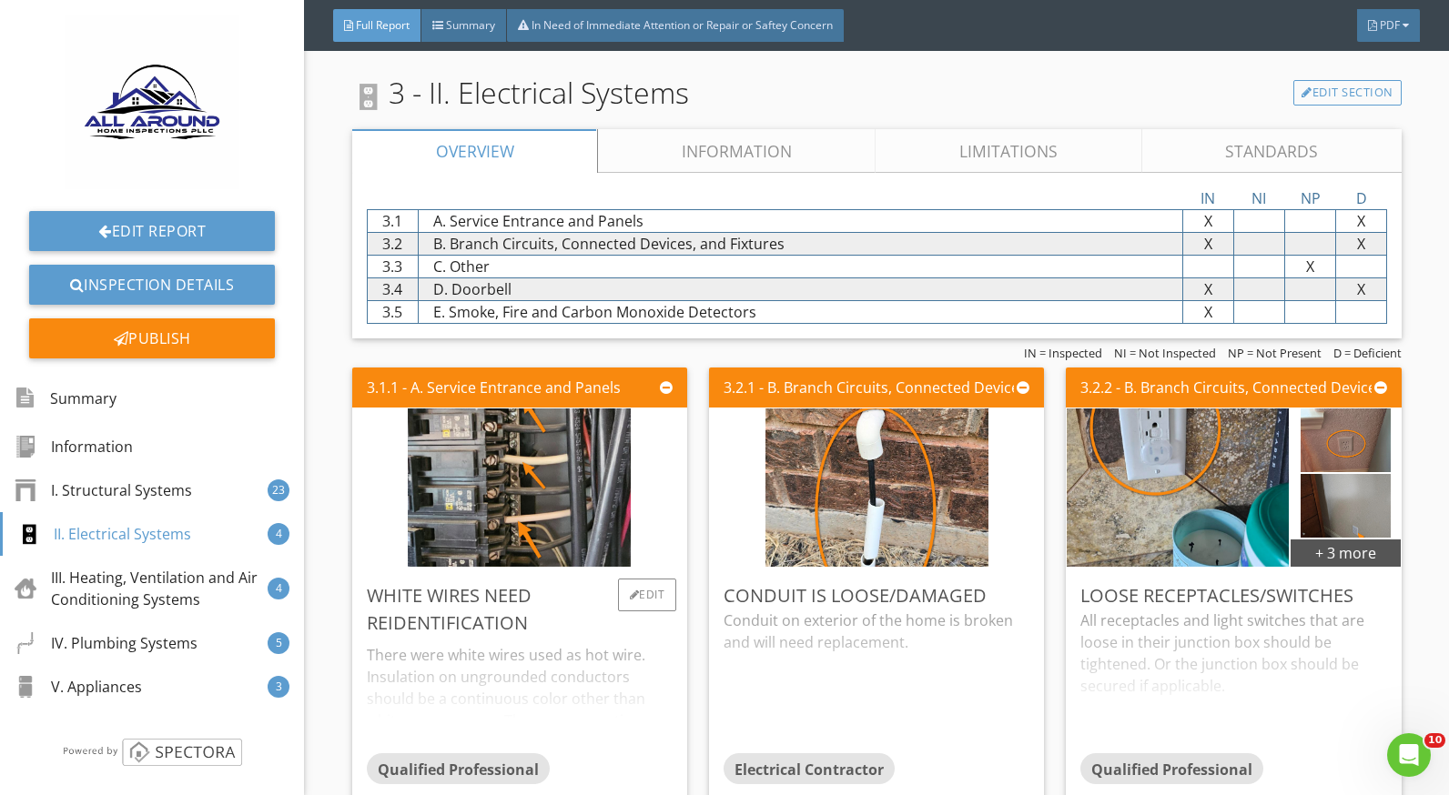
scroll to position [5734, 0]
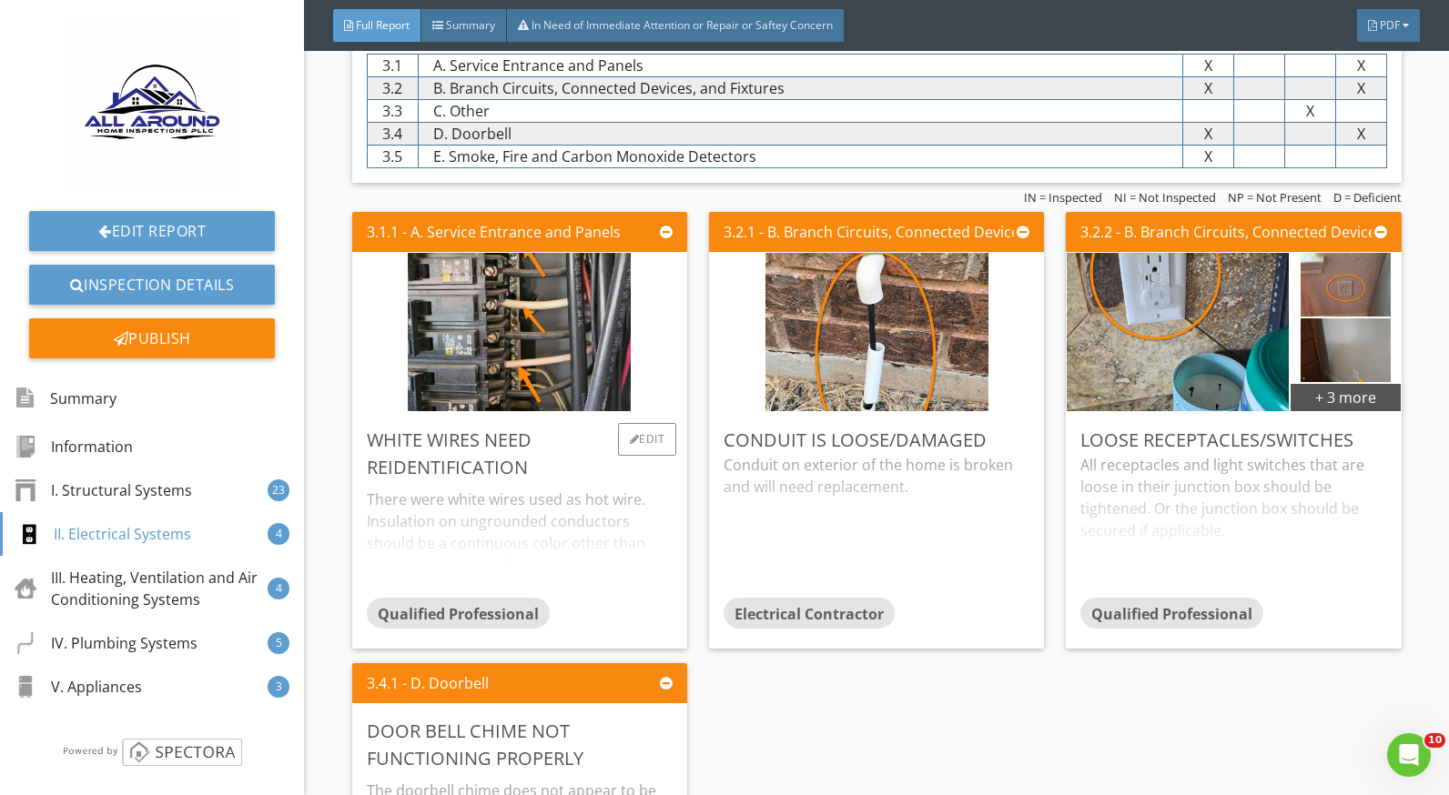
click at [551, 497] on div "There were white wires used as hot wire. Insulation on ungrounded conductors sh…" at bounding box center [520, 539] width 306 height 116
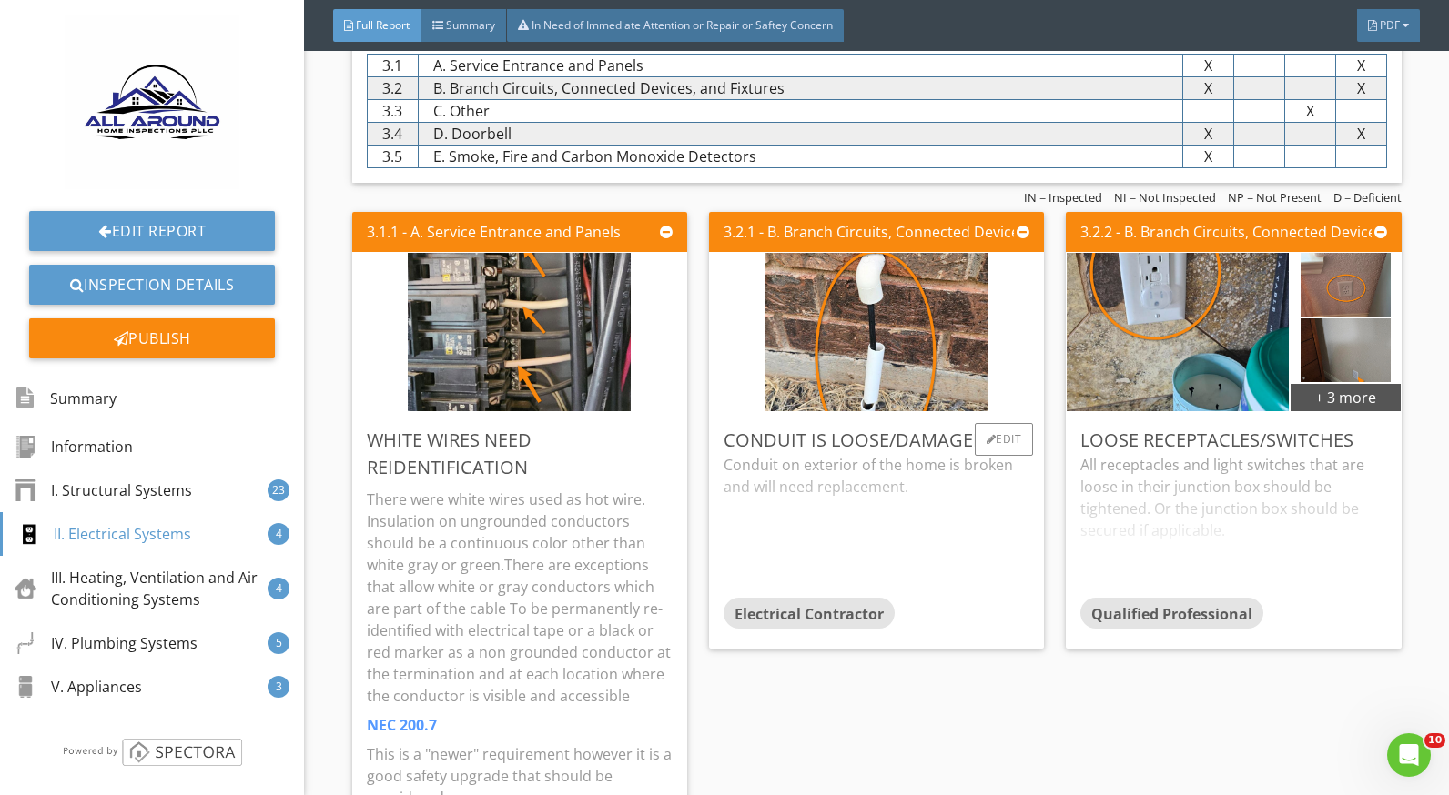
scroll to position [5825, 0]
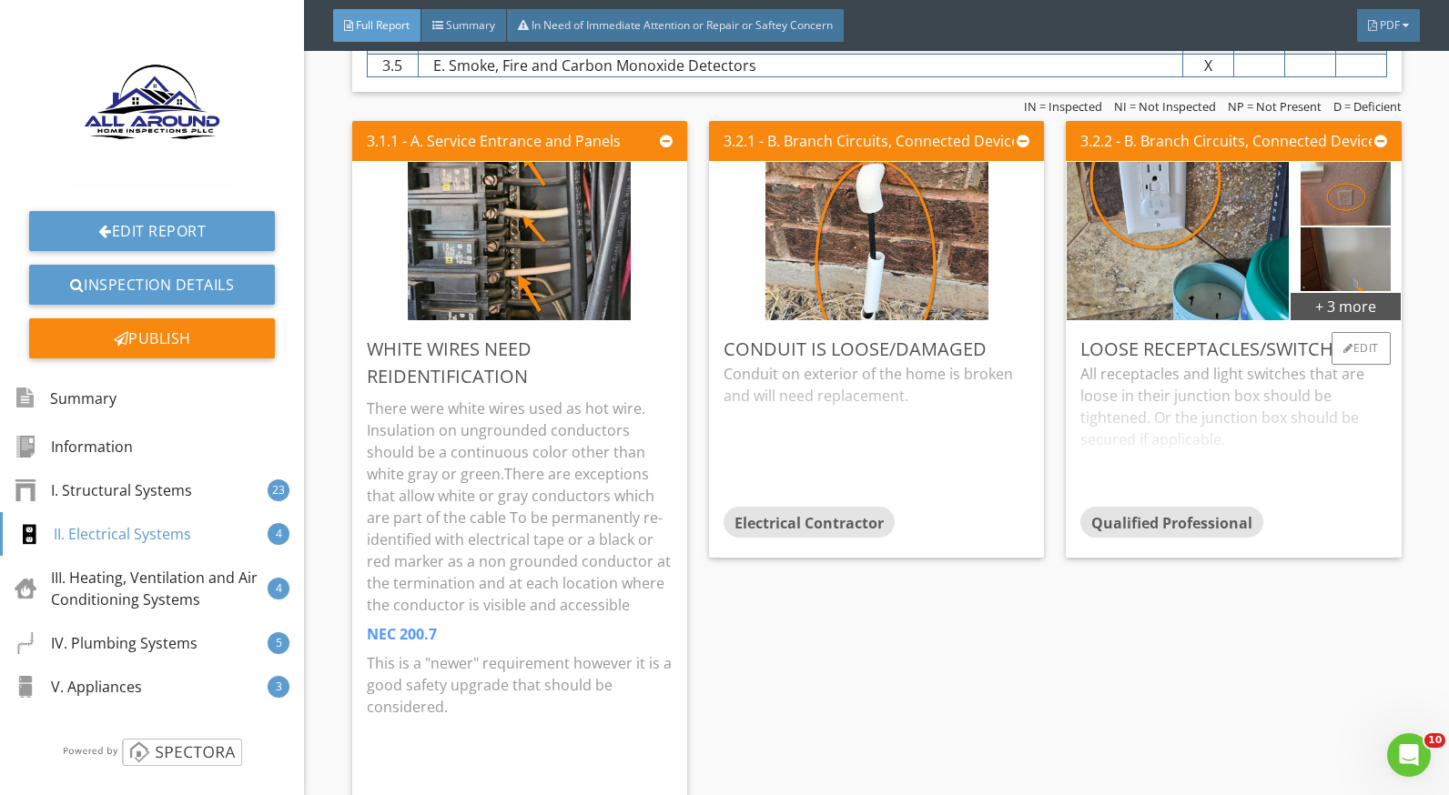
drag, startPoint x: 1116, startPoint y: 385, endPoint x: 1127, endPoint y: 385, distance: 10.9
click at [1116, 385] on div "All receptacles and light switches that are loose in their junction box should …" at bounding box center [1233, 435] width 306 height 144
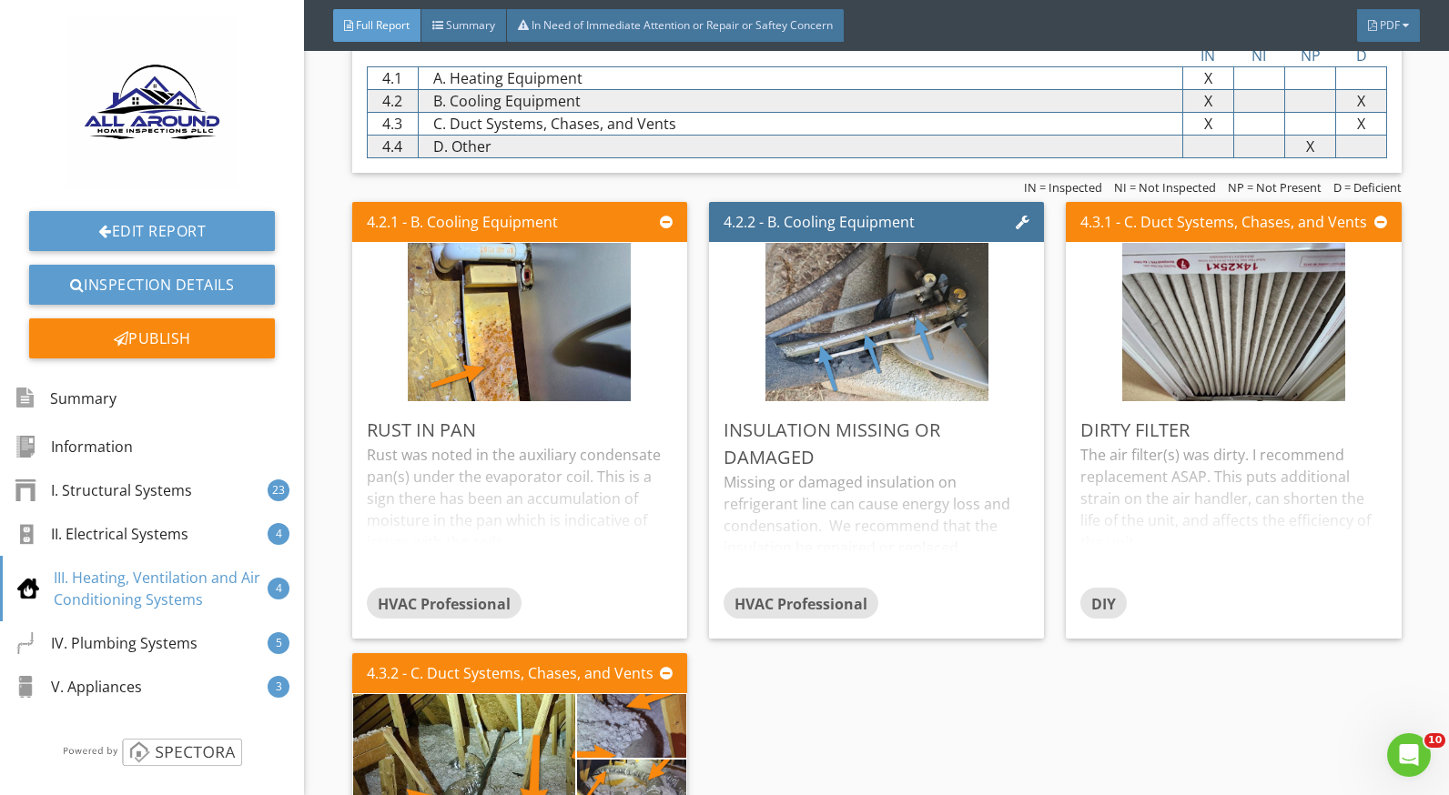
scroll to position [7372, 0]
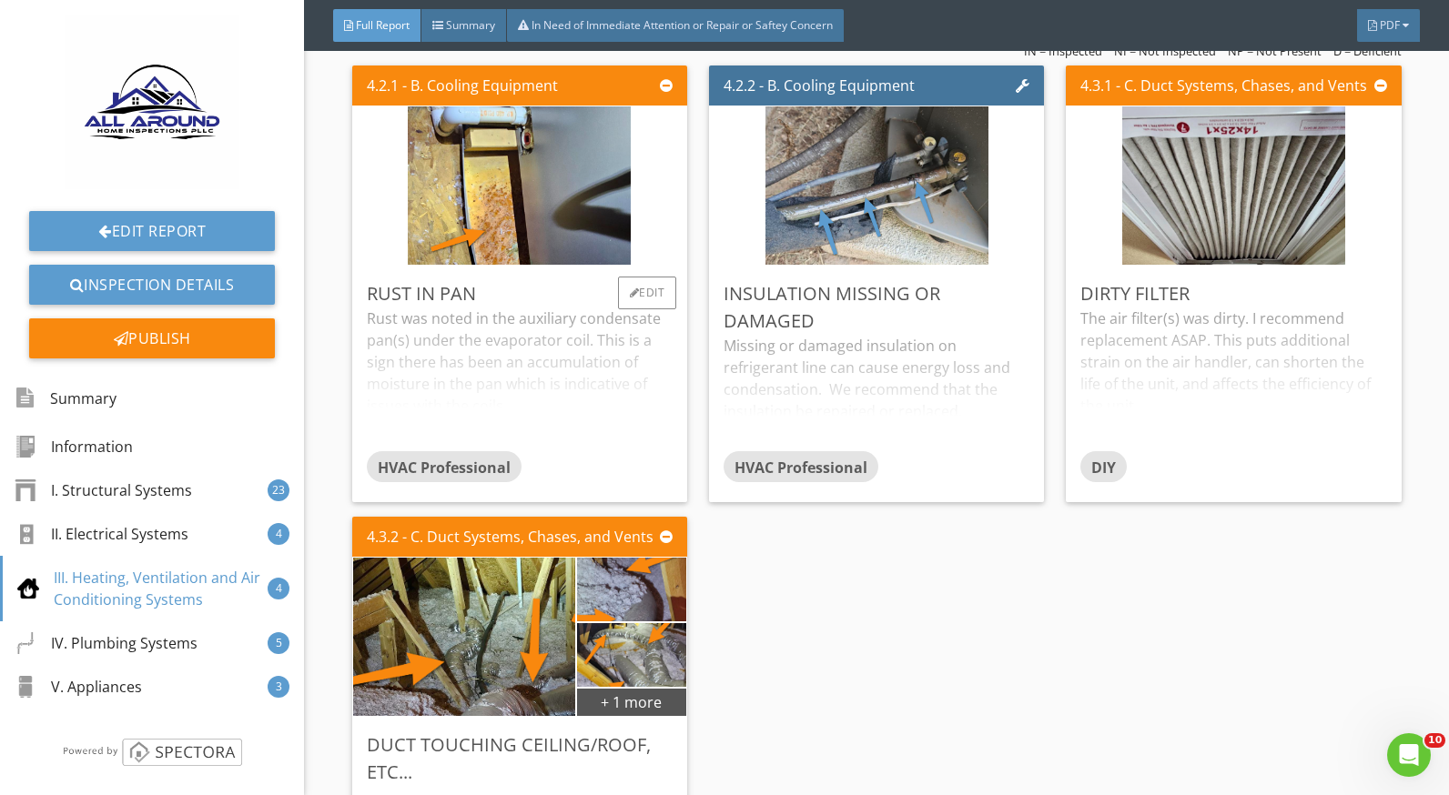
drag, startPoint x: 509, startPoint y: 312, endPoint x: 675, endPoint y: 307, distance: 166.6
click at [509, 311] on div "Rust was noted in the auxiliary condensate pan(s) under the evaporator coil. Th…" at bounding box center [520, 380] width 306 height 144
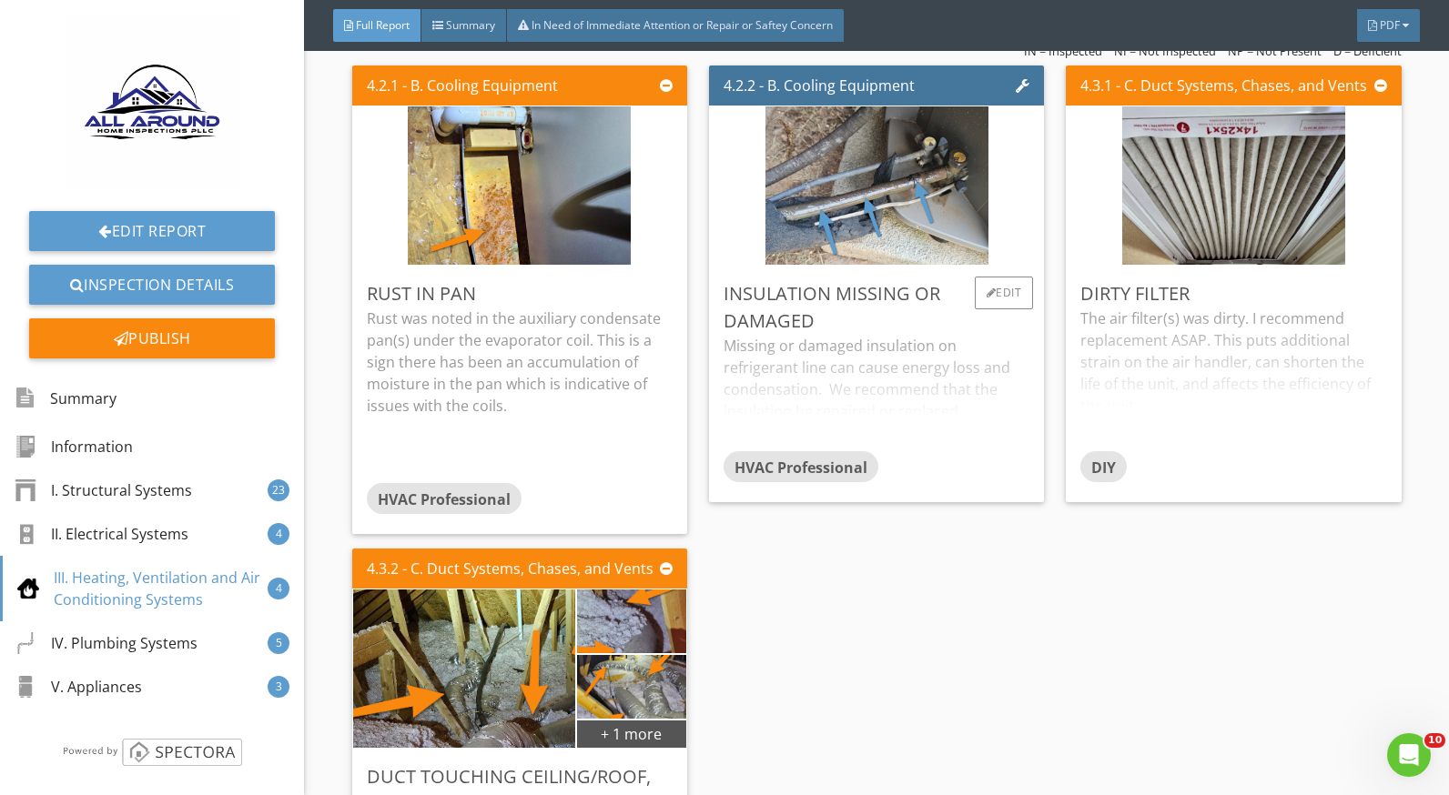
click at [816, 335] on div "Missing or damaged insulation on refrigerant line can cause energy loss and con…" at bounding box center [877, 393] width 306 height 116
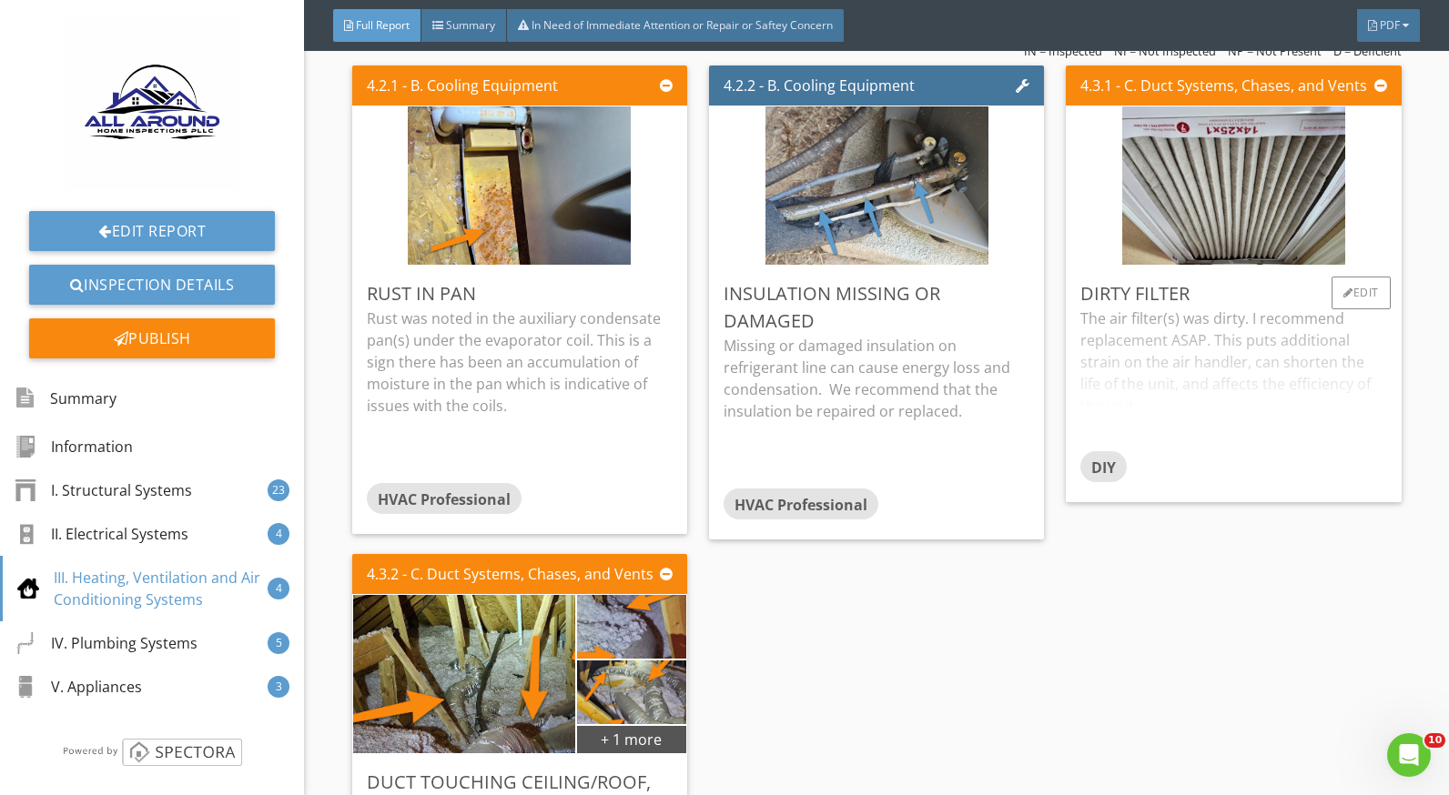
click at [1169, 333] on div "The air filter(s) was dirty. I recommend replacement ASAP. This puts additional…" at bounding box center [1233, 380] width 306 height 144
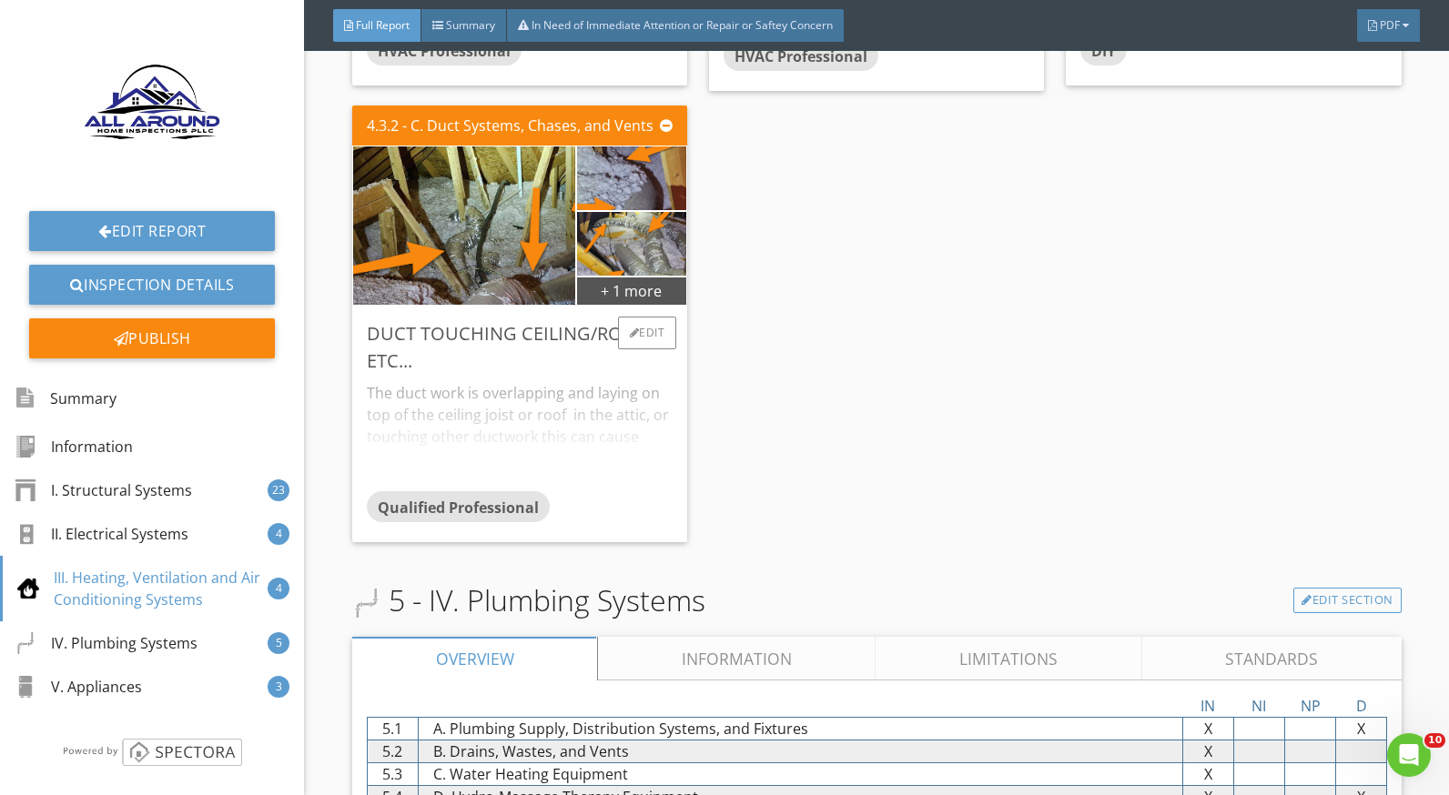
scroll to position [7827, 0]
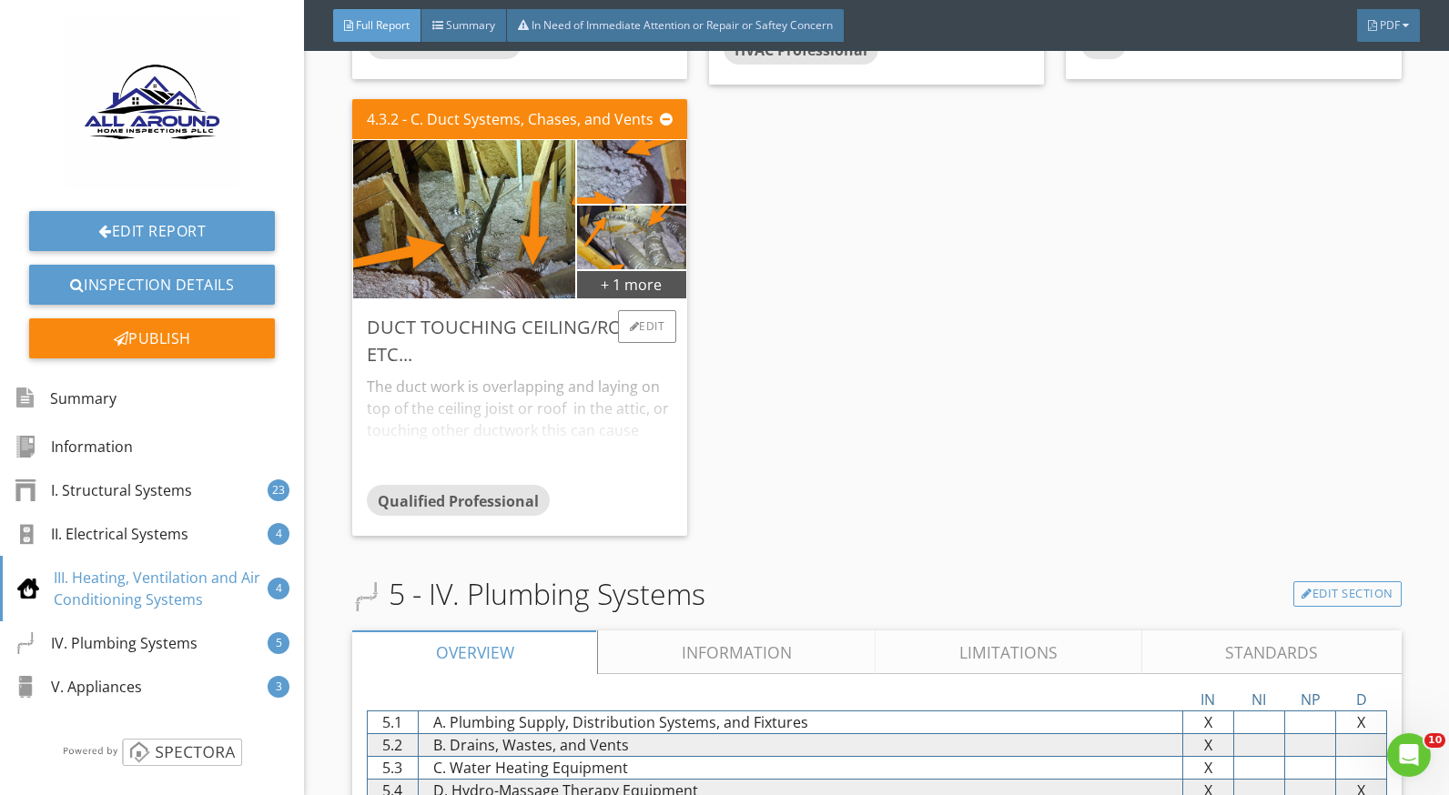
click at [496, 408] on div "The duct work is overlapping and laying on top of the ceiling joist or roof in …" at bounding box center [520, 427] width 306 height 116
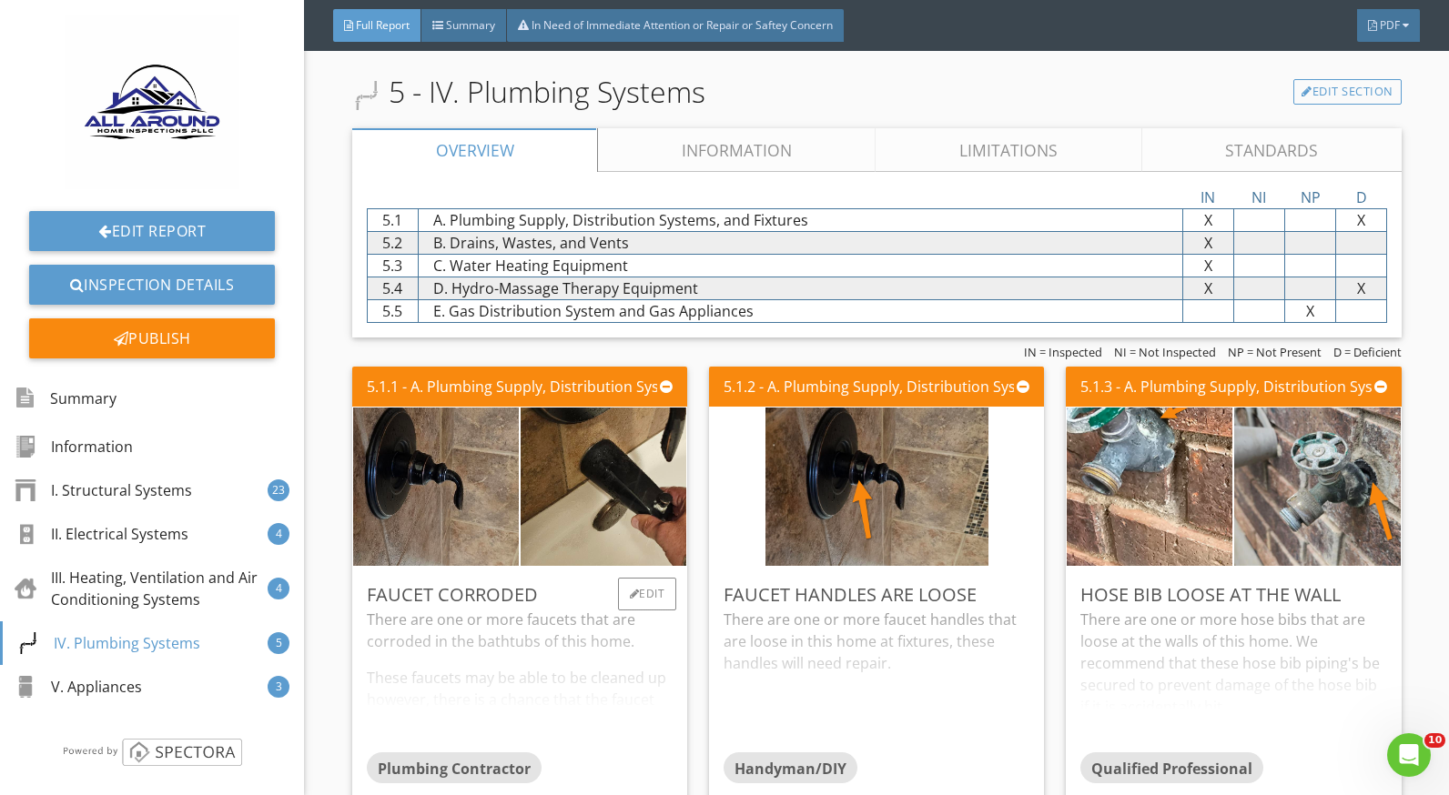
scroll to position [8828, 0]
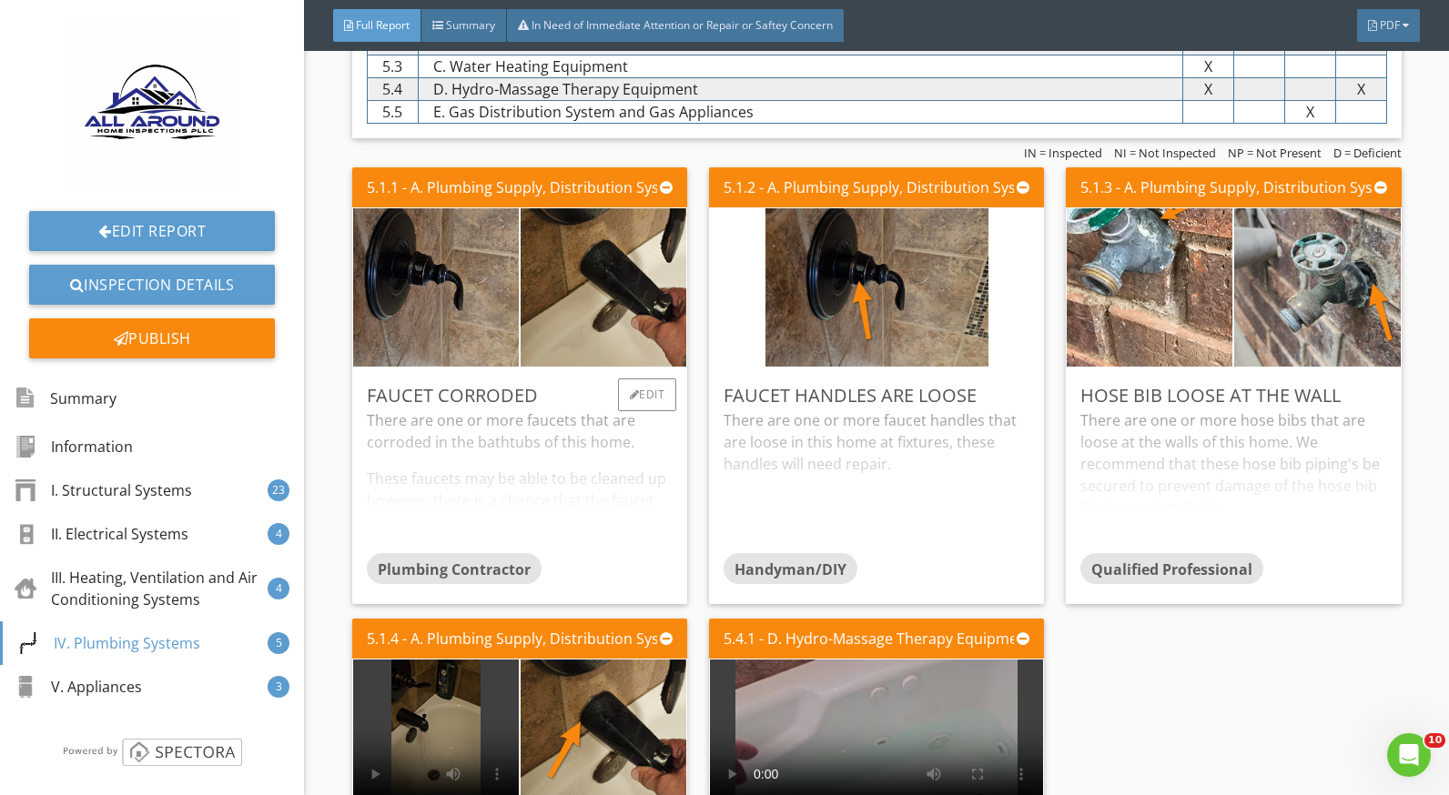
click at [613, 433] on div "There are one or more faucets that are corroded in the bathtubs of this home. T…" at bounding box center [520, 482] width 306 height 144
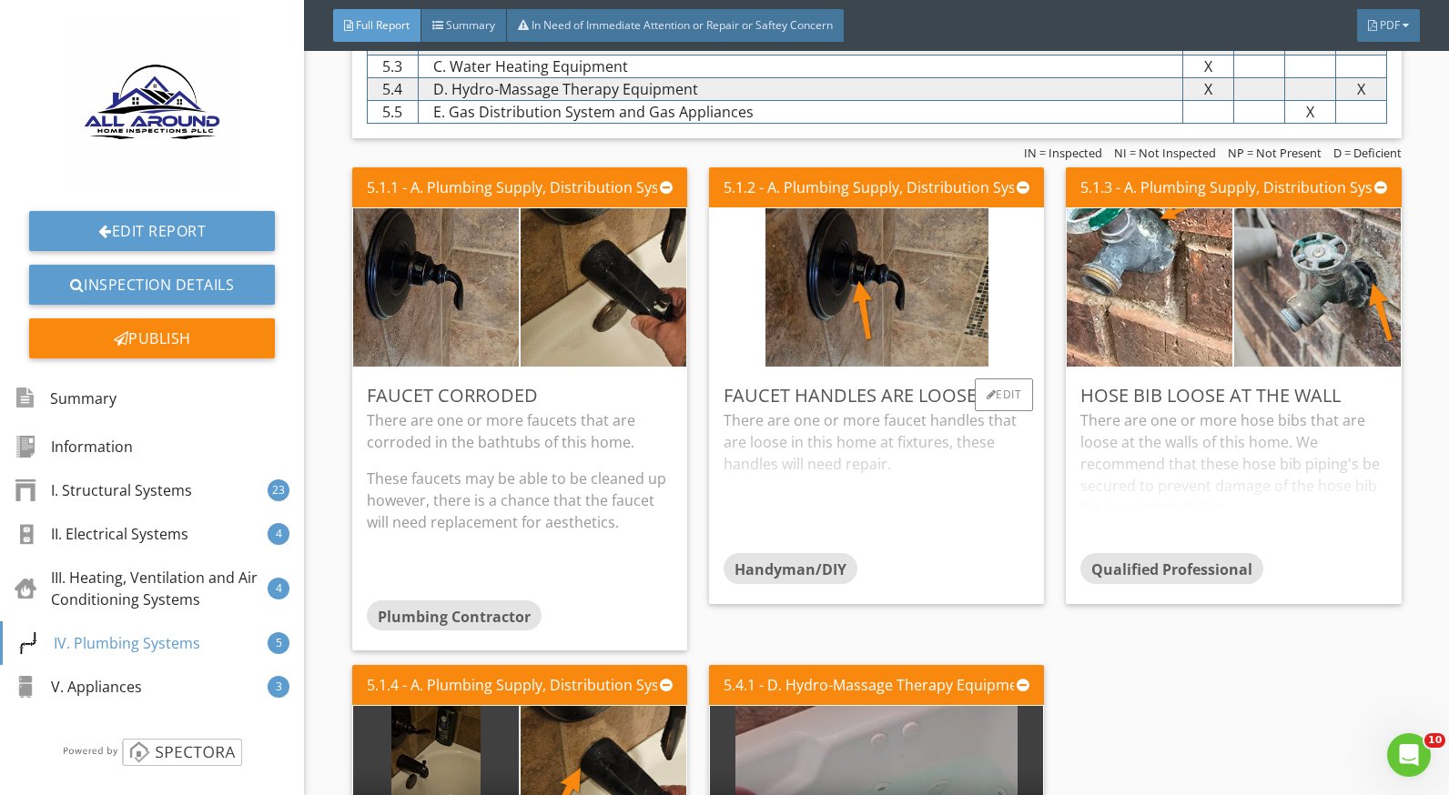
click at [855, 426] on div "There are one or more faucet handles that are loose in this home at fixtures, t…" at bounding box center [877, 482] width 306 height 144
click at [1254, 440] on div "There are one or more hose bibs that are loose at the walls of this home. We re…" at bounding box center [1233, 482] width 306 height 144
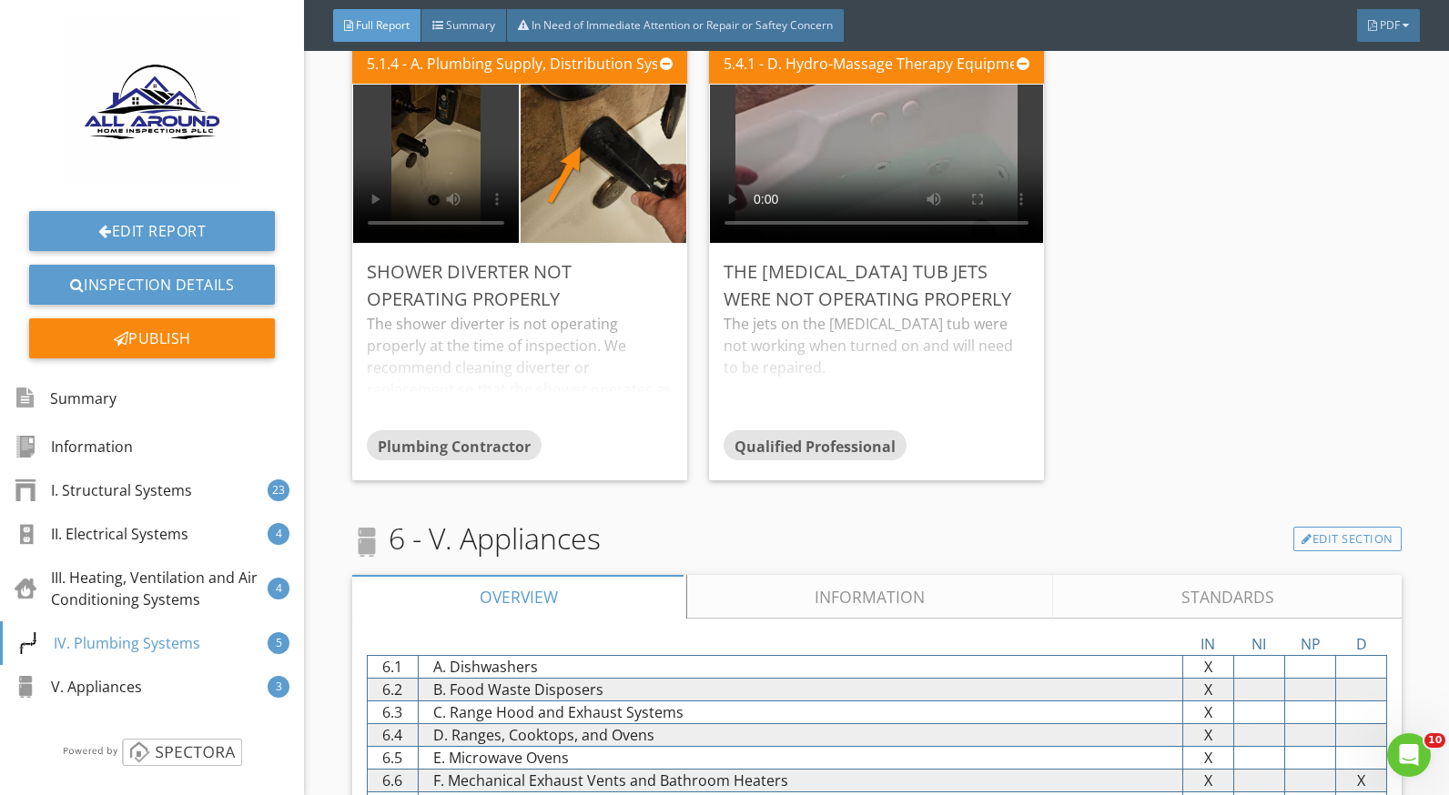
scroll to position [9465, 0]
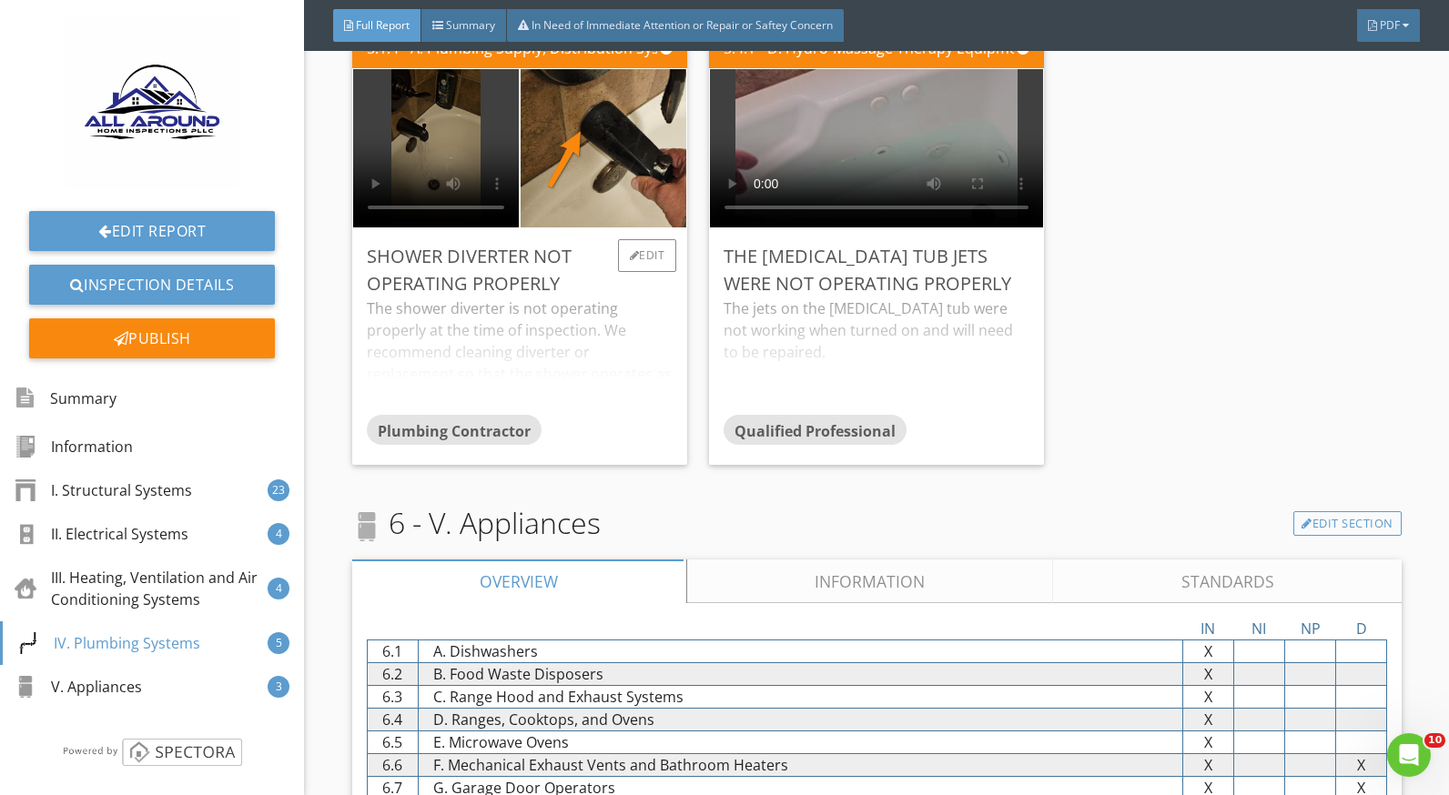
click at [508, 317] on div "The shower diverter is not operating properly at the time of inspection. We rec…" at bounding box center [520, 356] width 306 height 116
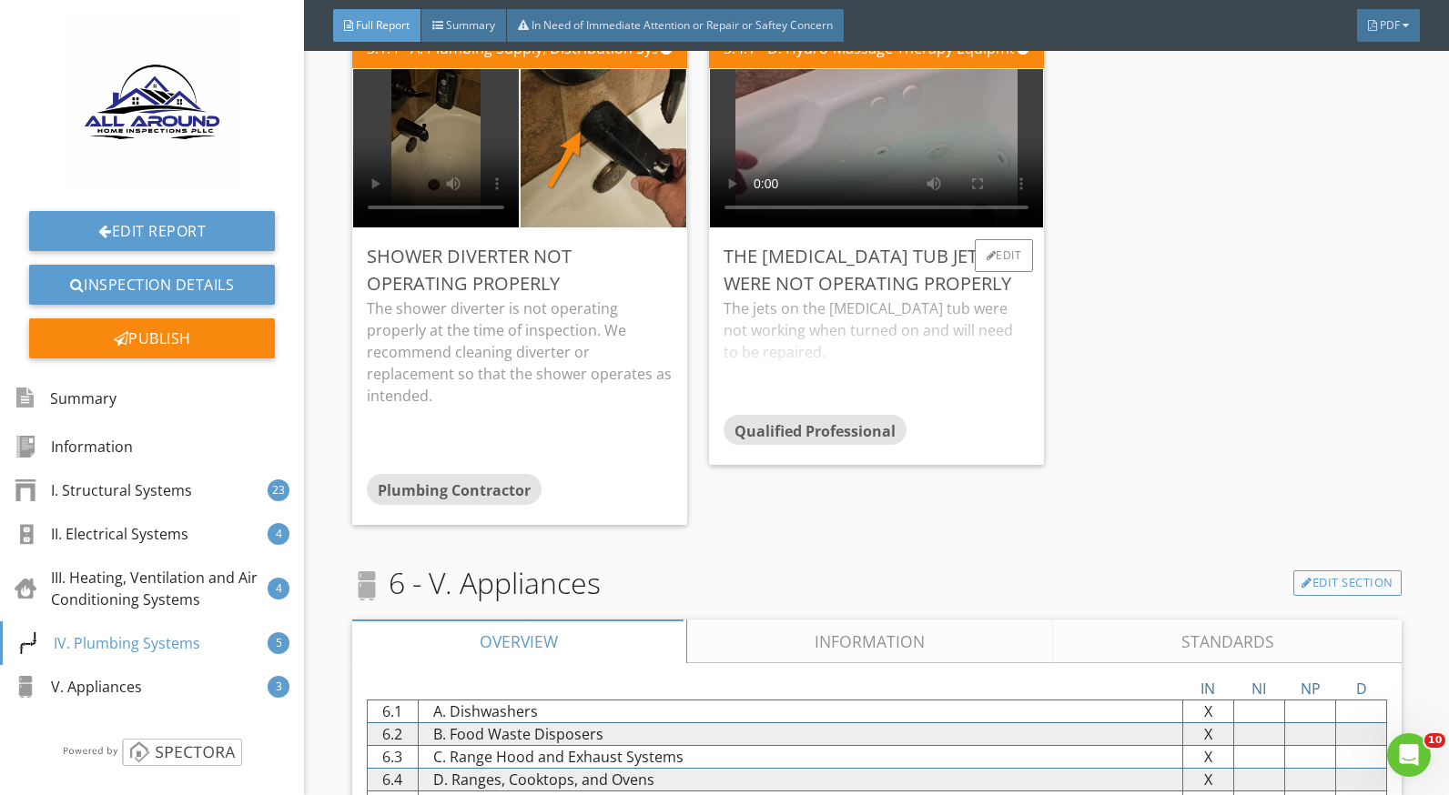
click at [815, 309] on div "The jets on the hydrotherapy tub were not working when turned on and will need …" at bounding box center [877, 356] width 306 height 116
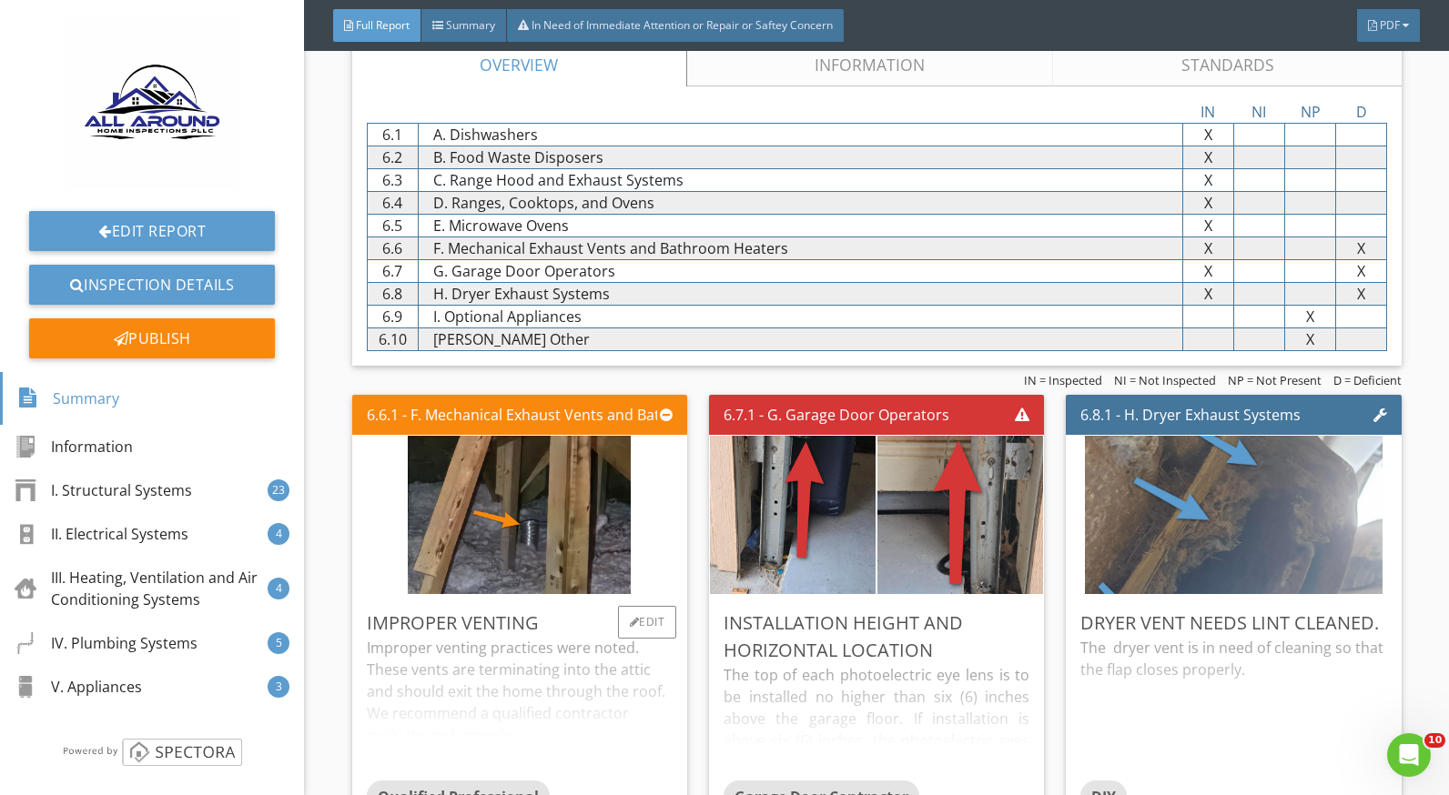
scroll to position [10078, 0]
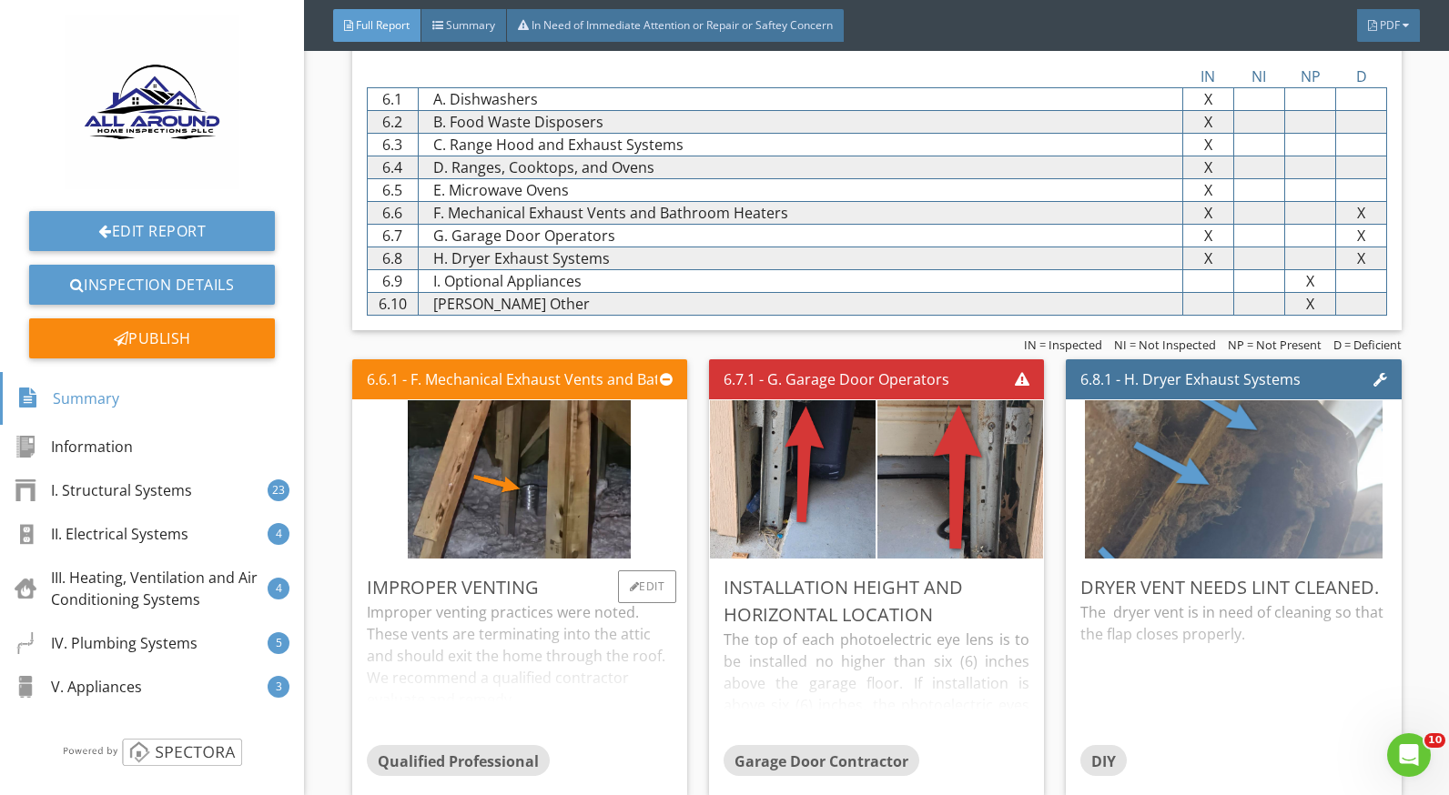
click at [421, 602] on div "Improper venting practices were noted. These vents are terminating into the att…" at bounding box center [520, 674] width 306 height 144
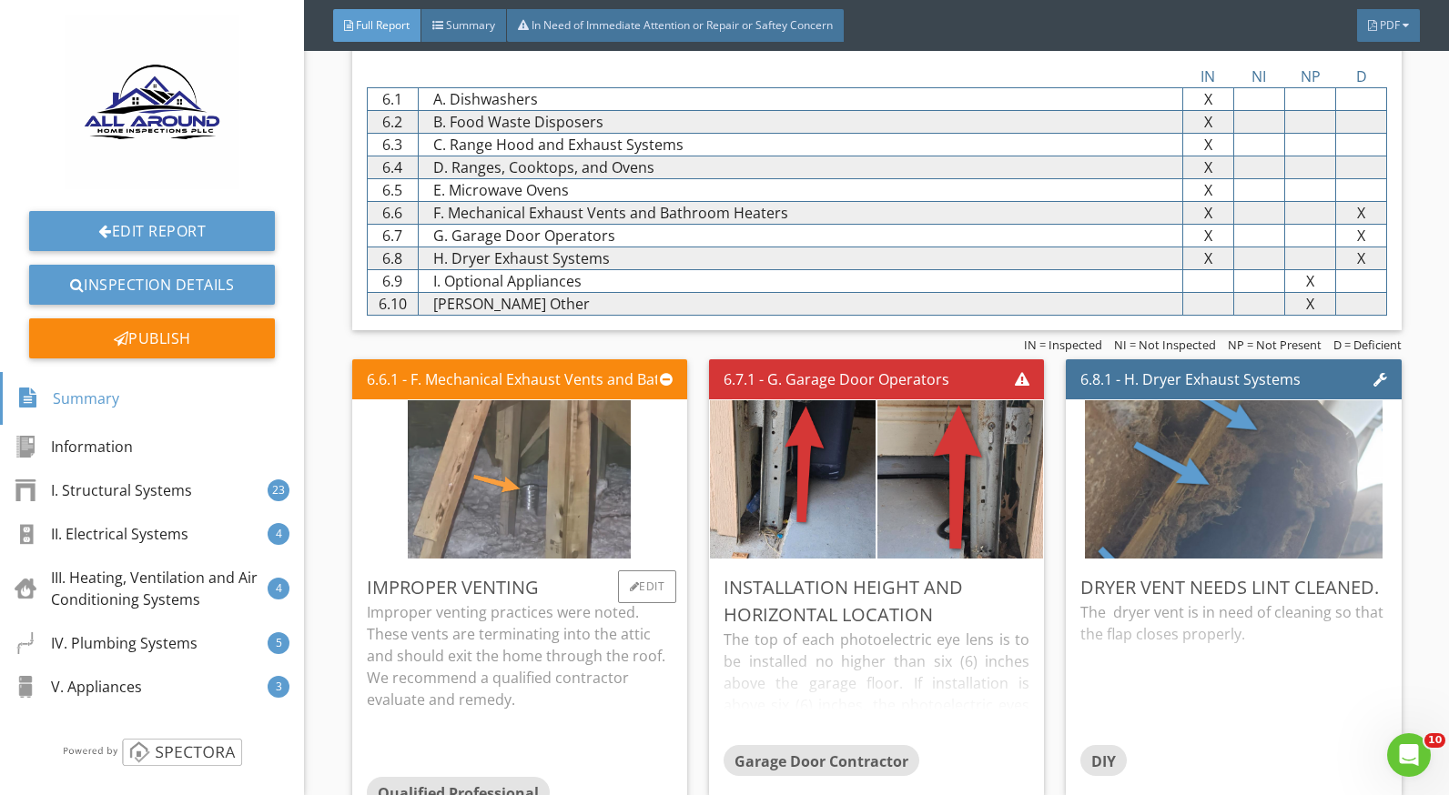
click at [524, 493] on img at bounding box center [519, 479] width 223 height 396
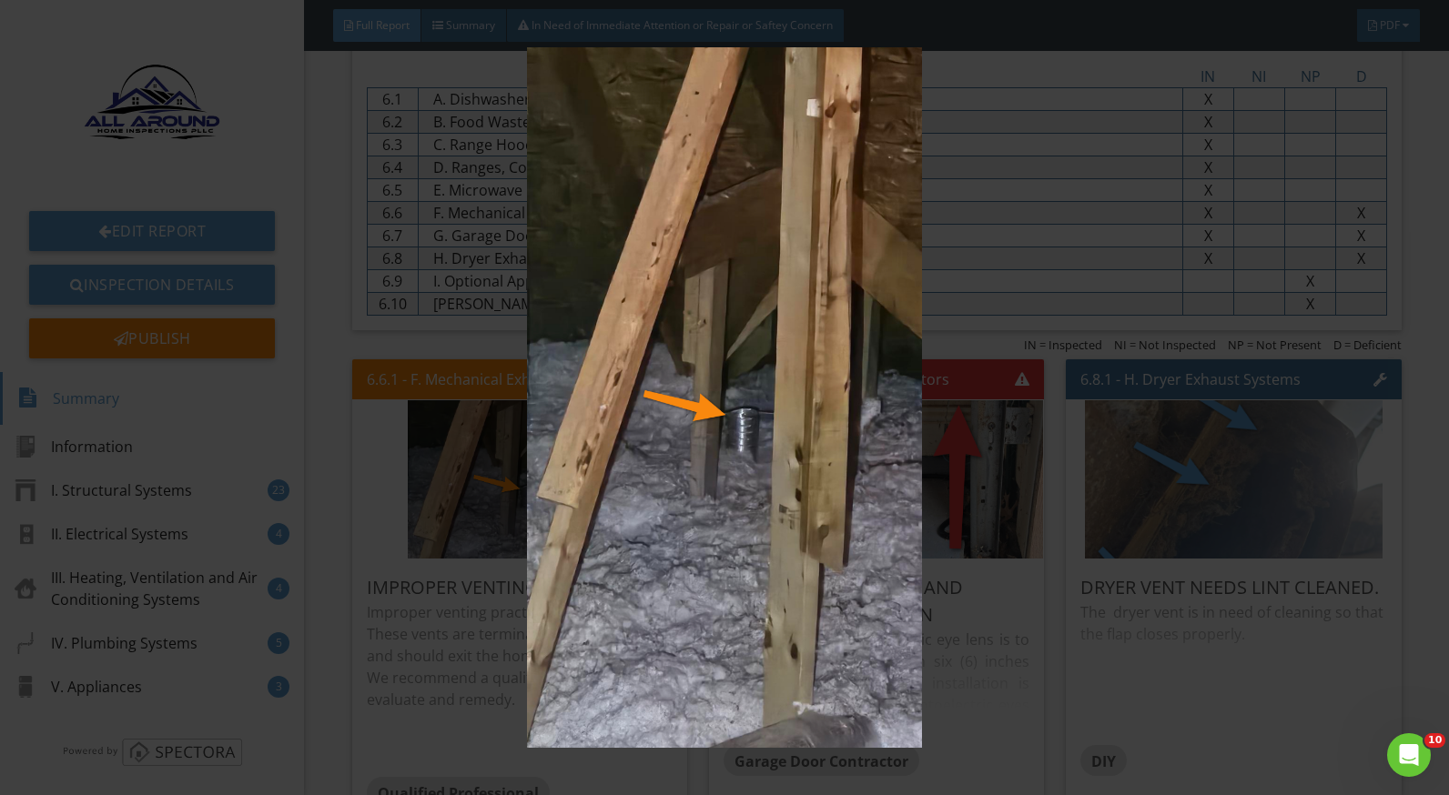
click at [983, 562] on img at bounding box center [724, 397] width 1321 height 701
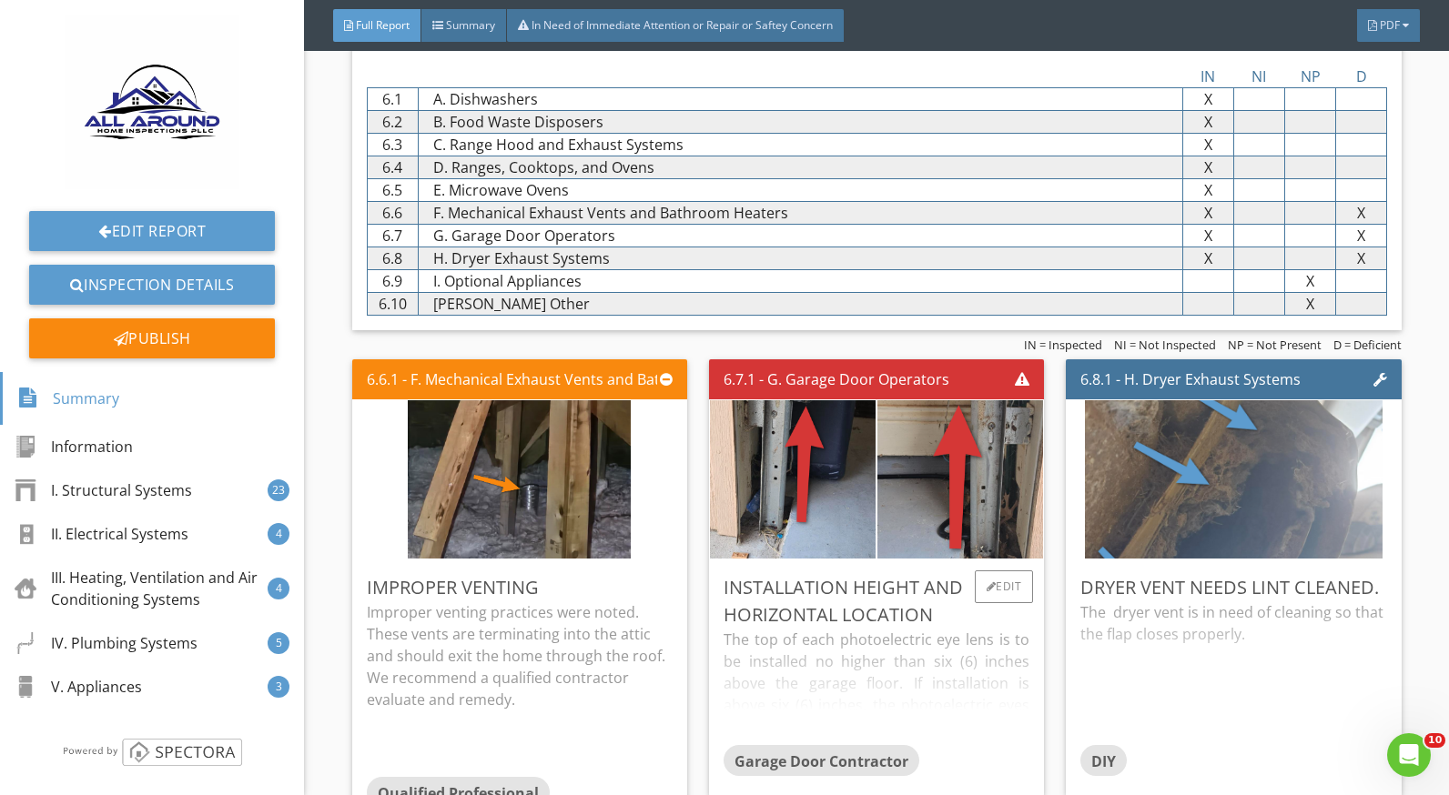
click at [799, 629] on div "The top of each photoelectric eye lens is to be installed no higher than six (6…" at bounding box center [877, 687] width 306 height 116
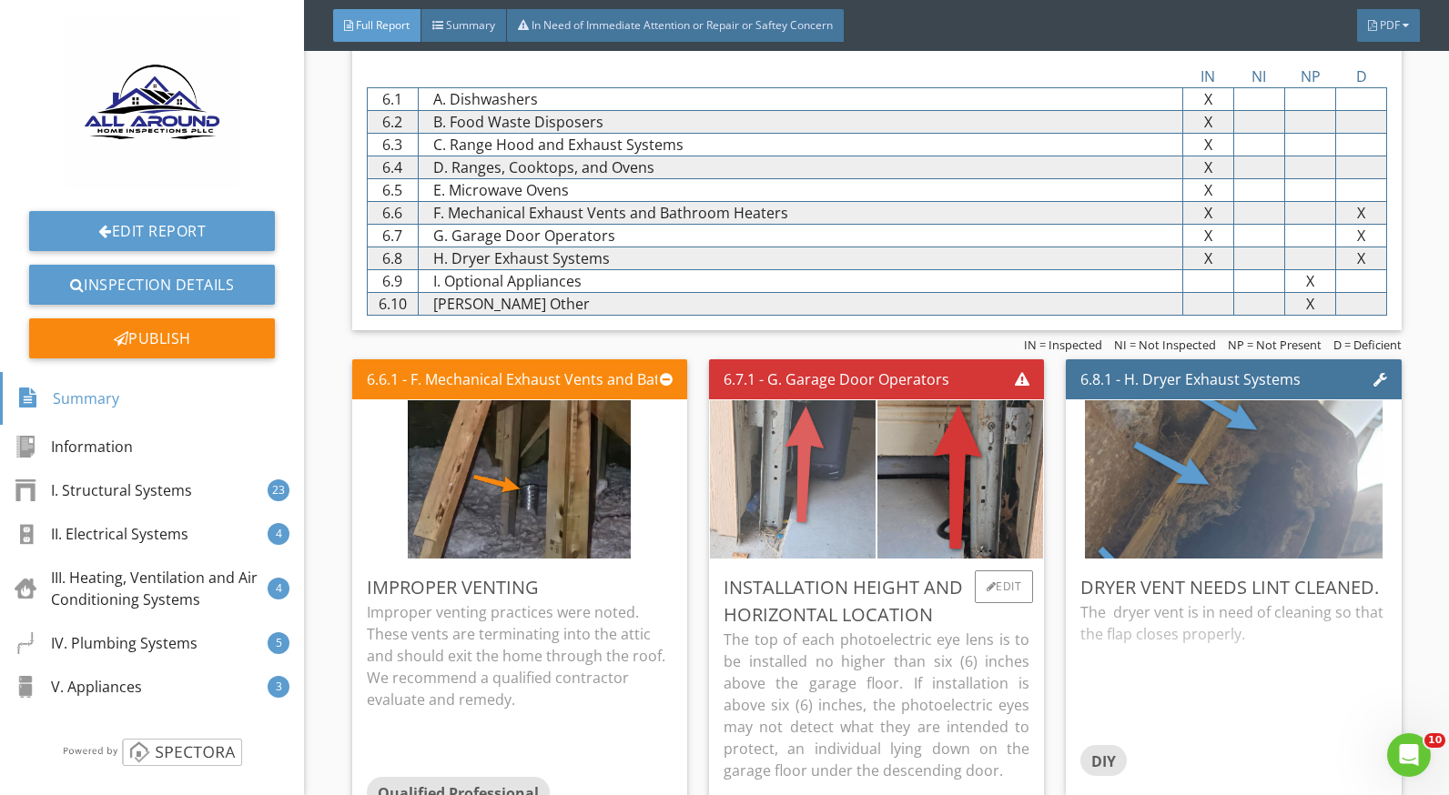
click at [780, 491] on img at bounding box center [793, 479] width 223 height 396
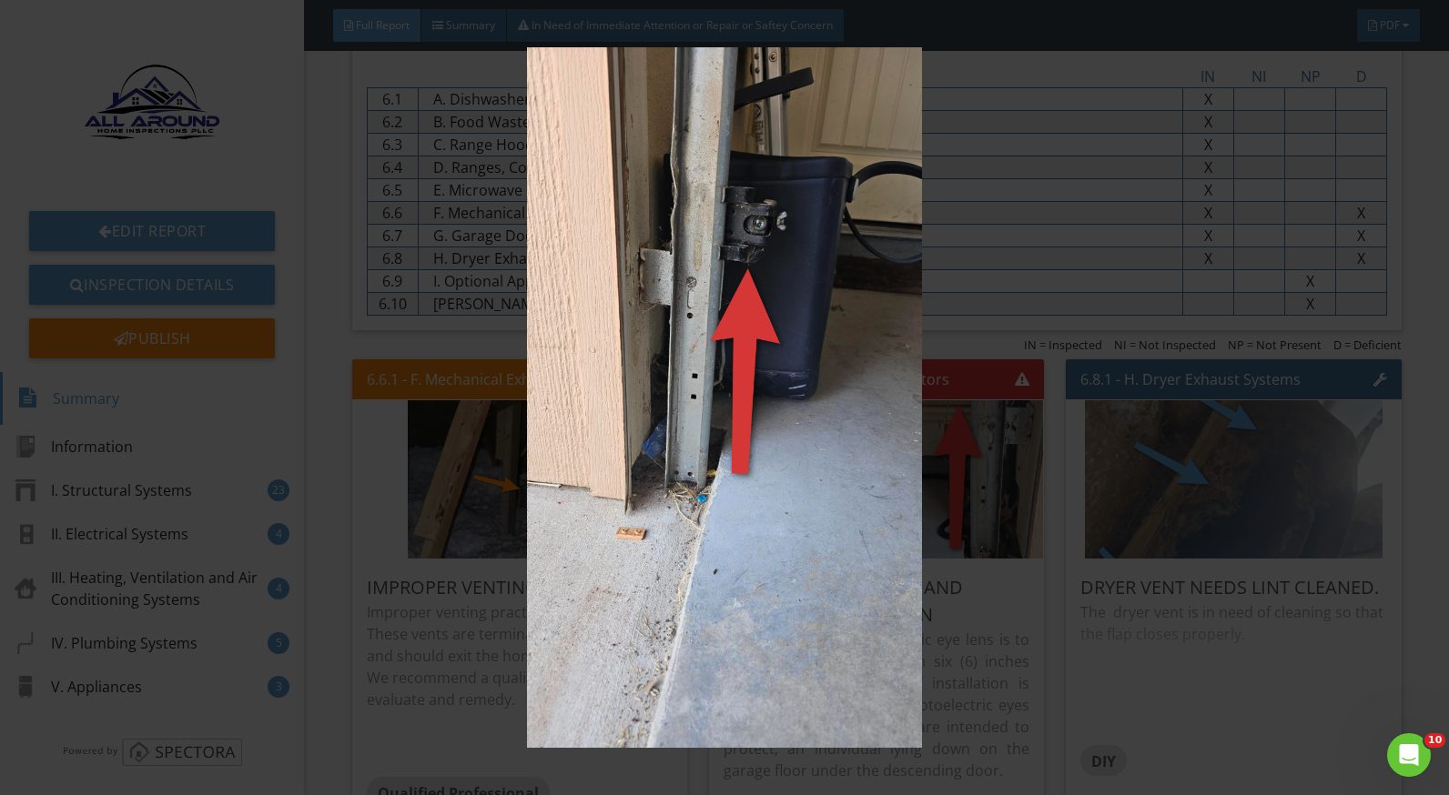
click at [959, 615] on img at bounding box center [724, 397] width 1321 height 701
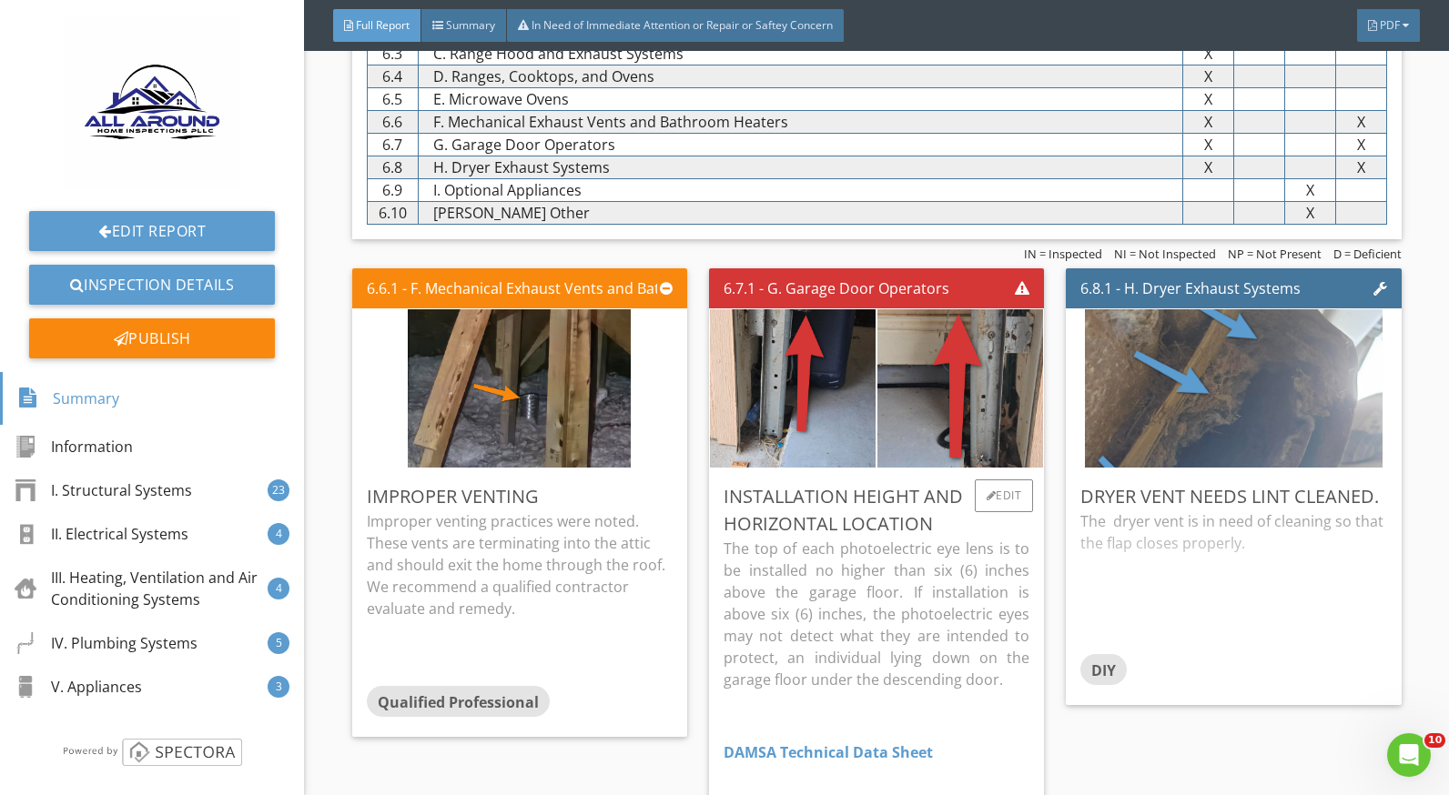
scroll to position [10253, 0]
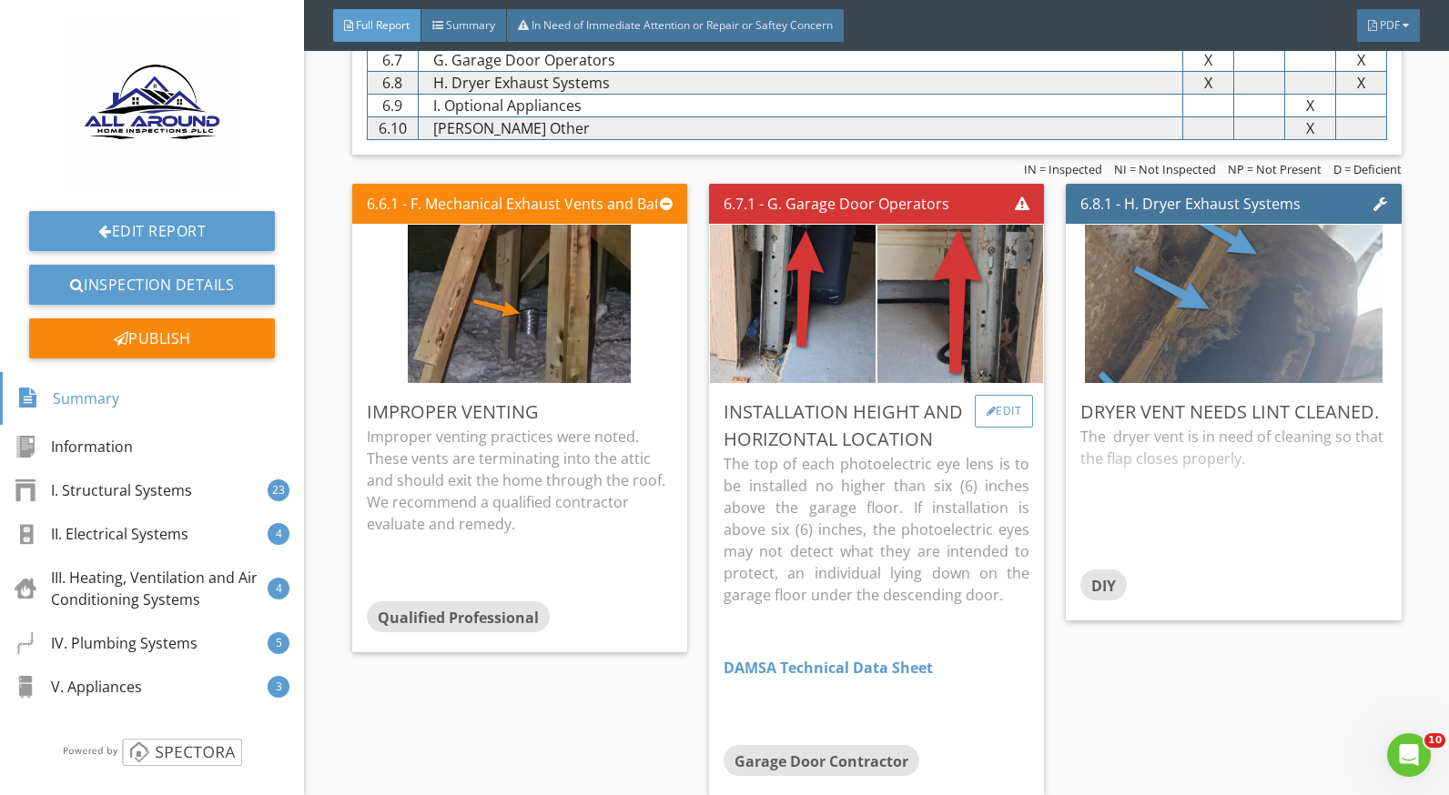
click at [1004, 395] on div "Edit" at bounding box center [1004, 411] width 59 height 33
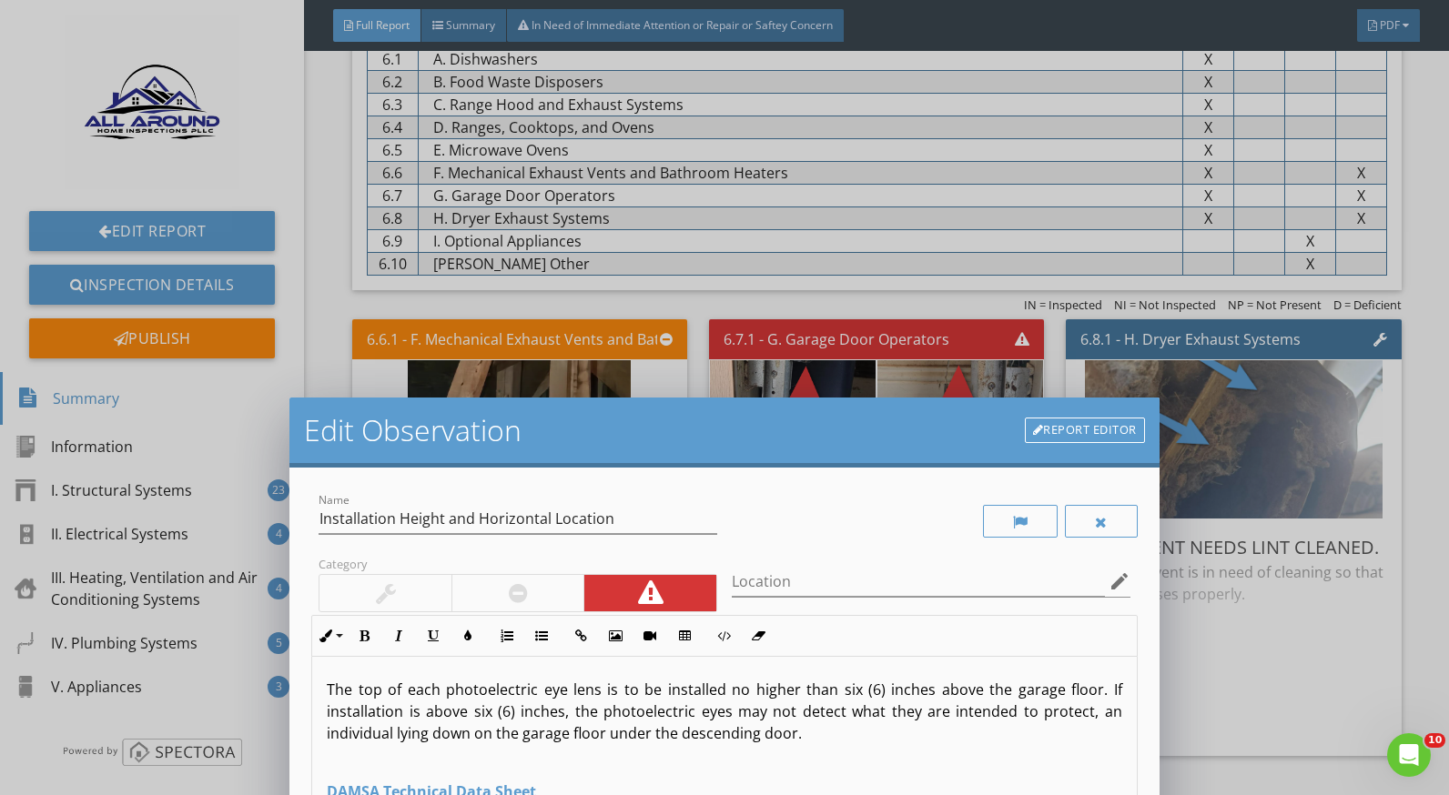
scroll to position [10110, 0]
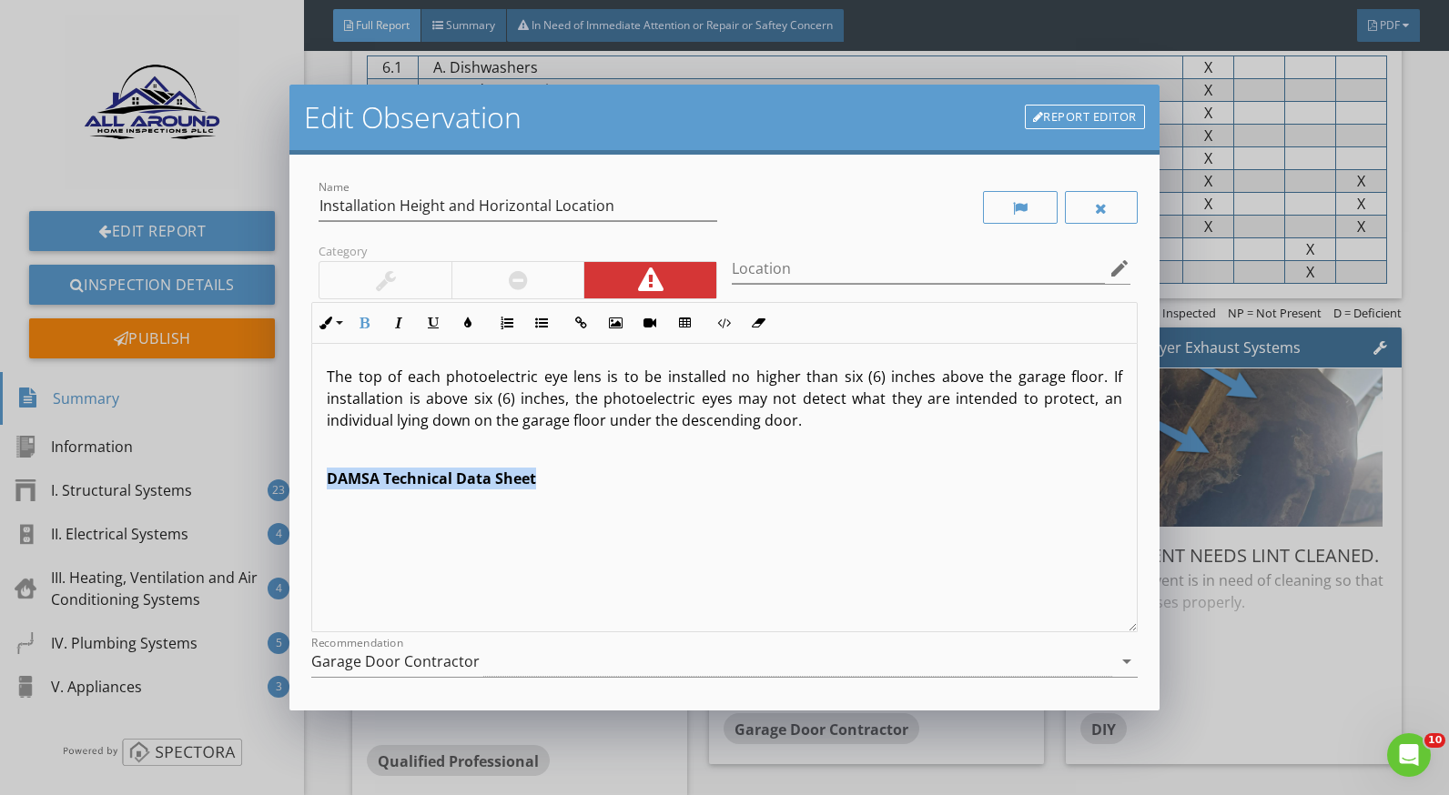
drag, startPoint x: 588, startPoint y: 497, endPoint x: 327, endPoint y: 486, distance: 261.4
click at [326, 486] on div "The top of each photoelectric eye lens is to be installed no higher than six (6…" at bounding box center [724, 488] width 824 height 289
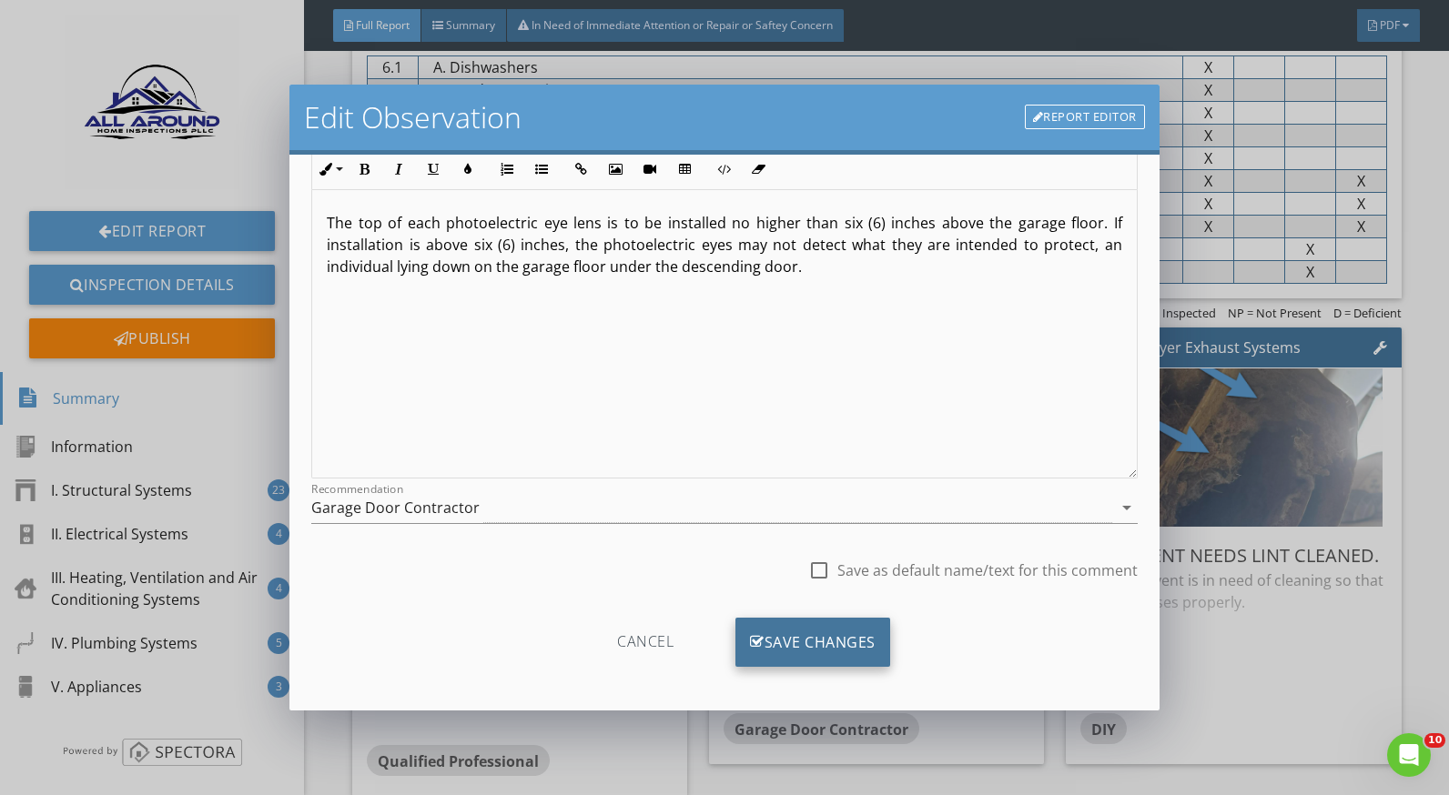
scroll to position [159, 0]
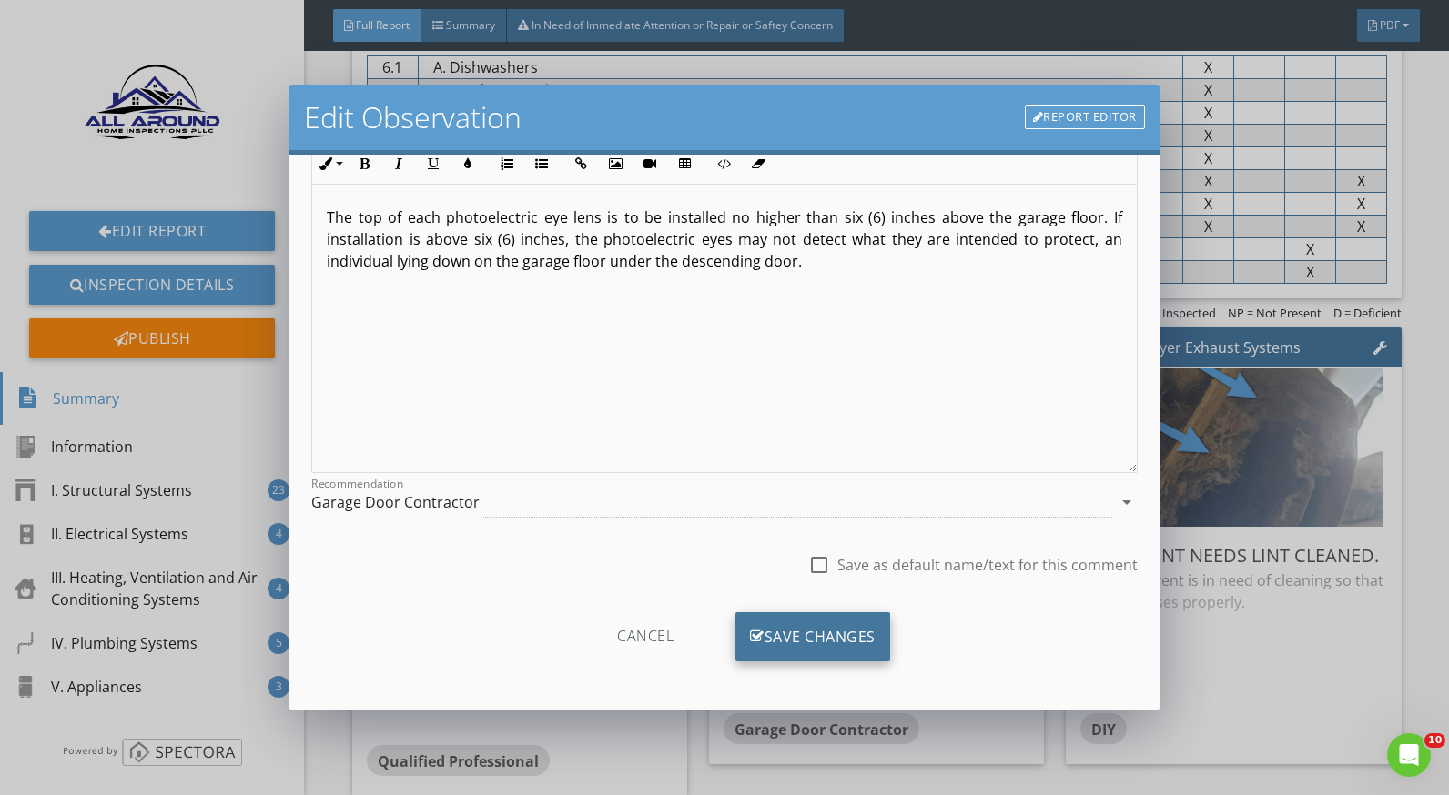
click at [771, 634] on div "Save Changes" at bounding box center [812, 637] width 155 height 49
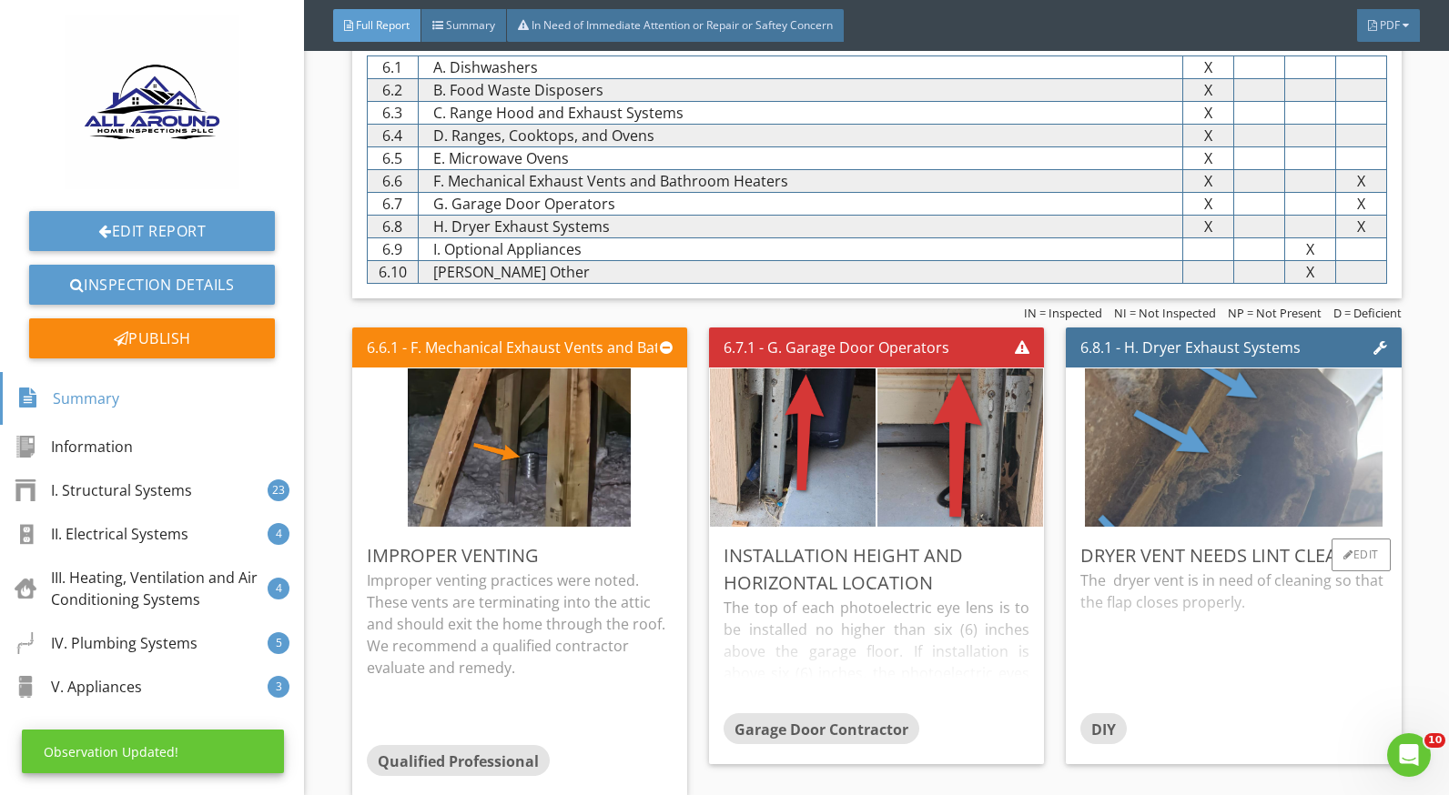
click at [1194, 573] on div "The dryer vent is in need of cleaning so that the flap closes properly." at bounding box center [1233, 642] width 306 height 144
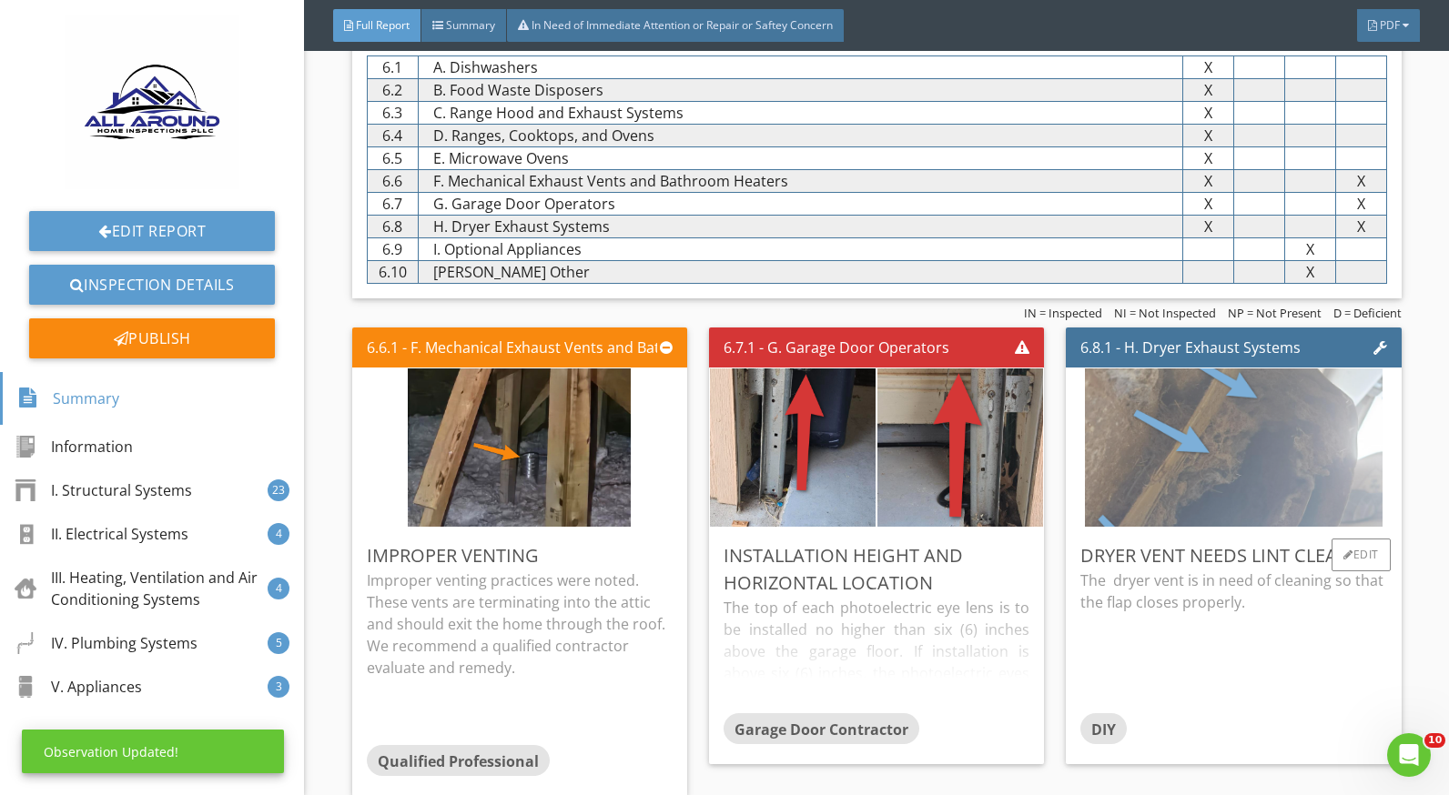
click at [1201, 444] on img at bounding box center [1233, 447] width 297 height 396
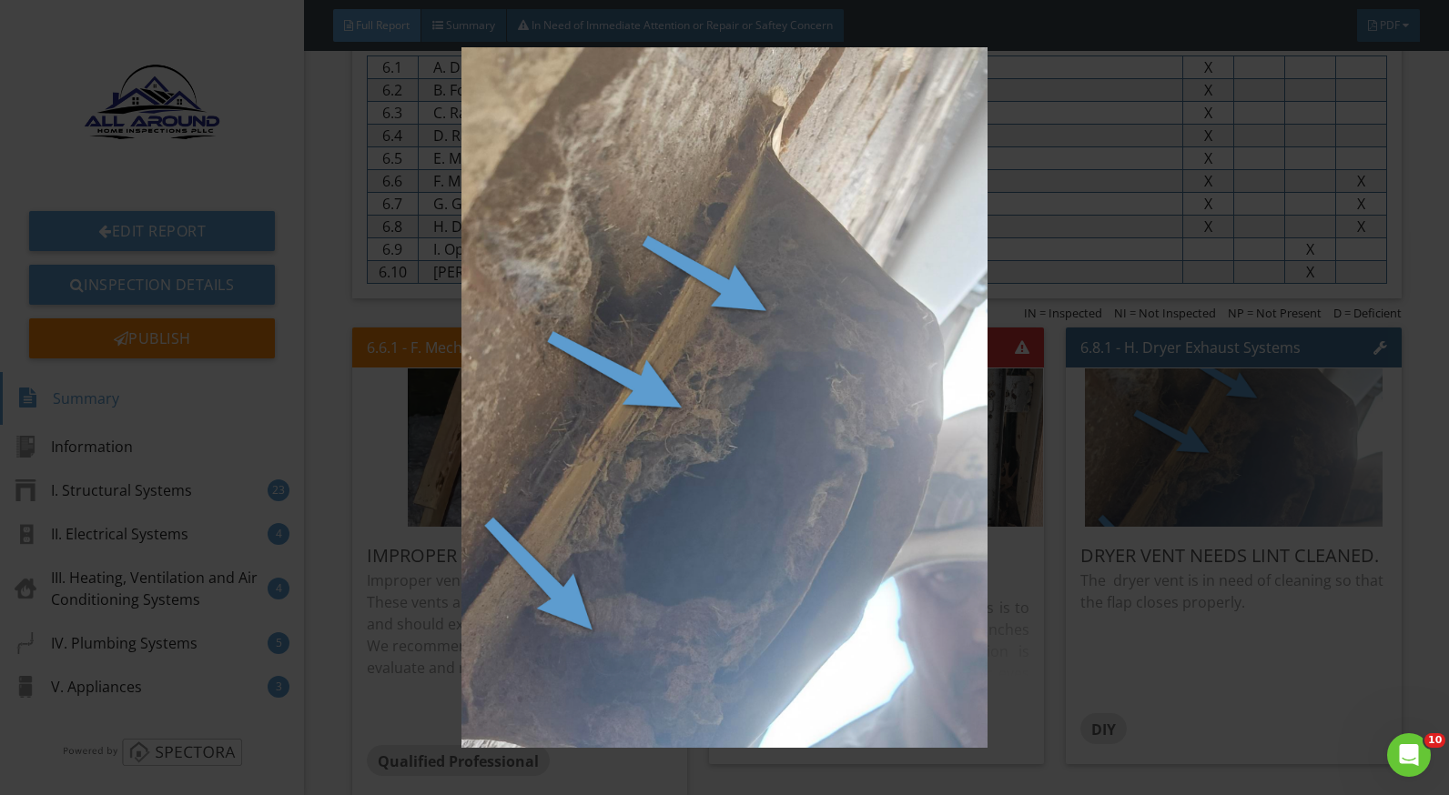
click at [1200, 583] on img at bounding box center [724, 397] width 1321 height 701
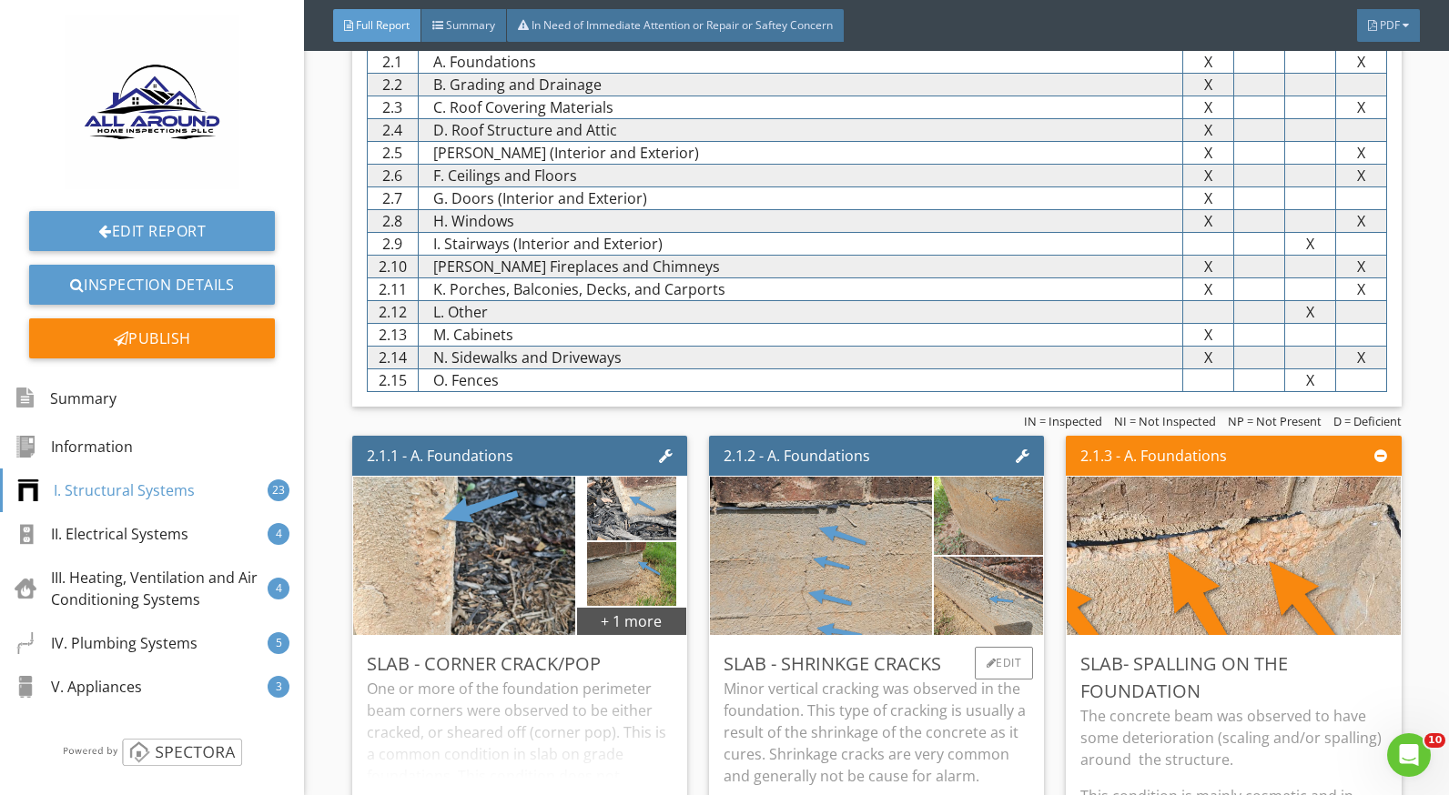
scroll to position [1274, 0]
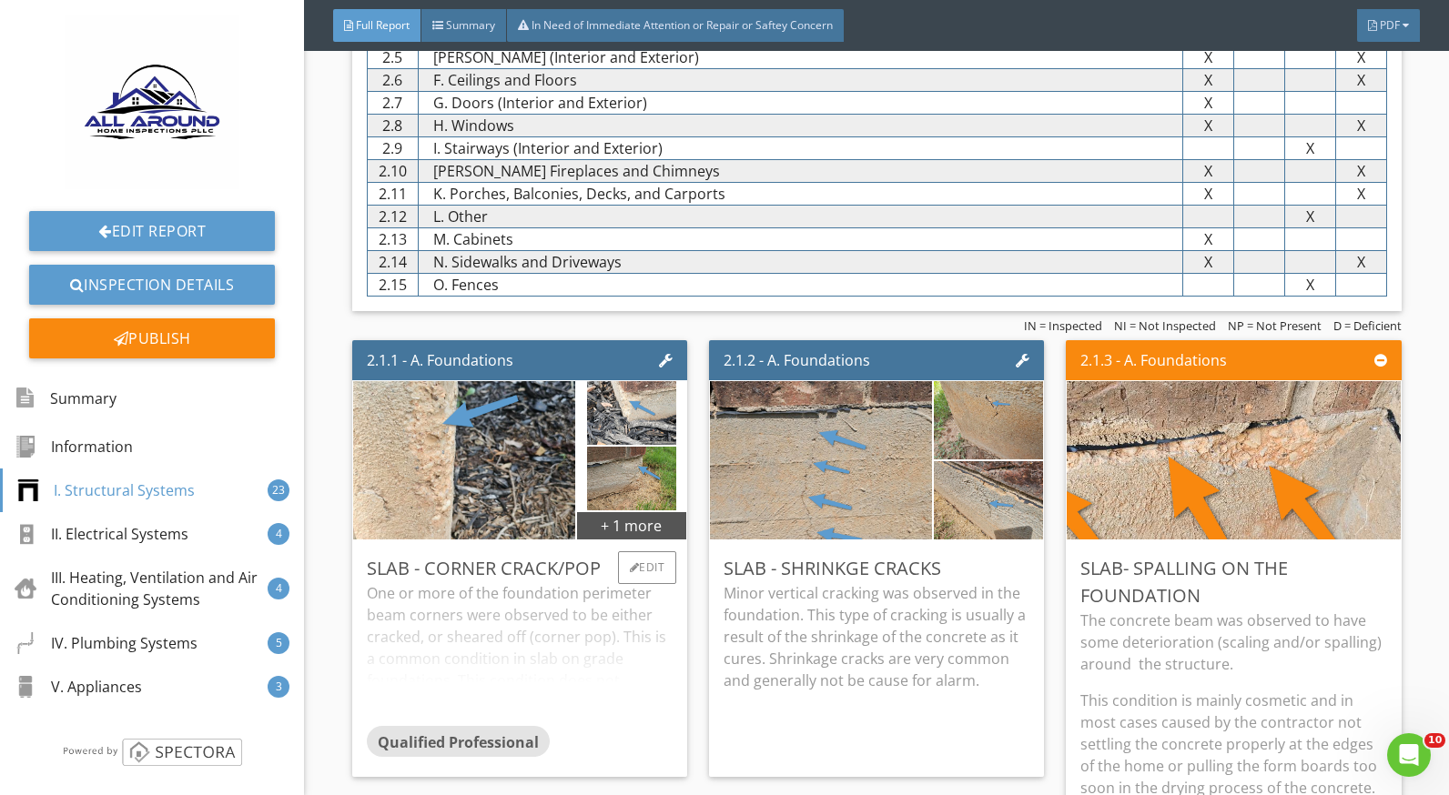
click at [529, 624] on div "One or more of the foundation perimeter beam corners were observed to be either…" at bounding box center [520, 654] width 306 height 144
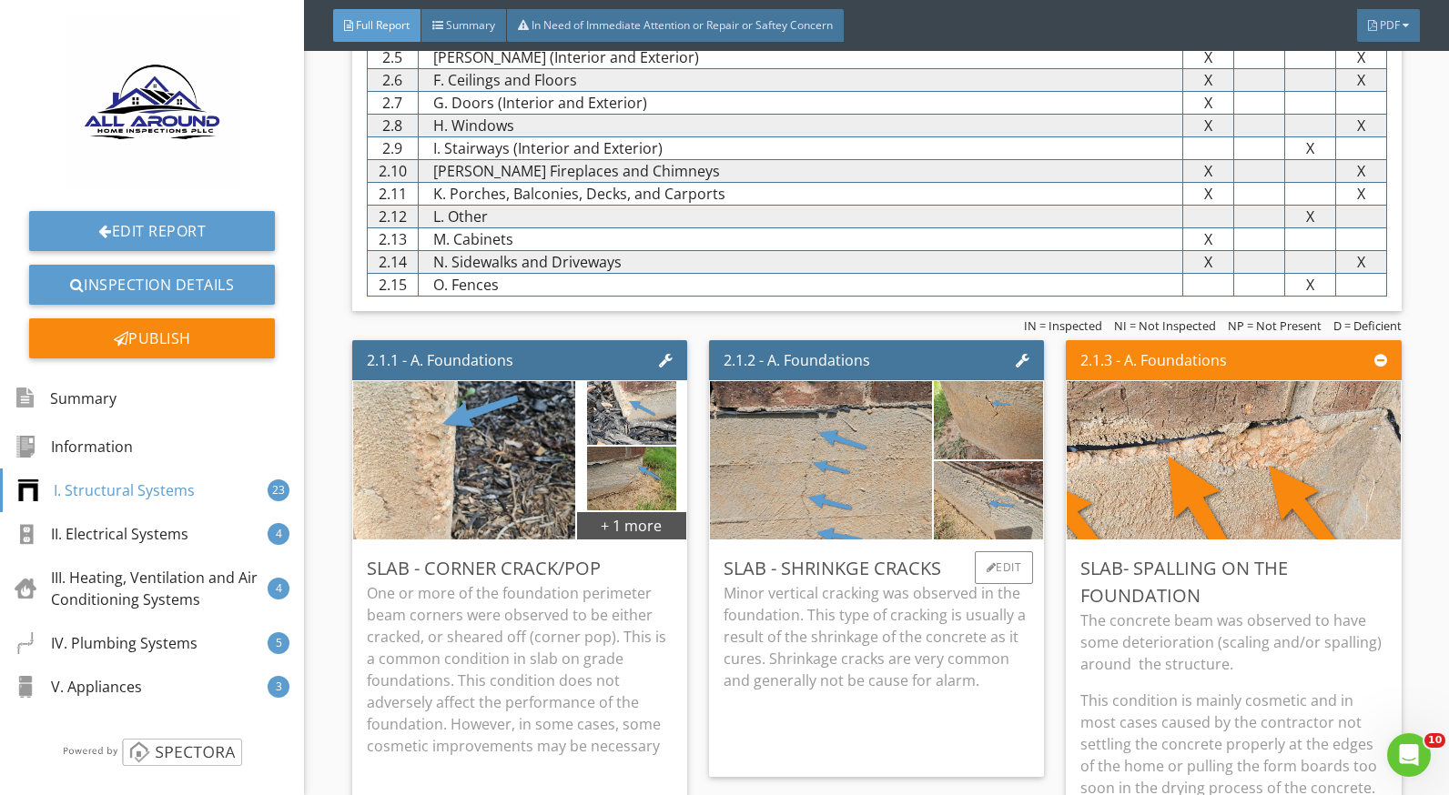
click at [786, 622] on p "Minor vertical cracking was observed in the foundation. This type of cracking i…" at bounding box center [877, 636] width 306 height 109
click at [1198, 616] on p "The concrete beam was observed to have some deterioration (scaling and/or spall…" at bounding box center [1233, 643] width 306 height 66
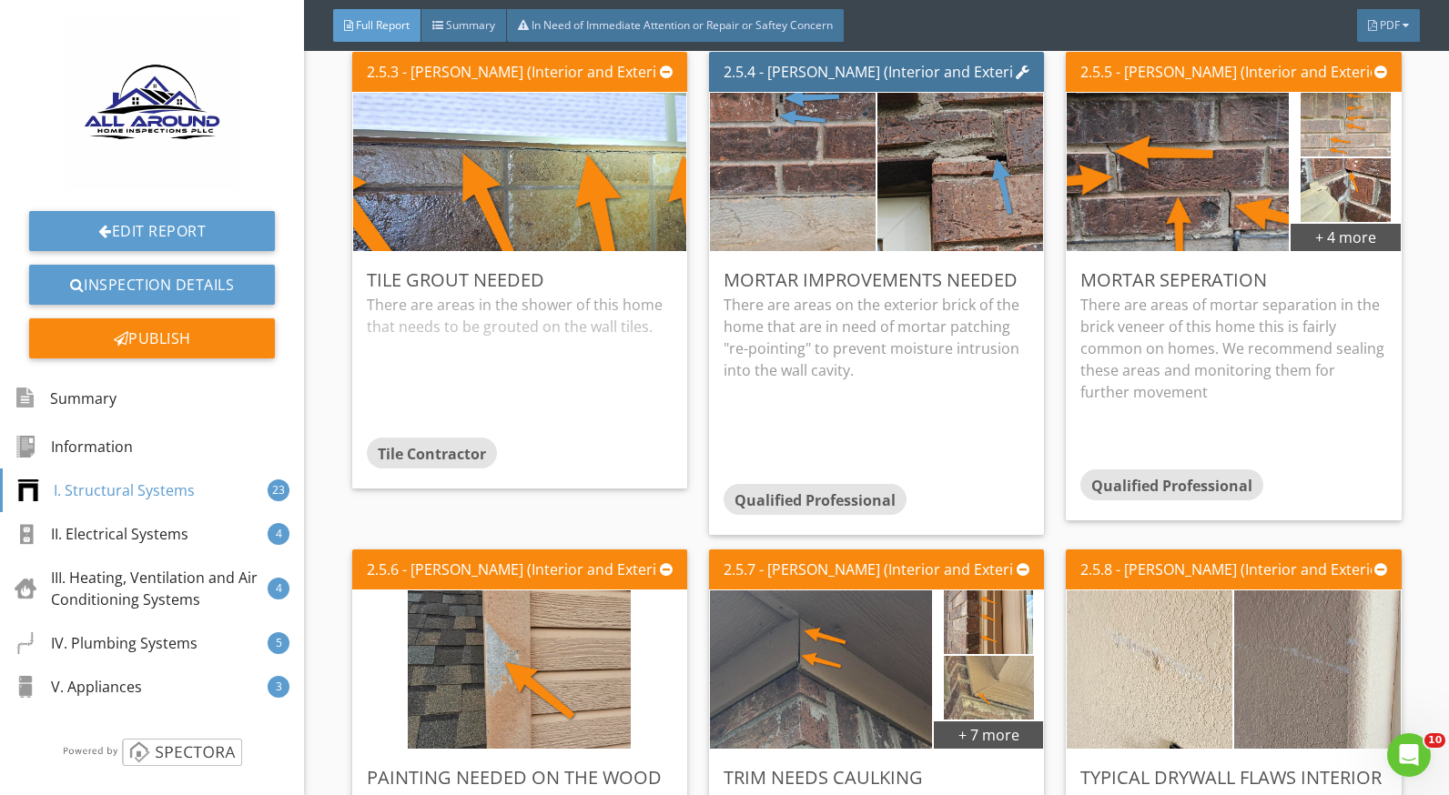
scroll to position [2912, 0]
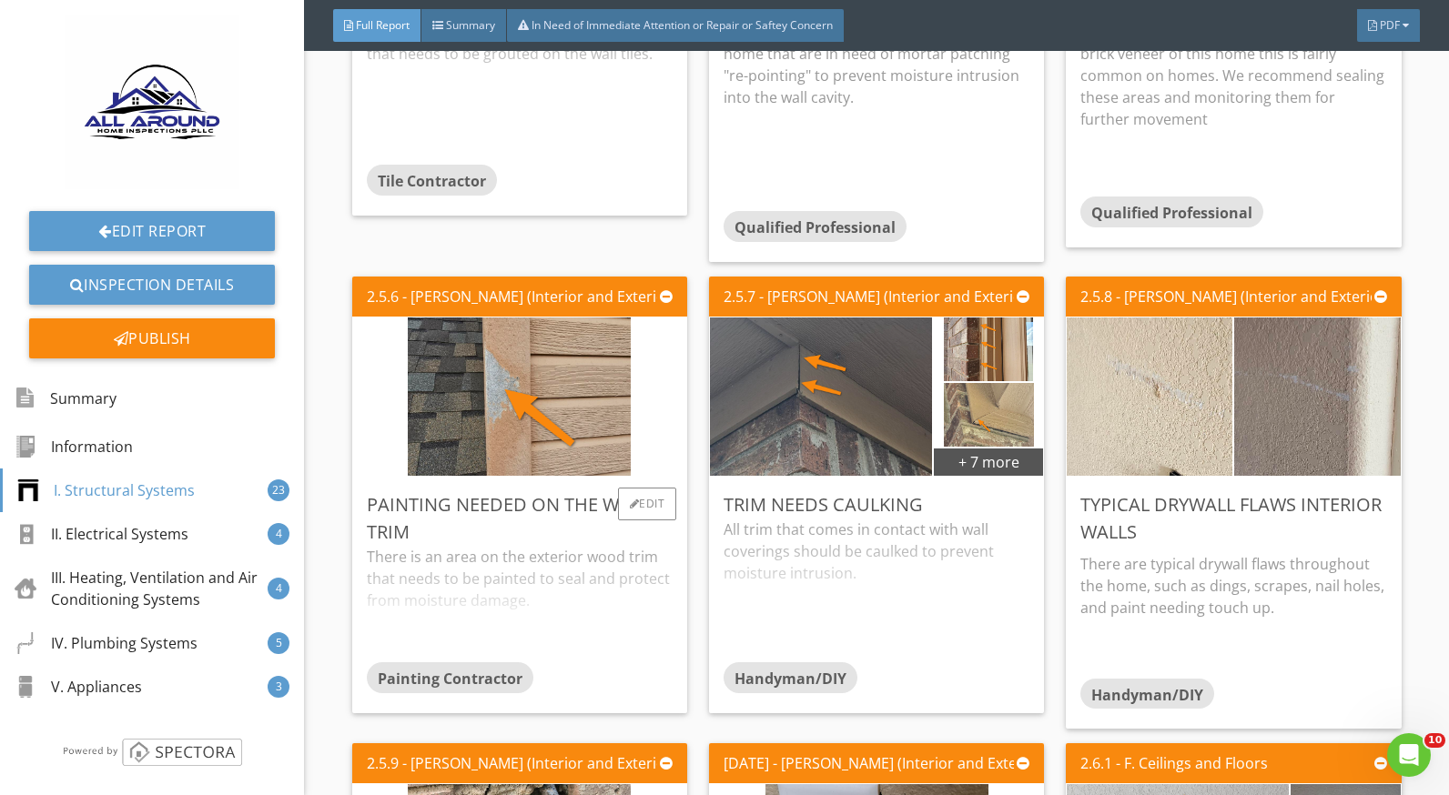
click at [460, 546] on div "There is an area on the exterior wood trim that needs to be painted to seal and…" at bounding box center [520, 604] width 306 height 116
click at [826, 541] on div "All trim that comes in contact with wall coverings should be caulked to prevent…" at bounding box center [877, 591] width 306 height 144
click at [1143, 546] on div "There are typical drywall flaws throughout the home, such as dings, scrapes, na…" at bounding box center [1233, 612] width 306 height 133
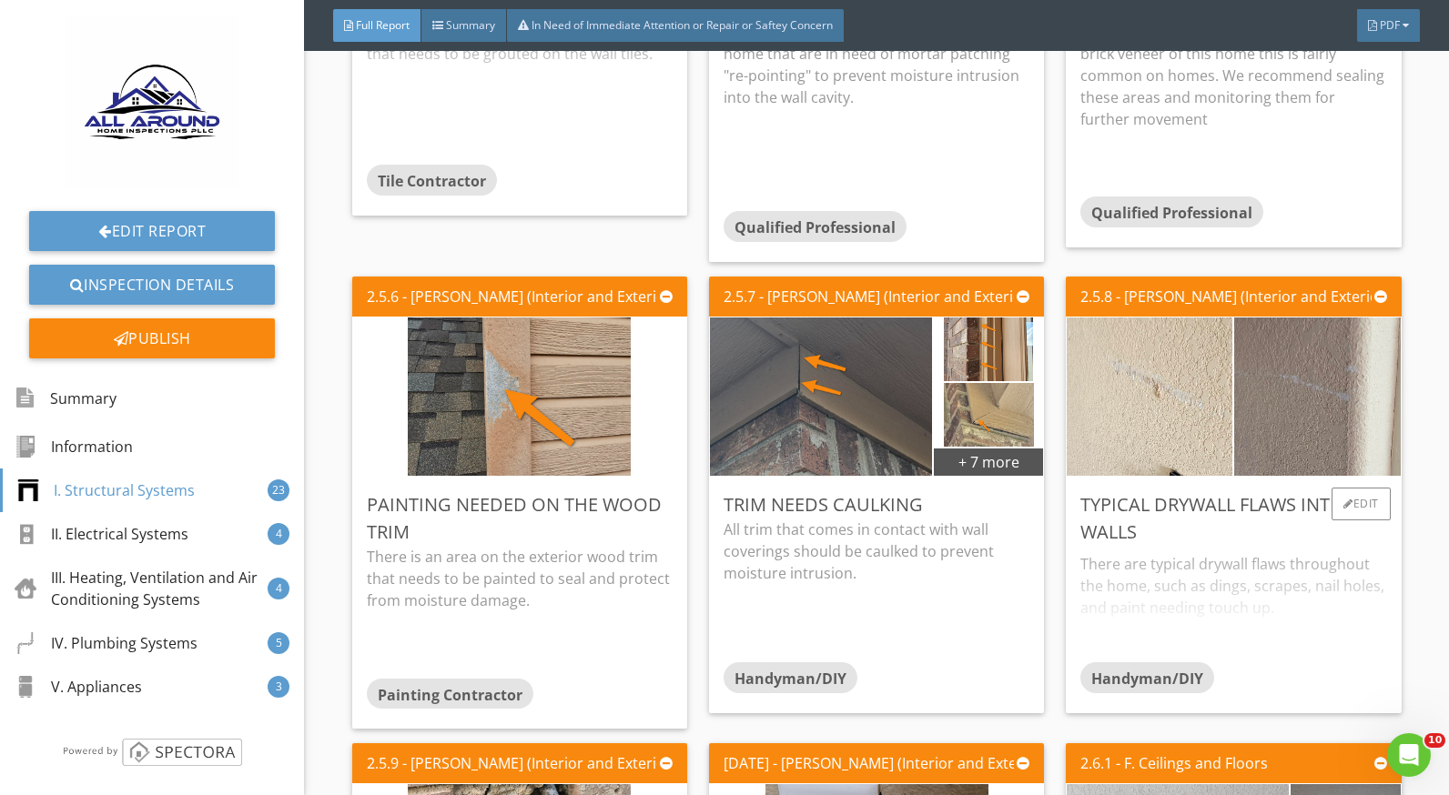
click at [1164, 546] on div "There are typical drywall flaws throughout the home, such as dings, scrapes, na…" at bounding box center [1233, 604] width 306 height 116
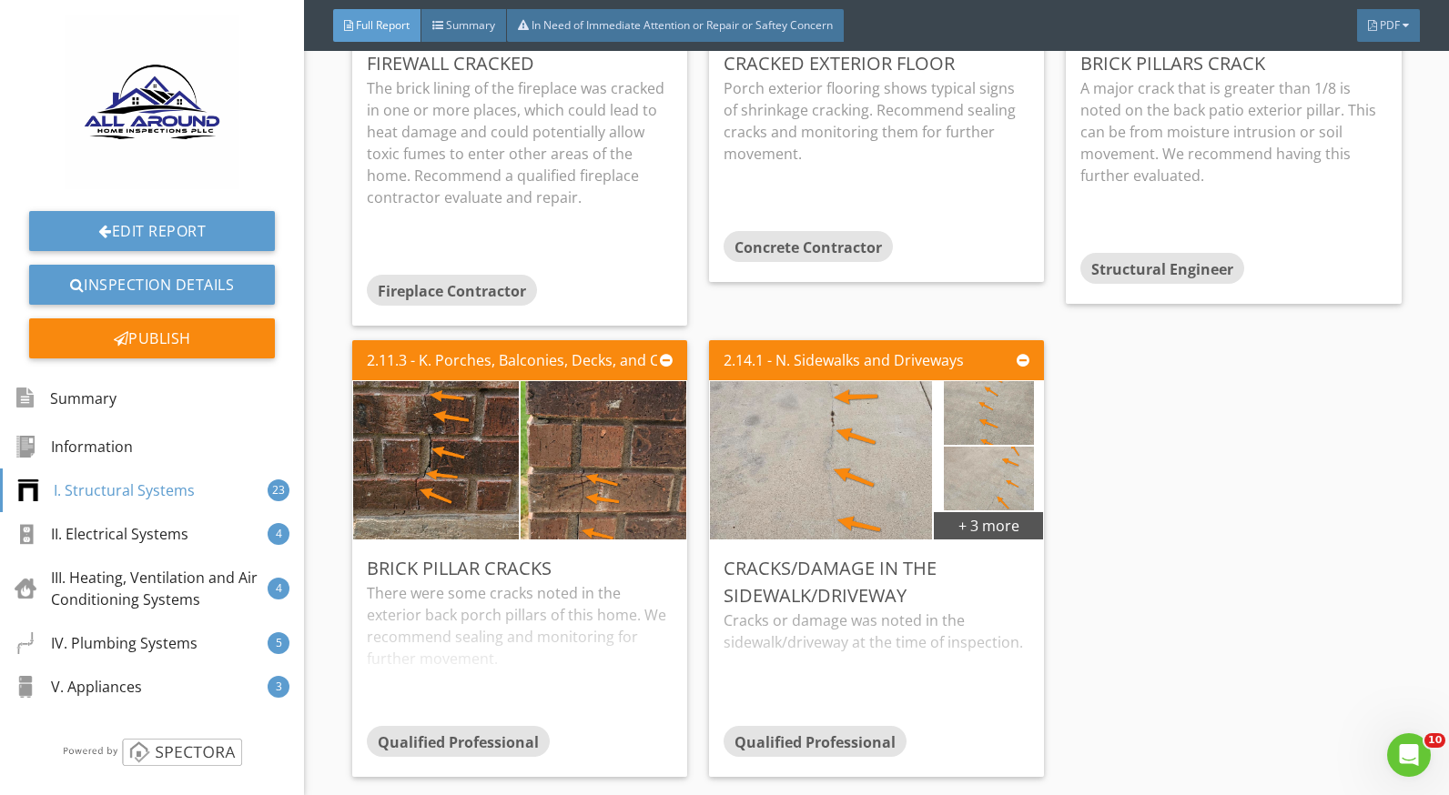
scroll to position [4915, 0]
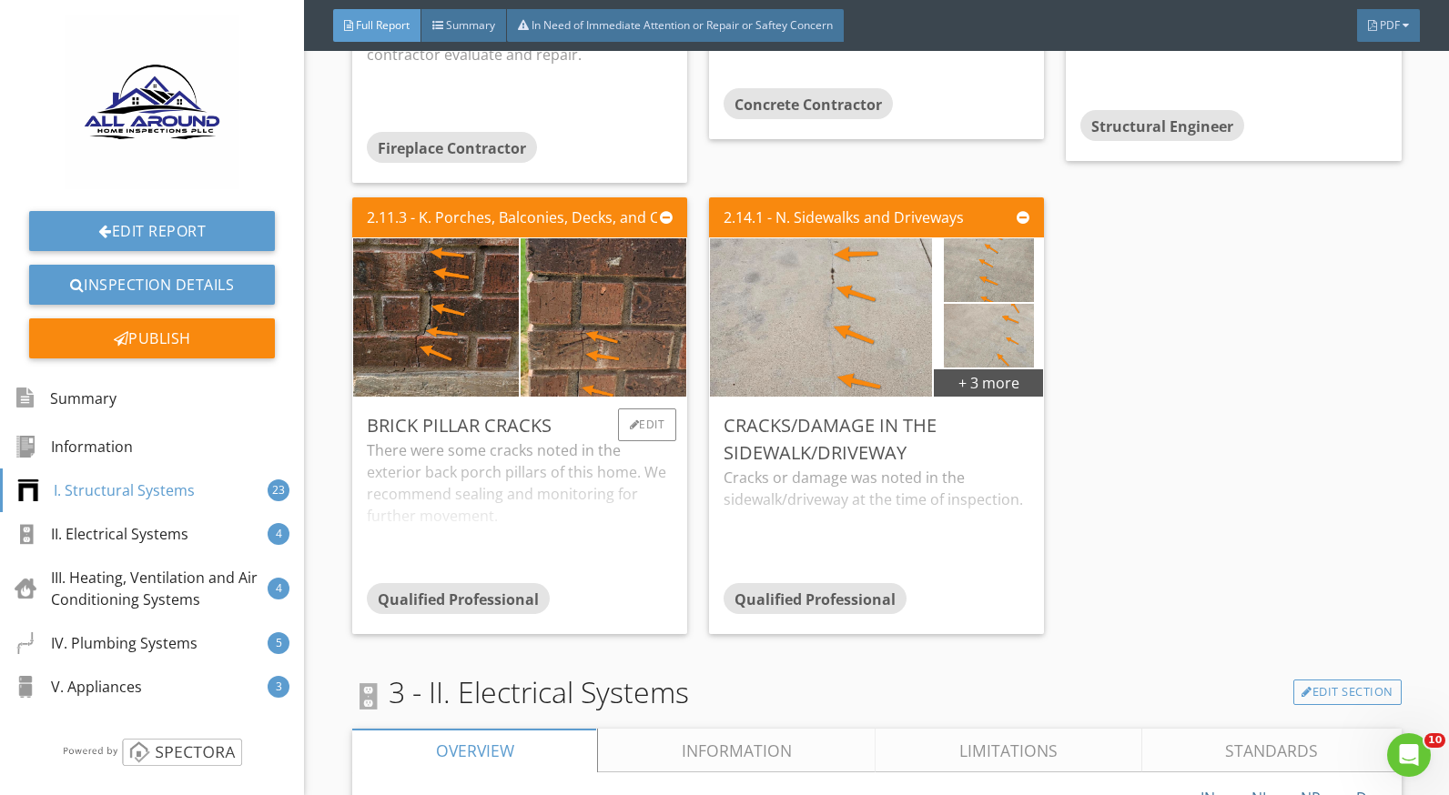
click at [537, 476] on div "There were some cracks noted in the exterior back porch pillars of this home. W…" at bounding box center [520, 512] width 306 height 144
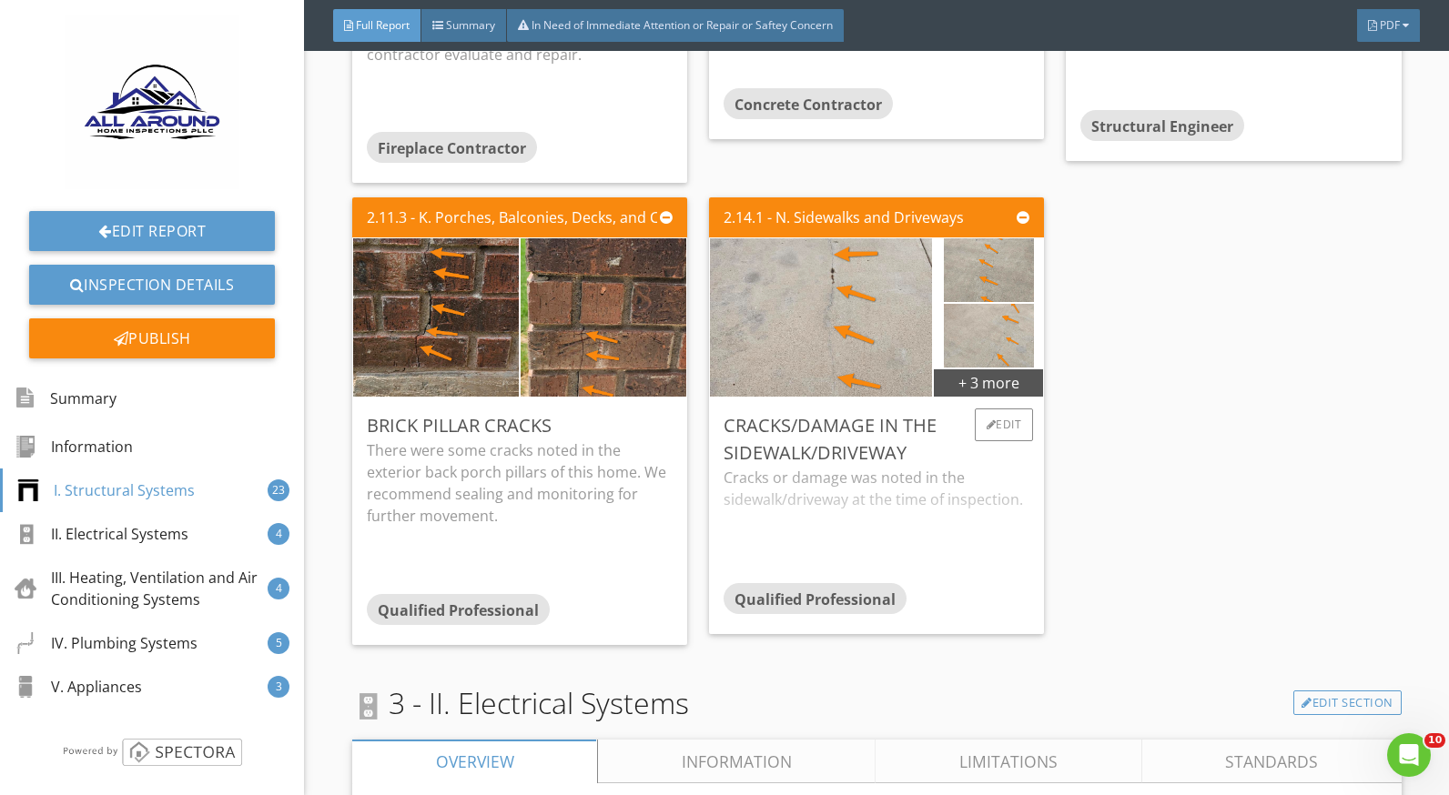
click at [741, 467] on div "Cracks or damage was noted in the sidewalk/driveway at the time of inspection." at bounding box center [877, 525] width 306 height 116
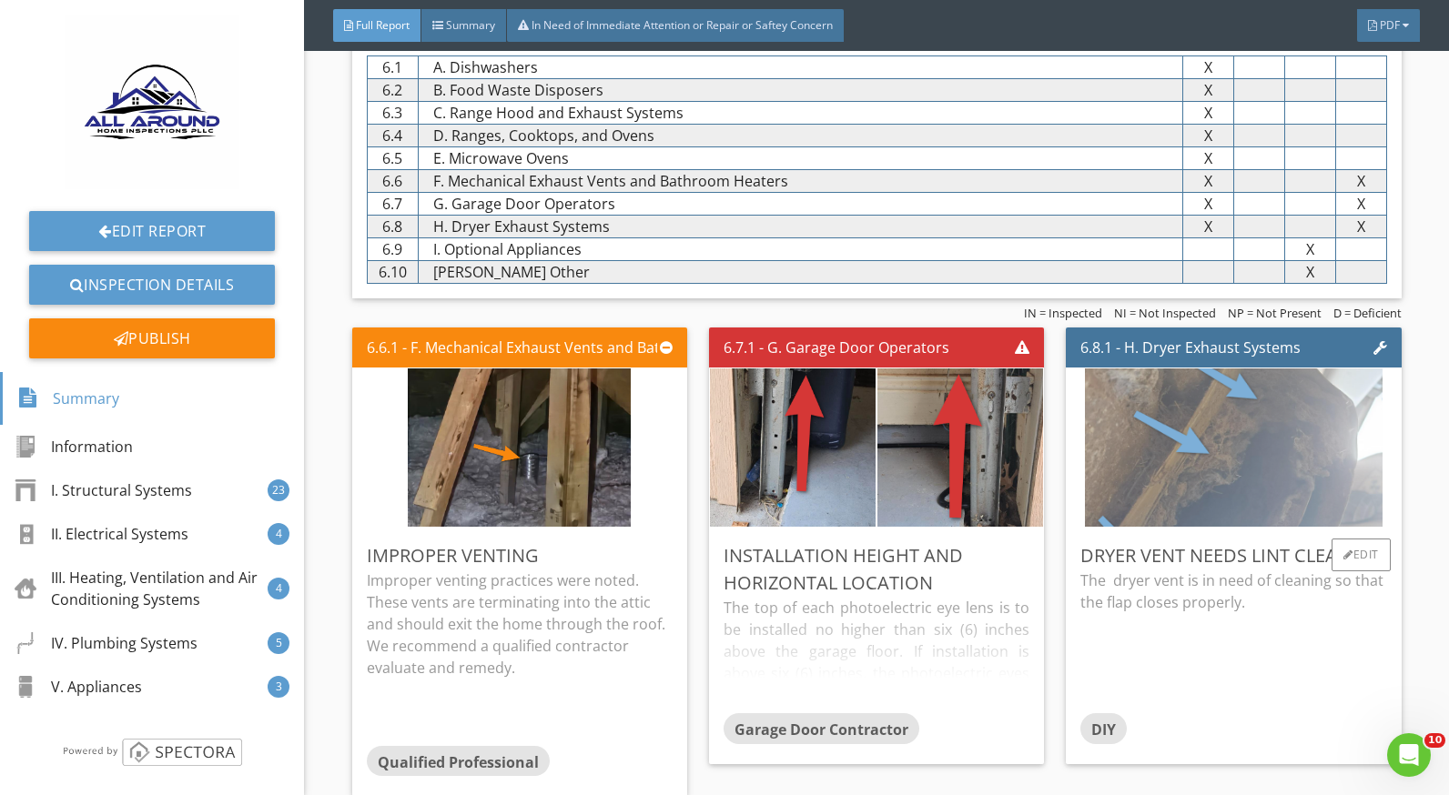
scroll to position [10056, 0]
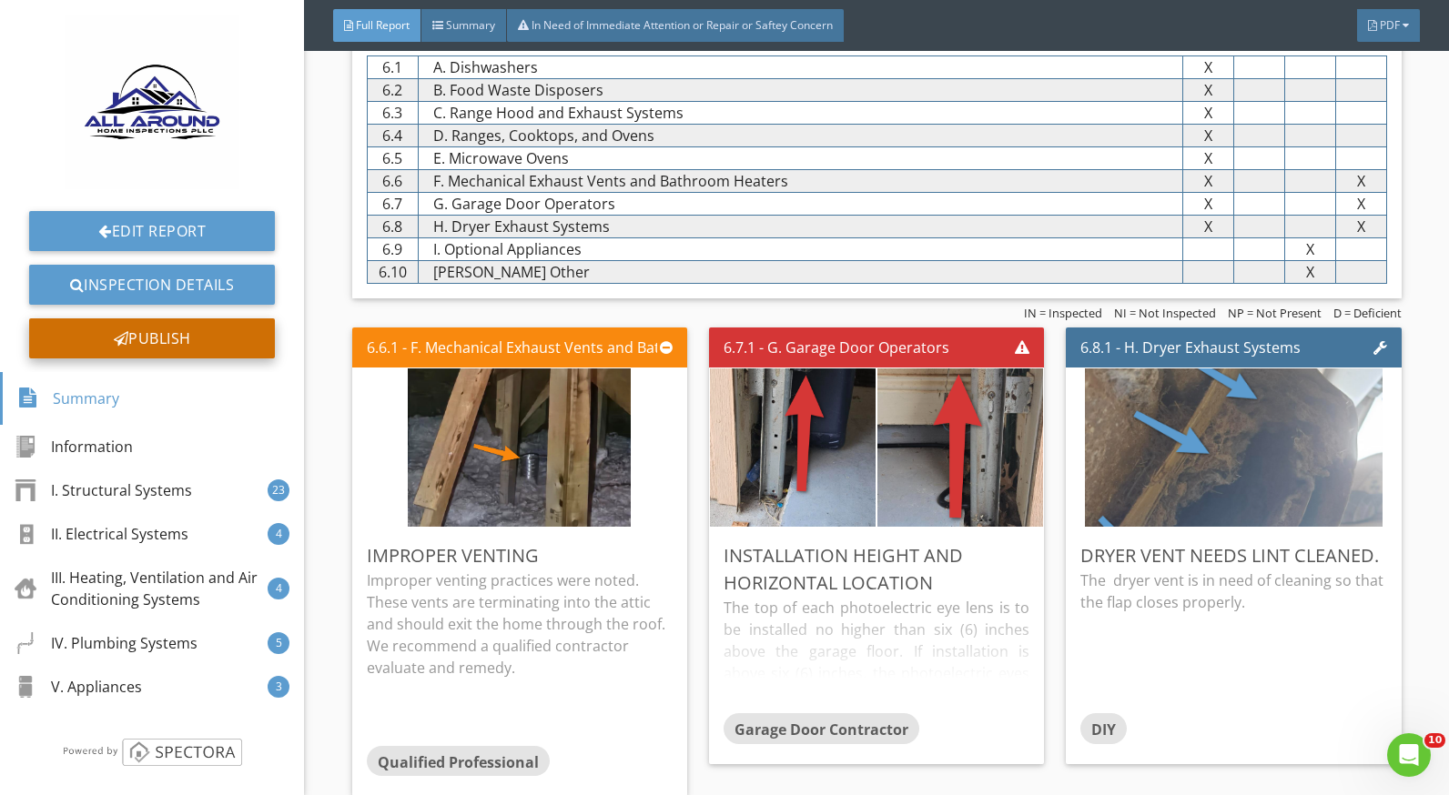
click at [169, 339] on div "Publish" at bounding box center [152, 339] width 246 height 40
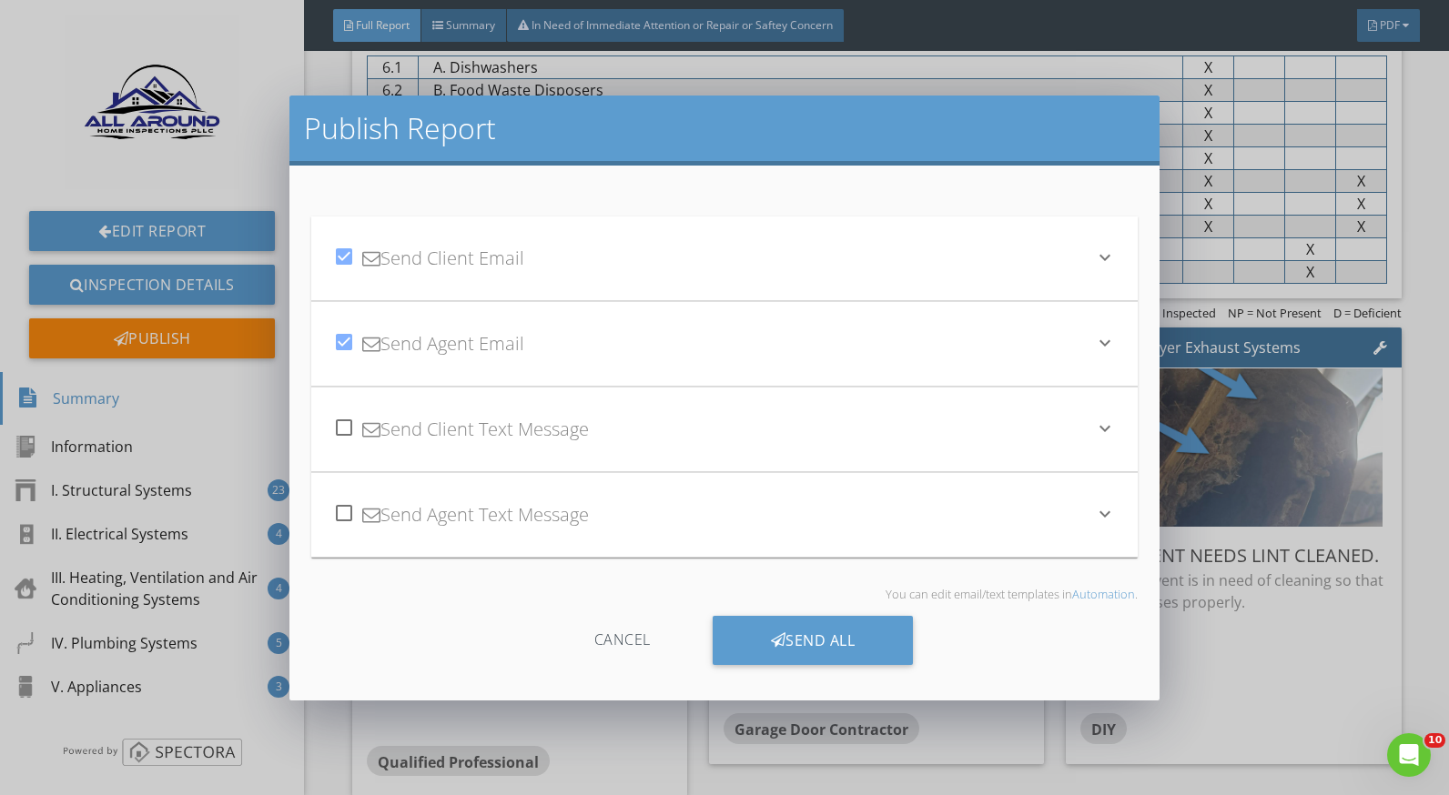
click at [340, 340] on div at bounding box center [344, 342] width 31 height 31
checkbox input "false"
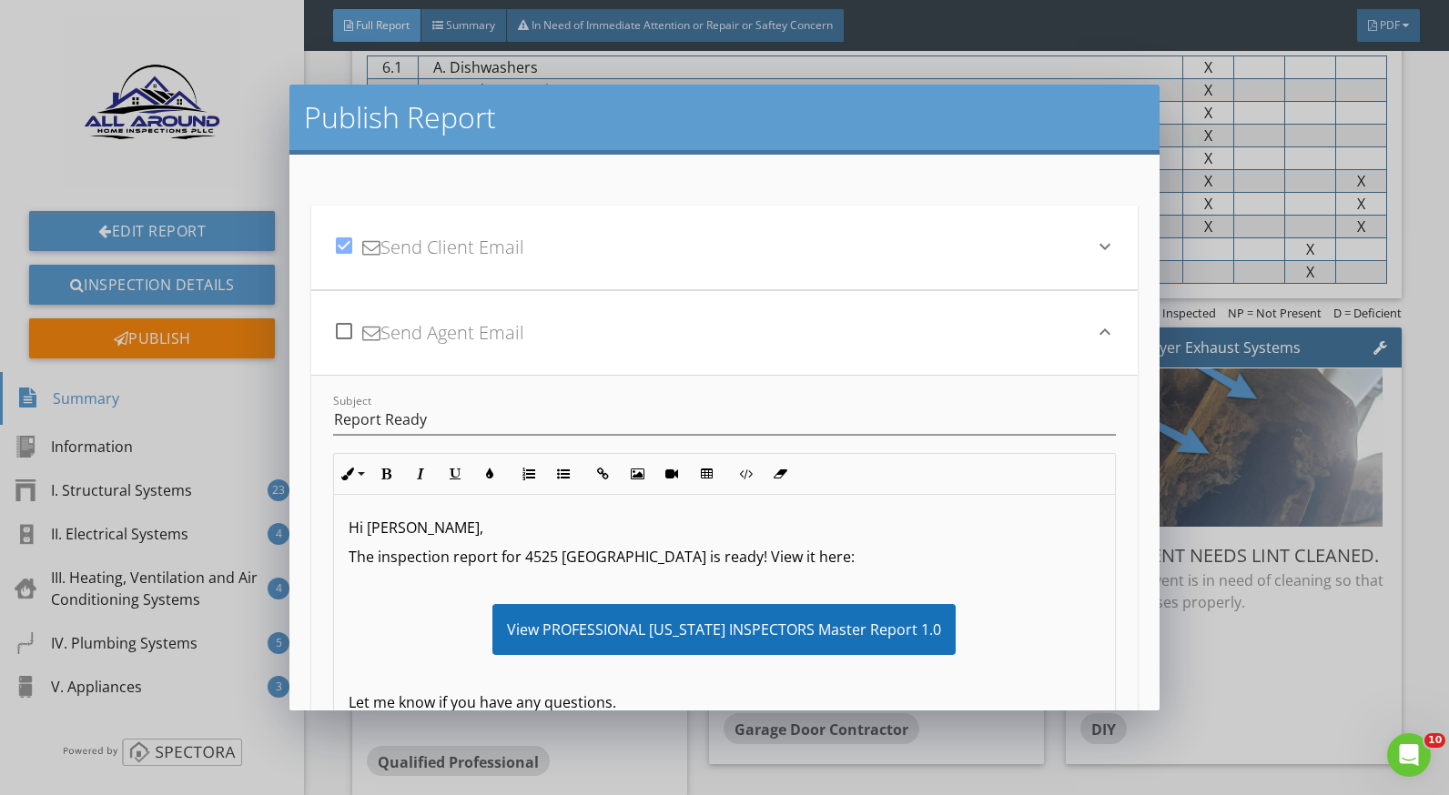
click at [1054, 344] on div "check_box_outline_blank Send Agent Email" at bounding box center [713, 333] width 760 height 62
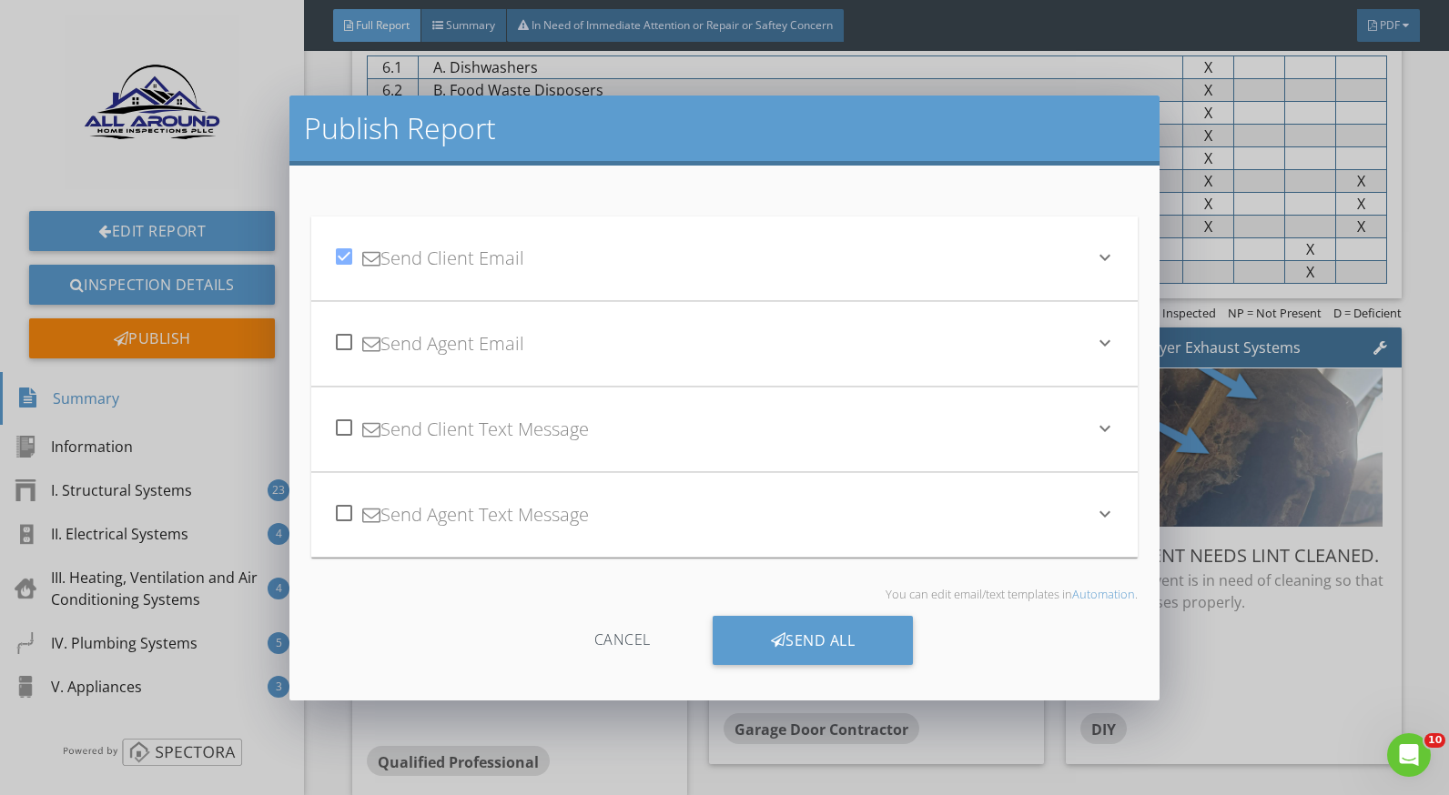
click at [342, 426] on div at bounding box center [344, 427] width 31 height 31
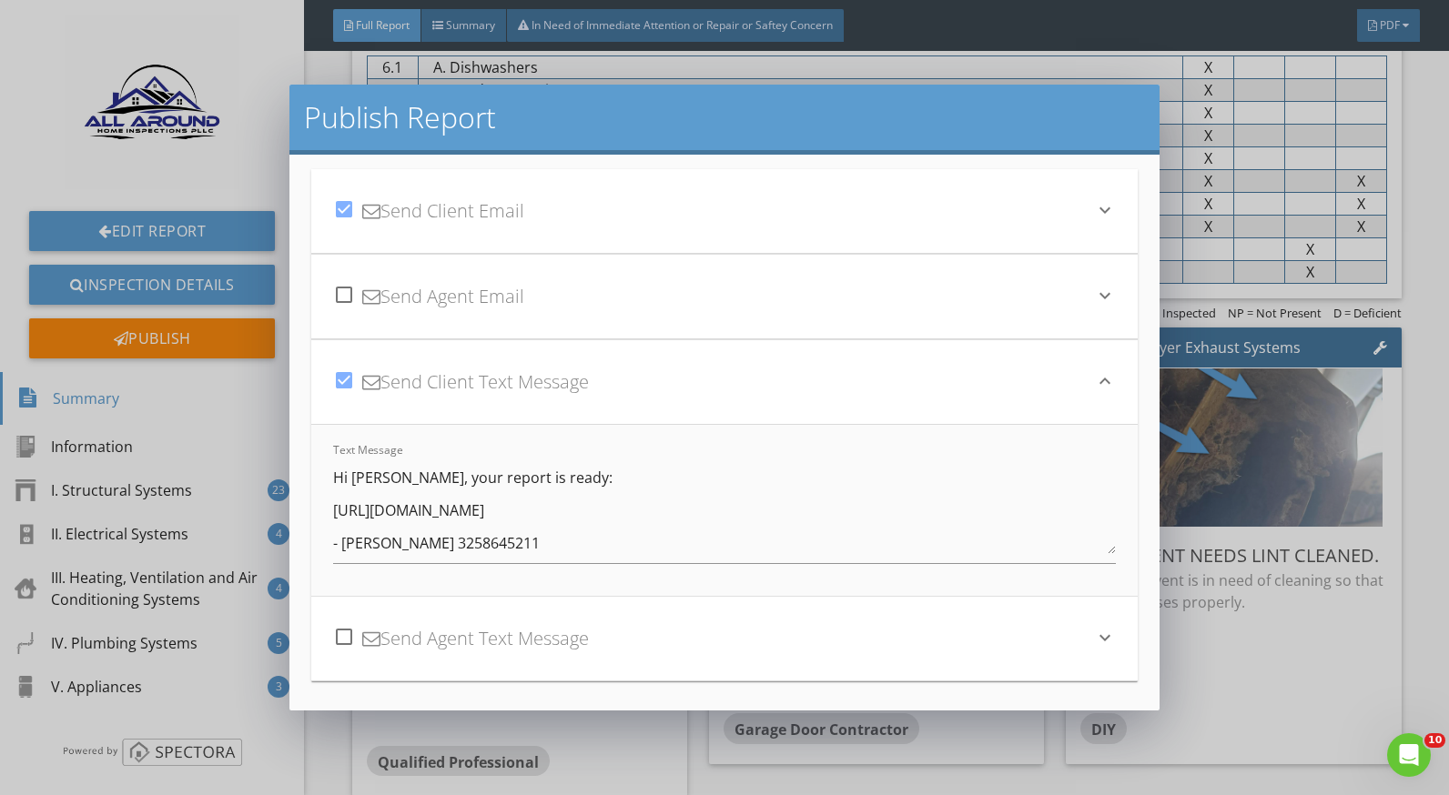
scroll to position [0, 0]
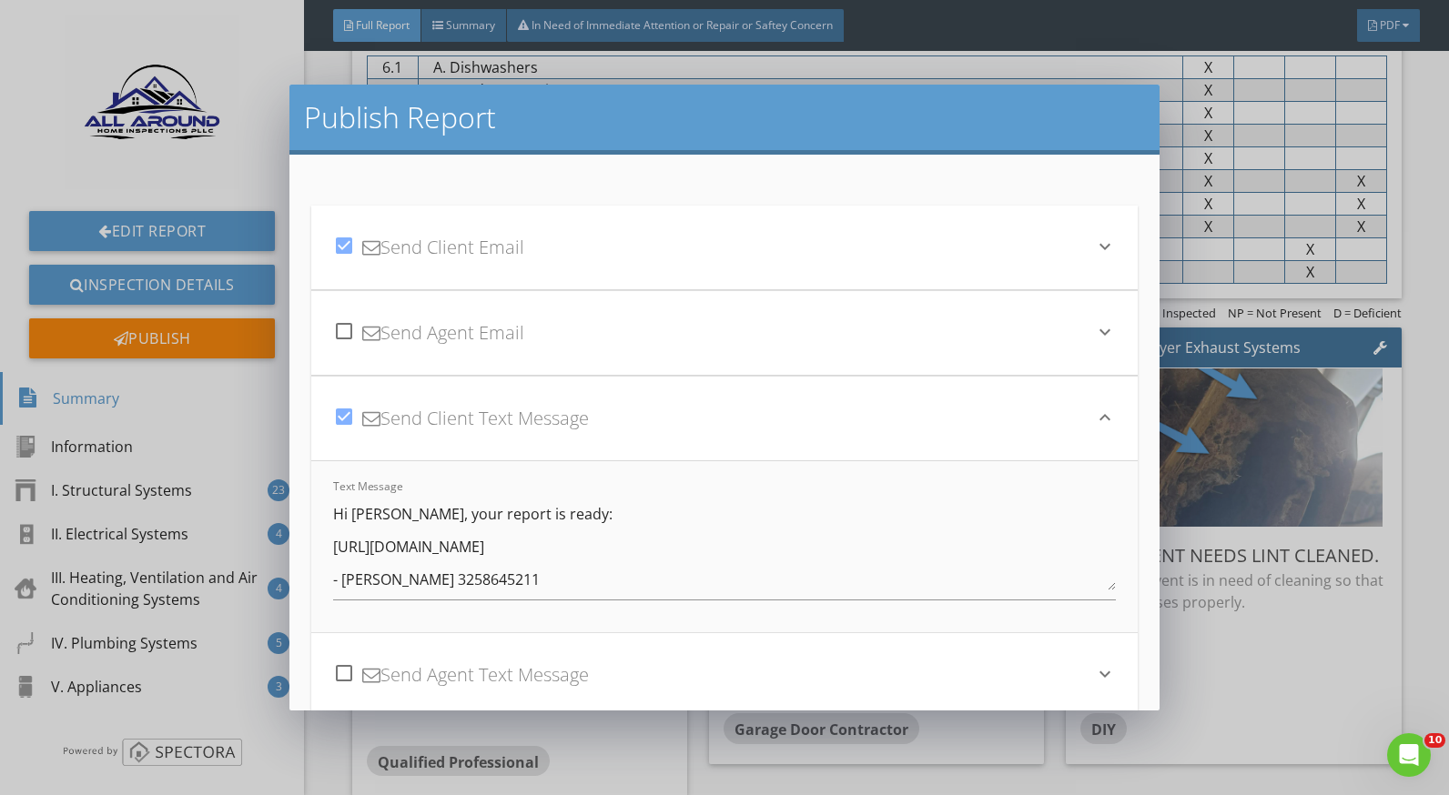
click at [340, 417] on div at bounding box center [344, 416] width 31 height 31
checkbox input "false"
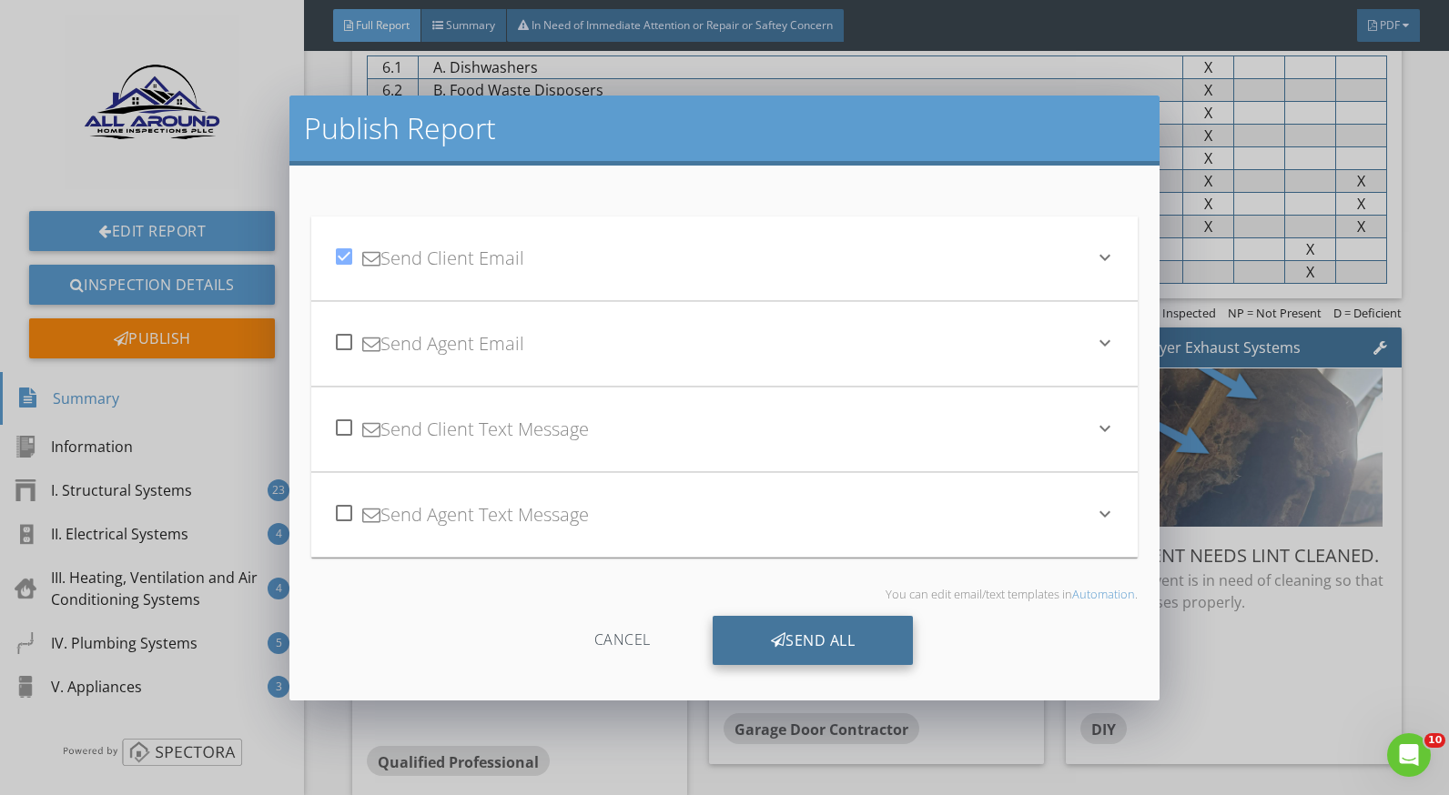
click at [852, 642] on div "Send All" at bounding box center [813, 640] width 201 height 49
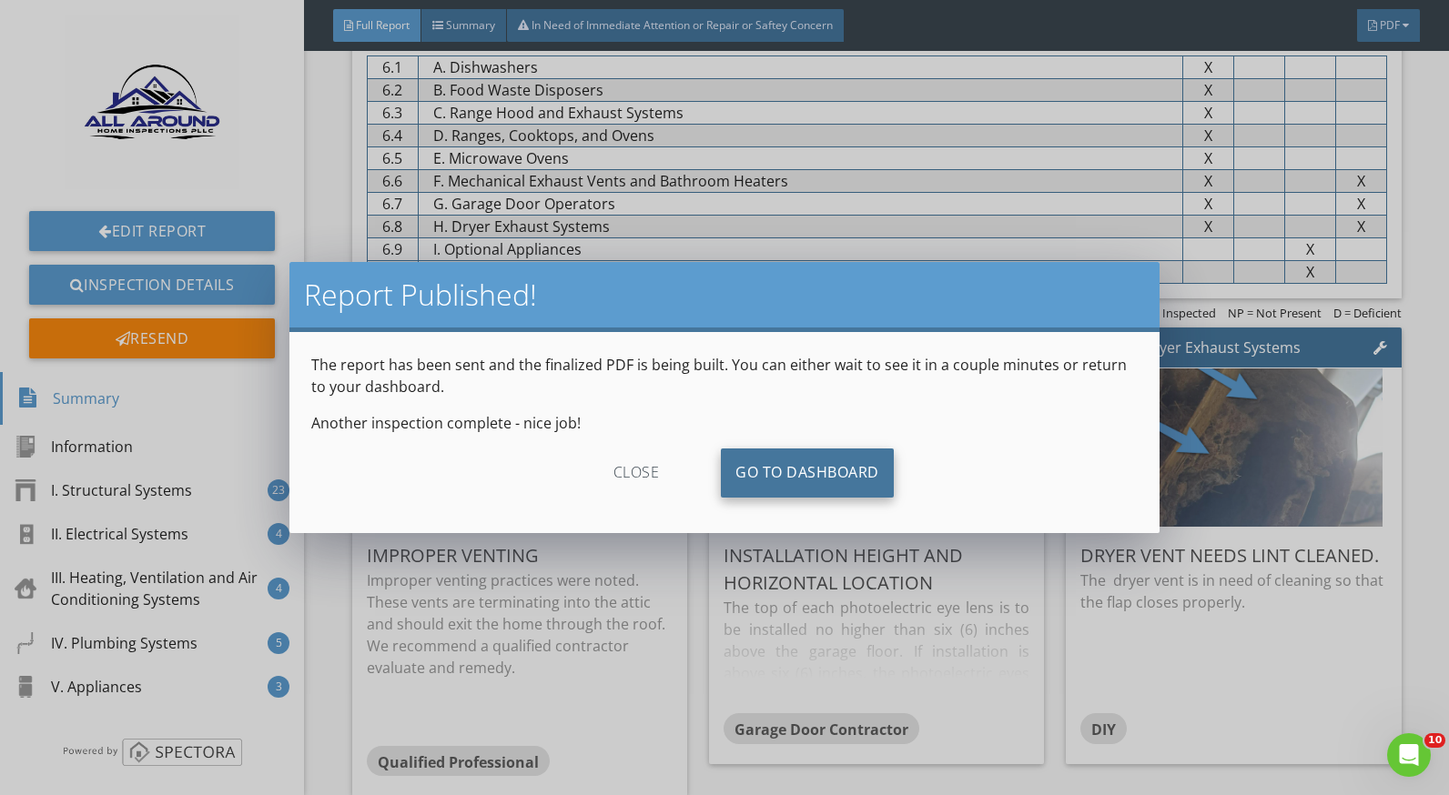
click at [870, 472] on link "Go To Dashboard" at bounding box center [807, 473] width 173 height 49
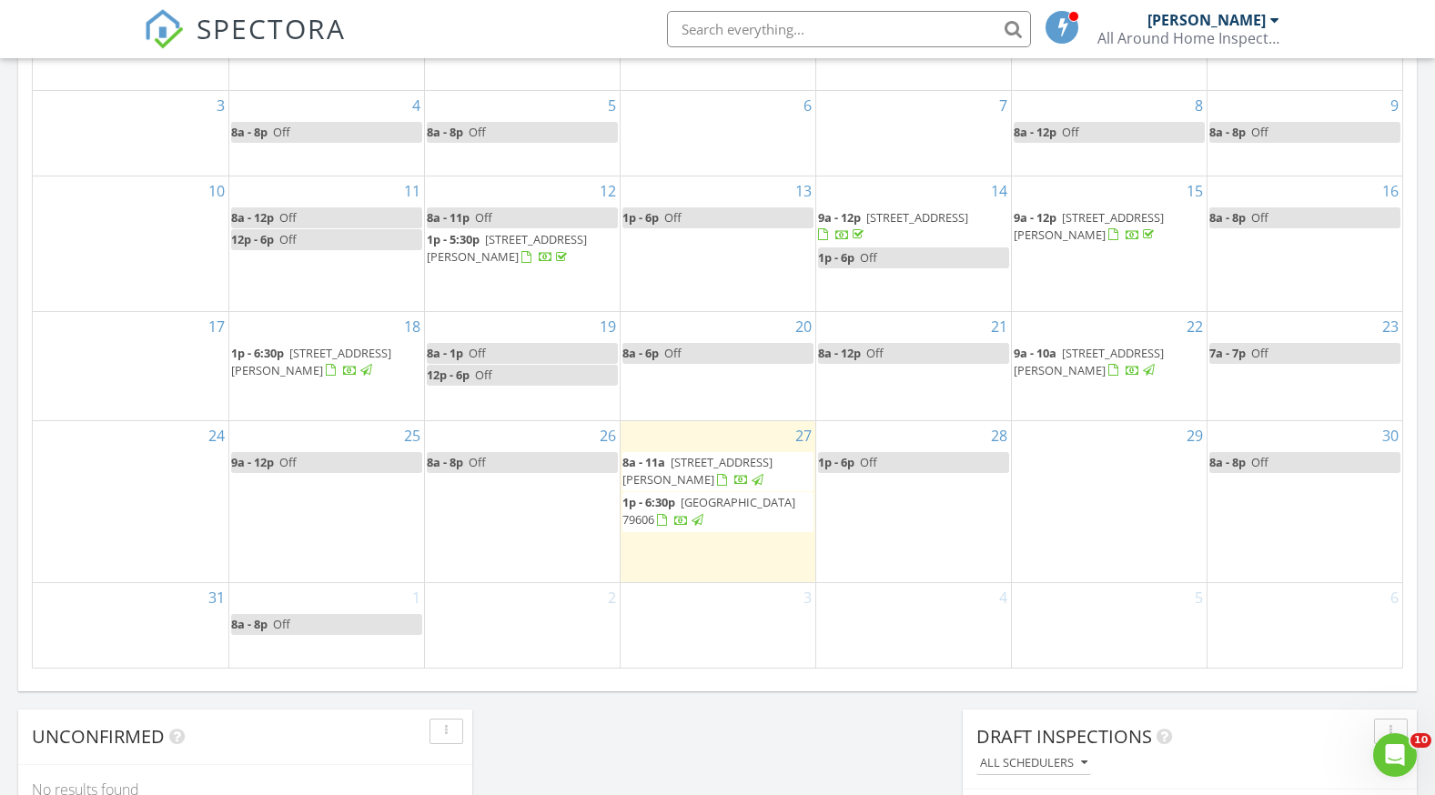
scroll to position [910, 0]
